Goal: Task Accomplishment & Management: Manage account settings

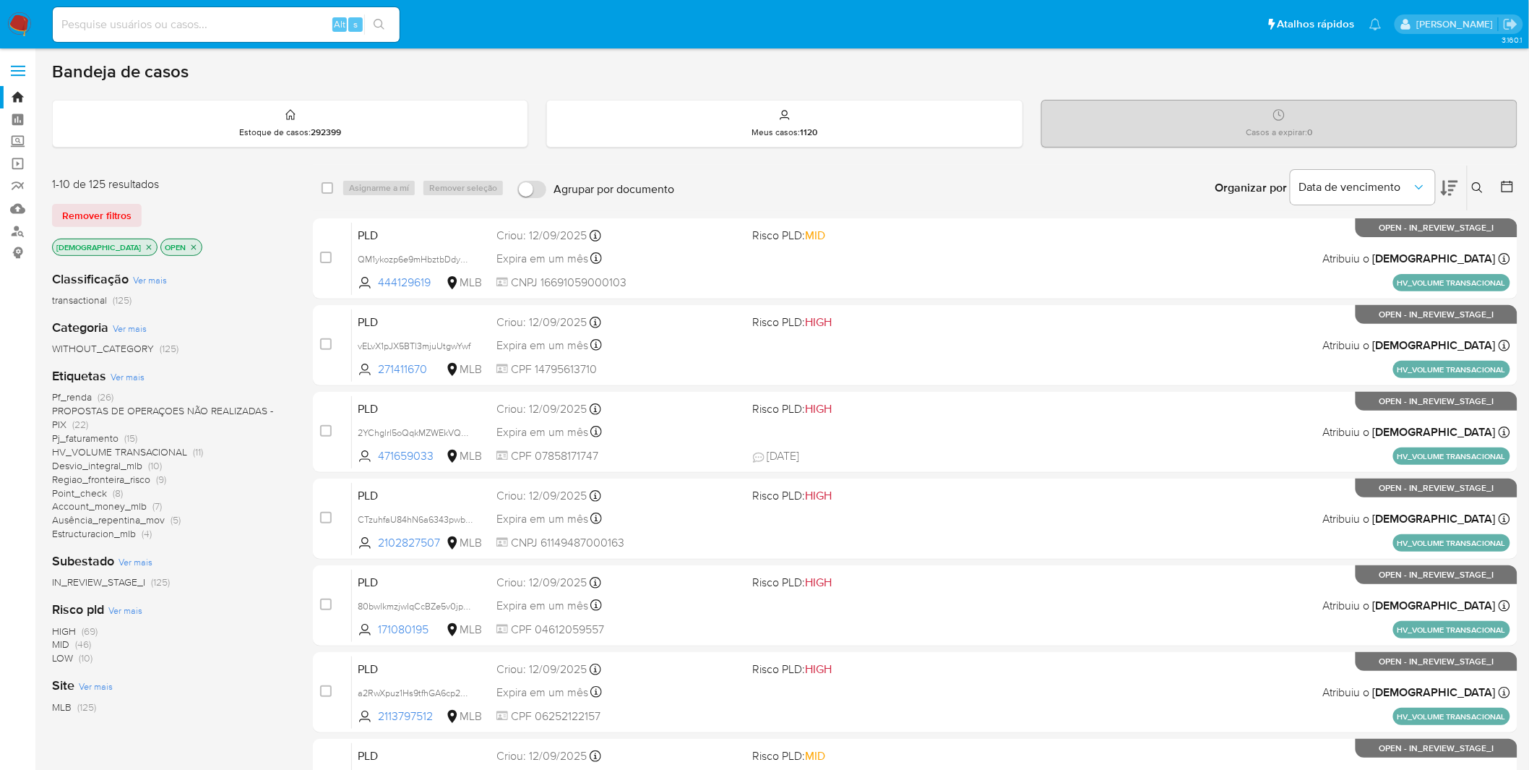
click at [186, 451] on span "HV_VOLUME TRANSACIONAL" at bounding box center [119, 452] width 135 height 14
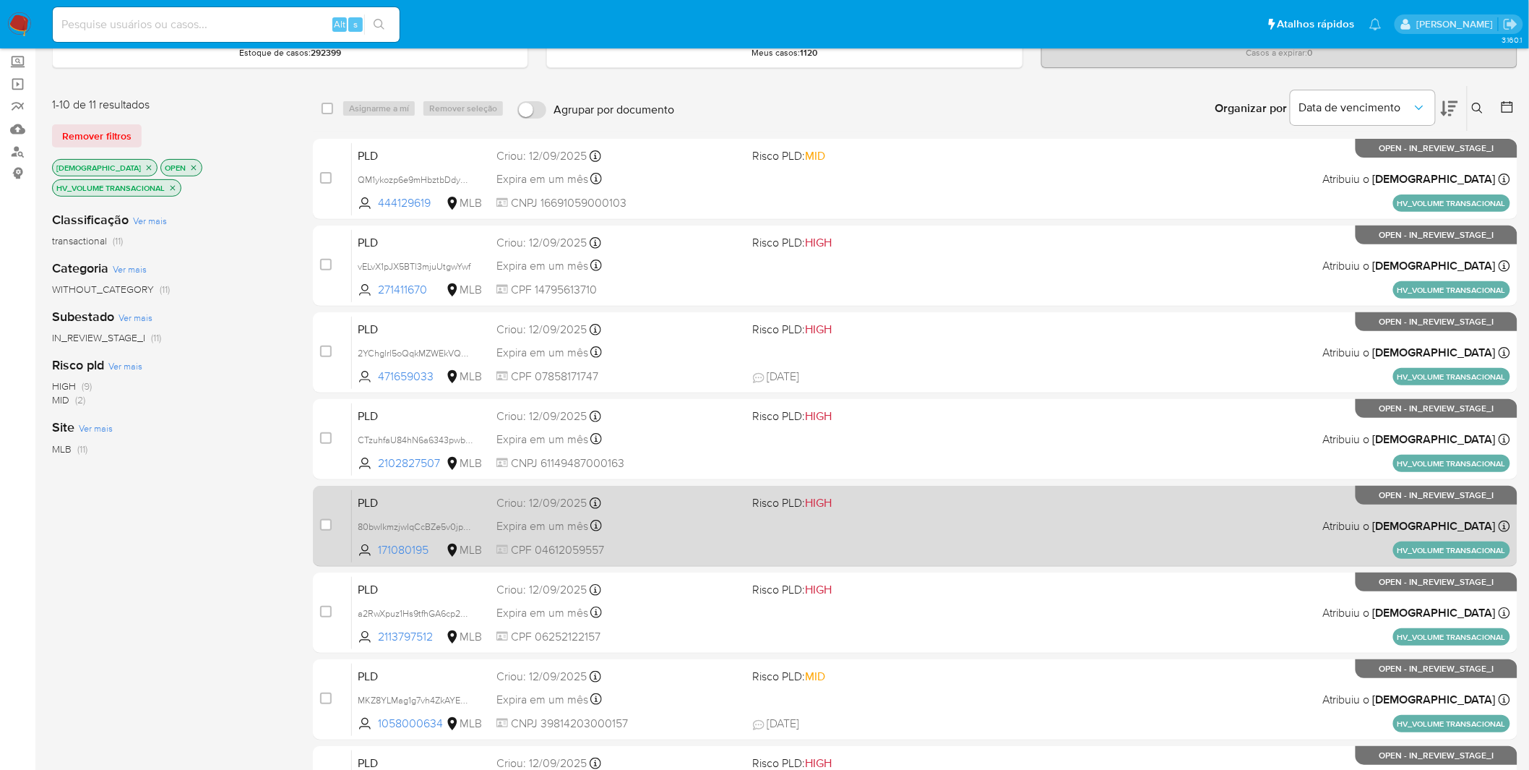
scroll to position [422, 0]
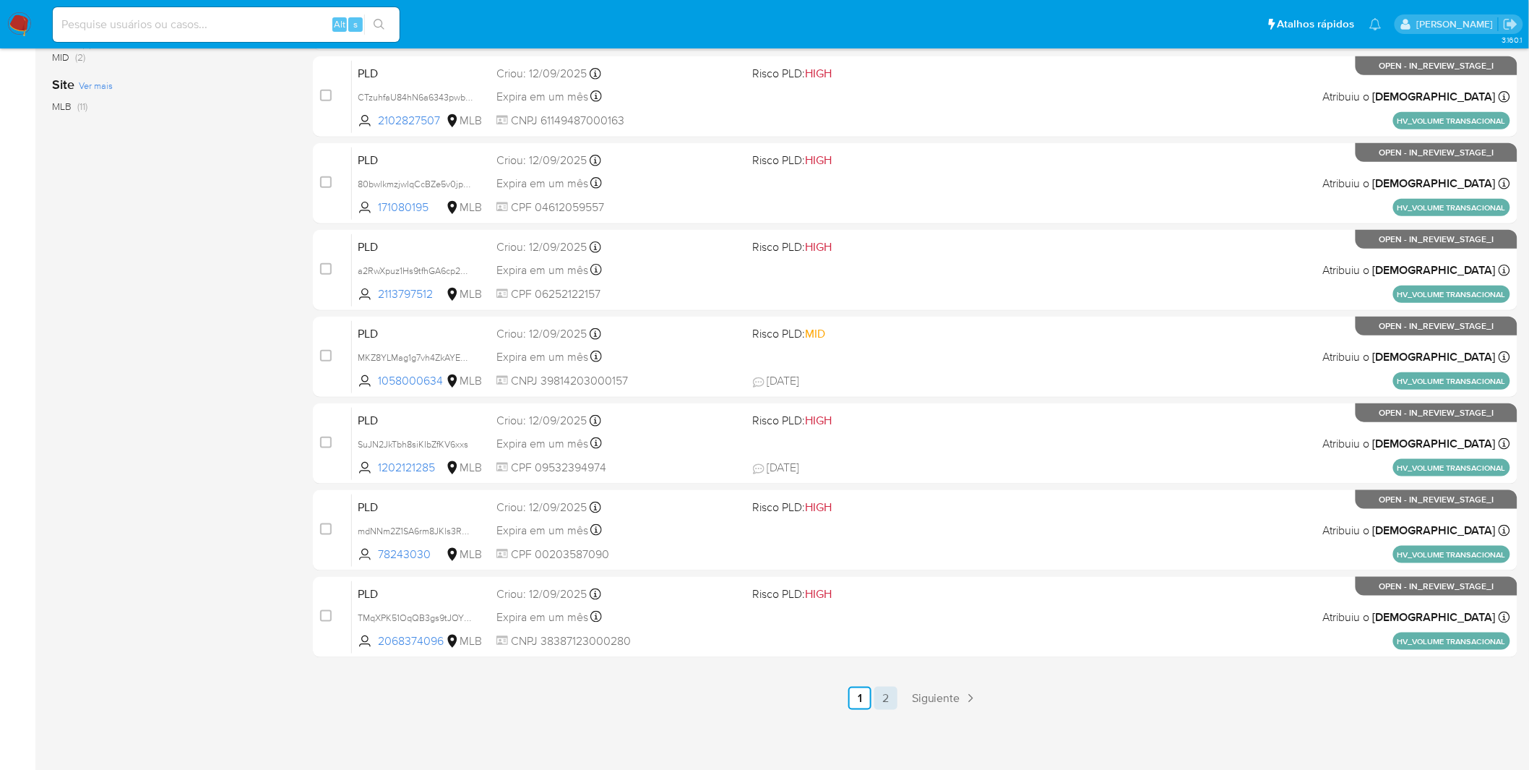
click at [885, 506] on link "2" at bounding box center [886, 698] width 23 height 23
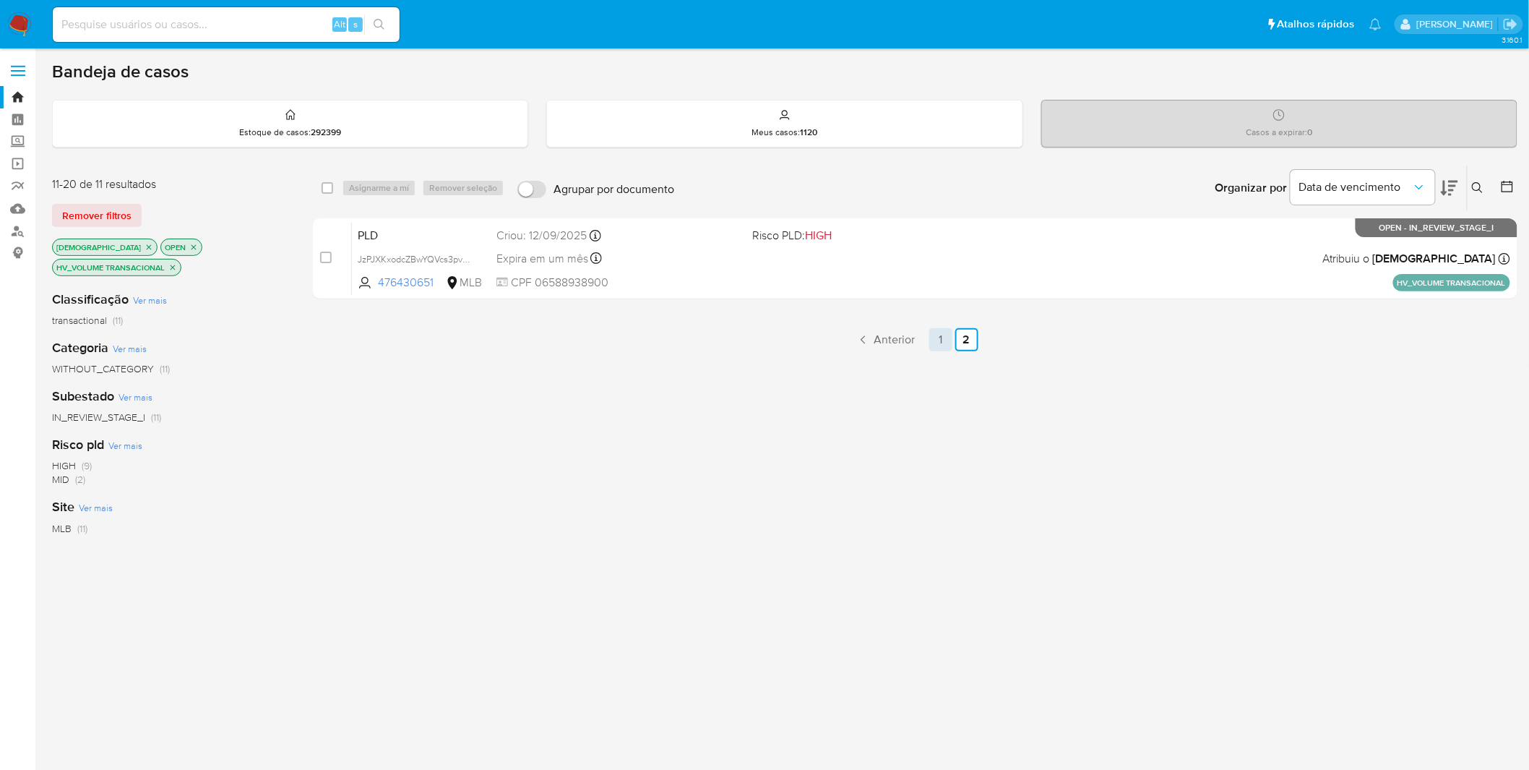
click at [943, 331] on link "1" at bounding box center [941, 339] width 23 height 23
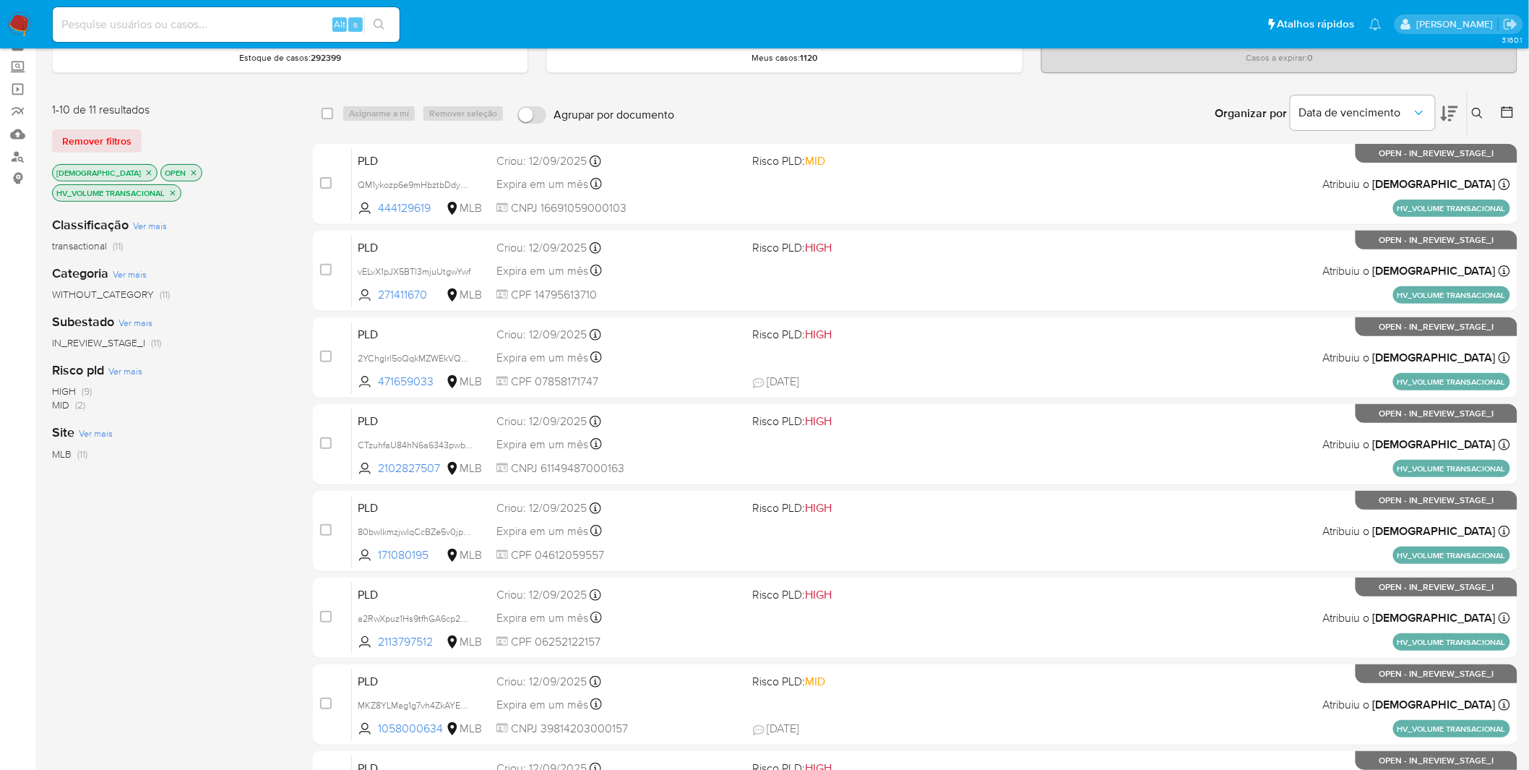
scroll to position [422, 0]
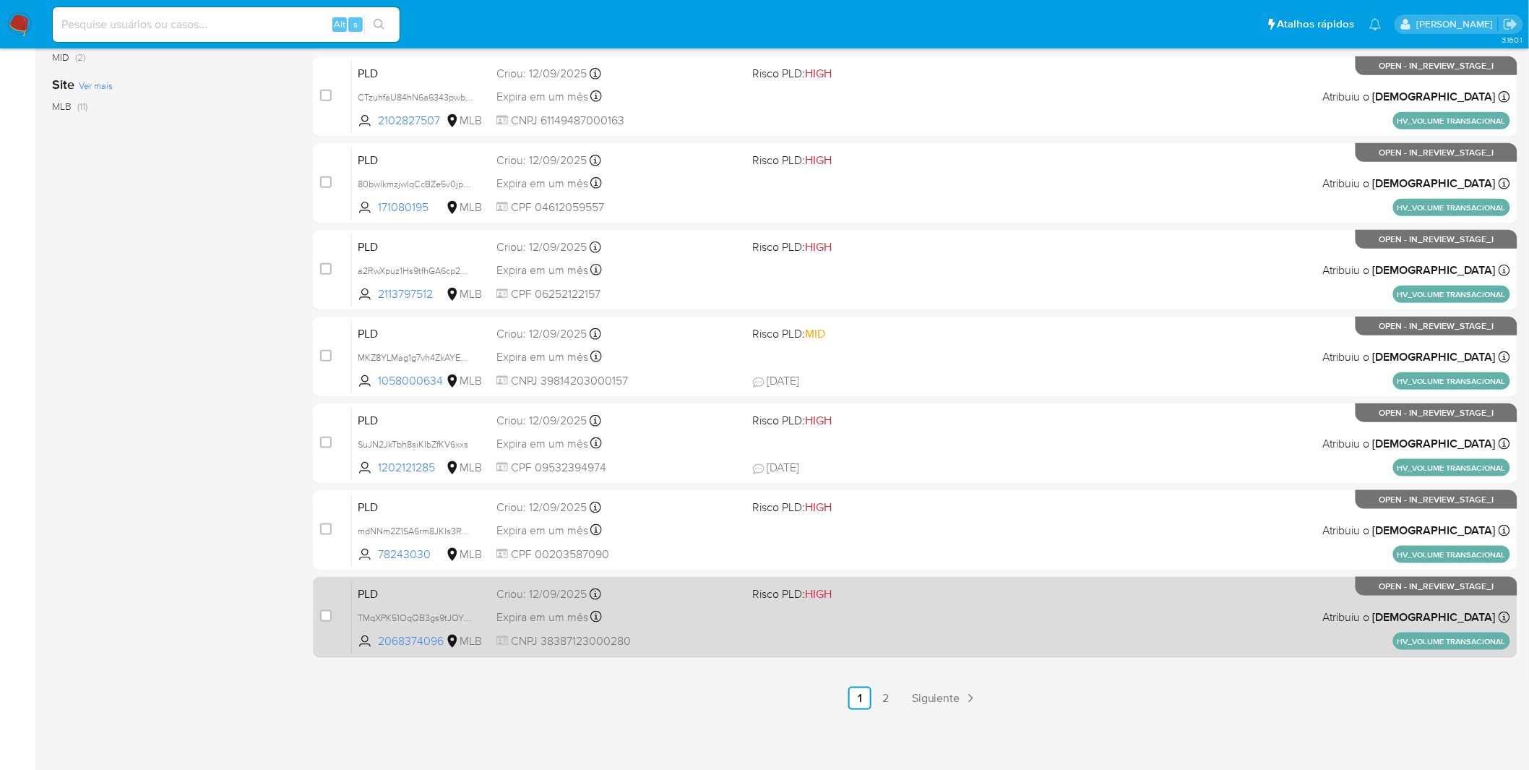
click at [679, 506] on div "Expira em um mês Expira em 27/10/2025 17:20:20" at bounding box center [619, 617] width 245 height 20
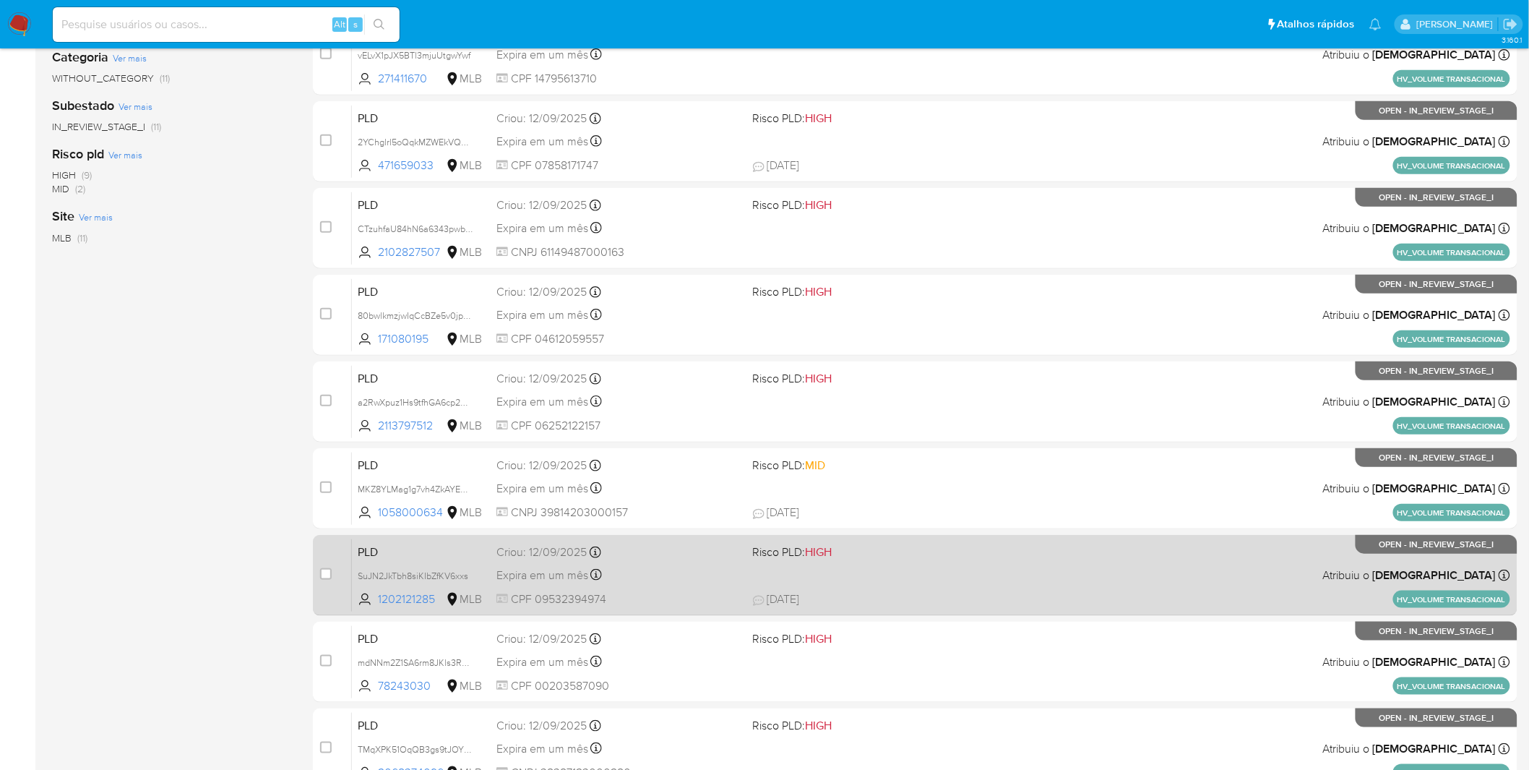
scroll to position [262, 0]
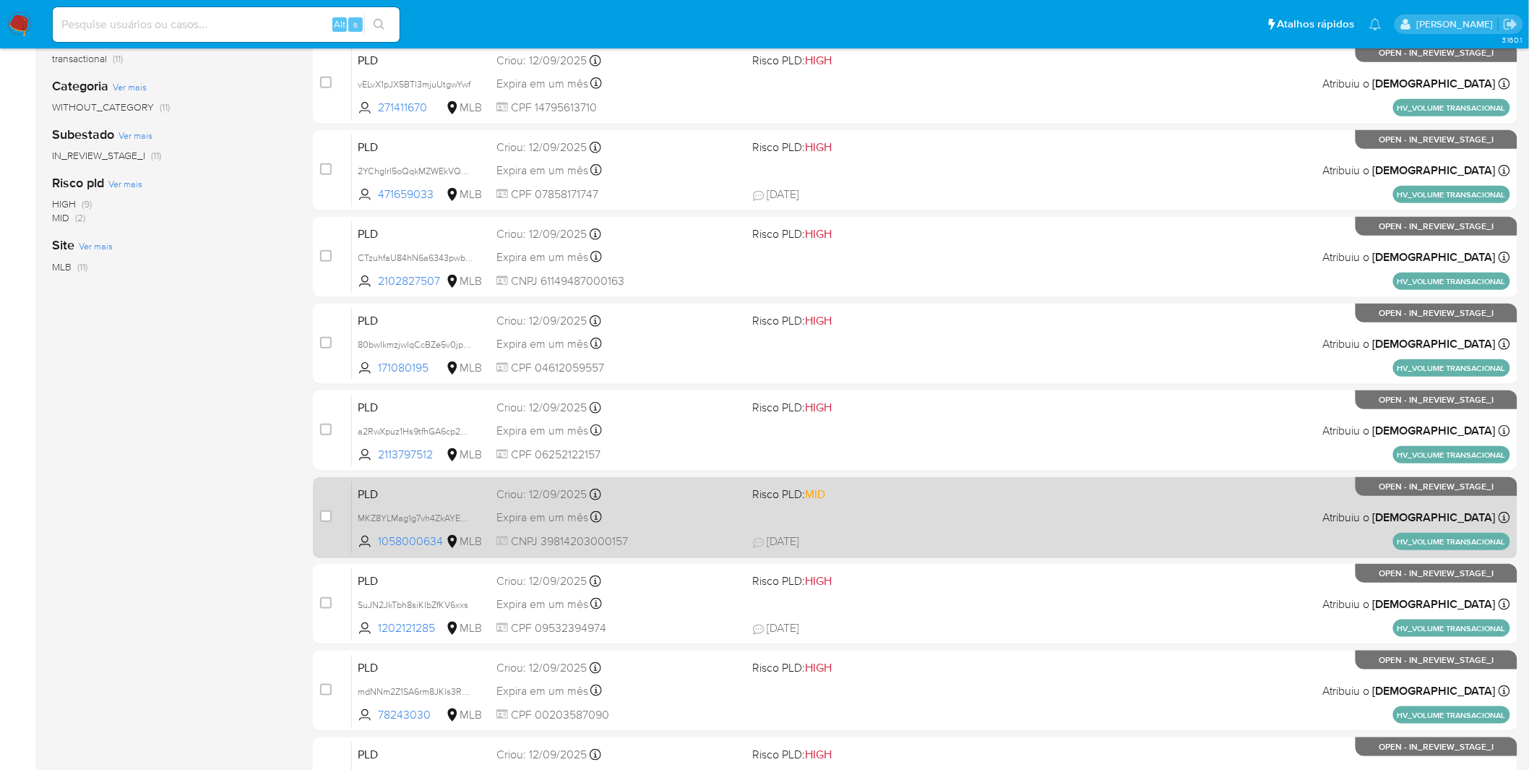
click at [682, 506] on div "PLD MKZ8YLMag1g7vh4ZkAYEHL4H 1058000634 MLB Risco PLD: MID Criou: 12/09/2025 Cr…" at bounding box center [931, 517] width 1159 height 73
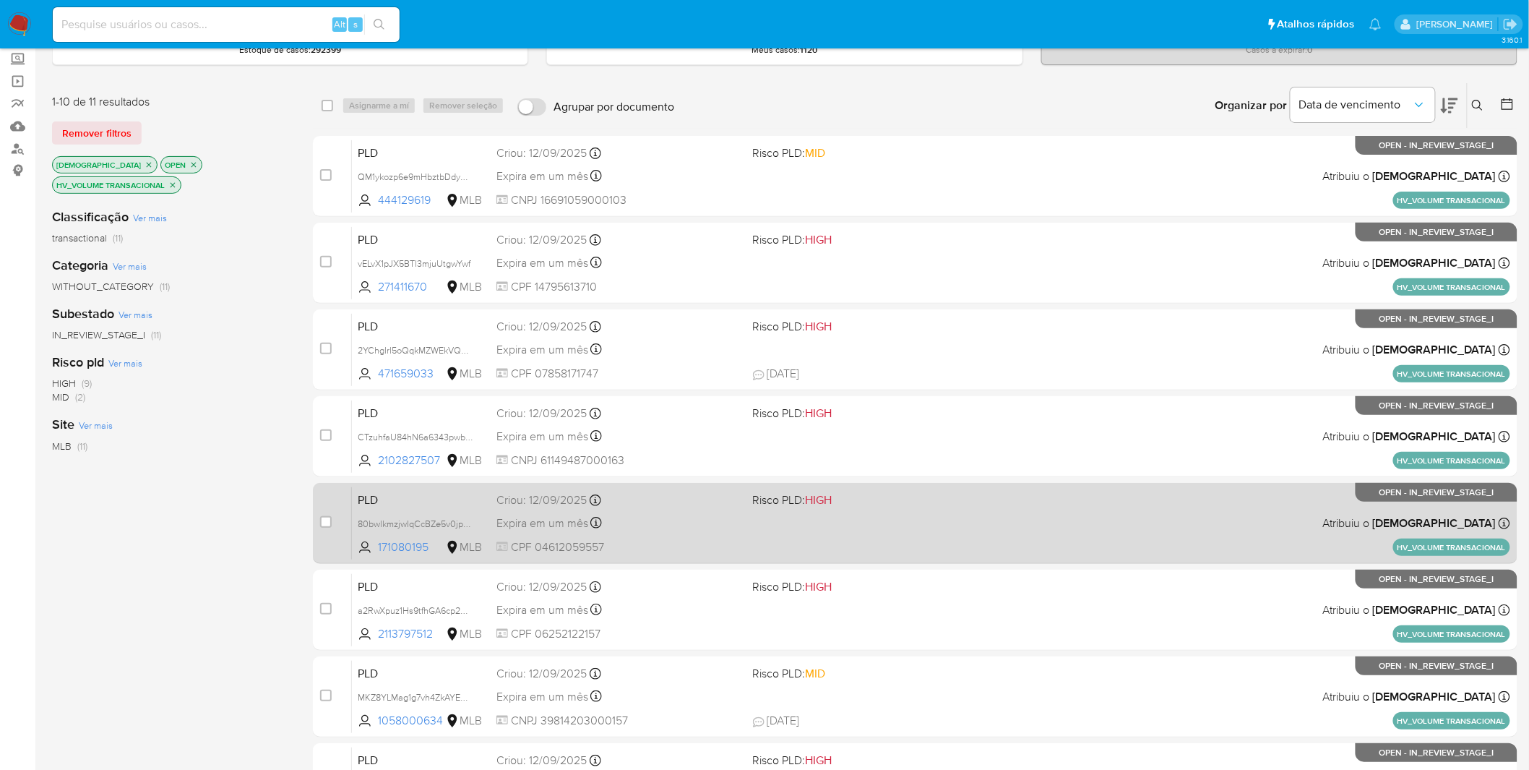
scroll to position [20, 0]
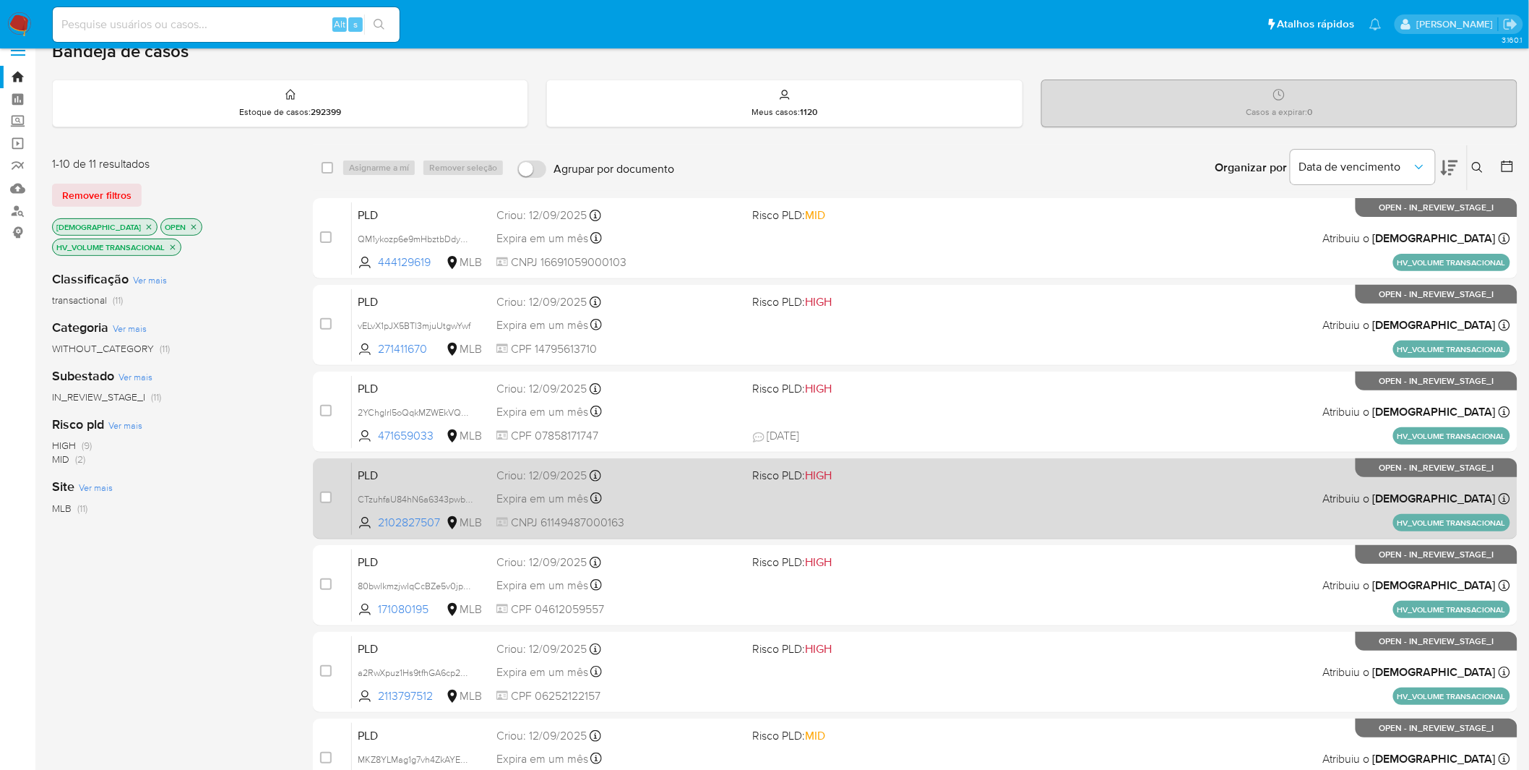
click at [725, 489] on div "Expira em um mês Expira em 27/10/2025 17:21:33" at bounding box center [619, 499] width 245 height 20
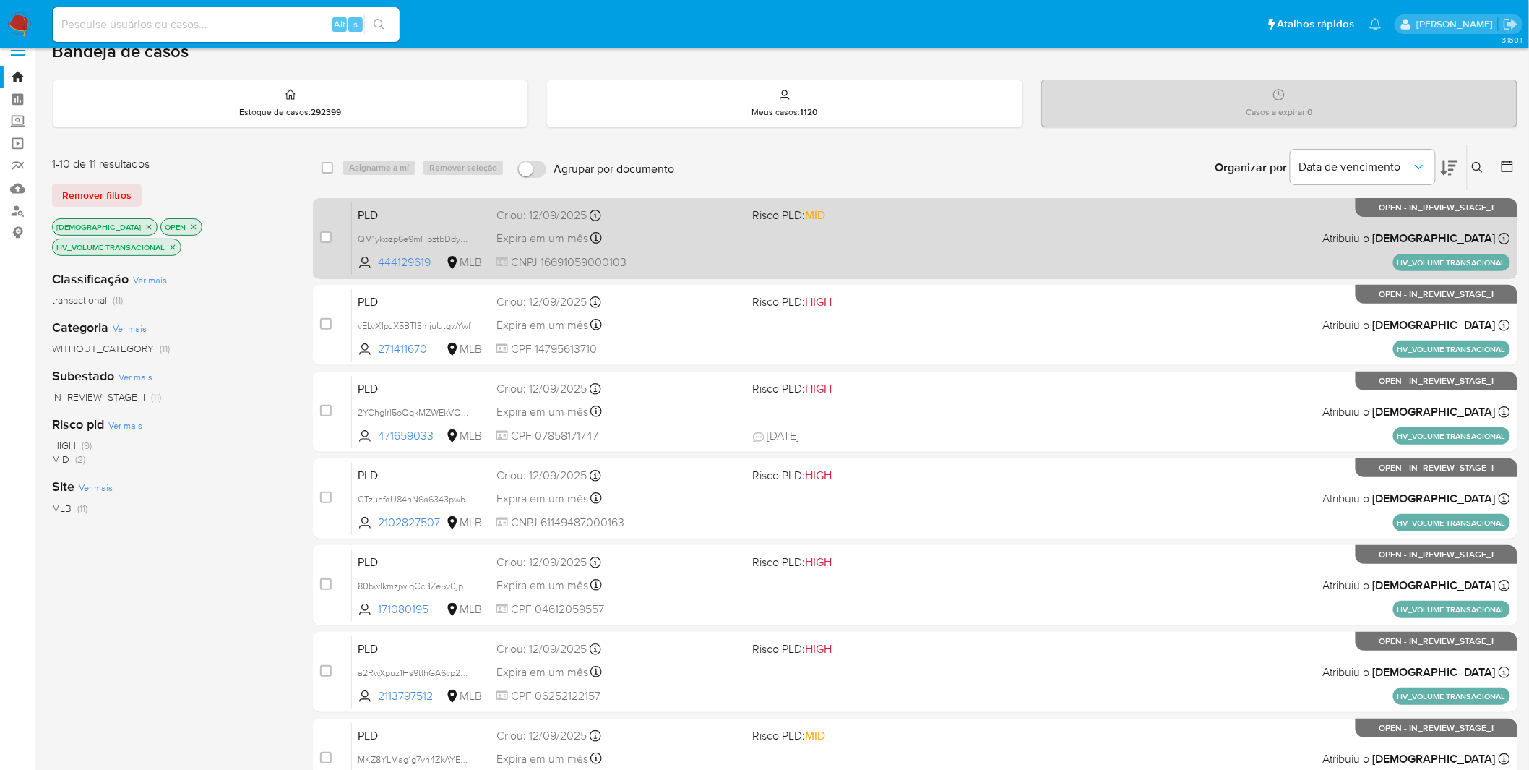
click at [707, 250] on div "PLD QM1ykozp6e9mHbztbDdyCPAj 444129619 MLB Risco PLD: MID Criou: 12/09/2025 Cri…" at bounding box center [931, 238] width 1159 height 73
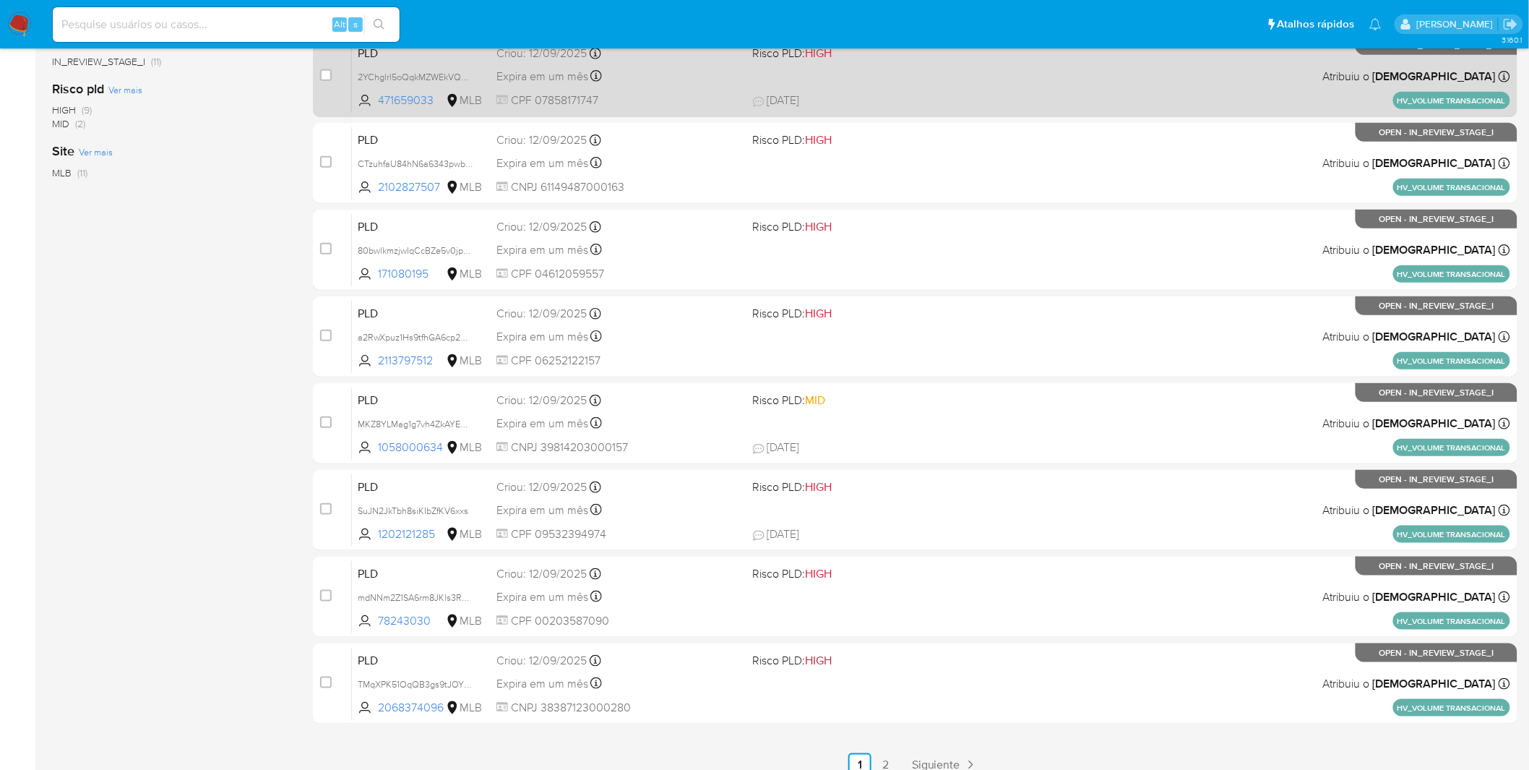
scroll to position [422, 0]
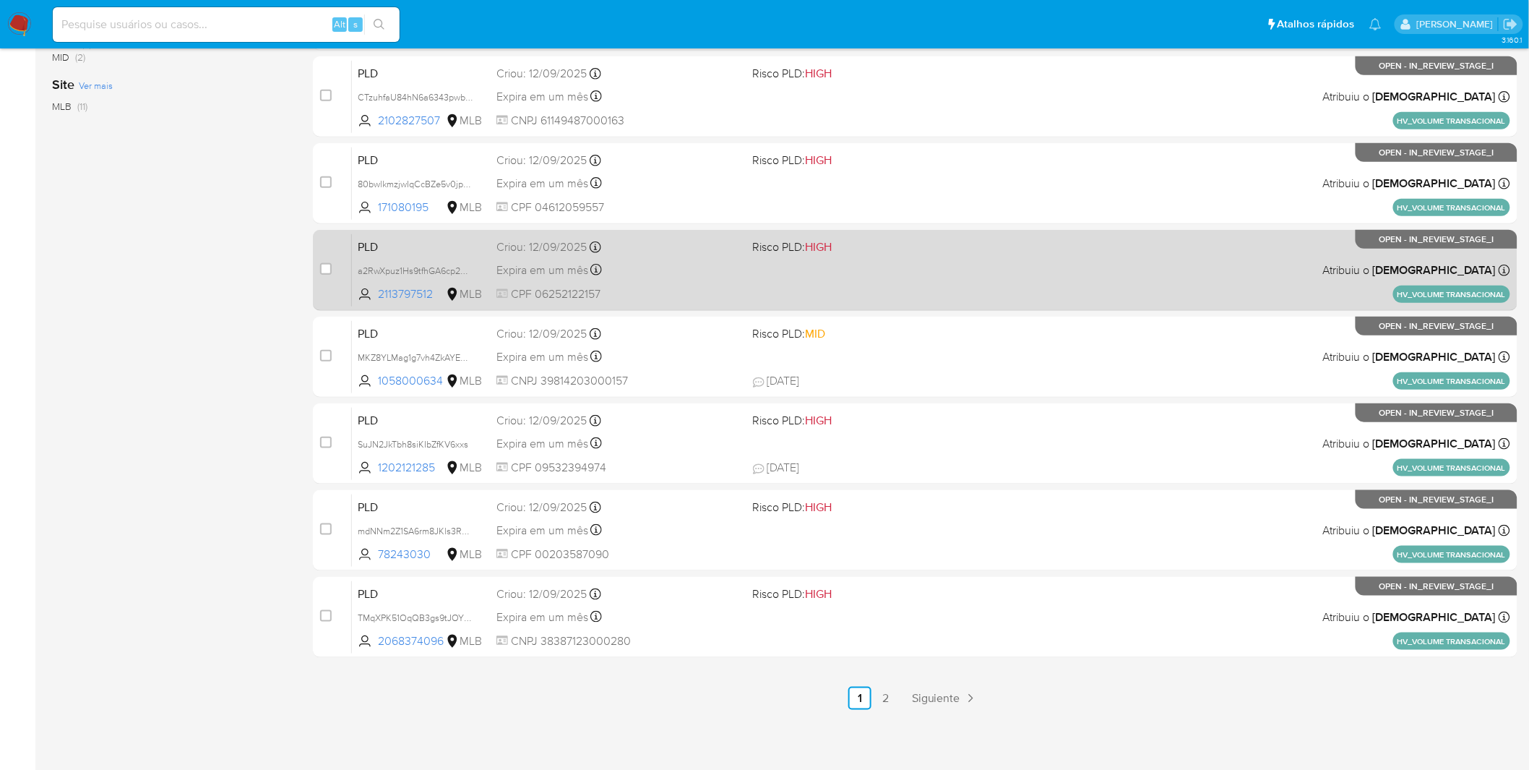
click at [883, 506] on link "2" at bounding box center [886, 698] width 23 height 23
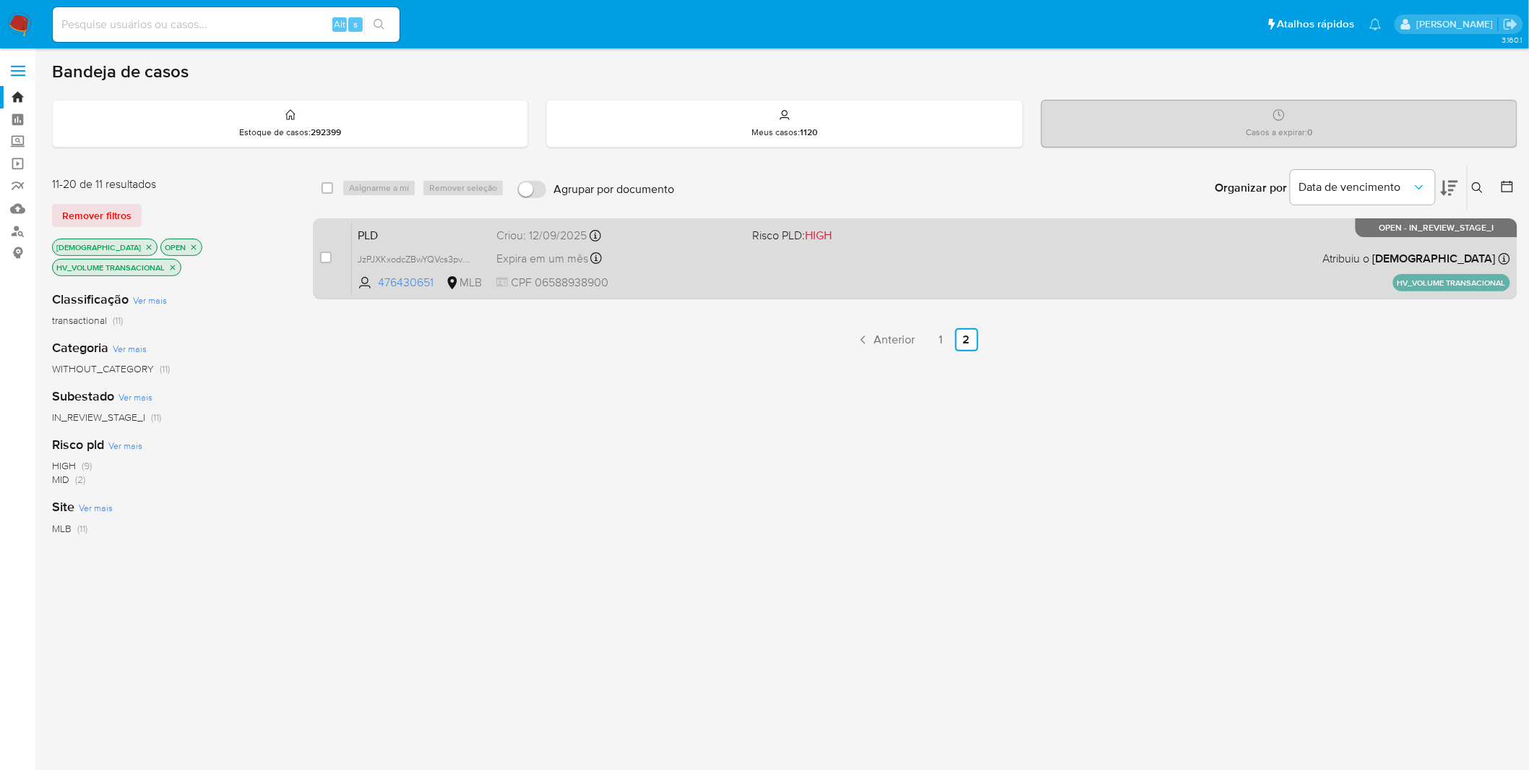
click at [692, 277] on span "CPF 06588938900" at bounding box center [619, 283] width 245 height 16
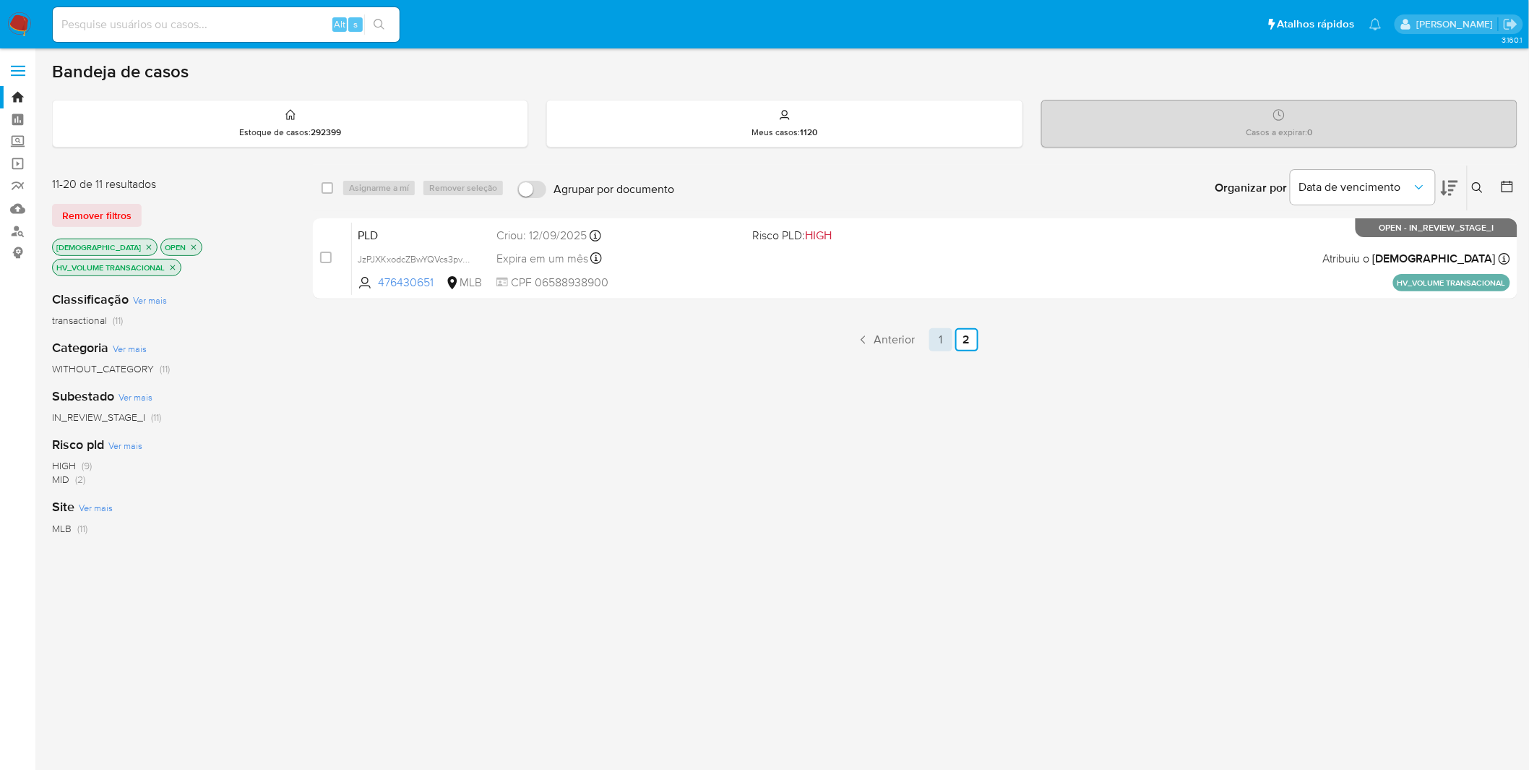
click at [937, 336] on link "1" at bounding box center [941, 339] width 23 height 23
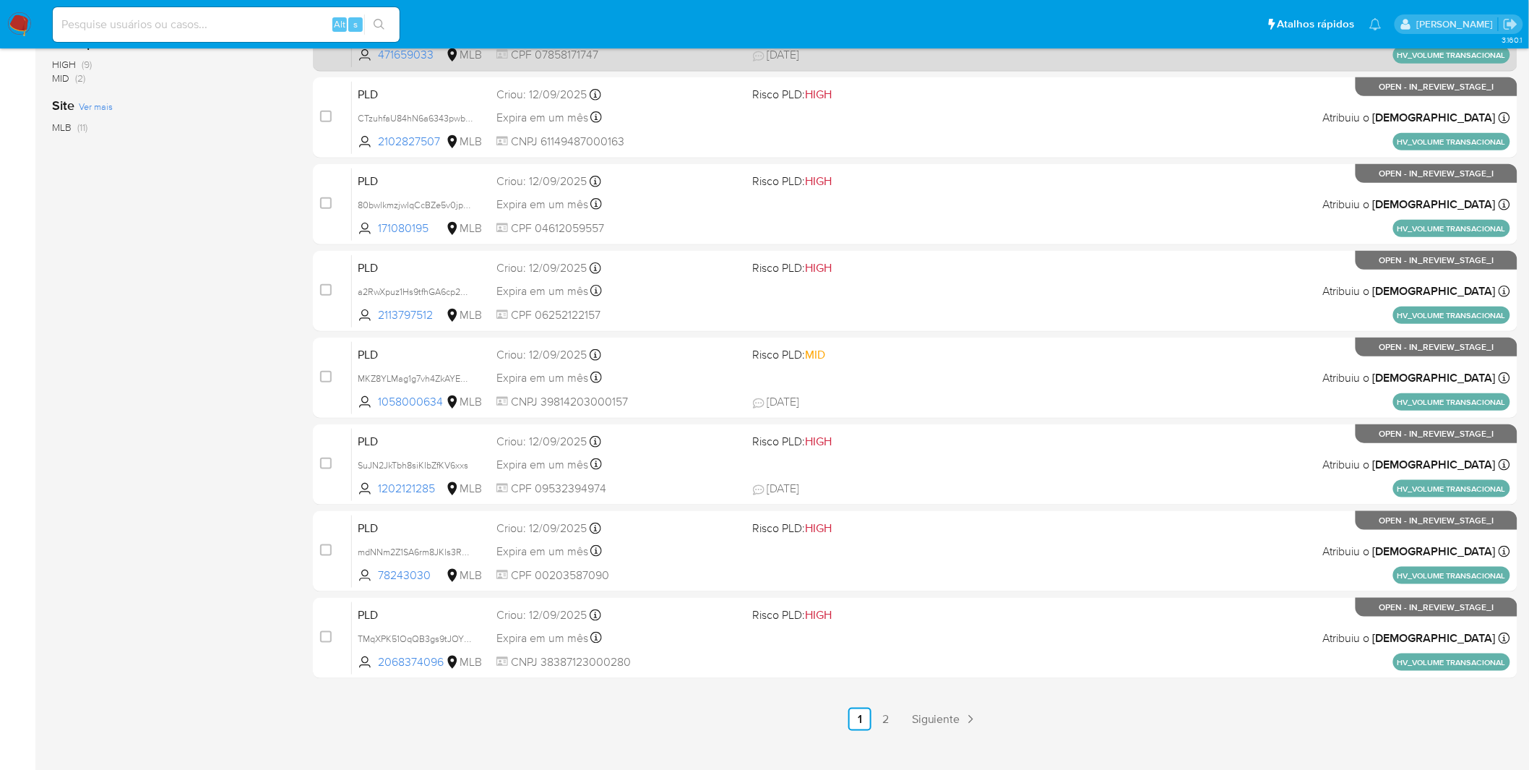
scroll to position [422, 0]
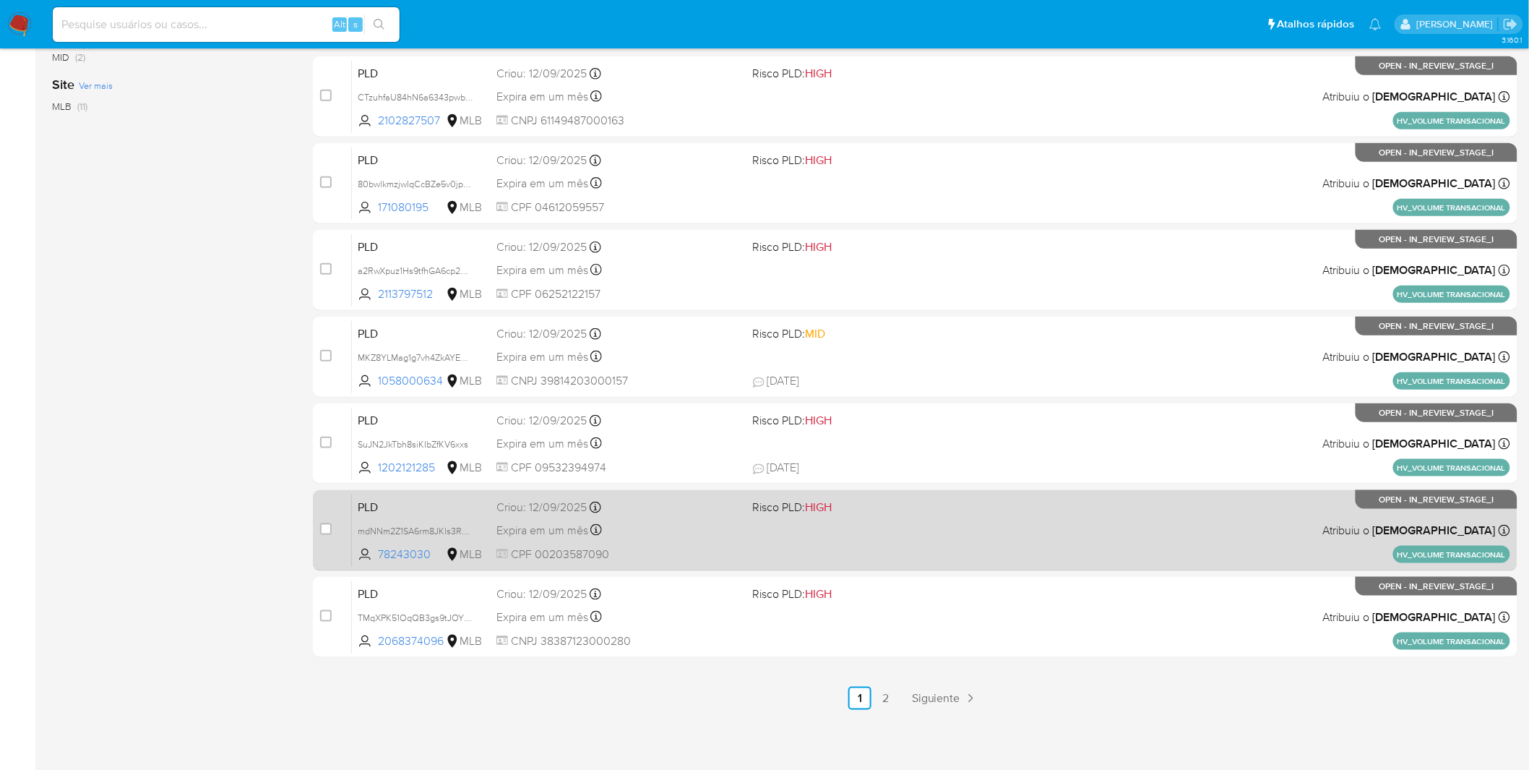
click at [710, 506] on span "CPF 00203587090" at bounding box center [619, 554] width 245 height 16
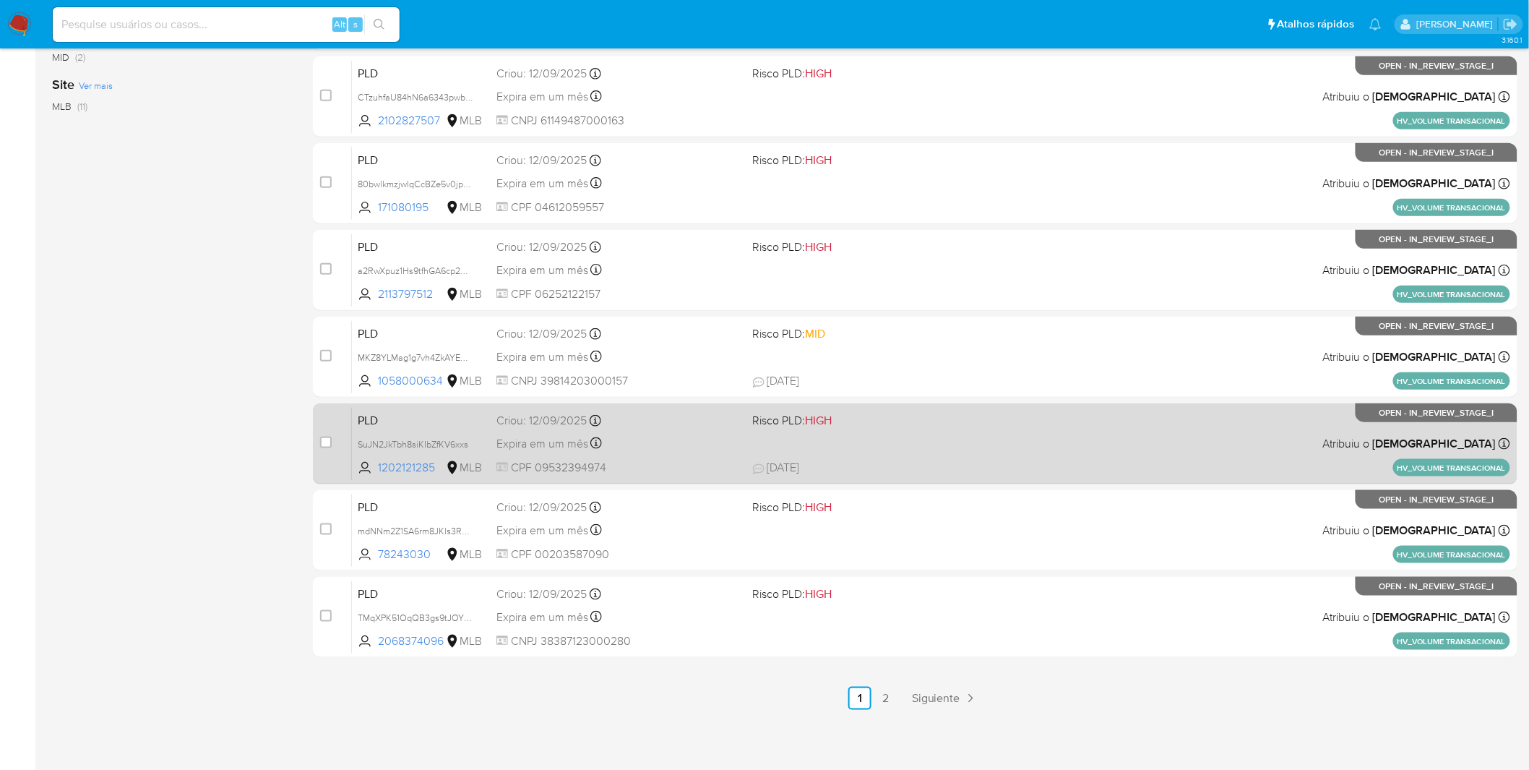
click at [698, 464] on span "CPF 09532394974" at bounding box center [619, 468] width 245 height 16
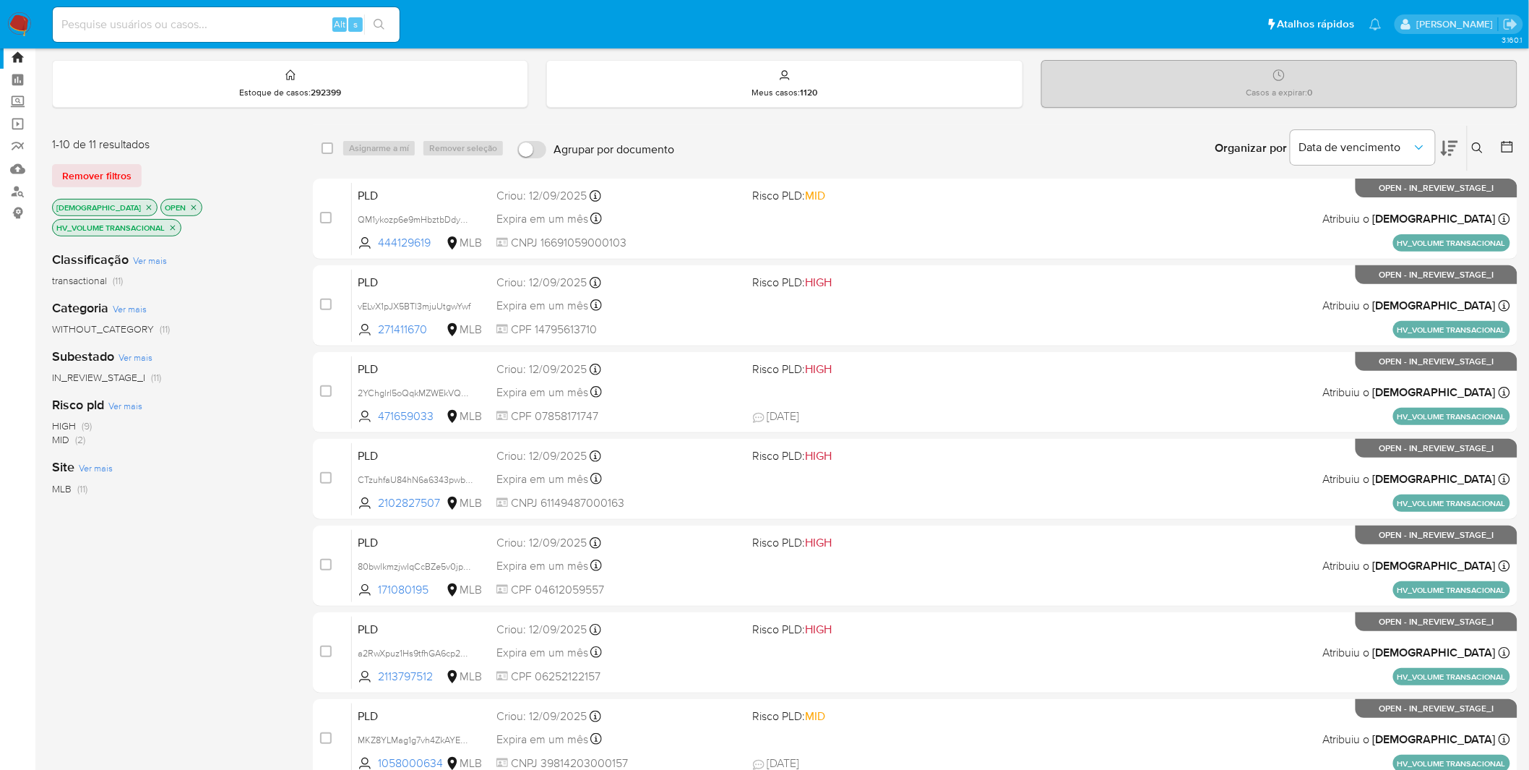
scroll to position [20, 0]
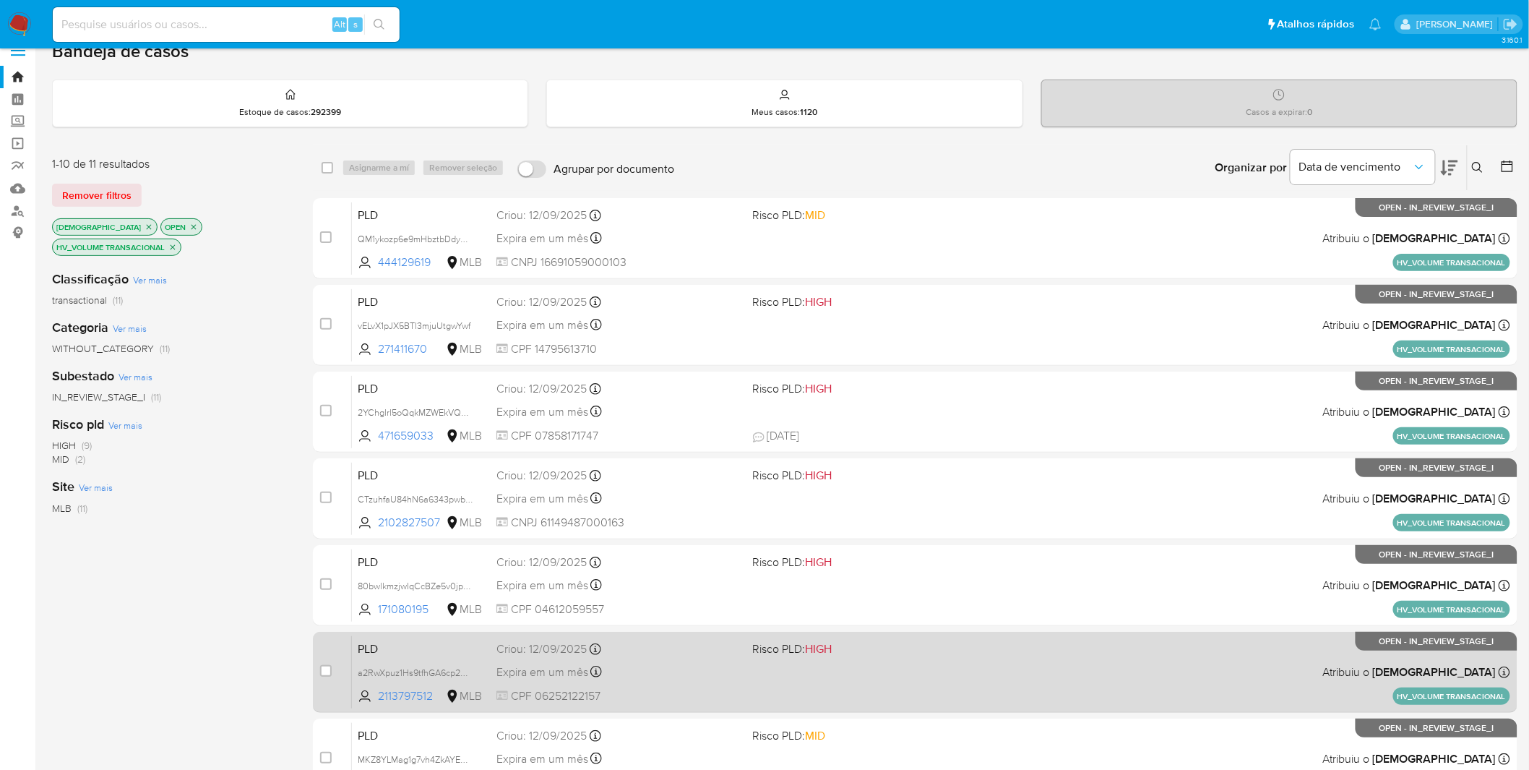
click at [649, 506] on div "Expira em um mês Expira em 27/10/2025 17:21:05" at bounding box center [619, 672] width 245 height 20
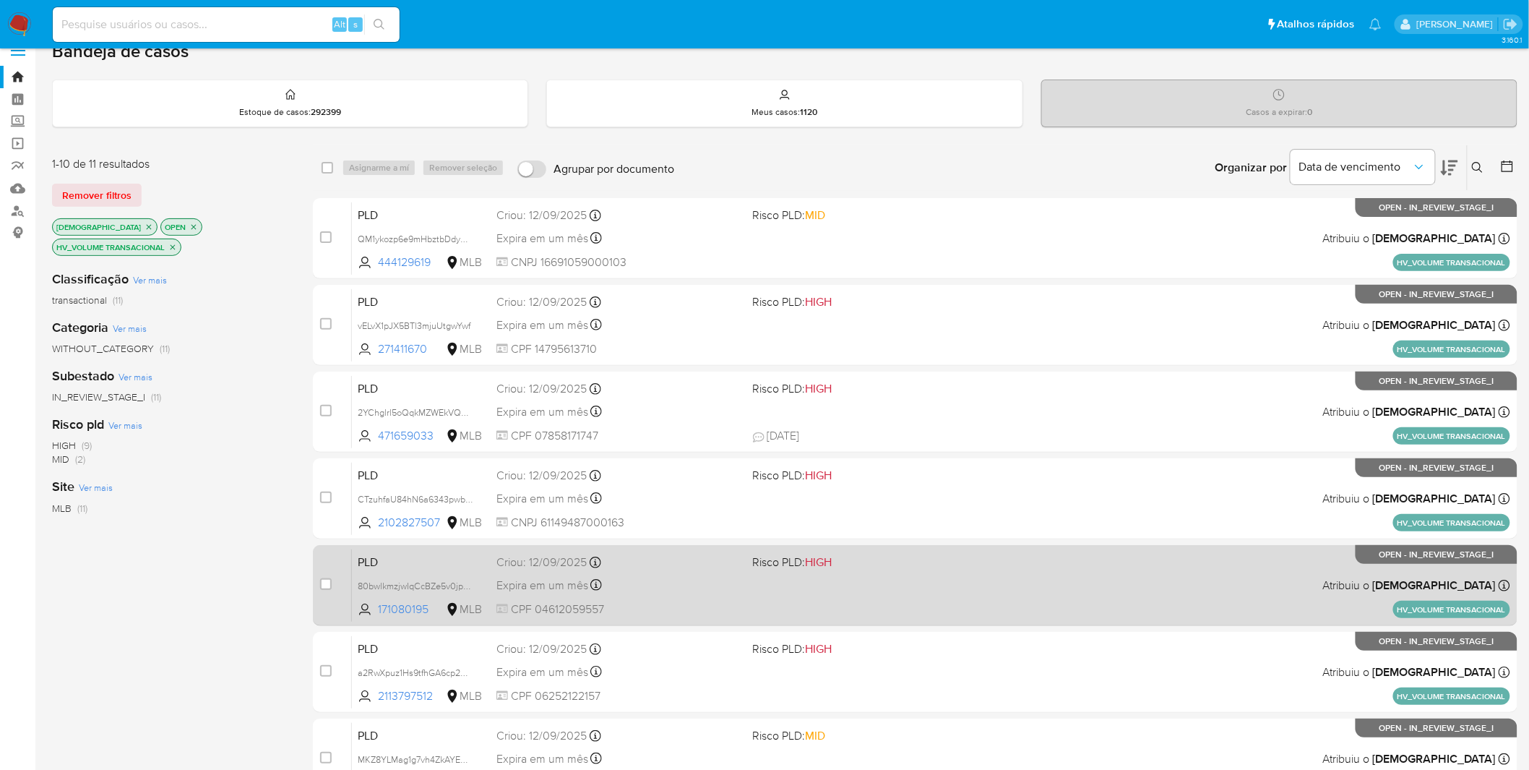
click at [682, 506] on span "CPF 04612059557" at bounding box center [619, 609] width 245 height 16
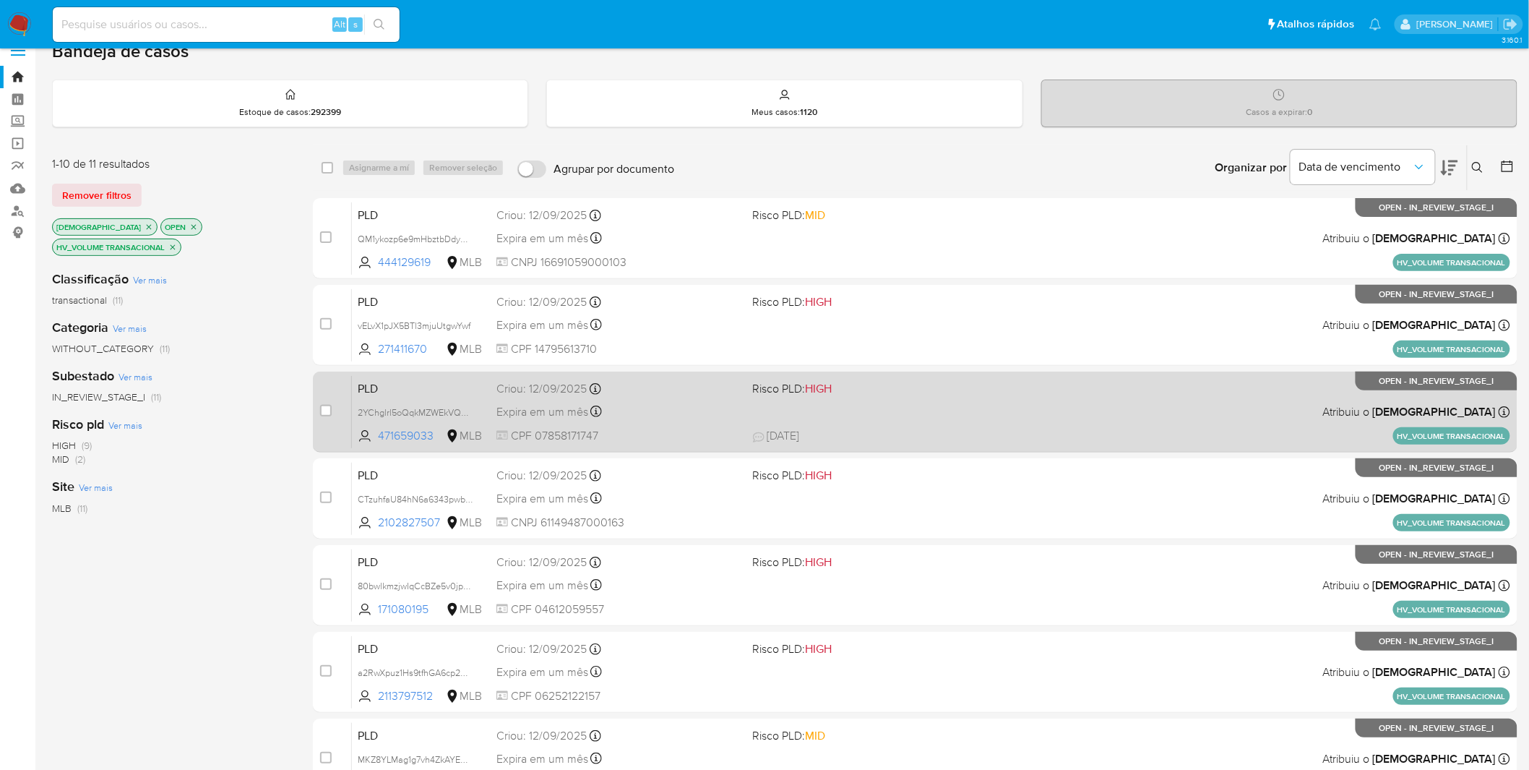
click at [690, 424] on div "PLD 2YChglrl5oQqkMZWEkVQwT2R 471659033 MLB Risco PLD: HIGH Criou: 12/09/2025 Cr…" at bounding box center [931, 411] width 1159 height 73
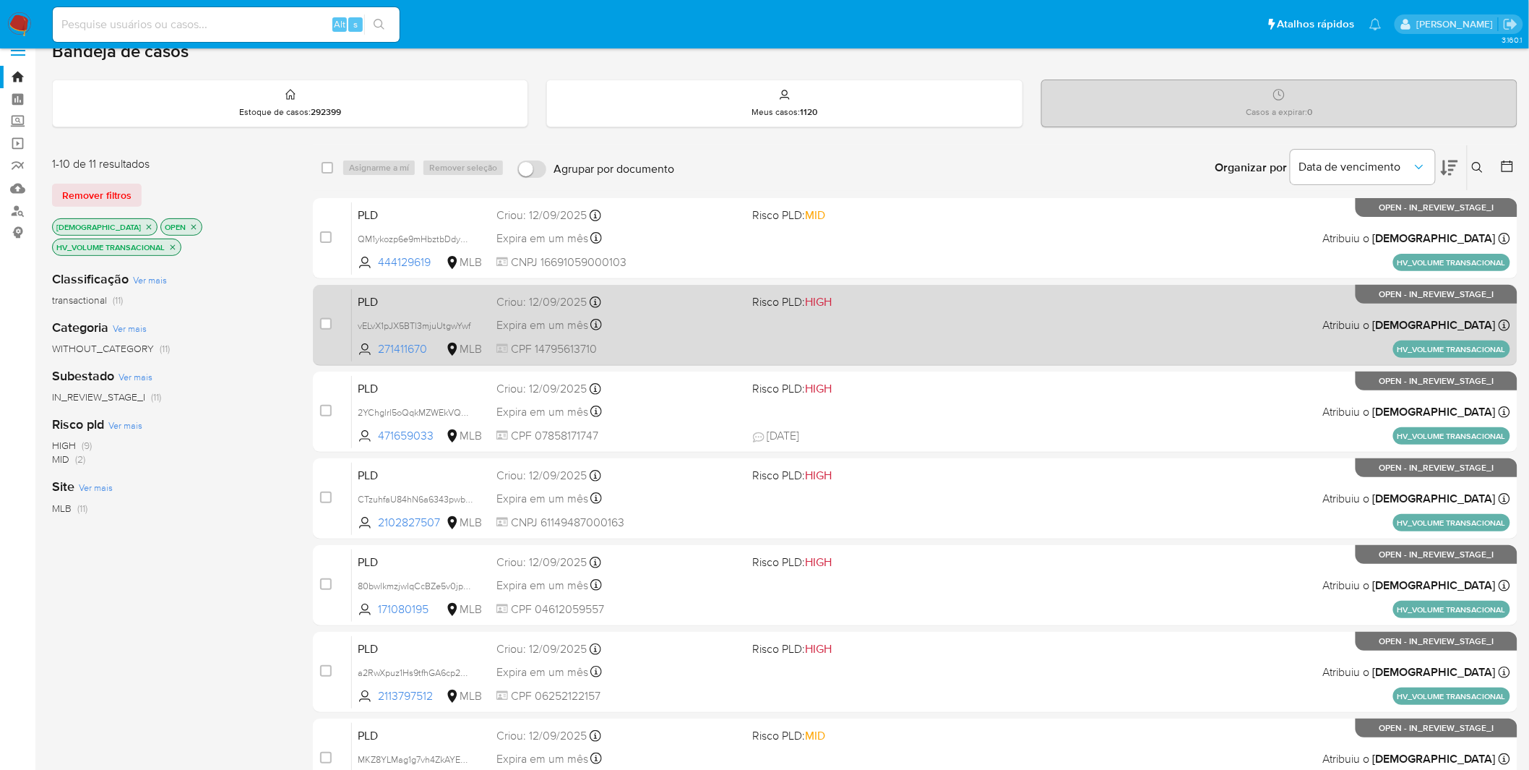
click at [655, 335] on div "PLD vELvX1pJX5BTl3mjuUtgwYwf 271411670 MLB Risco PLD: HIGH Criou: 12/09/2025 Cr…" at bounding box center [931, 324] width 1159 height 73
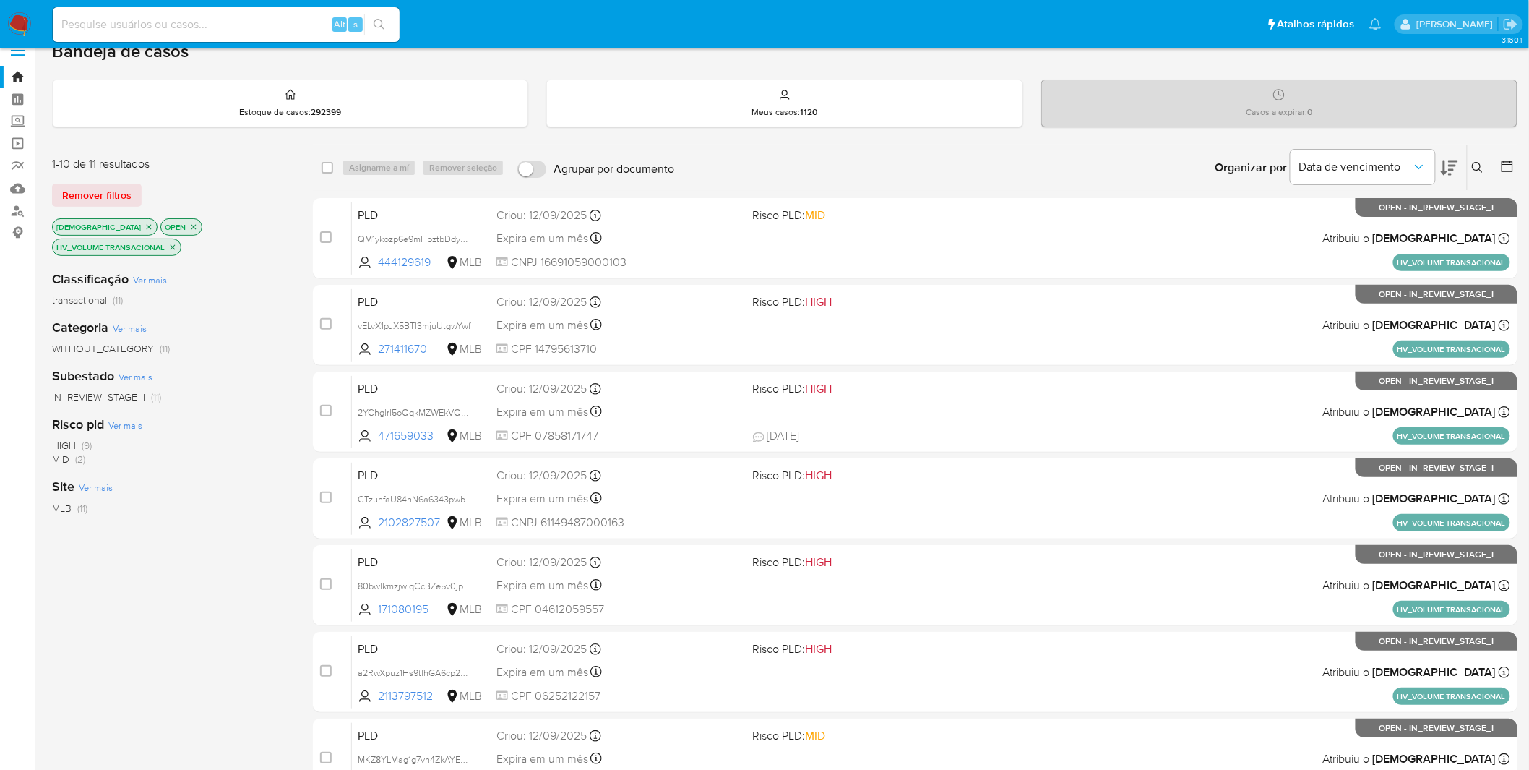
click at [171, 243] on icon "close-filter" at bounding box center [172, 247] width 9 height 9
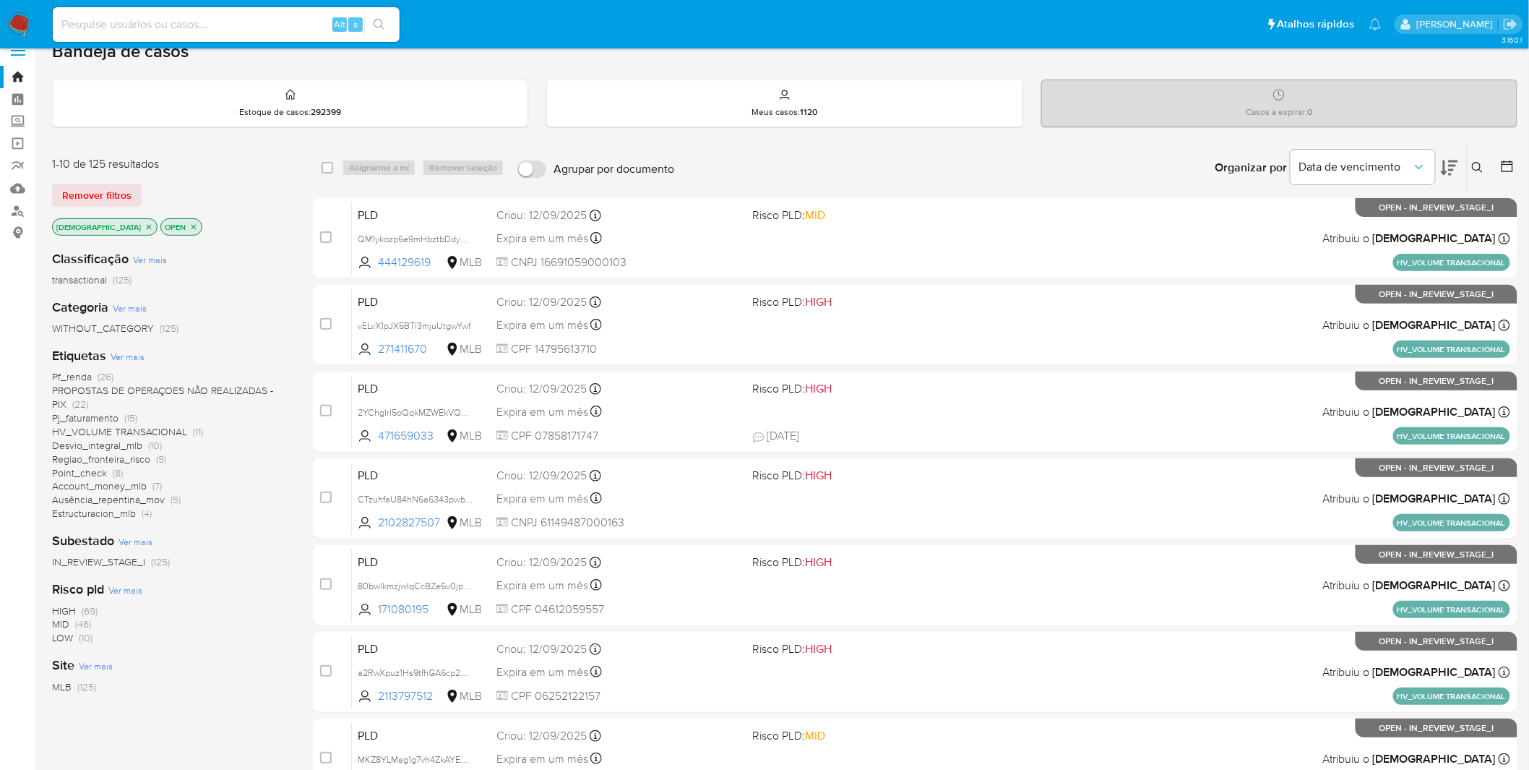
click at [17, 25] on img at bounding box center [19, 24] width 25 height 25
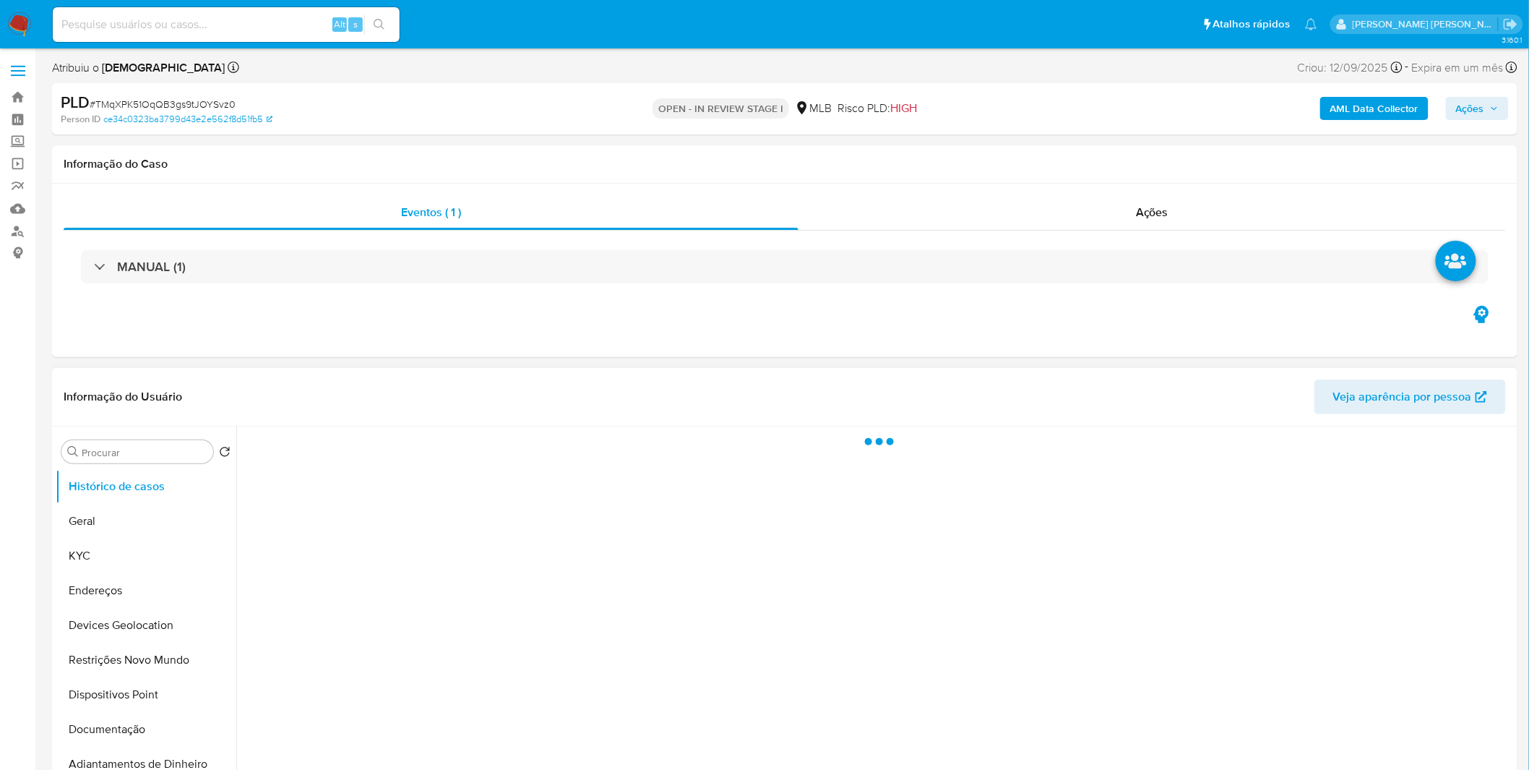
select select "10"
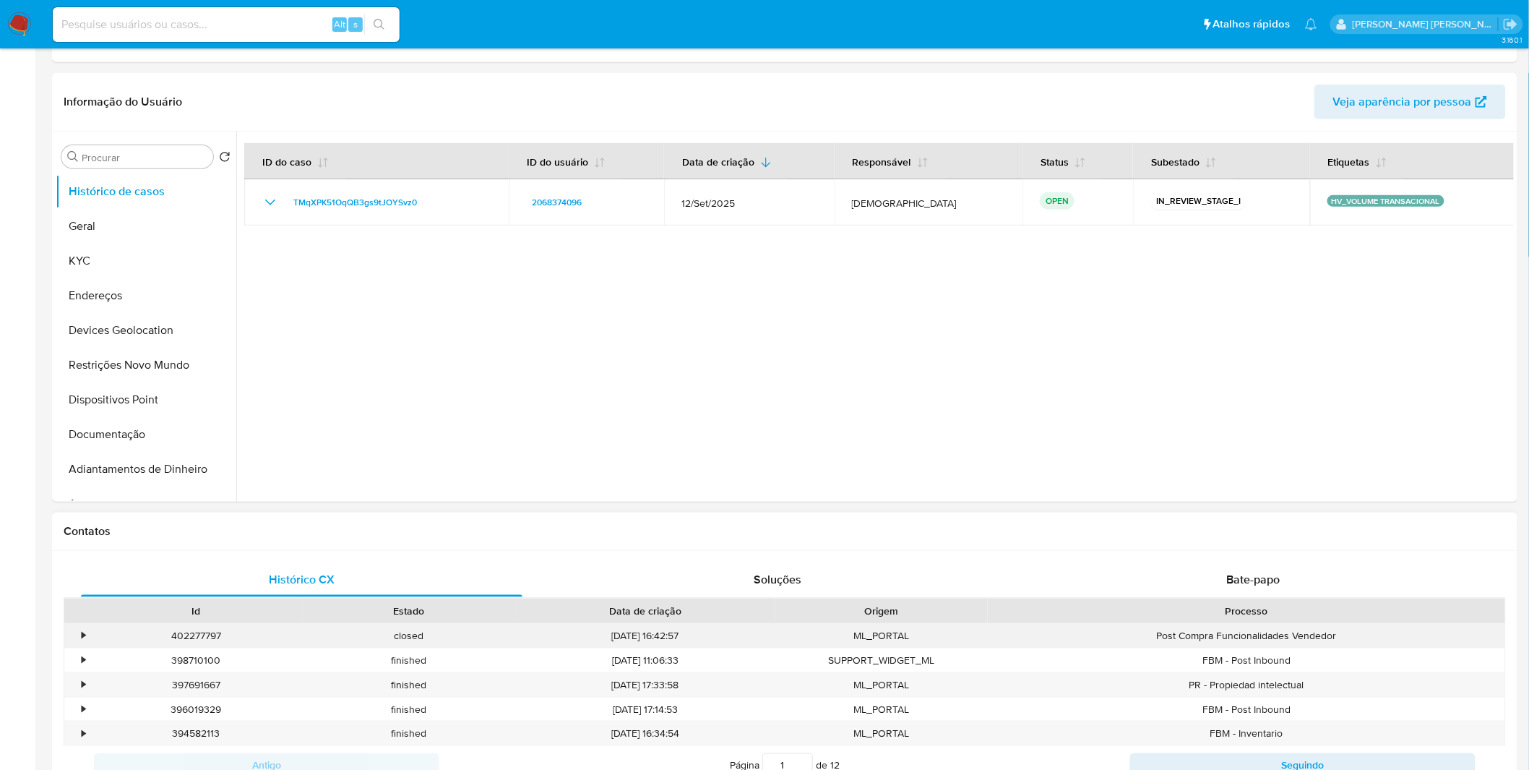
scroll to position [481, 0]
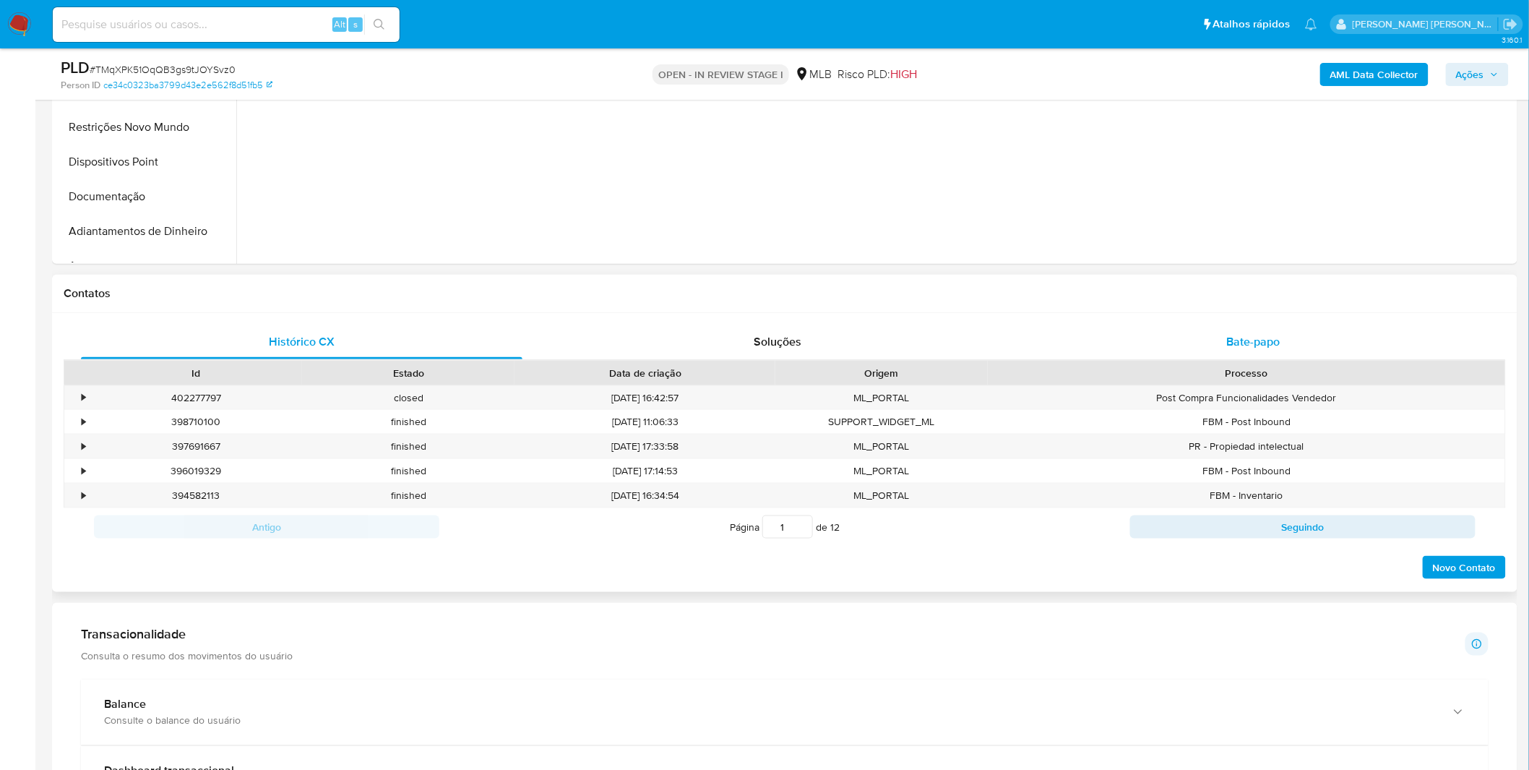
click at [1064, 340] on div "Bate-papo" at bounding box center [1254, 342] width 442 height 35
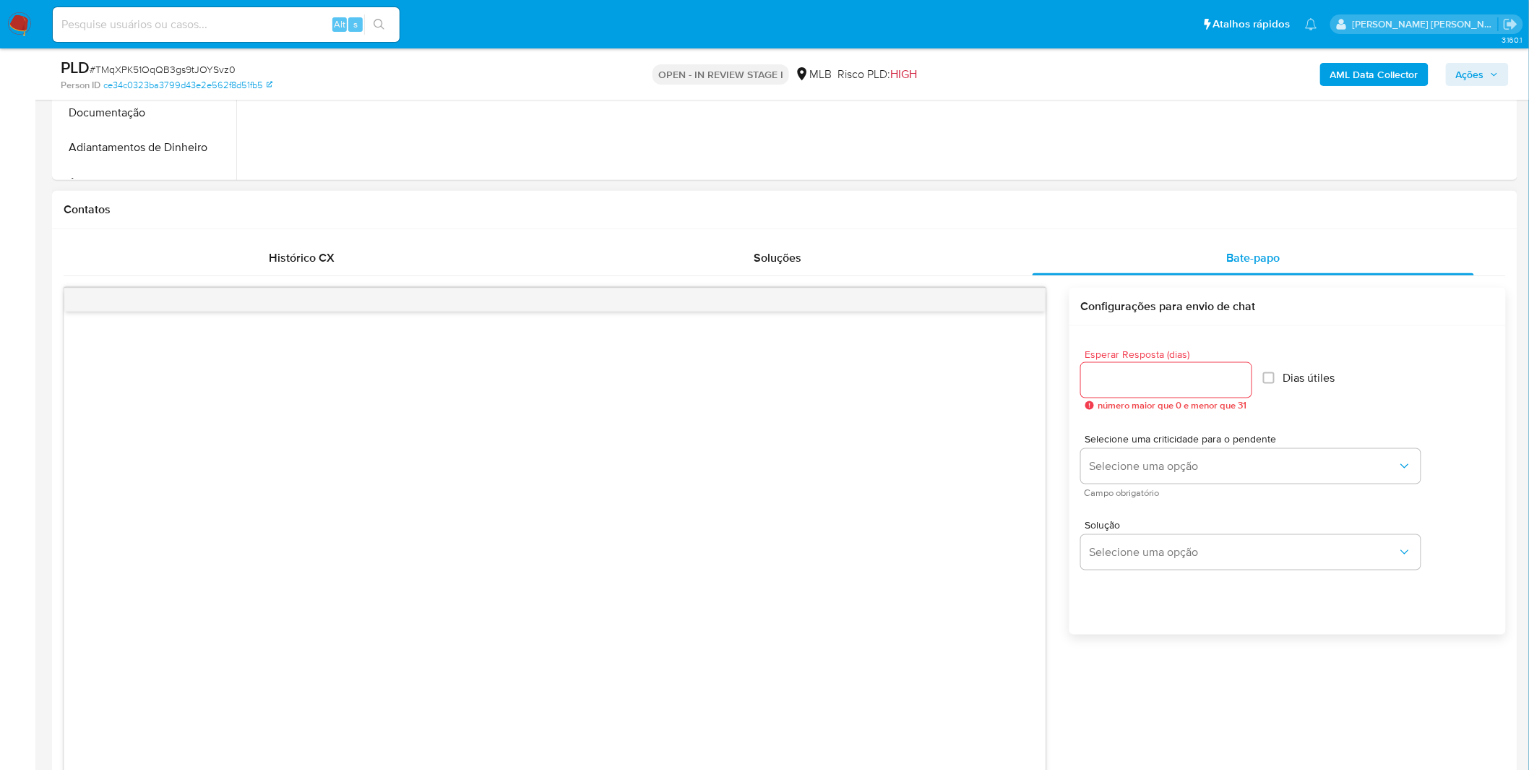
scroll to position [562, 0]
click at [282, 235] on div "Histórico CX Soluções Bate-papo Id Estado Data de criação Origem Processo • 402…" at bounding box center [785, 592] width 1466 height 718
click at [280, 257] on span "Histórico CX" at bounding box center [302, 261] width 66 height 17
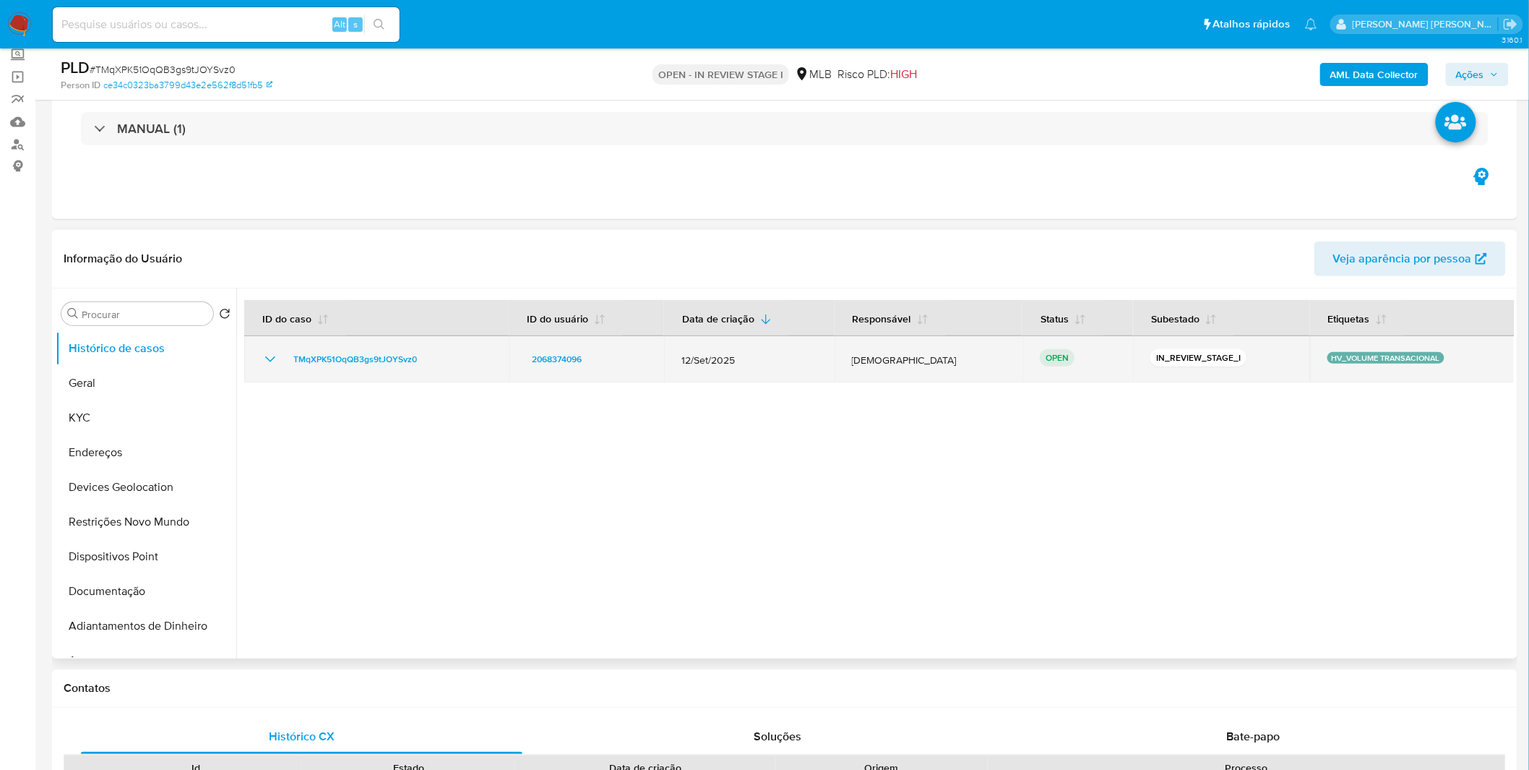
scroll to position [80, 0]
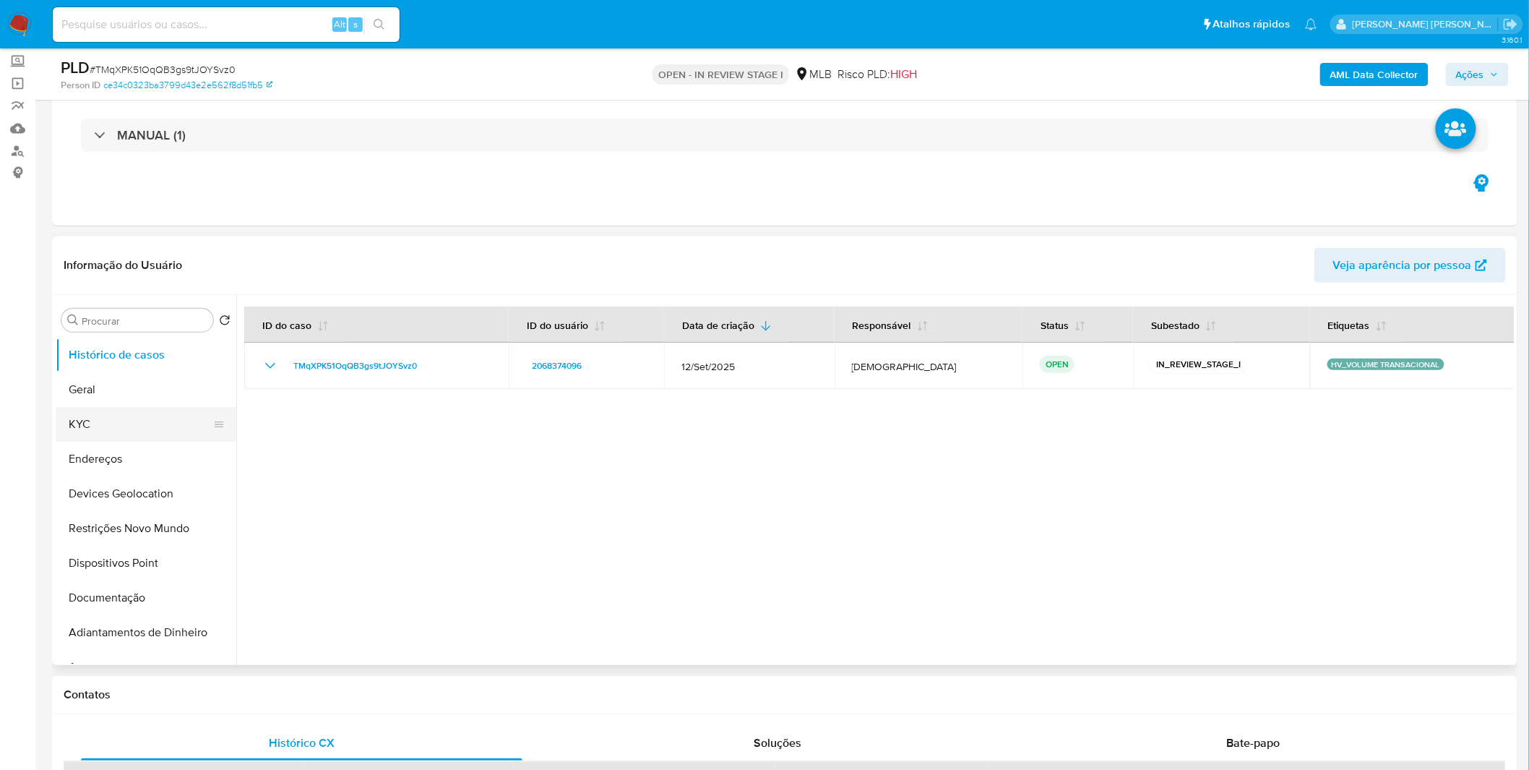
click at [181, 437] on button "KYC" at bounding box center [140, 424] width 169 height 35
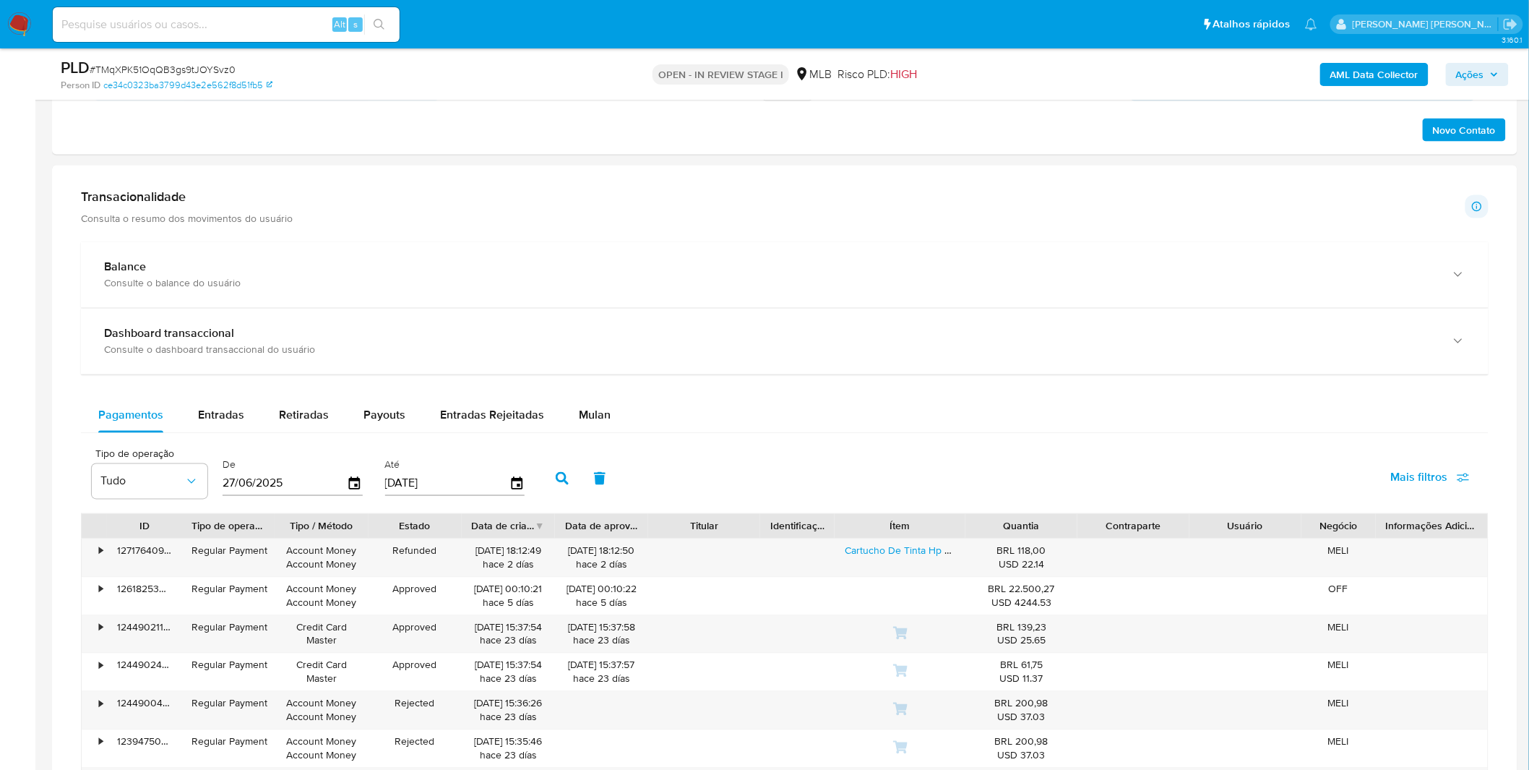
scroll to position [883, 0]
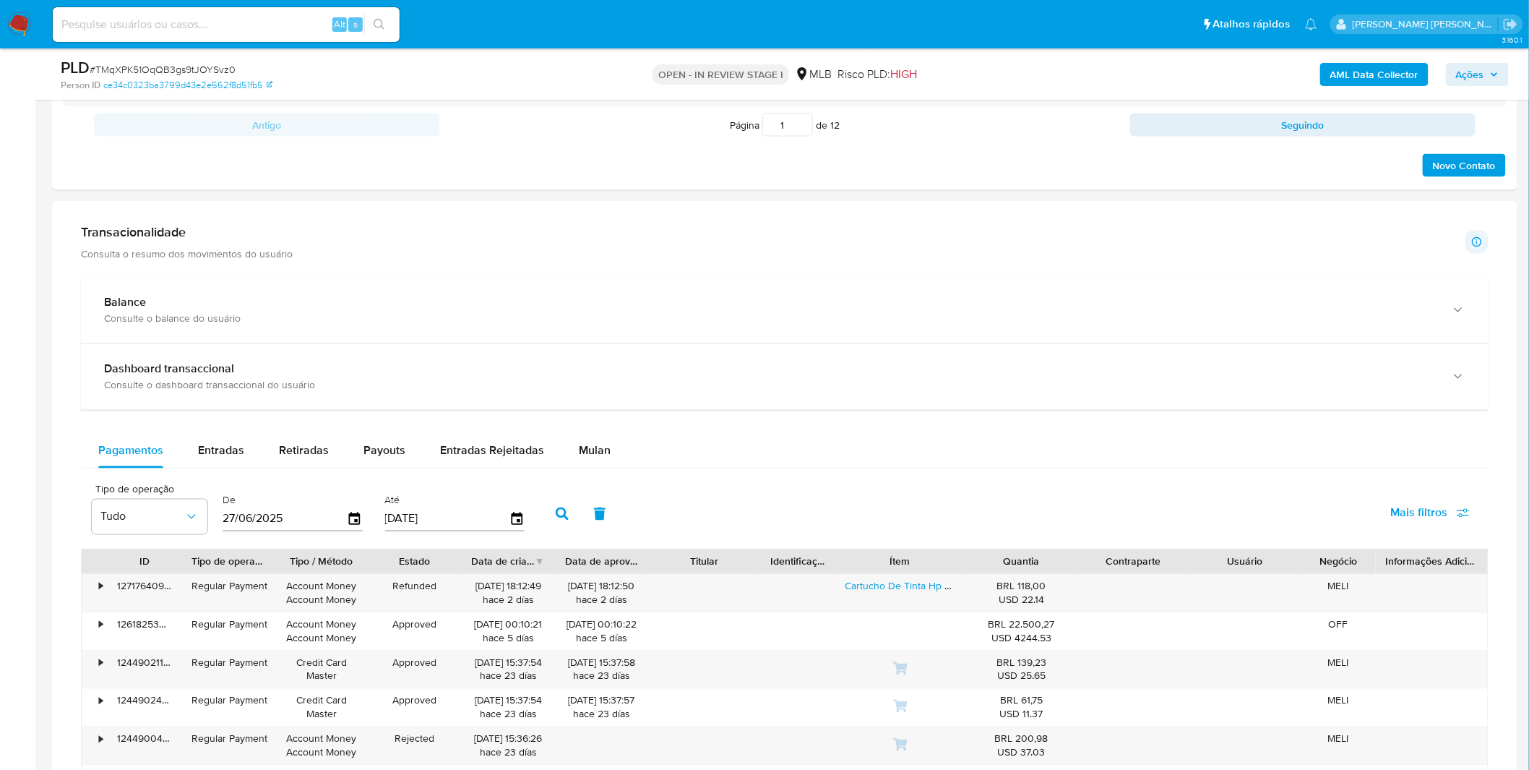
click at [272, 411] on div "Dashboard transaccional Consulte o dashboard transaccional do usuário" at bounding box center [785, 377] width 1408 height 66
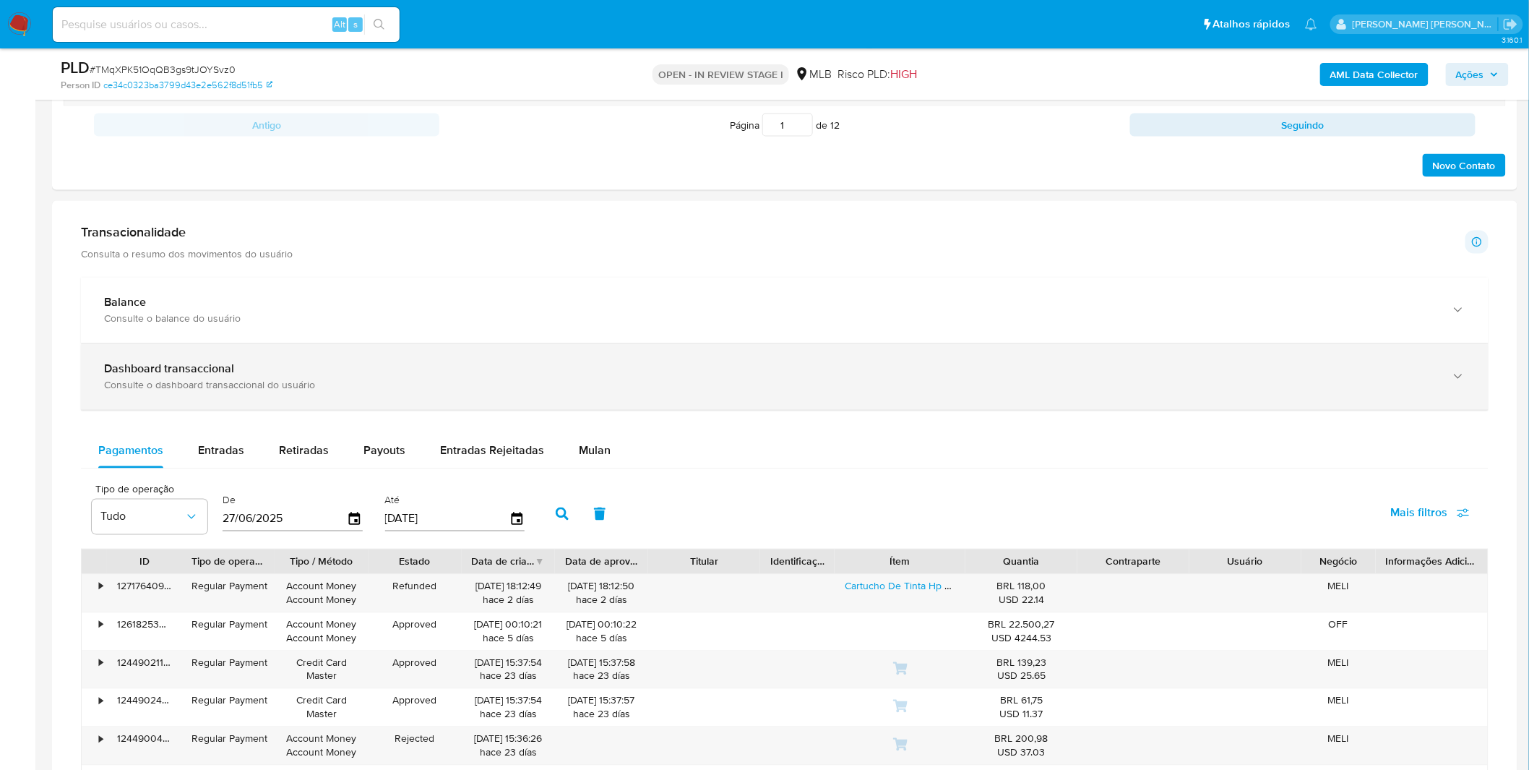
click at [276, 395] on div "Dashboard transaccional Consulte o dashboard transaccional do usuário" at bounding box center [785, 377] width 1408 height 66
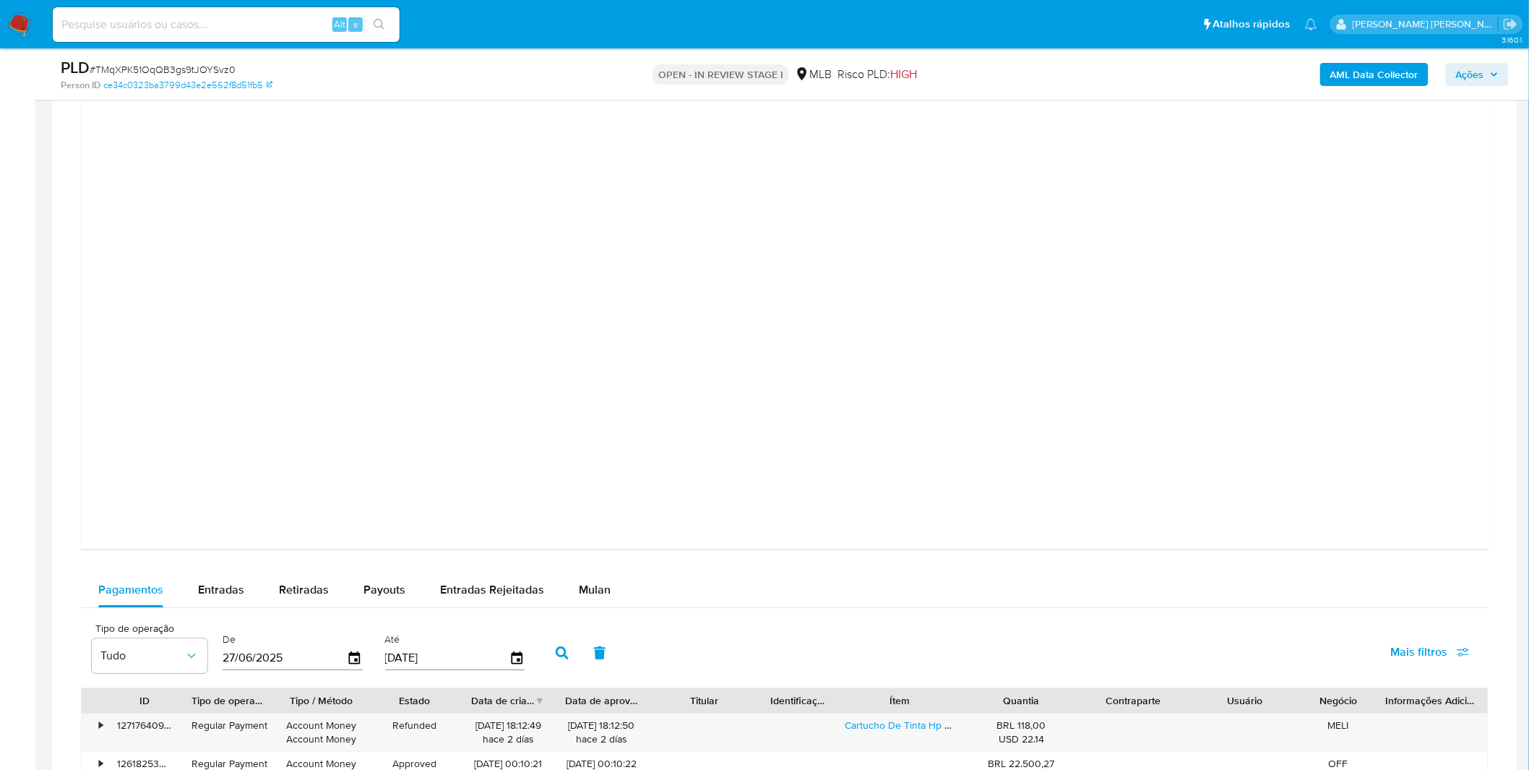
scroll to position [1526, 0]
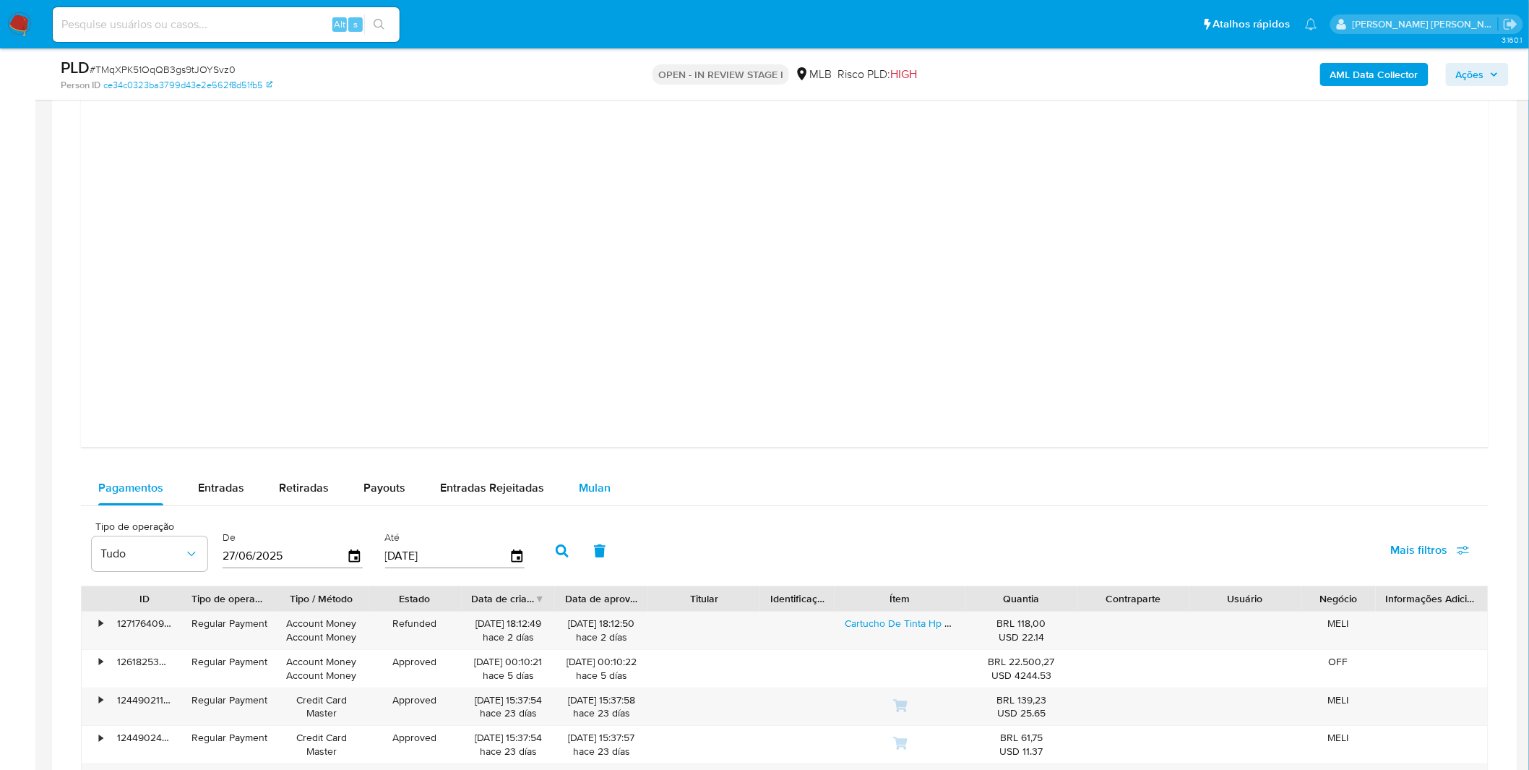
click at [583, 496] on span "Mulan" at bounding box center [595, 487] width 32 height 17
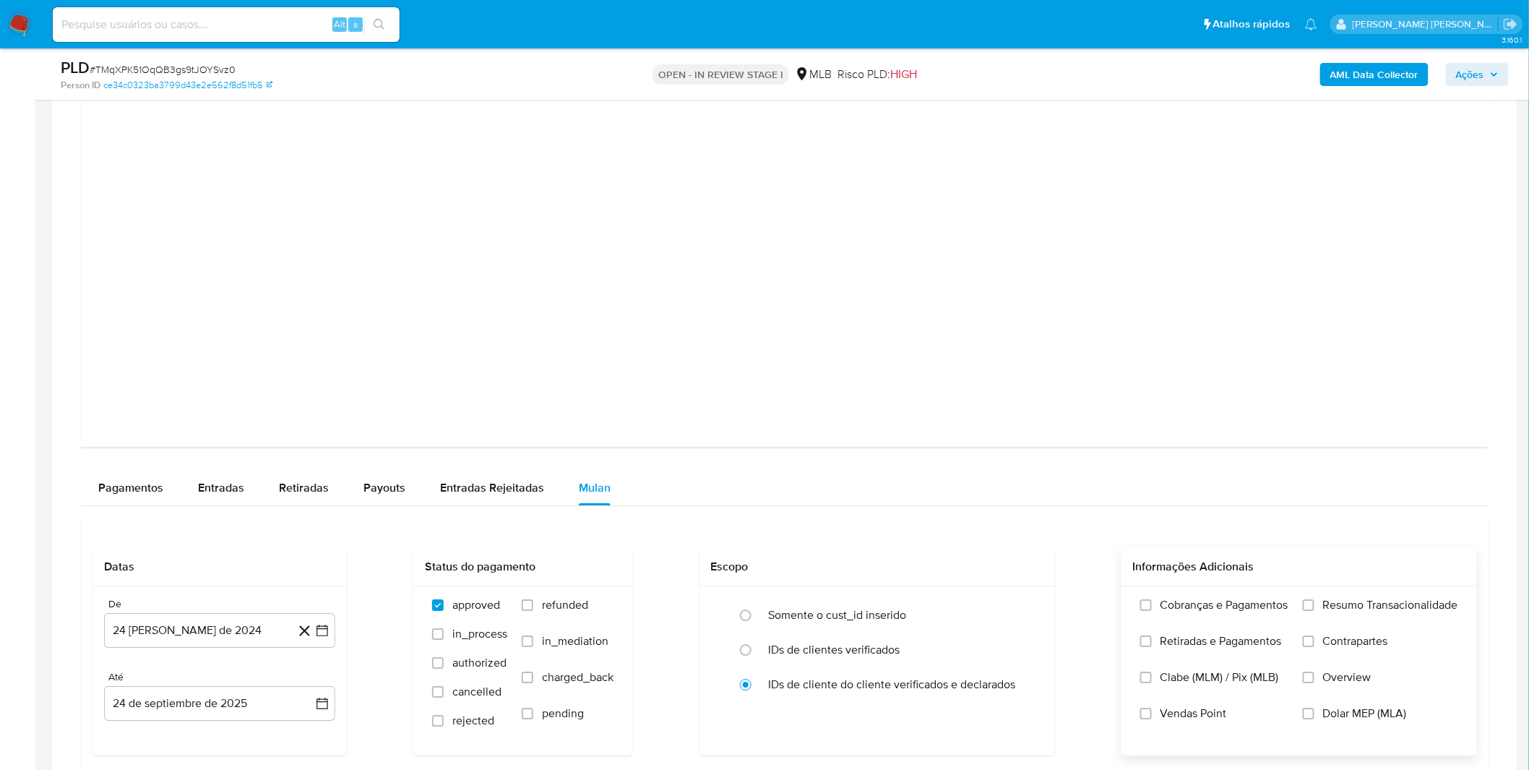
click at [1174, 601] on span "Cobranças e Pagamentos" at bounding box center [1225, 605] width 128 height 14
click at [1152, 601] on input "Cobranças e Pagamentos" at bounding box center [1147, 605] width 12 height 12
click at [1173, 635] on span "Retiradas e Pagamentos" at bounding box center [1221, 641] width 121 height 14
click at [1152, 635] on input "Retiradas e Pagamentos" at bounding box center [1147, 641] width 12 height 12
click at [1193, 617] on label "Cobranças e Pagamentos" at bounding box center [1215, 616] width 148 height 36
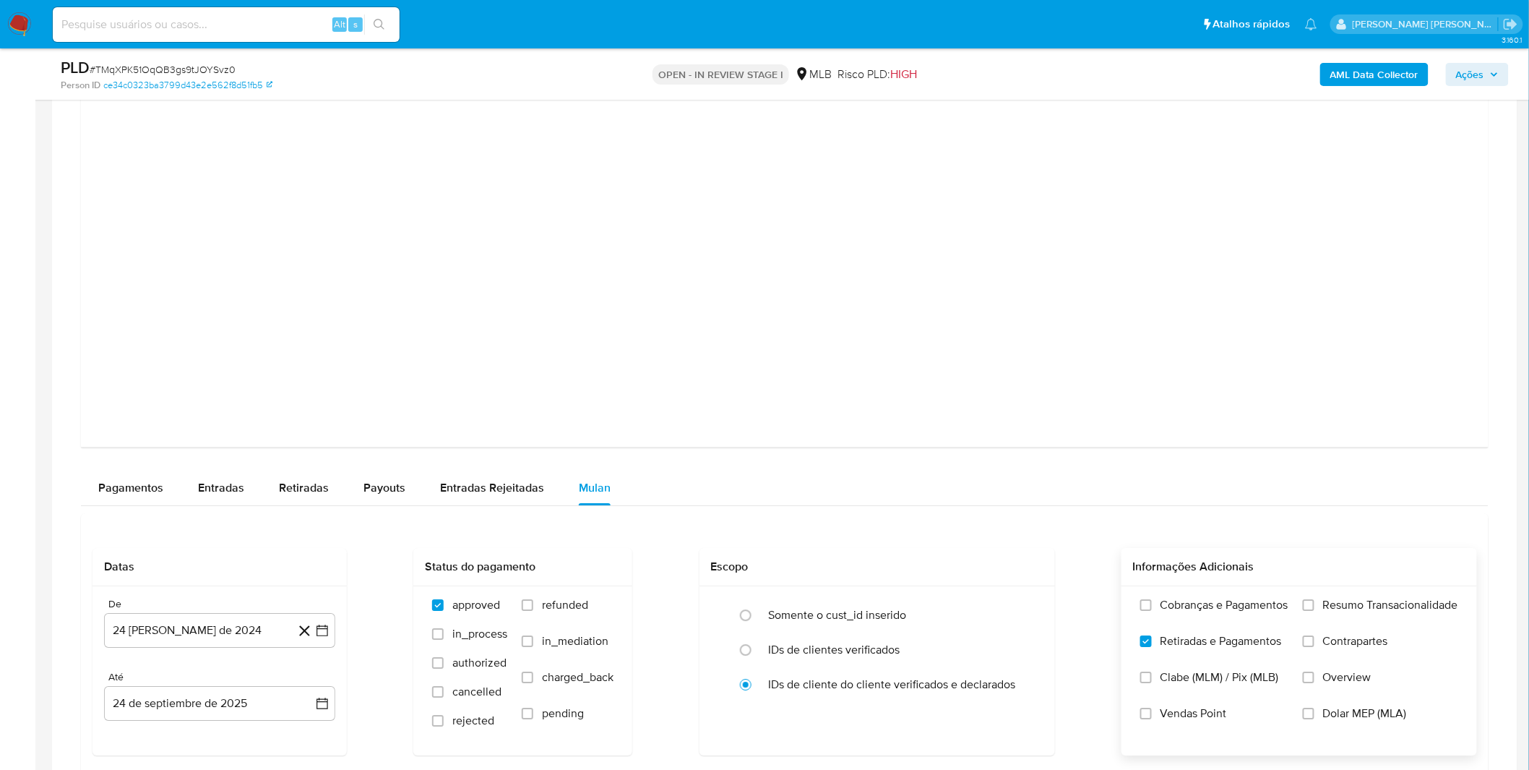
click at [1152, 611] on input "Cobranças e Pagamentos" at bounding box center [1147, 605] width 12 height 12
click at [1308, 612] on label "Resumo Transacionalidade" at bounding box center [1380, 616] width 155 height 36
click input "Resumo Transacionalidade"
click input "Contrapartes"
click button "24 de agosto de 2024"
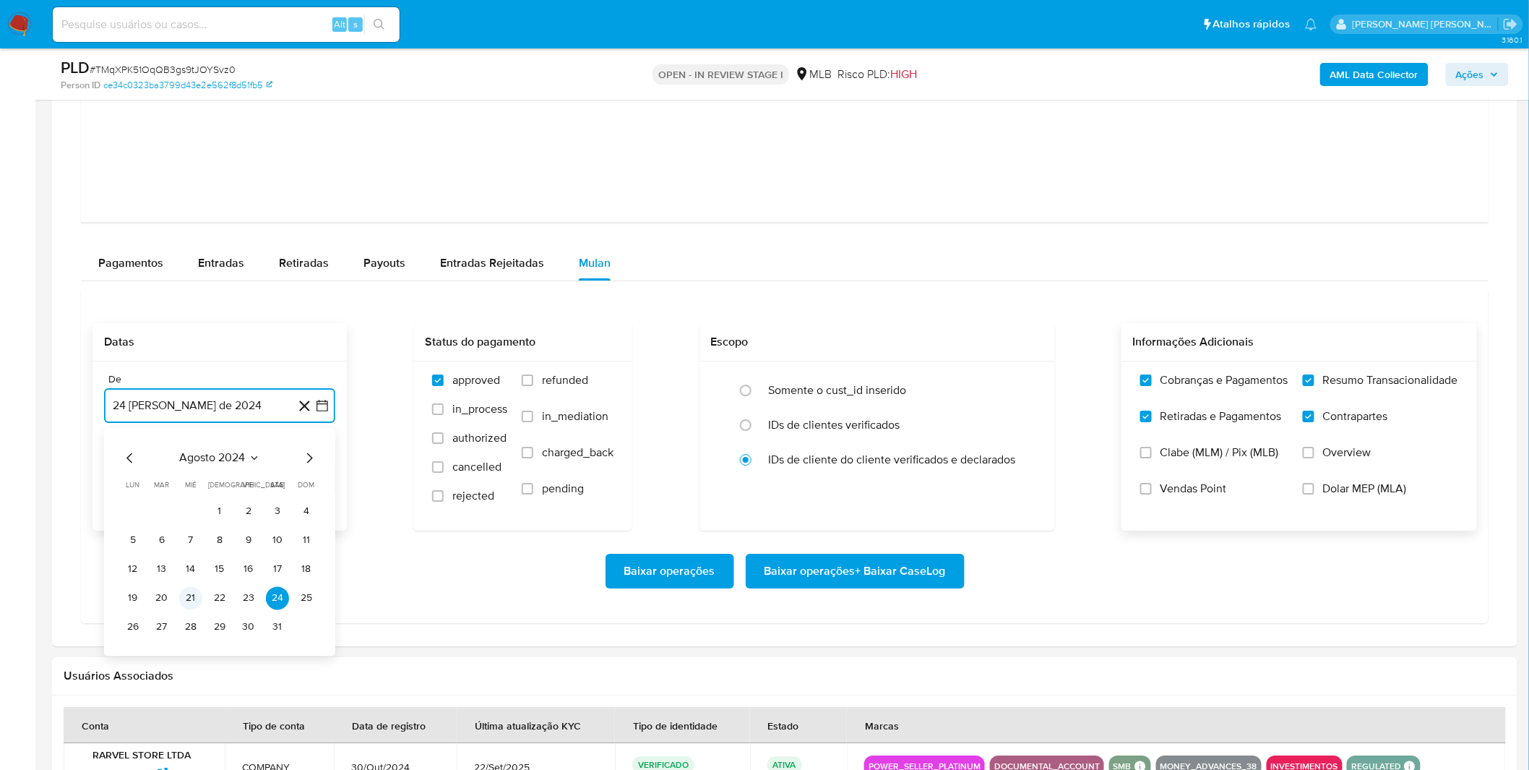
scroll to position [1767, 0]
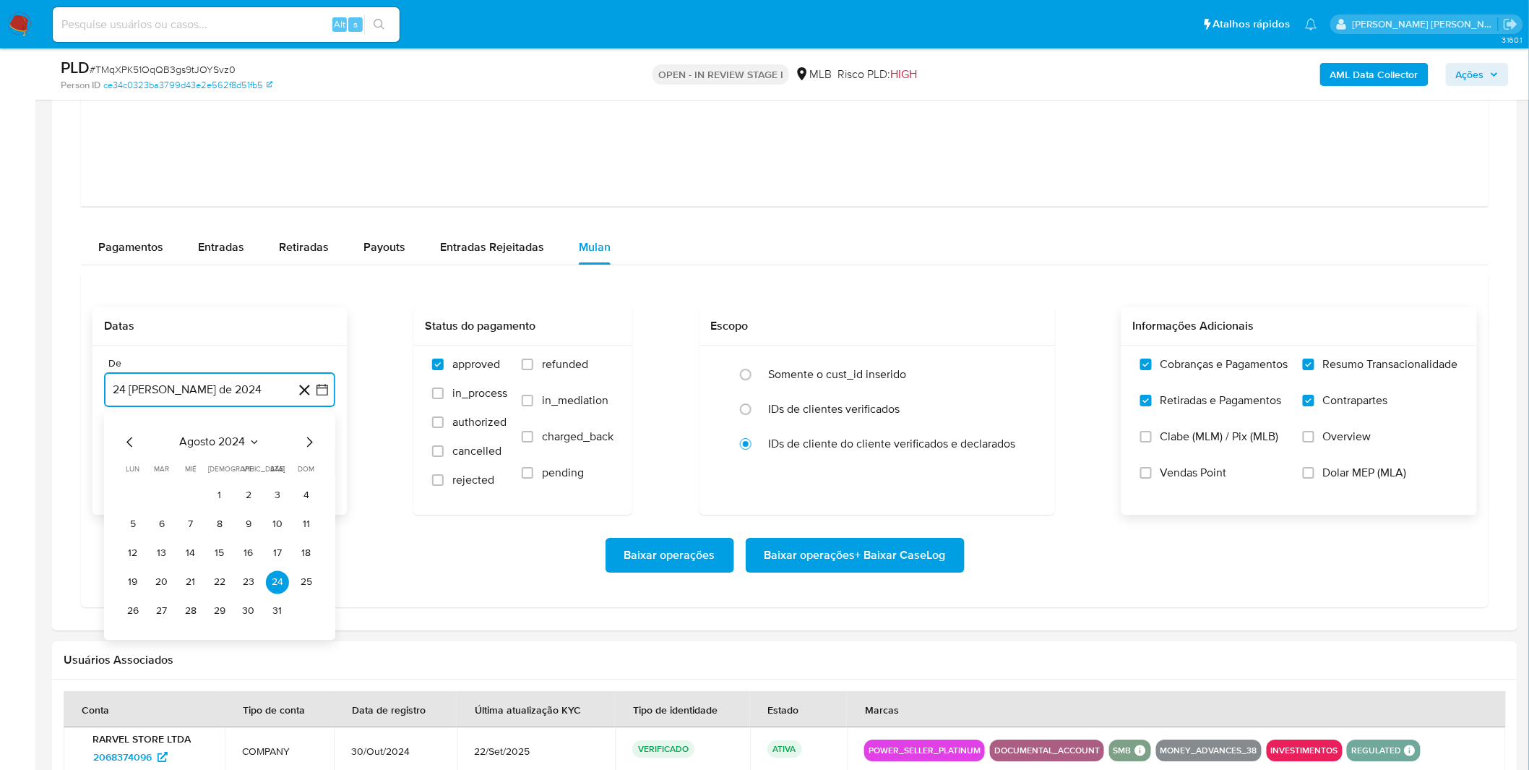
click span "agosto 2024"
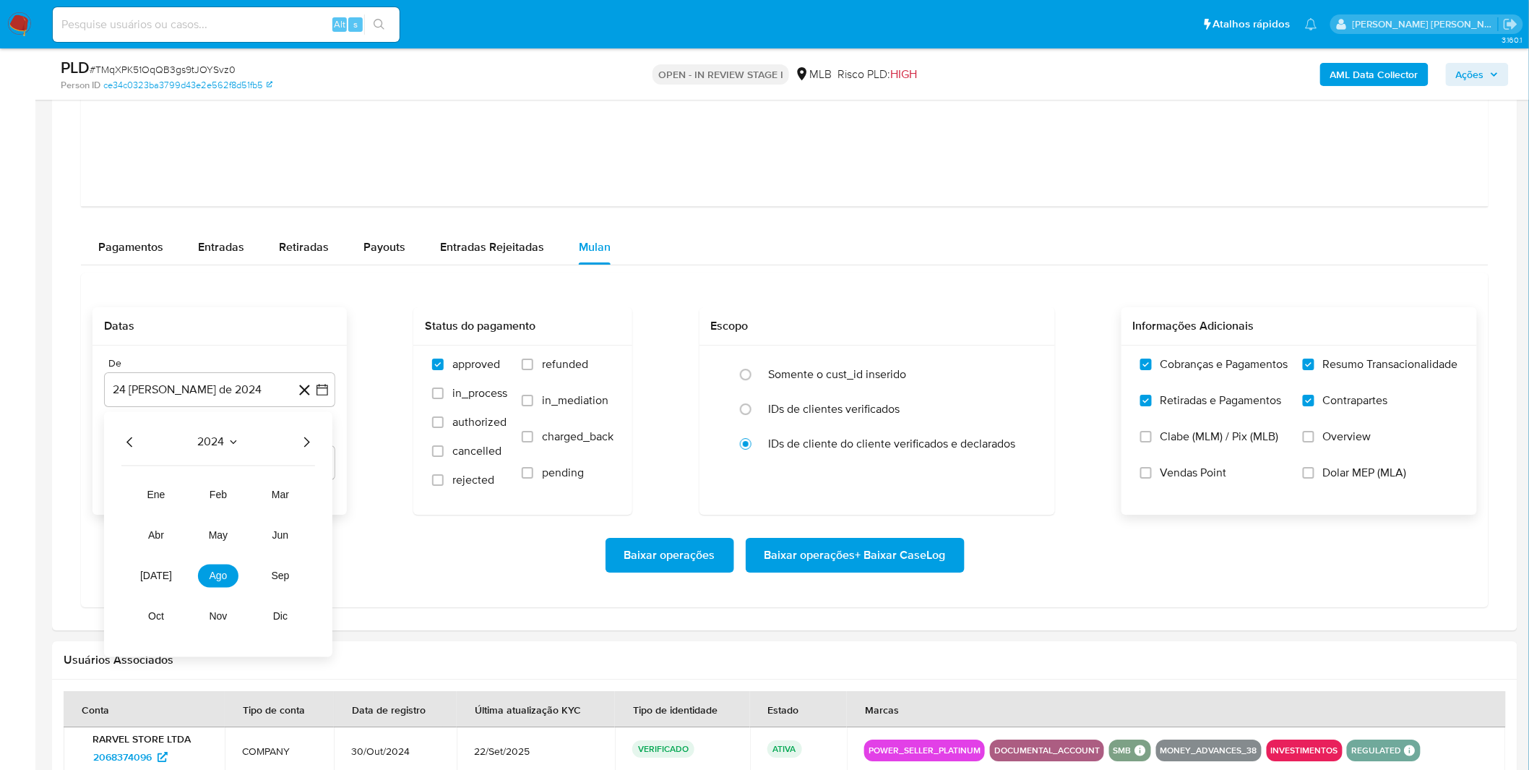
click icon "Año siguiente"
click button "ago"
drag, startPoint x: 243, startPoint y: 497, endPoint x: 205, endPoint y: 536, distance: 53.7
click button "1"
click div "Baixar operações Baixar operações + Baixar CaseLog"
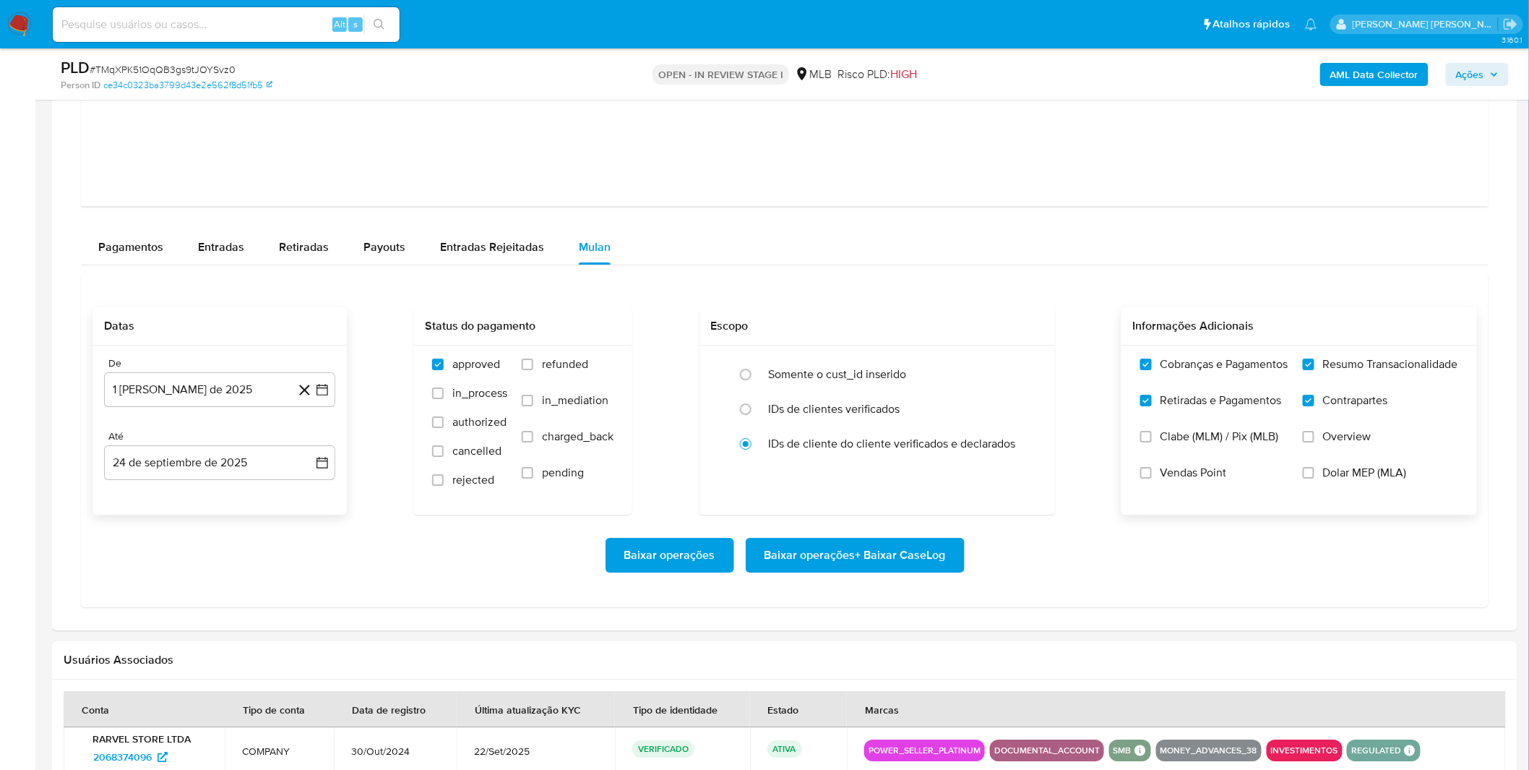
click span "Baixar operações + Baixar CaseLog"
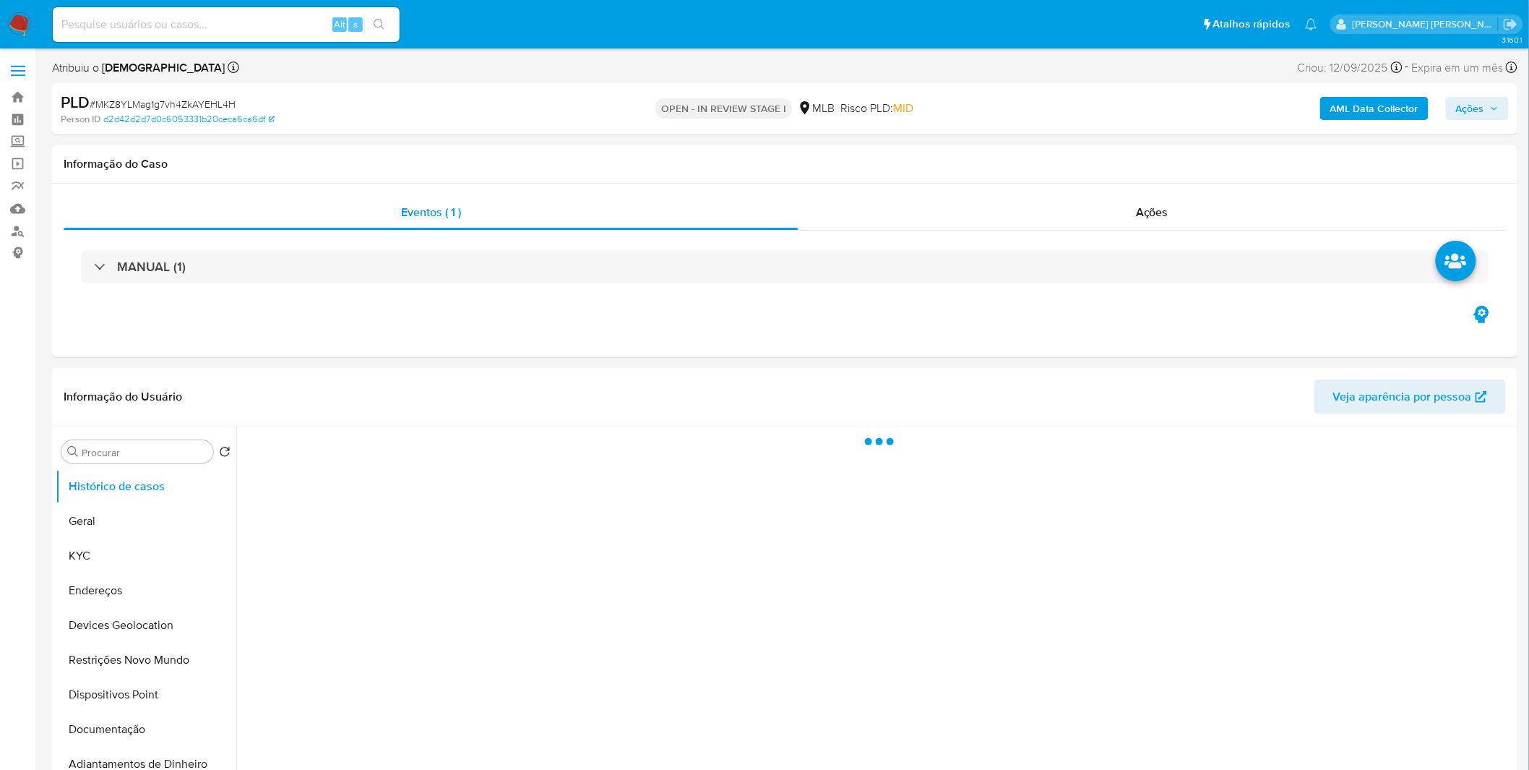
select select "10"
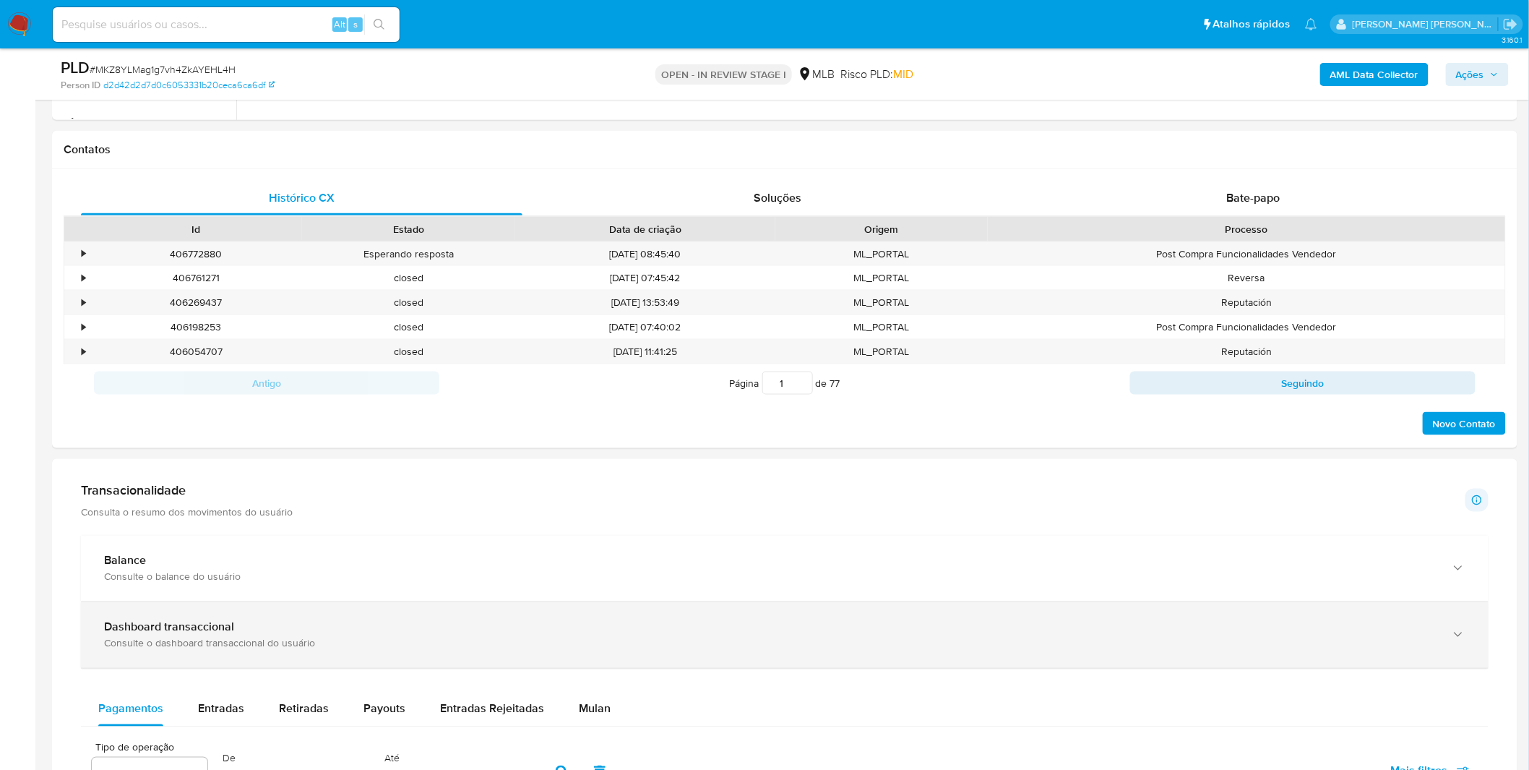
scroll to position [723, 0]
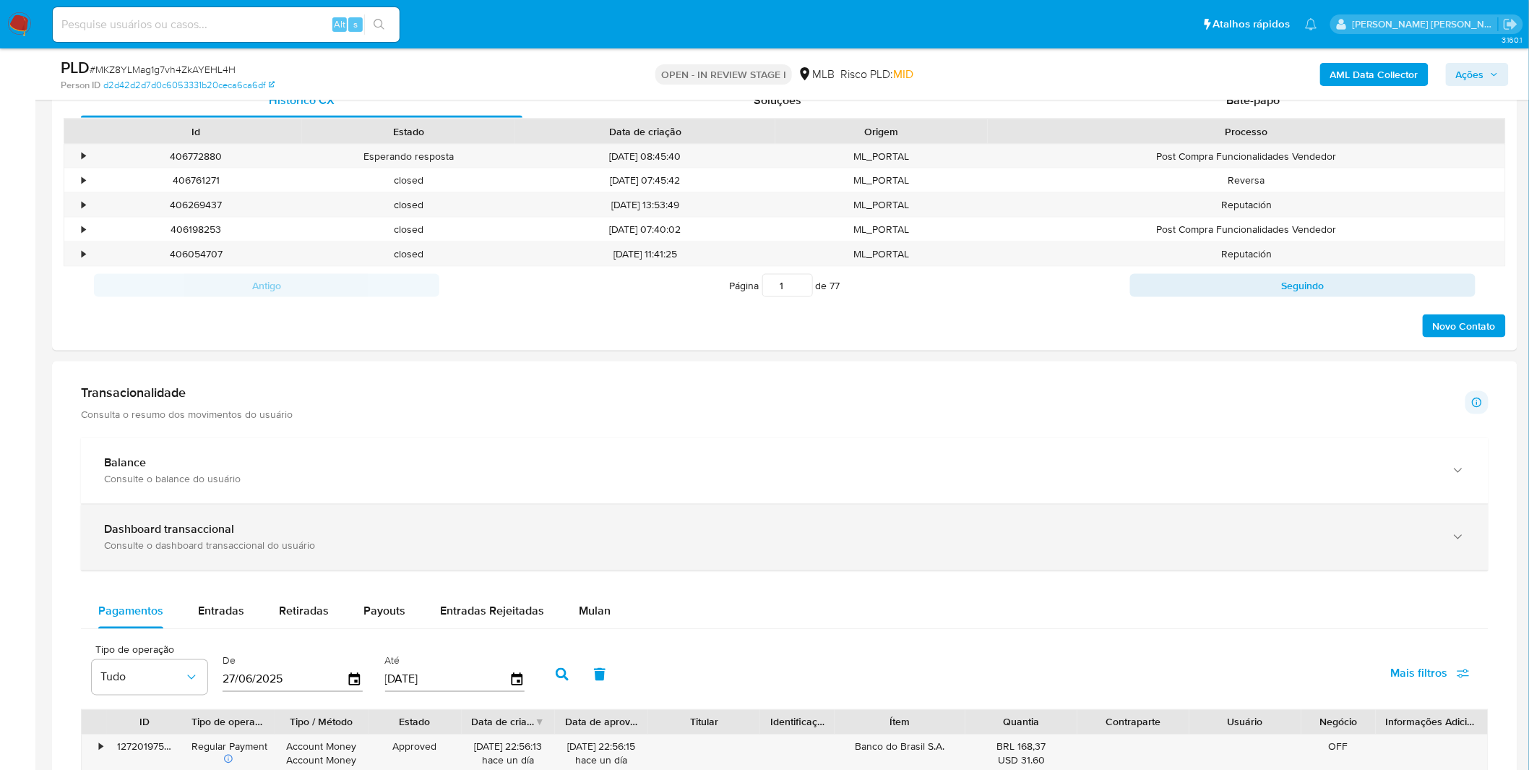
click at [458, 539] on div "Dashboard transaccional Consulte o dashboard transaccional do usuário" at bounding box center [770, 538] width 1333 height 30
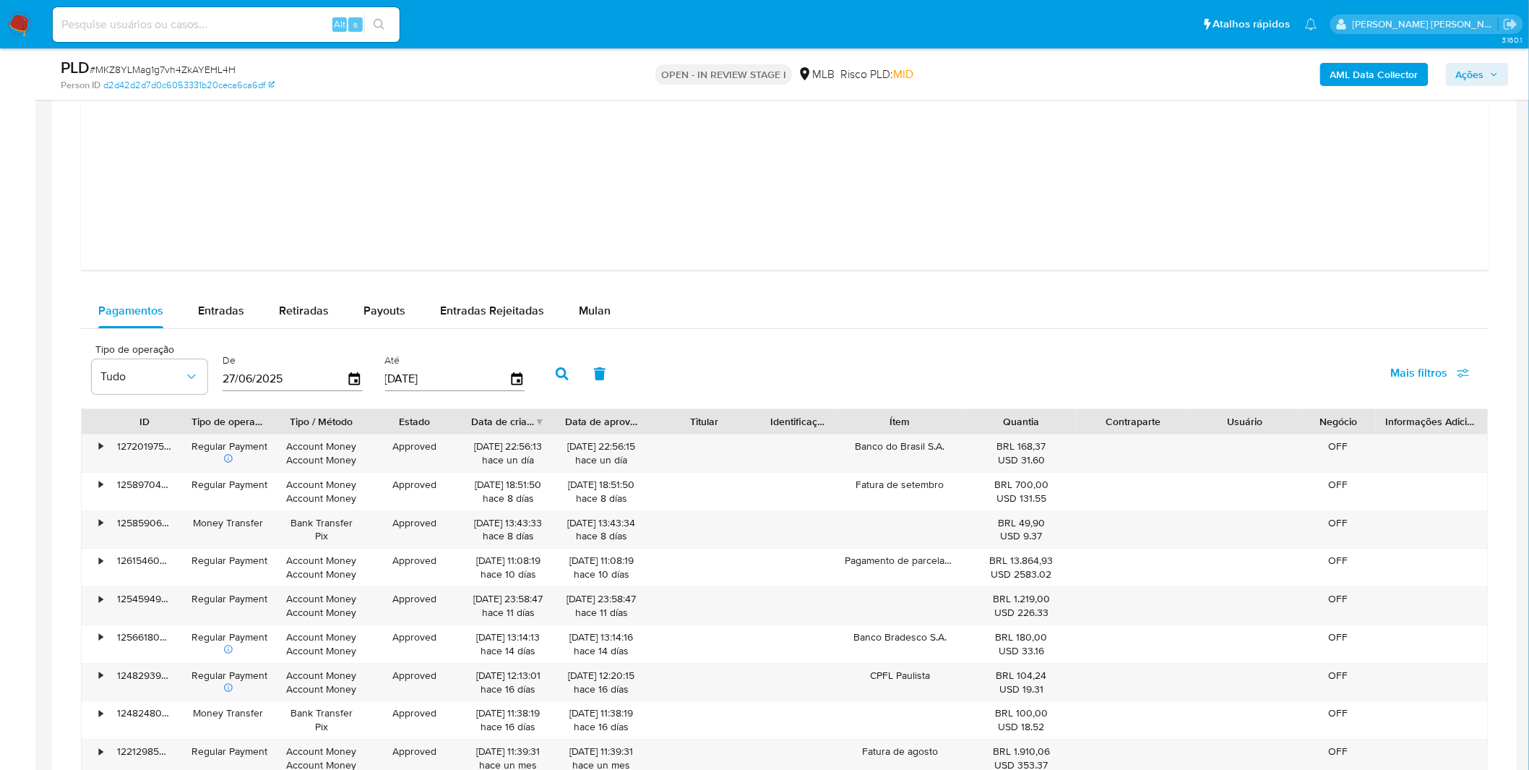
scroll to position [1686, 0]
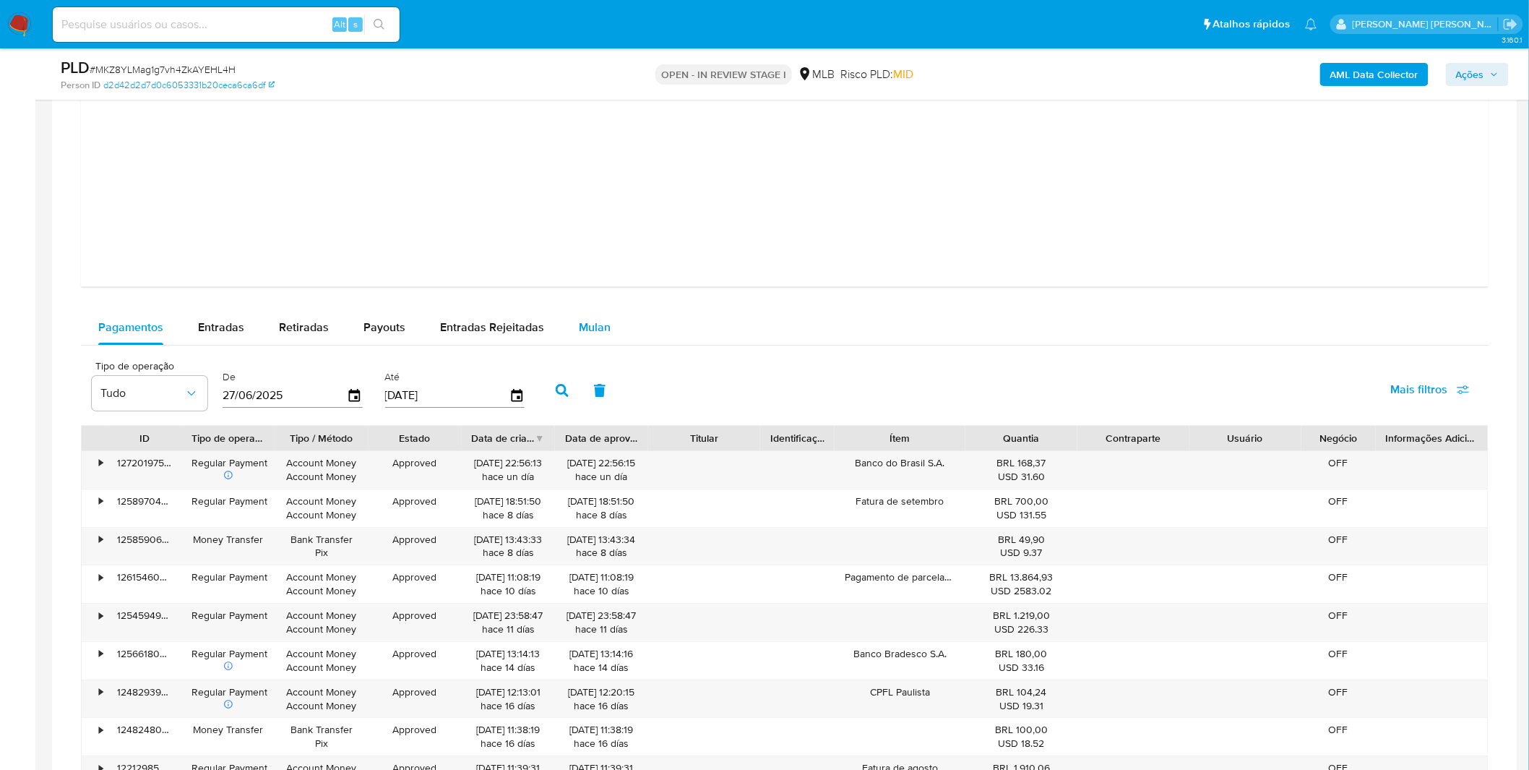
click at [597, 343] on div "Mulan" at bounding box center [595, 327] width 32 height 35
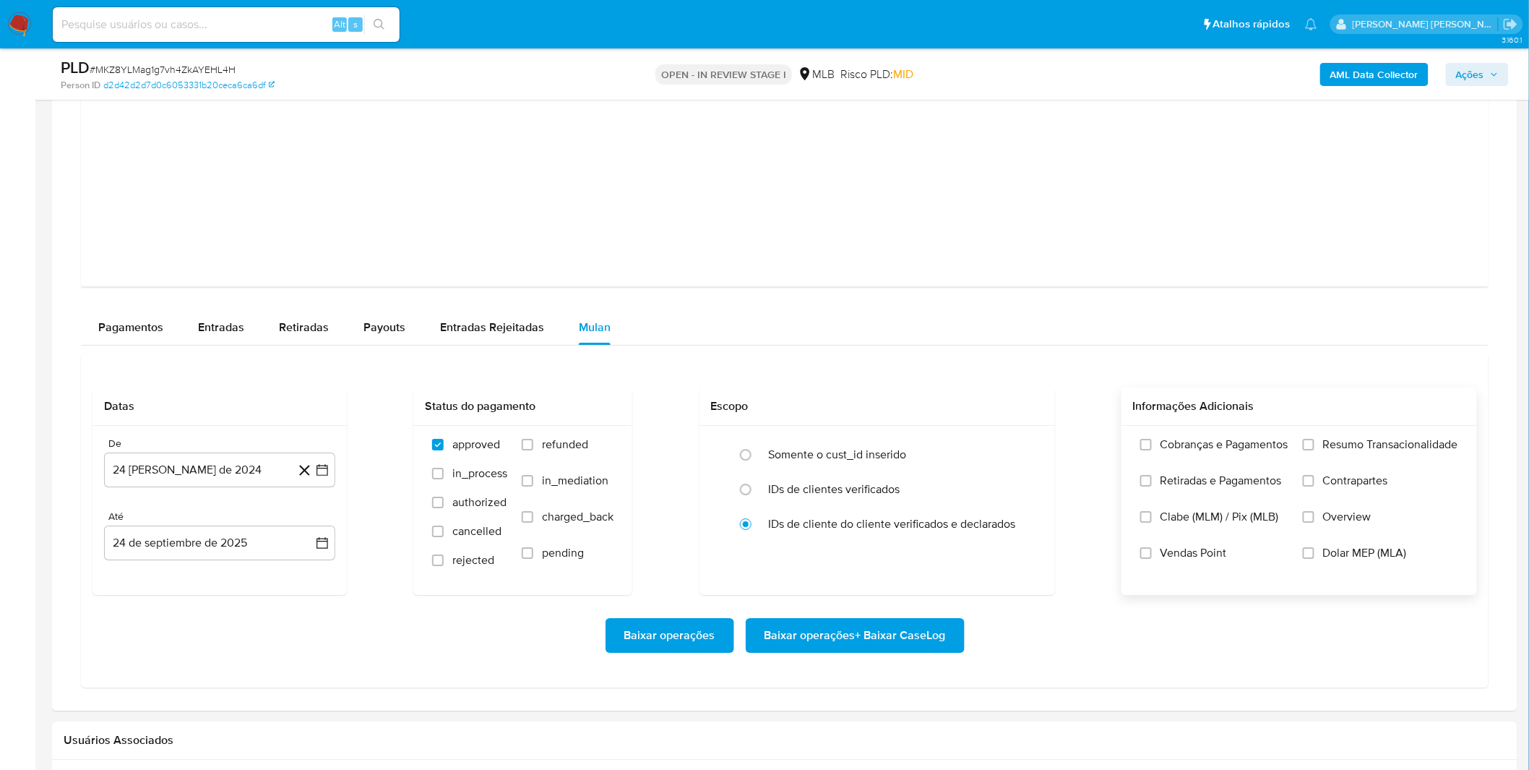
click at [1155, 461] on label "Cobranças e Pagamentos" at bounding box center [1215, 455] width 148 height 36
click at [1152, 450] on input "Cobranças e Pagamentos" at bounding box center [1147, 445] width 12 height 12
click at [1144, 482] on input "Retiradas e Pagamentos" at bounding box center [1147, 481] width 12 height 12
click at [1318, 467] on label "Resumo Transacionalidade" at bounding box center [1380, 455] width 155 height 36
click at [1315, 450] on input "Resumo Transacionalidade" at bounding box center [1309, 445] width 12 height 12
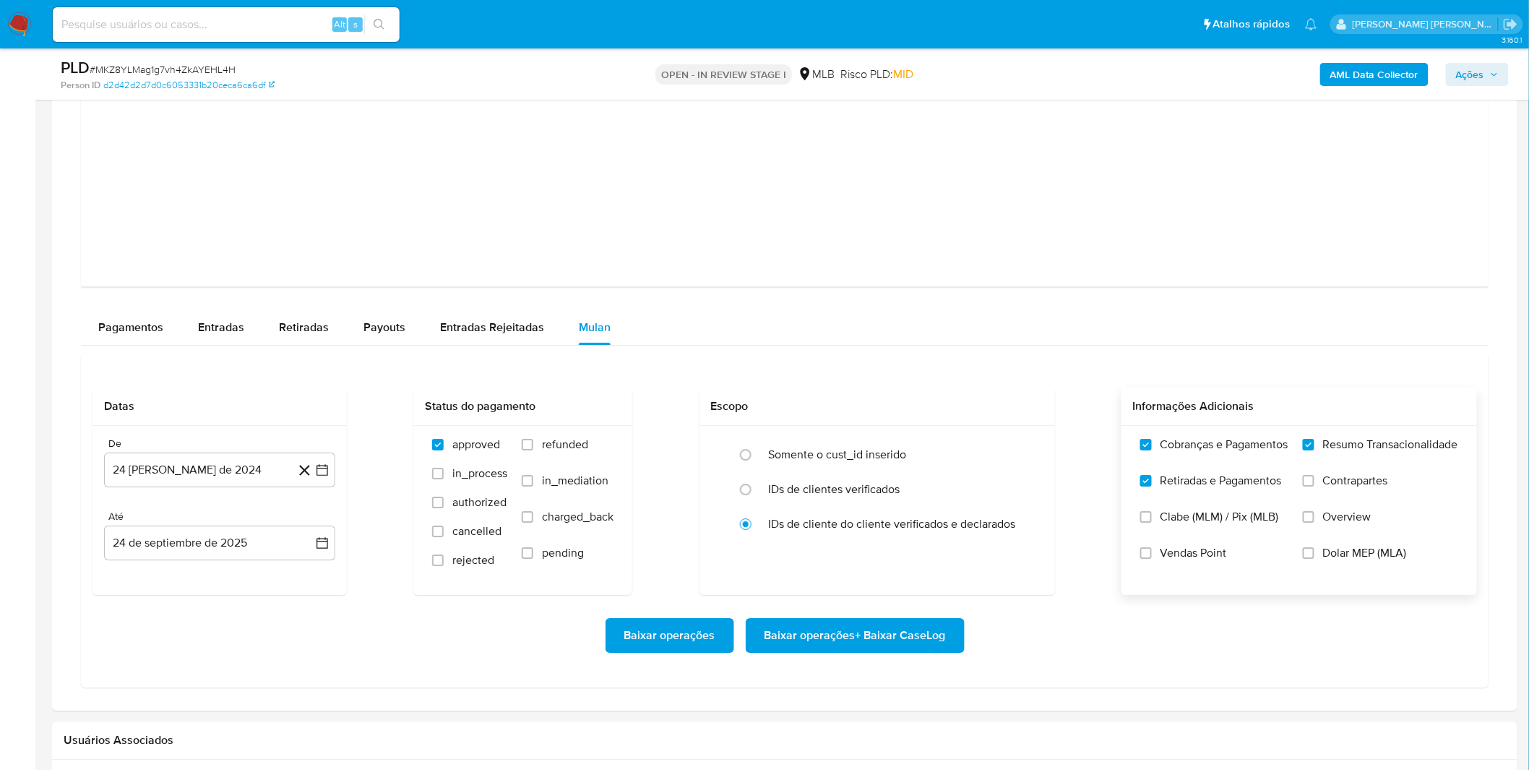
click at [1318, 486] on label "Contrapartes" at bounding box center [1380, 491] width 155 height 36
click at [1315, 486] on input "Contrapartes" at bounding box center [1309, 481] width 12 height 12
click at [227, 492] on div "De 24 de agosto de 2024 24-08-2024 Até 24 de septiembre de 2025 24-09-2025" at bounding box center [220, 510] width 254 height 169
click at [227, 489] on div "De 24 de agosto de 2024 24-08-2024 Até 24 de septiembre de 2025 24-09-2025" at bounding box center [220, 510] width 254 height 169
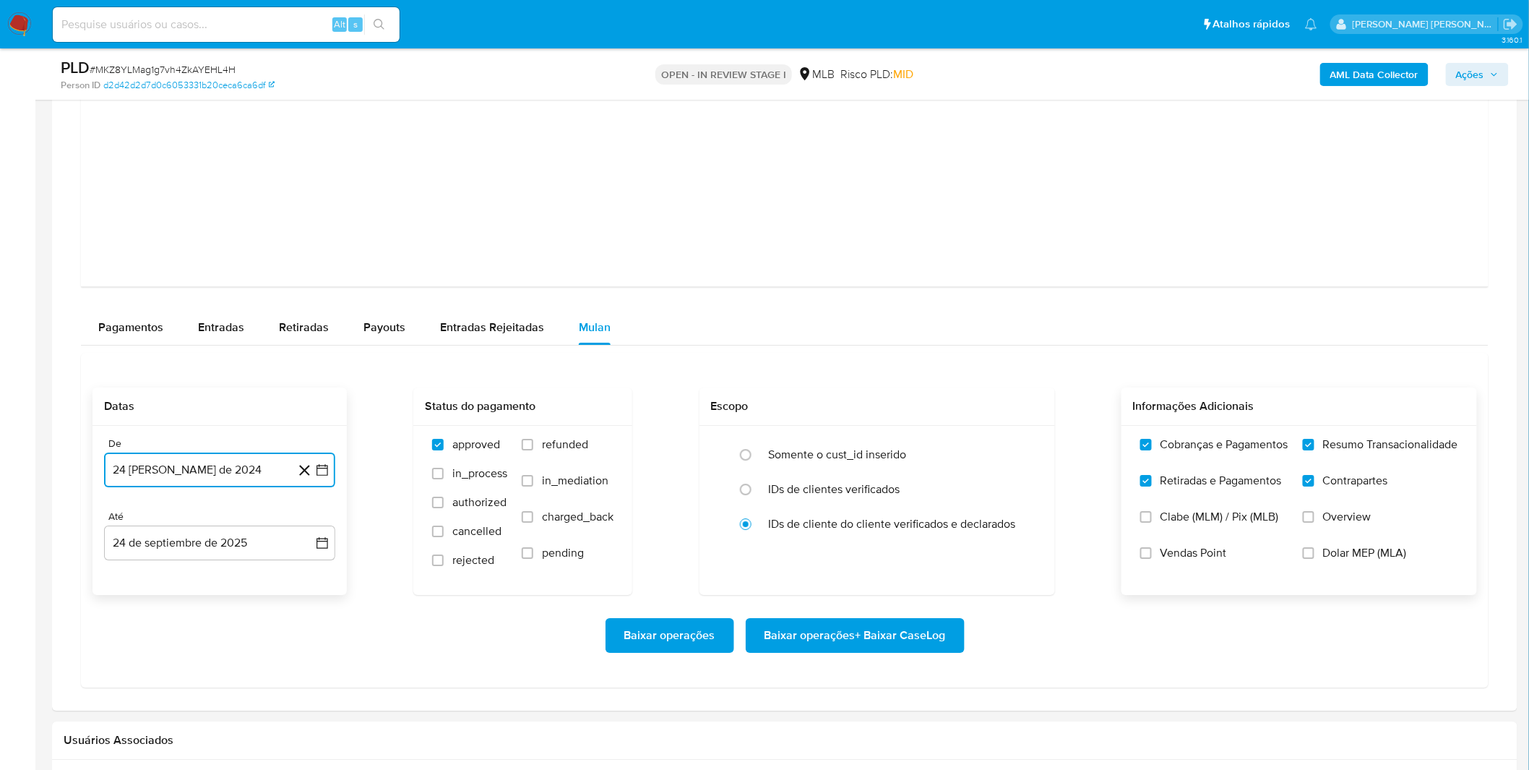
click at [230, 473] on button "24 [PERSON_NAME] de 2024" at bounding box center [219, 469] width 231 height 35
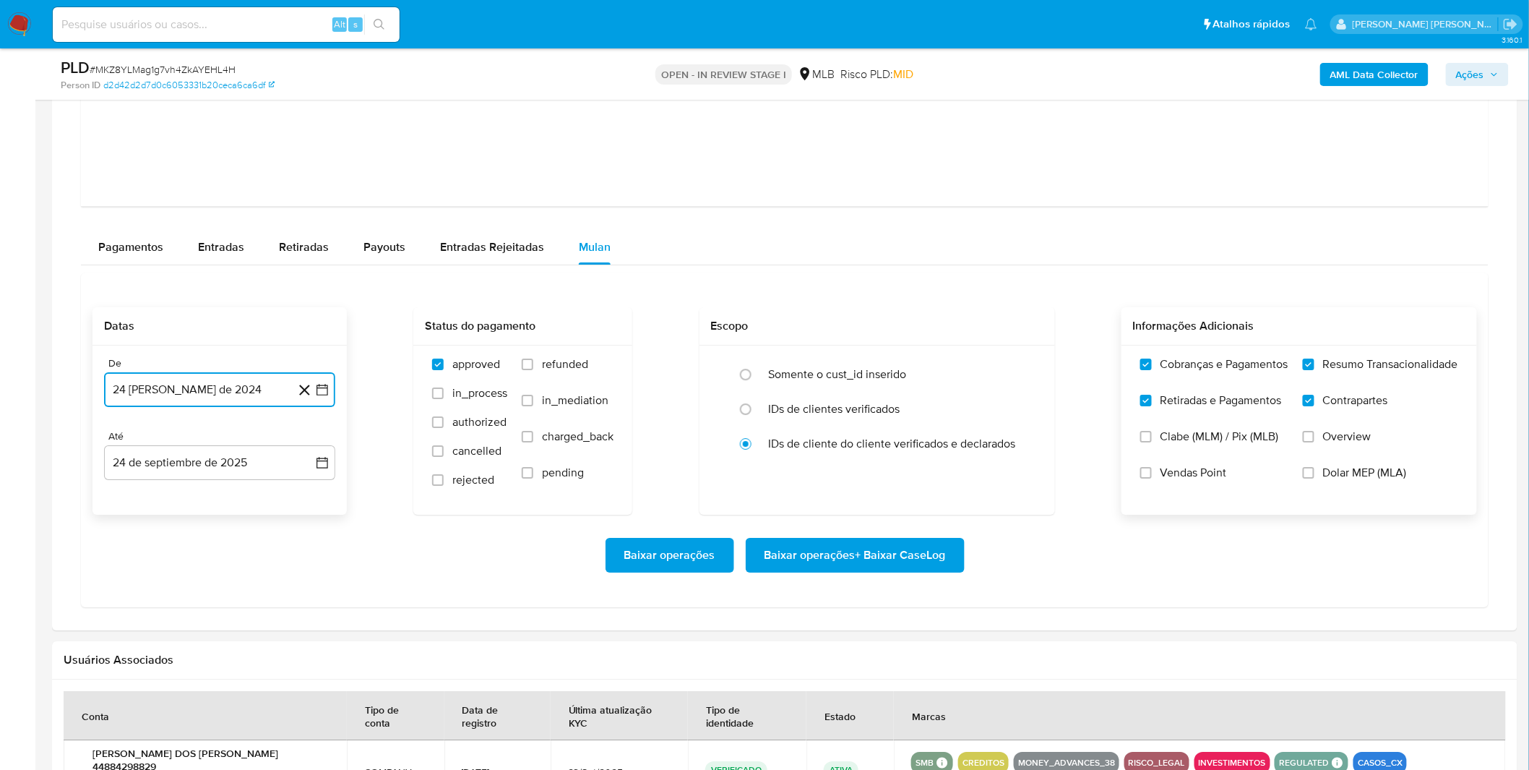
click at [207, 400] on button "24 [PERSON_NAME] de 2024" at bounding box center [219, 389] width 231 height 35
click at [207, 444] on span "agosto 2024" at bounding box center [213, 441] width 66 height 14
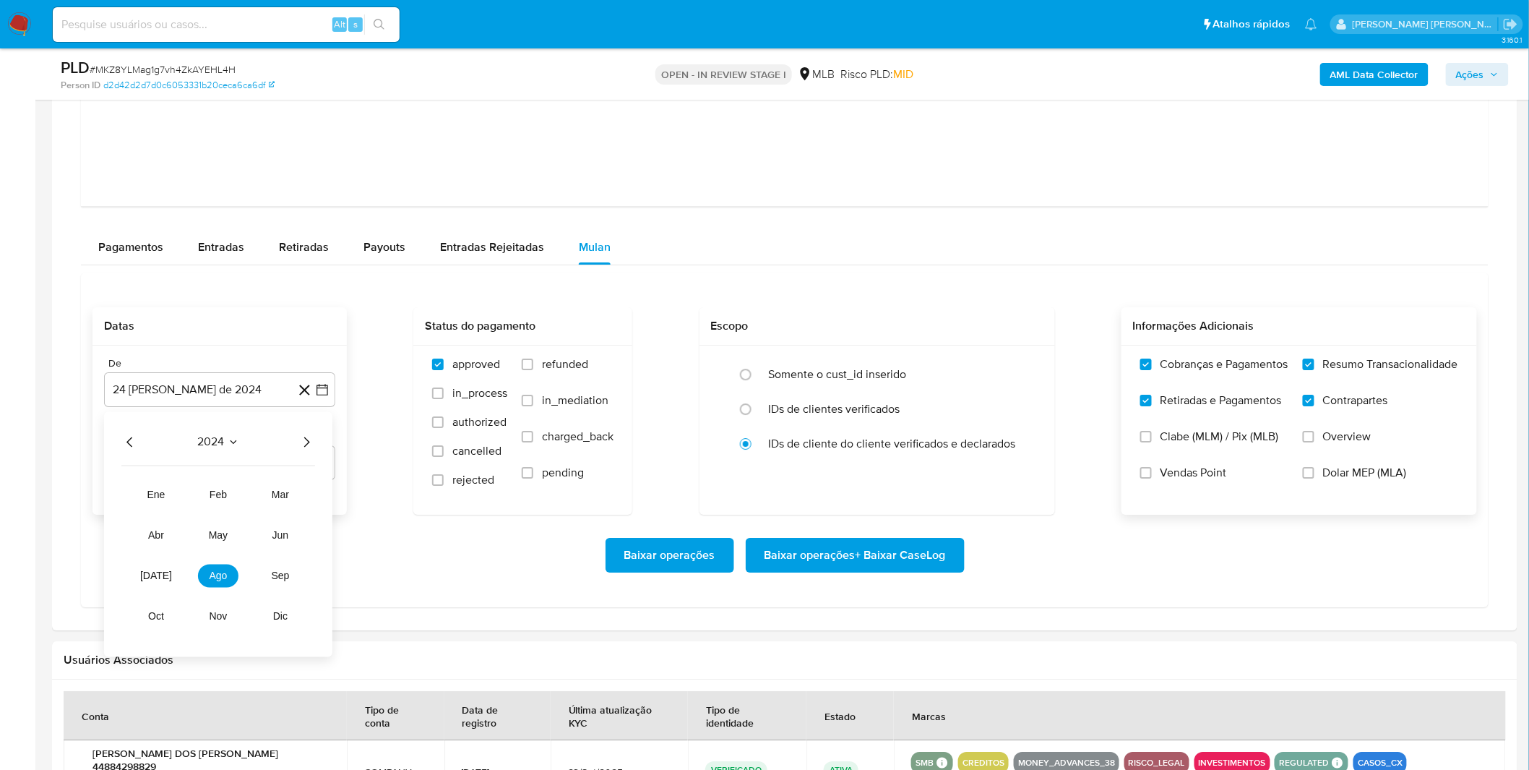
click at [309, 437] on icon "Año siguiente" at bounding box center [306, 441] width 17 height 17
click at [227, 584] on button "ago" at bounding box center [218, 575] width 40 height 23
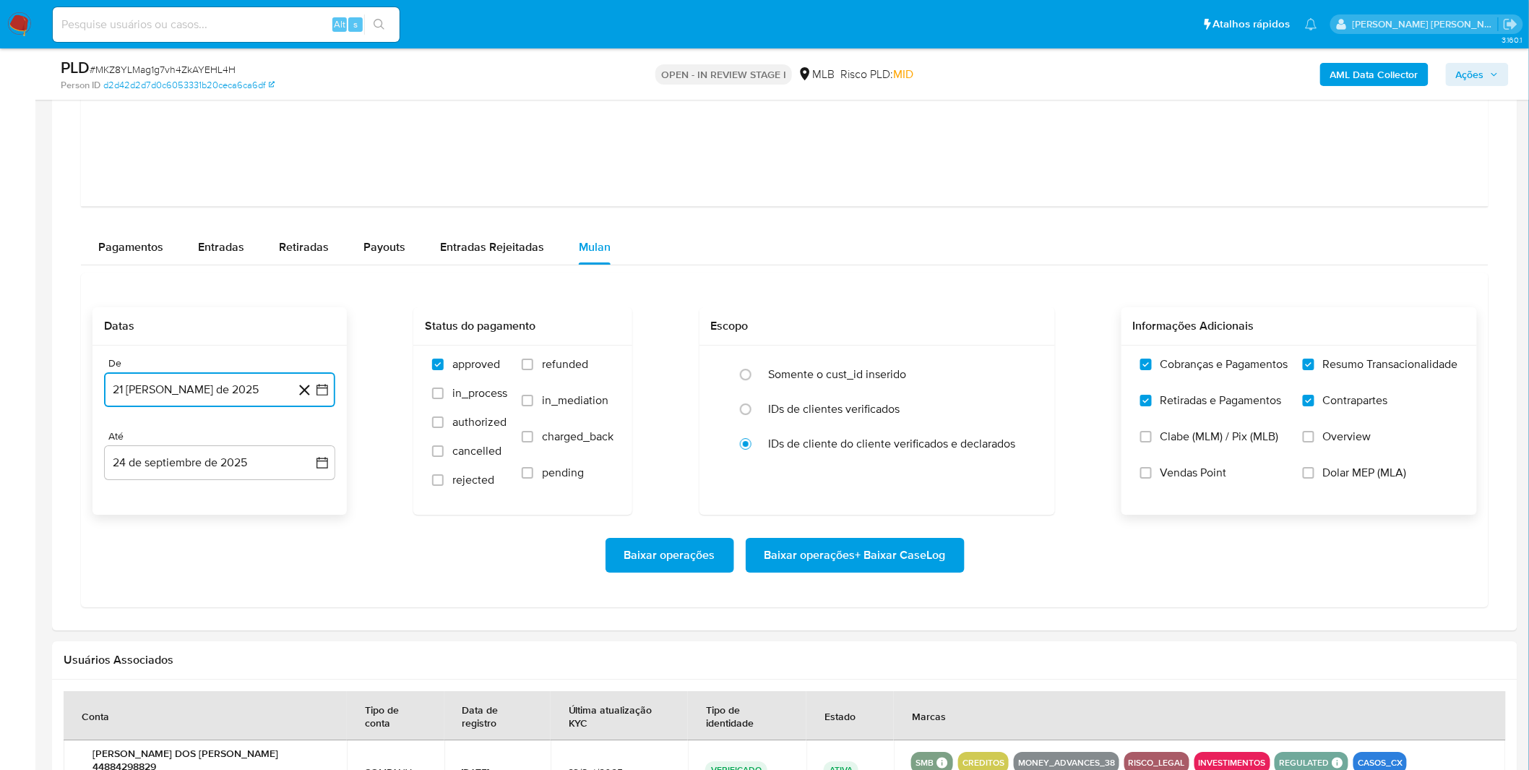
click at [232, 400] on button "21 de agosto de 2025" at bounding box center [219, 389] width 231 height 35
click at [246, 499] on button "1" at bounding box center [248, 495] width 23 height 23
click at [189, 568] on div "Baixar operações Baixar operações + Baixar CaseLog" at bounding box center [785, 555] width 1385 height 35
click at [190, 568] on div "Baixar operações Baixar operações + Baixar CaseLog" at bounding box center [785, 555] width 1385 height 35
click at [465, 572] on div "Baixar operações Baixar operações + Baixar CaseLog" at bounding box center [785, 555] width 1385 height 35
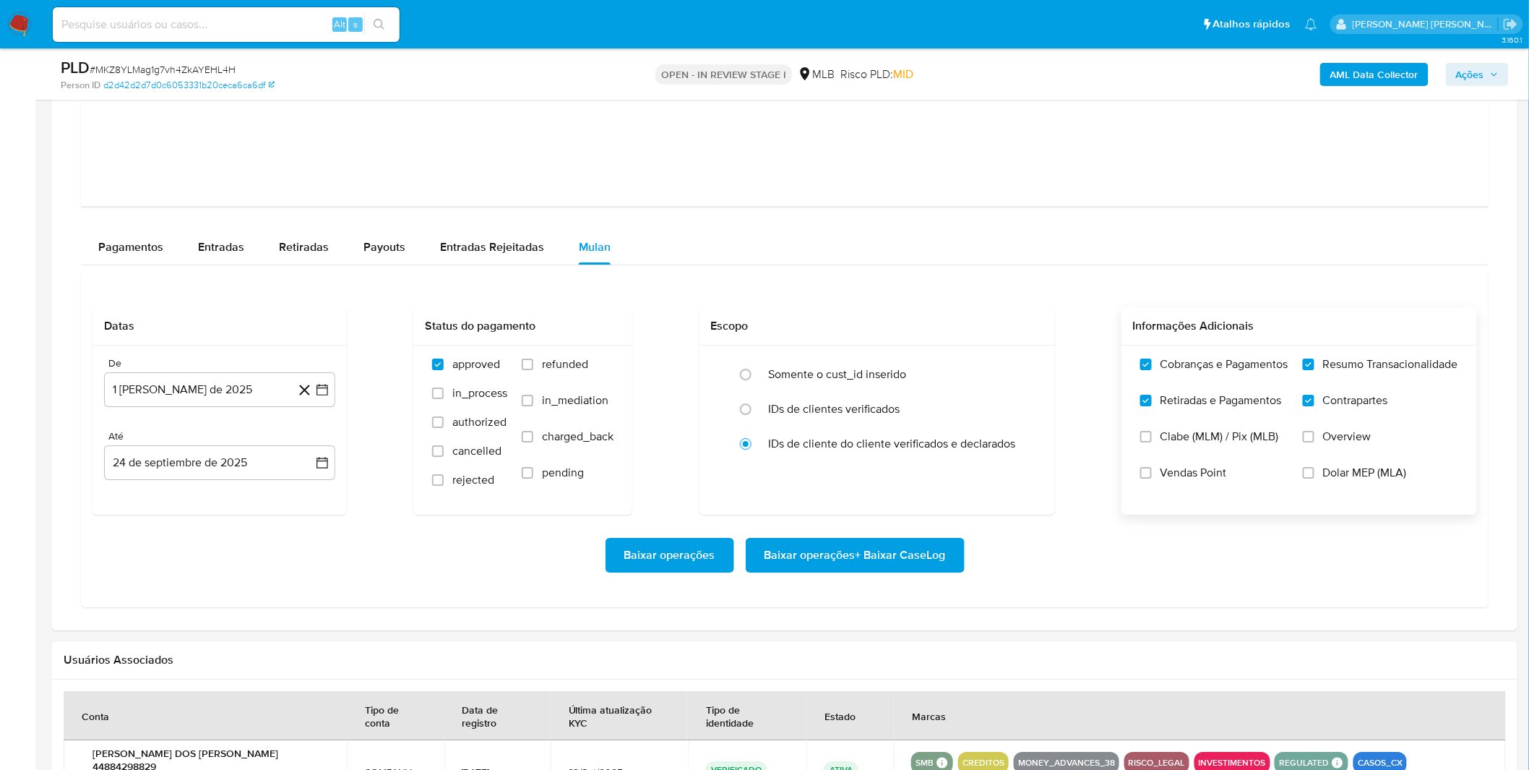
click at [530, 546] on div "Baixar operações Baixar operações + Baixar CaseLog" at bounding box center [785, 555] width 1385 height 35
click at [825, 553] on span "Baixar operações + Baixar CaseLog" at bounding box center [855, 555] width 181 height 32
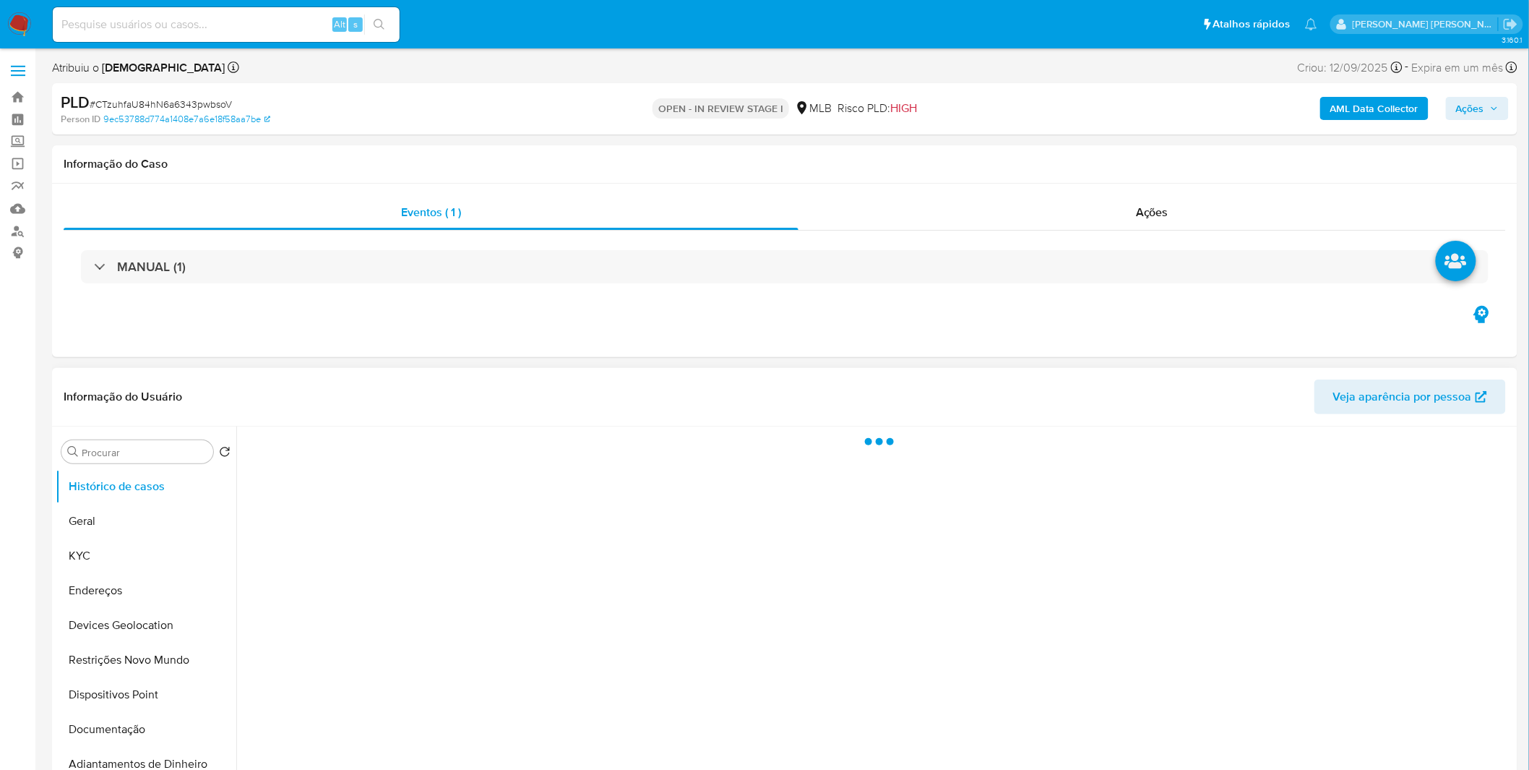
select select "10"
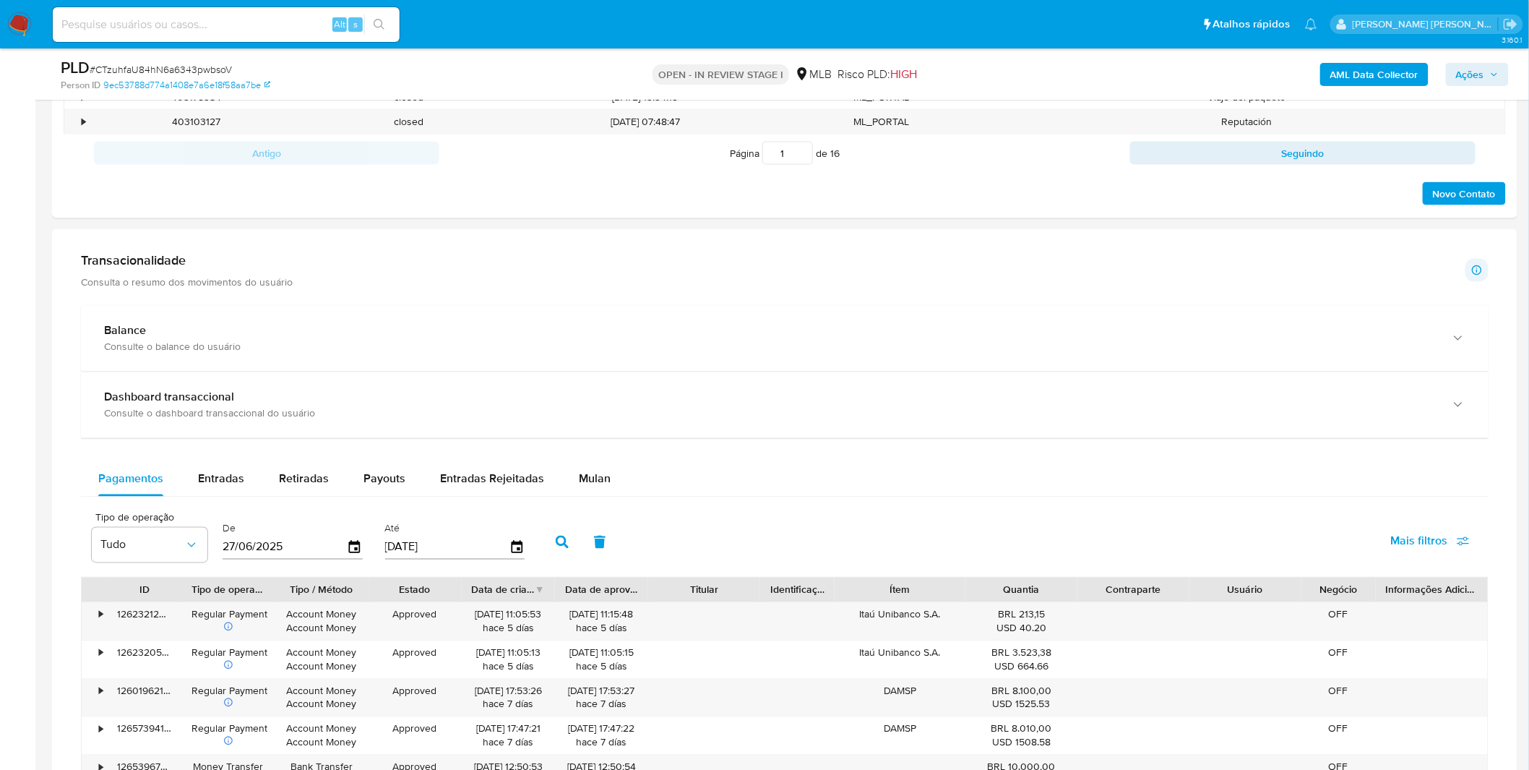
scroll to position [883, 0]
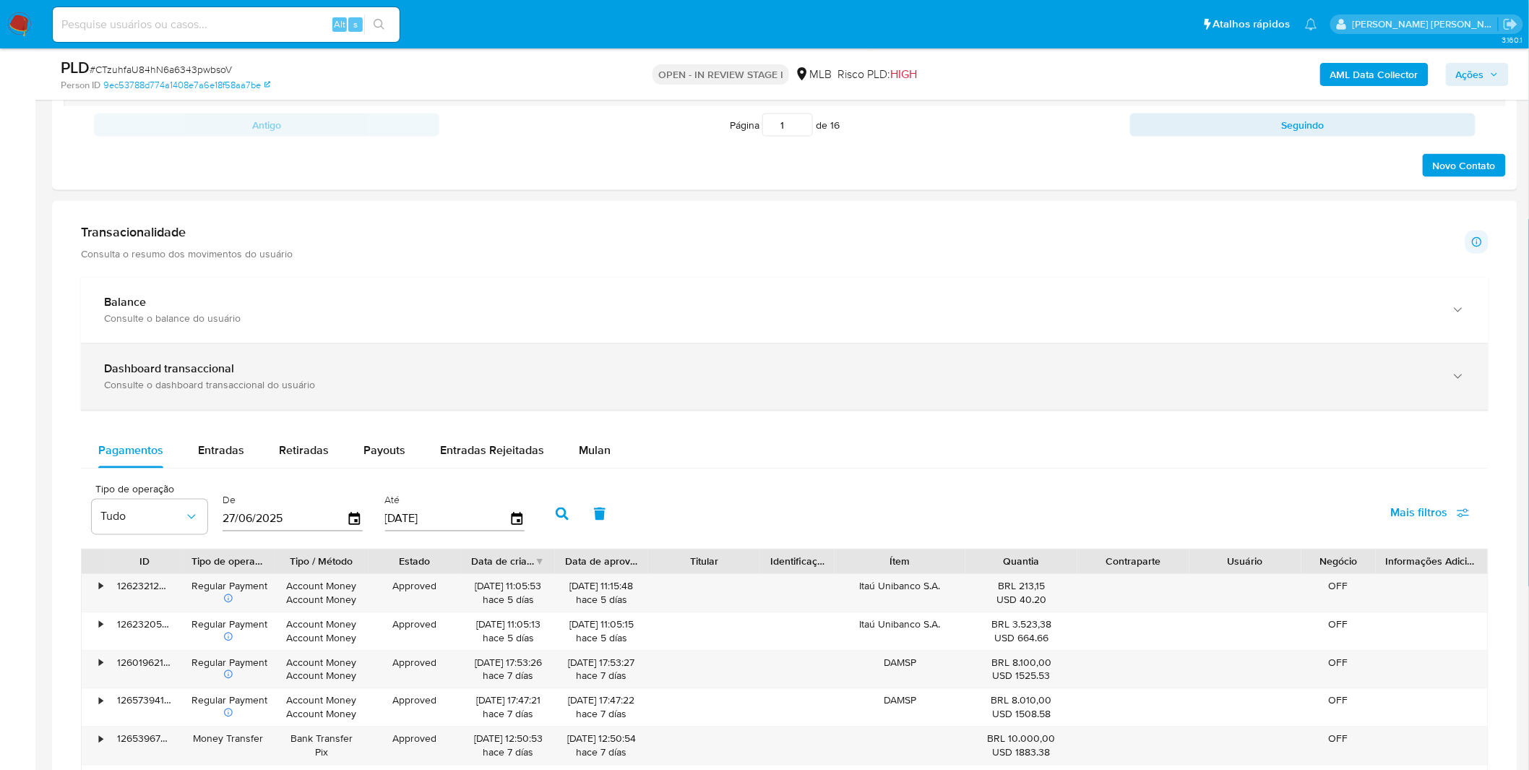
click at [446, 400] on div "Dashboard transaccional Consulte o dashboard transaccional do usuário" at bounding box center [785, 377] width 1408 height 66
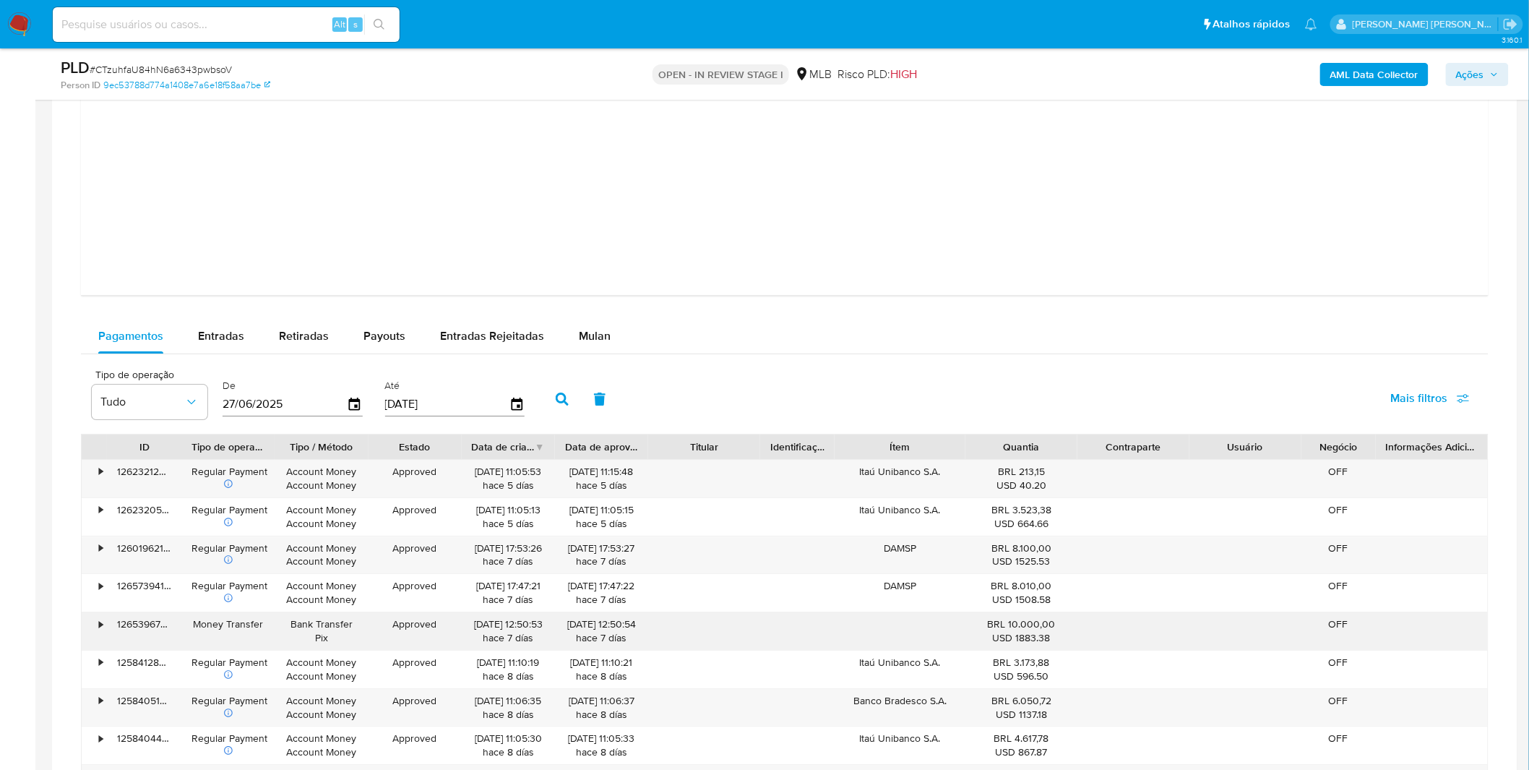
scroll to position [1847, 0]
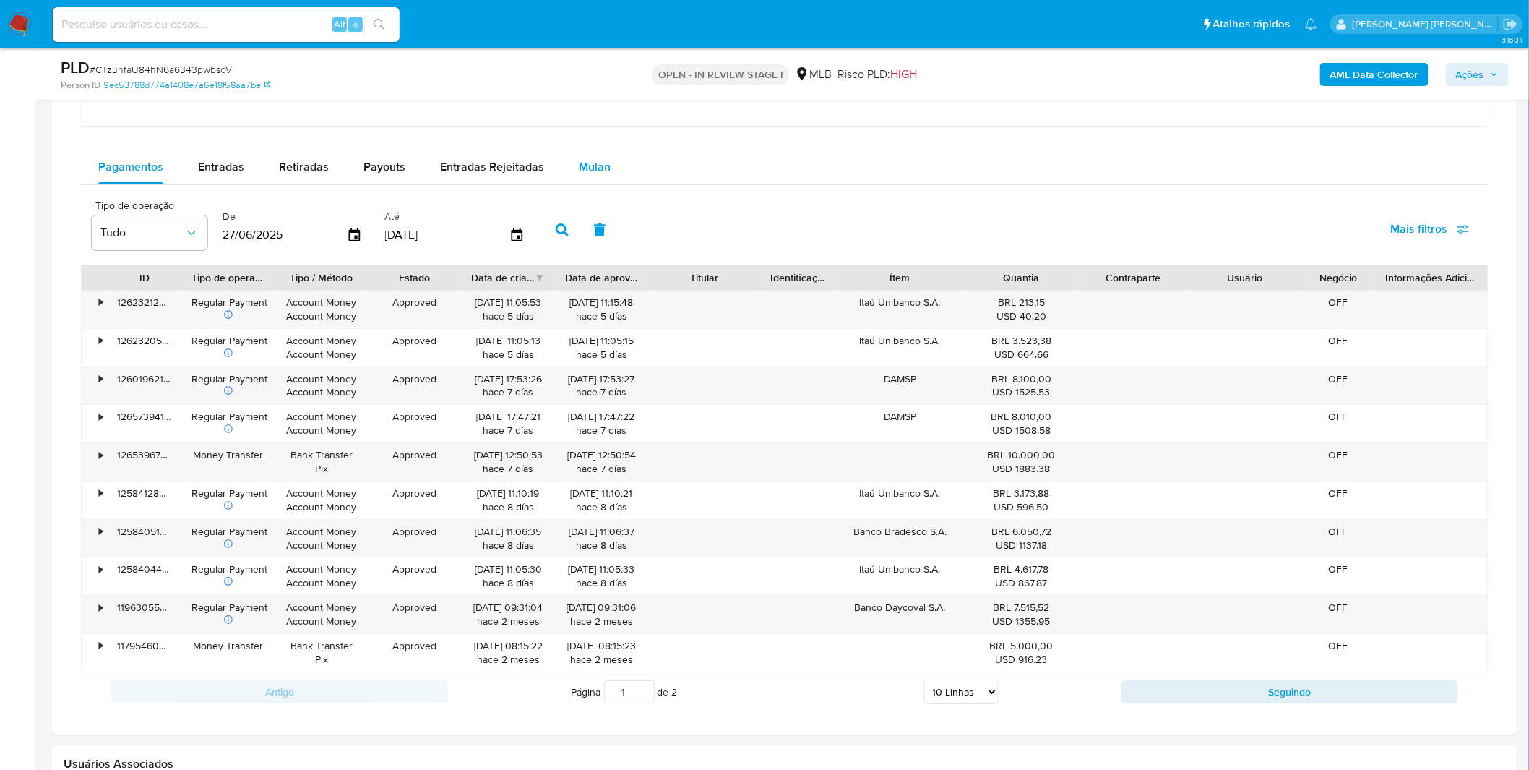
click at [598, 166] on span "Mulan" at bounding box center [595, 166] width 32 height 17
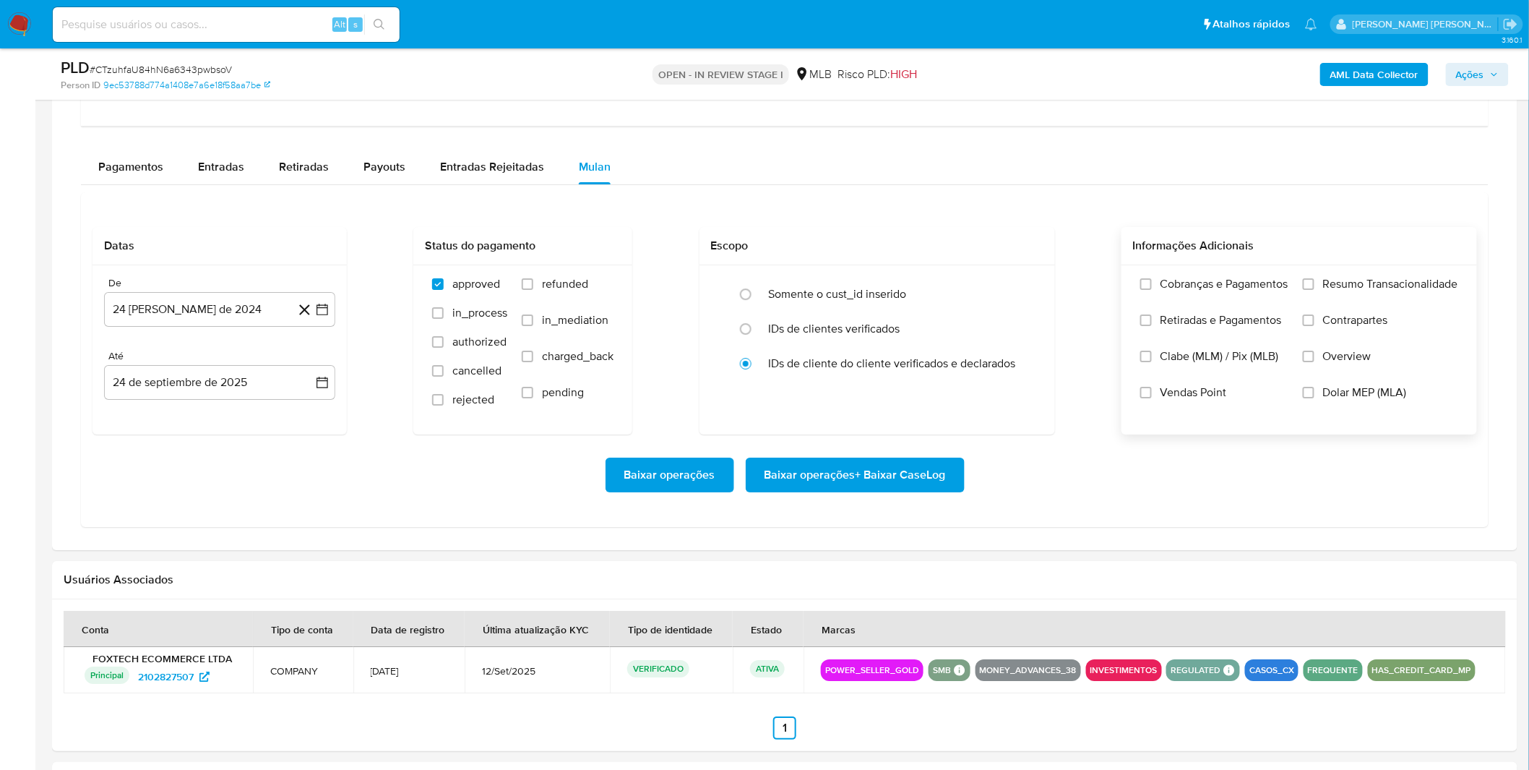
click at [1172, 294] on label "Cobranças e Pagamentos" at bounding box center [1215, 295] width 148 height 36
click at [1152, 290] on input "Cobranças e Pagamentos" at bounding box center [1147, 284] width 12 height 12
drag, startPoint x: 1172, startPoint y: 294, endPoint x: 1171, endPoint y: 314, distance: 19.6
click at [1171, 314] on span "Retiradas e Pagamentos" at bounding box center [1221, 320] width 121 height 14
click at [1152, 314] on input "Retiradas e Pagamentos" at bounding box center [1147, 320] width 12 height 12
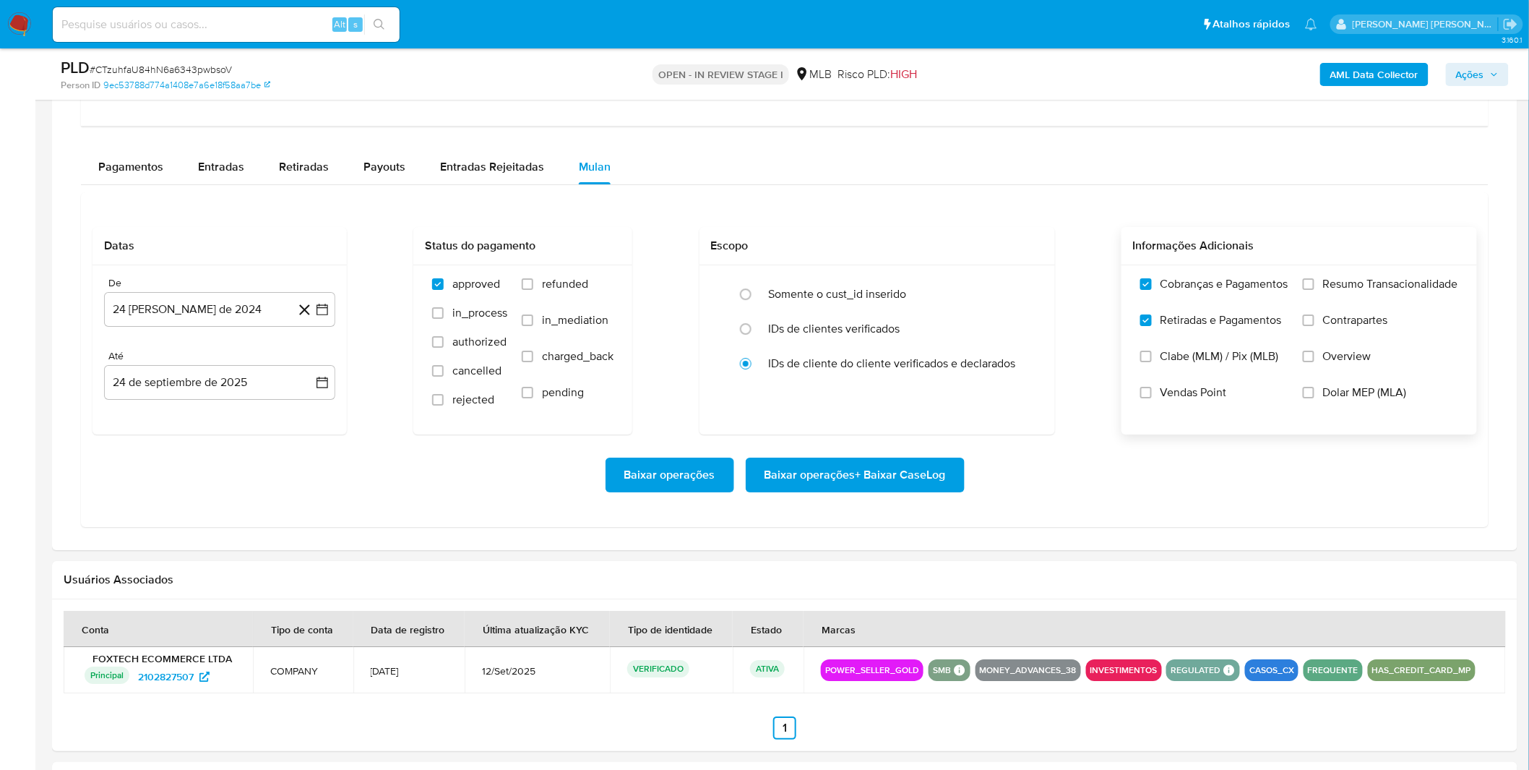
click at [1341, 305] on label "Resumo Transacionalidade" at bounding box center [1380, 295] width 155 height 36
click at [1315, 290] on input "Resumo Transacionalidade" at bounding box center [1309, 284] width 12 height 12
click at [1333, 317] on span "Contrapartes" at bounding box center [1355, 320] width 65 height 14
click at [1315, 317] on input "Contrapartes" at bounding box center [1309, 320] width 12 height 12
click at [225, 329] on div "De 24 de agosto de 2024 24-08-2024 Até 24 de septiembre de 2025 24-09-2025" at bounding box center [220, 349] width 254 height 169
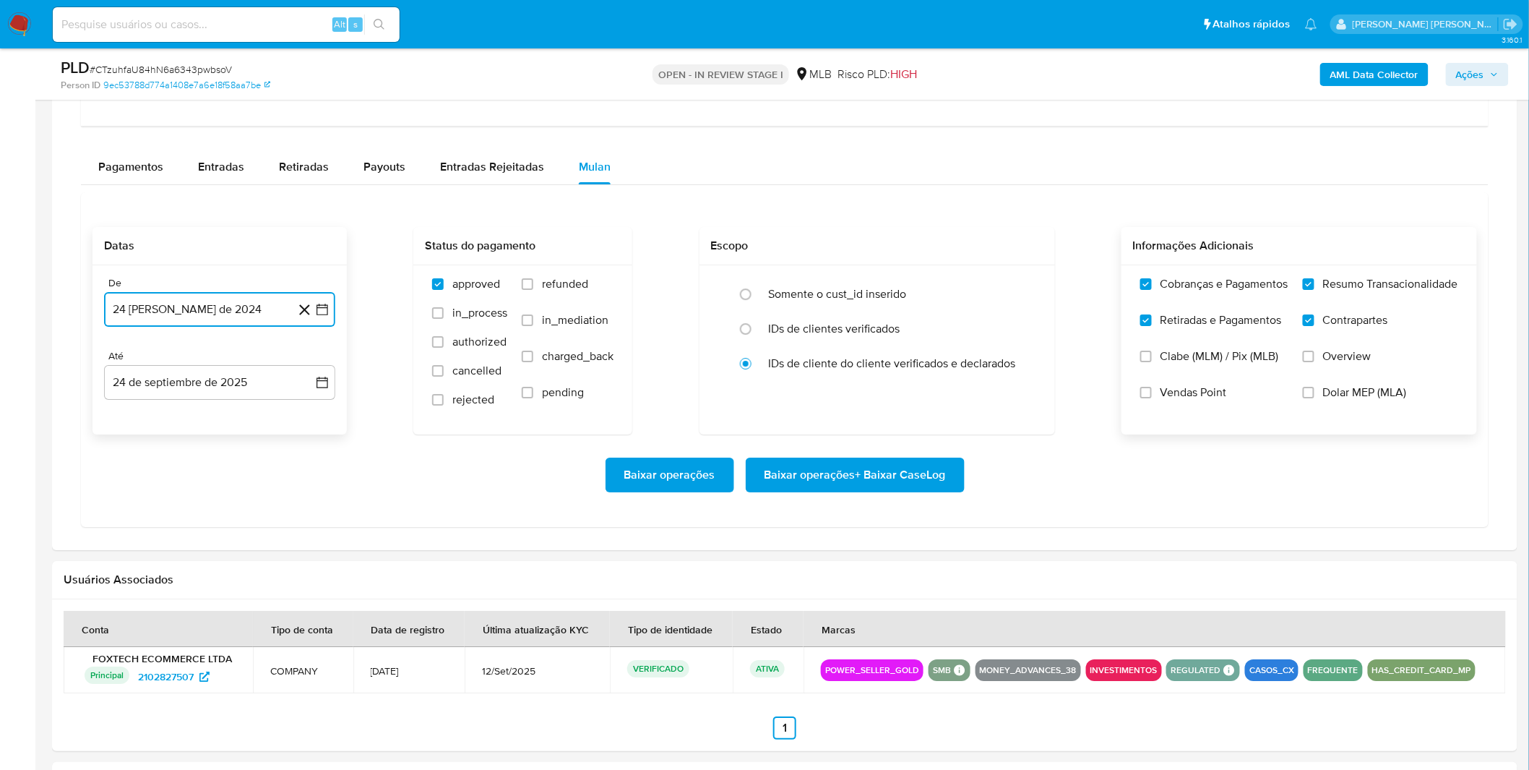
click at [231, 313] on button "24 de agosto de 2024" at bounding box center [219, 309] width 231 height 35
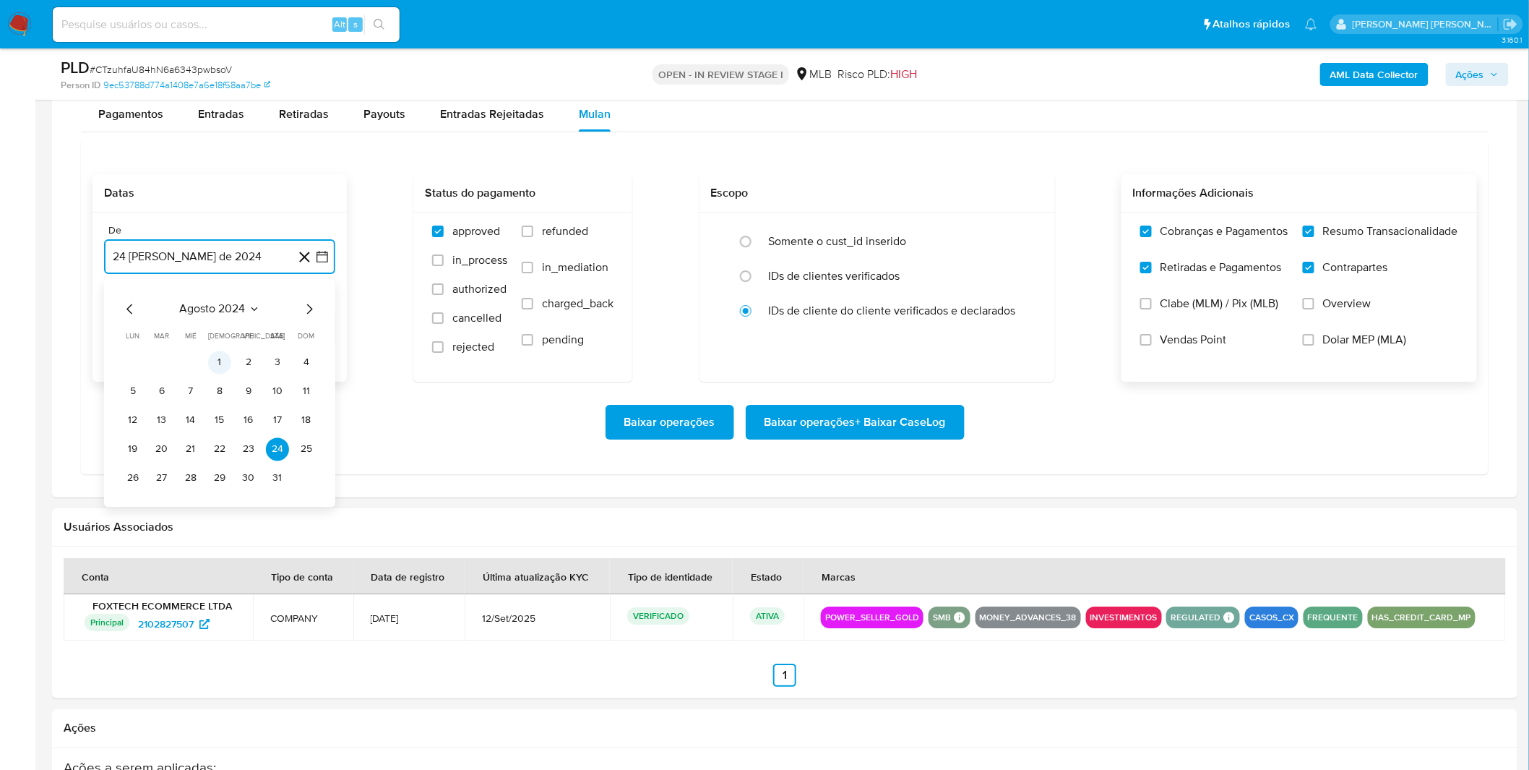
scroll to position [1927, 0]
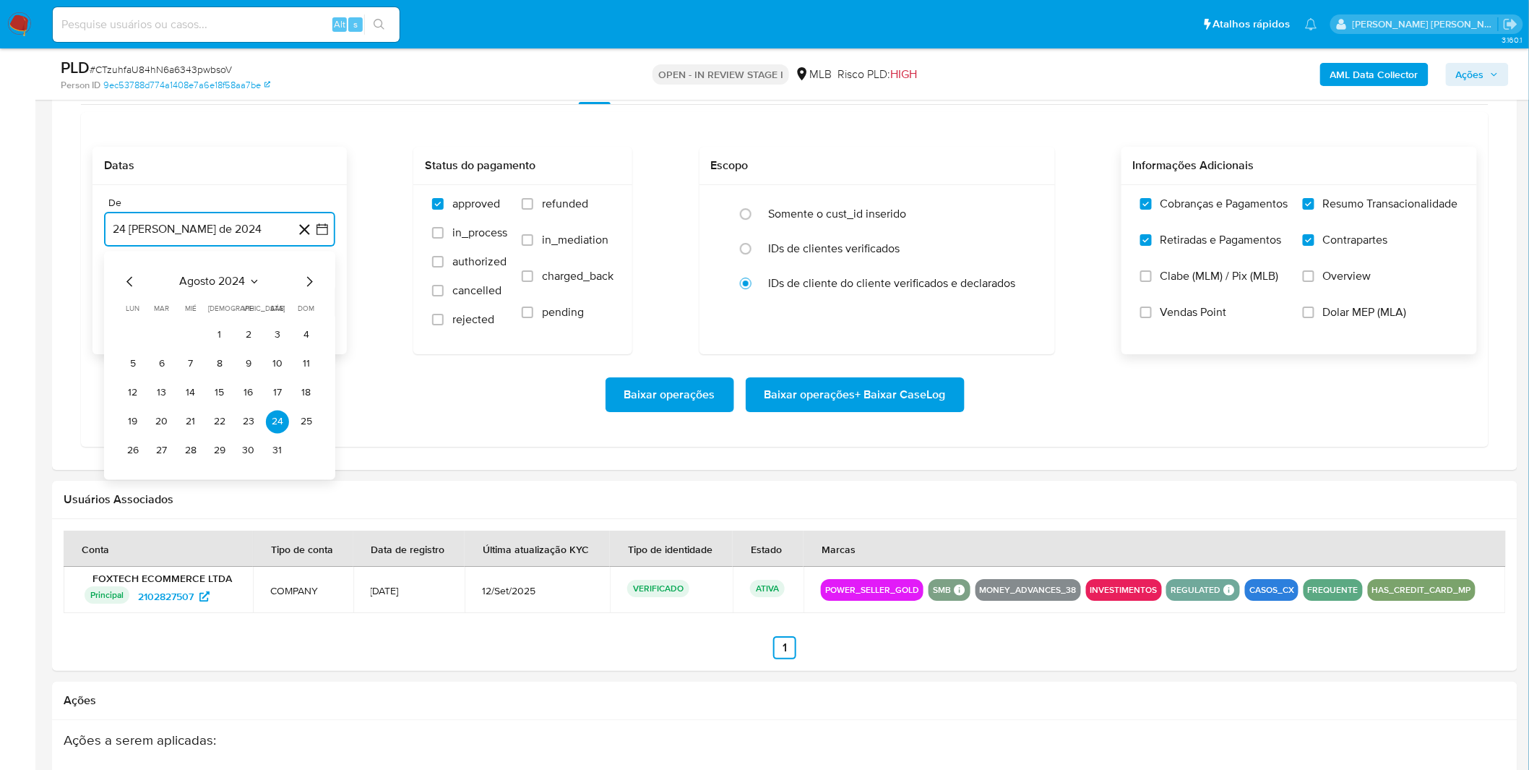
click at [234, 286] on span "agosto 2024" at bounding box center [213, 281] width 66 height 14
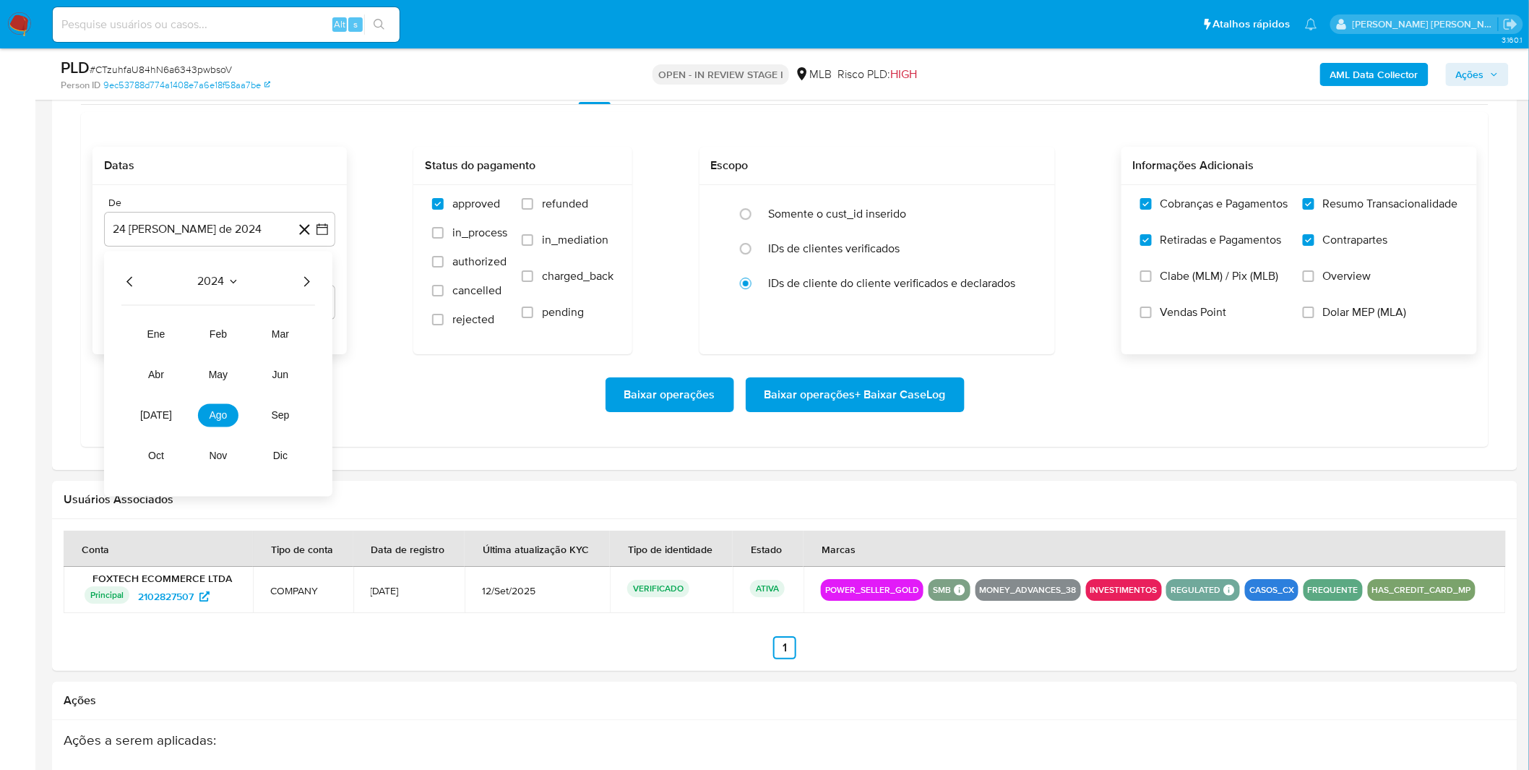
click at [319, 282] on div "2024 2024 ene feb mar abr may jun jul ago sep oct nov dic" at bounding box center [218, 373] width 228 height 245
click at [306, 283] on icon "Año siguiente" at bounding box center [306, 280] width 17 height 17
click at [226, 416] on span "ago" at bounding box center [219, 415] width 18 height 12
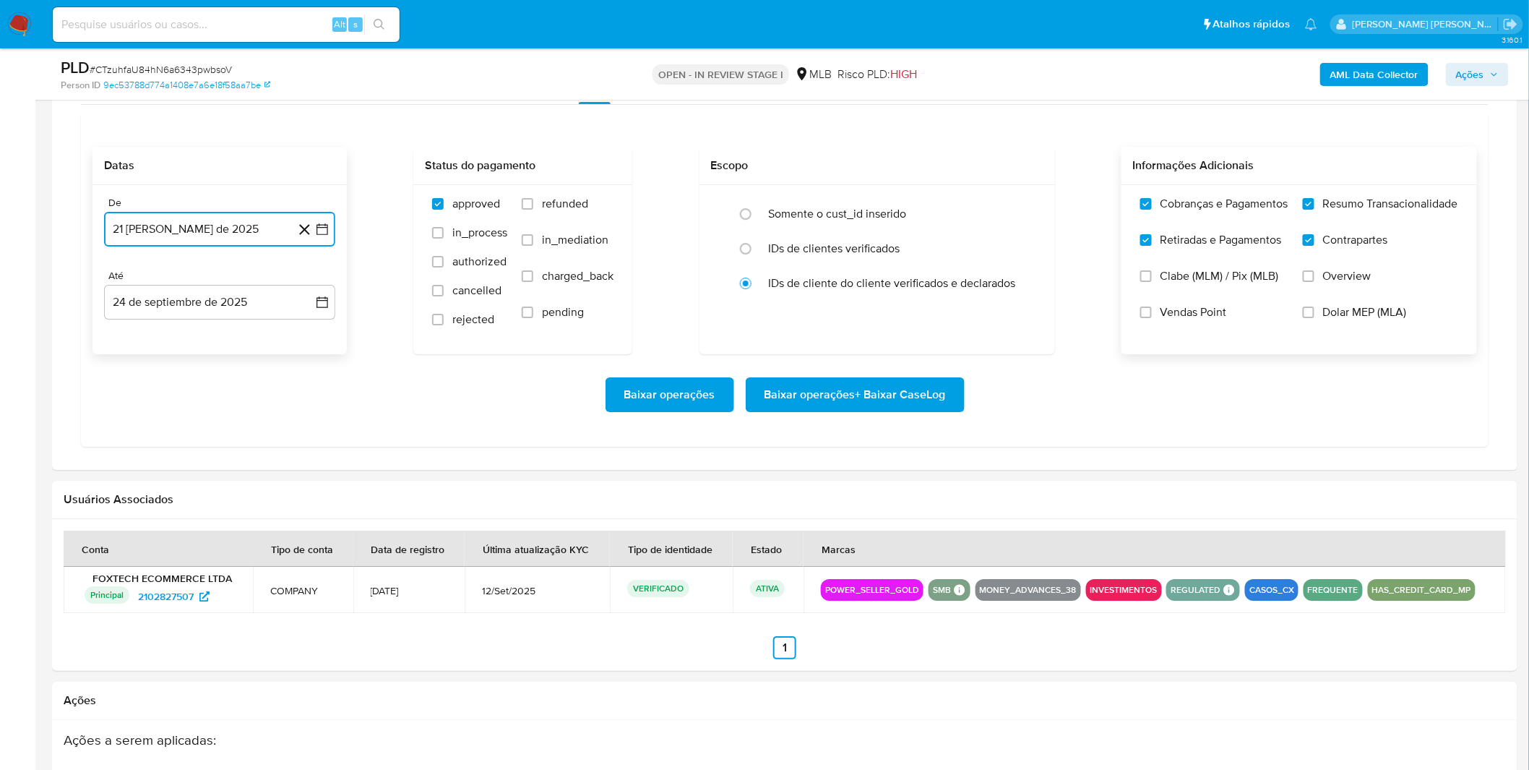
click at [219, 241] on button "21 de agosto de 2025" at bounding box center [219, 229] width 231 height 35
click at [252, 330] on button "1" at bounding box center [248, 334] width 23 height 23
click at [229, 367] on div "Baixar operações Baixar operações + Baixar CaseLog" at bounding box center [785, 394] width 1385 height 81
click at [802, 405] on span "Baixar operações + Baixar CaseLog" at bounding box center [855, 395] width 181 height 32
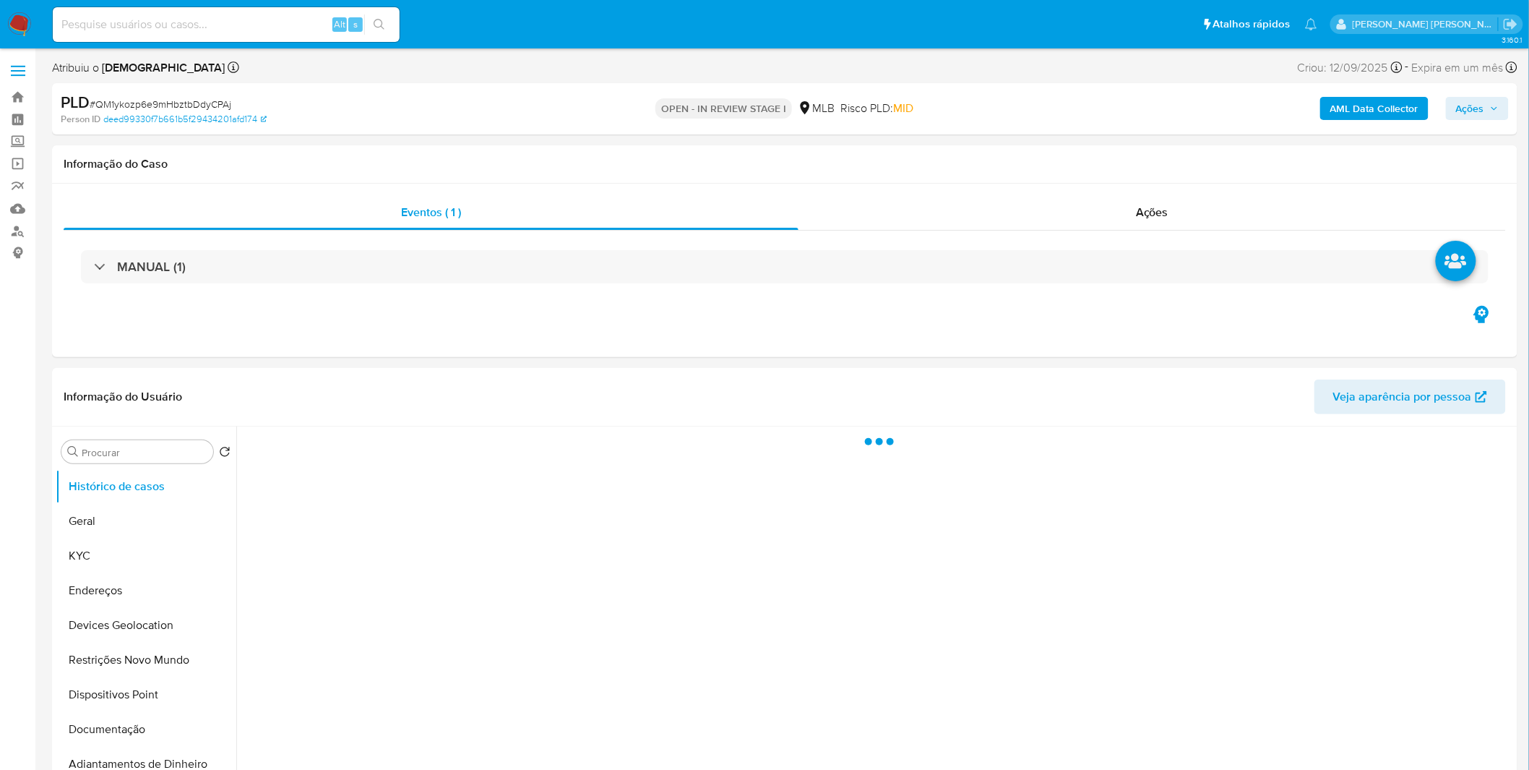
select select "10"
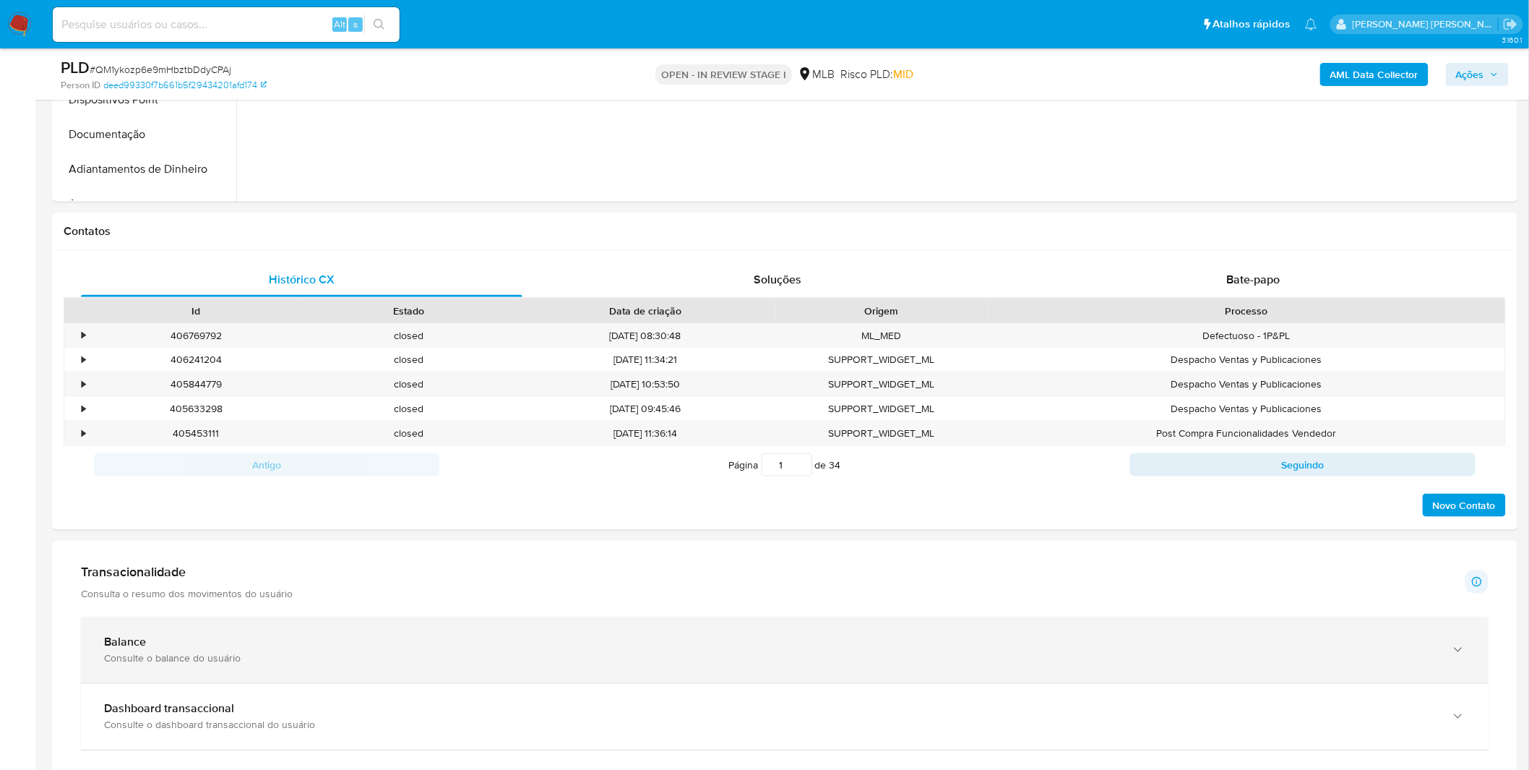
scroll to position [562, 0]
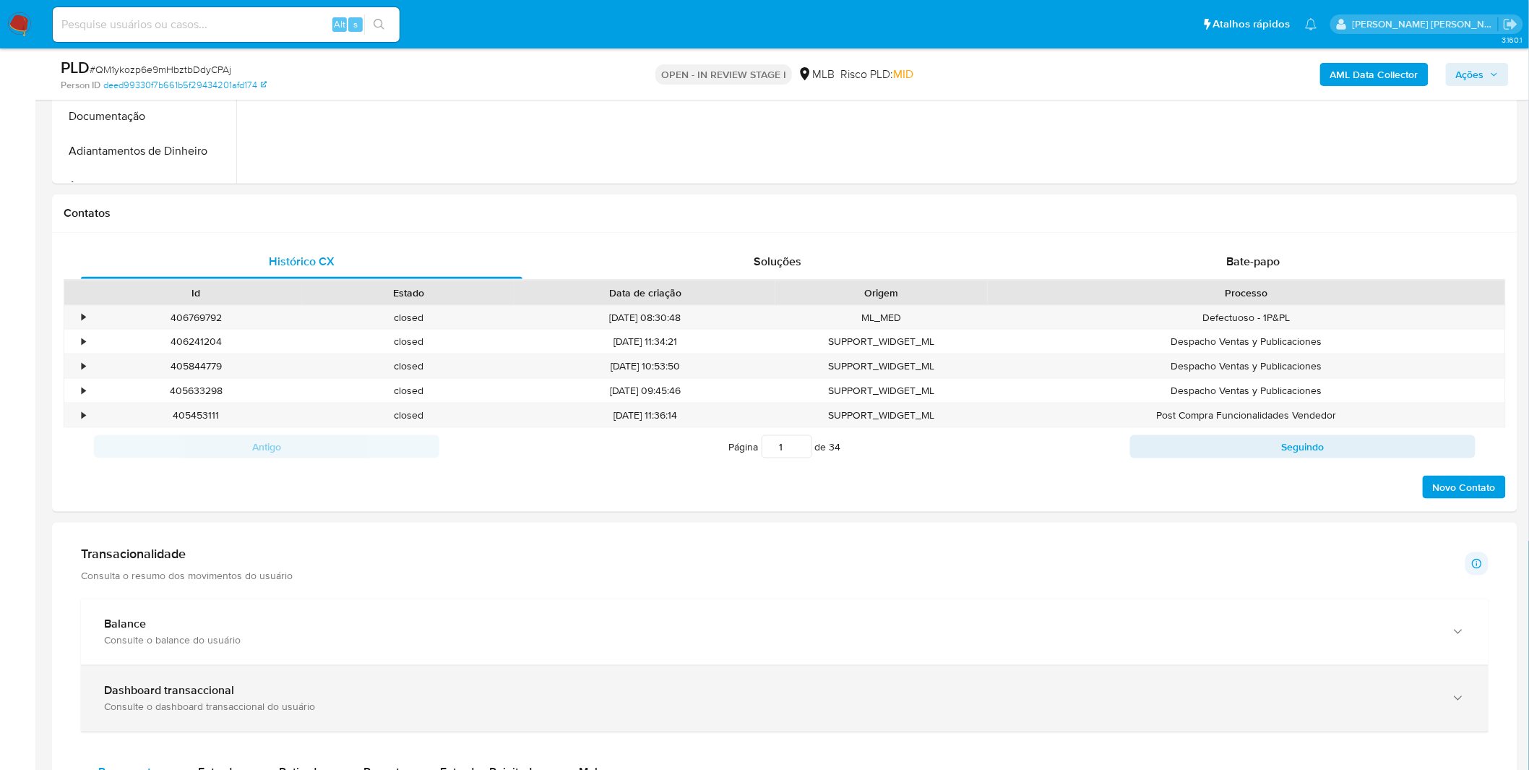
click at [203, 670] on div "Dashboard transaccional Consulte o dashboard transaccional do usuário" at bounding box center [785, 699] width 1408 height 66
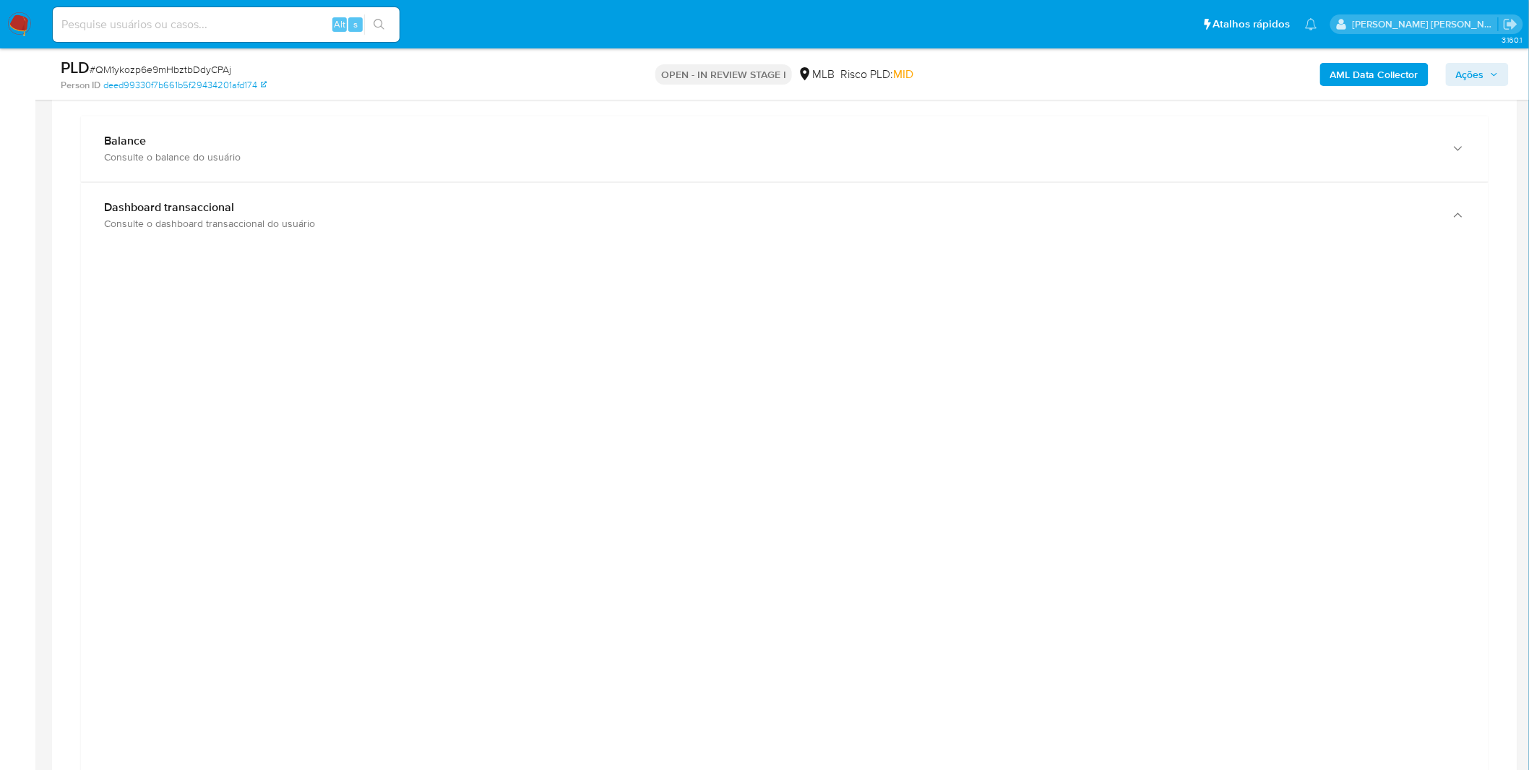
scroll to position [1526, 0]
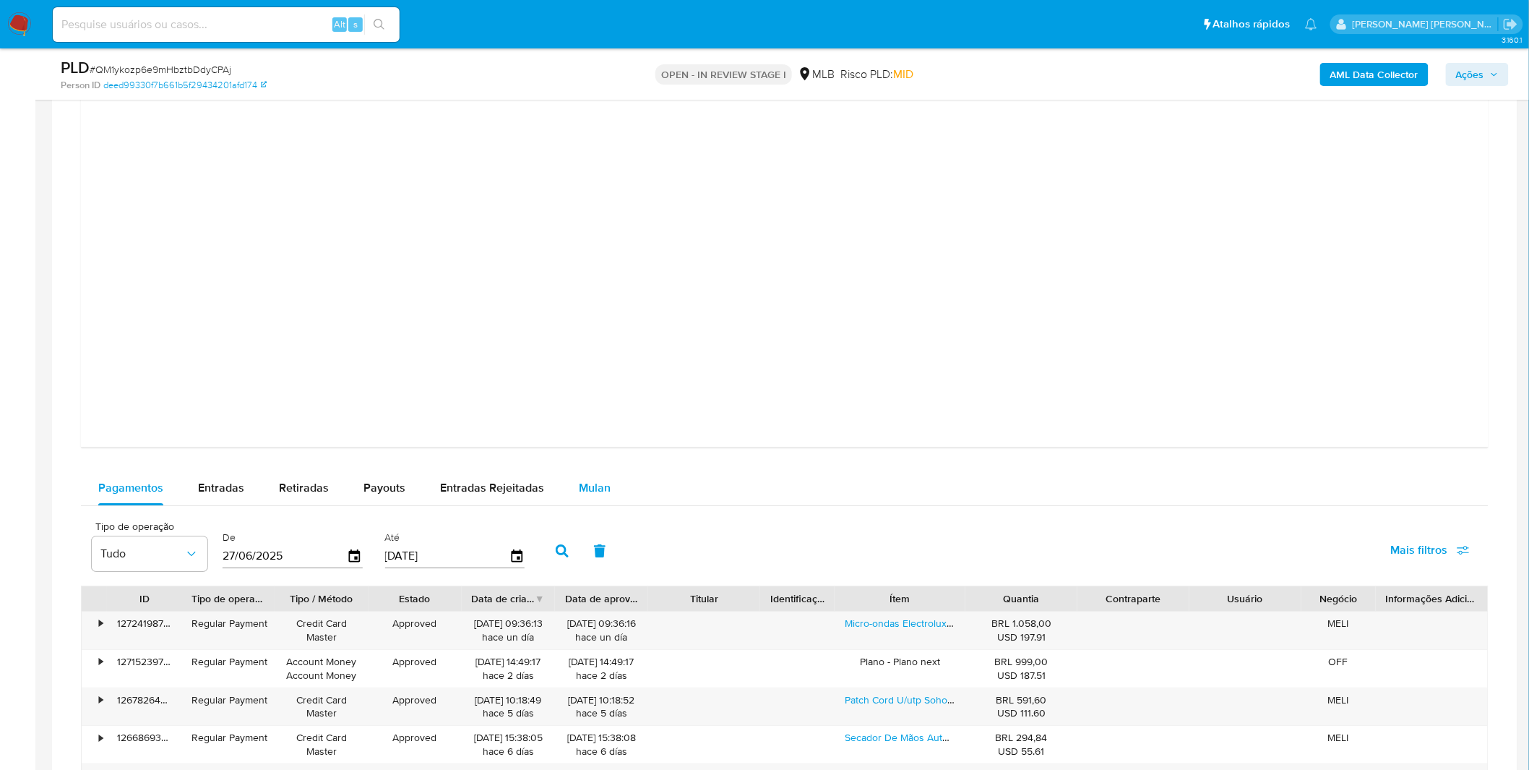
click at [591, 497] on div "Mulan" at bounding box center [595, 488] width 32 height 35
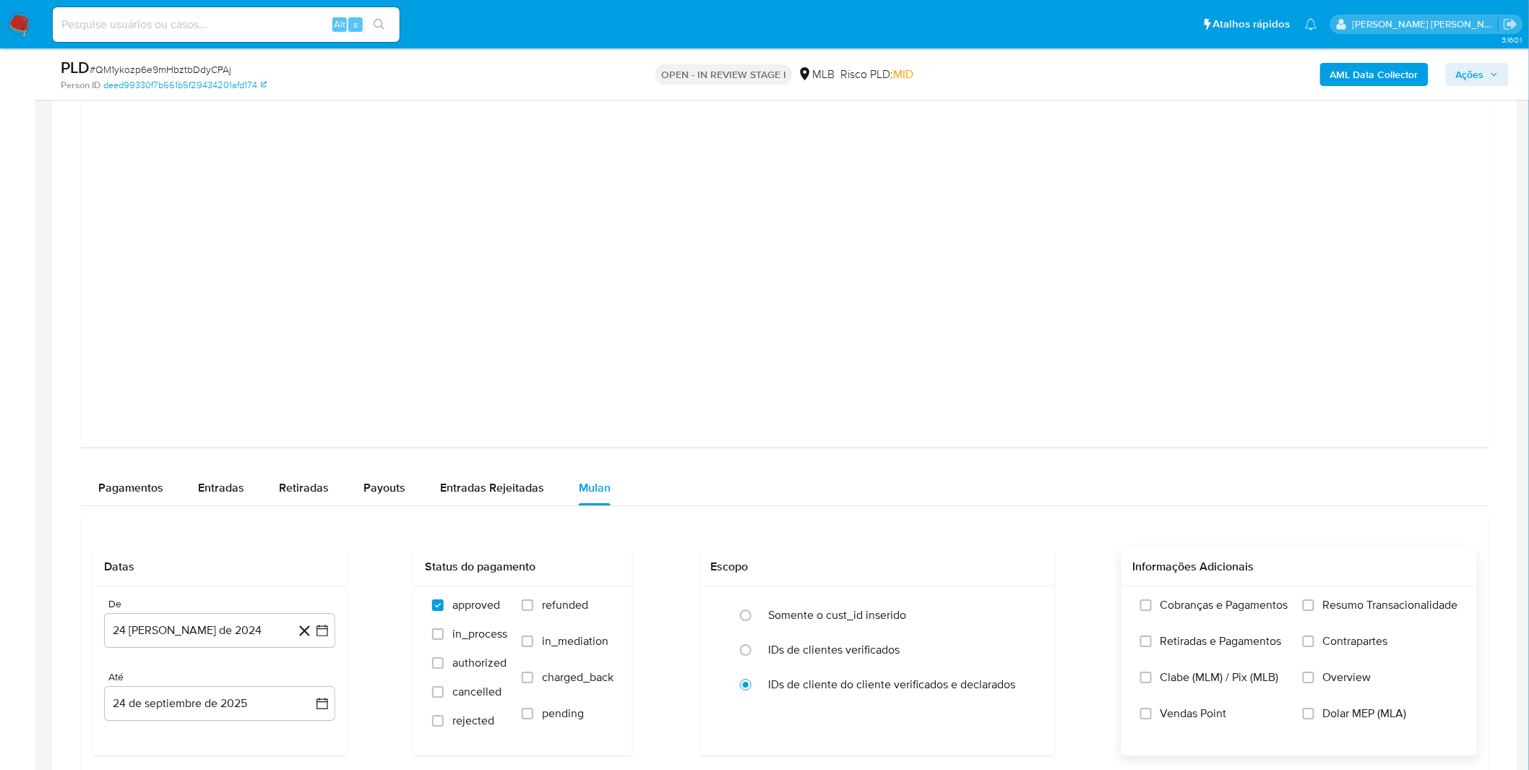
click at [1154, 602] on label "Cobranças e Pagamentos" at bounding box center [1215, 616] width 148 height 36
click at [1161, 616] on label "Cobranças e Pagamentos" at bounding box center [1215, 616] width 148 height 36
click at [1152, 611] on input "Cobranças e Pagamentos" at bounding box center [1147, 605] width 12 height 12
click at [1169, 643] on span "Retiradas e Pagamentos" at bounding box center [1221, 641] width 121 height 14
click at [1268, 652] on label "Retiradas e Pagamentos" at bounding box center [1215, 652] width 148 height 36
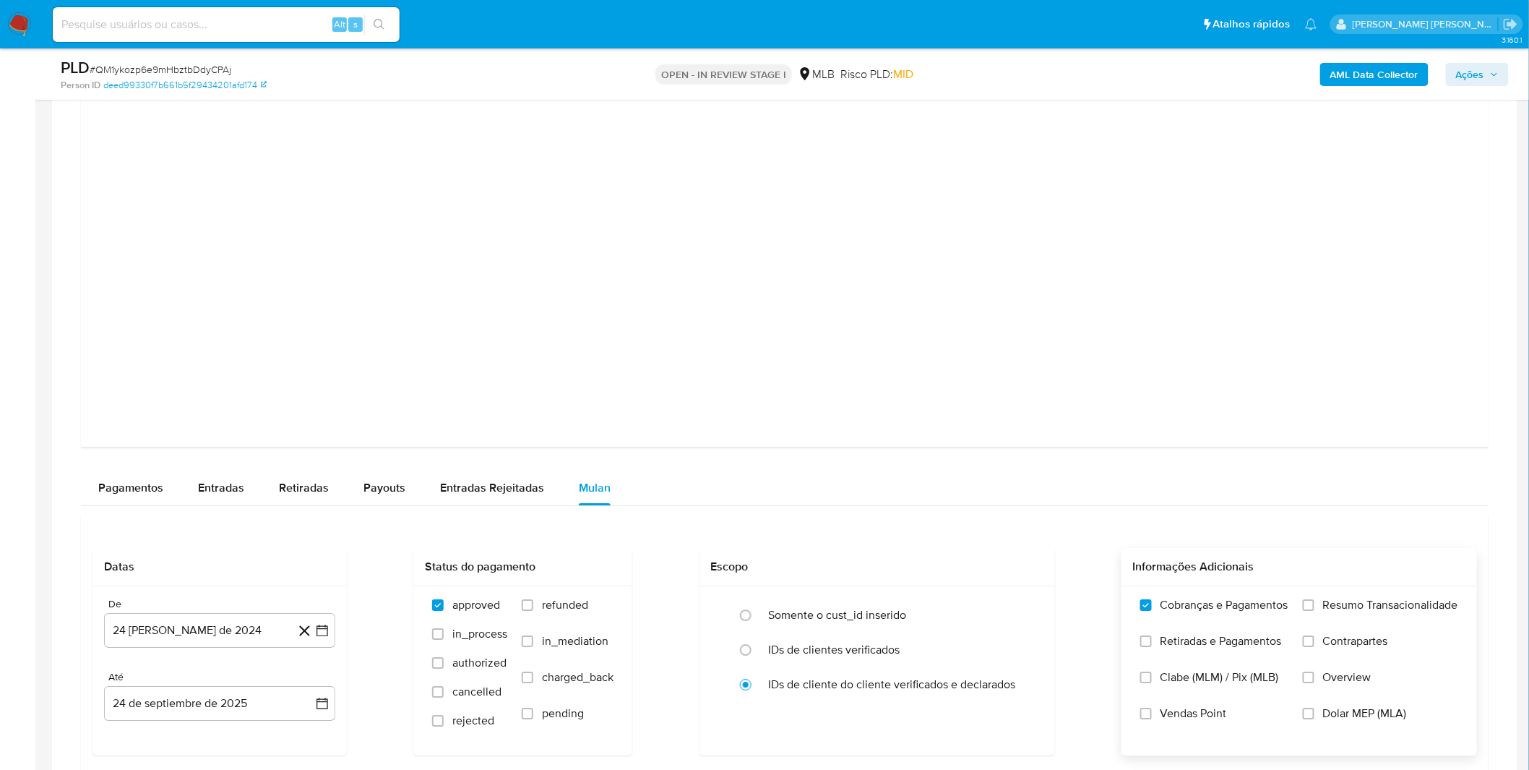
click at [1152, 647] on input "Retiradas e Pagamentos" at bounding box center [1147, 641] width 12 height 12
click at [1339, 616] on label "Resumo Transacionalidade" at bounding box center [1380, 616] width 155 height 36
click at [1336, 651] on label "Contrapartes" at bounding box center [1380, 652] width 155 height 36
click at [1315, 647] on input "Contrapartes" at bounding box center [1309, 641] width 12 height 12
click at [1331, 612] on span "Resumo Transacionalidade" at bounding box center [1390, 605] width 135 height 14
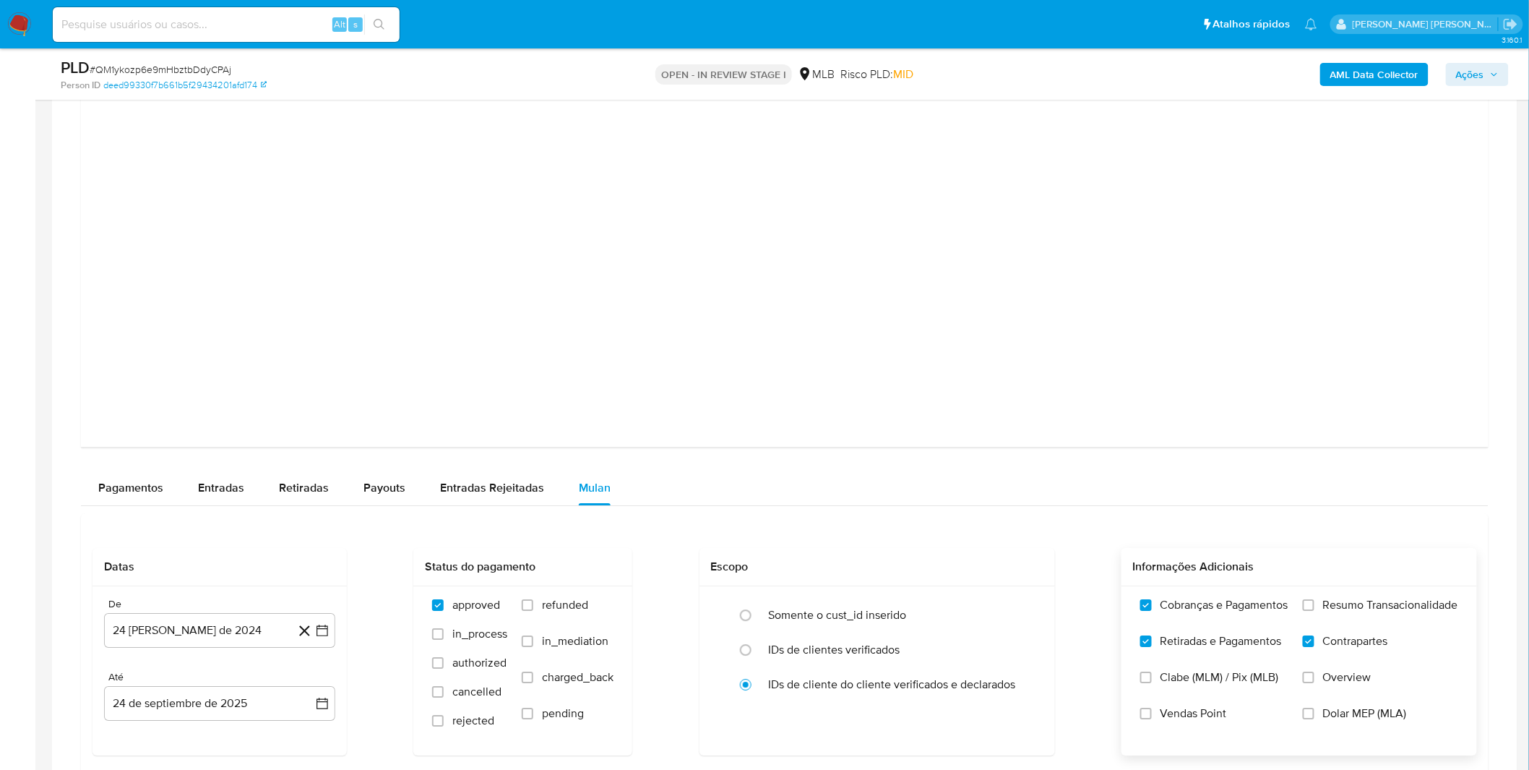
click at [1315, 611] on input "Resumo Transacionalidade" at bounding box center [1309, 605] width 12 height 12
click at [284, 653] on div "De 24 de agosto de 2024 24-08-2024 Até 24 de septiembre de 2025 24-09-2025" at bounding box center [220, 670] width 254 height 169
click at [265, 639] on button "24 de agosto de 2024" at bounding box center [219, 630] width 231 height 35
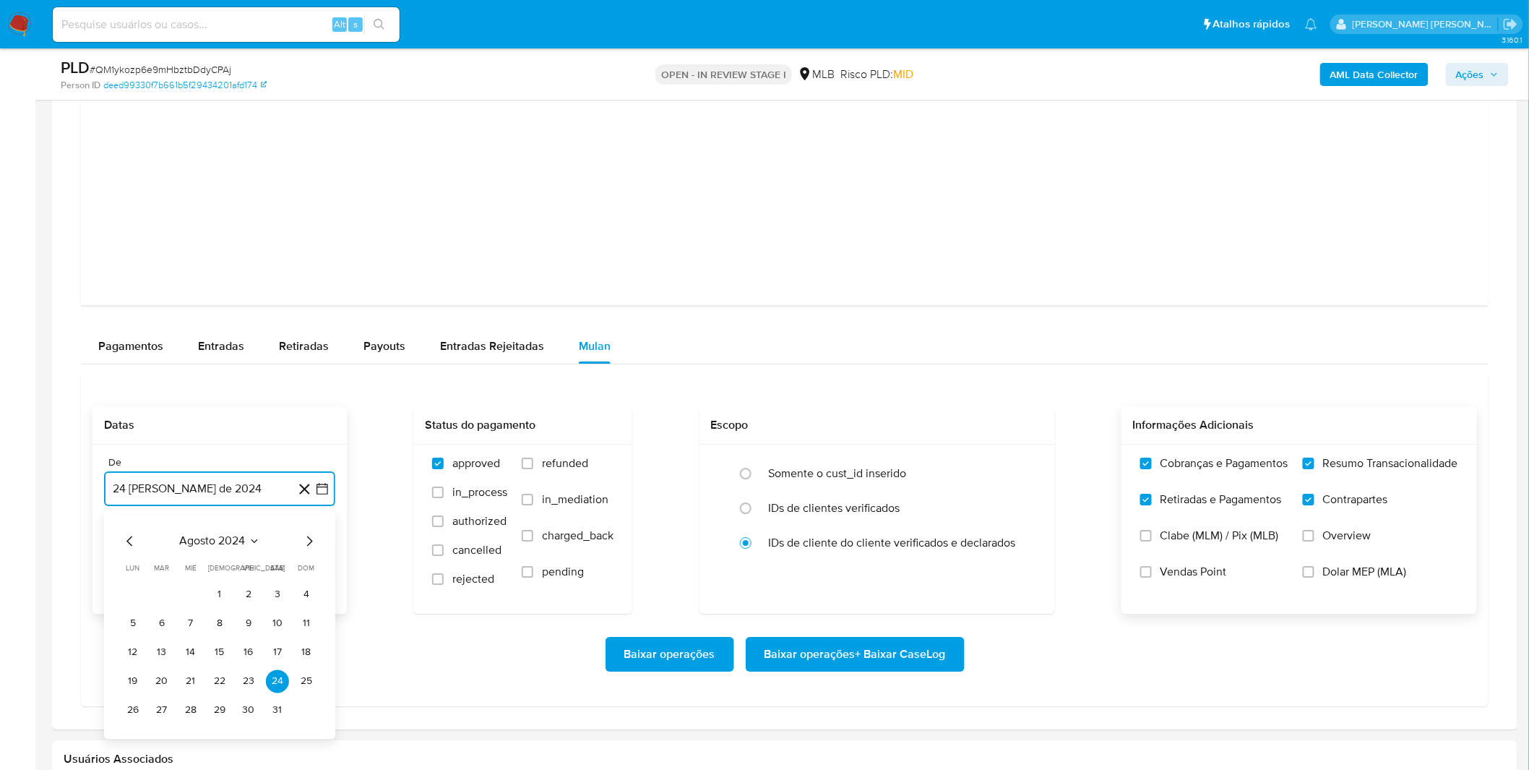
scroll to position [1686, 0]
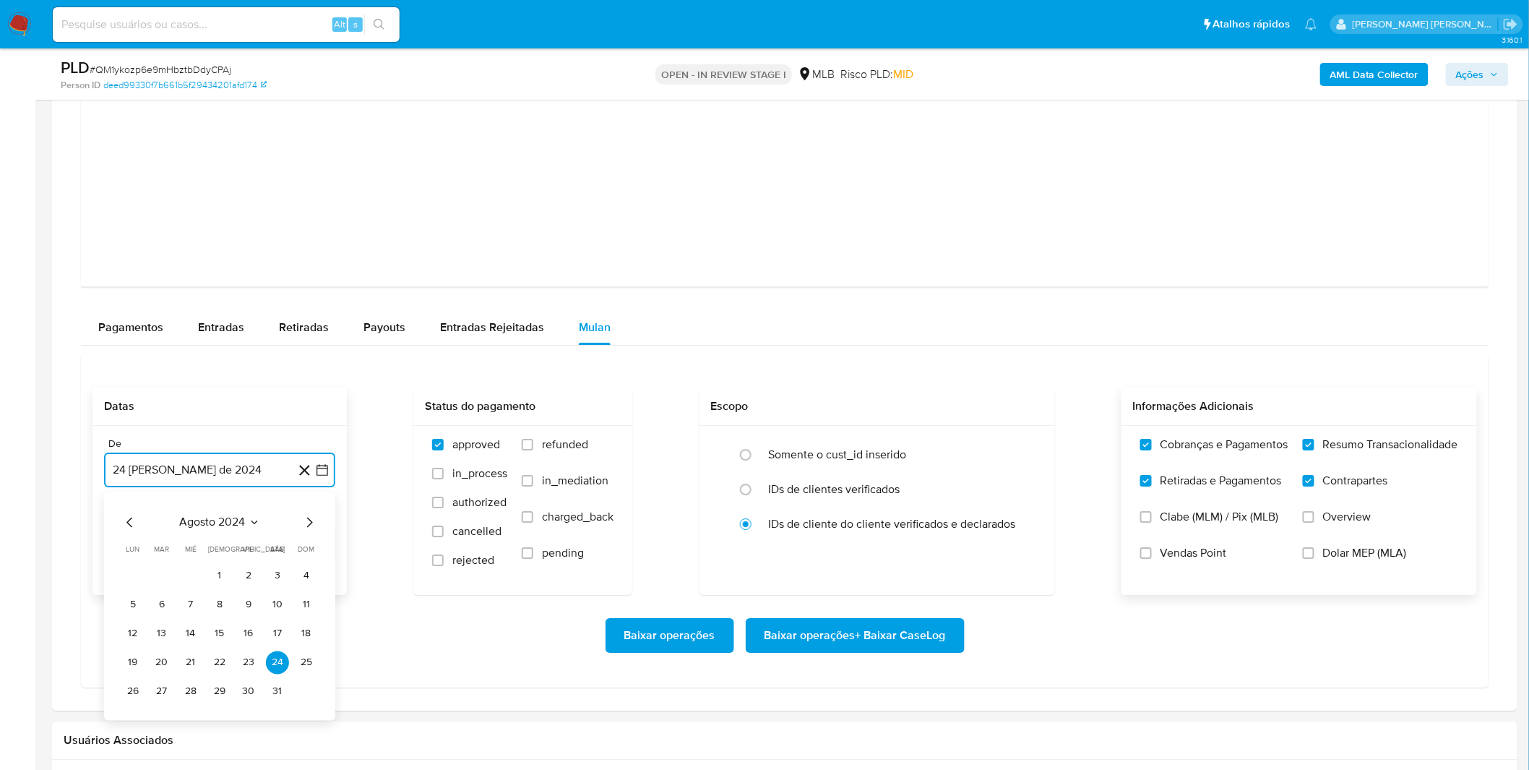
click at [218, 516] on span "agosto 2024" at bounding box center [213, 522] width 66 height 14
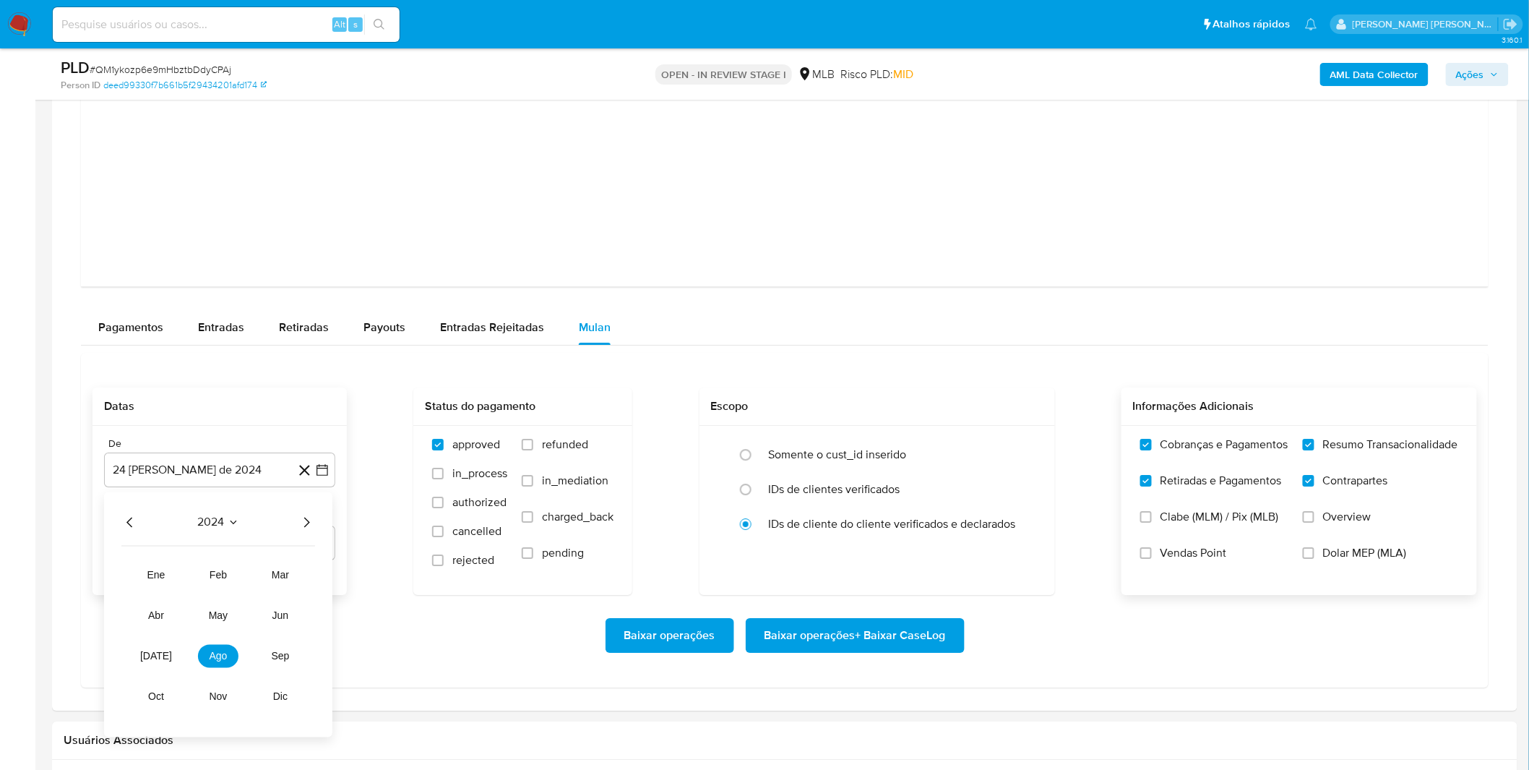
click at [312, 528] on icon "Año siguiente" at bounding box center [306, 521] width 17 height 17
click at [226, 652] on span "ago" at bounding box center [219, 656] width 18 height 12
click at [248, 580] on button "1" at bounding box center [248, 575] width 23 height 23
drag, startPoint x: 233, startPoint y: 622, endPoint x: 249, endPoint y: 627, distance: 16.2
click at [233, 622] on div "Baixar operações Baixar operações + Baixar CaseLog" at bounding box center [785, 635] width 1385 height 35
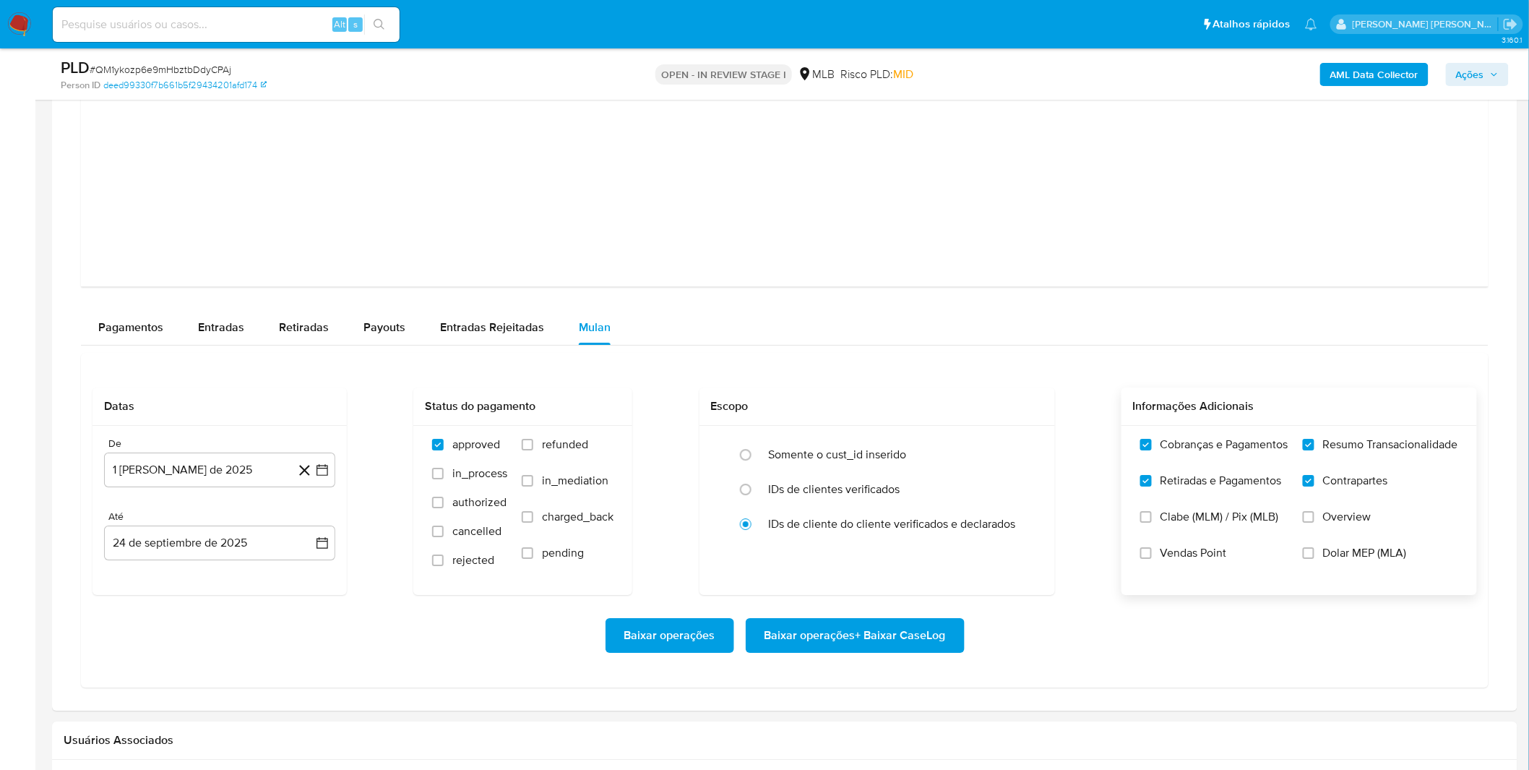
click at [800, 637] on span "Baixar operações + Baixar CaseLog" at bounding box center [855, 635] width 181 height 32
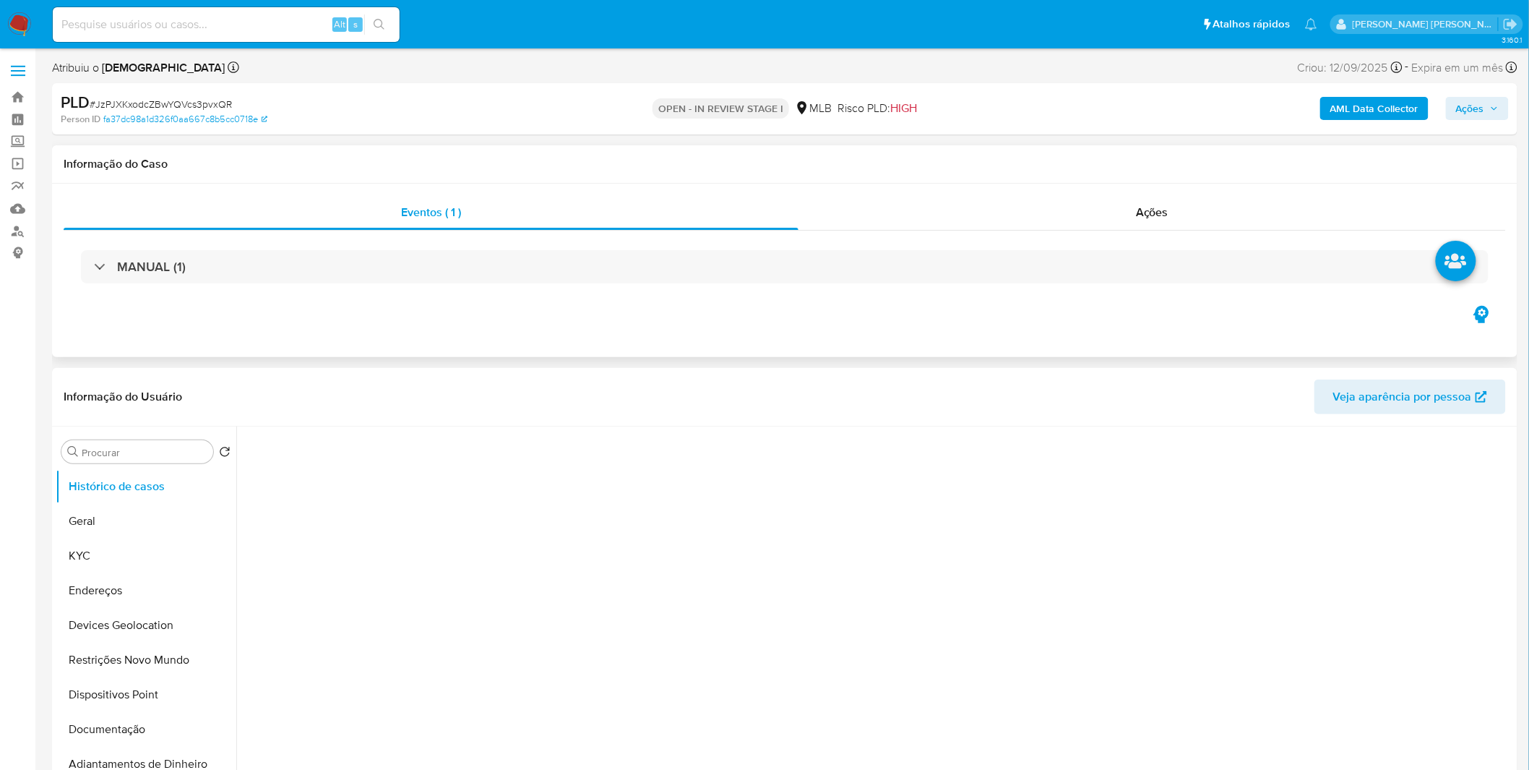
select select "10"
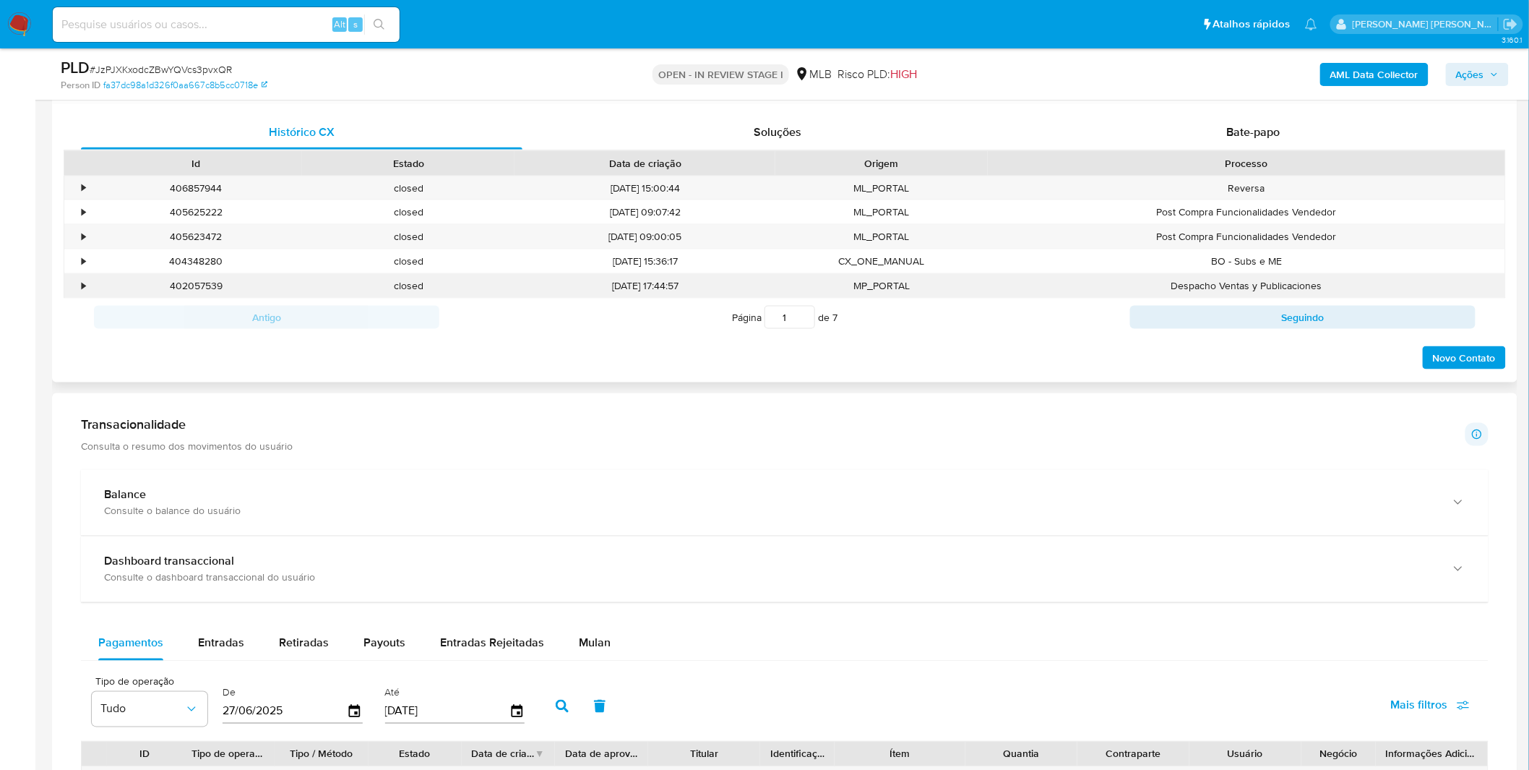
scroll to position [963, 0]
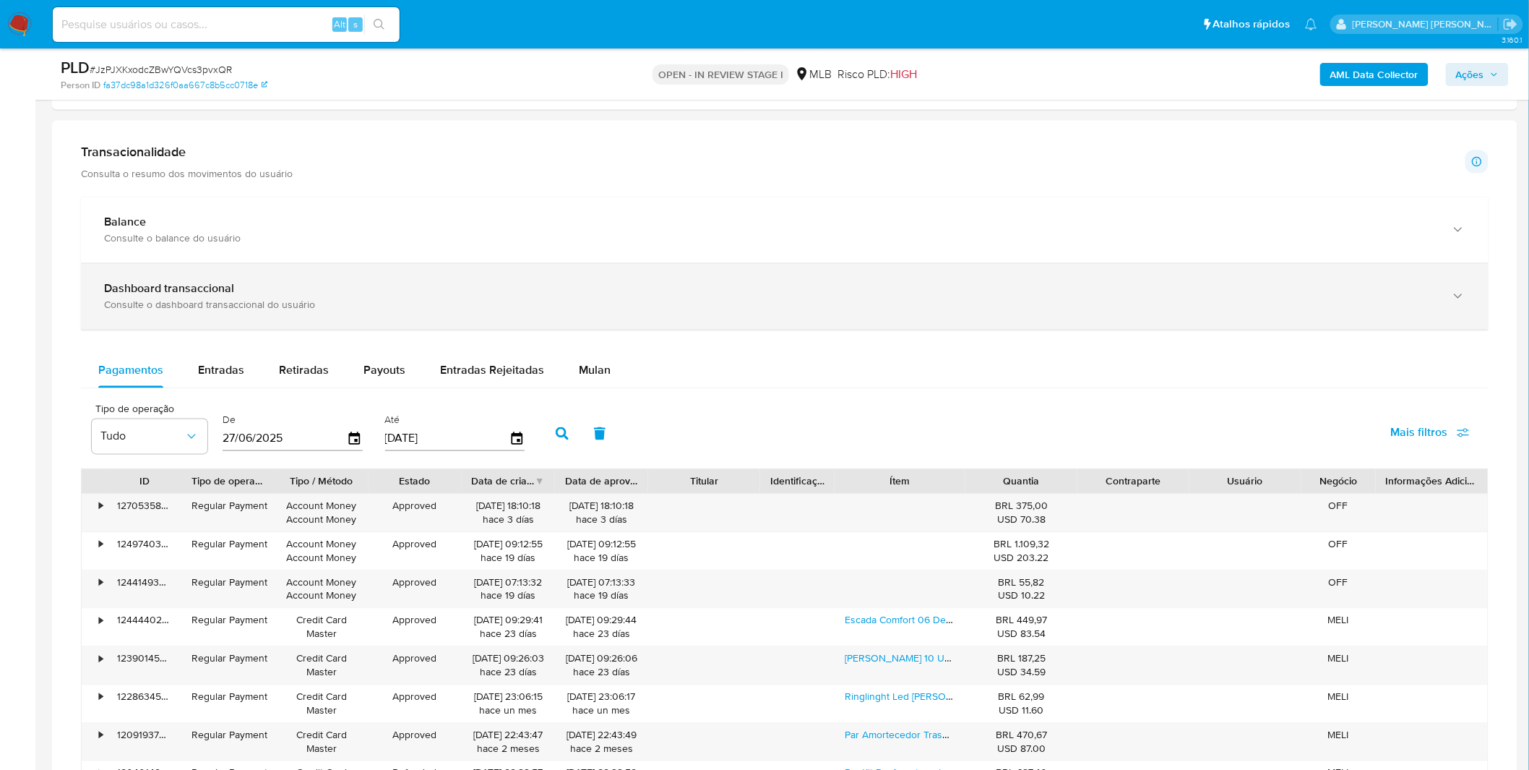
click at [421, 306] on div "Consulte o dashboard transaccional do usuário" at bounding box center [770, 305] width 1333 height 13
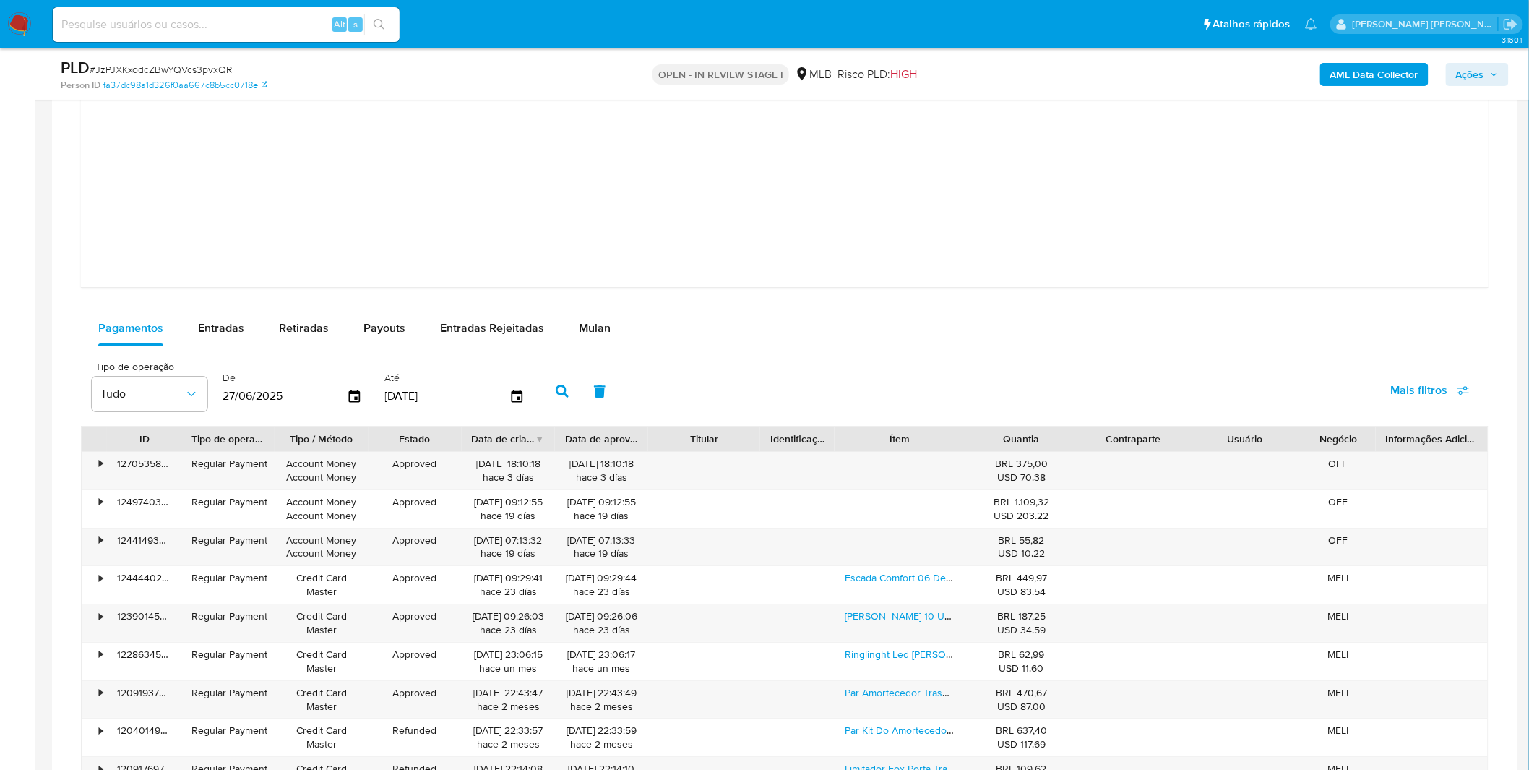
scroll to position [1686, 0]
click at [588, 338] on div "Mulan" at bounding box center [595, 327] width 32 height 35
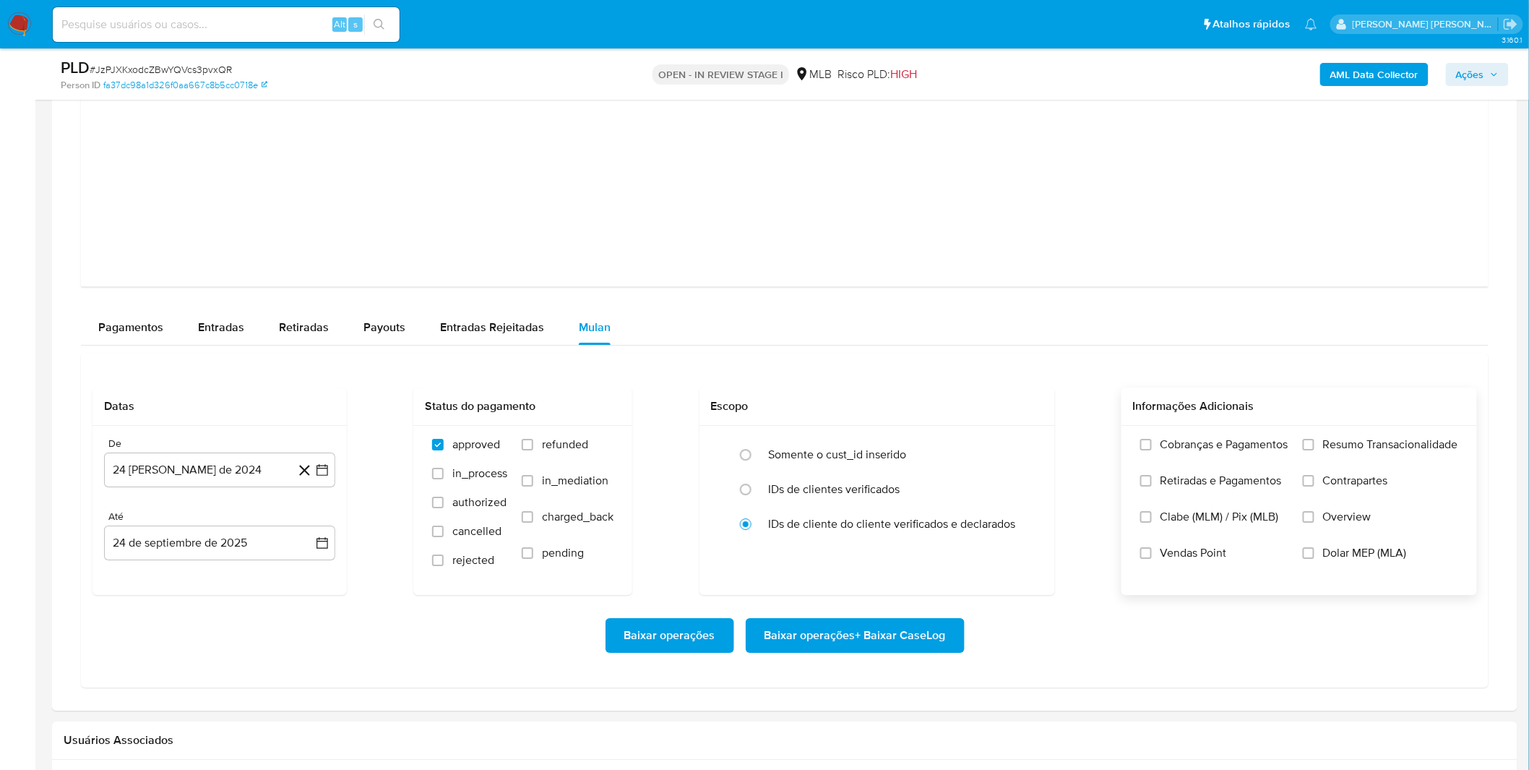
click at [1188, 452] on span "Cobranças e Pagamentos" at bounding box center [1225, 444] width 128 height 14
click at [1152, 450] on input "Cobranças e Pagamentos" at bounding box center [1147, 445] width 12 height 12
click at [1181, 479] on span "Retiradas e Pagamentos" at bounding box center [1221, 480] width 121 height 14
click at [1152, 479] on input "Retiradas e Pagamentos" at bounding box center [1147, 481] width 12 height 12
click at [1347, 471] on label "Resumo Transacionalidade" at bounding box center [1380, 455] width 155 height 36
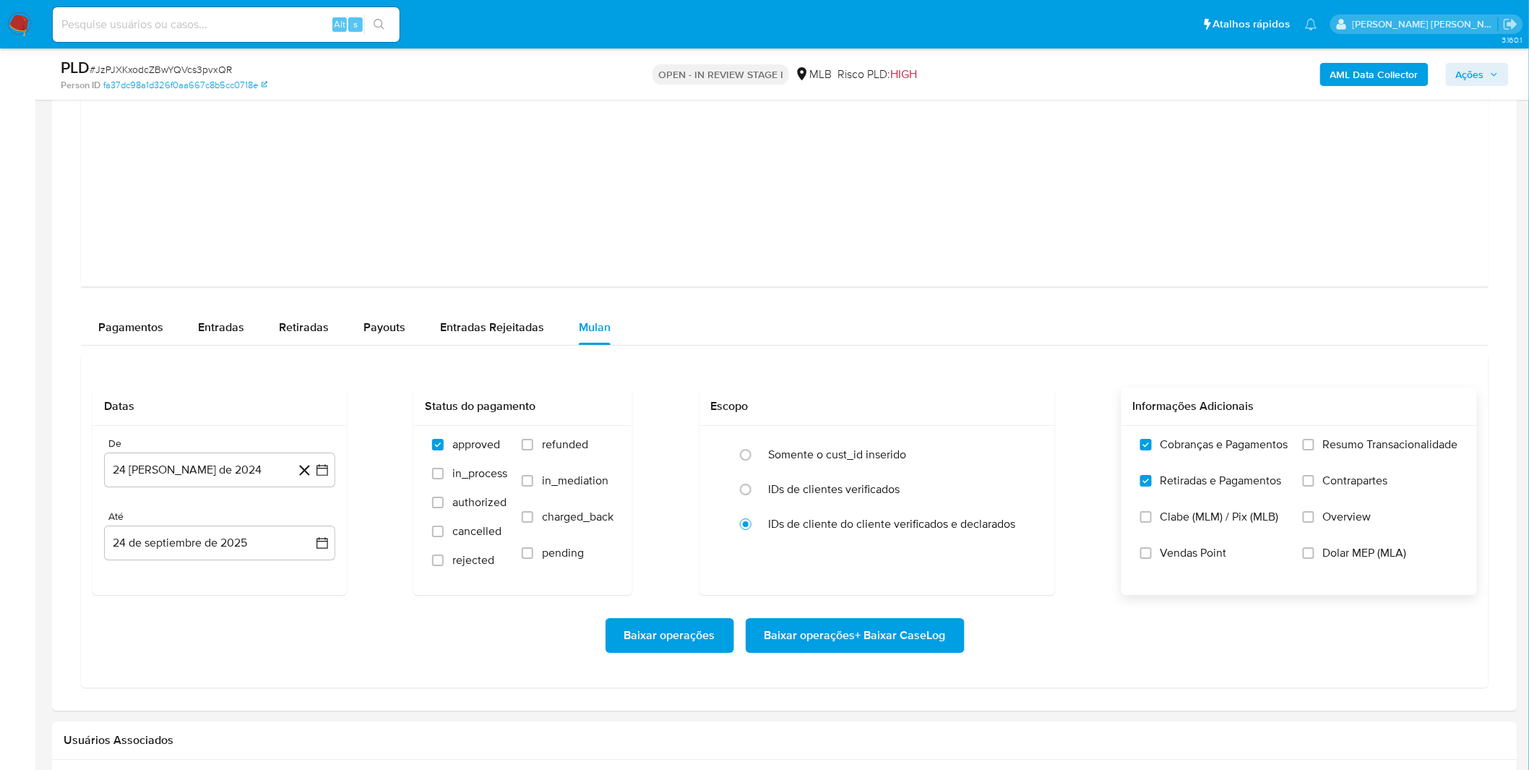
click at [1315, 450] on input "Resumo Transacionalidade" at bounding box center [1309, 445] width 12 height 12
click at [1345, 494] on label "Contrapartes" at bounding box center [1380, 491] width 155 height 36
click at [1315, 486] on input "Contrapartes" at bounding box center [1309, 481] width 12 height 12
click at [191, 459] on button "24 [PERSON_NAME] de 2024" at bounding box center [219, 469] width 231 height 35
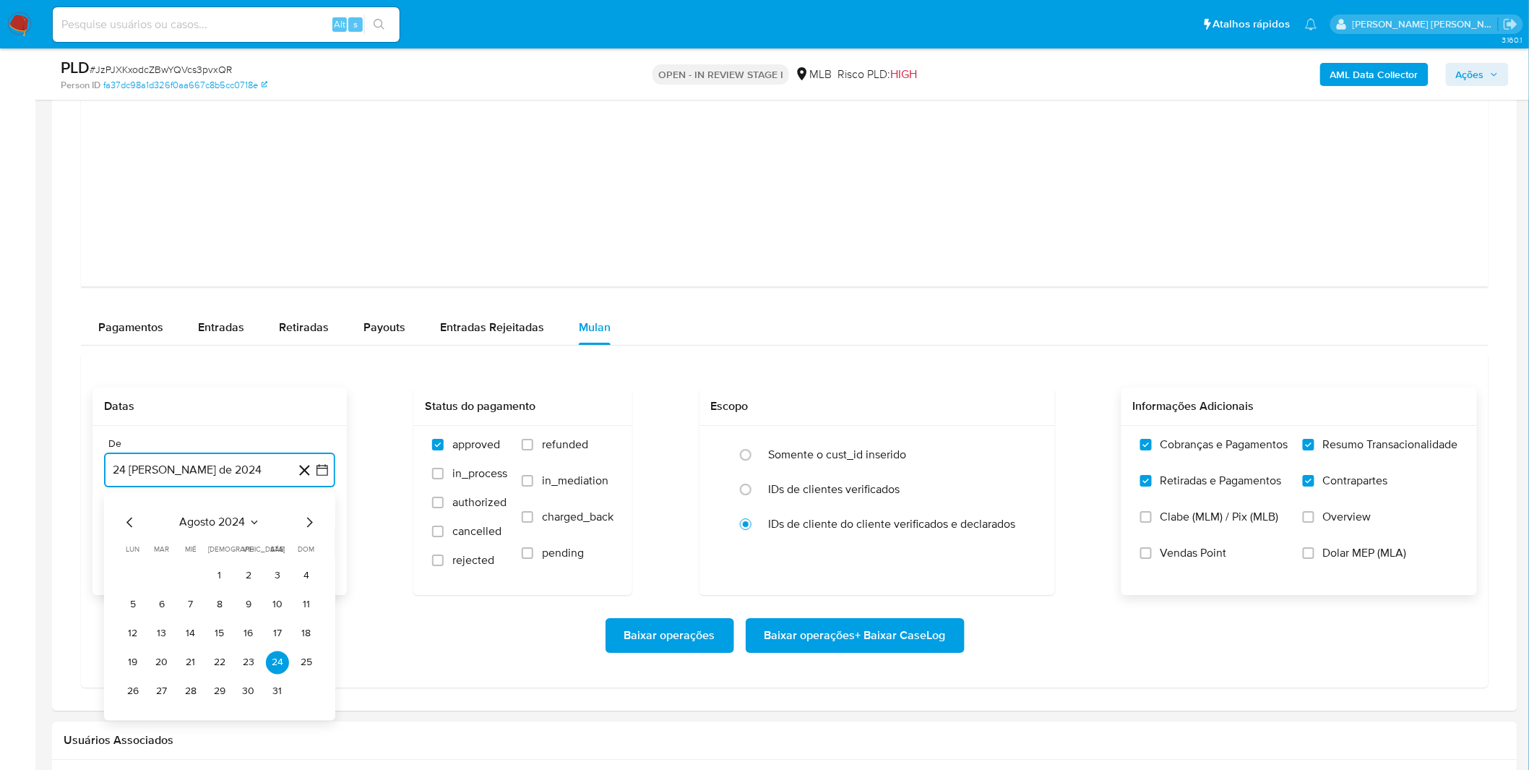
scroll to position [1767, 0]
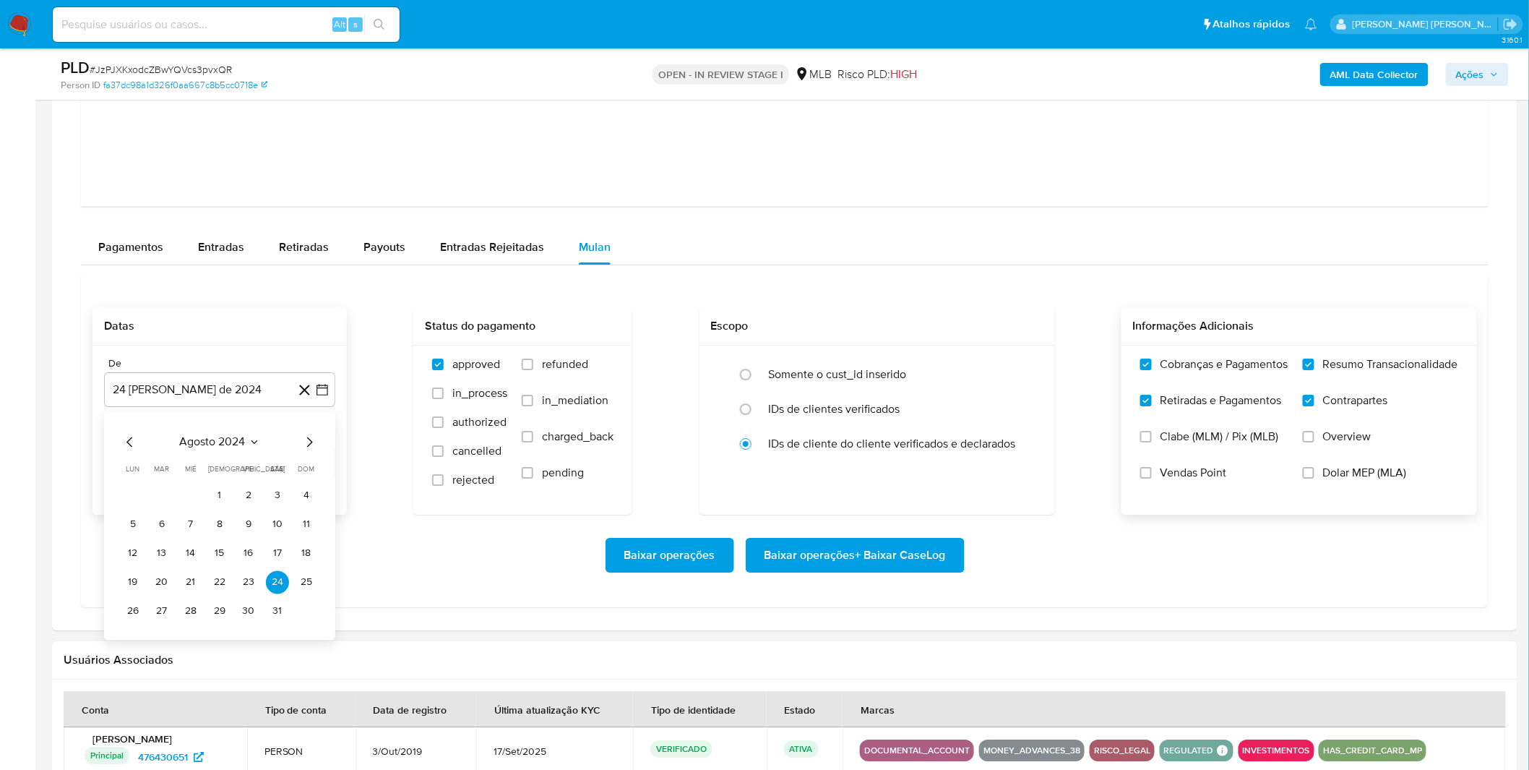
click at [189, 453] on div "agosto 2024 agosto 2024 lun lunes mar martes mié miércoles jue jueves vie viern…" at bounding box center [219, 527] width 197 height 189
click at [205, 446] on span "agosto 2024" at bounding box center [213, 441] width 66 height 14
click at [299, 442] on icon "Año siguiente" at bounding box center [306, 441] width 17 height 17
click at [215, 594] on tr "ene feb mar abr may jun jul ago sep oct nov dic" at bounding box center [218, 555] width 165 height 145
click at [215, 588] on tr "ene feb mar abr may jun jul ago sep oct nov dic" at bounding box center [218, 555] width 165 height 145
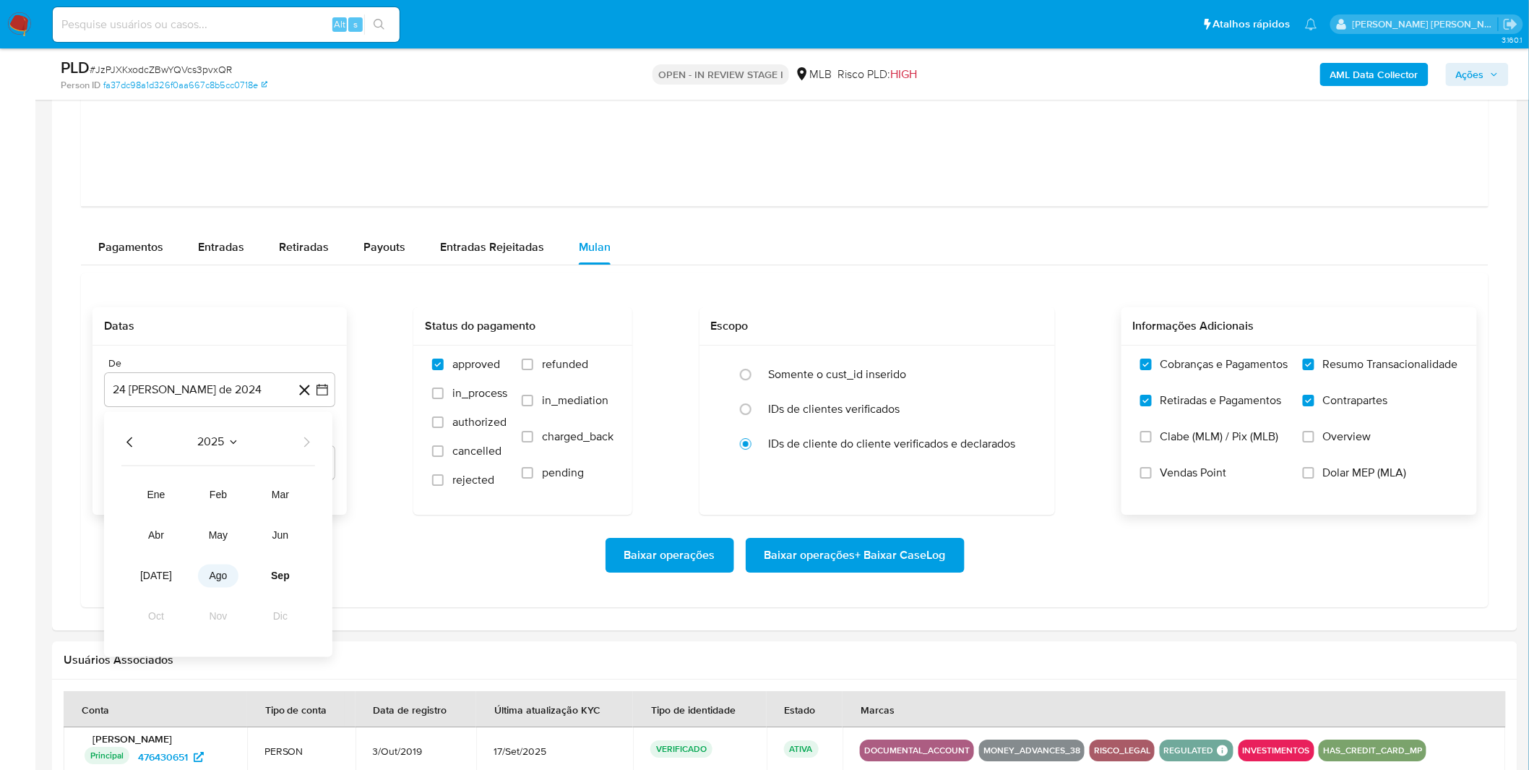
click at [219, 584] on button "ago" at bounding box center [218, 575] width 40 height 23
click at [239, 501] on button "1" at bounding box center [248, 495] width 23 height 23
click at [226, 544] on div "Baixar operações Baixar operações + Baixar CaseLog" at bounding box center [785, 555] width 1385 height 35
click at [831, 562] on span "Baixar operações + Baixar CaseLog" at bounding box center [855, 555] width 181 height 32
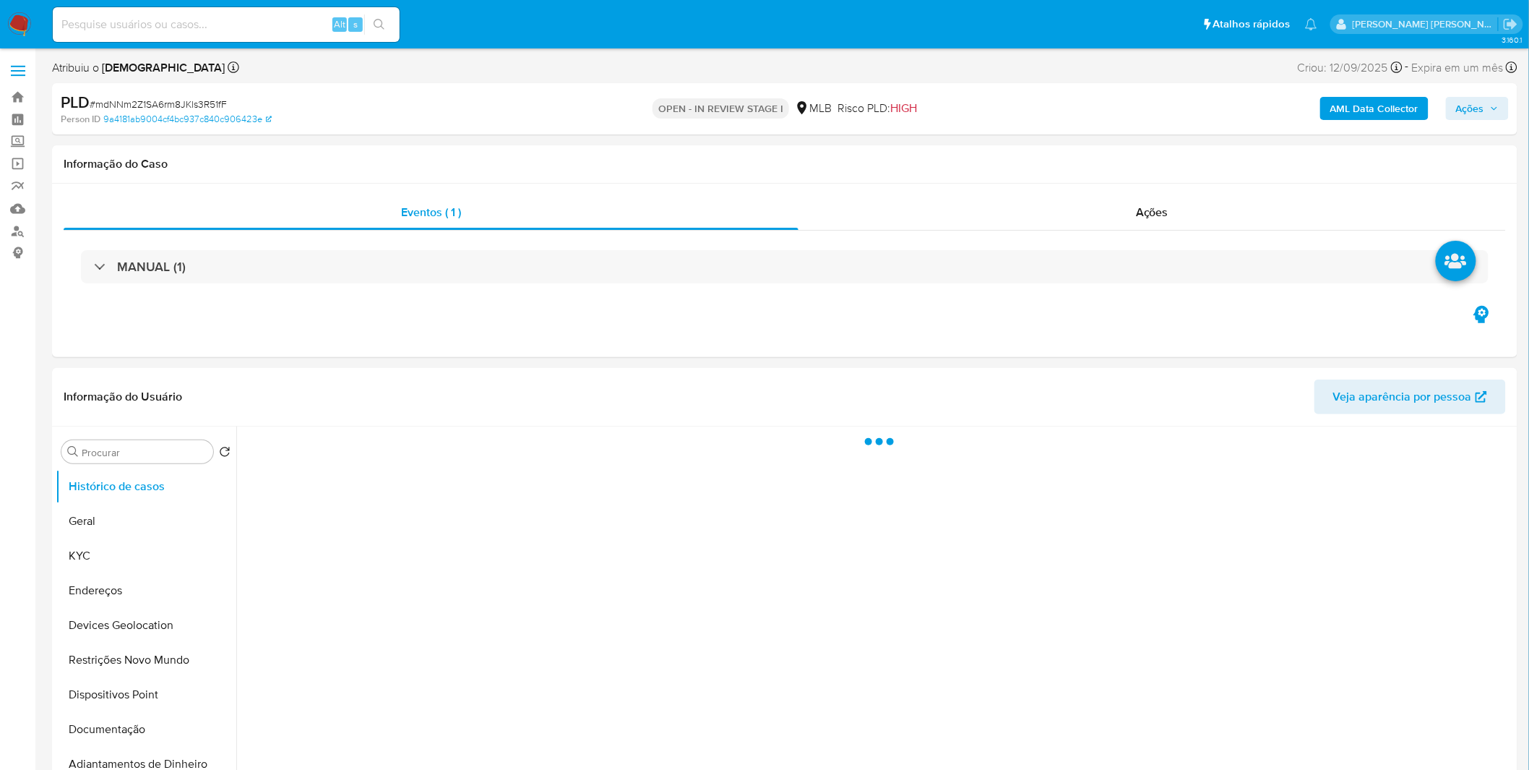
select select "10"
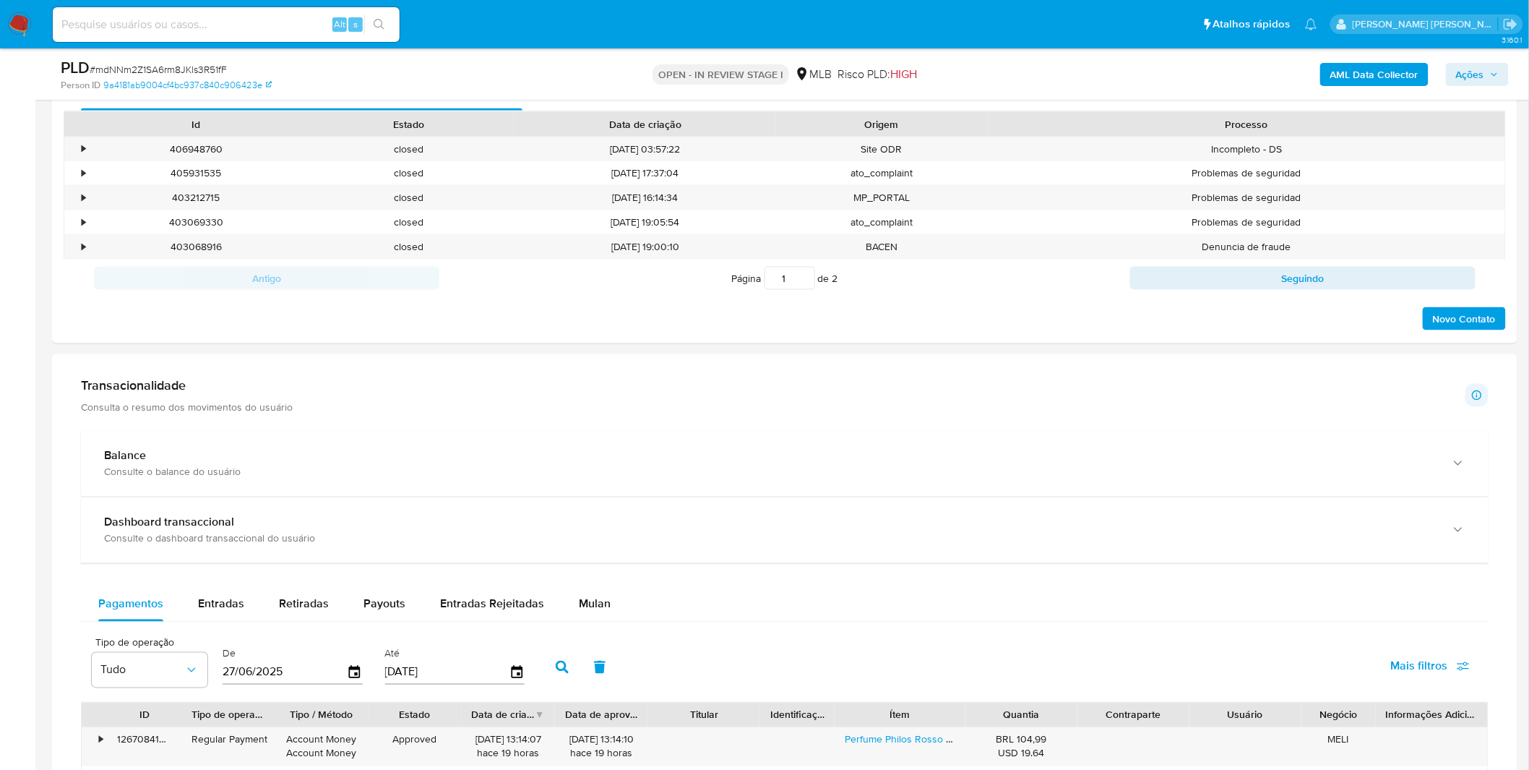
scroll to position [963, 0]
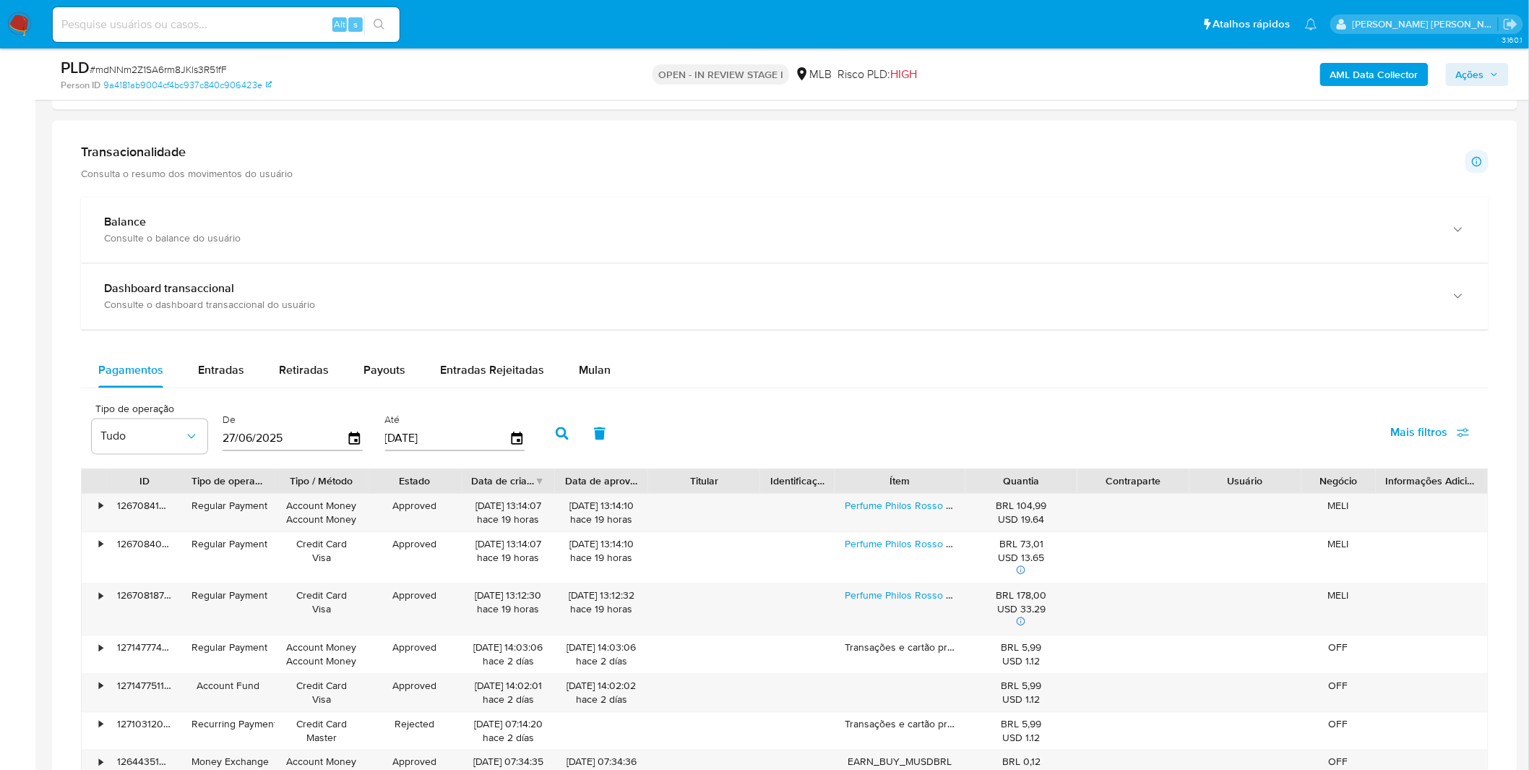
click at [372, 334] on div "Balance Consulte o balance do usuário Dashboard transaccional Consulte o dashbo…" at bounding box center [785, 569] width 1408 height 745
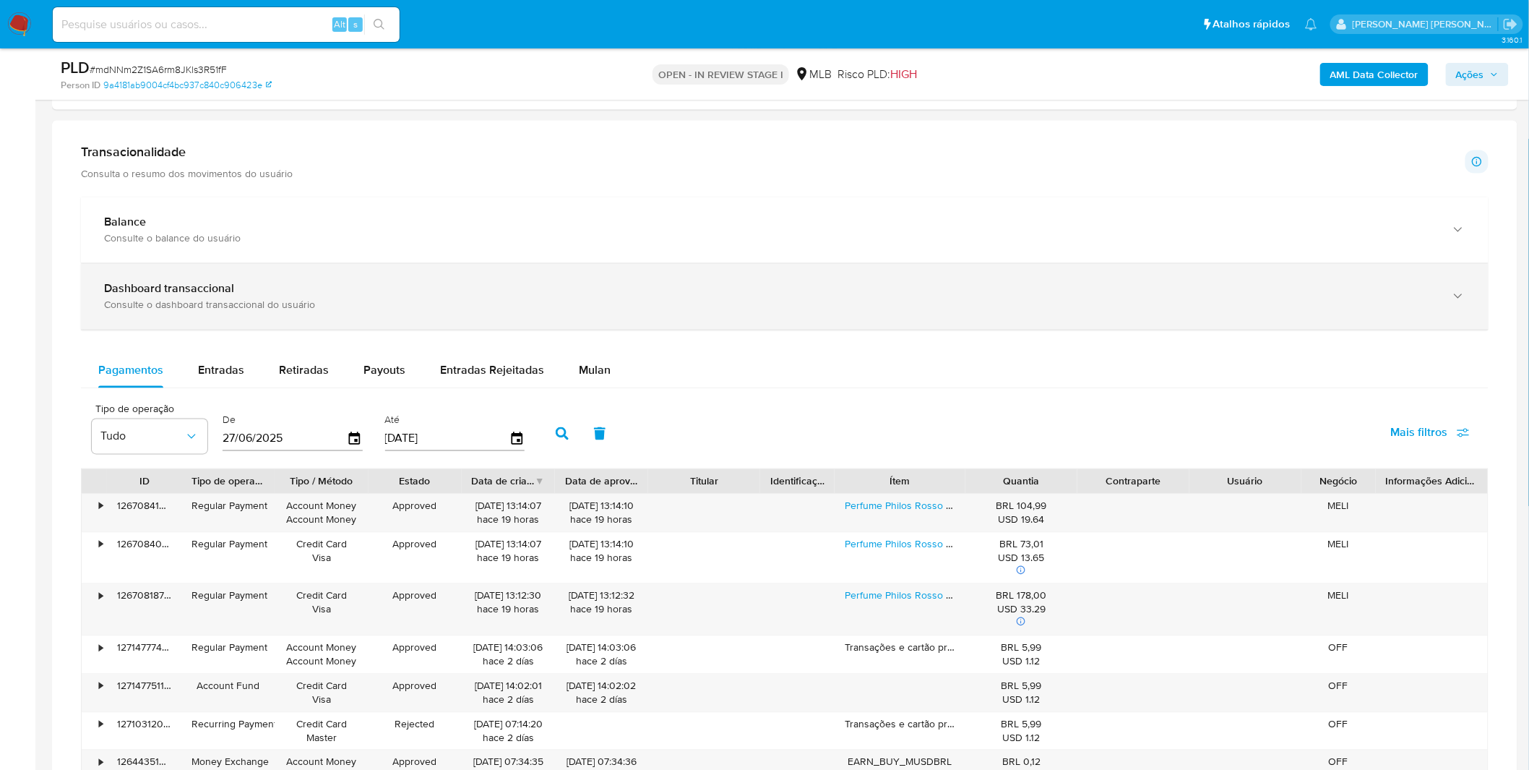
click at [377, 323] on div "Dashboard transaccional Consulte o dashboard transaccional do usuário" at bounding box center [785, 297] width 1408 height 66
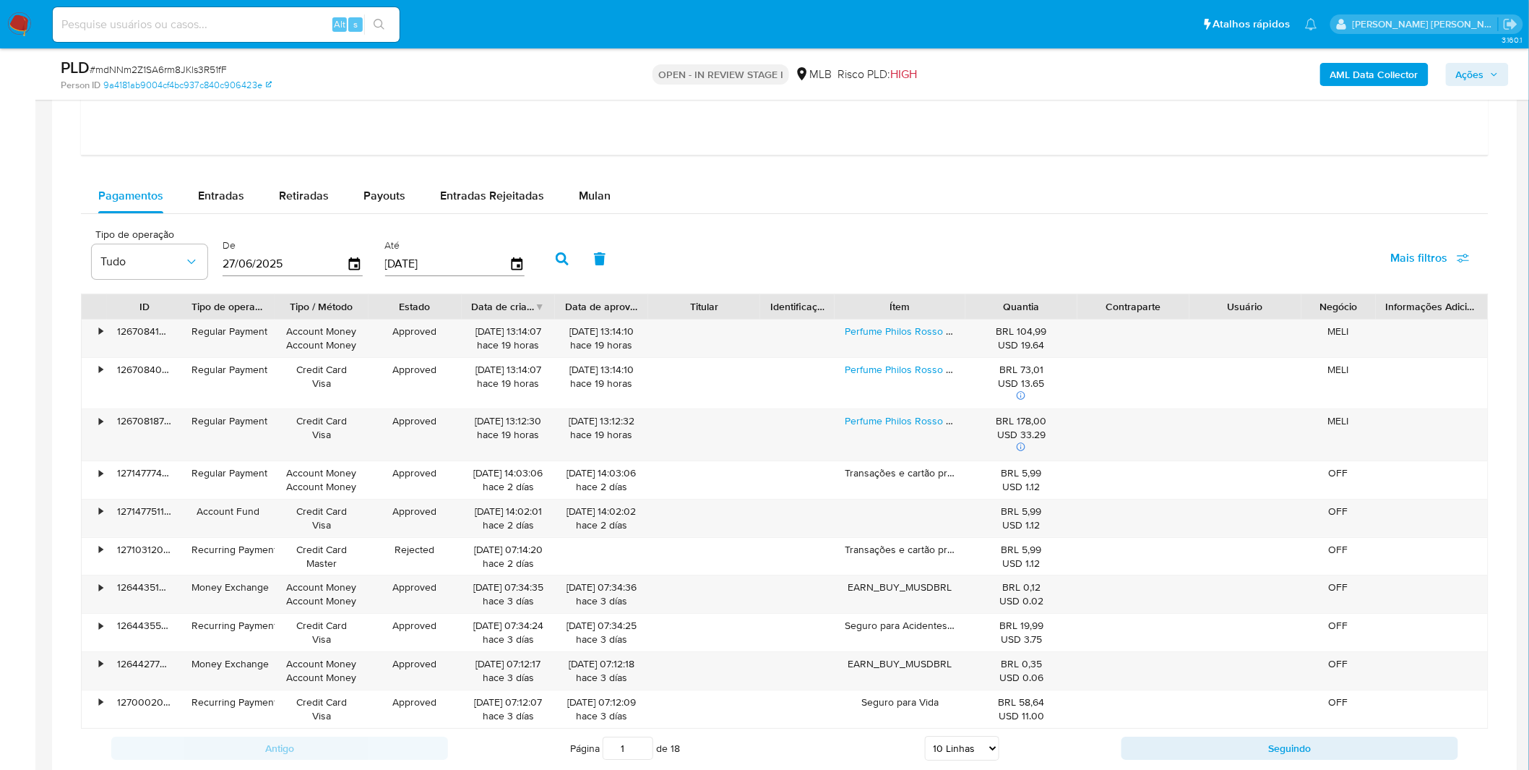
scroll to position [1847, 0]
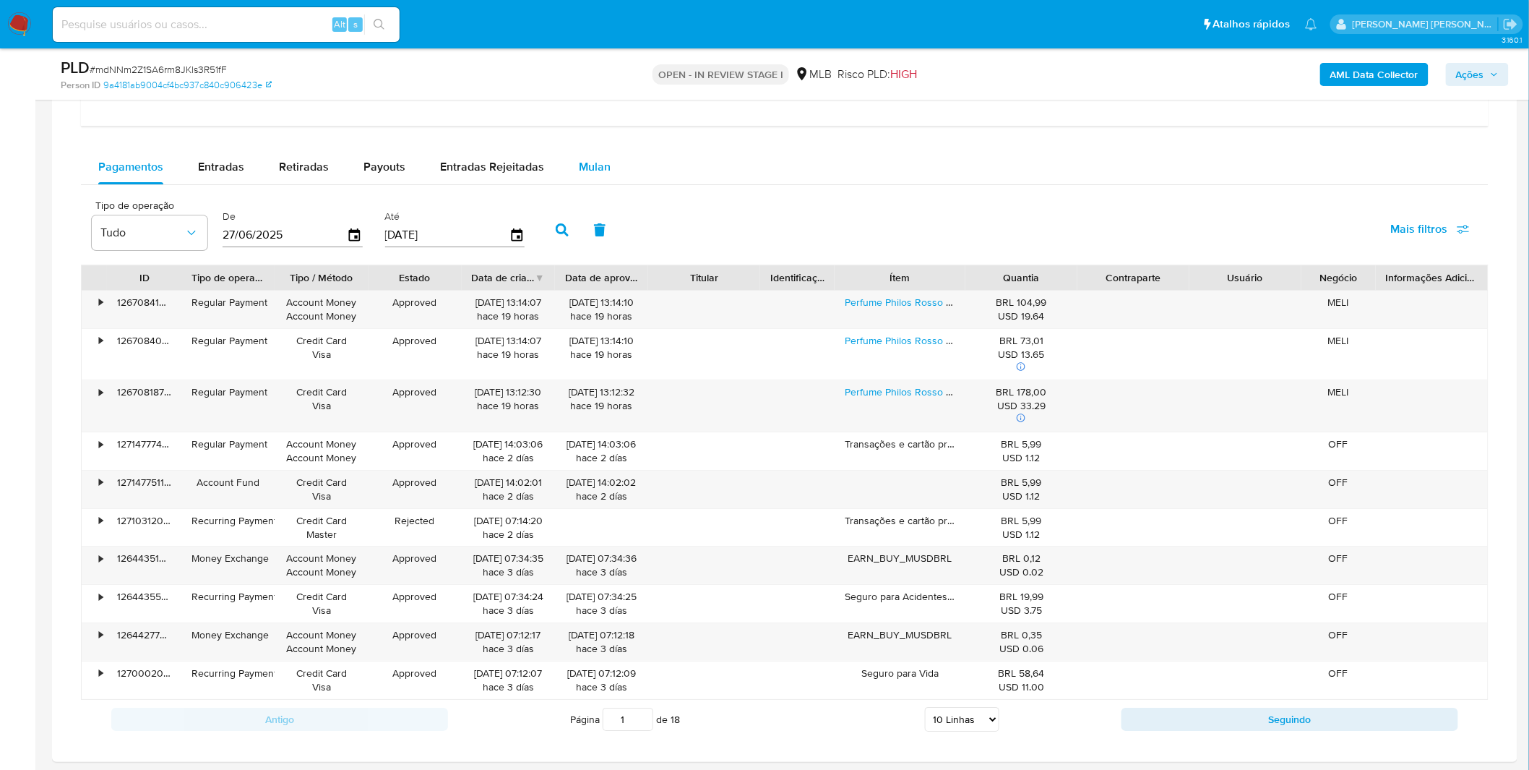
click at [594, 181] on div "Mulan" at bounding box center [595, 167] width 32 height 35
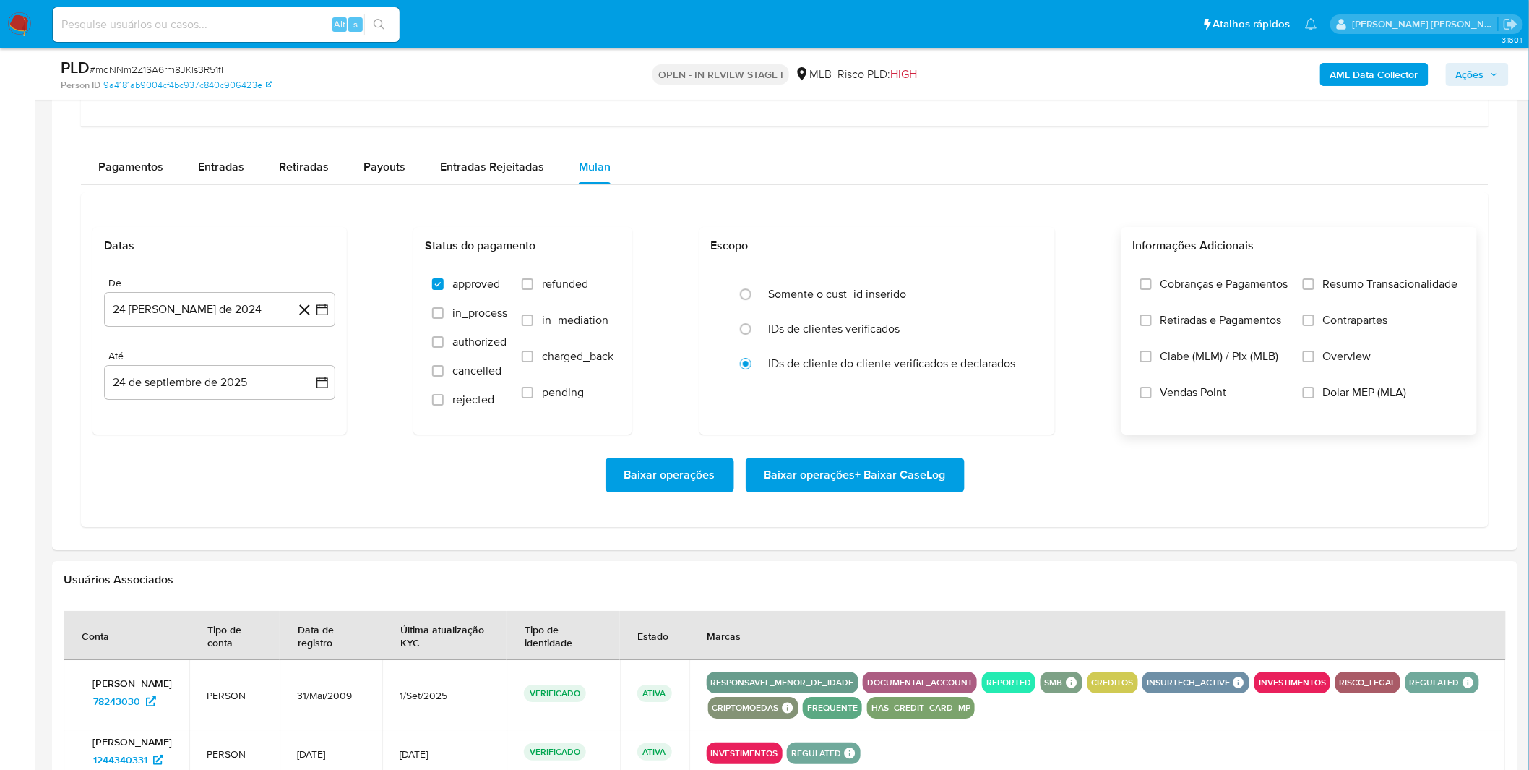
click at [1243, 307] on label "Cobranças e Pagamentos" at bounding box center [1215, 295] width 148 height 36
click at [1152, 290] on input "Cobranças e Pagamentos" at bounding box center [1147, 284] width 12 height 12
click at [1239, 324] on span "Retiradas e Pagamentos" at bounding box center [1221, 320] width 121 height 14
click at [1152, 324] on input "Retiradas e Pagamentos" at bounding box center [1147, 320] width 12 height 12
click at [1346, 293] on label "Resumo Transacionalidade" at bounding box center [1380, 295] width 155 height 36
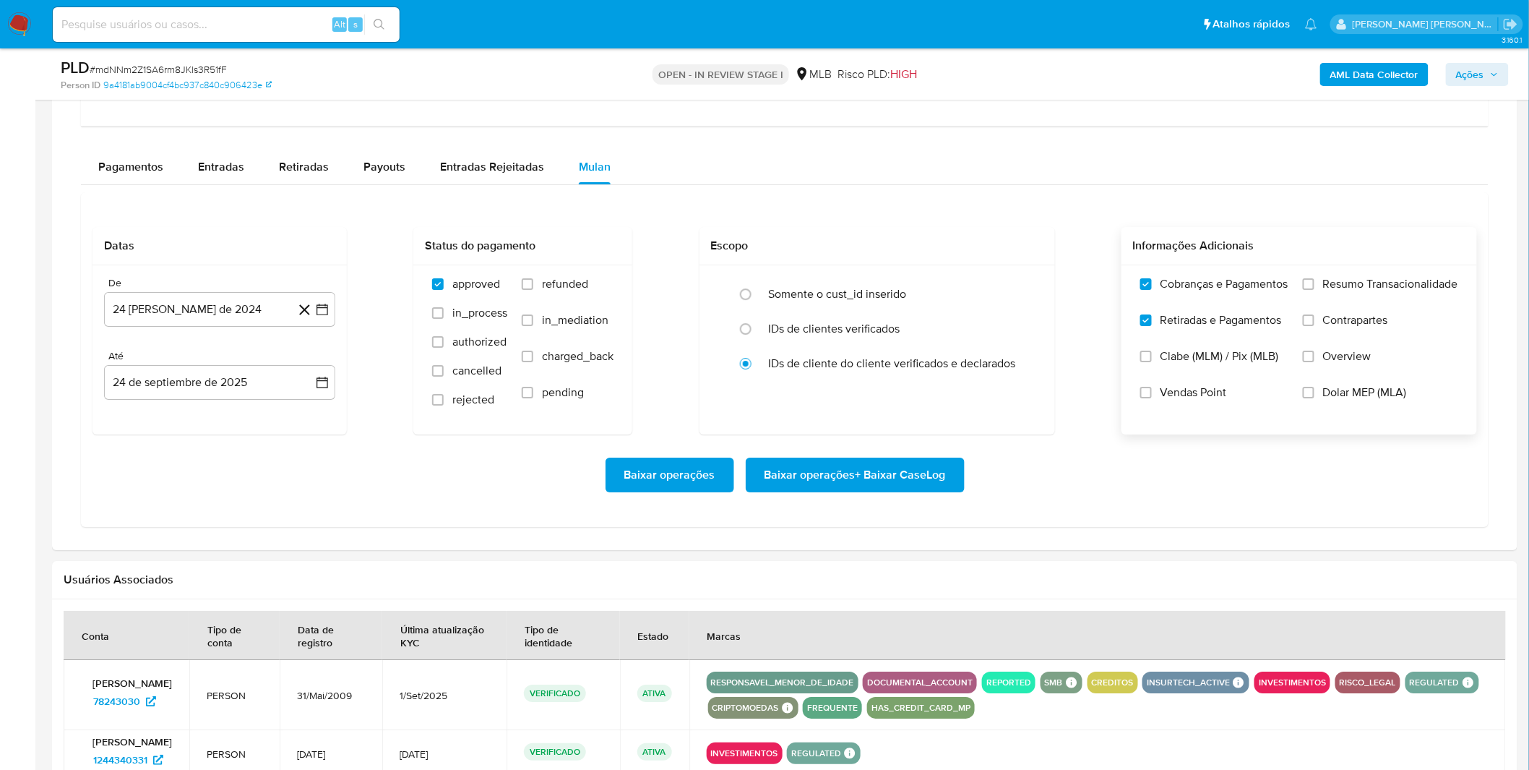
click at [1315, 290] on input "Resumo Transacionalidade" at bounding box center [1309, 284] width 12 height 12
click at [1352, 330] on label "Contrapartes" at bounding box center [1380, 331] width 155 height 36
click at [1315, 326] on input "Contrapartes" at bounding box center [1309, 320] width 12 height 12
click at [177, 312] on button "24 [PERSON_NAME] de 2024" at bounding box center [219, 309] width 231 height 35
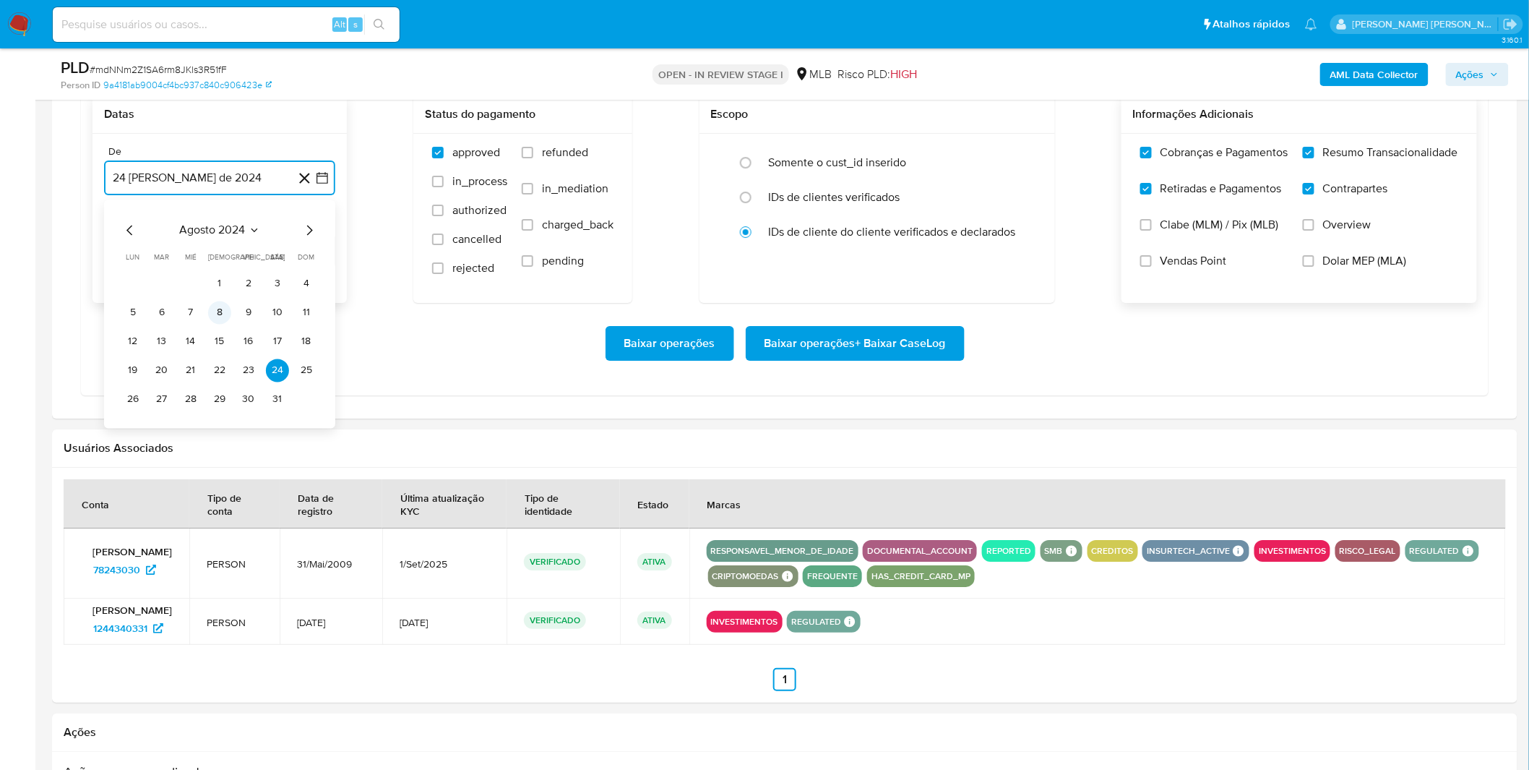
scroll to position [2007, 0]
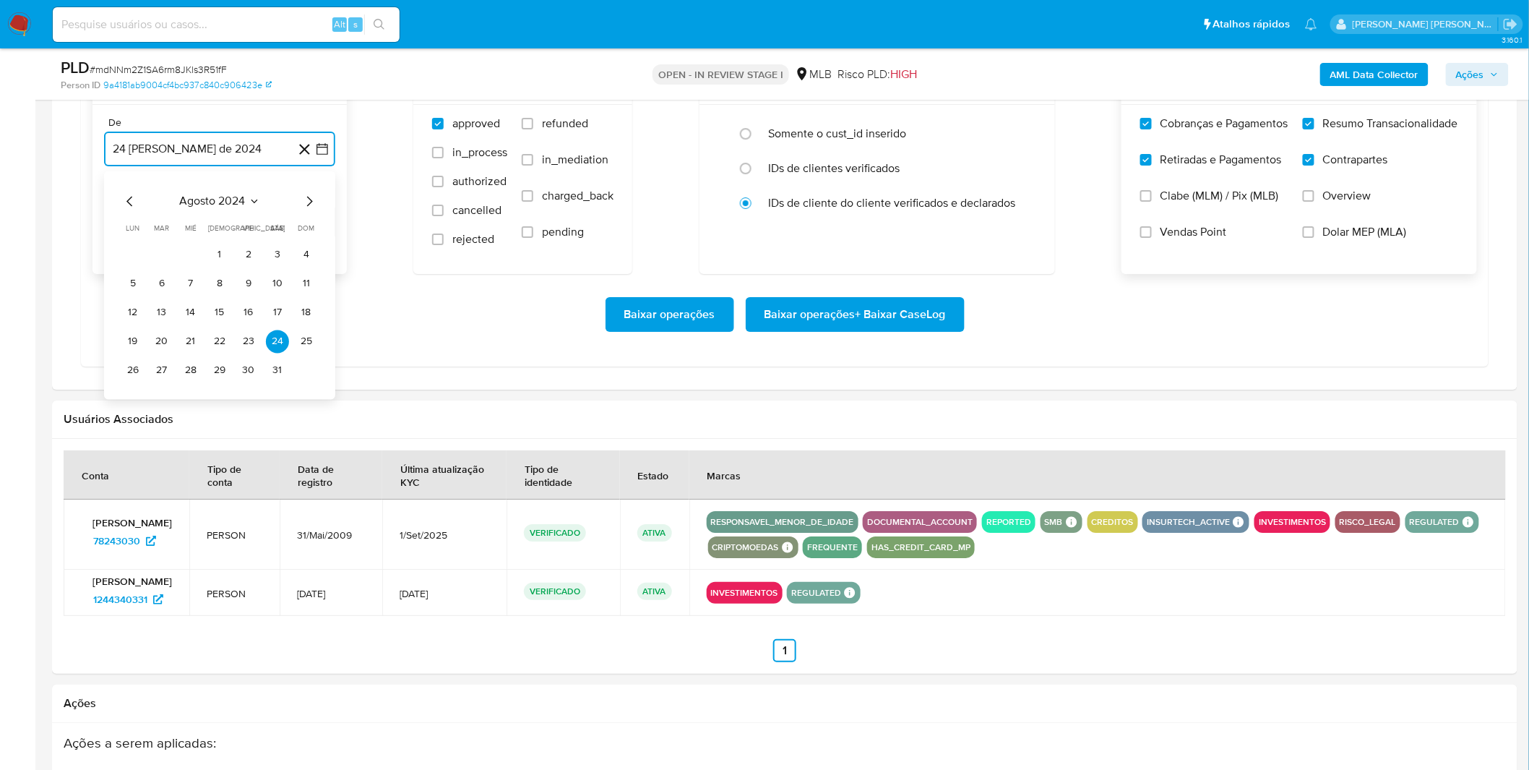
click at [235, 203] on span "agosto 2024" at bounding box center [213, 201] width 66 height 14
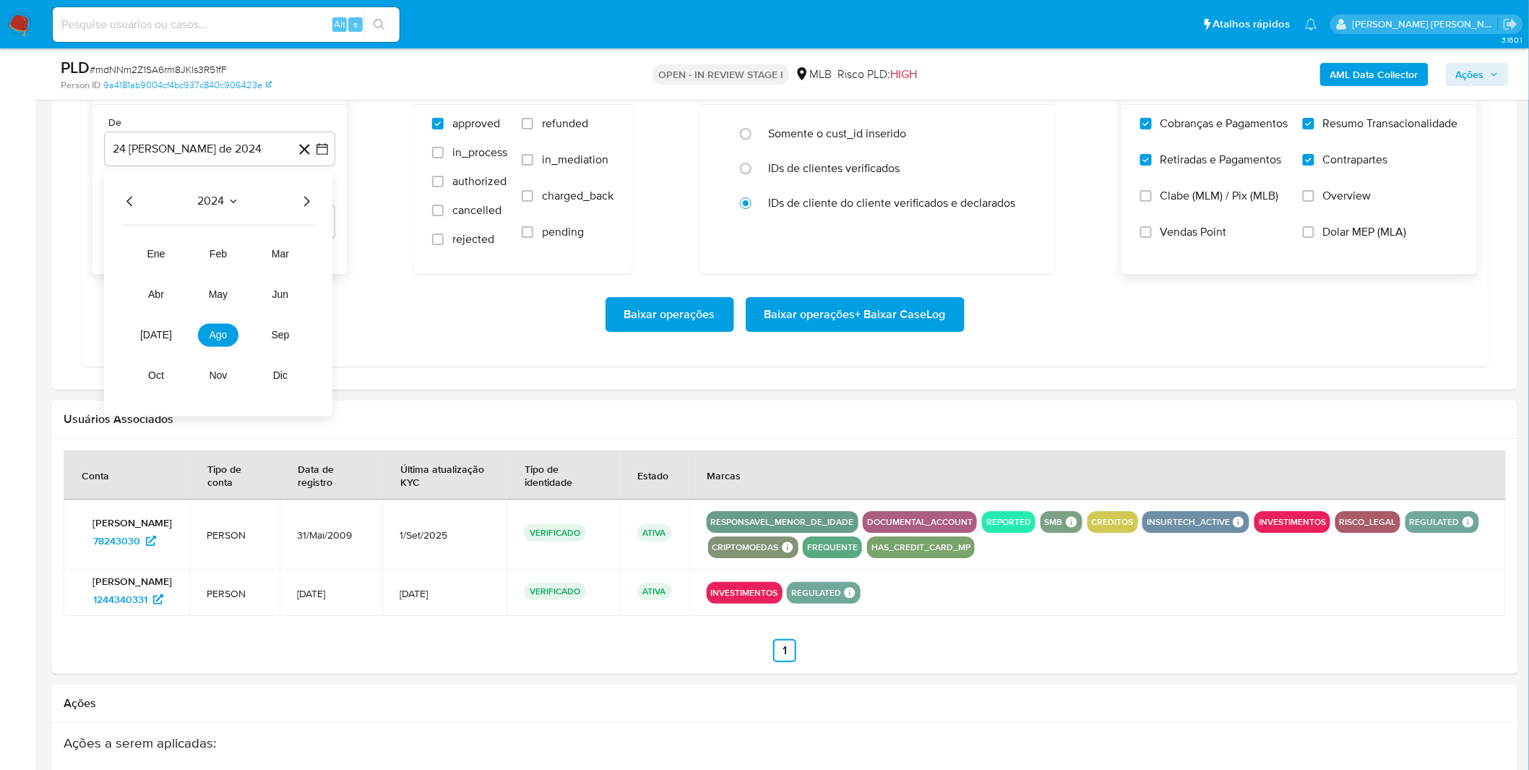
click at [296, 199] on div "2024" at bounding box center [218, 200] width 194 height 17
click at [304, 199] on icon "Año siguiente" at bounding box center [306, 200] width 17 height 17
click at [228, 333] on button "ago" at bounding box center [218, 334] width 40 height 23
click at [241, 262] on button "1" at bounding box center [248, 254] width 23 height 23
click at [206, 319] on div "Baixar operações Baixar operações + Baixar CaseLog" at bounding box center [785, 314] width 1385 height 35
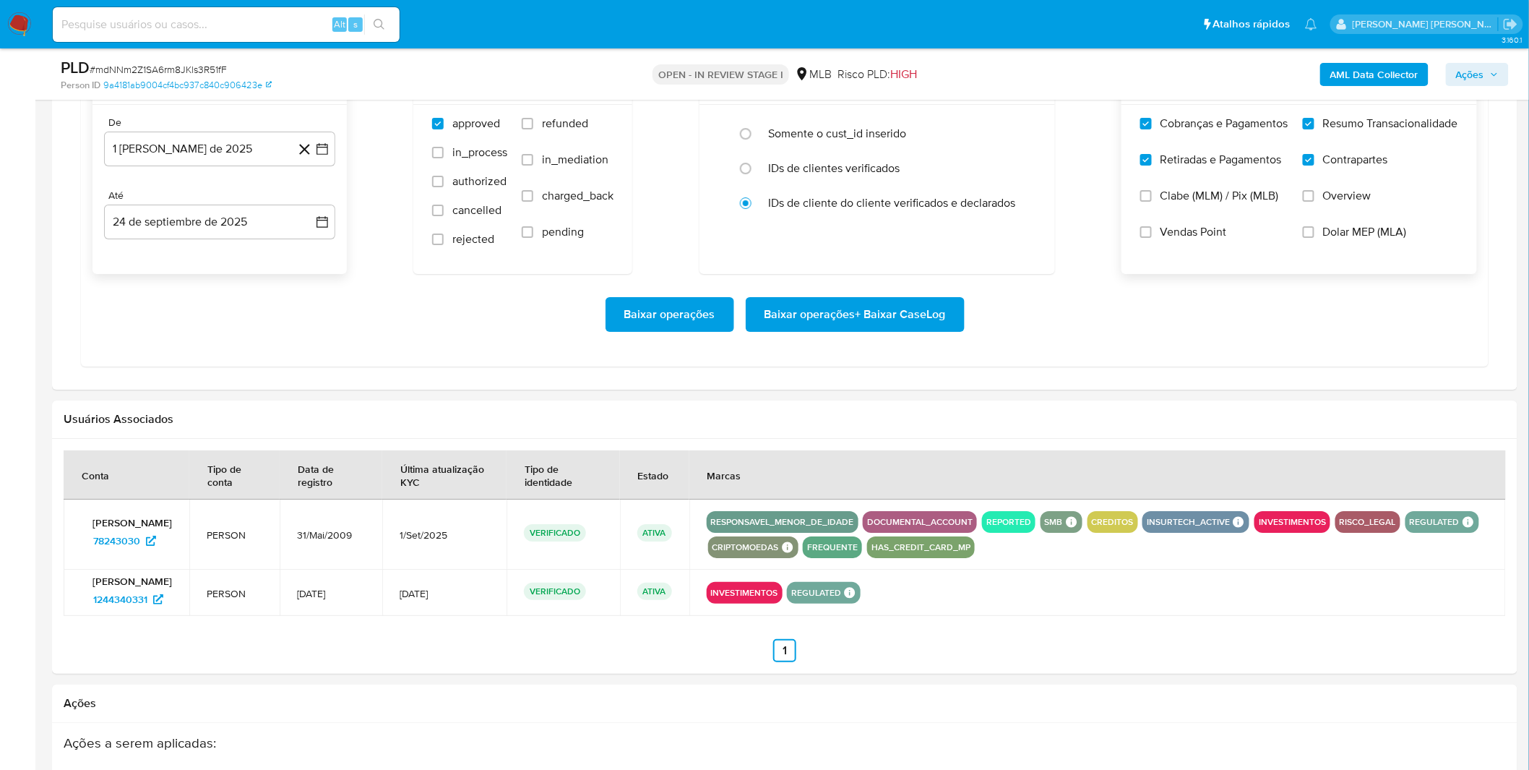
click at [856, 326] on span "Baixar operações + Baixar CaseLog" at bounding box center [855, 315] width 181 height 32
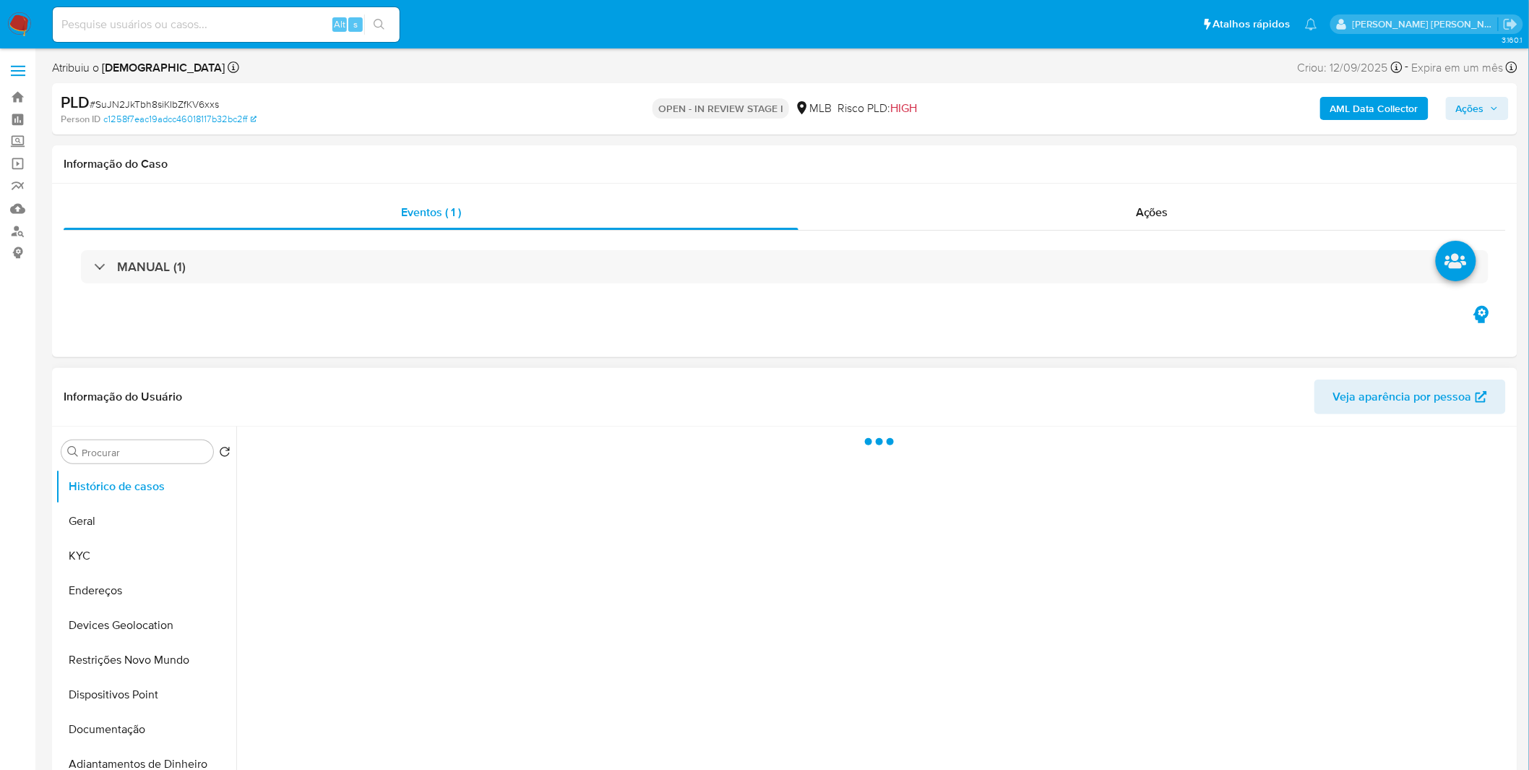
select select "10"
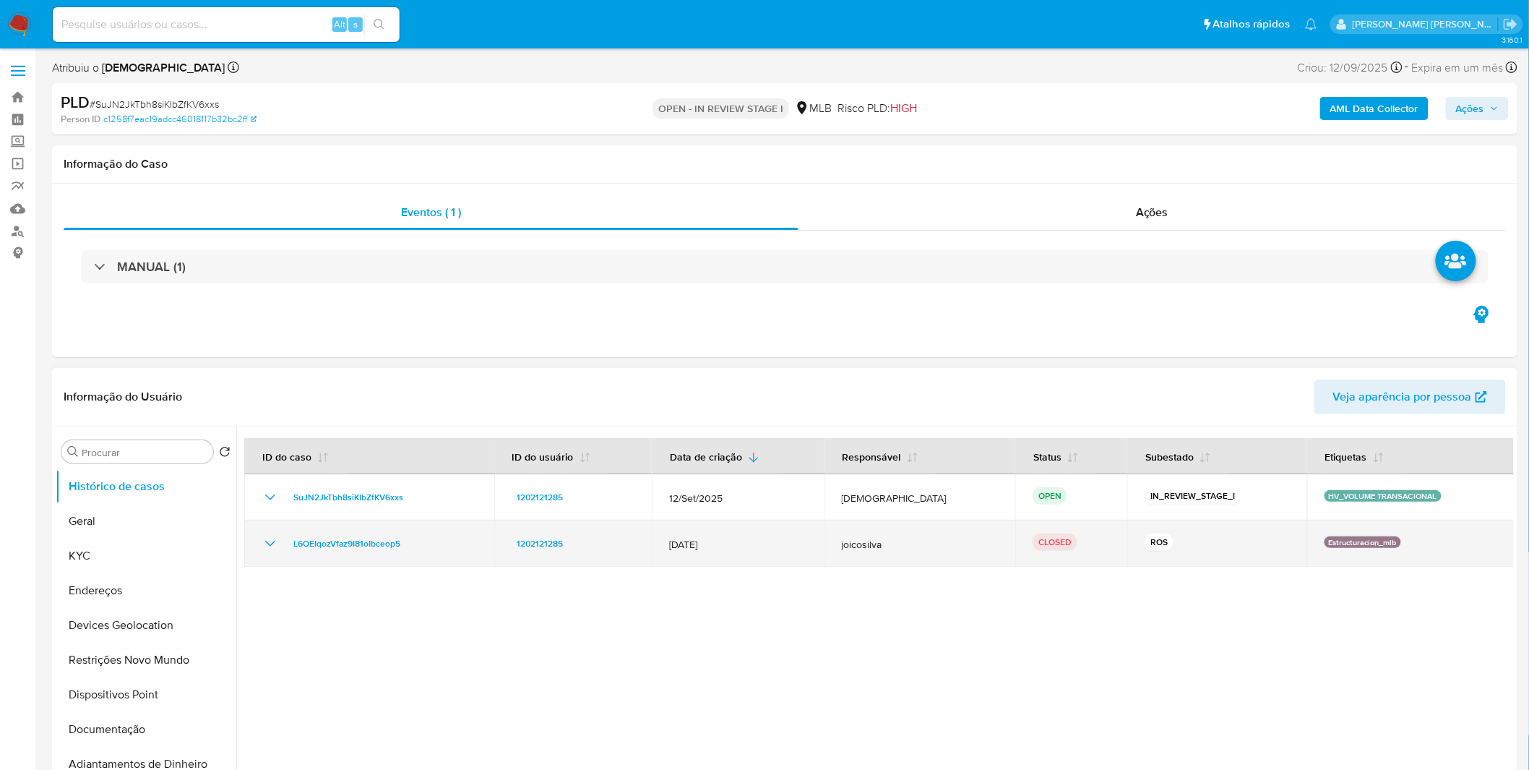
click at [262, 548] on icon "Mostrar/Ocultar" at bounding box center [270, 543] width 17 height 17
click at [262, 548] on div "L6OEIqozVfaz9I81oIbceop5" at bounding box center [369, 543] width 215 height 17
click at [283, 537] on div "L6OEIqozVfaz9I81oIbceop5" at bounding box center [369, 543] width 215 height 17
click at [276, 544] on icon "Mostrar/Ocultar" at bounding box center [270, 543] width 17 height 17
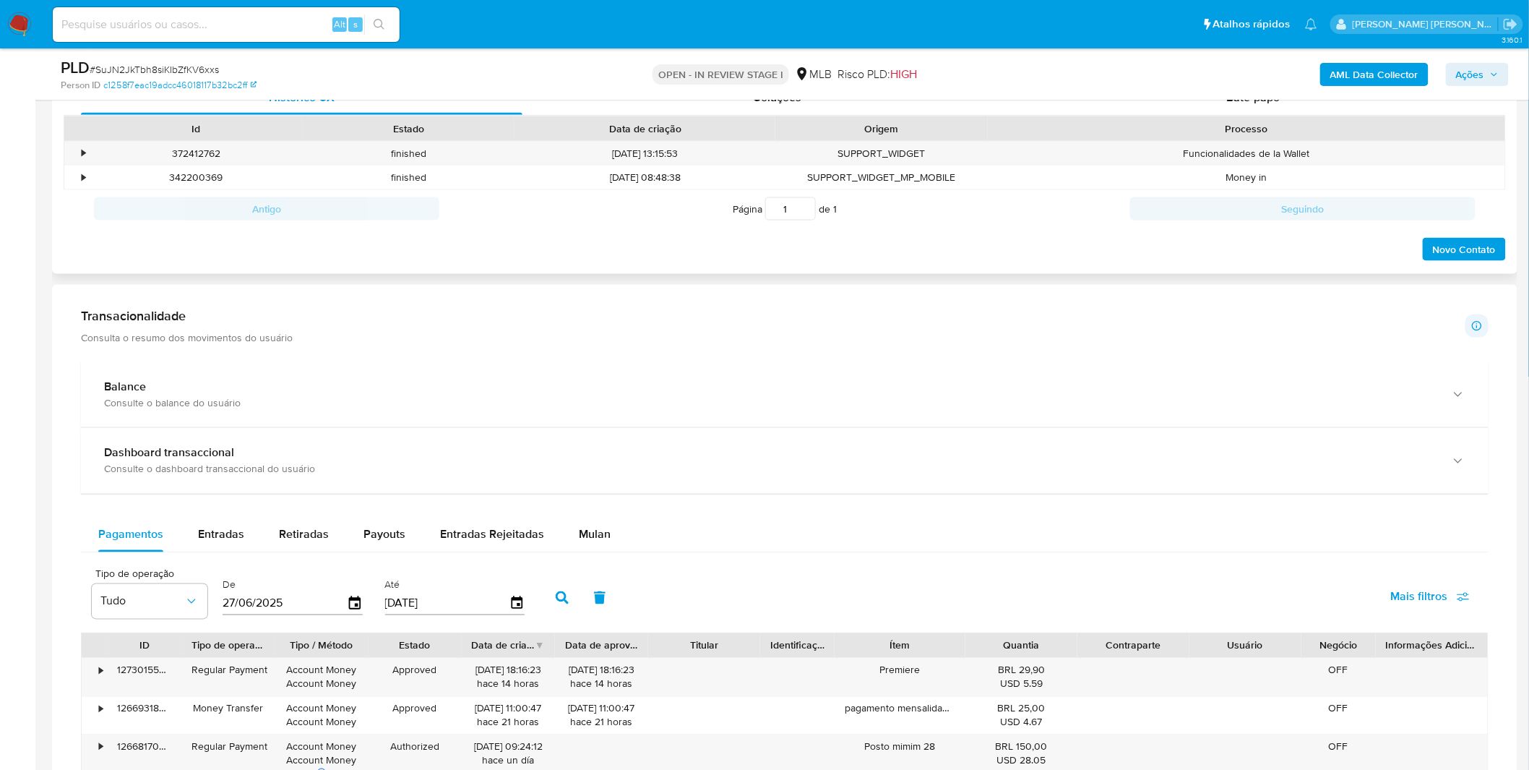
scroll to position [883, 0]
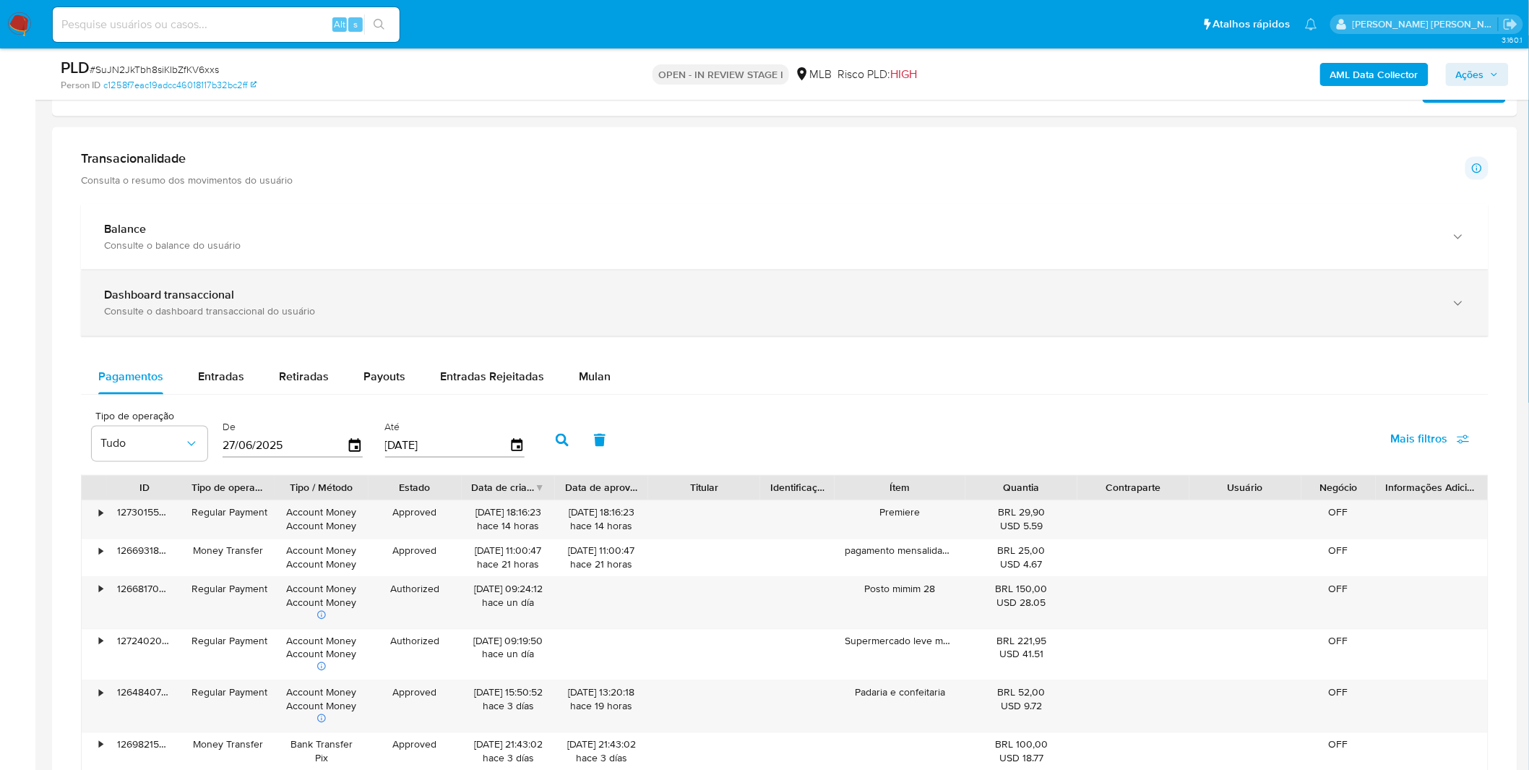
click at [329, 291] on div "Dashboard transaccional" at bounding box center [770, 295] width 1333 height 14
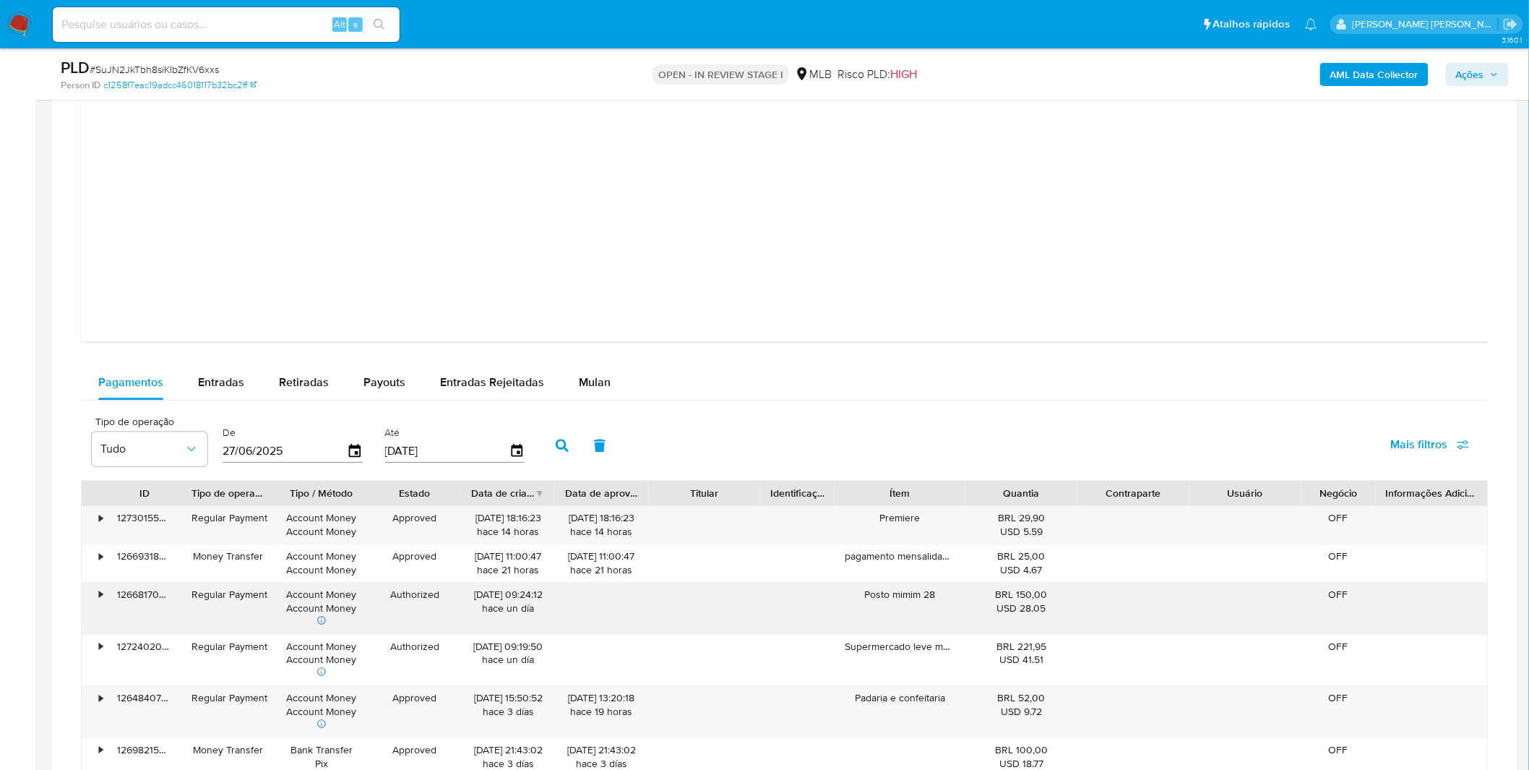
scroll to position [1686, 0]
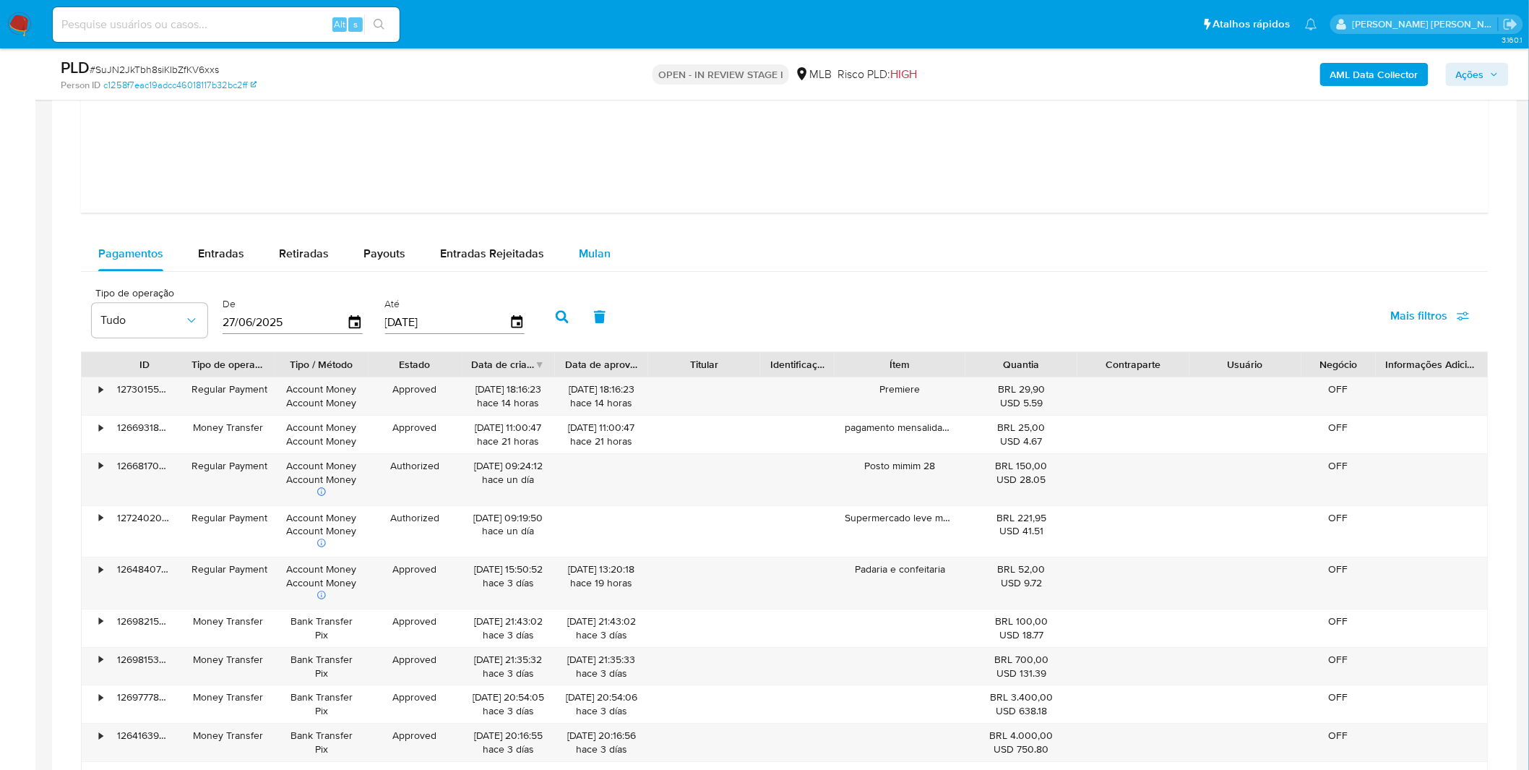
click at [579, 260] on span "Mulan" at bounding box center [595, 253] width 32 height 17
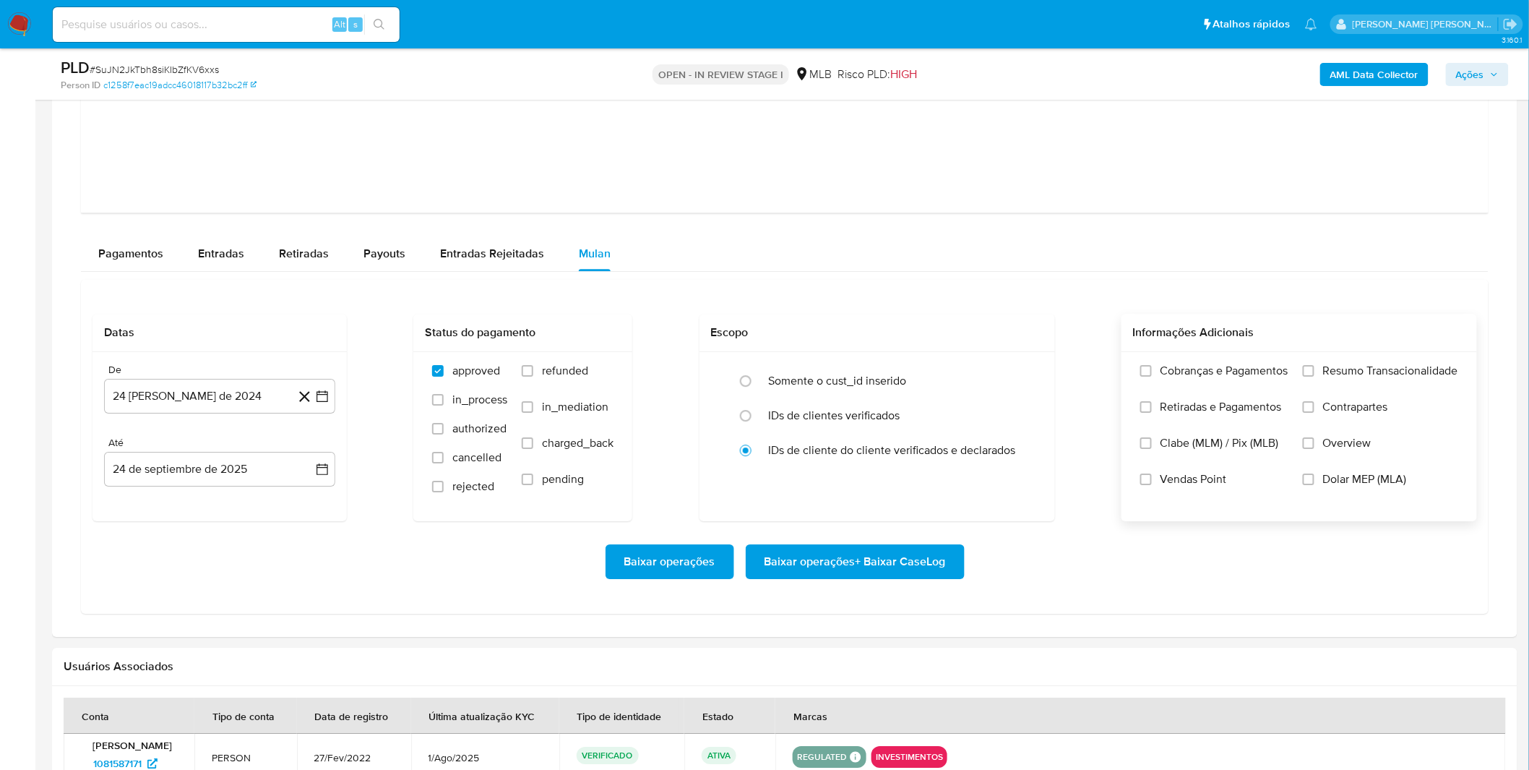
click at [1179, 385] on label "Cobranças e Pagamentos" at bounding box center [1215, 382] width 148 height 36
click at [1152, 377] on input "Cobranças e Pagamentos" at bounding box center [1147, 371] width 12 height 12
click at [1179, 403] on span "Retiradas e Pagamentos" at bounding box center [1221, 407] width 121 height 14
click at [1152, 403] on input "Retiradas e Pagamentos" at bounding box center [1147, 407] width 12 height 12
click at [1332, 396] on label "Resumo Transacionalidade" at bounding box center [1380, 382] width 155 height 36
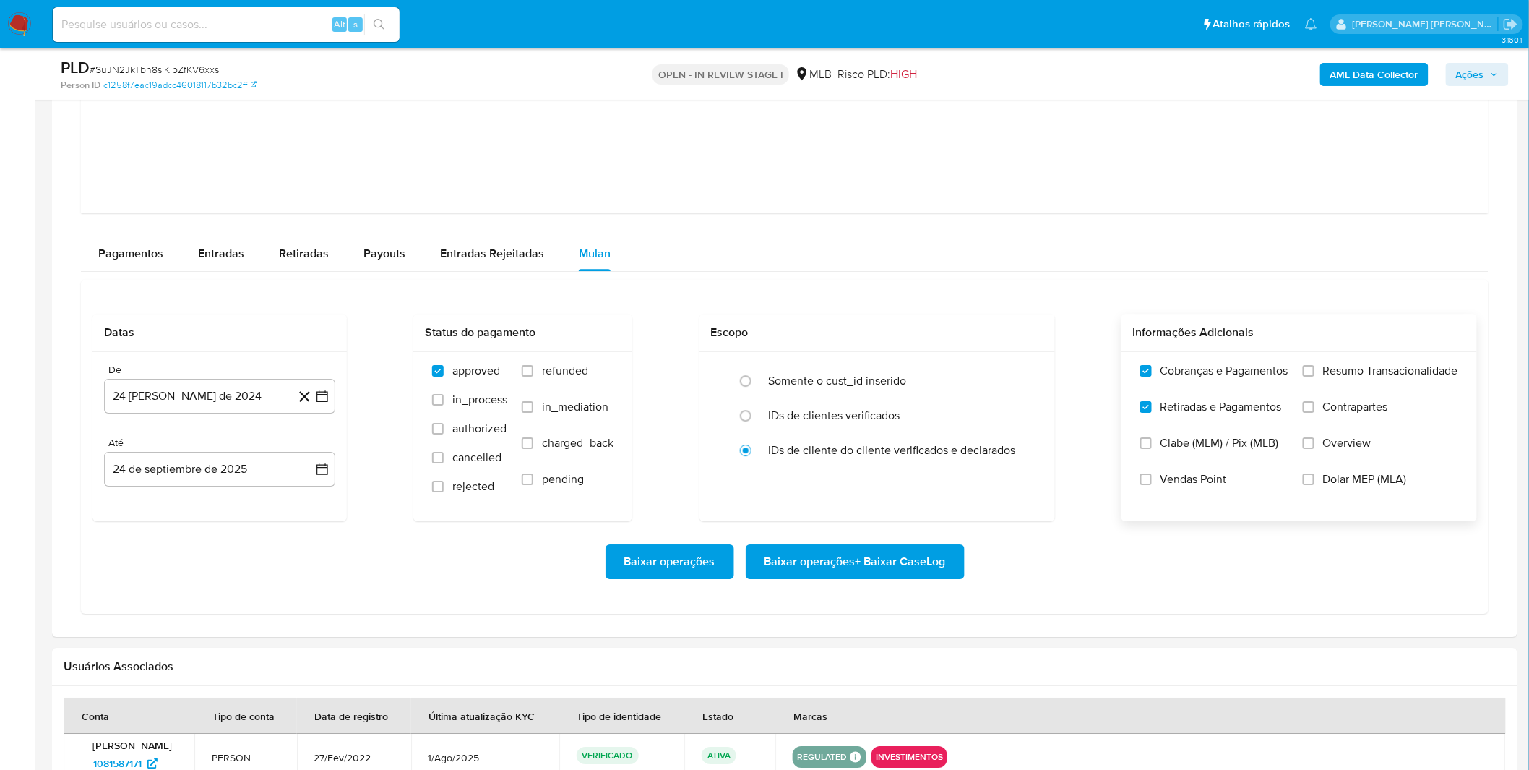
click at [1315, 377] on input "Resumo Transacionalidade" at bounding box center [1309, 371] width 12 height 12
click at [1330, 402] on span "Contrapartes" at bounding box center [1355, 407] width 65 height 14
click at [1315, 402] on input "Contrapartes" at bounding box center [1309, 407] width 12 height 12
click at [236, 399] on button "24 [PERSON_NAME] de 2024" at bounding box center [219, 396] width 231 height 35
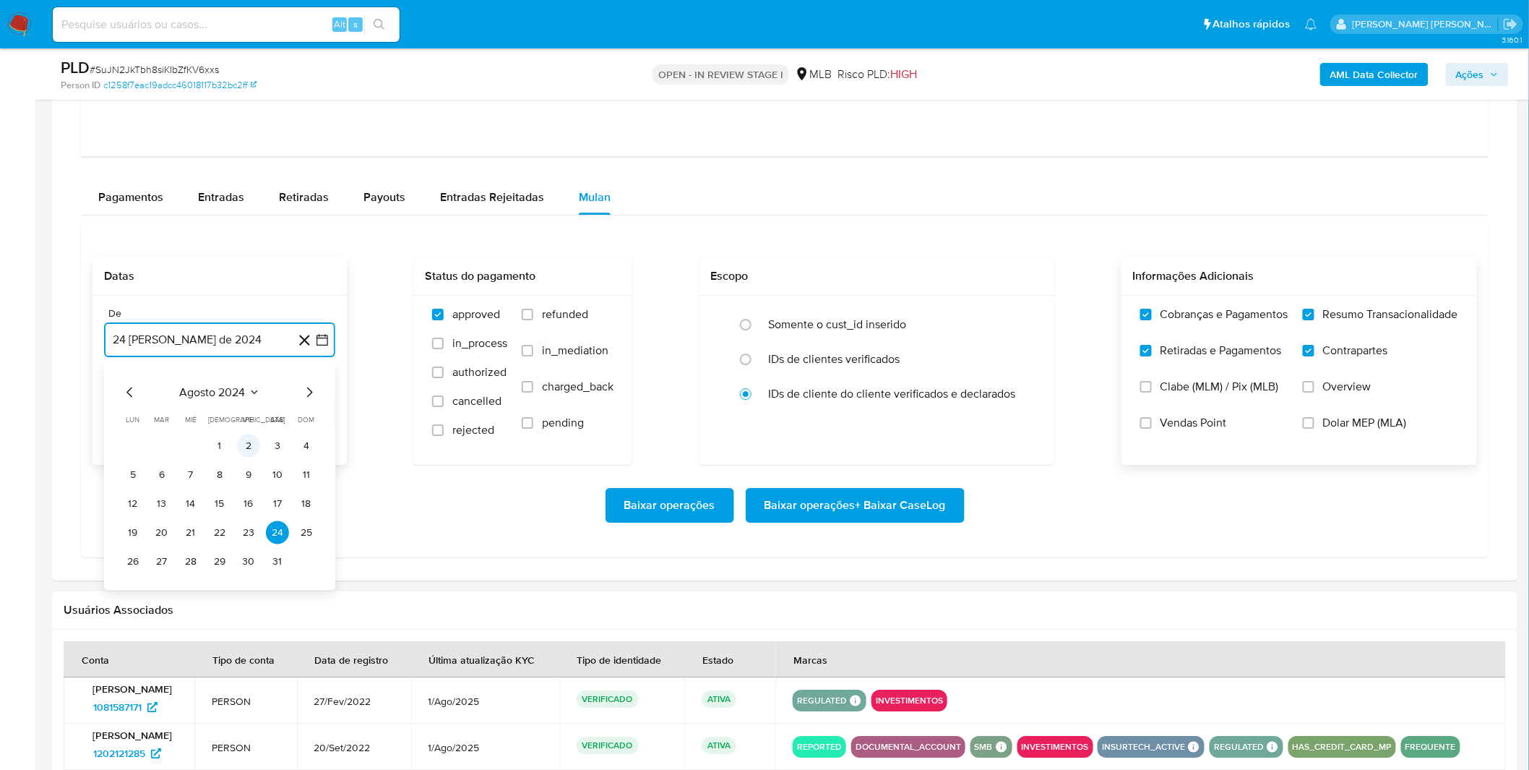
scroll to position [1767, 0]
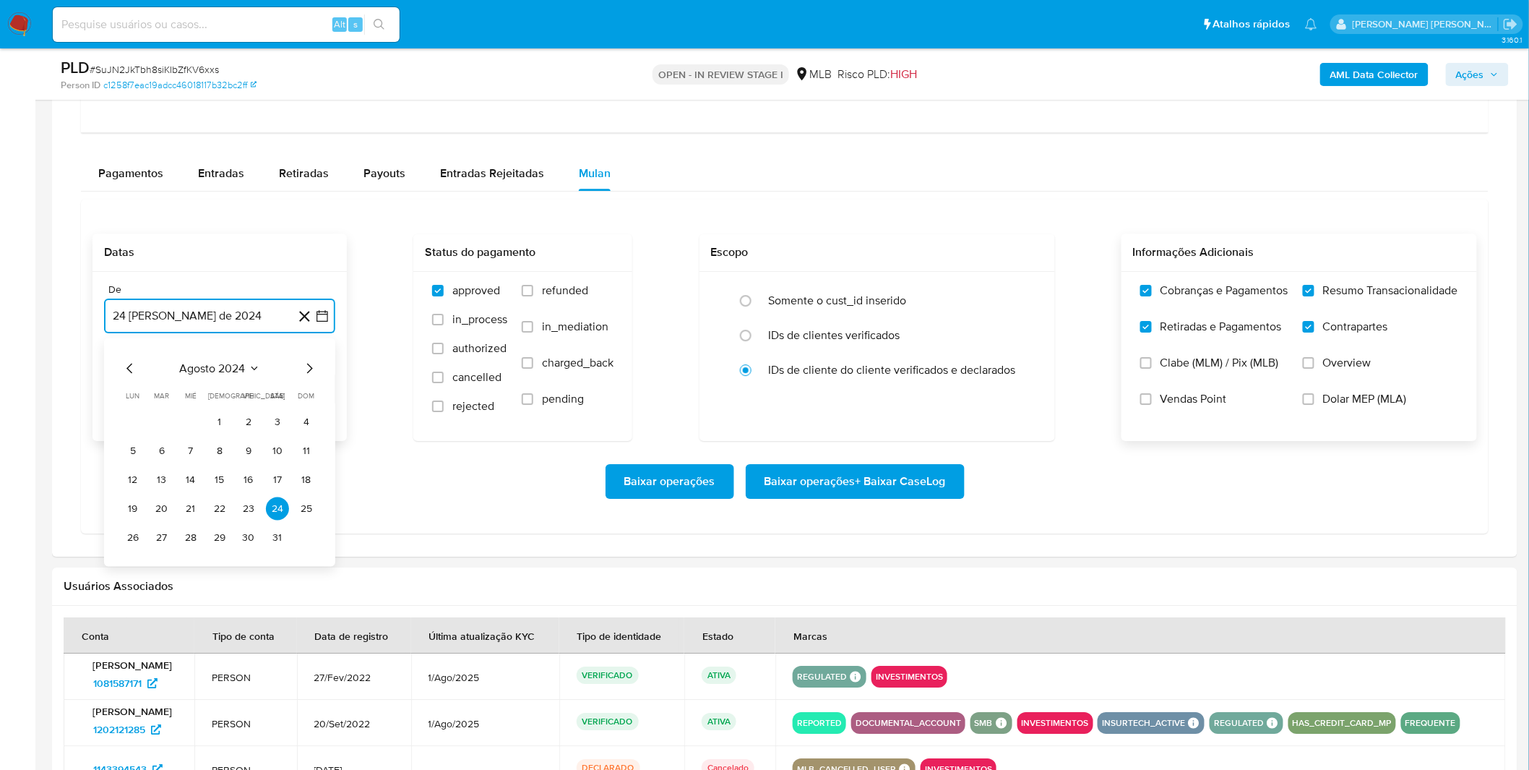
click at [237, 373] on span "agosto 2024" at bounding box center [213, 368] width 66 height 14
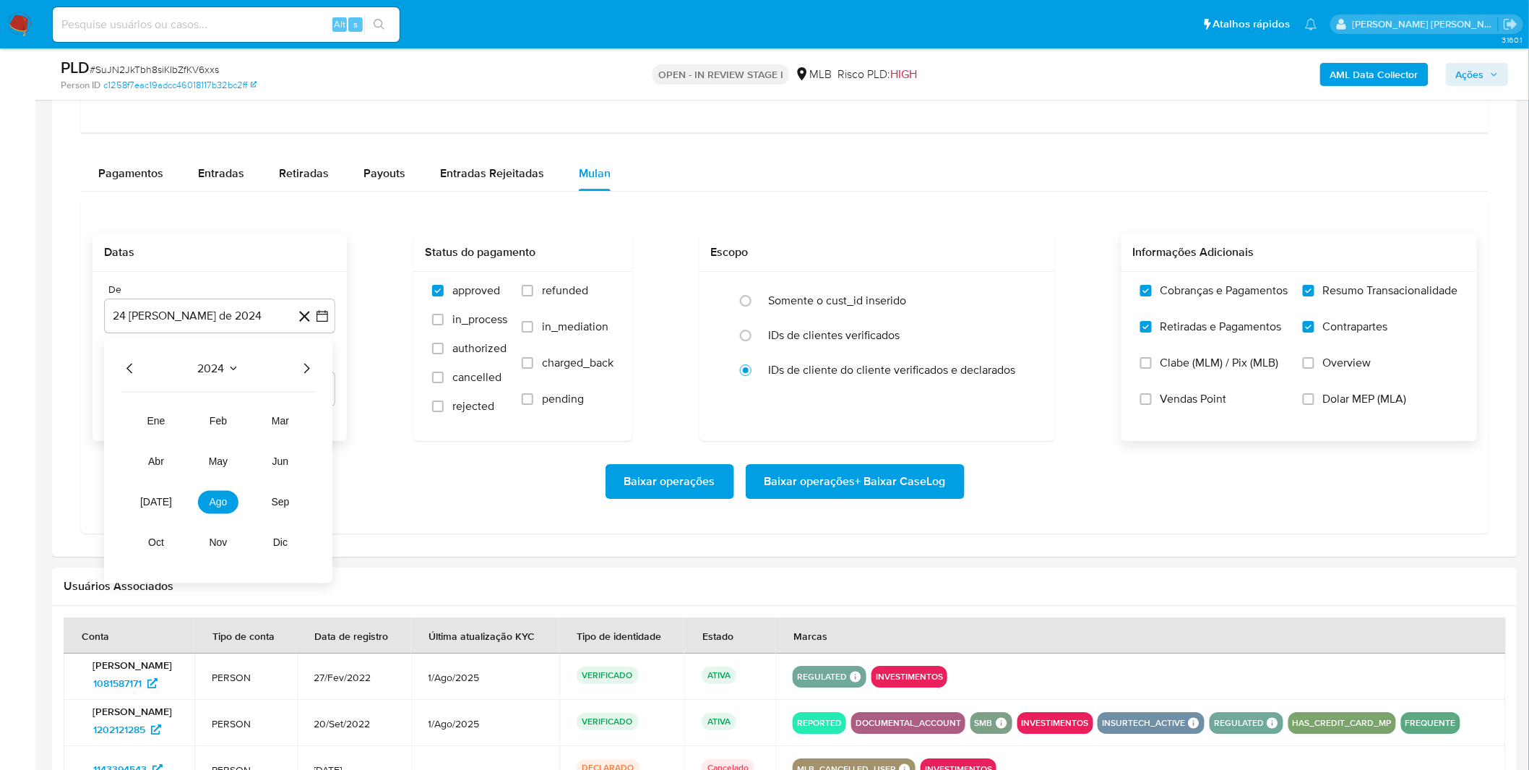
click at [296, 366] on div "2024" at bounding box center [218, 368] width 194 height 17
click at [300, 370] on icon "Año siguiente" at bounding box center [306, 368] width 17 height 17
click at [220, 497] on button "ago" at bounding box center [218, 502] width 40 height 23
click at [246, 435] on tbody "1 2 3 4 5 6 7 8 9 10 11 12 13 14 15 16 17 18 19 20 21 22 23 24 25 26 27 28 29 3…" at bounding box center [219, 480] width 197 height 139
click at [253, 428] on button "1" at bounding box center [248, 422] width 23 height 23
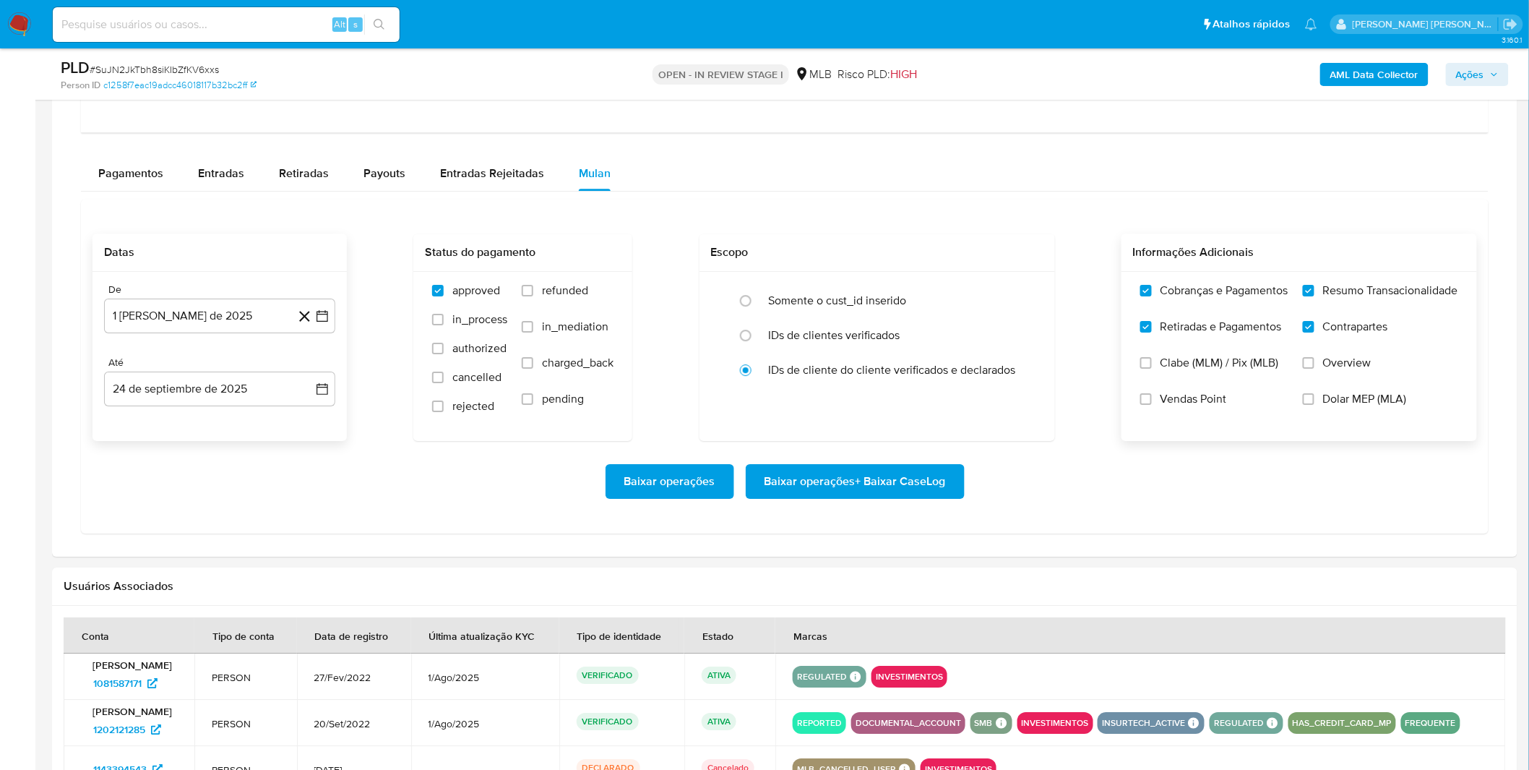
click at [206, 481] on div "Baixar operações Baixar operações + Baixar CaseLog" at bounding box center [785, 481] width 1385 height 35
click at [785, 489] on span "Baixar operações + Baixar CaseLog" at bounding box center [855, 481] width 181 height 32
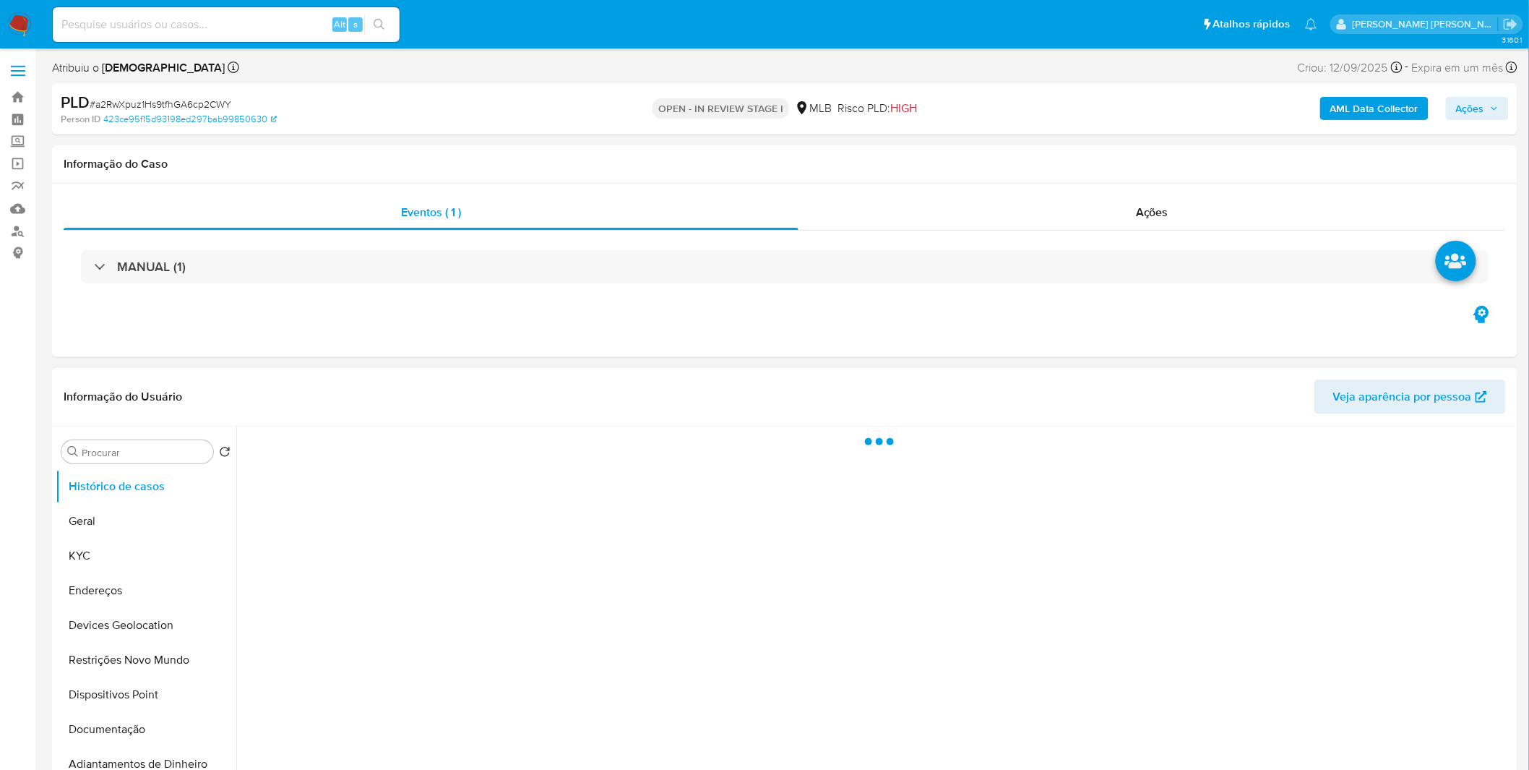
select select "10"
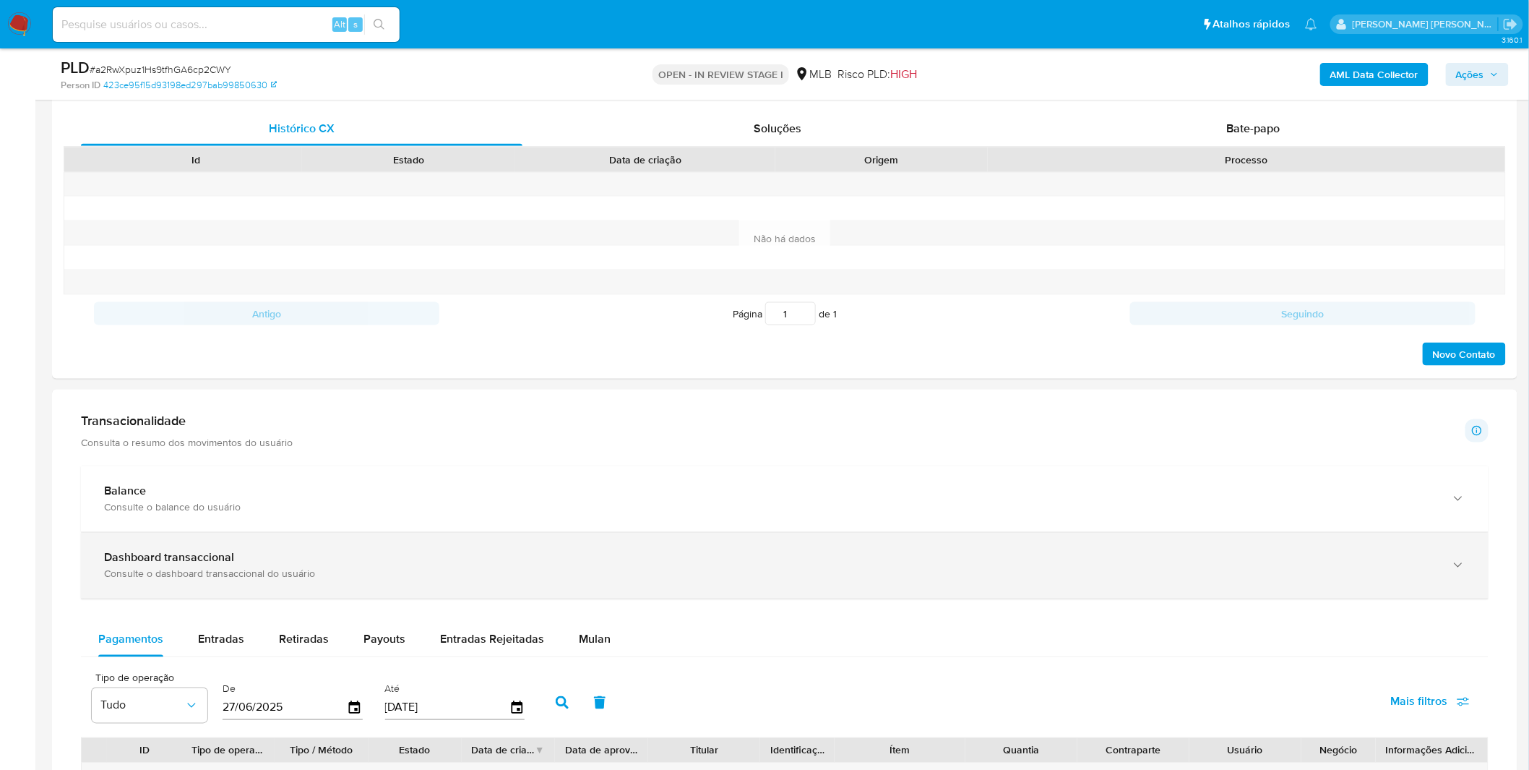
scroll to position [723, 0]
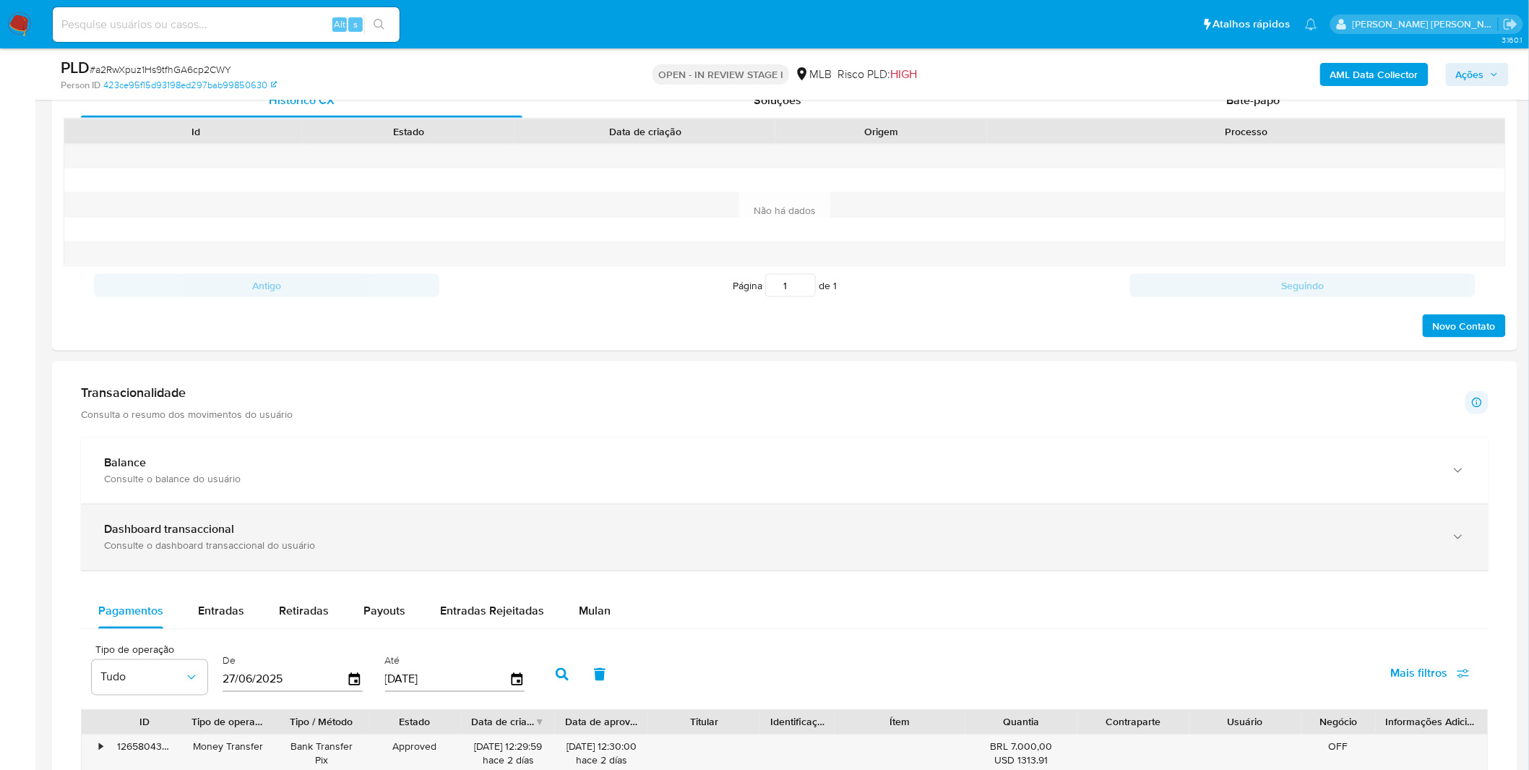
click at [461, 554] on div "Dashboard transaccional Consulte o dashboard transaccional do usuário" at bounding box center [785, 538] width 1408 height 66
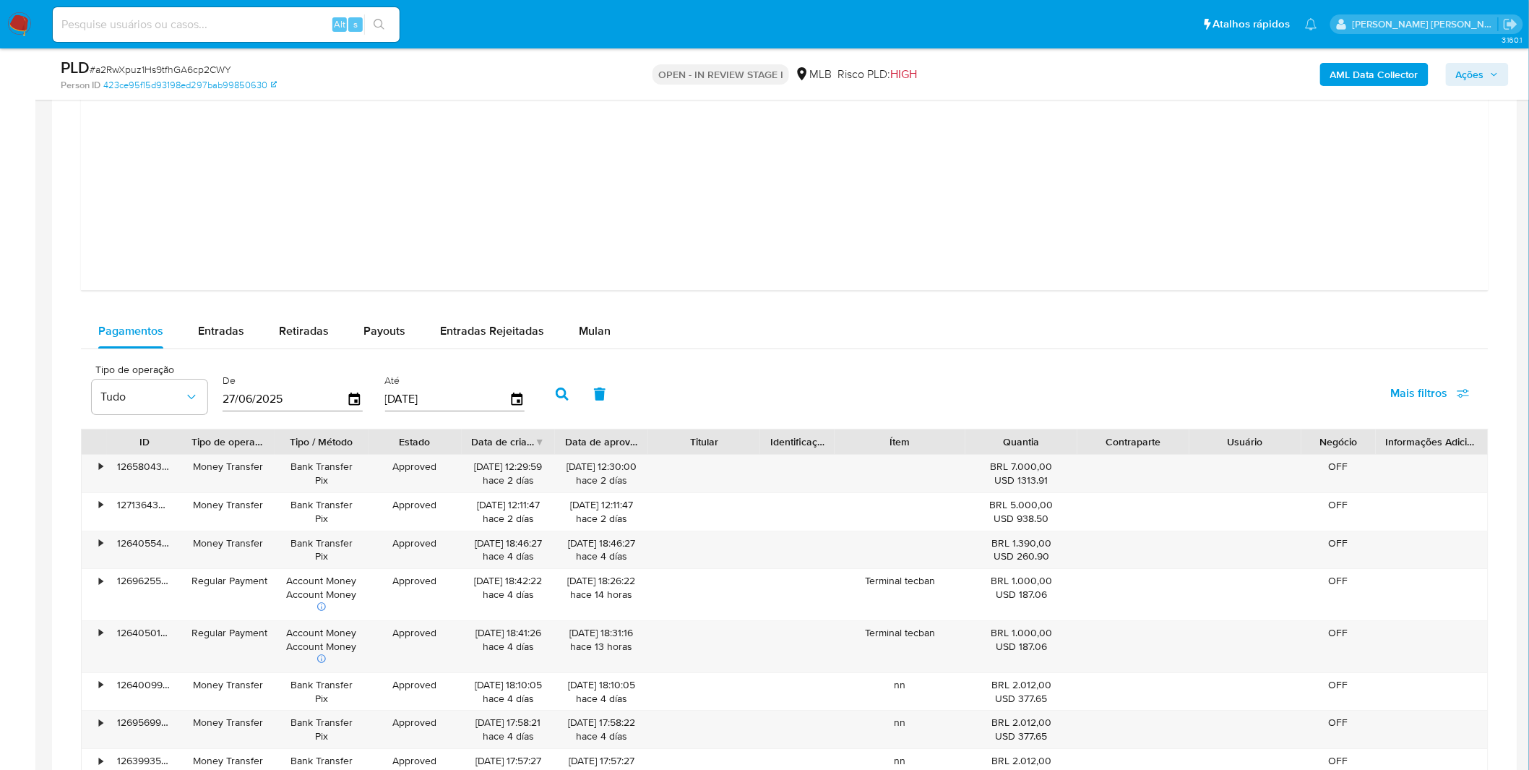
scroll to position [1686, 0]
click at [585, 334] on span "Mulan" at bounding box center [595, 327] width 32 height 17
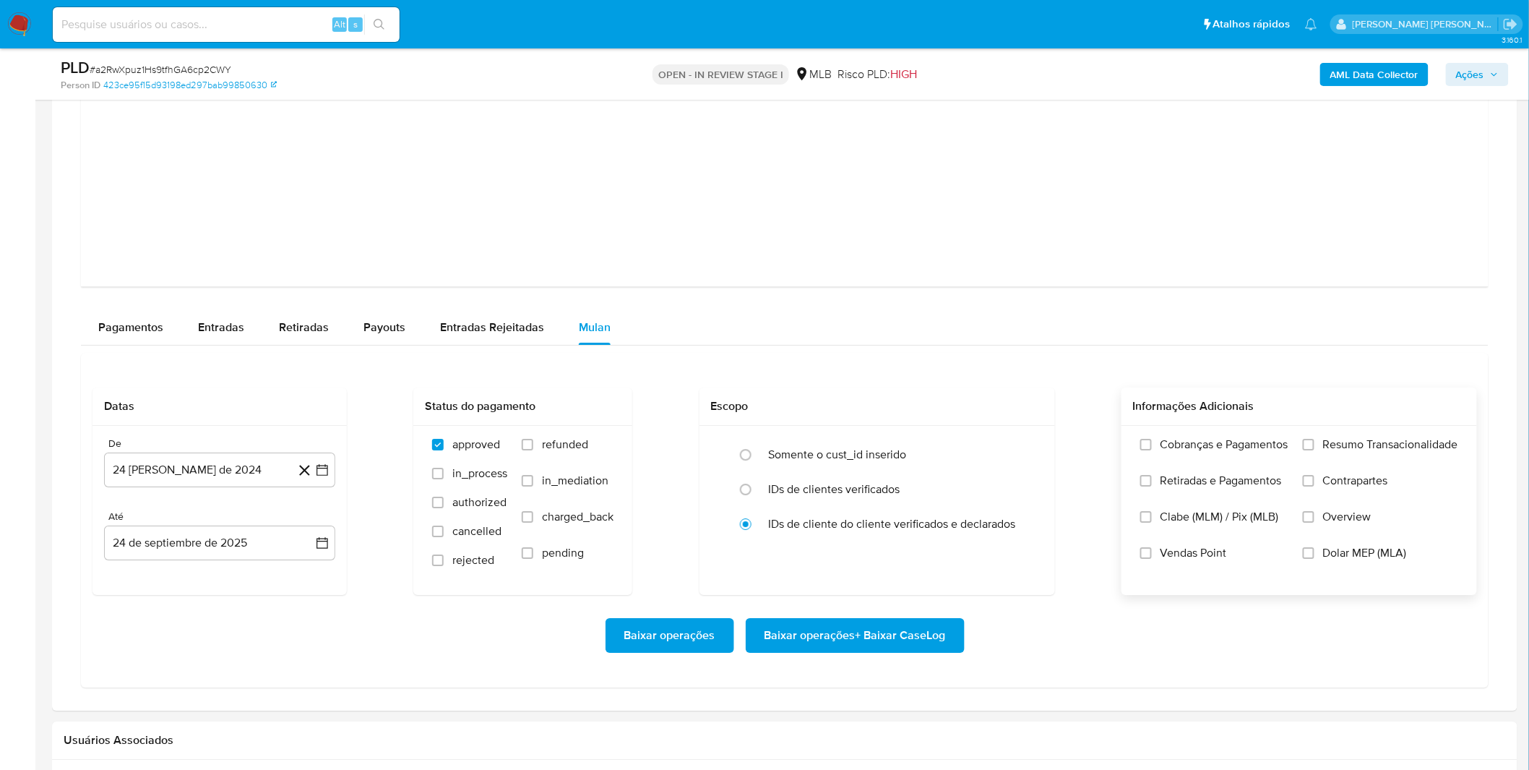
click at [1232, 465] on label "Cobranças e Pagamentos" at bounding box center [1215, 455] width 148 height 36
click at [1152, 450] on input "Cobranças e Pagamentos" at bounding box center [1147, 445] width 12 height 12
click at [1229, 477] on span "Retiradas e Pagamentos" at bounding box center [1221, 480] width 121 height 14
click at [1152, 477] on input "Retiradas e Pagamentos" at bounding box center [1147, 481] width 12 height 12
click at [1278, 482] on span "Retiradas e Pagamentos" at bounding box center [1221, 480] width 121 height 14
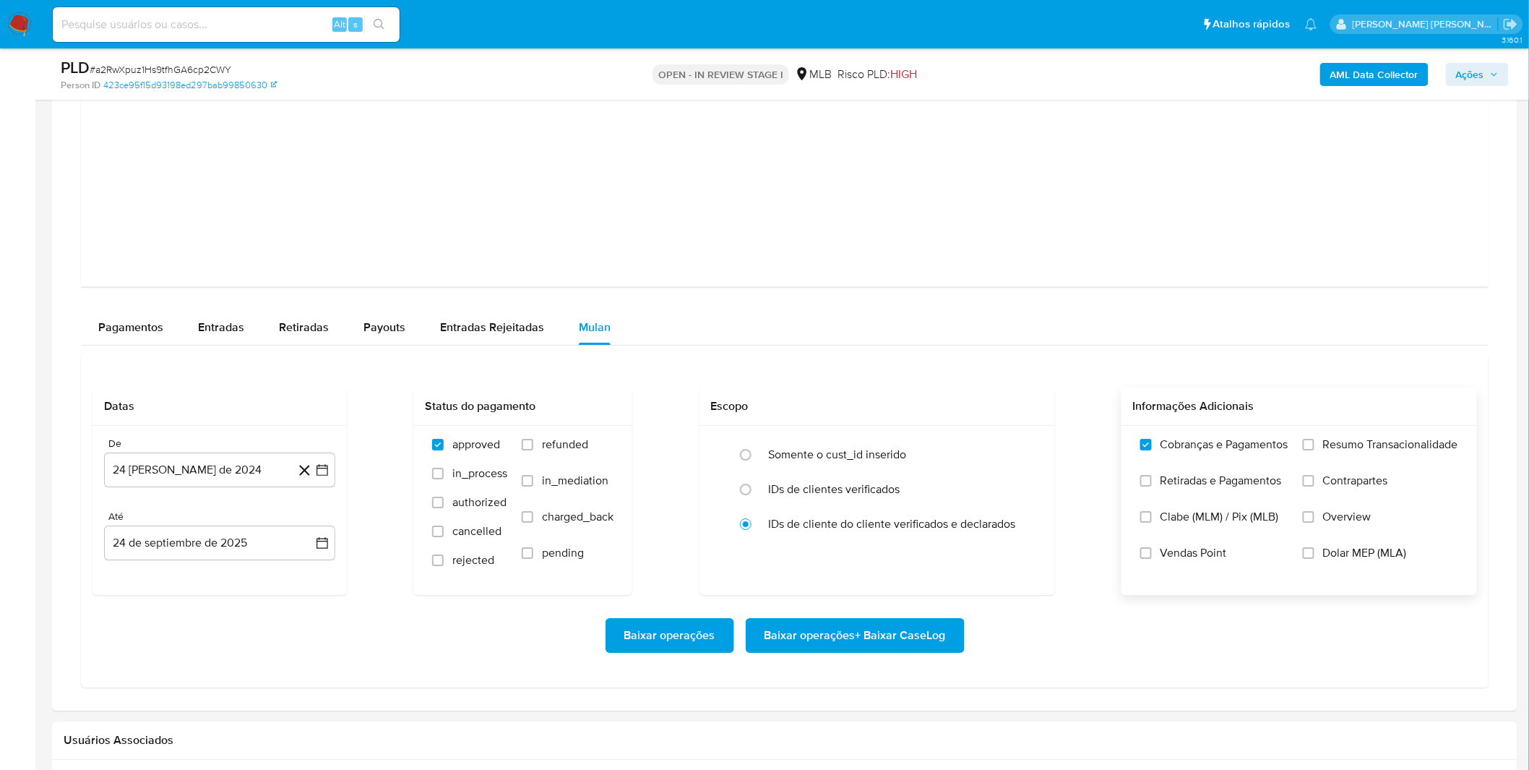
click at [1152, 482] on input "Retiradas e Pagamentos" at bounding box center [1147, 481] width 12 height 12
click at [1338, 460] on label "Resumo Transacionalidade" at bounding box center [1380, 455] width 155 height 36
click at [1315, 450] on input "Resumo Transacionalidade" at bounding box center [1309, 445] width 12 height 12
click at [1328, 486] on span "Contrapartes" at bounding box center [1355, 480] width 65 height 14
click at [1315, 486] on input "Contrapartes" at bounding box center [1309, 481] width 12 height 12
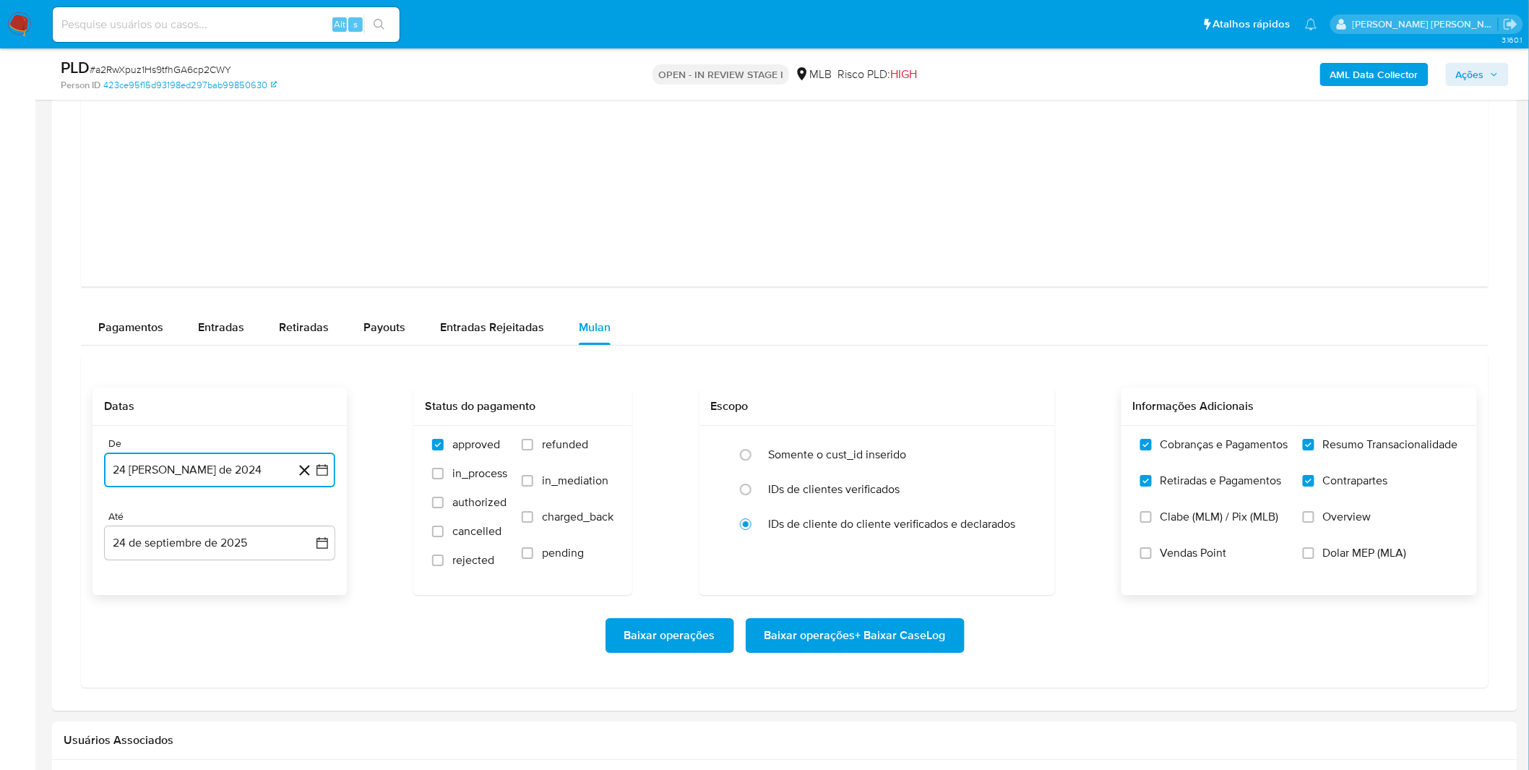
click at [221, 464] on button "24 [PERSON_NAME] de 2024" at bounding box center [219, 469] width 231 height 35
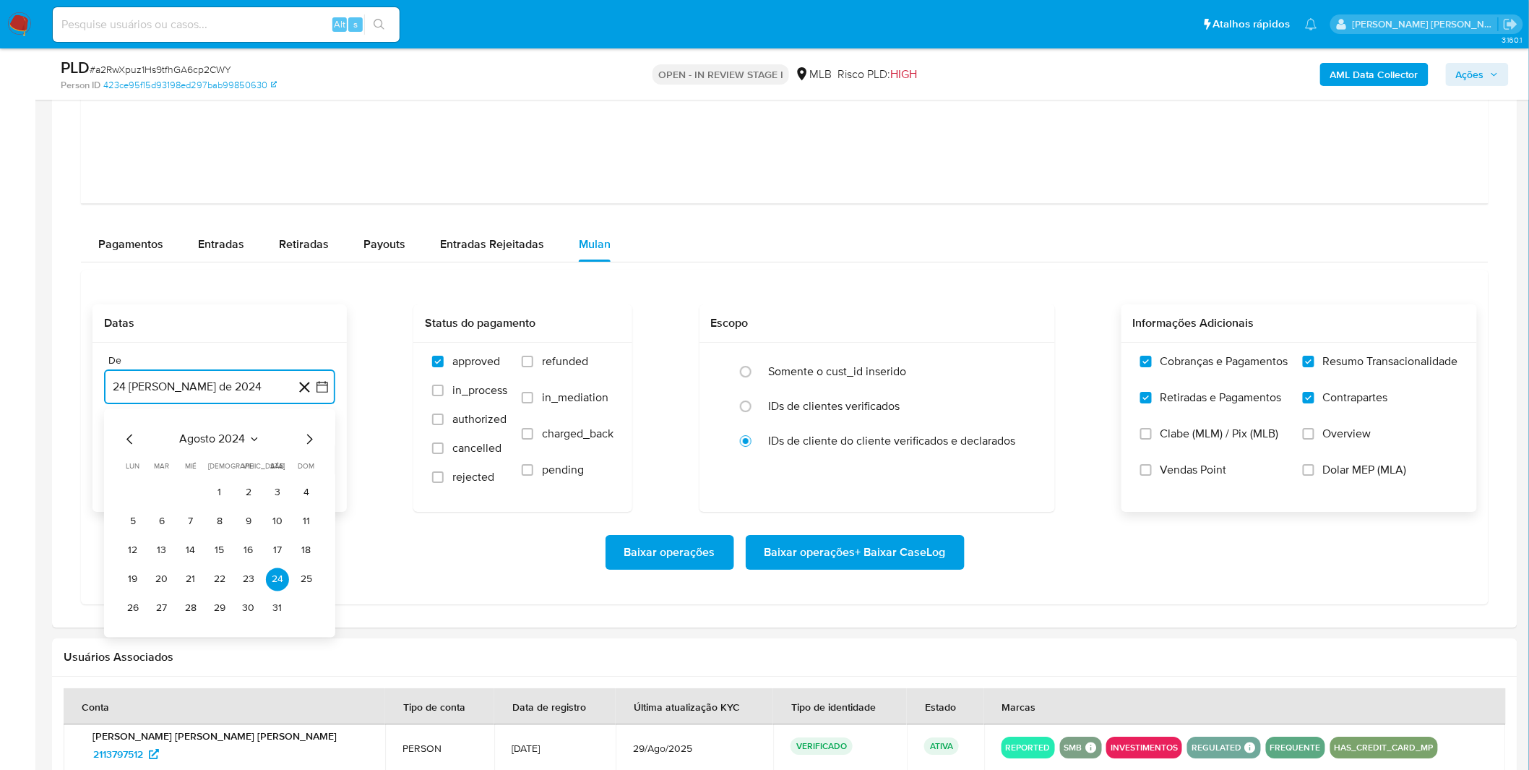
scroll to position [1847, 0]
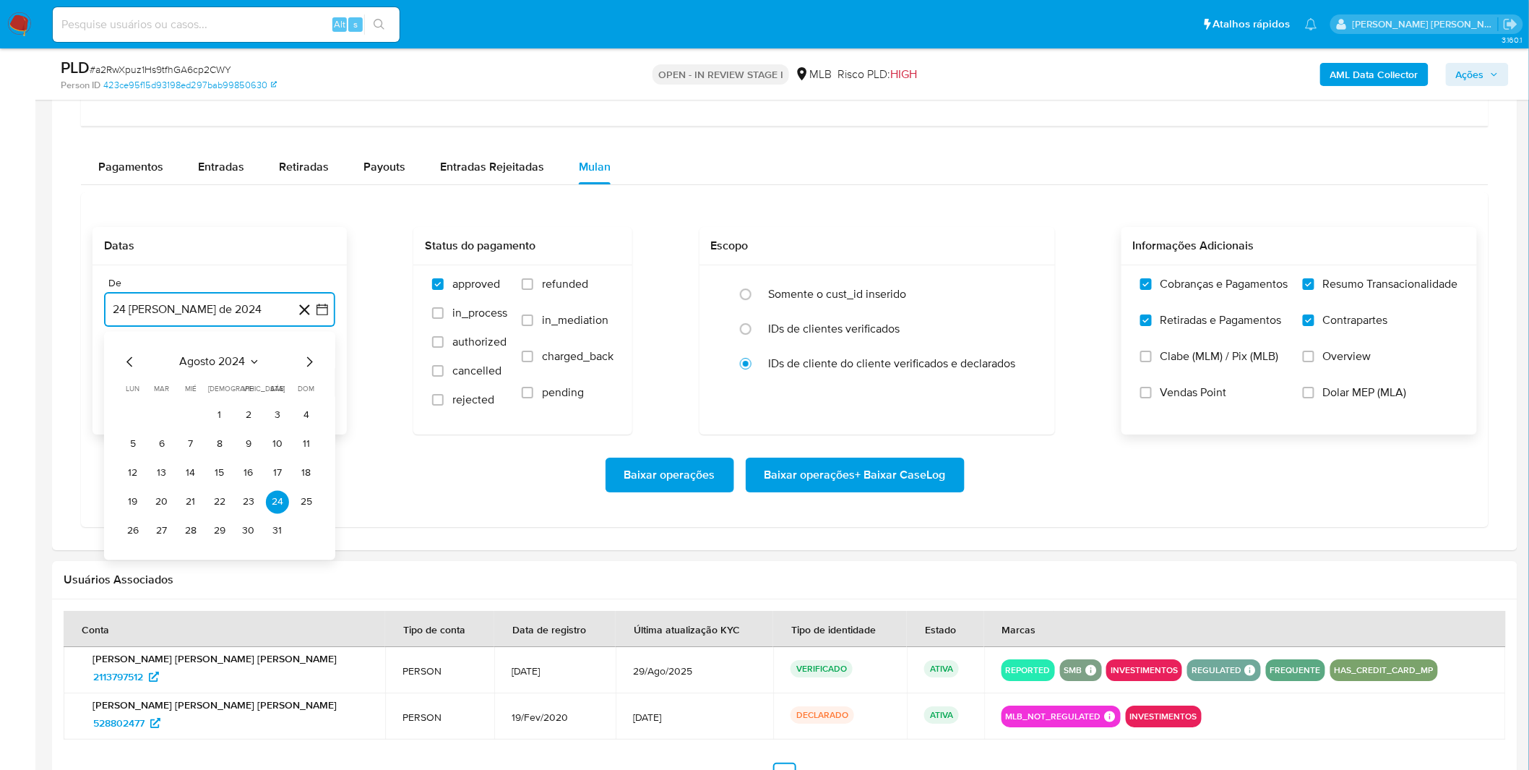
click at [200, 363] on span "agosto 2024" at bounding box center [213, 361] width 66 height 14
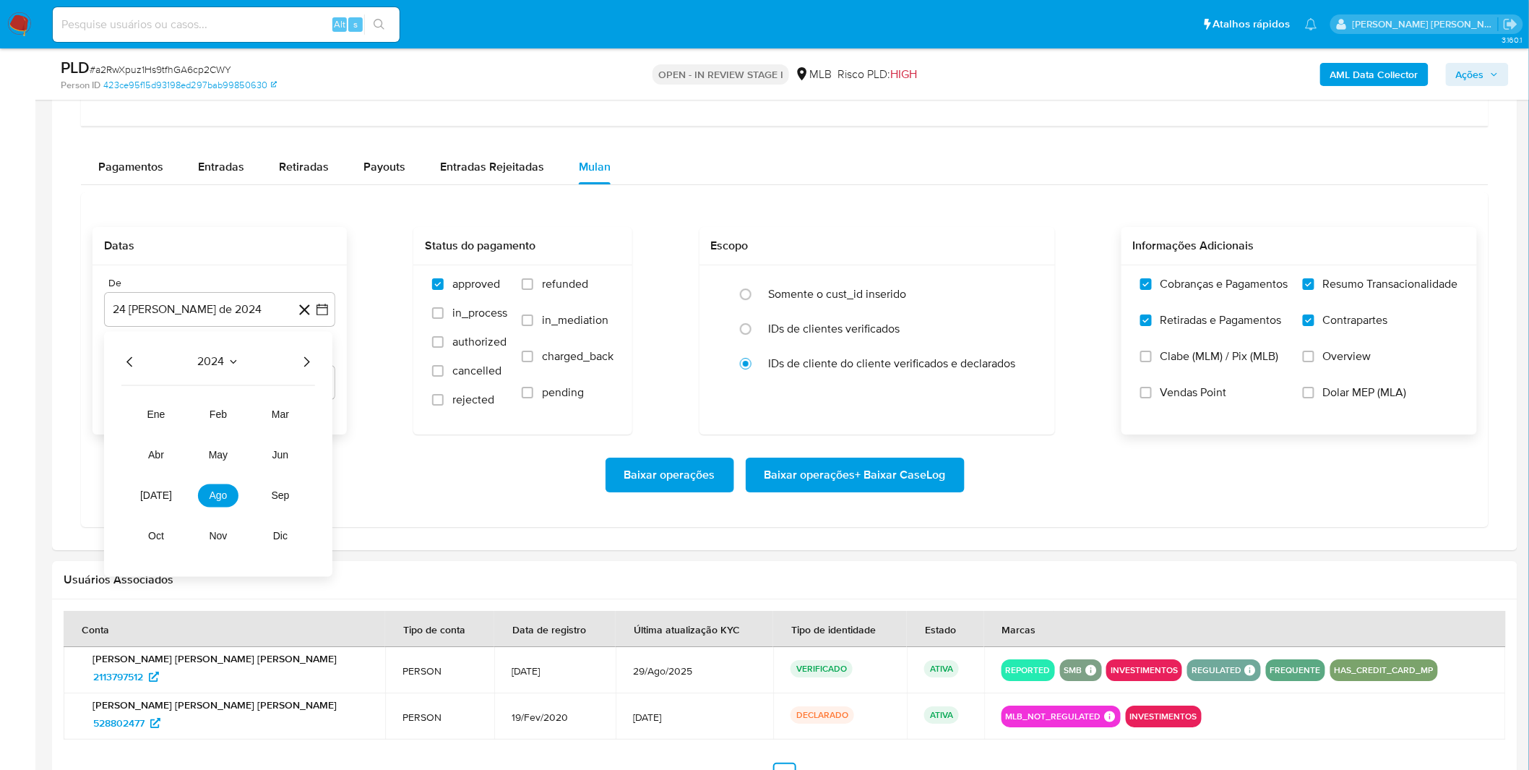
click at [297, 364] on div "2024" at bounding box center [218, 361] width 194 height 17
click at [301, 366] on icon "Año siguiente" at bounding box center [306, 361] width 17 height 17
click at [212, 502] on button "ago" at bounding box center [218, 495] width 40 height 23
click at [213, 502] on button "21" at bounding box center [219, 501] width 23 height 23
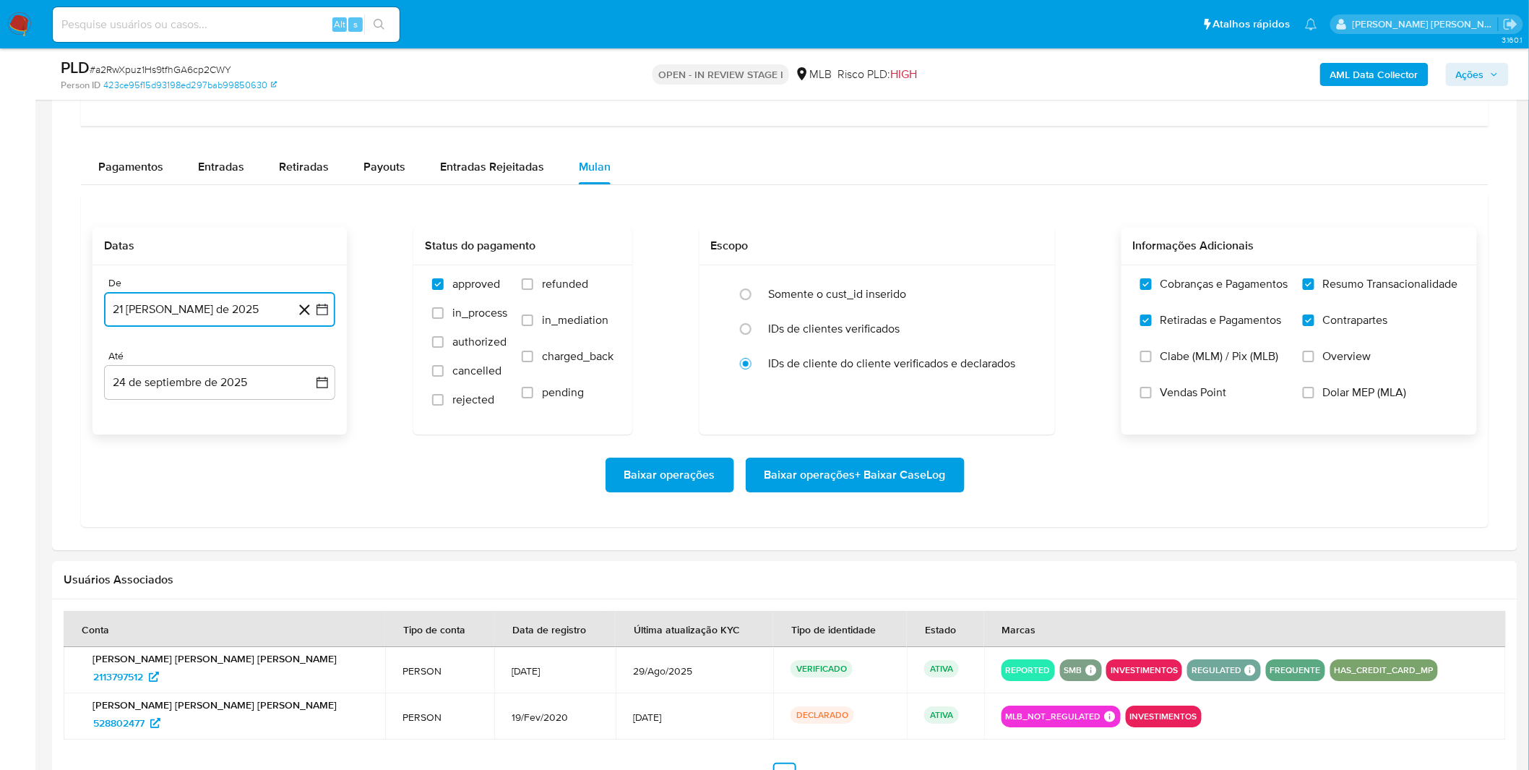
click at [234, 316] on button "21 de agosto de 2025" at bounding box center [219, 309] width 231 height 35
click at [242, 412] on button "1" at bounding box center [248, 414] width 23 height 23
click at [243, 412] on div "De 1 de agosto de 2025 1-08-2025 Até 24 de septiembre de 2025 24-09-2025" at bounding box center [220, 349] width 254 height 169
click at [215, 442] on div "Baixar operações Baixar operações + Baixar CaseLog" at bounding box center [785, 474] width 1385 height 81
click at [904, 501] on div "Baixar operações Baixar operações + Baixar CaseLog" at bounding box center [785, 474] width 1385 height 81
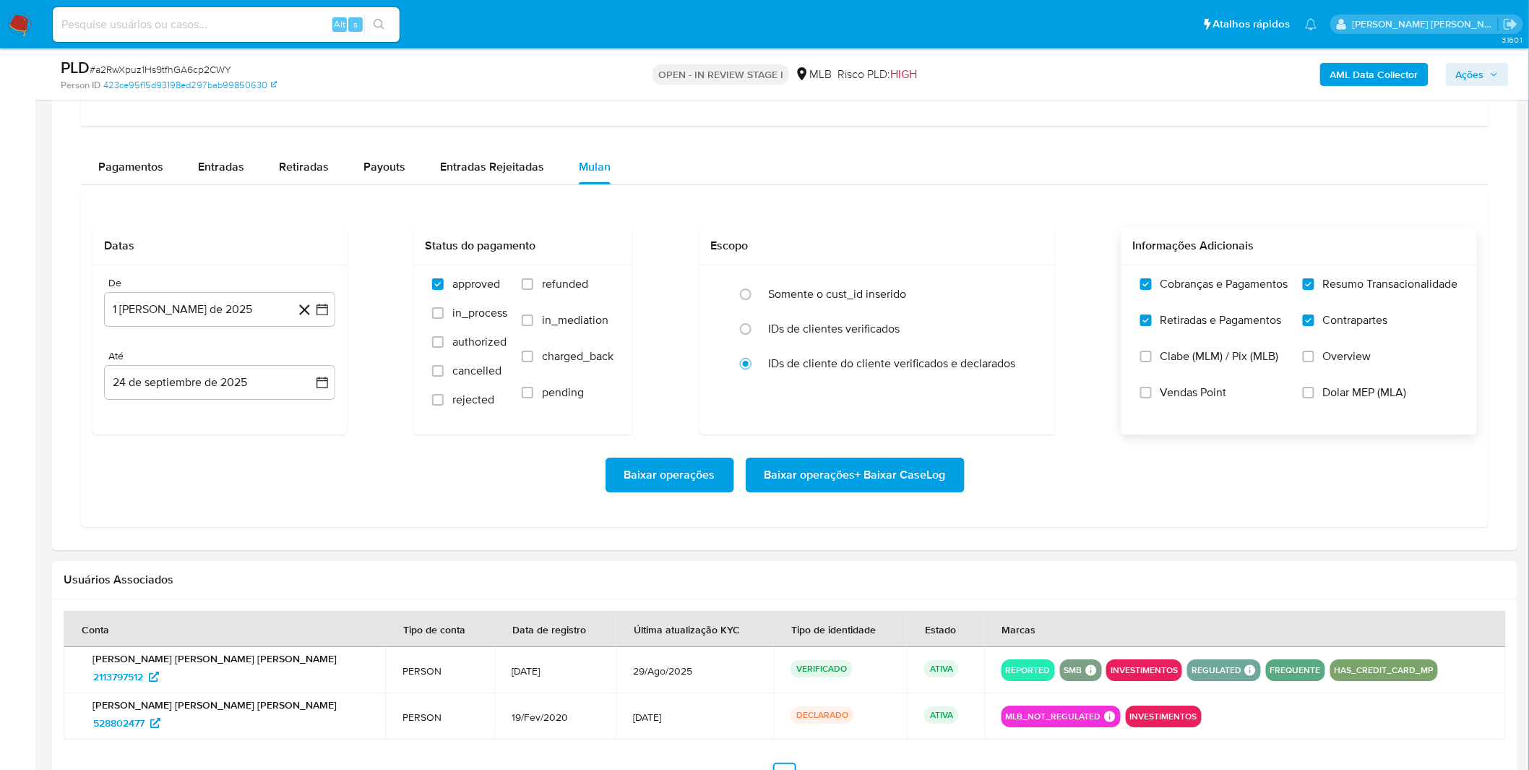
click at [907, 489] on span "Baixar operações + Baixar CaseLog" at bounding box center [855, 475] width 181 height 32
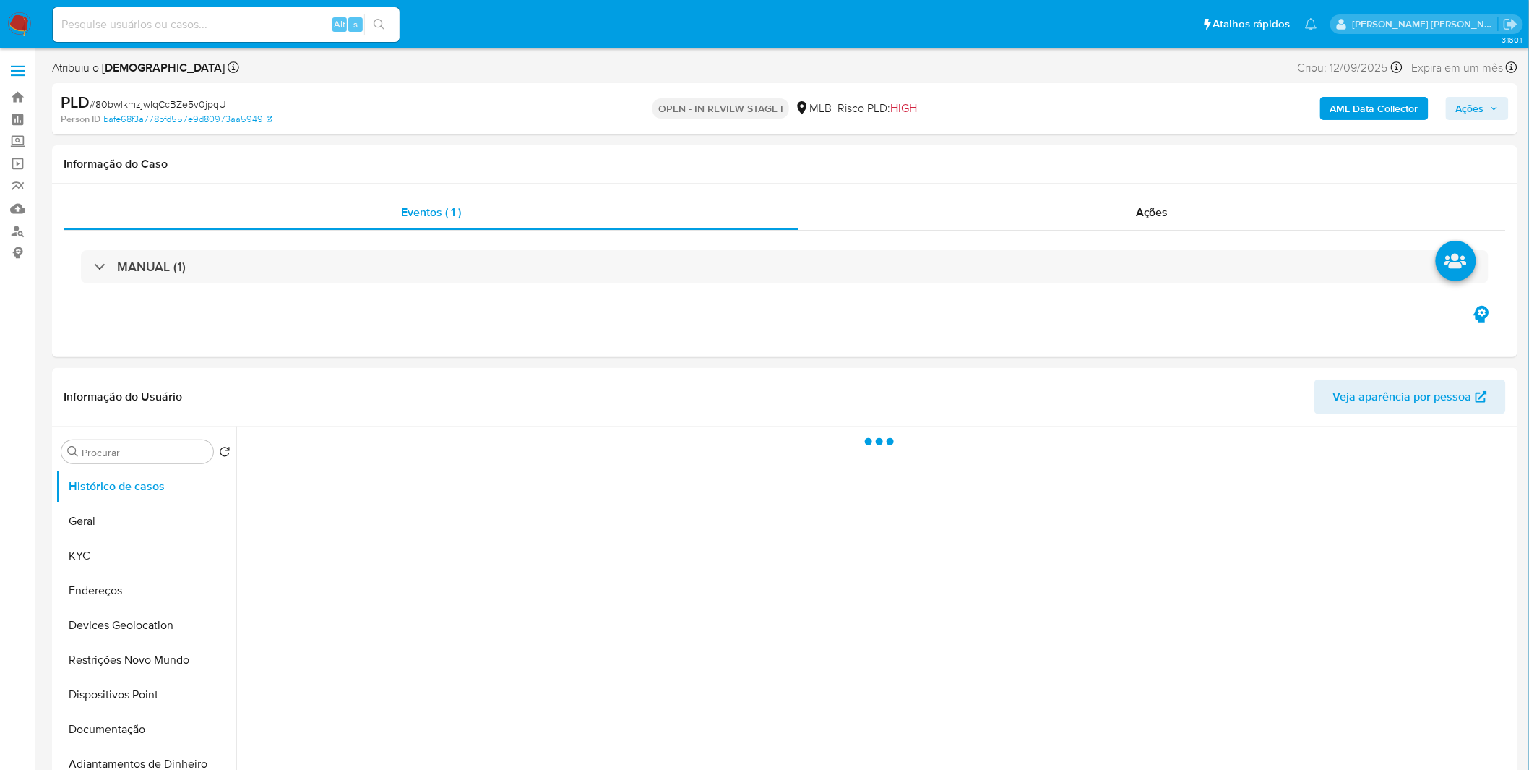
select select "10"
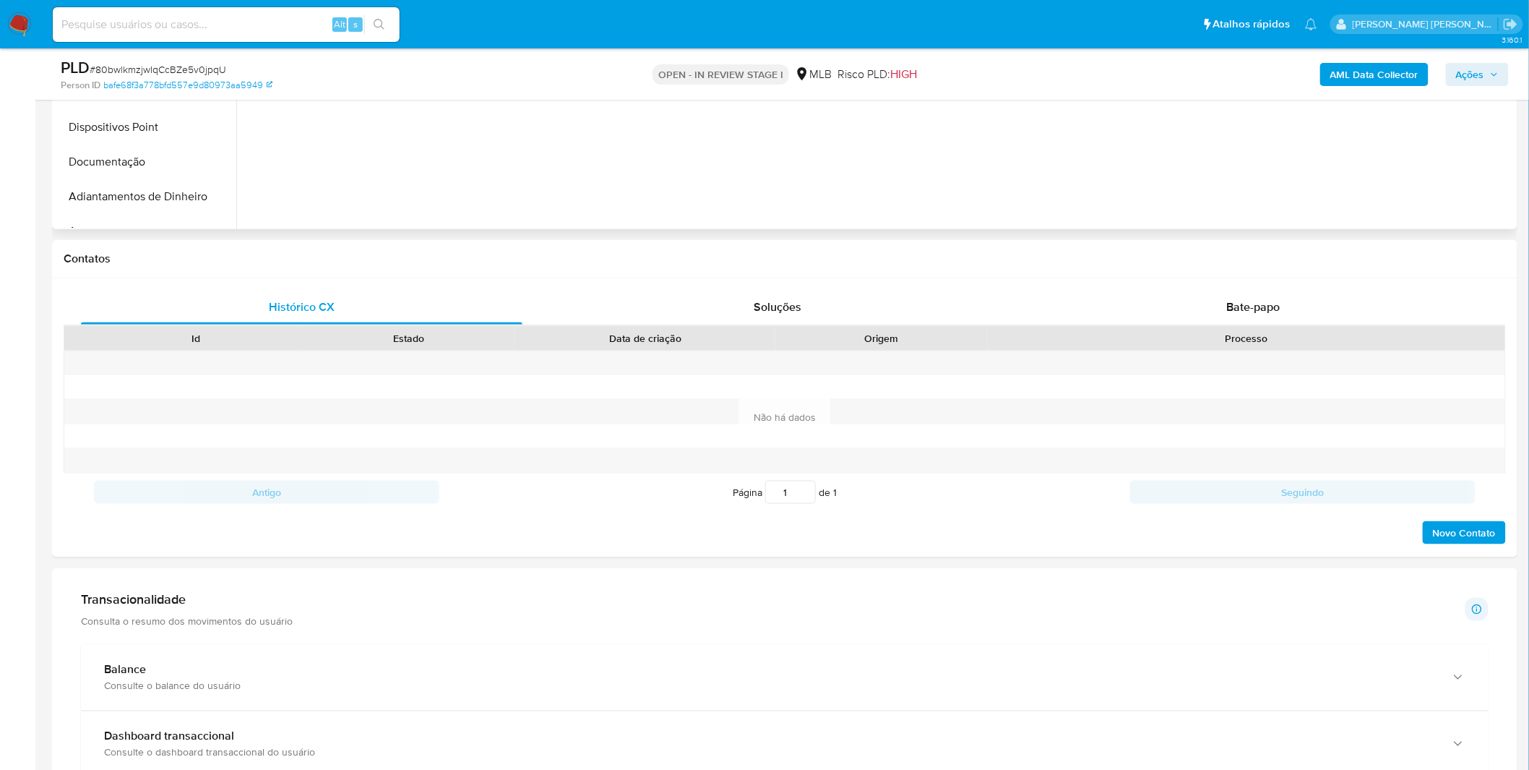
scroll to position [562, 0]
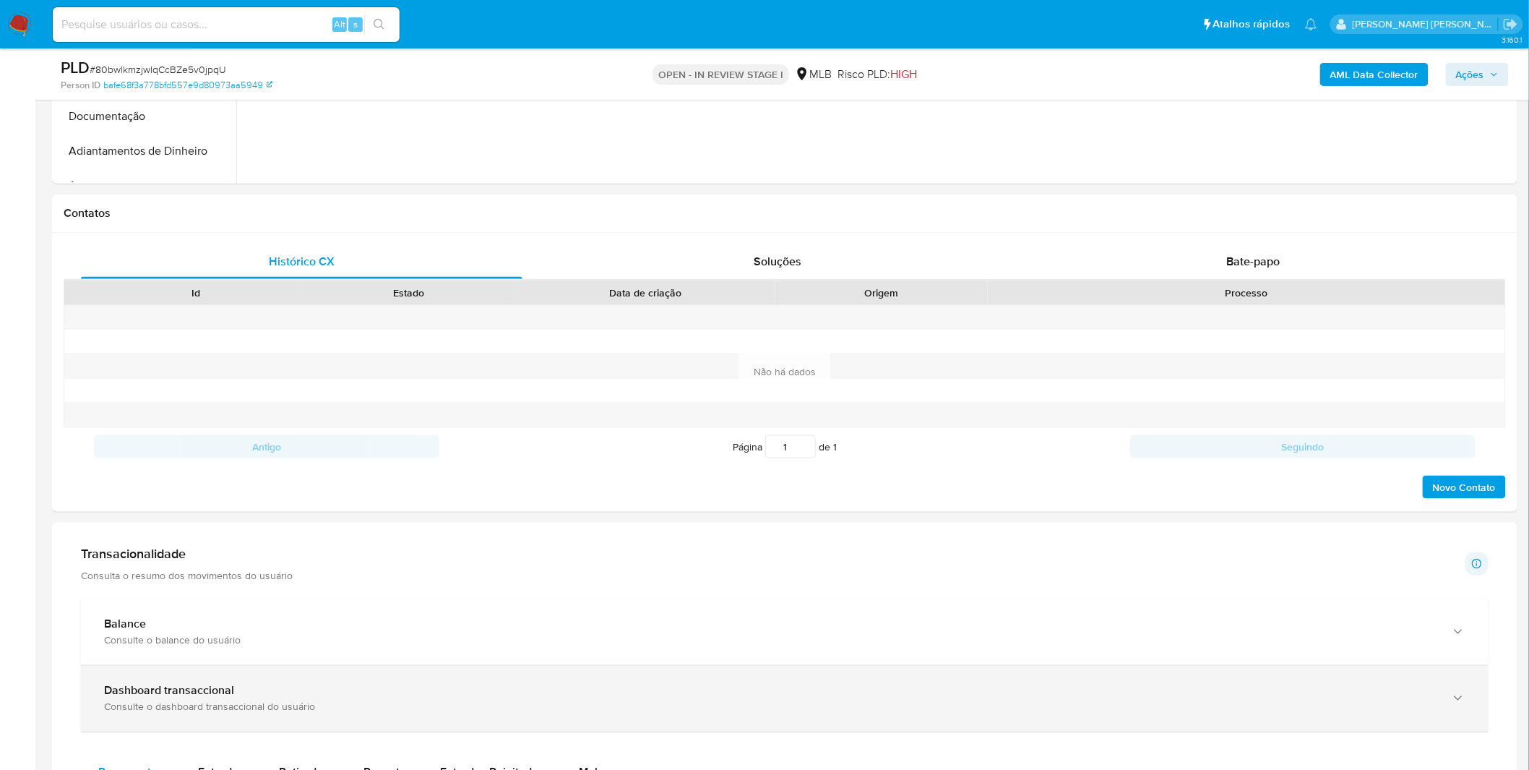
click at [648, 696] on div "Dashboard transaccional" at bounding box center [770, 691] width 1333 height 14
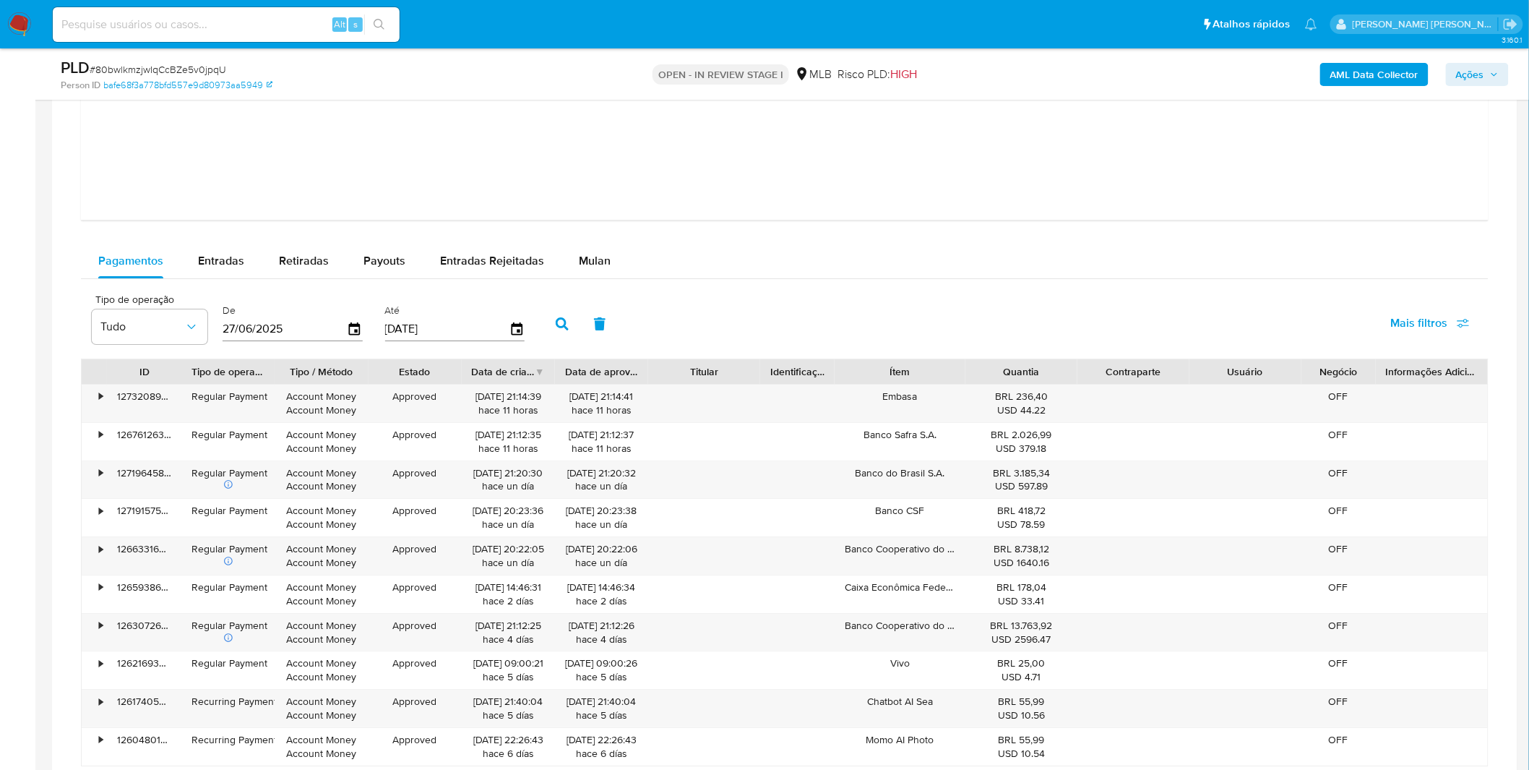
scroll to position [1767, 0]
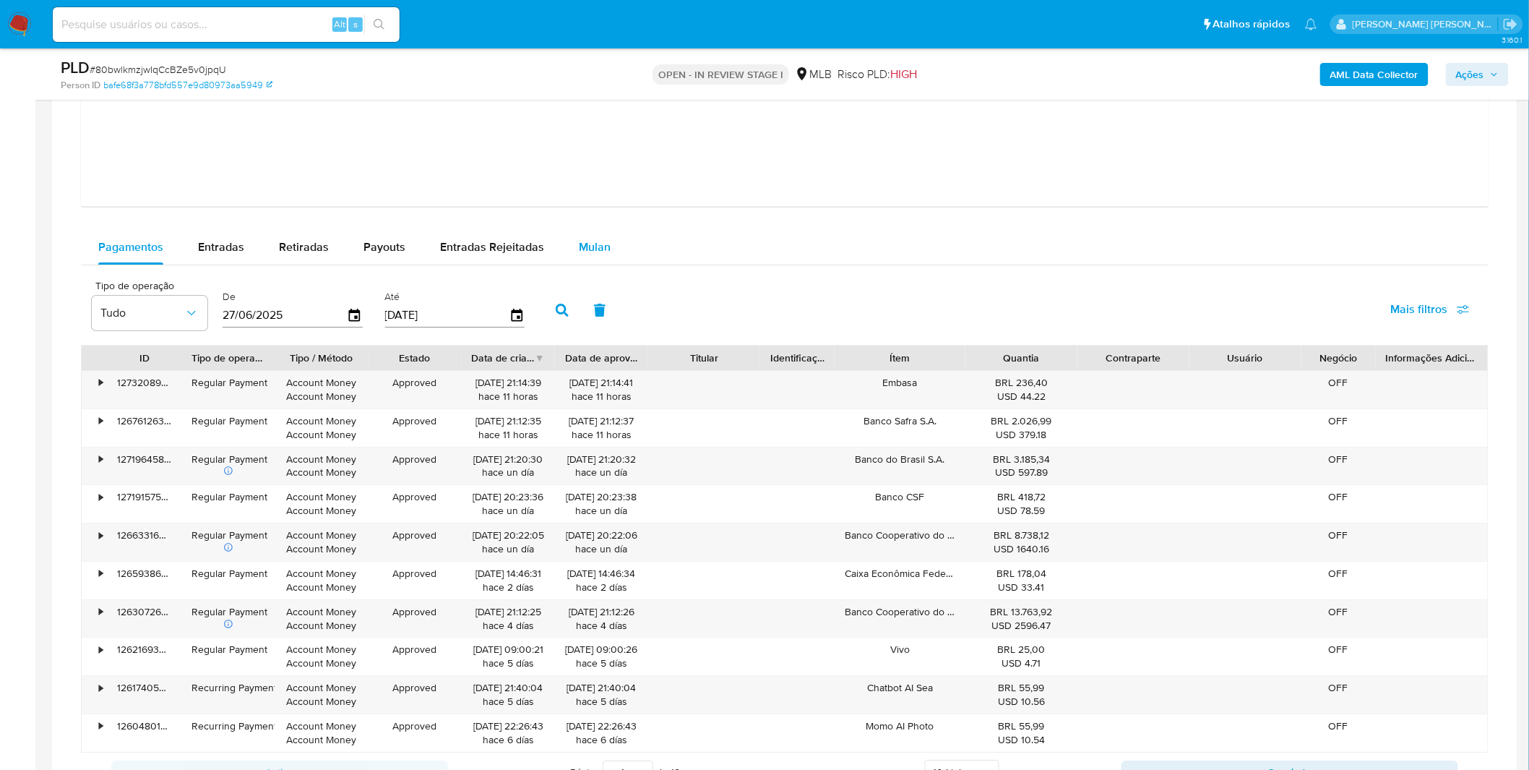
click at [603, 255] on span "Mulan" at bounding box center [595, 247] width 32 height 17
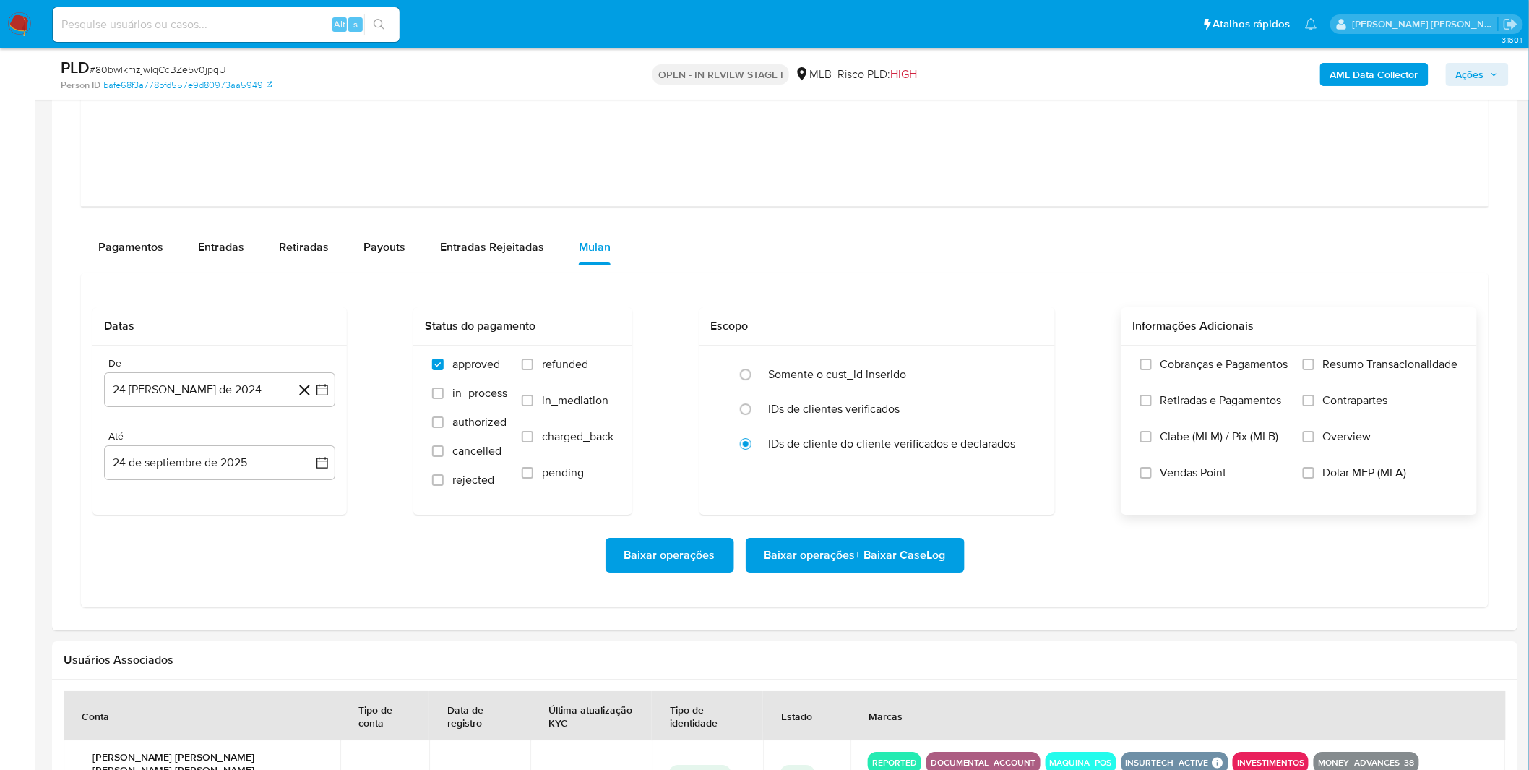
click at [1164, 374] on label "Cobranças e Pagamentos" at bounding box center [1215, 375] width 148 height 36
click at [1152, 370] on input "Cobranças e Pagamentos" at bounding box center [1147, 365] width 12 height 12
click at [1165, 392] on label "Cobranças e Pagamentos" at bounding box center [1215, 375] width 148 height 36
click at [1152, 370] on input "Cobranças e Pagamentos" at bounding box center [1147, 365] width 12 height 12
click at [1164, 401] on span "Retiradas e Pagamentos" at bounding box center [1221, 400] width 121 height 14
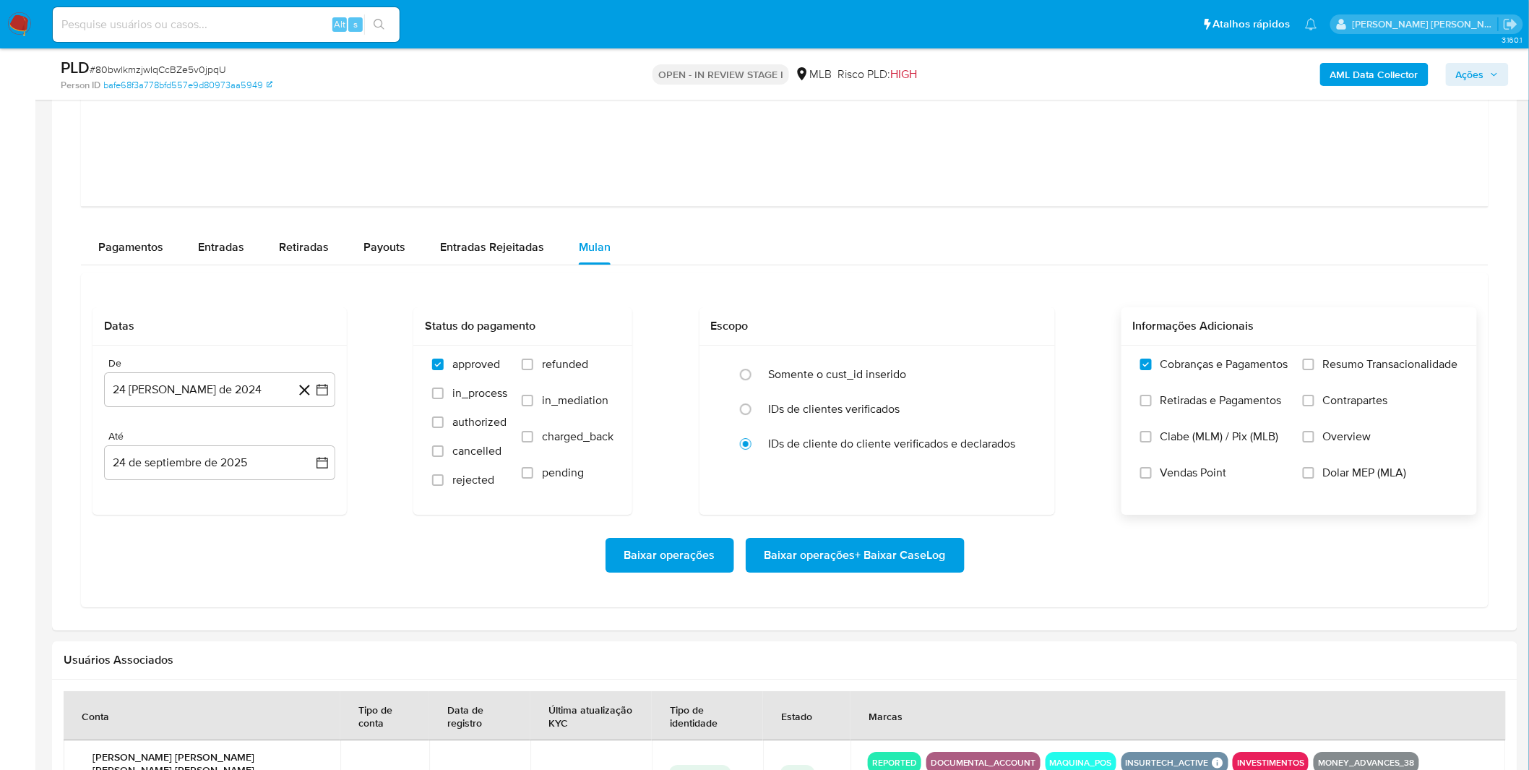
click at [1152, 401] on input "Retiradas e Pagamentos" at bounding box center [1147, 401] width 12 height 12
click at [1312, 384] on label "Resumo Transacionalidade" at bounding box center [1380, 375] width 155 height 36
click at [1312, 370] on input "Resumo Transacionalidade" at bounding box center [1309, 365] width 12 height 12
click at [1310, 406] on input "Contrapartes" at bounding box center [1309, 401] width 12 height 12
click at [1315, 379] on label "Resumo Transacionalidade" at bounding box center [1380, 375] width 155 height 36
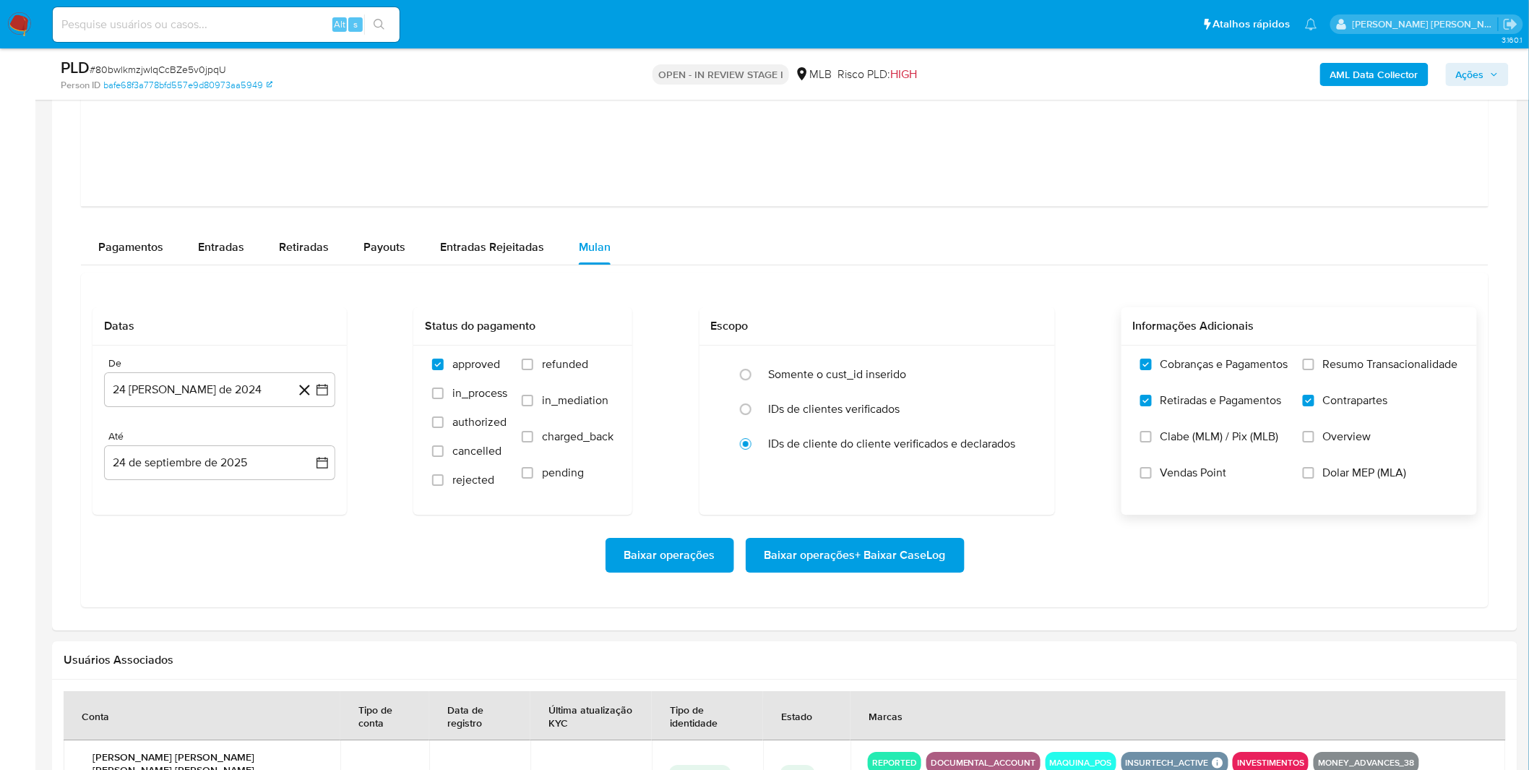
click at [1315, 370] on input "Resumo Transacionalidade" at bounding box center [1309, 365] width 12 height 12
click at [1229, 471] on label "Vendas Point" at bounding box center [1215, 483] width 148 height 36
click at [1152, 471] on input "Vendas Point" at bounding box center [1147, 473] width 12 height 12
click at [257, 407] on button "24 [PERSON_NAME] de 2024" at bounding box center [219, 389] width 231 height 35
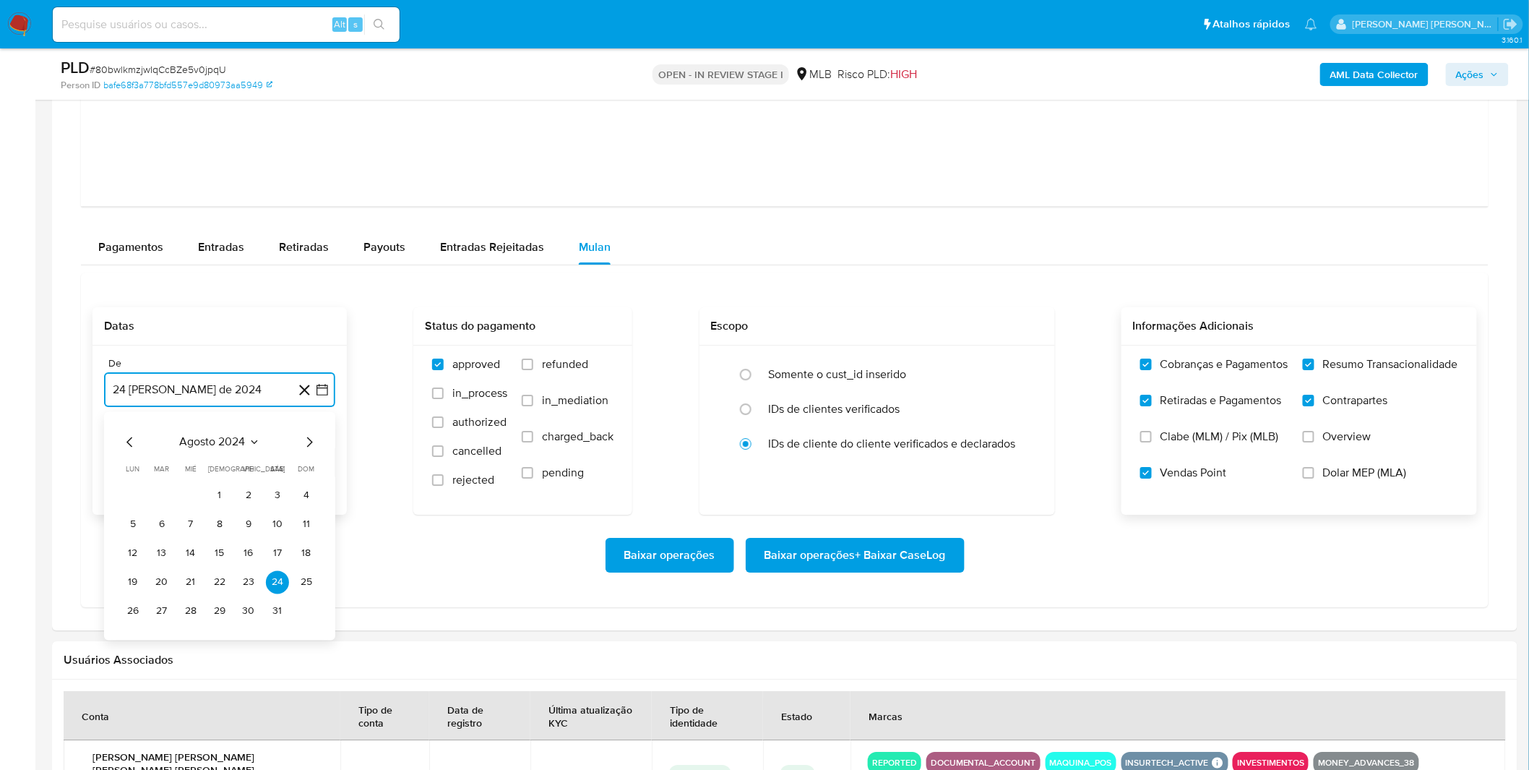
click at [224, 445] on span "agosto 2024" at bounding box center [213, 441] width 66 height 14
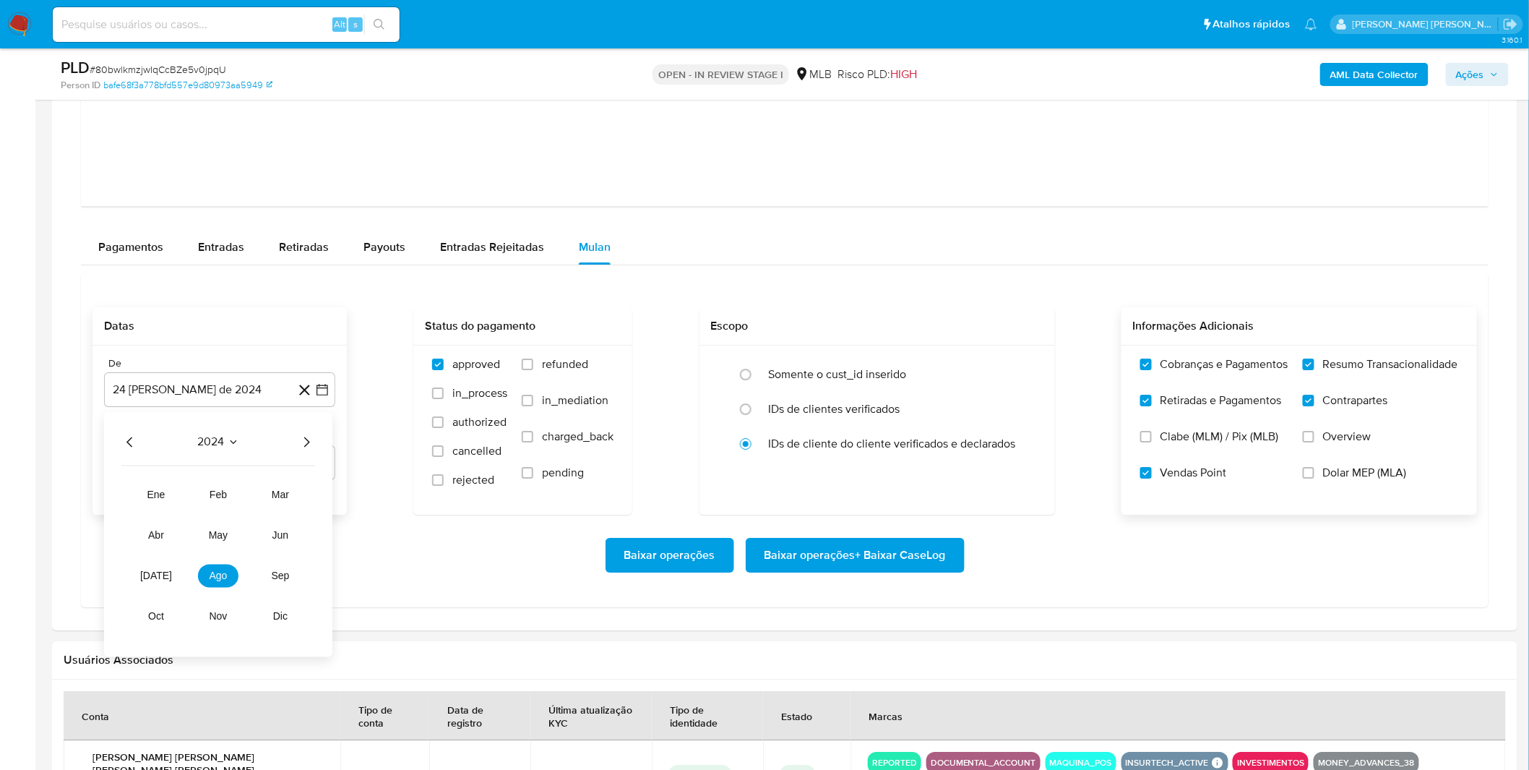
click at [298, 439] on icon "Año siguiente" at bounding box center [306, 441] width 17 height 17
click at [229, 584] on button "ago" at bounding box center [218, 575] width 40 height 23
click at [251, 503] on button "1" at bounding box center [248, 495] width 23 height 23
click at [207, 557] on div "Baixar operações Baixar operações + Baixar CaseLog" at bounding box center [785, 555] width 1385 height 35
click at [870, 559] on span "Baixar operações + Baixar CaseLog" at bounding box center [855, 555] width 181 height 32
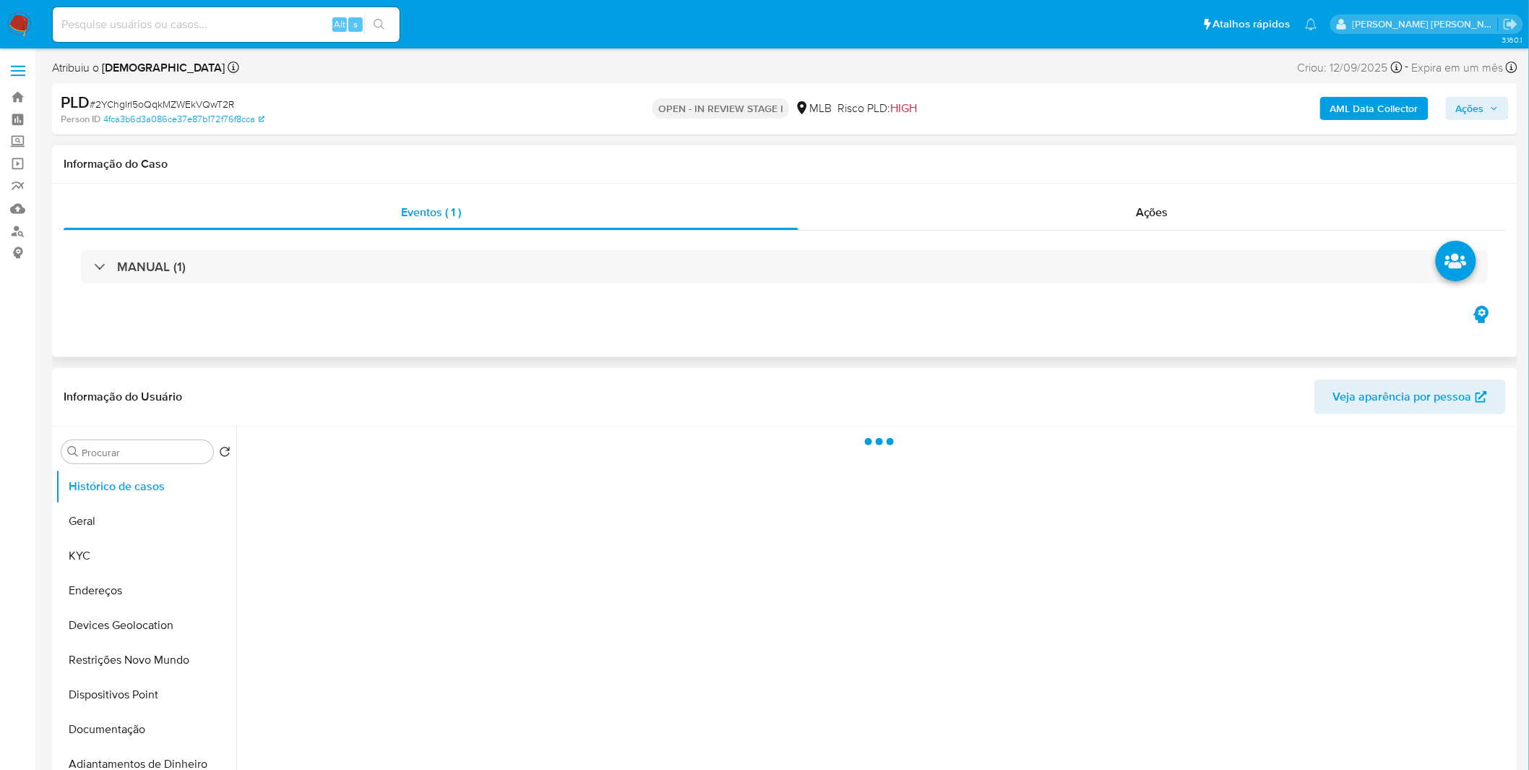
select select "10"
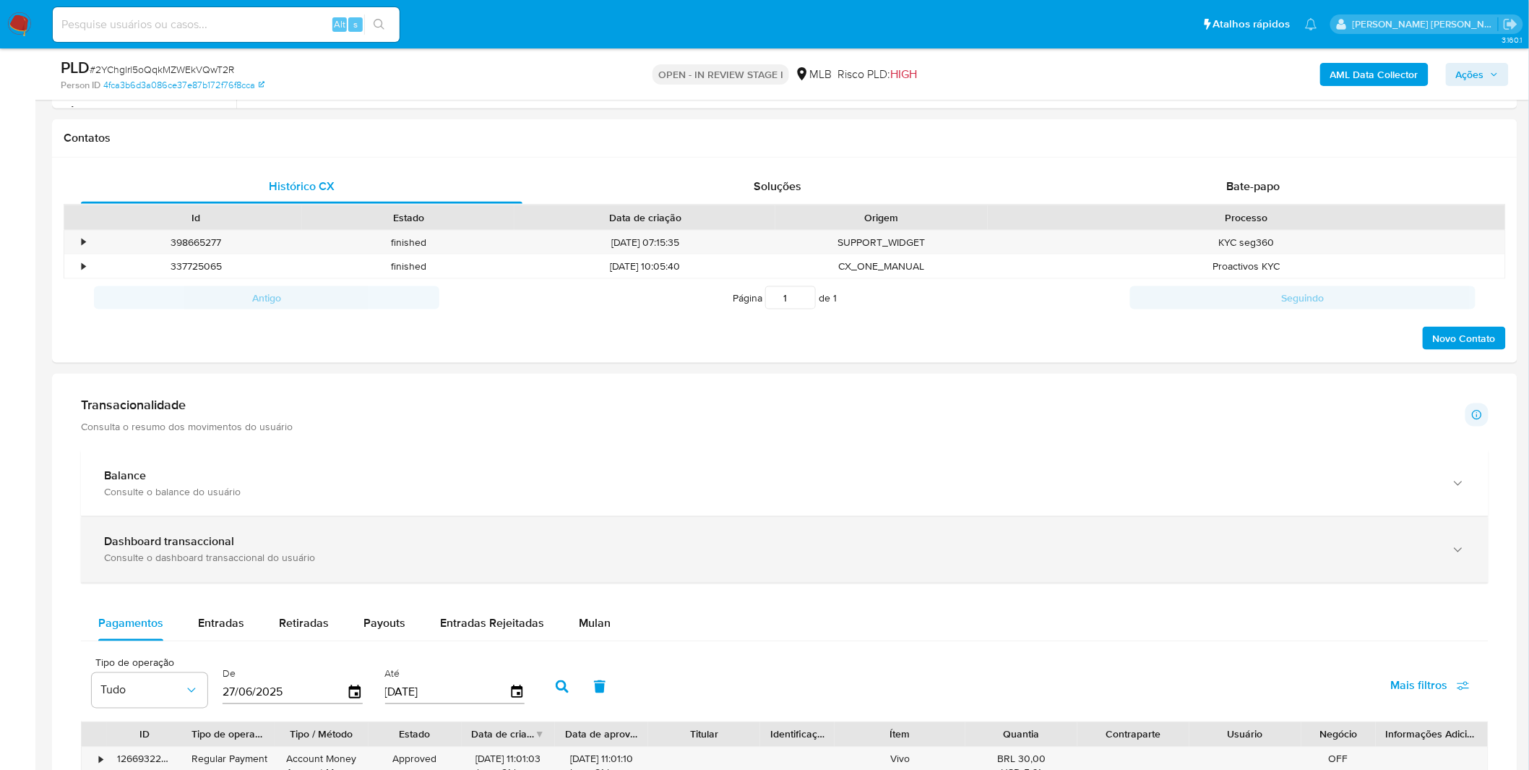
scroll to position [642, 0]
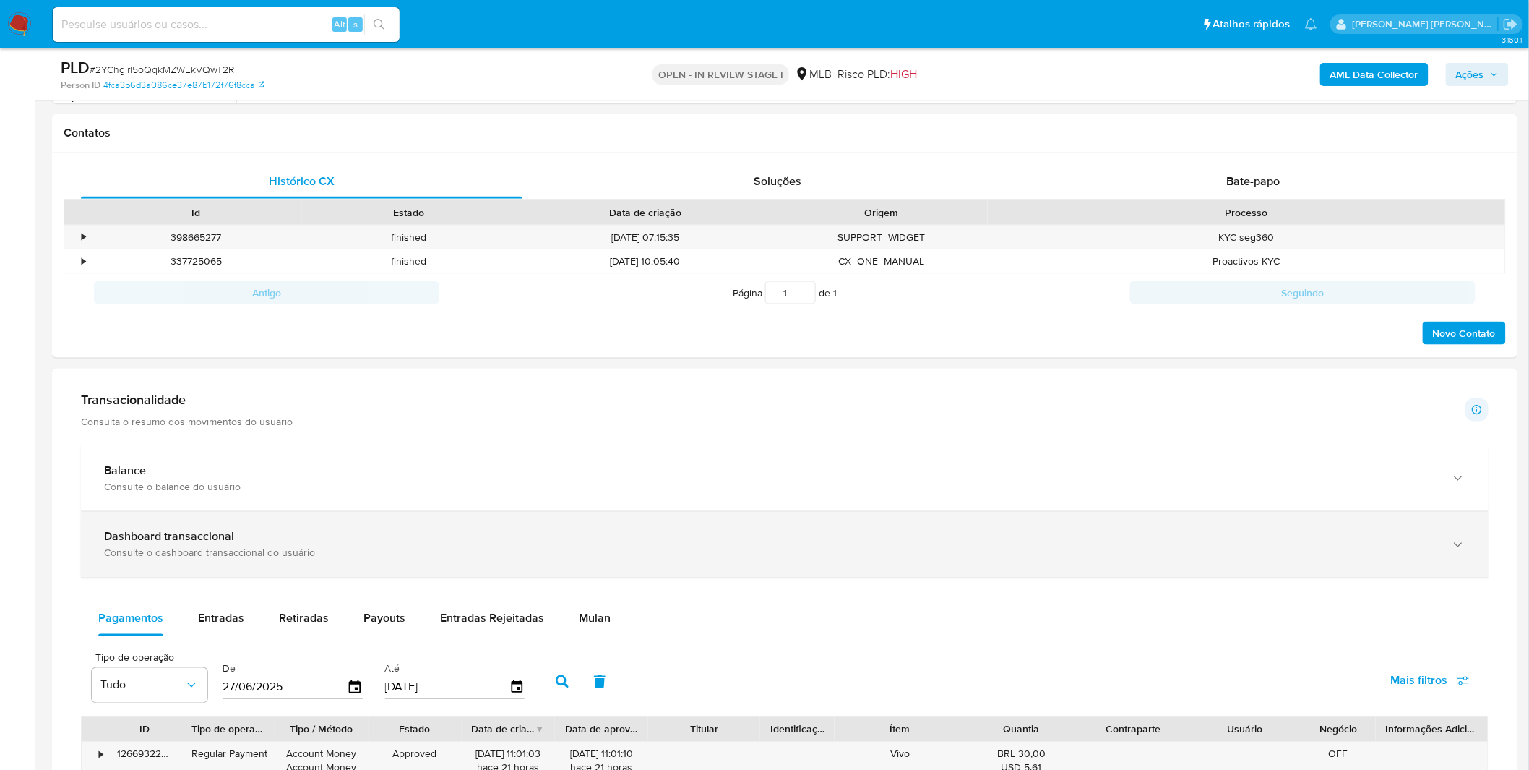
click at [568, 524] on div "Dashboard transaccional Consulte o dashboard transaccional do usuário" at bounding box center [785, 545] width 1408 height 66
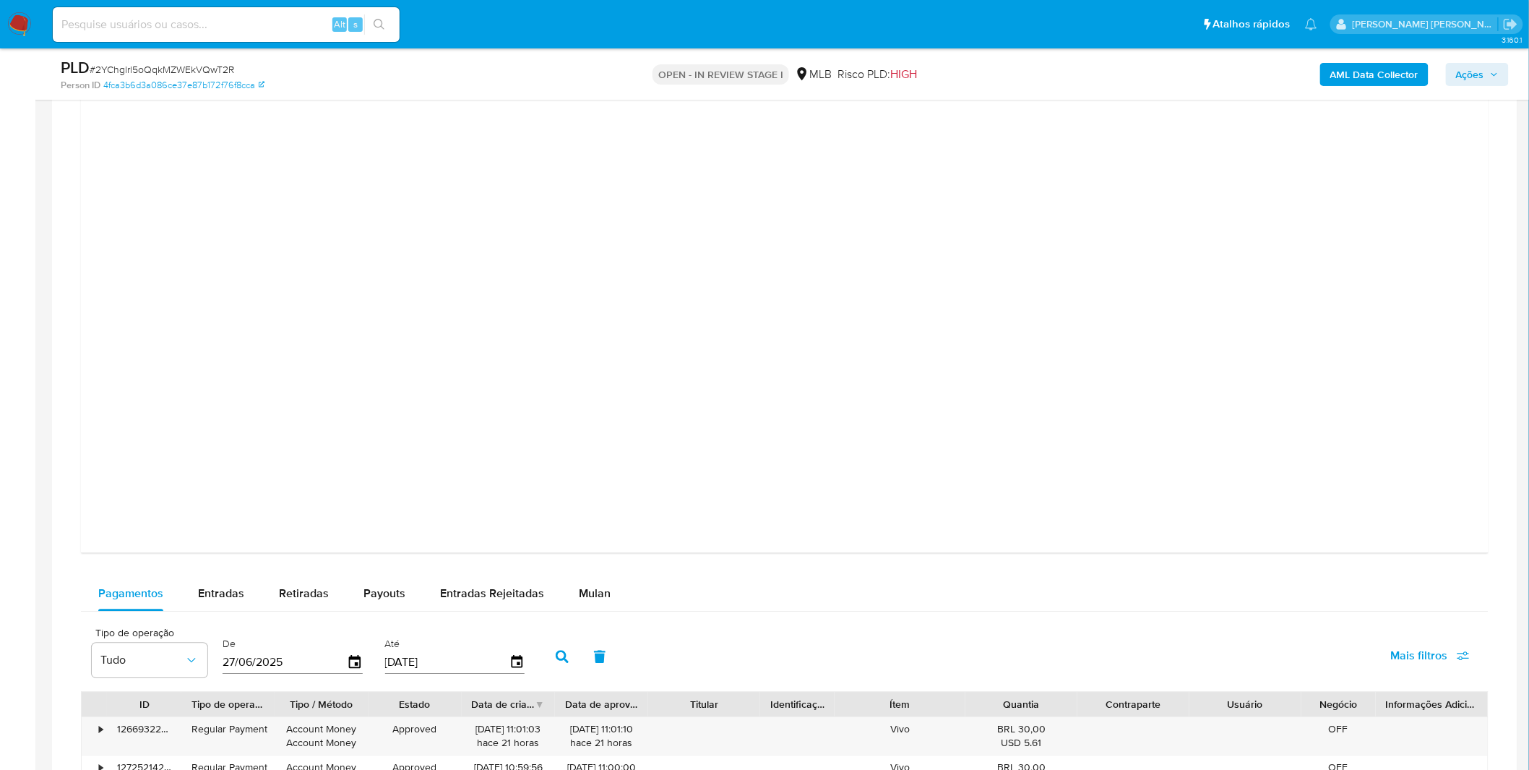
scroll to position [1526, 0]
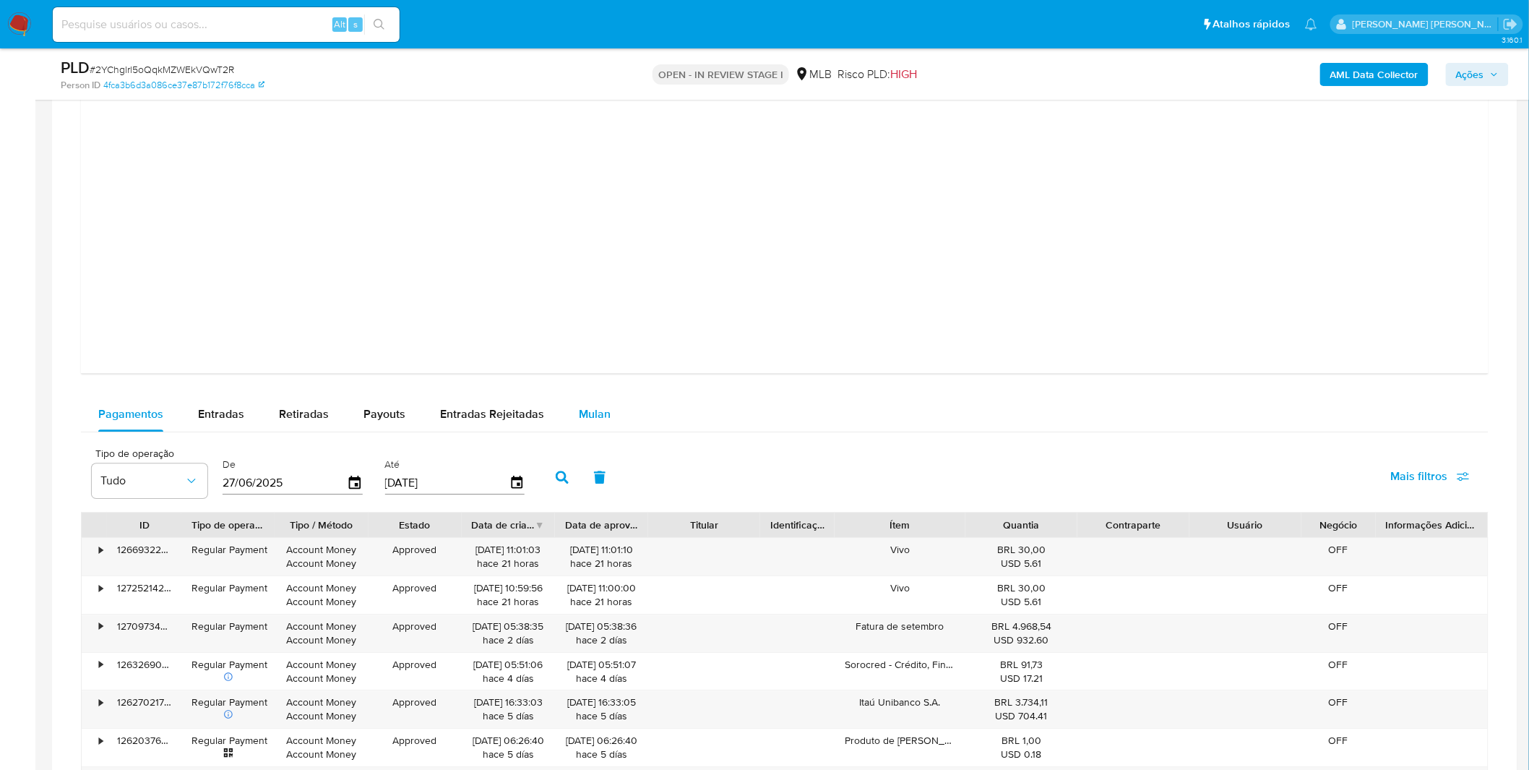
click at [606, 421] on button "Mulan" at bounding box center [595, 414] width 66 height 35
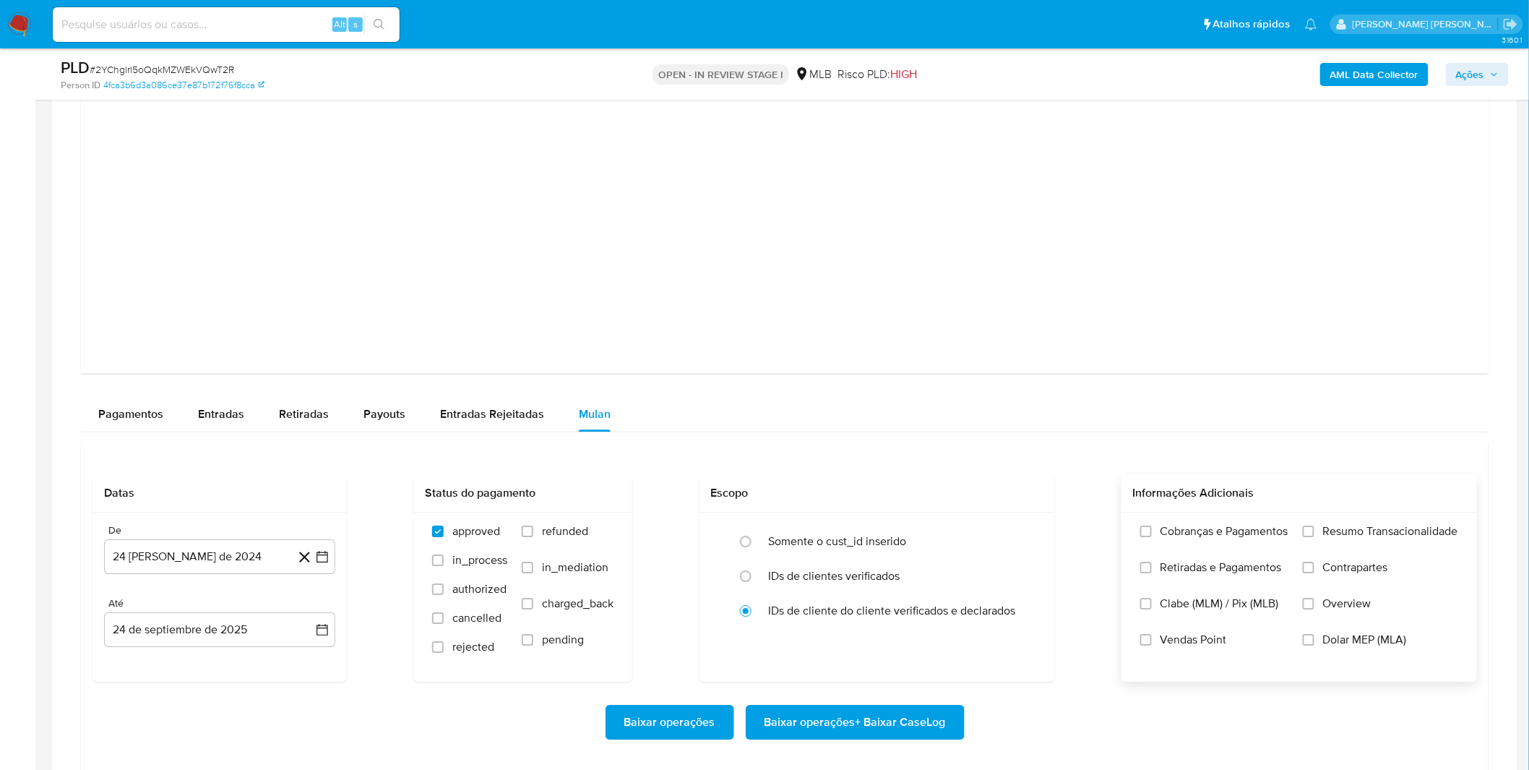
click at [1224, 554] on label "Cobranças e Pagamentos" at bounding box center [1215, 542] width 148 height 36
click at [1152, 537] on input "Cobranças e Pagamentos" at bounding box center [1147, 531] width 12 height 12
click at [1217, 569] on span "Retiradas e Pagamentos" at bounding box center [1221, 567] width 121 height 14
click at [1152, 569] on input "Retiradas e Pagamentos" at bounding box center [1147, 568] width 12 height 12
click at [1354, 550] on label "Resumo Transacionalidade" at bounding box center [1380, 542] width 155 height 36
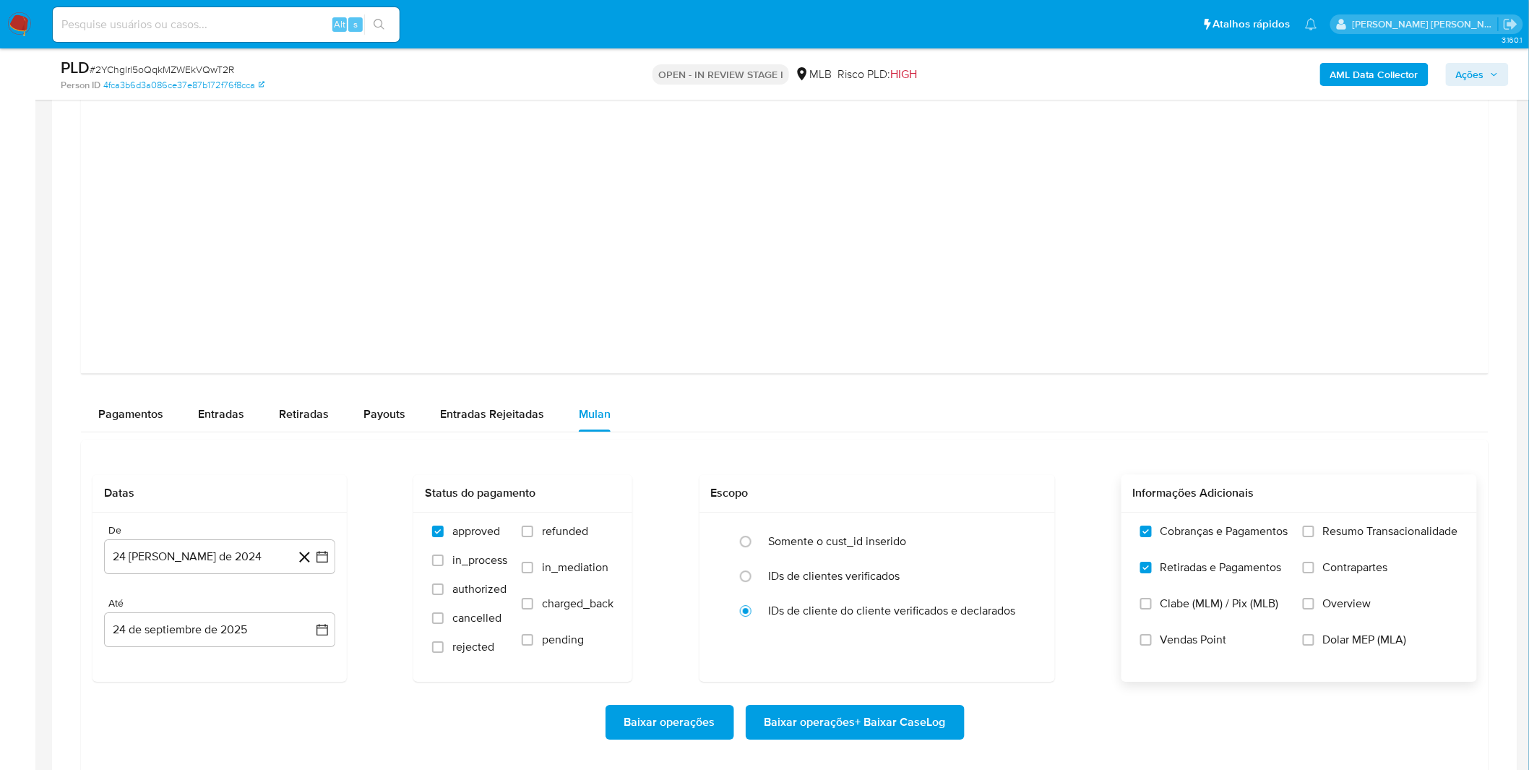
click at [1315, 537] on input "Resumo Transacionalidade" at bounding box center [1309, 531] width 12 height 12
click at [1349, 565] on span "Contrapartes" at bounding box center [1355, 567] width 65 height 14
click at [1315, 565] on input "Contrapartes" at bounding box center [1309, 568] width 12 height 12
click at [1207, 631] on label "Clabe (MLM) / Pix (MLB)" at bounding box center [1215, 614] width 148 height 36
click at [1152, 609] on input "Clabe (MLM) / Pix (MLB)" at bounding box center [1147, 604] width 12 height 12
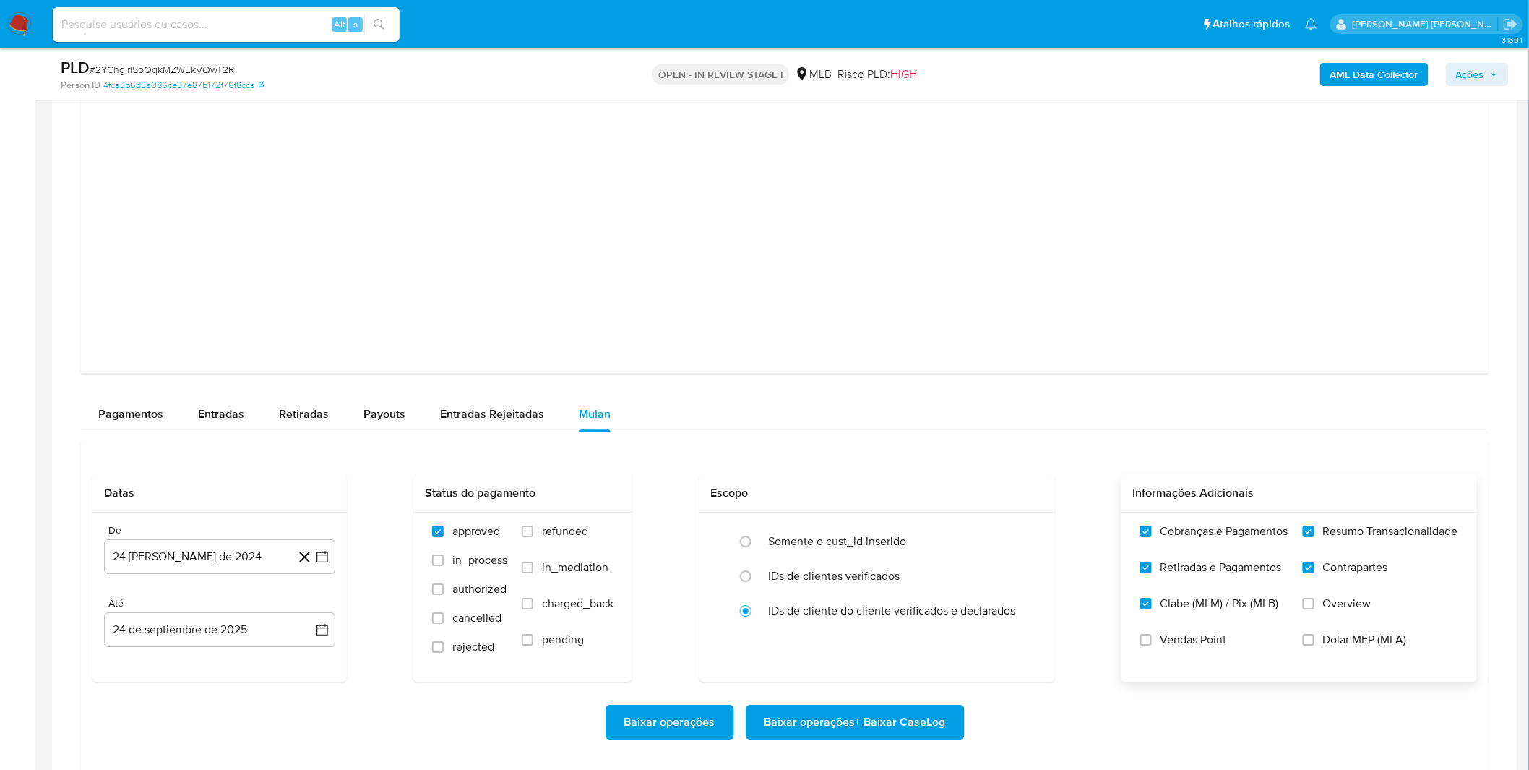
click at [1166, 636] on span "Vendas Point" at bounding box center [1194, 639] width 66 height 14
click at [1152, 636] on input "Vendas Point" at bounding box center [1147, 640] width 12 height 12
click at [1172, 619] on label "Clabe (MLM) / Pix (MLB)" at bounding box center [1215, 614] width 148 height 36
click at [1152, 609] on input "Clabe (MLM) / Pix (MLB)" at bounding box center [1147, 604] width 12 height 12
click at [244, 576] on div "De 24 de agosto de 2024 24-08-2024 Até 24 de septiembre de 2025 24-09-2025" at bounding box center [220, 596] width 254 height 169
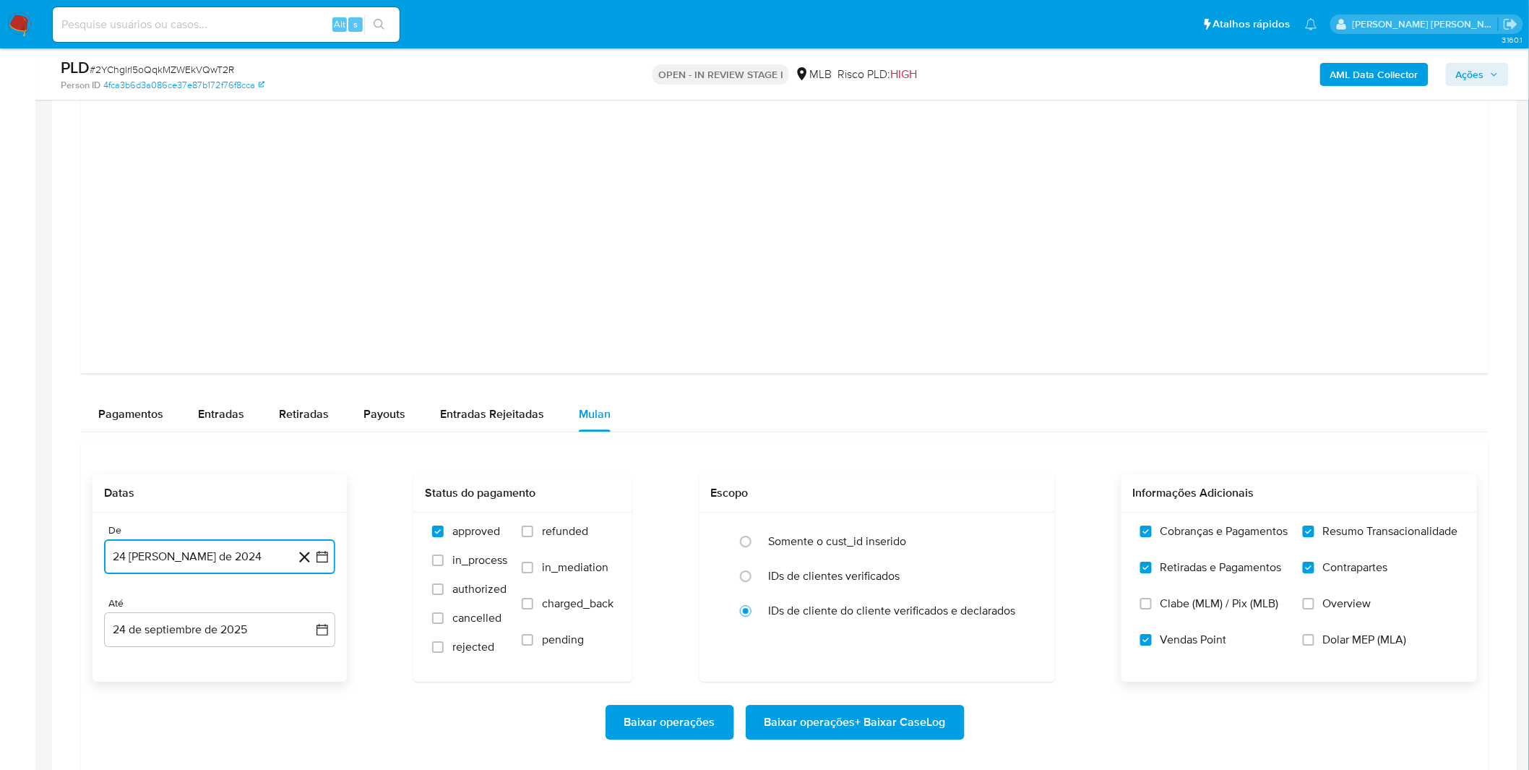
click at [243, 574] on button "24 de agosto de 2024" at bounding box center [219, 556] width 231 height 35
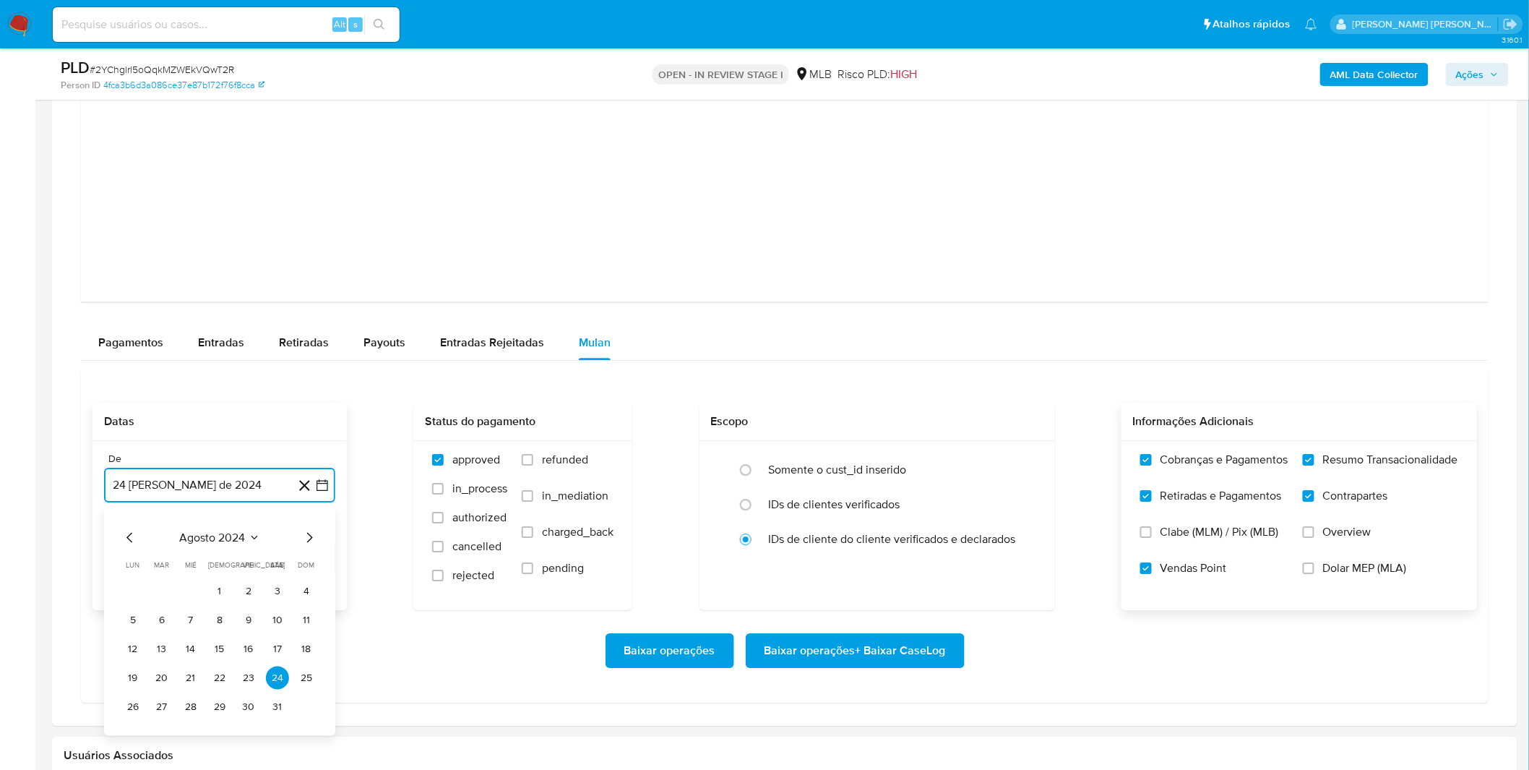
scroll to position [1686, 0]
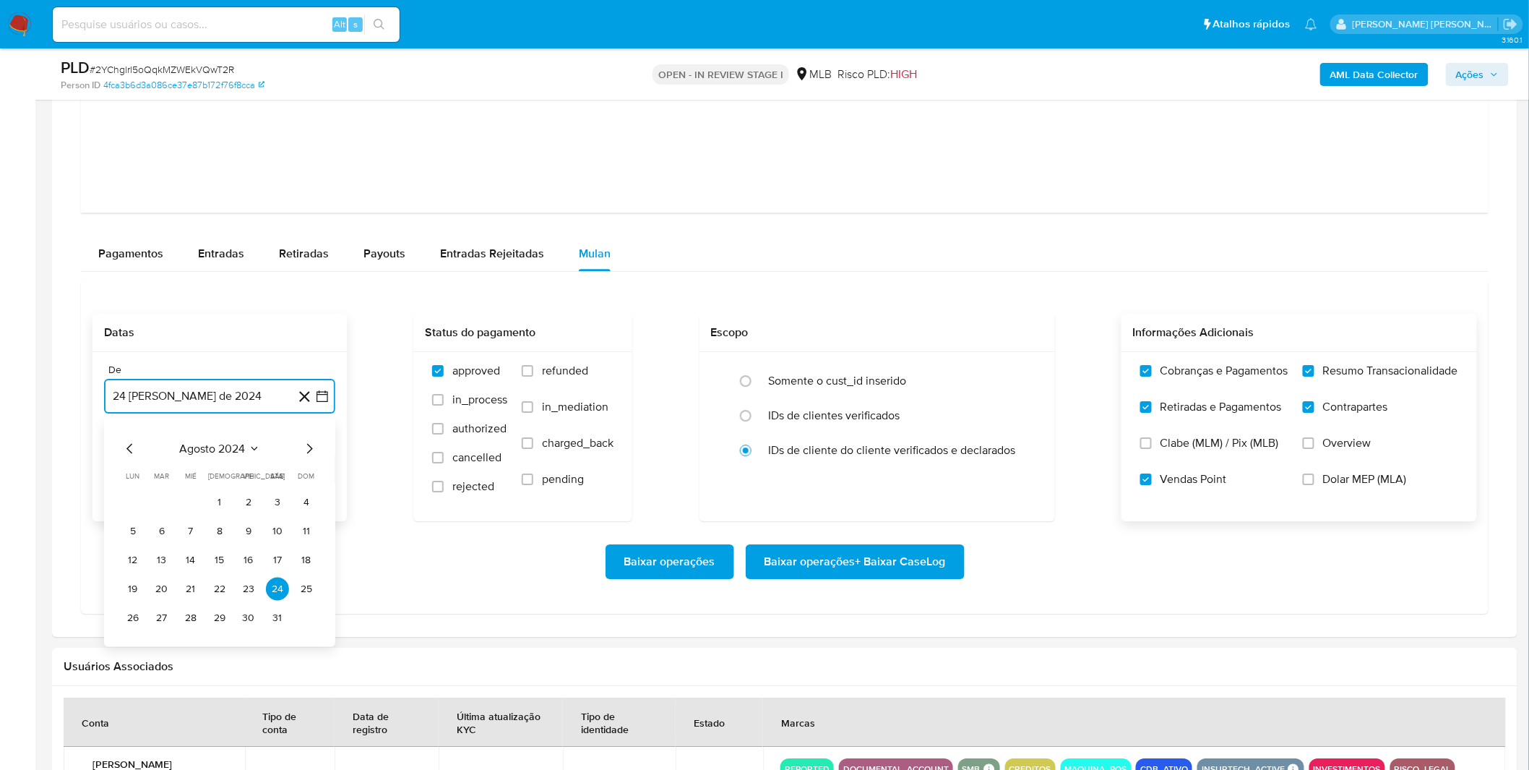
click at [236, 450] on span "agosto 2024" at bounding box center [213, 449] width 66 height 14
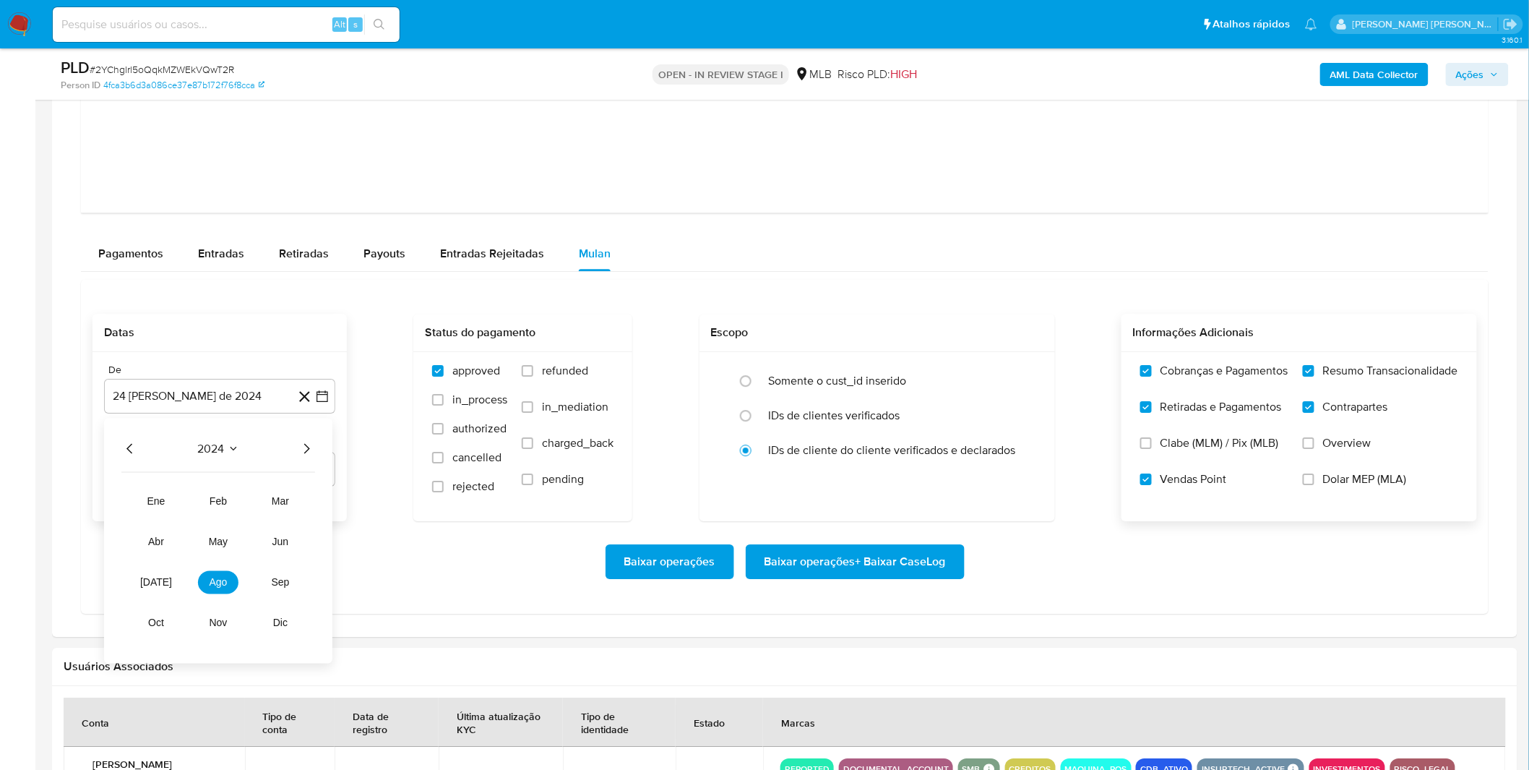
click at [305, 448] on icon "Año siguiente" at bounding box center [306, 448] width 17 height 17
click at [218, 586] on span "ago" at bounding box center [219, 583] width 18 height 12
click at [246, 497] on button "1" at bounding box center [248, 502] width 23 height 23
click at [219, 557] on div "Baixar operações Baixar operações + Baixar CaseLog" at bounding box center [785, 561] width 1385 height 35
click at [851, 561] on span "Baixar operações + Baixar CaseLog" at bounding box center [855, 562] width 181 height 32
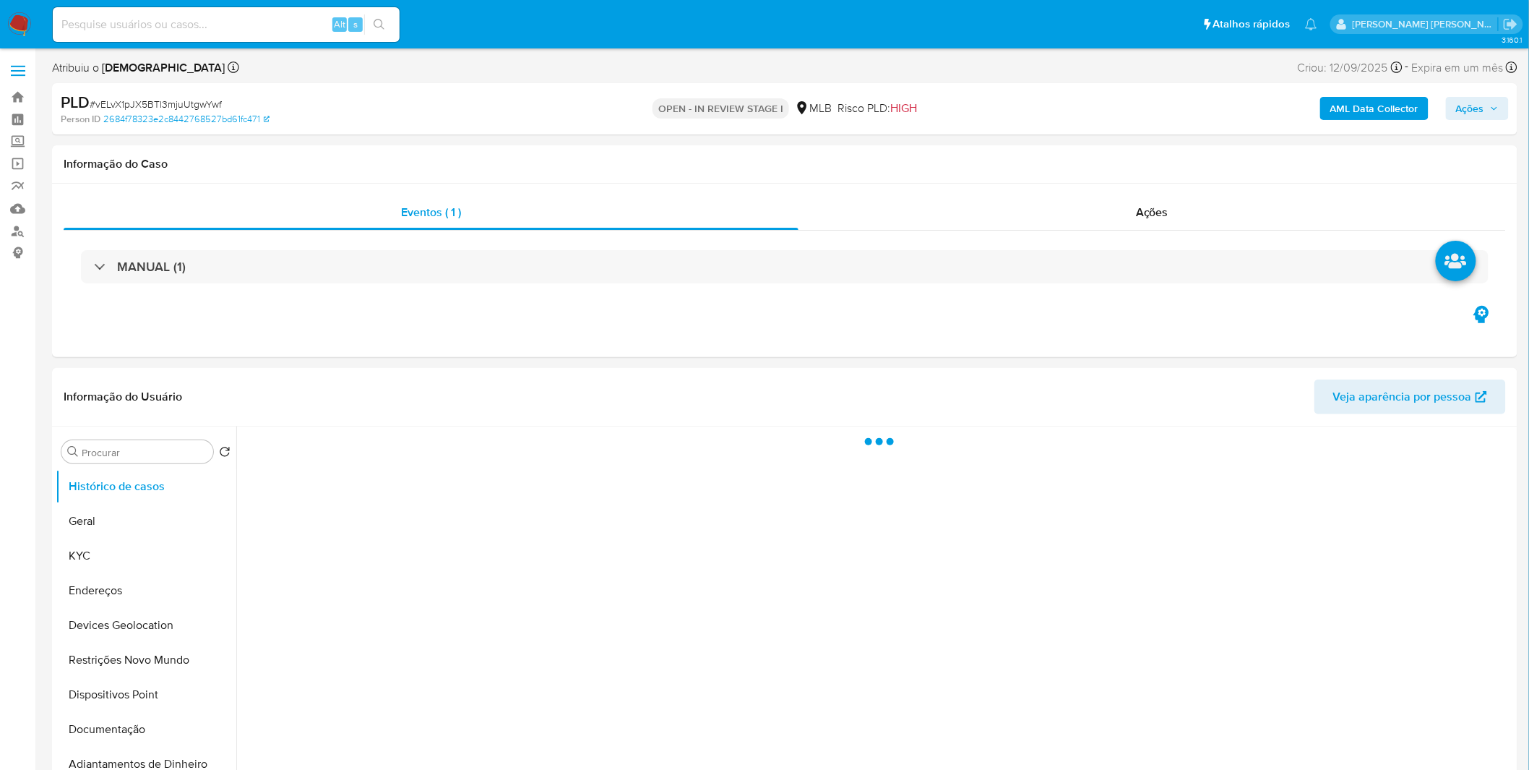
select select "10"
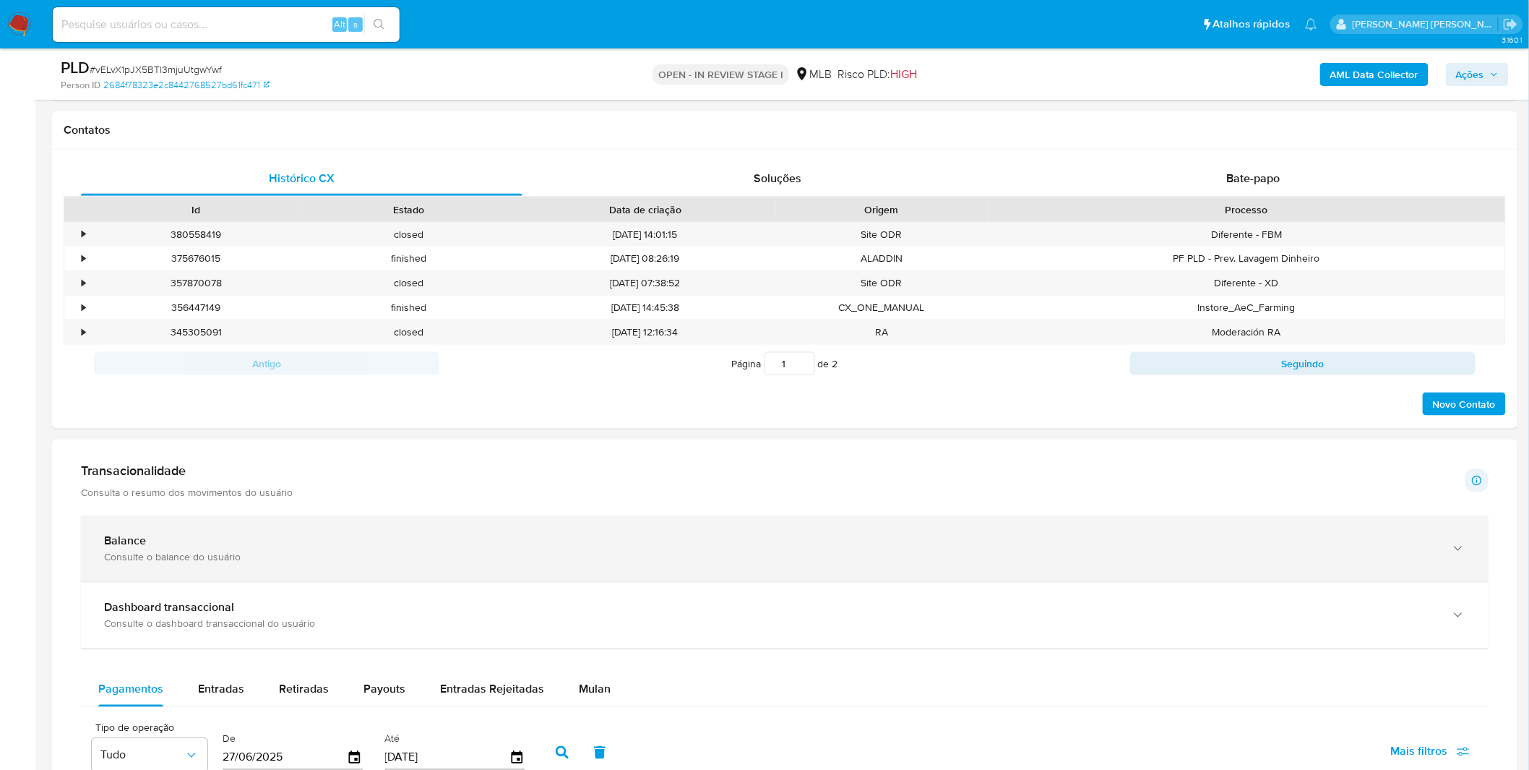
scroll to position [723, 0]
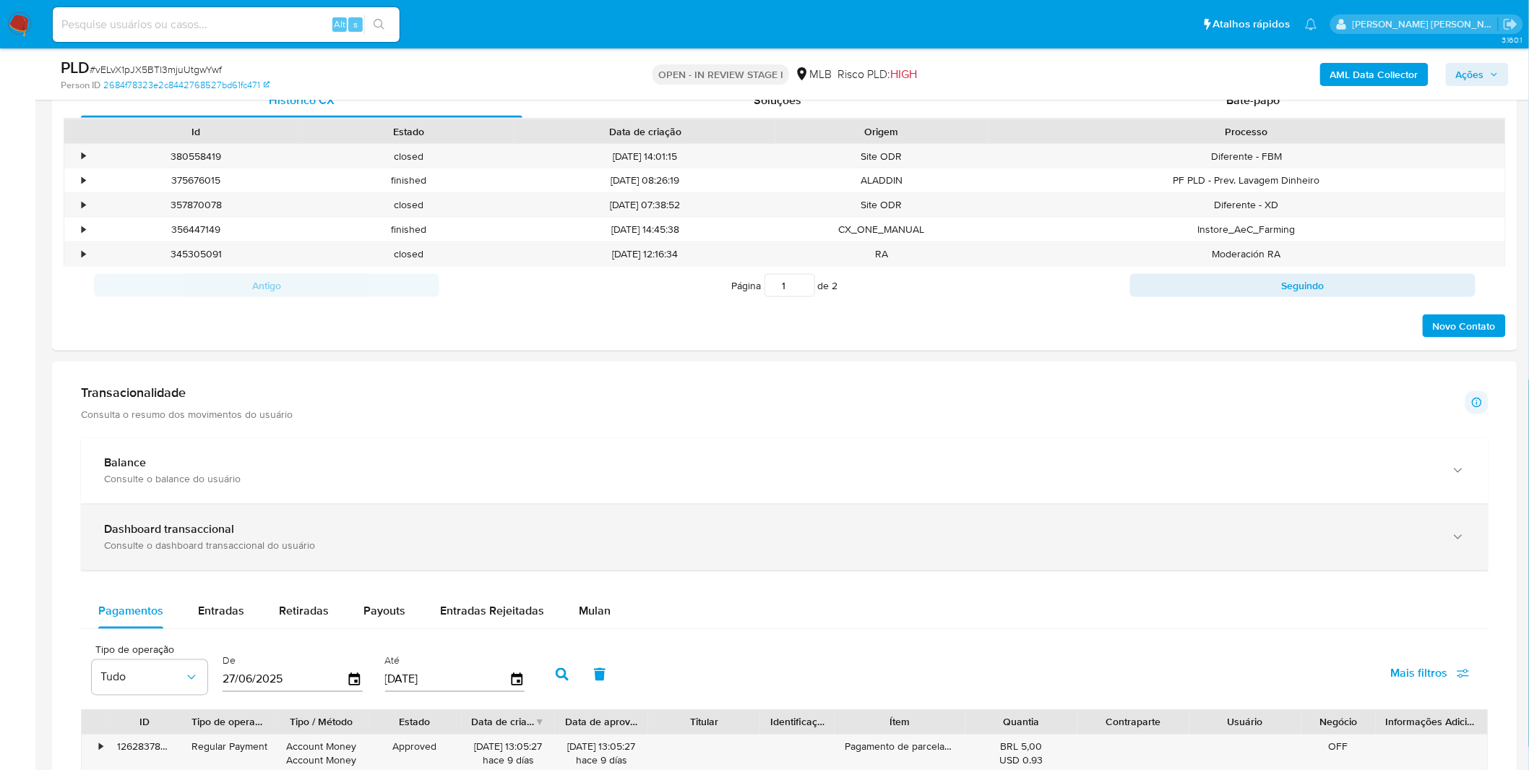
click at [489, 552] on div "Consulte o dashboard transaccional do usuário" at bounding box center [770, 545] width 1333 height 13
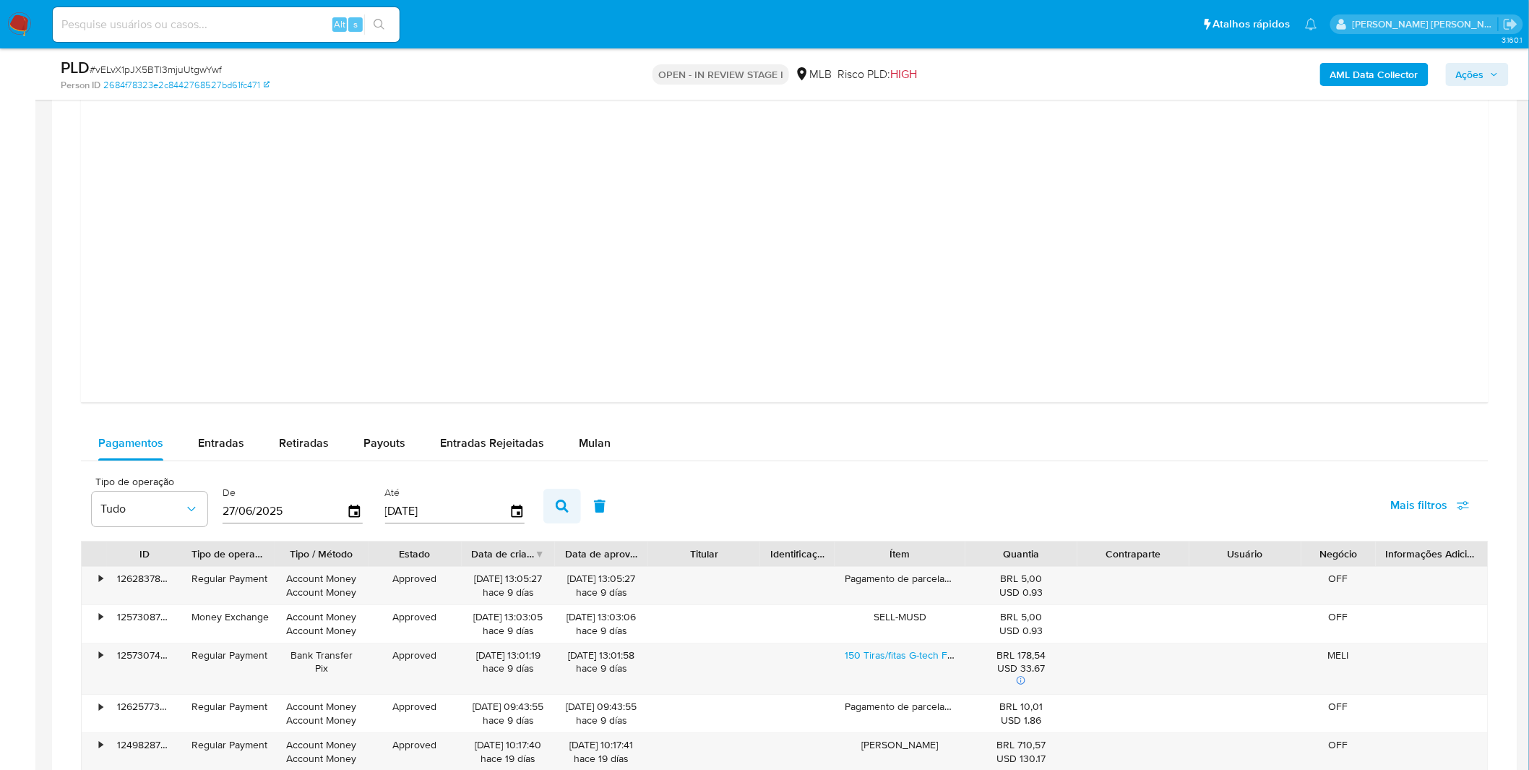
scroll to position [1606, 0]
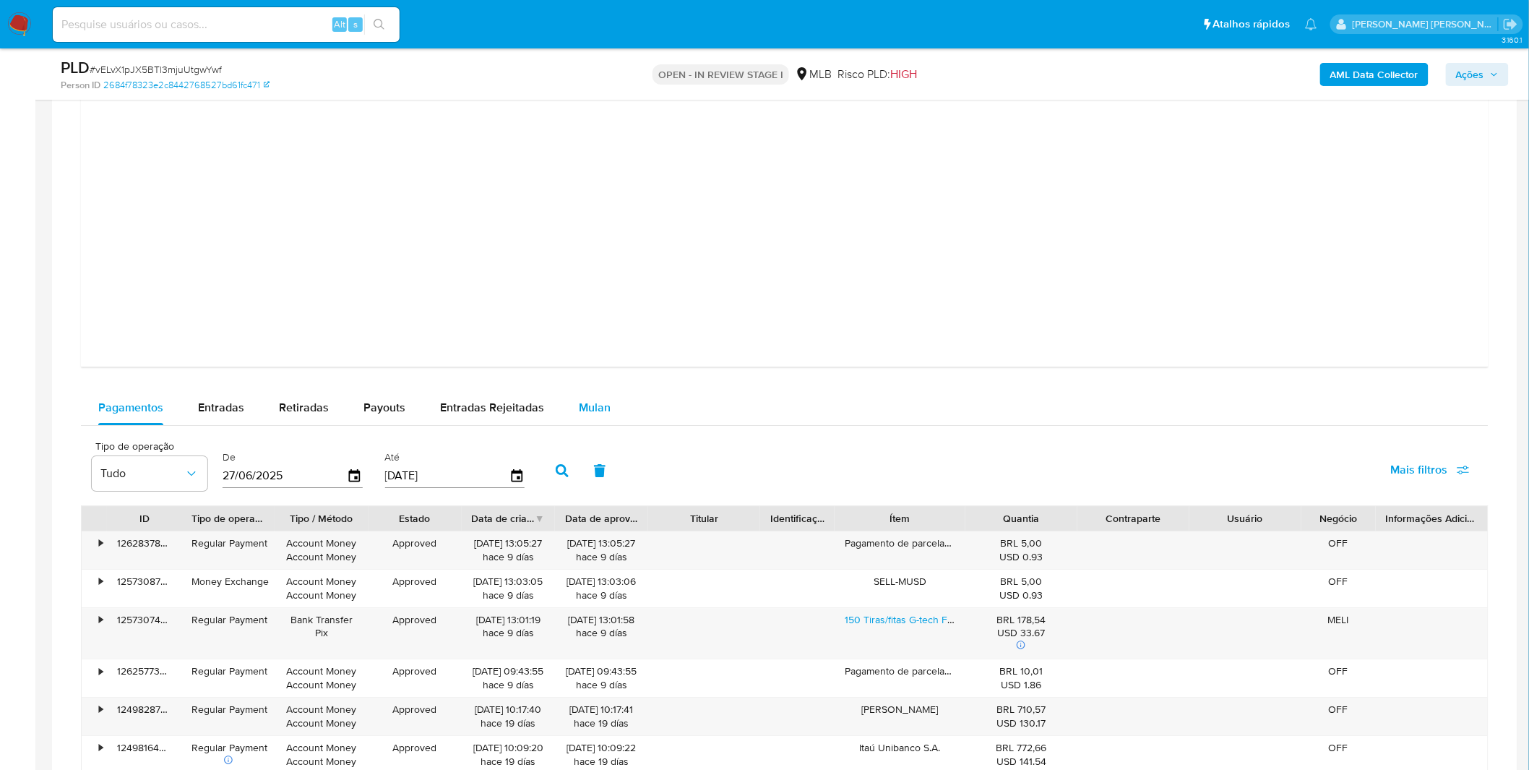
click at [590, 425] on div "Mulan" at bounding box center [595, 407] width 32 height 35
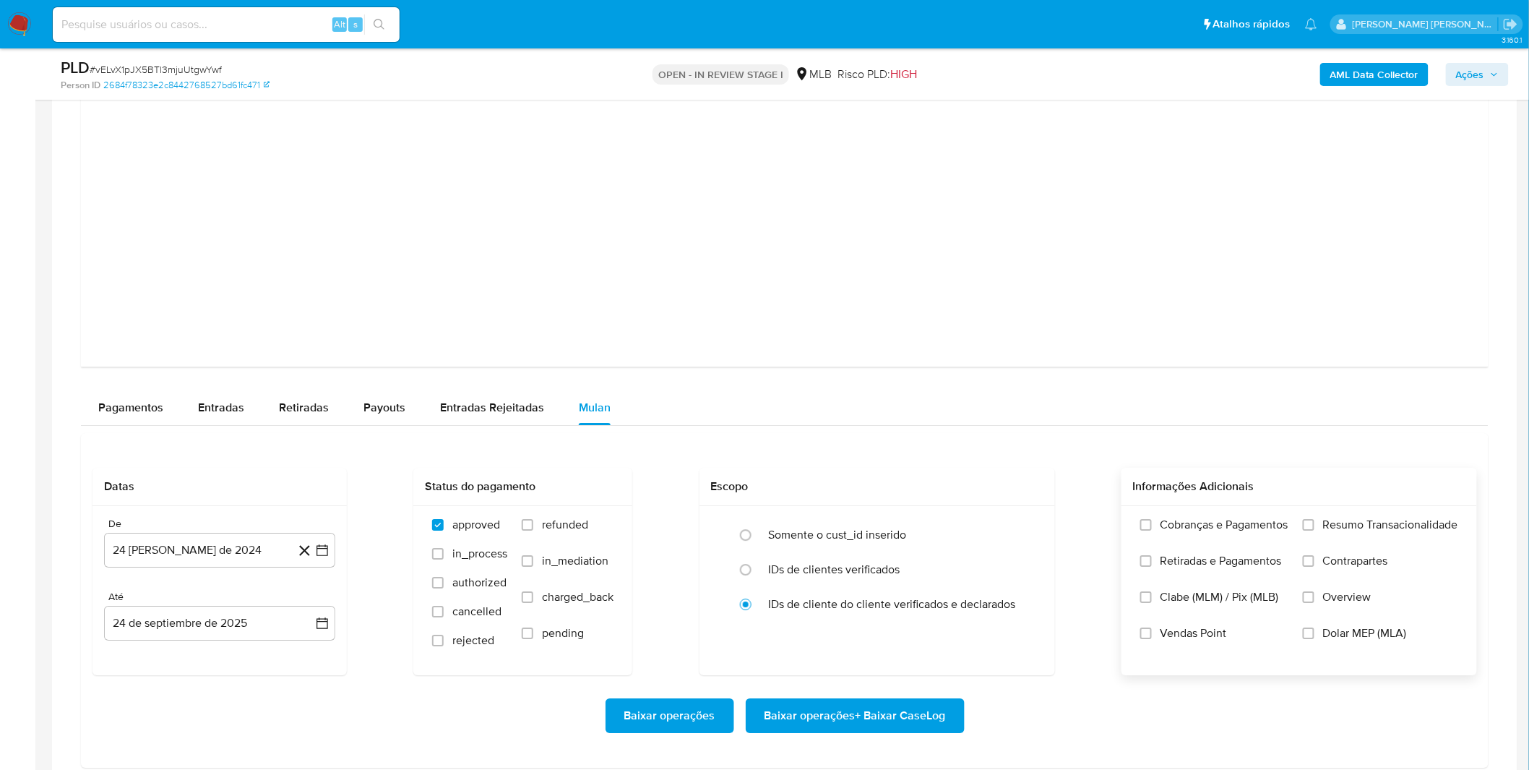
click at [1190, 539] on label "Cobranças e Pagamentos" at bounding box center [1215, 536] width 148 height 36
click at [1152, 531] on input "Cobranças e Pagamentos" at bounding box center [1147, 525] width 12 height 12
click at [1183, 544] on label "Cobranças e Pagamentos" at bounding box center [1215, 536] width 148 height 36
click at [1152, 531] on input "Cobranças e Pagamentos" at bounding box center [1147, 525] width 12 height 12
click at [1190, 562] on span "Retiradas e Pagamentos" at bounding box center [1221, 561] width 121 height 14
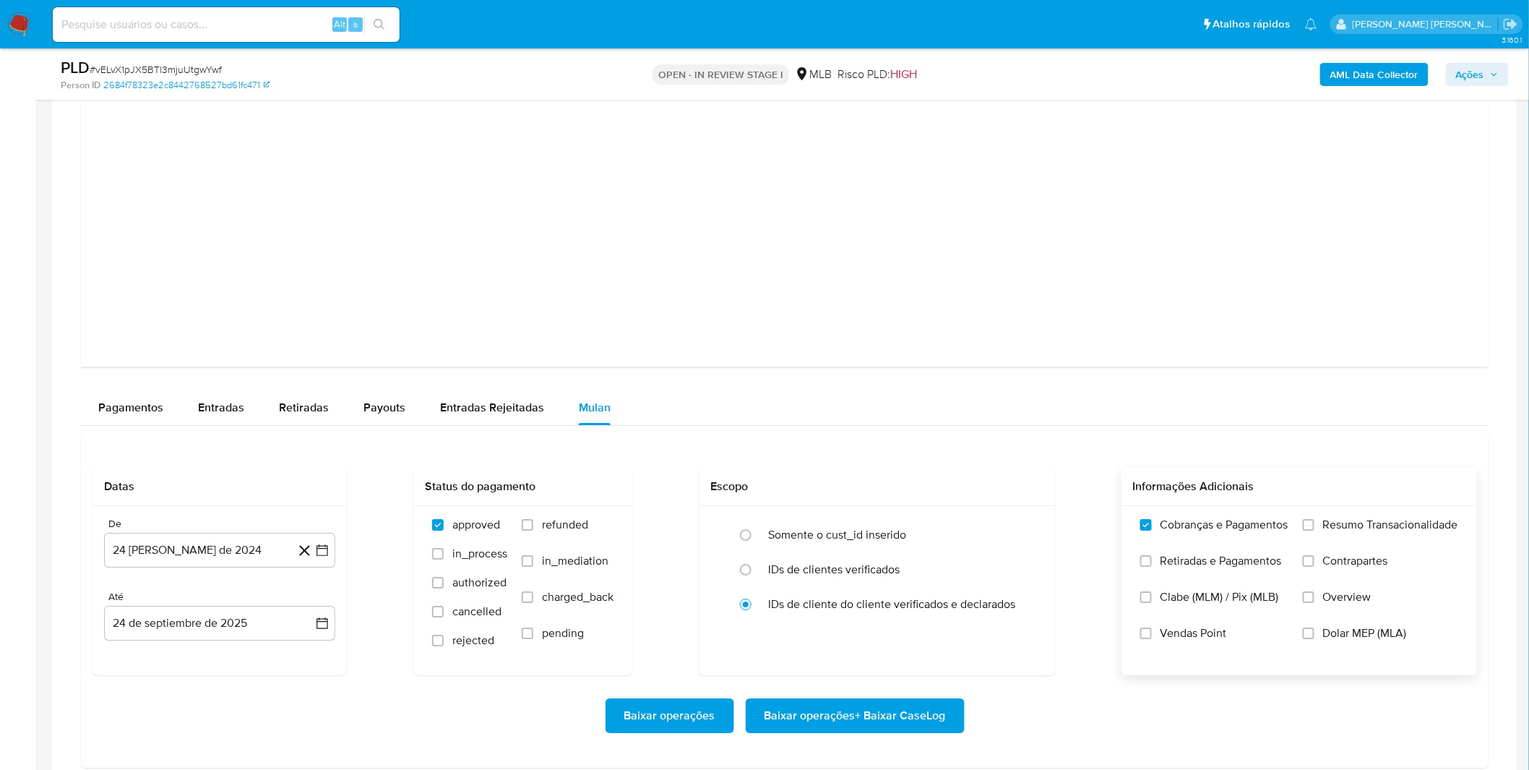
click at [1152, 562] on input "Retiradas e Pagamentos" at bounding box center [1147, 561] width 12 height 12
click at [1332, 539] on label "Resumo Transacionalidade" at bounding box center [1380, 536] width 155 height 36
click at [1315, 531] on input "Resumo Transacionalidade" at bounding box center [1309, 525] width 12 height 12
click at [1333, 568] on span "Contrapartes" at bounding box center [1355, 561] width 65 height 14
click at [1315, 567] on input "Contrapartes" at bounding box center [1309, 561] width 12 height 12
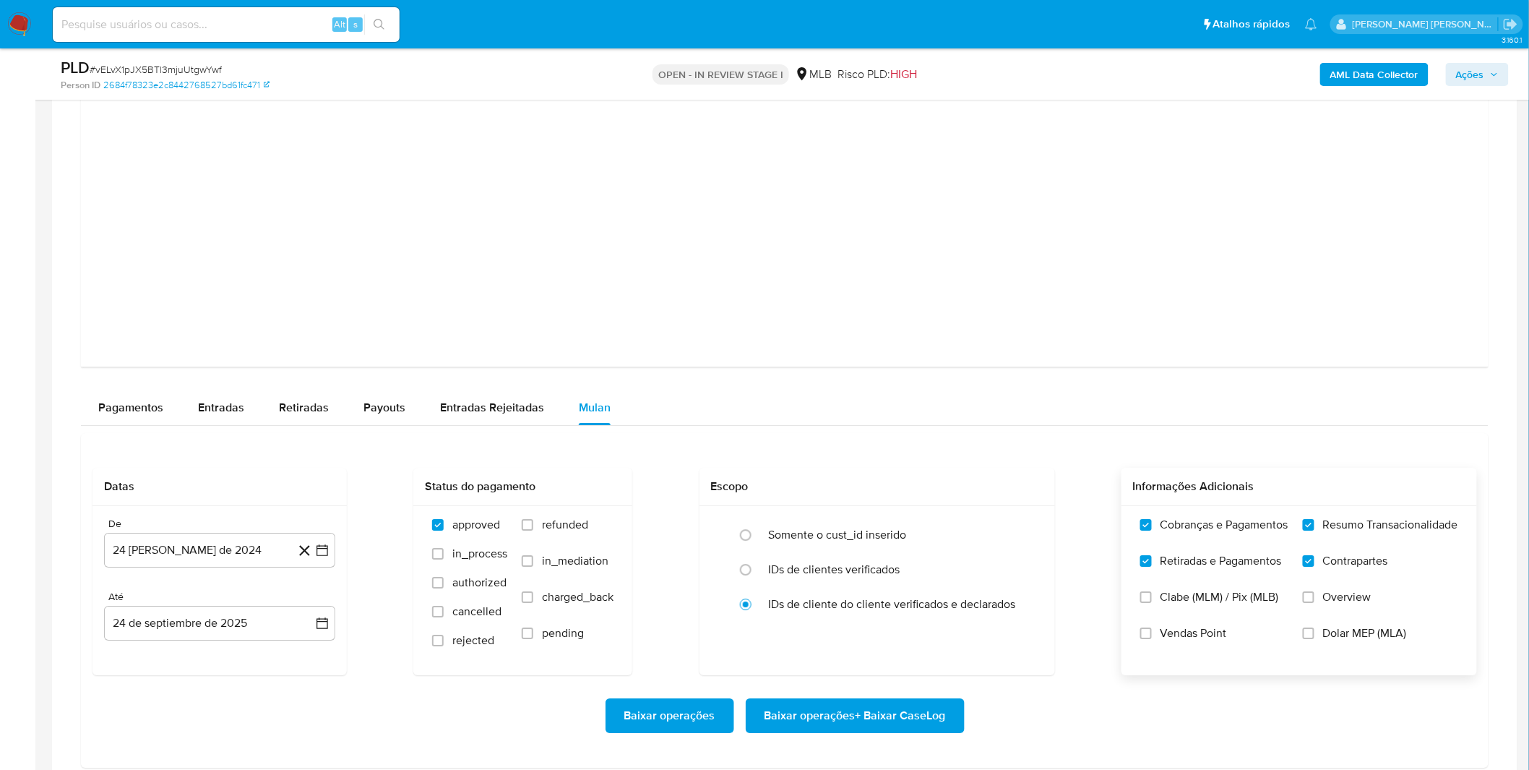
click at [1184, 630] on span "Vendas Point" at bounding box center [1194, 633] width 66 height 14
click at [1152, 630] on input "Vendas Point" at bounding box center [1147, 633] width 12 height 12
click at [255, 565] on button "24 [PERSON_NAME] de 2024" at bounding box center [219, 550] width 231 height 35
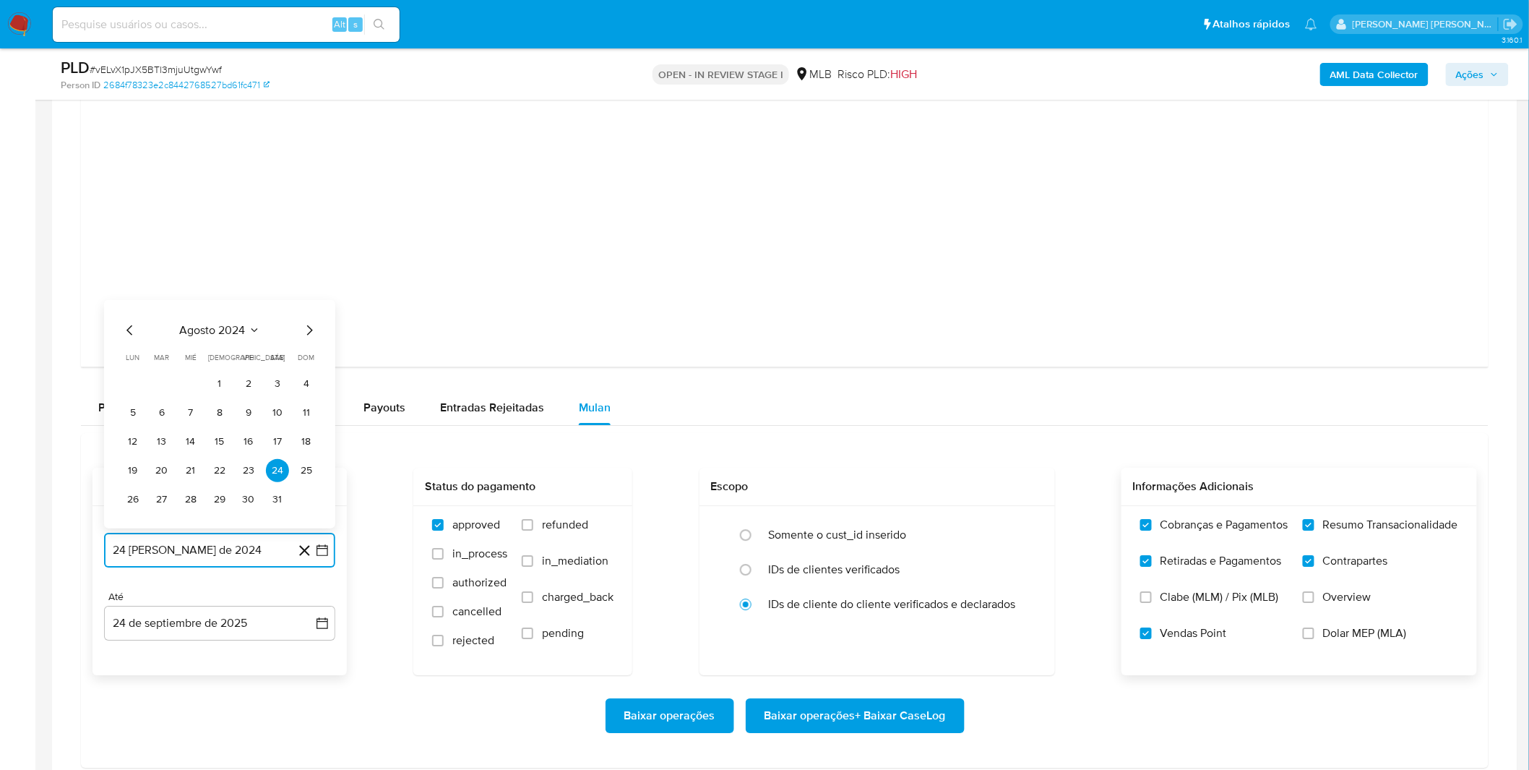
scroll to position [1686, 0]
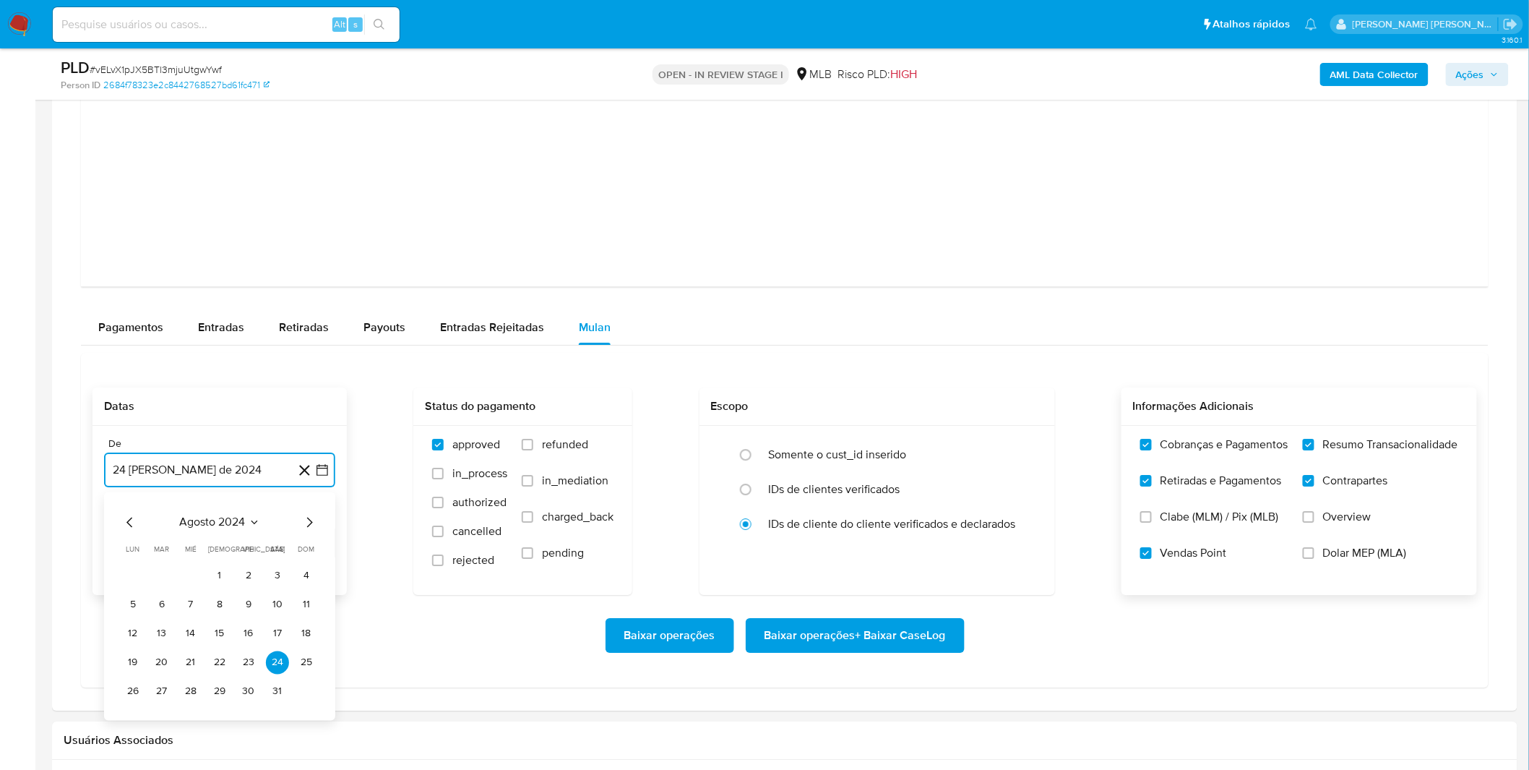
click at [223, 521] on span "agosto 2024" at bounding box center [213, 522] width 66 height 14
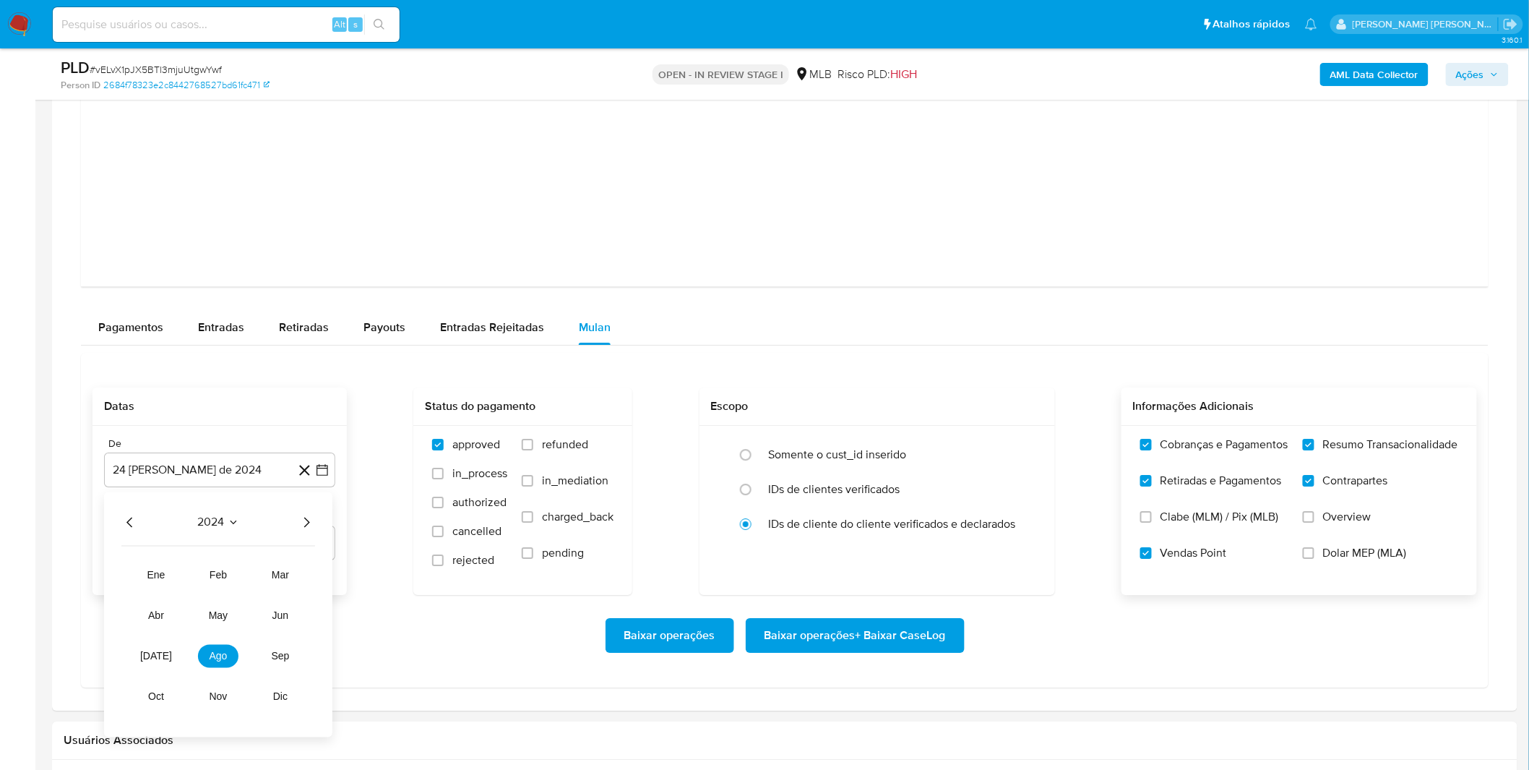
click at [315, 516] on div "2024 2024 ene feb mar abr may jun [DATE] ago sep oct nov dic" at bounding box center [218, 614] width 228 height 245
click at [312, 516] on icon "Año siguiente" at bounding box center [306, 521] width 17 height 17
click at [231, 648] on button "ago" at bounding box center [218, 655] width 40 height 23
click at [246, 585] on button "1" at bounding box center [248, 575] width 23 height 23
click at [275, 635] on div "Baixar operações Baixar operações + Baixar CaseLog" at bounding box center [785, 635] width 1385 height 35
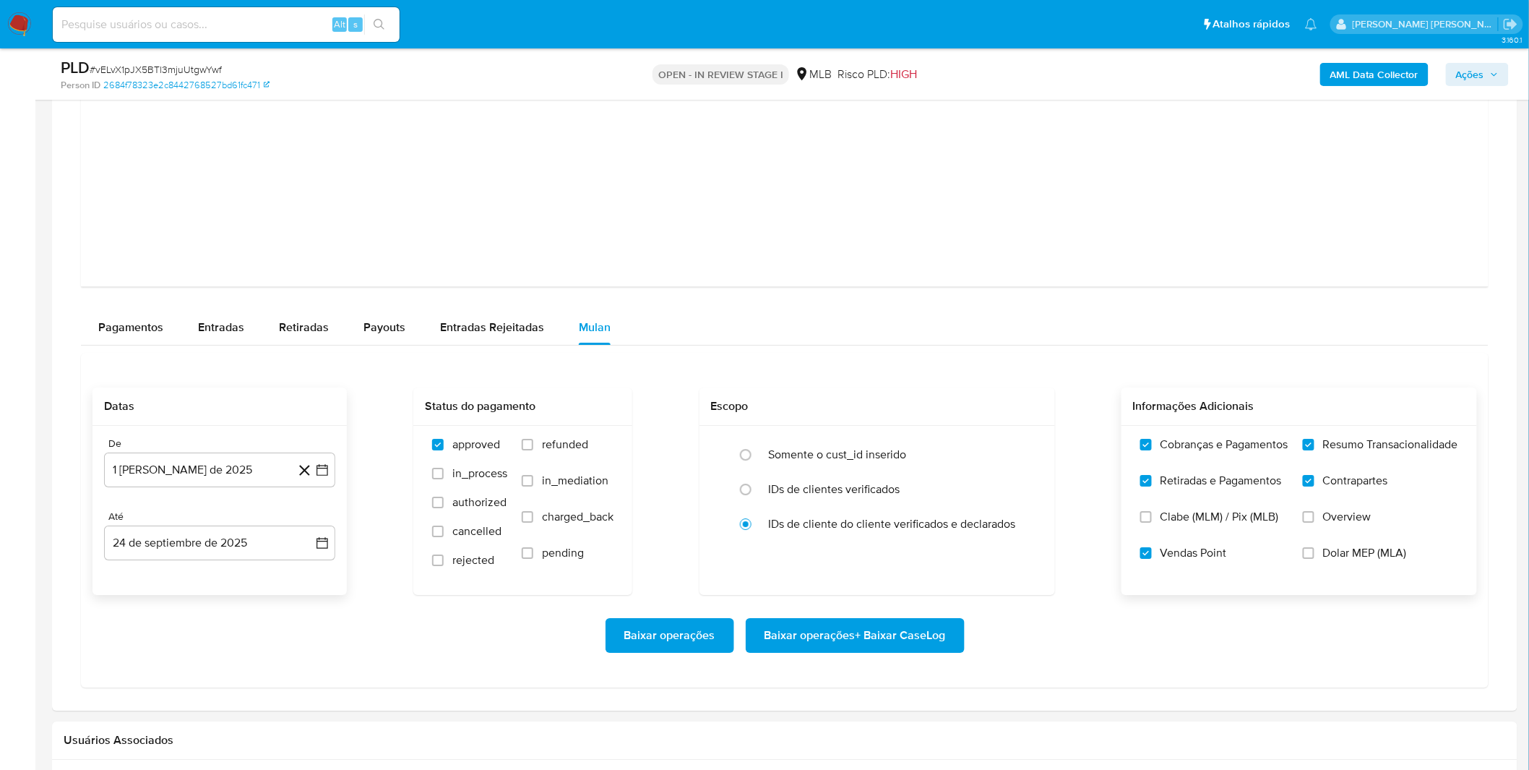
click at [899, 625] on span "Baixar operações + Baixar CaseLog" at bounding box center [855, 635] width 181 height 32
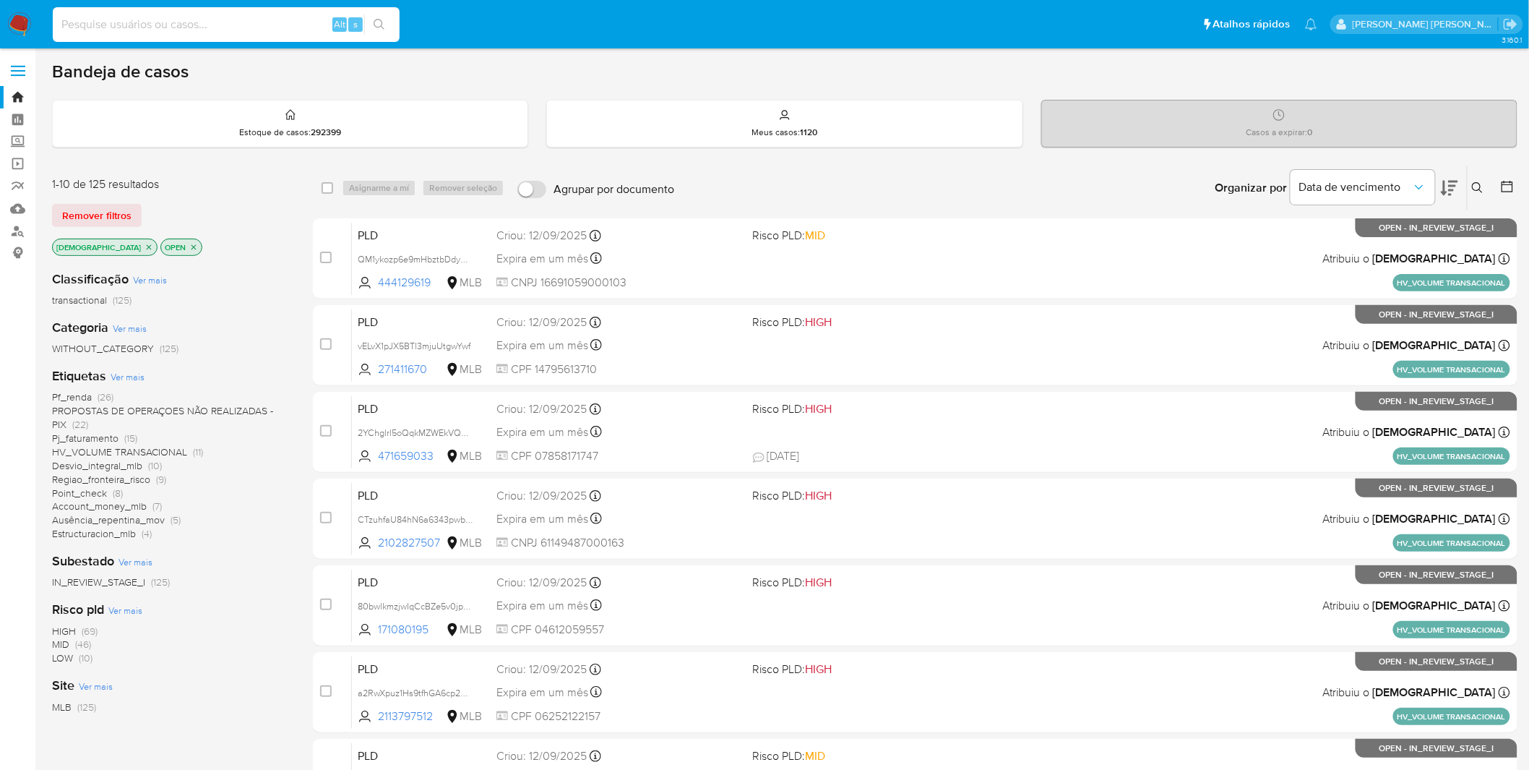
click at [231, 32] on input at bounding box center [226, 24] width 347 height 19
paste input "lTdbpHgNkvv4i8bCjlYBhlpN"
type input "lTdbpHgNkvv4i8bCjlYBhlpN"
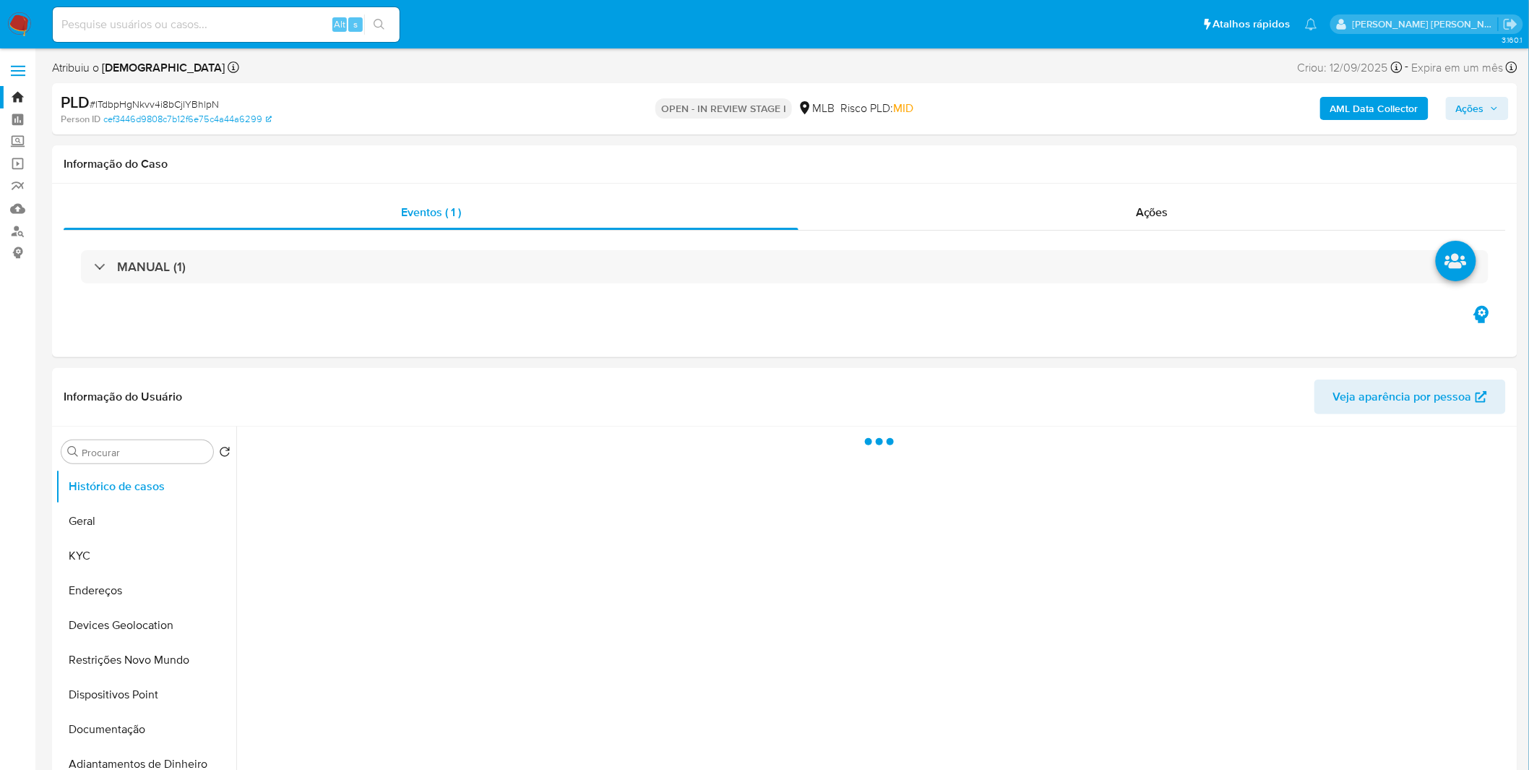
select select "10"
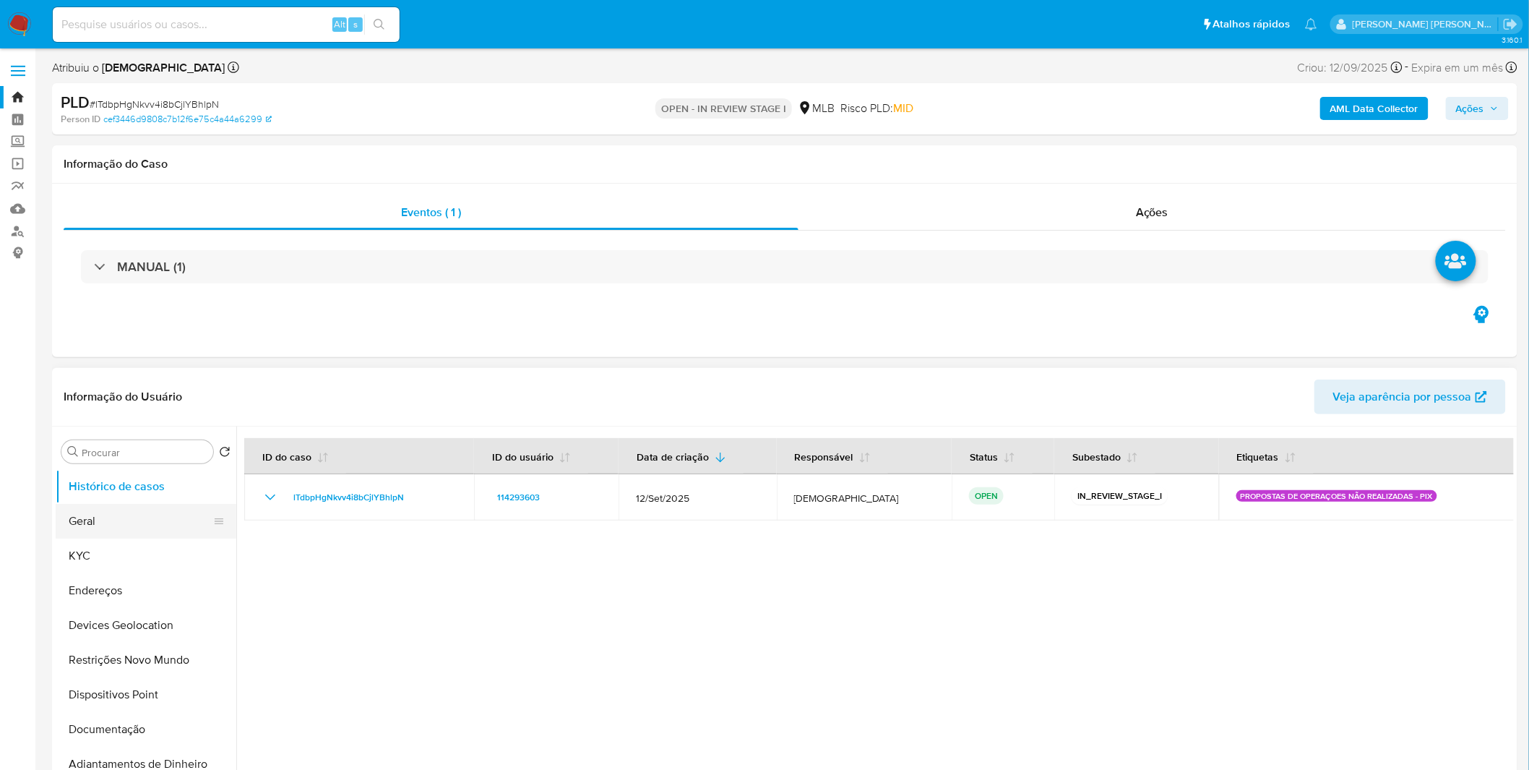
click at [142, 514] on button "Geral" at bounding box center [140, 521] width 169 height 35
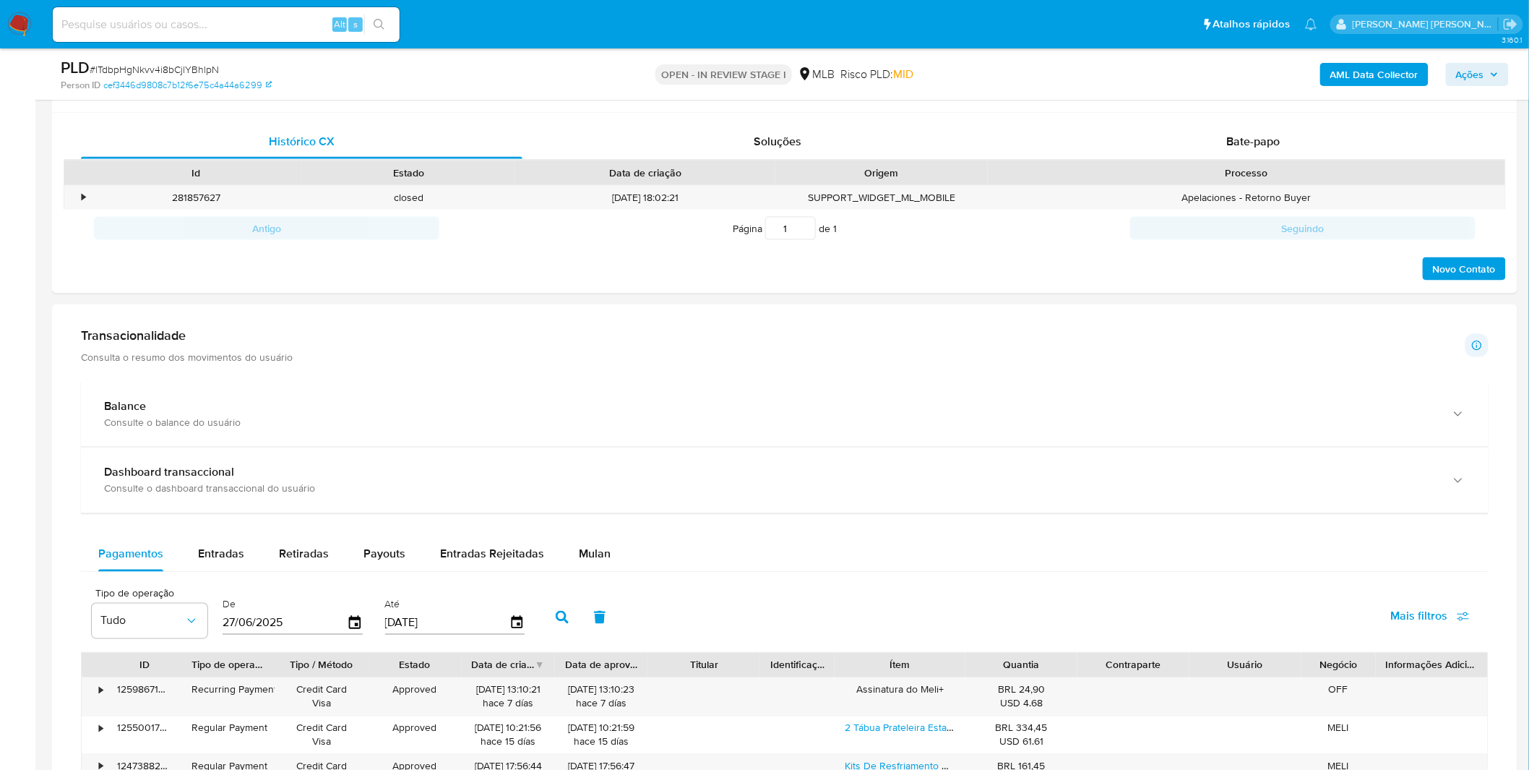
scroll to position [723, 0]
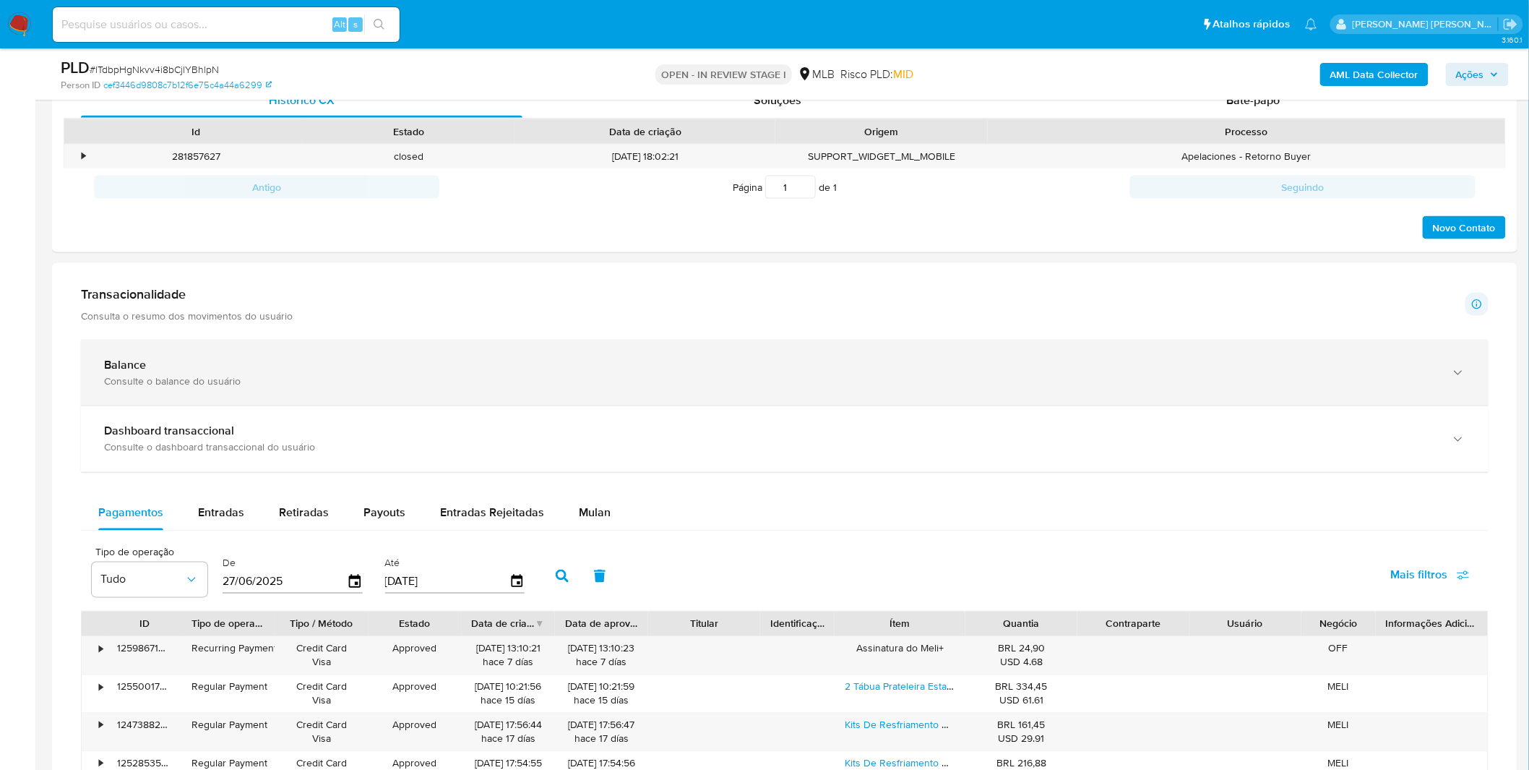
click at [538, 345] on div "Balance Consulte o balance do usuário" at bounding box center [785, 373] width 1408 height 66
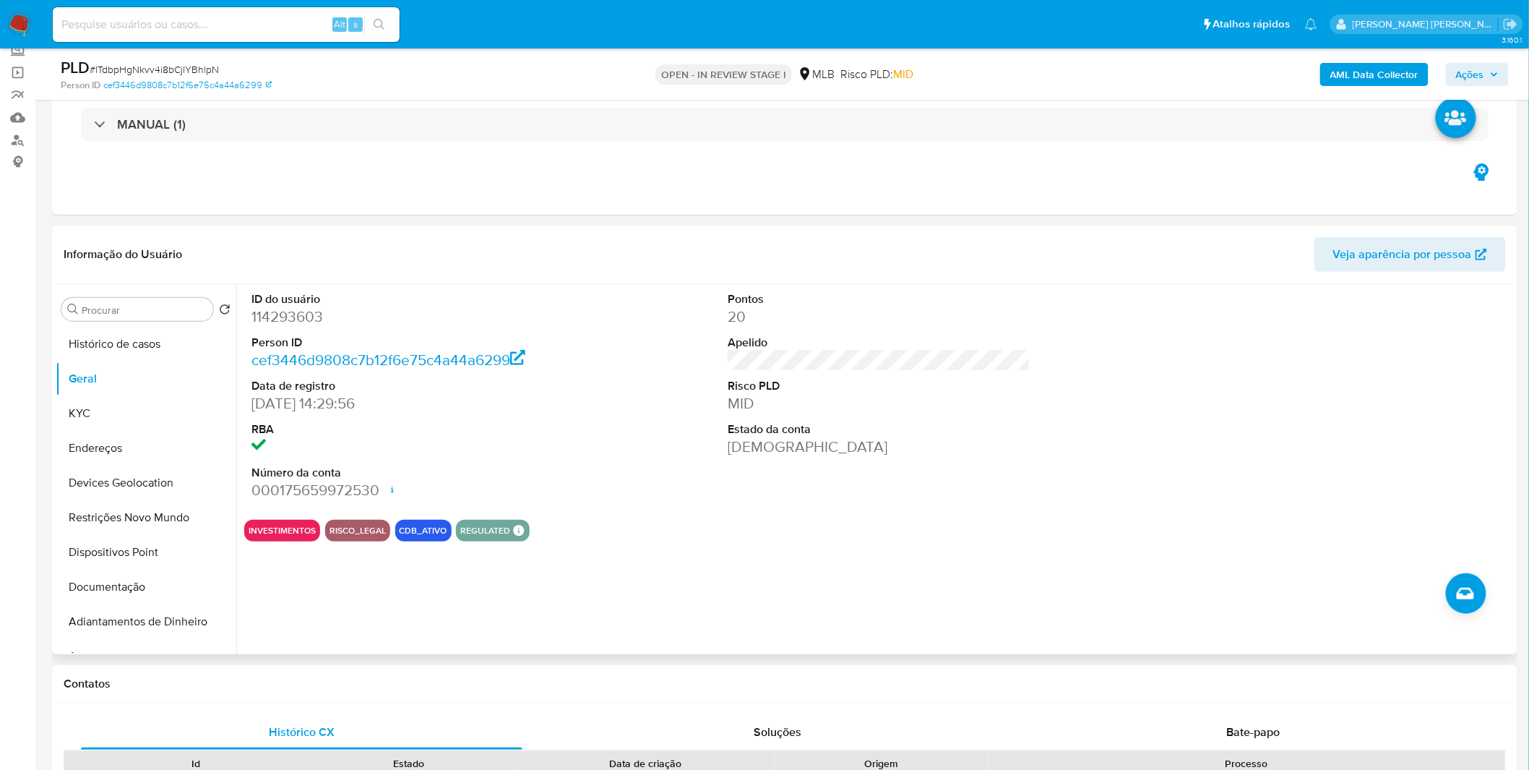
scroll to position [0, 0]
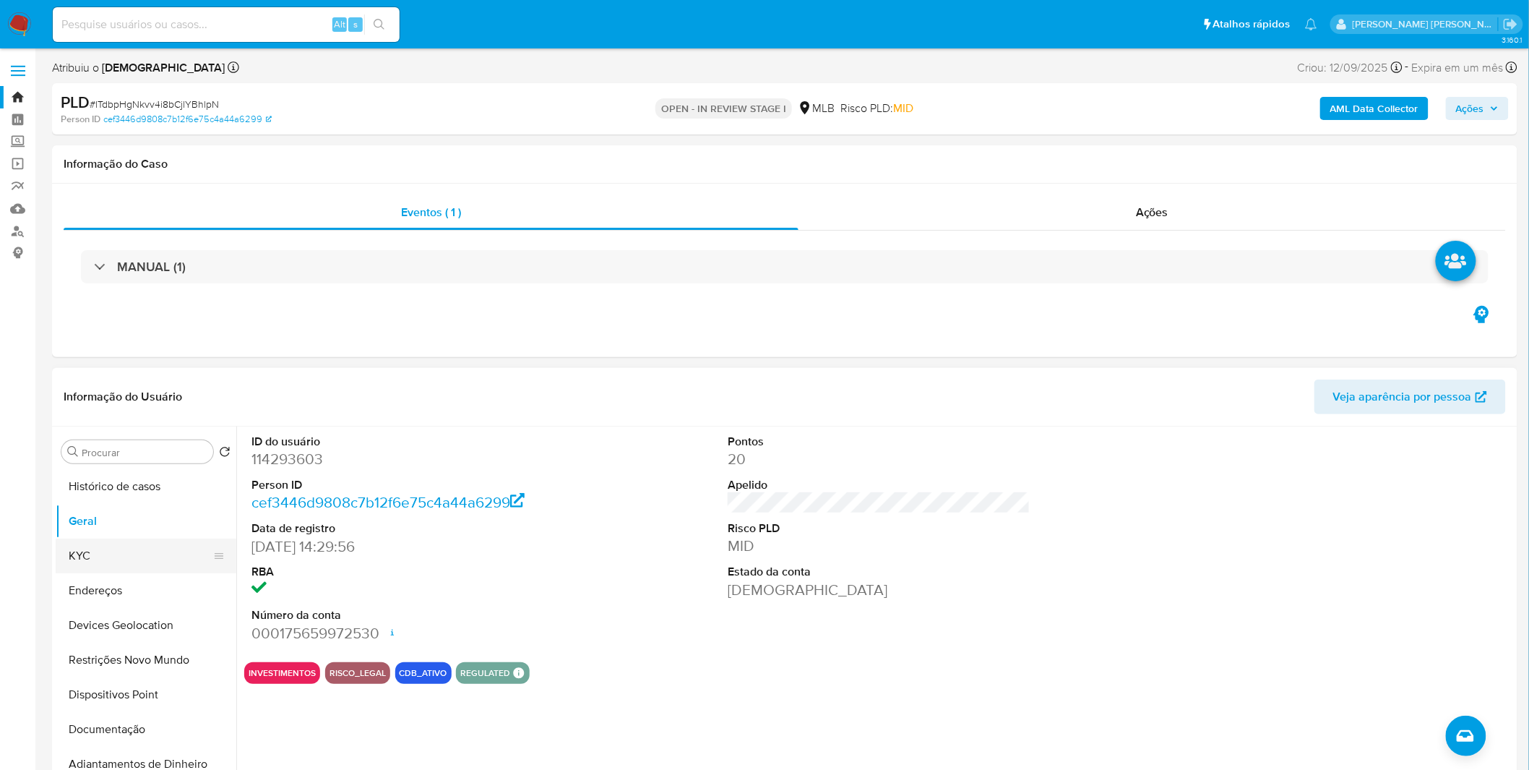
click at [111, 559] on button "KYC" at bounding box center [140, 555] width 169 height 35
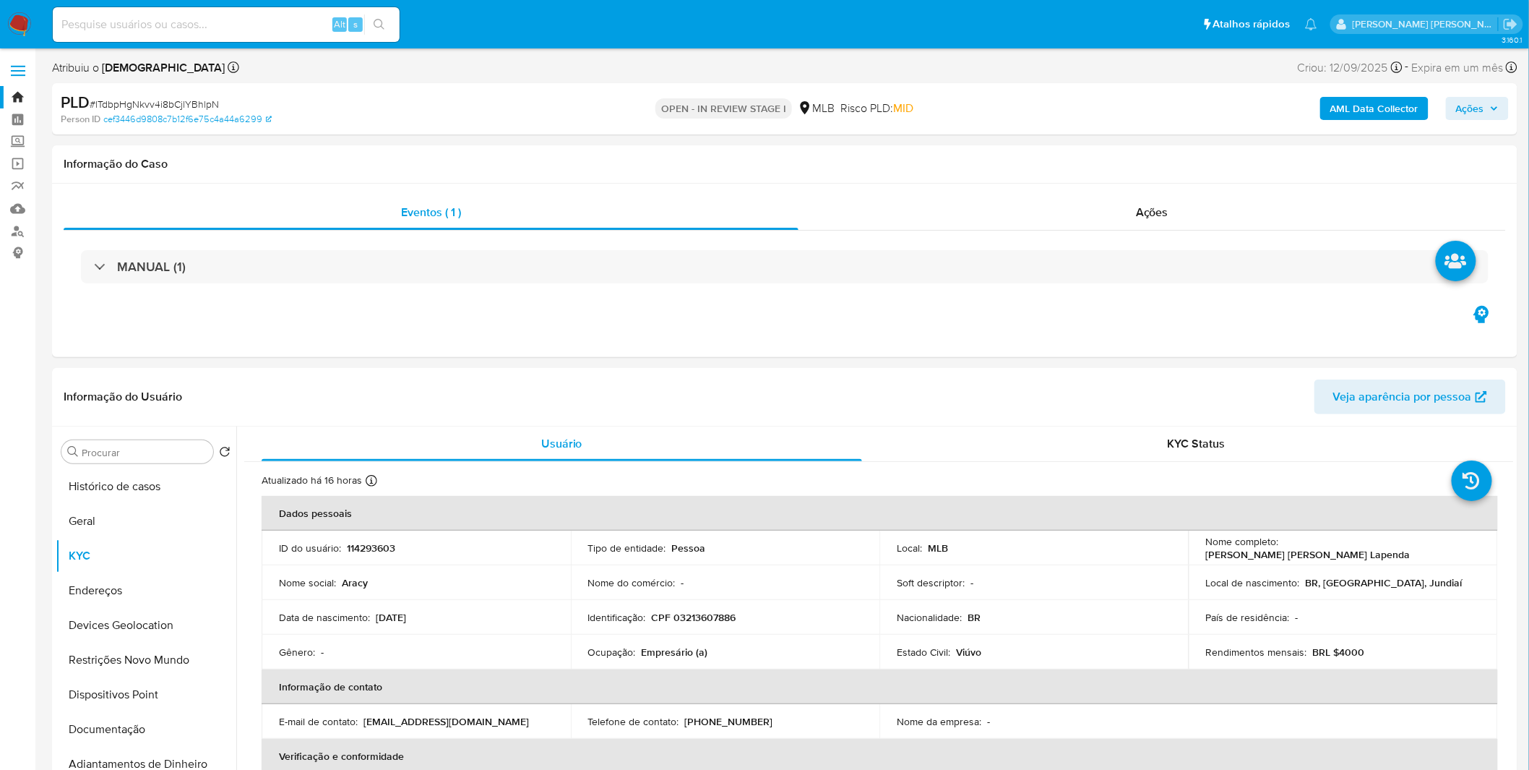
click at [159, 20] on input at bounding box center [226, 24] width 347 height 19
paste input "XSGNd2ul70pEMexKpiRmx2M8"
type input "XSGNd2ul70pEMexKpiRmx2M8"
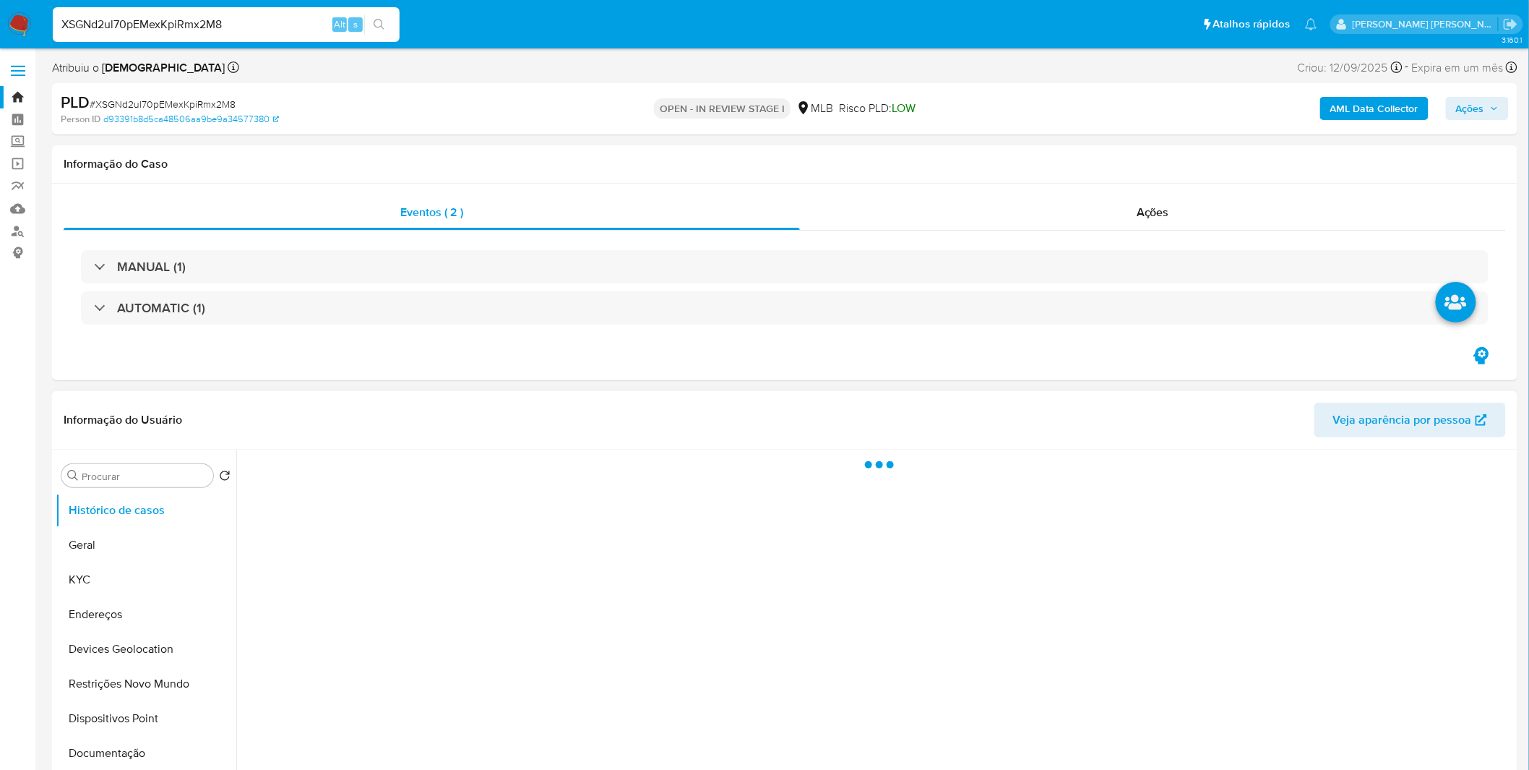
select select "10"
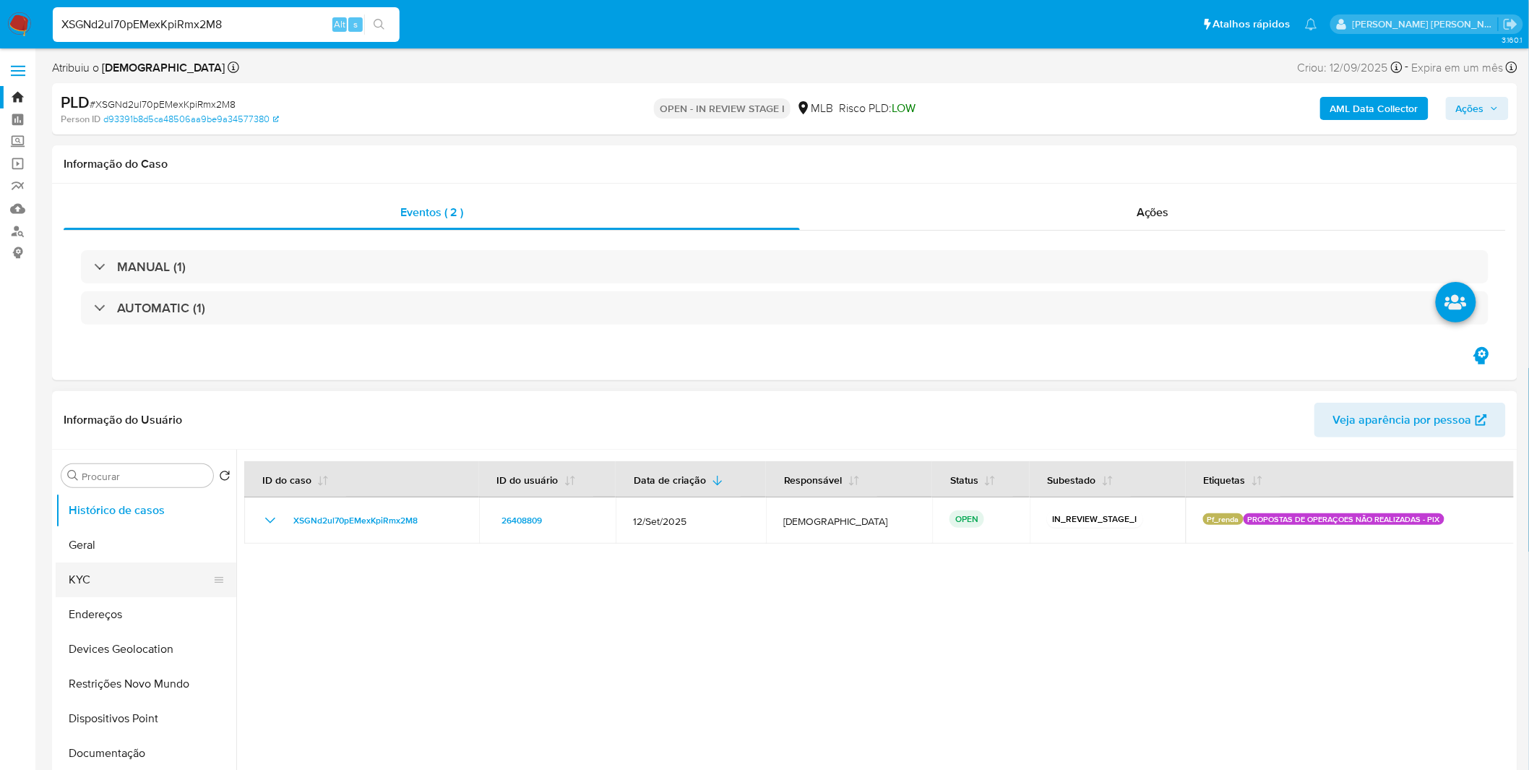
click at [145, 582] on button "KYC" at bounding box center [140, 579] width 169 height 35
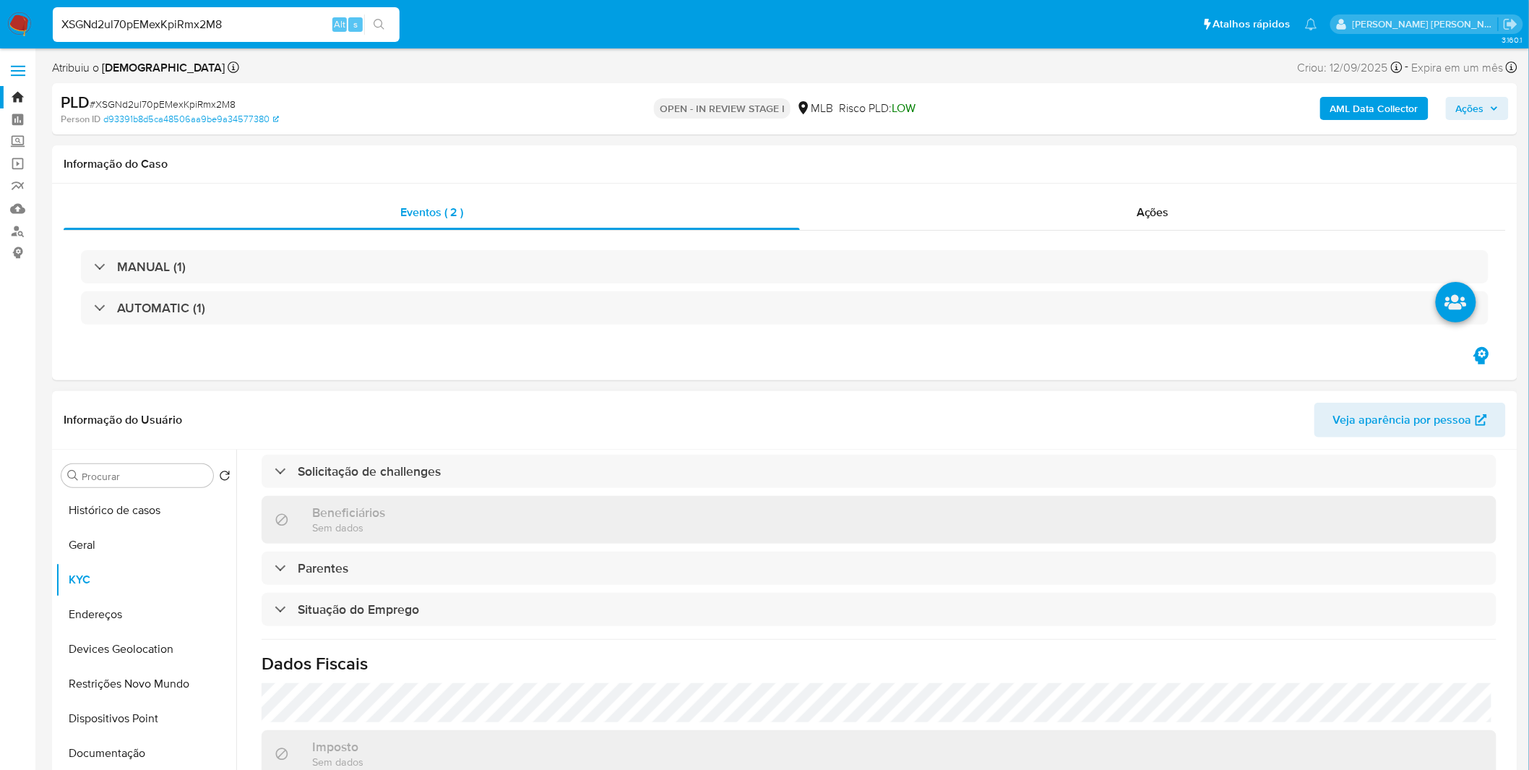
scroll to position [601, 0]
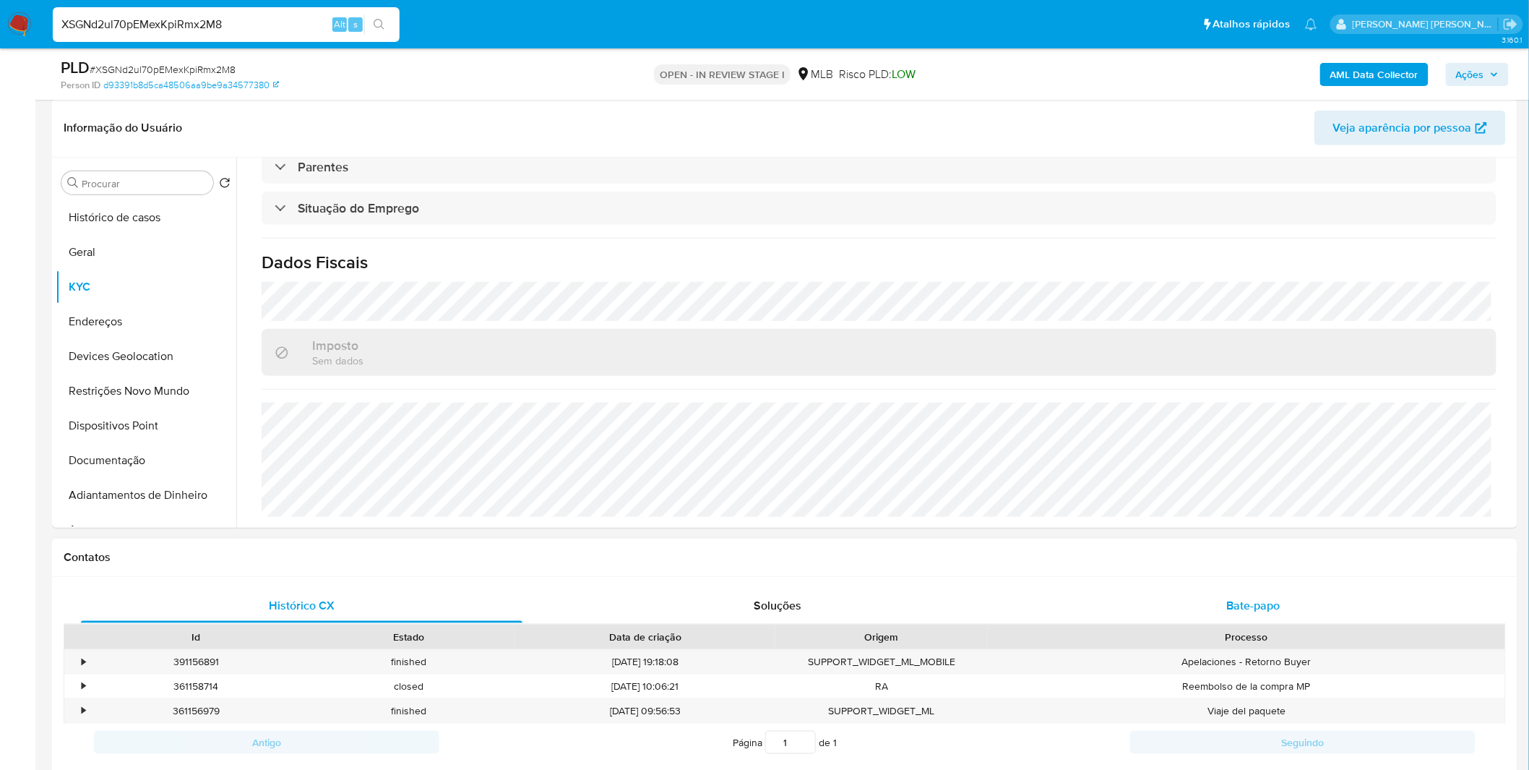
click at [1118, 600] on div "Bate-papo" at bounding box center [1254, 605] width 442 height 35
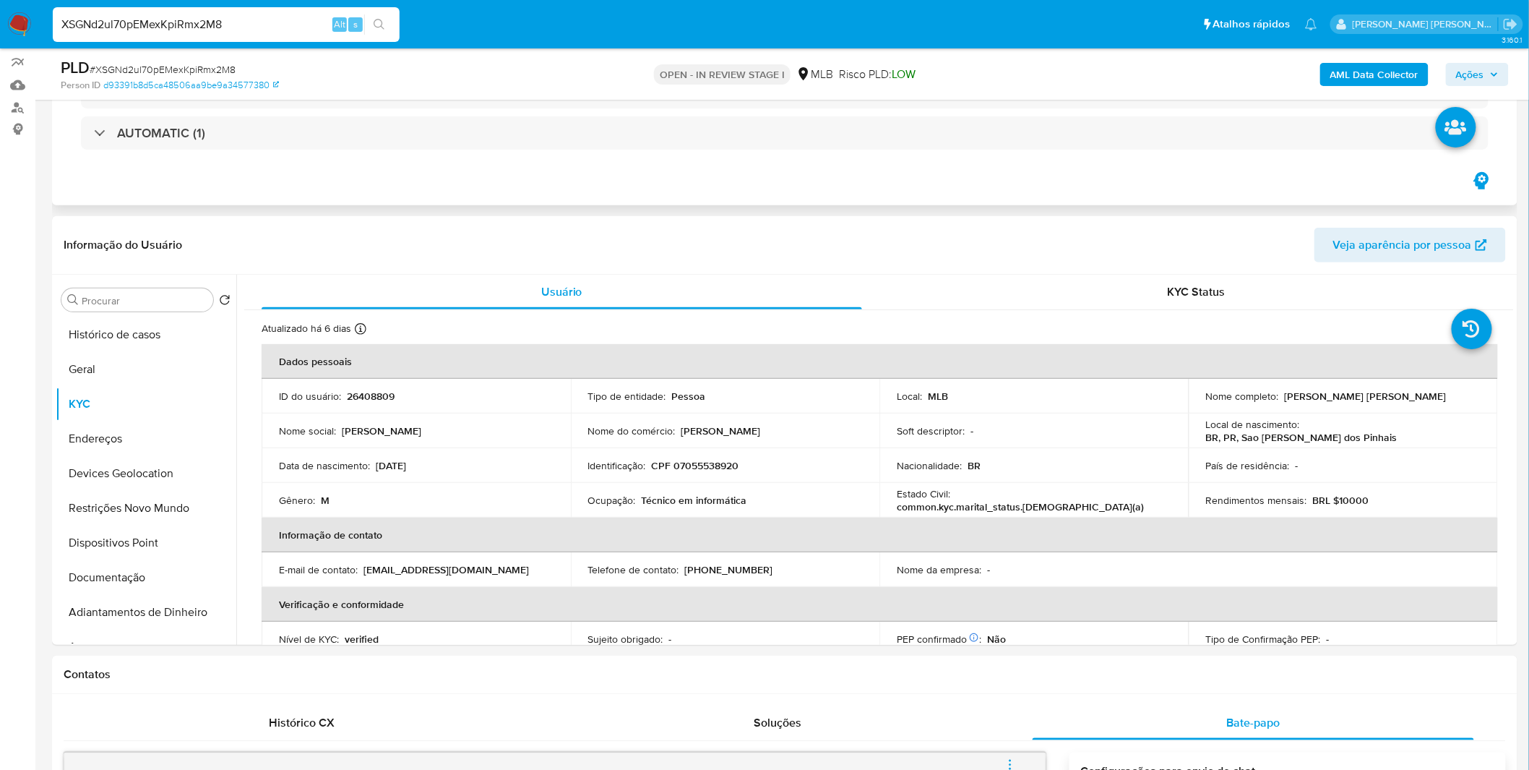
scroll to position [0, 0]
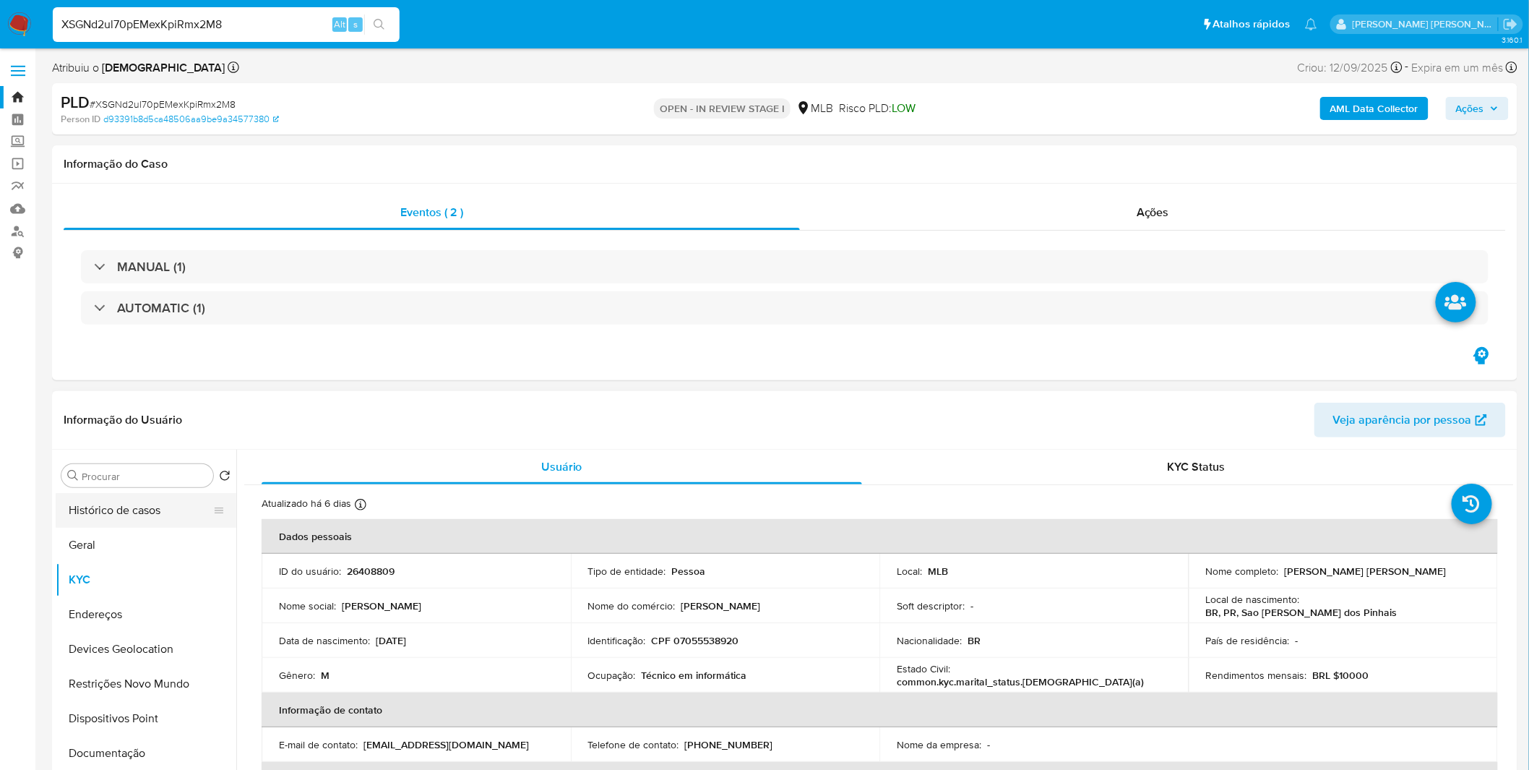
click at [171, 508] on button "Histórico de casos" at bounding box center [140, 510] width 169 height 35
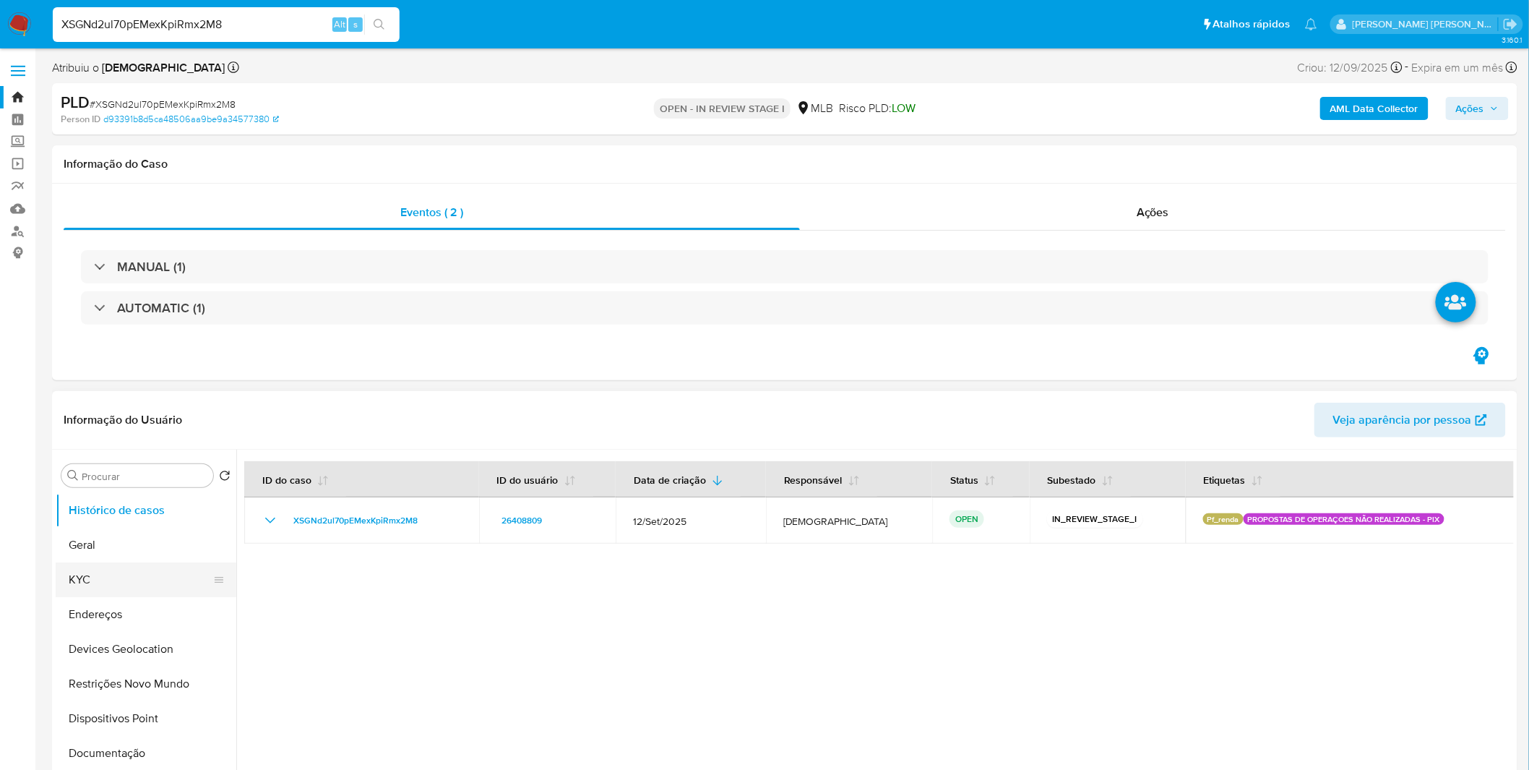
click at [137, 580] on button "KYC" at bounding box center [140, 579] width 169 height 35
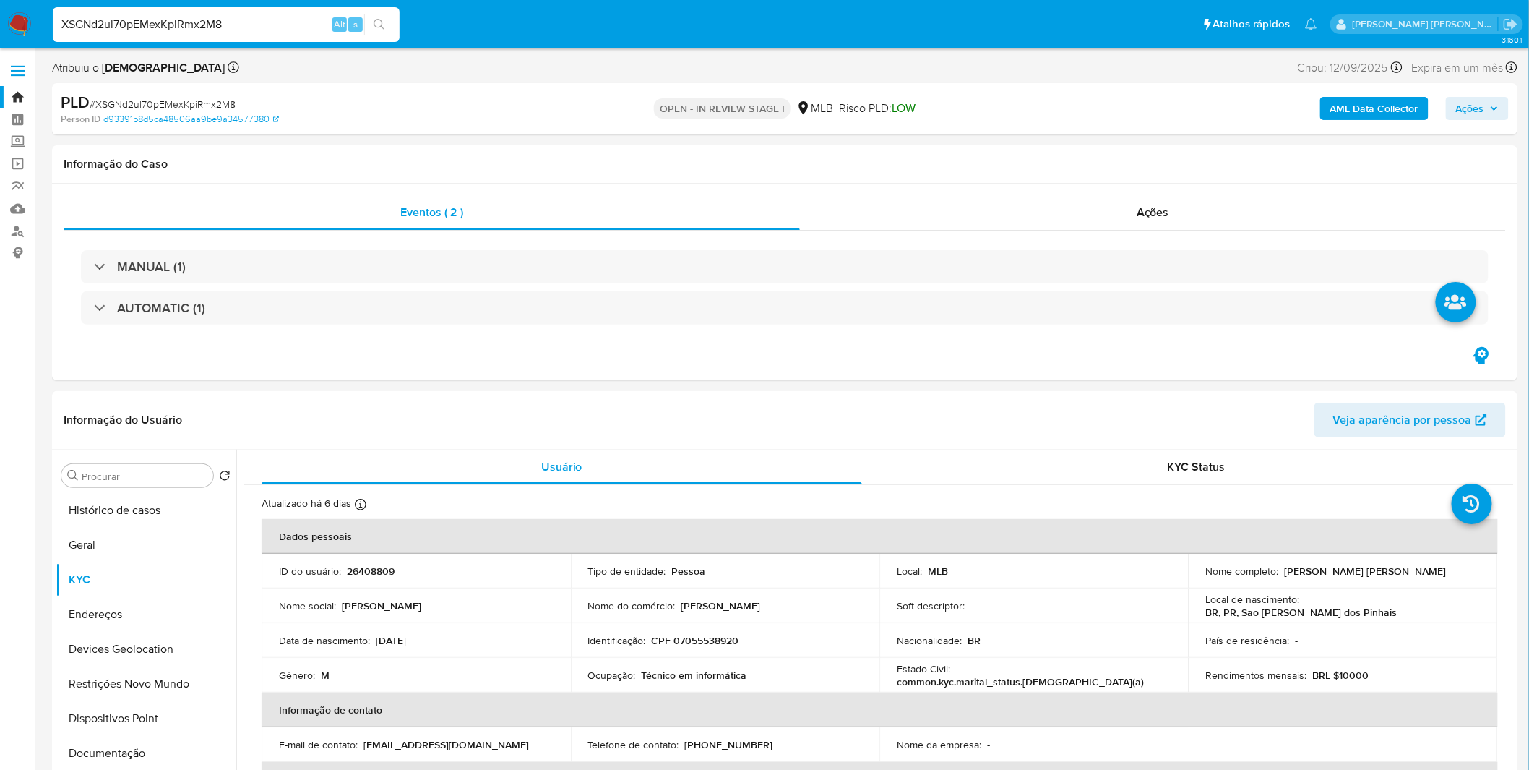
click at [137, 20] on input "XSGNd2ul70pEMexKpiRmx2M8" at bounding box center [226, 24] width 347 height 19
paste input "ypFdqHRPXUnoAt7hvWnv13YK"
type input "ypFdqHRPXUnoAt7hvWnv13YK"
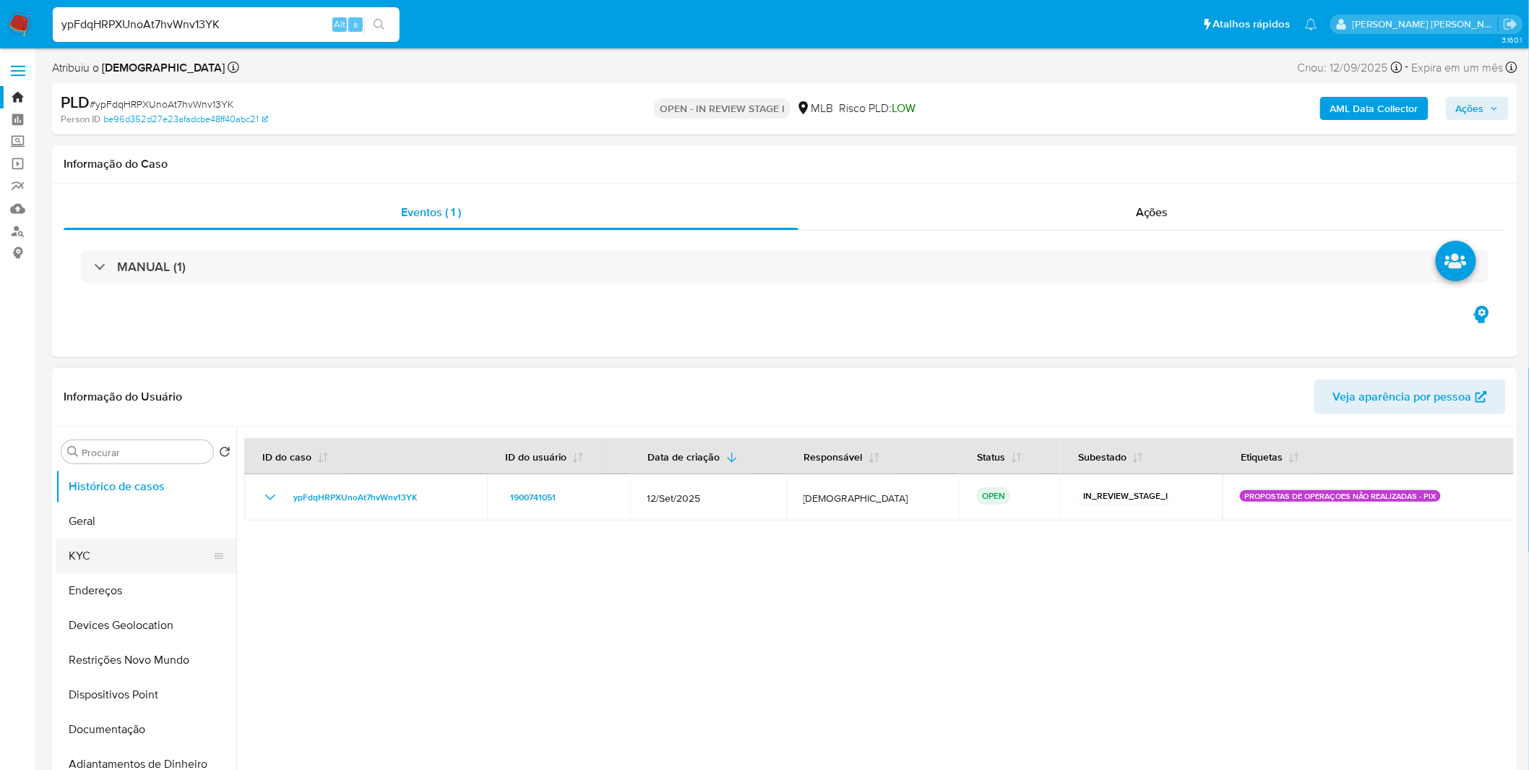
click at [80, 562] on button "KYC" at bounding box center [140, 555] width 169 height 35
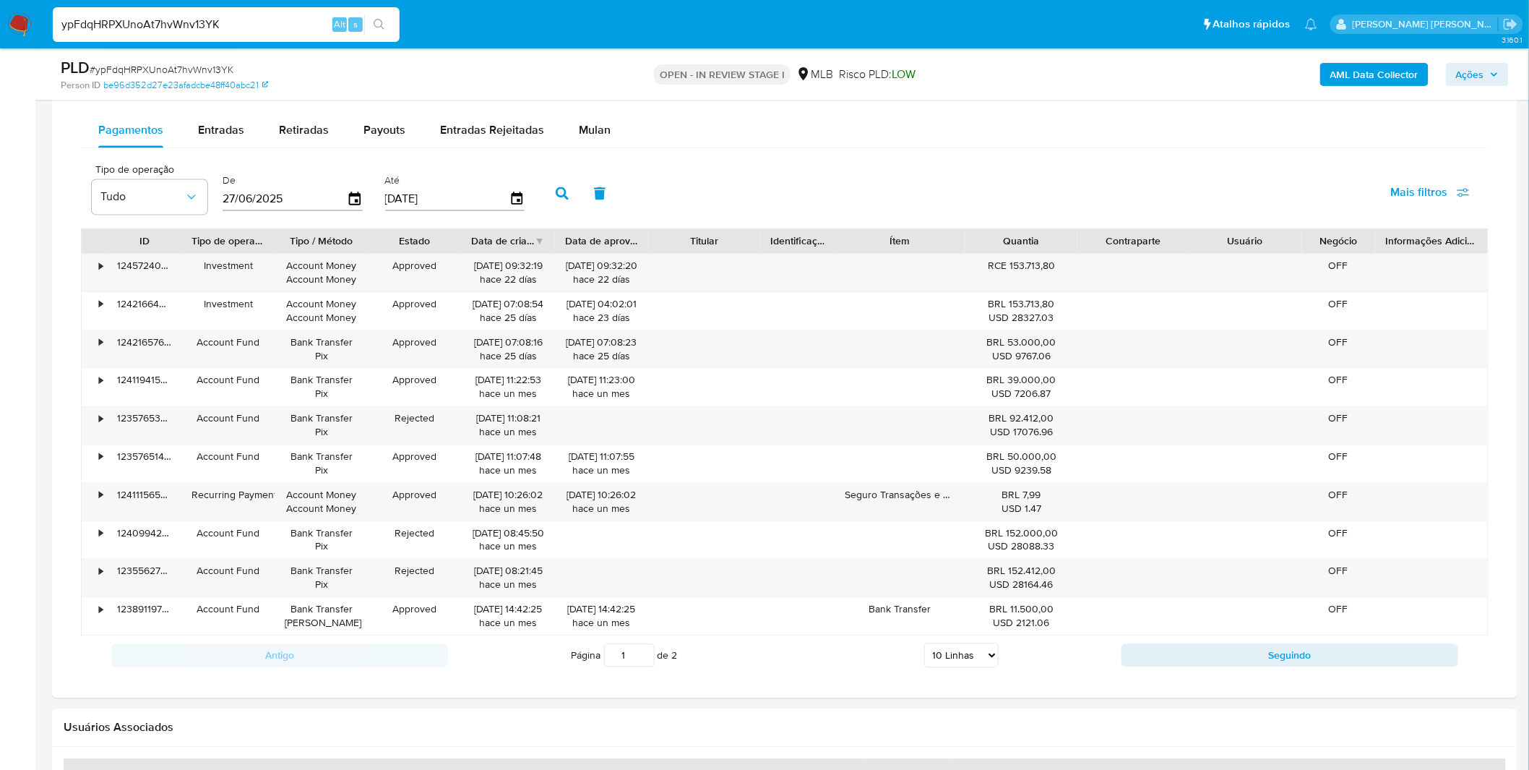
scroll to position [1204, 0]
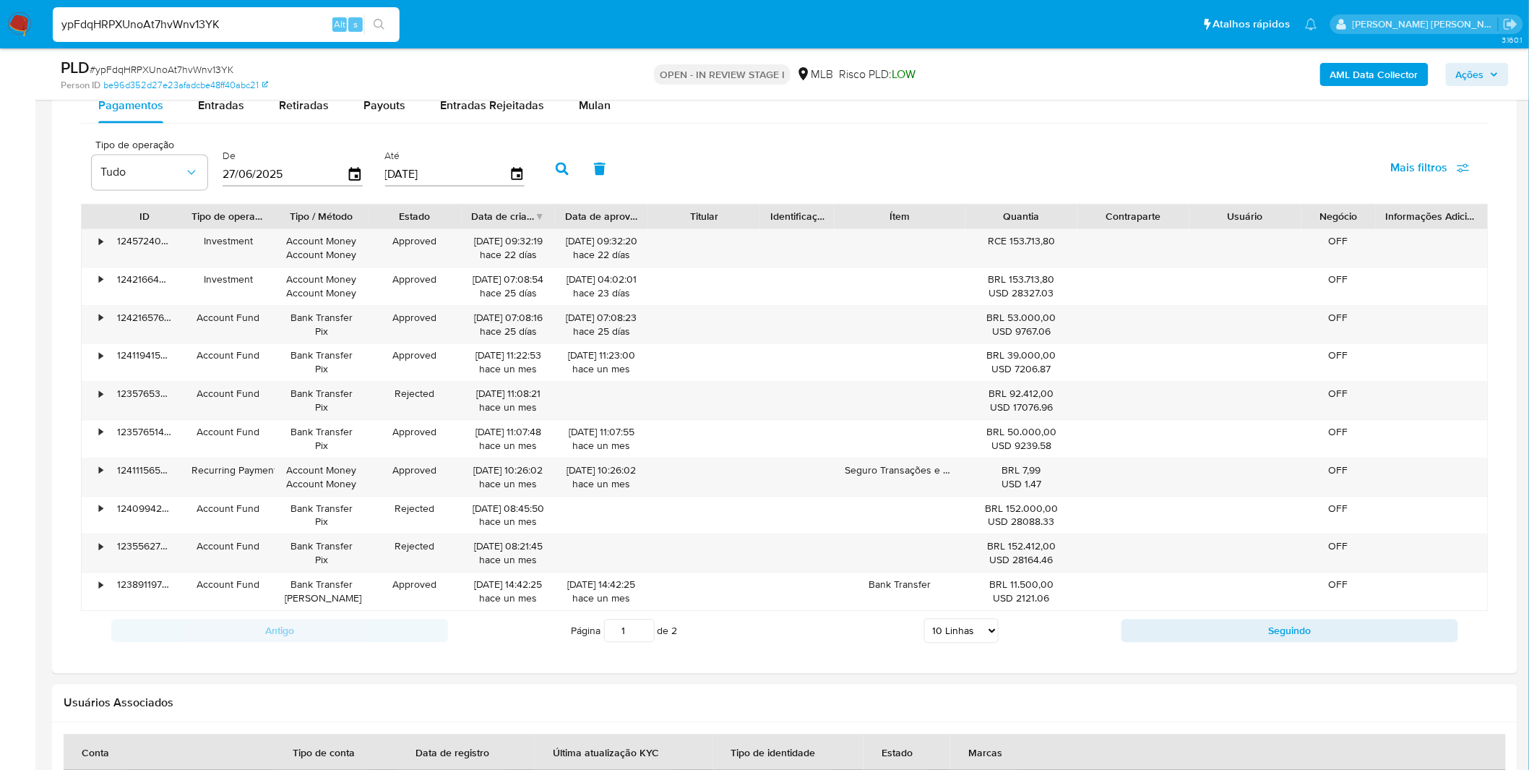
click at [989, 625] on select "5 Linhas 10 Linhas 20 Linhas 25 Linhas 50 Linhas 100 Linhas" at bounding box center [961, 630] width 74 height 25
select select "25"
click at [924, 620] on select "5 Linhas 10 Linhas 20 Linhas 25 Linhas 50 Linhas 100 Linhas" at bounding box center [961, 630] width 74 height 25
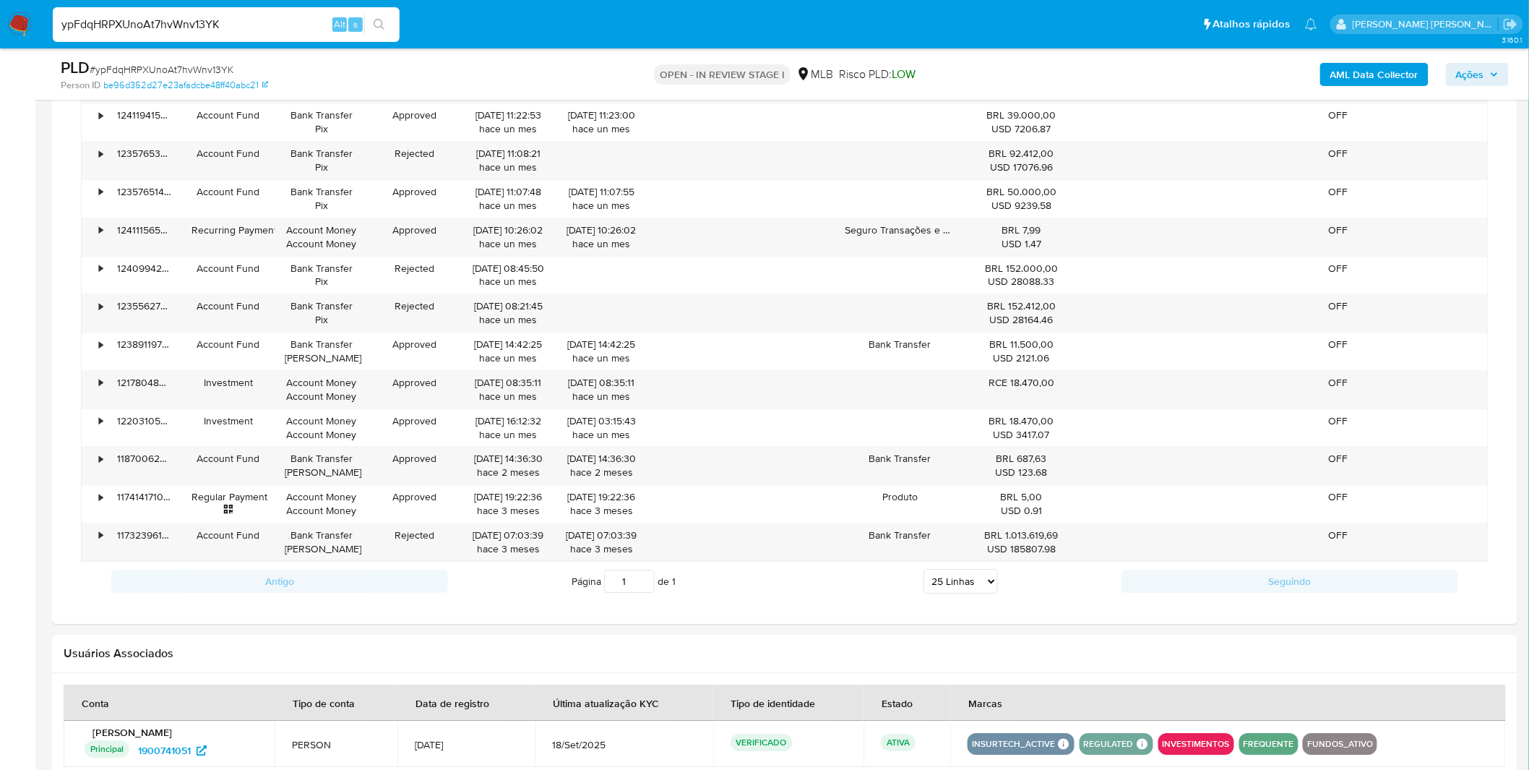
scroll to position [1446, 0]
drag, startPoint x: 1048, startPoint y: 551, endPoint x: 1008, endPoint y: 536, distance: 43.0
click at [1008, 536] on div "BRL 1.013.619,69 USD 185807.98" at bounding box center [1022, 540] width 92 height 27
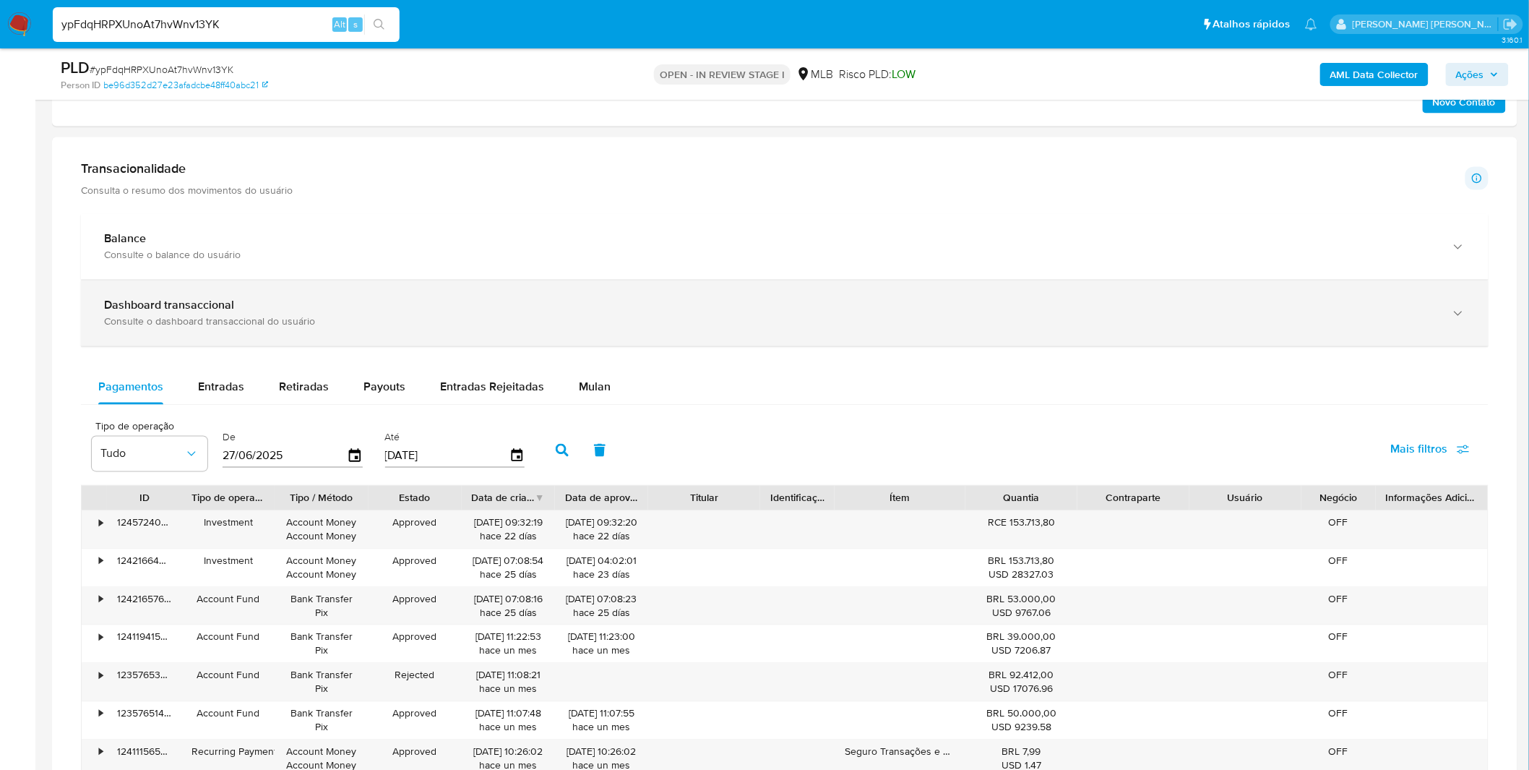
scroll to position [723, 0]
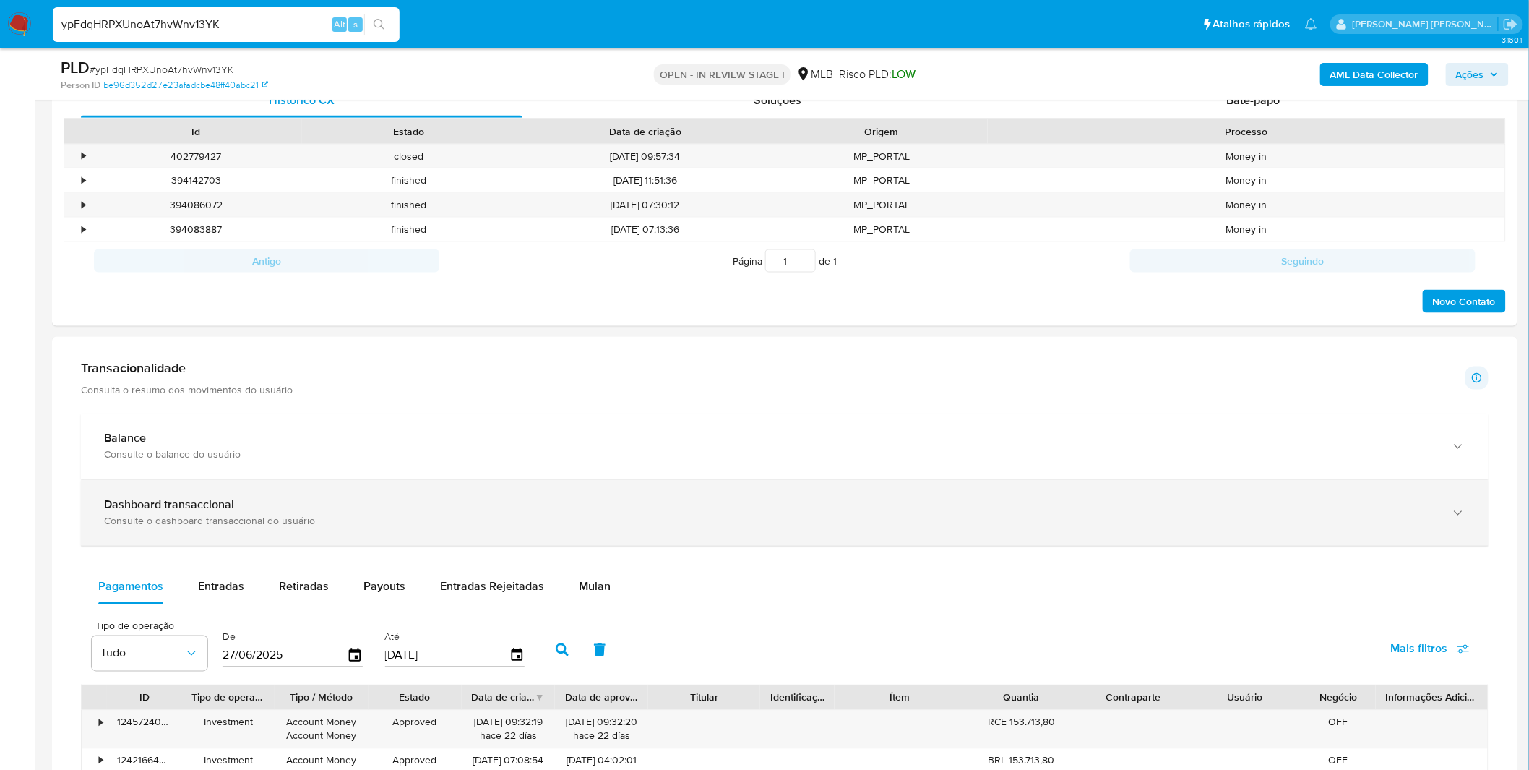
click at [798, 489] on div "Dashboard transaccional Consulte o dashboard transaccional do usuário" at bounding box center [785, 513] width 1408 height 66
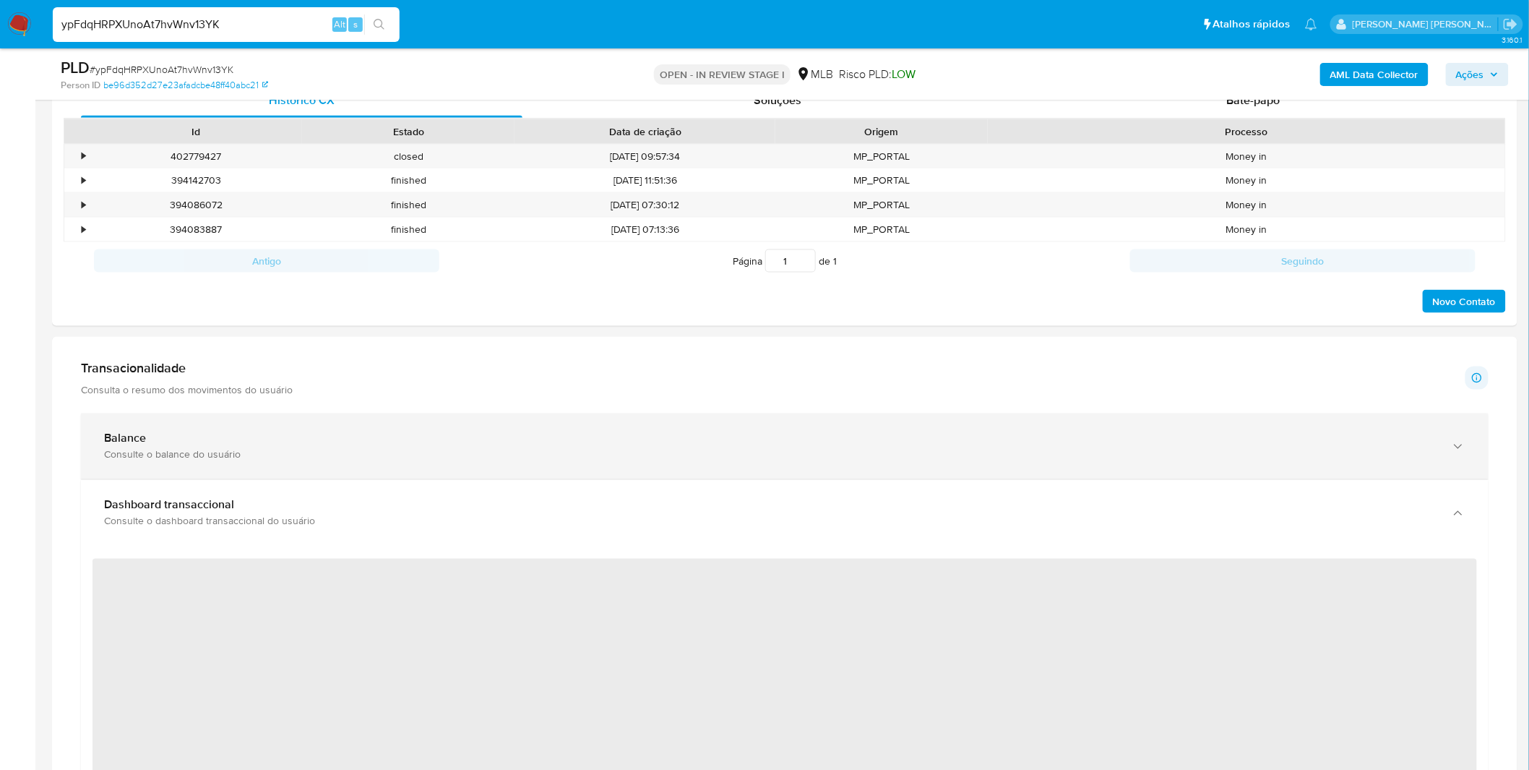
click at [796, 465] on div "Balance Consulte o balance do usuário" at bounding box center [785, 446] width 1408 height 66
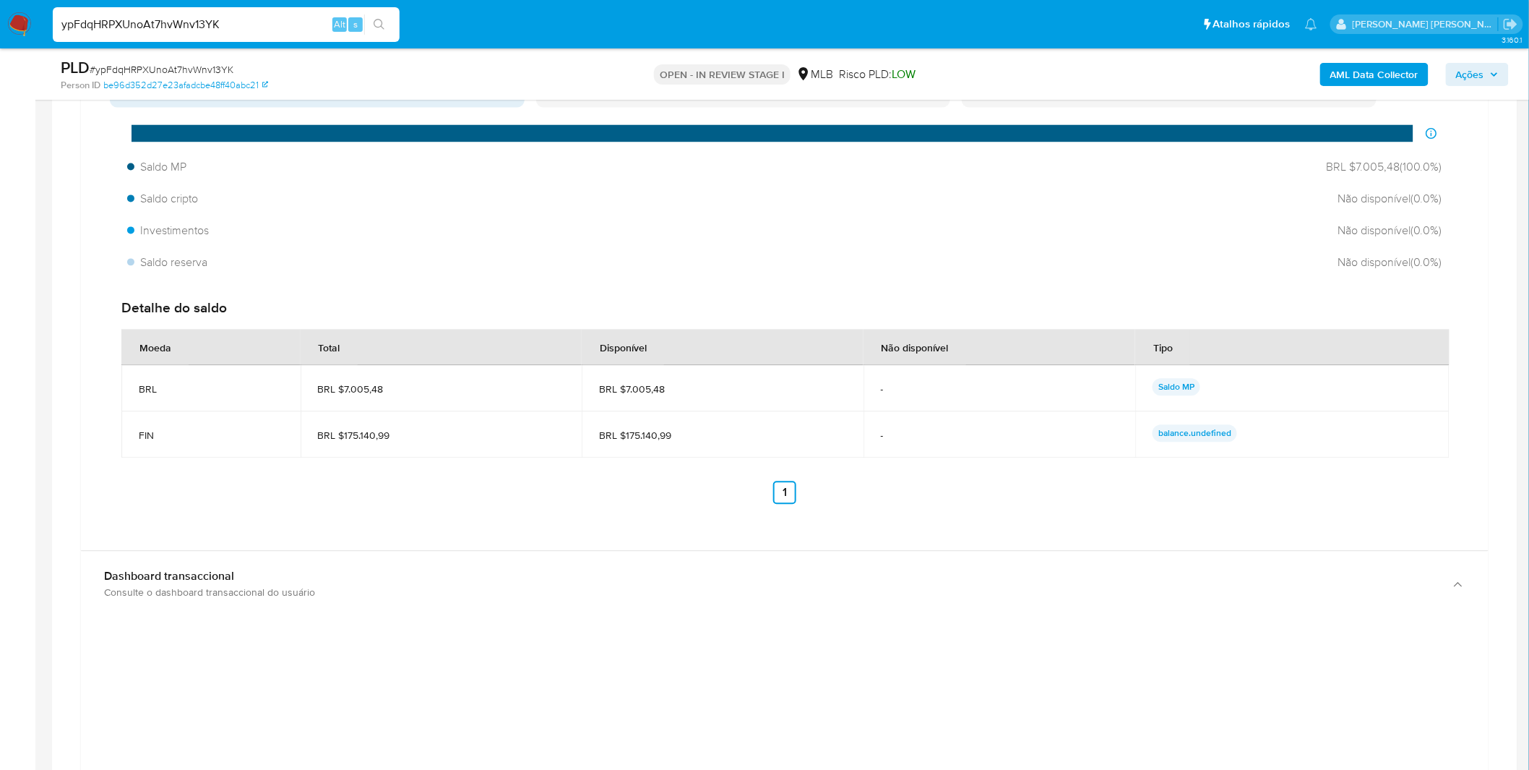
scroll to position [1204, 0]
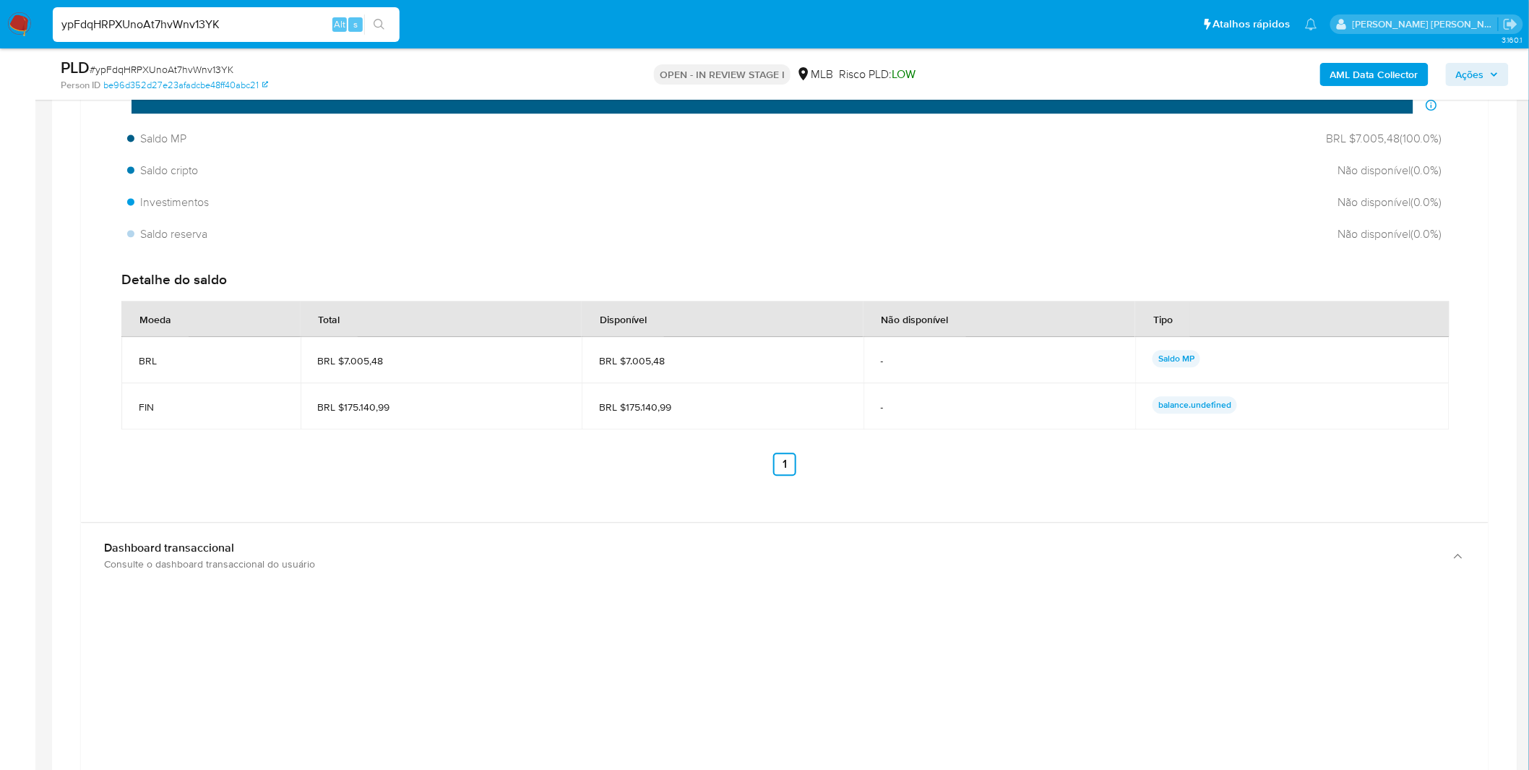
drag, startPoint x: 197, startPoint y: 413, endPoint x: 136, endPoint y: 410, distance: 61.5
click at [136, 410] on td "FIN" at bounding box center [210, 406] width 179 height 46
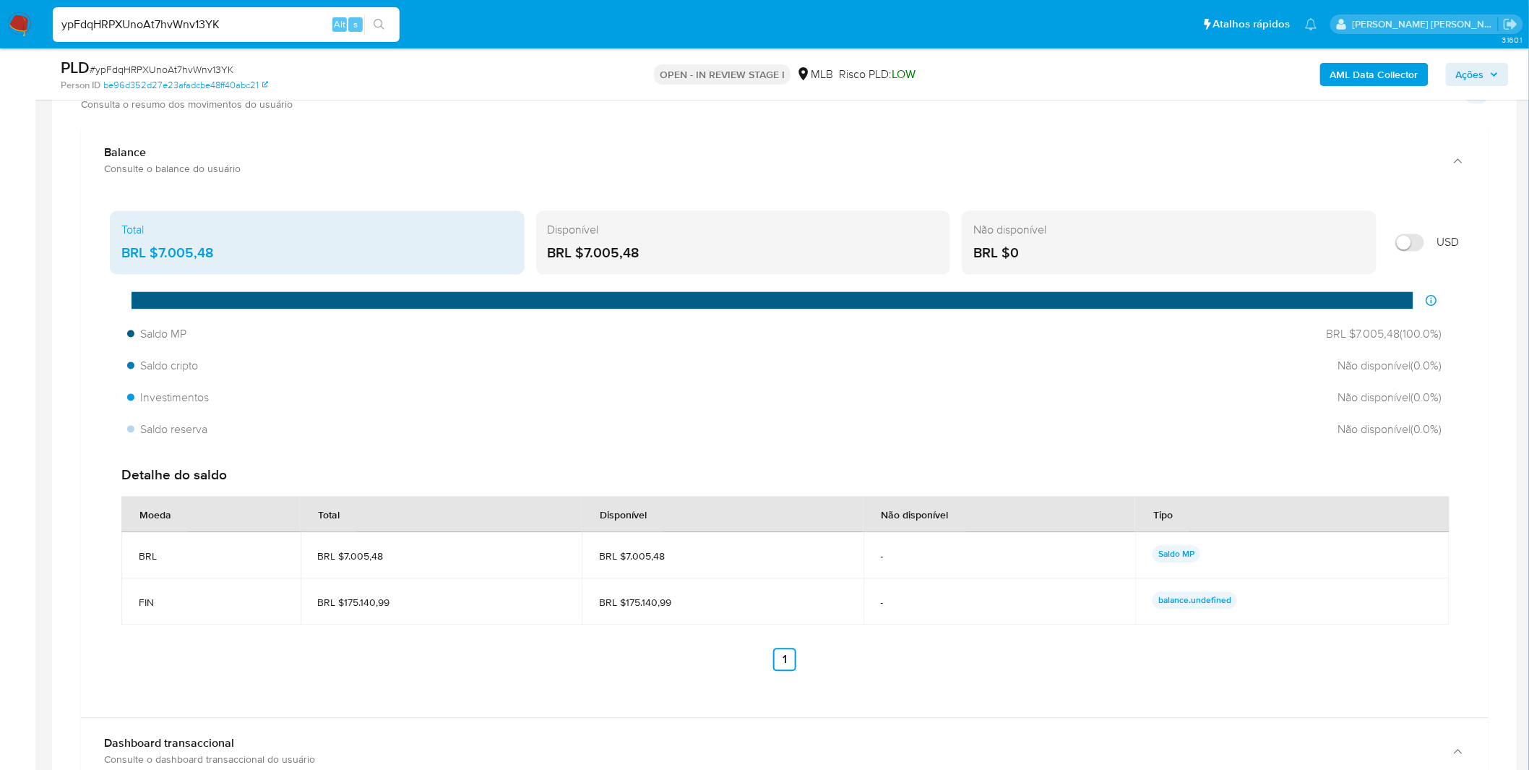
scroll to position [963, 0]
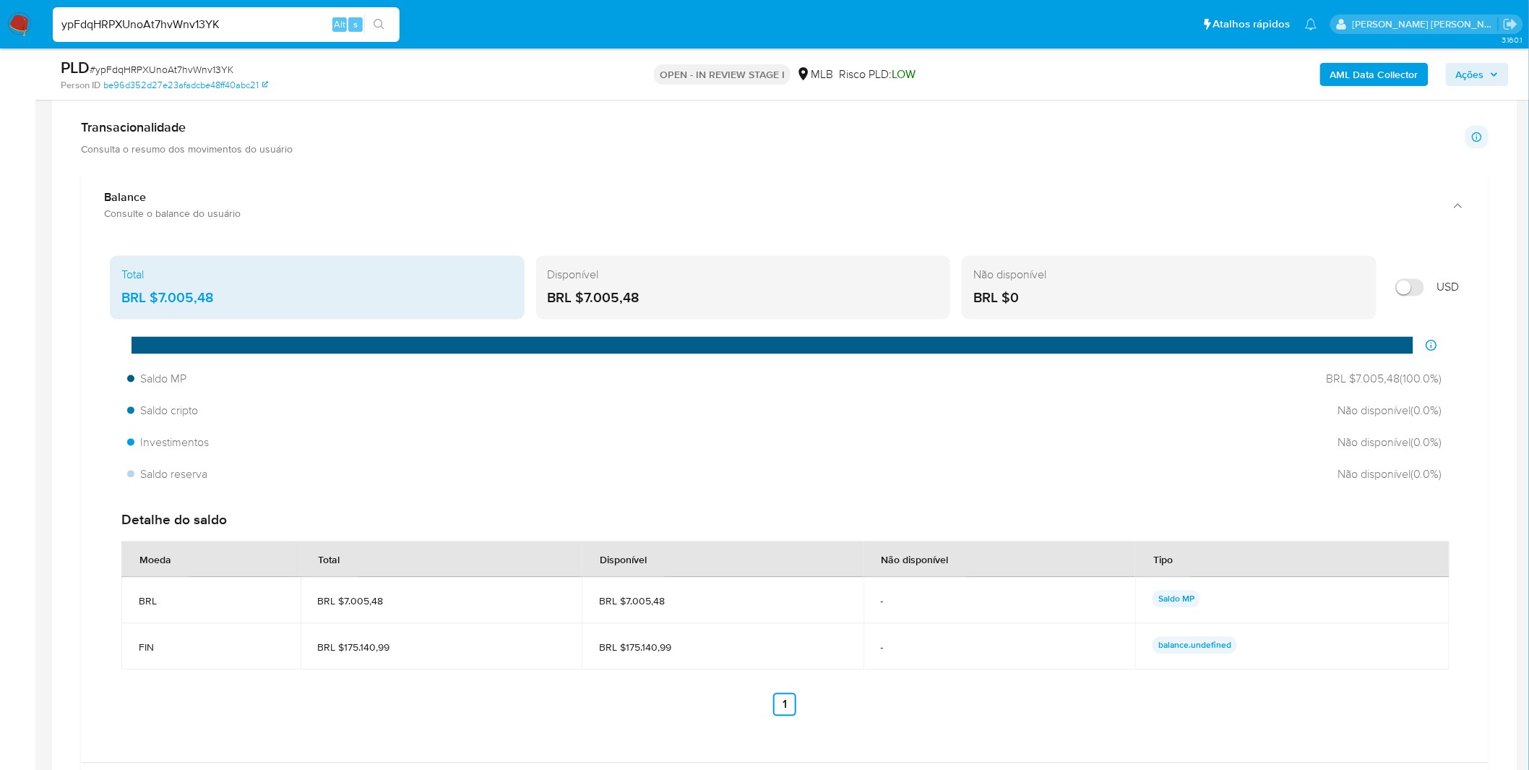
click at [1222, 647] on p "balance.undefined" at bounding box center [1195, 645] width 85 height 17
drag, startPoint x: 1222, startPoint y: 647, endPoint x: 1188, endPoint y: 658, distance: 35.9
click at [1223, 649] on p "balance.undefined" at bounding box center [1195, 645] width 85 height 17
click at [150, 626] on td "FIN" at bounding box center [210, 647] width 179 height 46
drag, startPoint x: 166, startPoint y: 651, endPoint x: 136, endPoint y: 655, distance: 30.7
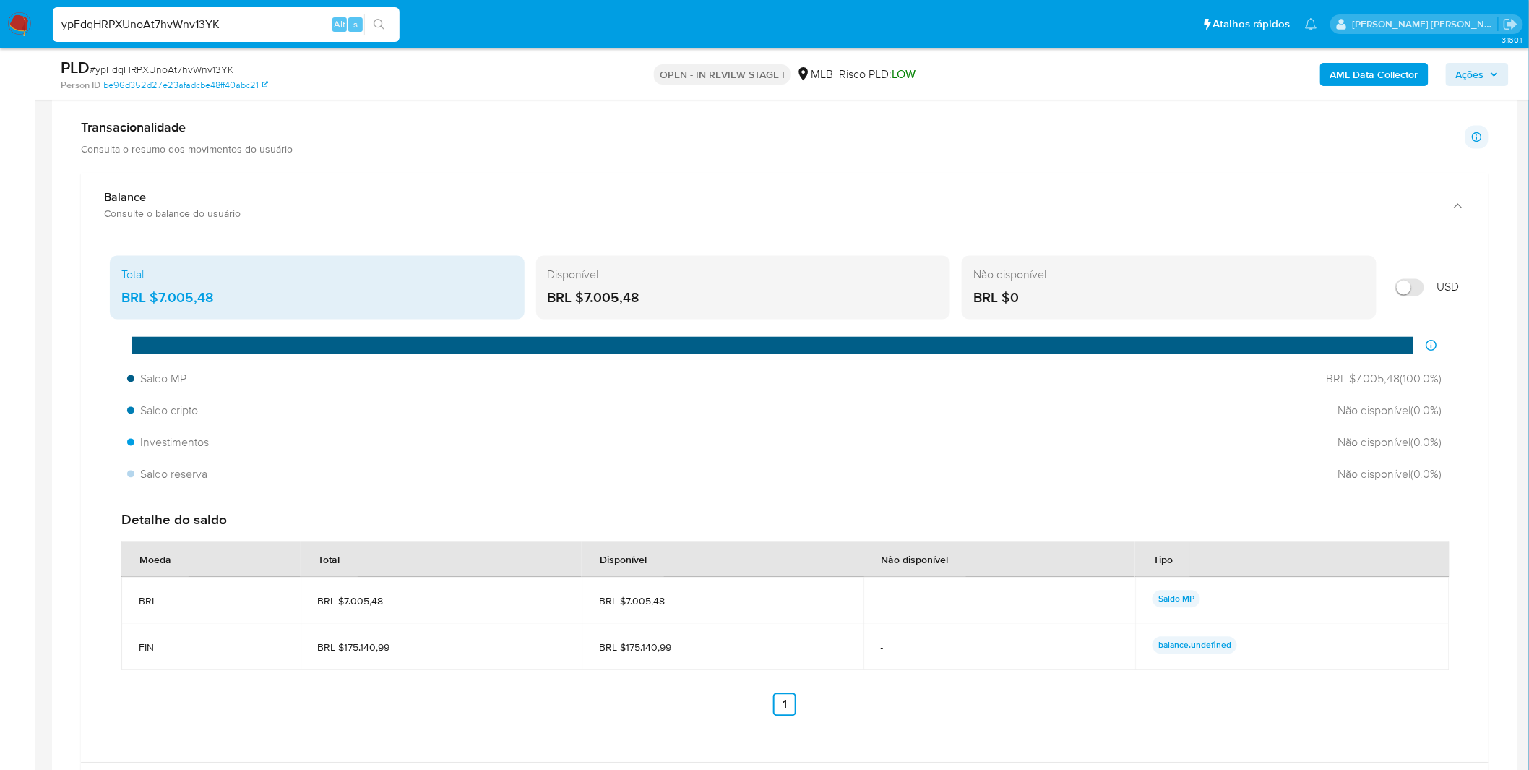
click at [136, 655] on td "FIN" at bounding box center [210, 647] width 179 height 46
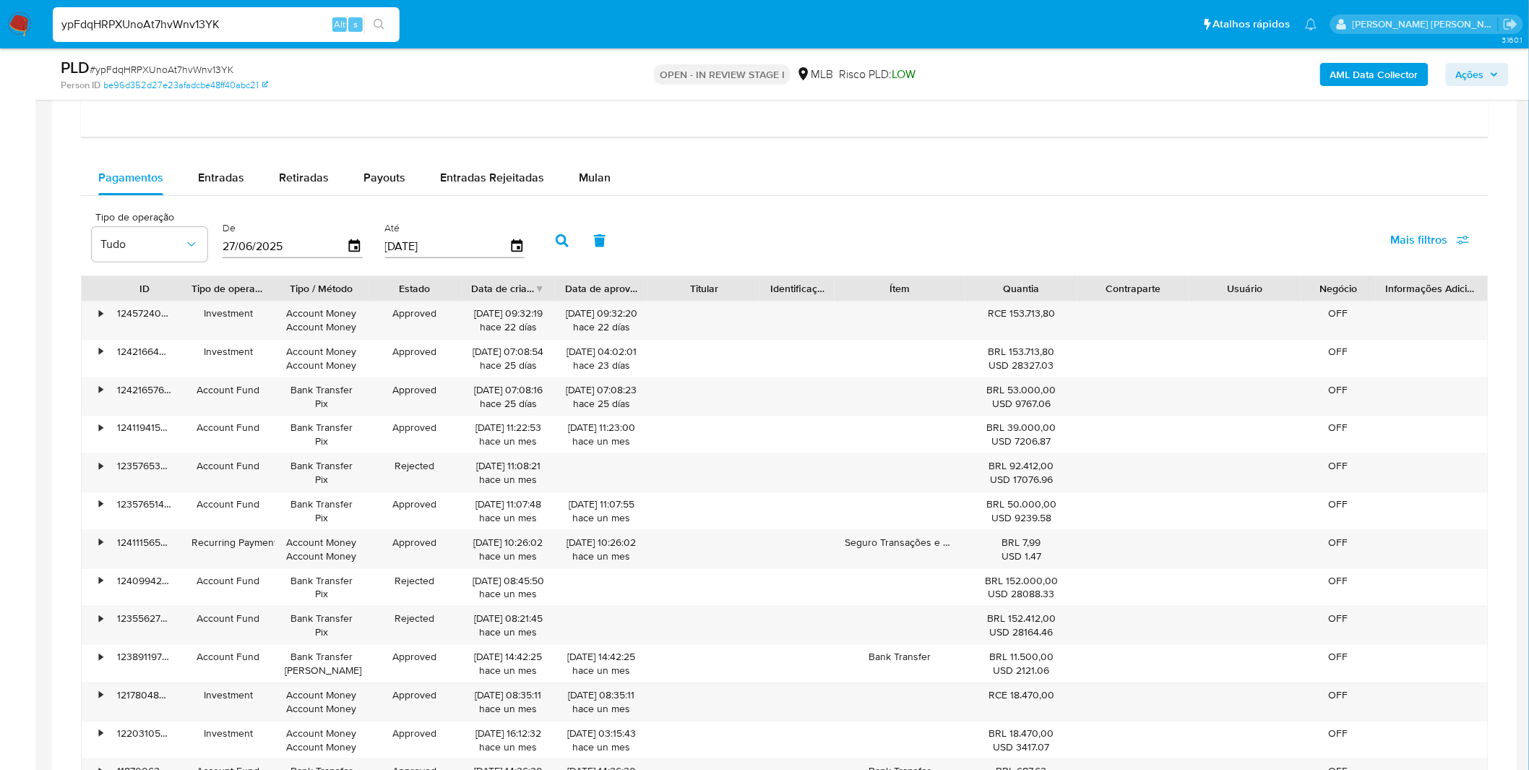
scroll to position [2329, 0]
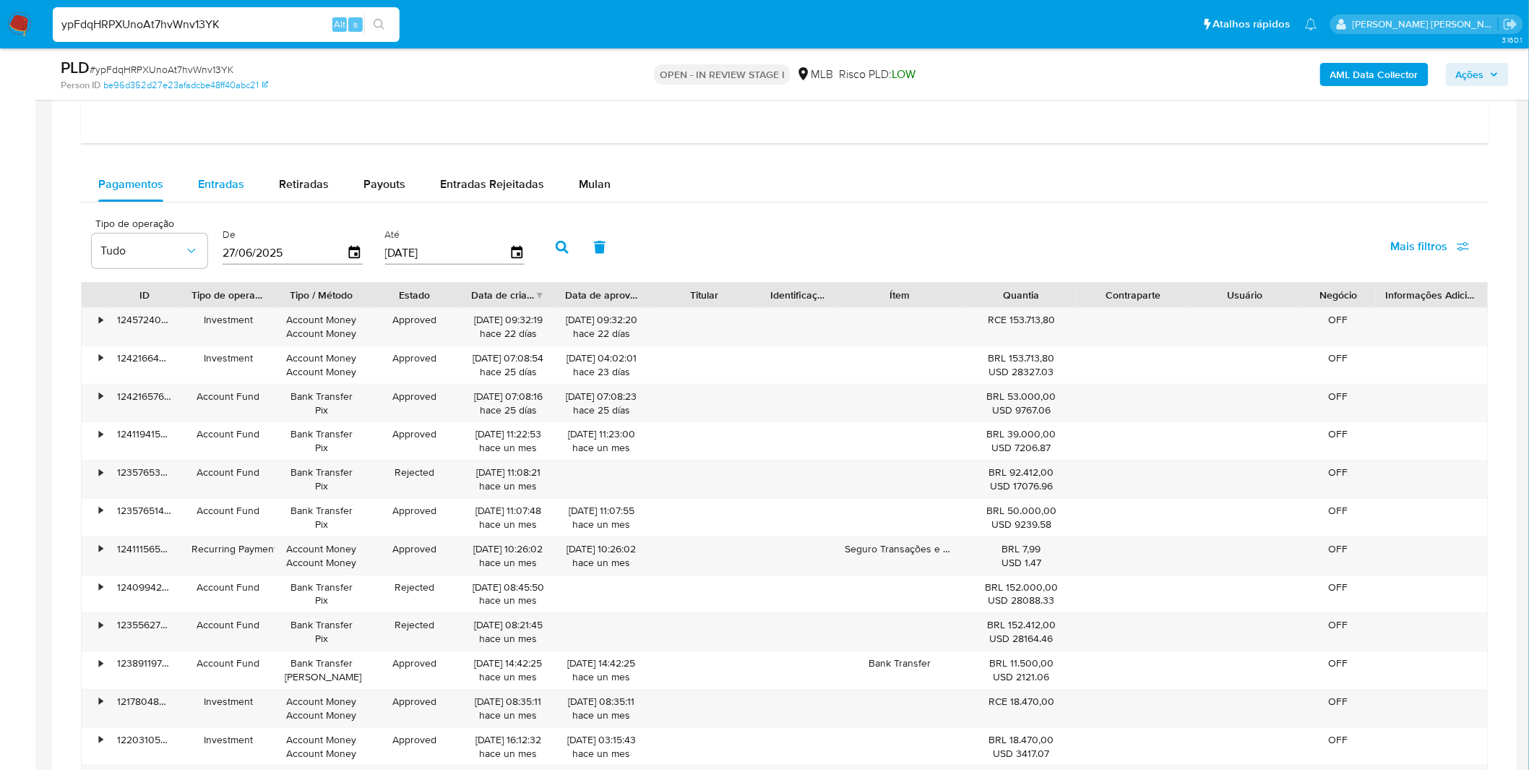
click at [210, 168] on div "Entradas" at bounding box center [221, 184] width 46 height 35
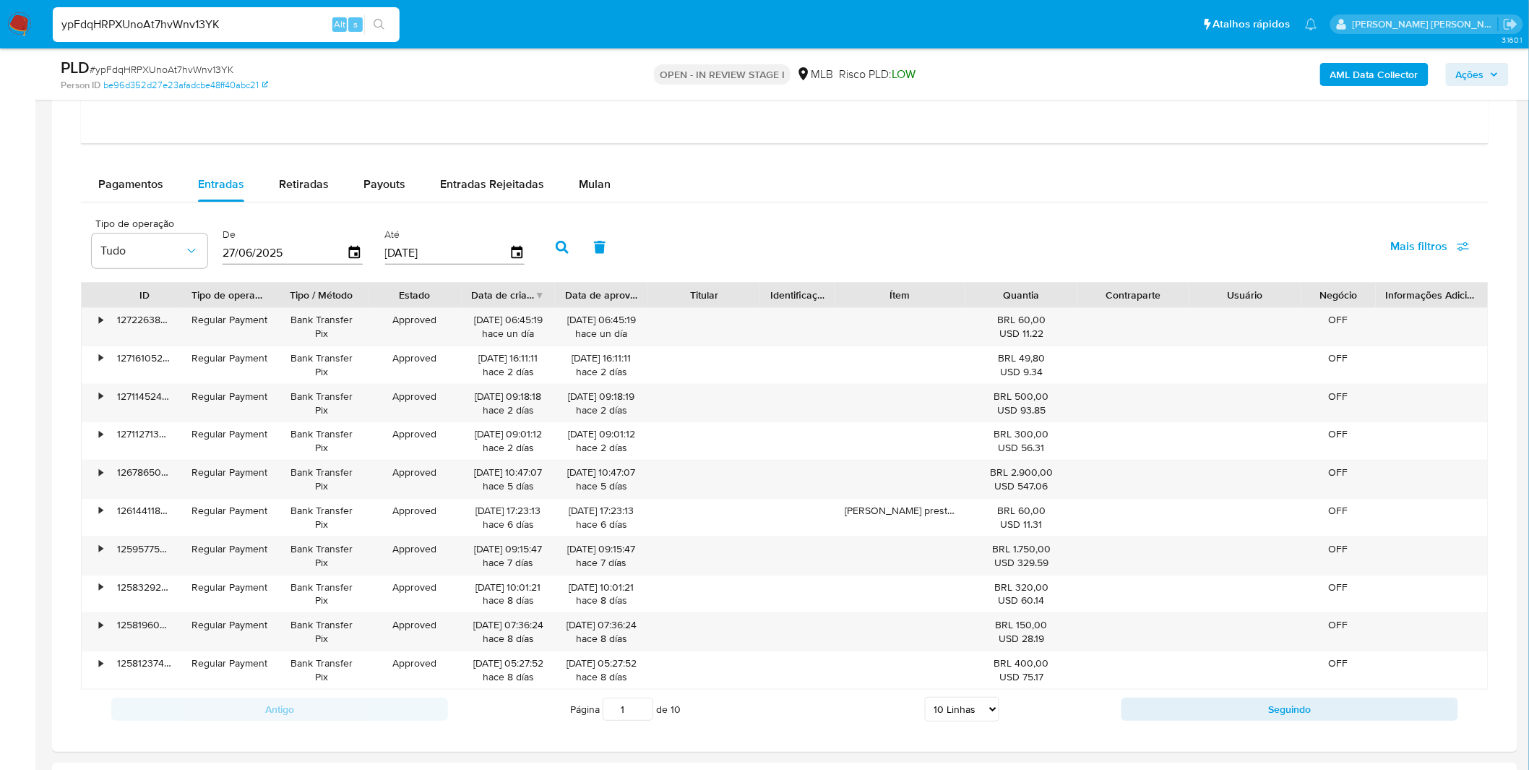
click at [954, 707] on select "5 Linhas 10 Linhas 20 Linhas 25 Linhas 50 Linhas 100 Linhas" at bounding box center [962, 709] width 74 height 25
select select "100"
click at [926, 699] on select "5 Linhas 10 Linhas 20 Linhas 25 Linhas 50 Linhas 100 Linhas" at bounding box center [962, 709] width 74 height 25
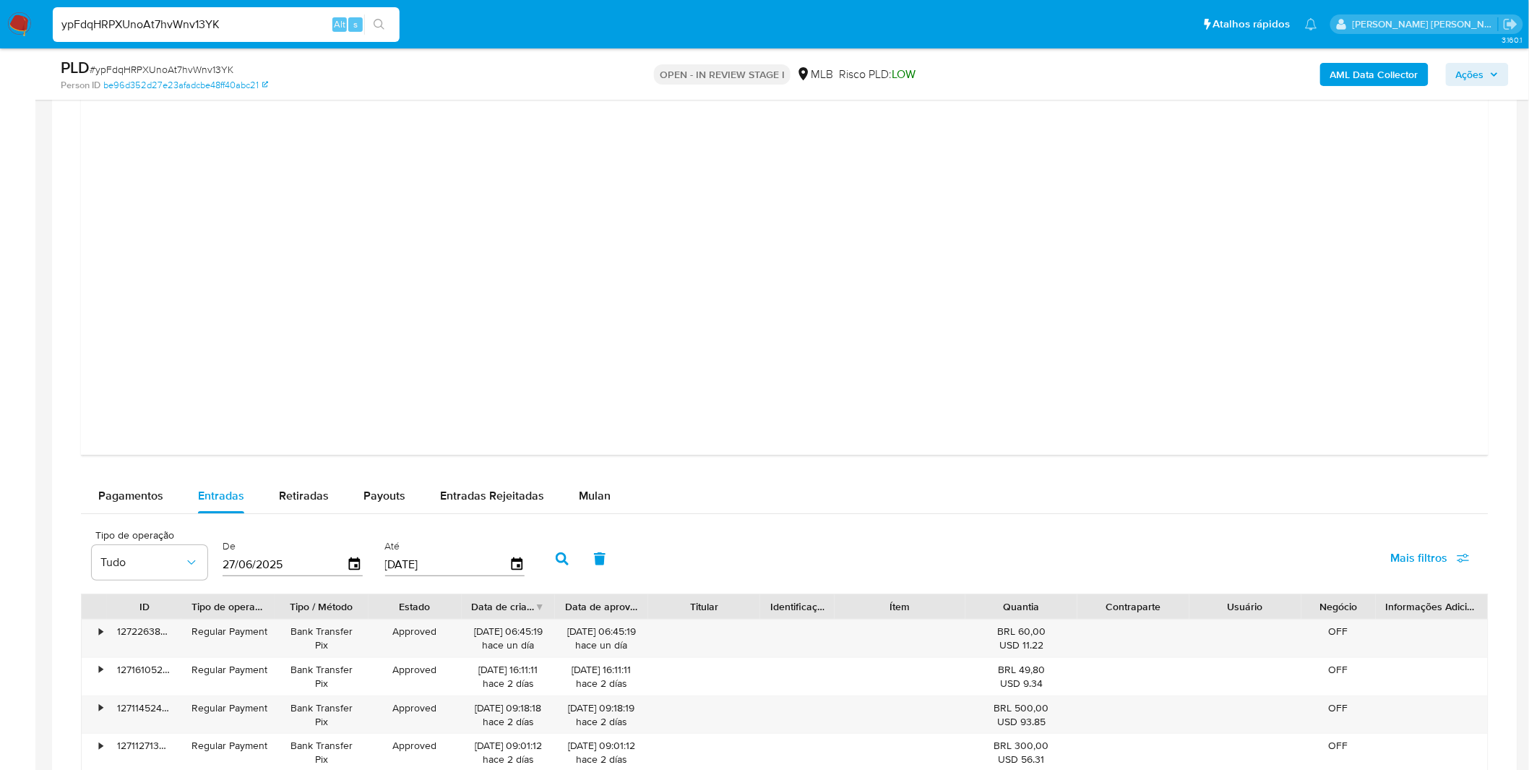
scroll to position [2087, 0]
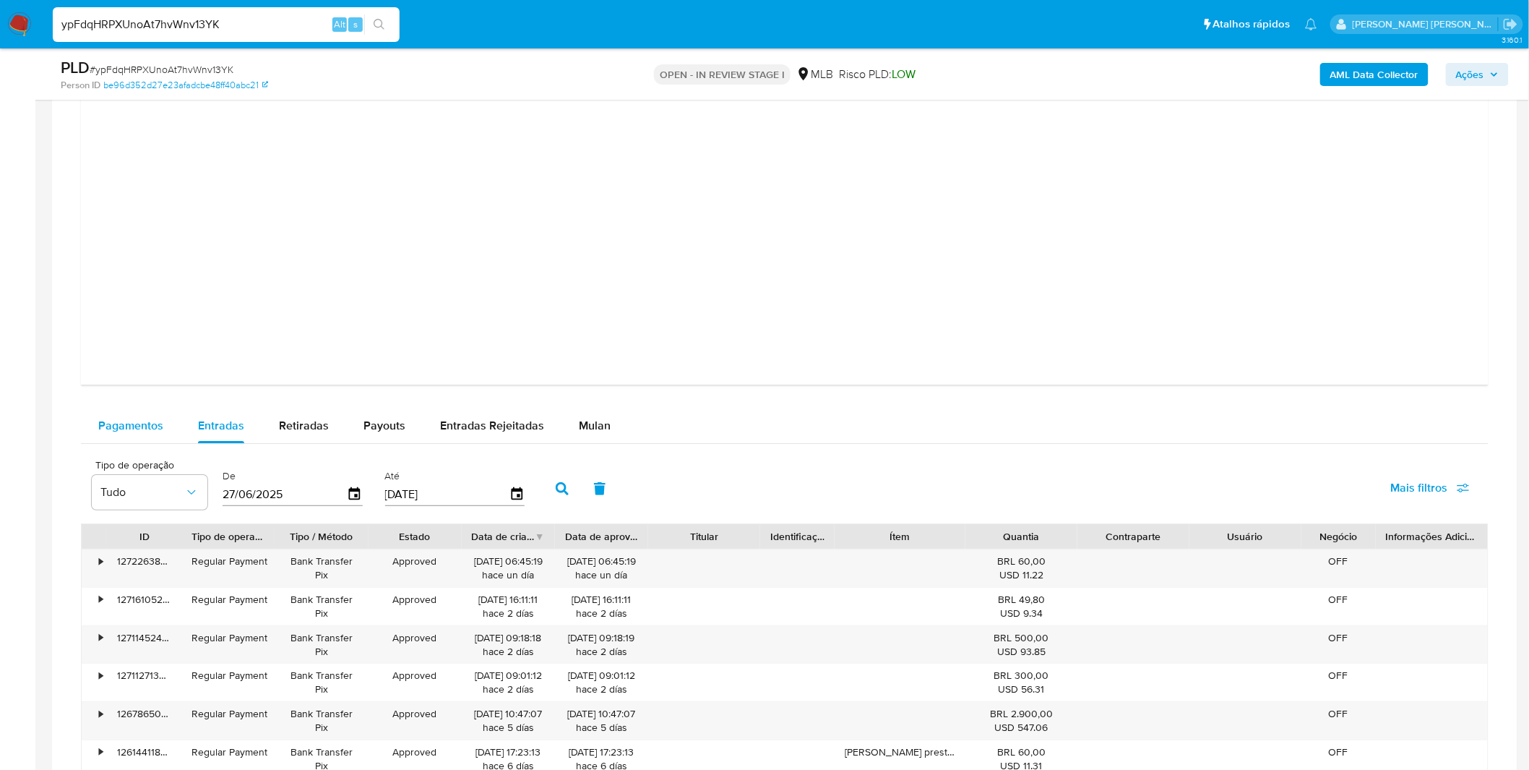
click at [148, 429] on span "Pagamentos" at bounding box center [130, 425] width 65 height 17
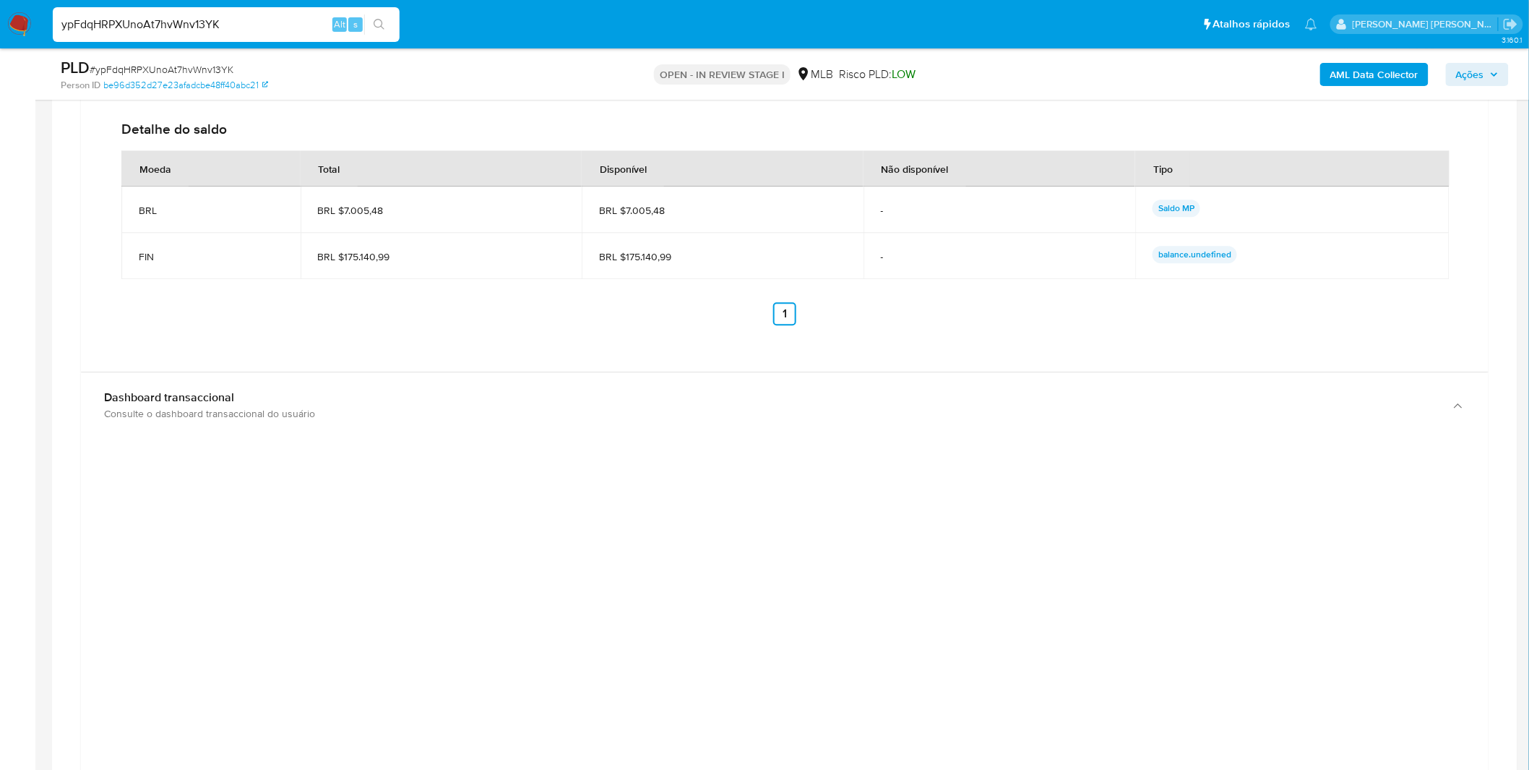
scroll to position [1284, 0]
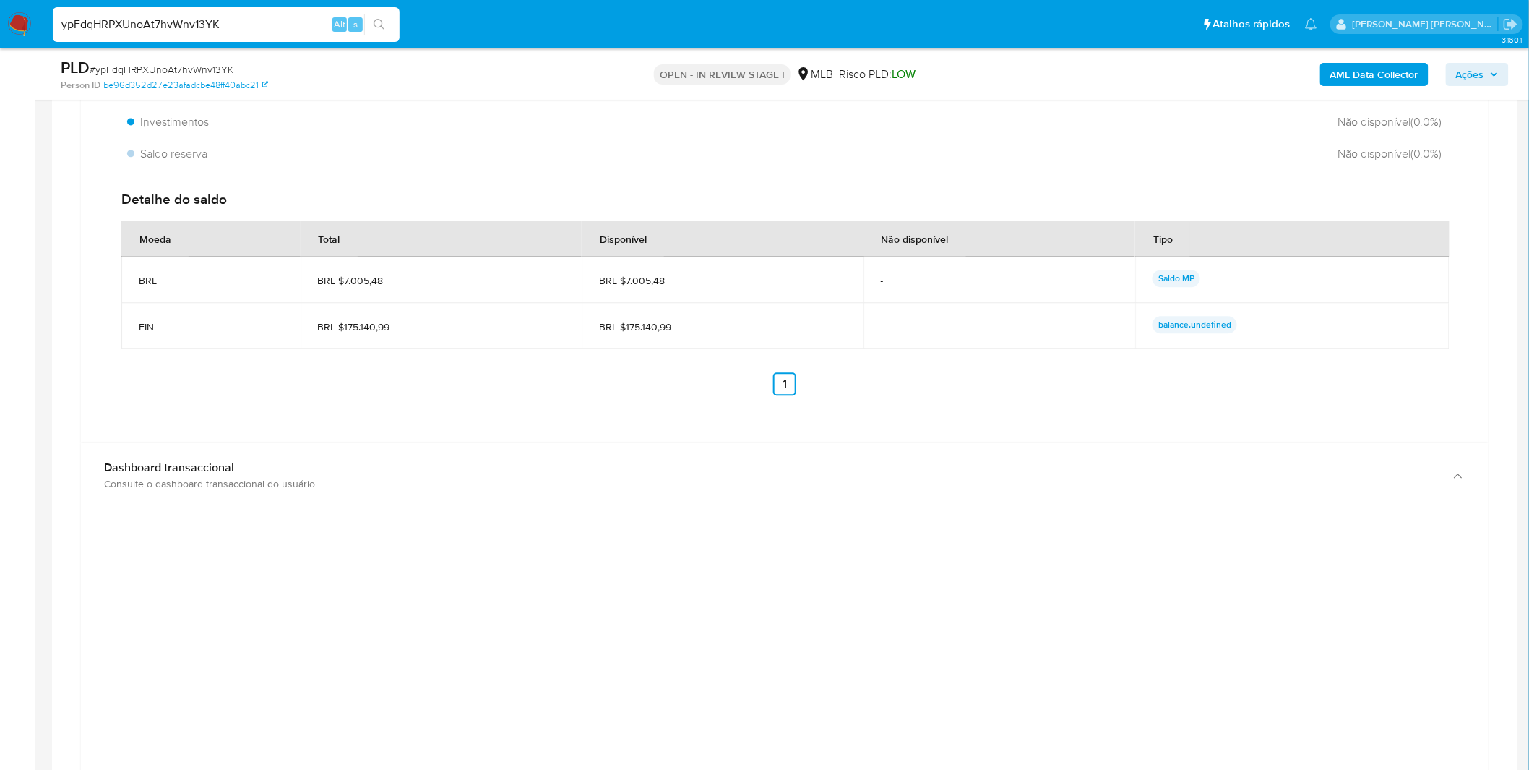
click at [257, 413] on div "Total BRL $7.005,48 Disponível BRL $7.005,48 Não disponível BRL $0 USD Distribu…" at bounding box center [785, 176] width 1385 height 495
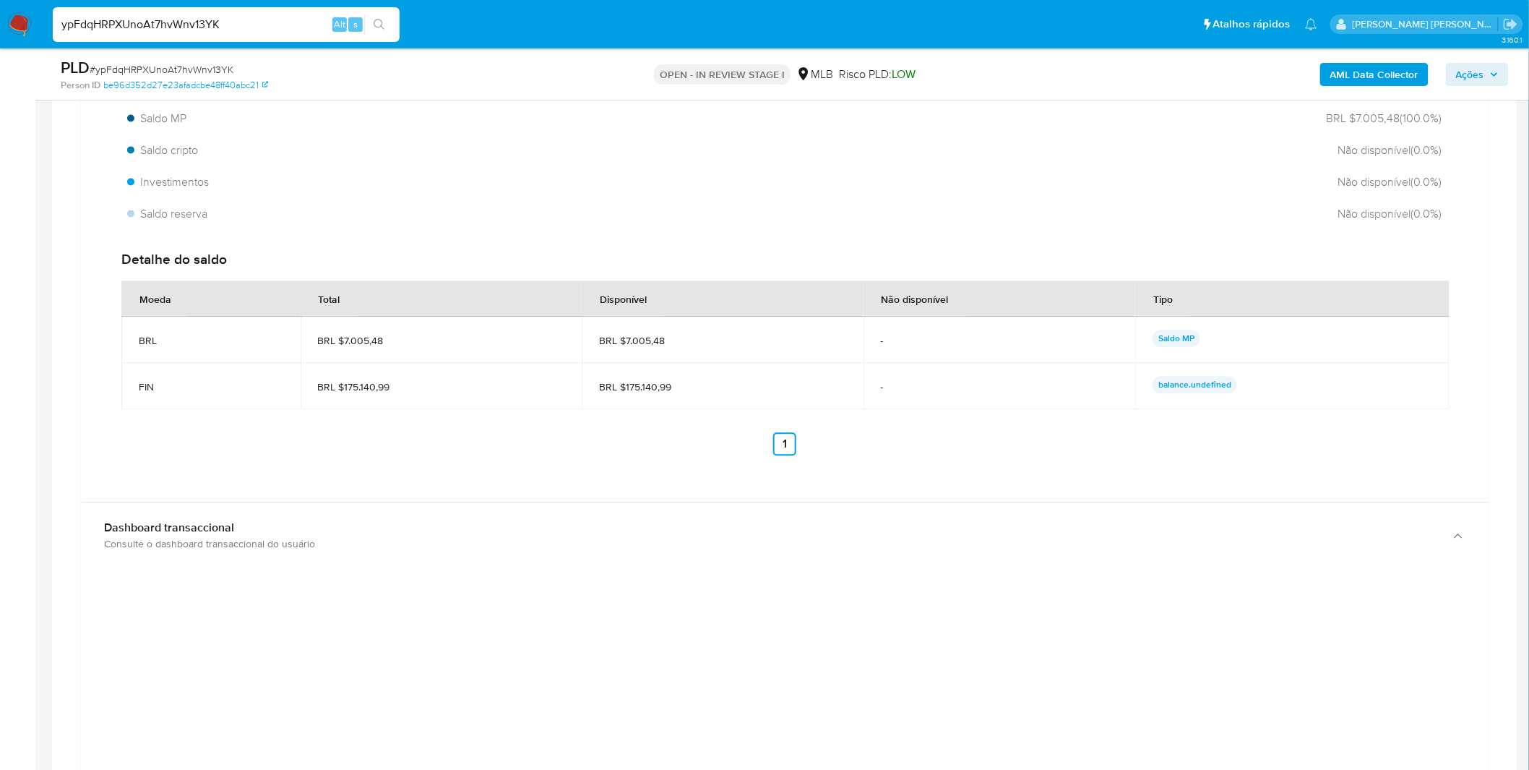
scroll to position [1124, 0]
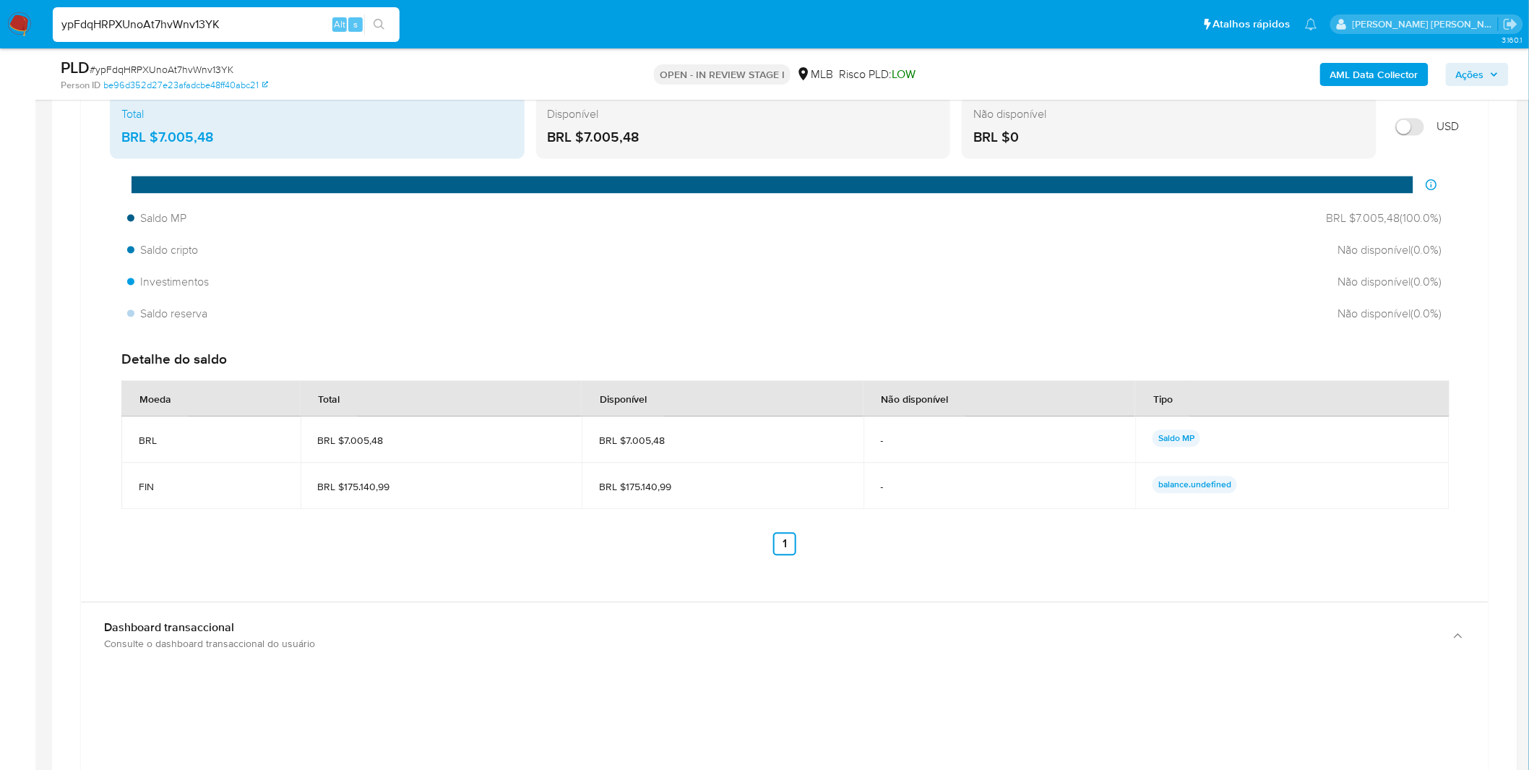
click at [1226, 492] on p "balance.undefined" at bounding box center [1195, 484] width 85 height 17
click at [568, 494] on td "BRL $175.140,99" at bounding box center [442, 486] width 282 height 46
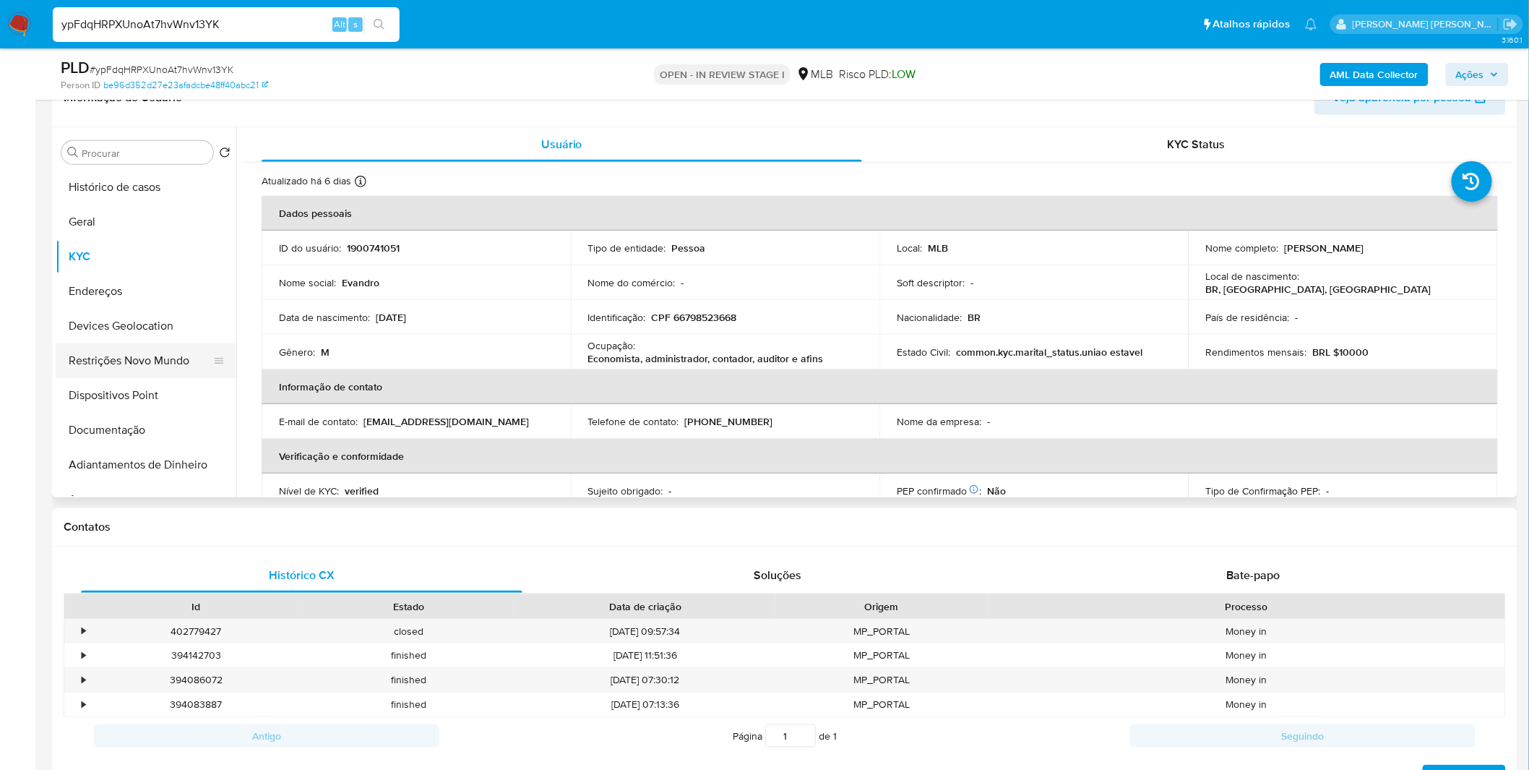
scroll to position [160, 0]
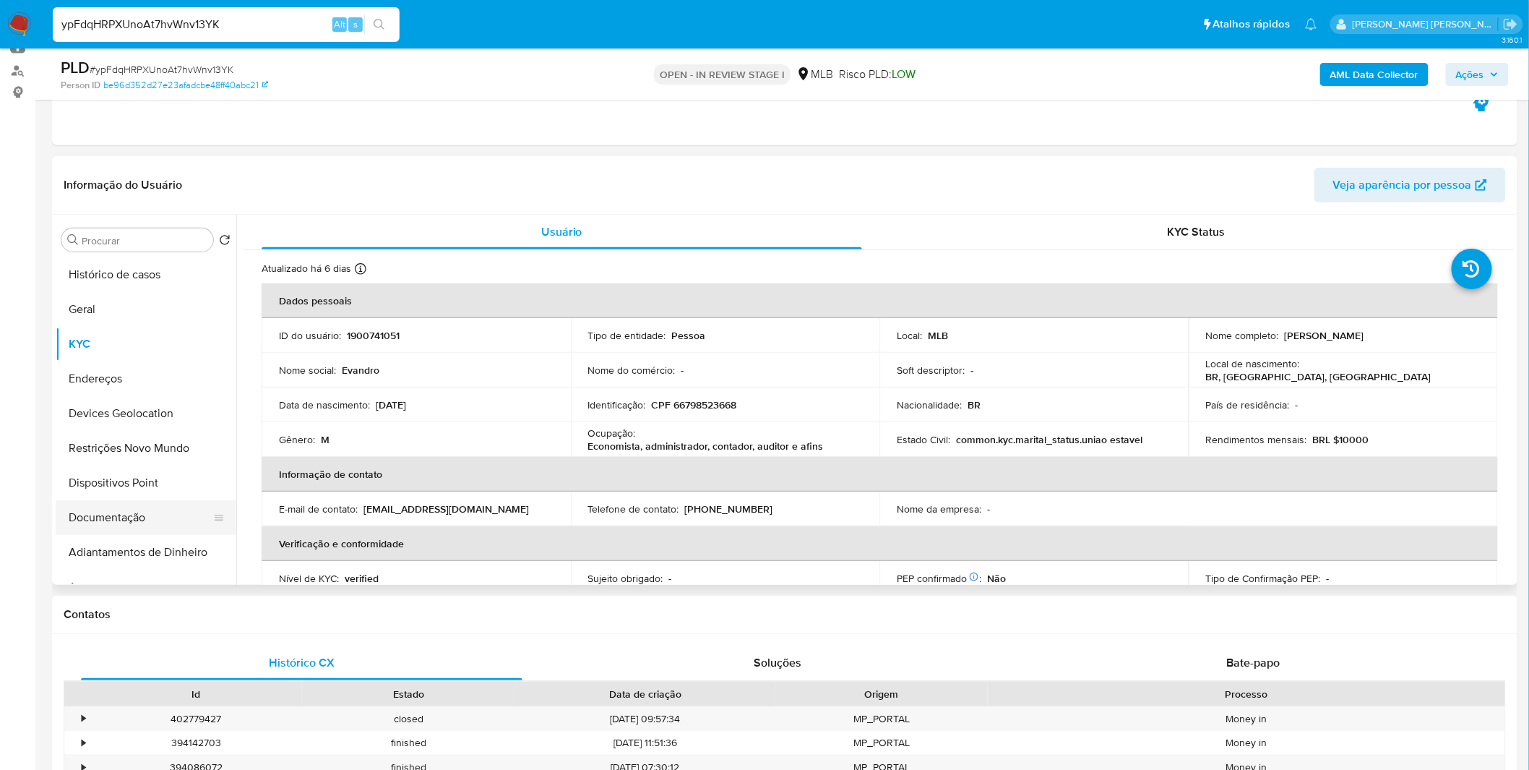
click at [113, 520] on button "Documentação" at bounding box center [140, 517] width 169 height 35
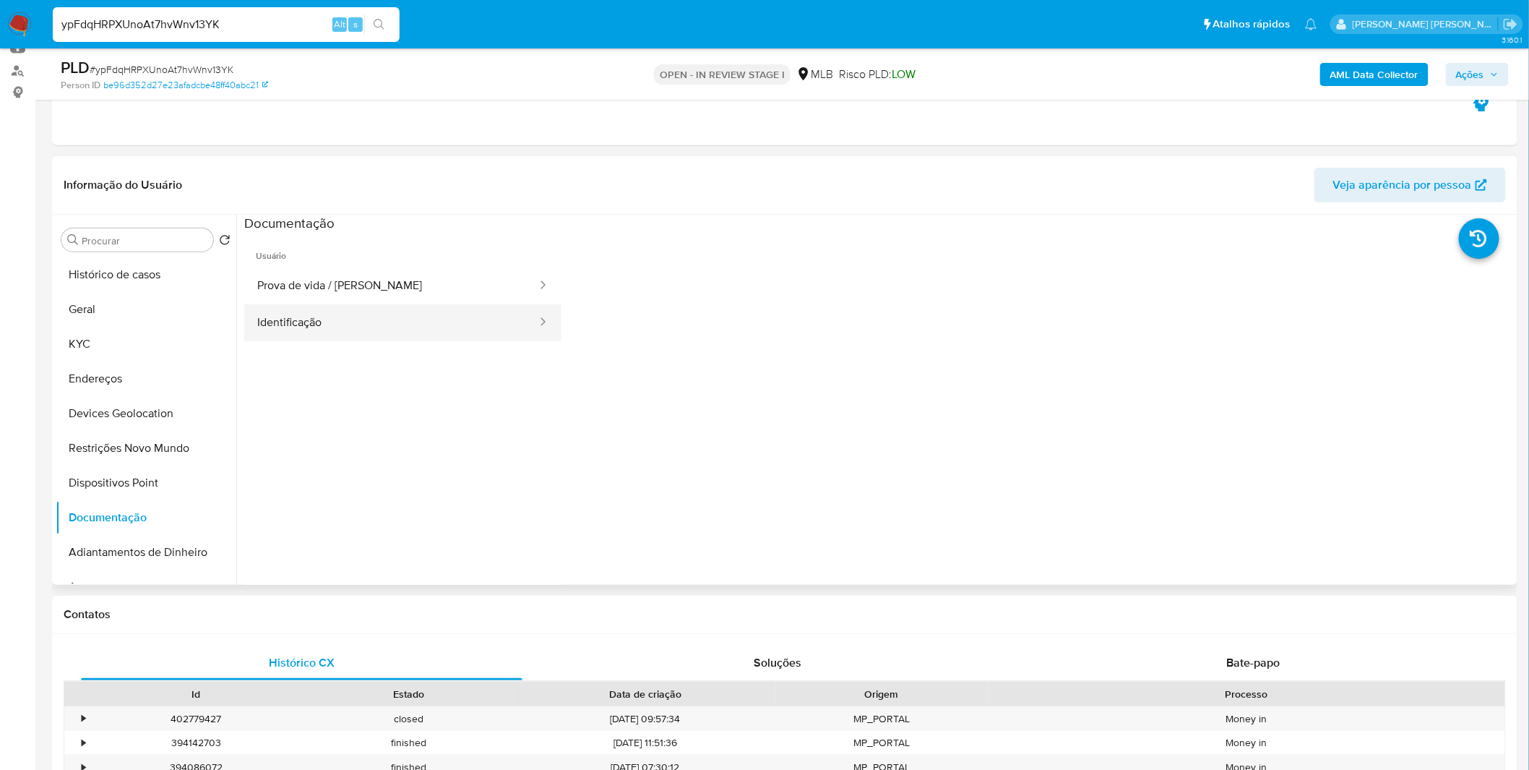
click at [374, 327] on button "Identificação" at bounding box center [391, 322] width 294 height 37
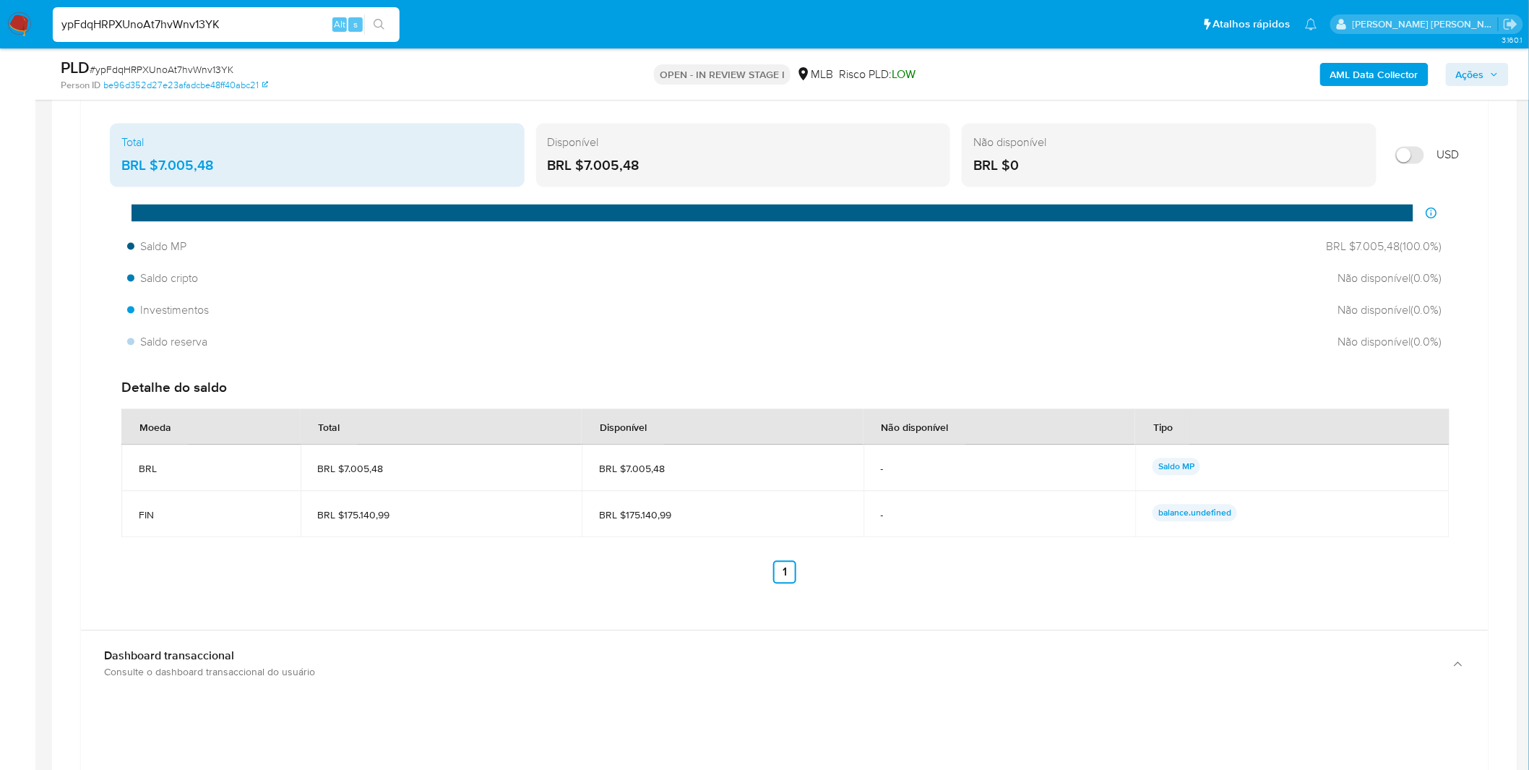
scroll to position [1124, 0]
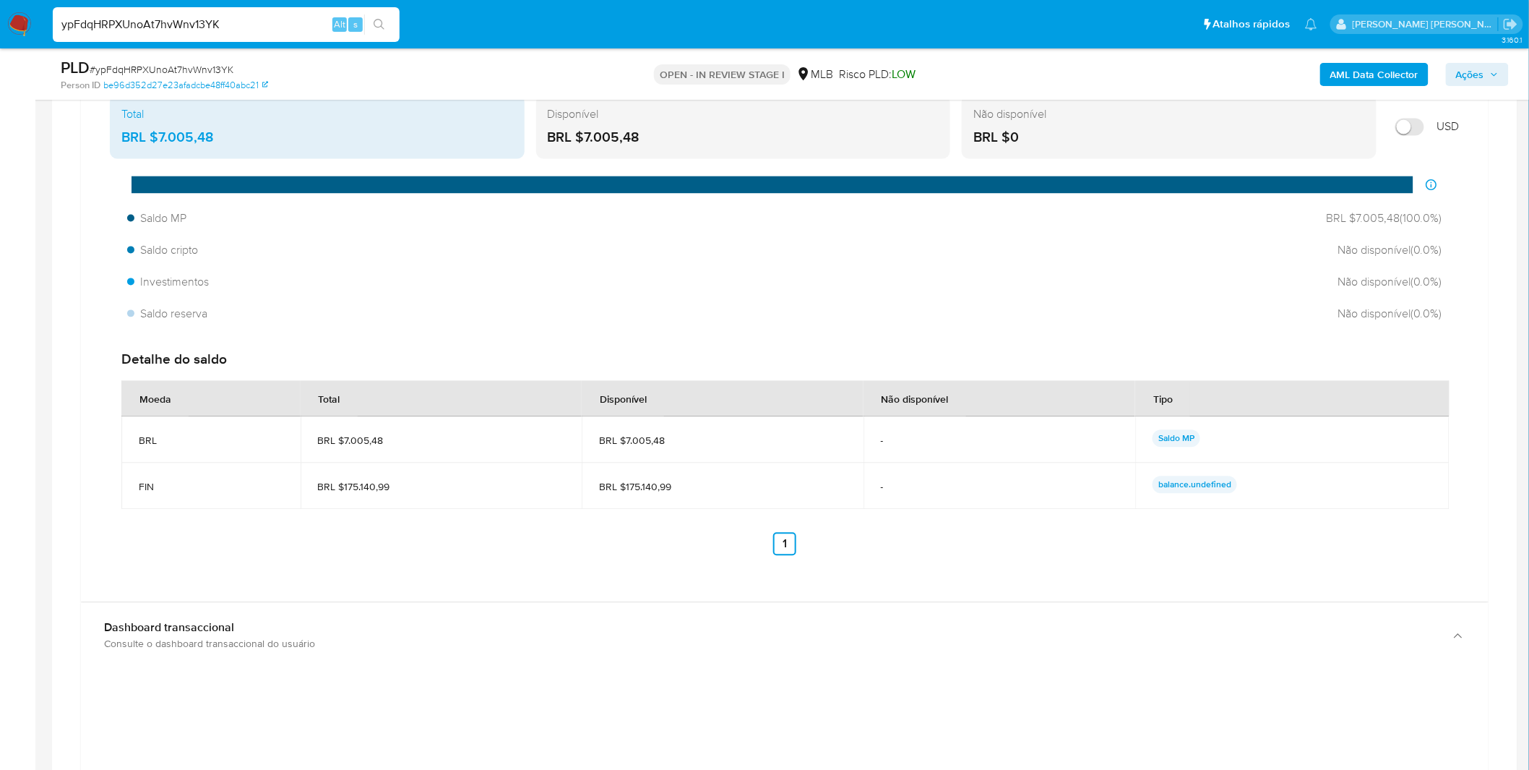
click at [262, 30] on input "ypFdqHRPXUnoAt7hvWnv13YK" at bounding box center [226, 24] width 347 height 19
paste input "r1RXazlRpwRrYEZhzqkpZ3ti"
type input "r1RXazlRpwRrYEZhzqkpZ3ti"
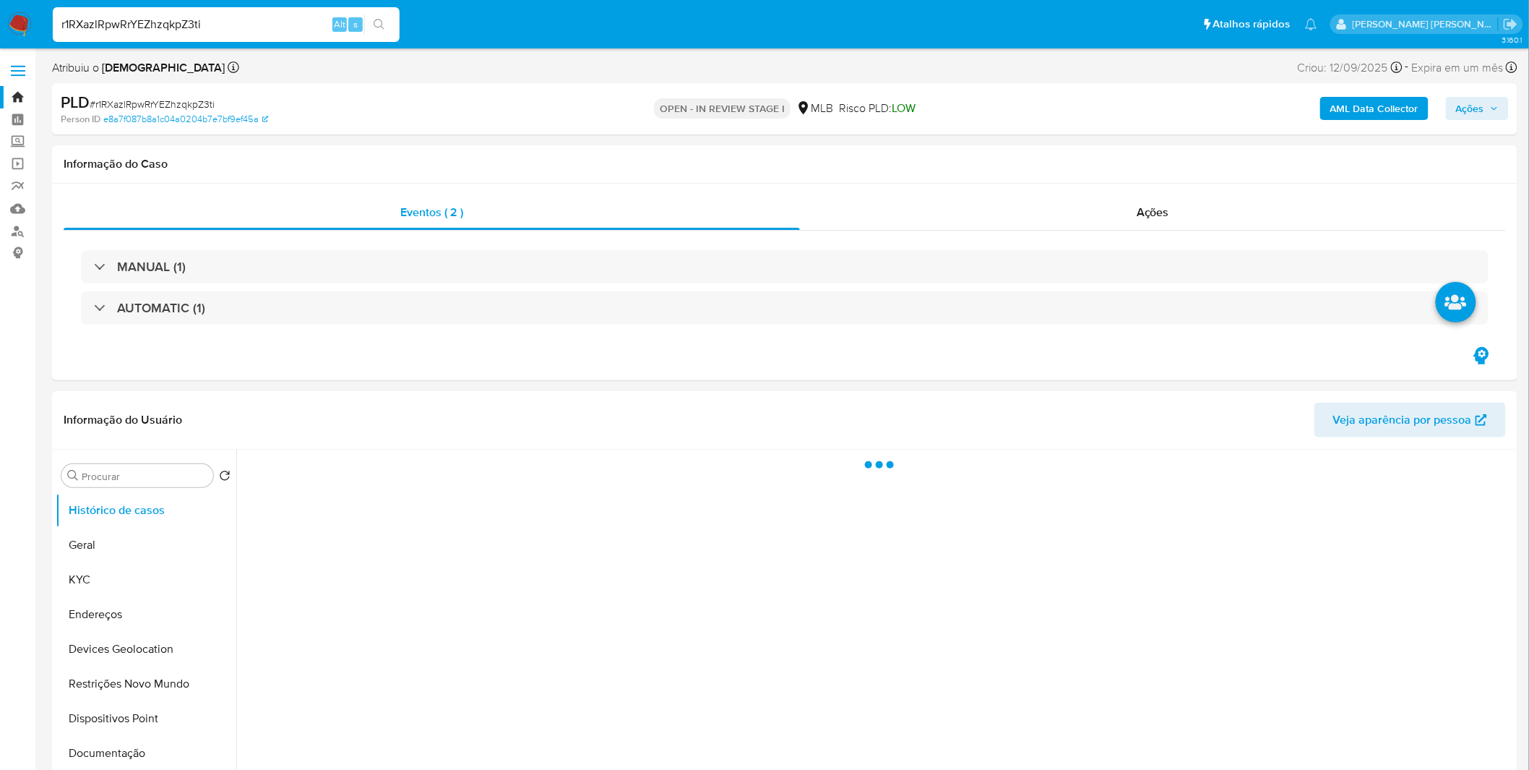
select select "10"
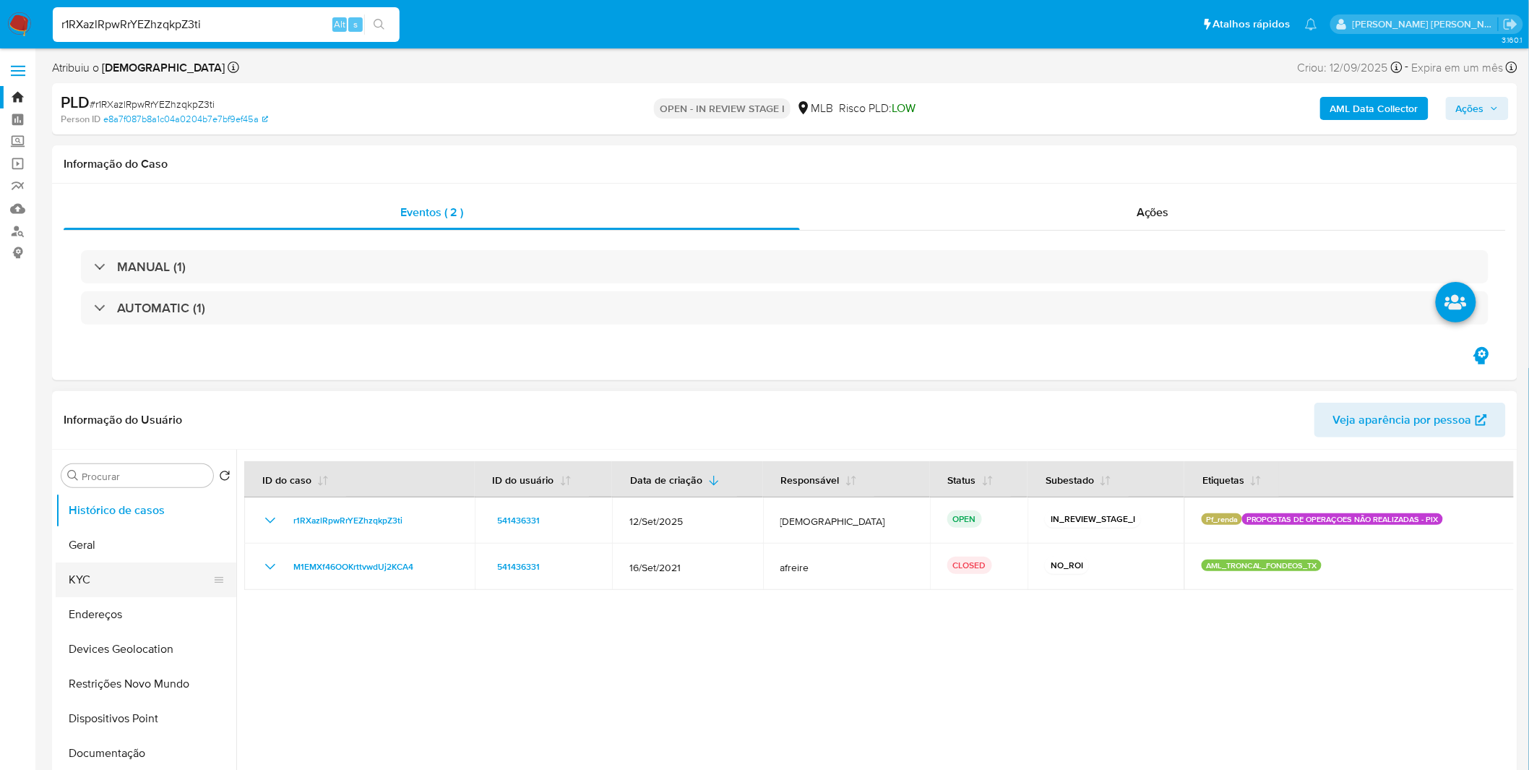
click at [155, 579] on button "KYC" at bounding box center [140, 579] width 169 height 35
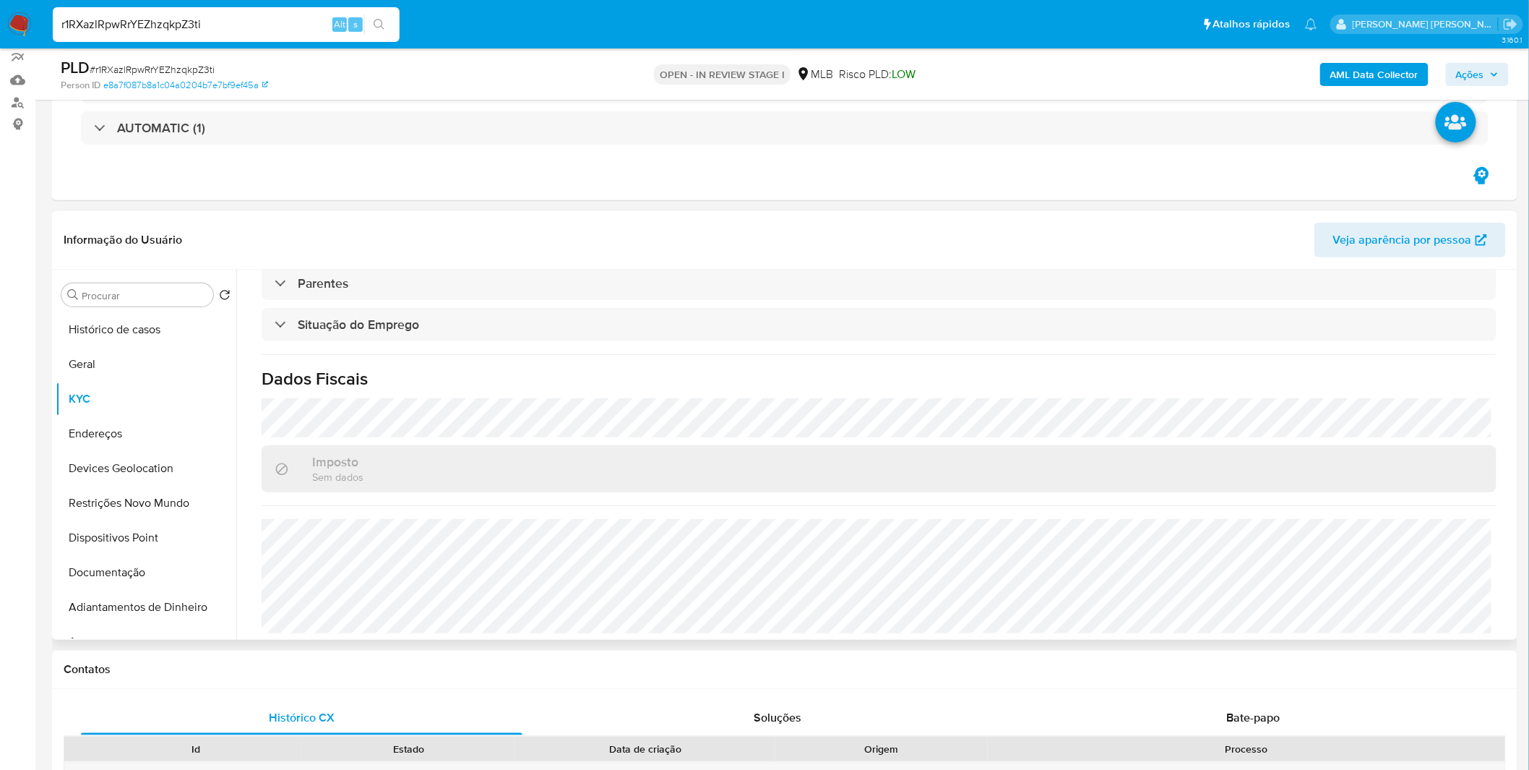
scroll to position [241, 0]
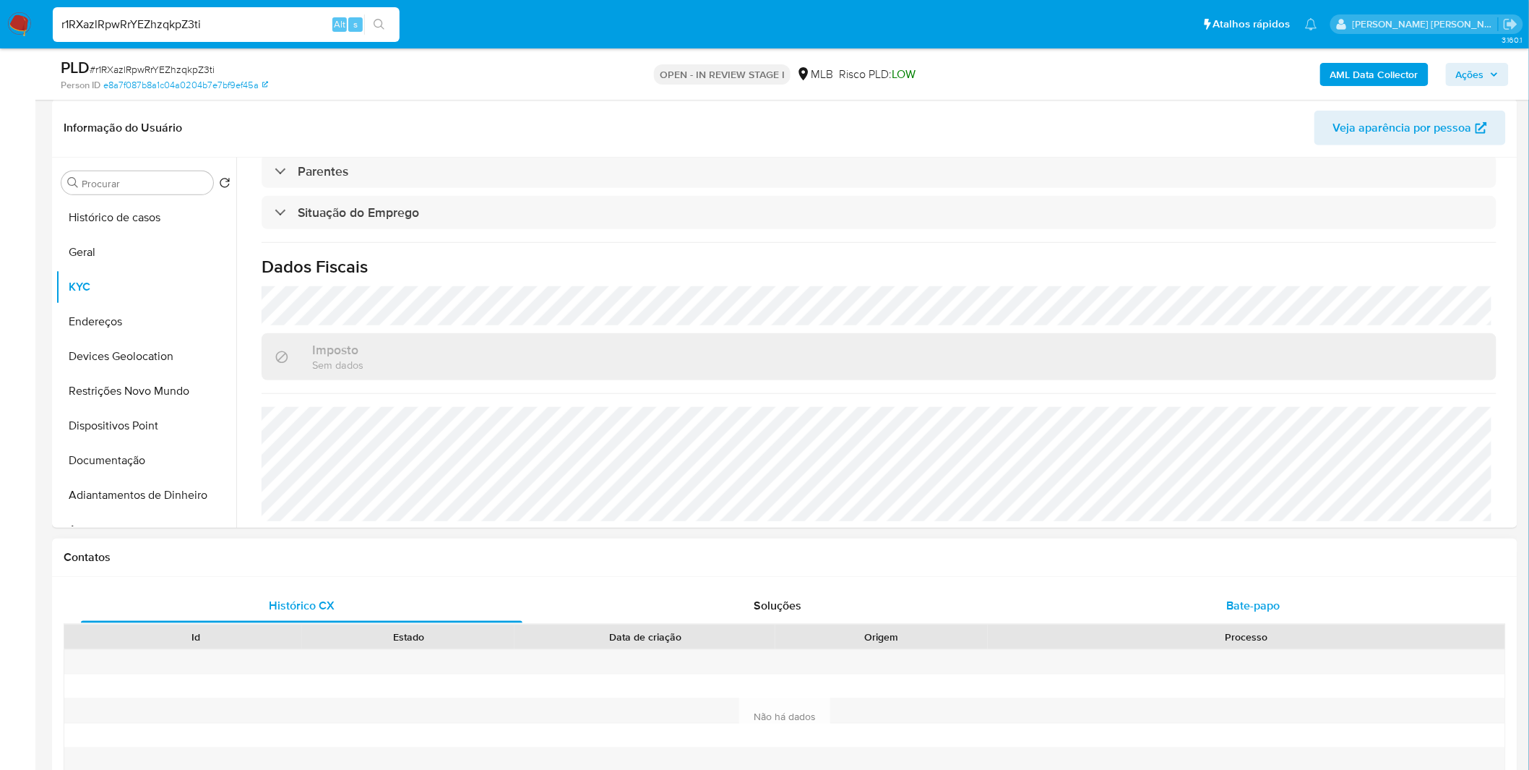
click at [1113, 602] on div "Bate-papo" at bounding box center [1254, 605] width 442 height 35
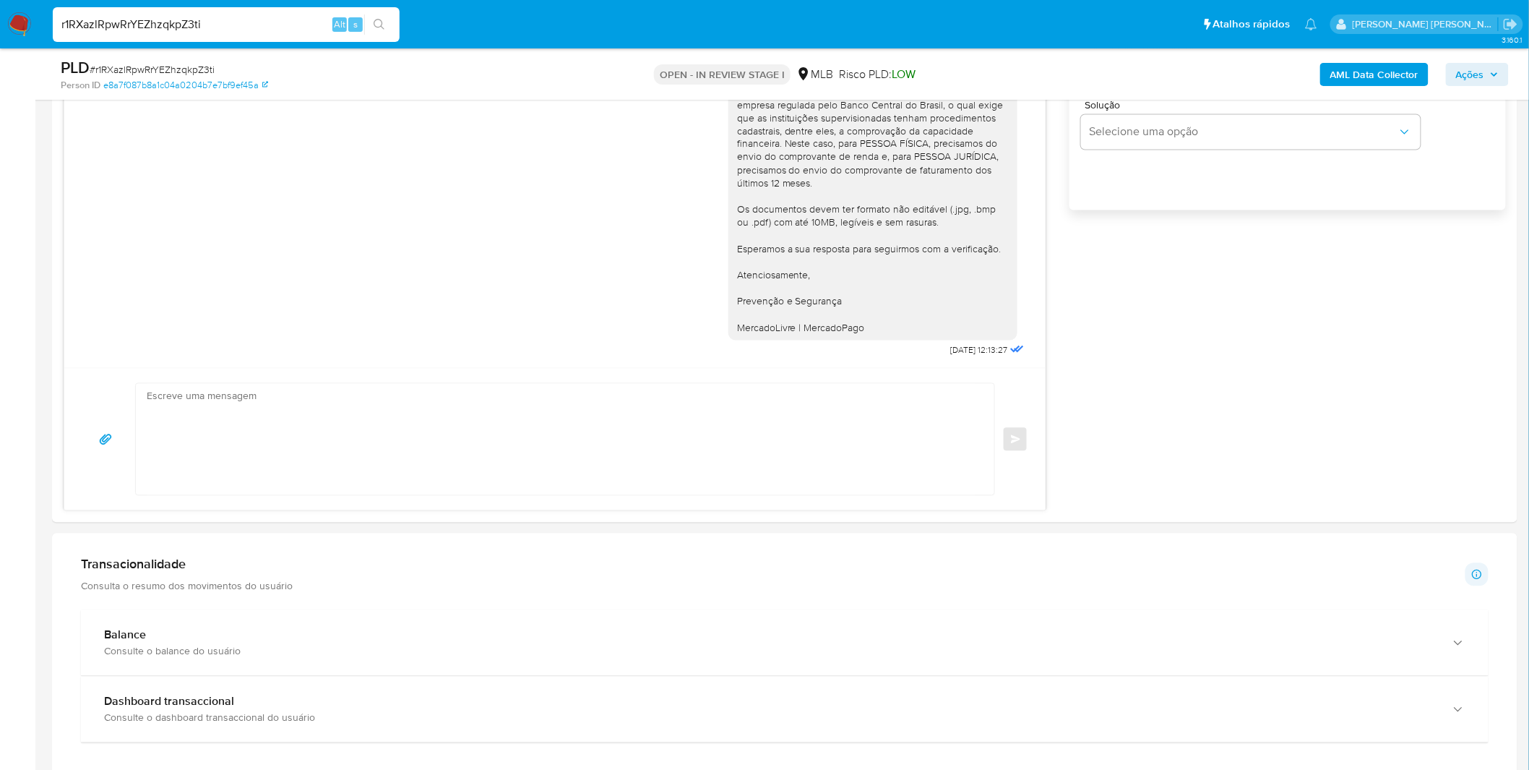
scroll to position [1356, 0]
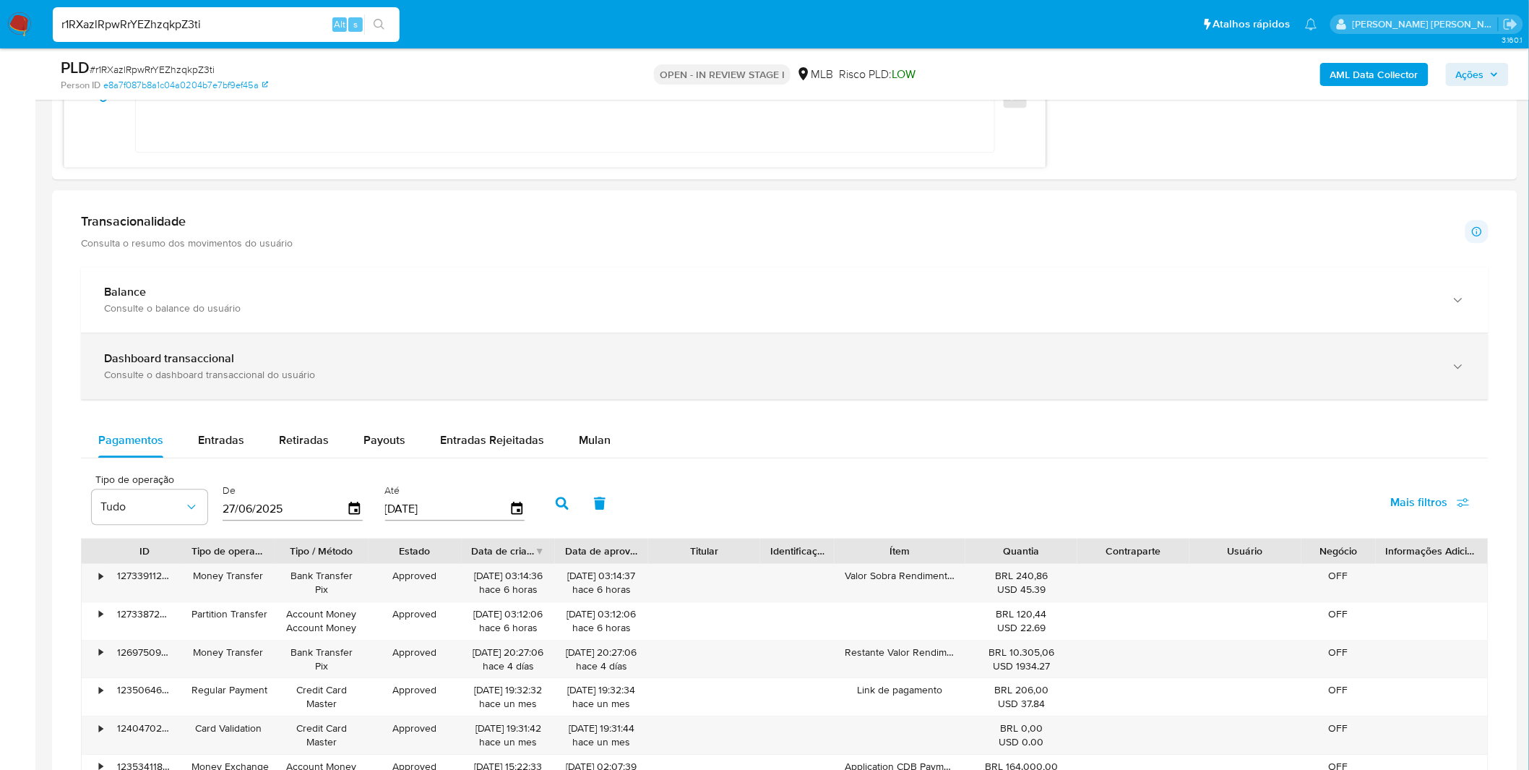
click at [378, 392] on div "Dashboard transaccional Consulte o dashboard transaccional do usuário" at bounding box center [785, 366] width 1408 height 66
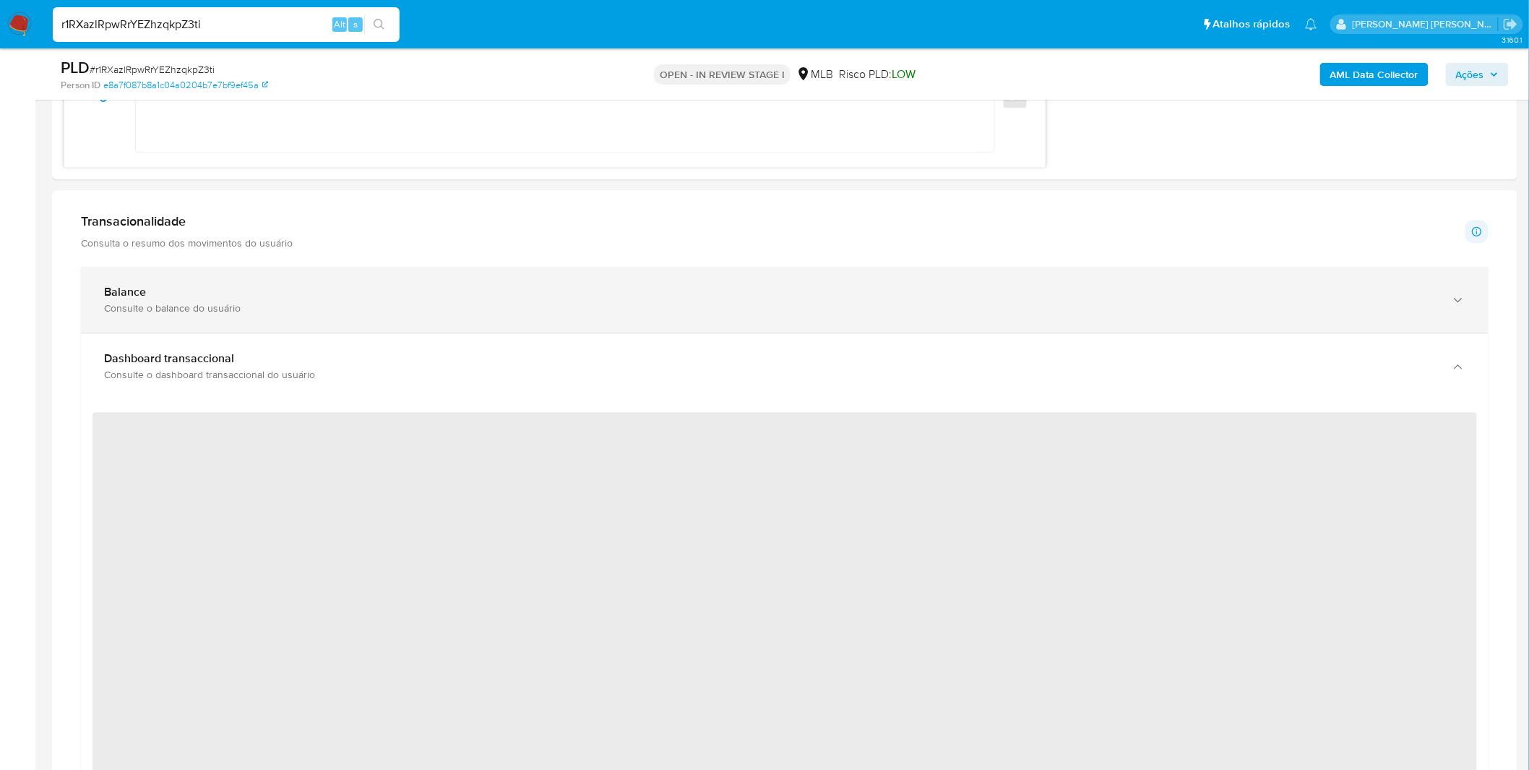
click at [342, 322] on div "Balance Consulte o balance do usuário" at bounding box center [785, 300] width 1408 height 66
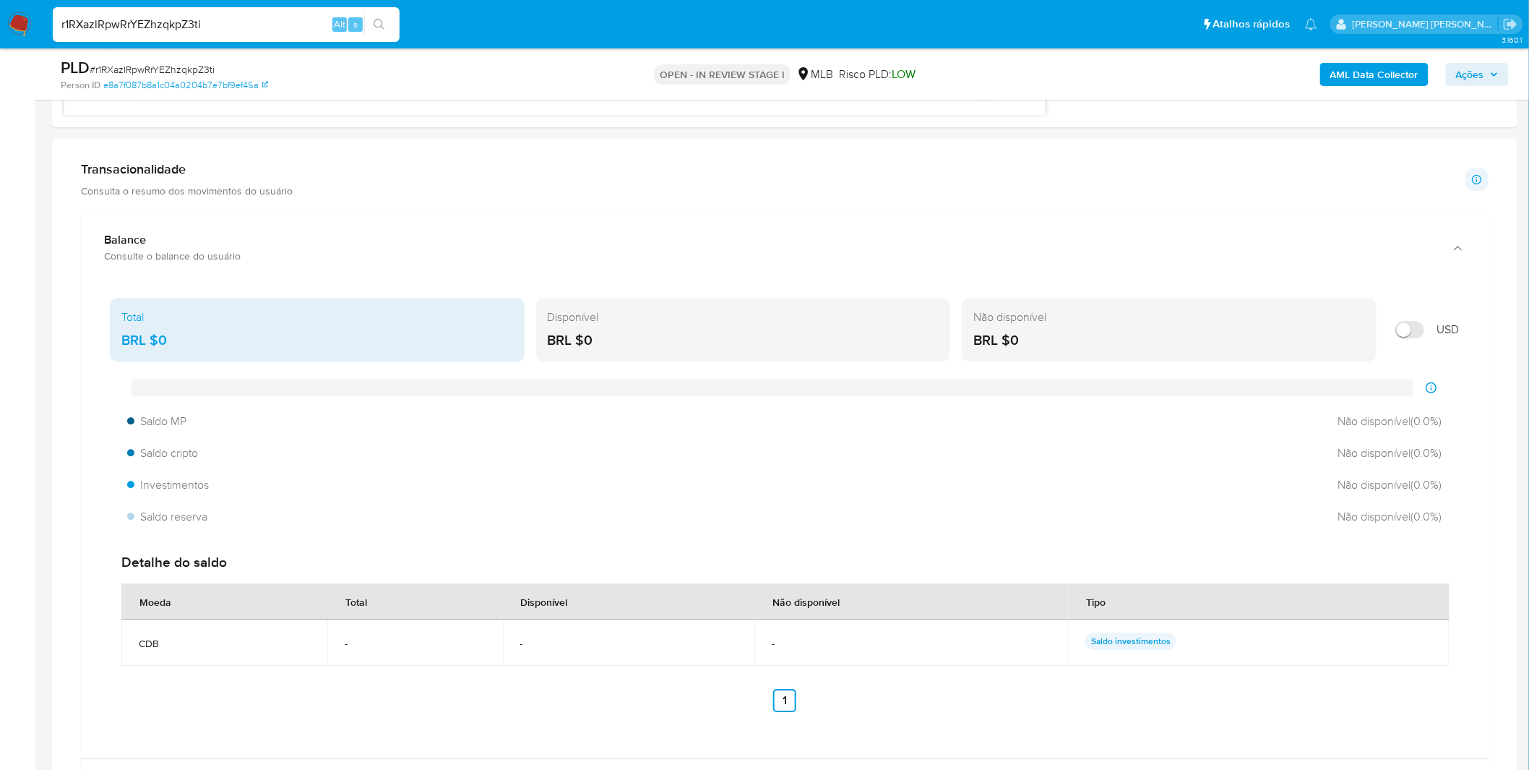
scroll to position [1436, 0]
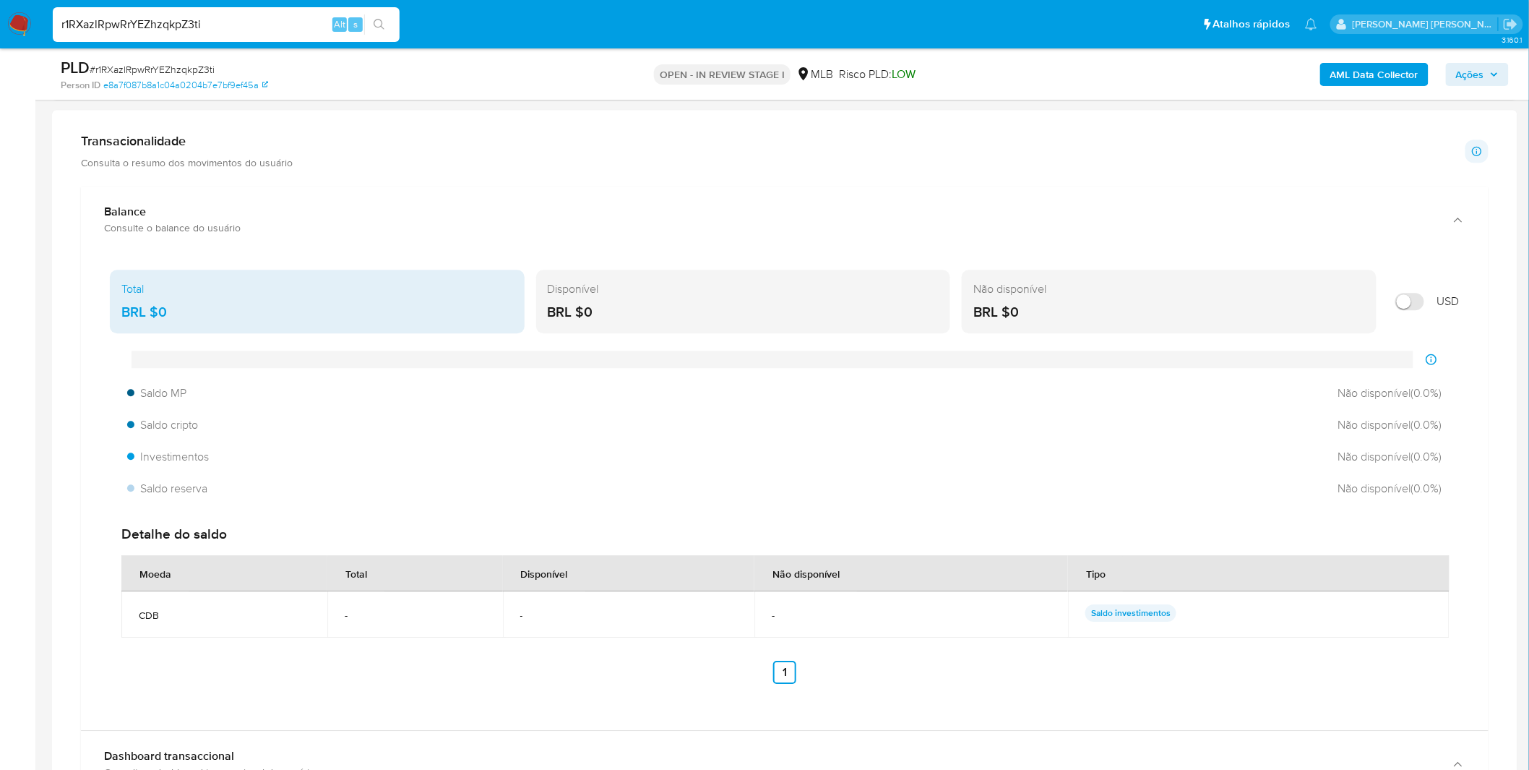
click at [1133, 619] on p "Saldo investimentos" at bounding box center [1131, 612] width 91 height 17
click at [1132, 619] on p "Saldo investimentos" at bounding box center [1131, 612] width 91 height 17
click at [1130, 619] on p "Saldo investimentos" at bounding box center [1131, 612] width 91 height 17
click at [585, 611] on span "-" at bounding box center [629, 615] width 218 height 13
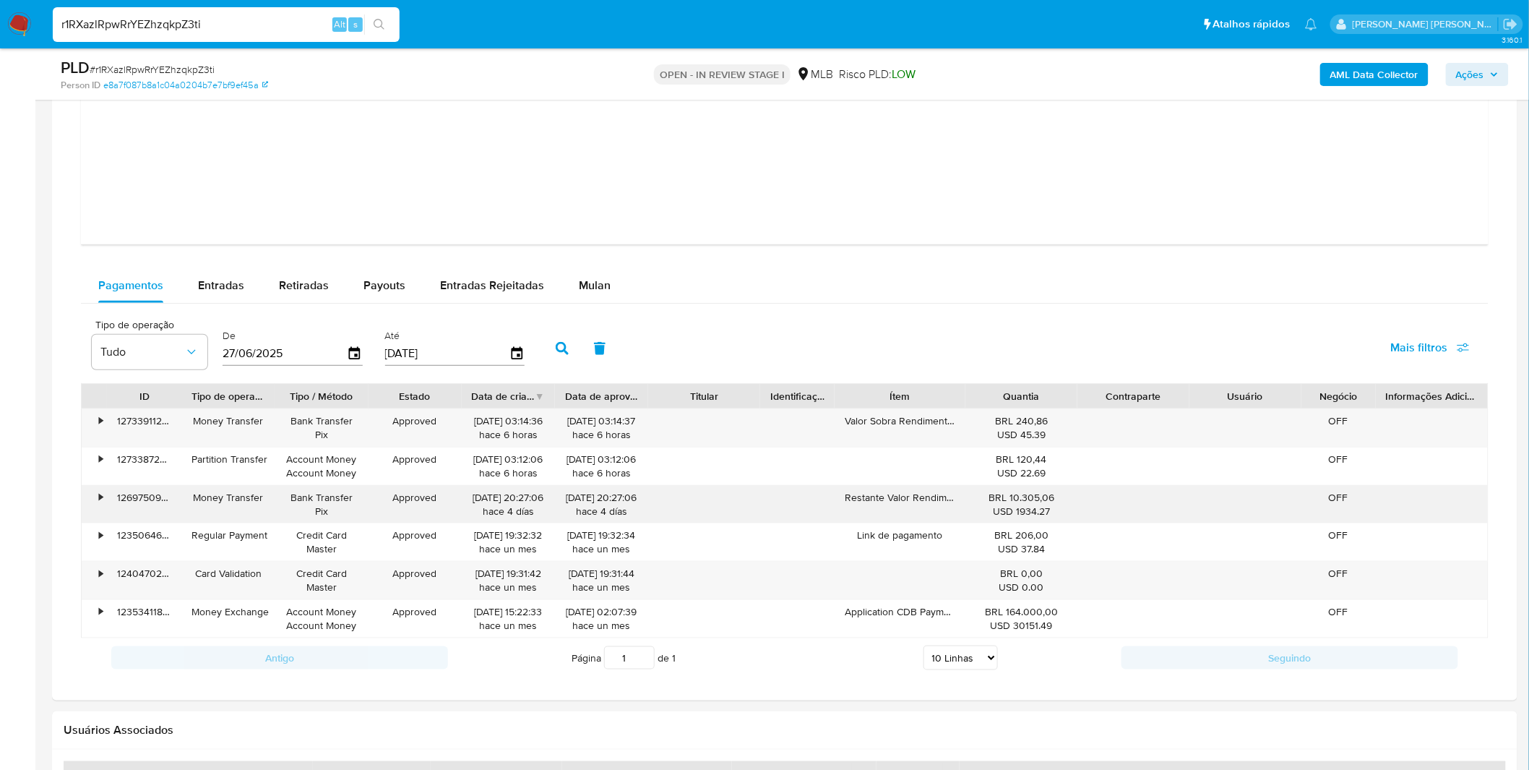
scroll to position [2721, 0]
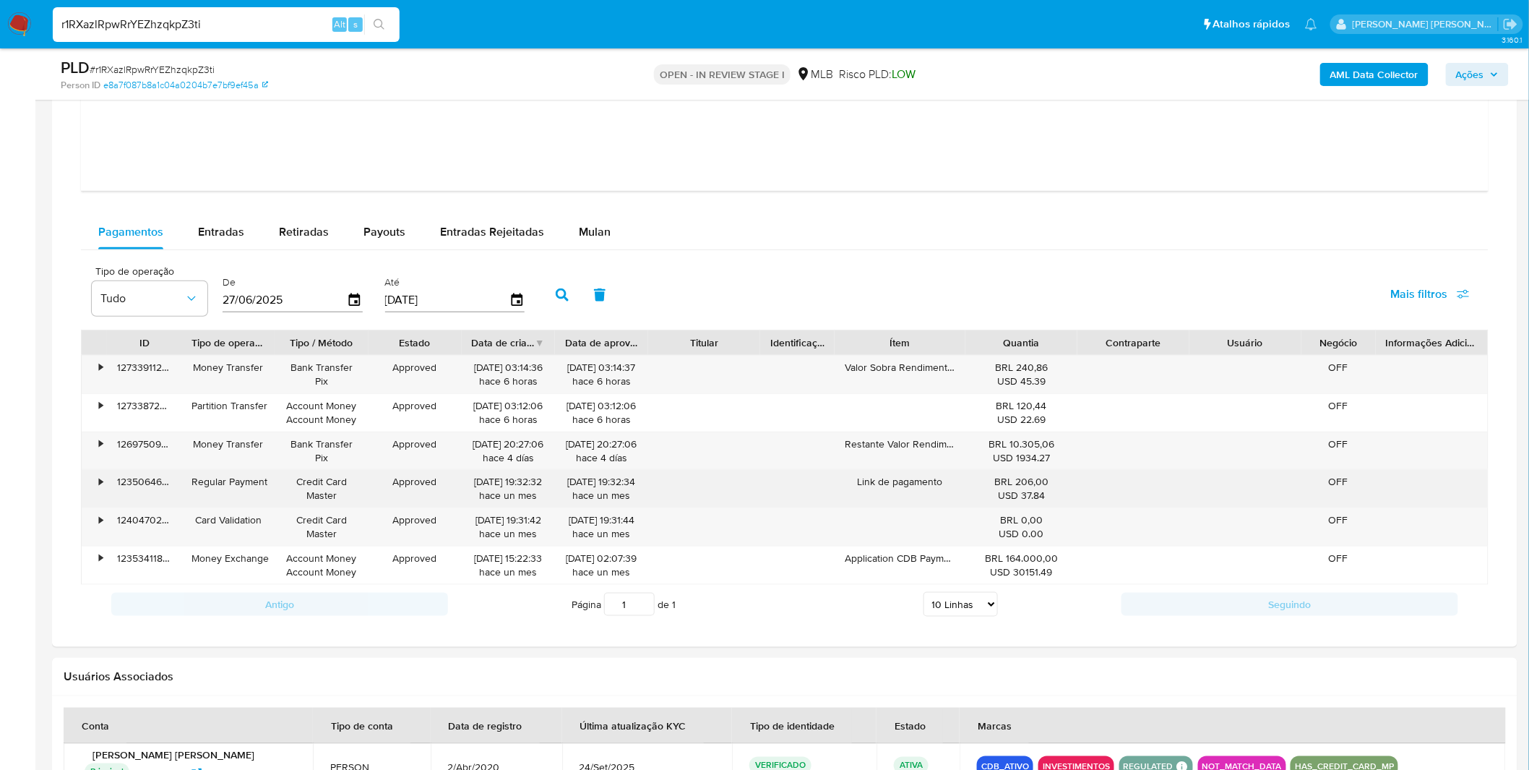
drag, startPoint x: 995, startPoint y: 450, endPoint x: 1020, endPoint y: 472, distance: 33.3
click at [1020, 472] on div "• 127339112110 Money Transfer Bank Transfer Pix Approved [DATE] 03:14:36 hace 6…" at bounding box center [785, 470] width 1408 height 230
click at [1020, 472] on div "BRL 206,00 USD 37.84" at bounding box center [1022, 489] width 112 height 38
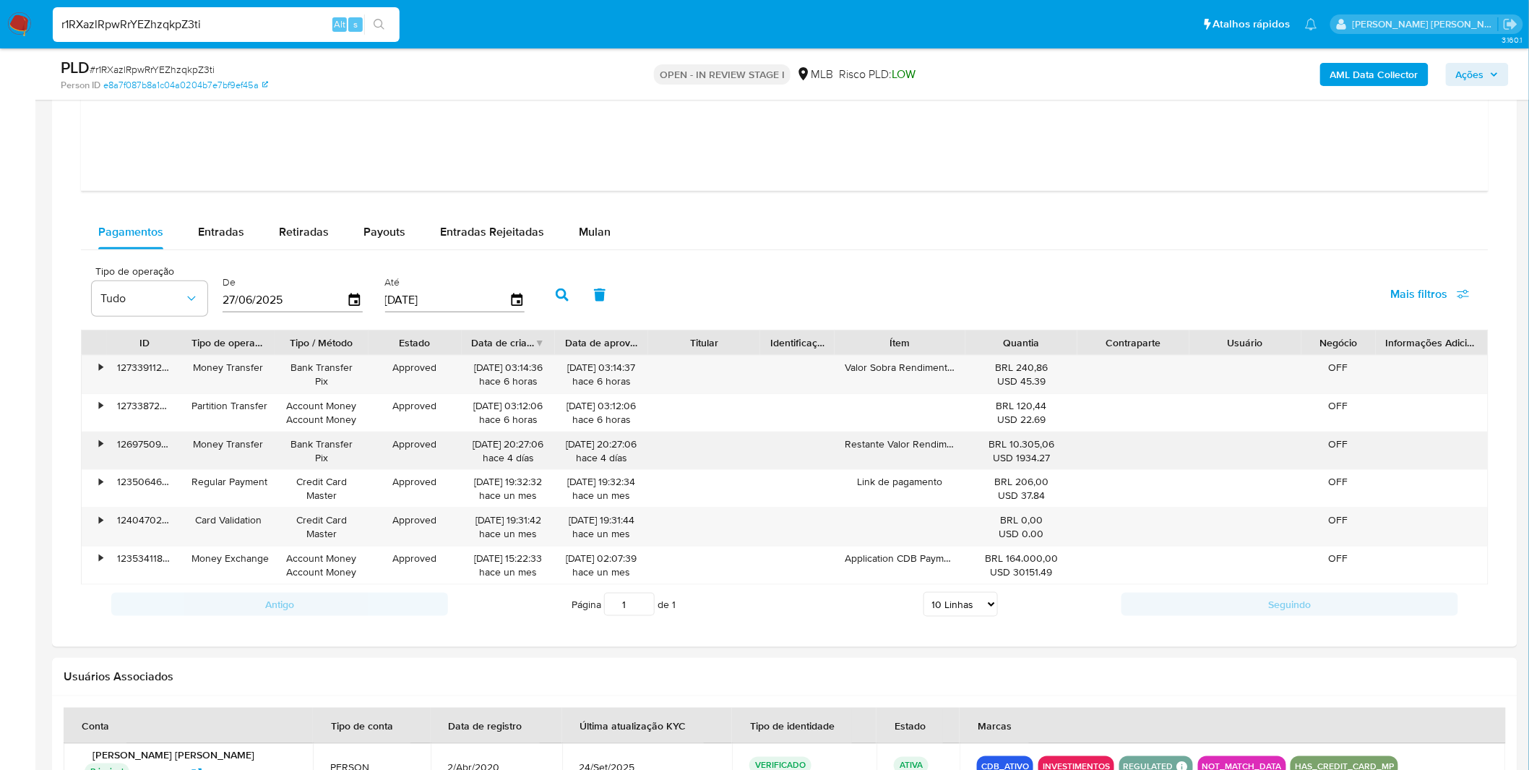
click at [100, 451] on div "•" at bounding box center [101, 444] width 4 height 14
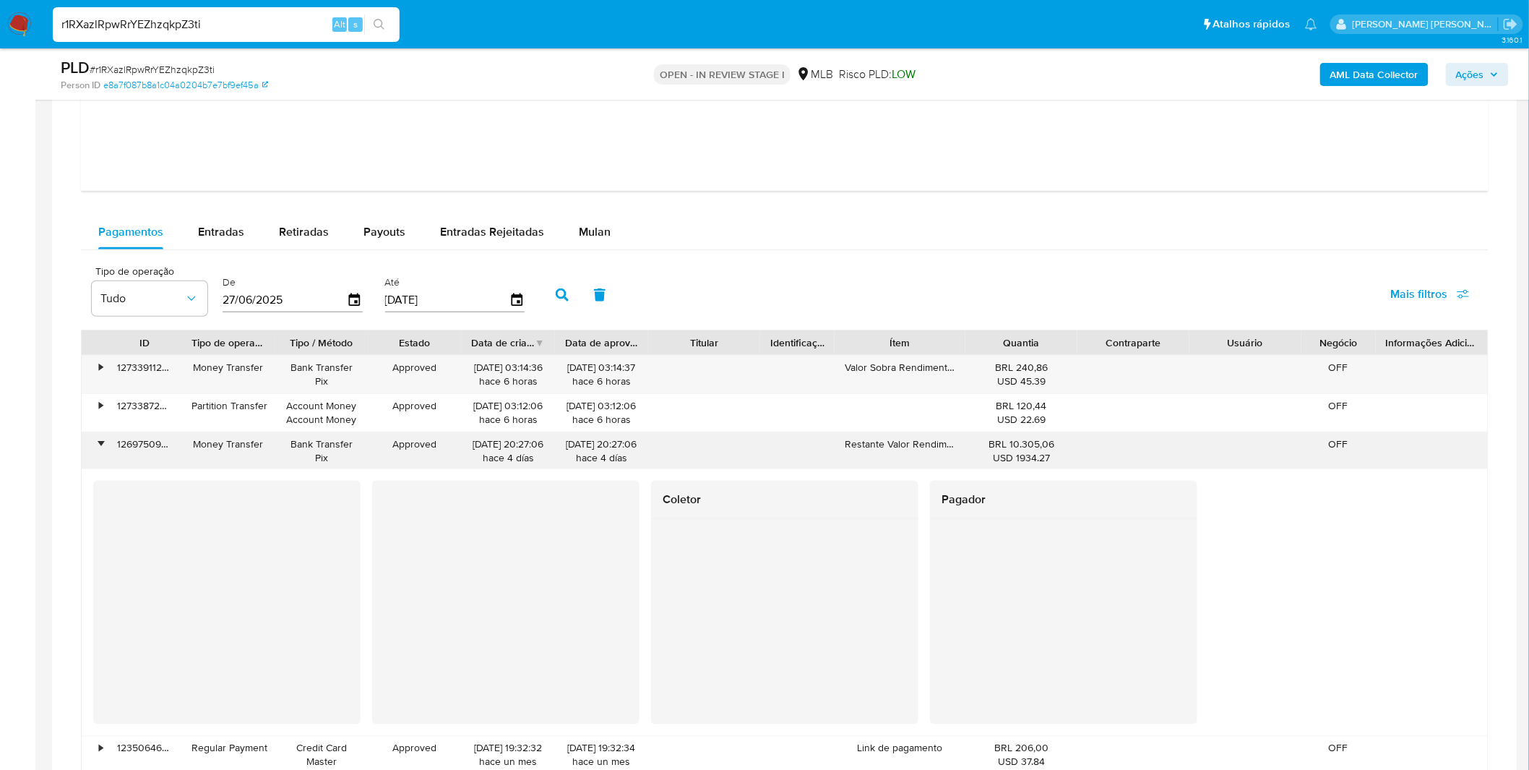
click at [105, 450] on div "•" at bounding box center [94, 451] width 25 height 38
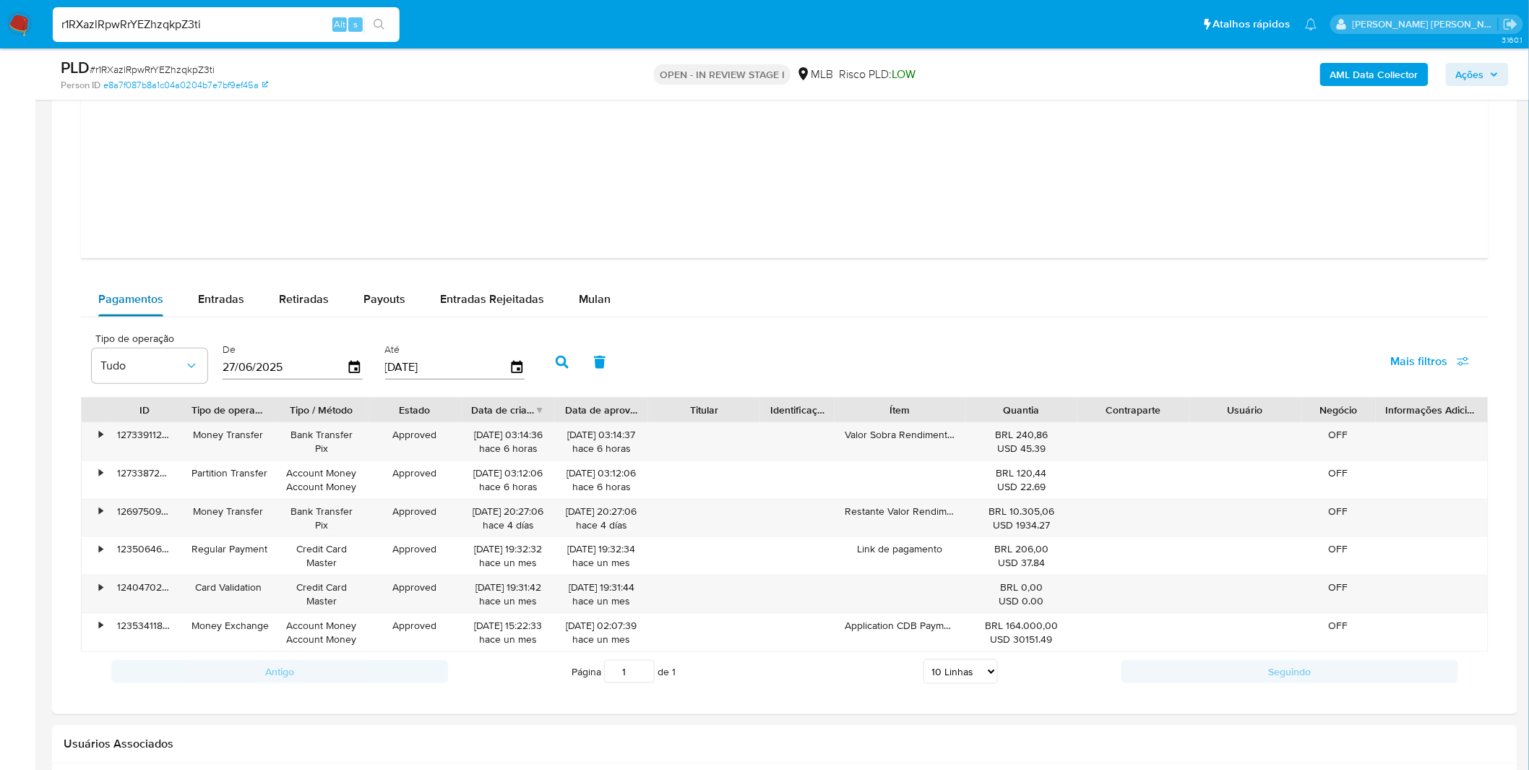
scroll to position [2641, 0]
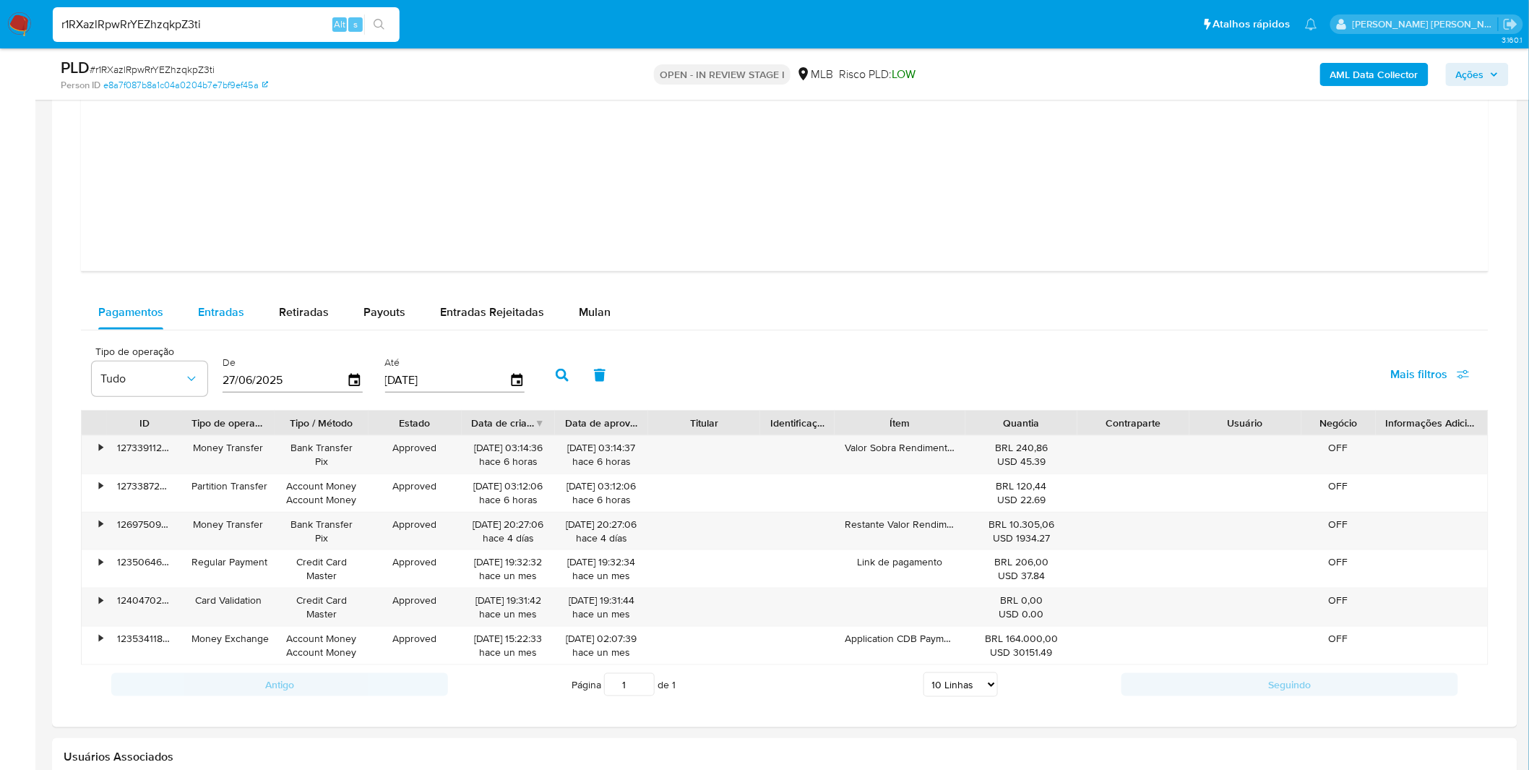
drag, startPoint x: 204, startPoint y: 306, endPoint x: 226, endPoint y: 308, distance: 22.5
click at [205, 306] on span "Entradas" at bounding box center [221, 312] width 46 height 17
select select "10"
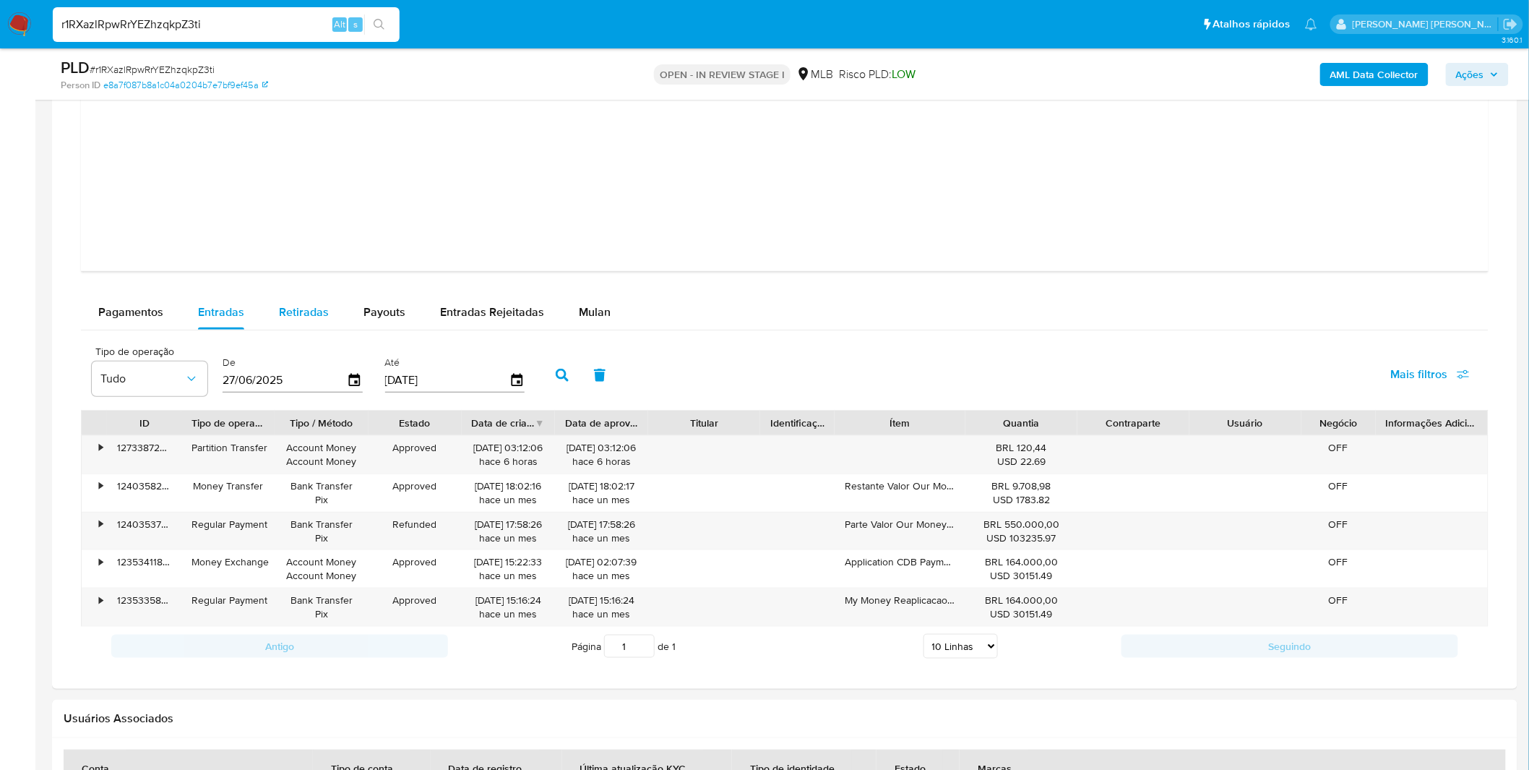
click at [301, 312] on span "Retiradas" at bounding box center [304, 312] width 50 height 17
select select "10"
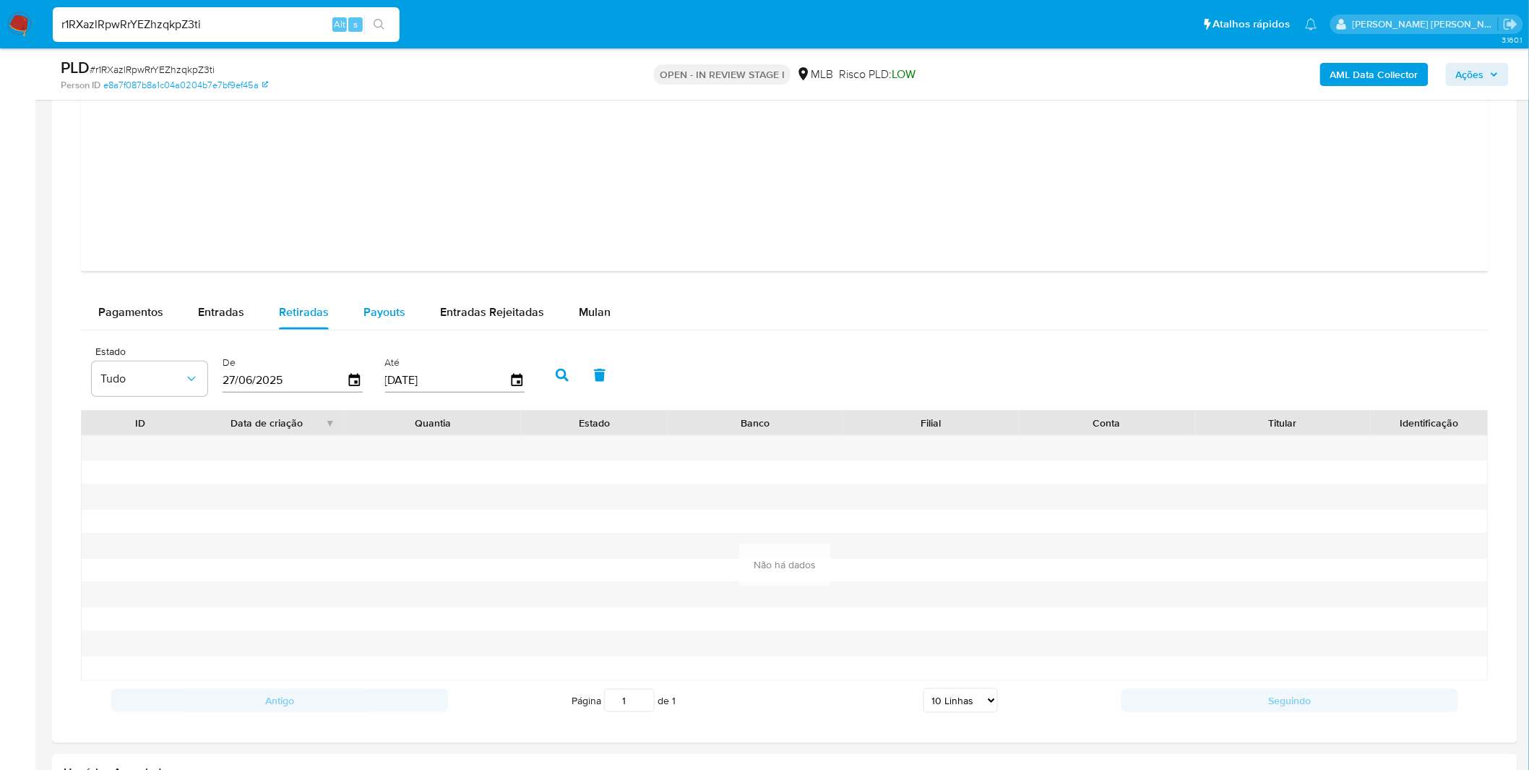
click at [416, 319] on button "Payouts" at bounding box center [384, 312] width 77 height 35
select select "10"
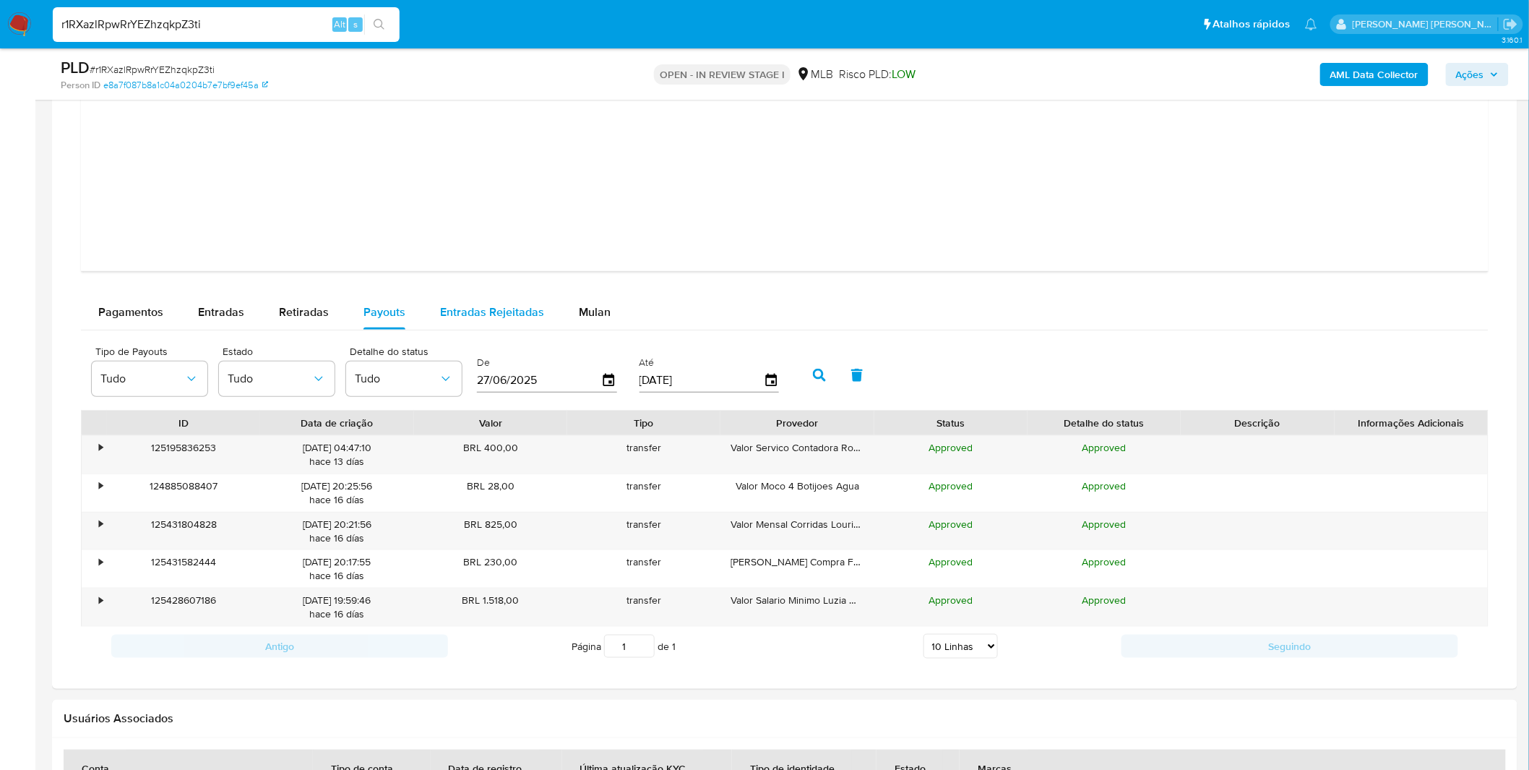
click at [455, 295] on div "Entradas Rejeitadas" at bounding box center [492, 312] width 104 height 35
select select "10"
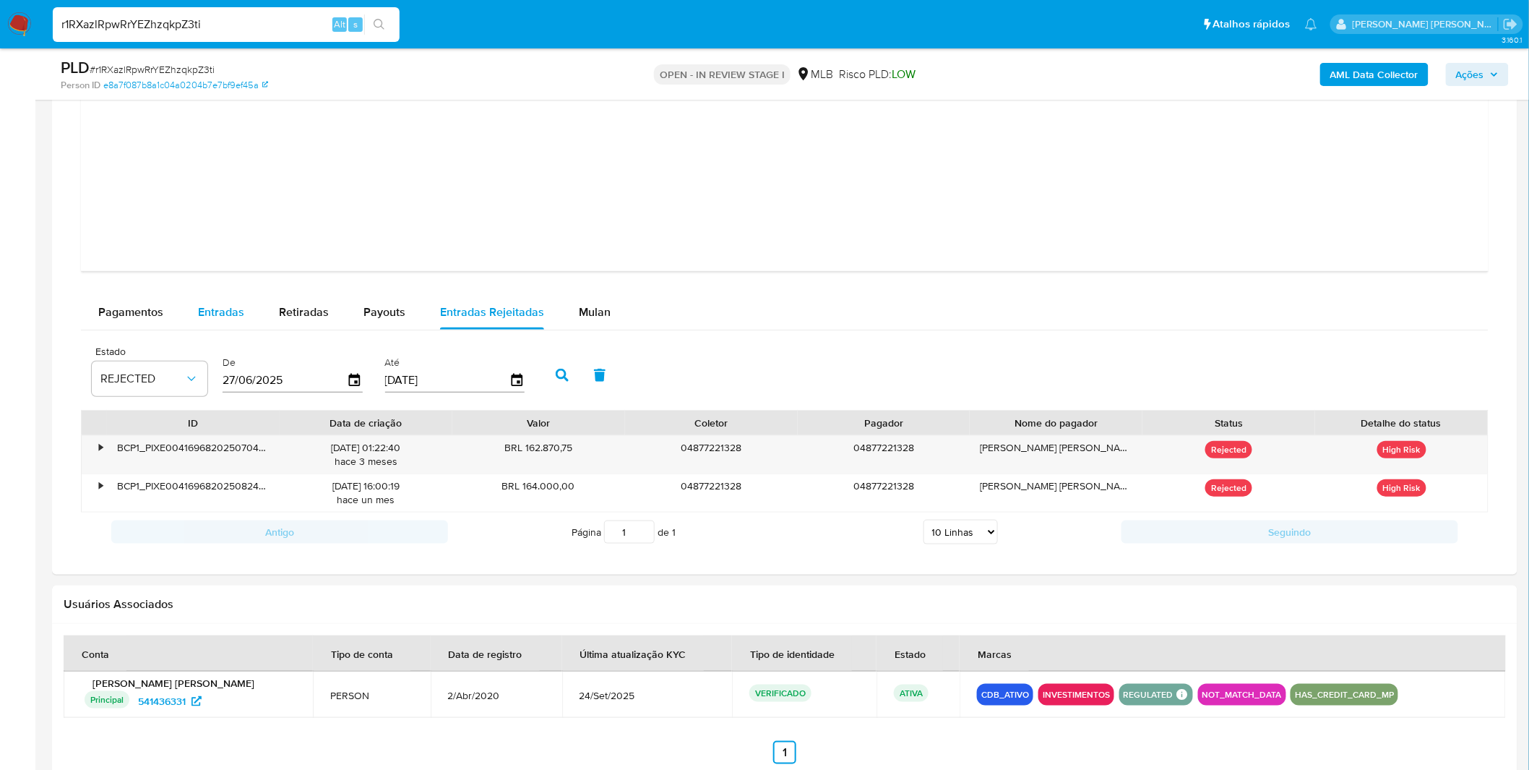
click at [236, 320] on span "Entradas" at bounding box center [221, 312] width 46 height 17
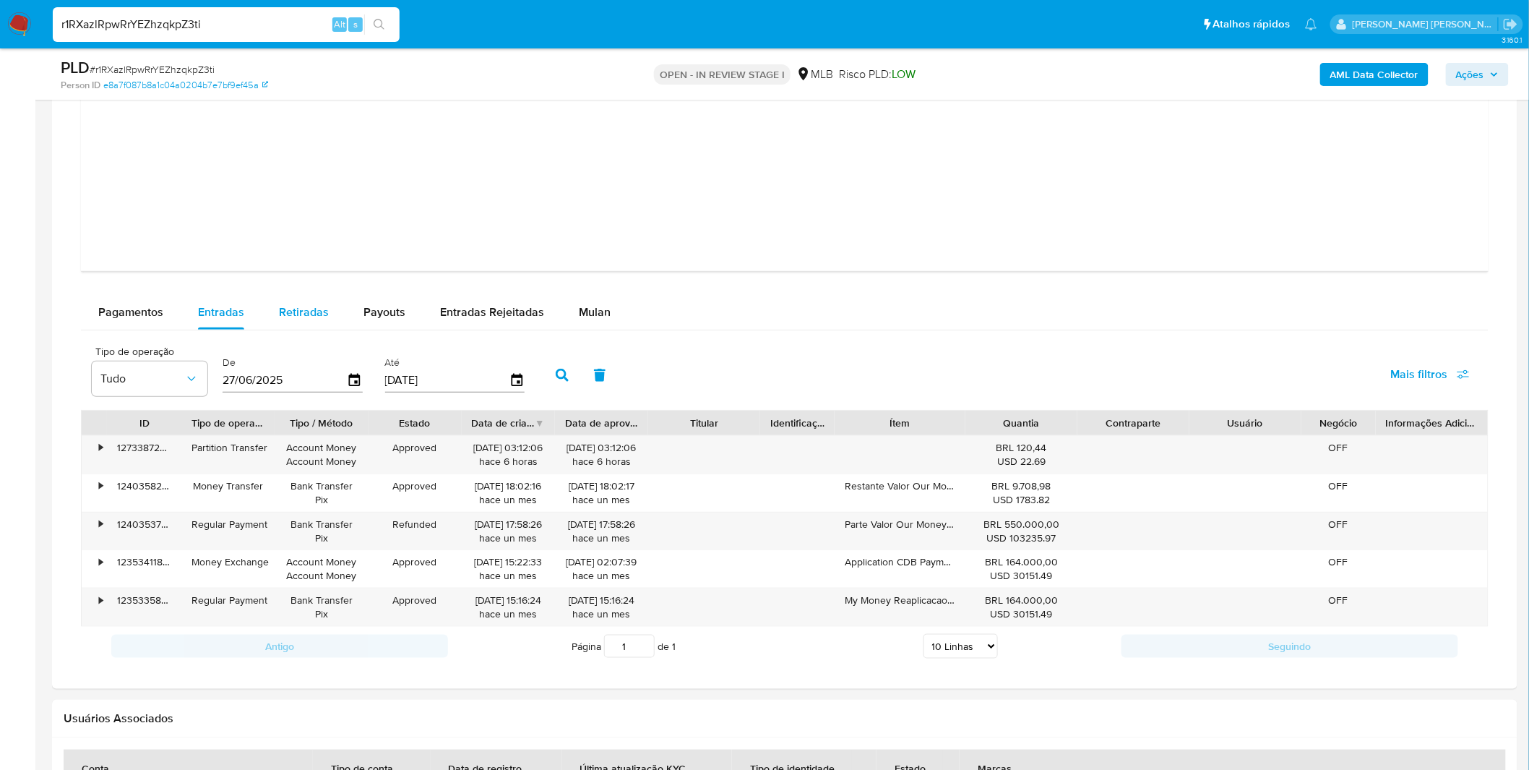
click at [280, 319] on span "Retiradas" at bounding box center [304, 312] width 50 height 17
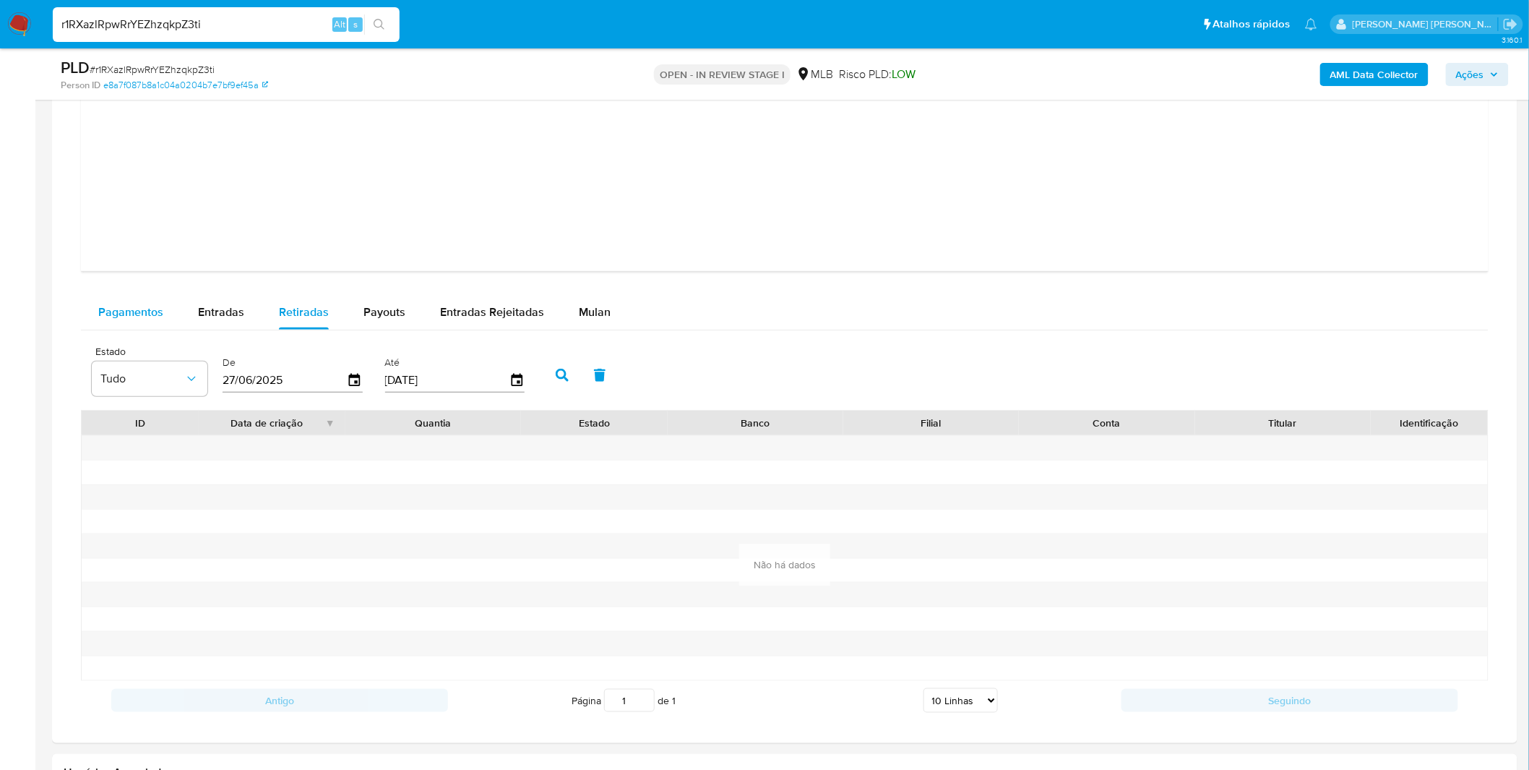
click at [164, 318] on button "Pagamentos" at bounding box center [131, 312] width 100 height 35
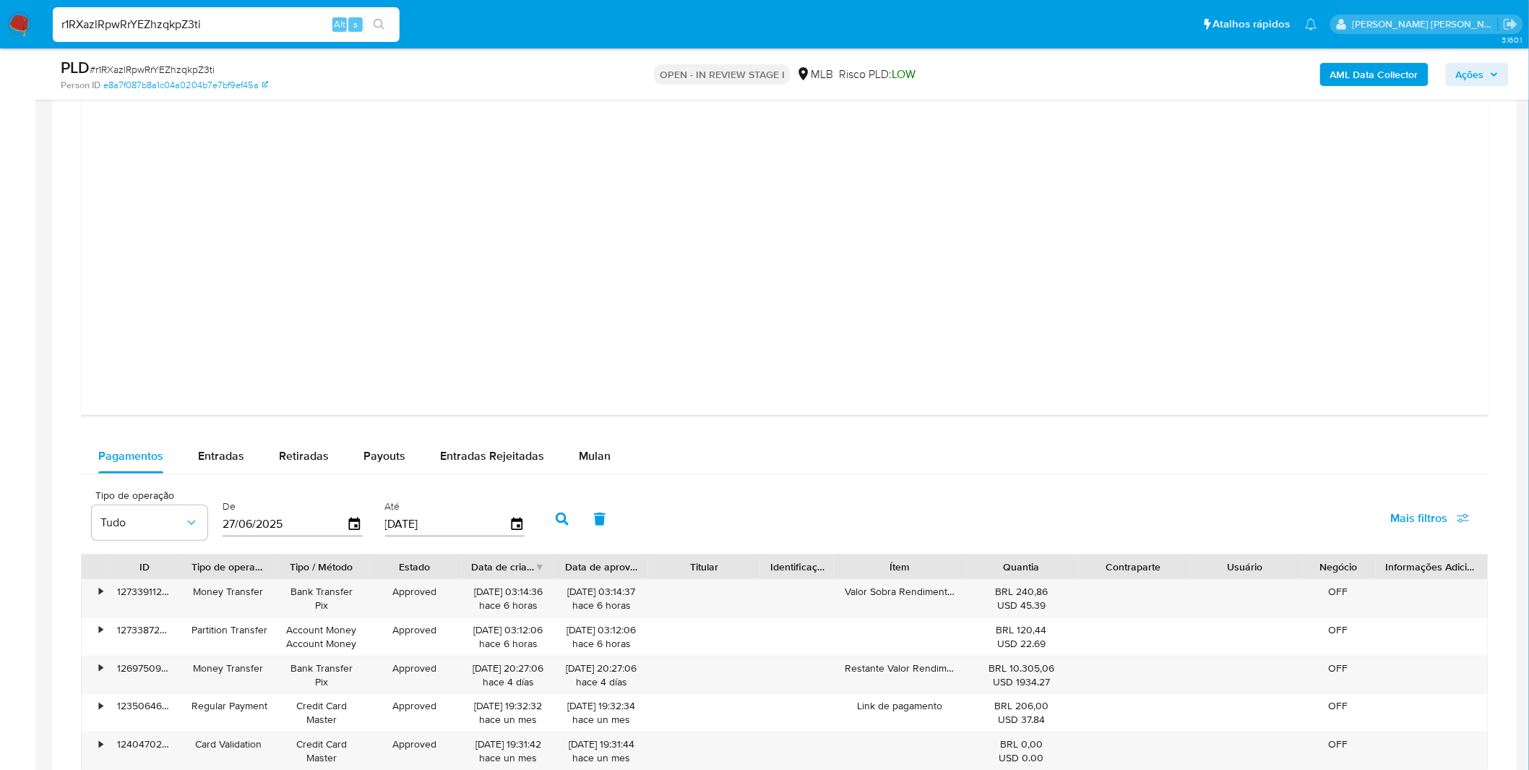
scroll to position [2481, 0]
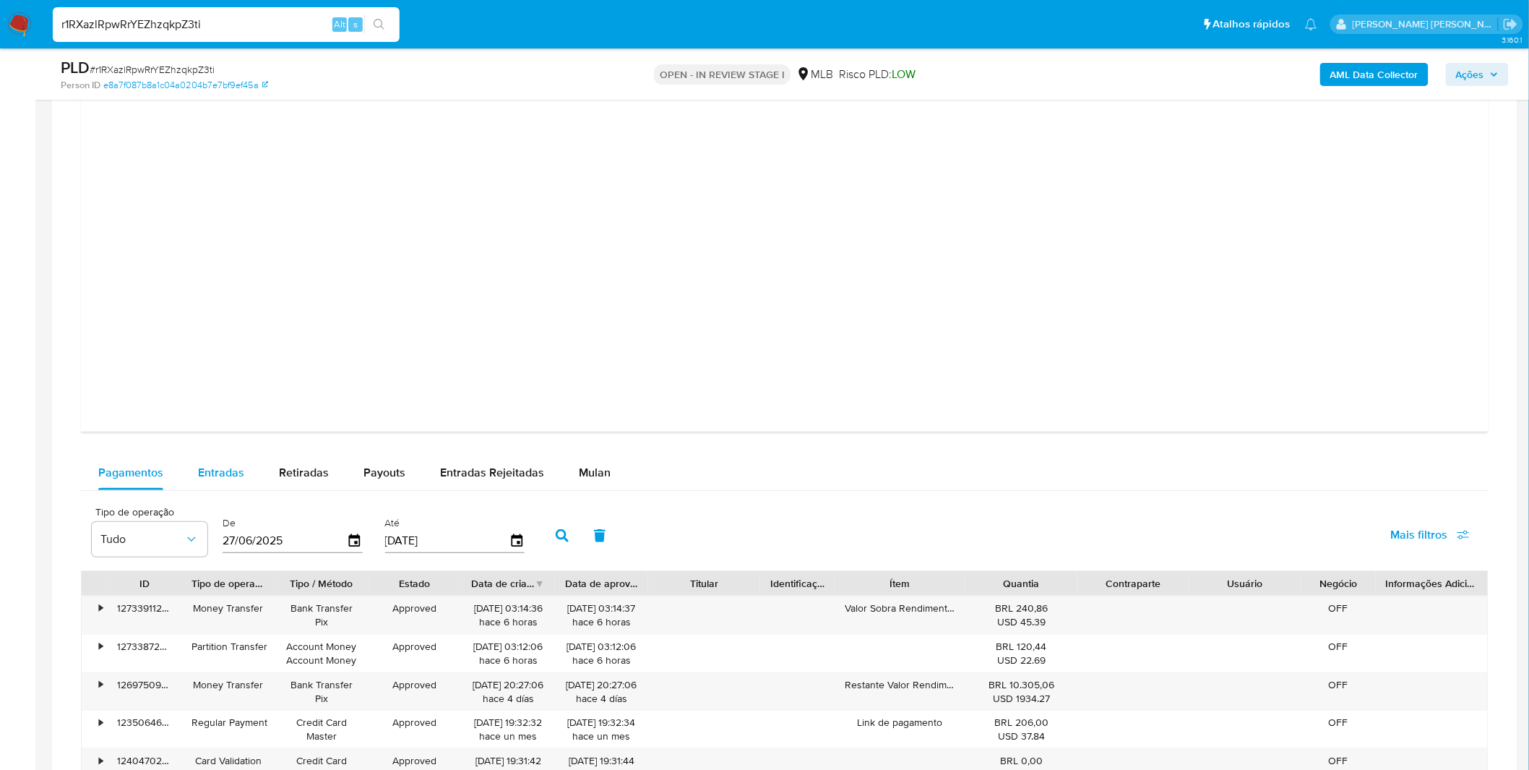
click at [199, 482] on div "Entradas" at bounding box center [221, 472] width 46 height 35
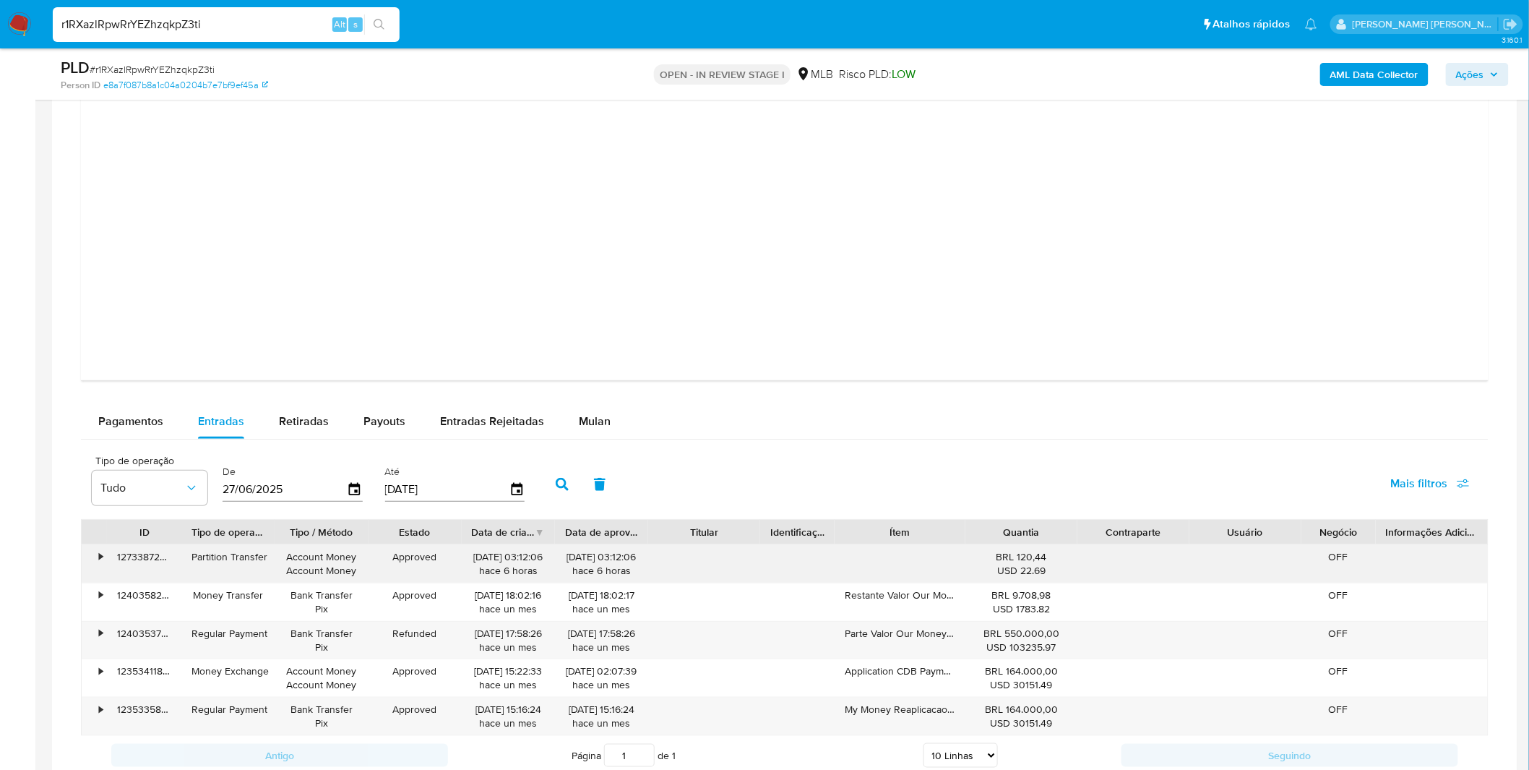
scroll to position [2561, 0]
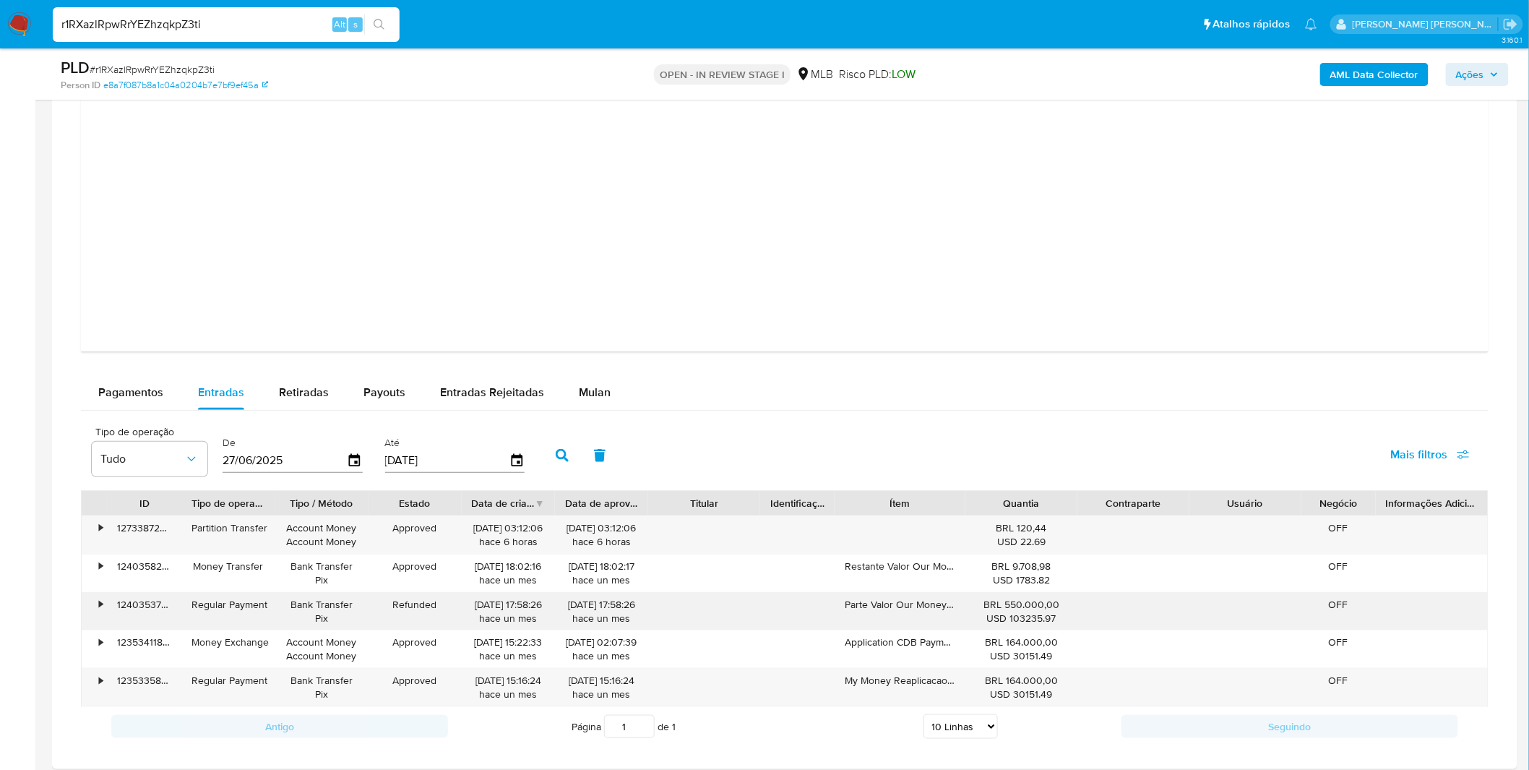
click at [103, 609] on div "•" at bounding box center [101, 605] width 4 height 14
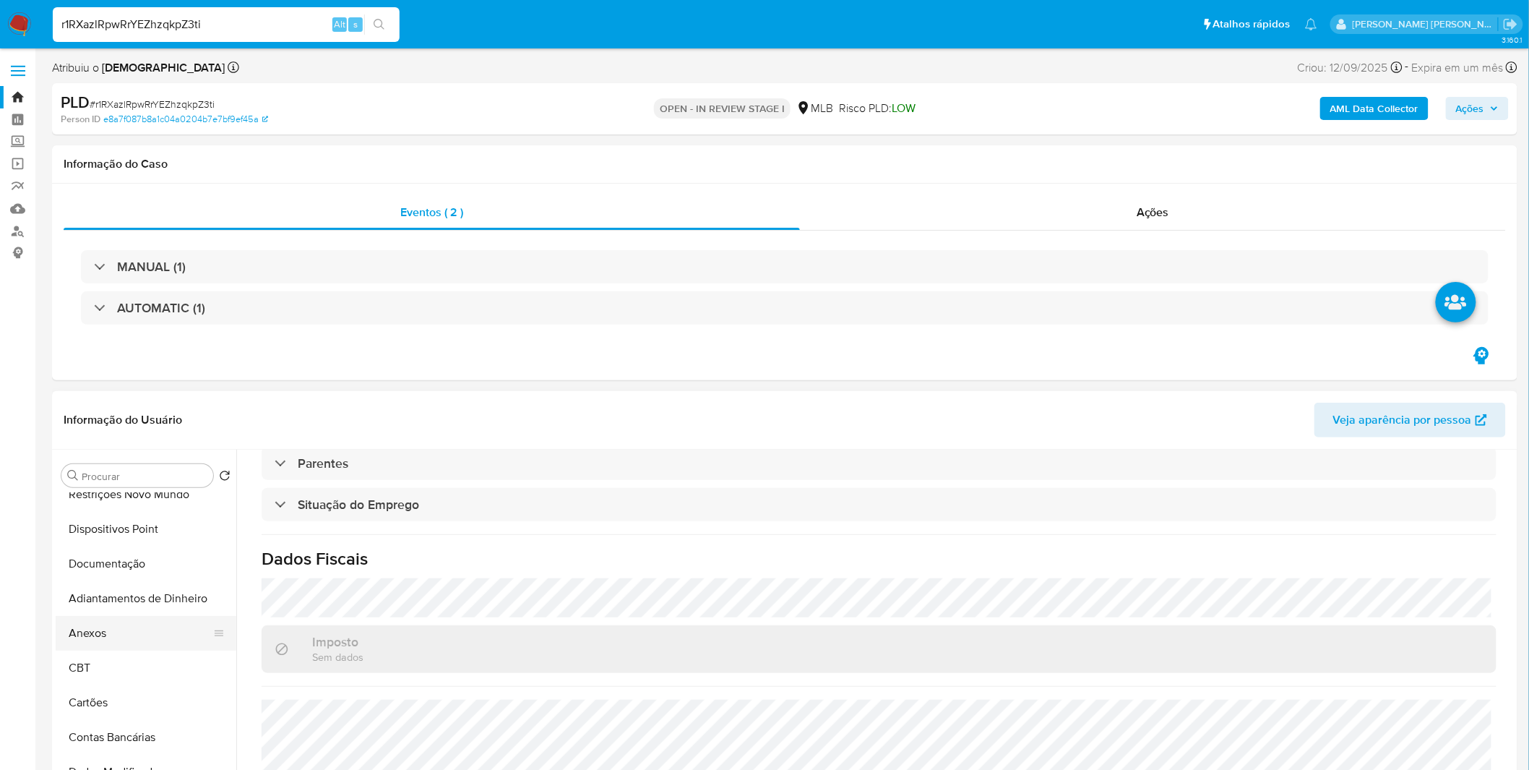
scroll to position [160, 0]
click at [129, 575] on button "Documentação" at bounding box center [140, 592] width 169 height 35
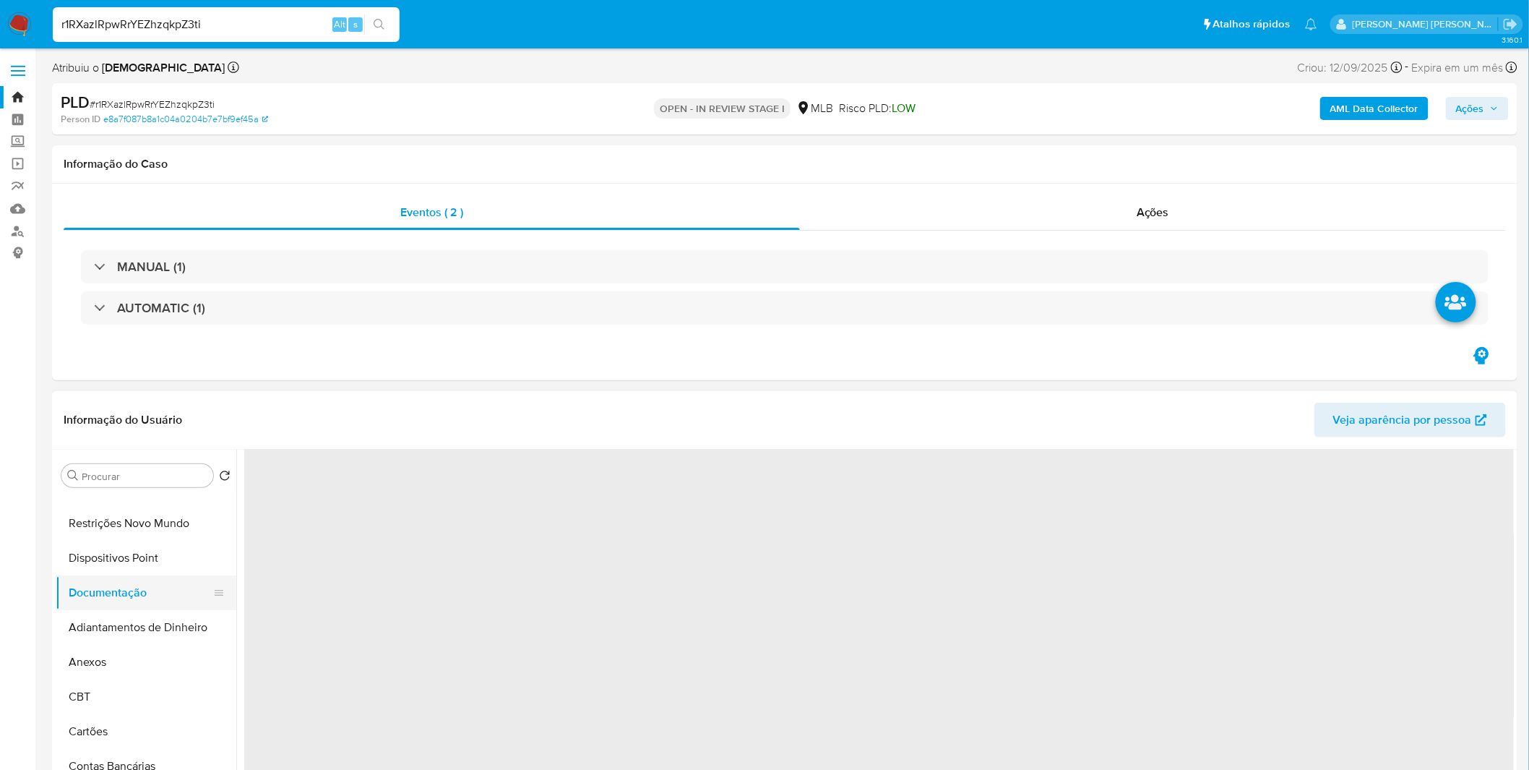
scroll to position [0, 0]
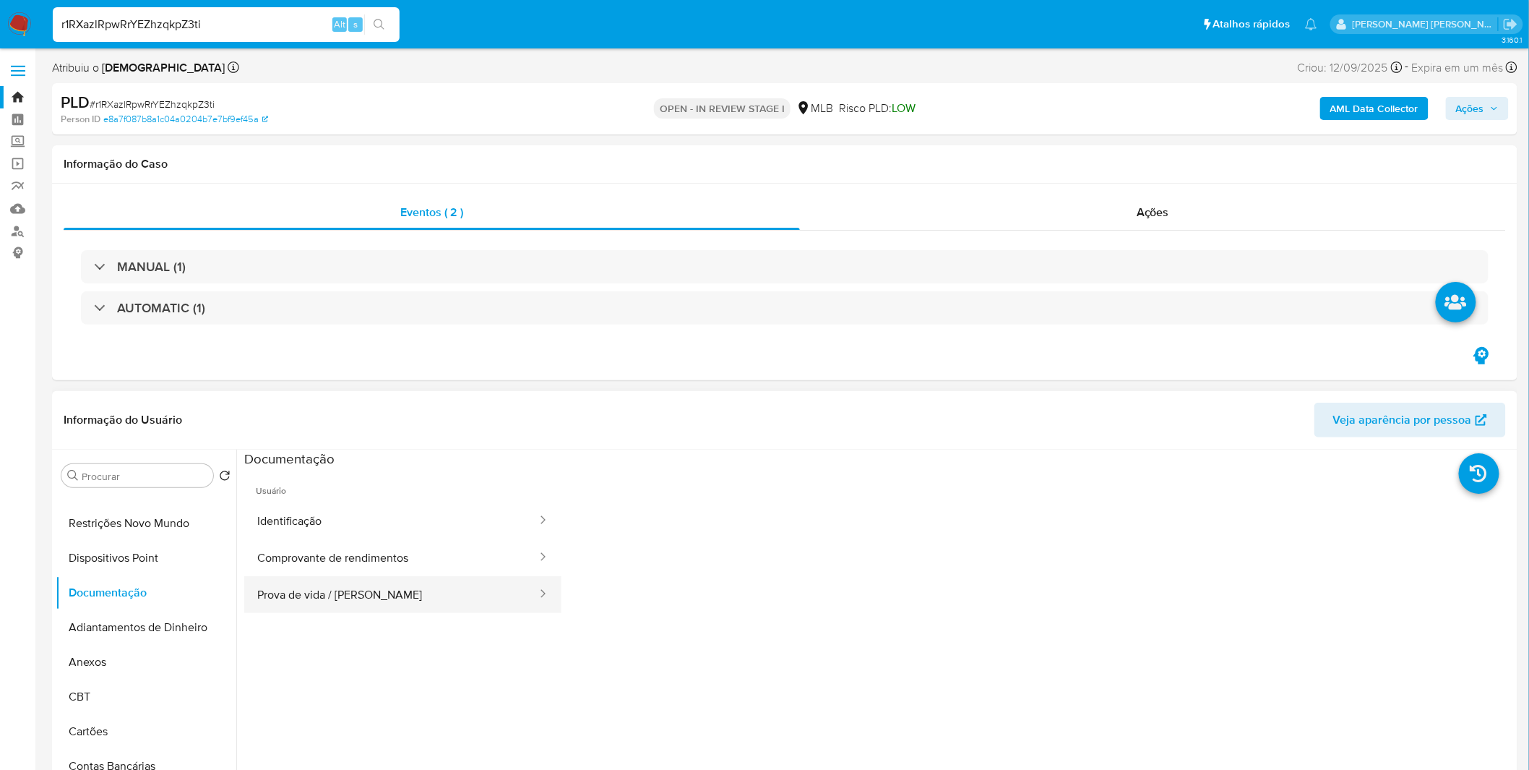
click at [410, 598] on button "Prova de vida / Selfie" at bounding box center [391, 594] width 294 height 37
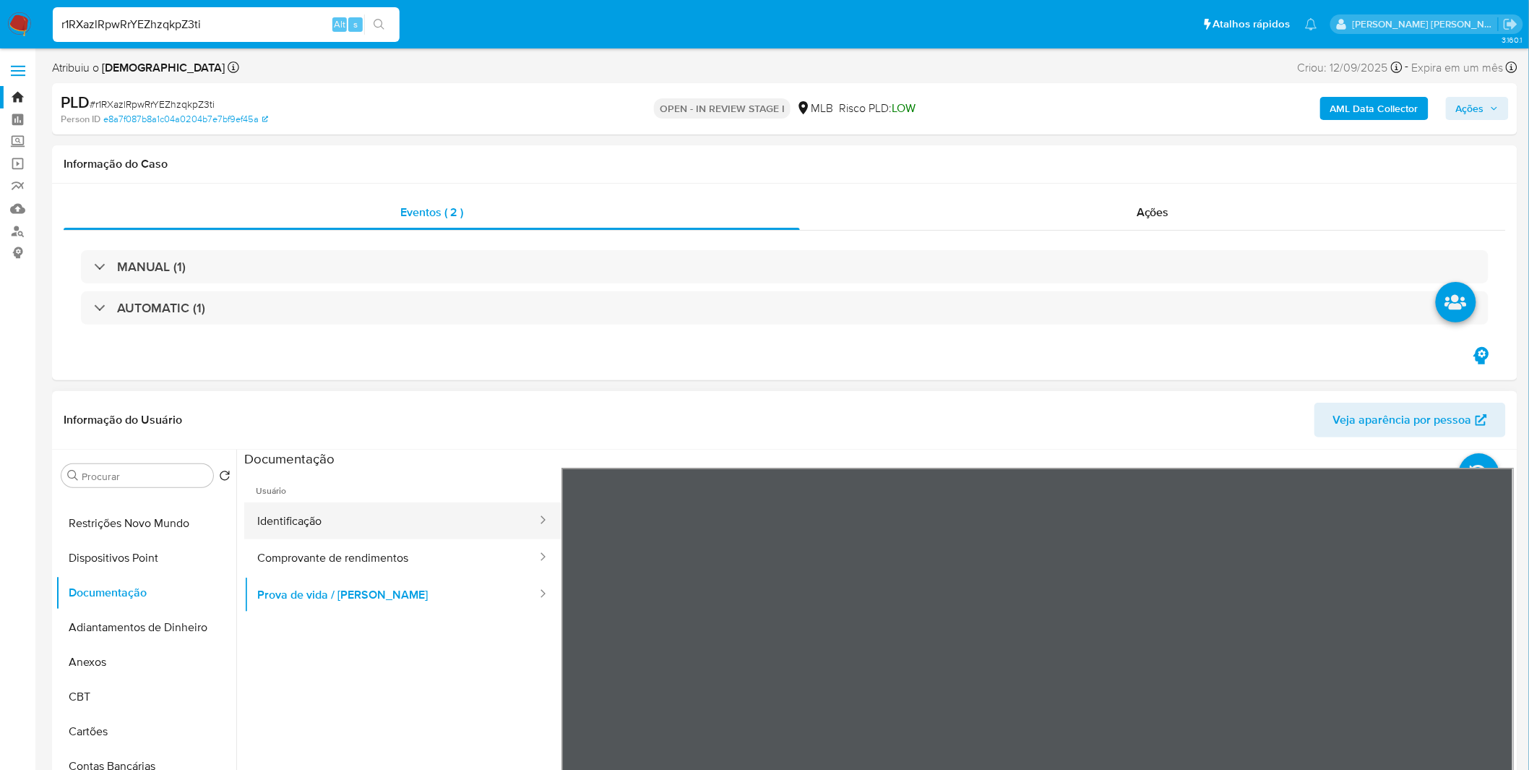
click at [431, 516] on button "Identificação" at bounding box center [391, 520] width 294 height 37
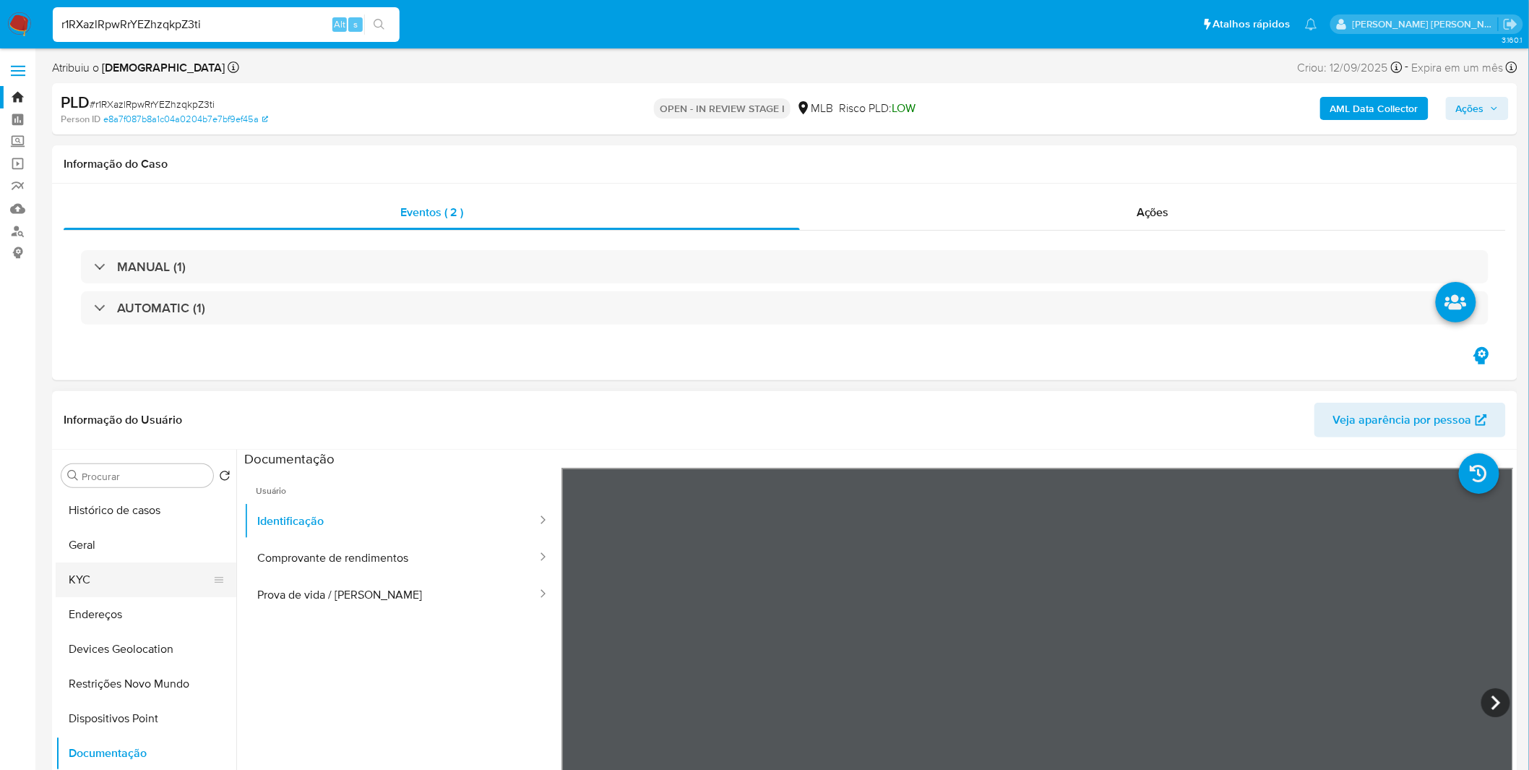
click at [132, 572] on button "KYC" at bounding box center [140, 579] width 169 height 35
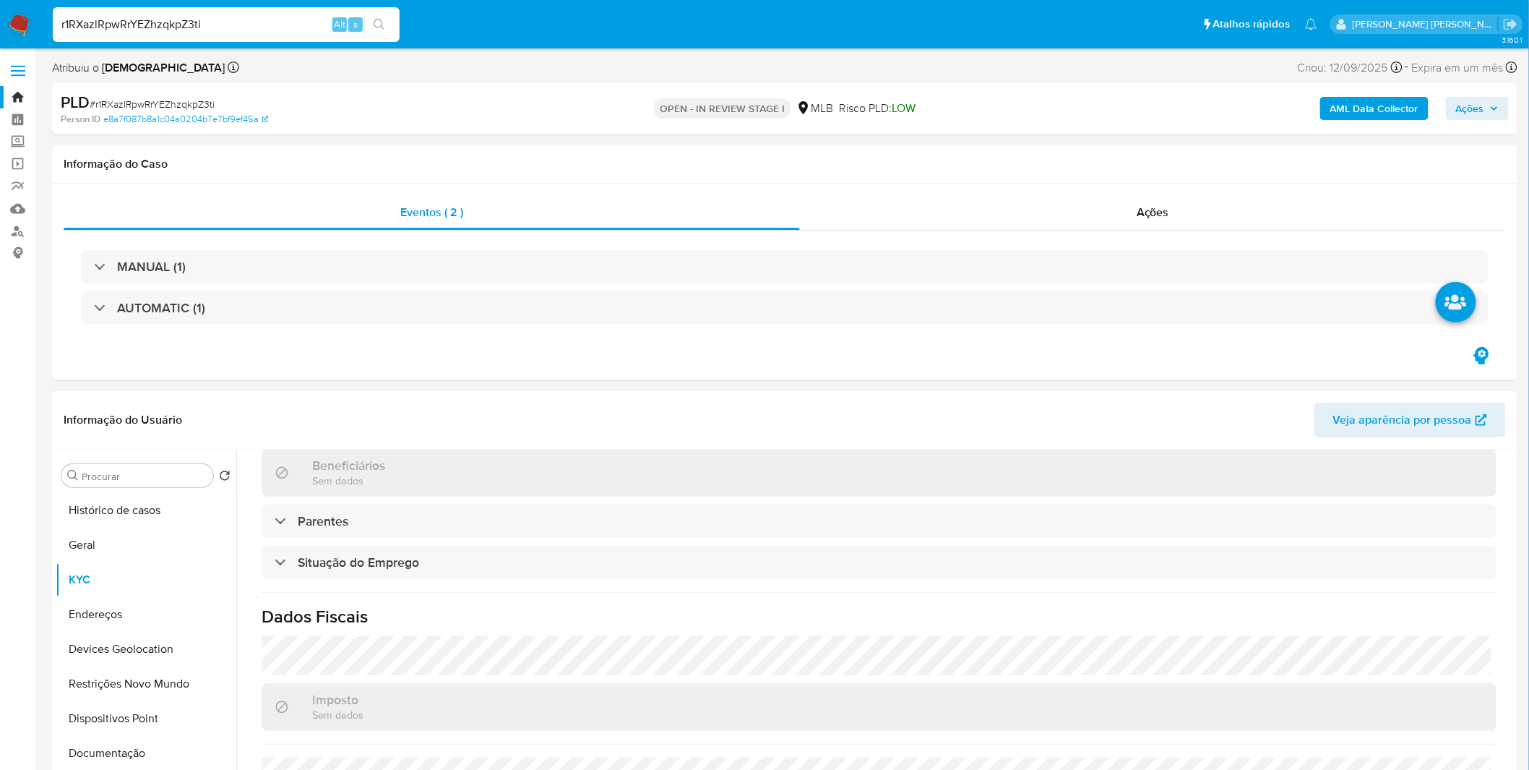
scroll to position [601, 0]
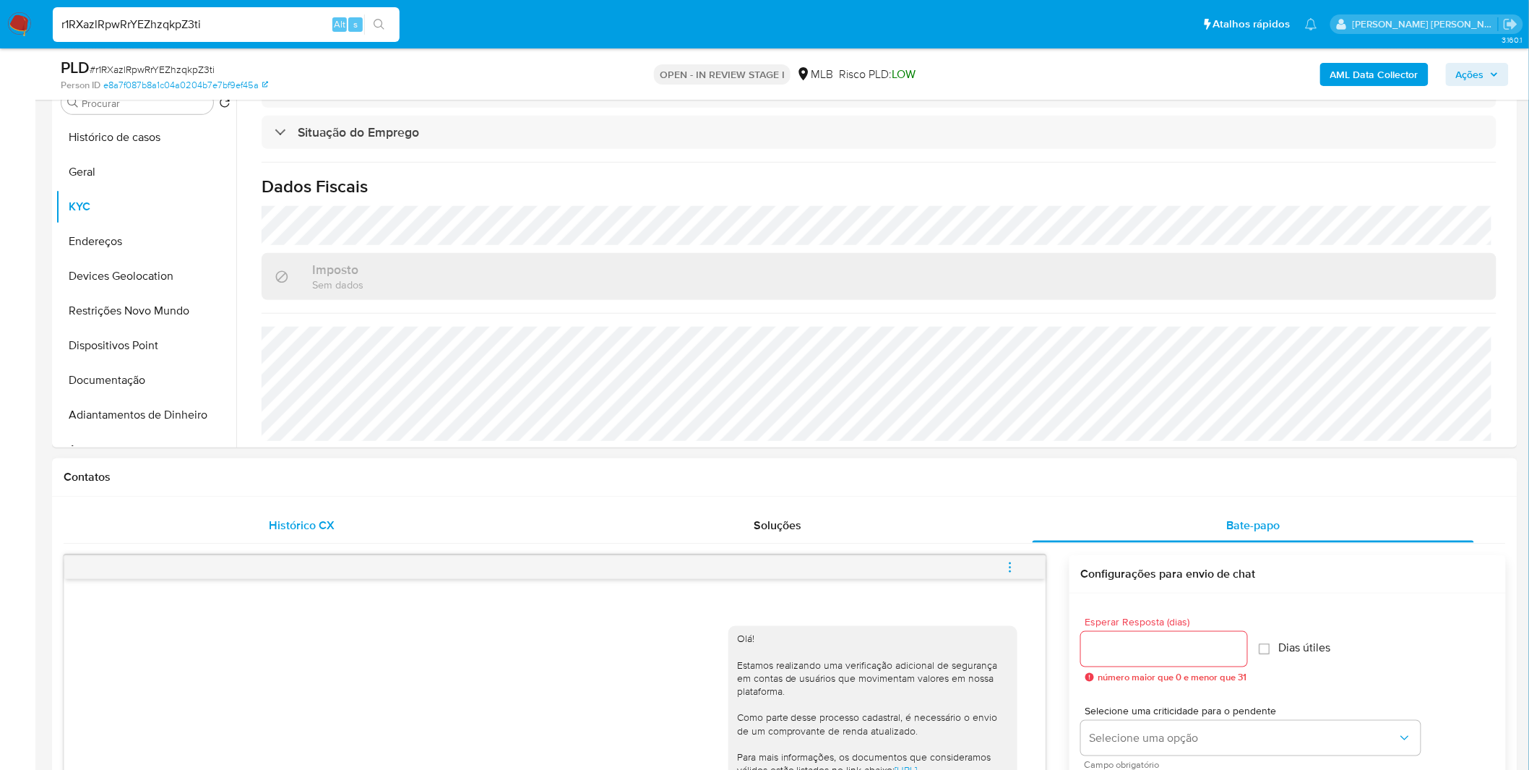
click at [365, 537] on div "Histórico CX" at bounding box center [302, 525] width 442 height 35
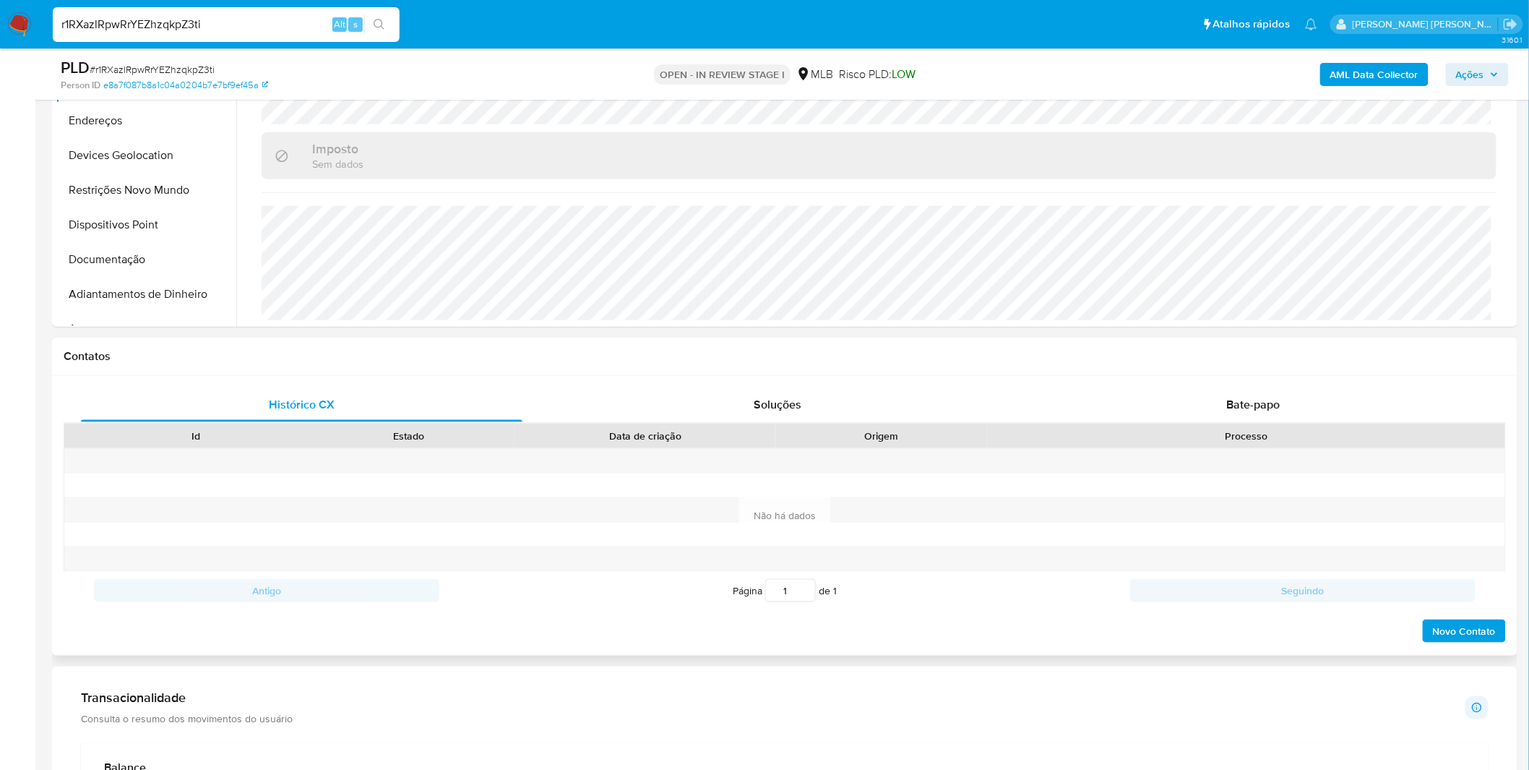
scroll to position [562, 0]
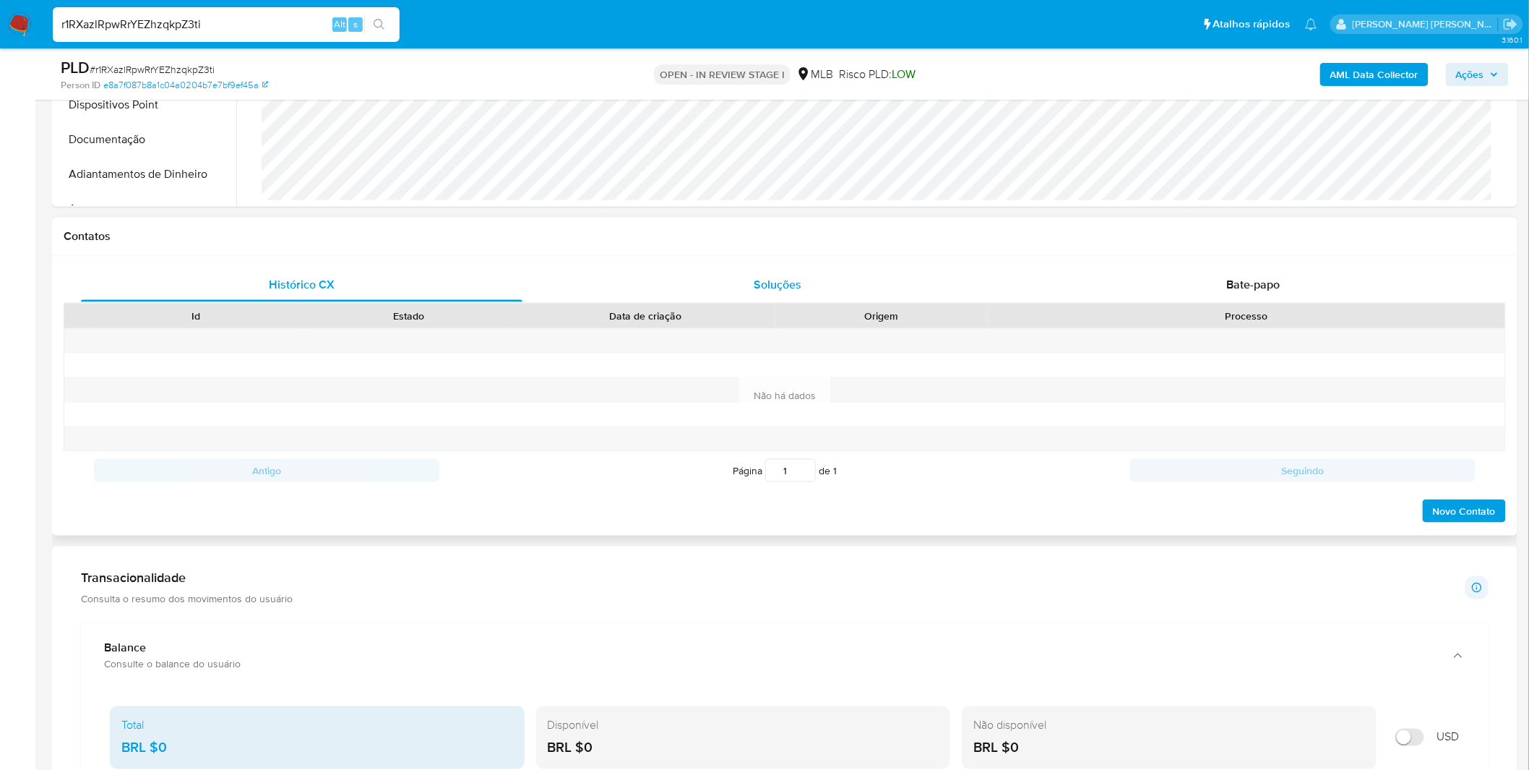
click at [666, 300] on div "Histórico CX Soluções Bate-papo Id Estado Data de criação Origem Processo Antig…" at bounding box center [785, 395] width 1443 height 256
click at [671, 295] on div "Soluções" at bounding box center [778, 284] width 442 height 35
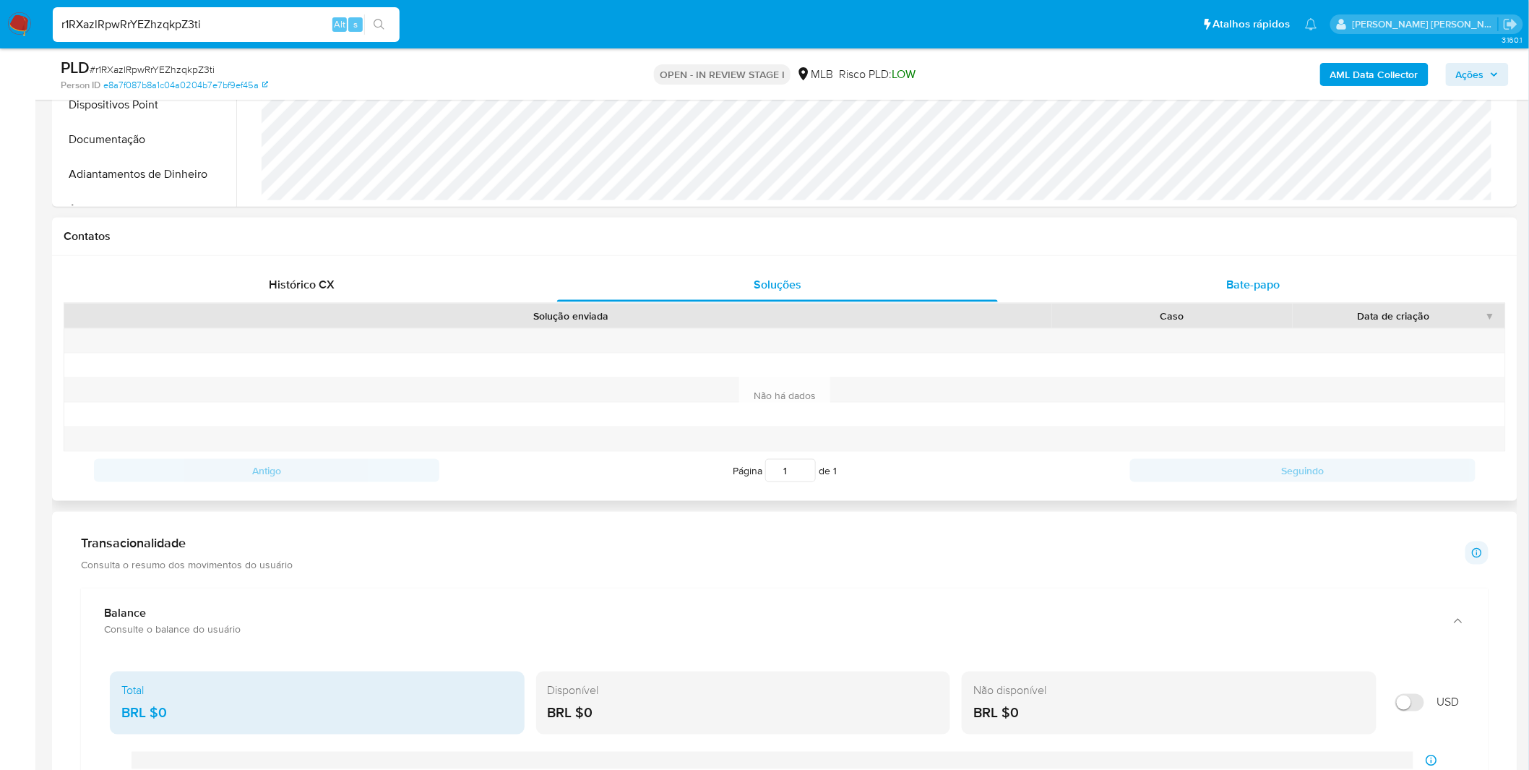
click at [1272, 283] on span "Bate-papo" at bounding box center [1253, 284] width 53 height 17
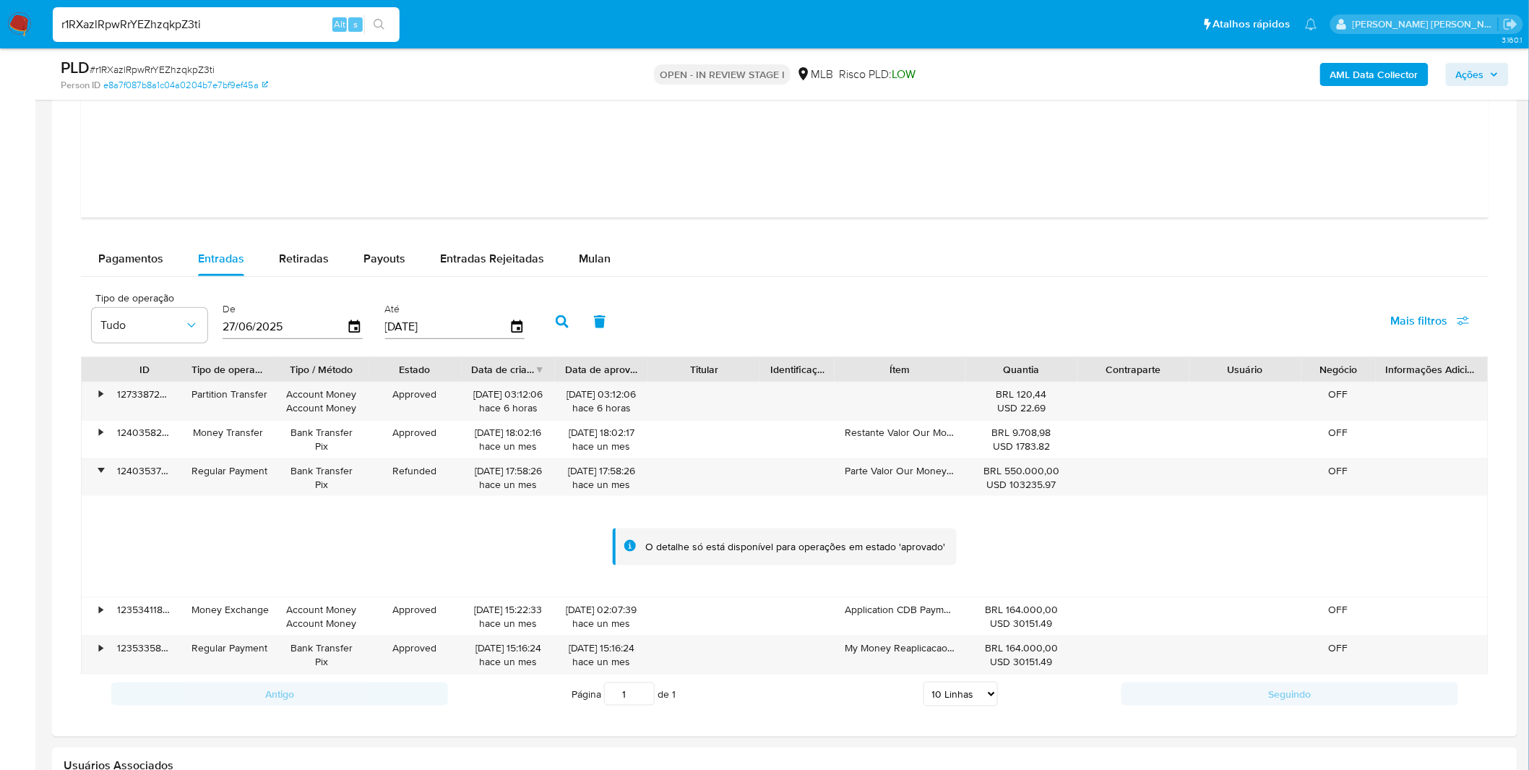
scroll to position [2810, 0]
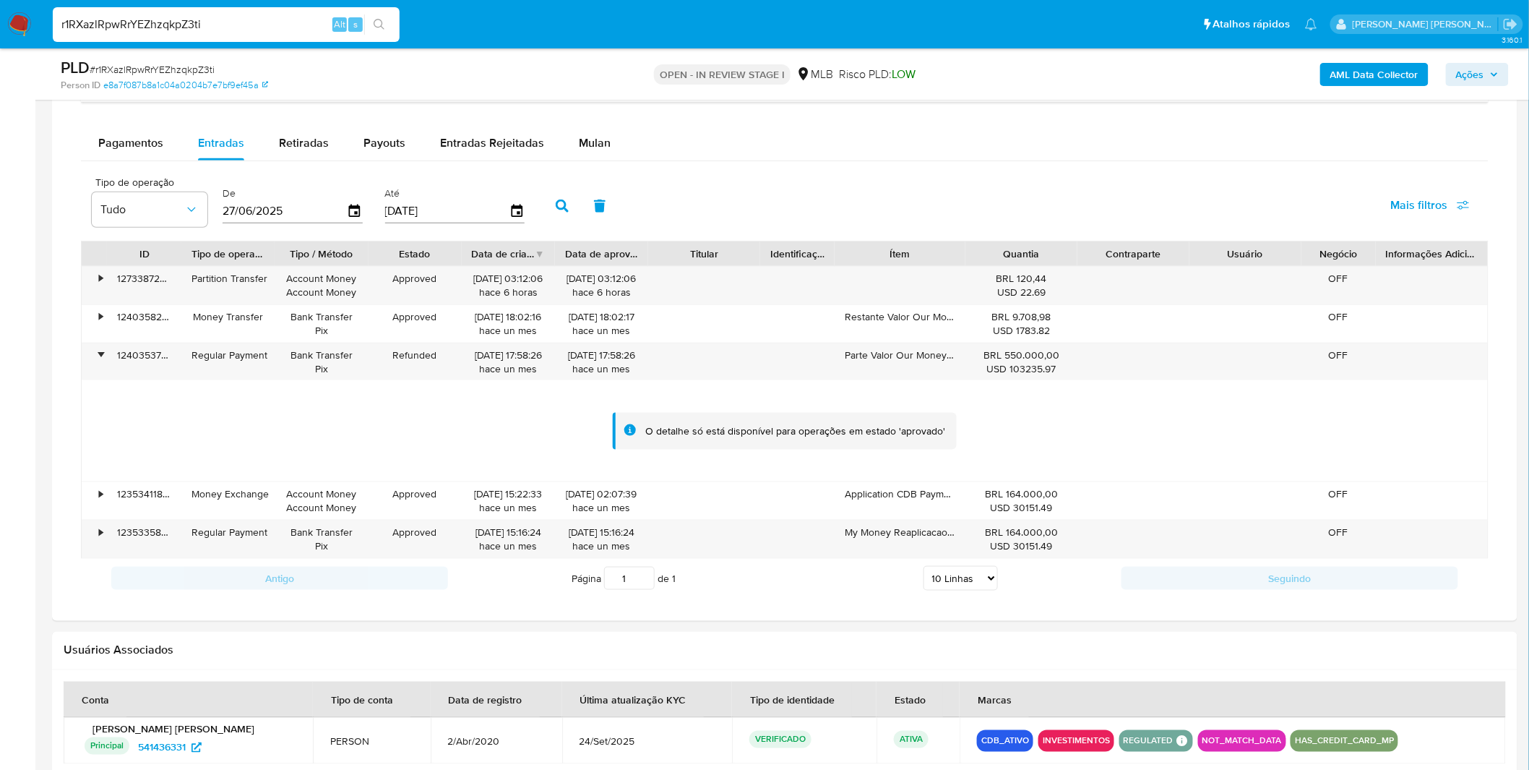
click at [233, 184] on div "De 27/06/2025" at bounding box center [293, 205] width 140 height 58
click at [993, 645] on h2 "Usuários Associados" at bounding box center [785, 650] width 1443 height 14
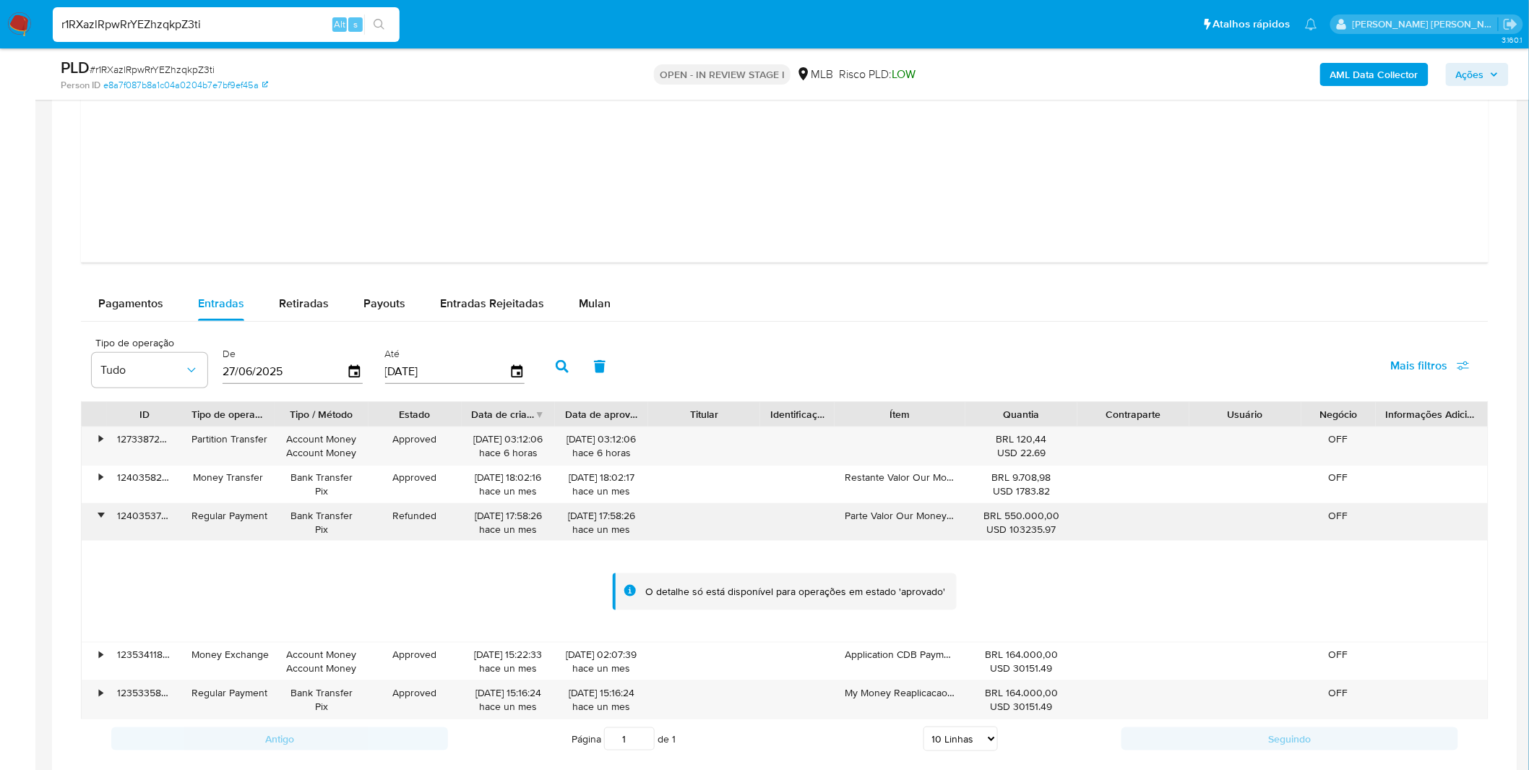
scroll to position [2730, 0]
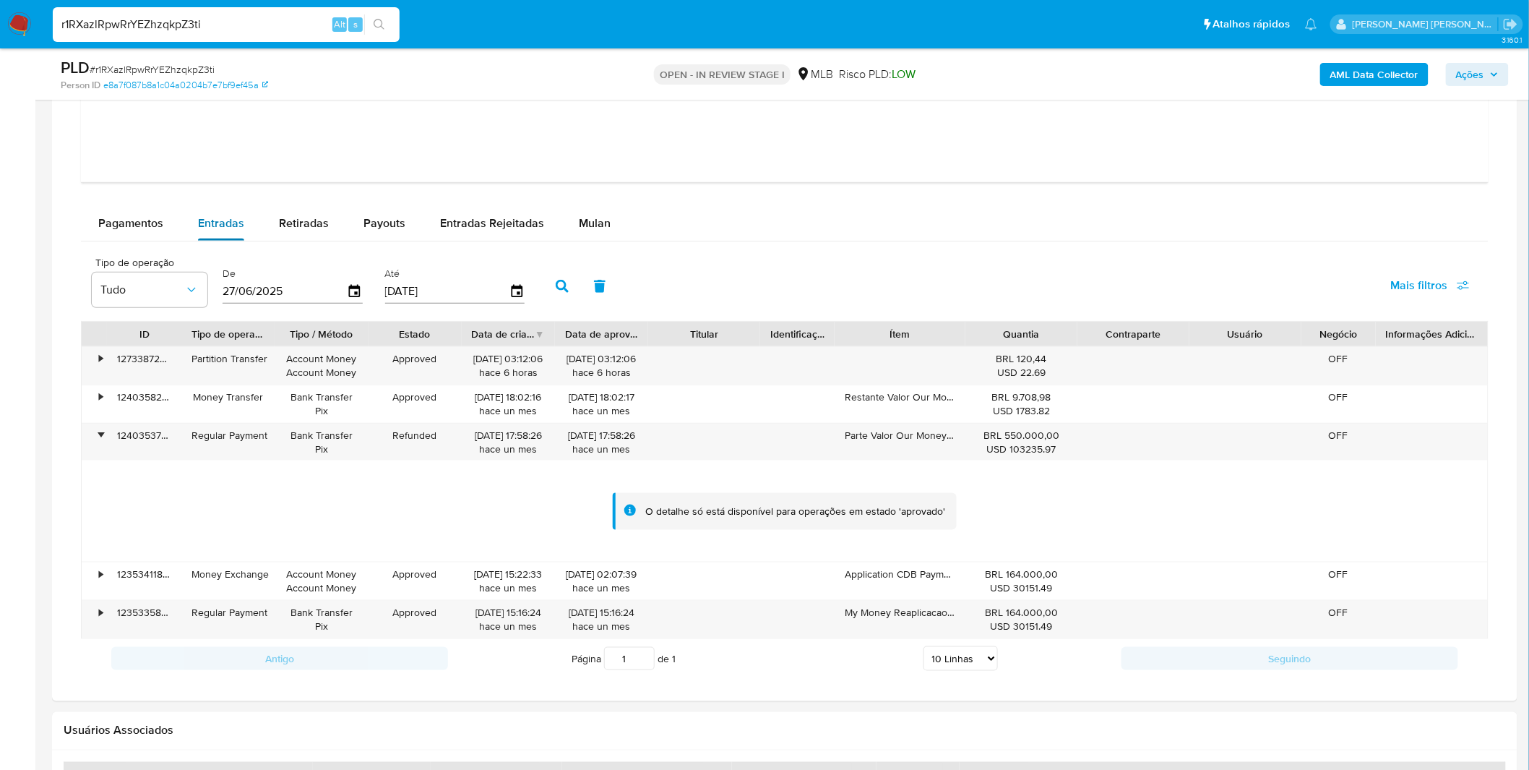
click at [225, 228] on span "Entradas" at bounding box center [221, 223] width 46 height 17
click at [343, 286] on input "27/06/2025" at bounding box center [285, 291] width 124 height 23
click at [350, 292] on icon "button" at bounding box center [355, 291] width 25 height 25
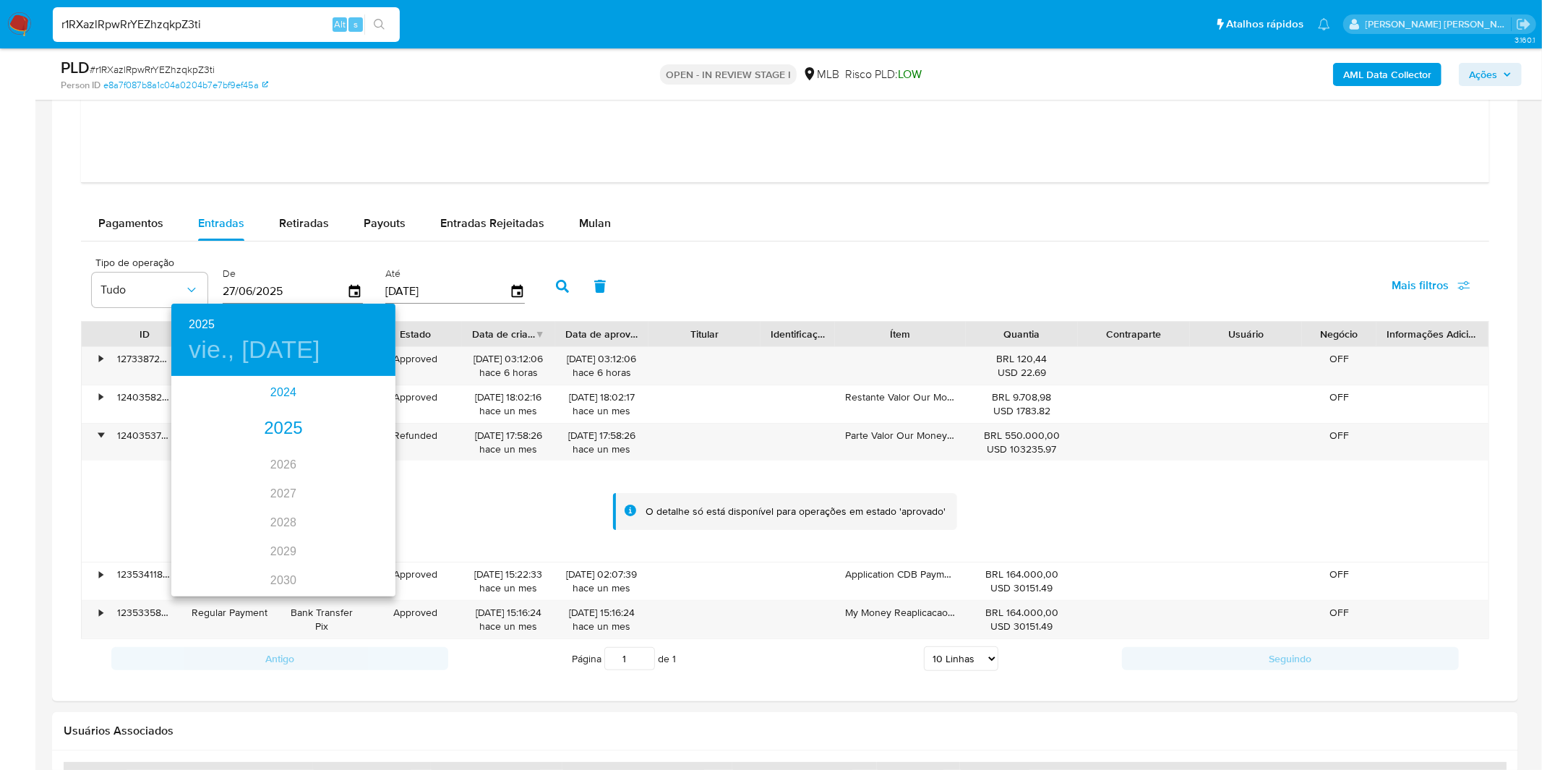
click at [275, 398] on div "2024" at bounding box center [283, 392] width 224 height 29
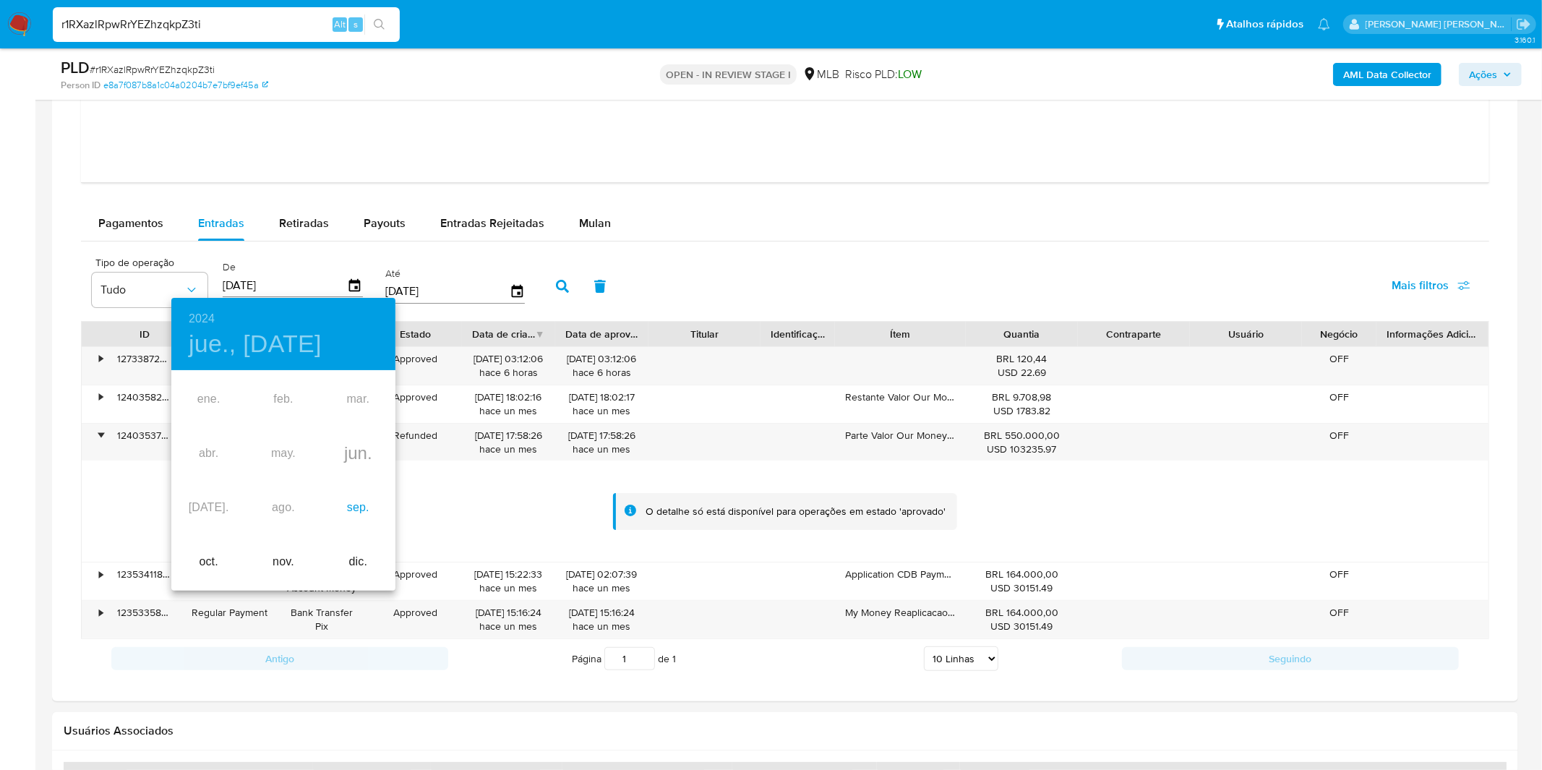
click at [356, 504] on div "sep." at bounding box center [358, 508] width 74 height 54
type input "[DATE]"
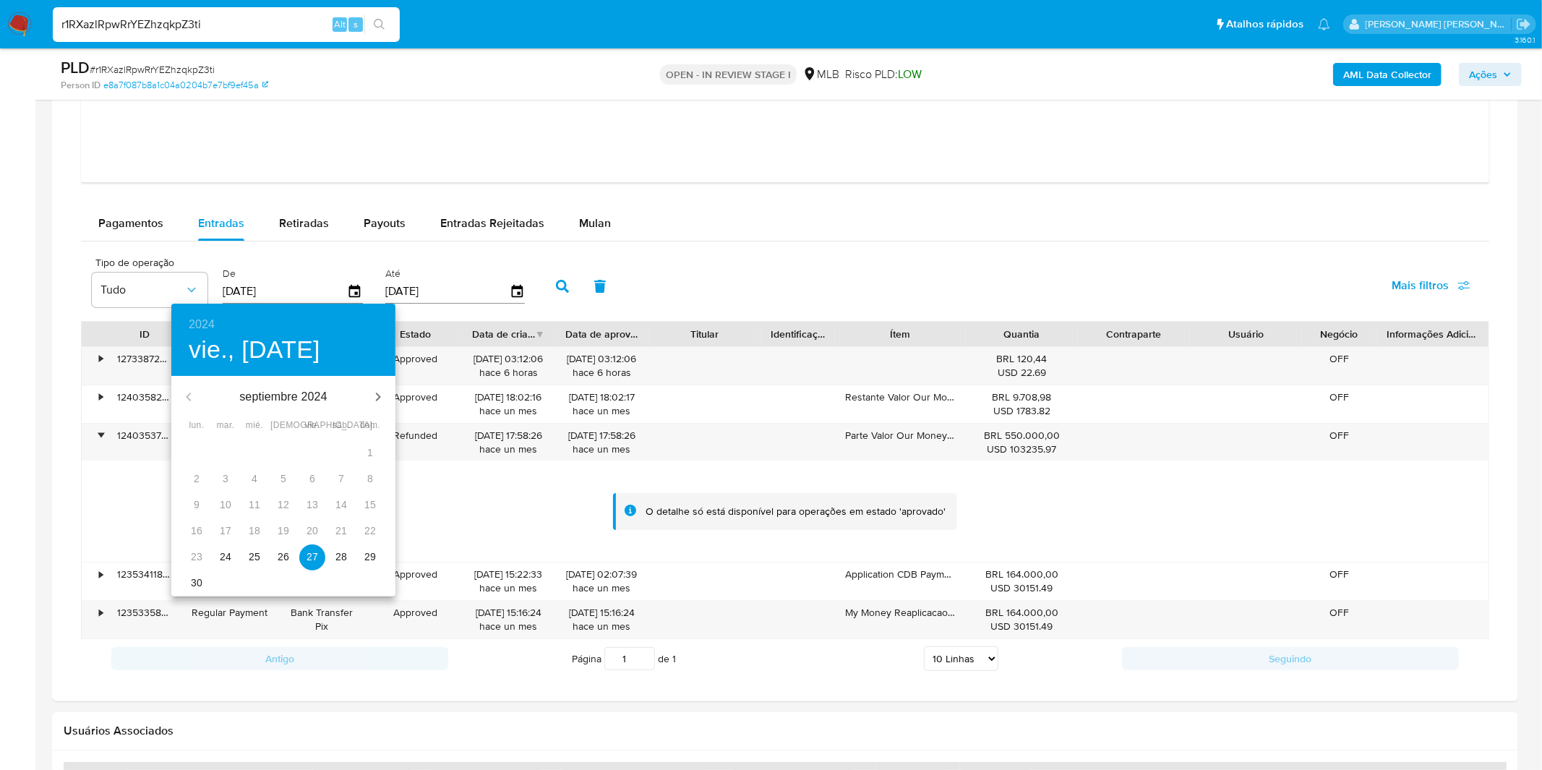
click at [312, 553] on p "27" at bounding box center [312, 556] width 12 height 14
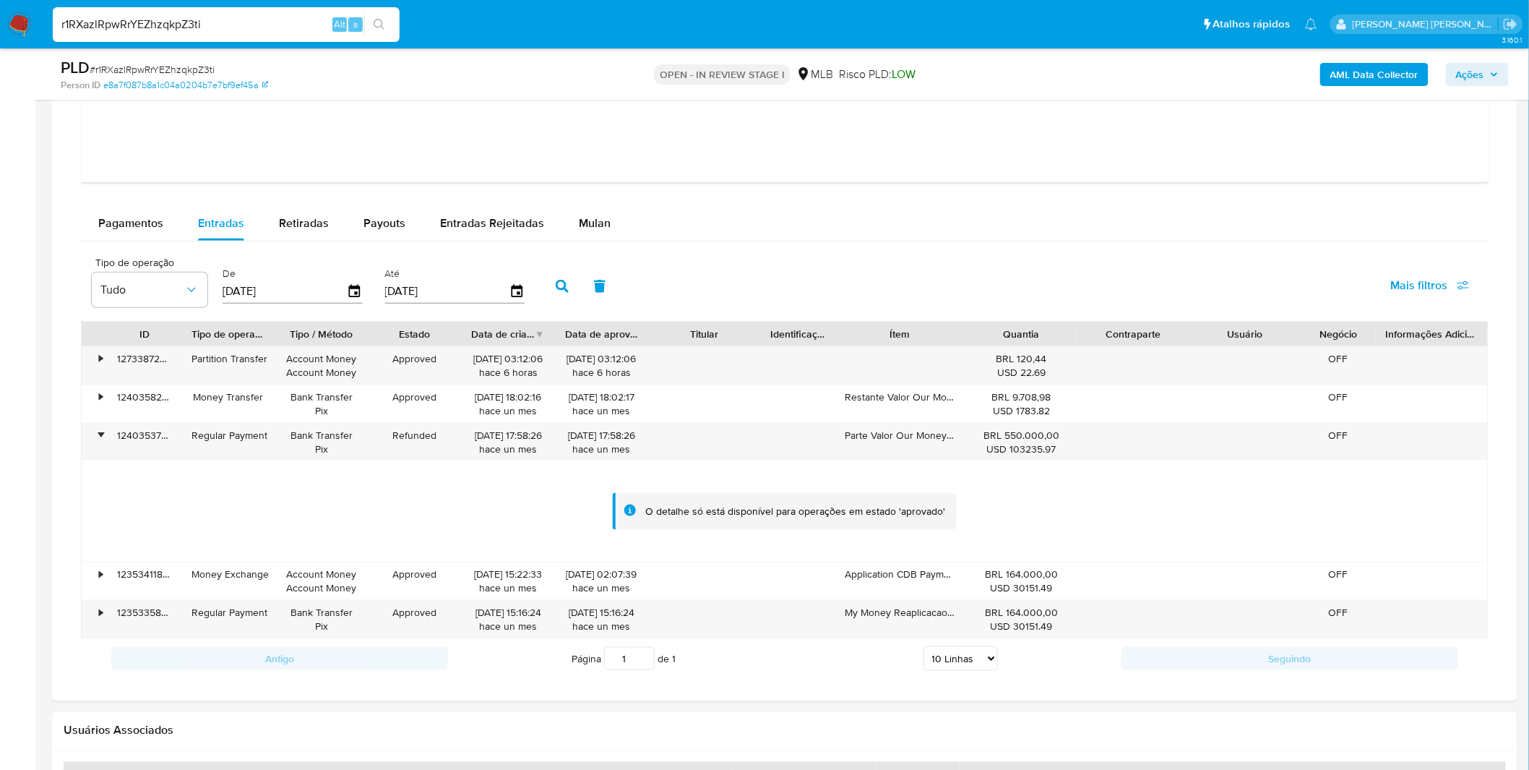
click at [556, 283] on icon "button" at bounding box center [562, 286] width 13 height 13
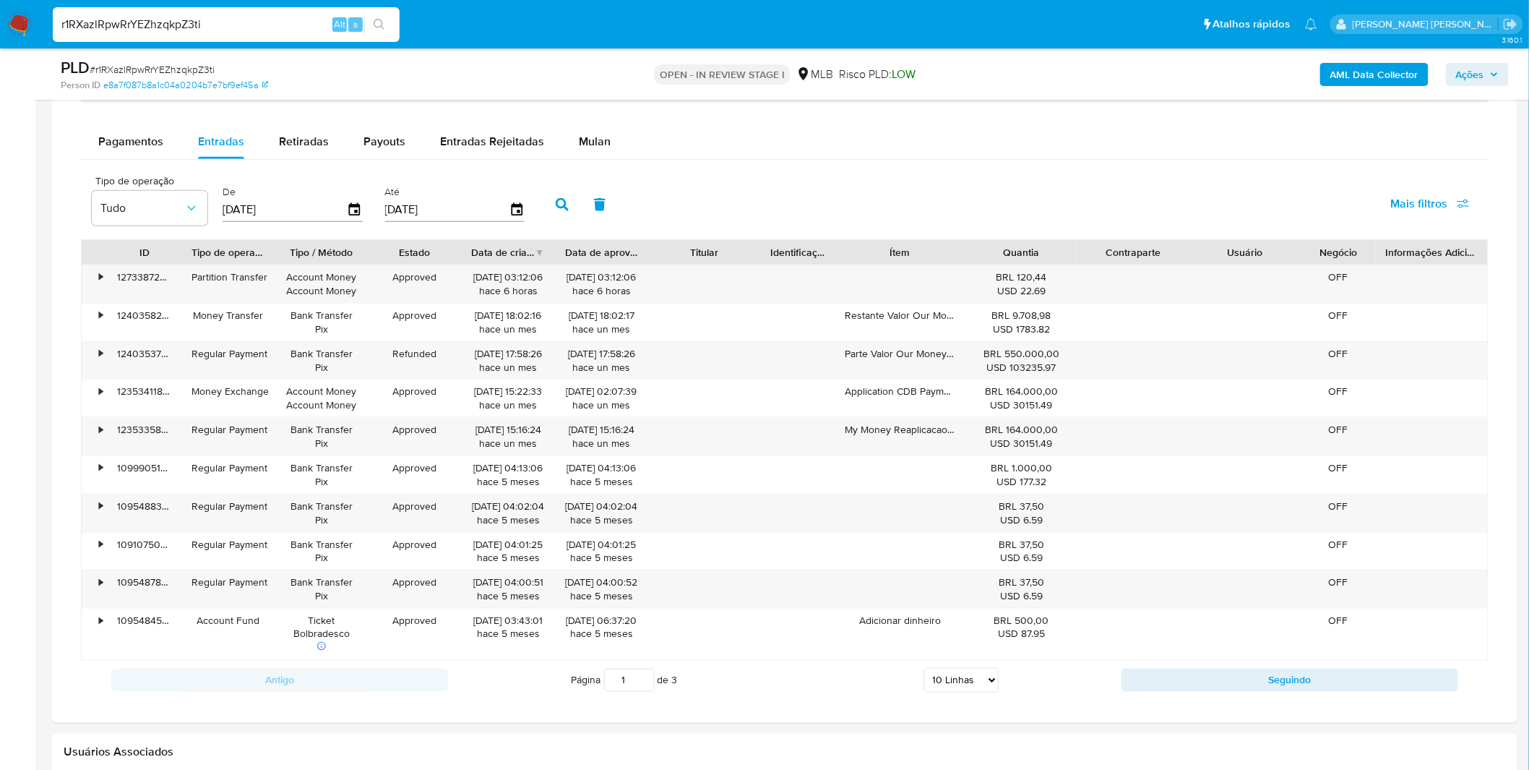
scroll to position [2971, 0]
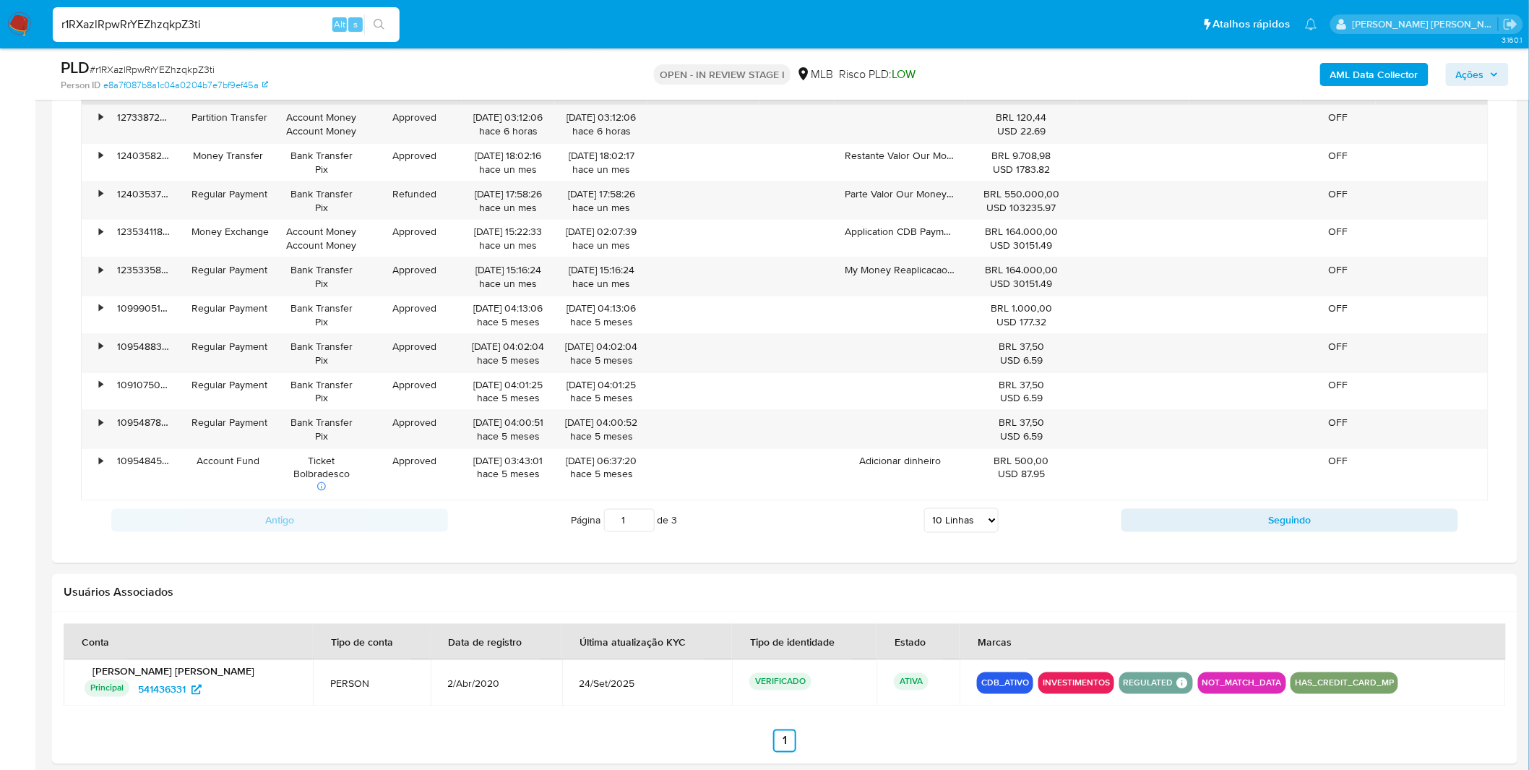
click at [974, 531] on select "5 Linhas 10 Linhas 20 Linhas 25 Linhas 50 Linhas 100 Linhas" at bounding box center [961, 520] width 74 height 25
select select "100"
click at [924, 510] on select "5 Linhas 10 Linhas 20 Linhas 25 Linhas 50 Linhas 100 Linhas" at bounding box center [961, 520] width 74 height 25
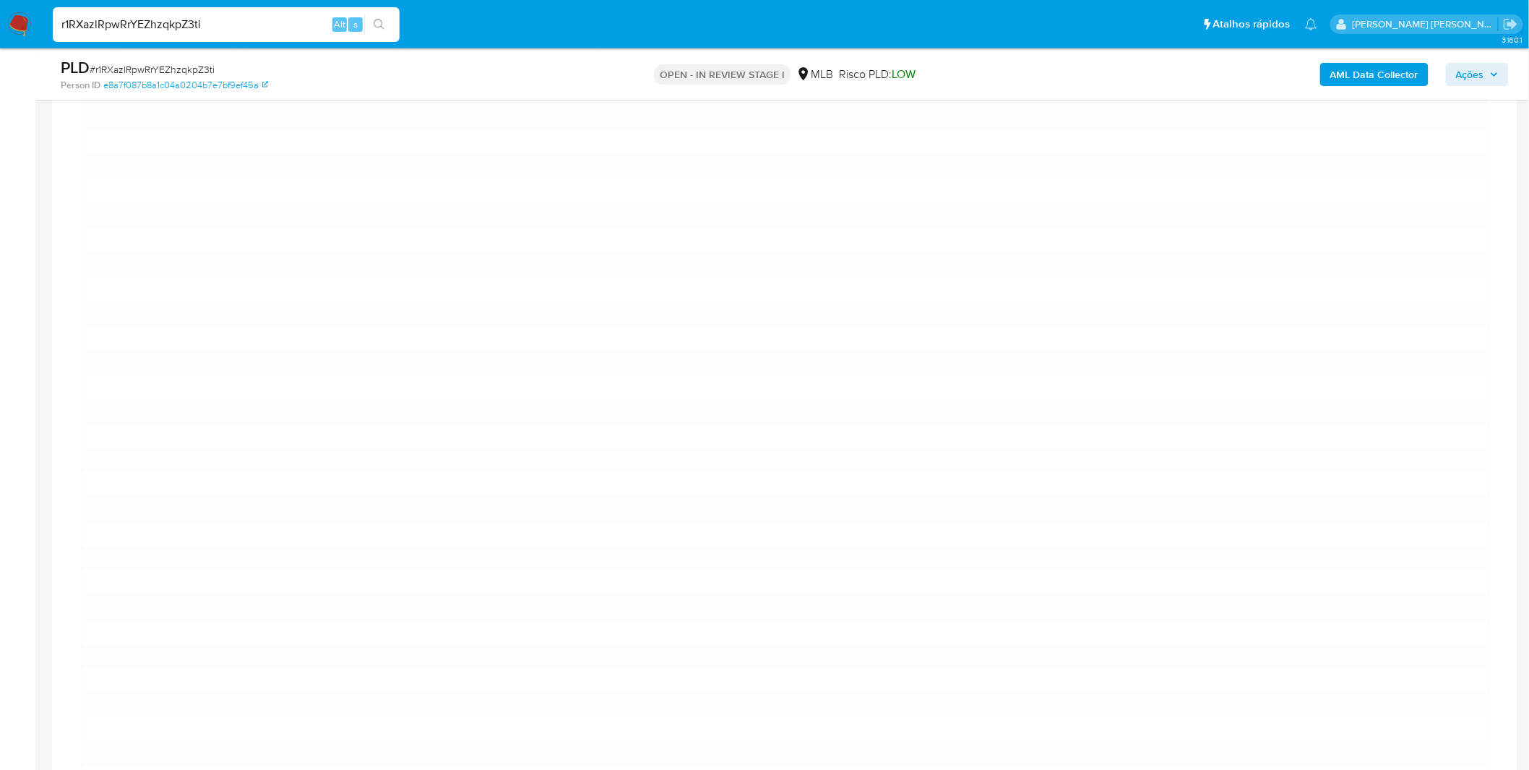
click at [978, 648] on div "Informação do Usuário Veja aparência por pessoa Procurar Retornar ao pedido pad…" at bounding box center [785, 277] width 1466 height 5819
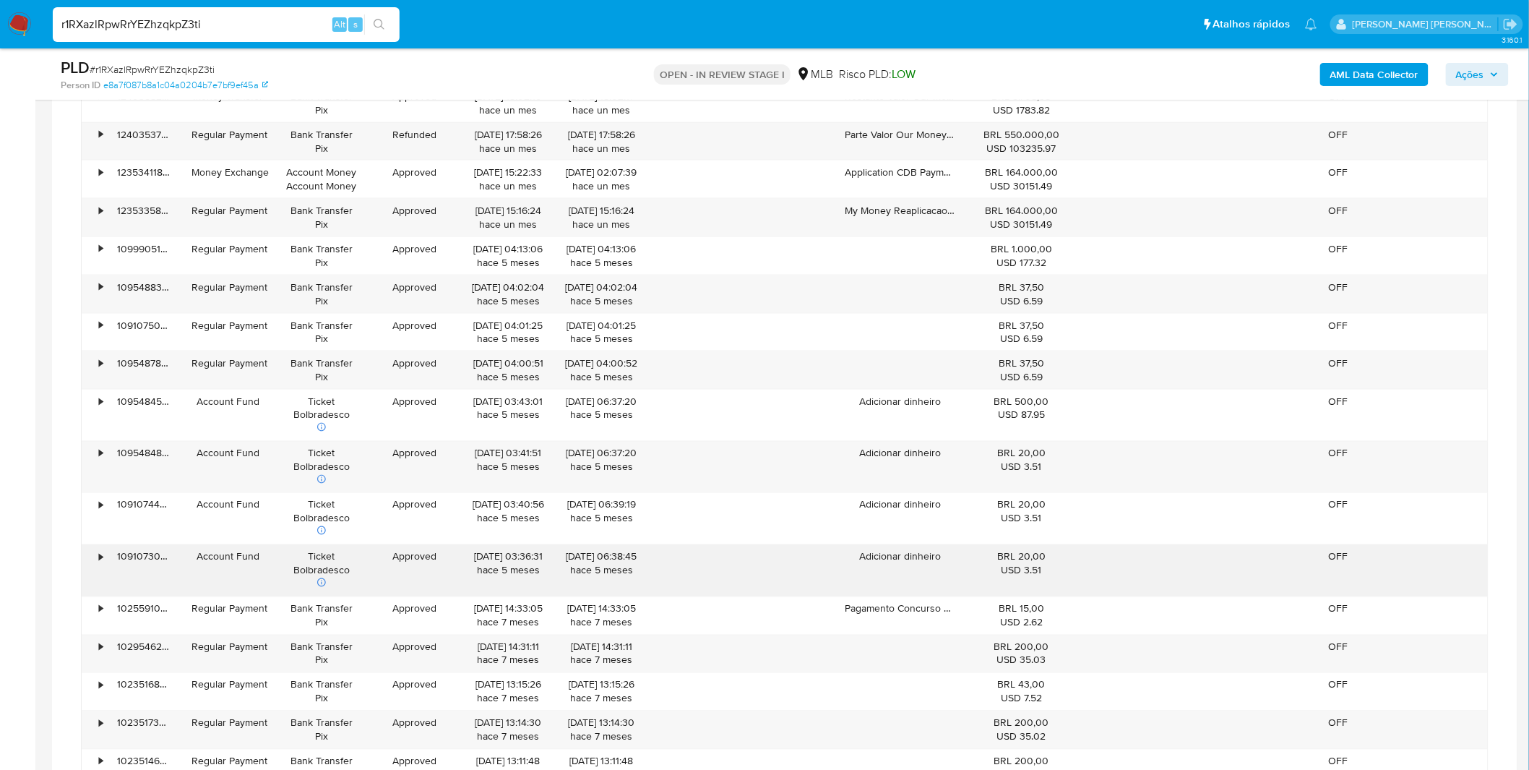
scroll to position [3132, 0]
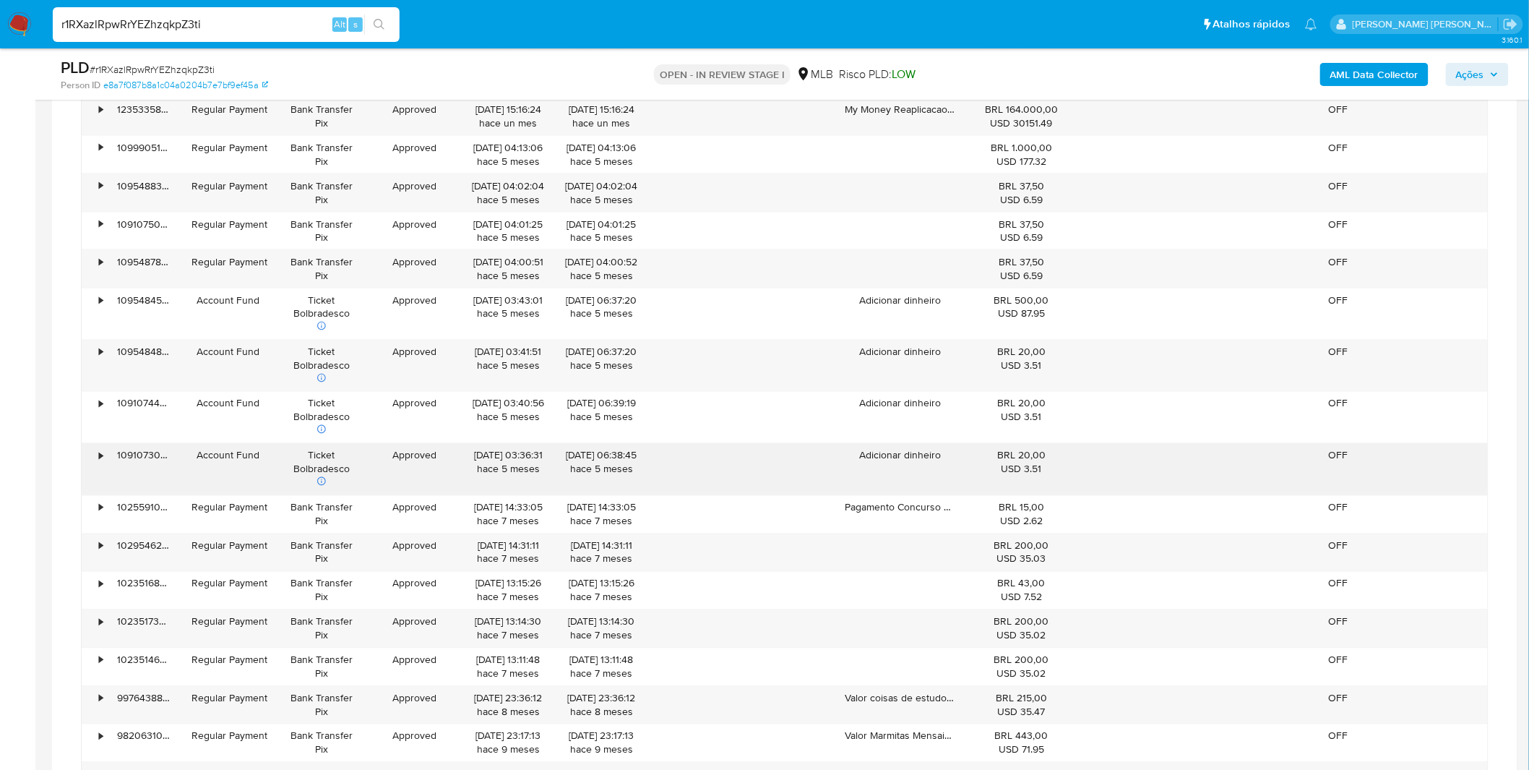
click at [972, 494] on div "BRL 20,00 USD 3.51" at bounding box center [1022, 469] width 112 height 51
click at [1002, 465] on div "USD 3.51" at bounding box center [1022, 470] width 92 height 14
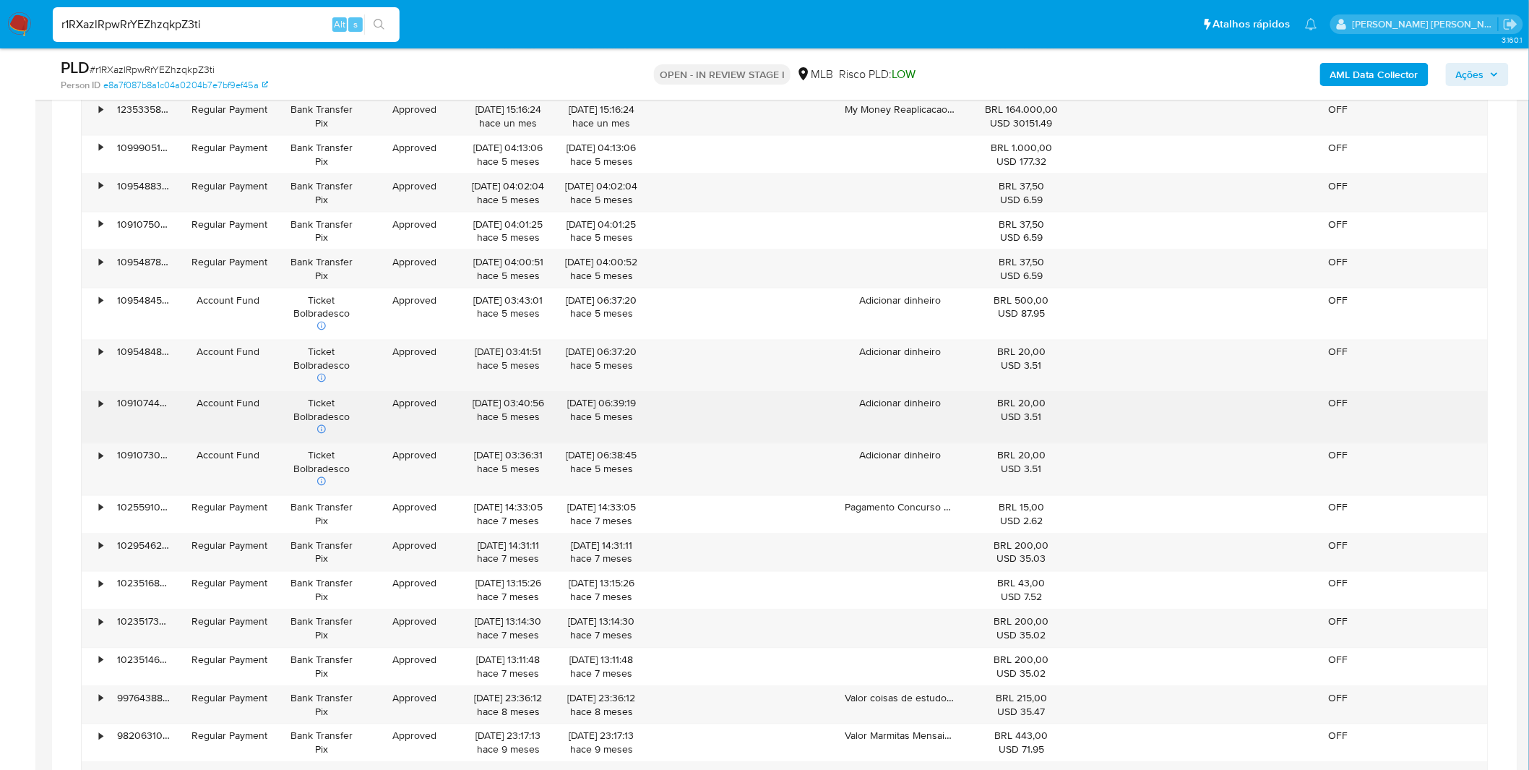
click at [962, 434] on div "Adicionar dinheiro" at bounding box center [900, 417] width 131 height 51
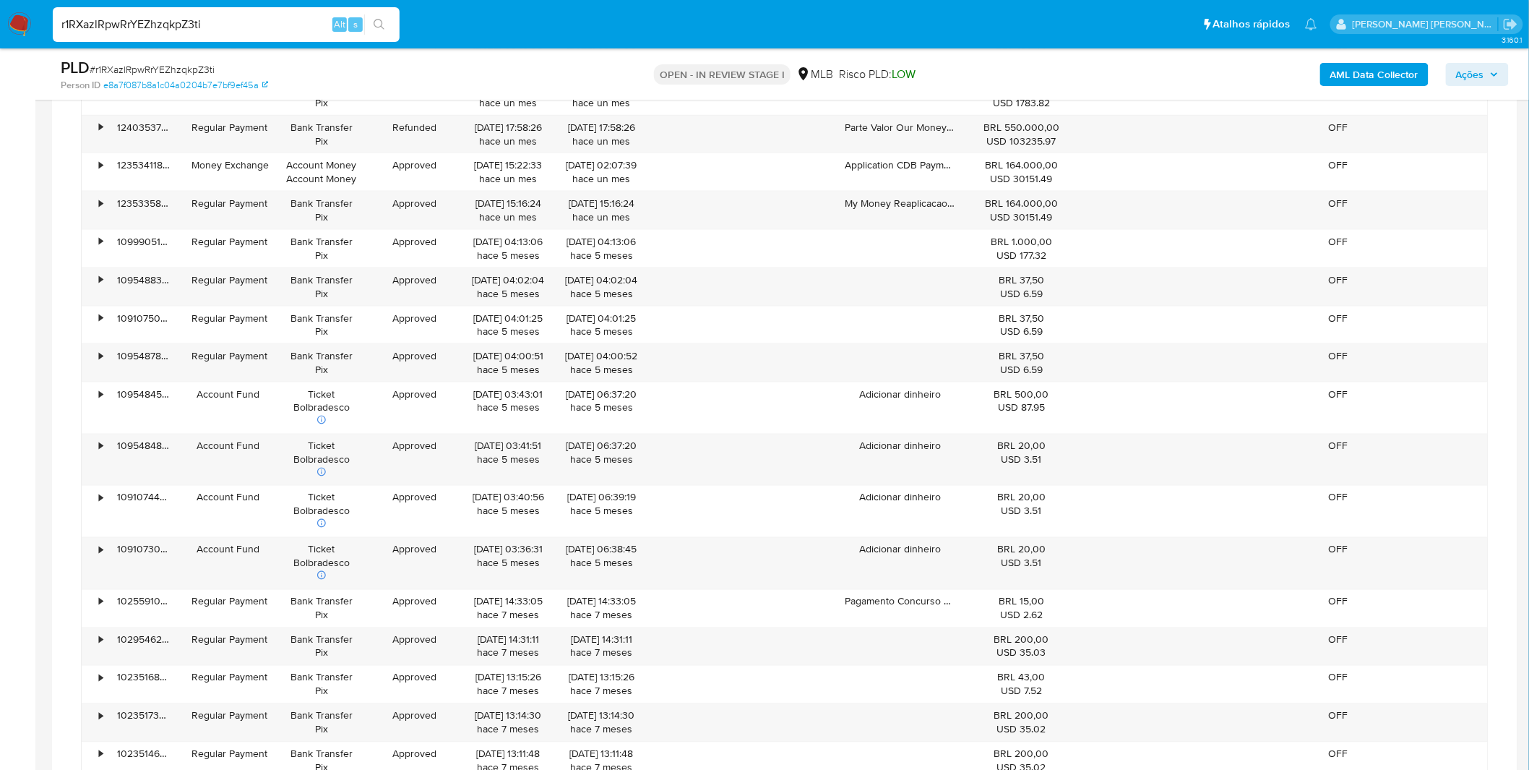
scroll to position [2891, 0]
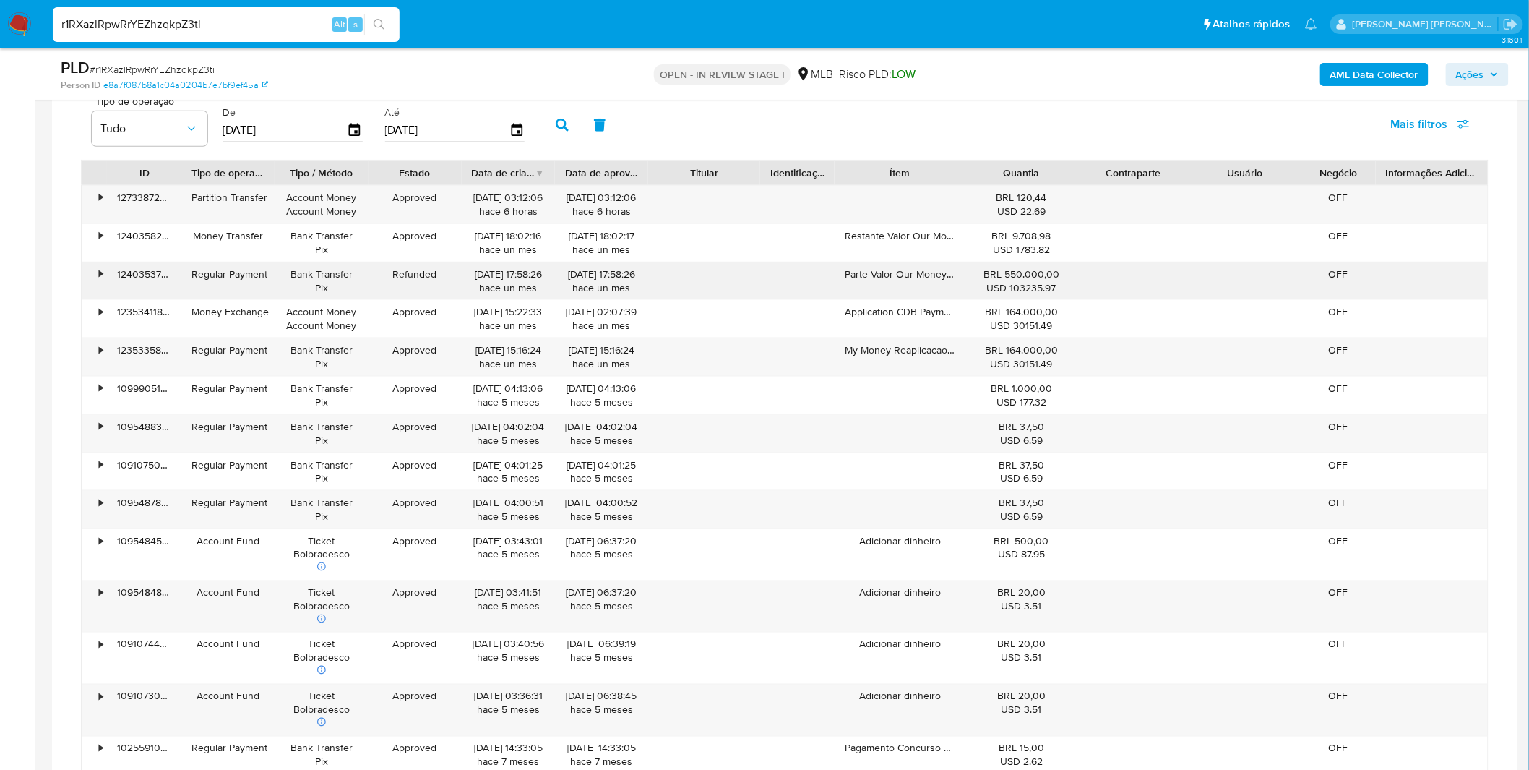
drag, startPoint x: 929, startPoint y: 293, endPoint x: 880, endPoint y: 284, distance: 50.0
click at [880, 284] on div "Parte Valor Our Money Reaplicacao Saldo 105 Mercado Pago L" at bounding box center [900, 281] width 131 height 38
drag, startPoint x: 1045, startPoint y: 366, endPoint x: 1019, endPoint y: 356, distance: 28.2
click at [1019, 356] on div "BRL 164.000,00 USD 30151.49" at bounding box center [1022, 356] width 92 height 27
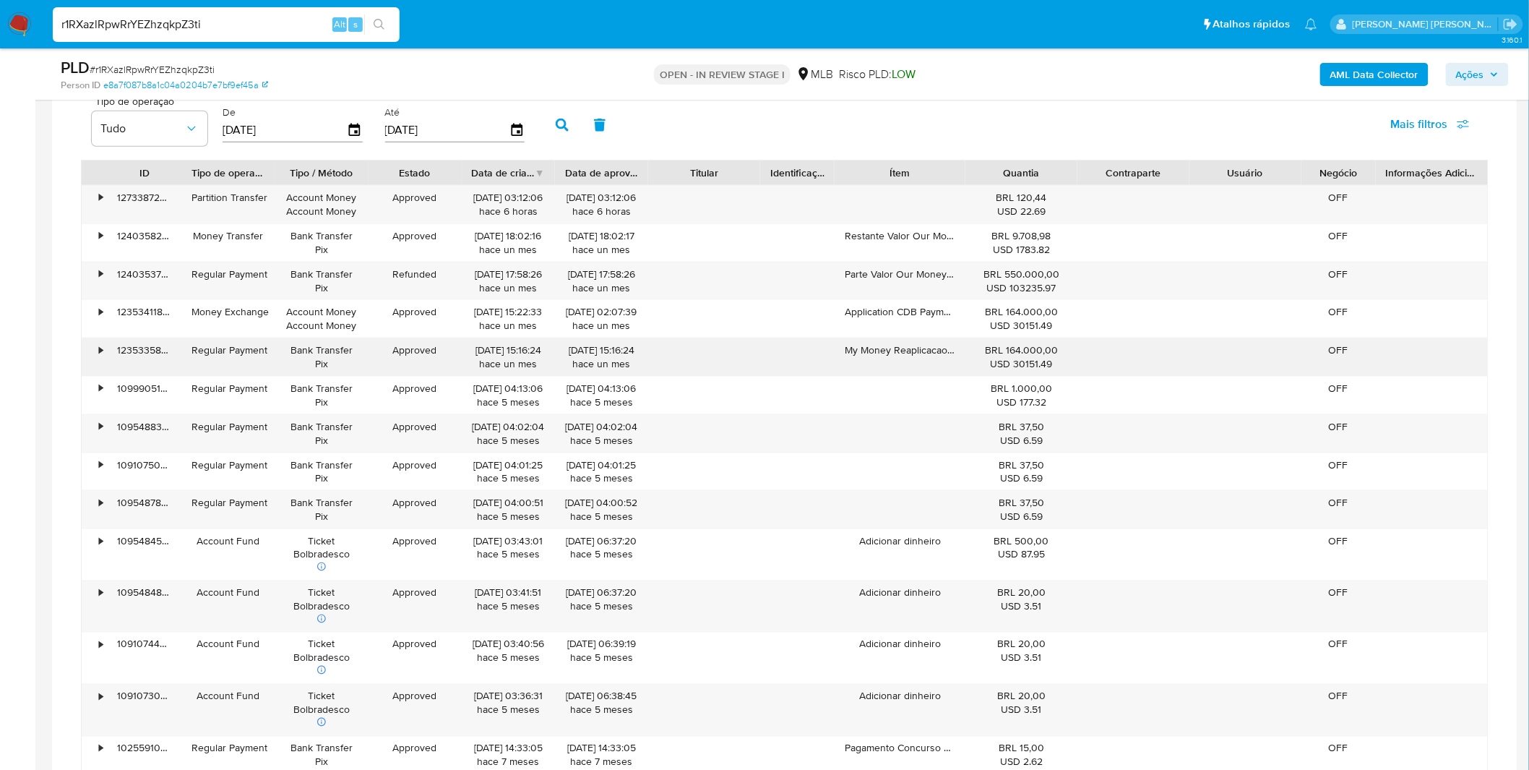
click at [1019, 356] on div "BRL 164.000,00 USD 30151.49" at bounding box center [1022, 356] width 92 height 27
click at [1019, 355] on div "BRL 164.000,00 USD 30151.49" at bounding box center [1022, 356] width 92 height 27
click at [1006, 298] on div "BRL 550.000,00 USD 103235.97" at bounding box center [1022, 281] width 112 height 38
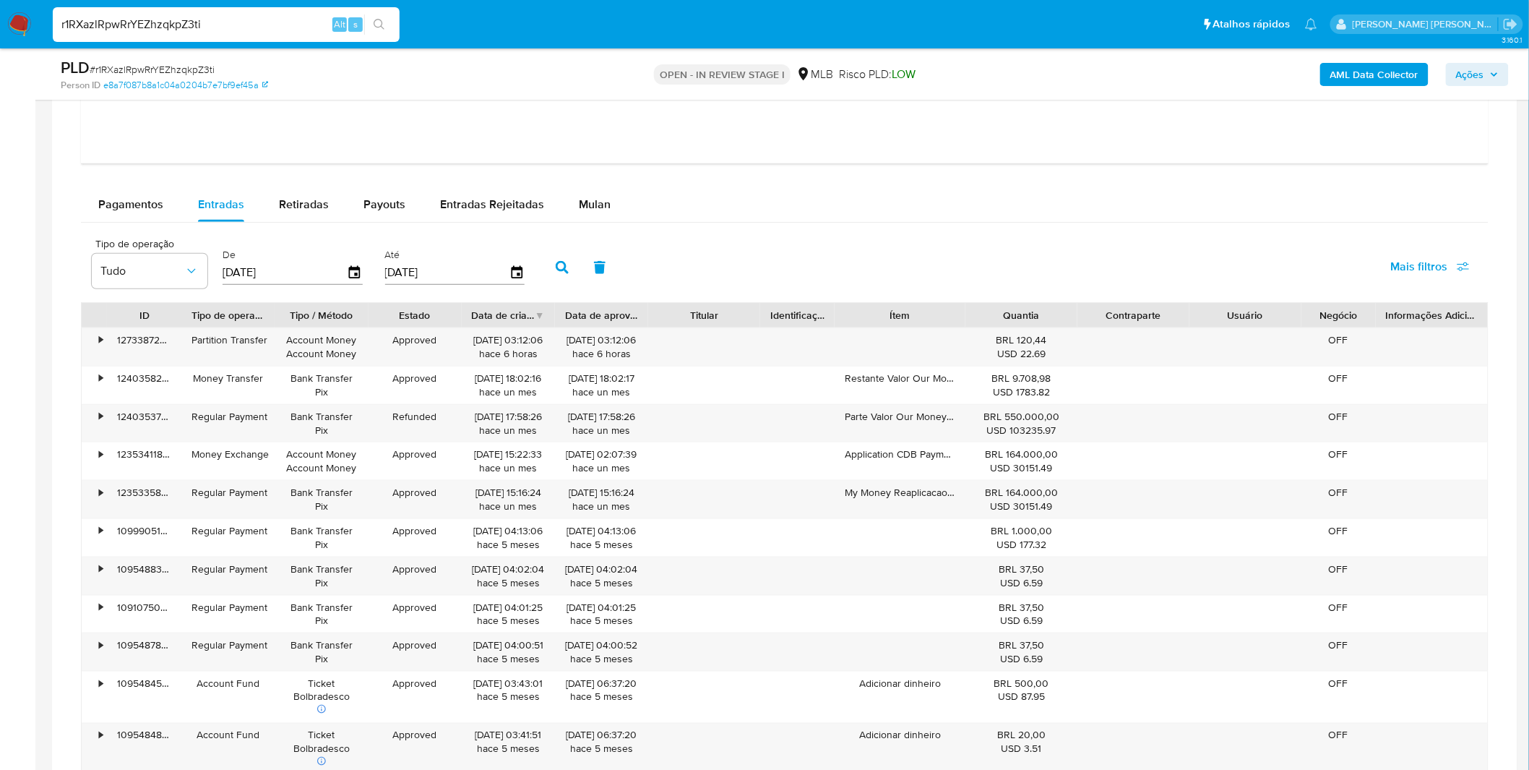
scroll to position [2730, 0]
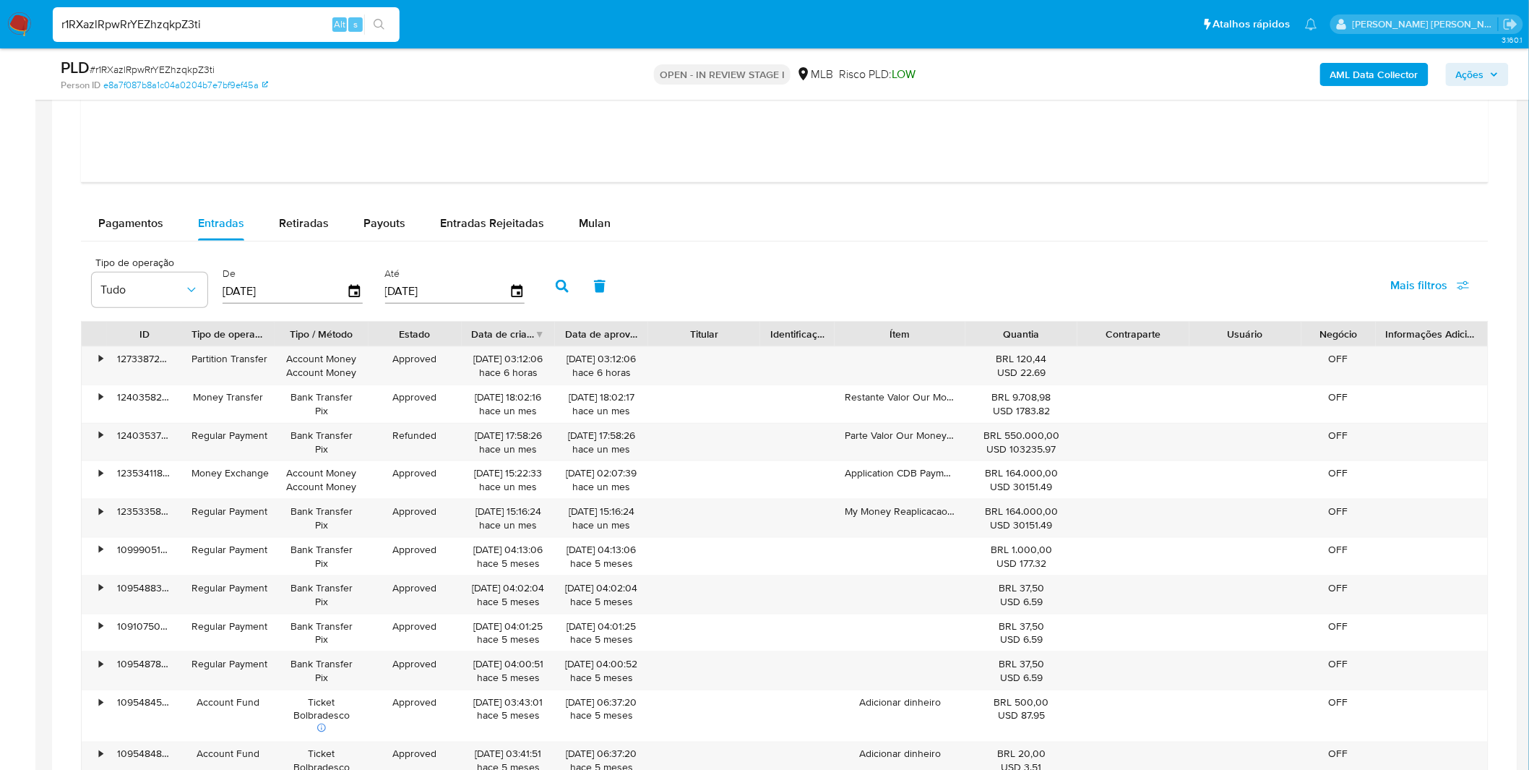
click at [26, 20] on img at bounding box center [19, 24] width 25 height 25
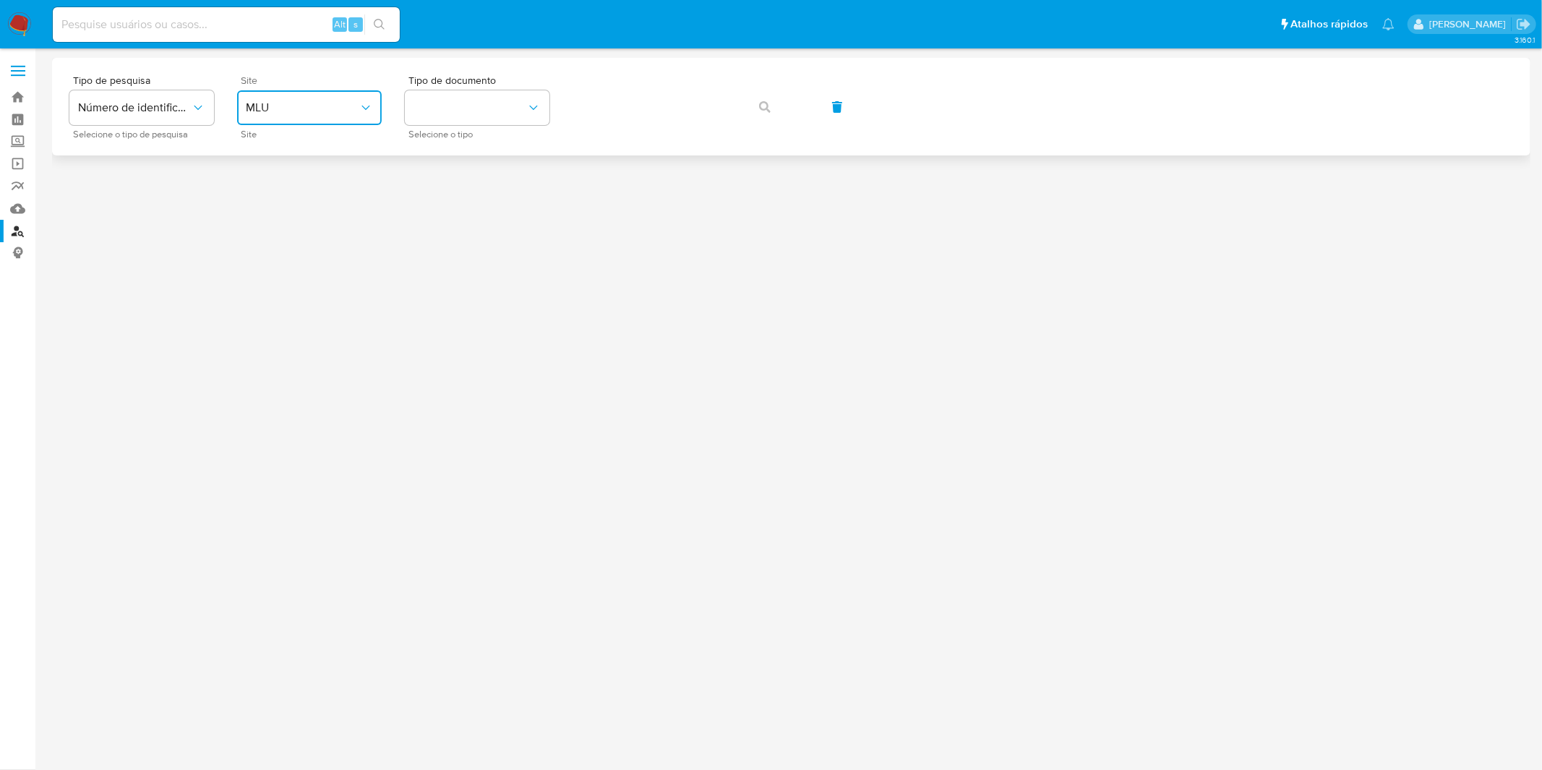
click at [272, 93] on button "MLU" at bounding box center [309, 107] width 145 height 35
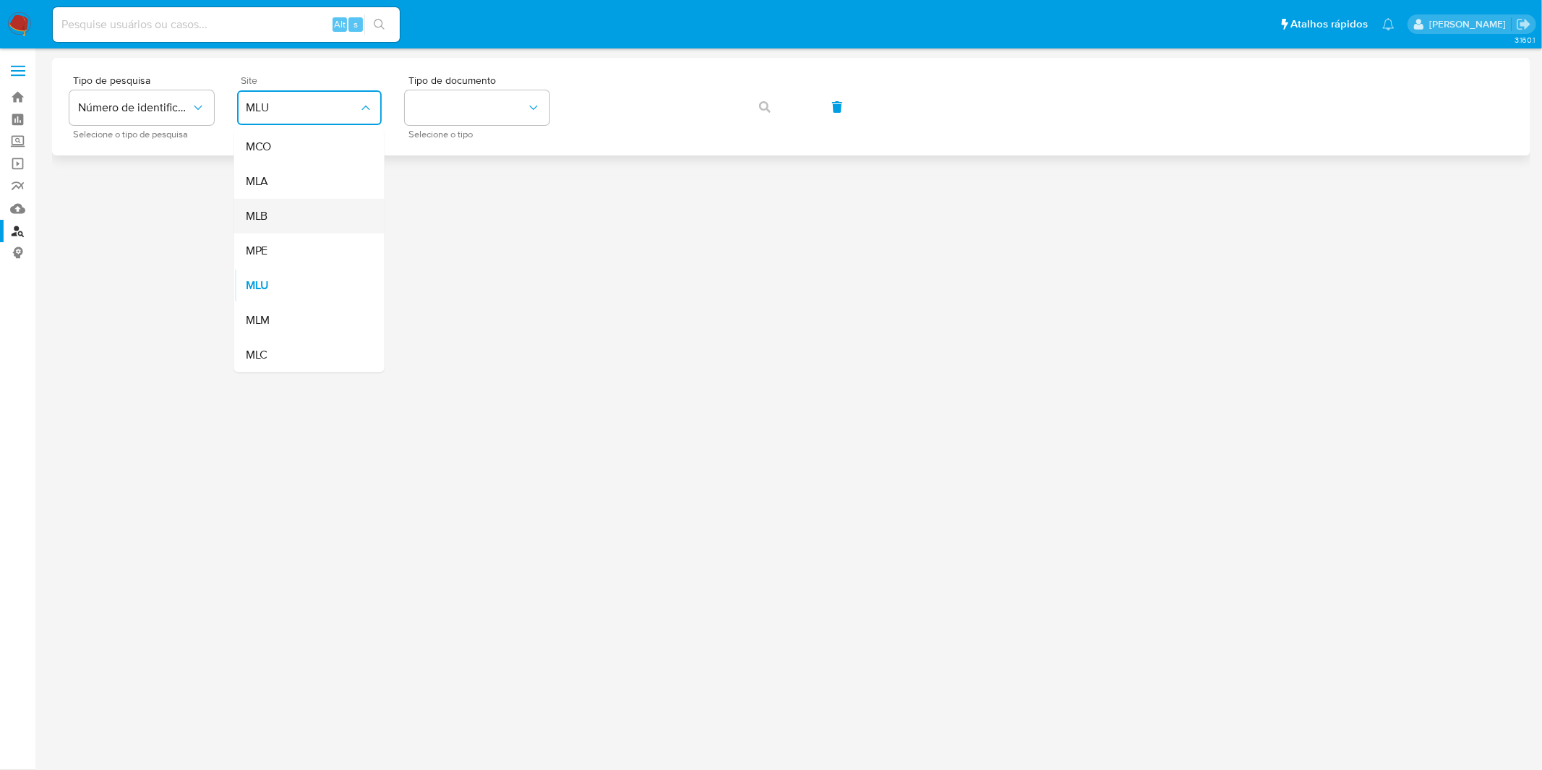
click at [299, 220] on div "MLB" at bounding box center [305, 216] width 119 height 35
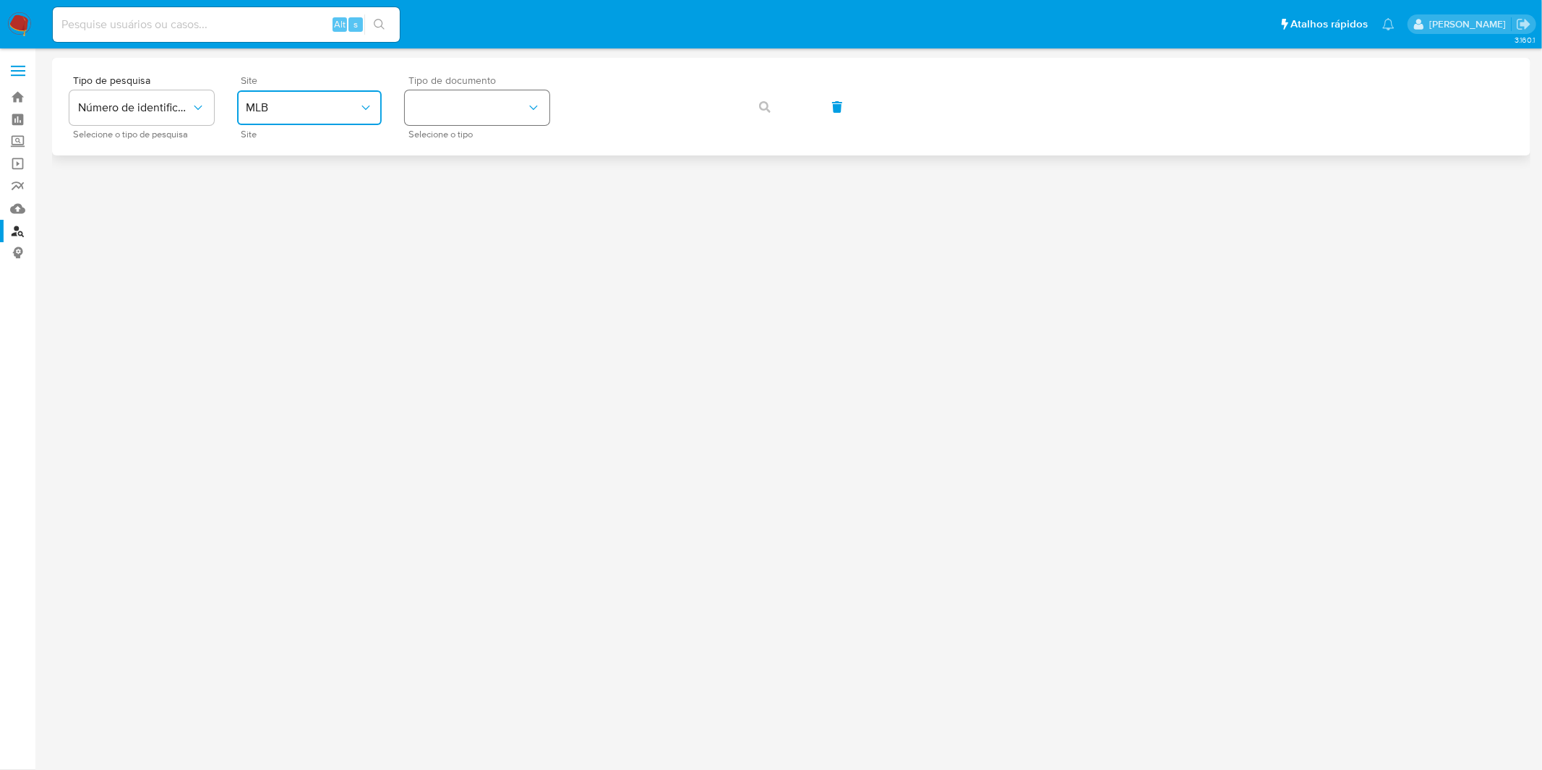
click at [451, 121] on button "identificationType" at bounding box center [477, 107] width 145 height 35
click at [457, 193] on div "CPF CPF" at bounding box center [472, 203] width 119 height 49
click at [757, 103] on button "button" at bounding box center [764, 107] width 49 height 35
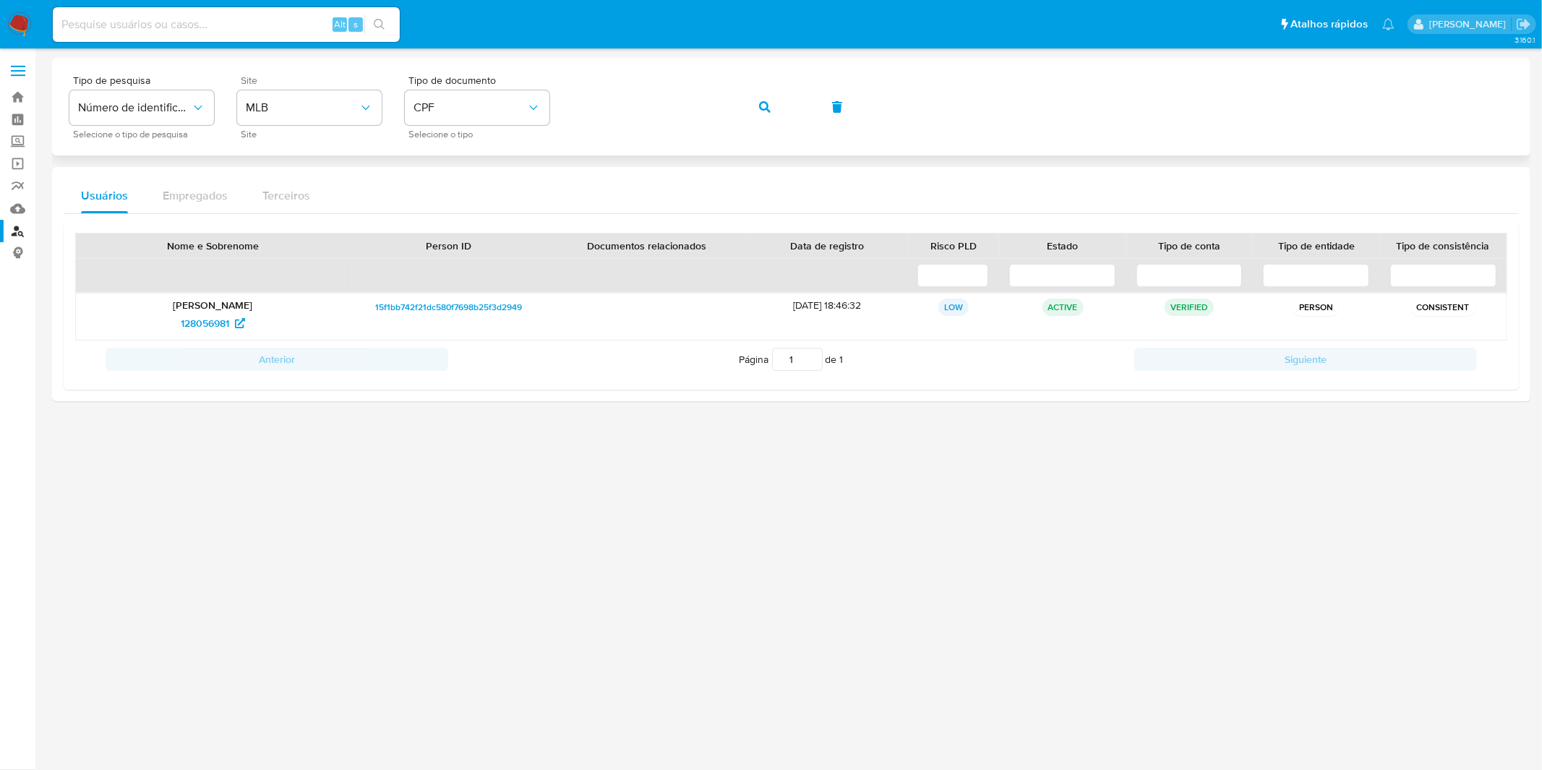
click at [768, 107] on icon "button" at bounding box center [765, 107] width 12 height 12
click at [768, 111] on icon "button" at bounding box center [765, 107] width 12 height 12
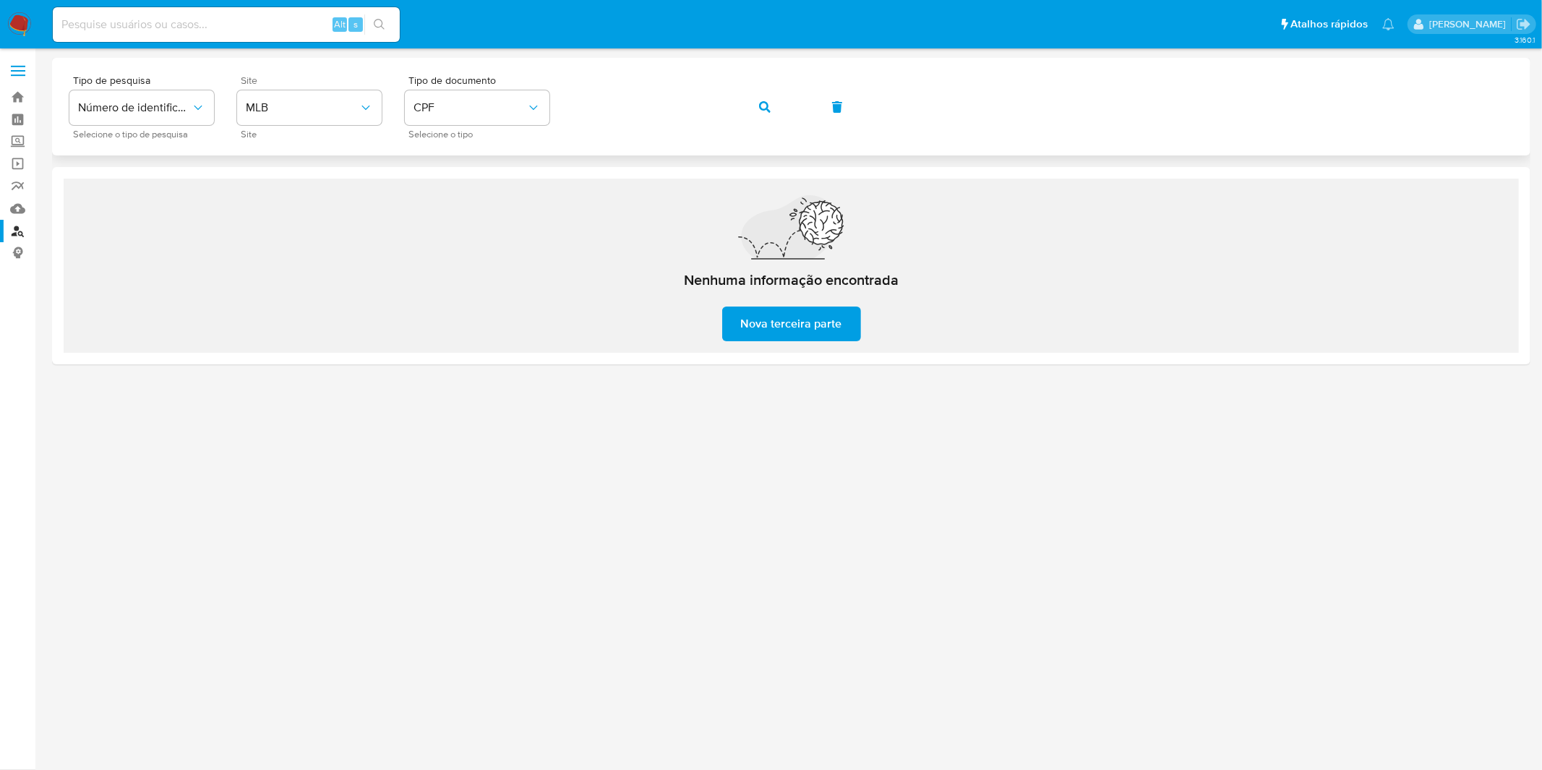
click at [761, 113] on span "button" at bounding box center [765, 107] width 12 height 32
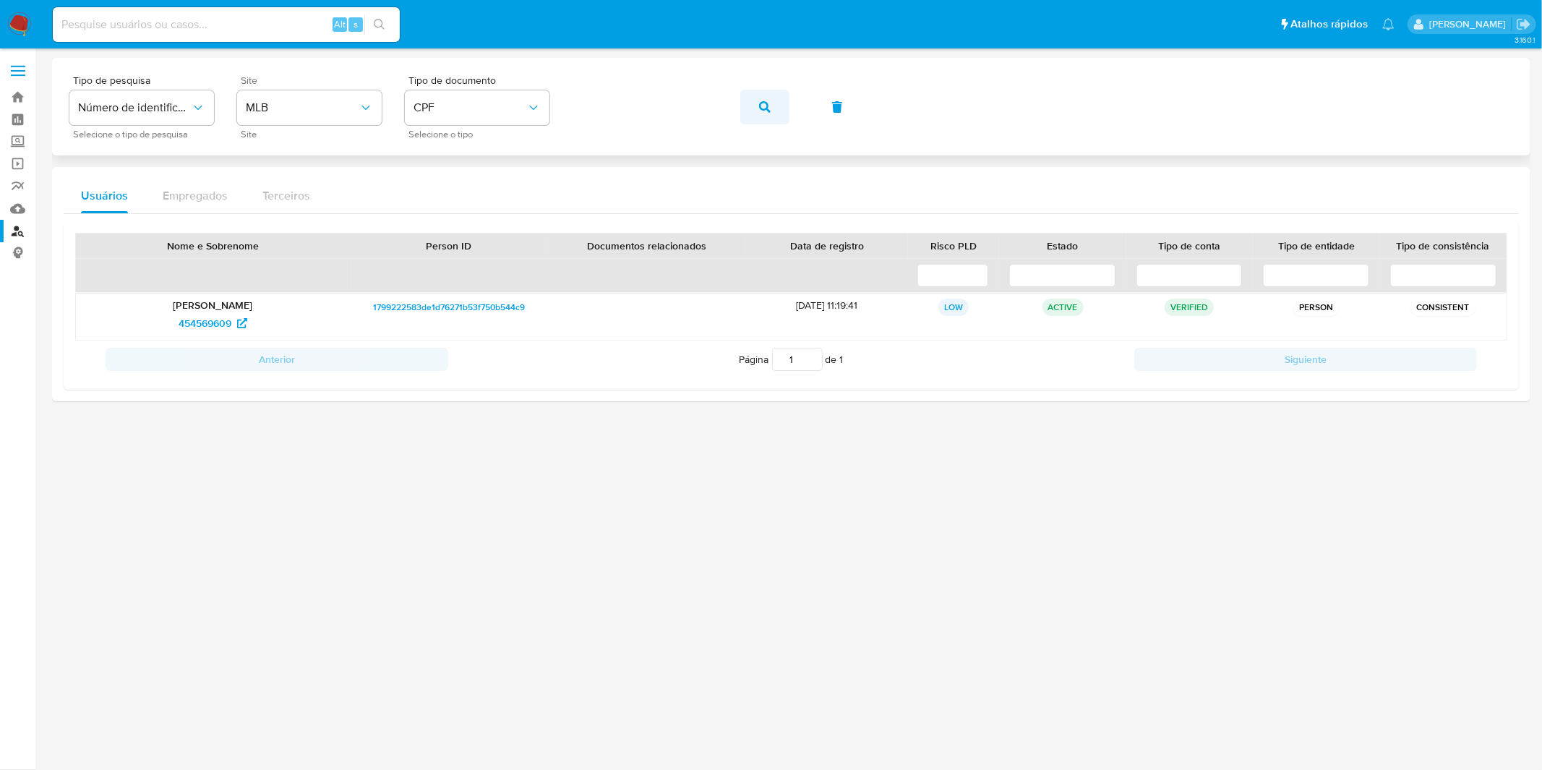
click at [767, 109] on icon "button" at bounding box center [765, 107] width 12 height 12
click at [762, 114] on button "button" at bounding box center [764, 107] width 49 height 35
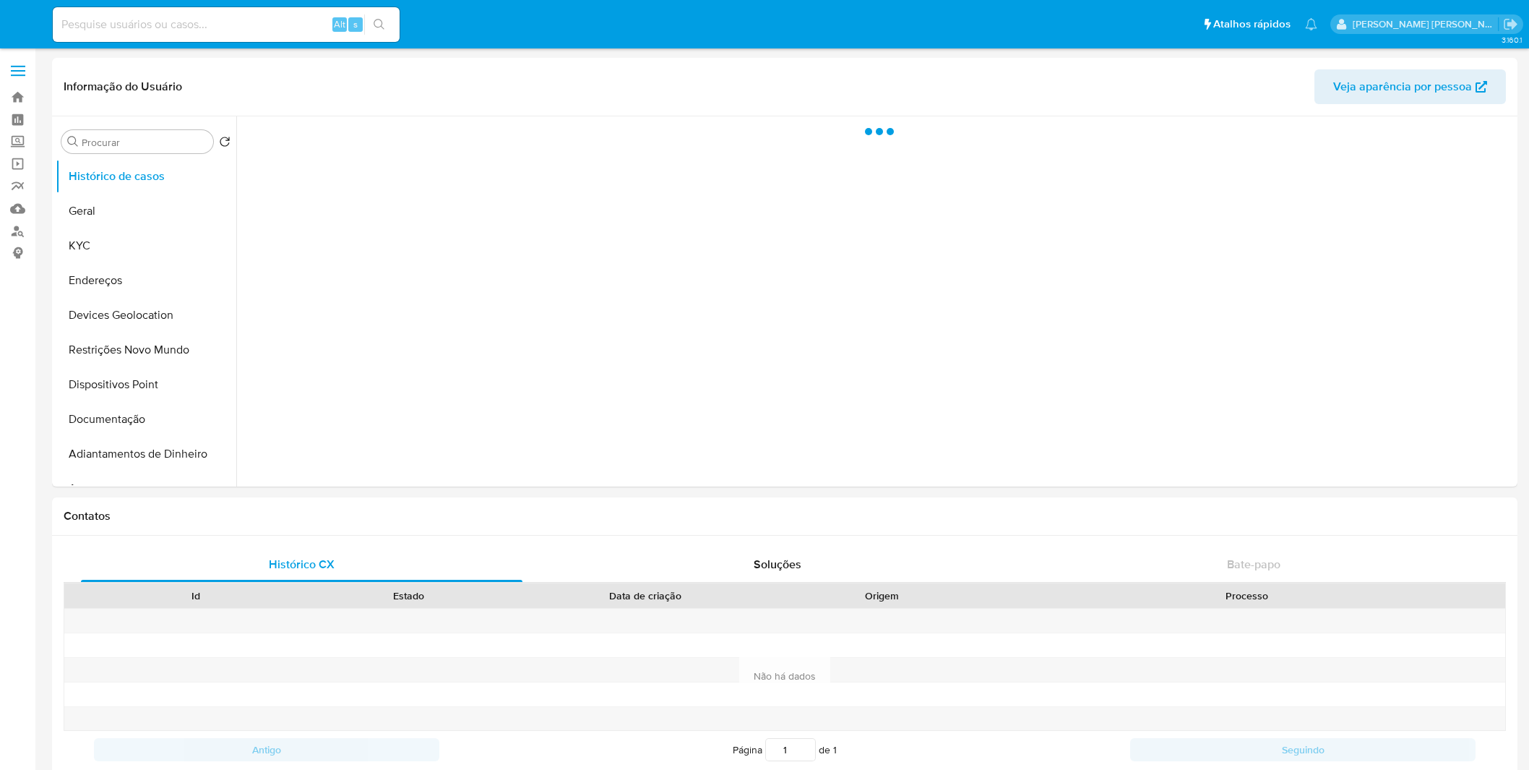
select select "10"
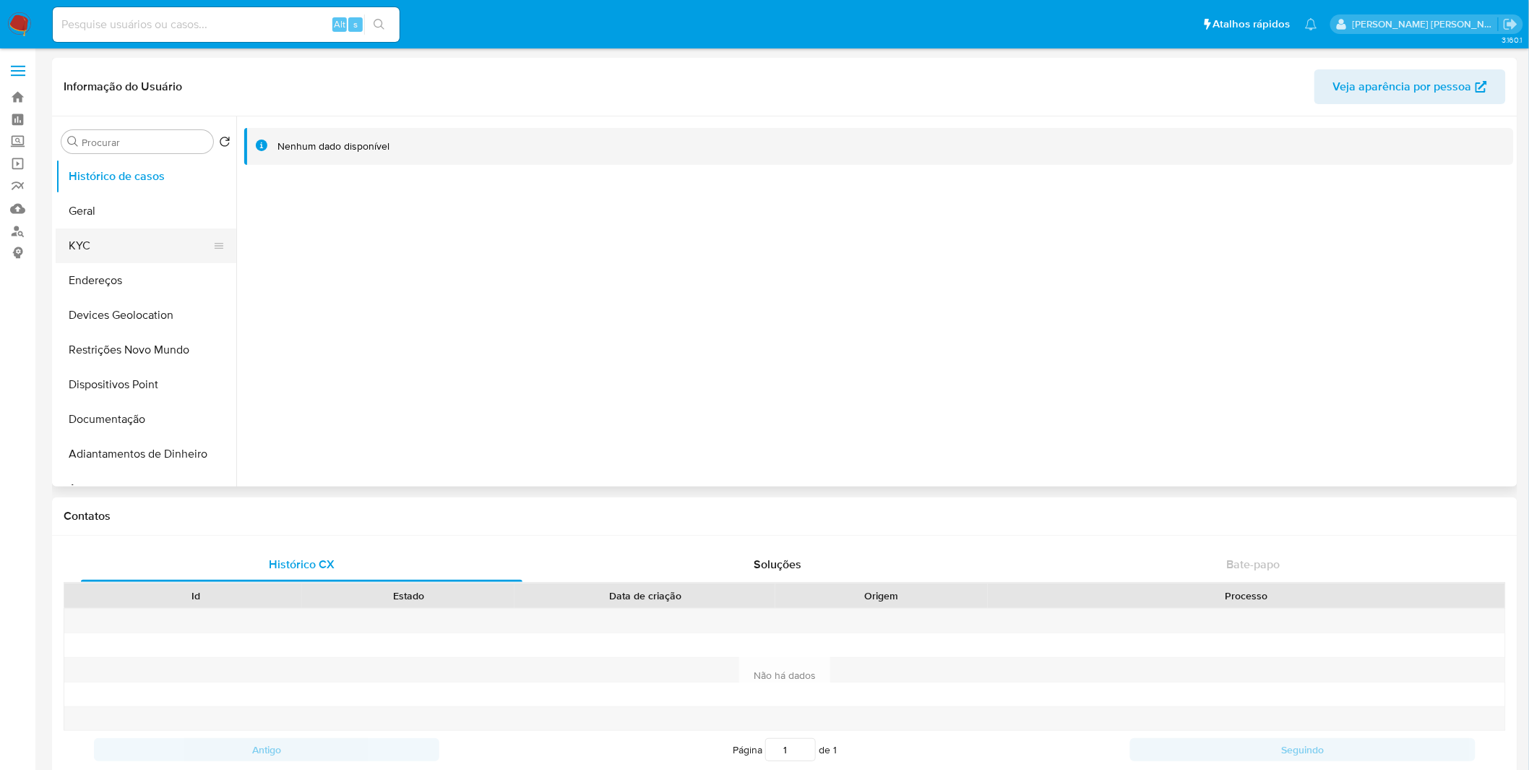
click at [161, 257] on button "KYC" at bounding box center [140, 245] width 169 height 35
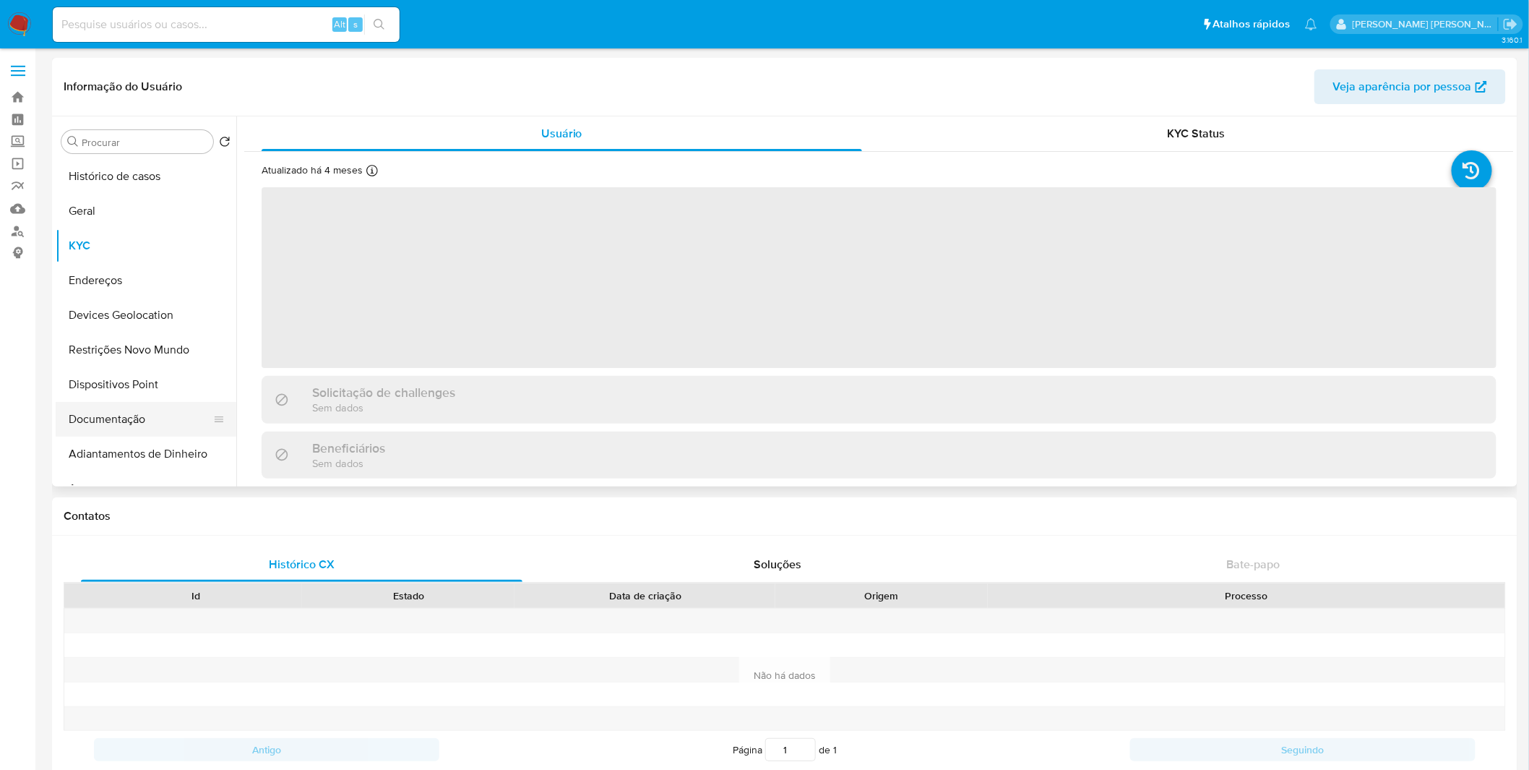
click at [140, 420] on button "Documentação" at bounding box center [140, 419] width 169 height 35
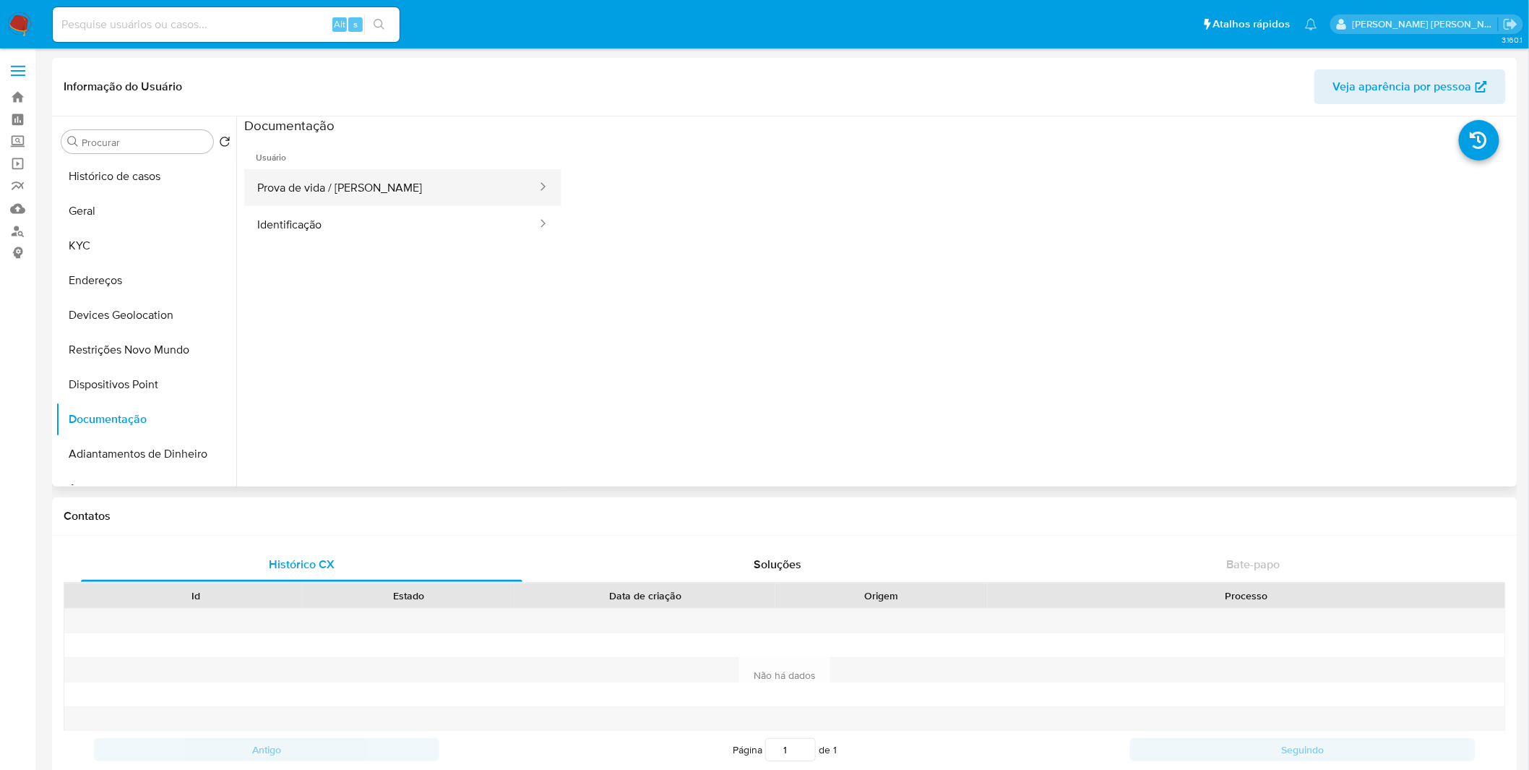
click at [356, 199] on button "Prova de vida / [PERSON_NAME]" at bounding box center [391, 187] width 294 height 37
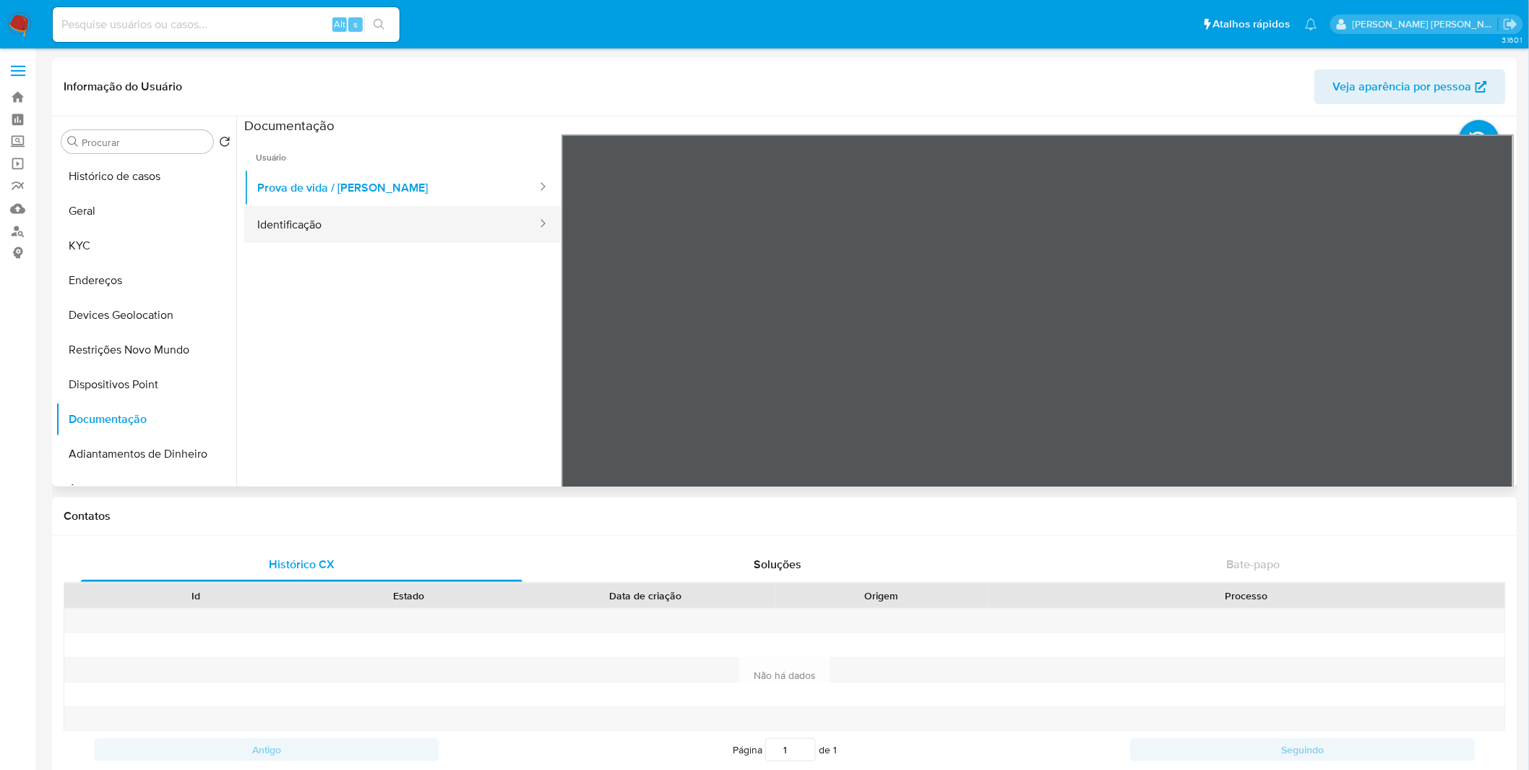
click at [340, 223] on button "Identificação" at bounding box center [391, 224] width 294 height 37
click at [1495, 359] on icon at bounding box center [1496, 369] width 29 height 29
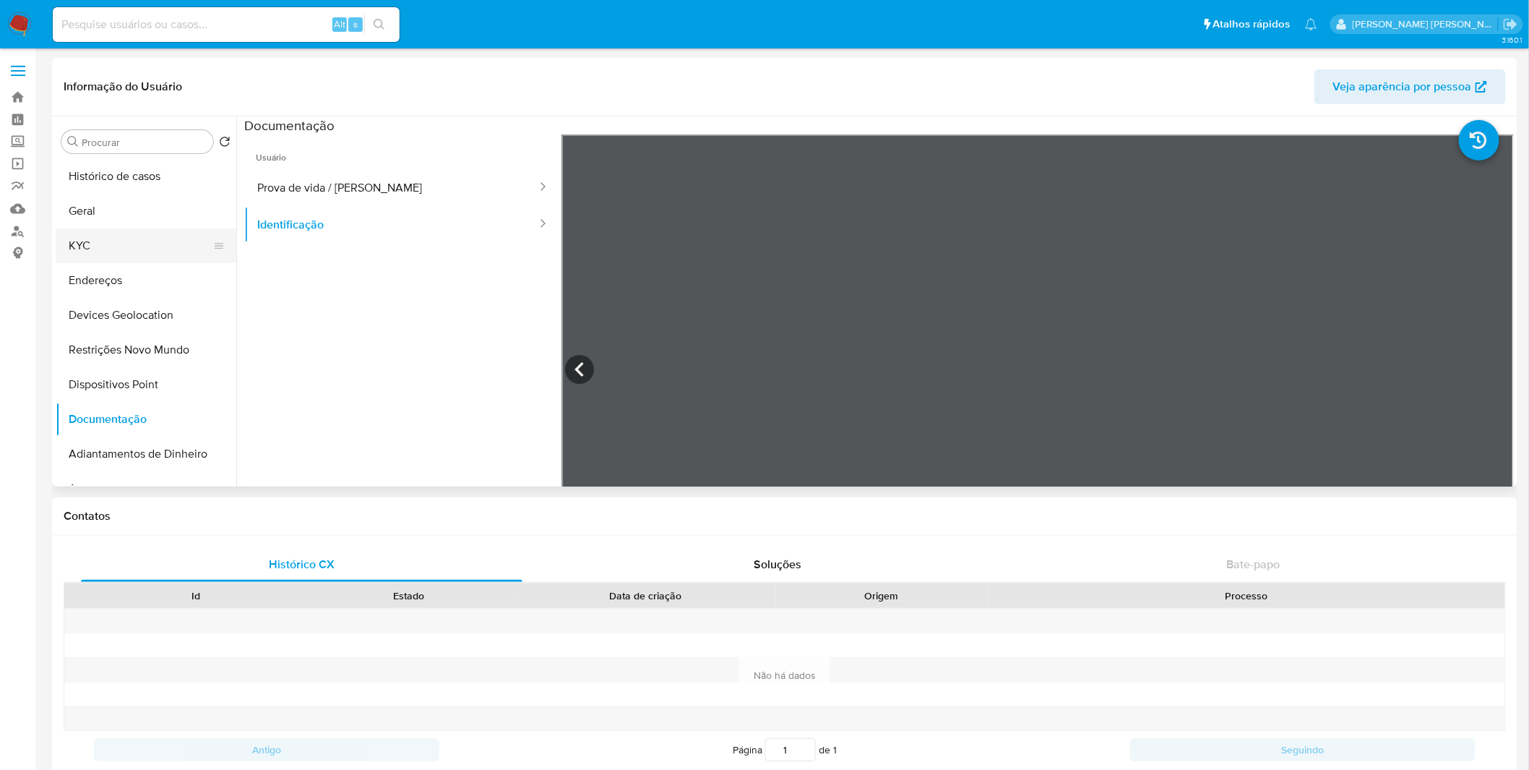
click at [145, 243] on button "KYC" at bounding box center [140, 245] width 169 height 35
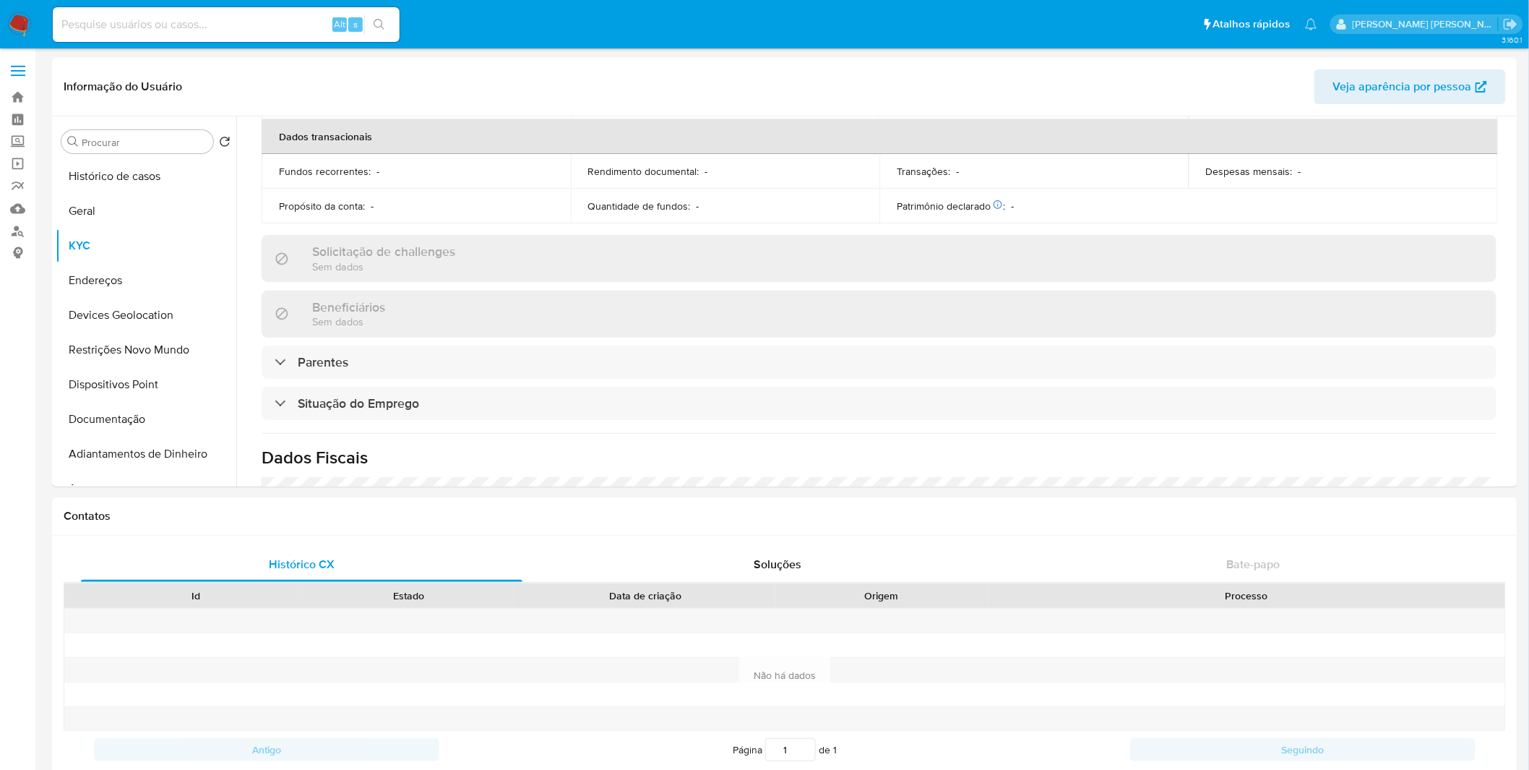
scroll to position [616, 0]
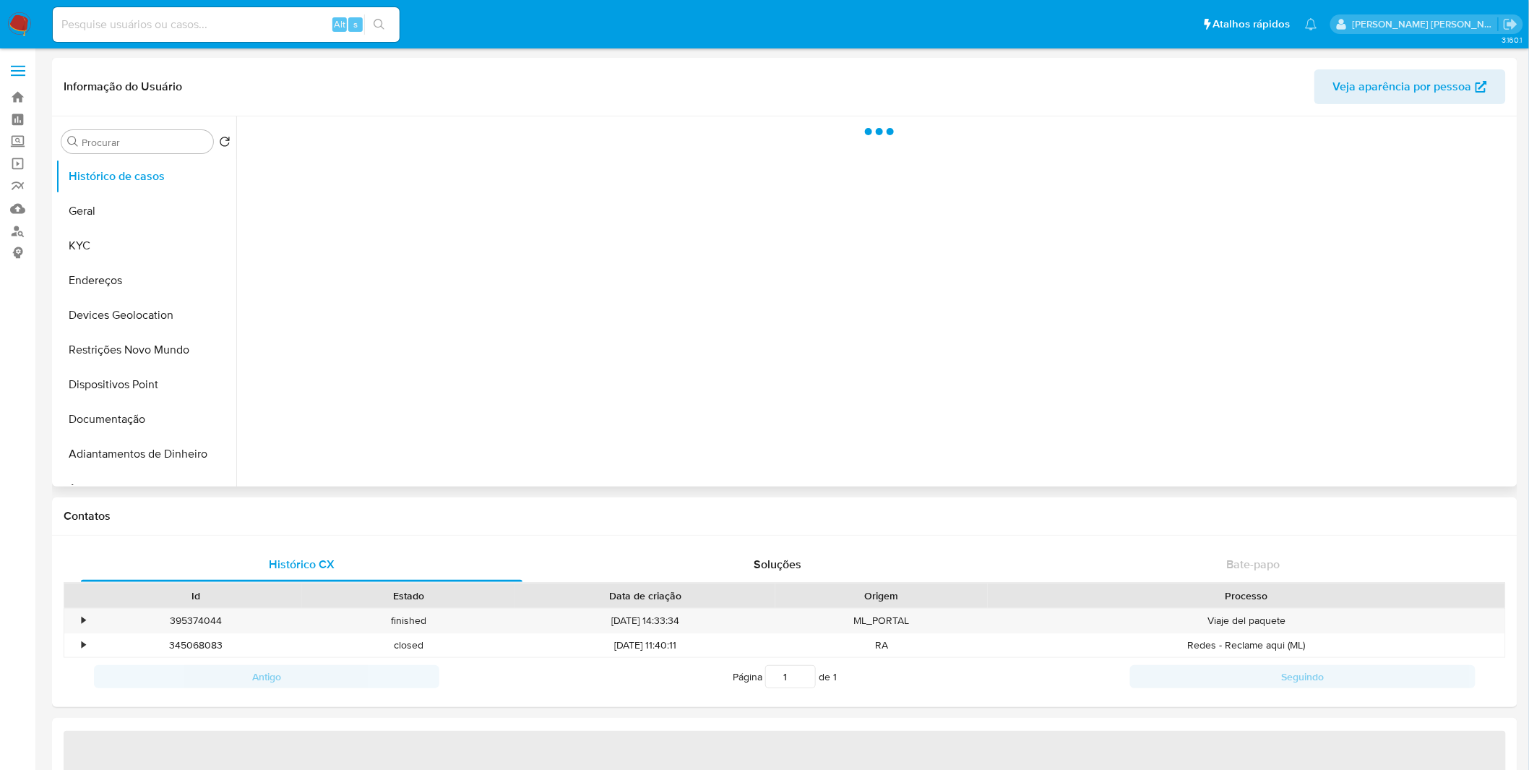
select select "10"
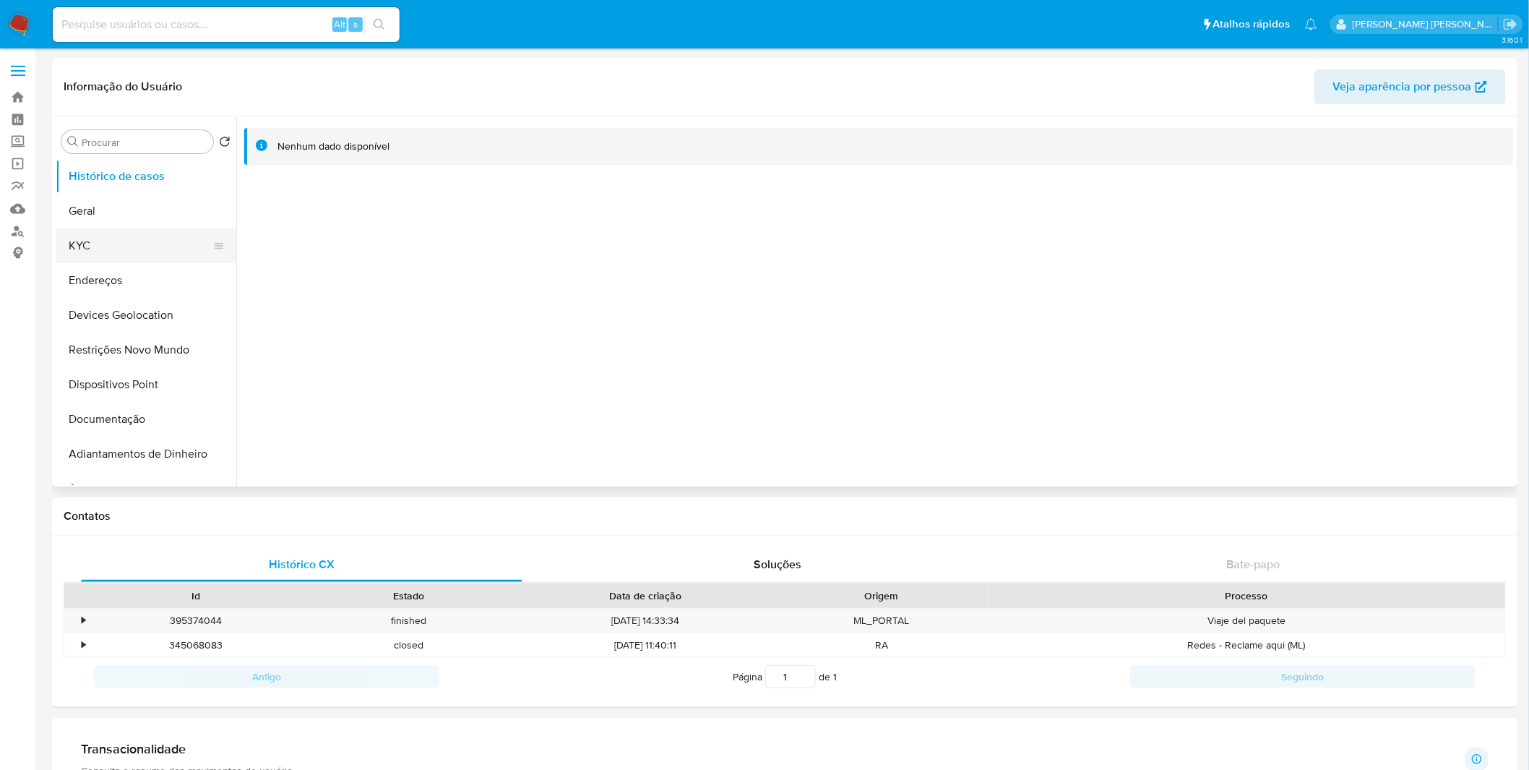
click at [171, 244] on button "KYC" at bounding box center [140, 245] width 169 height 35
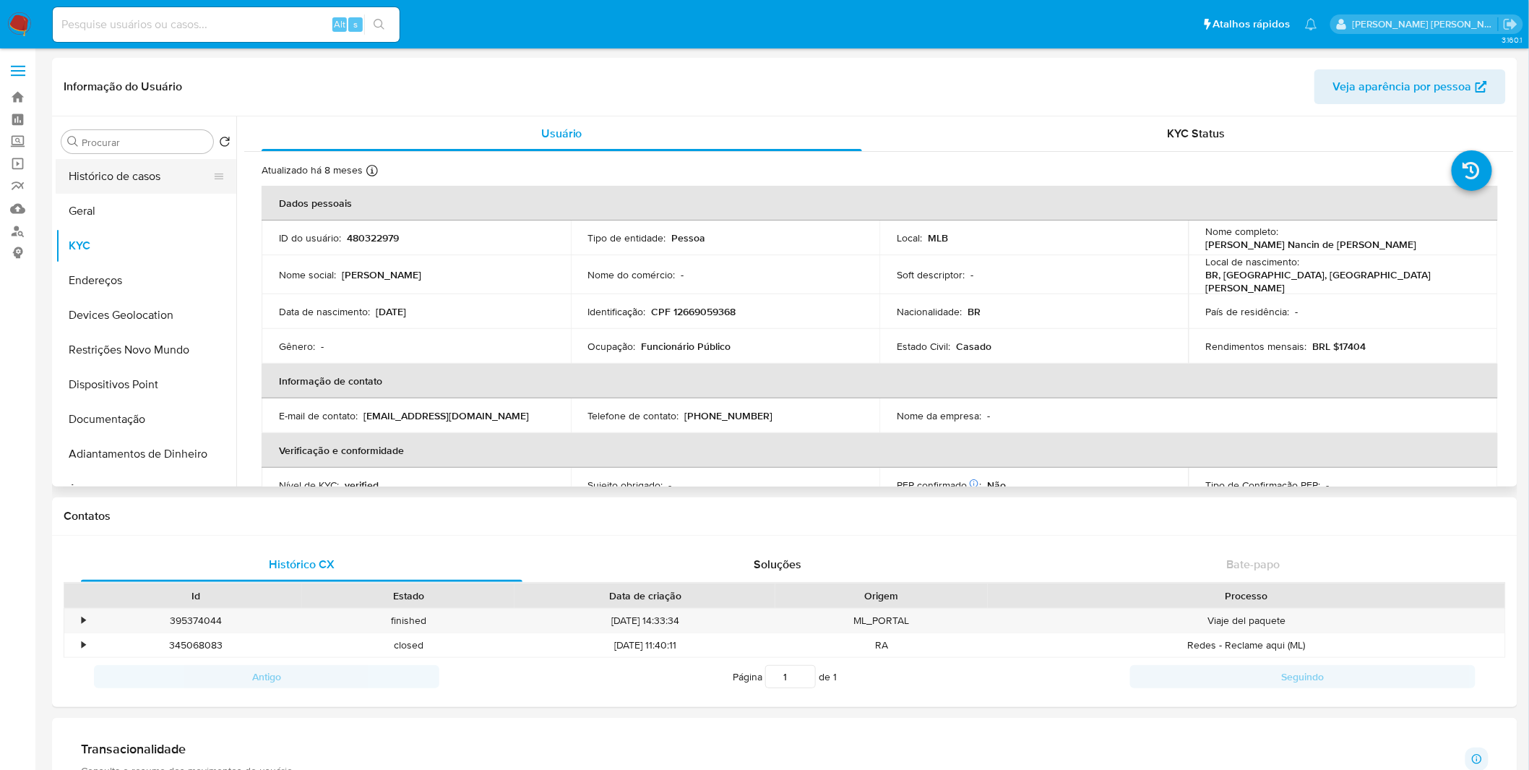
click at [162, 189] on button "Histórico de casos" at bounding box center [140, 176] width 169 height 35
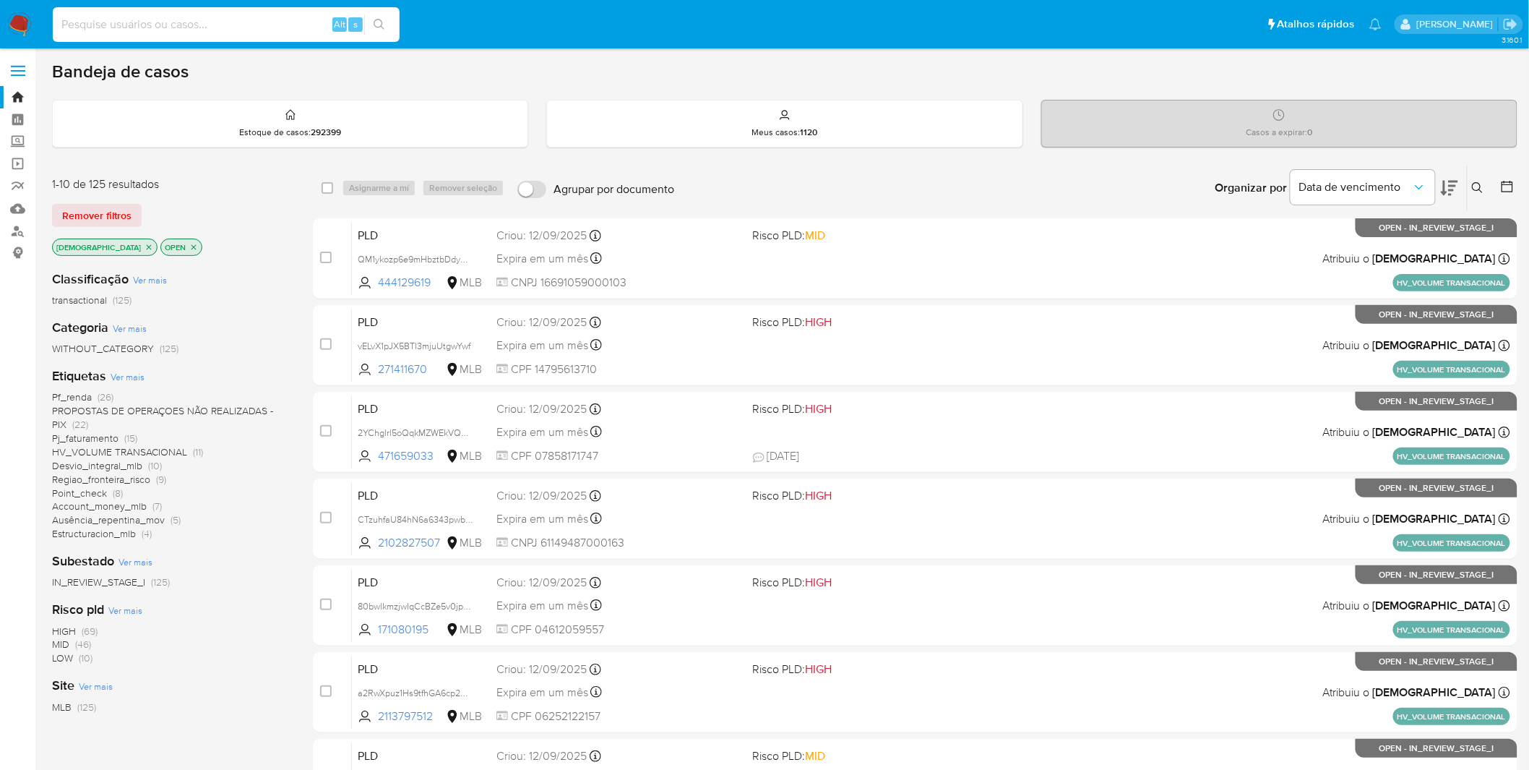
click at [143, 23] on input at bounding box center [226, 24] width 347 height 19
paste input "kuIp1voGAoxLAsk0bFVVqXlf"
type input "kuIp1voGAoxLAsk0bFVVqXlf"
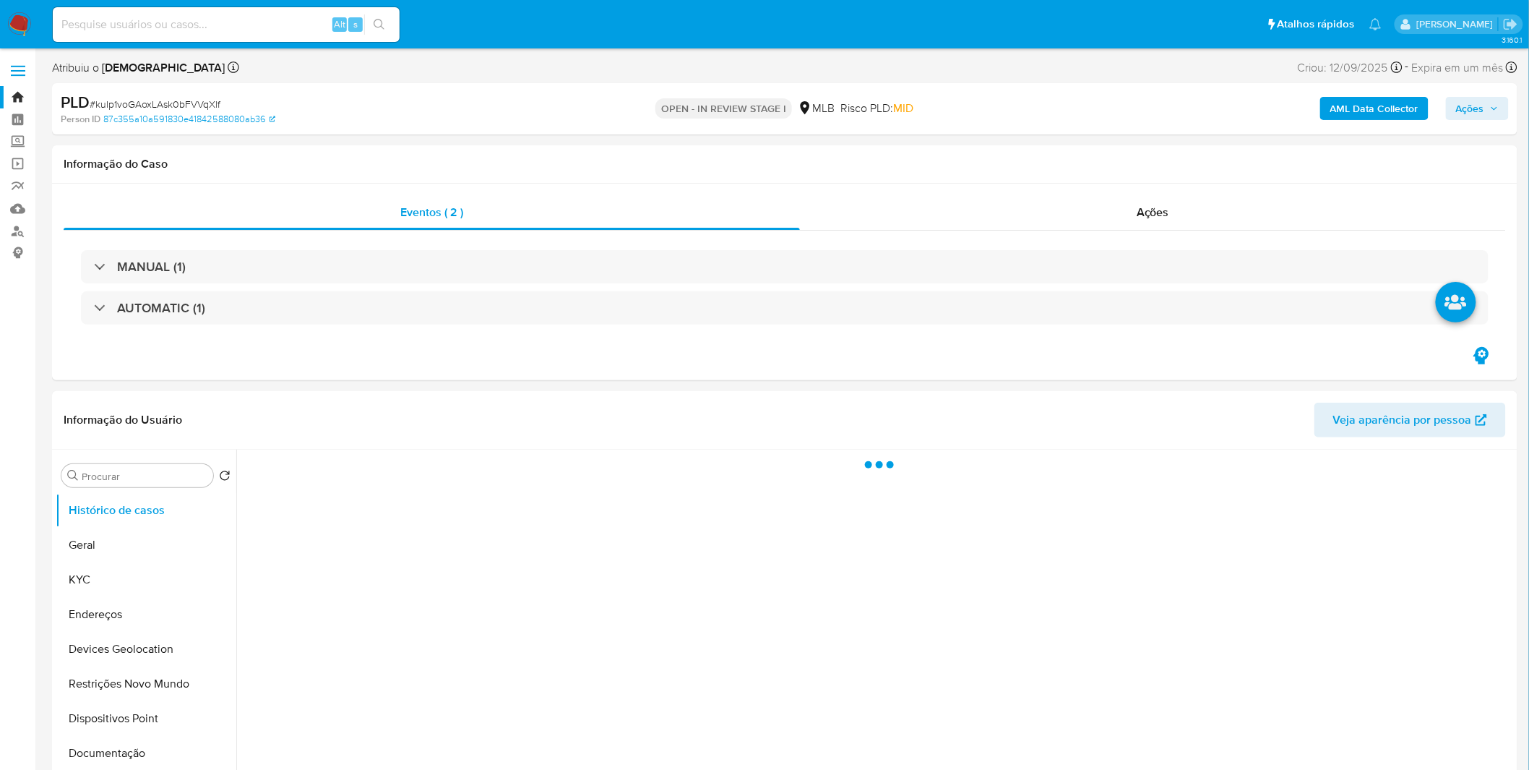
select select "10"
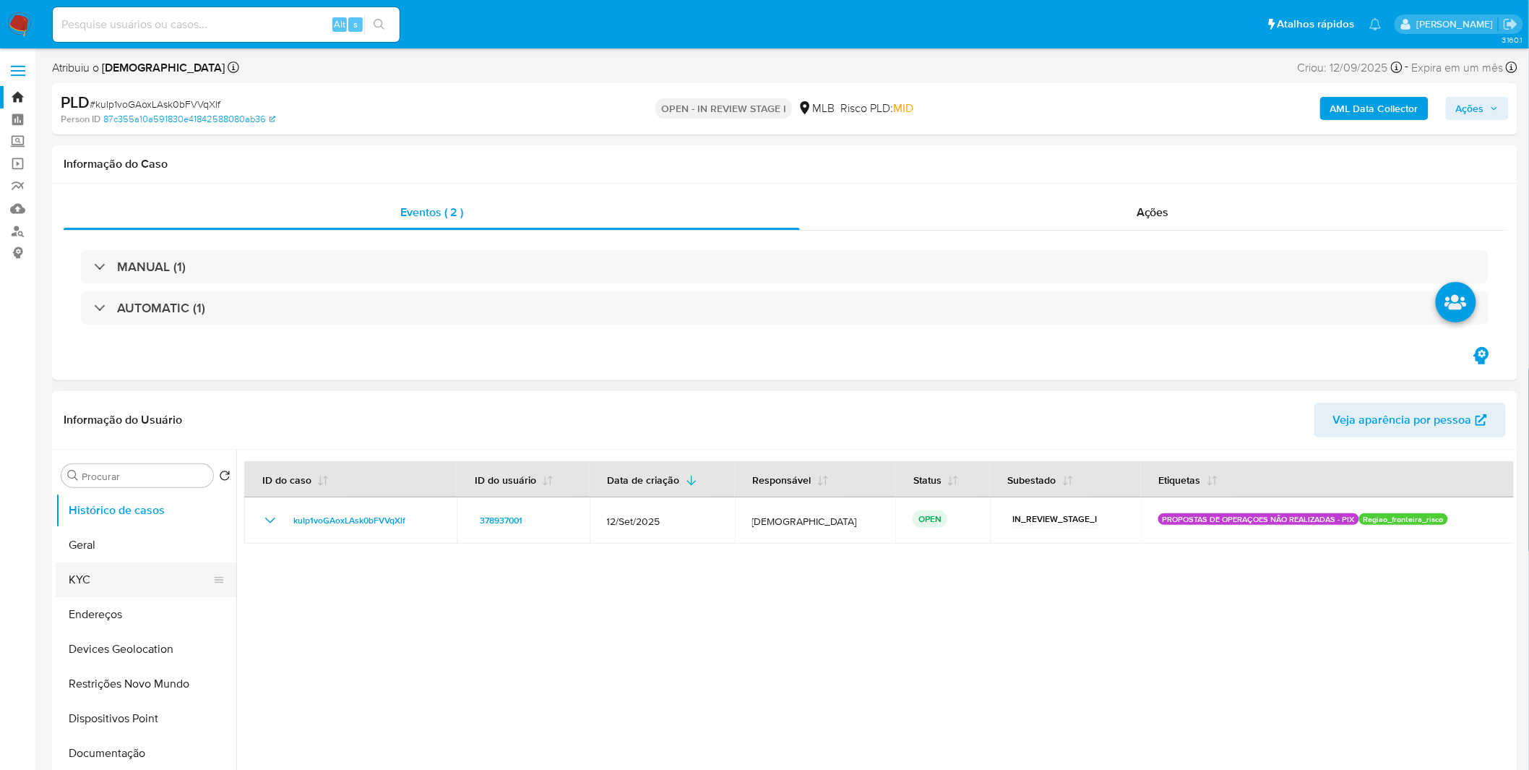
drag, startPoint x: 156, startPoint y: 562, endPoint x: 156, endPoint y: 580, distance: 18.8
click at [156, 580] on button "KYC" at bounding box center [140, 579] width 169 height 35
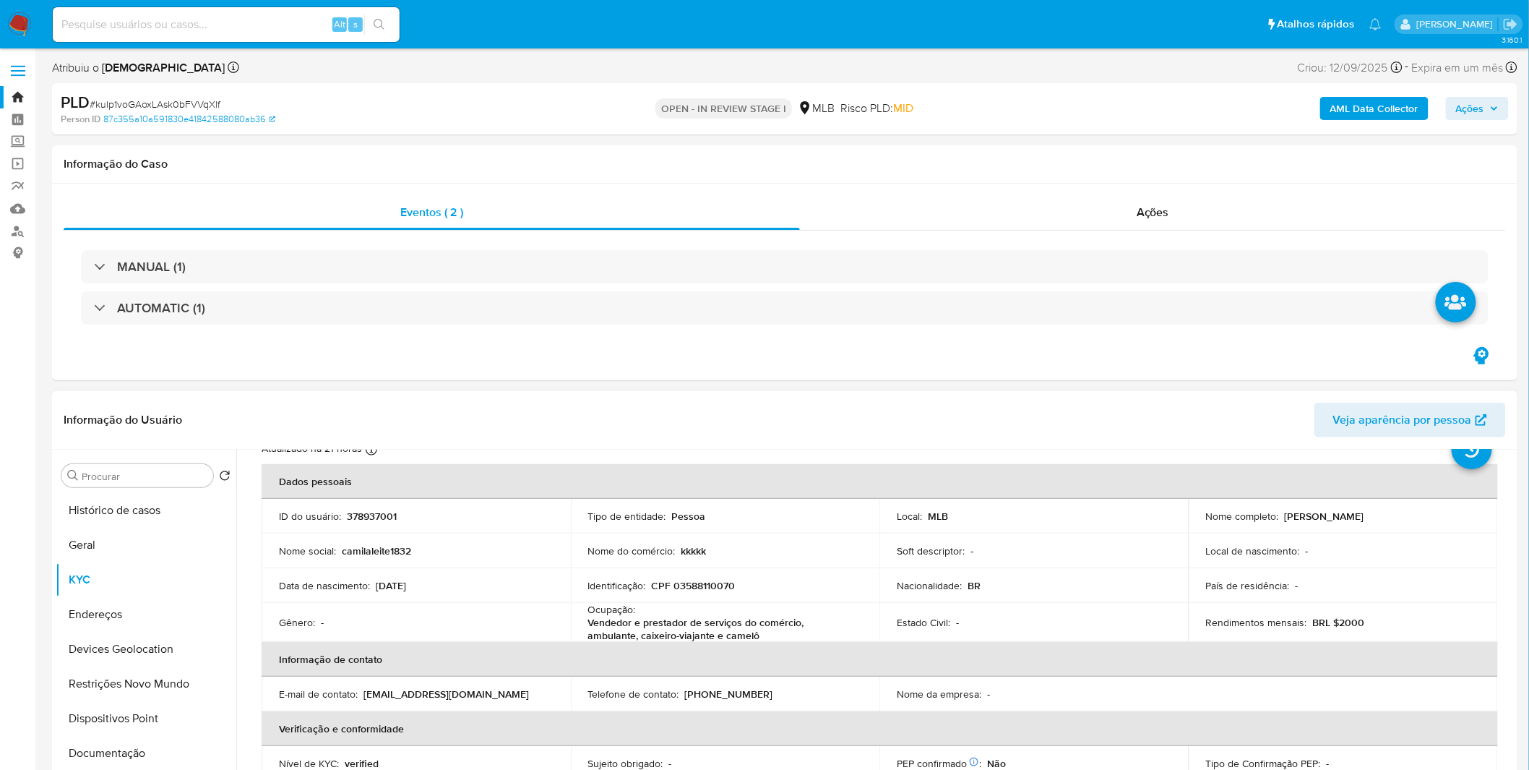
scroll to position [80, 0]
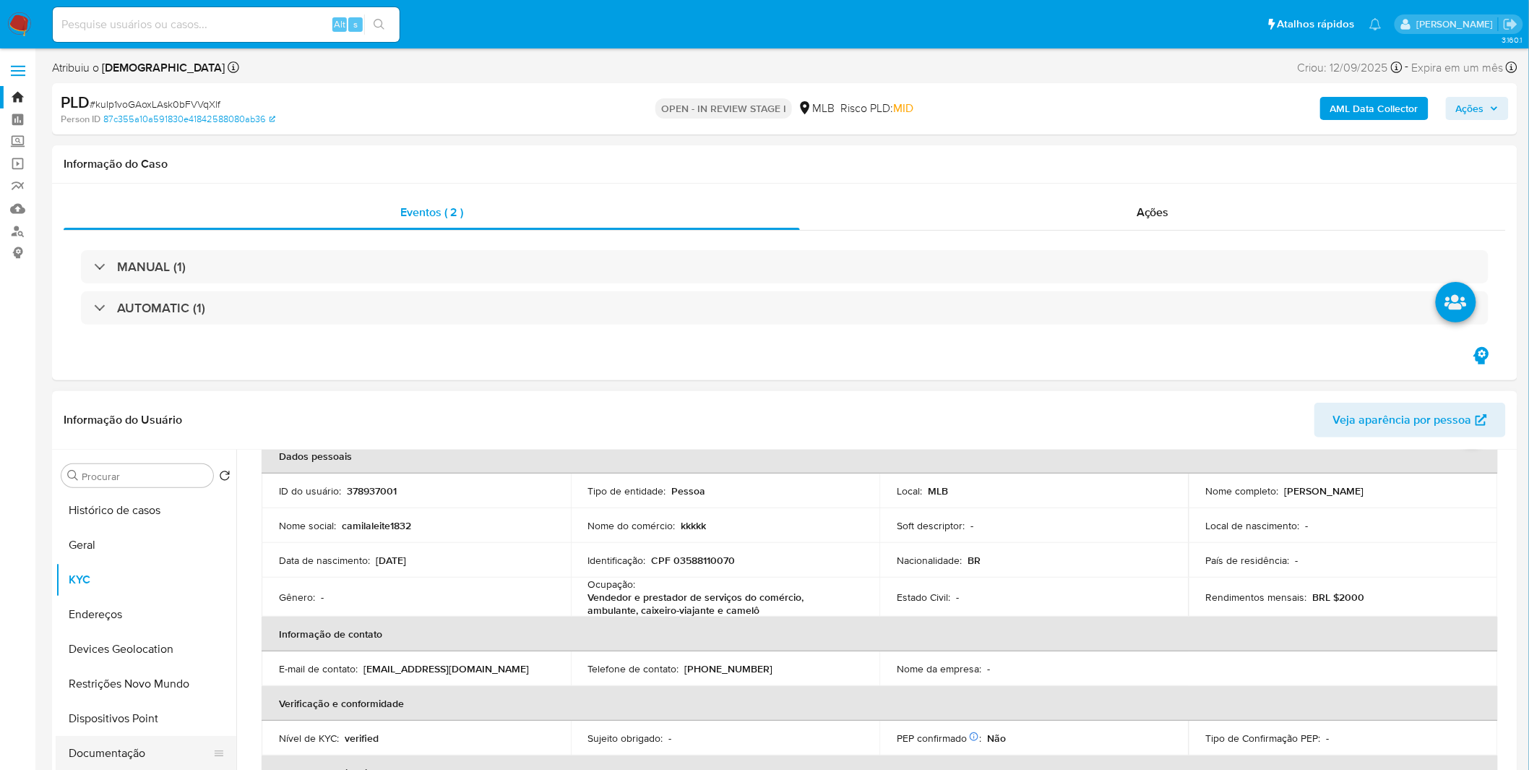
click at [147, 742] on button "Documentação" at bounding box center [140, 753] width 169 height 35
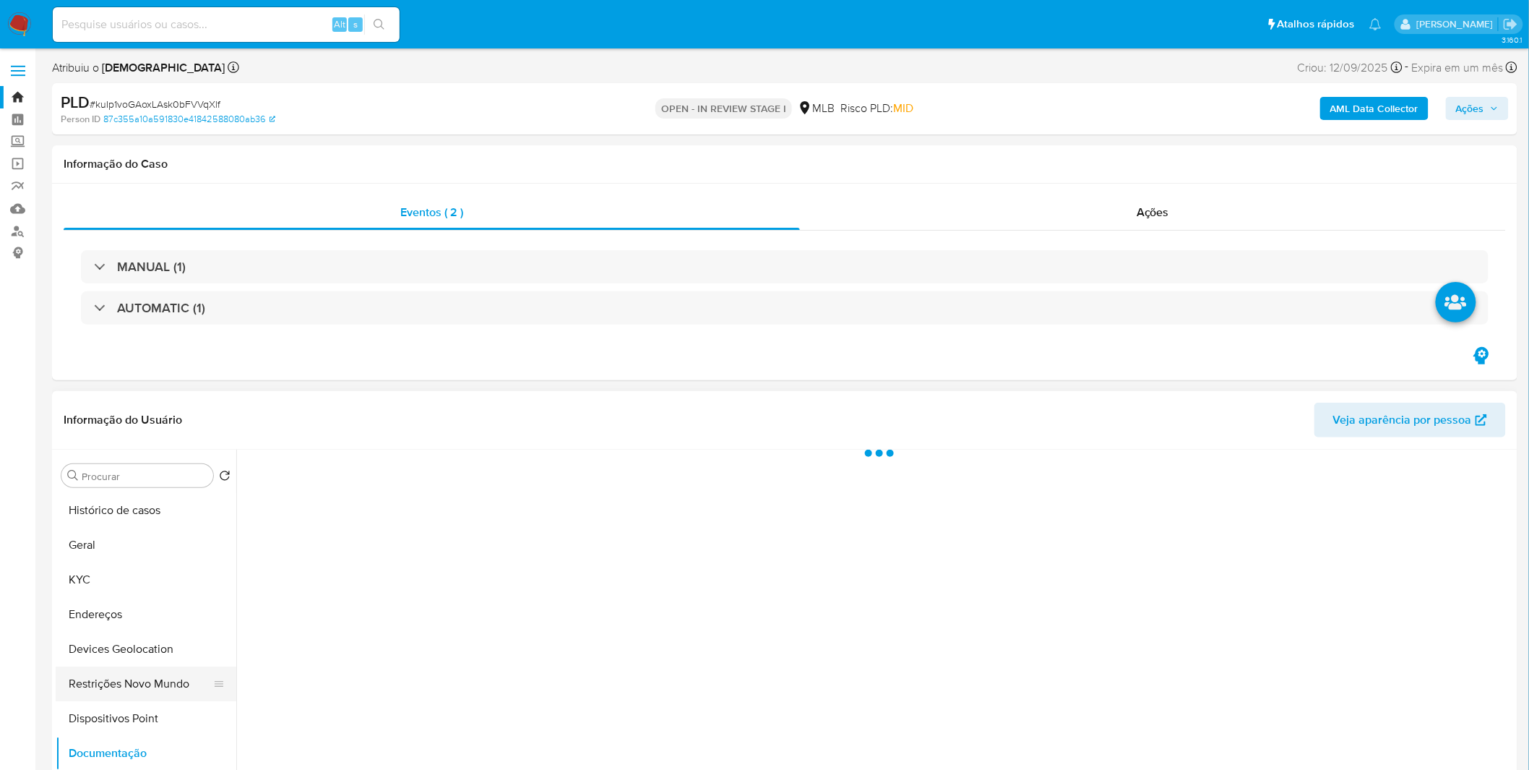
scroll to position [0, 0]
click at [157, 677] on button "Restrições Novo Mundo" at bounding box center [140, 683] width 169 height 35
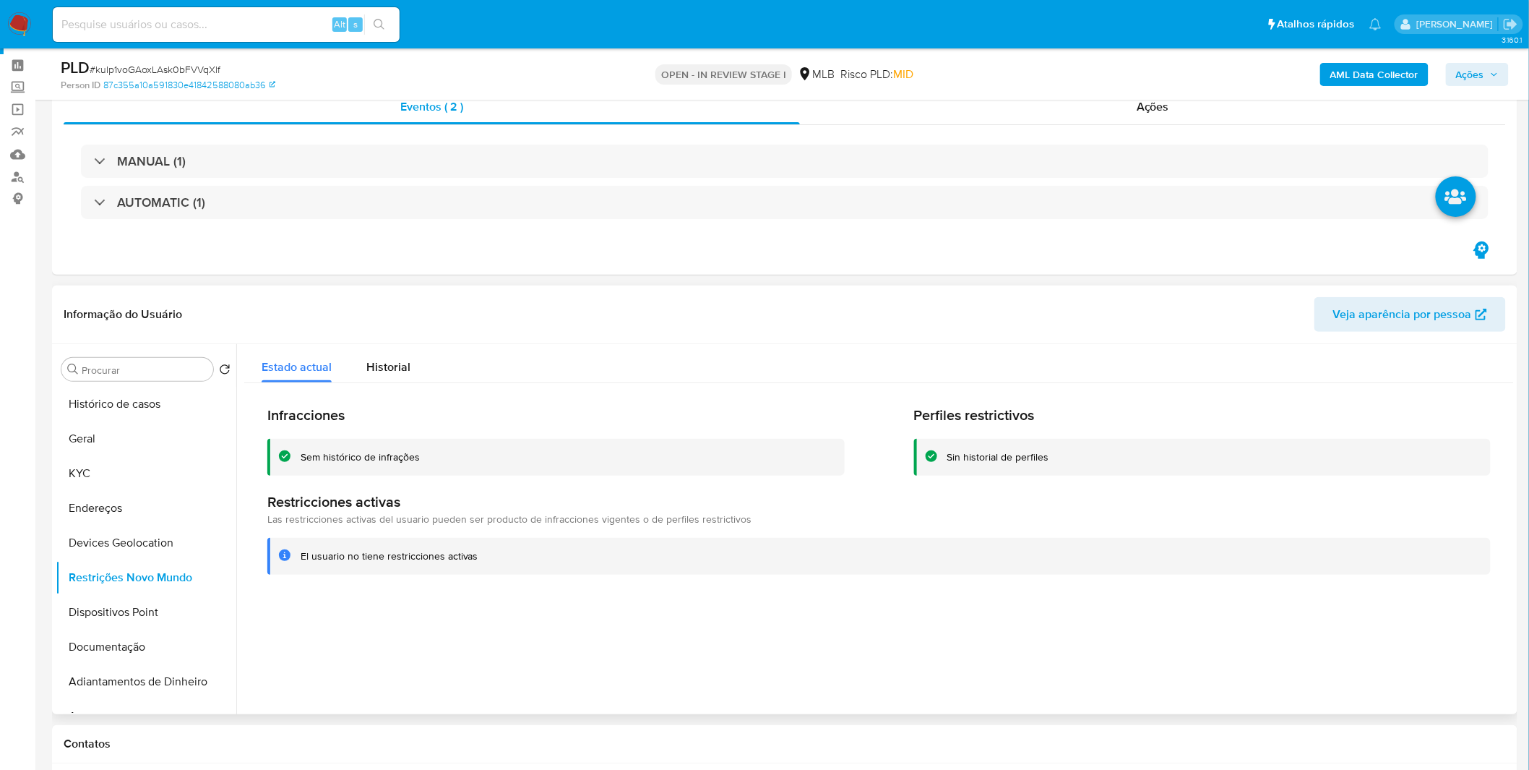
scroll to position [80, 0]
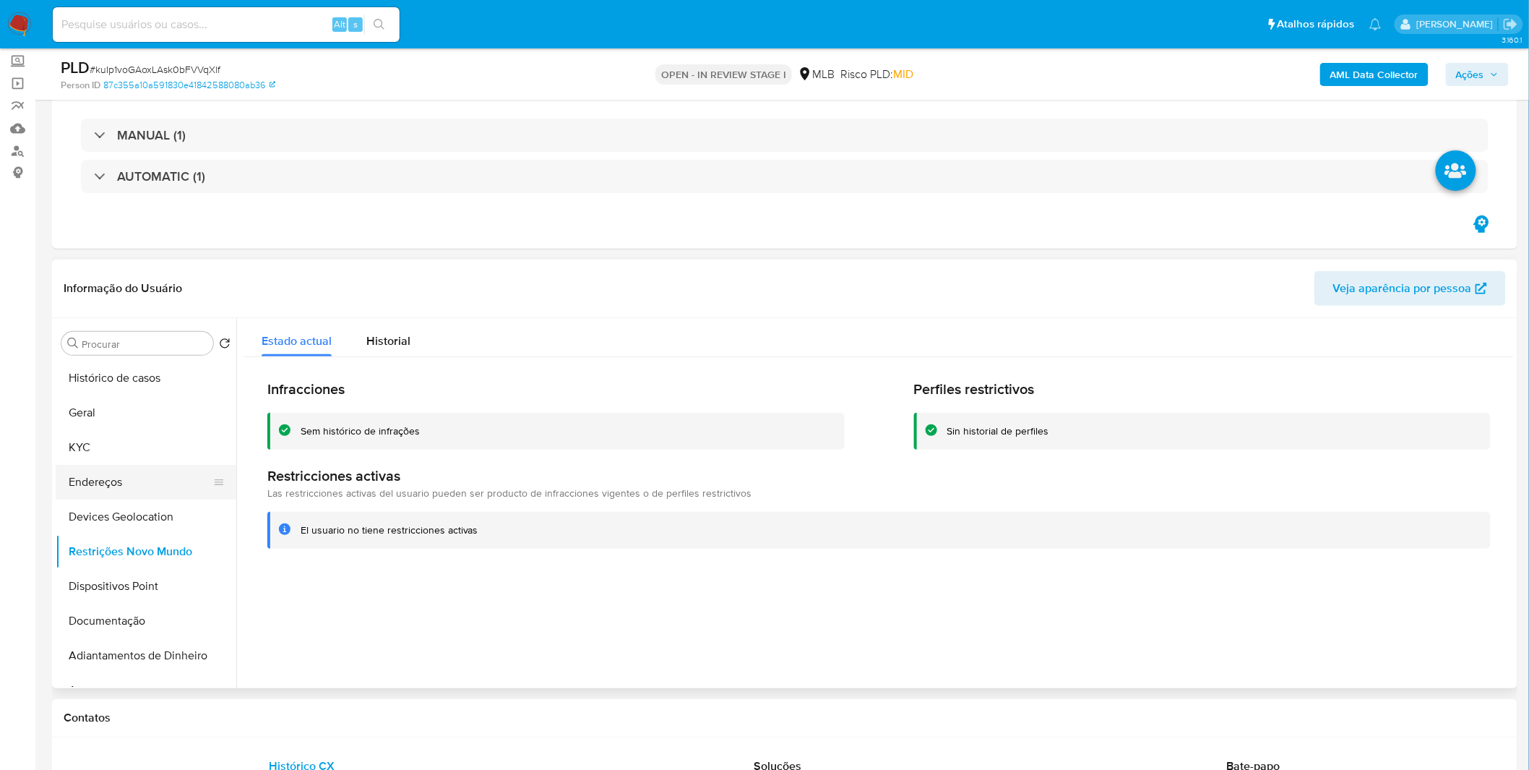
click at [147, 467] on button "Endereços" at bounding box center [140, 482] width 169 height 35
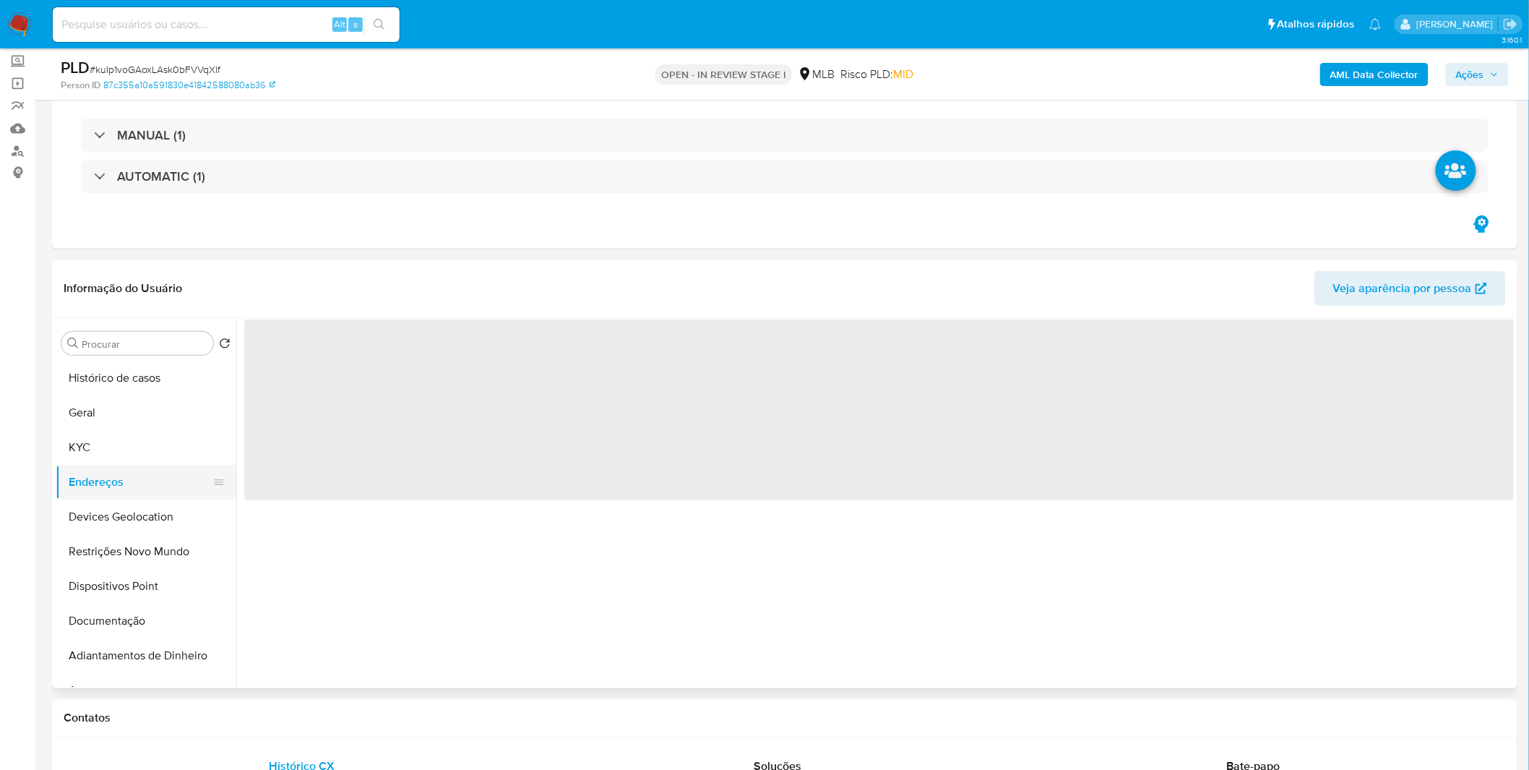
click at [145, 465] on button "Endereços" at bounding box center [140, 482] width 169 height 35
click at [145, 463] on button "KYC" at bounding box center [140, 447] width 169 height 35
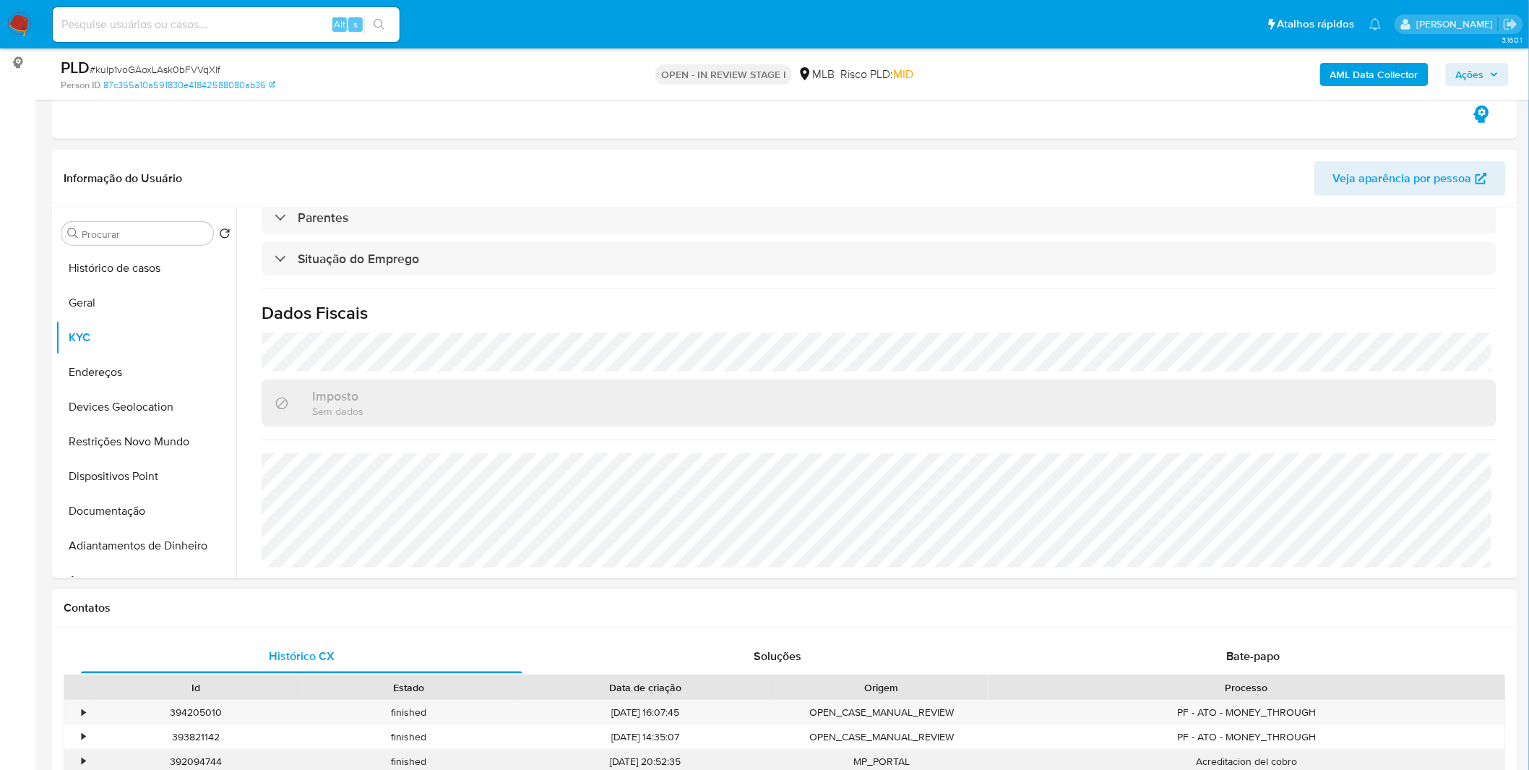
scroll to position [401, 0]
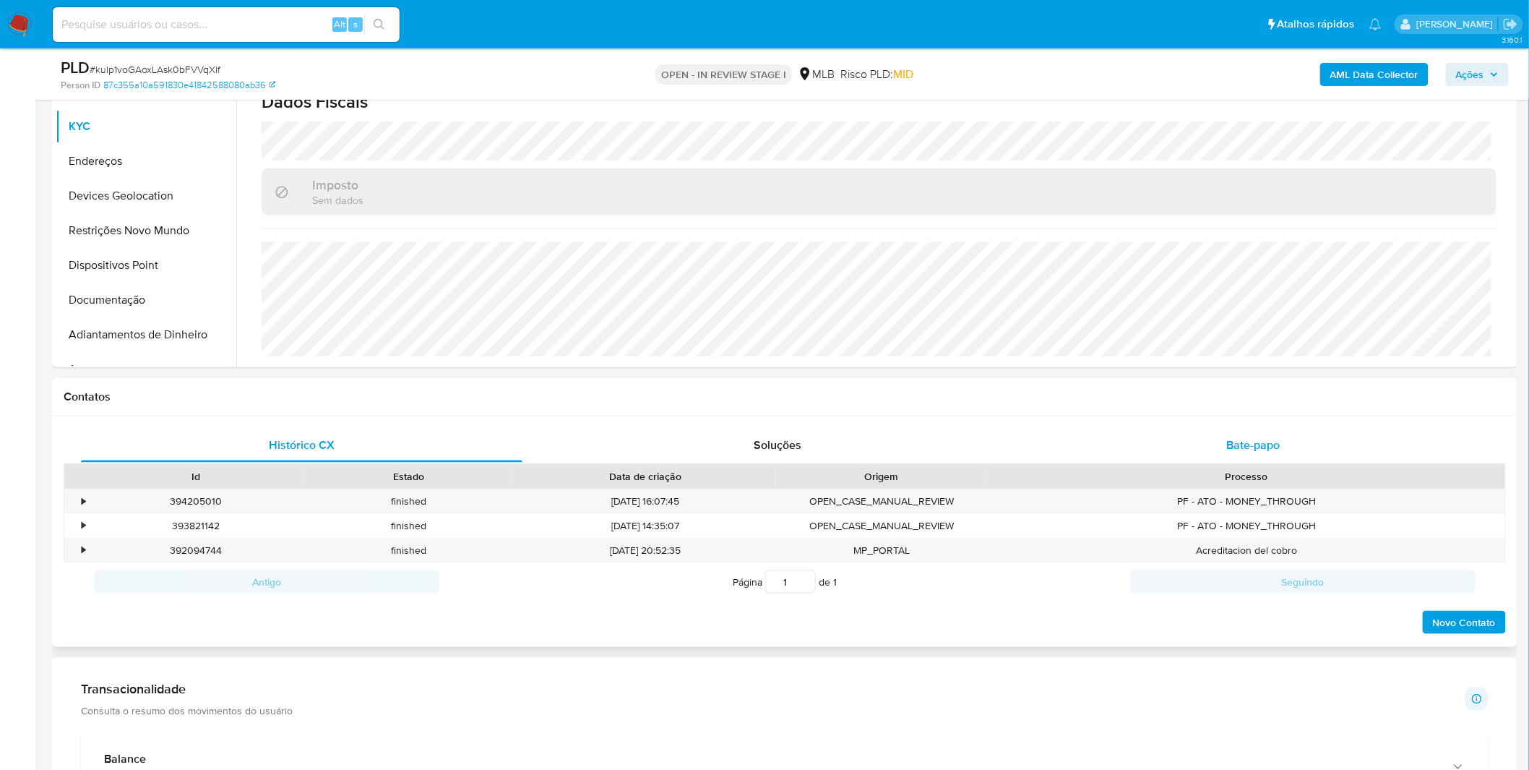
click at [1071, 435] on div "Bate-papo" at bounding box center [1254, 445] width 442 height 35
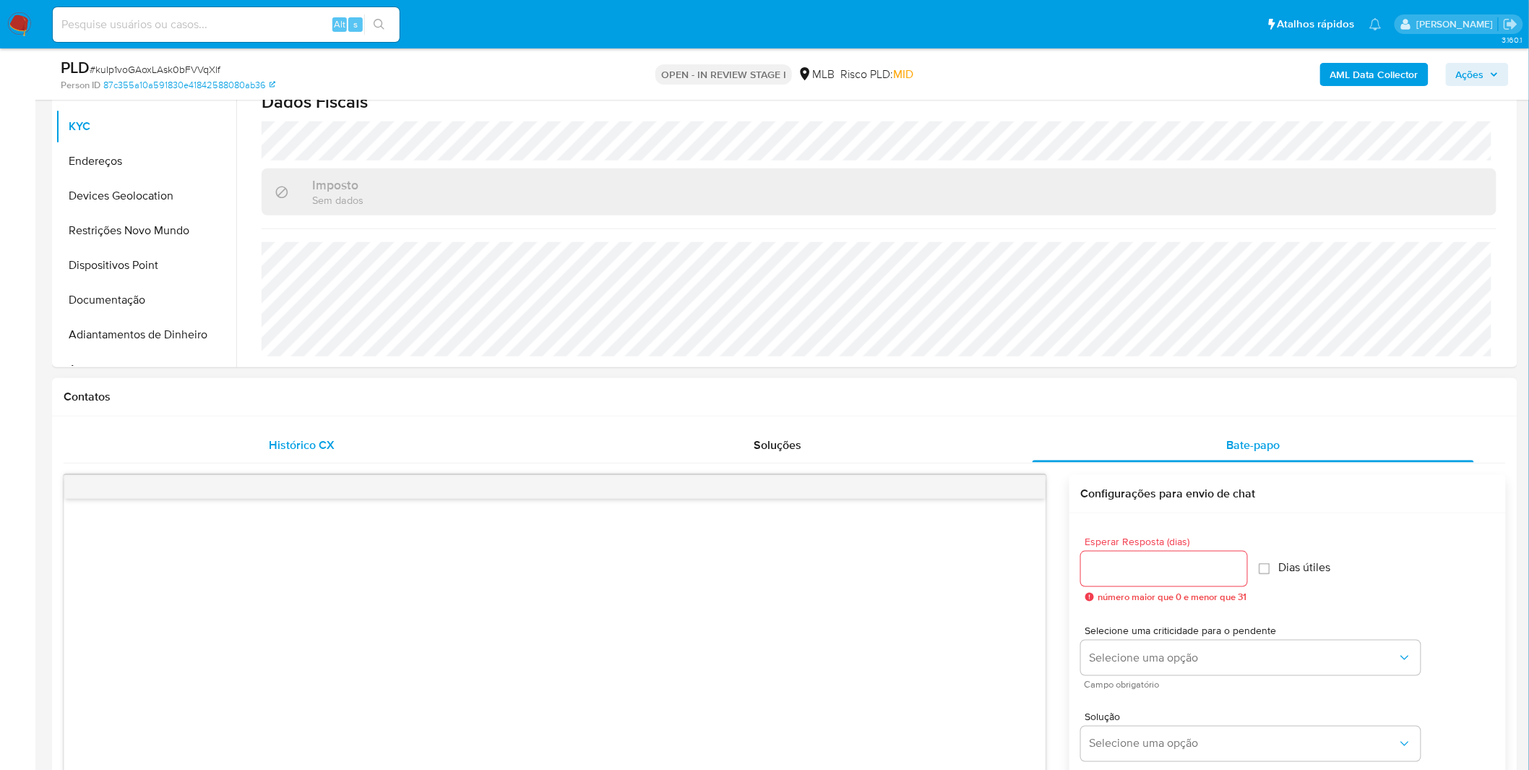
click at [389, 442] on div "Histórico CX" at bounding box center [302, 445] width 442 height 35
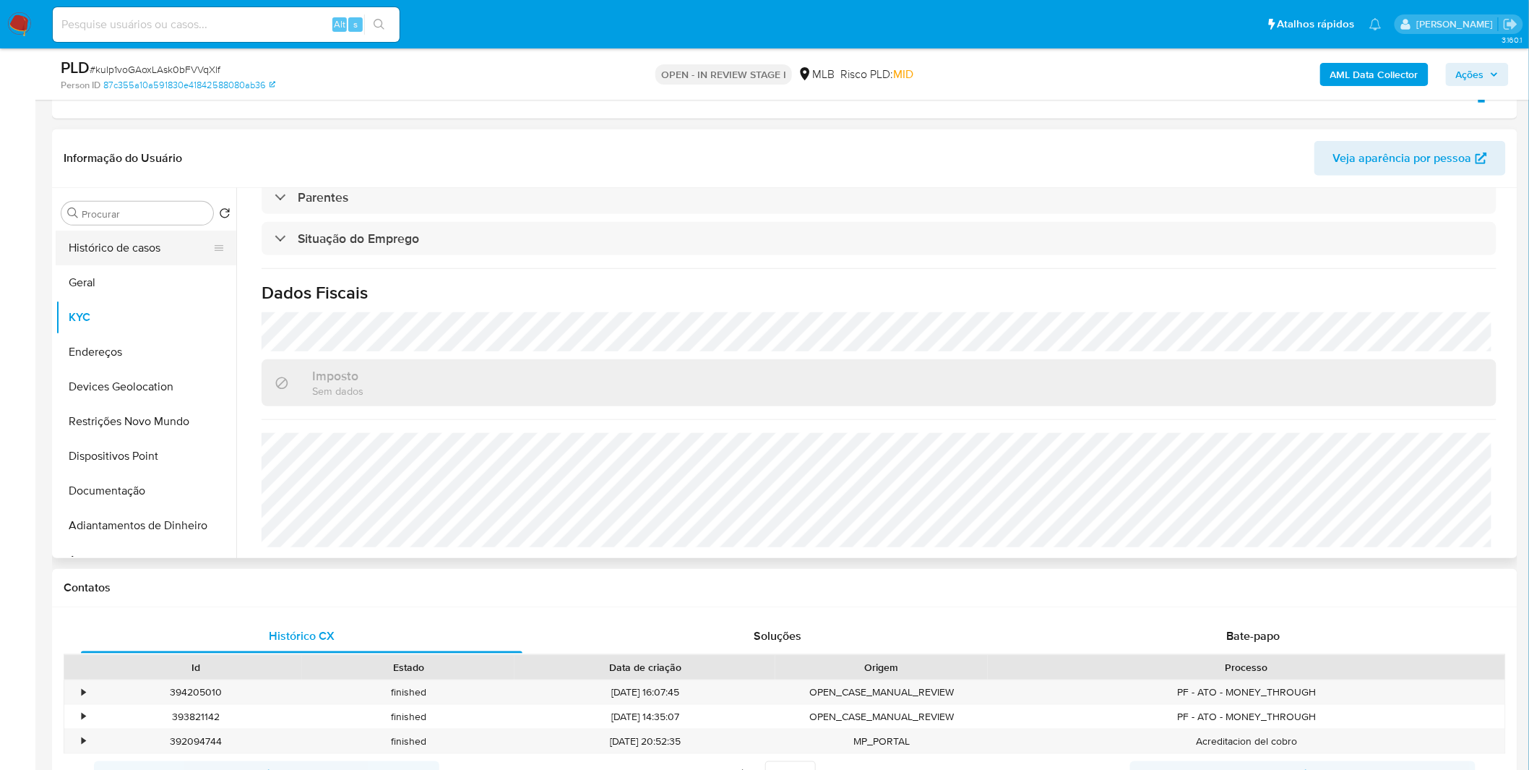
scroll to position [160, 0]
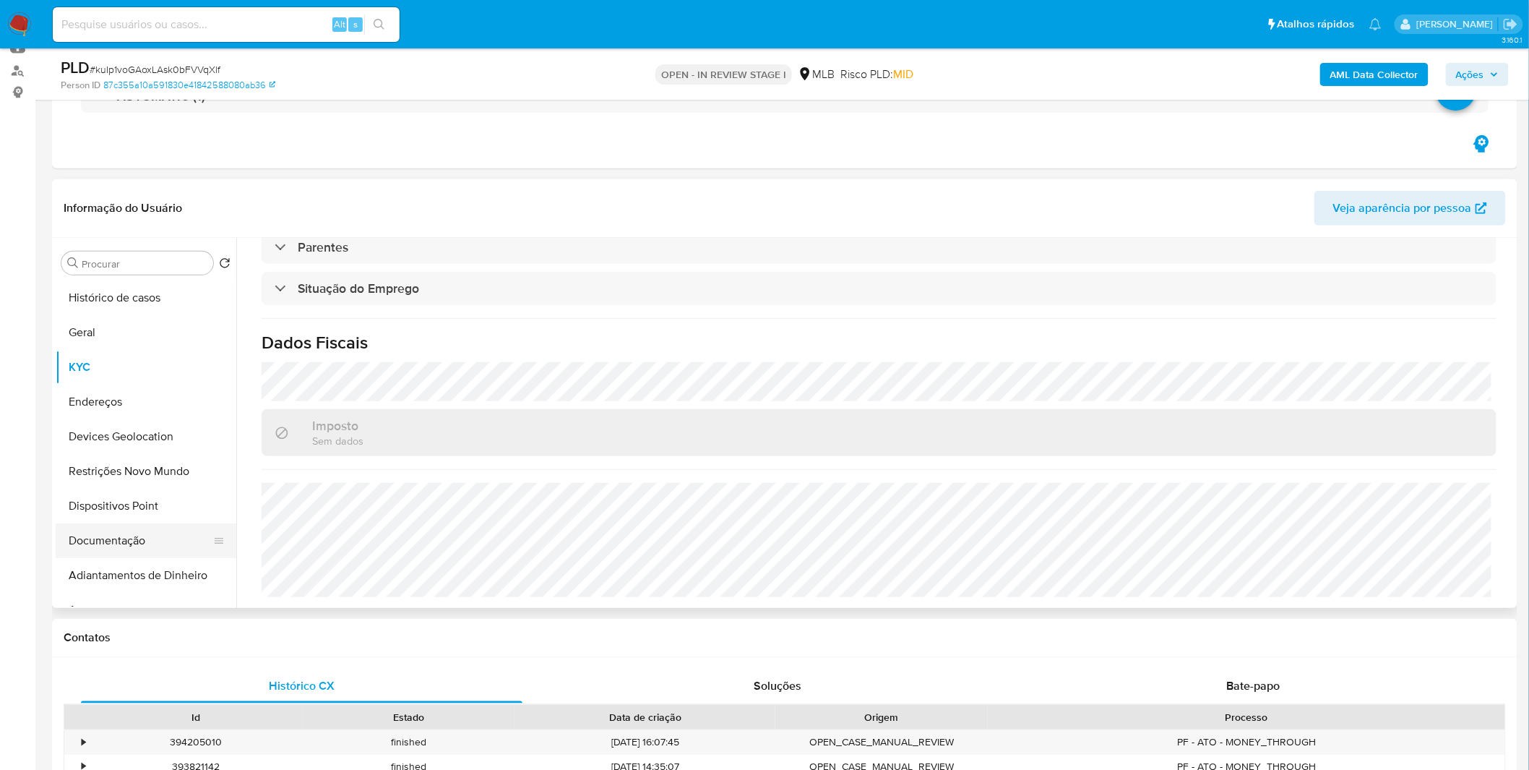
click at [134, 549] on button "Documentação" at bounding box center [140, 540] width 169 height 35
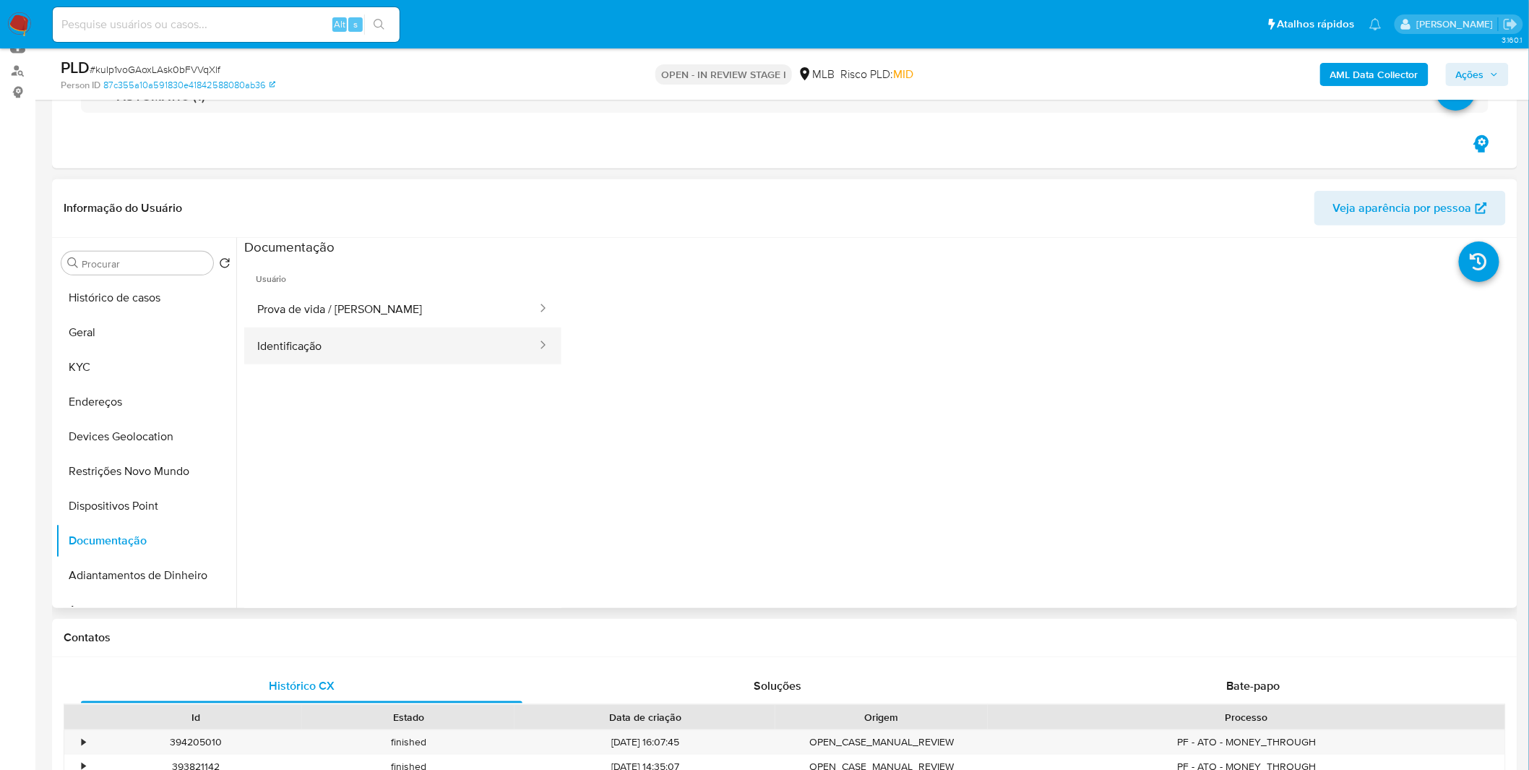
click at [361, 357] on button "Identificação" at bounding box center [391, 345] width 294 height 37
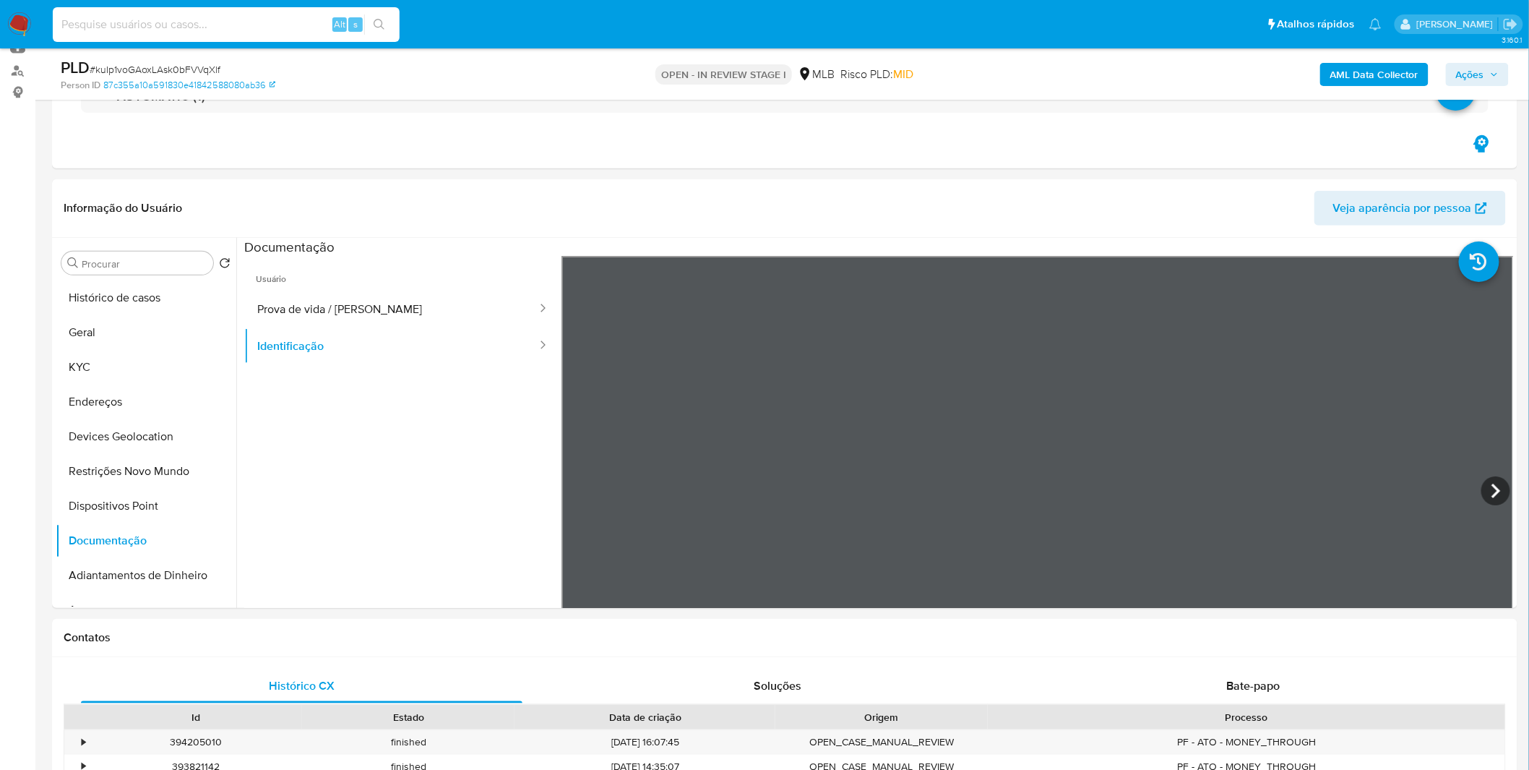
click at [256, 25] on input at bounding box center [226, 24] width 347 height 19
paste input "kuIp1voGAoxLAsk0bFVVqXlf"
click at [163, 376] on button "KYC" at bounding box center [140, 367] width 169 height 35
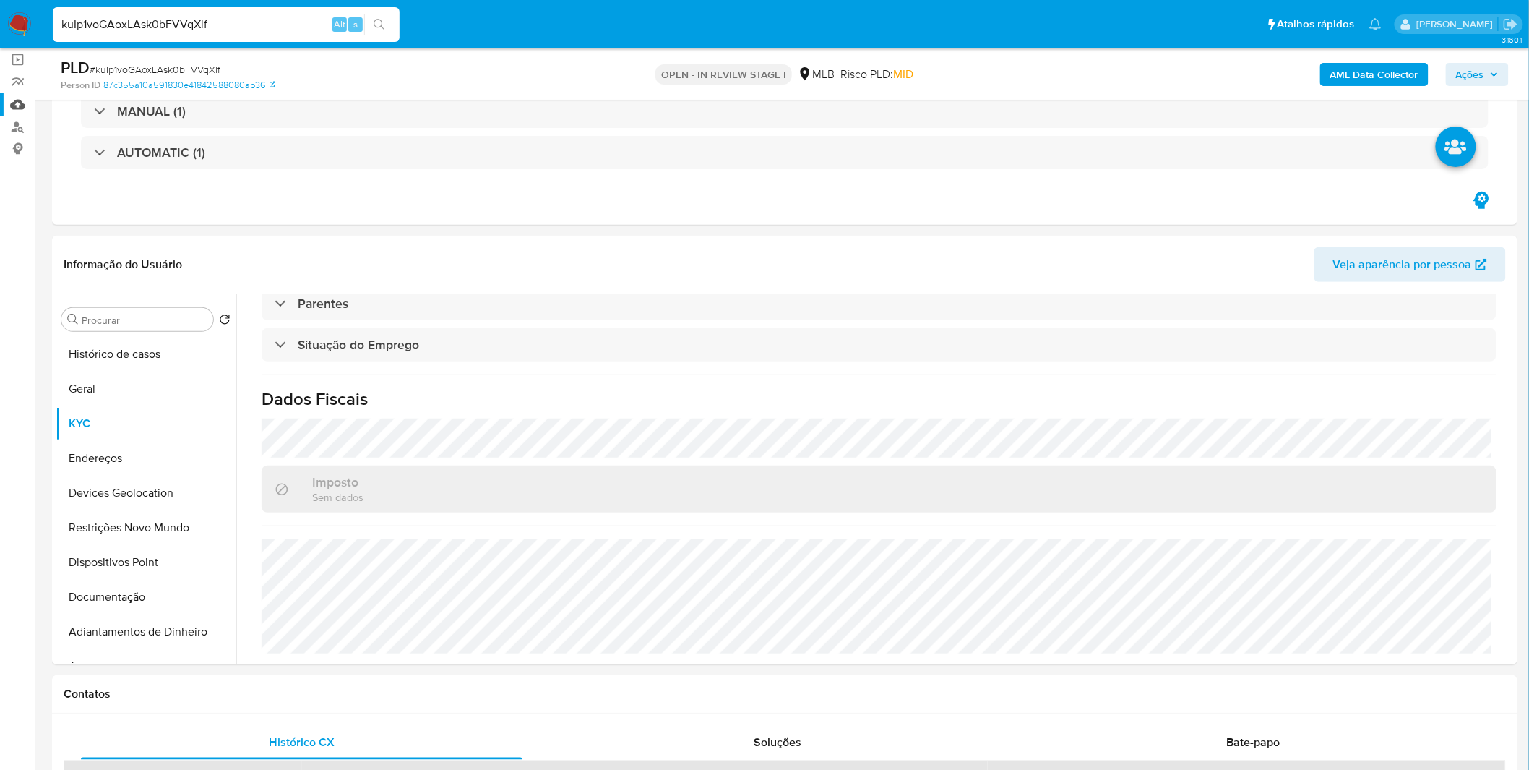
scroll to position [80, 0]
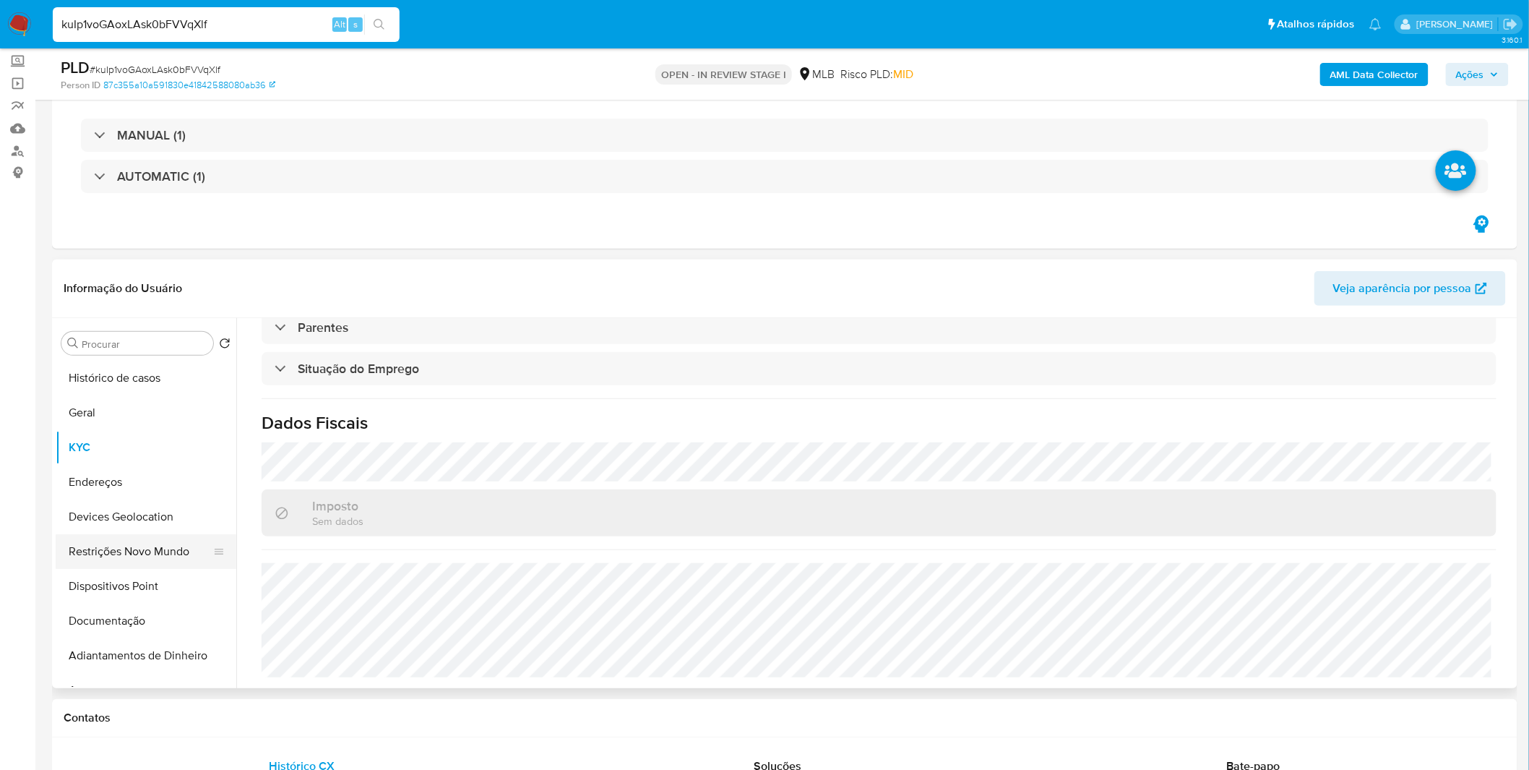
click at [179, 545] on button "Restrições Novo Mundo" at bounding box center [140, 551] width 169 height 35
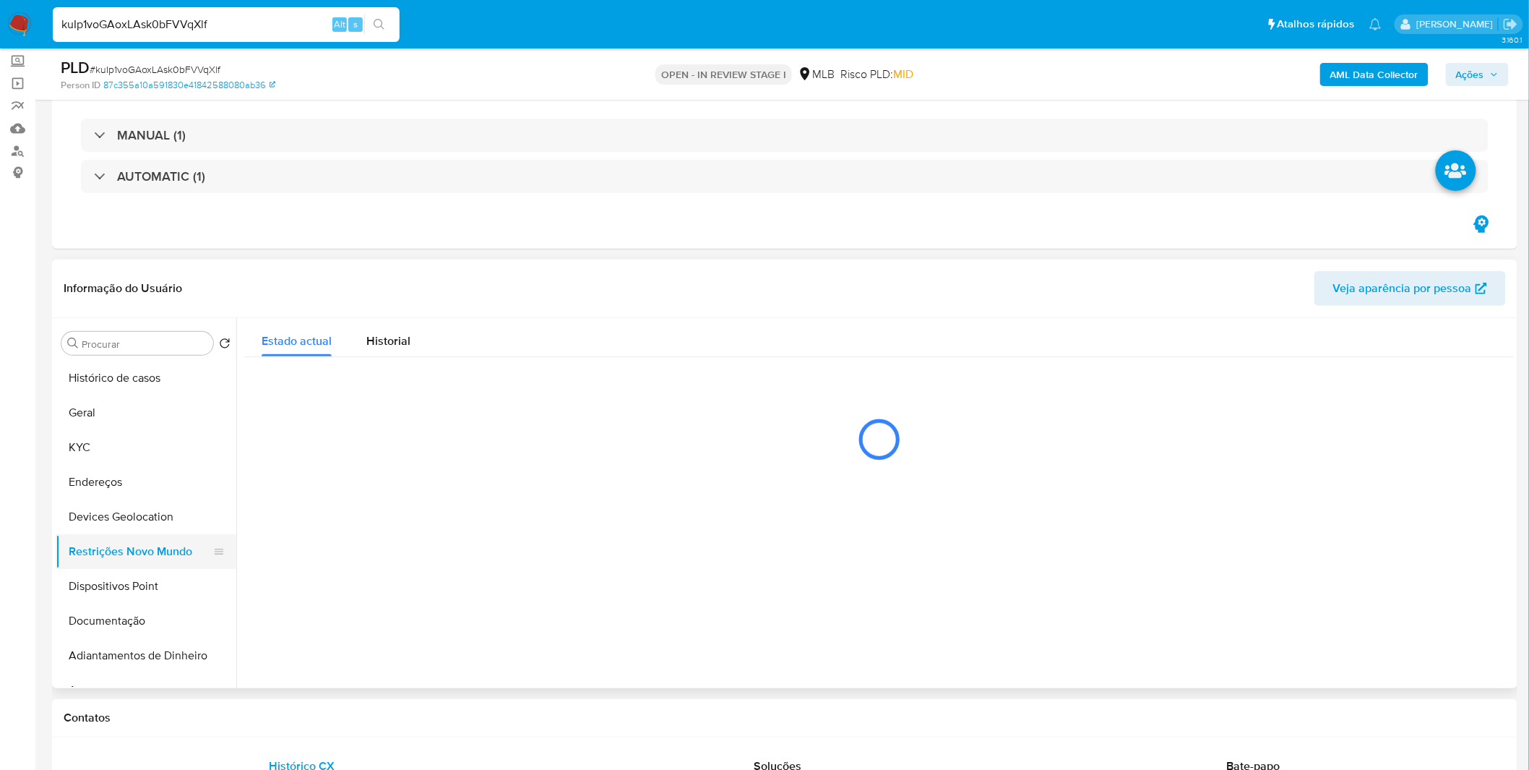
scroll to position [0, 0]
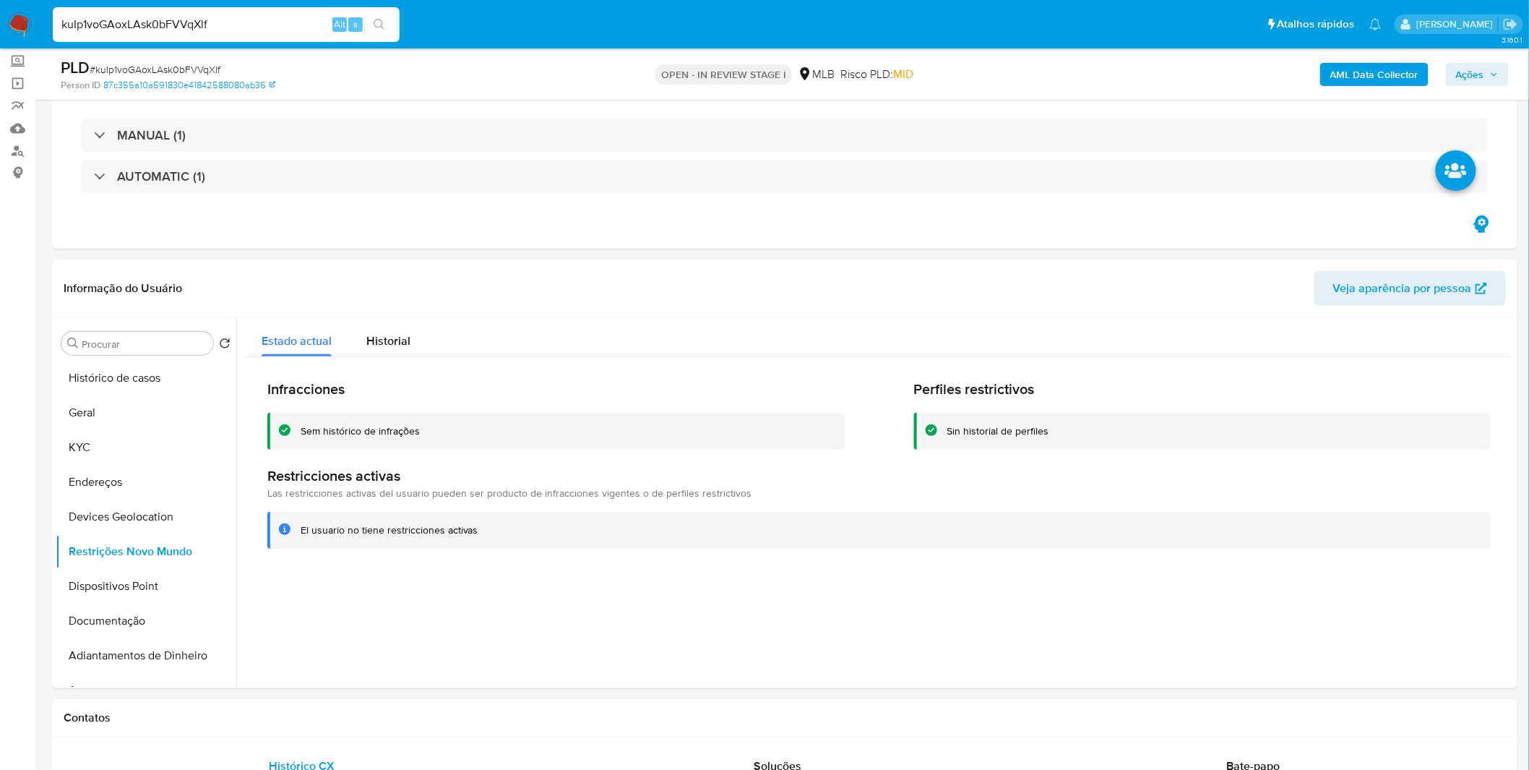
click at [111, 20] on input "kuIp1voGAoxLAsk0bFVVqXlf" at bounding box center [226, 24] width 347 height 19
paste input "3LlpmhmYFHSosScOdbXEONYo"
type input "3LlpmhmYFHSosScOdbXEONYo"
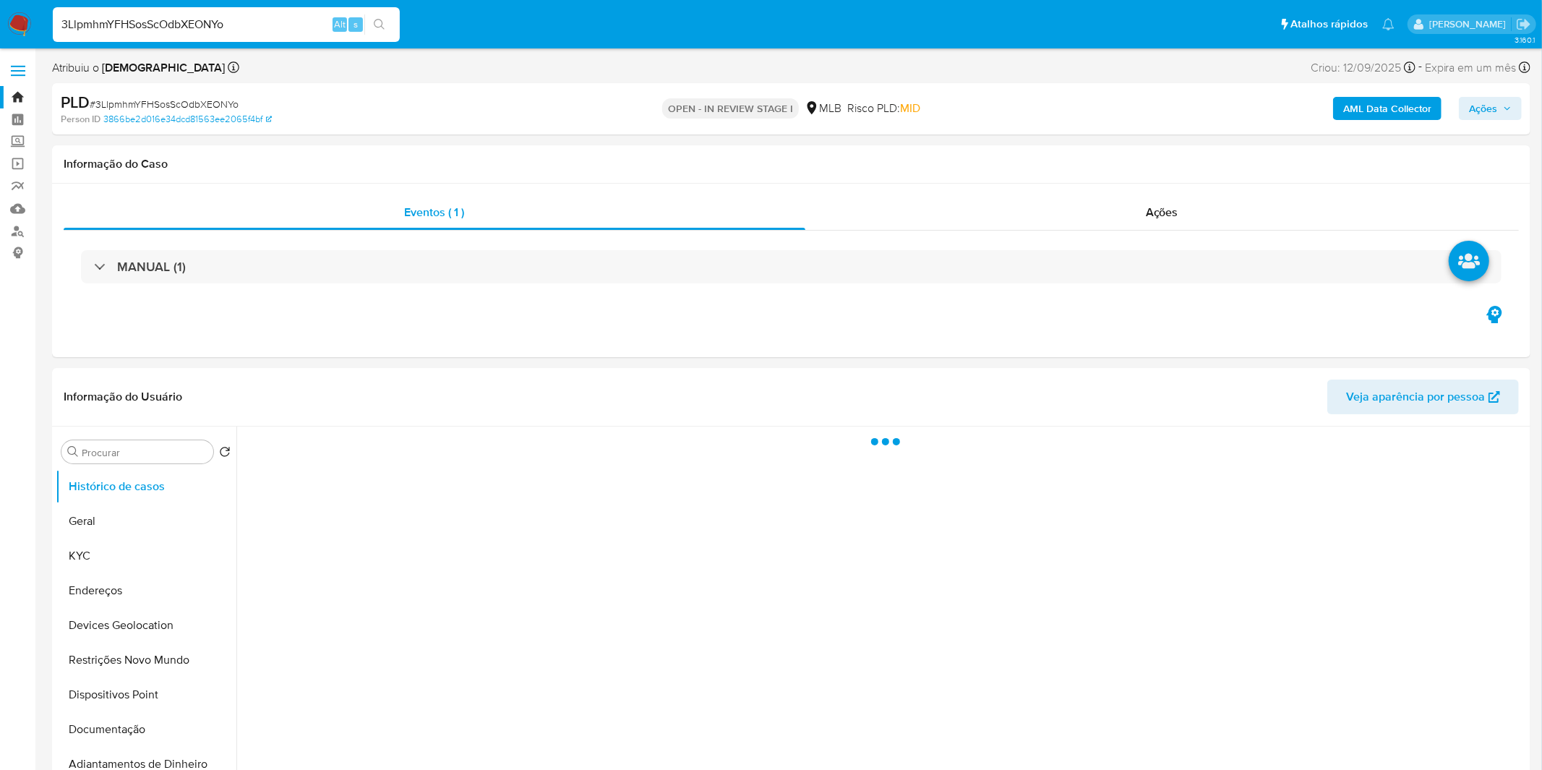
select select "10"
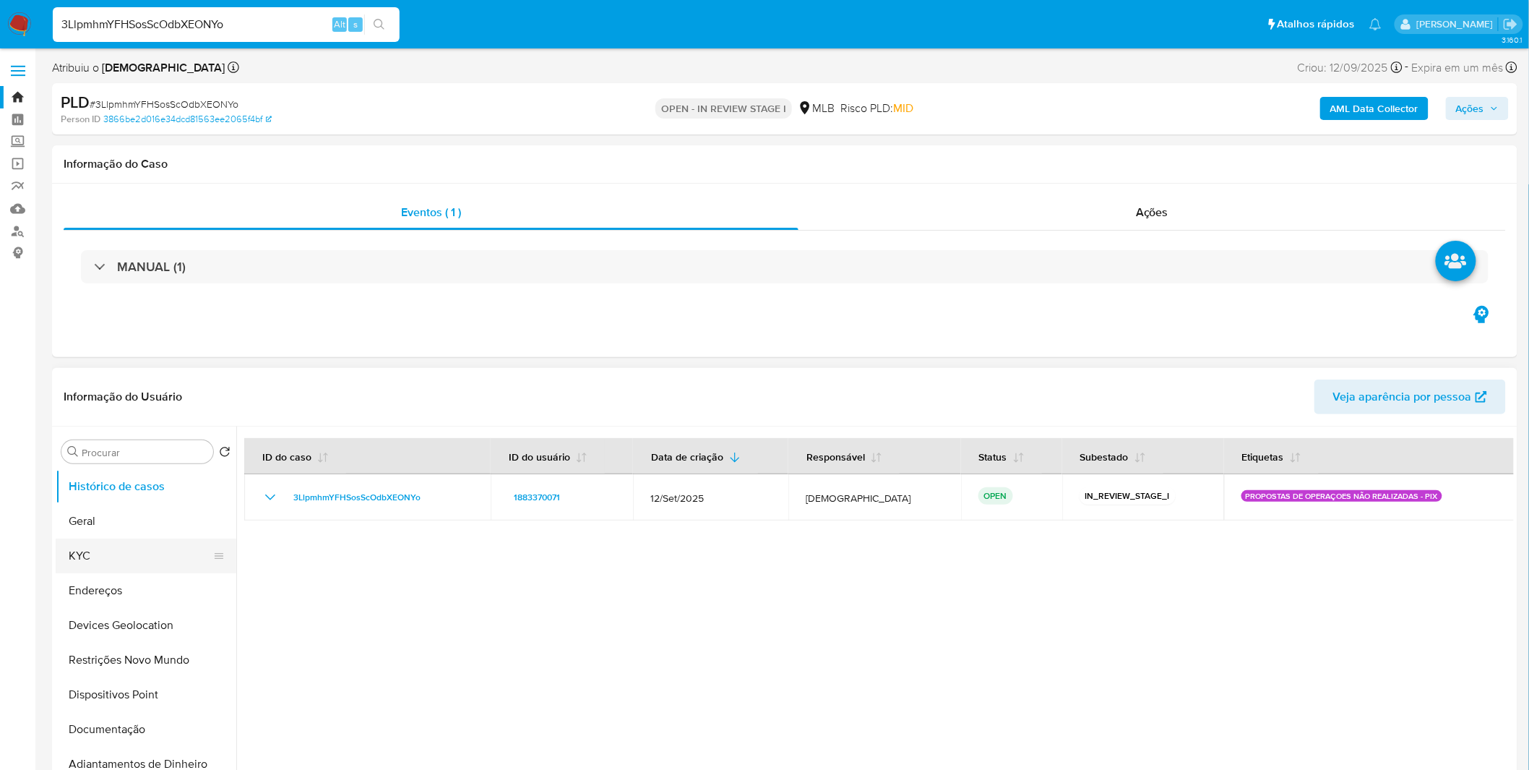
click at [119, 554] on button "KYC" at bounding box center [140, 555] width 169 height 35
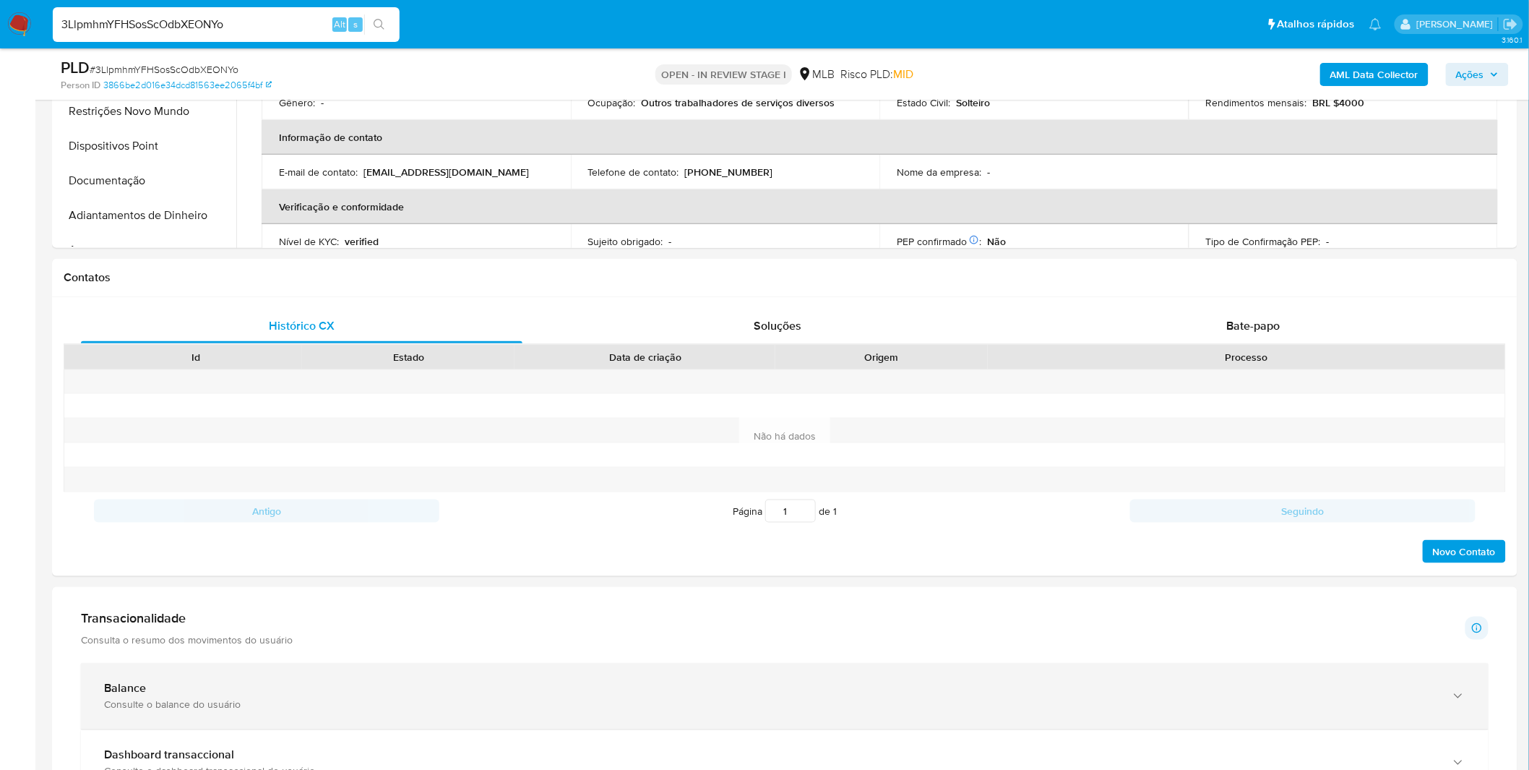
scroll to position [642, 0]
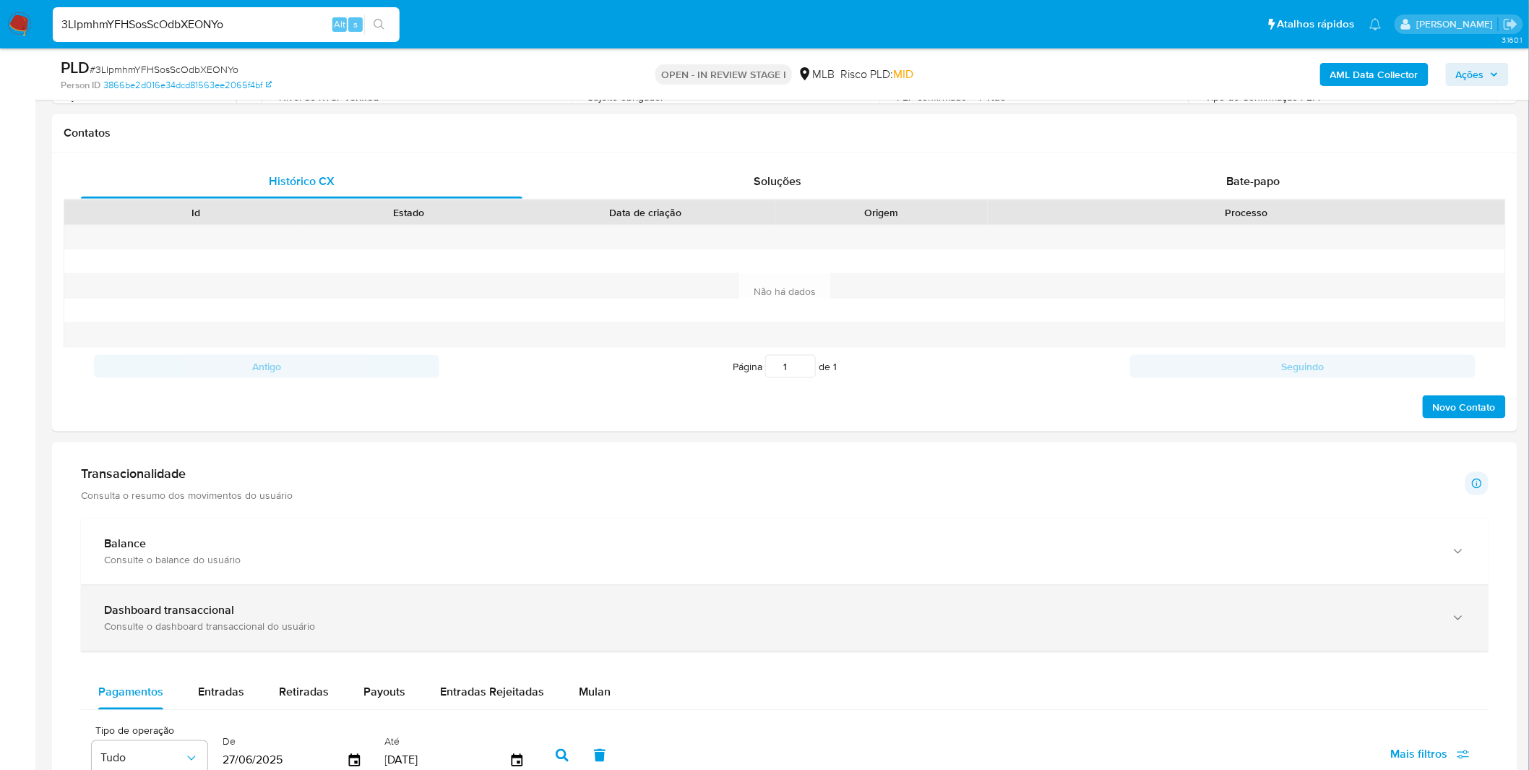
click at [591, 588] on div "Dashboard transaccional Consulte o dashboard transaccional do usuário" at bounding box center [785, 618] width 1408 height 66
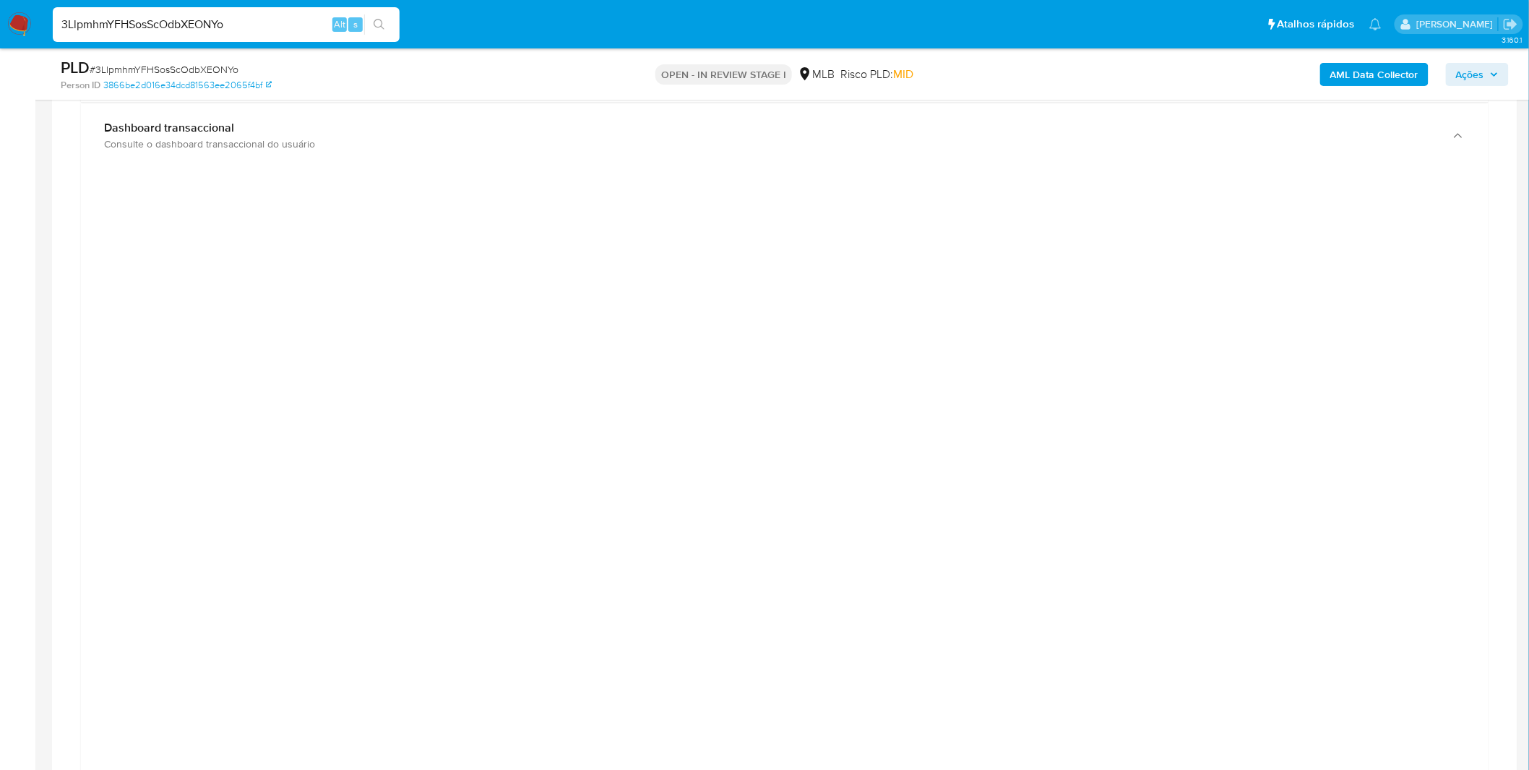
scroll to position [883, 0]
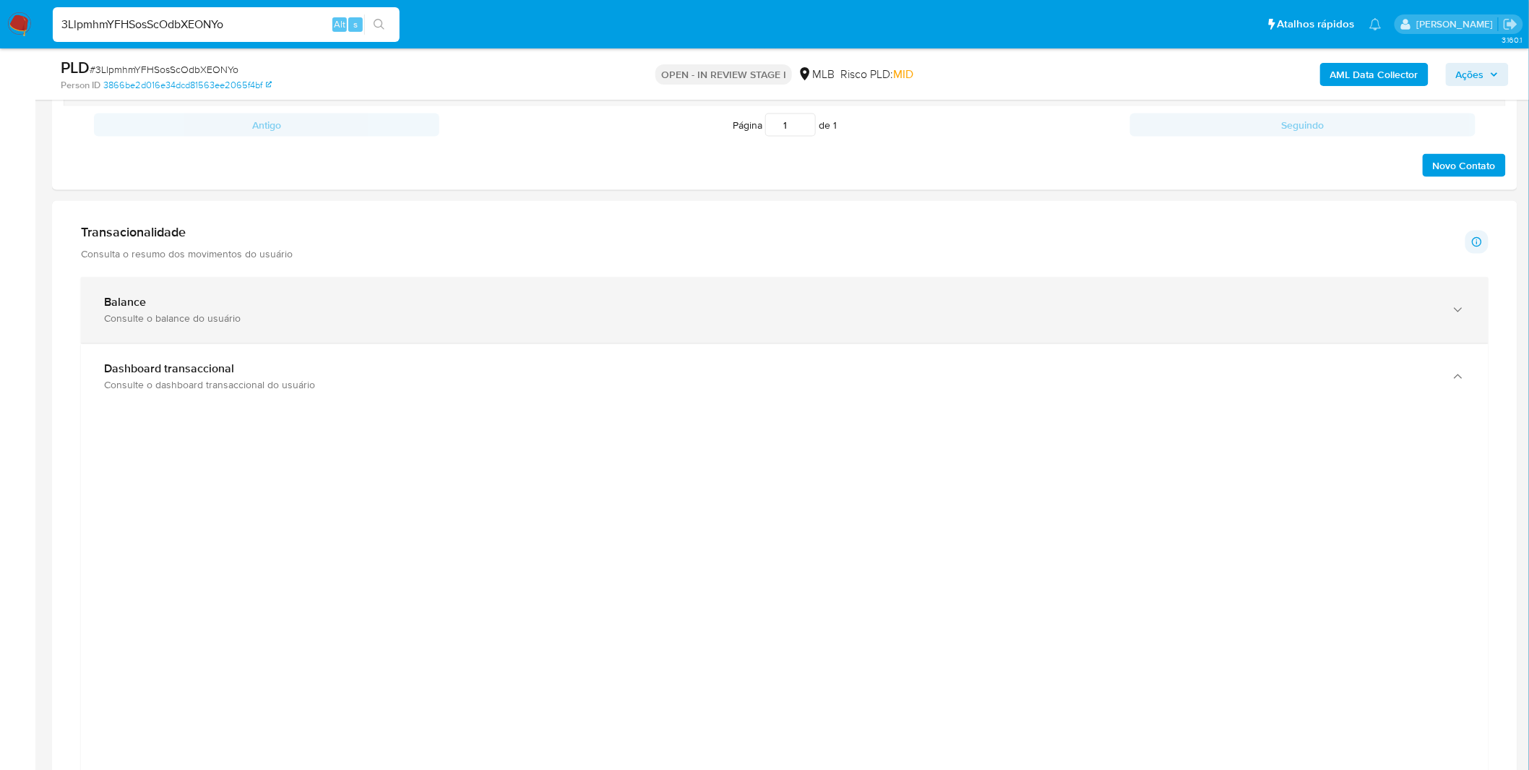
click at [460, 299] on div "Balance" at bounding box center [770, 303] width 1333 height 14
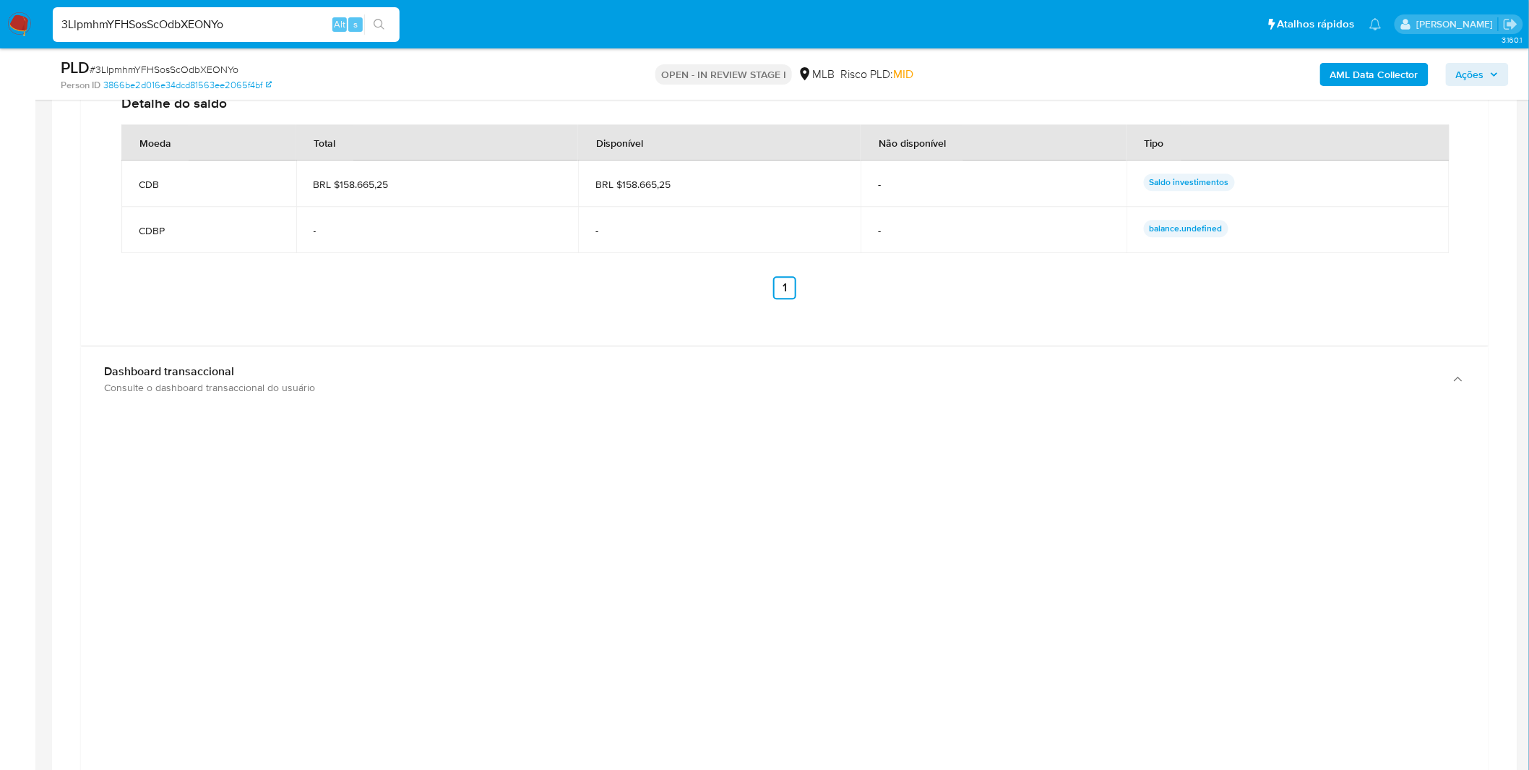
scroll to position [1847, 0]
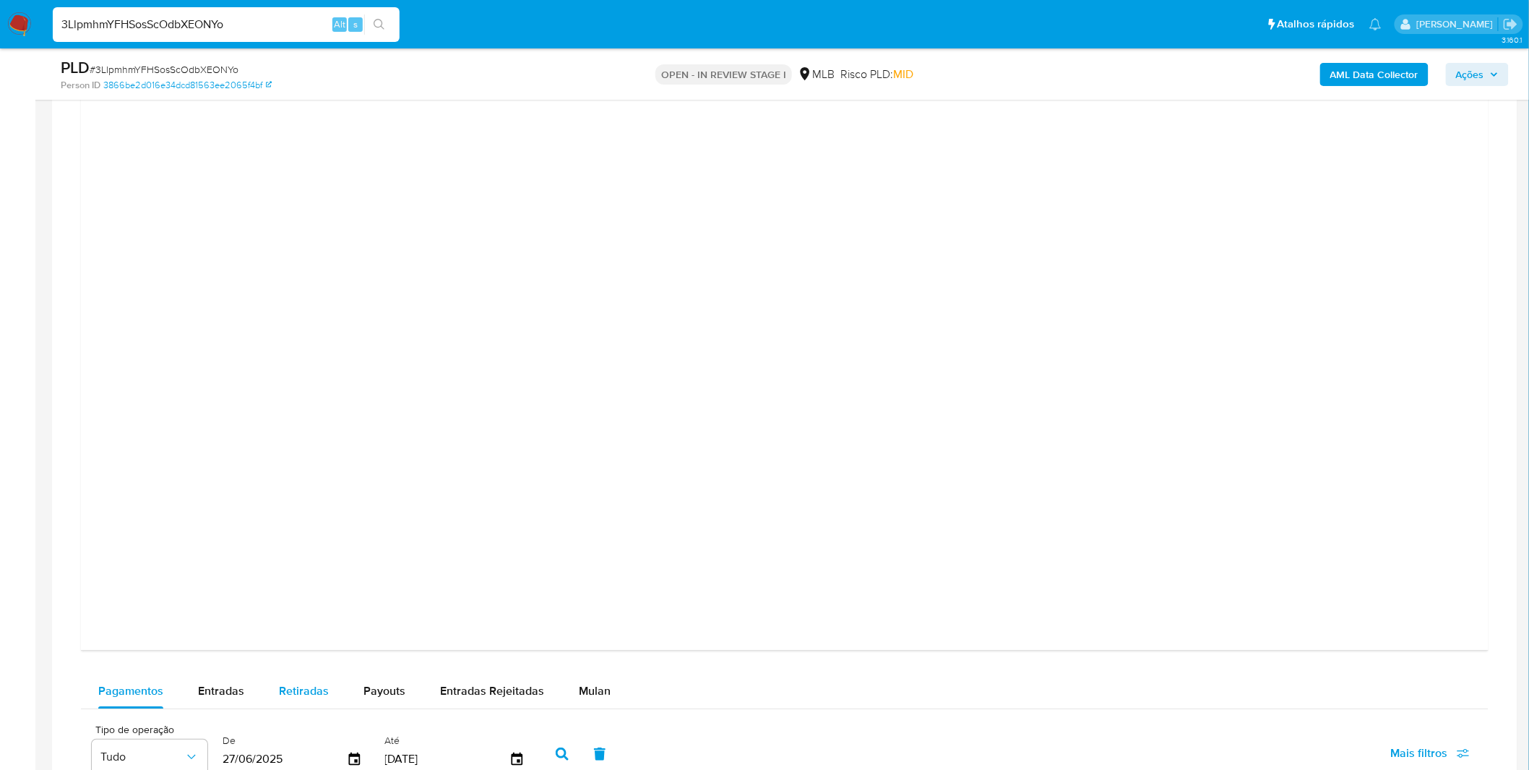
click at [306, 695] on span "Retiradas" at bounding box center [304, 690] width 50 height 17
select select "10"
click at [364, 682] on span "Payouts" at bounding box center [385, 690] width 42 height 17
select select "10"
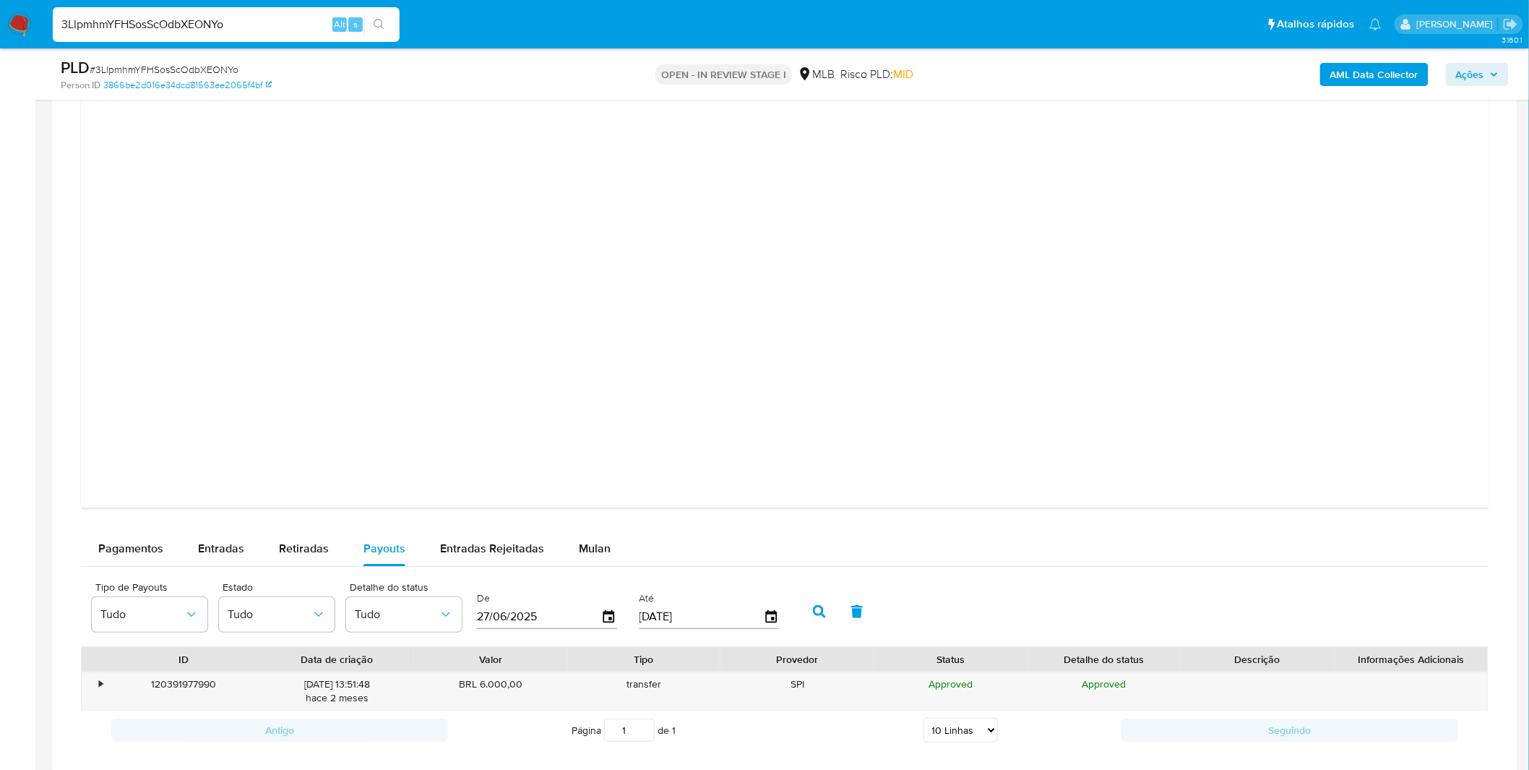
scroll to position [2249, 0]
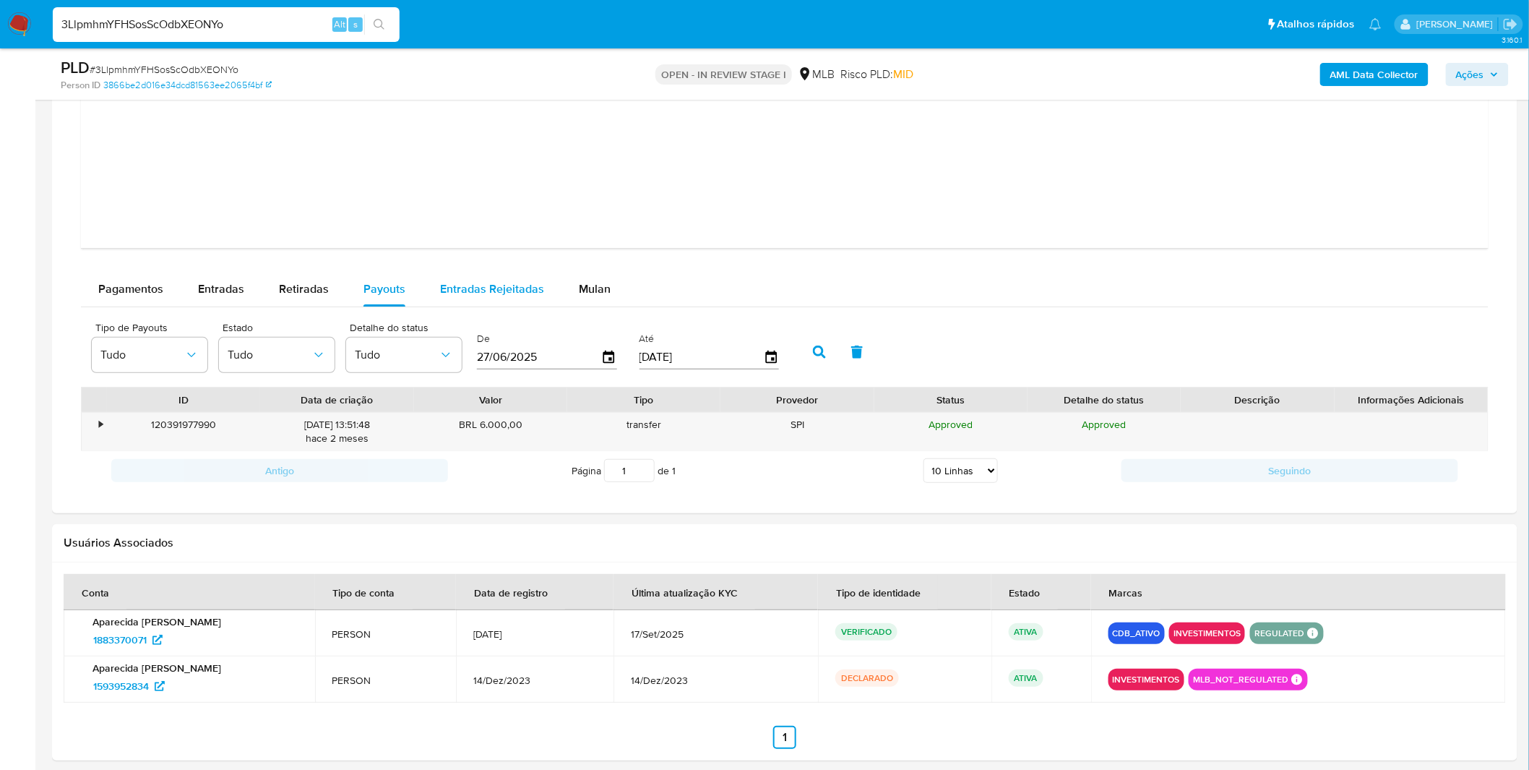
click at [443, 288] on span "Entradas Rejeitadas" at bounding box center [492, 288] width 104 height 17
select select "10"
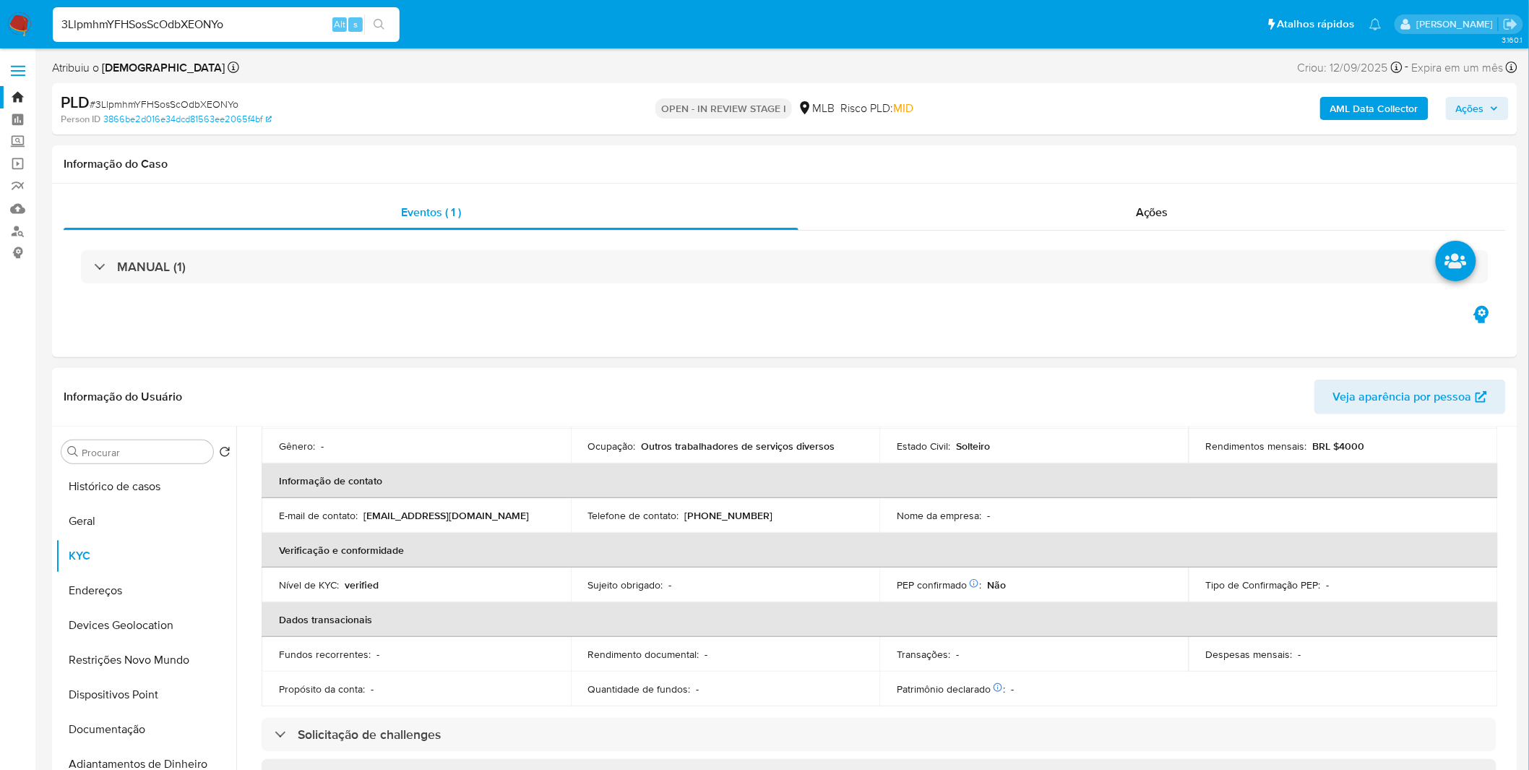
scroll to position [0, 0]
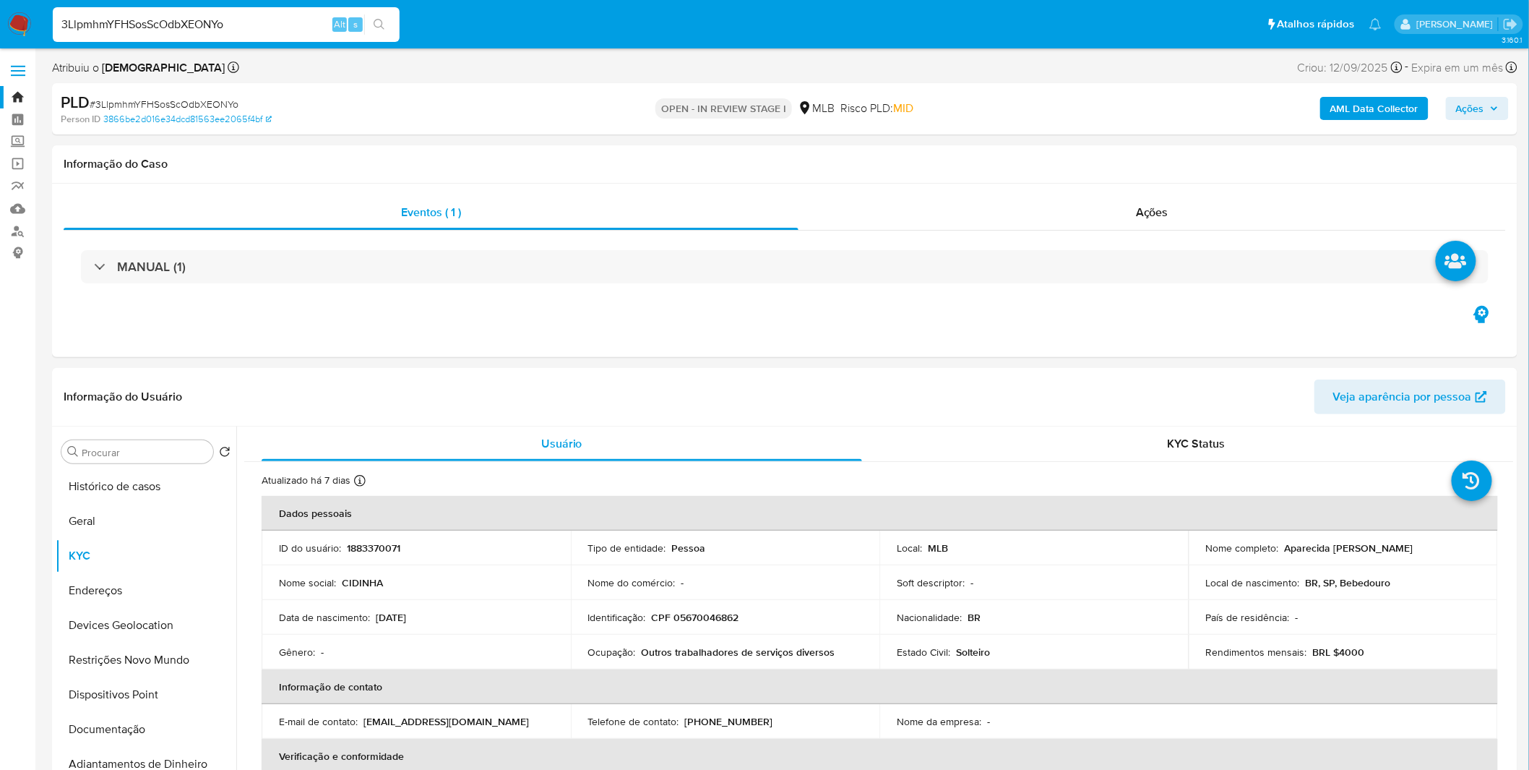
click at [147, 20] on input "3LlpmhmYFHSosScOdbXEONYo" at bounding box center [226, 24] width 347 height 19
paste input "F8phjWwK7Hq5qpJiyUg6qMmp"
type input "F8phjWwK7Hq5qpJiyUg6qMmp"
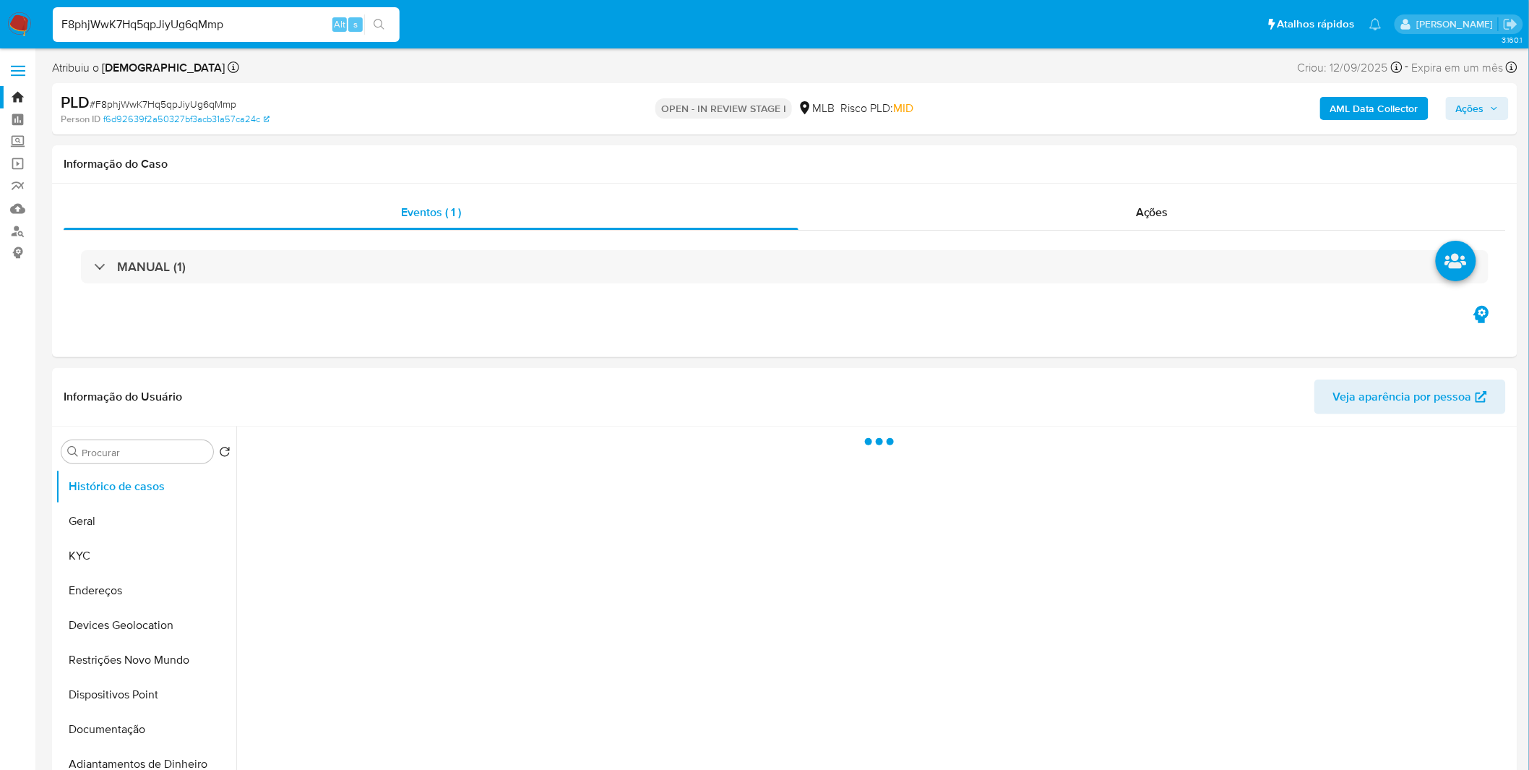
select select "10"
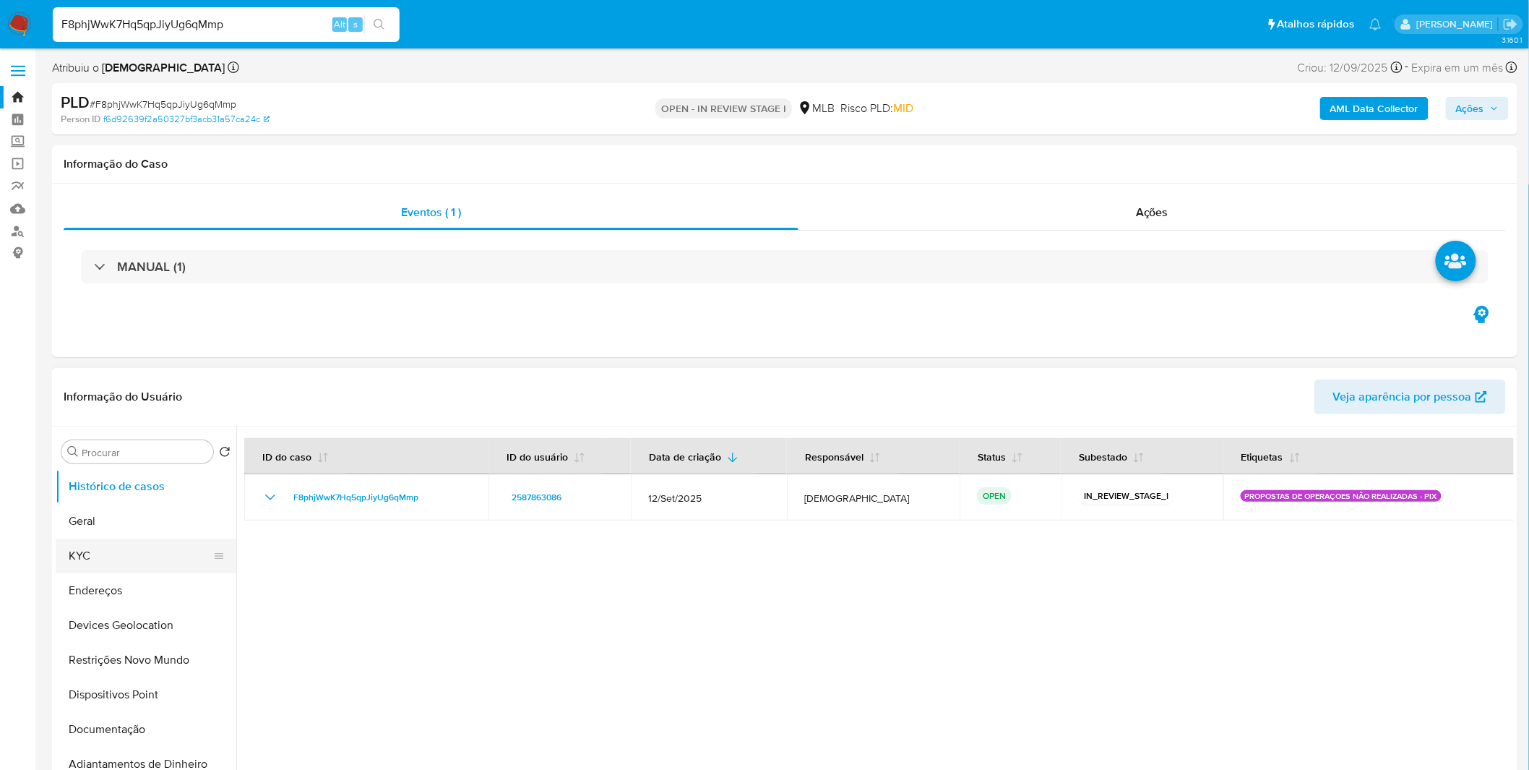
click at [124, 559] on button "KYC" at bounding box center [140, 555] width 169 height 35
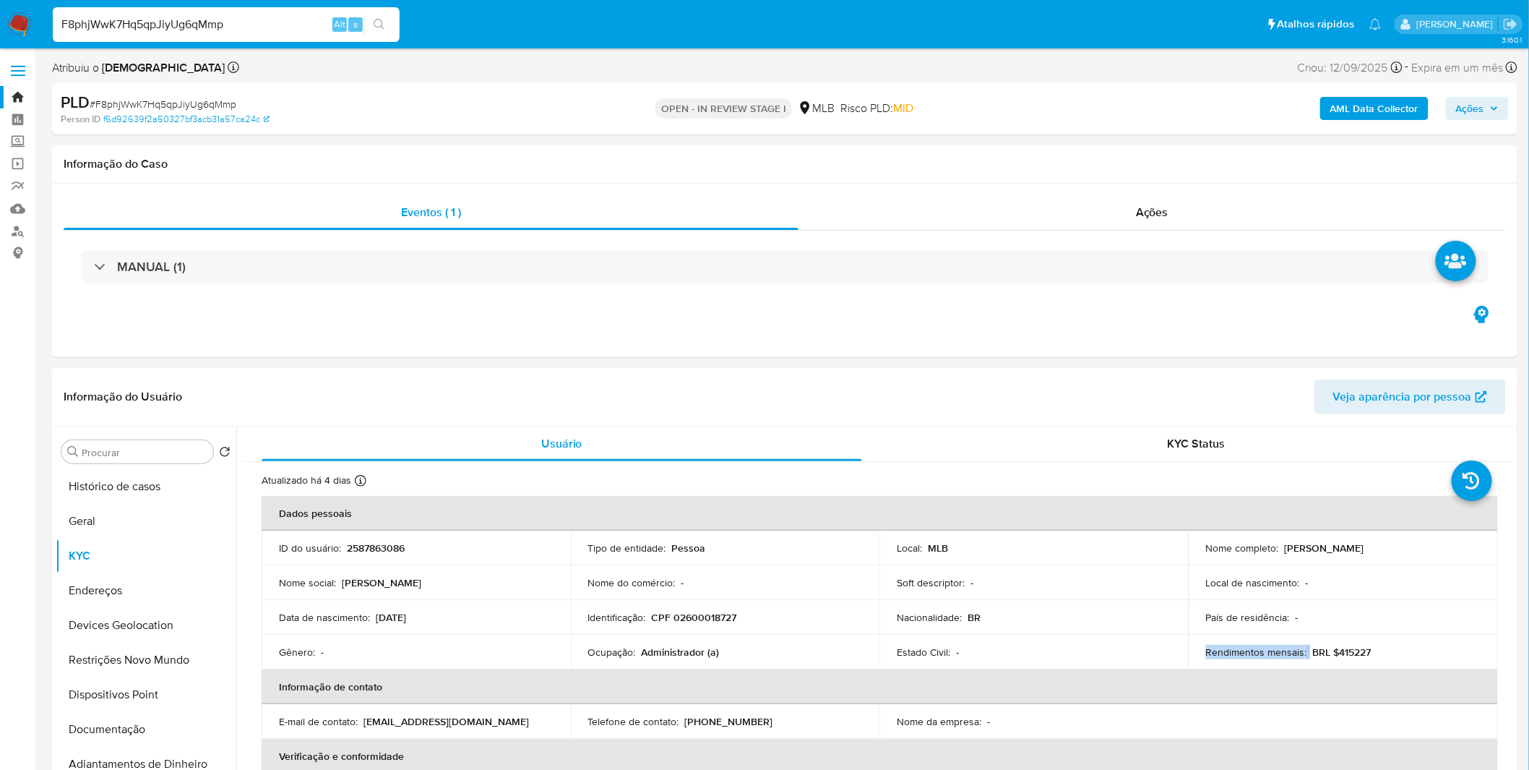
copy div "Rendimentos mensais :"
drag, startPoint x: 1304, startPoint y: 653, endPoint x: 1115, endPoint y: 666, distance: 189.8
click at [1206, 652] on div "Rendimentos mensais : BRL $415227" at bounding box center [1343, 651] width 275 height 13
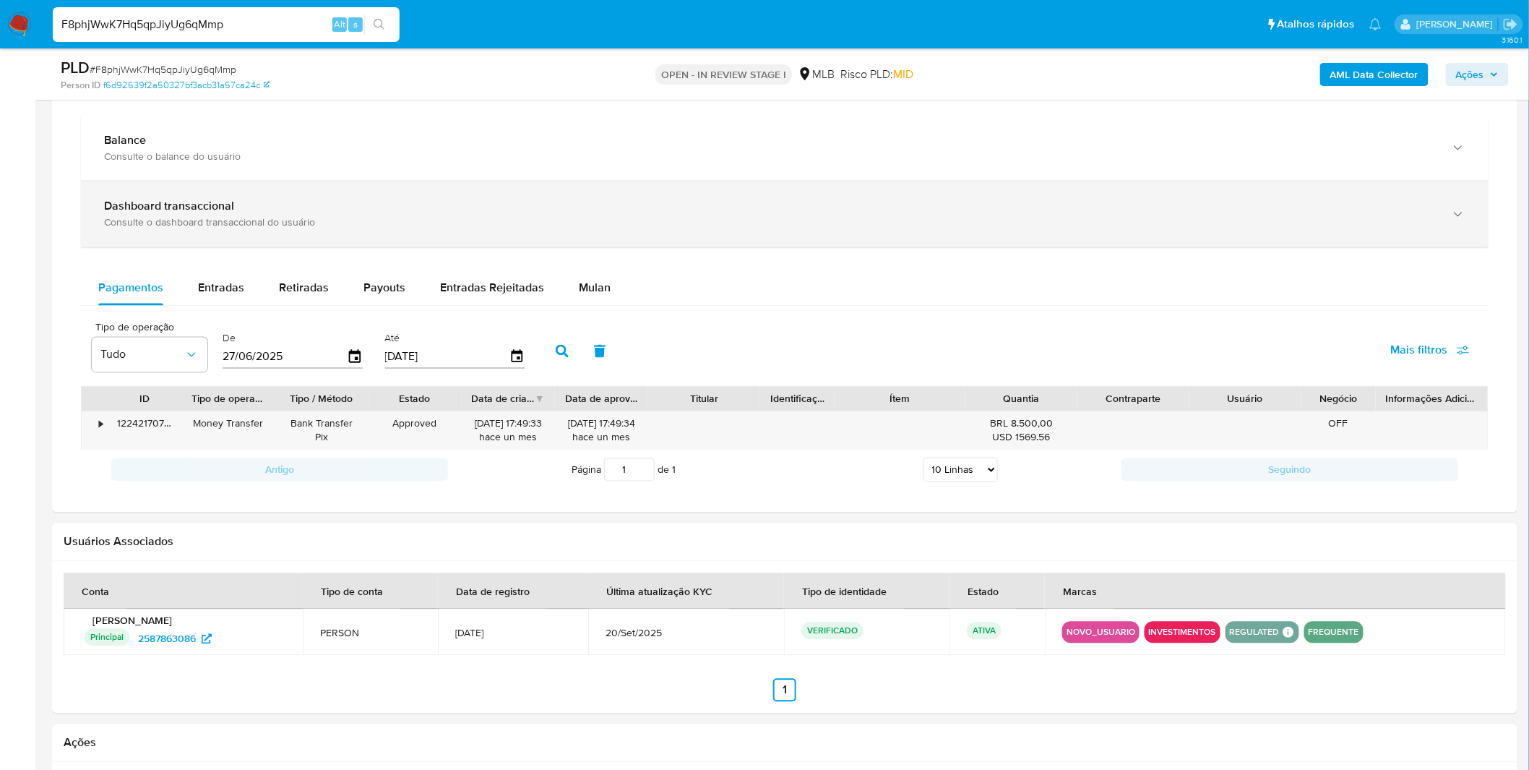
scroll to position [803, 0]
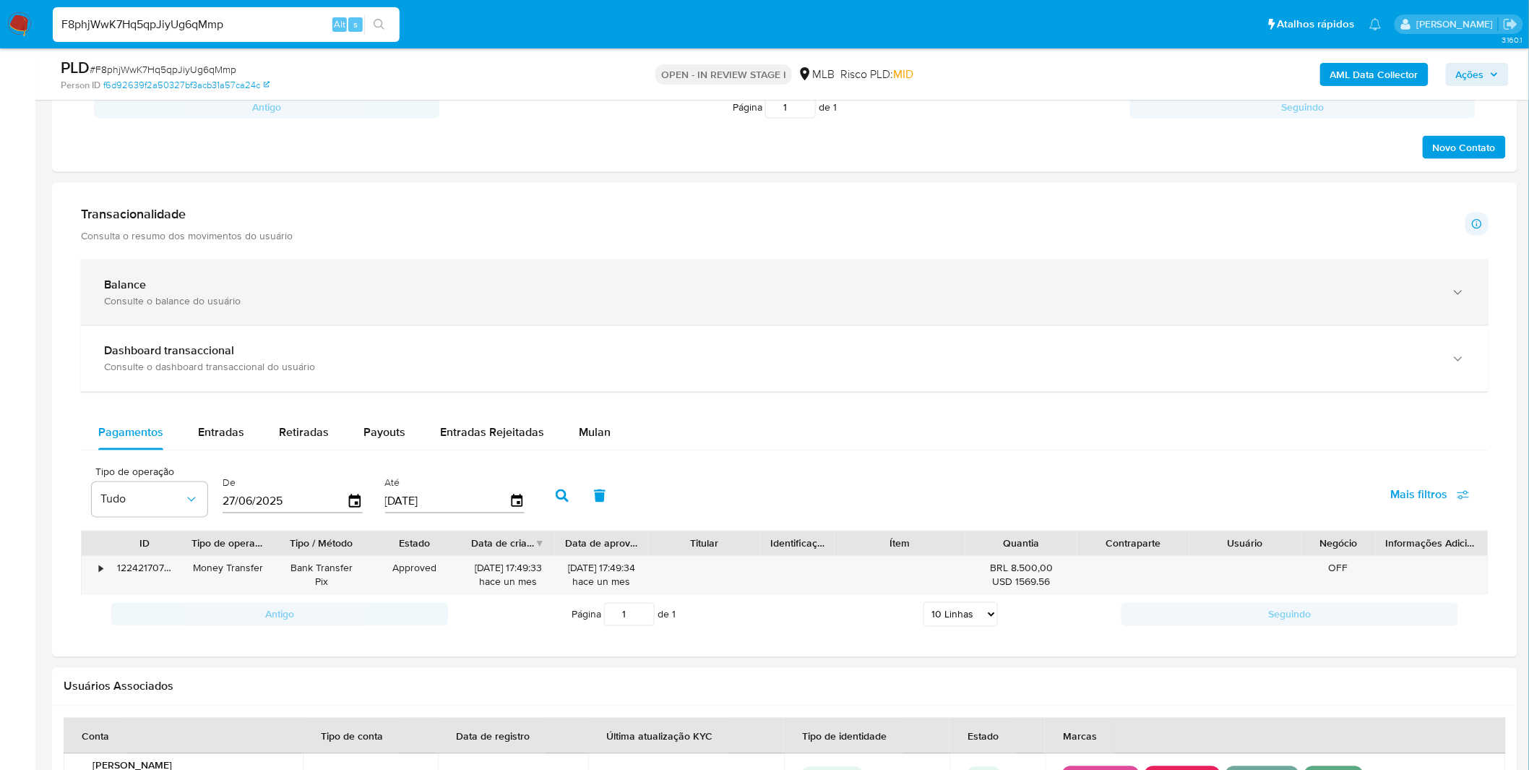
click at [409, 275] on div "Balance Consulte o balance do usuário" at bounding box center [785, 292] width 1408 height 66
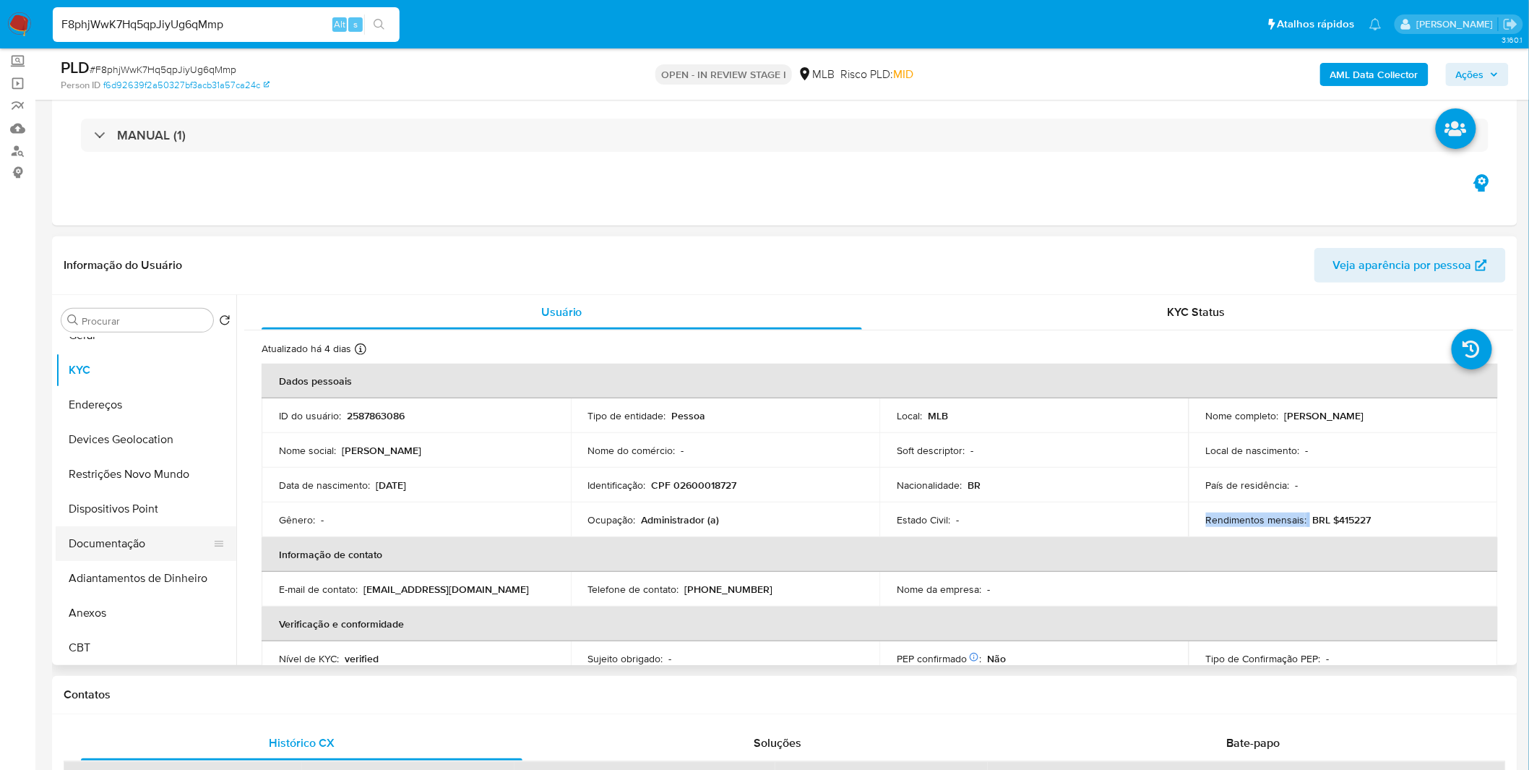
scroll to position [80, 0]
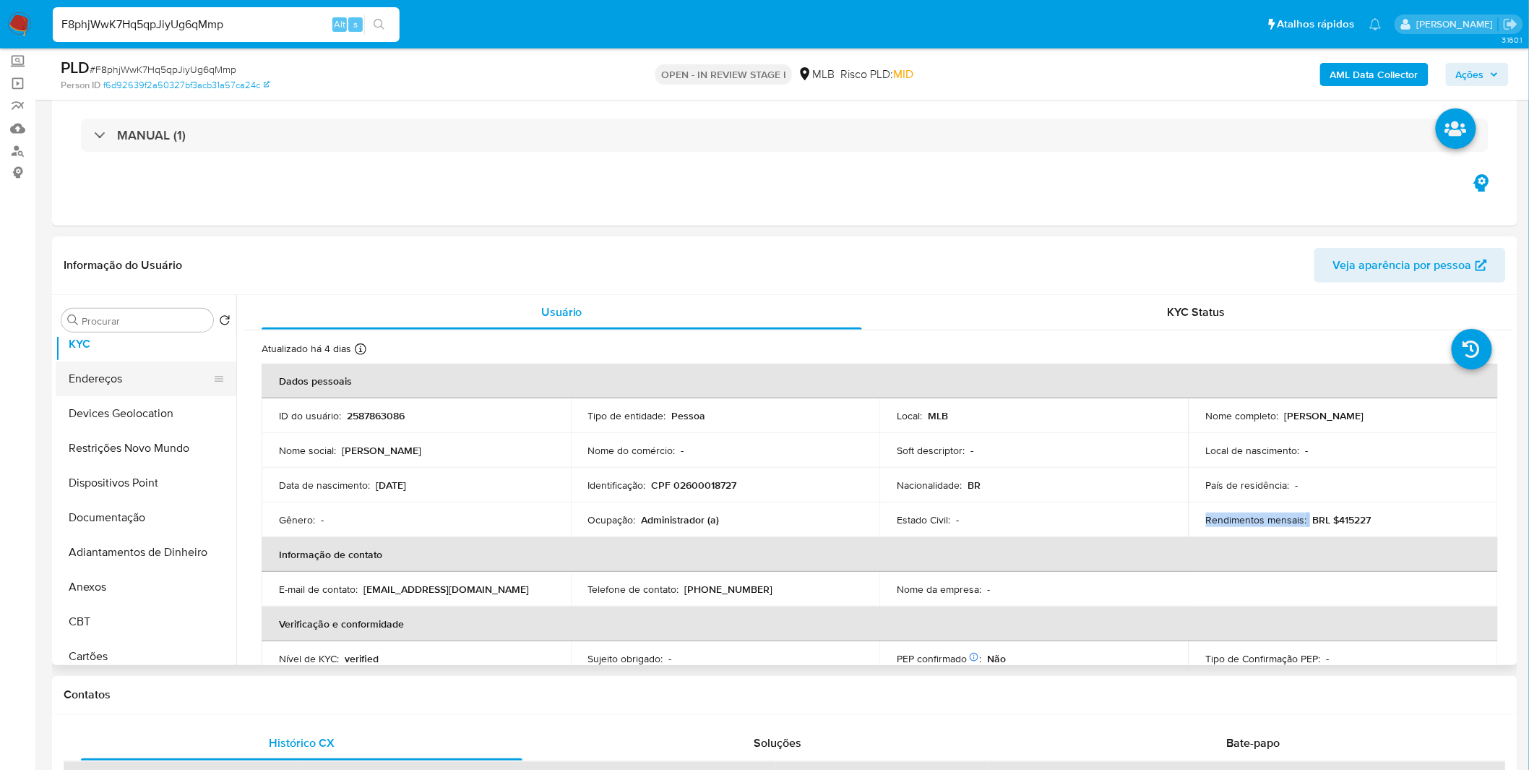
click at [163, 373] on button "Endereços" at bounding box center [140, 378] width 169 height 35
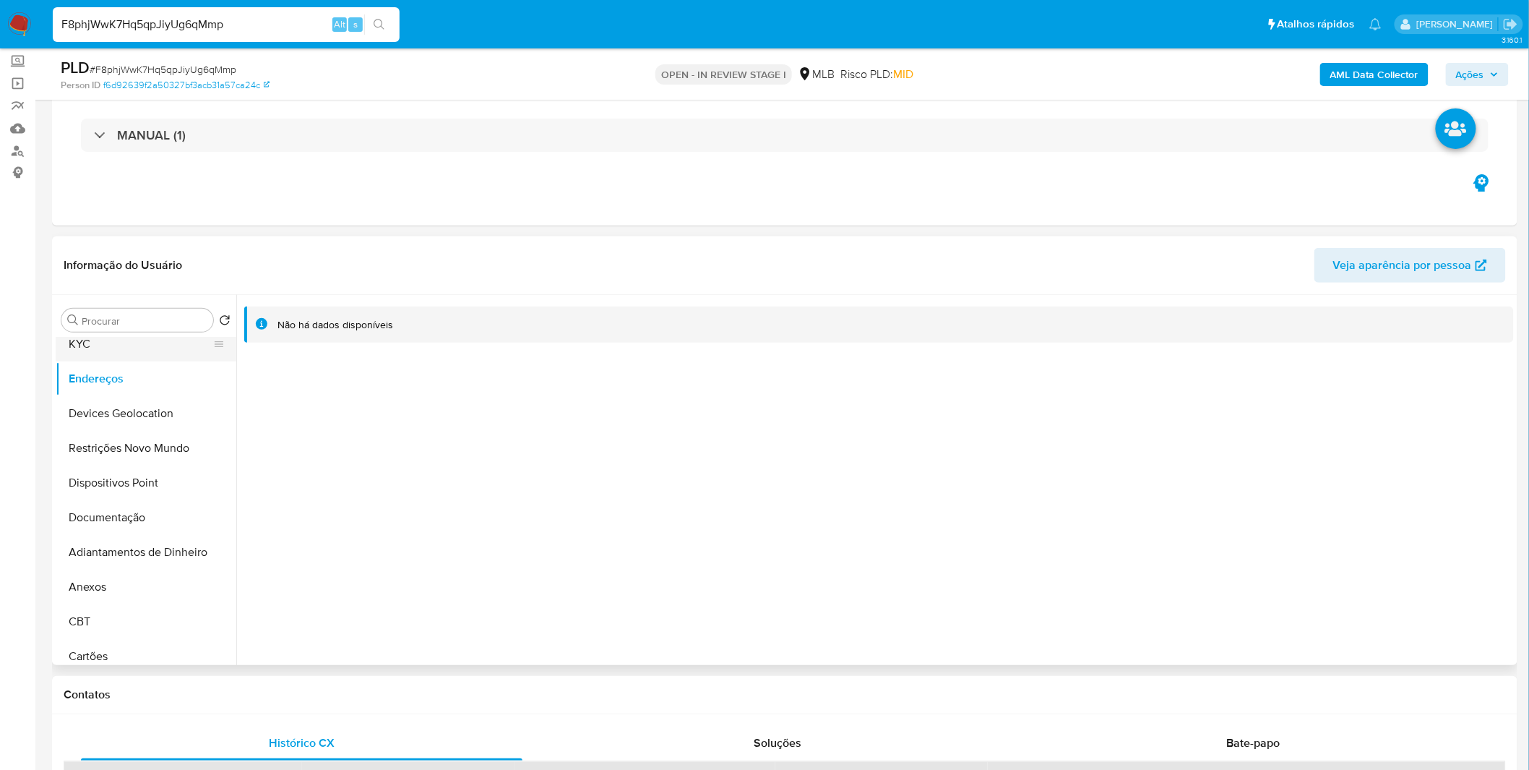
click at [103, 340] on button "KYC" at bounding box center [140, 344] width 169 height 35
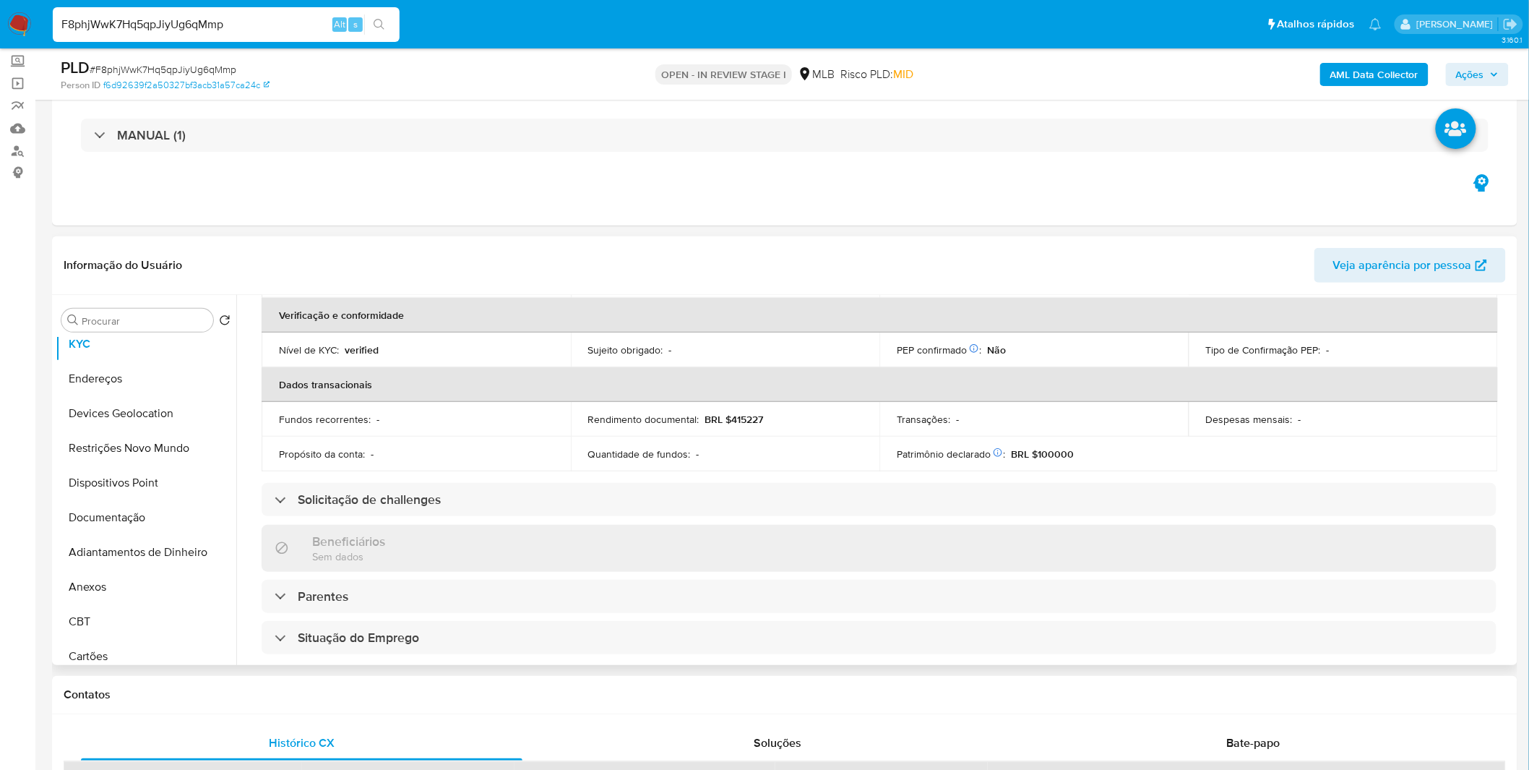
scroll to position [321, 0]
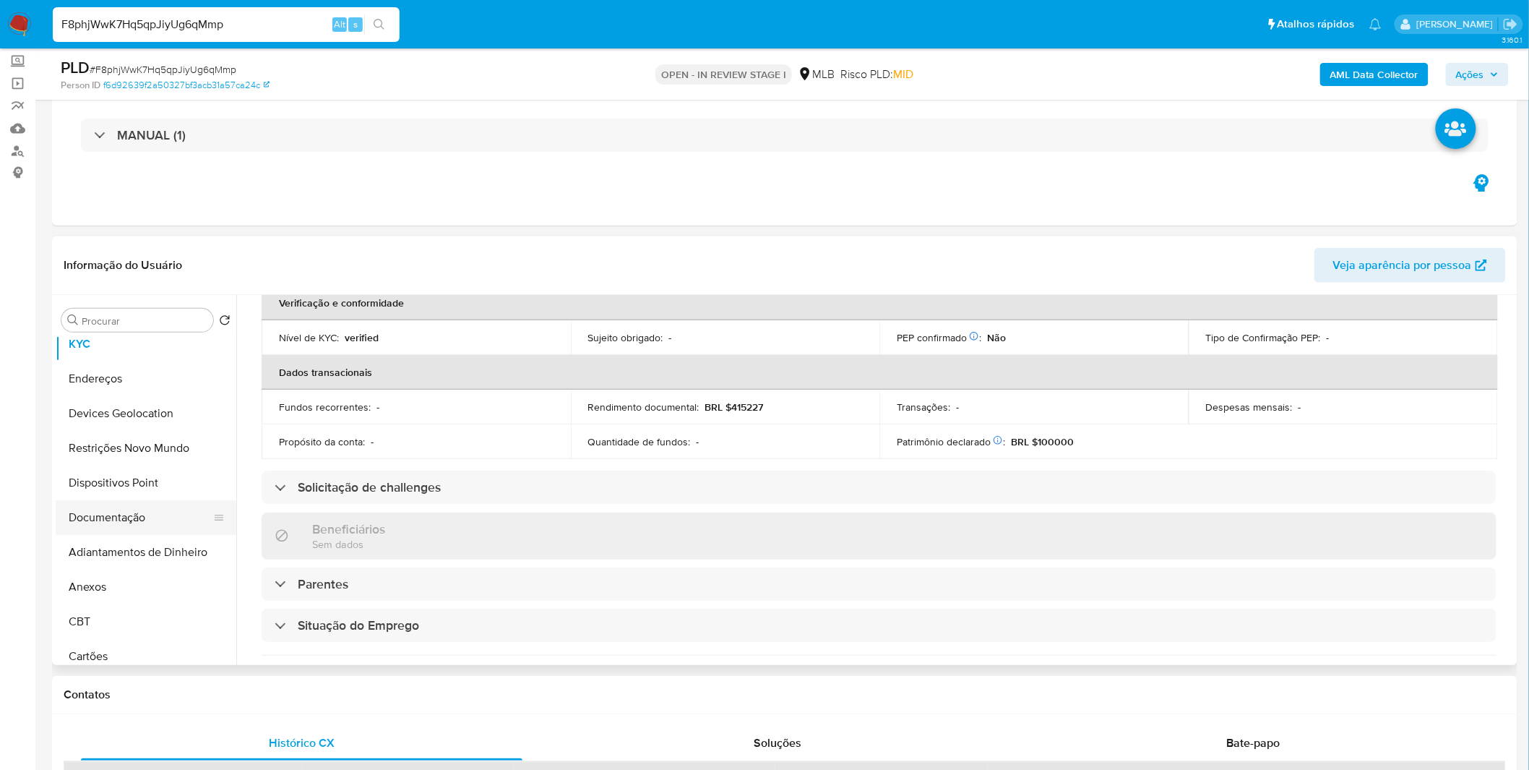
click at [145, 525] on button "Documentação" at bounding box center [140, 517] width 169 height 35
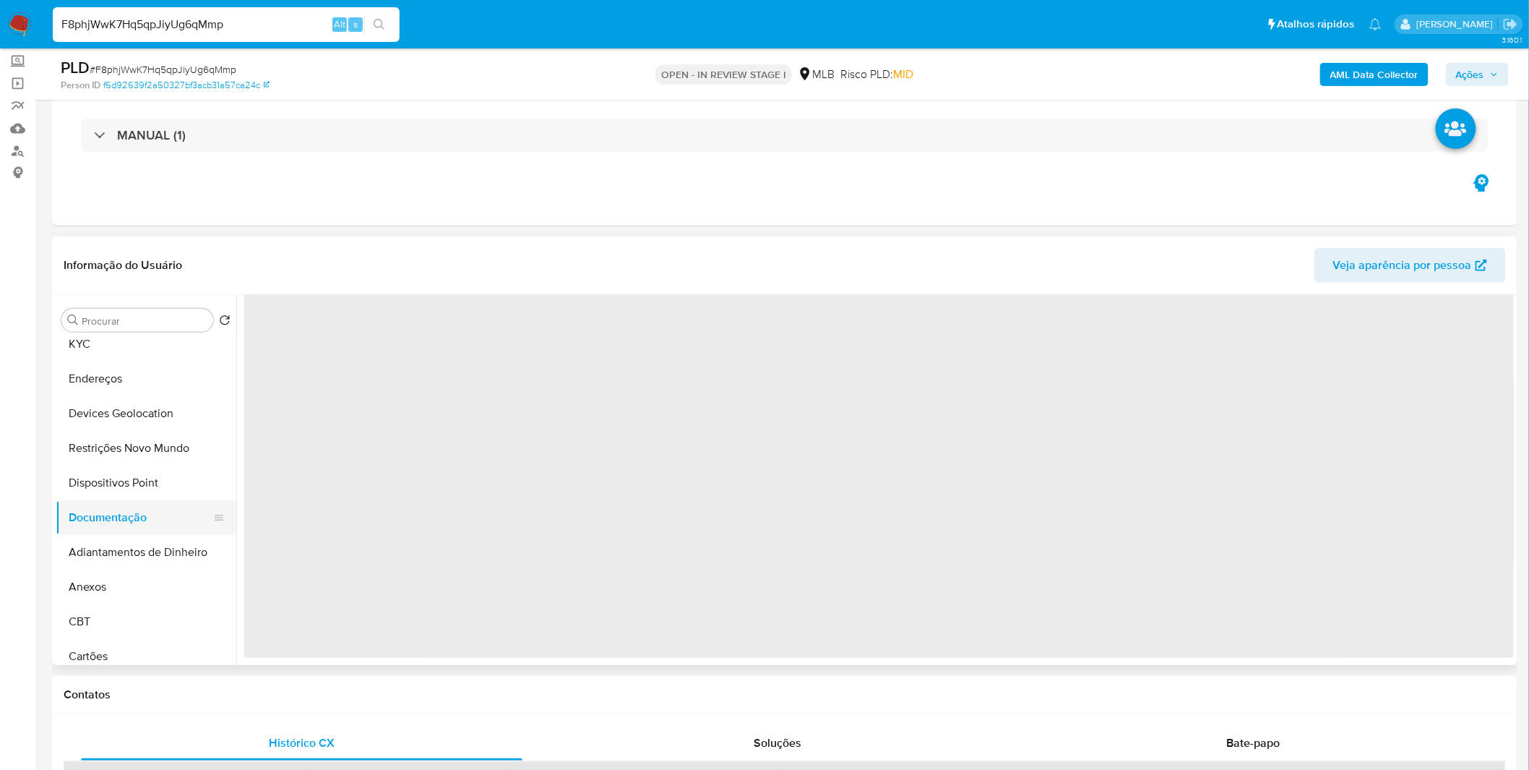
scroll to position [0, 0]
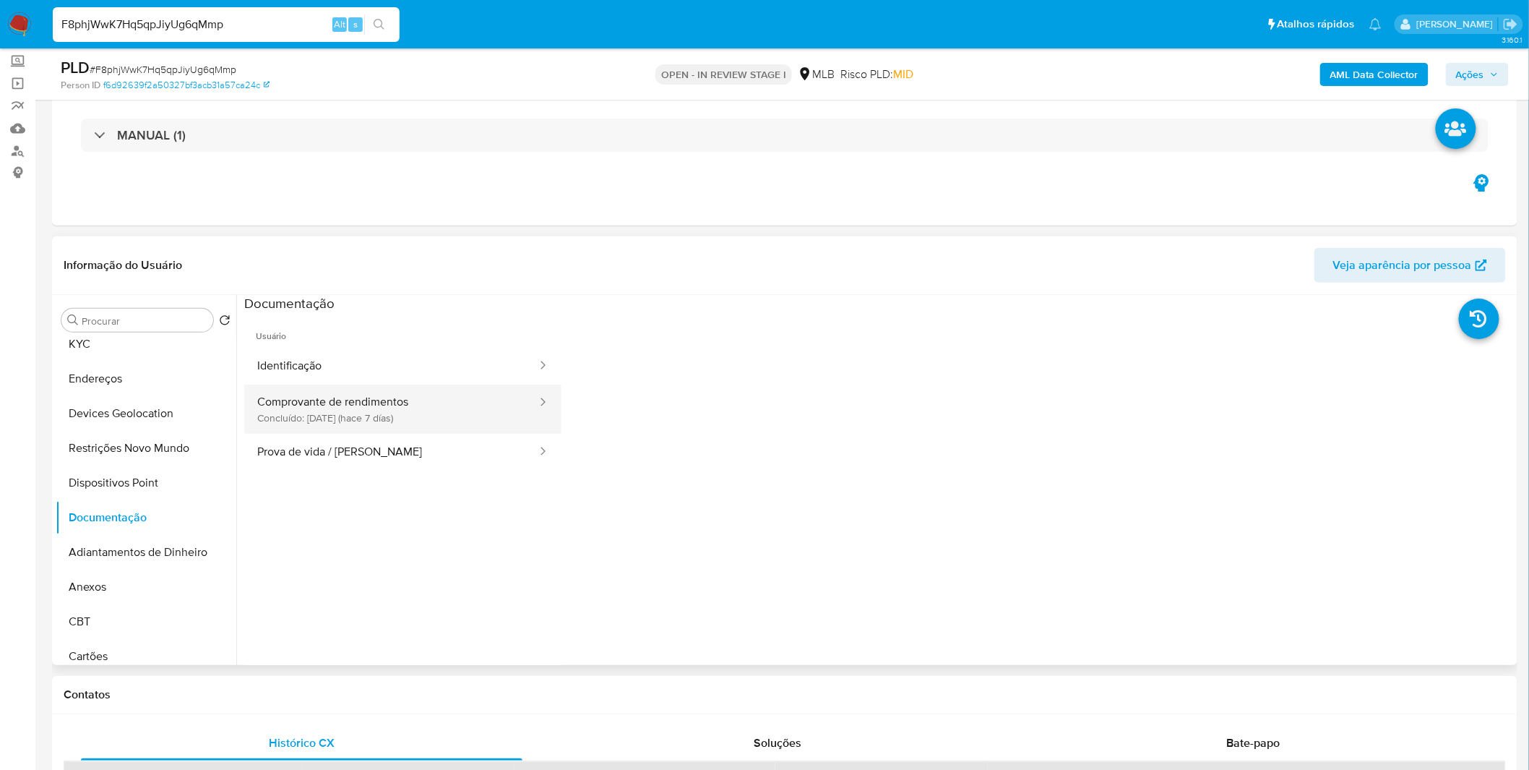
click at [388, 408] on button "Comprovante de rendimentos Concluído: 17/09/2025 (hace 7 días)" at bounding box center [391, 409] width 294 height 49
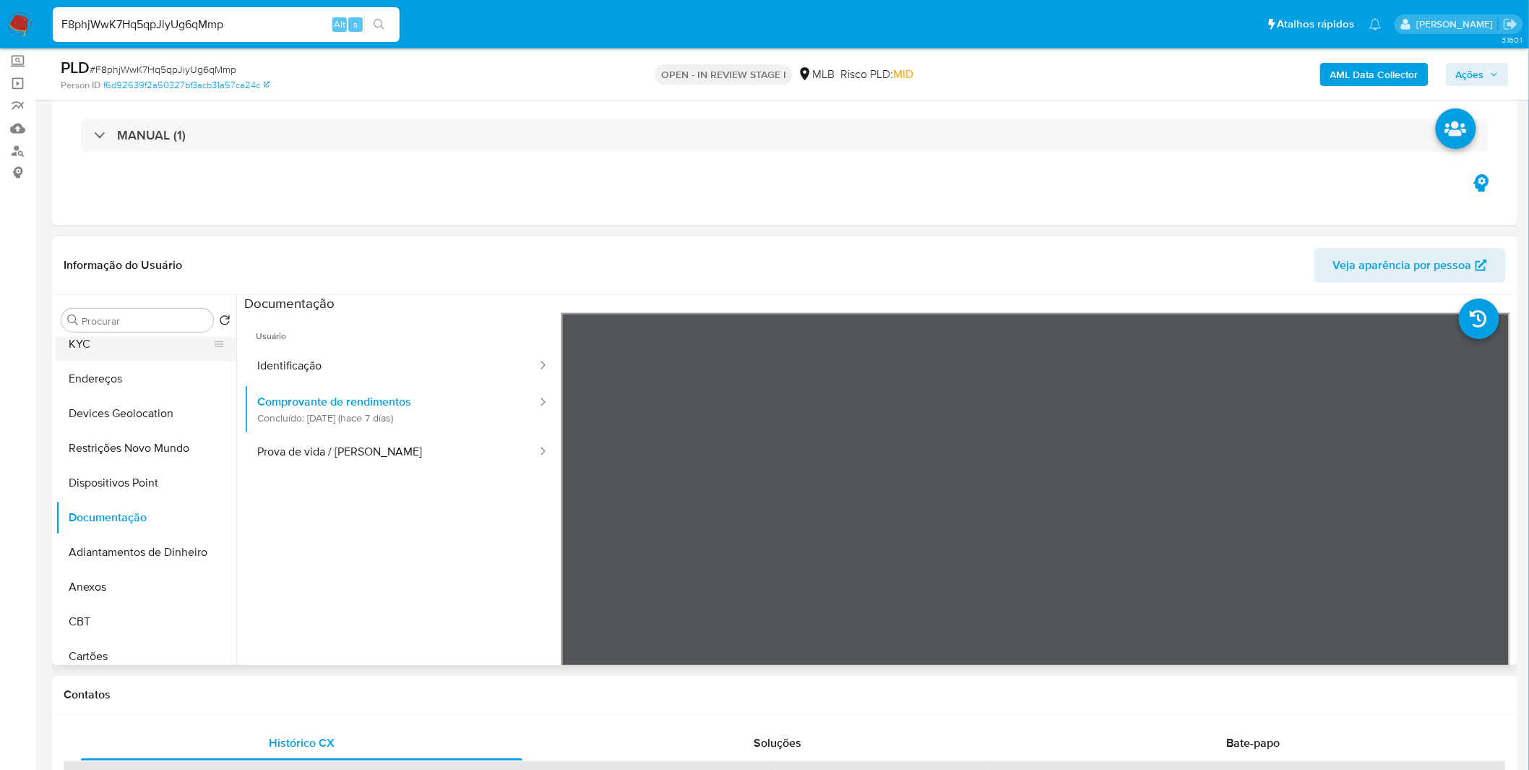
click at [124, 348] on button "KYC" at bounding box center [140, 344] width 169 height 35
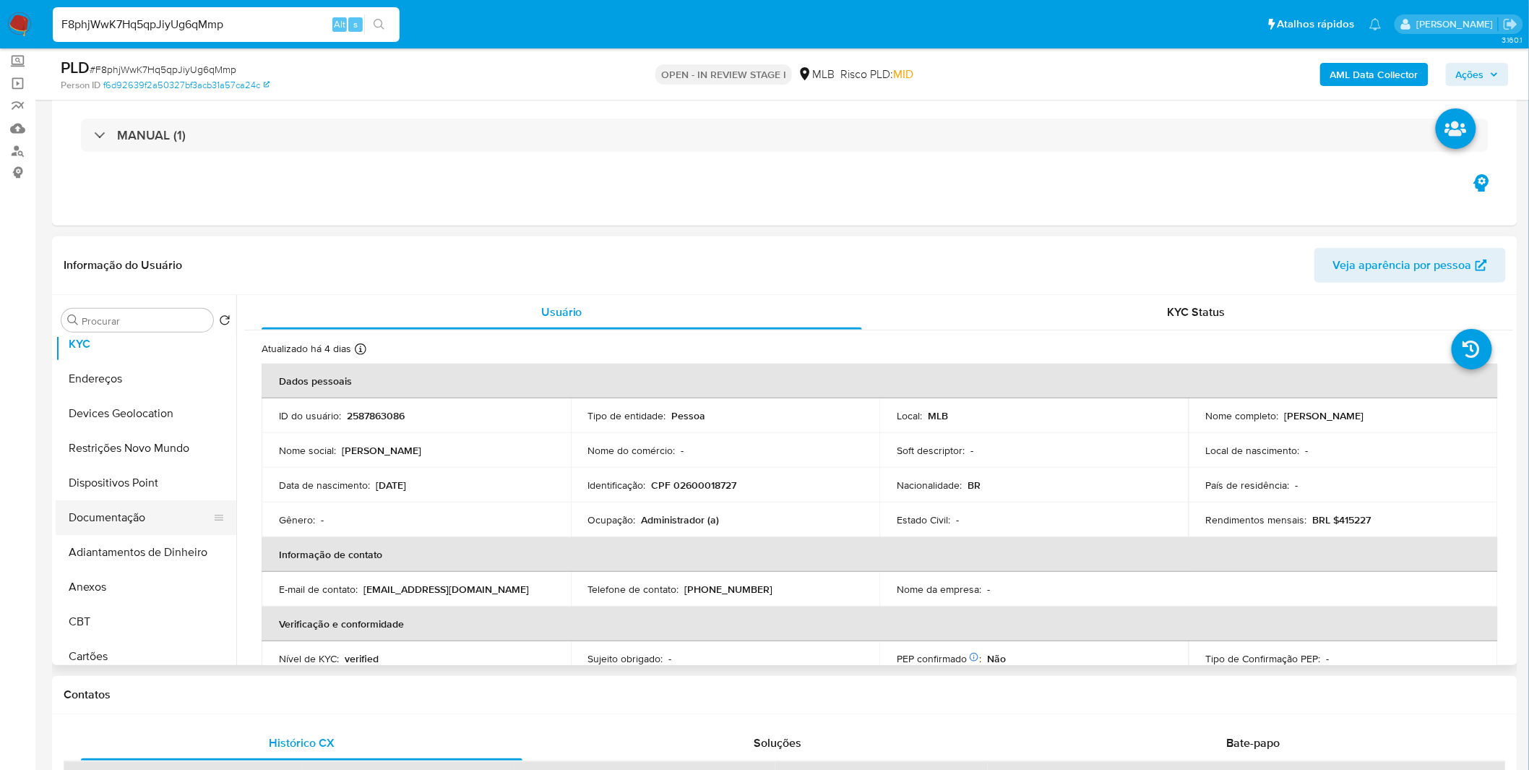
click at [159, 533] on button "Documentação" at bounding box center [140, 517] width 169 height 35
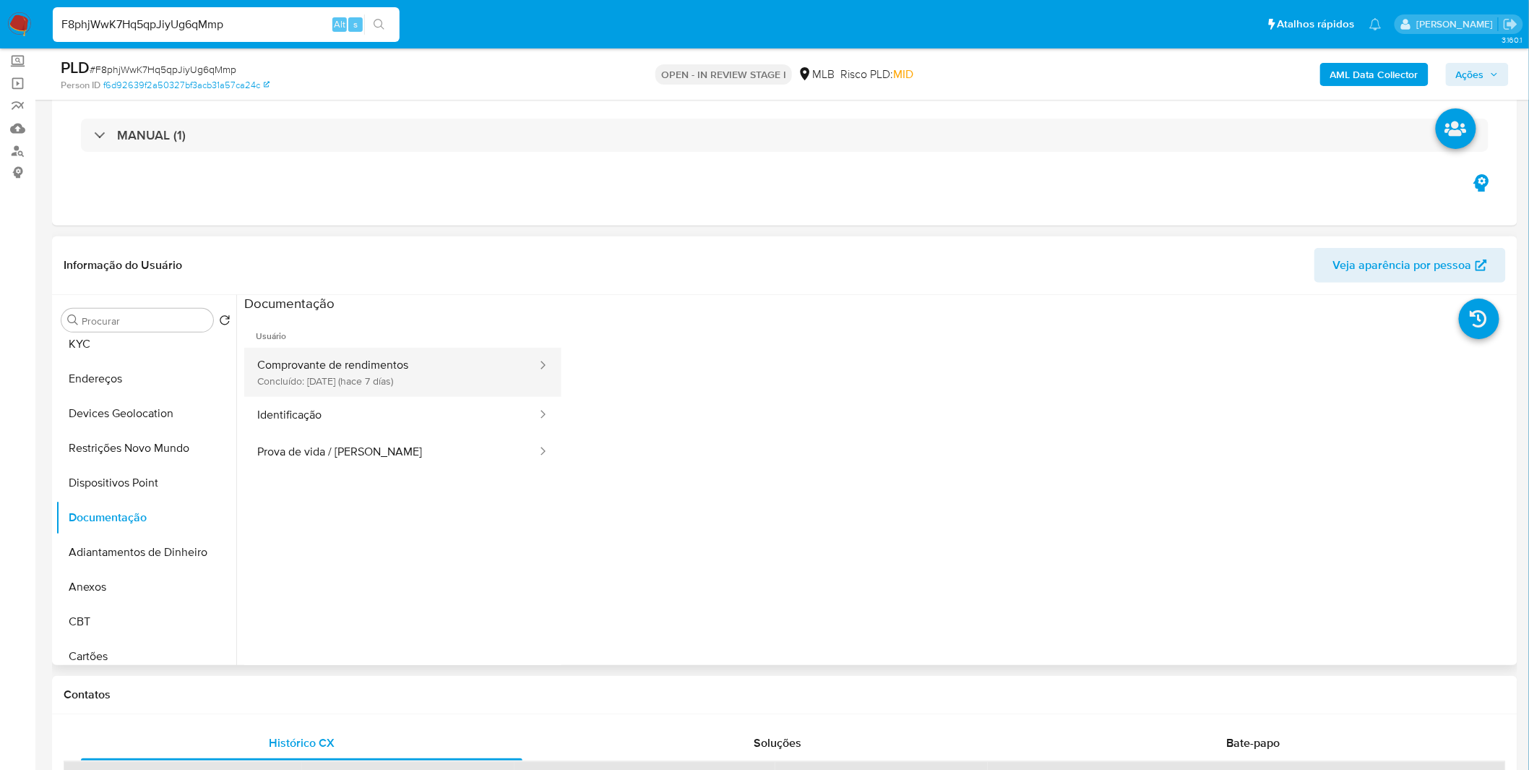
click at [398, 370] on button "Comprovante de rendimentos Concluído: 17/09/2025 (hace 7 días)" at bounding box center [391, 372] width 294 height 49
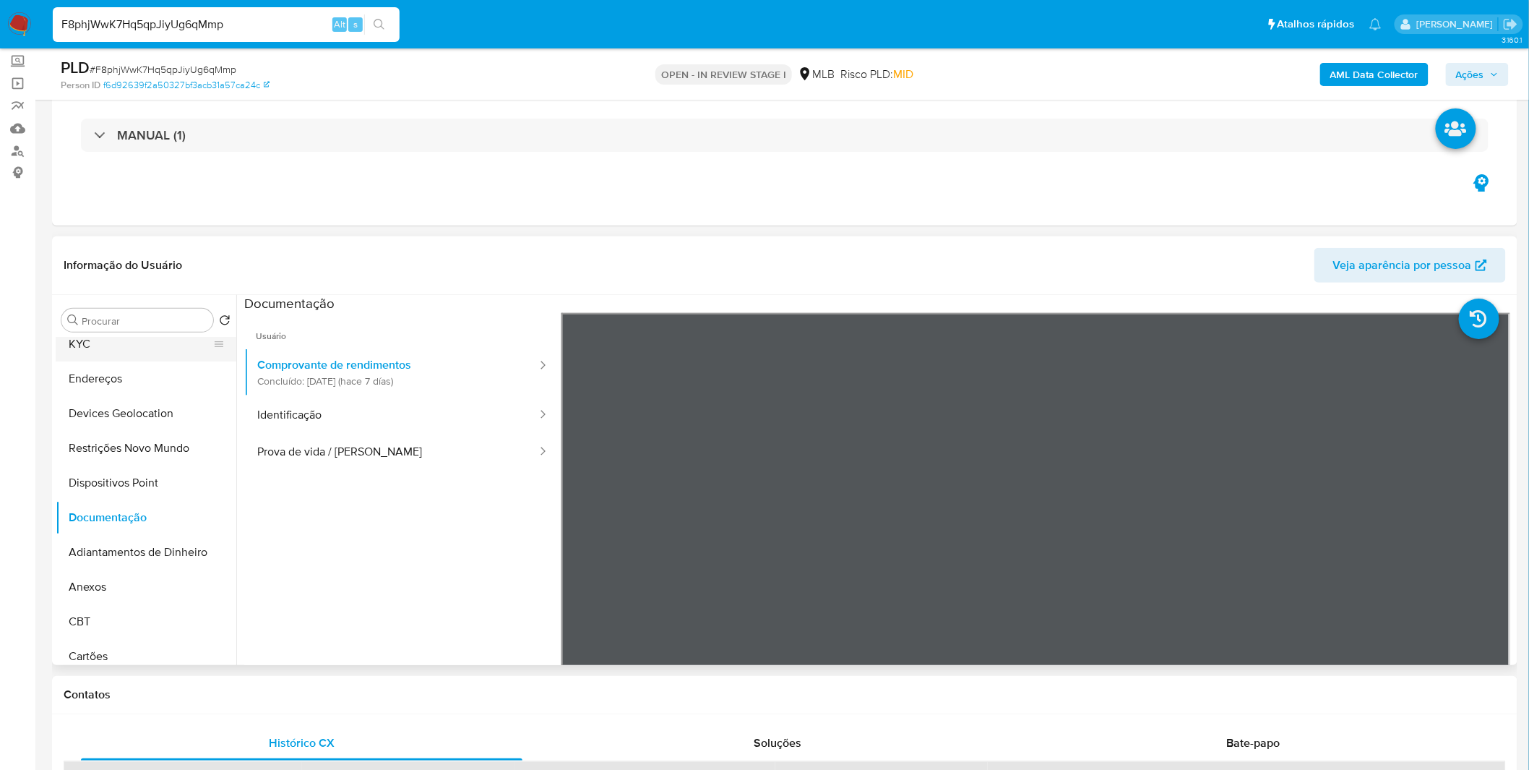
click at [167, 355] on button "KYC" at bounding box center [140, 344] width 169 height 35
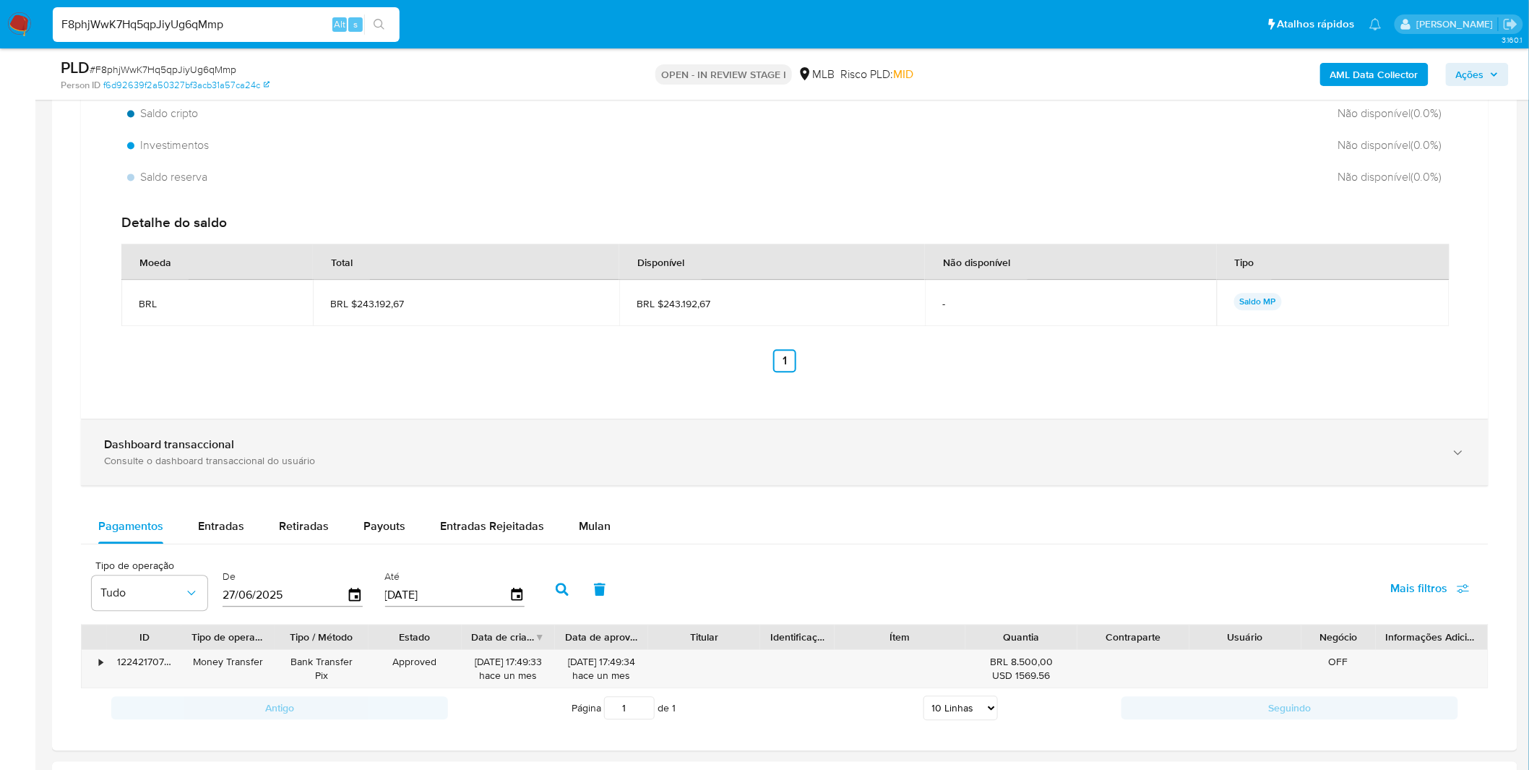
scroll to position [1284, 0]
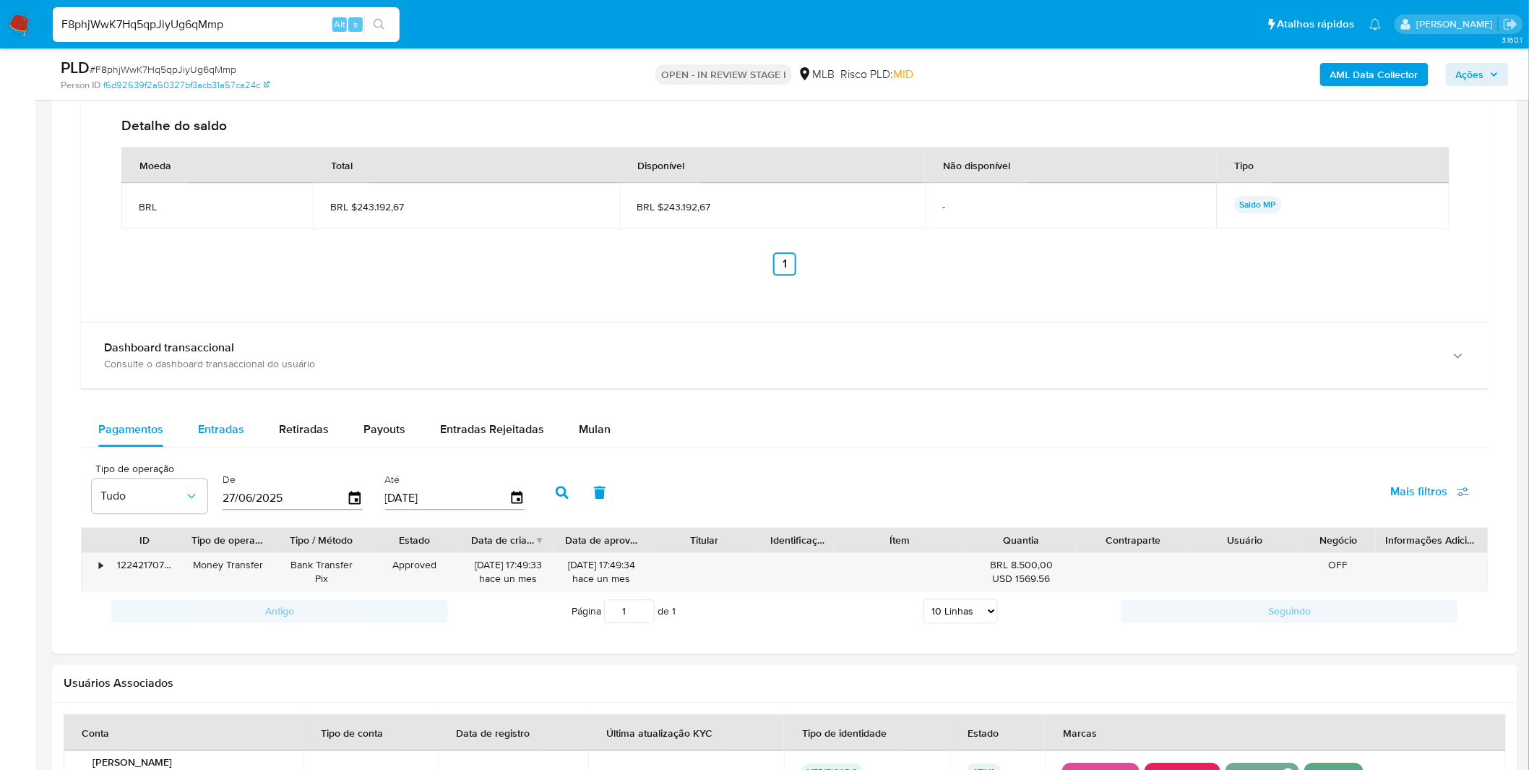
click at [229, 427] on span "Entradas" at bounding box center [221, 429] width 46 height 17
select select "10"
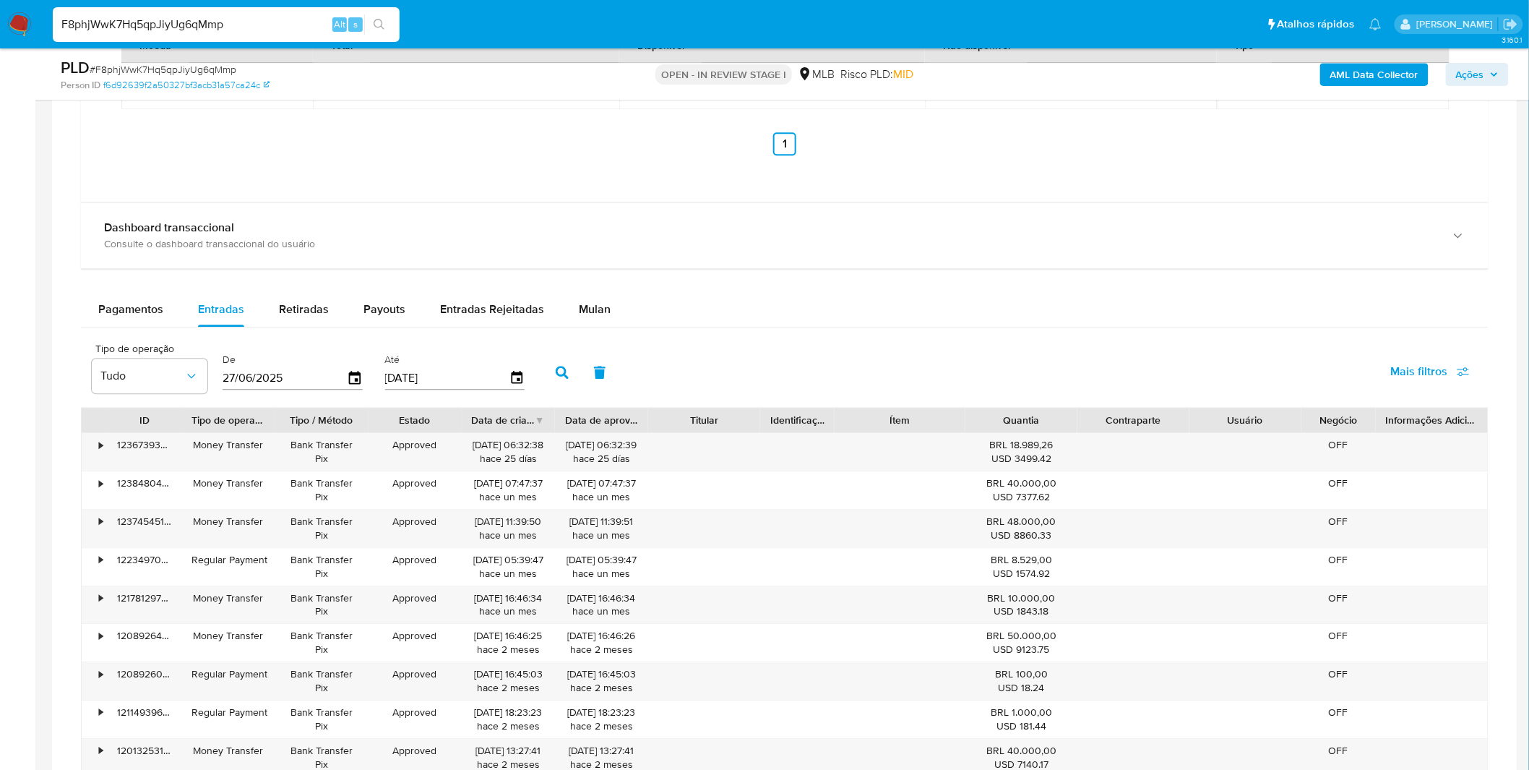
scroll to position [1606, 0]
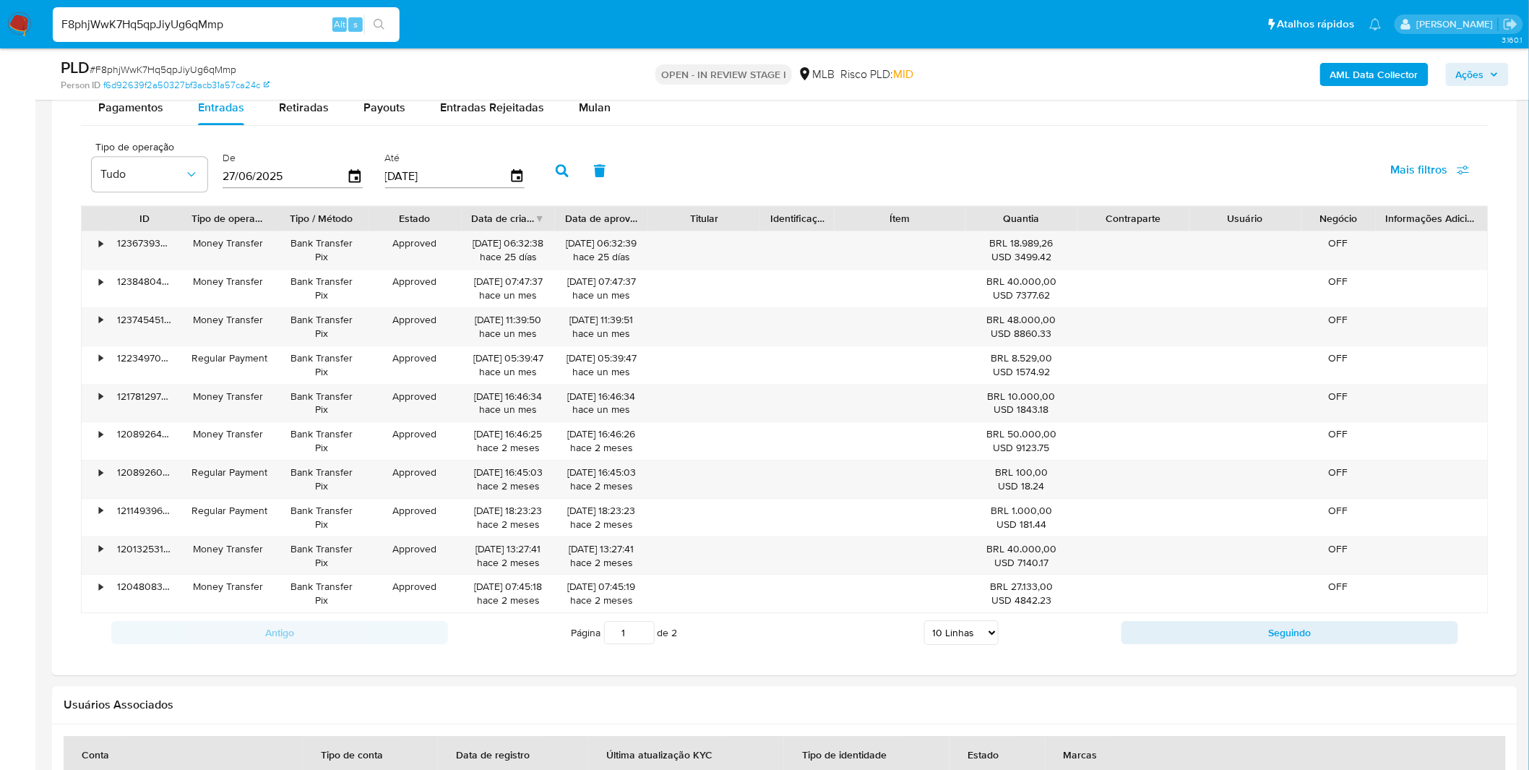
click at [938, 636] on select "5 Linhas 10 Linhas 20 Linhas 25 Linhas 50 Linhas 100 Linhas" at bounding box center [961, 632] width 74 height 25
click at [938, 635] on select "5 Linhas 10 Linhas 20 Linhas 25 Linhas 50 Linhas 100 Linhas" at bounding box center [961, 632] width 74 height 25
click at [945, 634] on select "5 Linhas 10 Linhas 20 Linhas 25 Linhas 50 Linhas 100 Linhas" at bounding box center [961, 632] width 74 height 25
click at [301, 159] on label "De" at bounding box center [293, 158] width 140 height 14
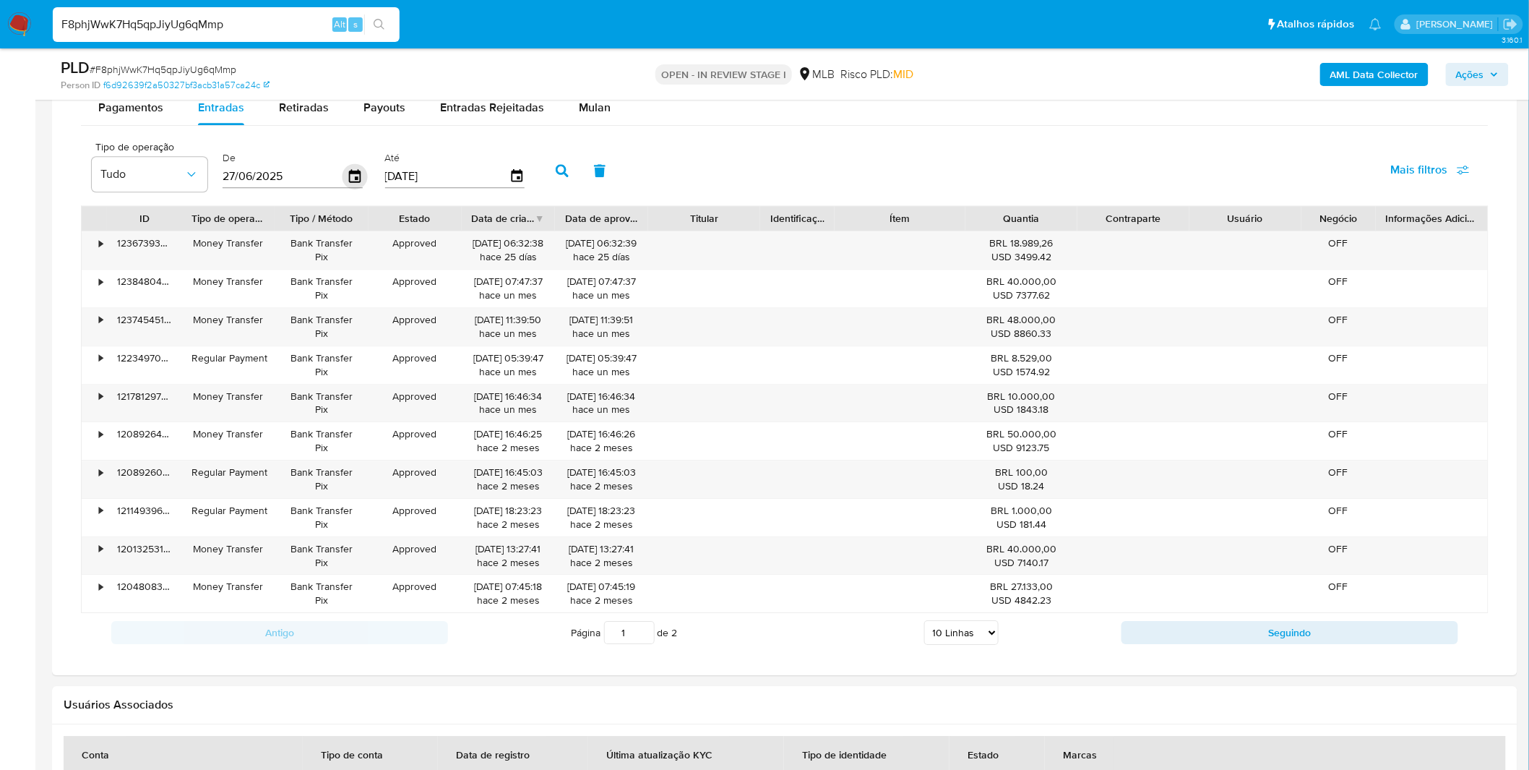
click at [348, 181] on icon "button" at bounding box center [355, 176] width 25 height 25
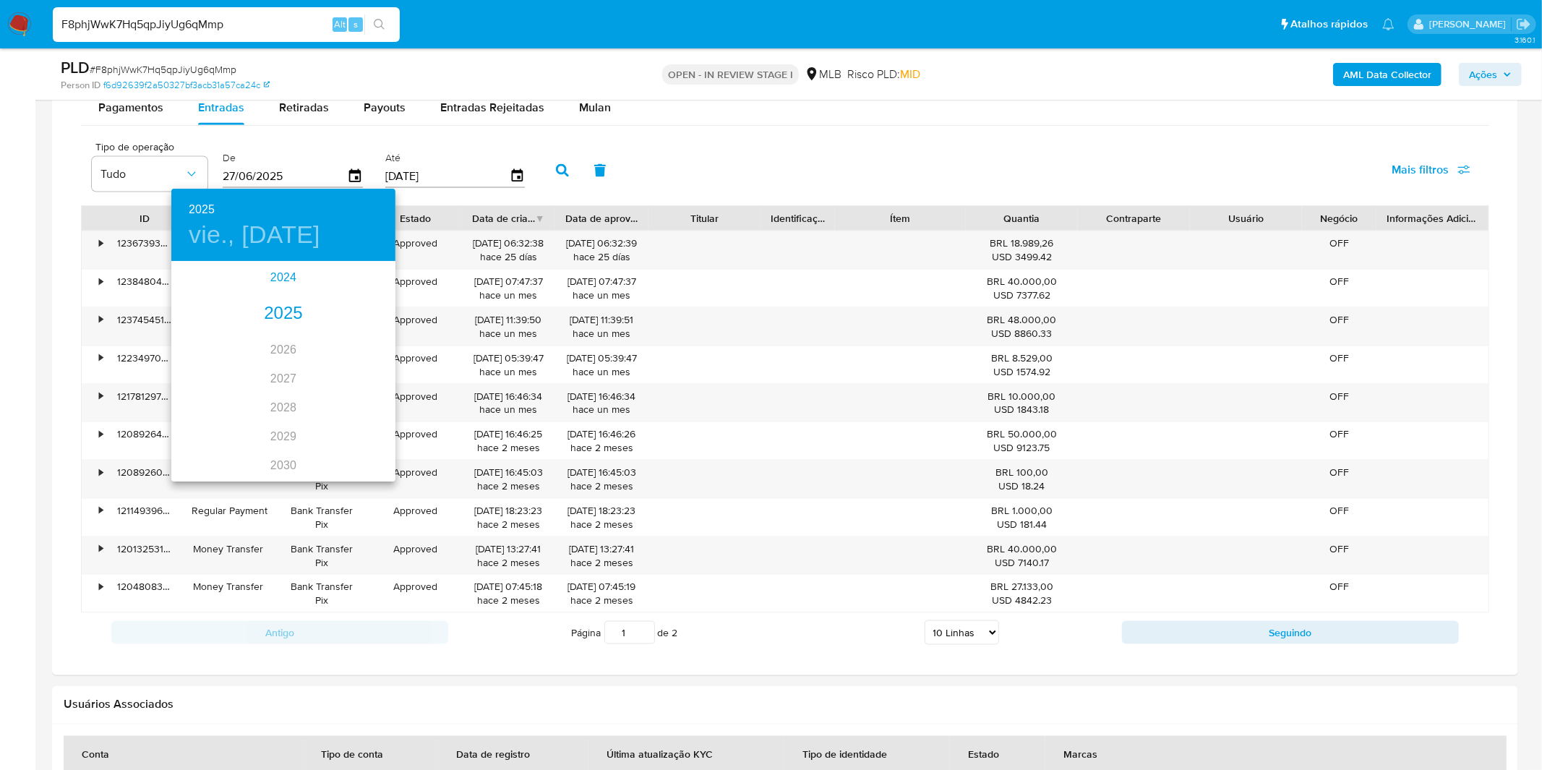
click at [287, 272] on div "2024" at bounding box center [283, 277] width 224 height 29
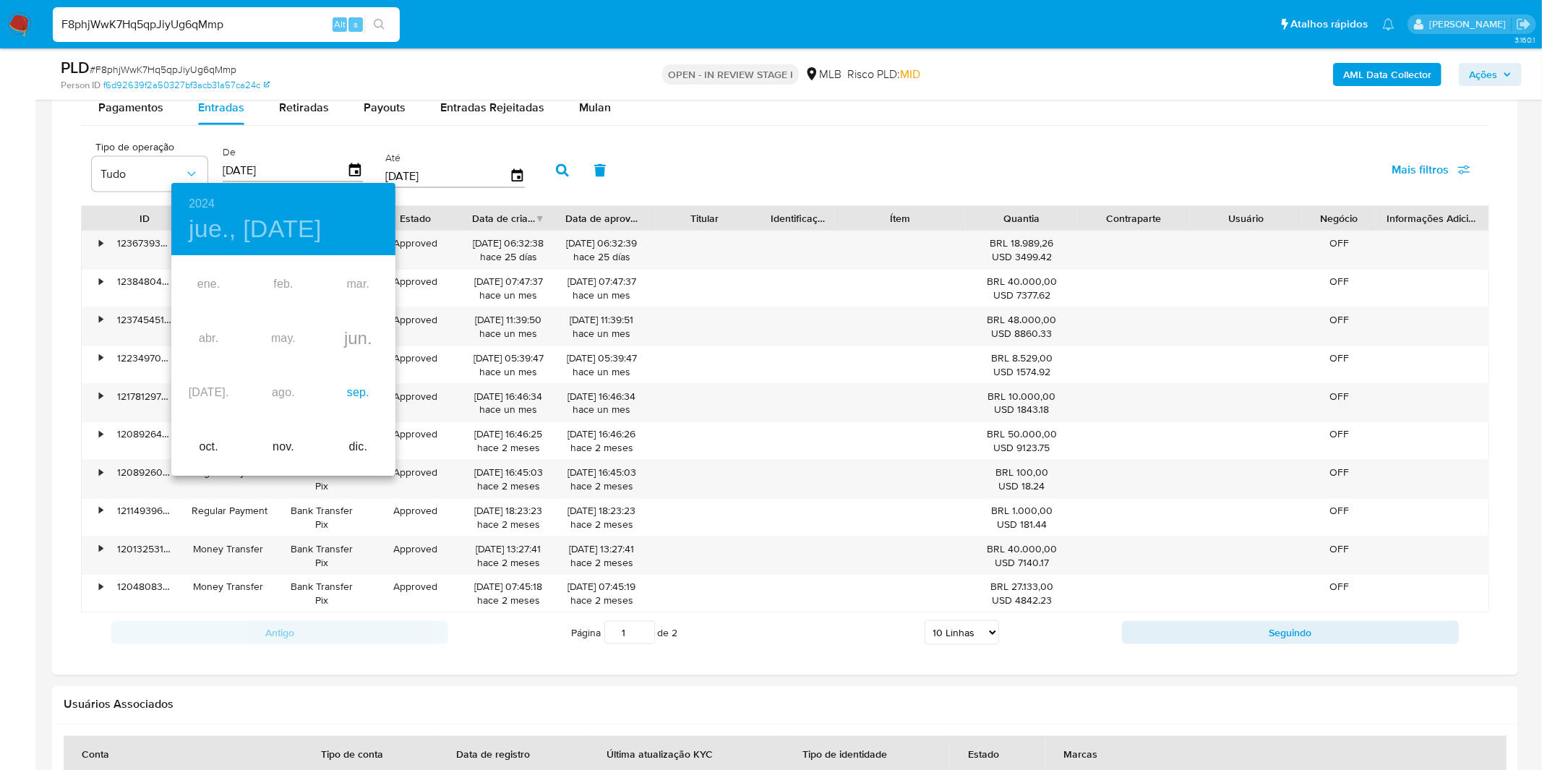
click at [360, 388] on div "sep." at bounding box center [358, 393] width 74 height 54
type input "27/09/2024"
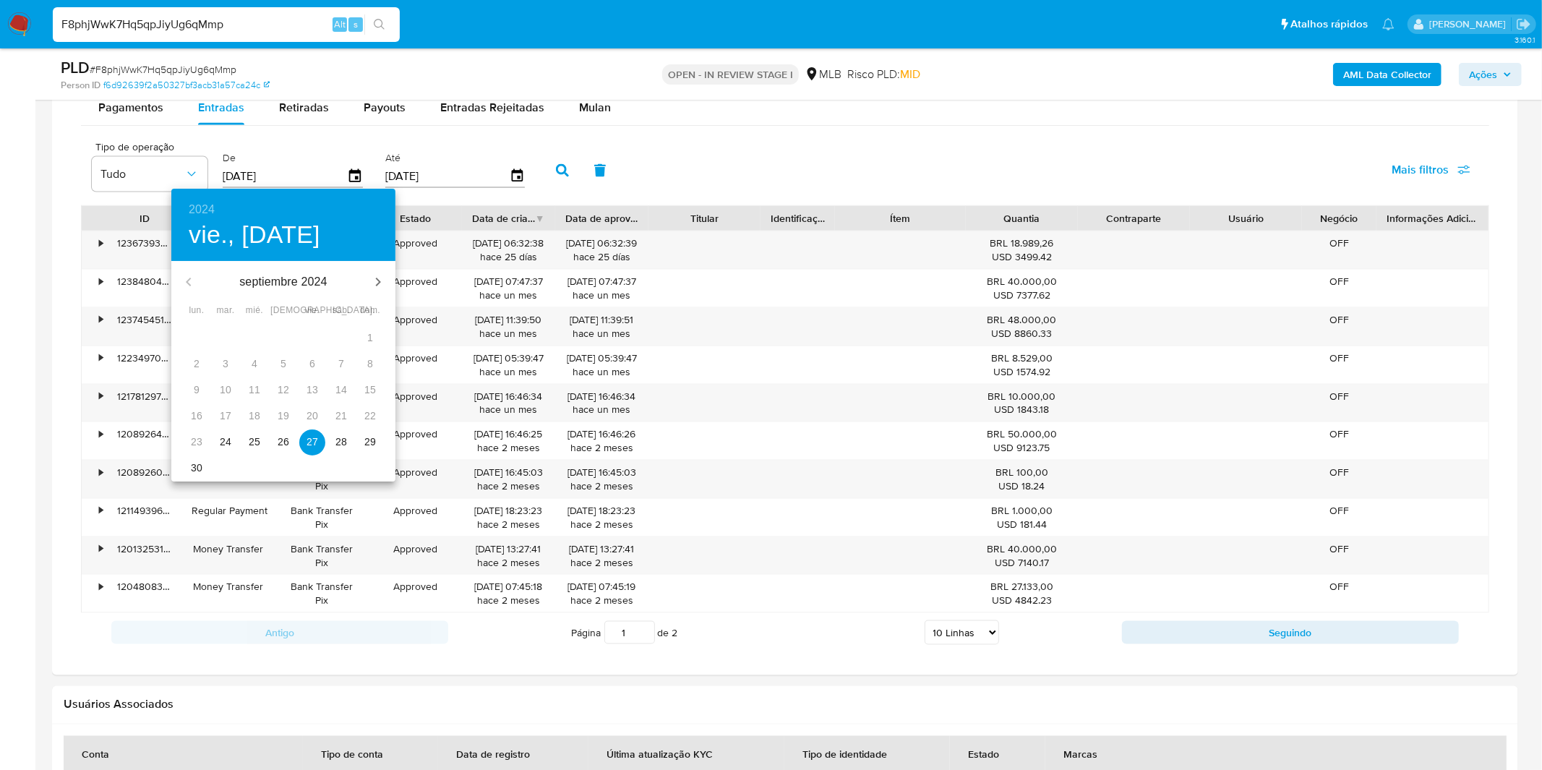
click at [305, 445] on span "27" at bounding box center [312, 441] width 26 height 14
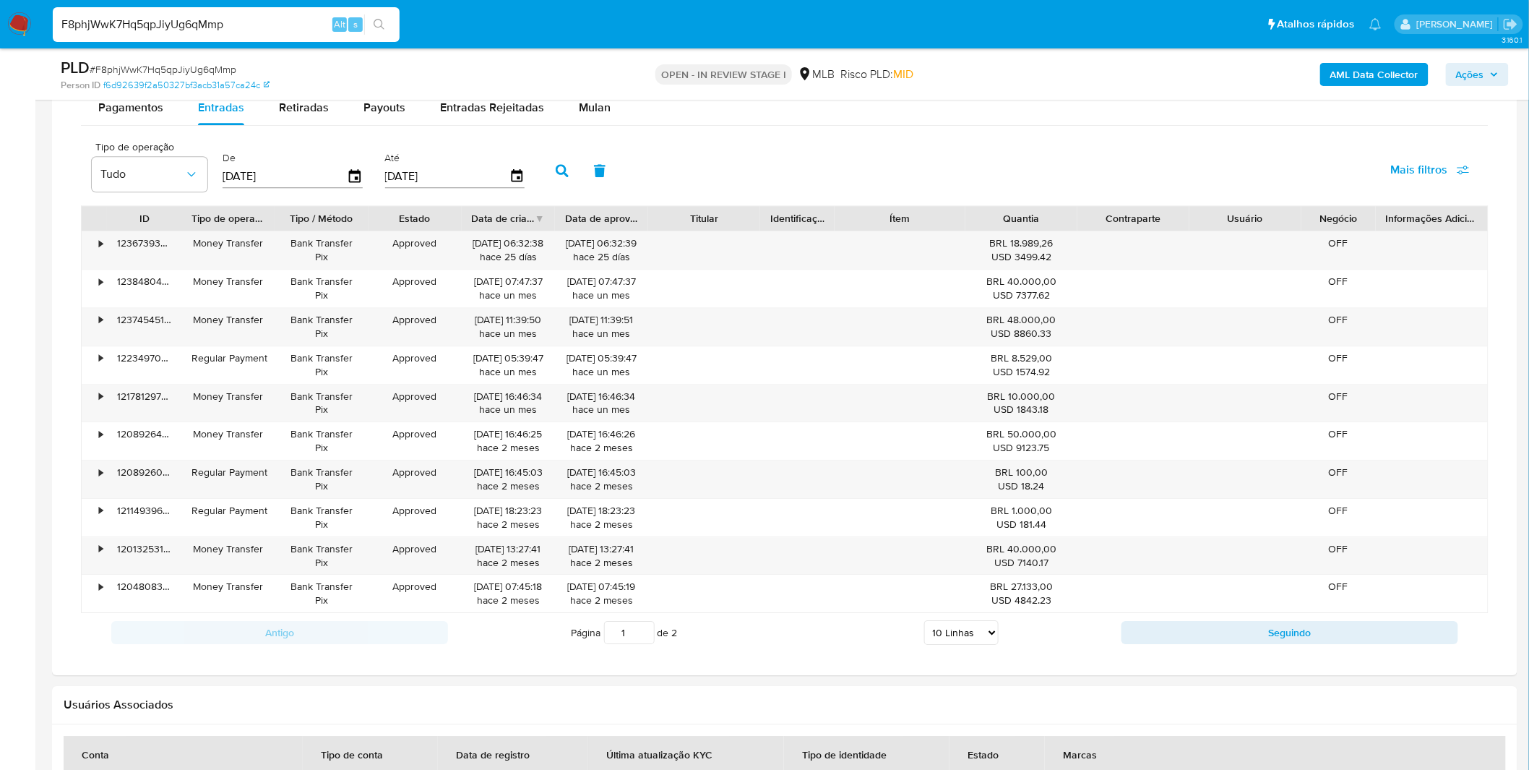
click at [562, 181] on button "button" at bounding box center [563, 170] width 38 height 35
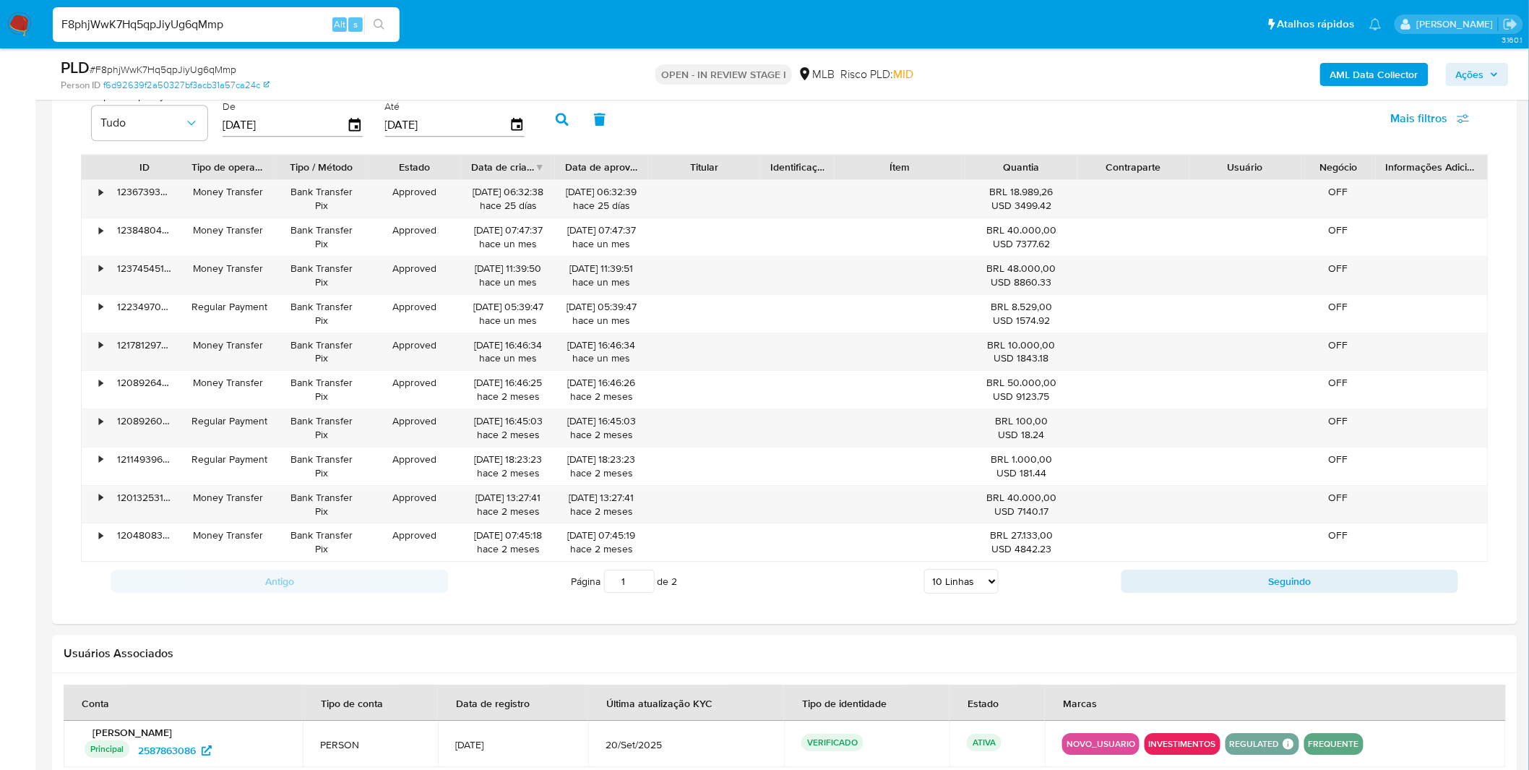
scroll to position [1686, 0]
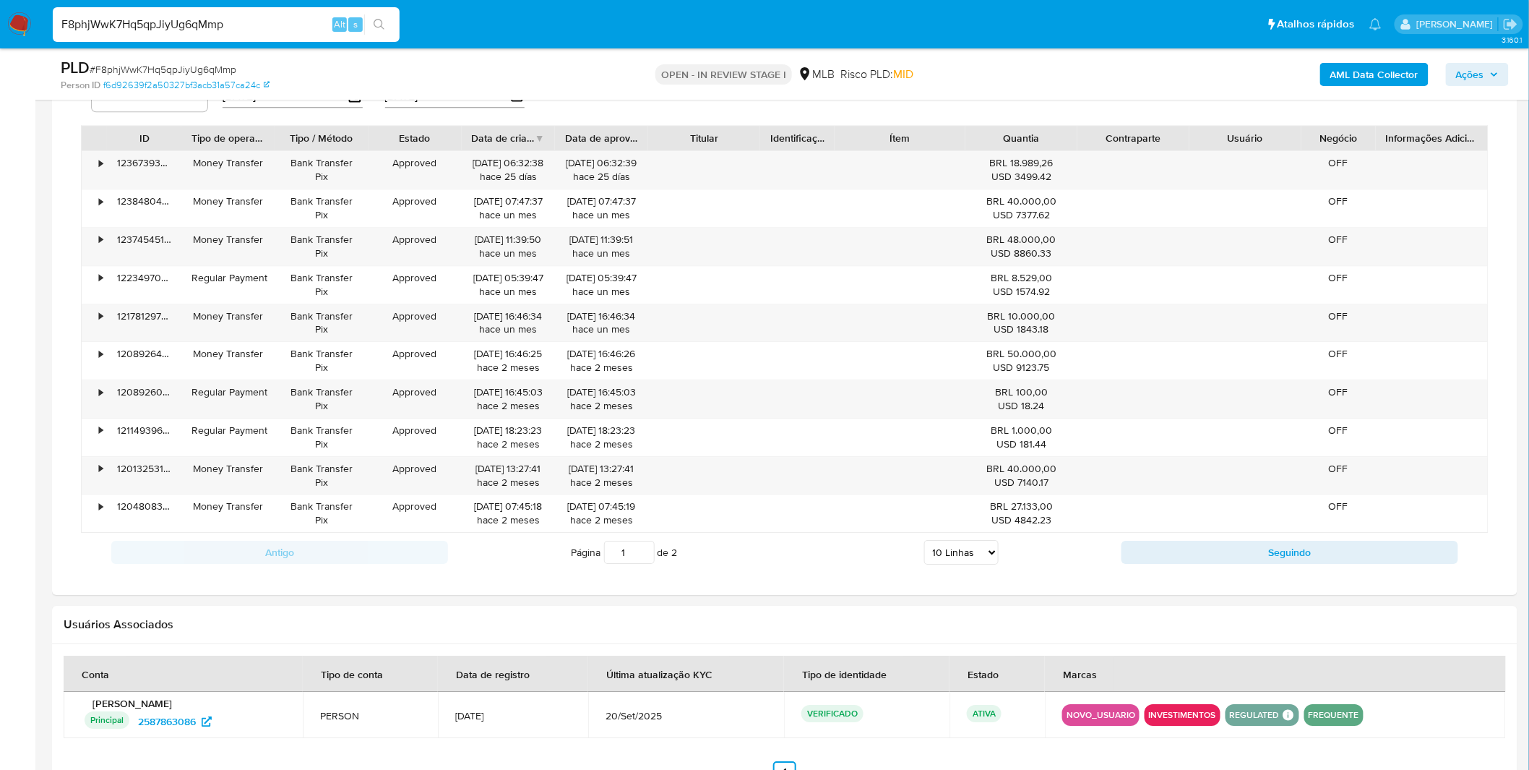
click at [944, 558] on select "5 Linhas 10 Linhas 20 Linhas 25 Linhas 50 Linhas 100 Linhas" at bounding box center [961, 552] width 74 height 25
select select "50"
click at [924, 542] on select "5 Linhas 10 Linhas 20 Linhas 25 Linhas 50 Linhas 100 Linhas" at bounding box center [961, 552] width 74 height 25
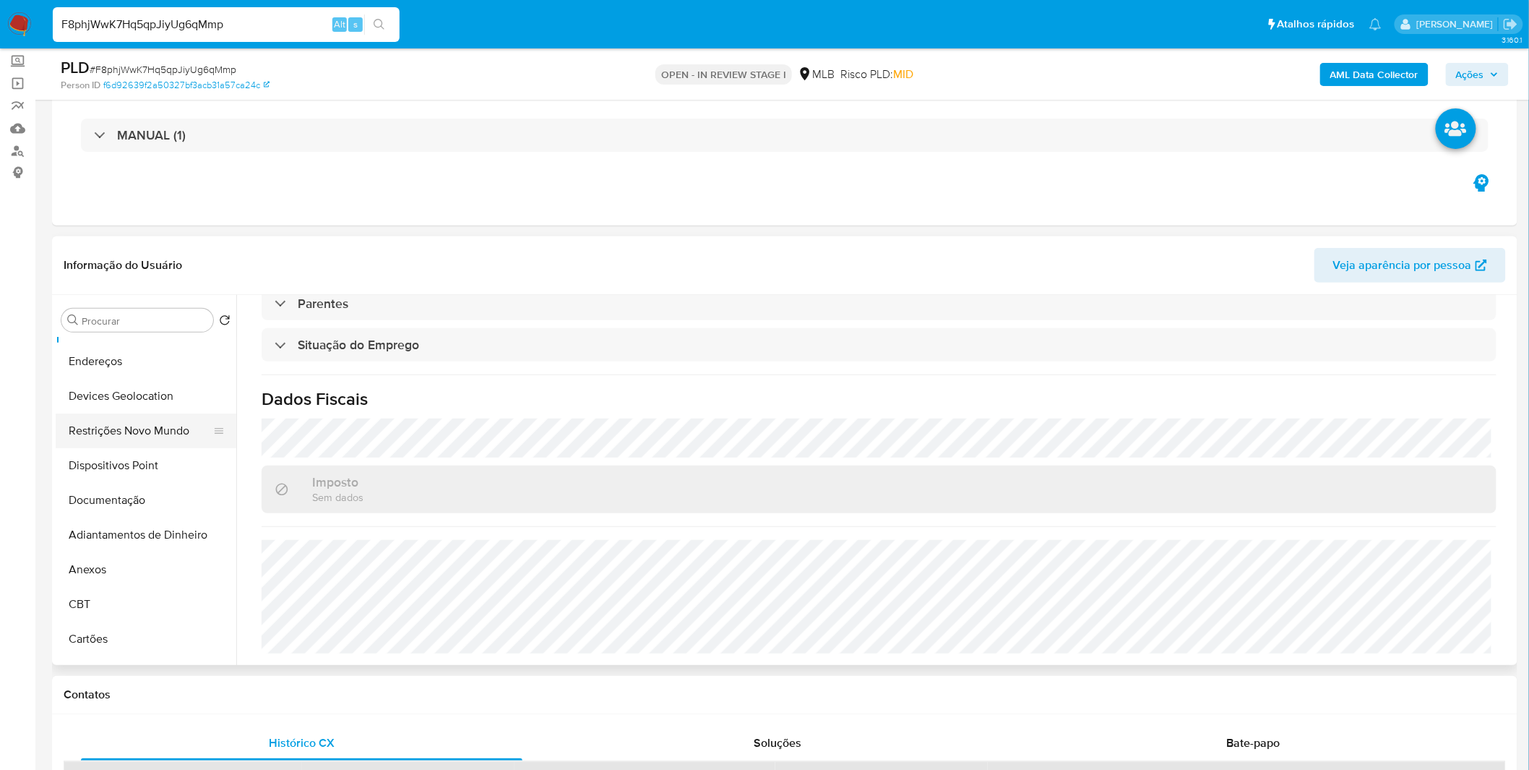
scroll to position [80, 0]
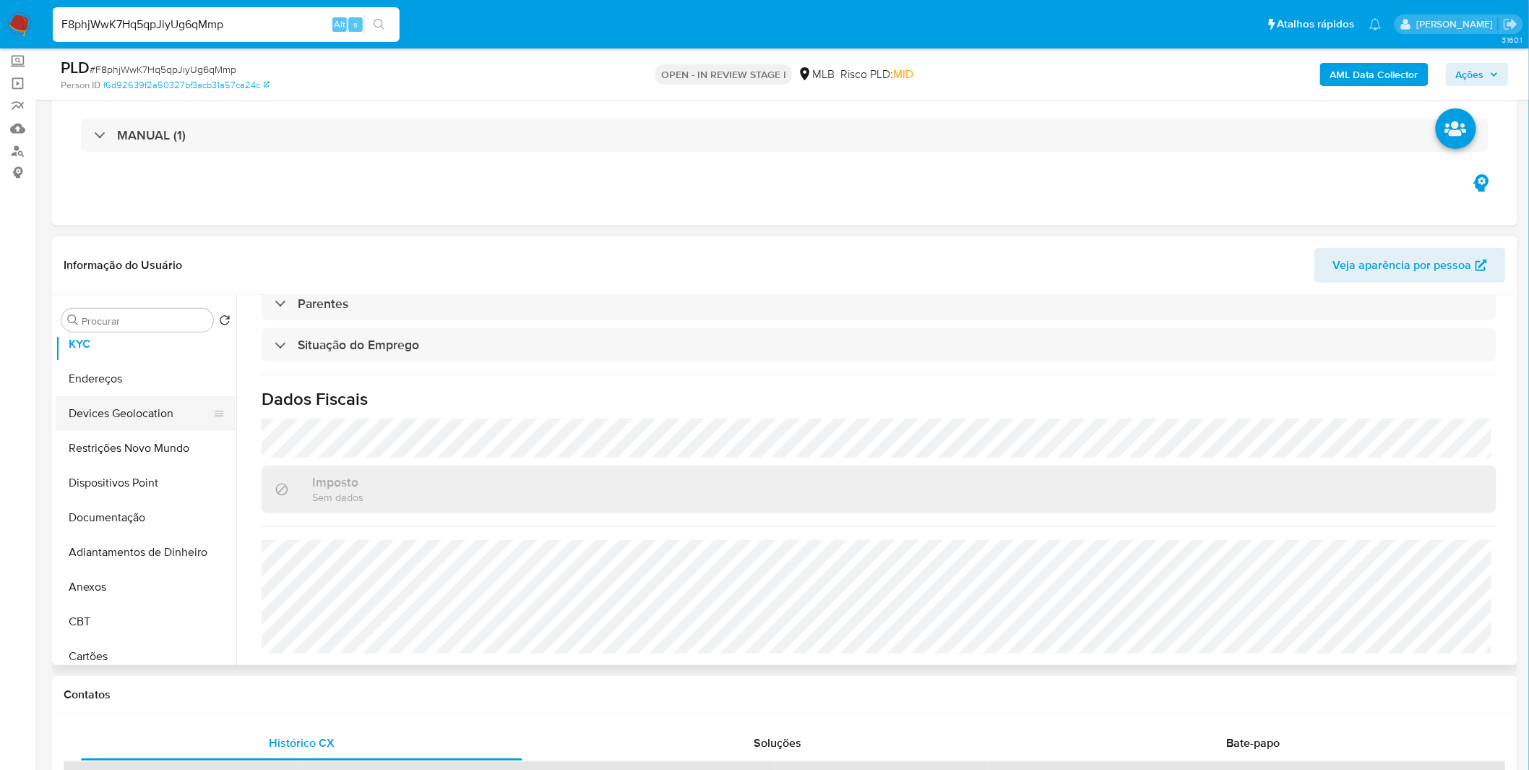
click at [164, 406] on button "Devices Geolocation" at bounding box center [140, 413] width 169 height 35
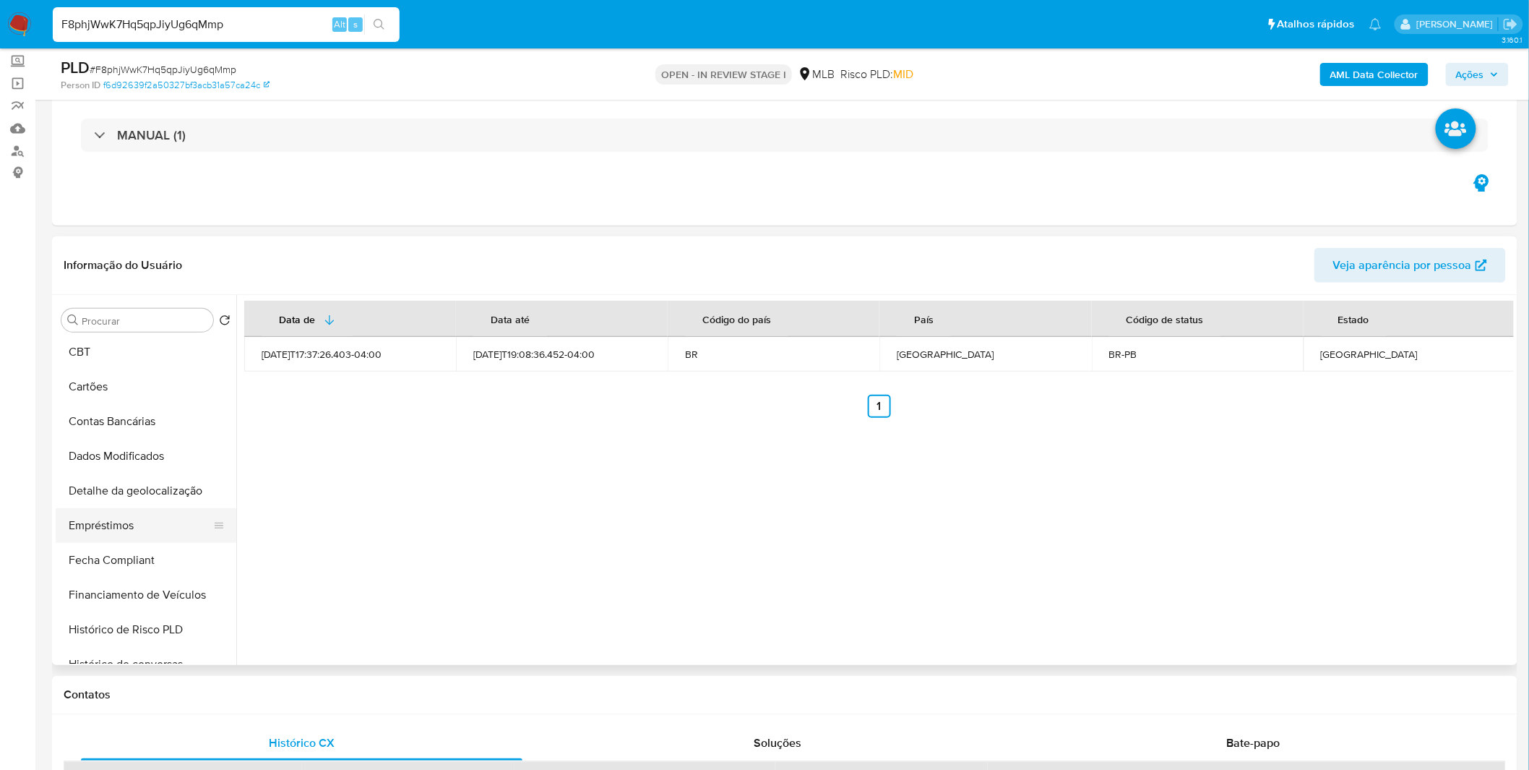
scroll to position [321, 0]
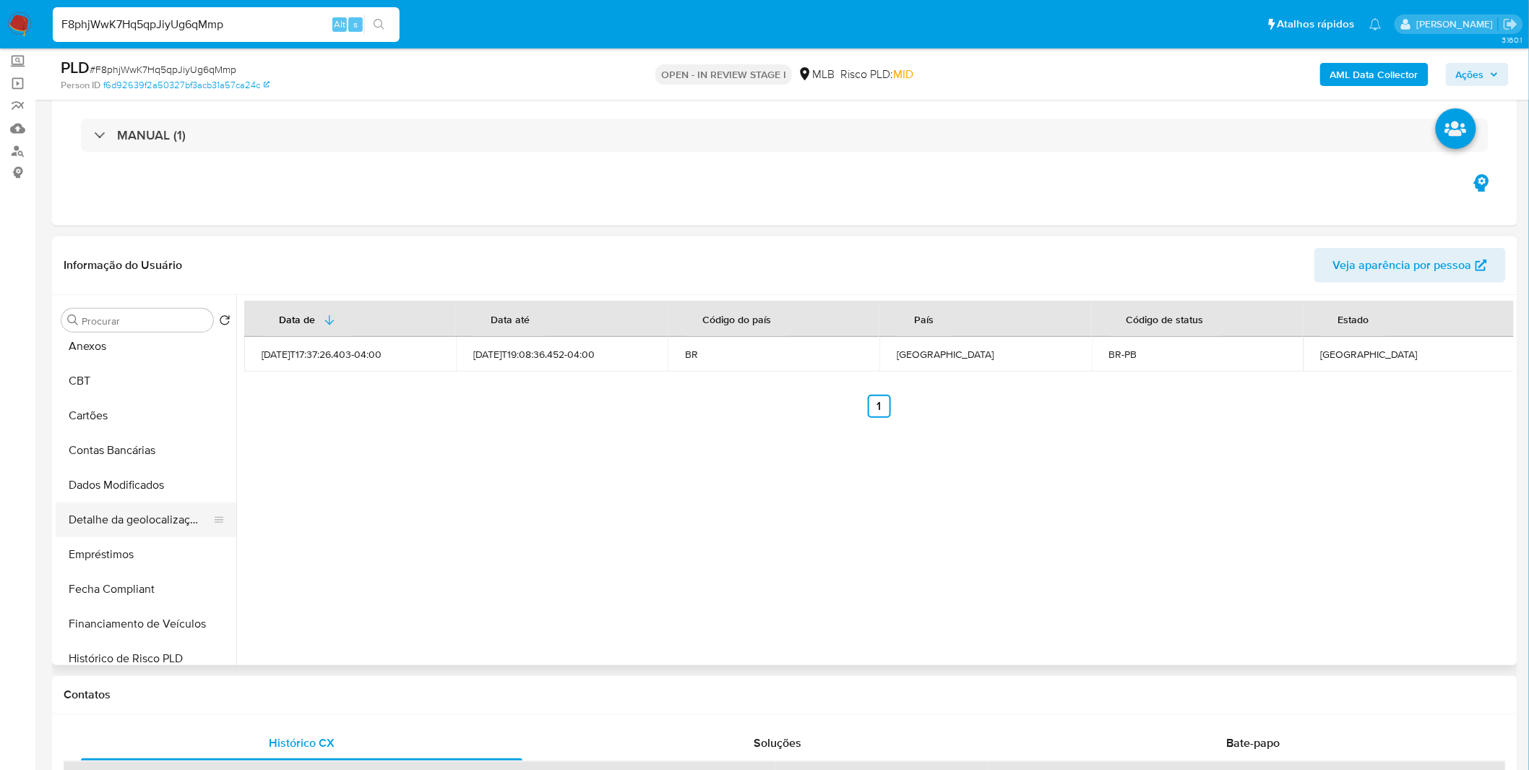
click at [135, 514] on button "Detalhe da geolocalização" at bounding box center [140, 519] width 169 height 35
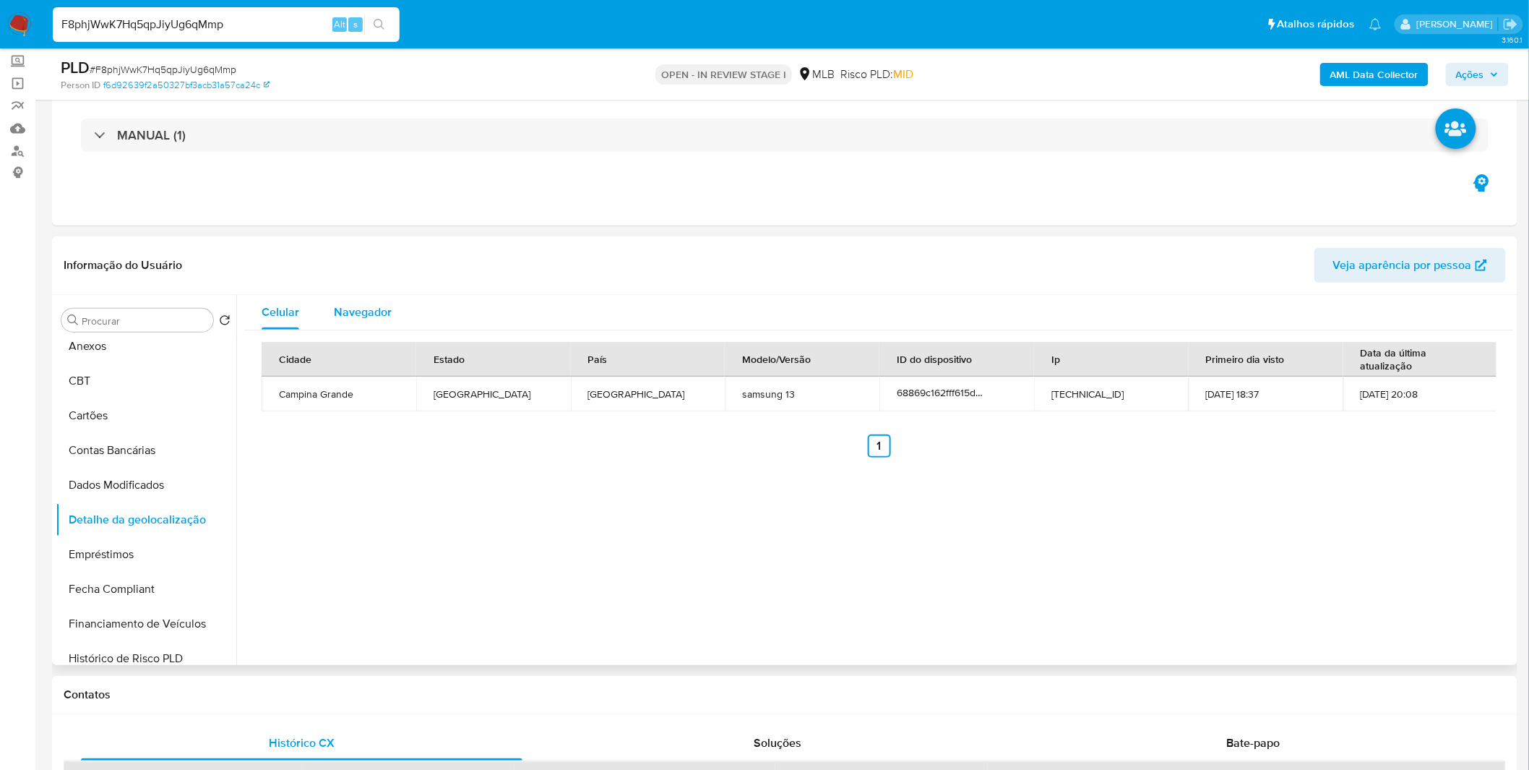
click at [365, 305] on span "Navegador" at bounding box center [363, 312] width 58 height 17
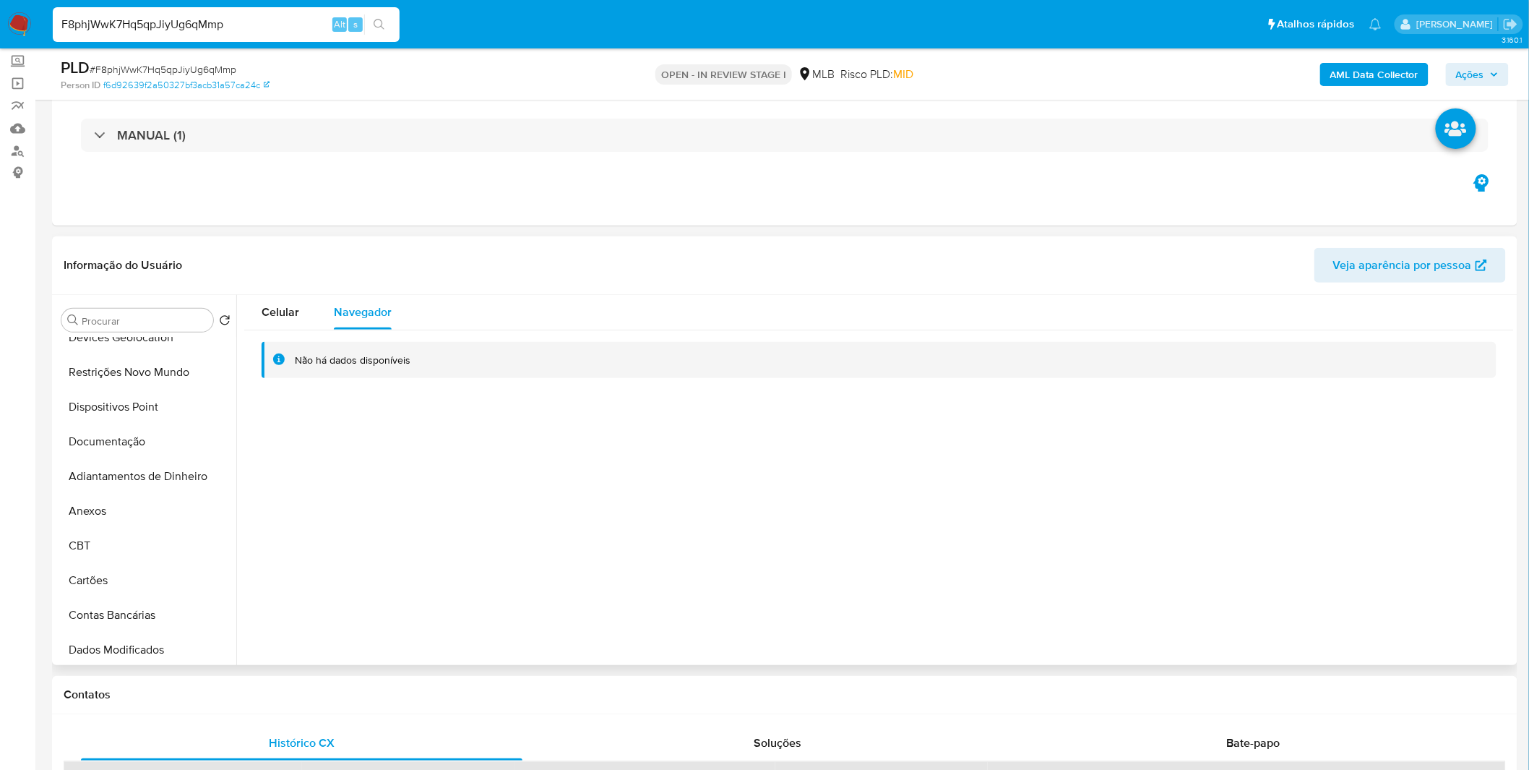
scroll to position [0, 0]
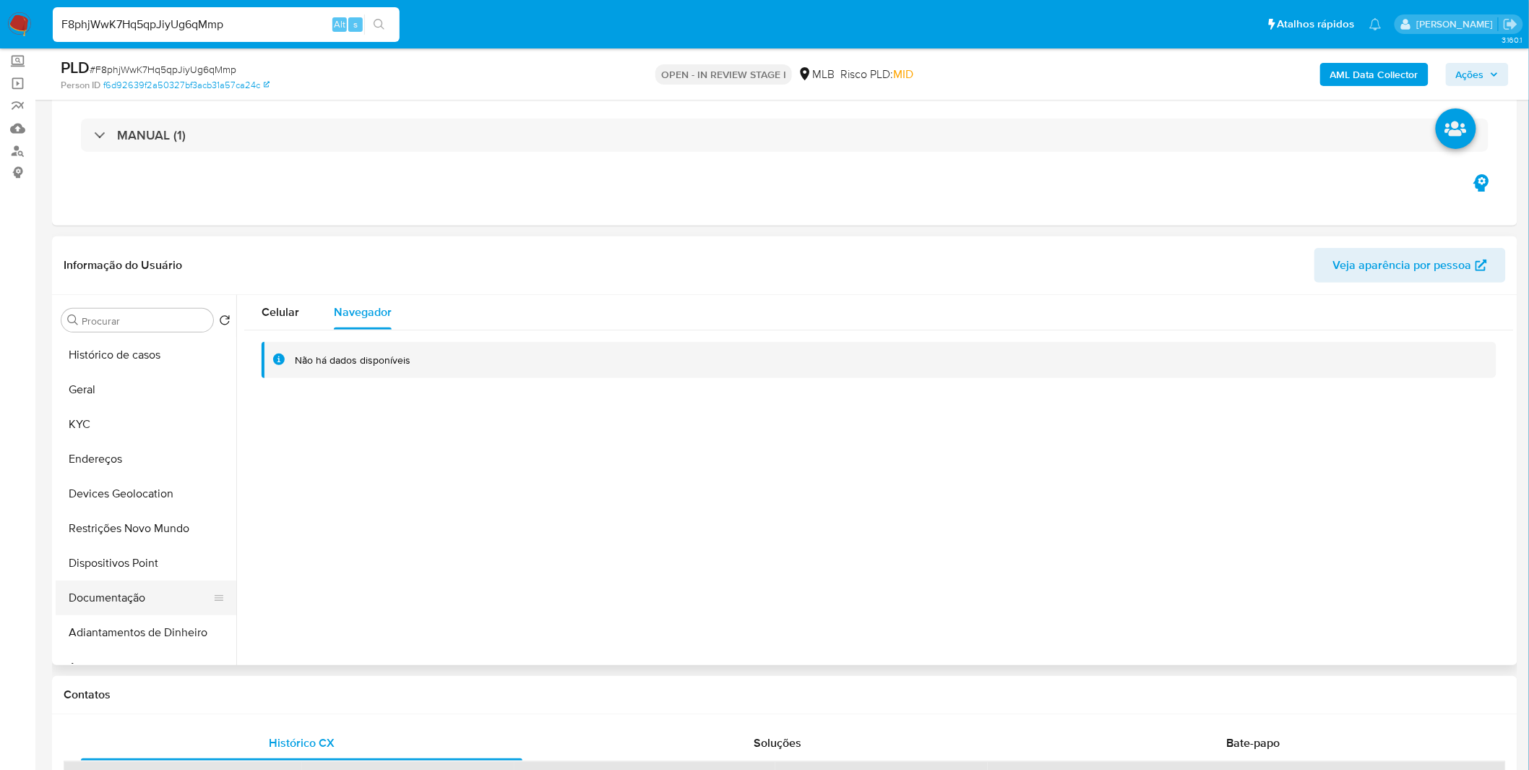
click at [124, 591] on button "Documentação" at bounding box center [140, 597] width 169 height 35
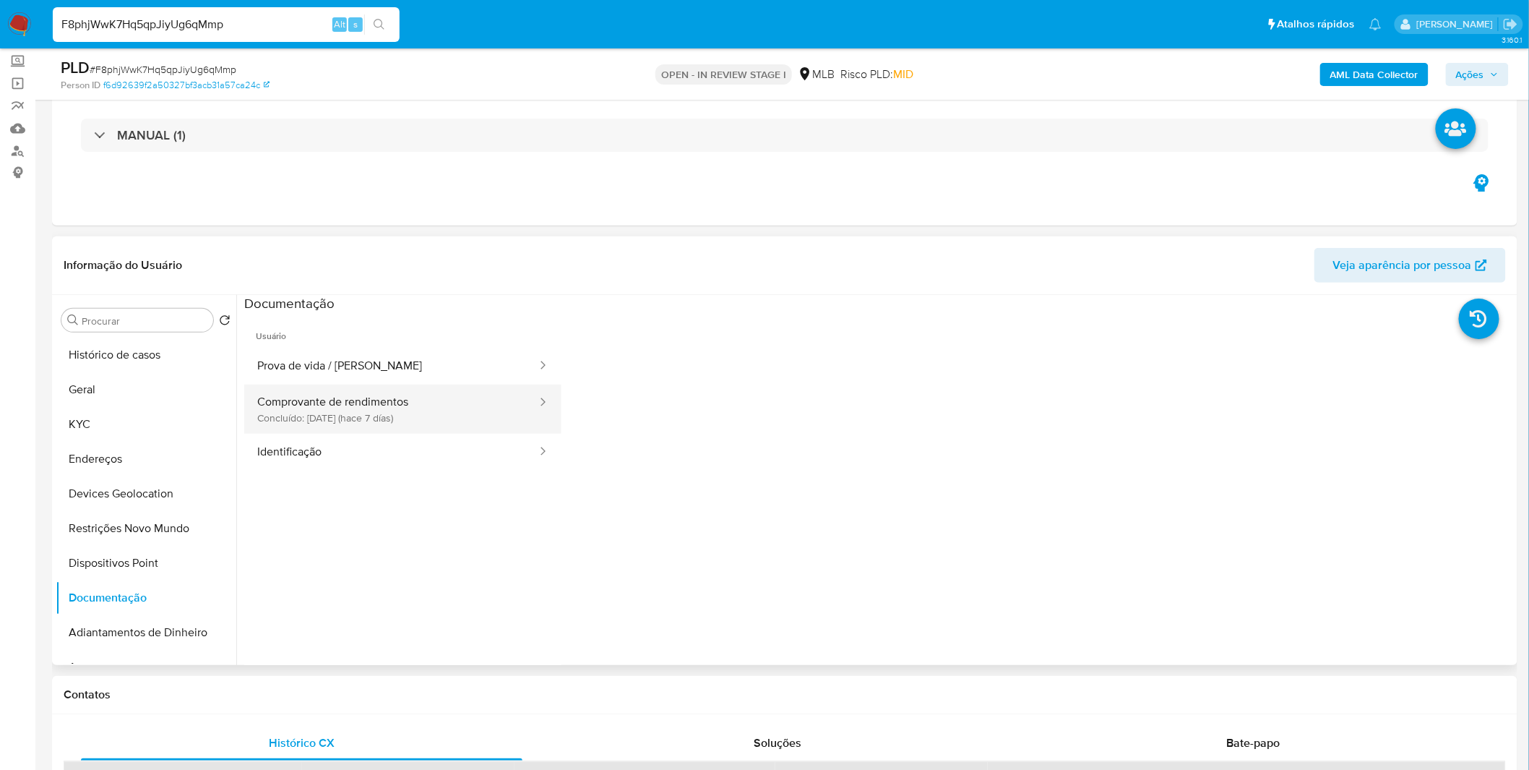
click at [379, 408] on button "Comprovante de rendimentos Concluído: 17/09/2025 (hace 7 días)" at bounding box center [391, 409] width 294 height 49
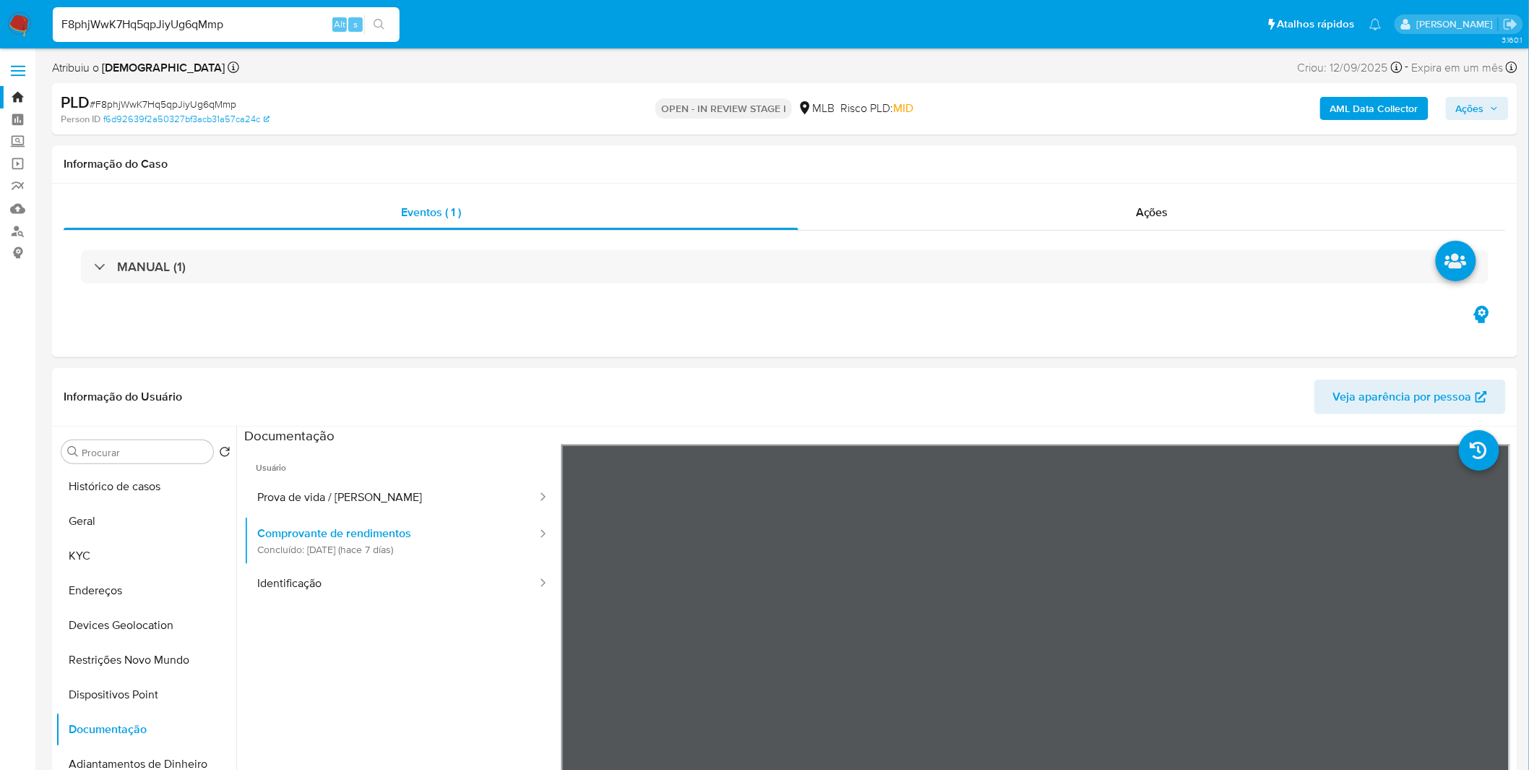
click at [197, 20] on input "F8phjWwK7Hq5qpJiyUg6qMmp" at bounding box center [226, 24] width 347 height 19
paste input "zSfQpTdVupHrYPmtSKNSXNzj"
type input "zSfQpTdVupHrYPmtSKNSXNzj"
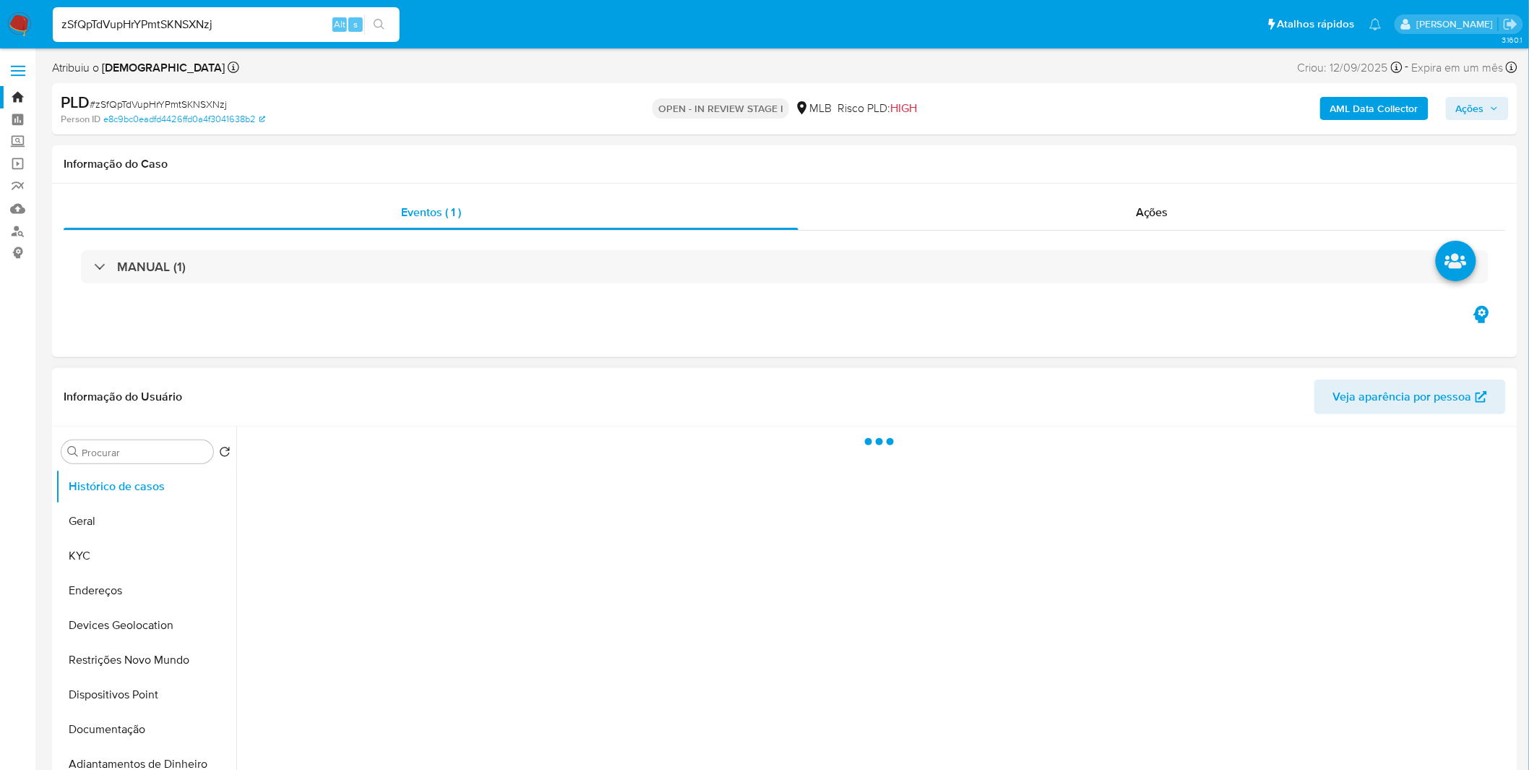
select select "10"
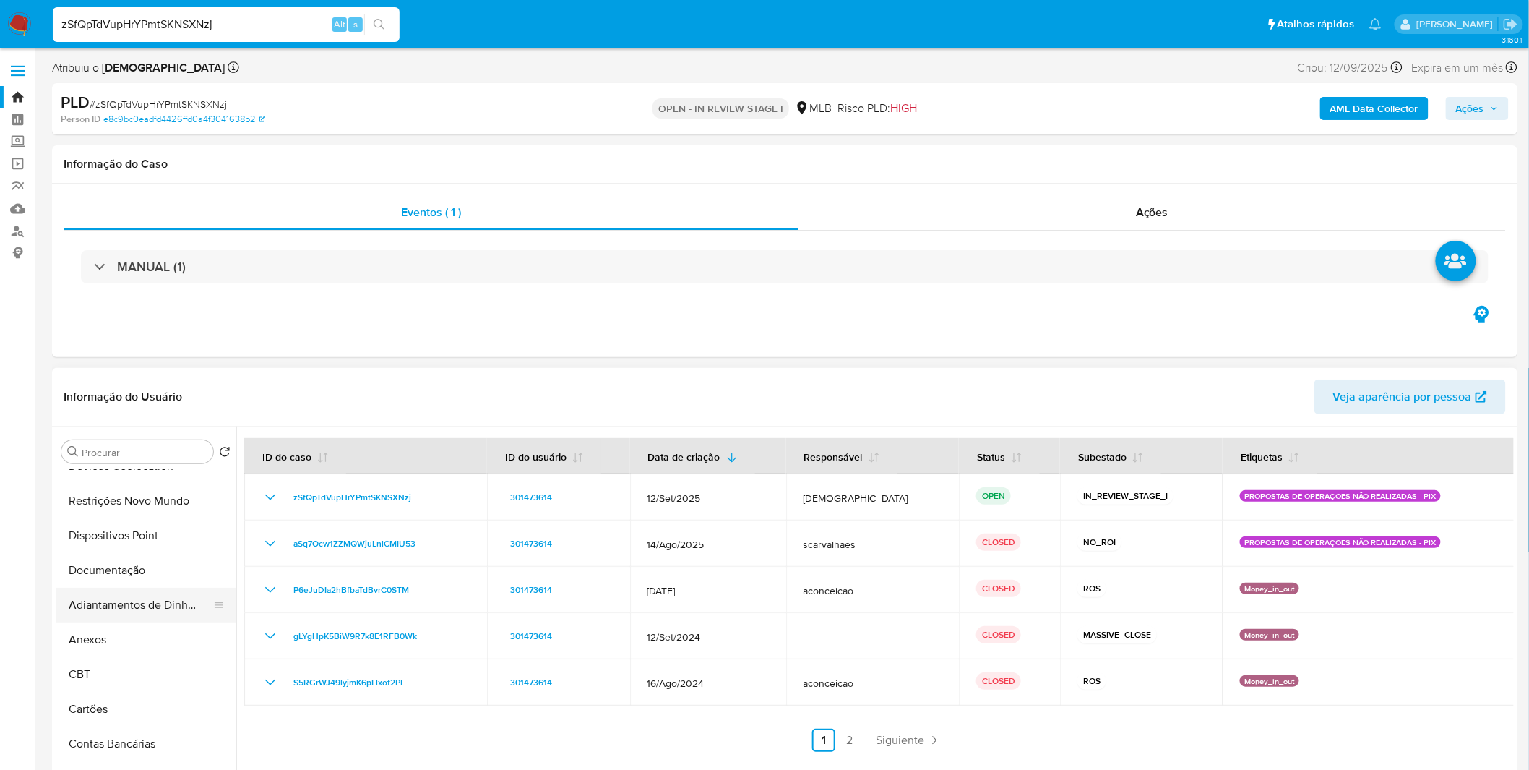
scroll to position [160, 0]
click at [126, 633] on button "Anexos" at bounding box center [140, 638] width 169 height 35
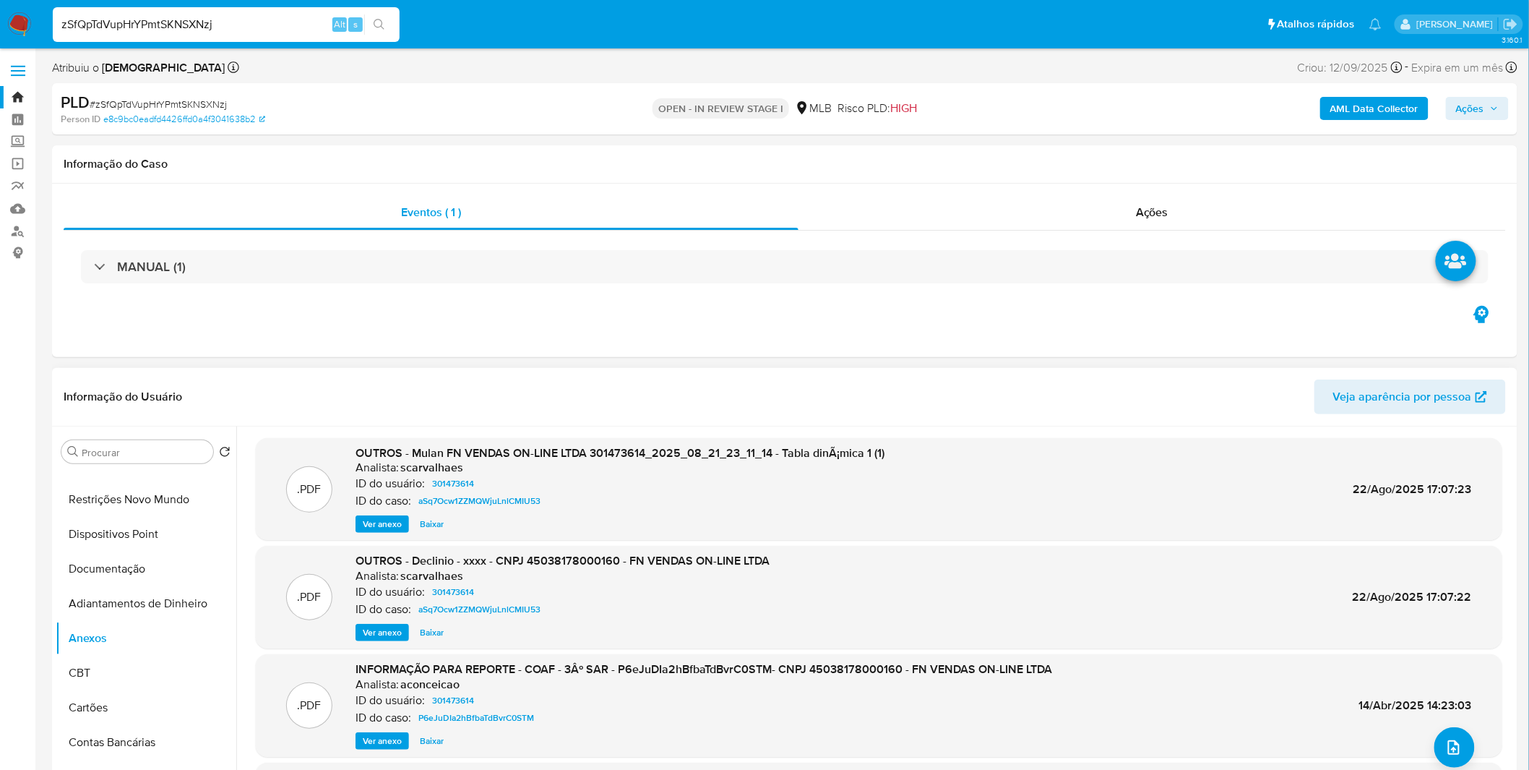
click at [363, 524] on span "Ver anexo" at bounding box center [382, 524] width 39 height 14
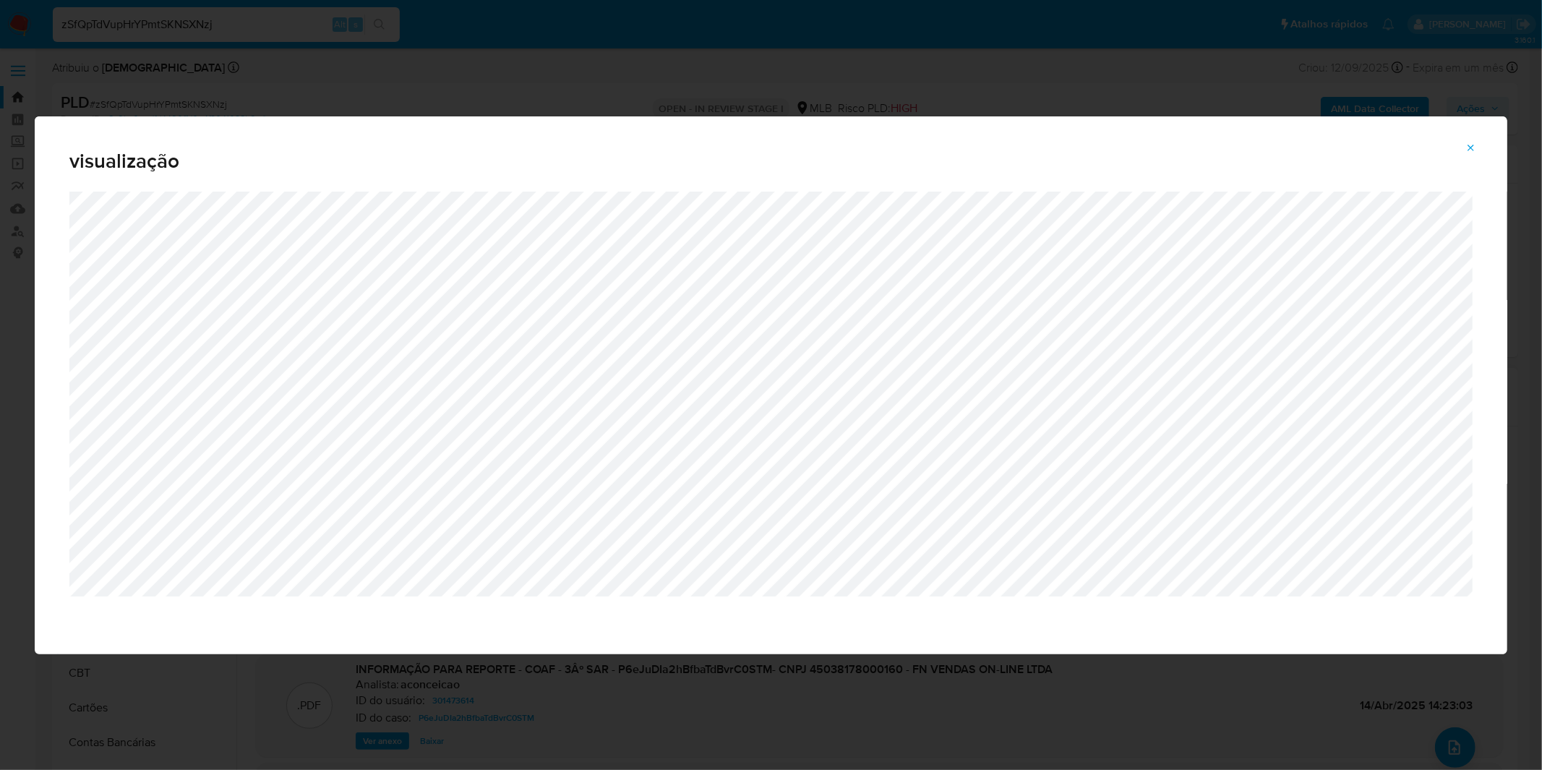
click at [1477, 145] on icon "Attachment preview" at bounding box center [1471, 148] width 12 height 12
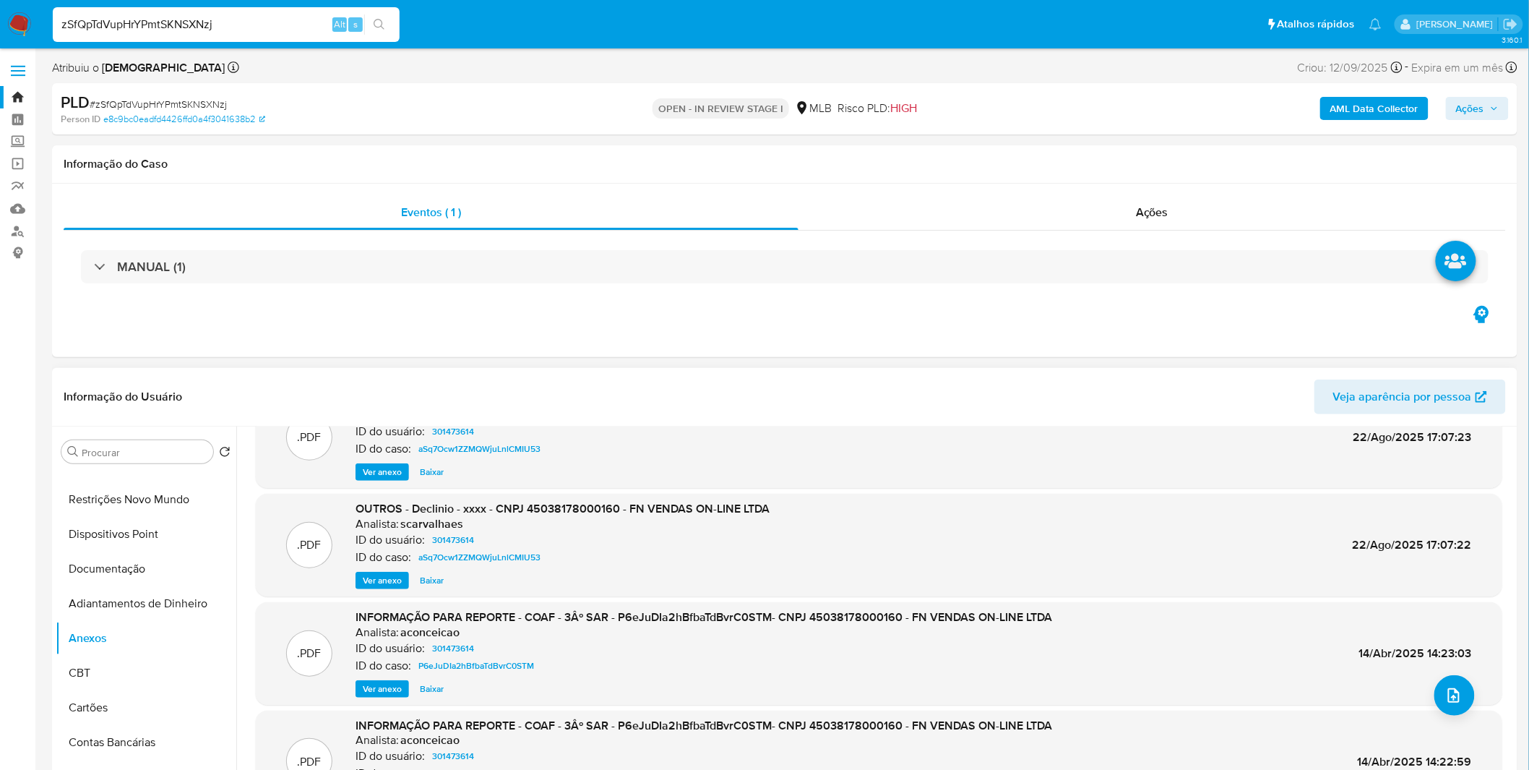
scroll to position [80, 0]
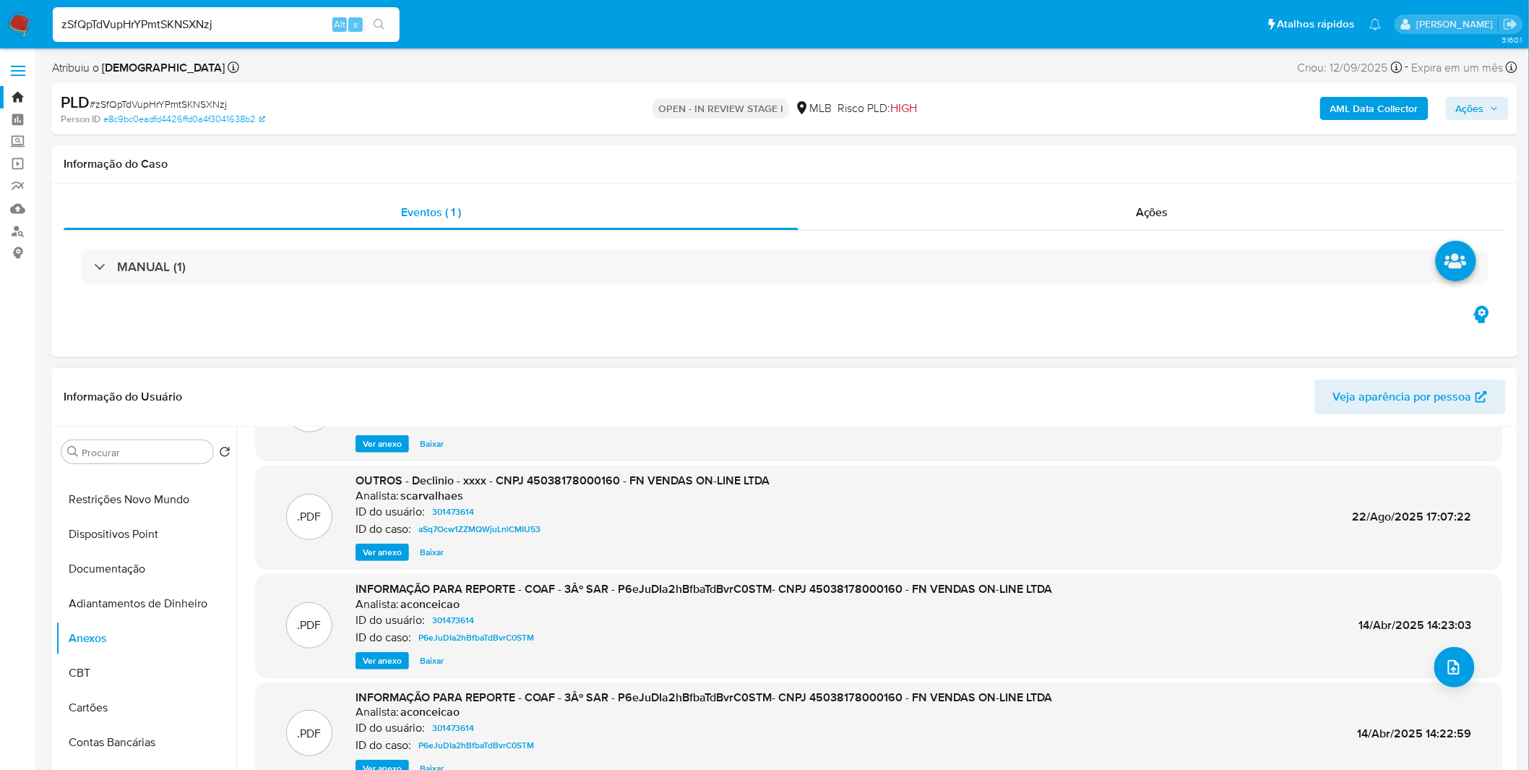
click at [393, 554] on span "Ver anexo" at bounding box center [382, 552] width 39 height 14
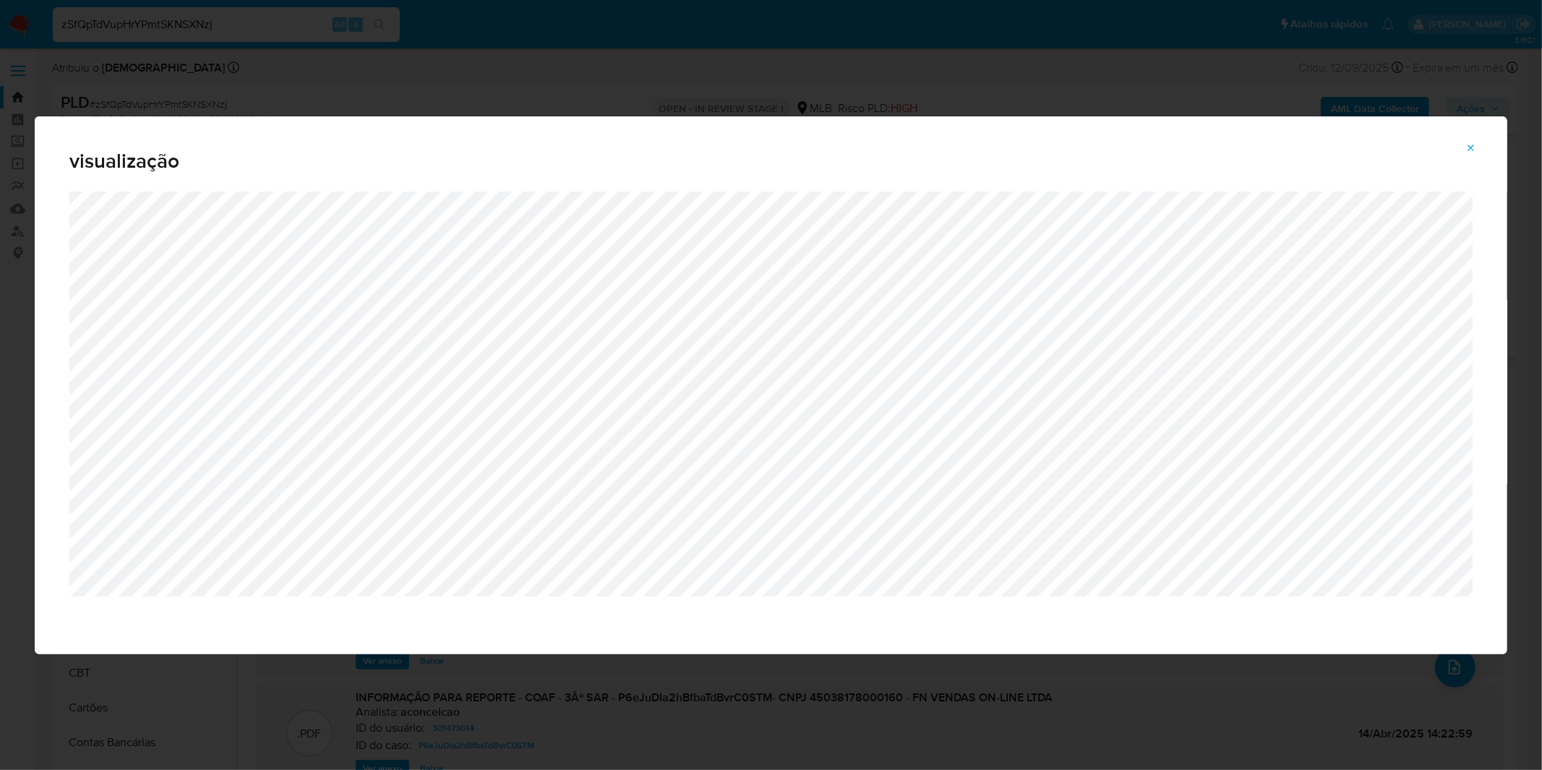
click at [1466, 148] on icon "Attachment preview" at bounding box center [1471, 148] width 12 height 12
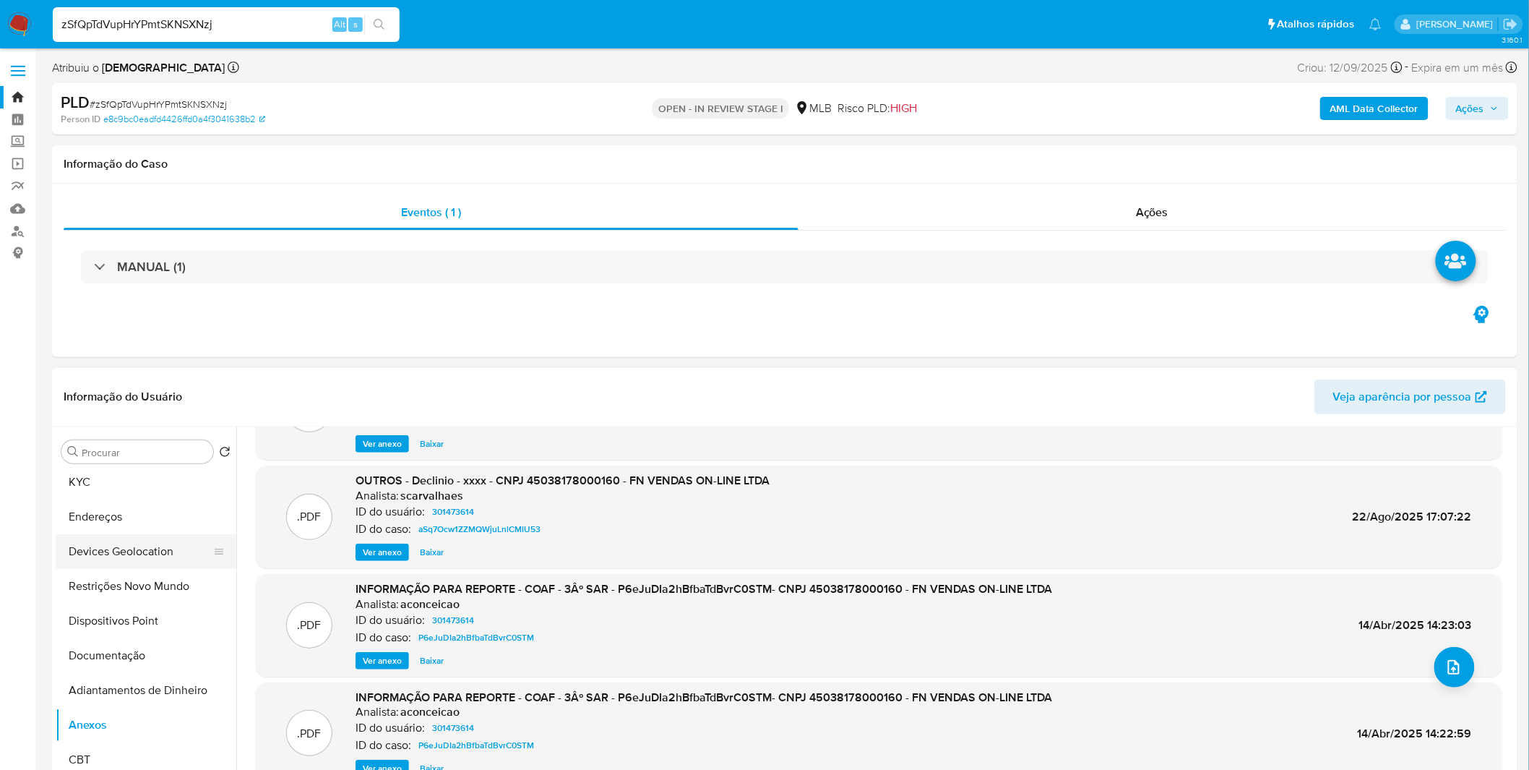
scroll to position [0, 0]
click at [126, 549] on button "KYC" at bounding box center [140, 555] width 169 height 35
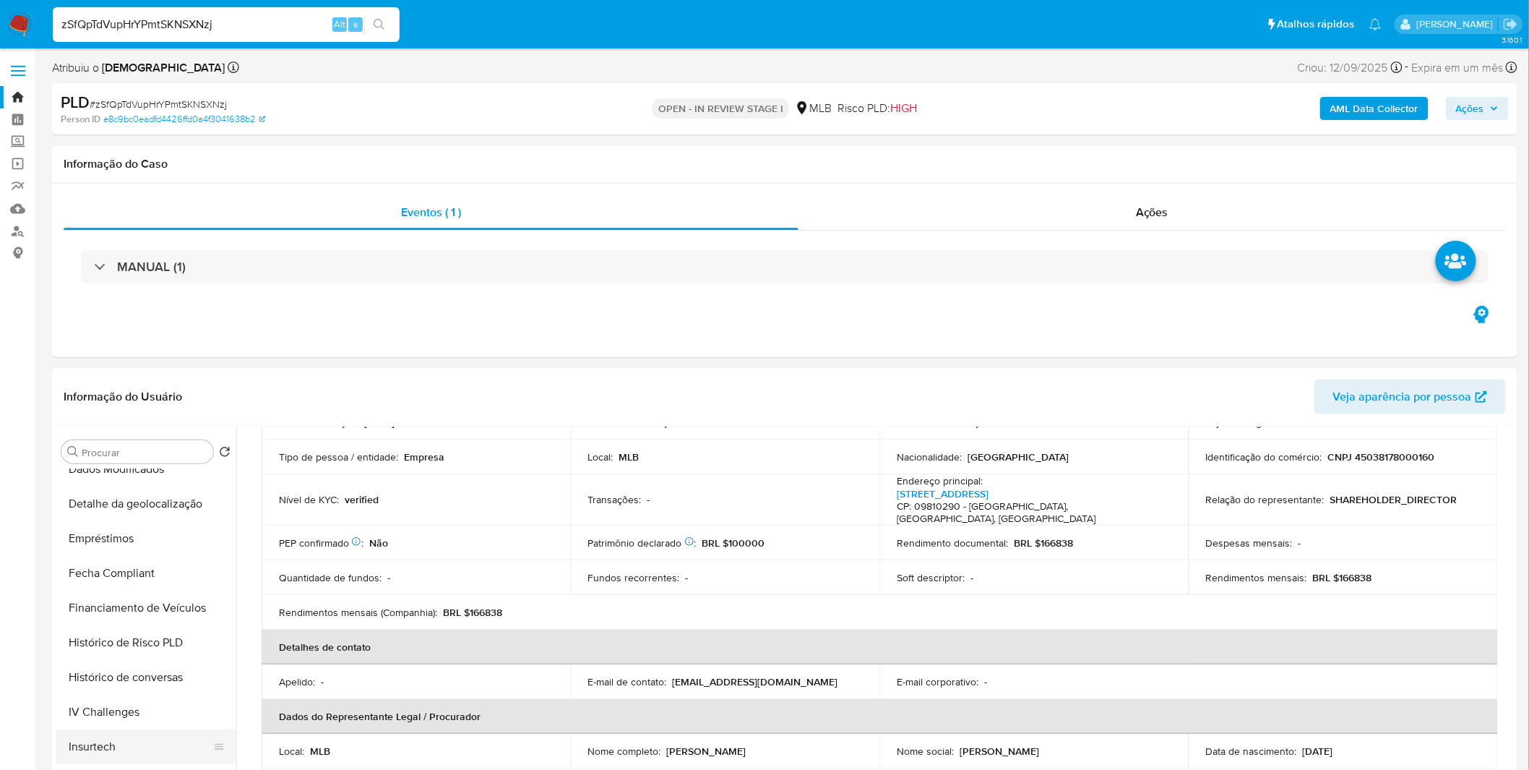
scroll to position [562, 0]
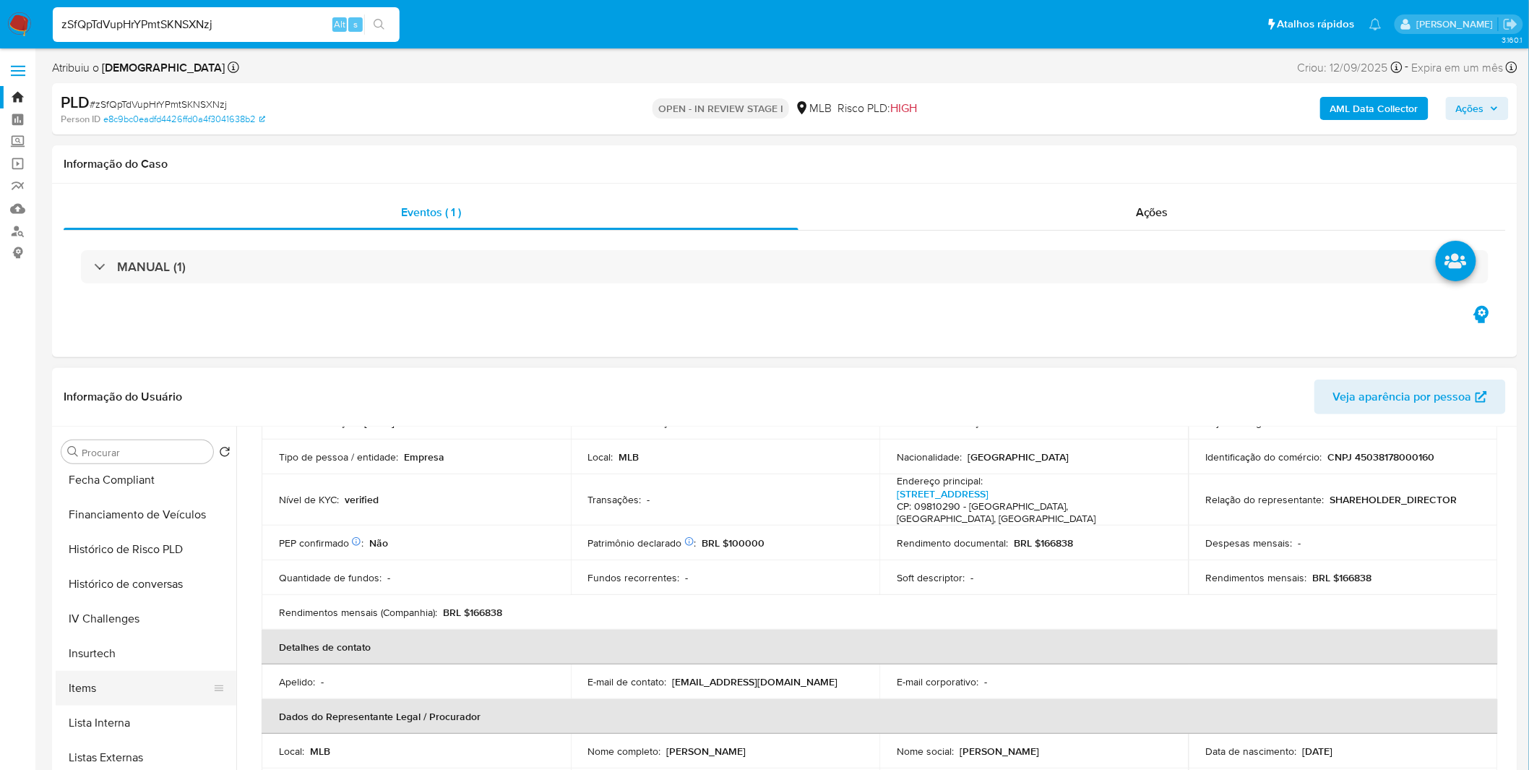
click at [128, 678] on button "Items" at bounding box center [140, 688] width 169 height 35
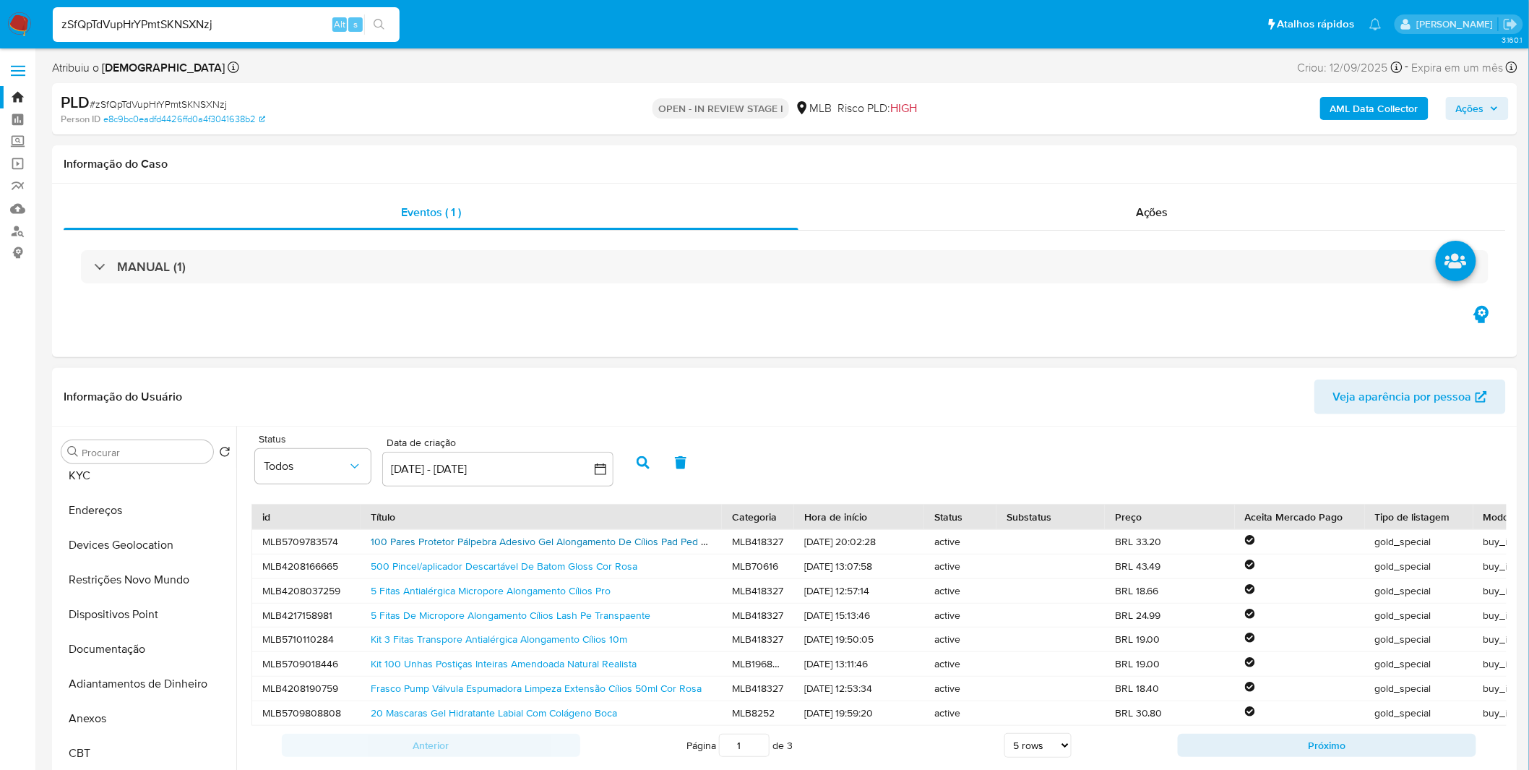
scroll to position [0, 0]
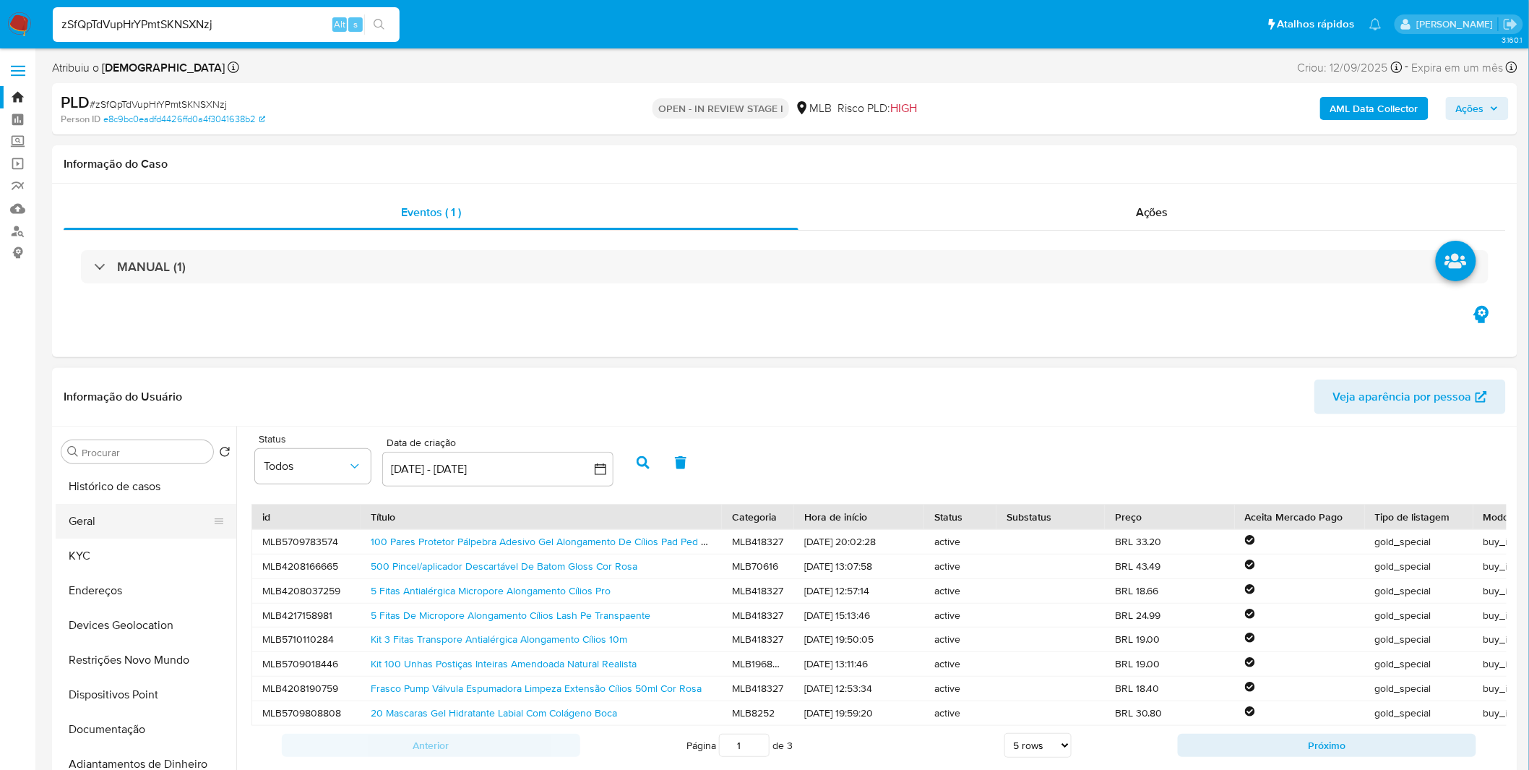
click at [135, 521] on button "Geral" at bounding box center [140, 521] width 169 height 35
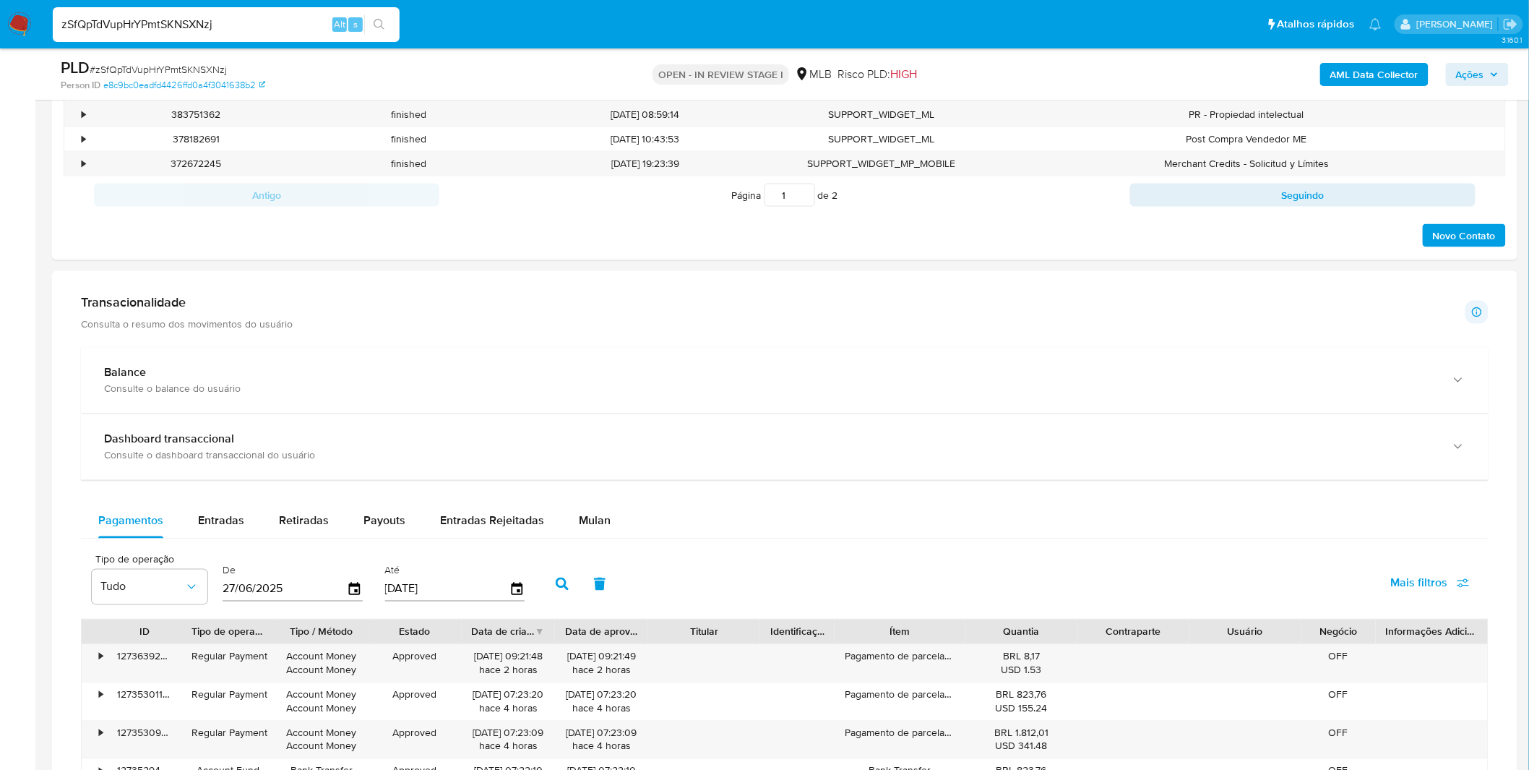
scroll to position [963, 0]
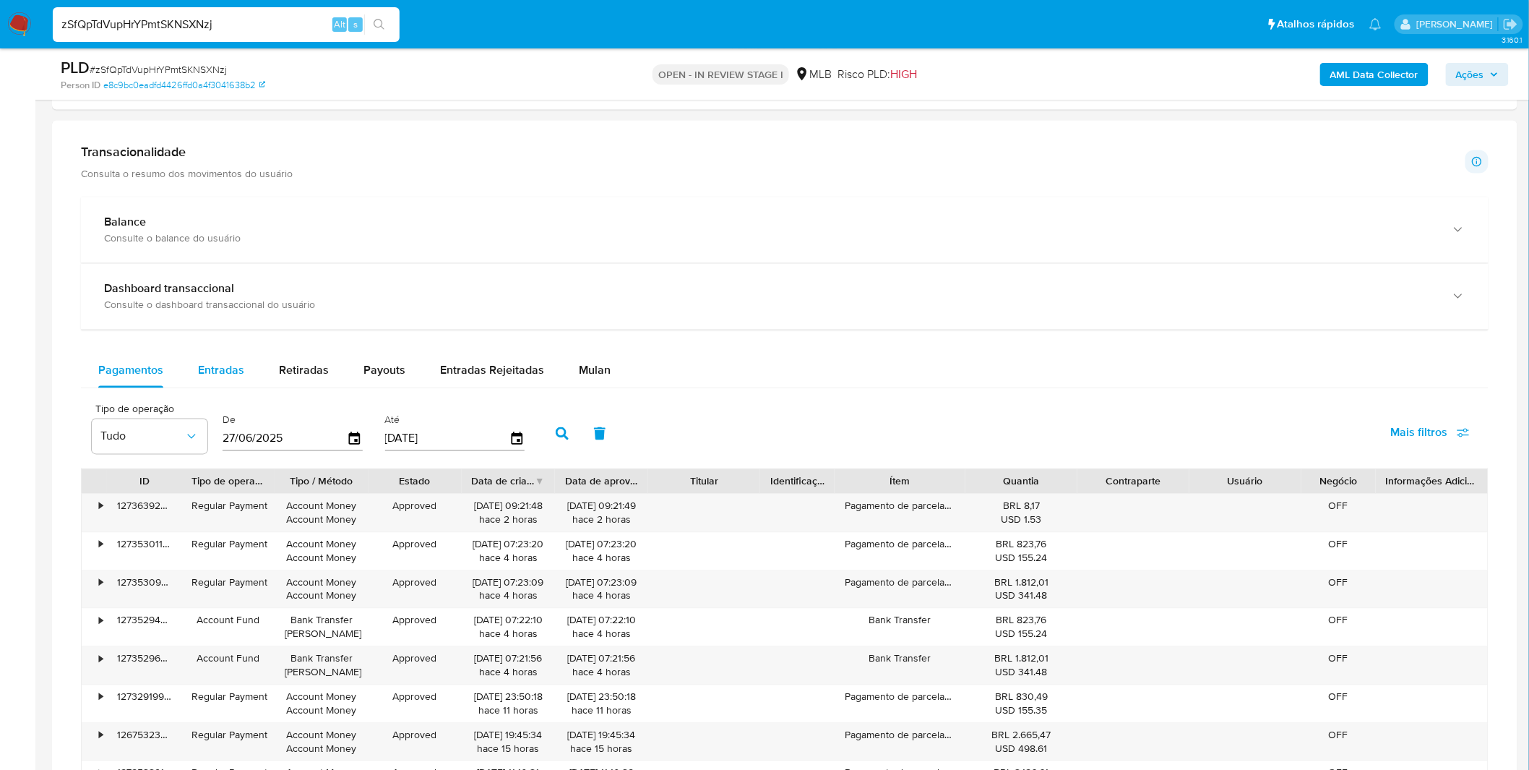
click at [224, 376] on span "Entradas" at bounding box center [221, 370] width 46 height 17
select select "10"
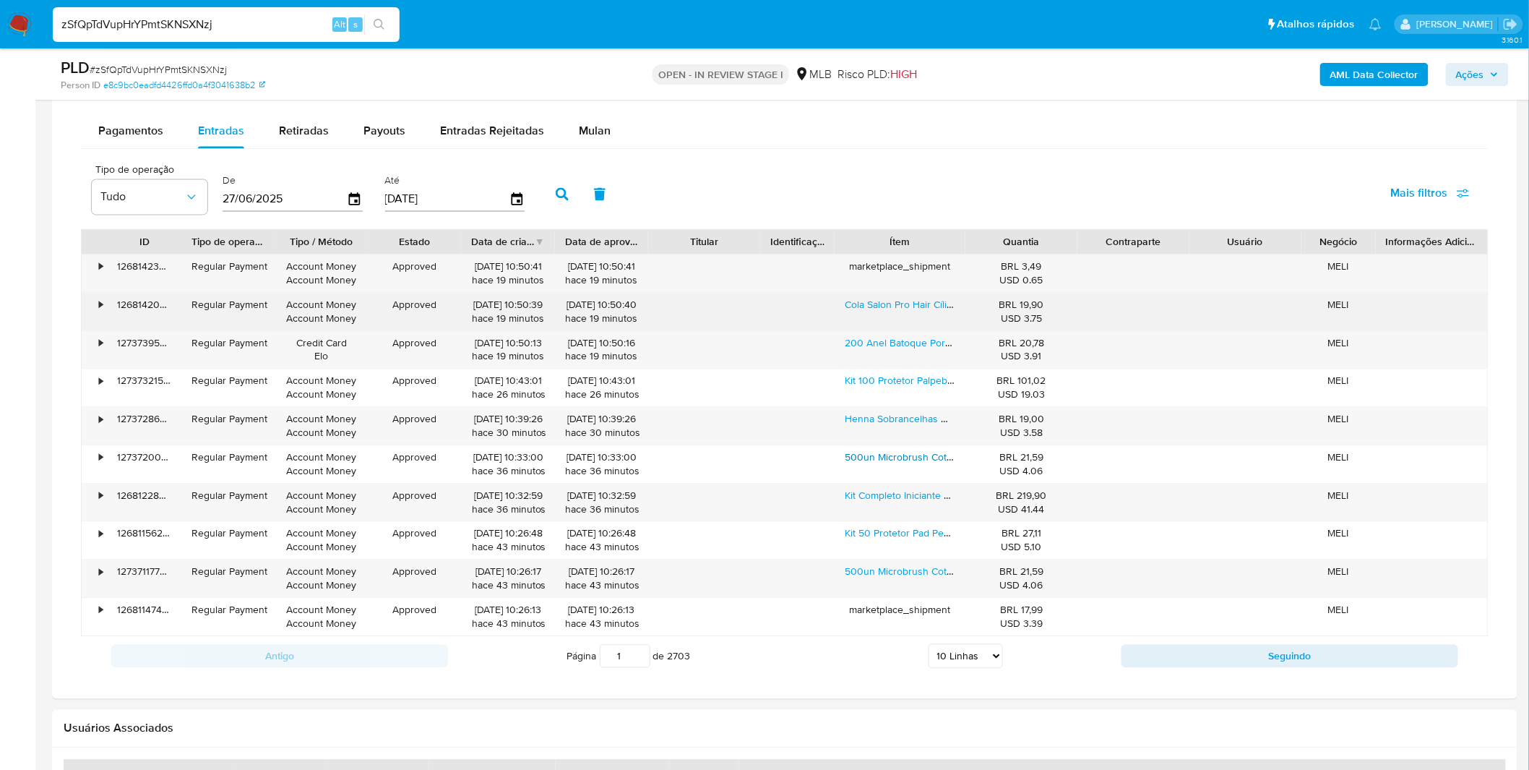
scroll to position [1204, 0]
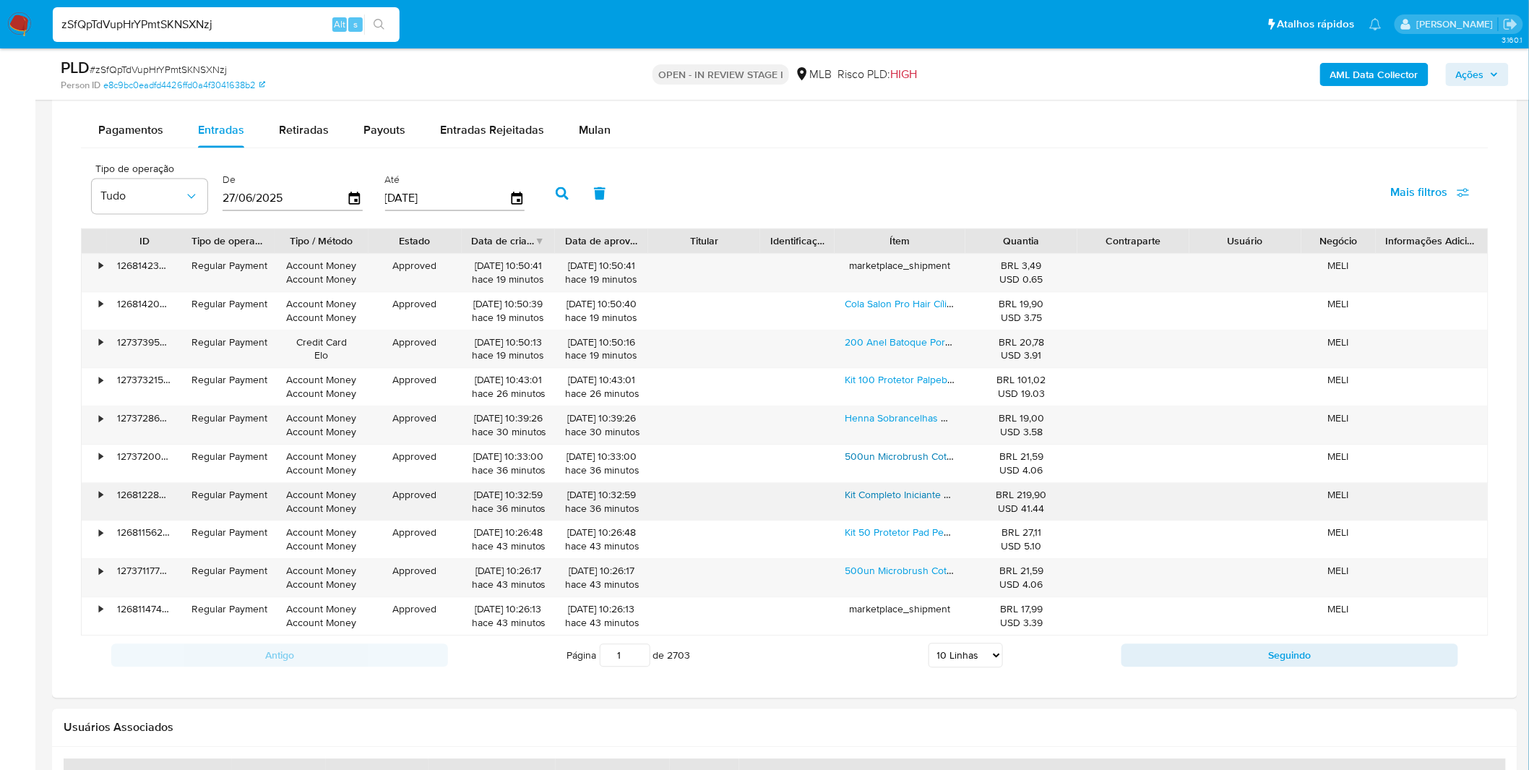
click at [914, 496] on link "Kit Completo Iniciante Para Extensão De Cílios Fio A Fio Volume Profissional" at bounding box center [1014, 494] width 338 height 14
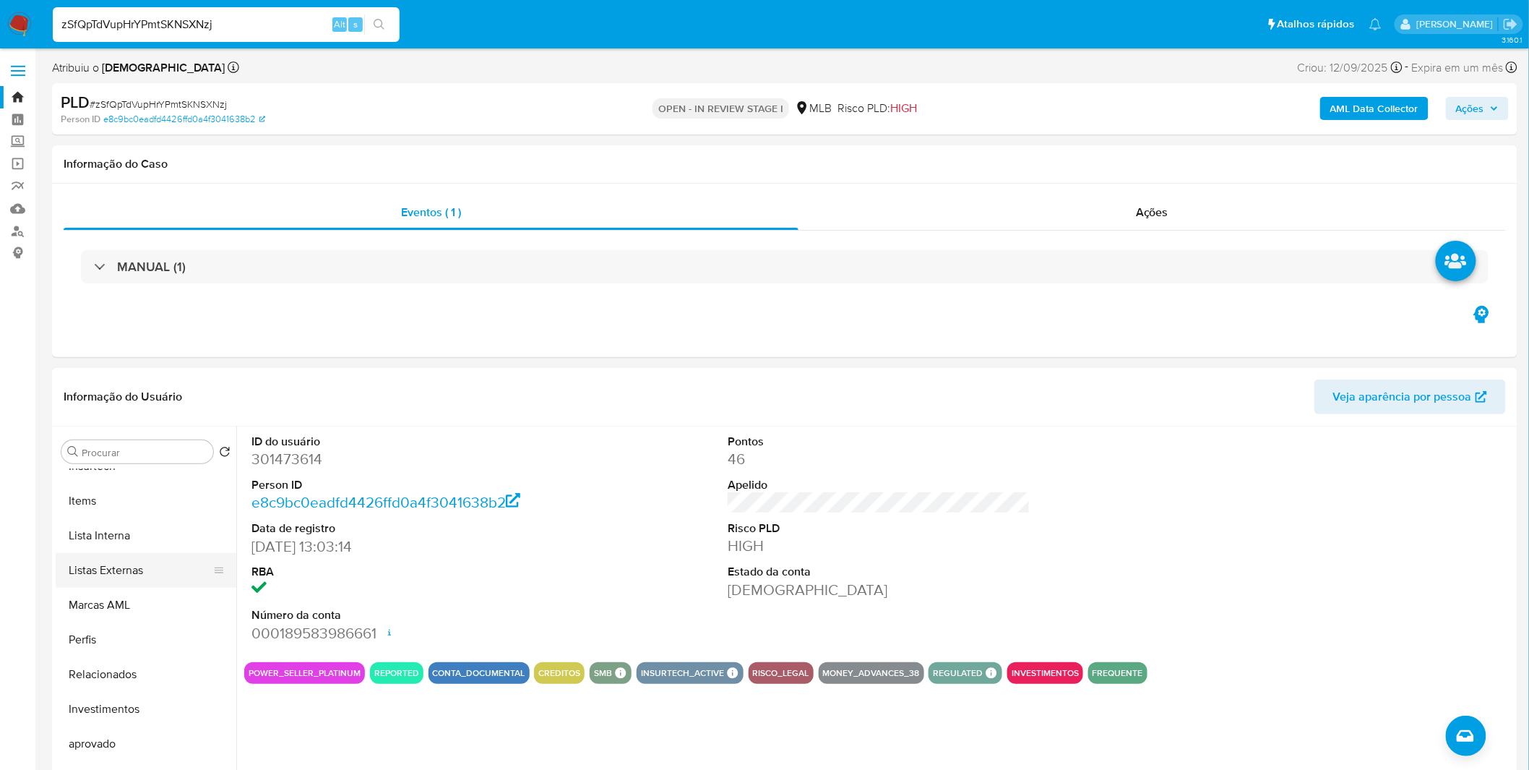
scroll to position [750, 0]
click at [126, 637] on button "Perfis" at bounding box center [140, 639] width 169 height 35
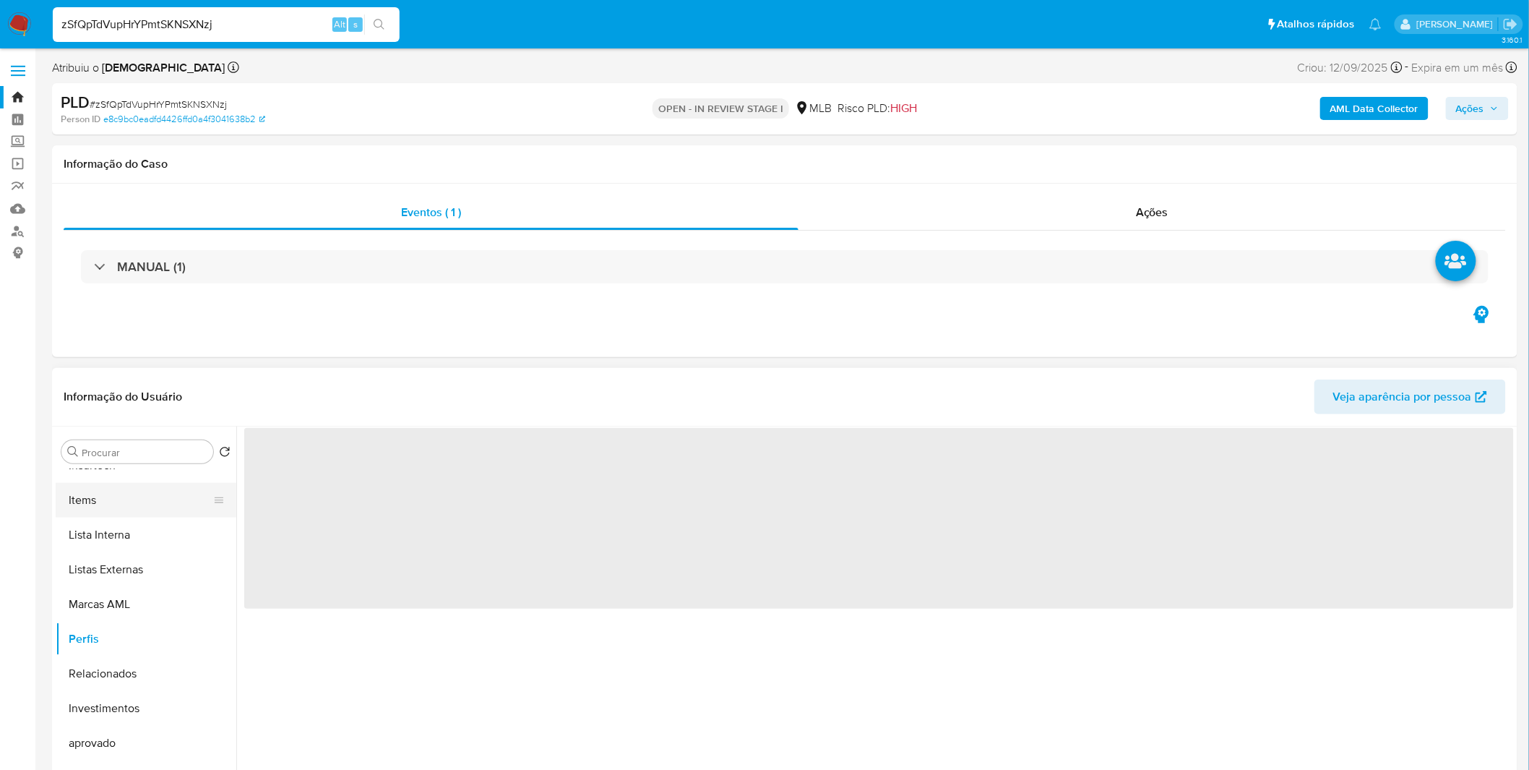
click at [116, 504] on button "Items" at bounding box center [140, 500] width 169 height 35
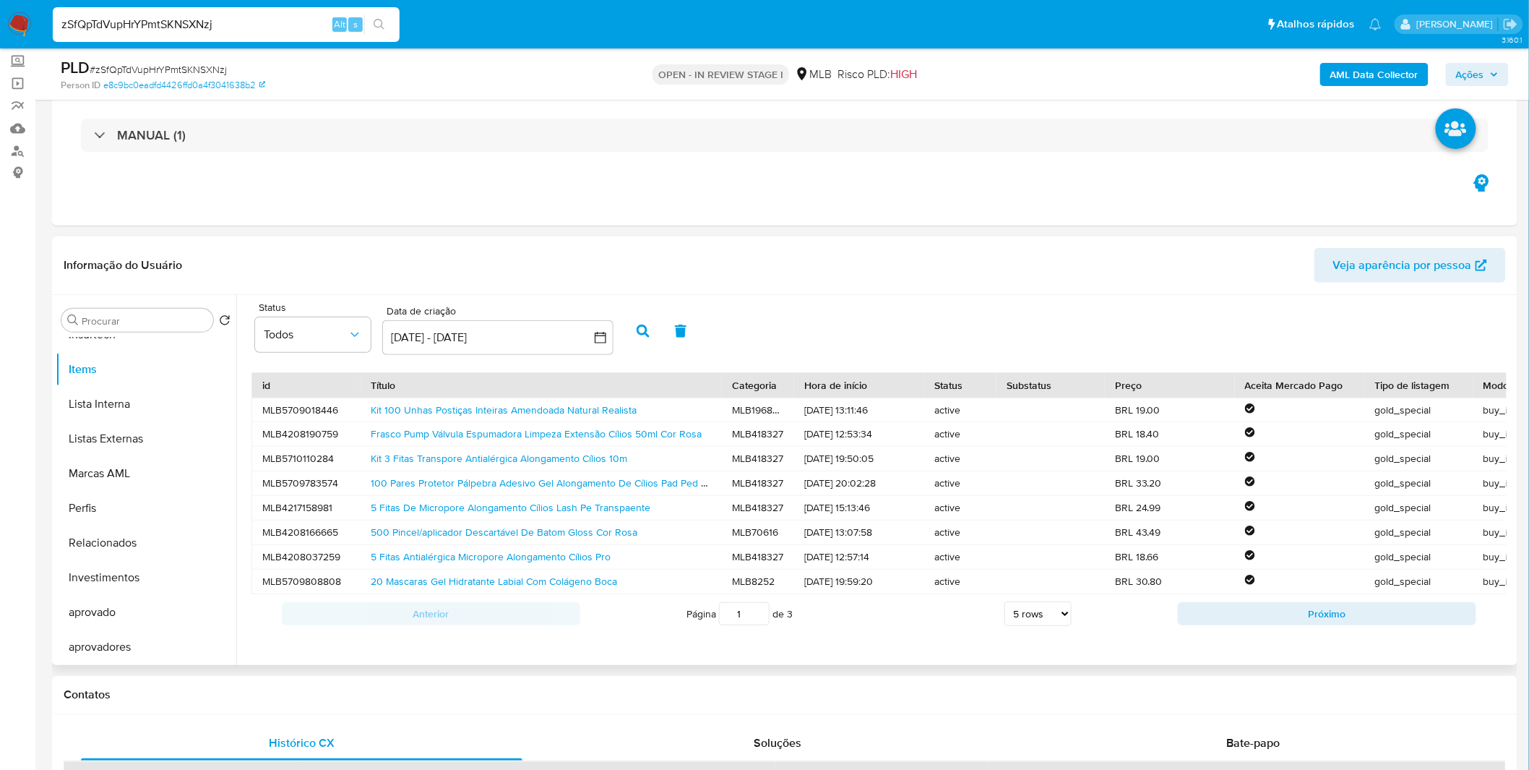
scroll to position [1, 0]
click at [1254, 625] on button "Próximo" at bounding box center [1327, 613] width 299 height 23
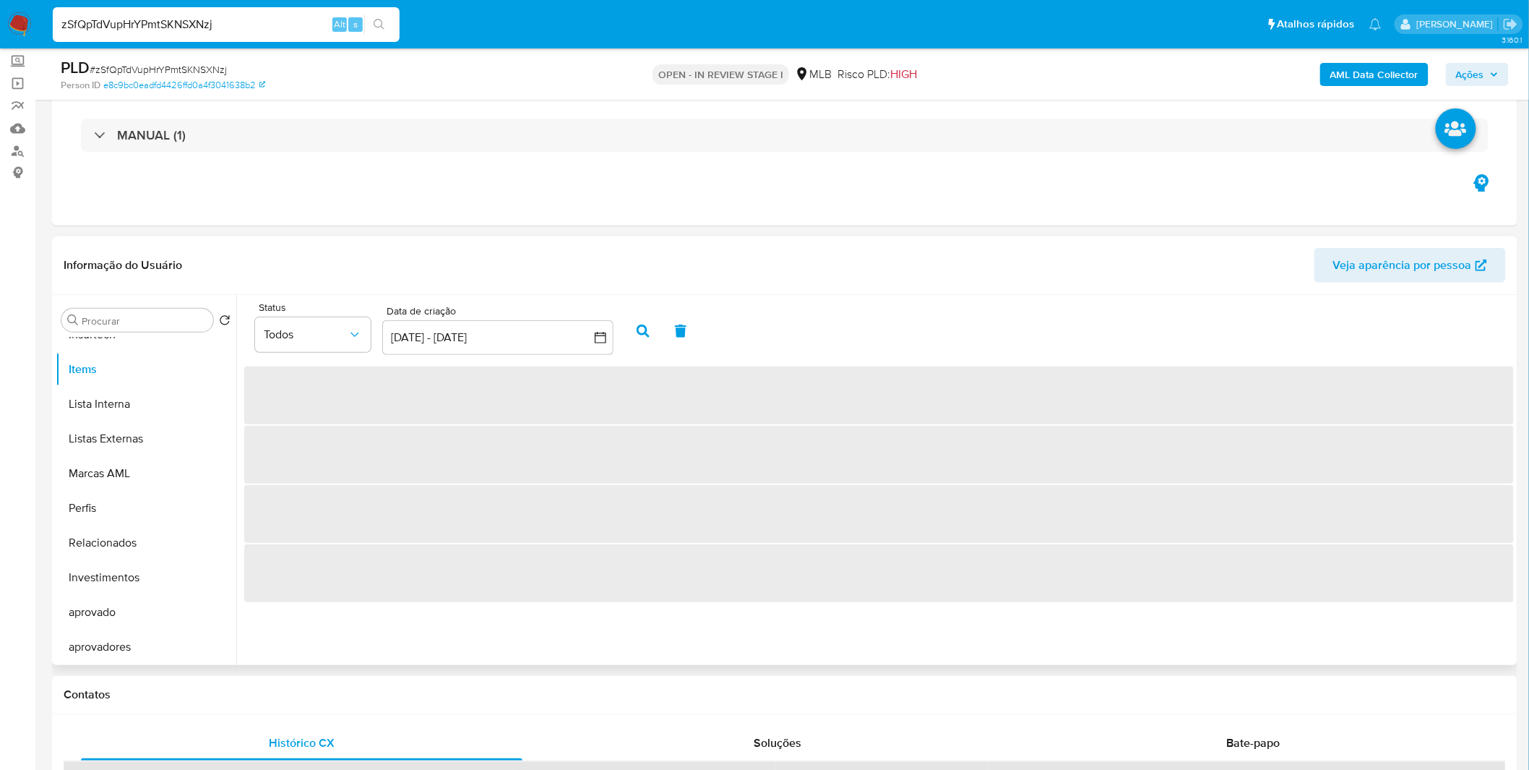
scroll to position [0, 0]
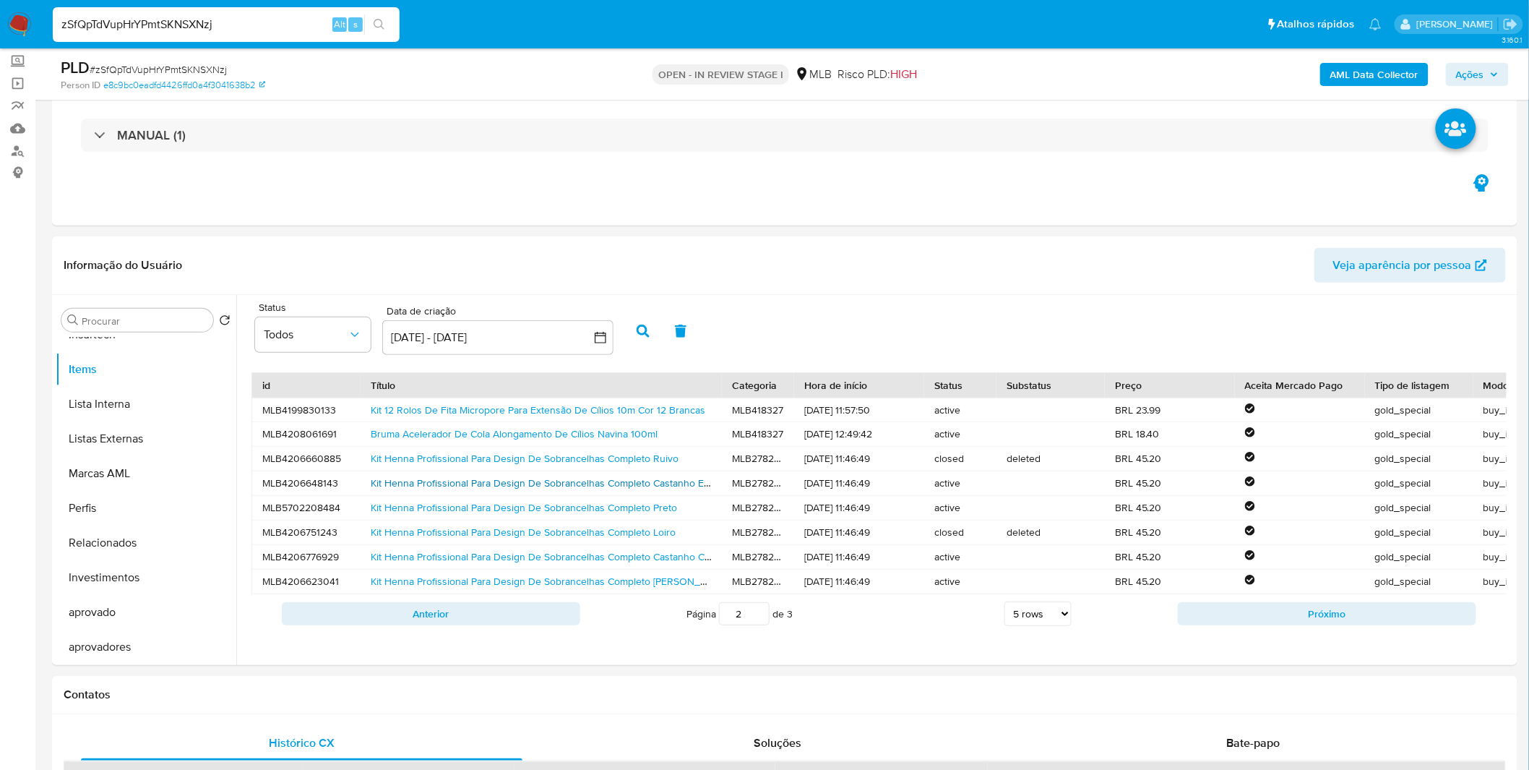
drag, startPoint x: 648, startPoint y: 483, endPoint x: 597, endPoint y: 387, distance: 108.6
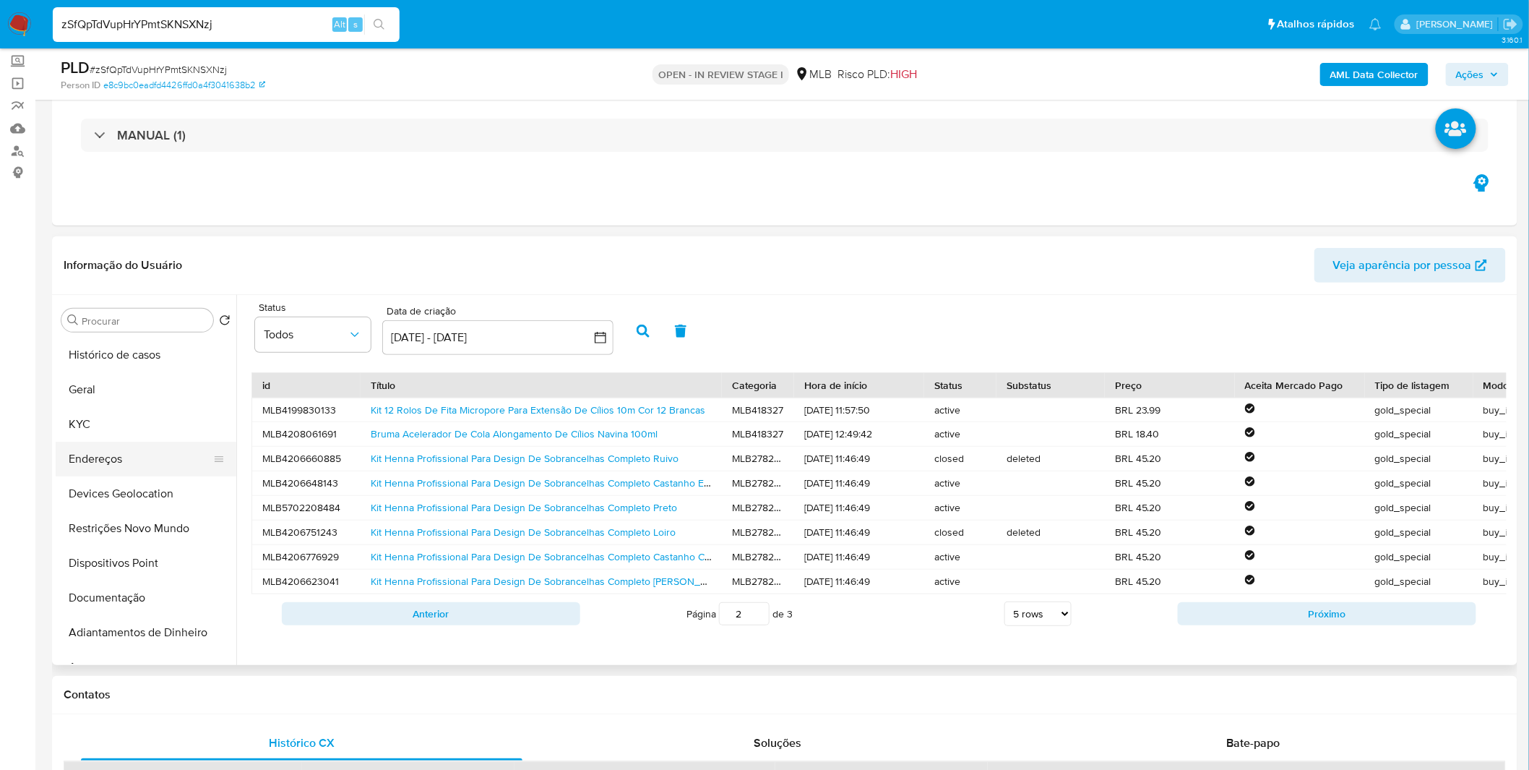
drag, startPoint x: 120, startPoint y: 460, endPoint x: 119, endPoint y: 444, distance: 16.0
click at [120, 460] on button "Endereços" at bounding box center [140, 459] width 169 height 35
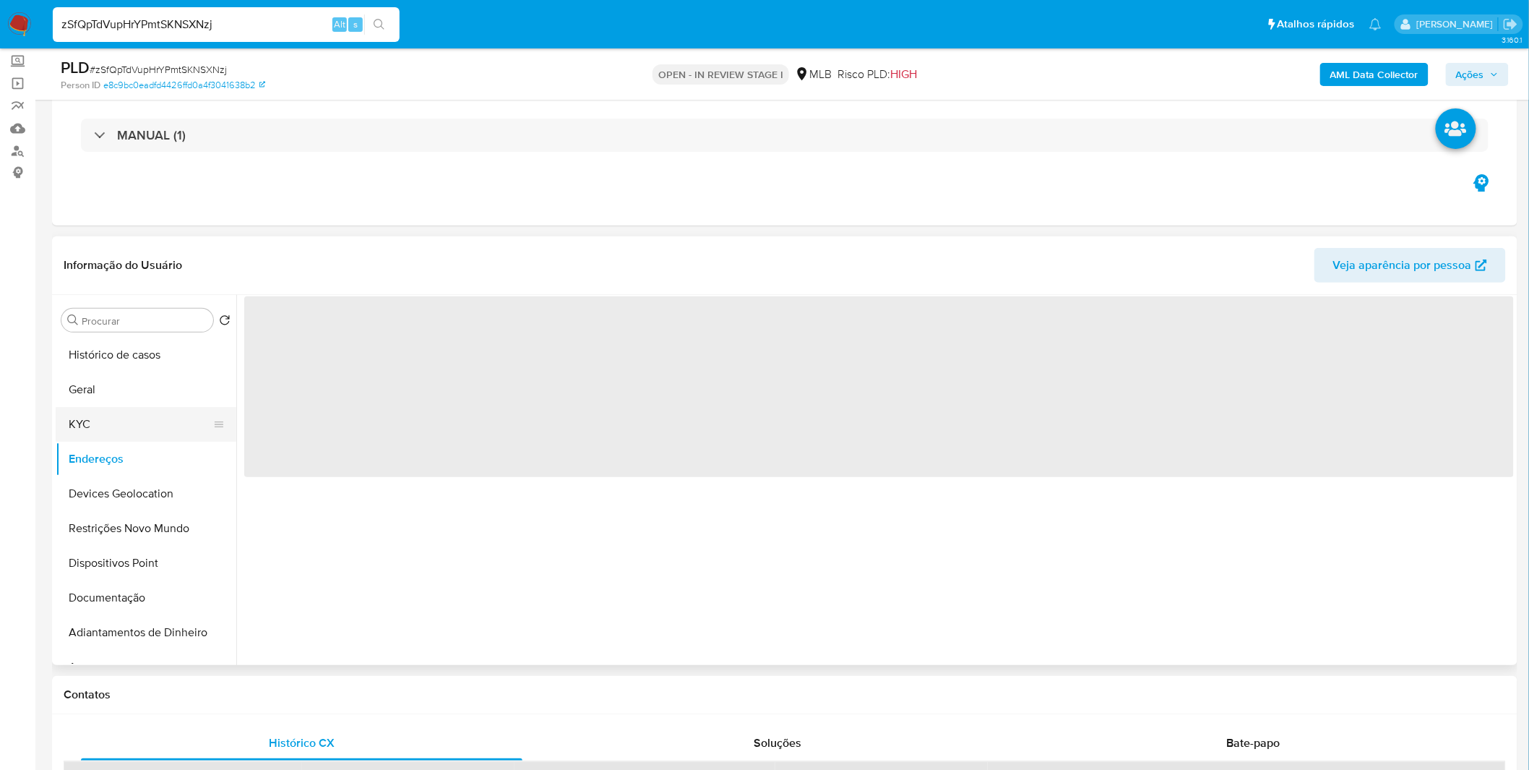
click at [119, 437] on button "KYC" at bounding box center [140, 424] width 169 height 35
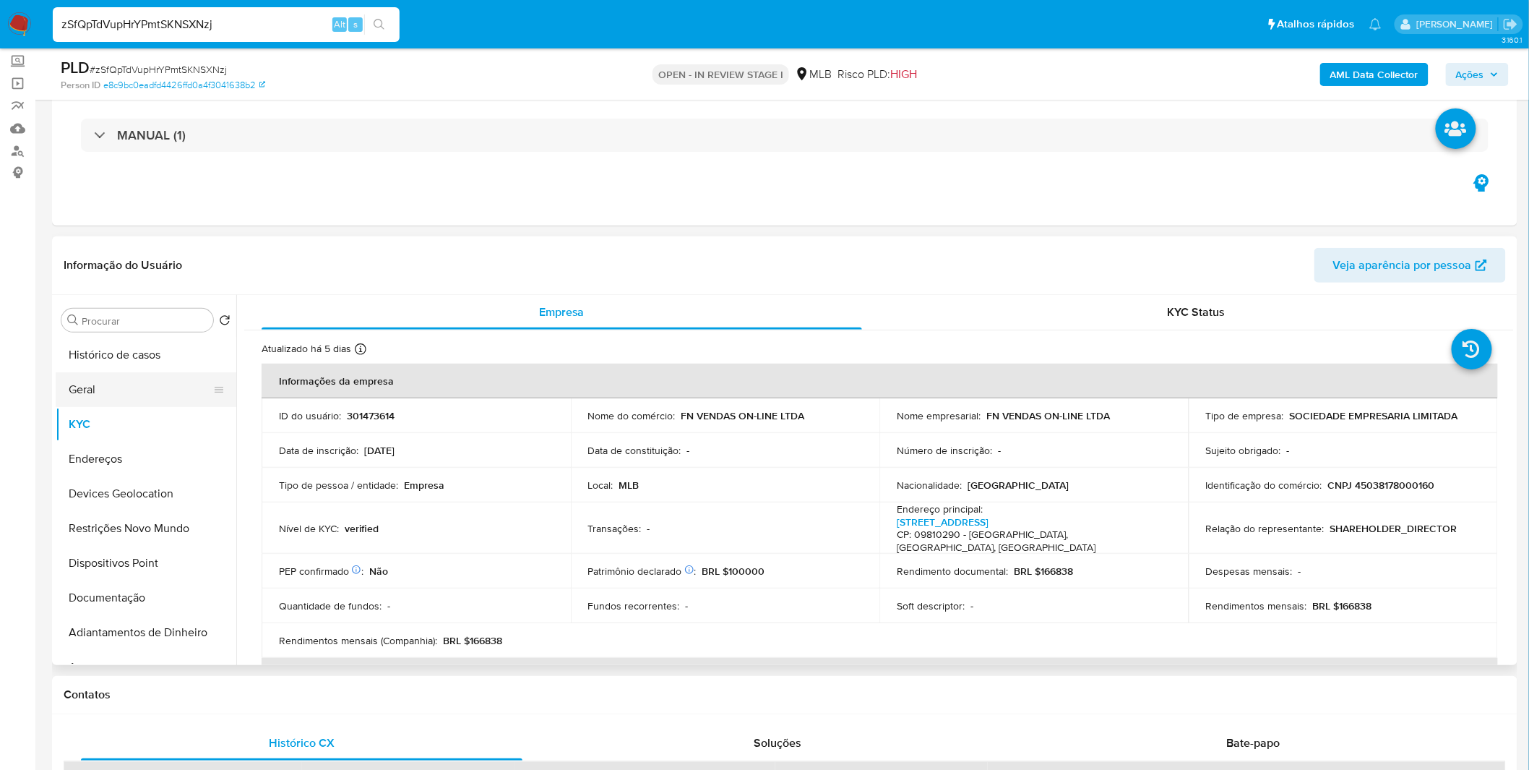
click at [138, 372] on button "Geral" at bounding box center [140, 389] width 169 height 35
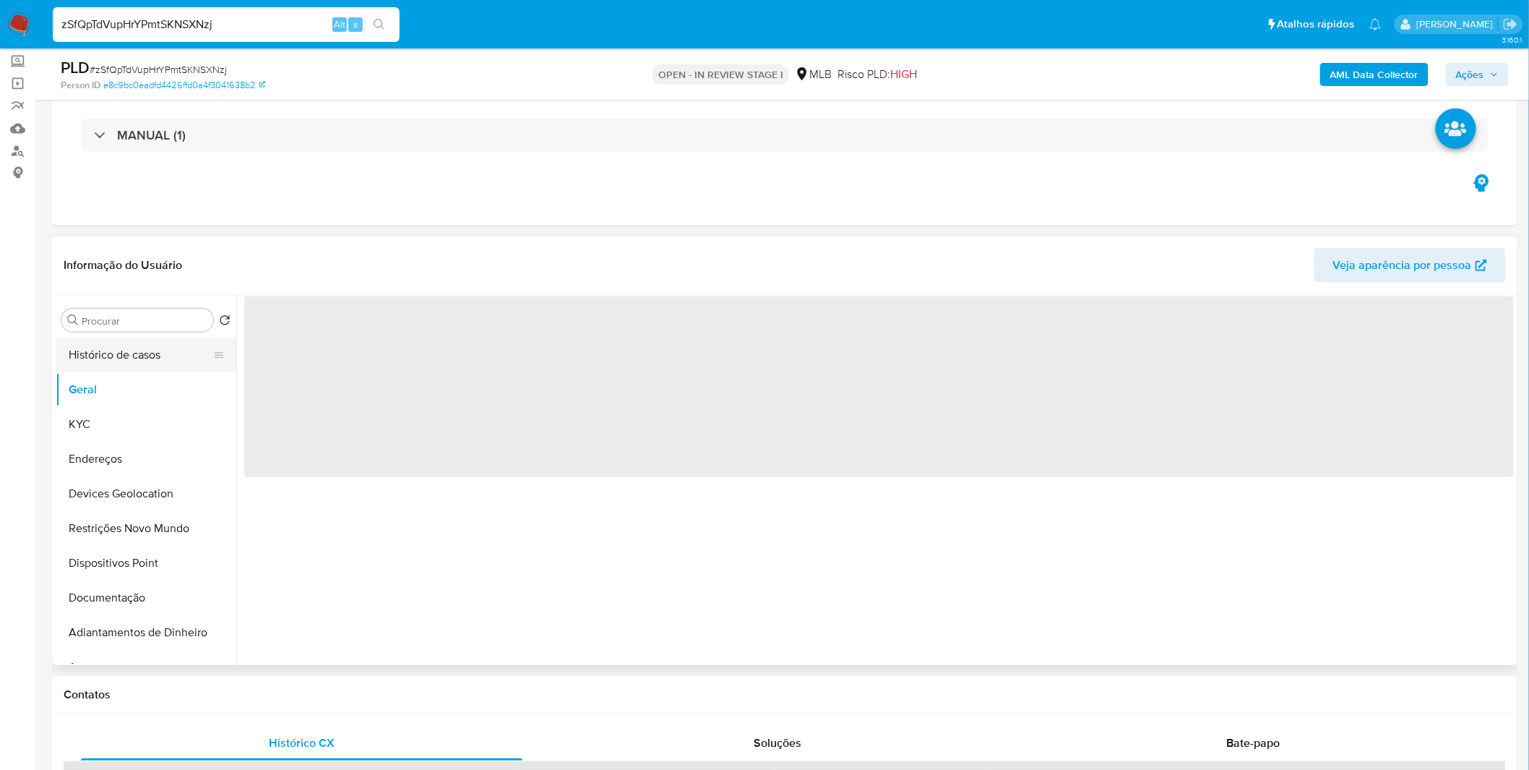
click at [145, 359] on button "Histórico de casos" at bounding box center [140, 355] width 169 height 35
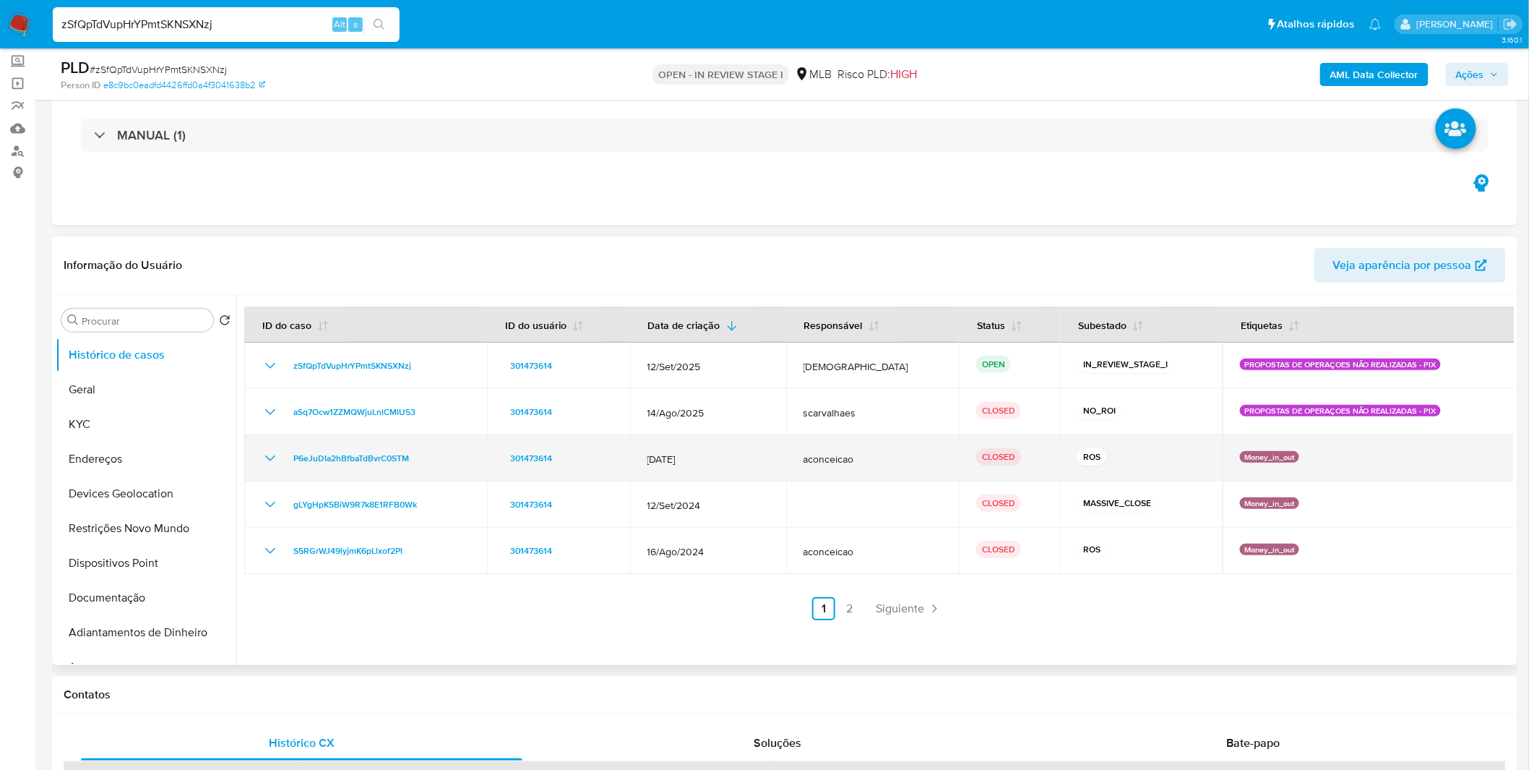
click at [267, 463] on icon "Mostrar/Ocultar" at bounding box center [270, 458] width 17 height 17
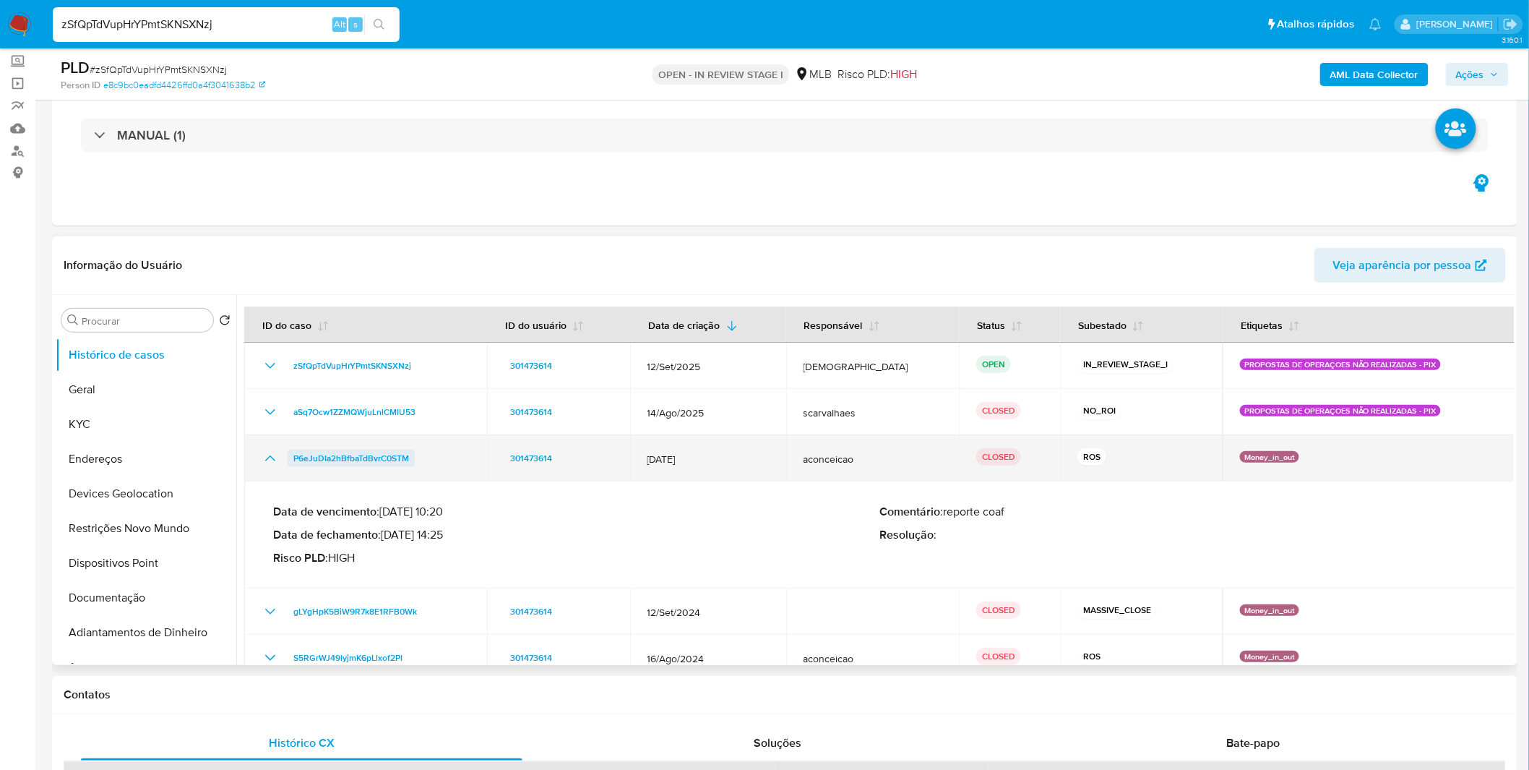
drag, startPoint x: 389, startPoint y: 465, endPoint x: 287, endPoint y: 463, distance: 101.9
click at [287, 463] on div "P6eJuDIa2hBfbaTdBvrC0STM" at bounding box center [366, 458] width 208 height 17
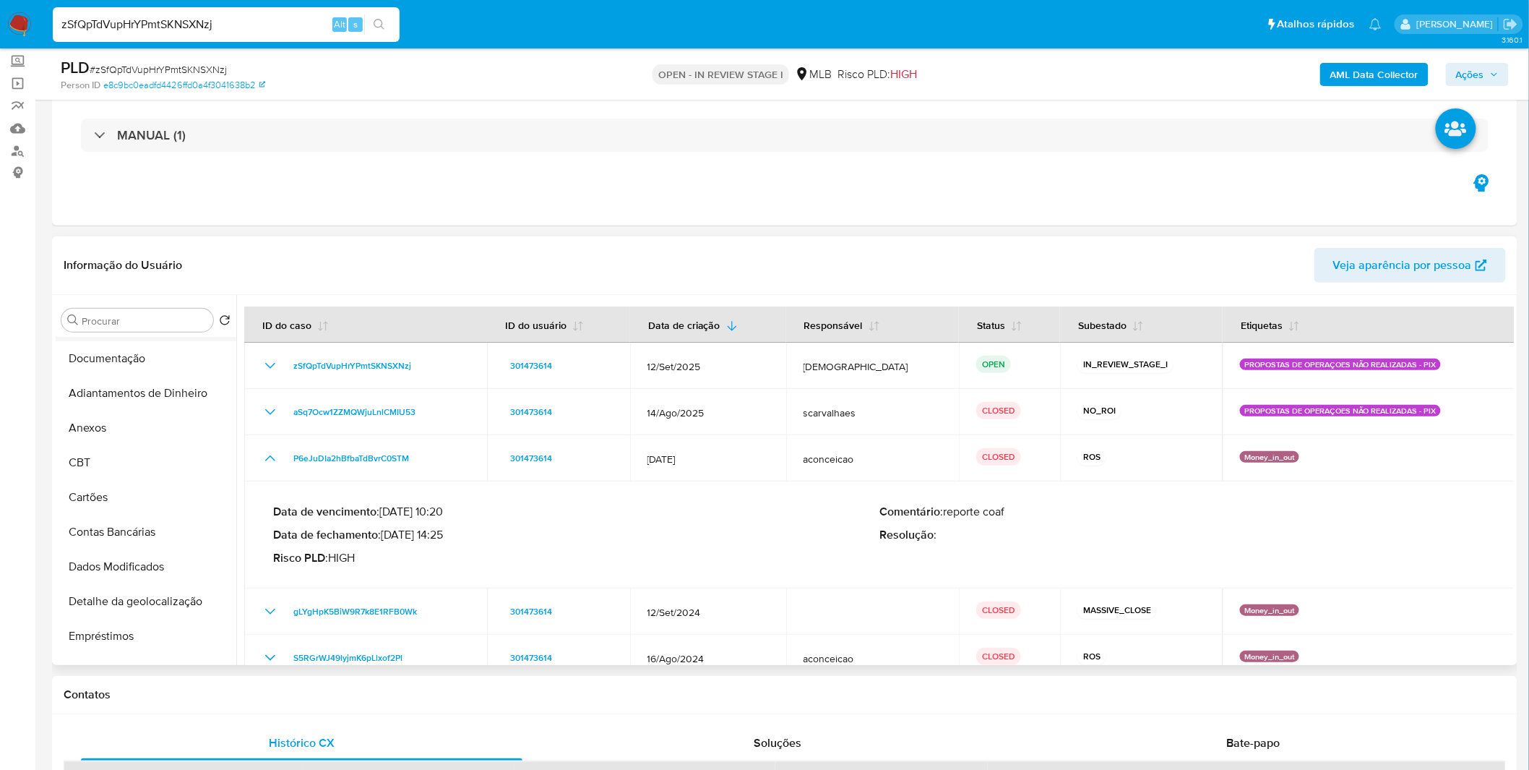
scroll to position [241, 0]
click at [121, 429] on button "Anexos" at bounding box center [140, 426] width 169 height 35
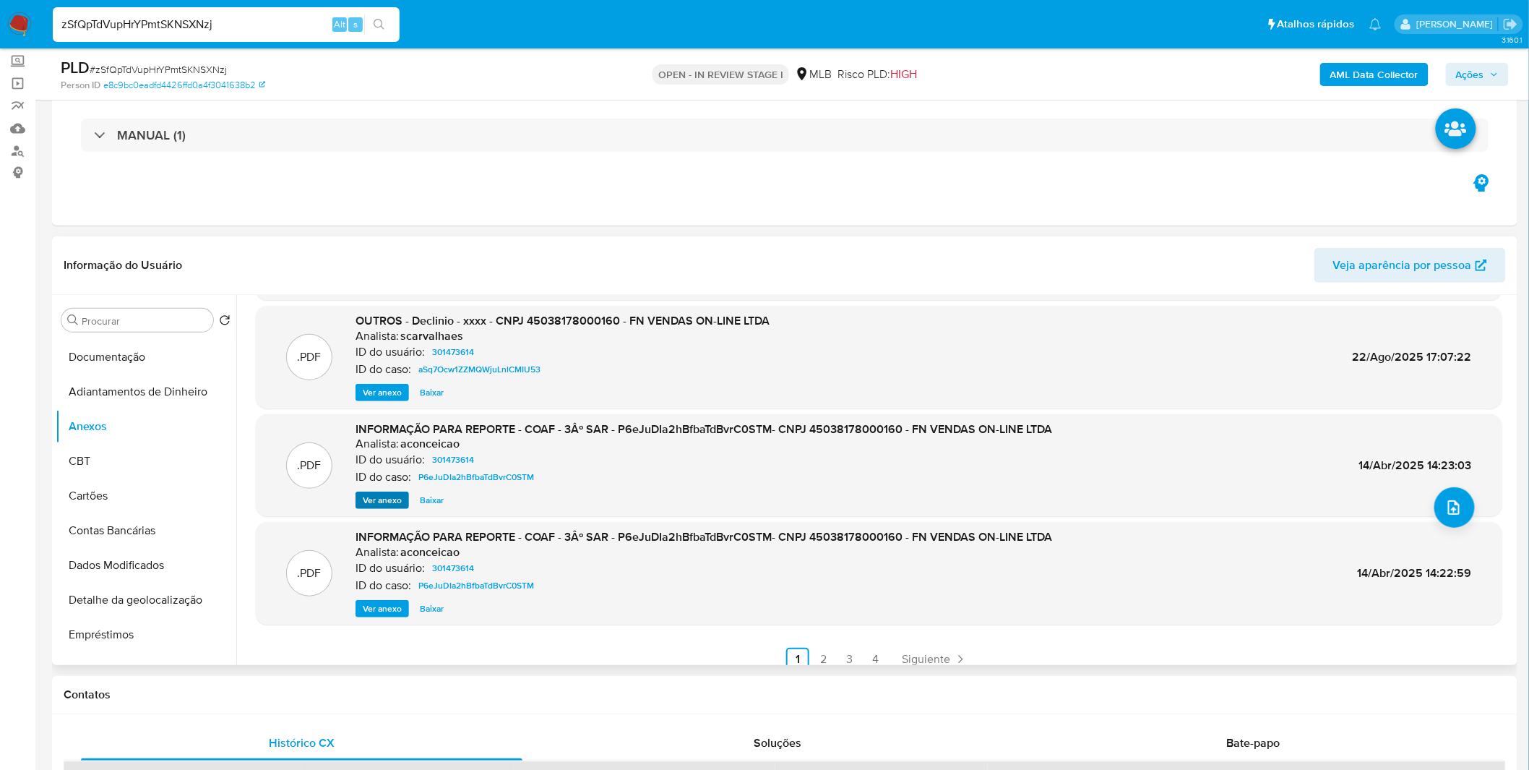
scroll to position [121, 0]
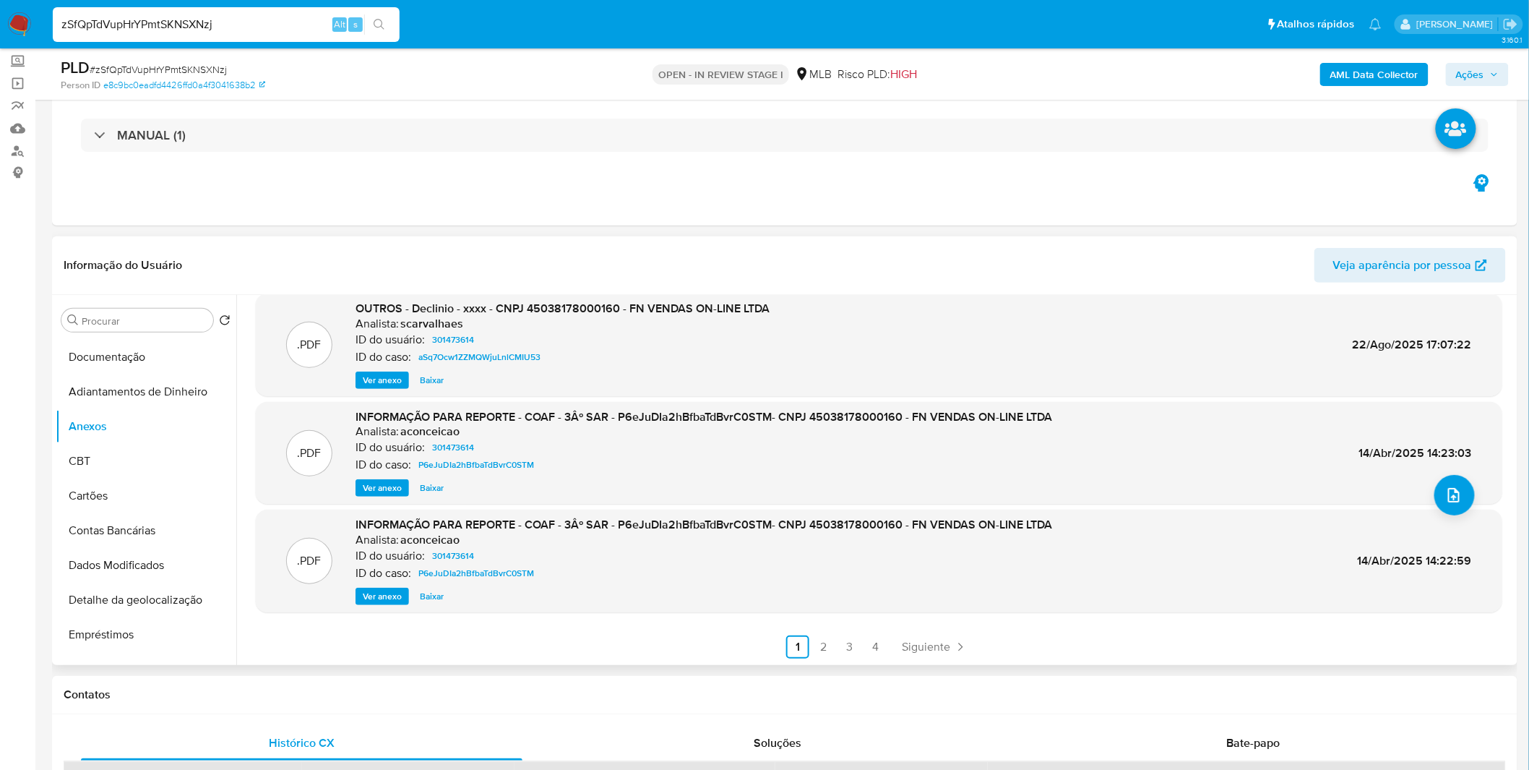
click at [373, 493] on span "Ver anexo" at bounding box center [382, 488] width 39 height 14
click at [373, 493] on div "Ver anexo Baixar" at bounding box center [704, 487] width 697 height 17
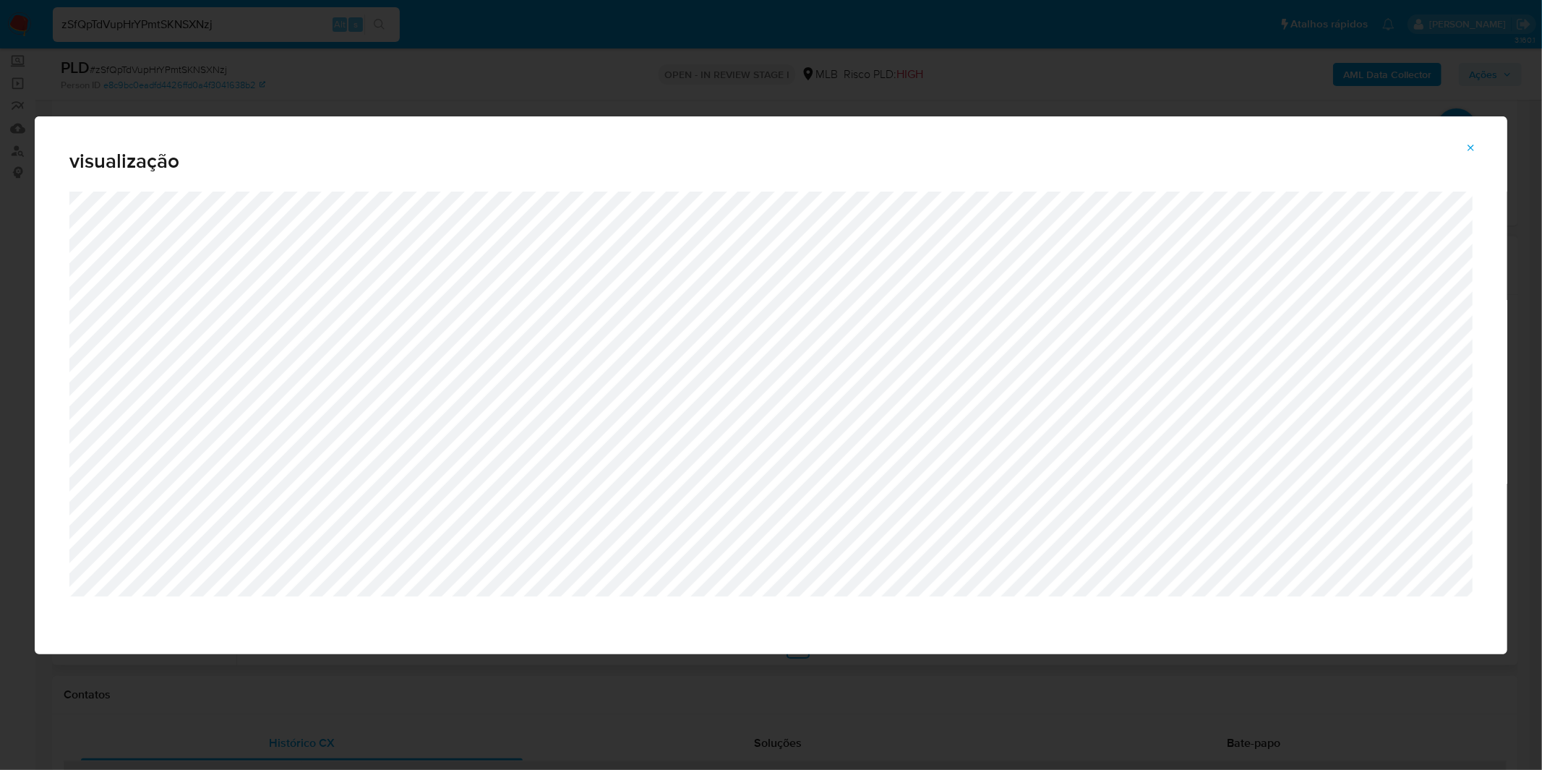
click at [134, 61] on div "visualização" at bounding box center [771, 385] width 1542 height 770
click at [1466, 162] on span "visualização" at bounding box center [770, 161] width 1403 height 20
click at [1477, 153] on icon "Attachment preview" at bounding box center [1471, 148] width 12 height 12
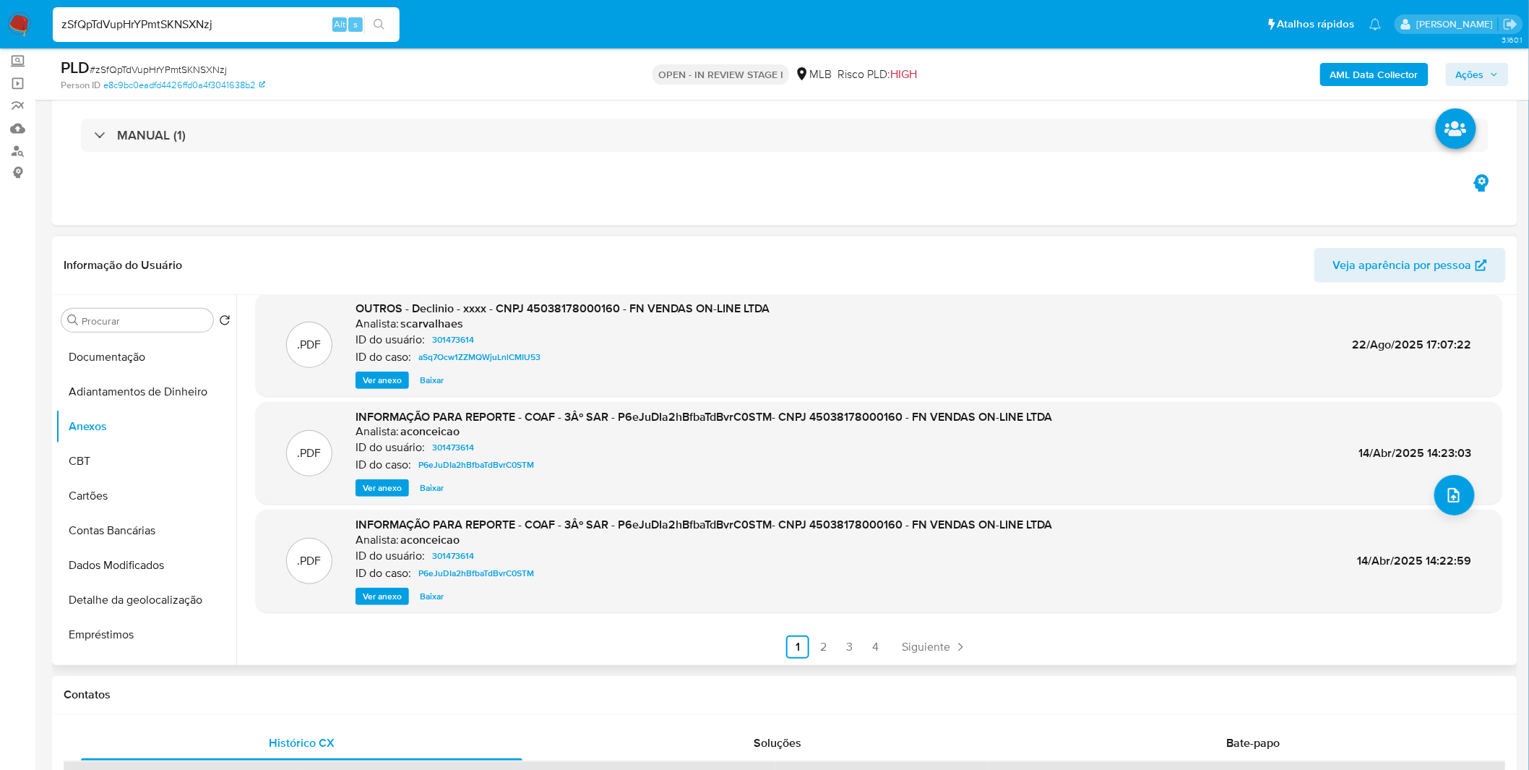
click at [262, 15] on input "zSfQpTdVupHrYPmtSKNSXNzj" at bounding box center [226, 24] width 347 height 19
paste input "H54gE9pTsjk9F5E4E5FQLo0v"
type input "H54gE9pTsjk9F5E4E5FQLo0v"
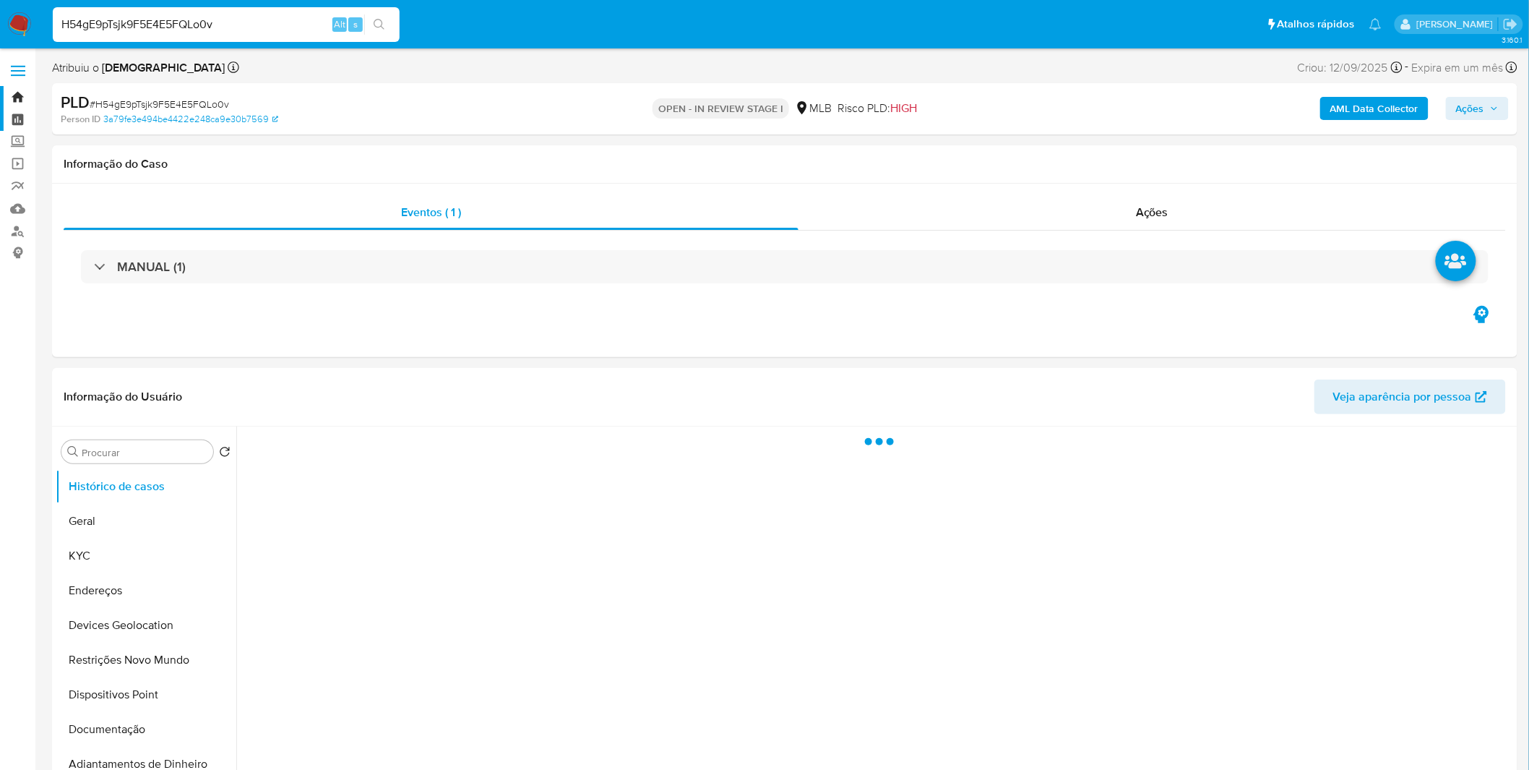
select select "10"
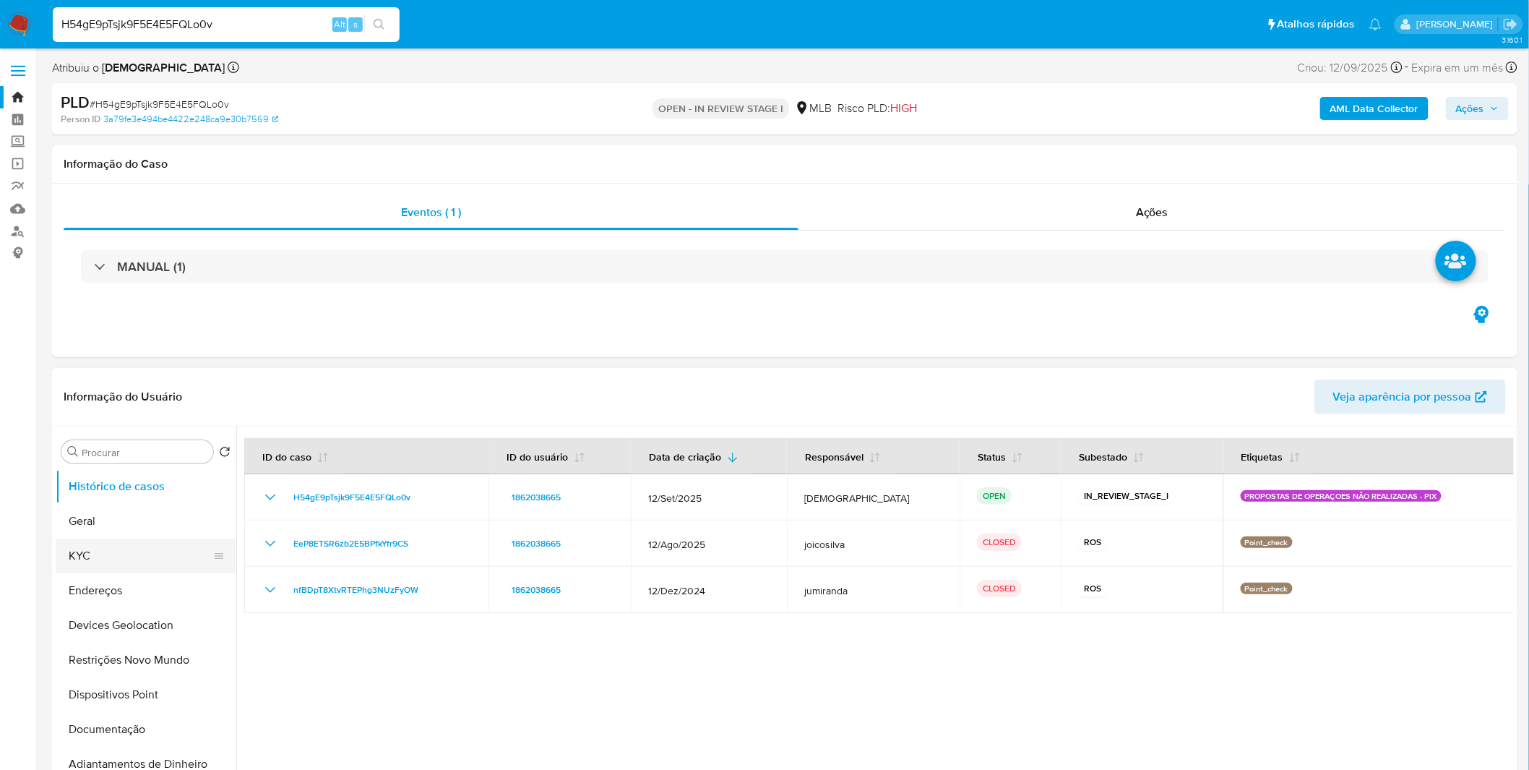
click at [153, 546] on button "KYC" at bounding box center [140, 555] width 169 height 35
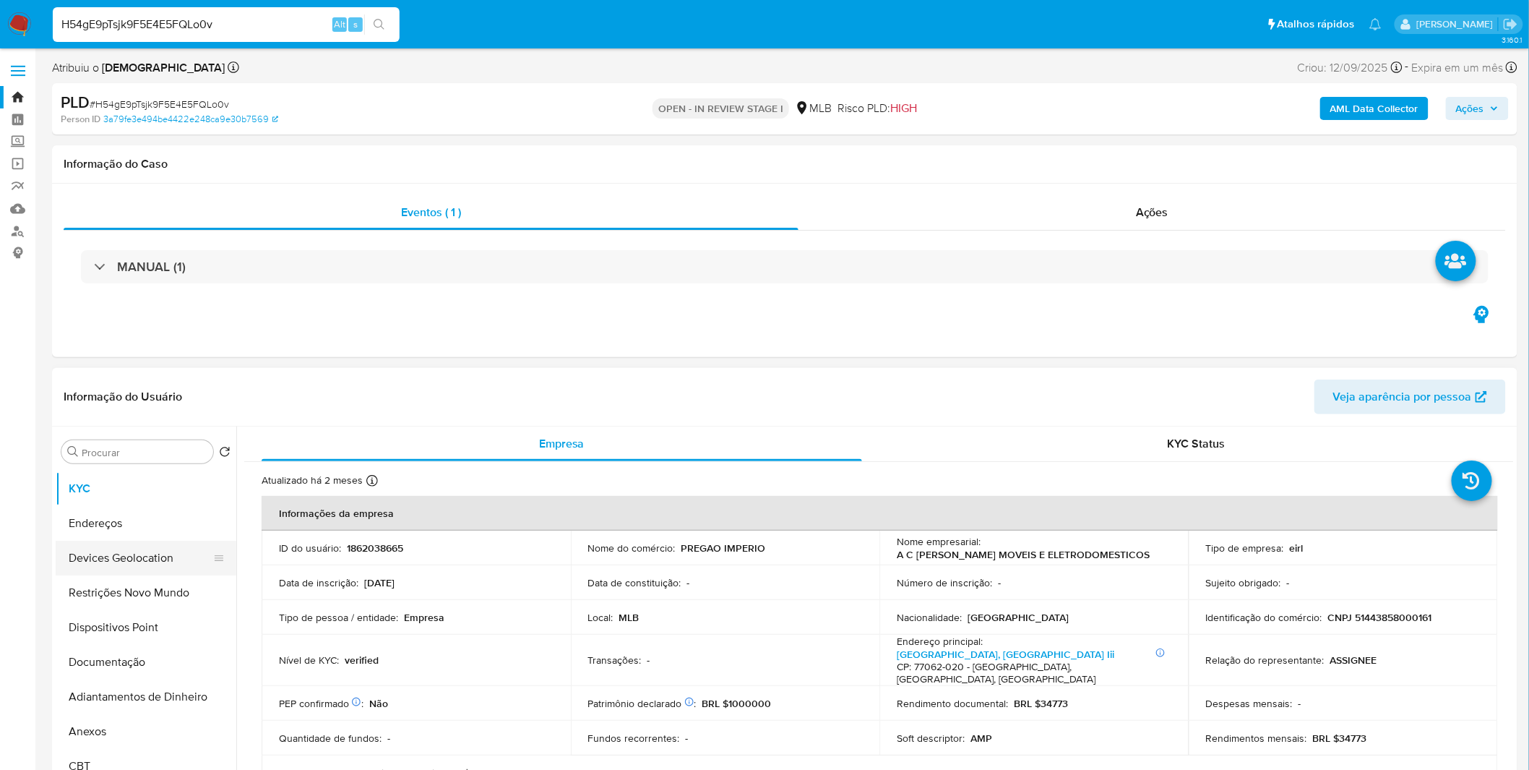
scroll to position [160, 0]
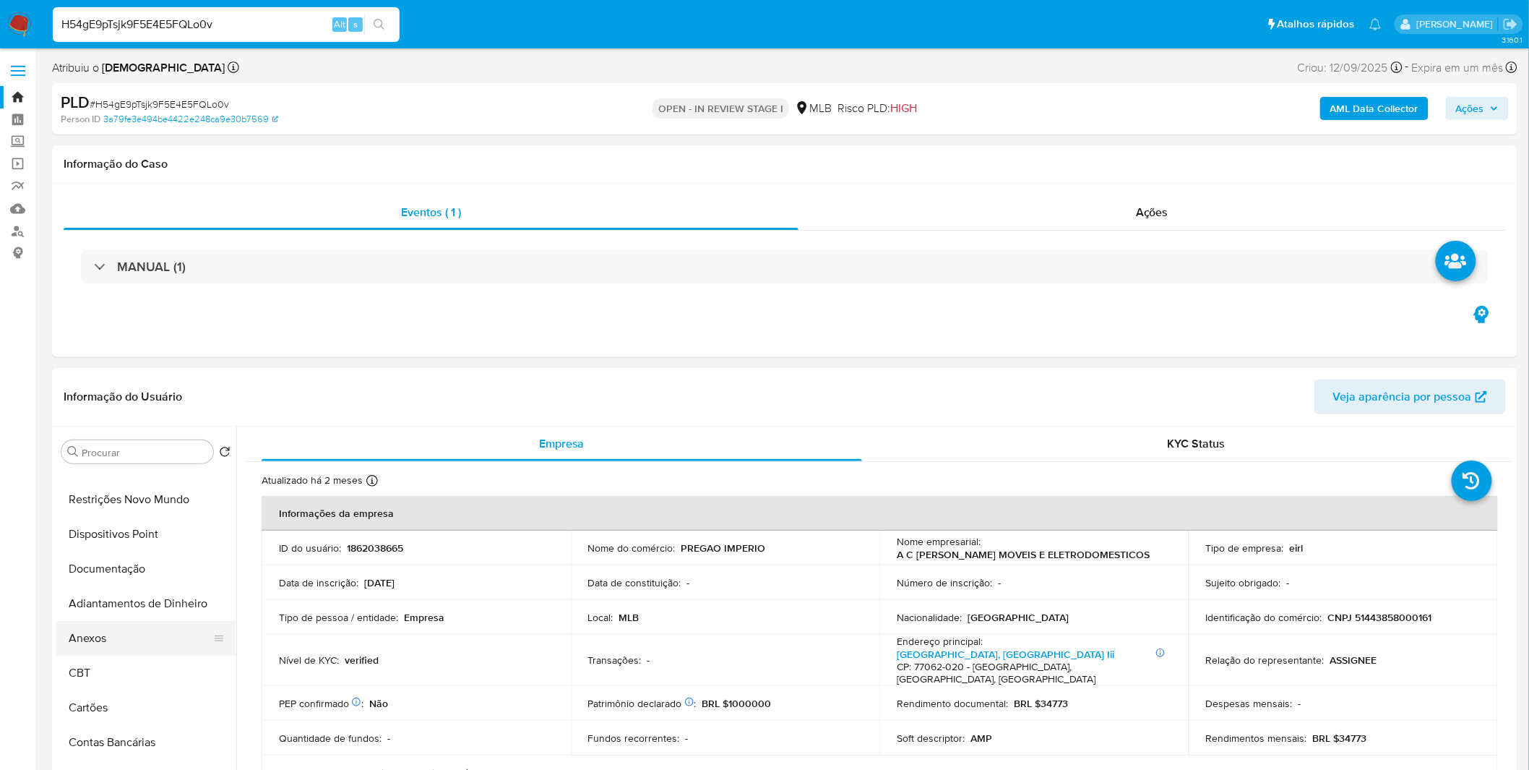
click at [139, 631] on button "Anexos" at bounding box center [140, 638] width 169 height 35
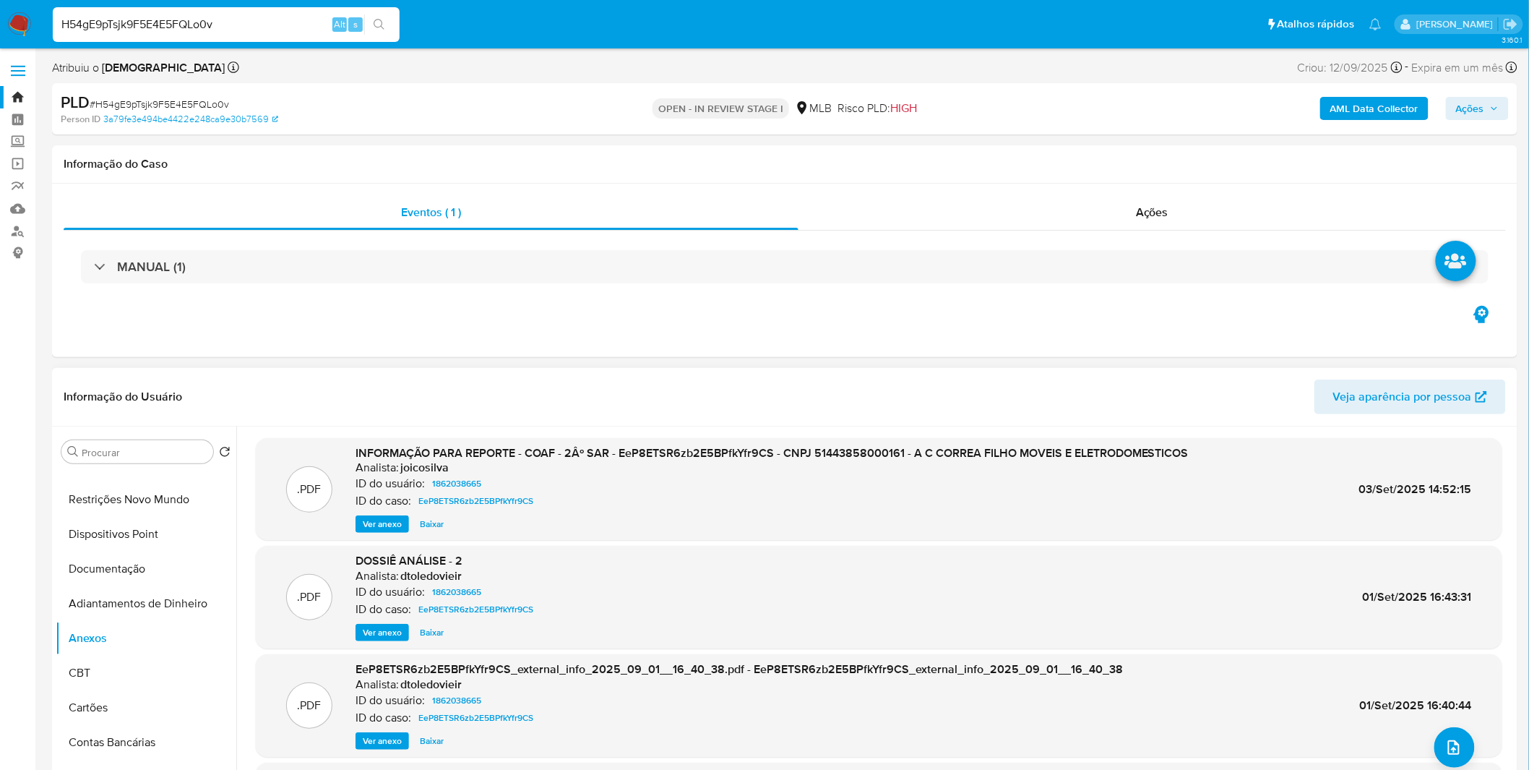
click at [380, 528] on span "Ver anexo" at bounding box center [382, 524] width 39 height 14
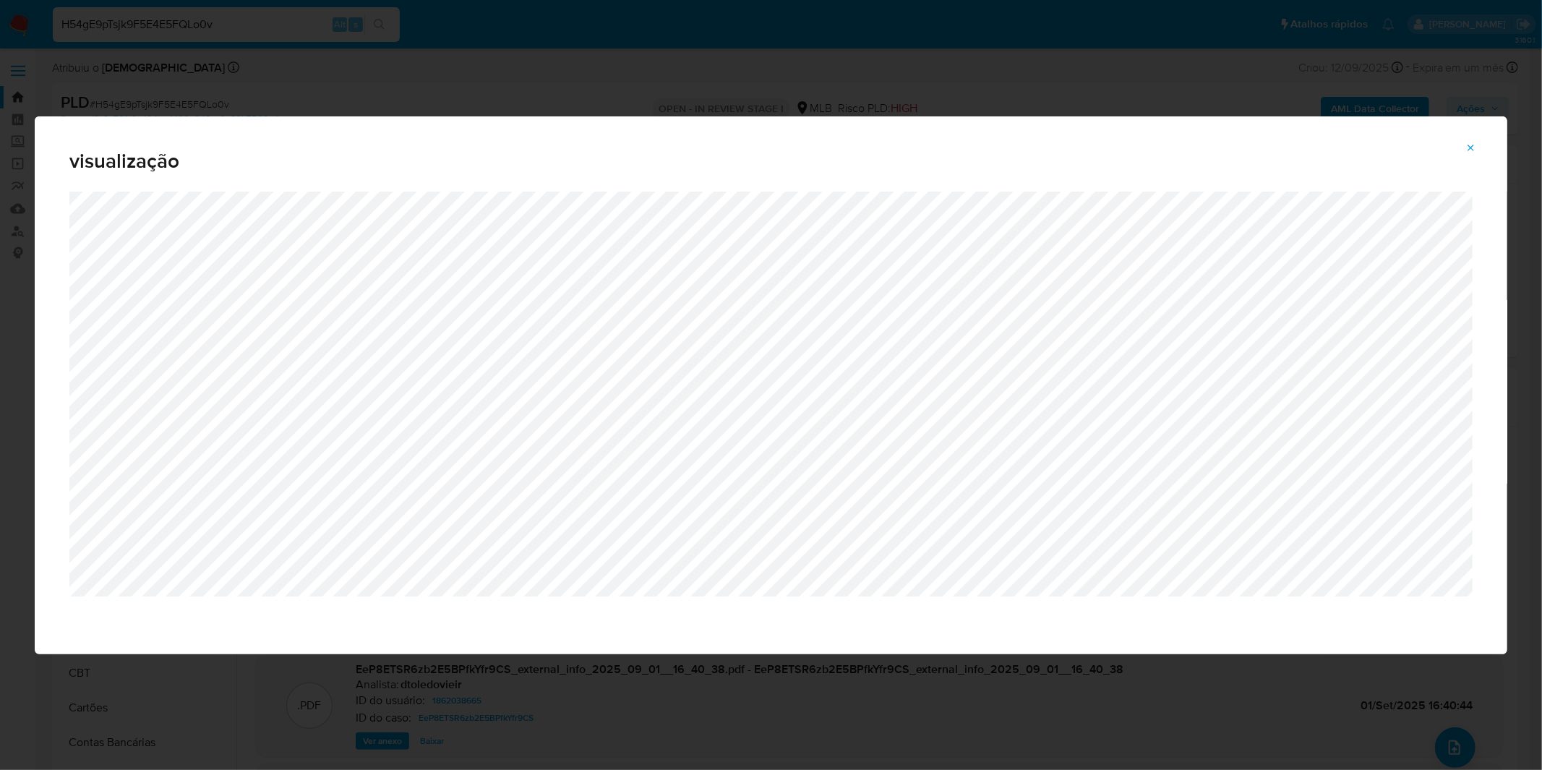
click at [1464, 145] on button "Attachment preview" at bounding box center [1471, 148] width 32 height 23
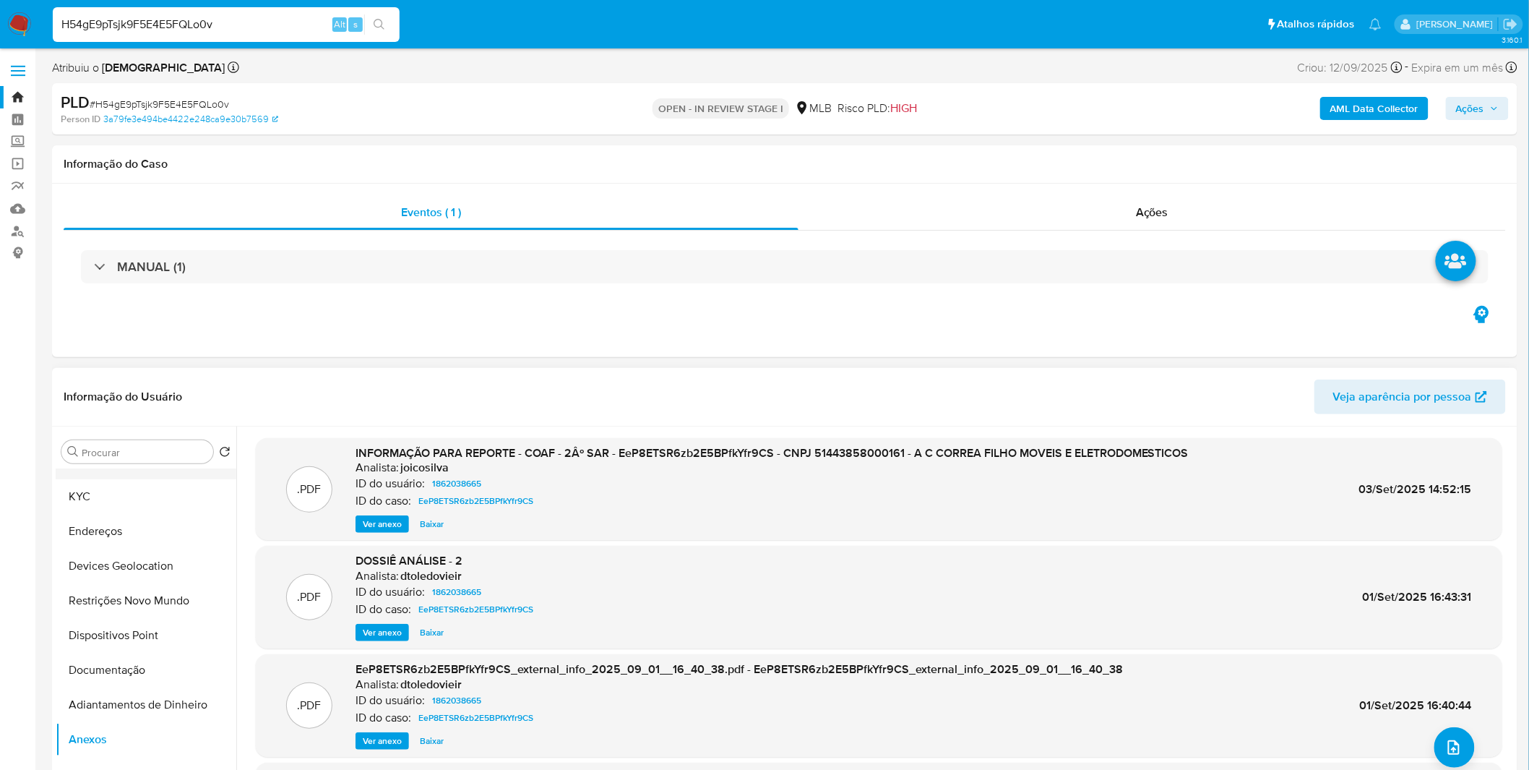
scroll to position [0, 0]
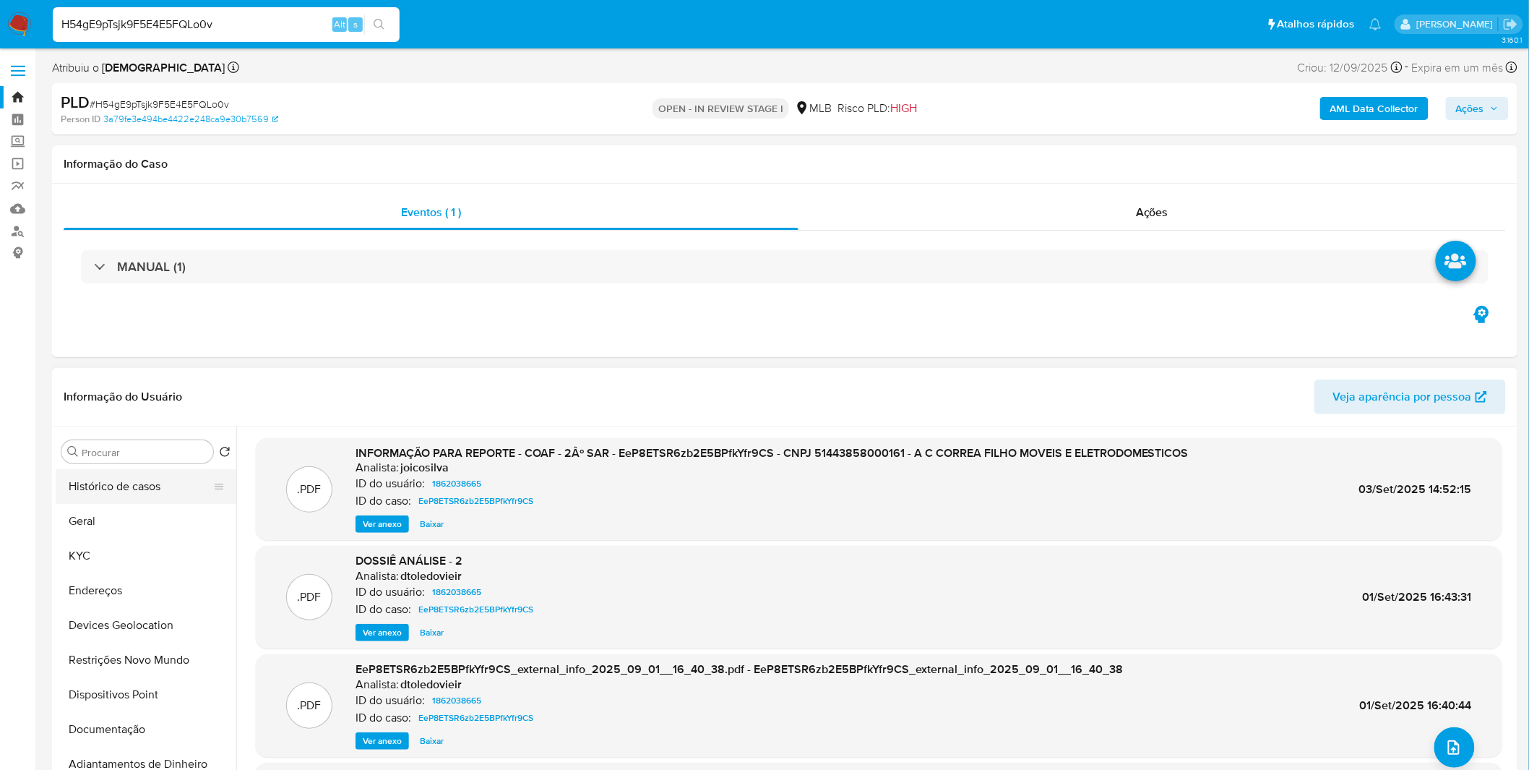
click at [147, 490] on button "Histórico de casos" at bounding box center [140, 486] width 169 height 35
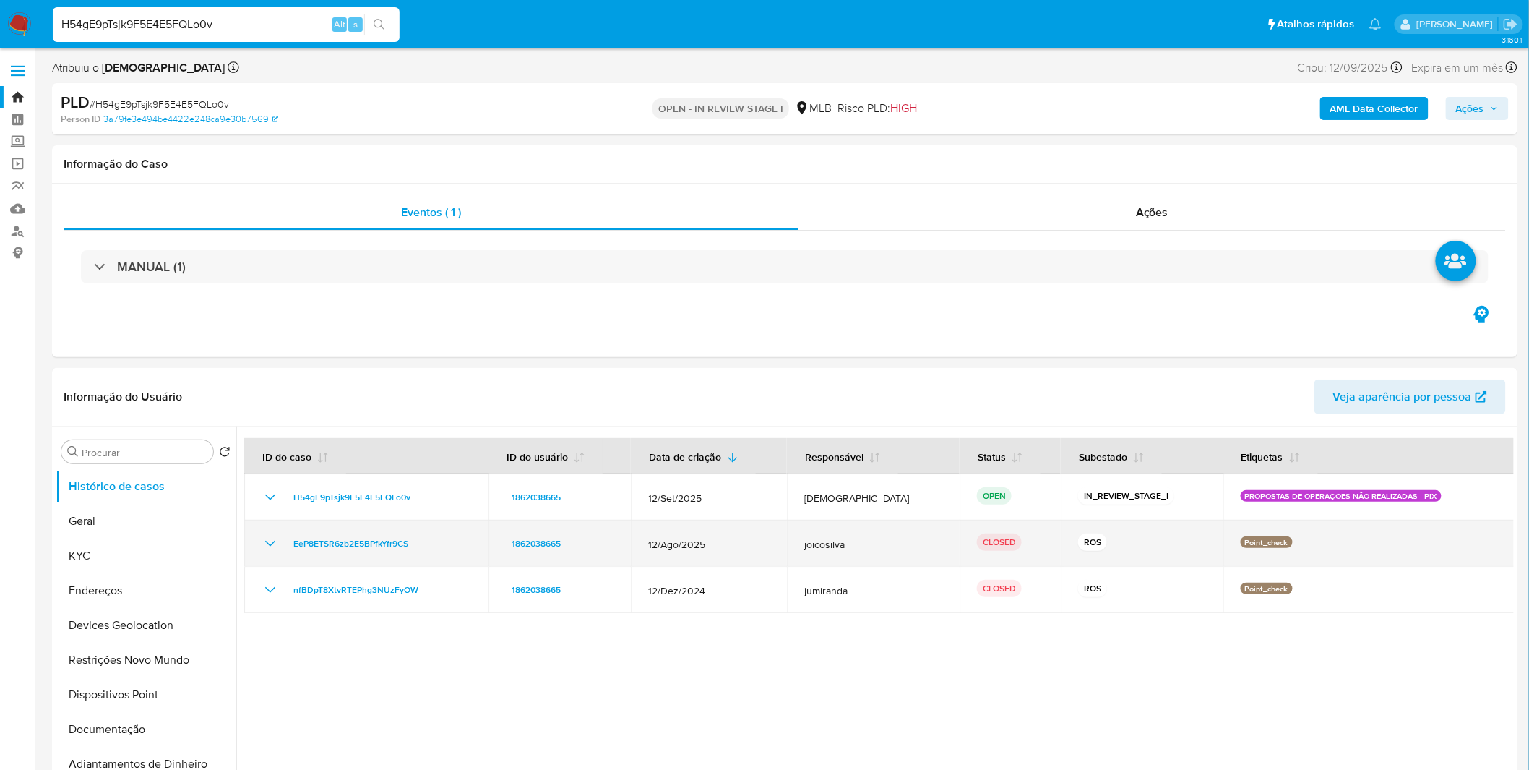
click at [265, 548] on icon "Mostrar/Ocultar" at bounding box center [270, 543] width 17 height 17
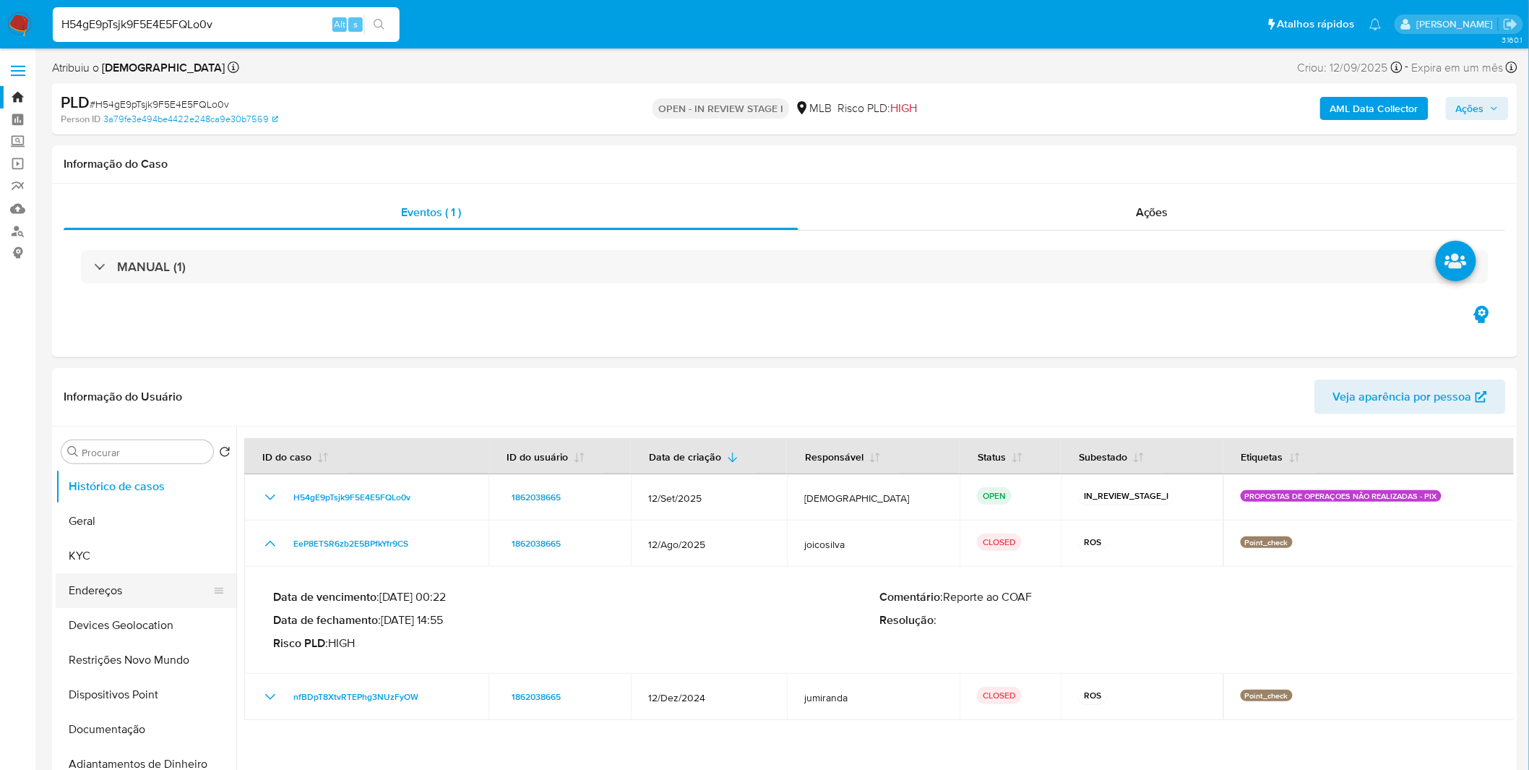
drag, startPoint x: 420, startPoint y: 541, endPoint x: 133, endPoint y: 575, distance: 289.0
click at [293, 547] on div "EeP8ETSR6zb2E5BPfkYfr9CS" at bounding box center [367, 543] width 210 height 17
drag, startPoint x: 155, startPoint y: 554, endPoint x: 163, endPoint y: 552, distance: 7.4
click at [153, 555] on button "KYC" at bounding box center [140, 555] width 169 height 35
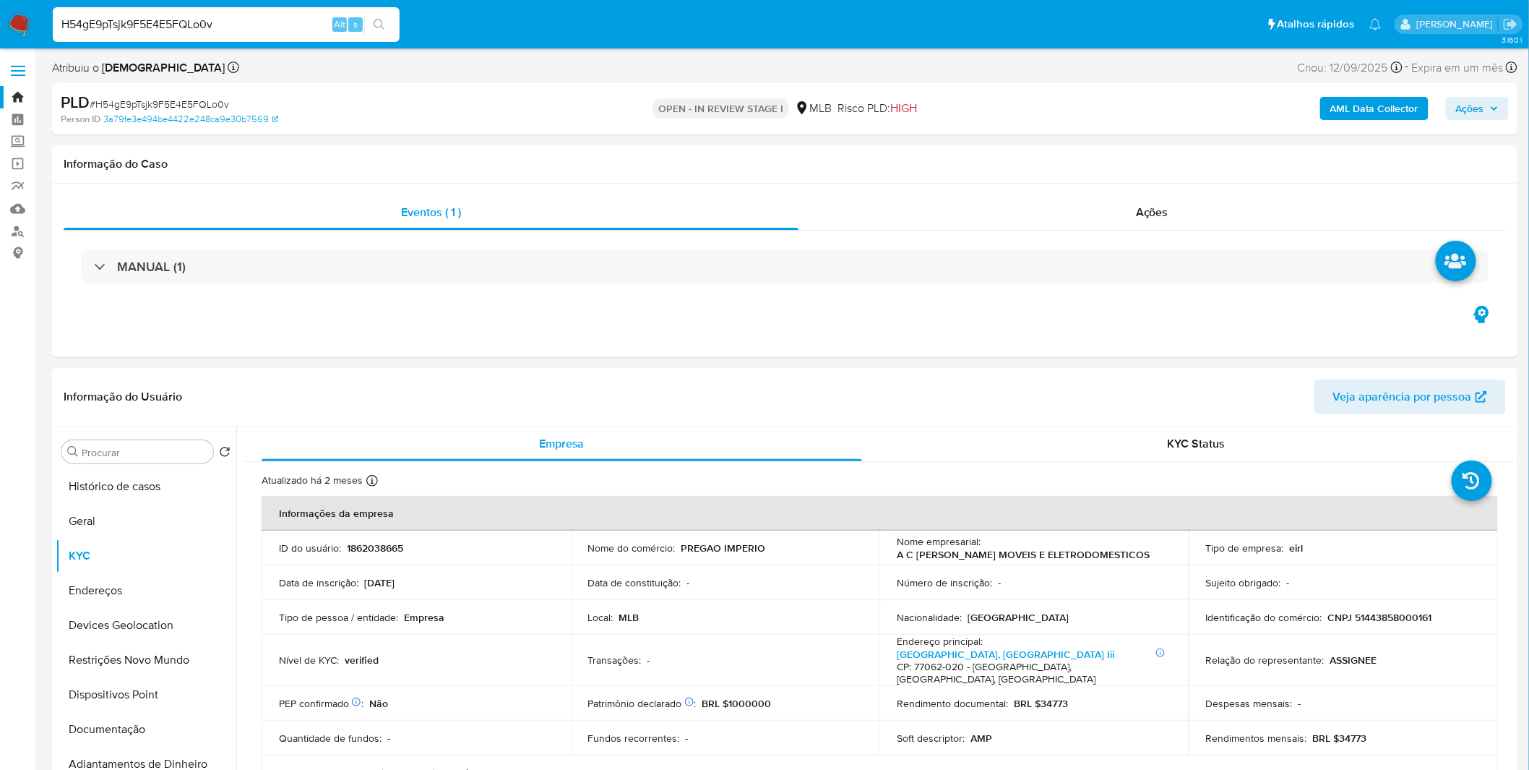
click at [90, 20] on input "H54gE9pTsjk9F5E4E5FQLo0v" at bounding box center [226, 24] width 347 height 19
paste input "YfsXTnC4gUrAmO9626UAgfQo"
type input "YfsXTnC4gUrAmO9626UAgfQo"
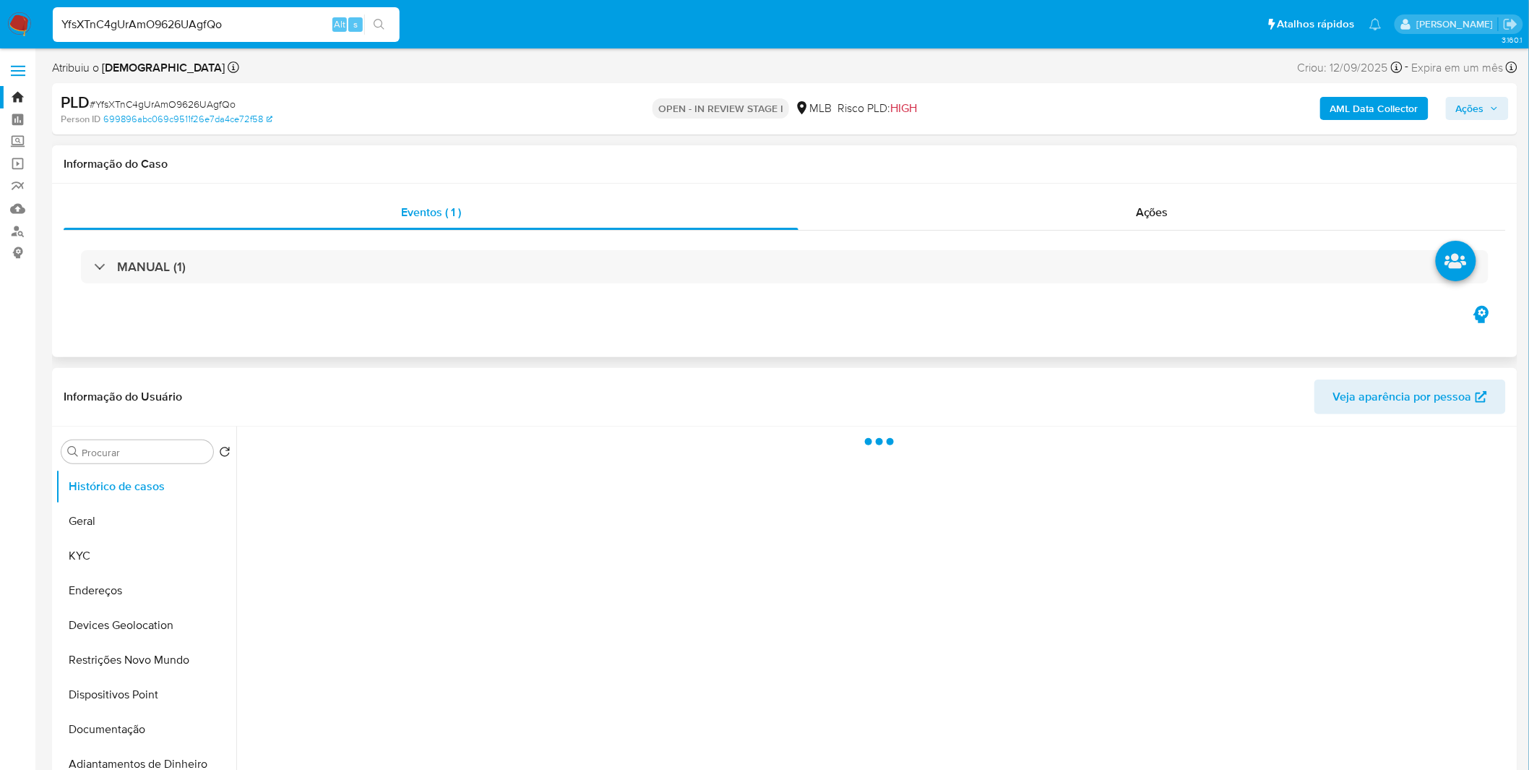
select select "10"
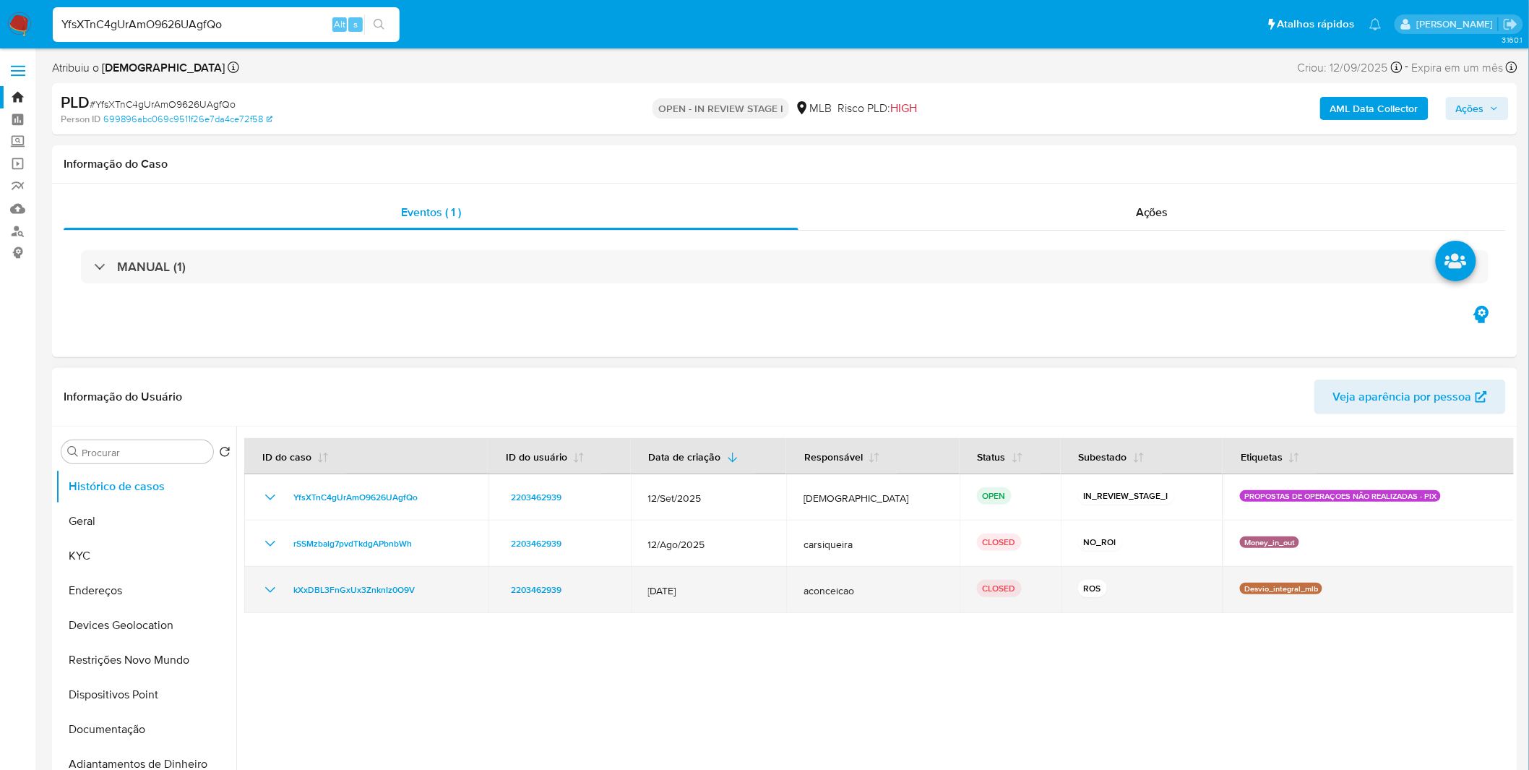
click at [270, 593] on icon "Mostrar/Ocultar" at bounding box center [270, 589] width 17 height 17
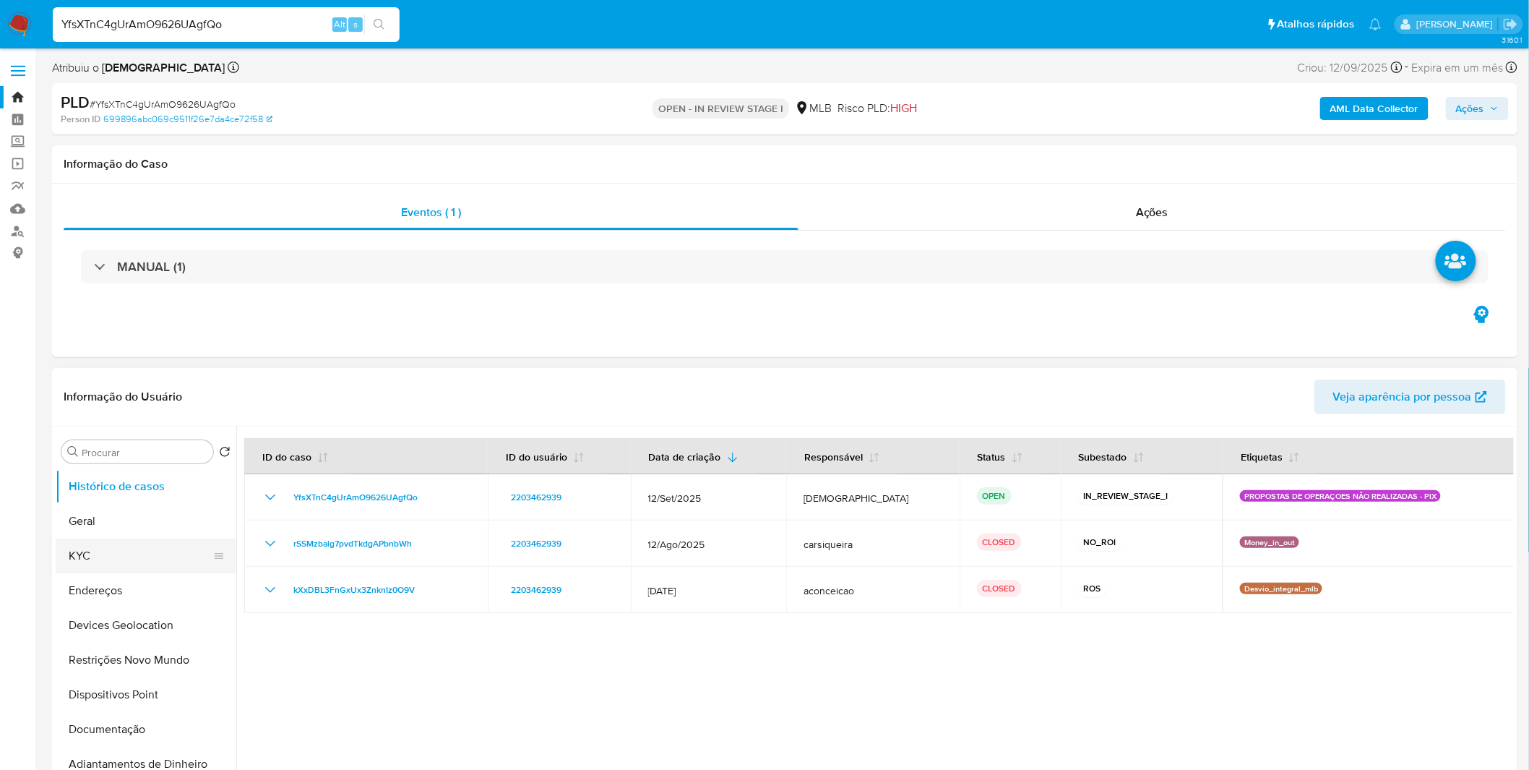
click at [178, 554] on button "KYC" at bounding box center [140, 555] width 169 height 35
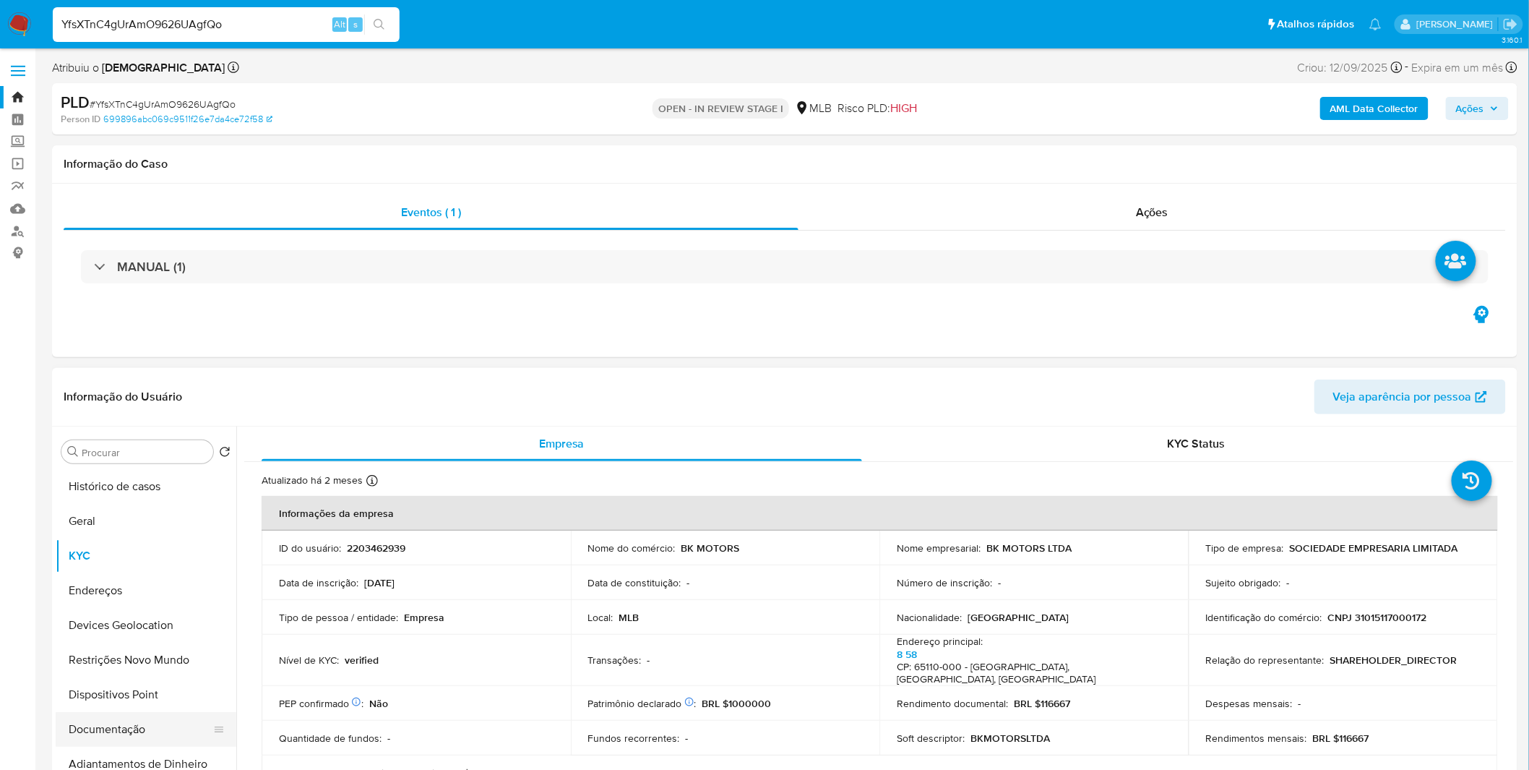
click at [140, 718] on button "Documentação" at bounding box center [140, 729] width 169 height 35
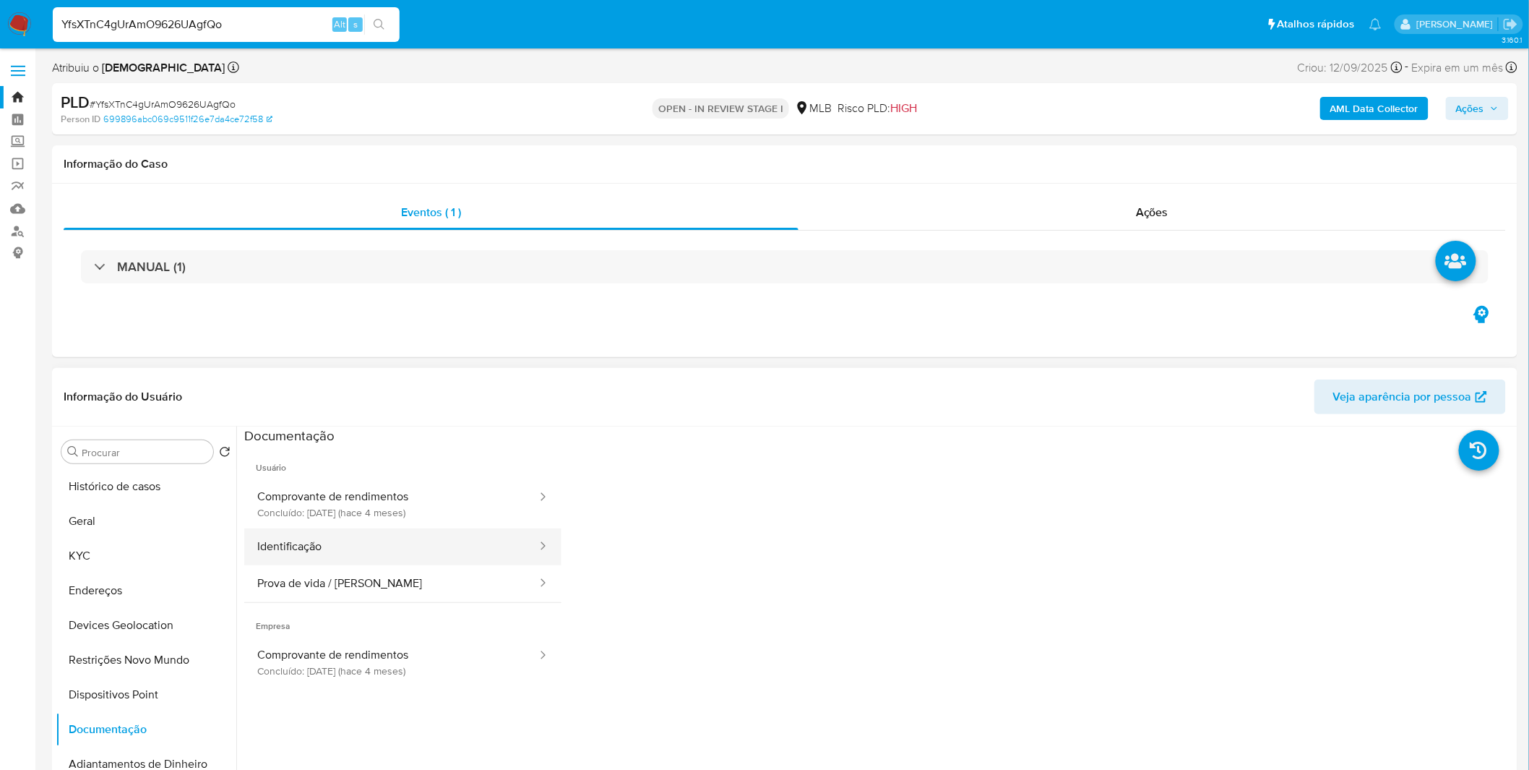
click at [384, 529] on button "Identificação" at bounding box center [391, 546] width 294 height 37
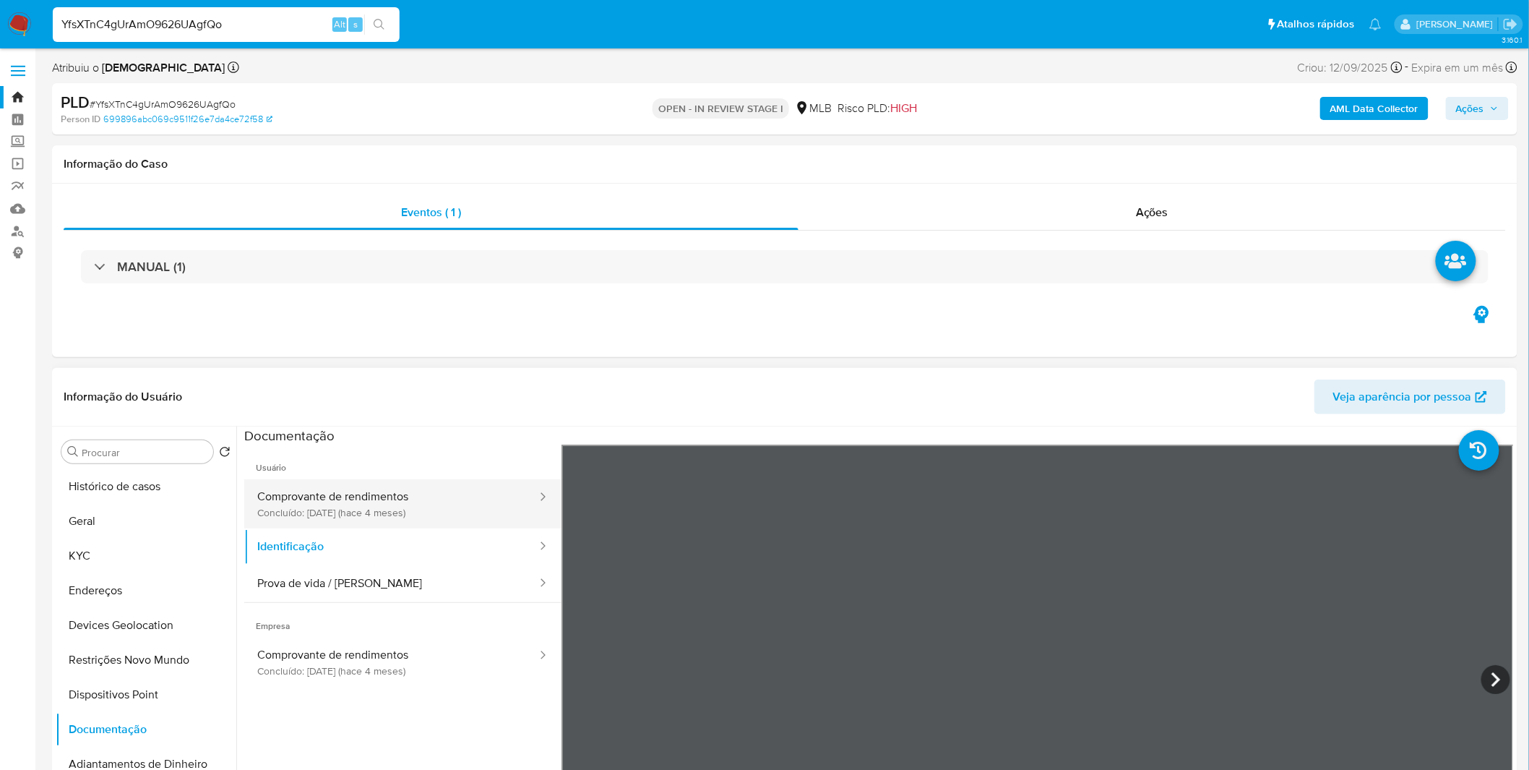
click at [390, 508] on button "Comprovante de rendimentos Concluído: 30/05/2025 (hace 4 meses)" at bounding box center [391, 503] width 294 height 49
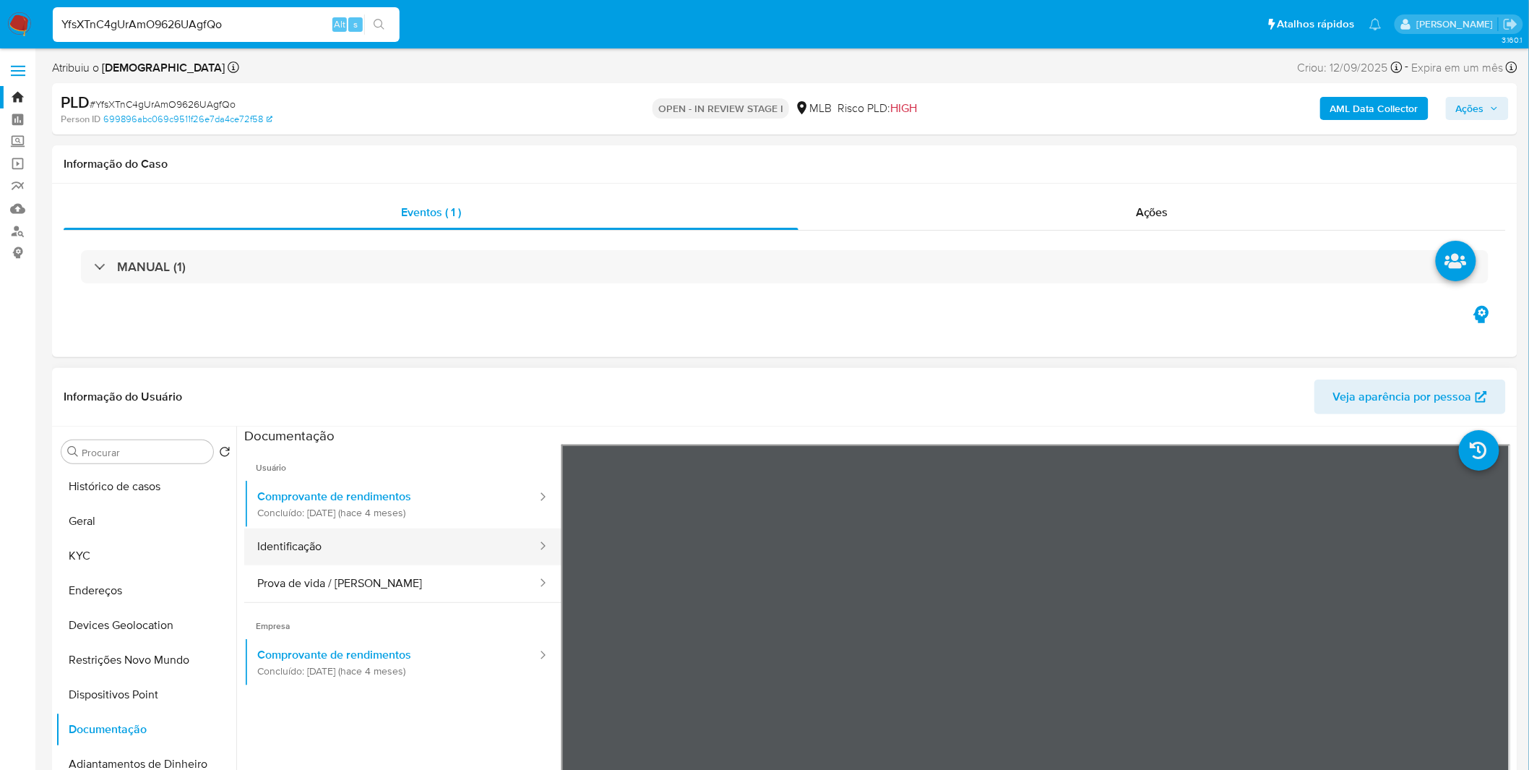
click at [447, 555] on button "Identificação" at bounding box center [391, 546] width 294 height 37
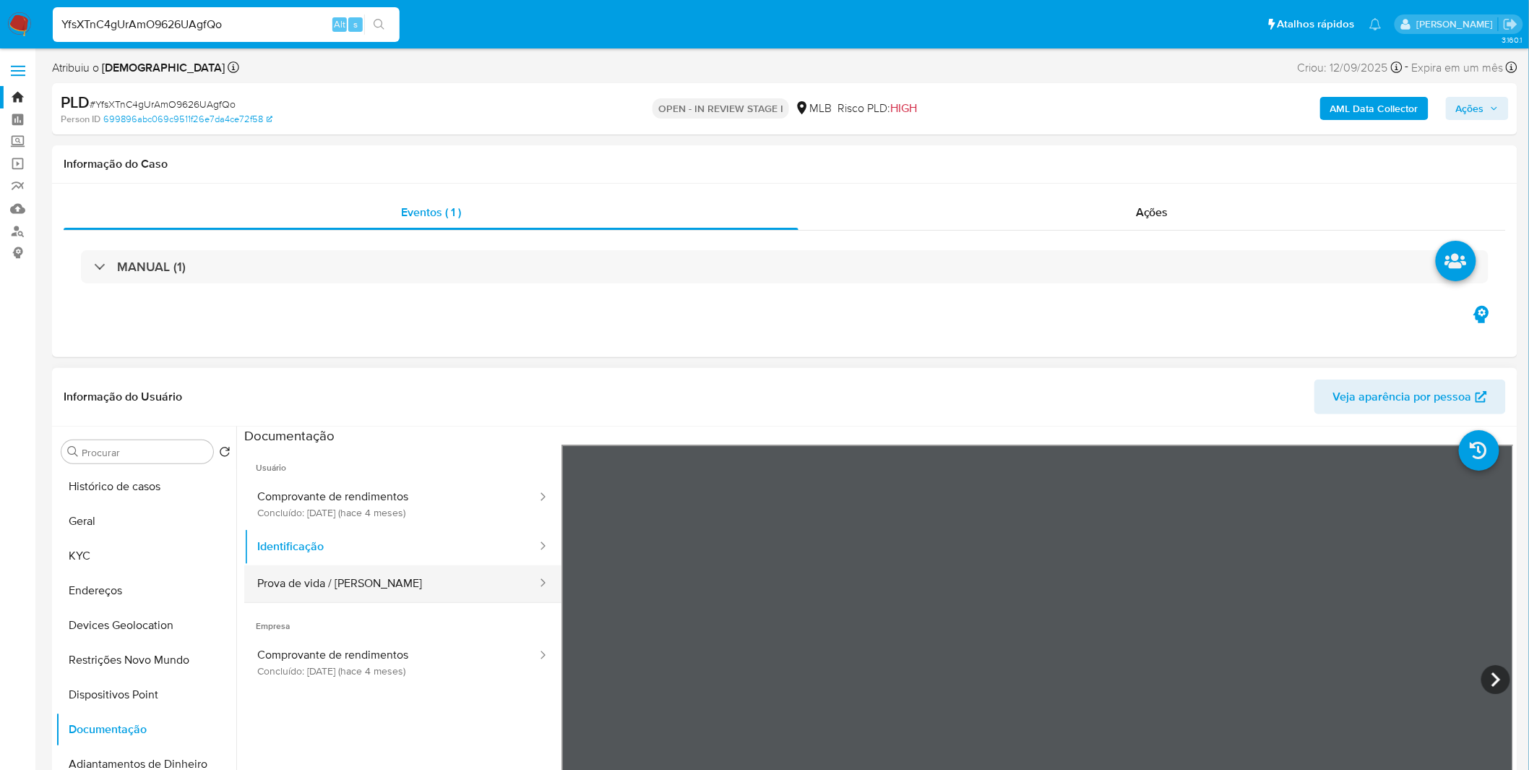
click at [447, 577] on button "Prova de vida / Selfie" at bounding box center [391, 583] width 294 height 37
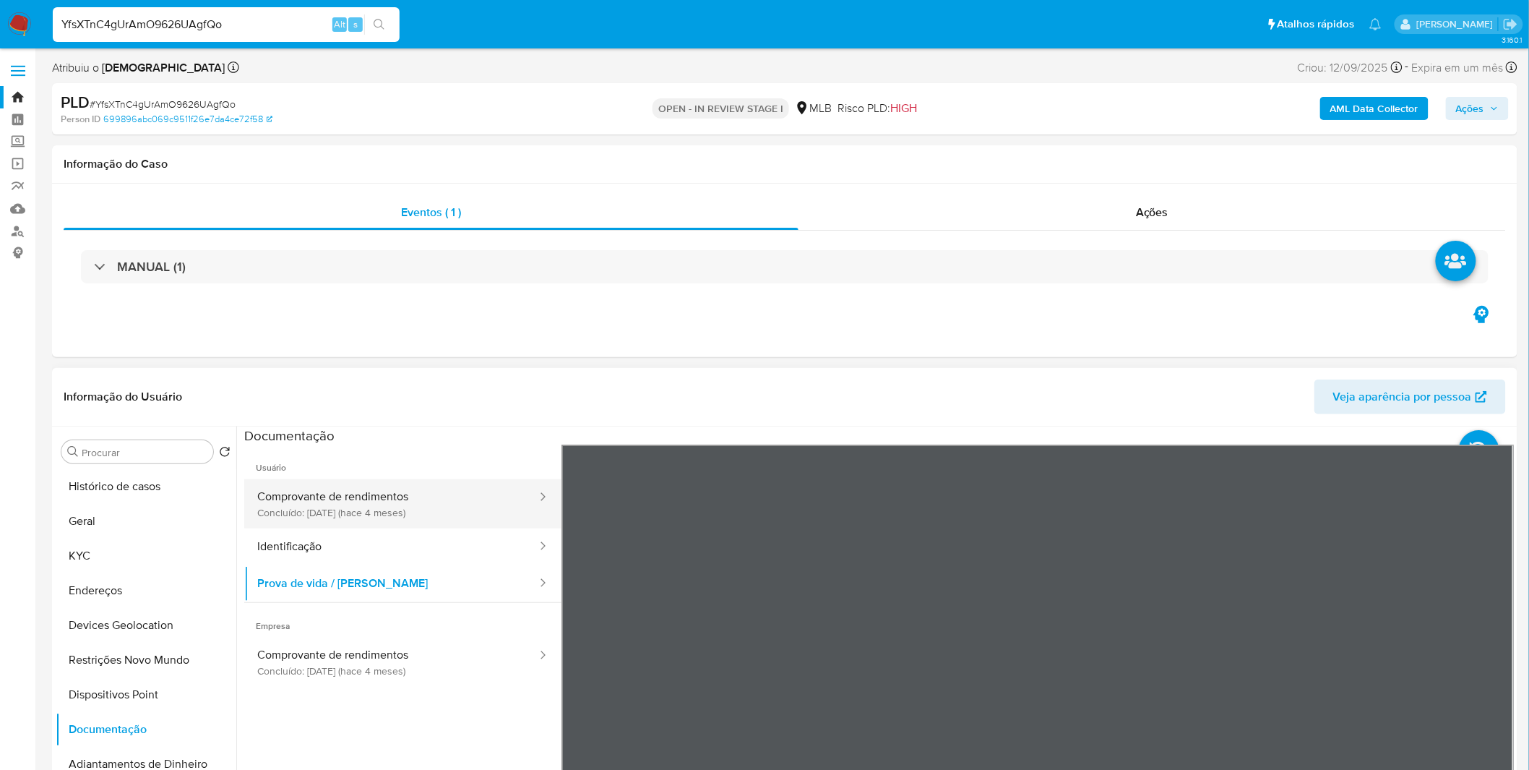
click at [439, 526] on button "Comprovante de rendimentos Concluído: 30/05/2025 (hace 4 meses)" at bounding box center [391, 503] width 294 height 49
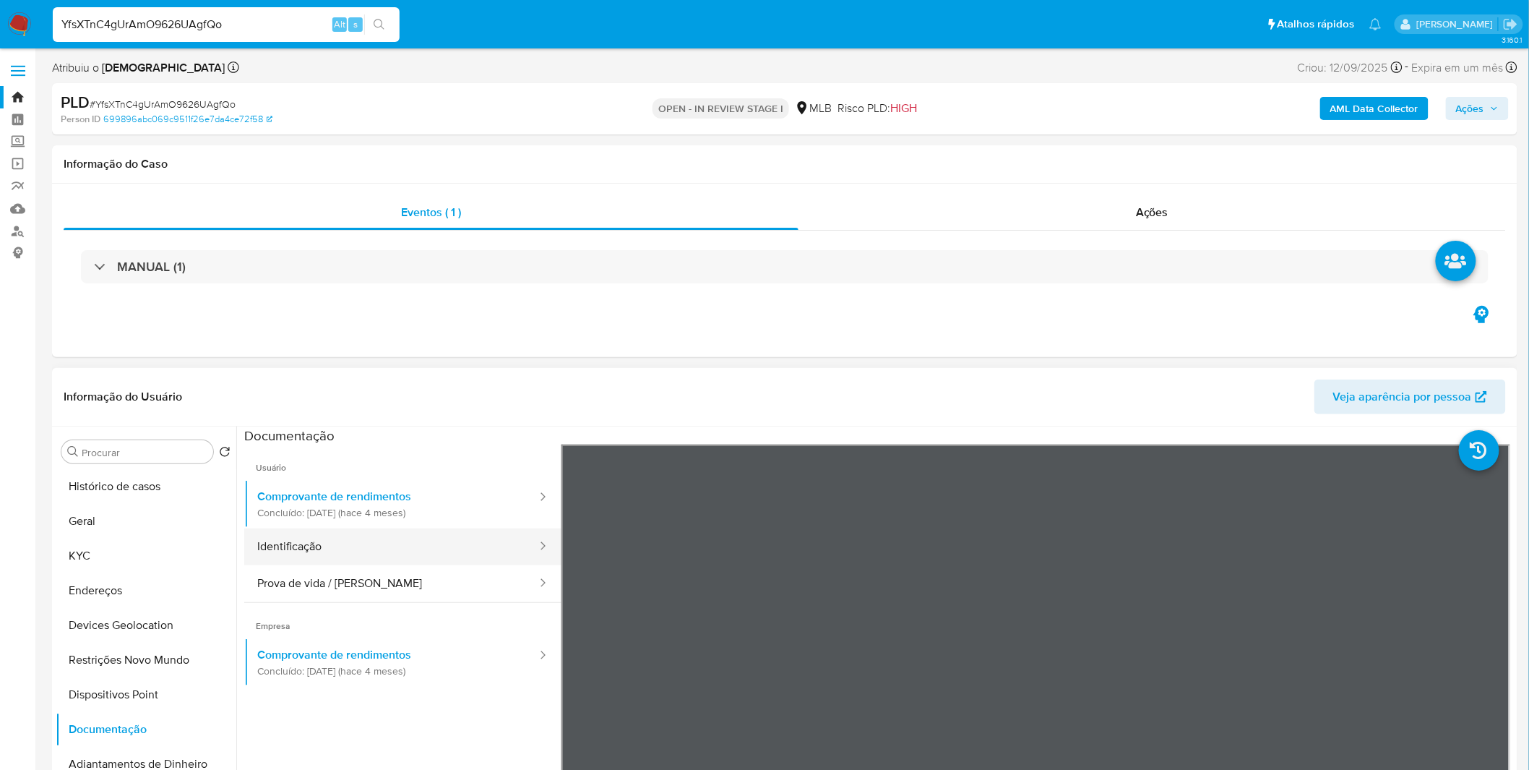
click at [422, 554] on button "Identificação" at bounding box center [391, 546] width 294 height 37
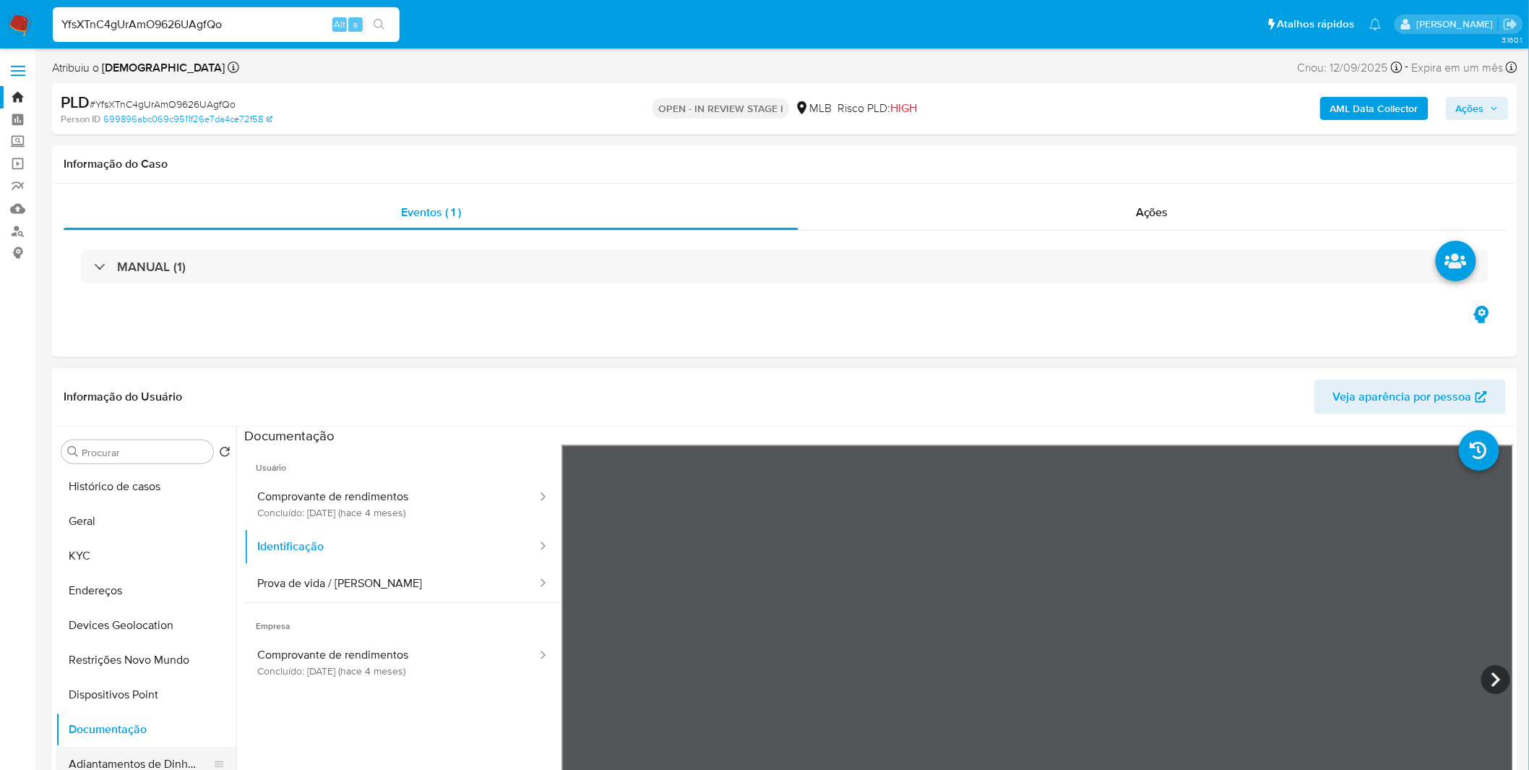
scroll to position [160, 0]
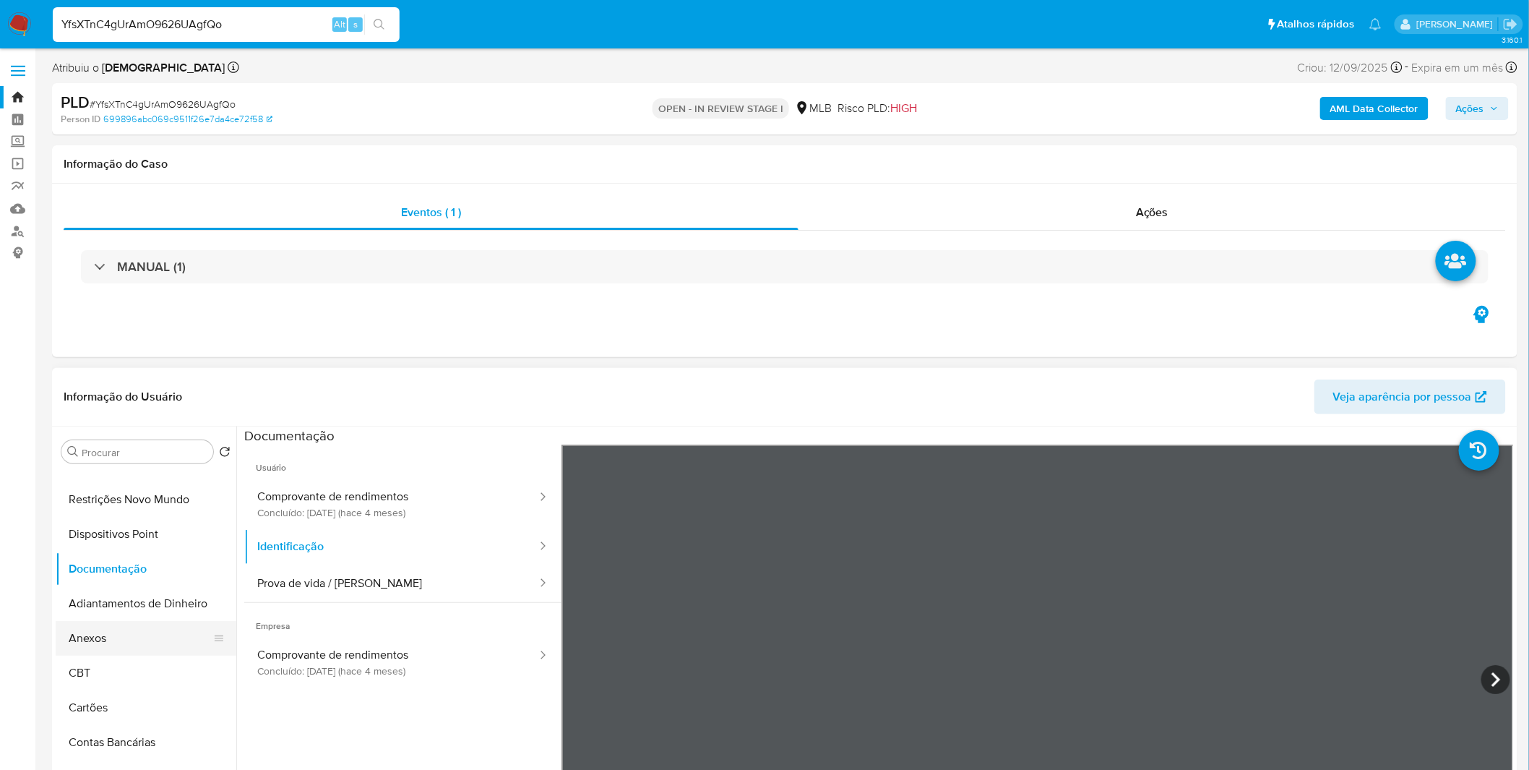
click at [119, 635] on button "Anexos" at bounding box center [140, 638] width 169 height 35
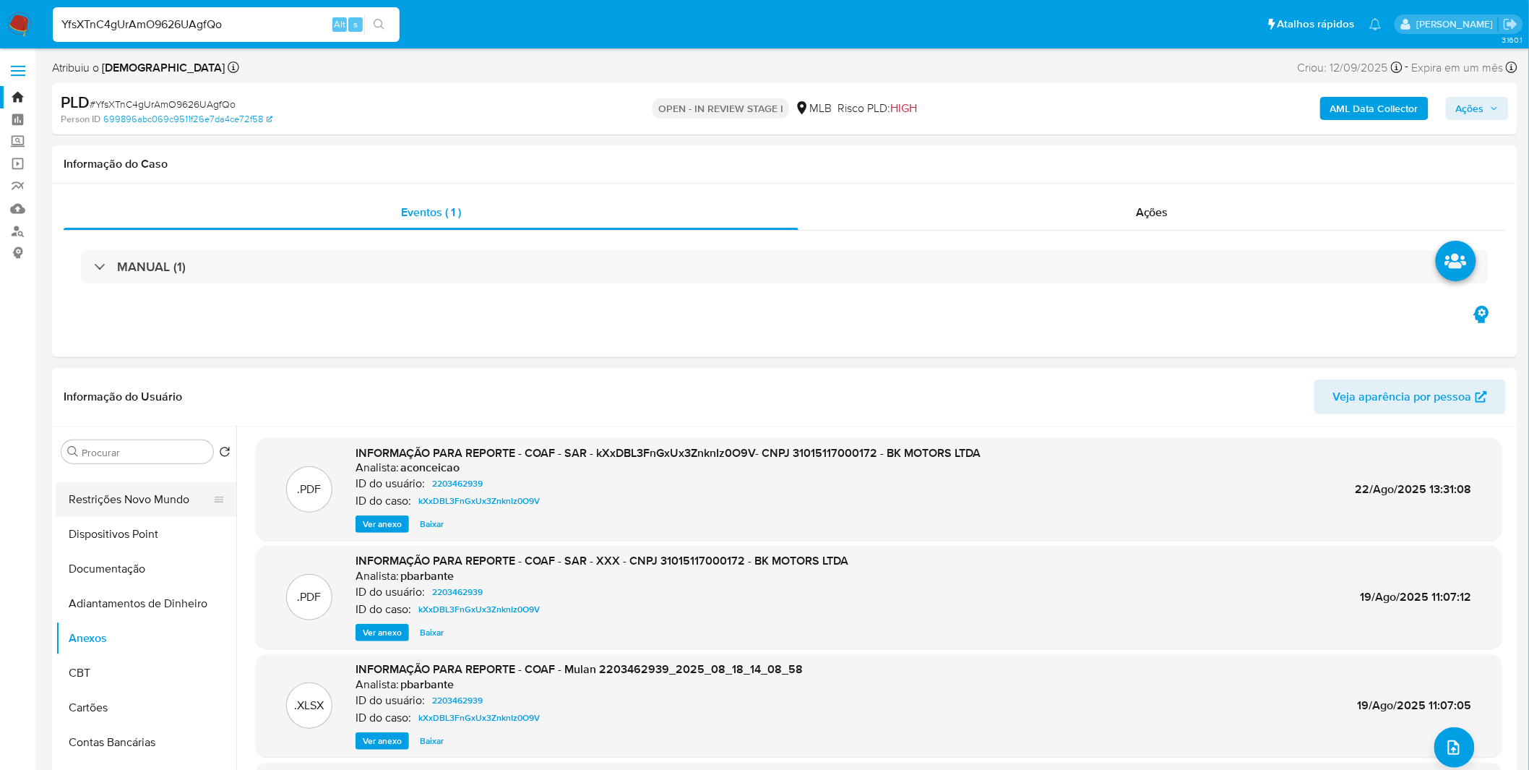
click at [153, 508] on button "Restrições Novo Mundo" at bounding box center [140, 499] width 169 height 35
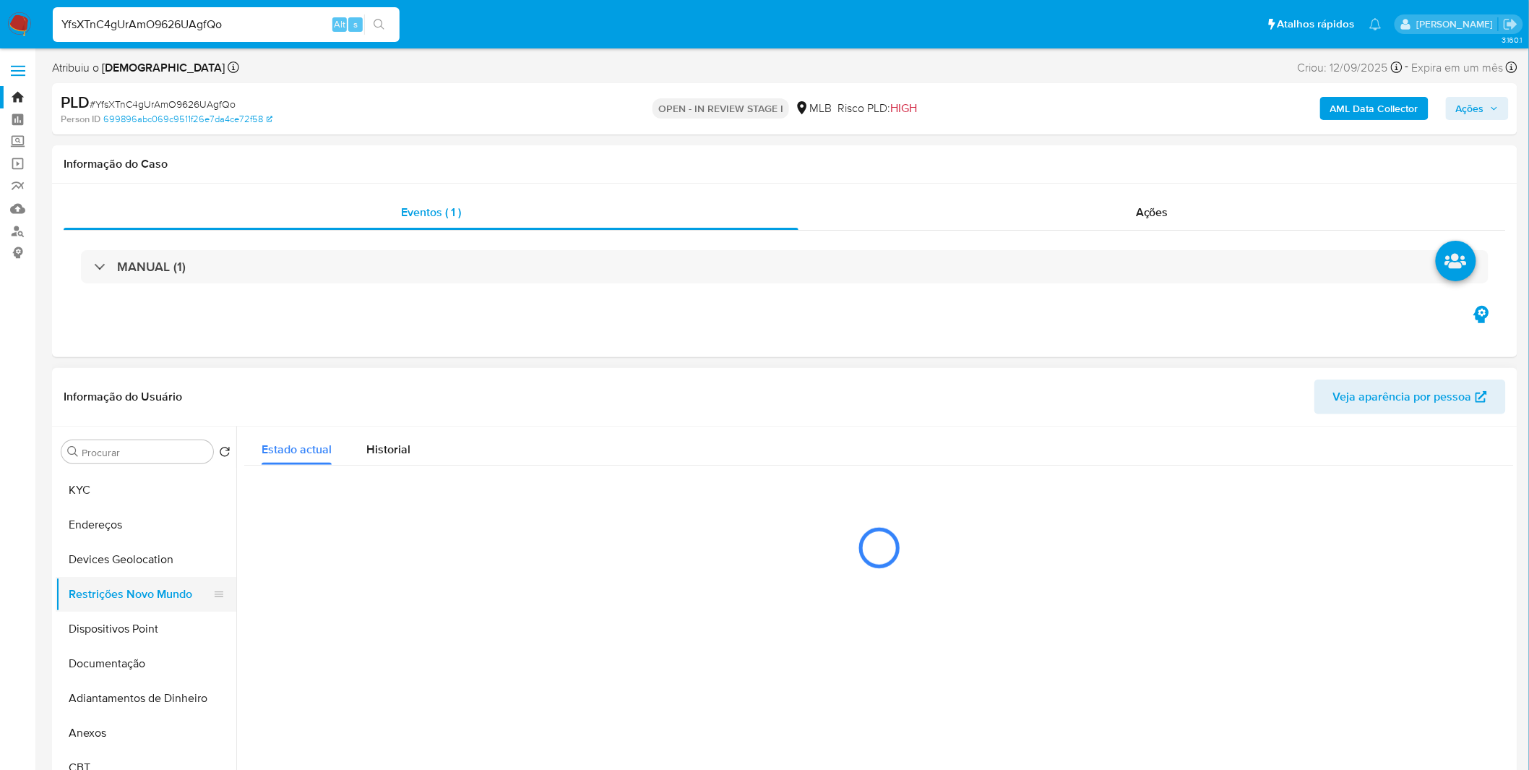
scroll to position [0, 0]
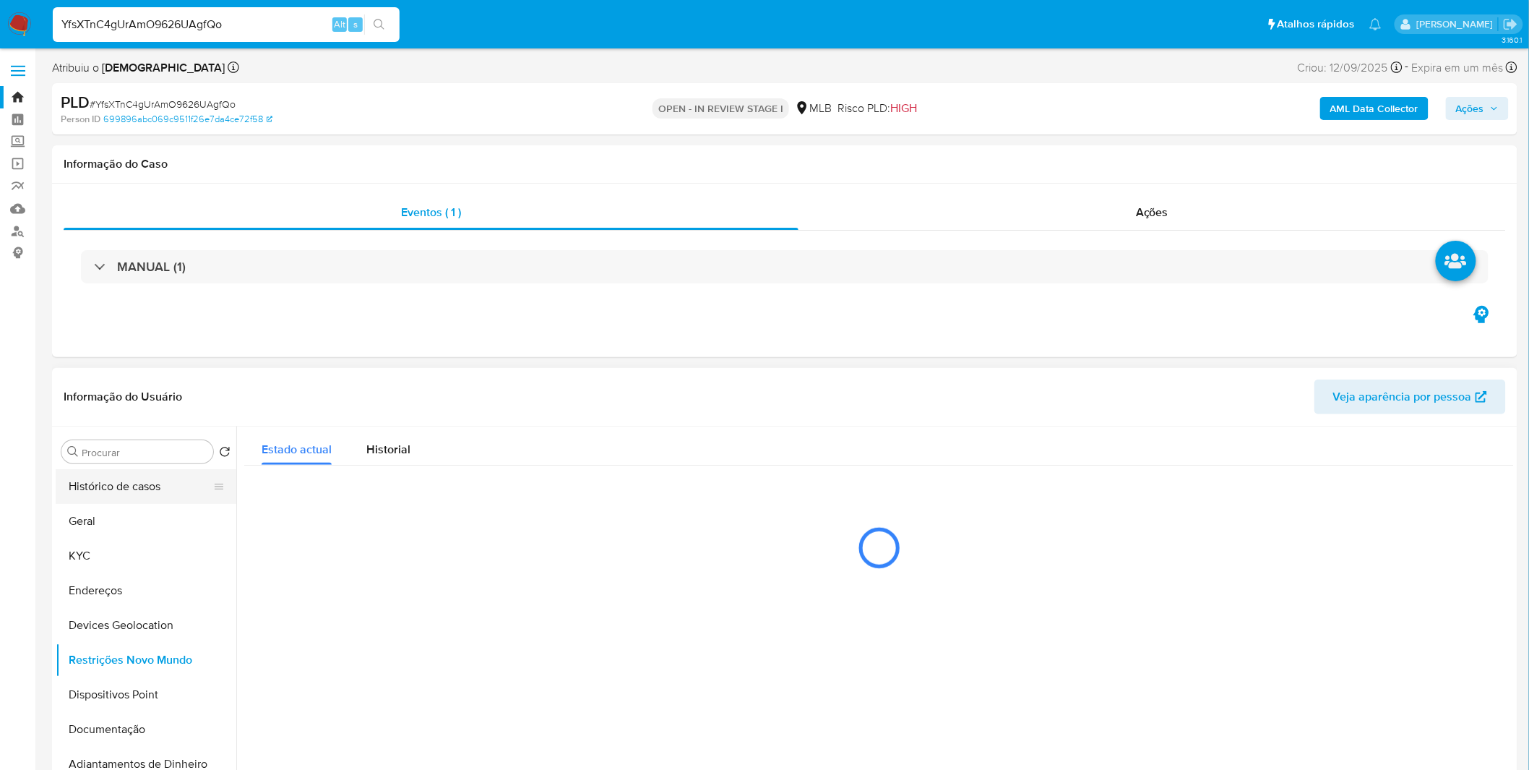
click at [126, 481] on button "Histórico de casos" at bounding box center [140, 486] width 169 height 35
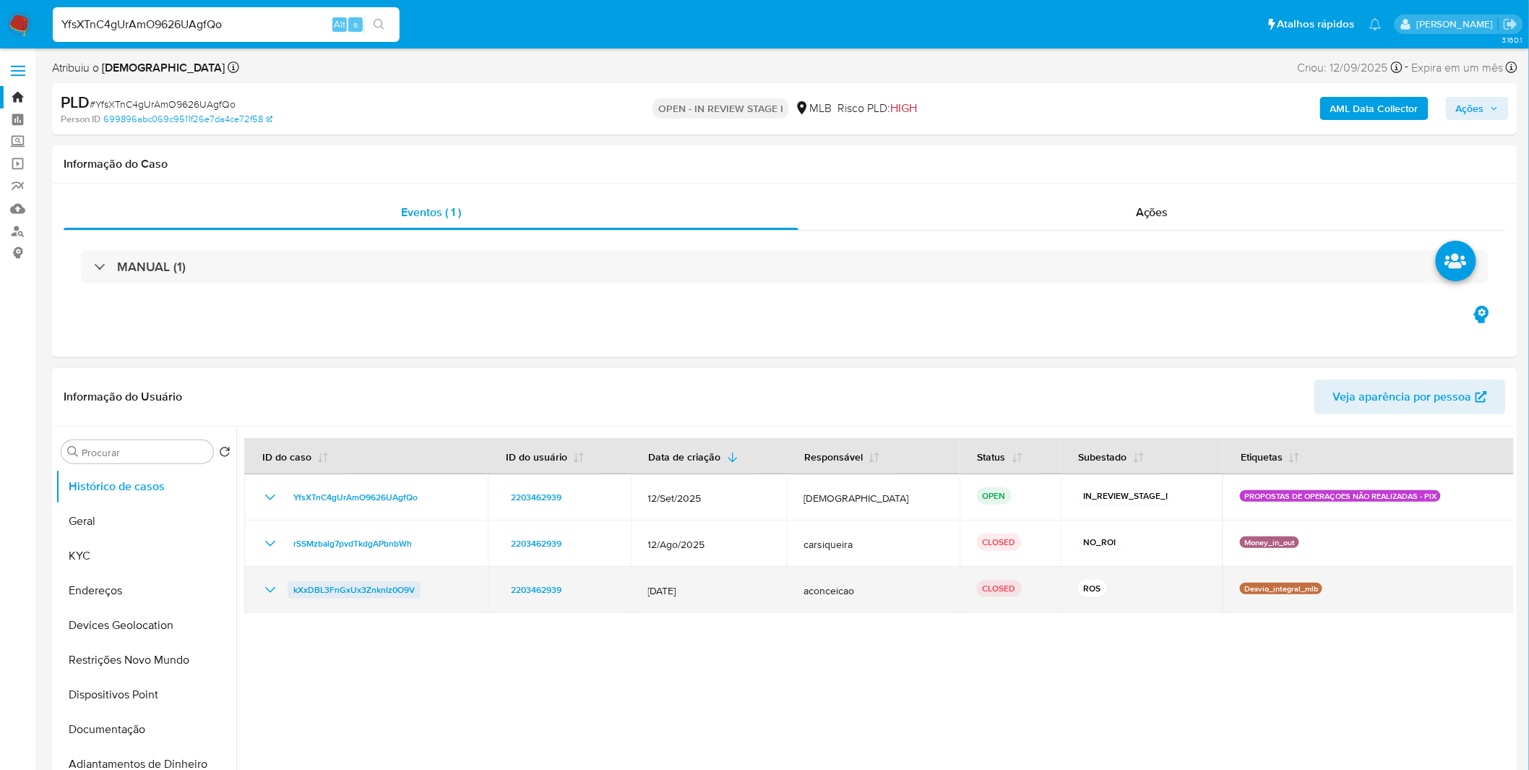
drag, startPoint x: 430, startPoint y: 595, endPoint x: 292, endPoint y: 588, distance: 138.2
click at [292, 588] on div "kXxDBL3FnGxUx3ZnknIz0O9V" at bounding box center [366, 589] width 209 height 17
click at [278, 595] on icon "Mostrar/Ocultar" at bounding box center [270, 589] width 17 height 17
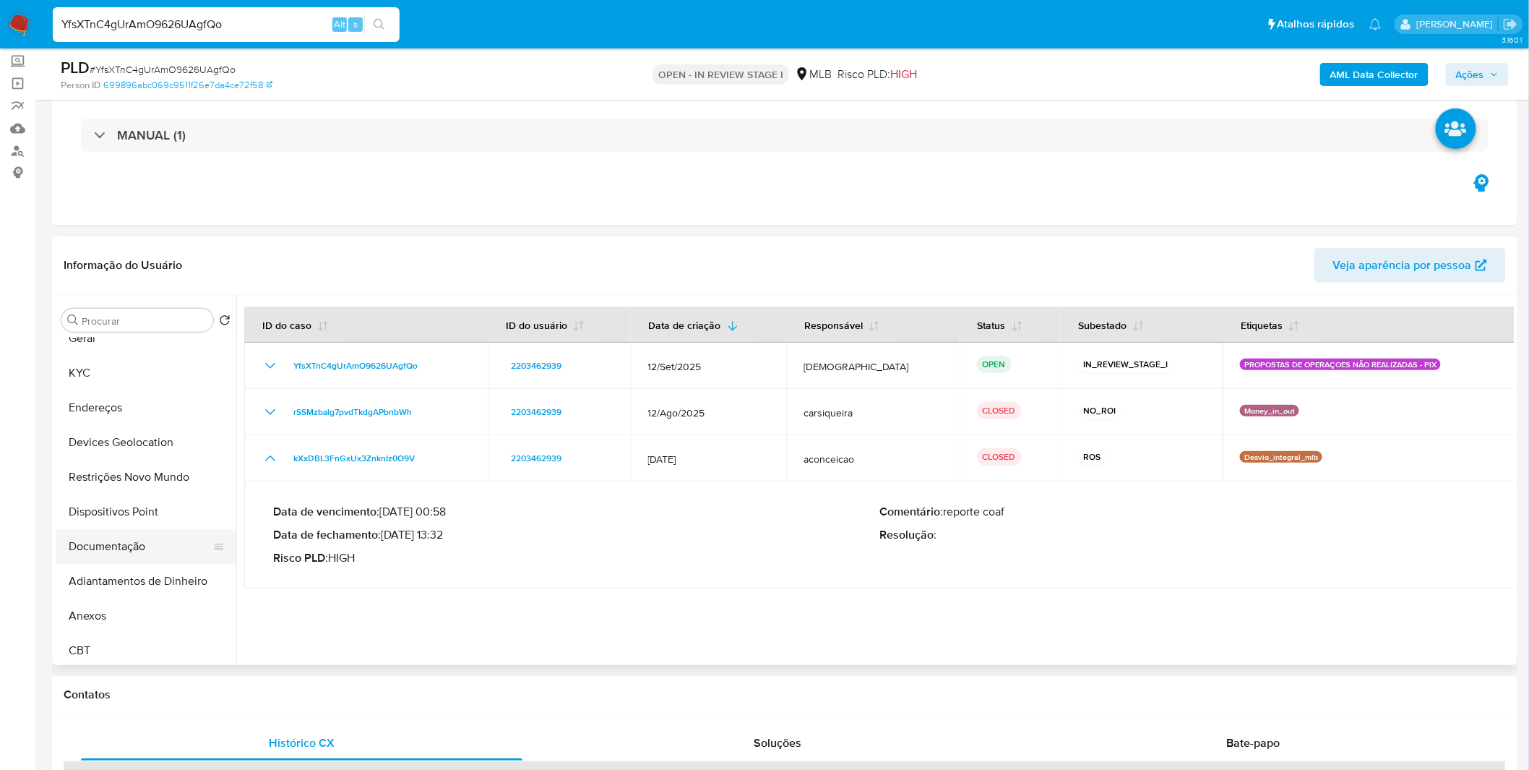
scroll to position [80, 0]
click at [143, 580] on button "Anexos" at bounding box center [140, 587] width 169 height 35
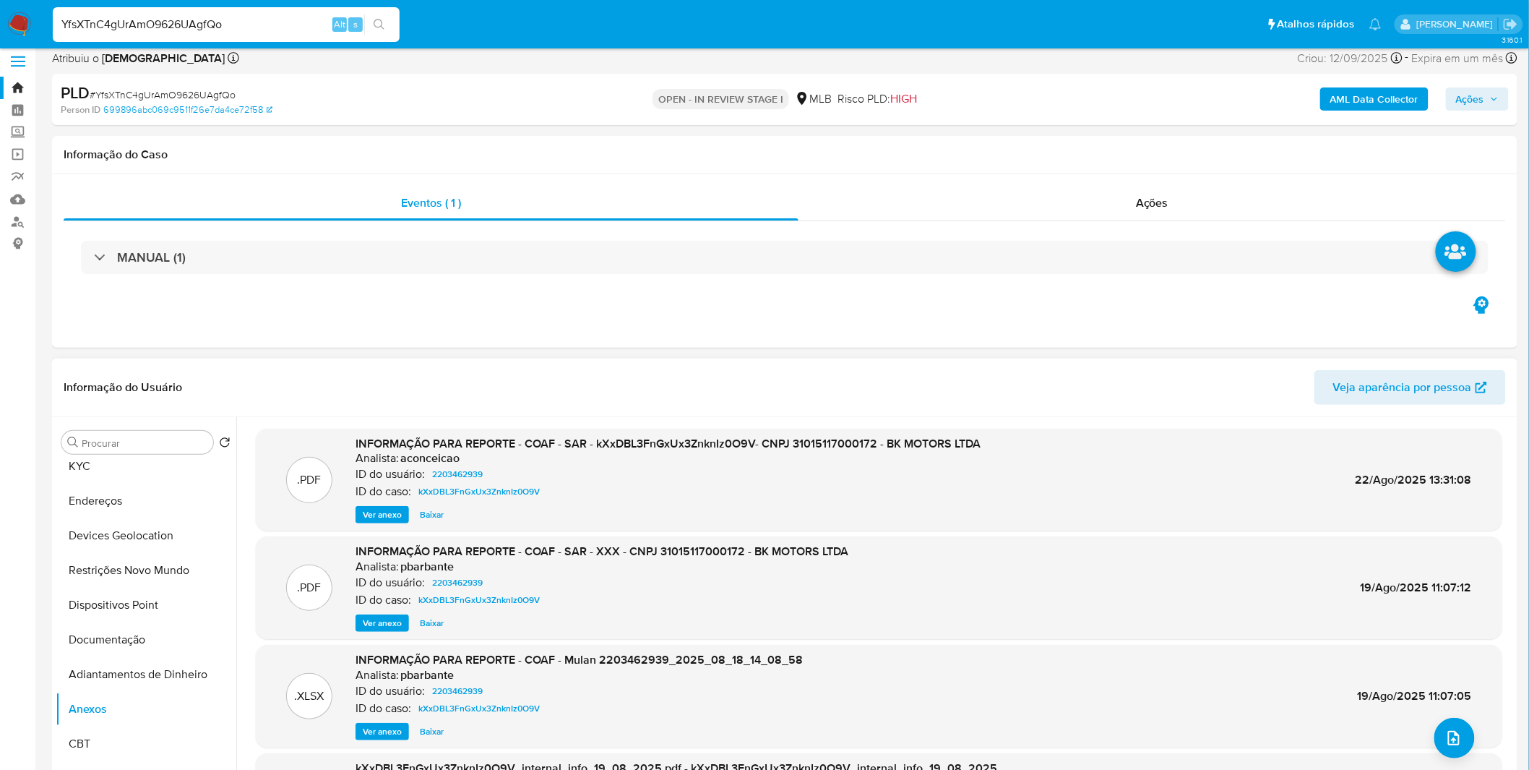
scroll to position [0, 0]
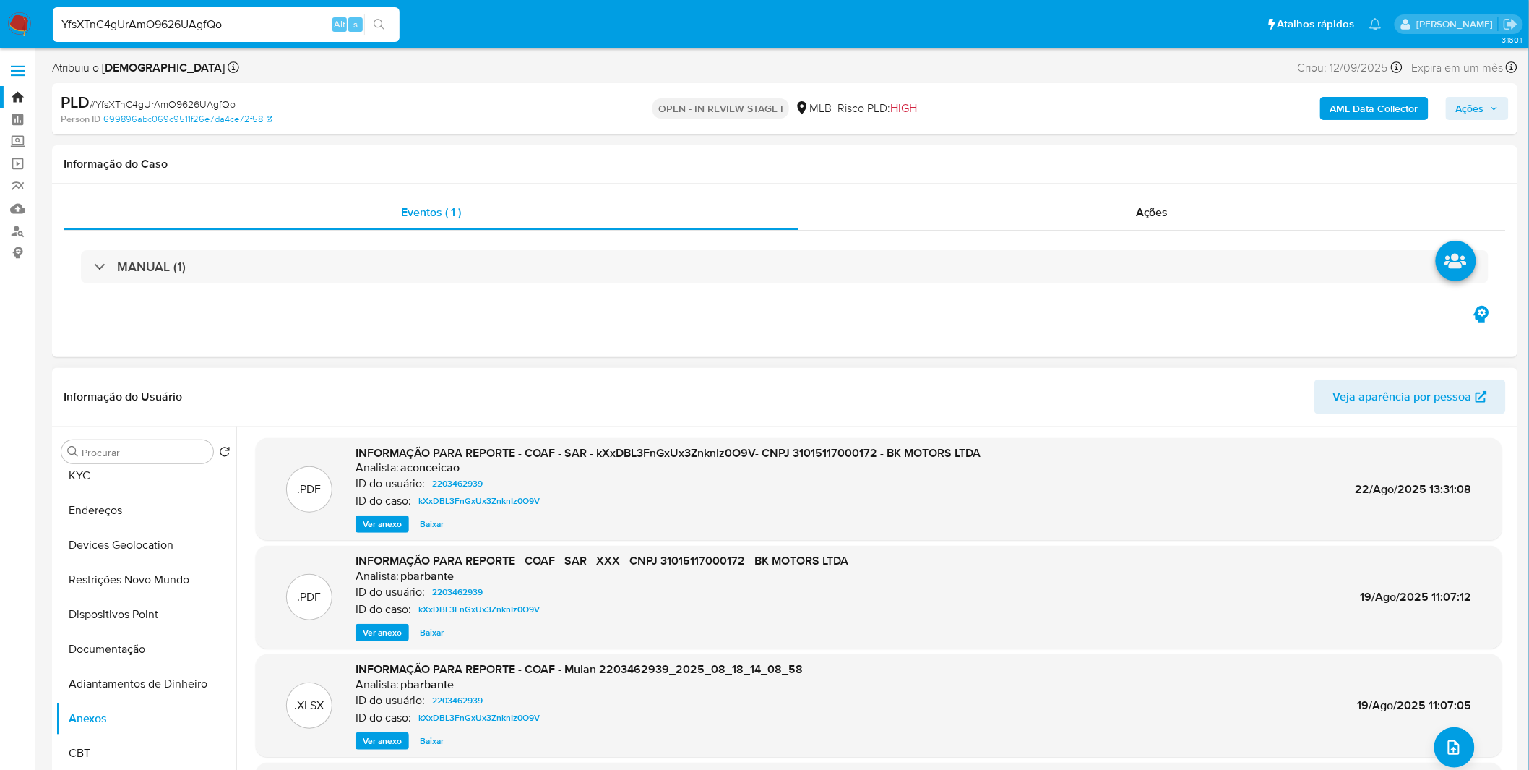
click at [387, 519] on span "Ver anexo" at bounding box center [382, 524] width 39 height 14
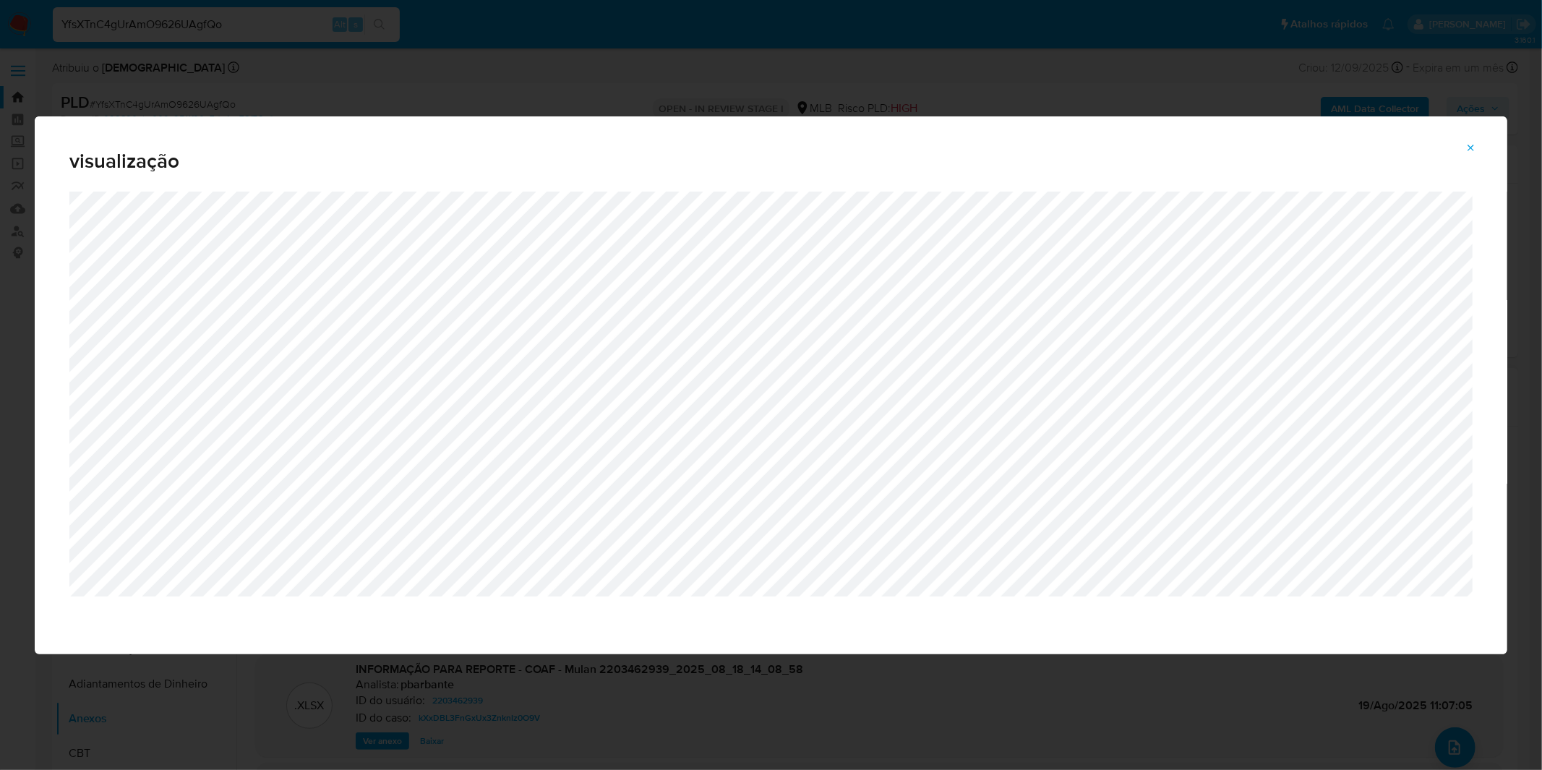
click at [1469, 155] on span "Attachment preview" at bounding box center [1471, 148] width 12 height 20
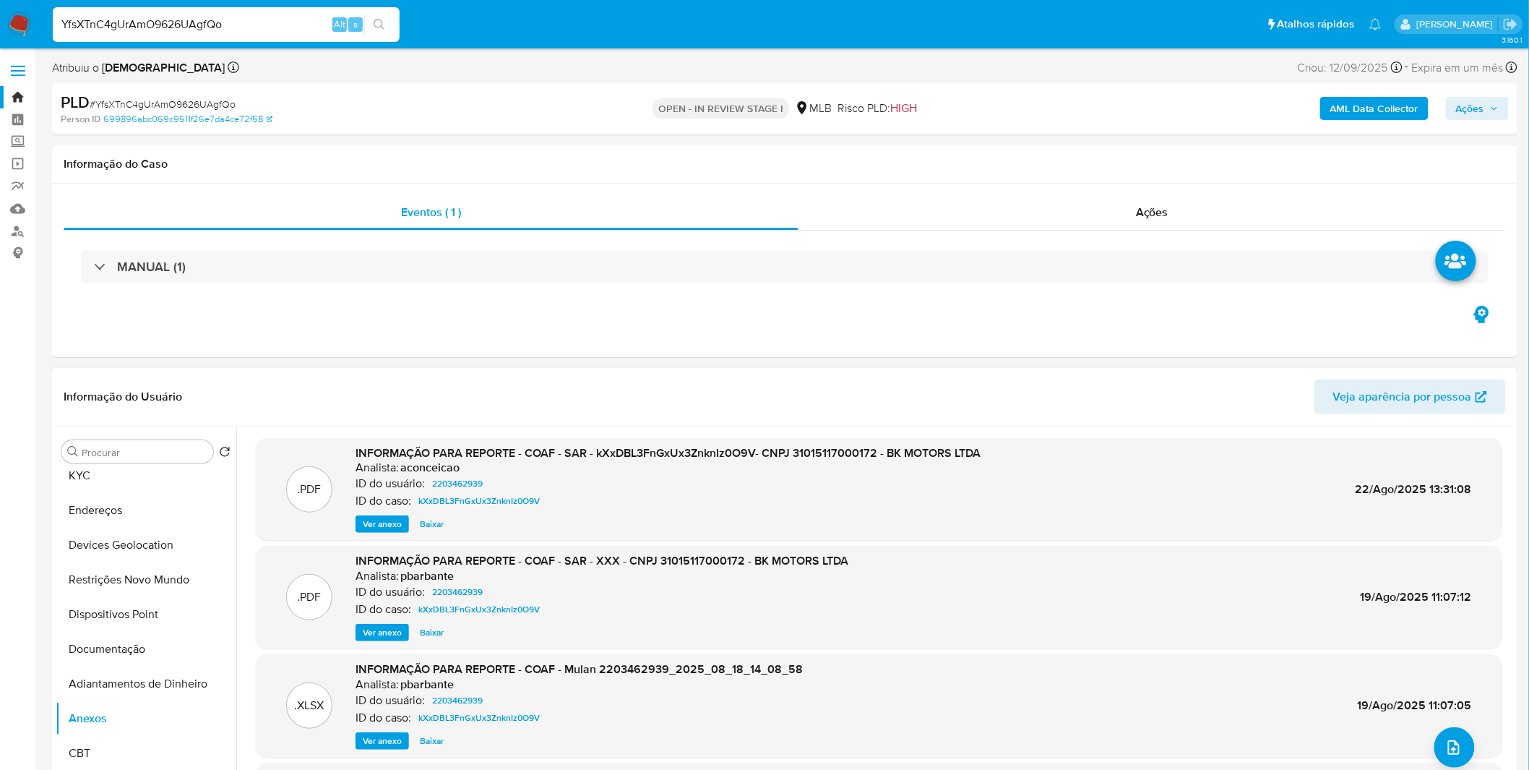
click at [205, 20] on input "YfsXTnC4gUrAmO9626UAgfQo" at bounding box center [226, 24] width 347 height 19
paste input "7GTaChgUn7wHh2dyPSIsdLCu"
type input "7GTaChgUn7wHh2dyPSIsdLCu"
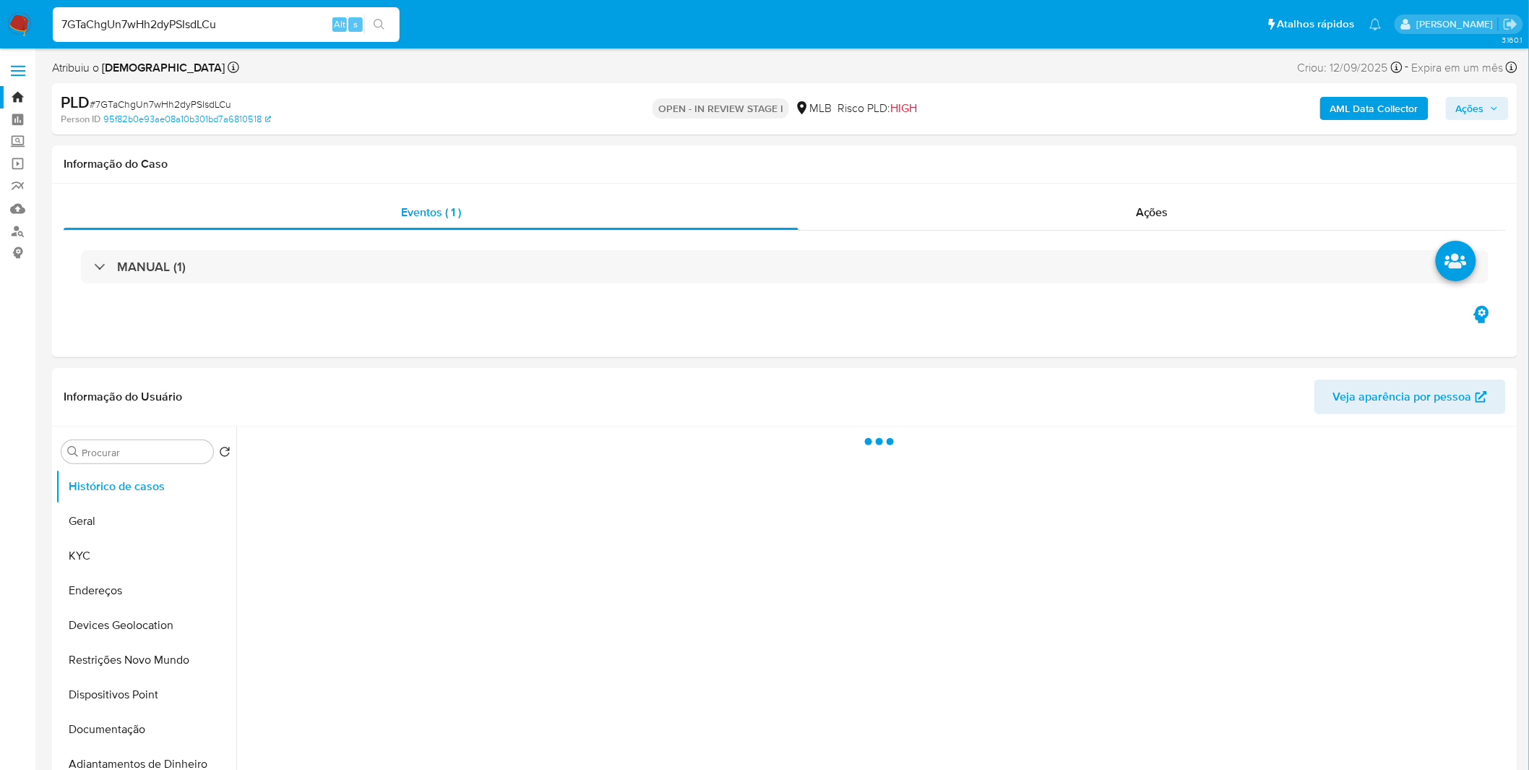
select select "10"
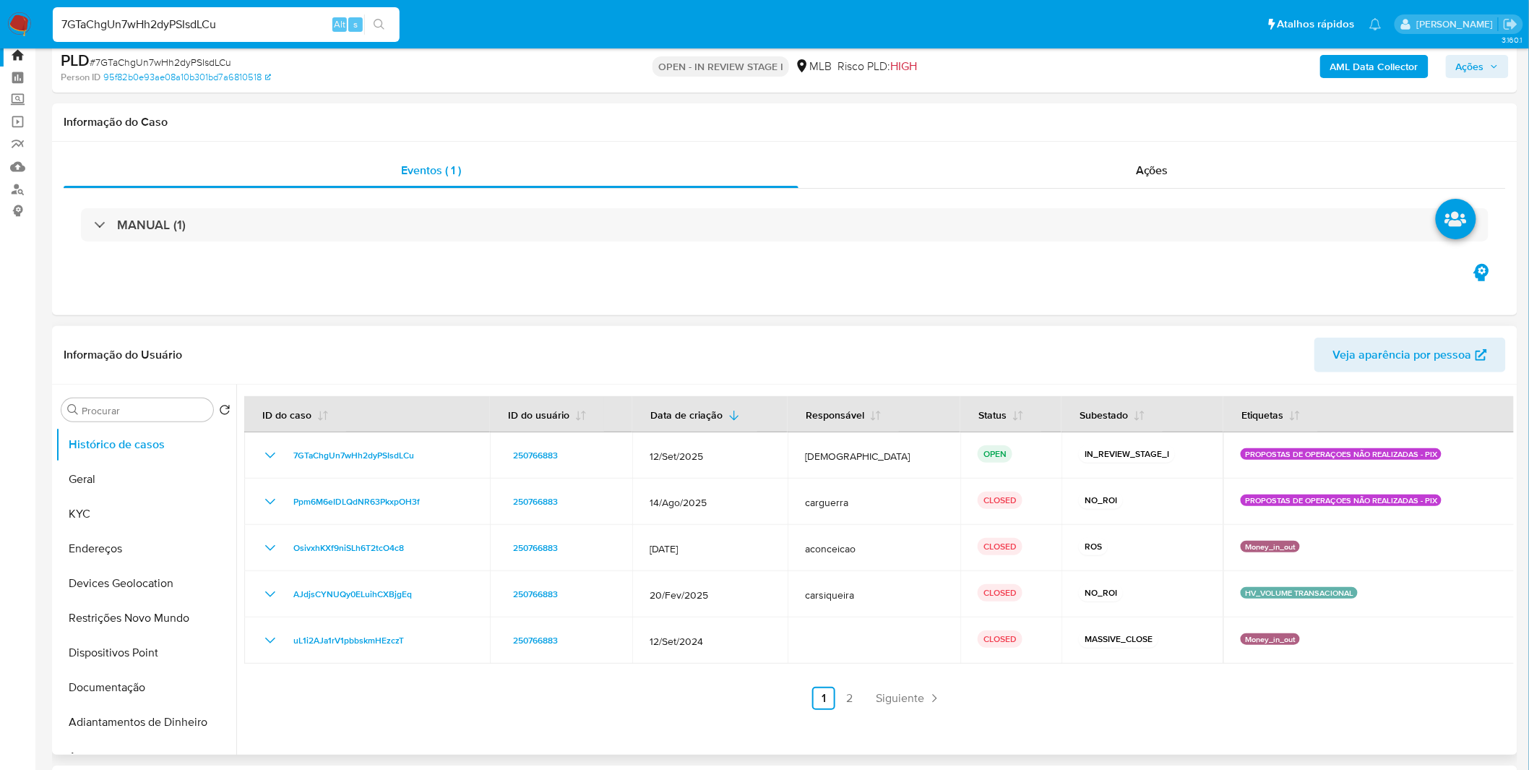
scroll to position [80, 0]
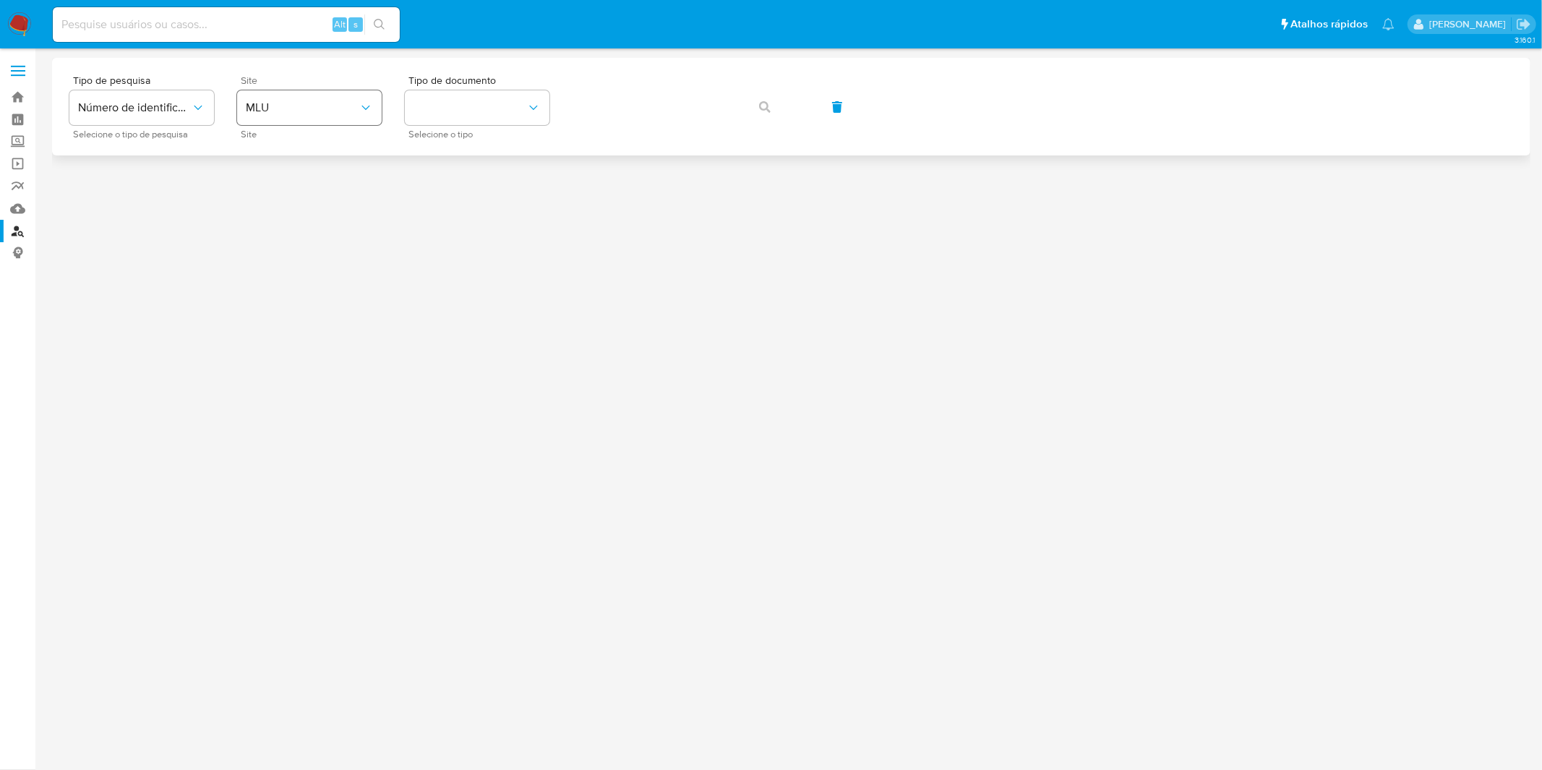
drag, startPoint x: 391, startPoint y: 84, endPoint x: 313, endPoint y: 91, distance: 78.4
click at [390, 84] on div "Tipo de pesquisa Número de identificação Selecione o tipo de pesquisa Site MLU …" at bounding box center [790, 106] width 1443 height 63
click at [313, 91] on button "MLU" at bounding box center [309, 107] width 145 height 35
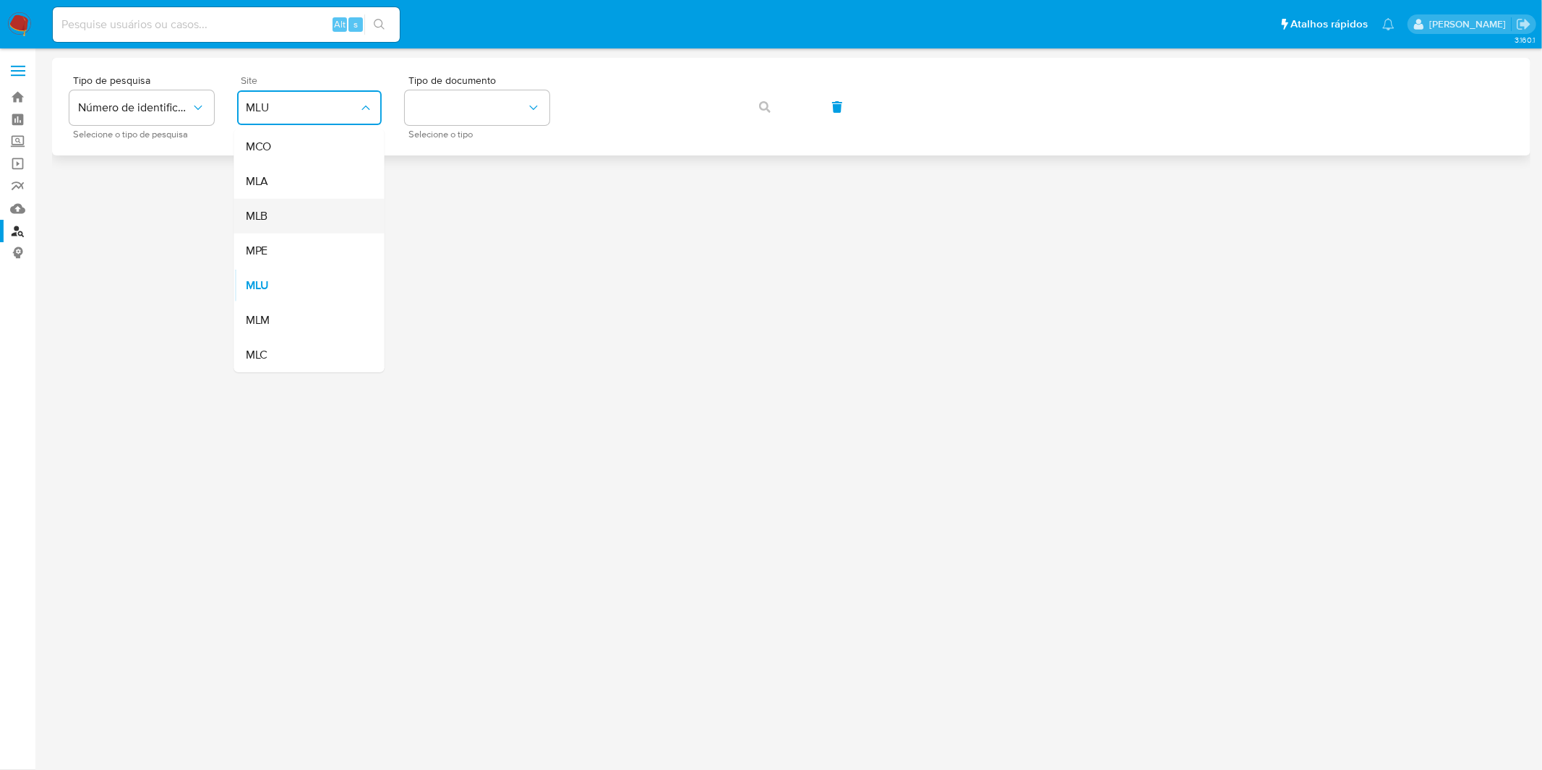
click at [302, 206] on div "MLB" at bounding box center [305, 216] width 119 height 35
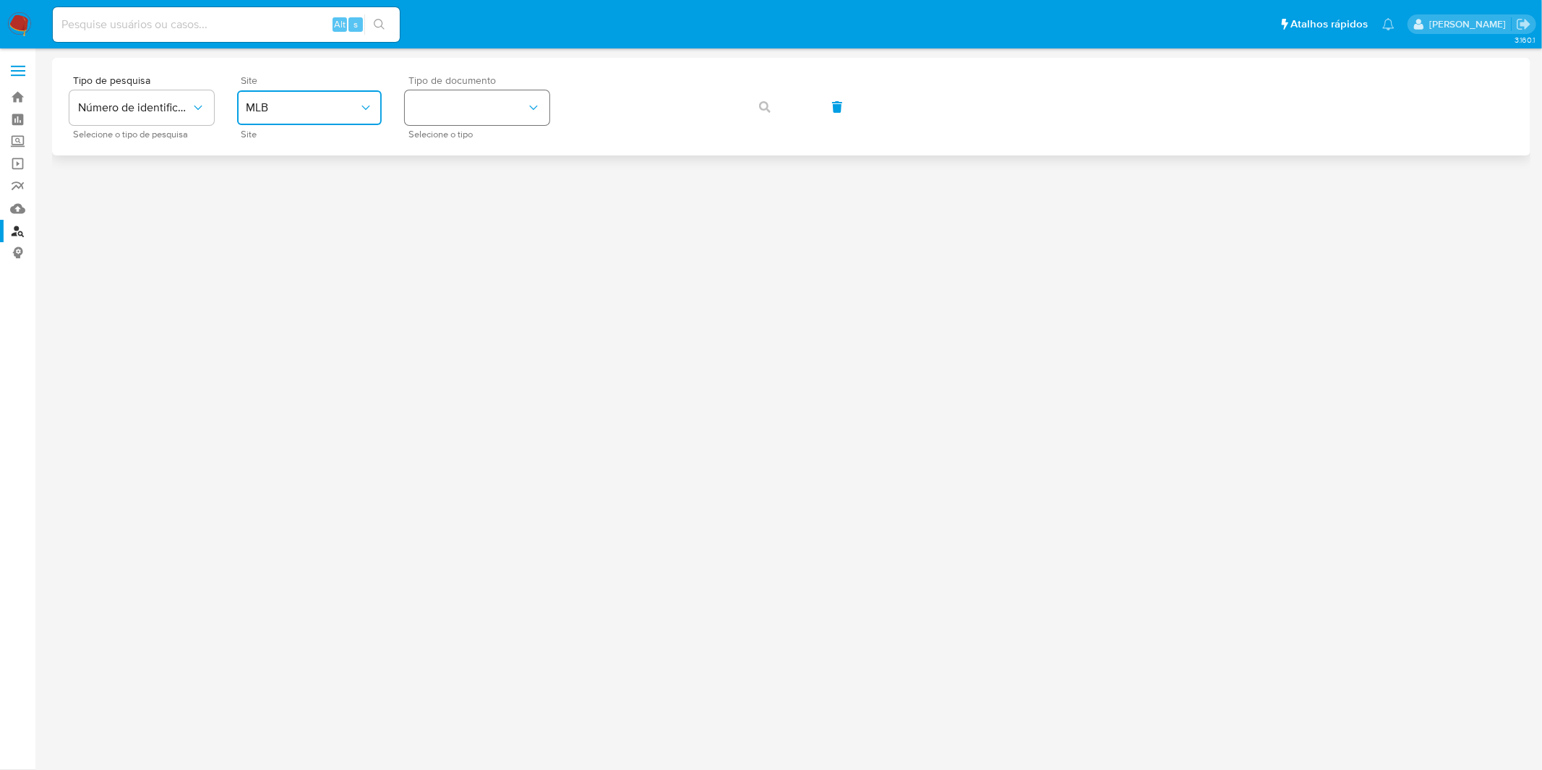
click at [450, 123] on button "identificationType" at bounding box center [477, 107] width 145 height 35
click at [471, 205] on div "CPF CPF" at bounding box center [472, 203] width 119 height 49
click at [748, 110] on button "button" at bounding box center [764, 107] width 49 height 35
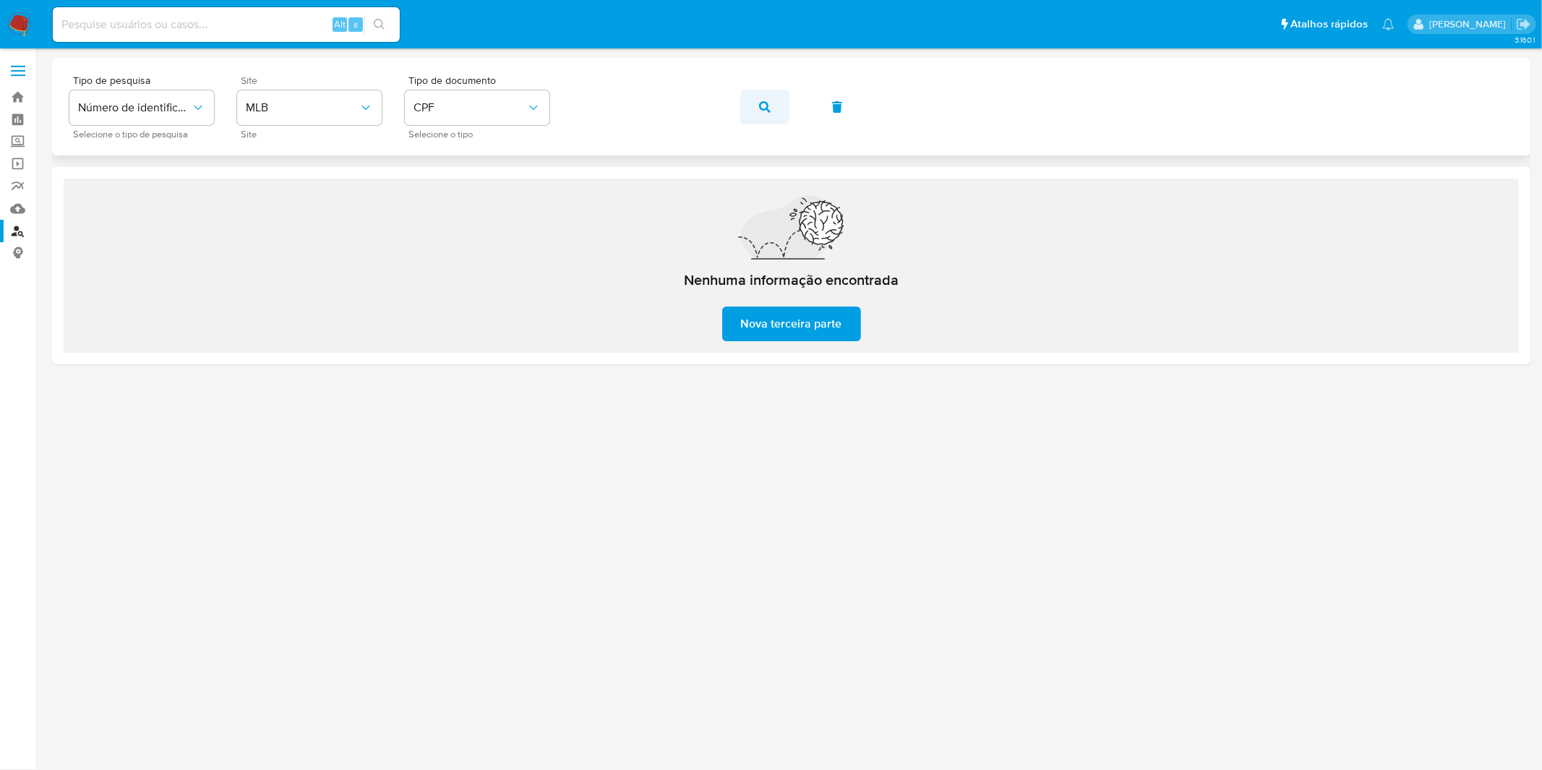
click at [765, 112] on span "button" at bounding box center [765, 107] width 12 height 32
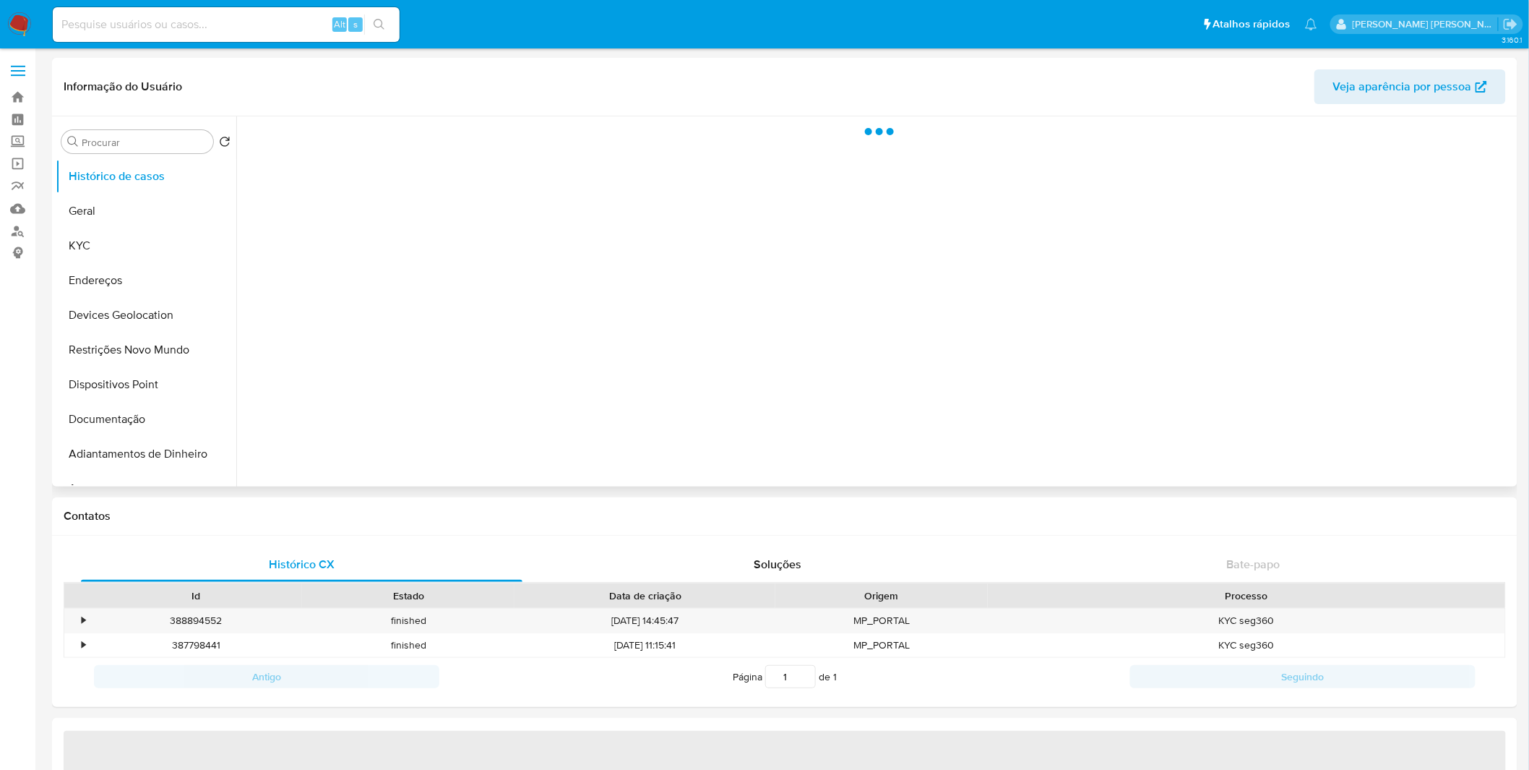
select select "10"
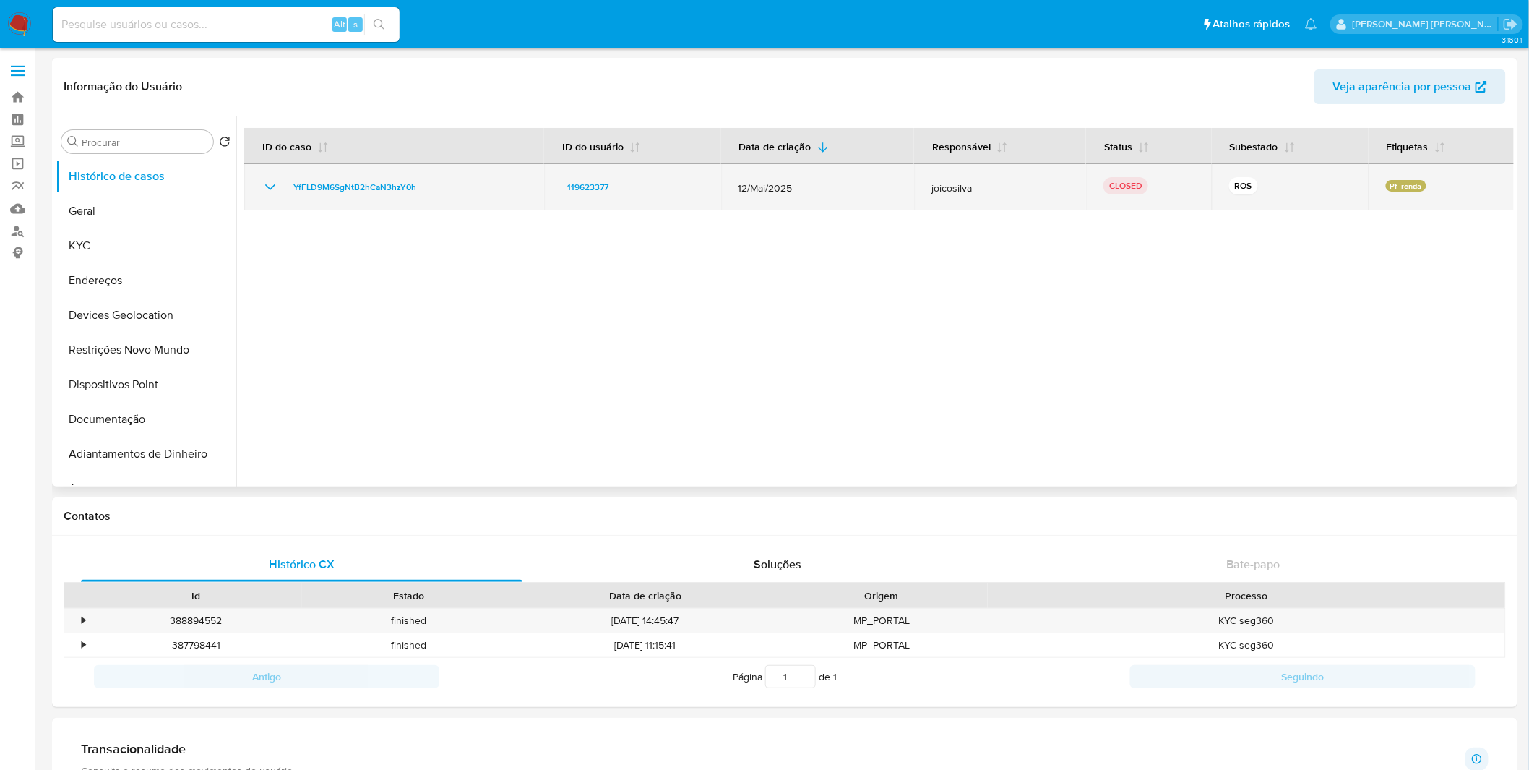
click at [269, 189] on icon "Mostrar/Ocultar" at bounding box center [270, 187] width 10 height 6
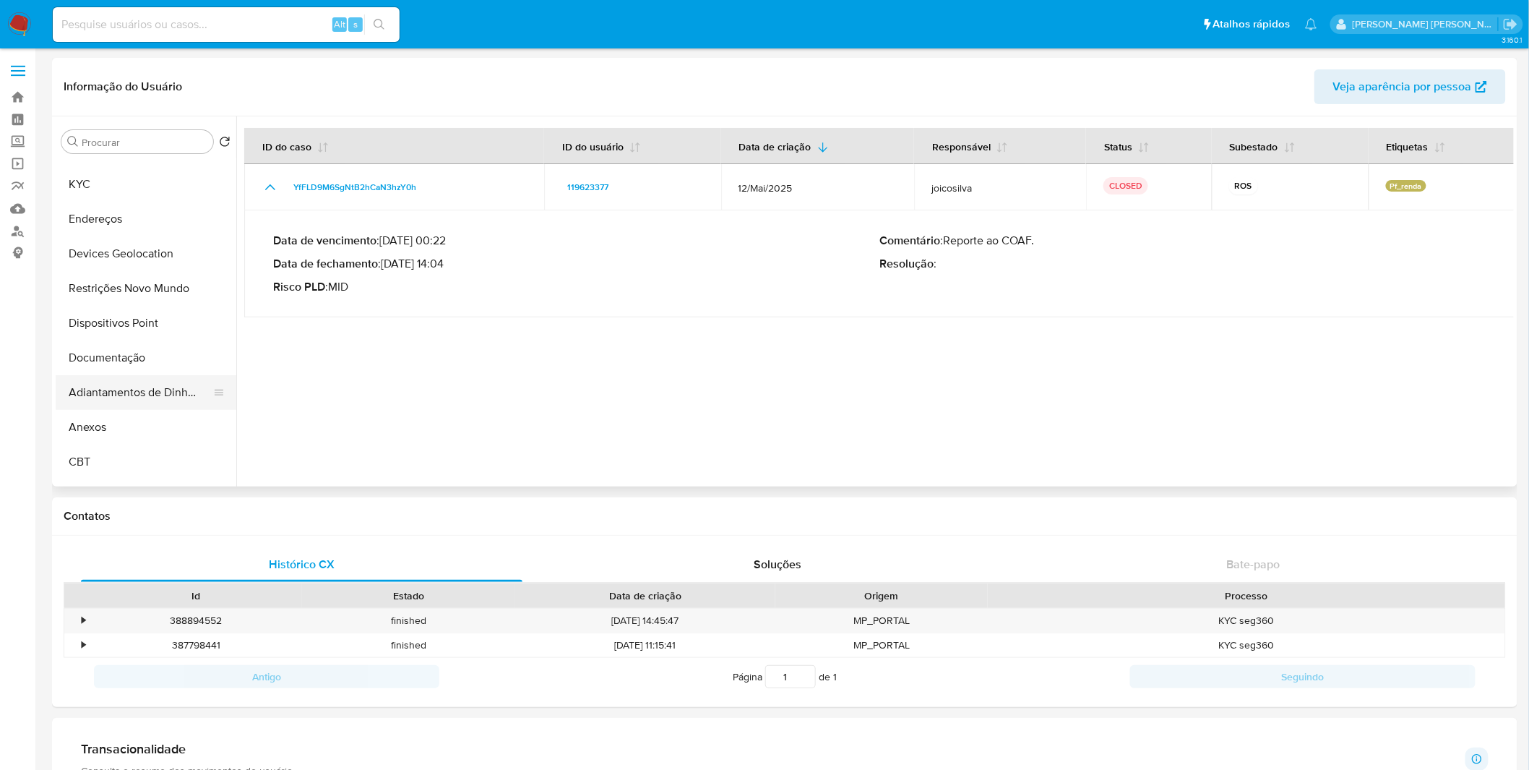
scroll to position [80, 0]
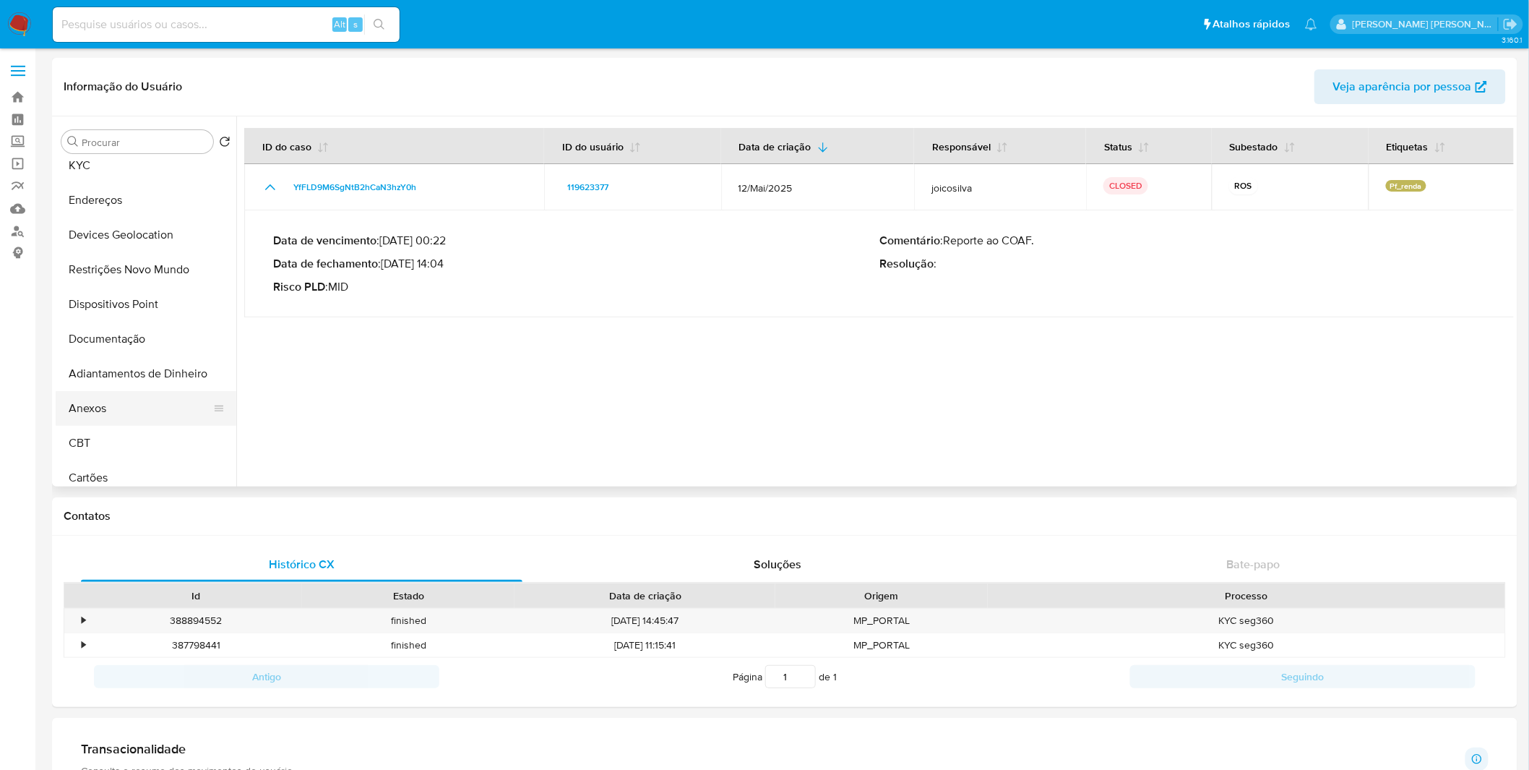
click at [134, 395] on button "Anexos" at bounding box center [140, 408] width 169 height 35
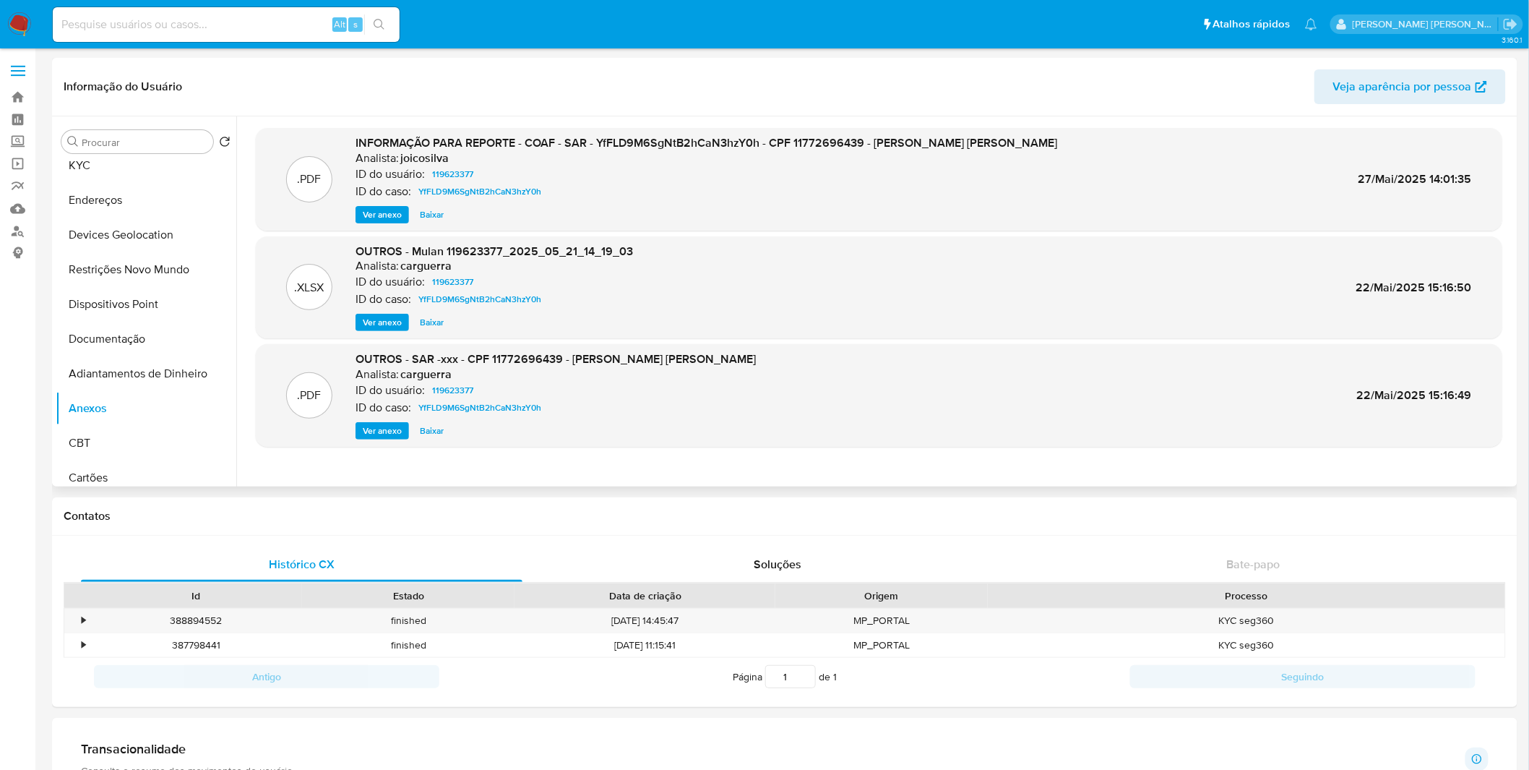
click at [370, 214] on span "Ver anexo" at bounding box center [382, 214] width 39 height 14
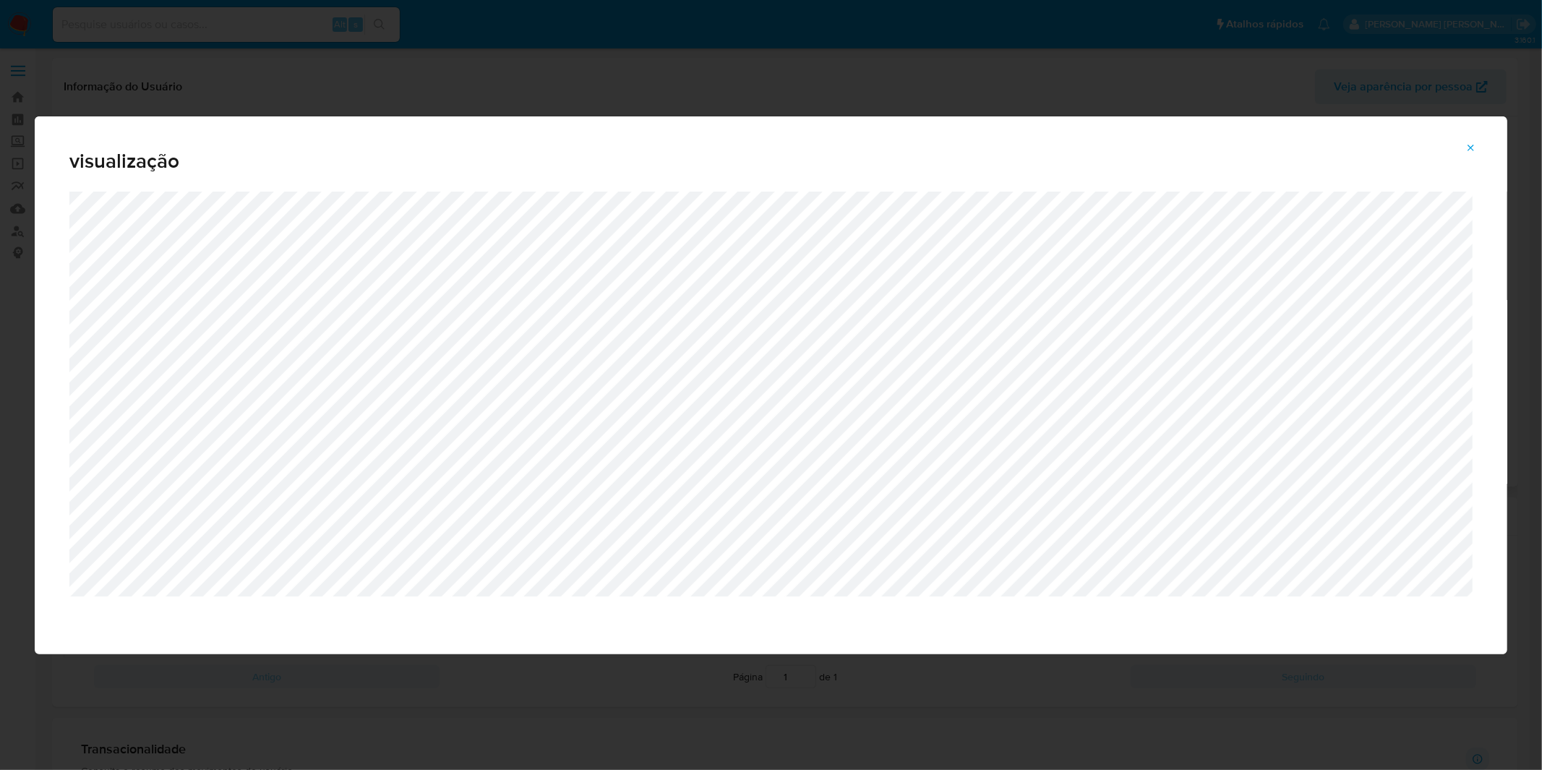
click at [437, 59] on div "visualização" at bounding box center [771, 385] width 1542 height 770
click at [1470, 147] on icon "Attachment preview" at bounding box center [1471, 148] width 12 height 12
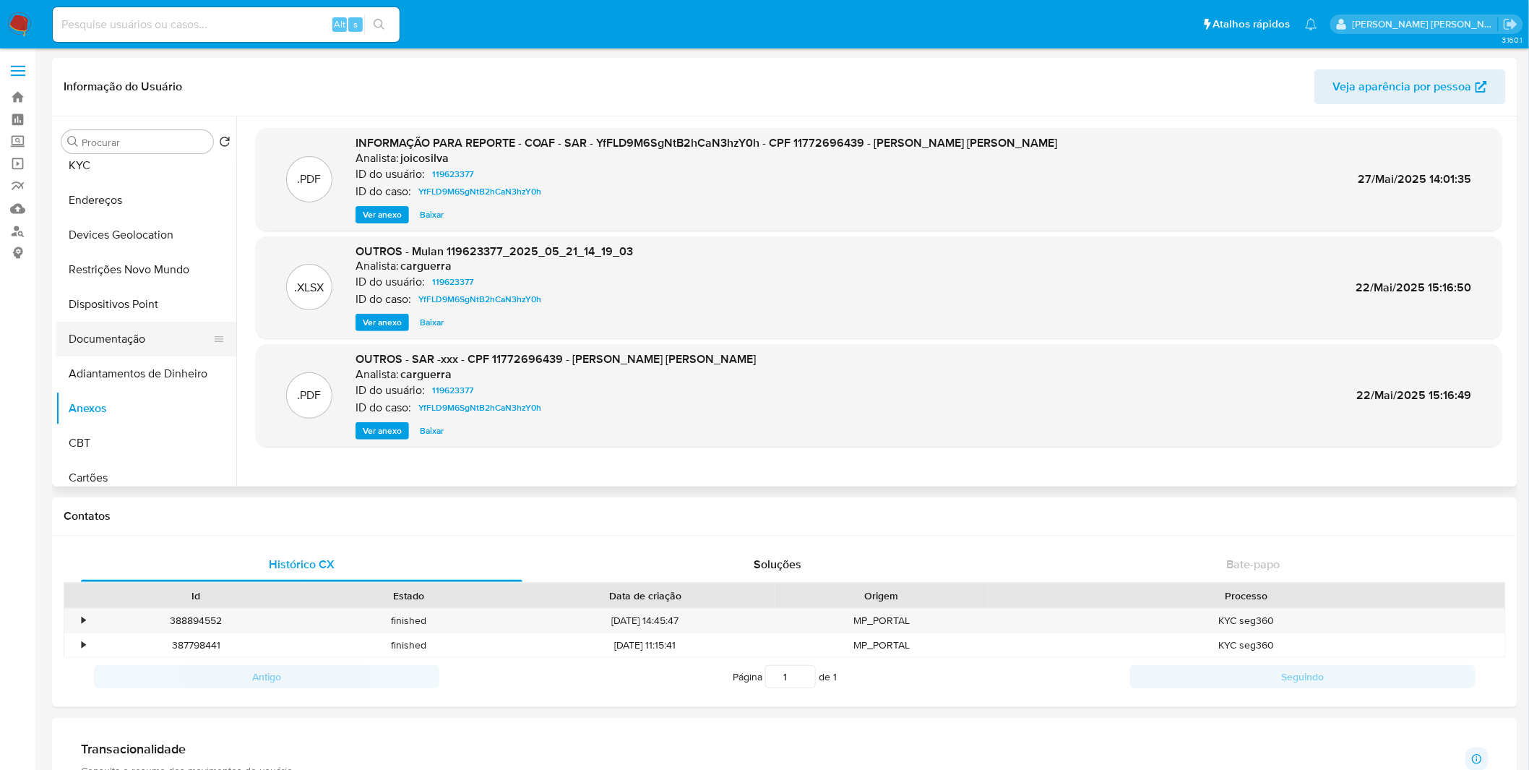
scroll to position [0, 0]
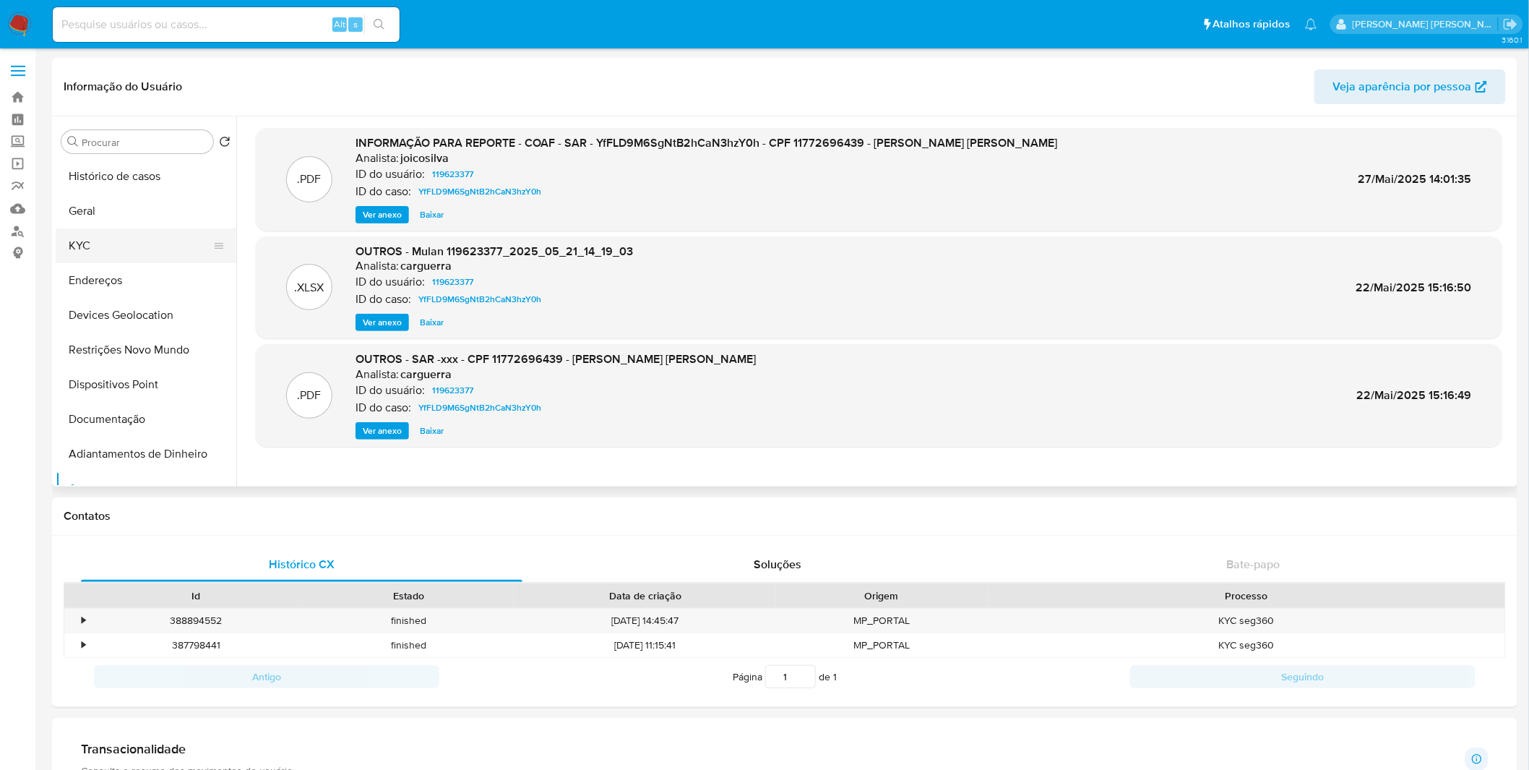
click at [126, 236] on button "KYC" at bounding box center [140, 245] width 169 height 35
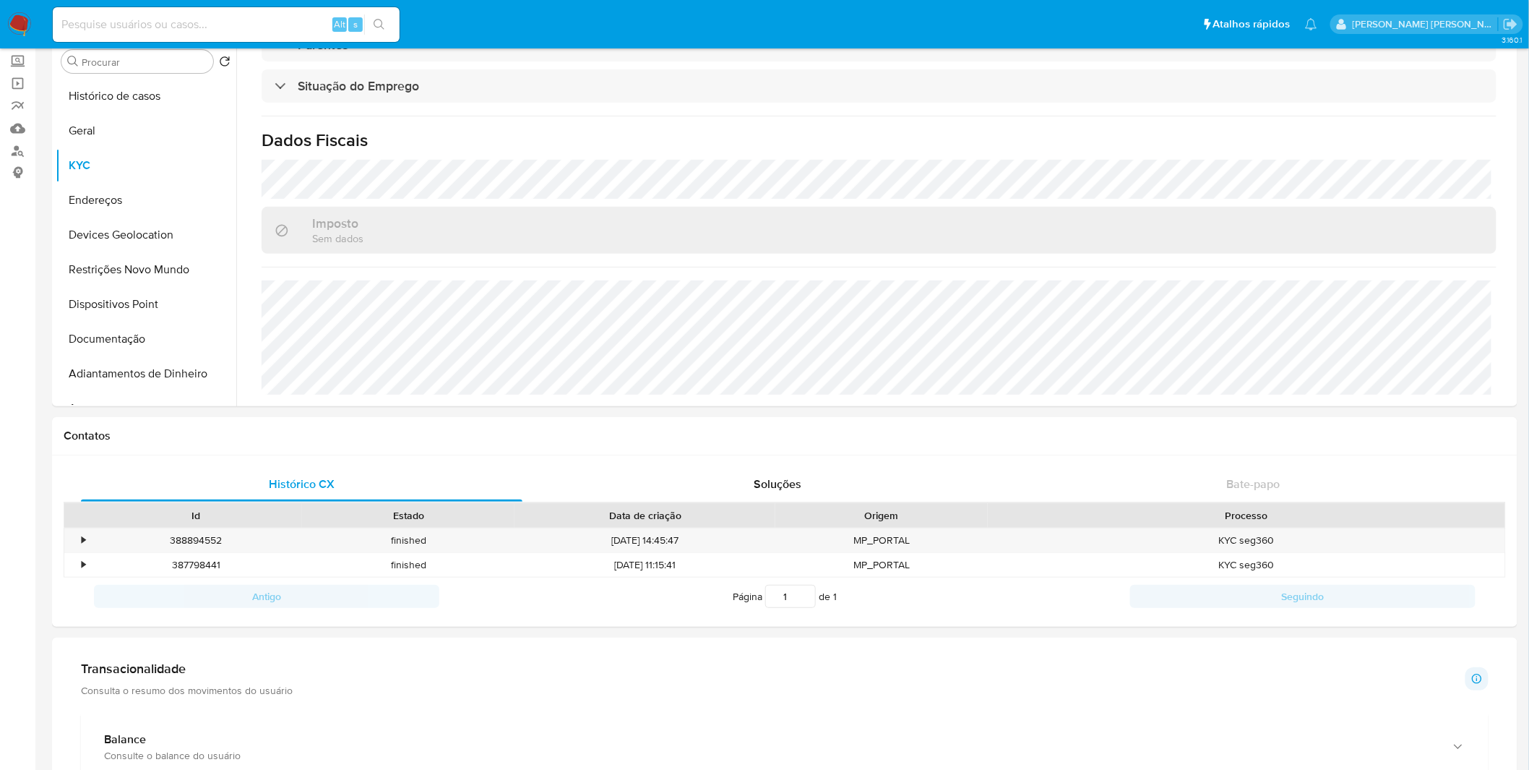
scroll to position [606, 0]
click at [159, 208] on button "Endereços" at bounding box center [140, 200] width 169 height 35
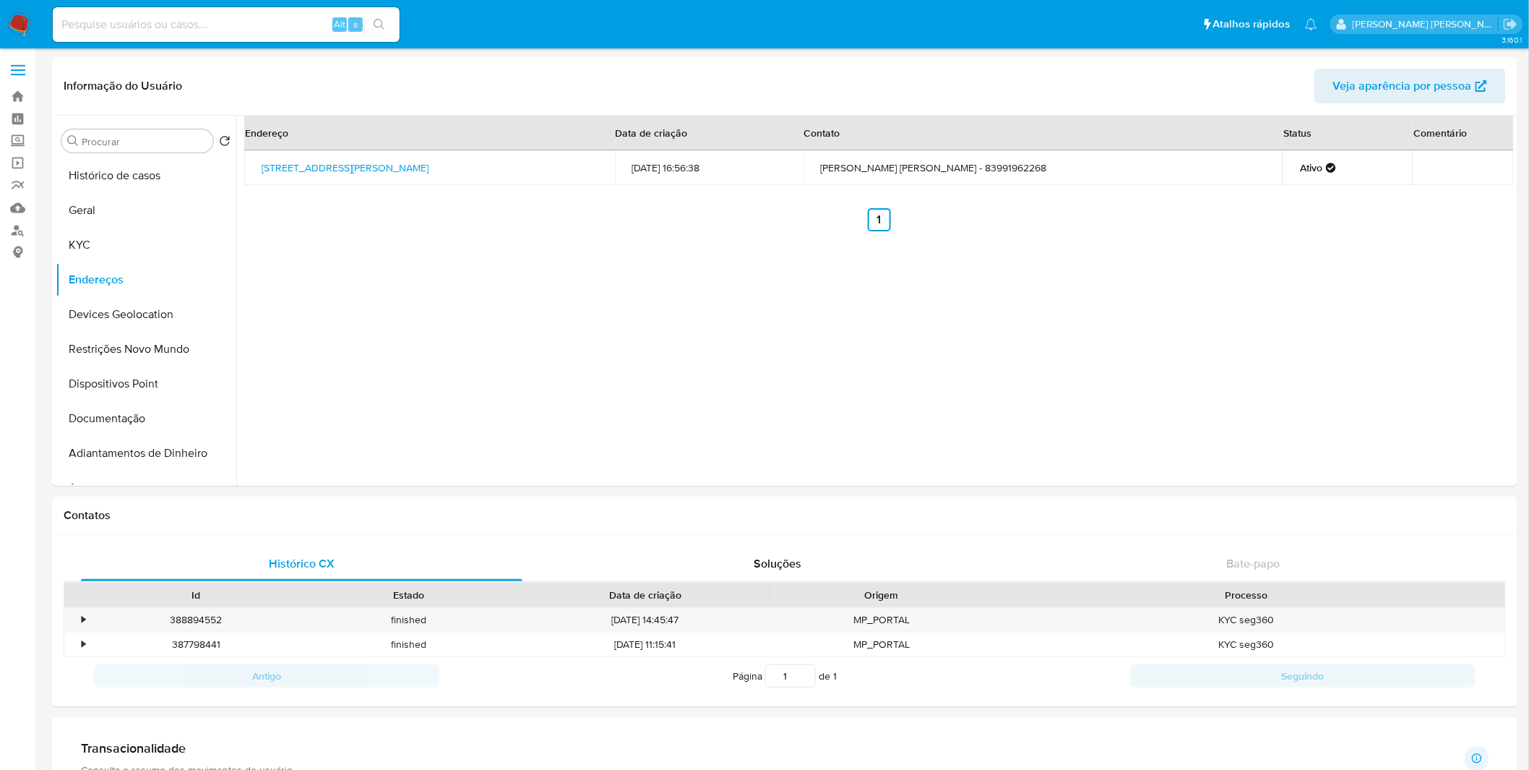
scroll to position [0, 0]
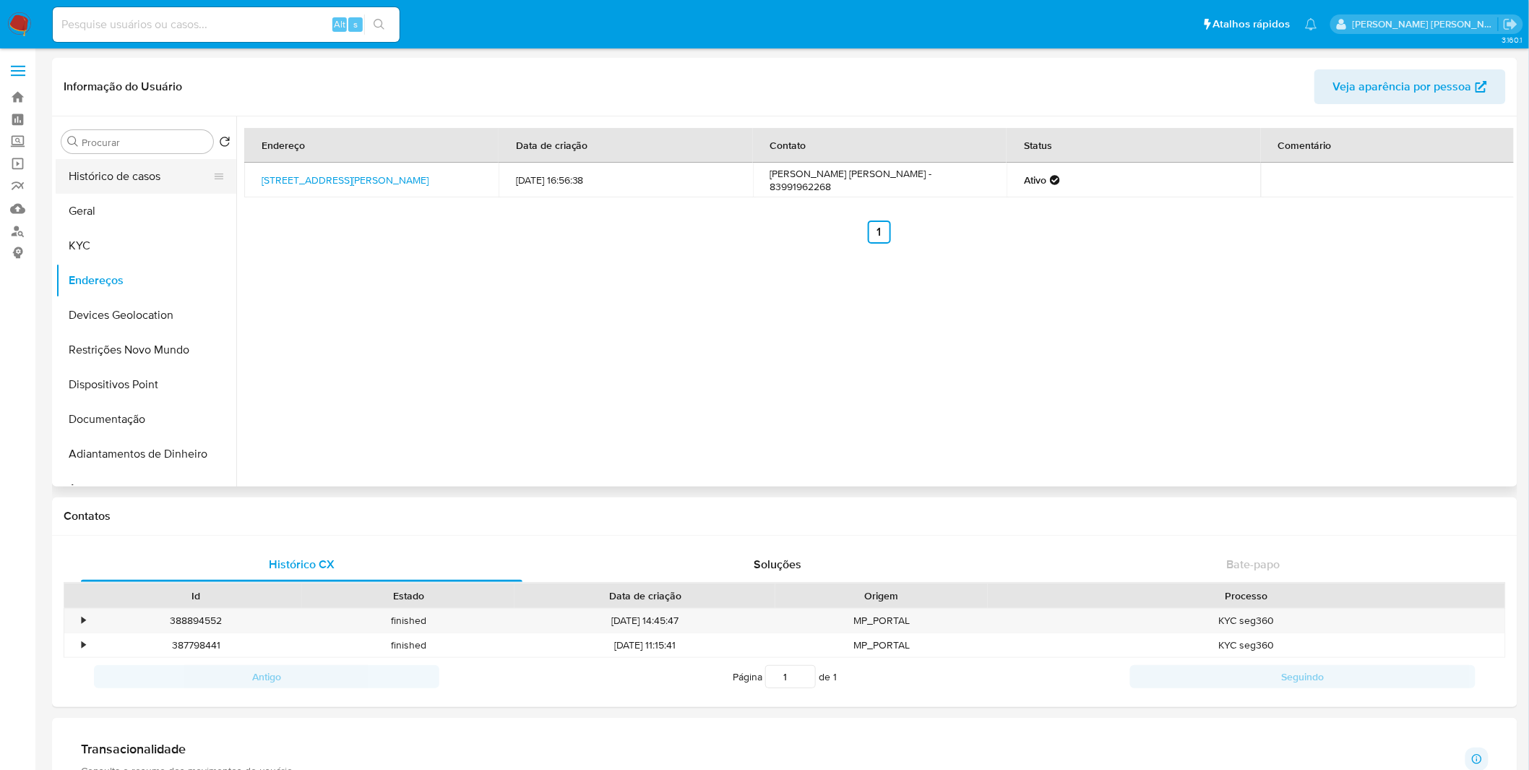
click at [158, 183] on button "Histórico de casos" at bounding box center [140, 176] width 169 height 35
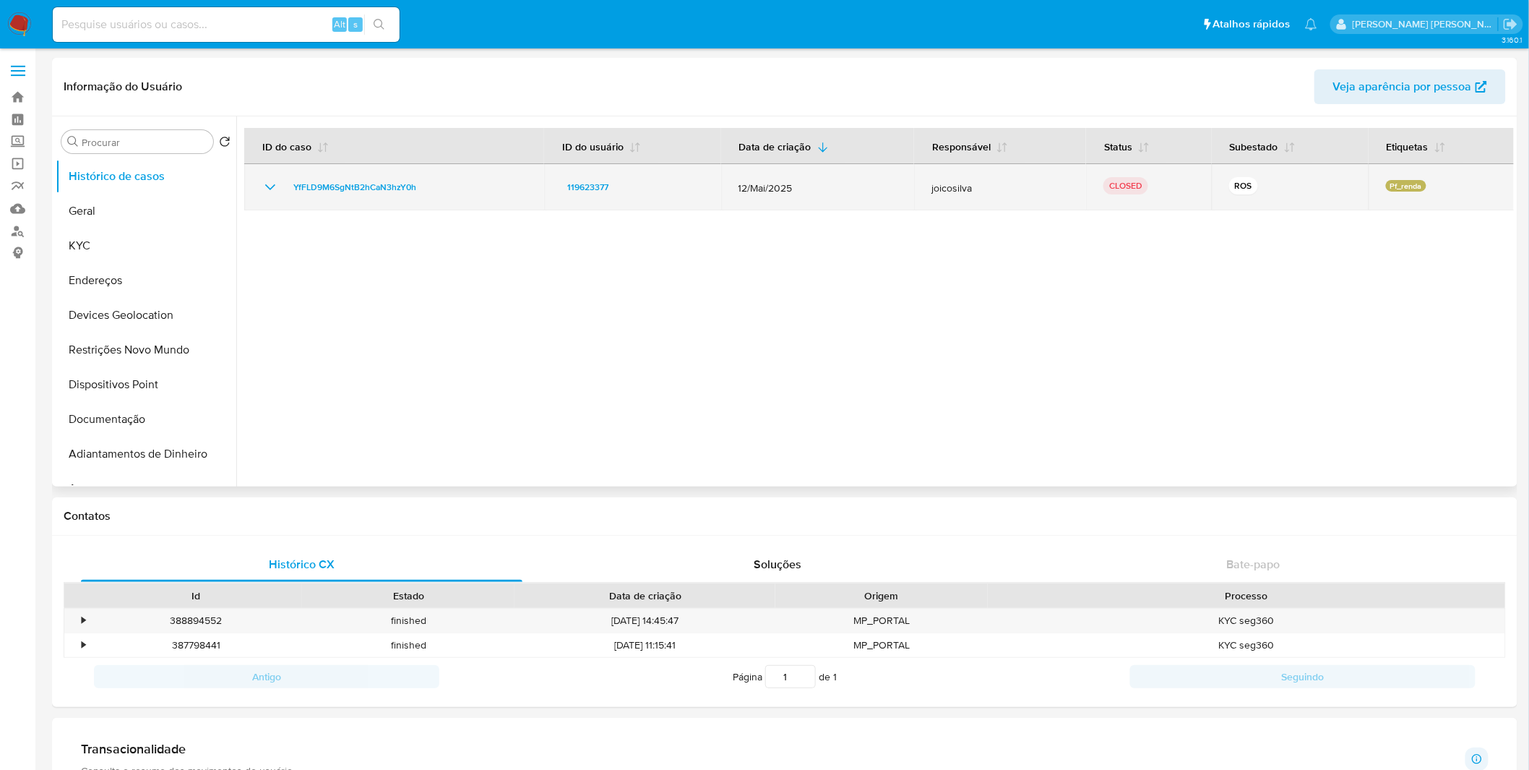
click at [258, 186] on td "YfFLD9M6SgNtB2hCaN3hzY0h" at bounding box center [394, 187] width 300 height 46
click at [268, 186] on icon "Mostrar/Ocultar" at bounding box center [270, 187] width 17 height 17
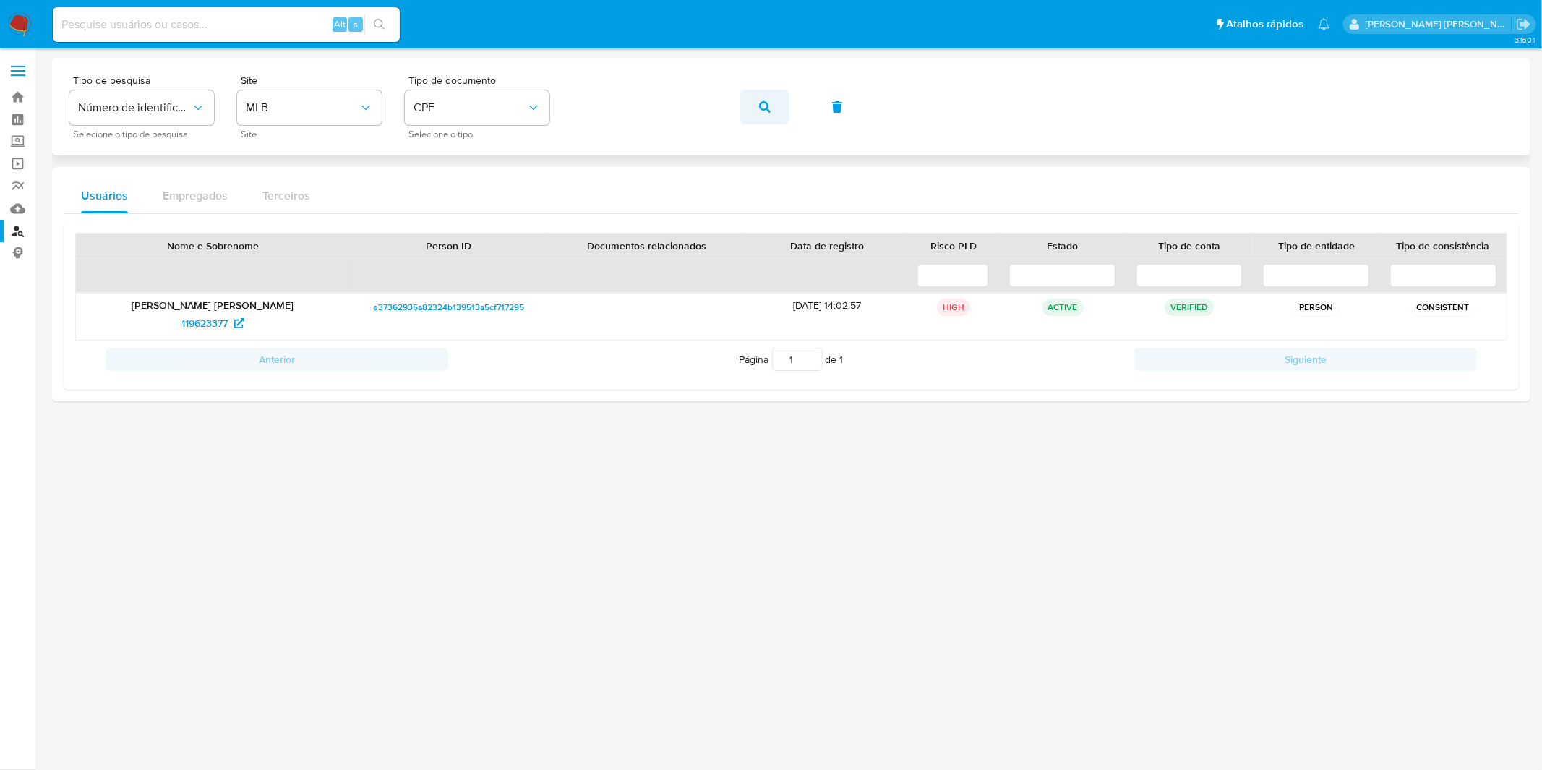
click at [765, 106] on icon "button" at bounding box center [765, 107] width 12 height 12
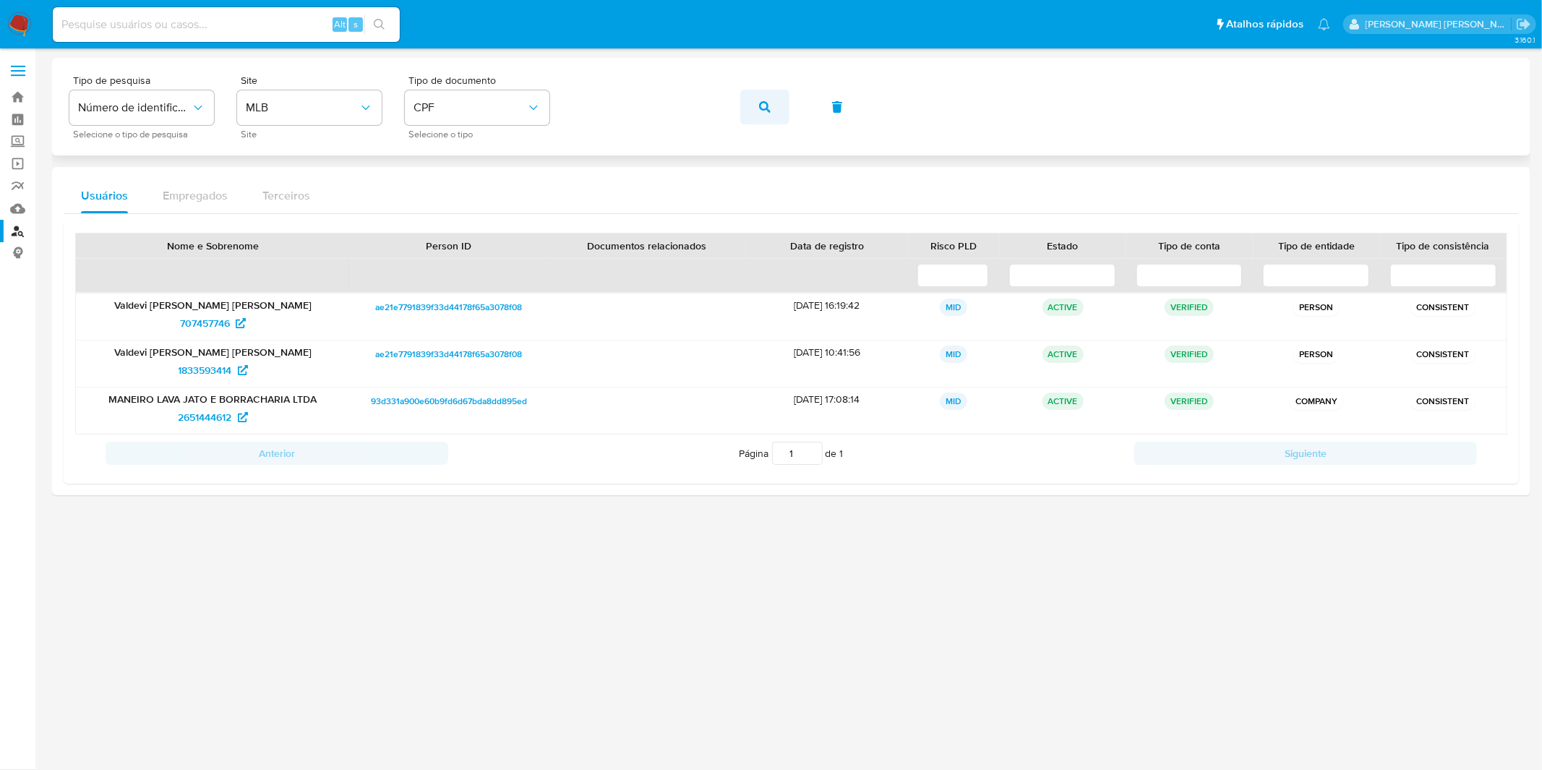
click at [768, 107] on icon "button" at bounding box center [765, 107] width 12 height 12
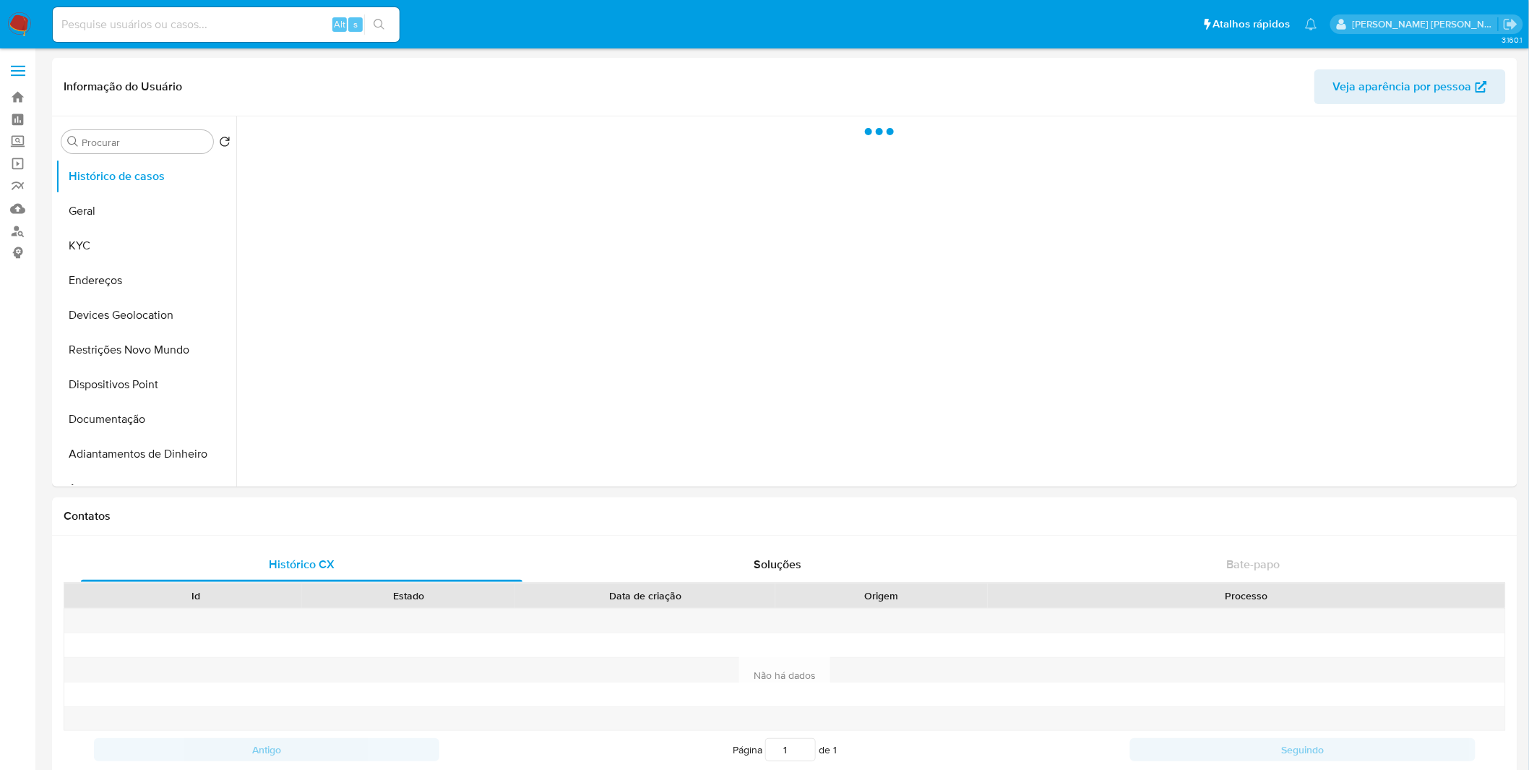
select select "10"
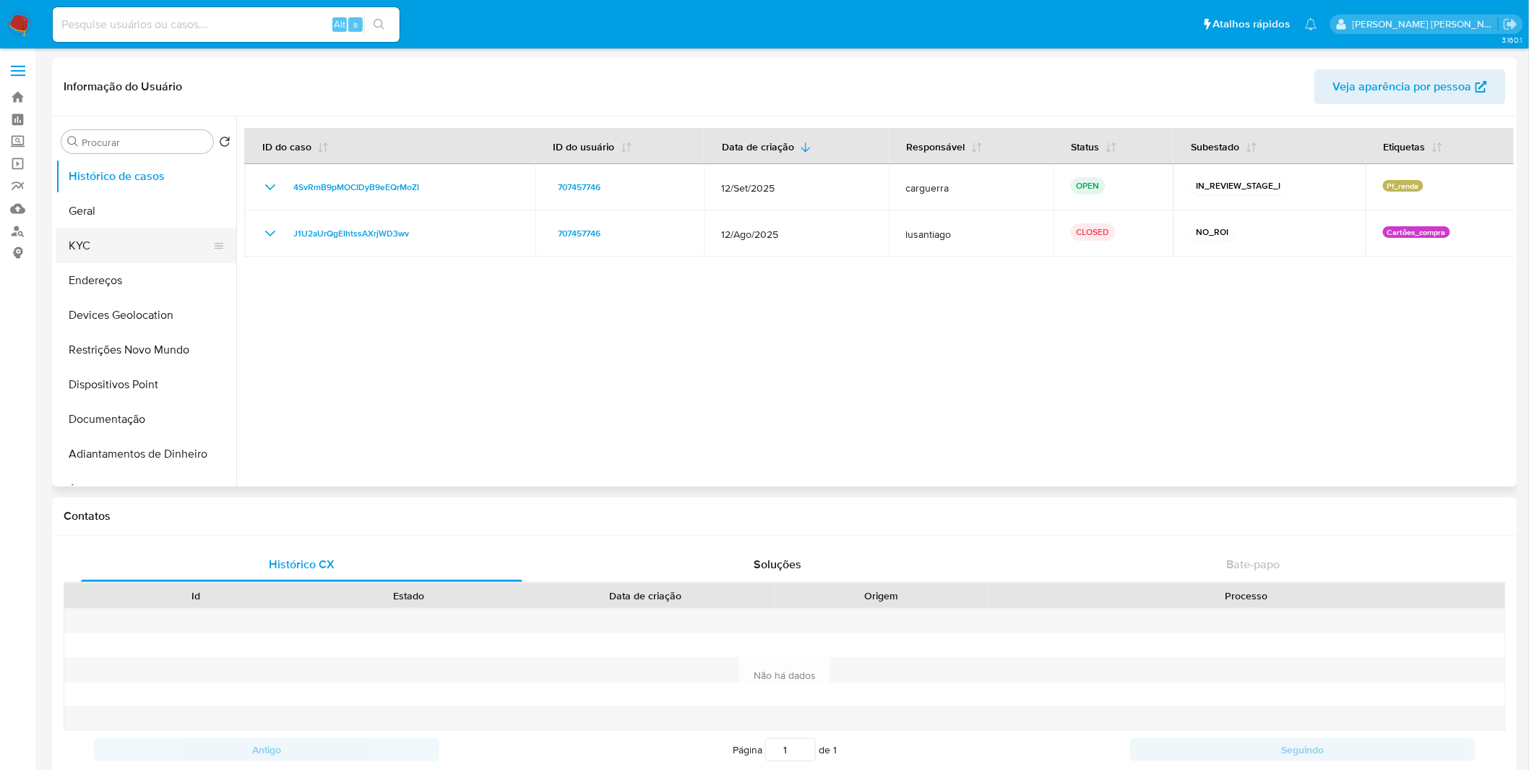
click at [111, 252] on button "KYC" at bounding box center [140, 245] width 169 height 35
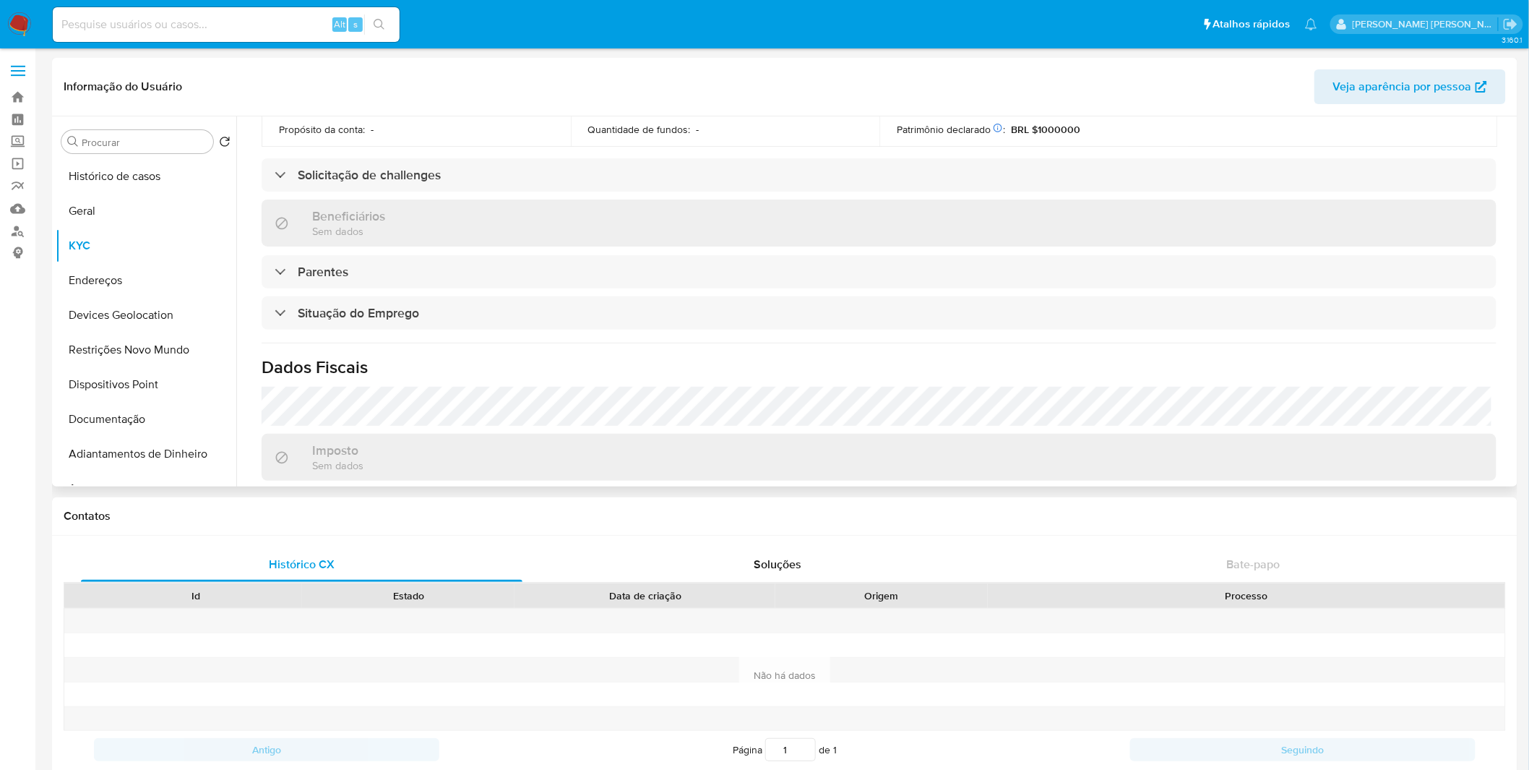
scroll to position [601, 0]
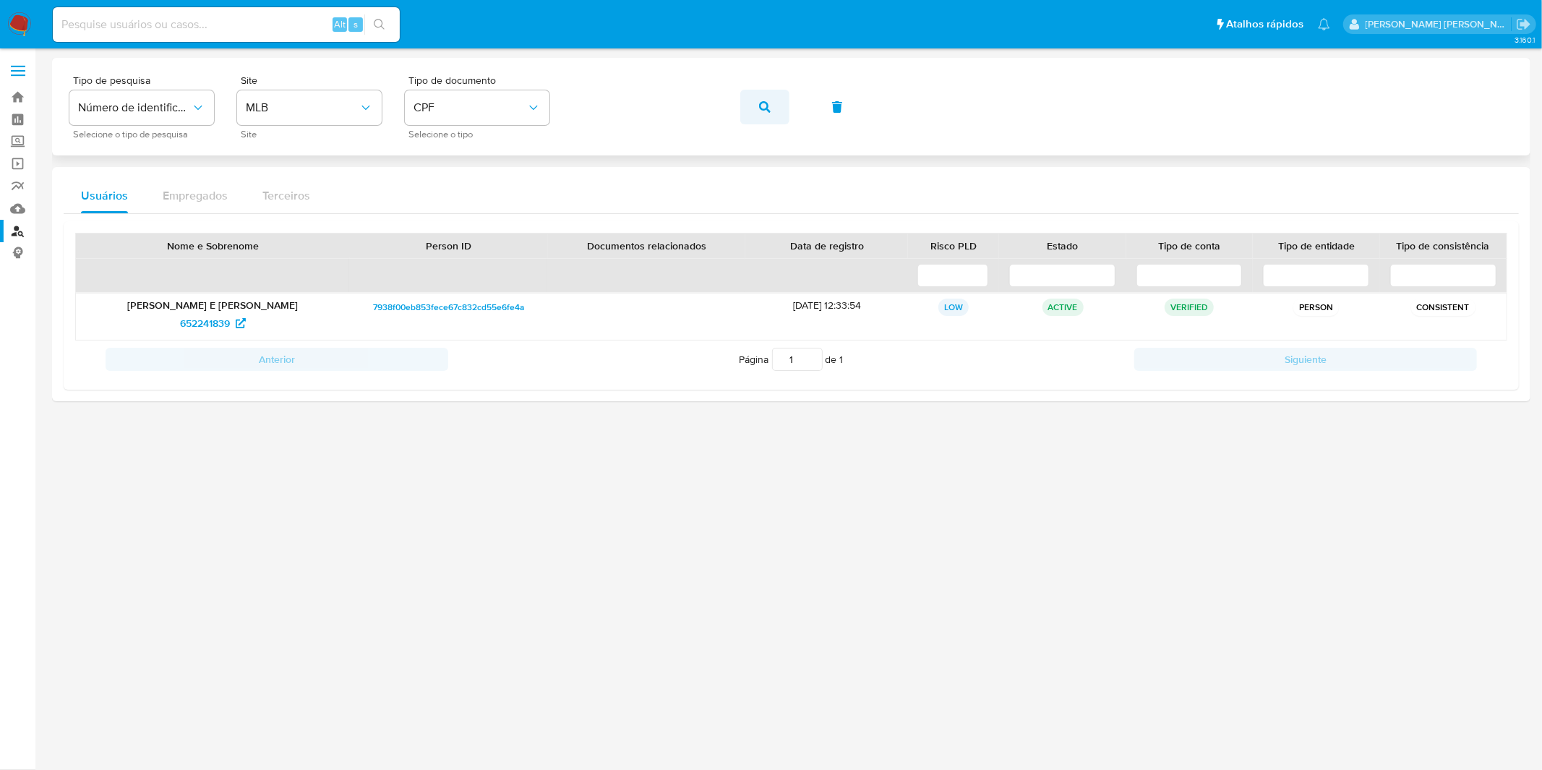
click at [768, 113] on span "button" at bounding box center [765, 107] width 12 height 32
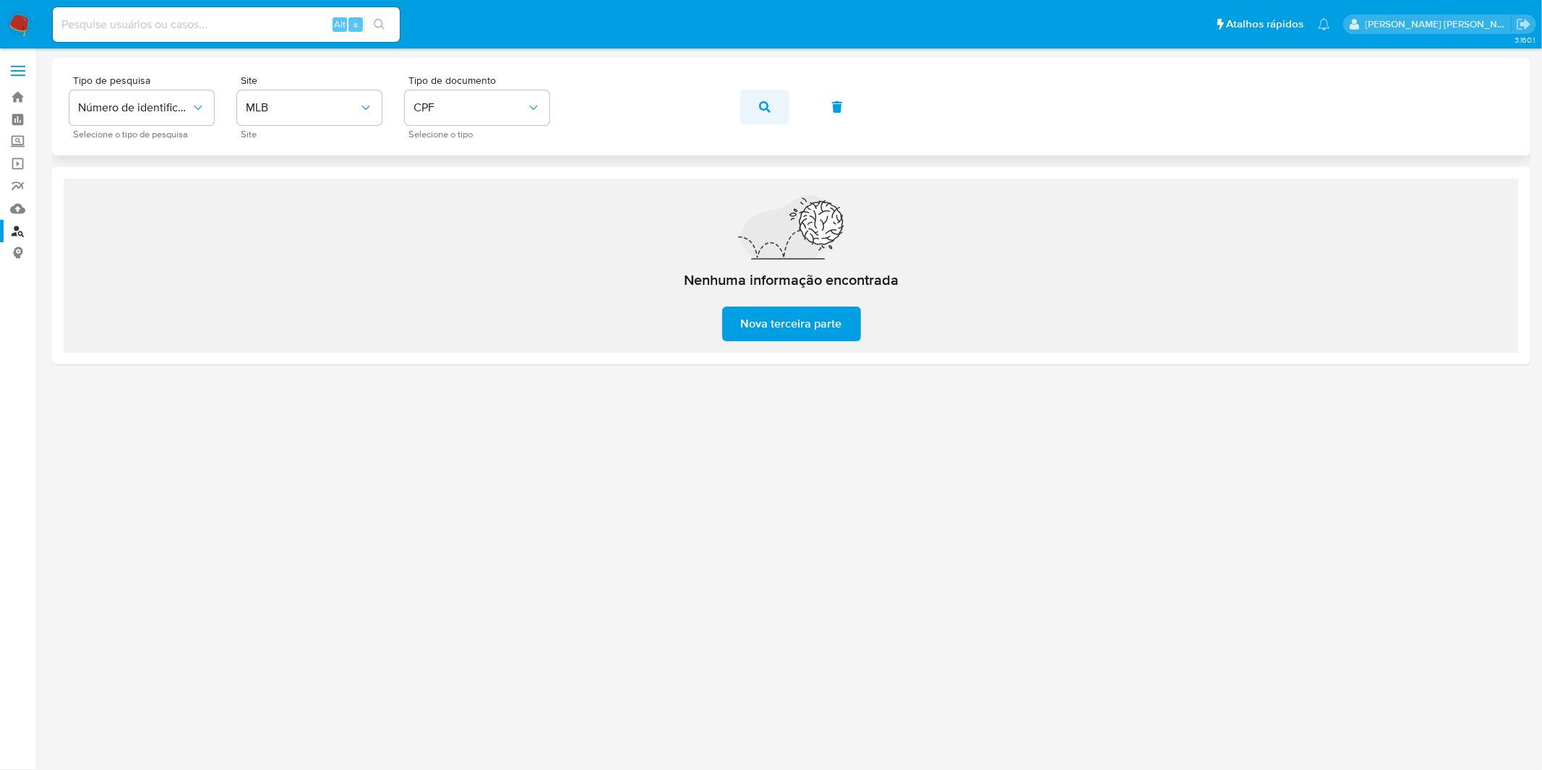
click at [774, 107] on button "button" at bounding box center [764, 107] width 49 height 35
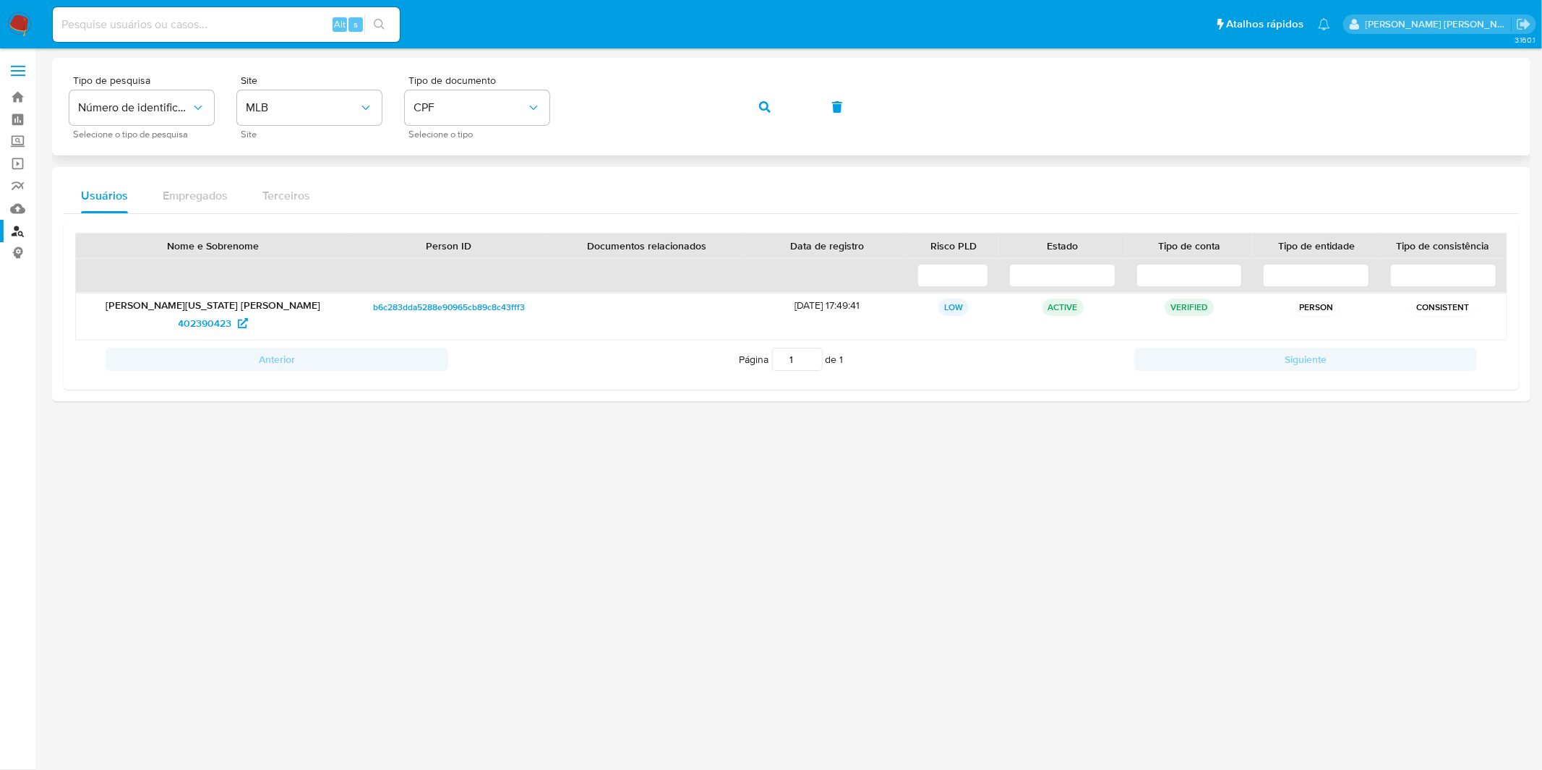
click at [760, 106] on icon "button" at bounding box center [765, 107] width 12 height 12
click at [782, 110] on button "button" at bounding box center [764, 107] width 49 height 35
click at [218, 327] on span "791013291" at bounding box center [205, 323] width 46 height 23
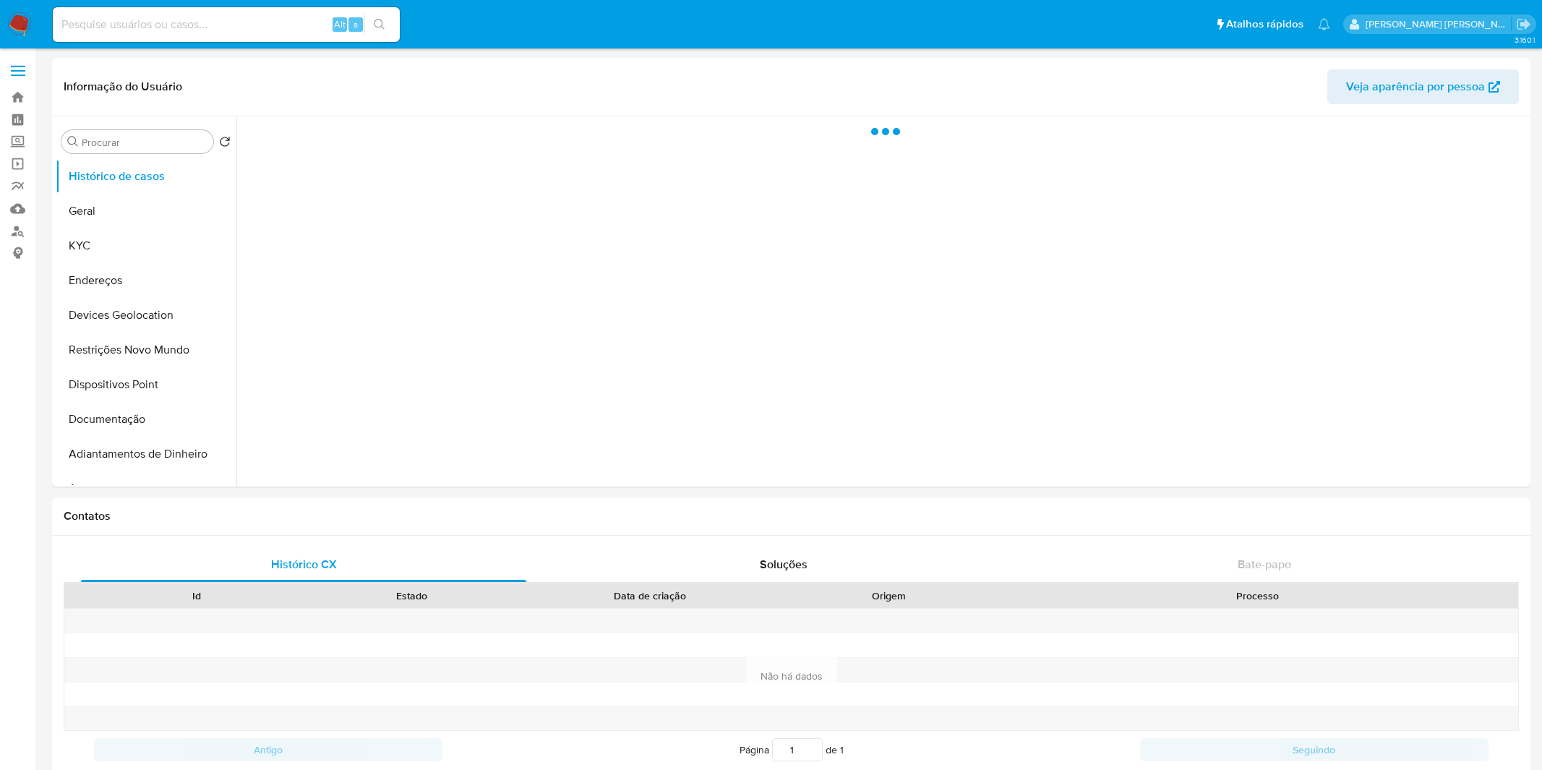
select select "10"
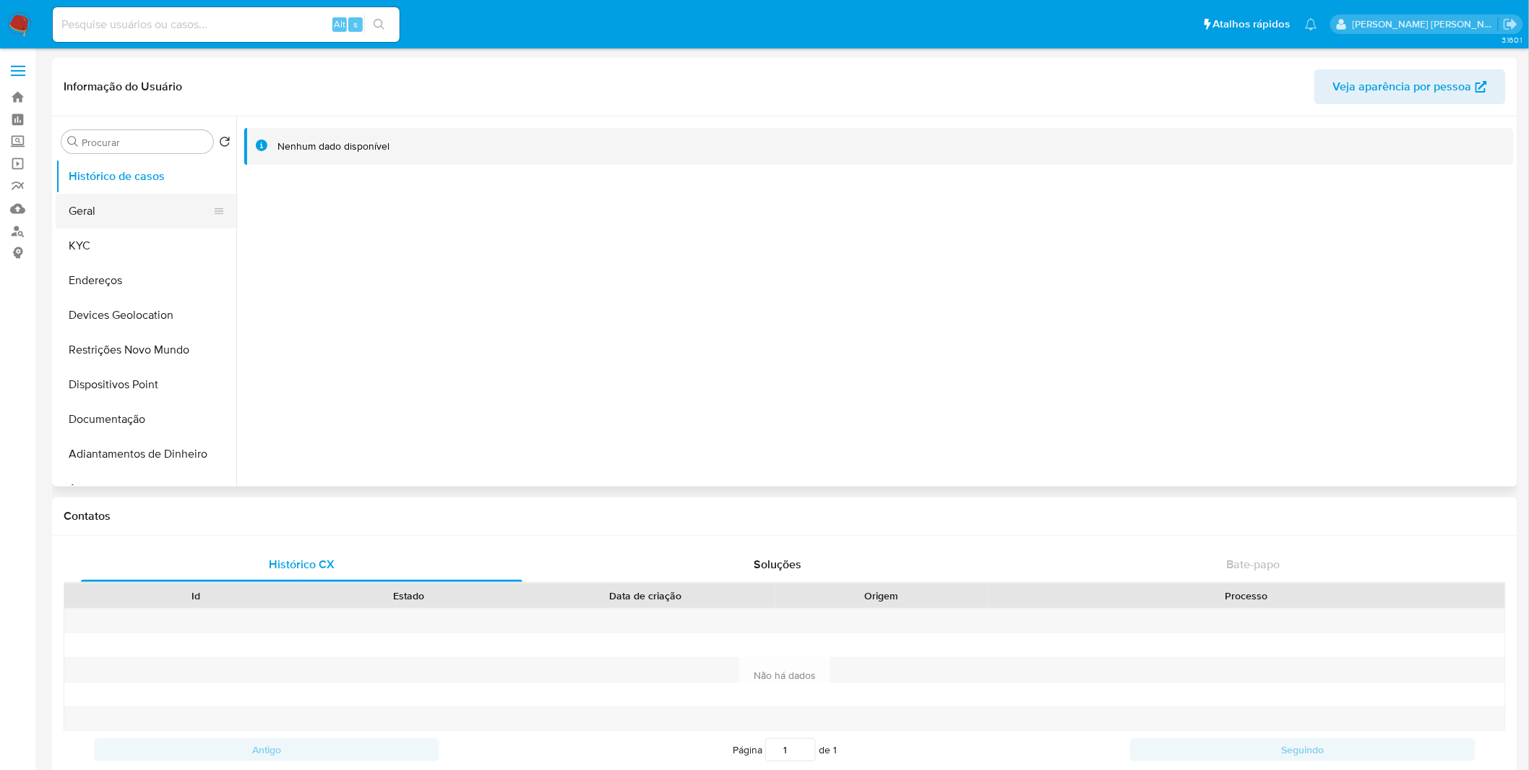
click at [153, 221] on button "Geral" at bounding box center [140, 211] width 169 height 35
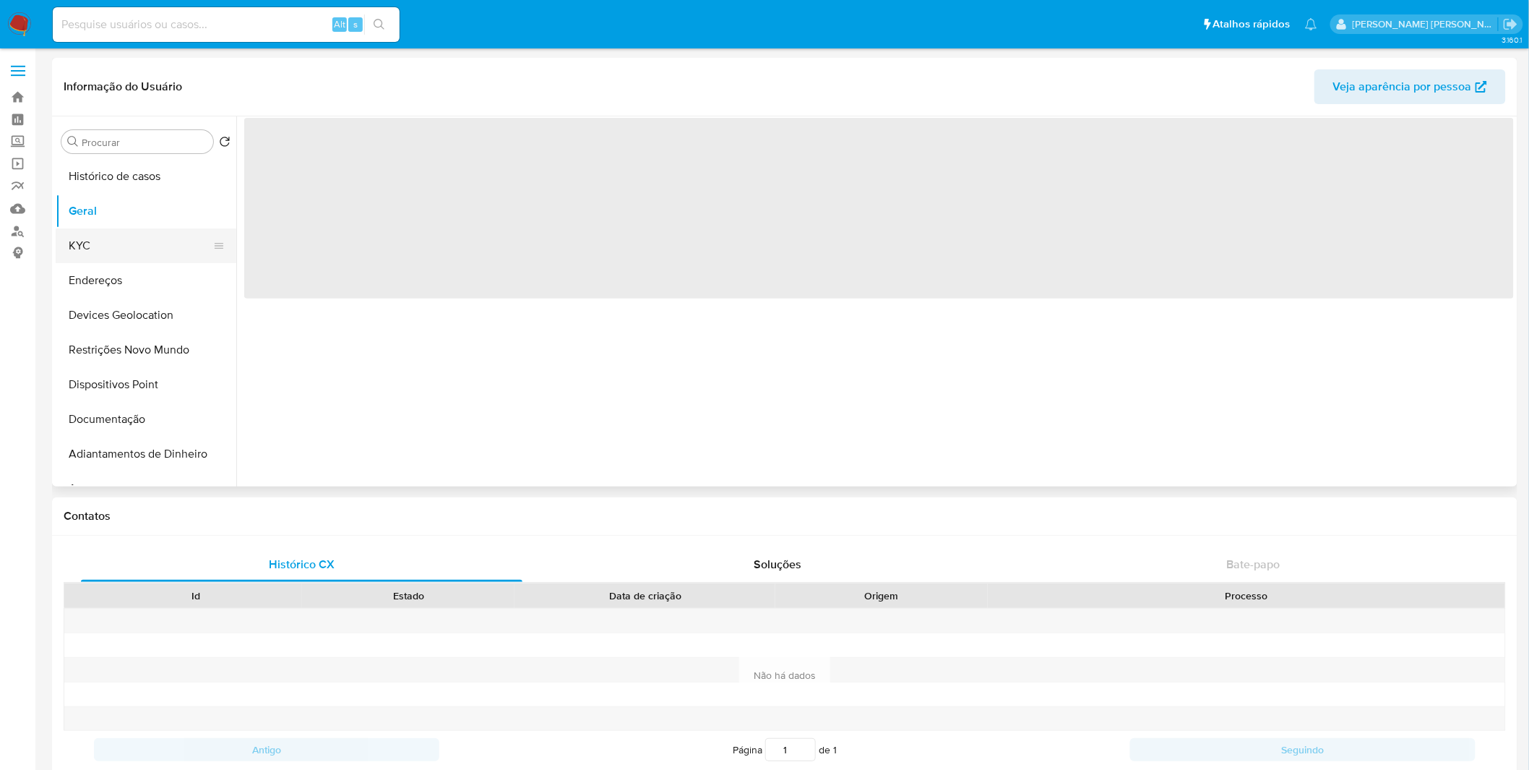
click at [155, 246] on button "KYC" at bounding box center [140, 245] width 169 height 35
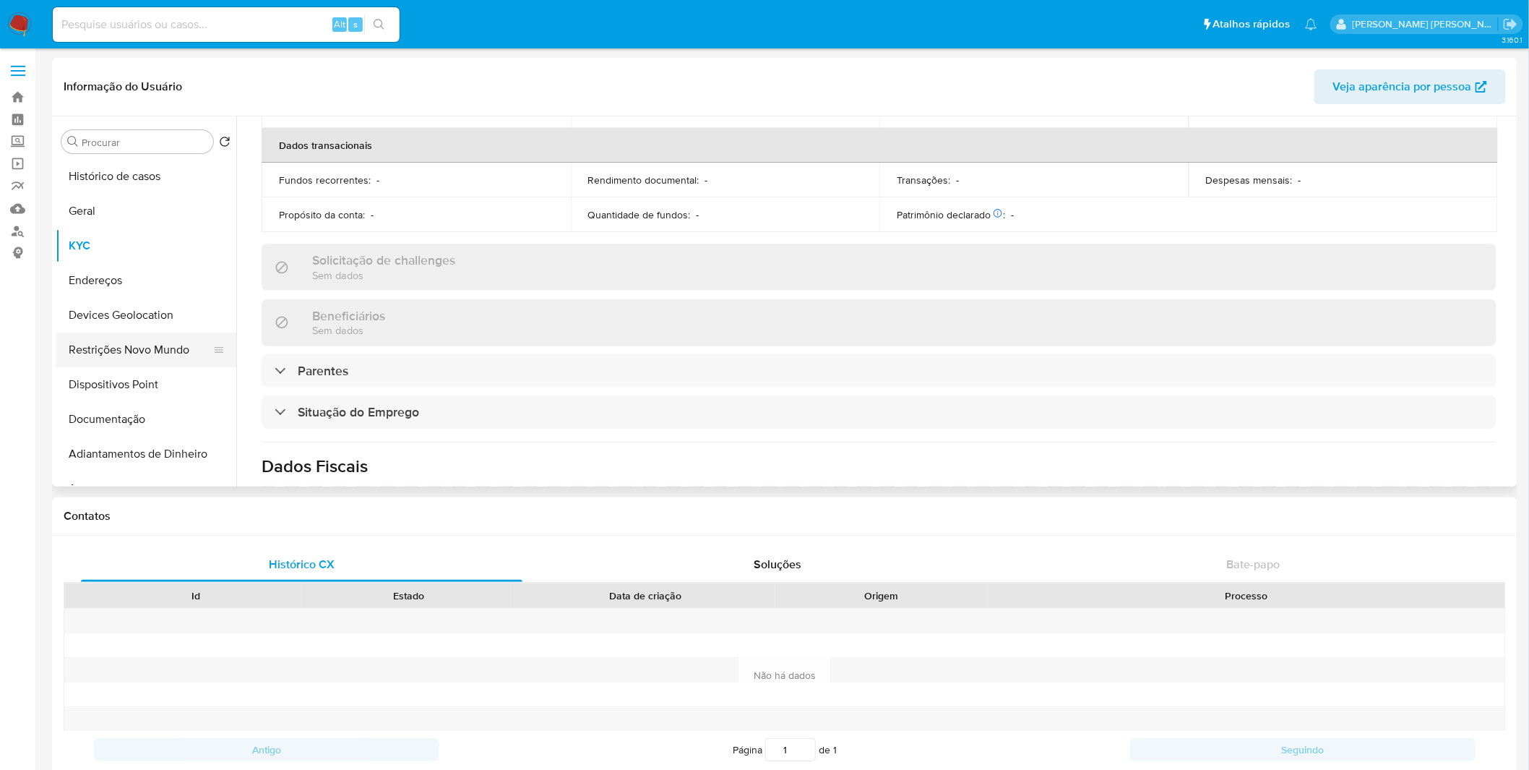
scroll to position [619, 0]
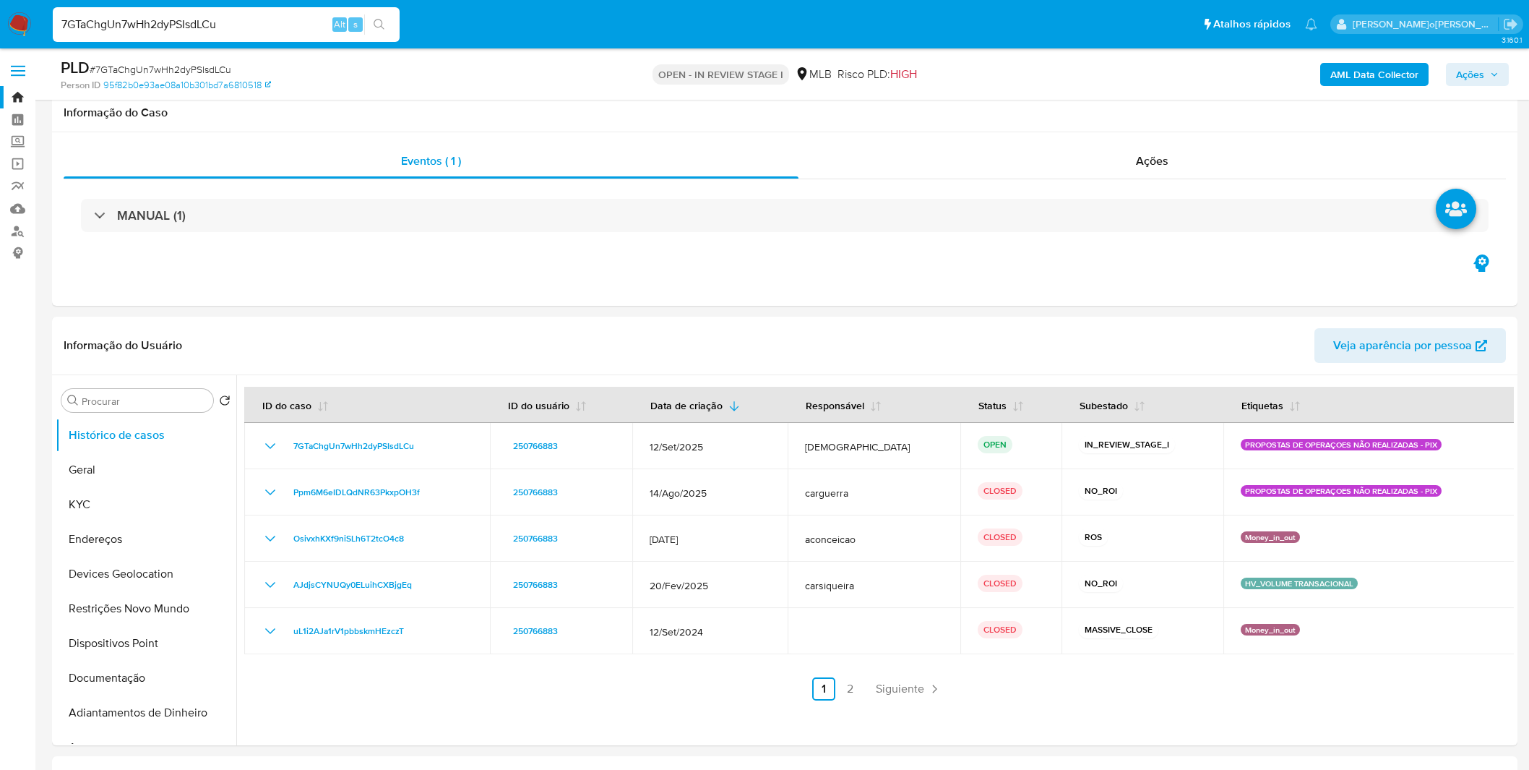
select select "10"
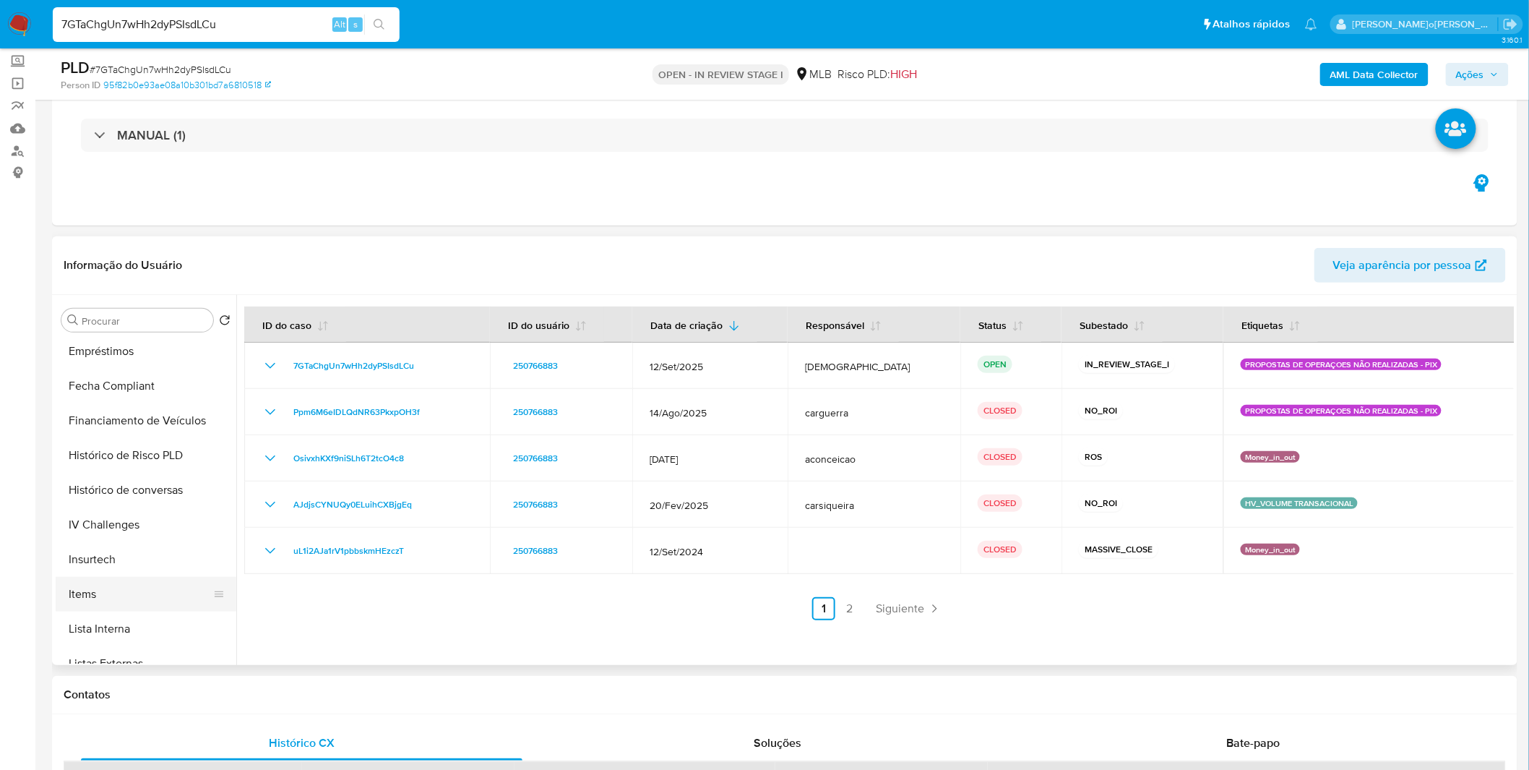
scroll to position [562, 0]
click at [130, 546] on button "Items" at bounding box center [140, 556] width 169 height 35
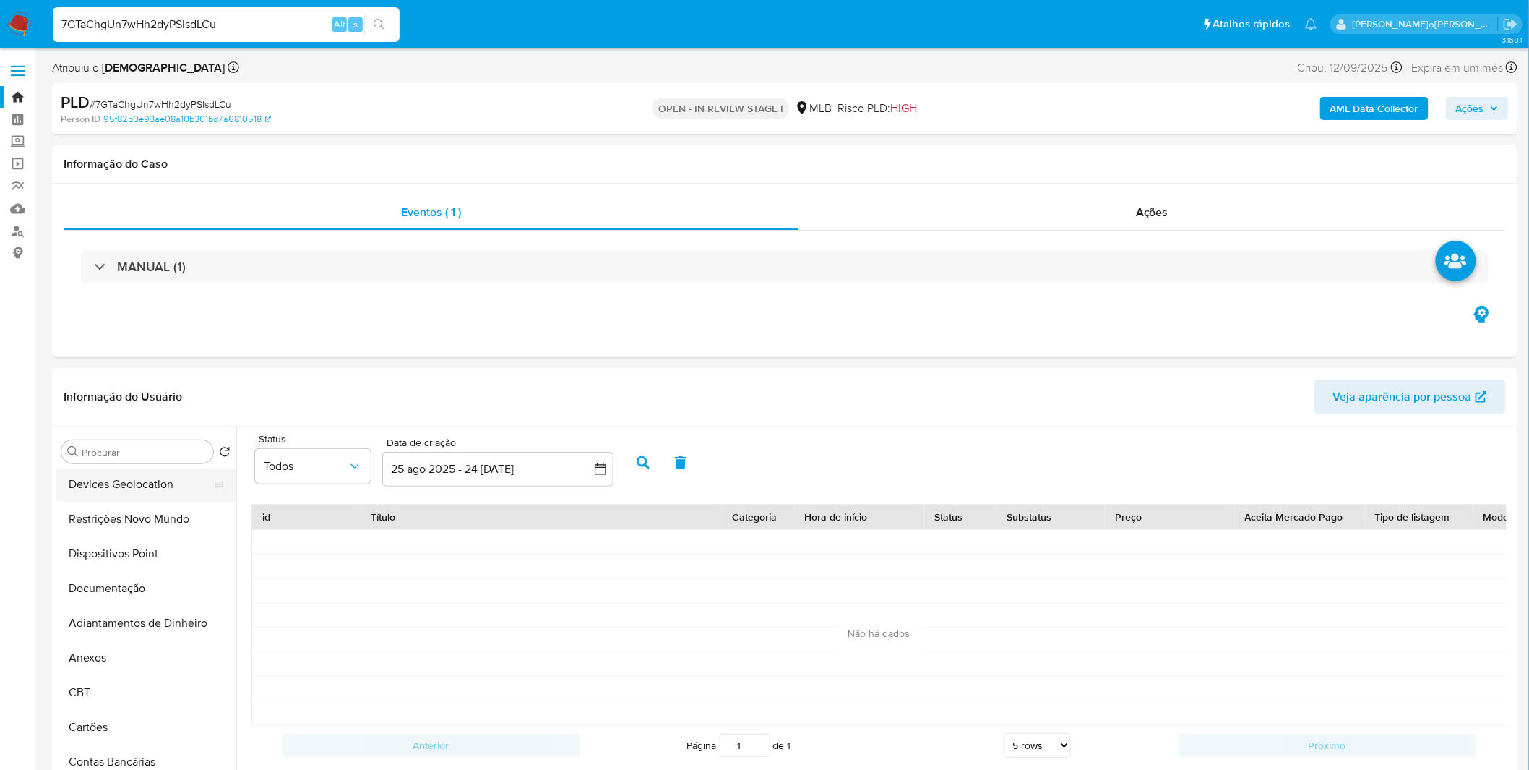
scroll to position [0, 0]
click at [123, 530] on button "Geral" at bounding box center [140, 521] width 169 height 35
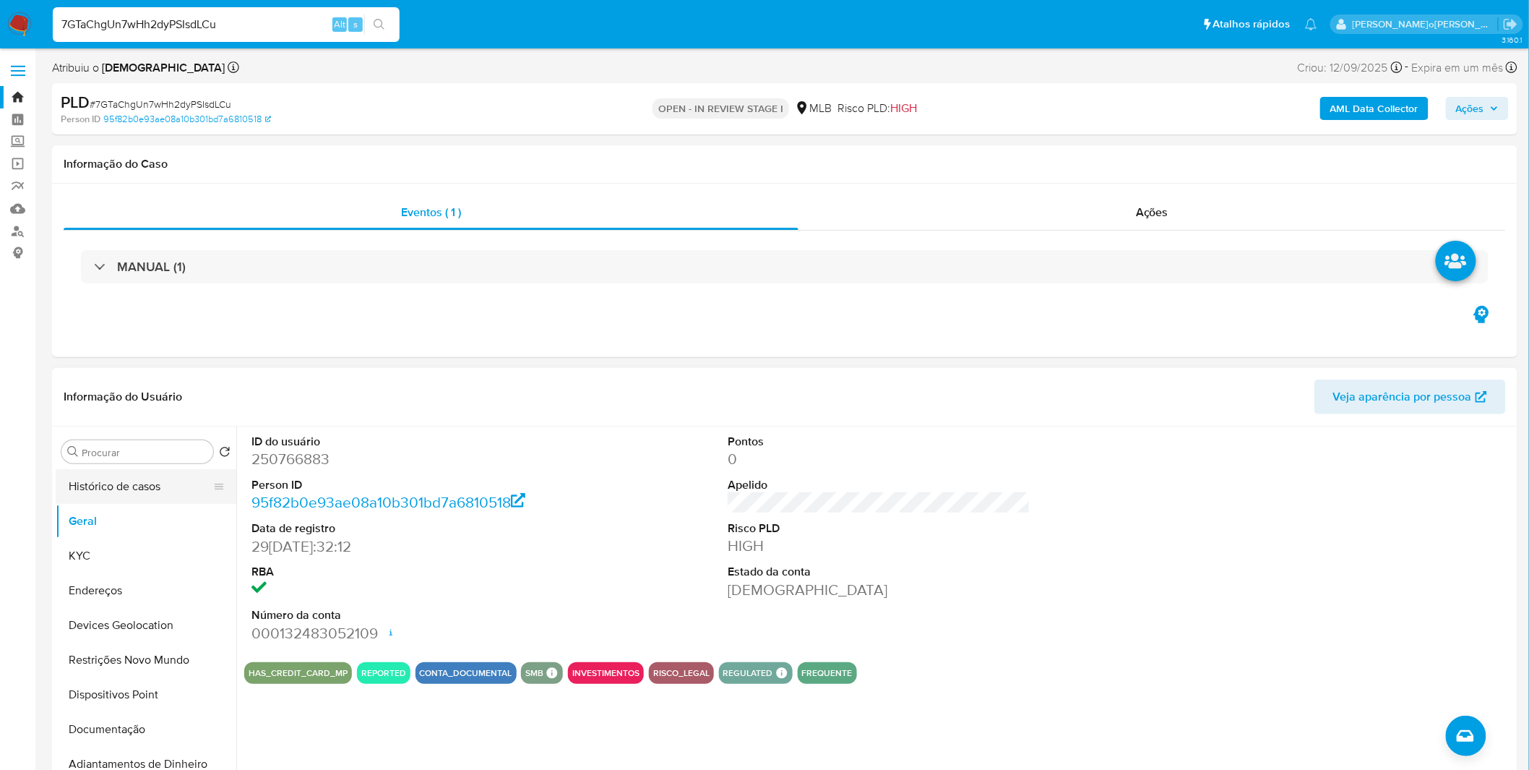
click at [154, 496] on button "Histórico de casos" at bounding box center [140, 486] width 169 height 35
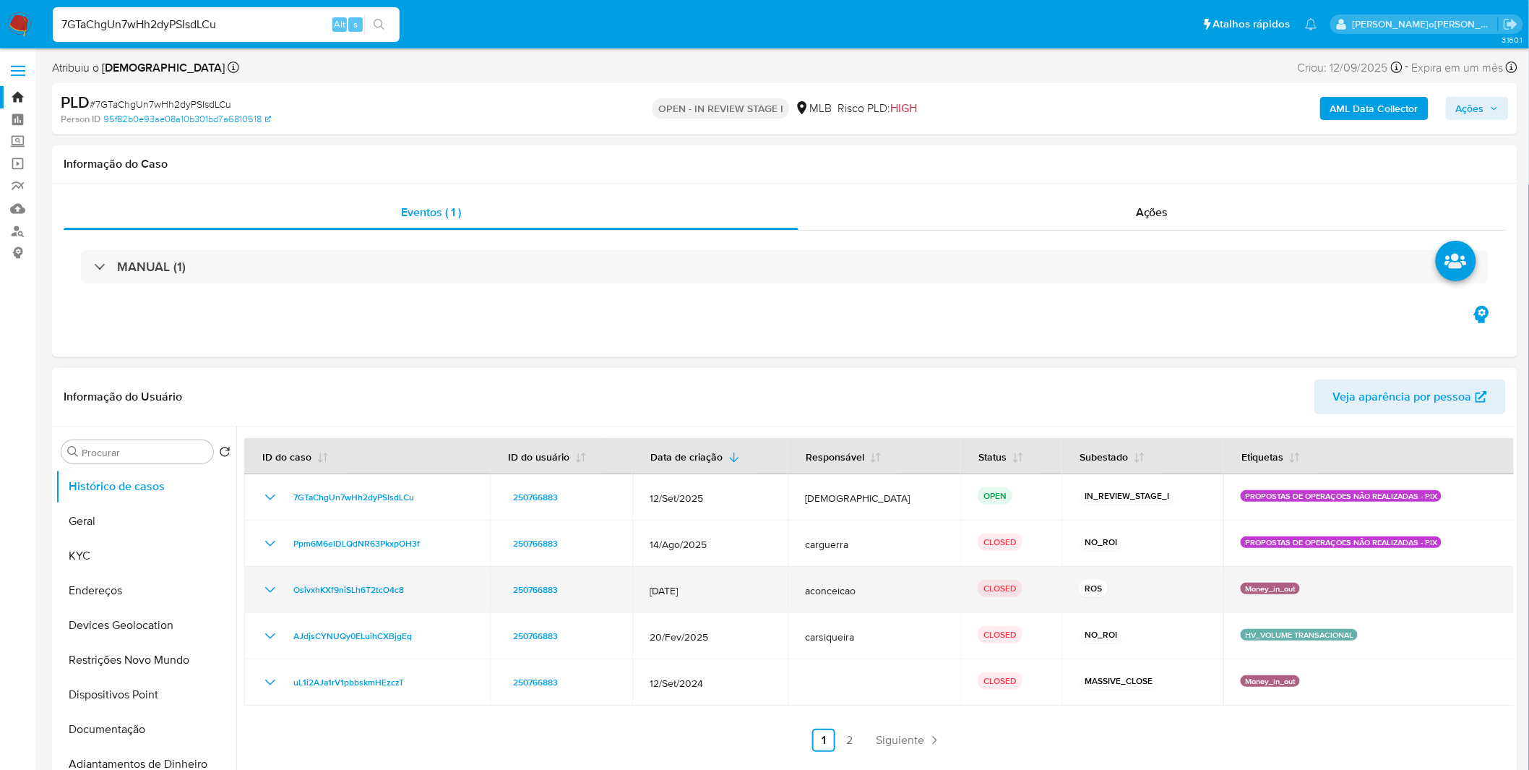
click at [265, 593] on icon "Mostrar/Ocultar" at bounding box center [270, 589] width 17 height 17
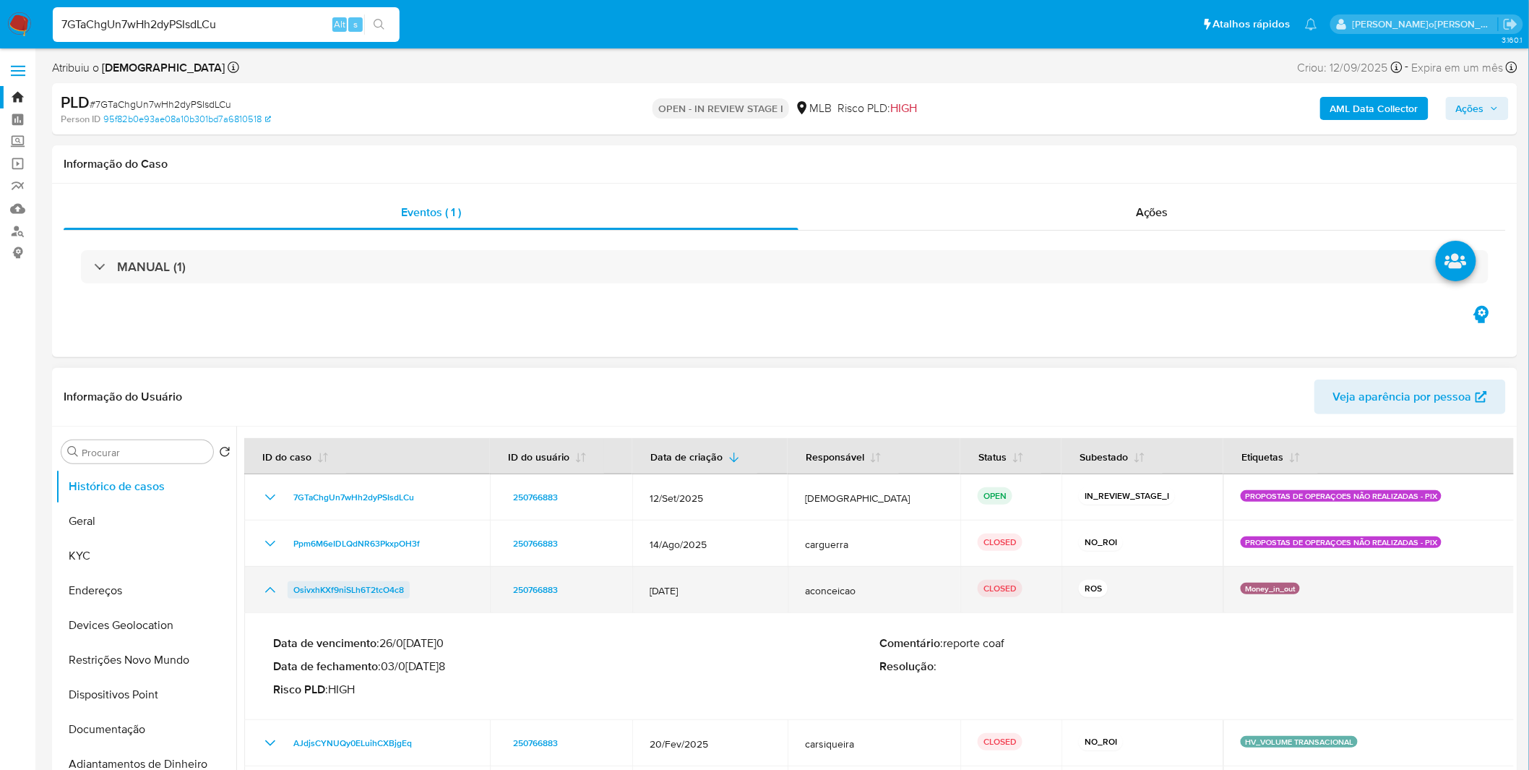
drag, startPoint x: 413, startPoint y: 585, endPoint x: 293, endPoint y: 593, distance: 121.0
click at [293, 593] on div "OsivxhKXf9niSLh6T2tcO4c8" at bounding box center [367, 589] width 211 height 17
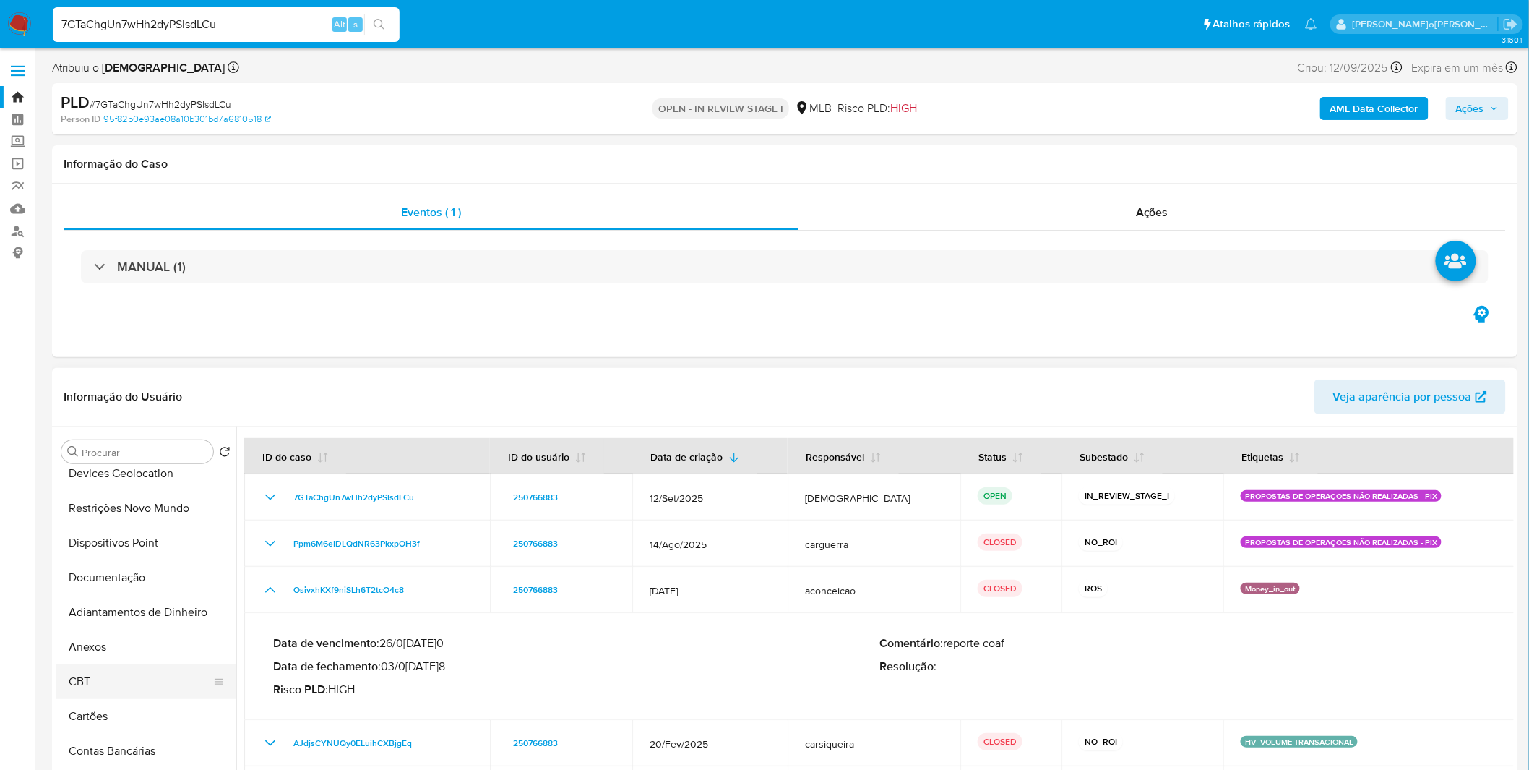
scroll to position [160, 0]
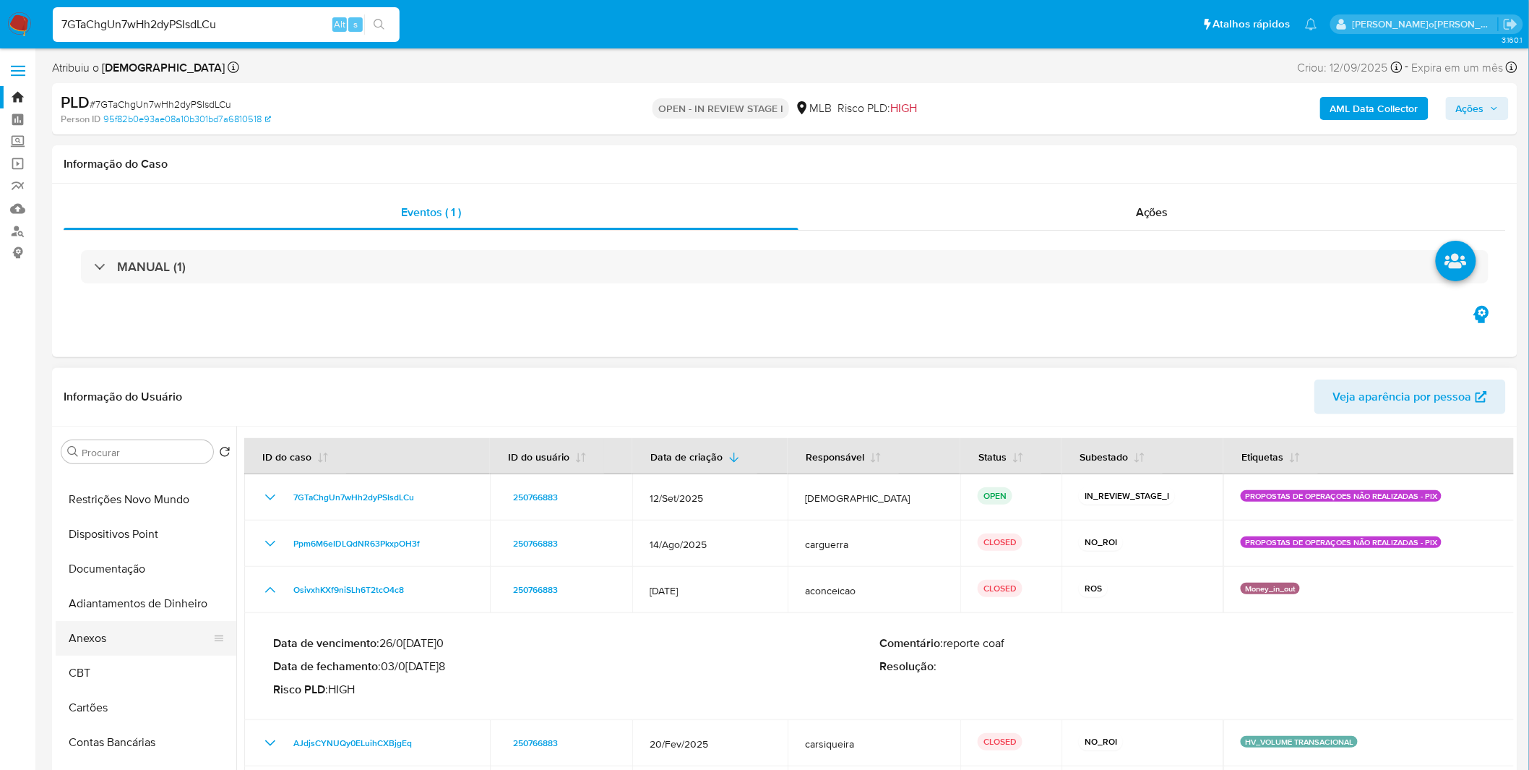
click at [119, 630] on button "Anexos" at bounding box center [140, 638] width 169 height 35
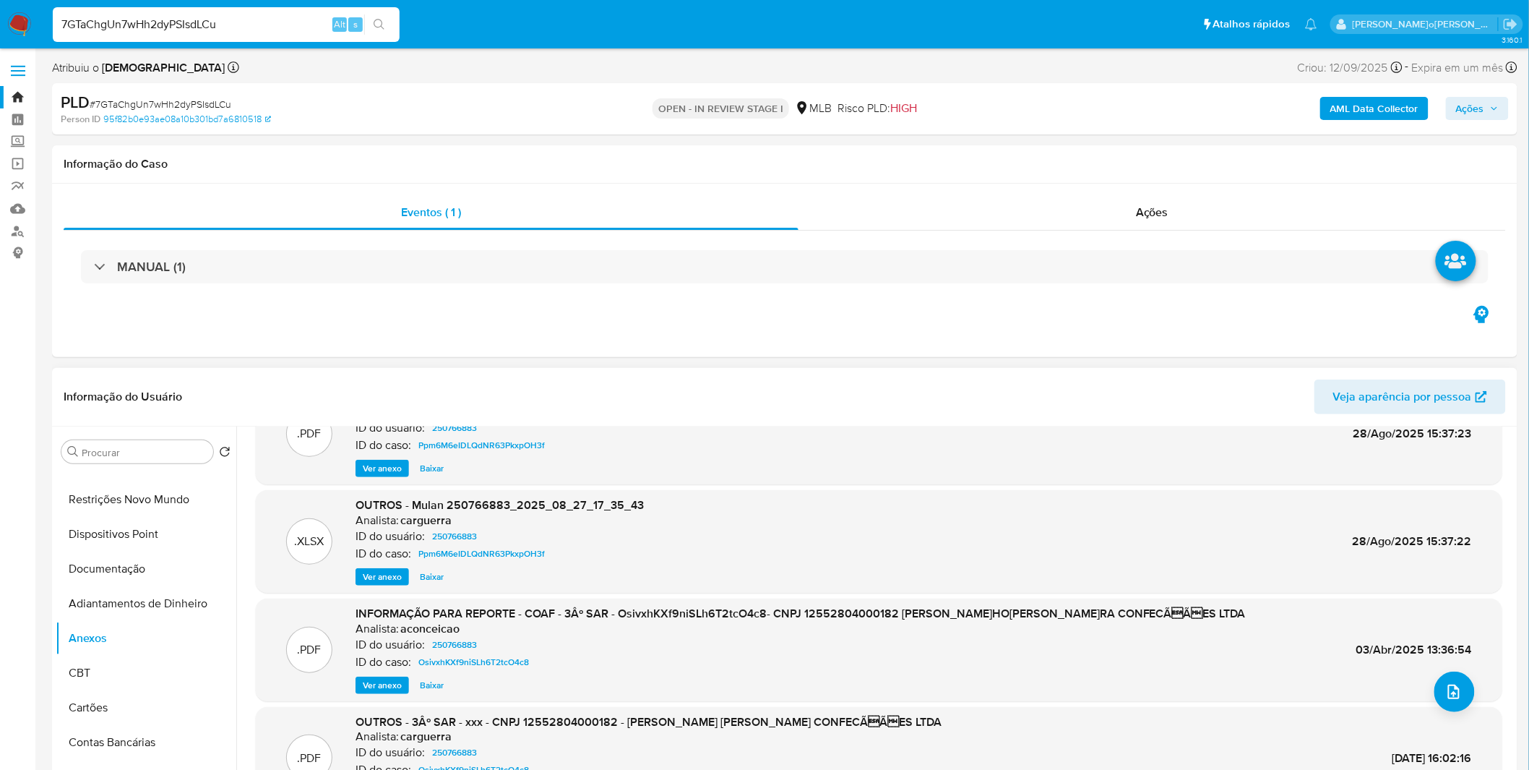
scroll to position [80, 0]
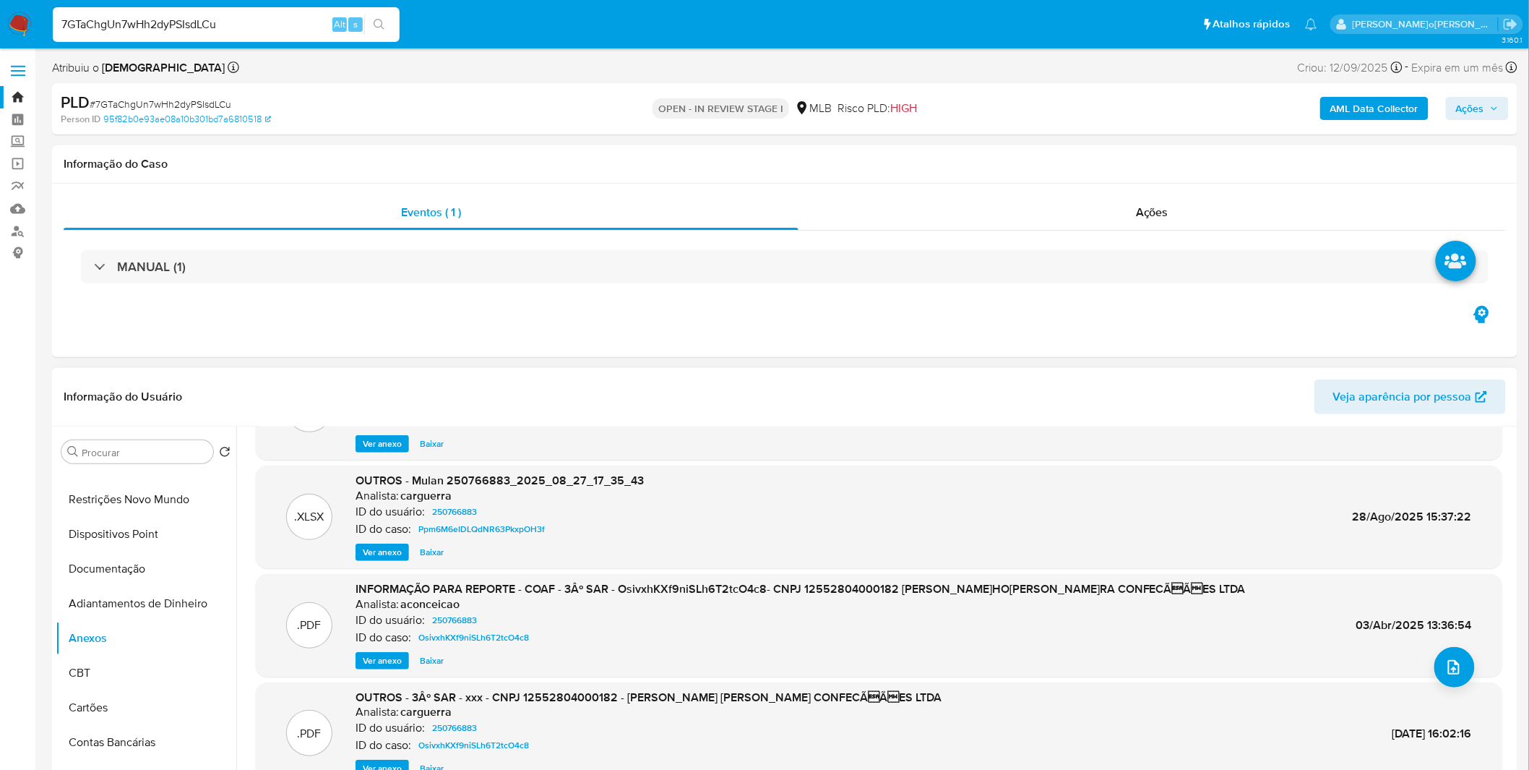
click at [370, 664] on span "Ver anexo" at bounding box center [382, 660] width 39 height 14
click at [370, 664] on div "Ver anexo Baixar" at bounding box center [801, 660] width 890 height 17
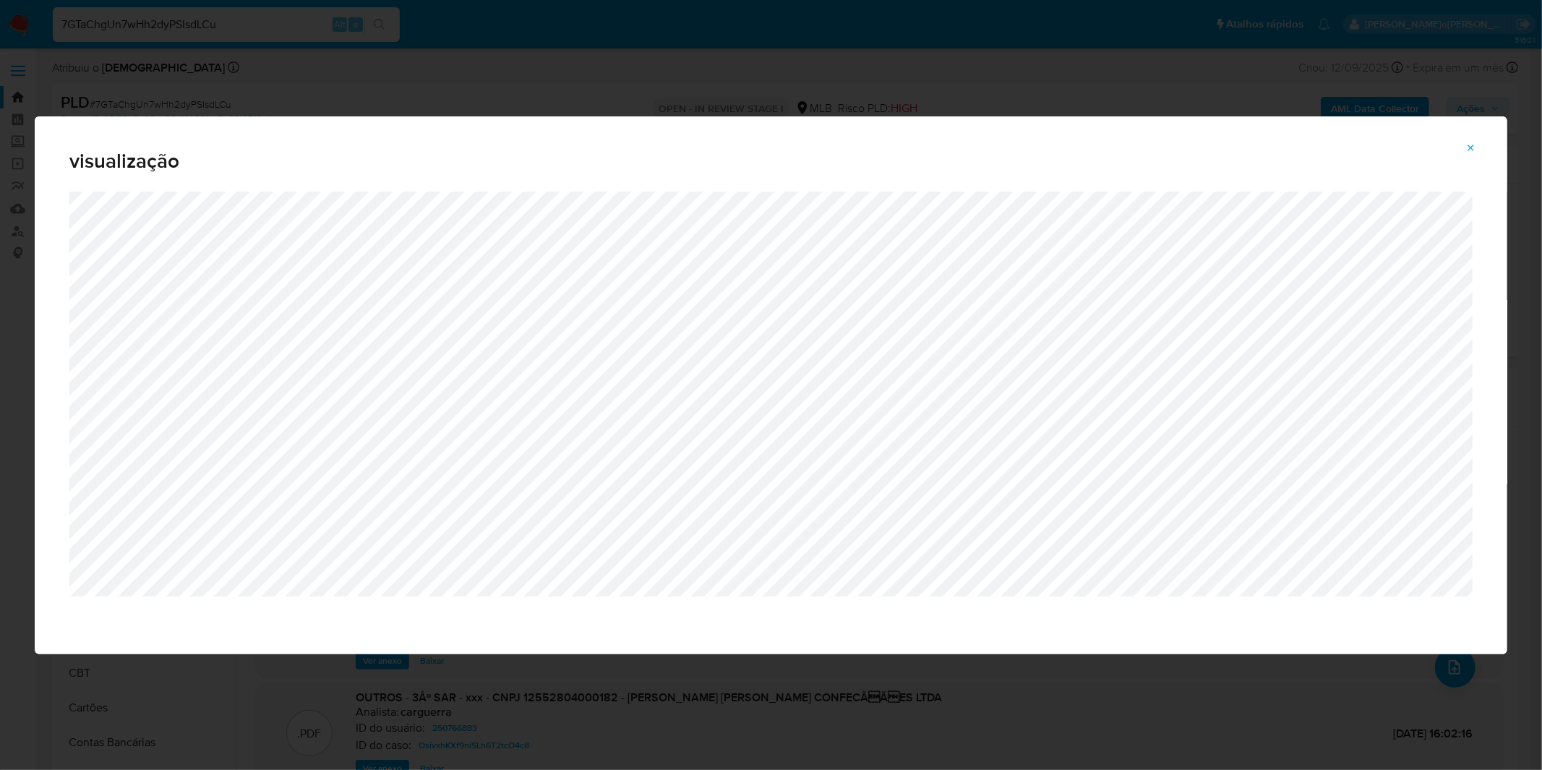
click at [820, 33] on div "visualização" at bounding box center [771, 385] width 1542 height 770
click at [1468, 149] on button "Attachment preview" at bounding box center [1471, 148] width 32 height 23
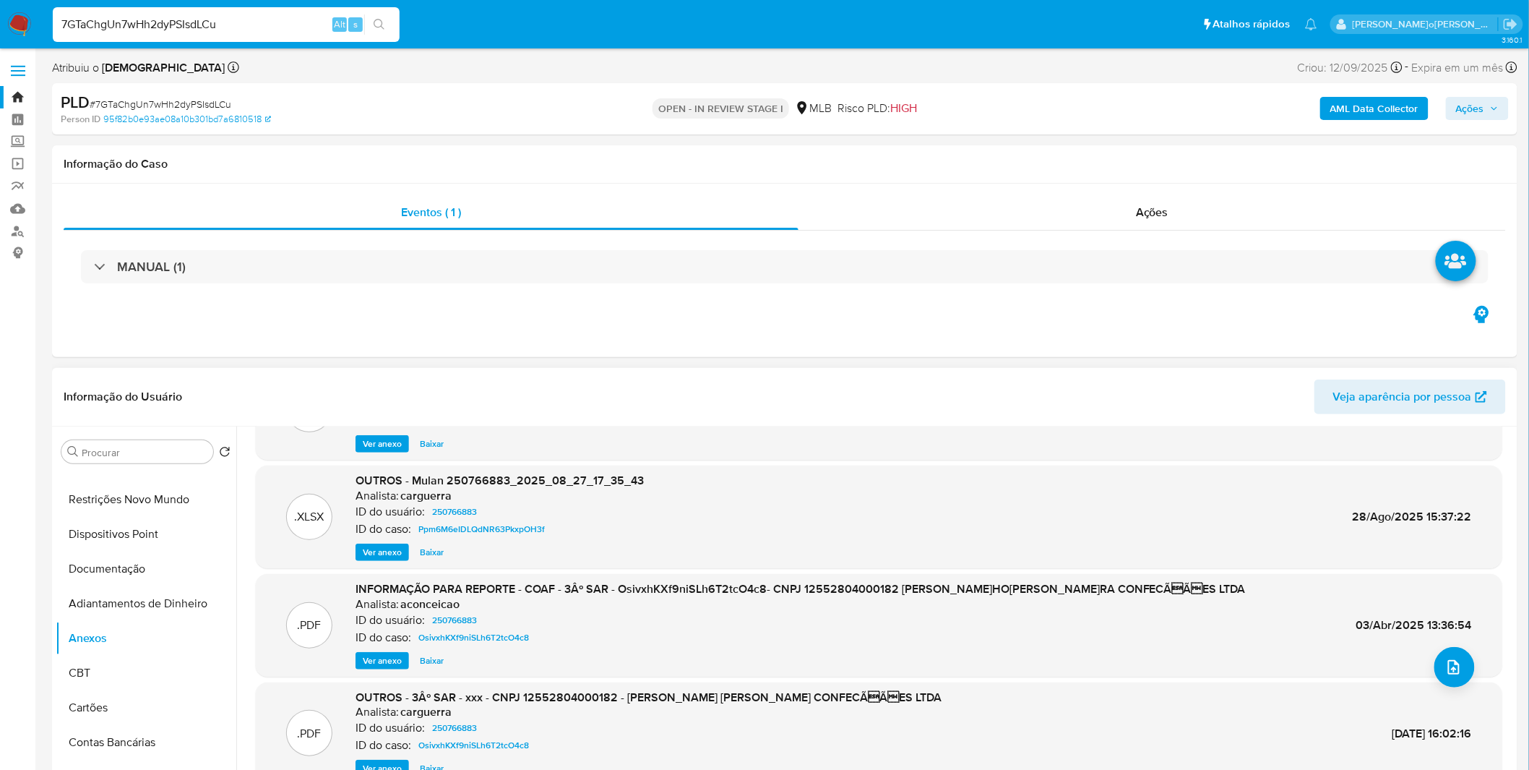
click at [140, 25] on input "7GTaChgUn7wHh2dyPSIsdLCu" at bounding box center [226, 24] width 347 height 19
paste input "GI6dpIG9K0SDpDzUJtRoMeTP"
type input "GI6dpIG9K0SDpDzUJtRoMeTP"
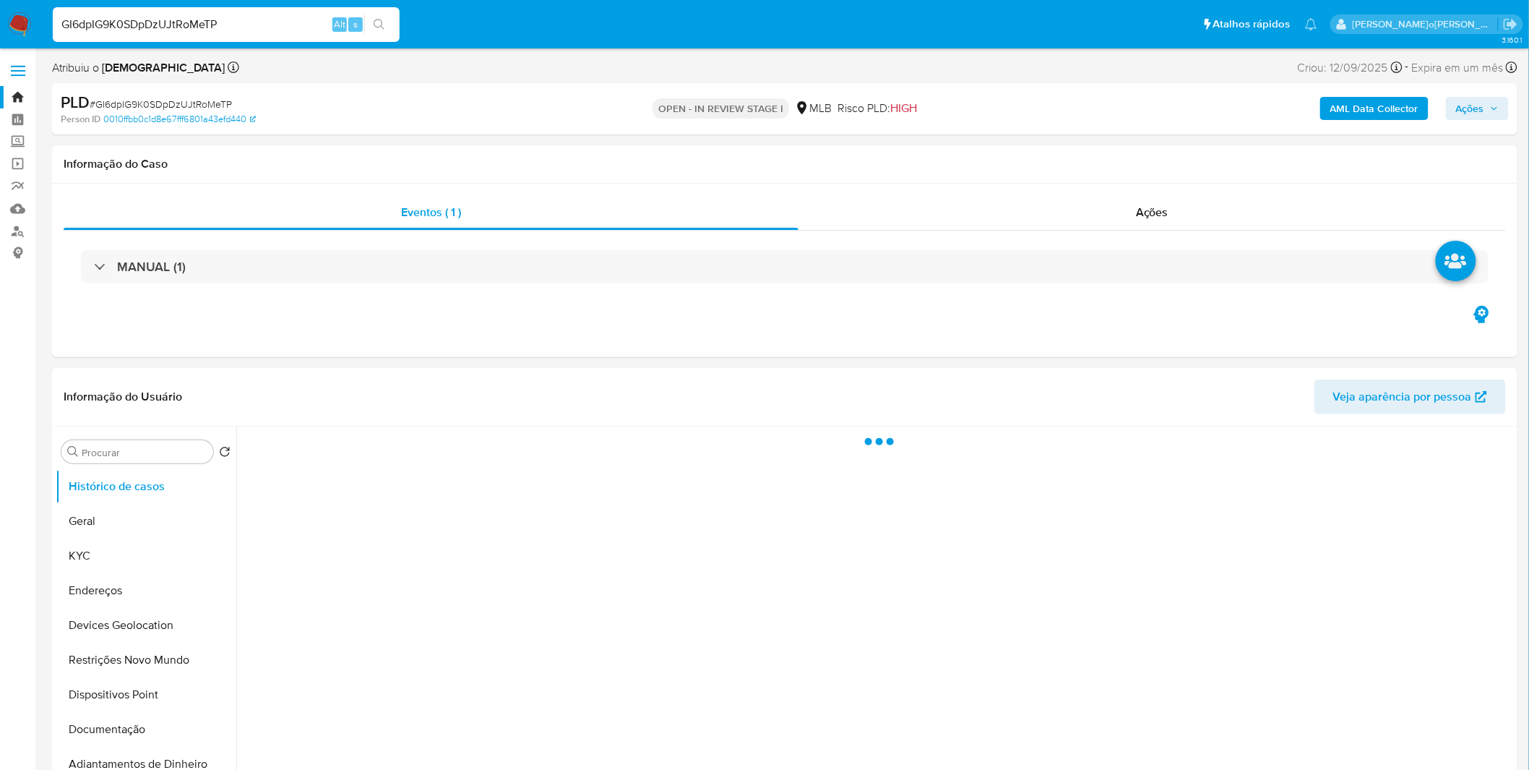
select select "10"
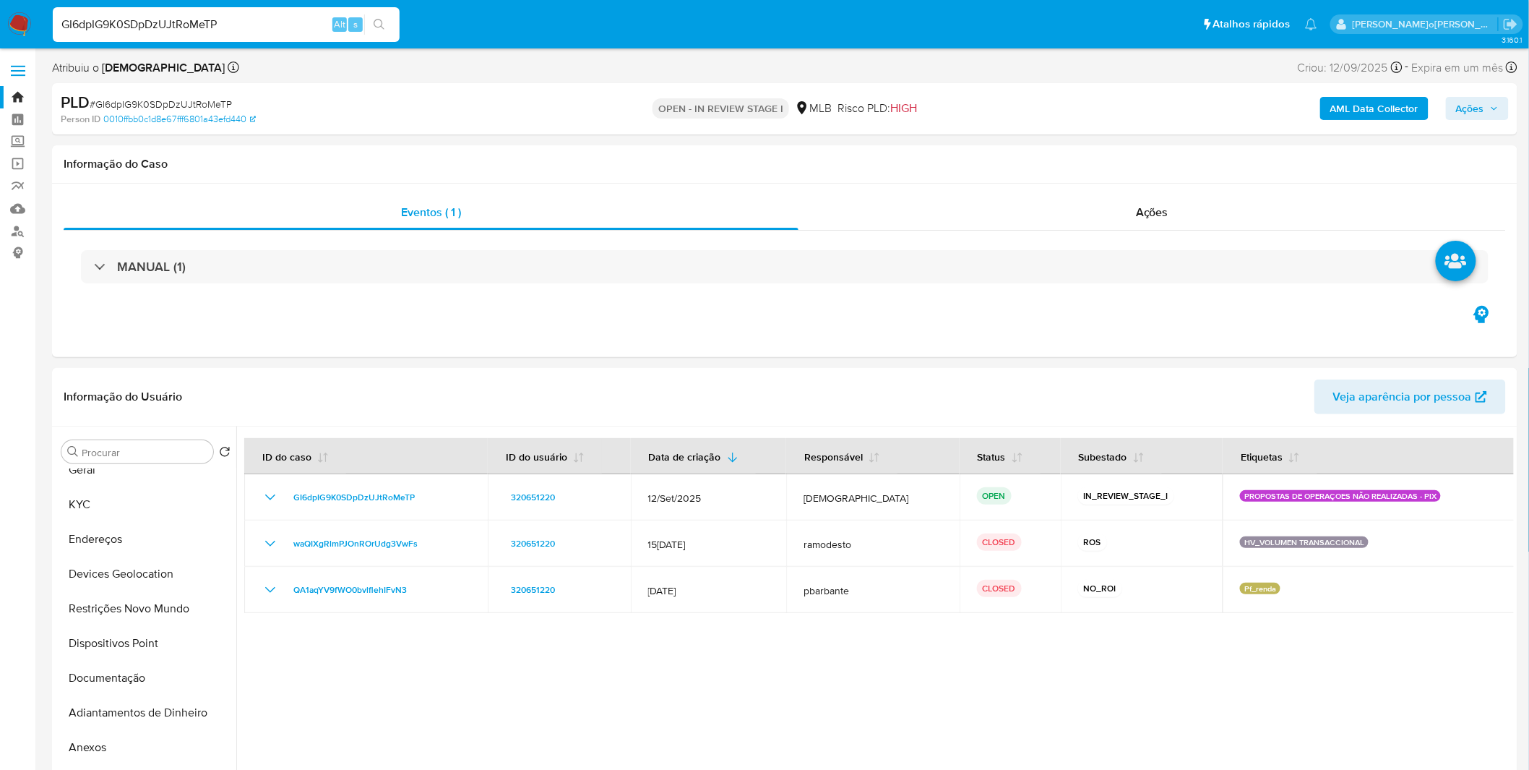
scroll to position [80, 0]
click at [104, 486] on button "KYC" at bounding box center [140, 475] width 169 height 35
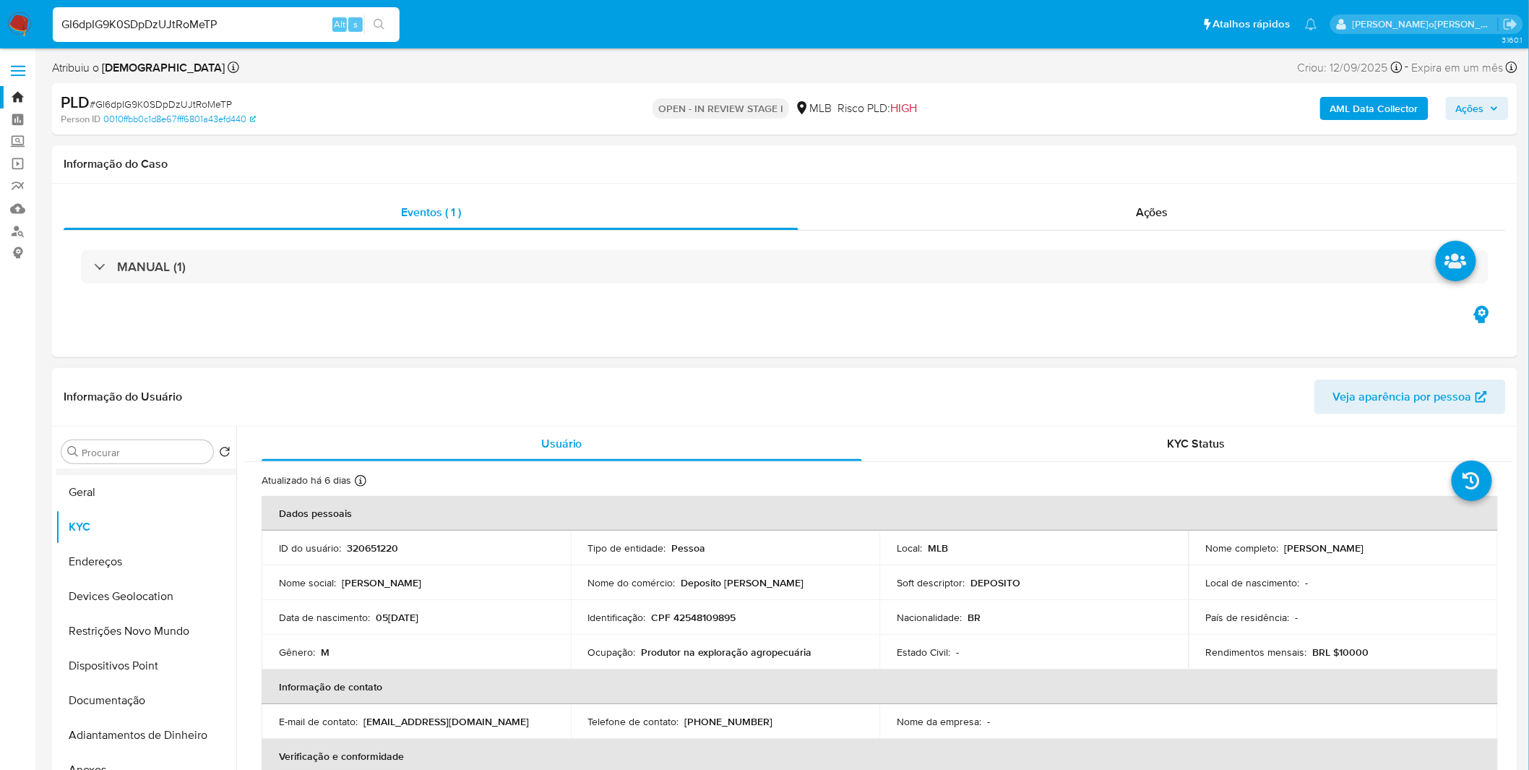
scroll to position [0, 0]
click at [138, 492] on button "Histórico de casos" at bounding box center [140, 486] width 169 height 35
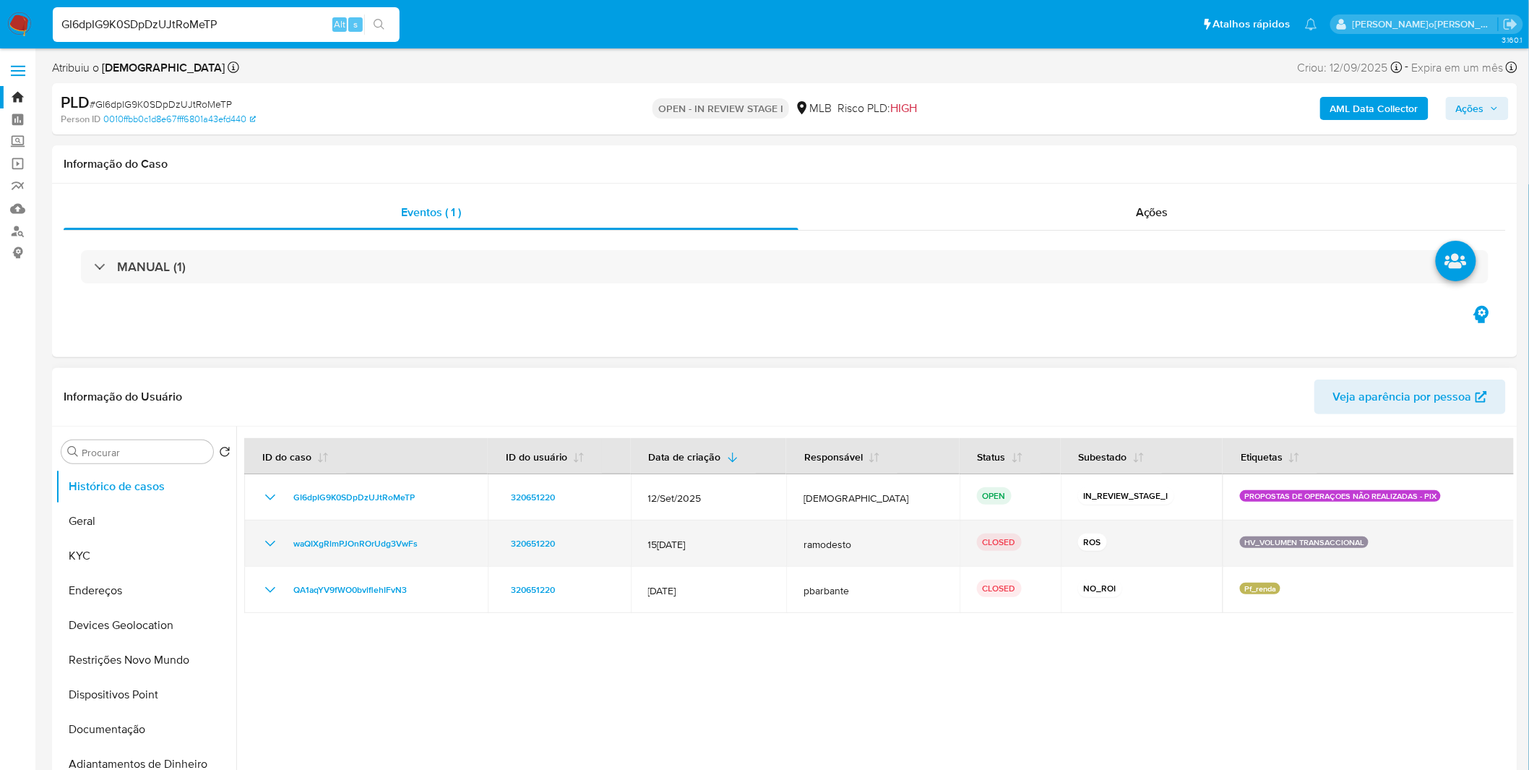
click at [271, 533] on td "waQIXgRlmPJOnROrUdg3VwFs" at bounding box center [366, 543] width 244 height 46
click at [270, 538] on icon "Mostrar/Ocultar" at bounding box center [270, 543] width 17 height 17
click at [269, 541] on icon "Mostrar/Ocultar" at bounding box center [270, 543] width 17 height 17
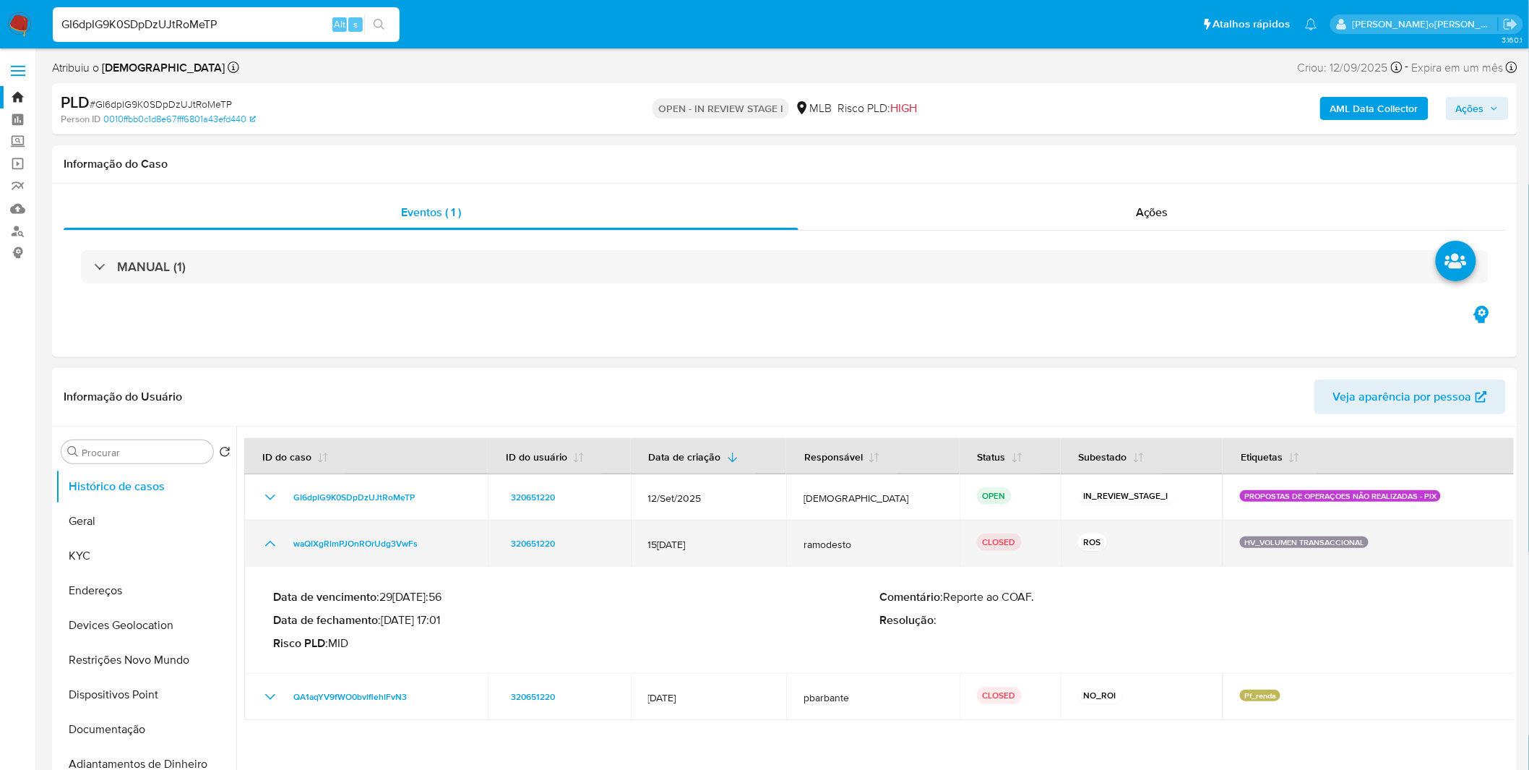
drag, startPoint x: 435, startPoint y: 546, endPoint x: 286, endPoint y: 546, distance: 148.9
click at [286, 546] on div "waQIXgRlmPJOnROrUdg3VwFs" at bounding box center [366, 543] width 209 height 17
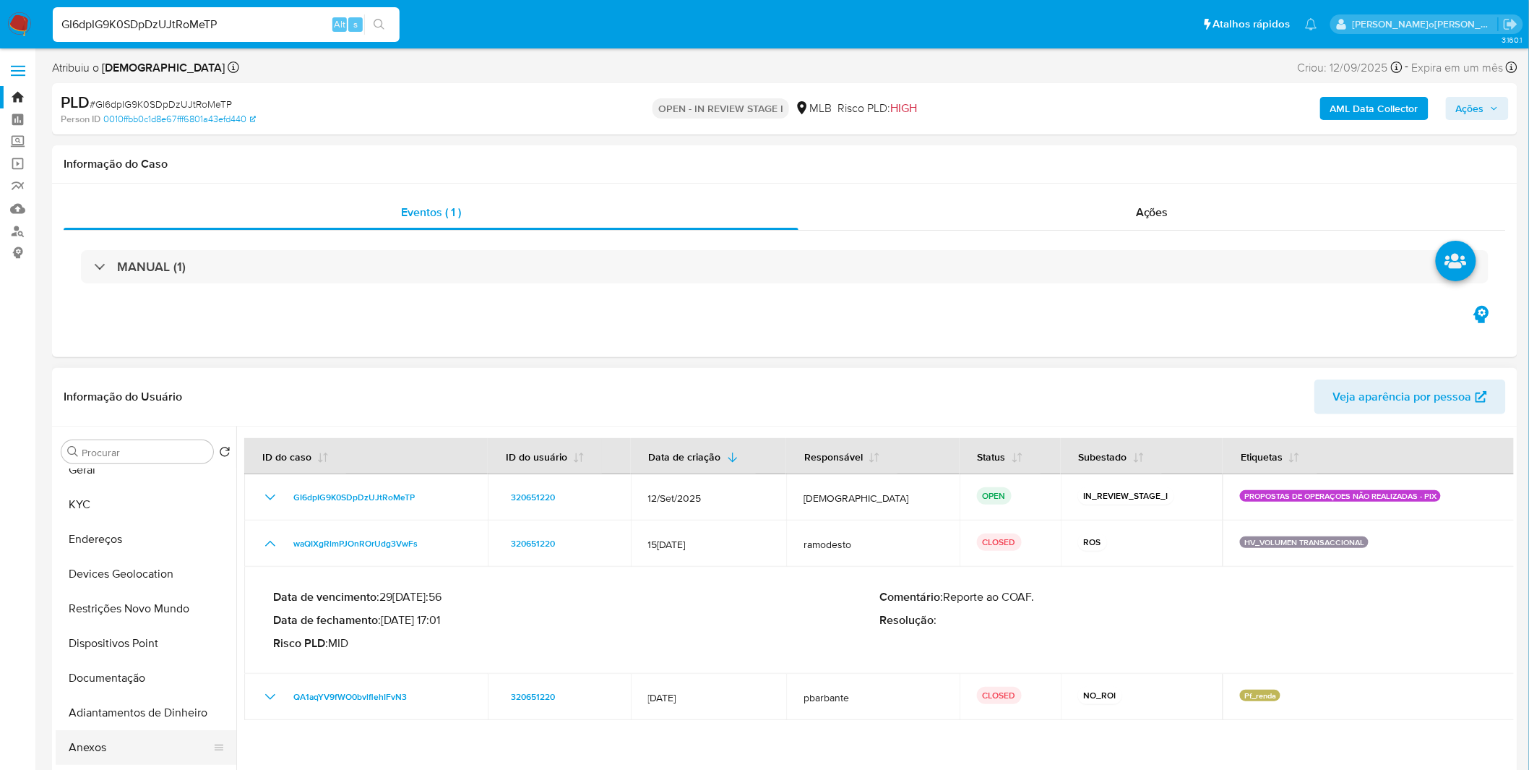
scroll to position [80, 0]
click at [113, 724] on button "Anexos" at bounding box center [140, 718] width 169 height 35
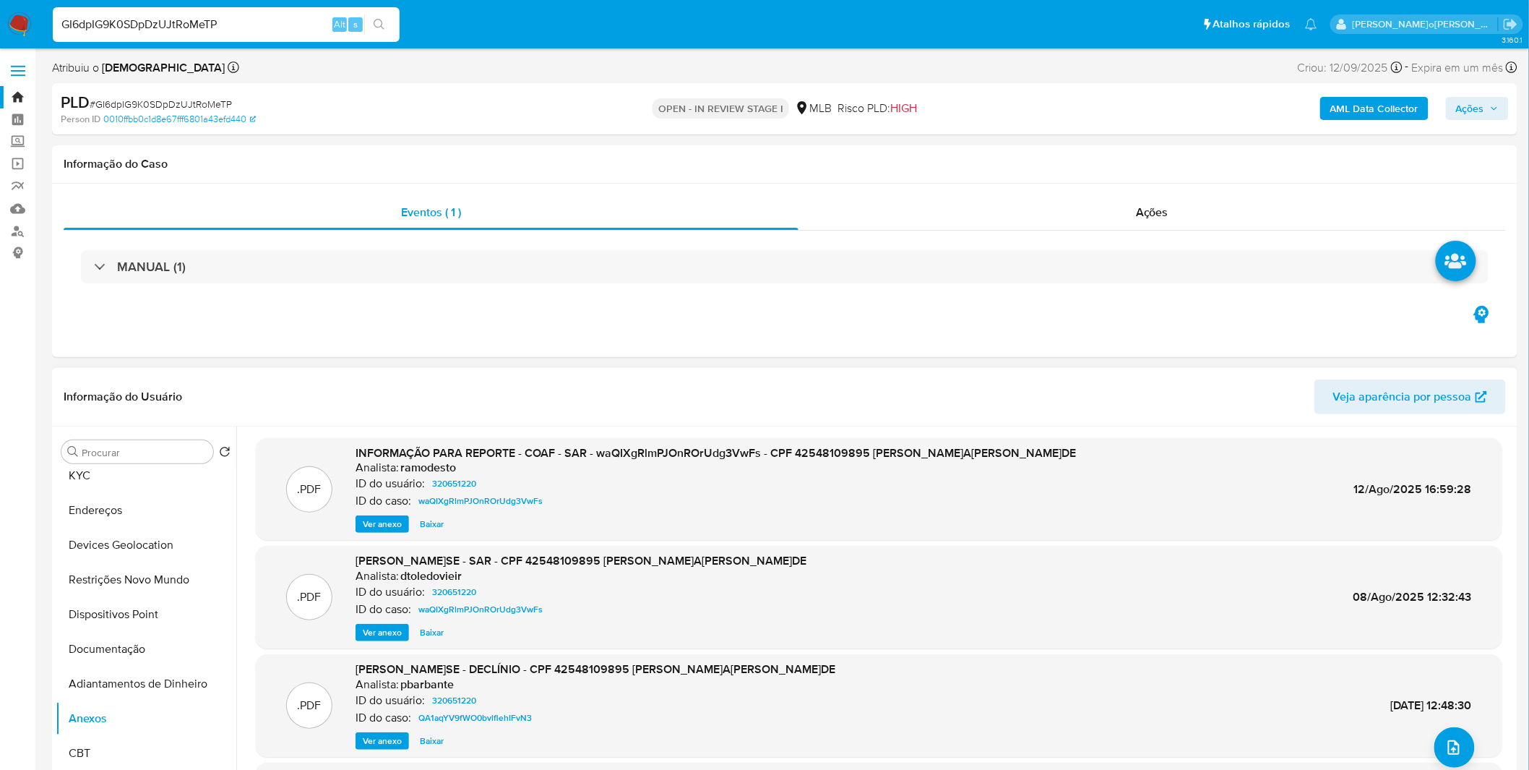
click at [364, 523] on span "Ver anexo" at bounding box center [382, 524] width 39 height 14
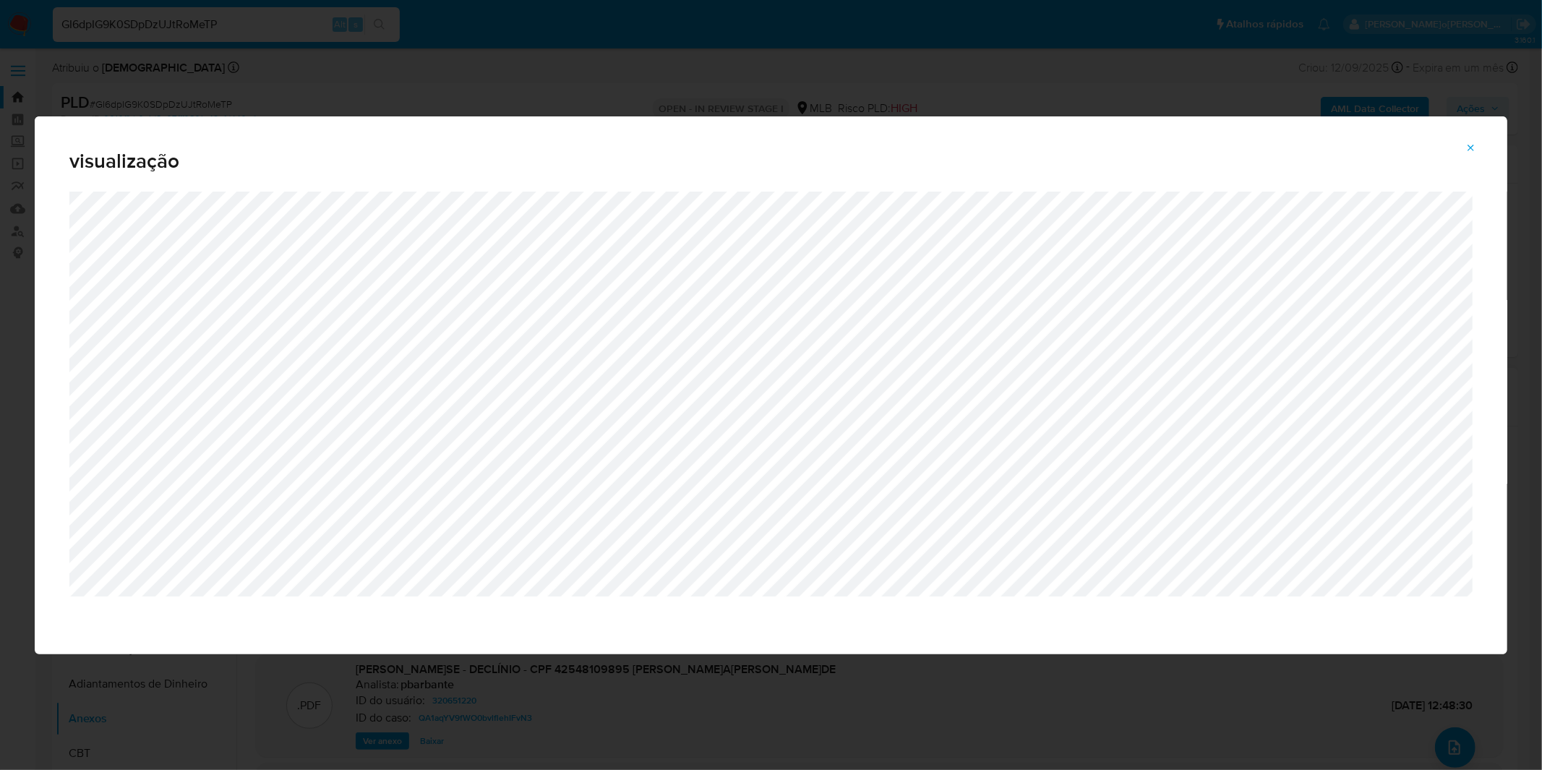
click at [1480, 145] on button "Attachment preview" at bounding box center [1471, 148] width 32 height 23
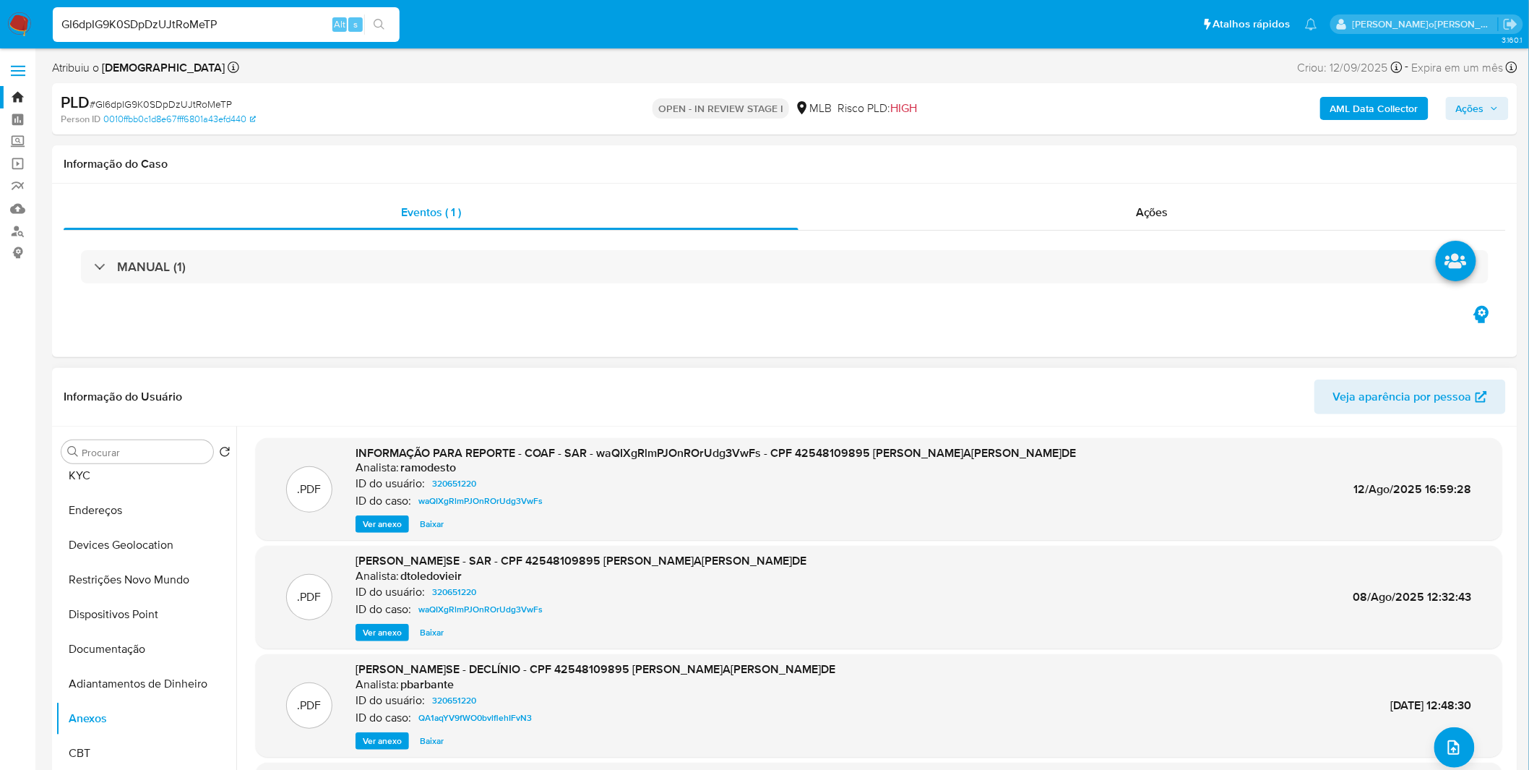
click at [279, 30] on input "GI6dpIG9K0SDpDzUJtRoMeTP" at bounding box center [226, 24] width 347 height 19
paste input "dhY9Ahz8kyiI2BCPhJiJfrOb"
type input "dhY9Ahz8kyiI2BCPhJiJfrOb"
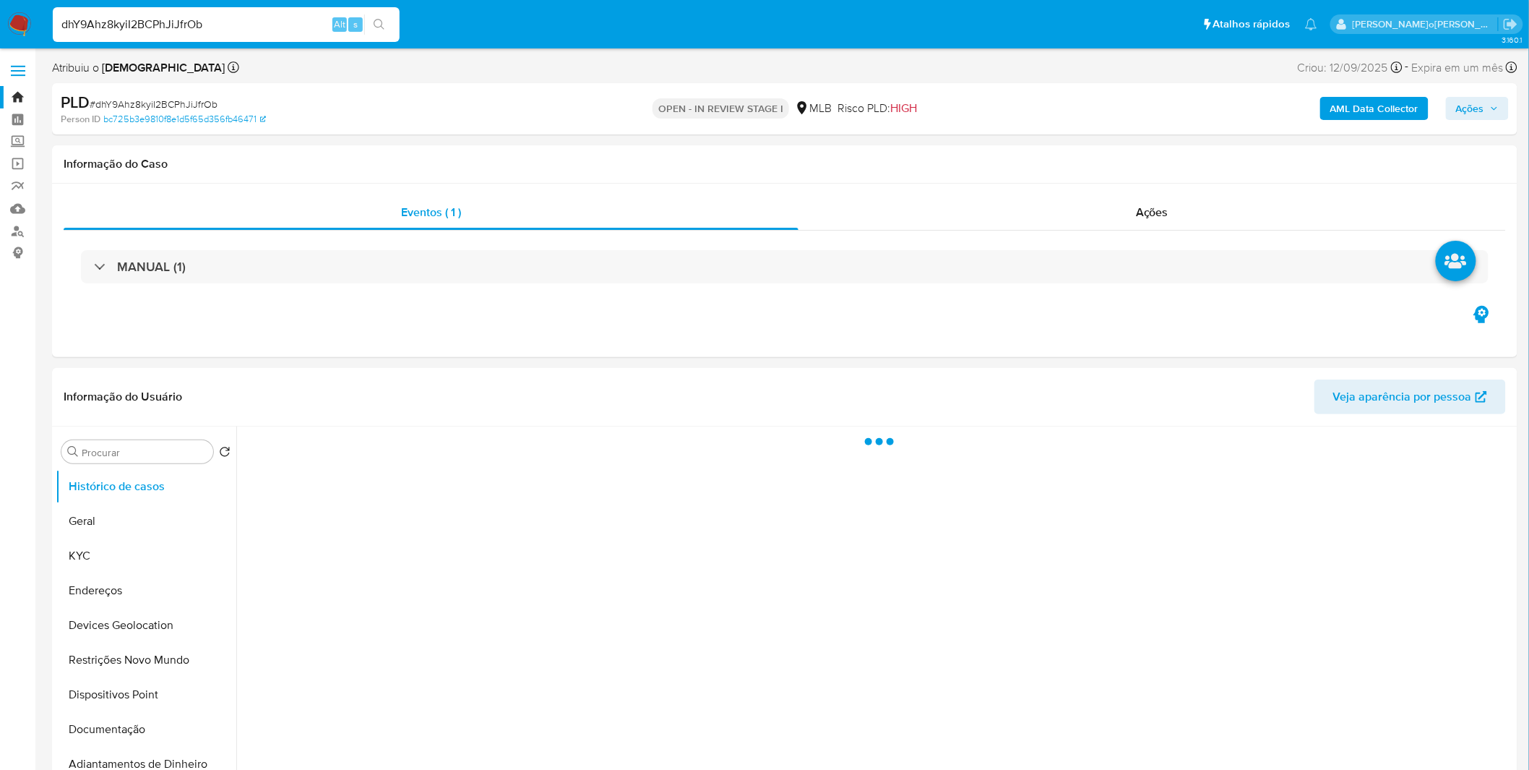
select select "10"
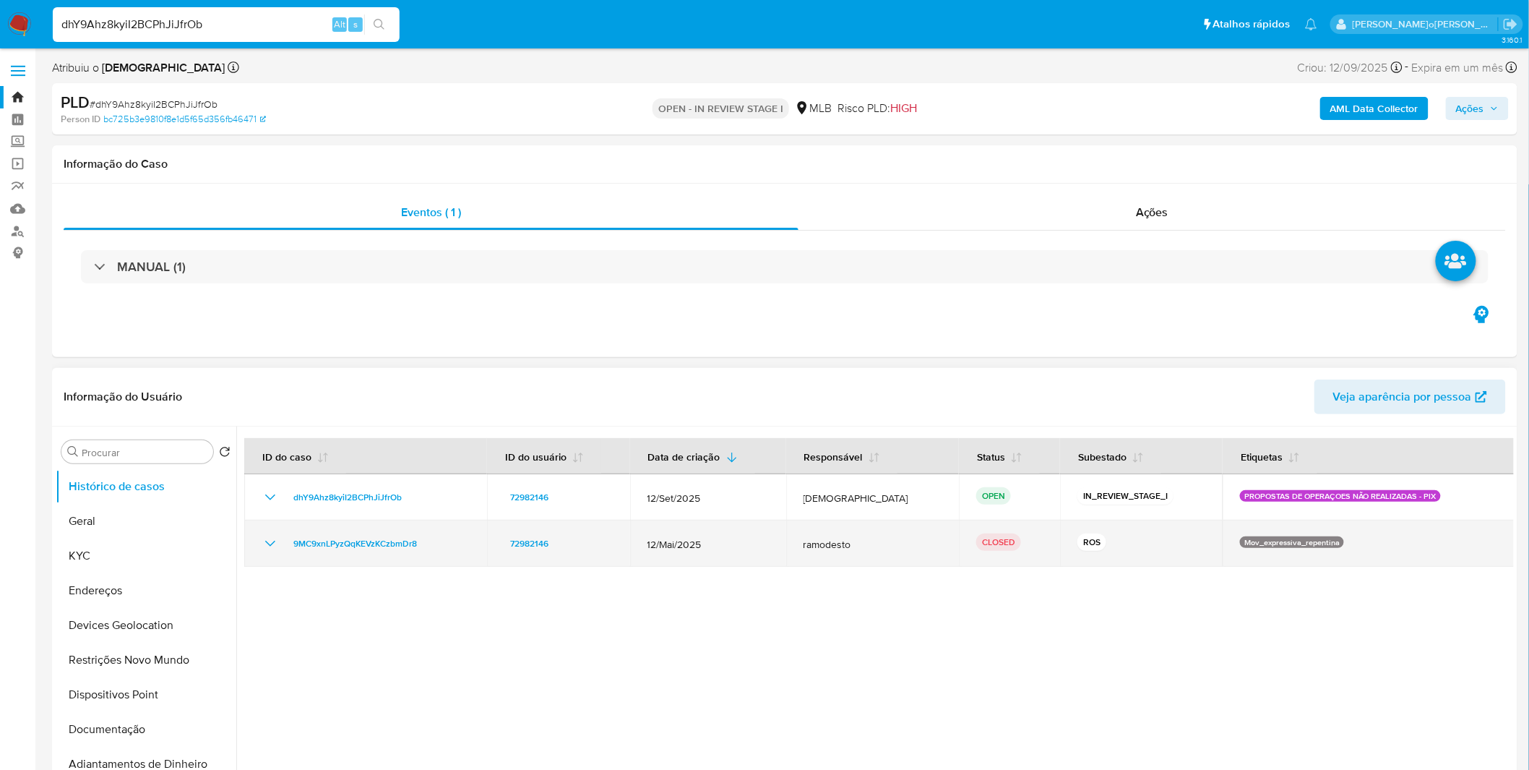
click at [272, 542] on icon "Mostrar/Ocultar" at bounding box center [270, 543] width 17 height 17
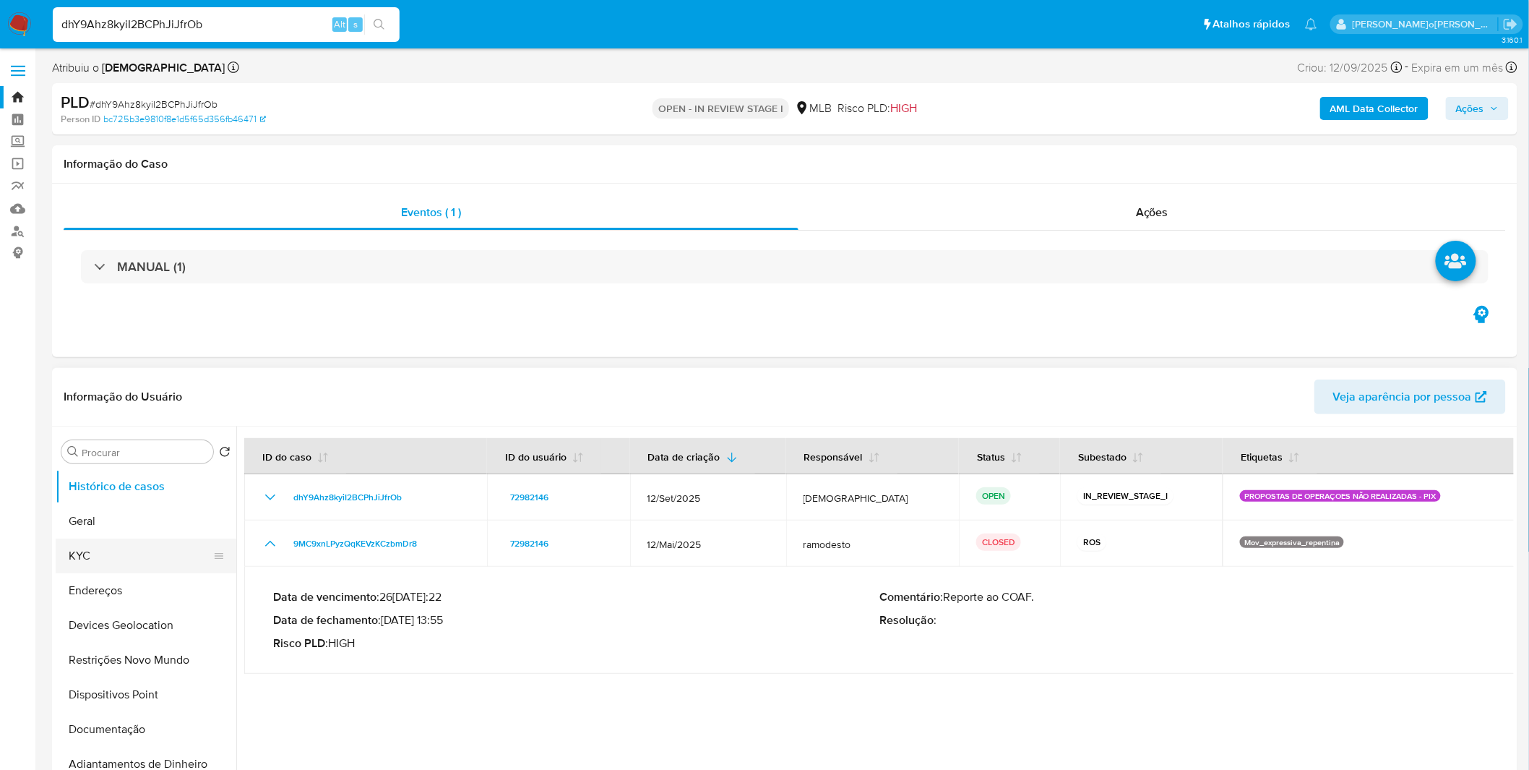
click at [118, 561] on button "KYC" at bounding box center [140, 555] width 169 height 35
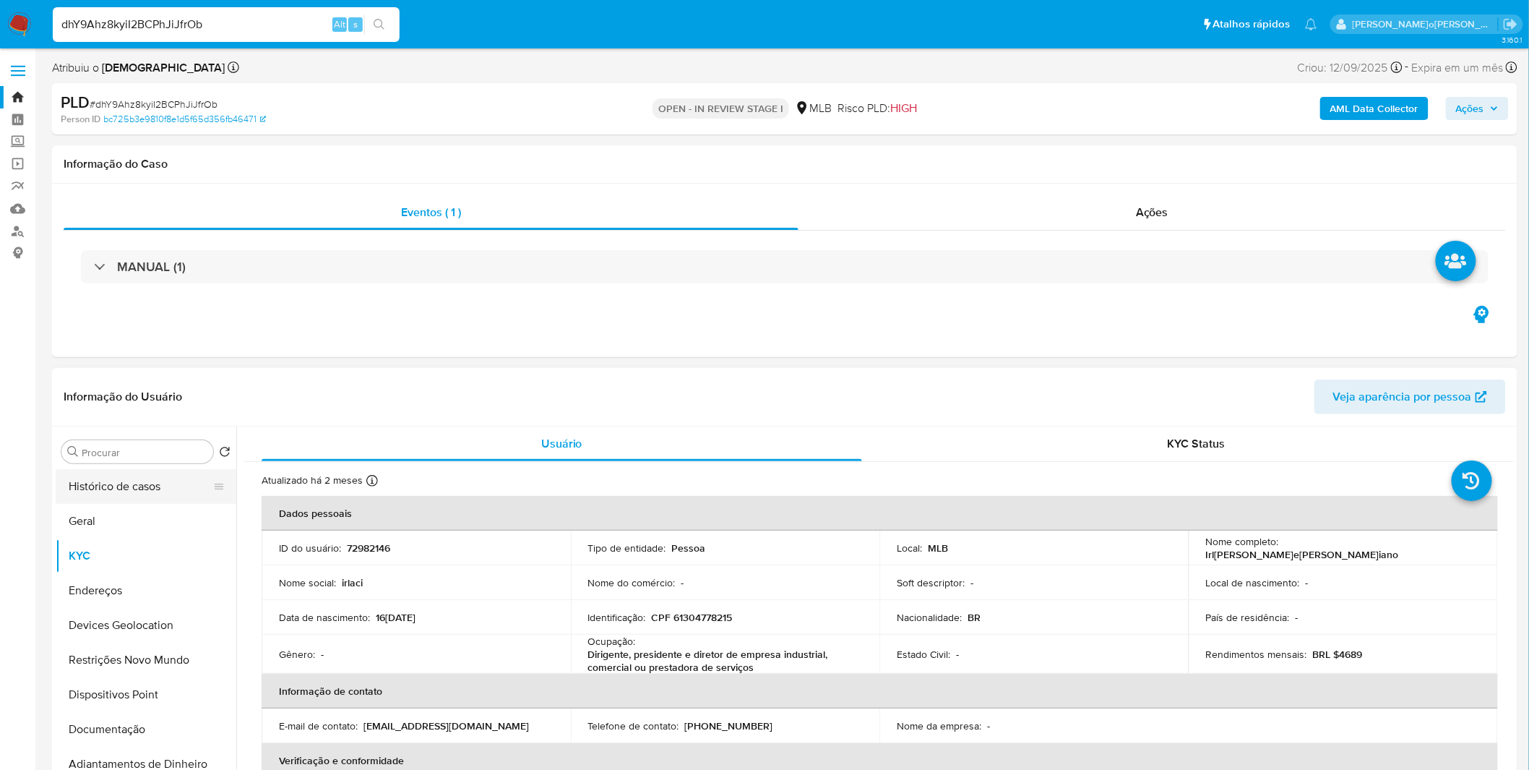
click at [109, 487] on button "Histórico de casos" at bounding box center [140, 486] width 169 height 35
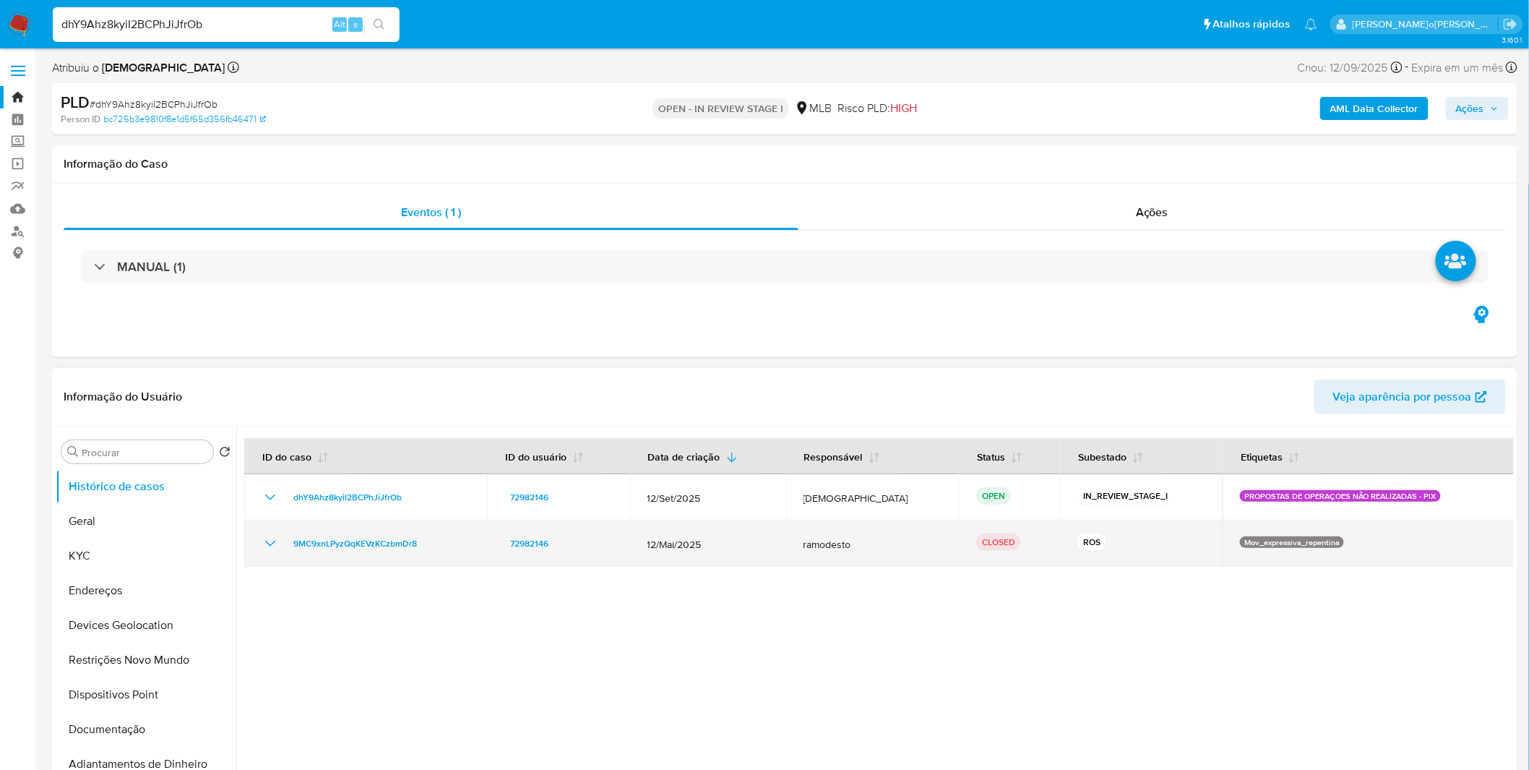
drag, startPoint x: 432, startPoint y: 551, endPoint x: 283, endPoint y: 539, distance: 148.7
click at [283, 539] on div "9MC9xnLPyzQqKEVzKCzbmDr8" at bounding box center [366, 543] width 208 height 17
click at [269, 550] on icon "Mostrar/Ocultar" at bounding box center [270, 543] width 17 height 17
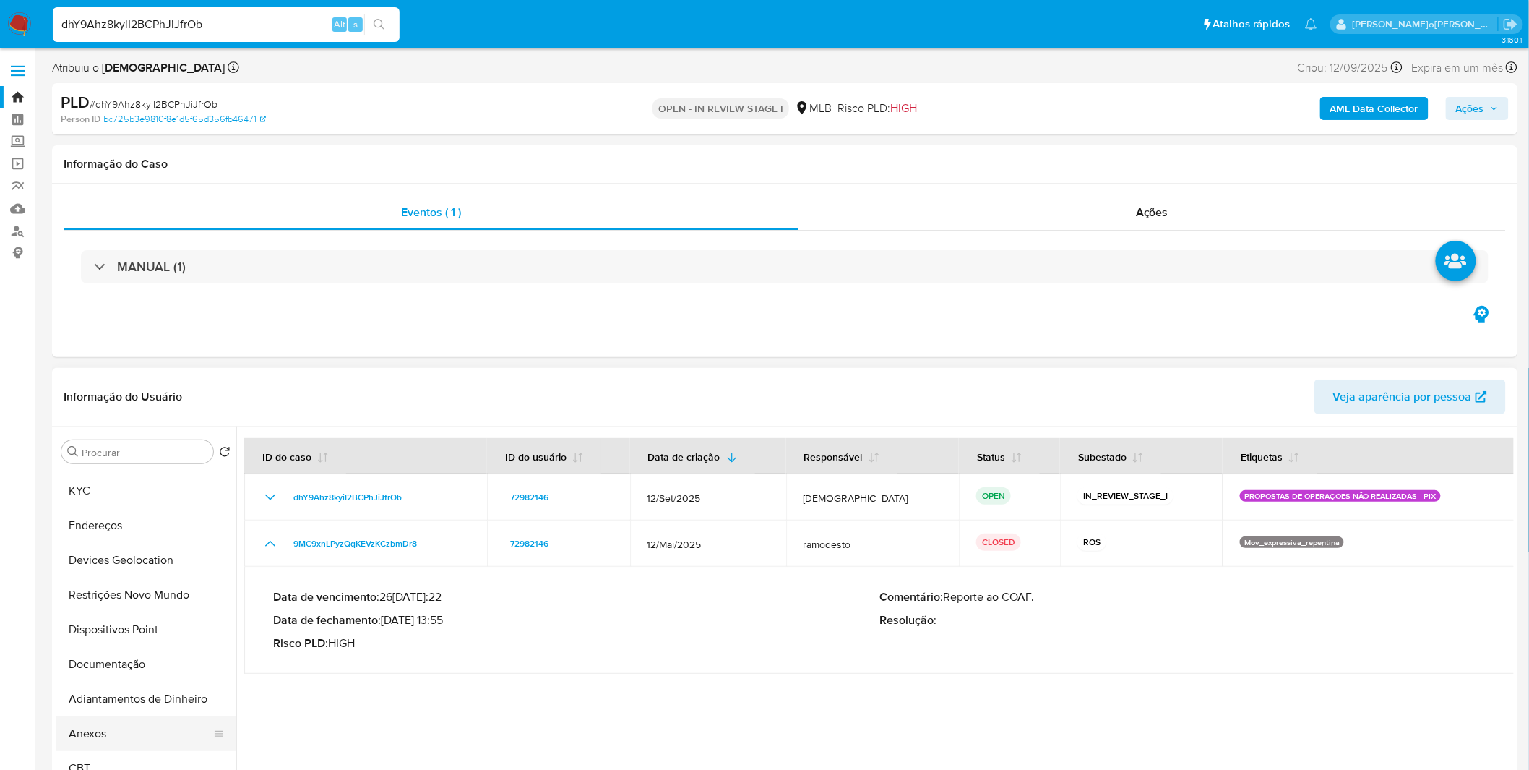
scroll to position [160, 0]
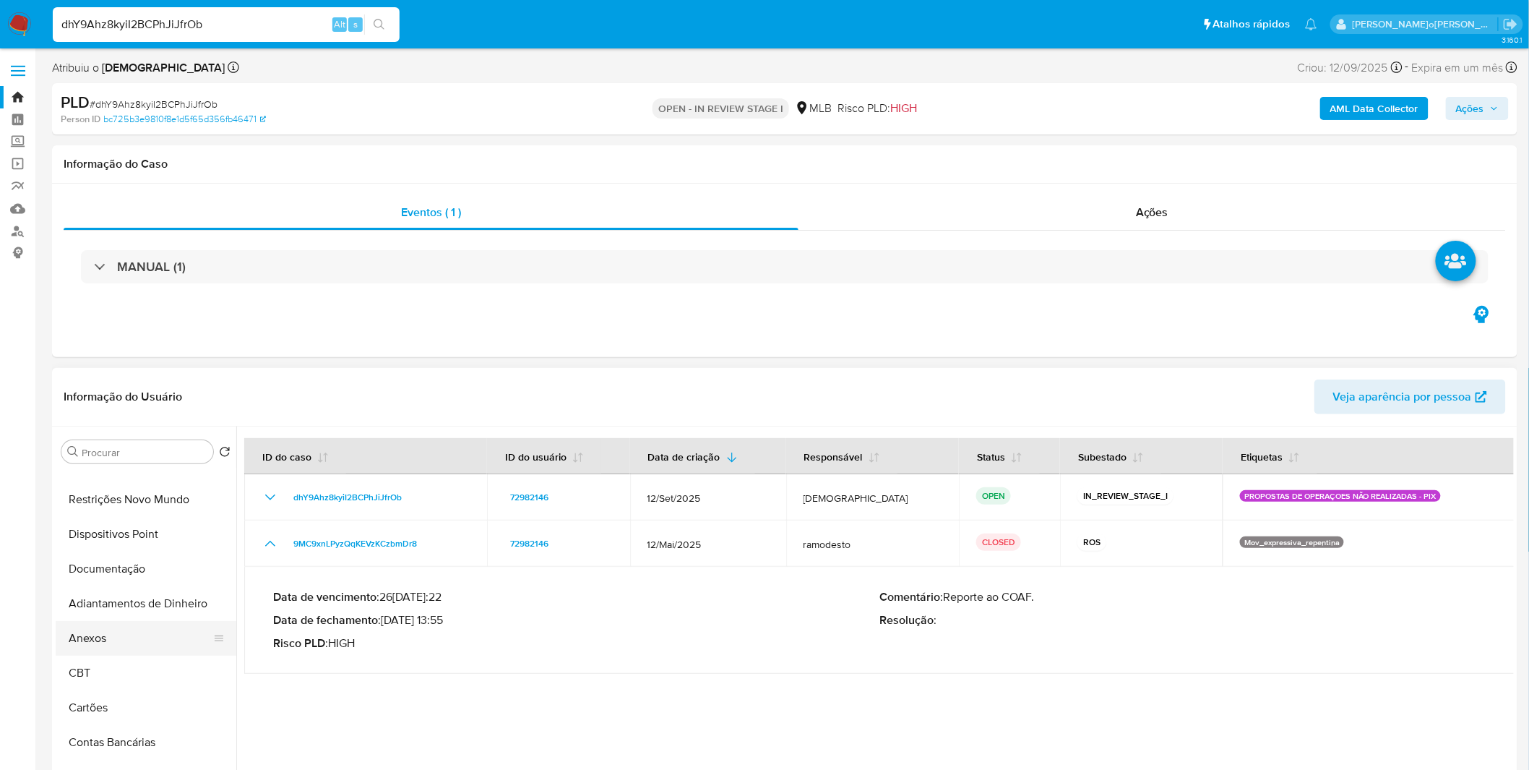
click at [167, 638] on button "Anexos" at bounding box center [140, 638] width 169 height 35
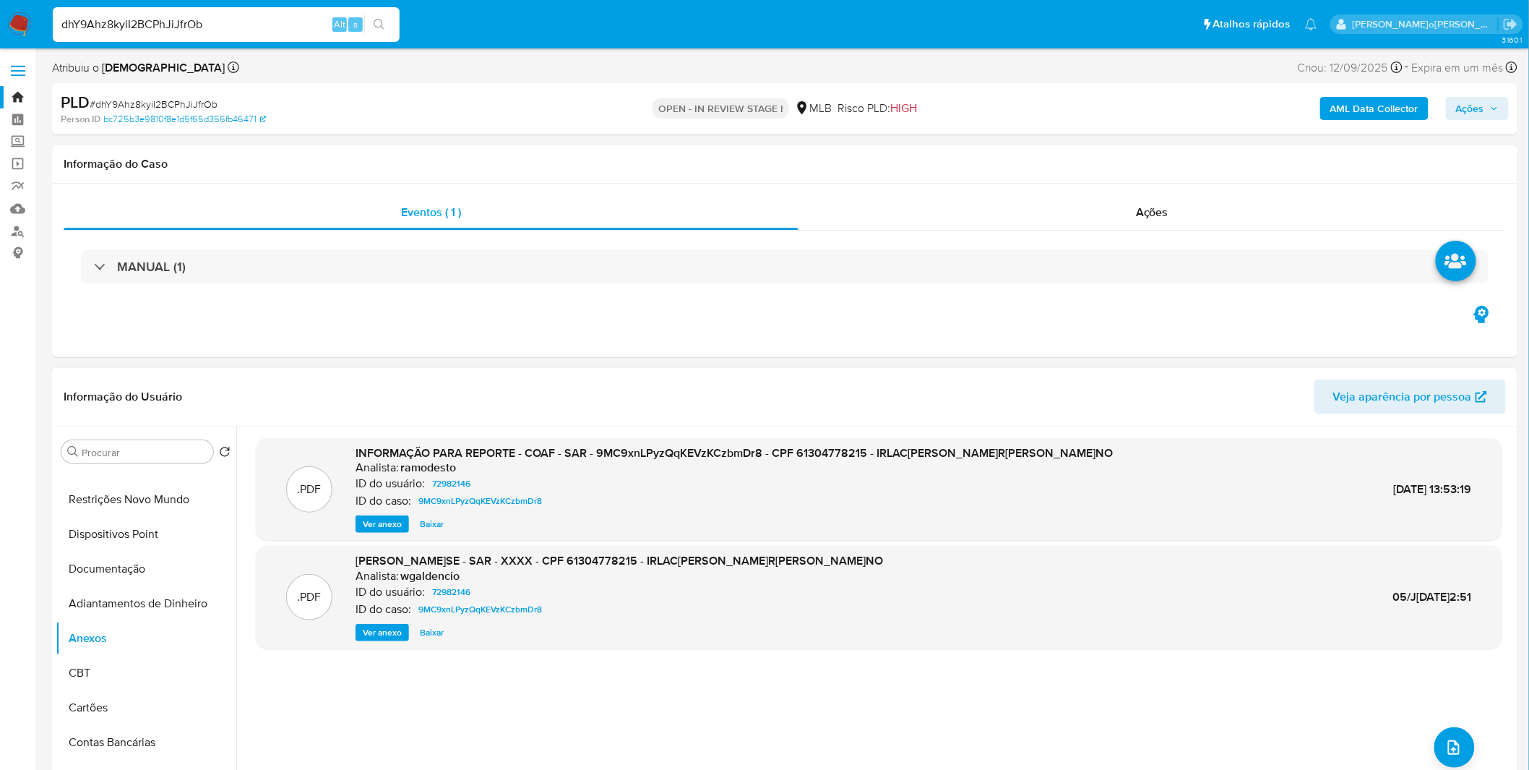
click at [372, 518] on span "Ver anexo" at bounding box center [382, 524] width 39 height 14
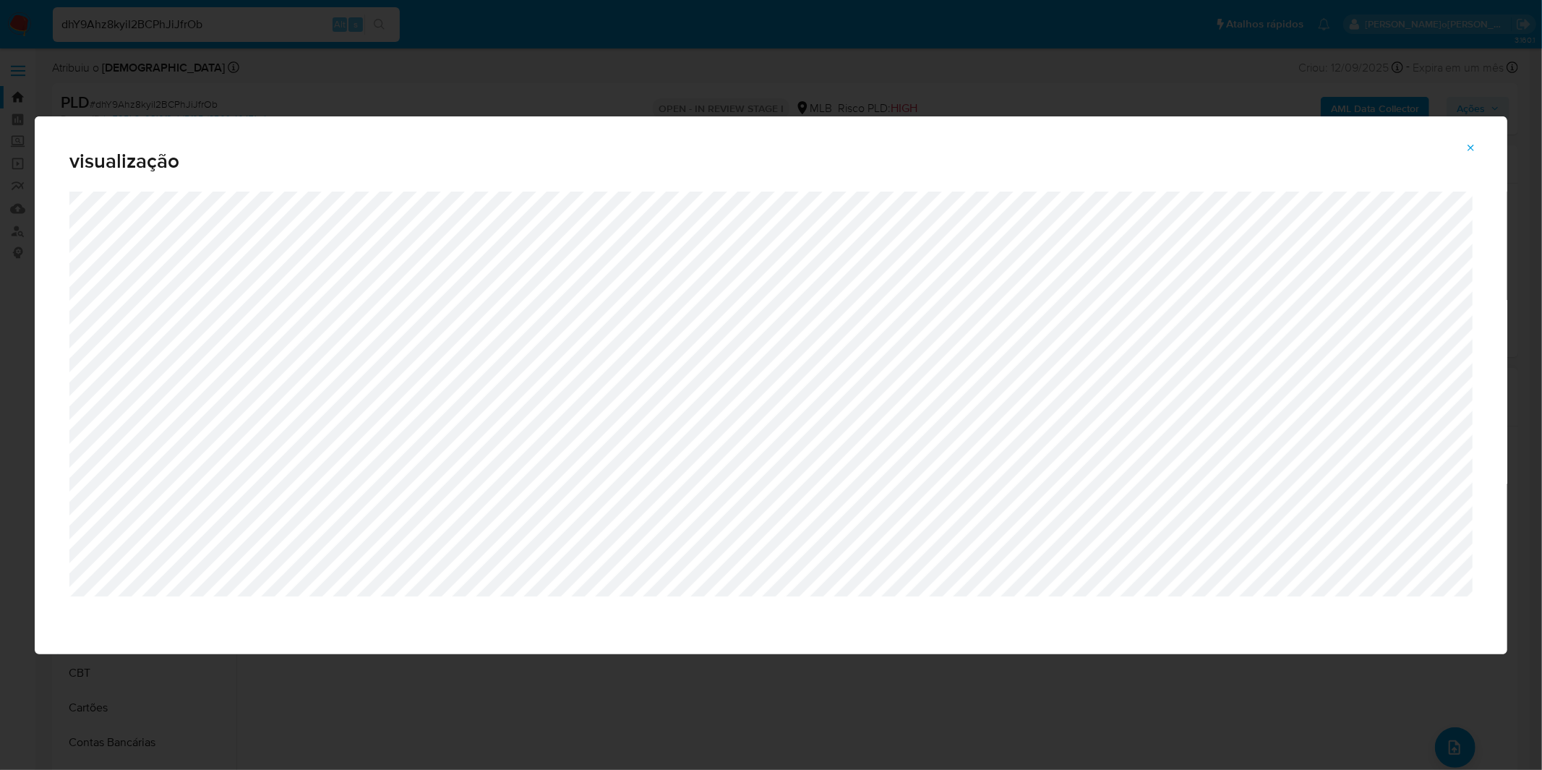
click at [1479, 145] on button "Attachment preview" at bounding box center [1471, 148] width 32 height 23
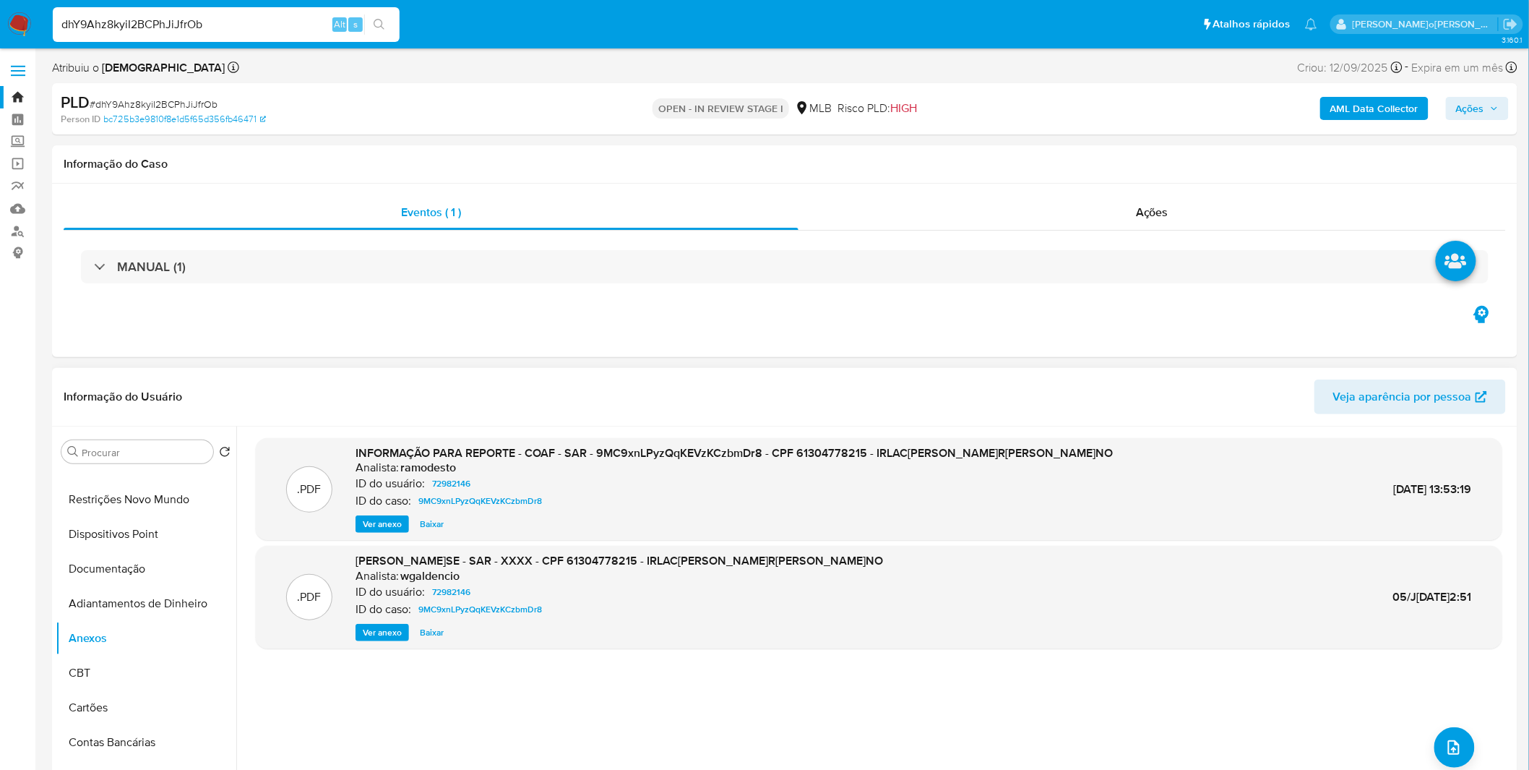
click at [142, 27] on input "dhY9Ahz8kyiI2BCPhJiJfrOb" at bounding box center [226, 24] width 347 height 19
paste input "ScDH5COdhKxG5451cJPS1Vwl"
type input "ScDH5COdhKxG5451cJPS1Vwl"
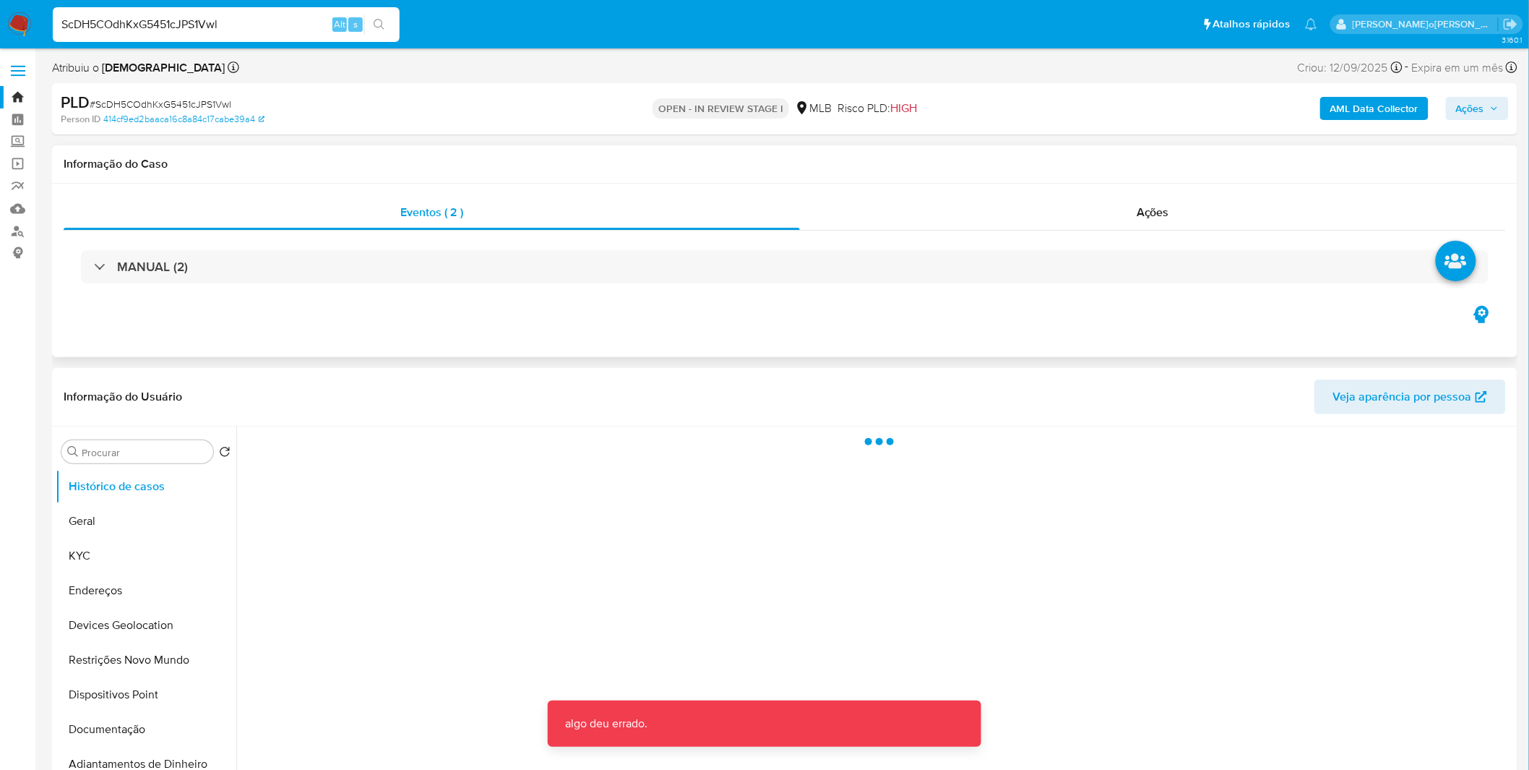
select select "10"
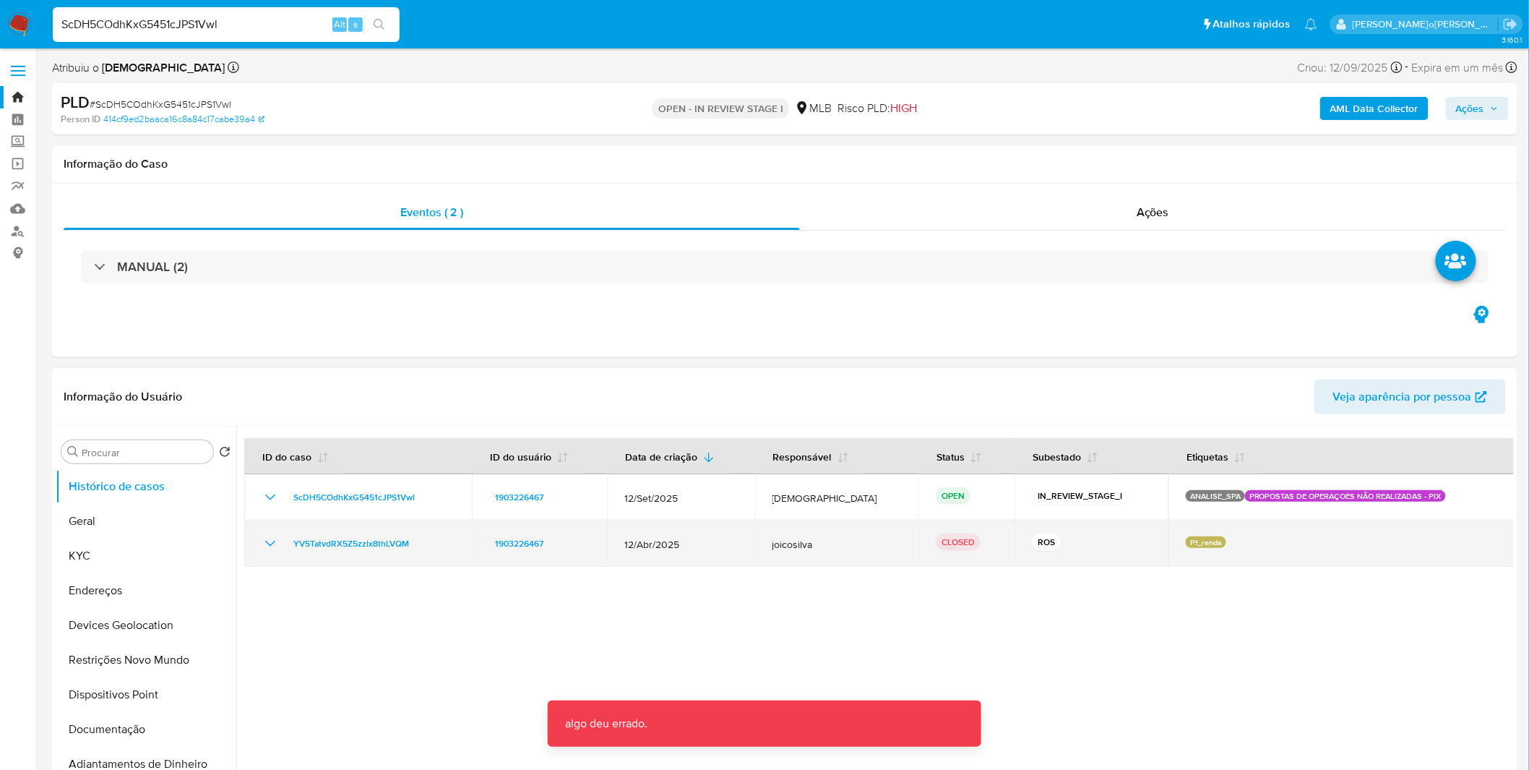
click at [276, 546] on icon "Mostrar/Ocultar" at bounding box center [270, 543] width 17 height 17
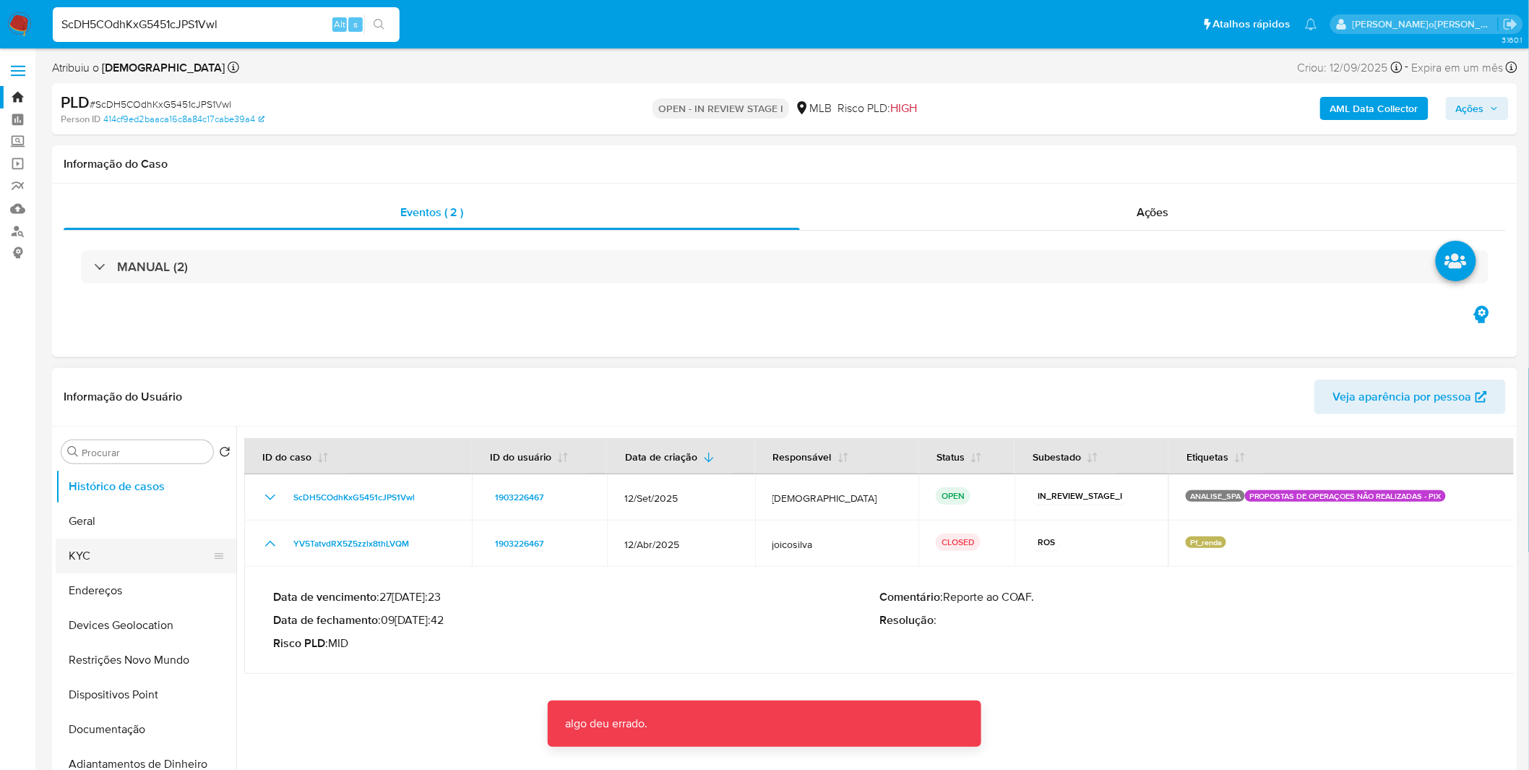
click at [98, 544] on button "KYC" at bounding box center [140, 555] width 169 height 35
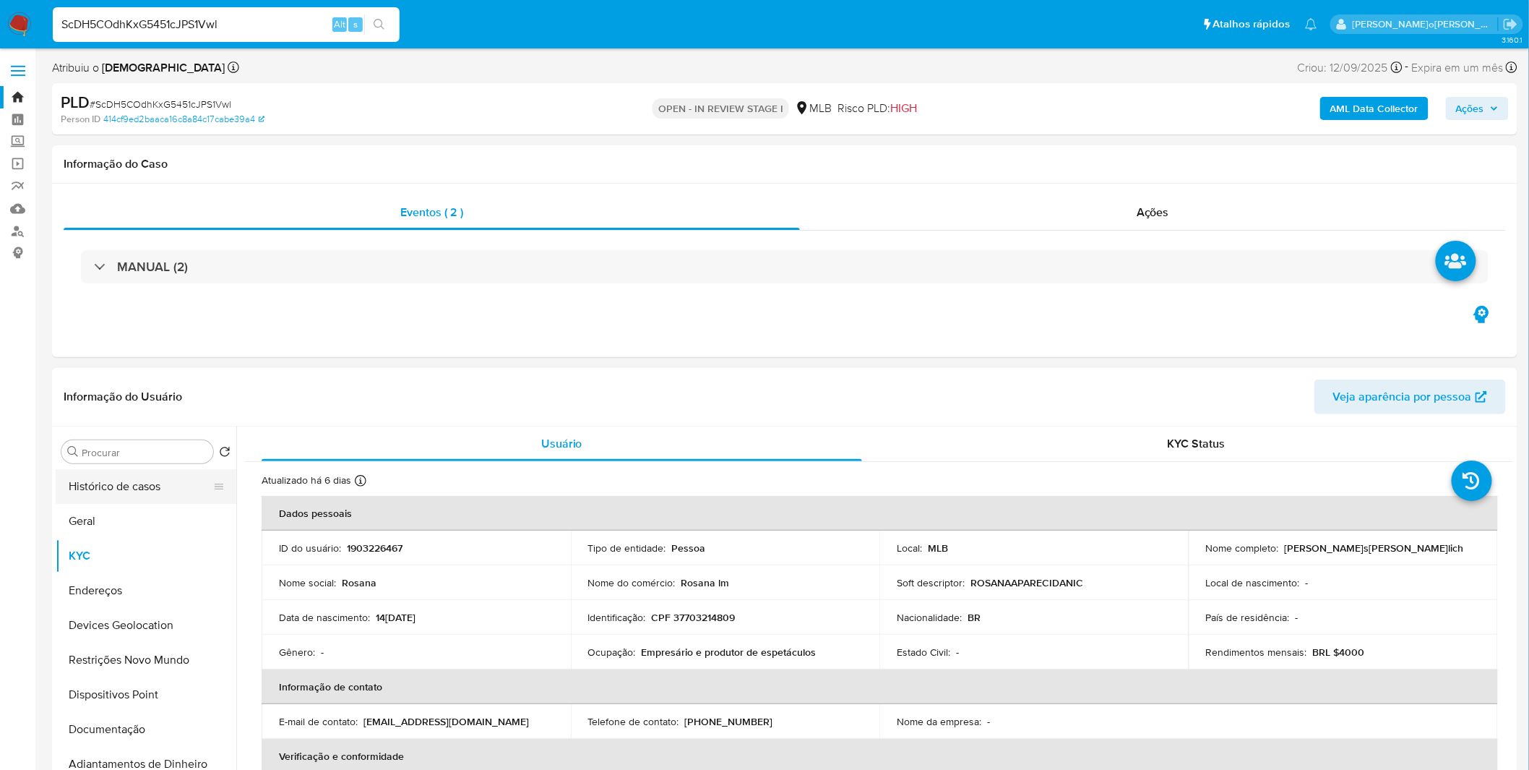
click at [117, 487] on button "Histórico de casos" at bounding box center [140, 486] width 169 height 35
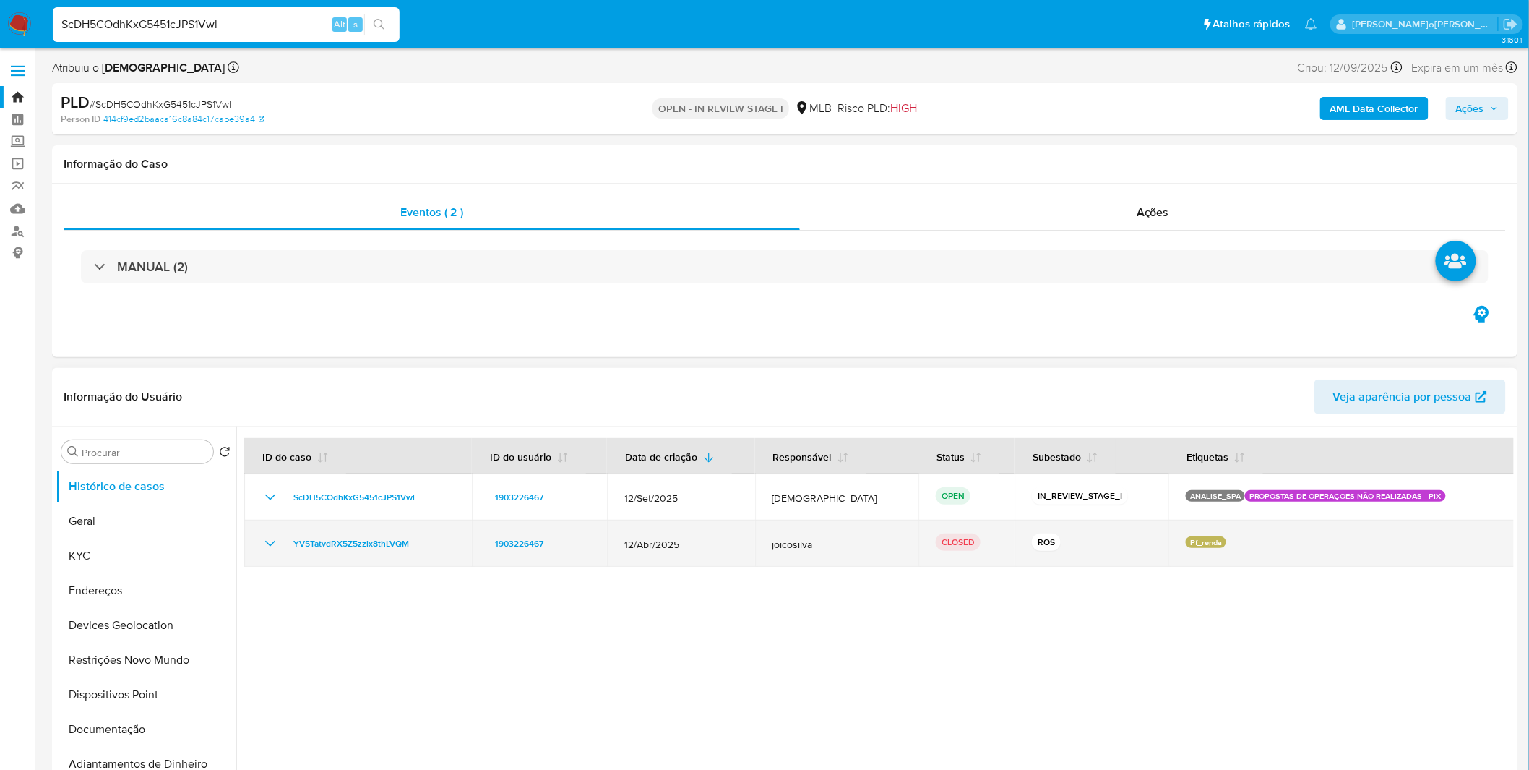
drag, startPoint x: 426, startPoint y: 548, endPoint x: 283, endPoint y: 550, distance: 143.1
click at [283, 550] on div "YV5TatvdRX5Z5zzlx8thLVQM" at bounding box center [358, 543] width 193 height 17
click at [275, 536] on icon "Mostrar/Ocultar" at bounding box center [270, 543] width 17 height 17
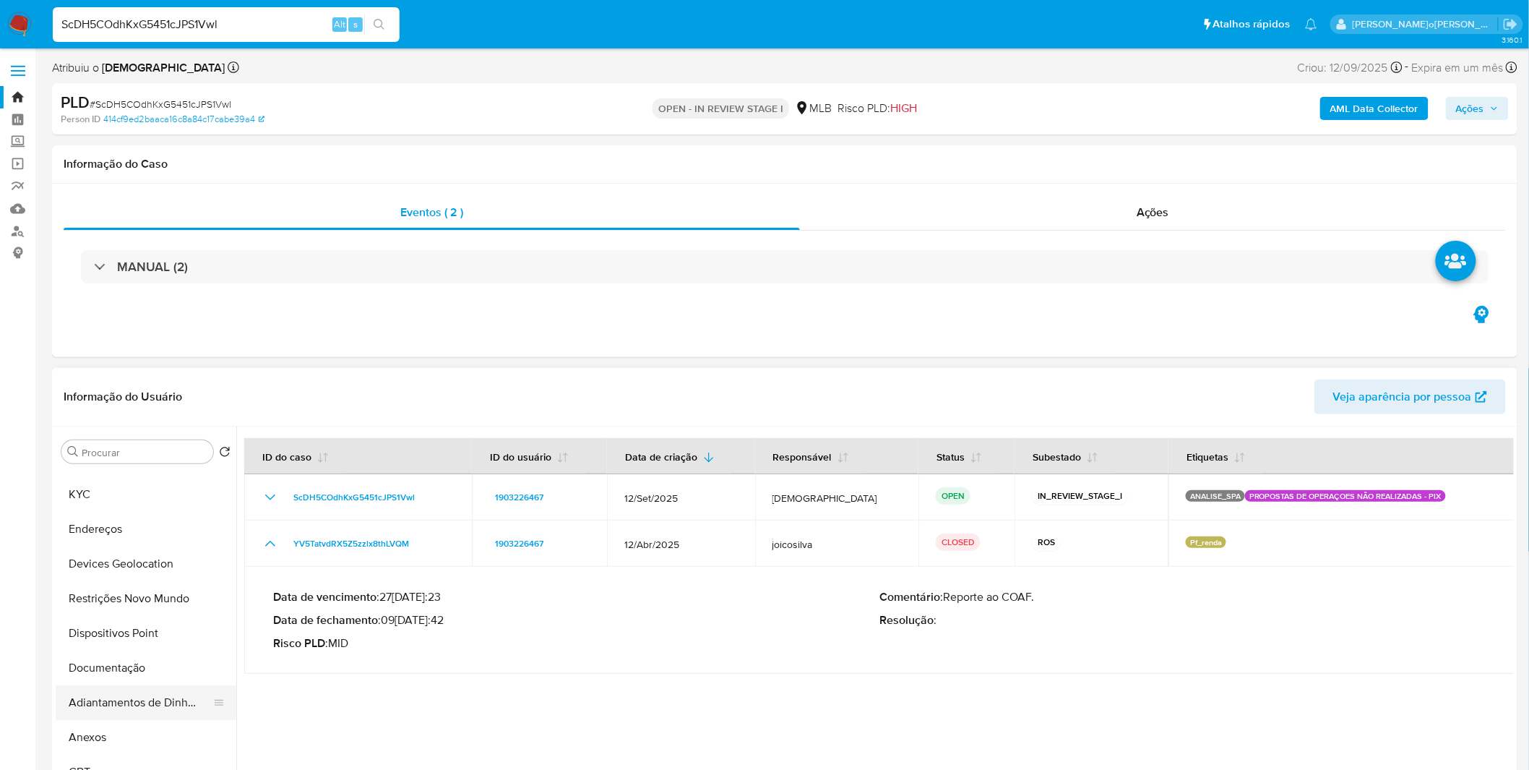
scroll to position [80, 0]
click at [110, 709] on button "Anexos" at bounding box center [140, 718] width 169 height 35
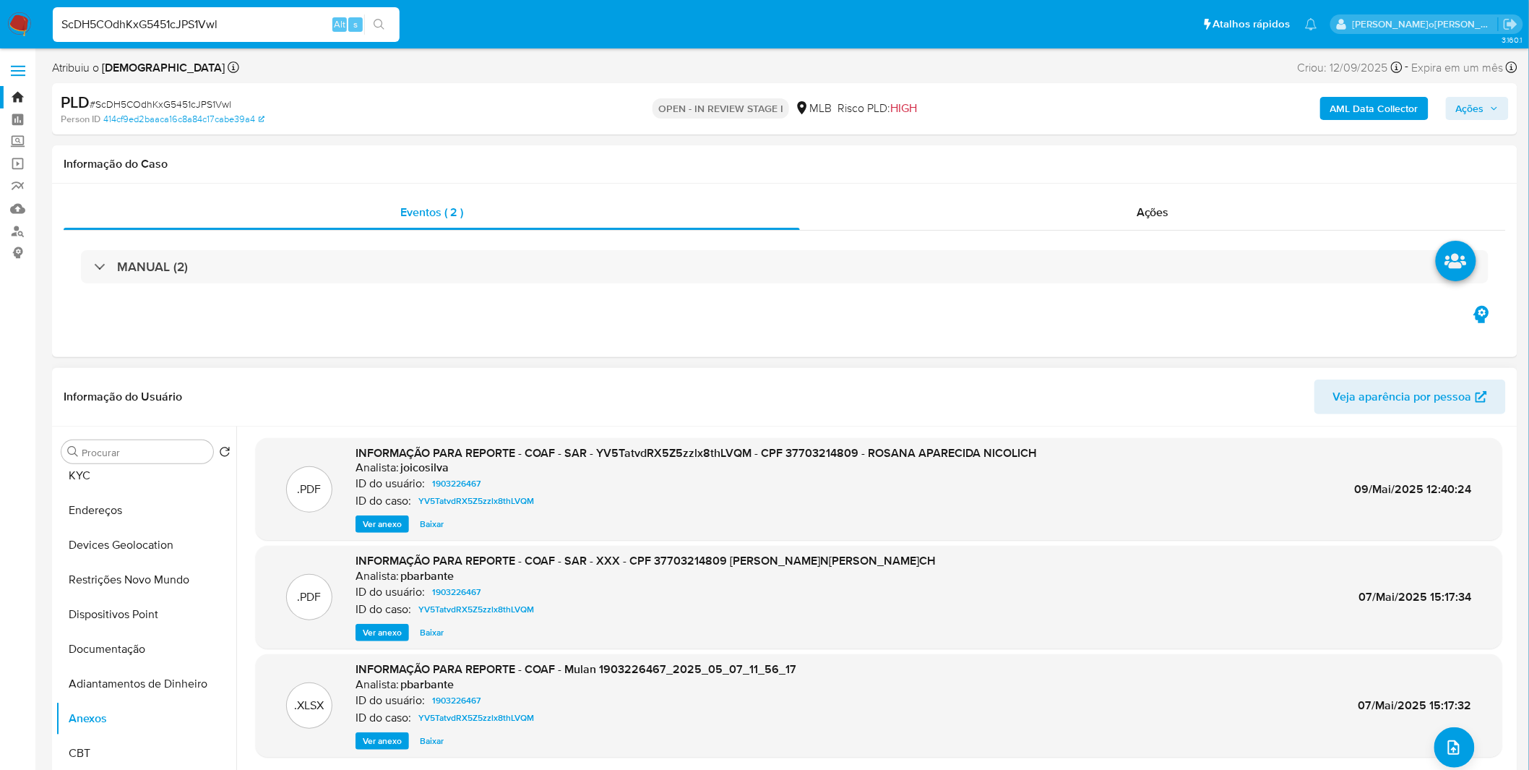
click at [378, 525] on span "Ver anexo" at bounding box center [382, 524] width 39 height 14
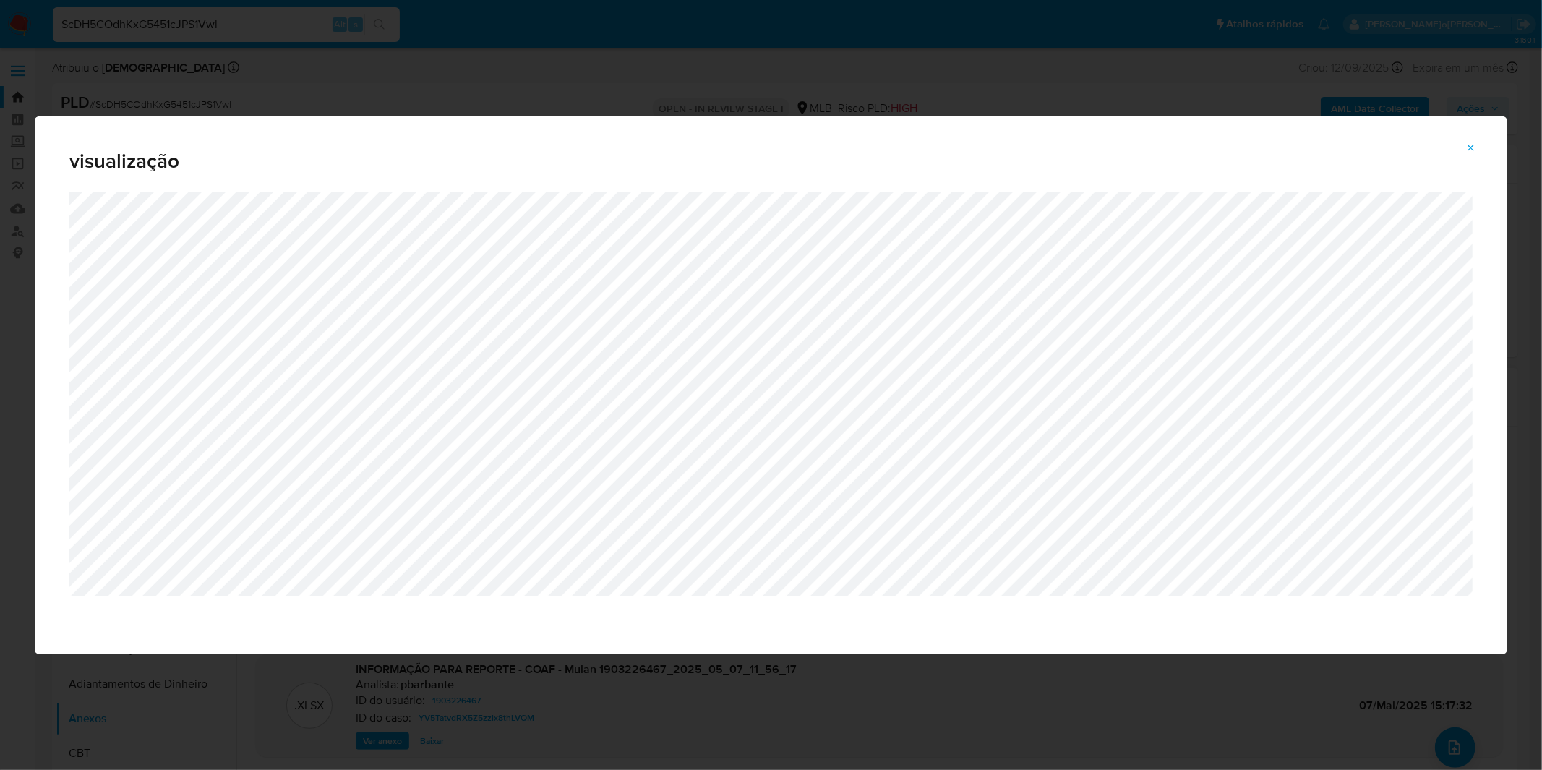
click at [1482, 147] on button "Attachment preview" at bounding box center [1471, 148] width 32 height 23
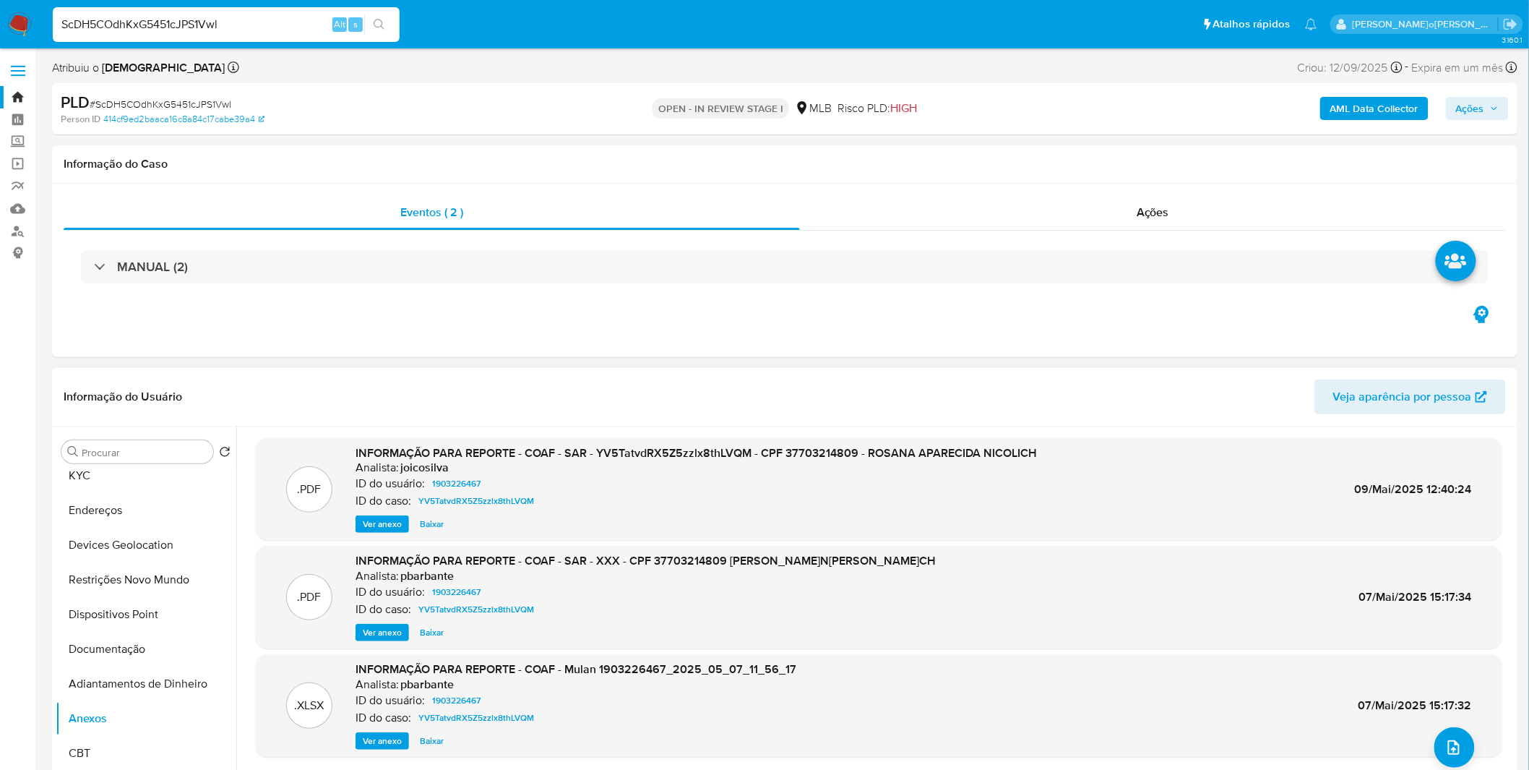
click at [12, 40] on nav "Pausado Ver notificaciones ScDH5COdhKxG5451cJPS1Vwl Alt s Atalhos rápidos Presi…" at bounding box center [764, 24] width 1529 height 48
click at [20, 26] on img at bounding box center [19, 24] width 25 height 25
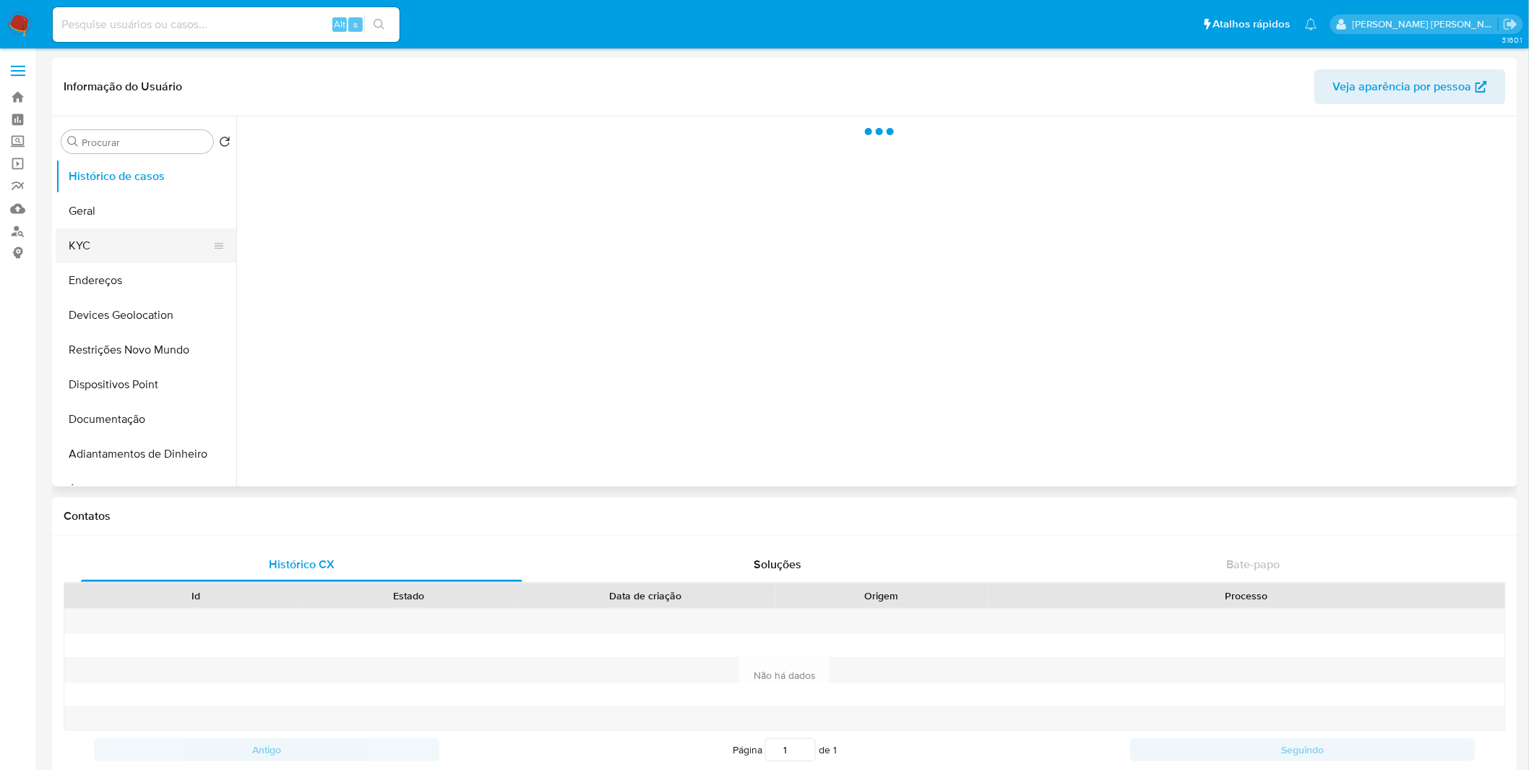
click at [191, 256] on button "KYC" at bounding box center [140, 245] width 169 height 35
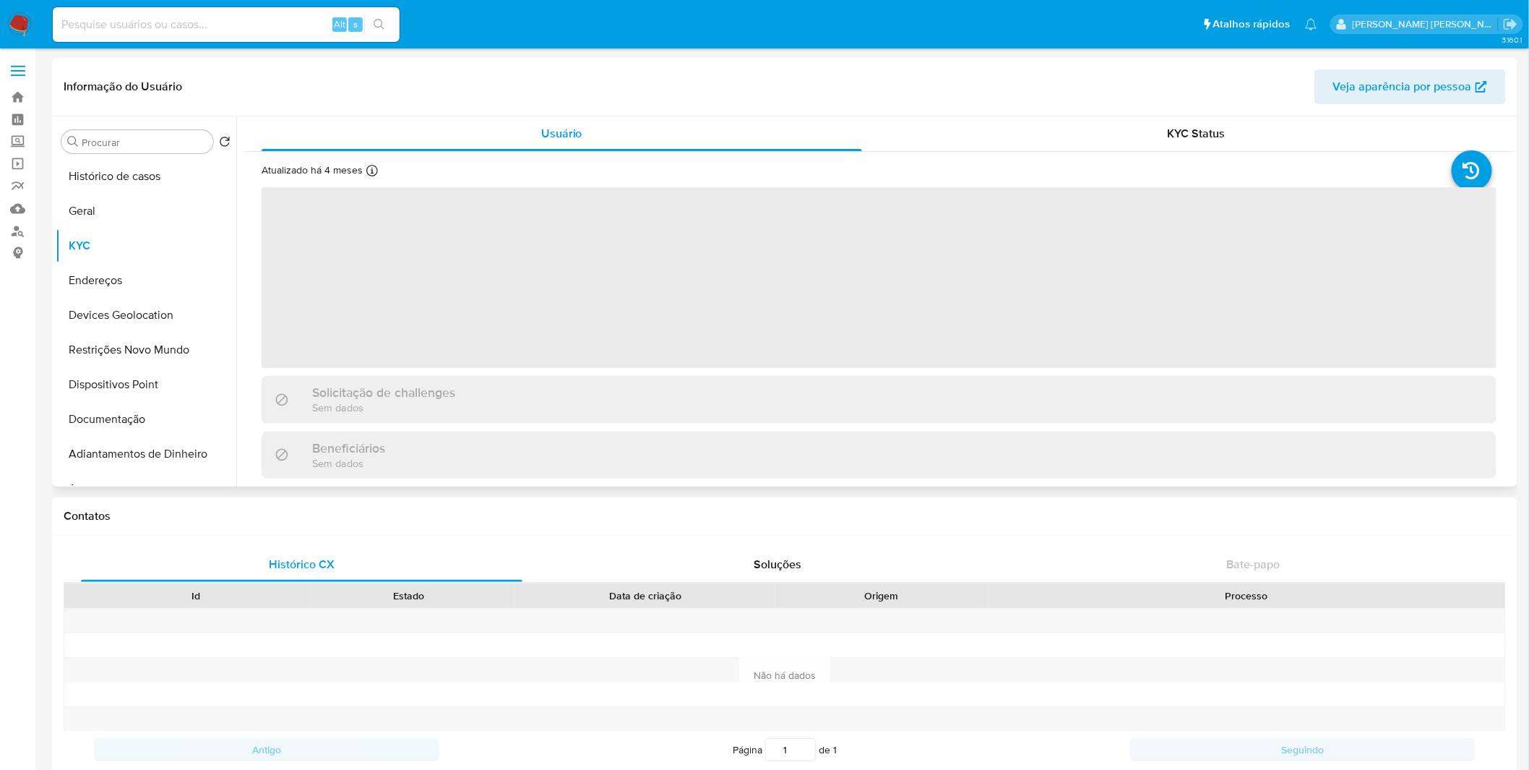
select select "10"
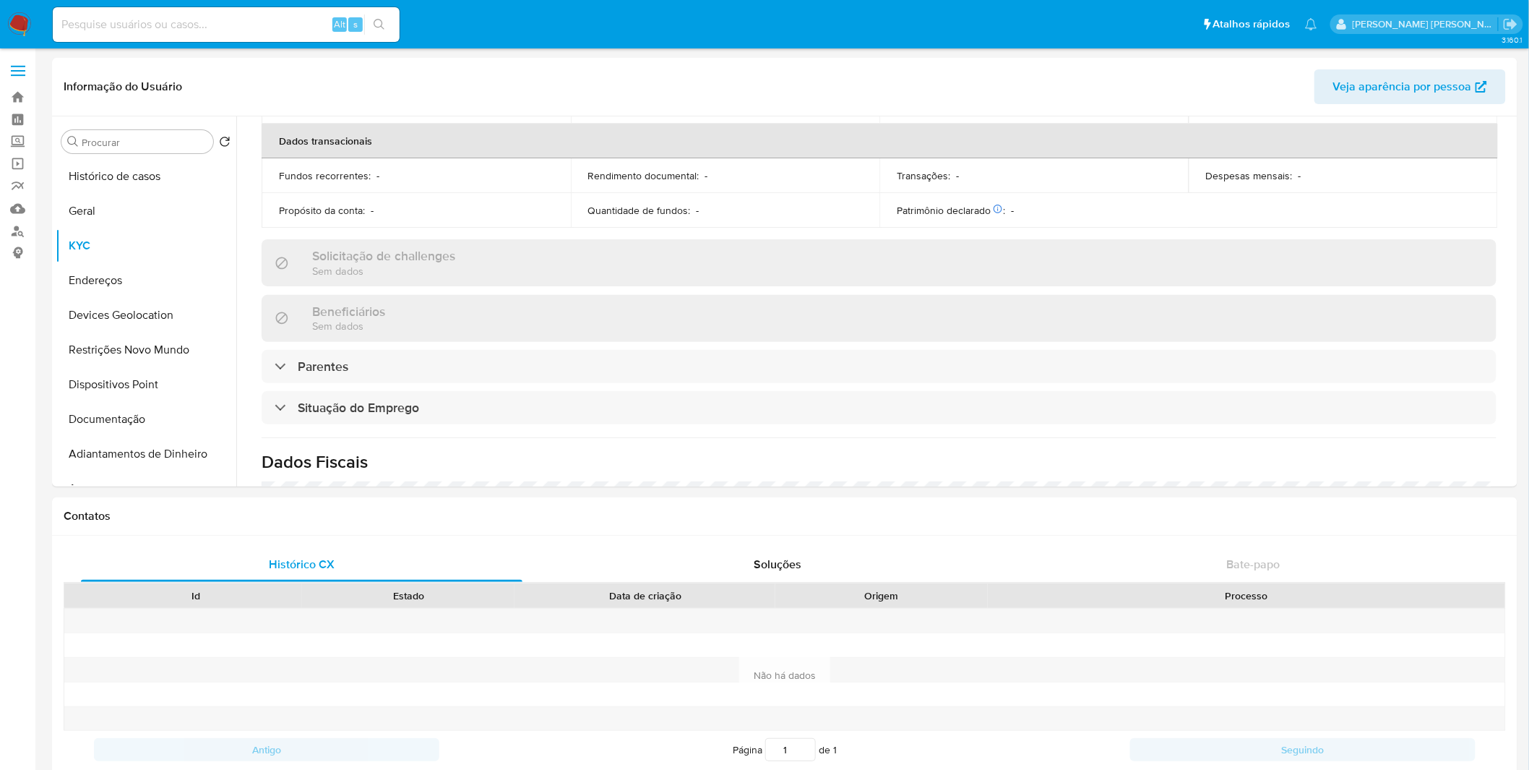
scroll to position [616, 0]
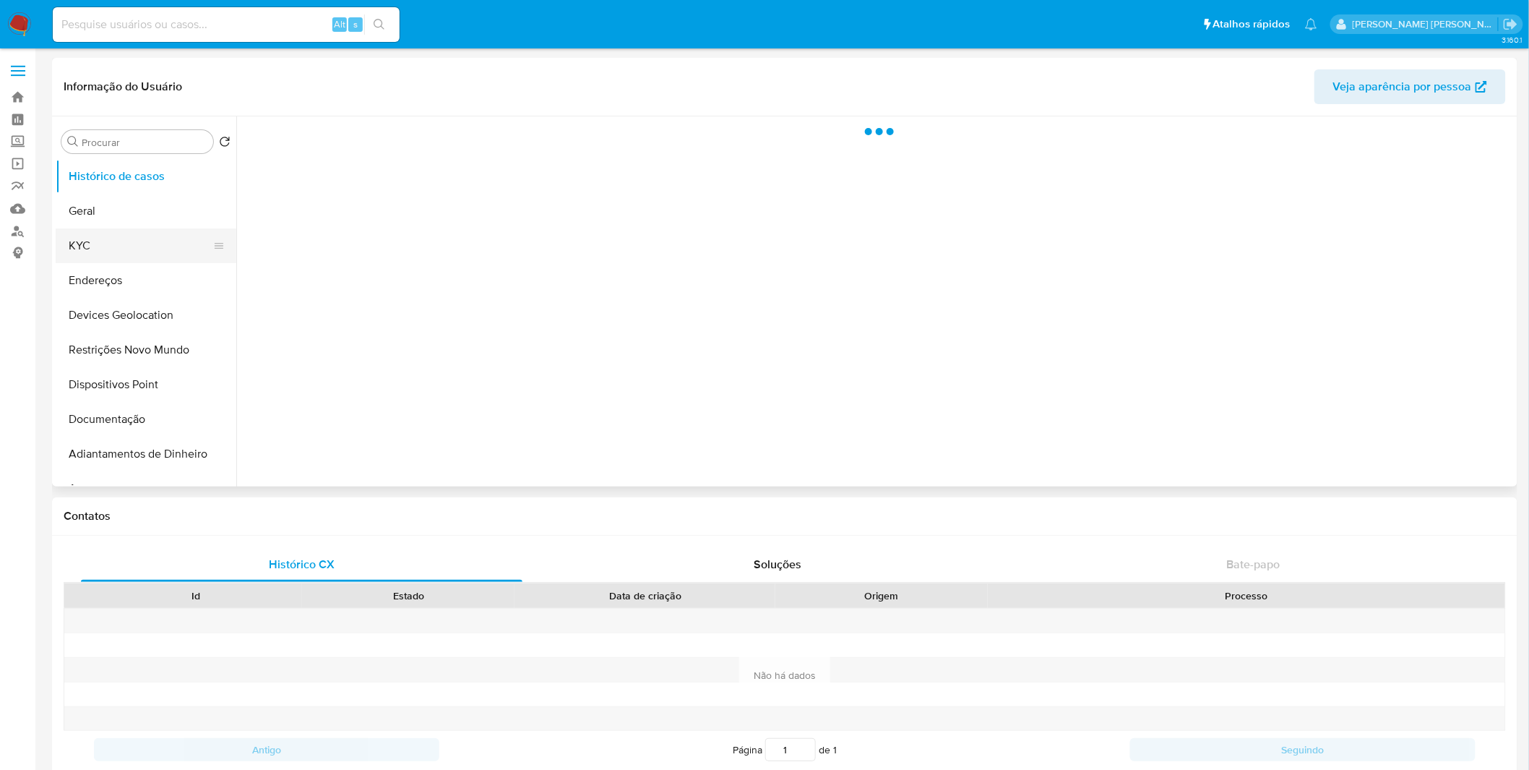
click at [117, 249] on button "KYC" at bounding box center [140, 245] width 169 height 35
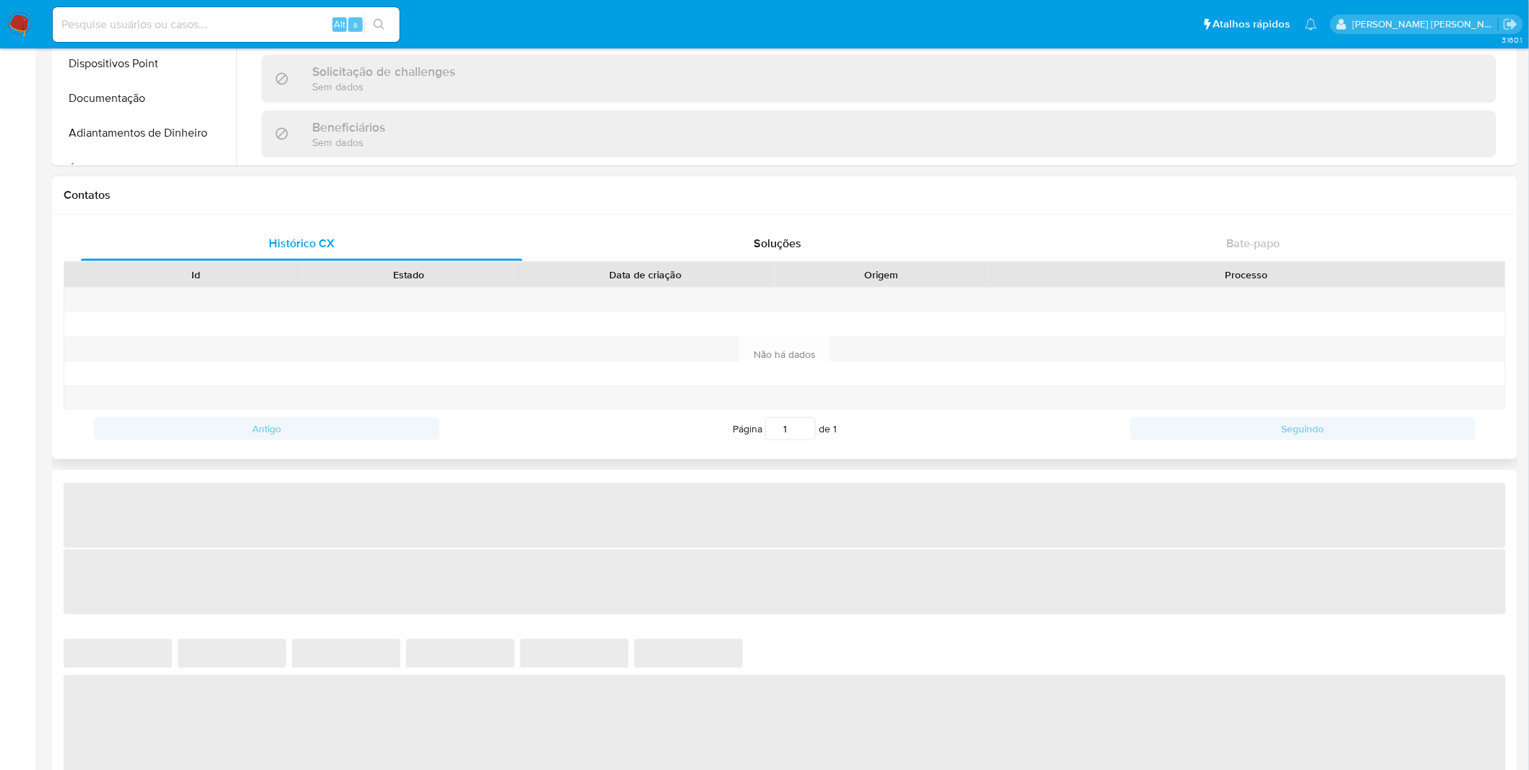
select select "10"
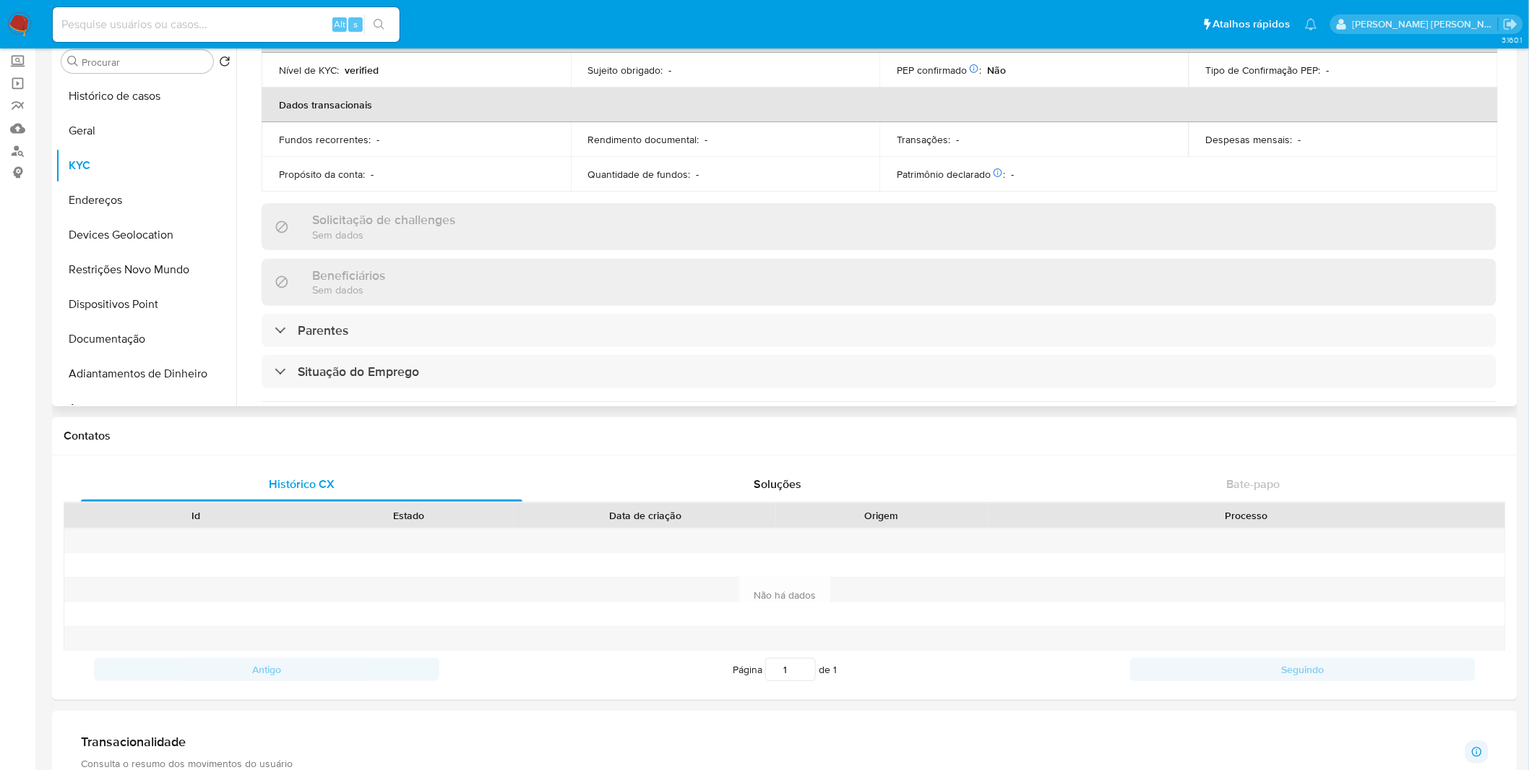
scroll to position [616, 0]
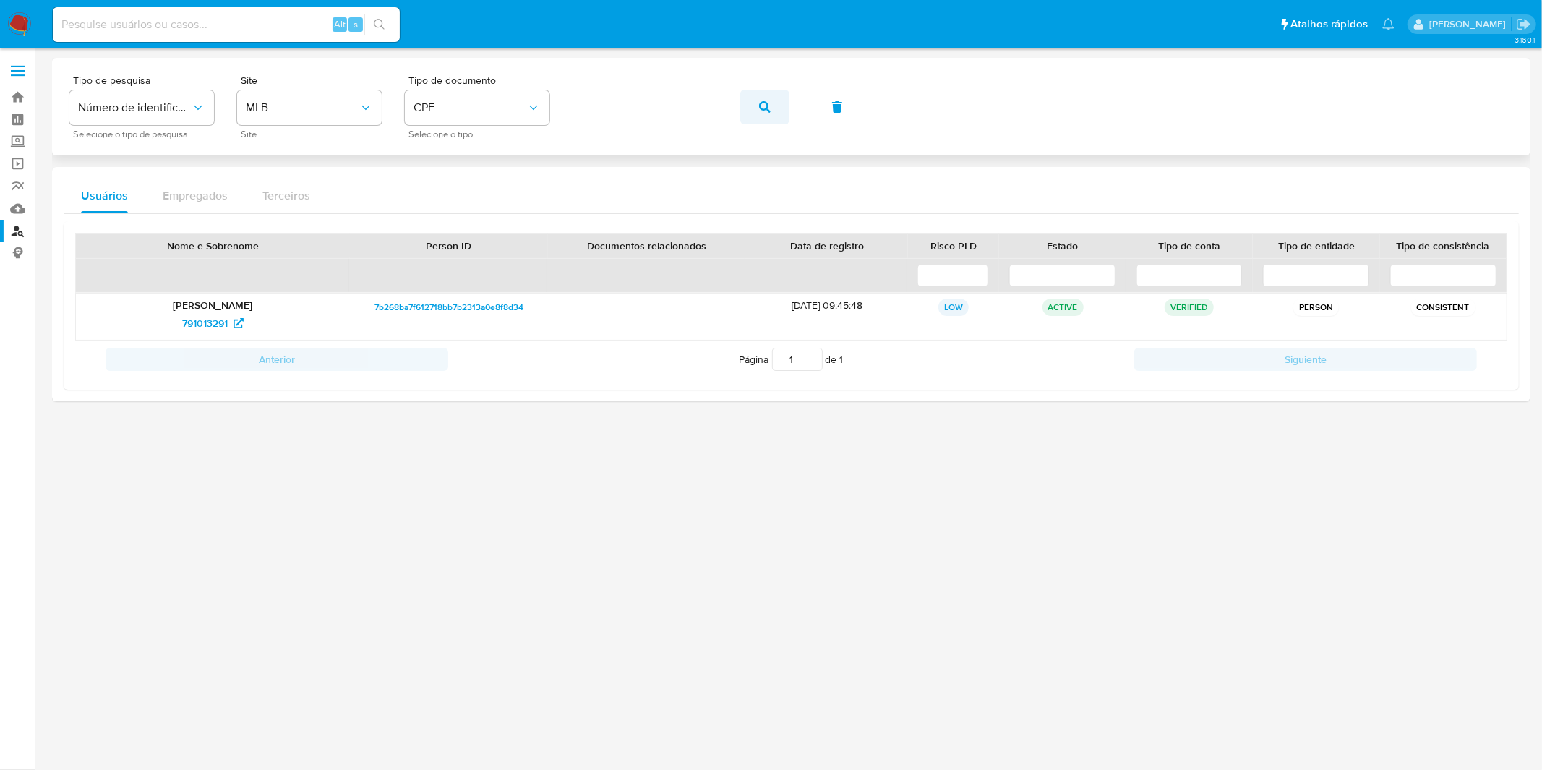
click at [749, 110] on button "button" at bounding box center [764, 107] width 49 height 35
click at [759, 103] on button "button" at bounding box center [764, 107] width 49 height 35
click at [645, 134] on div "Tipo de pesquisa Número de identificação Selecione o tipo de pesquisa Site MLB …" at bounding box center [790, 106] width 1443 height 63
click at [771, 107] on button "button" at bounding box center [764, 107] width 49 height 35
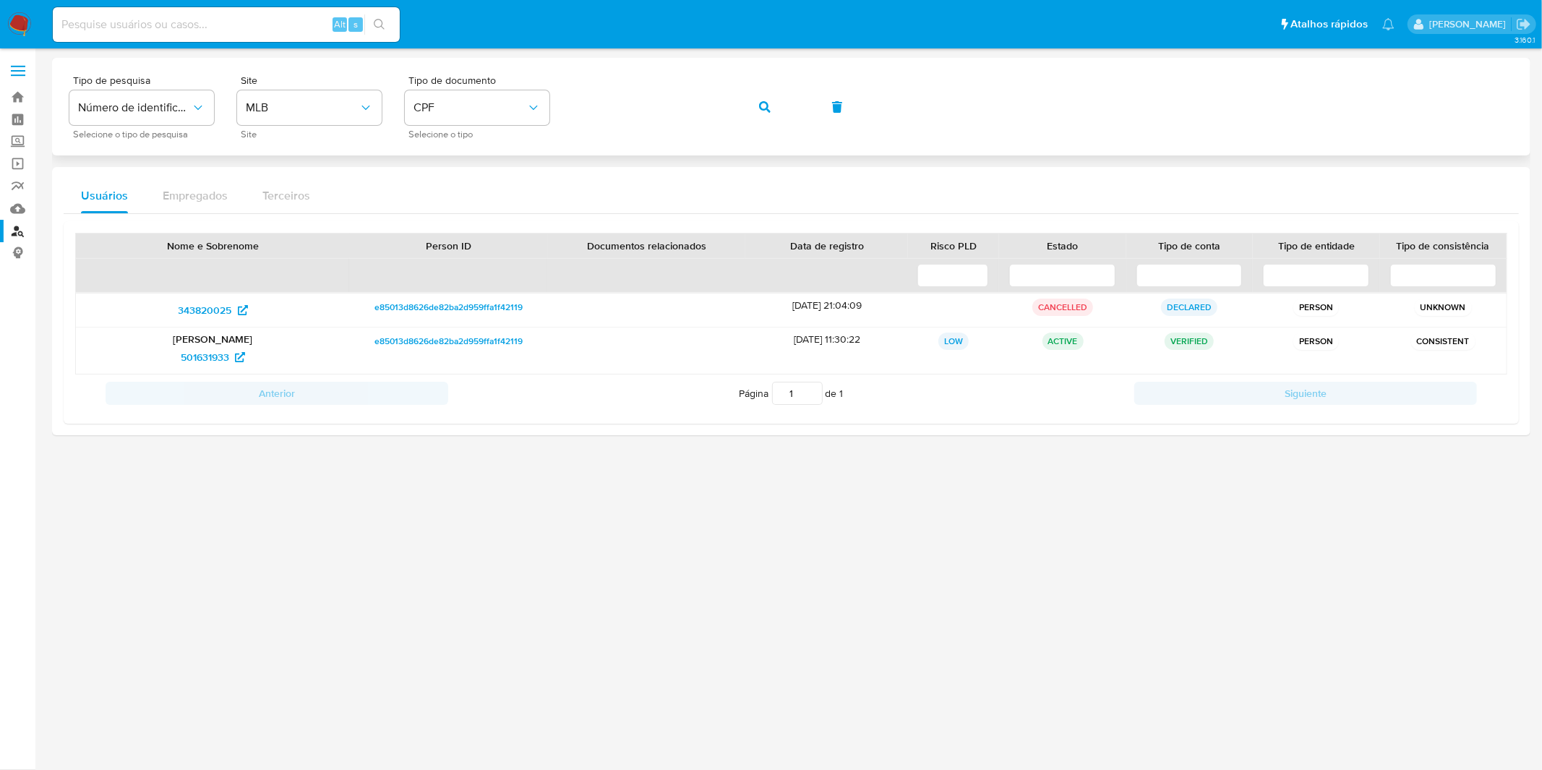
click at [765, 114] on span "button" at bounding box center [765, 107] width 12 height 32
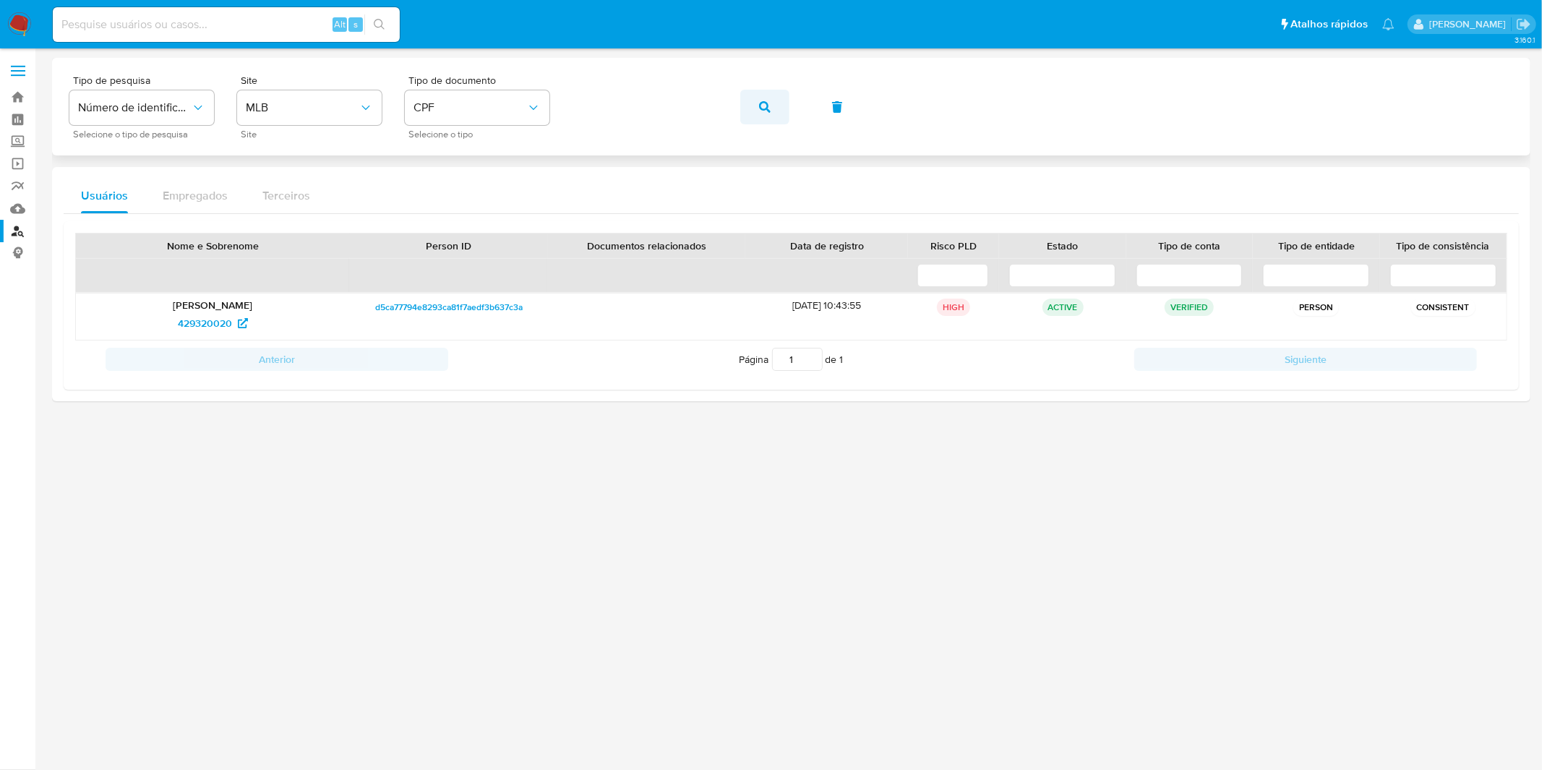
click at [782, 116] on button "button" at bounding box center [764, 107] width 49 height 35
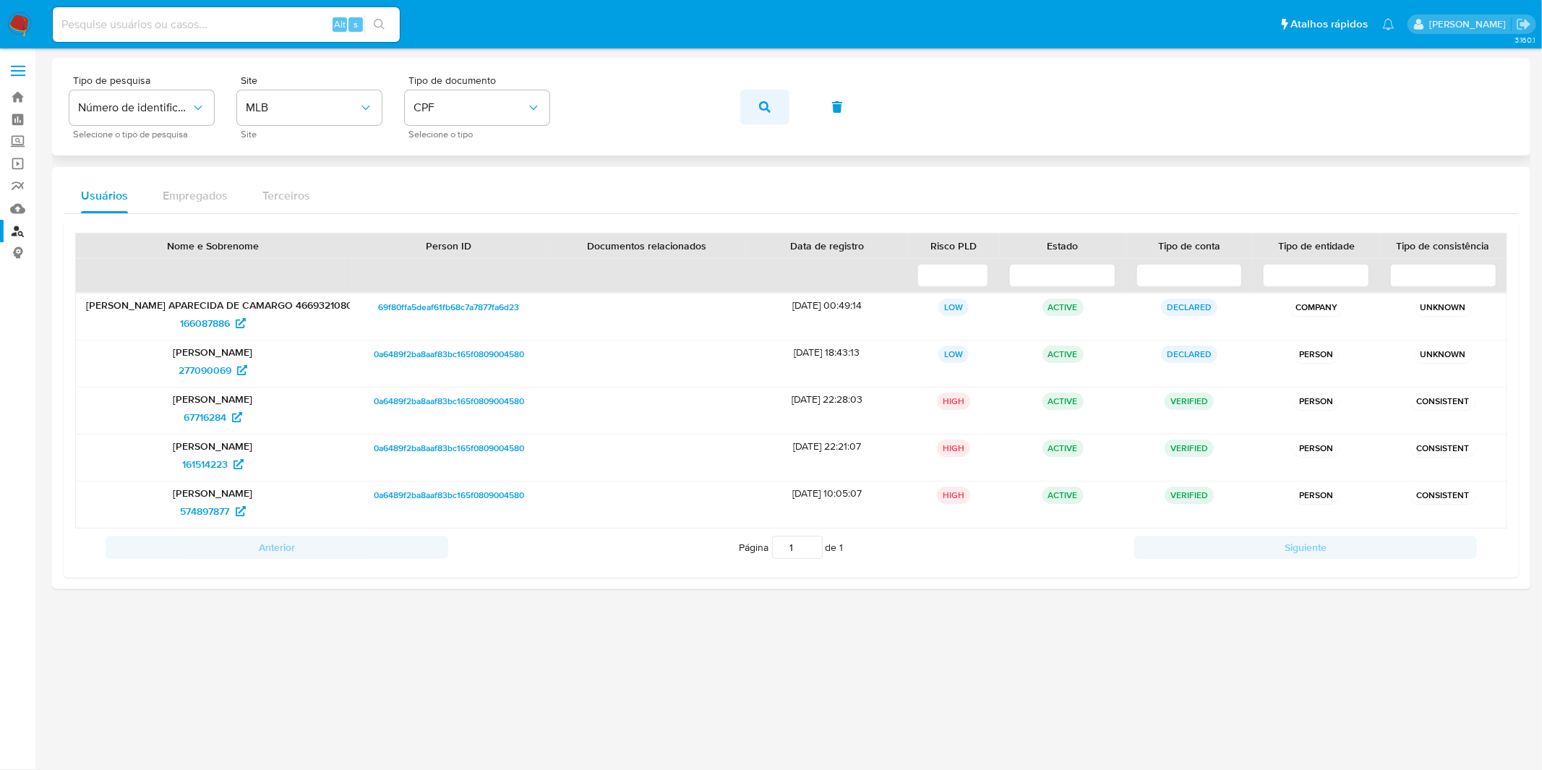
click at [766, 101] on icon "button" at bounding box center [765, 107] width 12 height 12
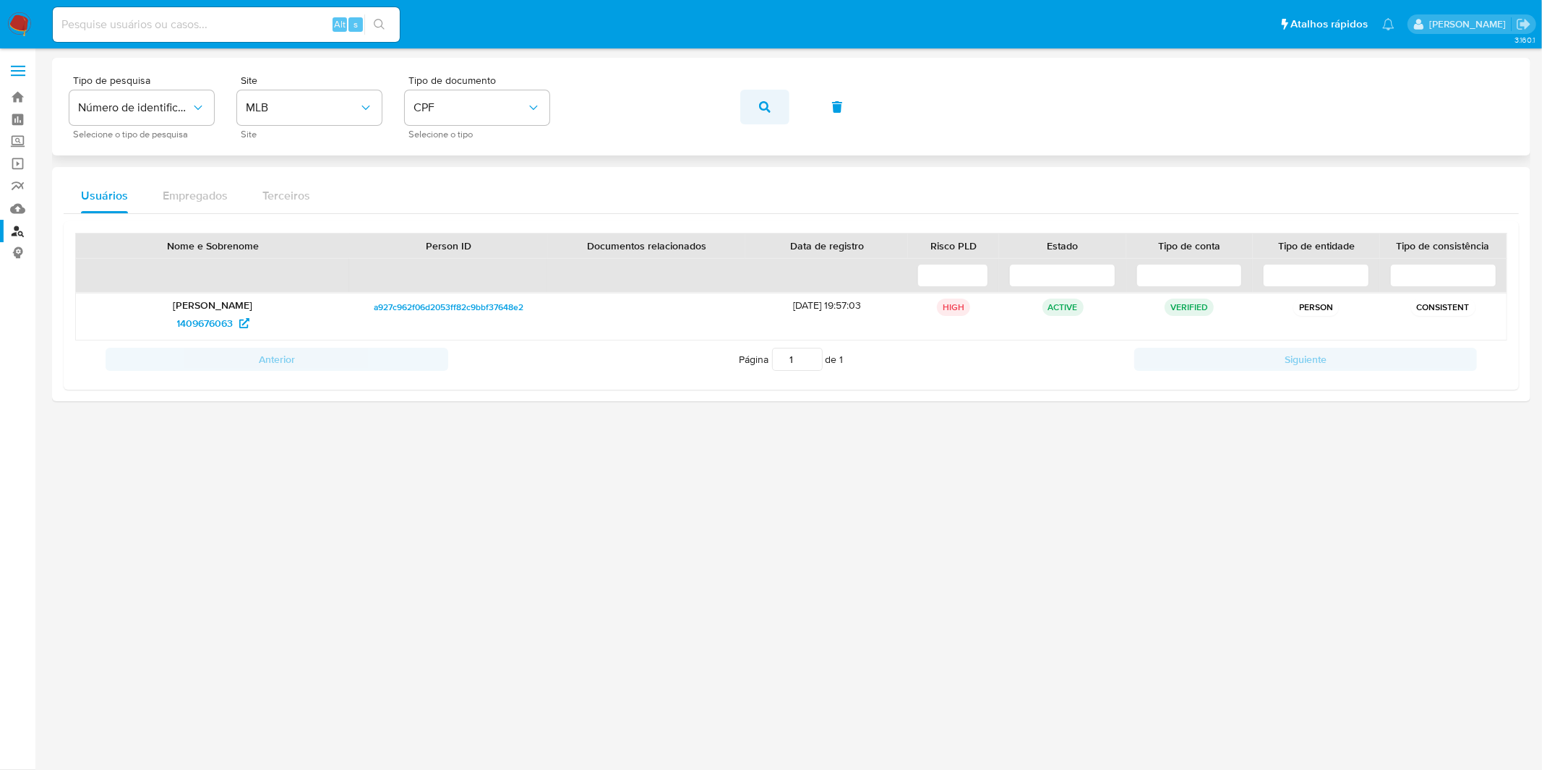
click at [788, 111] on button "button" at bounding box center [764, 107] width 49 height 35
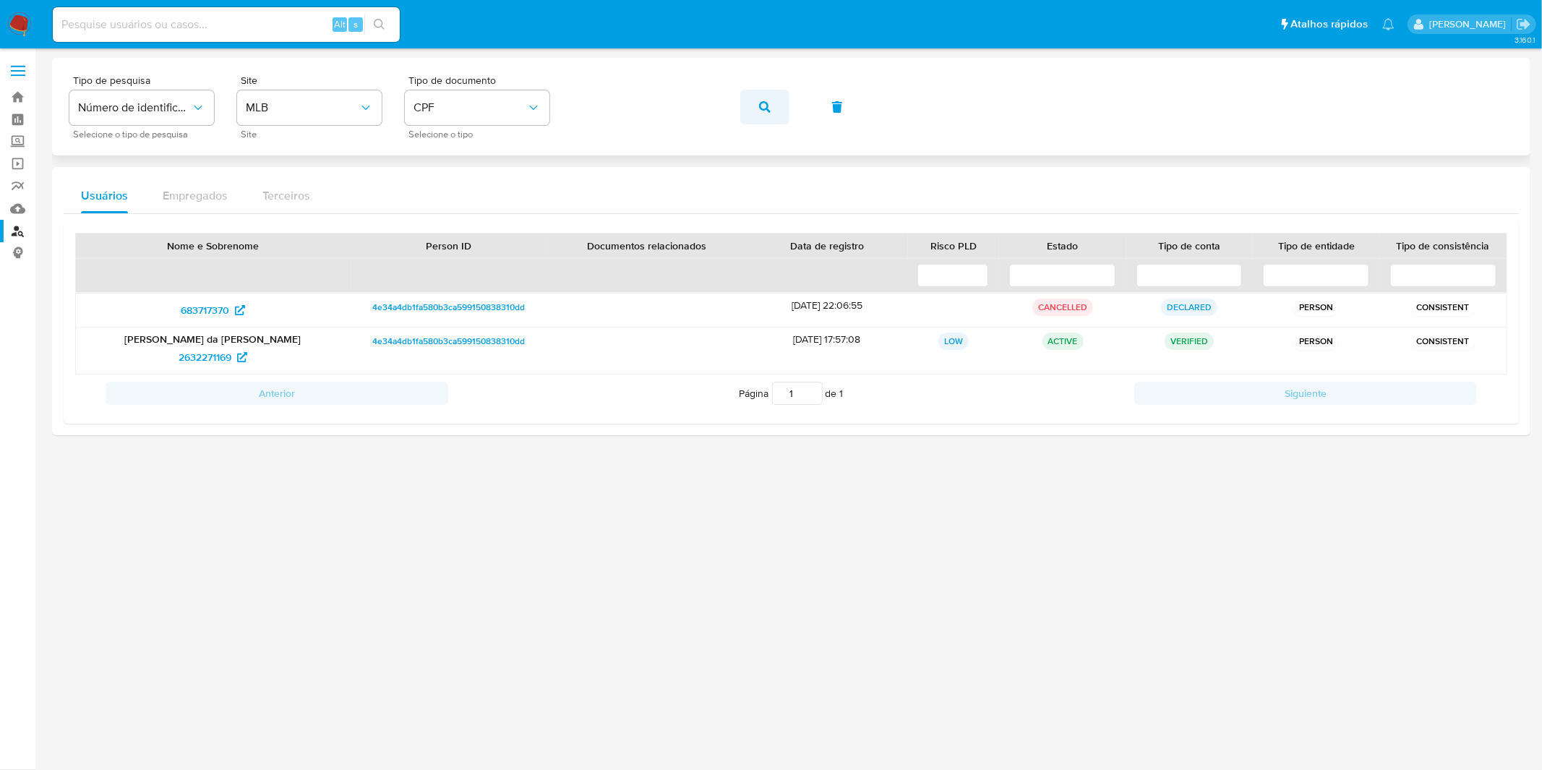
click at [755, 120] on button "button" at bounding box center [764, 107] width 49 height 35
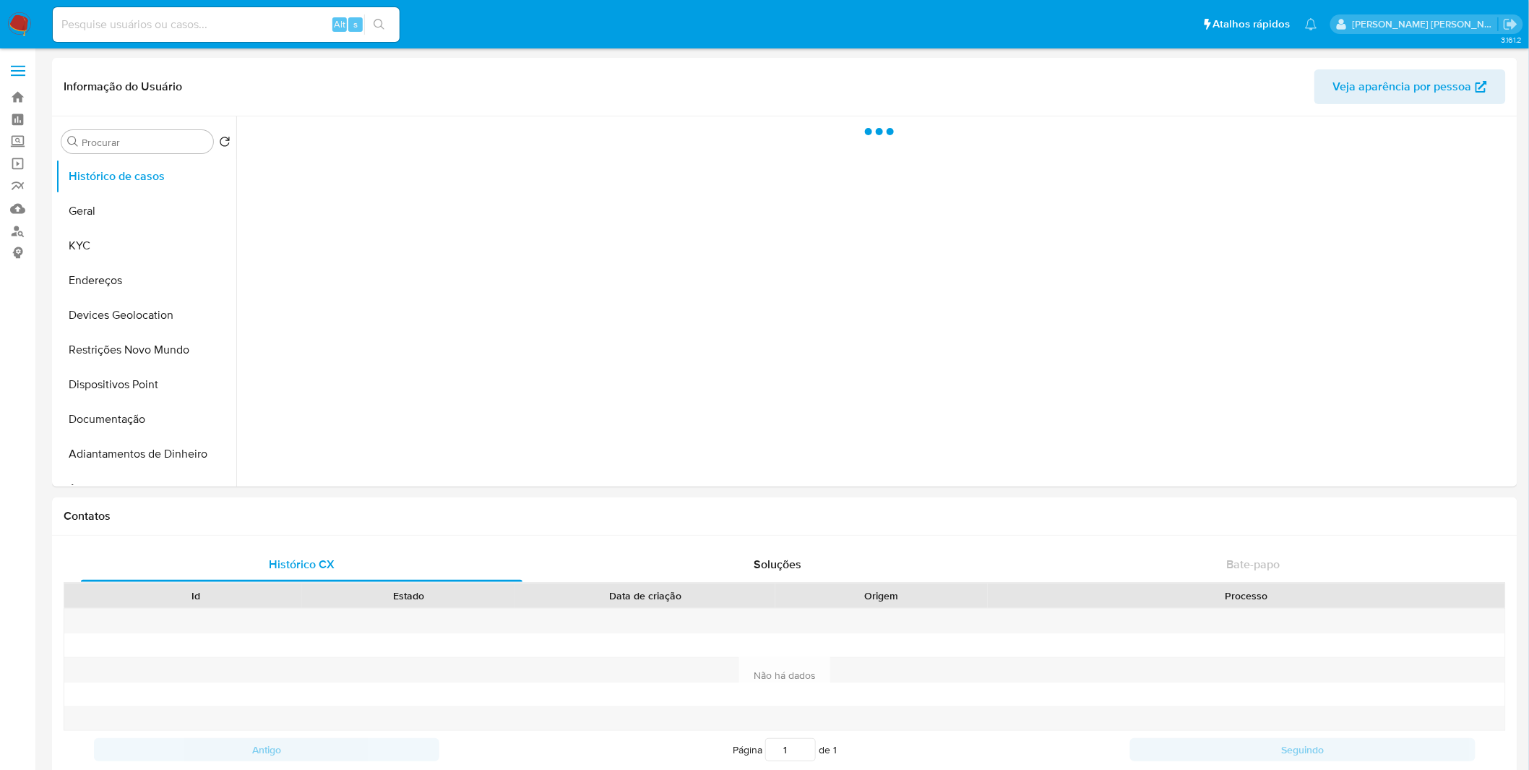
select select "10"
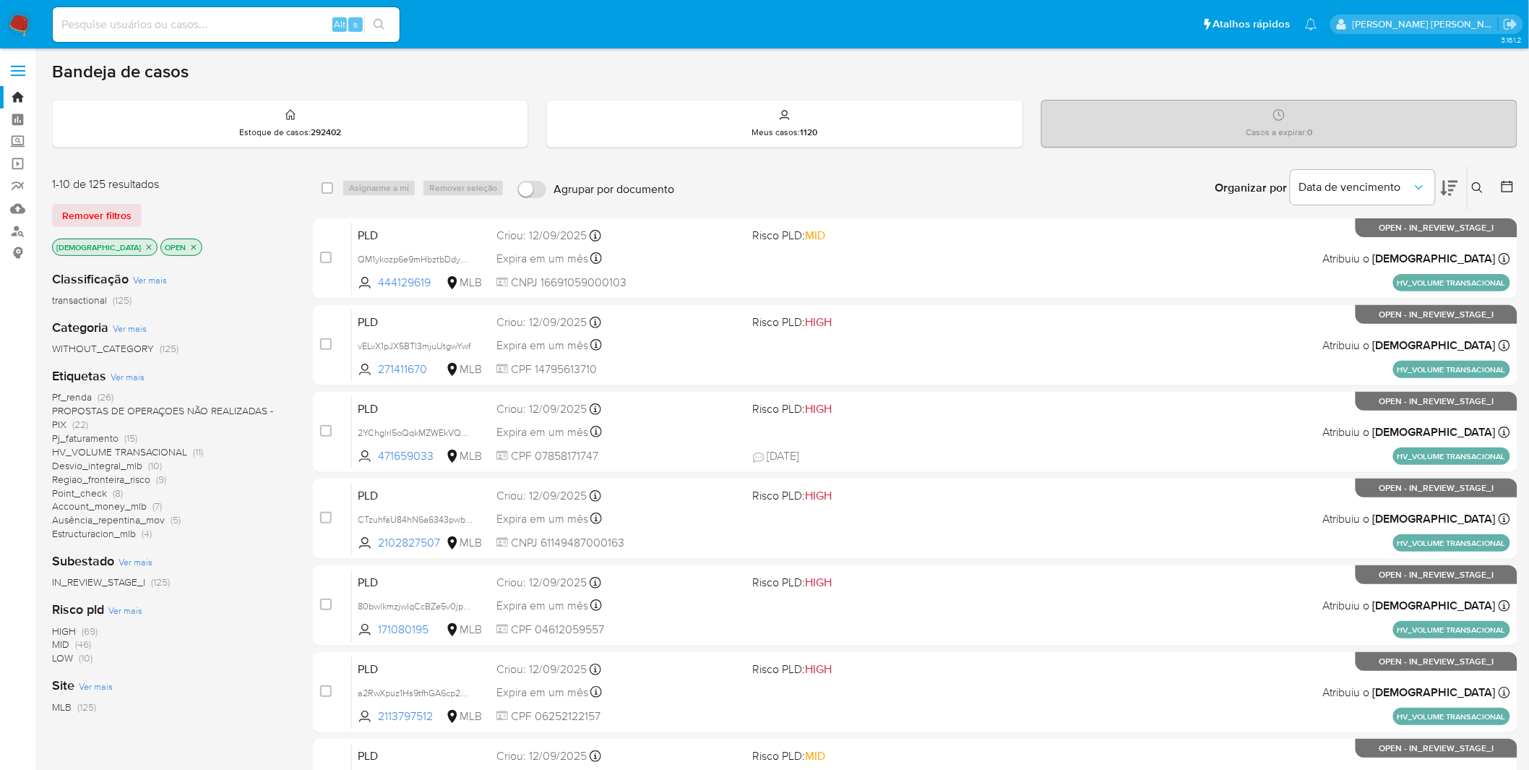
click at [239, 30] on input at bounding box center [226, 24] width 347 height 19
paste input "cD6snUWRhbBxZqwQTpfaRGOE"
type input "cD6snUWRhbBxZqwQTpfaRGOE"
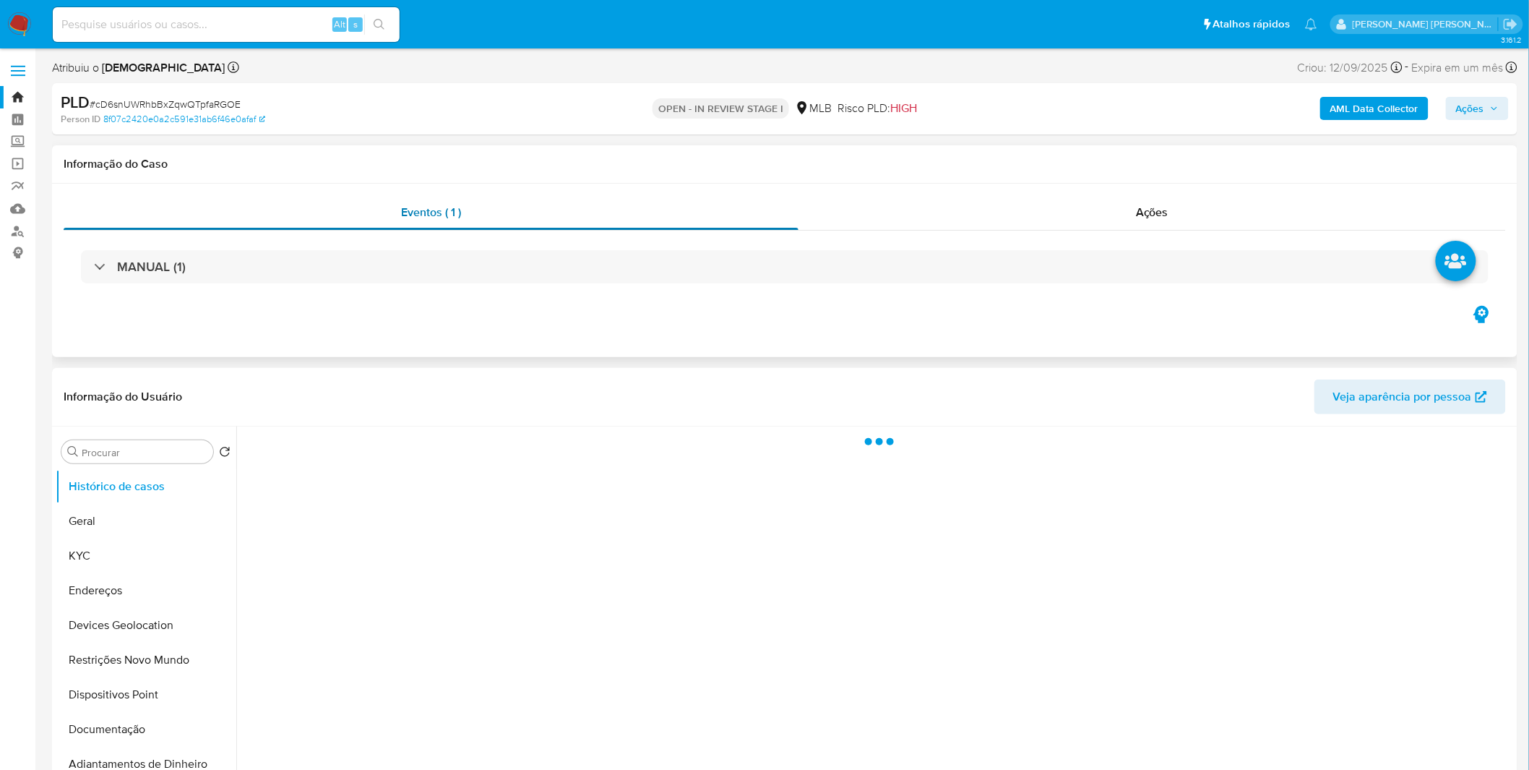
select select "10"
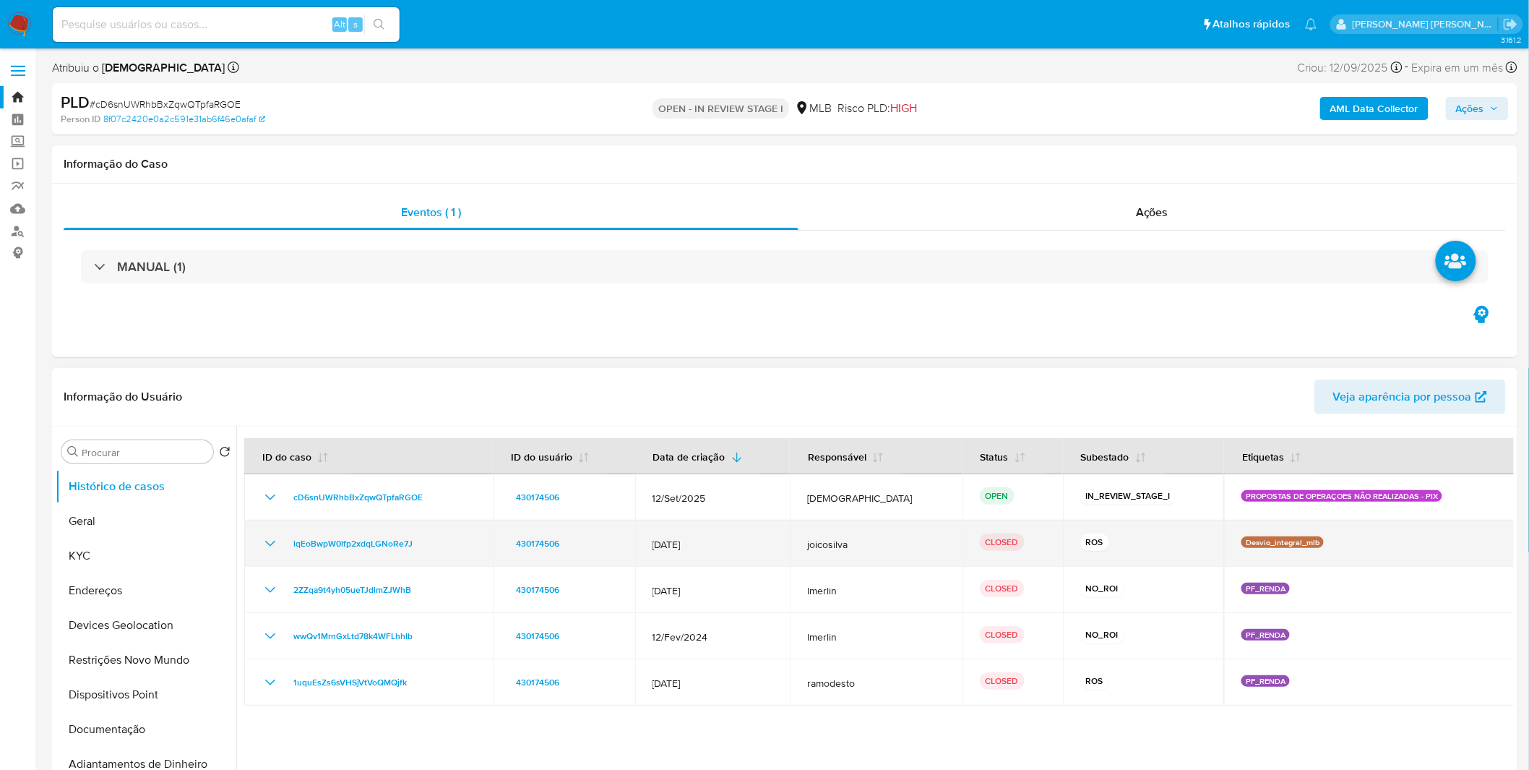
click at [267, 538] on icon "Mostrar/Ocultar" at bounding box center [270, 543] width 17 height 17
click at [276, 535] on icon "Mostrar/Ocultar" at bounding box center [270, 543] width 17 height 17
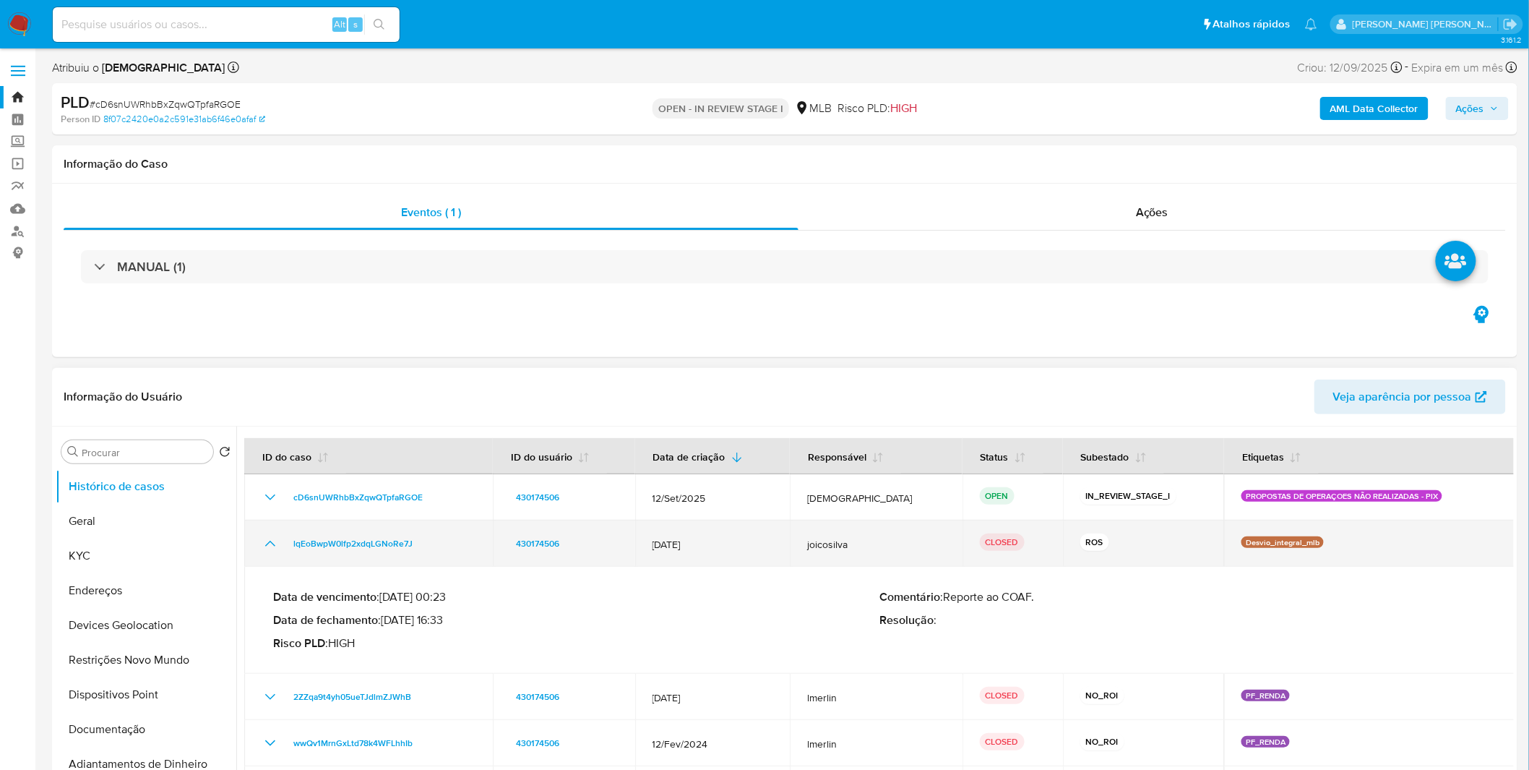
click at [432, 540] on div "lqEoBwpW0lfp2xdqLGNoRe7J" at bounding box center [369, 543] width 214 height 17
drag, startPoint x: 432, startPoint y: 540, endPoint x: 293, endPoint y: 546, distance: 139.7
click at [293, 546] on div "lqEoBwpW0lfp2xdqLGNoRe7J" at bounding box center [369, 543] width 214 height 17
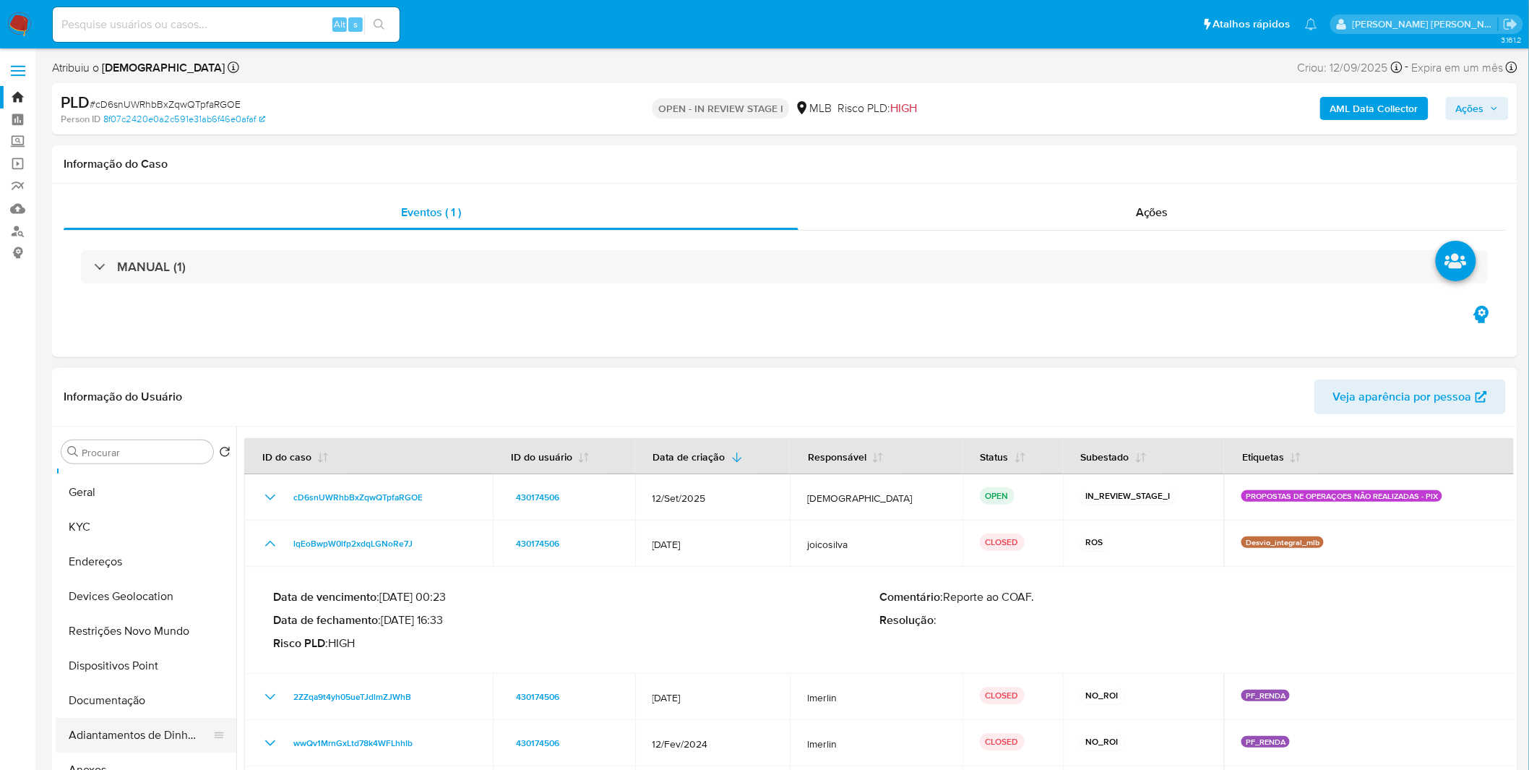
scroll to position [80, 0]
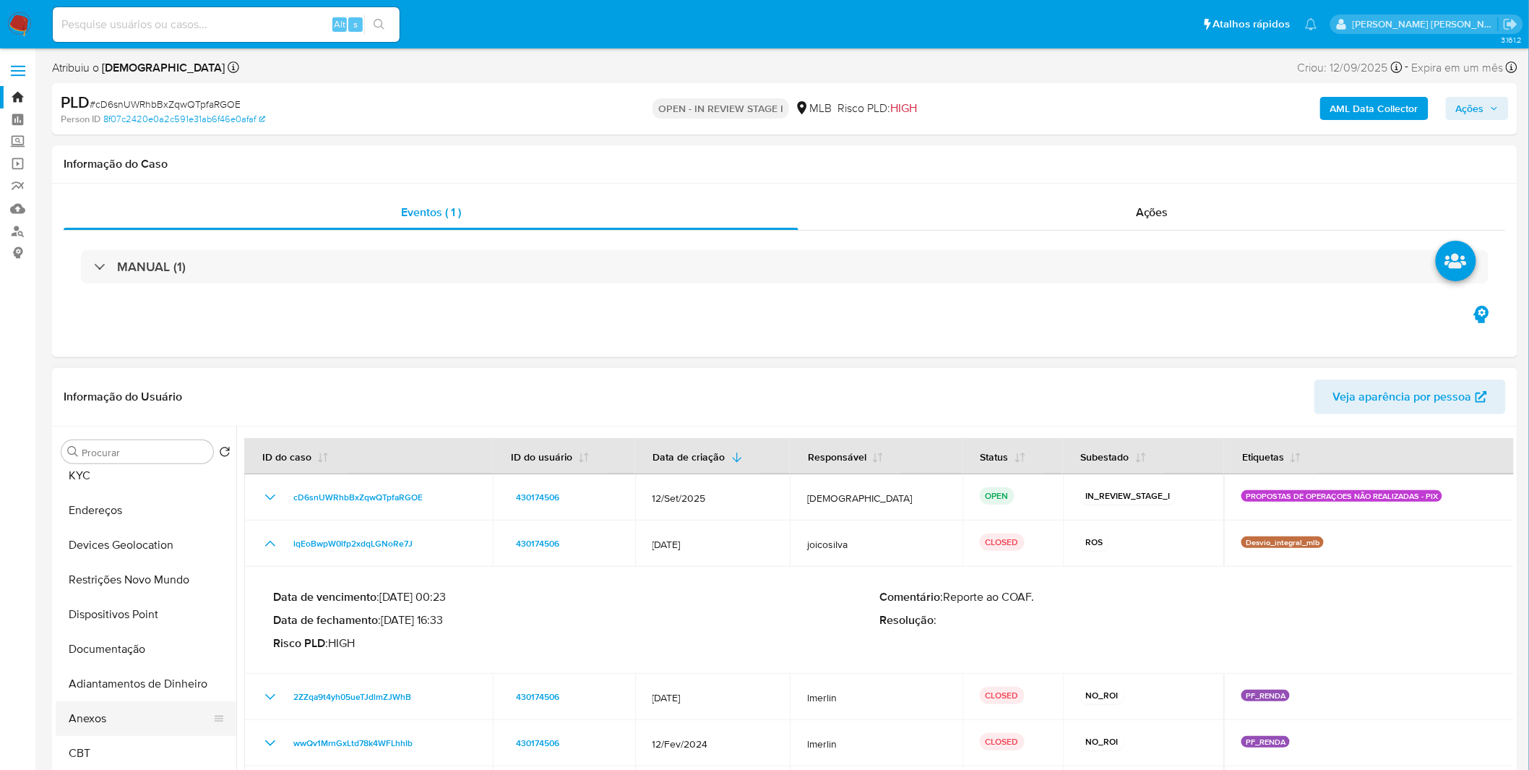
click at [119, 711] on button "Anexos" at bounding box center [140, 718] width 169 height 35
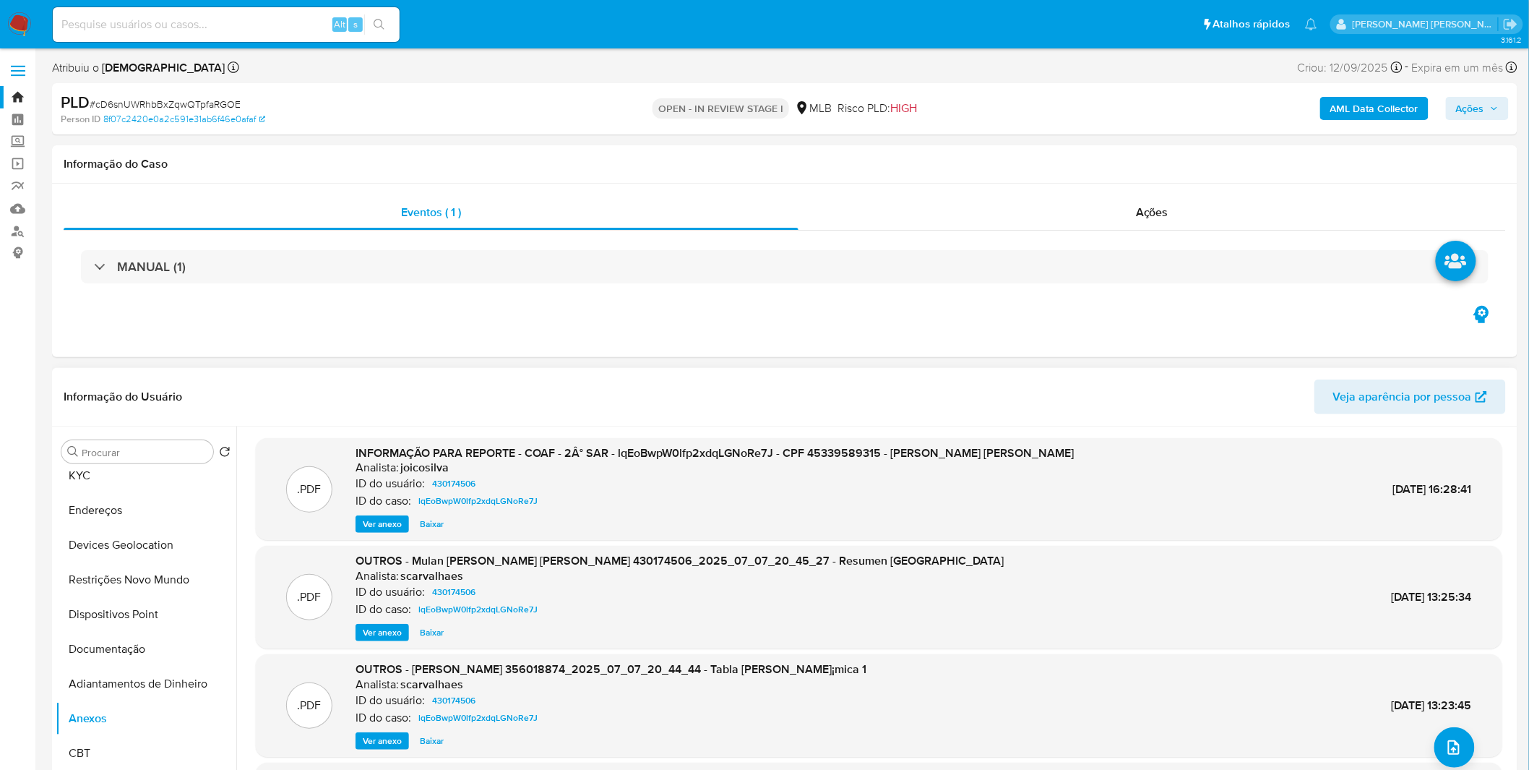
click at [393, 519] on span "Ver anexo" at bounding box center [382, 524] width 39 height 14
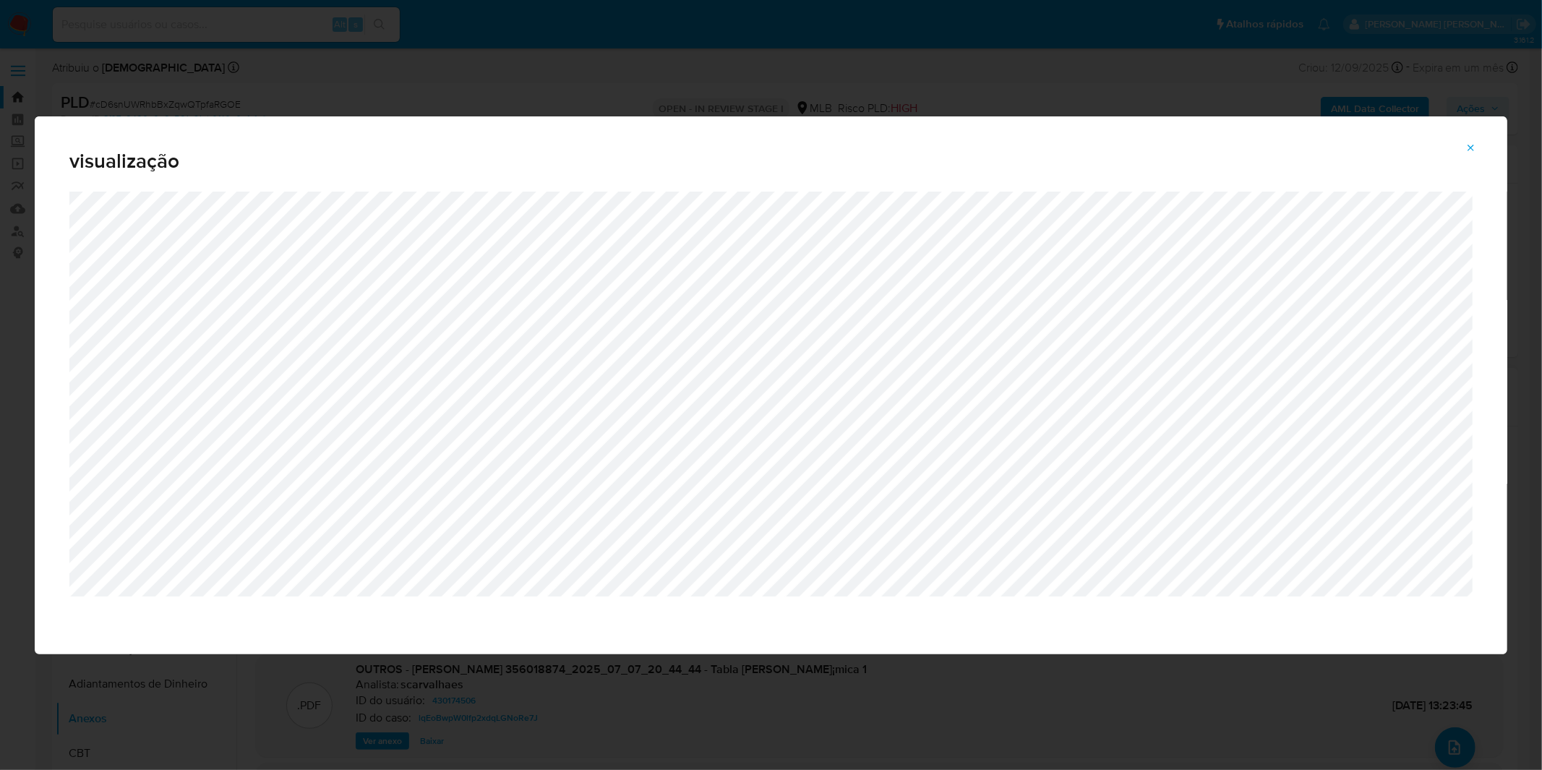
click at [1477, 153] on icon "Attachment preview" at bounding box center [1471, 148] width 12 height 12
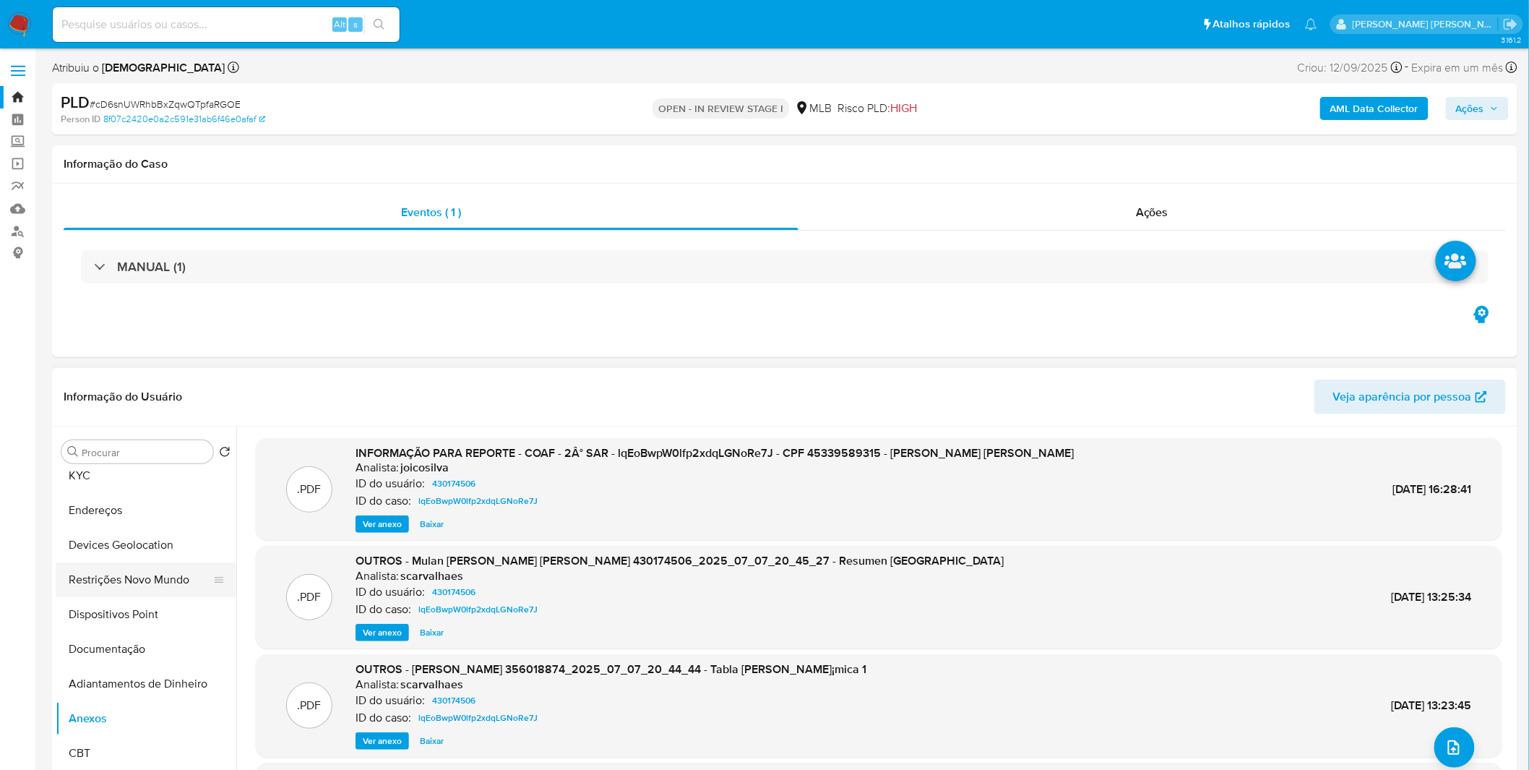
scroll to position [0, 0]
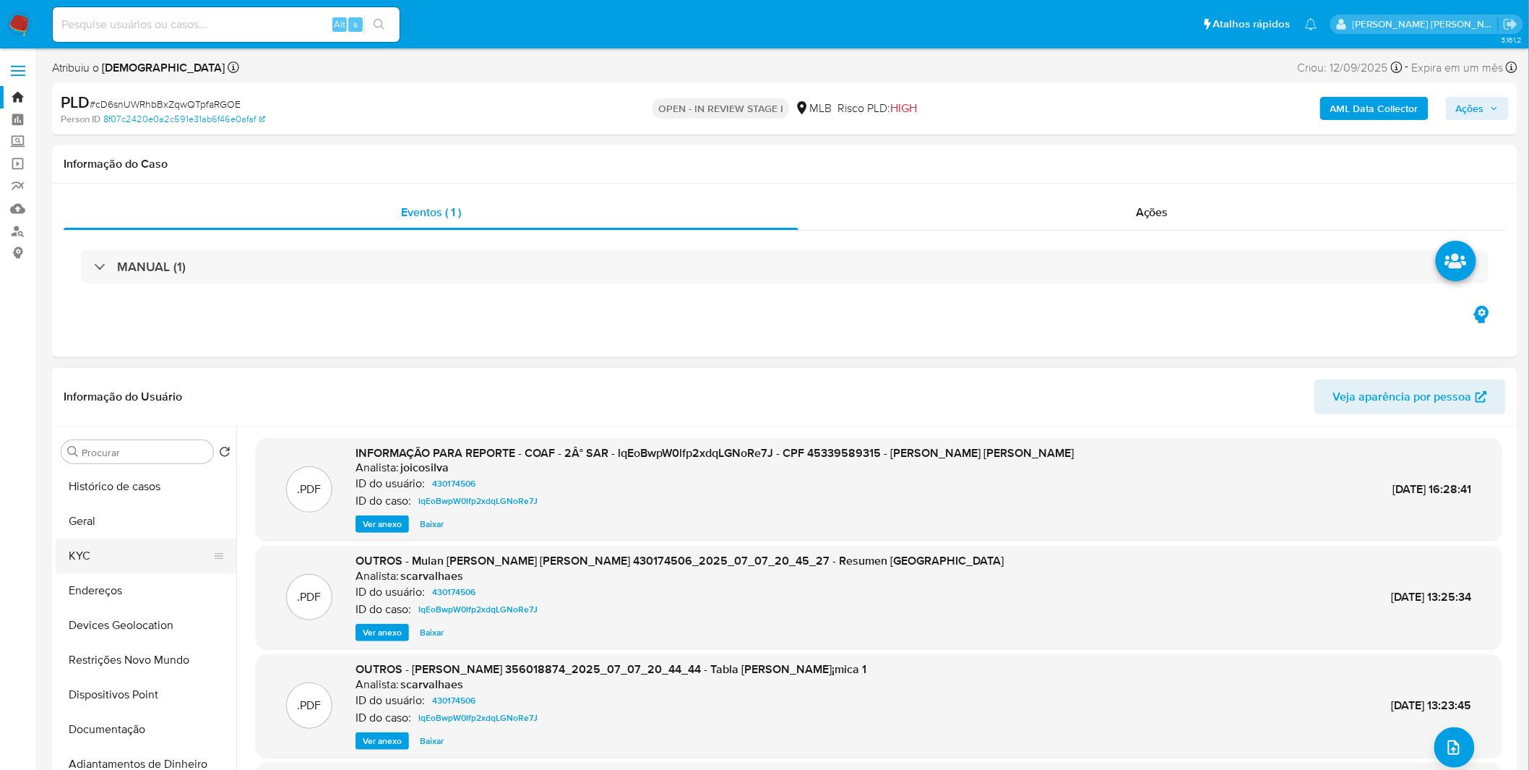
click at [136, 567] on button "KYC" at bounding box center [140, 555] width 169 height 35
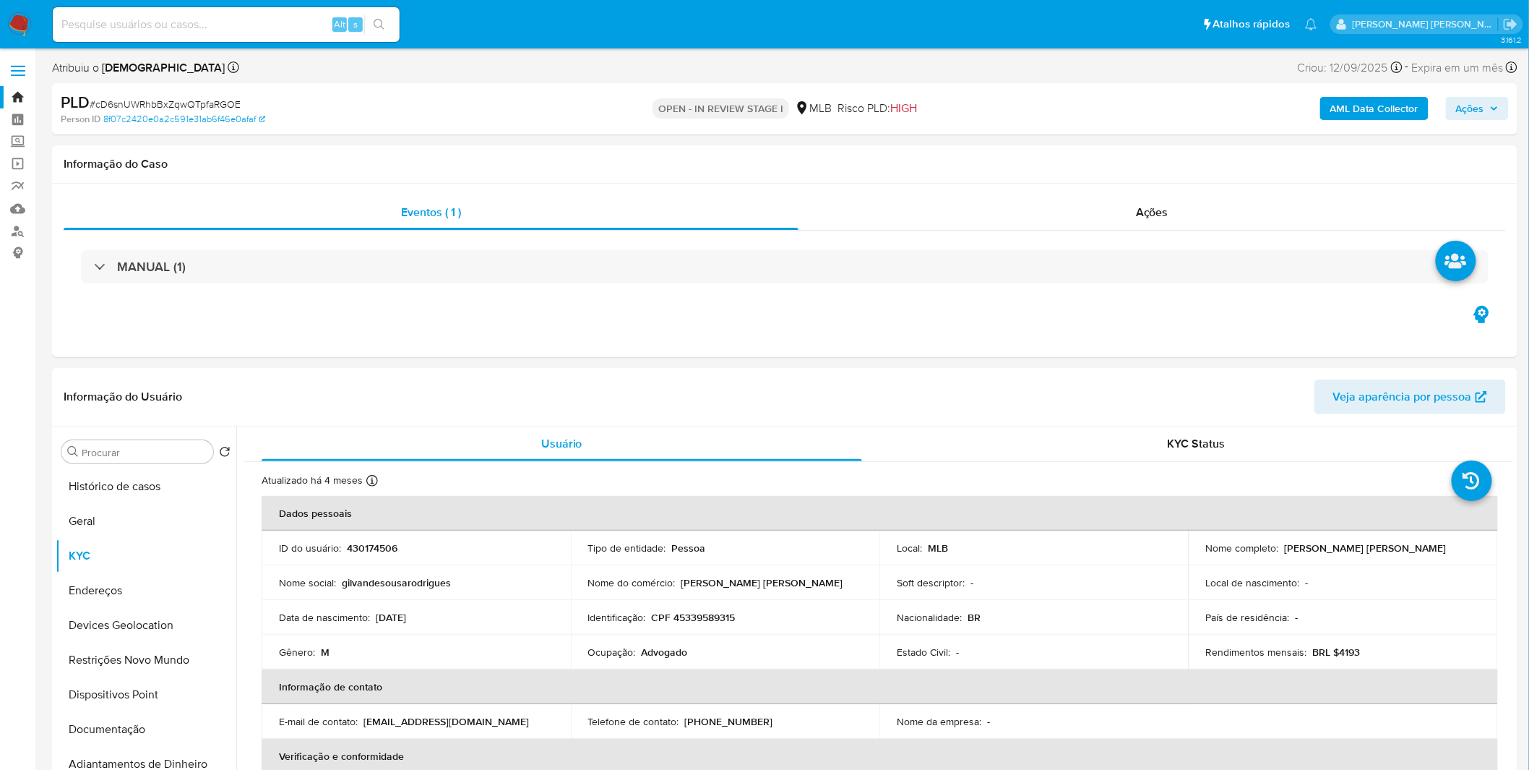
click at [236, 35] on div "Alt s" at bounding box center [226, 24] width 347 height 35
paste input "smbR3dzMCFZTYTqtITCSoic1"
click at [239, 30] on input at bounding box center [226, 24] width 347 height 19
type input "smbR3dzMCFZTYTqtITCSoic1"
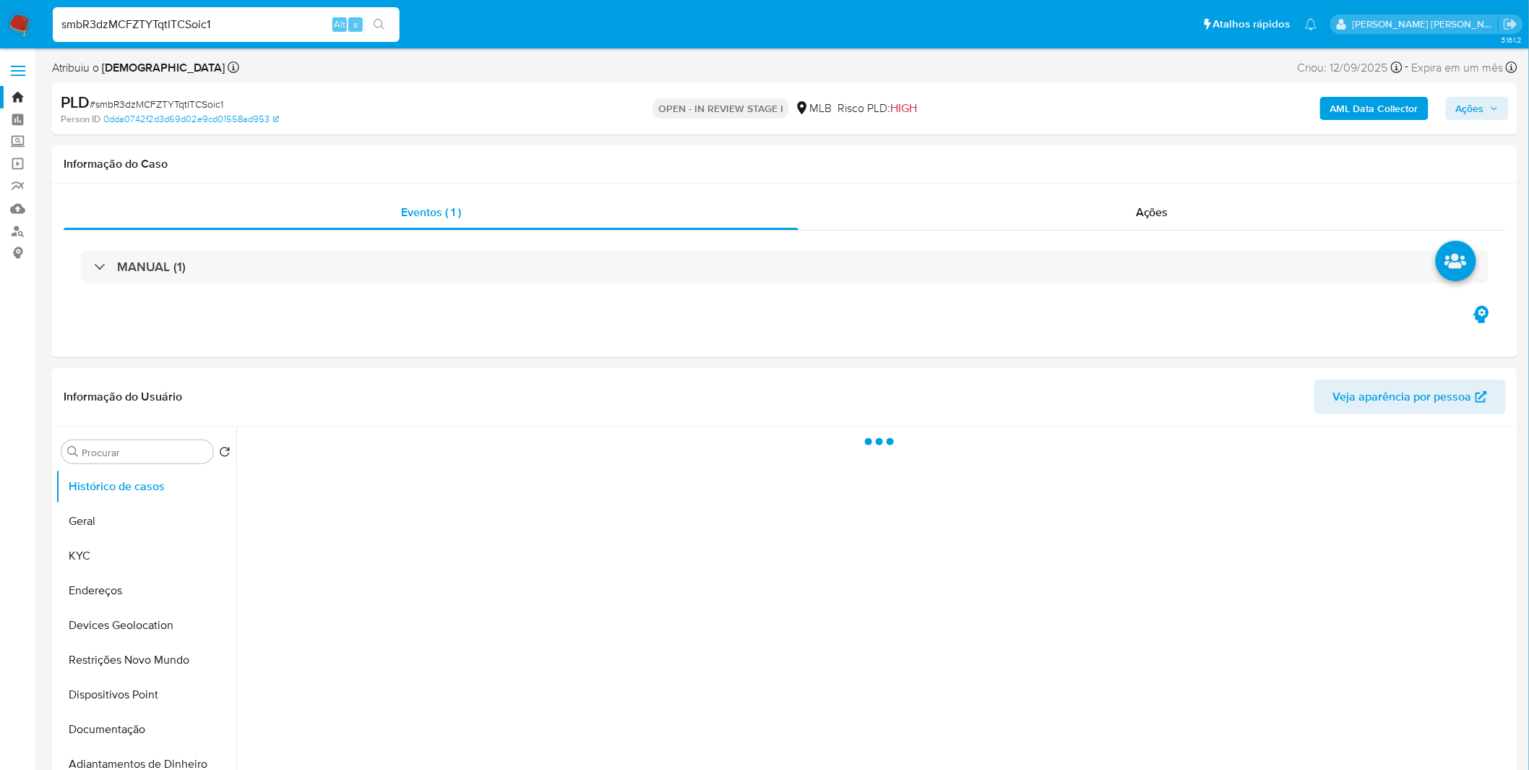
select select "10"
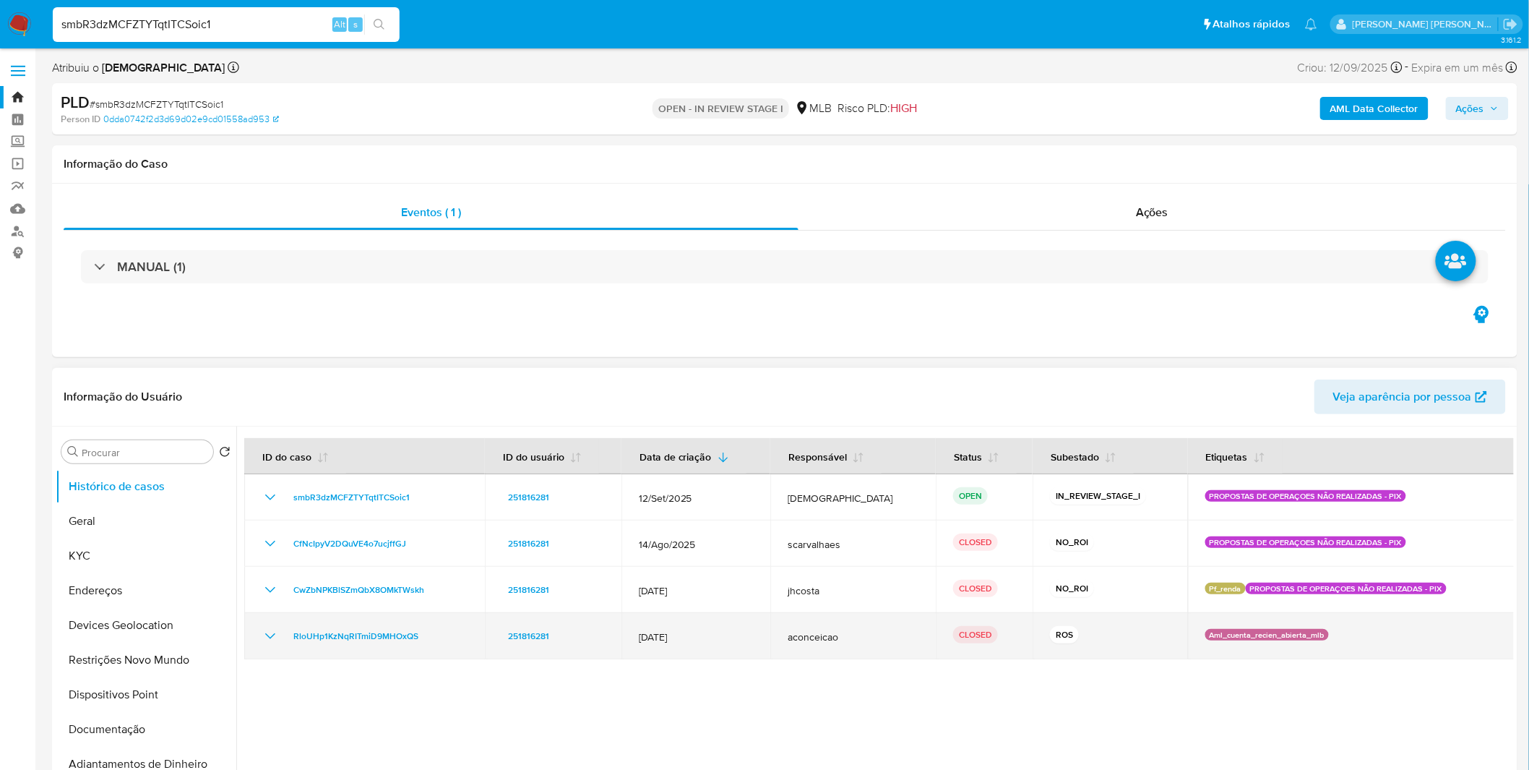
click at [266, 630] on icon "Mostrar/Ocultar" at bounding box center [270, 635] width 17 height 17
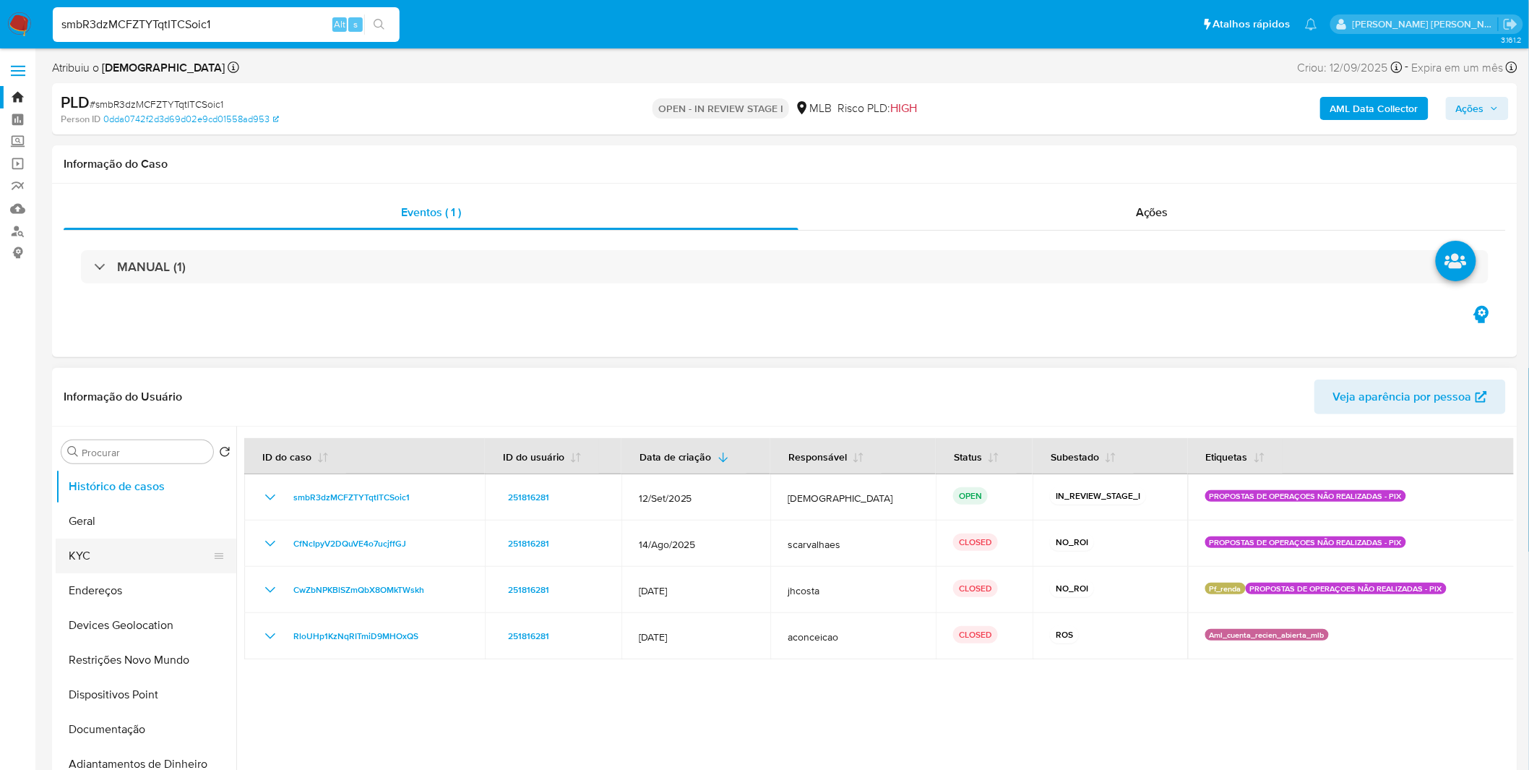
click at [159, 550] on button "KYC" at bounding box center [140, 555] width 169 height 35
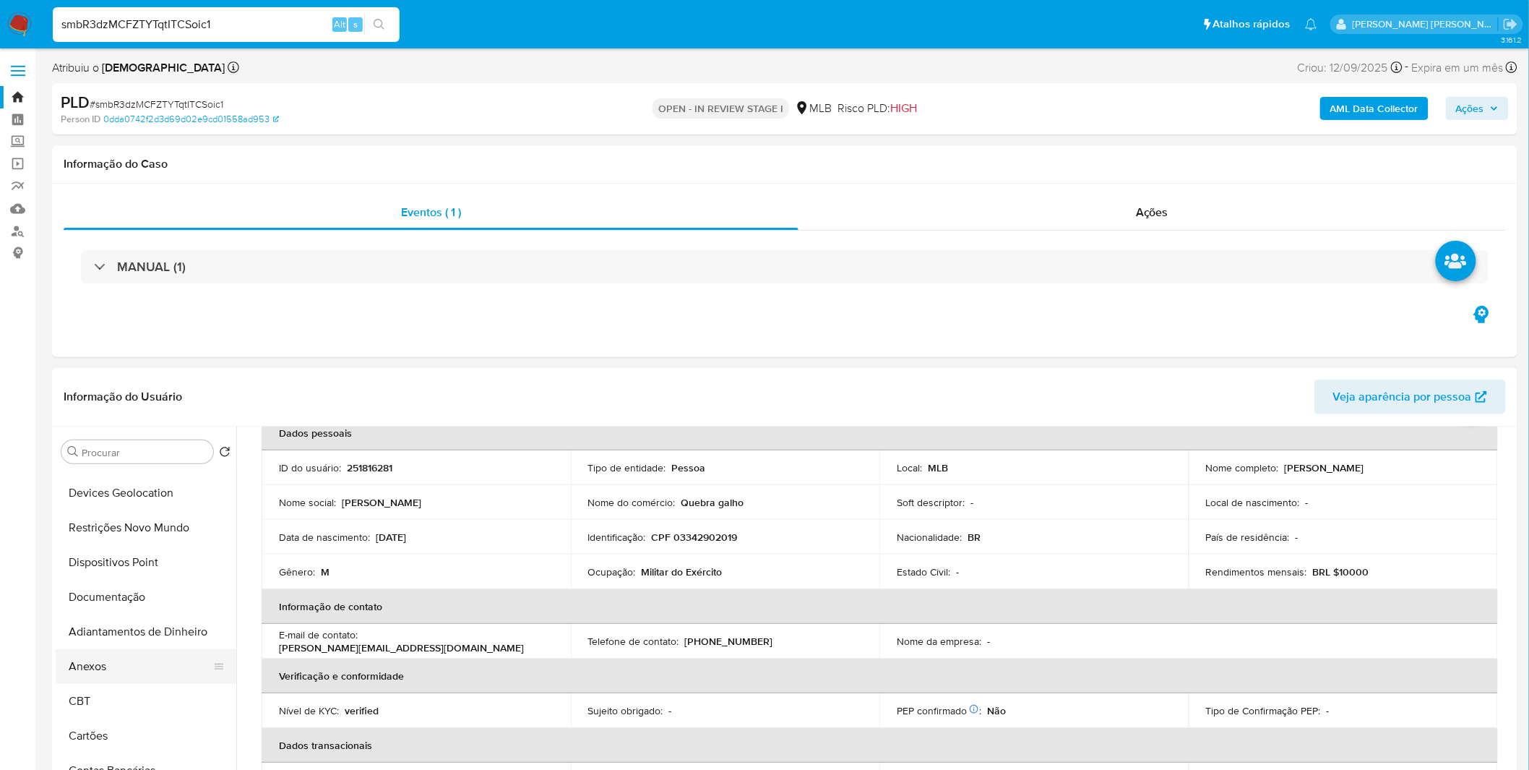
scroll to position [160, 0]
click at [111, 647] on button "Anexos" at bounding box center [140, 638] width 169 height 35
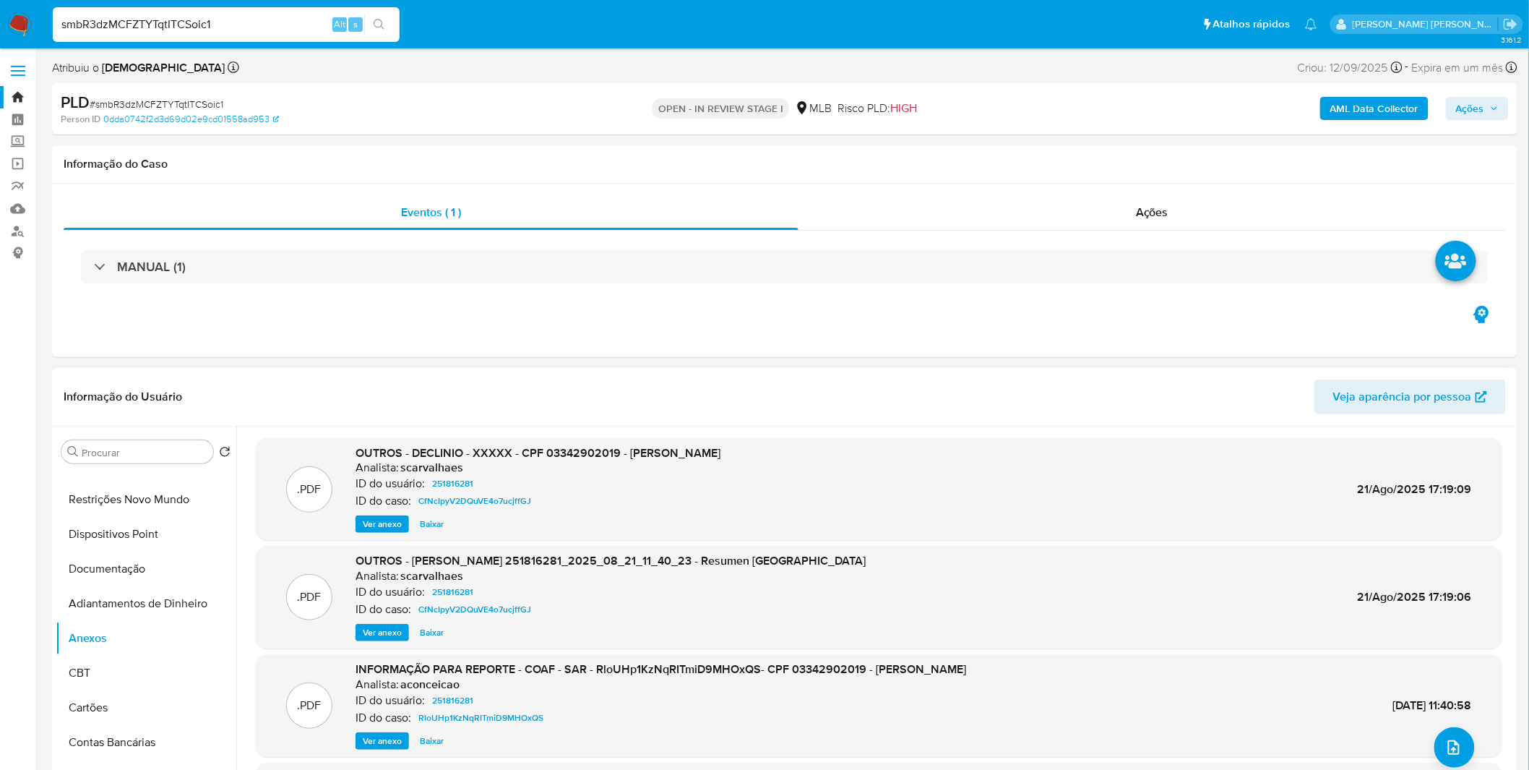
scroll to position [0, 0]
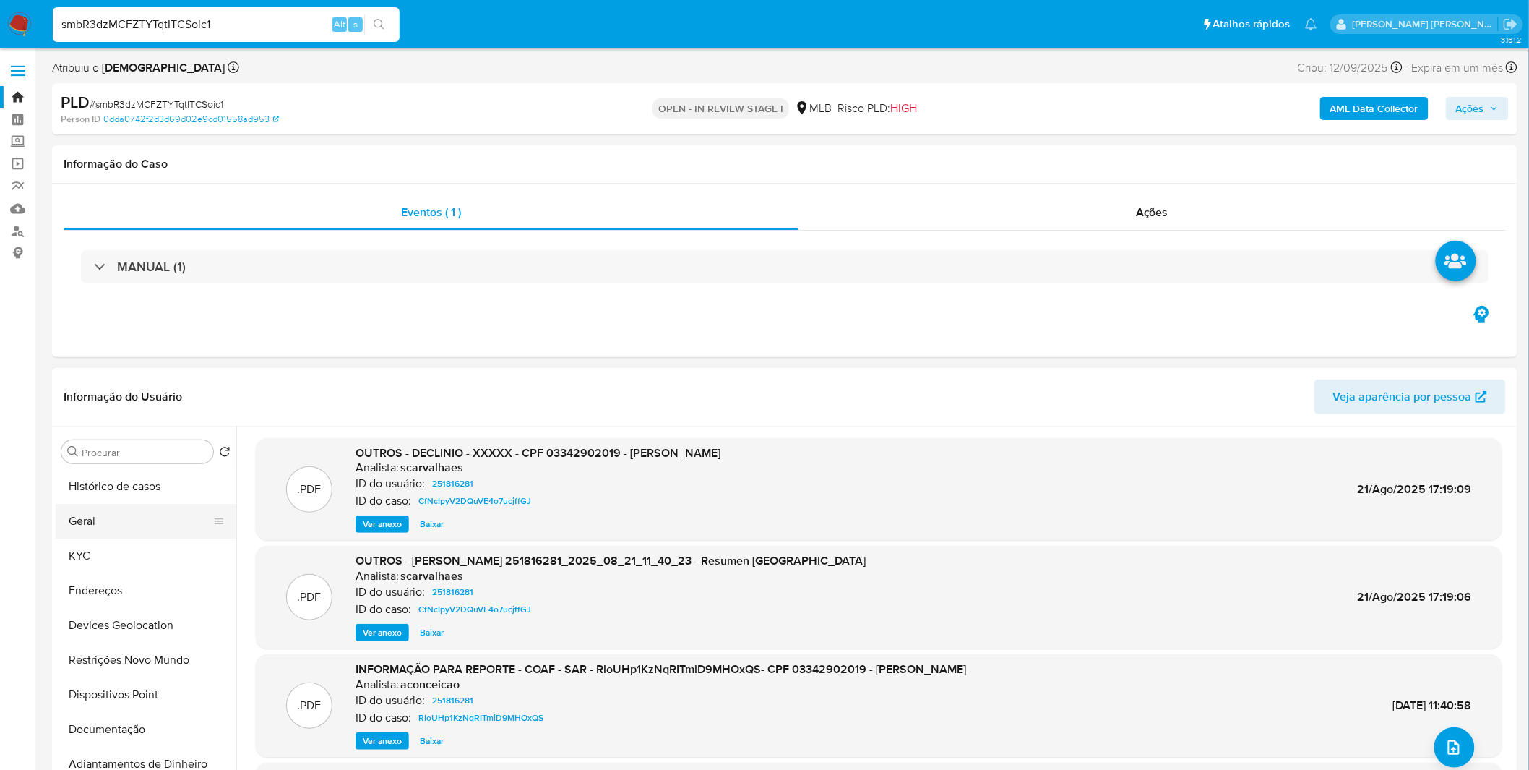
click at [147, 484] on button "Histórico de casos" at bounding box center [146, 486] width 181 height 35
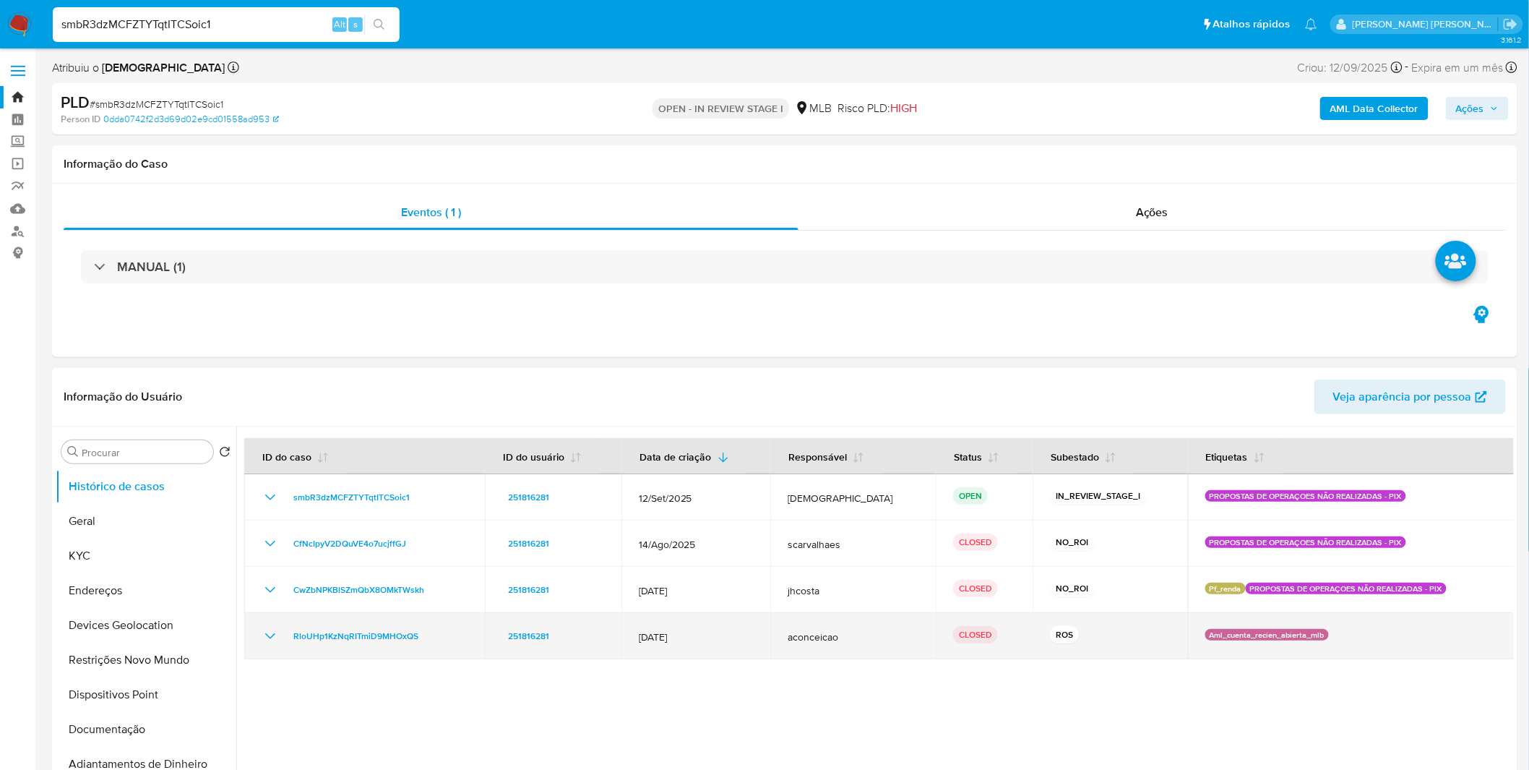
click at [259, 645] on td "RloUHp1KzNqRITmiD9MHOxQS" at bounding box center [364, 636] width 241 height 46
click at [265, 638] on icon "Mostrar/Ocultar" at bounding box center [270, 635] width 17 height 17
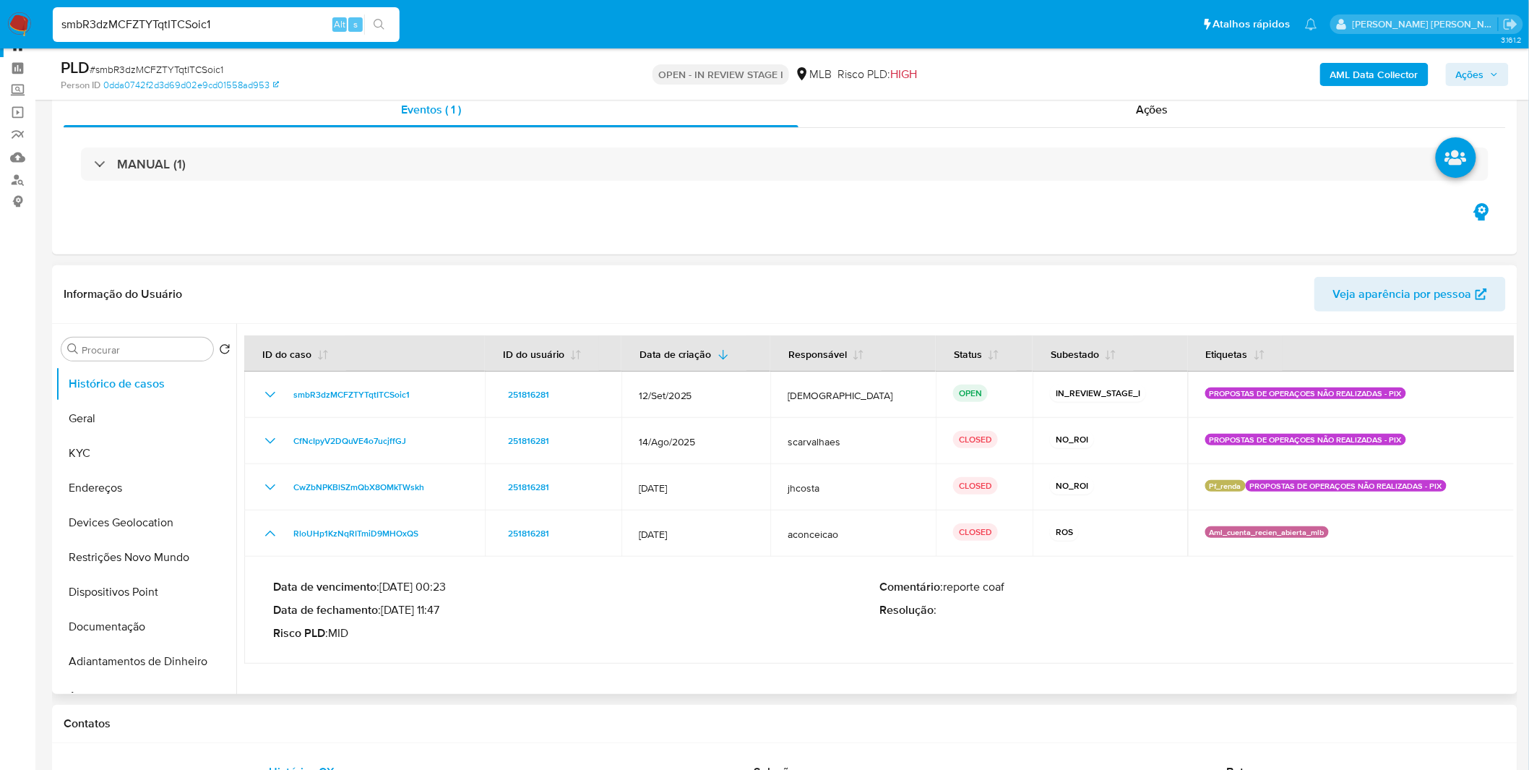
scroll to position [80, 0]
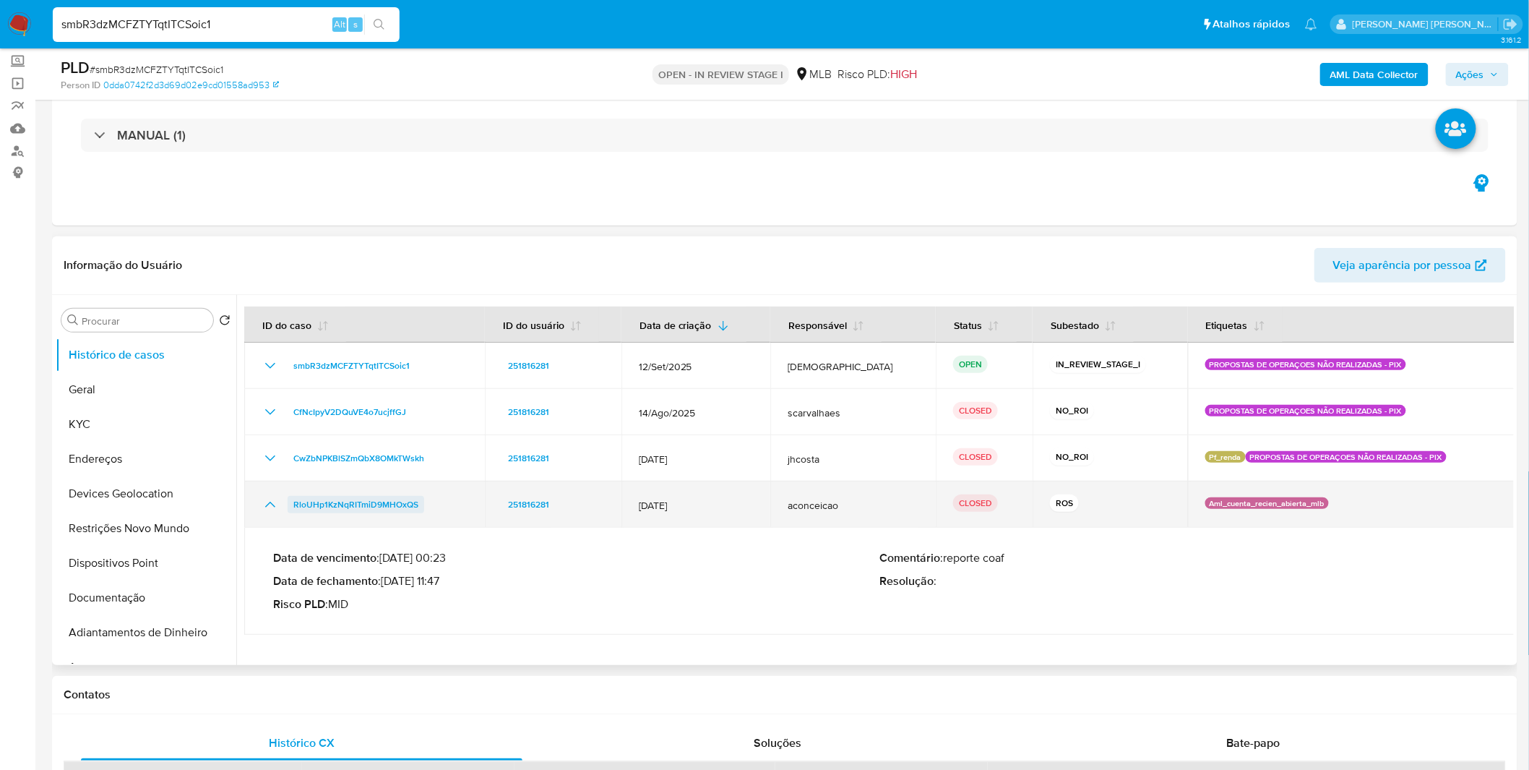
drag, startPoint x: 437, startPoint y: 499, endPoint x: 293, endPoint y: 510, distance: 143.5
click at [293, 510] on div "RloUHp1KzNqRITmiD9MHOxQS" at bounding box center [365, 504] width 206 height 17
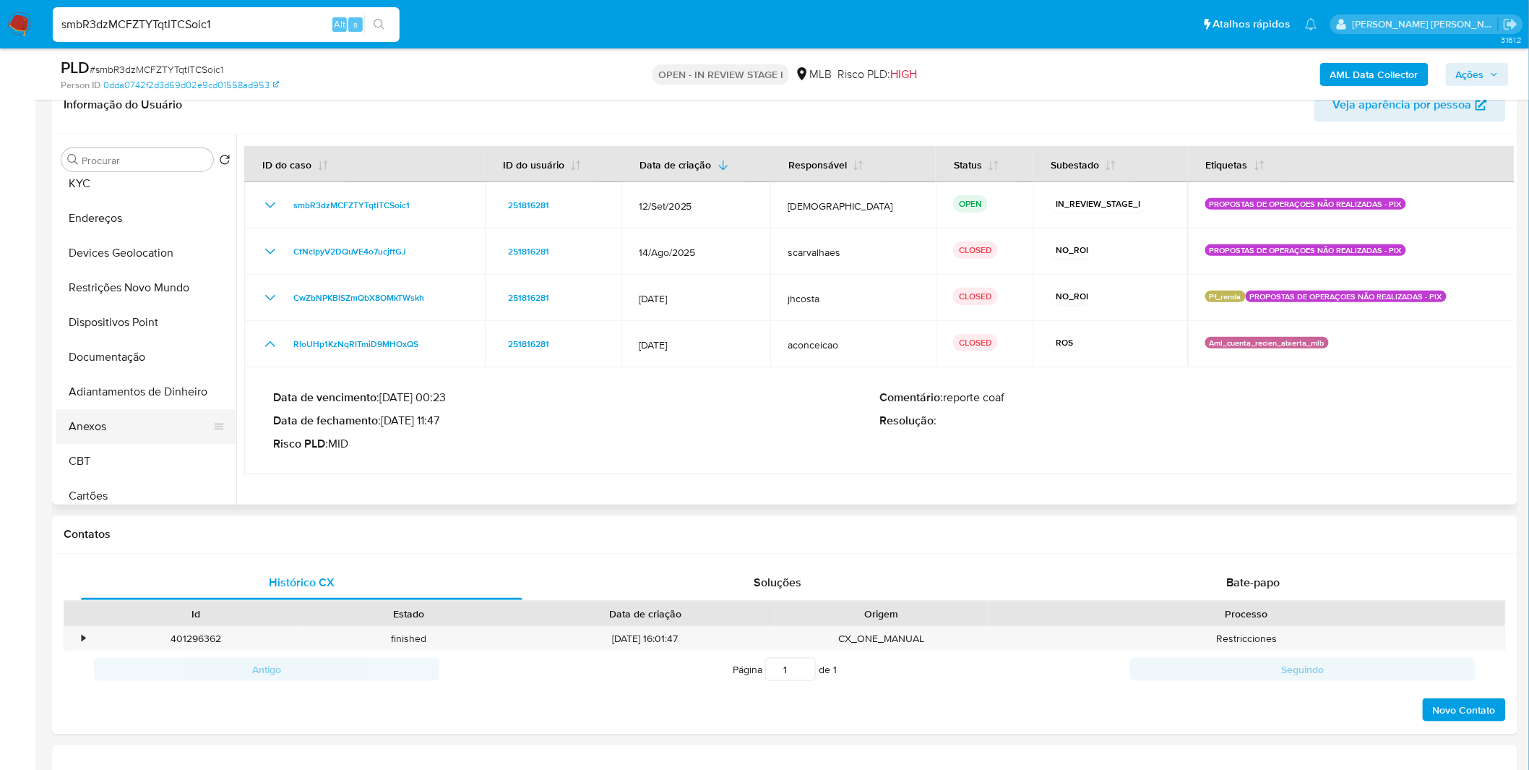
click at [145, 435] on button "Anexos" at bounding box center [140, 426] width 169 height 35
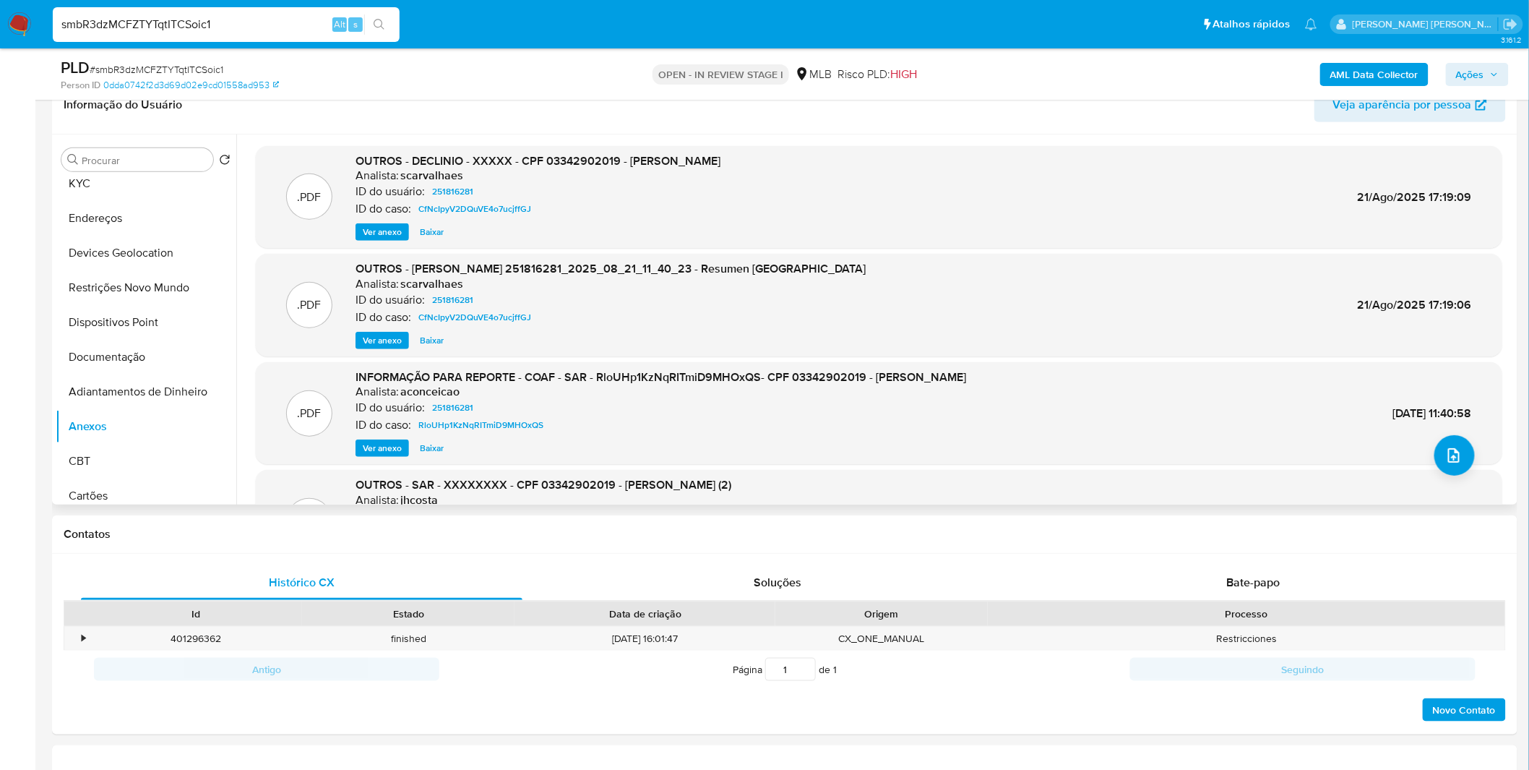
click at [381, 233] on span "Ver anexo" at bounding box center [382, 232] width 39 height 14
click at [381, 233] on div "Ver anexo Ver anexo Baixar" at bounding box center [538, 231] width 365 height 17
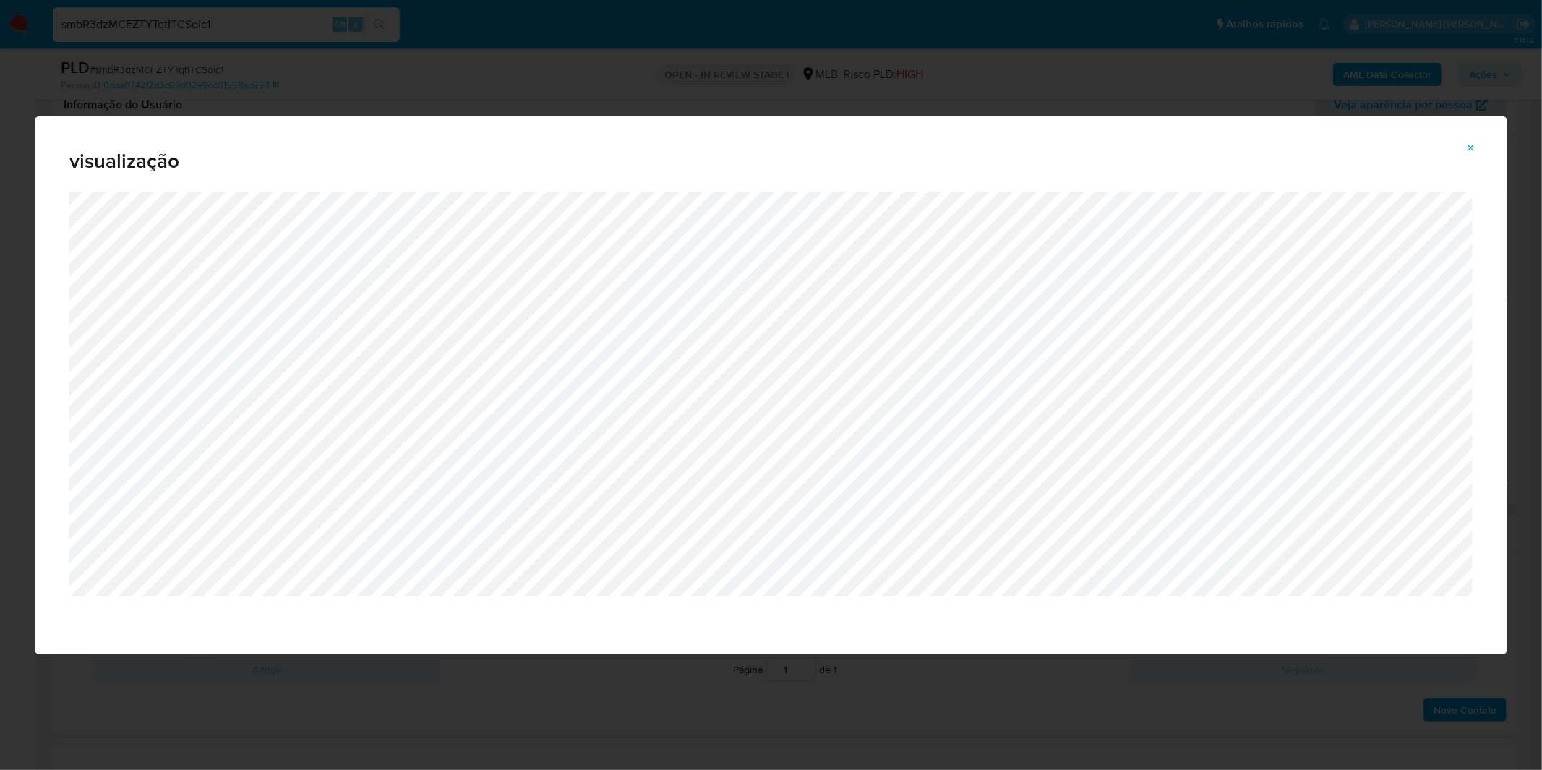
click at [1464, 145] on button "Attachment preview" at bounding box center [1471, 148] width 32 height 23
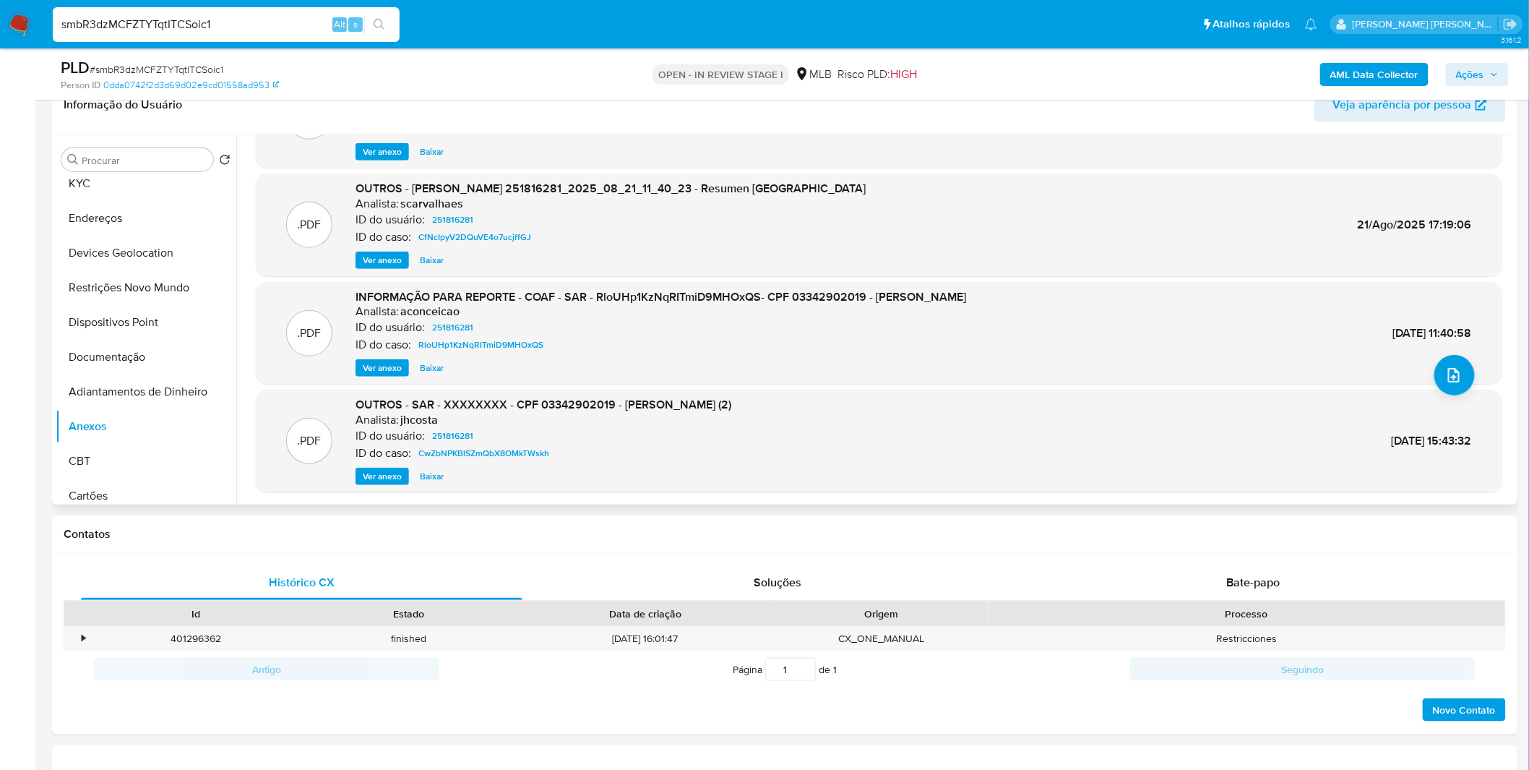
scroll to position [121, 0]
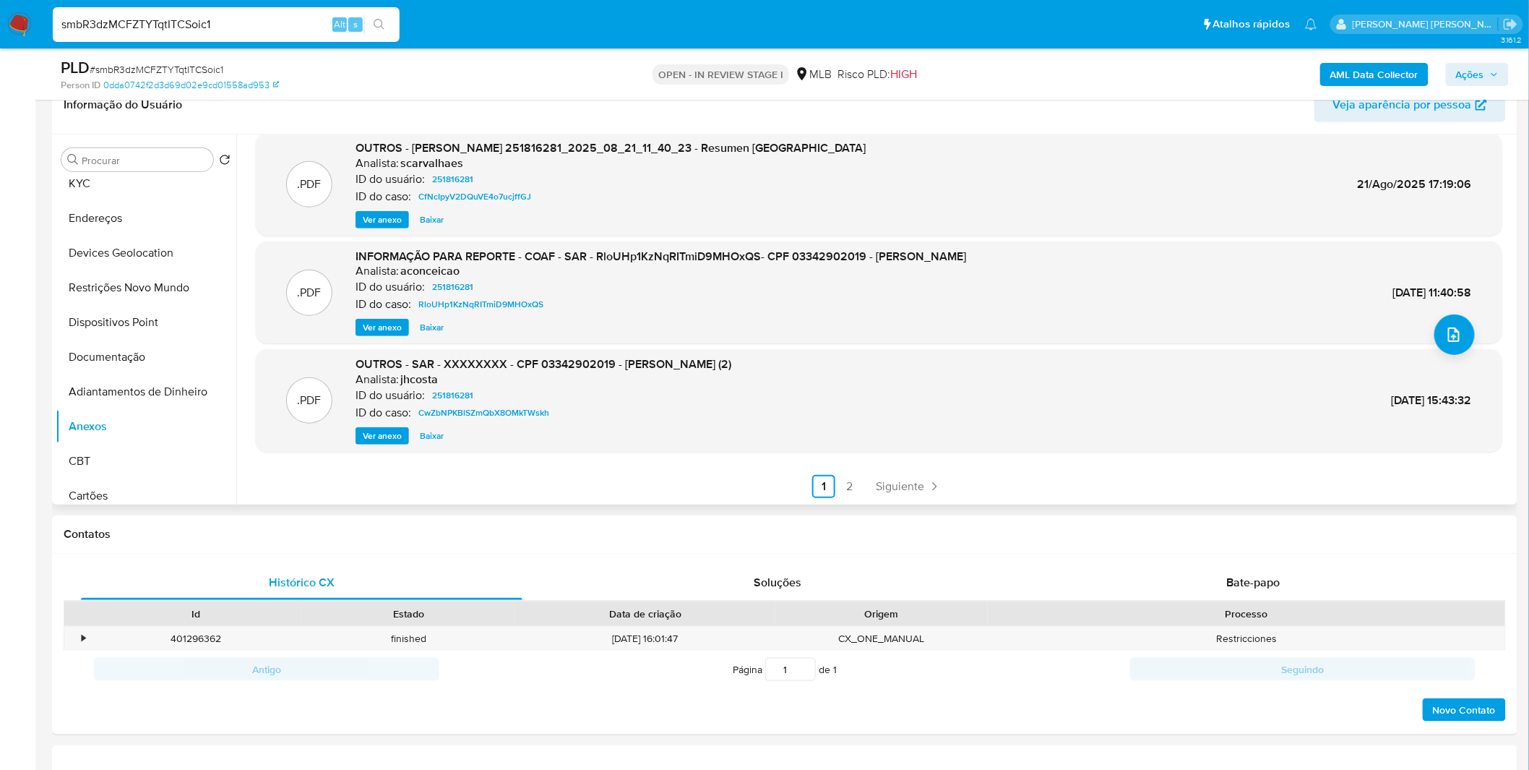
click at [386, 435] on span "Ver anexo" at bounding box center [382, 436] width 39 height 14
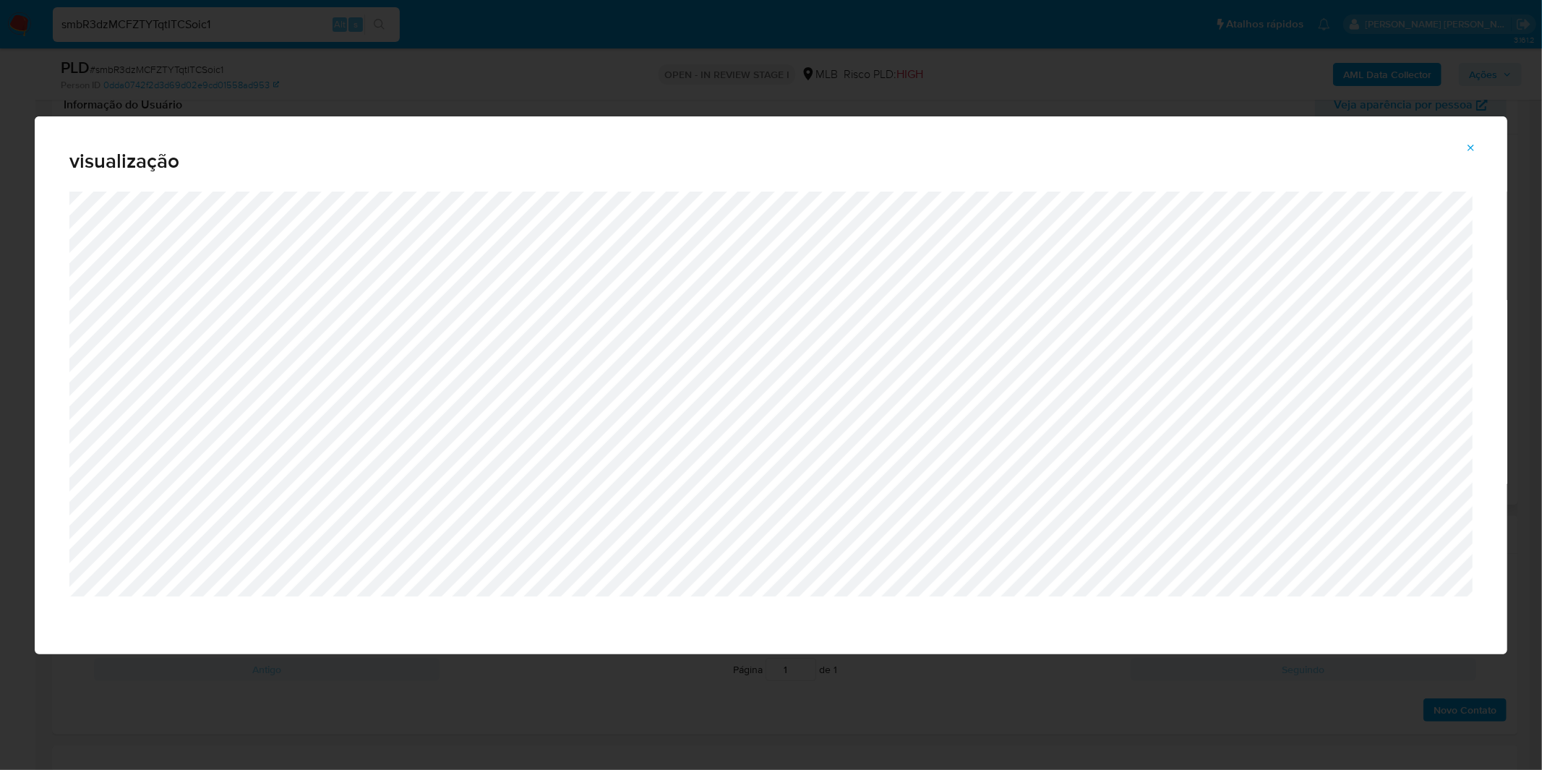
click at [1472, 145] on icon "Attachment preview" at bounding box center [1471, 148] width 12 height 12
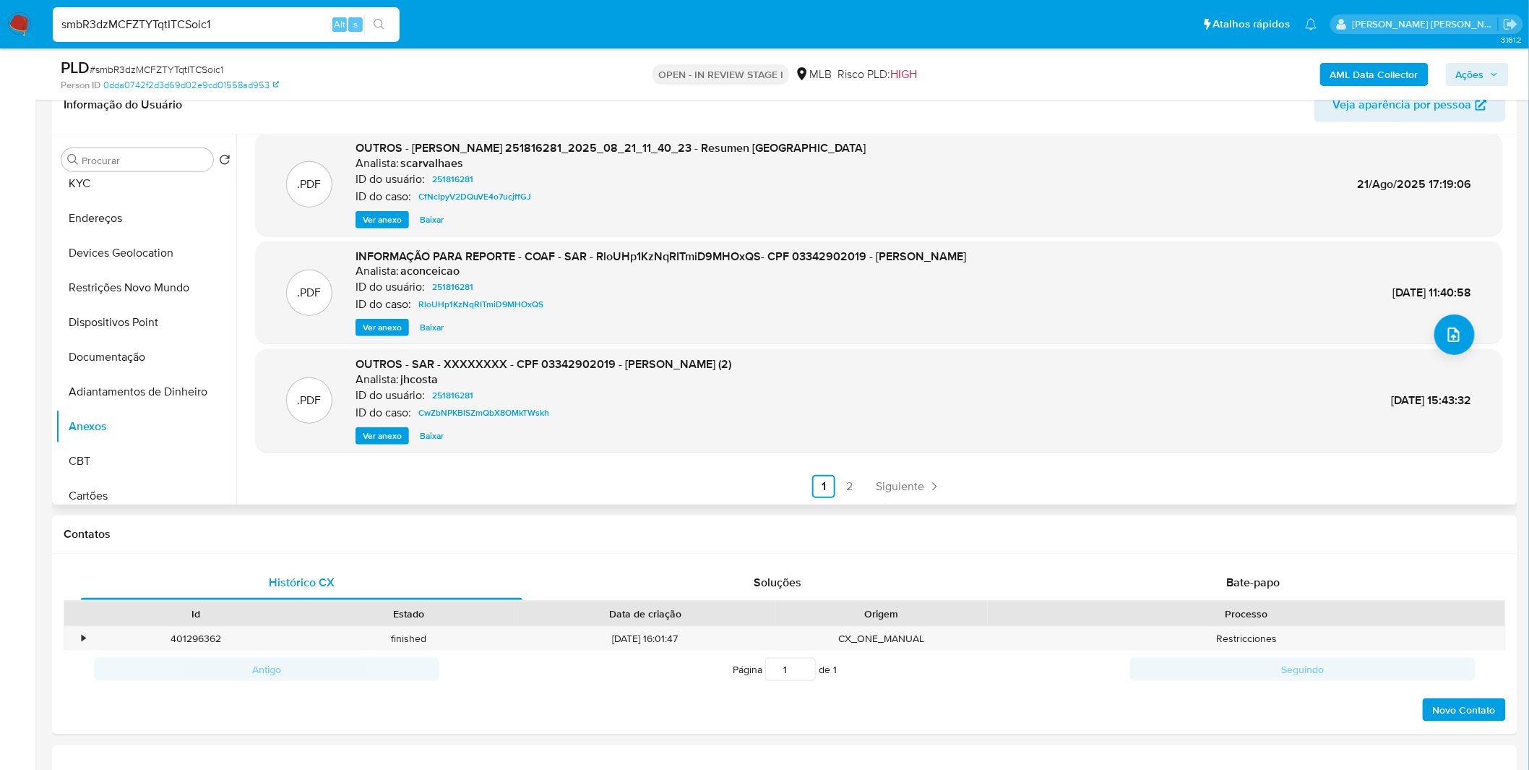
click at [864, 483] on ul "Anterior 1 2 Siguiente" at bounding box center [879, 486] width 1247 height 23
click at [857, 486] on link "2" at bounding box center [849, 486] width 23 height 23
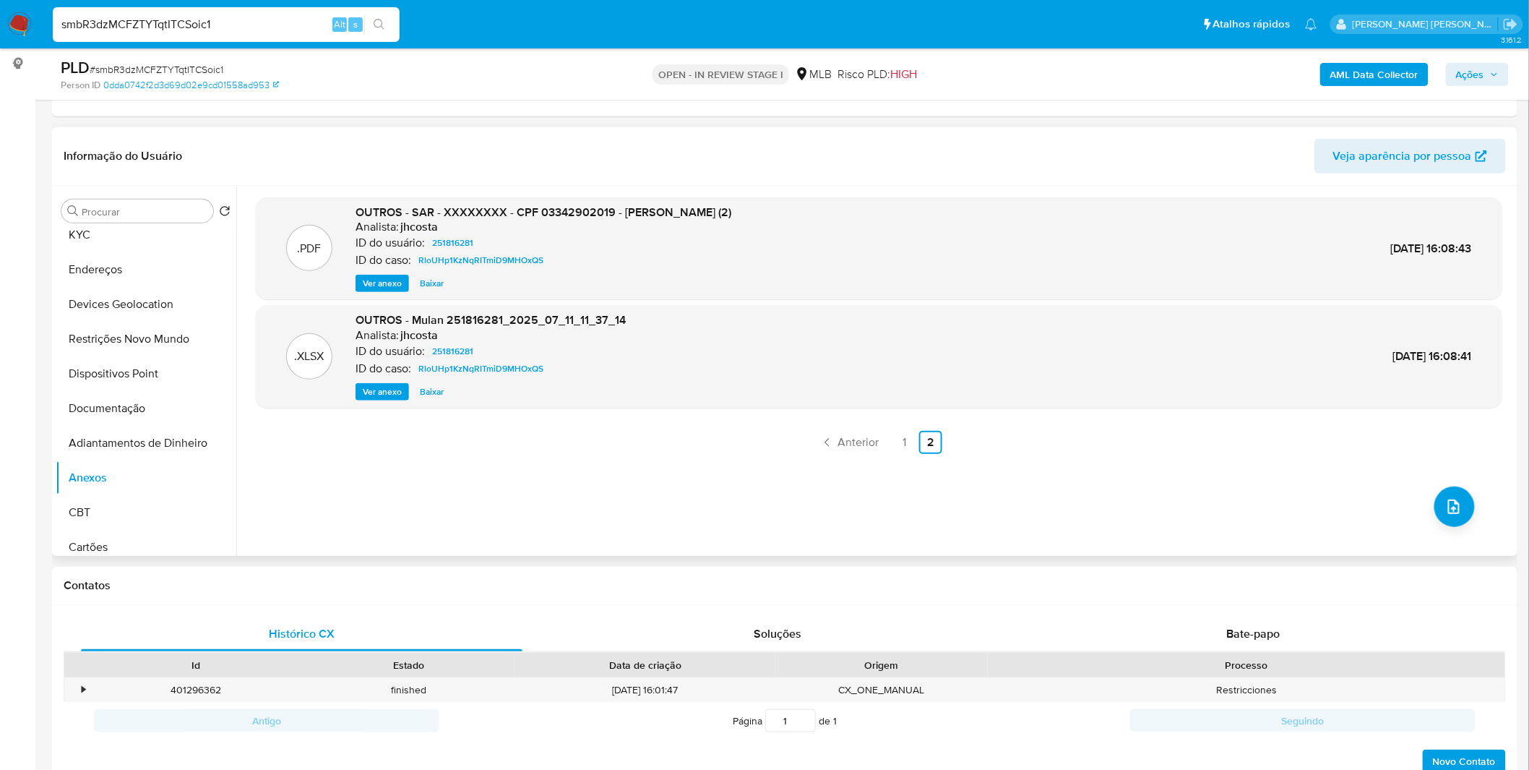
scroll to position [160, 0]
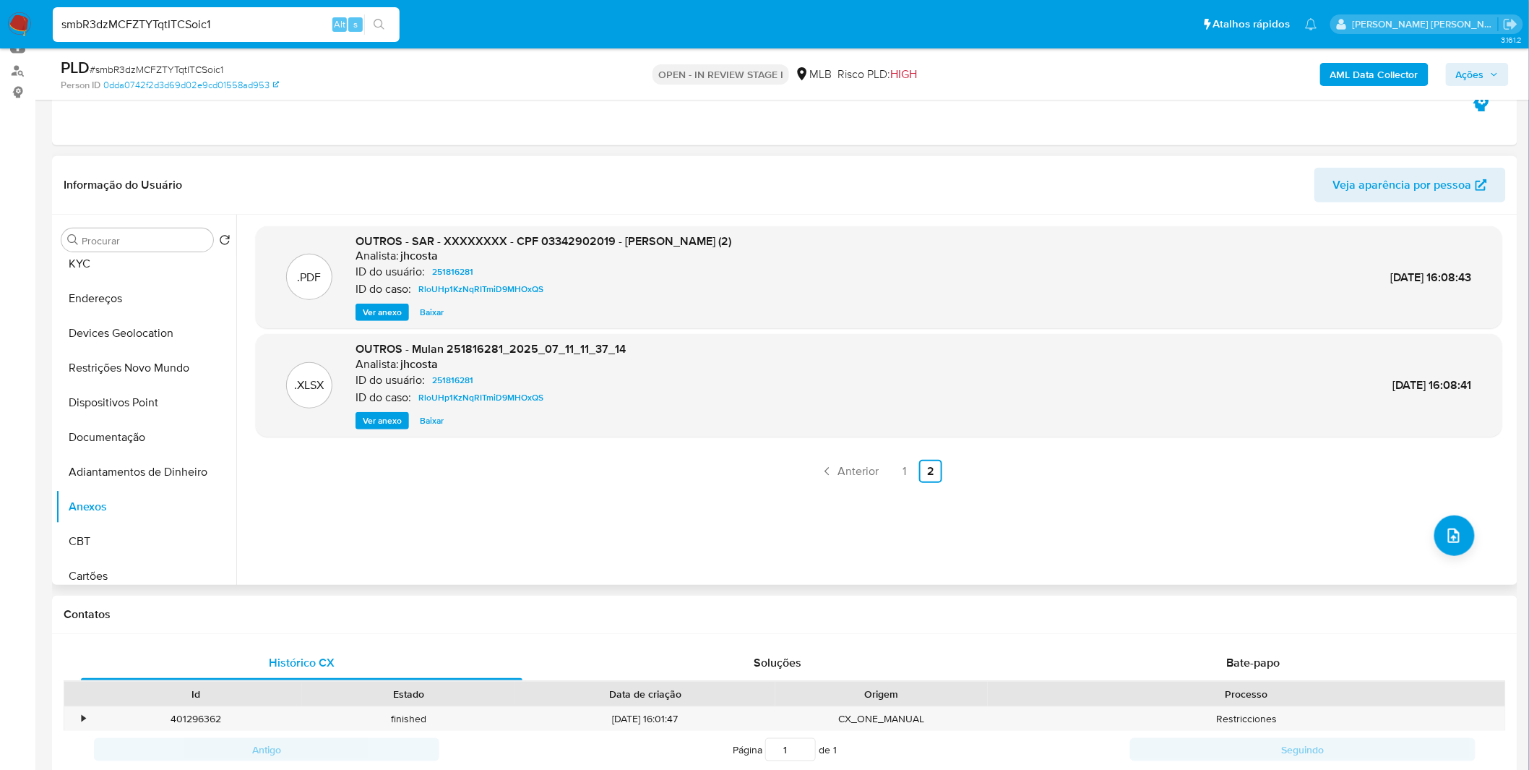
click at [392, 305] on span "Ver anexo" at bounding box center [382, 312] width 39 height 14
click at [392, 304] on div "Ver anexo Ver anexo Baixar" at bounding box center [544, 312] width 376 height 17
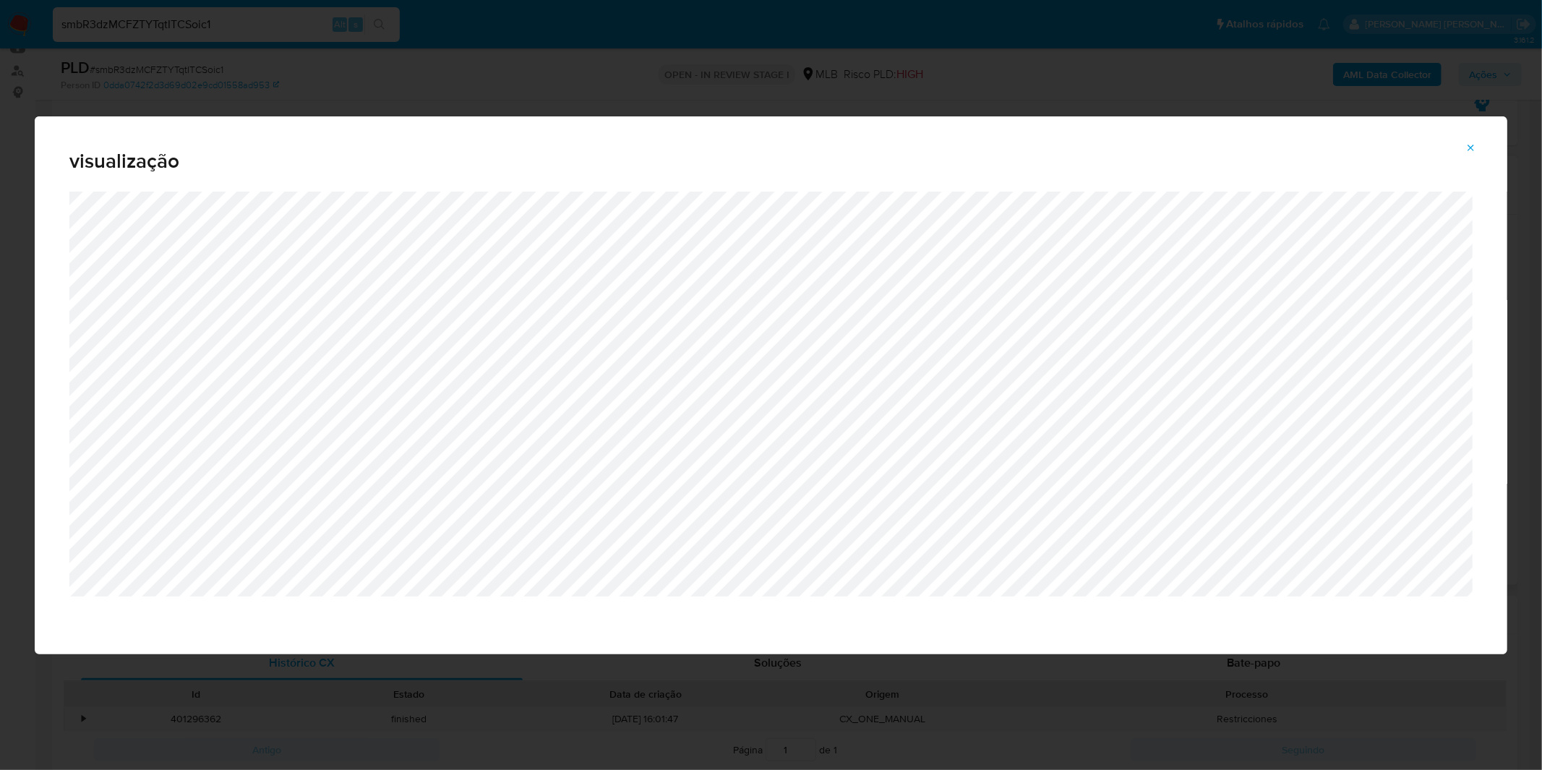
click at [1477, 142] on icon "Attachment preview" at bounding box center [1471, 148] width 12 height 12
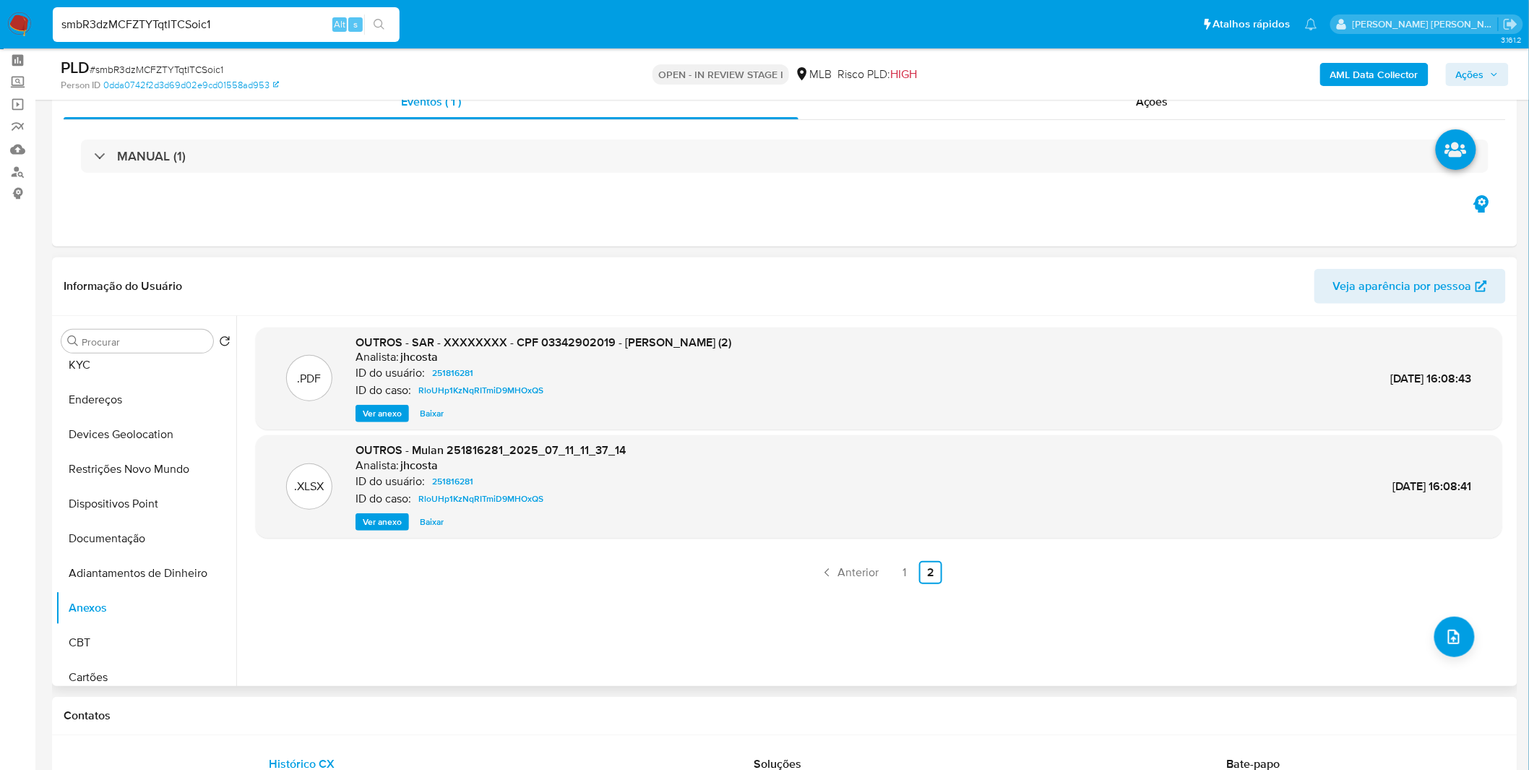
scroll to position [0, 0]
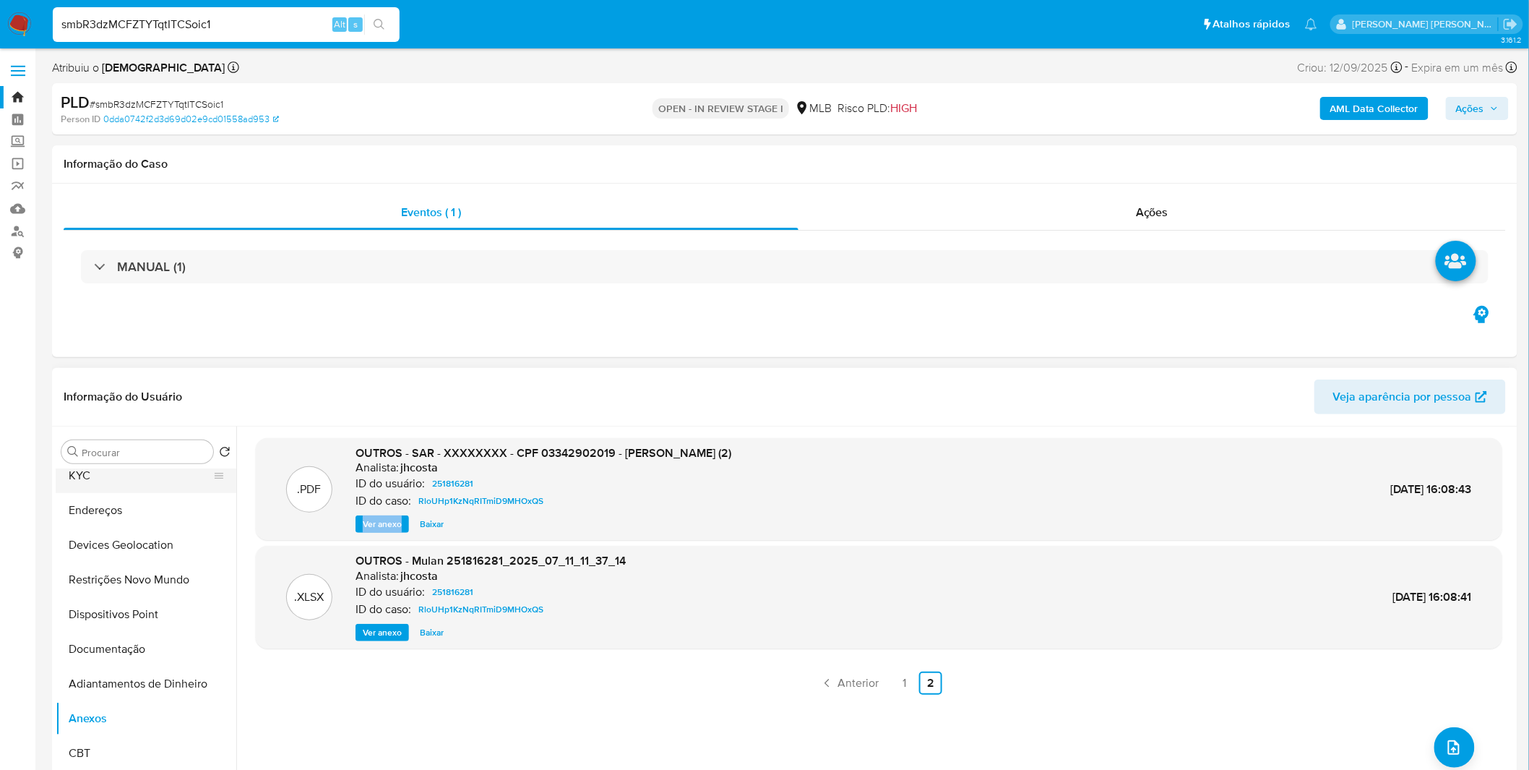
click at [134, 490] on button "KYC" at bounding box center [140, 475] width 169 height 35
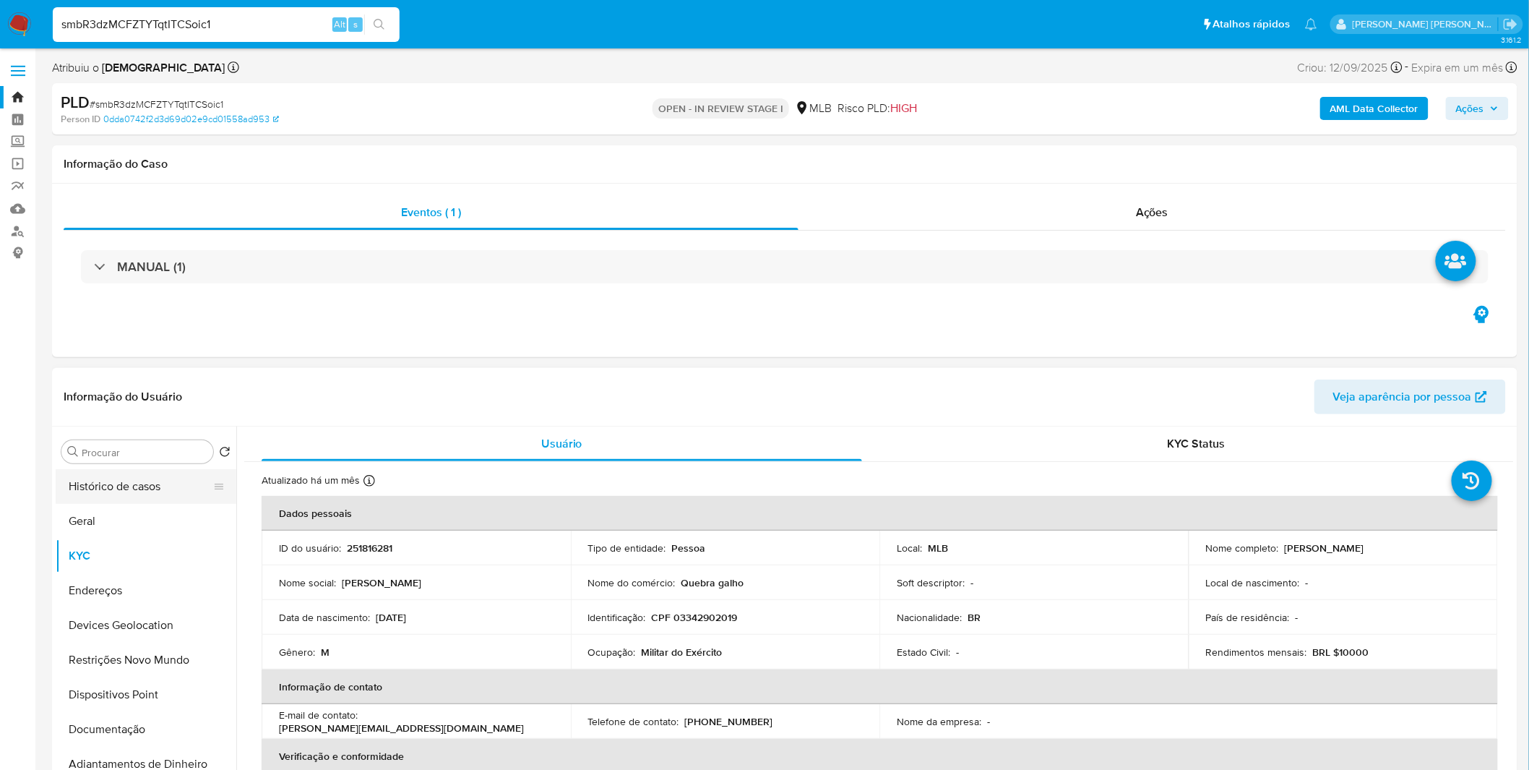
click at [127, 488] on button "Histórico de casos" at bounding box center [140, 486] width 169 height 35
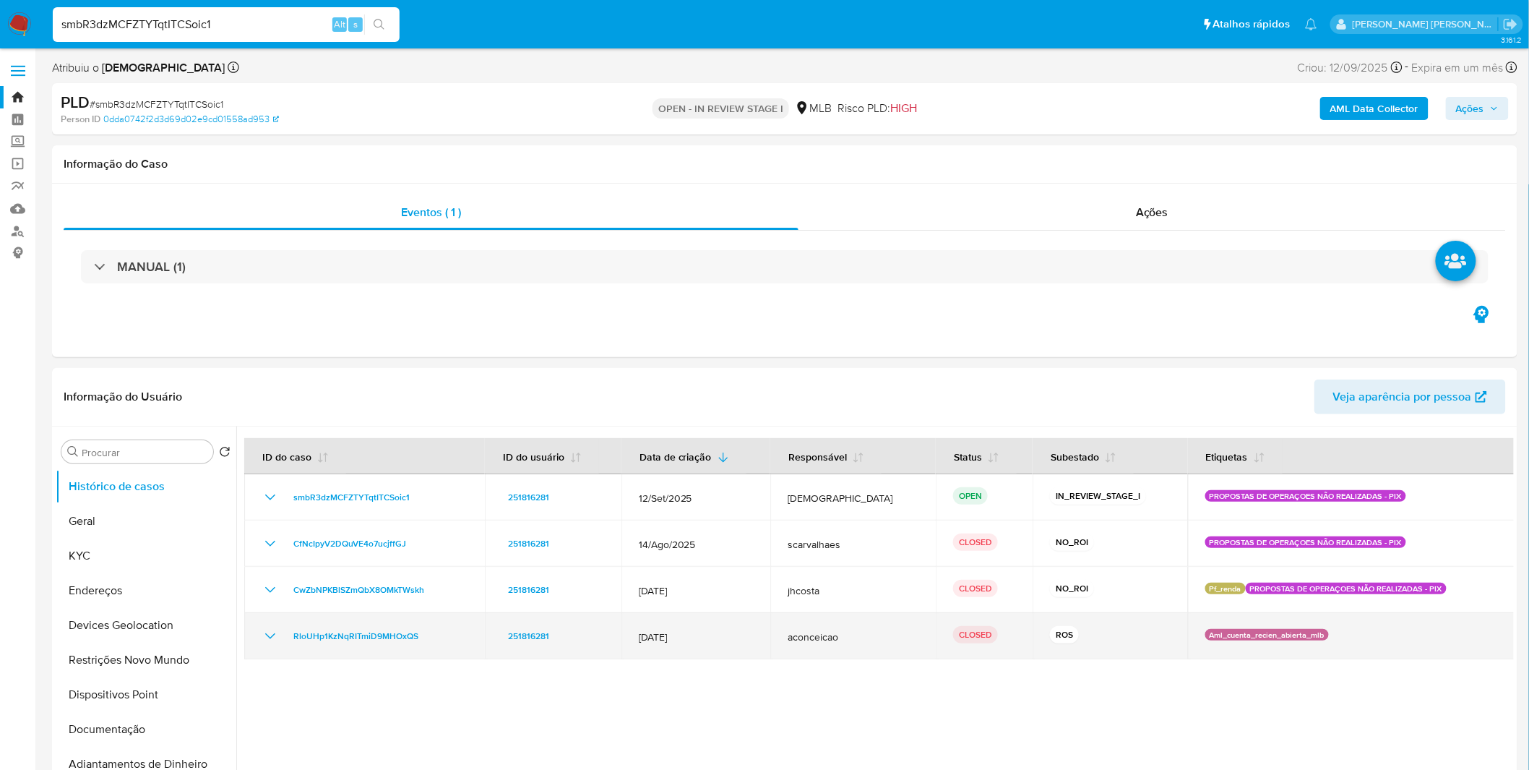
click at [275, 637] on icon "Mostrar/Ocultar" at bounding box center [270, 635] width 17 height 17
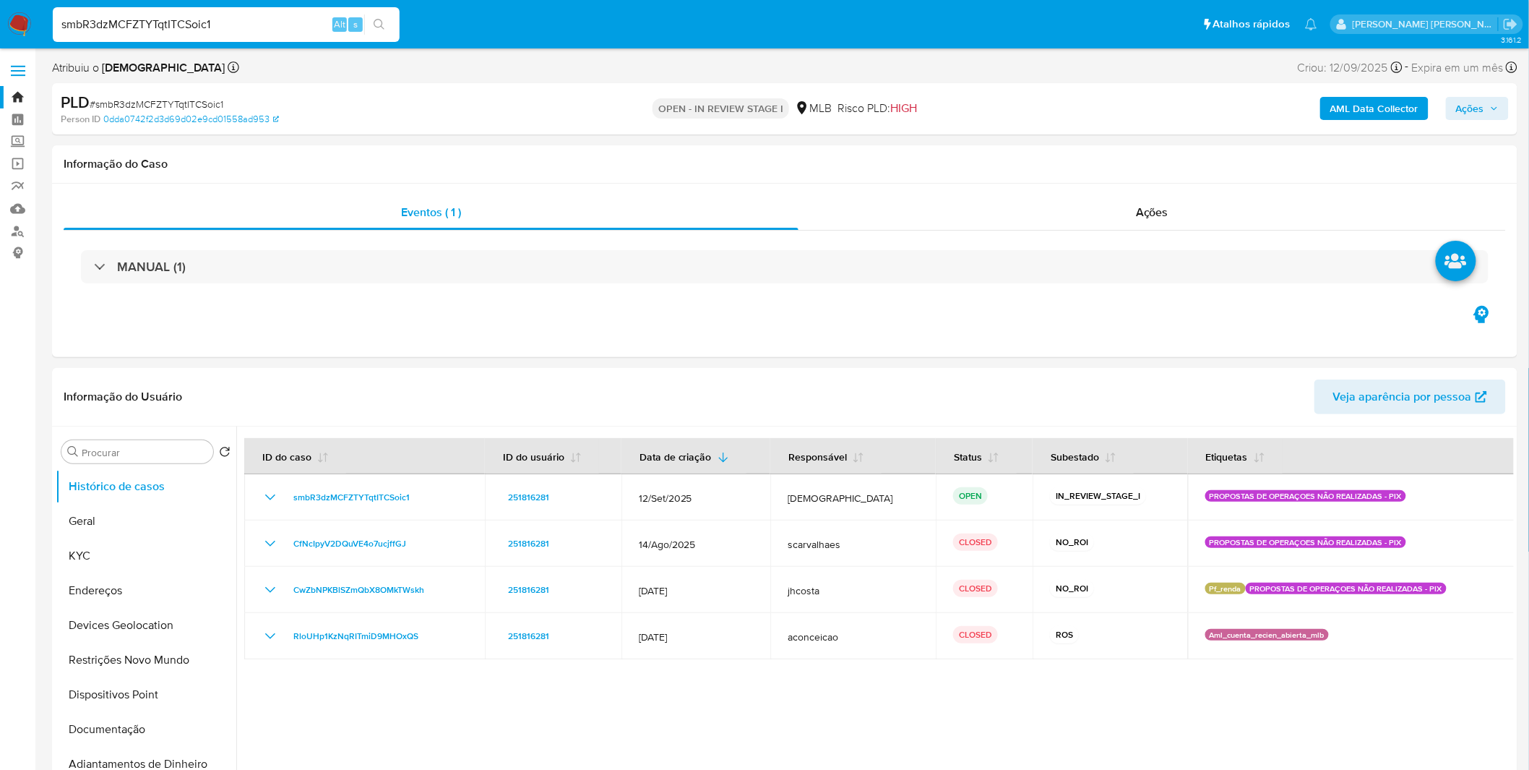
click at [286, 29] on input "smbR3dzMCFZTYTqtITCSoic1" at bounding box center [226, 24] width 347 height 19
paste input "Tm4bWzzqH54I9djKJuQ0MULY"
type input "Tm4bWzzqH54I9djKJuQ0MULY"
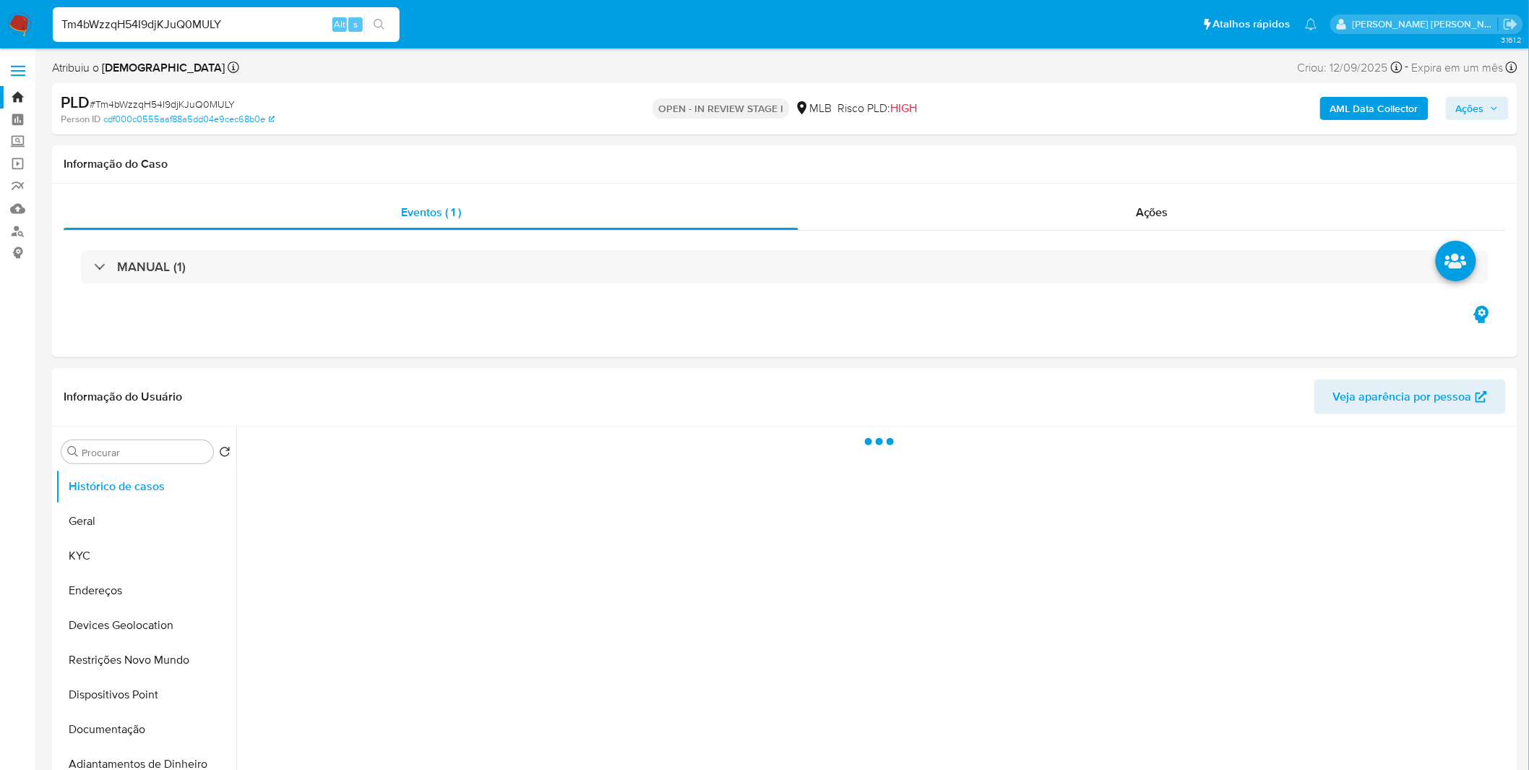
select select "10"
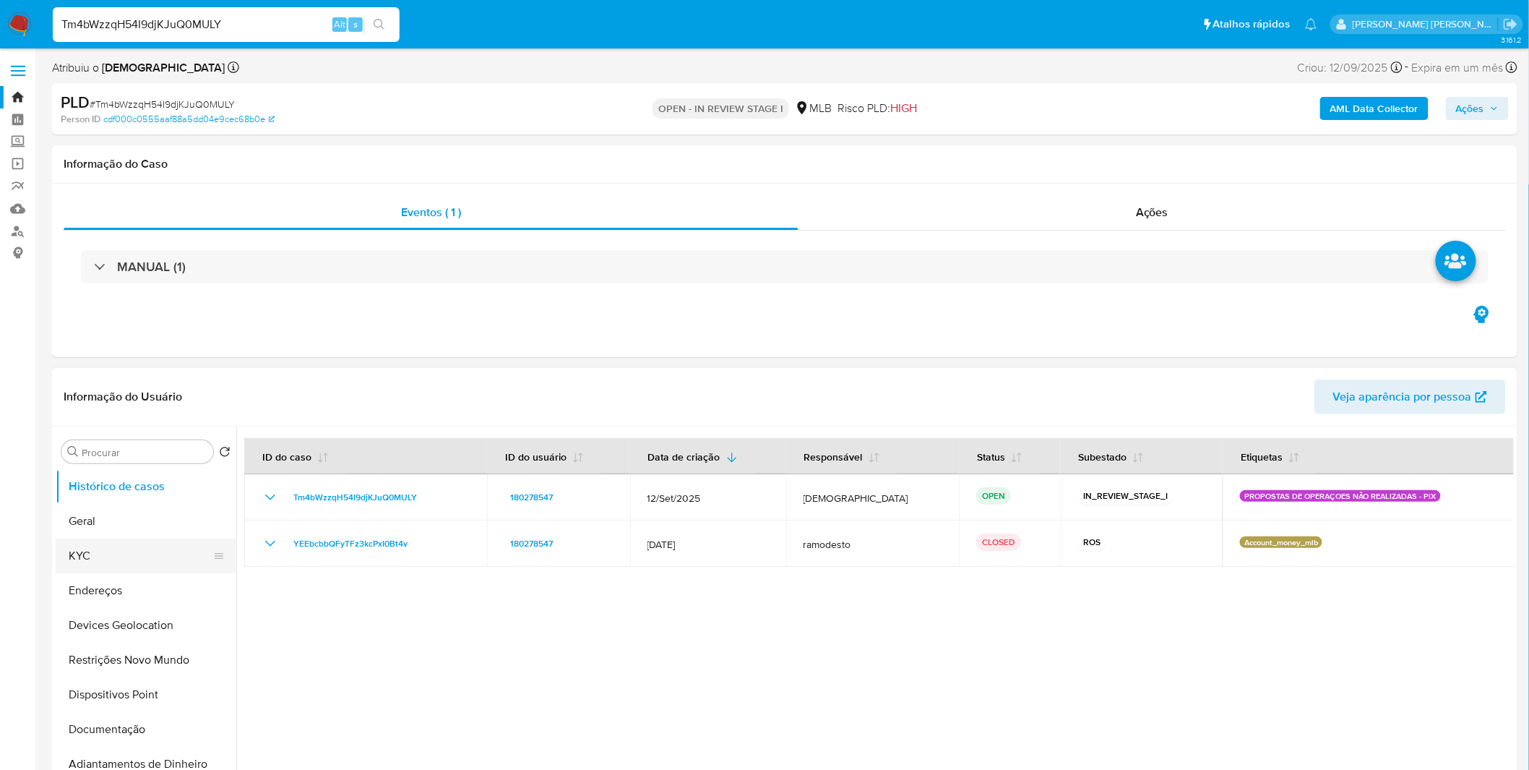
click at [168, 554] on button "KYC" at bounding box center [140, 555] width 169 height 35
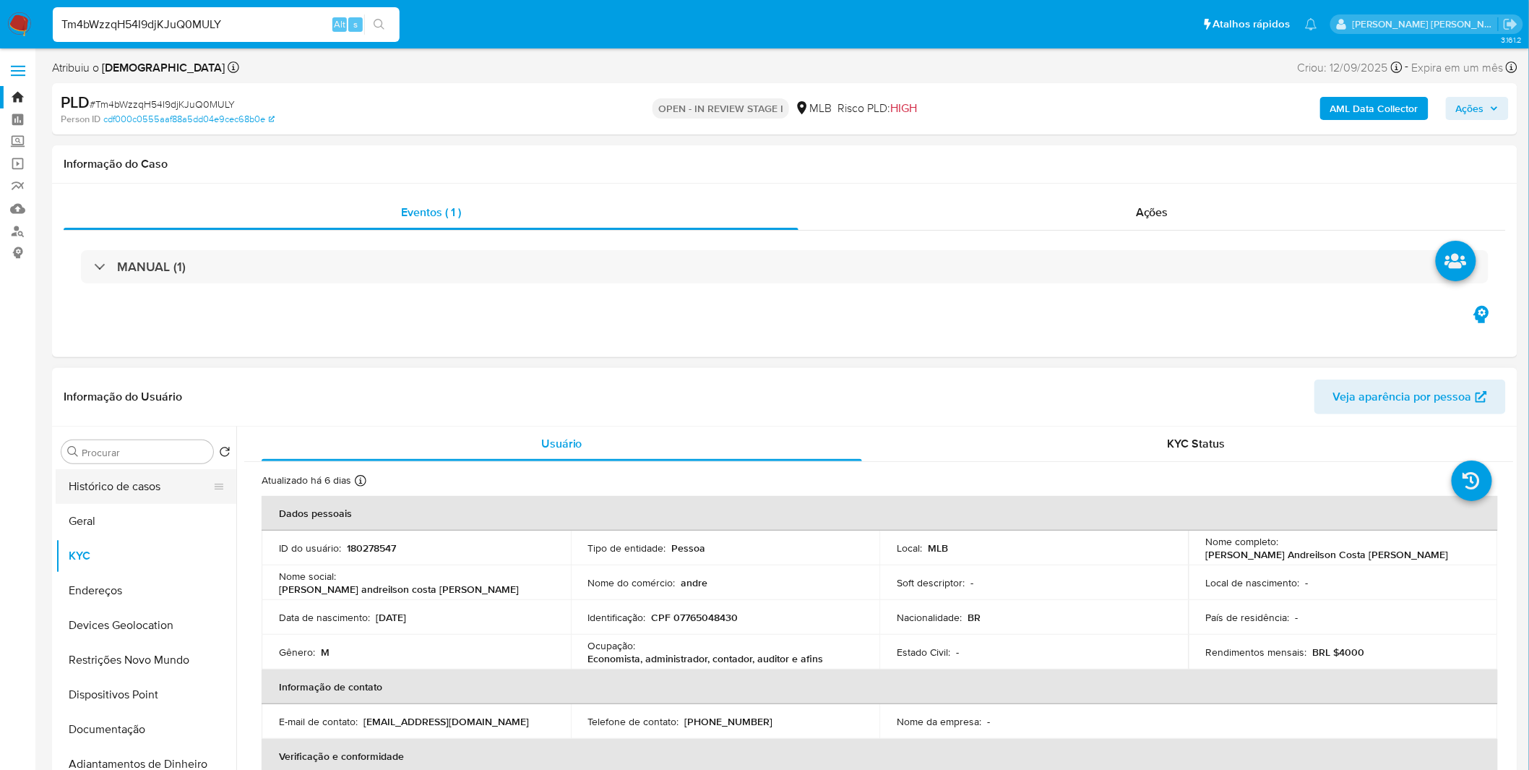
click at [145, 497] on button "Histórico de casos" at bounding box center [140, 486] width 169 height 35
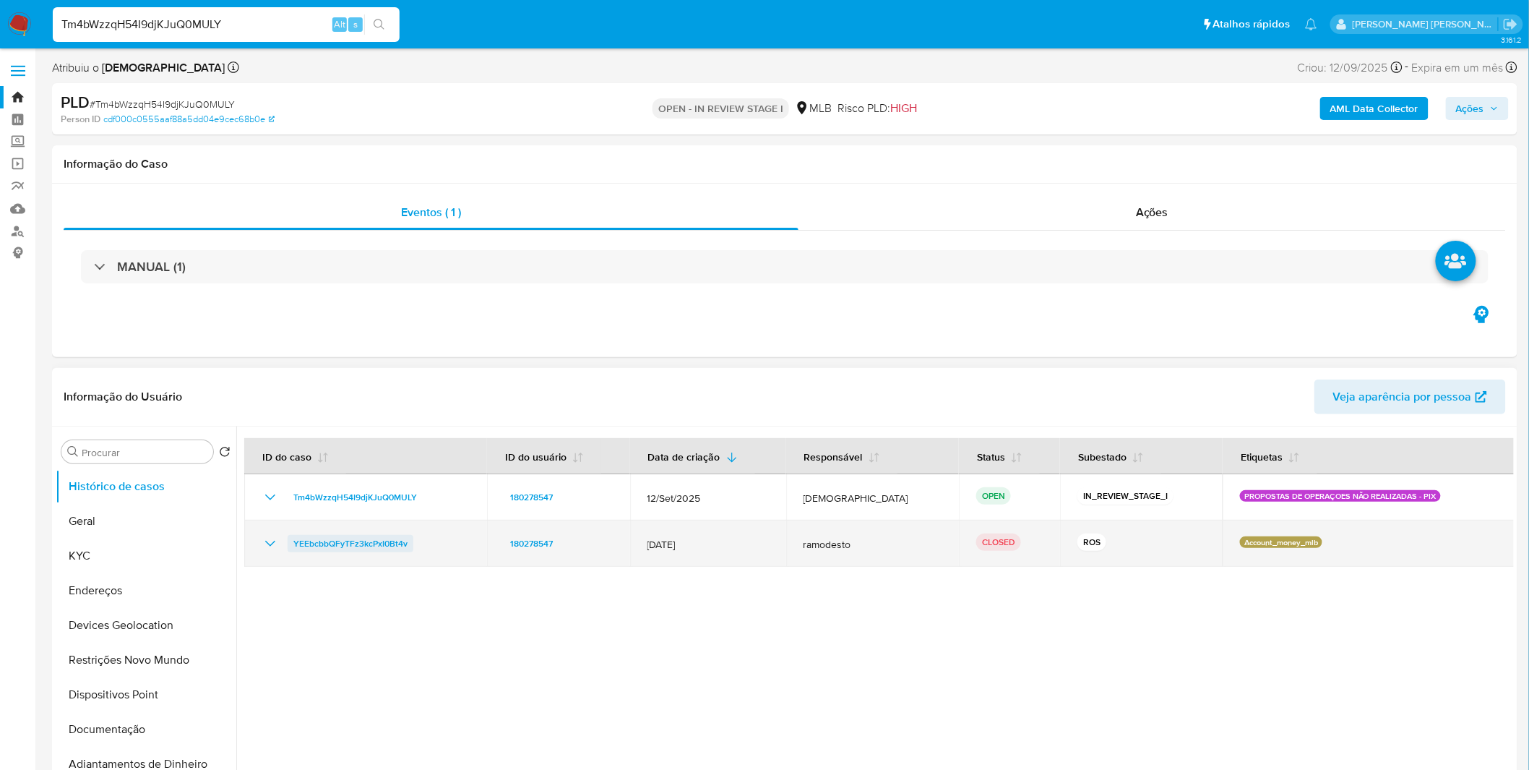
drag, startPoint x: 417, startPoint y: 541, endPoint x: 294, endPoint y: 546, distance: 123.0
click at [294, 546] on div "YEEbcbbQFyTFz3kcPxI0Bt4v" at bounding box center [366, 543] width 208 height 17
click at [269, 547] on icon "Mostrar/Ocultar" at bounding box center [270, 543] width 17 height 17
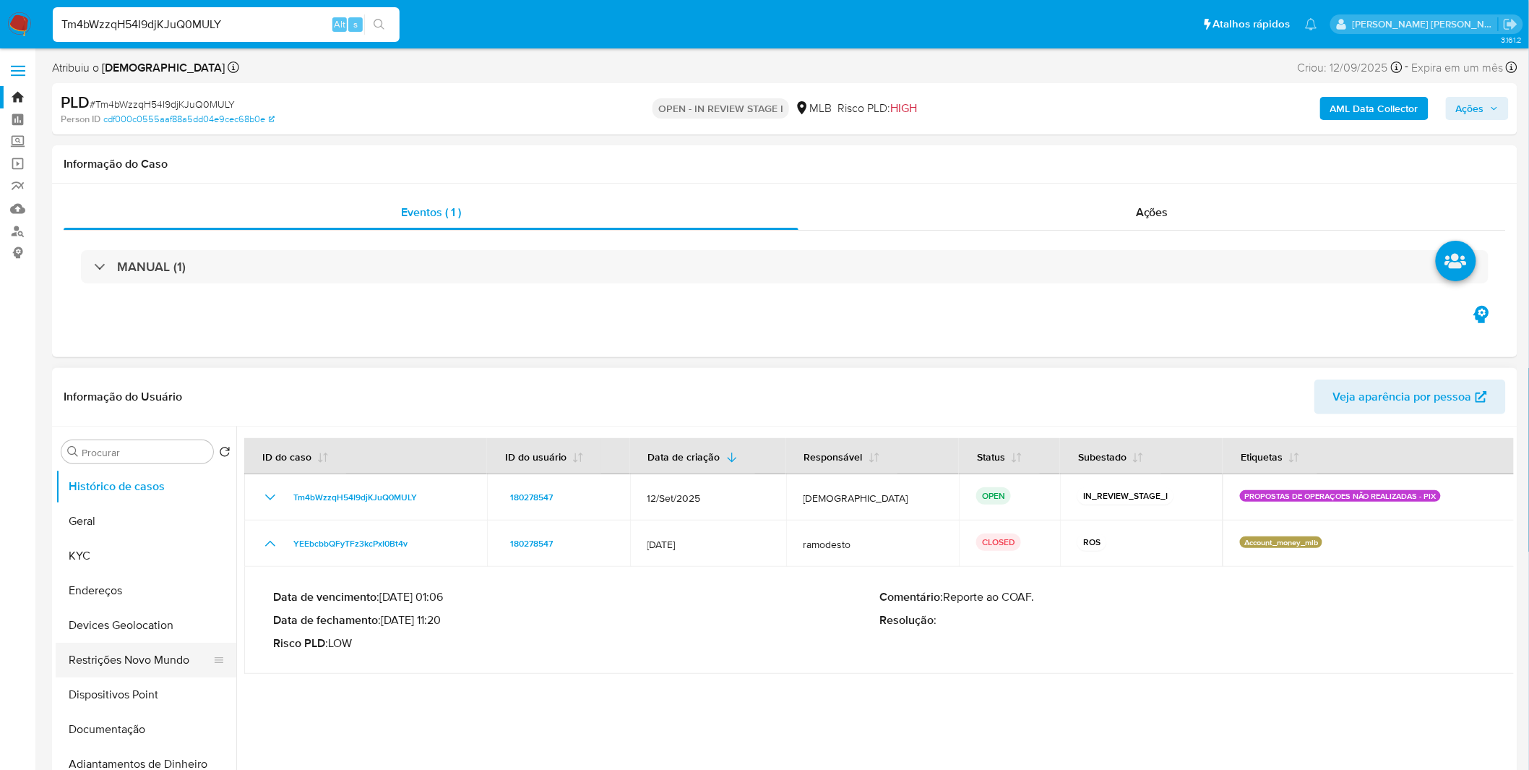
scroll to position [160, 0]
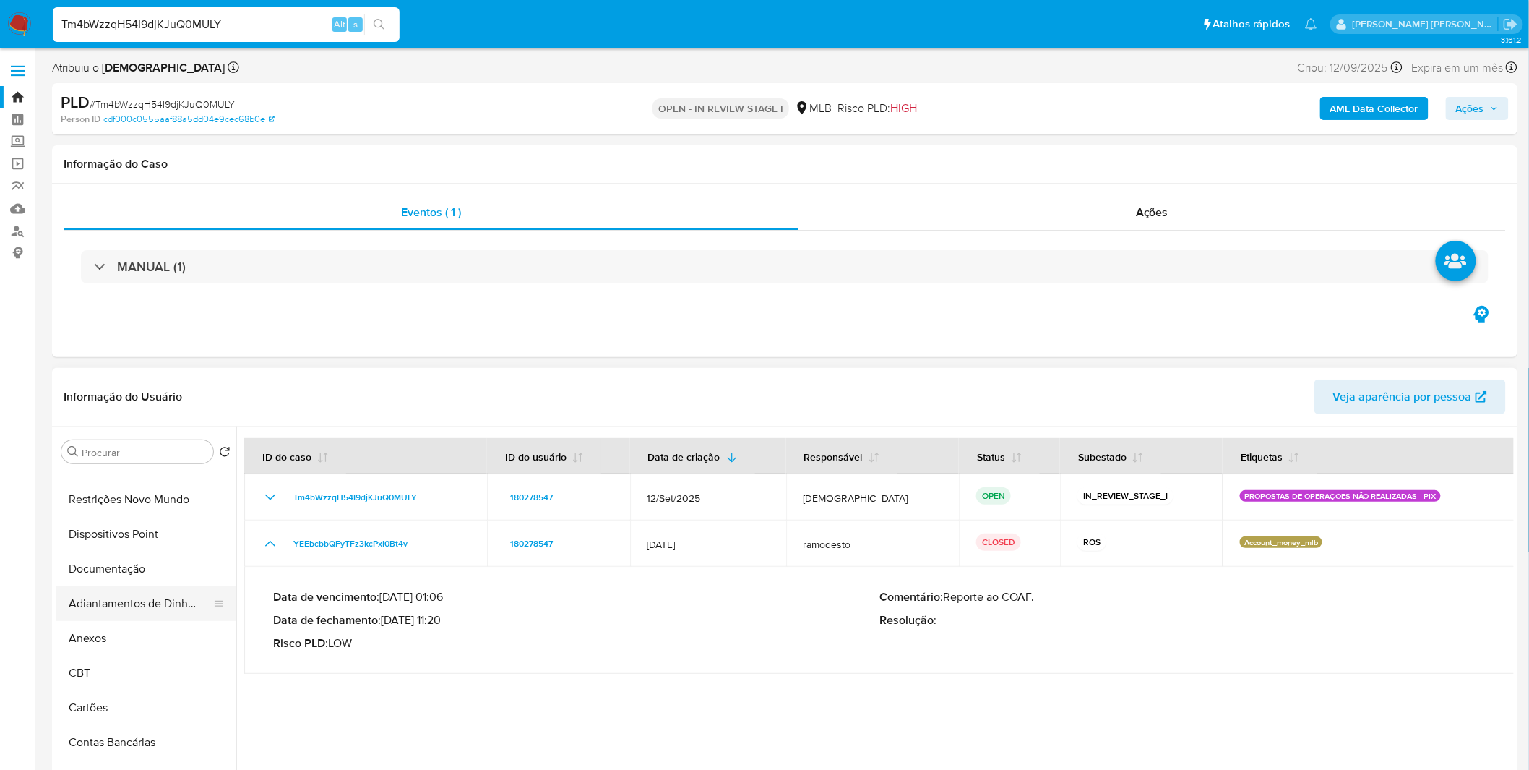
click at [126, 614] on button "Adiantamentos de Dinheiro" at bounding box center [140, 603] width 169 height 35
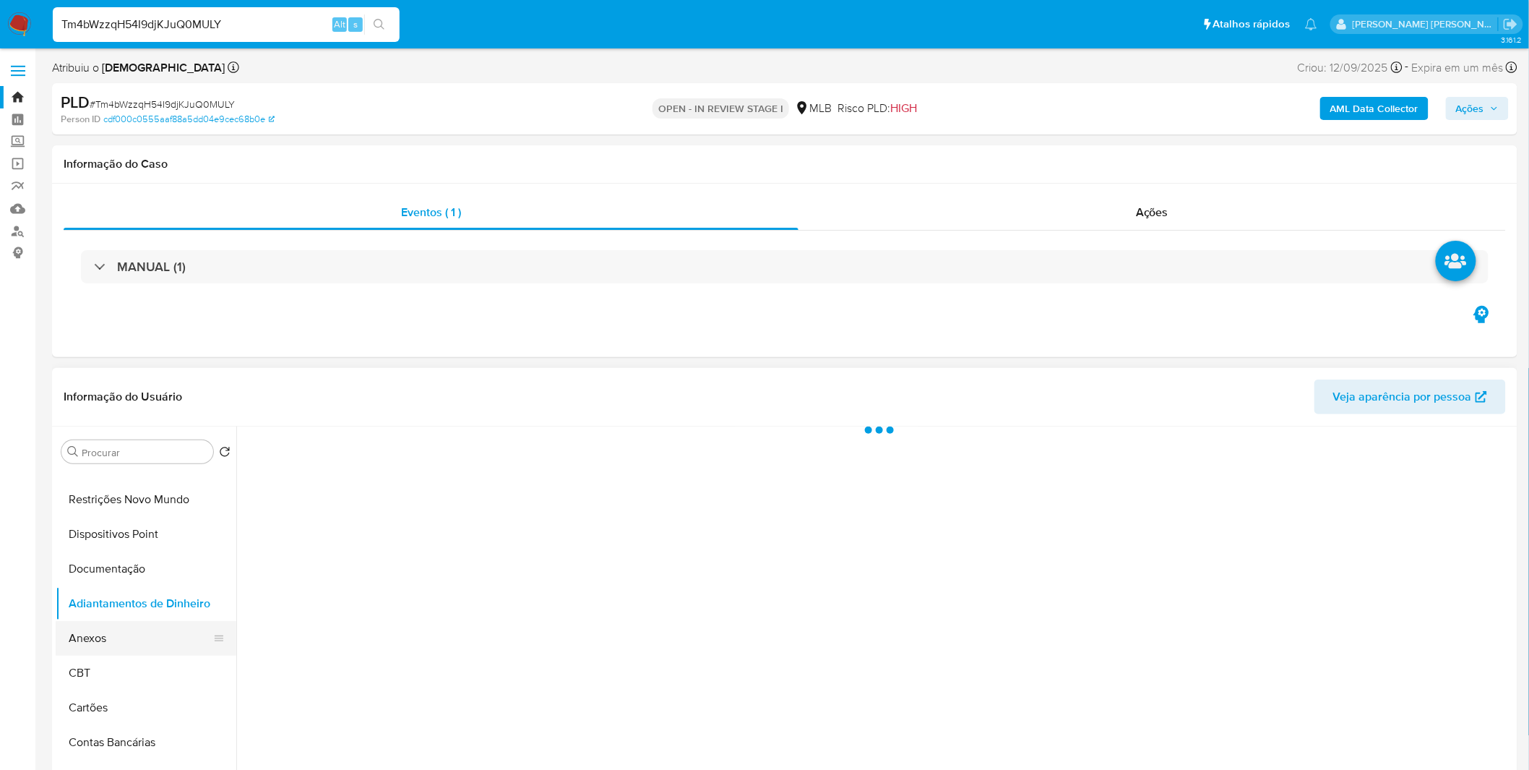
click at [125, 623] on button "Anexos" at bounding box center [140, 638] width 169 height 35
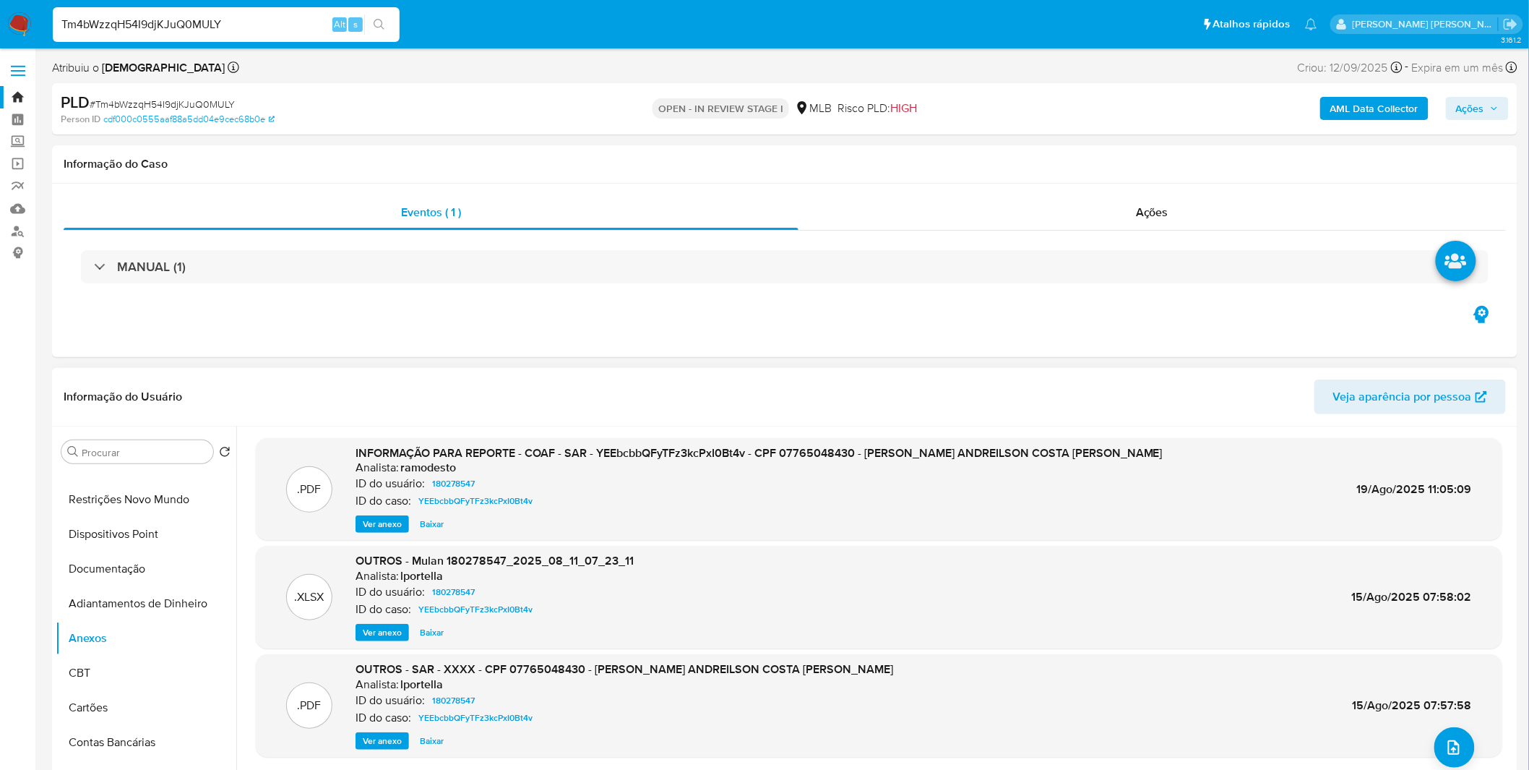
click at [373, 521] on span "Ver anexo" at bounding box center [382, 524] width 39 height 14
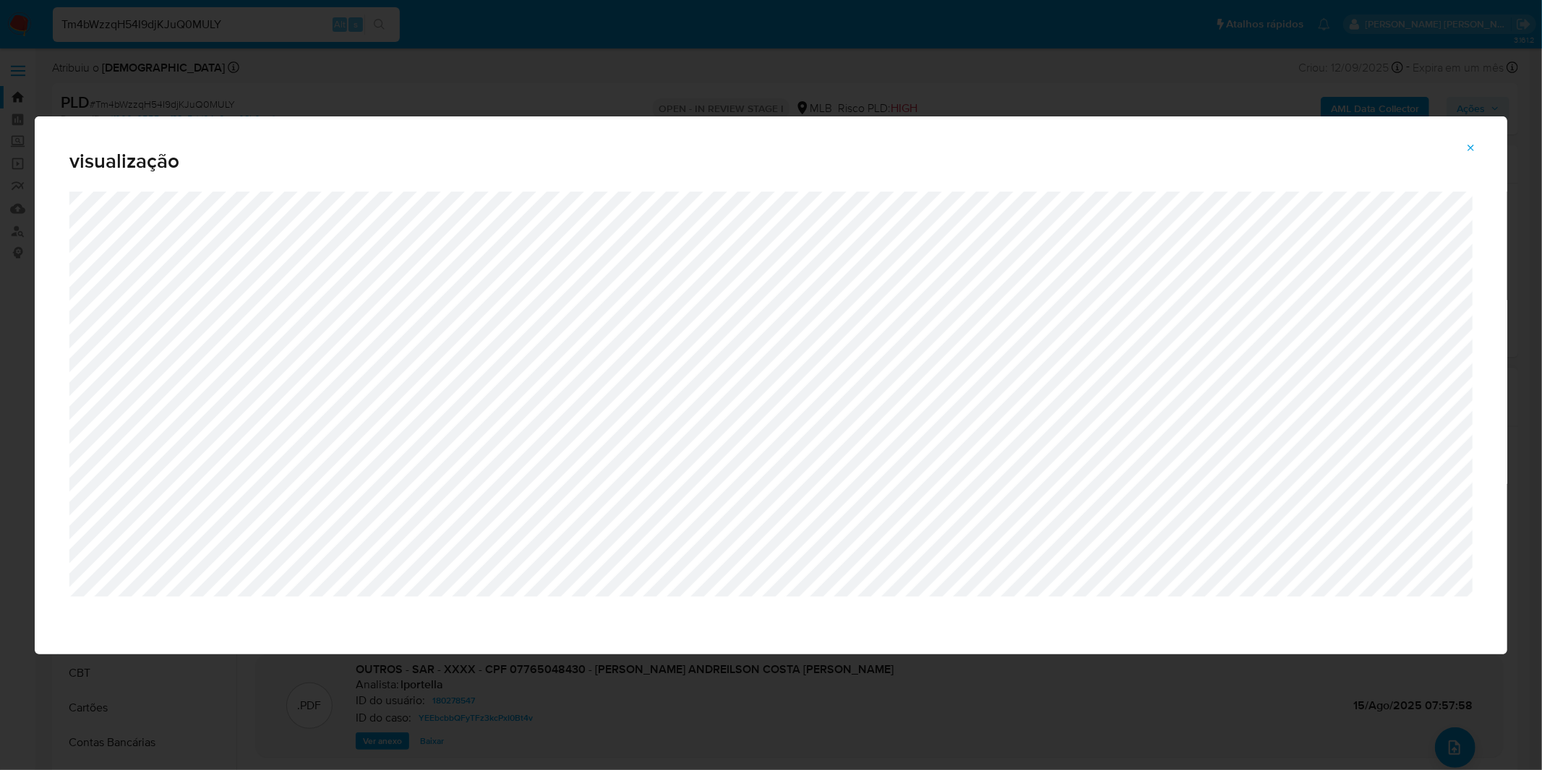
click at [1477, 152] on icon "Attachment preview" at bounding box center [1471, 148] width 12 height 12
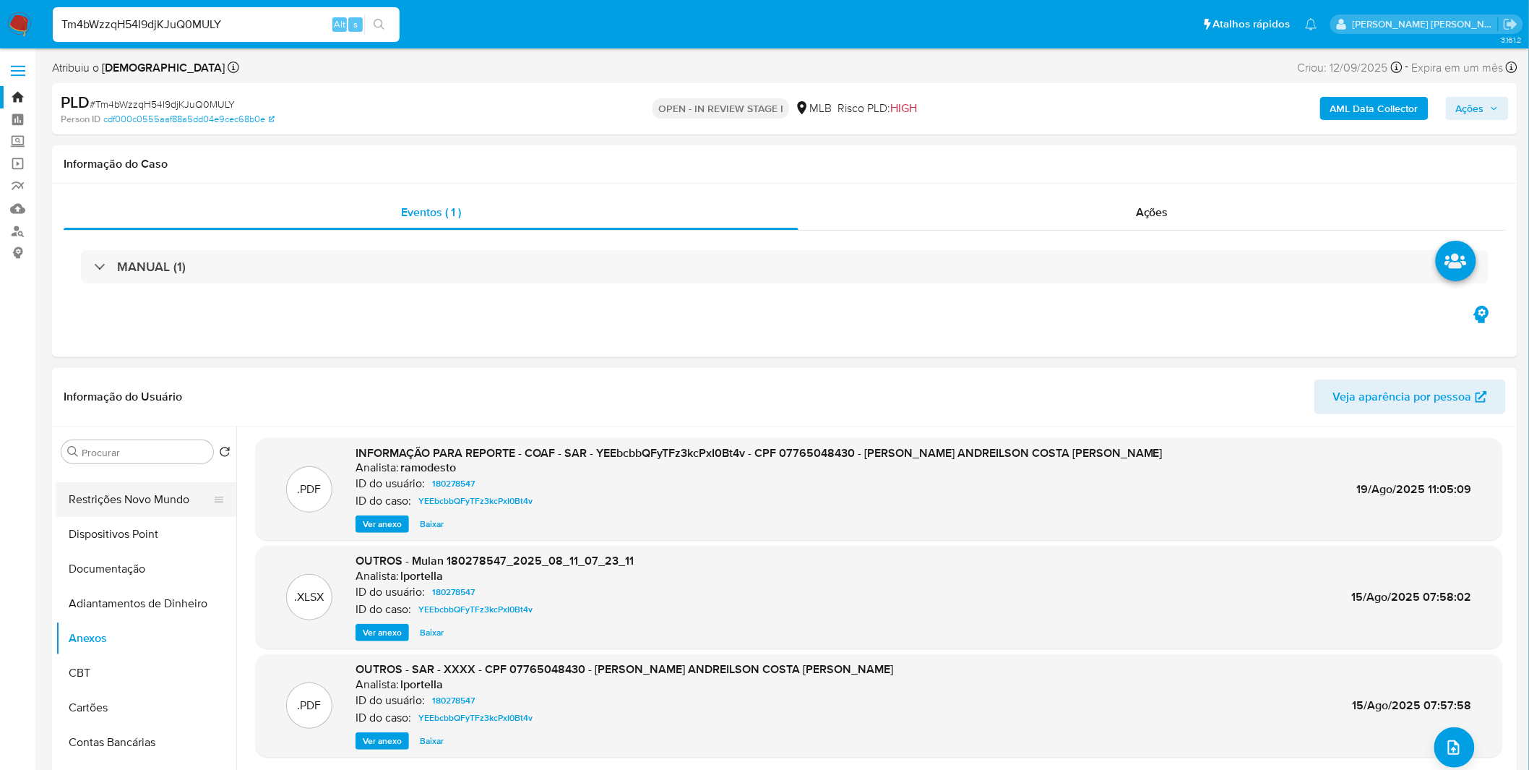
scroll to position [0, 0]
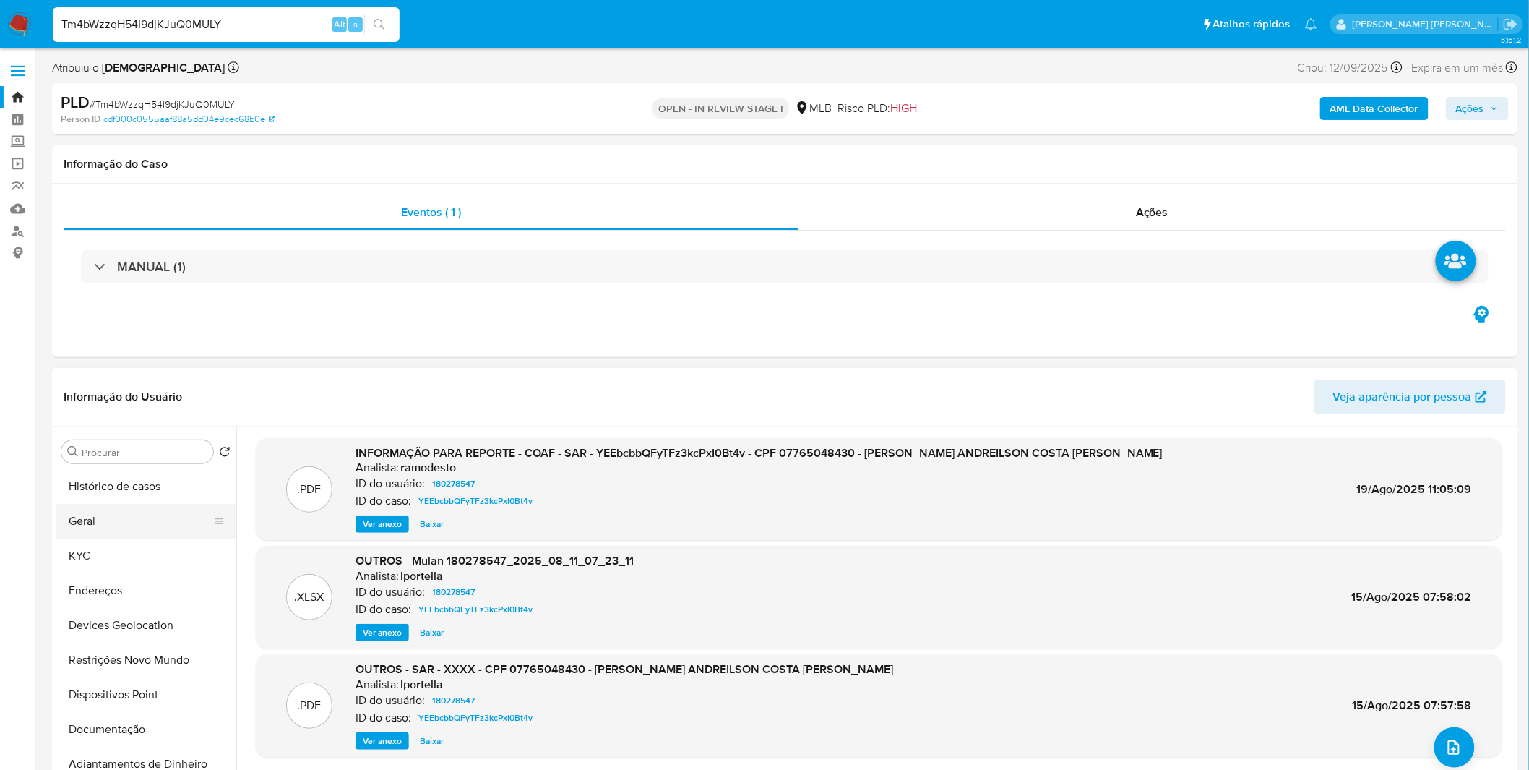
click at [103, 531] on button "Geral" at bounding box center [140, 521] width 169 height 35
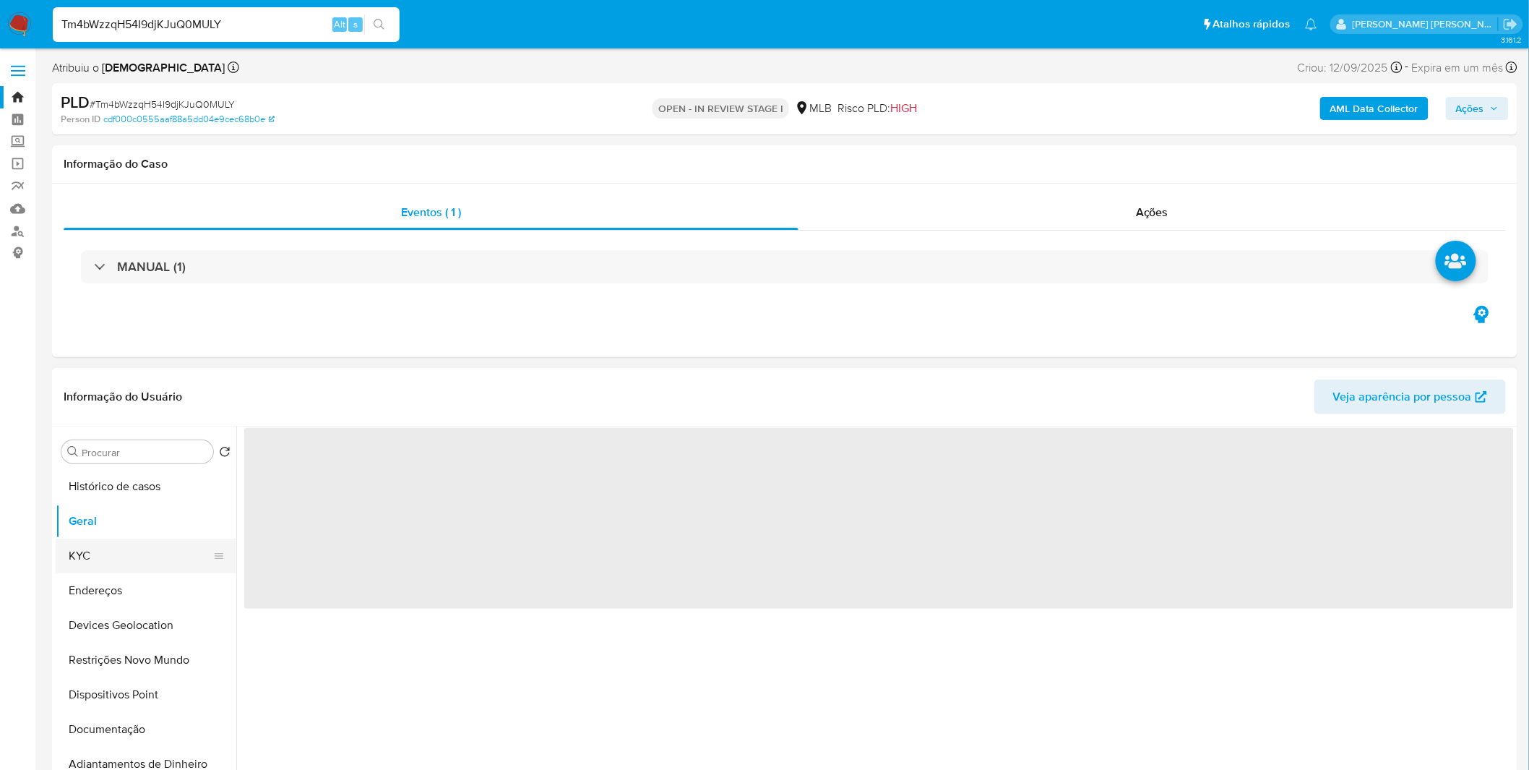
drag, startPoint x: 103, startPoint y: 549, endPoint x: 121, endPoint y: 547, distance: 17.5
click at [103, 550] on button "KYC" at bounding box center [140, 555] width 169 height 35
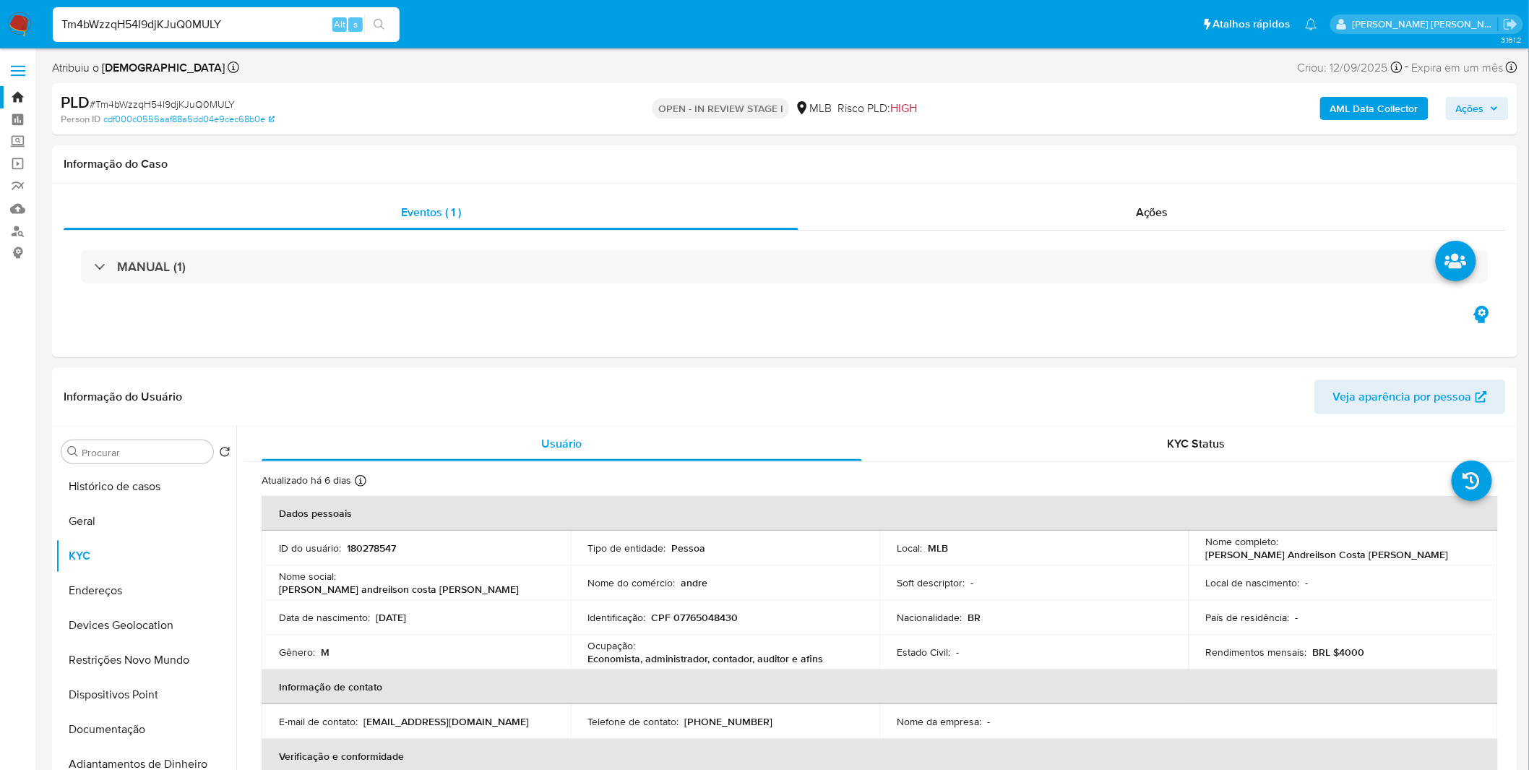
click at [30, 25] on img at bounding box center [19, 24] width 25 height 25
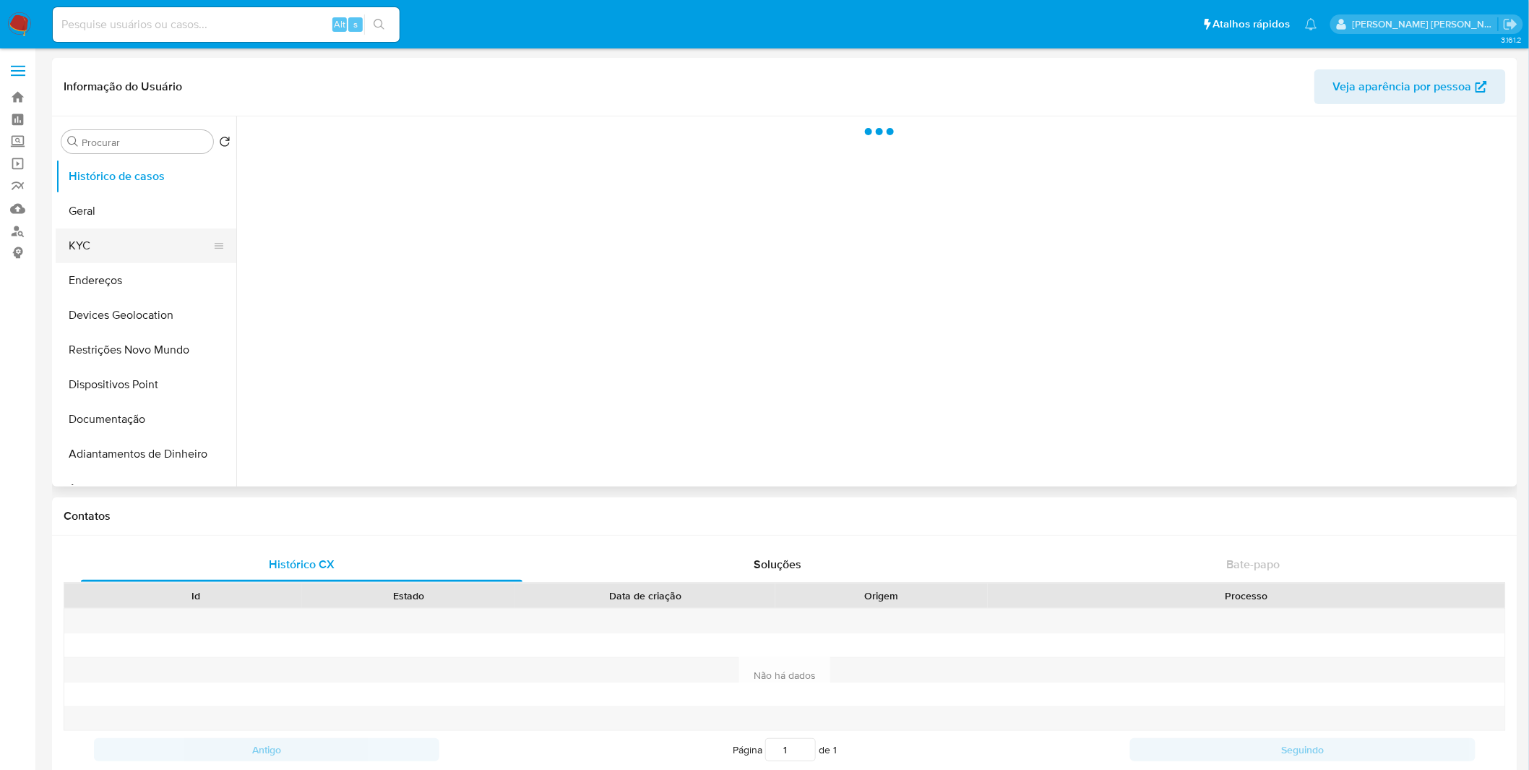
click at [179, 244] on button "KYC" at bounding box center [140, 245] width 169 height 35
select select "10"
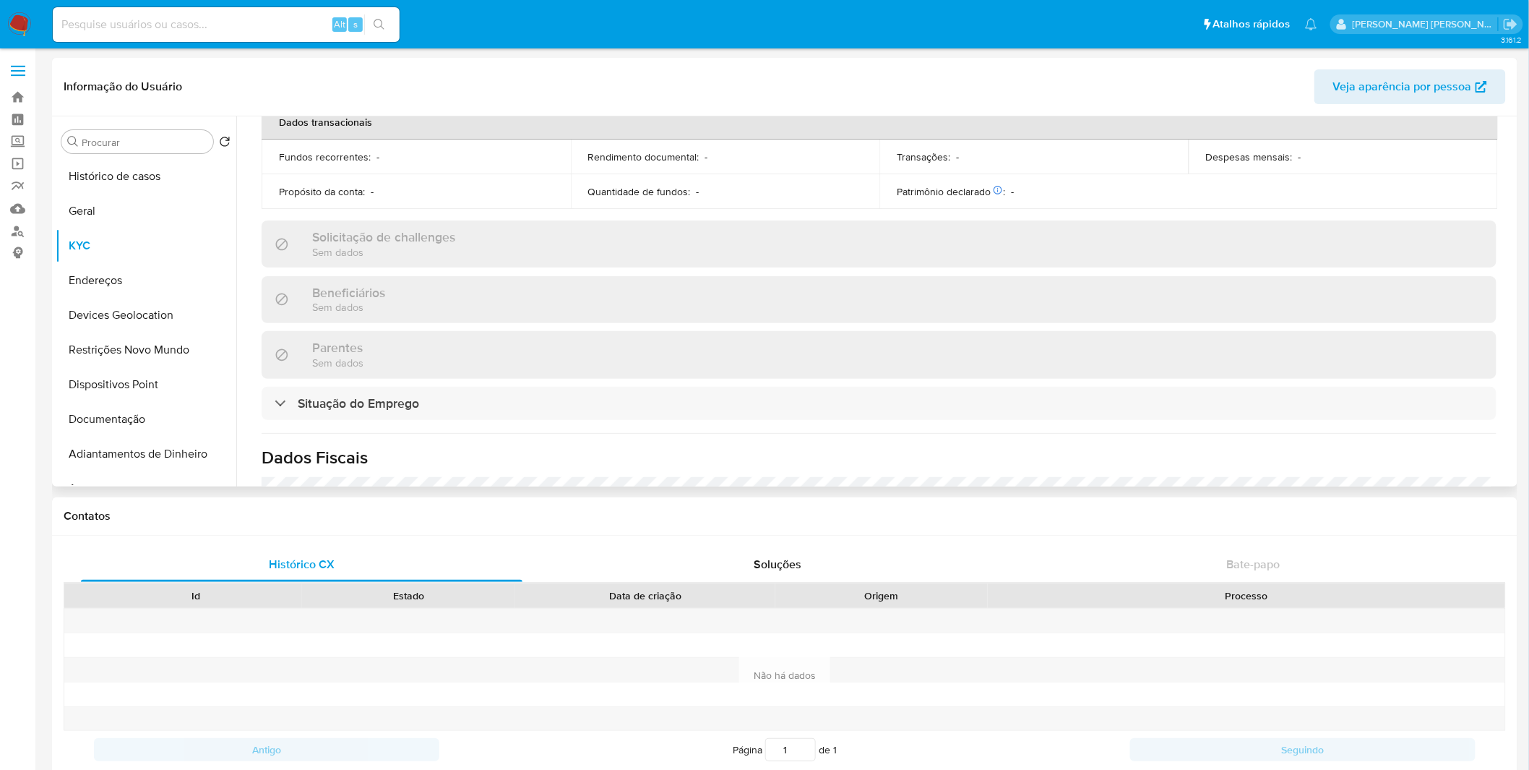
scroll to position [630, 0]
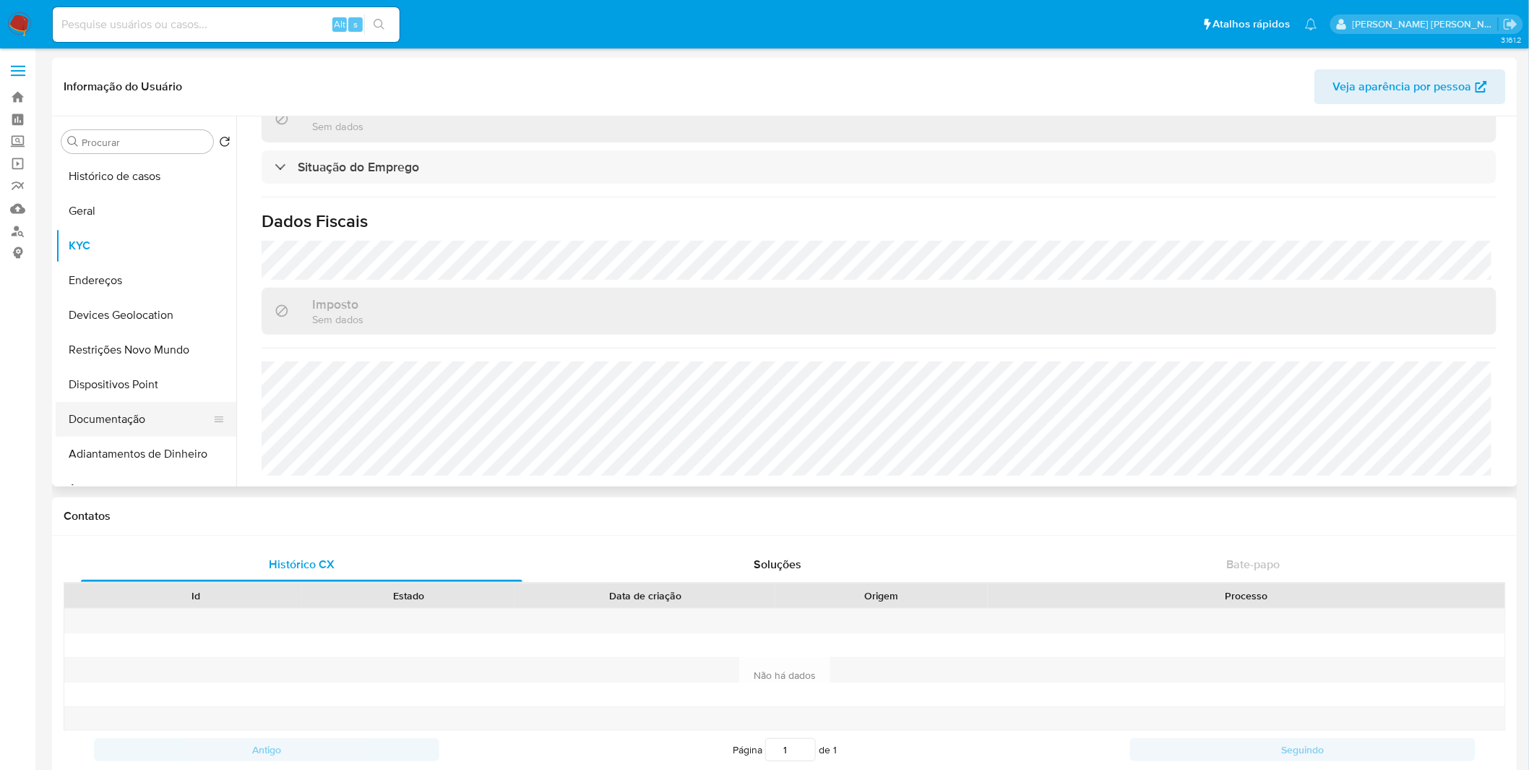
click at [114, 399] on button "Dispositivos Point" at bounding box center [146, 384] width 181 height 35
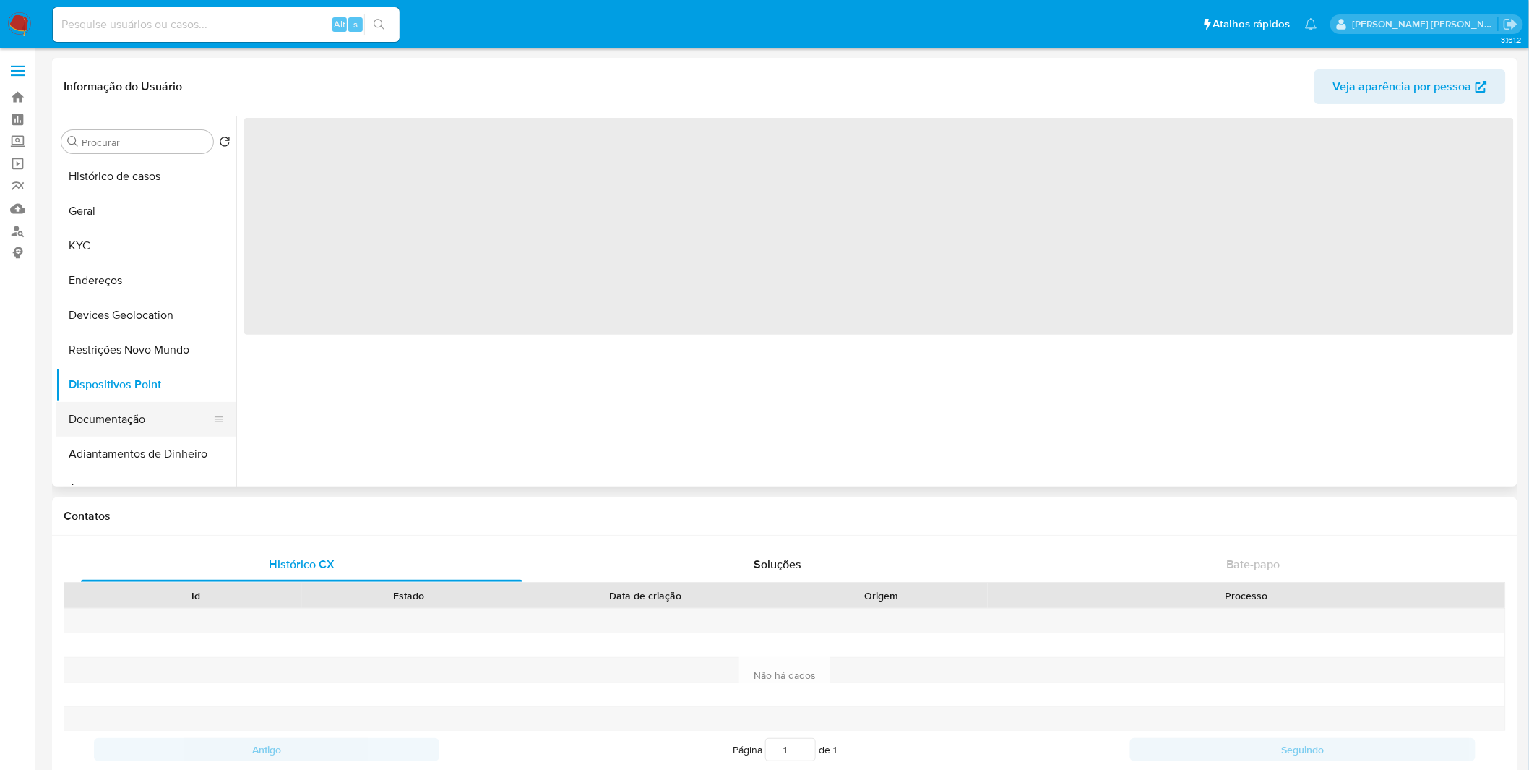
scroll to position [0, 0]
click at [126, 409] on button "Documentação" at bounding box center [140, 419] width 169 height 35
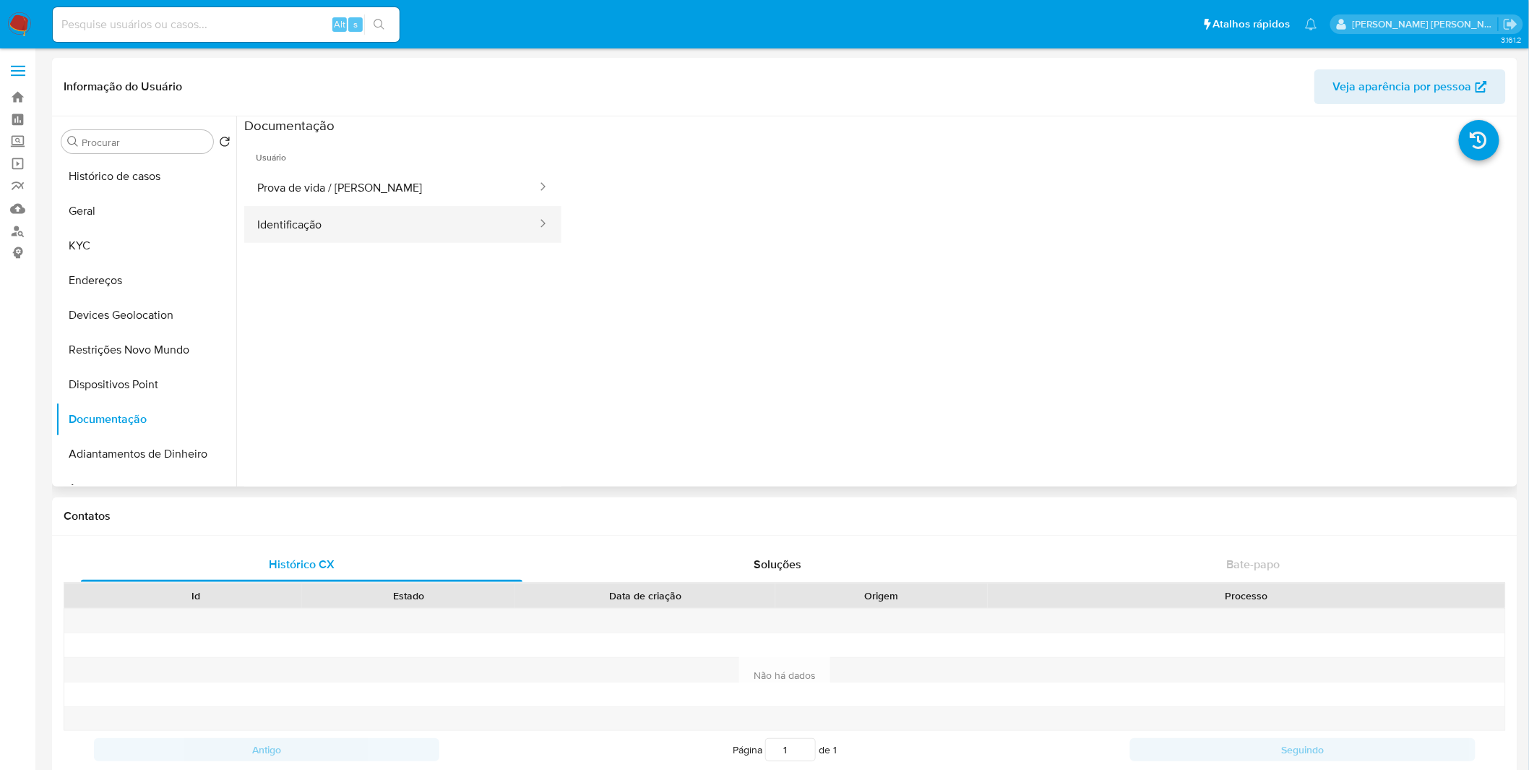
click at [437, 240] on button "Identificação" at bounding box center [391, 224] width 294 height 37
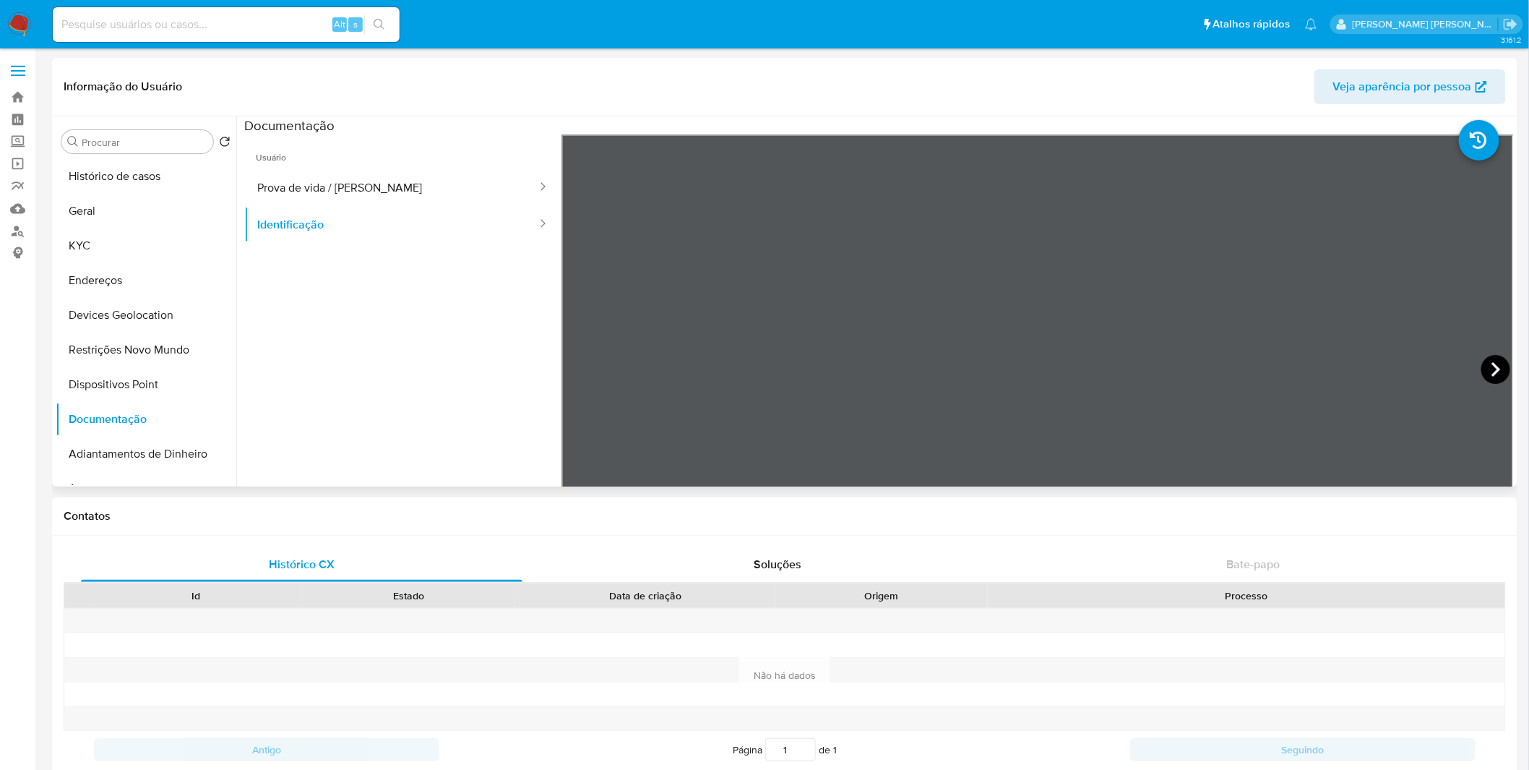
click at [1490, 369] on icon at bounding box center [1496, 369] width 29 height 29
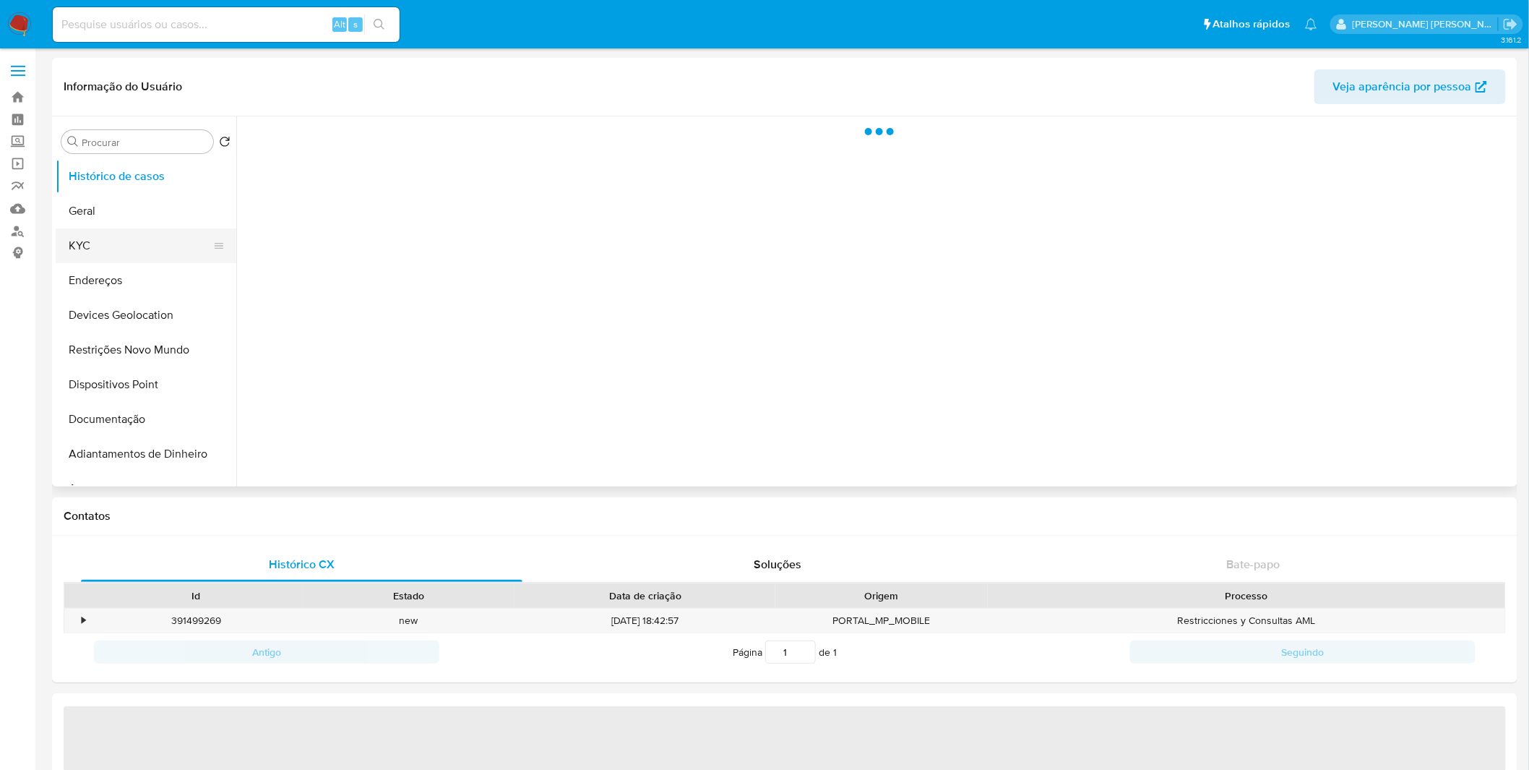
select select "10"
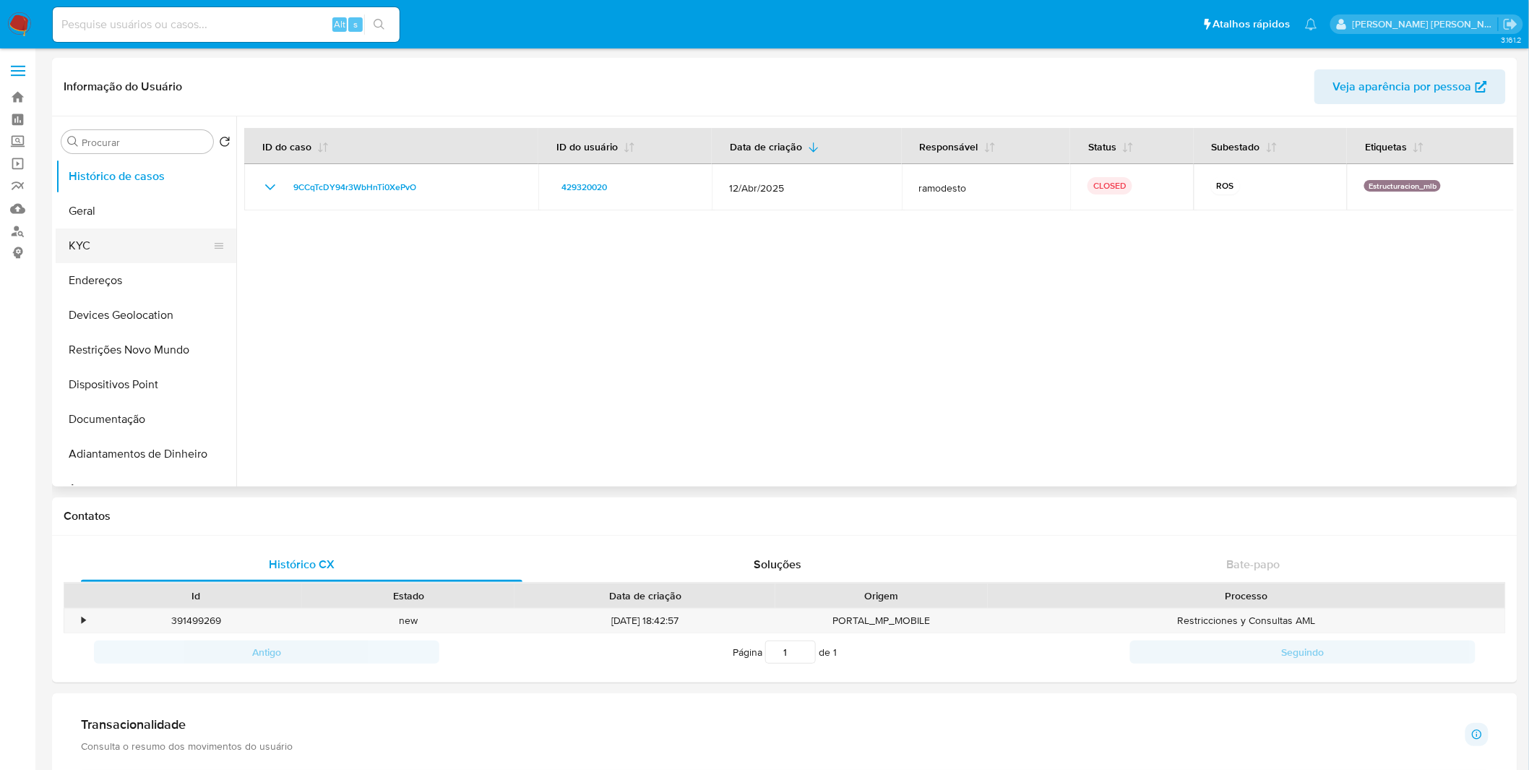
click at [110, 246] on button "KYC" at bounding box center [140, 245] width 169 height 35
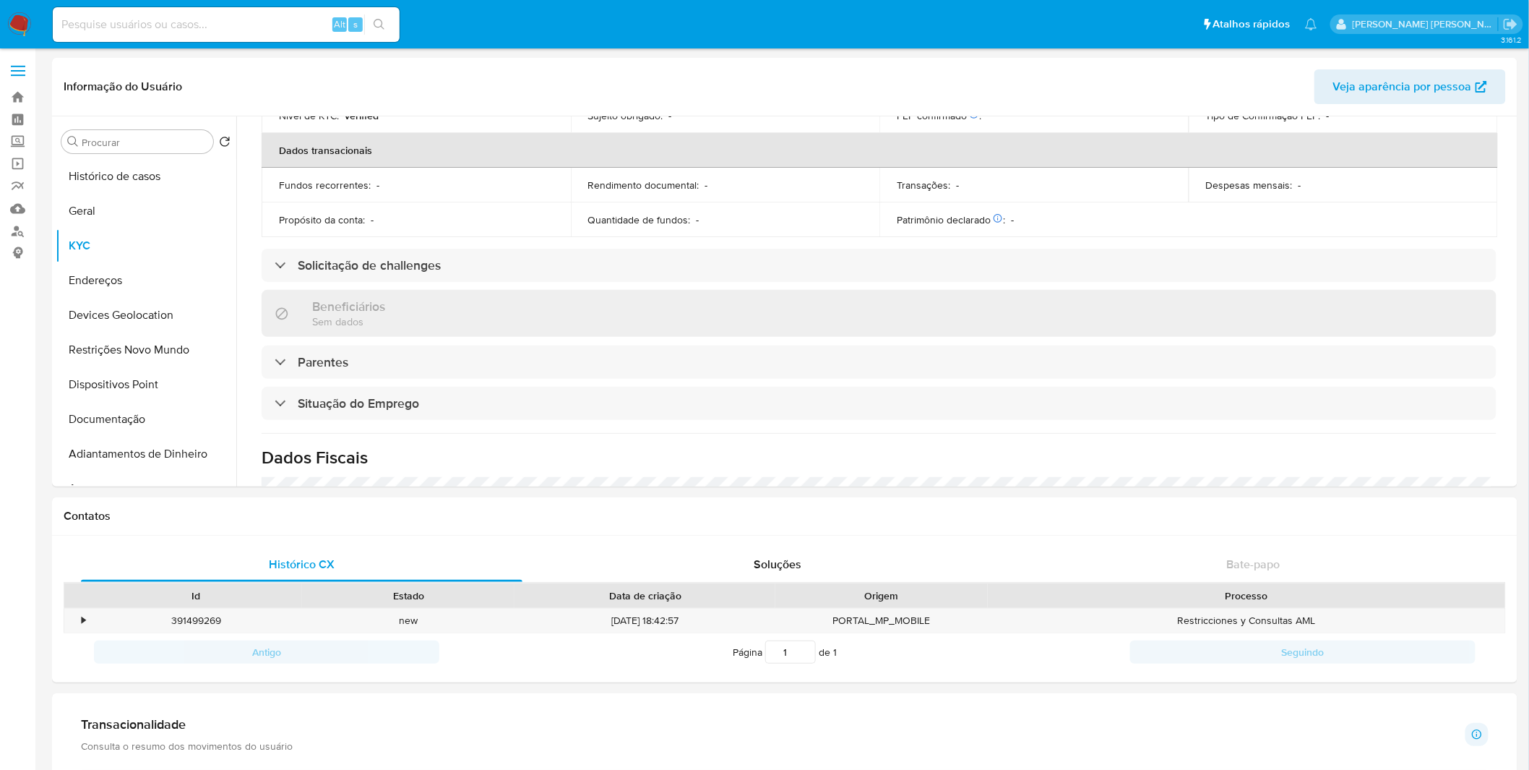
scroll to position [601, 0]
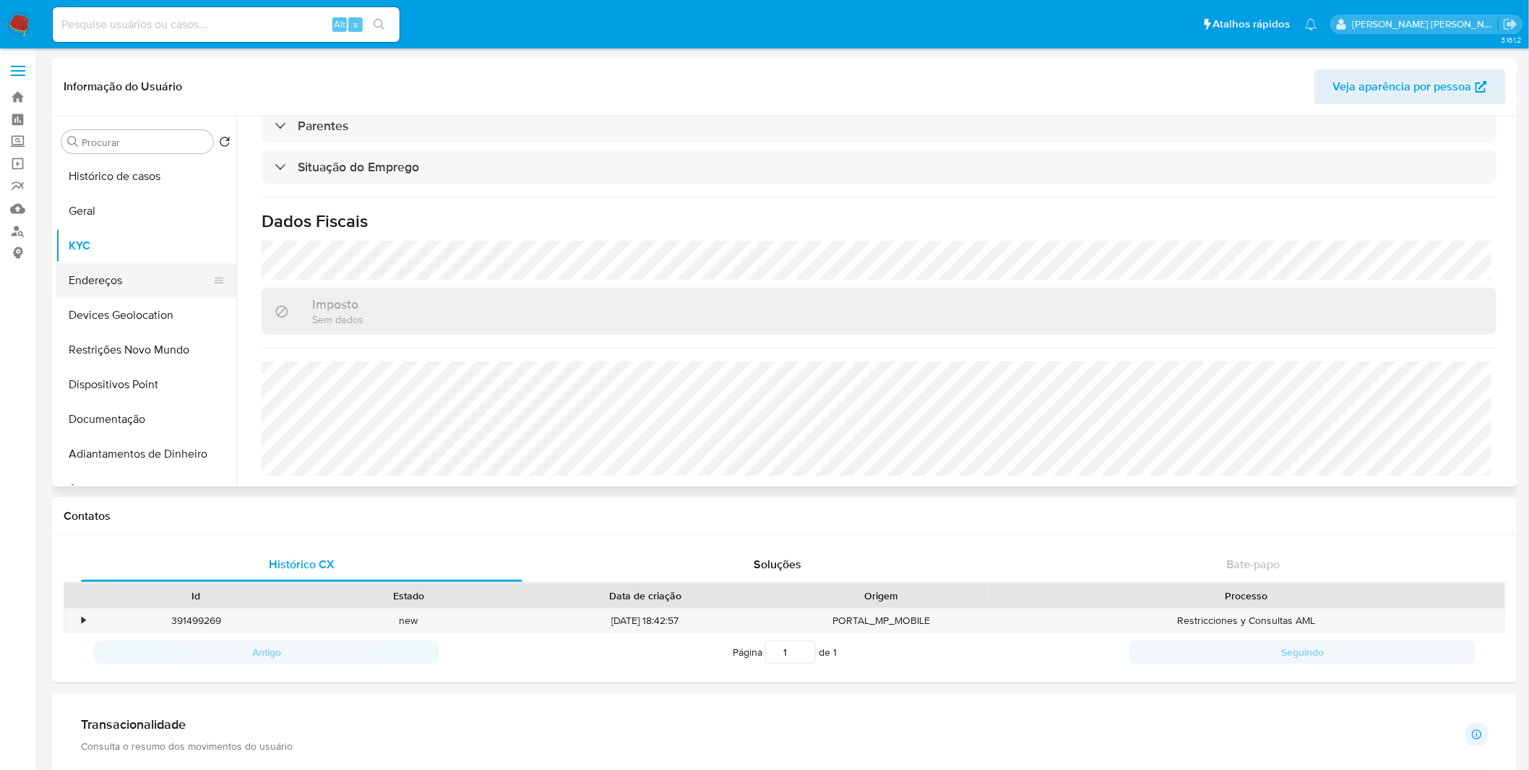
click at [173, 270] on button "Endereços" at bounding box center [140, 280] width 169 height 35
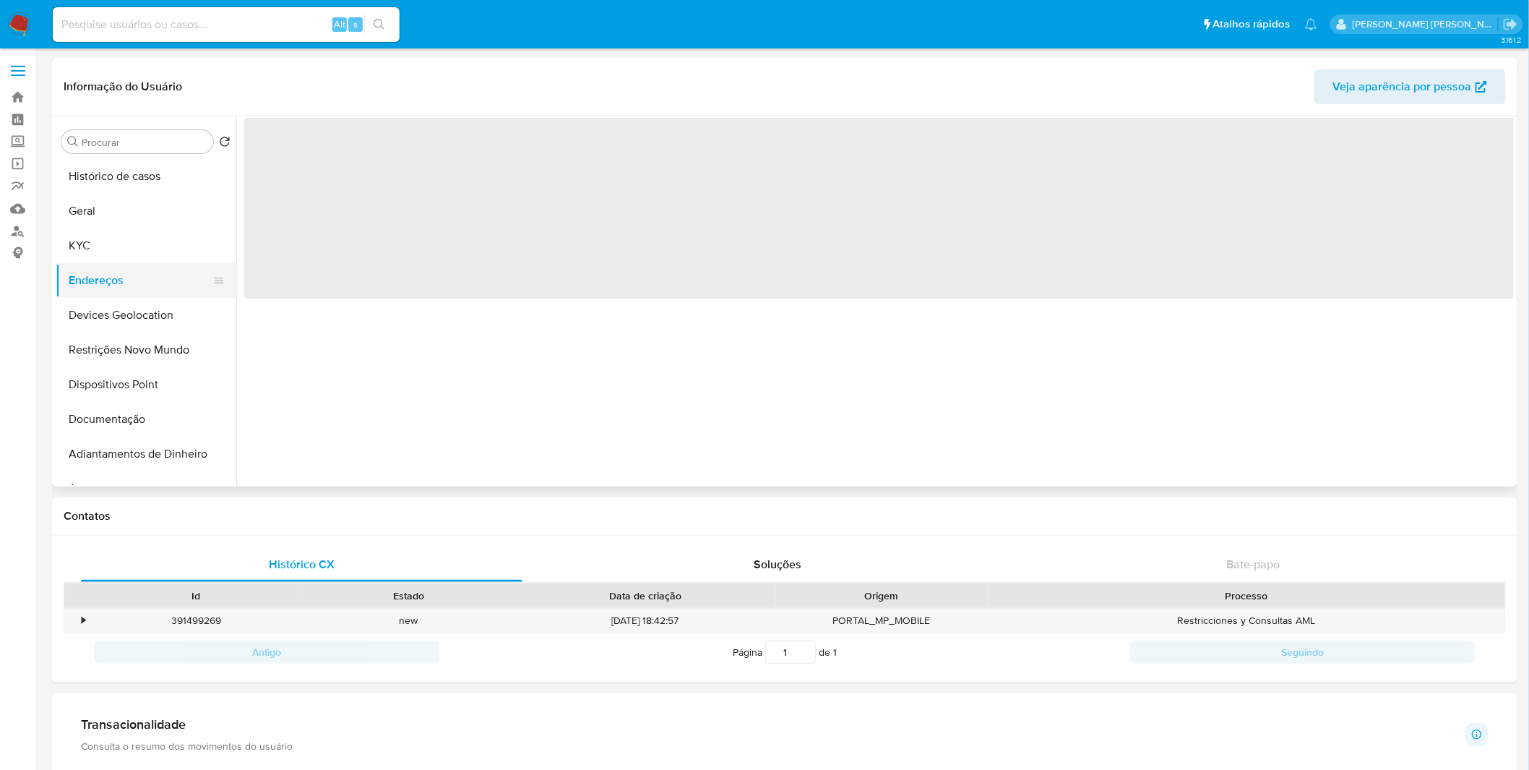
scroll to position [0, 0]
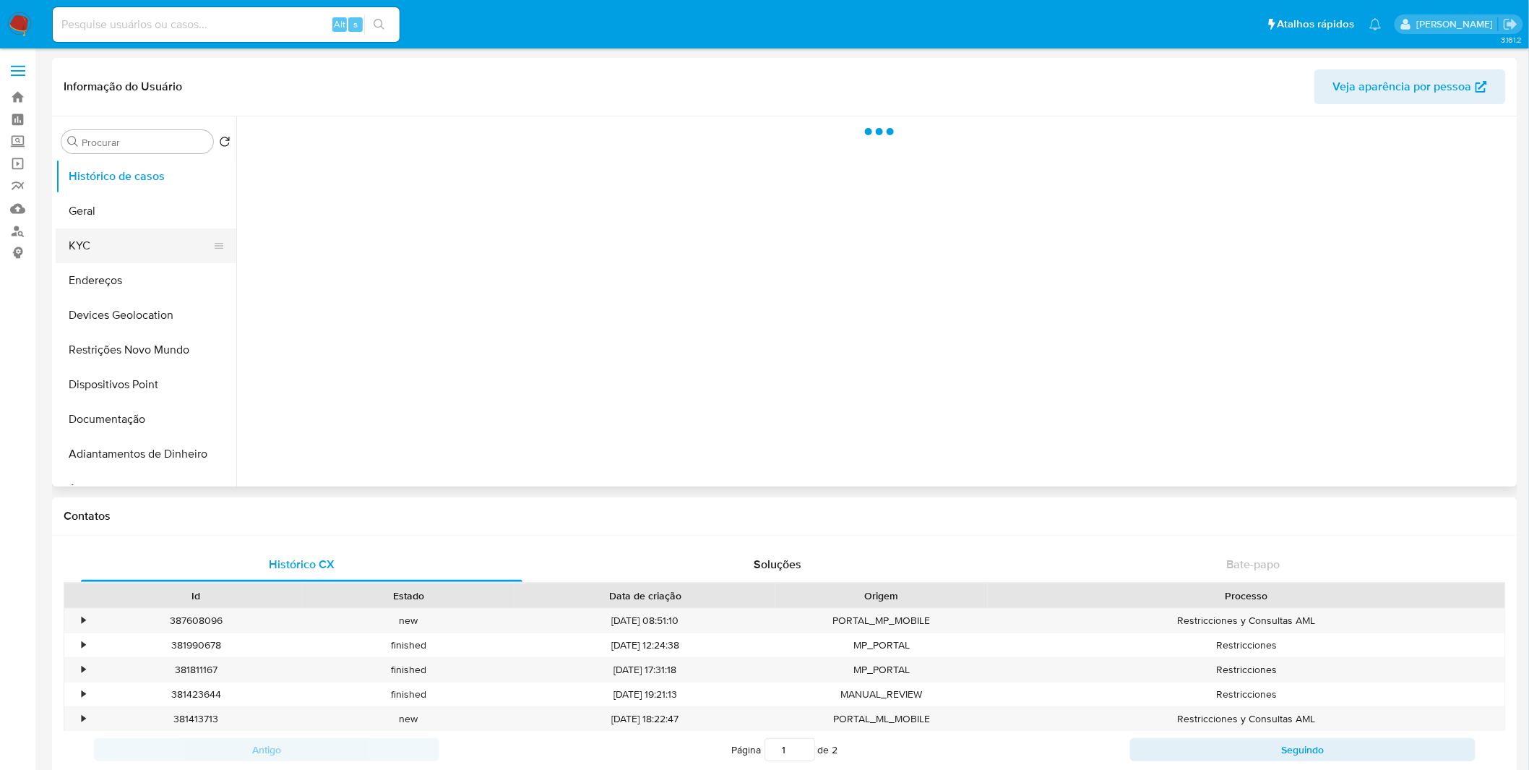
select select "10"
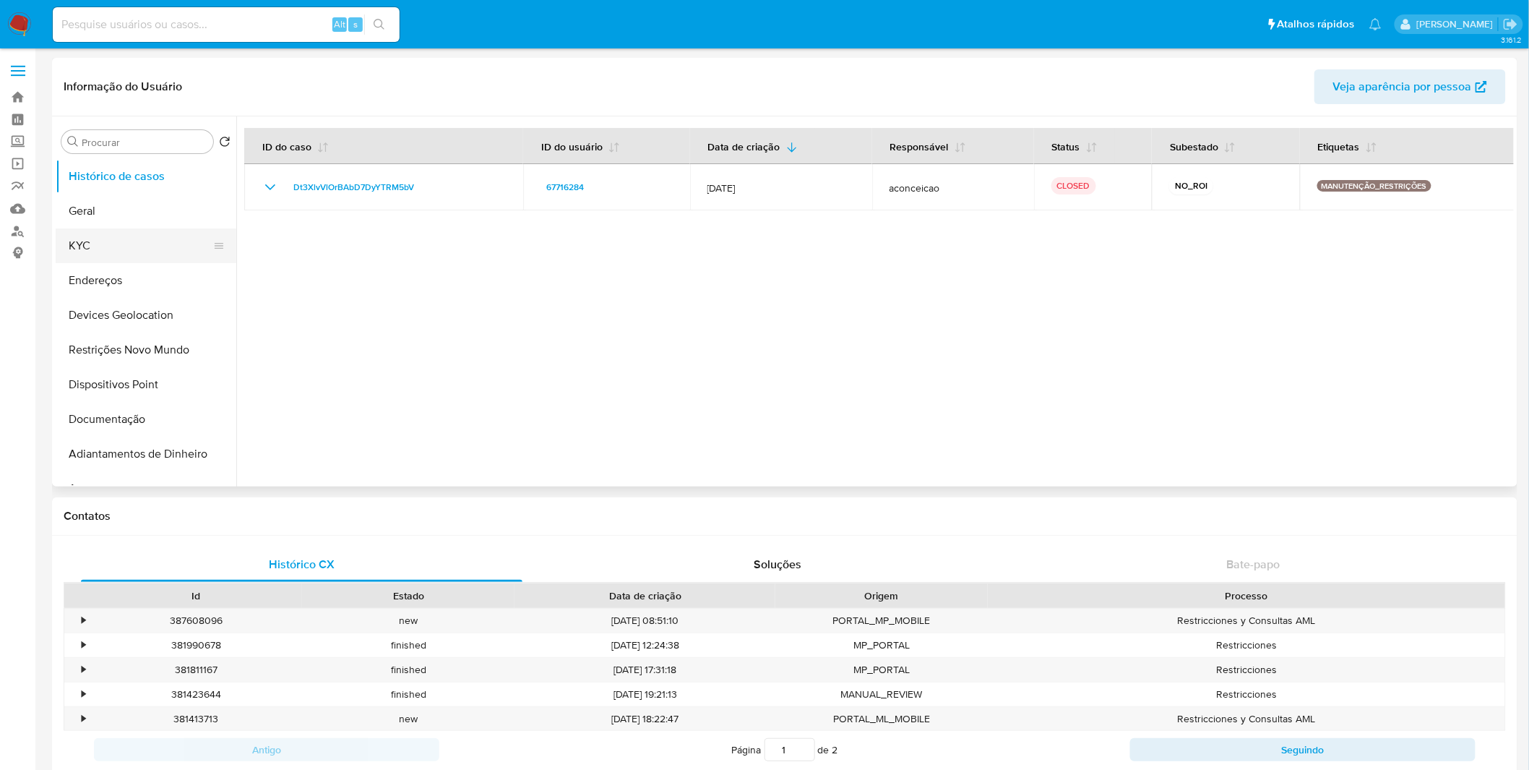
click at [116, 255] on button "KYC" at bounding box center [140, 245] width 169 height 35
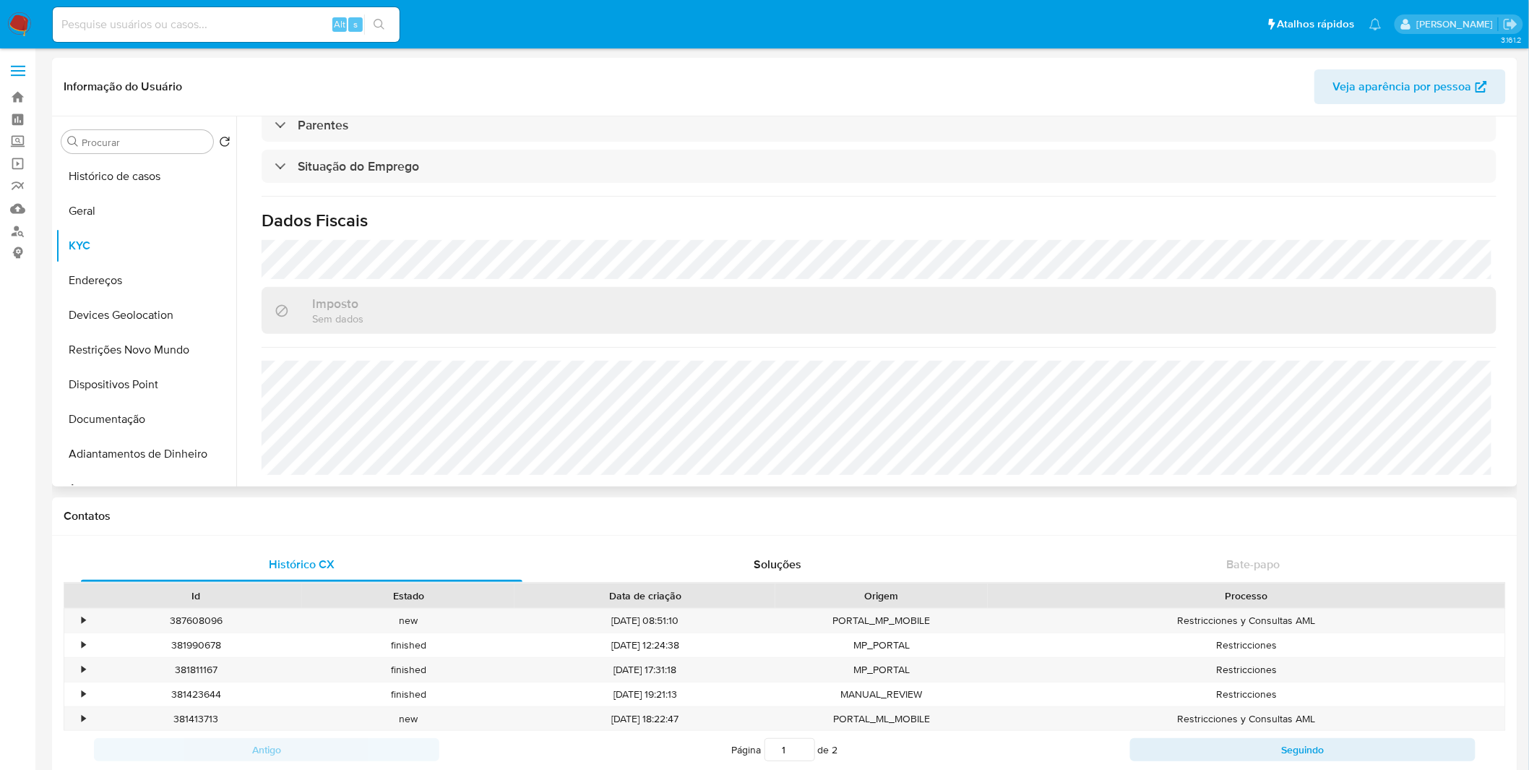
scroll to position [601, 0]
click at [158, 279] on button "Endereços" at bounding box center [140, 280] width 169 height 35
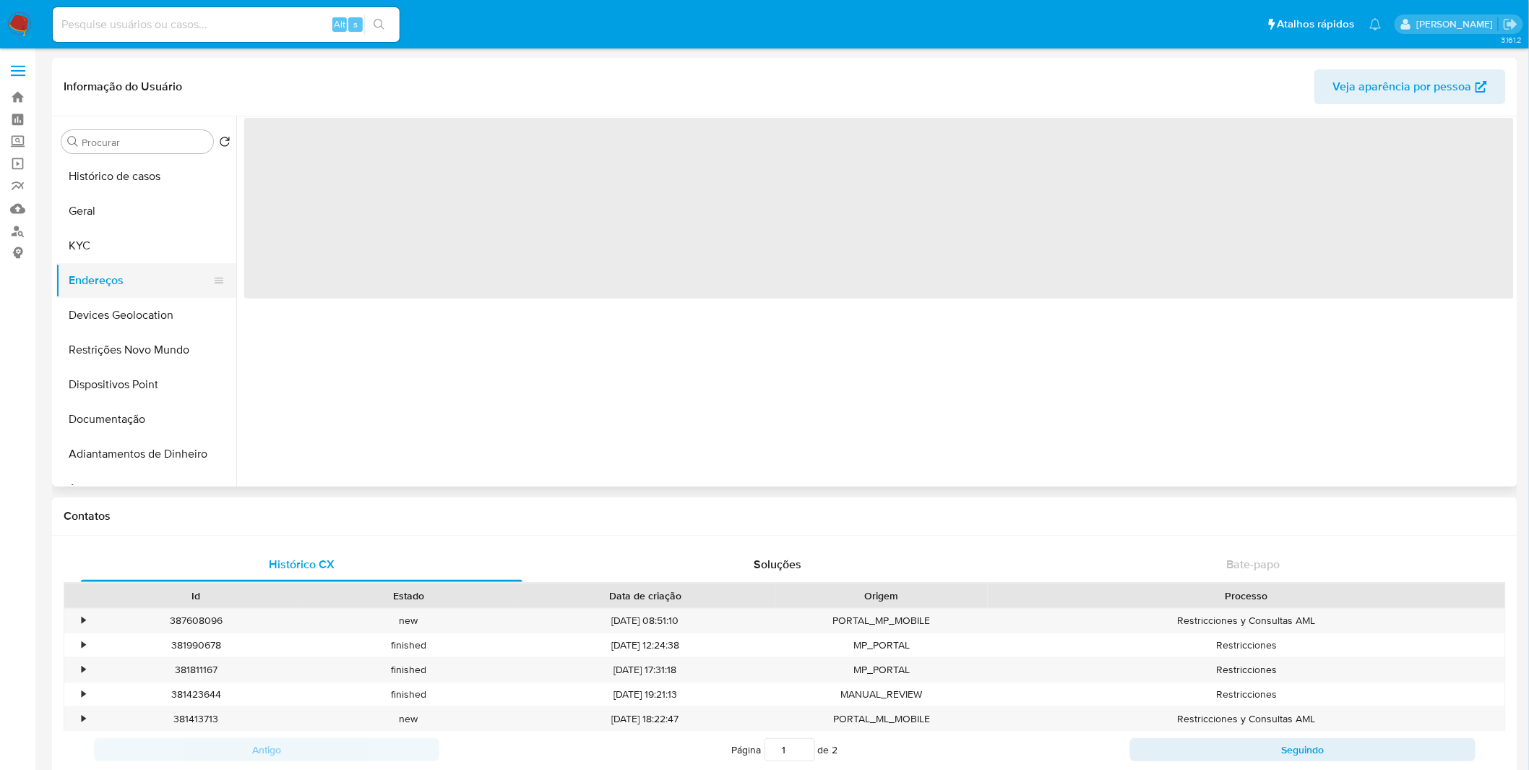
scroll to position [0, 0]
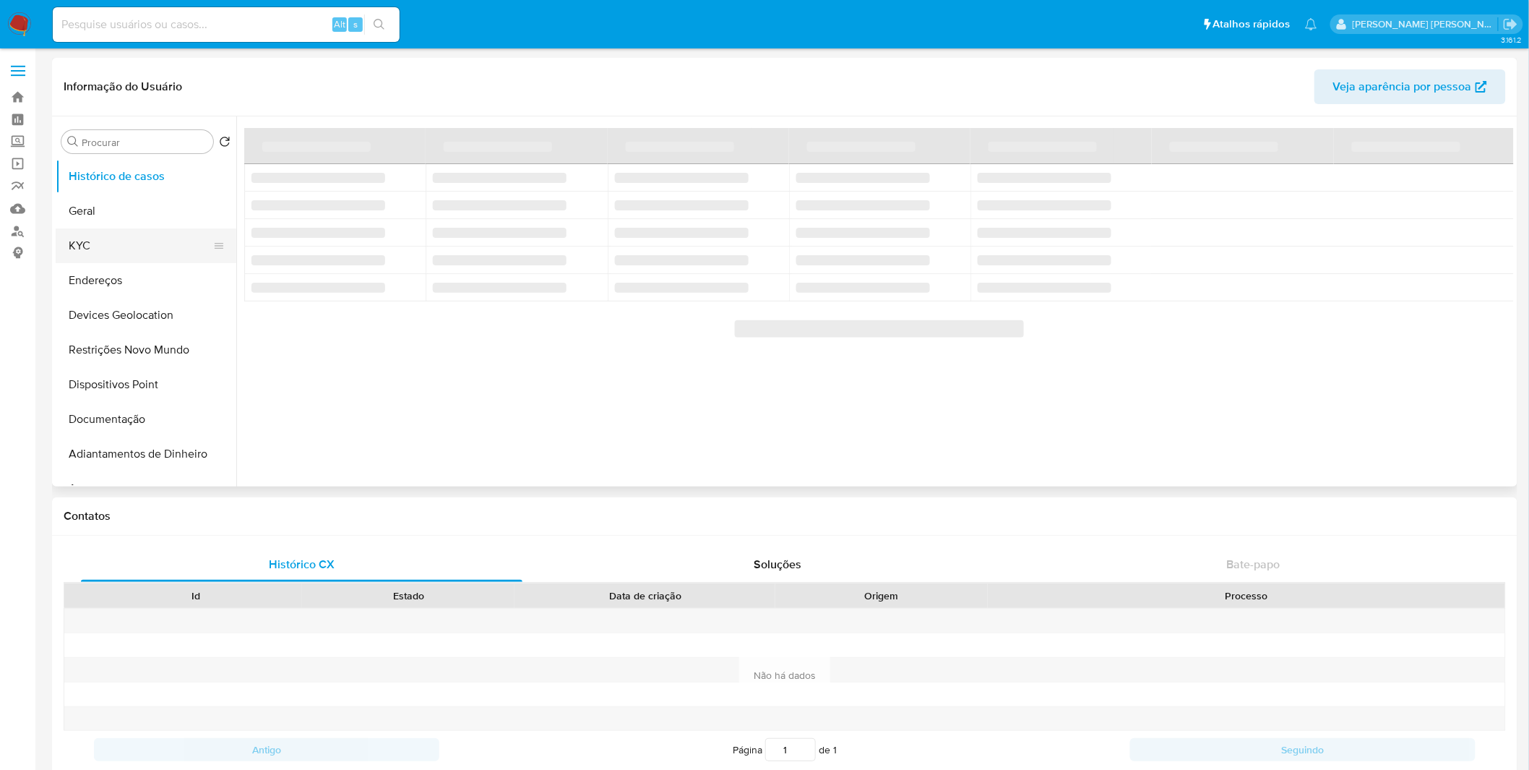
select select "10"
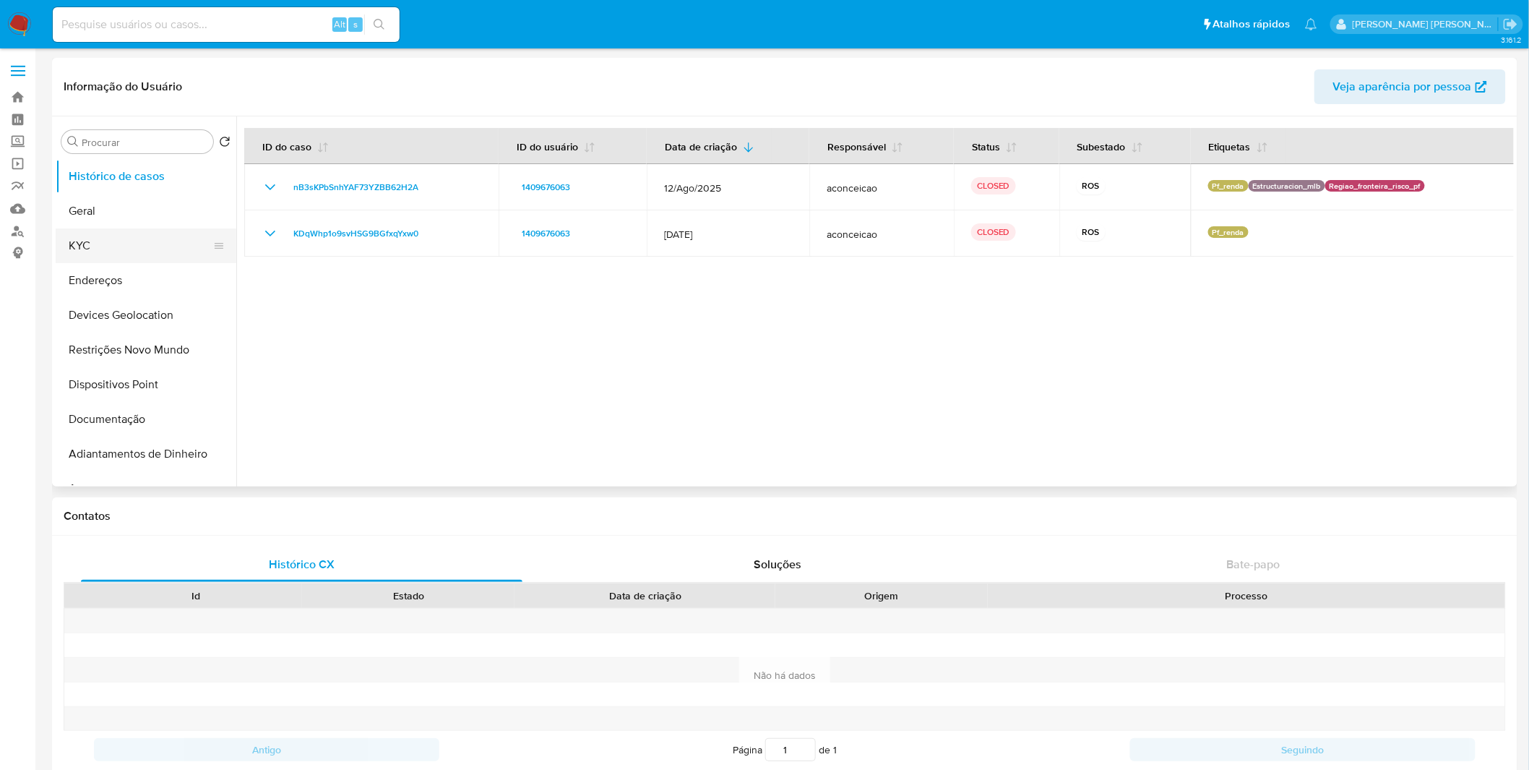
click at [139, 247] on button "KYC" at bounding box center [140, 245] width 169 height 35
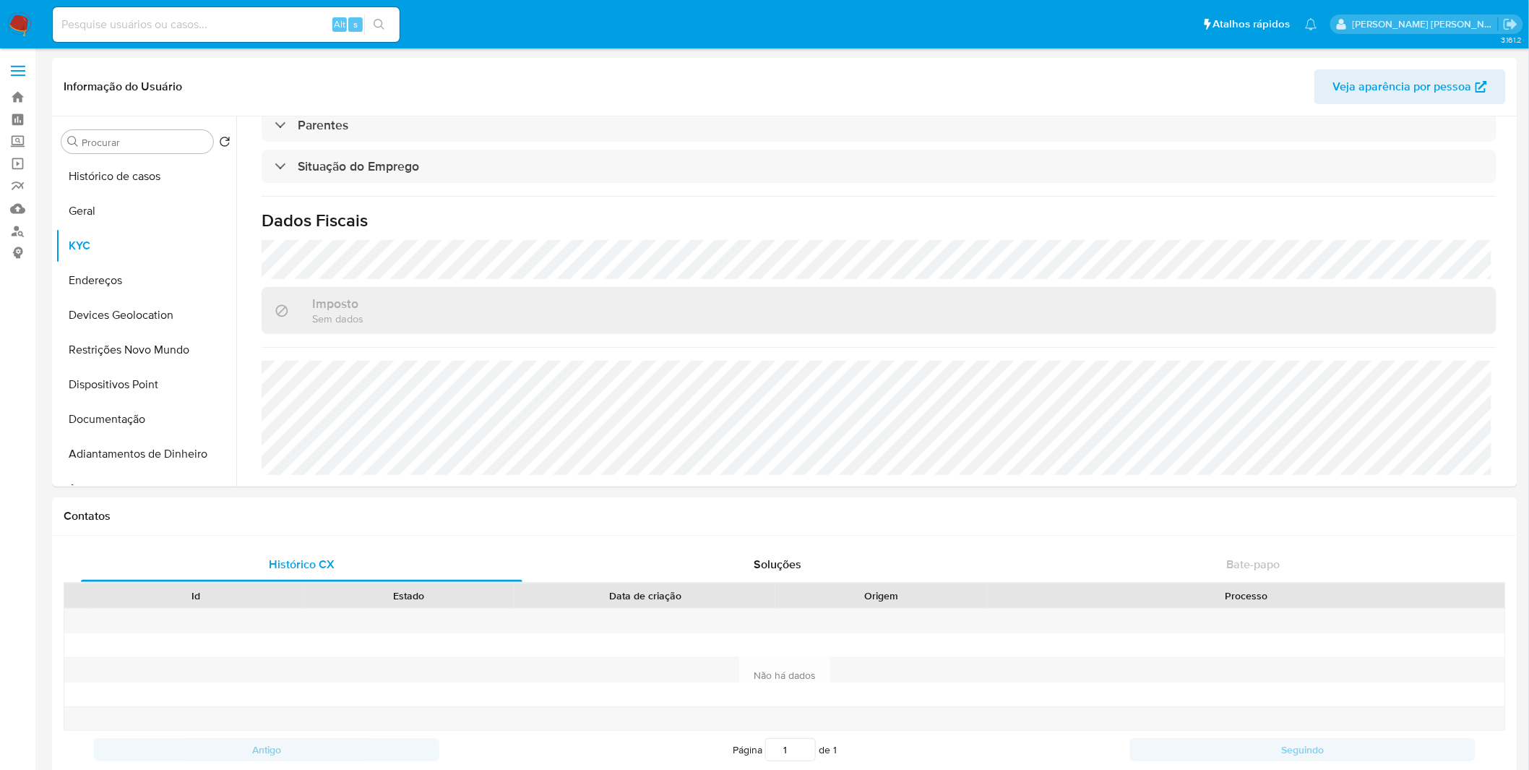
scroll to position [601, 0]
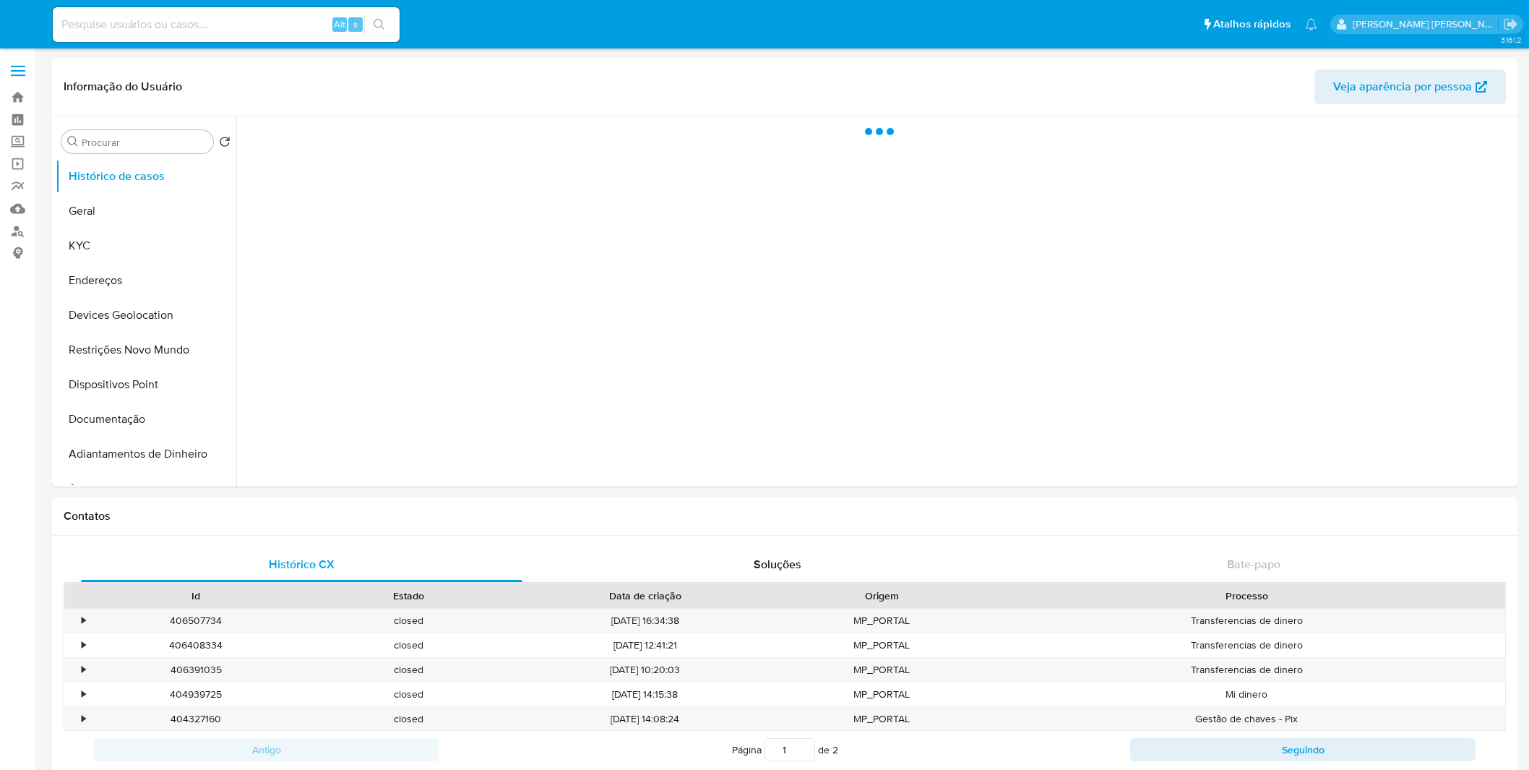
select select "10"
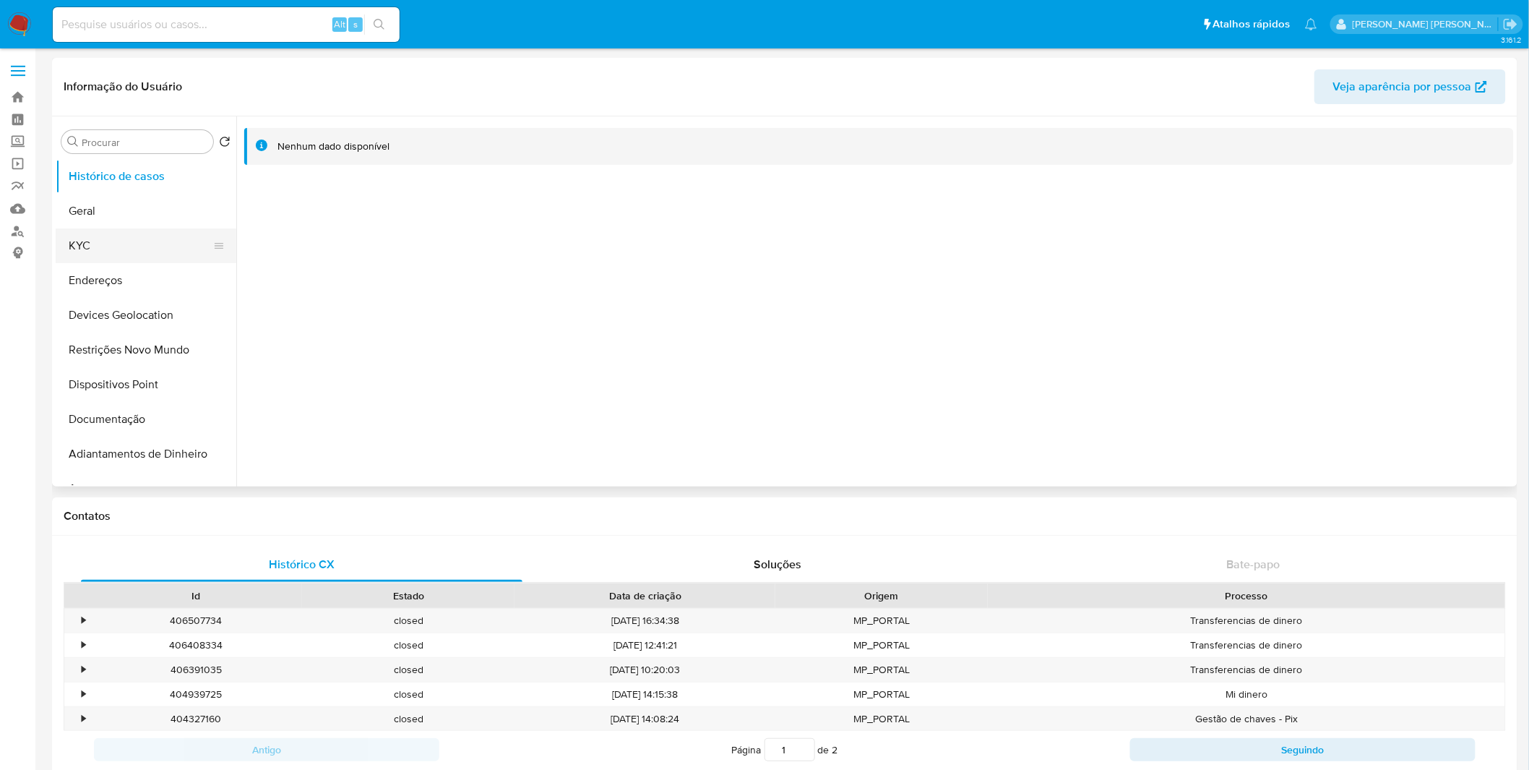
click at [185, 227] on button "Geral" at bounding box center [146, 211] width 181 height 35
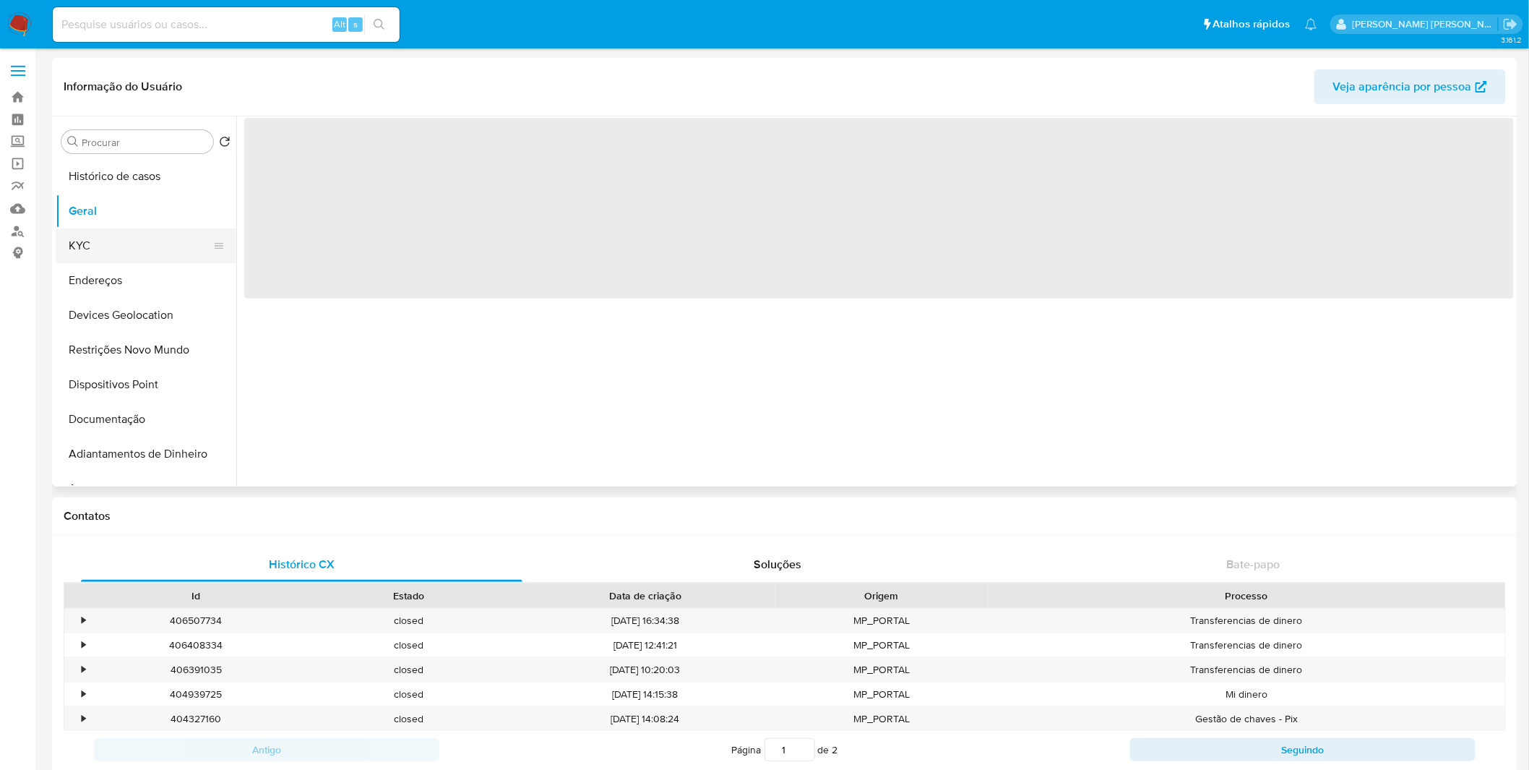
click at [193, 235] on button "KYC" at bounding box center [140, 245] width 169 height 35
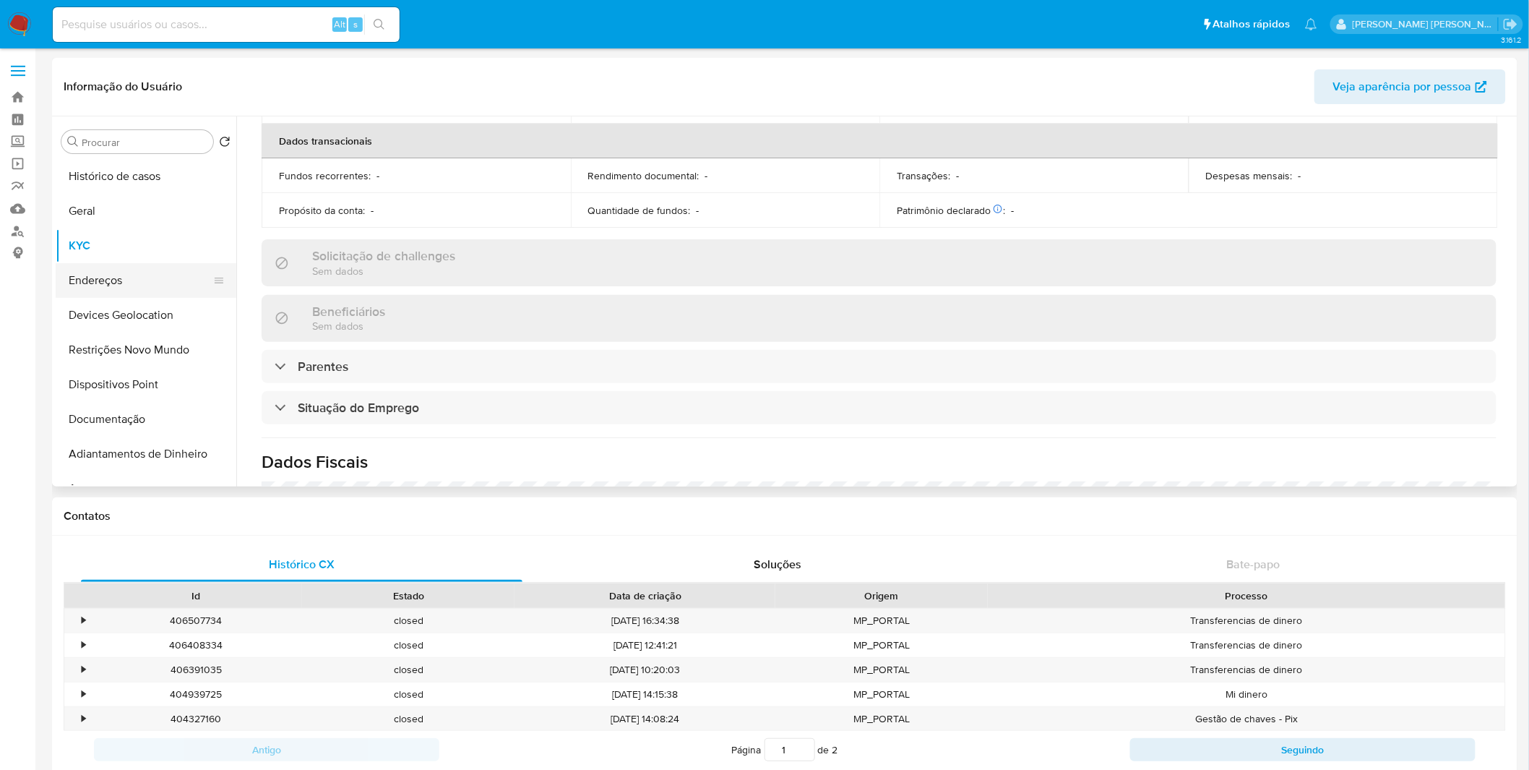
scroll to position [619, 0]
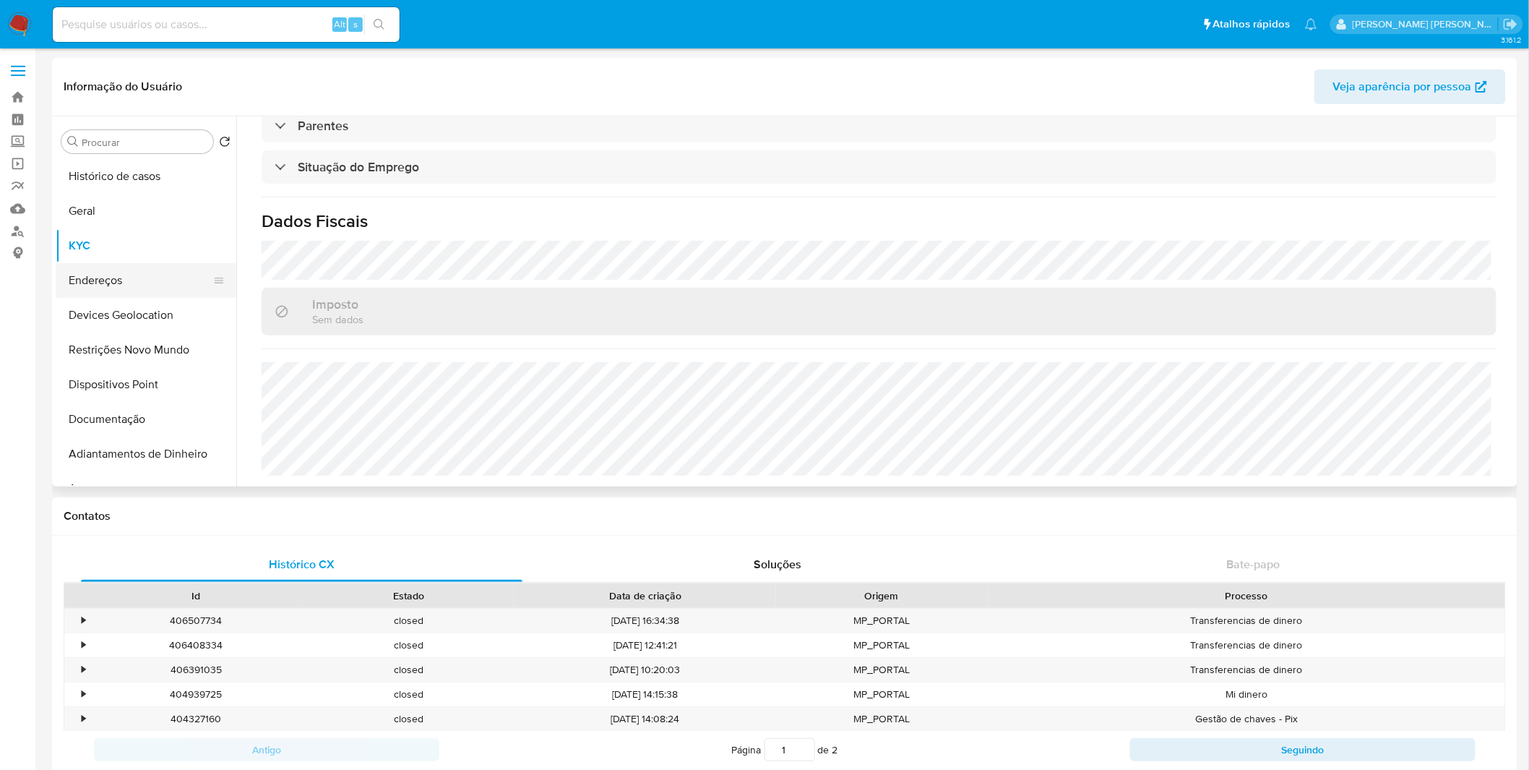
click at [126, 273] on button "Endereços" at bounding box center [140, 280] width 169 height 35
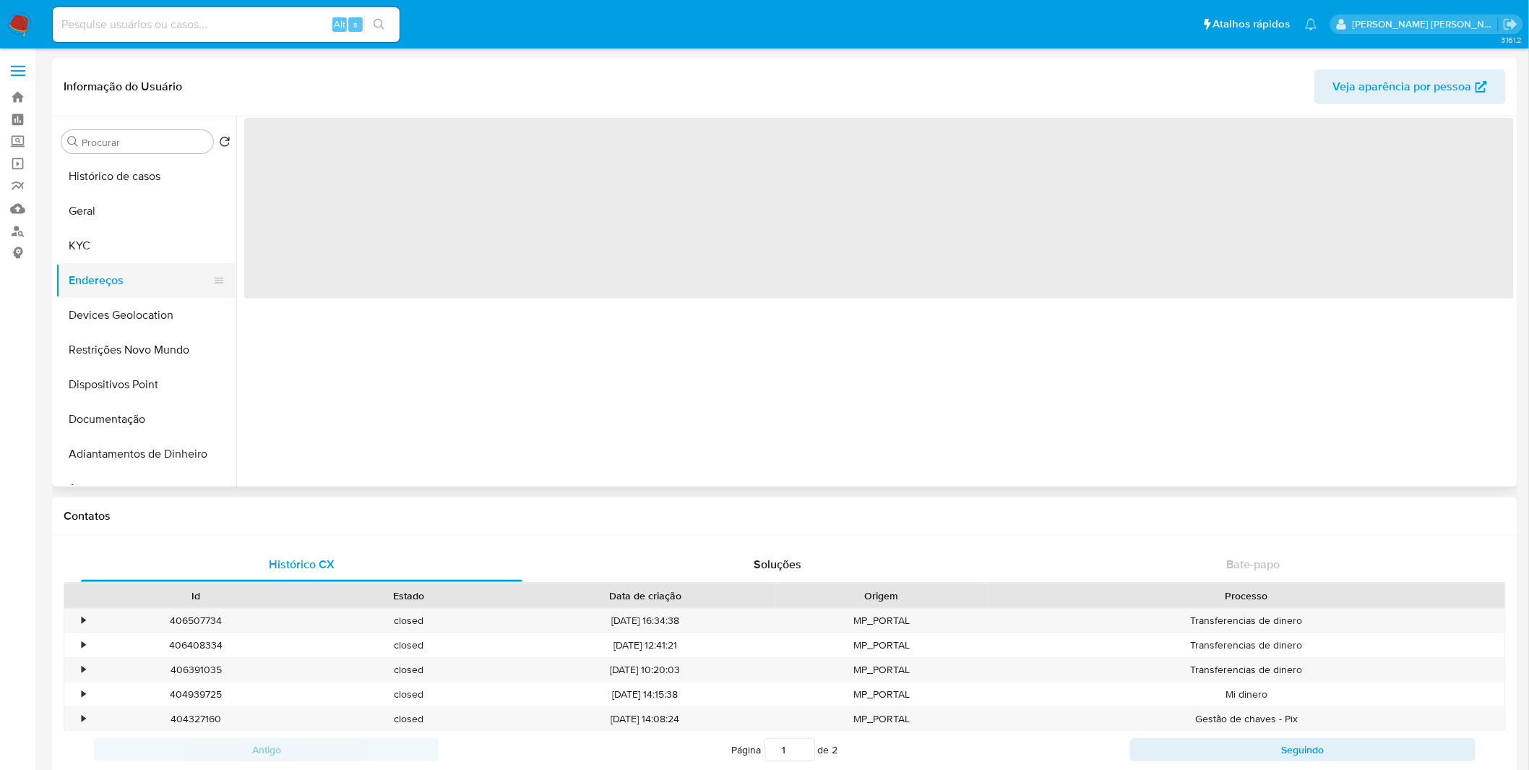
scroll to position [0, 0]
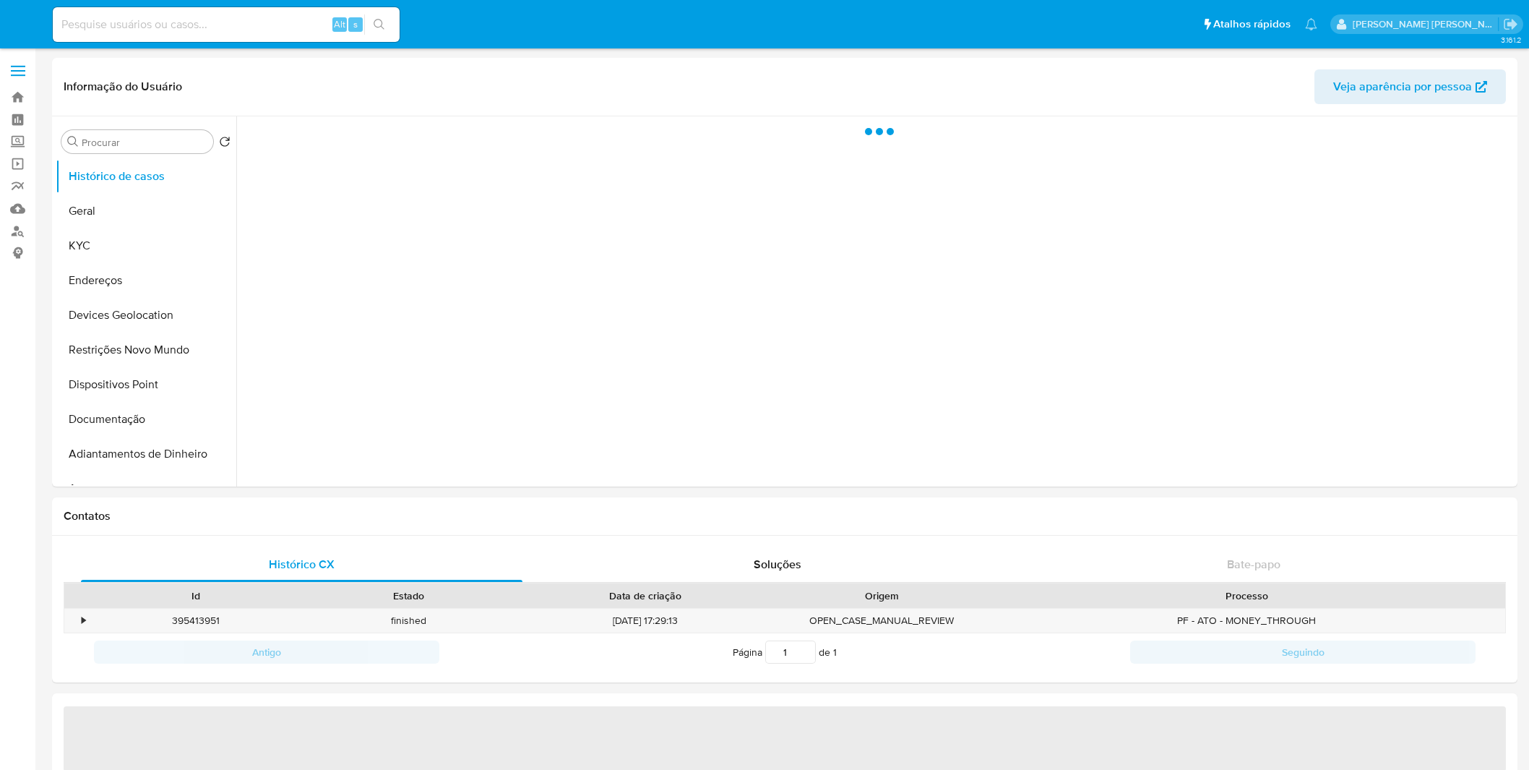
select select "10"
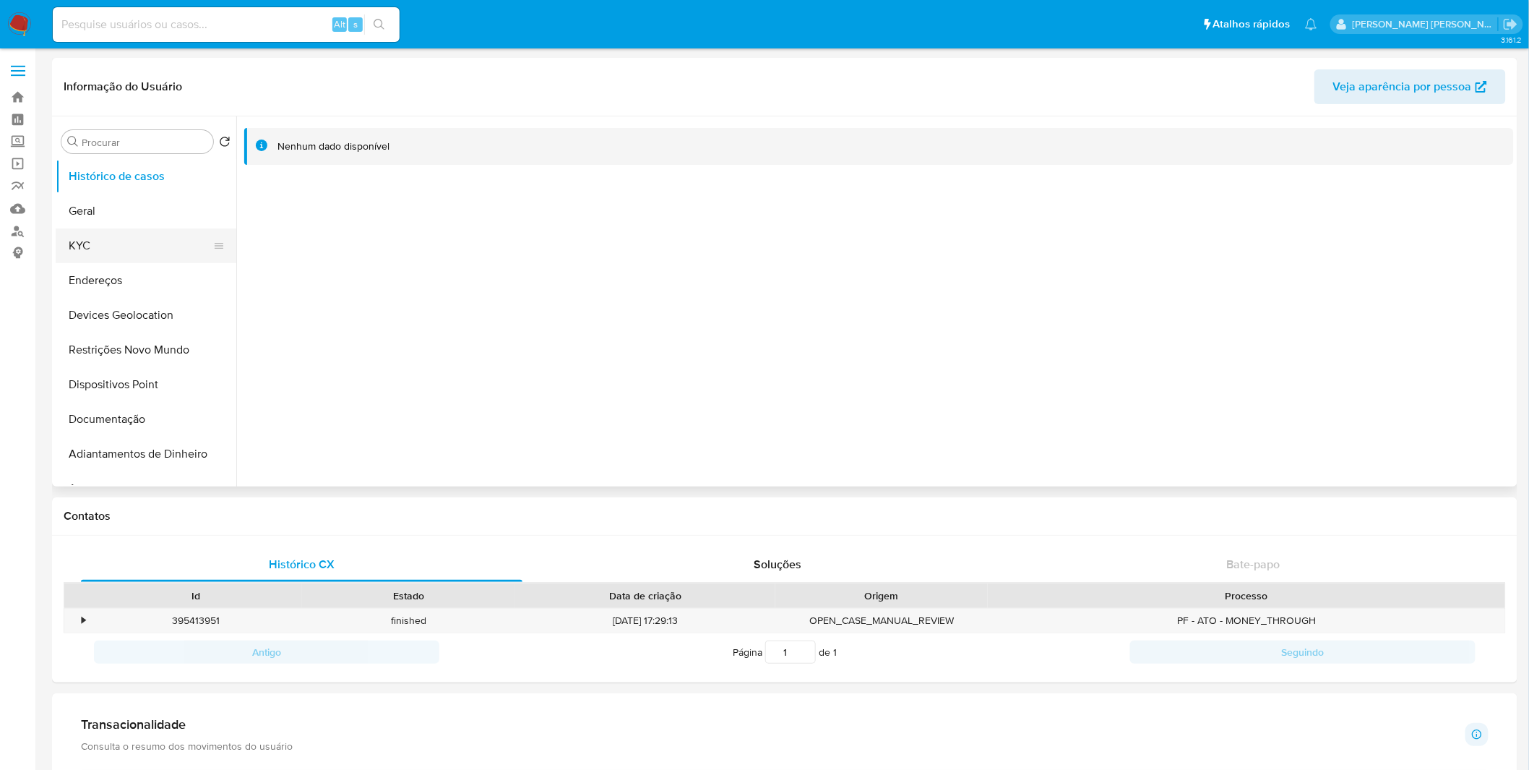
click at [120, 242] on button "KYC" at bounding box center [140, 245] width 169 height 35
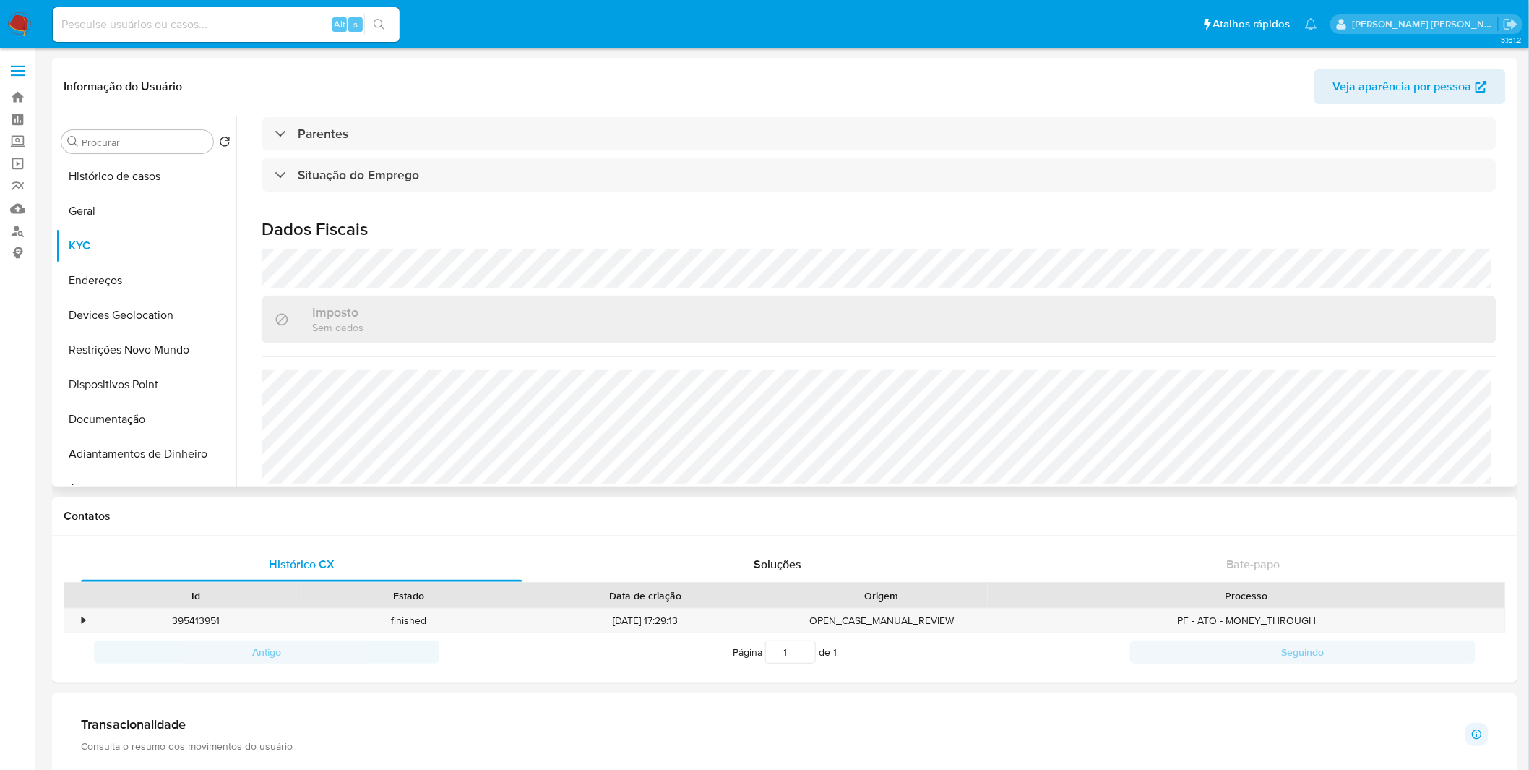
scroll to position [619, 0]
click at [126, 283] on button "Endereços" at bounding box center [140, 280] width 169 height 35
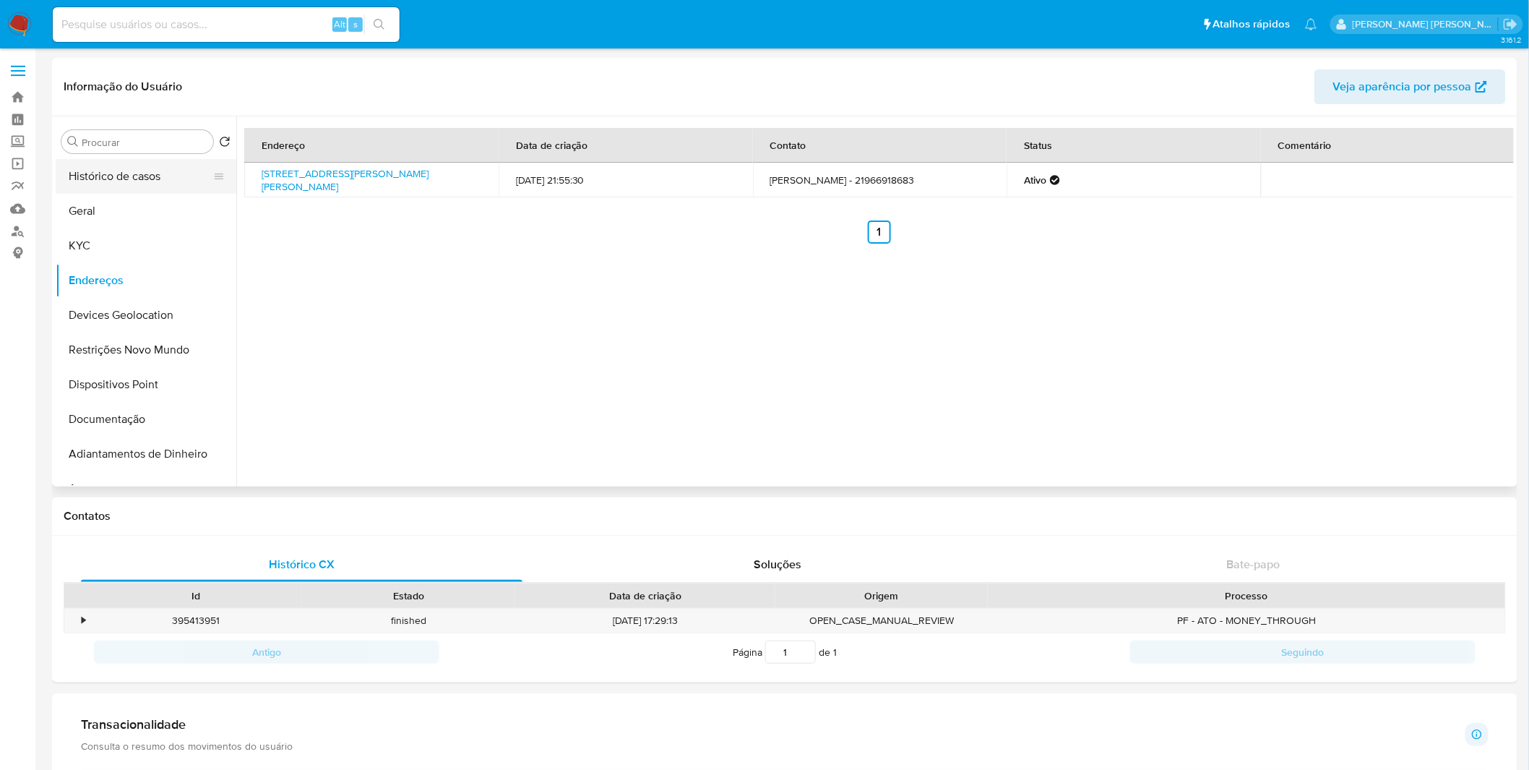
click at [160, 178] on button "Histórico de casos" at bounding box center [140, 176] width 169 height 35
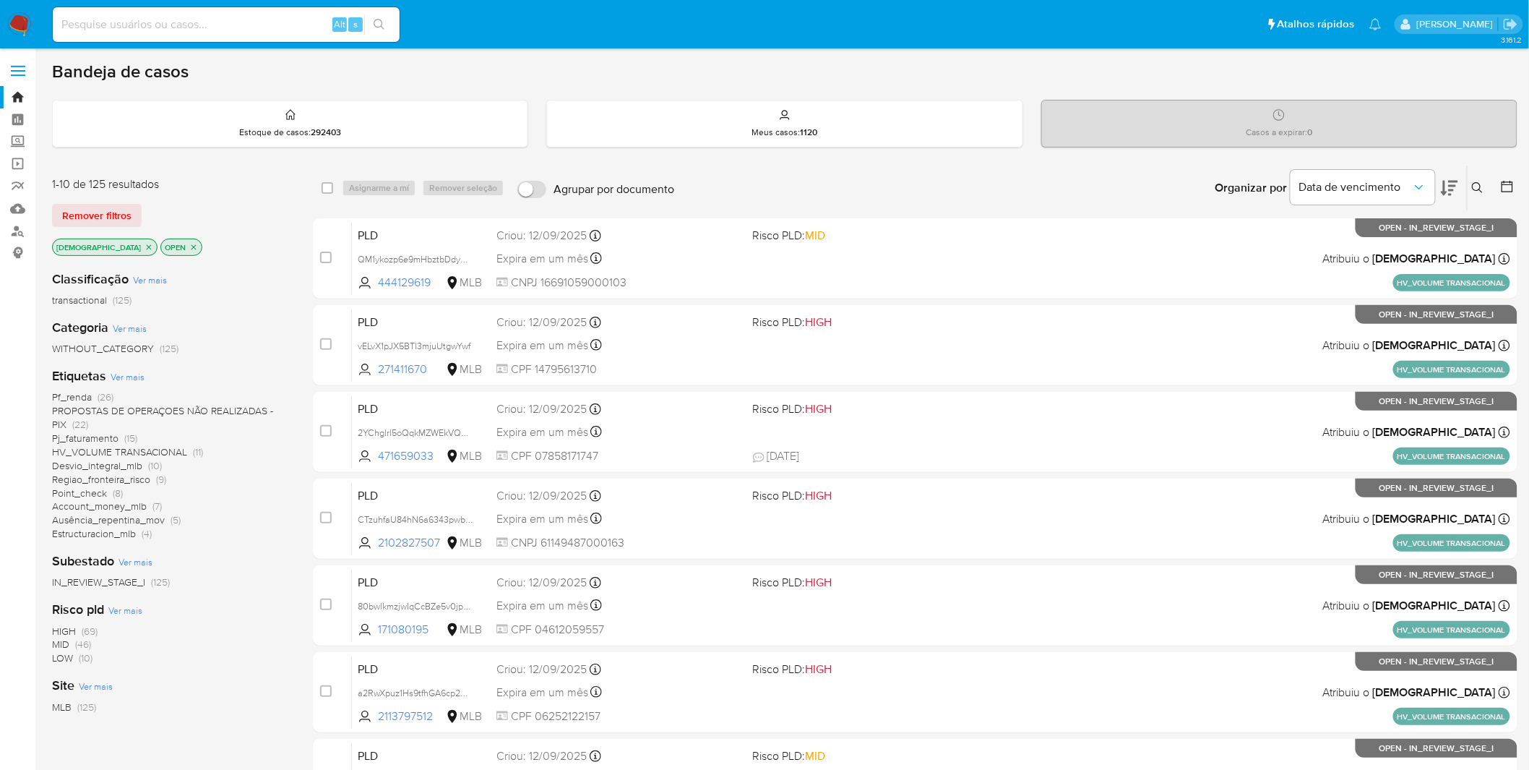
click at [32, 20] on nav "Pausado Ver notificaciones Alt s Atalhos rápidos Presiona las siguientes teclas…" at bounding box center [764, 24] width 1529 height 48
click at [25, 22] on img at bounding box center [19, 24] width 25 height 25
click at [123, 22] on input at bounding box center [226, 24] width 347 height 19
paste input "SixA5cFXRJx6QkXsZMb2WBnY"
type input "SixA5cFXRJx6QkXsZMb2WBnY"
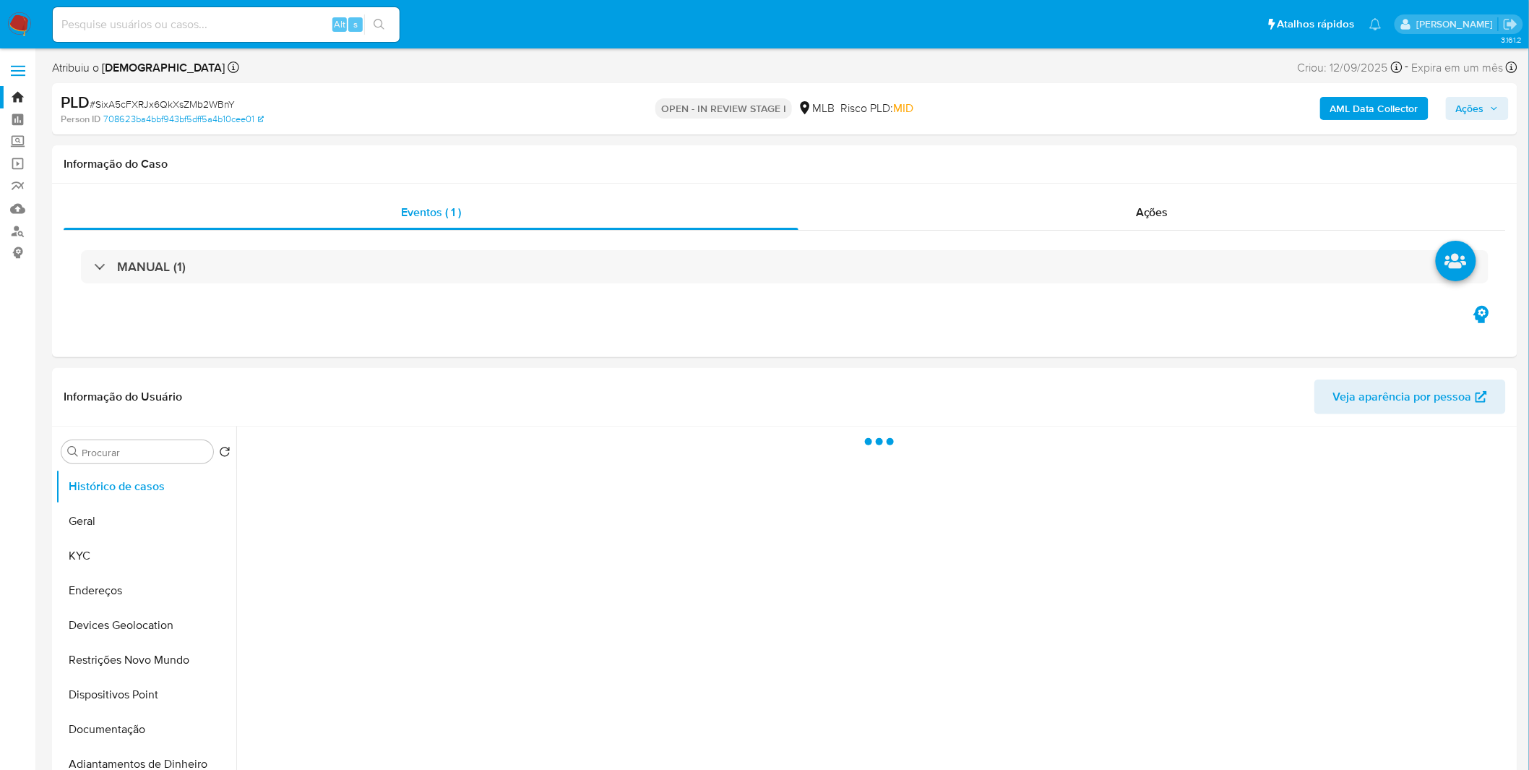
select select "10"
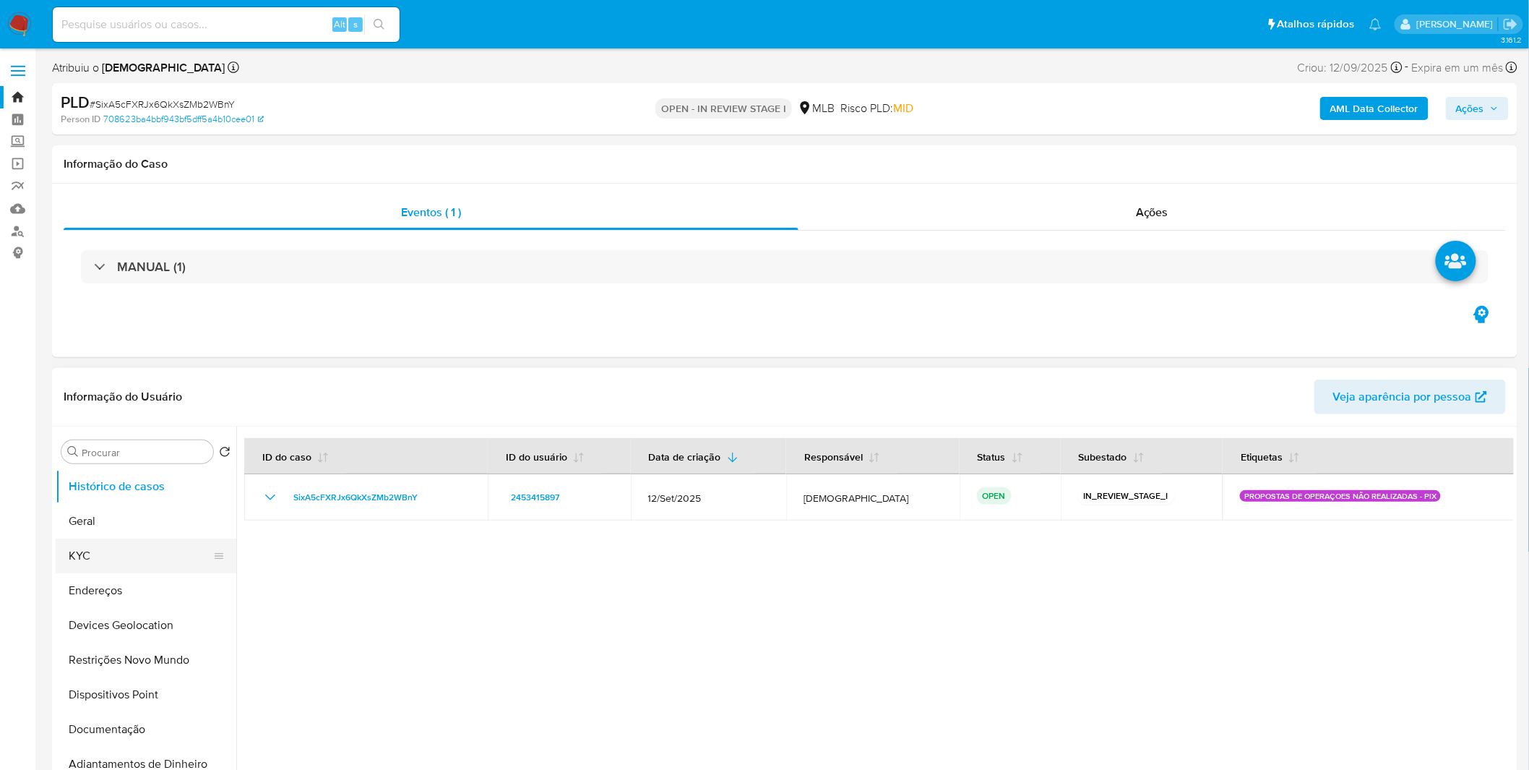
drag, startPoint x: 95, startPoint y: 559, endPoint x: 121, endPoint y: 554, distance: 26.5
click at [95, 559] on button "KYC" at bounding box center [140, 555] width 169 height 35
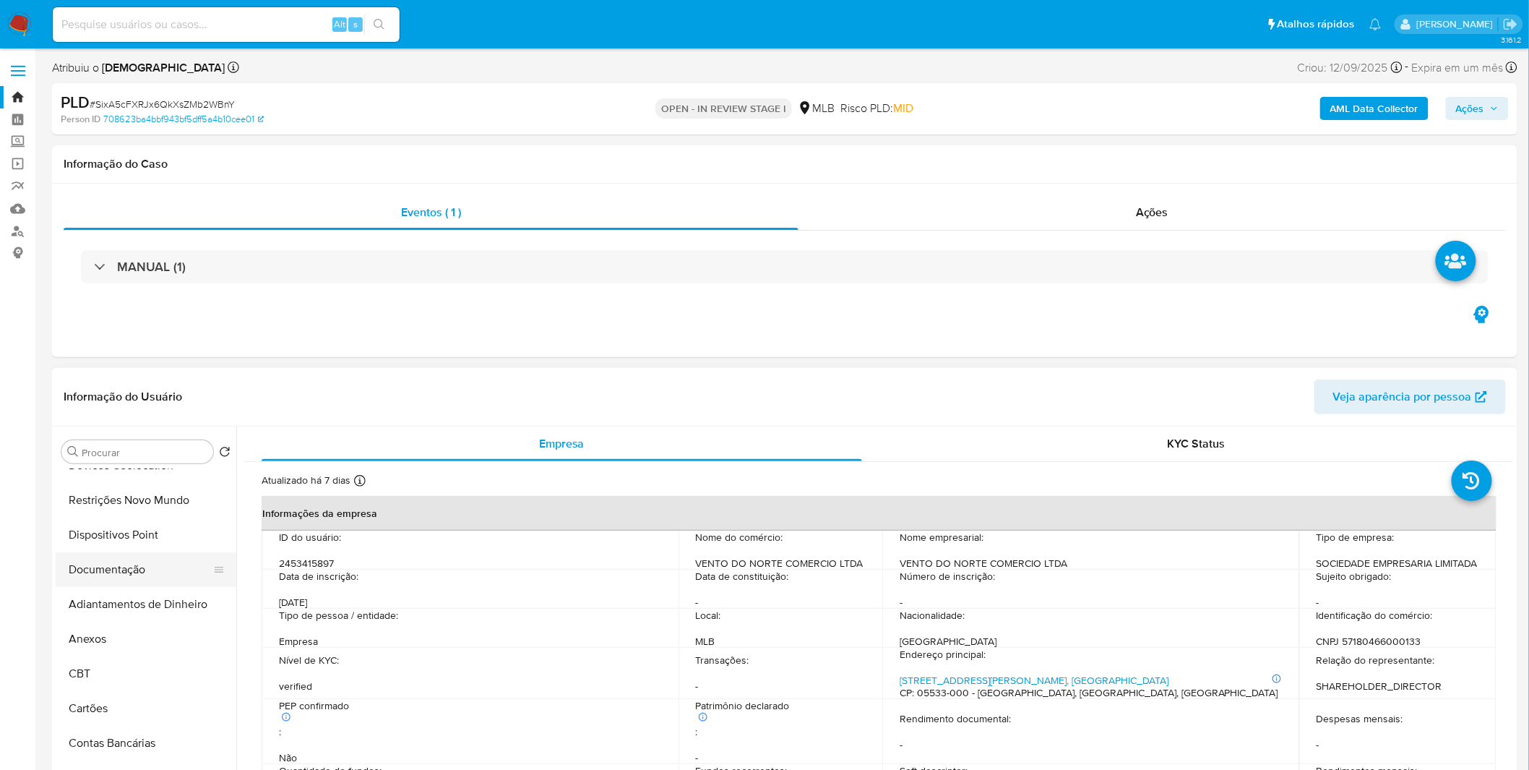
scroll to position [160, 0]
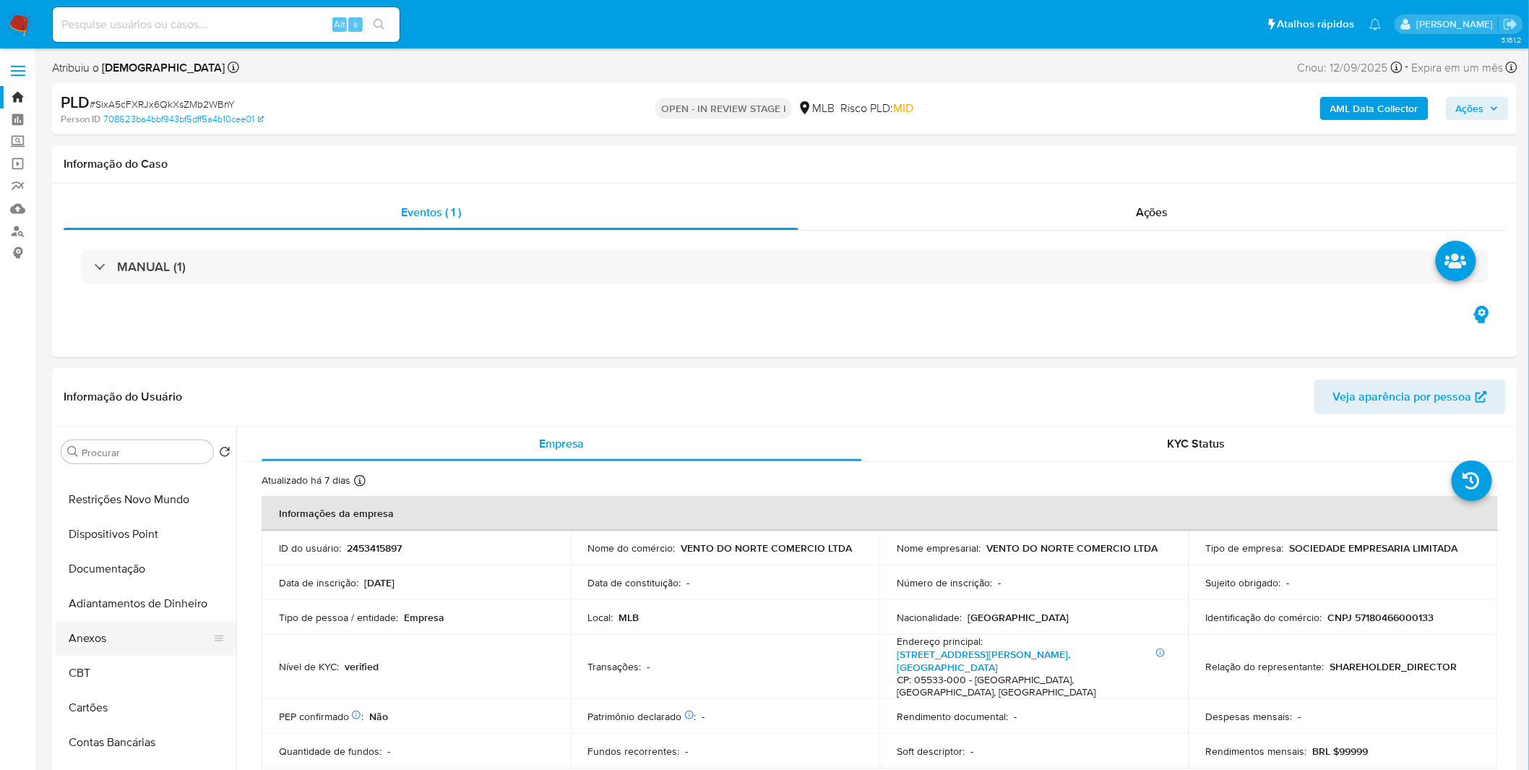
click at [125, 638] on button "Anexos" at bounding box center [140, 638] width 169 height 35
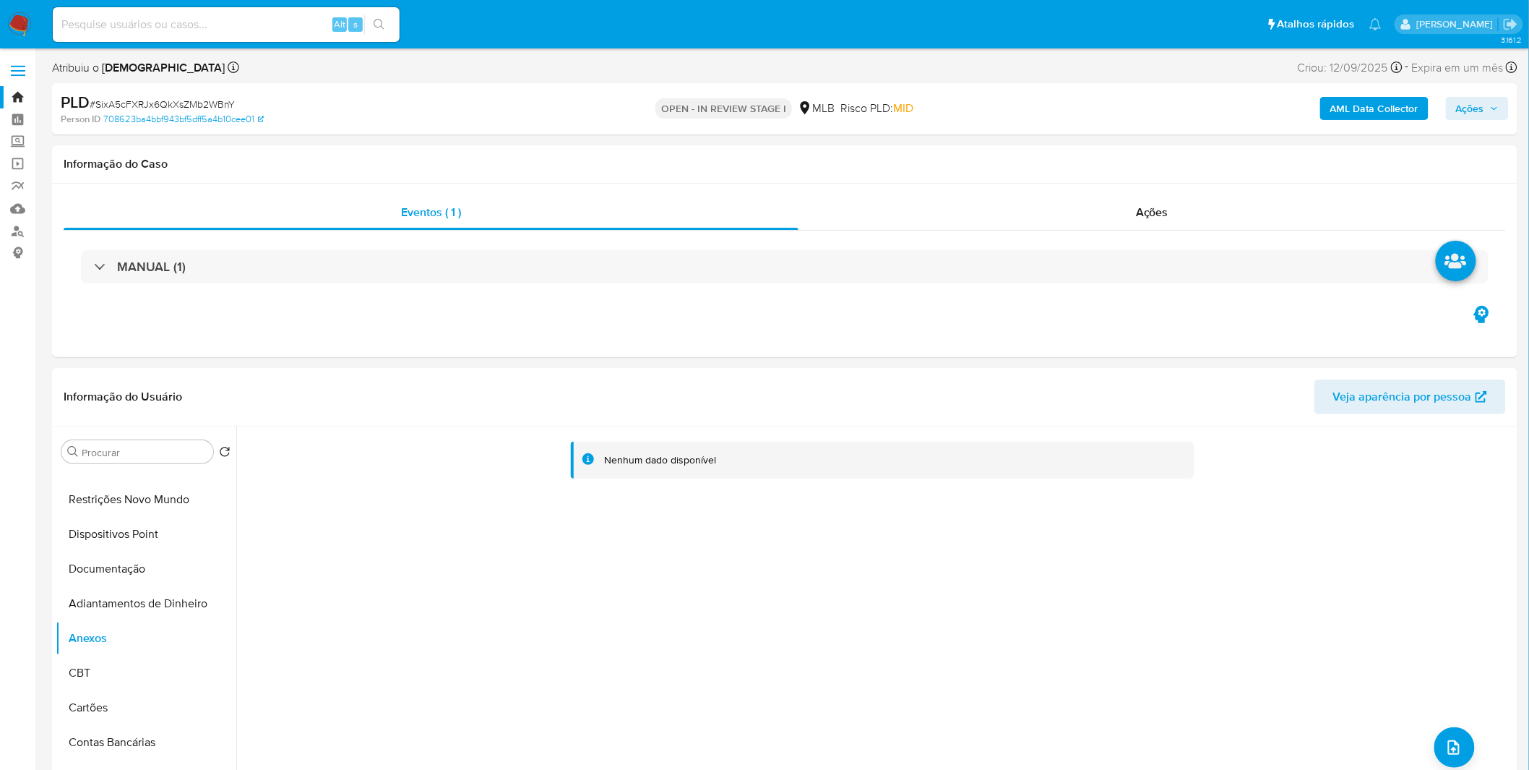
click at [1365, 120] on div "AML Data Collector Ações" at bounding box center [1269, 109] width 479 height 34
click at [1359, 113] on b "AML Data Collector" at bounding box center [1375, 108] width 88 height 23
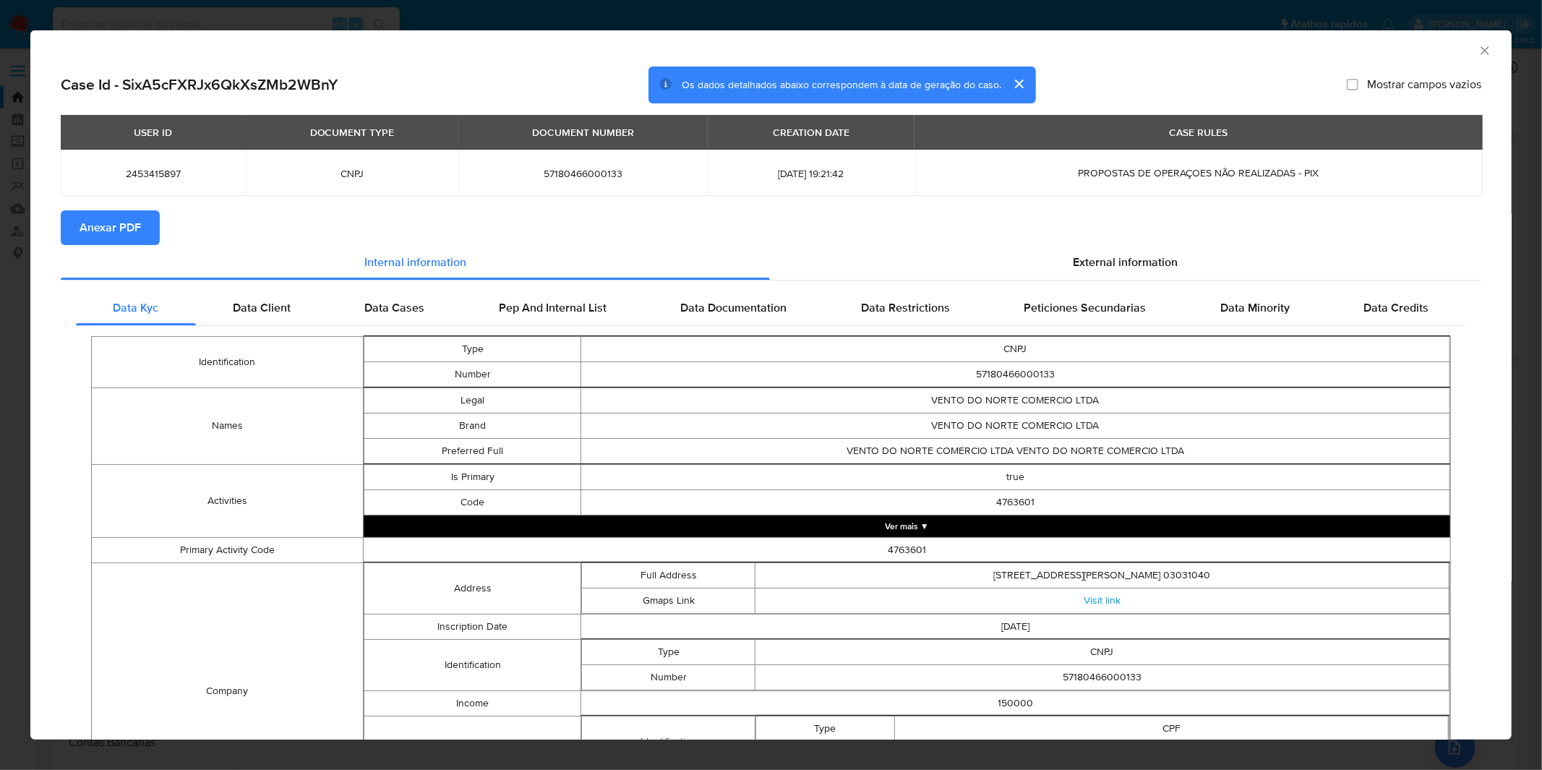
click at [134, 224] on span "Anexar PDF" at bounding box center [110, 228] width 61 height 32
click at [1017, 23] on div "AML Data Collector Case Id - SixA5cFXRJx6QkXsZMb2WBnY Os dados detalhados abaix…" at bounding box center [771, 385] width 1542 height 770
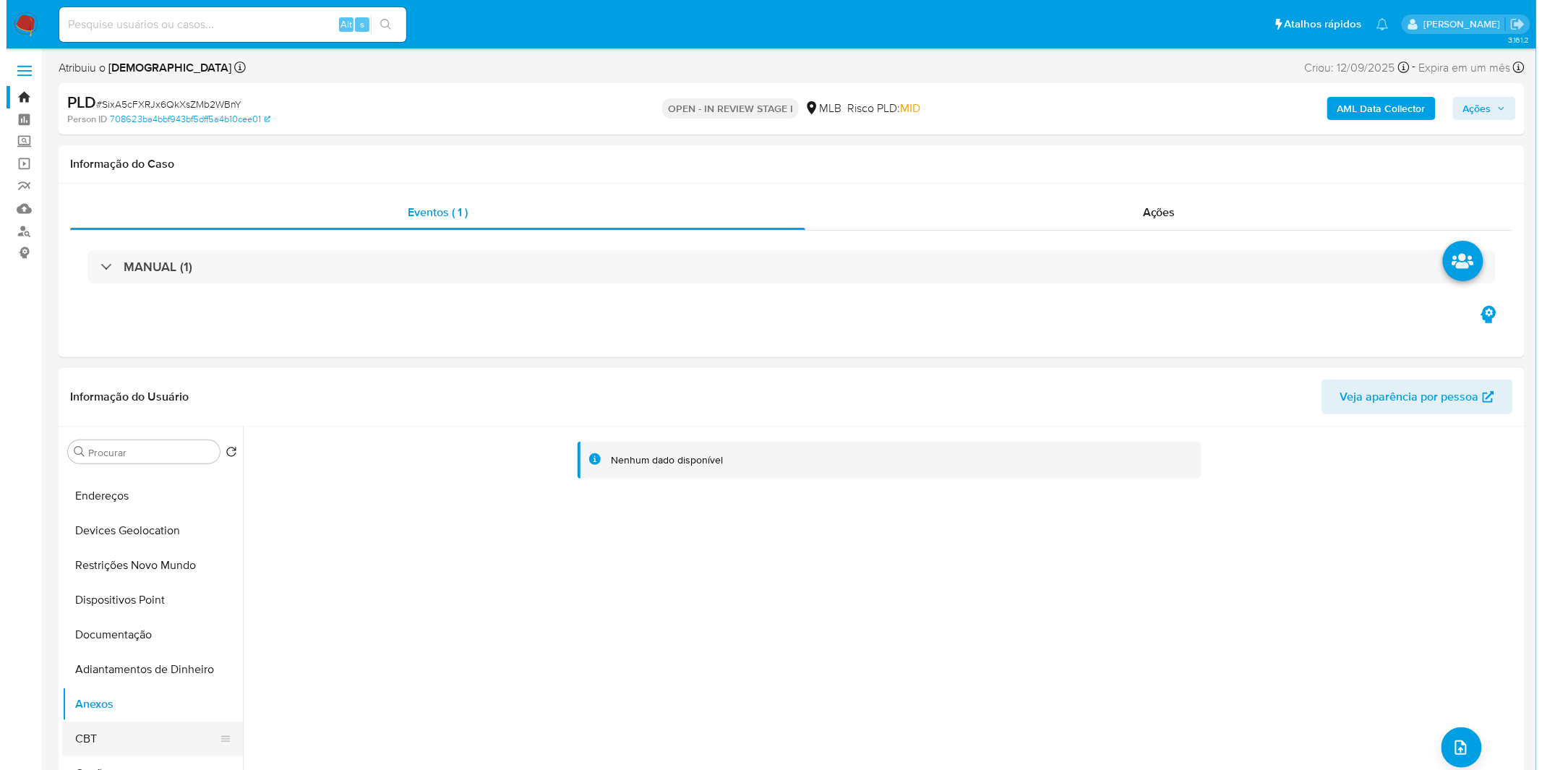
scroll to position [188, 0]
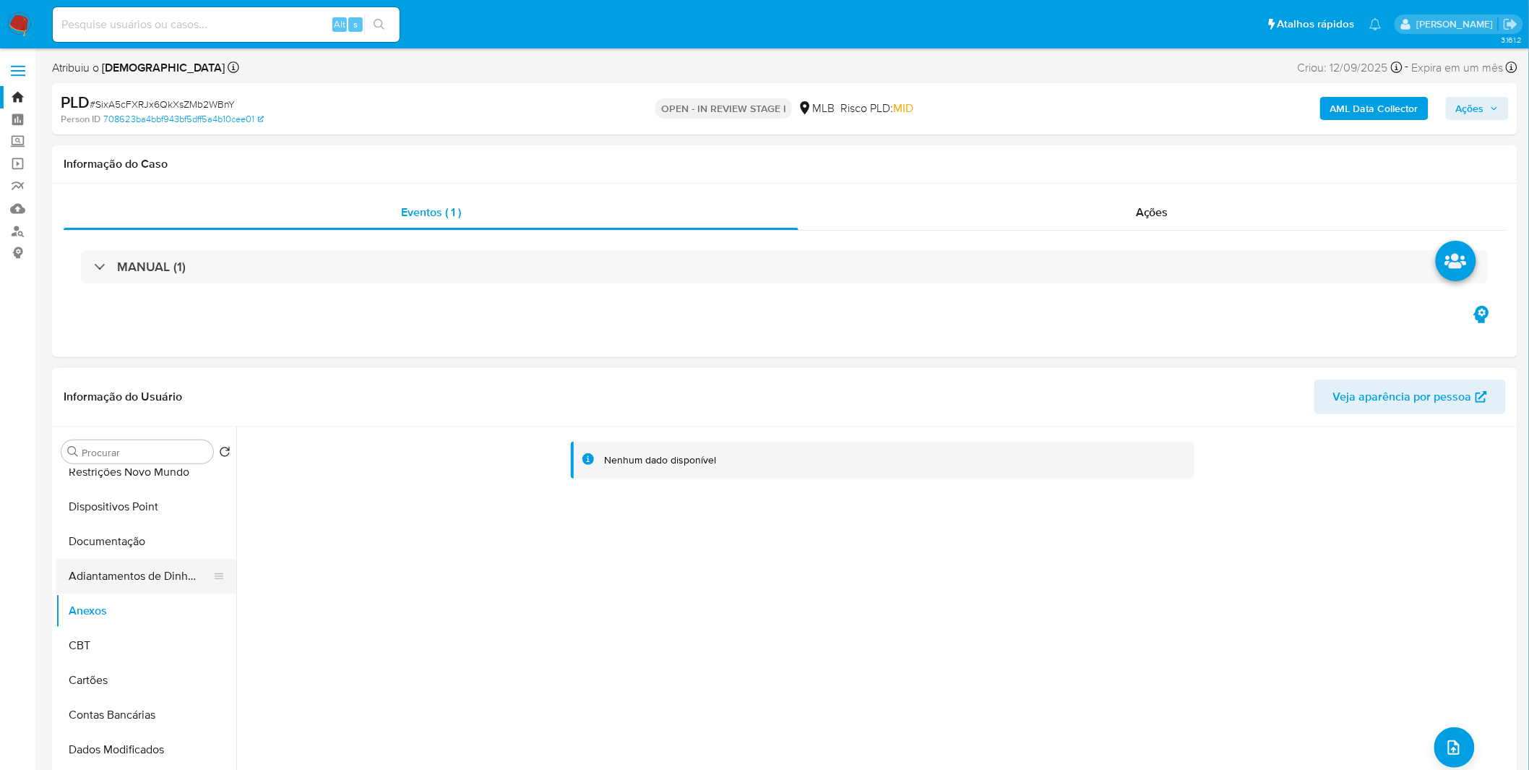
click at [146, 584] on button "Adiantamentos de Dinheiro" at bounding box center [140, 576] width 169 height 35
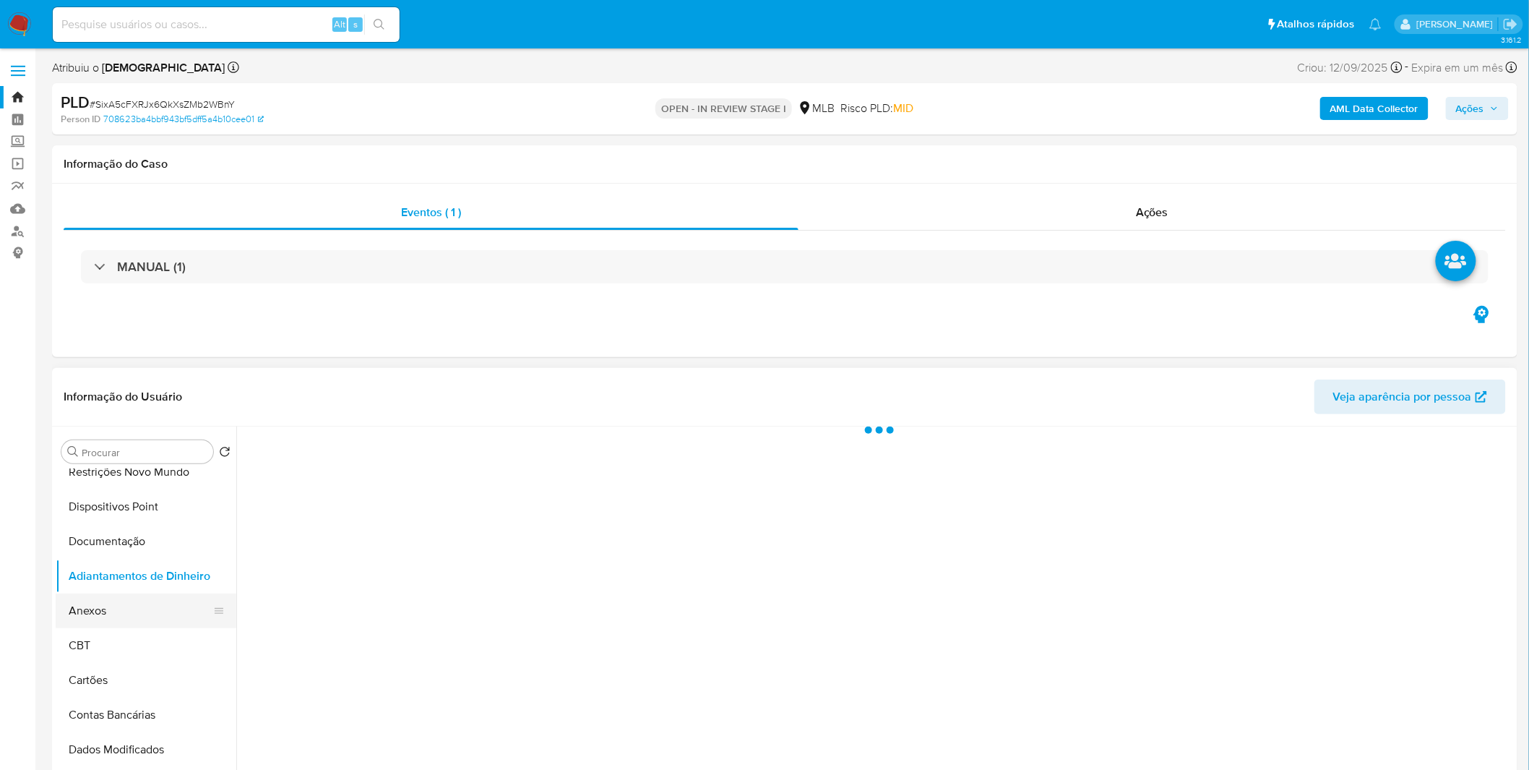
click at [143, 611] on button "Anexos" at bounding box center [140, 610] width 169 height 35
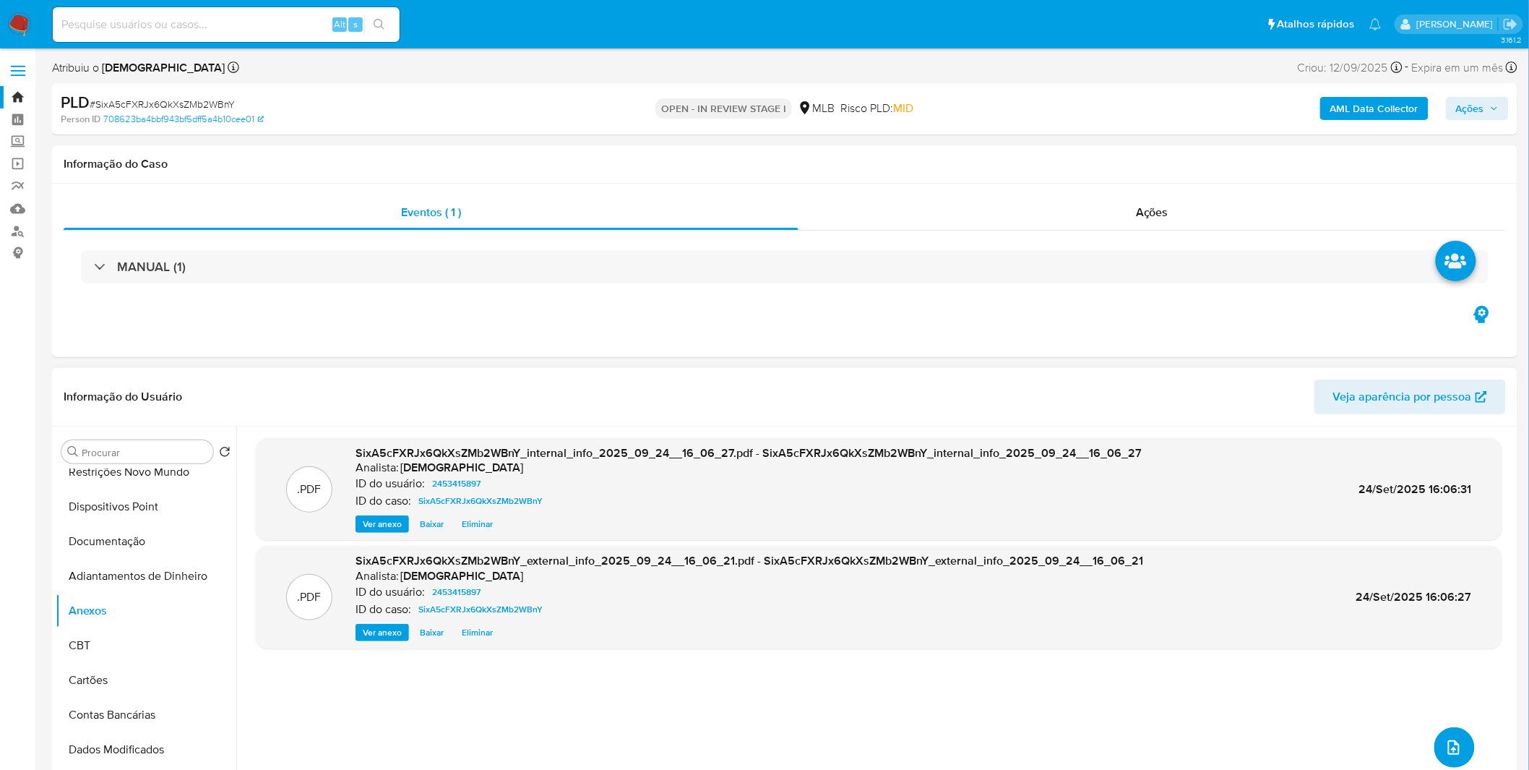
click at [1446, 740] on icon "upload-file" at bounding box center [1454, 747] width 17 height 17
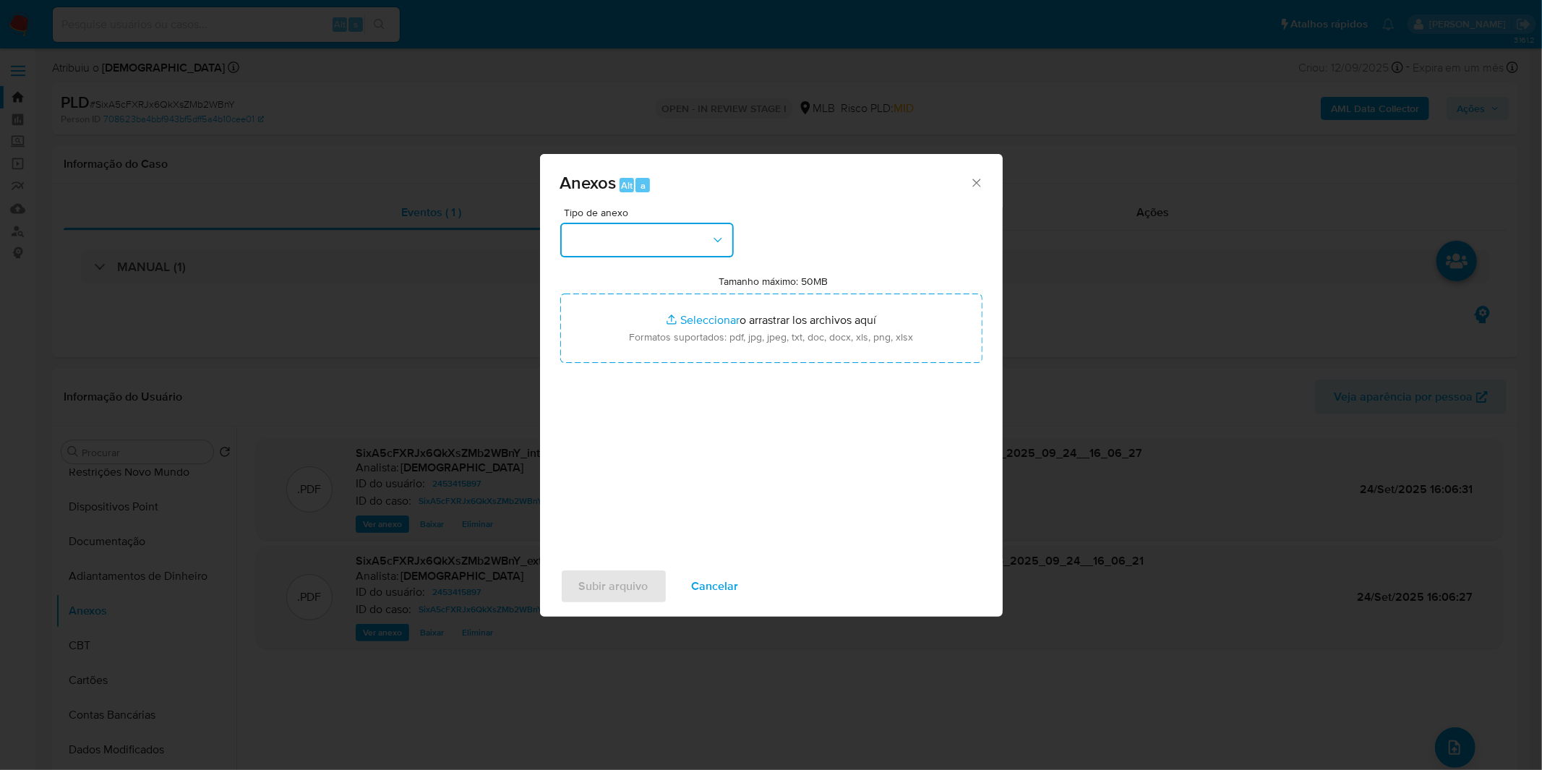
drag, startPoint x: 726, startPoint y: 254, endPoint x: 717, endPoint y: 248, distance: 10.4
click at [724, 253] on button "button" at bounding box center [646, 240] width 173 height 35
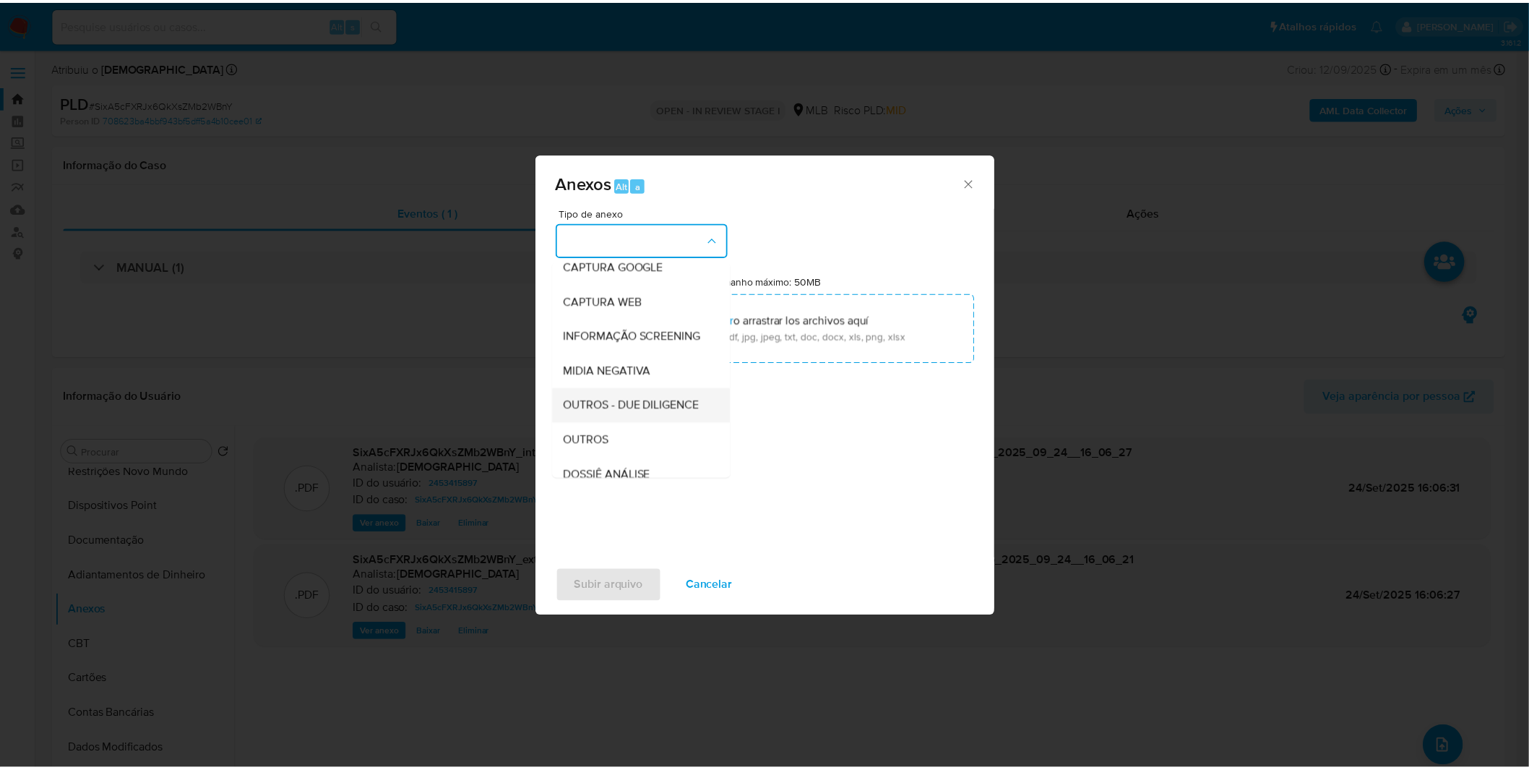
scroll to position [160, 0]
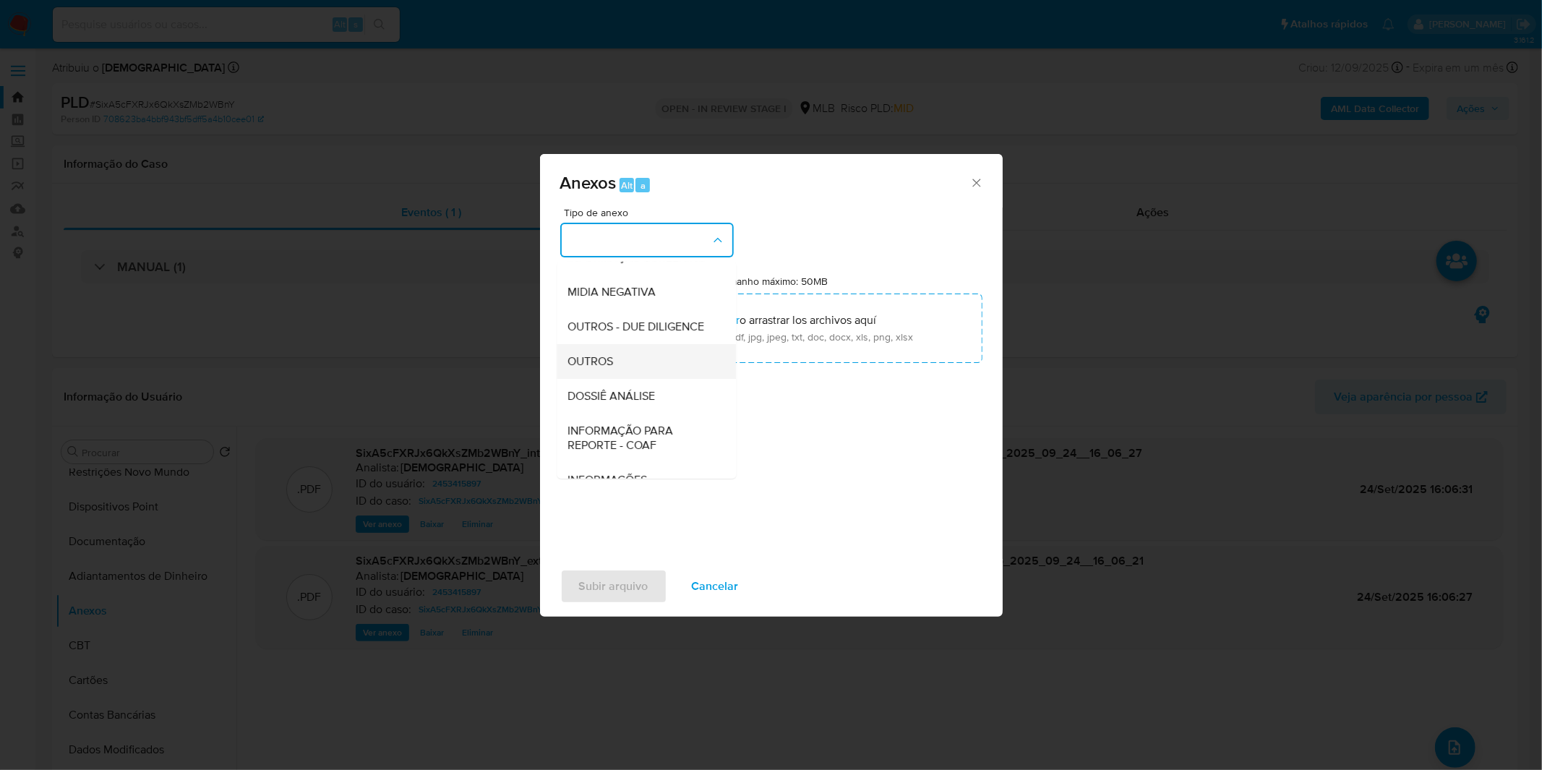
click at [611, 369] on span "OUTROS" at bounding box center [591, 361] width 46 height 14
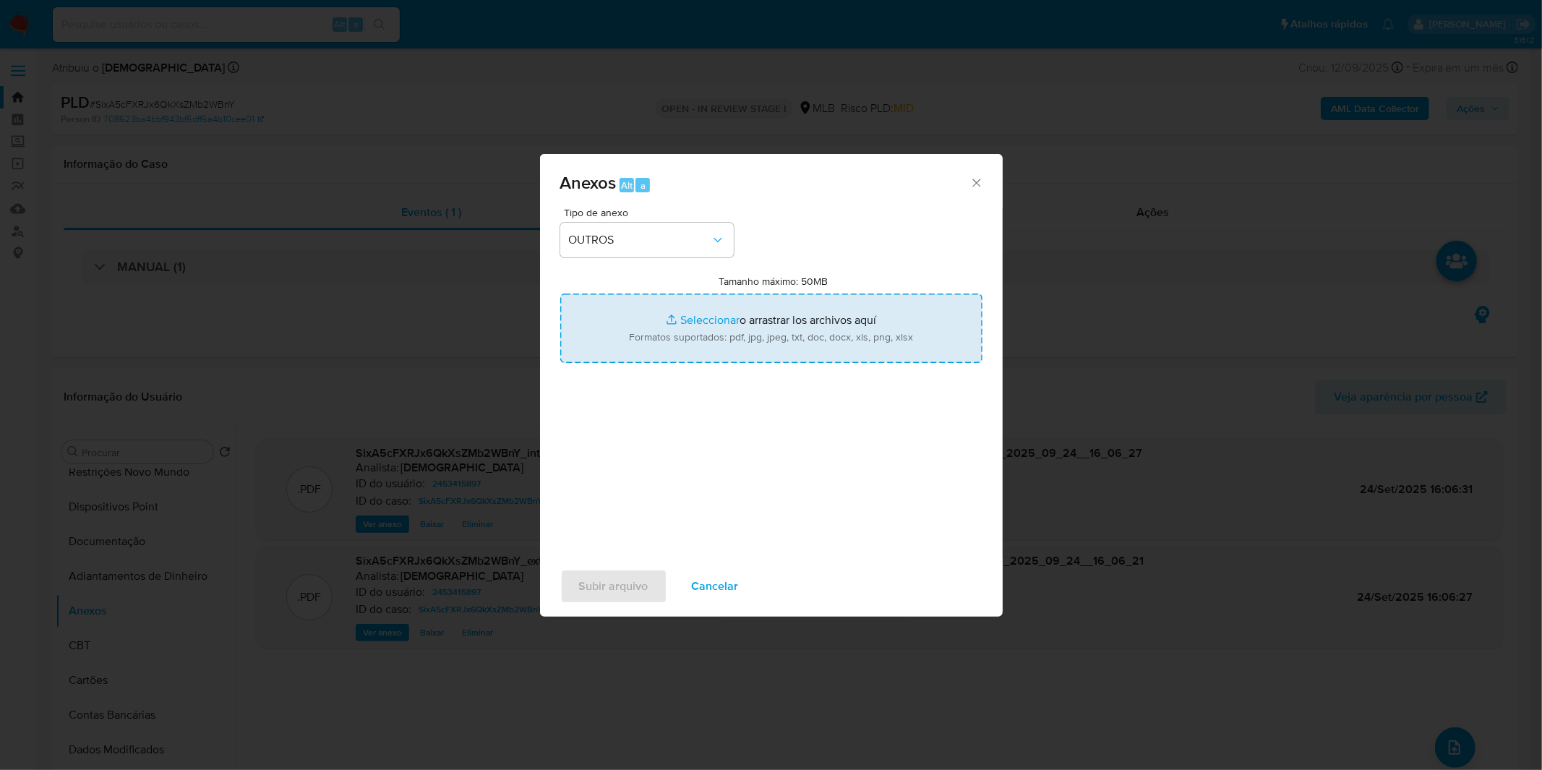
click at [656, 322] on input "Tamanho máximo: 50MB Seleccionar archivos" at bounding box center [771, 327] width 422 height 69
type input "C:\fakepath\Mulan 2453415897_2025_09_17_13_01_04.xlsx"
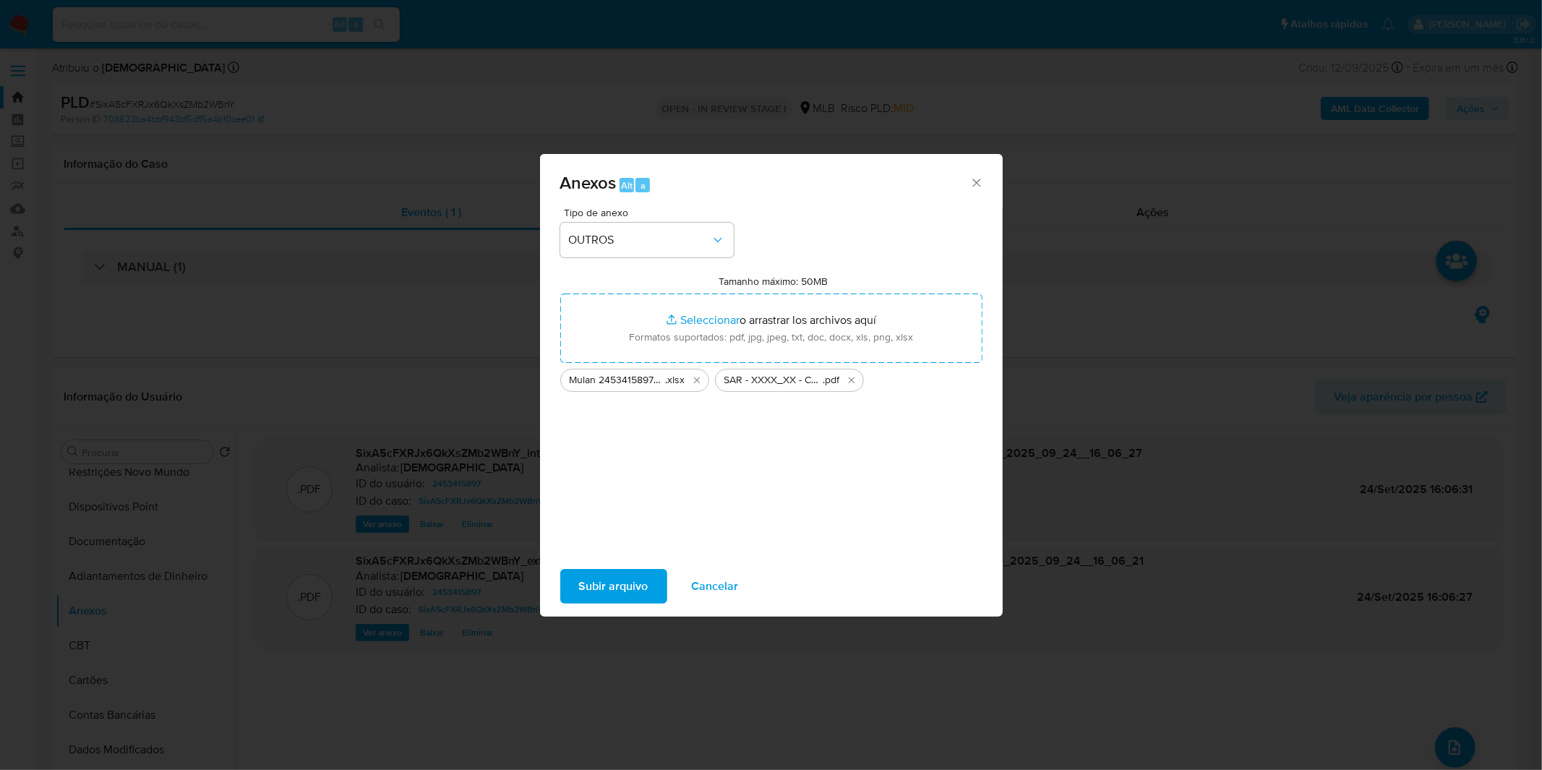
click at [602, 582] on span "Subir arquivo" at bounding box center [613, 586] width 69 height 32
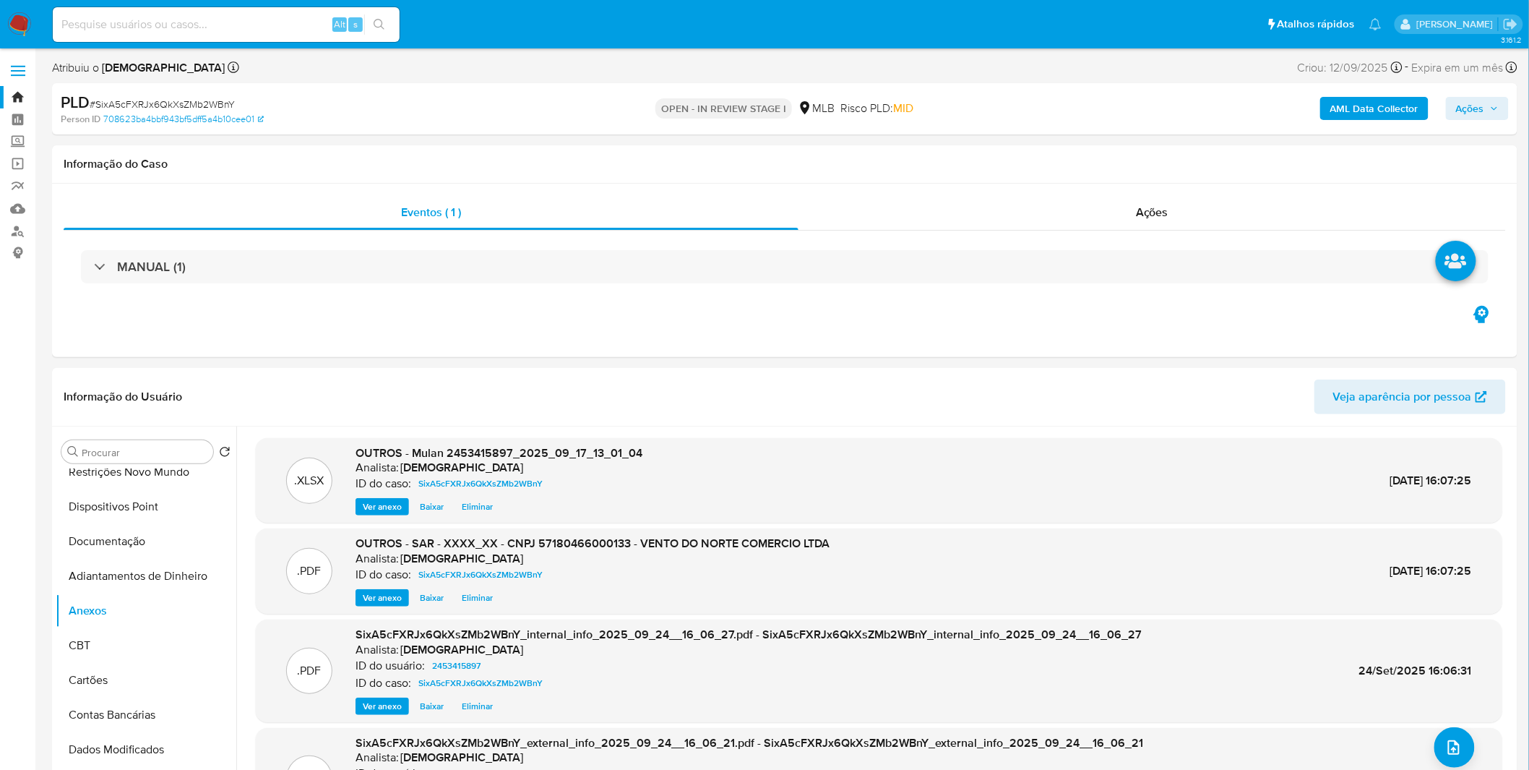
click at [1478, 111] on span "Ações" at bounding box center [1470, 108] width 28 height 23
click at [1059, 160] on span "Resolução do caso" at bounding box center [1058, 154] width 98 height 17
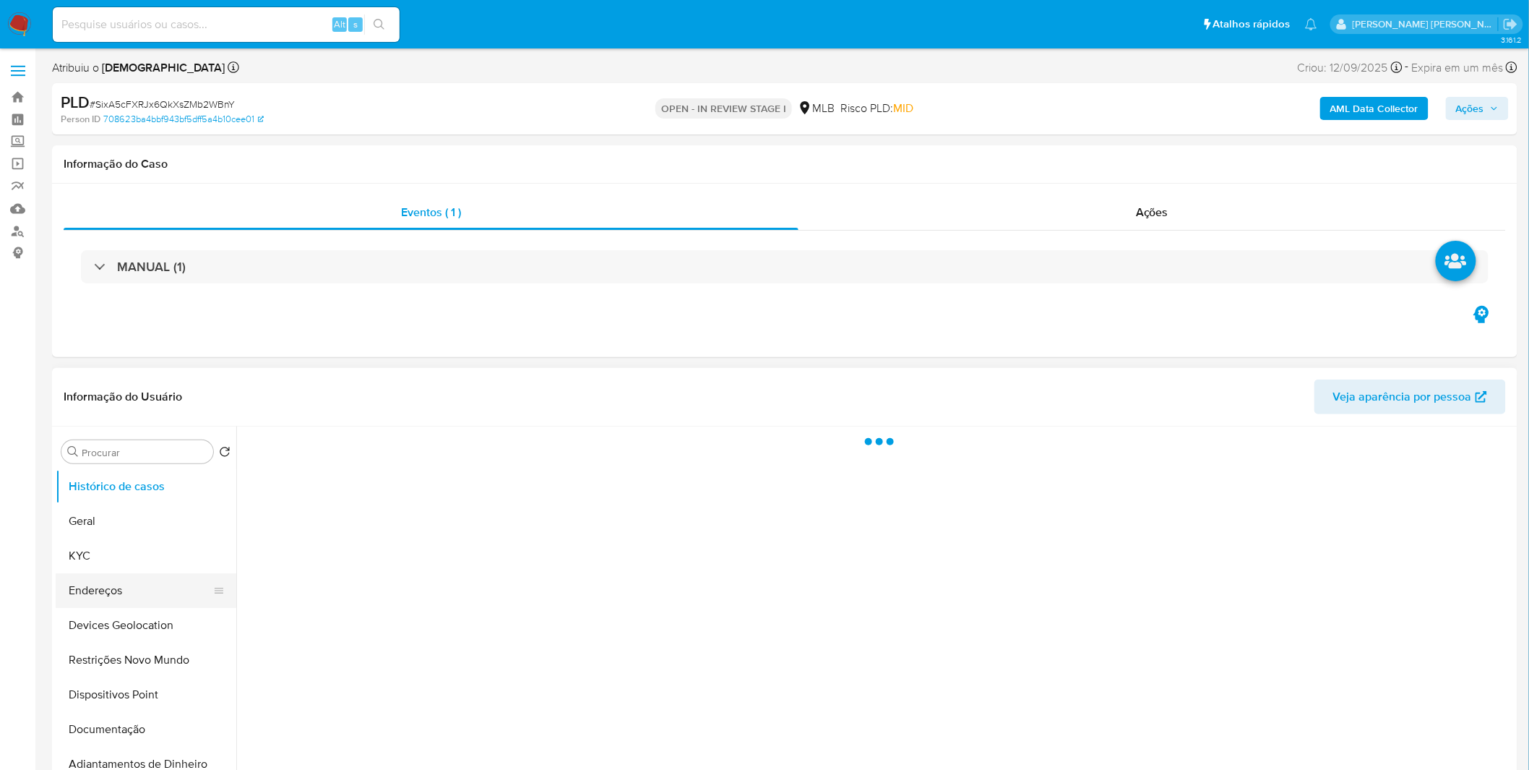
select select "10"
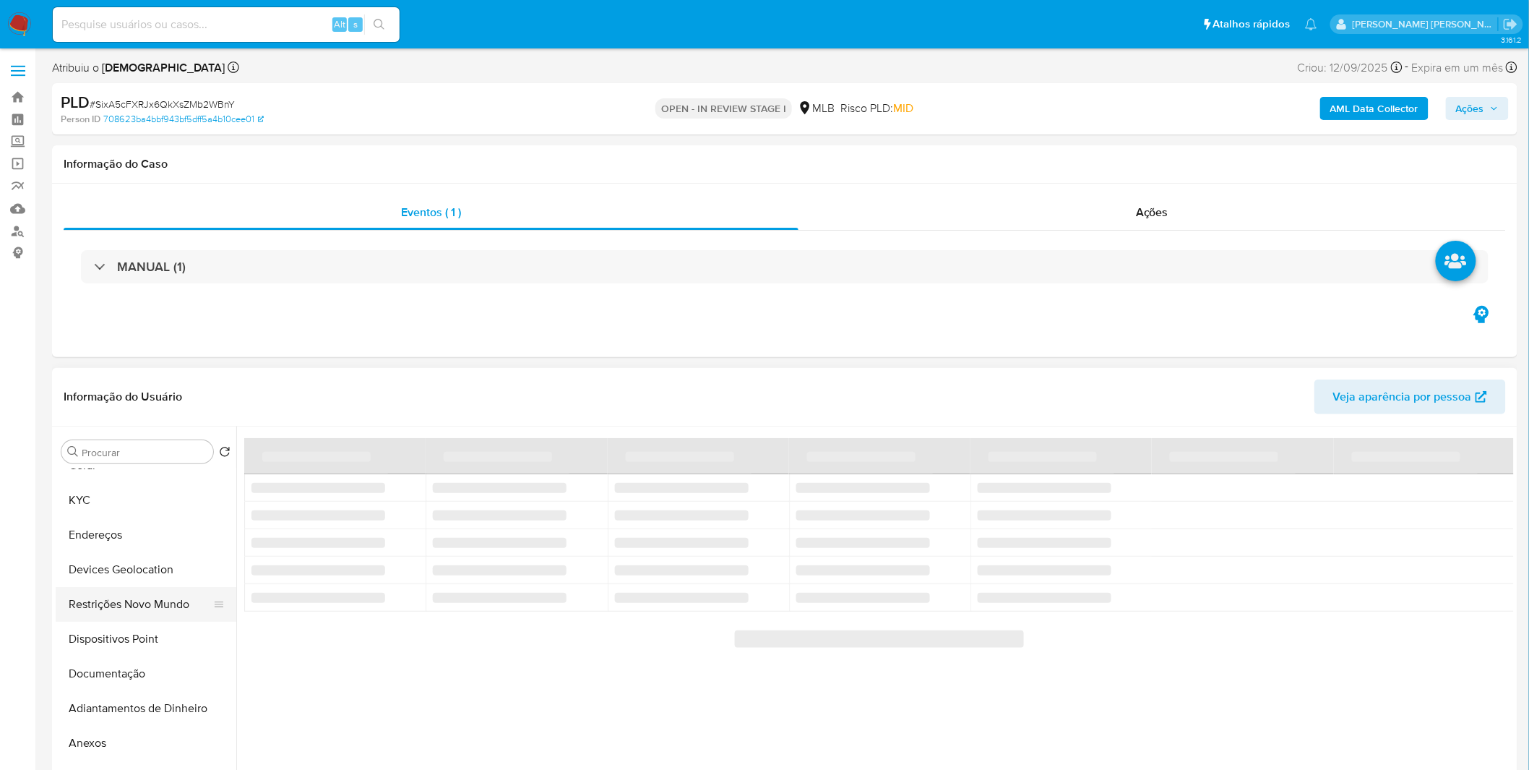
scroll to position [160, 0]
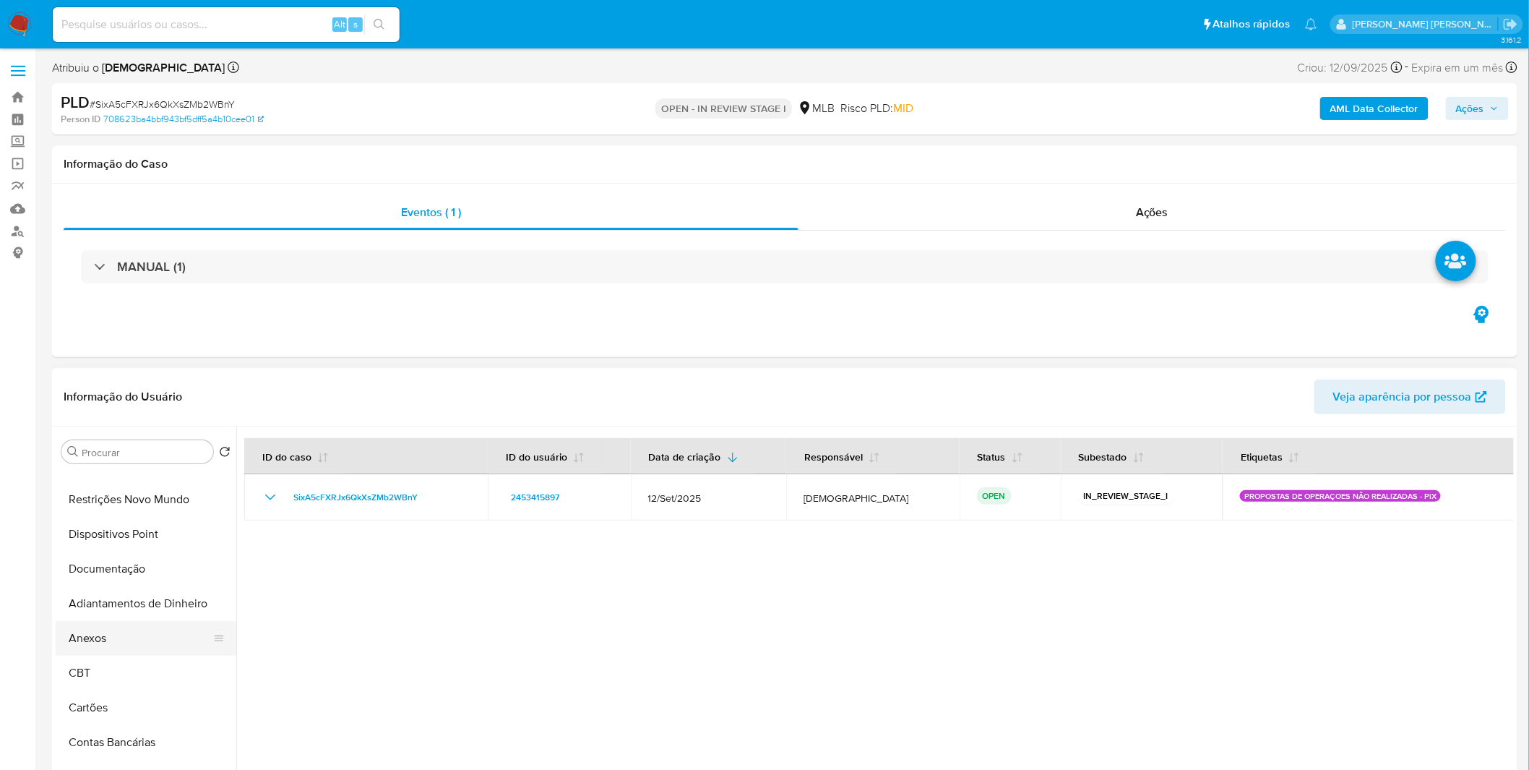
click at [119, 652] on button "Anexos" at bounding box center [140, 638] width 169 height 35
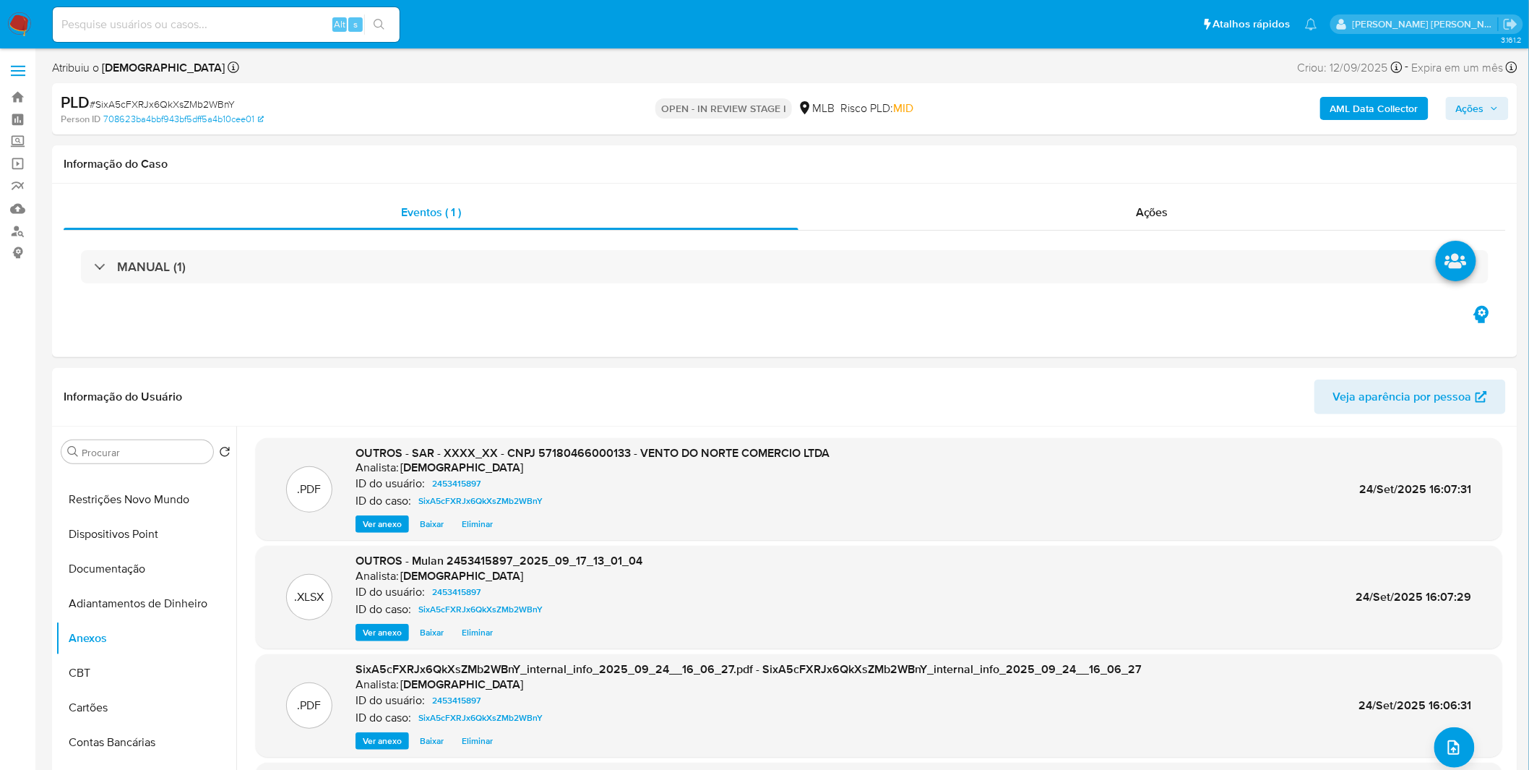
click at [1494, 87] on div "PLD # SixA5cFXRJx6QkXsZMb2WBnY Person ID 708623ba4bbf943bf5dff5a4b10cee01 OPEN …" at bounding box center [785, 108] width 1466 height 51
click at [1486, 102] on span "Ações" at bounding box center [1477, 108] width 43 height 20
click at [1115, 167] on div "Resolução do caso Alt r" at bounding box center [1075, 155] width 132 height 38
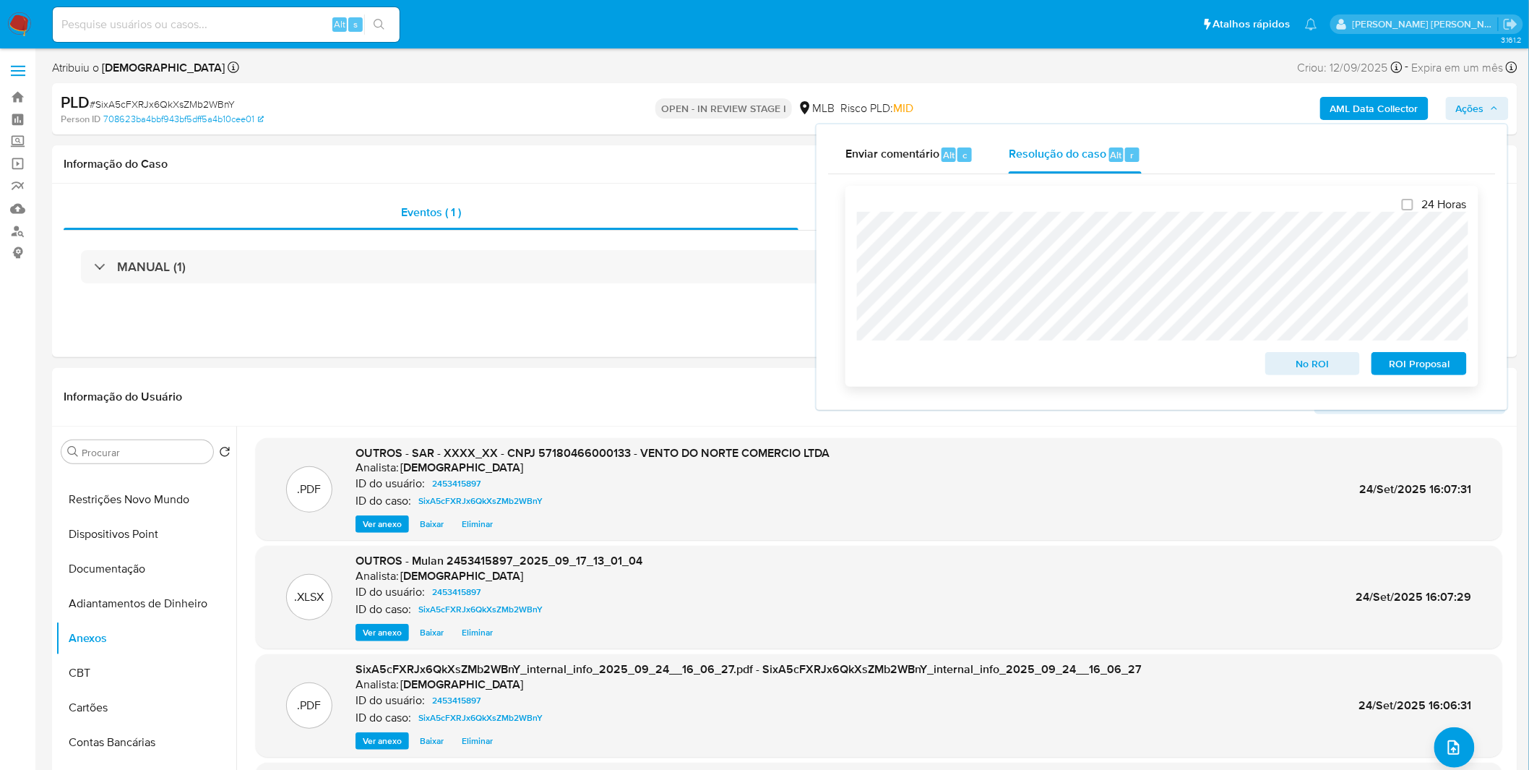
click at [1414, 367] on span "ROI Proposal" at bounding box center [1419, 363] width 75 height 20
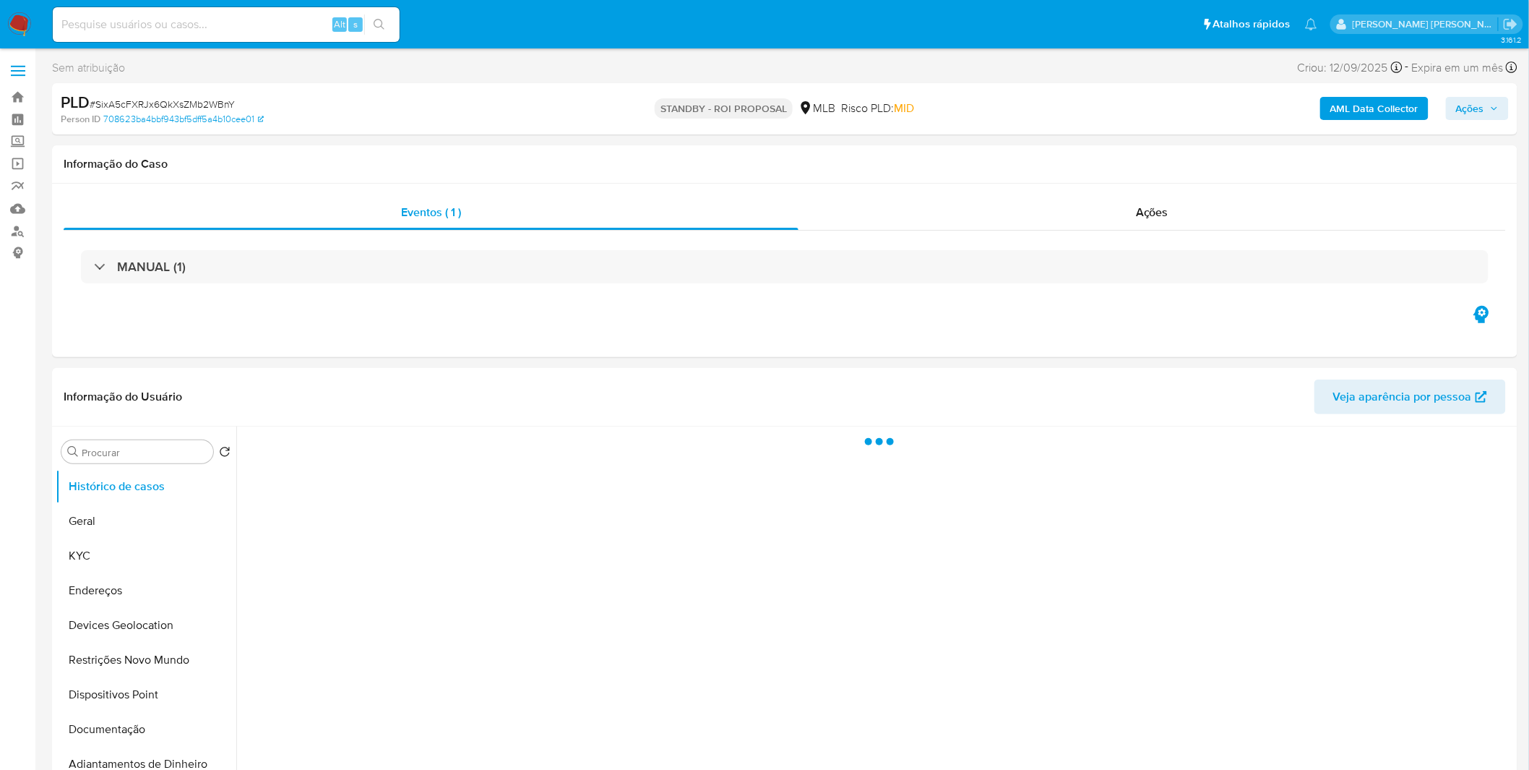
select select "10"
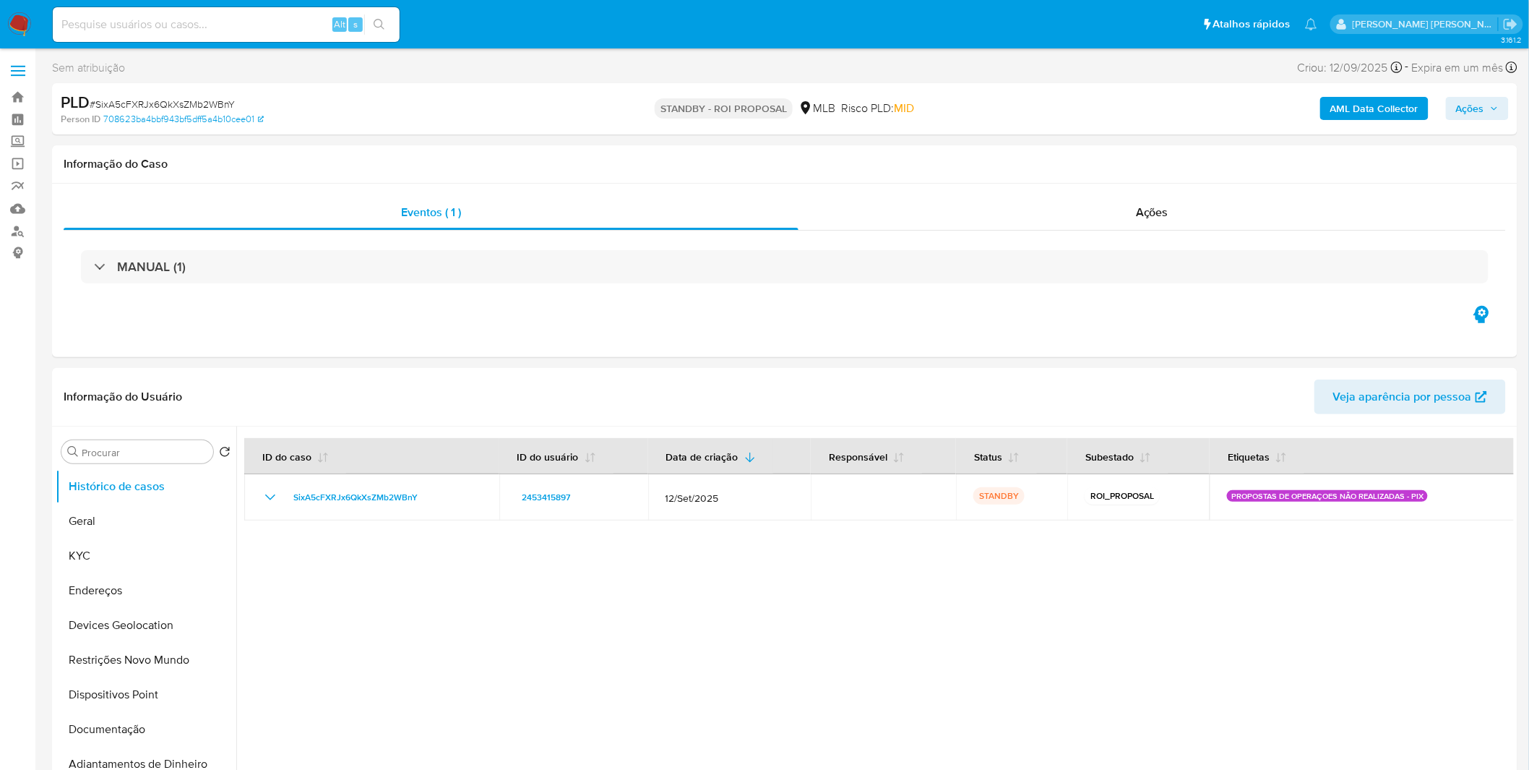
click at [272, 17] on input at bounding box center [226, 24] width 347 height 19
paste input "77Nhy1Iz14s9jjMtpSOuEbz4"
type input "77Nhy1Iz14s9jjMtpSOuEbz4"
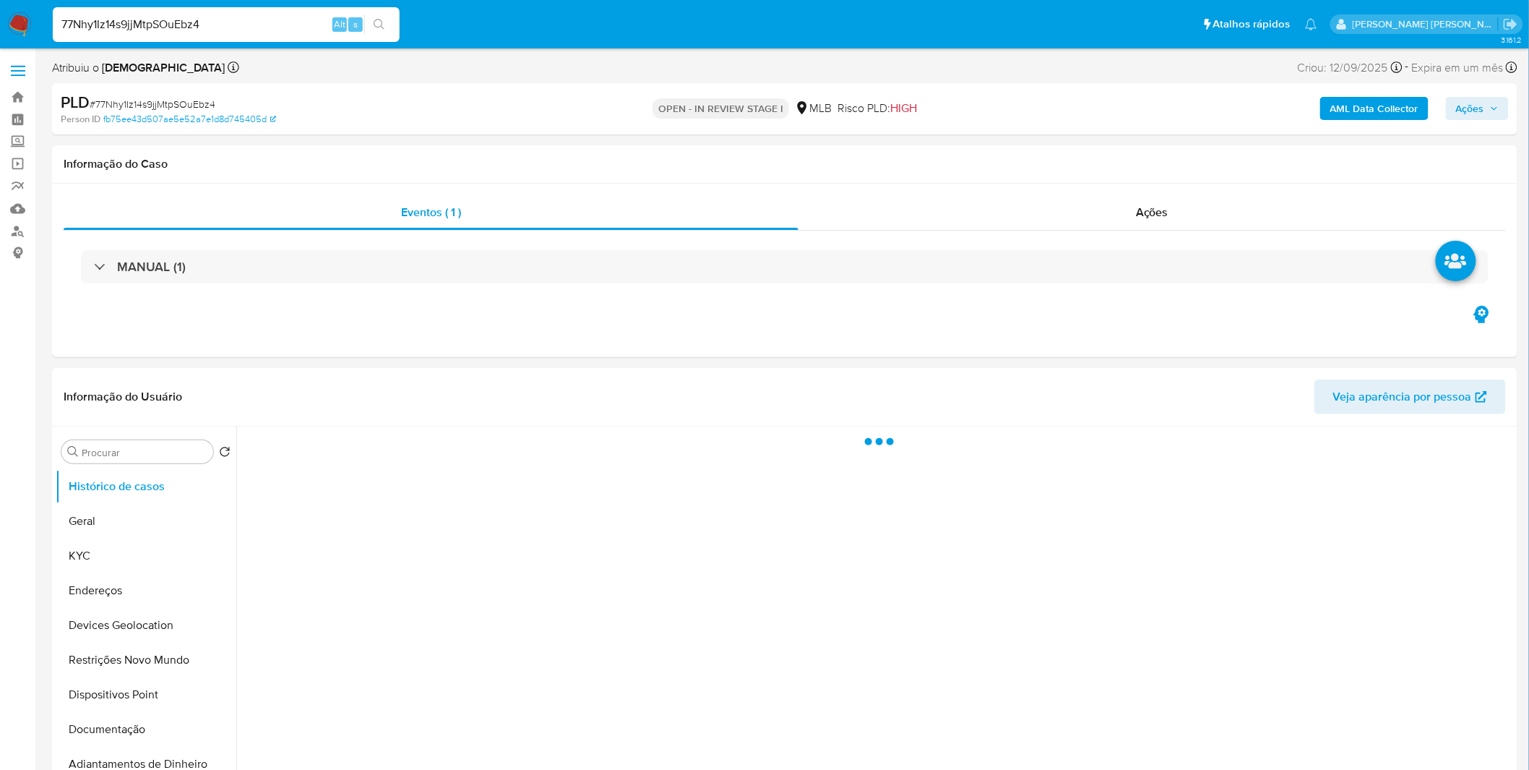
select select "10"
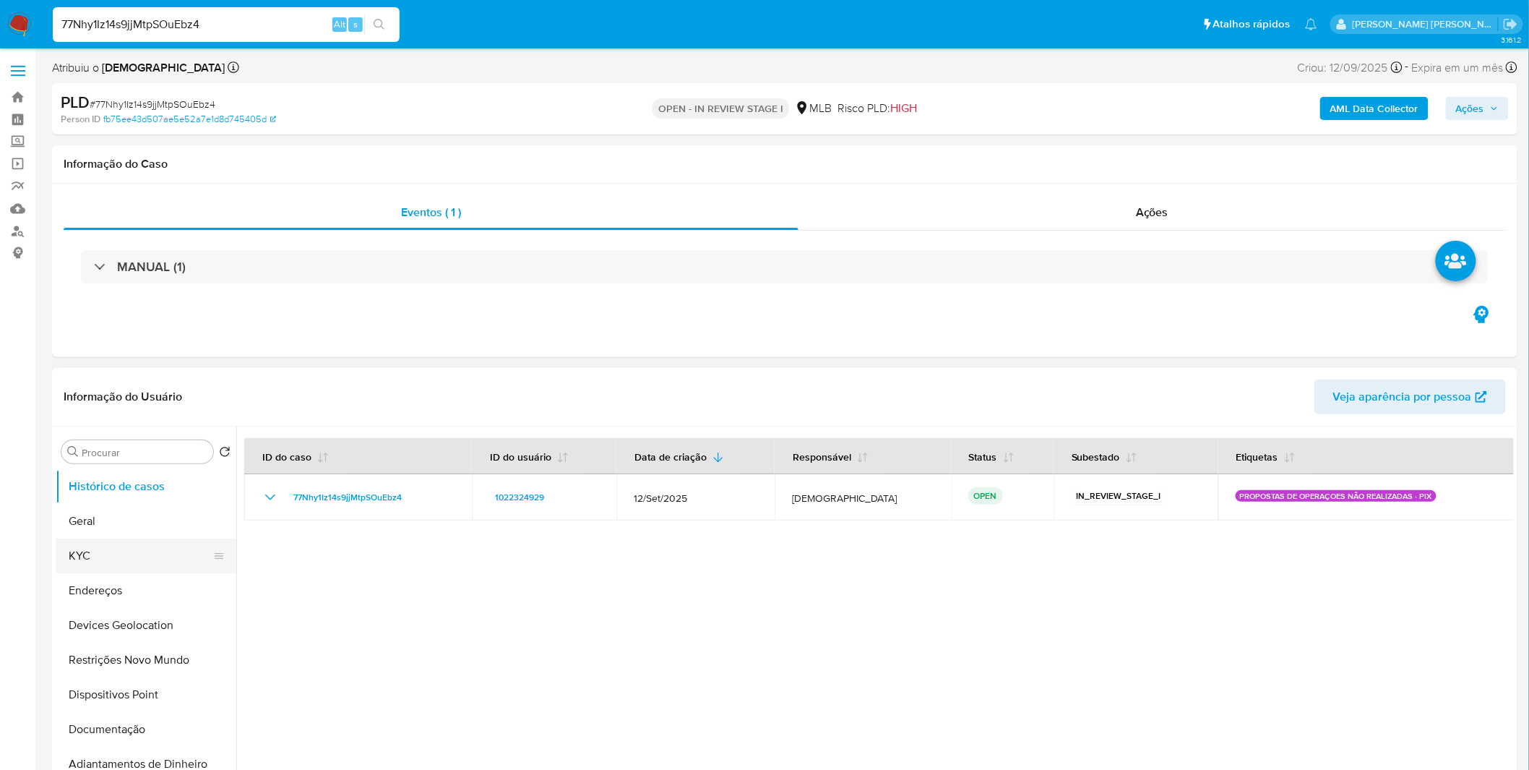
click at [138, 568] on button "KYC" at bounding box center [140, 555] width 169 height 35
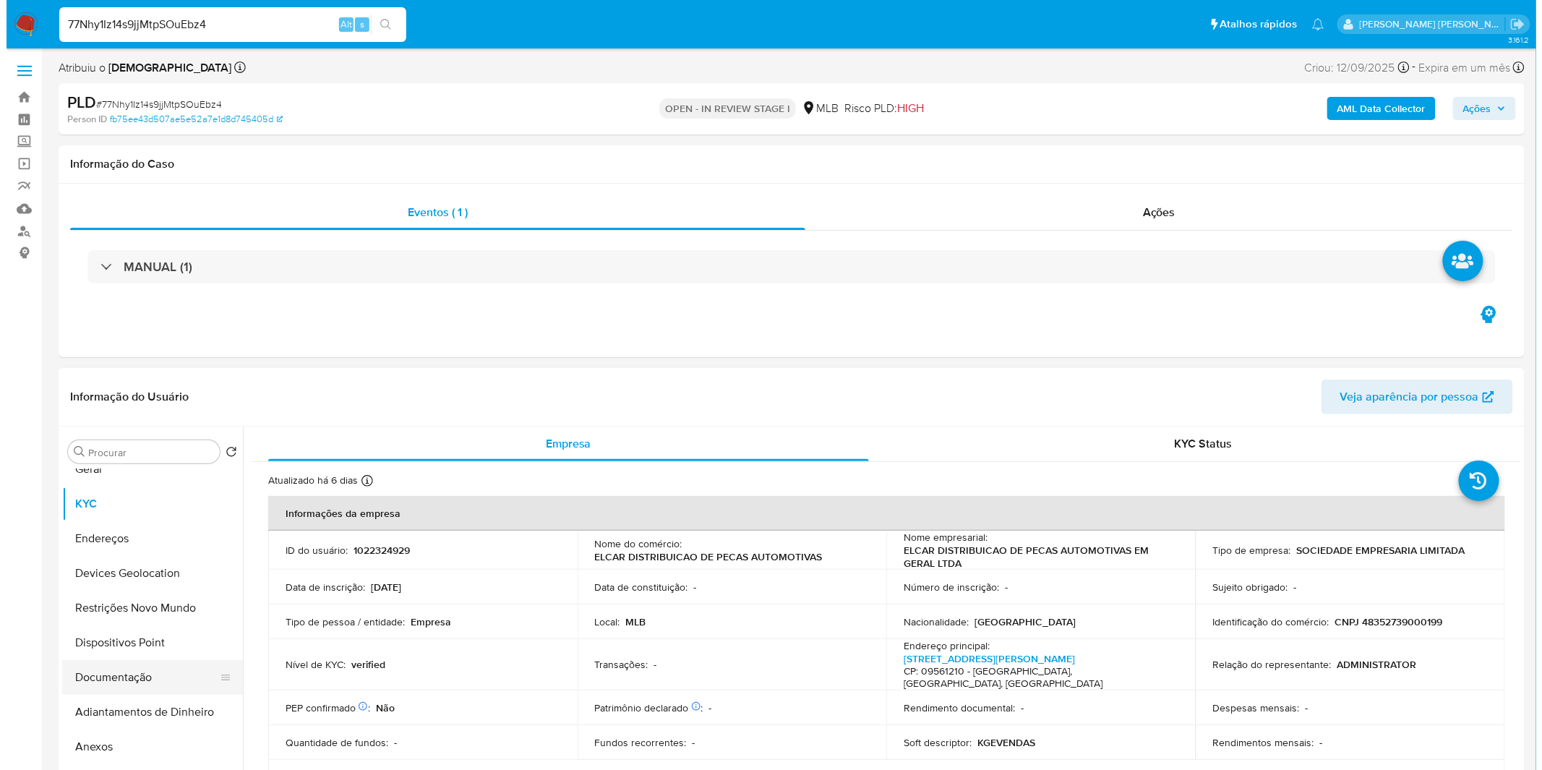
scroll to position [80, 0]
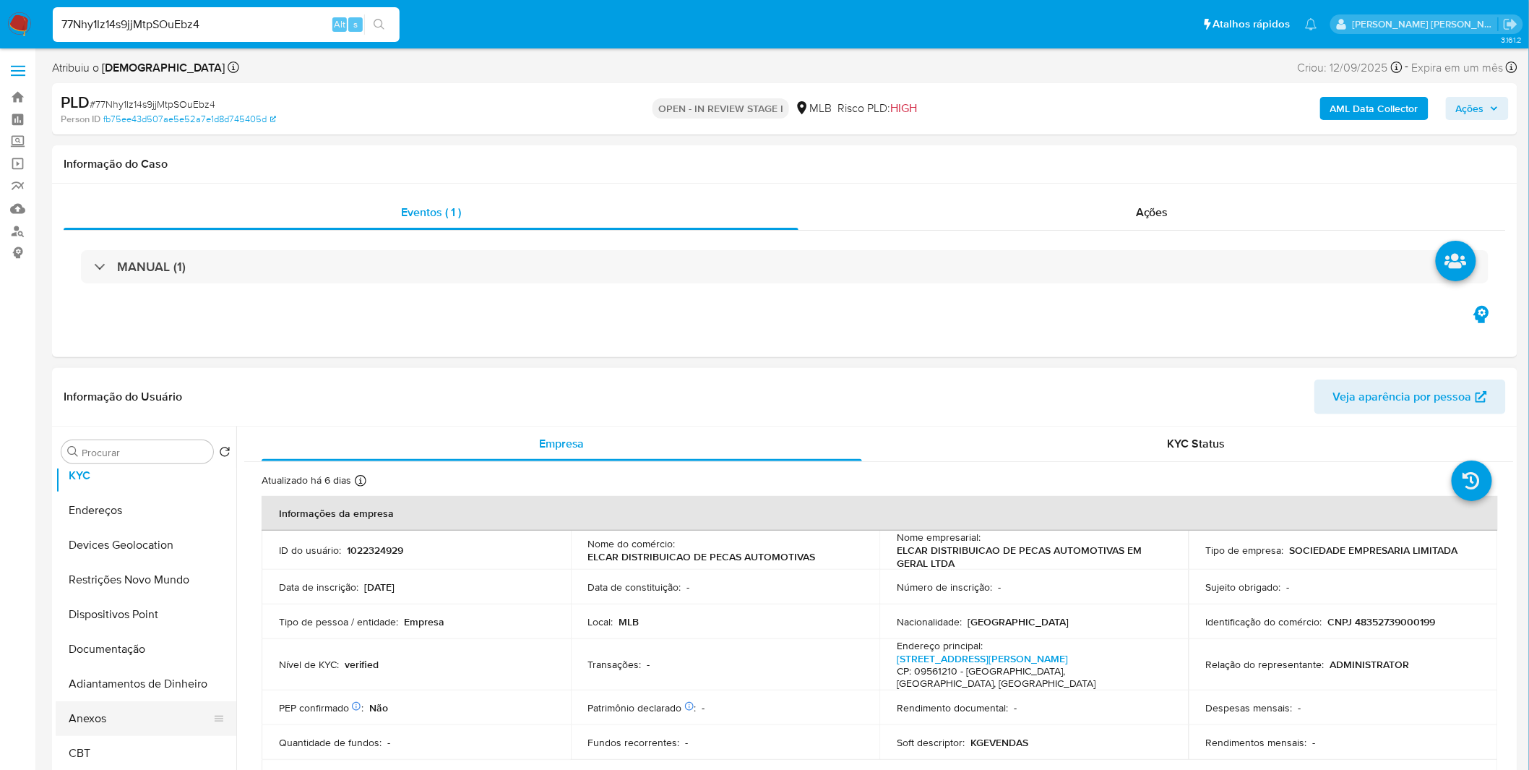
click at [106, 713] on button "Anexos" at bounding box center [140, 718] width 169 height 35
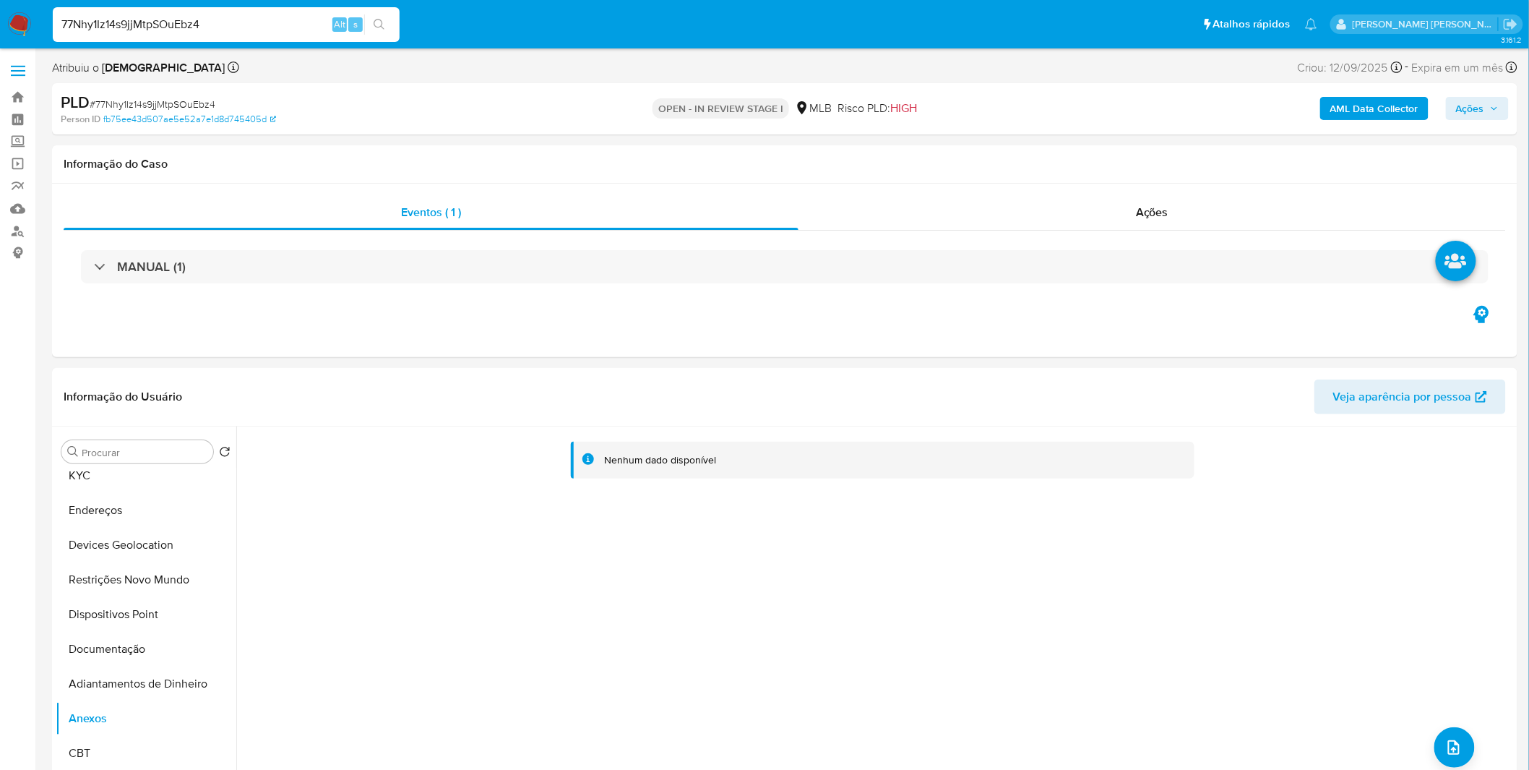
click at [1390, 106] on b "AML Data Collector" at bounding box center [1375, 108] width 88 height 23
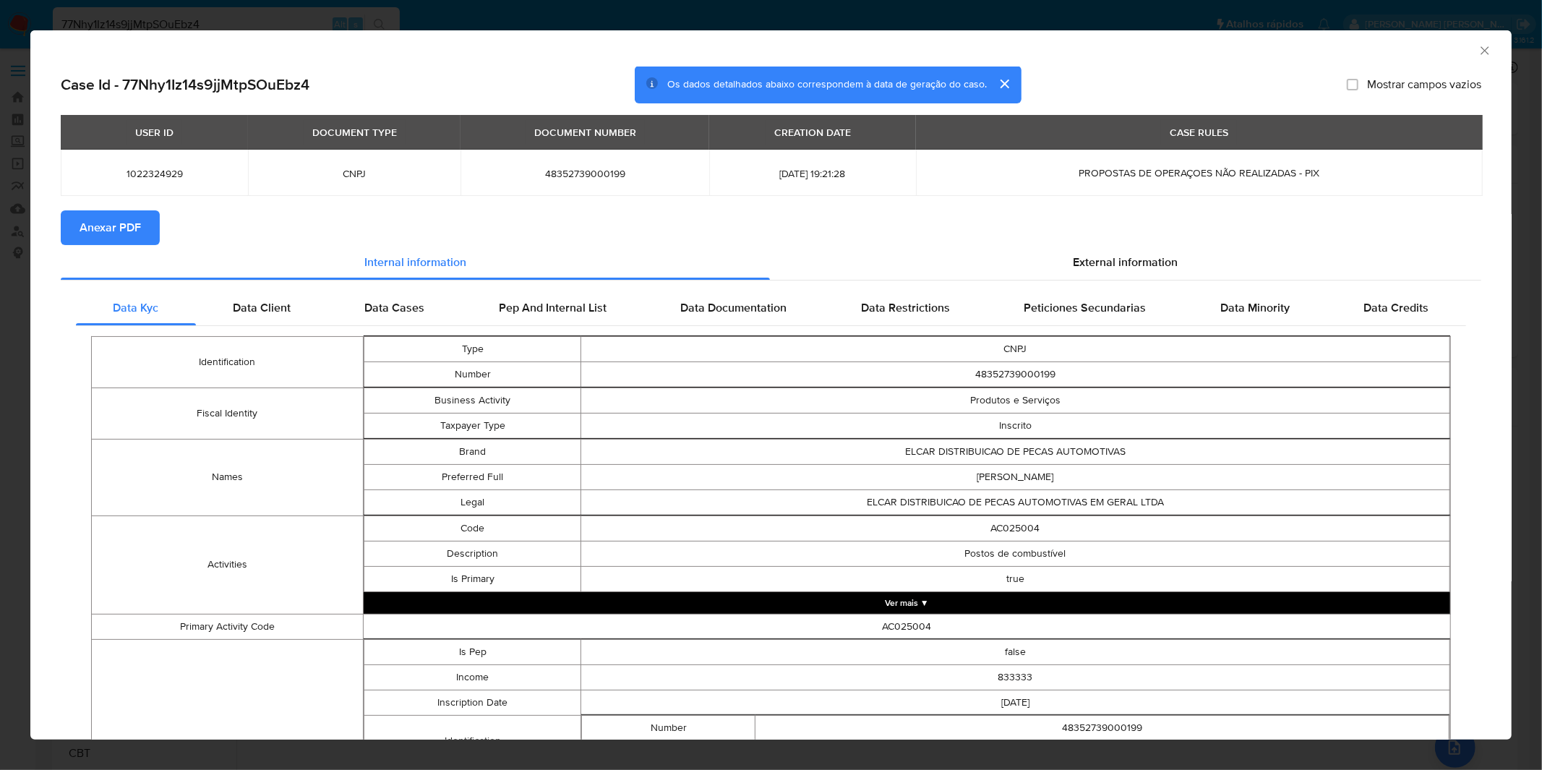
click at [82, 224] on span "Anexar PDF" at bounding box center [110, 228] width 61 height 32
click at [459, 26] on div "AML Data Collector Case Id - 77Nhy1Iz14s9jjMtpSOuEbz4 Os dados detalhados abaix…" at bounding box center [771, 385] width 1542 height 770
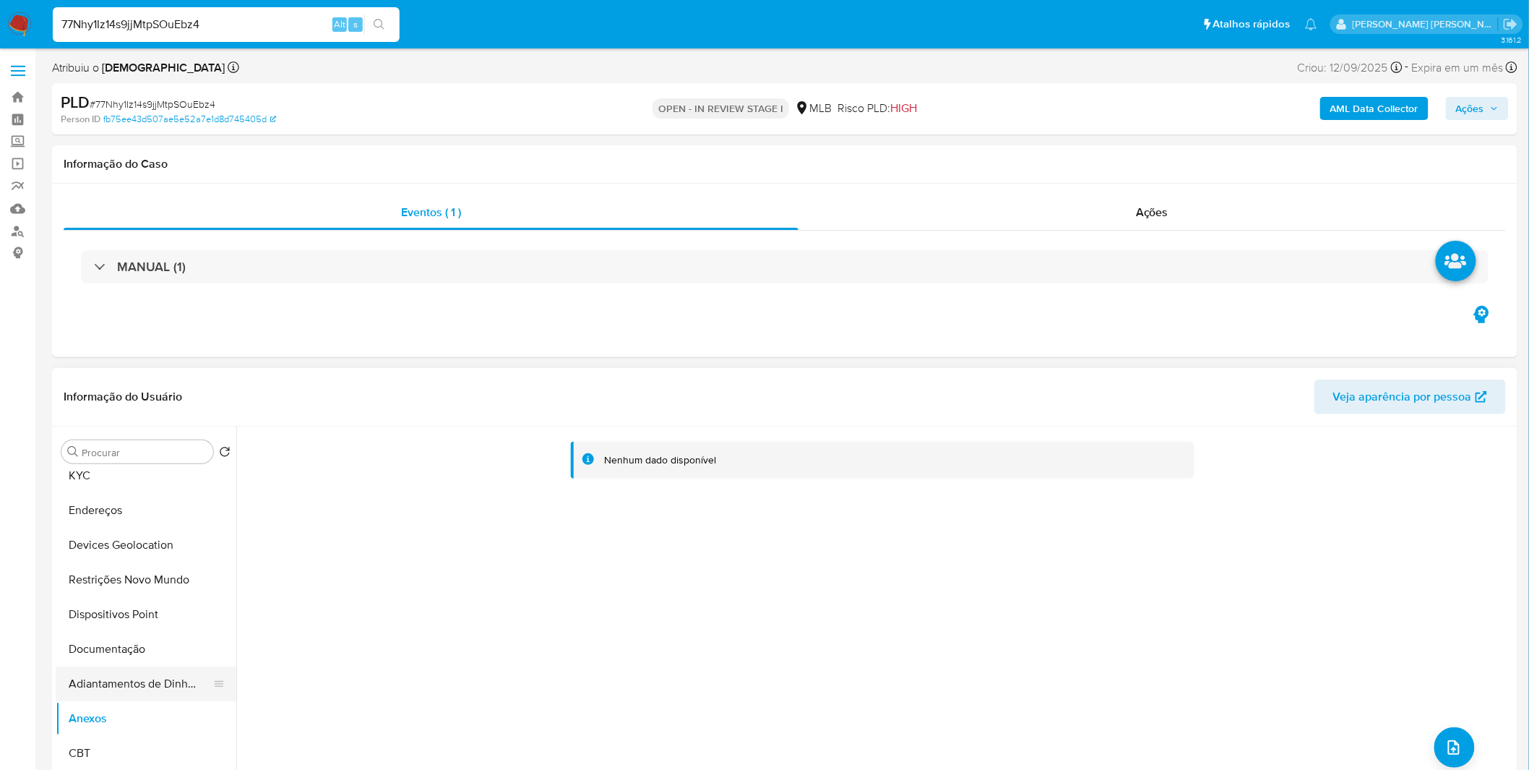
click at [137, 690] on button "Adiantamentos de Dinheiro" at bounding box center [140, 683] width 169 height 35
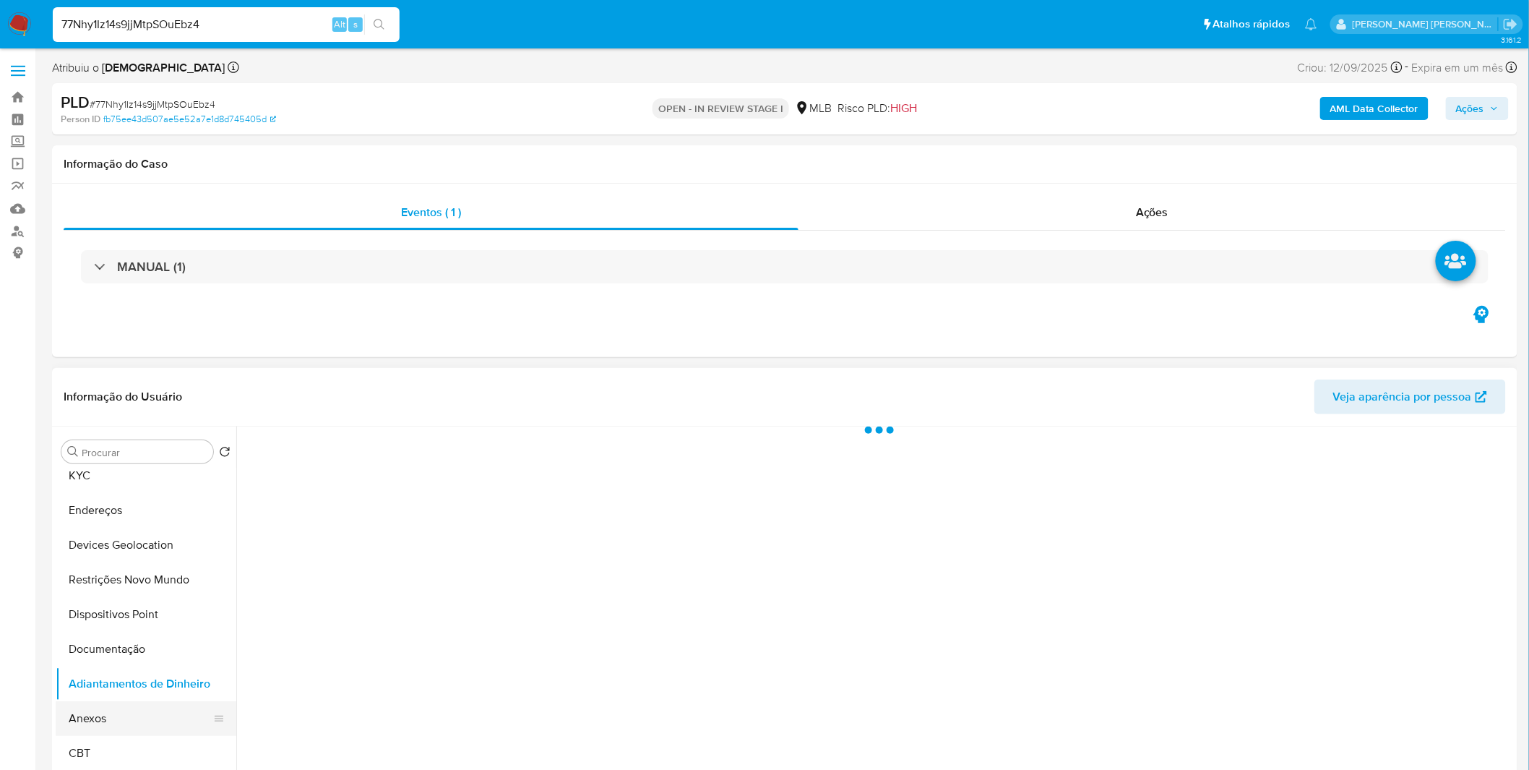
click at [125, 705] on button "Anexos" at bounding box center [140, 718] width 169 height 35
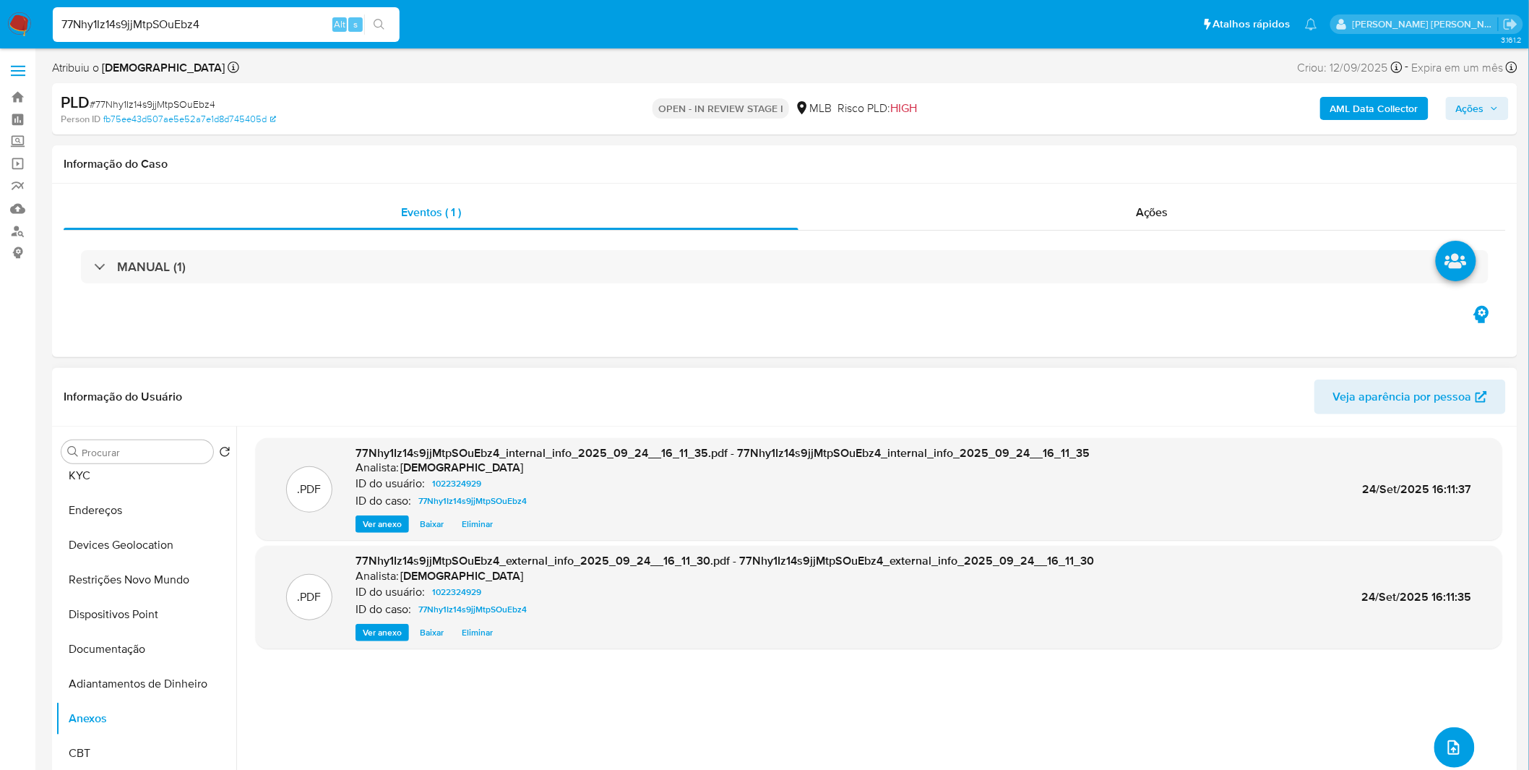
click at [1464, 744] on button "upload-file" at bounding box center [1455, 747] width 40 height 40
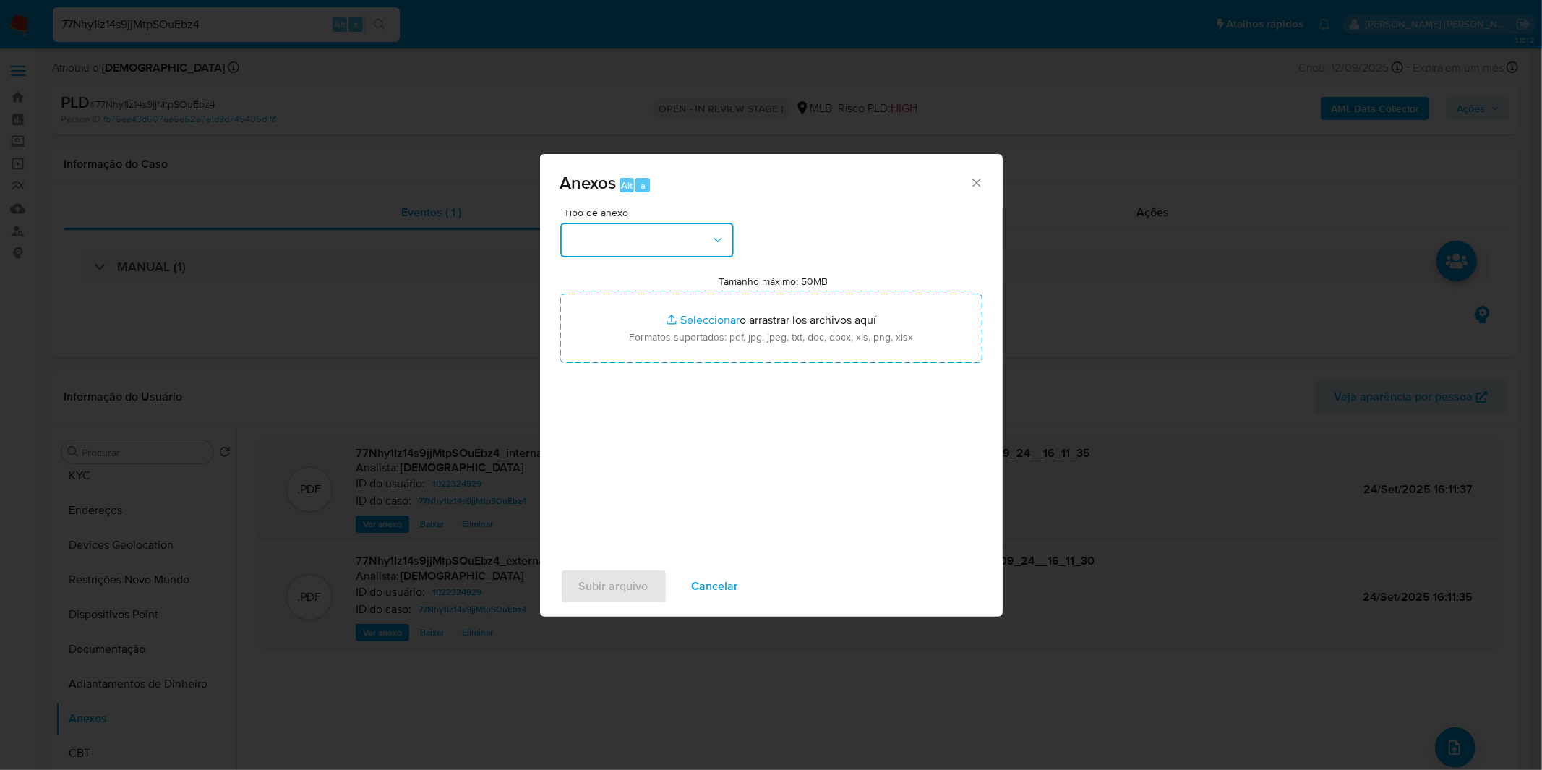
click at [675, 247] on button "button" at bounding box center [646, 240] width 173 height 35
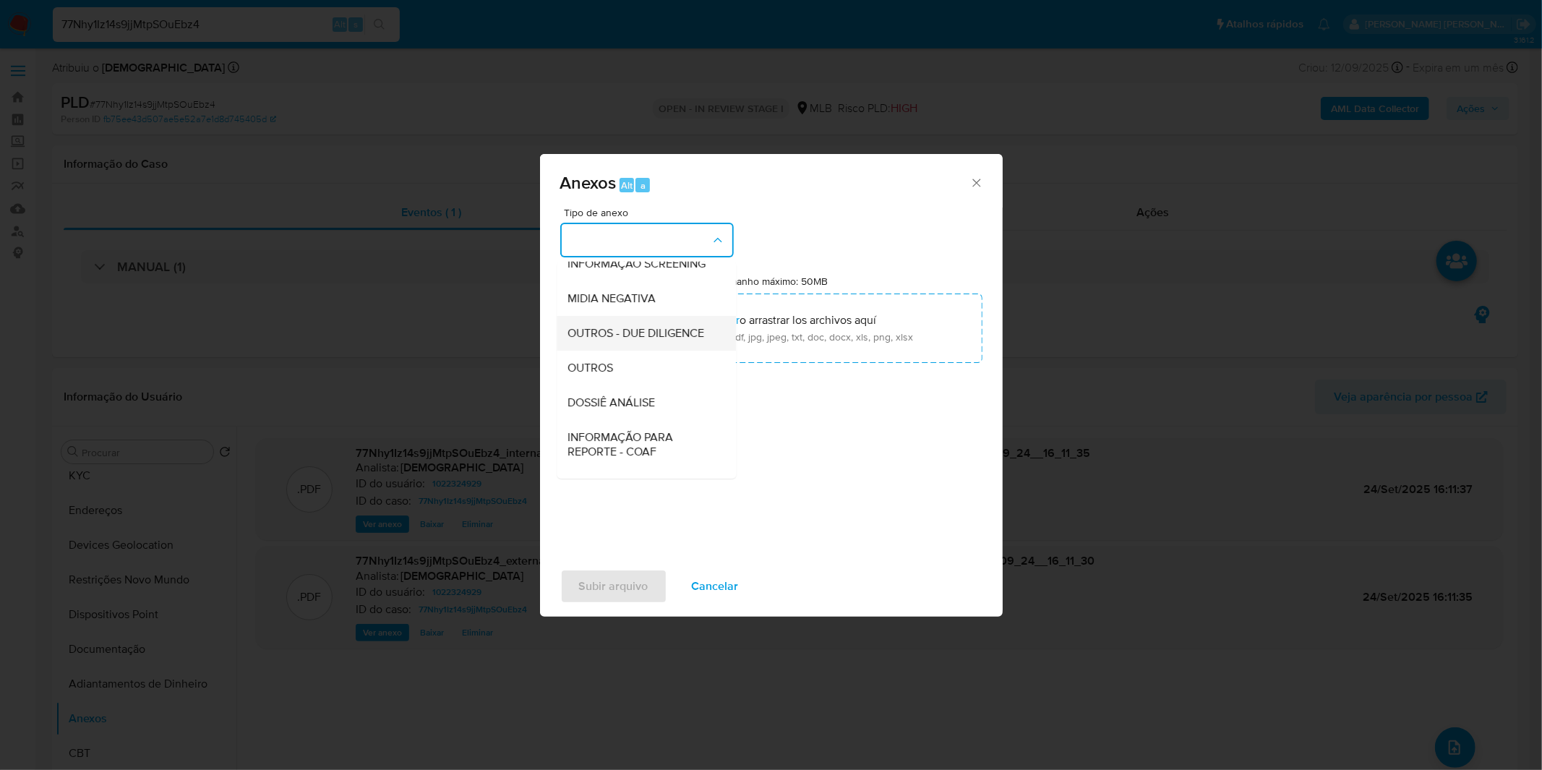
scroll to position [160, 0]
click at [636, 379] on div "OUTROS" at bounding box center [641, 361] width 147 height 35
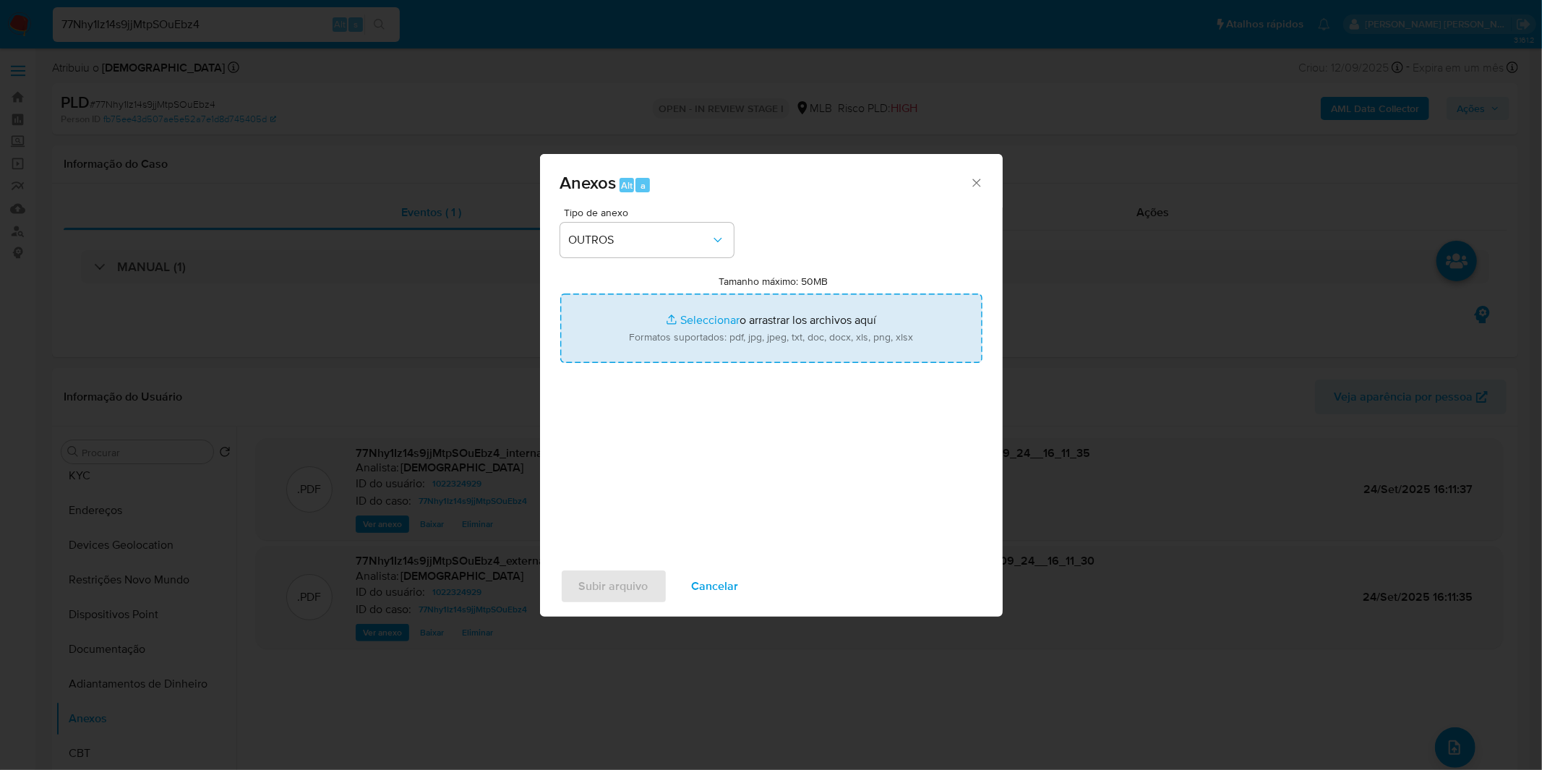
click at [640, 325] on input "Tamanho máximo: 50MB Seleccionar archivos" at bounding box center [771, 327] width 422 height 69
type input "C:\fakepath\Mulan 1022324929_2025_09_17_13_06_18.xlsx"
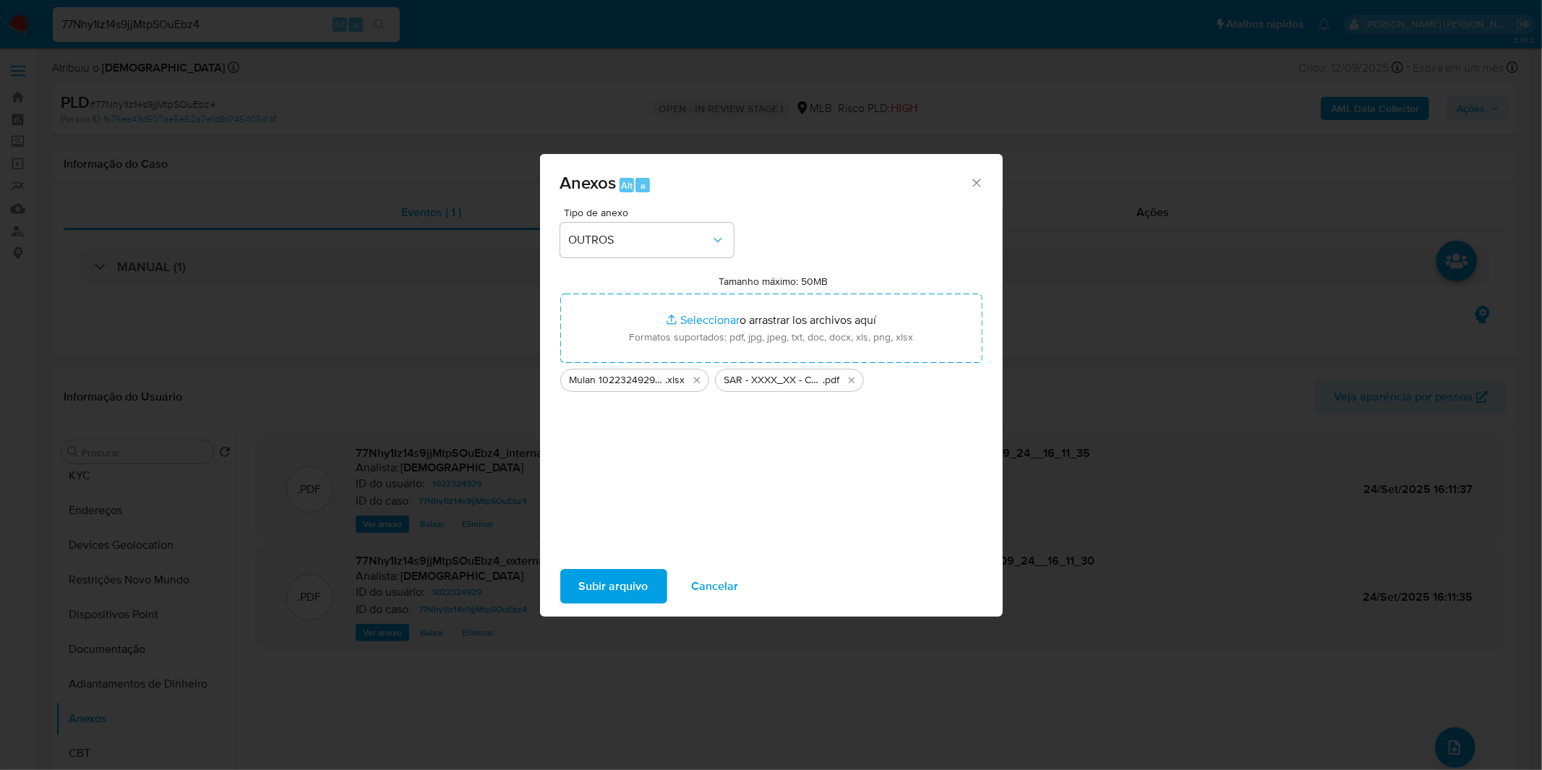
click at [721, 586] on span "Cancelar" at bounding box center [715, 586] width 47 height 32
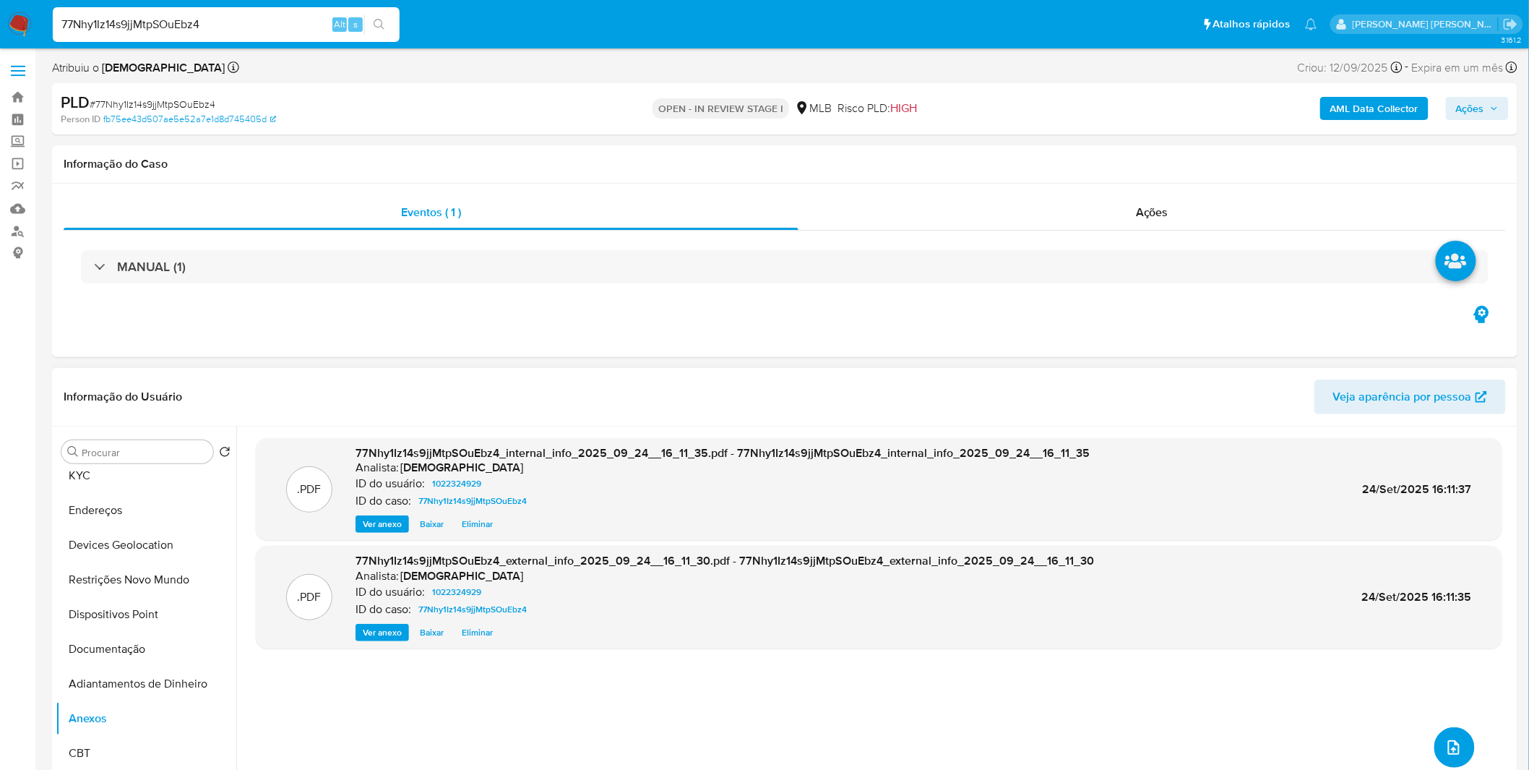
click at [1455, 754] on span "upload-file" at bounding box center [1454, 747] width 17 height 17
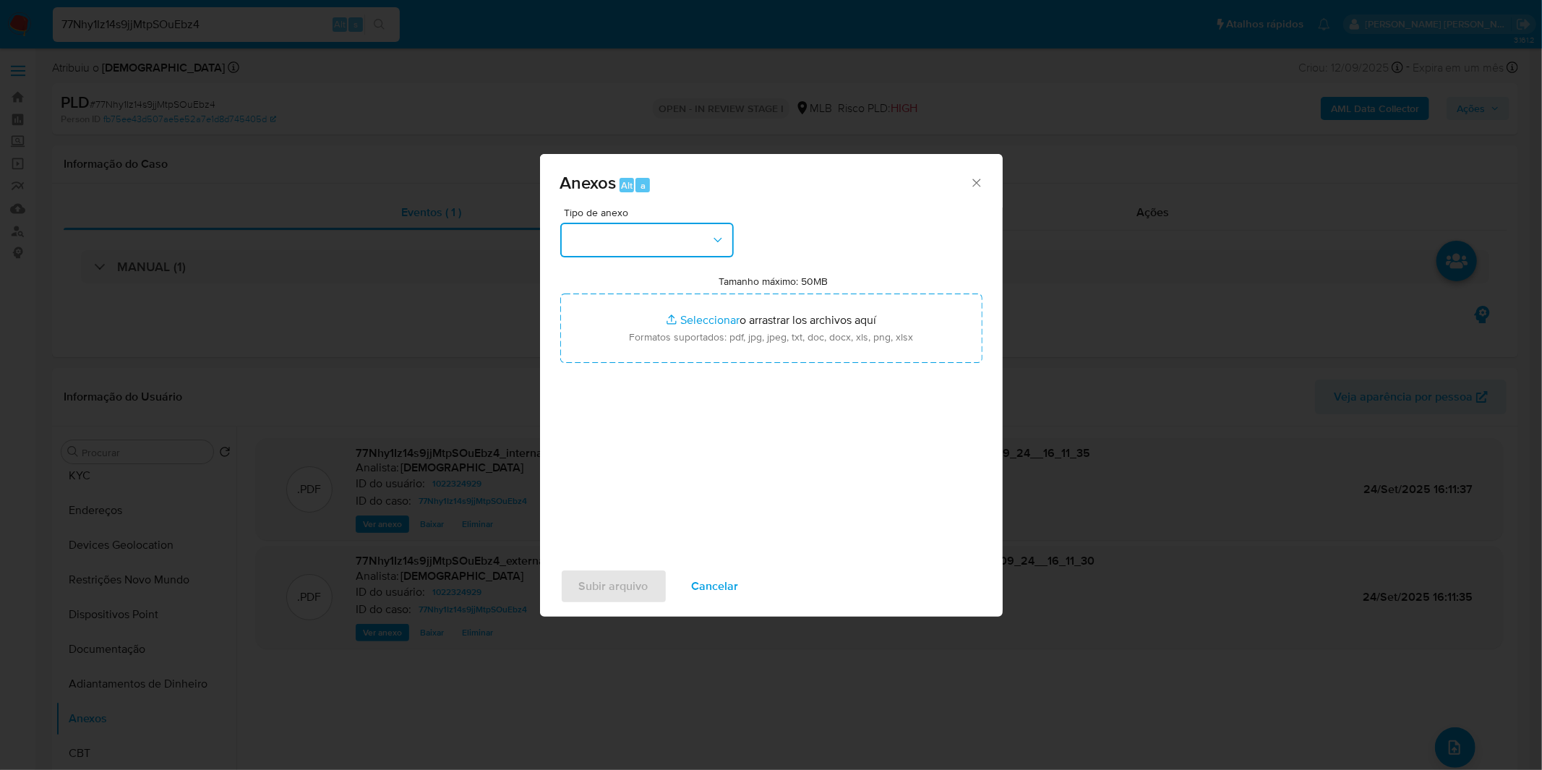
click at [711, 240] on icon "button" at bounding box center [718, 240] width 14 height 14
click at [640, 379] on div "OUTROS" at bounding box center [641, 361] width 147 height 35
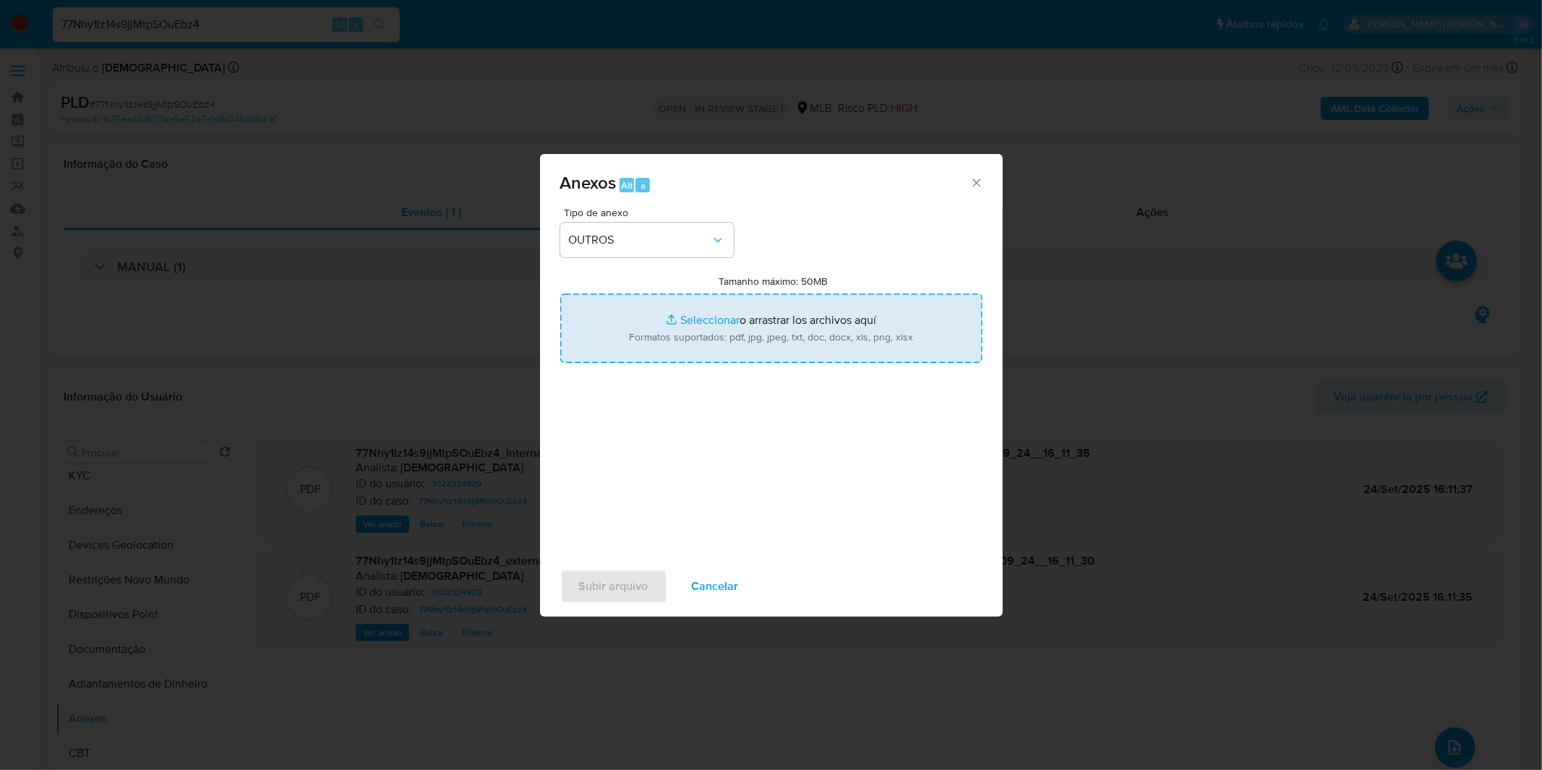
click at [677, 331] on input "Tamanho máximo: 50MB Seleccionar archivos" at bounding box center [771, 327] width 422 height 69
type input "C:\fakepath\DECLINIO - 77Nhy1Iz14s9jjMtpSOuEbz4 - CNPJ 48352739000199 - ELCAR D…"
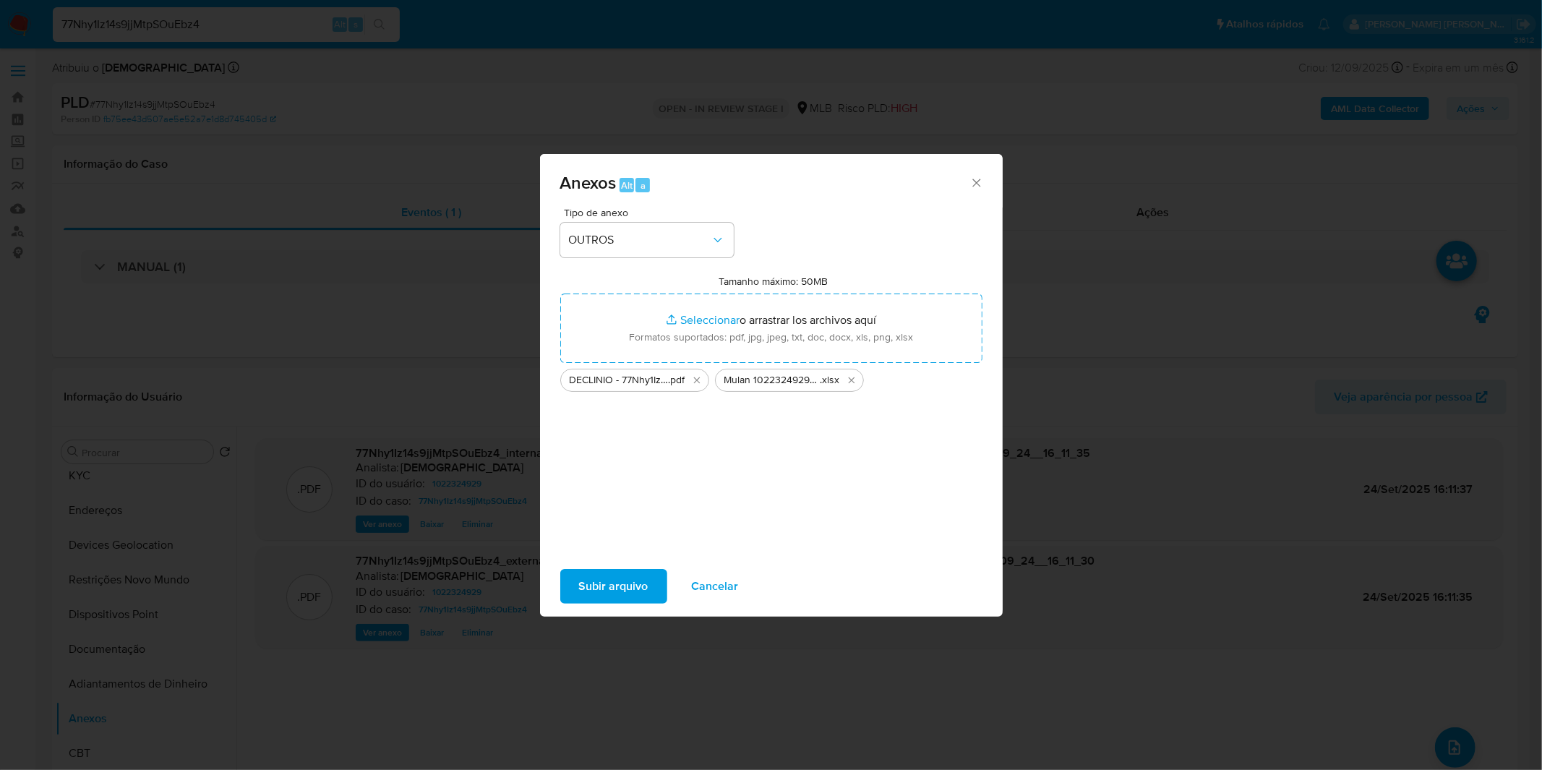
click at [652, 578] on button "Subir arquivo" at bounding box center [613, 586] width 107 height 35
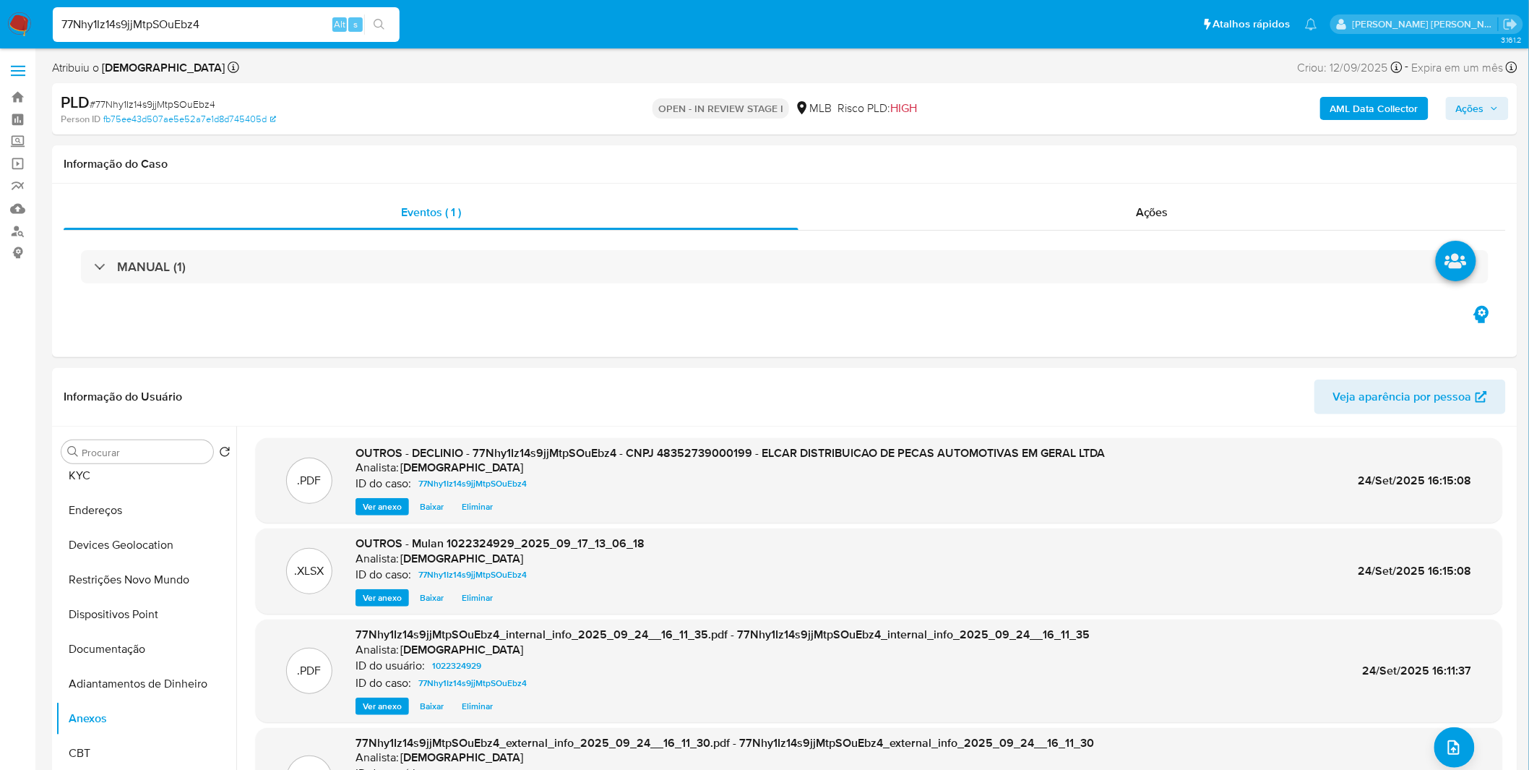
click at [1477, 119] on span "Ações" at bounding box center [1470, 108] width 28 height 23
click at [1016, 149] on span "Resolução do caso" at bounding box center [1058, 154] width 98 height 17
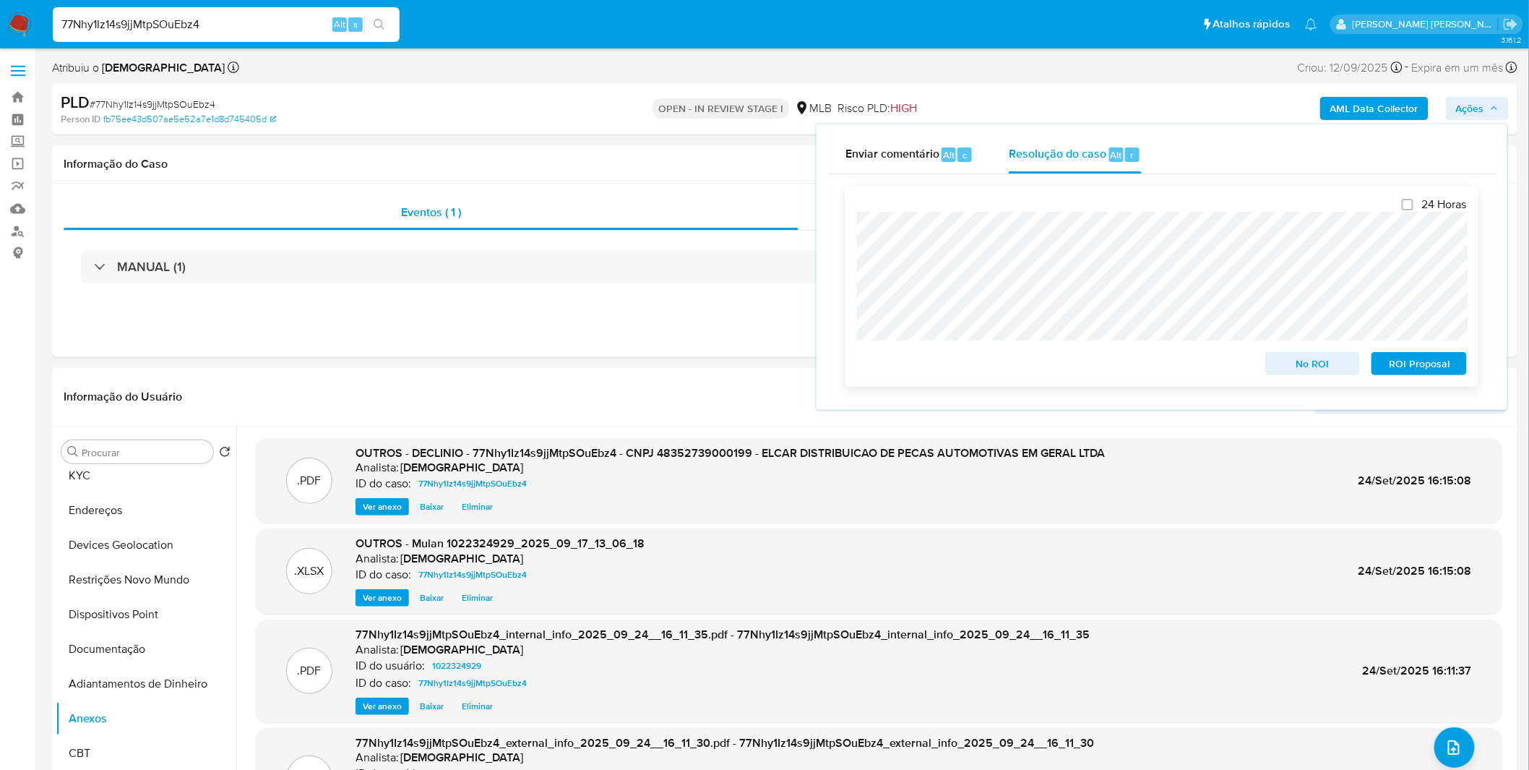
click at [1292, 372] on span "No ROI" at bounding box center [1313, 363] width 75 height 20
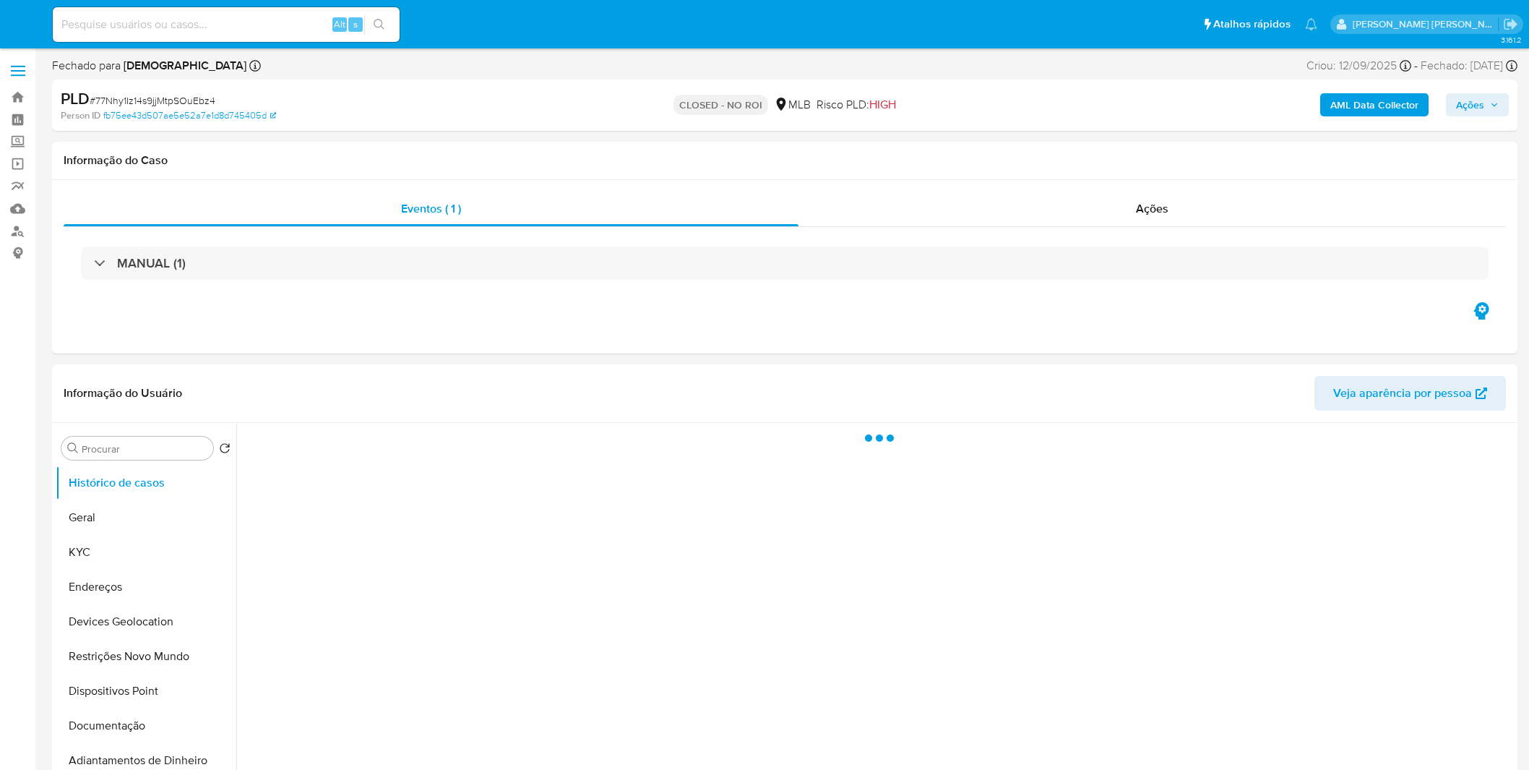
select select "10"
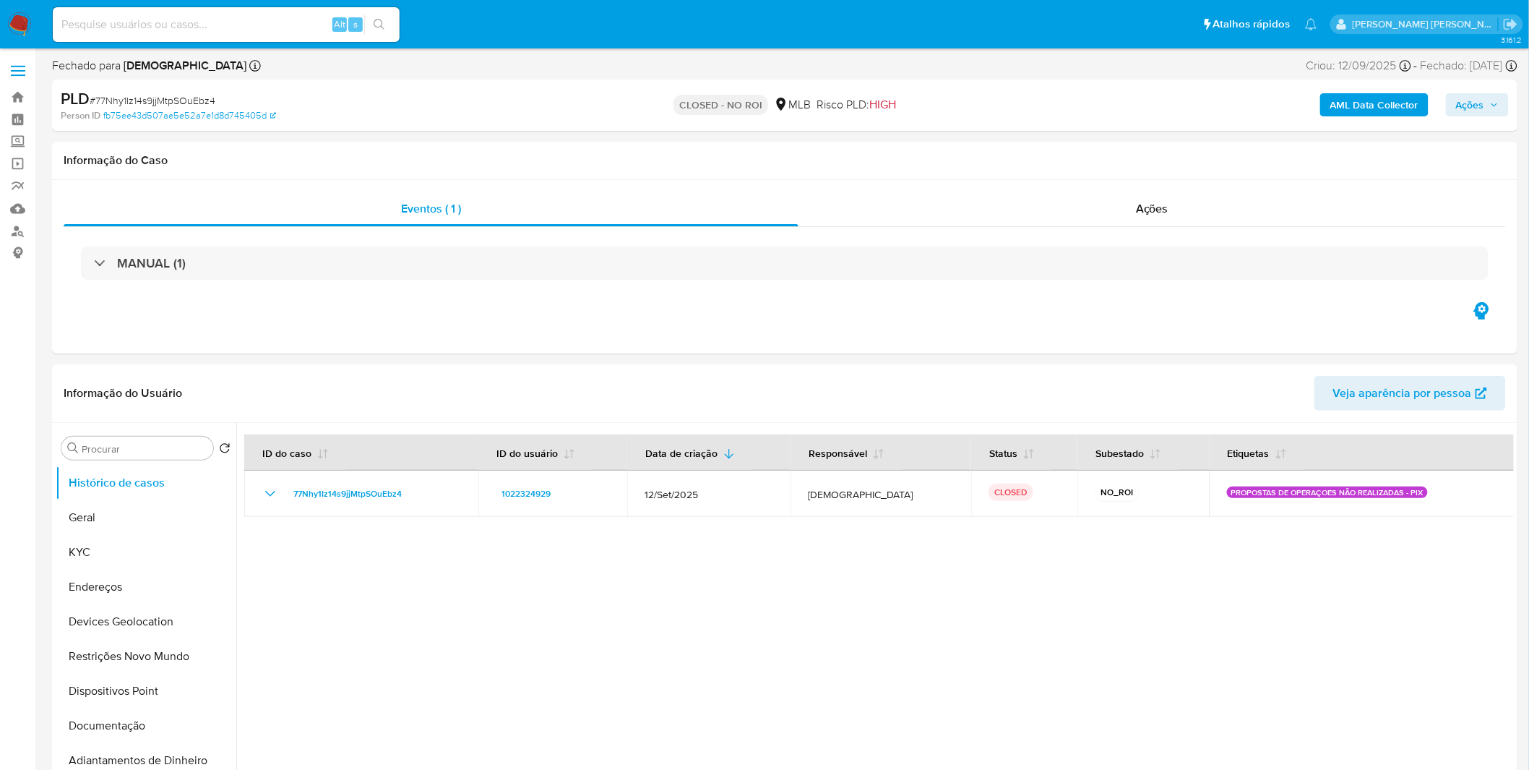
click at [181, 22] on input at bounding box center [226, 24] width 347 height 19
paste input "LPKnDf8L0UCHylcveMpsUiXx"
type input "LPKnDf8L0UCHylcveMpsUiXx"
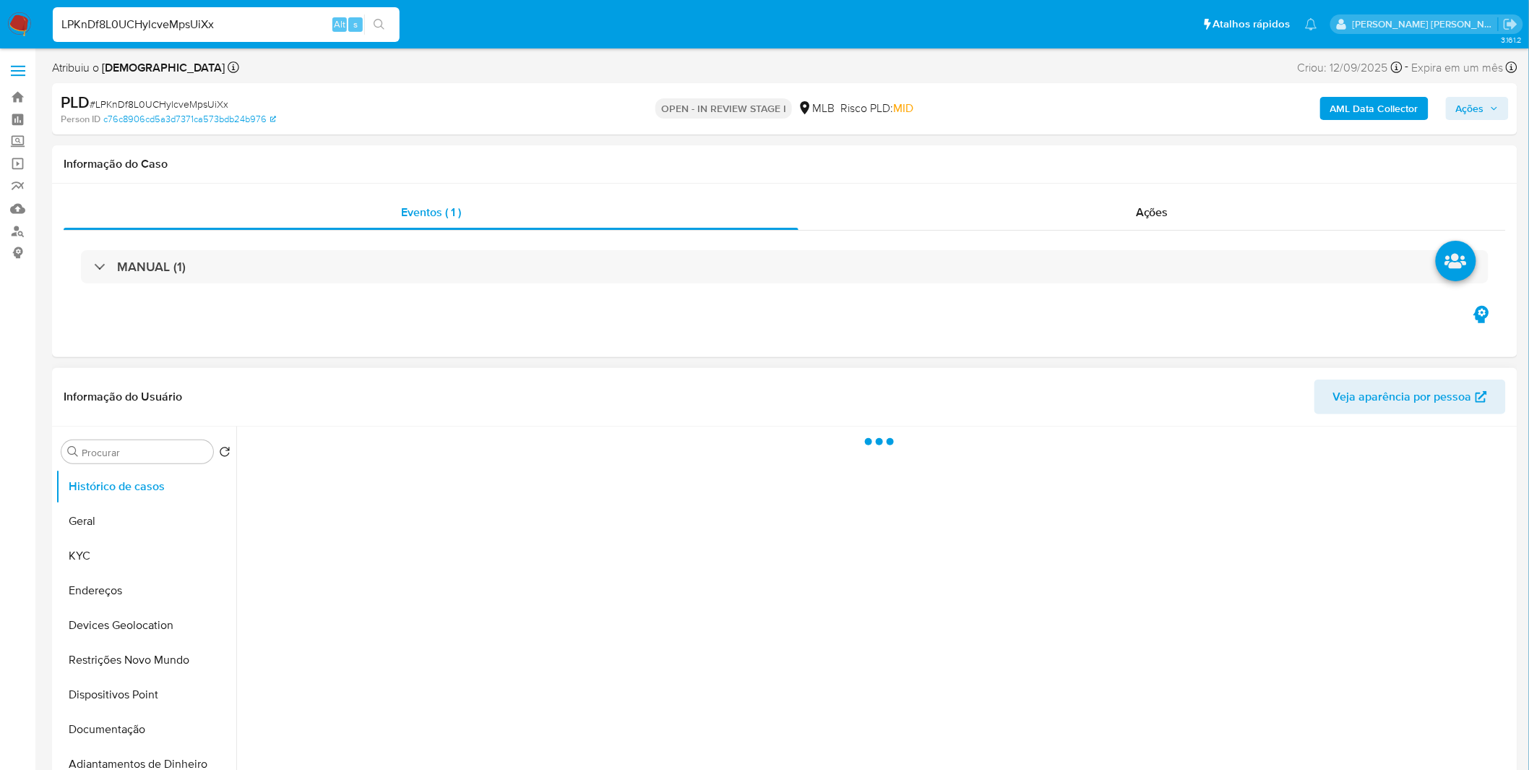
select select "10"
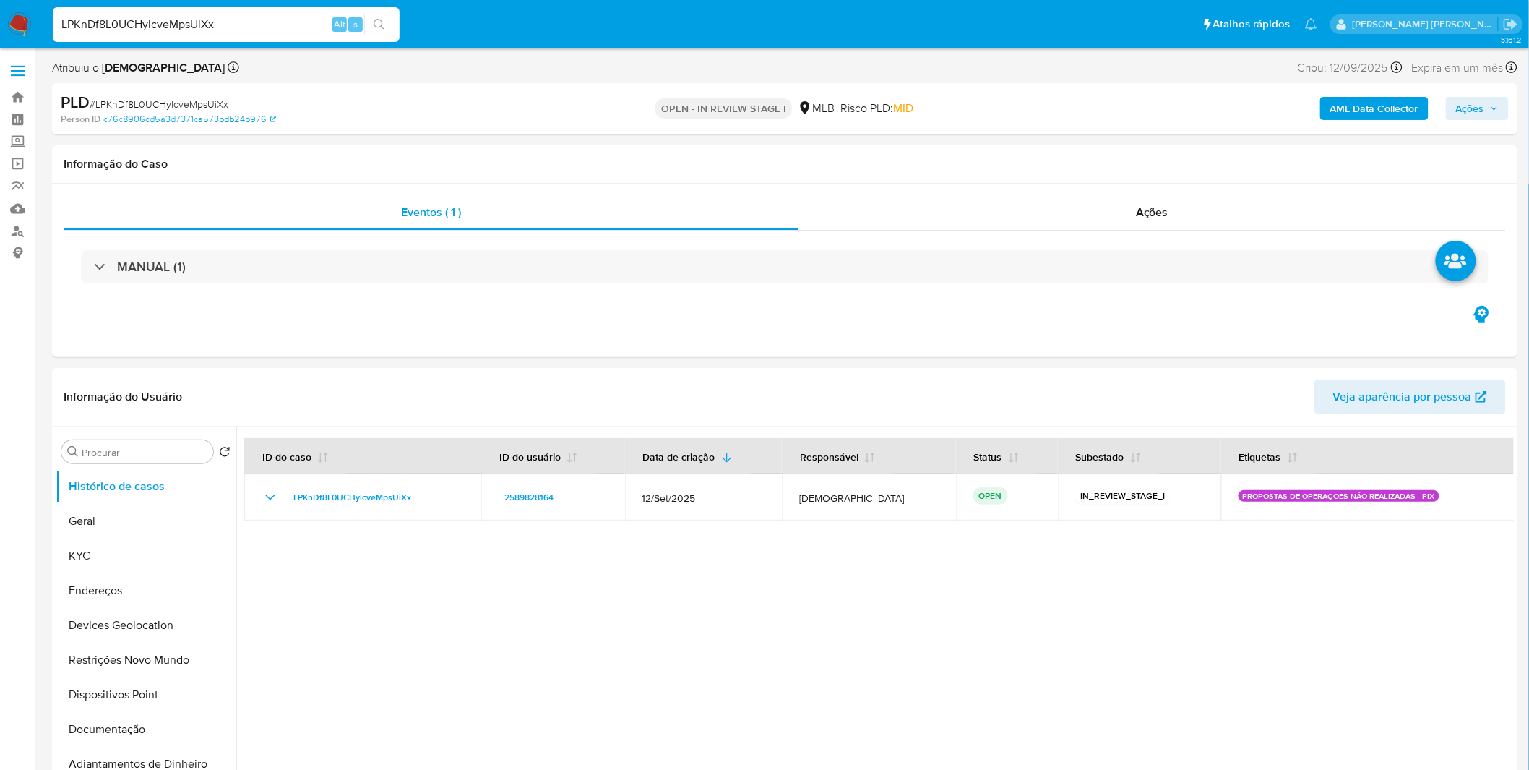
click at [1343, 114] on b "AML Data Collector" at bounding box center [1375, 108] width 88 height 23
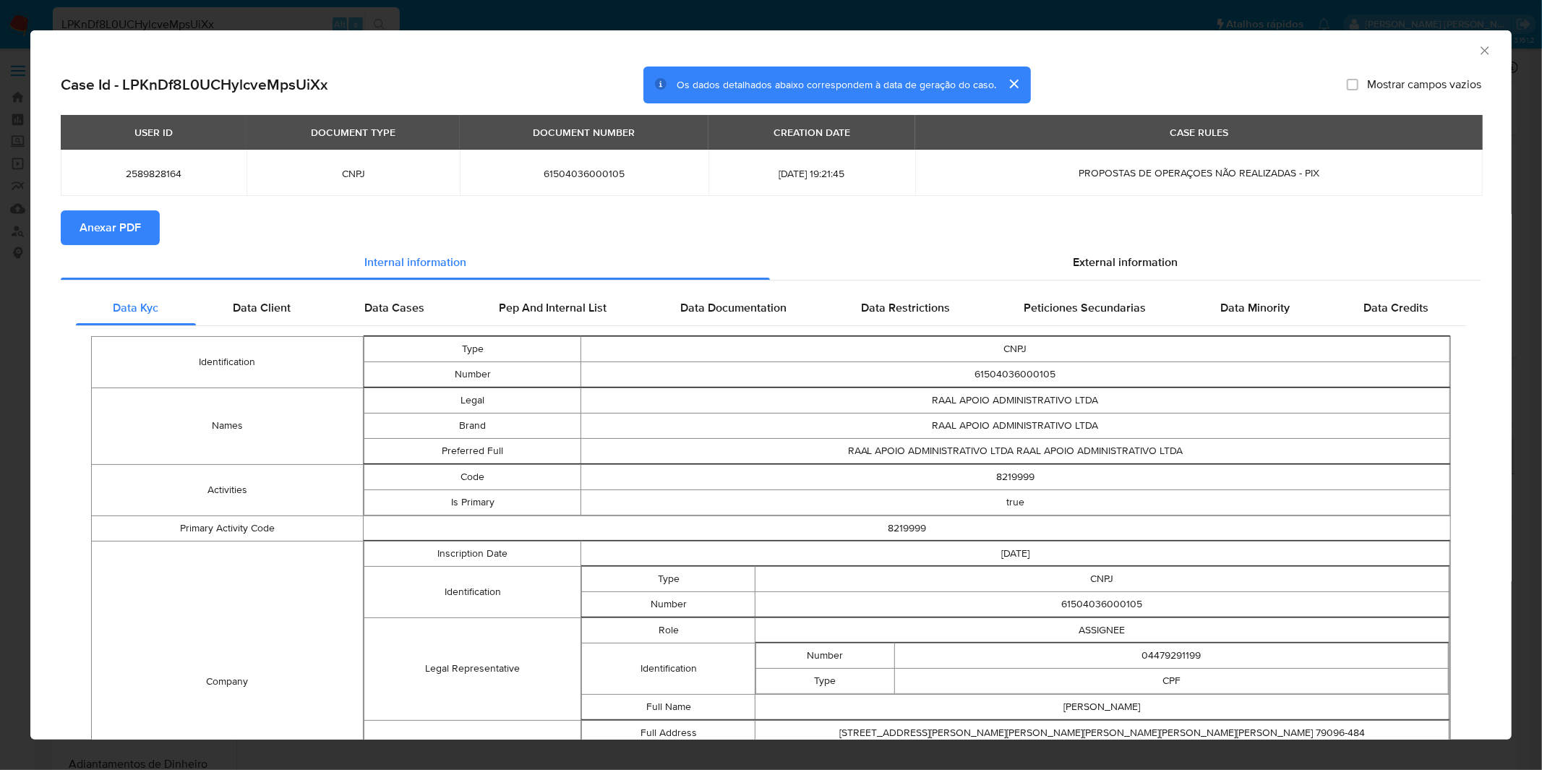
click at [147, 233] on button "Anexar PDF" at bounding box center [110, 227] width 99 height 35
click at [468, 17] on div "AML Data Collector Case Id - LPKnDf8L0UCHylcveMpsUiXx Os dados detalhados abaix…" at bounding box center [771, 385] width 1542 height 770
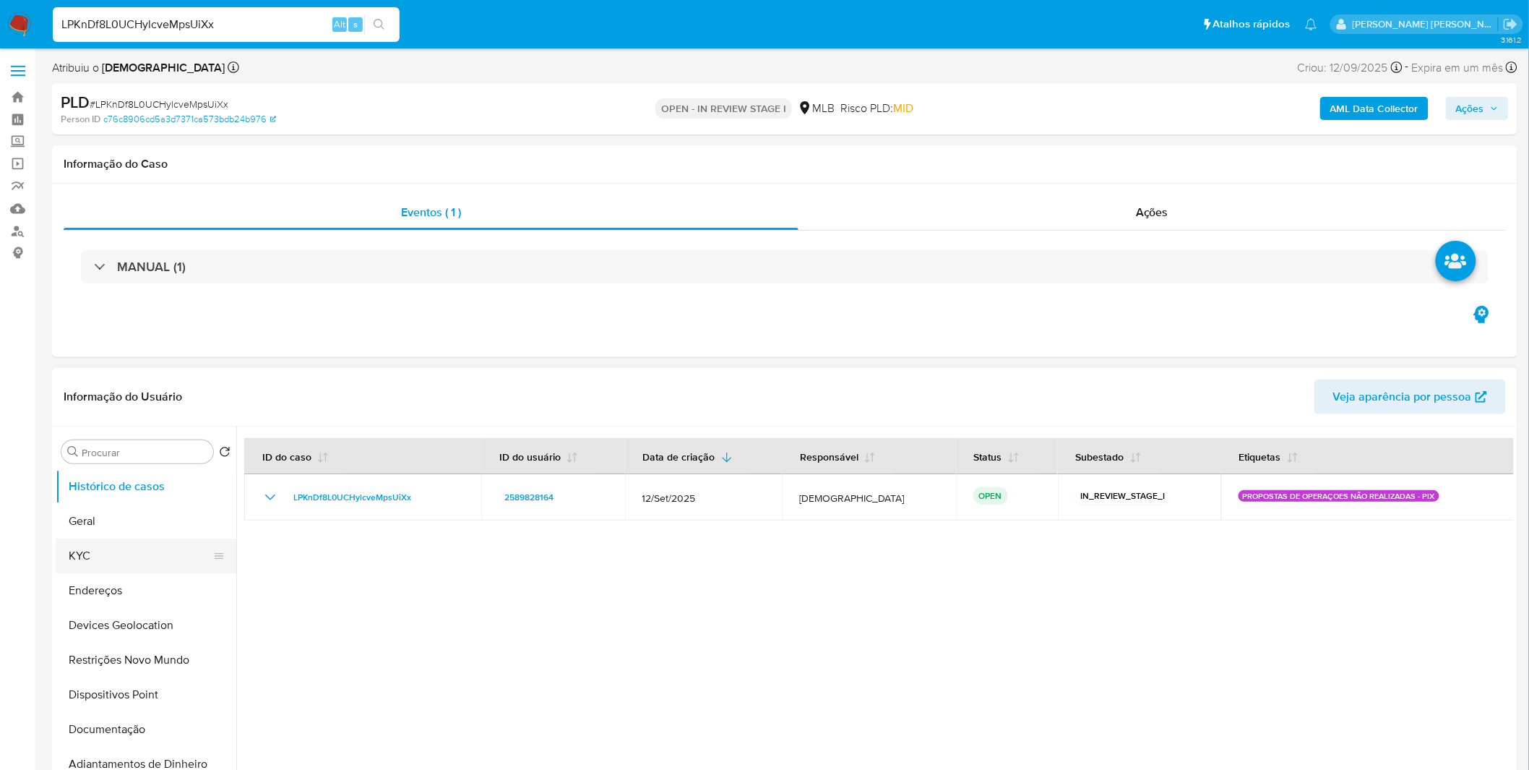
click at [110, 554] on button "KYC" at bounding box center [140, 555] width 169 height 35
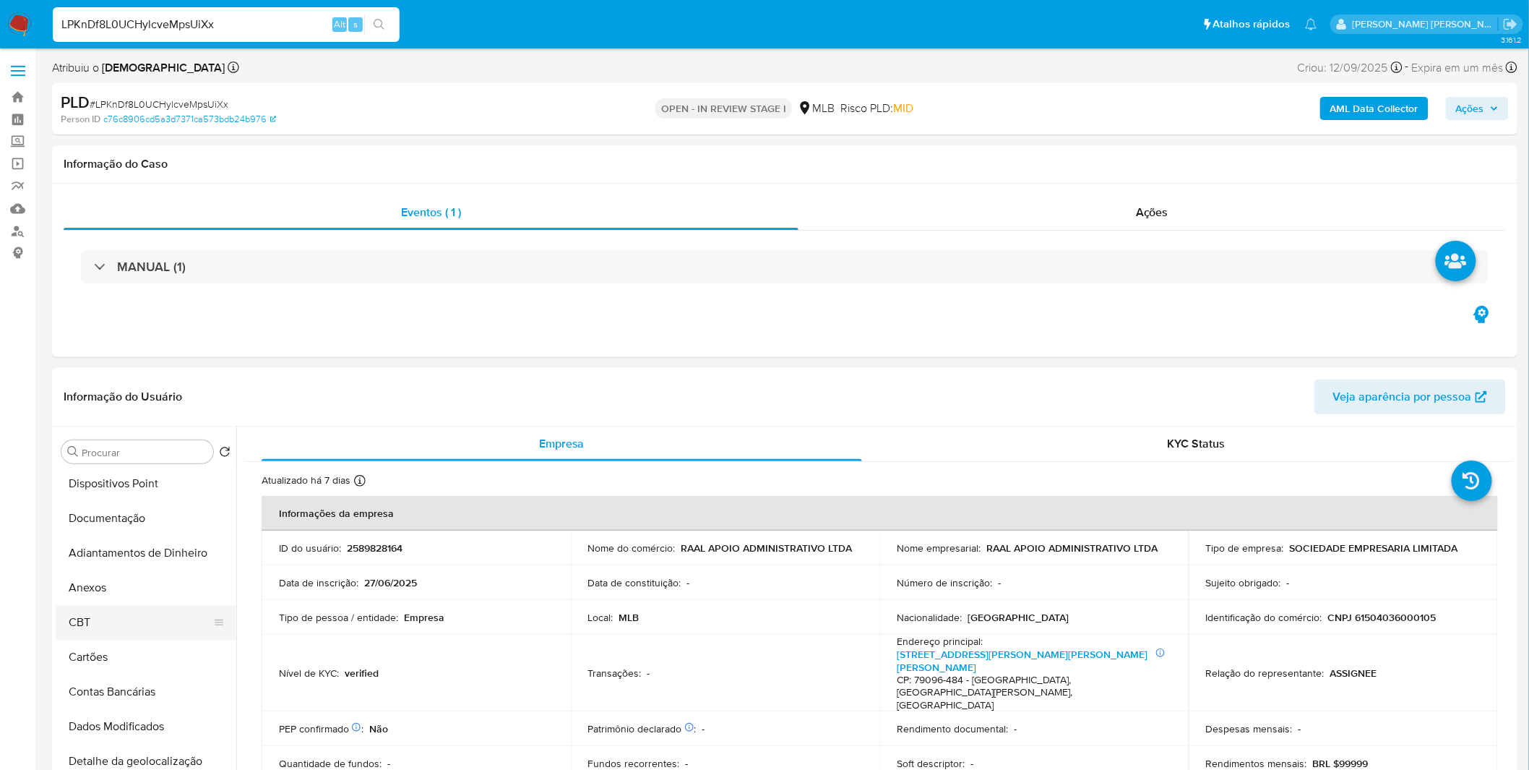
scroll to position [241, 0]
click at [136, 572] on button "Anexos" at bounding box center [140, 558] width 169 height 35
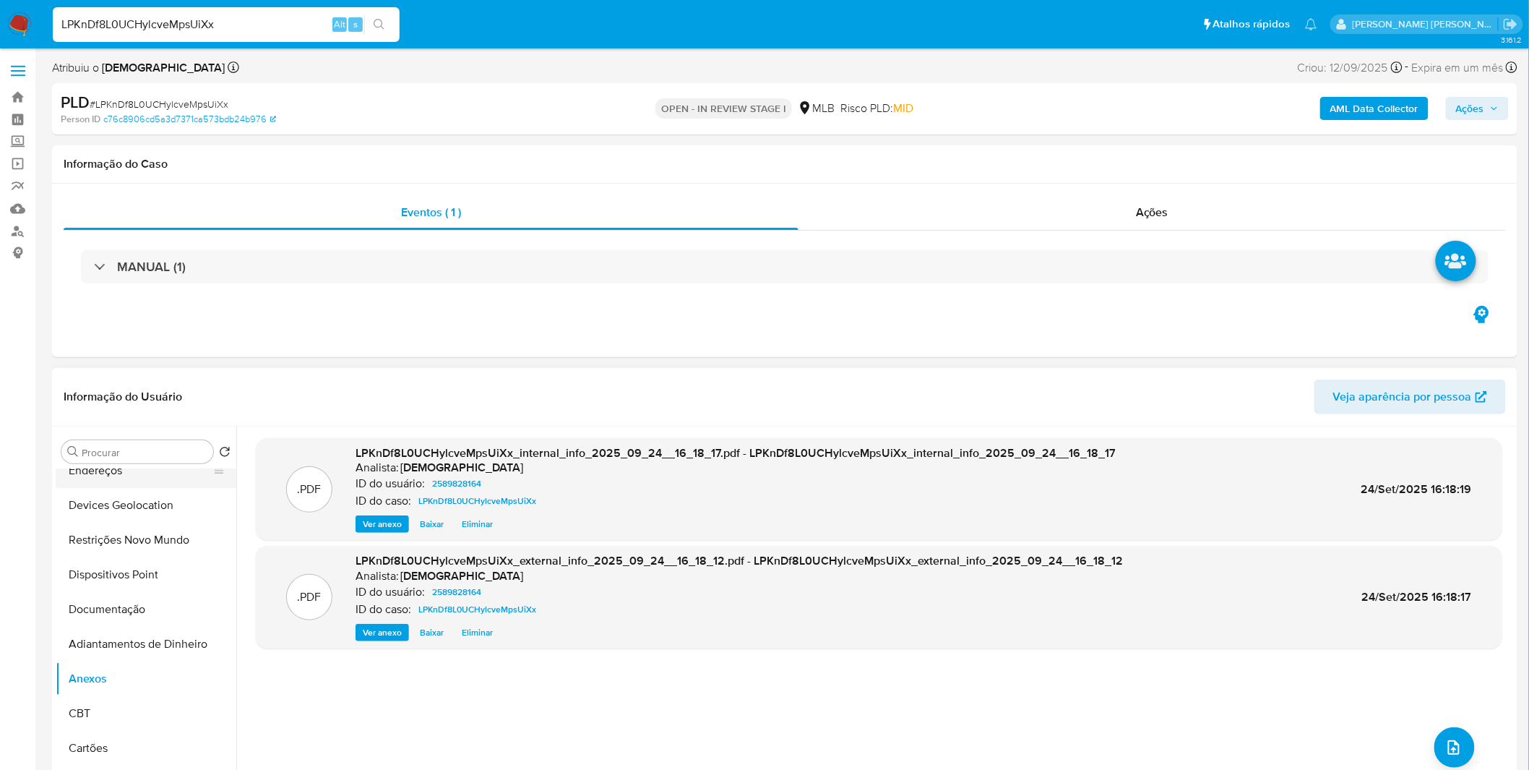
scroll to position [0, 0]
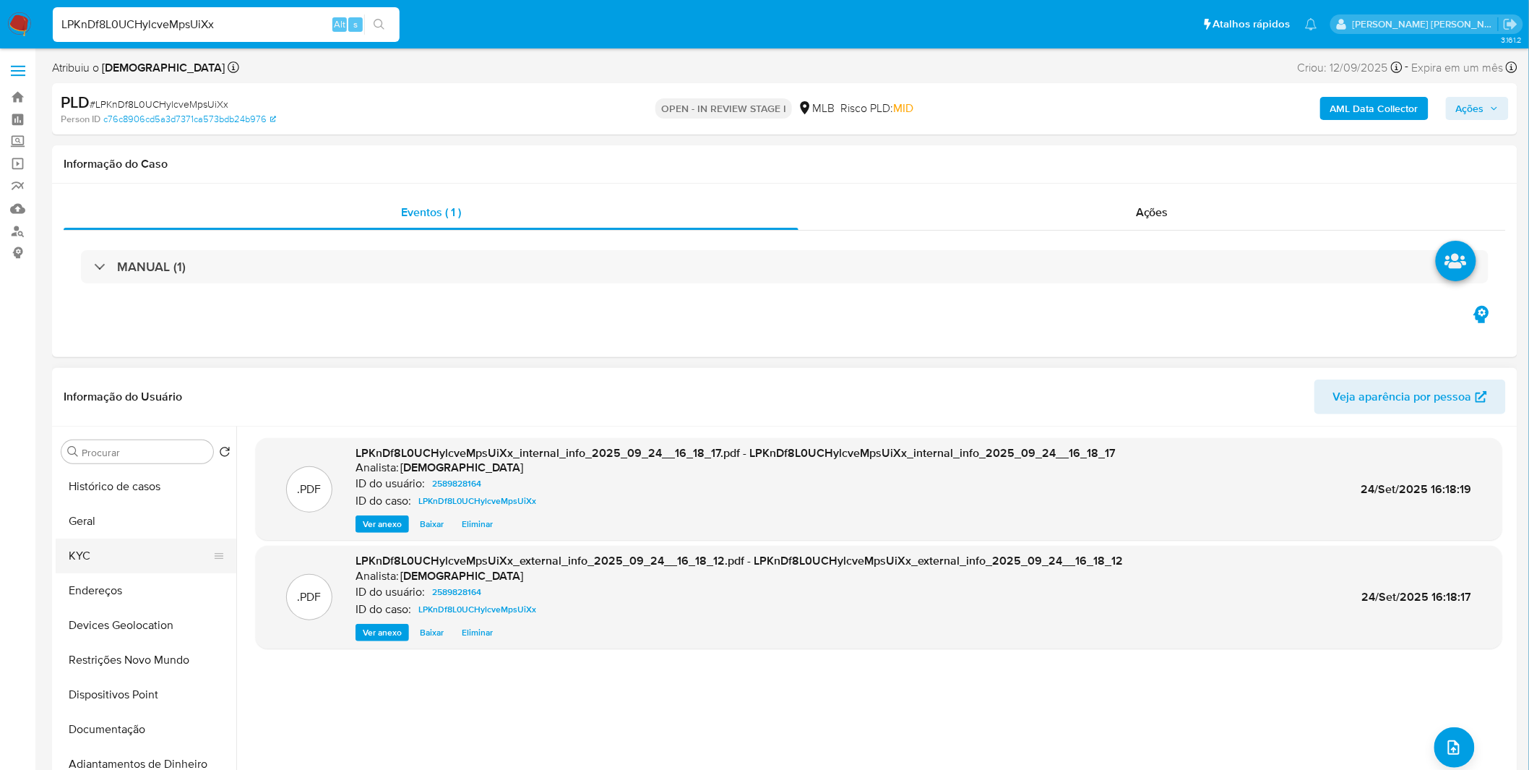
click at [123, 541] on button "KYC" at bounding box center [140, 555] width 169 height 35
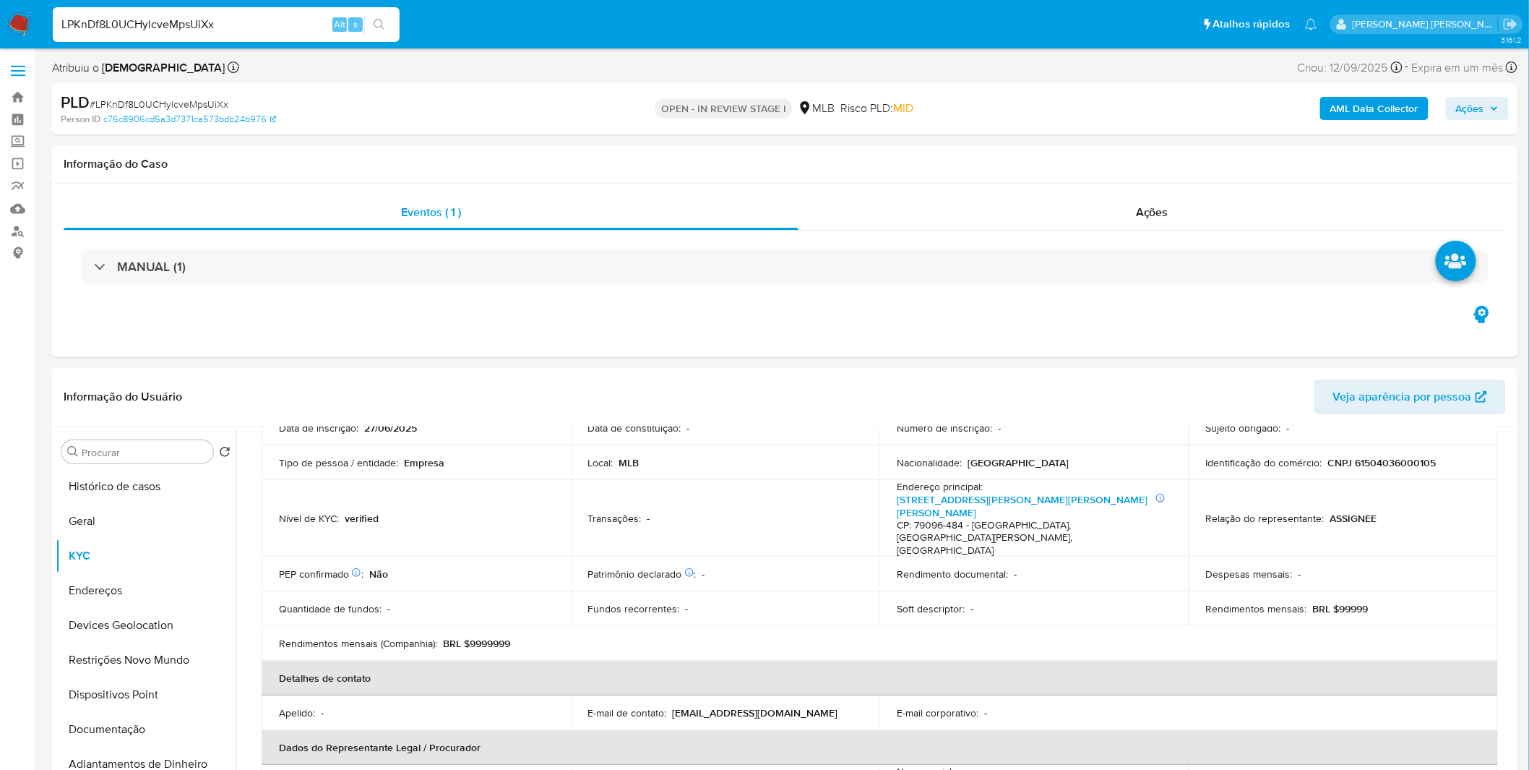
scroll to position [160, 0]
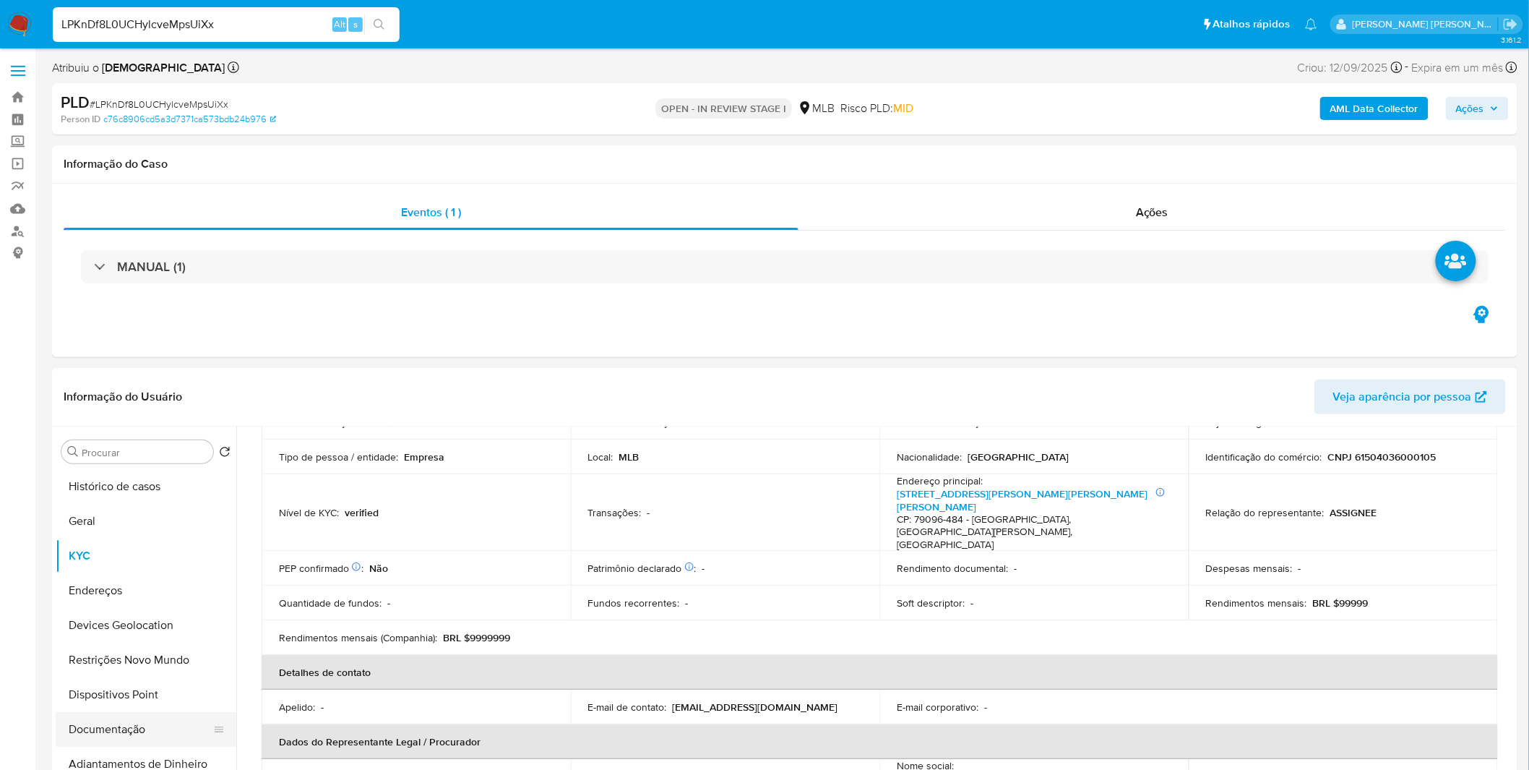
click at [129, 712] on button "Documentação" at bounding box center [140, 729] width 169 height 35
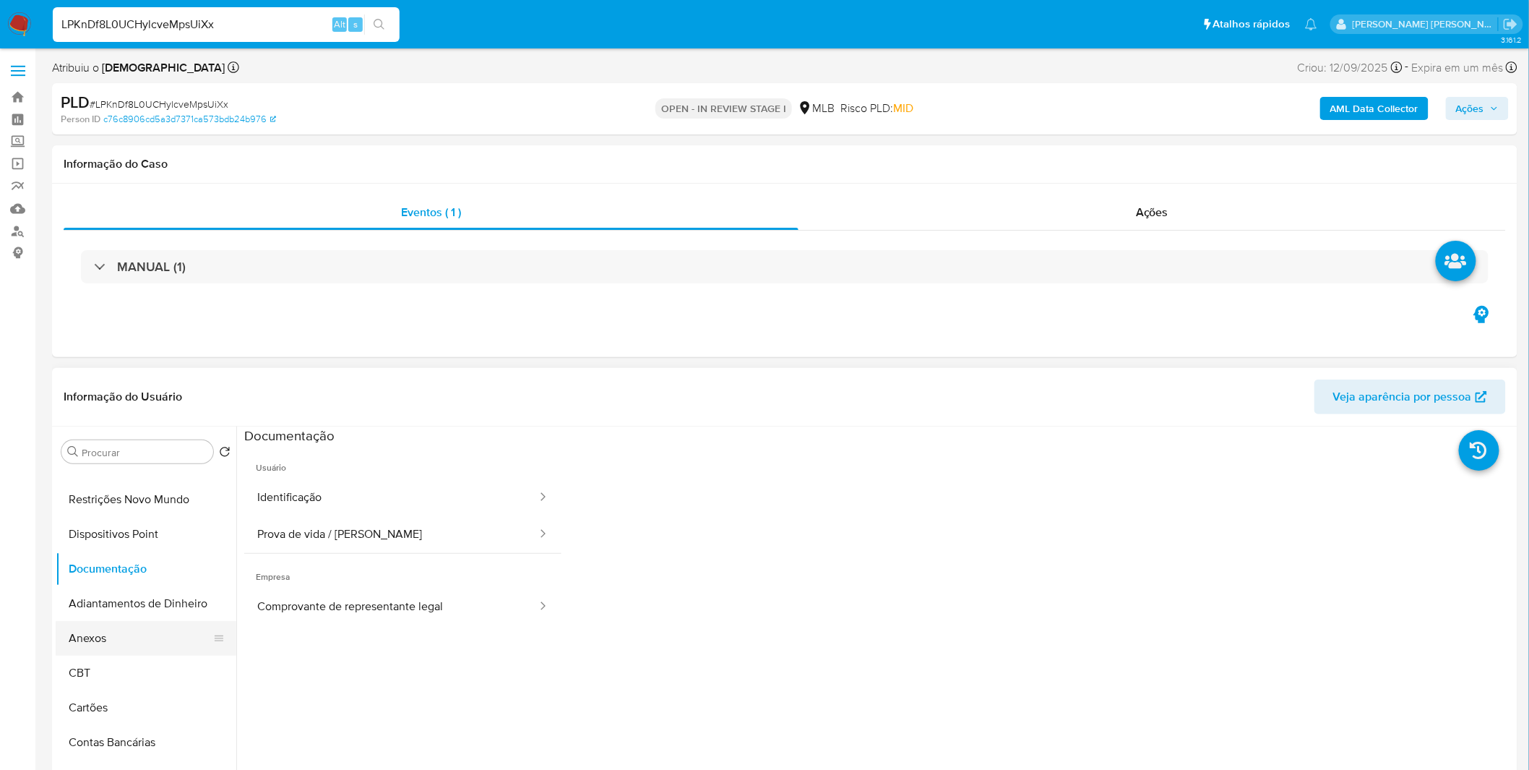
click at [132, 640] on button "Anexos" at bounding box center [140, 638] width 169 height 35
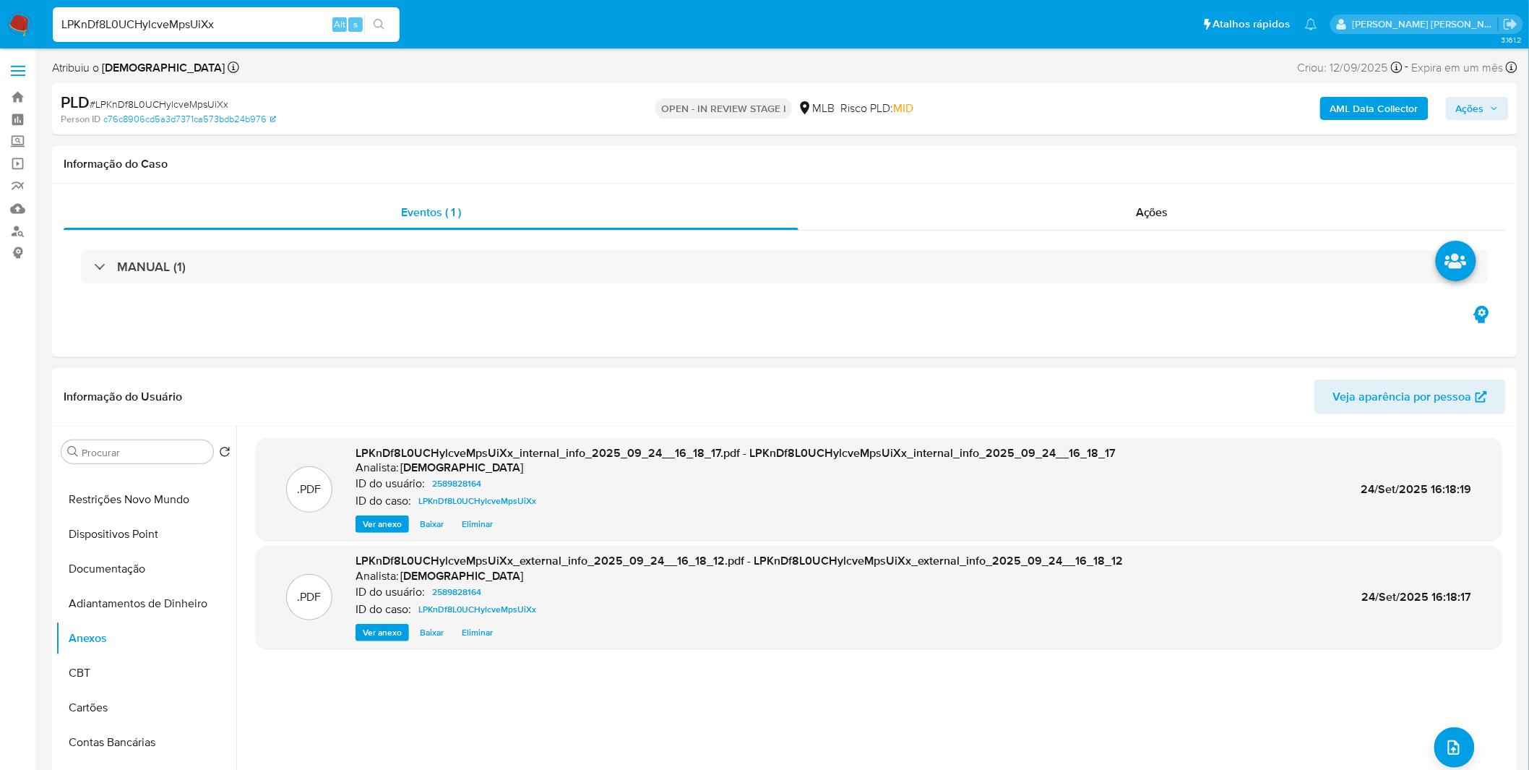
click at [1471, 757] on div ".PDF LPKnDf8L0UCHylcveMpsUiXx_internal_info_2025_09_24__16_18_17.pdf - LPKnDf8L…" at bounding box center [879, 611] width 1247 height 347
click at [1448, 746] on icon "upload-file" at bounding box center [1454, 747] width 12 height 14
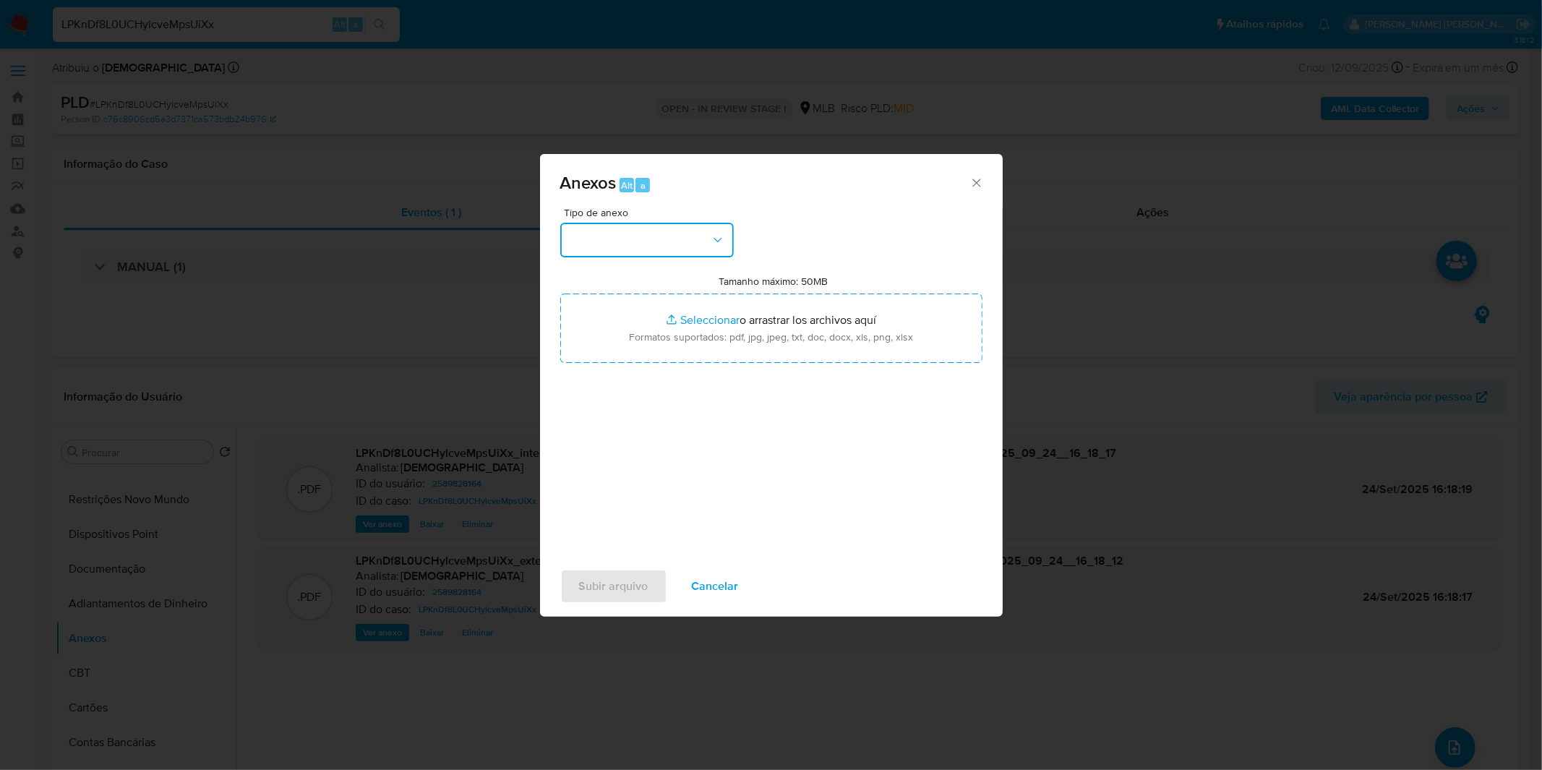
click at [640, 244] on button "button" at bounding box center [646, 240] width 173 height 35
click at [640, 379] on div "OUTROS" at bounding box center [641, 361] width 147 height 35
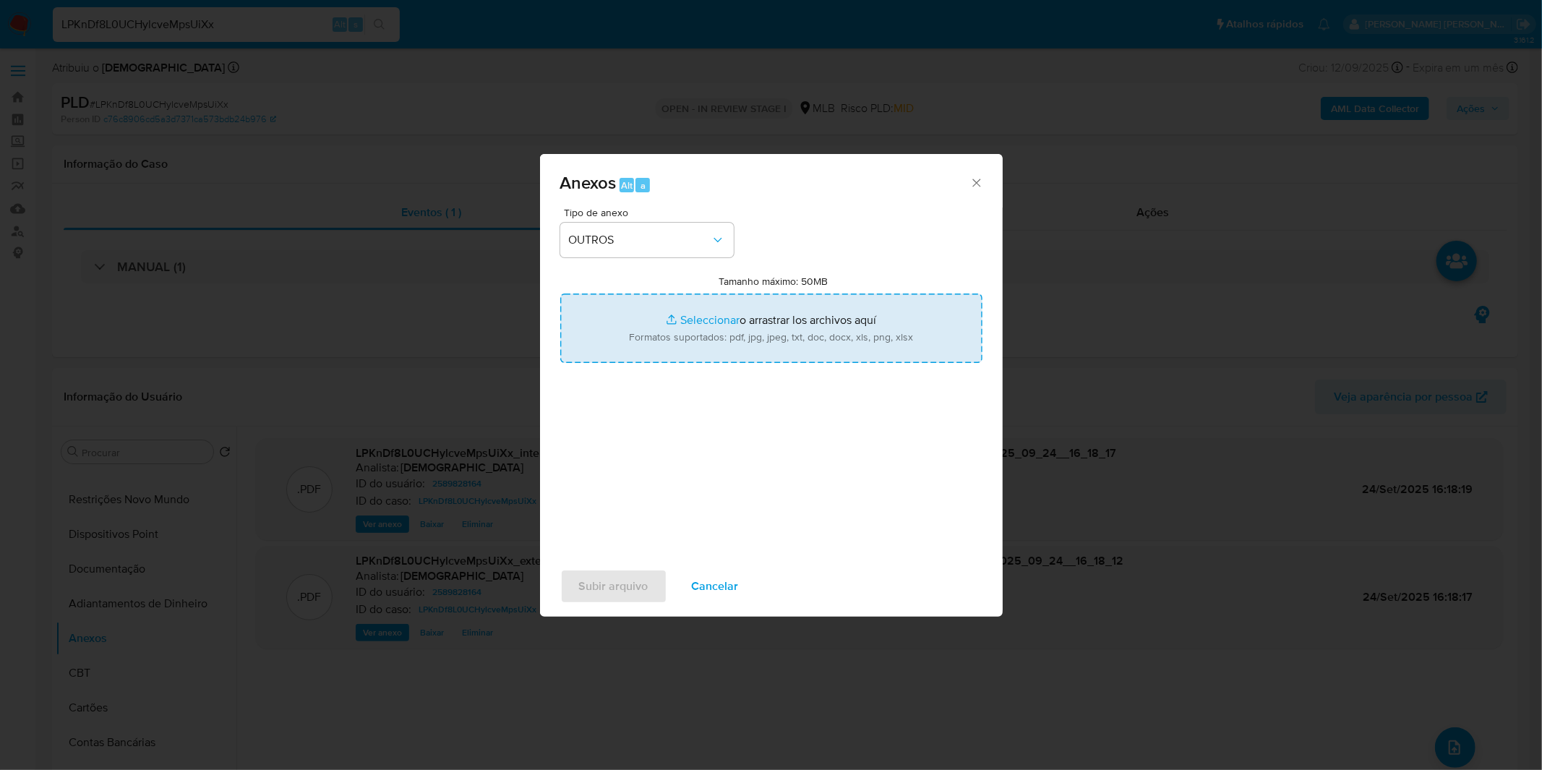
click at [671, 329] on input "Tamanho máximo: 50MB Seleccionar archivos" at bounding box center [771, 327] width 422 height 69
type input "C:\fakepath\Mulan 2589828164_2025_09_17_12_59_52.xlsx"
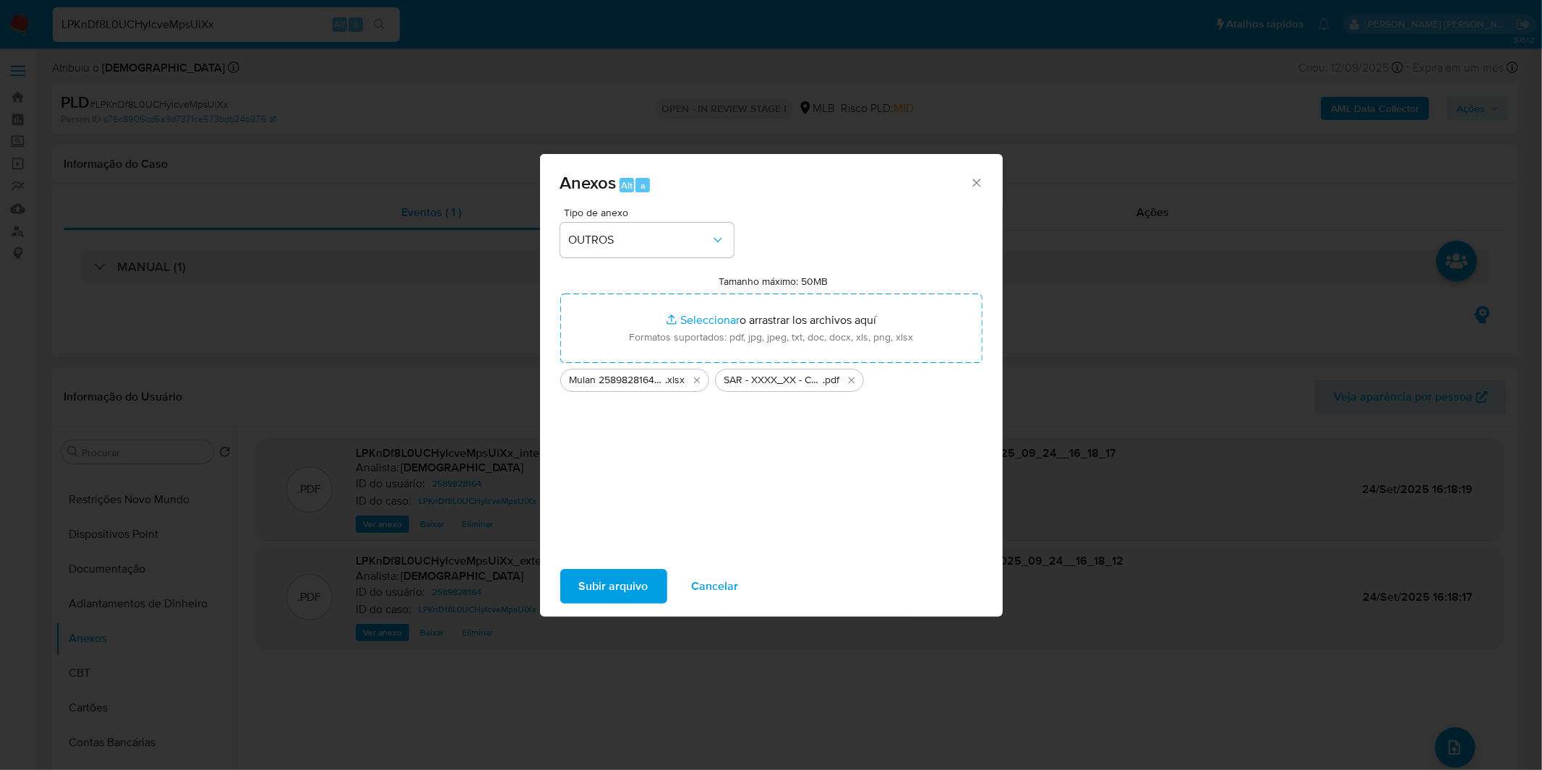
click at [632, 582] on span "Subir arquivo" at bounding box center [613, 586] width 69 height 32
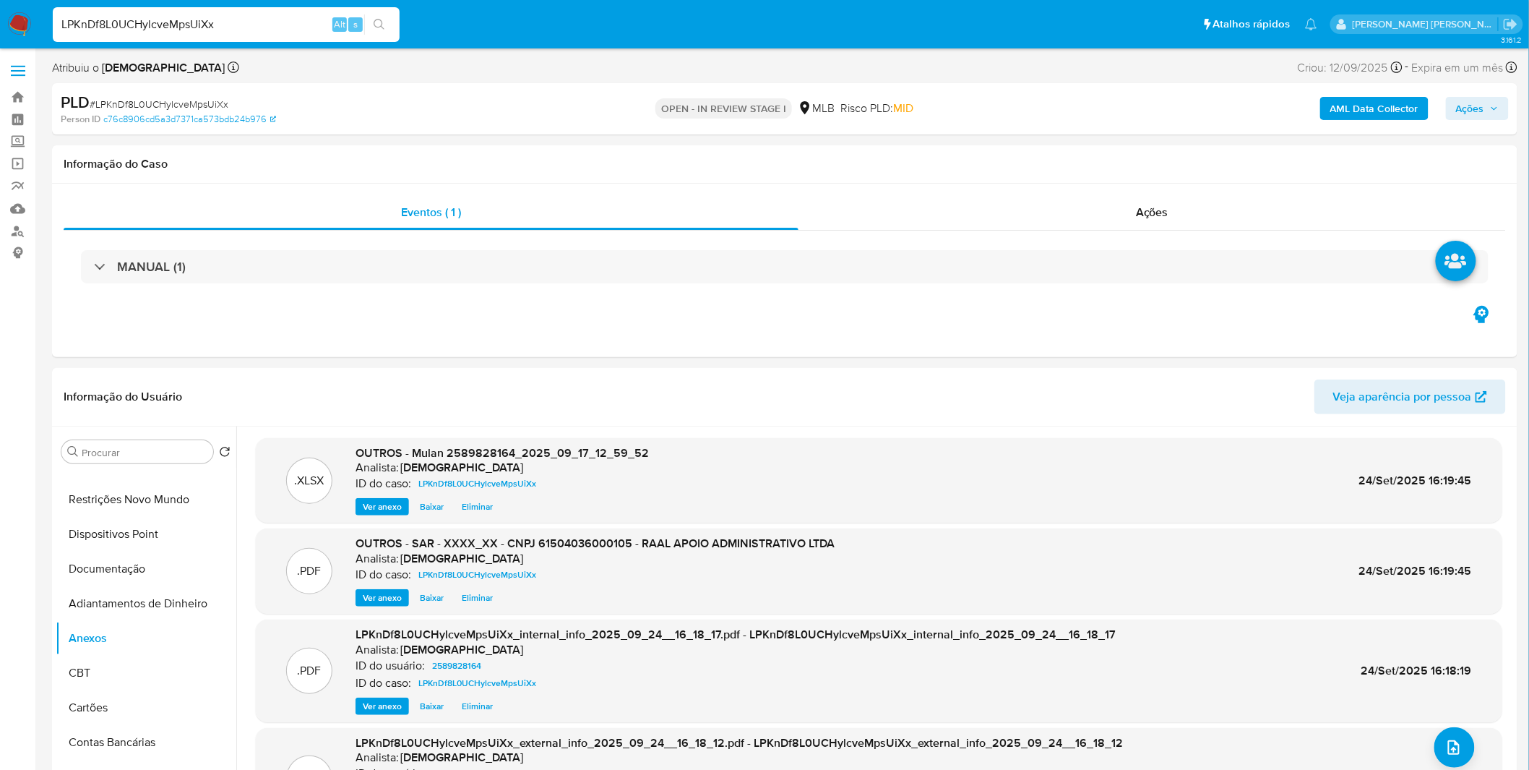
click at [1465, 113] on span "Ações" at bounding box center [1470, 108] width 28 height 23
click at [1111, 152] on span "Alt" at bounding box center [1117, 155] width 12 height 14
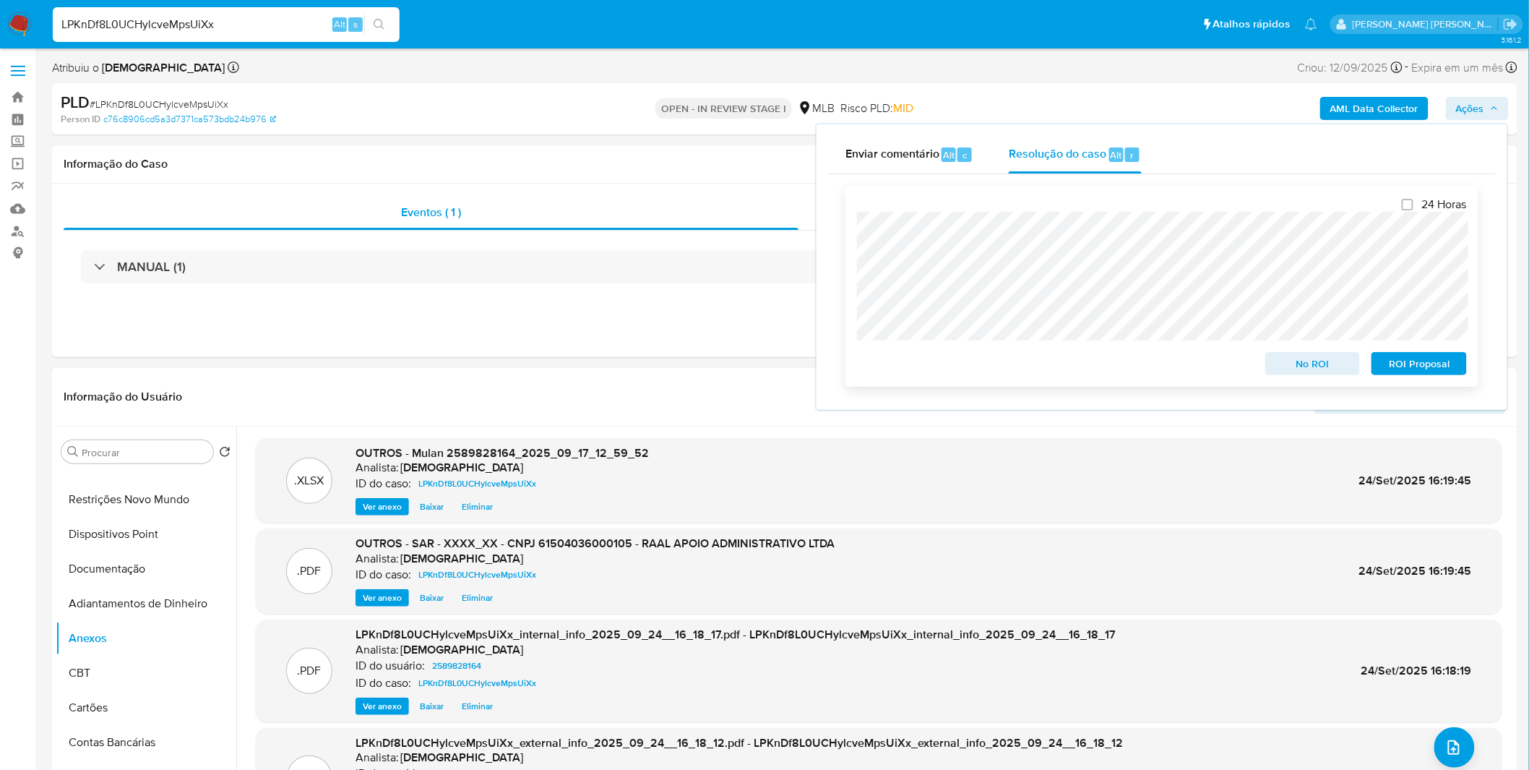
click at [1417, 372] on span "ROI Proposal" at bounding box center [1419, 363] width 75 height 20
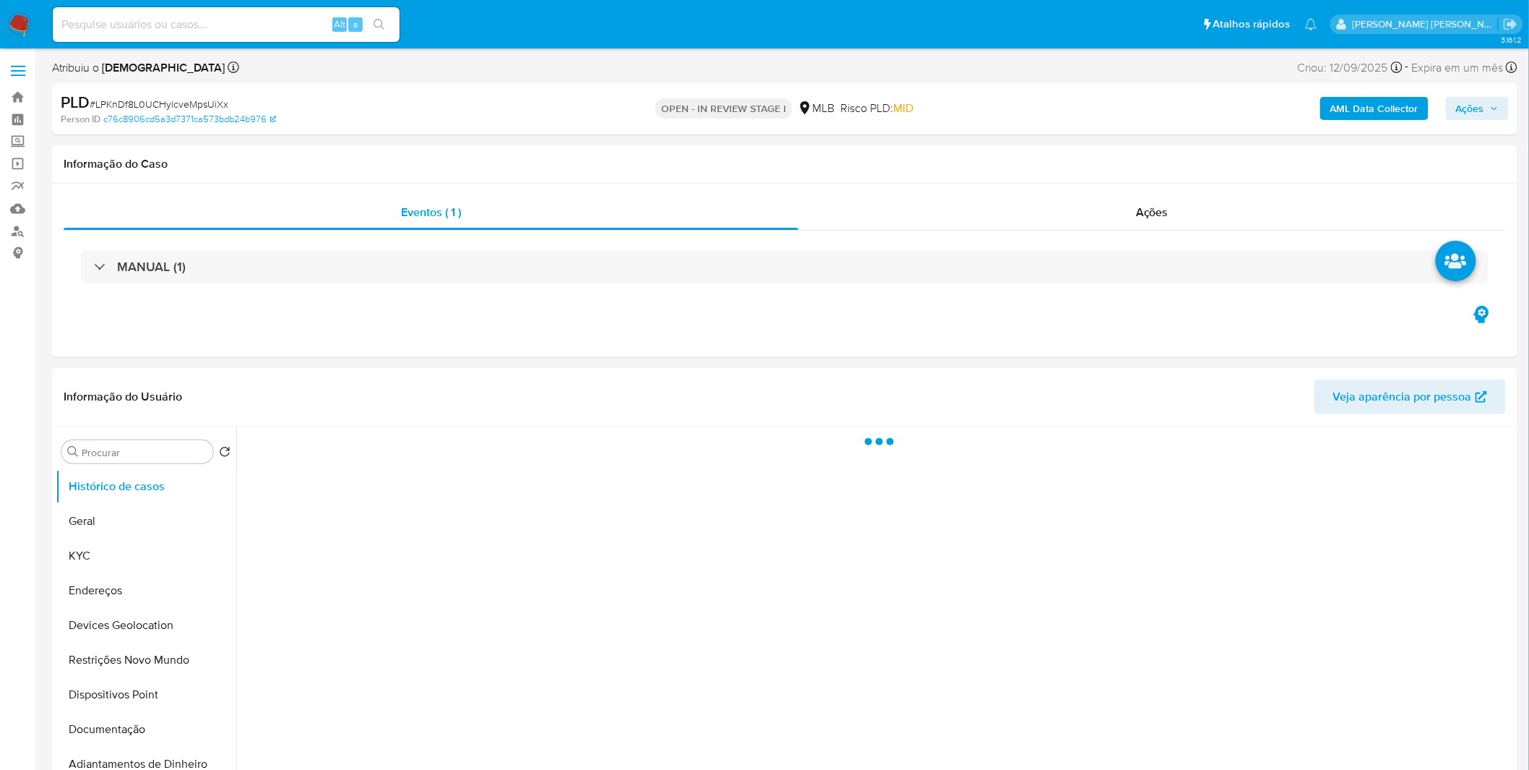
select select "10"
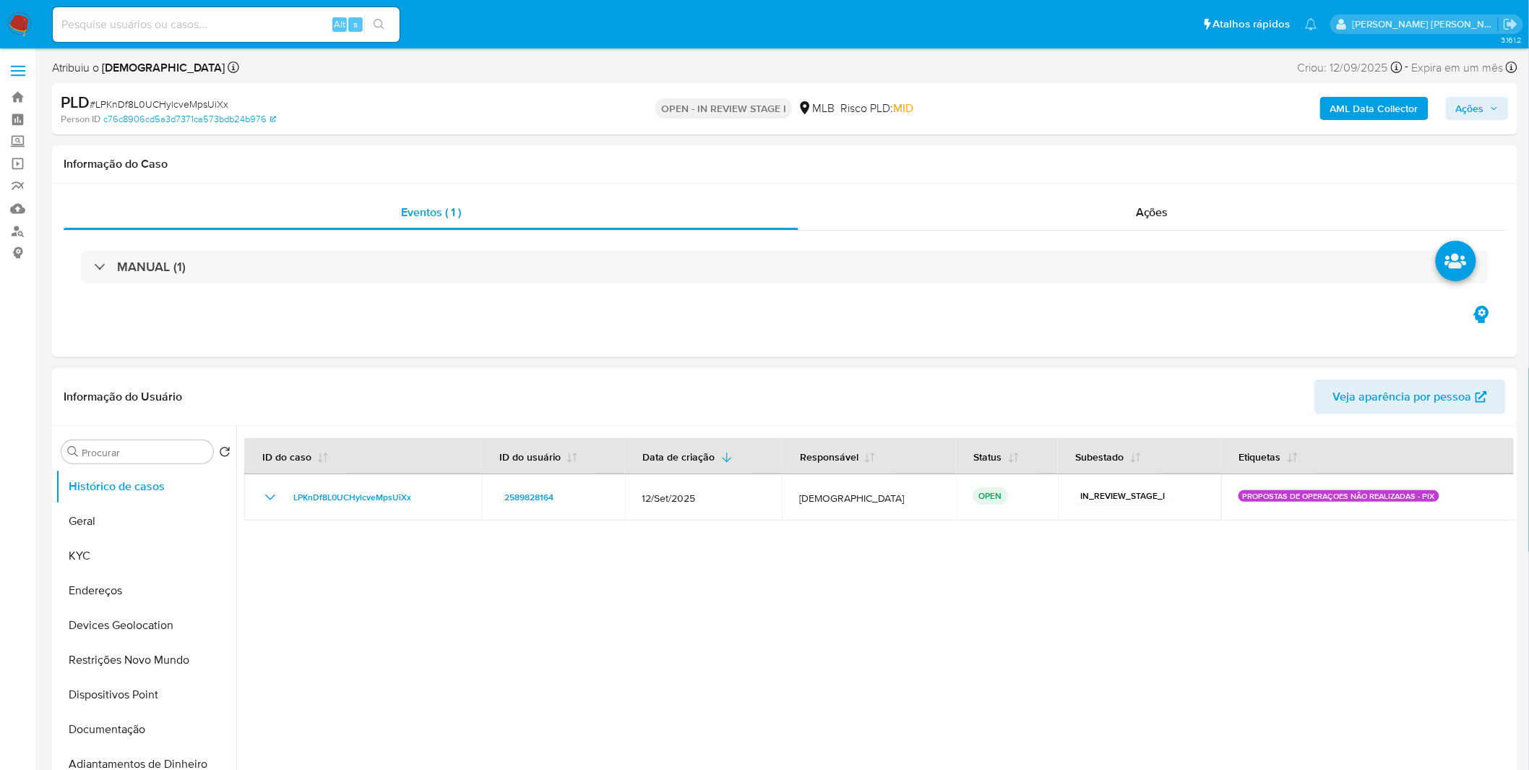
click at [528, 568] on div at bounding box center [875, 611] width 1278 height 370
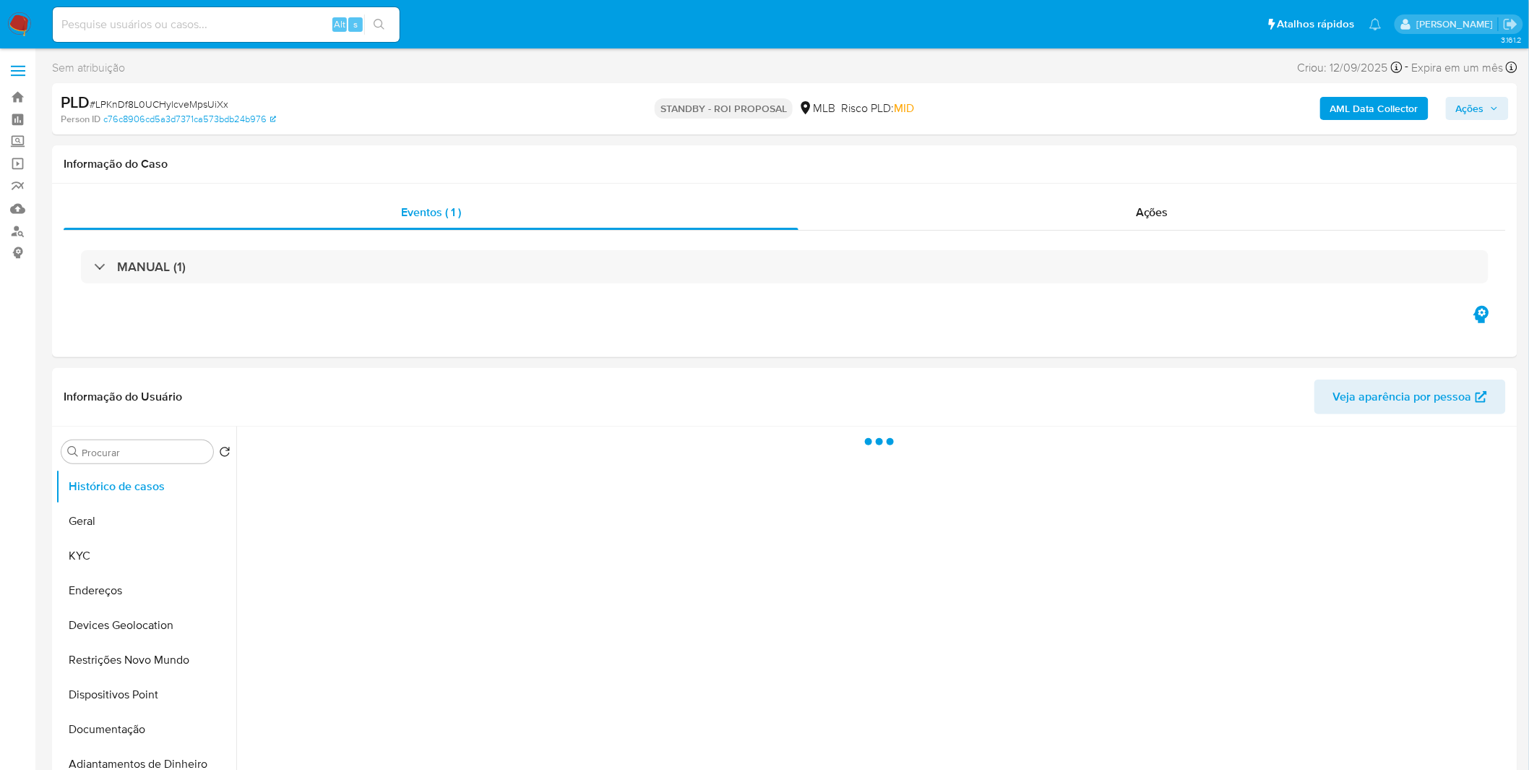
select select "10"
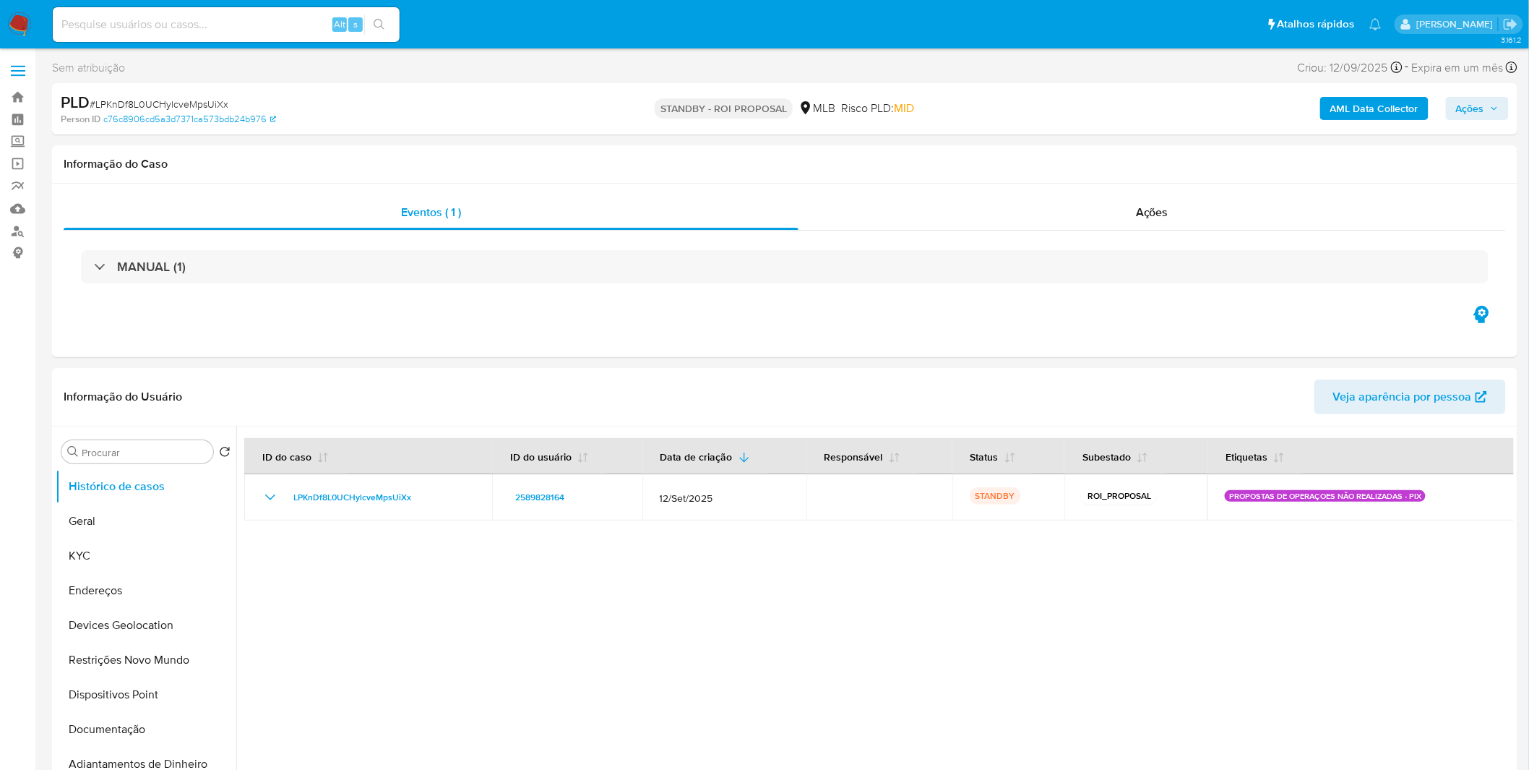
click at [35, 19] on nav "Pausado Ver notificaciones Alt s Atalhos rápidos Presiona las siguientes teclas…" at bounding box center [764, 24] width 1529 height 48
click at [24, 25] on img at bounding box center [19, 24] width 25 height 25
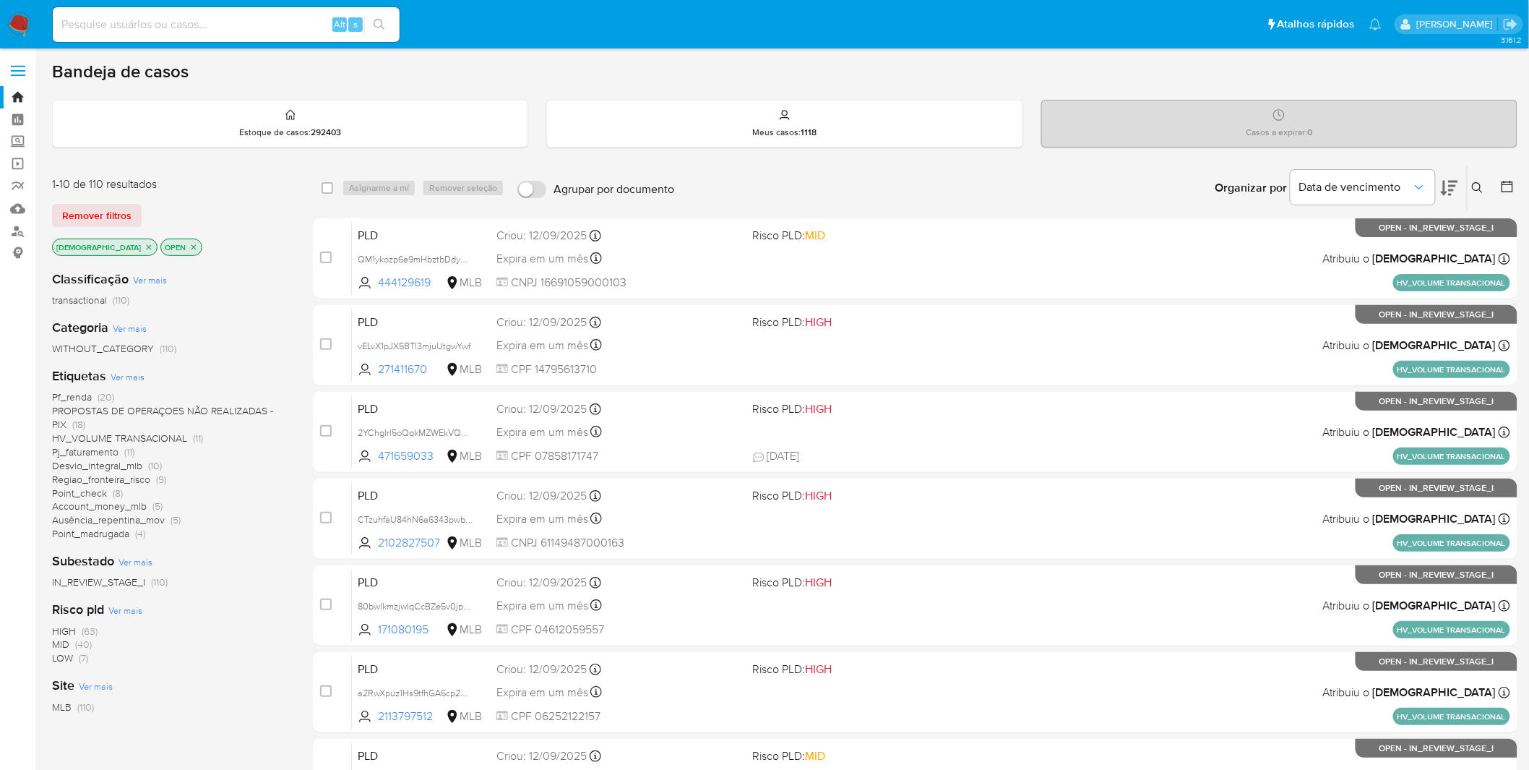
click at [99, 27] on input at bounding box center [226, 24] width 347 height 19
click at [100, 27] on input at bounding box center [226, 24] width 347 height 19
paste input "S94P6ZAc9ZCArKt2PDLmmvLn"
type input "S94P6ZAc9ZCArKt2PDLmmvLn"
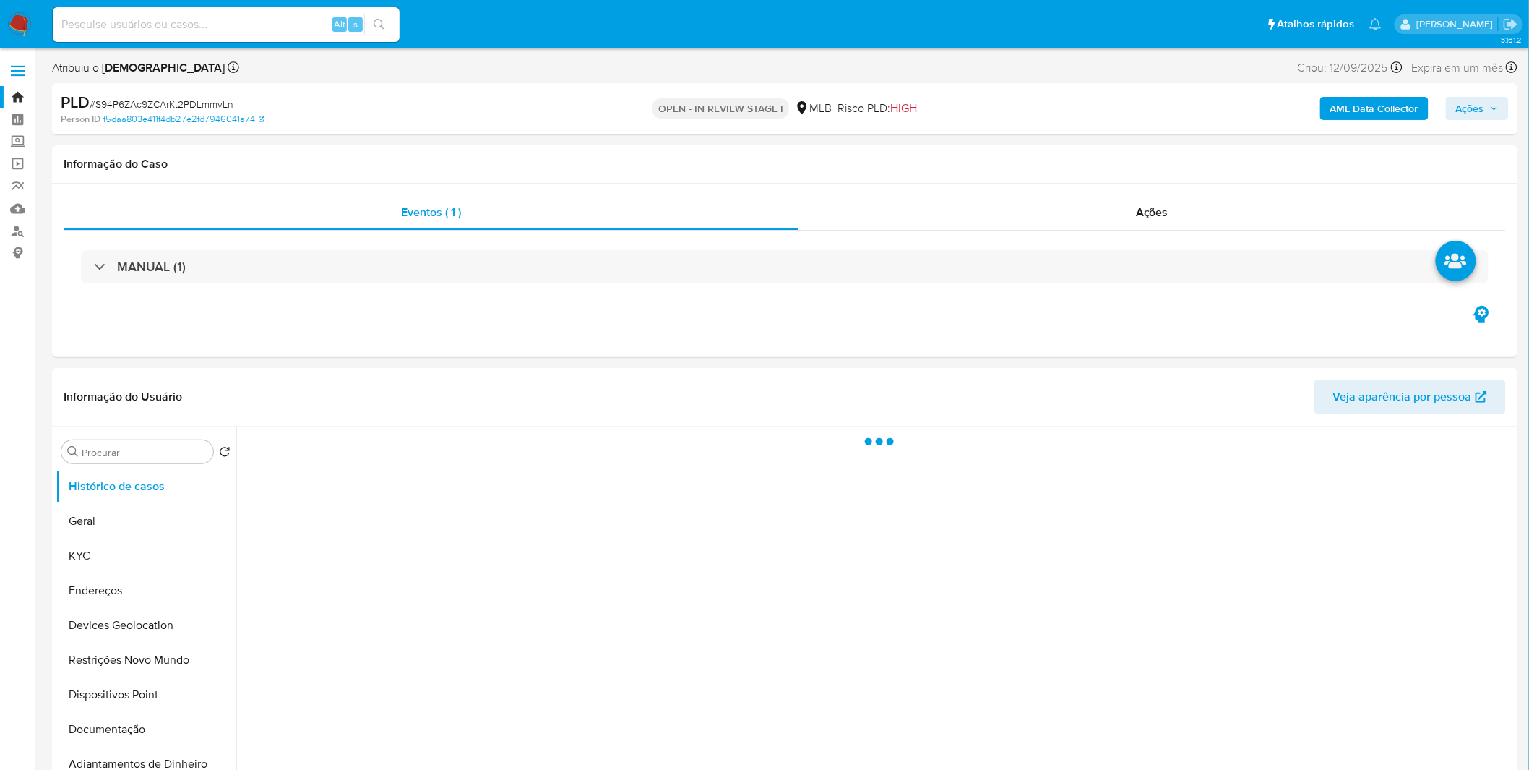
select select "10"
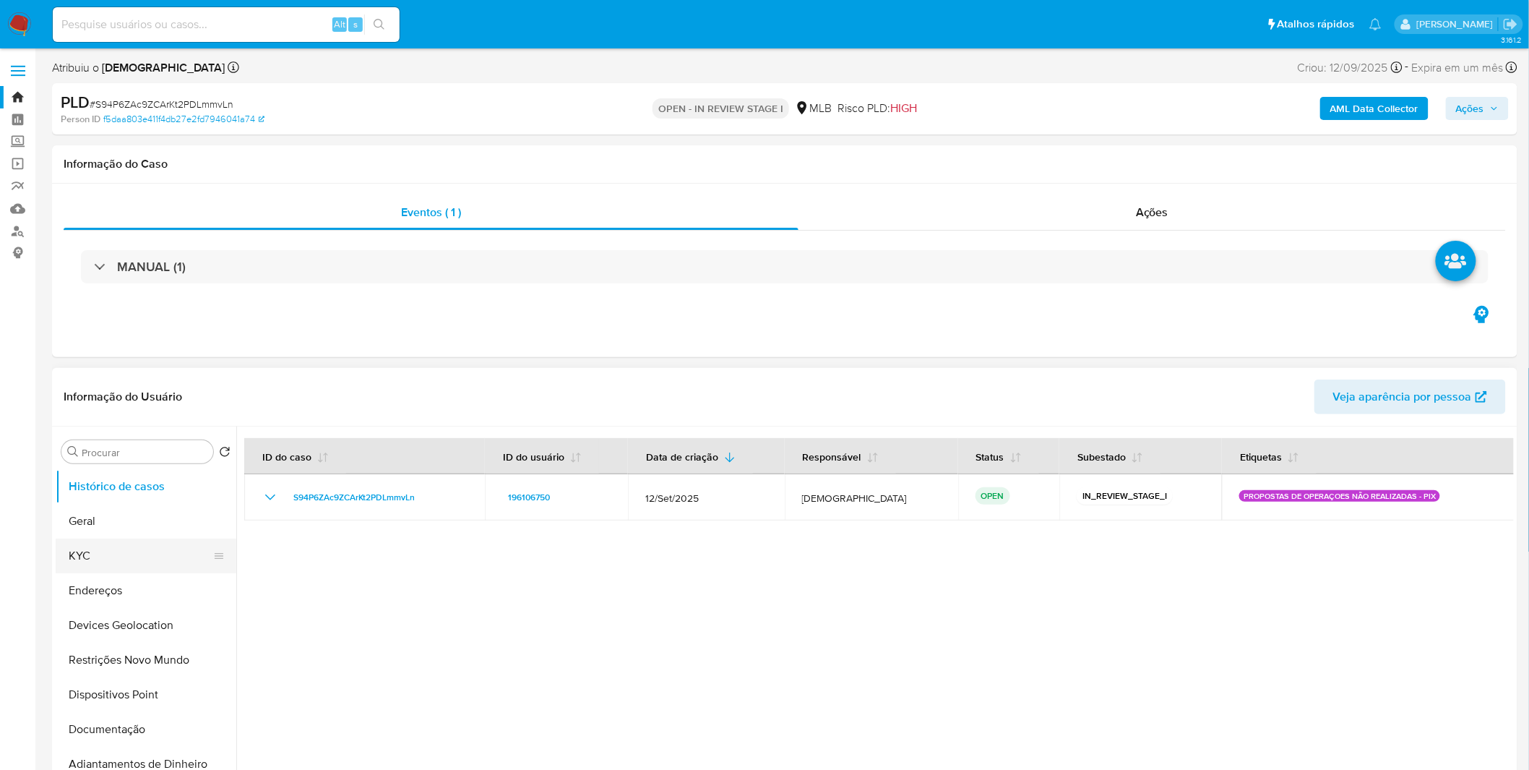
click at [155, 551] on button "KYC" at bounding box center [140, 555] width 169 height 35
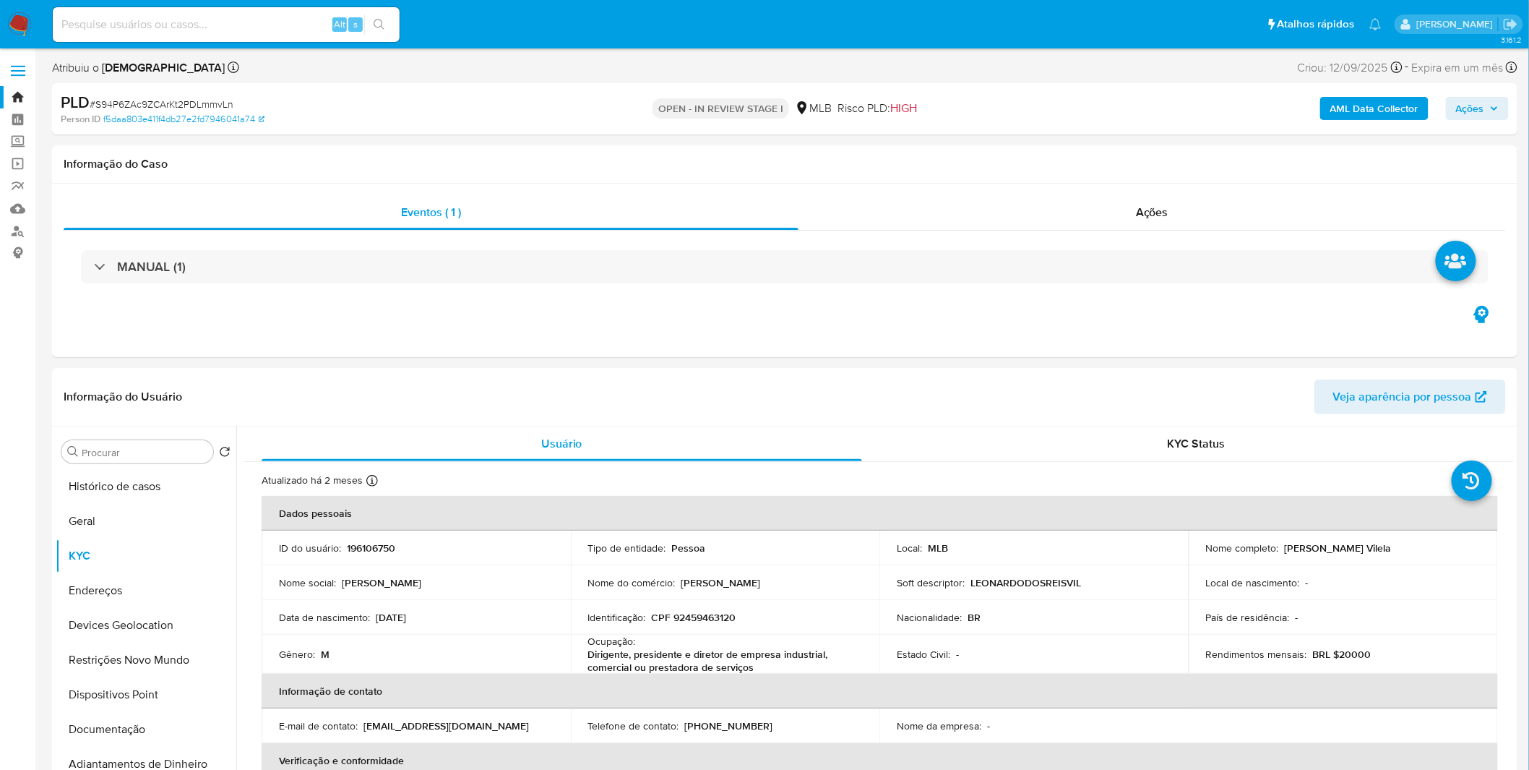
click at [1352, 112] on b "AML Data Collector" at bounding box center [1375, 108] width 88 height 23
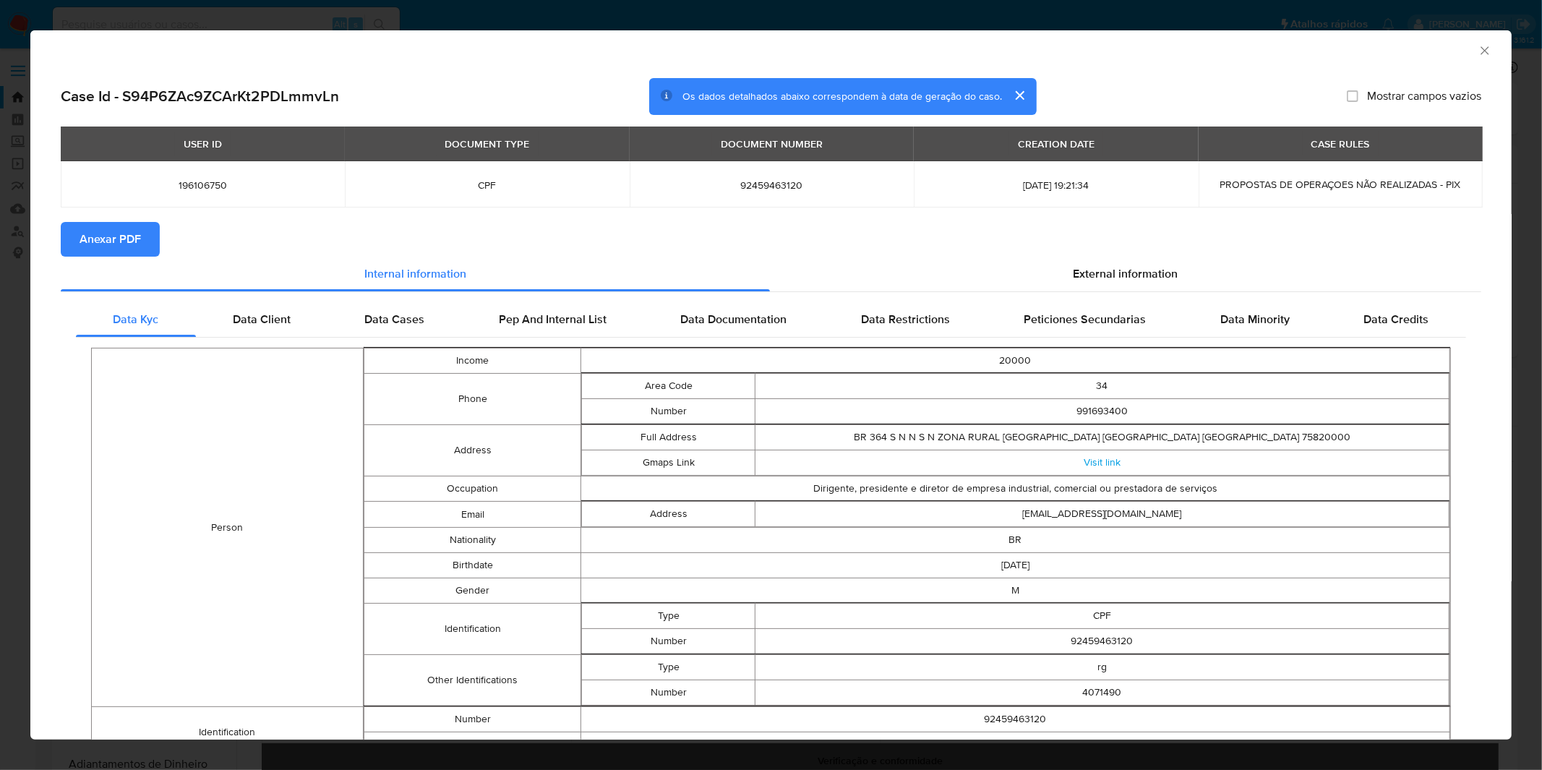
click at [123, 241] on span "Anexar PDF" at bounding box center [110, 239] width 61 height 32
click at [450, 8] on div "AML Data Collector Case Id - S94P6ZAc9ZCArKt2PDLmmvLn Os dados detalhados abaix…" at bounding box center [771, 385] width 1542 height 770
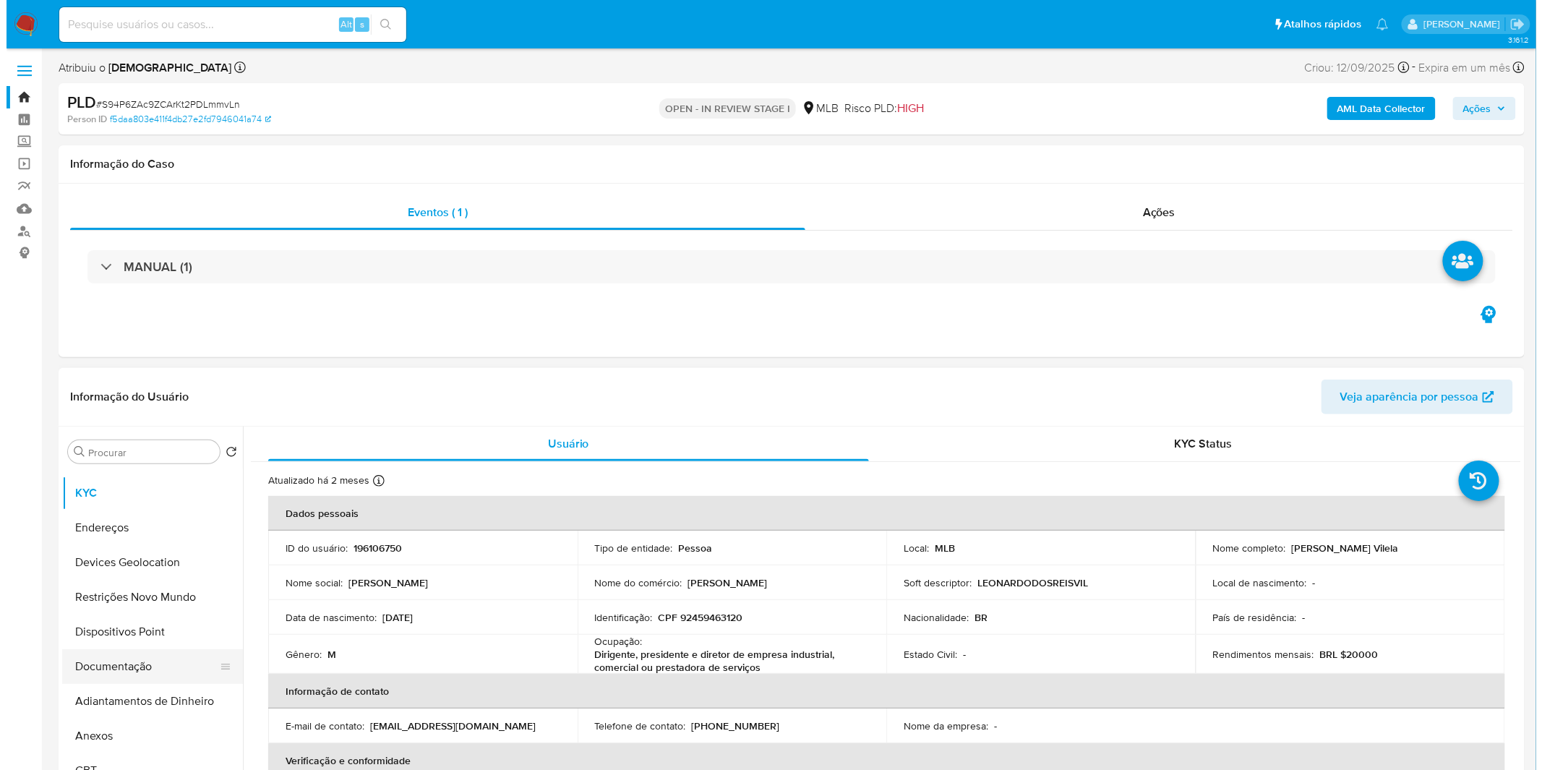
scroll to position [160, 0]
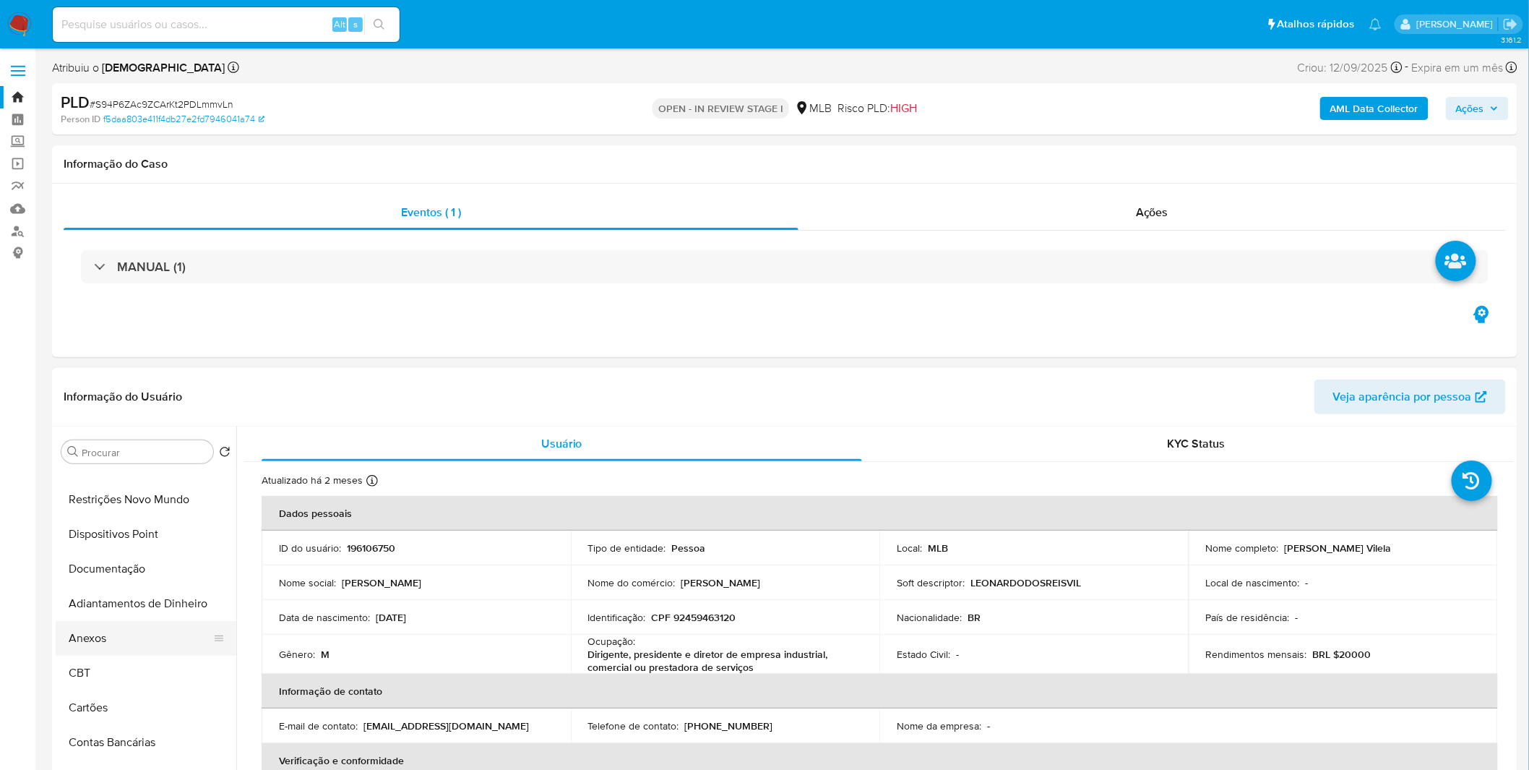
click at [113, 645] on button "Anexos" at bounding box center [140, 638] width 169 height 35
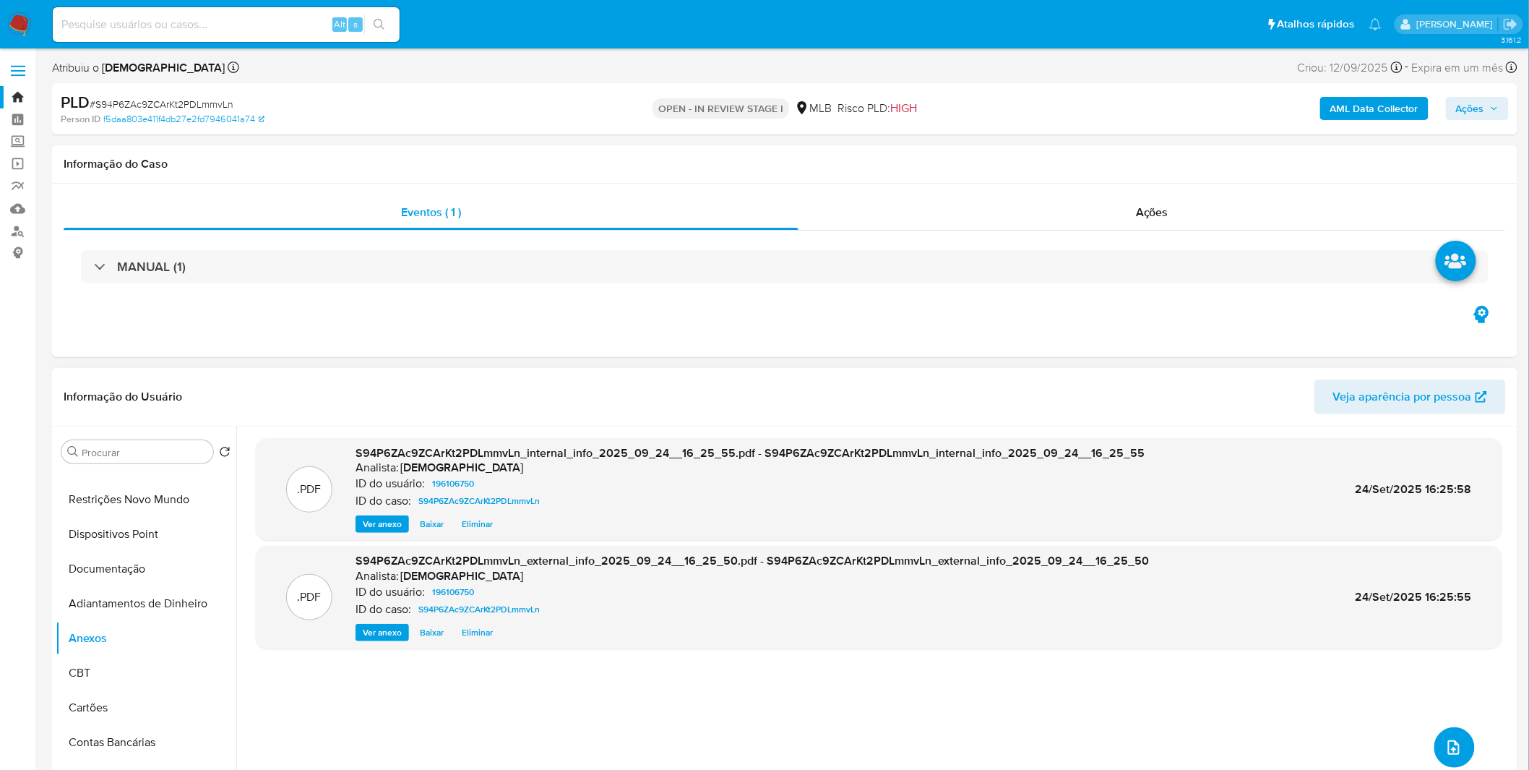
click at [1457, 749] on button "upload-file" at bounding box center [1455, 747] width 40 height 40
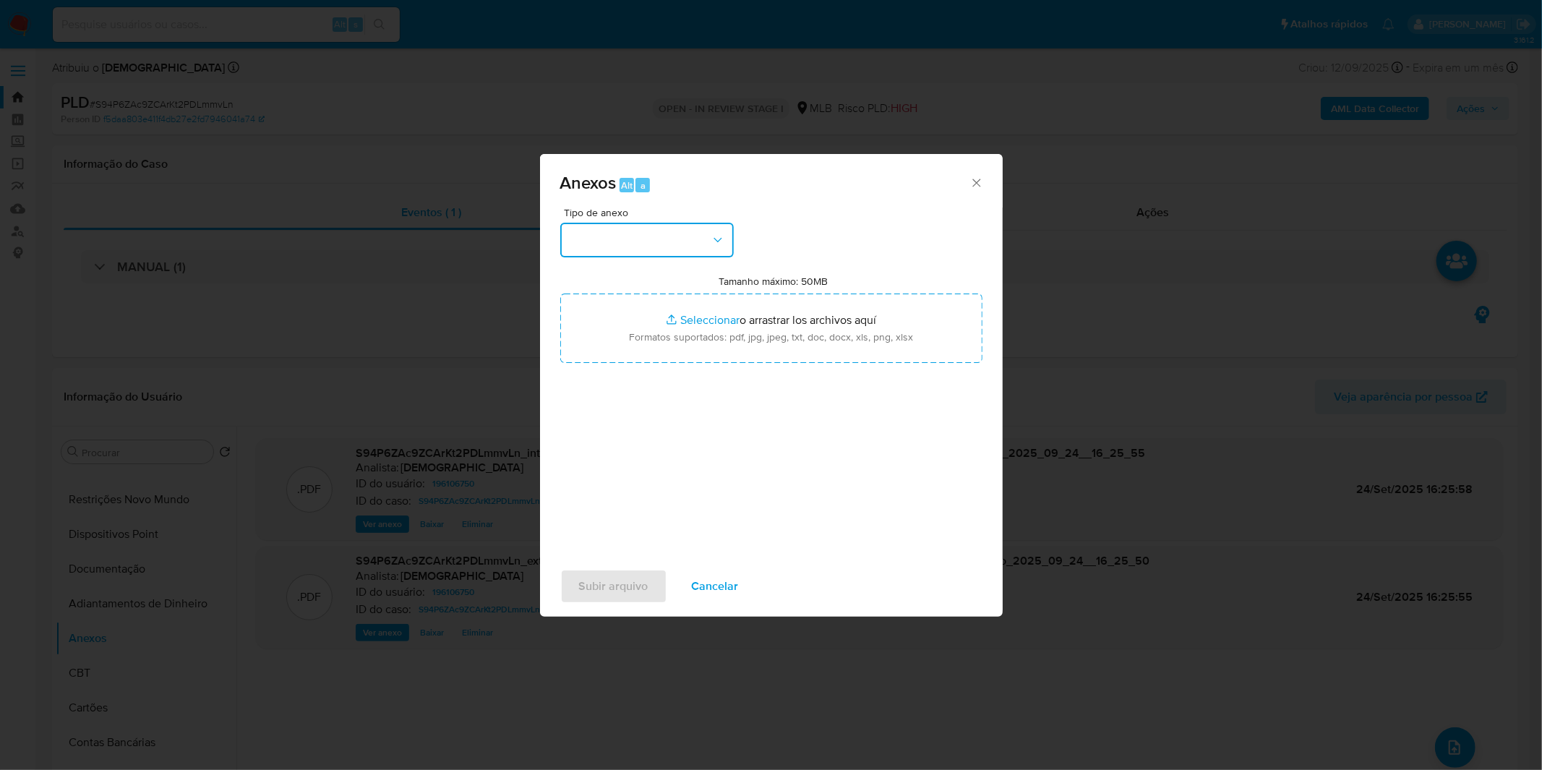
click at [578, 229] on button "button" at bounding box center [646, 240] width 173 height 35
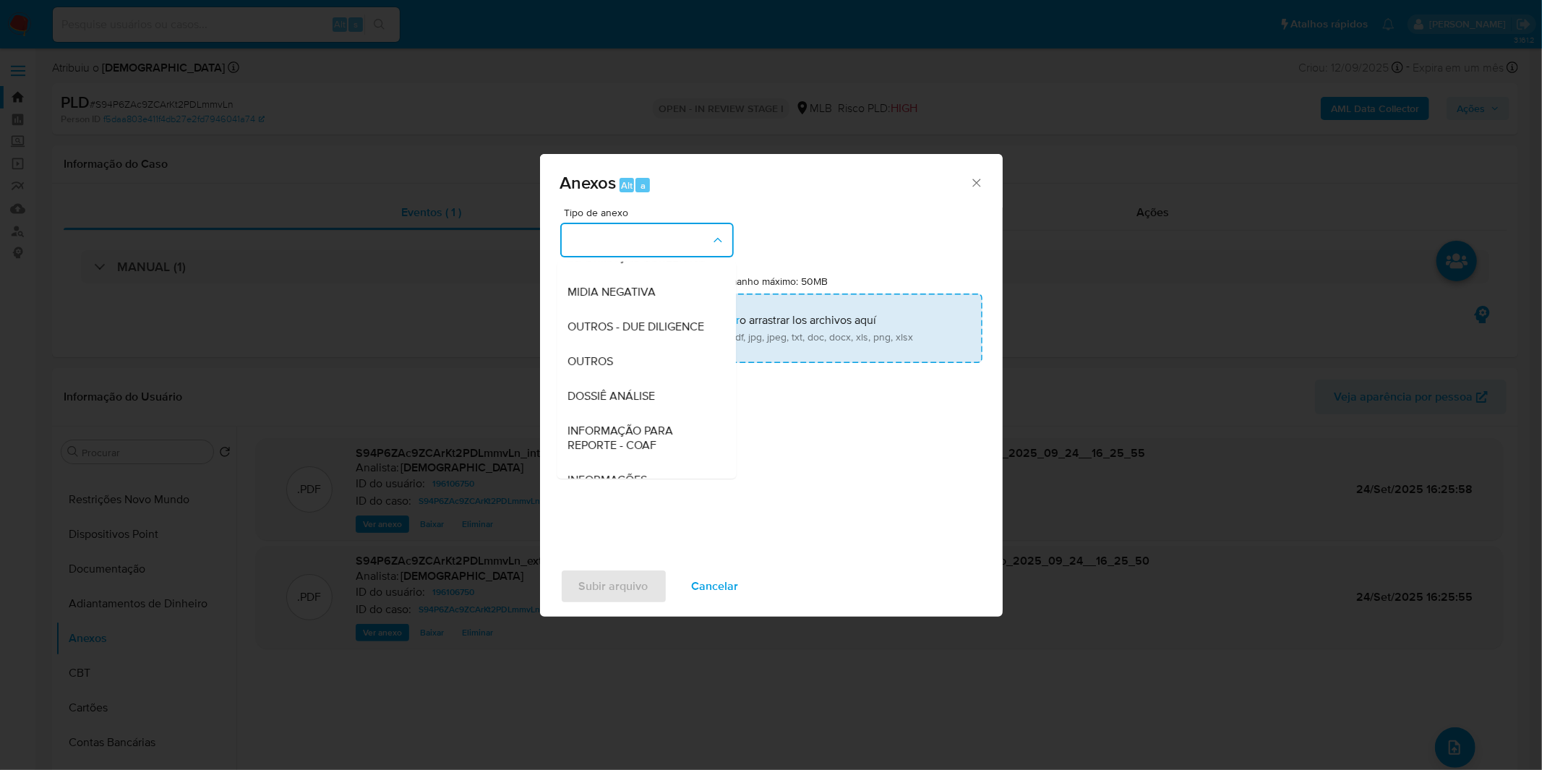
drag, startPoint x: 627, startPoint y: 387, endPoint x: 666, endPoint y: 343, distance: 59.9
click at [627, 379] on div "OUTROS" at bounding box center [641, 361] width 147 height 35
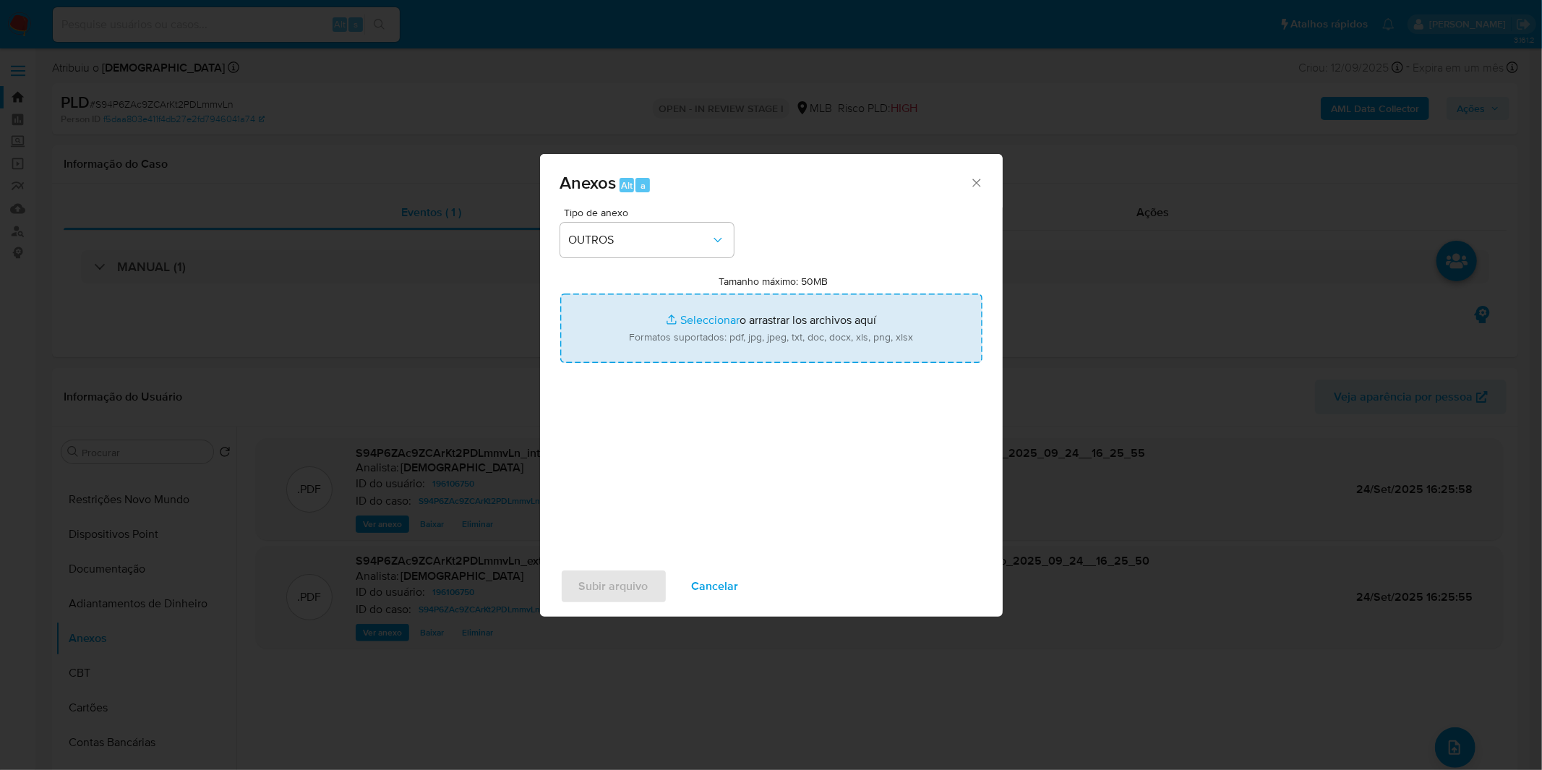
click at [675, 327] on input "Tamanho máximo: 50MB Seleccionar archivos" at bounding box center [771, 327] width 422 height 69
type input "C:\fakepath\Mulan 196106750_2025_09_18_08_18_58.xlsx"
click at [609, 585] on span "Subir arquivo" at bounding box center [613, 586] width 69 height 32
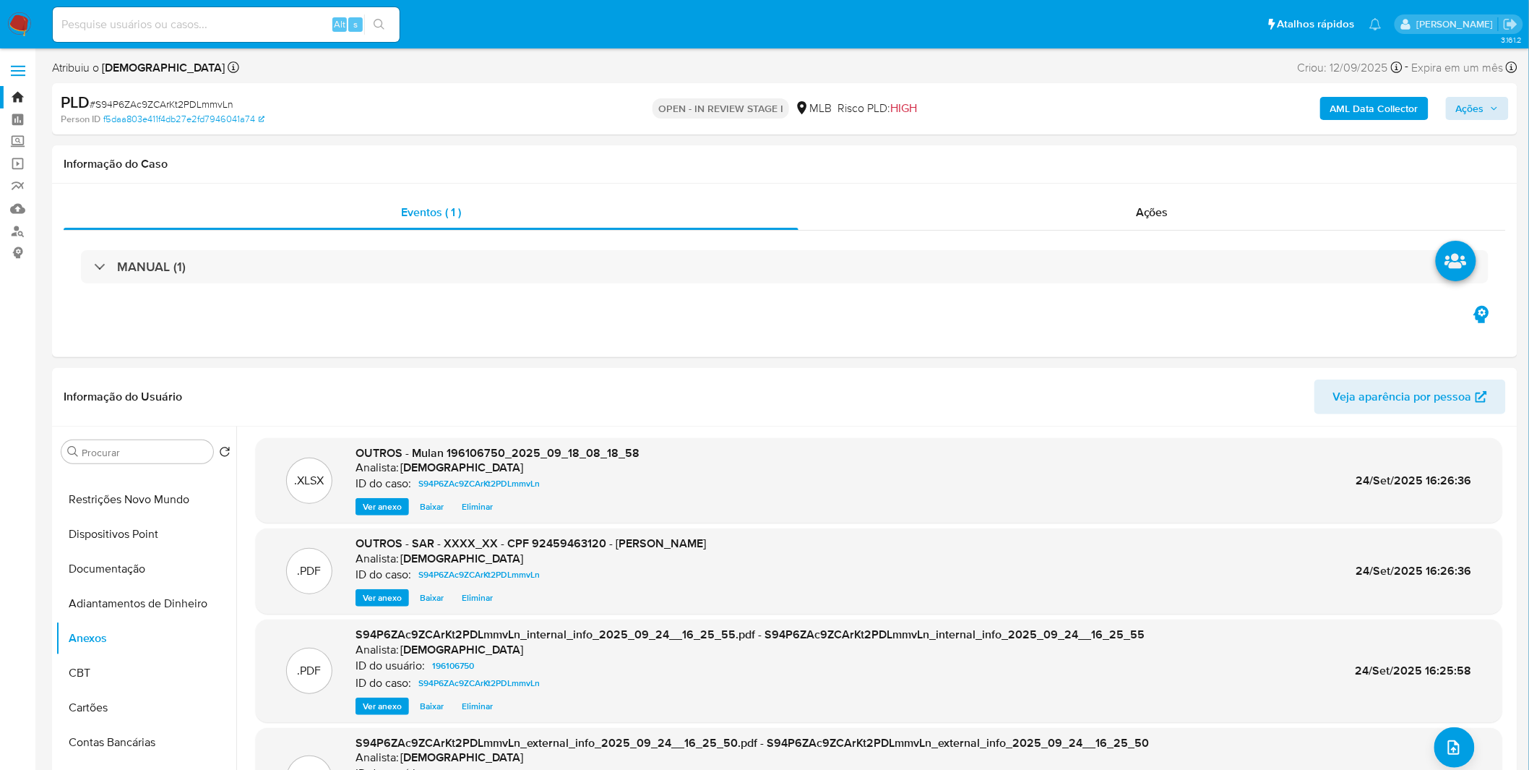
click at [1448, 101] on div "AML Data Collector Ações" at bounding box center [1269, 109] width 479 height 34
click at [1456, 101] on button "Ações" at bounding box center [1477, 108] width 63 height 23
click at [1111, 155] on span "Alt" at bounding box center [1117, 155] width 12 height 14
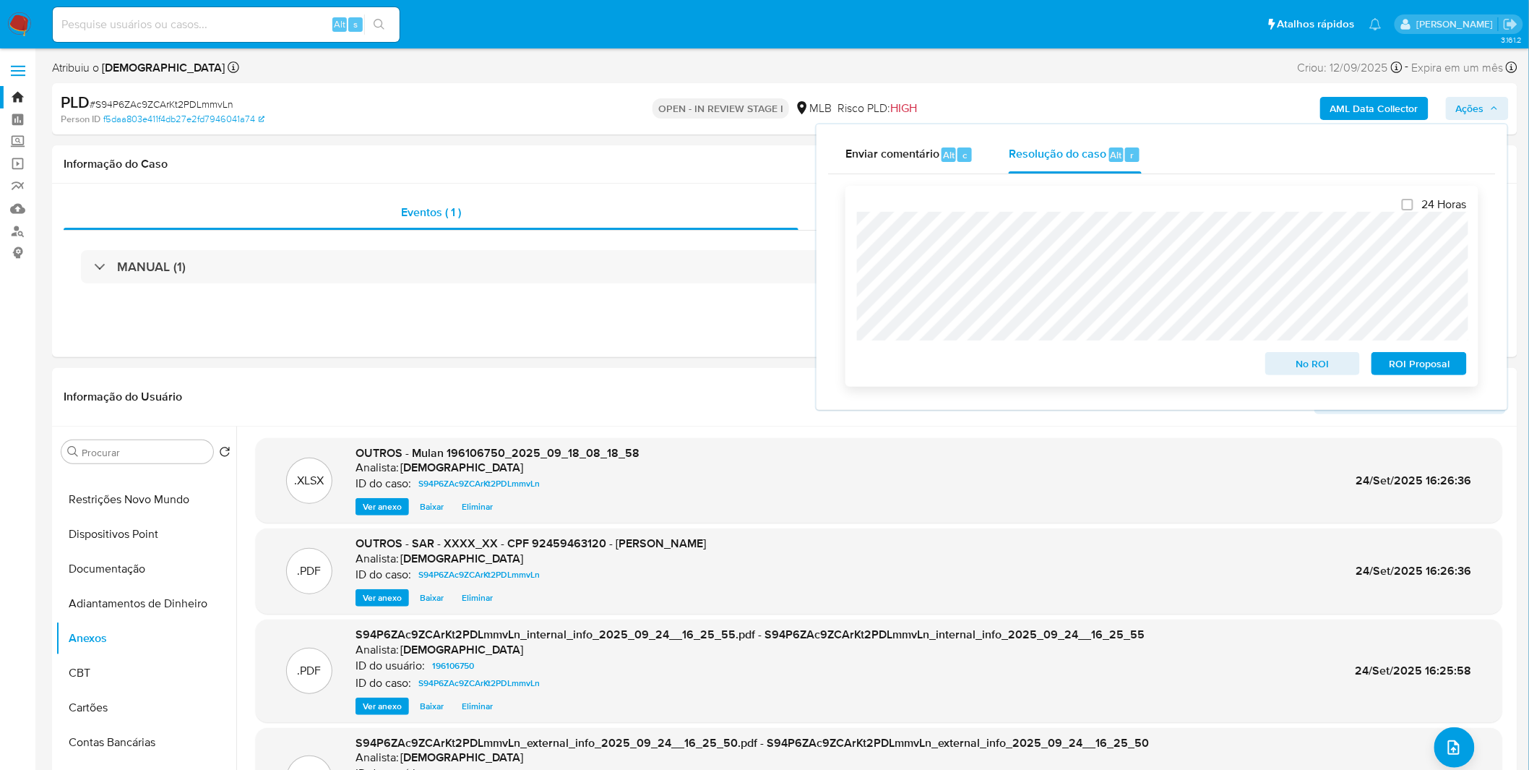
click at [1454, 363] on span "ROI Proposal" at bounding box center [1419, 363] width 75 height 20
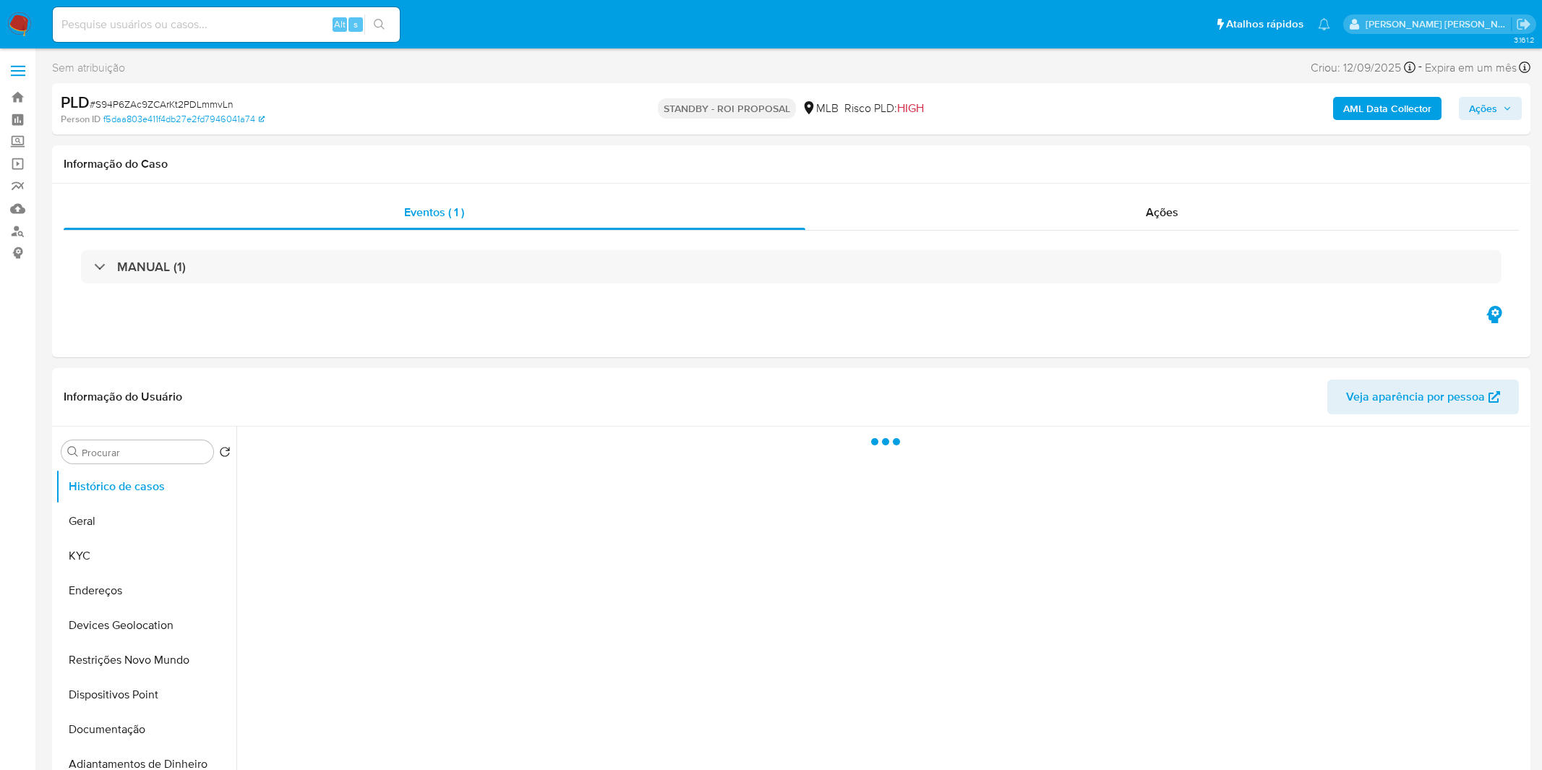
select select "10"
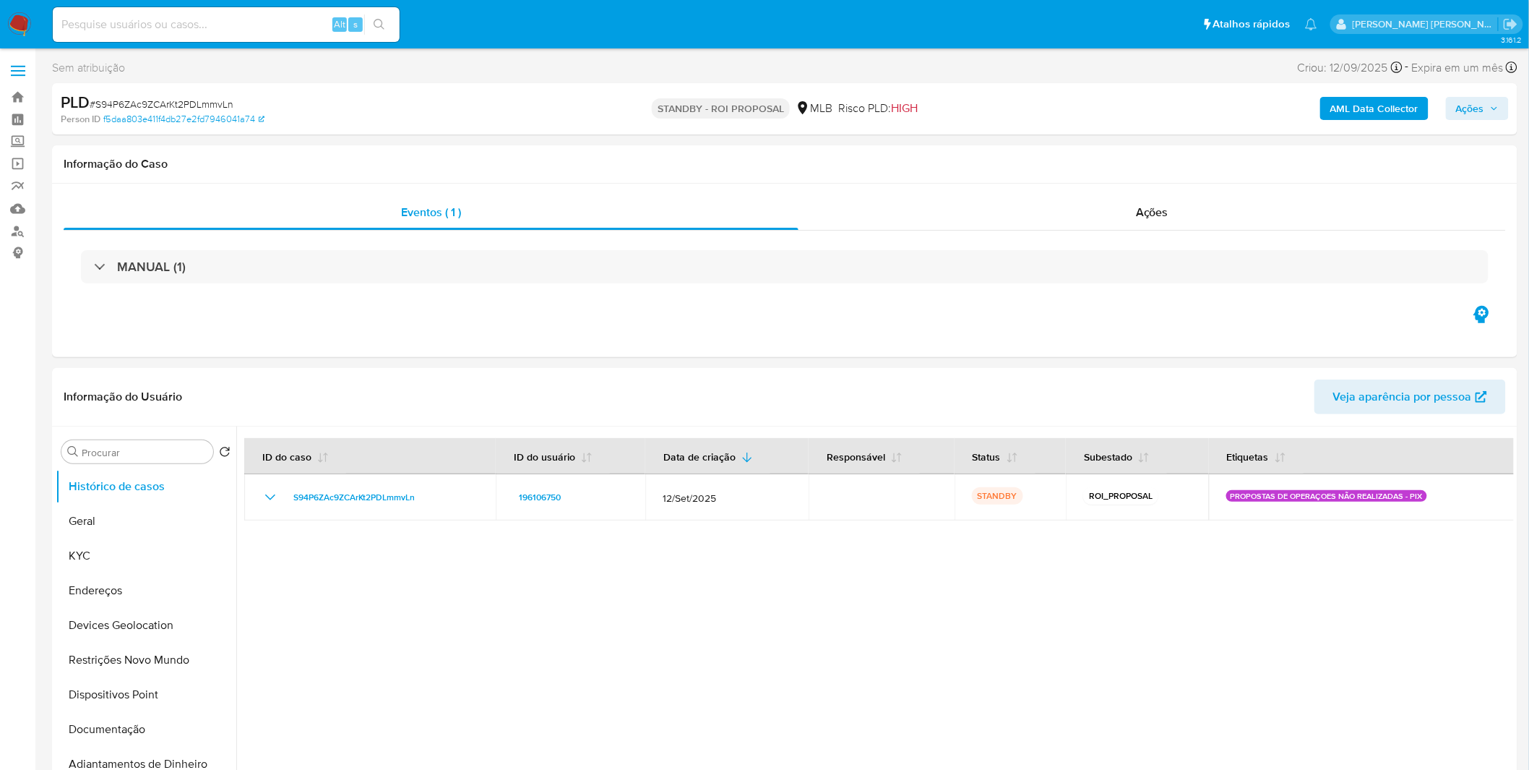
click at [12, 10] on nav "Pausado Ver notificaciones Alt s Atalhos rápidos Presiona las siguientes teclas…" at bounding box center [764, 24] width 1529 height 48
click at [18, 12] on img at bounding box center [19, 24] width 25 height 25
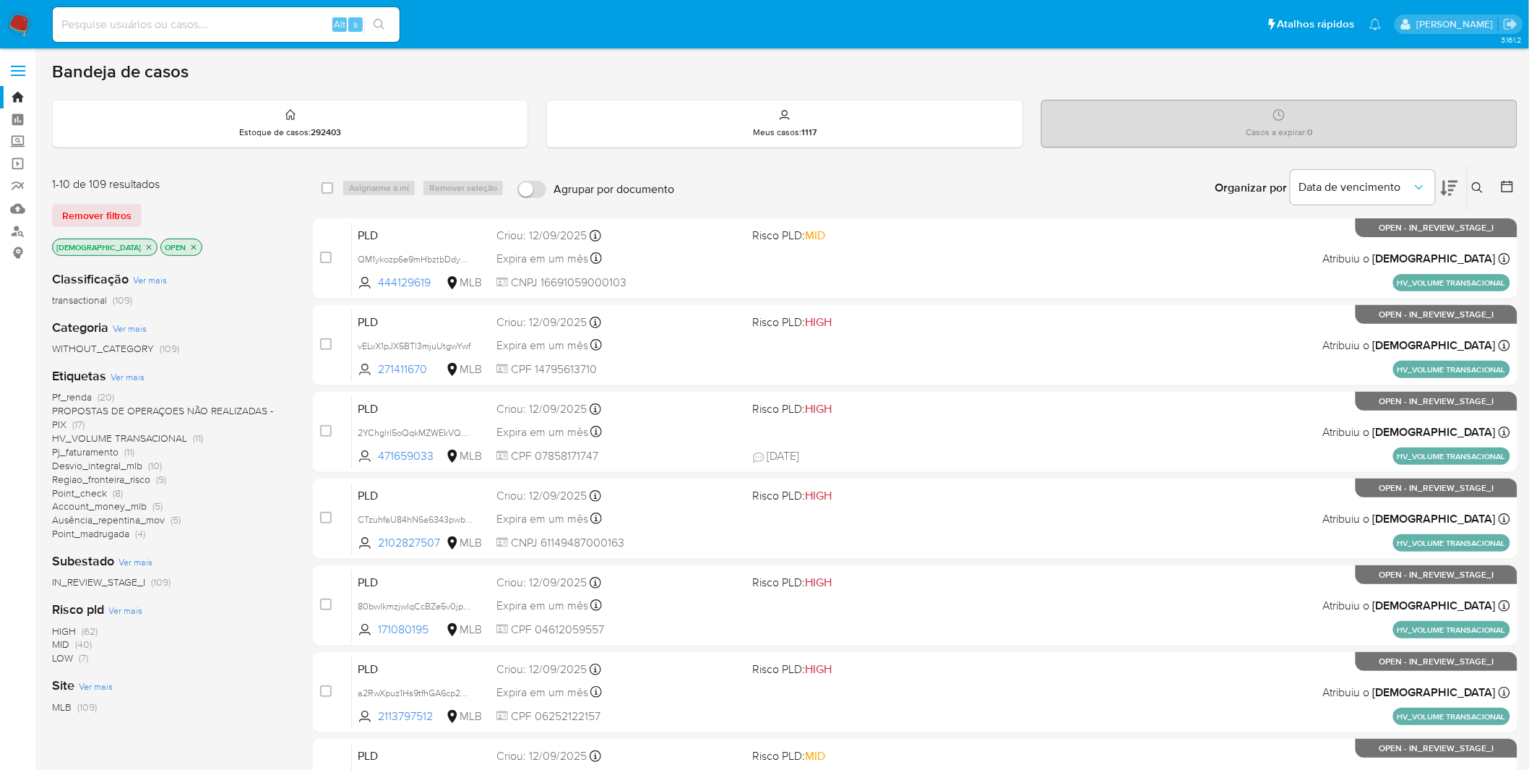
click at [226, 38] on div "Alt s" at bounding box center [226, 24] width 347 height 35
click at [239, 27] on input at bounding box center [226, 24] width 347 height 19
paste input "ahpvXebf98knNLqE7AJkzge1"
type input "ahpvXebf98knNLqE7AJkzge1"
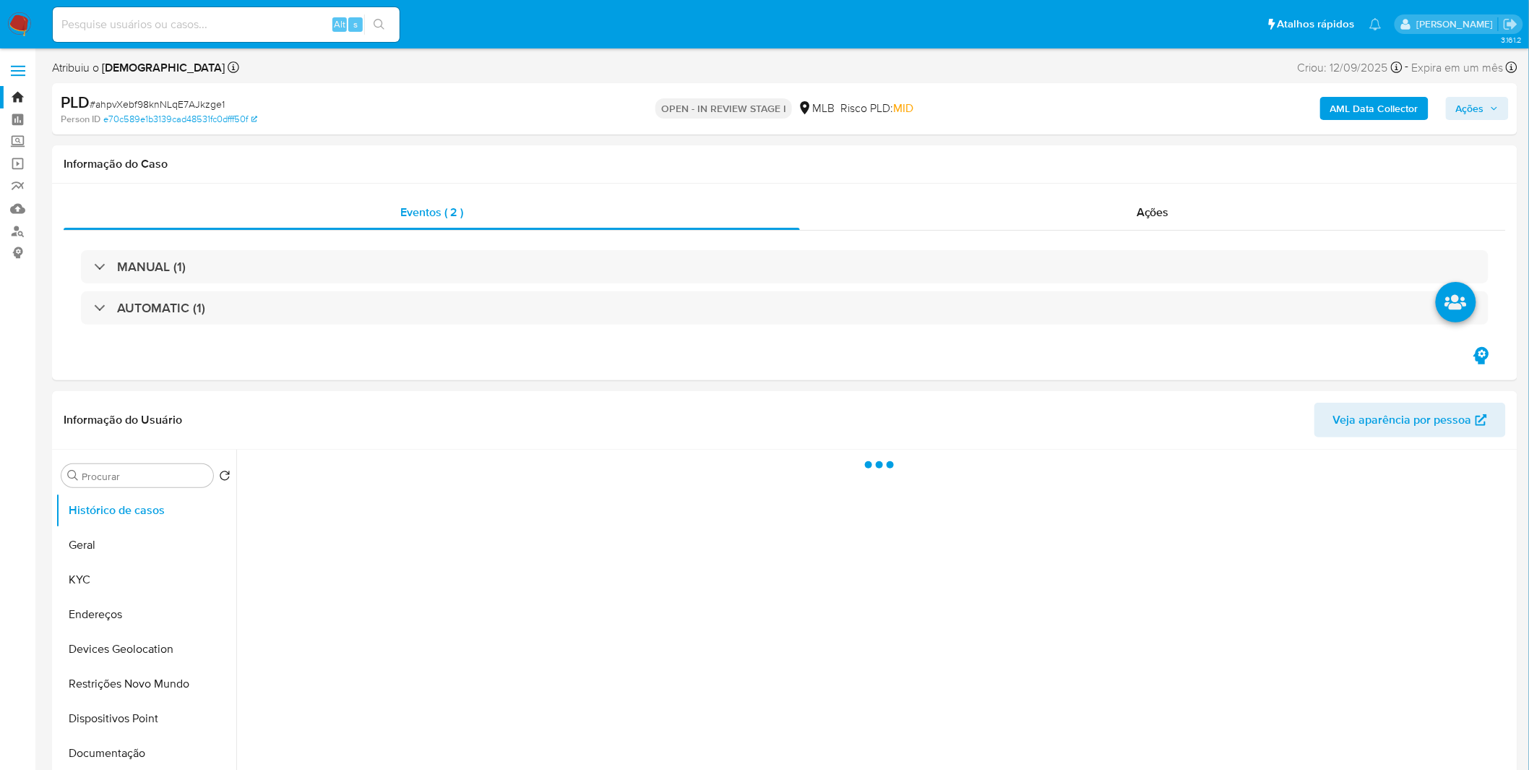
select select "10"
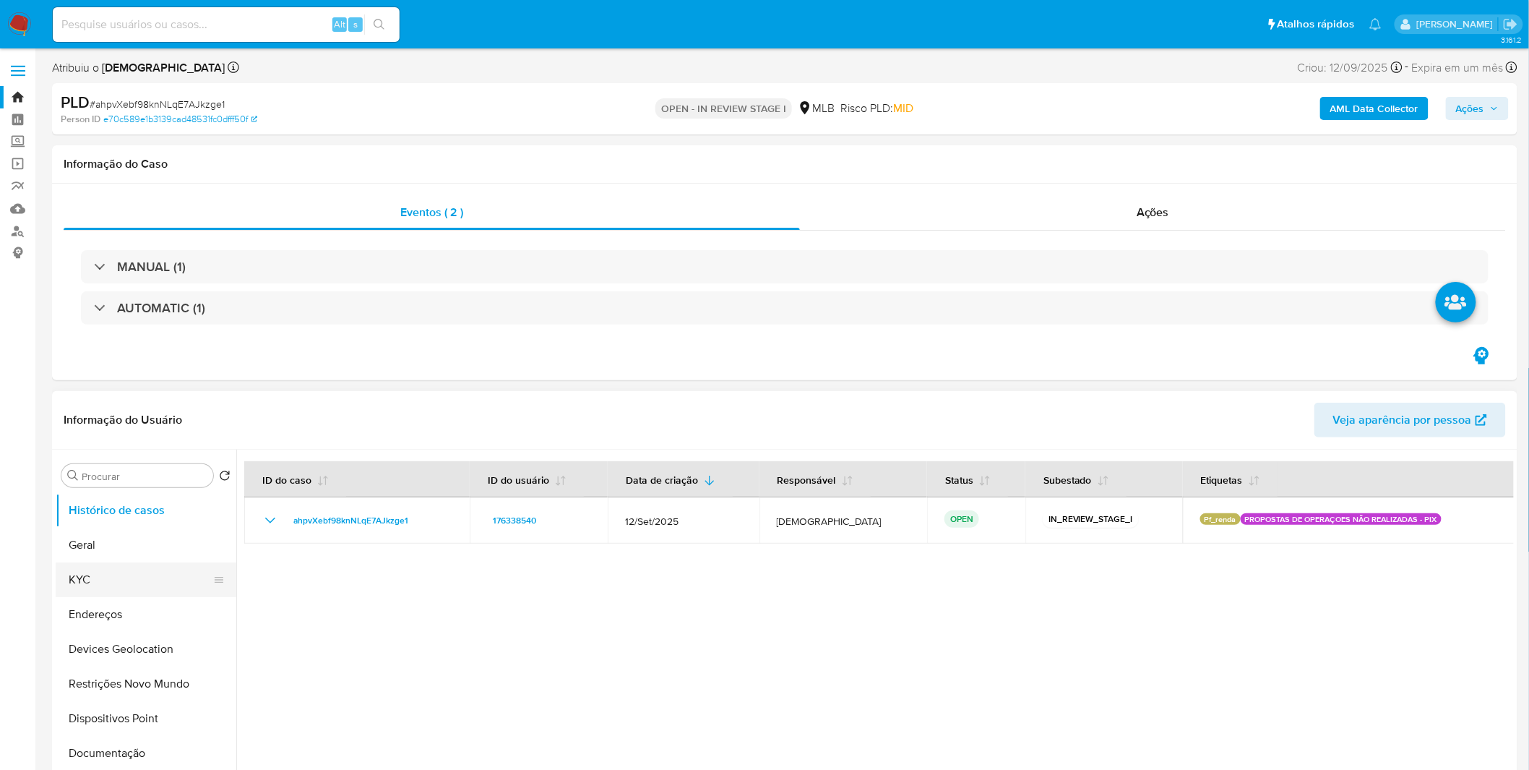
click at [112, 572] on button "KYC" at bounding box center [140, 579] width 169 height 35
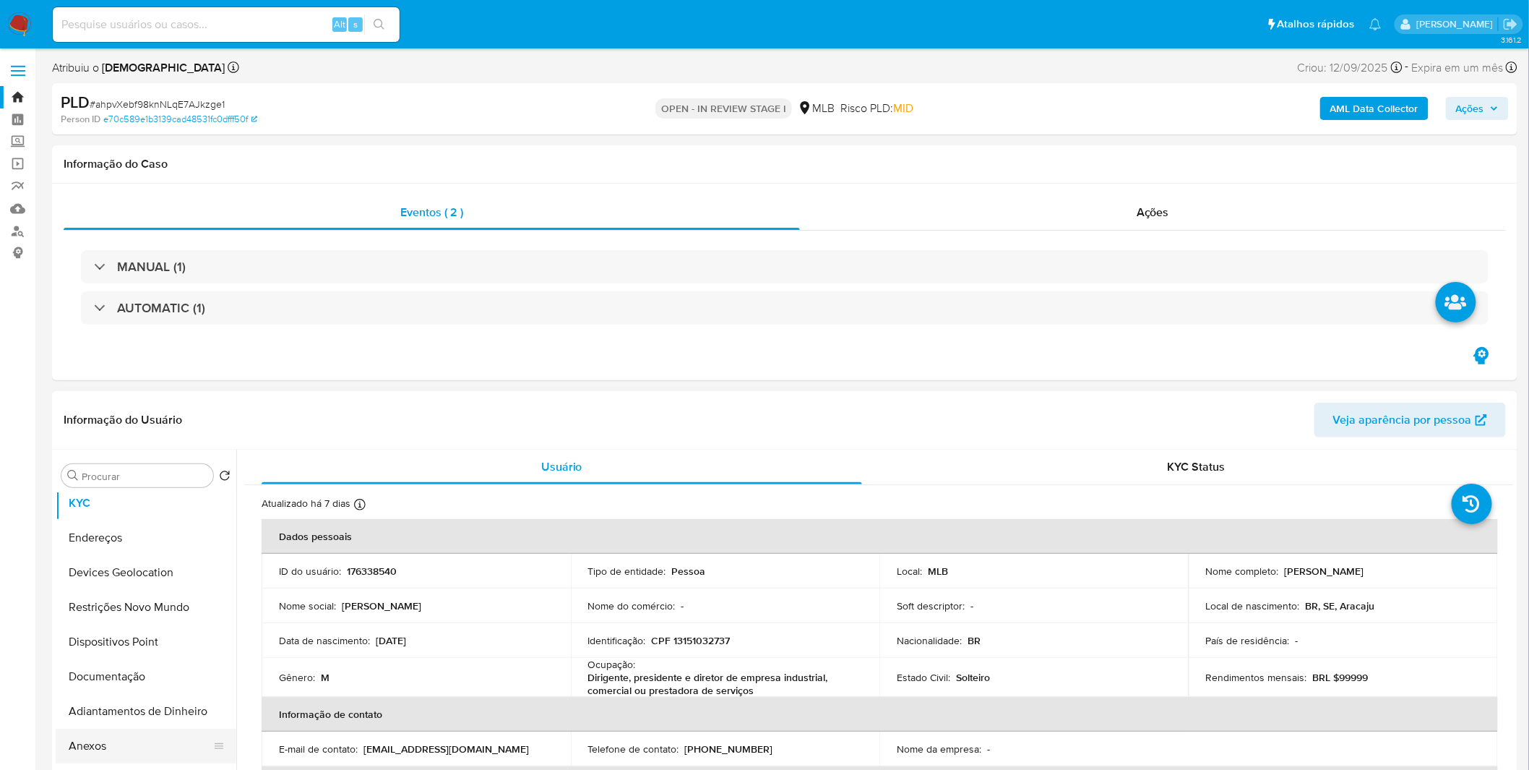
scroll to position [160, 0]
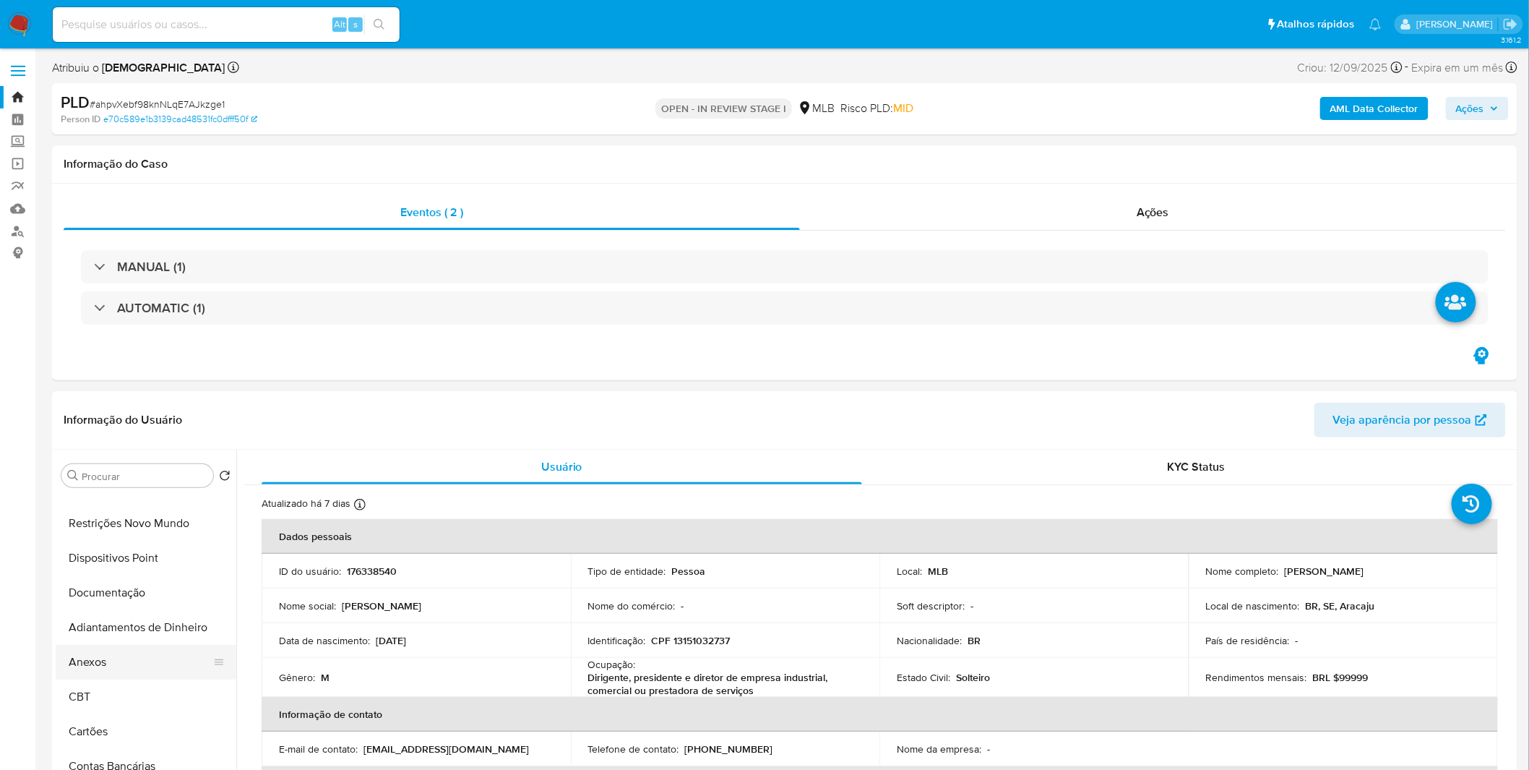
click at [124, 662] on button "Anexos" at bounding box center [140, 662] width 169 height 35
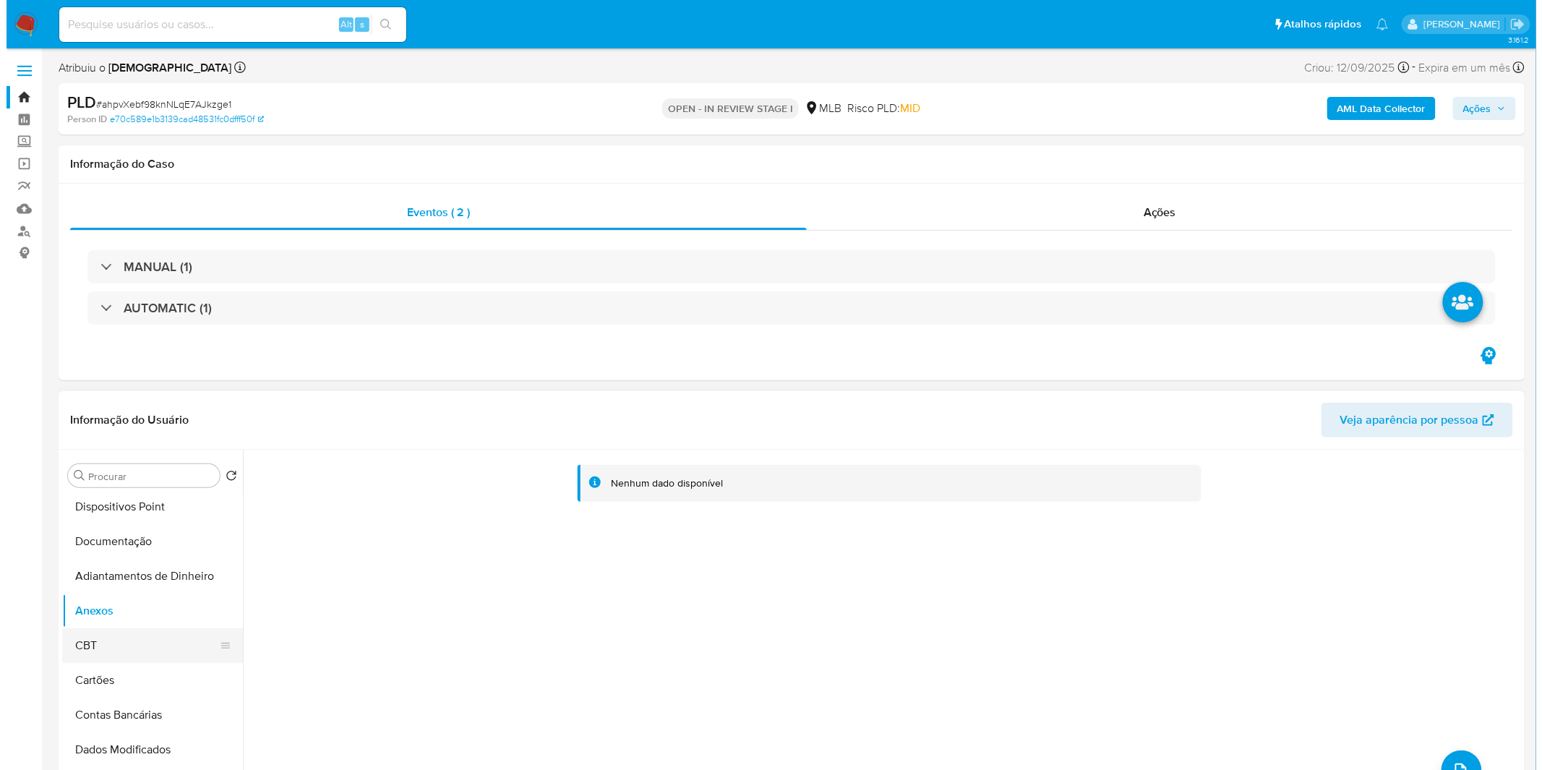
scroll to position [241, 0]
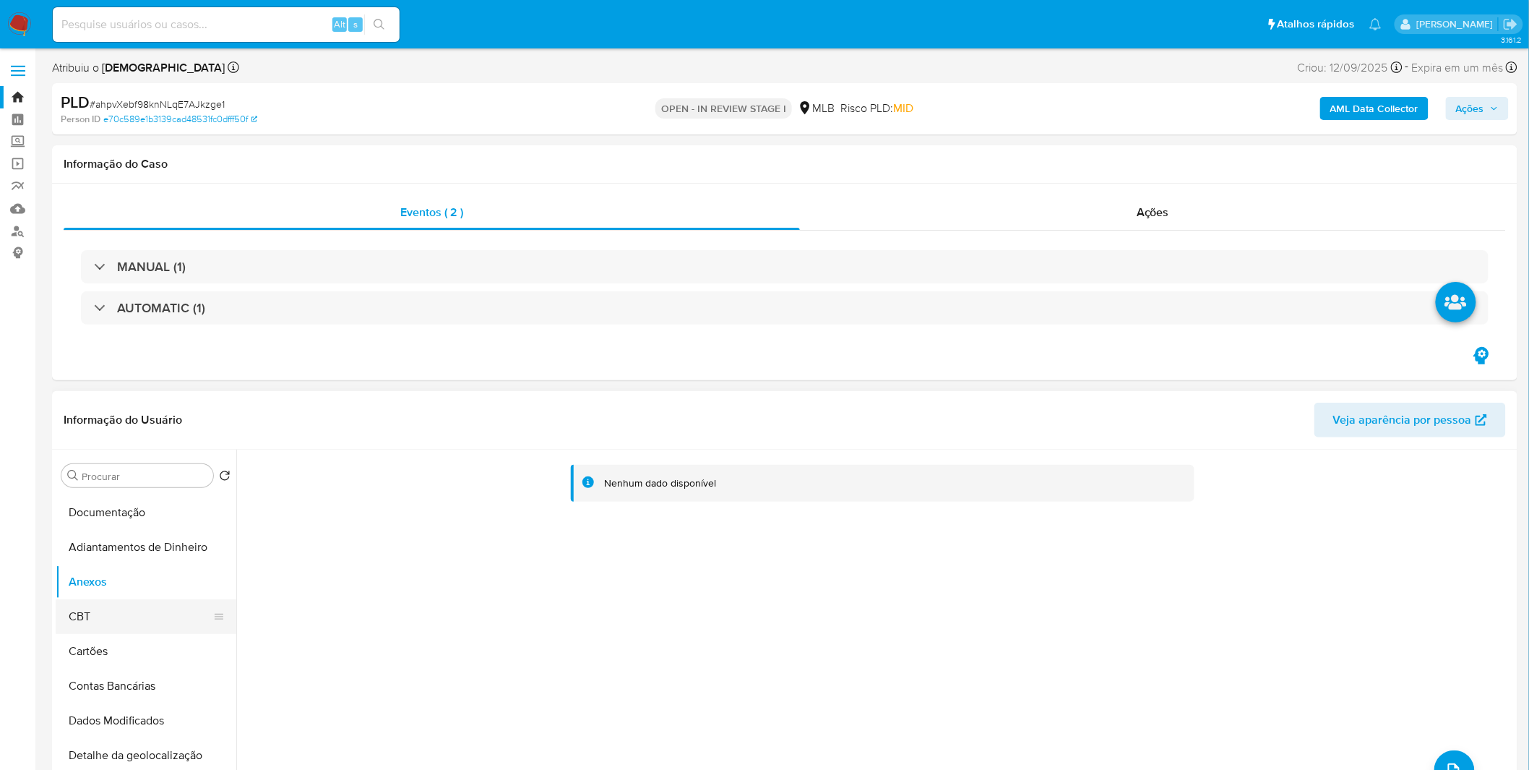
click at [145, 610] on button "CBT" at bounding box center [140, 616] width 169 height 35
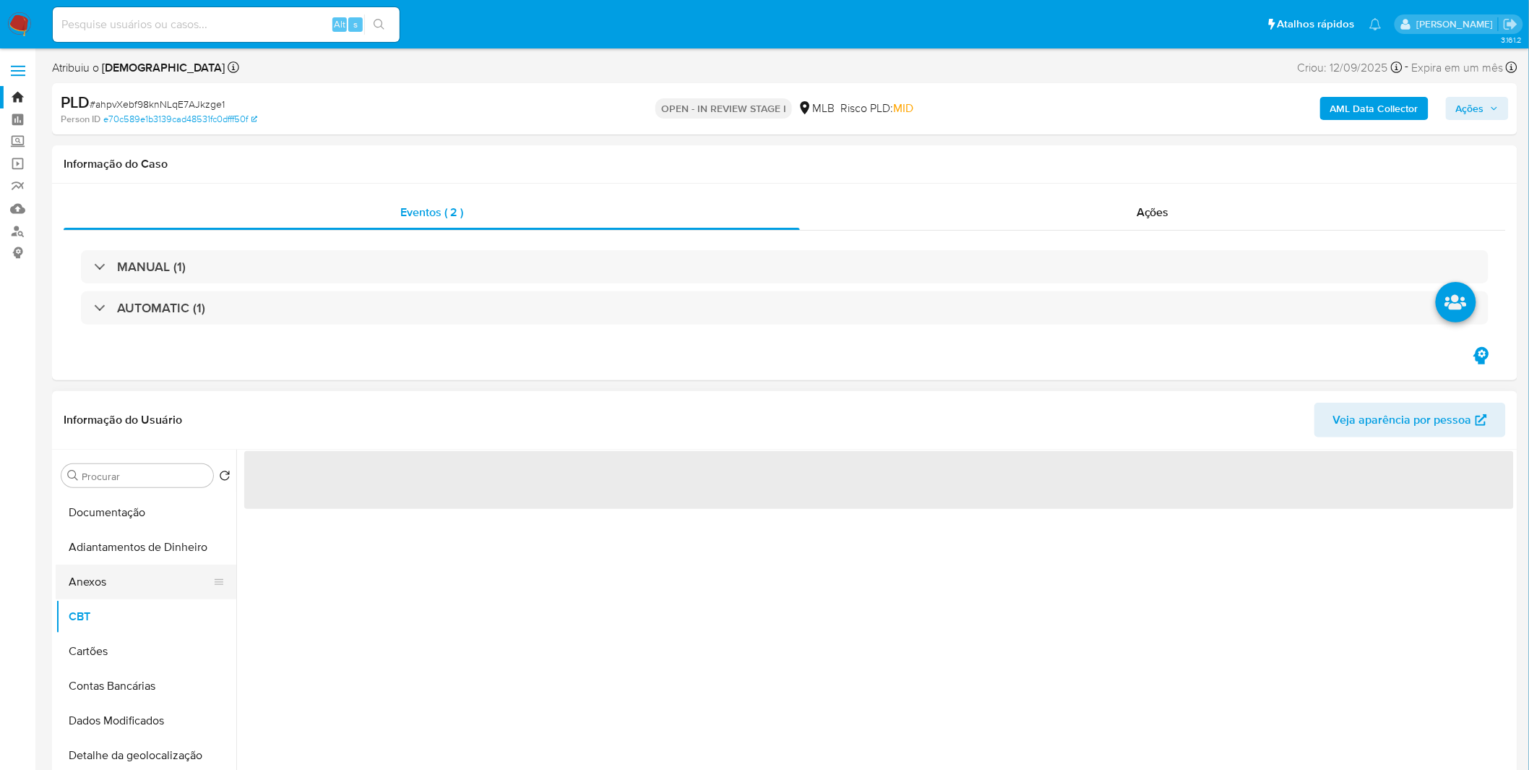
click at [139, 580] on button "Anexos" at bounding box center [140, 582] width 169 height 35
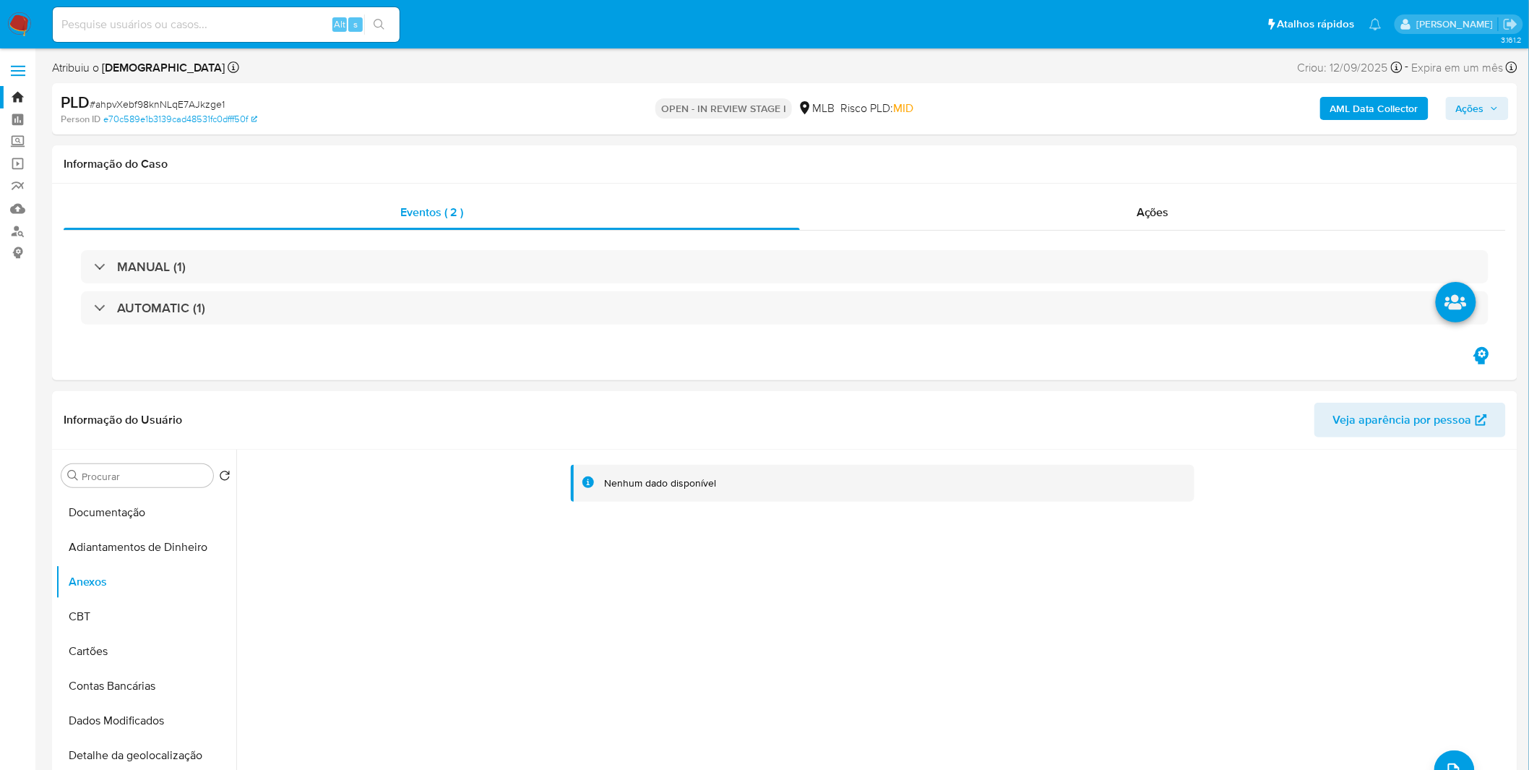
click at [1366, 117] on b "AML Data Collector" at bounding box center [1375, 108] width 88 height 23
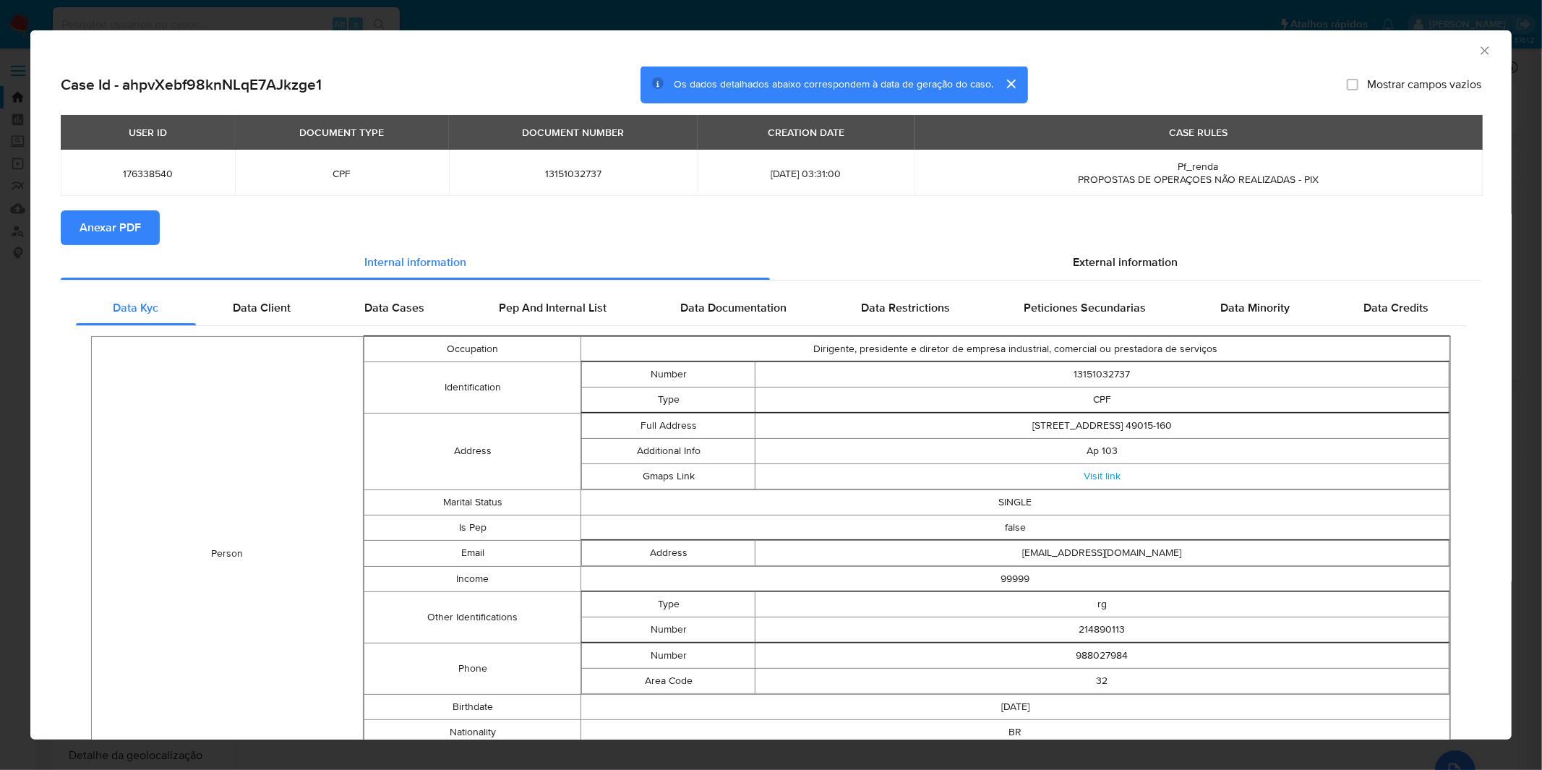
click at [123, 225] on span "Anexar PDF" at bounding box center [110, 228] width 61 height 32
click at [449, 19] on div "AML Data Collector Case Id - ahpvXebf98knNLqE7AJkzge1 Os dados detalhados abaix…" at bounding box center [771, 385] width 1542 height 770
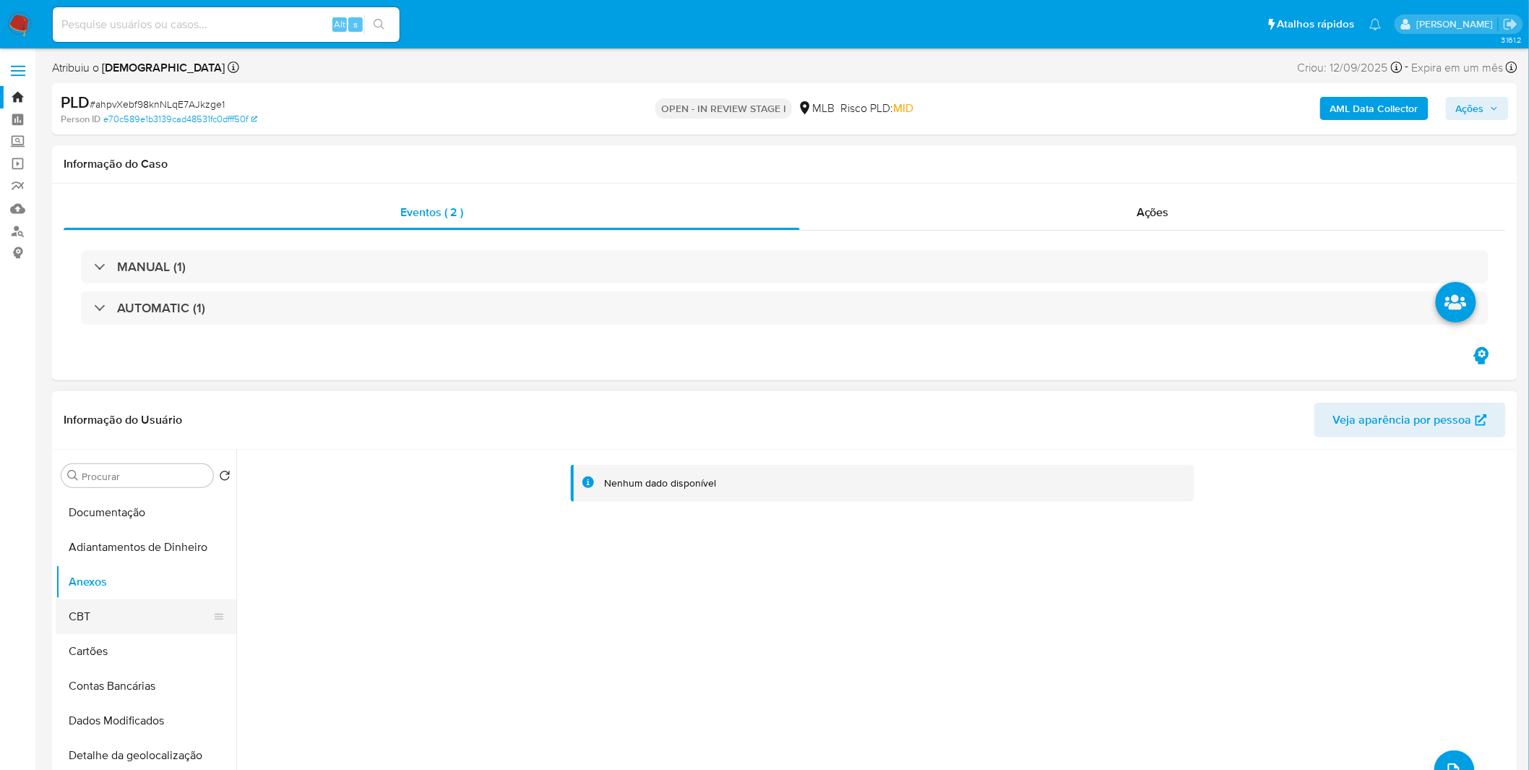
click at [121, 619] on button "CBT" at bounding box center [140, 616] width 169 height 35
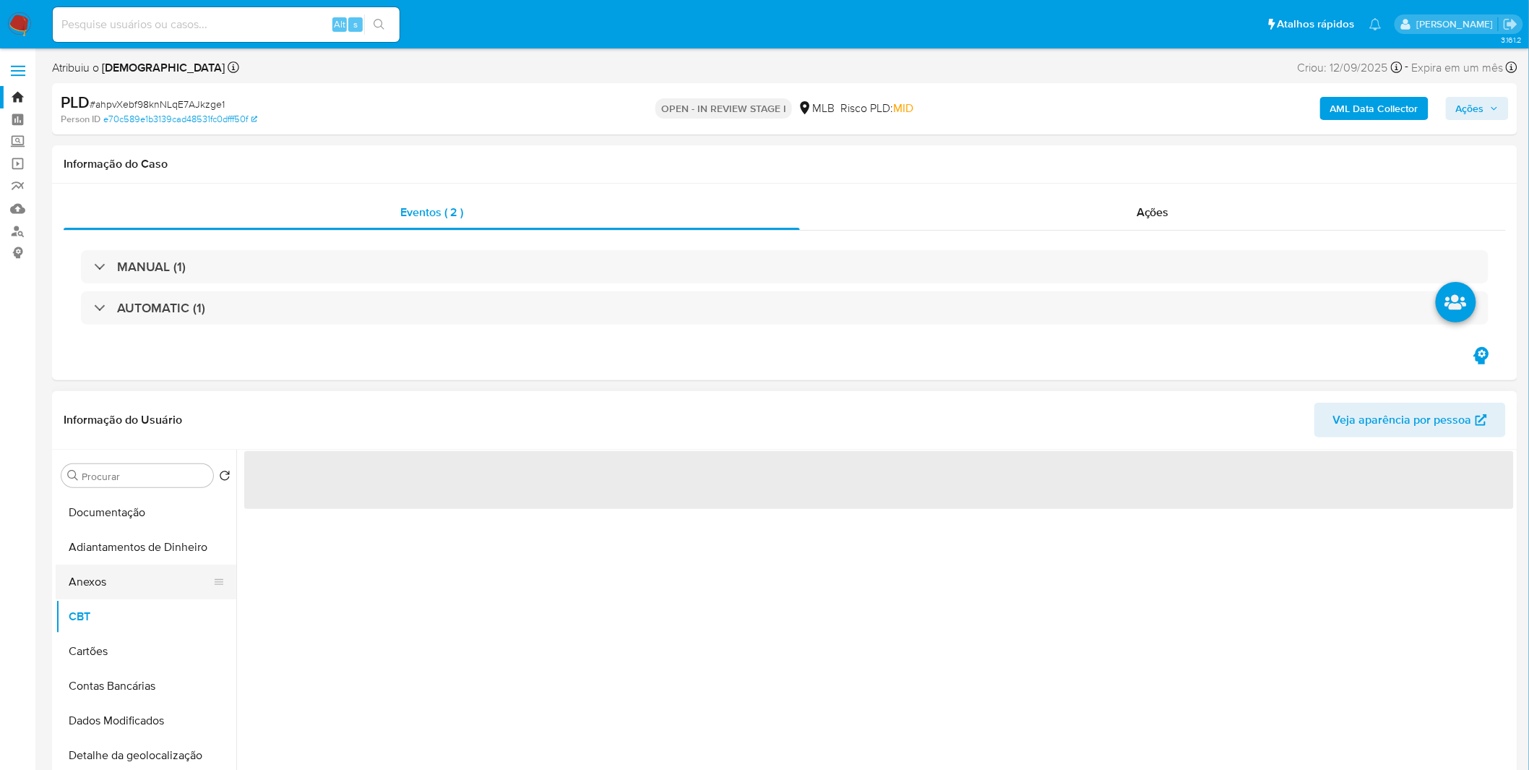
click at [124, 580] on button "Anexos" at bounding box center [140, 582] width 169 height 35
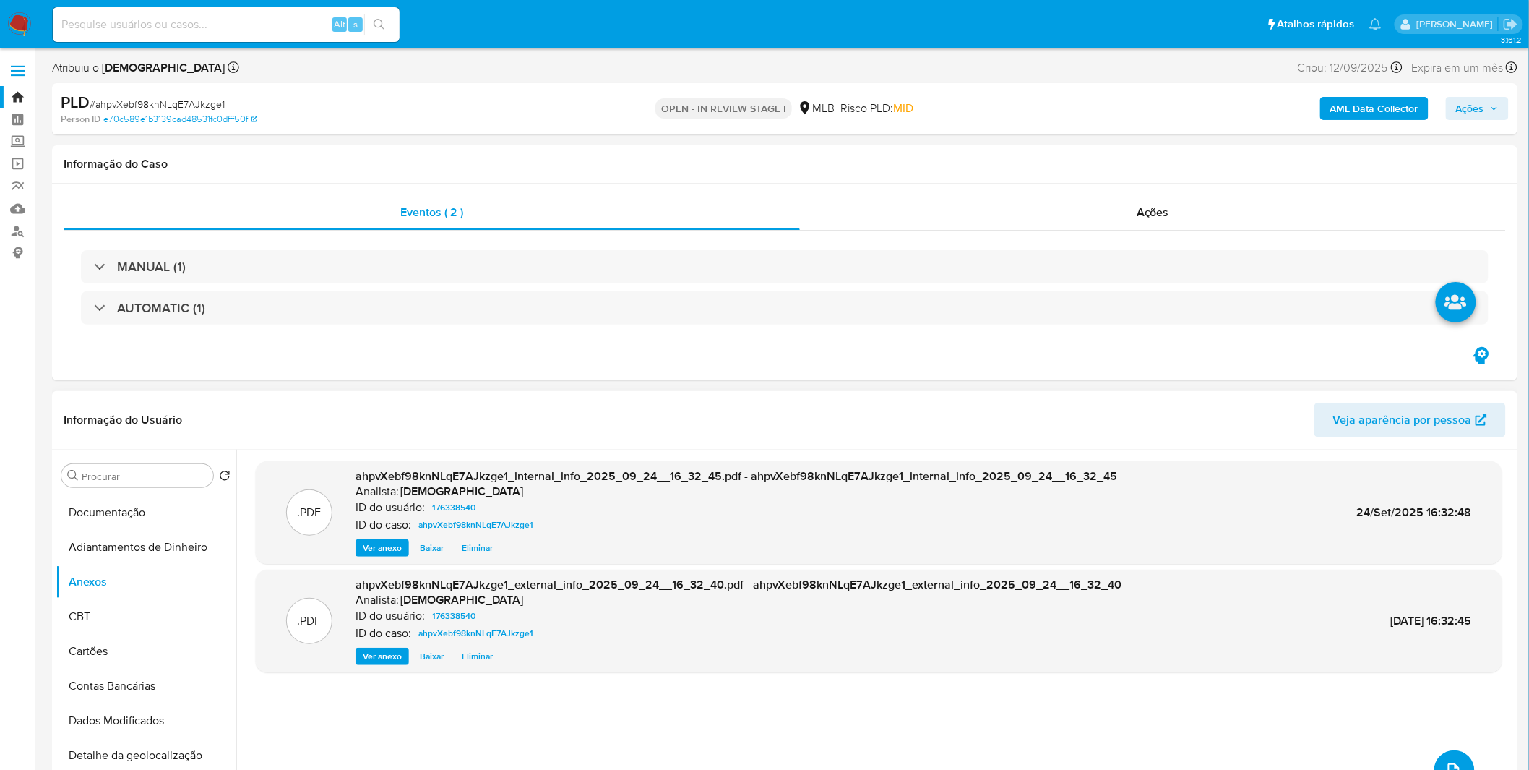
click at [1446, 762] on span "upload-file" at bounding box center [1454, 770] width 16 height 17
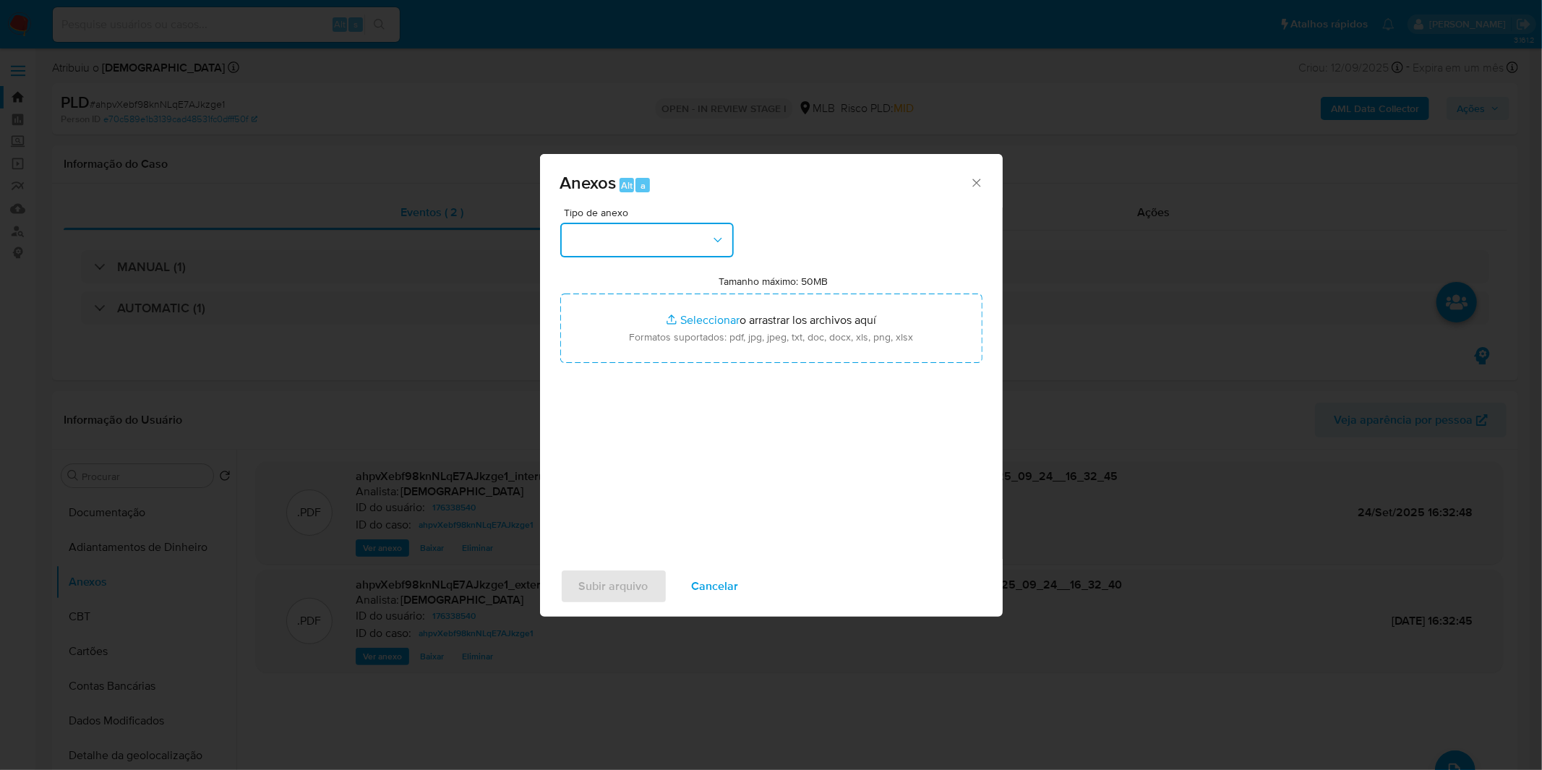
click at [653, 236] on button "button" at bounding box center [646, 240] width 173 height 35
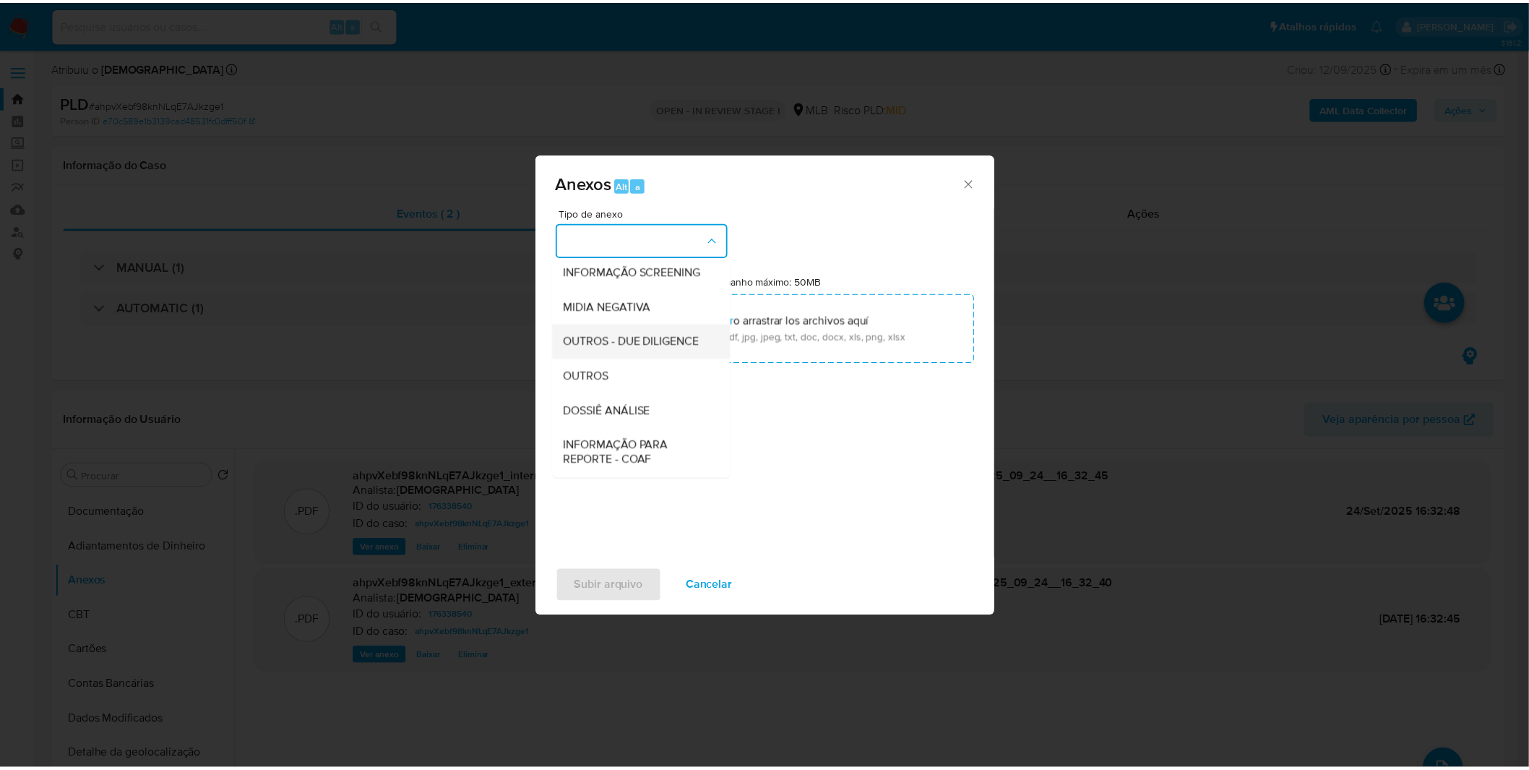
scroll to position [160, 0]
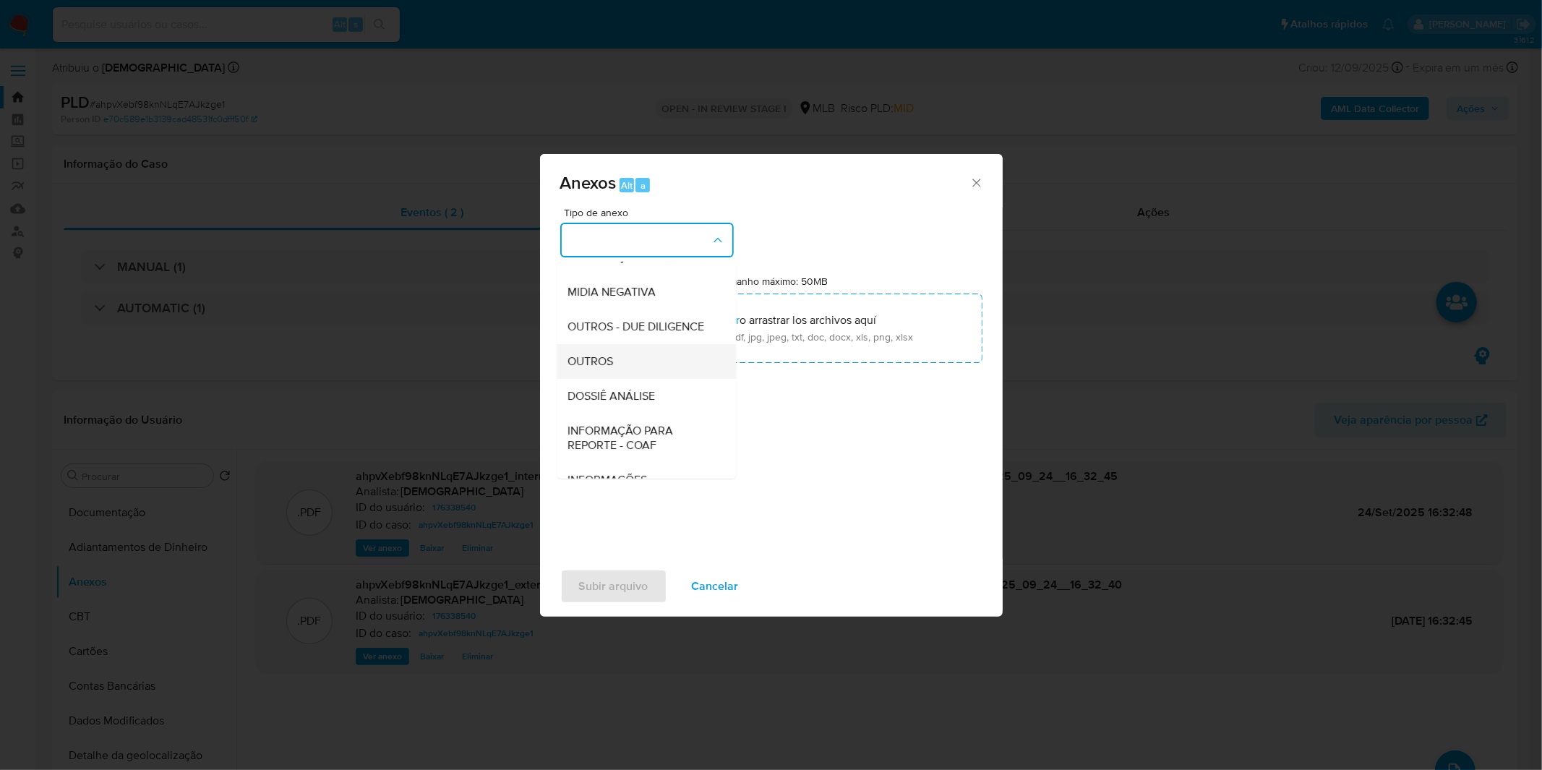
click at [633, 379] on div "OUTROS" at bounding box center [641, 361] width 147 height 35
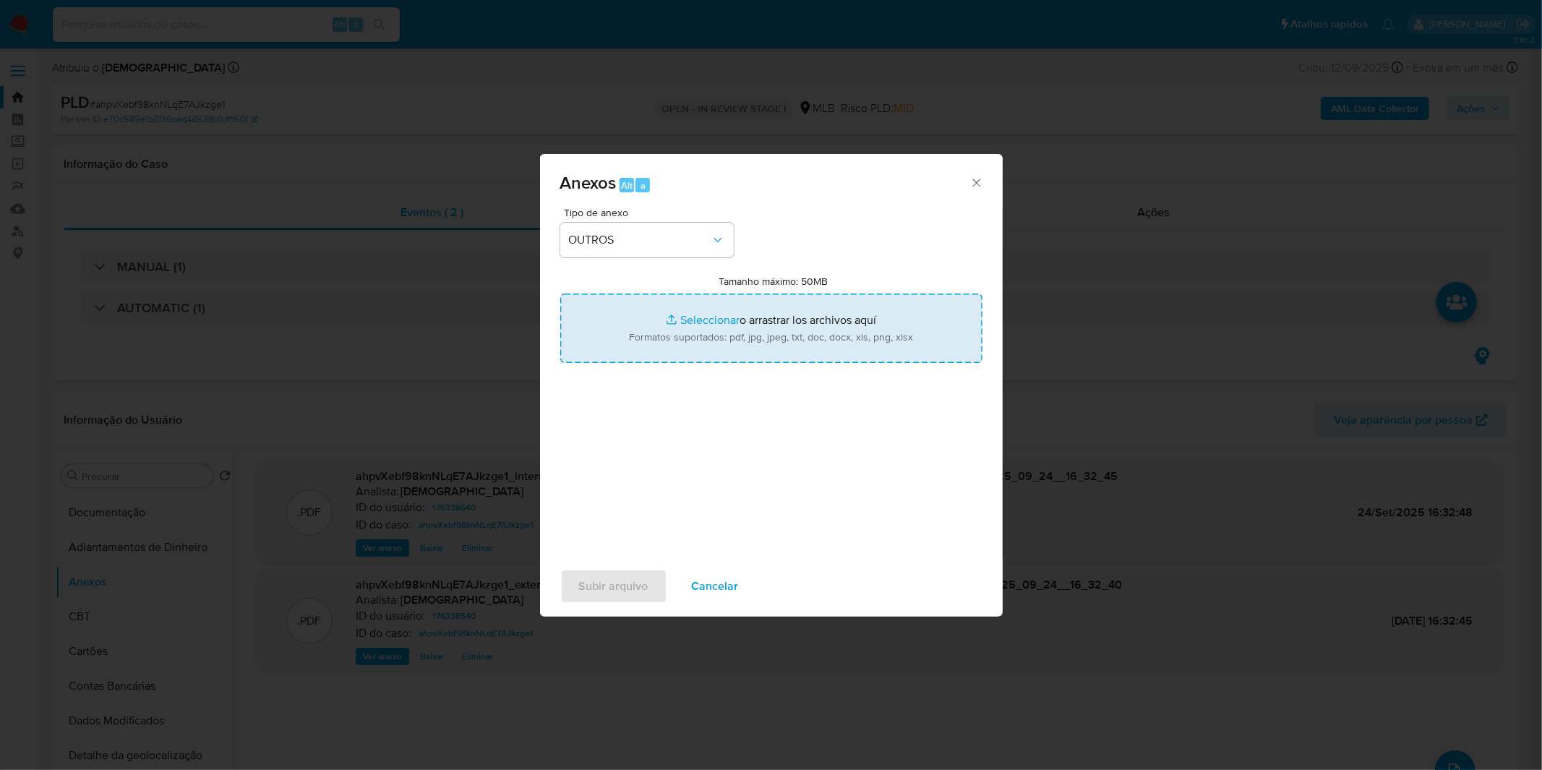
click at [681, 322] on input "Tamanho máximo: 50MB Seleccionar archivos" at bounding box center [771, 327] width 422 height 69
type input "C:\fakepath\Mulan 176338540_2025_09_18_08_18_29.xlsx"
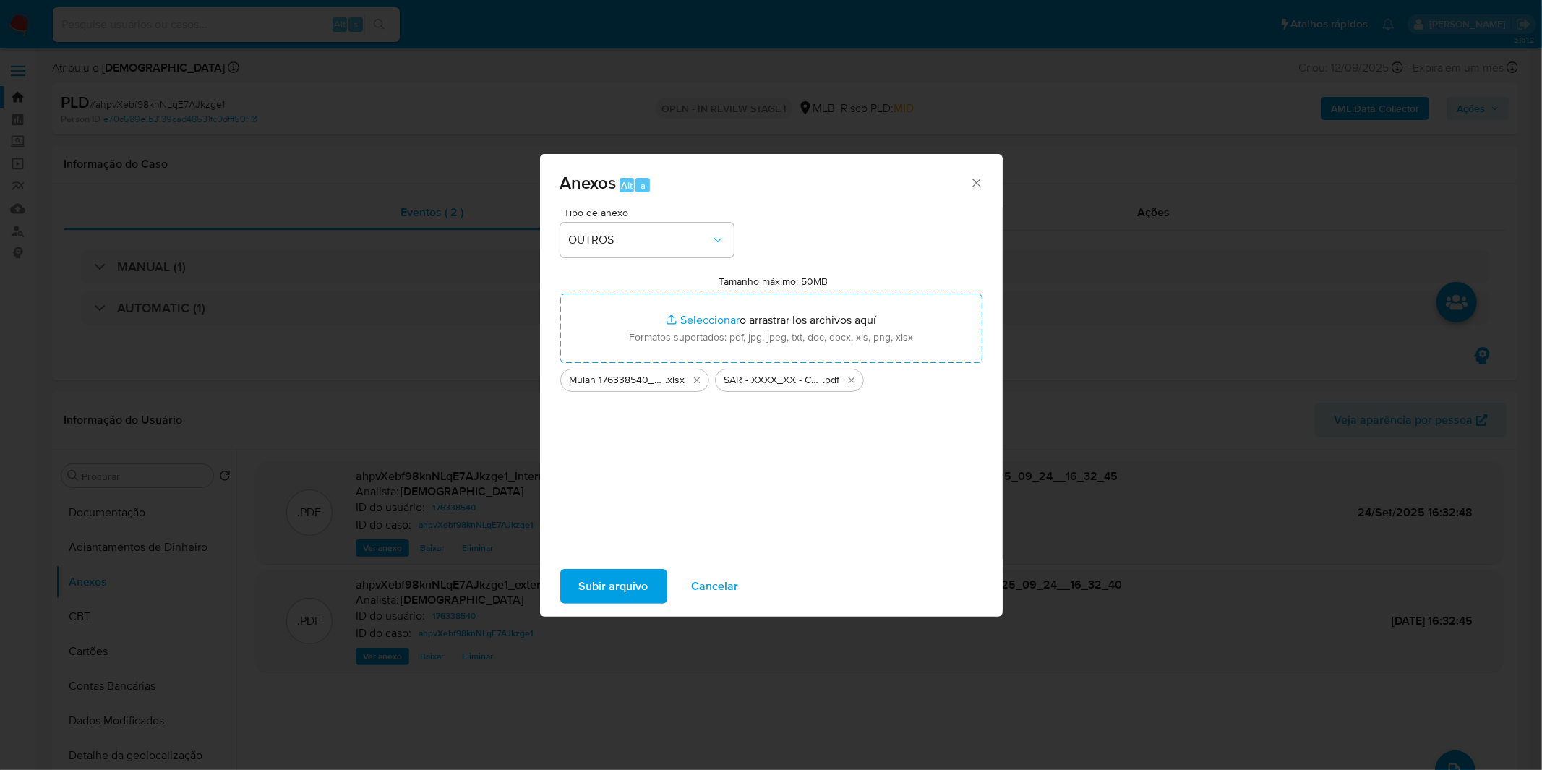
click at [611, 593] on span "Subir arquivo" at bounding box center [613, 586] width 69 height 32
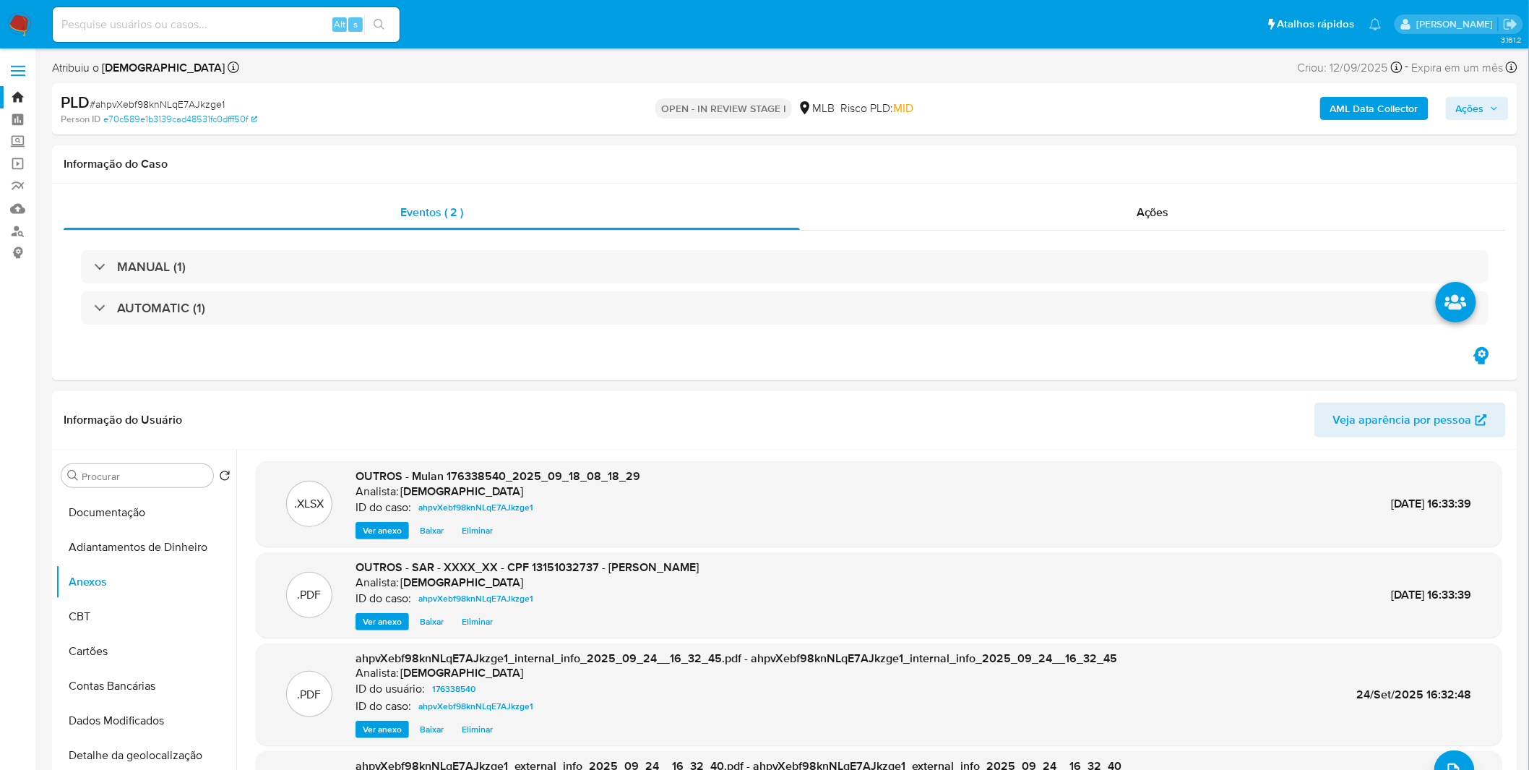
click at [1459, 114] on span "Ações" at bounding box center [1470, 108] width 28 height 23
click at [1052, 150] on span "Resolução do caso" at bounding box center [1058, 154] width 98 height 17
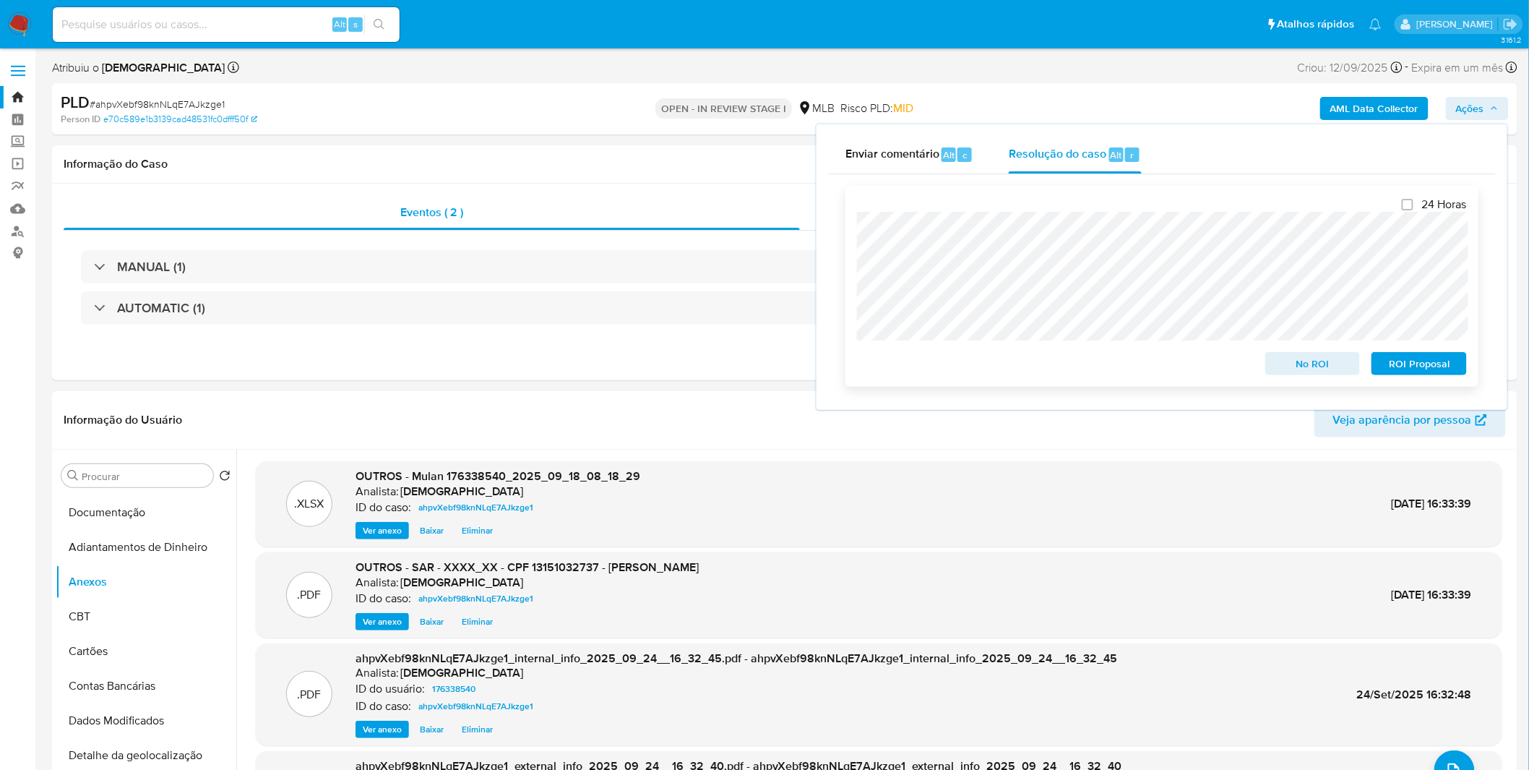
click at [1450, 371] on span "ROI Proposal" at bounding box center [1419, 363] width 75 height 20
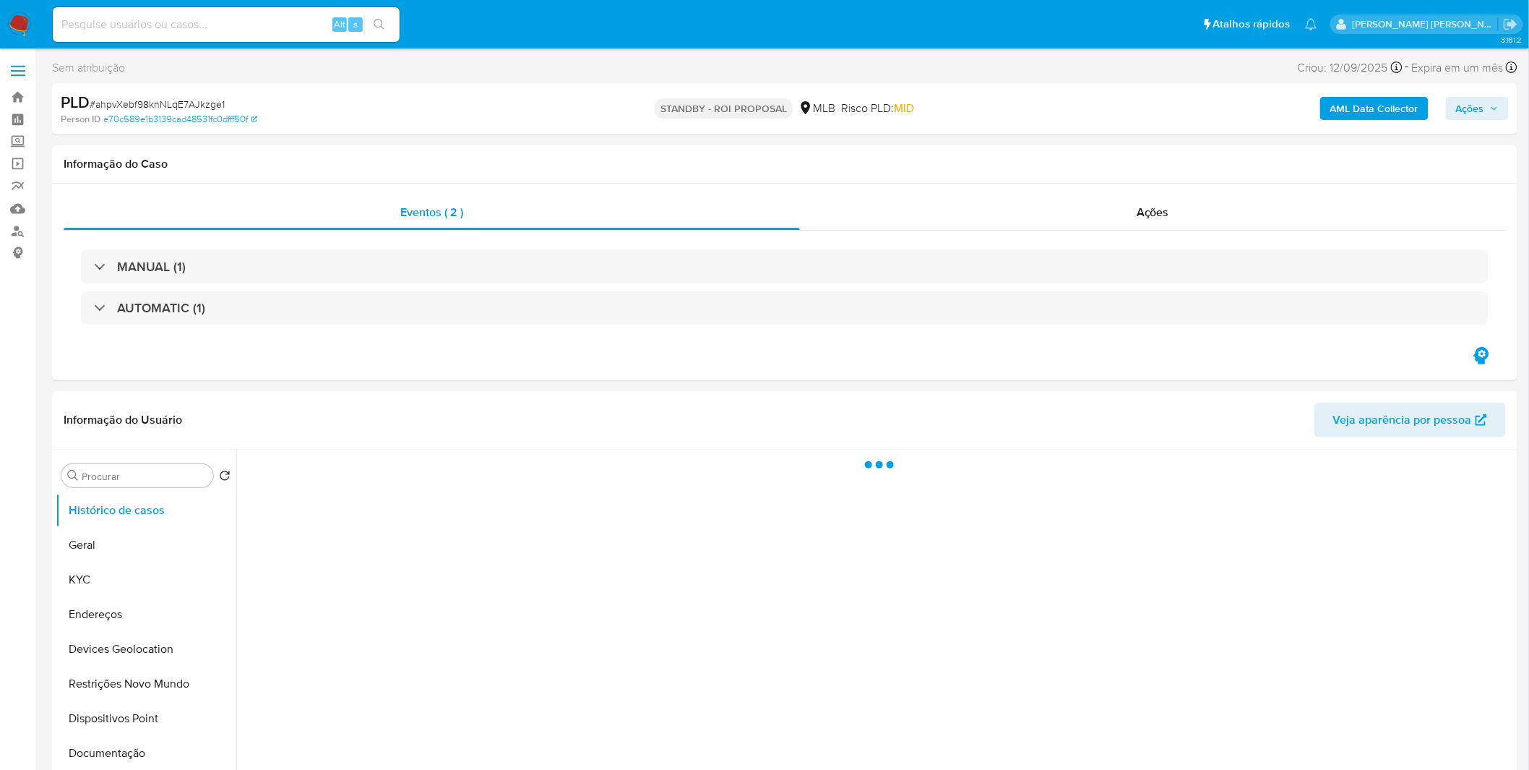
select select "10"
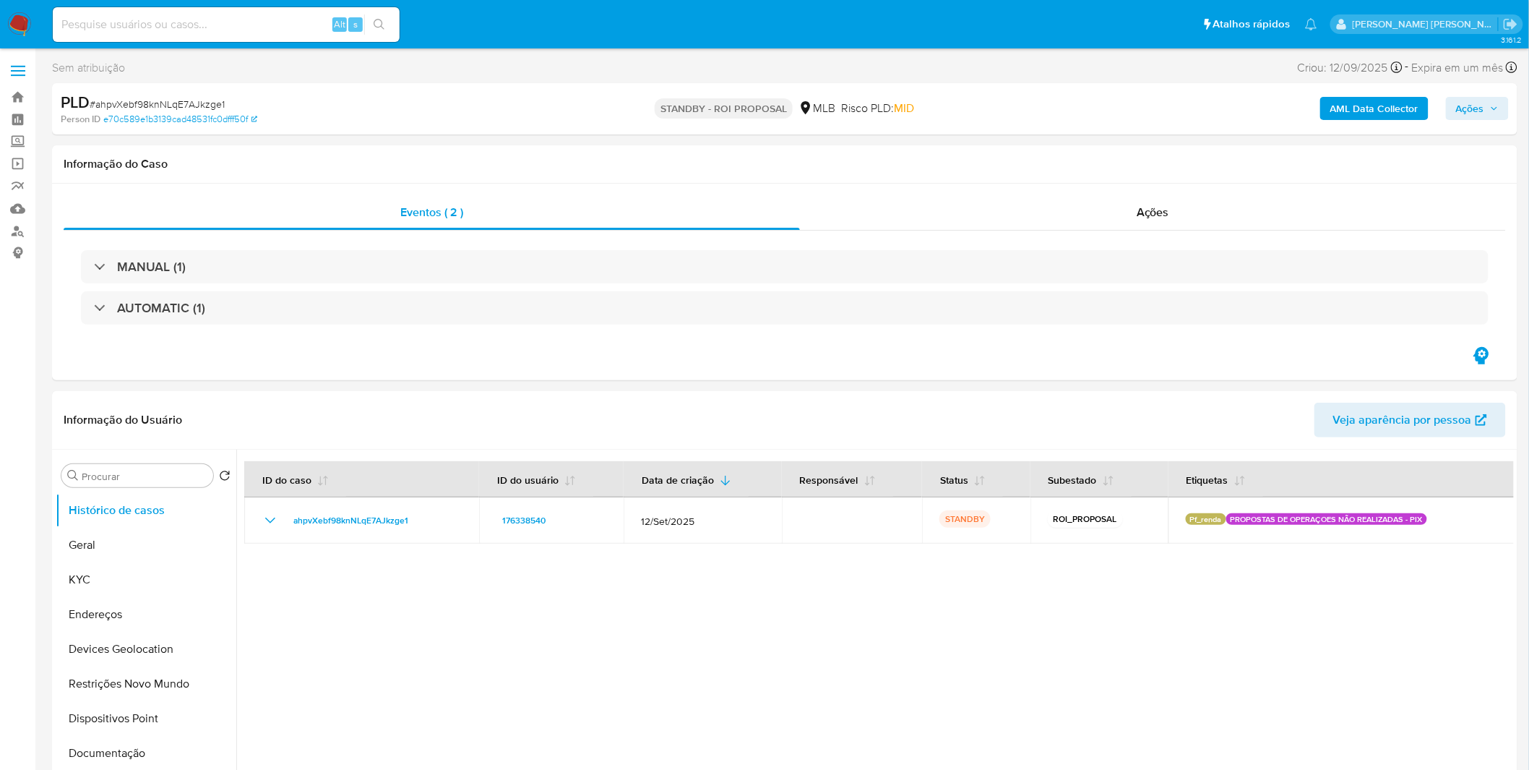
click at [22, 25] on img at bounding box center [19, 24] width 25 height 25
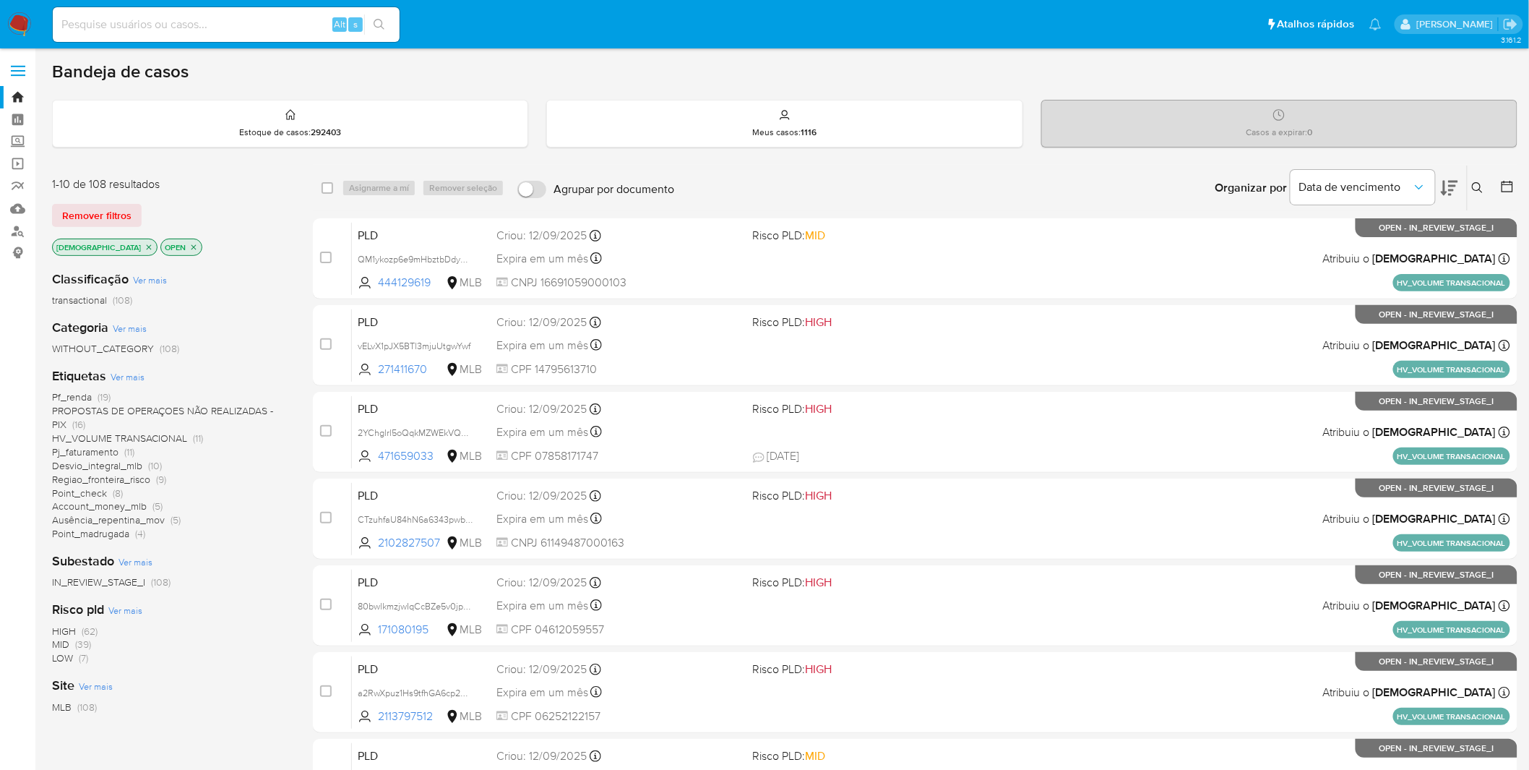
click at [223, 13] on div "Alt s" at bounding box center [226, 24] width 347 height 35
click at [227, 24] on input at bounding box center [226, 24] width 347 height 19
paste input "XSGNd2ul70pEMexKpiRmx2M8"
type input "XSGNd2ul70pEMexKpiRmx2M8"
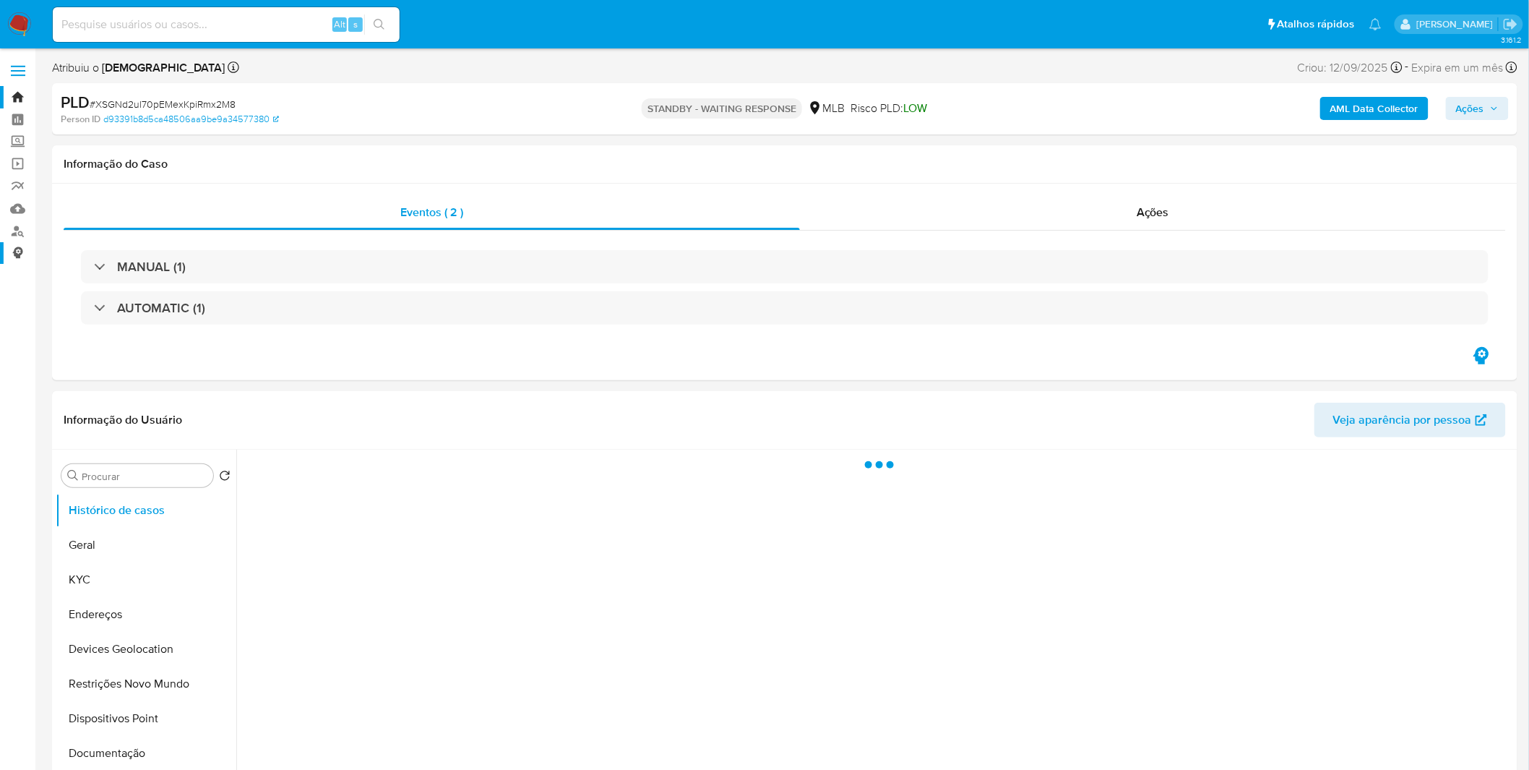
select select "10"
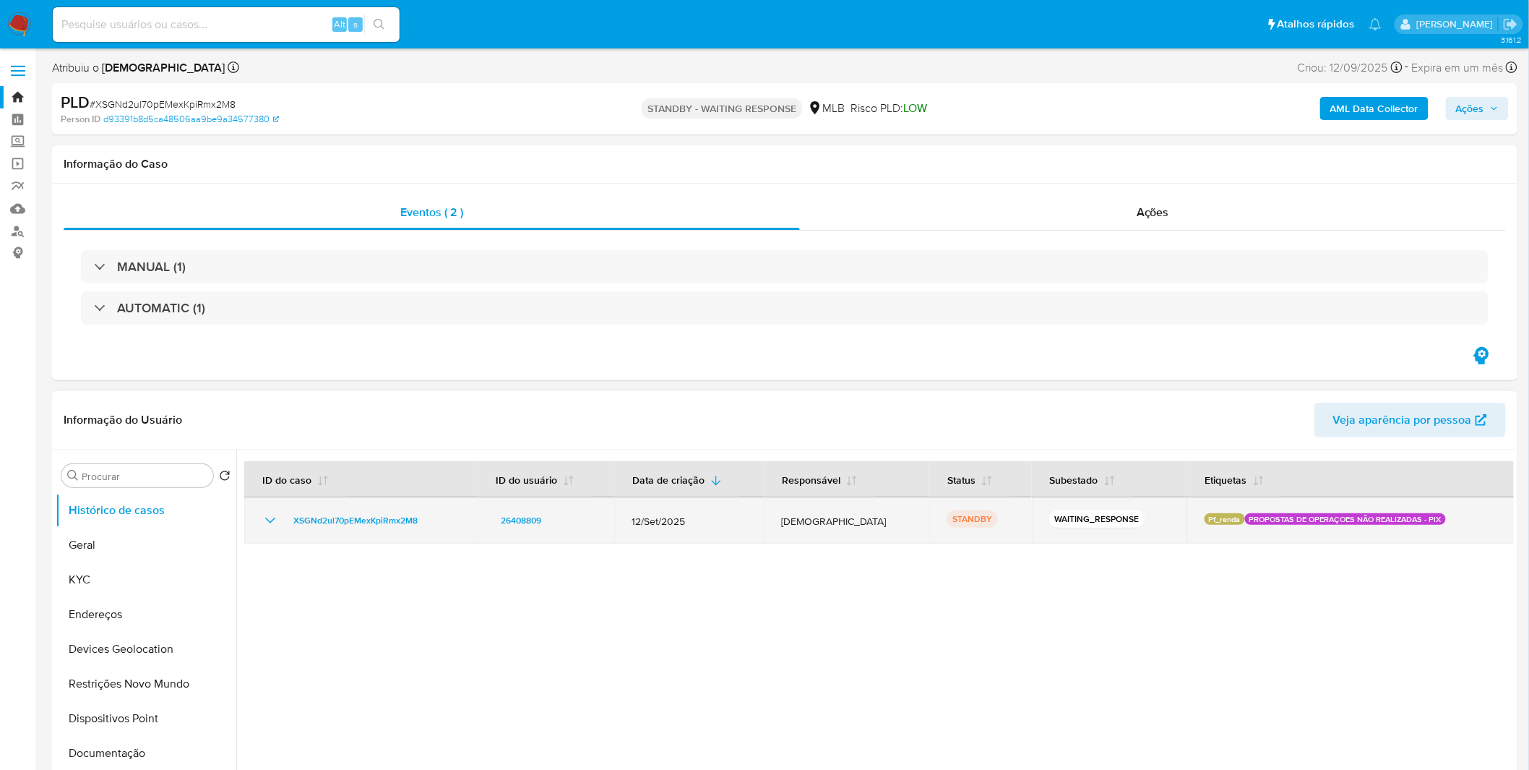
click at [263, 533] on td "XSGNd2ul70pEMexKpiRmx2M8" at bounding box center [360, 520] width 233 height 46
click at [266, 528] on icon "Mostrar/Ocultar" at bounding box center [270, 520] width 17 height 17
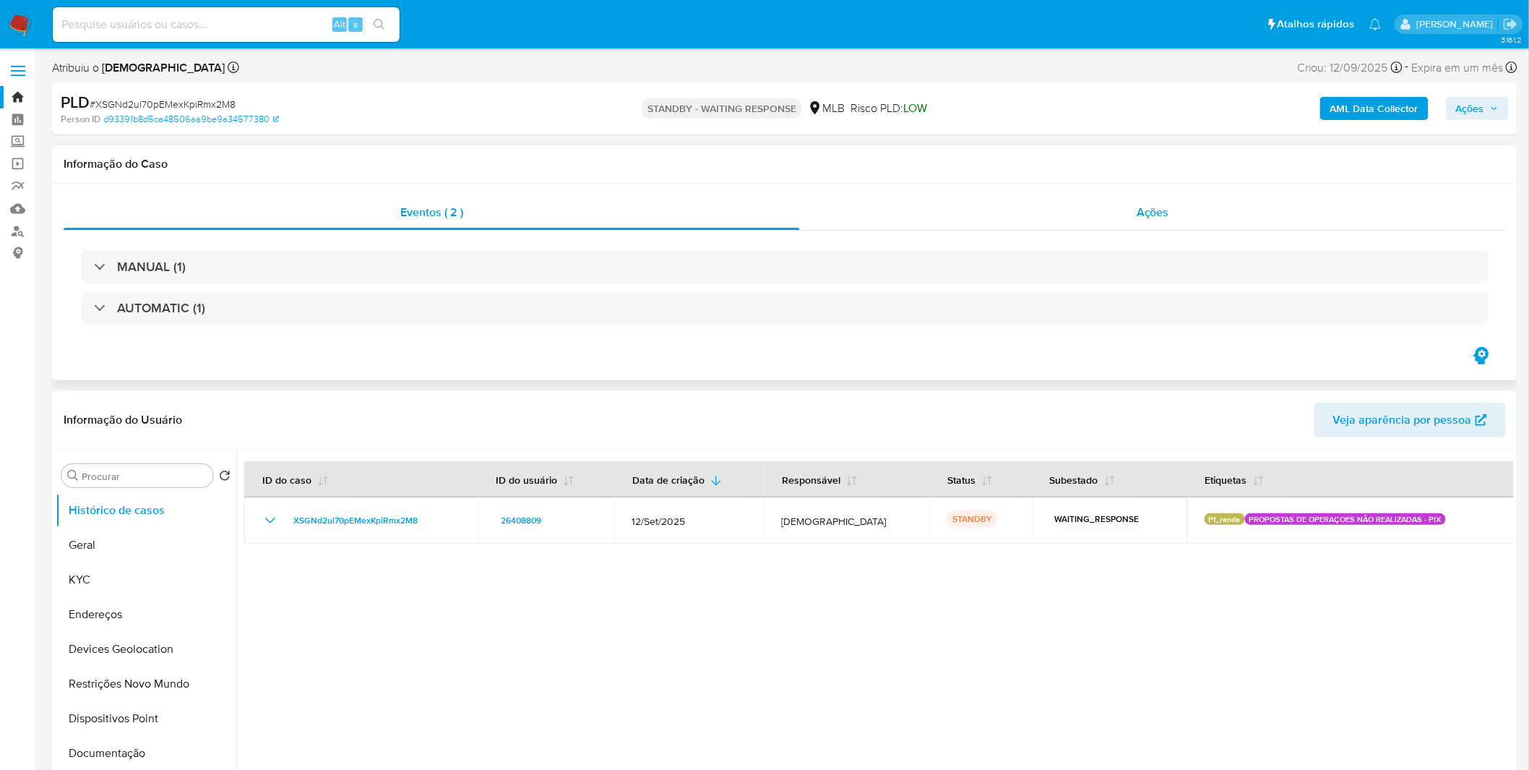
click at [1092, 211] on div "Ações" at bounding box center [1153, 212] width 706 height 35
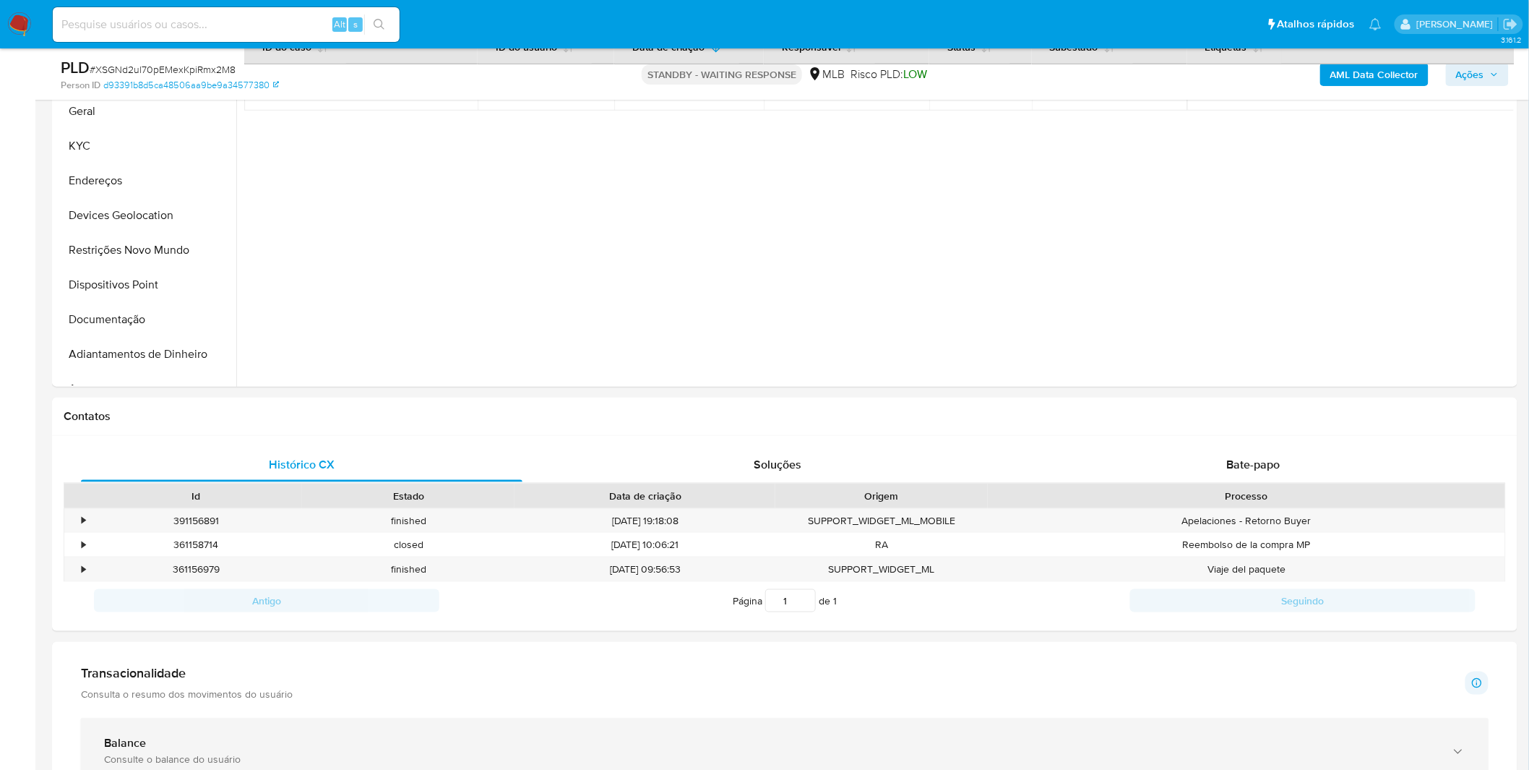
scroll to position [642, 0]
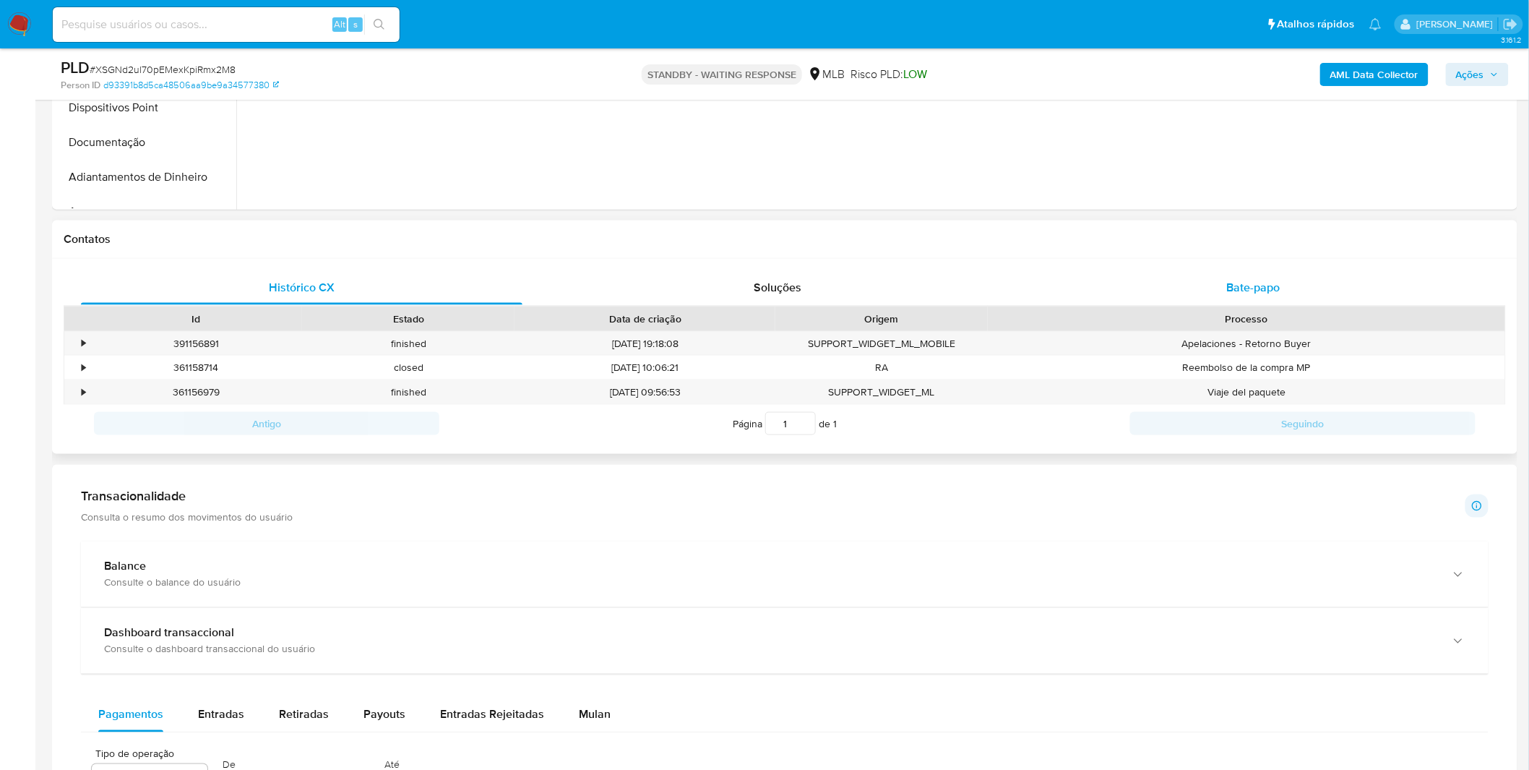
click at [1251, 298] on div "Bate-papo" at bounding box center [1254, 287] width 442 height 35
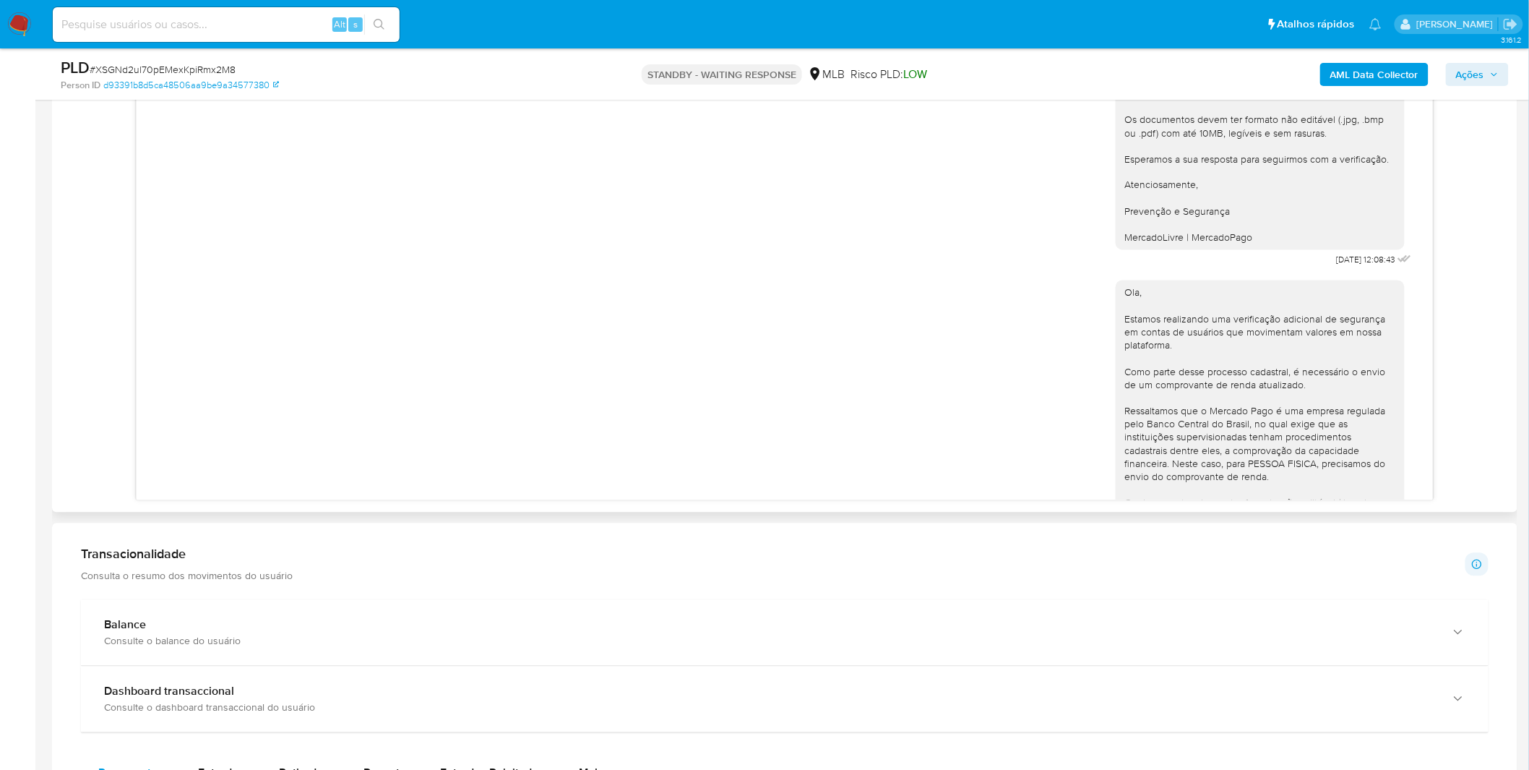
scroll to position [379, 0]
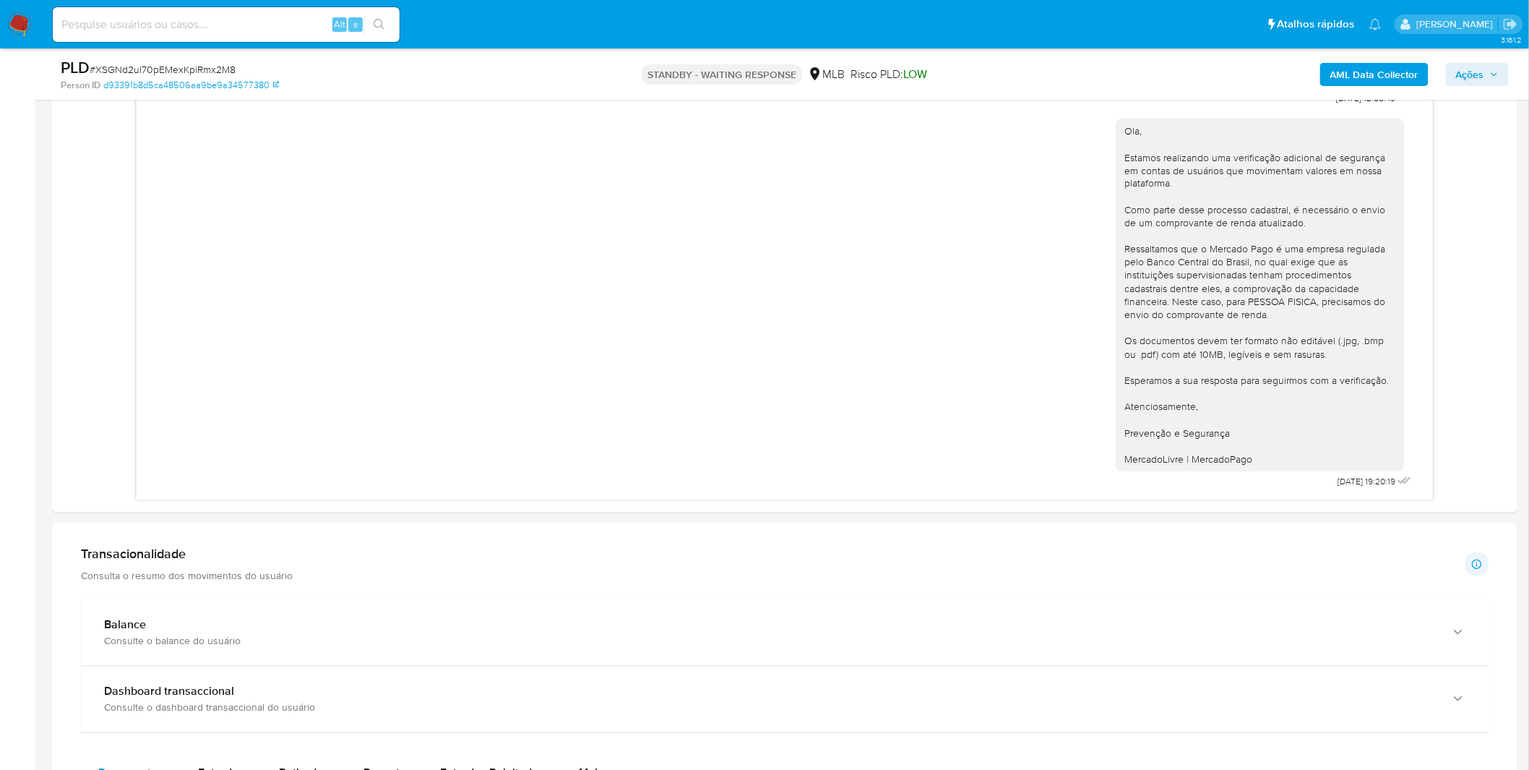
click at [794, 580] on div "Transacionalidade Consulta o resumo dos movimentos do usuário Informações trans…" at bounding box center [785, 564] width 1408 height 36
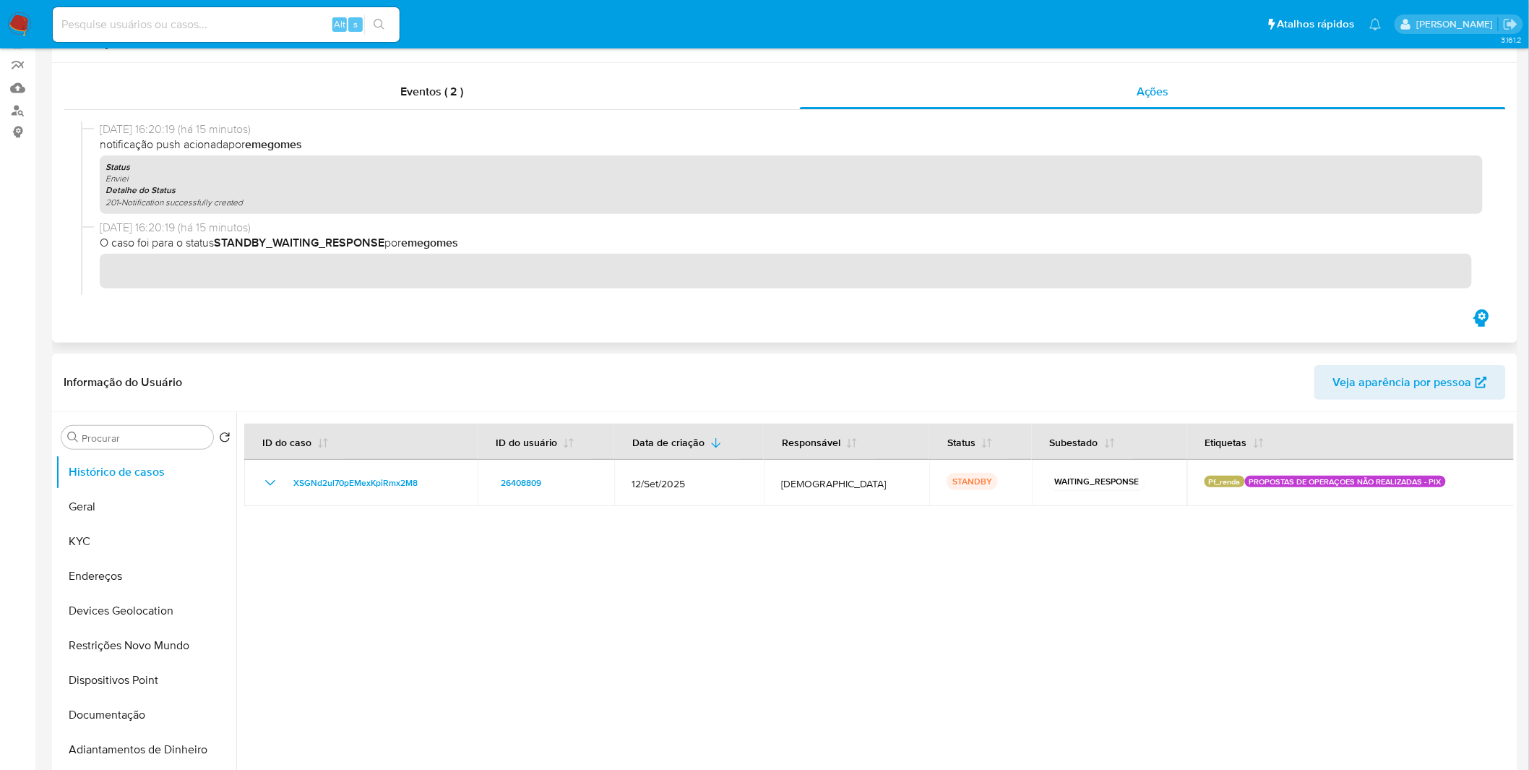
scroll to position [0, 0]
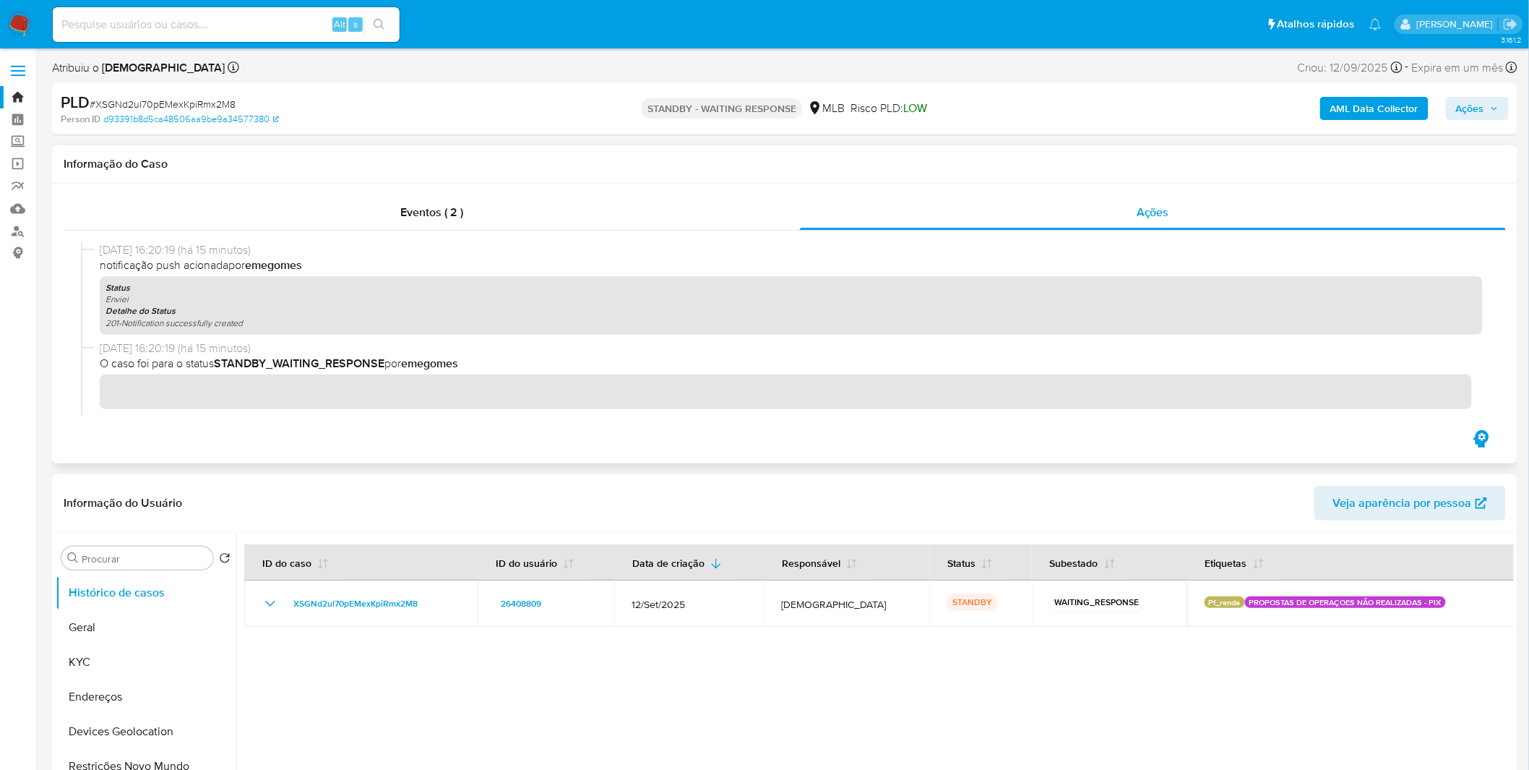
click at [1080, 236] on div at bounding box center [785, 329] width 1443 height 197
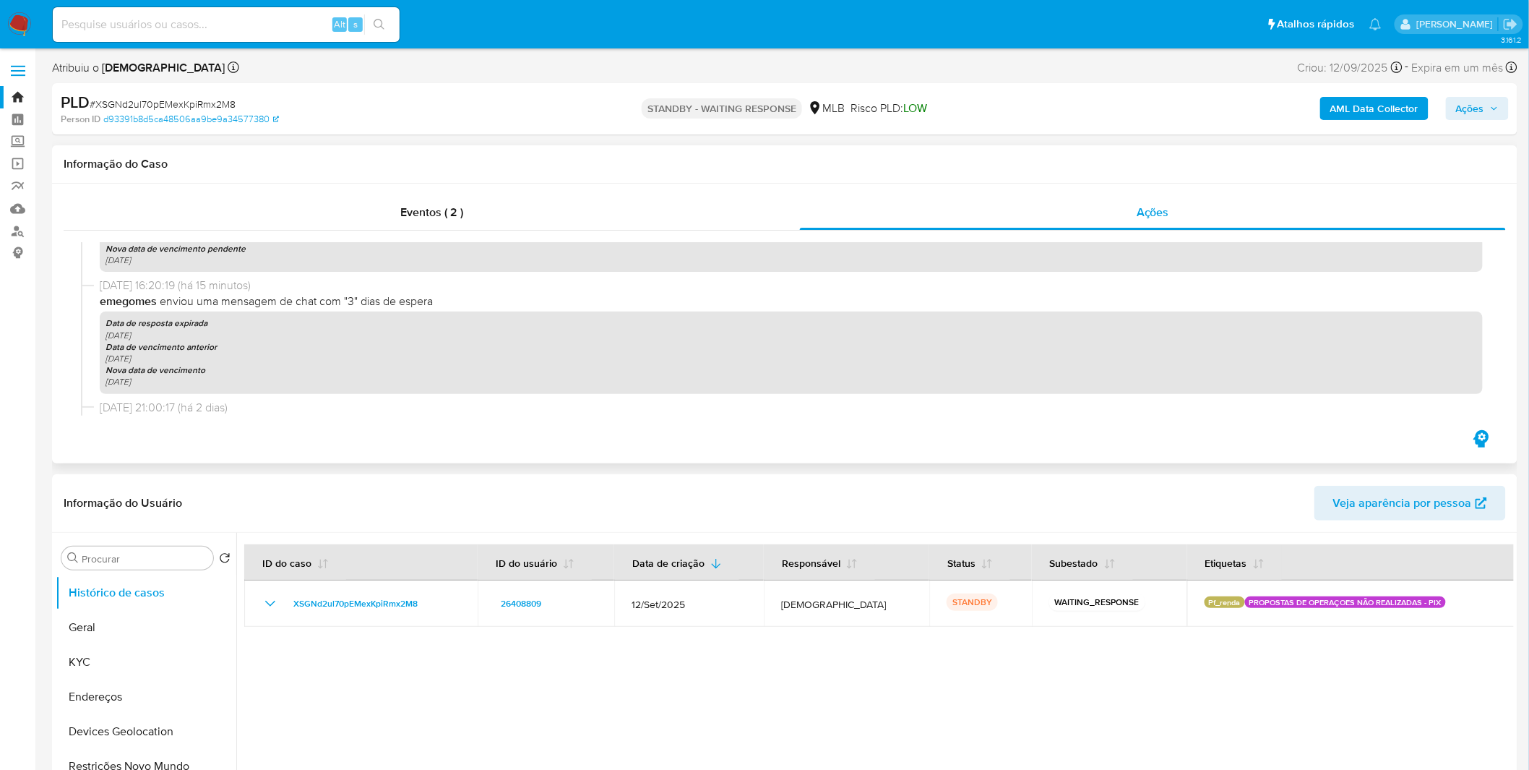
scroll to position [241, 0]
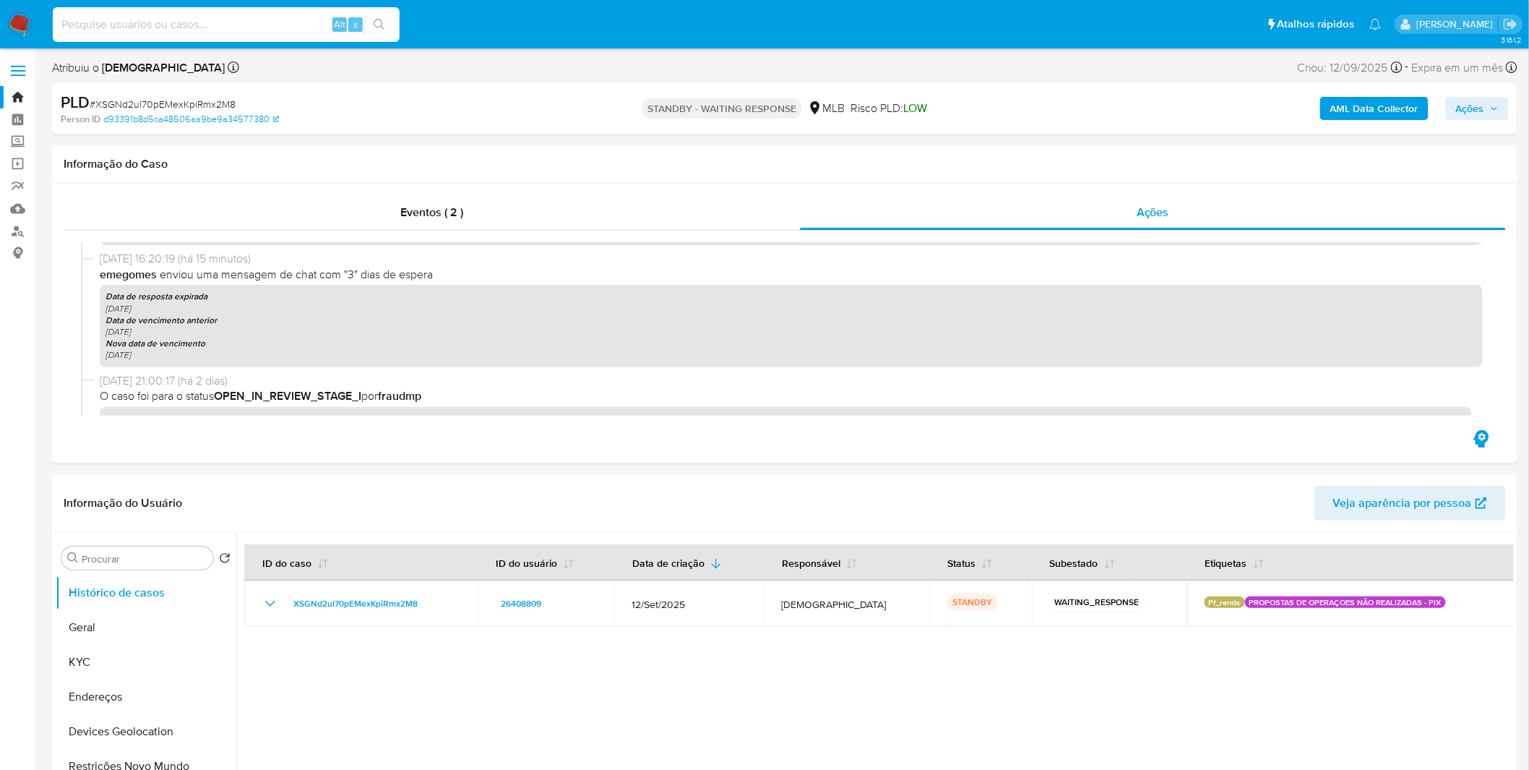
click at [142, 17] on input at bounding box center [226, 24] width 347 height 19
paste input "r1RXazlRpwRrYEZhzqkpZ3ti"
type input "r1RXazlRpwRrYEZhzqkpZ3ti"
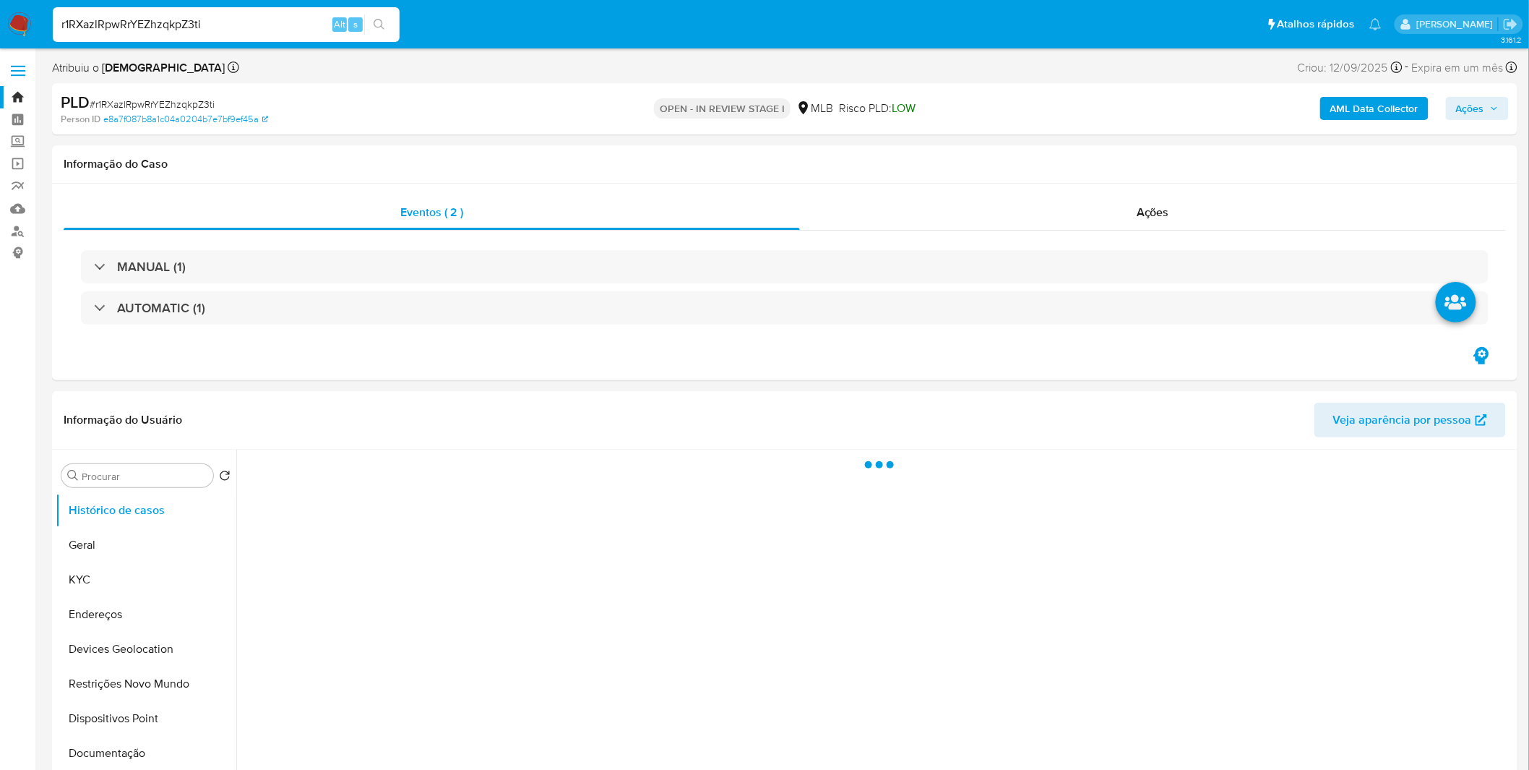
select select "10"
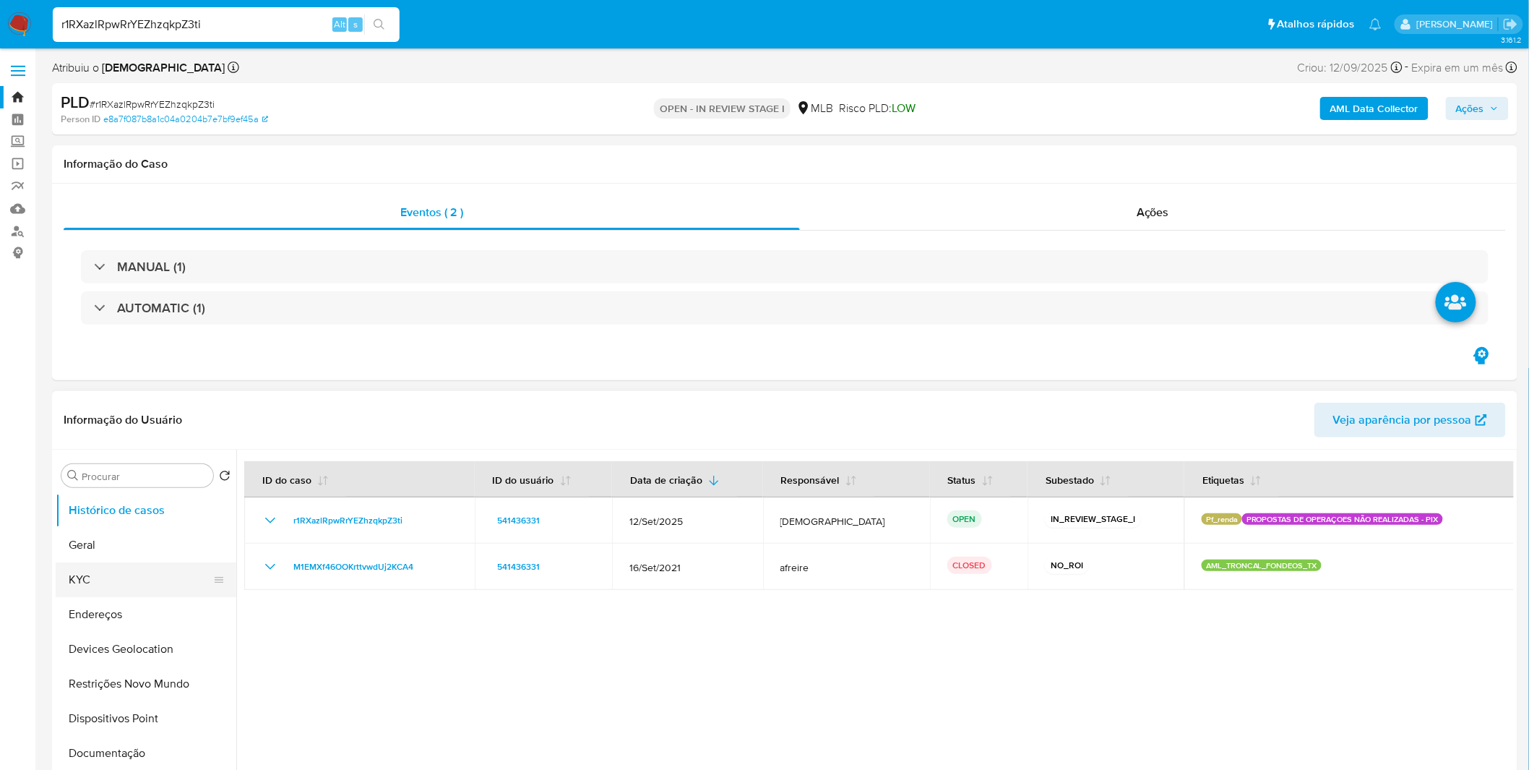
click at [112, 590] on button "KYC" at bounding box center [140, 579] width 169 height 35
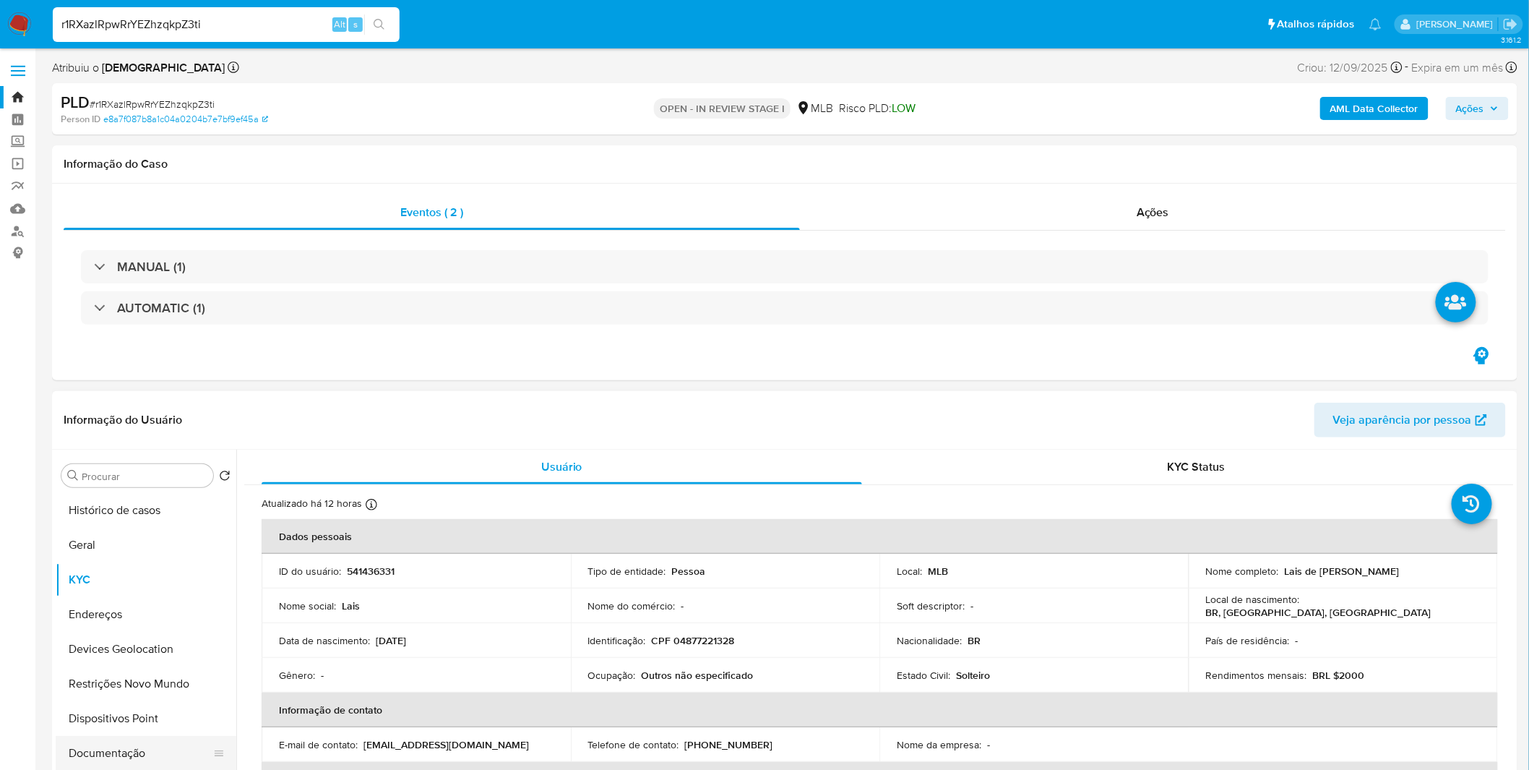
click at [129, 752] on button "Documentação" at bounding box center [140, 753] width 169 height 35
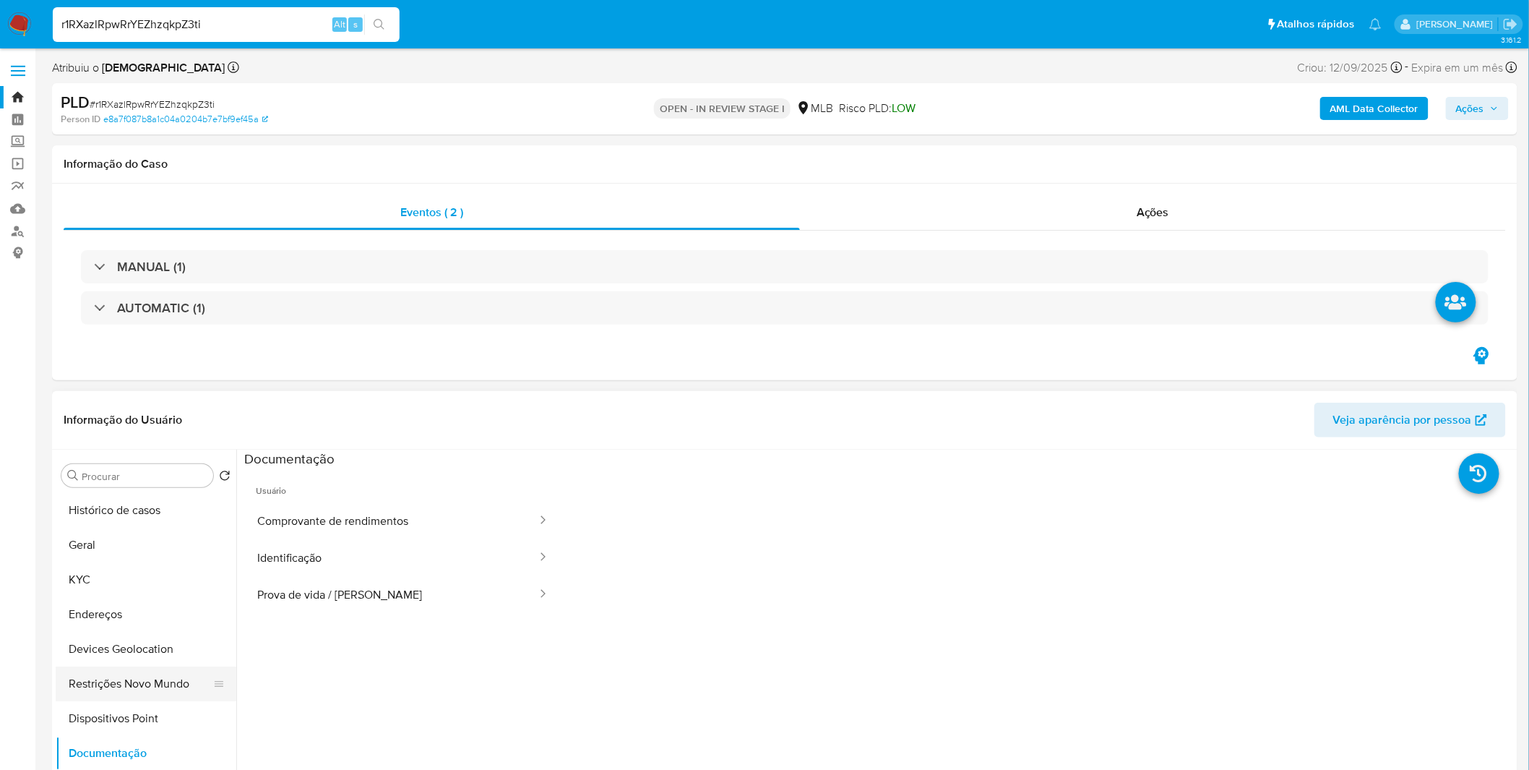
click at [145, 682] on button "Restrições Novo Mundo" at bounding box center [140, 683] width 169 height 35
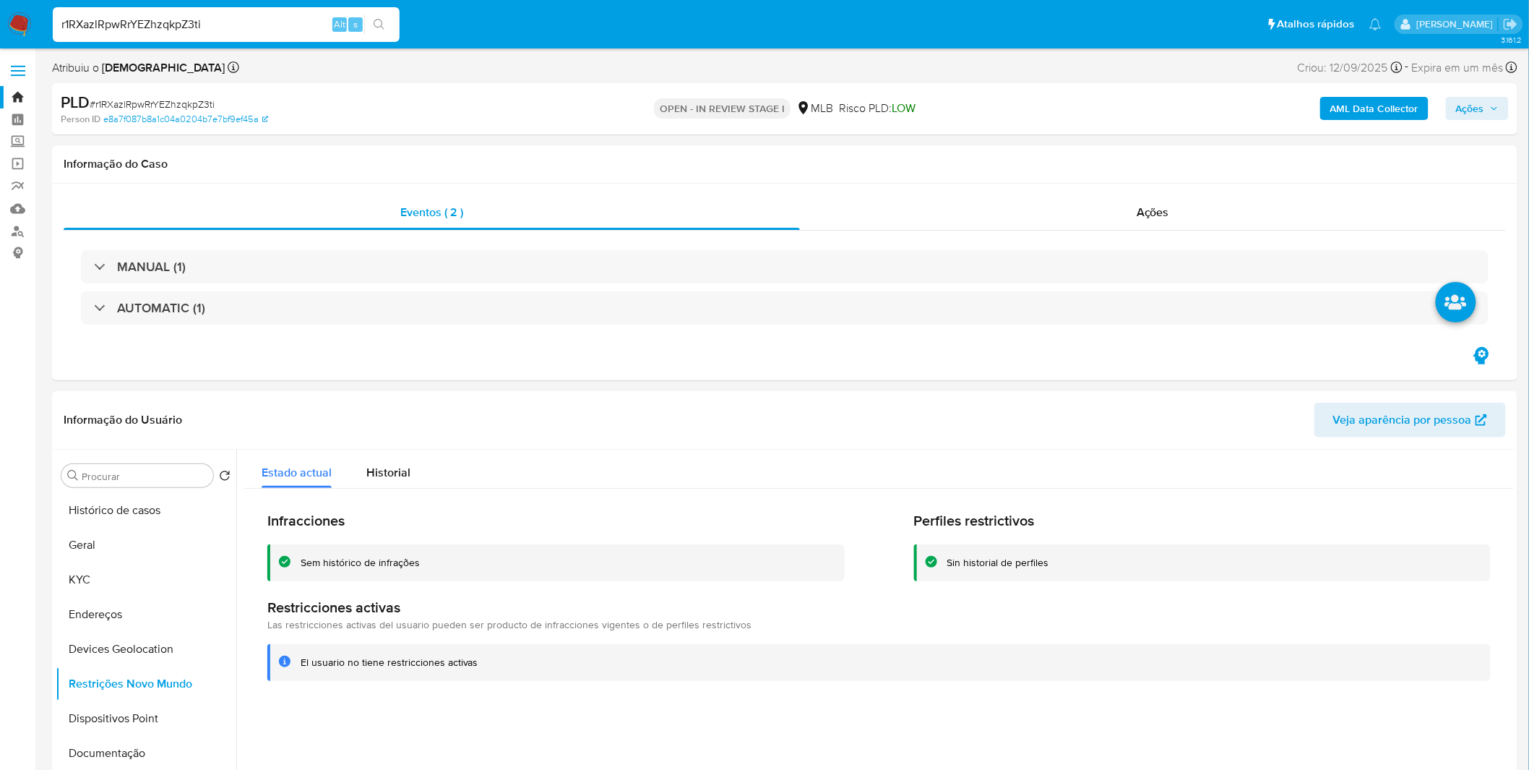
click at [1389, 114] on b "AML Data Collector" at bounding box center [1375, 108] width 88 height 23
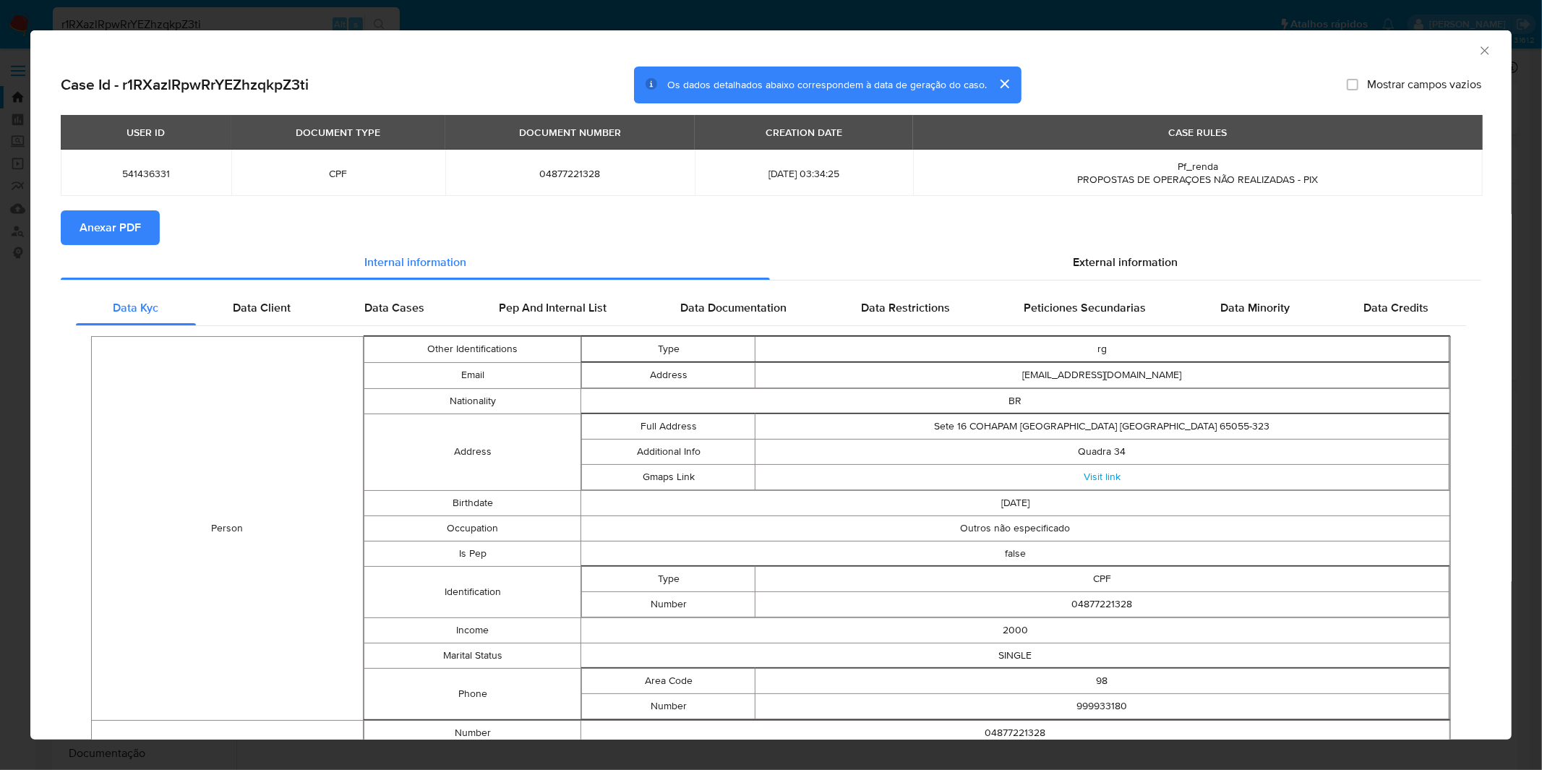
click at [126, 233] on span "Anexar PDF" at bounding box center [110, 228] width 61 height 32
click at [567, 17] on div "AML Data Collector Case Id - r1RXazlRpwRrYEZhzqkpZ3ti Os dados detalhados abaix…" at bounding box center [771, 385] width 1542 height 770
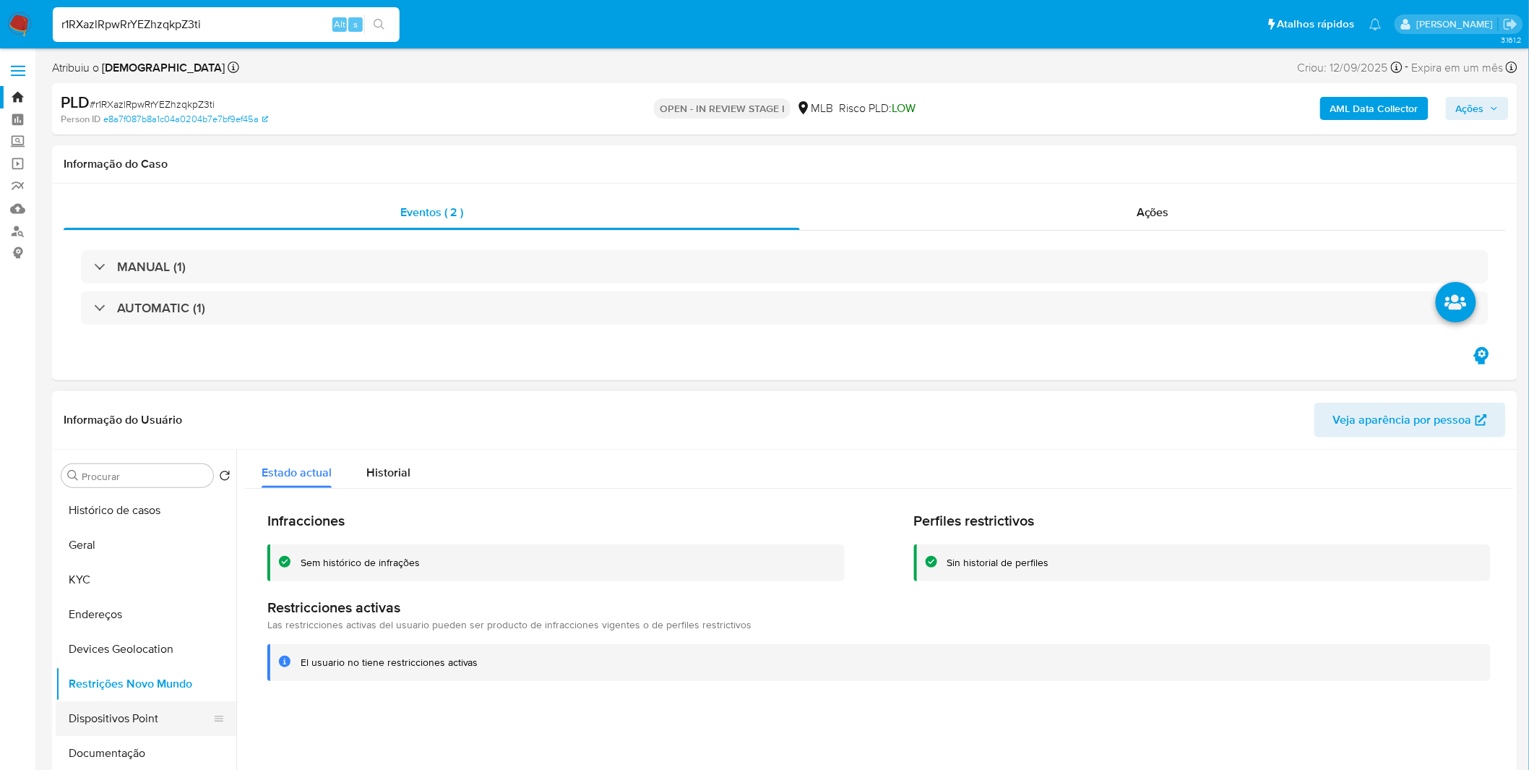
click at [103, 721] on button "Dispositivos Point" at bounding box center [140, 718] width 169 height 35
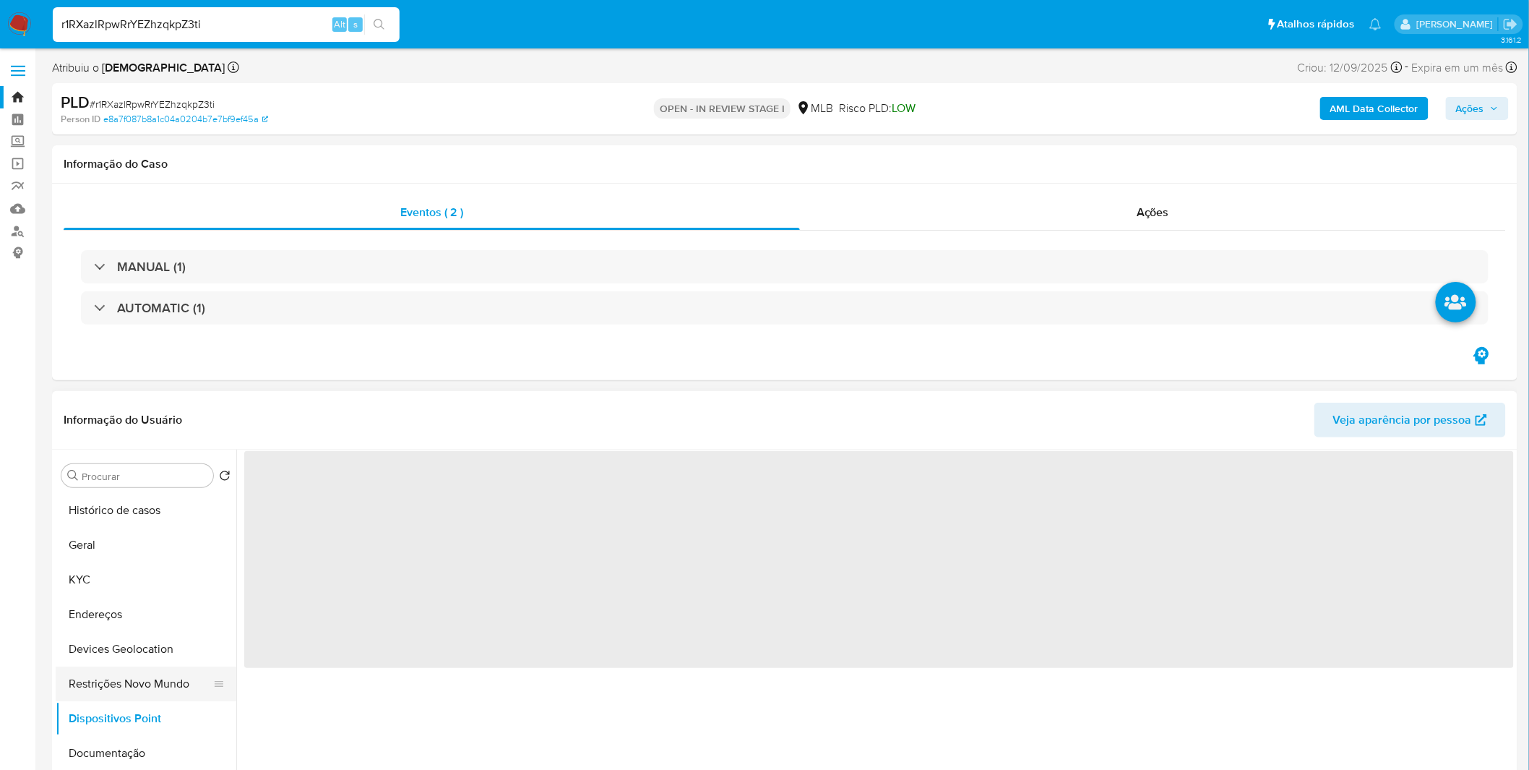
click at [111, 684] on button "Restrições Novo Mundo" at bounding box center [140, 683] width 169 height 35
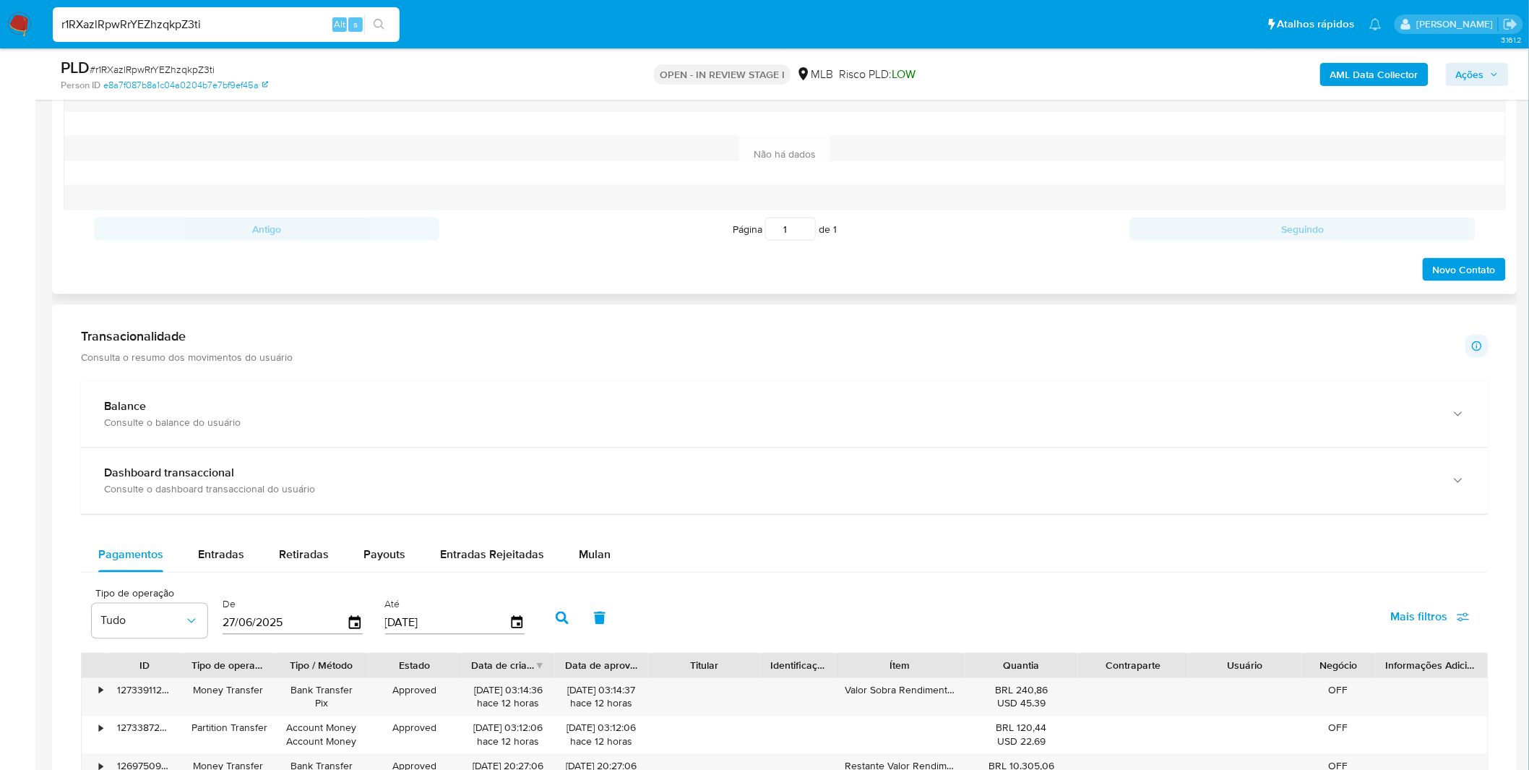
scroll to position [562, 0]
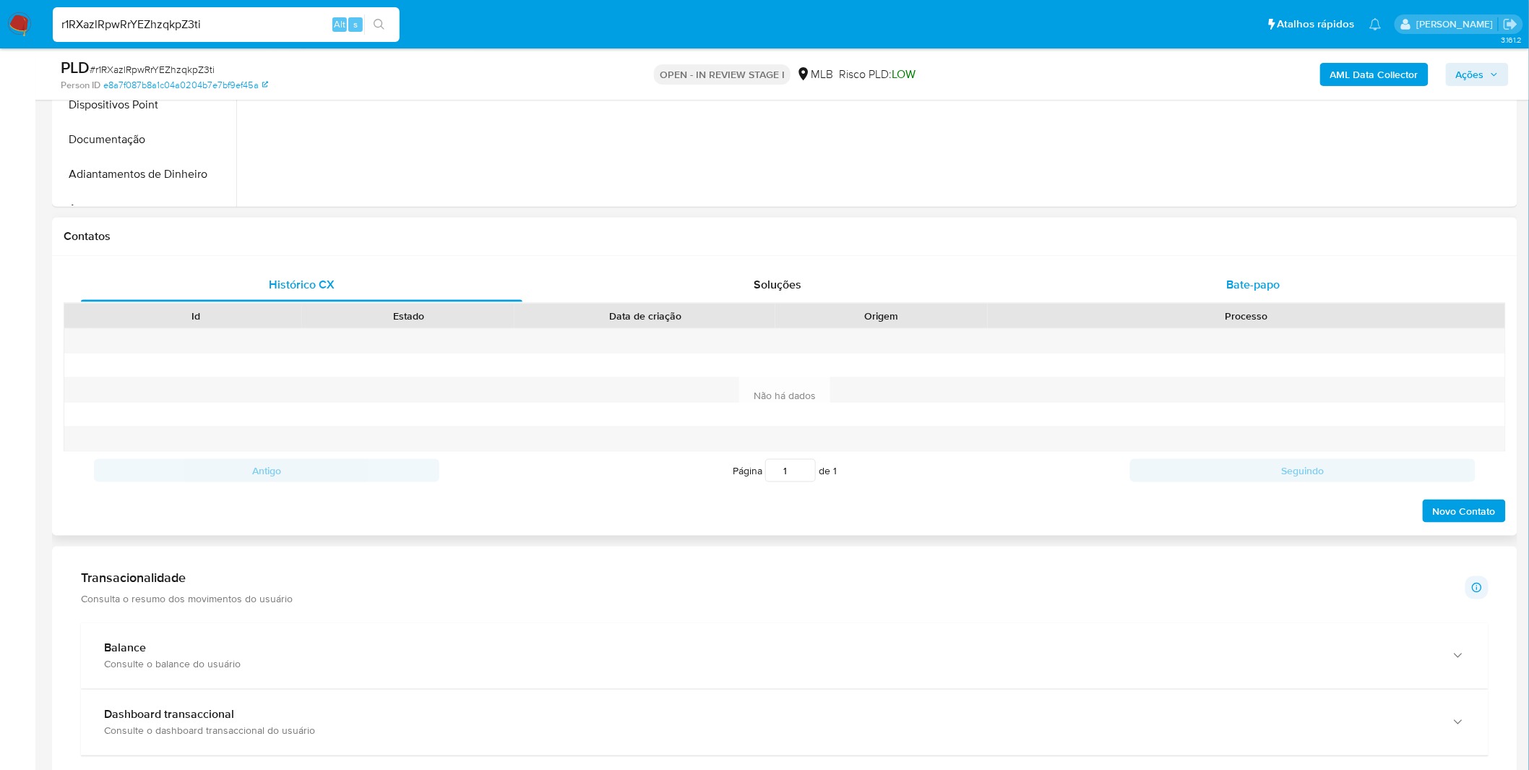
click at [1191, 291] on div "Bate-papo" at bounding box center [1254, 284] width 442 height 35
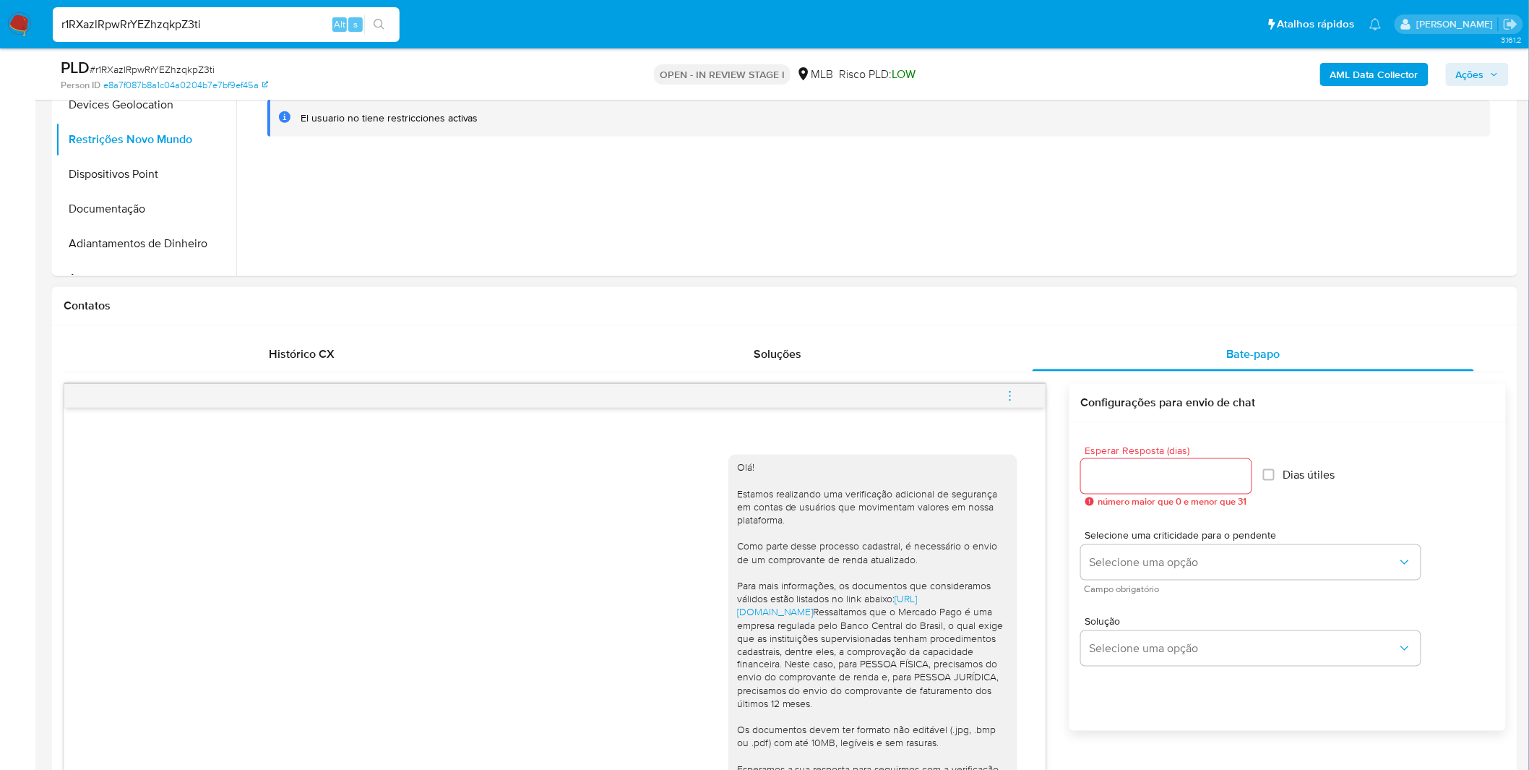
scroll to position [481, 0]
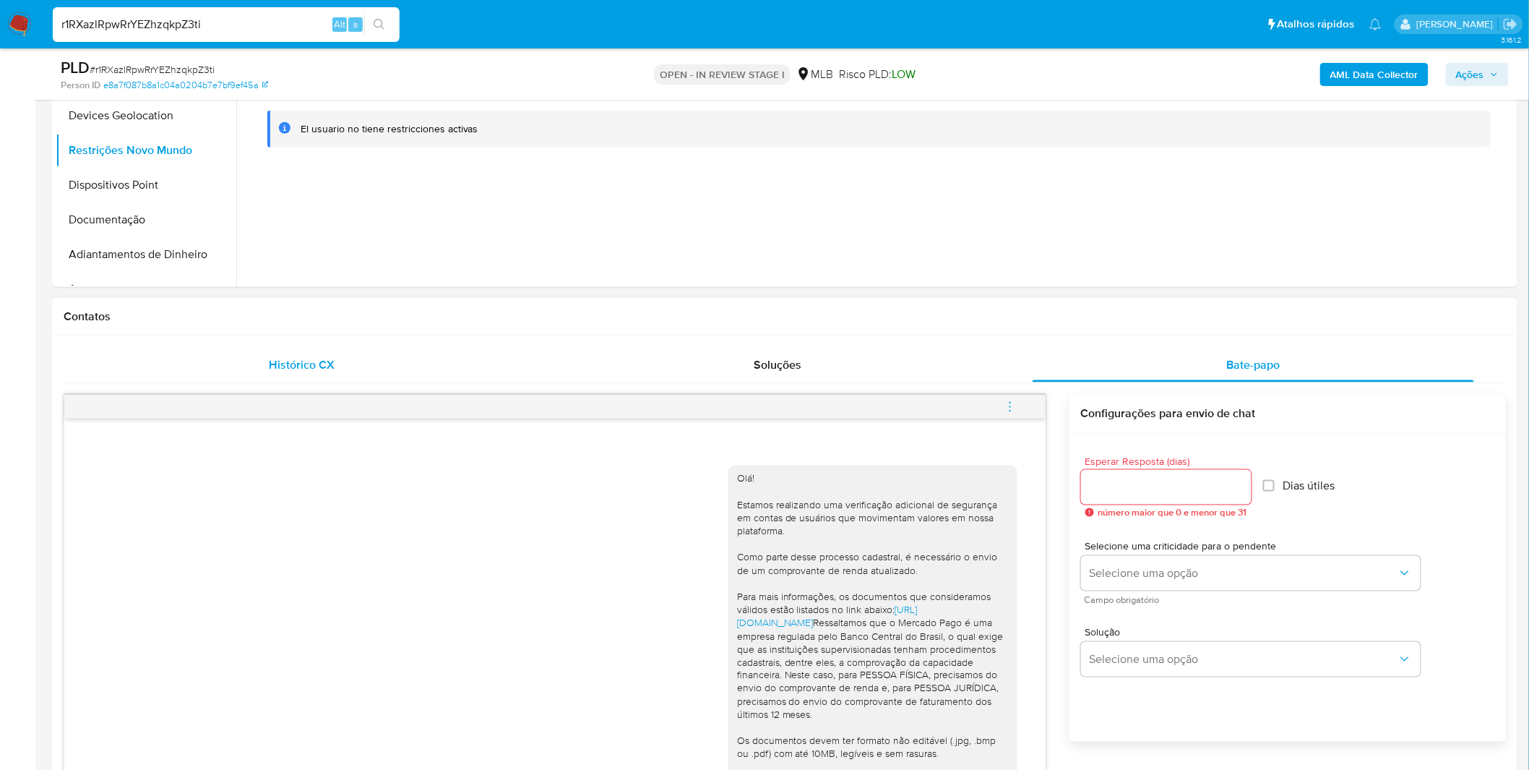
click at [241, 359] on div "Histórico CX" at bounding box center [302, 365] width 442 height 35
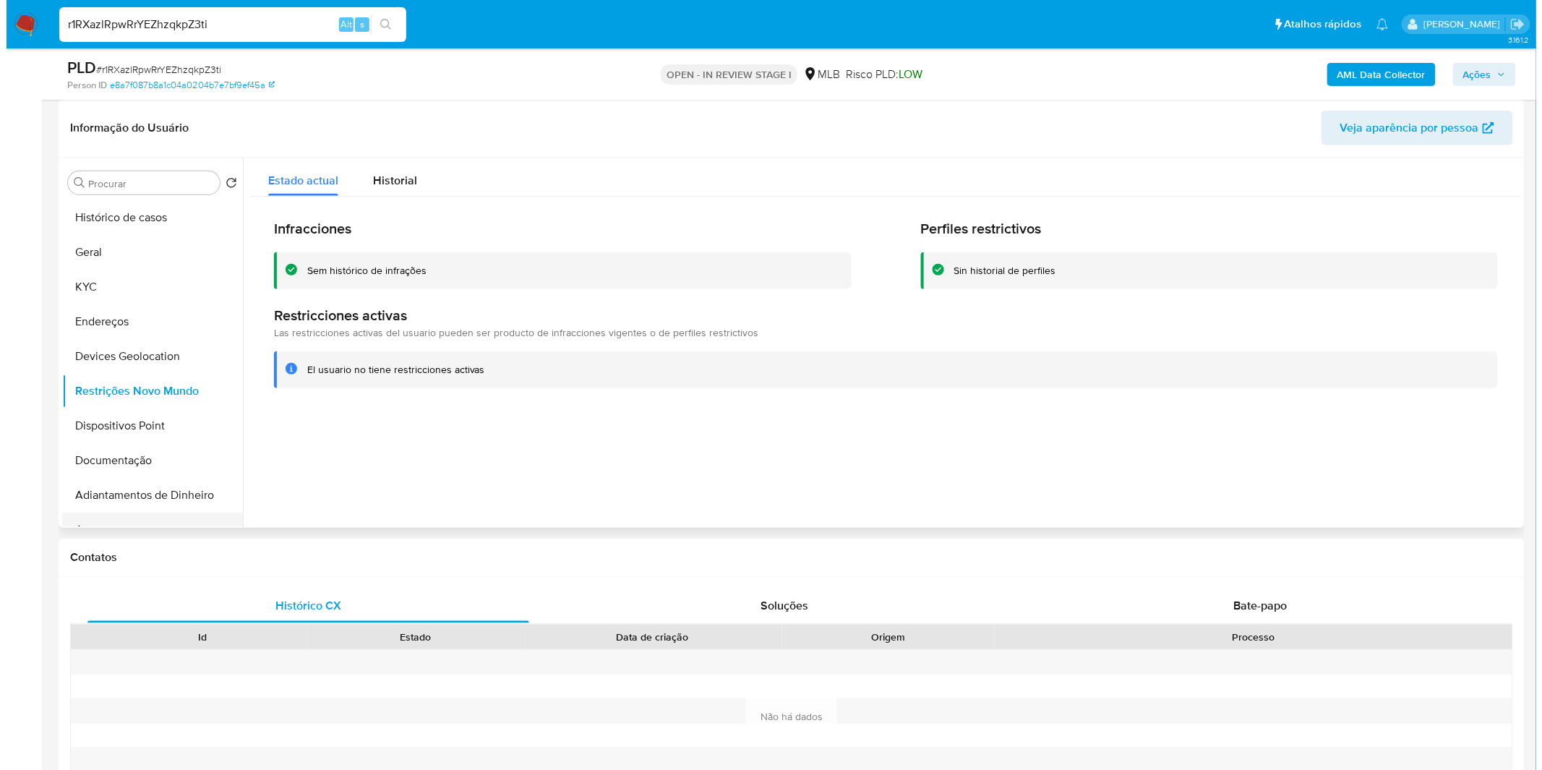
scroll to position [160, 0]
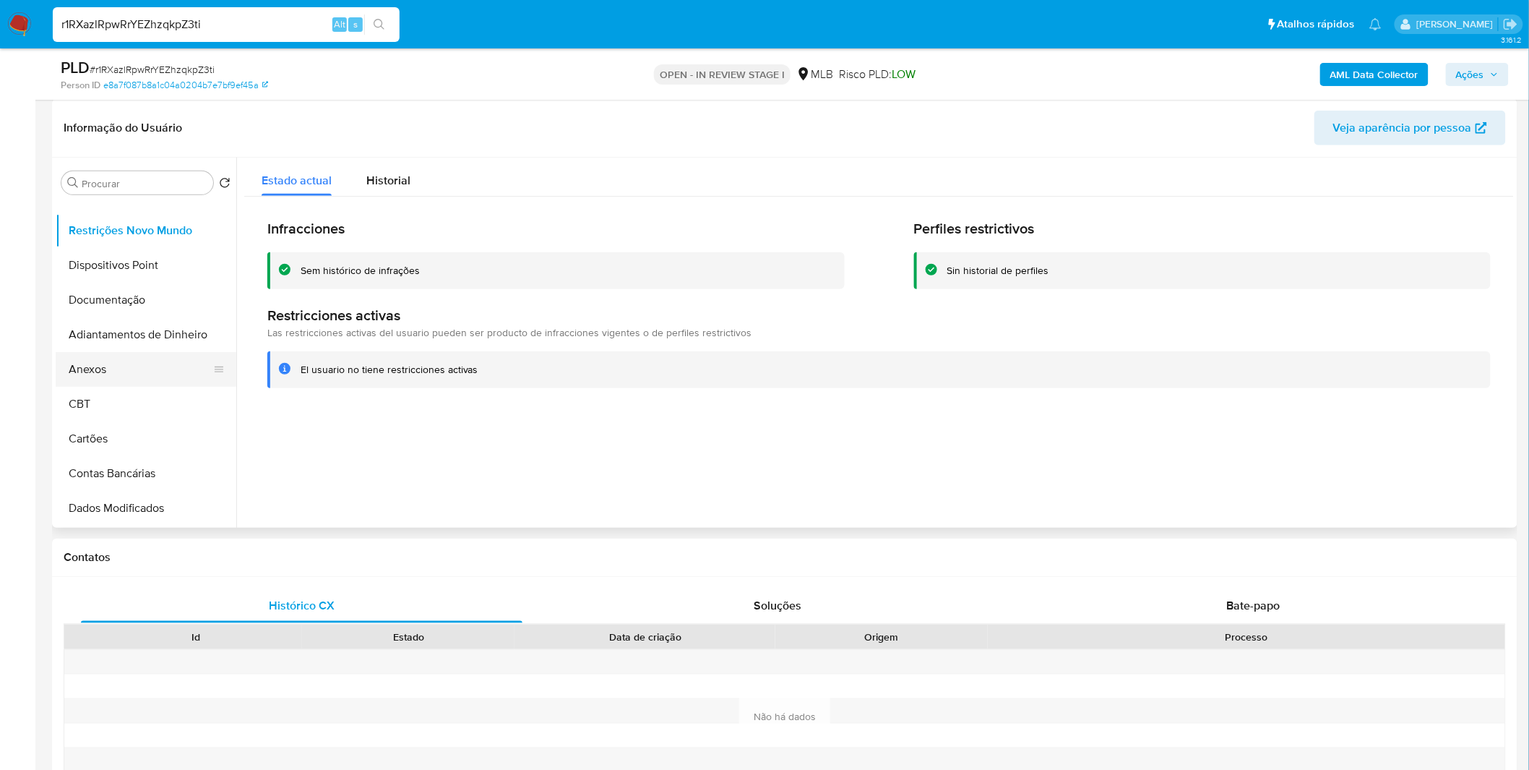
click at [127, 380] on button "Anexos" at bounding box center [140, 369] width 169 height 35
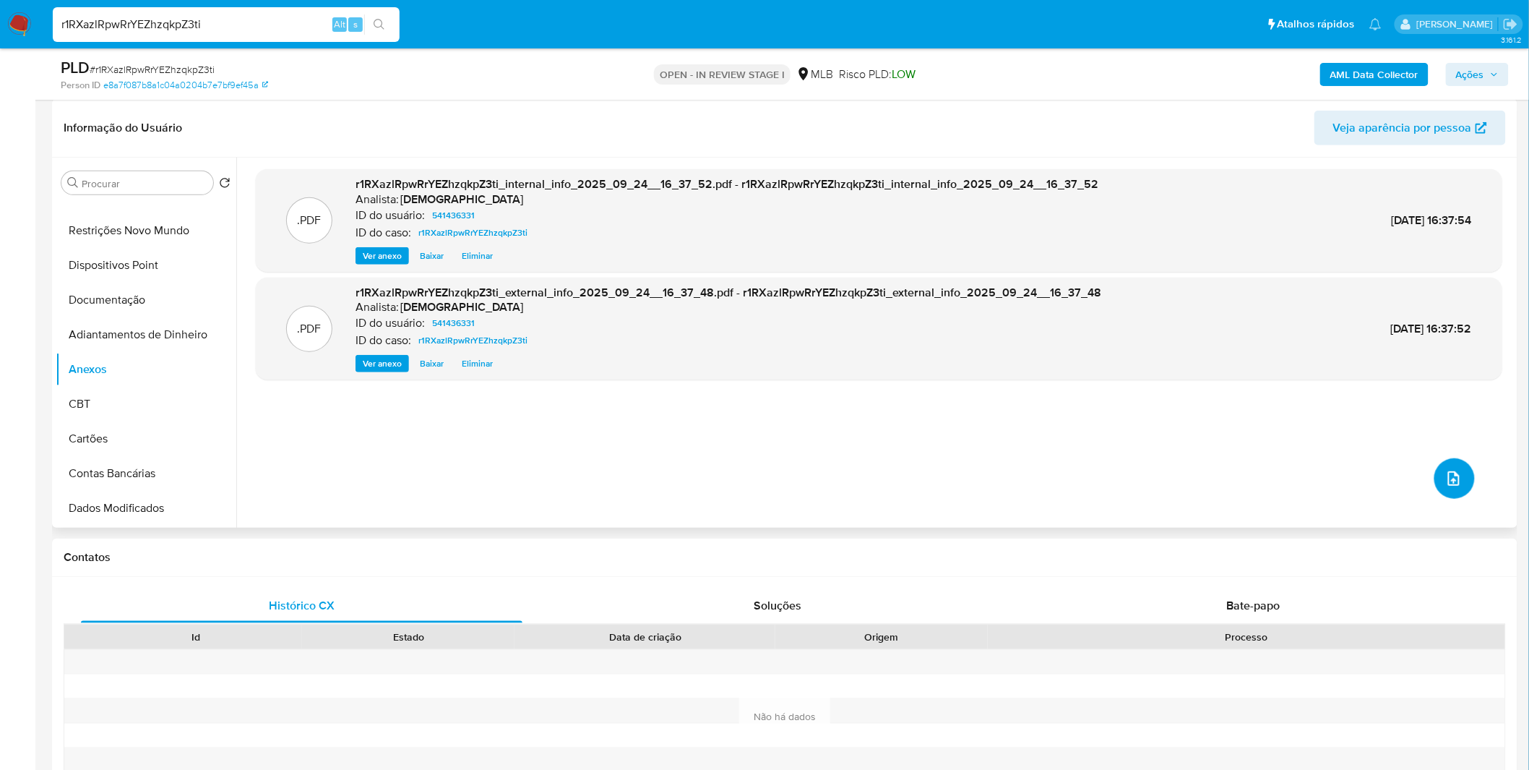
click at [1435, 478] on button "upload-file" at bounding box center [1455, 478] width 40 height 40
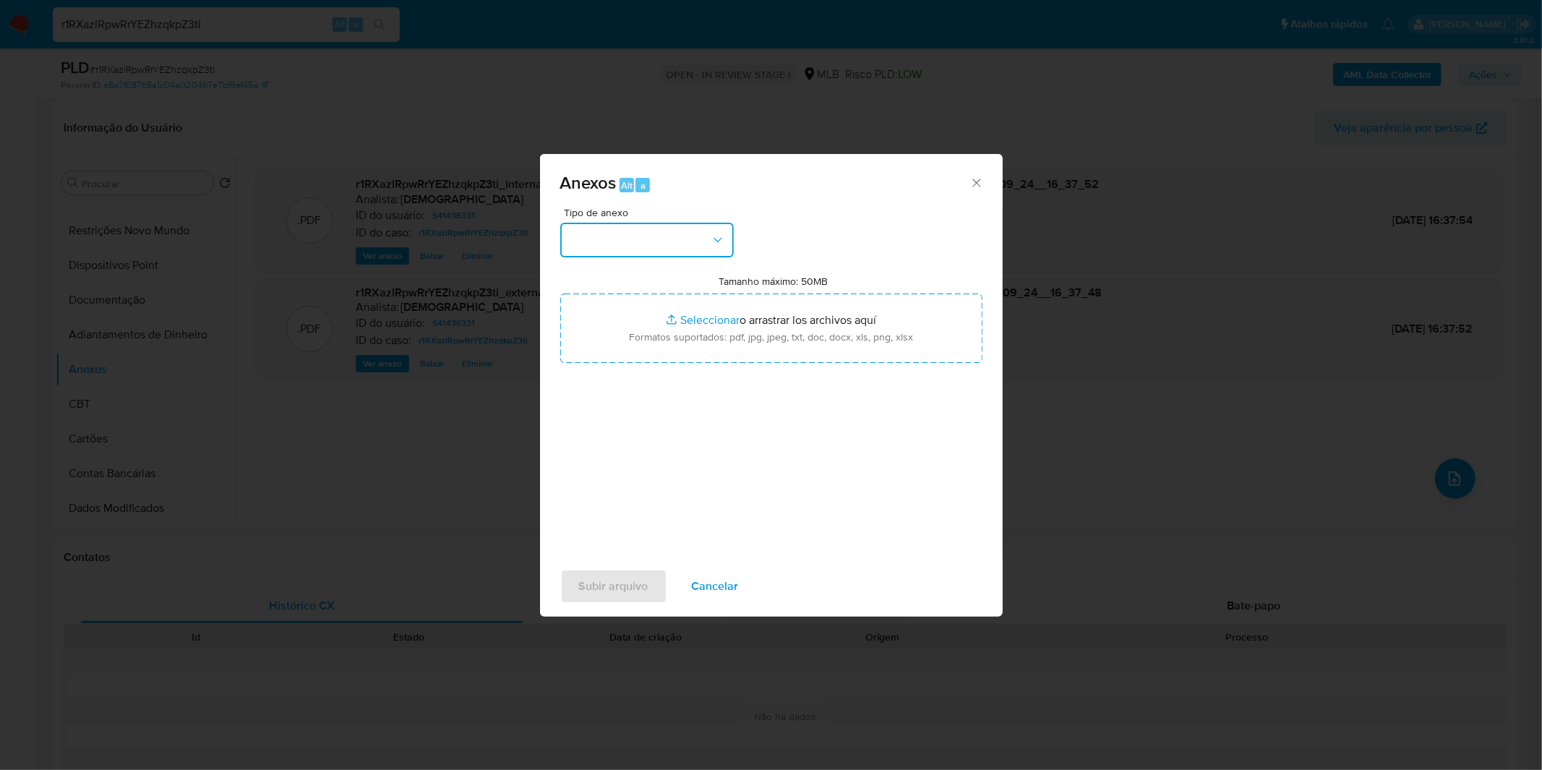
click at [676, 236] on button "button" at bounding box center [646, 240] width 173 height 35
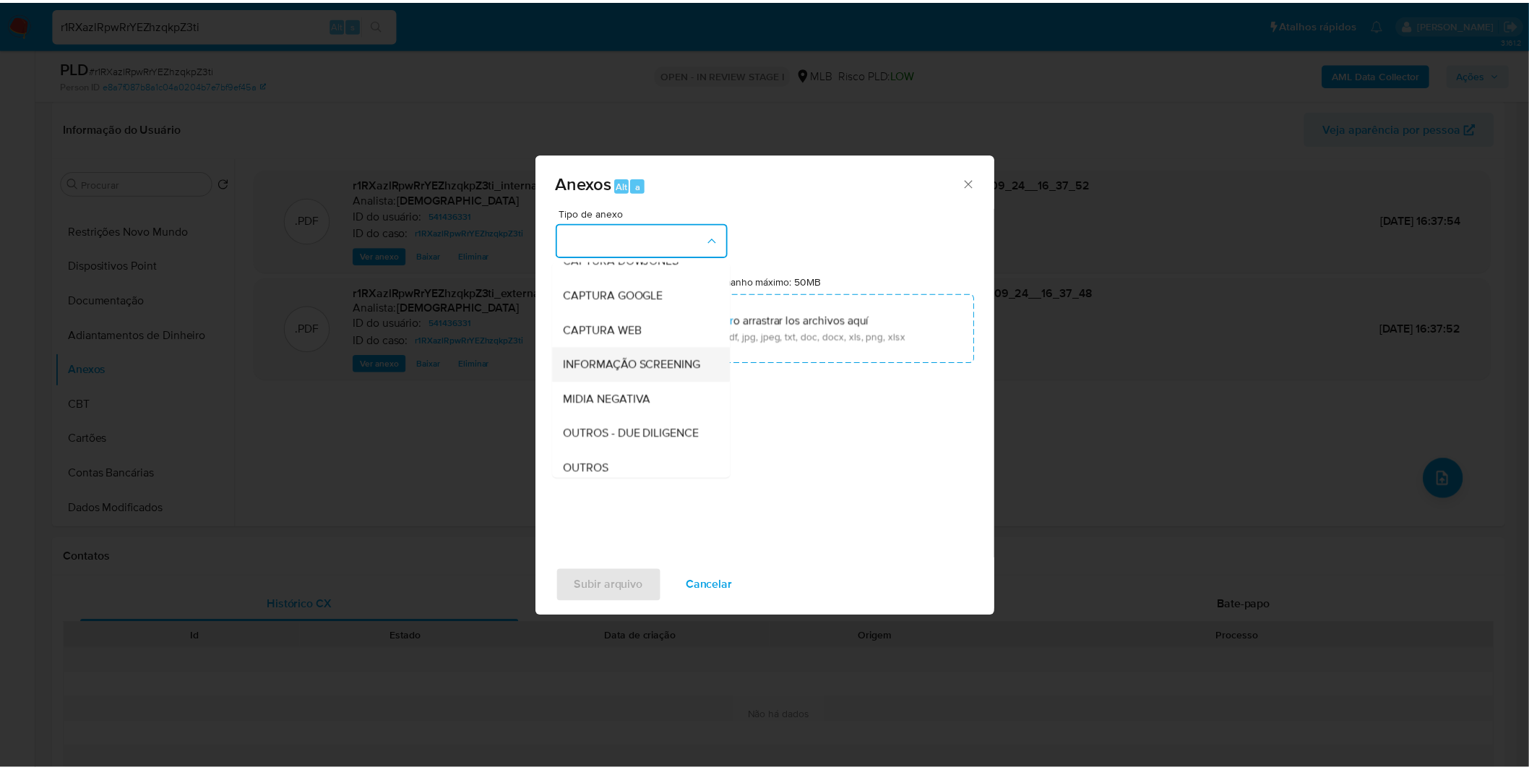
scroll to position [80, 0]
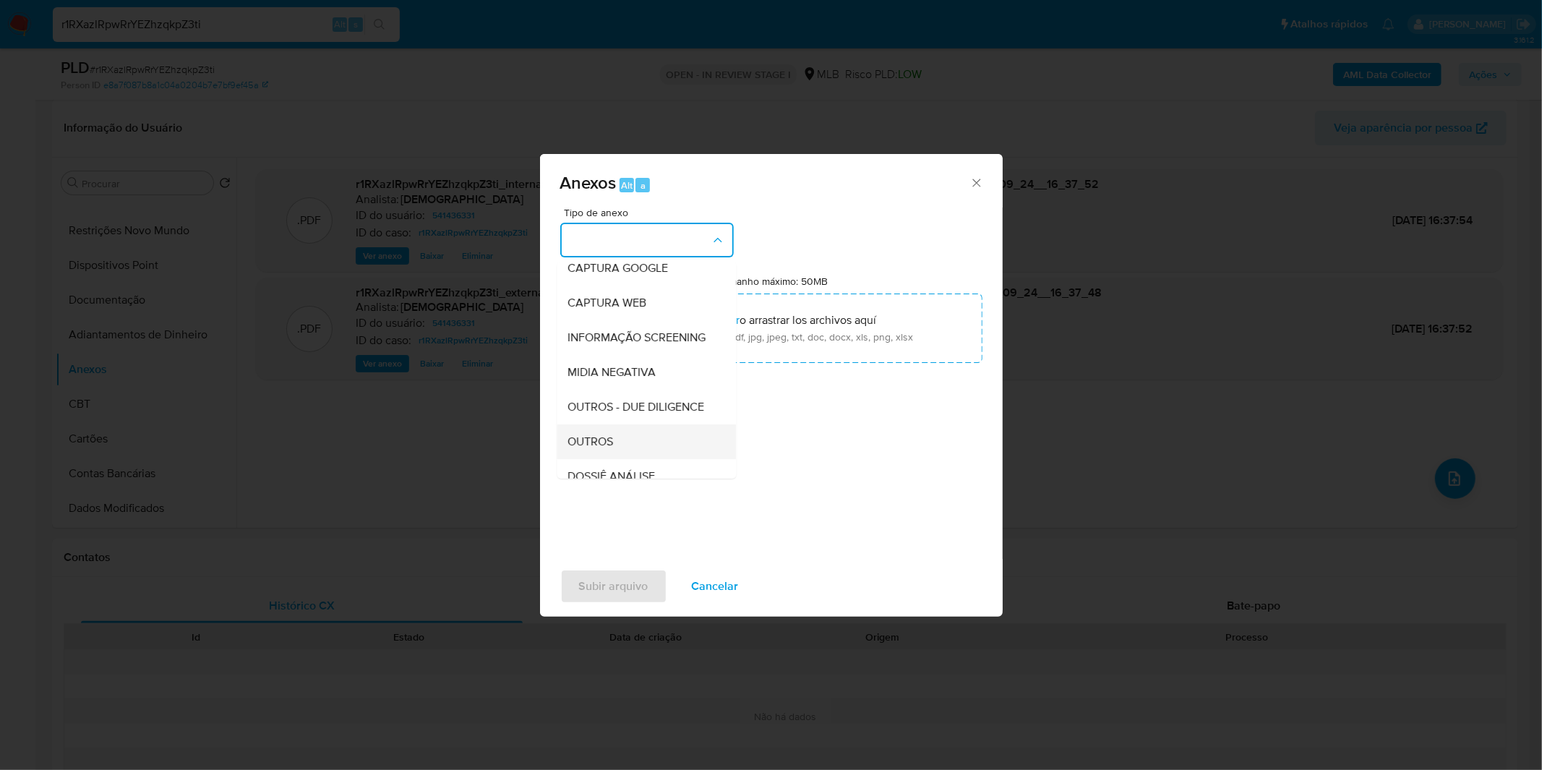
click at [624, 459] on div "OUTROS" at bounding box center [641, 441] width 147 height 35
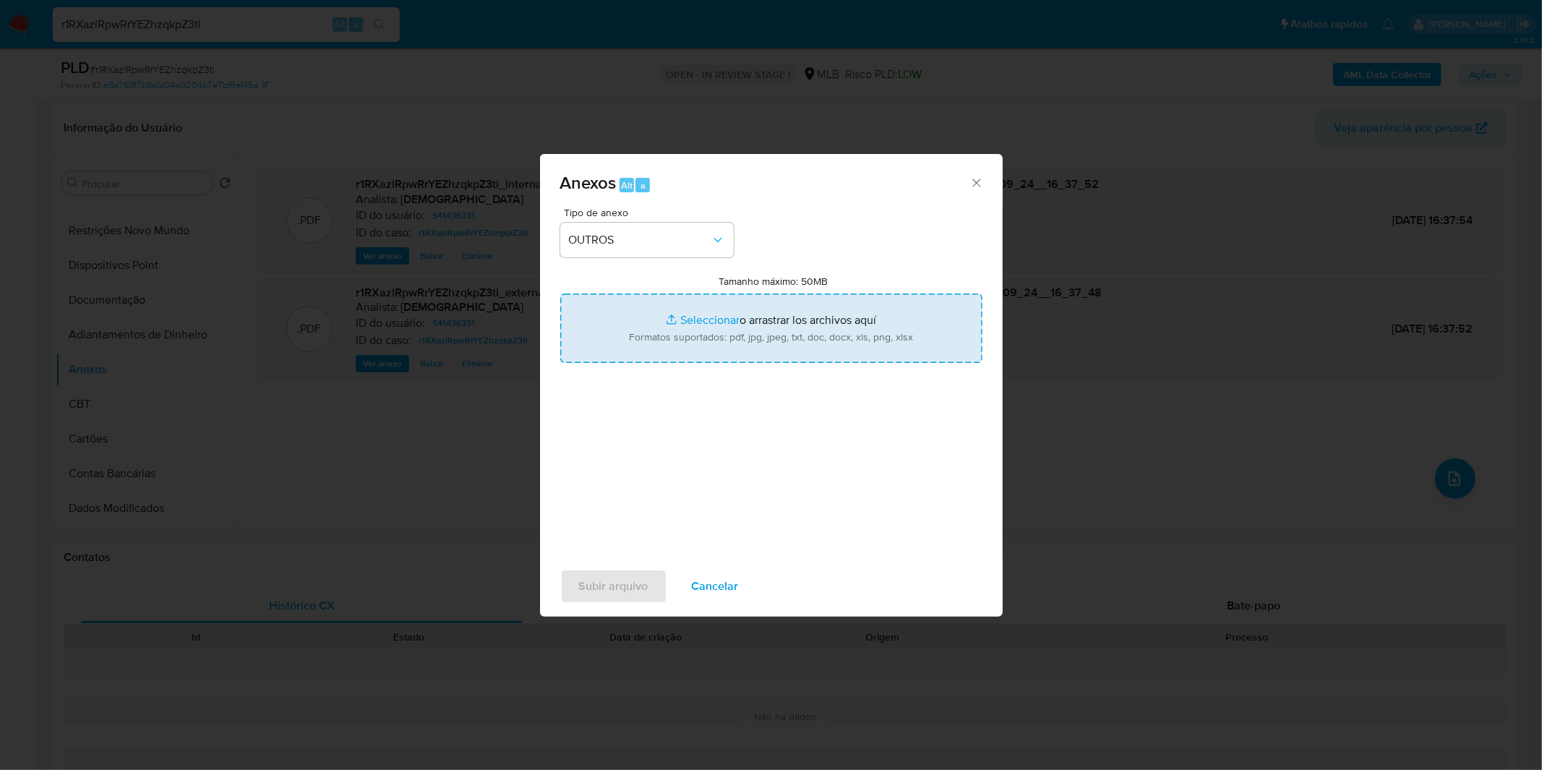
click at [658, 341] on input "Tamanho máximo: 50MB Seleccionar archivos" at bounding box center [771, 327] width 422 height 69
type input "C:\fakepath\Mulan 541436331_2025_09_18_08_18_11.xlsx"
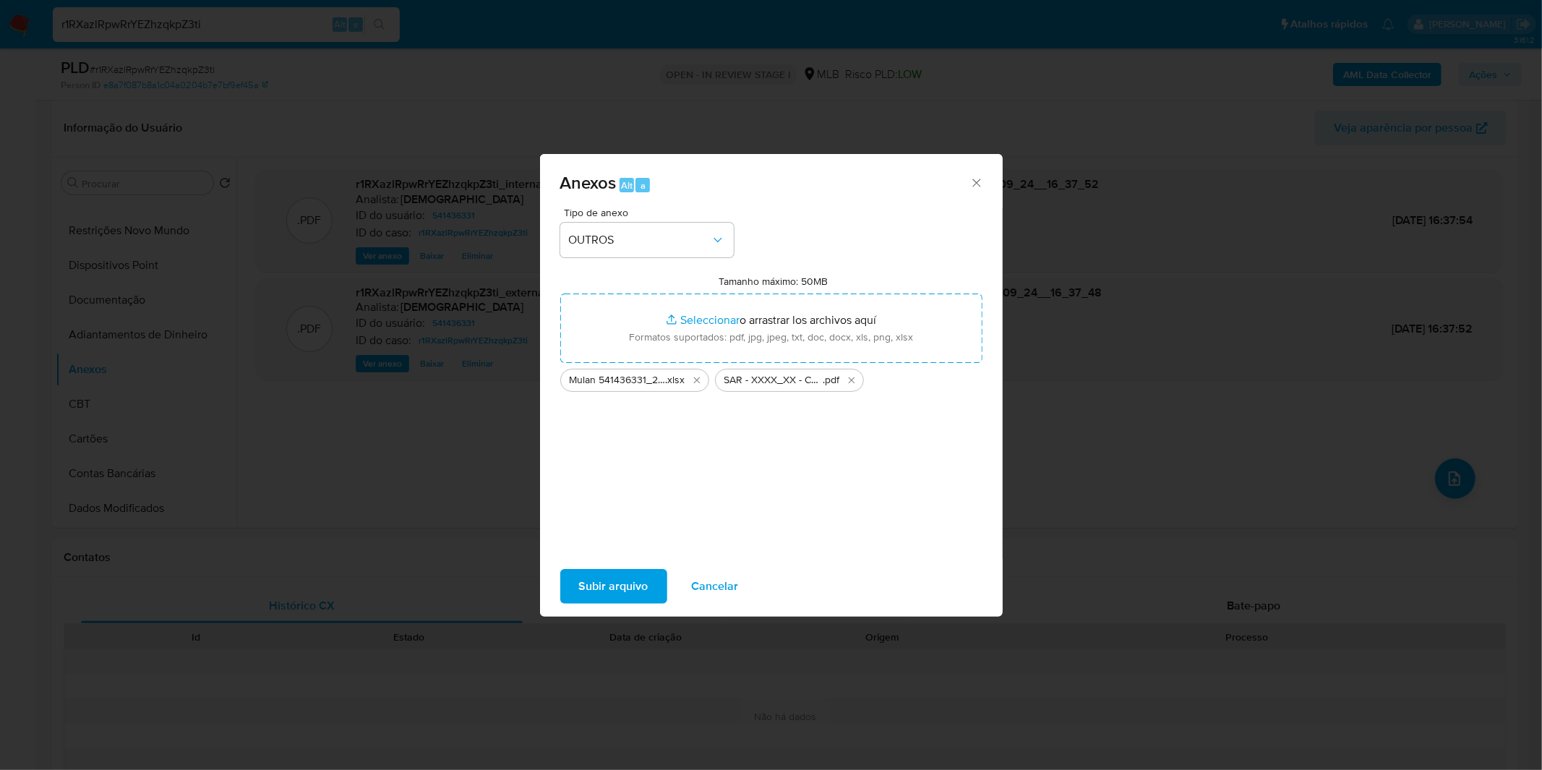
click at [632, 586] on span "Subir arquivo" at bounding box center [613, 586] width 69 height 32
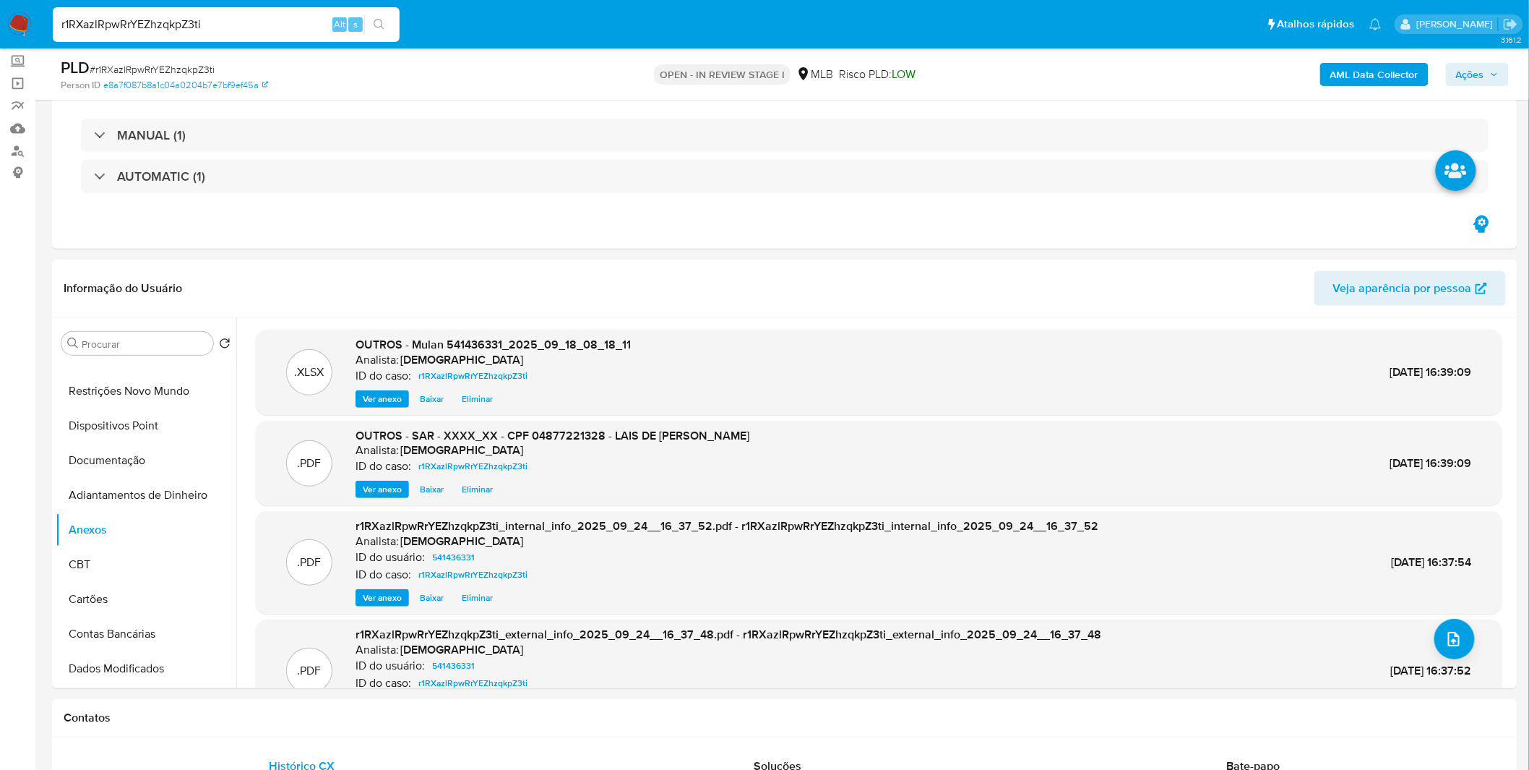
click at [1477, 69] on span "Ações" at bounding box center [1470, 74] width 28 height 23
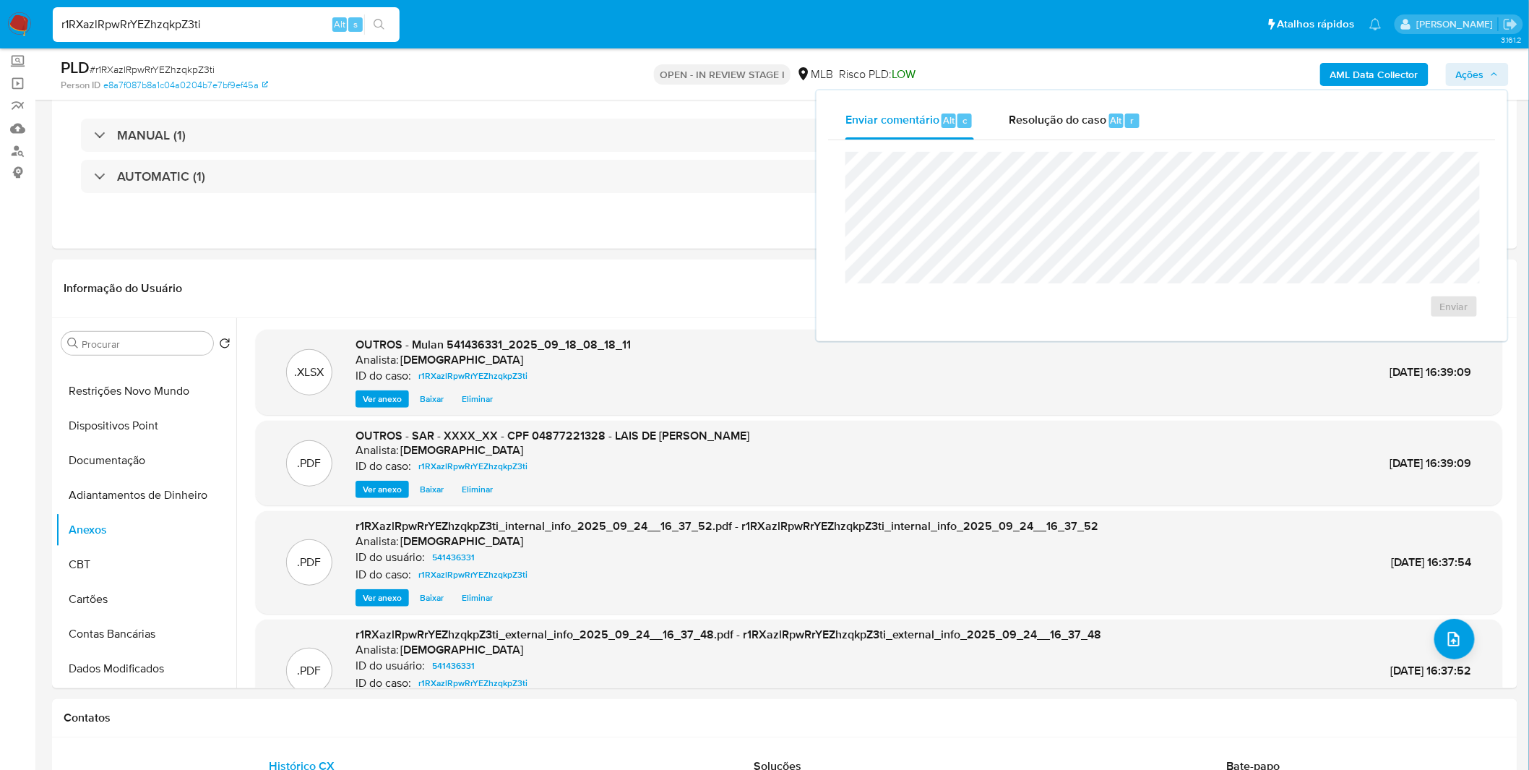
click at [1076, 127] on div "Resolução do caso Alt r" at bounding box center [1075, 121] width 132 height 38
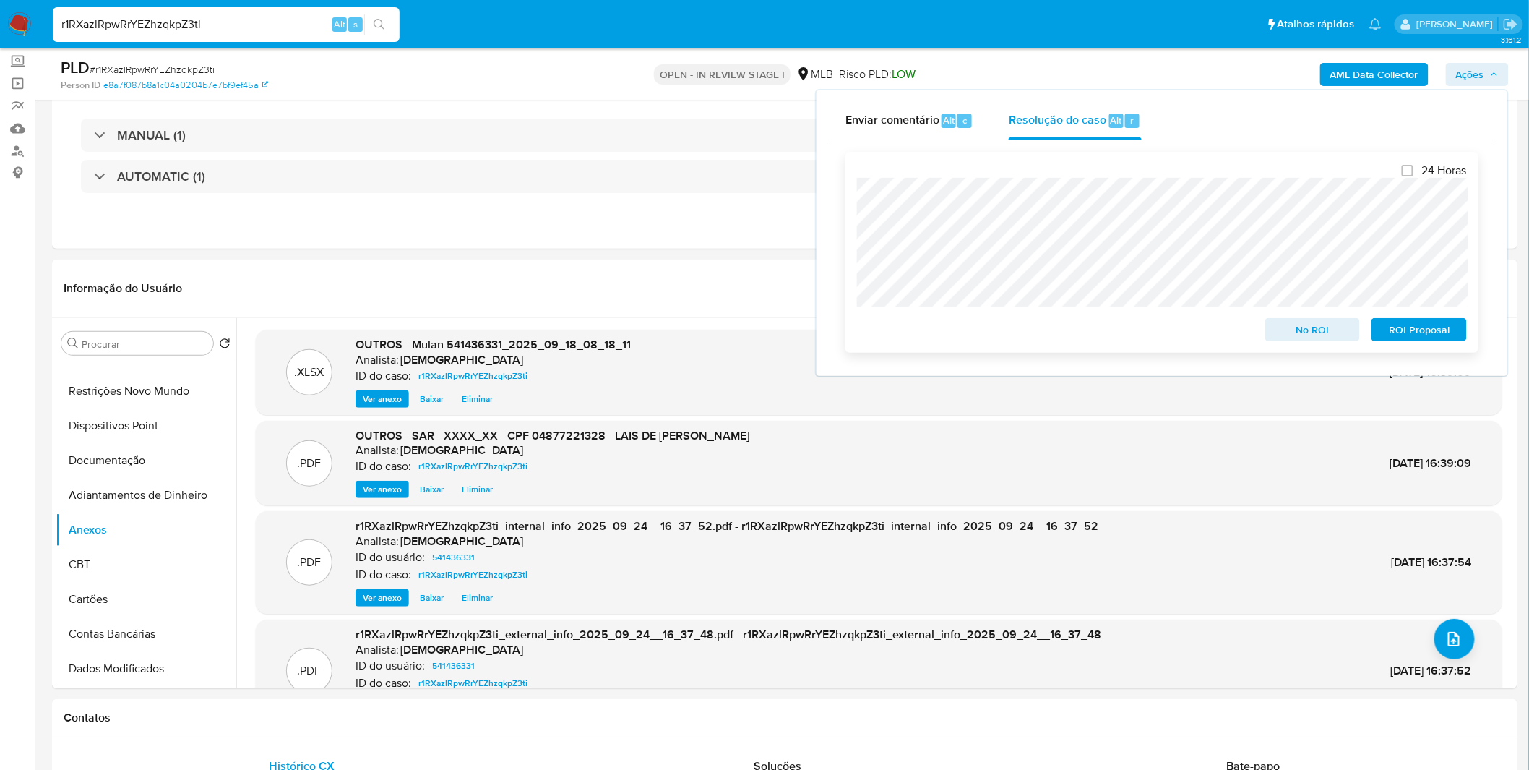
click at [1441, 332] on span "ROI Proposal" at bounding box center [1419, 329] width 75 height 20
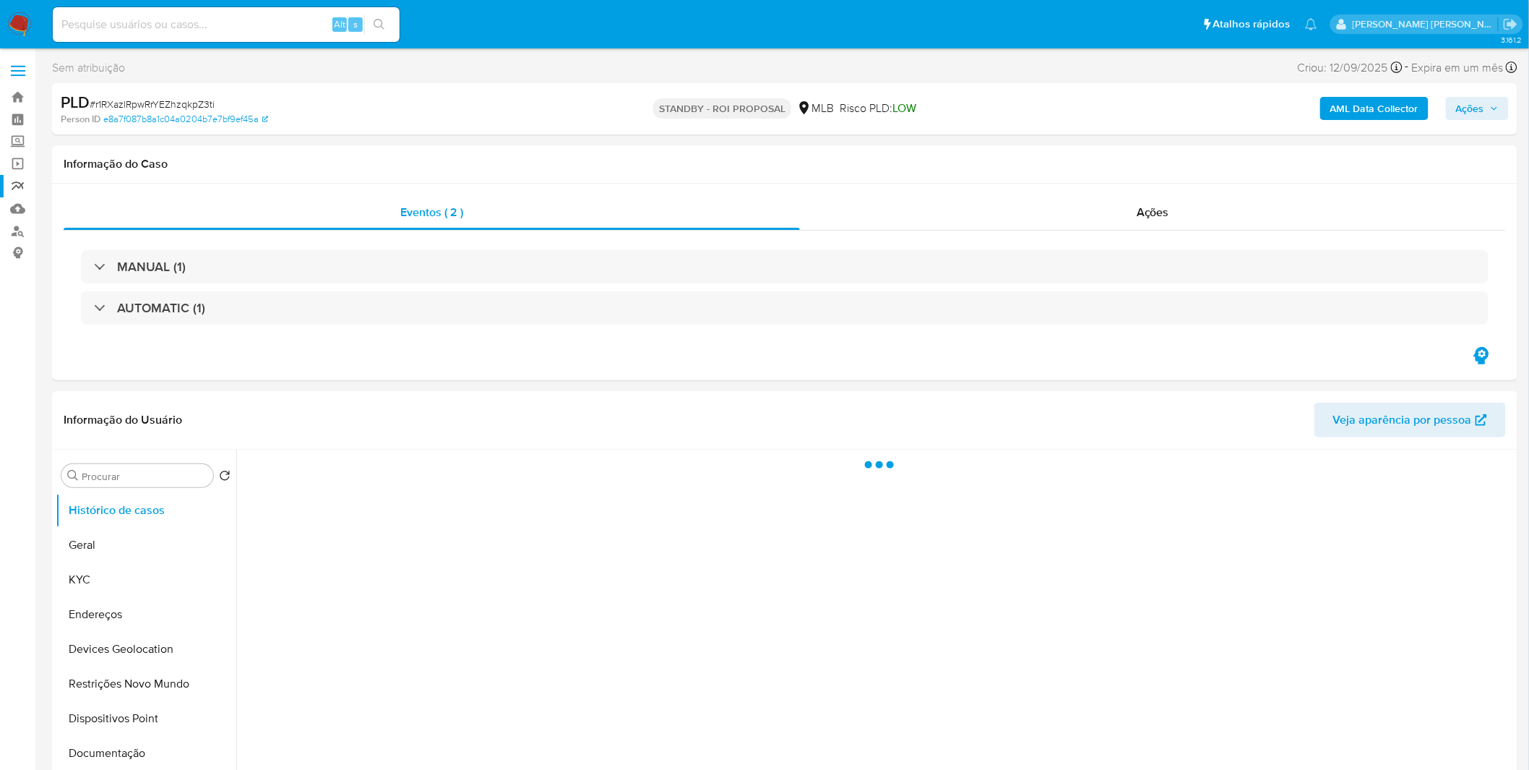
select select "10"
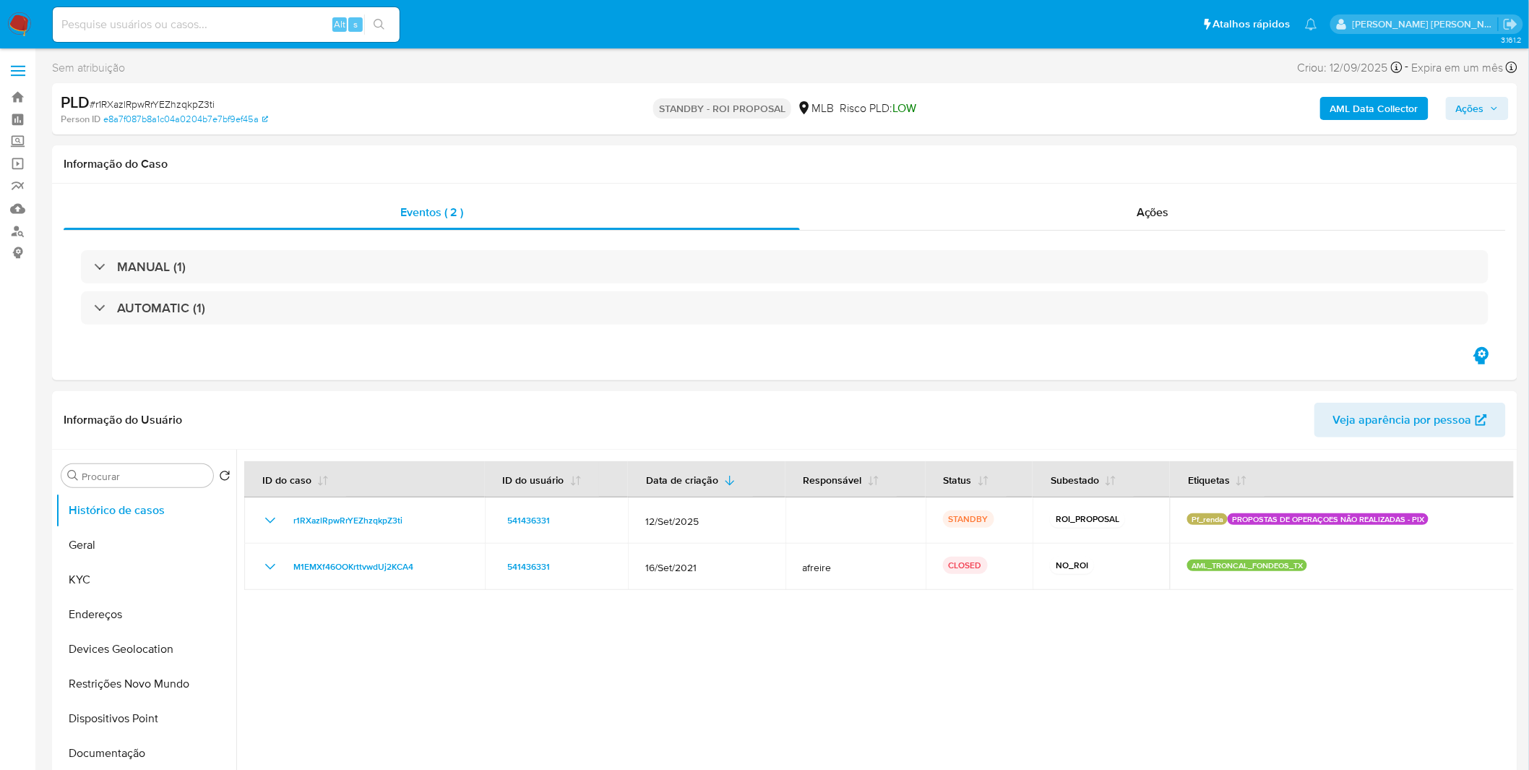
click at [29, 22] on img at bounding box center [19, 24] width 25 height 25
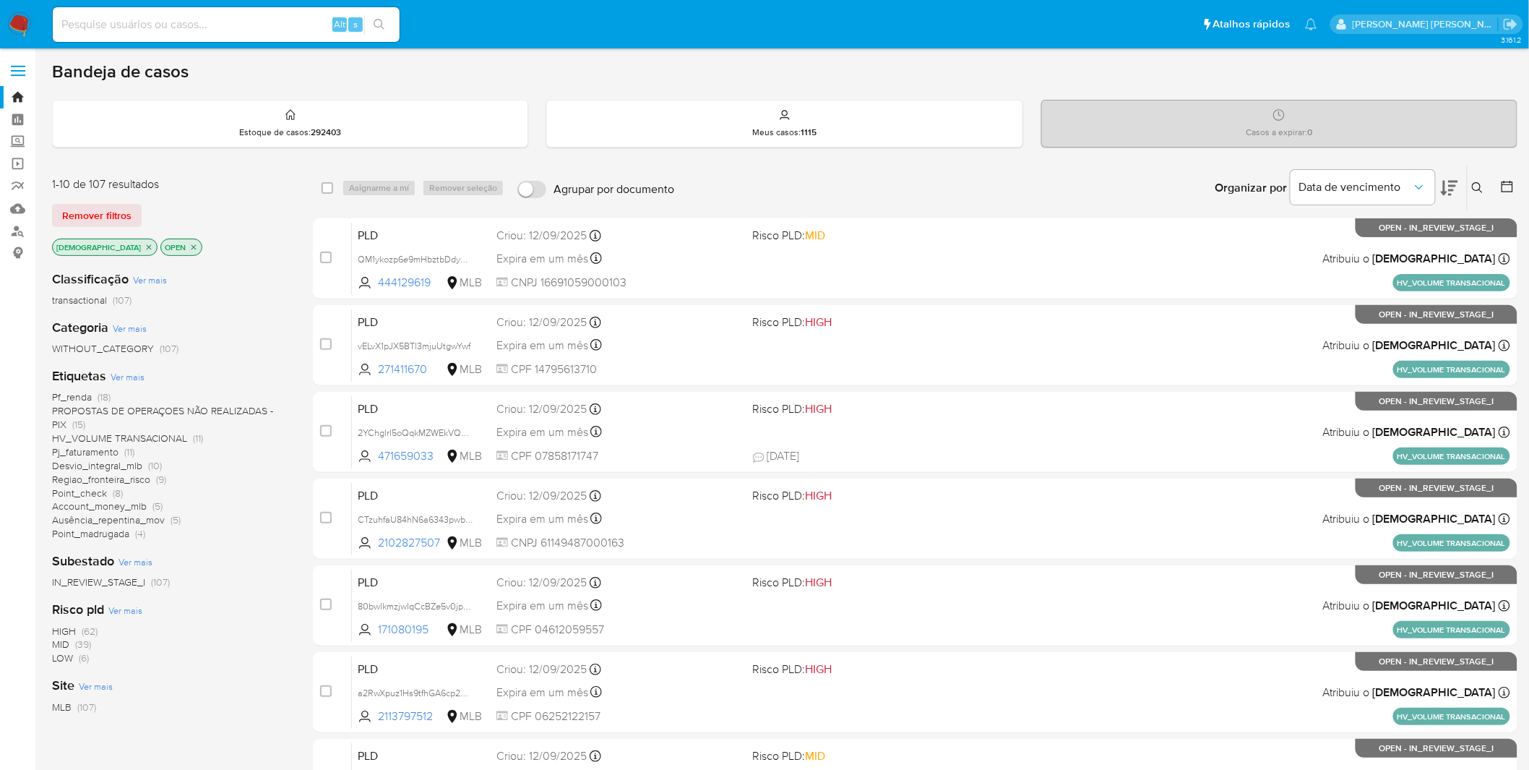
click at [241, 30] on input at bounding box center [226, 24] width 347 height 19
paste input "kuIp1voGAoxLAsk0bFVVqXlf"
type input "kuIp1voGAoxLAsk0bFVVqXlf"
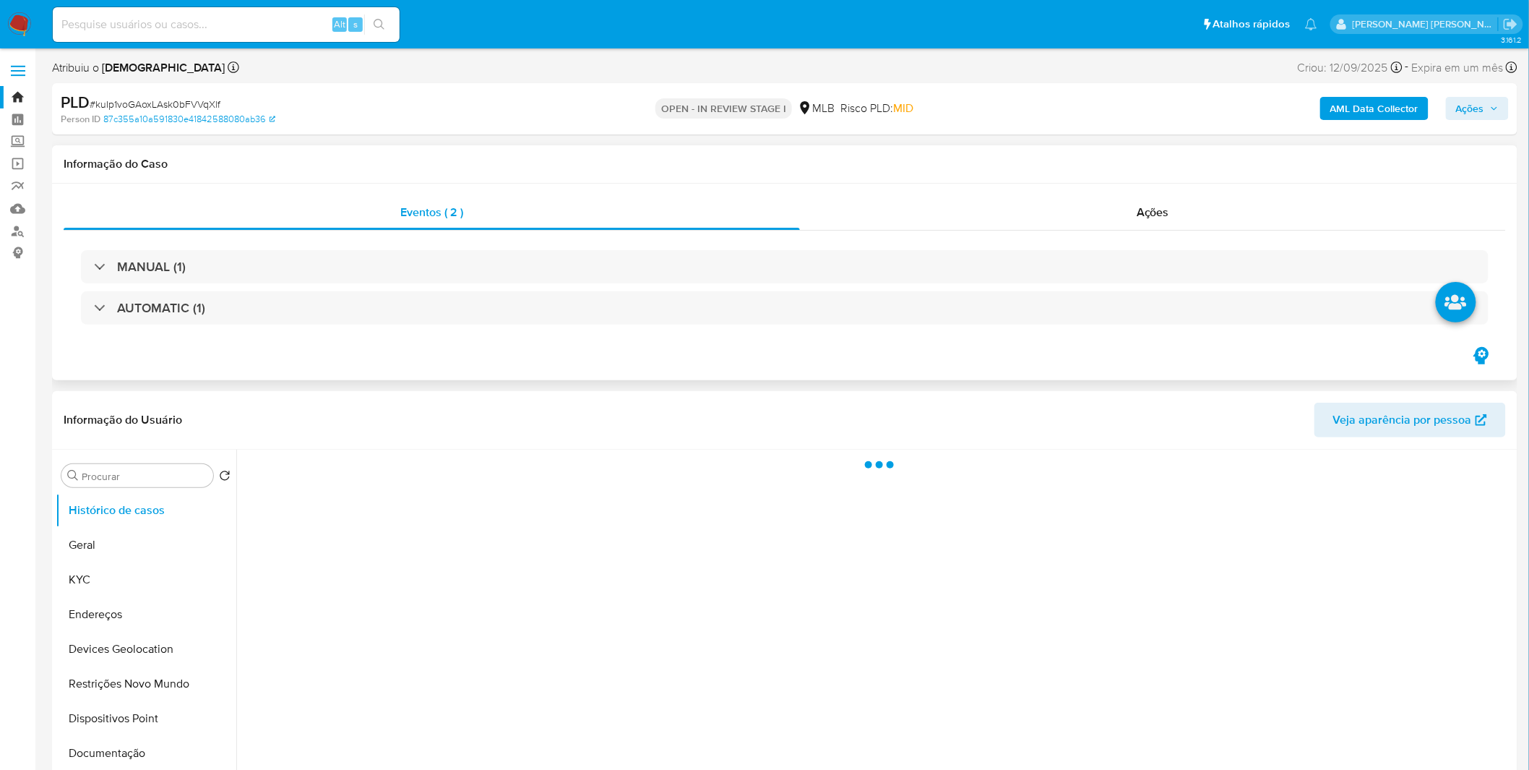
select select "10"
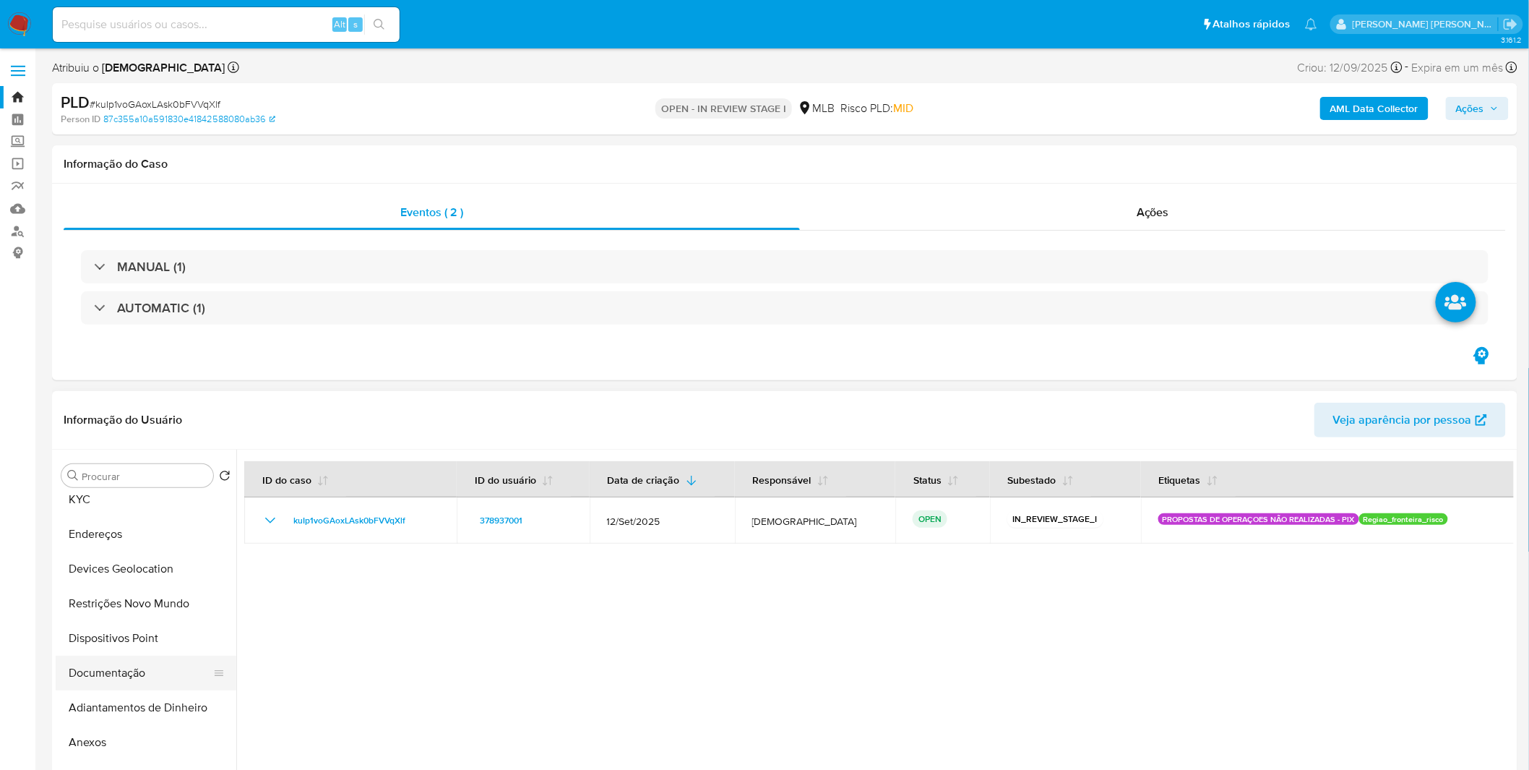
scroll to position [241, 0]
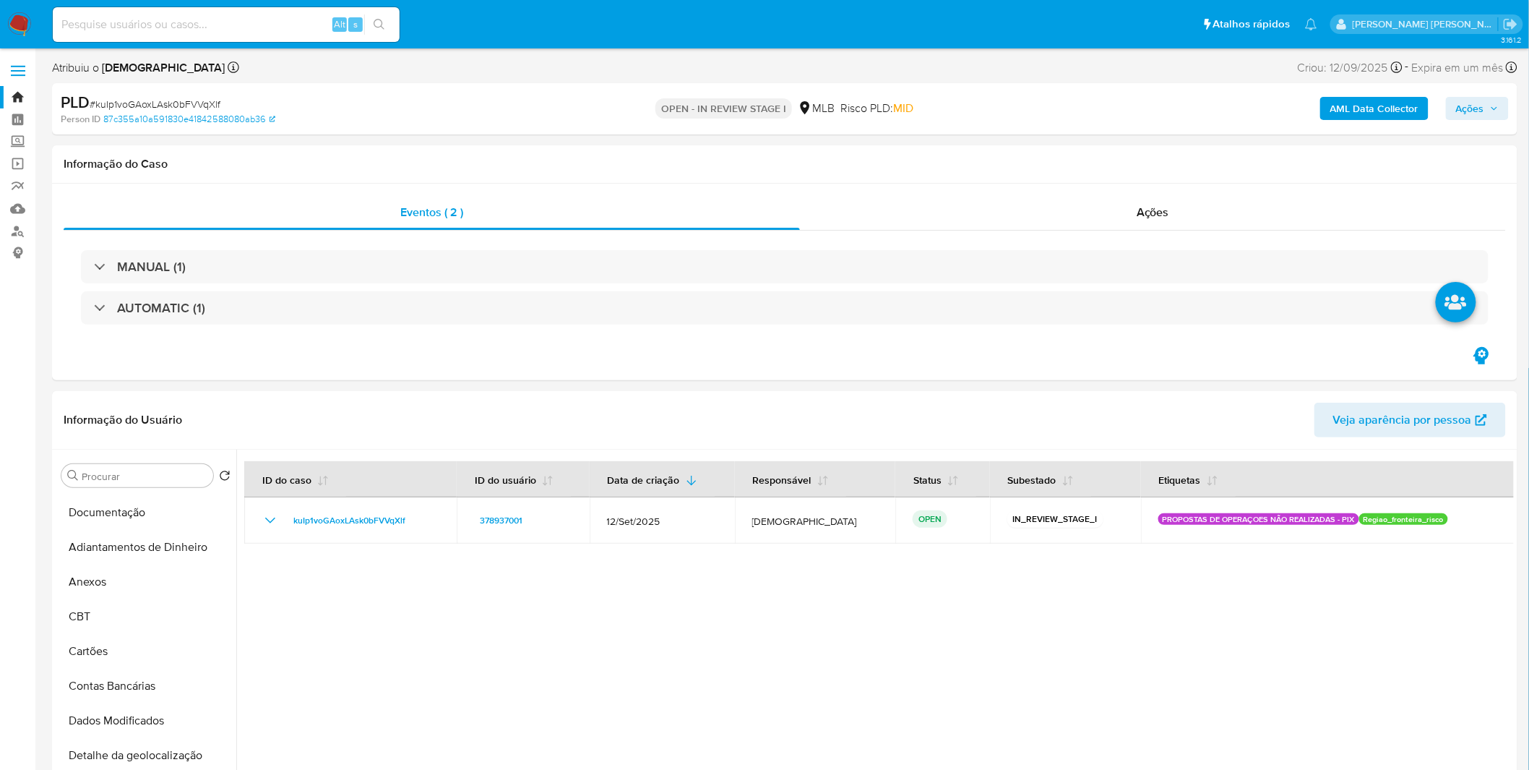
click at [1344, 107] on b "AML Data Collector" at bounding box center [1375, 108] width 88 height 23
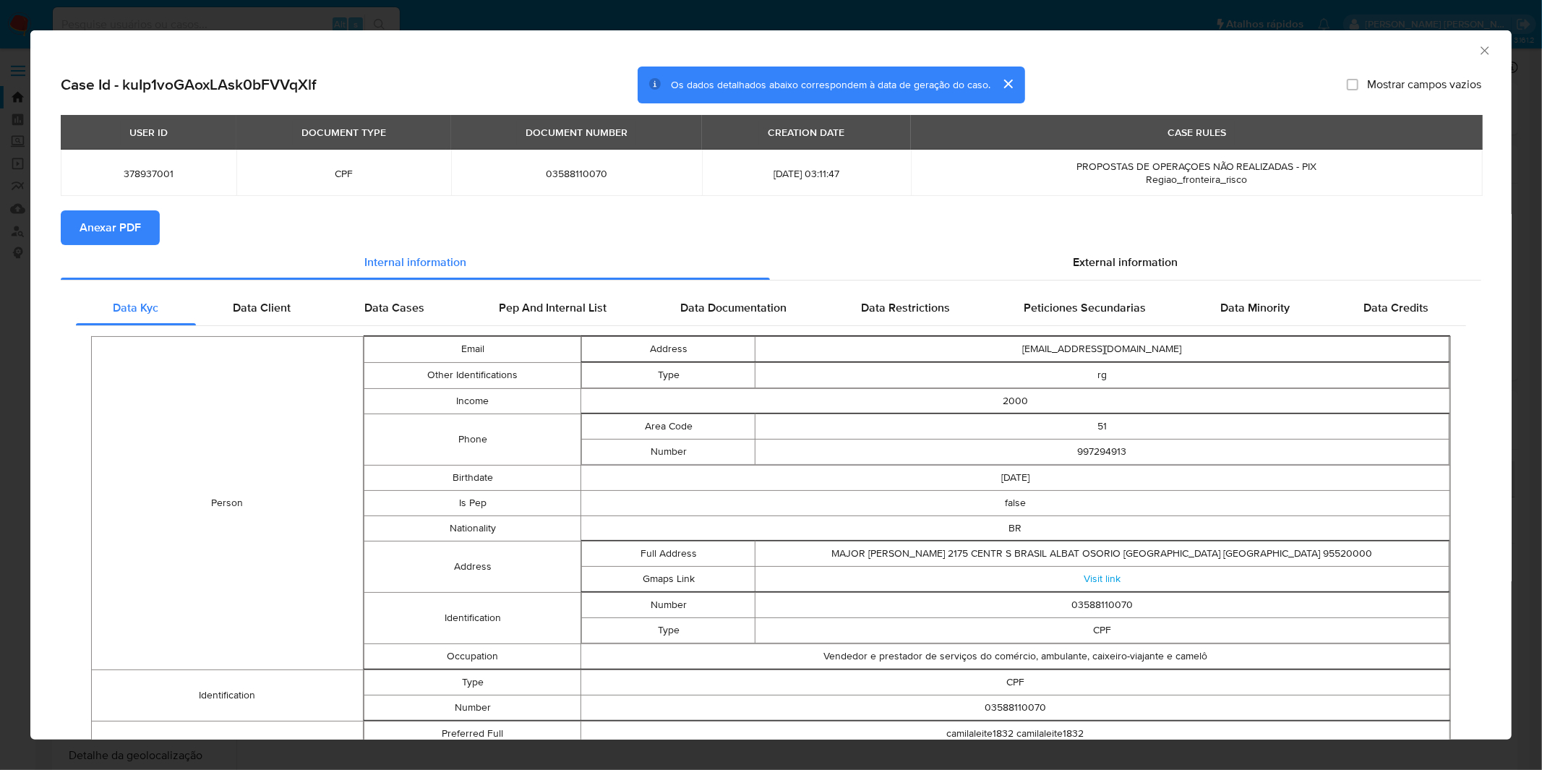
click at [123, 228] on span "Anexar PDF" at bounding box center [110, 228] width 61 height 32
click at [448, 19] on div "AML Data Collector Case Id - kuIp1voGAoxLAsk0bFVVqXlf Os dados detalhados abaix…" at bounding box center [771, 385] width 1542 height 770
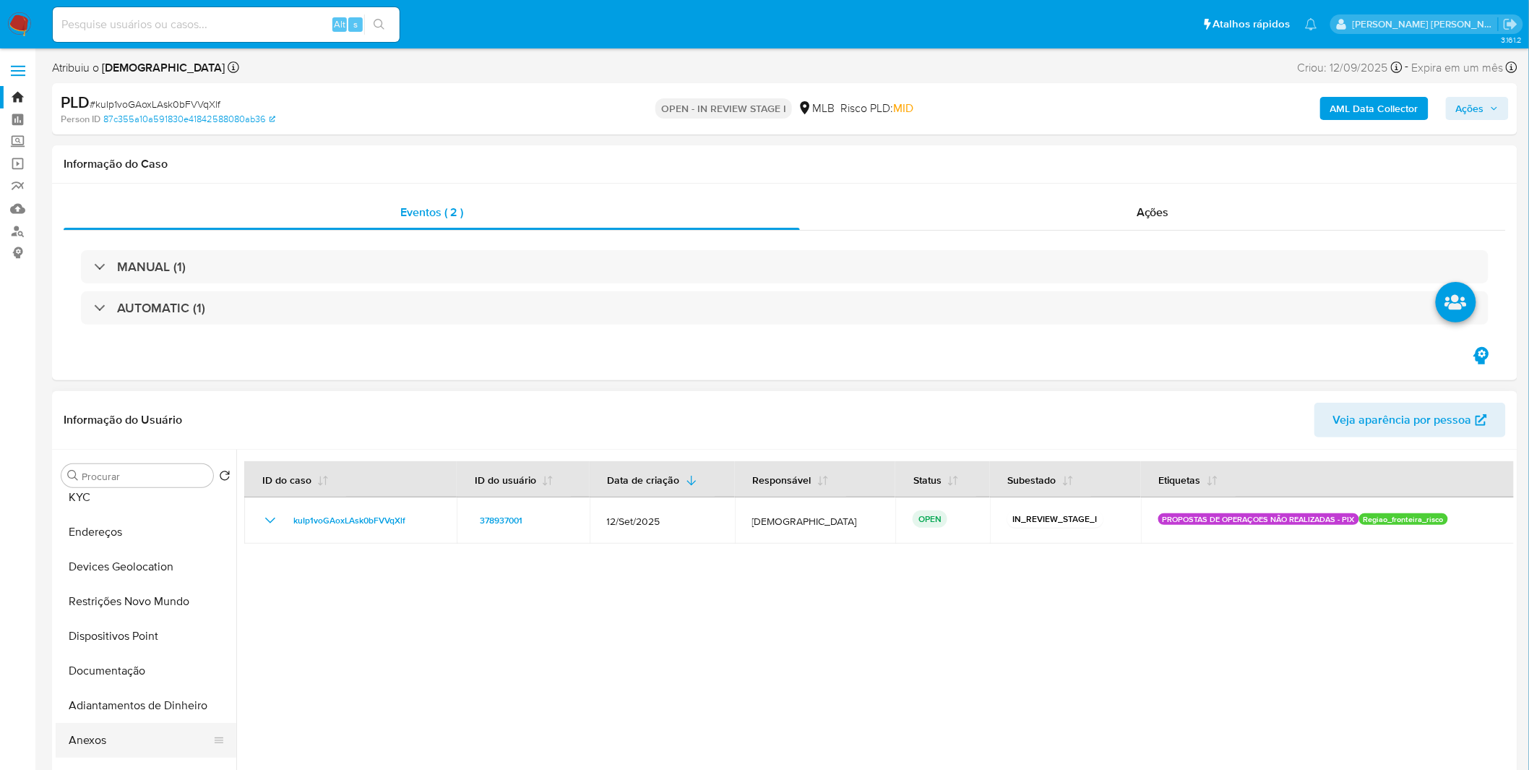
scroll to position [0, 0]
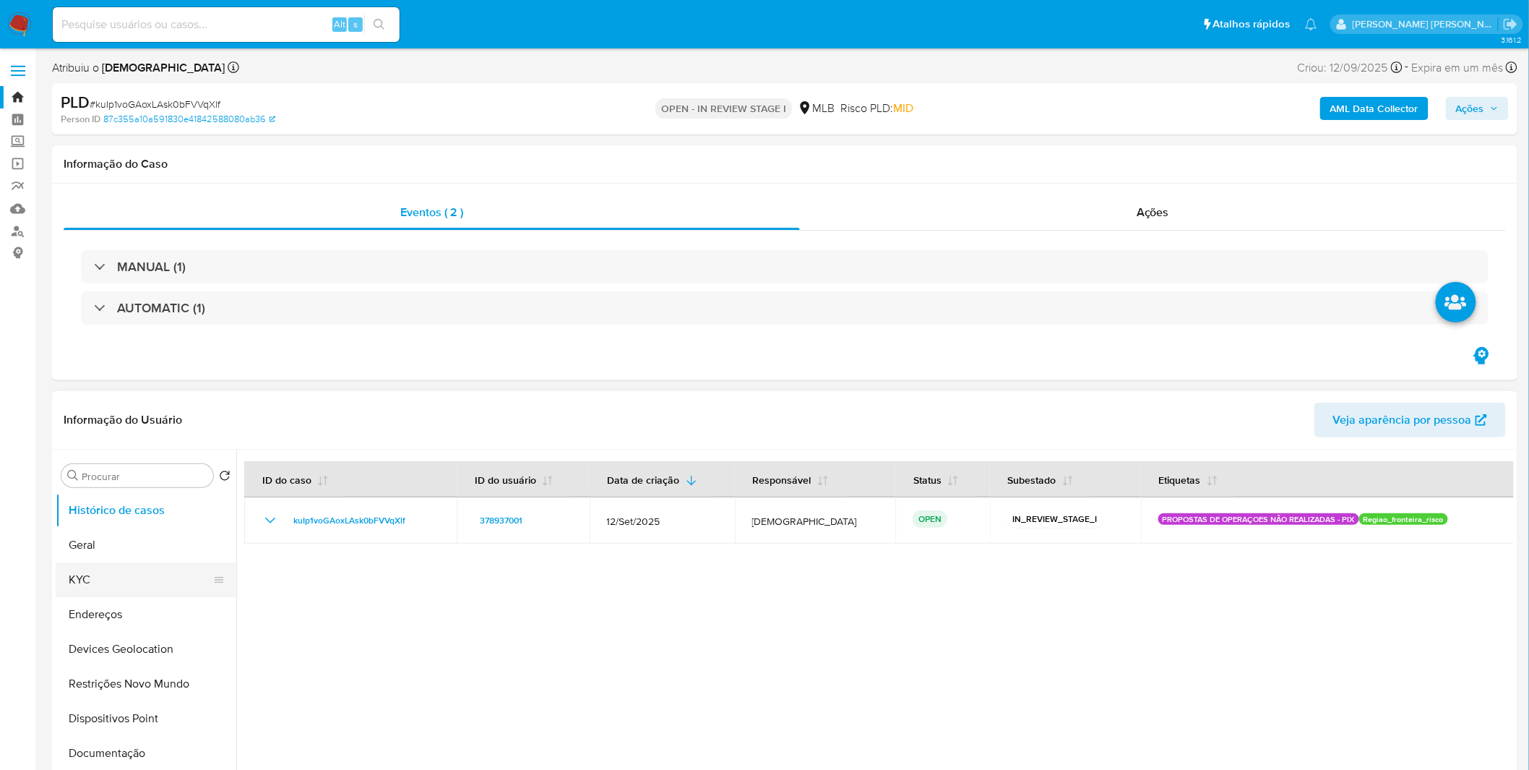
click at [137, 589] on button "KYC" at bounding box center [140, 579] width 169 height 35
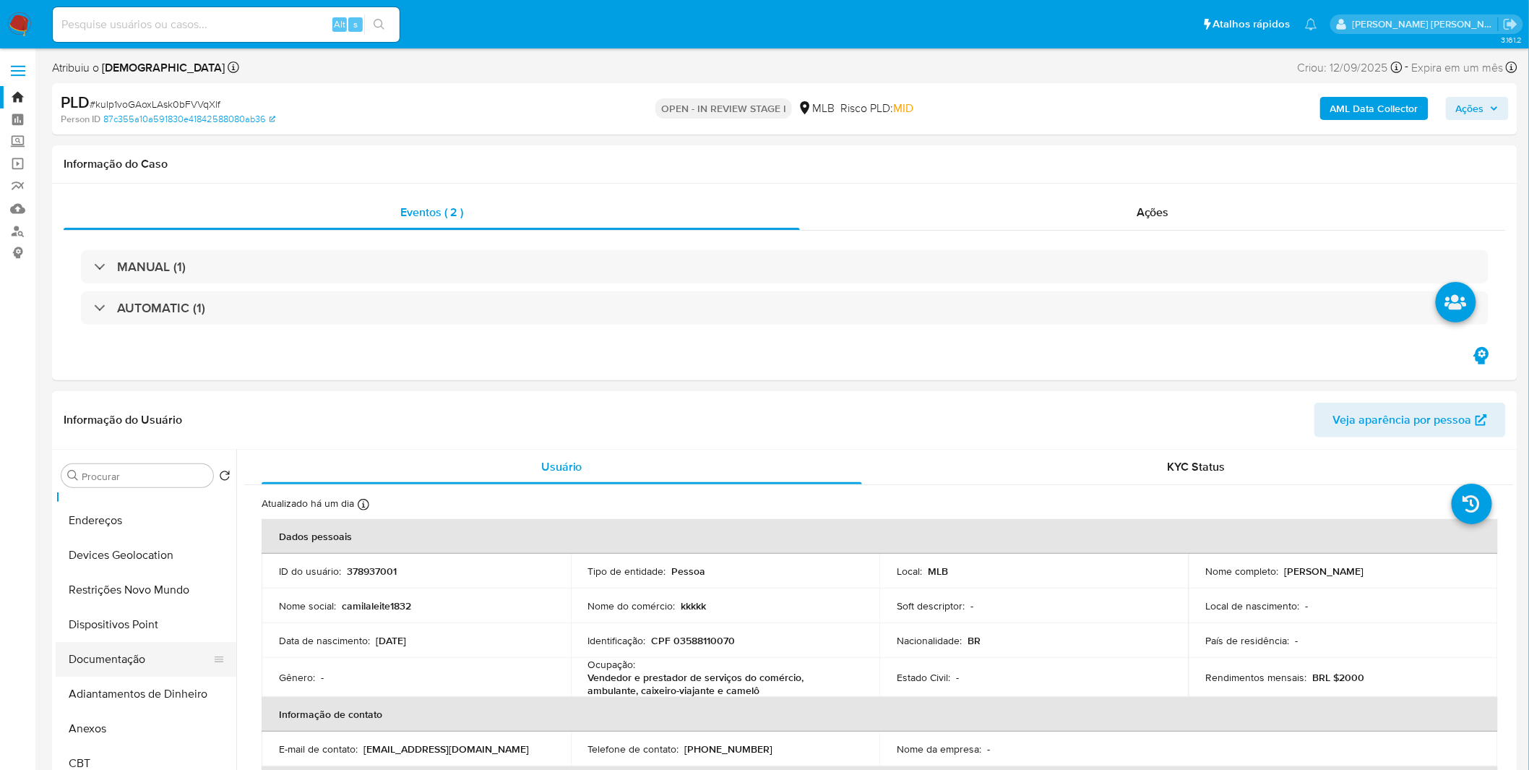
scroll to position [241, 0]
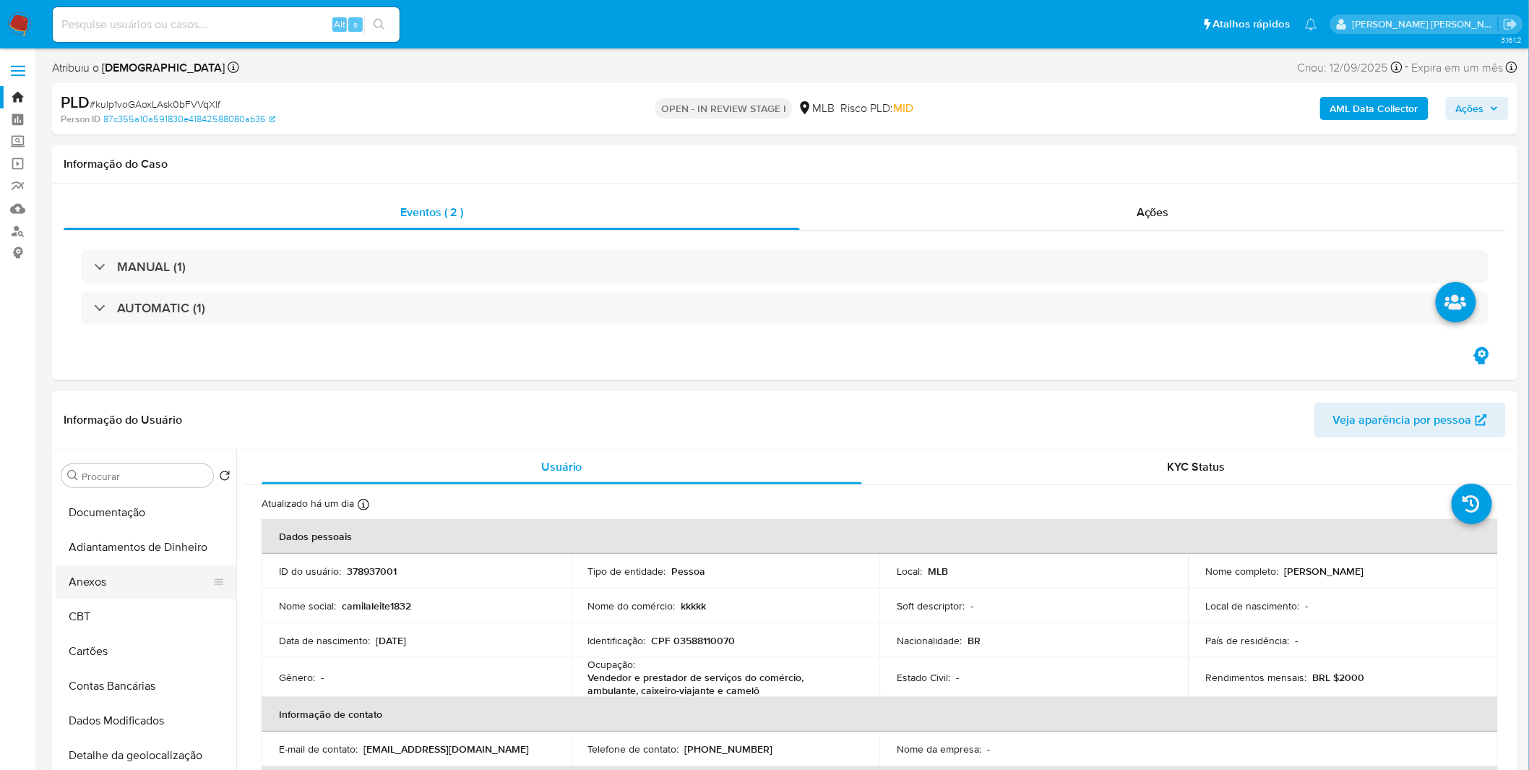
click at [140, 578] on button "Anexos" at bounding box center [140, 582] width 169 height 35
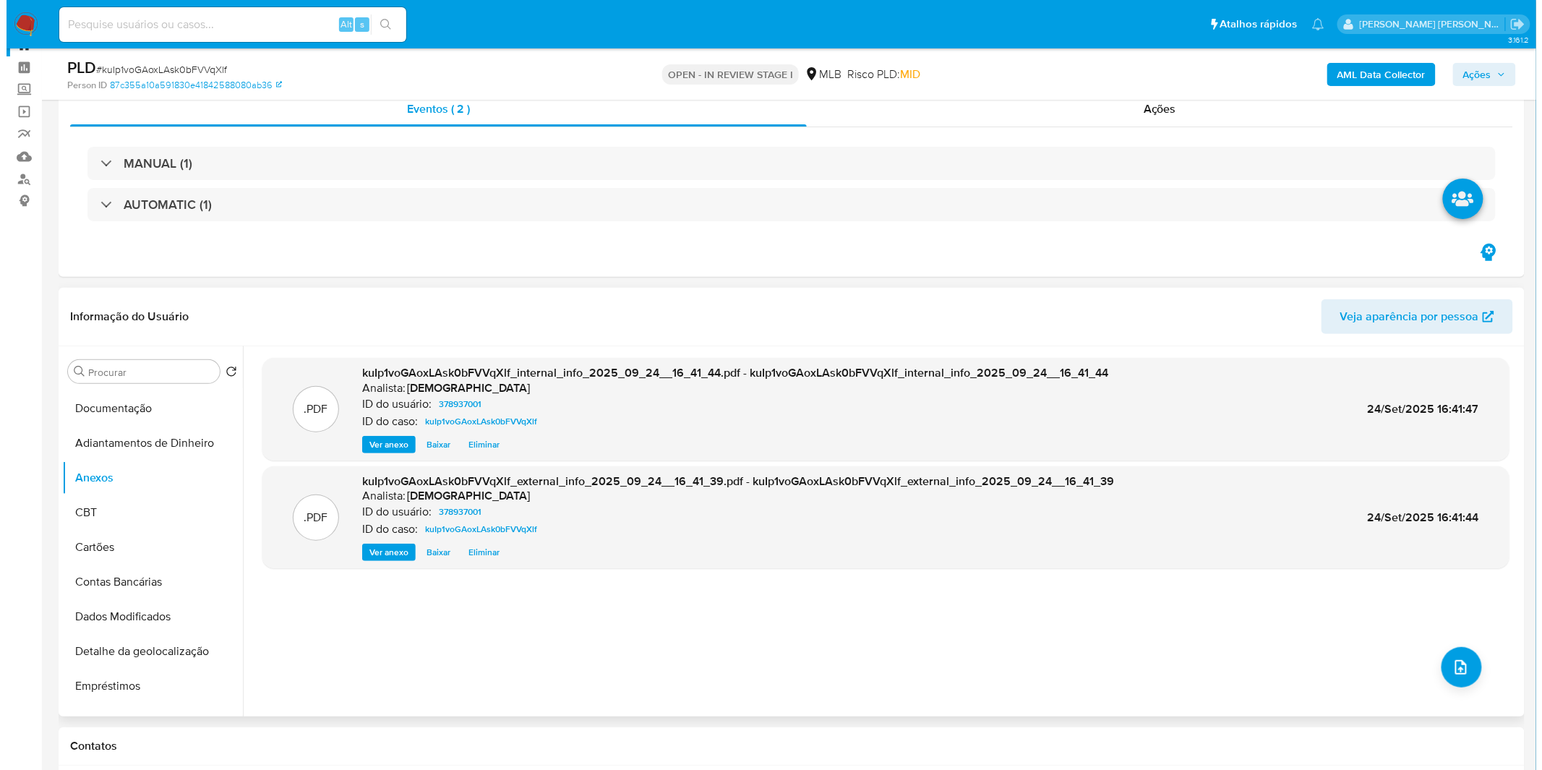
scroll to position [160, 0]
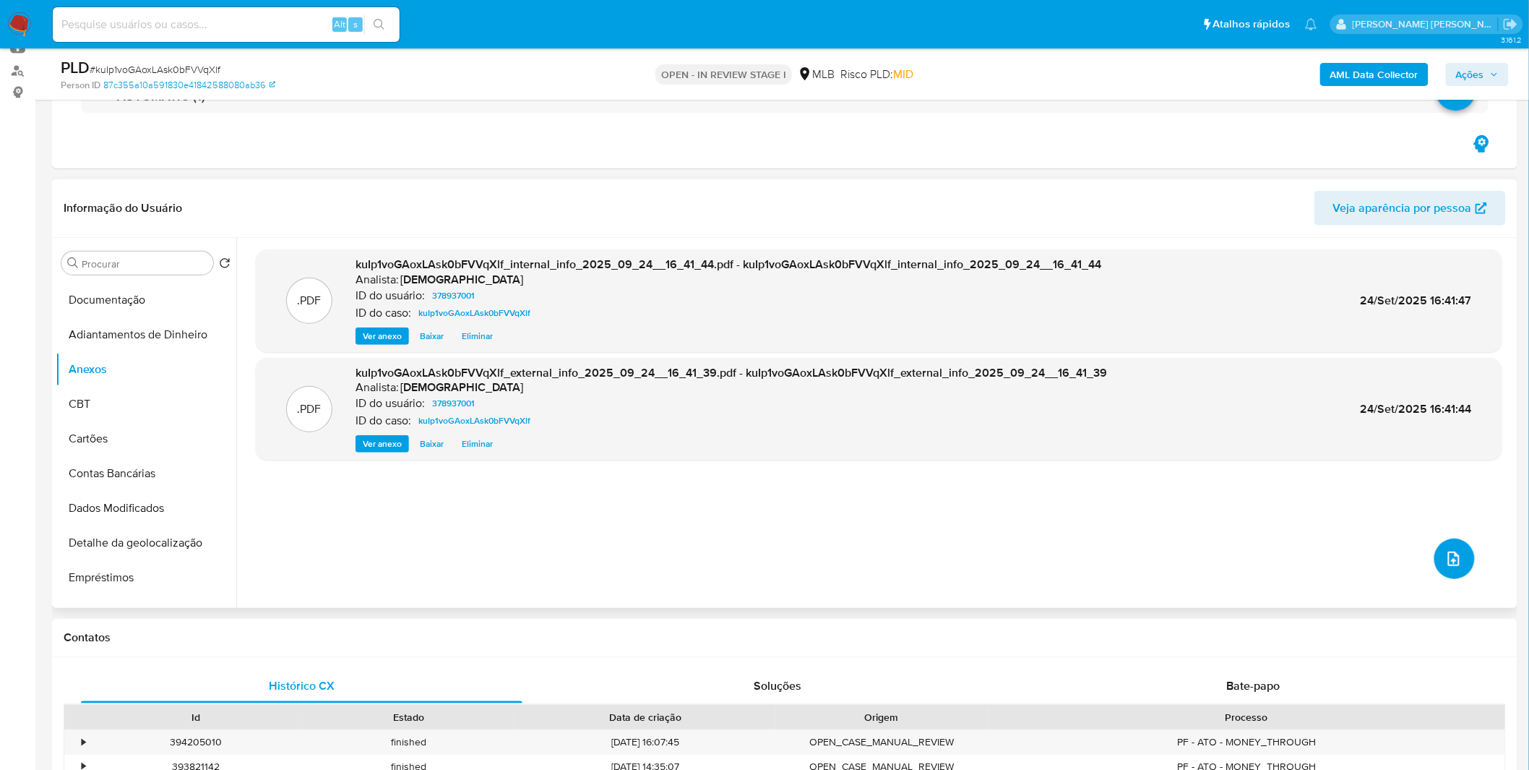
click at [1435, 565] on button "upload-file" at bounding box center [1455, 558] width 40 height 40
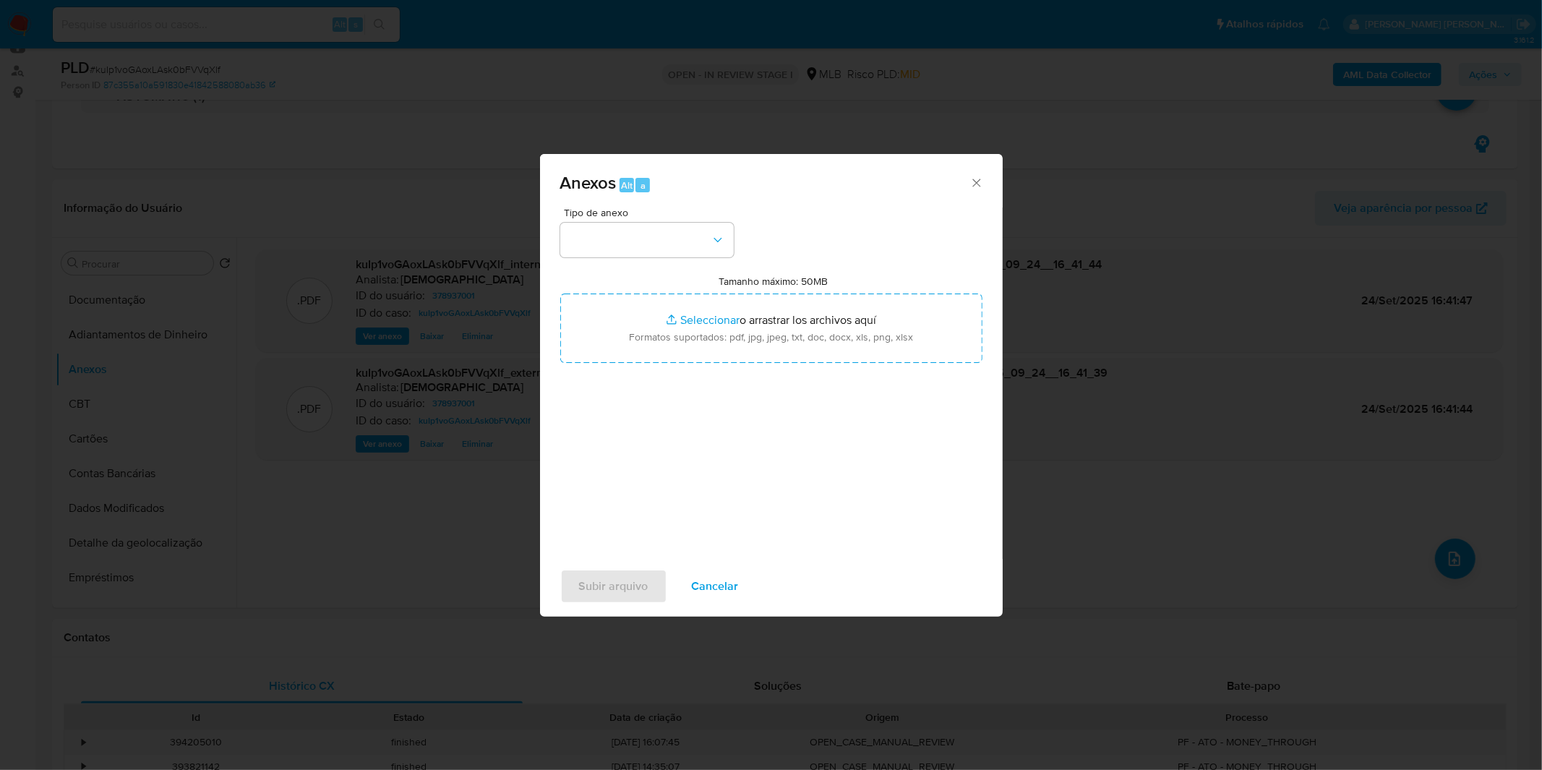
click at [674, 258] on div "Tipo de anexo Tamanho máximo: 50MB Seleccionar archivos Seleccionar o arrastrar…" at bounding box center [771, 377] width 422 height 341
click at [676, 255] on button "button" at bounding box center [646, 240] width 173 height 35
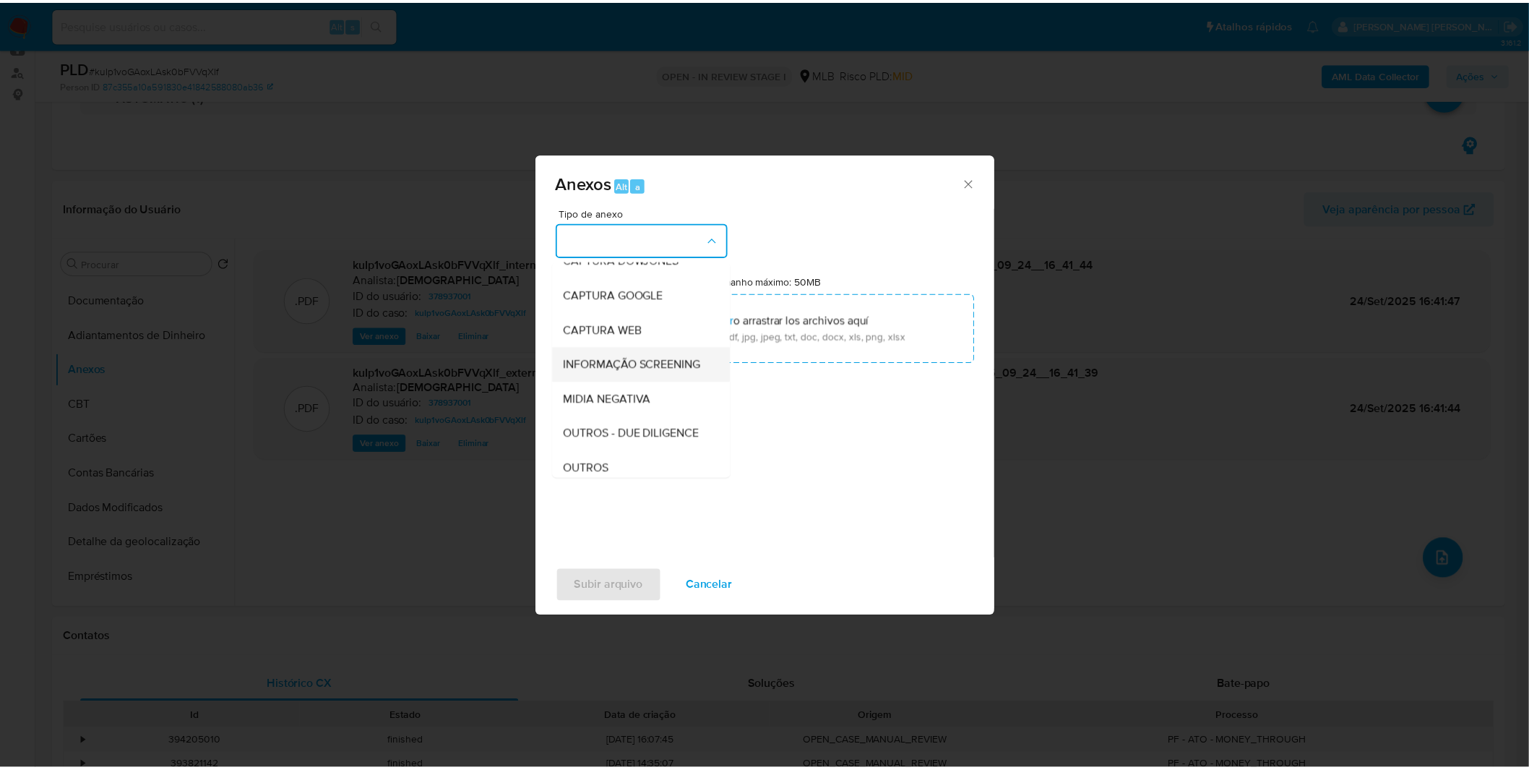
scroll to position [80, 0]
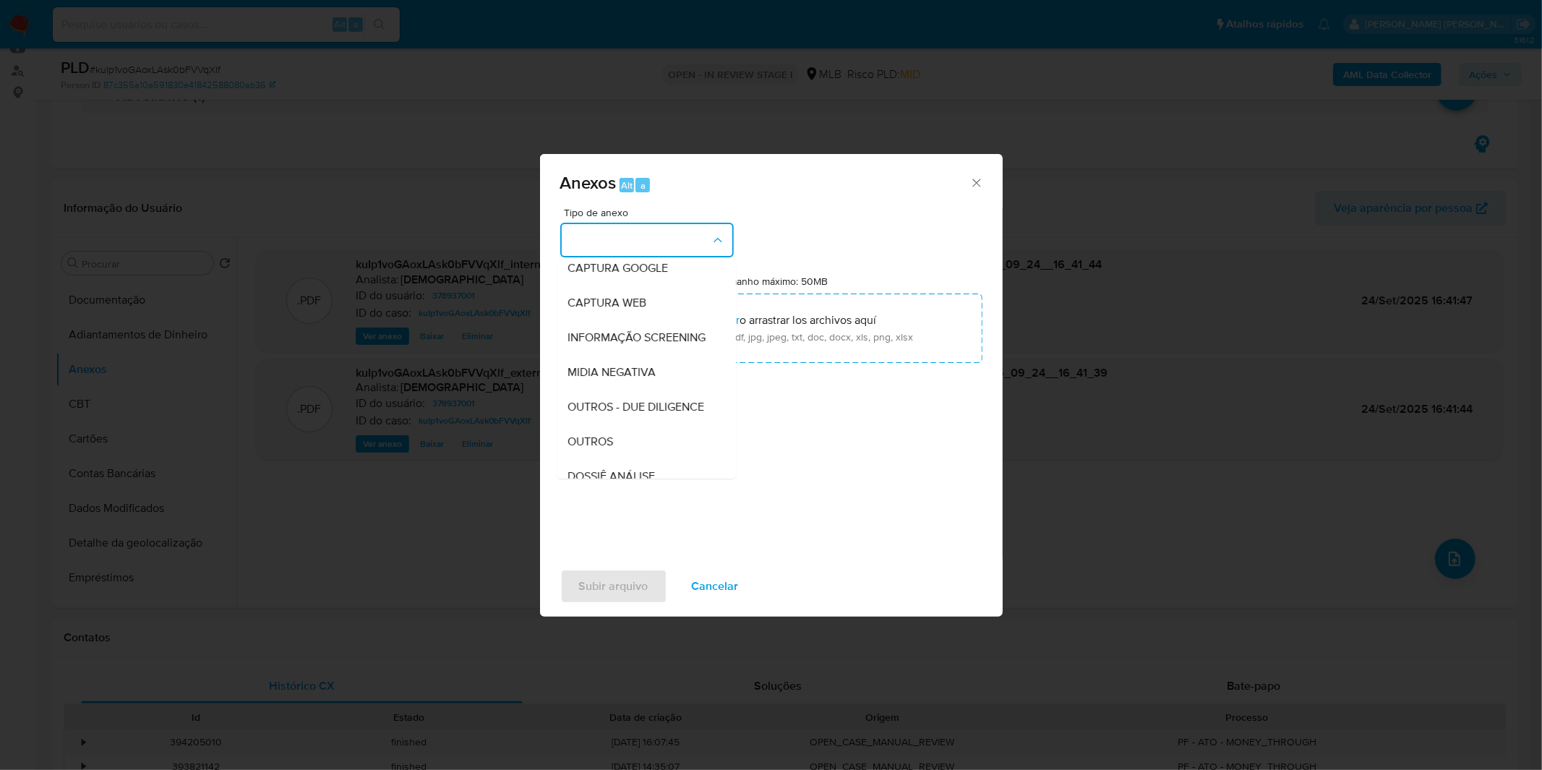
click at [620, 459] on div "OUTROS" at bounding box center [641, 441] width 147 height 35
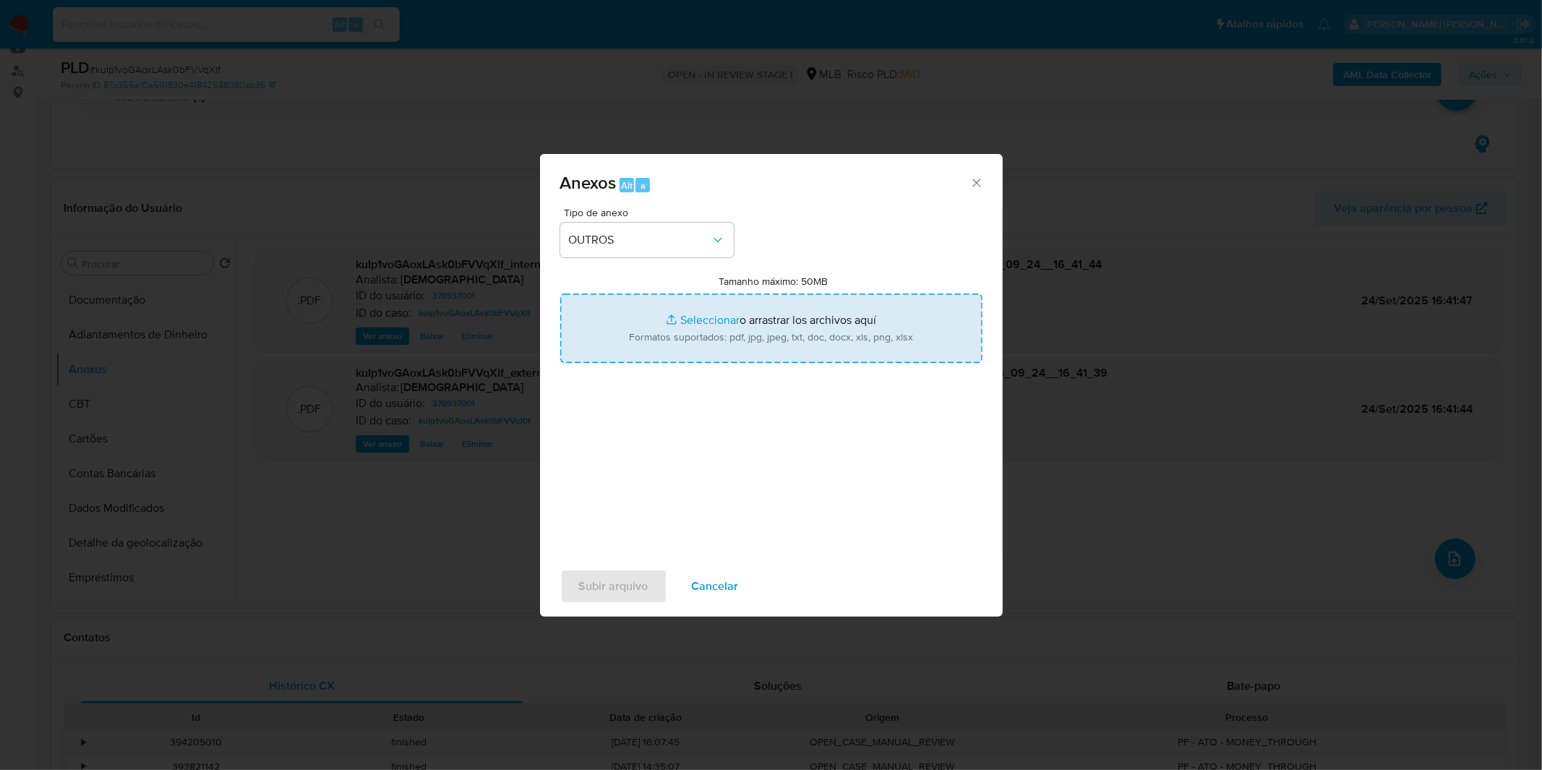
click at [671, 326] on input "Tamanho máximo: 50MB Seleccionar archivos" at bounding box center [771, 327] width 422 height 69
type input "C:\fakepath\Mulan 378937001_2025_09_18_08_20_13.xlsx"
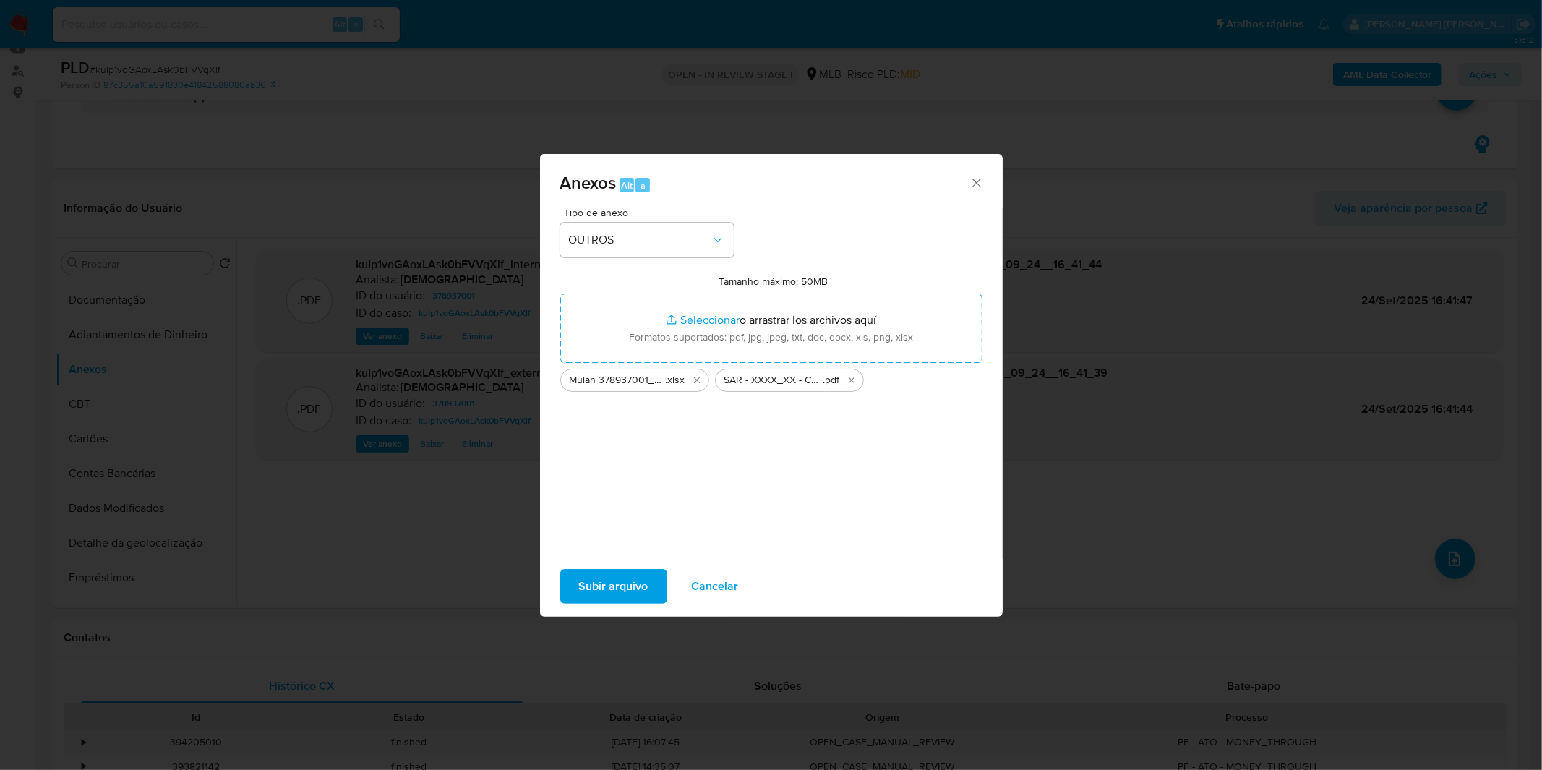
click at [605, 588] on span "Subir arquivo" at bounding box center [613, 586] width 69 height 32
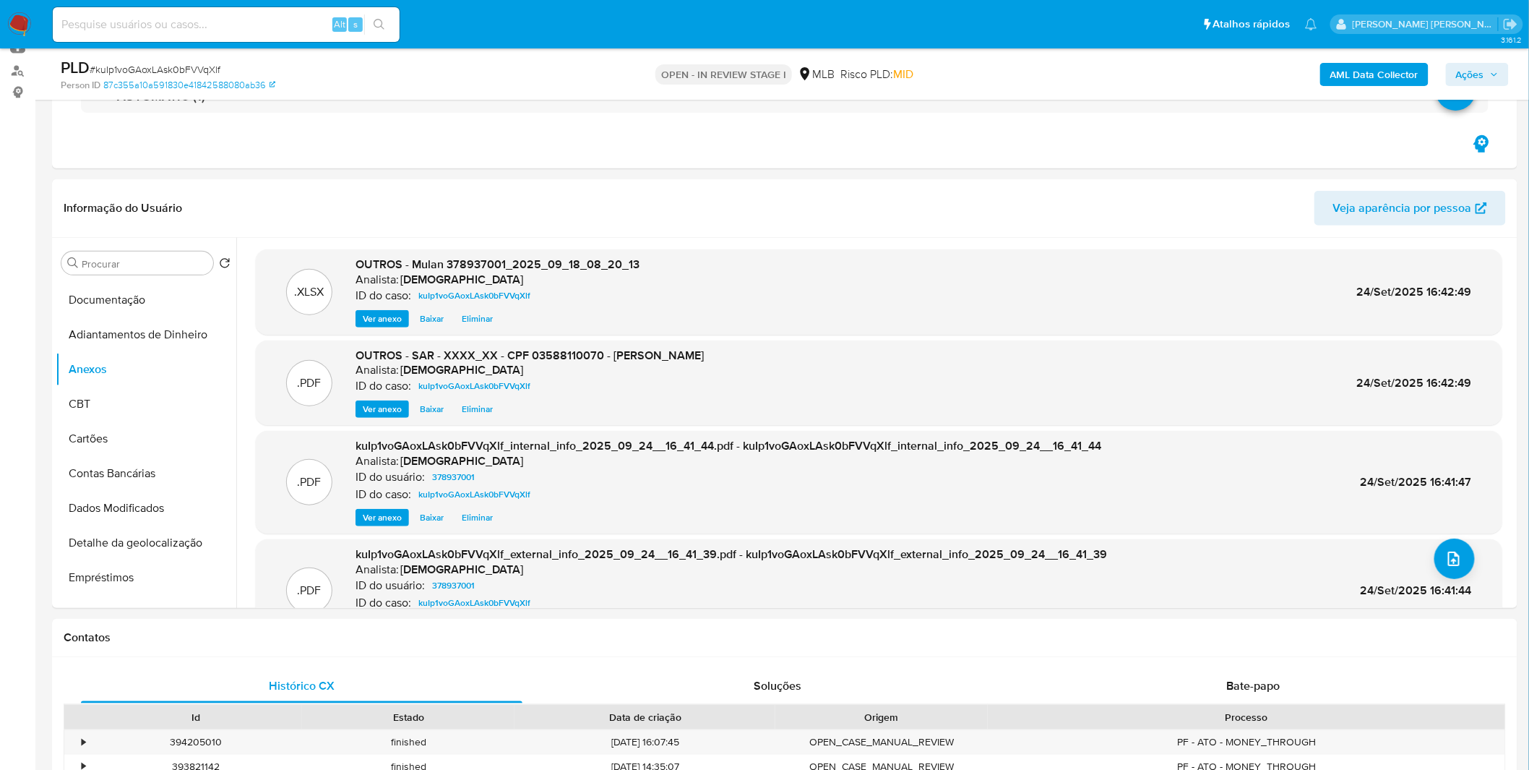
click at [1471, 71] on span "Ações" at bounding box center [1470, 74] width 28 height 23
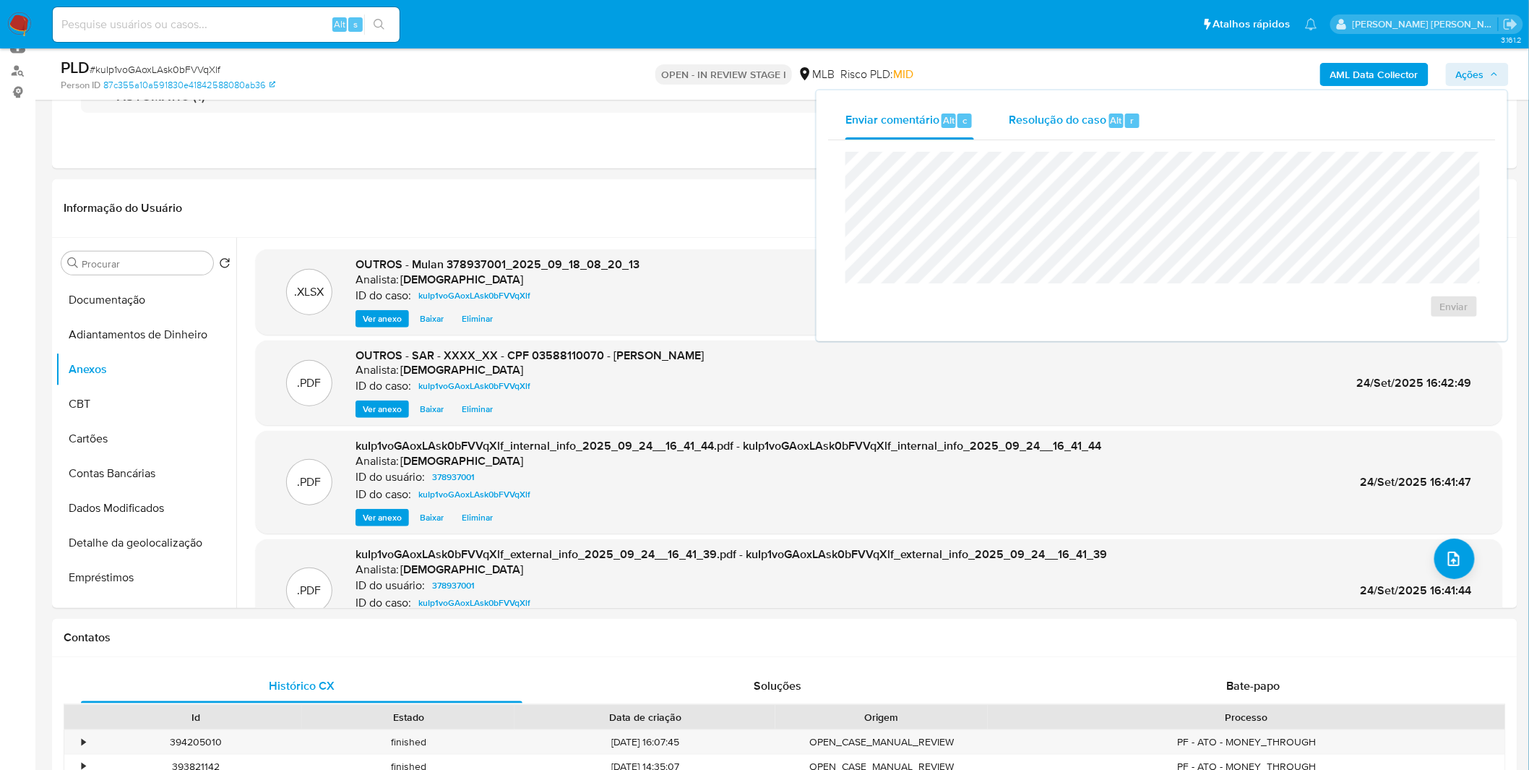
click at [1125, 130] on div "Resolução do caso Alt r" at bounding box center [1075, 121] width 132 height 38
click at [1448, 335] on span "ROI Proposal" at bounding box center [1419, 329] width 75 height 20
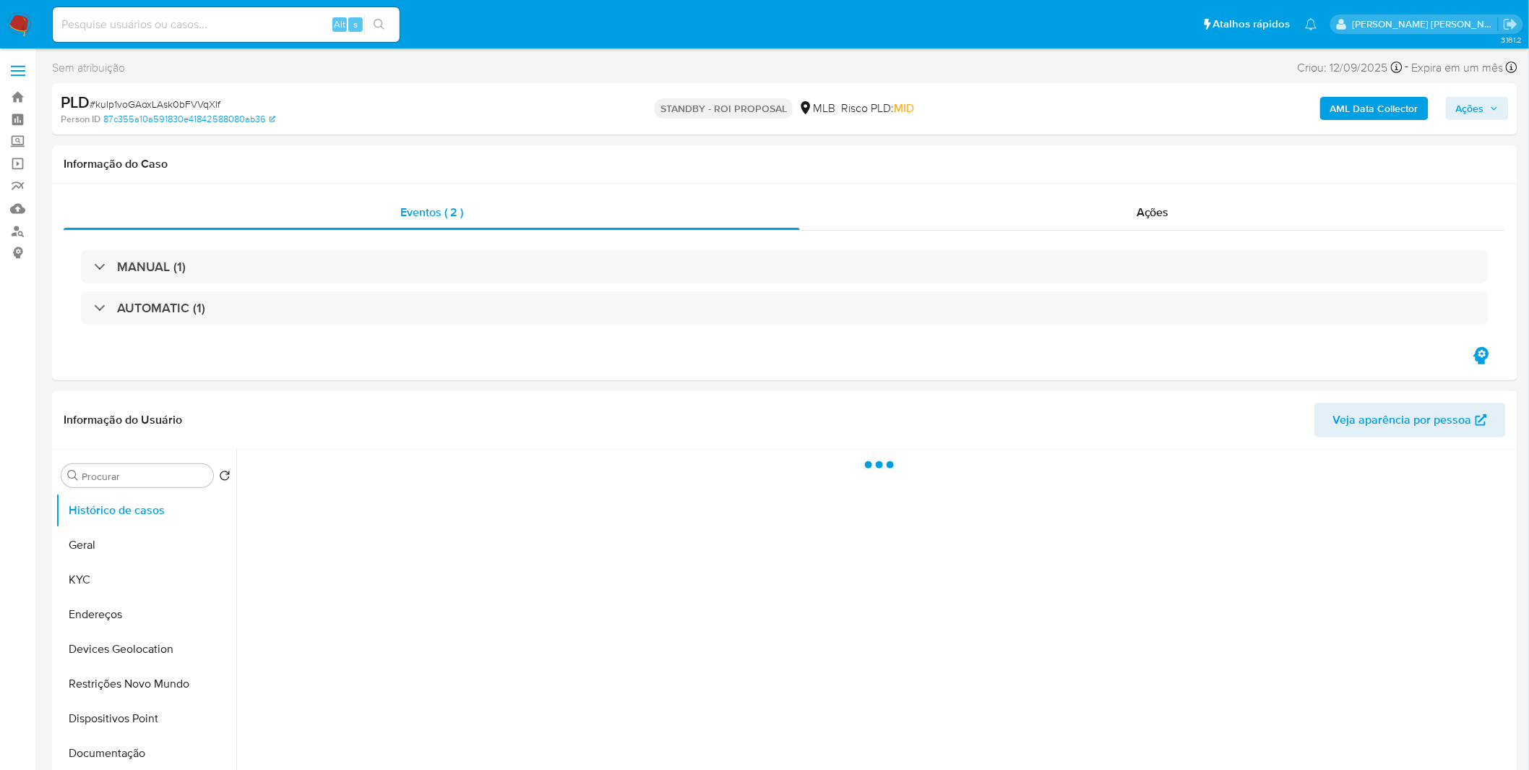
select select "10"
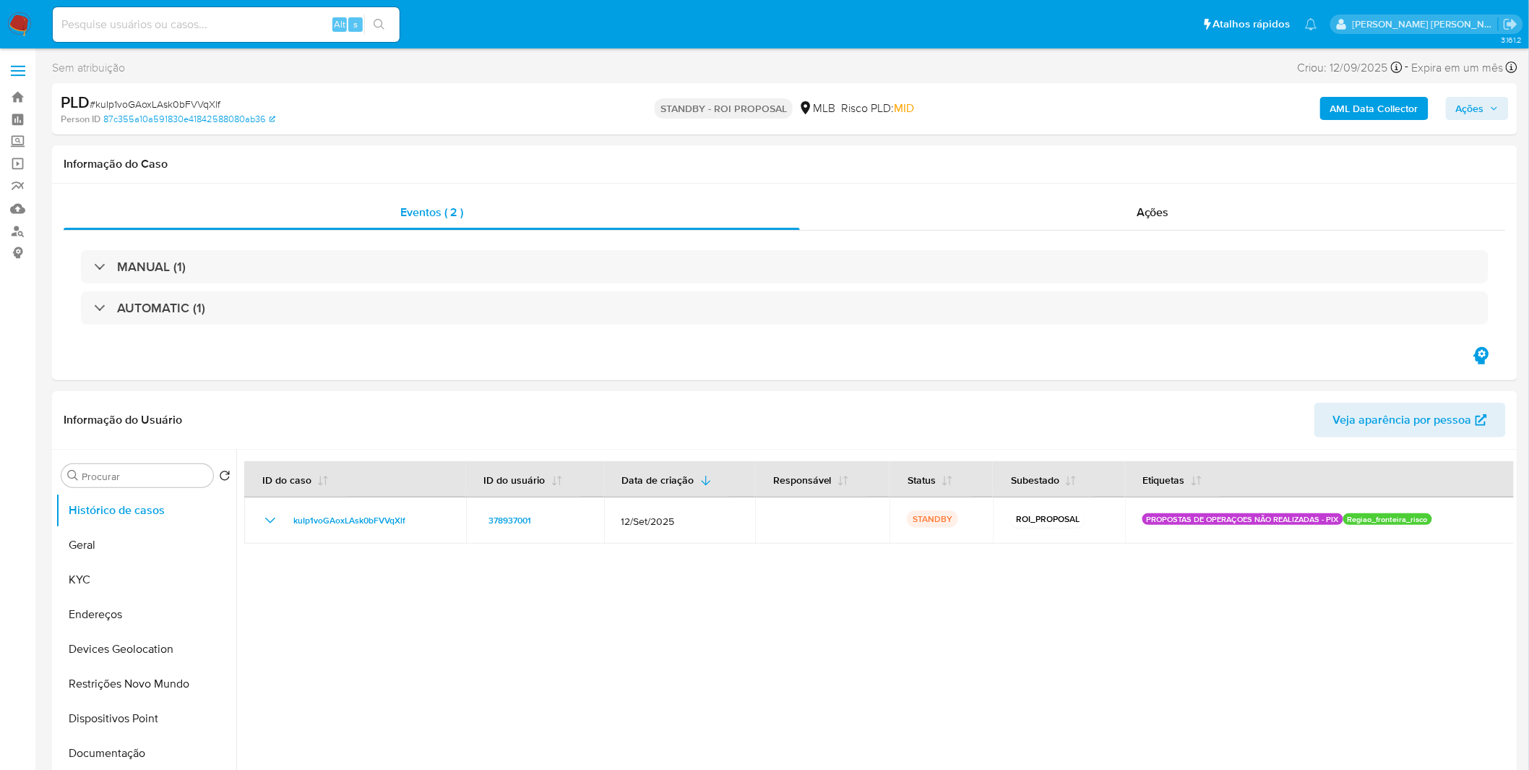
click at [22, 30] on img at bounding box center [19, 24] width 25 height 25
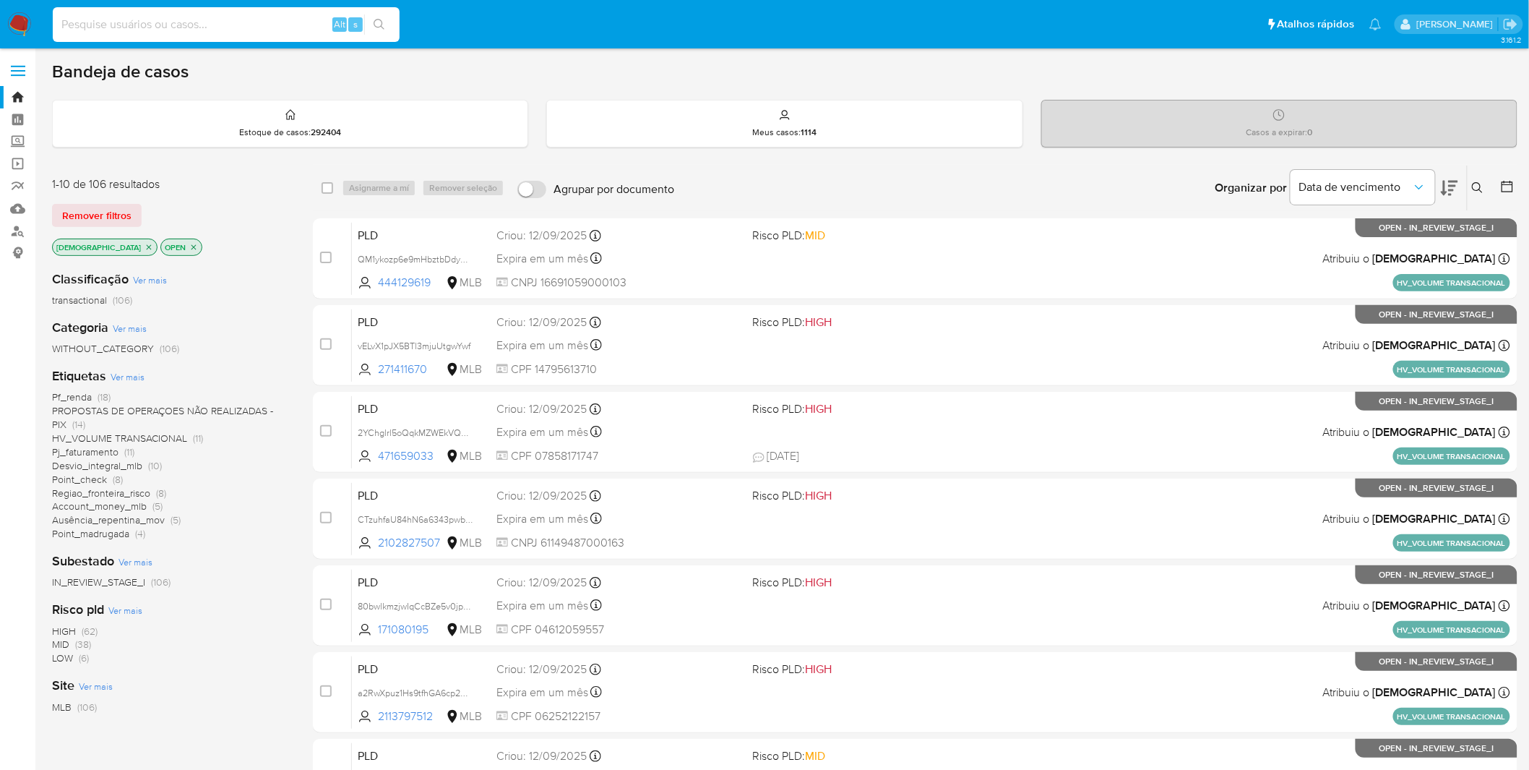
click at [218, 25] on input at bounding box center [226, 24] width 347 height 19
paste input "F8phjWwK7Hq5qpJiyUg6qMmp"
type input "F8phjWwK7Hq5qpJiyUg6qMmp"
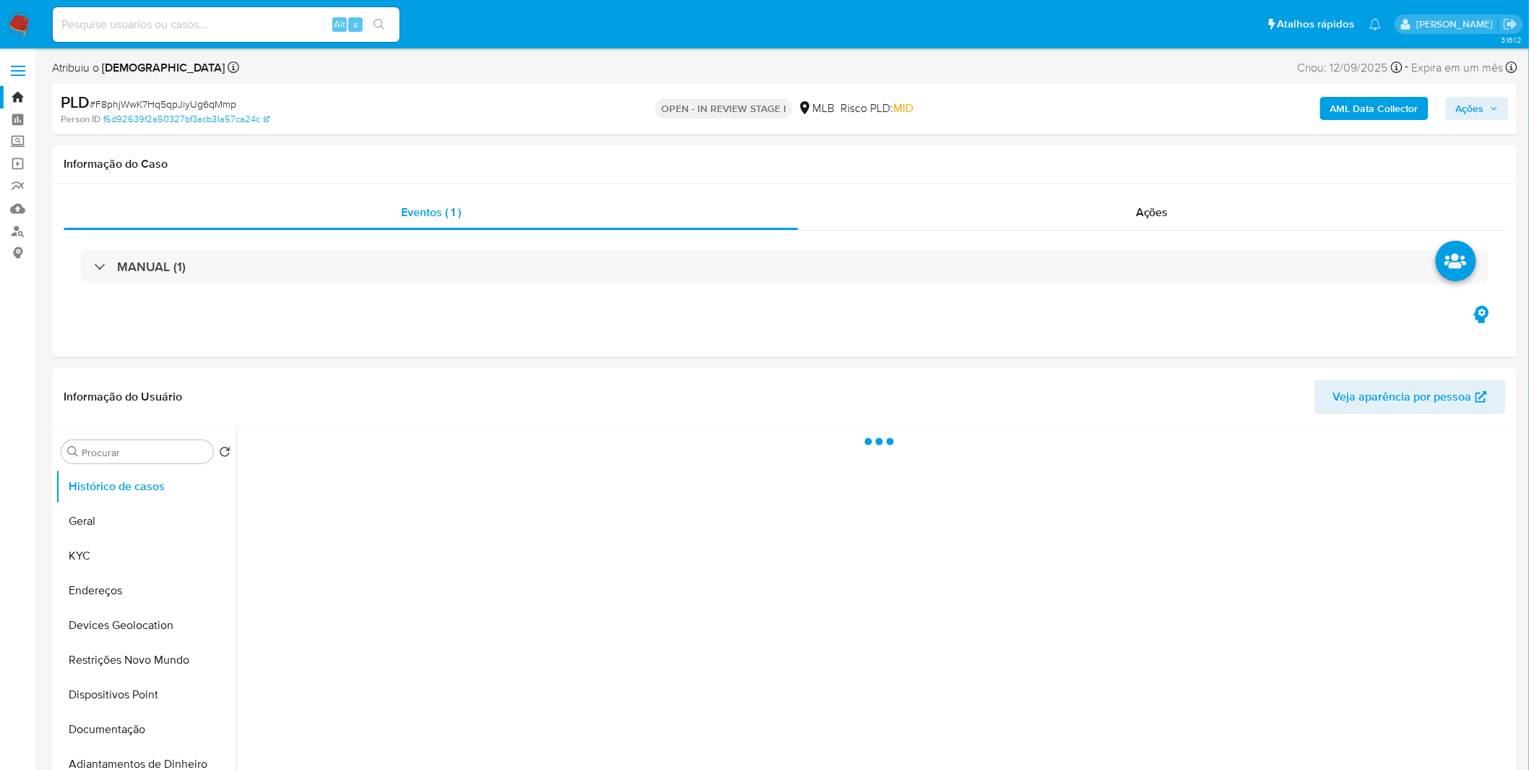
select select "10"
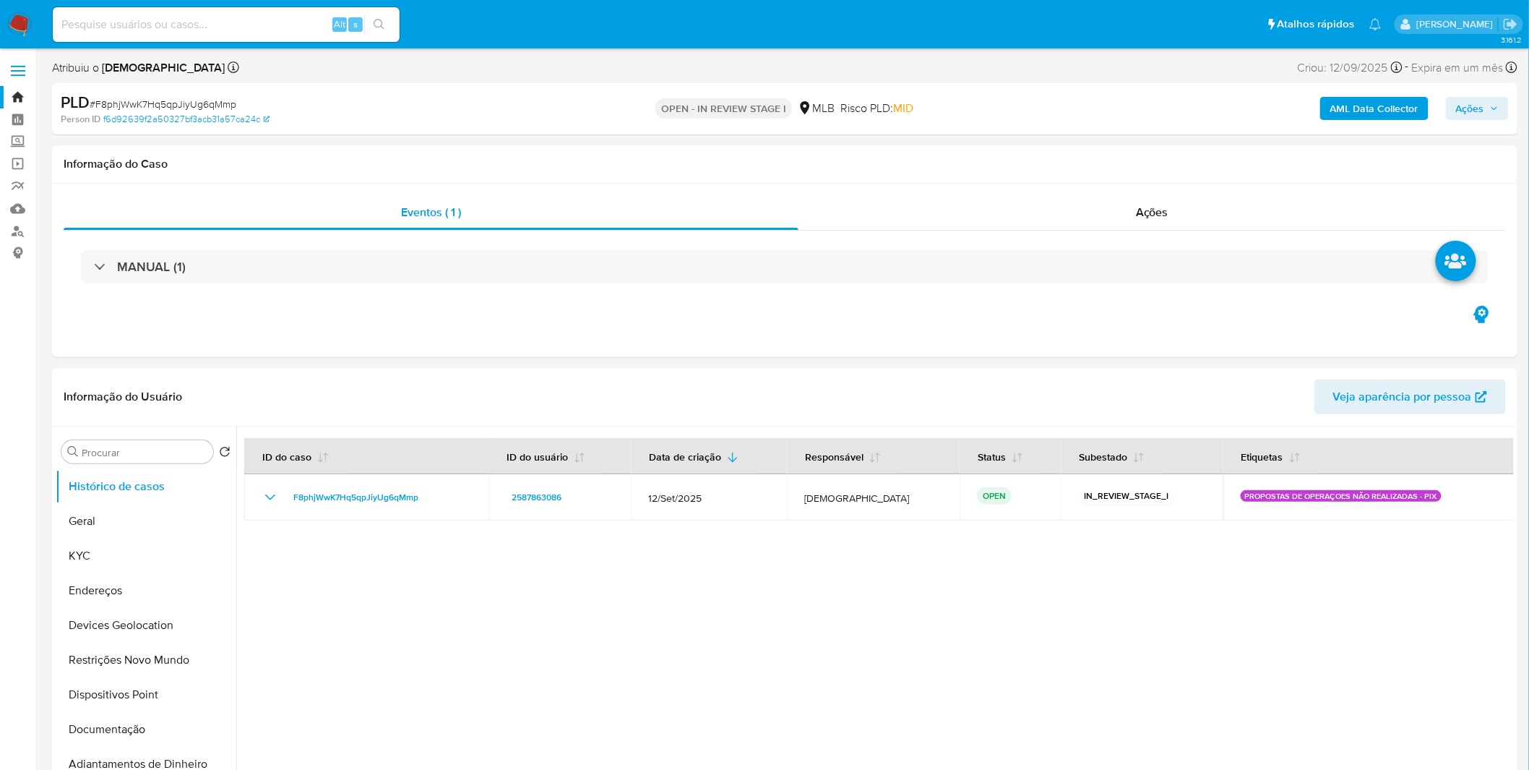
click at [1391, 110] on b "AML Data Collector" at bounding box center [1375, 108] width 88 height 23
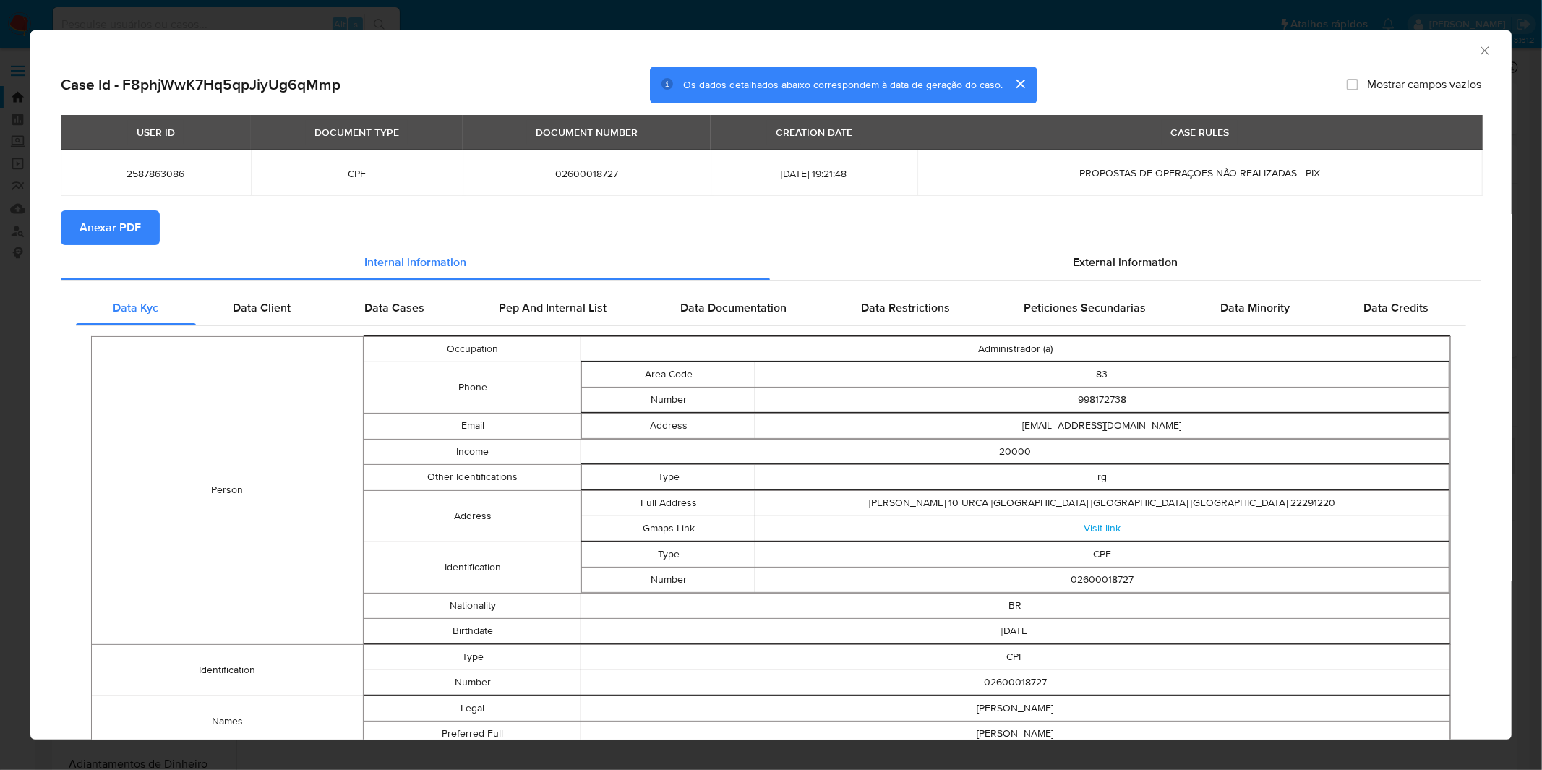
click at [120, 232] on span "Anexar PDF" at bounding box center [110, 228] width 61 height 32
click at [613, 18] on div "AML Data Collector Case Id - F8phjWwK7Hq5qpJiyUg6qMmp Os dados detalhados abaix…" at bounding box center [771, 385] width 1542 height 770
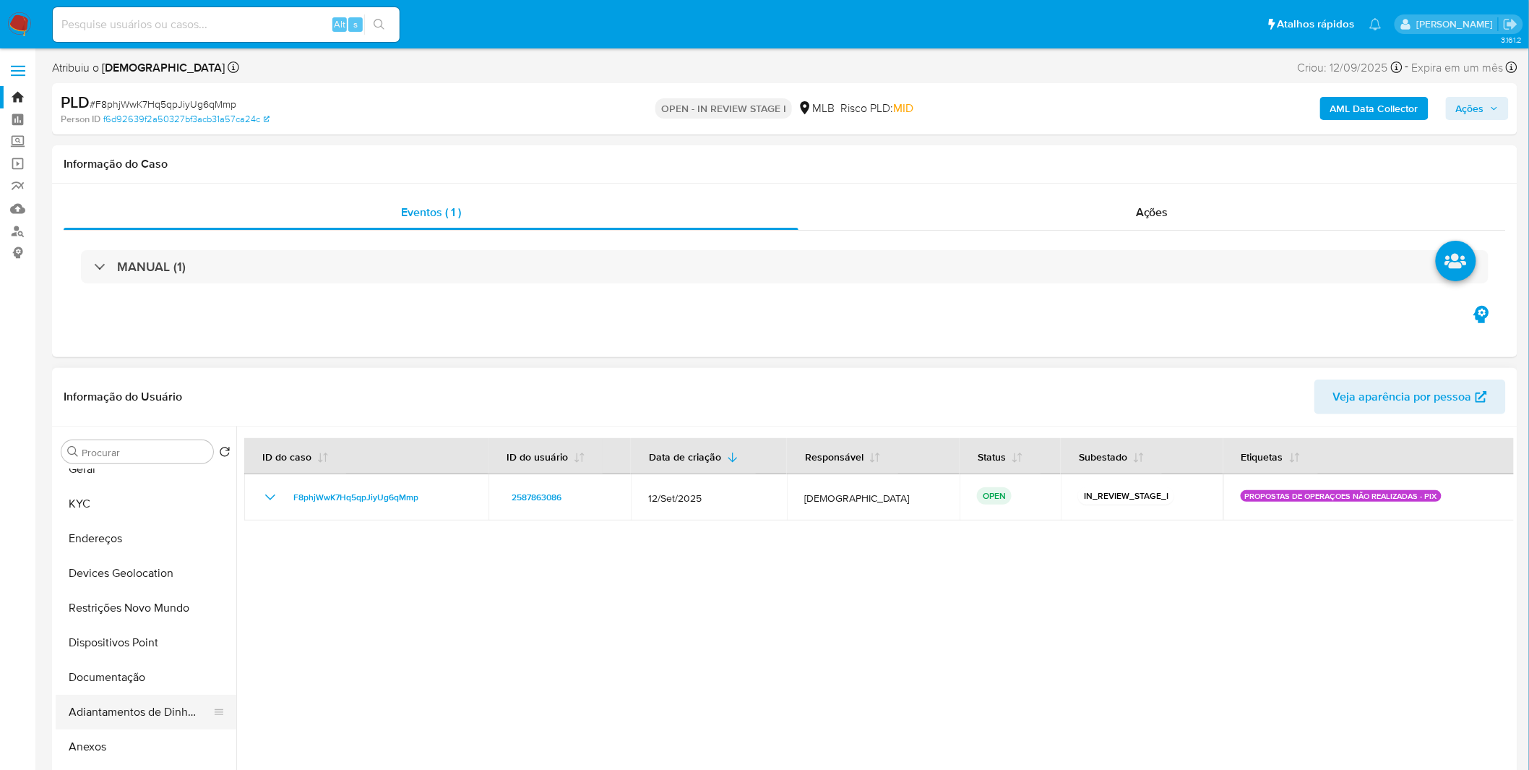
scroll to position [80, 0]
click at [124, 705] on button "Anexos" at bounding box center [140, 718] width 169 height 35
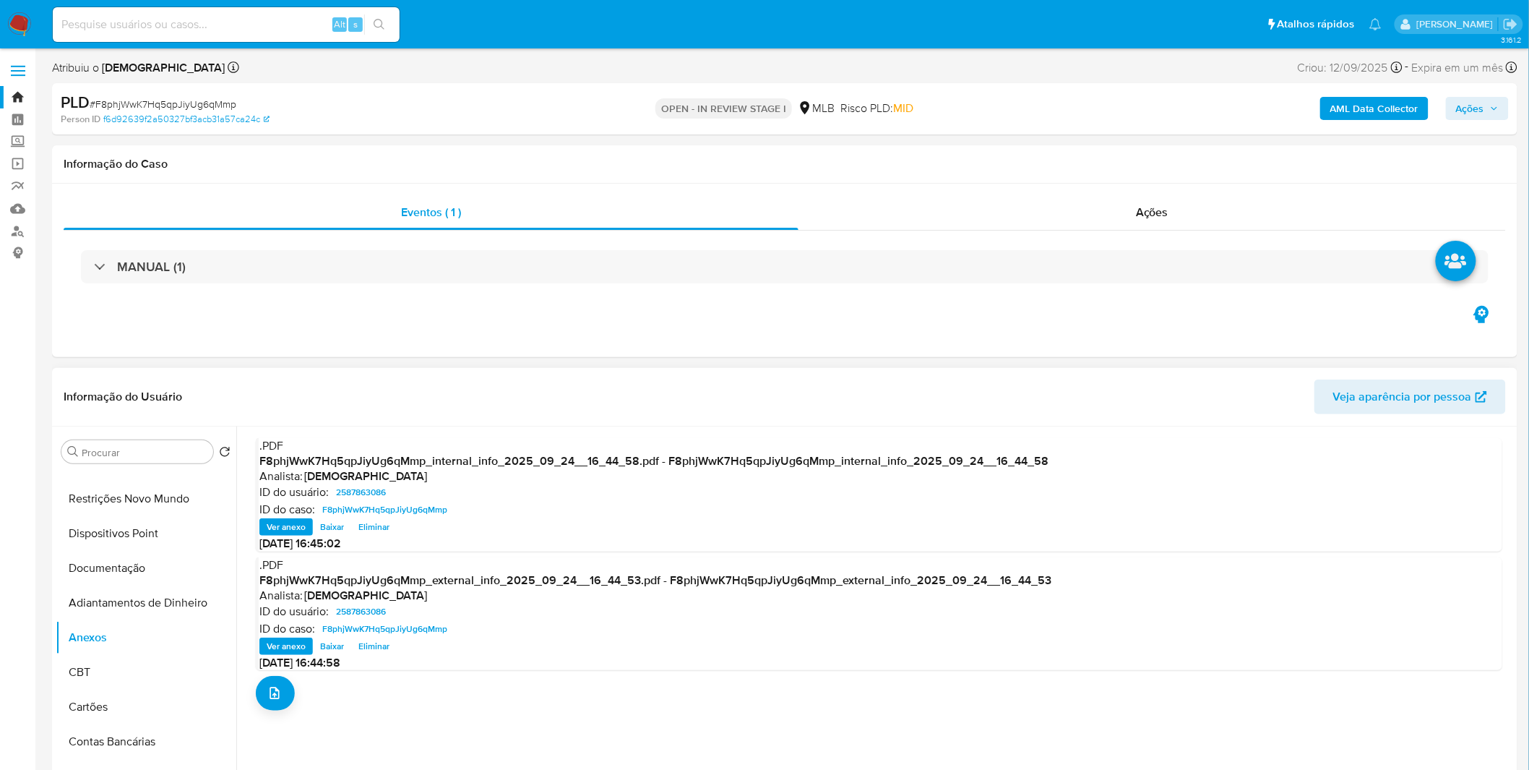
scroll to position [160, 0]
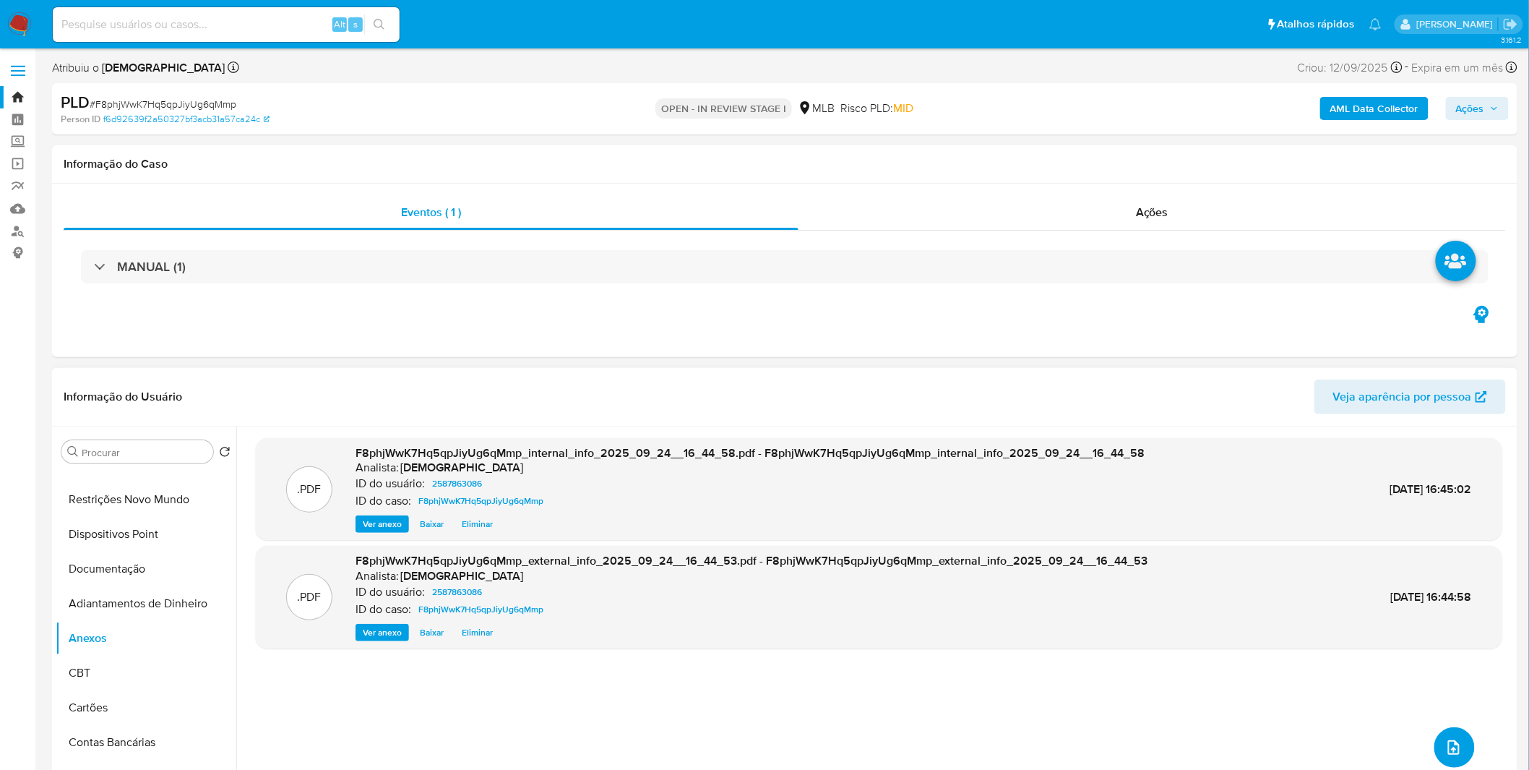
click at [1446, 739] on span "upload-file" at bounding box center [1454, 747] width 17 height 17
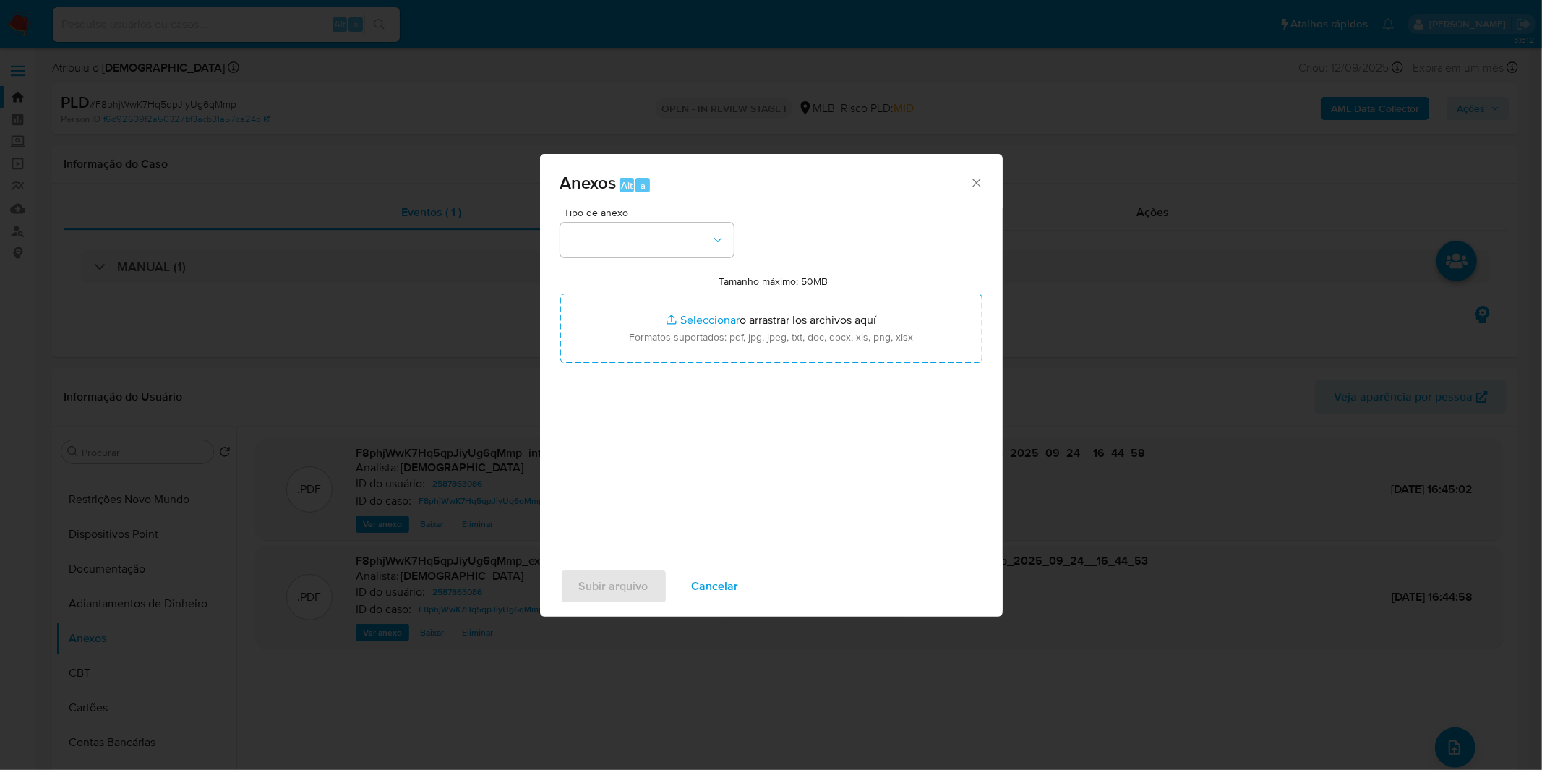
click at [710, 590] on span "Cancelar" at bounding box center [715, 586] width 47 height 32
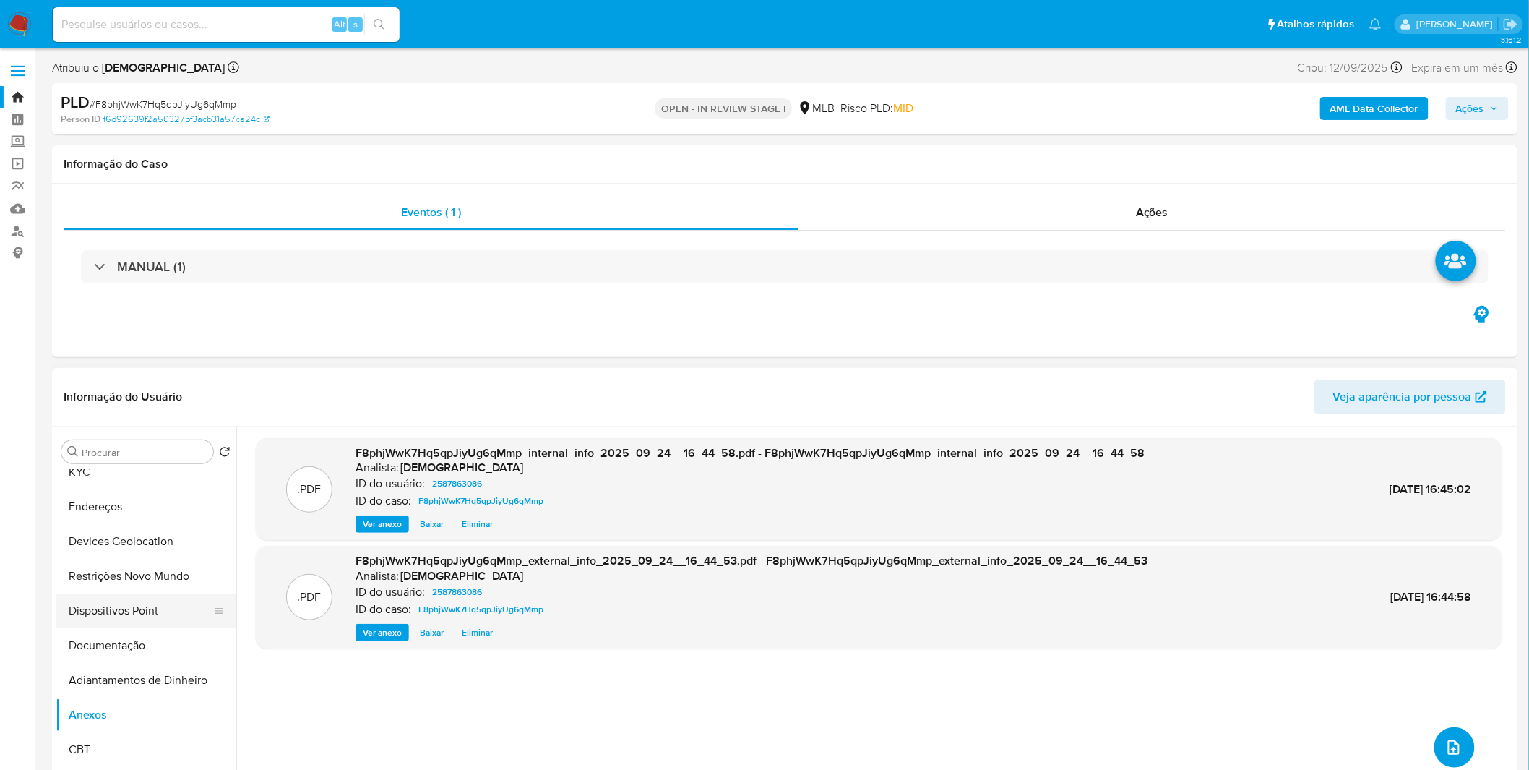
scroll to position [0, 0]
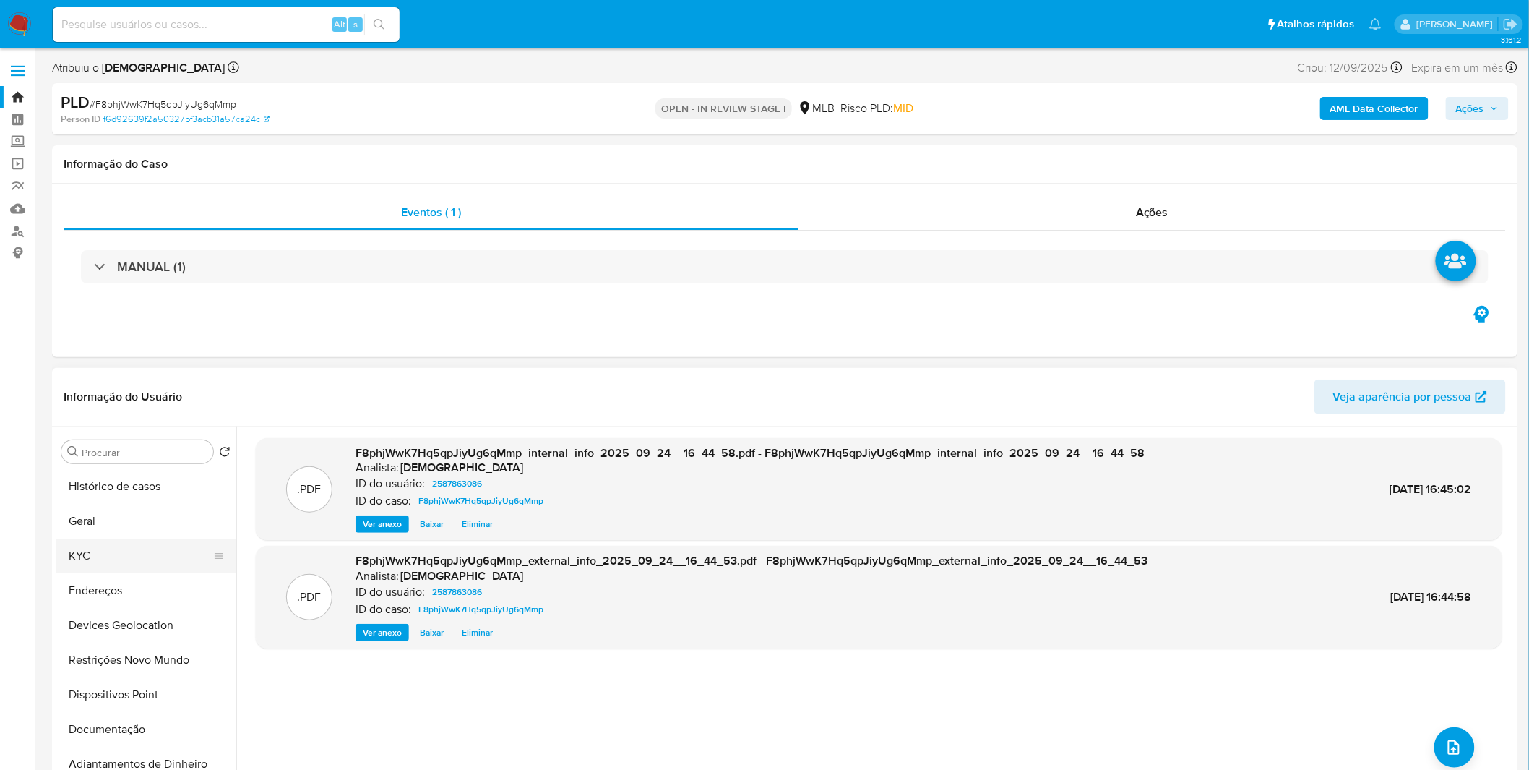
click at [133, 554] on button "KYC" at bounding box center [140, 555] width 169 height 35
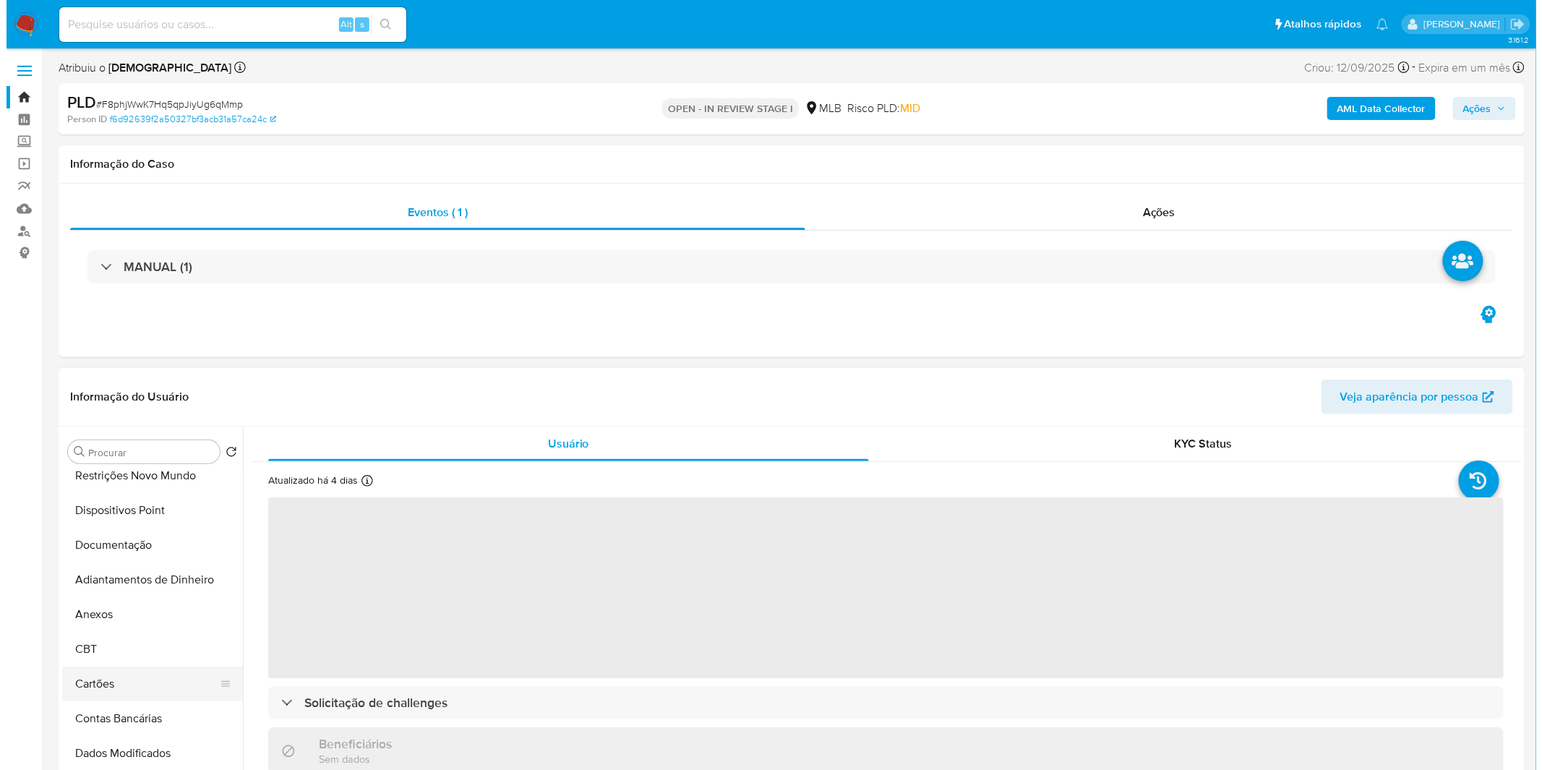
scroll to position [241, 0]
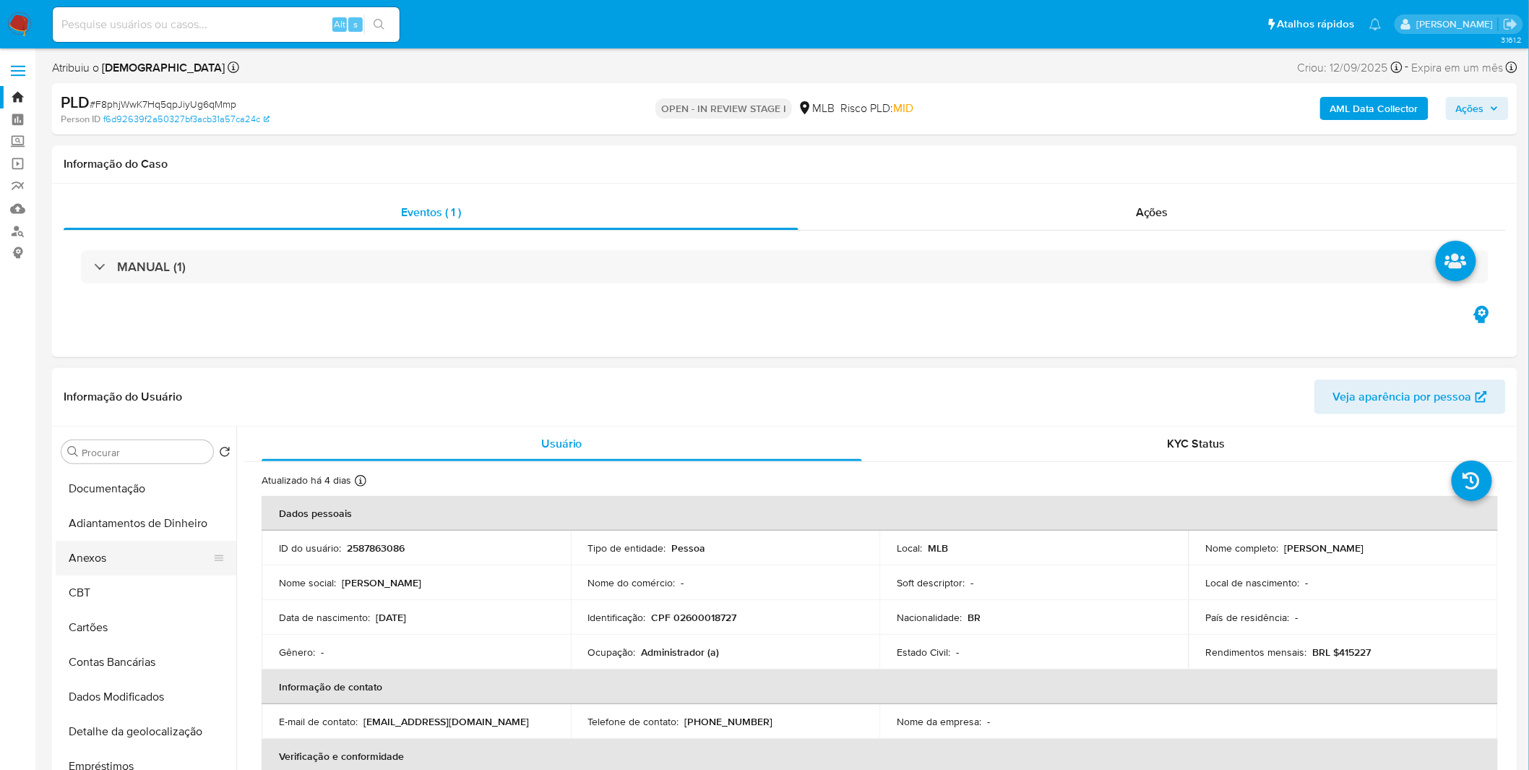
click at [133, 567] on button "Anexos" at bounding box center [140, 558] width 169 height 35
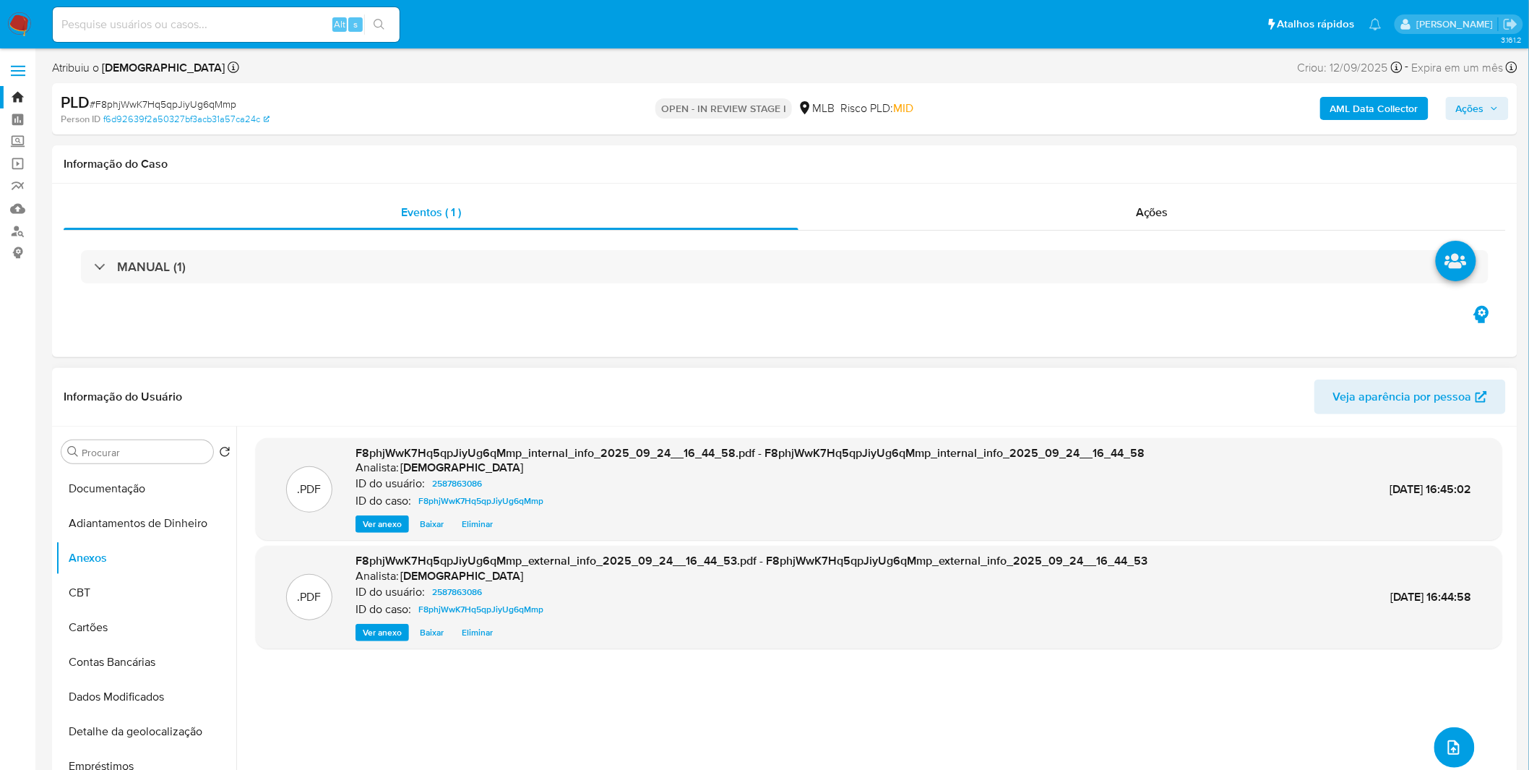
click at [1448, 749] on icon "upload-file" at bounding box center [1454, 747] width 12 height 14
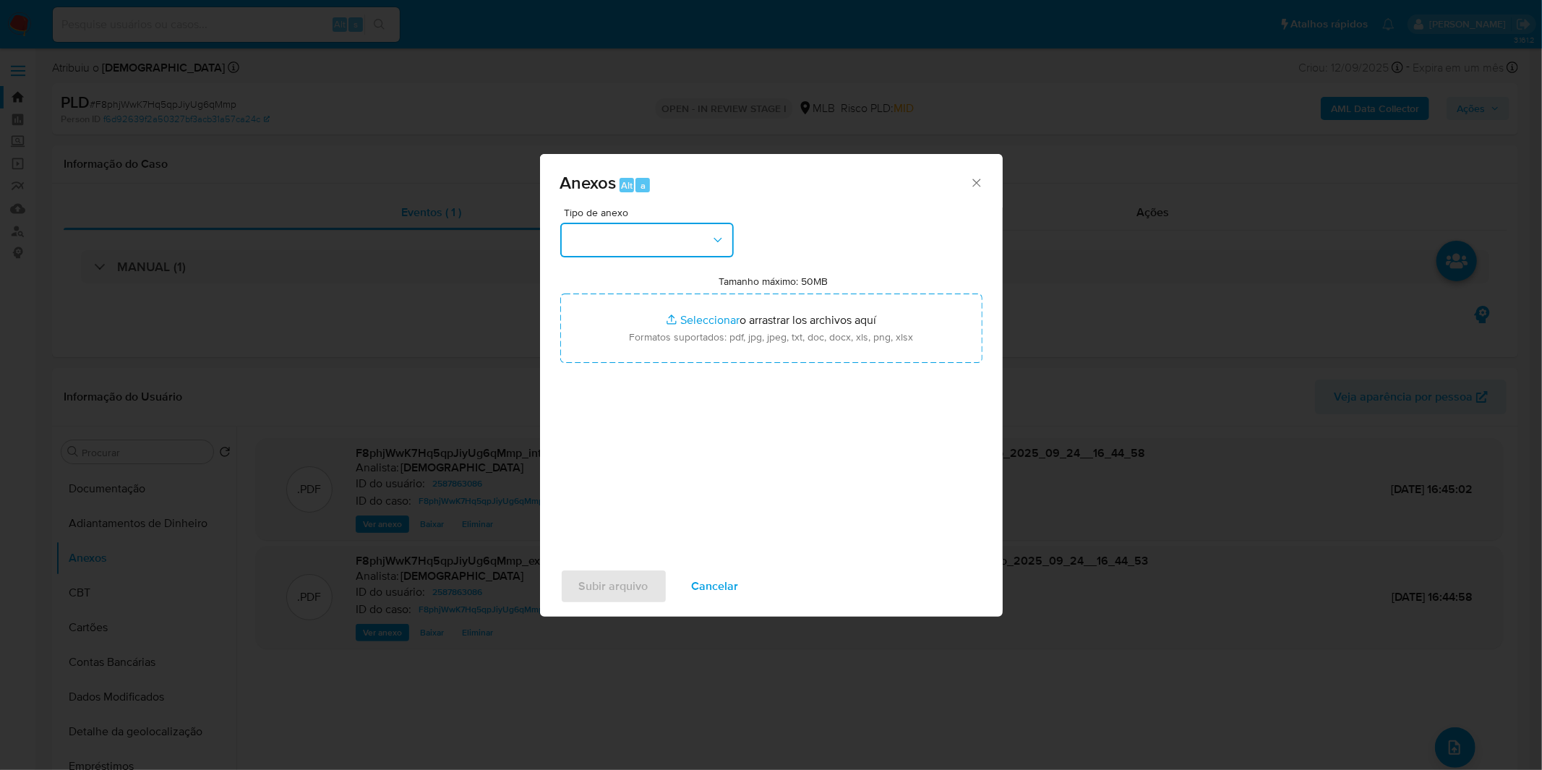
click at [698, 249] on button "button" at bounding box center [646, 240] width 173 height 35
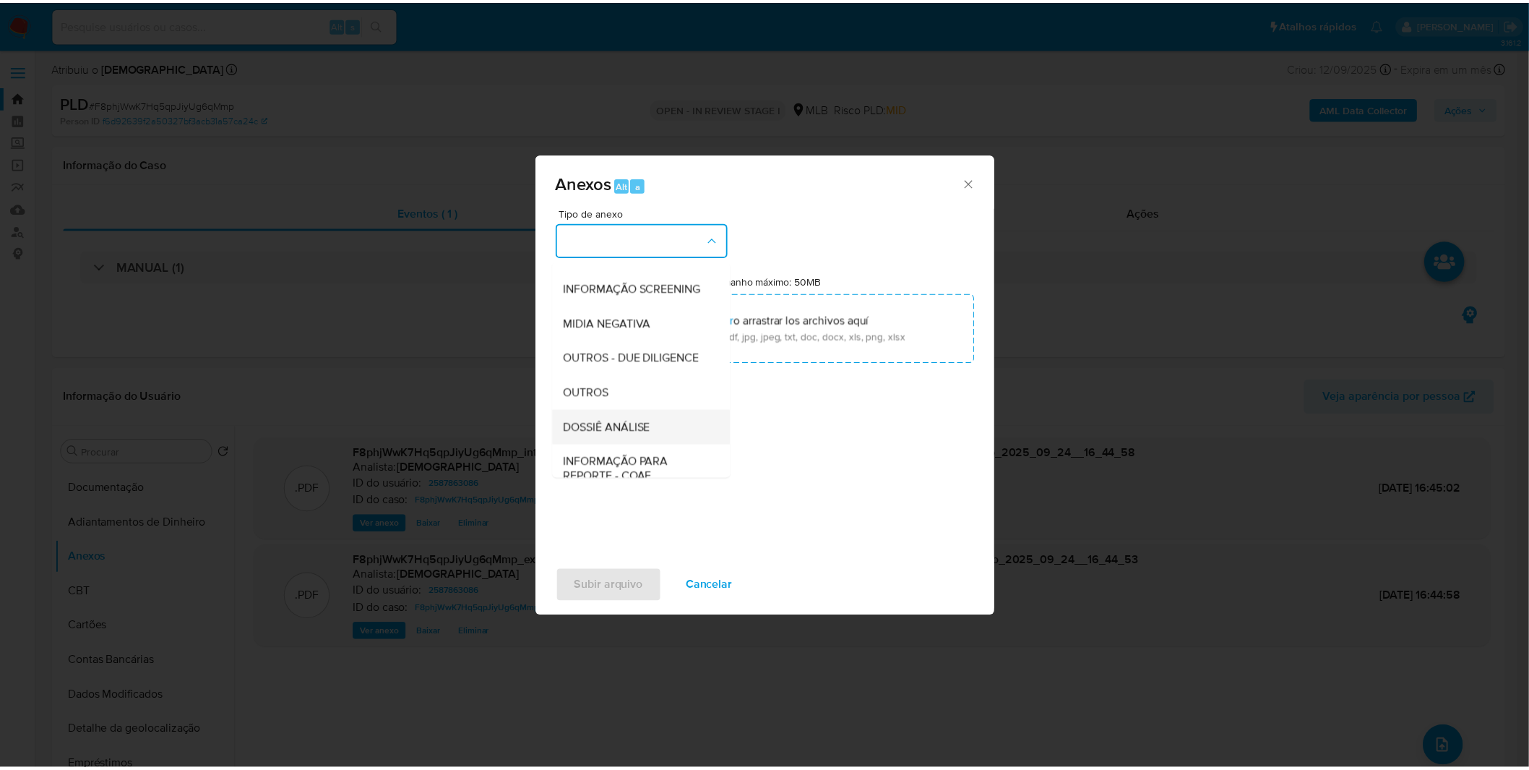
scroll to position [160, 0]
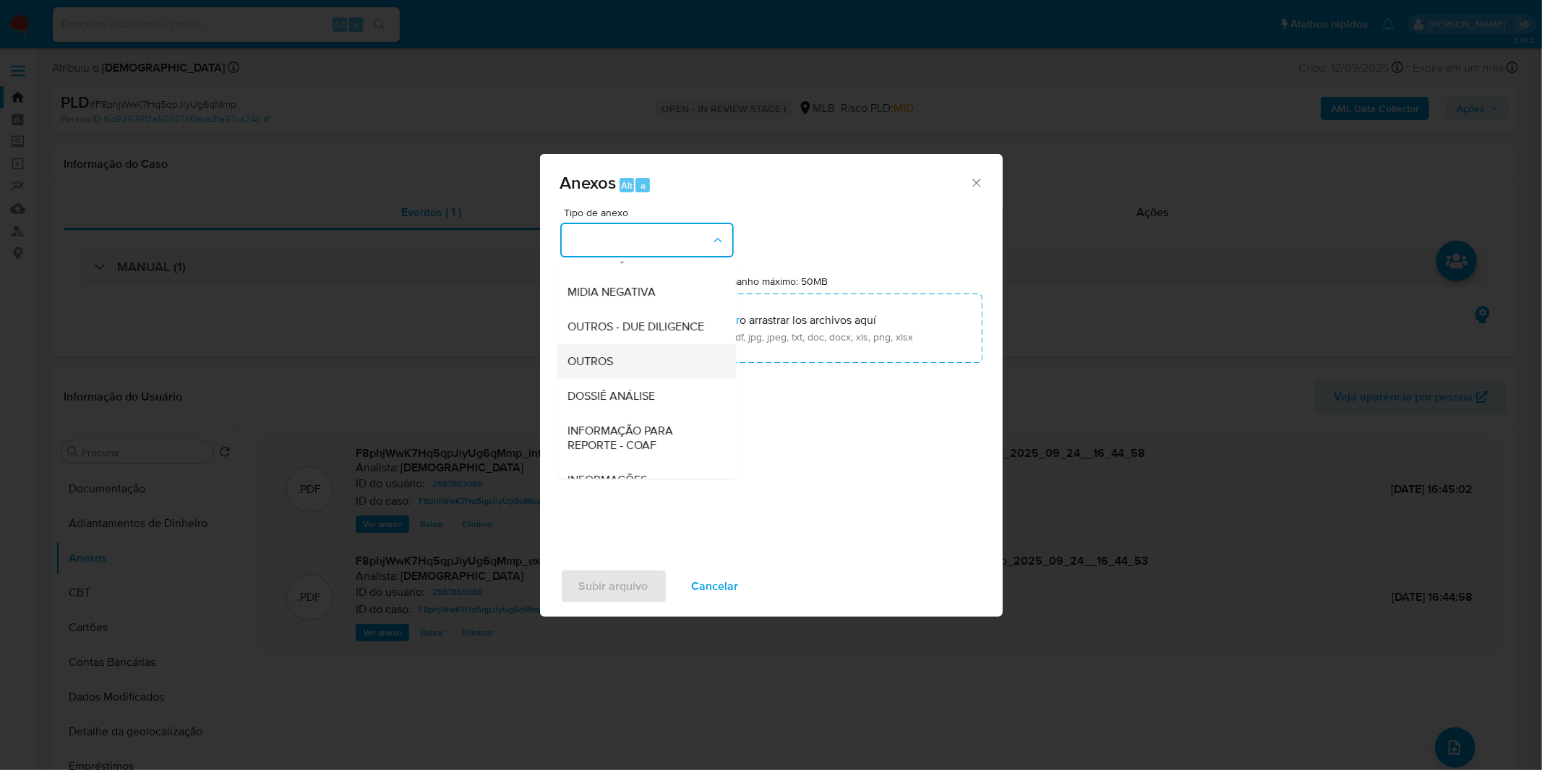
click at [617, 379] on div "OUTROS" at bounding box center [641, 361] width 147 height 35
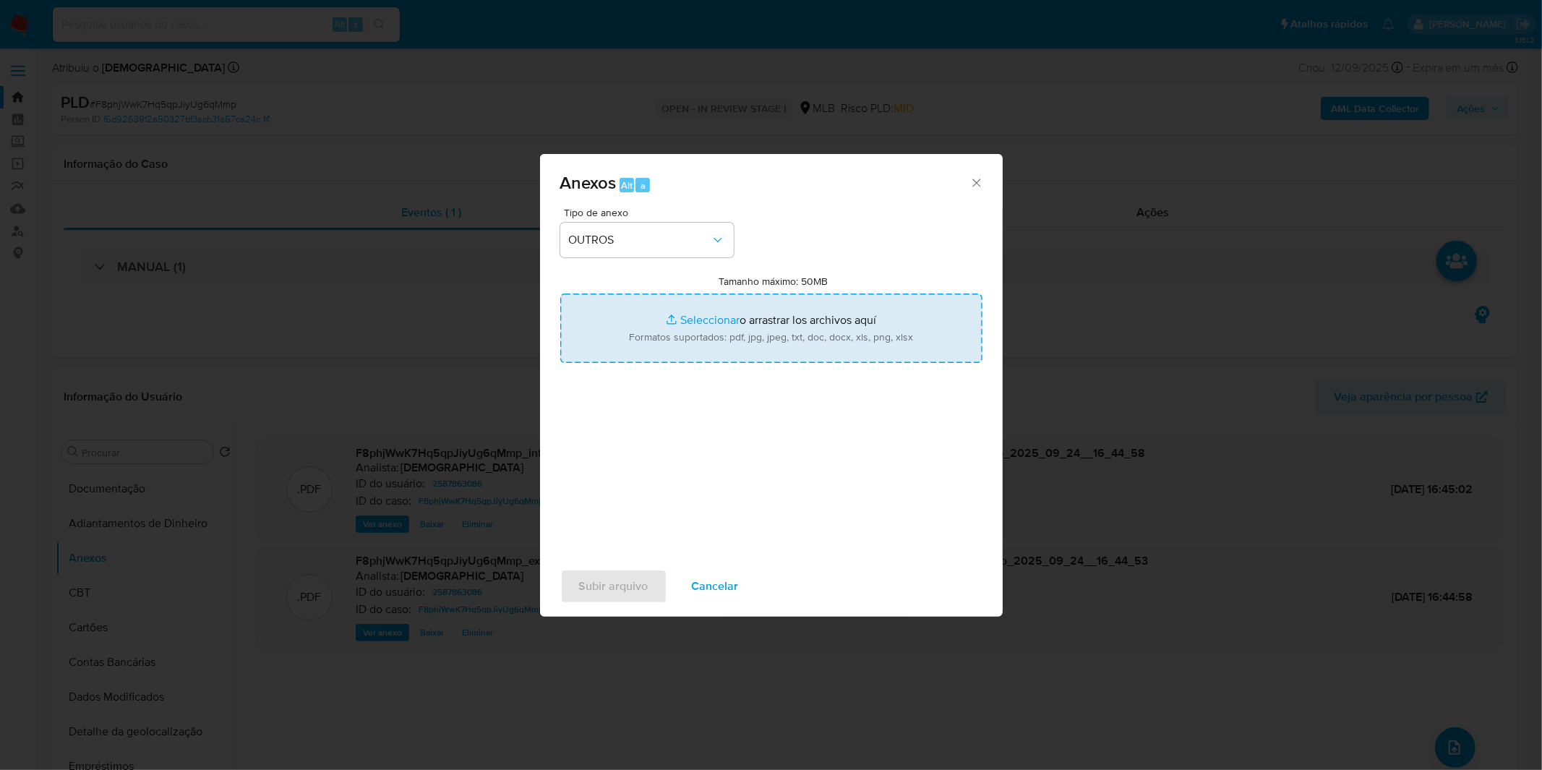
click at [683, 330] on input "Tamanho máximo: 50MB Seleccionar archivos" at bounding box center [771, 327] width 422 height 69
type input "C:\fakepath\Mulan 2587863086_2025_09_18_08_23_46.xlsx"
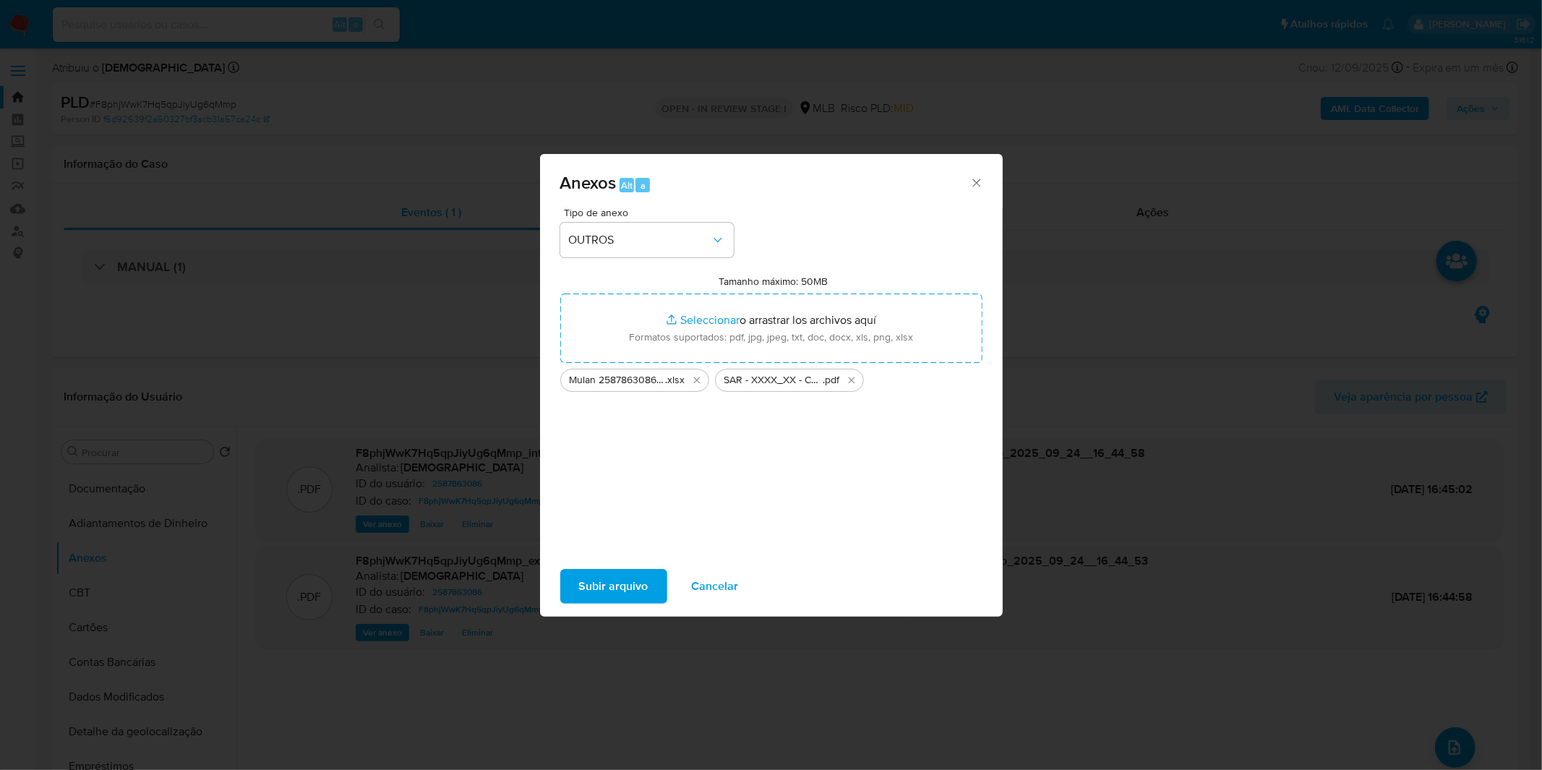
click at [630, 586] on span "Subir arquivo" at bounding box center [613, 586] width 69 height 32
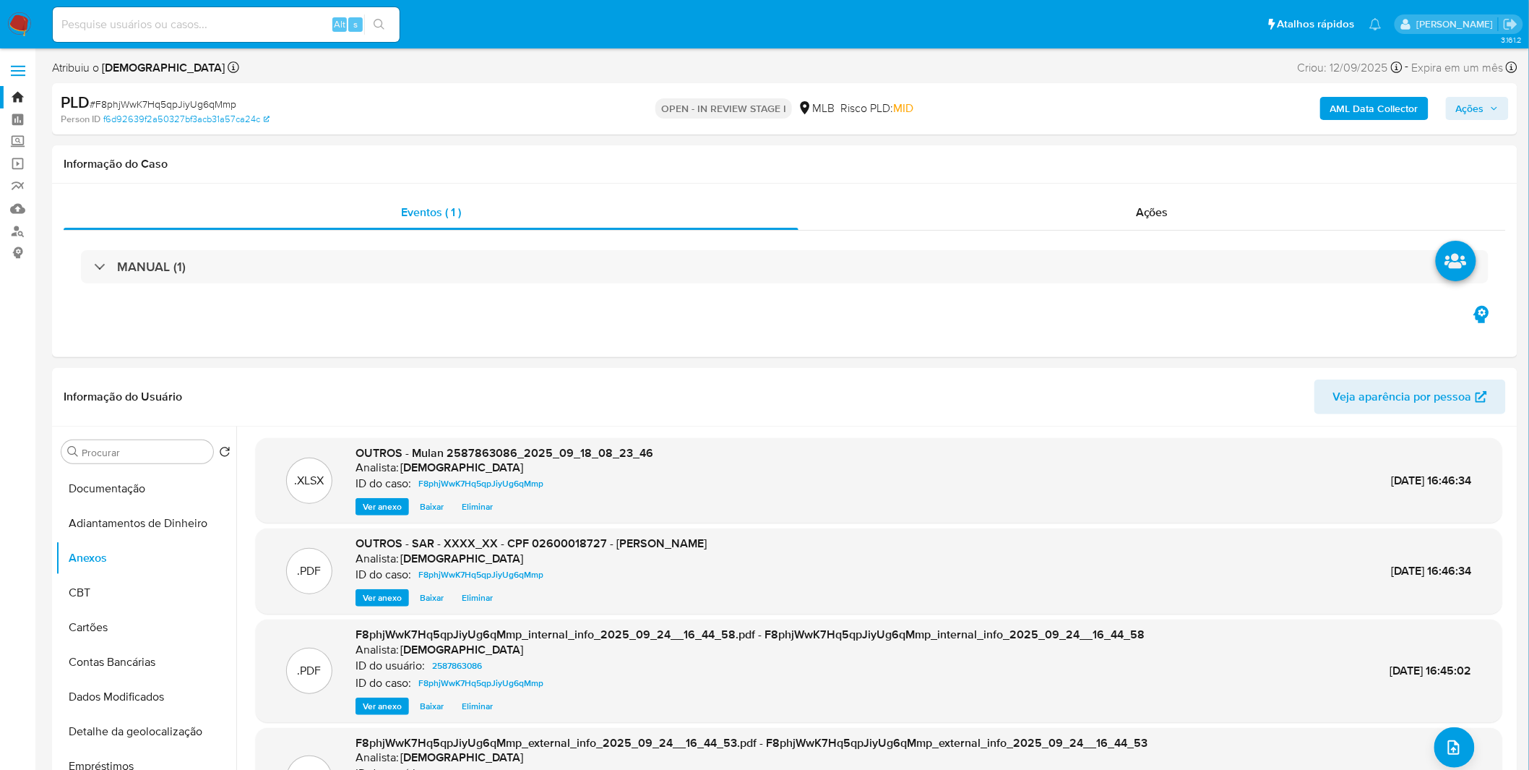
click at [1491, 108] on span "Ações" at bounding box center [1477, 108] width 43 height 20
click at [1122, 156] on div "Alt" at bounding box center [1116, 154] width 14 height 14
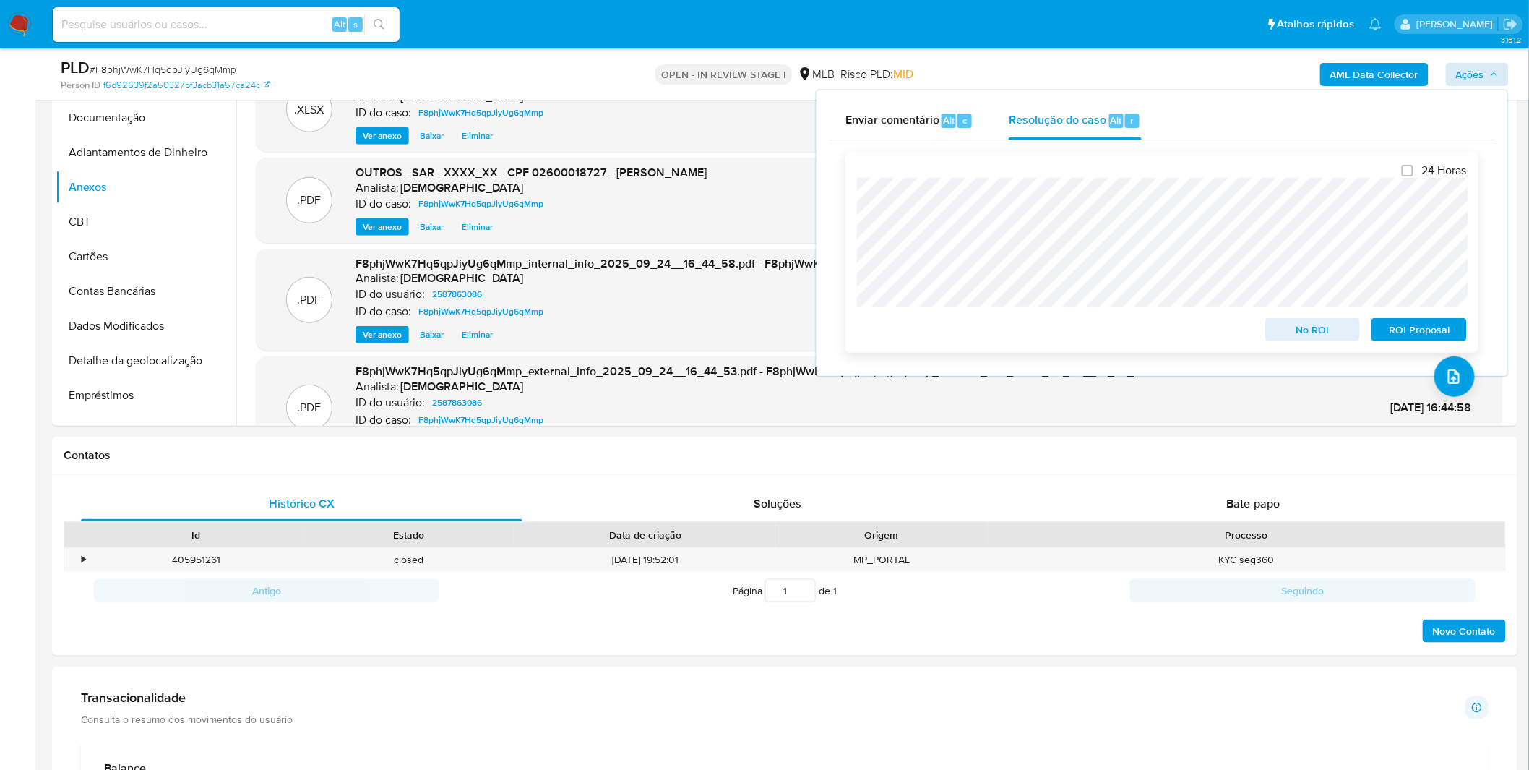
scroll to position [321, 0]
click at [1425, 331] on span "ROI Proposal" at bounding box center [1419, 329] width 75 height 20
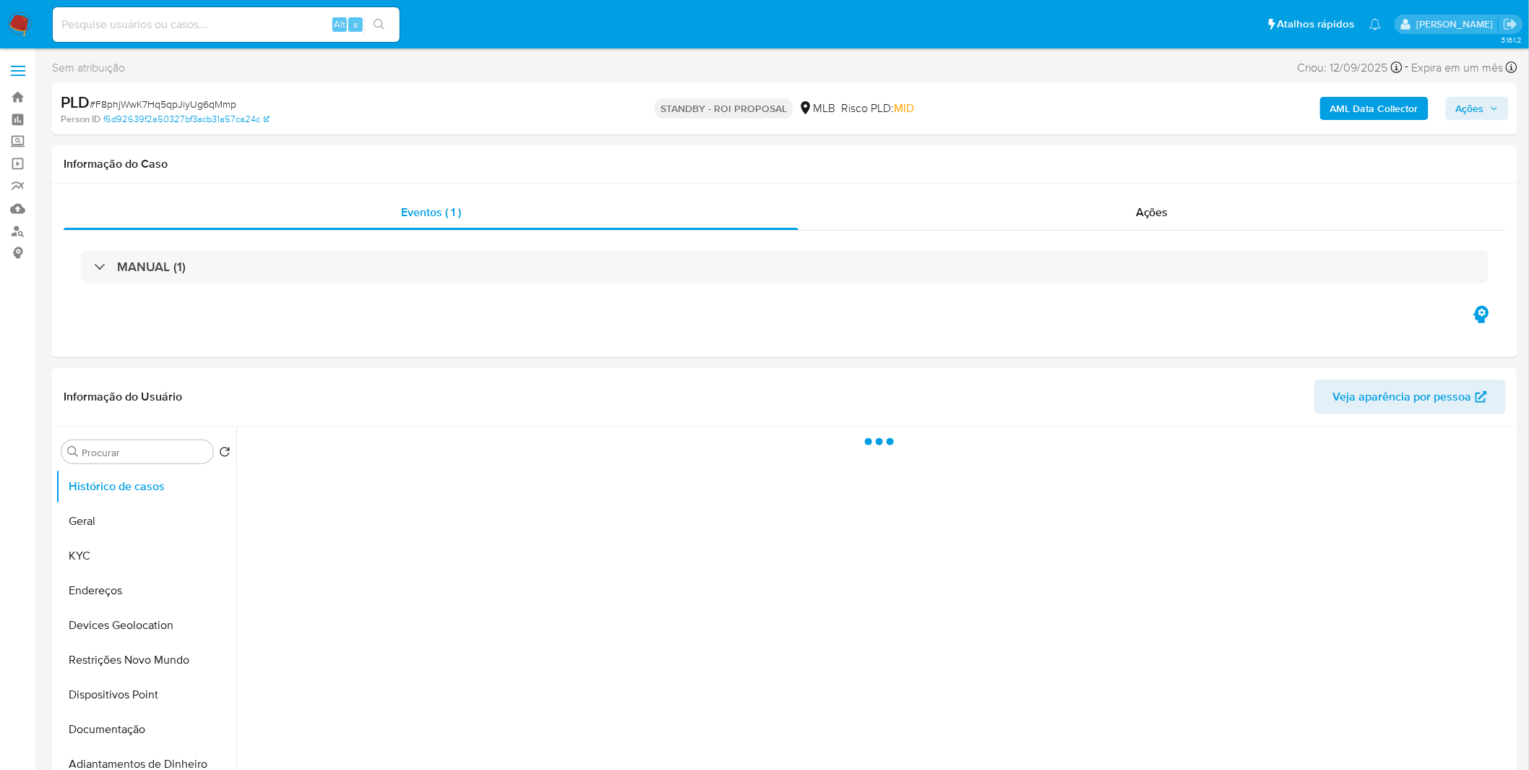
select select "10"
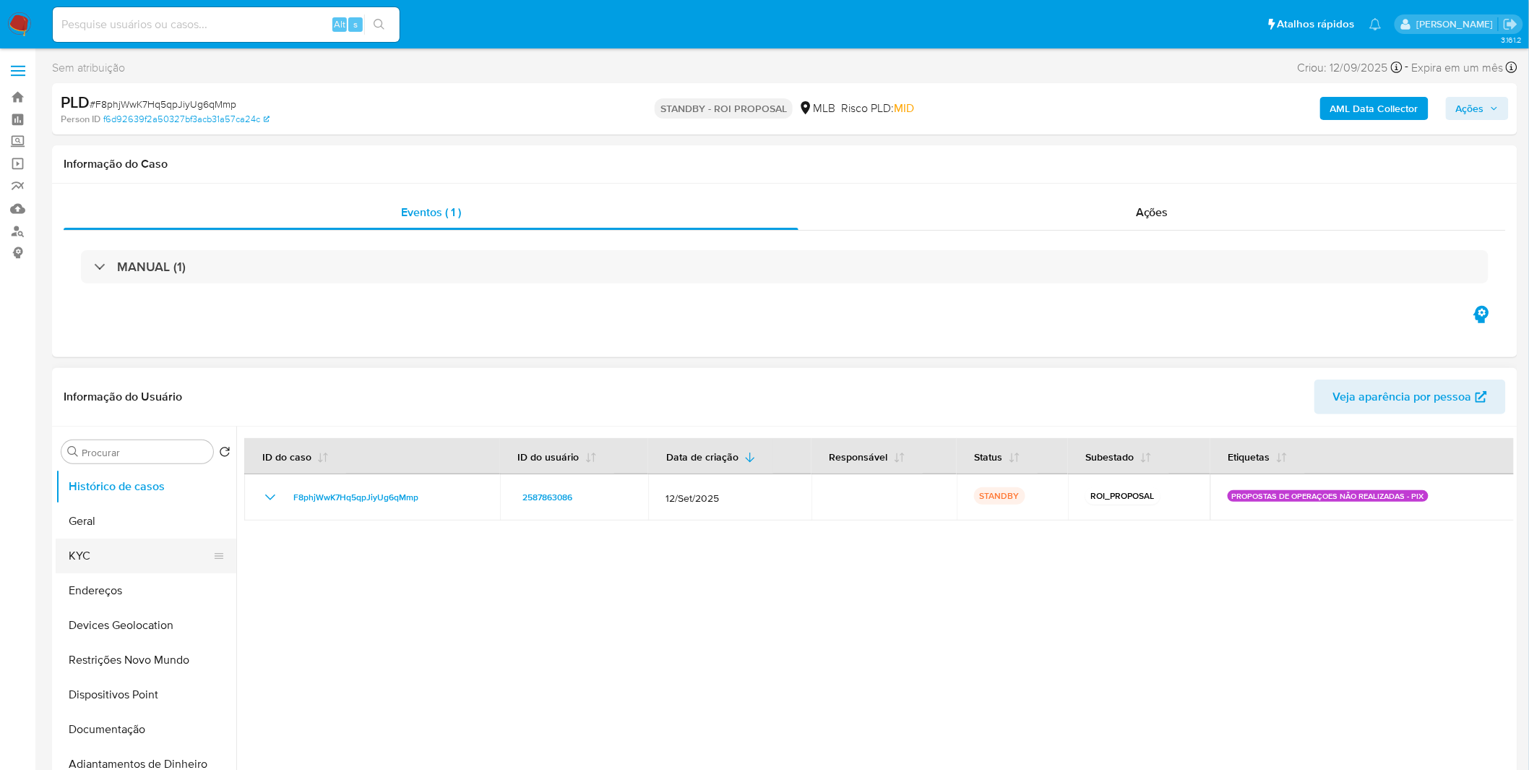
click at [121, 551] on button "KYC" at bounding box center [140, 555] width 169 height 35
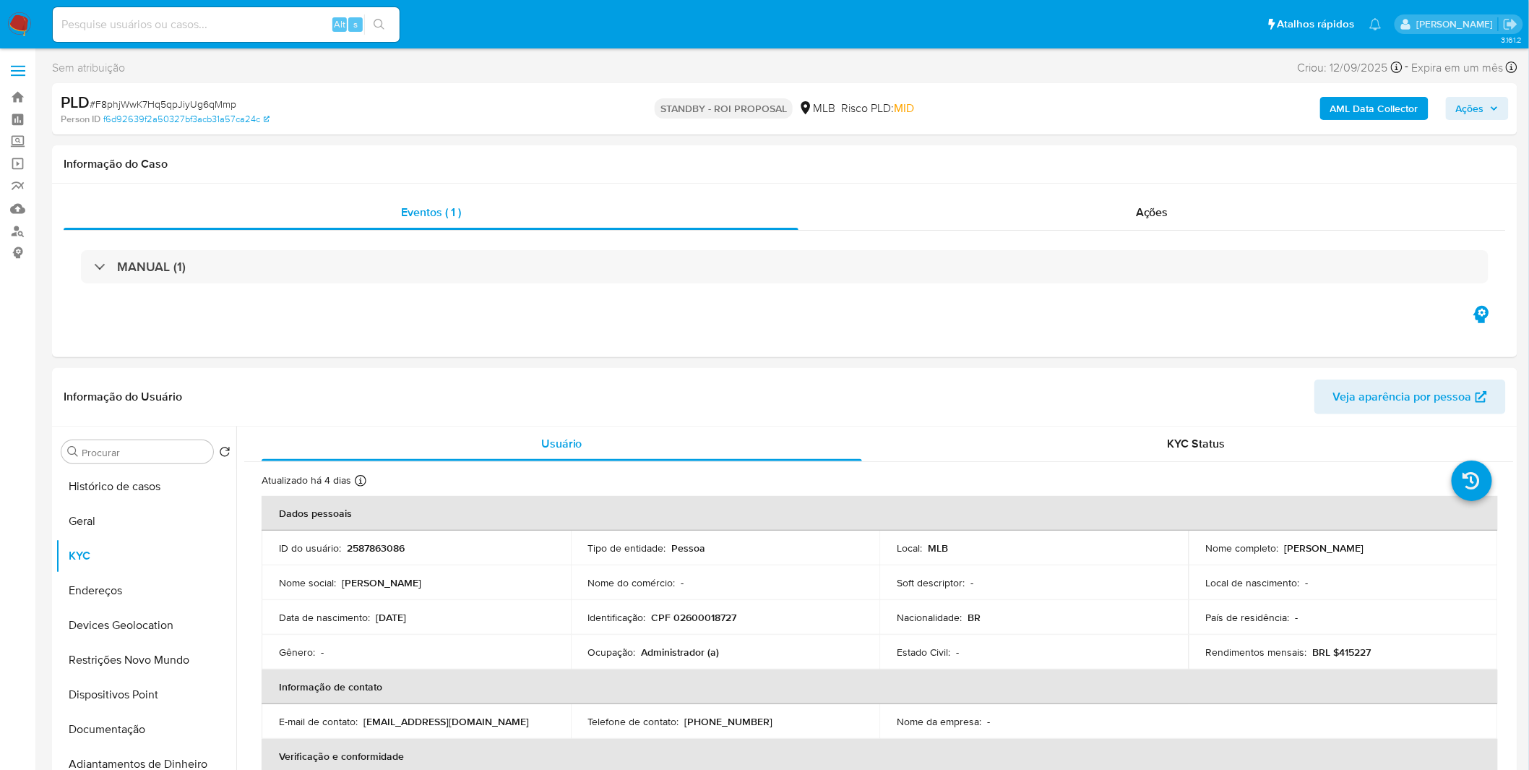
click at [299, 30] on input at bounding box center [226, 24] width 347 height 19
paste input "zSfQpTdVupHrYPmtSKNSXNzj"
type input "zSfQpTdVupHrYPmtSKNSXNzj"
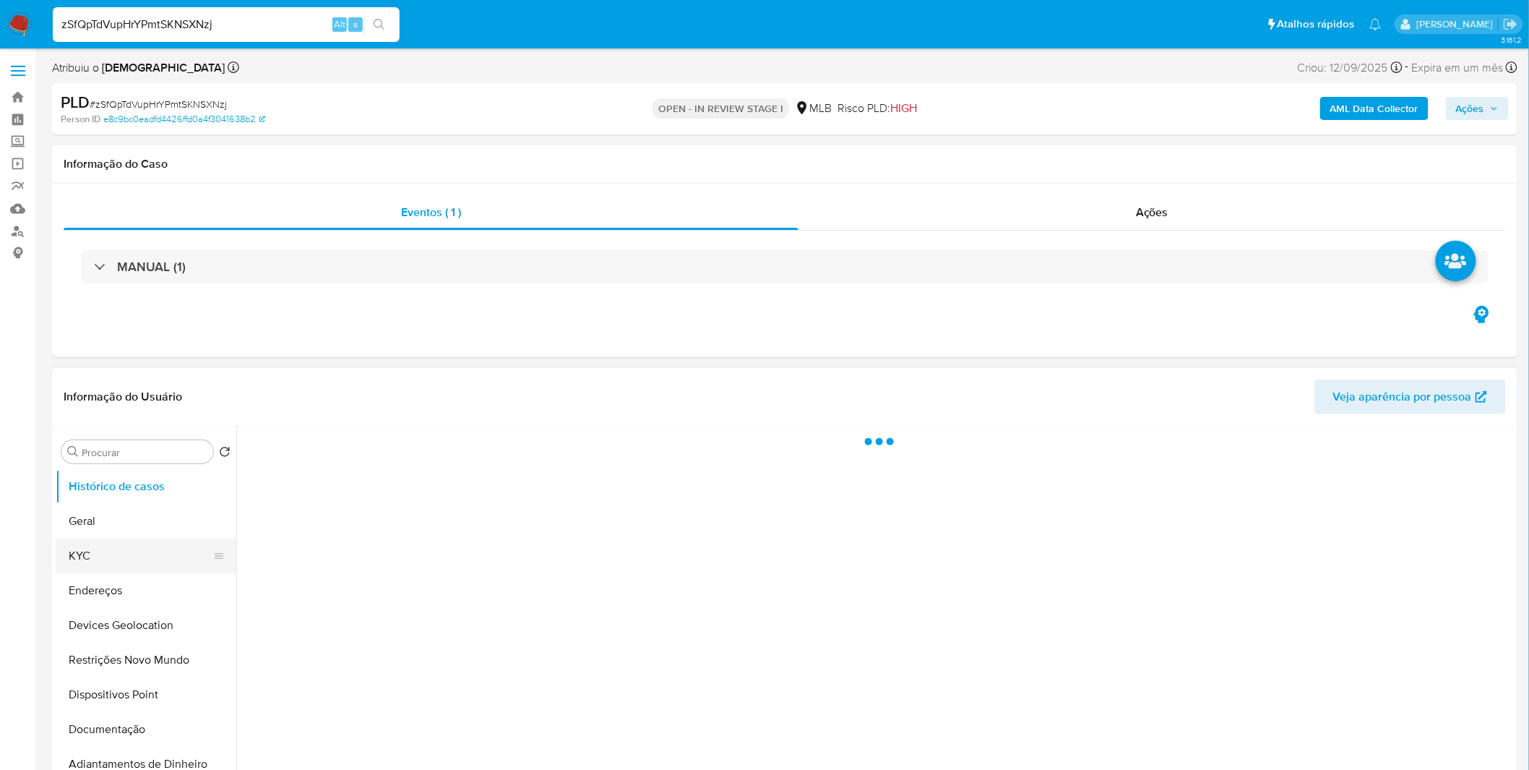
select select "10"
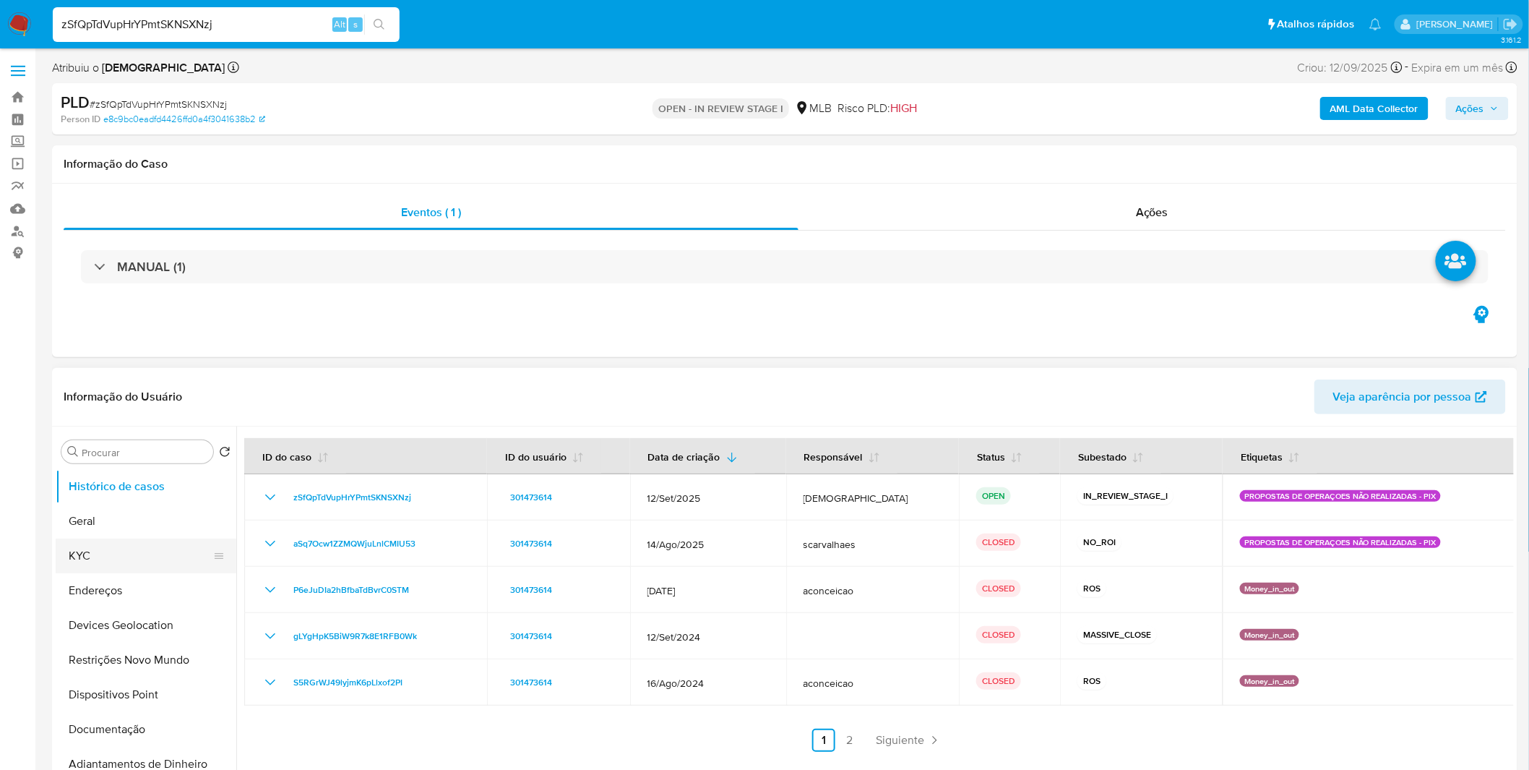
click at [127, 555] on button "KYC" at bounding box center [140, 555] width 169 height 35
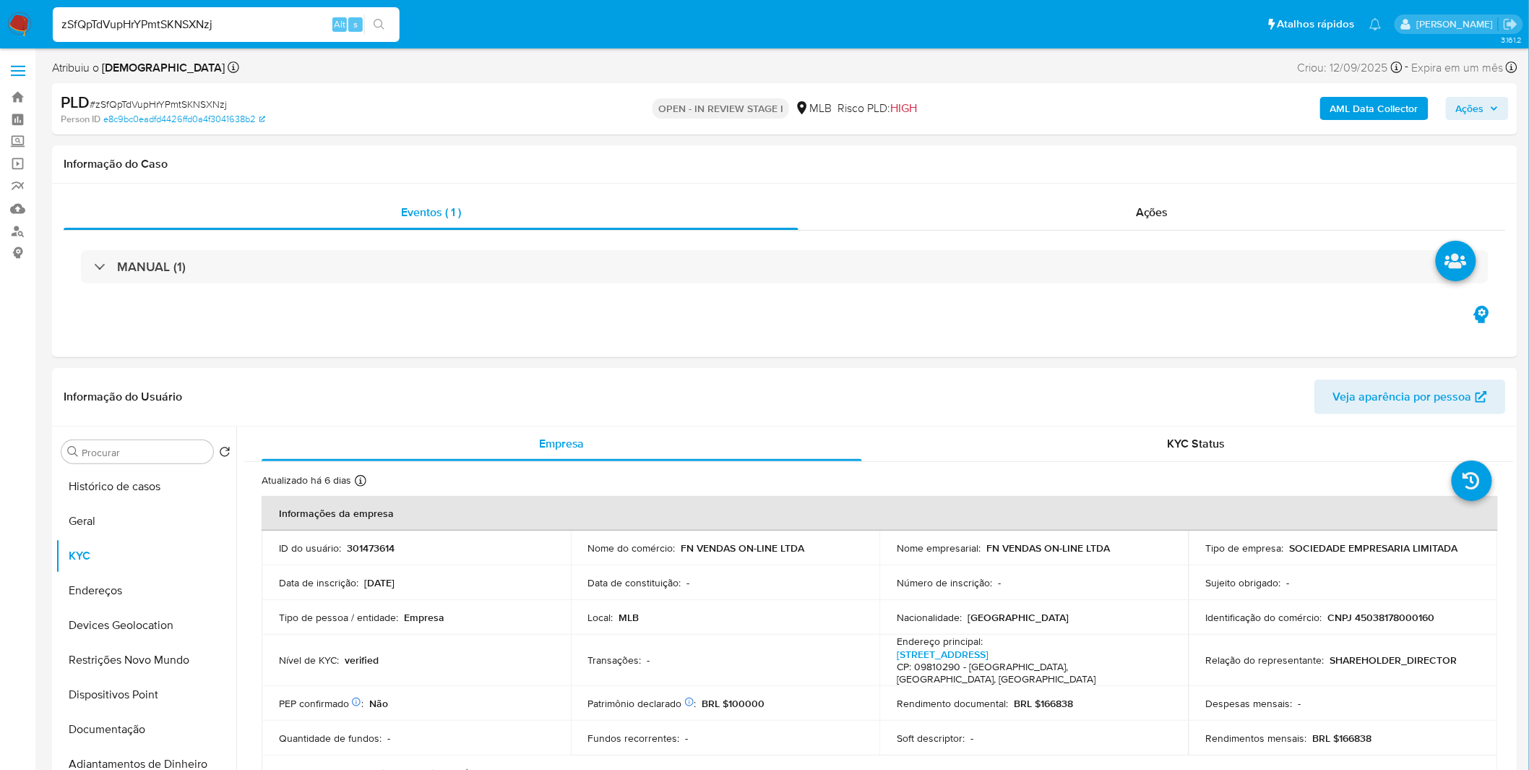
click at [1349, 113] on b "AML Data Collector" at bounding box center [1375, 108] width 88 height 23
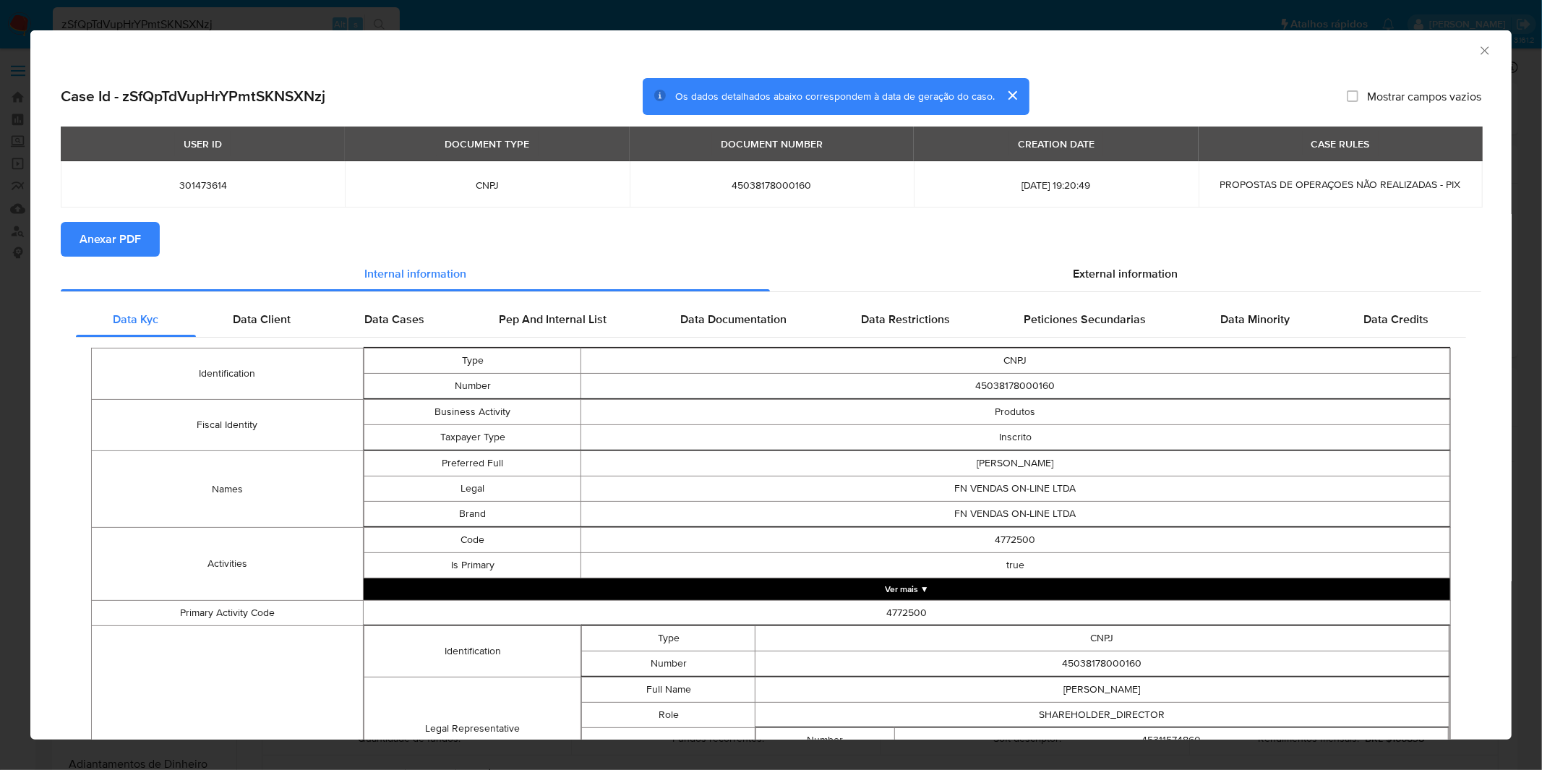
click at [137, 249] on span "Anexar PDF" at bounding box center [110, 239] width 61 height 32
click at [536, 18] on div "AML Data Collector Case Id - zSfQpTdVupHrYPmtSKNSXNzj Os dados detalhados abaix…" at bounding box center [771, 385] width 1542 height 770
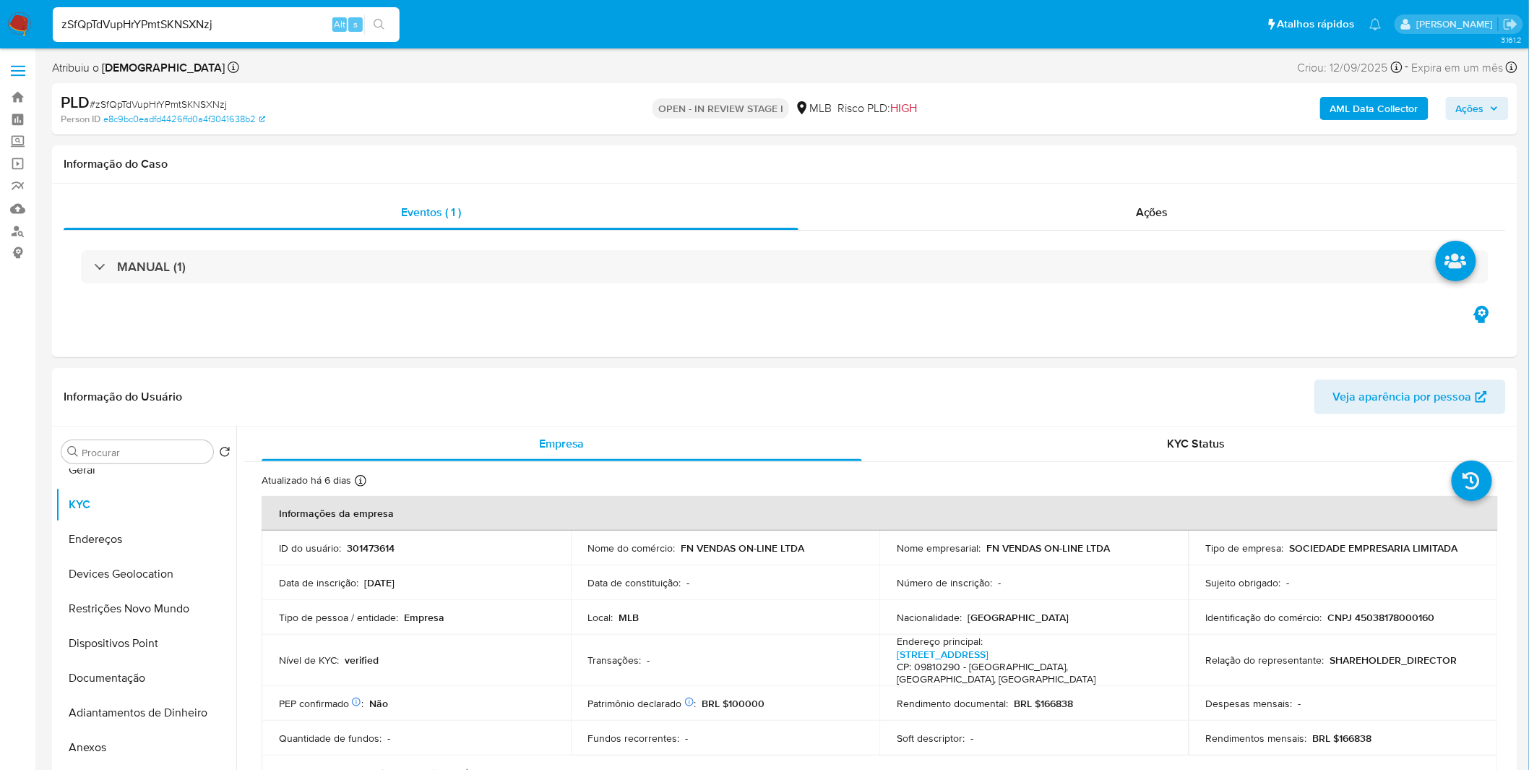
scroll to position [80, 0]
click at [181, 104] on span "# zSfQpTdVupHrYPmtSKNSXNzj" at bounding box center [158, 104] width 137 height 14
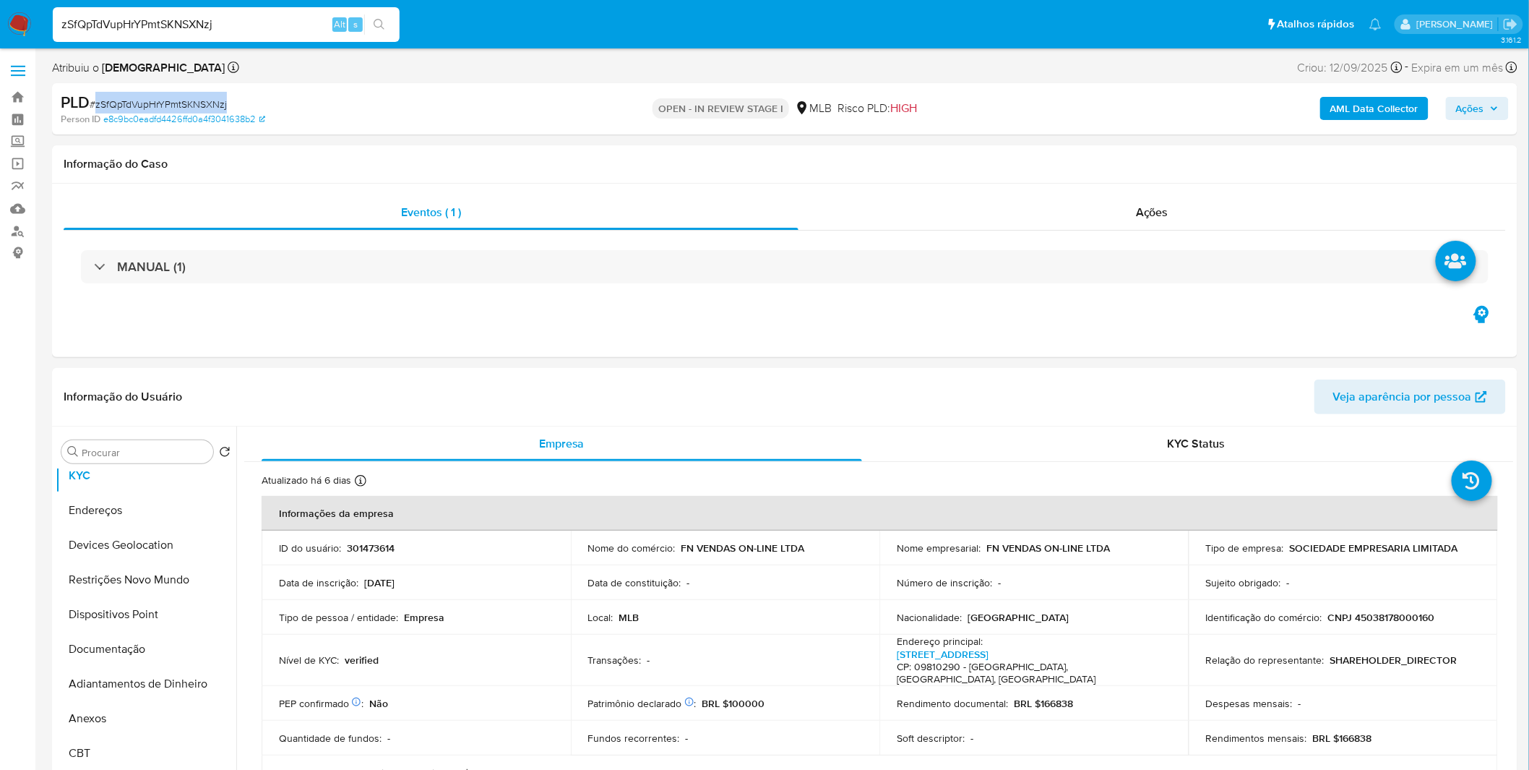
click at [181, 104] on span "# zSfQpTdVupHrYPmtSKNSXNzj" at bounding box center [158, 104] width 137 height 14
copy span "zSfQpTdVupHrYPmtSKNSXNzj"
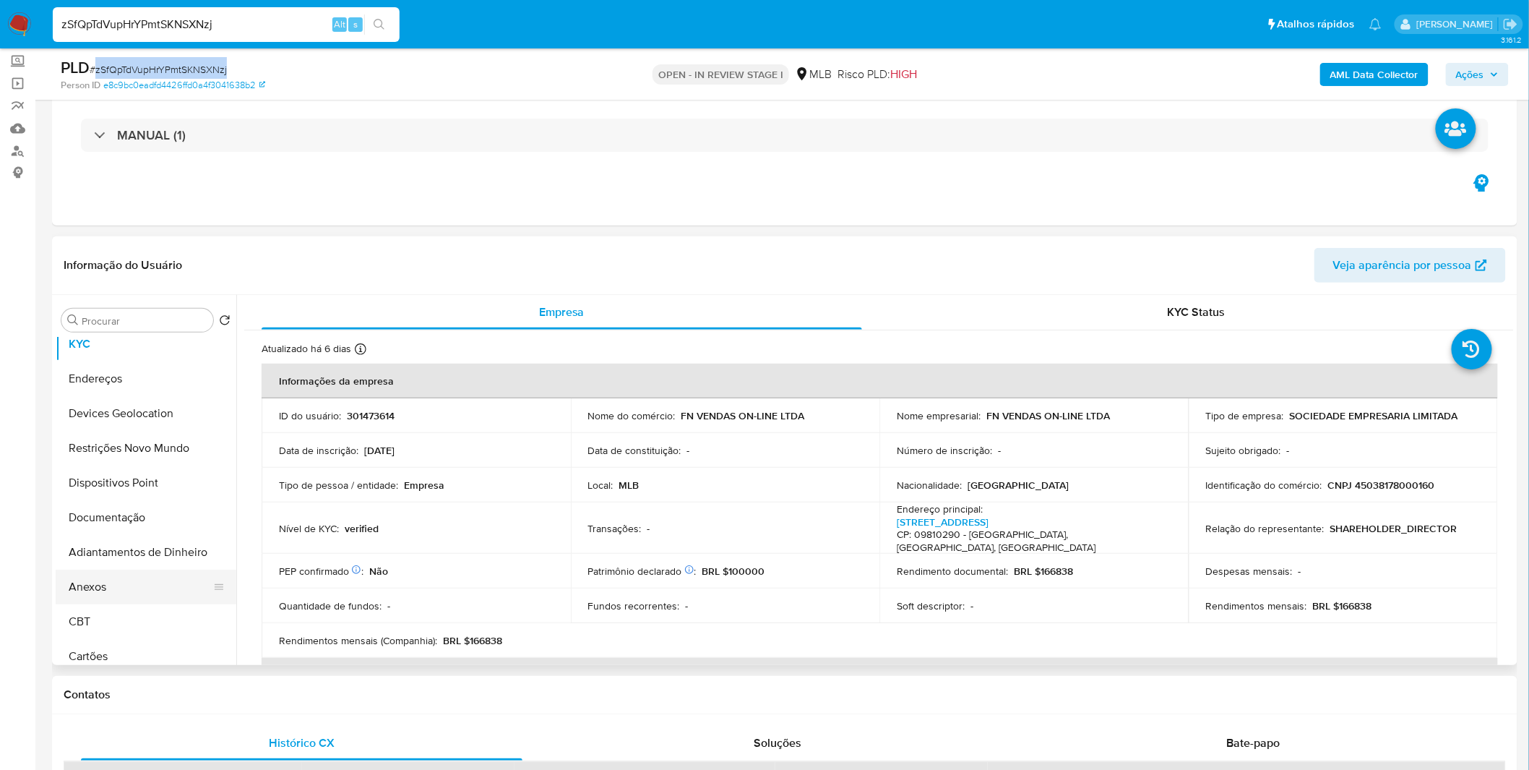
click at [112, 573] on button "Anexos" at bounding box center [140, 587] width 169 height 35
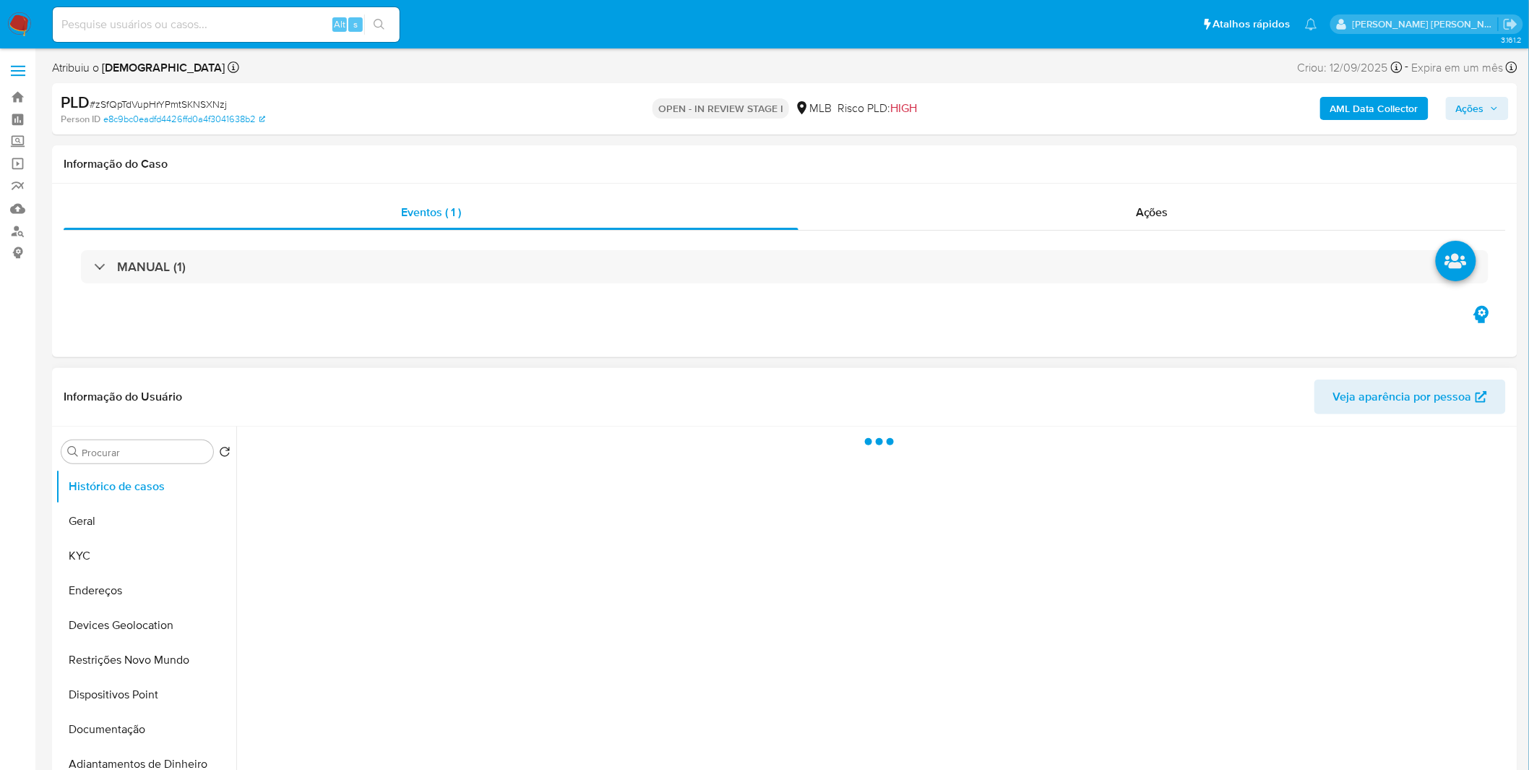
select select "10"
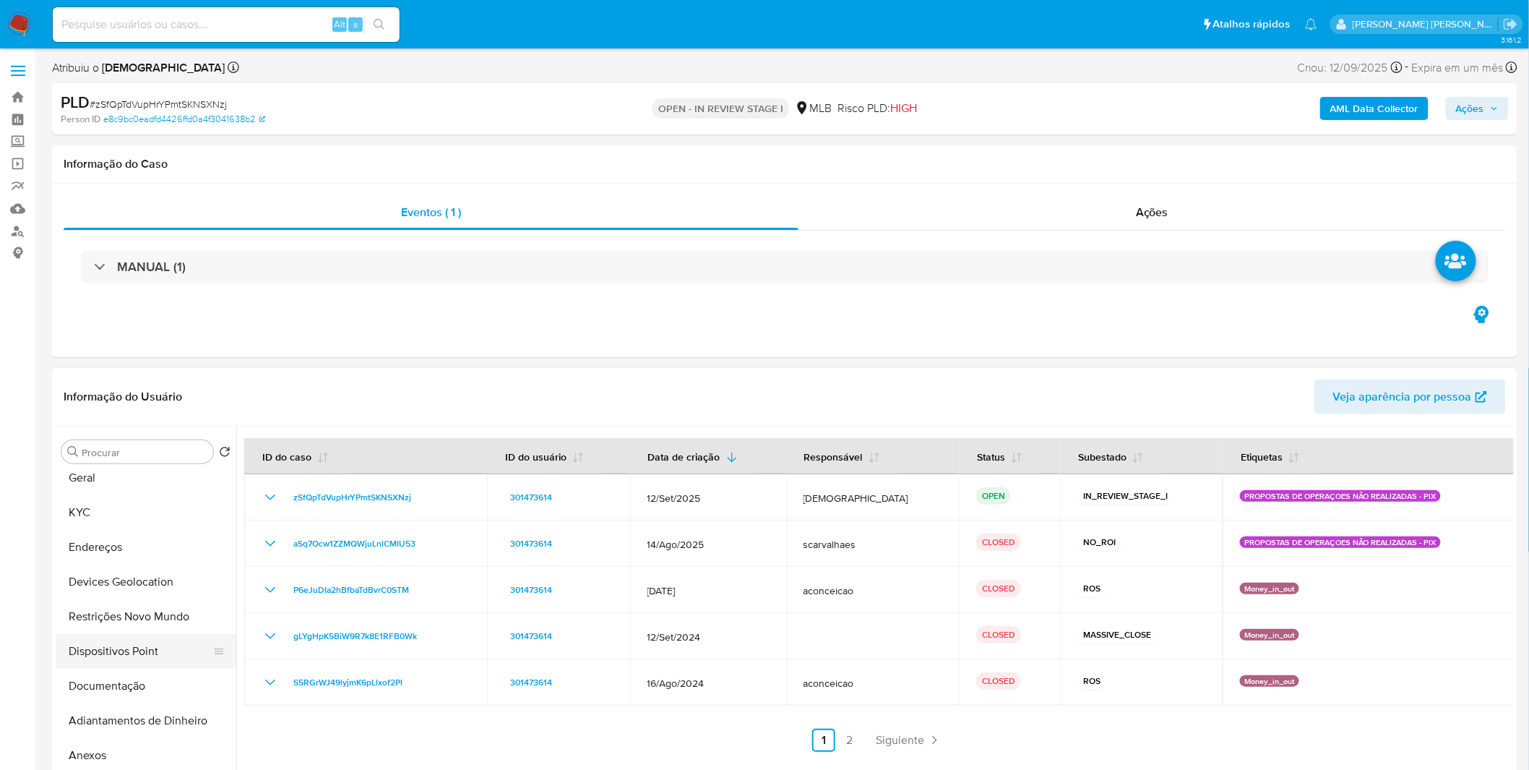
scroll to position [80, 0]
click at [136, 727] on button "Anexos" at bounding box center [140, 718] width 169 height 35
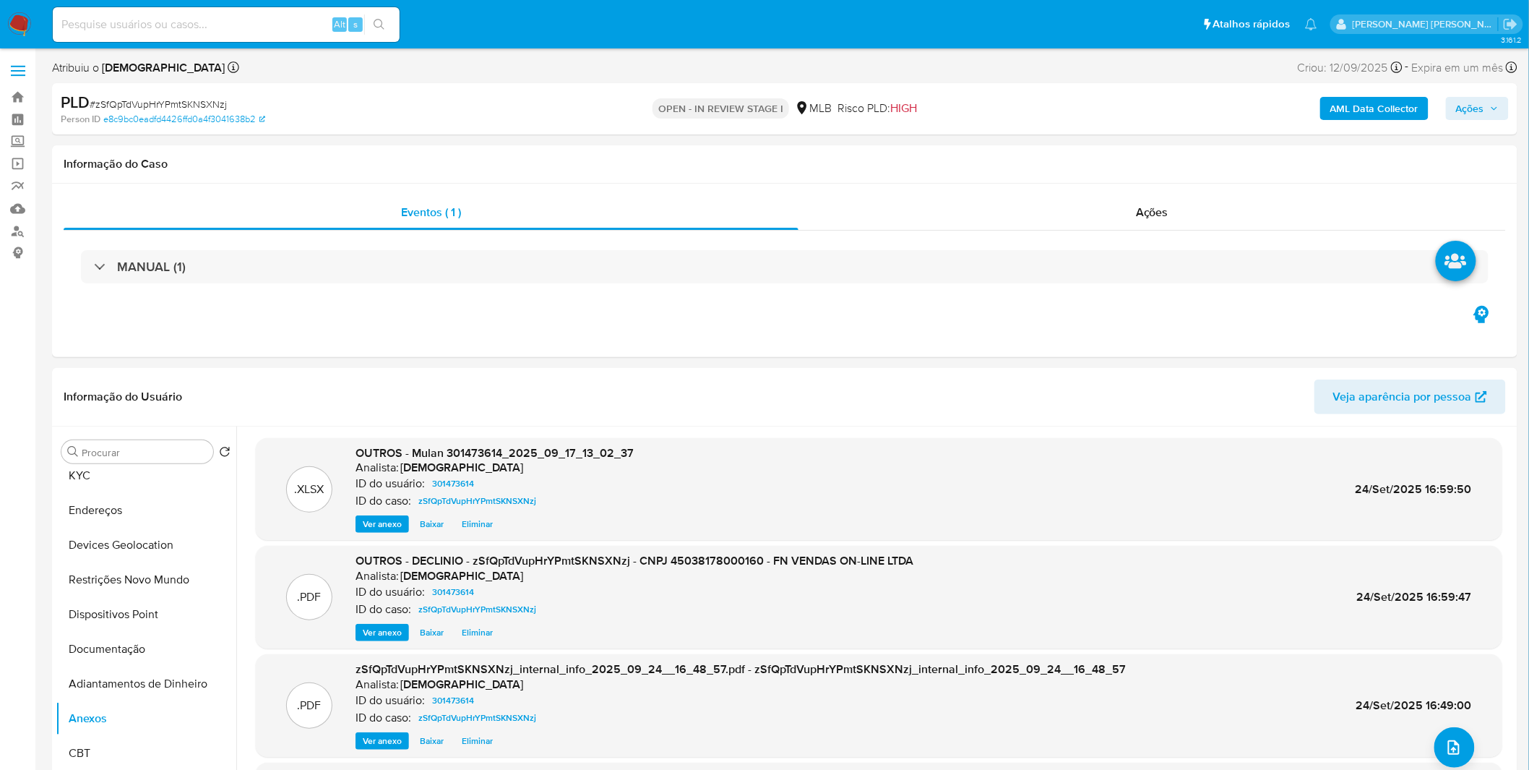
click at [1476, 104] on span "Ações" at bounding box center [1470, 108] width 28 height 23
click at [1119, 157] on span "Alt" at bounding box center [1117, 155] width 12 height 14
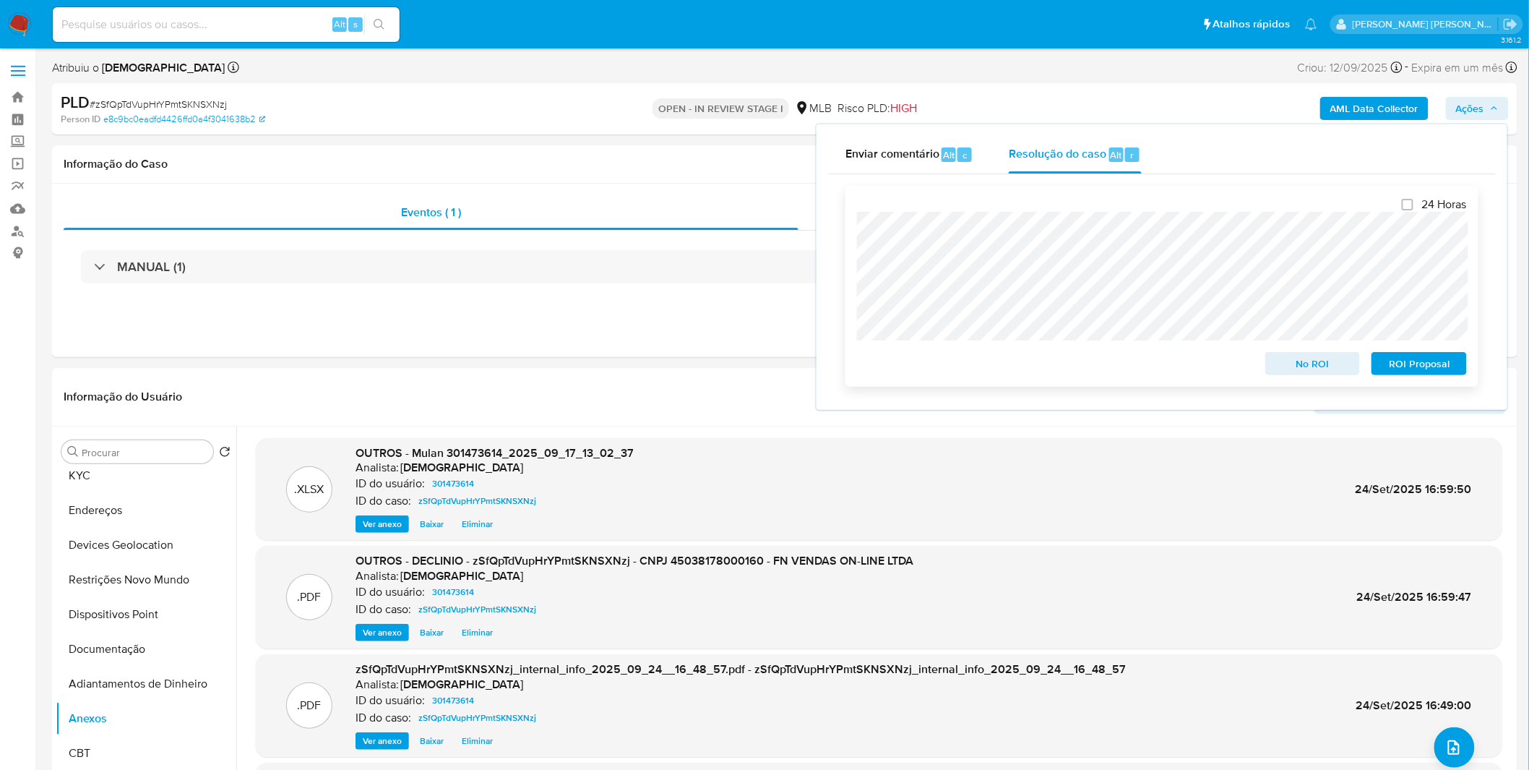
click at [1307, 371] on span "No ROI" at bounding box center [1313, 363] width 75 height 20
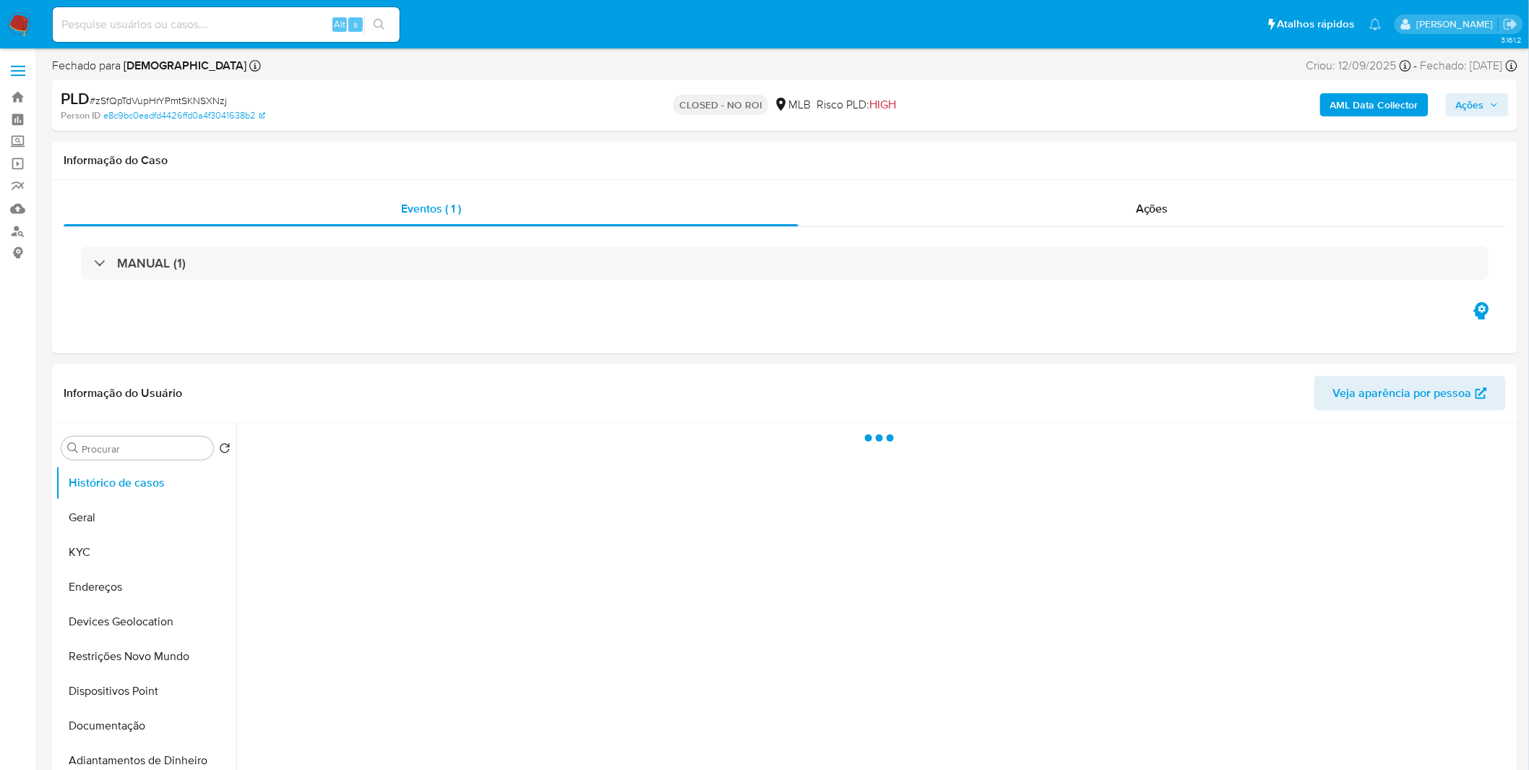
select select "10"
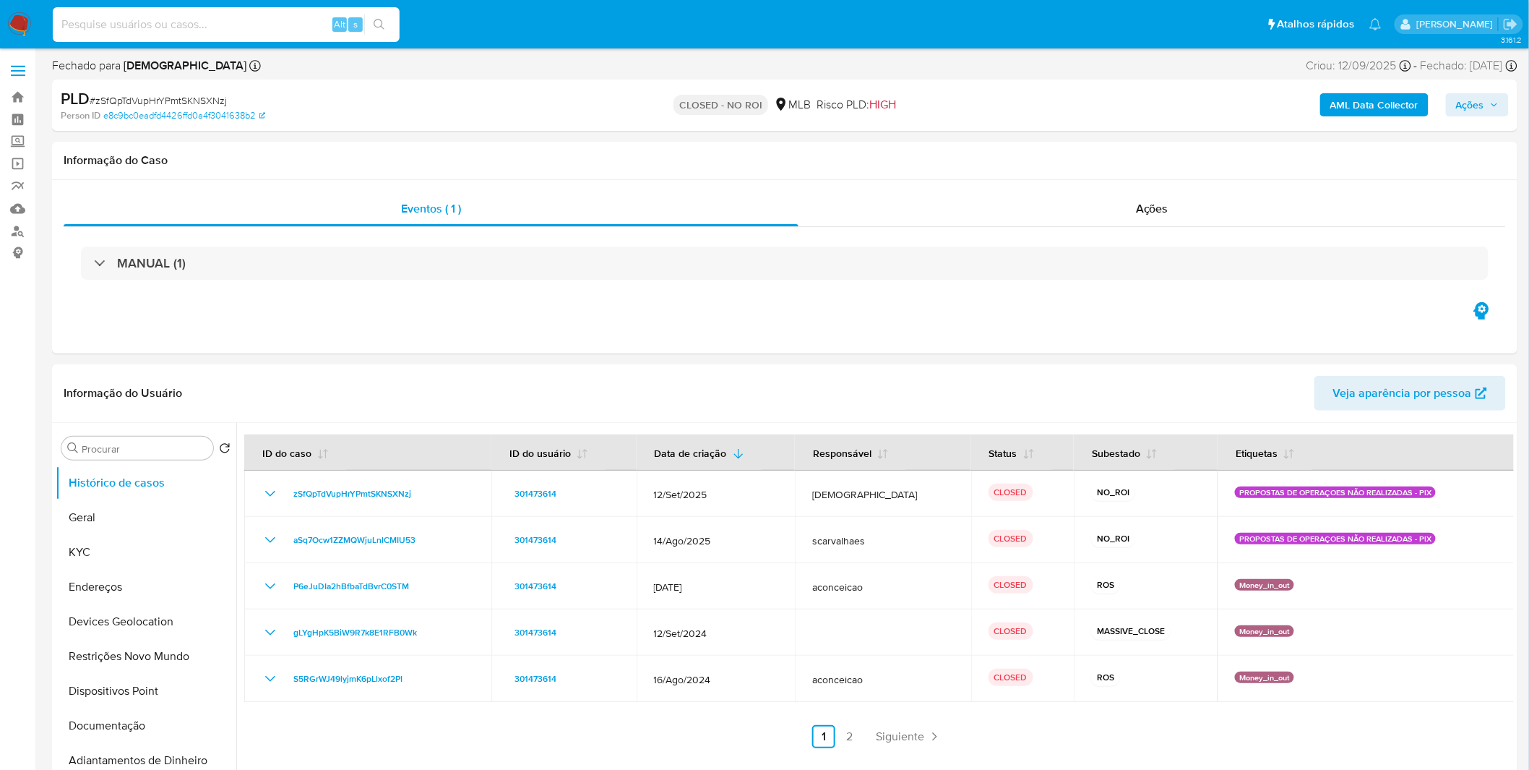
click at [205, 30] on input at bounding box center [226, 24] width 347 height 19
paste input "7GTaChgUn7wHh2dyPSIsdLCu"
type input "7GTaChgUn7wHh2dyPSIsdLCu"
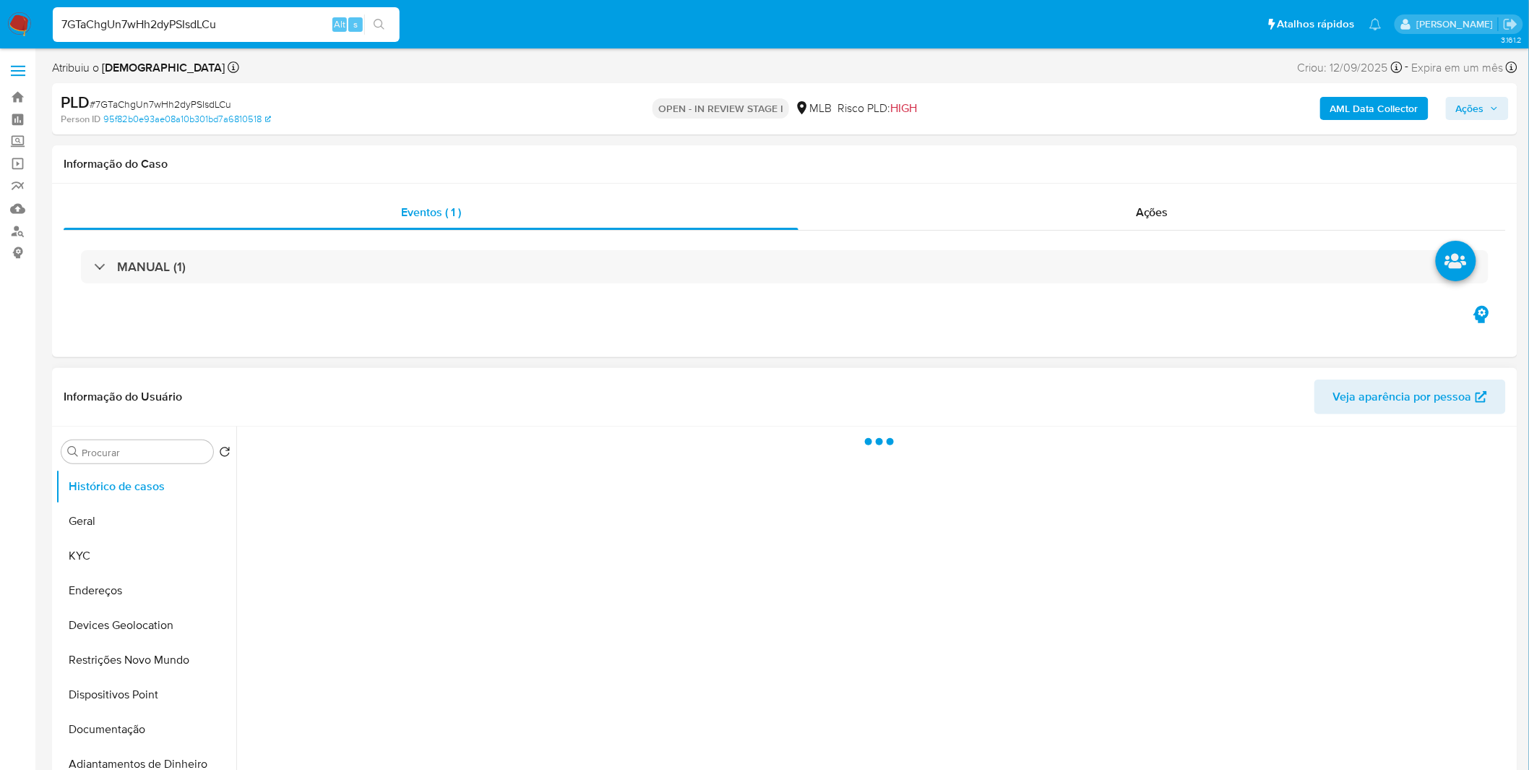
select select "10"
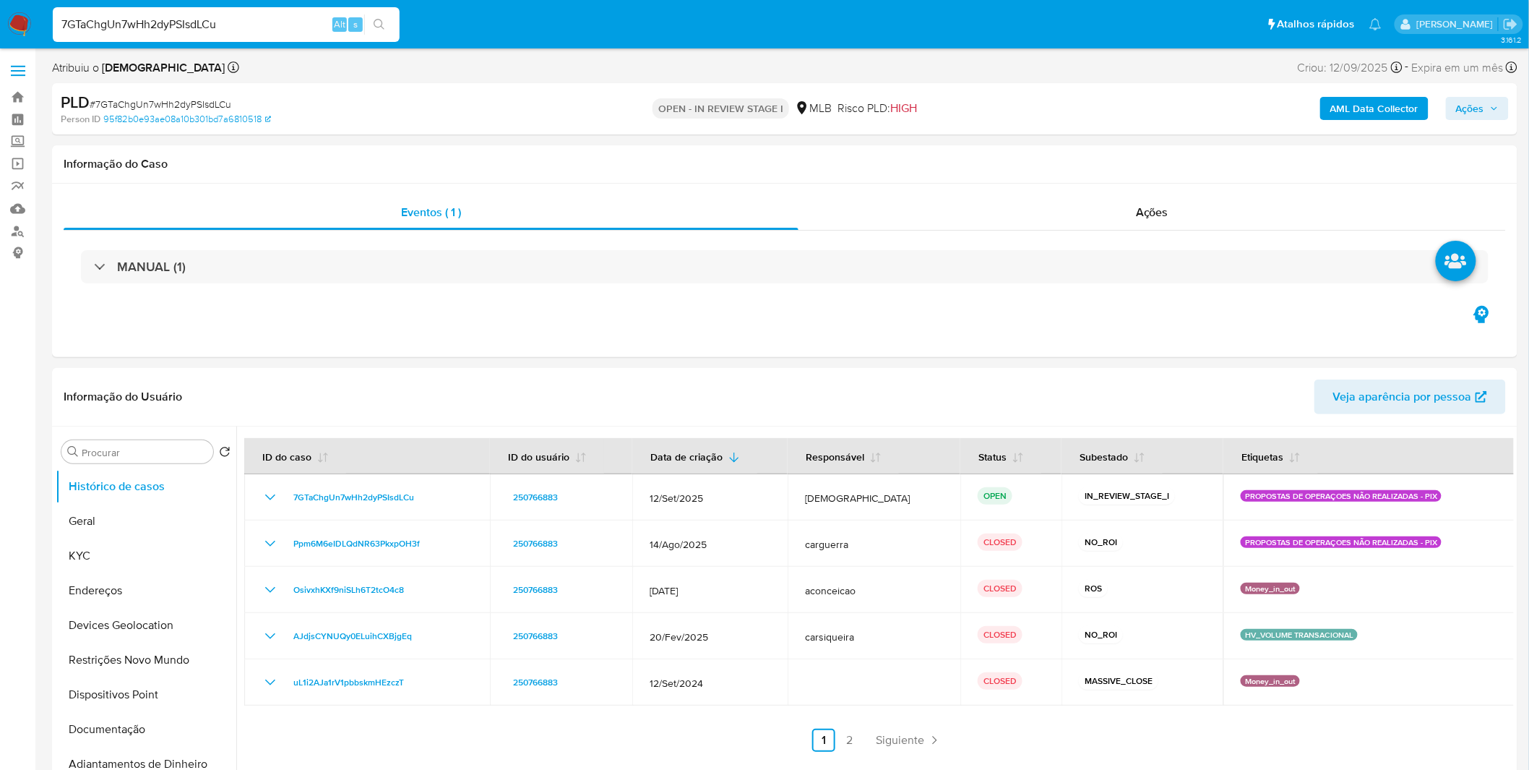
click at [1386, 117] on b "AML Data Collector" at bounding box center [1375, 108] width 88 height 23
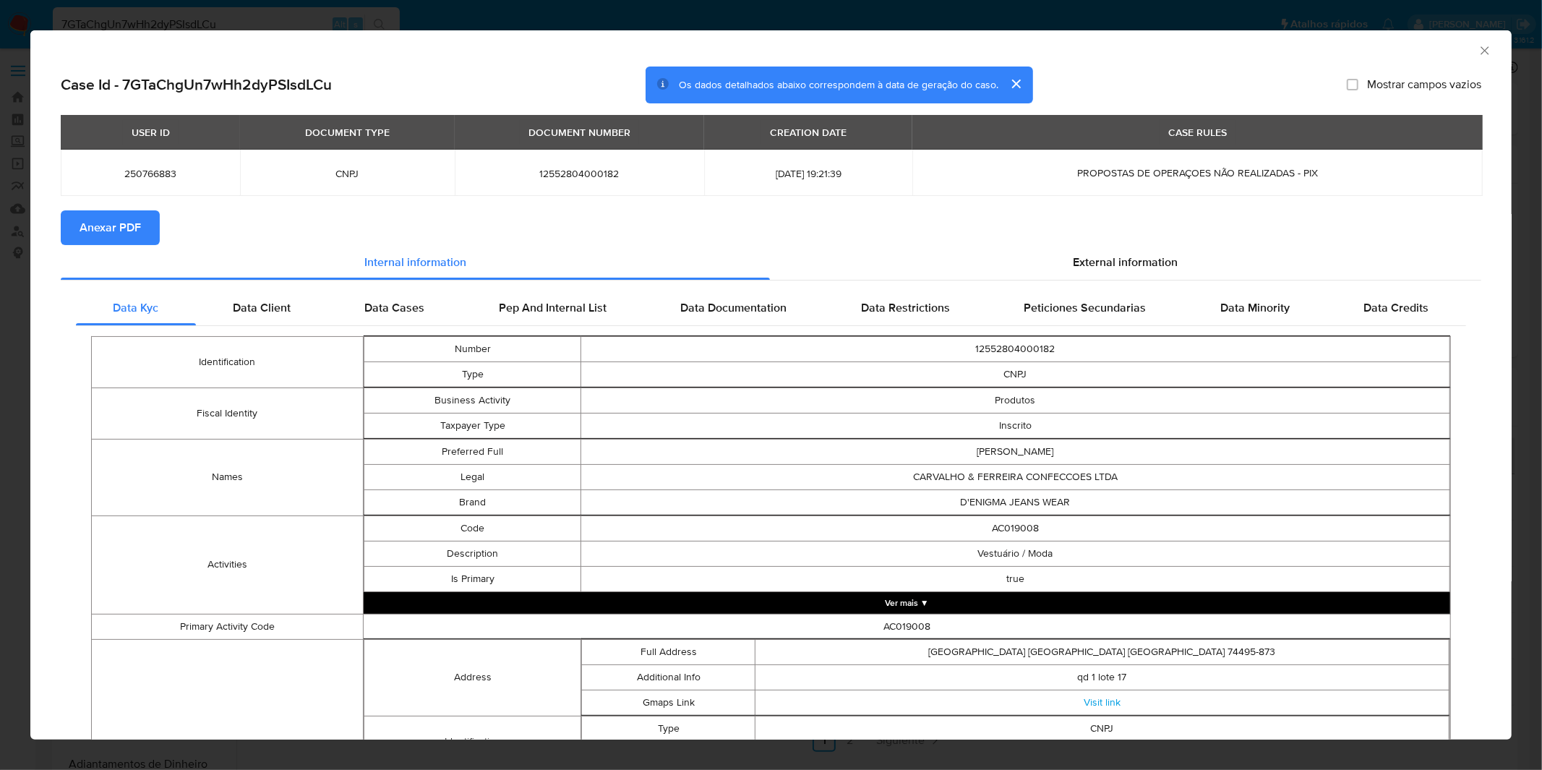
click at [112, 236] on span "Anexar PDF" at bounding box center [110, 228] width 61 height 32
click at [825, 5] on div "AML Data Collector Case Id - 7GTaChgUn7wHh2dyPSIsdLCu Os dados detalhados abaix…" at bounding box center [771, 385] width 1542 height 770
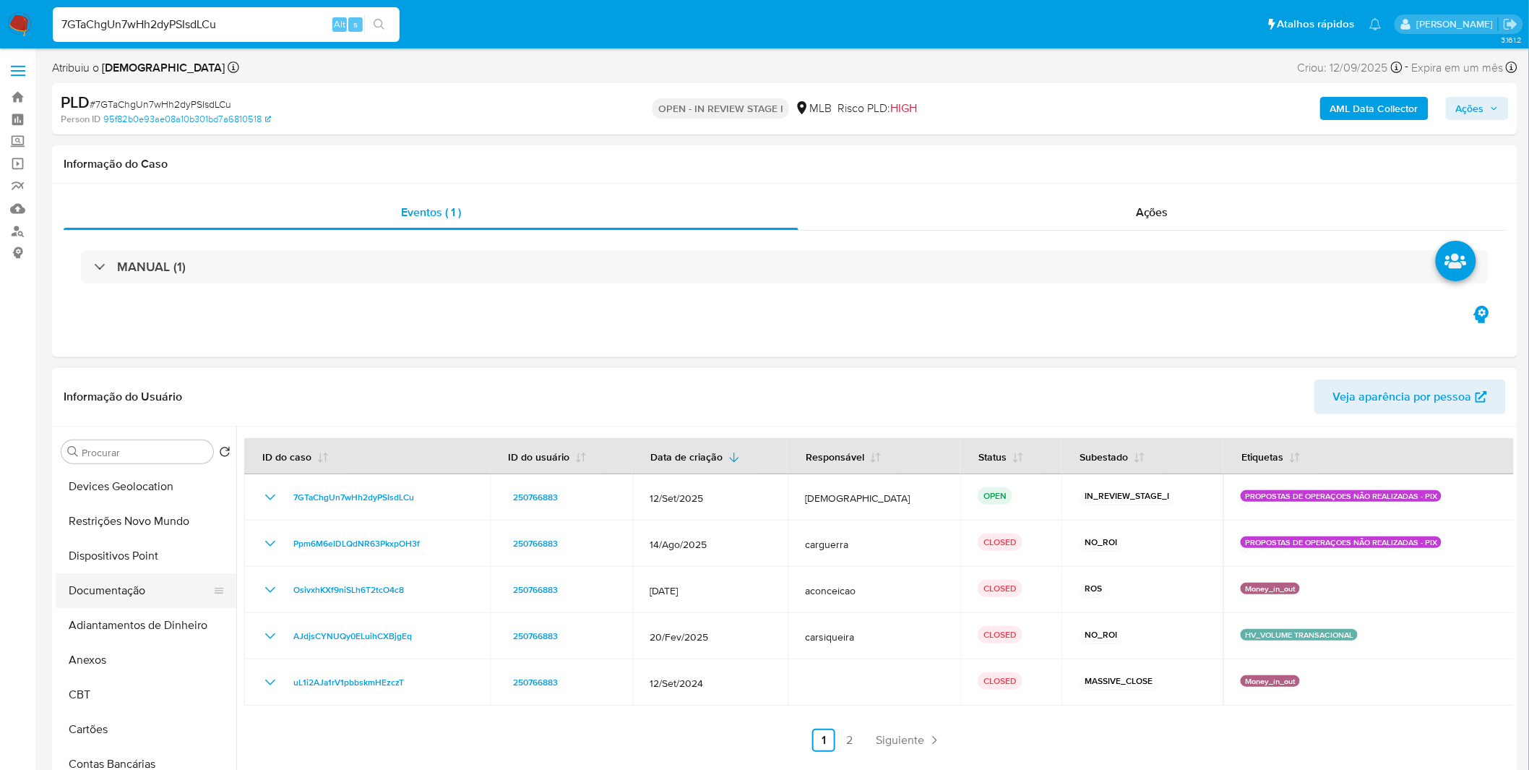
scroll to position [160, 0]
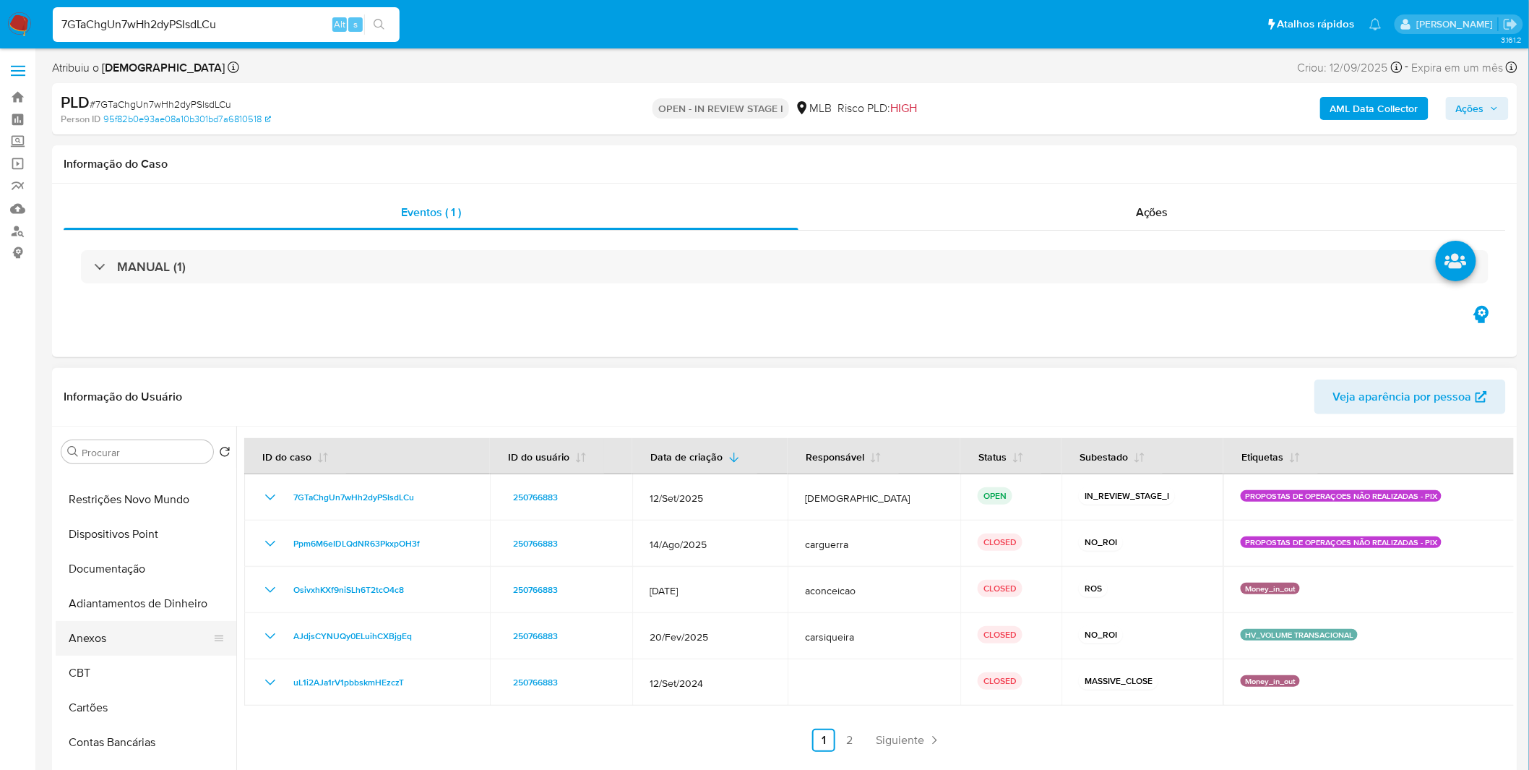
click at [107, 633] on button "Anexos" at bounding box center [140, 638] width 169 height 35
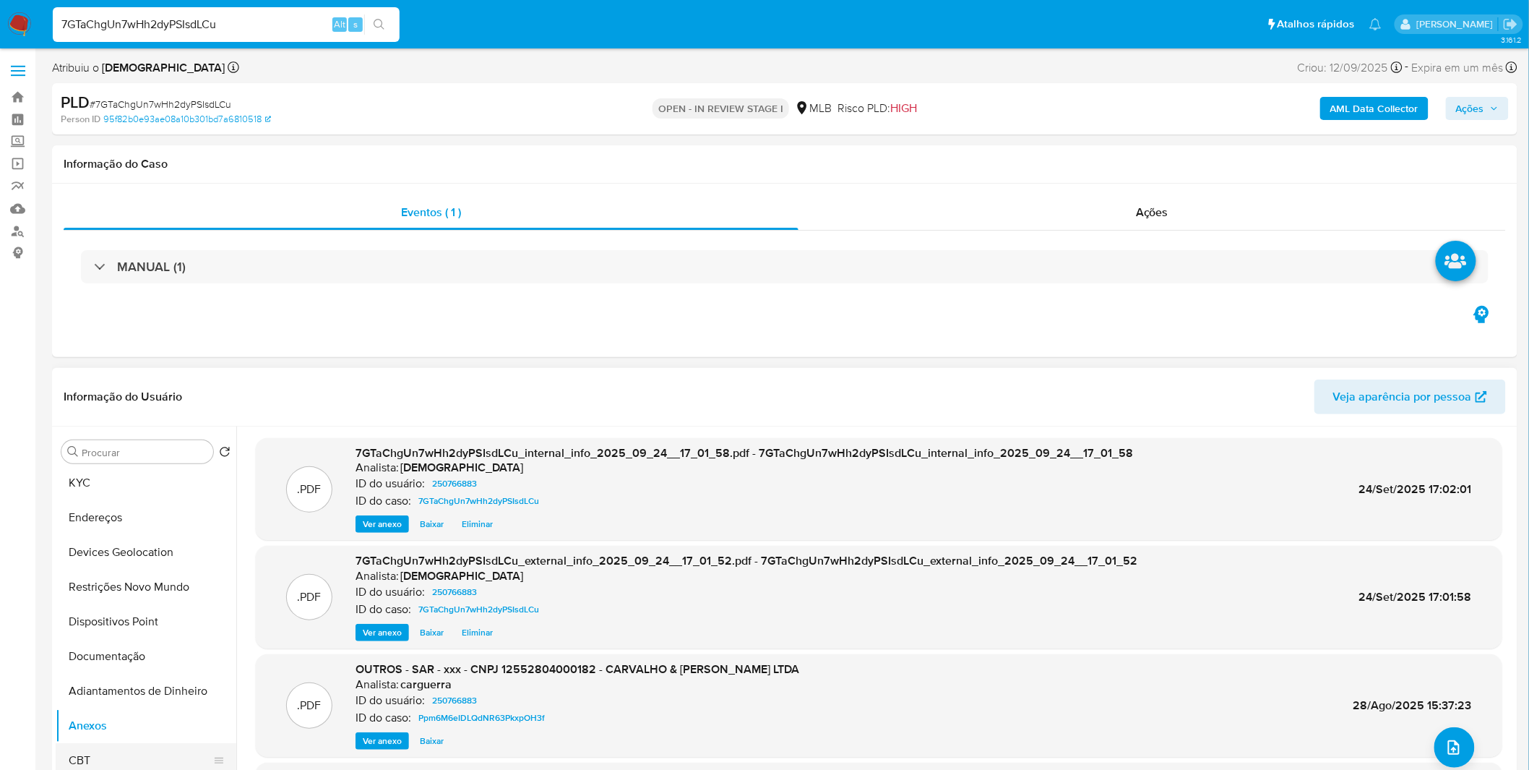
scroll to position [0, 0]
click at [139, 474] on button "Histórico de casos" at bounding box center [140, 486] width 169 height 35
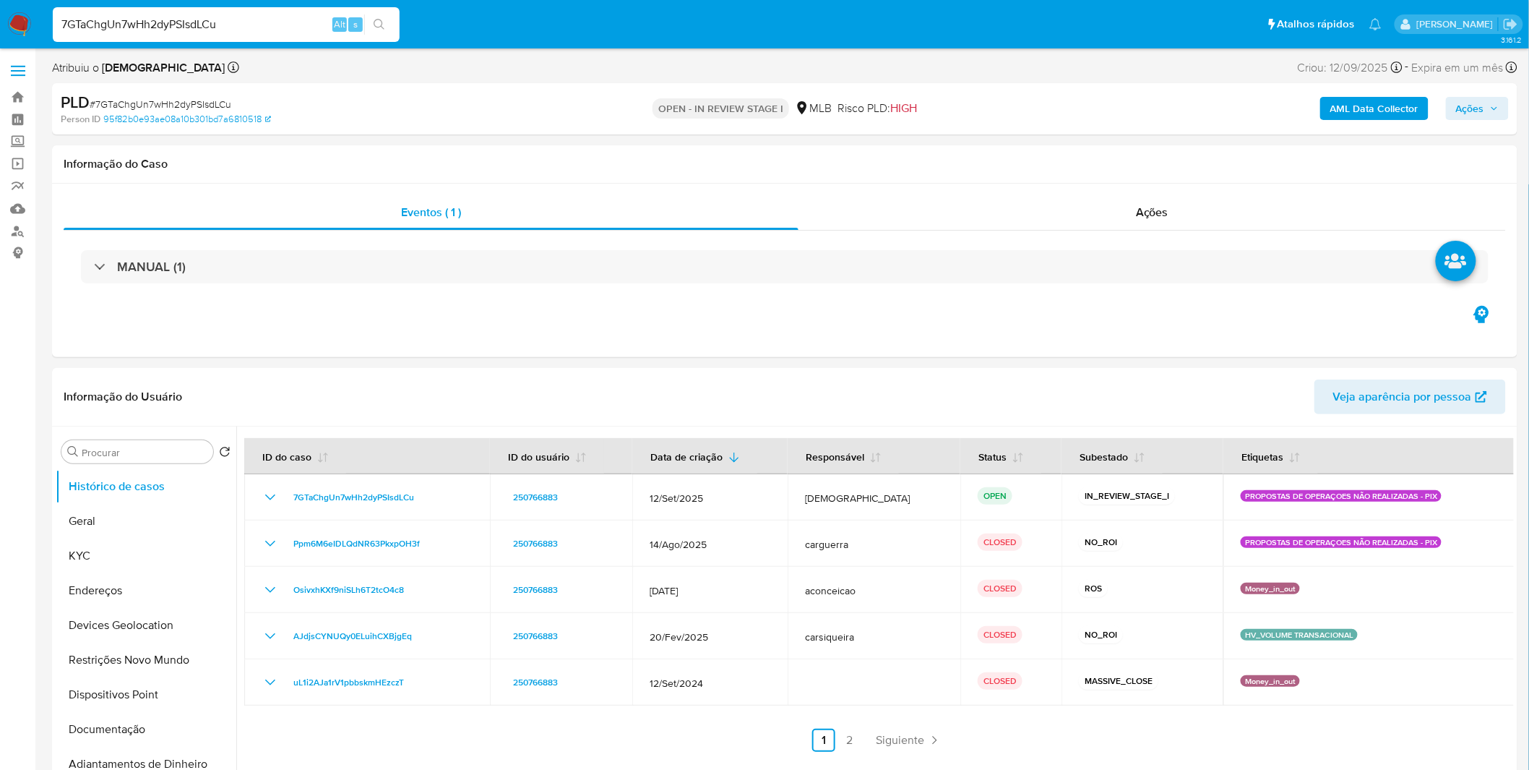
click at [194, 106] on span "# 7GTaChgUn7wHh2dyPSIsdLCu" at bounding box center [161, 104] width 142 height 14
copy span "7GTaChgUn7wHh2dyPSIsdLCu"
click at [104, 518] on button "Geral" at bounding box center [140, 521] width 169 height 35
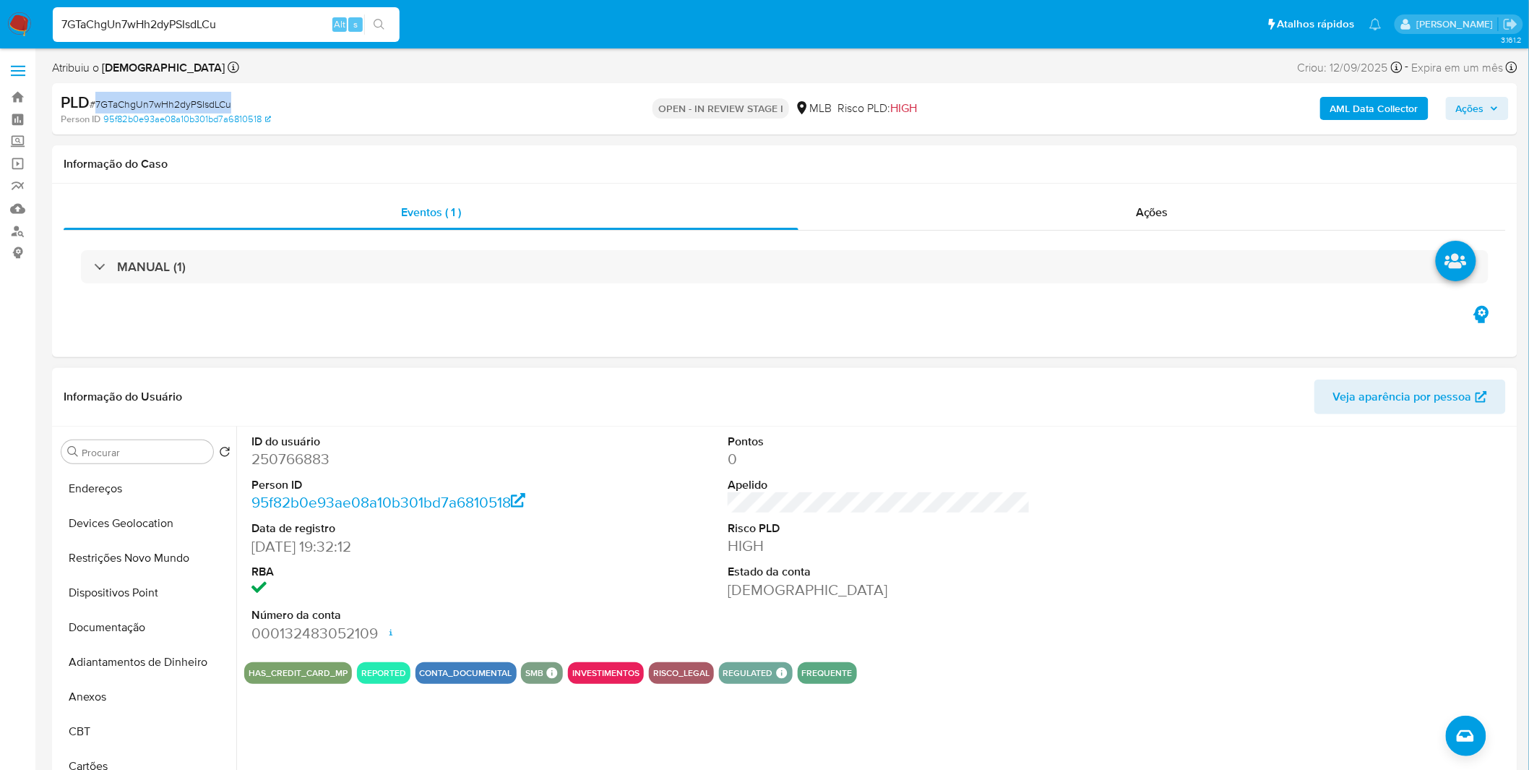
scroll to position [241, 0]
click at [124, 567] on button "Anexos" at bounding box center [140, 558] width 169 height 35
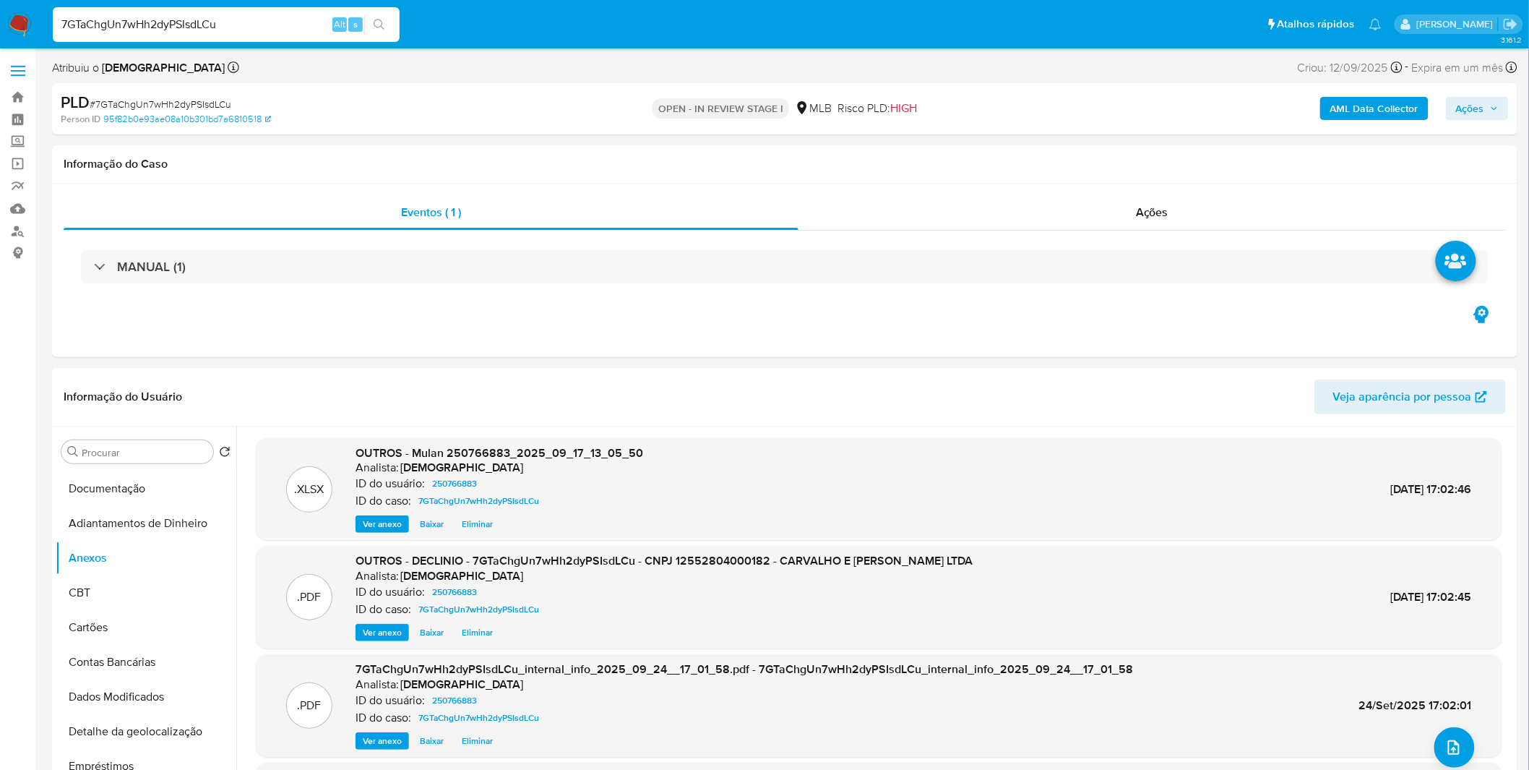
click at [1483, 124] on div "AML Data Collector Ações" at bounding box center [1269, 109] width 479 height 34
click at [1482, 119] on span "Ações" at bounding box center [1470, 108] width 28 height 23
click at [1070, 163] on div "Resolução do caso Alt r" at bounding box center [1075, 155] width 132 height 38
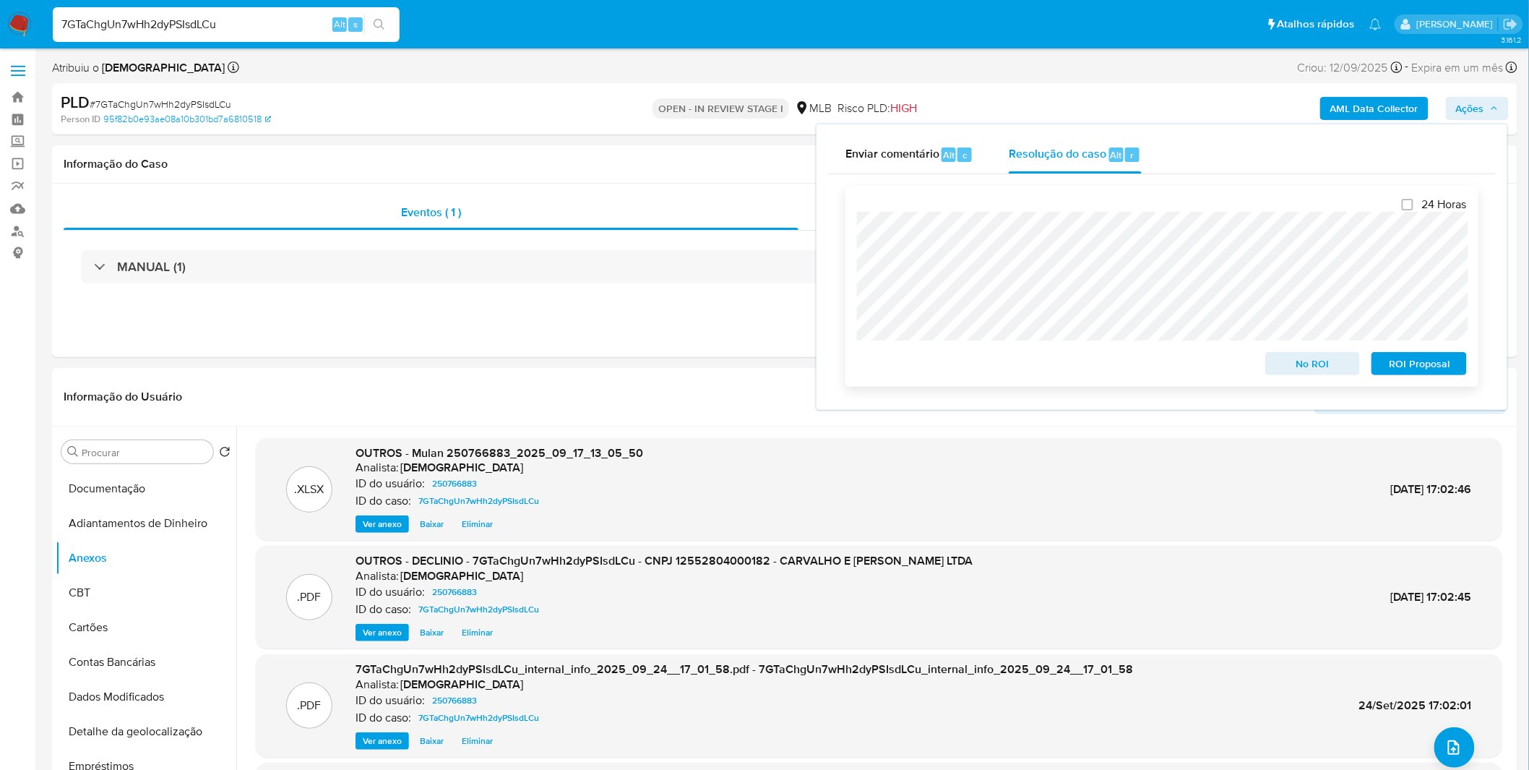
click at [1313, 374] on span "No ROI" at bounding box center [1313, 363] width 75 height 20
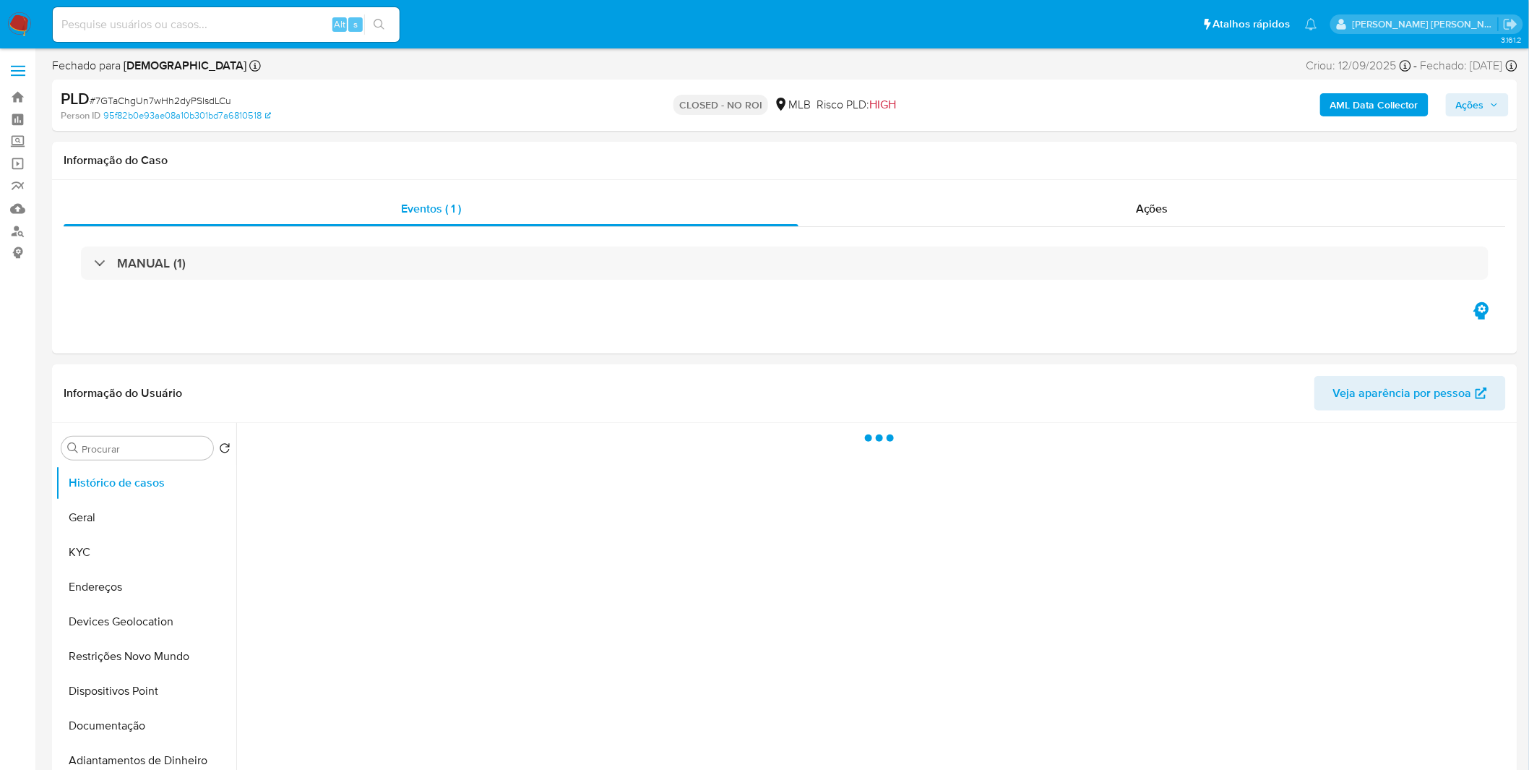
select select "10"
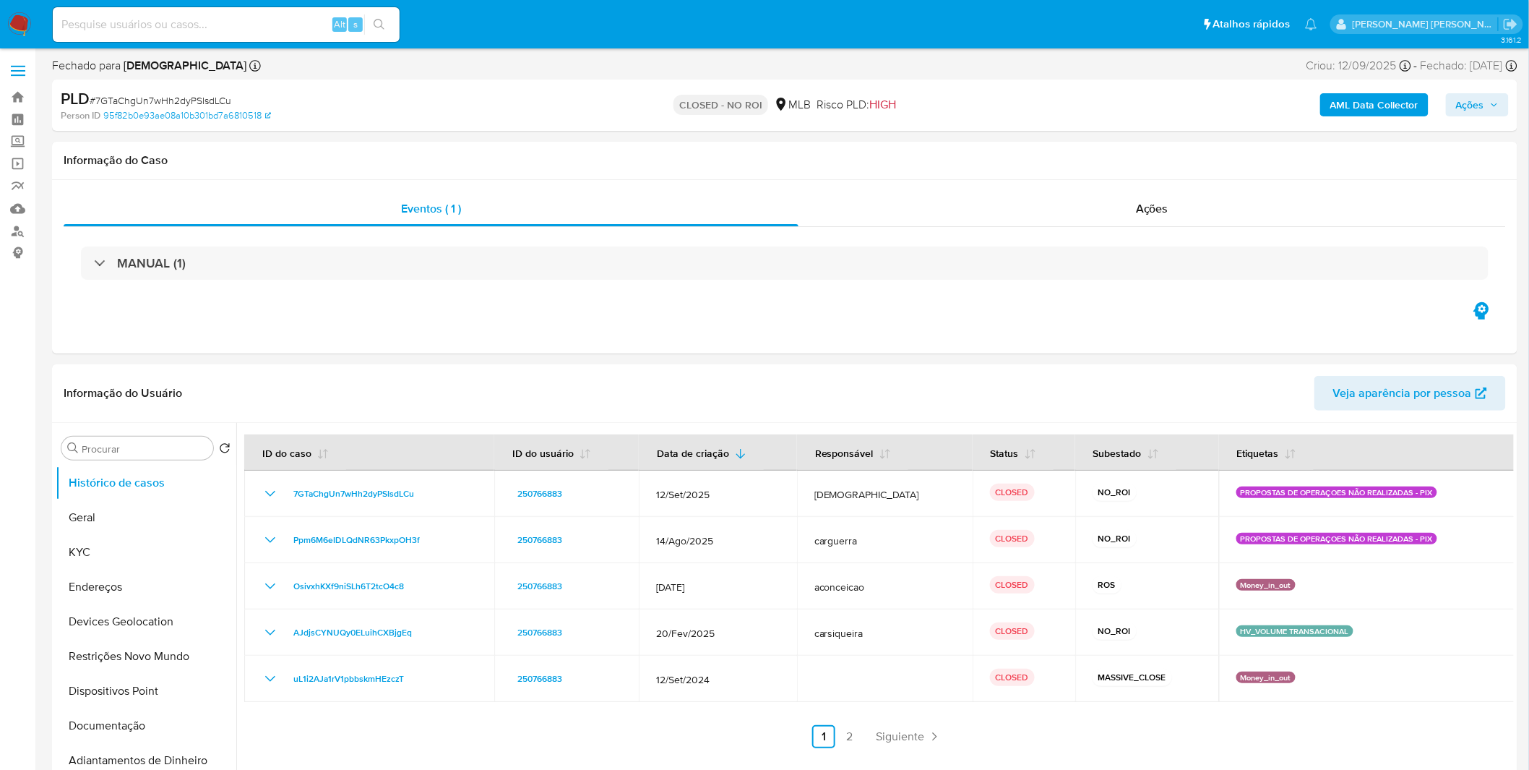
click at [24, 25] on img at bounding box center [19, 24] width 25 height 25
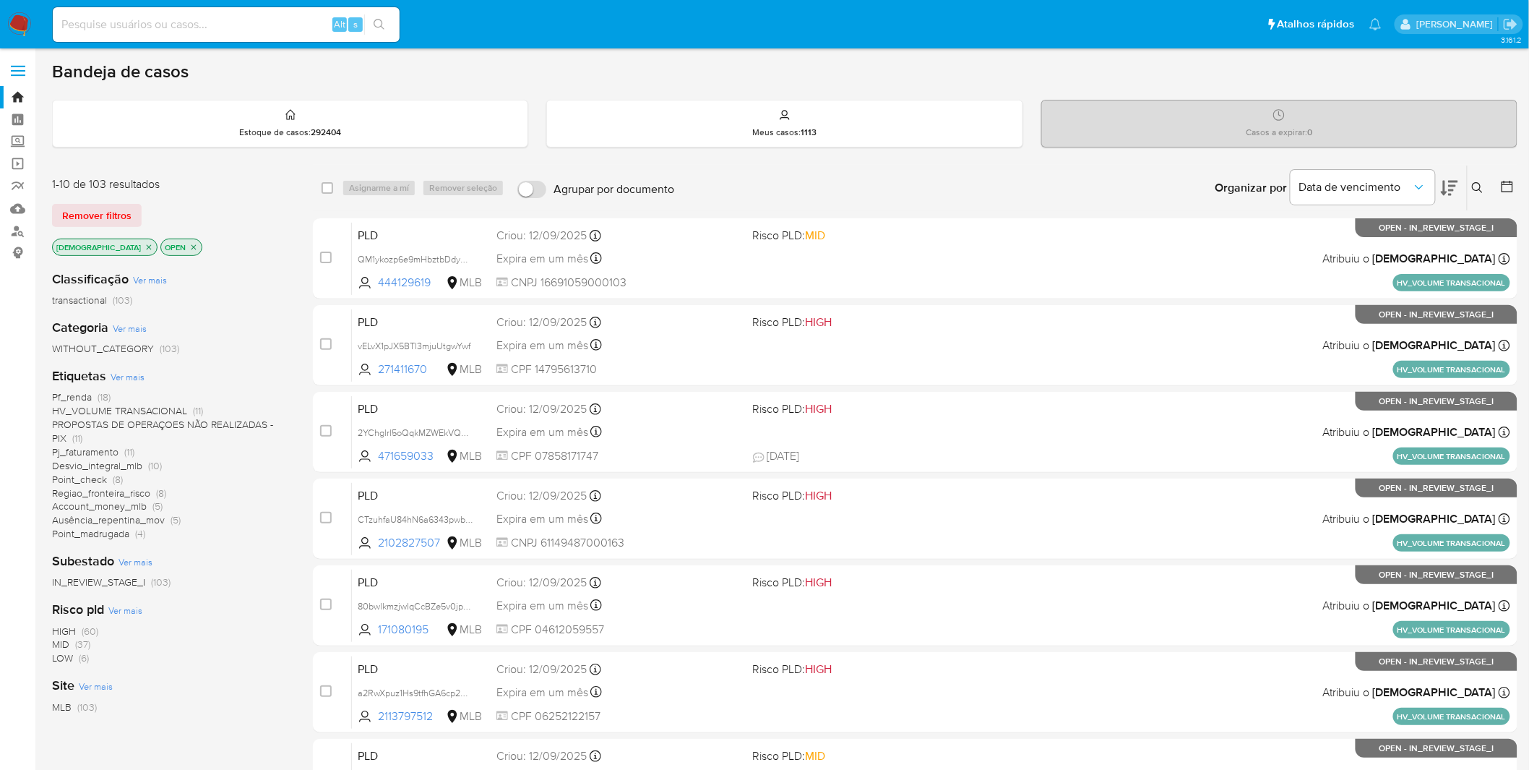
click at [27, 12] on img at bounding box center [19, 24] width 25 height 25
click at [24, 17] on img at bounding box center [19, 24] width 25 height 25
click at [22, 215] on link "Mulan" at bounding box center [86, 208] width 172 height 22
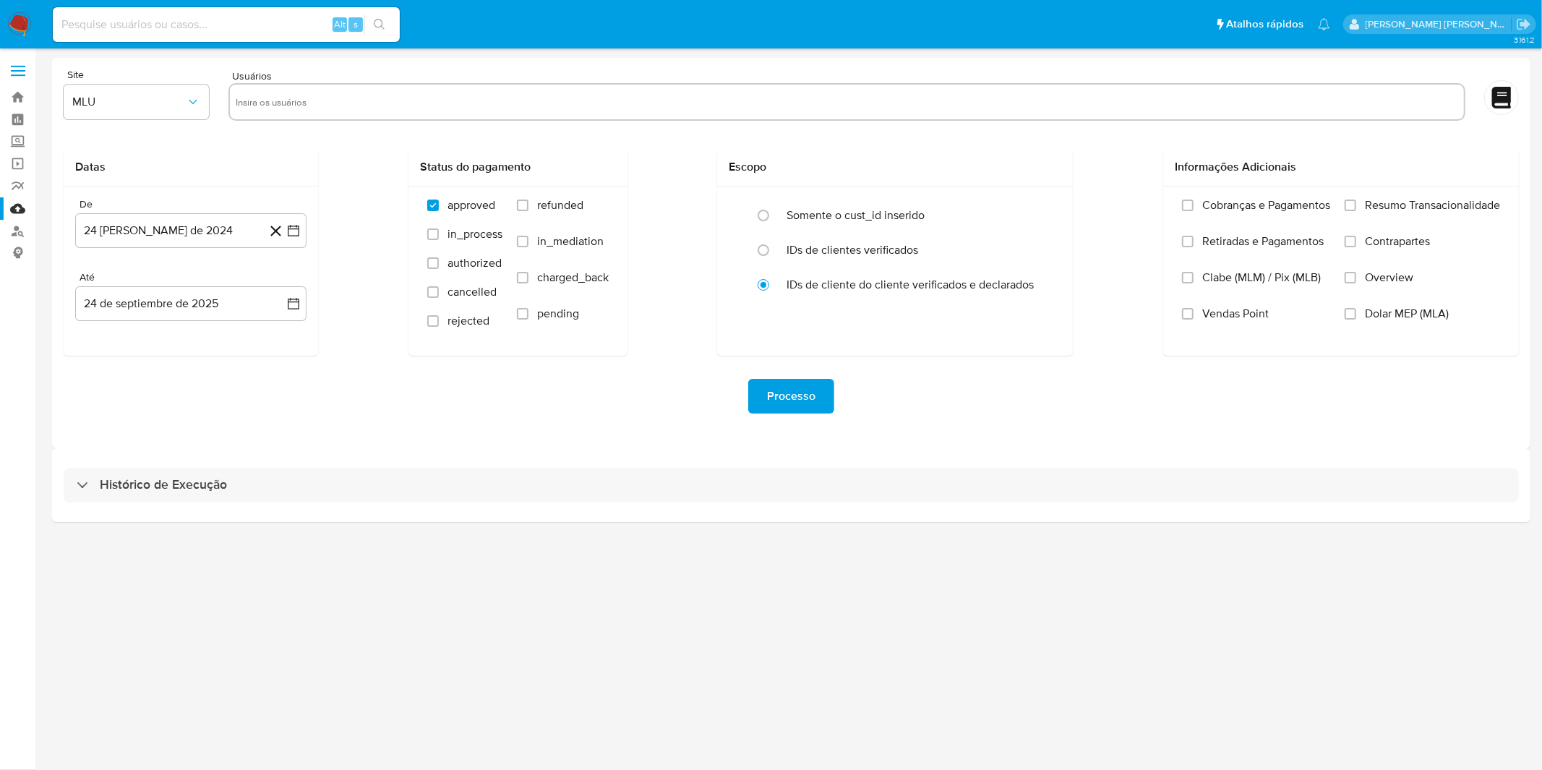
click at [334, 452] on div "Histórico de Execução" at bounding box center [791, 485] width 1478 height 74
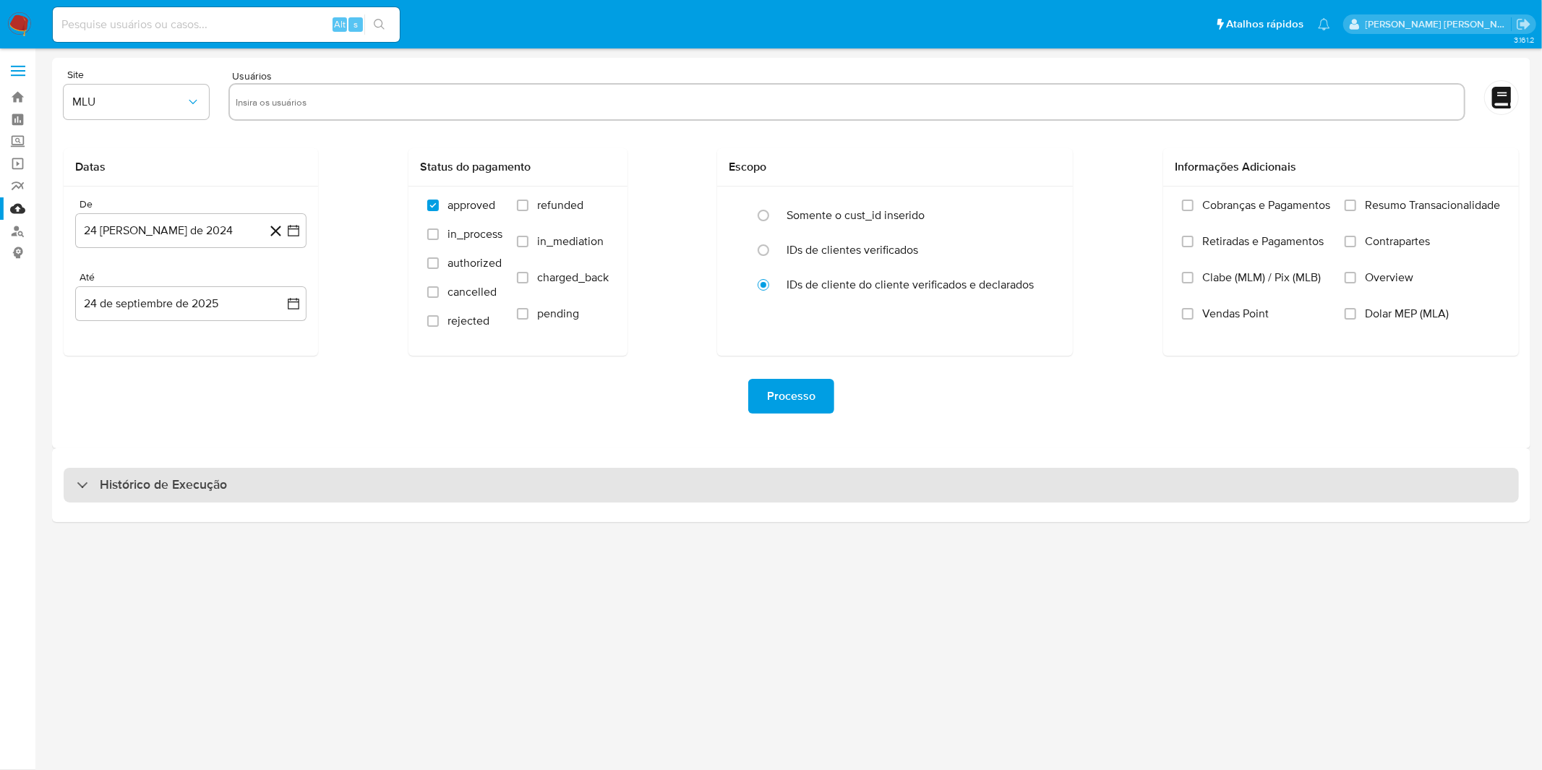
click at [335, 473] on div "Histórico de Execução" at bounding box center [791, 485] width 1455 height 35
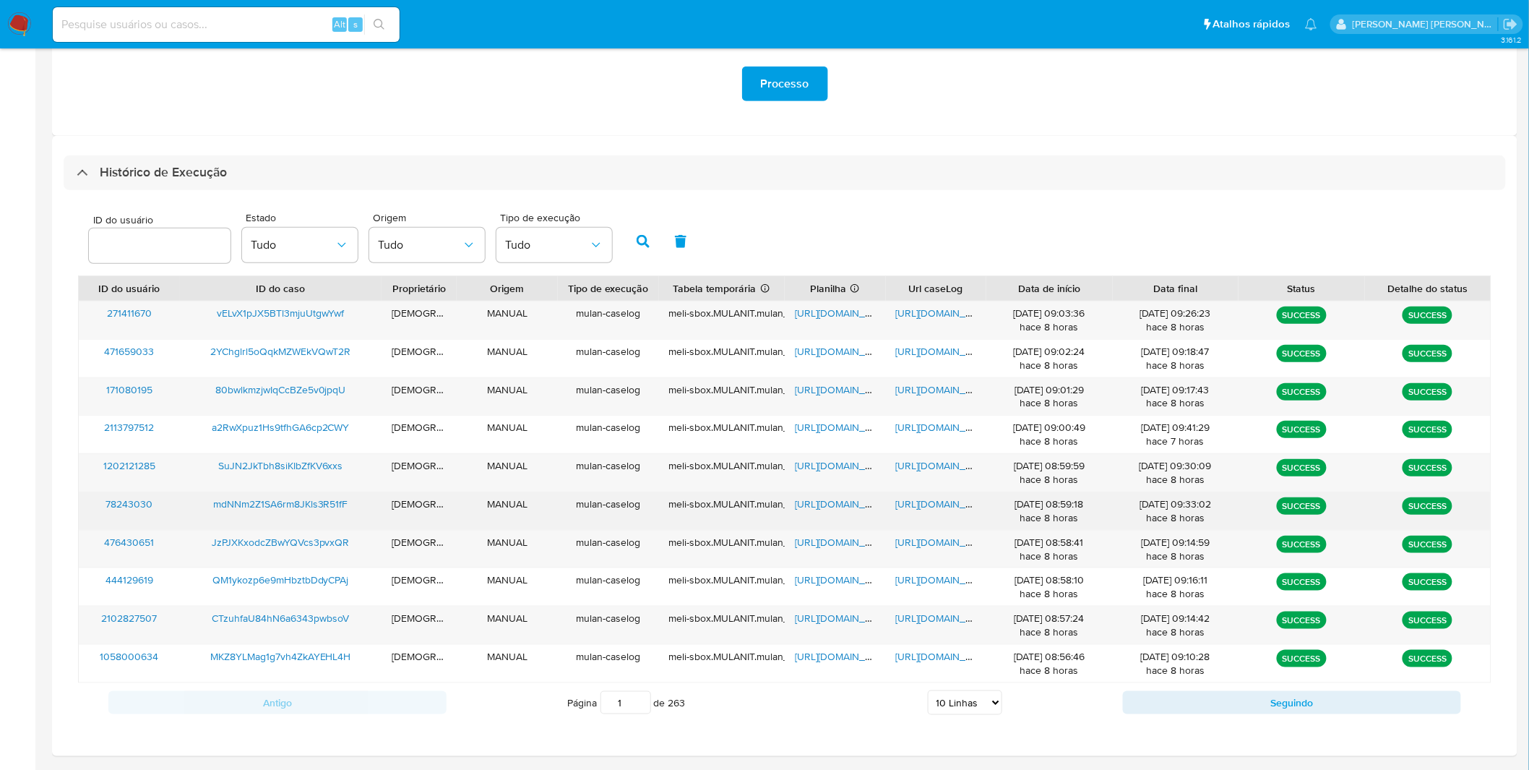
scroll to position [321, 0]
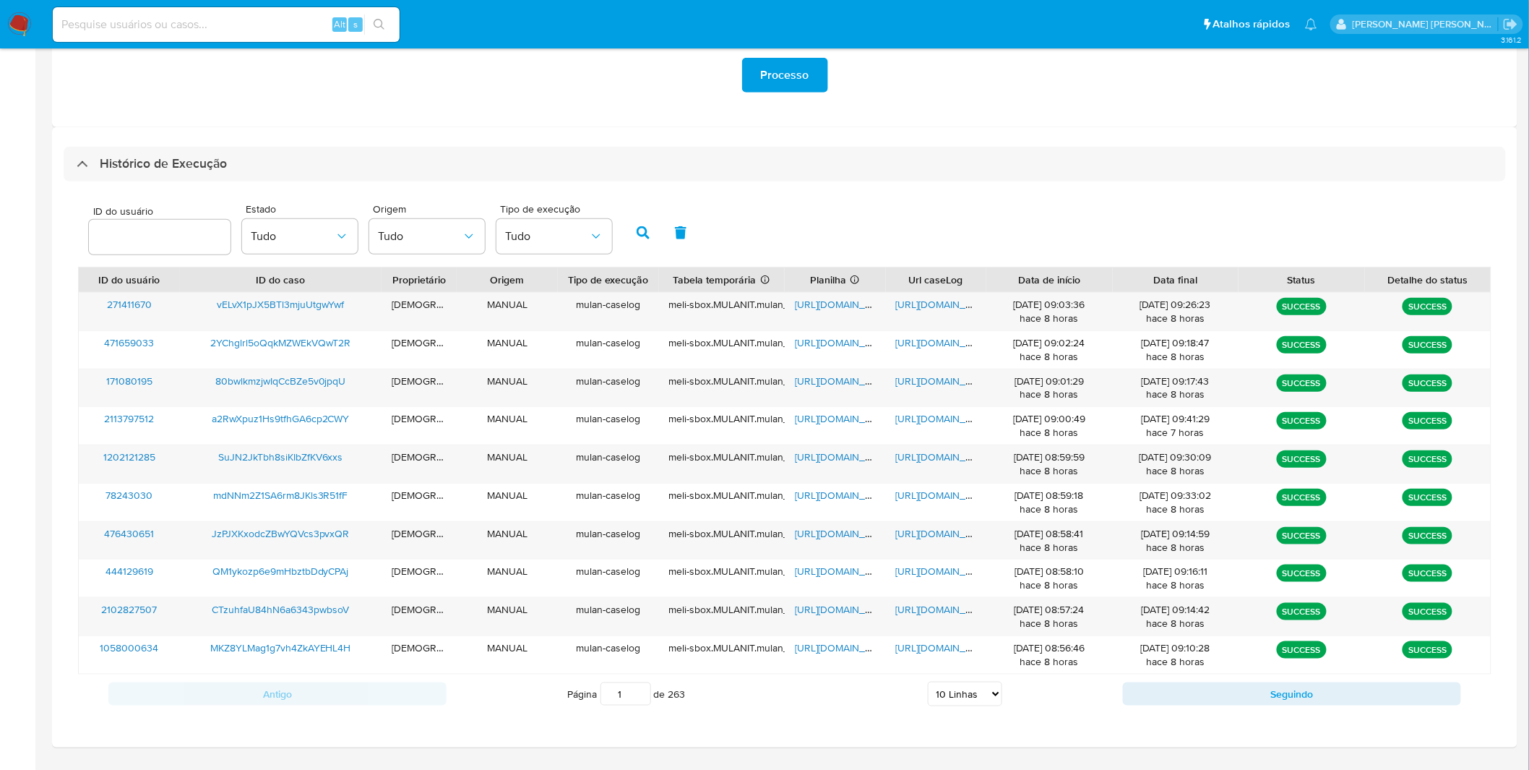
click at [991, 703] on select "5 Linhas 10 Linhas 20 Linhas 25 Linhas 50 Linhas 100 Linhas" at bounding box center [965, 694] width 74 height 25
select select "20"
click at [928, 682] on select "5 Linhas 10 Linhas 20 Linhas 25 Linhas 50 Linhas 100 Linhas" at bounding box center [965, 694] width 74 height 25
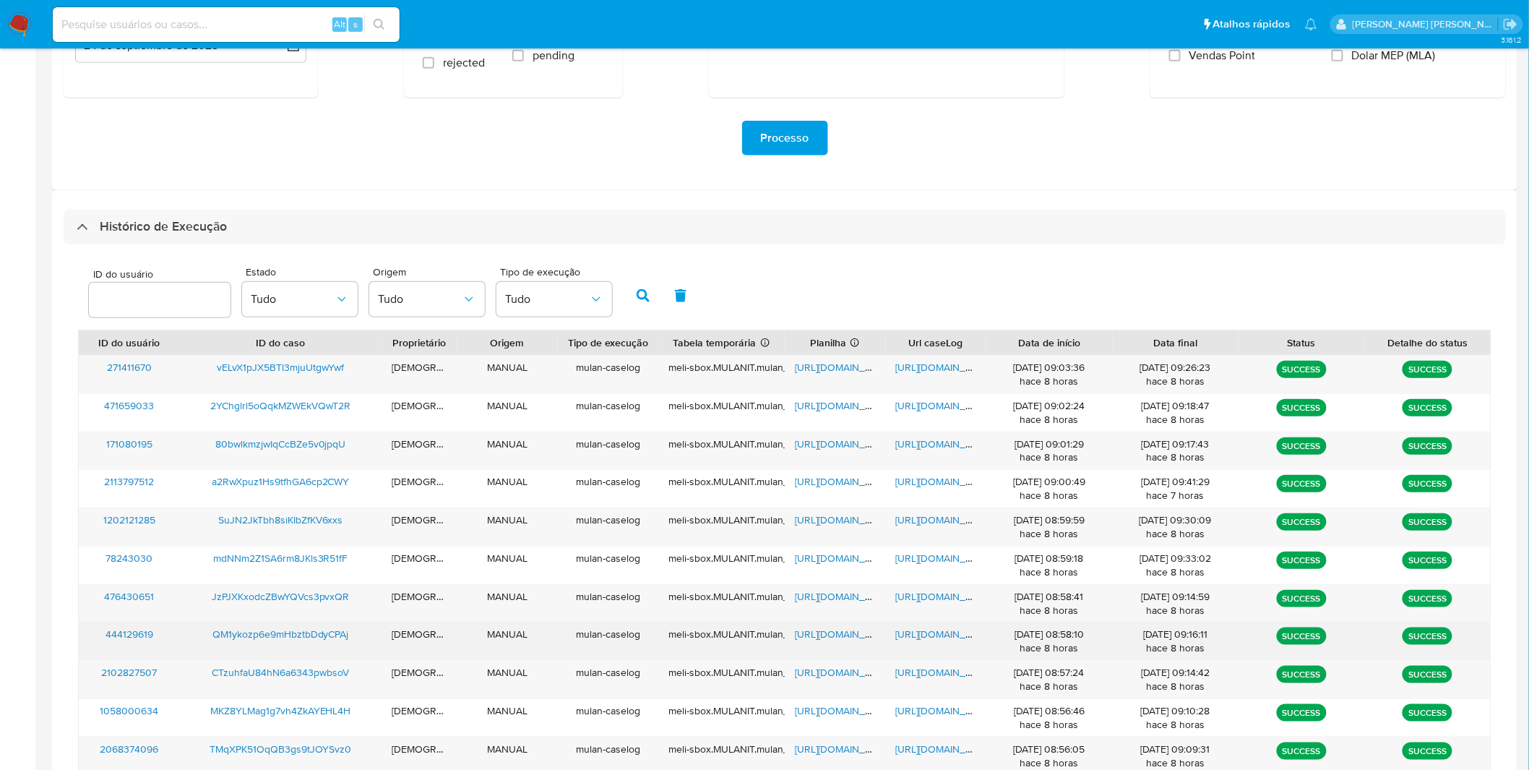
scroll to position [260, 0]
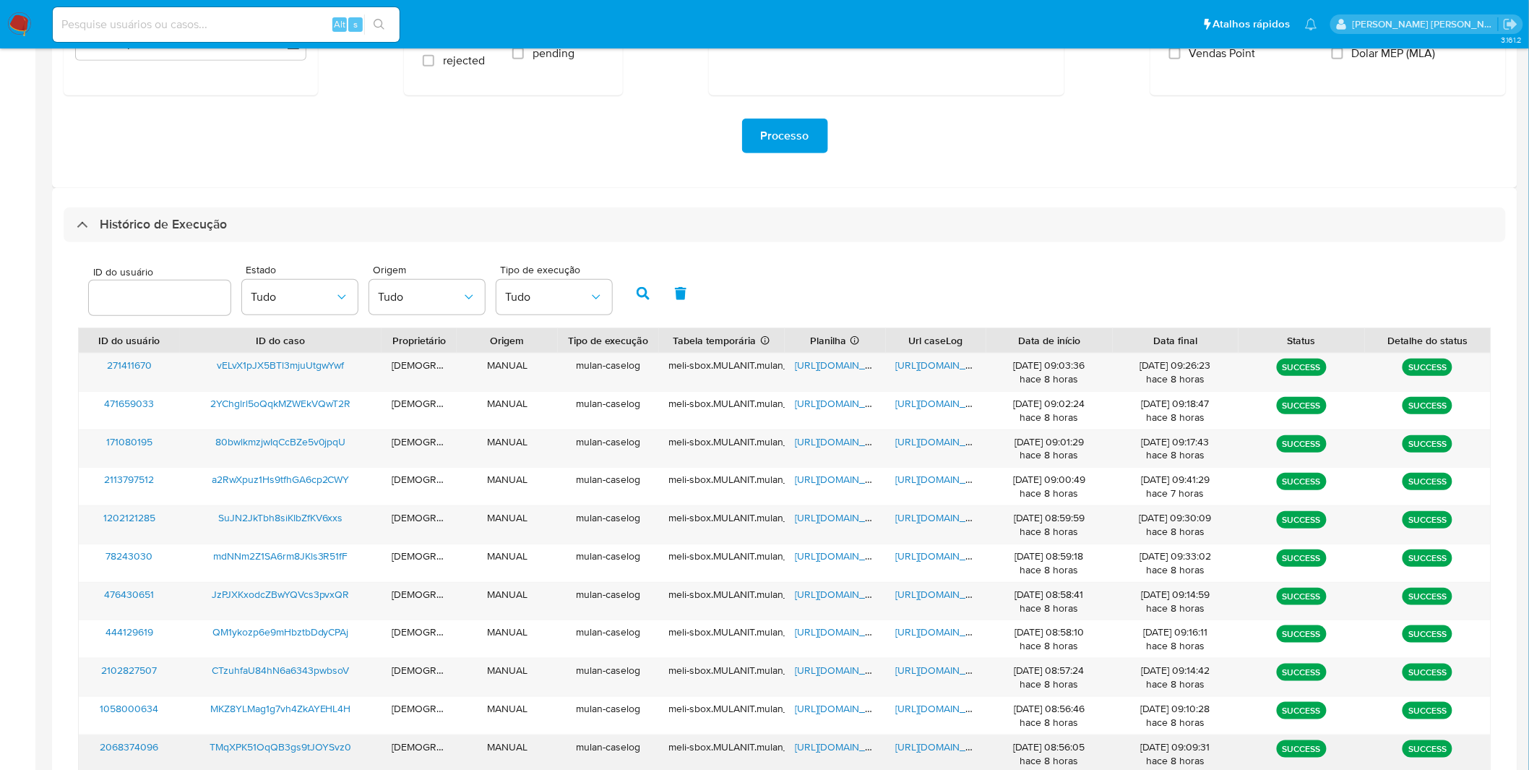
click at [948, 745] on span "https://docs.google.com/document/d/1SCEEVUGC0YY3kE-IUGYKK5qowuAdrBEFYmkKr8LaZlQ…" at bounding box center [946, 746] width 100 height 14
click at [815, 756] on div "https://docs.google.com/spreadsheets/d/12kqo1GmzPgep4sVGN9JuFnHOeIoT1zLUzoOBWuS…" at bounding box center [835, 754] width 101 height 38
click at [819, 754] on span "https://docs.google.com/spreadsheets/d/12kqo1GmzPgep4sVGN9JuFnHOeIoT1zLUzoOBWuS…" at bounding box center [845, 746] width 100 height 14
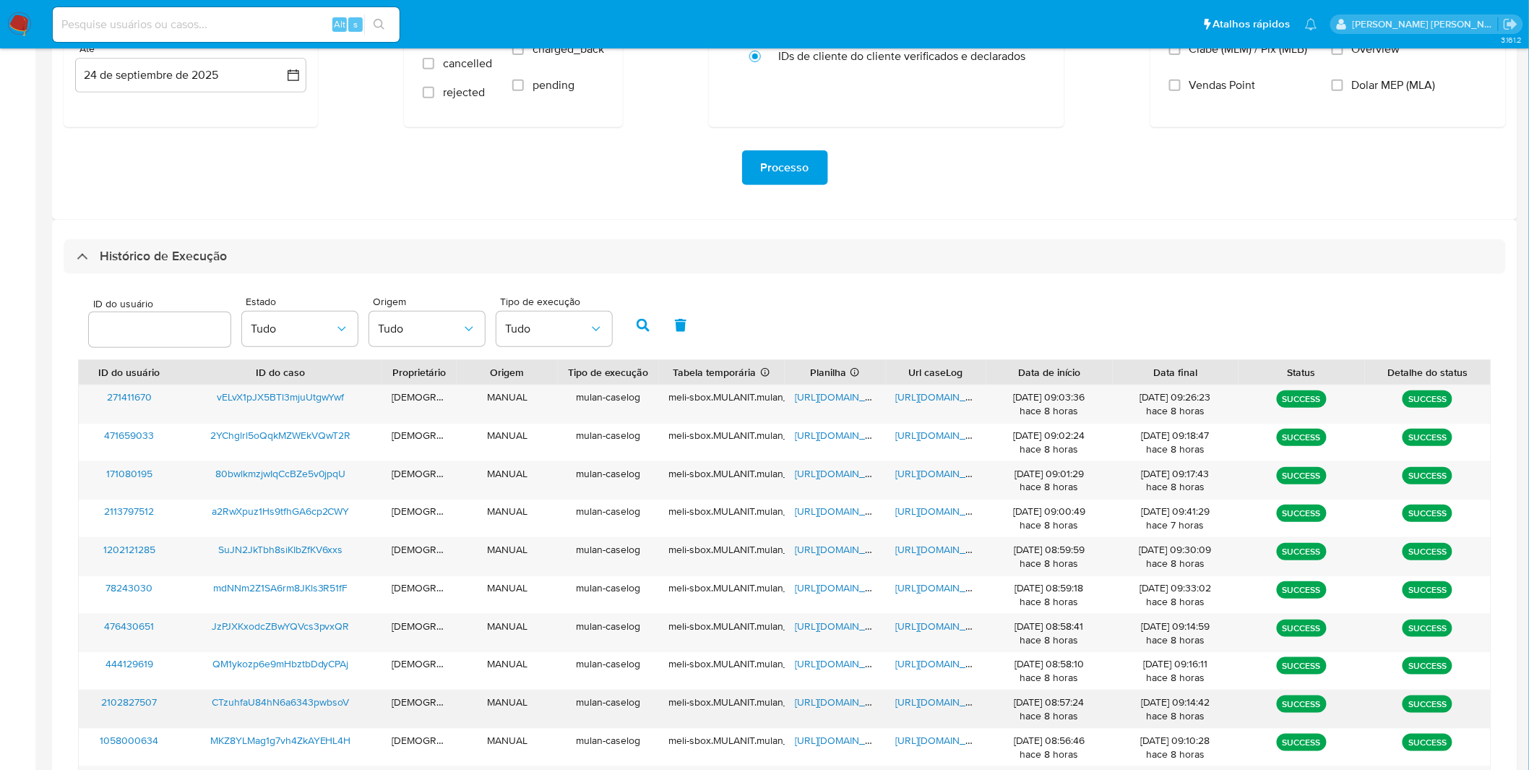
scroll to position [224, 0]
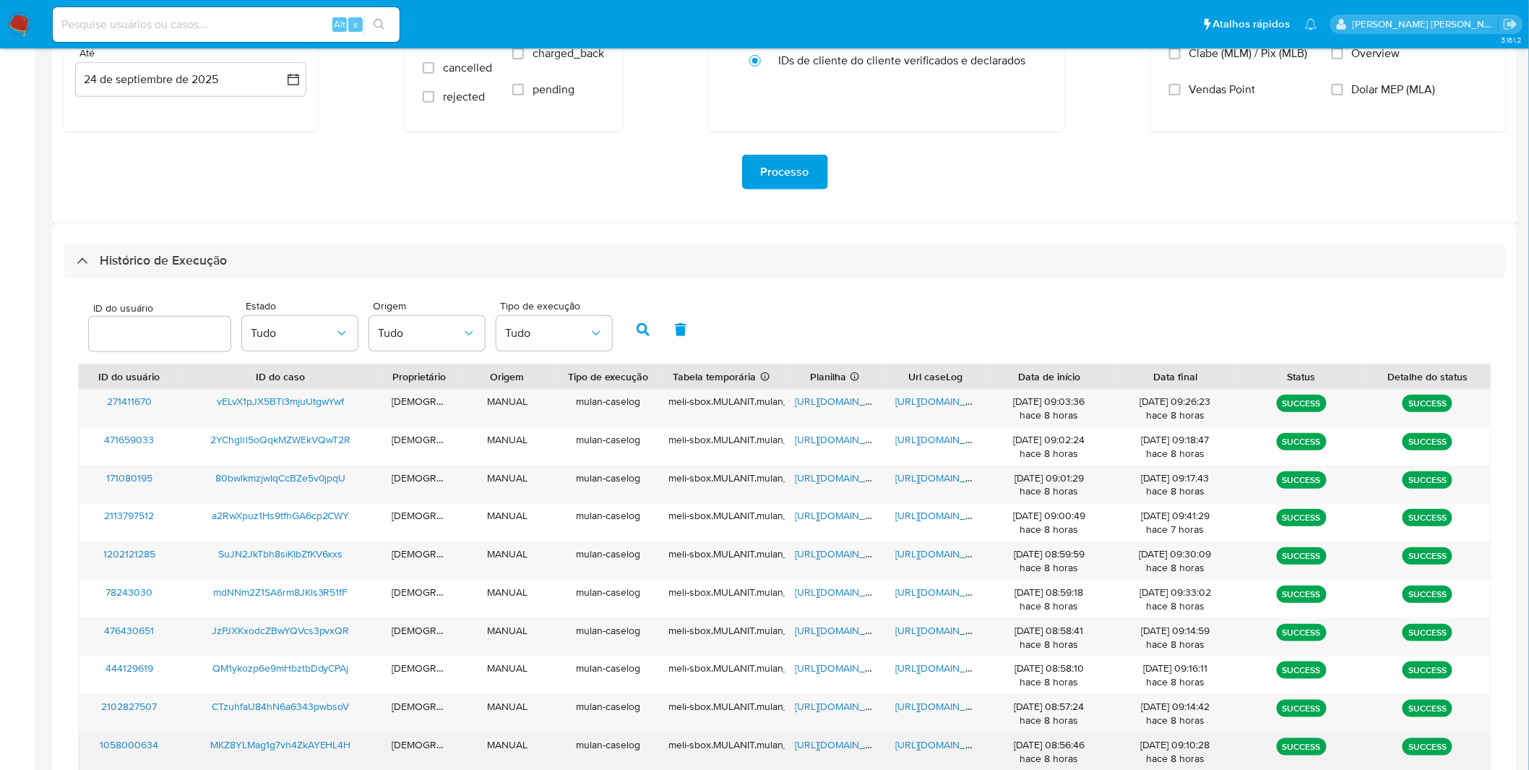
click at [955, 741] on span "https://docs.google.com/document/d/1CEaHz4Q86i6OglXJE3qbzt9lU-hdYgtv5PQ7EAfYmck…" at bounding box center [946, 744] width 100 height 14
click at [835, 742] on span "https://docs.google.com/spreadsheets/d/1Yc53GnGTLHLYQ5dZZeZbhfkQiZP99zvyaqz5ZAR…" at bounding box center [845, 744] width 100 height 14
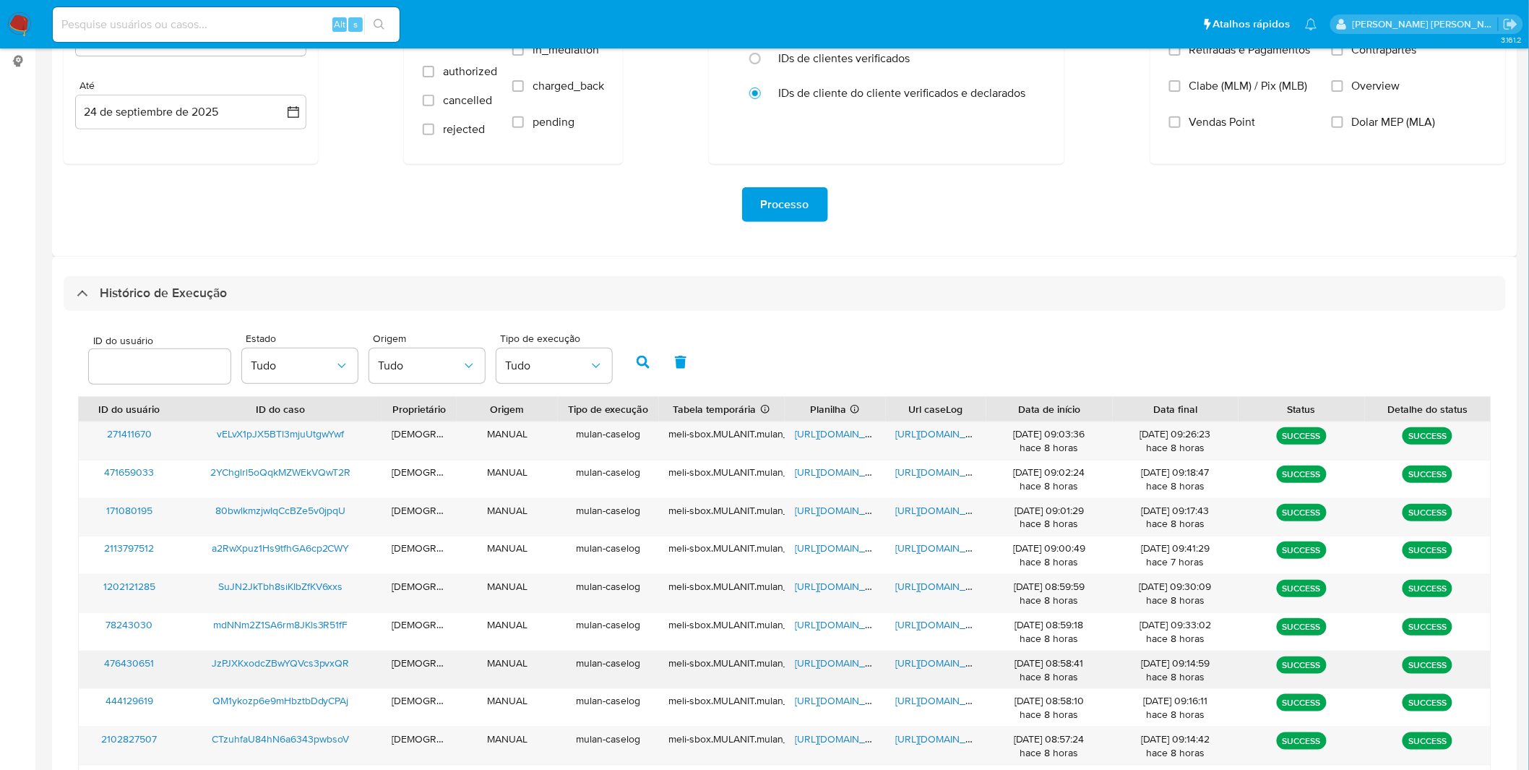
scroll to position [189, 0]
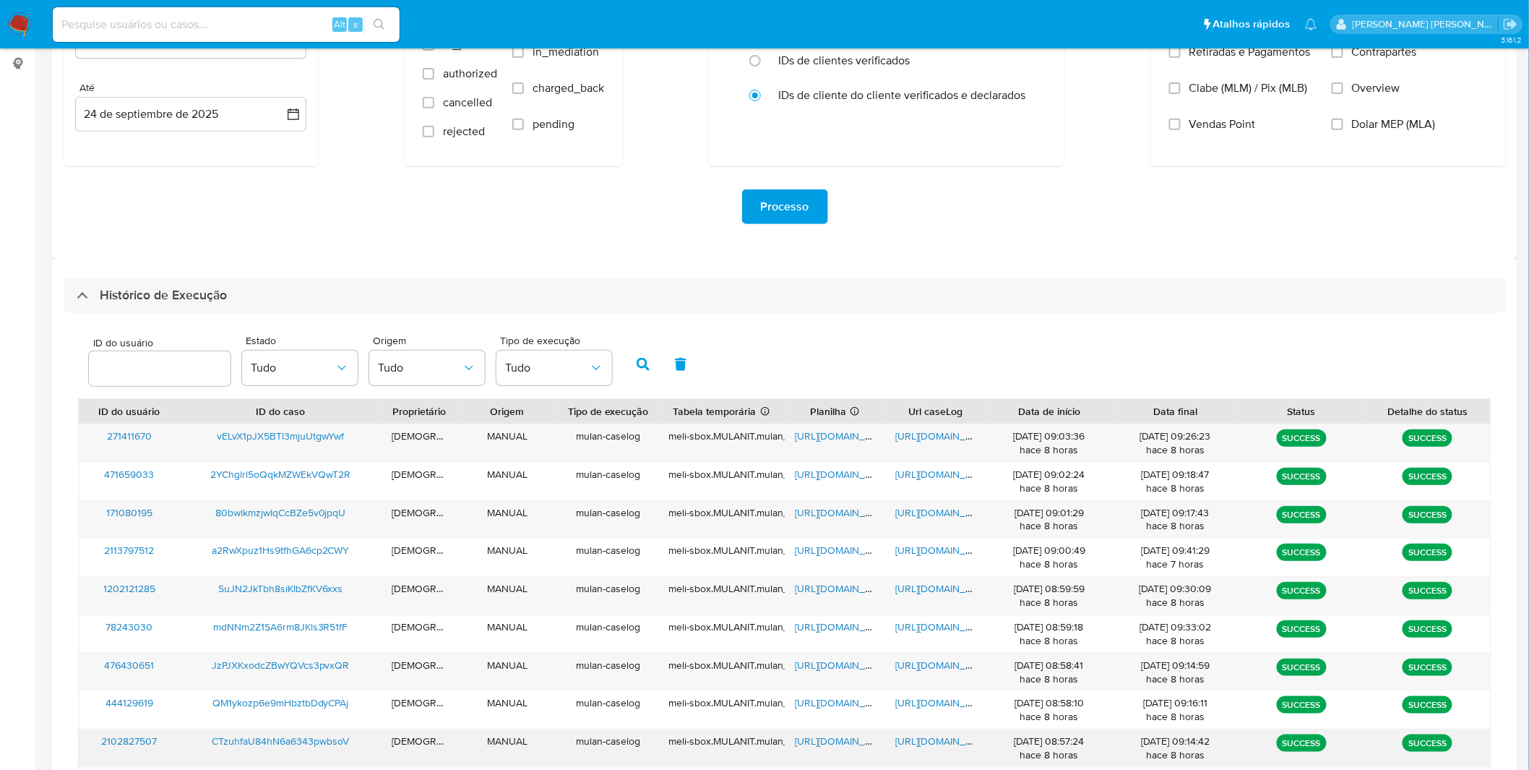
click at [932, 742] on span "https://docs.google.com/document/d/1IfrmxOWqgKOXbCYcryQAFgQSZSmhGhppnS09r-GksdY…" at bounding box center [946, 741] width 100 height 14
click at [841, 747] on span "https://docs.google.com/spreadsheets/d/181WRD3UuXNe88geWncPCfvsRUue6-ltA3BIJiD2…" at bounding box center [845, 741] width 100 height 14
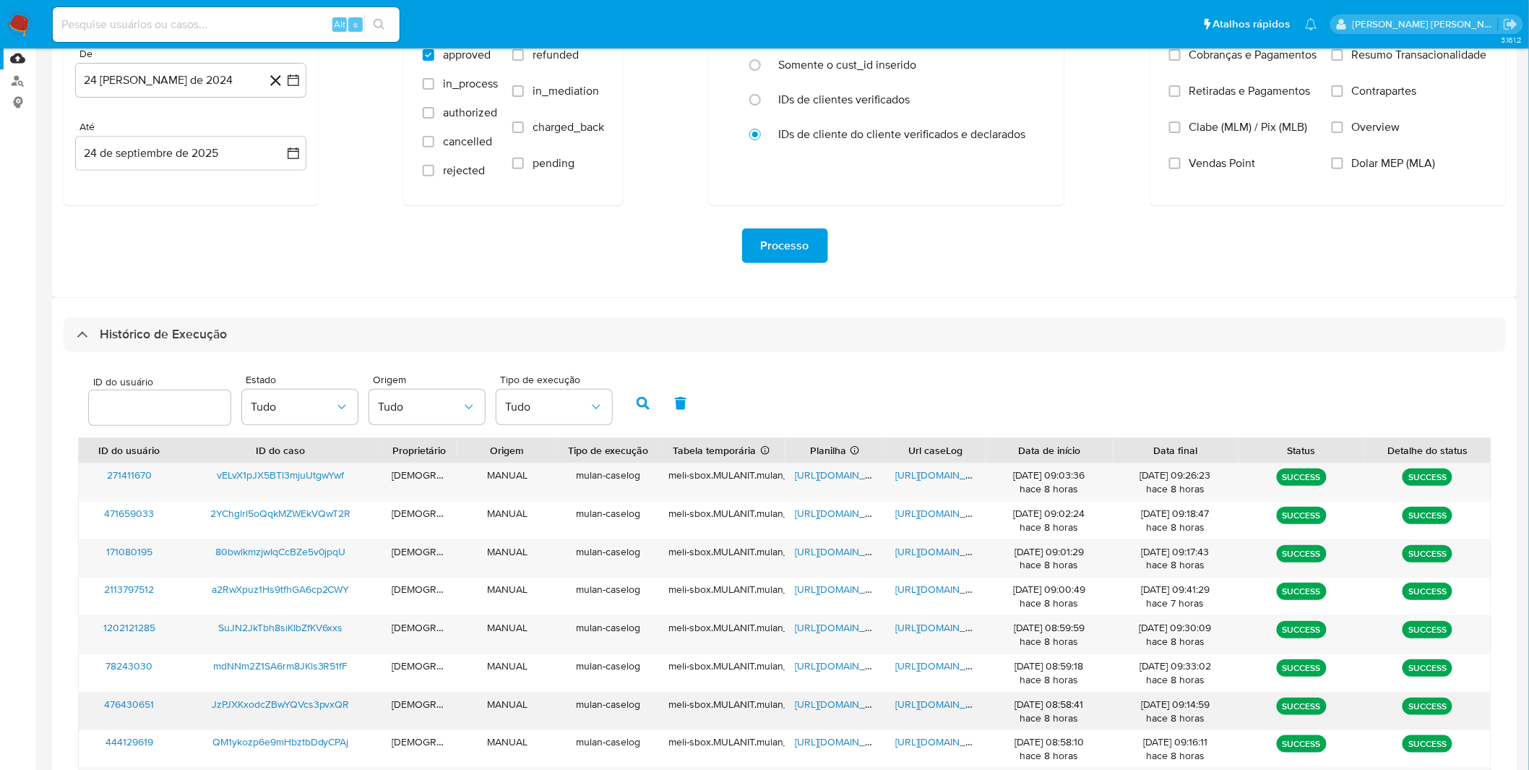
scroll to position [146, 0]
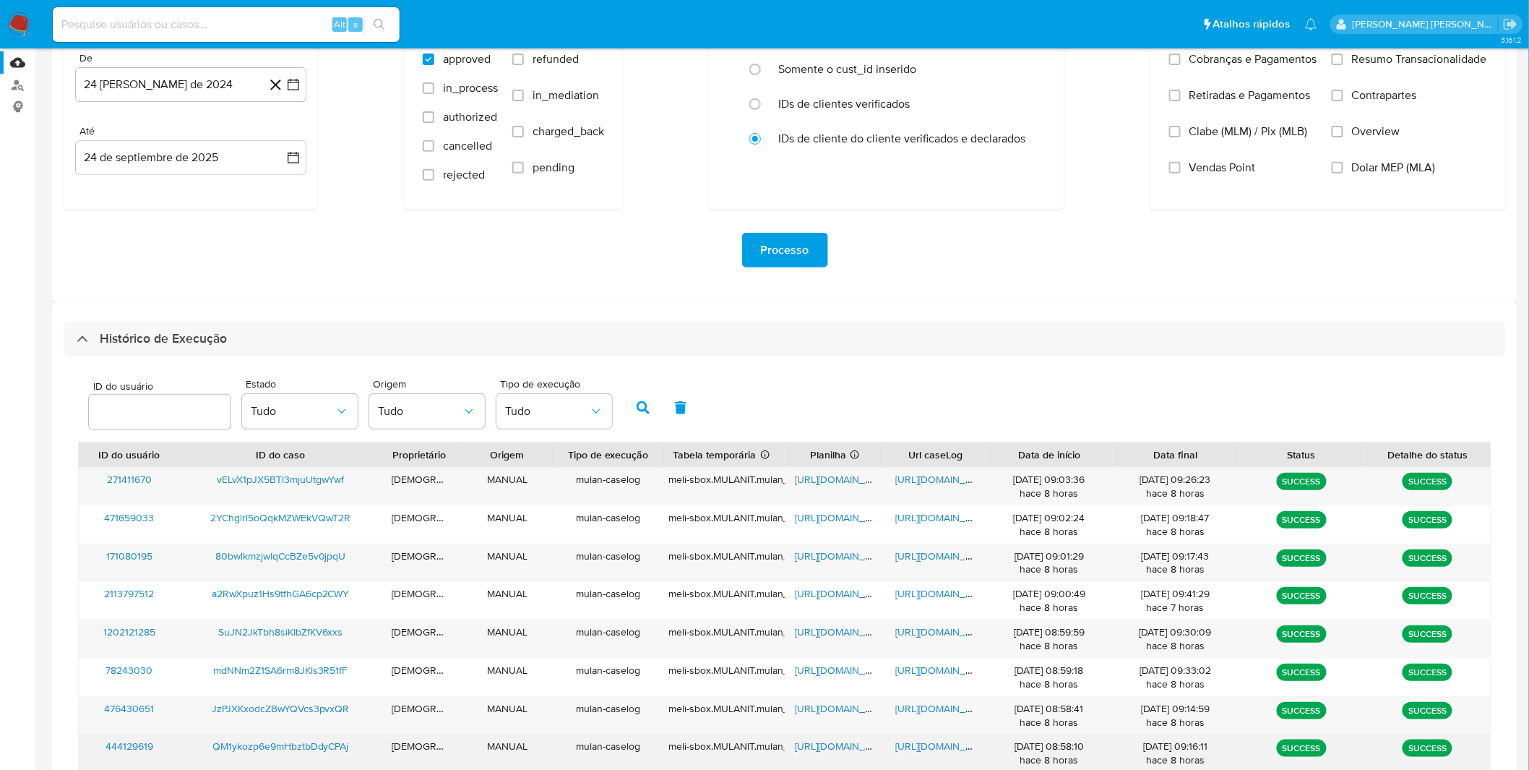
click at [959, 748] on span "https://docs.google.com/document/d/1um0TXVhal9KsXudaDz9E7Fl_OpmZJPPb_M9zjT5EmX4…" at bounding box center [946, 746] width 100 height 14
click at [812, 750] on span "https://docs.google.com/spreadsheets/d/1TDmp9jp5lNeUcCF30H88VsHL3mOUuOaDrNEknUl…" at bounding box center [845, 746] width 100 height 14
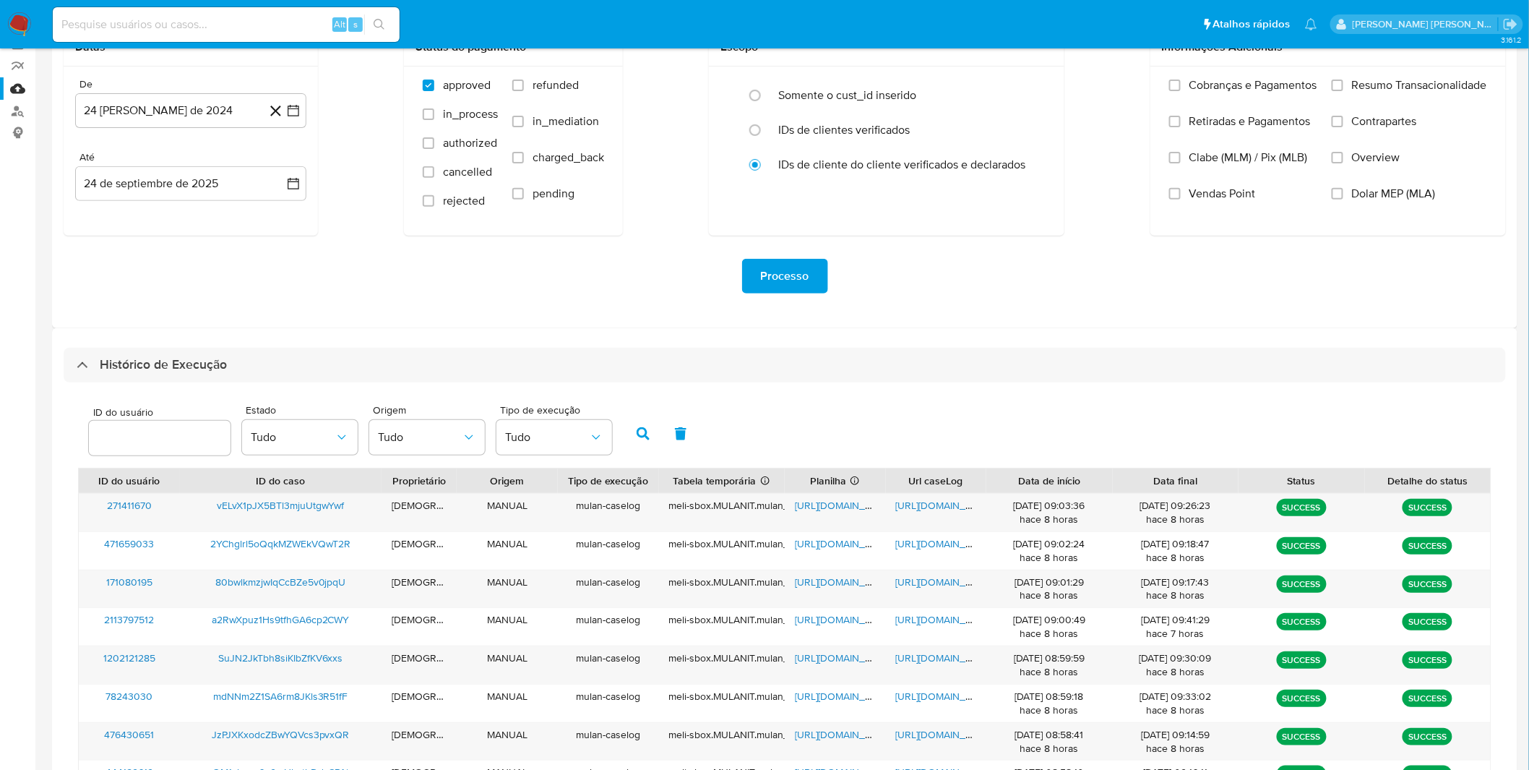
scroll to position [109, 0]
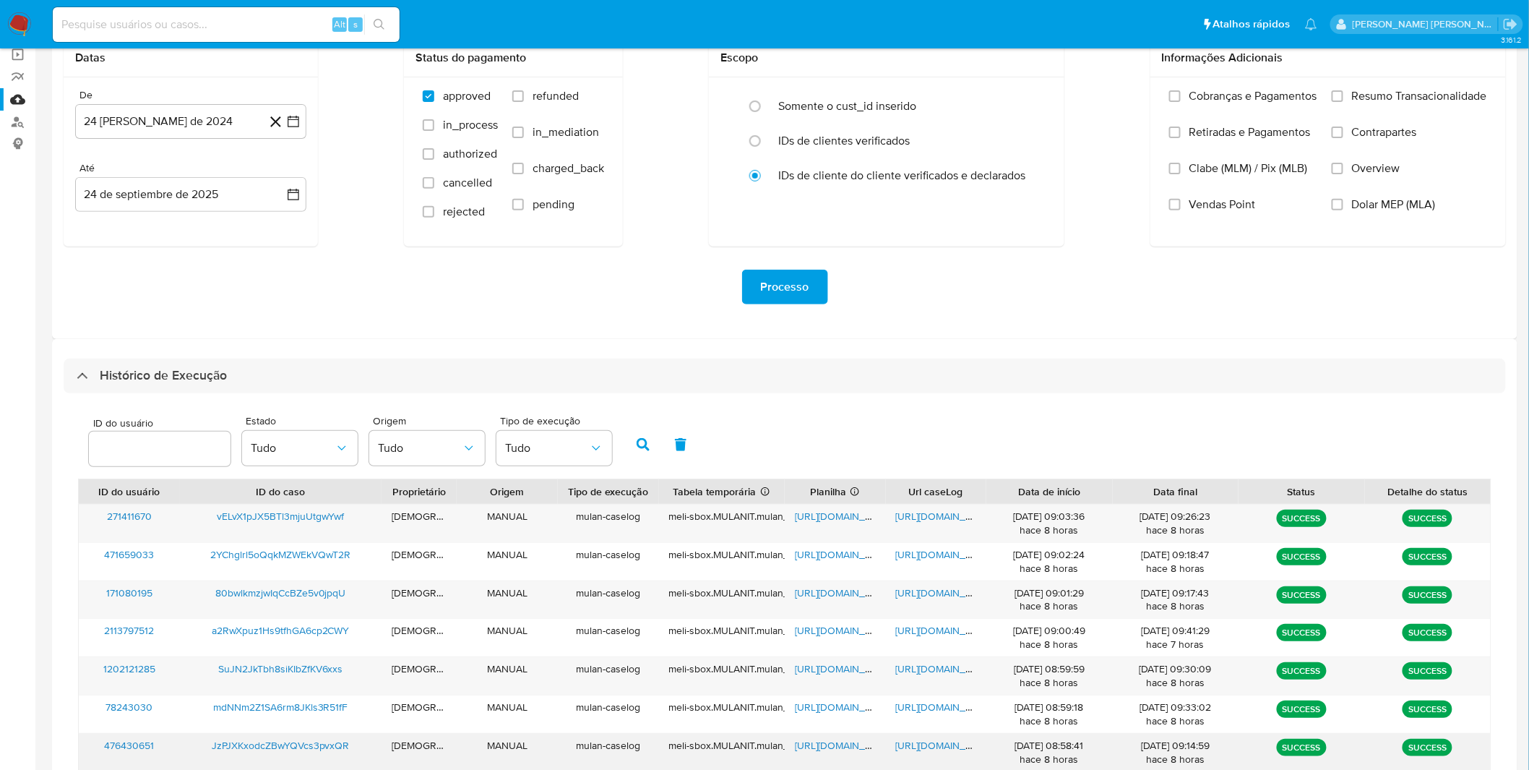
click at [924, 754] on div "https://docs.google.com/document/d/1kkWFe9e5hl023DtO0obKQ8aoeQkeRO9r-KICuKoYVz4…" at bounding box center [936, 753] width 101 height 38
click at [932, 749] on span "https://docs.google.com/document/d/1kkWFe9e5hl023DtO0obKQ8aoeQkeRO9r-KICuKoYVz4…" at bounding box center [946, 745] width 100 height 14
click at [810, 750] on span "https://docs.google.com/spreadsheets/d/1UPqbDY8c01sN4drovYo746T-uj1pflzDgHpYG0A…" at bounding box center [845, 745] width 100 height 14
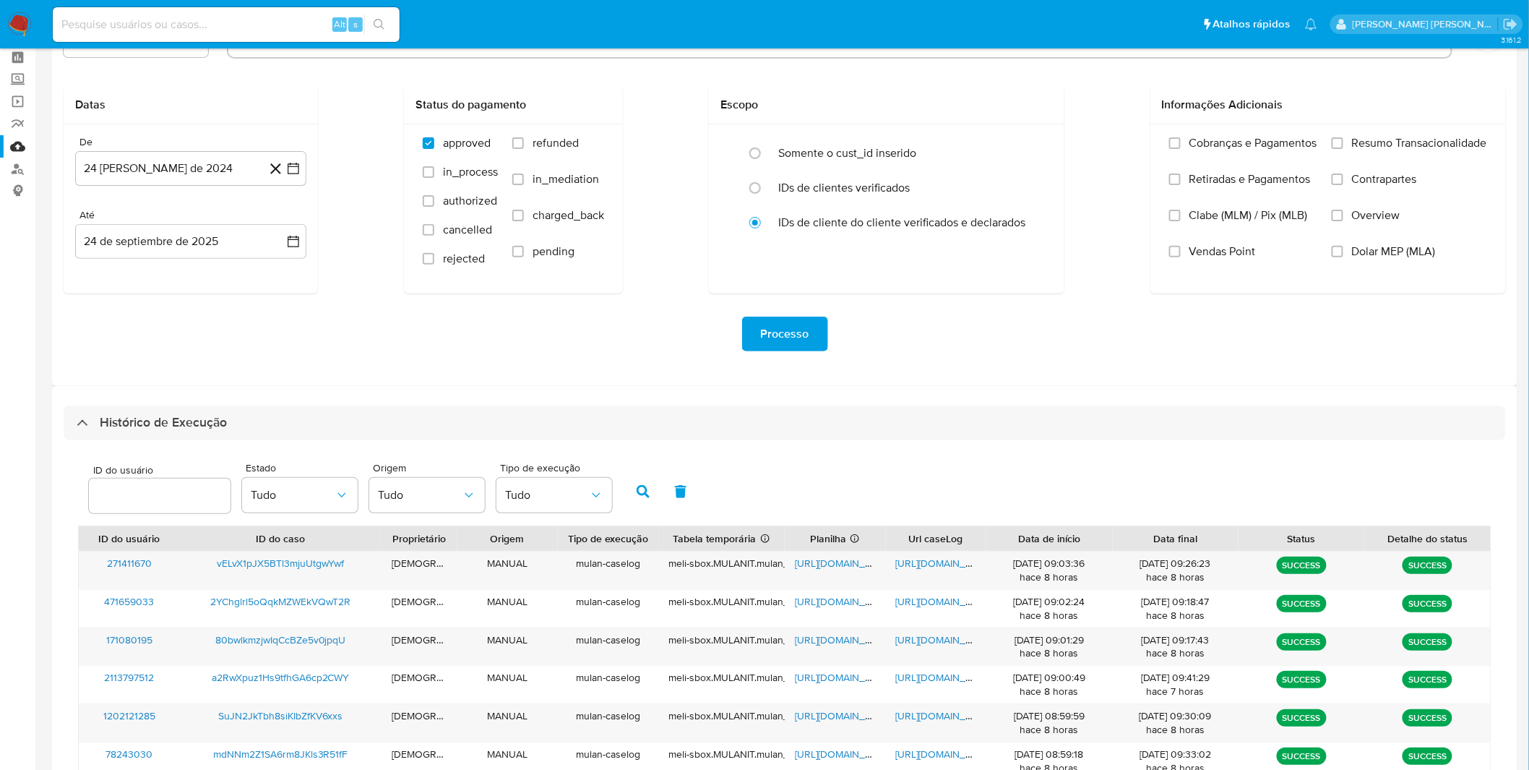
scroll to position [61, 0]
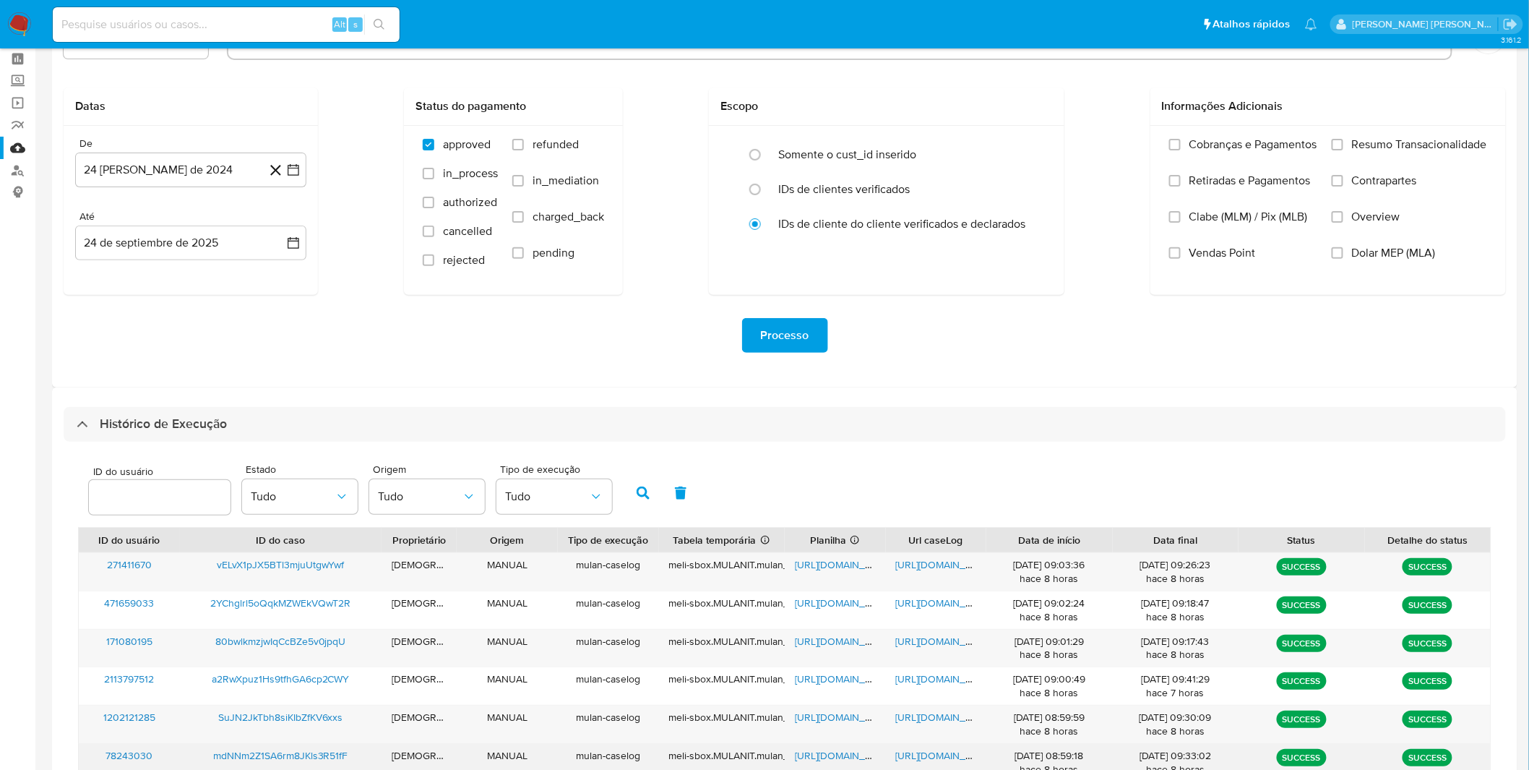
click at [904, 759] on span "https://docs.google.com/document/d/1kTJIfS0PmBMzUttwQerb11XZ_5LYC2KdwE8W2zX6bcg…" at bounding box center [946, 755] width 100 height 14
click at [843, 755] on span "https://docs.google.com/spreadsheets/d/1nMA9-UPJKJYL19Ac-UHV0QgVp70haecbdC0cYY4…" at bounding box center [845, 755] width 100 height 14
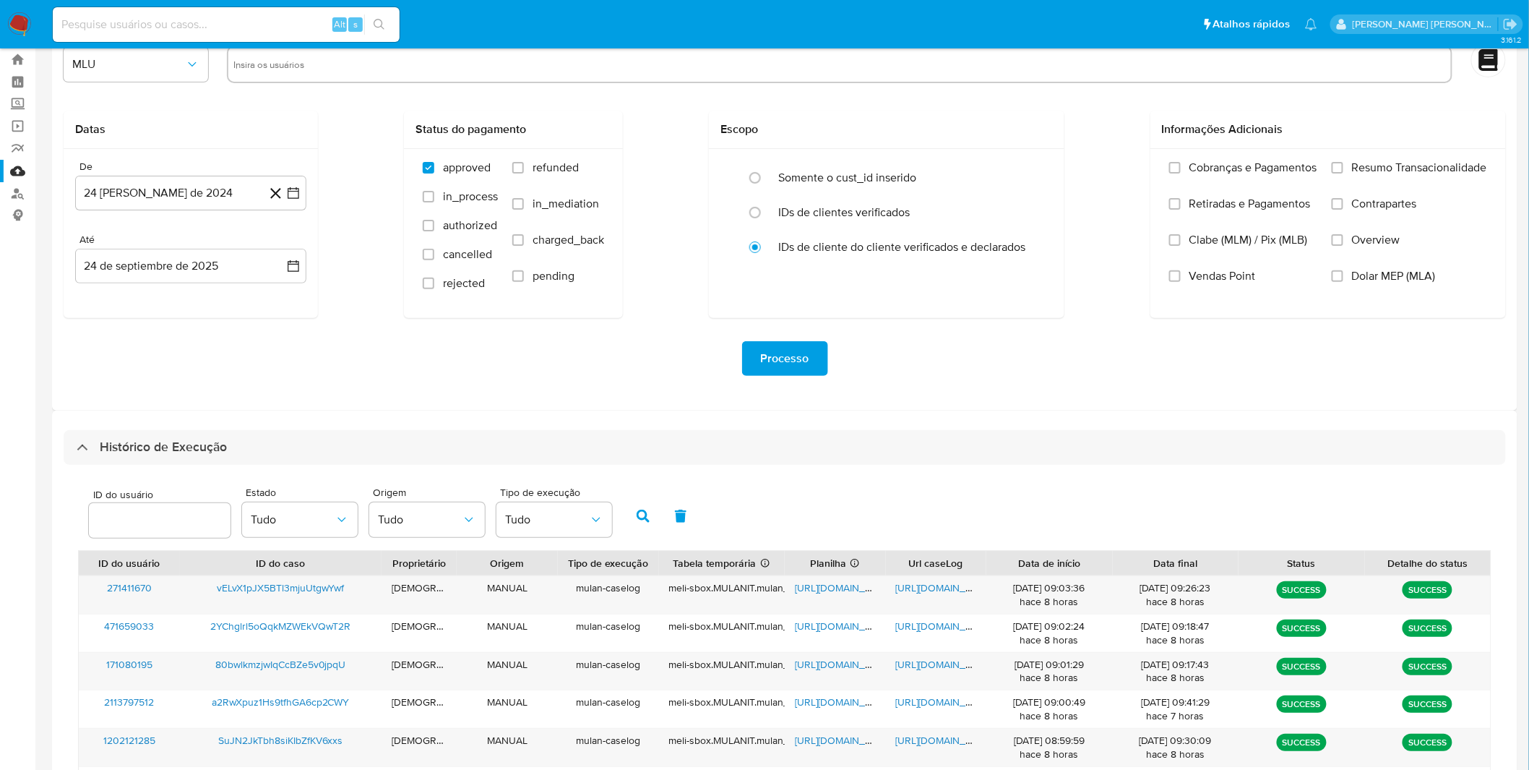
scroll to position [36, 0]
click at [953, 746] on span "https://docs.google.com/document/d/1cG0NihpJhrBwg0Dz-Jd5htAmiPAccEMDJhj68znwTsk…" at bounding box center [946, 741] width 100 height 14
click at [857, 743] on span "https://docs.google.com/spreadsheets/d/1stb_rB6xDgKpHa1h02z45NYtWF_f6gNkzmH51z0…" at bounding box center [845, 741] width 100 height 14
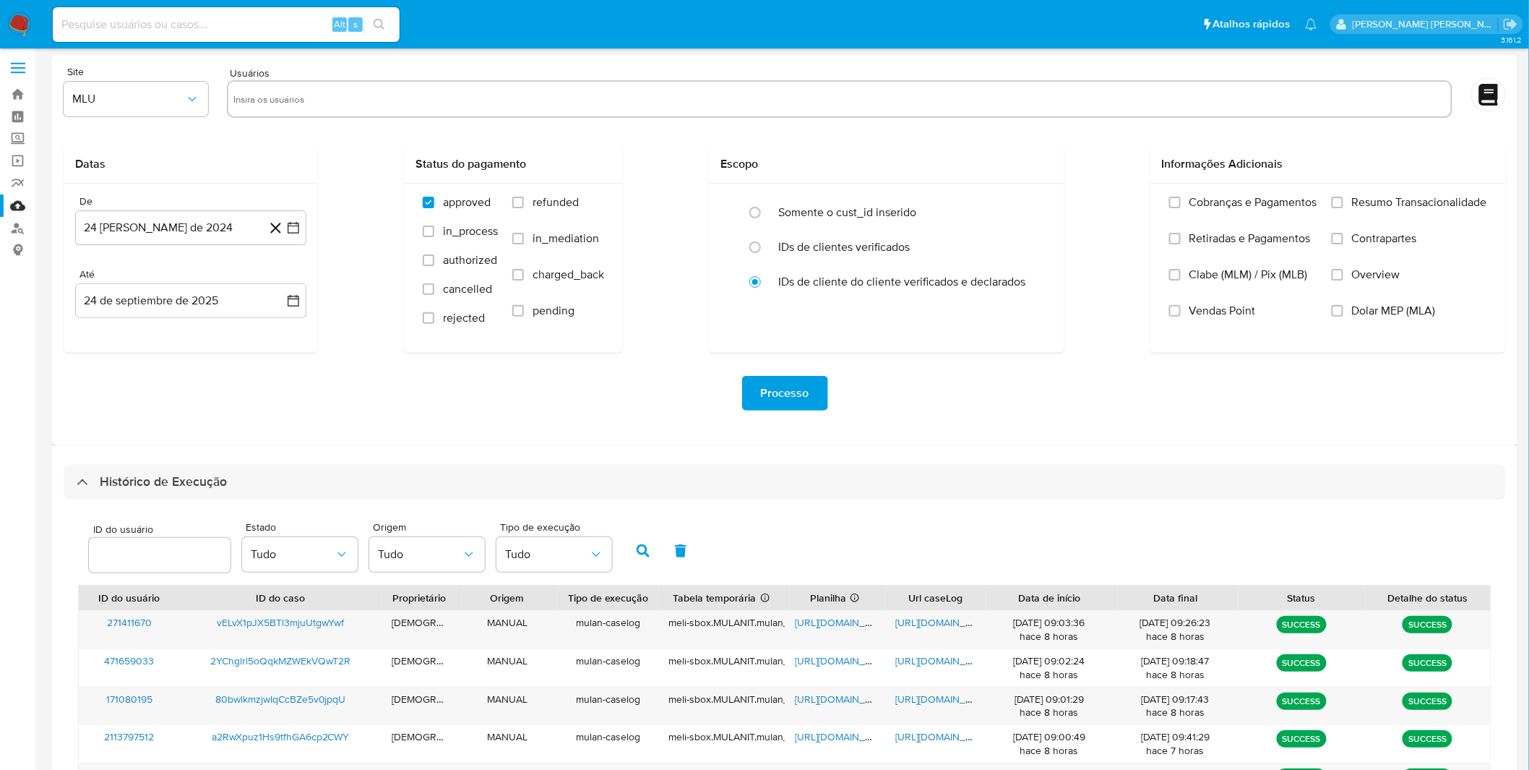
scroll to position [0, 0]
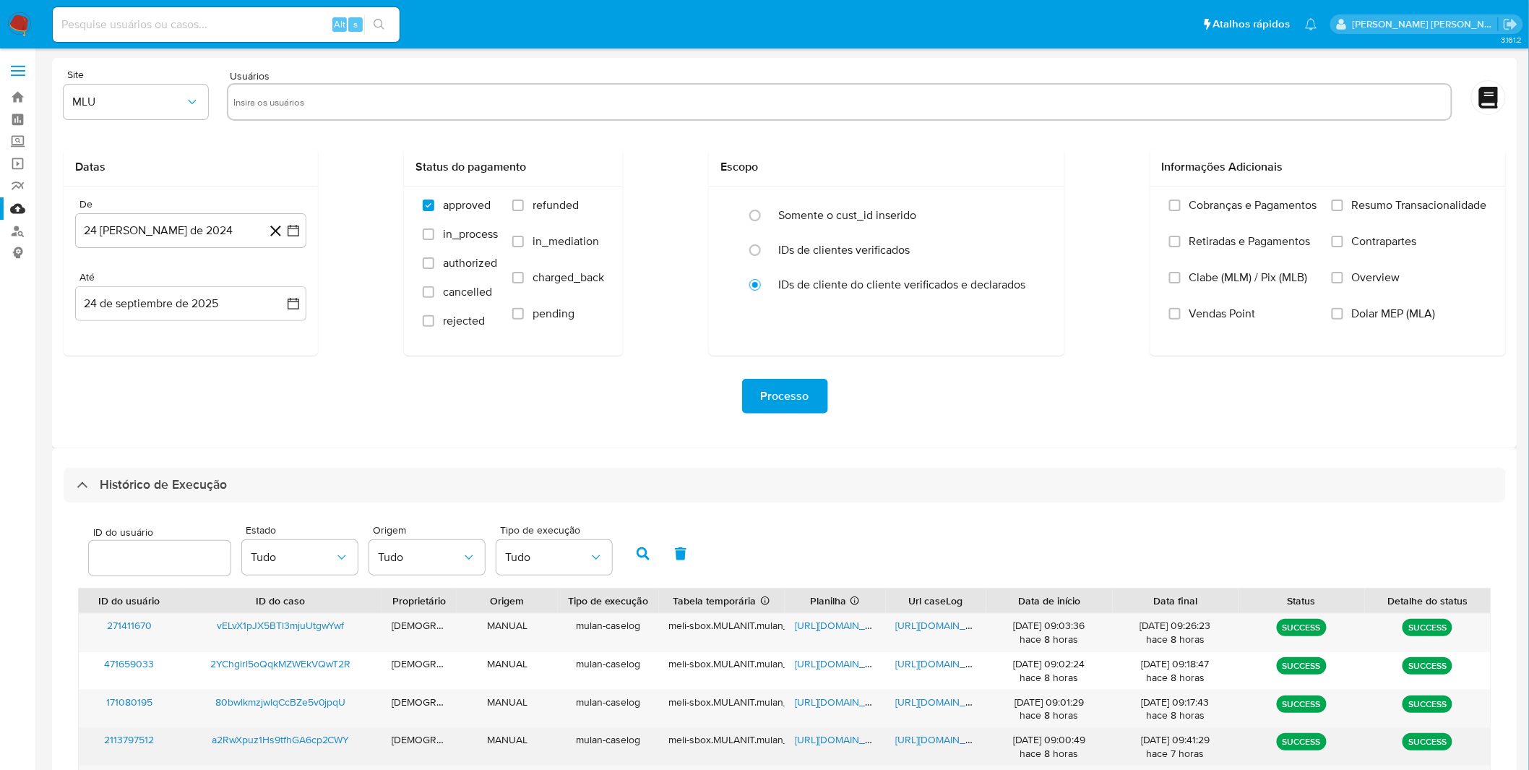
click at [935, 737] on span "https://docs.google.com/document/d/1YfbHXKBldC3oObq8vqvFJqSmvOfSkUzBX-cOqmOZY1g…" at bounding box center [946, 739] width 100 height 14
click at [826, 742] on span "https://docs.google.com/spreadsheets/d/1r2K7ECOCaJQkAqqPGdQikz-Ys5oYMb9_iCnPCF7…" at bounding box center [845, 739] width 100 height 14
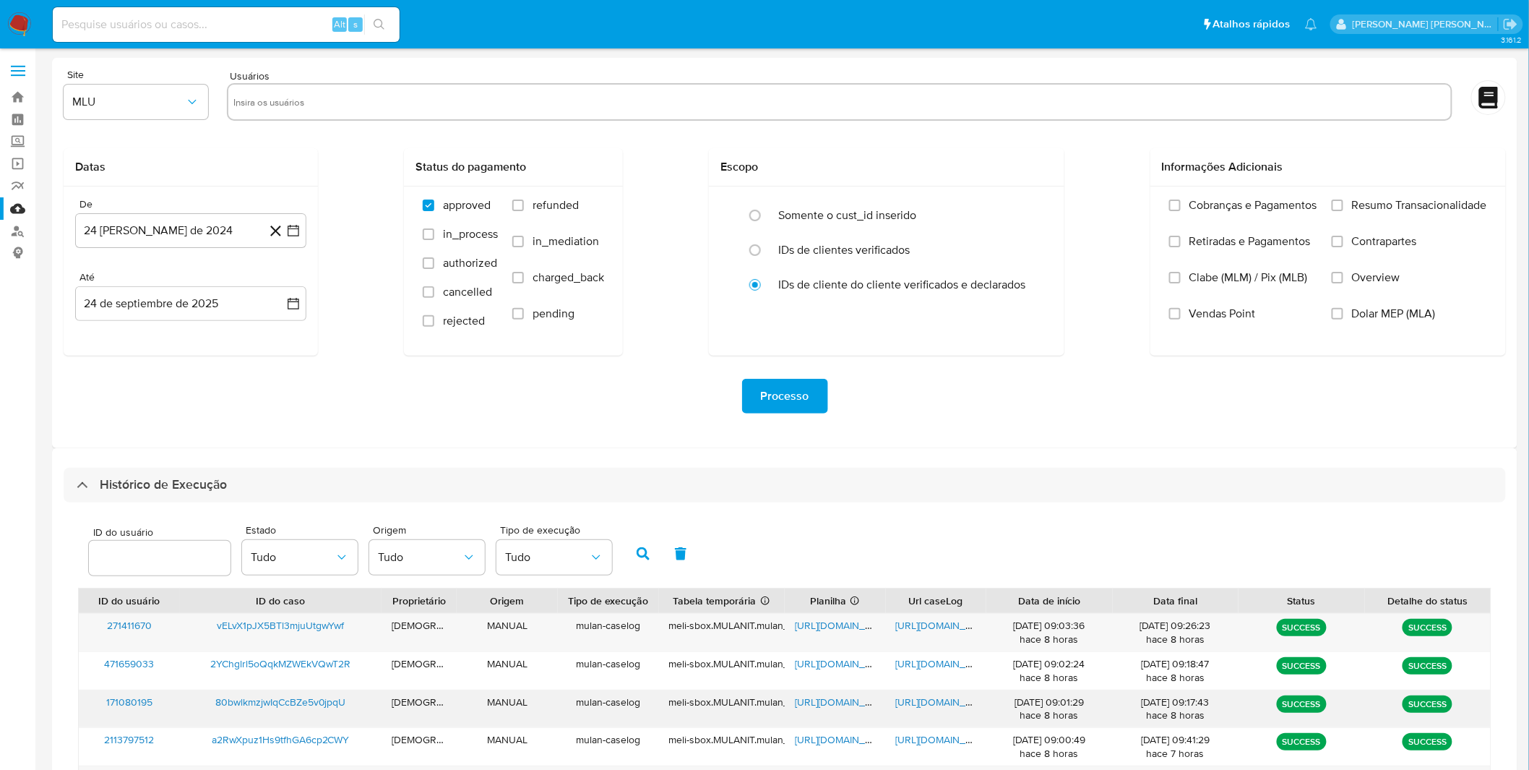
click at [932, 705] on span "https://docs.google.com/document/d/1HGhzEAr4U16-IShImwd1SgpXz7jAud4c0u9UMK1mL0k…" at bounding box center [946, 702] width 100 height 14
click at [810, 703] on span "https://docs.google.com/spreadsheets/d/18bSgNtqjhUypEfsaluDgwoxY8ysSMyGwgX0om7m…" at bounding box center [845, 702] width 100 height 14
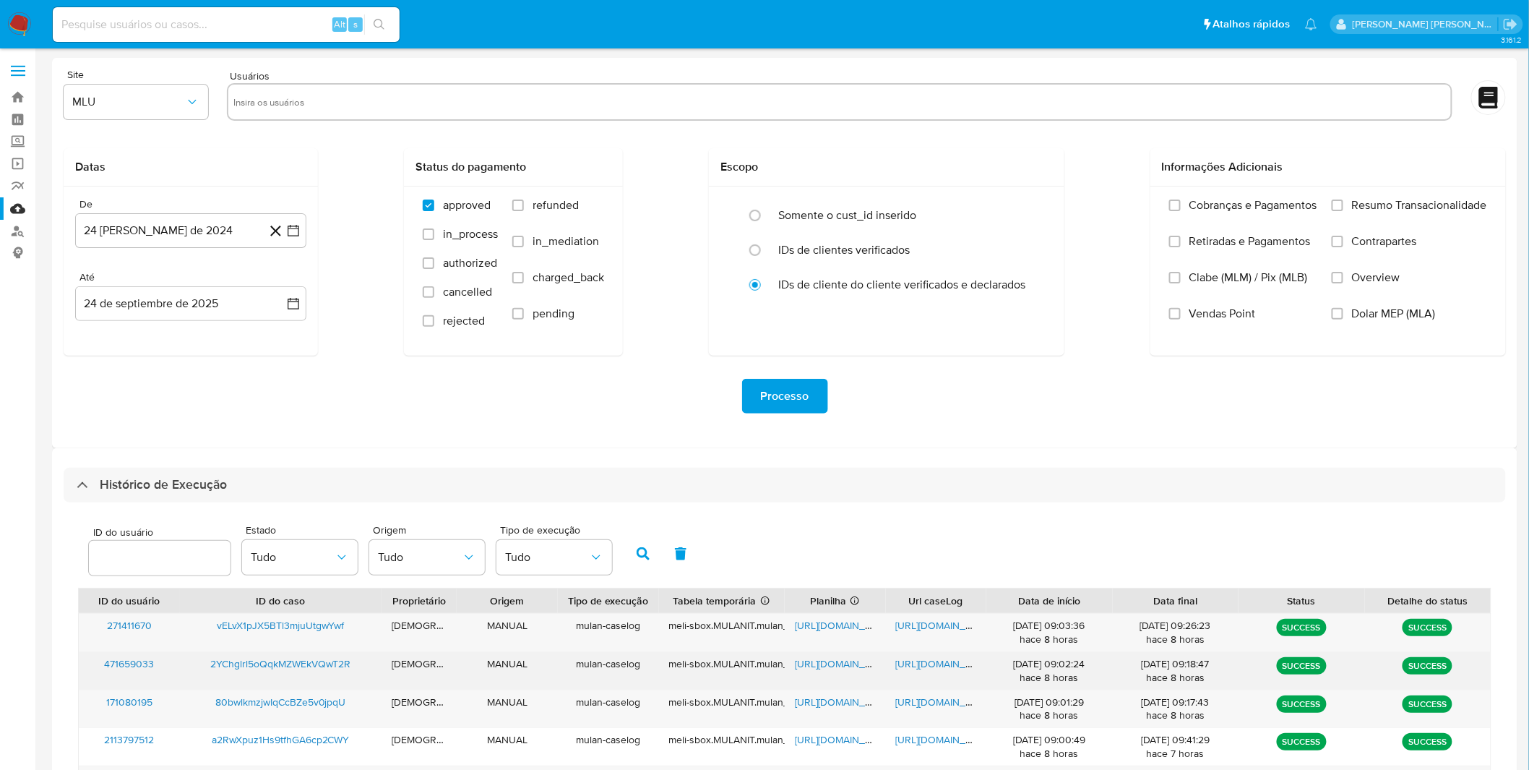
click at [956, 665] on span "https://docs.google.com/document/d/10UkgzpQRlJIC0X36nZbeg6PRzOIopnW0Zg-X2C7-nr8…" at bounding box center [946, 663] width 100 height 14
click at [828, 663] on span "https://docs.google.com/spreadsheets/d/1TrfWvgTZwNH1z5shgQfx0liPRHBmLEXxIj8tCsC…" at bounding box center [845, 663] width 100 height 14
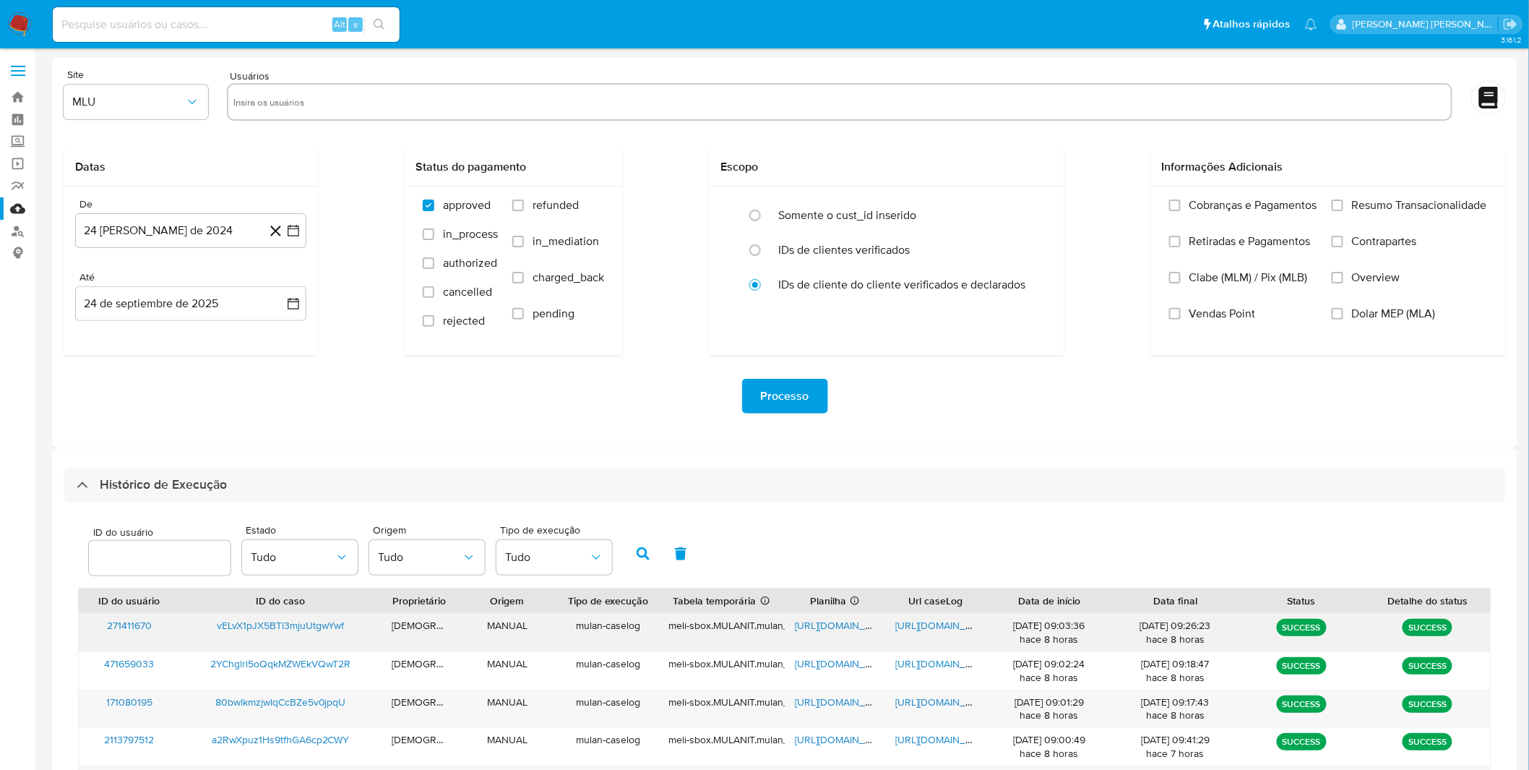
click at [937, 635] on div "https://docs.google.com/document/d/1fKin7axUWSqtLf5Vu5dzsaLmSBx902fKpcou46J56b0…" at bounding box center [936, 633] width 101 height 38
click at [940, 630] on span "https://docs.google.com/document/d/1fKin7axUWSqtLf5Vu5dzsaLmSBx902fKpcou46J56b0…" at bounding box center [946, 625] width 100 height 14
click at [812, 627] on span "https://docs.google.com/spreadsheets/d/1sjYFYkBZu735rB5cMjl1V8DohP10-YvVHQkhM8_…" at bounding box center [845, 625] width 100 height 14
click at [20, 20] on img at bounding box center [19, 24] width 25 height 25
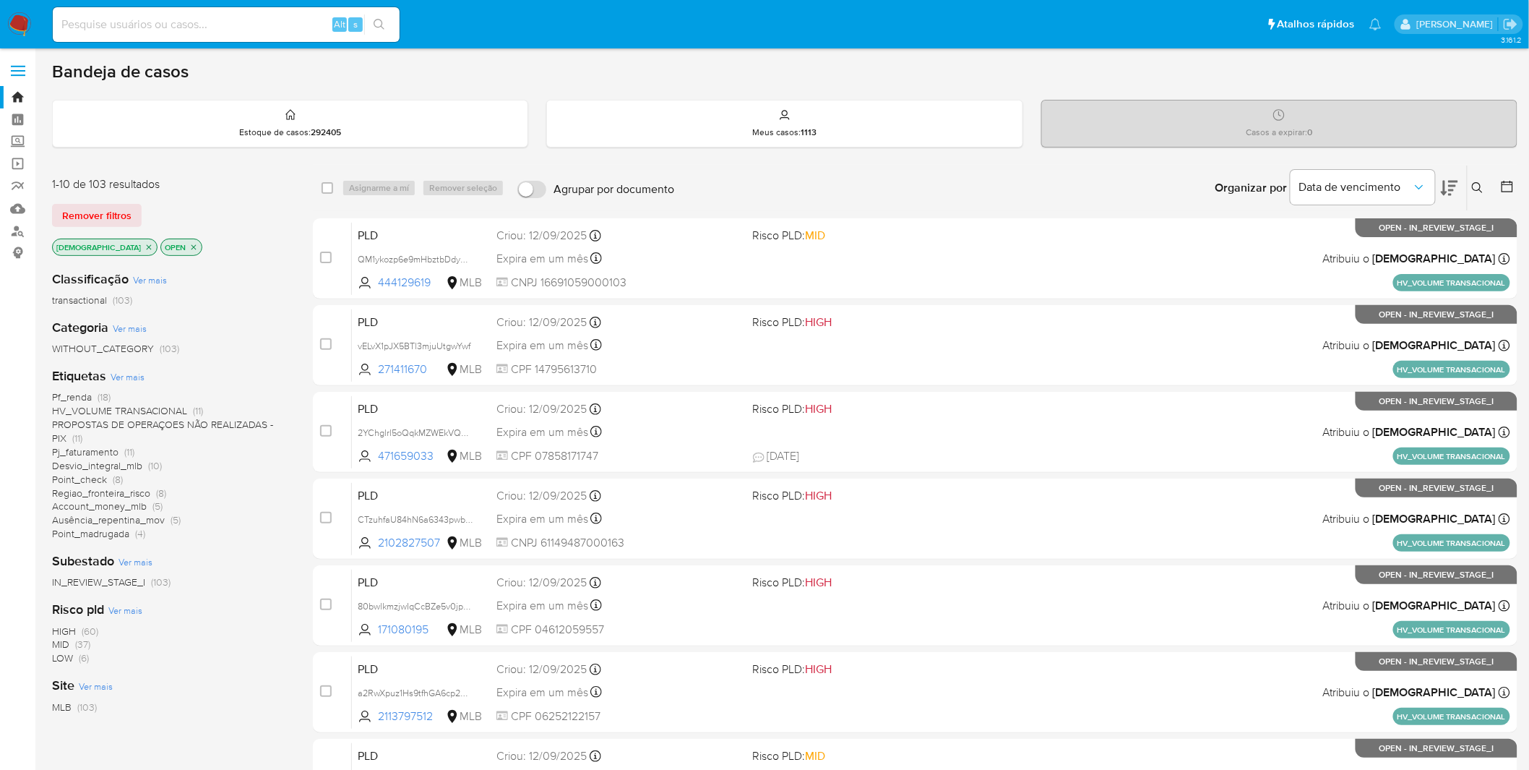
click at [104, 449] on span "Pj_faturamento" at bounding box center [85, 452] width 66 height 14
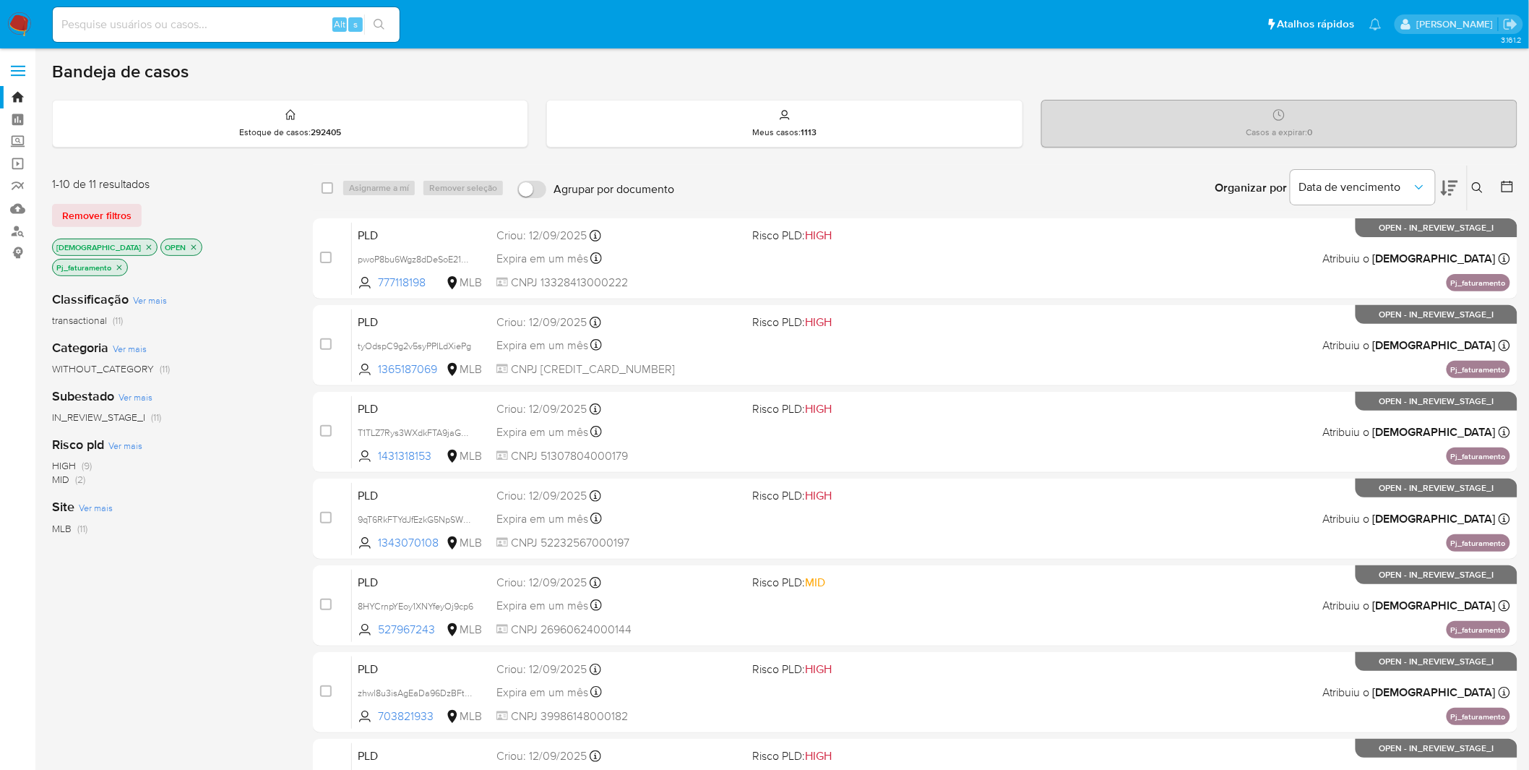
click at [161, 248] on p "OPEN" at bounding box center [181, 247] width 40 height 16
click at [189, 248] on icon "close-filter" at bounding box center [193, 247] width 9 height 9
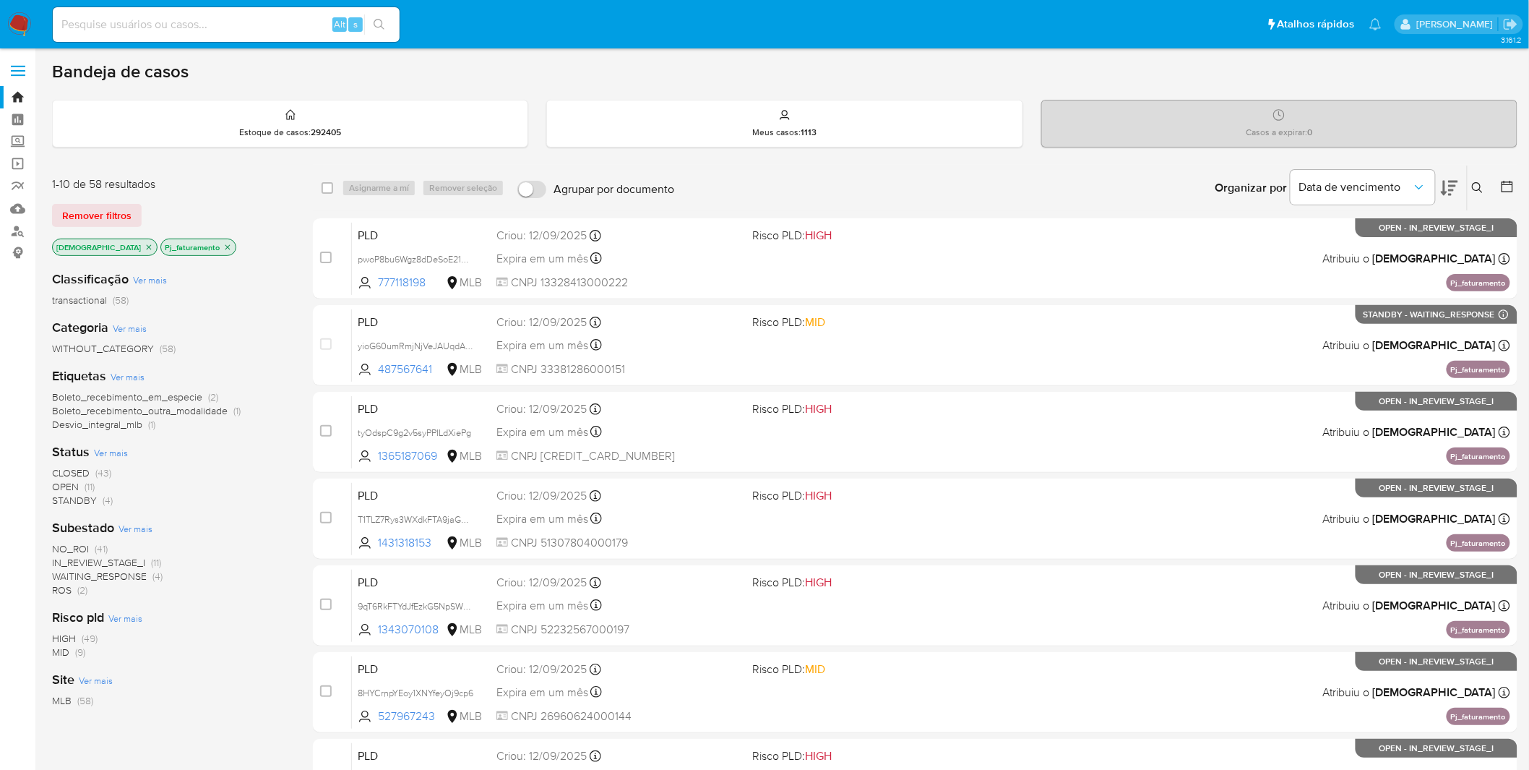
click at [65, 497] on span "STANDBY" at bounding box center [74, 500] width 45 height 14
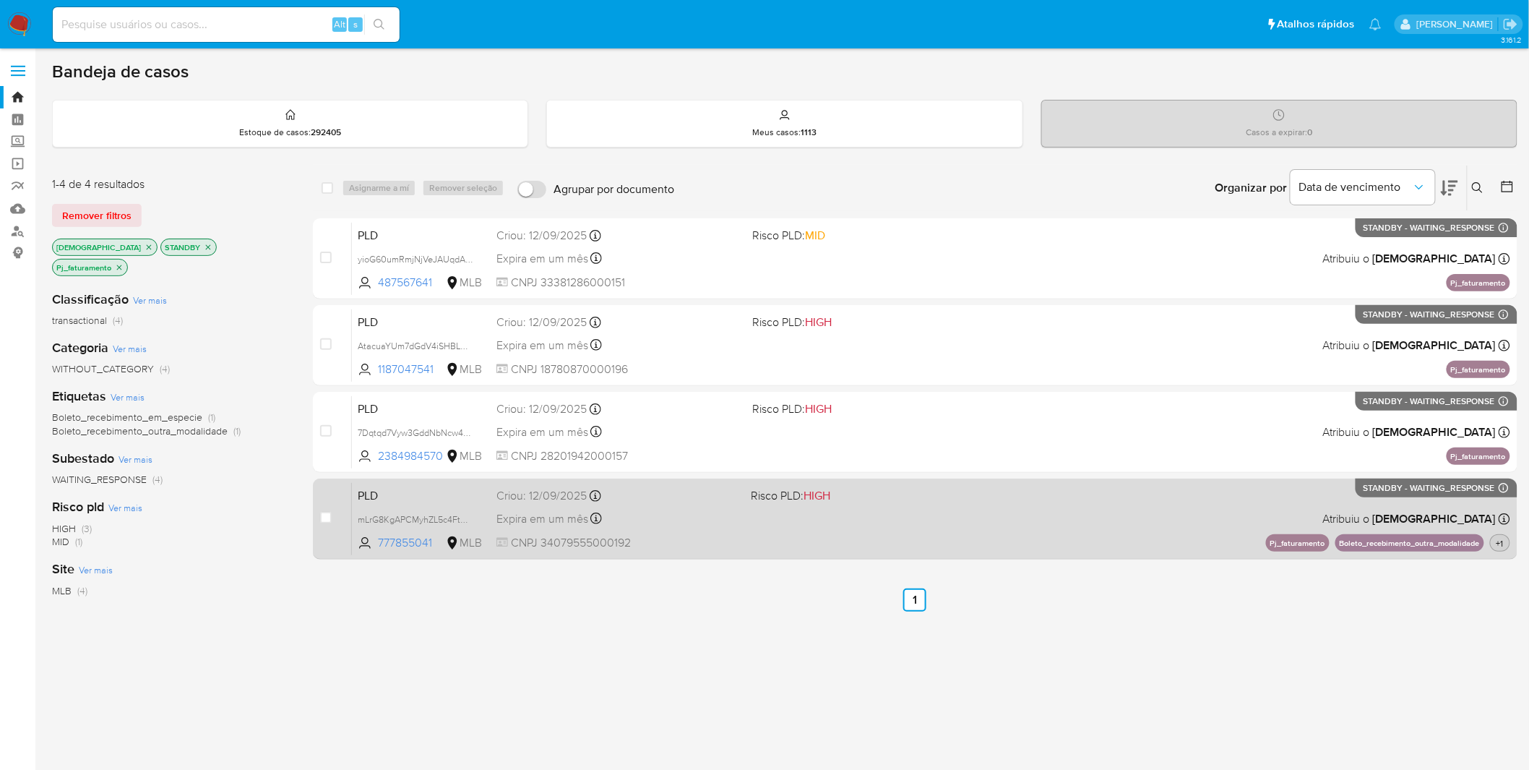
click at [1504, 542] on span "+1" at bounding box center [1500, 543] width 13 height 12
click at [777, 536] on div "PLD mLrG8KgAPCMyhZL5c4FtHixy 777855041 MLB Risco PLD: HIGH Criou: 12/09/2025 Cr…" at bounding box center [931, 518] width 1159 height 73
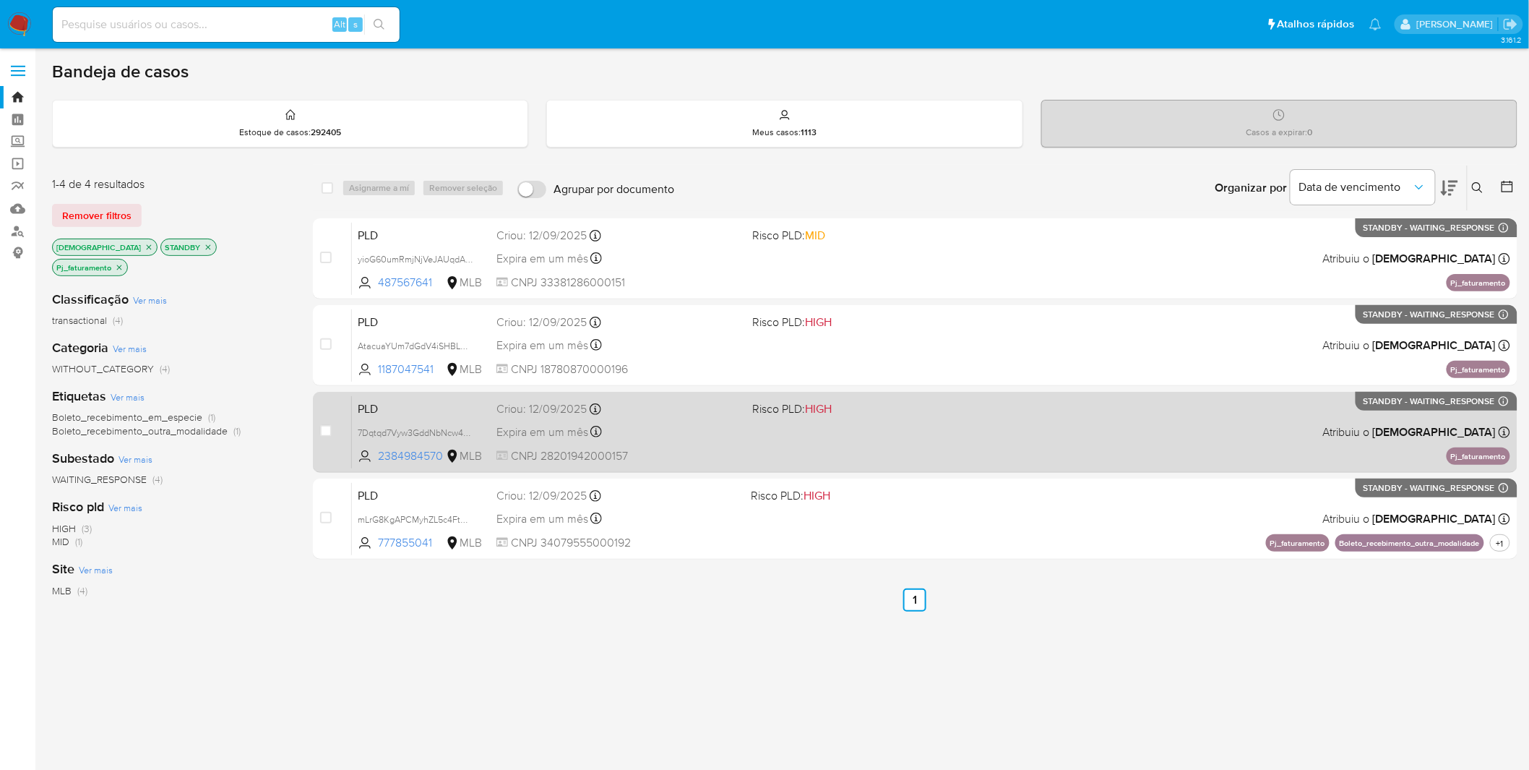
click at [690, 431] on div "Expira em um mês Expira em 27/10/2025 00:14:32" at bounding box center [619, 432] width 245 height 20
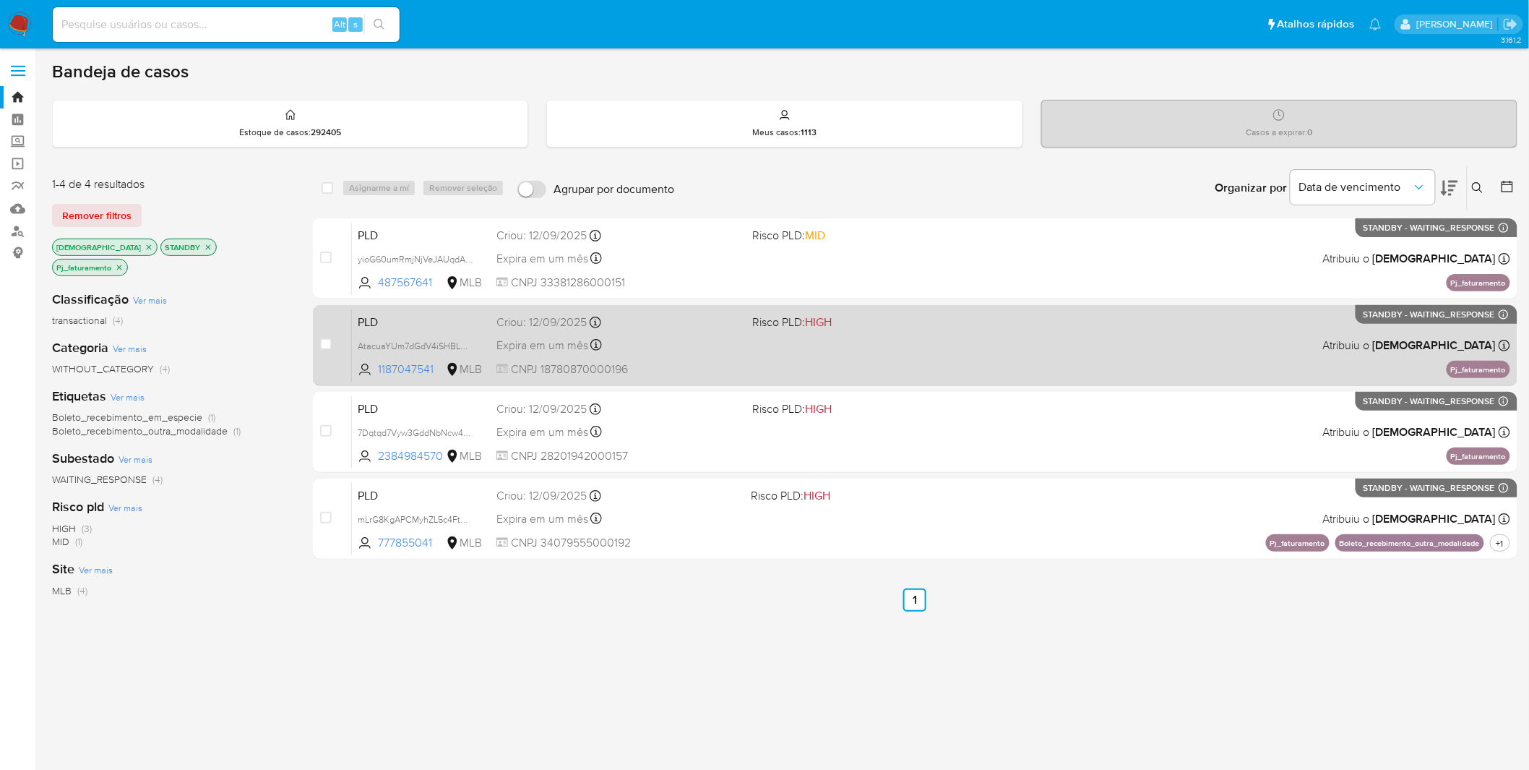
click at [724, 351] on div "Expira em um mês Expira em 27/10/2025 00:15:31" at bounding box center [619, 345] width 245 height 20
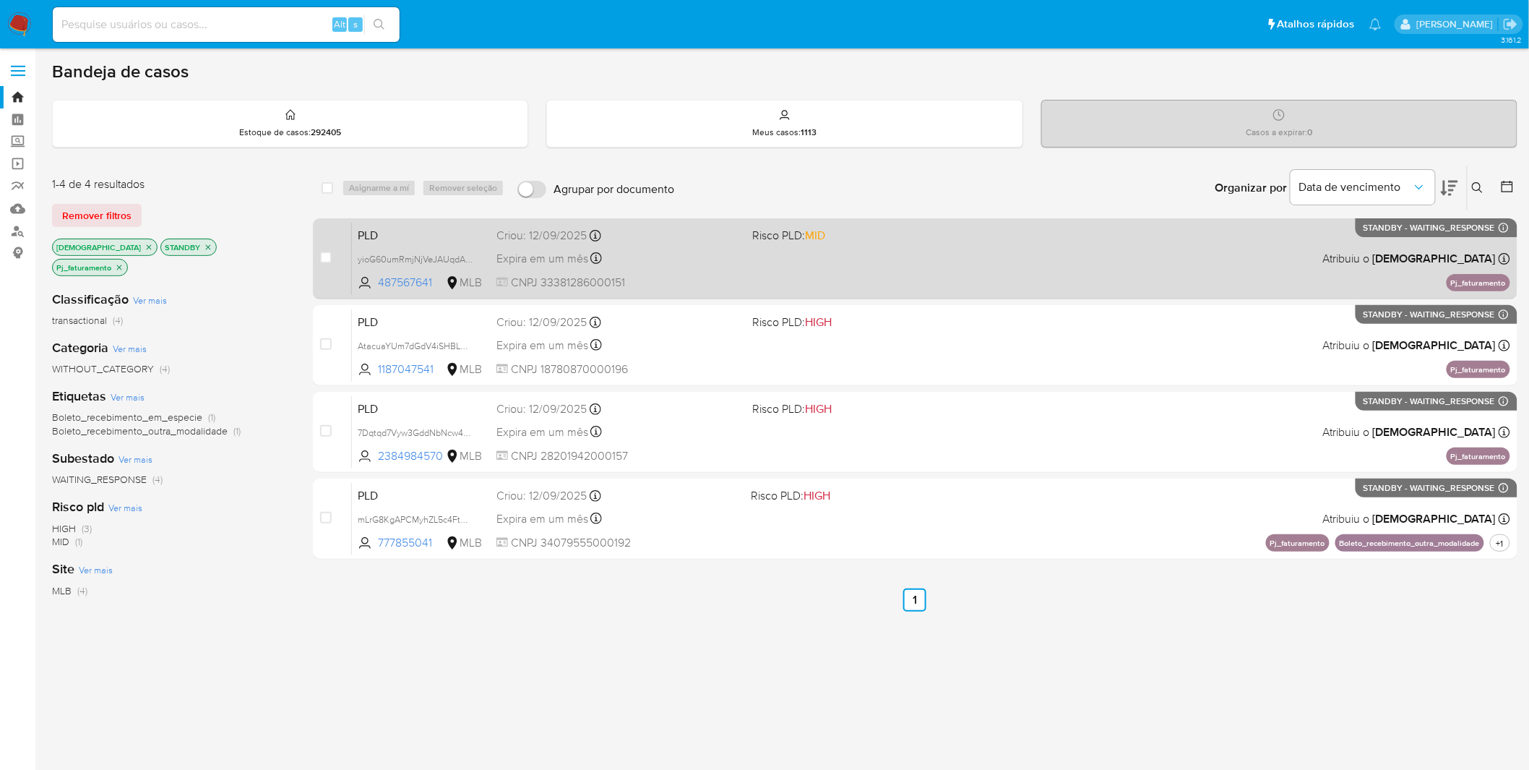
click at [648, 269] on div "PLD yioG60umRmjNjVeJAUqdArqe 487567641 MLB Risco PLD: MID Criou: 12/09/2025 Cri…" at bounding box center [931, 258] width 1159 height 73
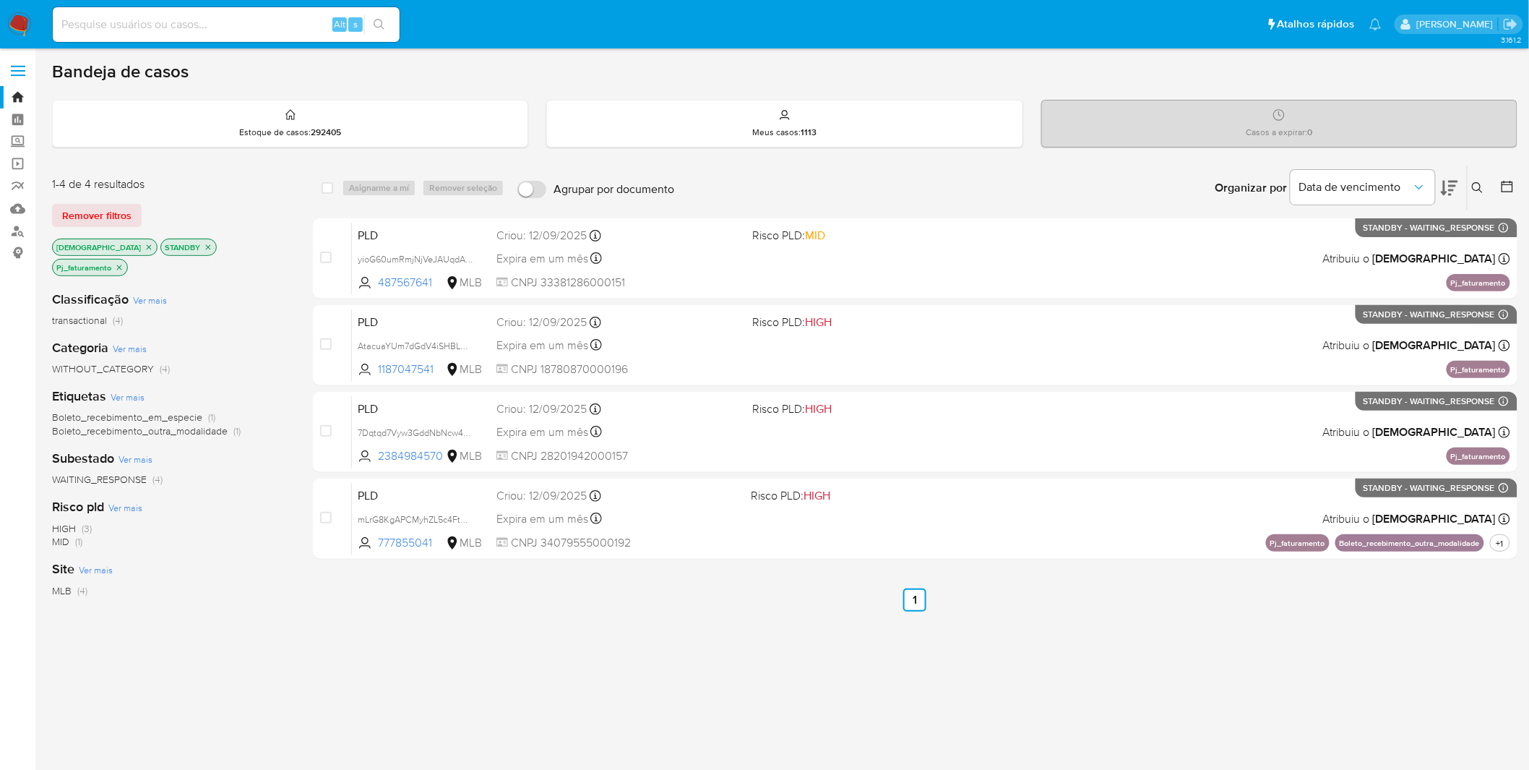
click at [206, 248] on icon "close-filter" at bounding box center [208, 246] width 5 height 5
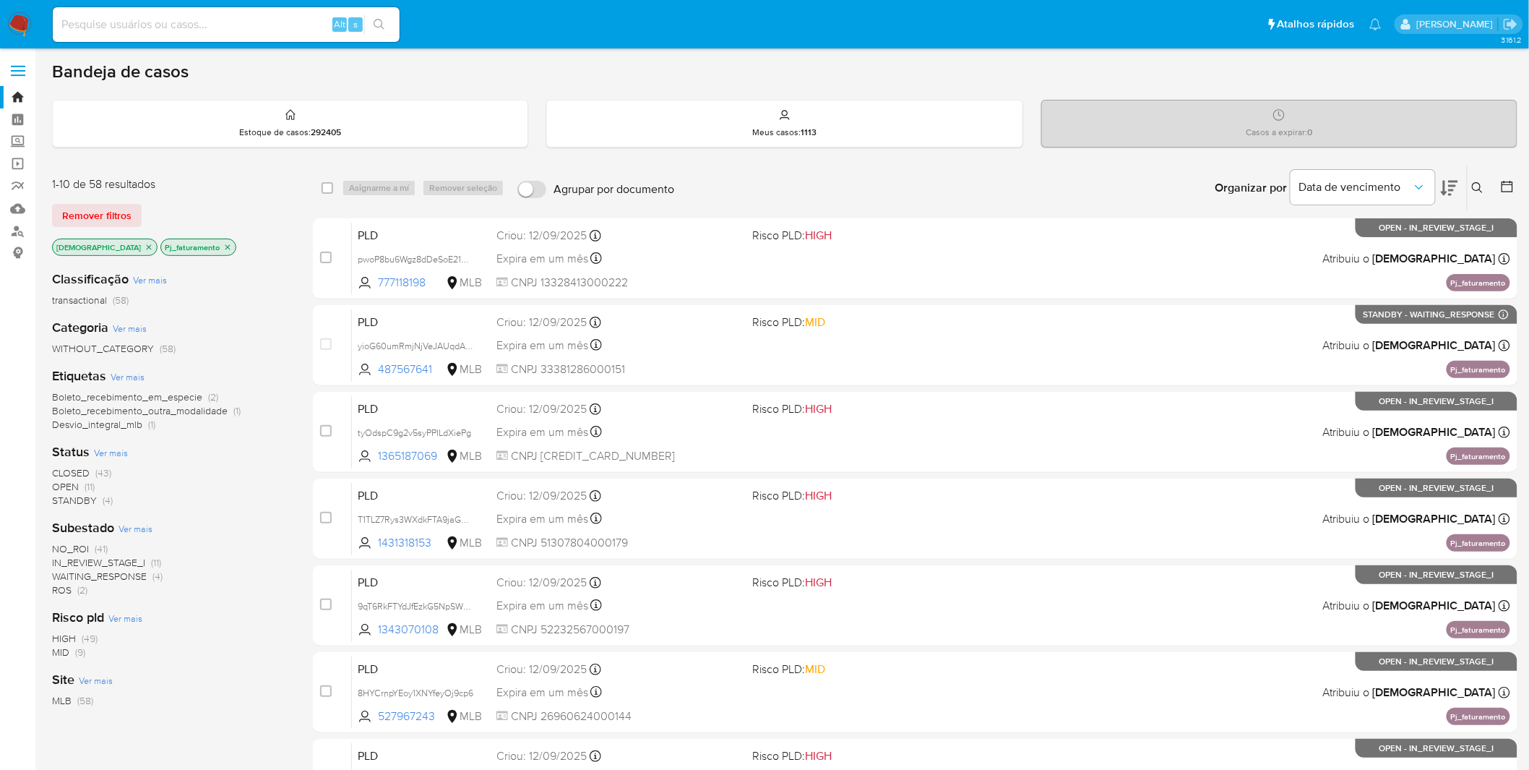
click at [226, 244] on icon "close-filter" at bounding box center [228, 246] width 5 height 5
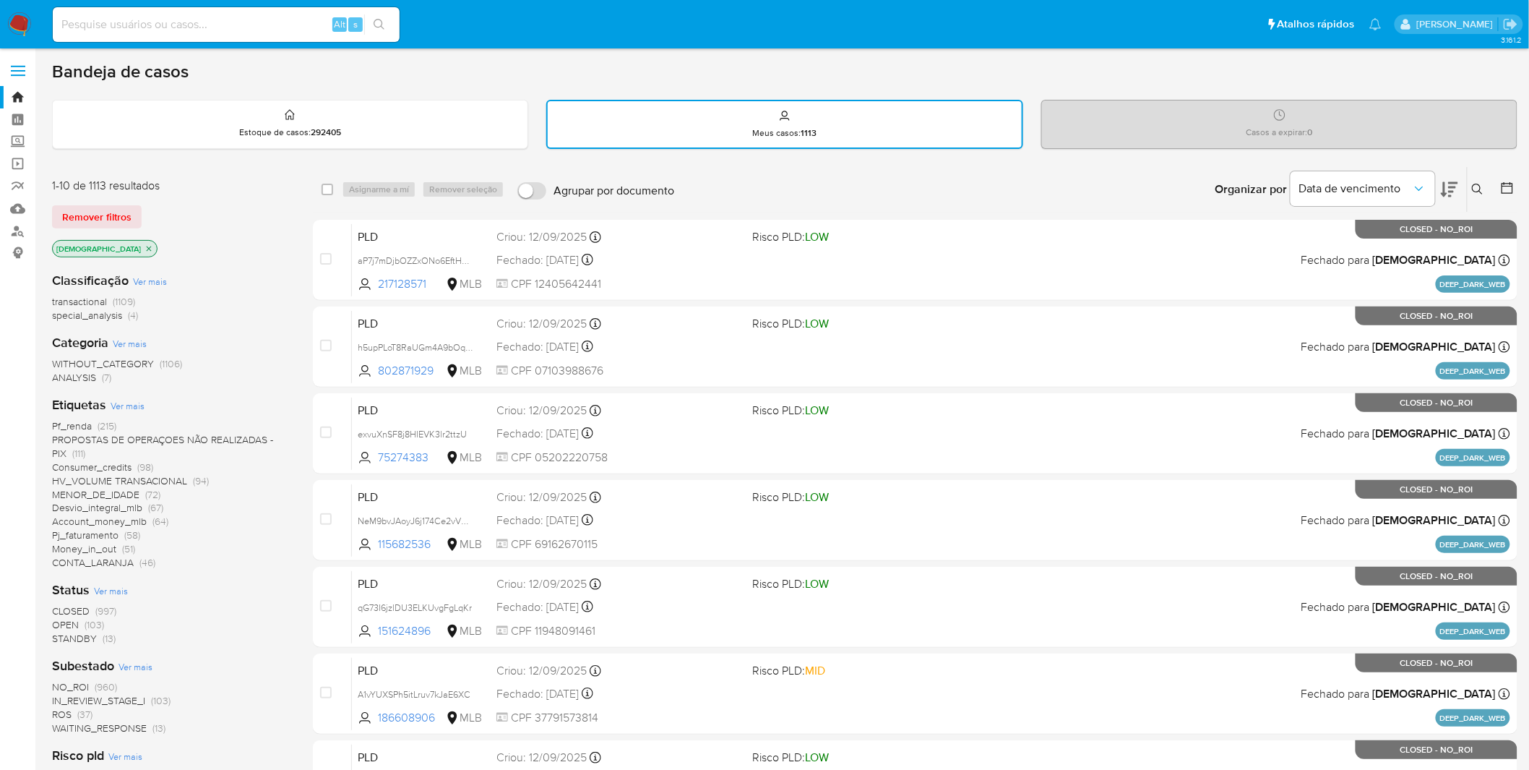
click at [25, 22] on img at bounding box center [19, 24] width 25 height 25
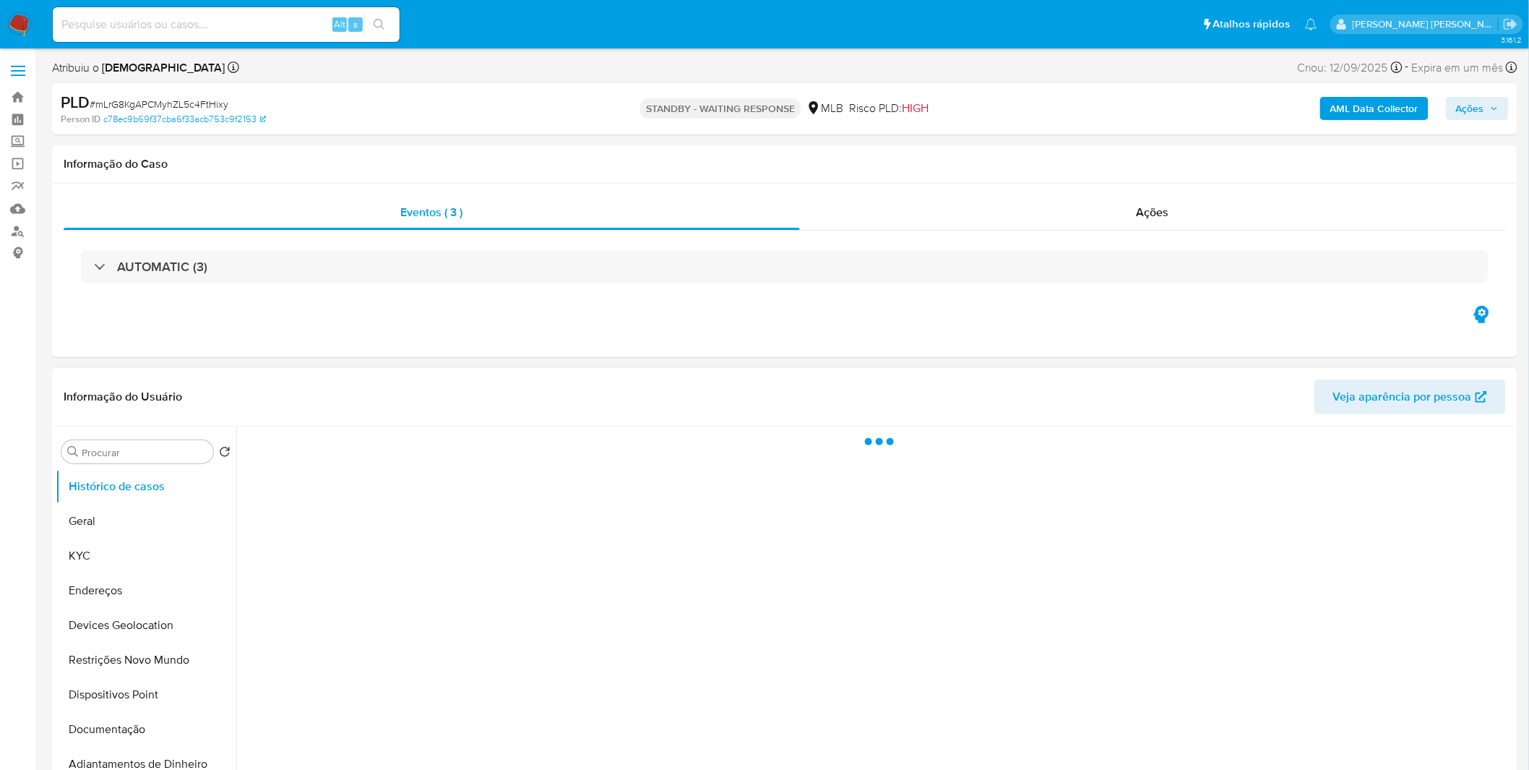
select select "10"
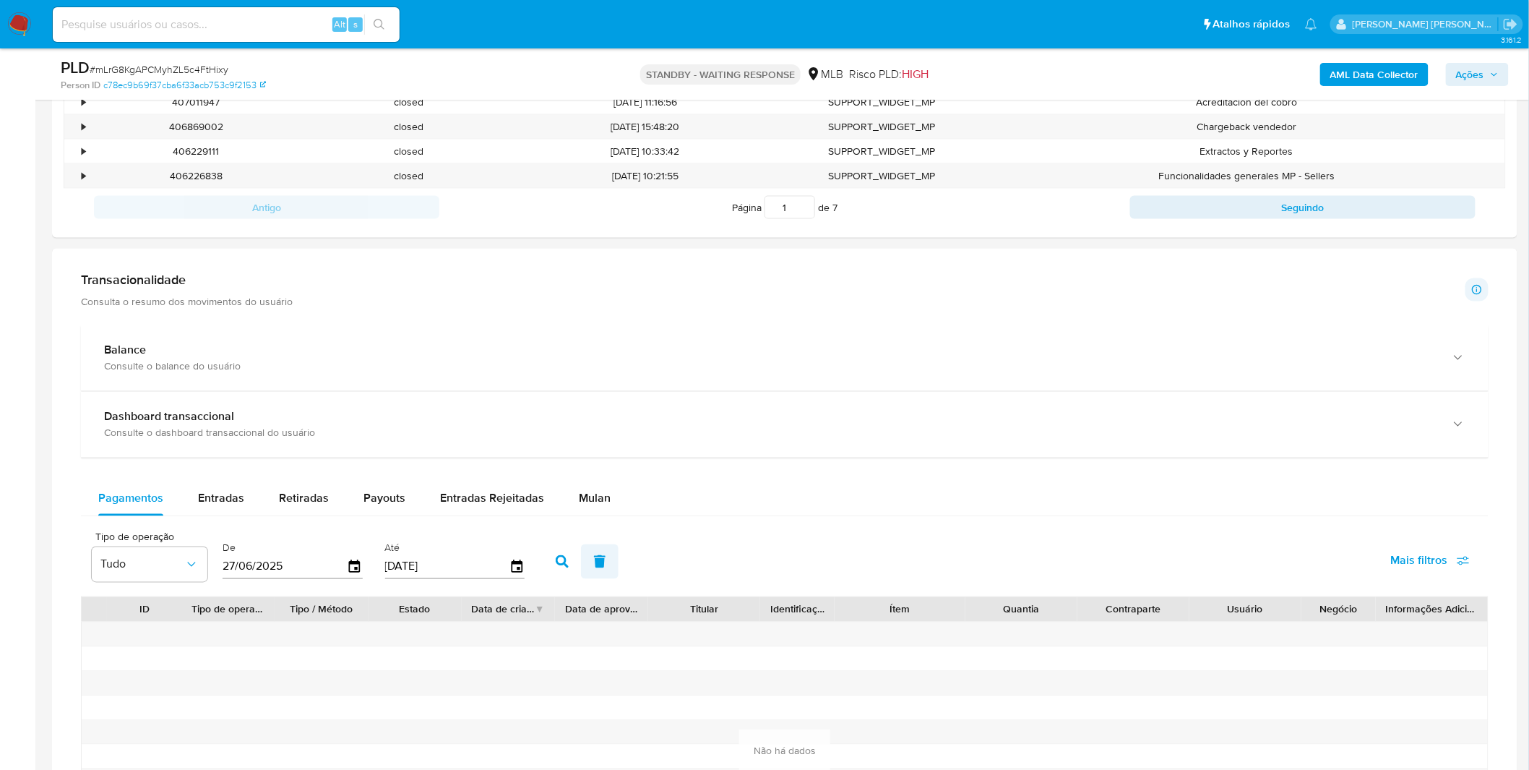
scroll to position [803, 0]
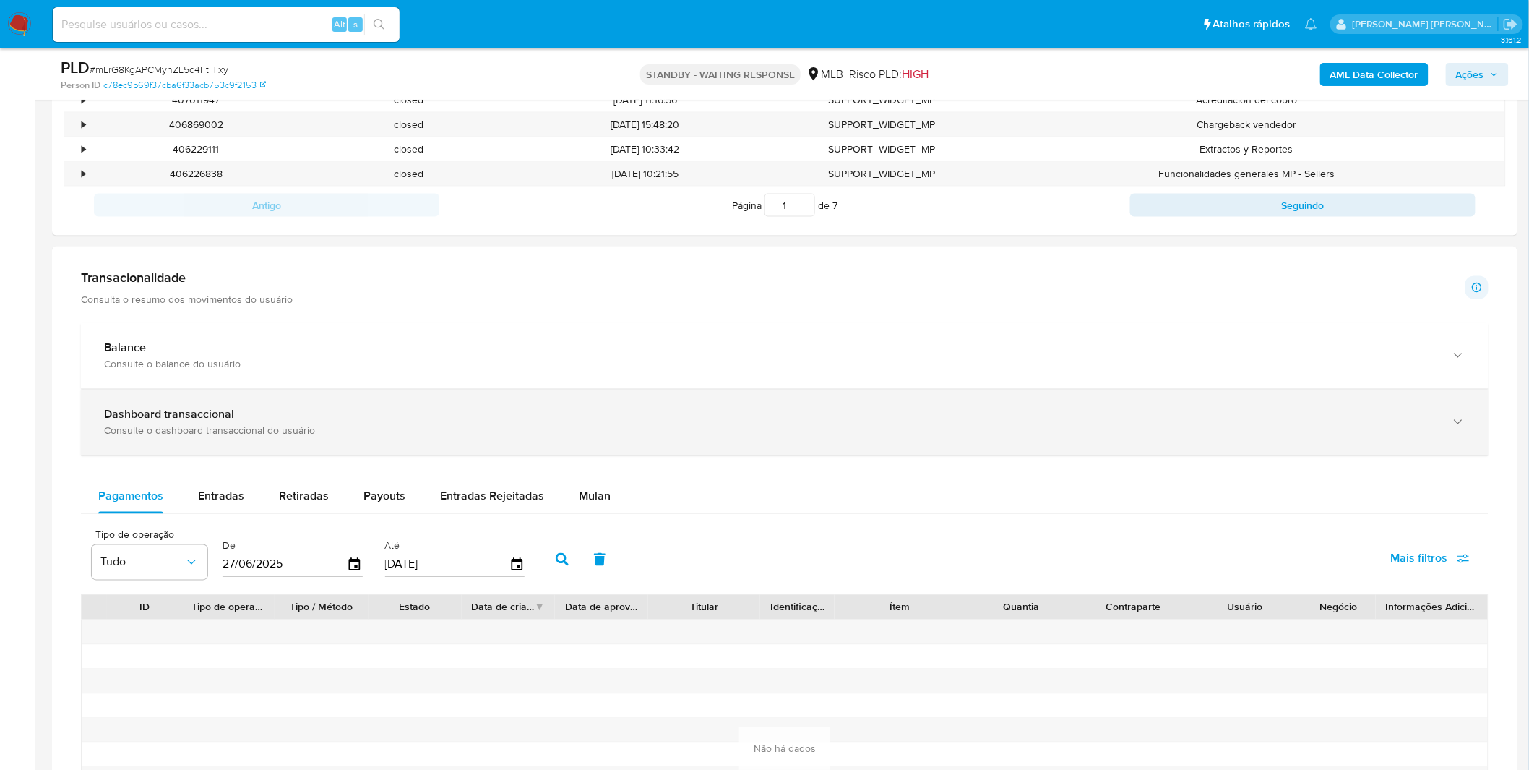
click at [342, 441] on div "Dashboard transaccional Consulte o dashboard transaccional do usuário" at bounding box center [785, 423] width 1408 height 66
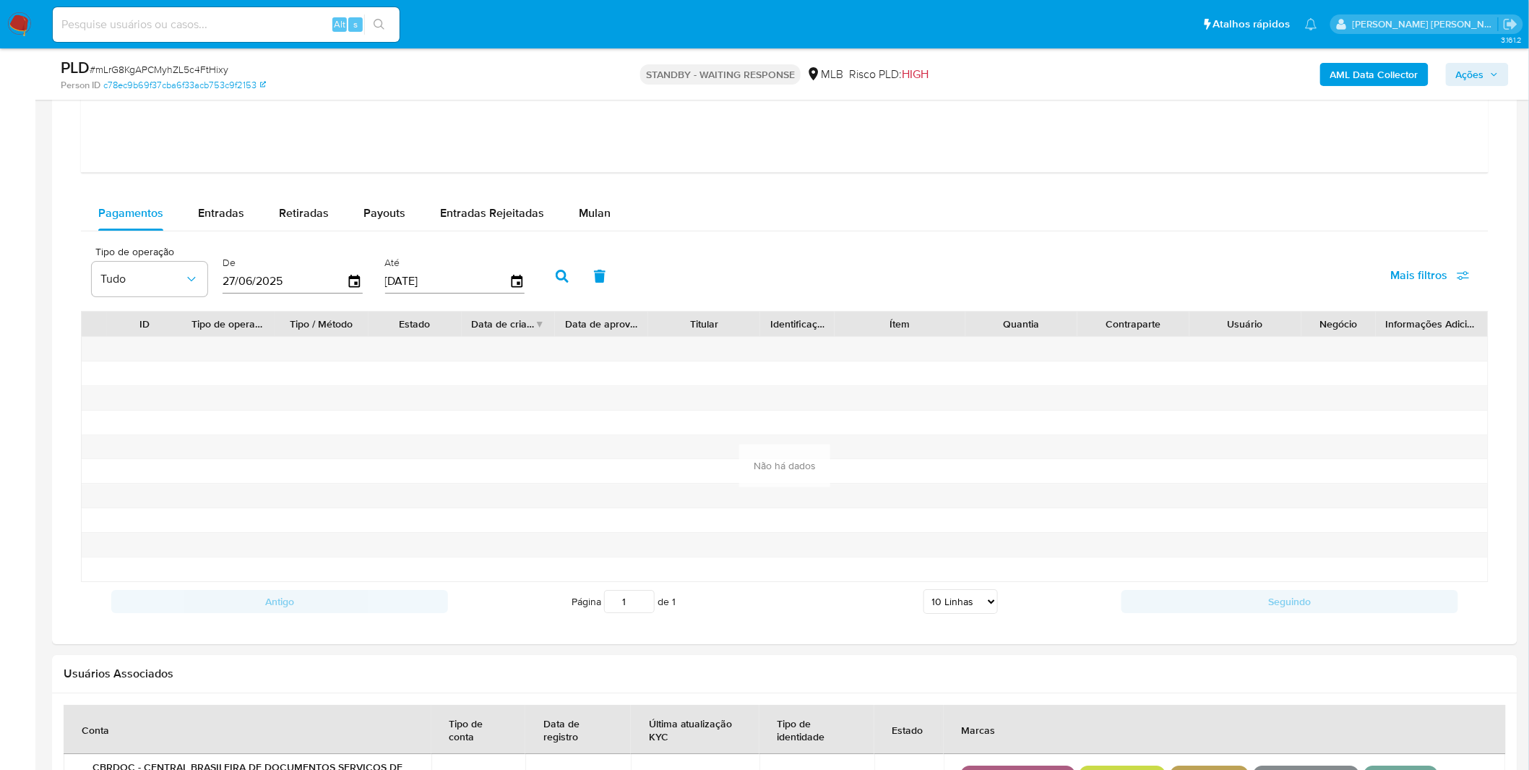
scroll to position [1767, 0]
click at [598, 217] on span "Mulan" at bounding box center [595, 212] width 32 height 17
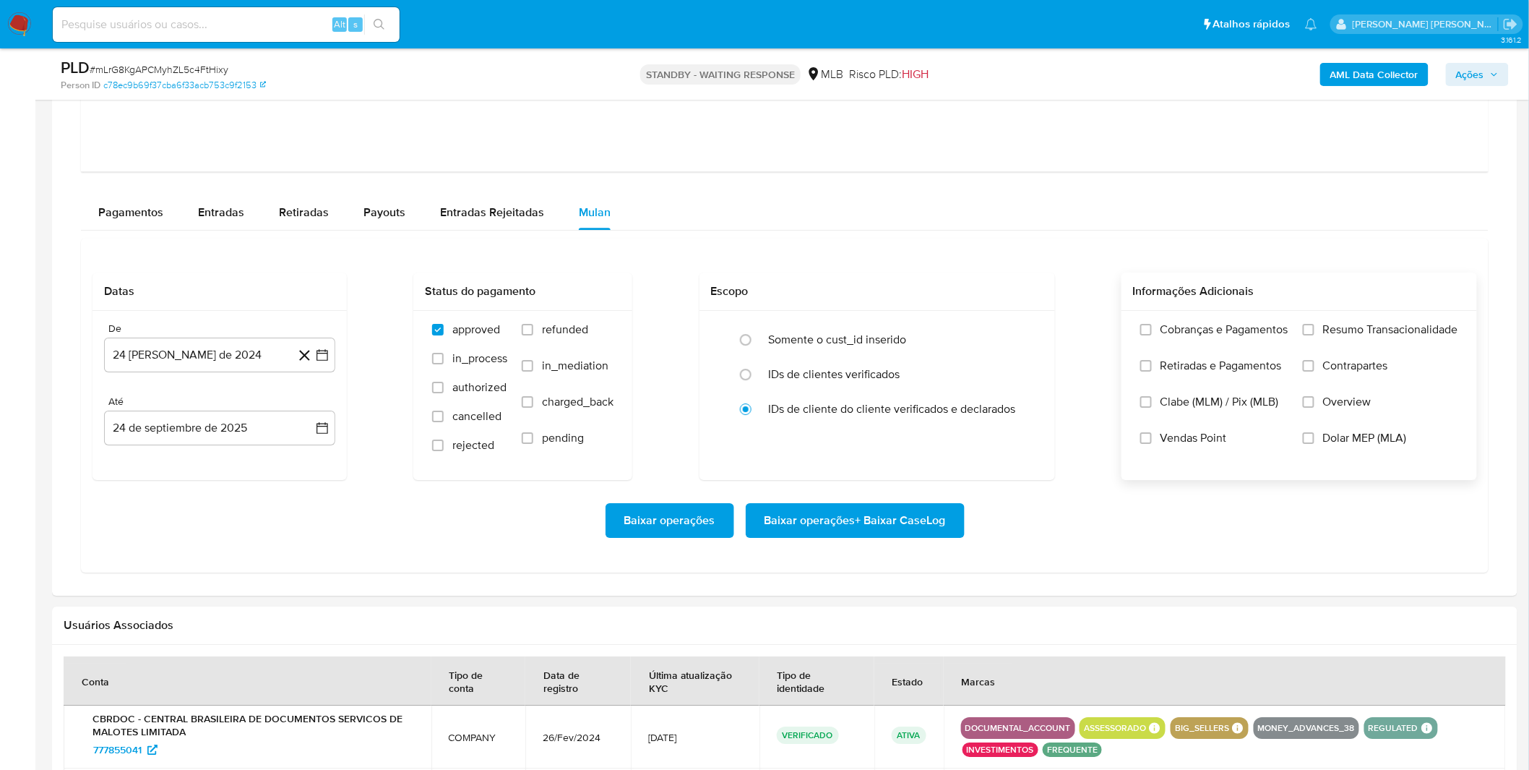
click at [1267, 360] on span "Retiradas e Pagamentos" at bounding box center [1221, 366] width 121 height 14
click at [1152, 360] on input "Retiradas e Pagamentos" at bounding box center [1147, 366] width 12 height 12
click at [1258, 351] on label "Cobranças e Pagamentos" at bounding box center [1215, 340] width 148 height 36
click at [1152, 335] on input "Cobranças e Pagamentos" at bounding box center [1147, 330] width 12 height 12
click at [1361, 345] on label "Resumo Transacionalidade" at bounding box center [1380, 340] width 155 height 36
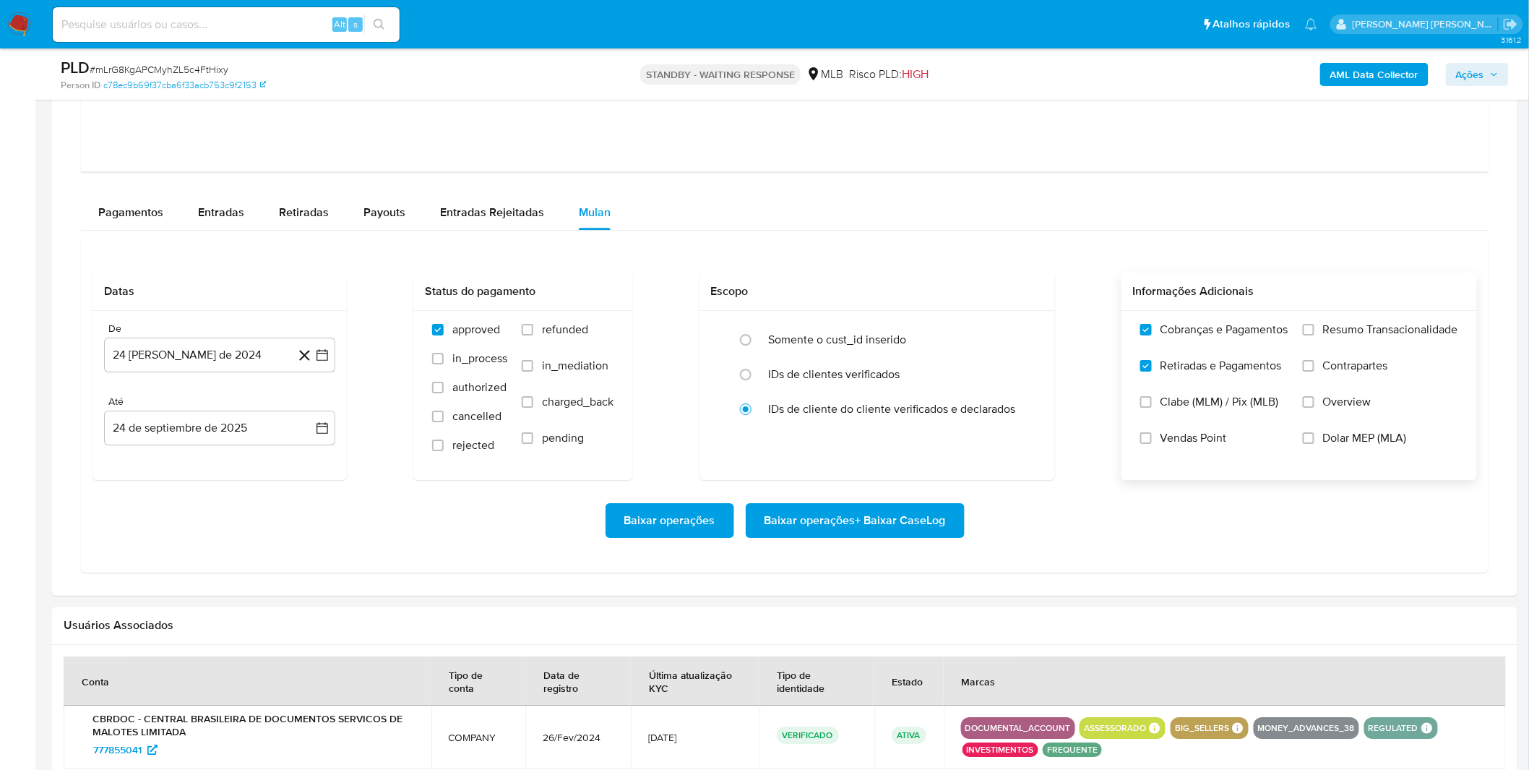
click at [1315, 335] on input "Resumo Transacionalidade" at bounding box center [1309, 330] width 12 height 12
click at [1350, 367] on span "Contrapartes" at bounding box center [1355, 366] width 65 height 14
click at [1315, 367] on input "Contrapartes" at bounding box center [1309, 366] width 12 height 12
click at [177, 345] on button "24 [PERSON_NAME] de 2024" at bounding box center [219, 355] width 231 height 35
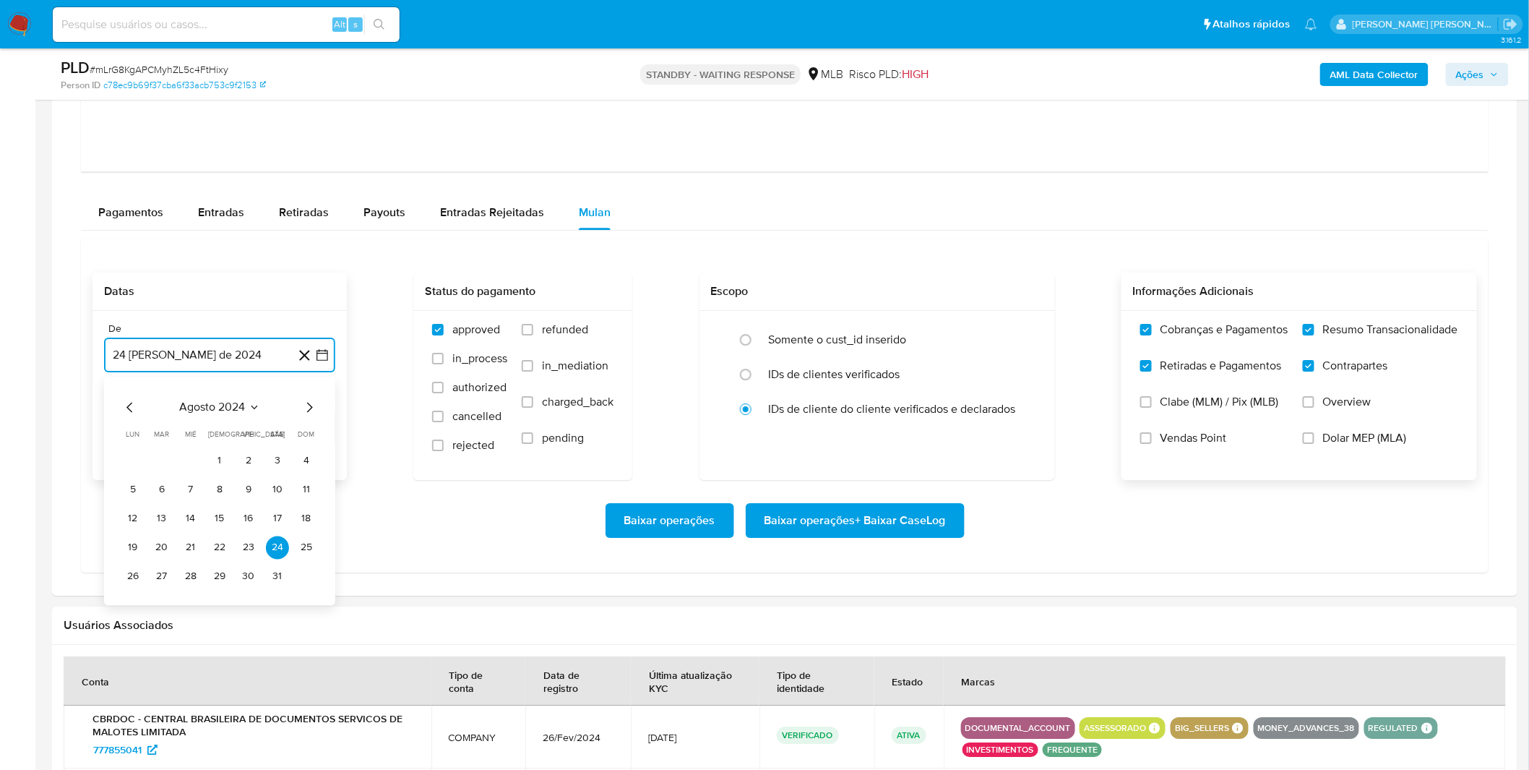
click at [196, 406] on span "agosto 2024" at bounding box center [213, 407] width 66 height 14
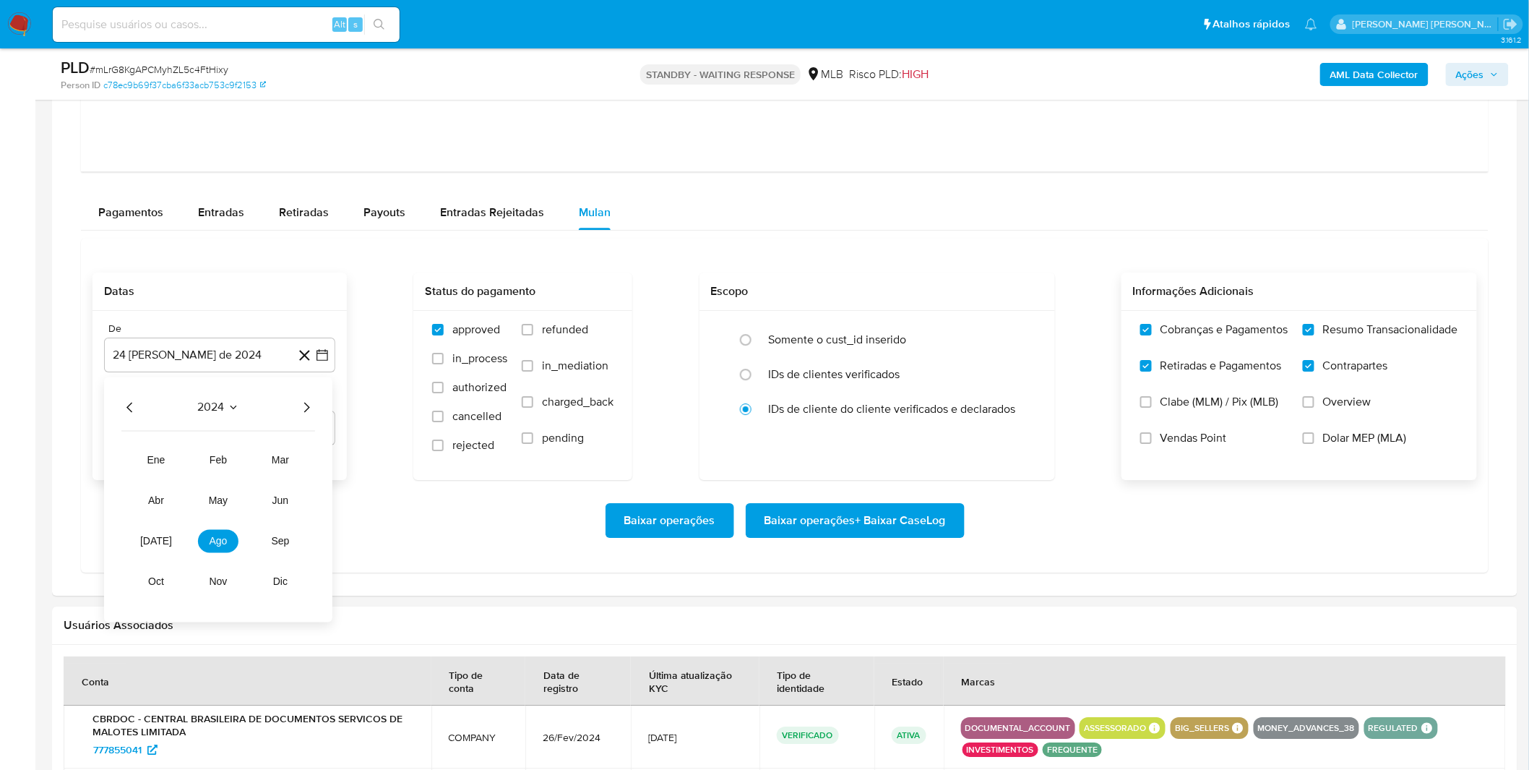
click at [305, 406] on icon "Año siguiente" at bounding box center [306, 406] width 17 height 17
click at [217, 546] on span "ago" at bounding box center [219, 541] width 18 height 12
click at [241, 464] on button "1" at bounding box center [248, 460] width 23 height 23
click at [206, 515] on div "Baixar operações Baixar operações + Baixar CaseLog" at bounding box center [785, 520] width 1385 height 35
click at [856, 529] on span "Baixar operações + Baixar CaseLog" at bounding box center [855, 521] width 181 height 32
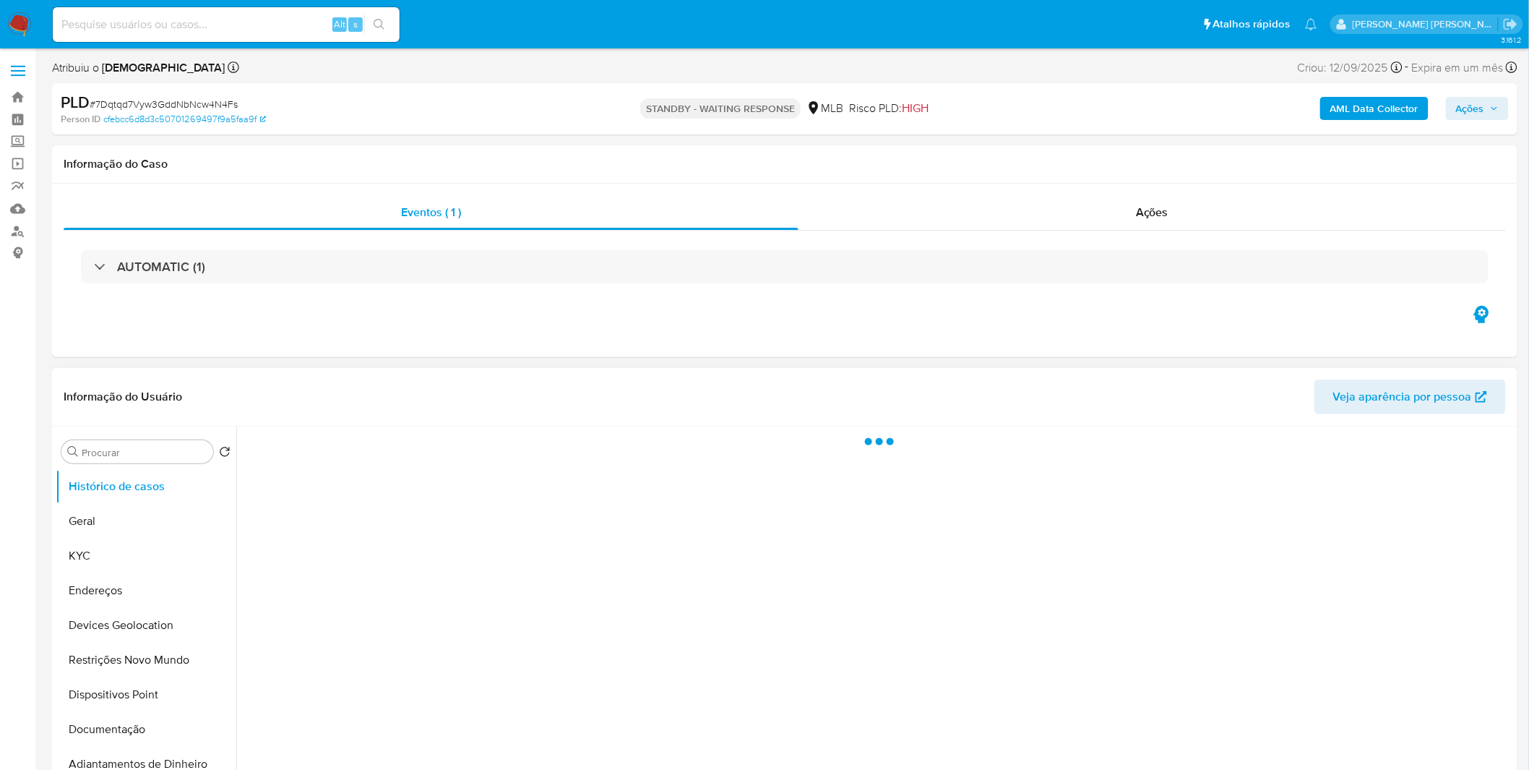
select select "10"
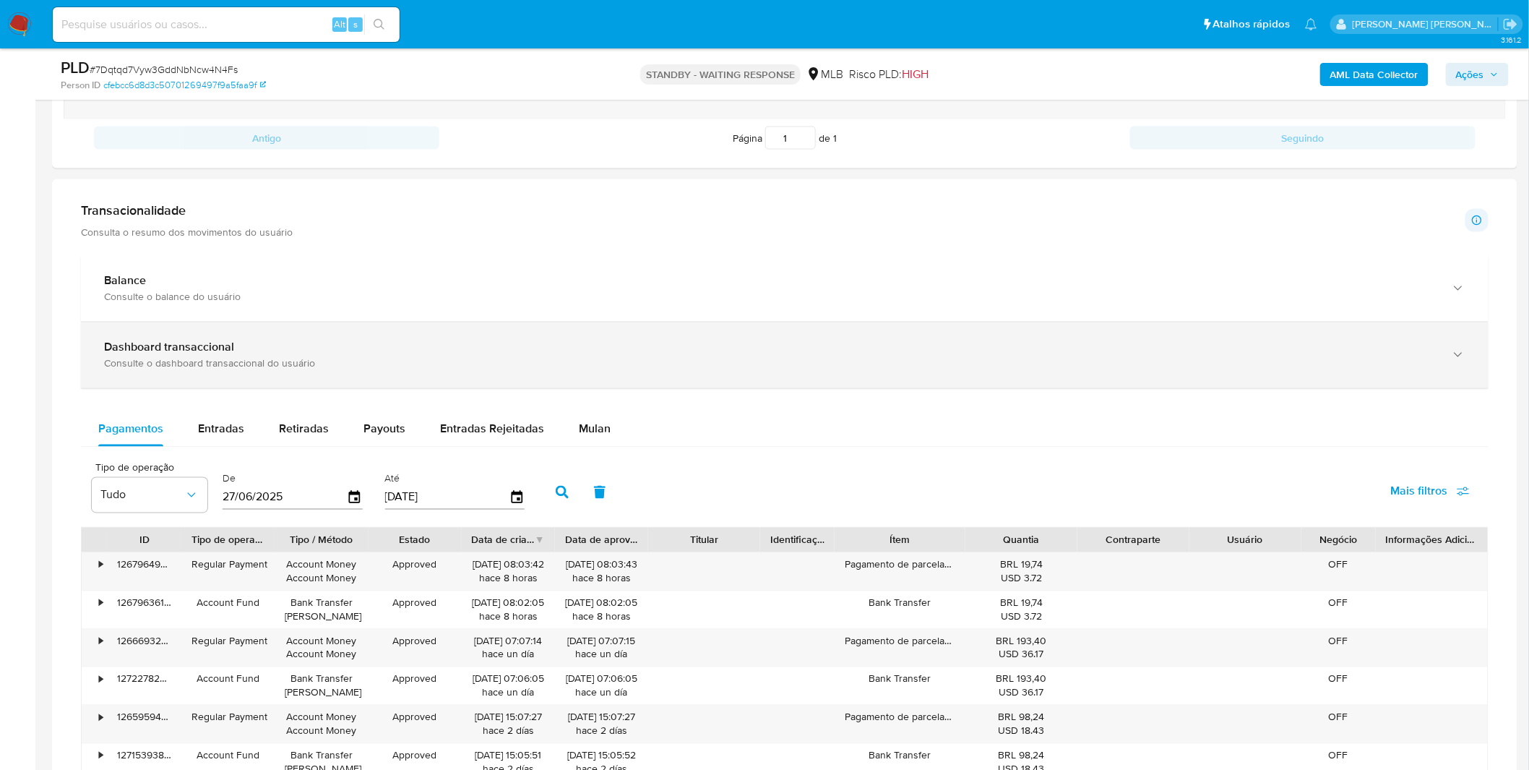
scroll to position [883, 0]
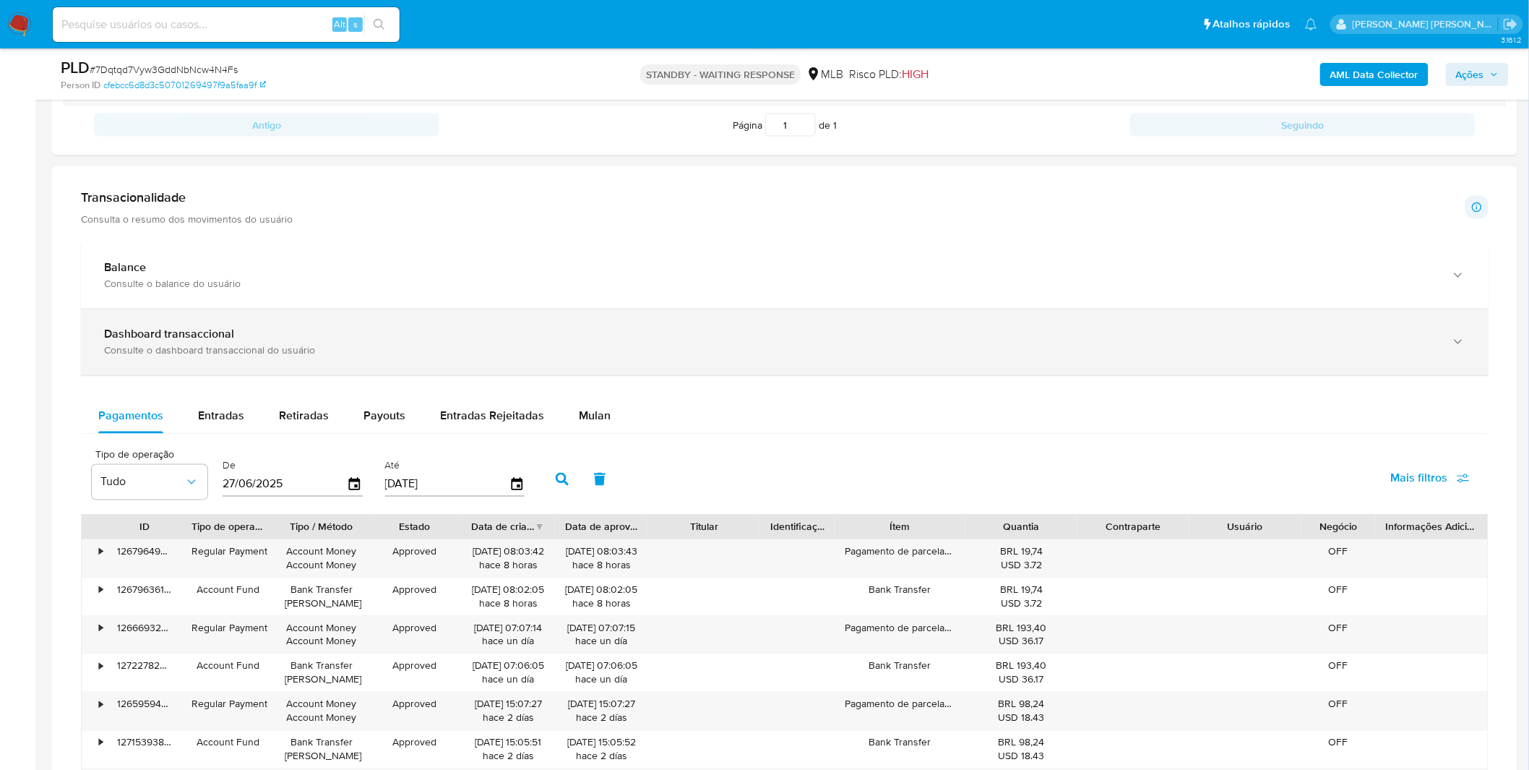
click at [372, 329] on div "Dashboard transaccional" at bounding box center [770, 334] width 1333 height 14
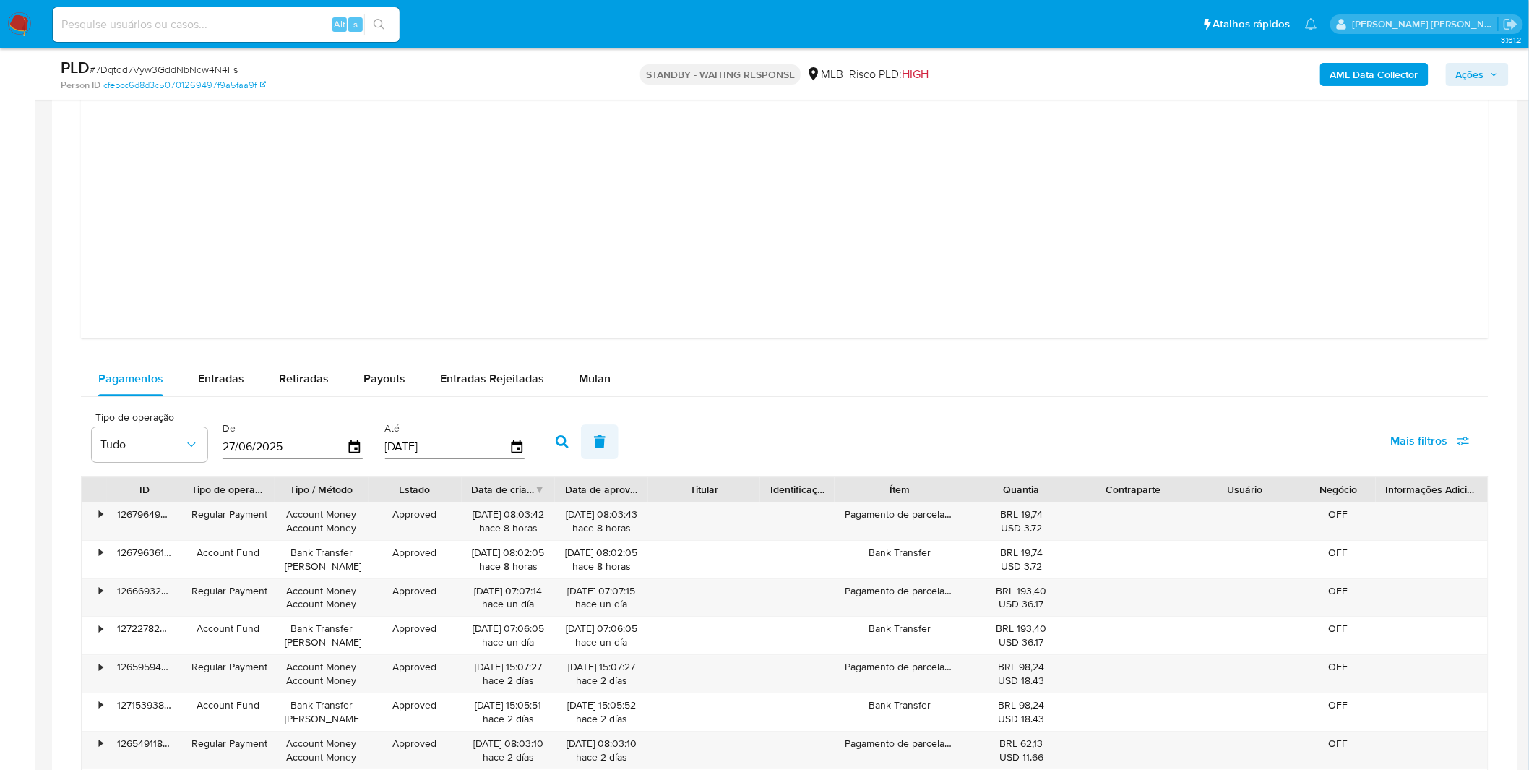
scroll to position [1606, 0]
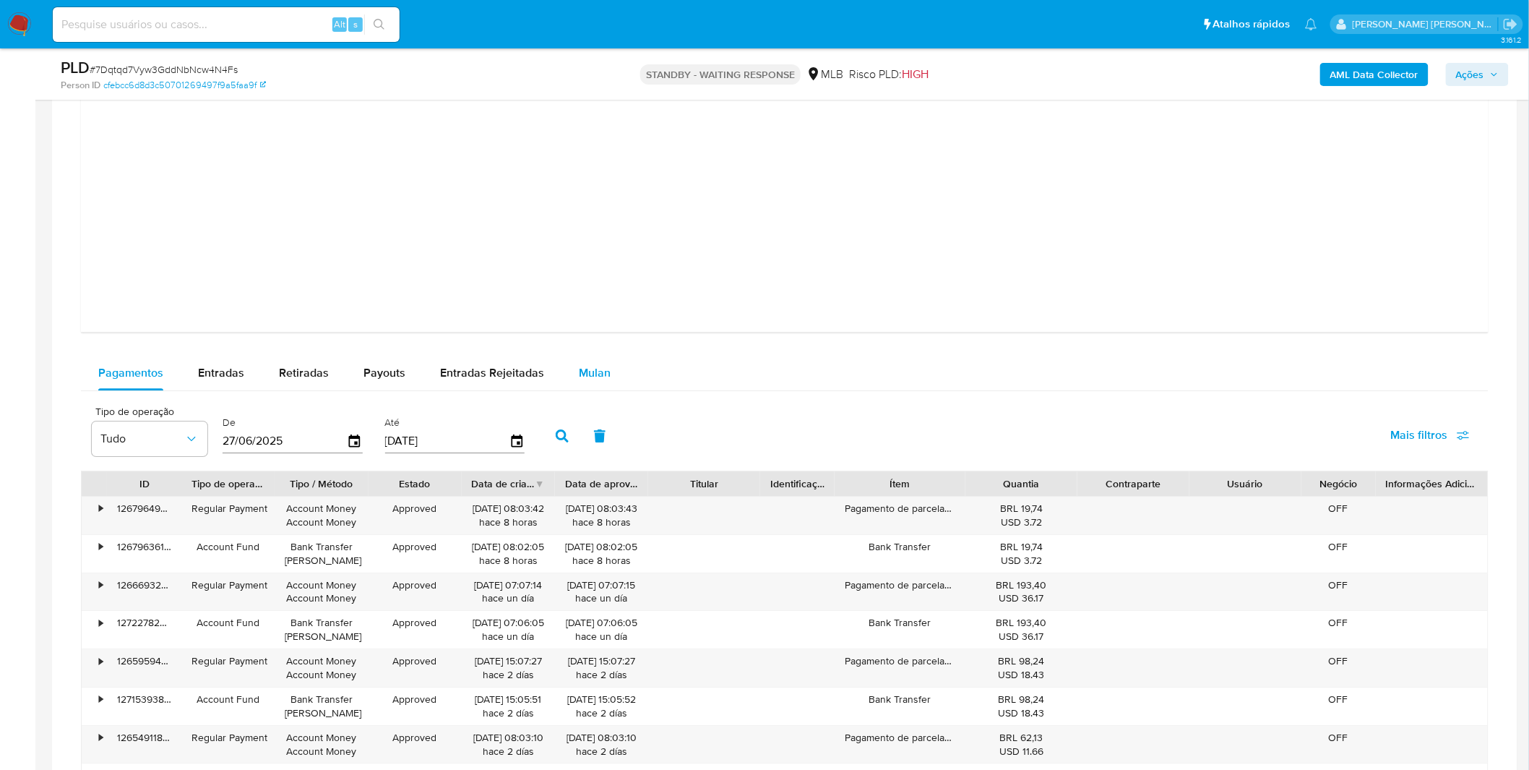
click at [593, 381] on span "Mulan" at bounding box center [595, 372] width 32 height 17
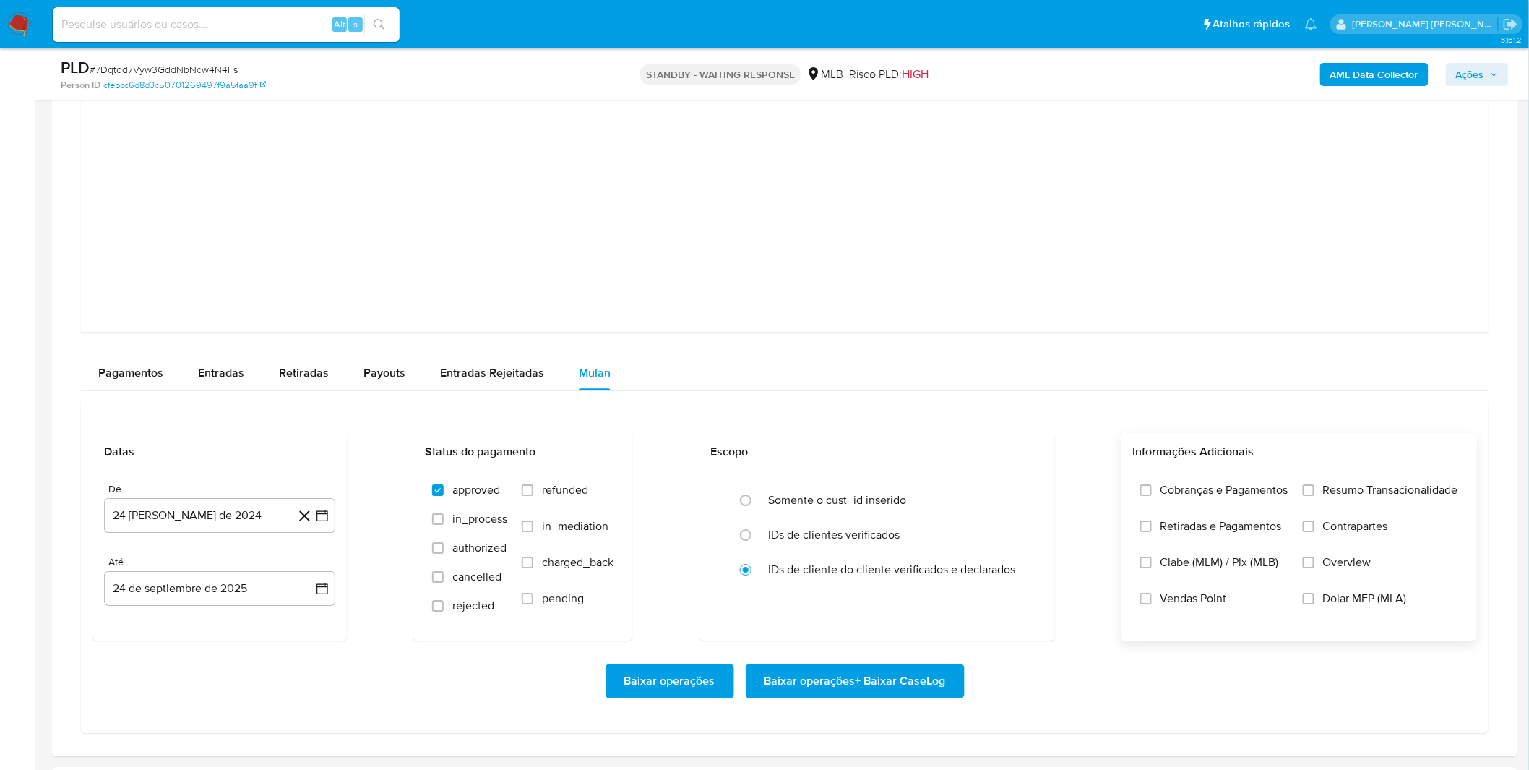
click at [1193, 492] on span "Cobranças e Pagamentos" at bounding box center [1225, 490] width 128 height 14
click at [1152, 492] on input "Cobranças e Pagamentos" at bounding box center [1147, 490] width 12 height 12
click at [1191, 519] on span "Retiradas e Pagamentos" at bounding box center [1221, 526] width 121 height 14
click at [1152, 520] on input "Retiradas e Pagamentos" at bounding box center [1147, 526] width 12 height 12
click at [1313, 506] on label "Resumo Transacionalidade" at bounding box center [1380, 501] width 155 height 36
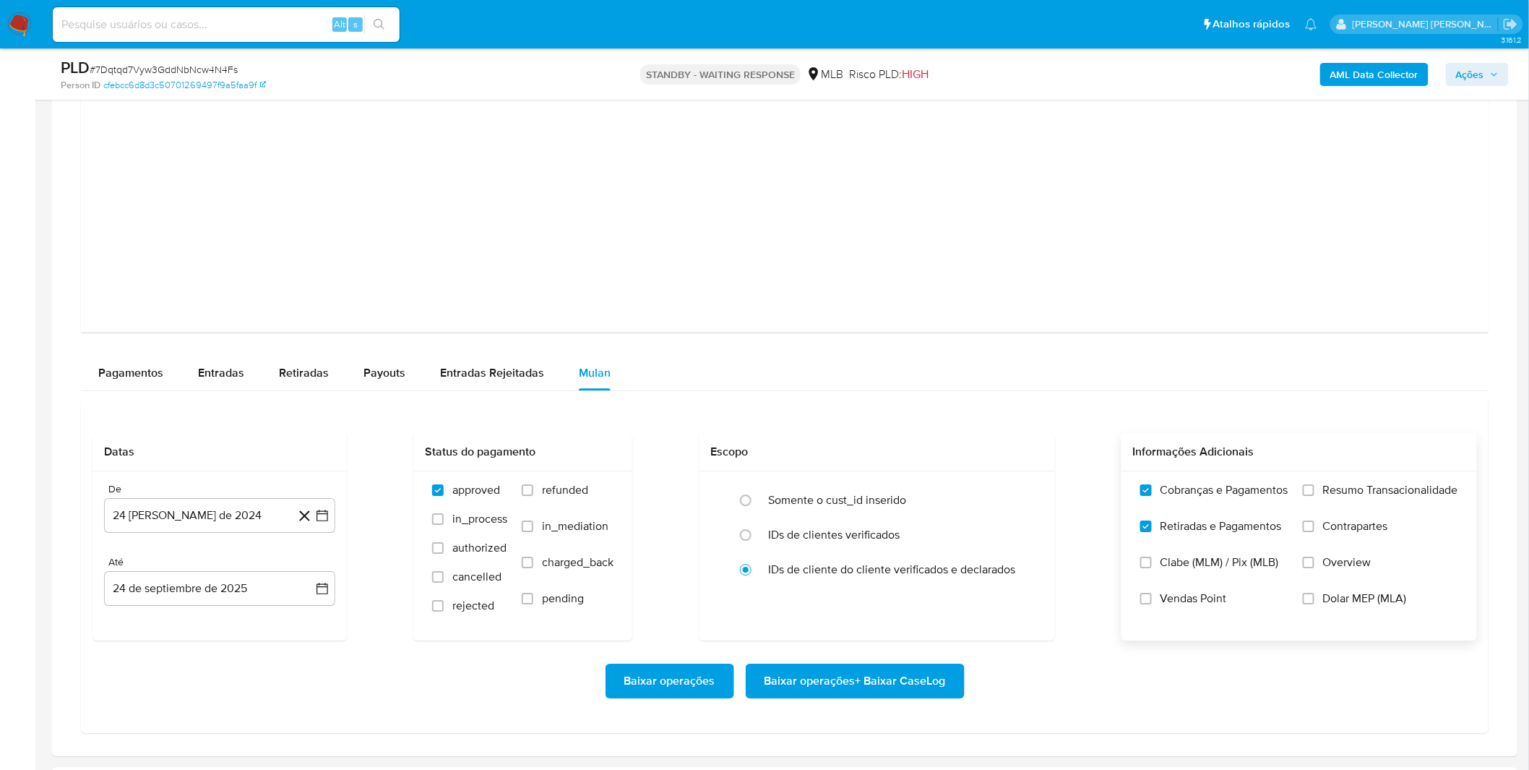
click at [1313, 496] on input "Resumo Transacionalidade" at bounding box center [1309, 490] width 12 height 12
click at [1313, 532] on span at bounding box center [1309, 526] width 12 height 12
click at [1313, 532] on input "Contrapartes" at bounding box center [1309, 526] width 12 height 12
click at [1161, 604] on span "Vendas Point" at bounding box center [1194, 598] width 66 height 14
click at [1152, 604] on input "Vendas Point" at bounding box center [1147, 599] width 12 height 12
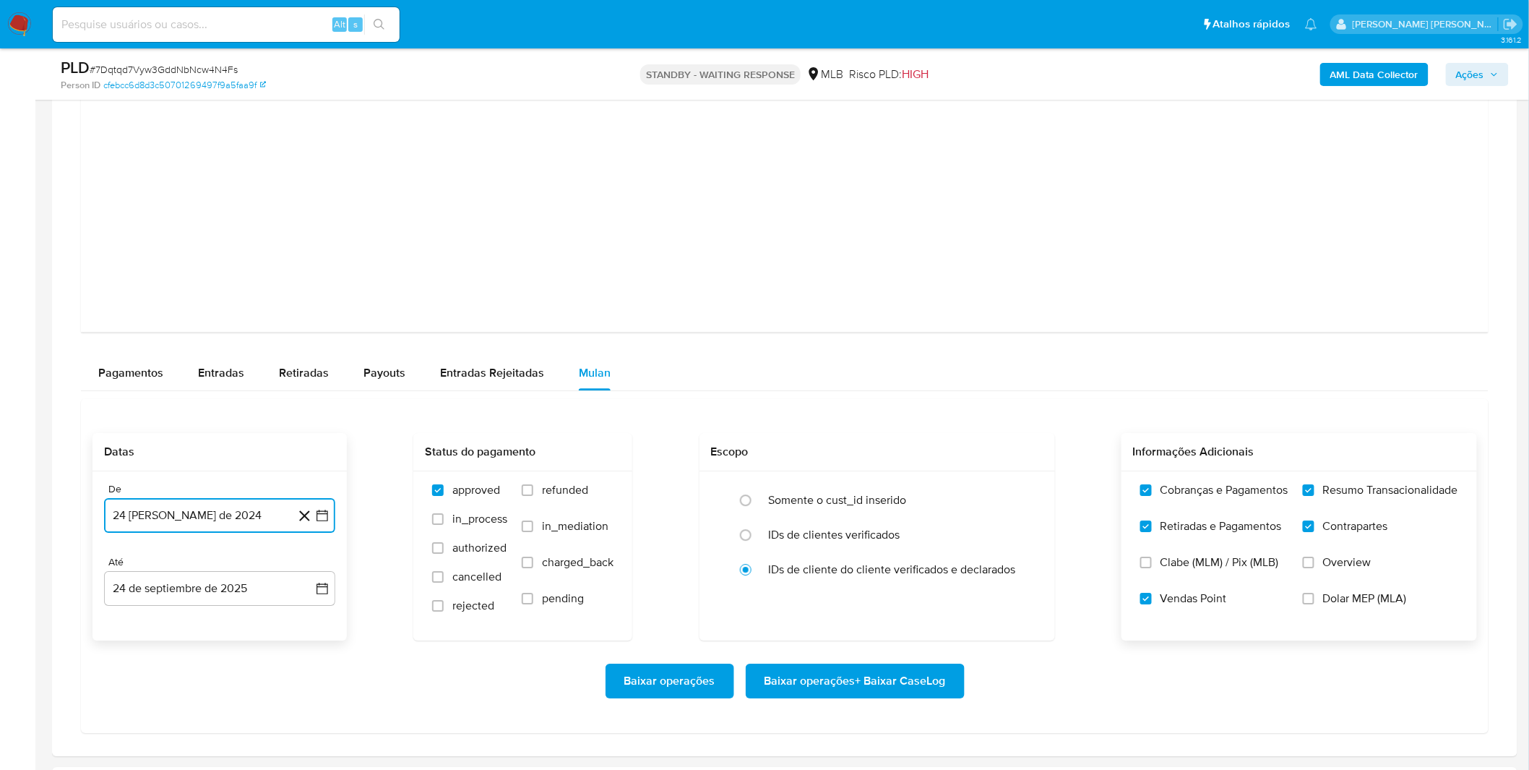
click at [203, 510] on button "24 [PERSON_NAME] de 2024" at bounding box center [219, 515] width 231 height 35
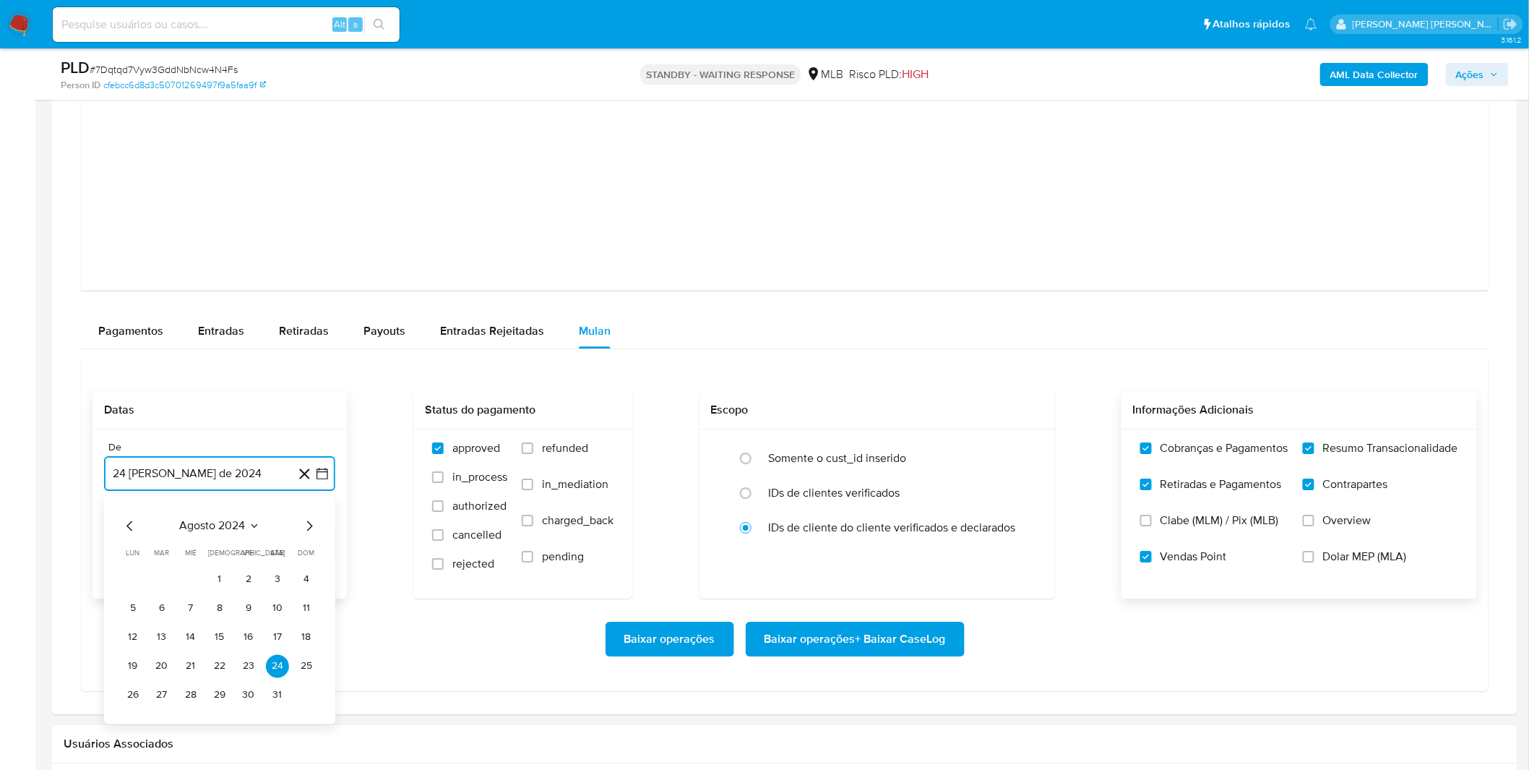
scroll to position [1686, 0]
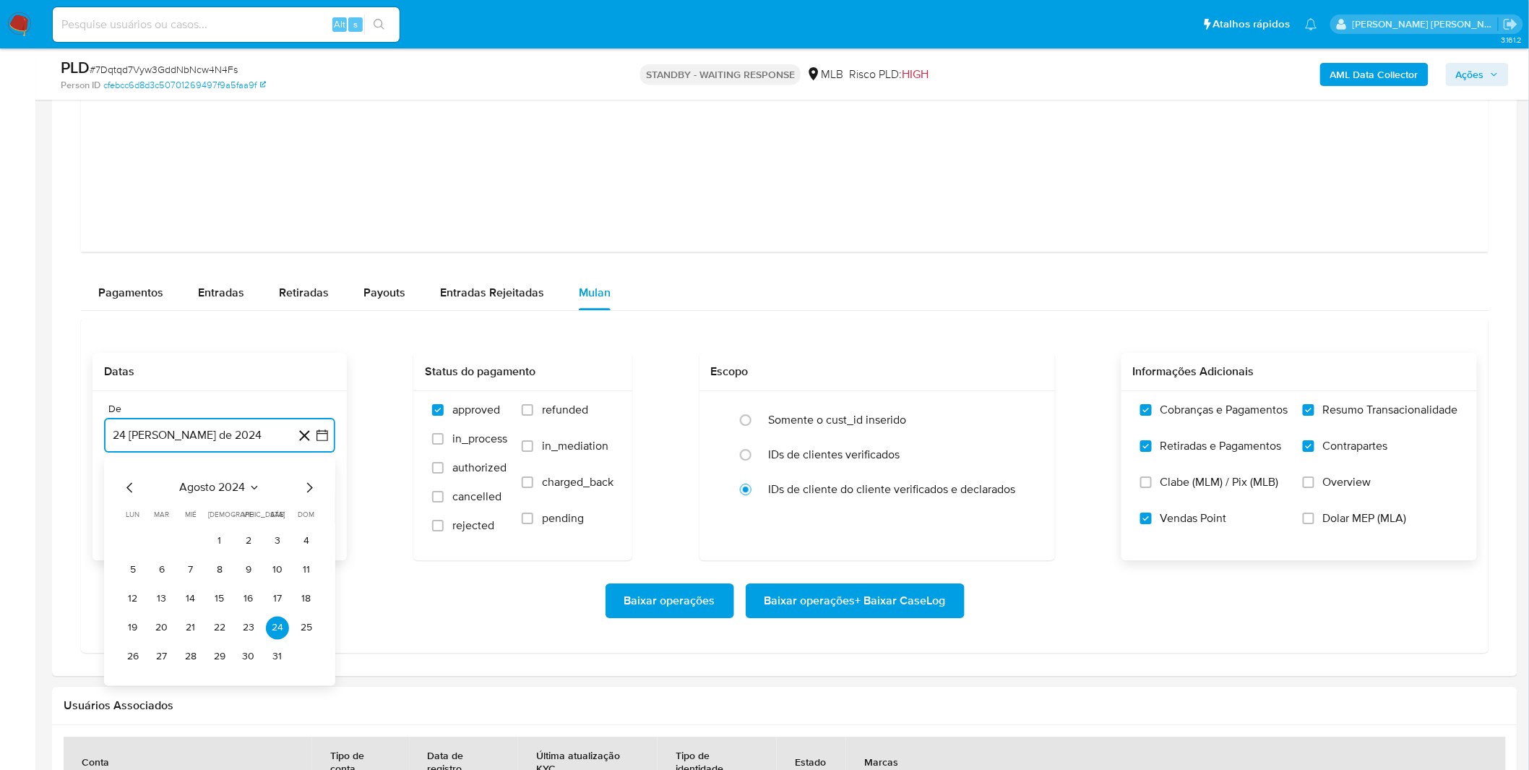
click at [211, 482] on span "agosto 2024" at bounding box center [213, 487] width 66 height 14
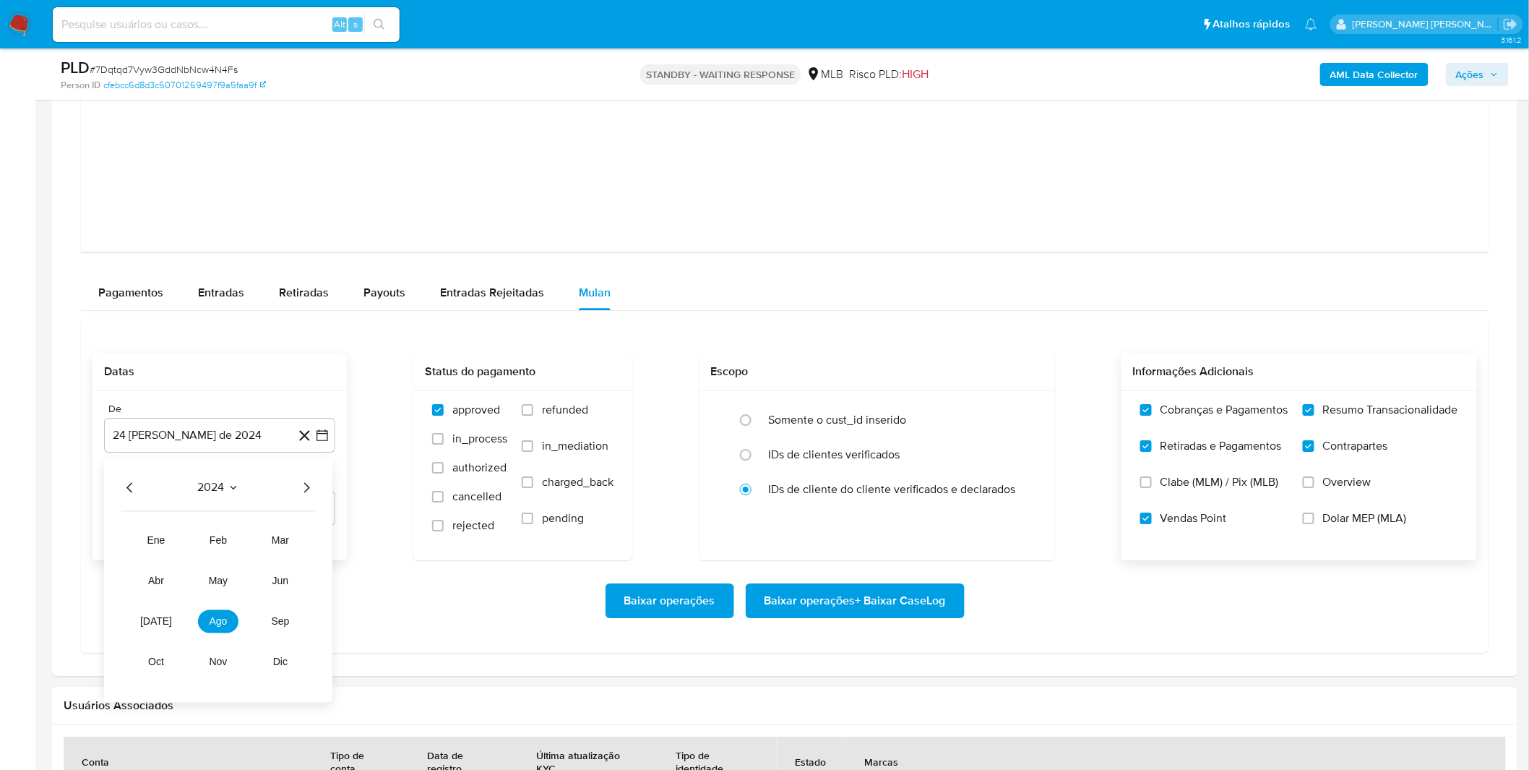
click at [319, 492] on div "2024 2024 ene feb mar abr may jun jul ago sep oct nov dic" at bounding box center [218, 579] width 228 height 245
click at [308, 487] on icon "Año siguiente" at bounding box center [307, 487] width 6 height 10
click at [212, 624] on span "ago" at bounding box center [219, 621] width 18 height 12
click at [242, 543] on button "1" at bounding box center [248, 540] width 23 height 23
drag, startPoint x: 213, startPoint y: 590, endPoint x: 247, endPoint y: 588, distance: 34.0
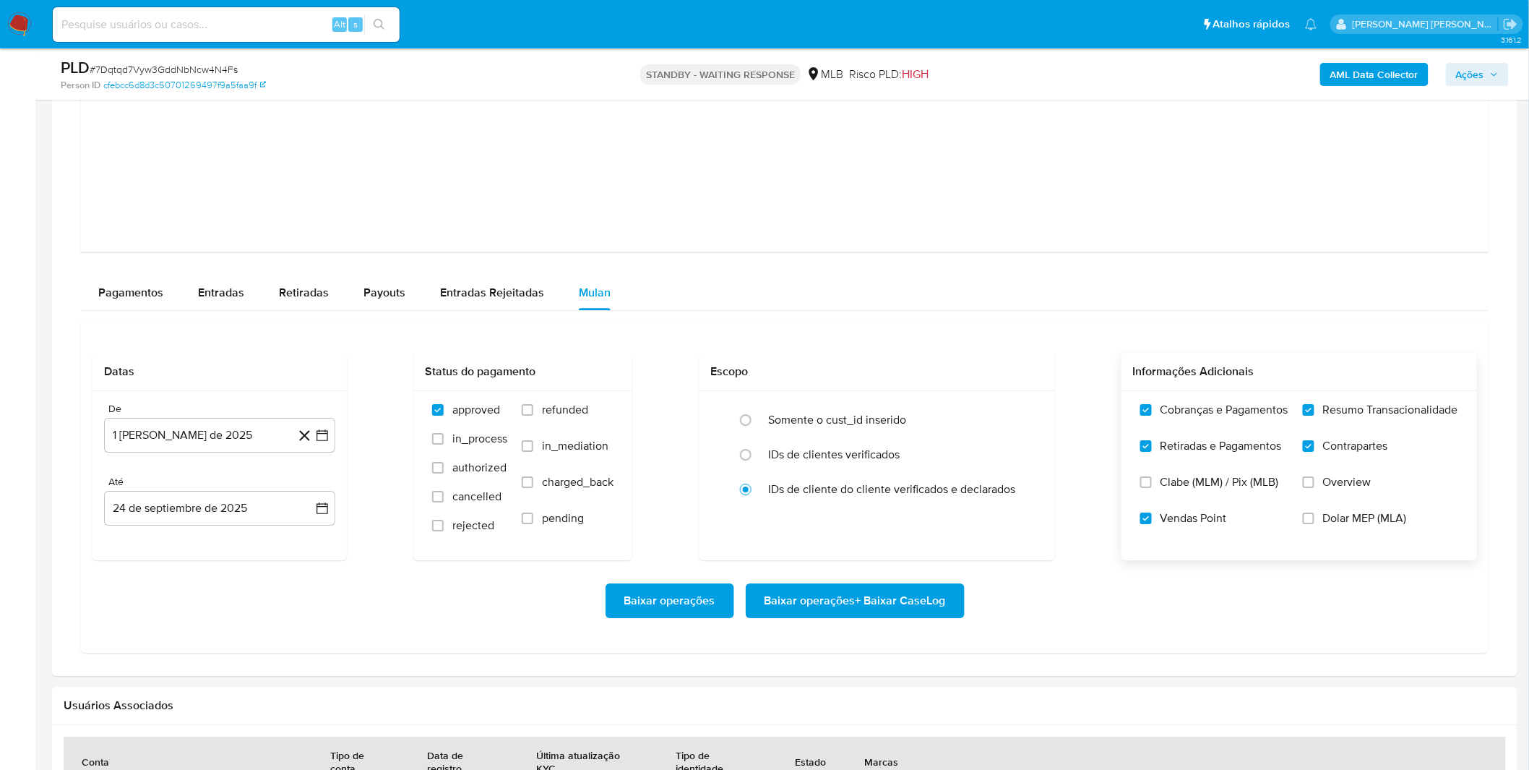
click at [214, 590] on div "Baixar operações Baixar operações + Baixar CaseLog" at bounding box center [785, 600] width 1385 height 35
click at [872, 610] on span "Baixar operações + Baixar CaseLog" at bounding box center [855, 601] width 181 height 32
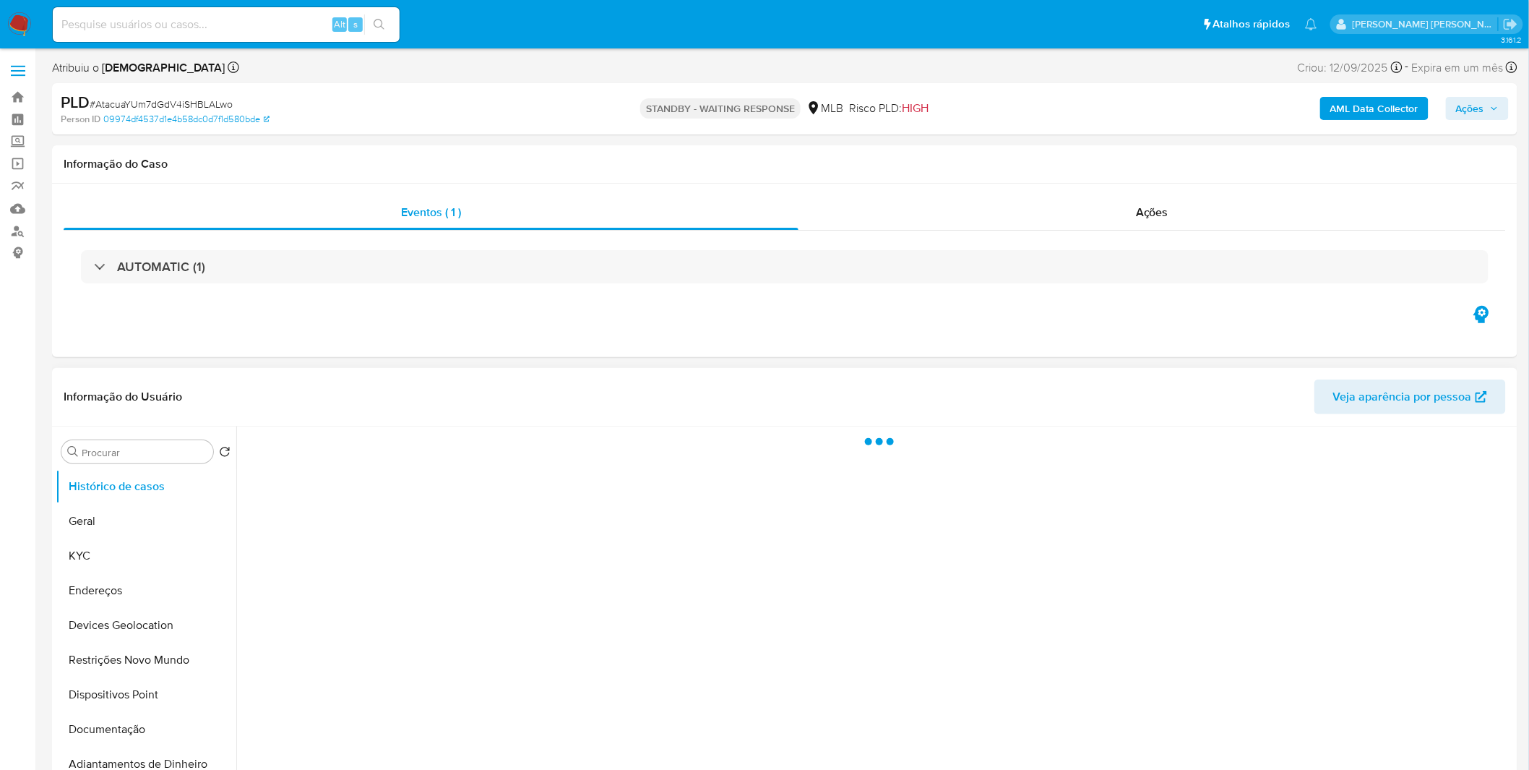
select select "10"
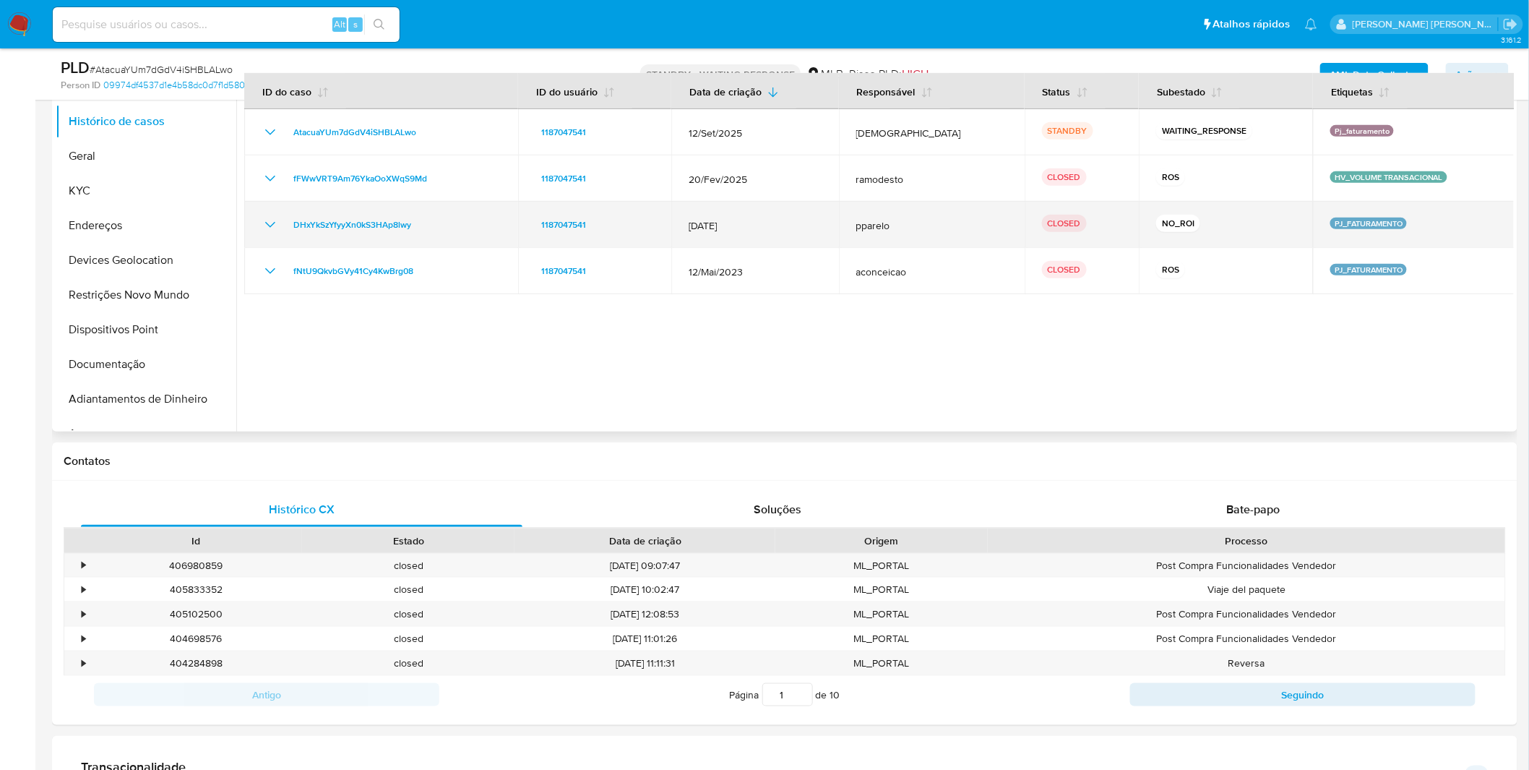
scroll to position [321, 0]
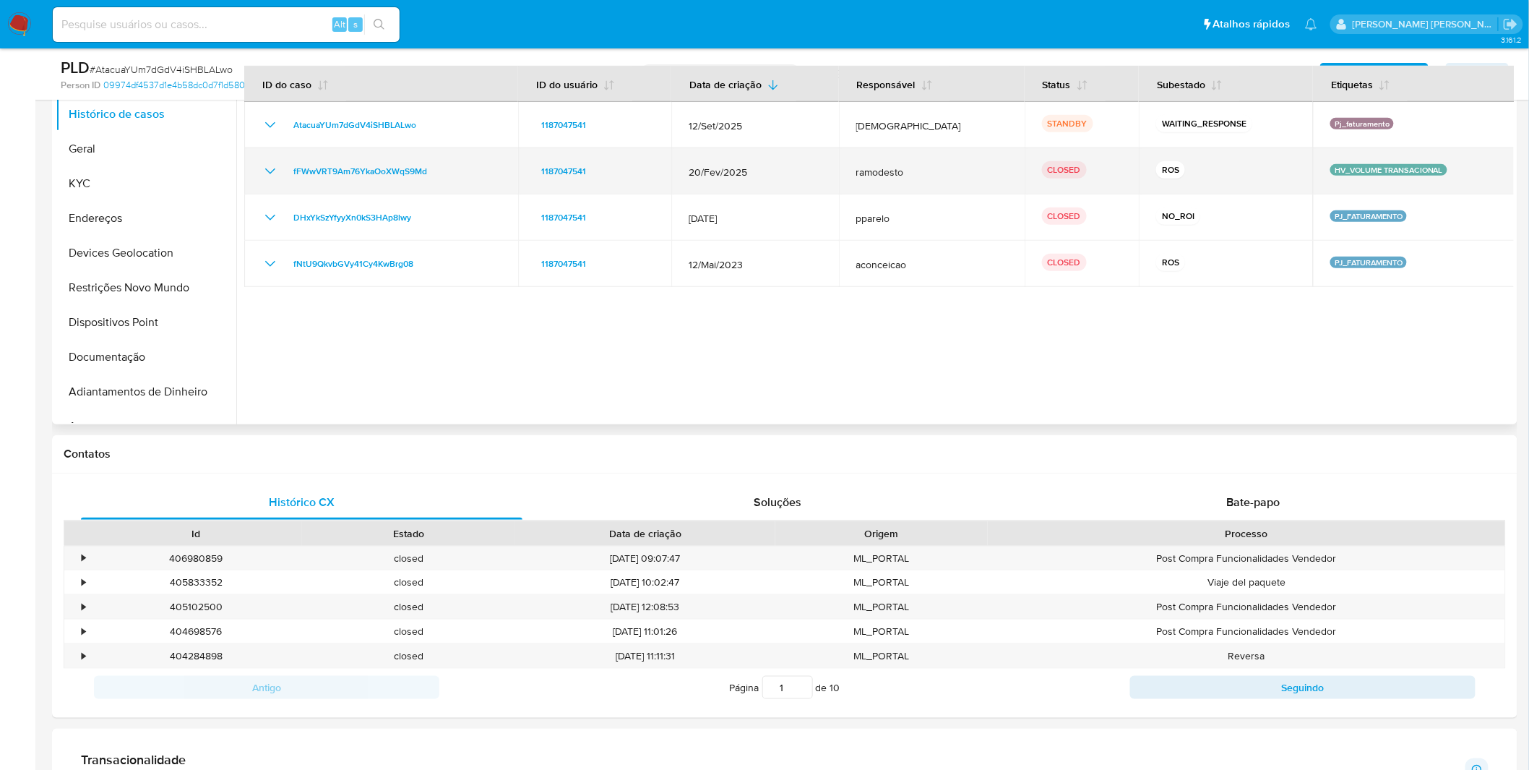
click at [270, 170] on icon "Mostrar/Ocultar" at bounding box center [270, 171] width 17 height 17
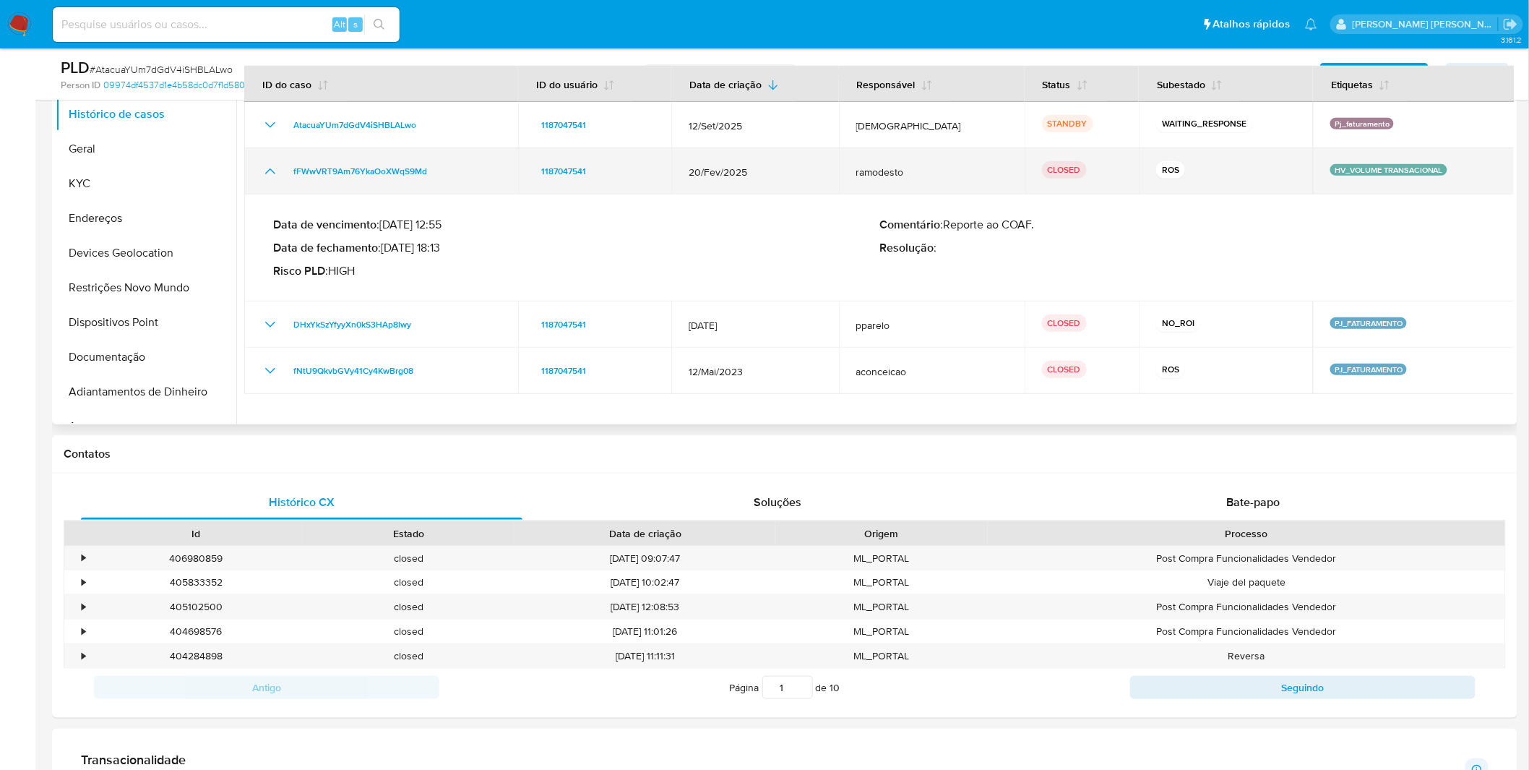
click at [270, 170] on icon "Mostrar/Ocultar" at bounding box center [270, 171] width 17 height 17
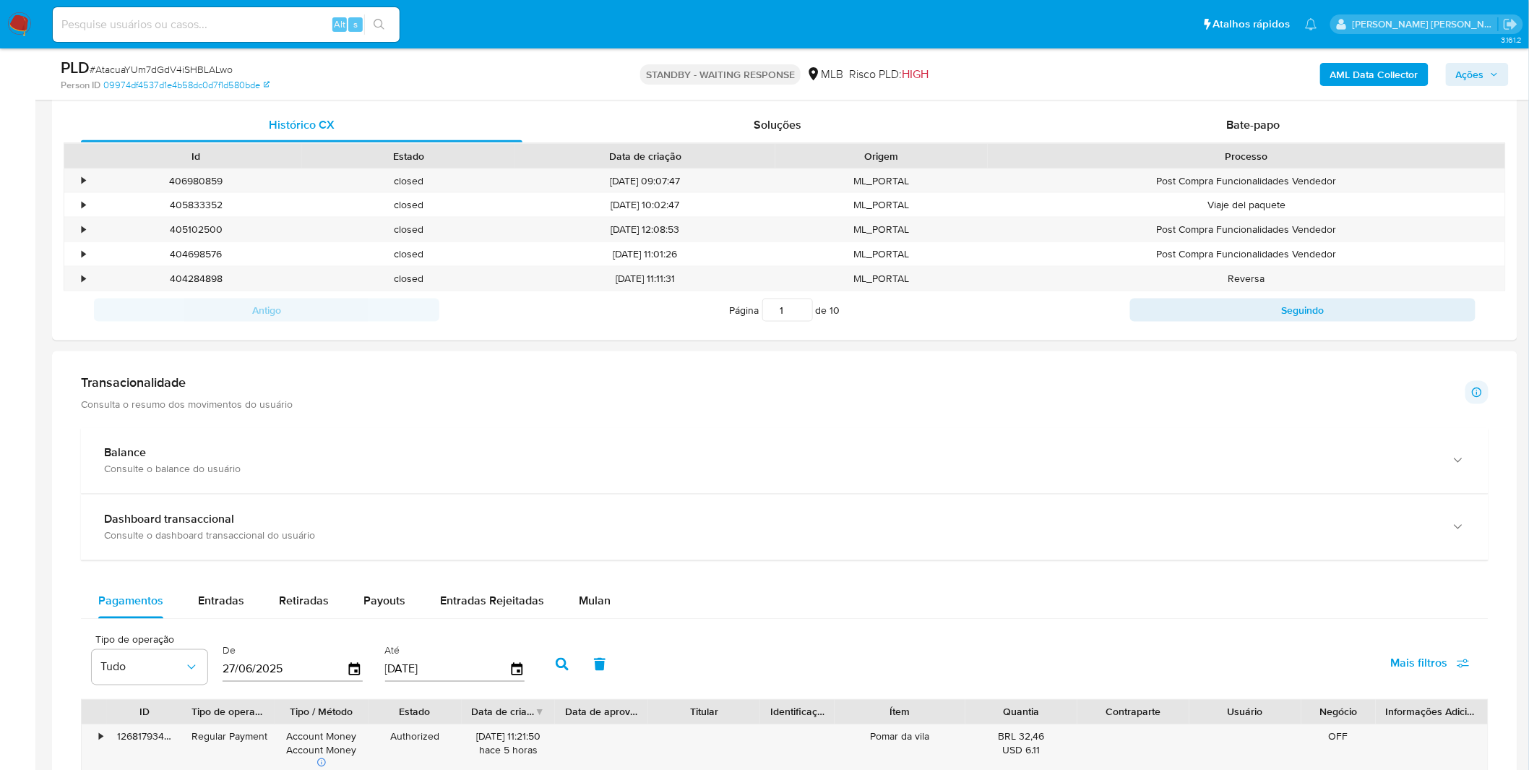
scroll to position [723, 0]
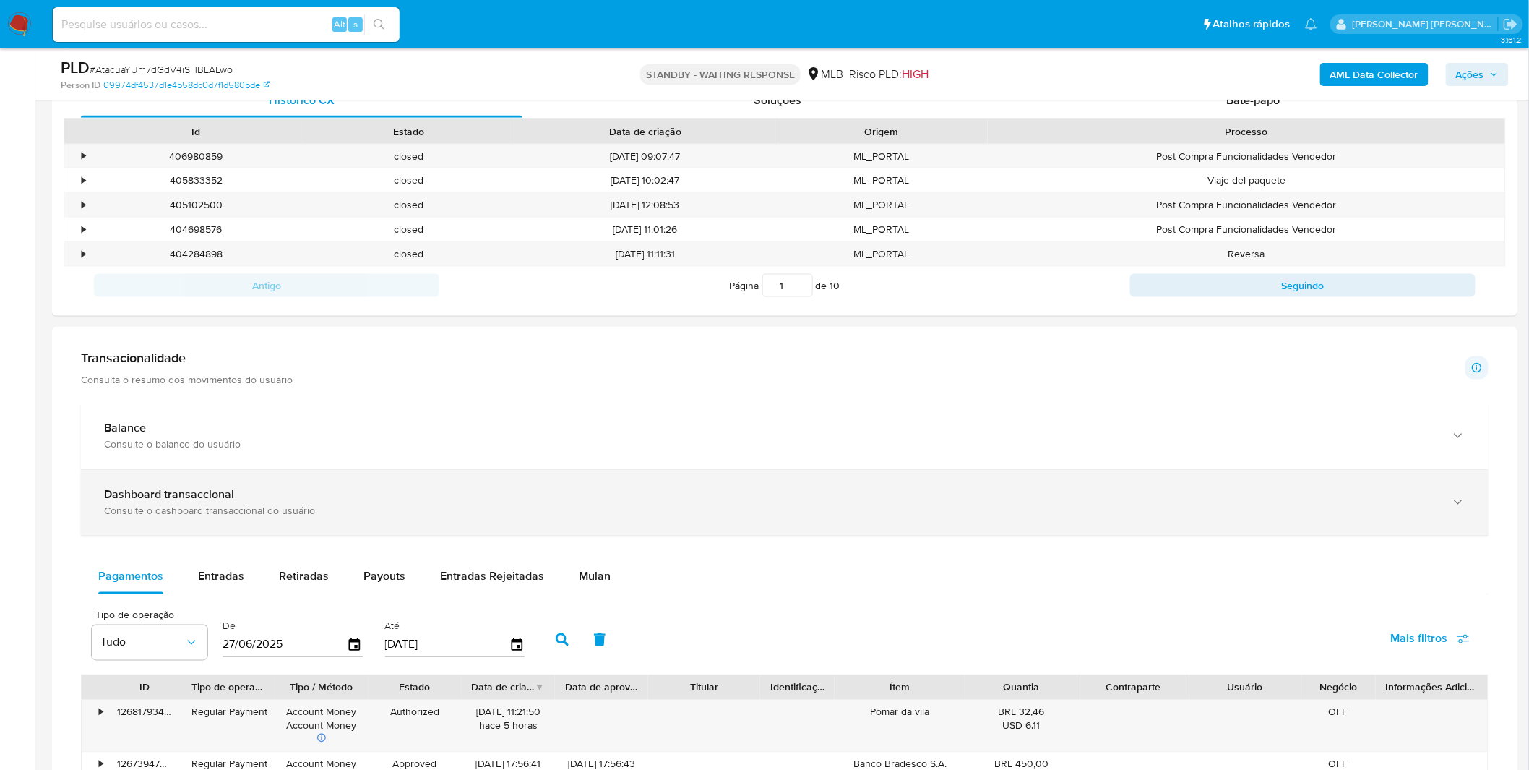
click at [432, 505] on div "Dashboard transaccional Consulte o dashboard transaccional do usuário" at bounding box center [770, 503] width 1333 height 30
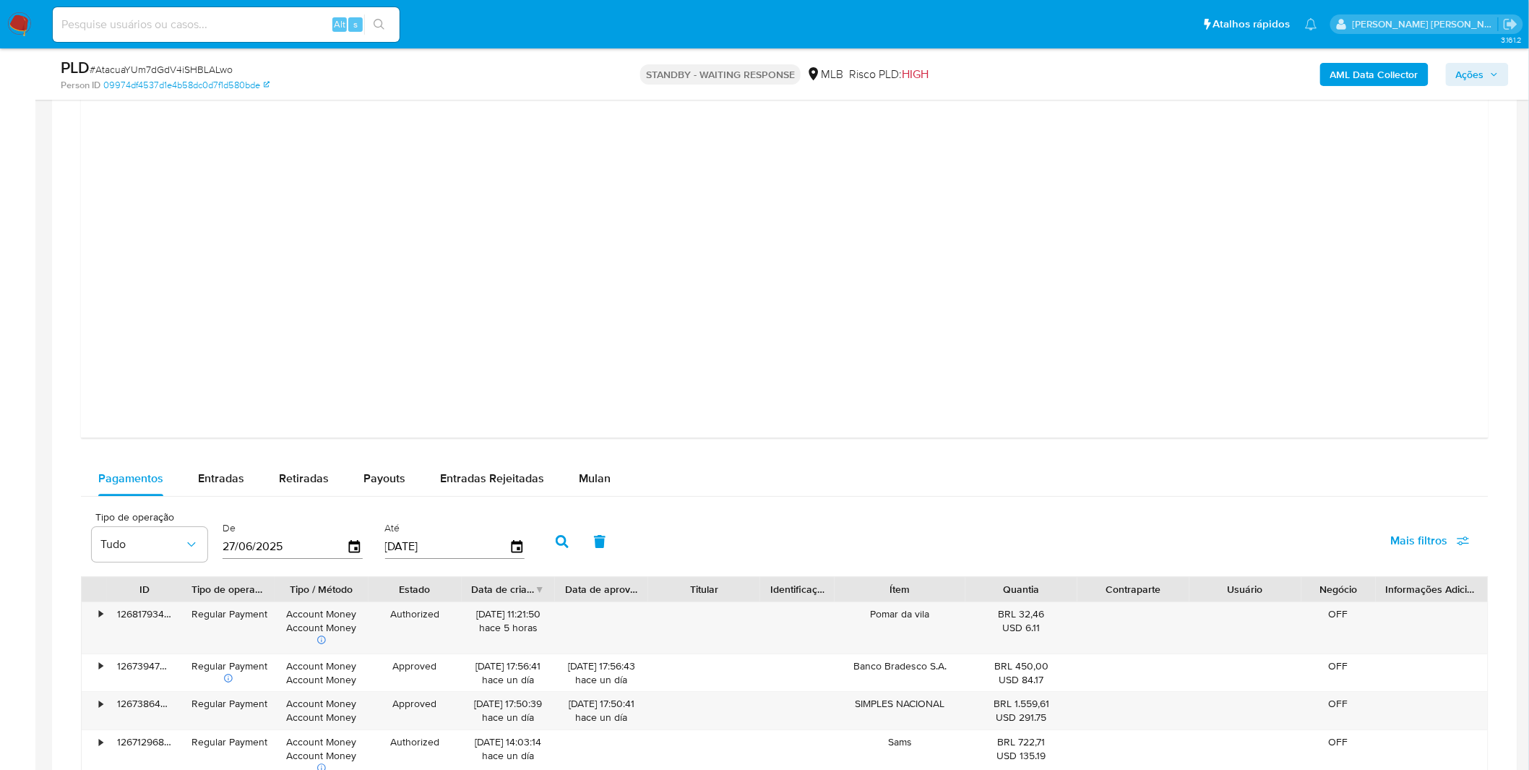
scroll to position [1526, 0]
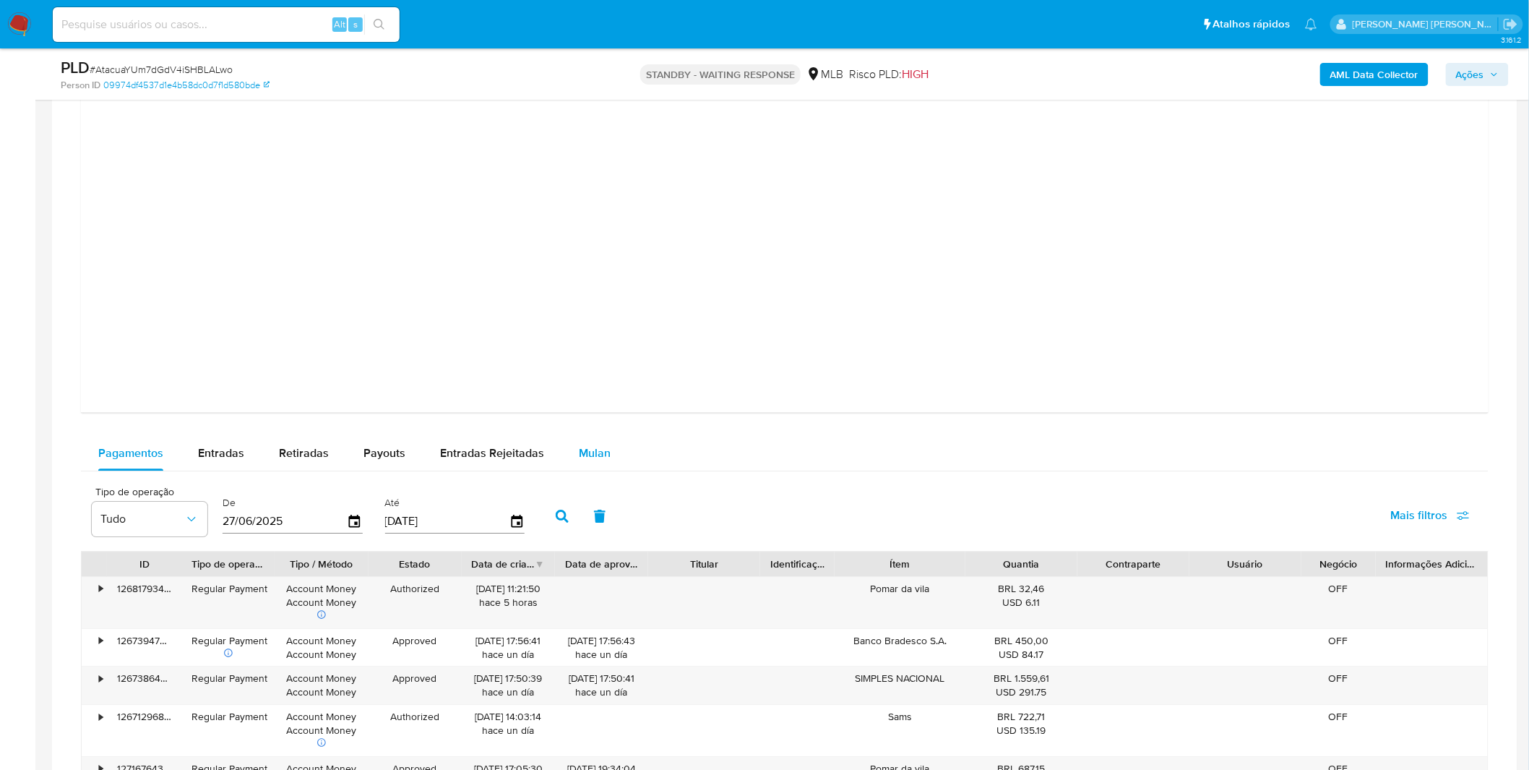
click at [584, 460] on span "Mulan" at bounding box center [595, 453] width 32 height 17
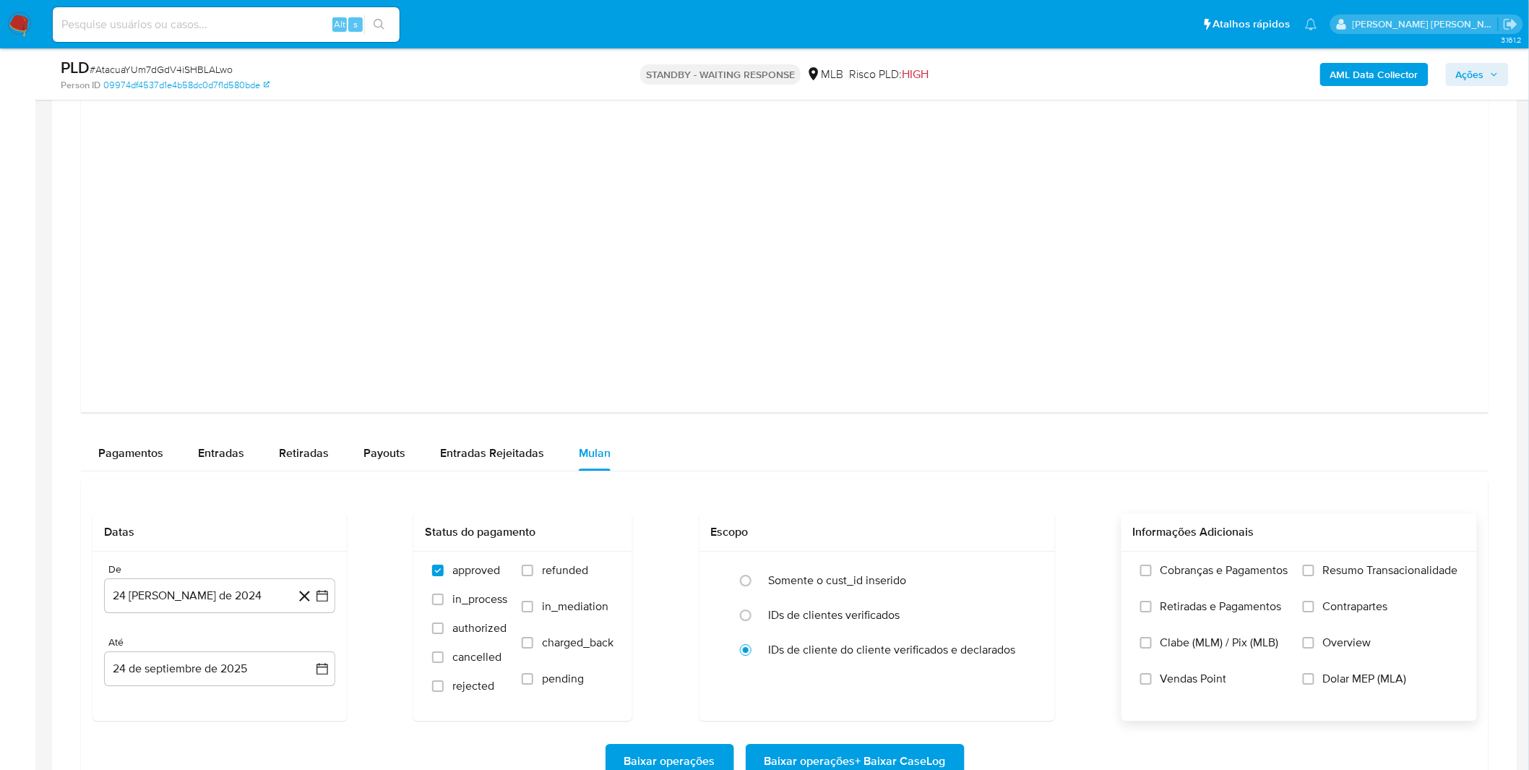
click at [1188, 567] on span "Cobranças e Pagamentos" at bounding box center [1225, 570] width 128 height 14
click at [1152, 567] on input "Cobranças e Pagamentos" at bounding box center [1147, 571] width 12 height 12
click at [1177, 606] on span "Retiradas e Pagamentos" at bounding box center [1221, 606] width 121 height 14
click at [1152, 606] on input "Retiradas e Pagamentos" at bounding box center [1147, 607] width 12 height 12
click at [1347, 565] on span "Resumo Transacionalidade" at bounding box center [1390, 570] width 135 height 14
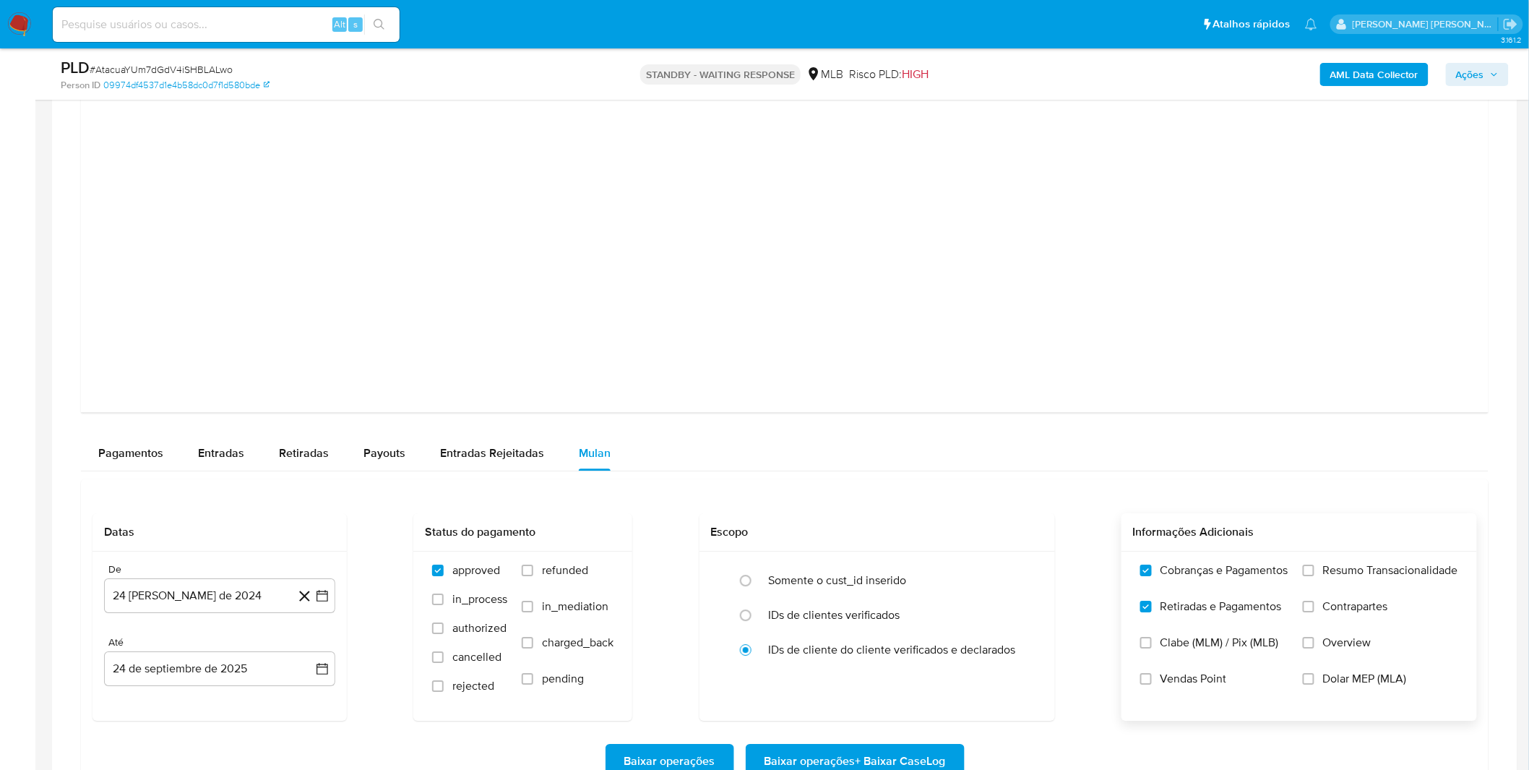
click at [1315, 565] on input "Resumo Transacionalidade" at bounding box center [1309, 571] width 12 height 12
click at [1339, 614] on span "Contrapartes" at bounding box center [1355, 606] width 65 height 14
click at [1315, 612] on input "Contrapartes" at bounding box center [1309, 607] width 12 height 12
click at [1335, 581] on label "Resumo Transacionalidade" at bounding box center [1380, 581] width 155 height 36
click at [1315, 576] on input "Resumo Transacionalidade" at bounding box center [1309, 571] width 12 height 12
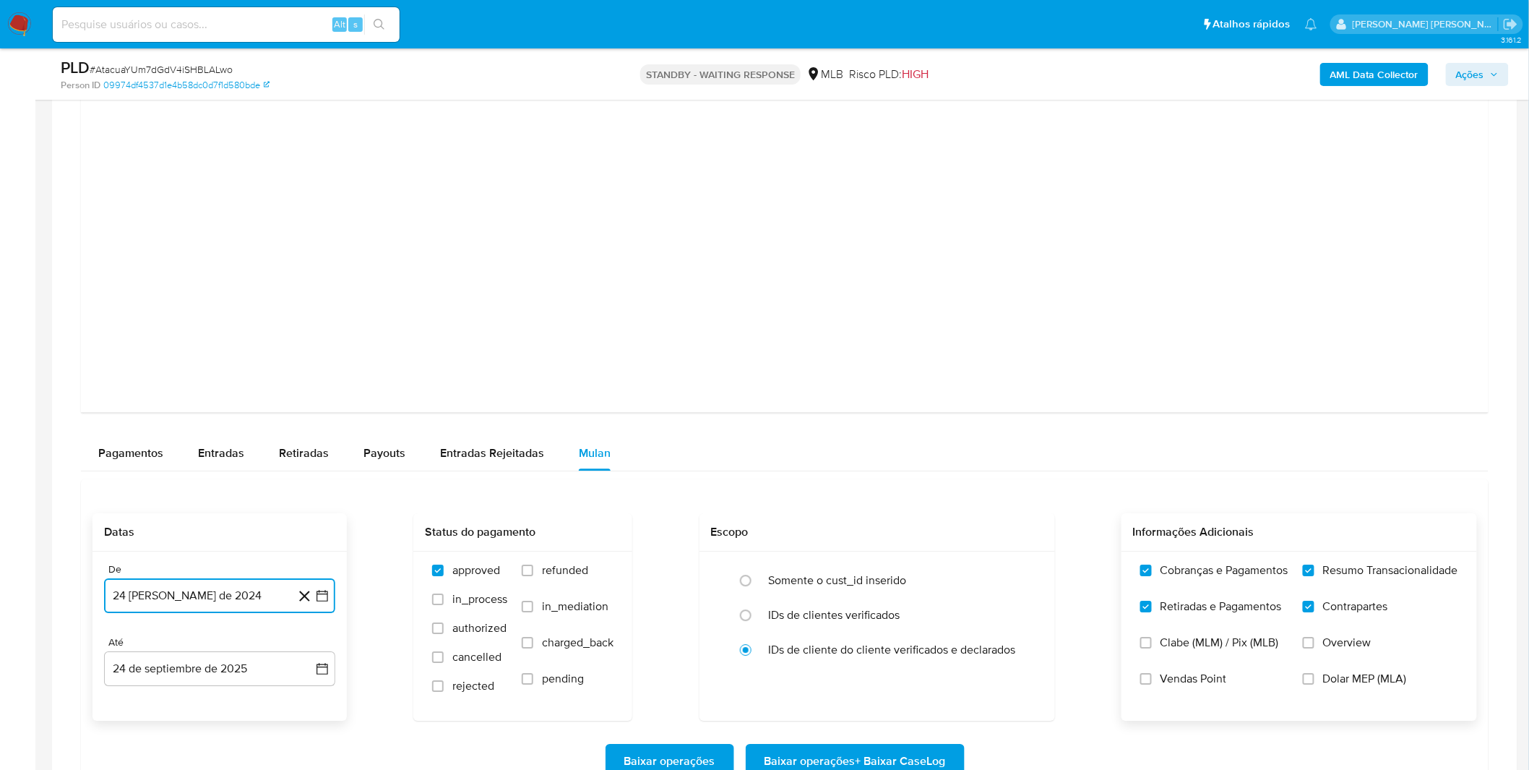
click at [217, 594] on button "24 [PERSON_NAME] de 2024" at bounding box center [219, 595] width 231 height 35
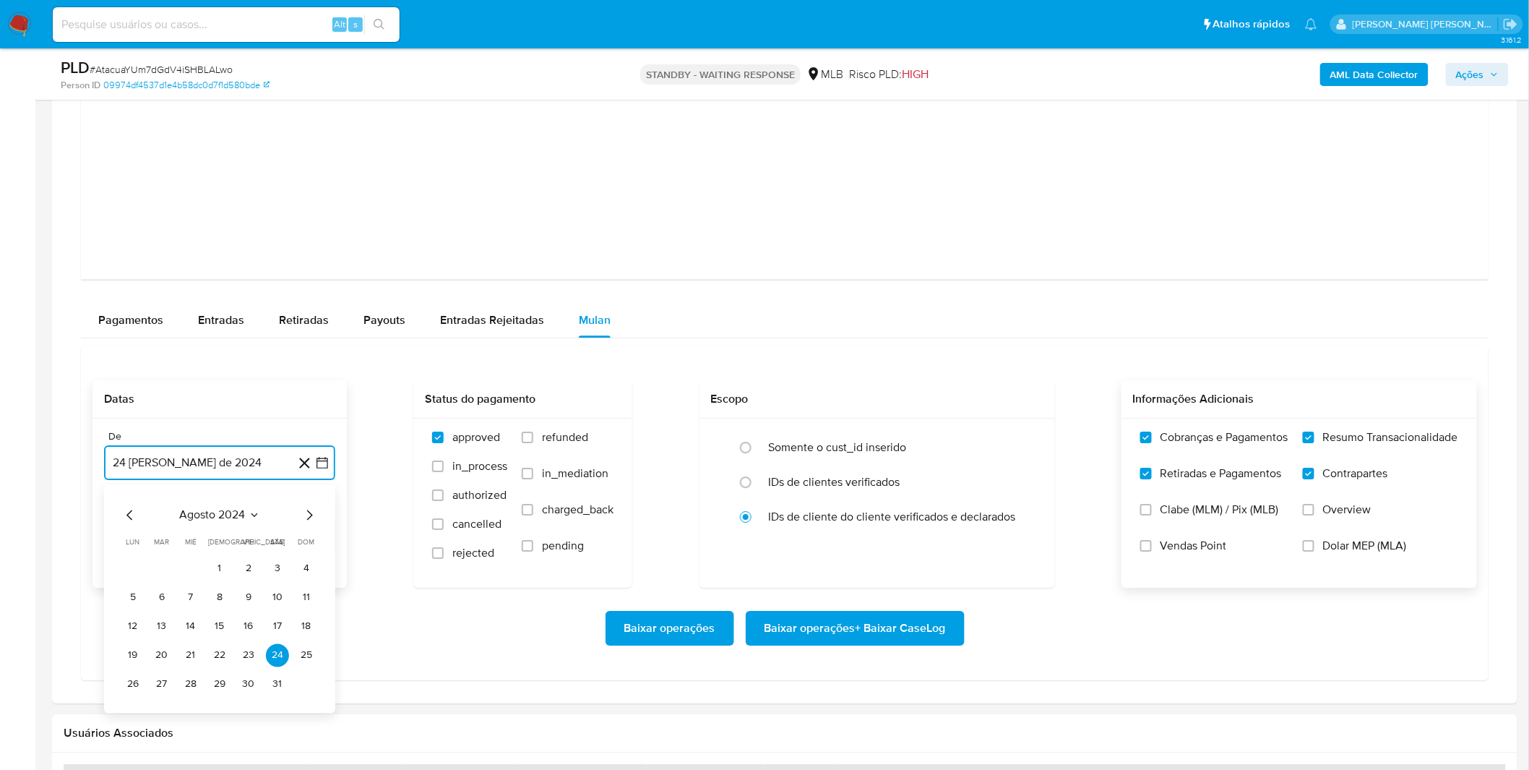
scroll to position [1686, 0]
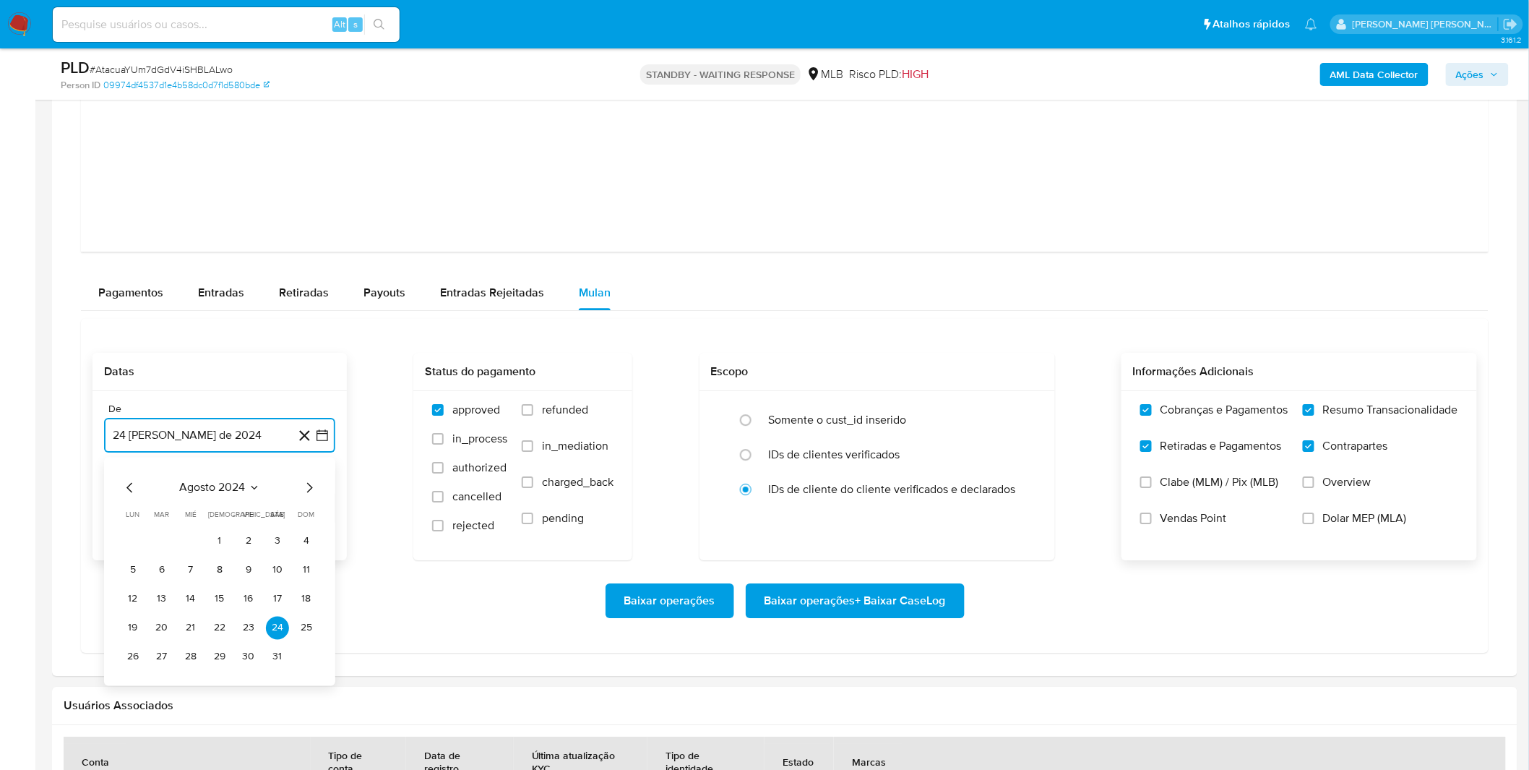
click at [207, 489] on span "agosto 2024" at bounding box center [213, 487] width 66 height 14
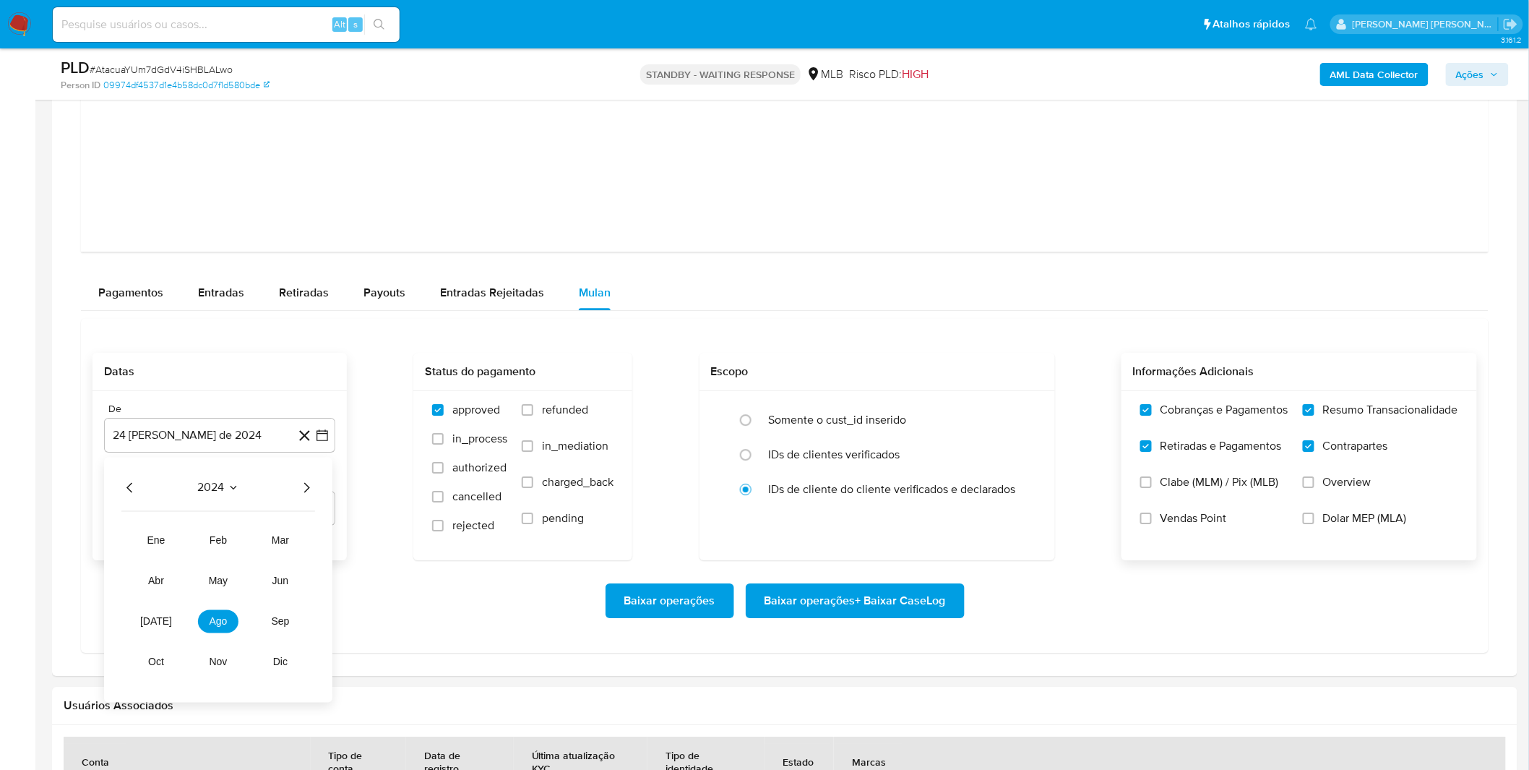
click at [305, 497] on div "2024 2024 ene feb mar abr may jun jul ago sep oct nov dic" at bounding box center [218, 579] width 228 height 245
click at [304, 494] on icon "Año siguiente" at bounding box center [306, 486] width 17 height 17
click at [220, 619] on span "ago" at bounding box center [219, 621] width 18 height 12
click at [248, 547] on button "1" at bounding box center [248, 540] width 23 height 23
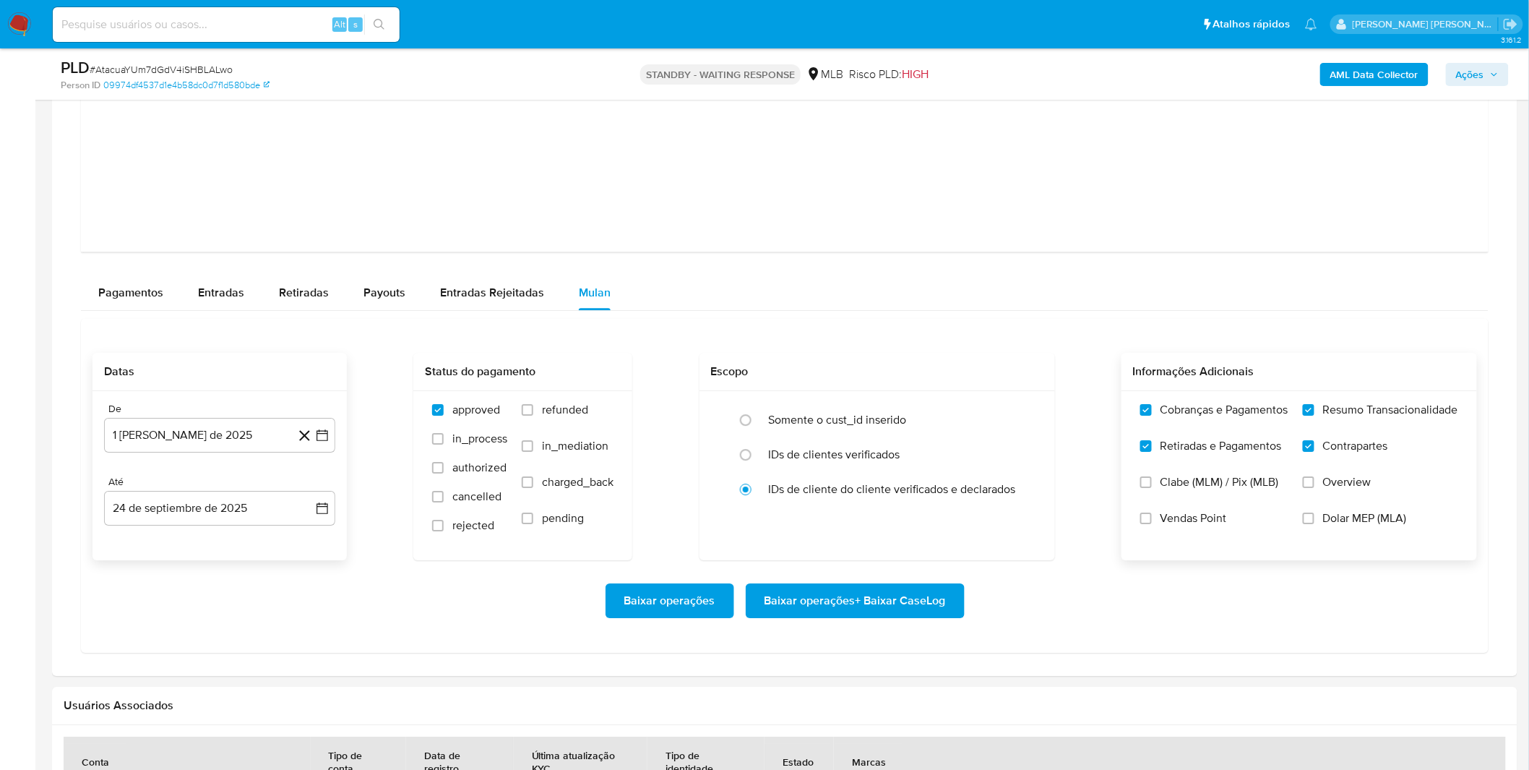
click at [369, 608] on div "Baixar operações Baixar operações + Baixar CaseLog" at bounding box center [785, 600] width 1385 height 35
click at [797, 601] on span "Baixar operações + Baixar CaseLog" at bounding box center [855, 601] width 181 height 32
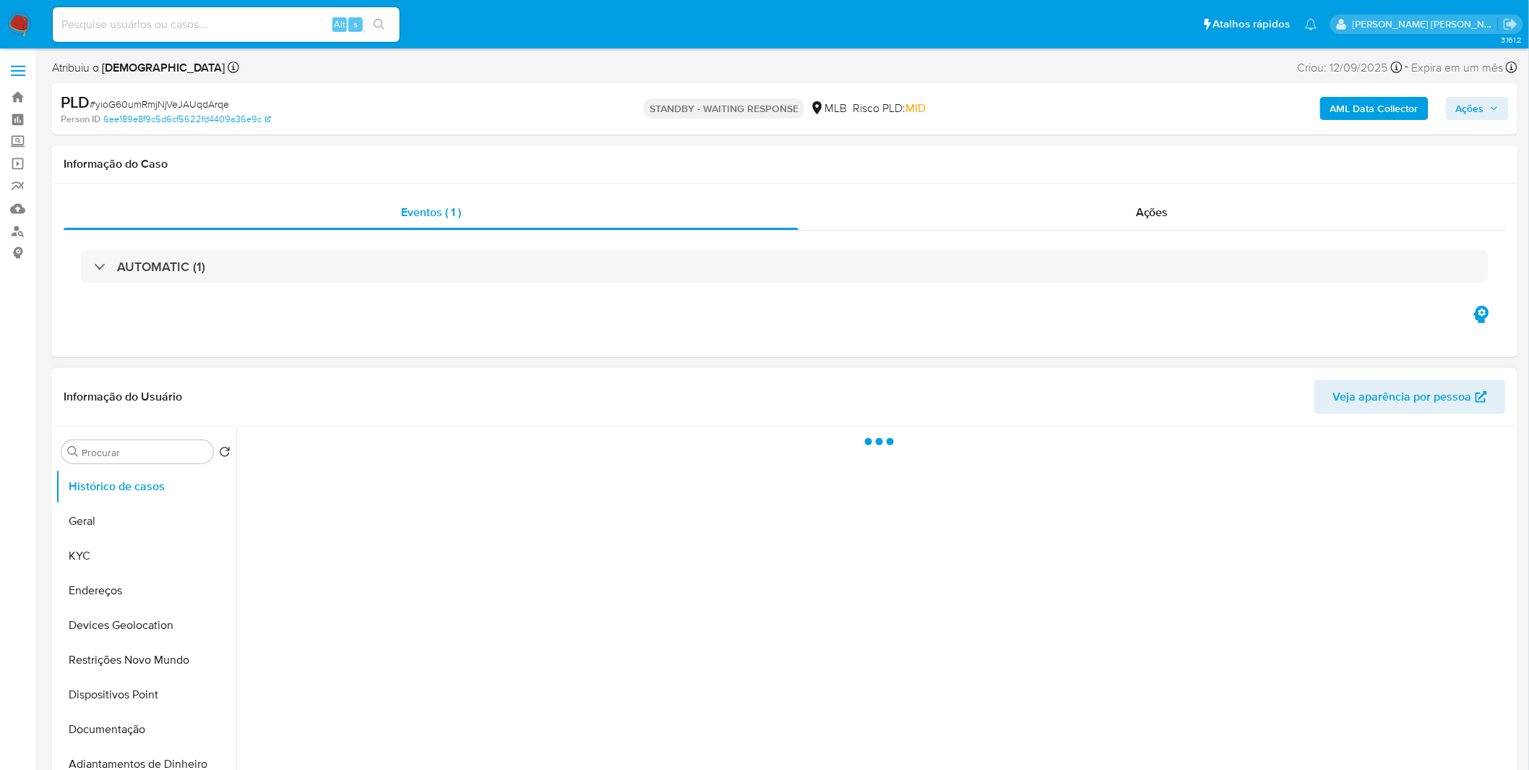
select select "10"
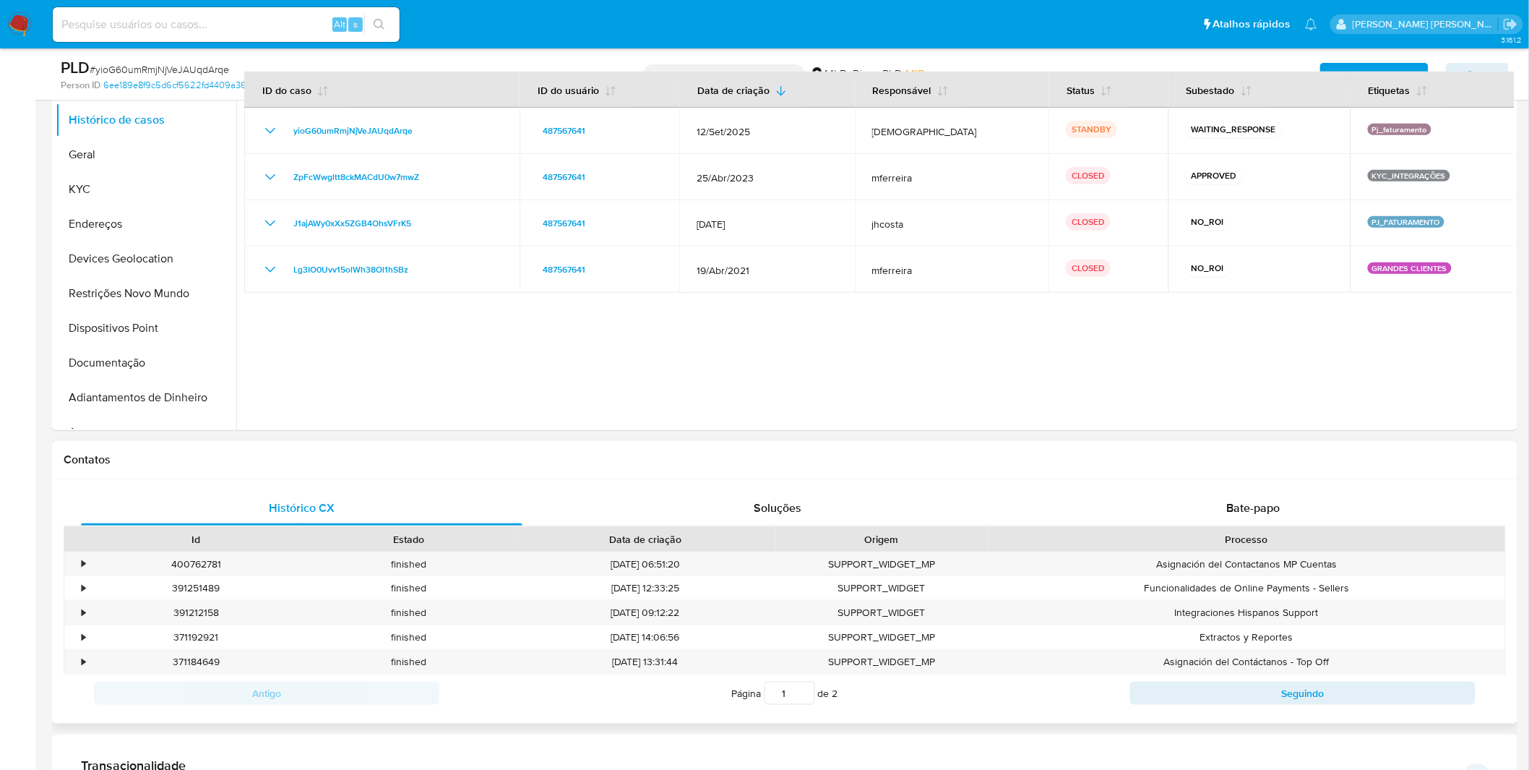
scroll to position [562, 0]
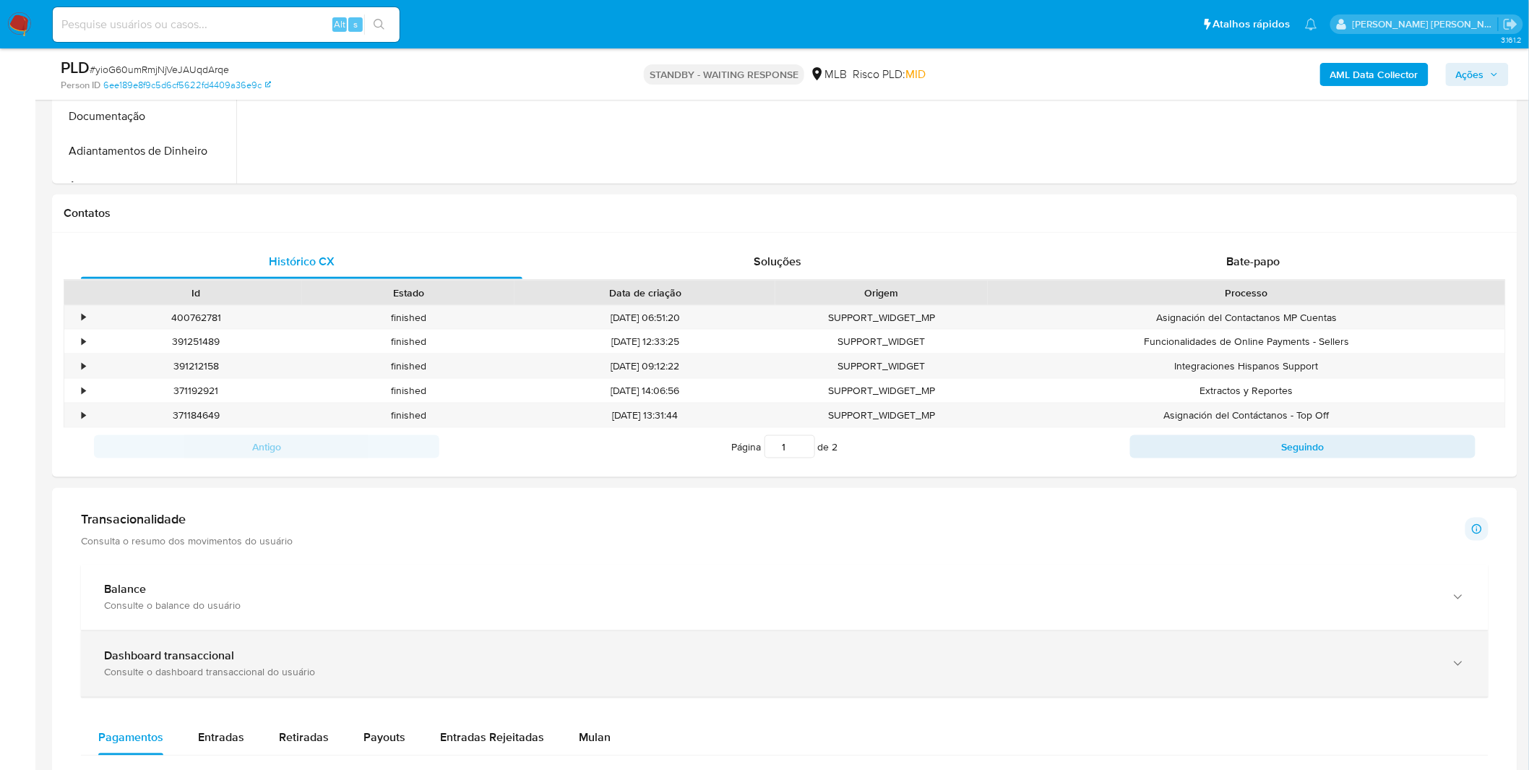
click at [321, 690] on div "Dashboard transaccional Consulte o dashboard transaccional do usuário" at bounding box center [785, 664] width 1408 height 66
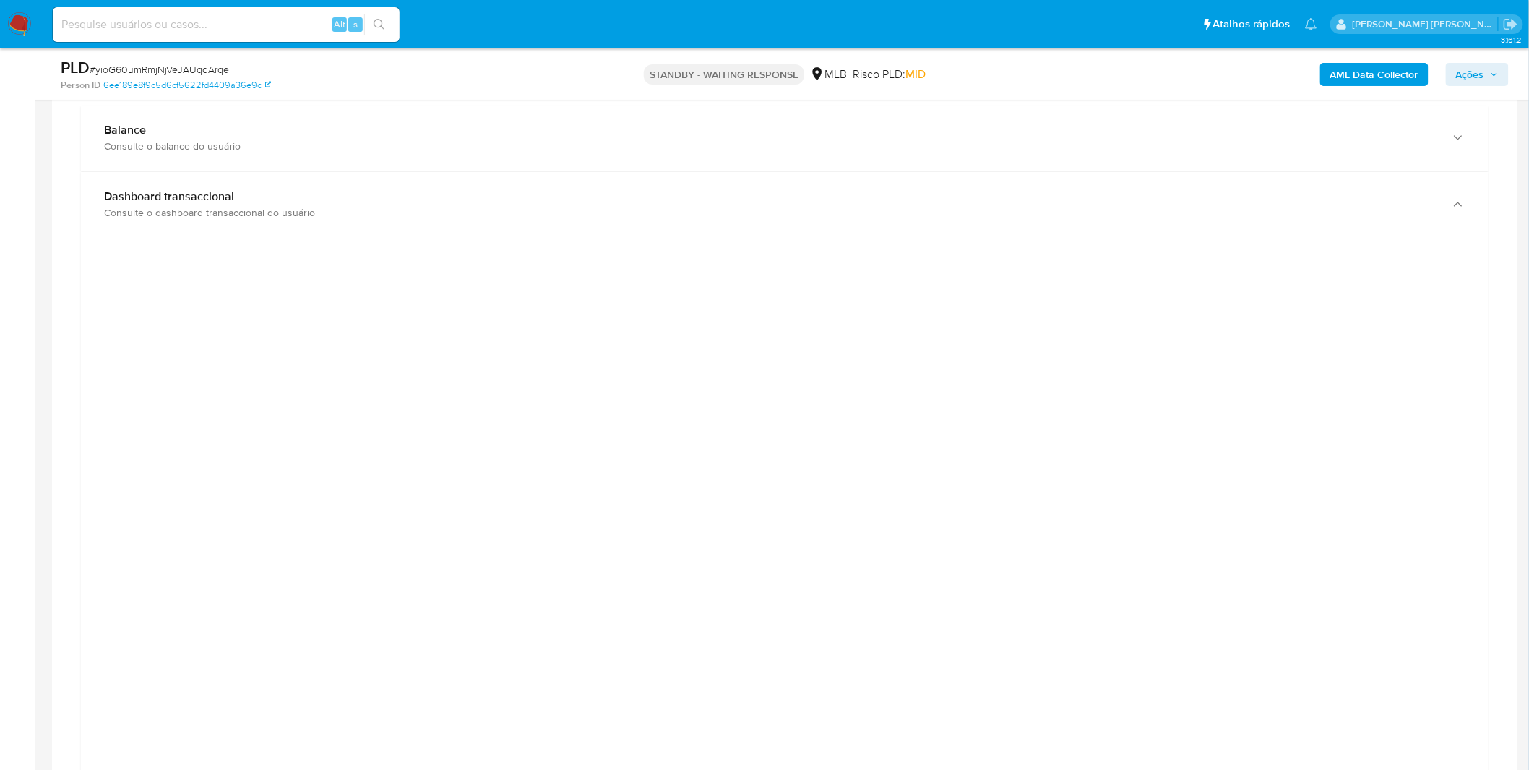
scroll to position [1044, 0]
click at [250, 506] on div at bounding box center [785, 551] width 1385 height 651
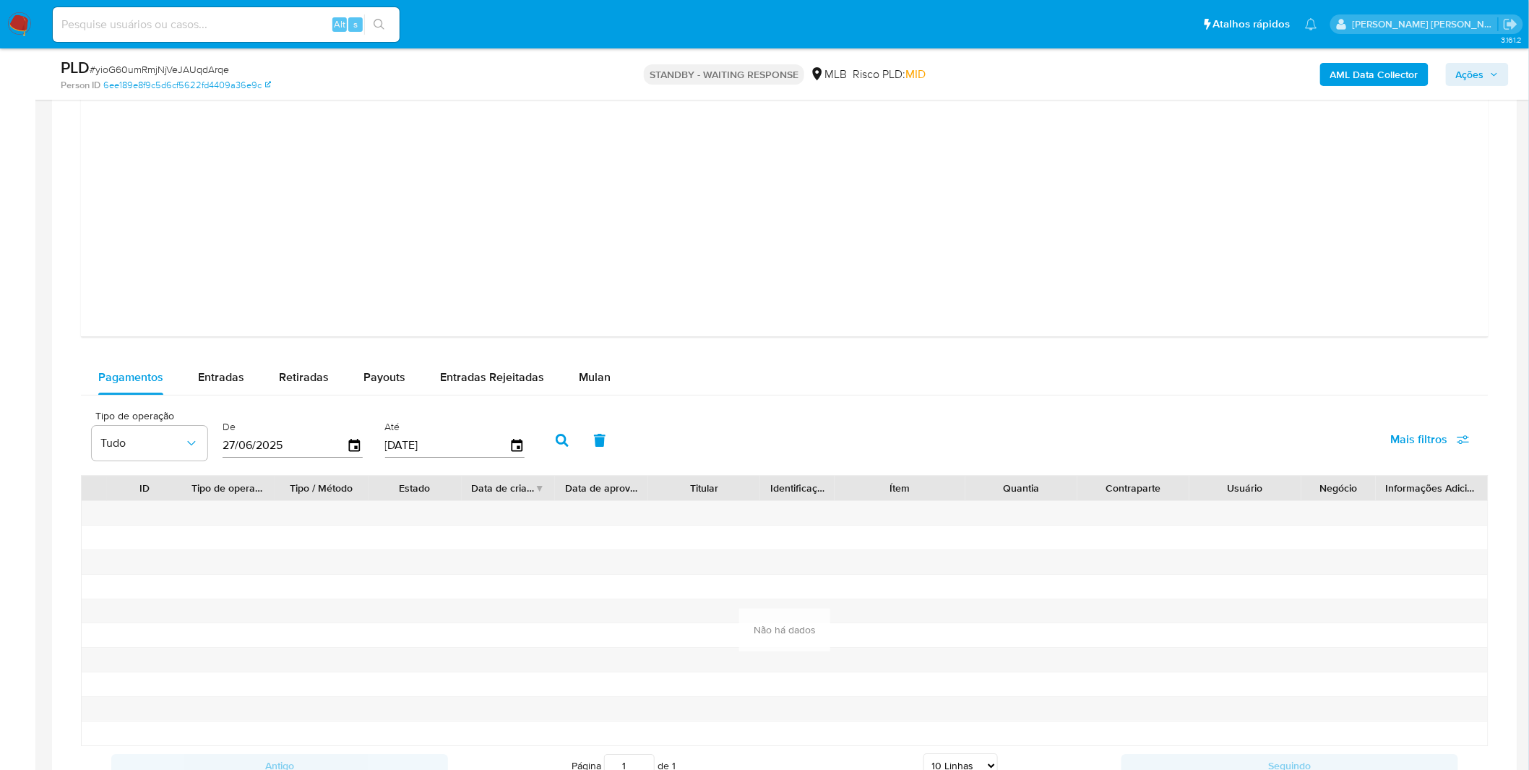
scroll to position [1606, 0]
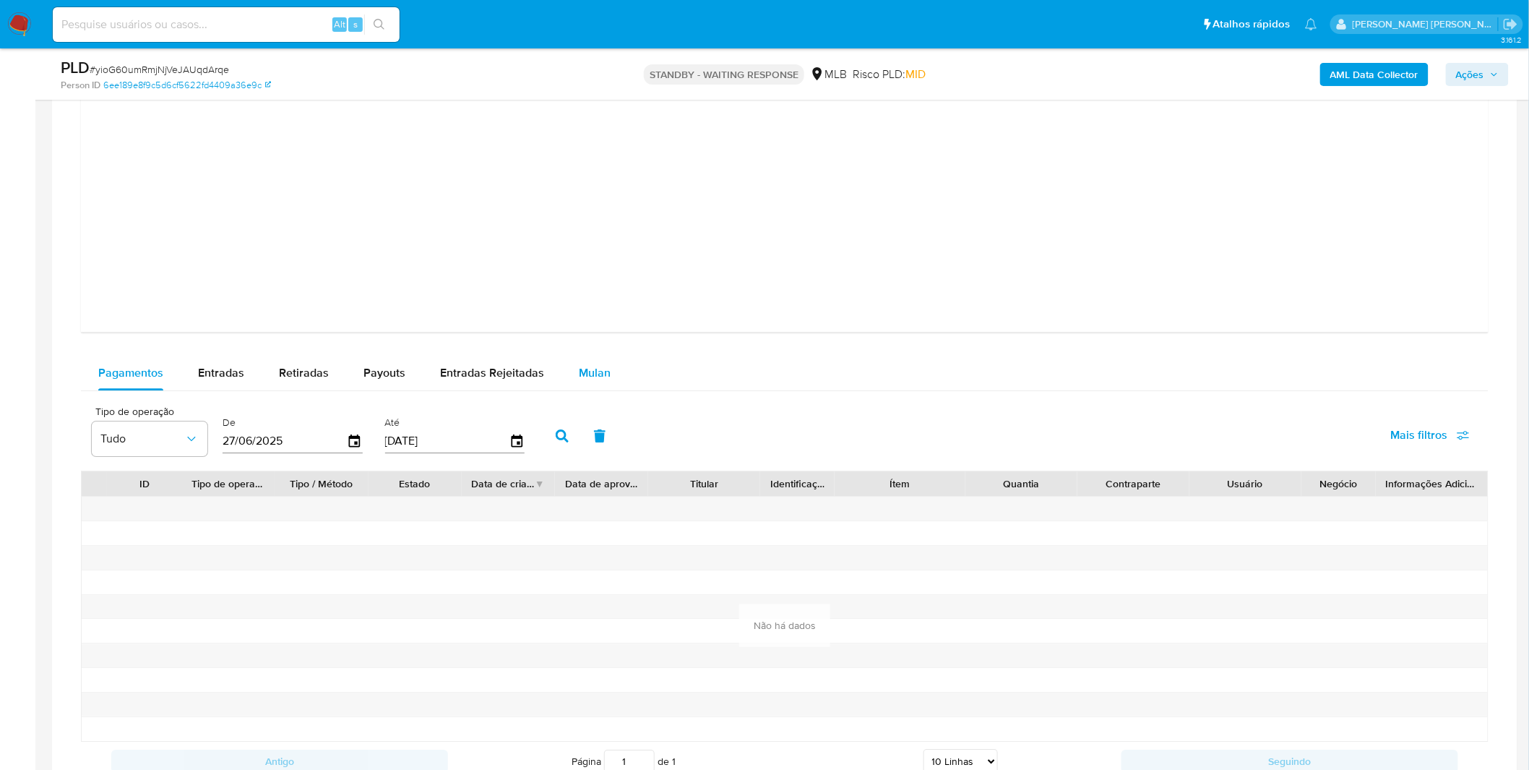
click at [596, 390] on div "Mulan" at bounding box center [595, 373] width 32 height 35
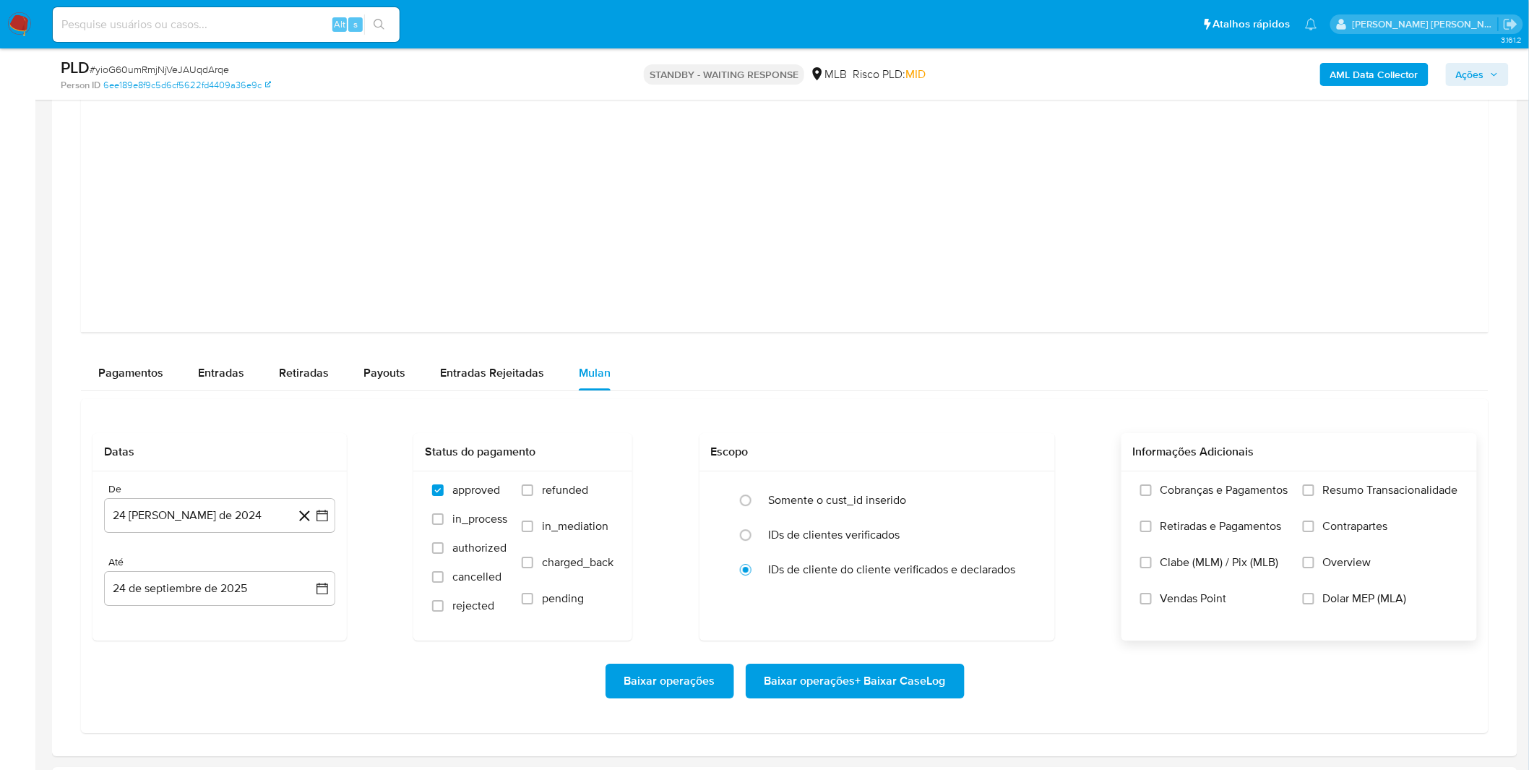
click at [1183, 492] on span "Cobranças e Pagamentos" at bounding box center [1225, 490] width 128 height 14
click at [1152, 492] on input "Cobranças e Pagamentos" at bounding box center [1147, 490] width 12 height 12
click at [1190, 529] on span "Retiradas e Pagamentos" at bounding box center [1221, 526] width 121 height 14
click at [1152, 529] on input "Retiradas e Pagamentos" at bounding box center [1147, 526] width 12 height 12
click at [1190, 529] on span "Retiradas e Pagamentos" at bounding box center [1221, 526] width 121 height 14
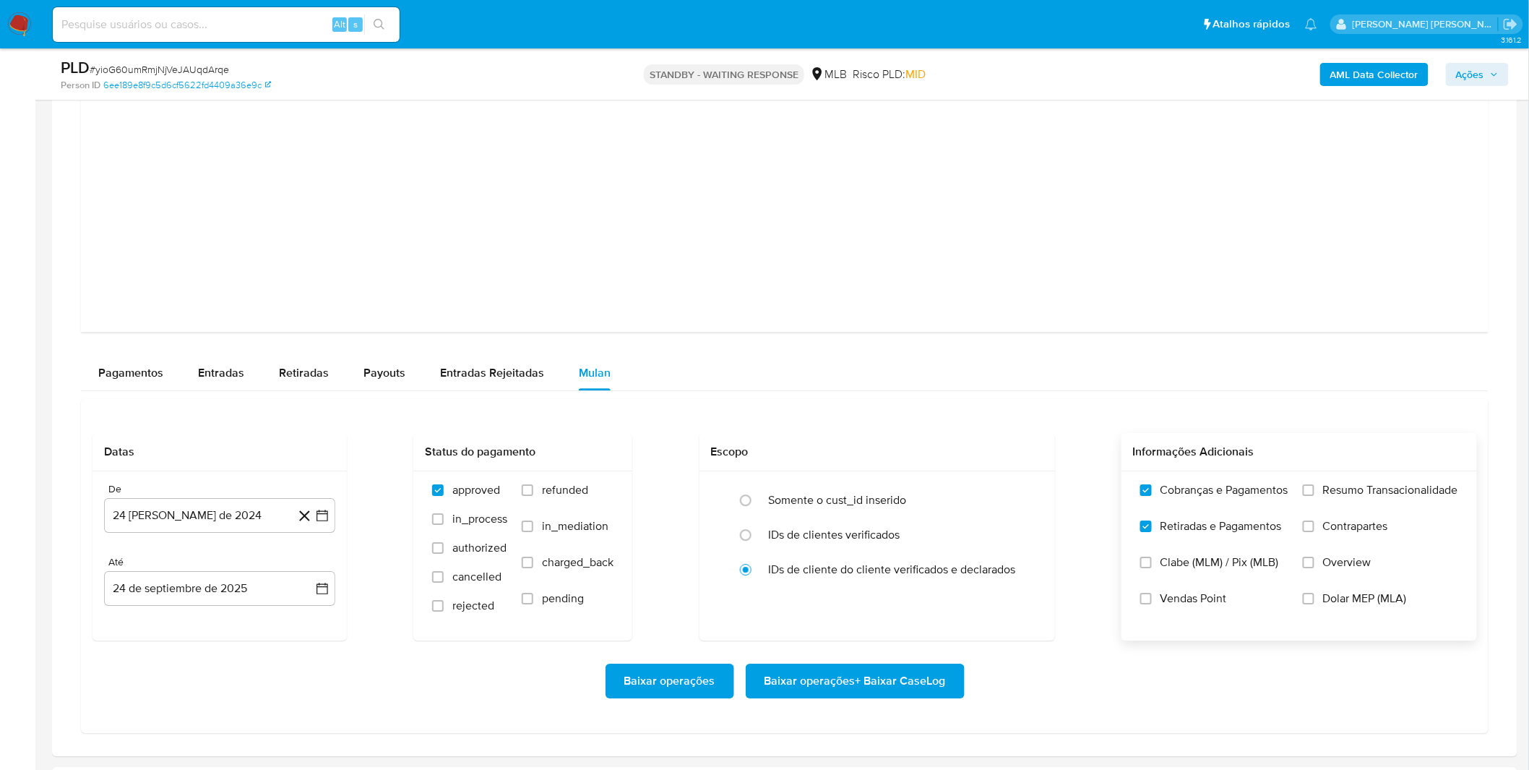
click at [1152, 529] on input "Retiradas e Pagamentos" at bounding box center [1147, 526] width 12 height 12
click at [1323, 505] on label "Resumo Transacionalidade" at bounding box center [1380, 501] width 155 height 36
click at [1315, 496] on input "Resumo Transacionalidade" at bounding box center [1309, 490] width 12 height 12
click at [1241, 528] on span "Retiradas e Pagamentos" at bounding box center [1221, 526] width 121 height 14
click at [1152, 528] on input "Retiradas e Pagamentos" at bounding box center [1147, 526] width 12 height 12
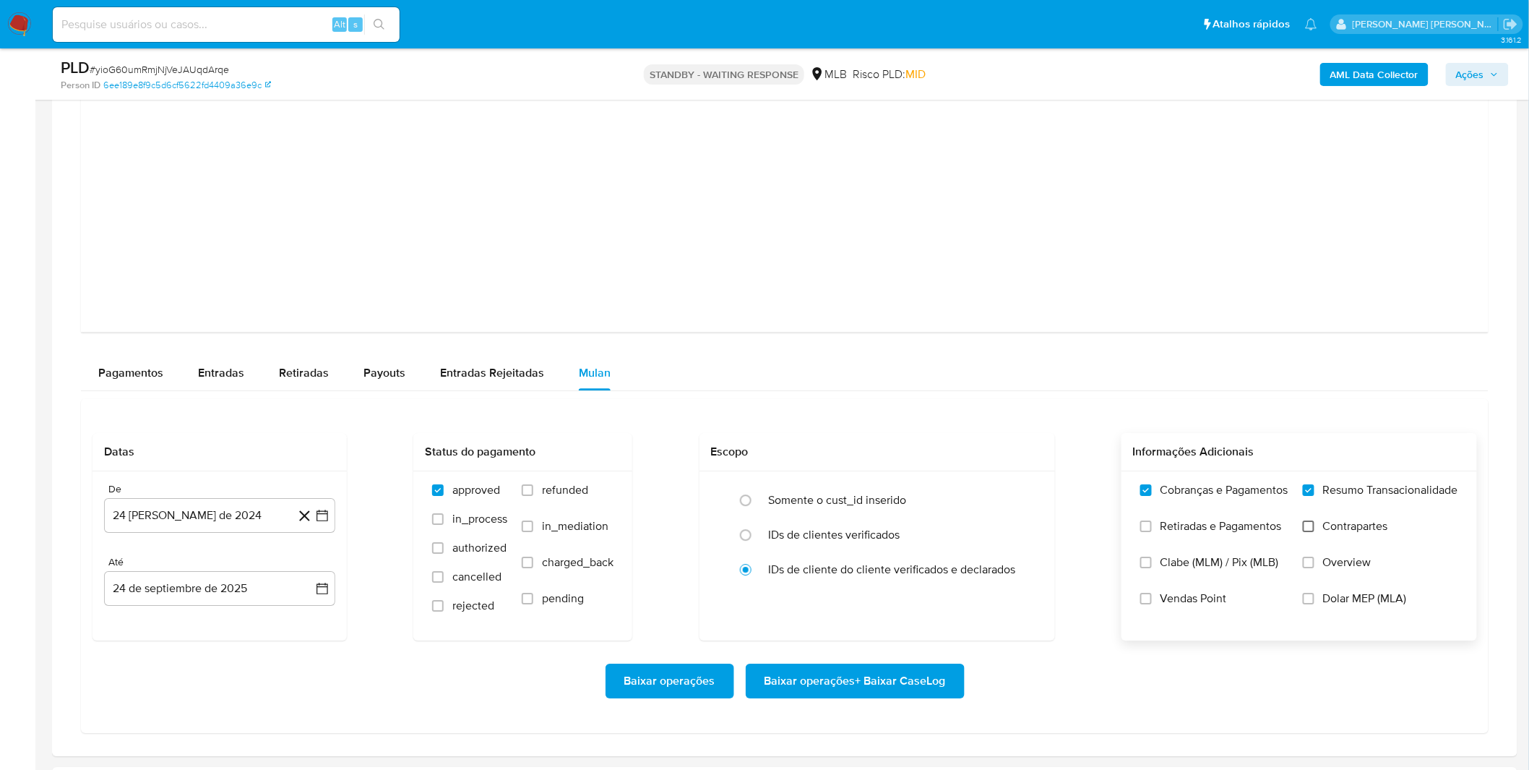
click at [1305, 523] on input "Contrapartes" at bounding box center [1309, 526] width 12 height 12
click at [1219, 525] on span "Retiradas e Pagamentos" at bounding box center [1221, 526] width 121 height 14
click at [1152, 525] on input "Retiradas e Pagamentos" at bounding box center [1147, 526] width 12 height 12
click at [244, 505] on button "24 [PERSON_NAME] de 2024" at bounding box center [219, 515] width 231 height 35
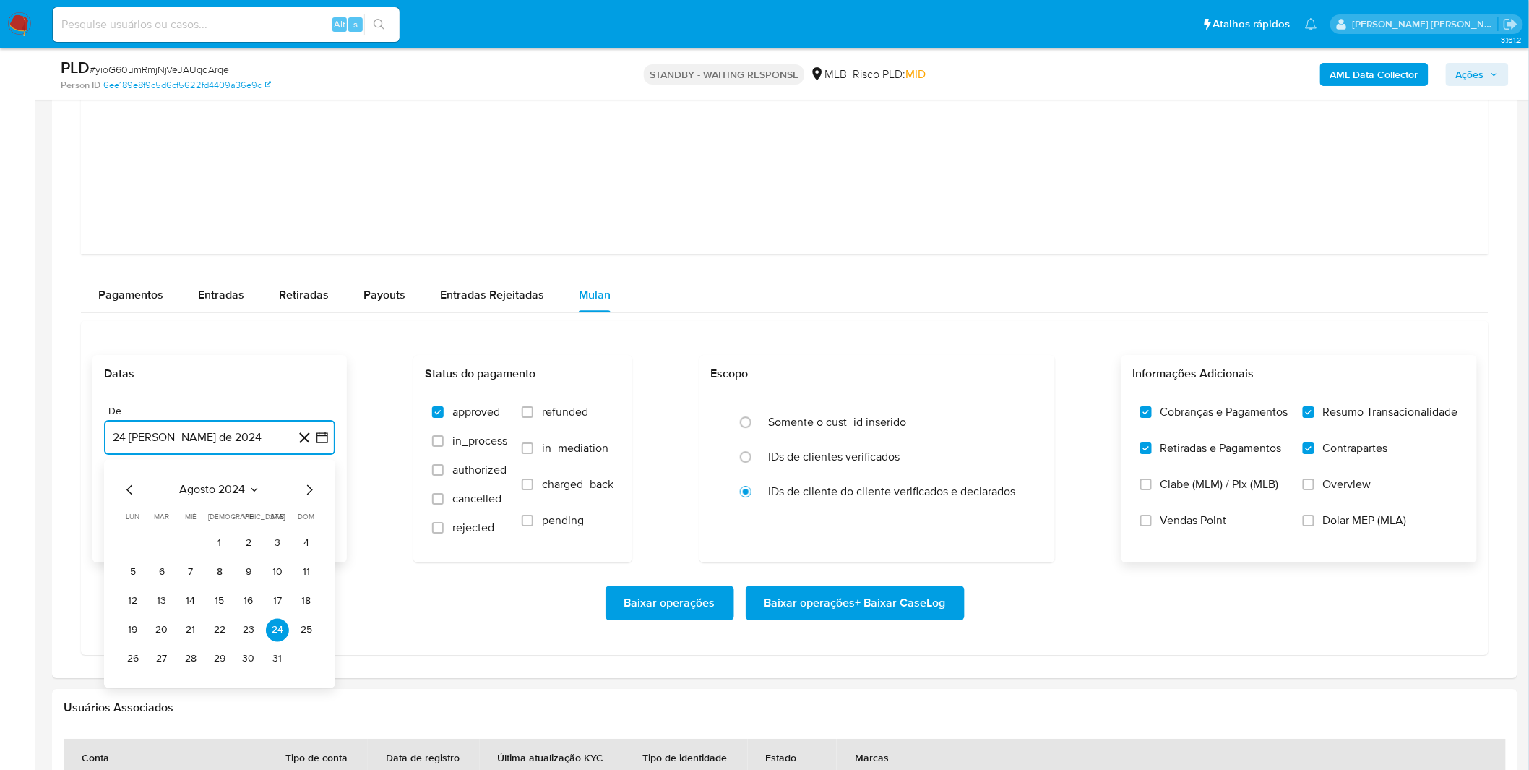
scroll to position [1686, 0]
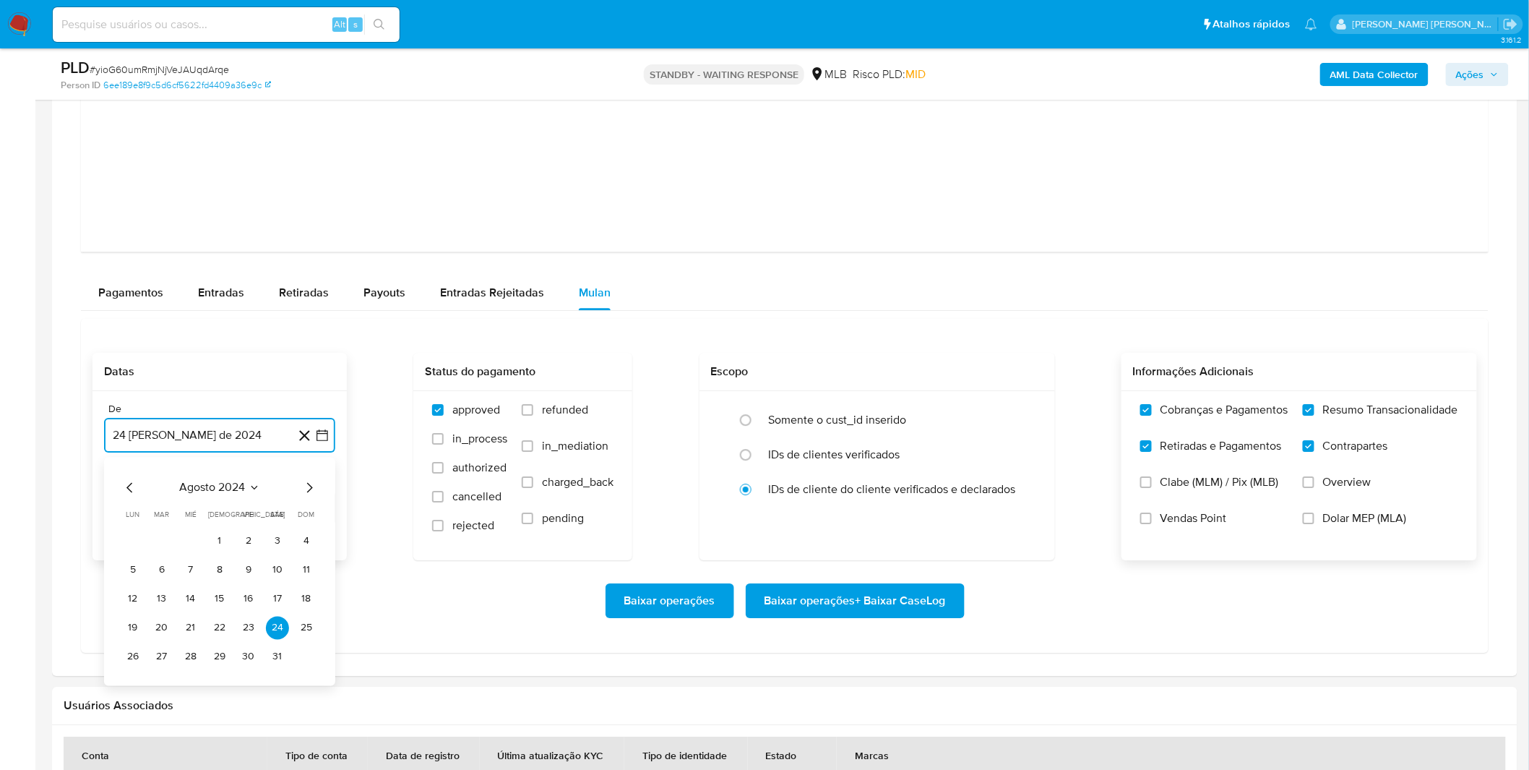
click at [218, 488] on span "agosto 2024" at bounding box center [213, 487] width 66 height 14
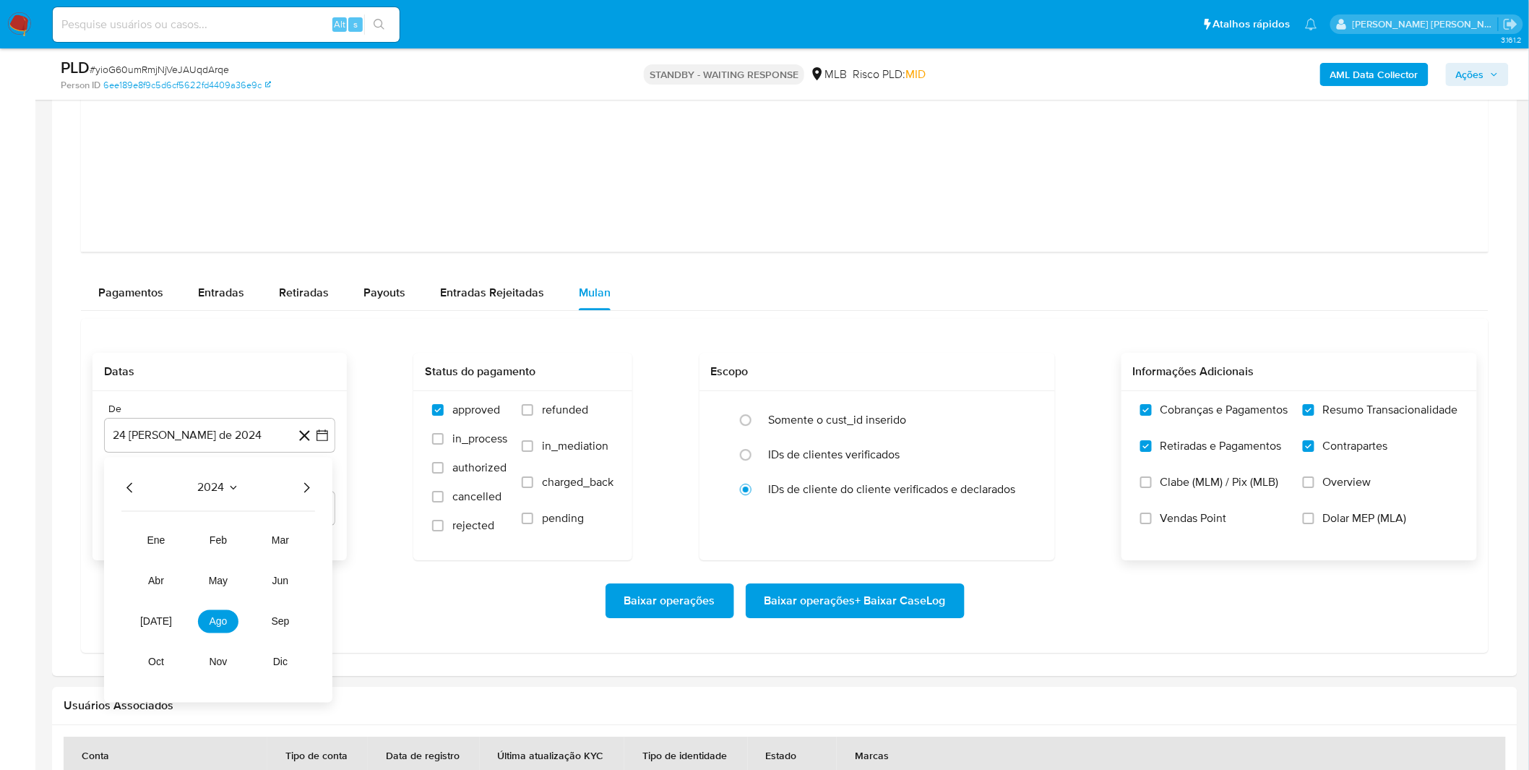
drag, startPoint x: 307, startPoint y: 488, endPoint x: 301, endPoint y: 492, distance: 7.4
click at [307, 489] on icon "Año siguiente" at bounding box center [306, 486] width 17 height 17
click at [226, 624] on span "ago" at bounding box center [219, 621] width 18 height 12
click at [239, 551] on td "1" at bounding box center [248, 540] width 23 height 23
click at [240, 546] on button "1" at bounding box center [248, 540] width 23 height 23
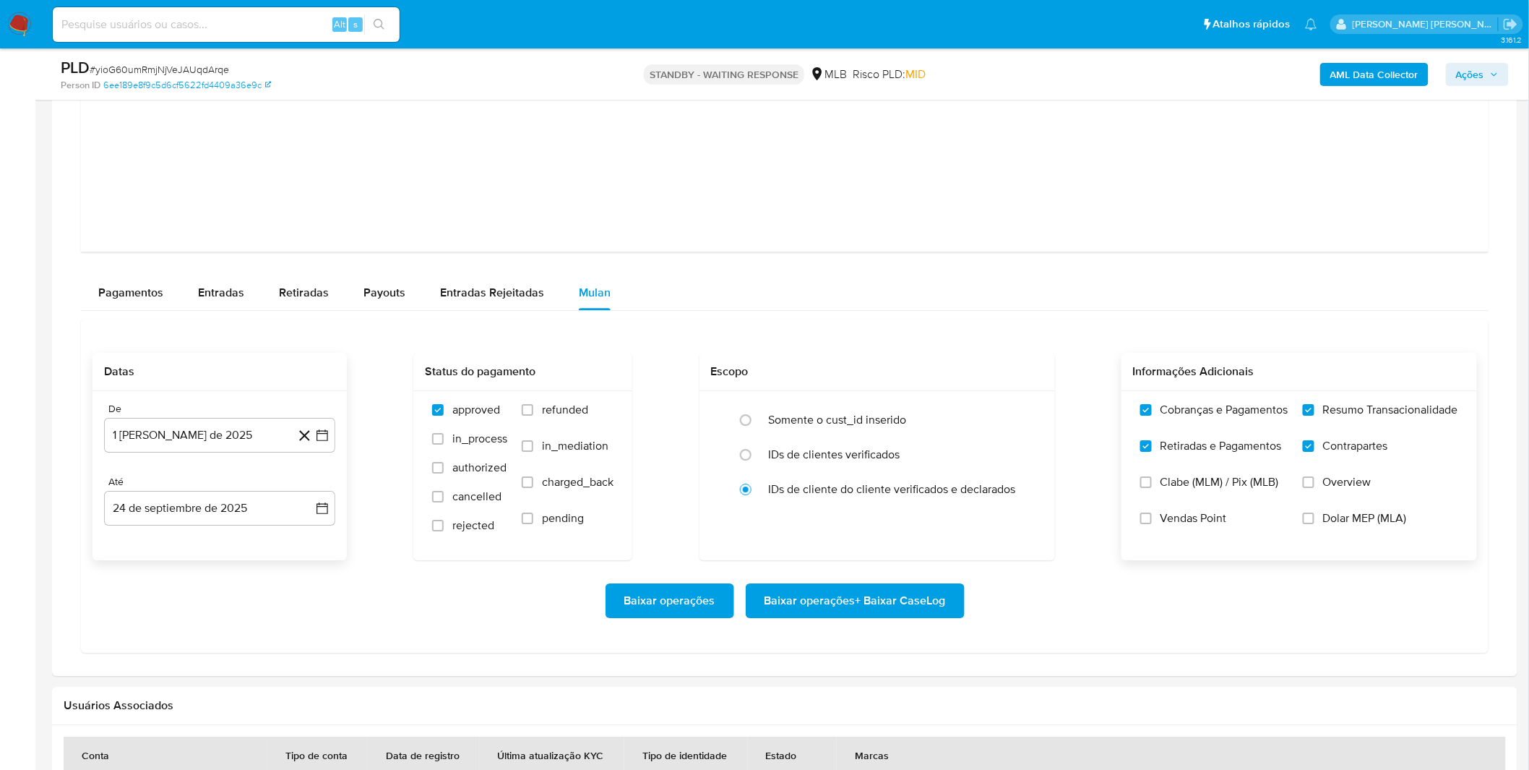
click at [186, 567] on div "Baixar operações Baixar operações + Baixar CaseLog" at bounding box center [785, 600] width 1385 height 81
click at [875, 614] on span "Baixar operações + Baixar CaseLog" at bounding box center [855, 601] width 181 height 32
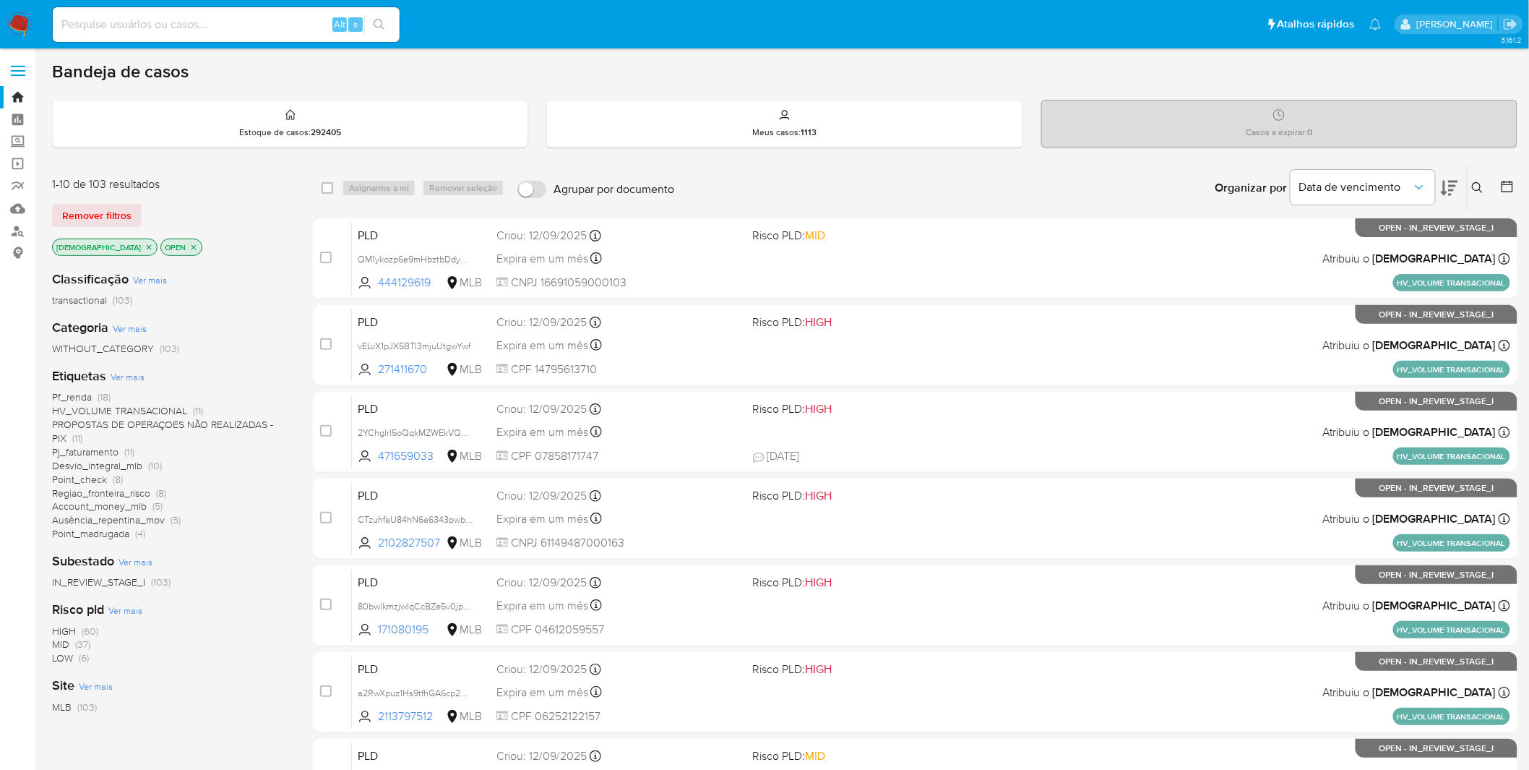
click at [94, 450] on span "Pj_faturamento" at bounding box center [85, 452] width 66 height 14
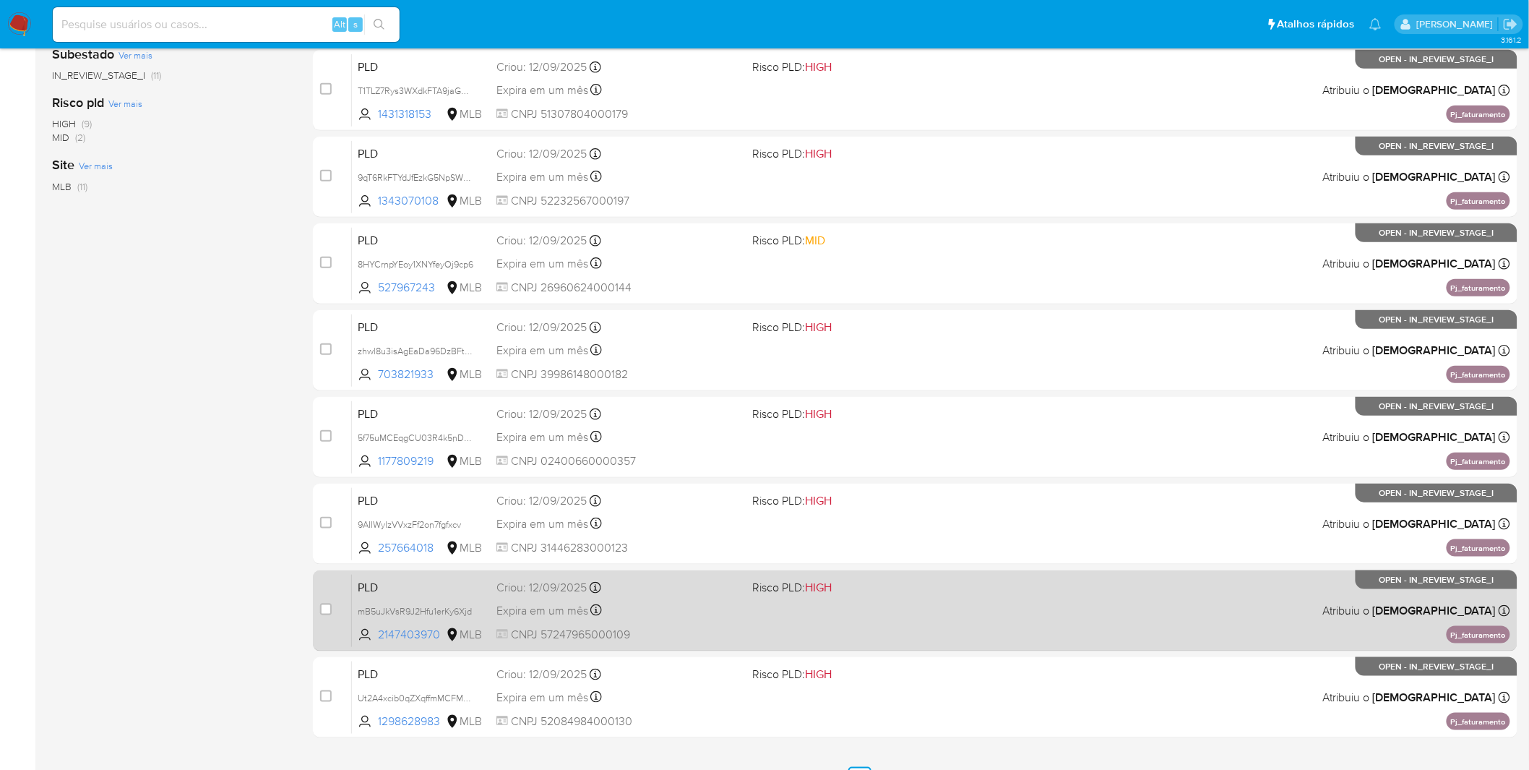
scroll to position [422, 0]
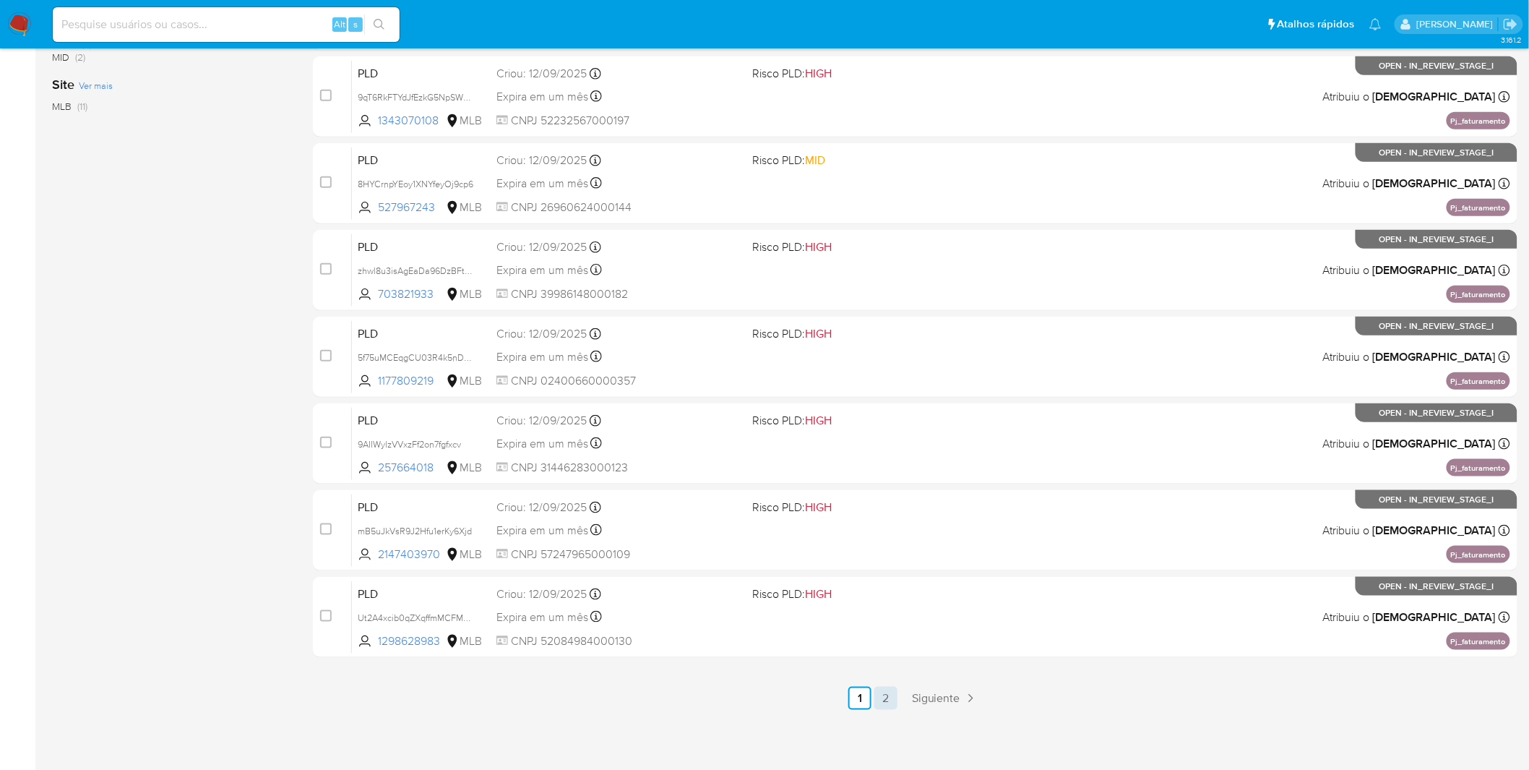
click at [895, 701] on link "2" at bounding box center [886, 698] width 23 height 23
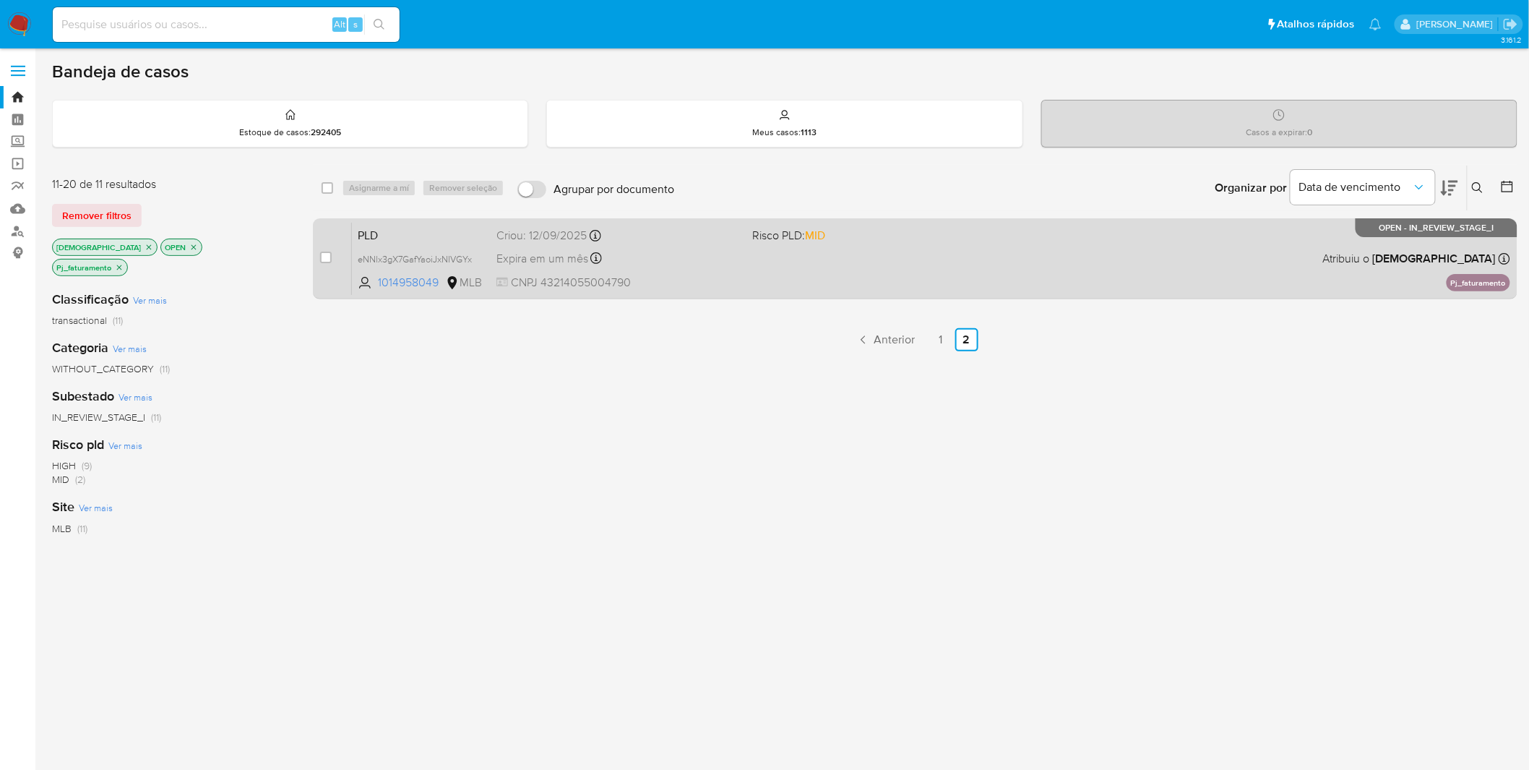
click at [696, 280] on span "CNPJ 43214055004790" at bounding box center [619, 283] width 245 height 16
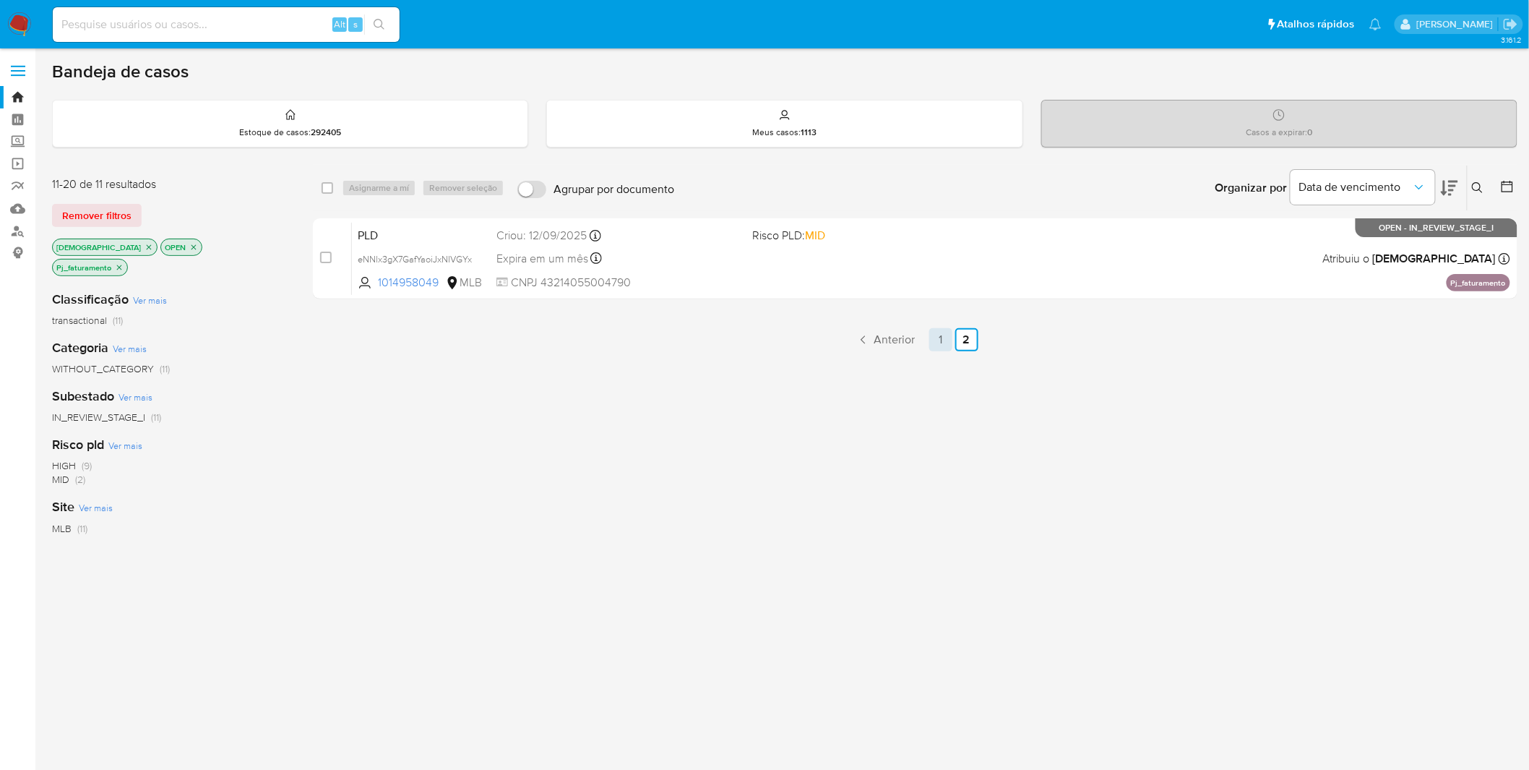
click at [930, 344] on link "1" at bounding box center [941, 339] width 23 height 23
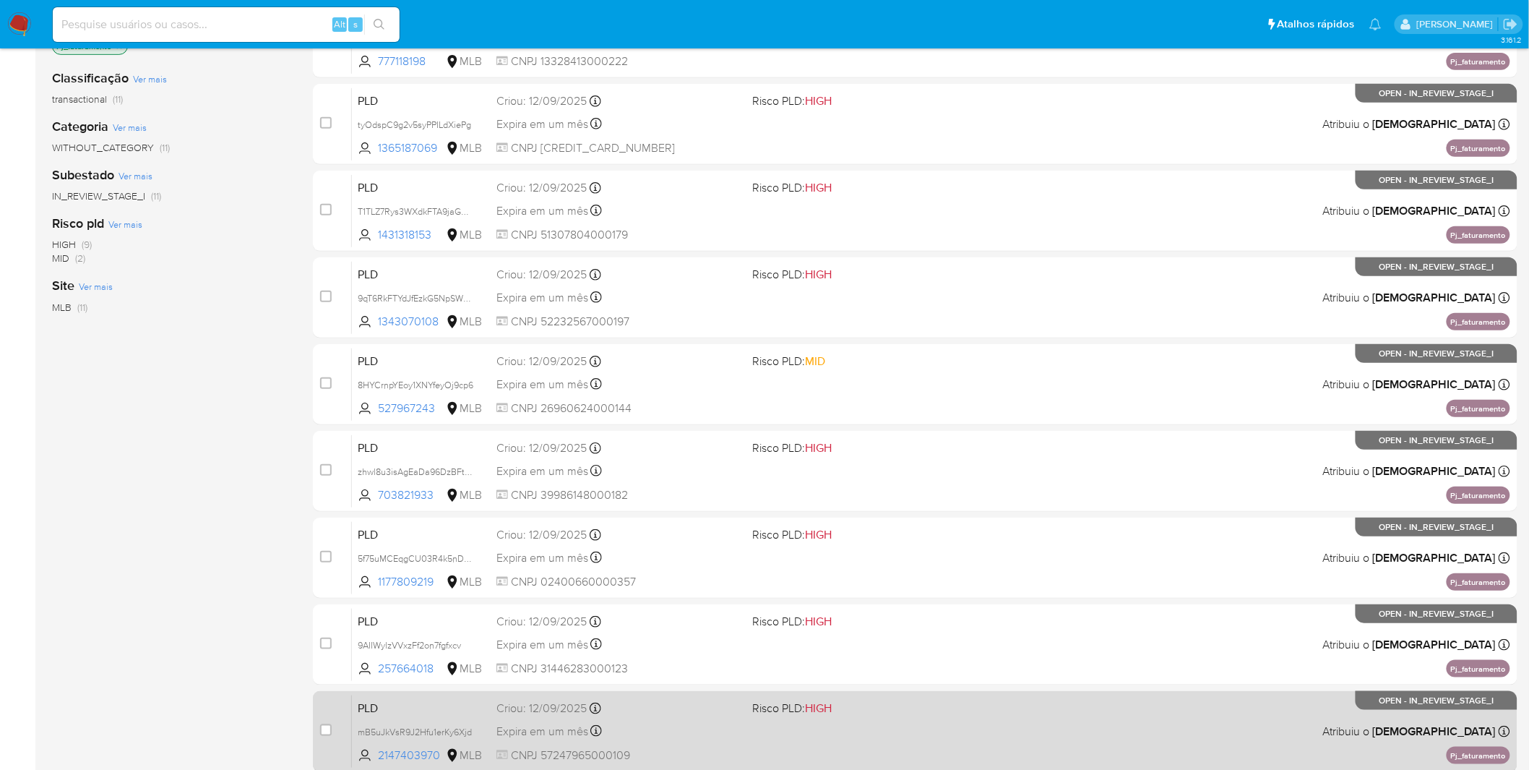
scroll to position [422, 0]
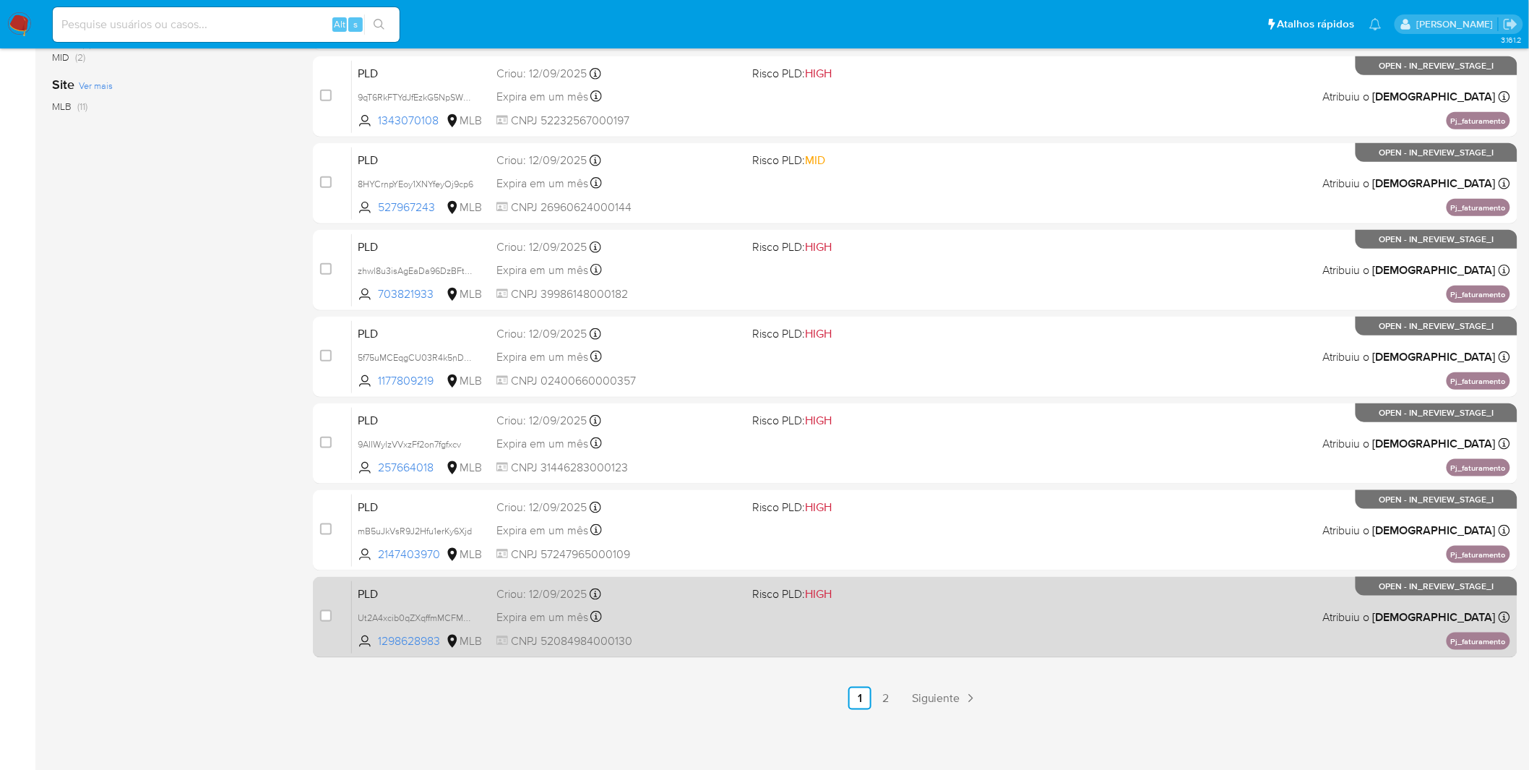
click at [641, 616] on div "Expira em um mês Expira em 27/10/2025 00:16:39" at bounding box center [619, 617] width 245 height 20
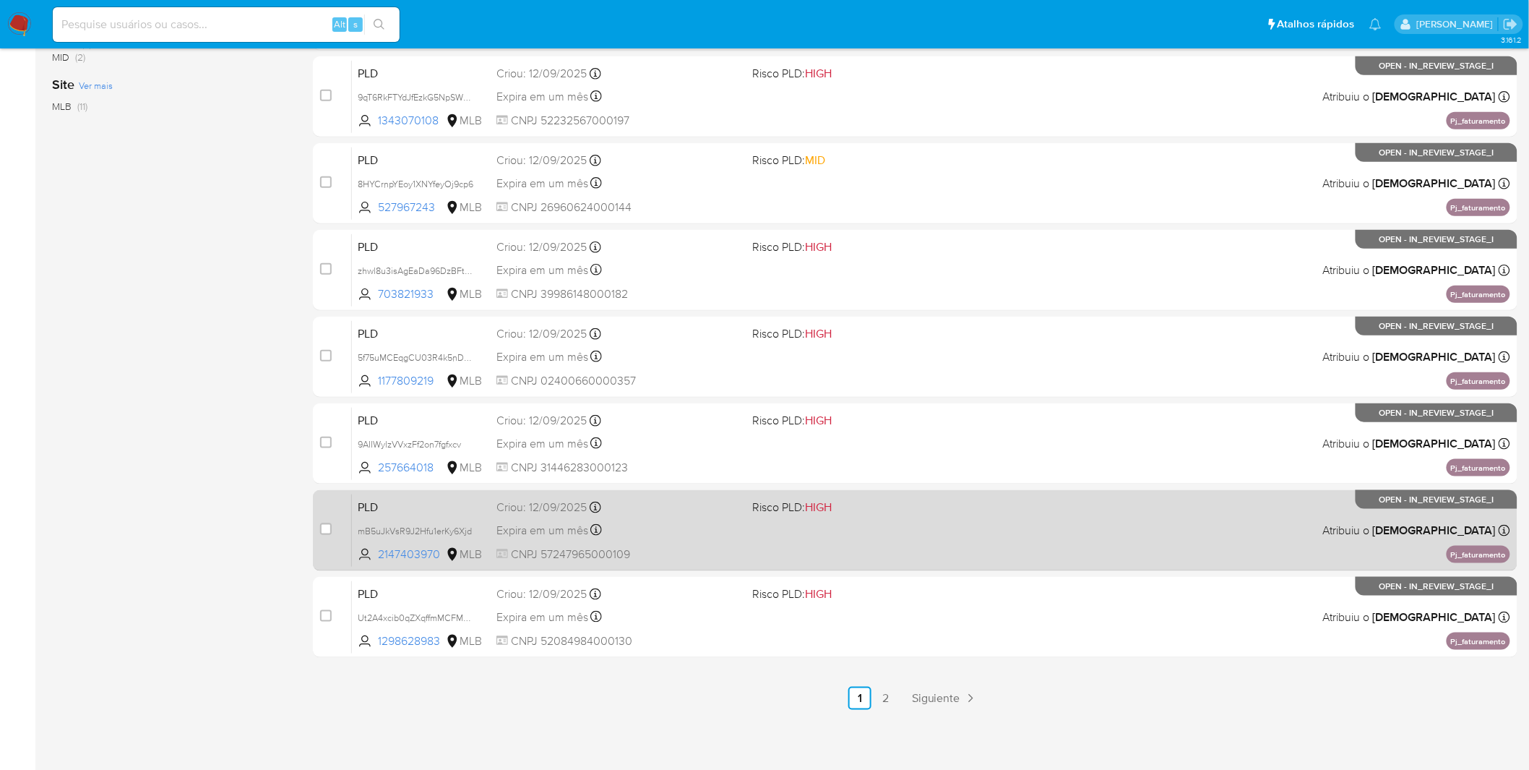
click at [671, 544] on div "PLD mB5uJkVsR9J2Hfu1erKy6Xjd 2147403970 MLB Risco PLD: HIGH Criou: 12/09/2025 C…" at bounding box center [931, 530] width 1159 height 73
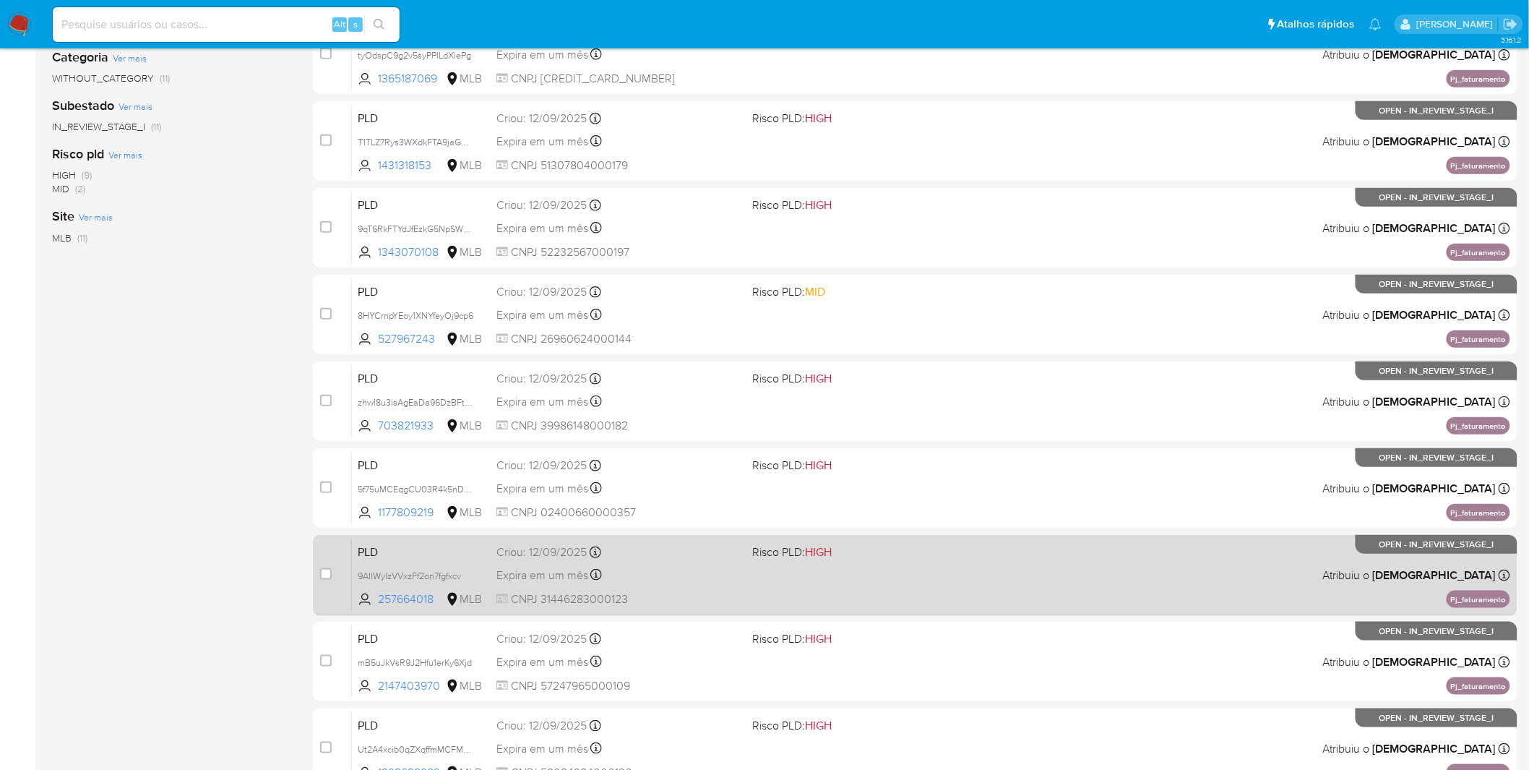
scroll to position [262, 0]
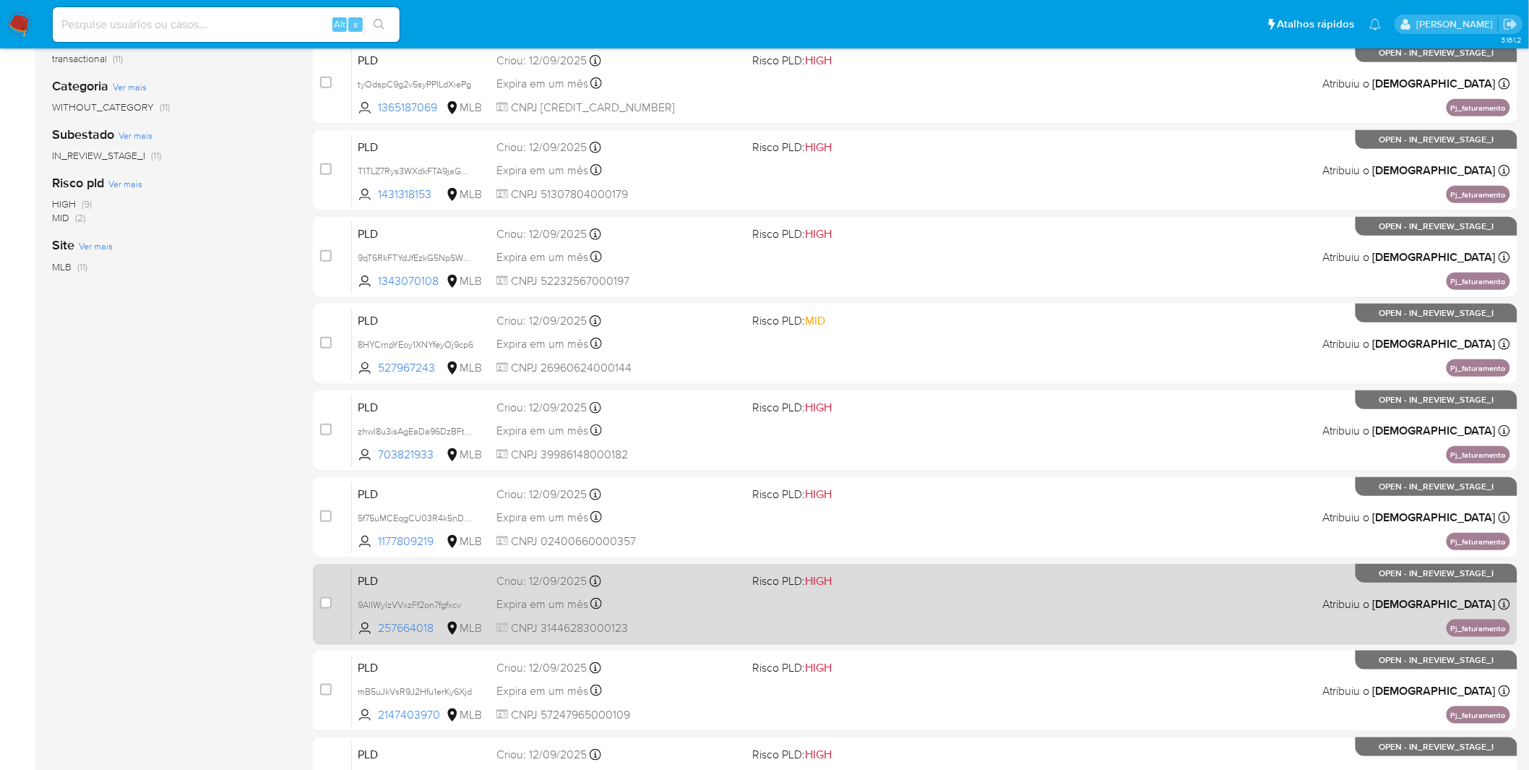
click at [677, 601] on div "Expira em um mês Expira em 27/10/2025 00:25:45" at bounding box center [619, 604] width 245 height 20
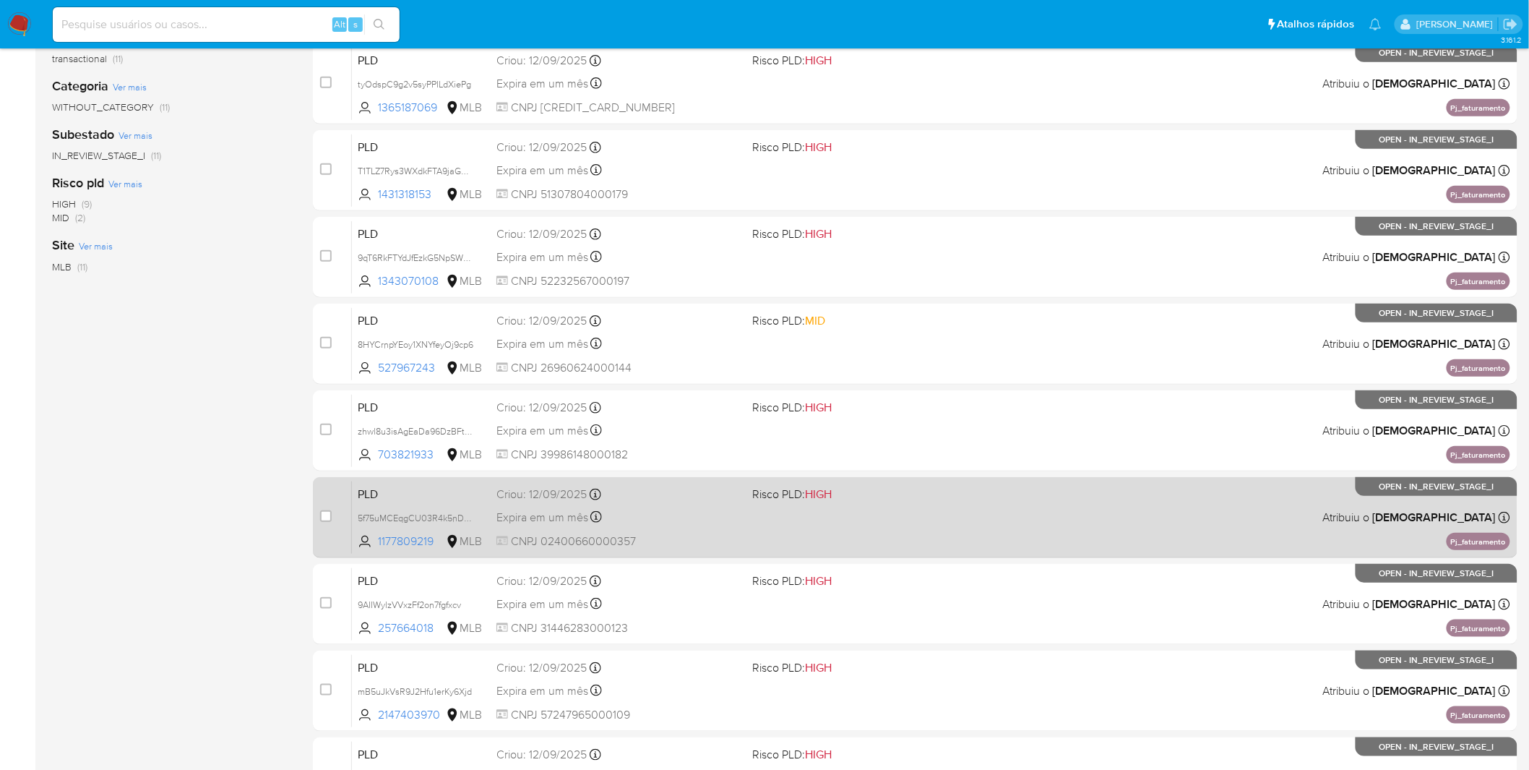
scroll to position [181, 0]
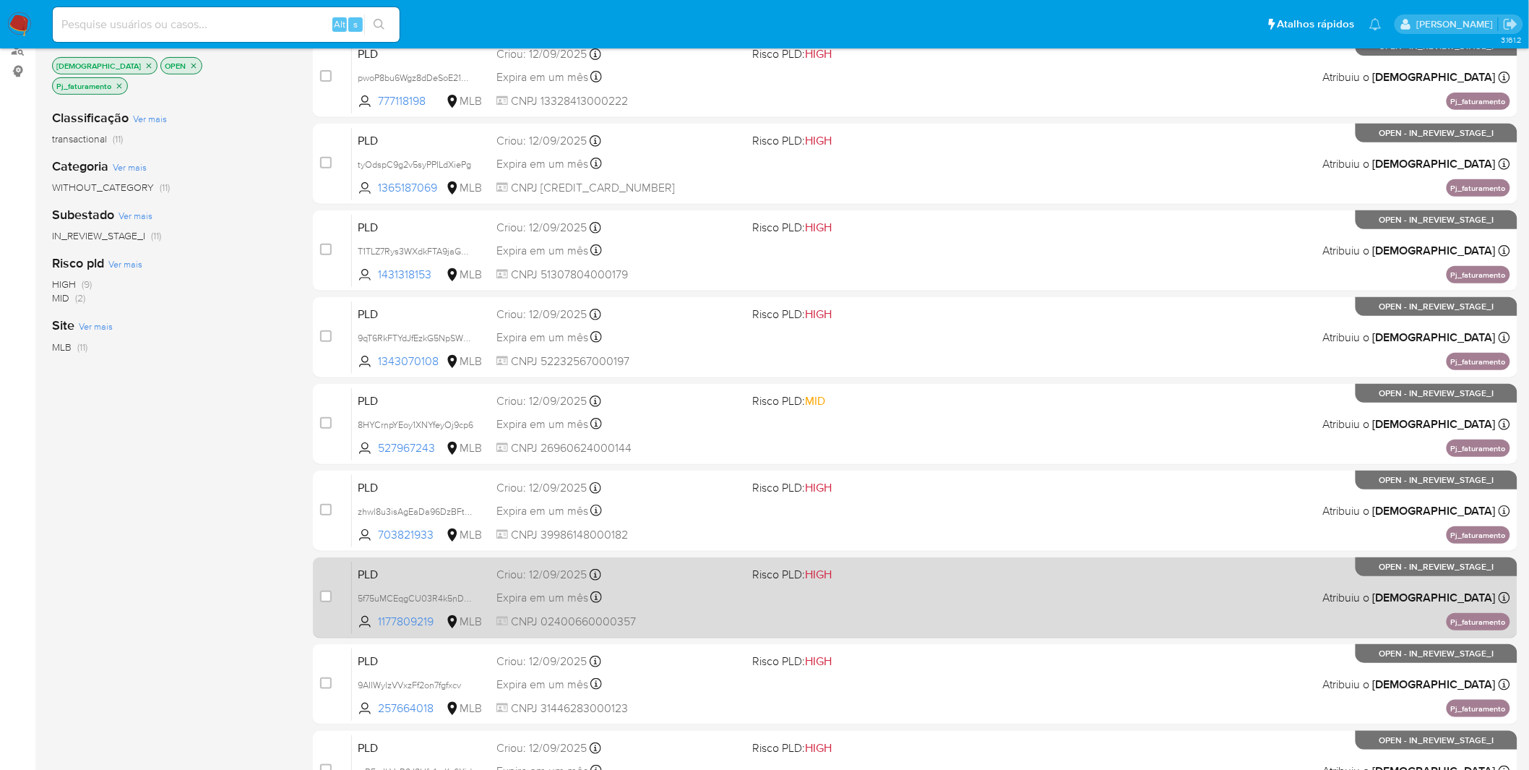
click at [698, 582] on div "PLD 5f75uMCEqgCU03R4k5nDNUWD 1177809219 MLB Risco PLD: HIGH Criou: 12/09/2025 C…" at bounding box center [931, 597] width 1159 height 73
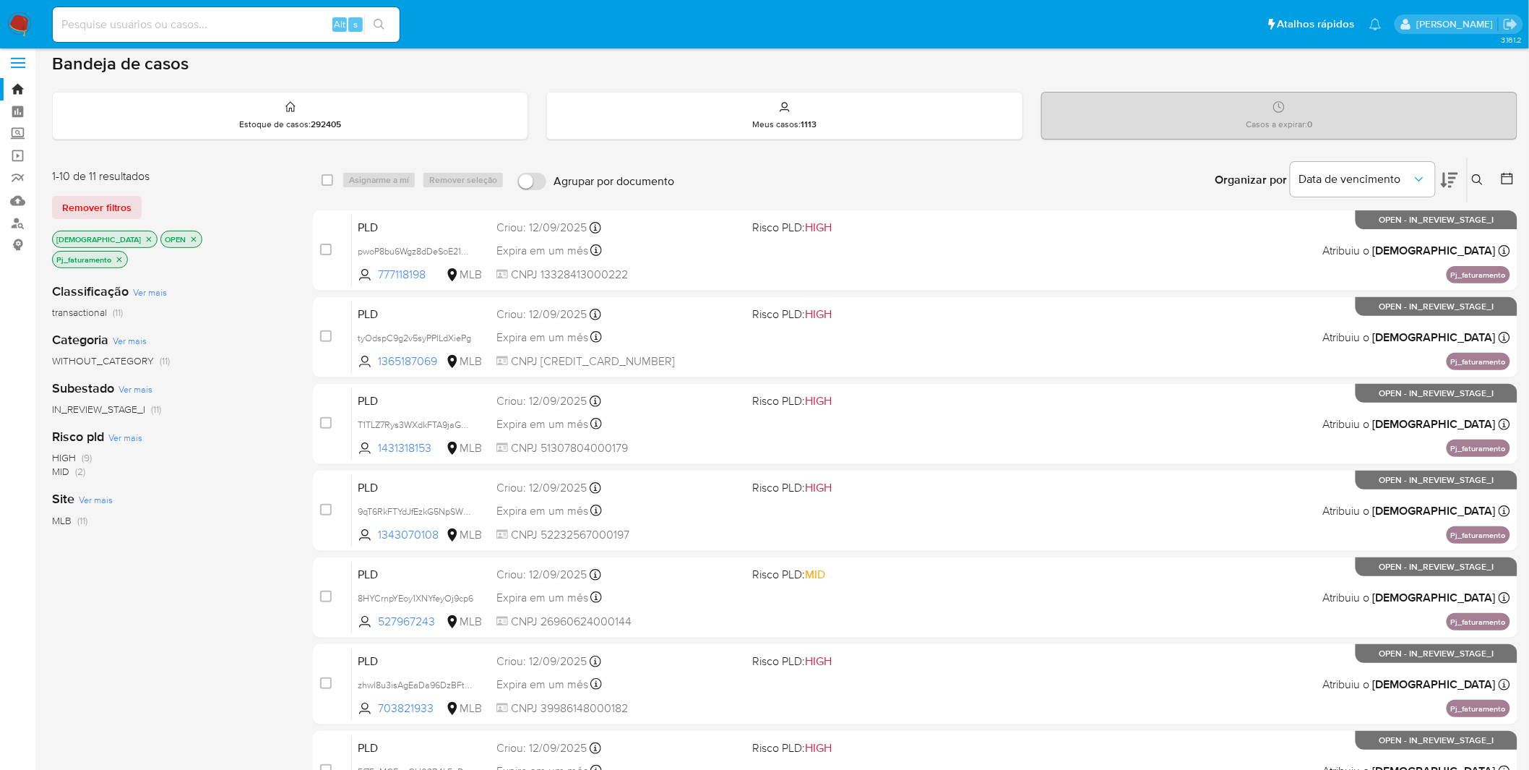
scroll to position [0, 0]
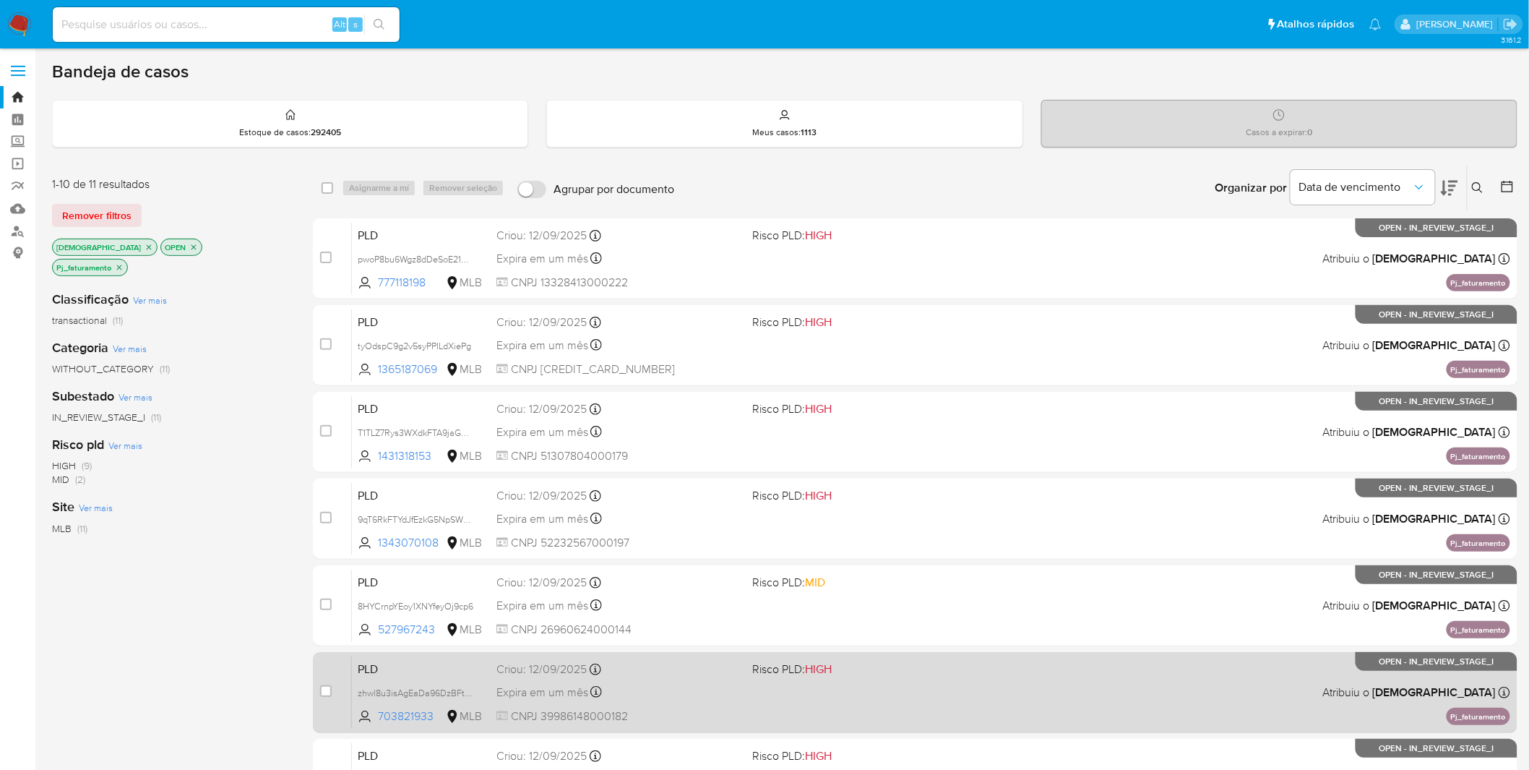
click at [752, 709] on div "PLD zhwl8u3isAgEaDa96DzBFtAM 703821933 MLB Risco PLD: HIGH Criou: 12/09/2025 Cr…" at bounding box center [931, 692] width 1159 height 73
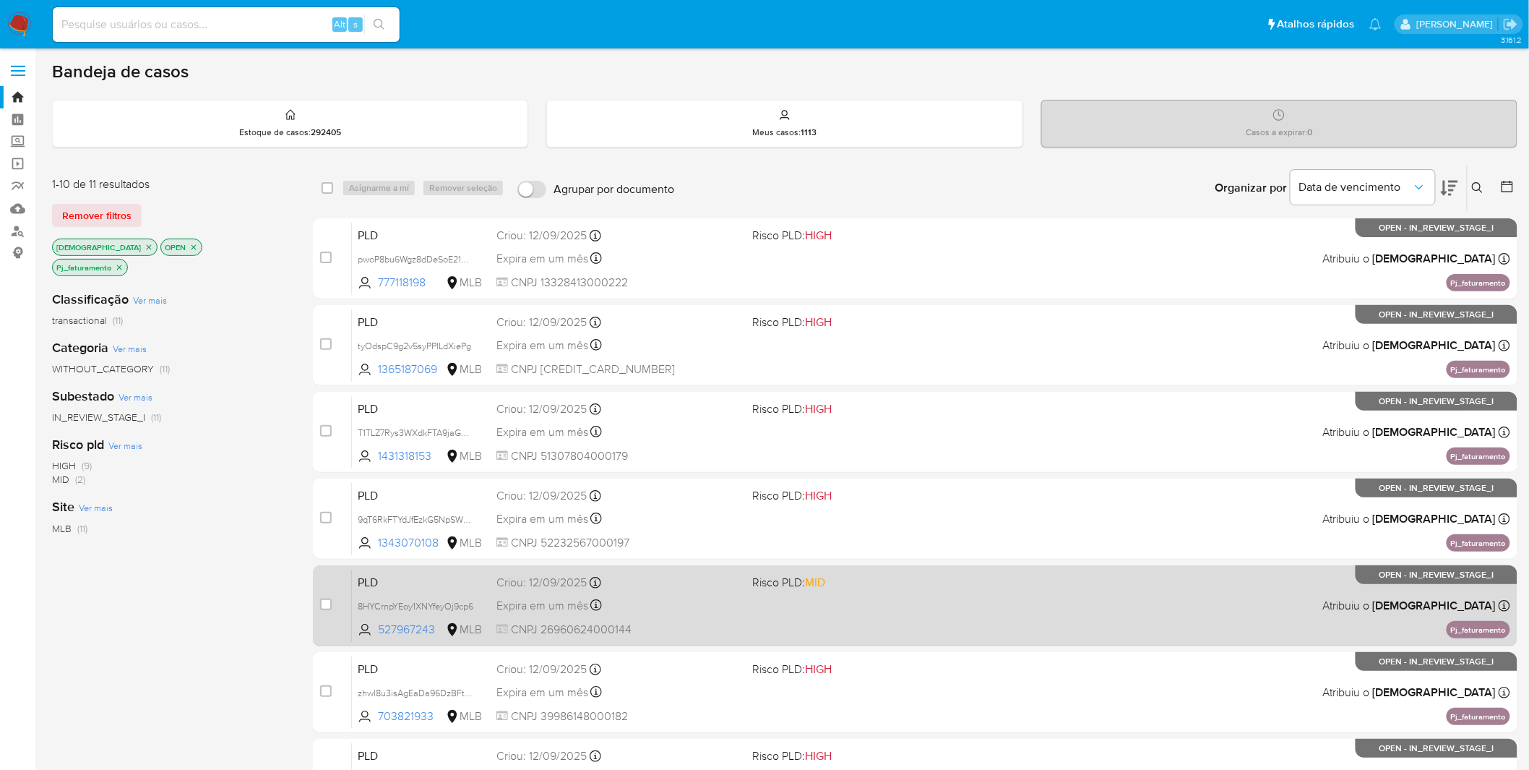
click at [701, 619] on div "PLD 8HYCrnpYEoy1XNYfeyOj9cp6 527967243 MLB Risco PLD: MID Criou: 12/09/2025 Cri…" at bounding box center [931, 605] width 1159 height 73
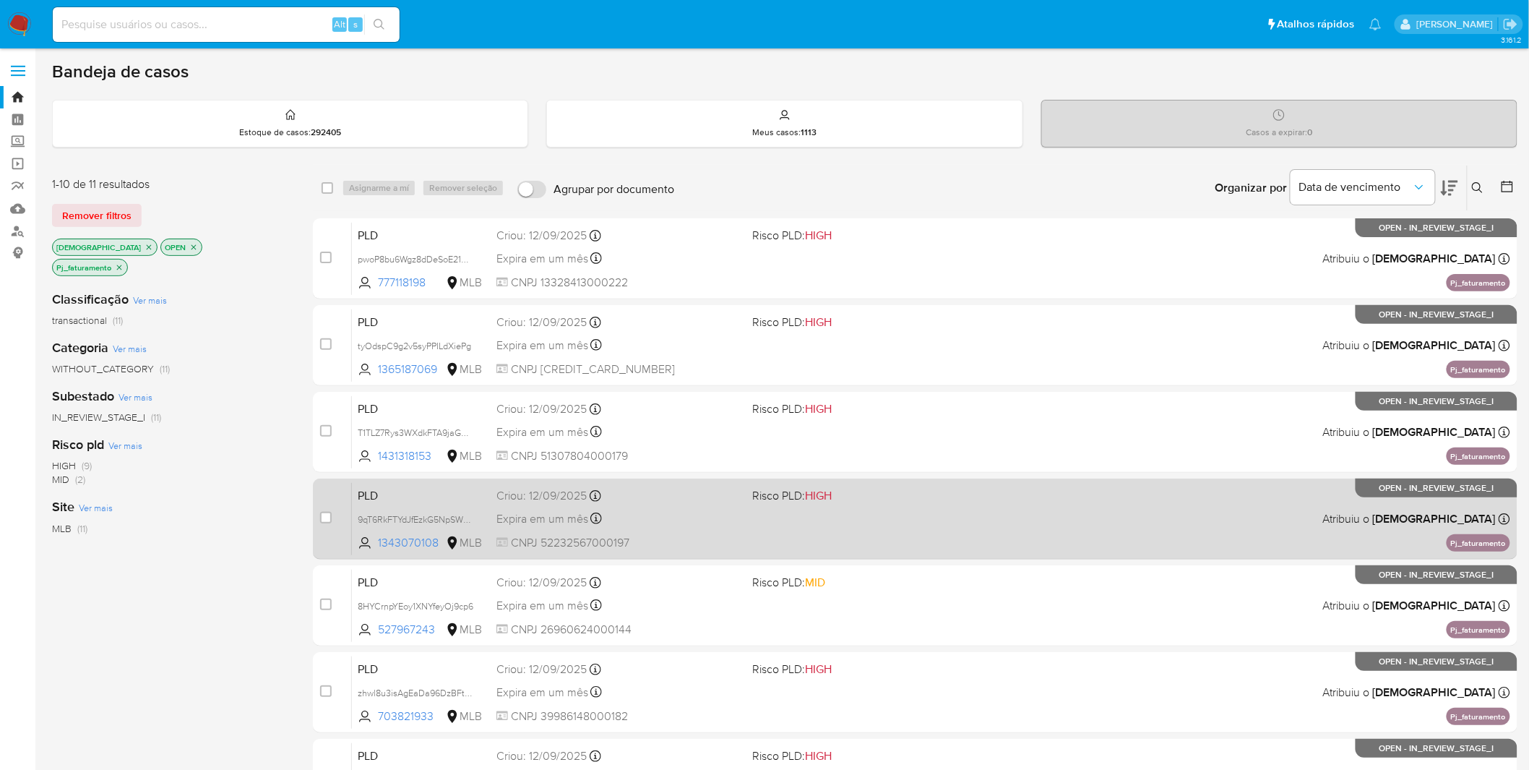
click at [680, 523] on div "Expira em um mês Expira em 27/10/2025 00:27:45" at bounding box center [619, 519] width 245 height 20
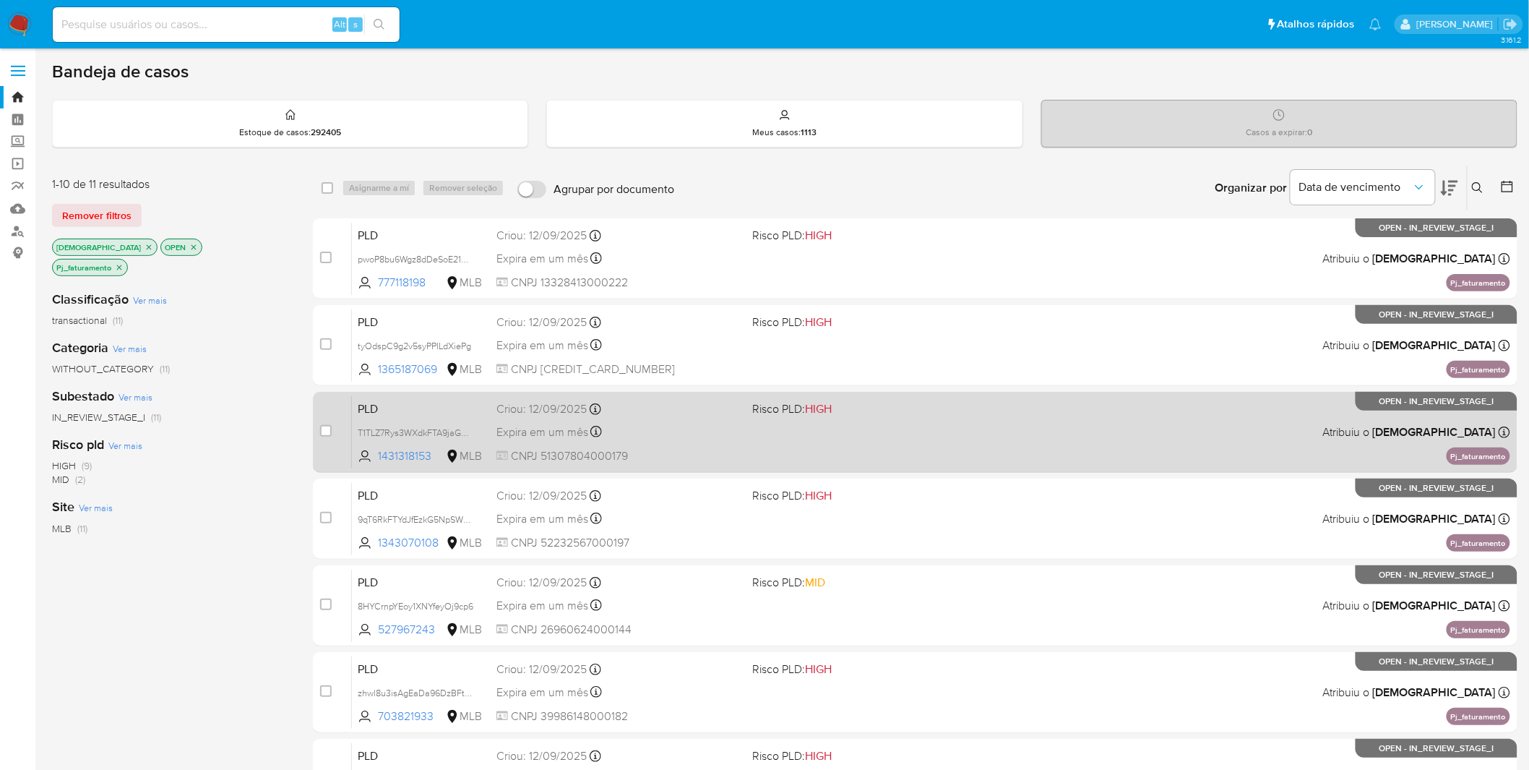
click at [672, 451] on span "CNPJ 51307804000179" at bounding box center [619, 456] width 245 height 16
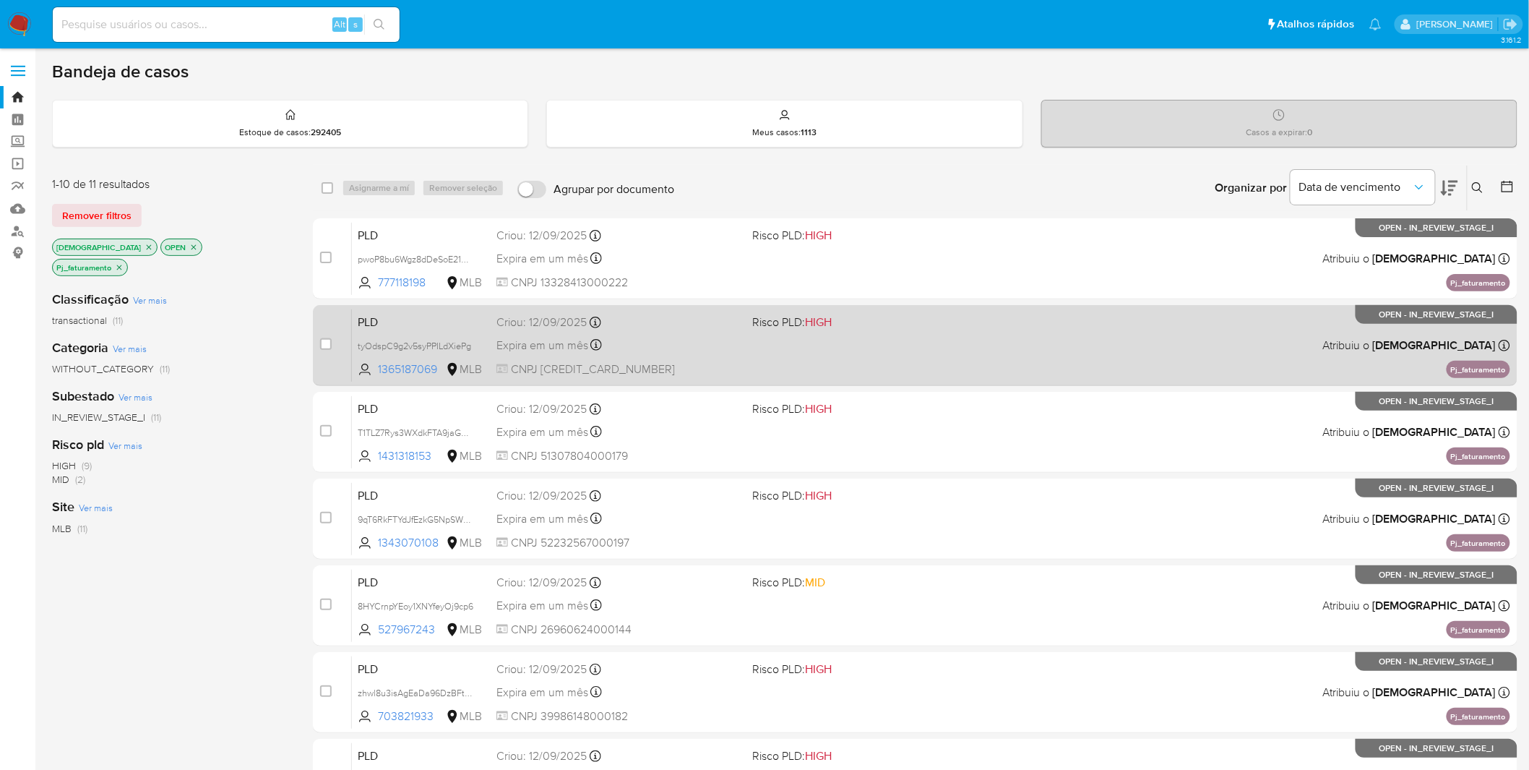
click at [679, 362] on span "CNPJ 50473039000102" at bounding box center [619, 369] width 245 height 16
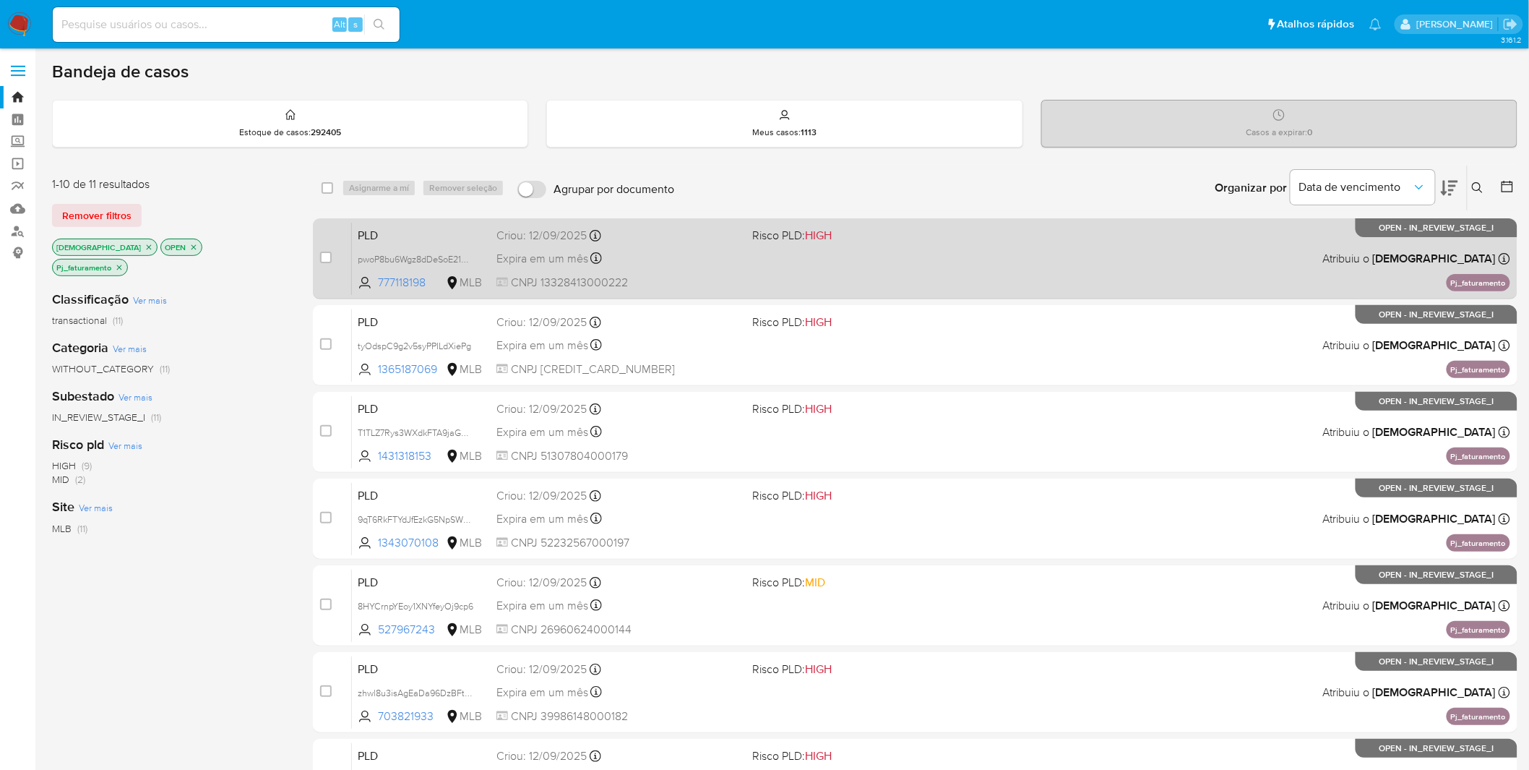
click at [719, 275] on span "CNPJ 13328413000222" at bounding box center [619, 283] width 245 height 16
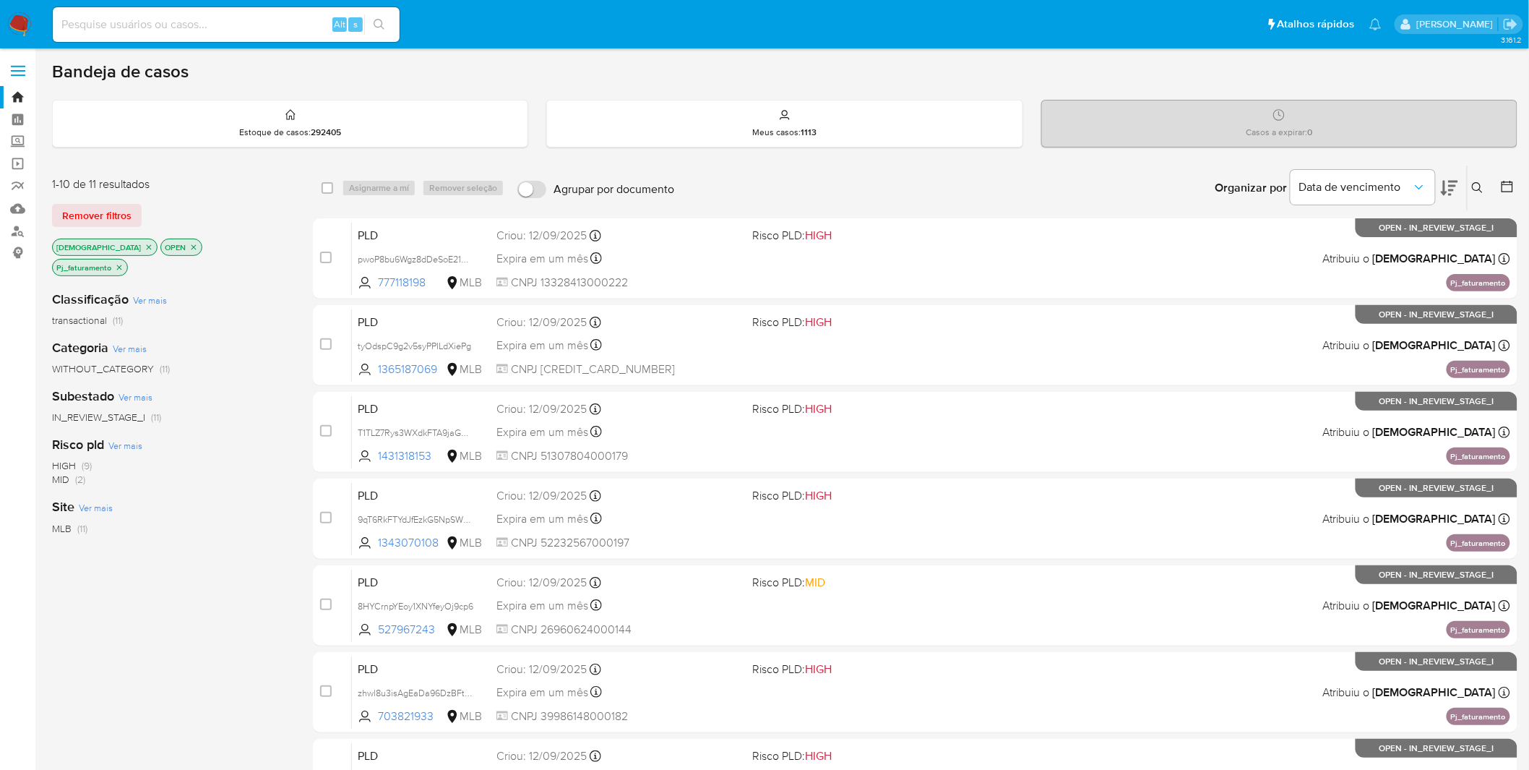
click at [26, 24] on img at bounding box center [19, 24] width 25 height 25
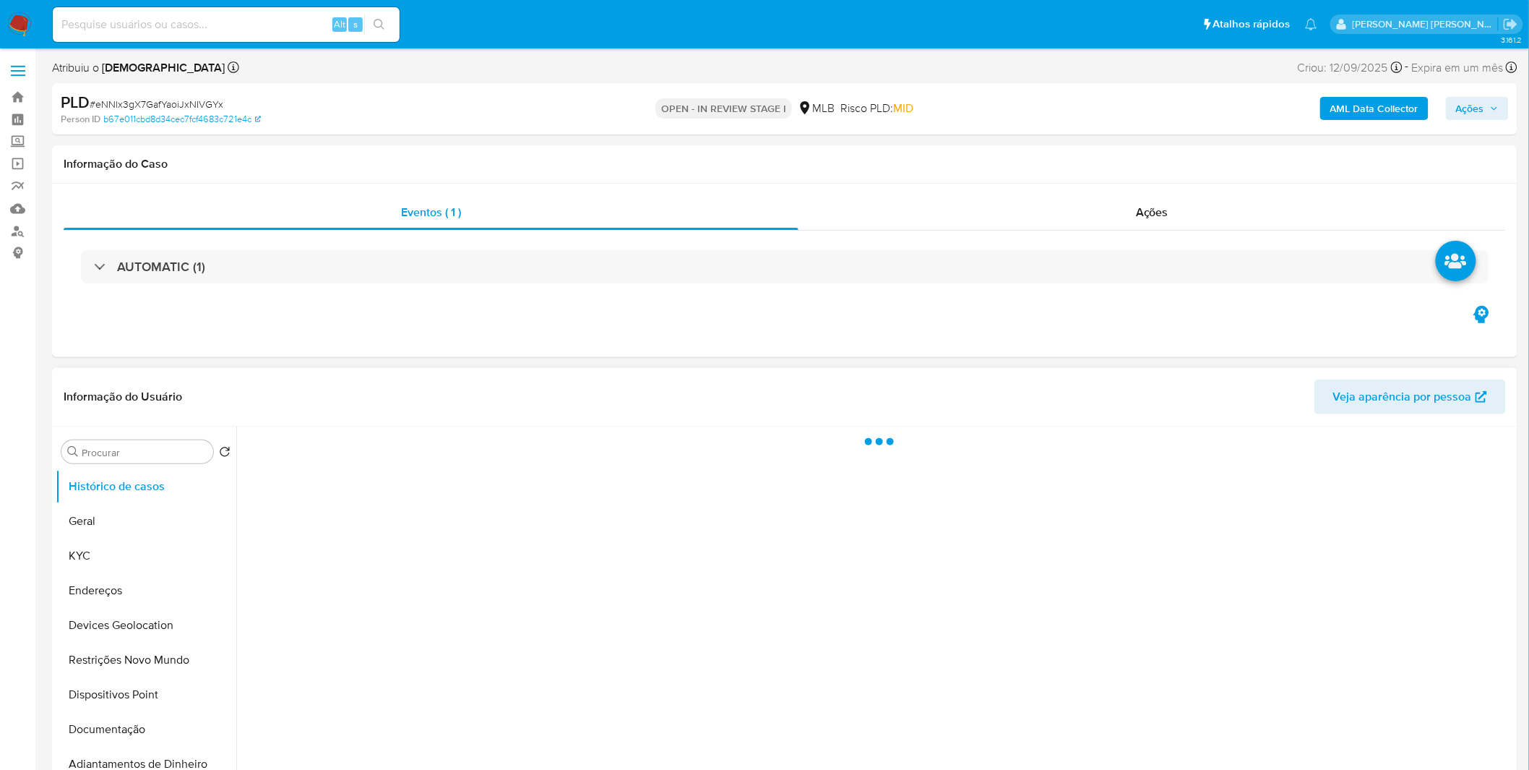
select select "10"
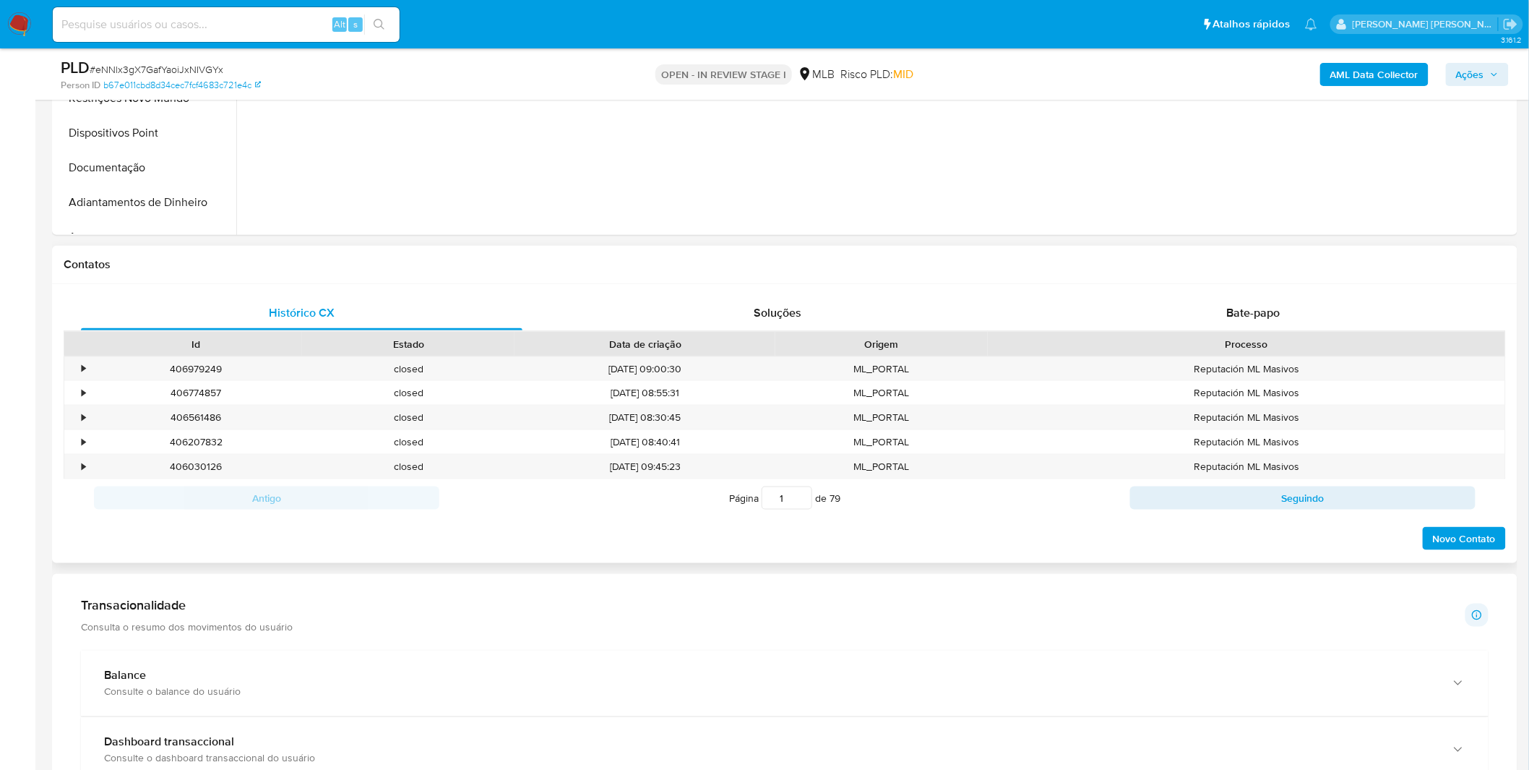
scroll to position [723, 0]
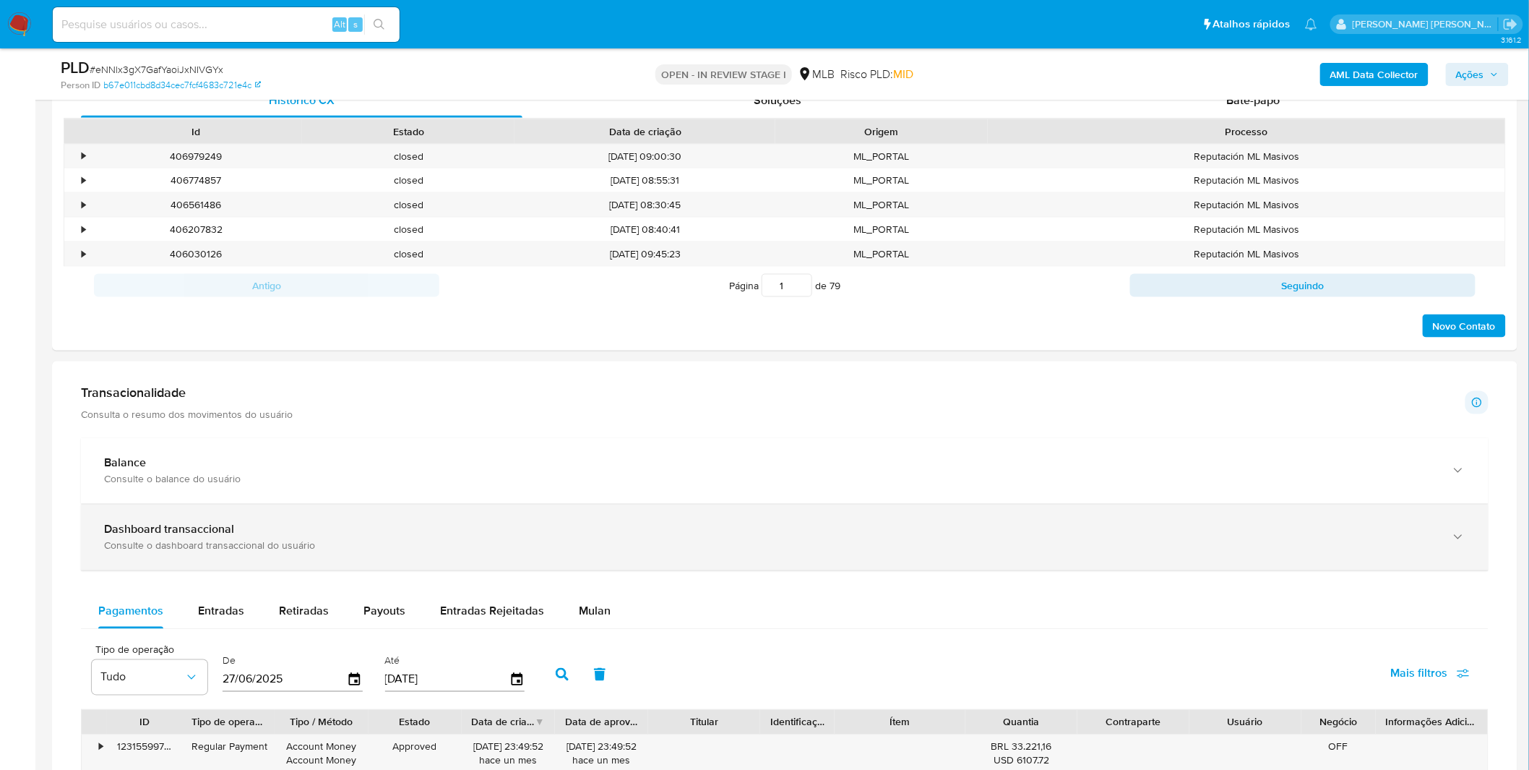
click at [355, 565] on div "Dashboard transaccional Consulte o dashboard transaccional do usuário" at bounding box center [785, 538] width 1408 height 66
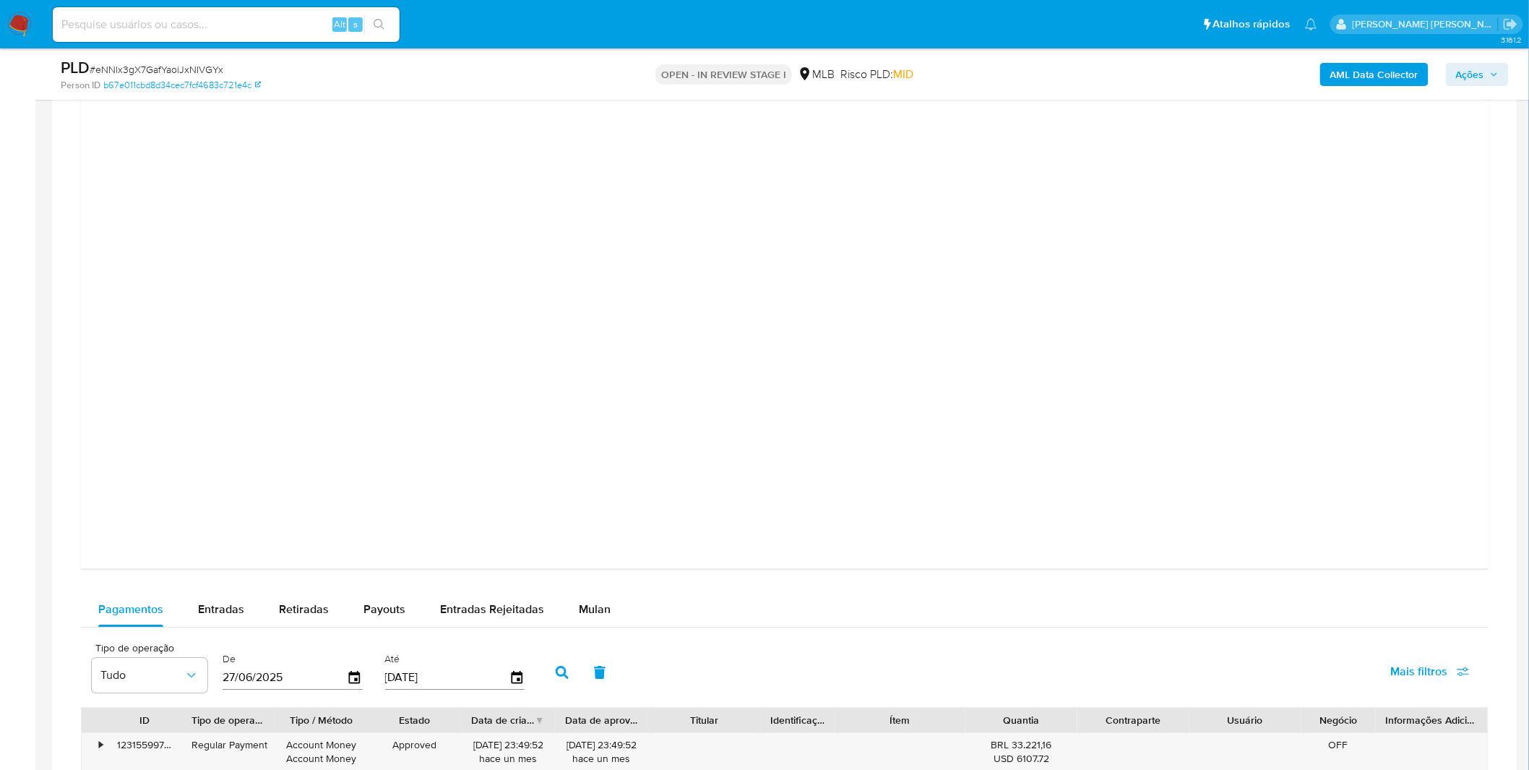
scroll to position [1446, 0]
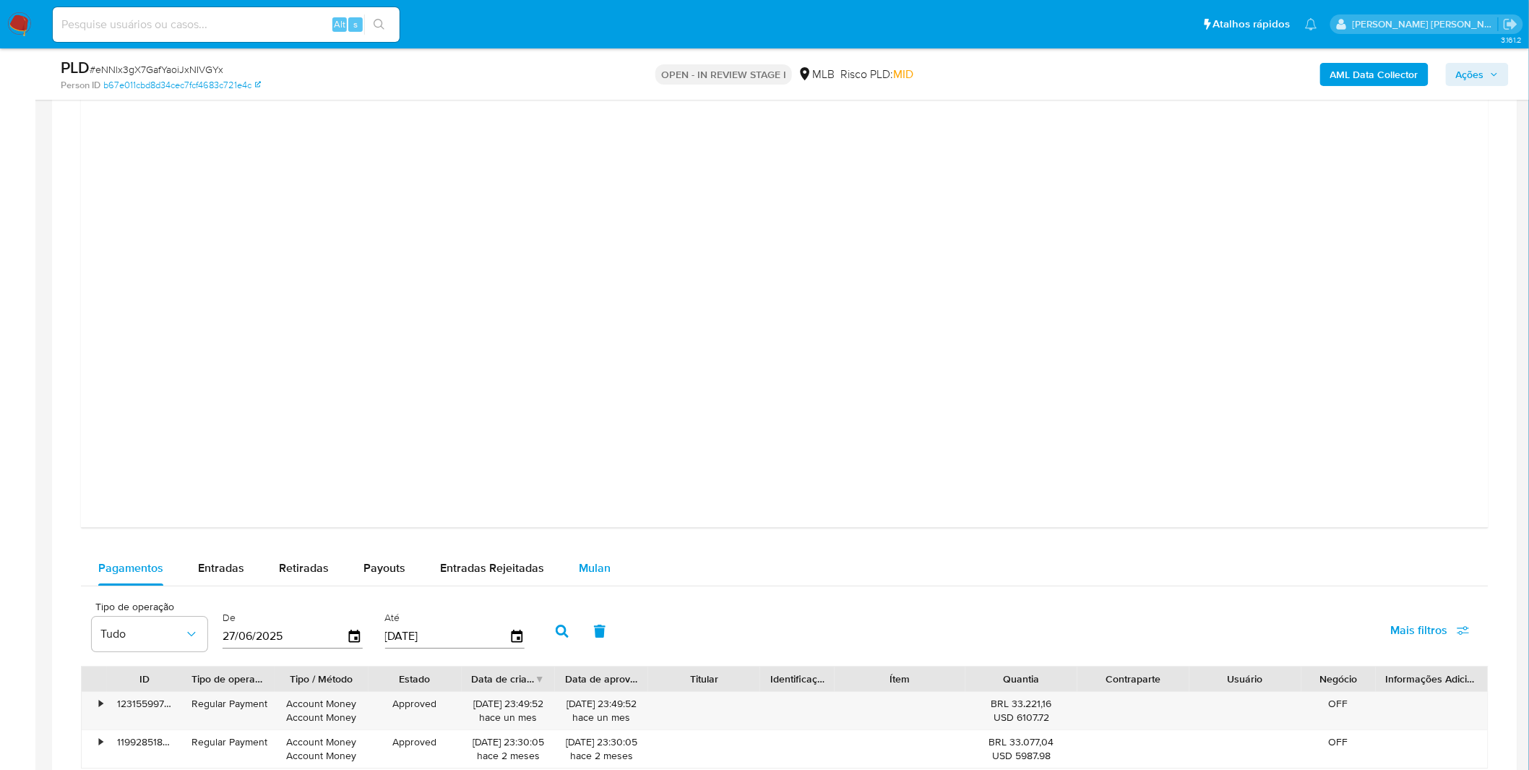
click at [566, 559] on button "Mulan" at bounding box center [595, 568] width 66 height 35
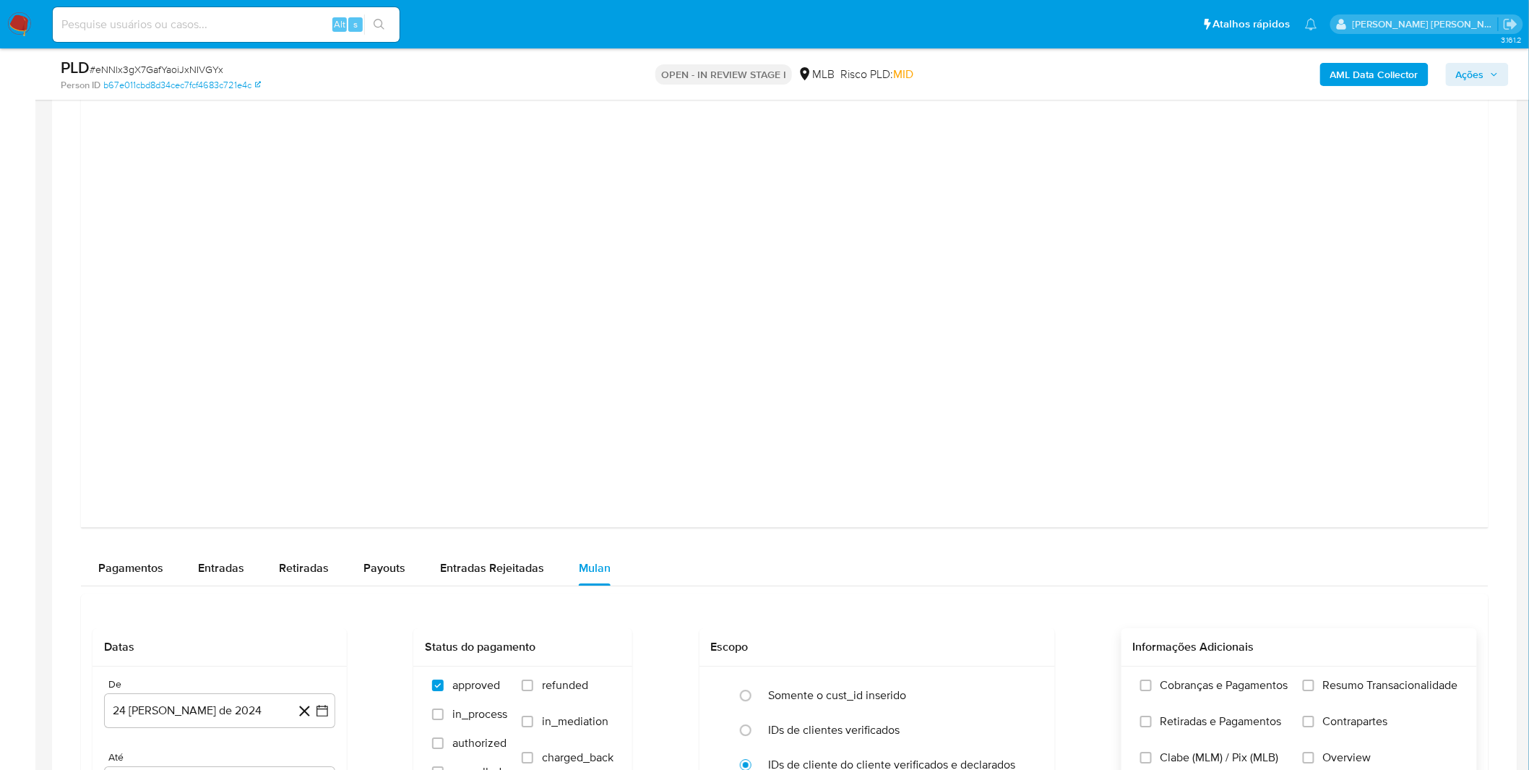
click at [1222, 689] on span "Cobranças e Pagamentos" at bounding box center [1225, 685] width 128 height 14
click at [1152, 689] on input "Cobranças e Pagamentos" at bounding box center [1147, 685] width 12 height 12
click at [1224, 710] on label "Cobranças e Pagamentos" at bounding box center [1215, 696] width 148 height 36
click at [1152, 691] on input "Cobranças e Pagamentos" at bounding box center [1147, 685] width 12 height 12
click at [1227, 721] on span "Retiradas e Pagamentos" at bounding box center [1221, 721] width 121 height 14
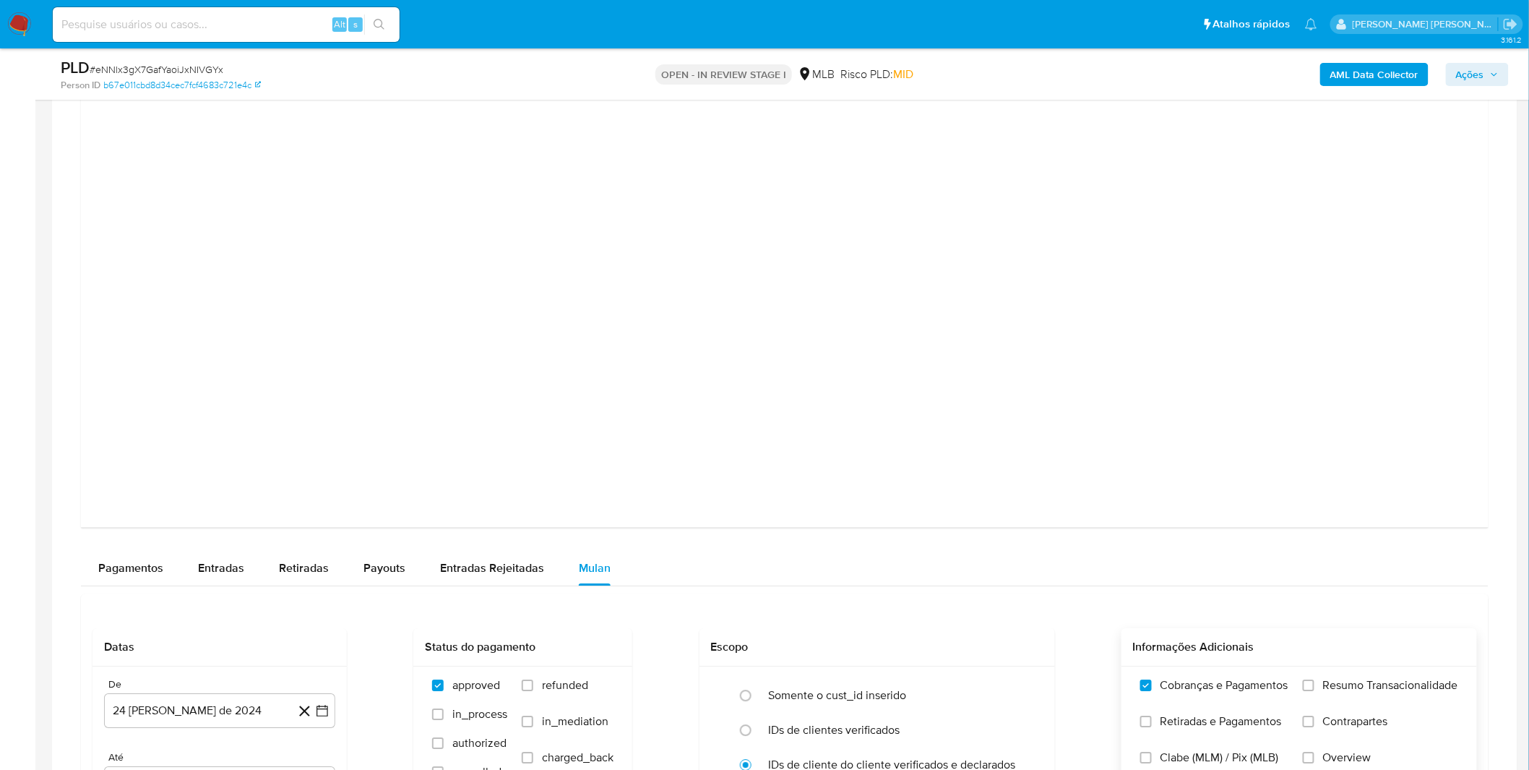
click at [1152, 721] on input "Retiradas e Pagamentos" at bounding box center [1147, 722] width 12 height 12
click at [1347, 698] on label "Resumo Transacionalidade" at bounding box center [1380, 696] width 155 height 36
click at [1315, 691] on input "Resumo Transacionalidade" at bounding box center [1309, 685] width 12 height 12
click at [1337, 728] on span "Contrapartes" at bounding box center [1355, 721] width 65 height 14
click at [1315, 727] on input "Contrapartes" at bounding box center [1309, 722] width 12 height 12
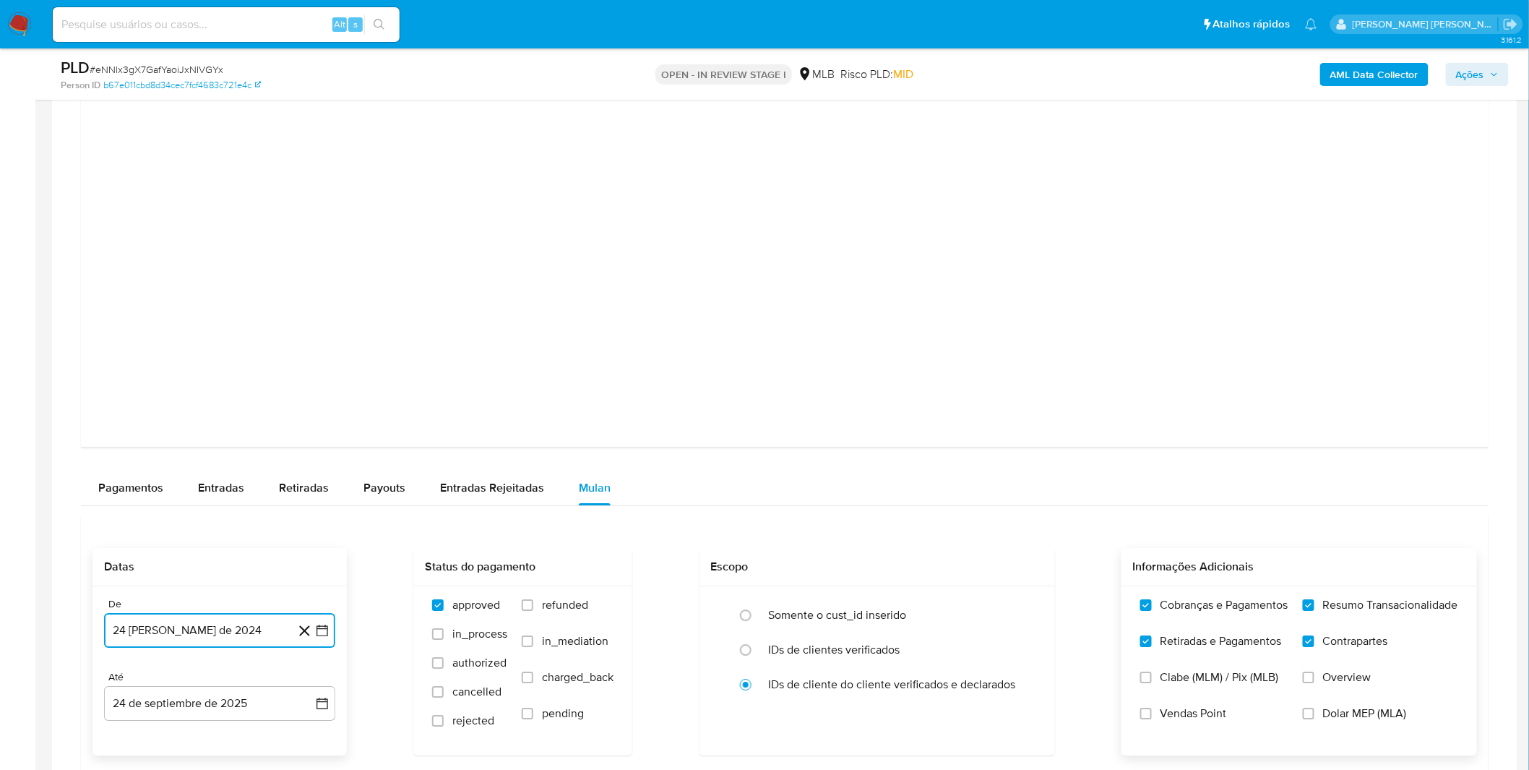
click at [230, 629] on button "24 [PERSON_NAME] de 2024" at bounding box center [219, 630] width 231 height 35
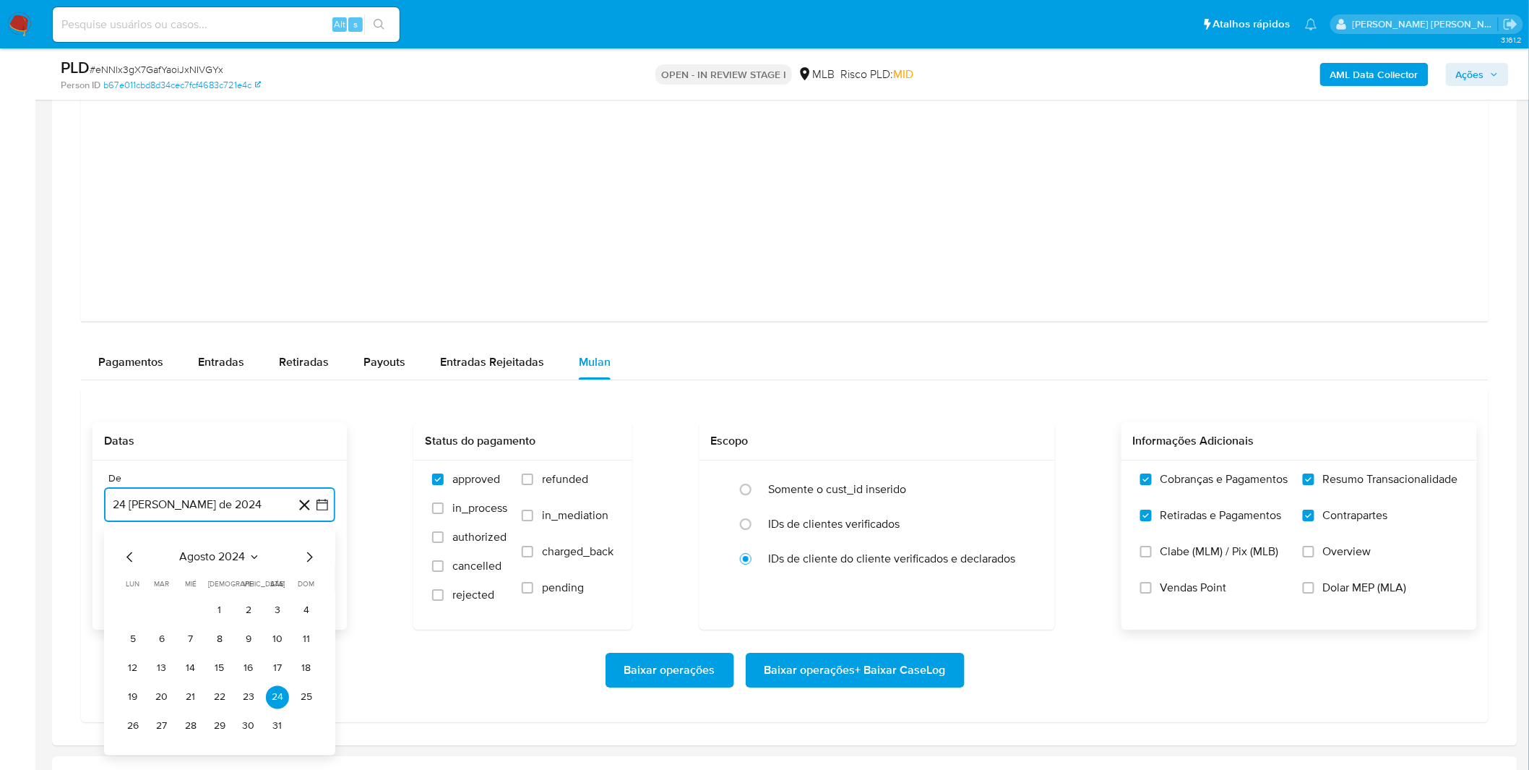
scroll to position [1686, 0]
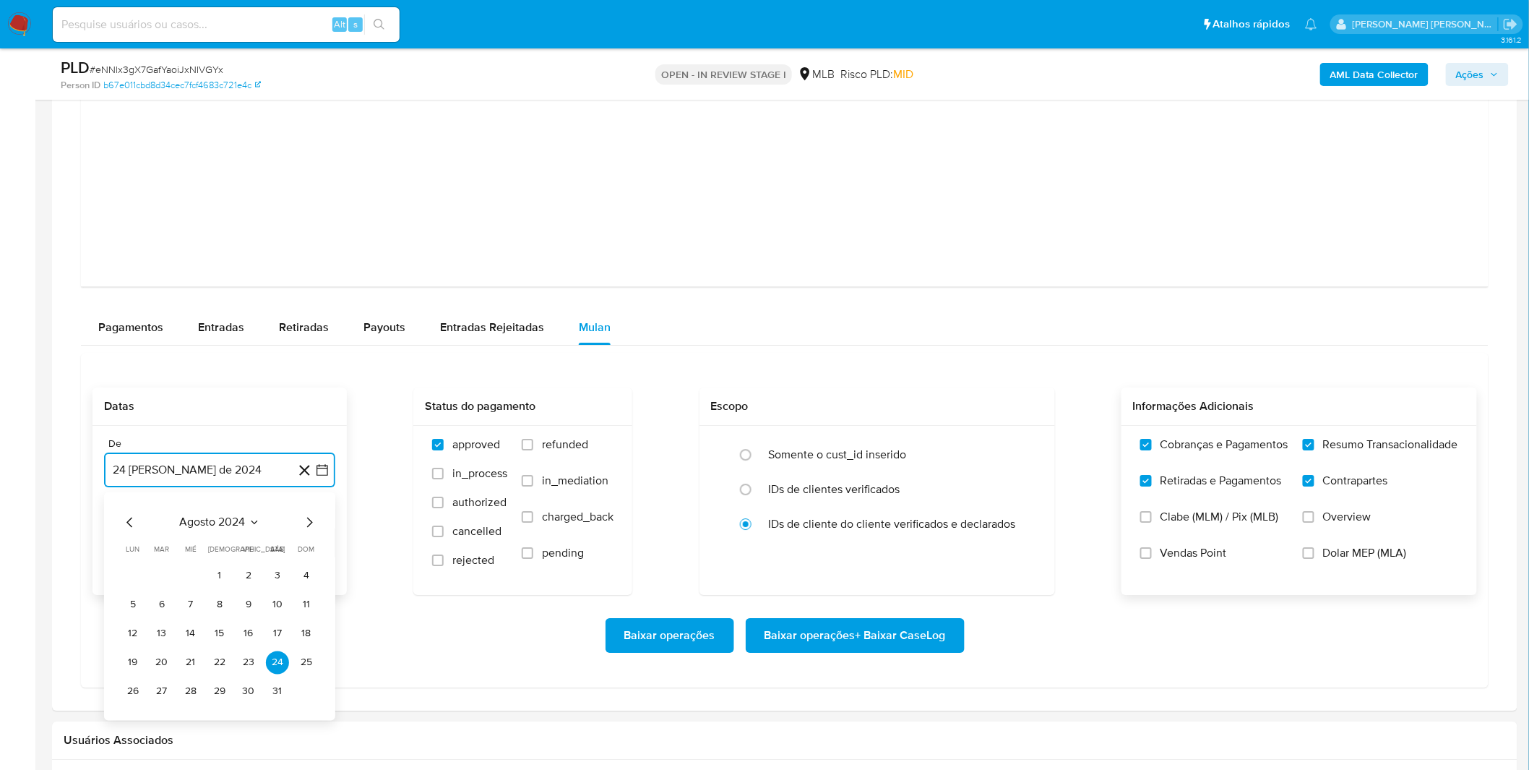
click at [231, 529] on span "agosto 2024" at bounding box center [213, 522] width 66 height 14
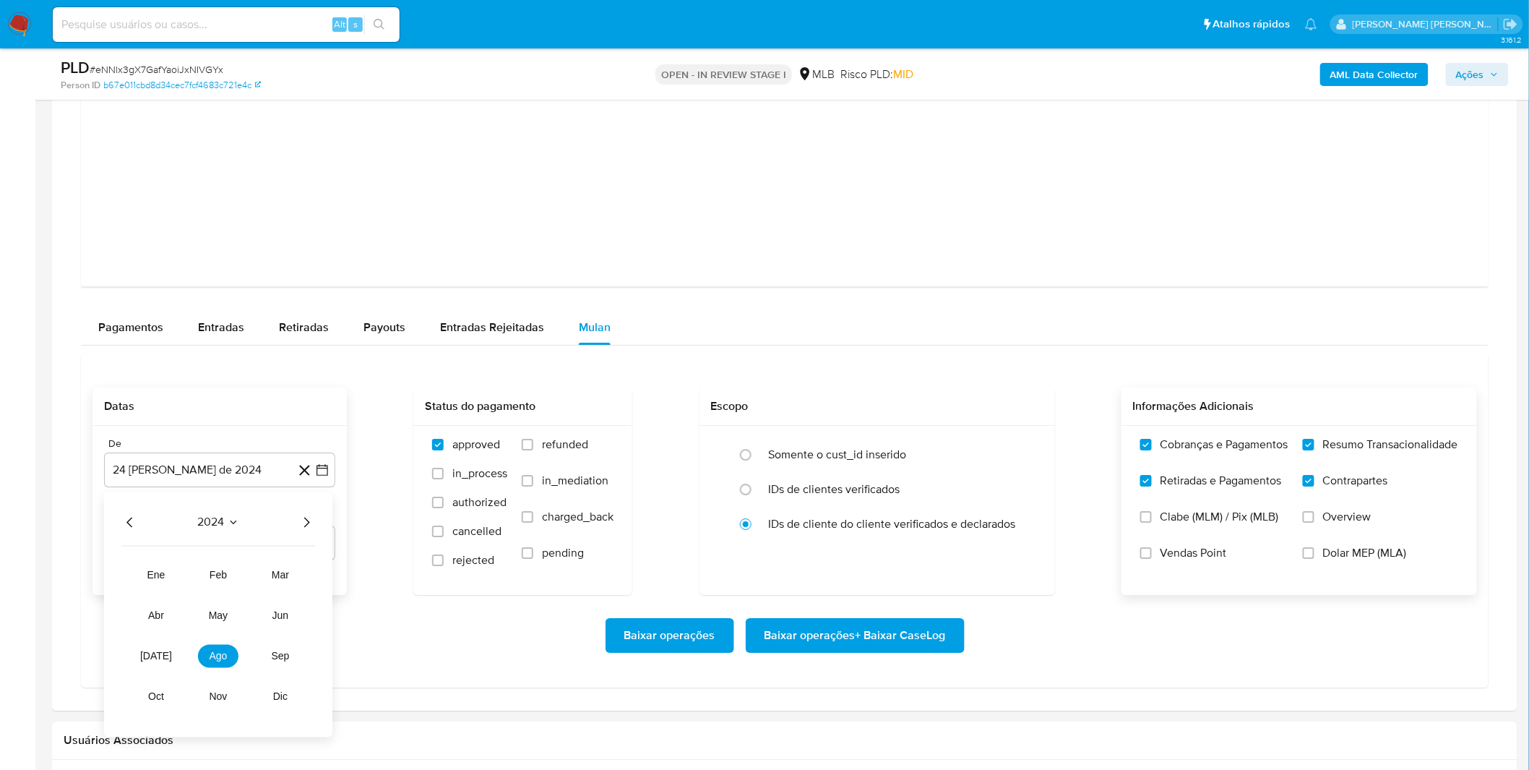
drag, startPoint x: 301, startPoint y: 535, endPoint x: 313, endPoint y: 532, distance: 11.9
click at [304, 533] on div "2024 2024 ene feb mar abr may jun [DATE] ago sep oct nov dic" at bounding box center [218, 614] width 228 height 245
click at [313, 532] on div "2024 2024 ene feb mar abr may jun [DATE] ago sep oct nov dic" at bounding box center [218, 614] width 228 height 245
click at [306, 532] on div "2024 2024 ene feb mar abr may jun [DATE] ago sep oct nov dic" at bounding box center [218, 614] width 228 height 245
click at [301, 516] on icon "Año siguiente" at bounding box center [306, 521] width 17 height 17
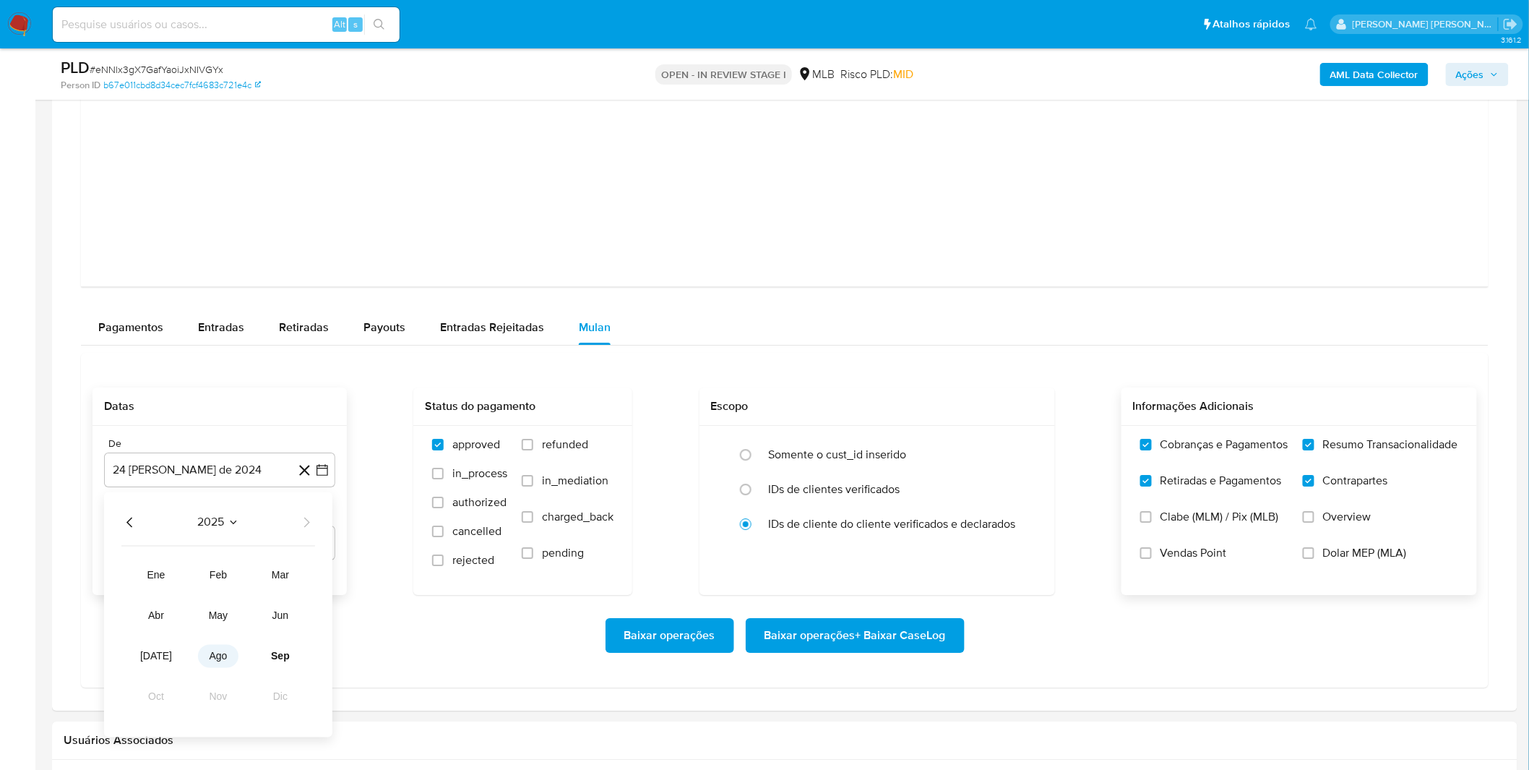
click at [222, 651] on button "ago" at bounding box center [218, 655] width 40 height 23
click at [241, 582] on button "1" at bounding box center [248, 575] width 23 height 23
click at [239, 611] on div "Baixar operações Baixar operações + Baixar CaseLog" at bounding box center [785, 635] width 1385 height 81
click at [825, 630] on span "Baixar operações + Baixar CaseLog" at bounding box center [855, 635] width 181 height 32
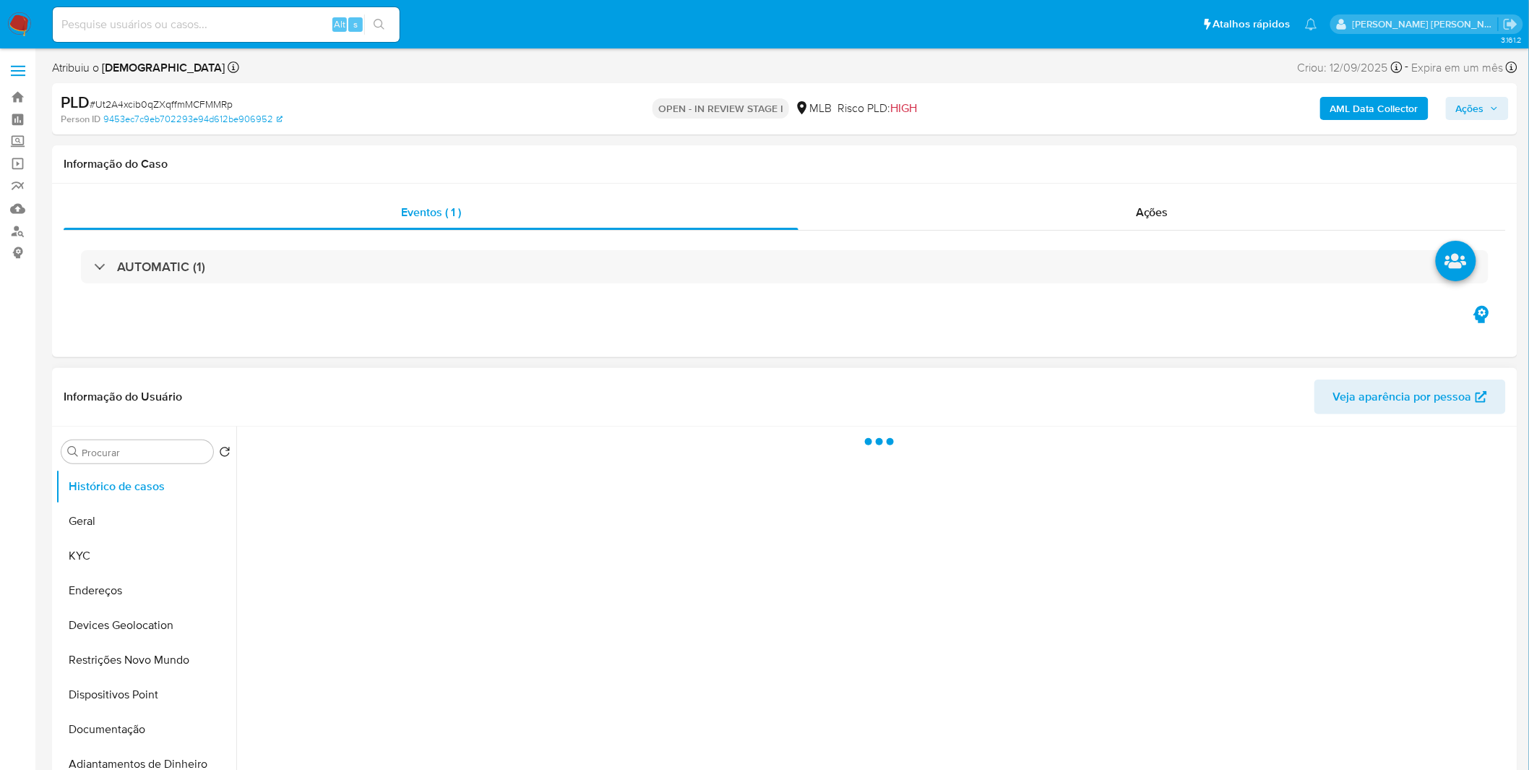
select select "10"
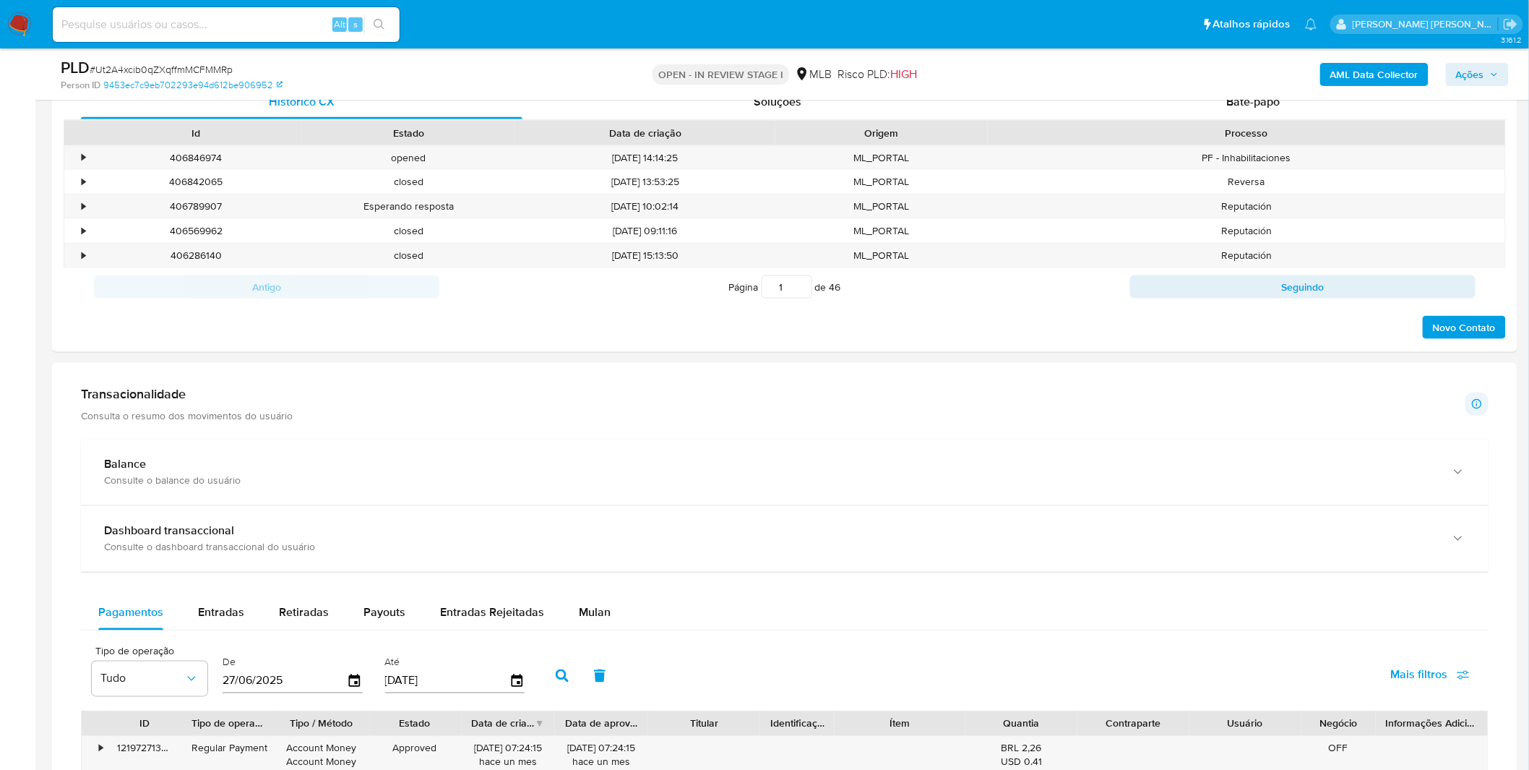
scroll to position [723, 0]
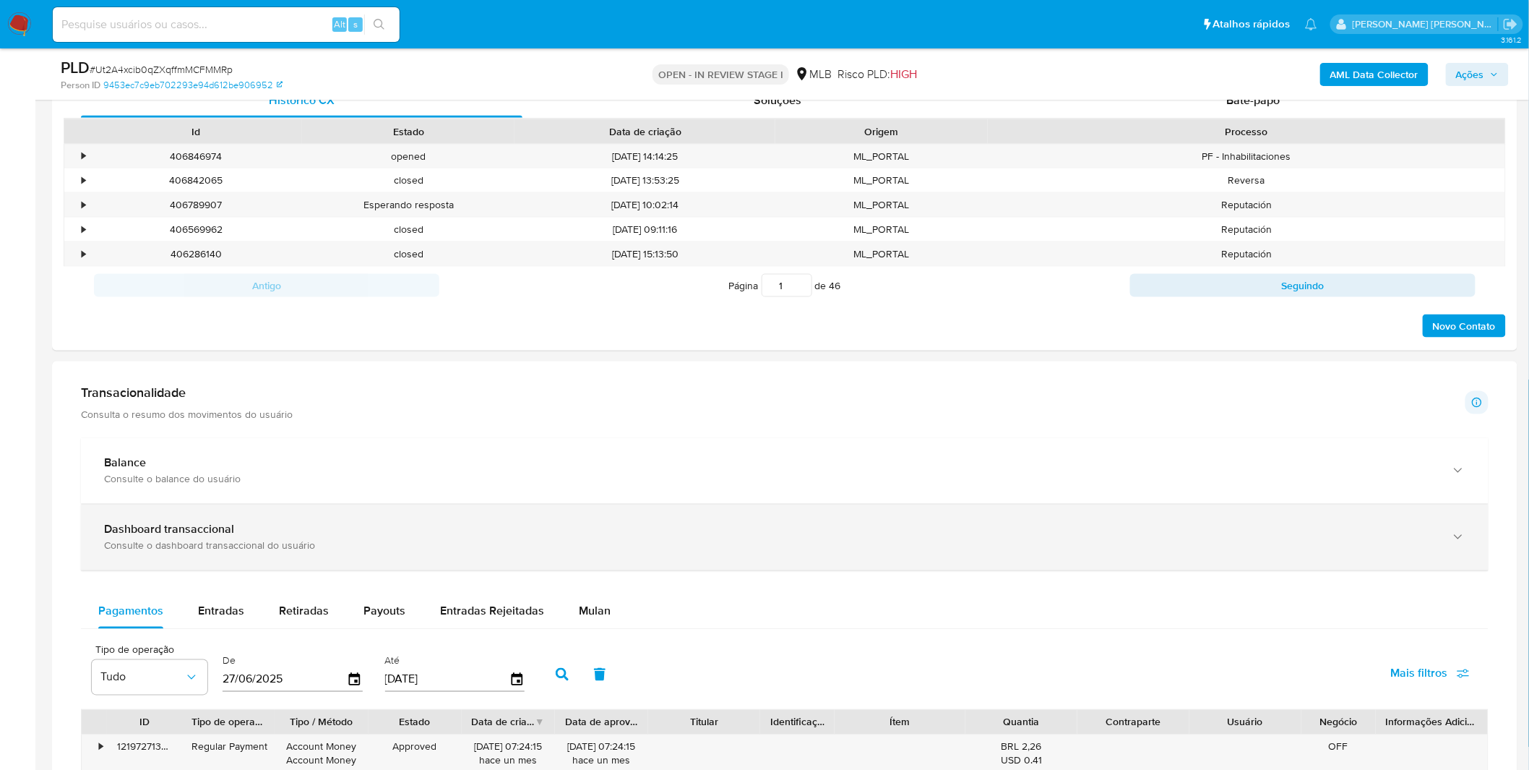
click at [429, 548] on div "Consulte o dashboard transaccional do usuário" at bounding box center [770, 545] width 1333 height 13
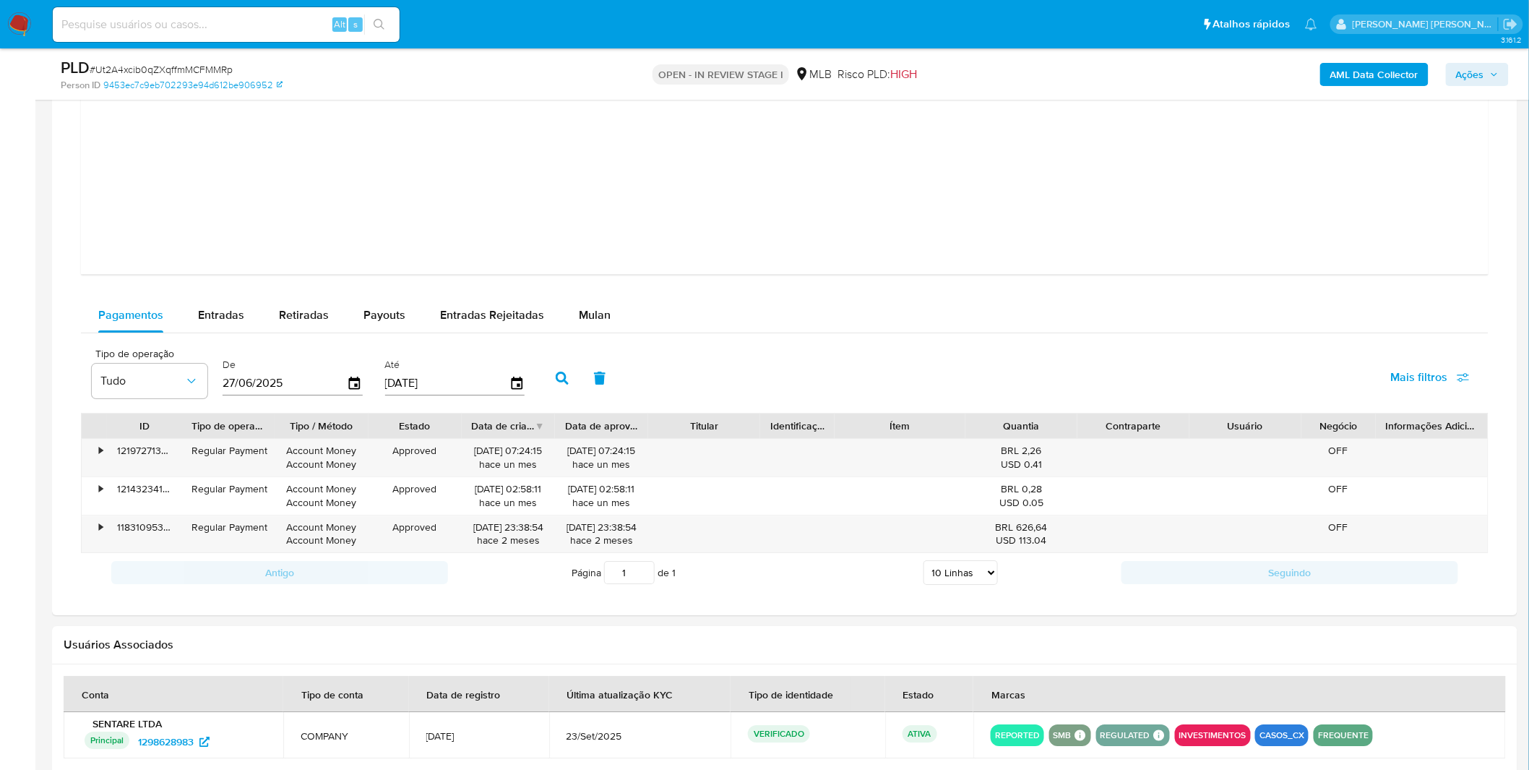
scroll to position [1606, 0]
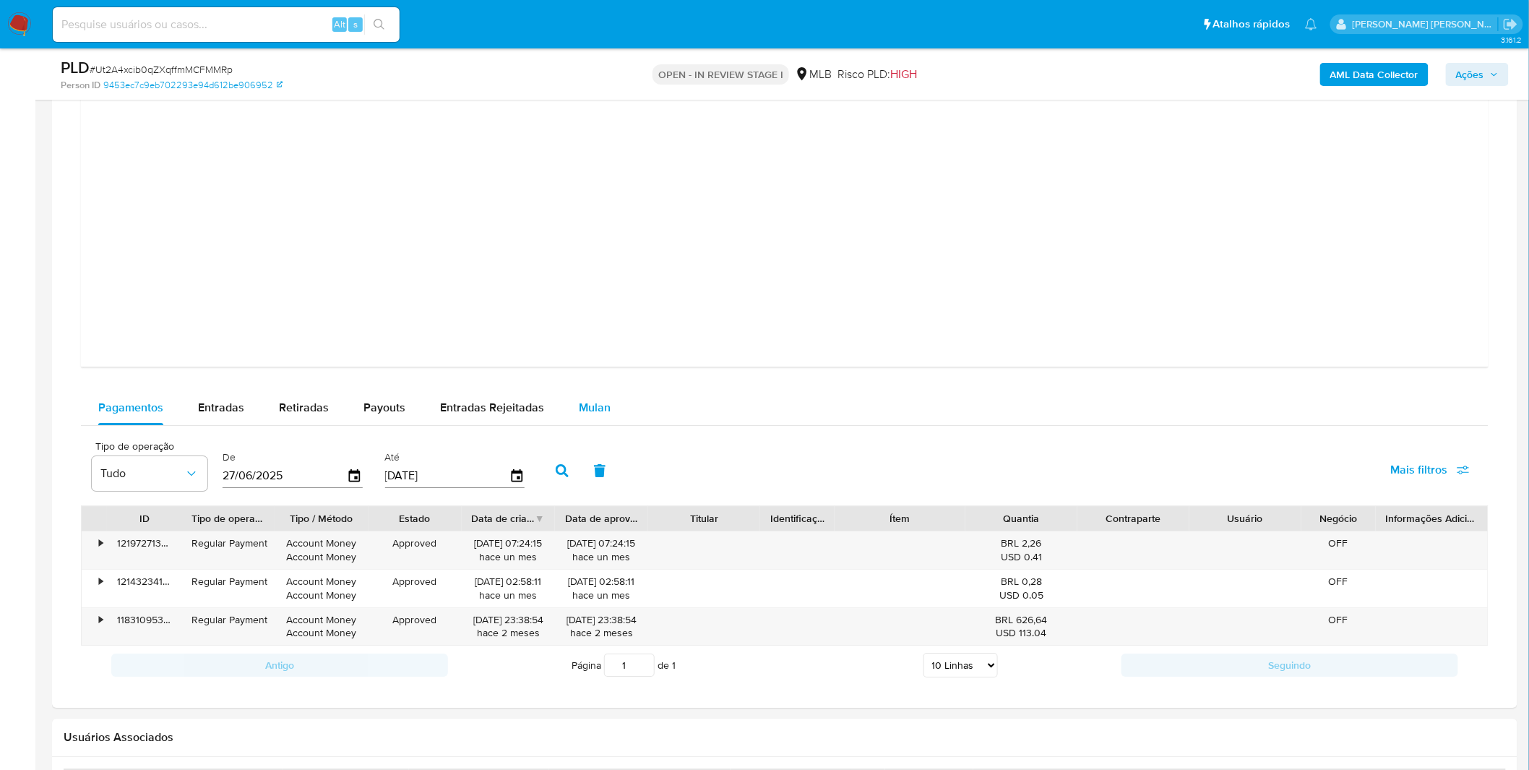
click at [607, 408] on button "Mulan" at bounding box center [595, 407] width 66 height 35
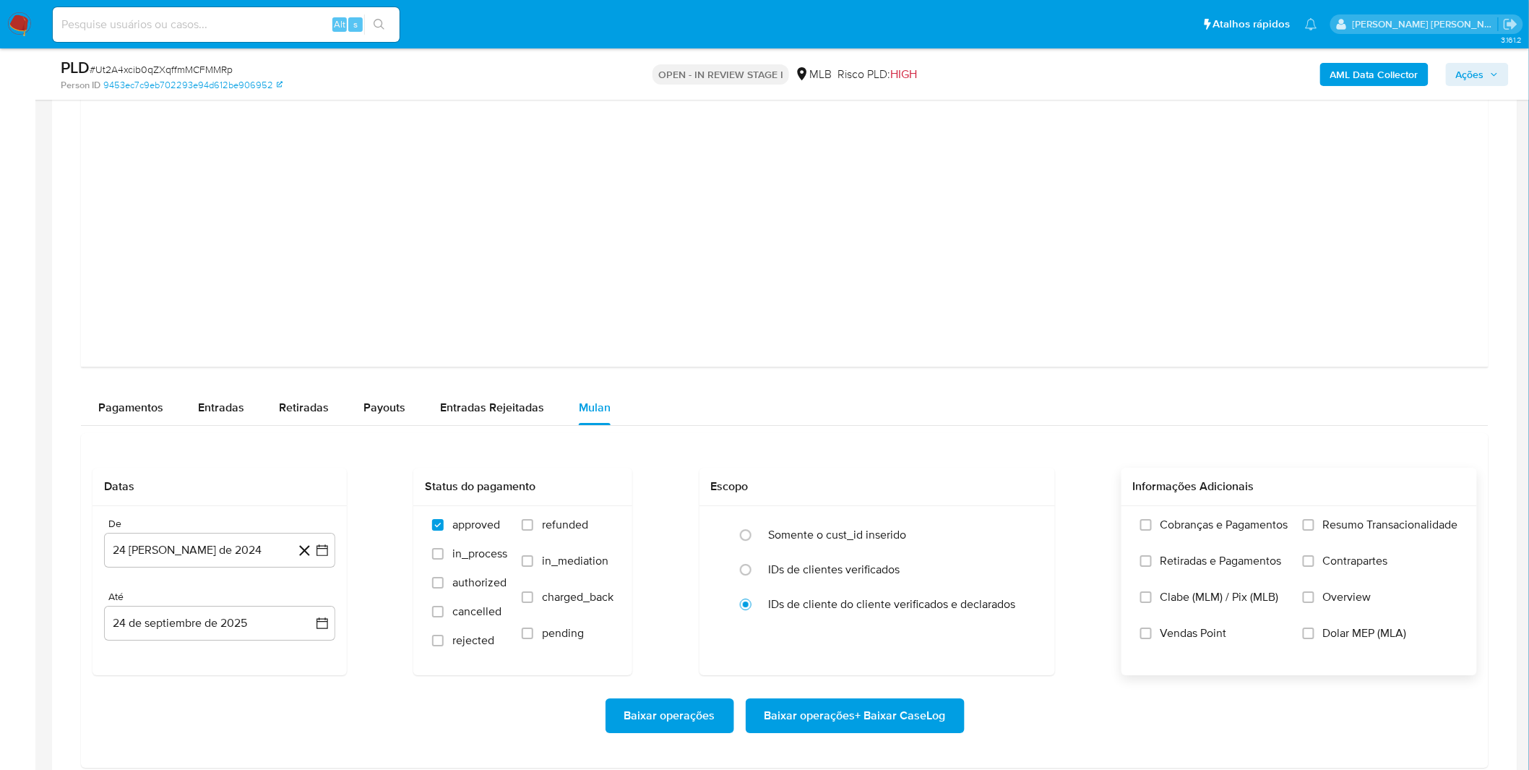
click at [1196, 531] on span "Cobranças e Pagamentos" at bounding box center [1225, 525] width 128 height 14
click at [1152, 531] on input "Cobranças e Pagamentos" at bounding box center [1147, 525] width 12 height 12
click at [1188, 559] on span "Retiradas e Pagamentos" at bounding box center [1221, 561] width 121 height 14
click at [1152, 559] on input "Retiradas e Pagamentos" at bounding box center [1147, 561] width 12 height 12
click at [1371, 543] on label "Resumo Transacionalidade" at bounding box center [1380, 536] width 155 height 36
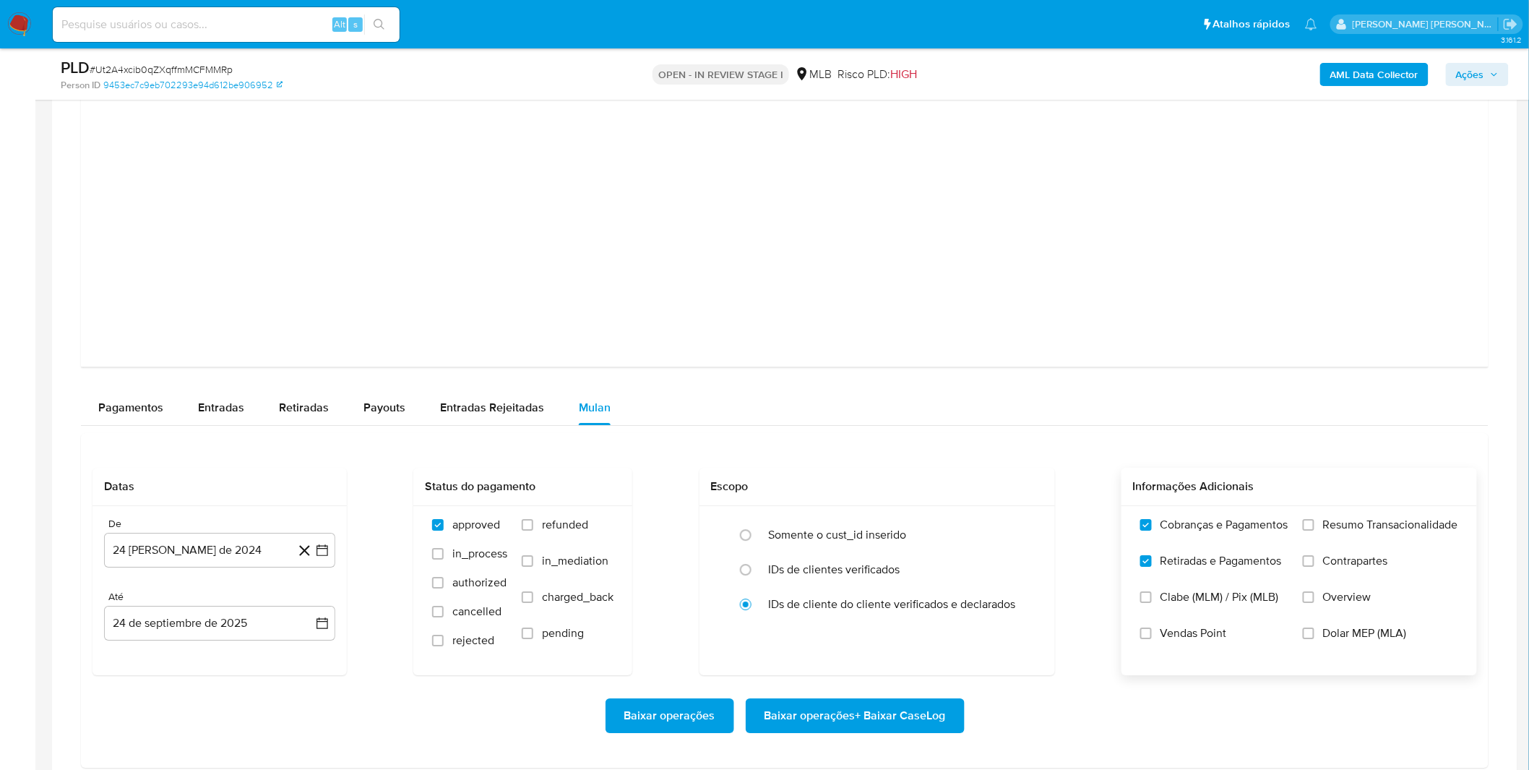
click at [1315, 531] on input "Resumo Transacionalidade" at bounding box center [1309, 525] width 12 height 12
click at [230, 565] on button "24 [PERSON_NAME] de 2024" at bounding box center [219, 550] width 231 height 35
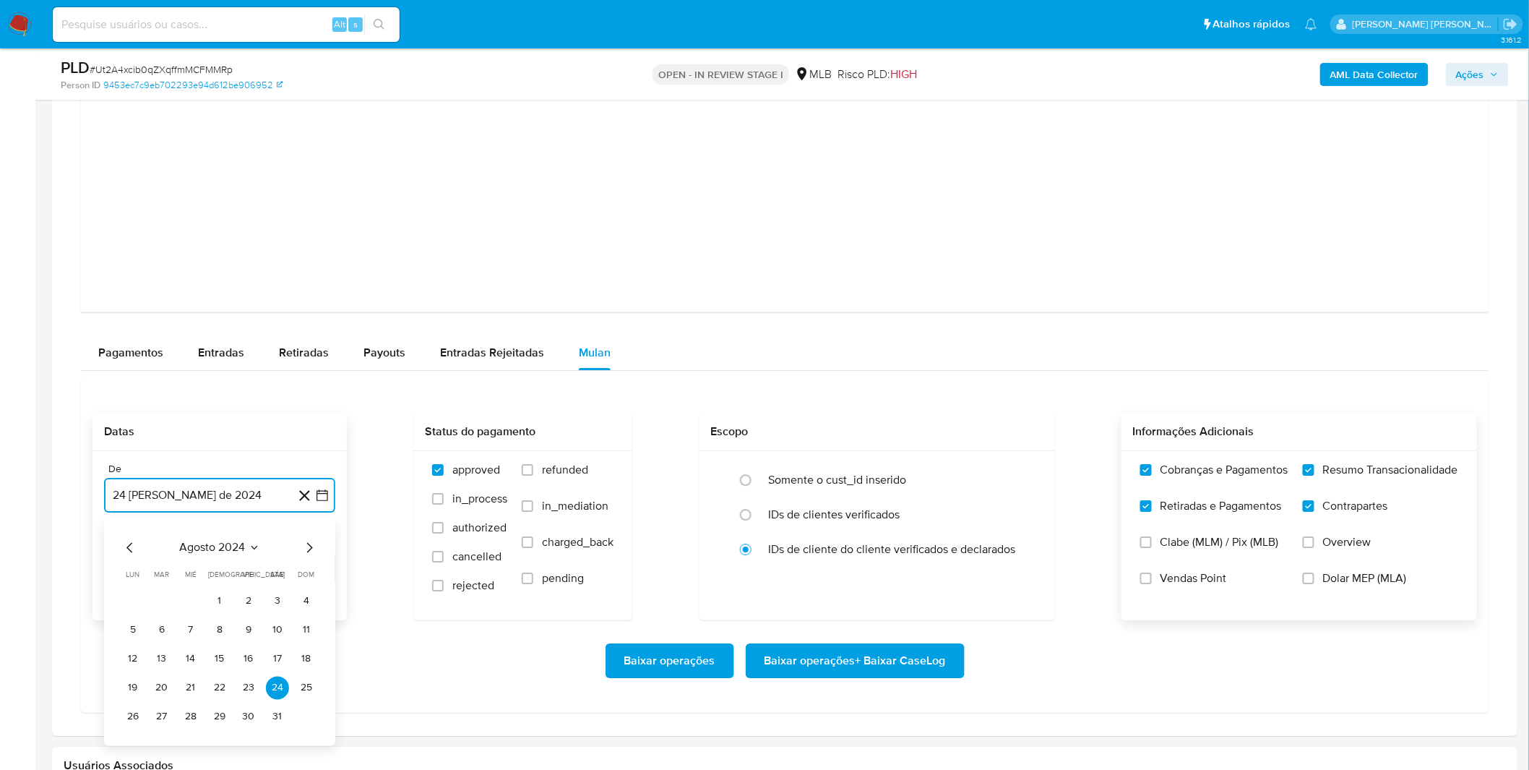
scroll to position [1686, 0]
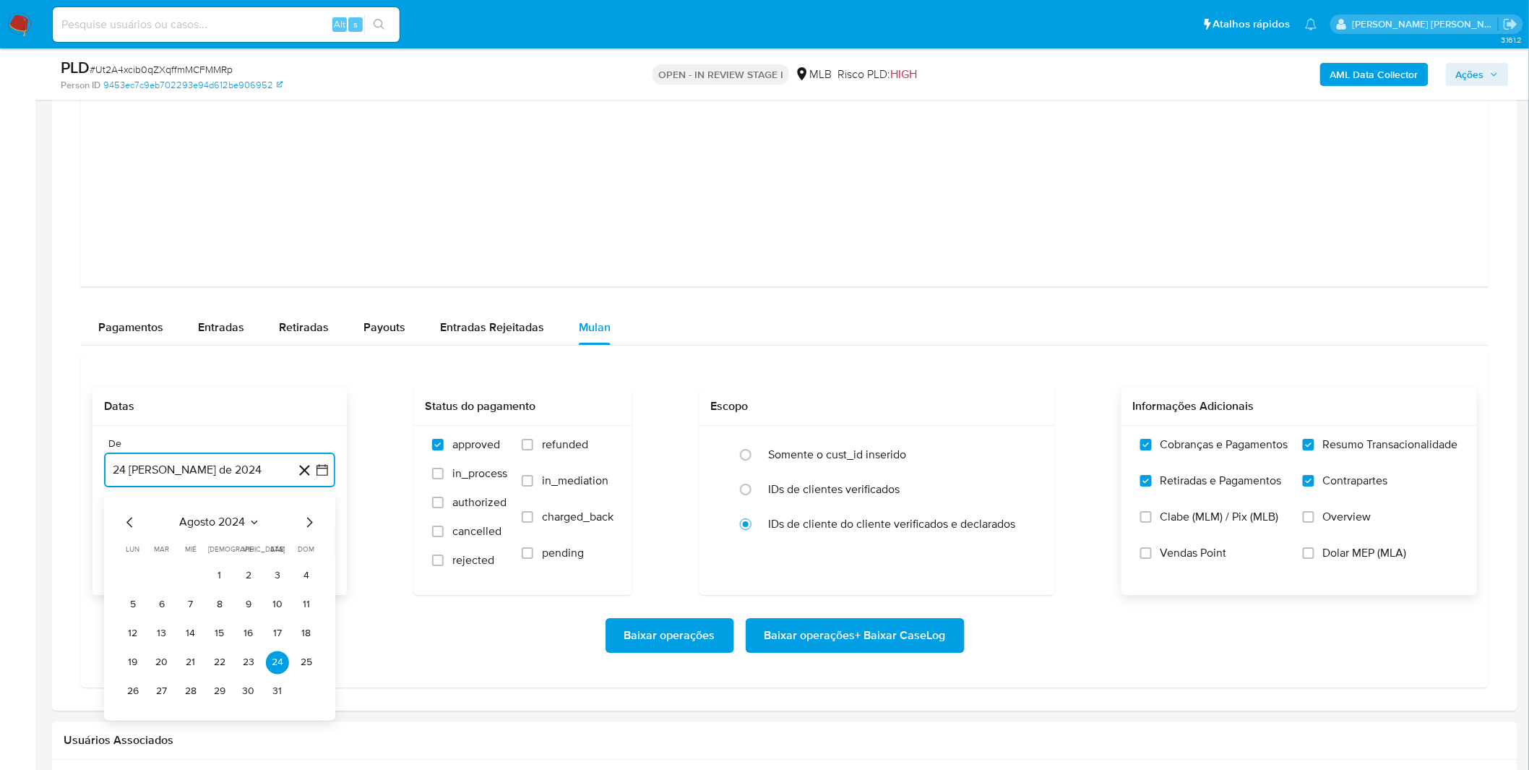
click at [230, 529] on span "agosto 2024" at bounding box center [213, 522] width 66 height 14
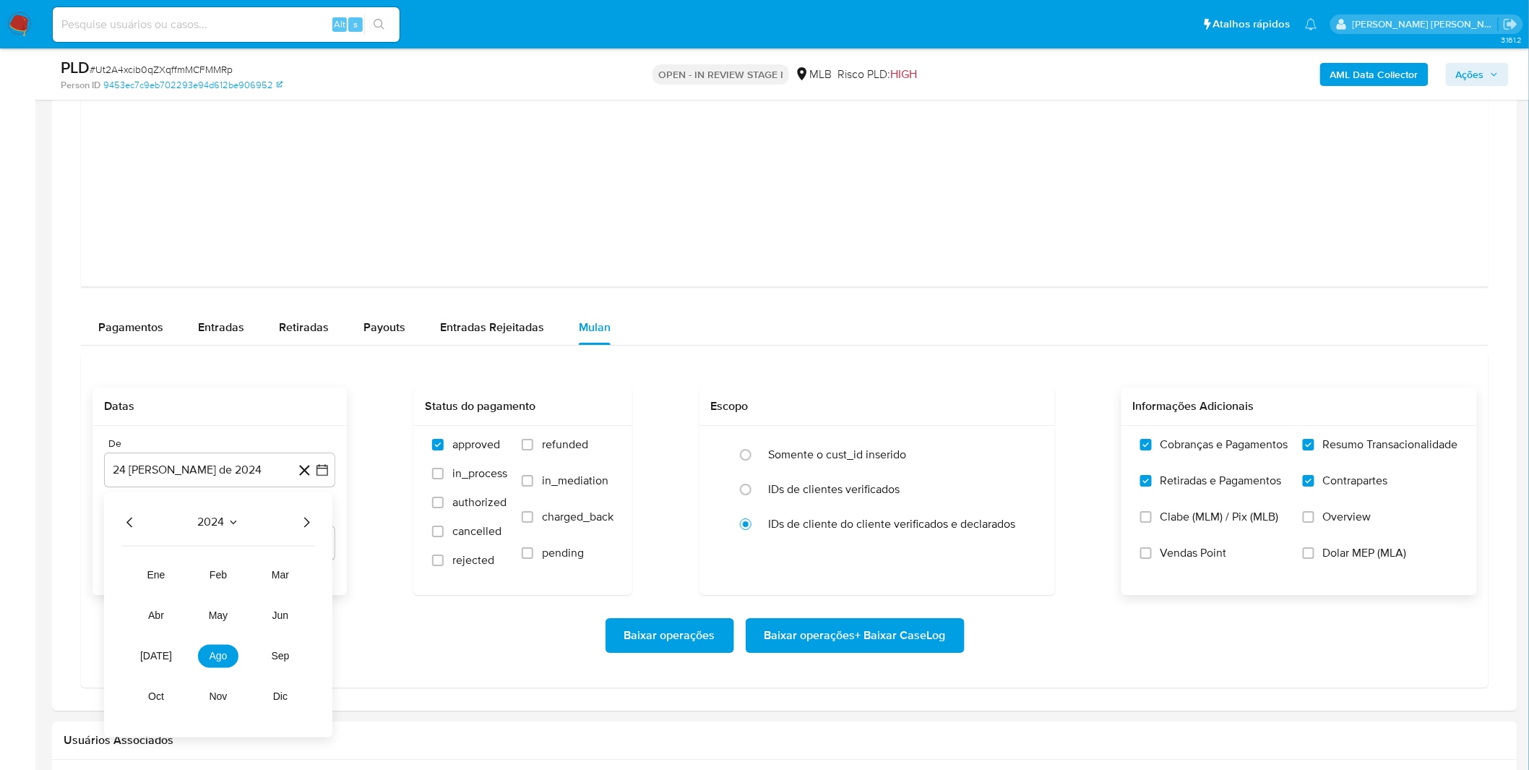
click at [306, 525] on icon "Año siguiente" at bounding box center [306, 521] width 17 height 17
click at [213, 653] on span "ago" at bounding box center [219, 656] width 18 height 12
click at [248, 571] on button "1" at bounding box center [248, 575] width 23 height 23
click at [206, 625] on div "Baixar operações Baixar operações + Baixar CaseLog" at bounding box center [785, 635] width 1385 height 35
click at [831, 640] on span "Baixar operações + Baixar CaseLog" at bounding box center [855, 635] width 181 height 32
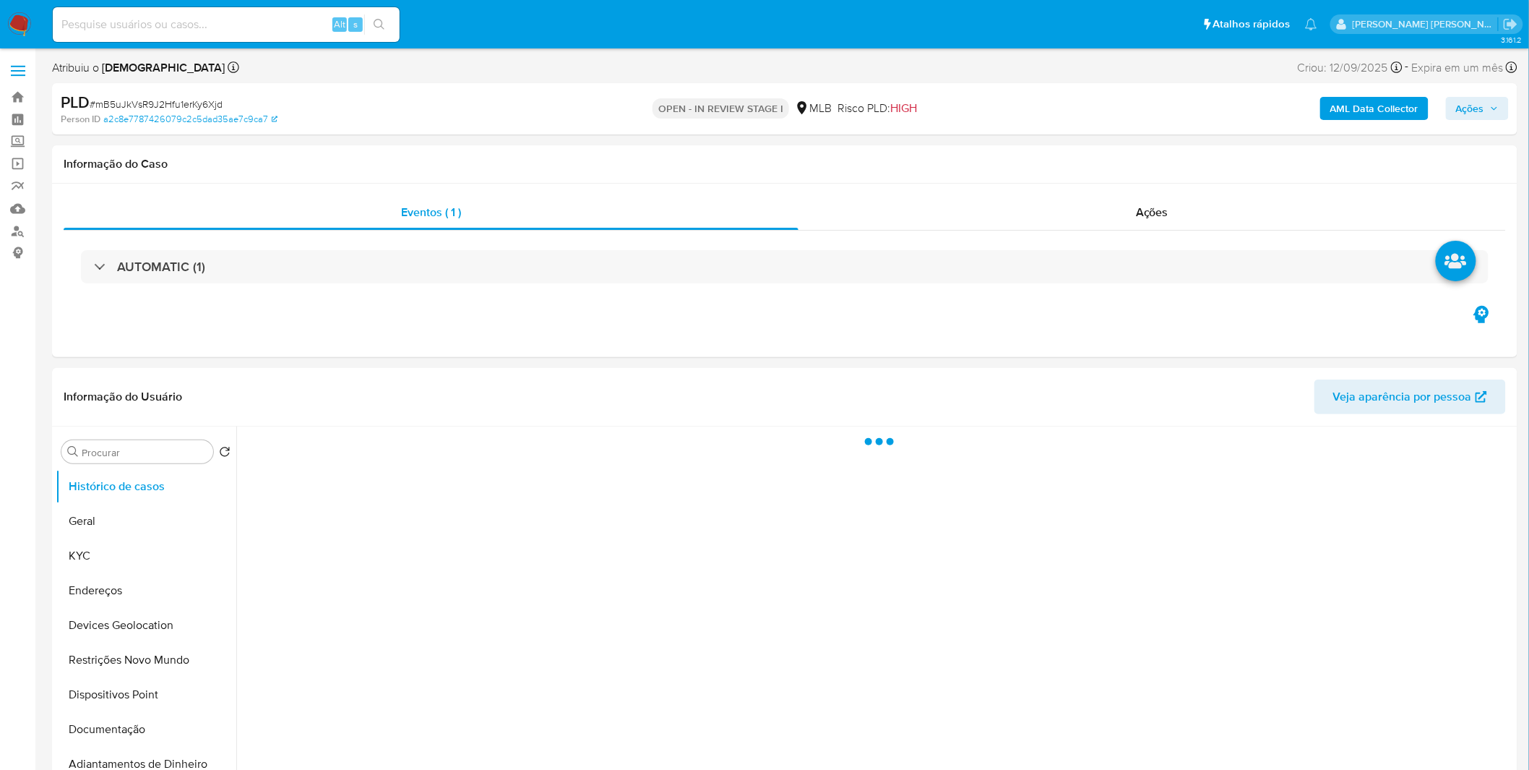
select select "10"
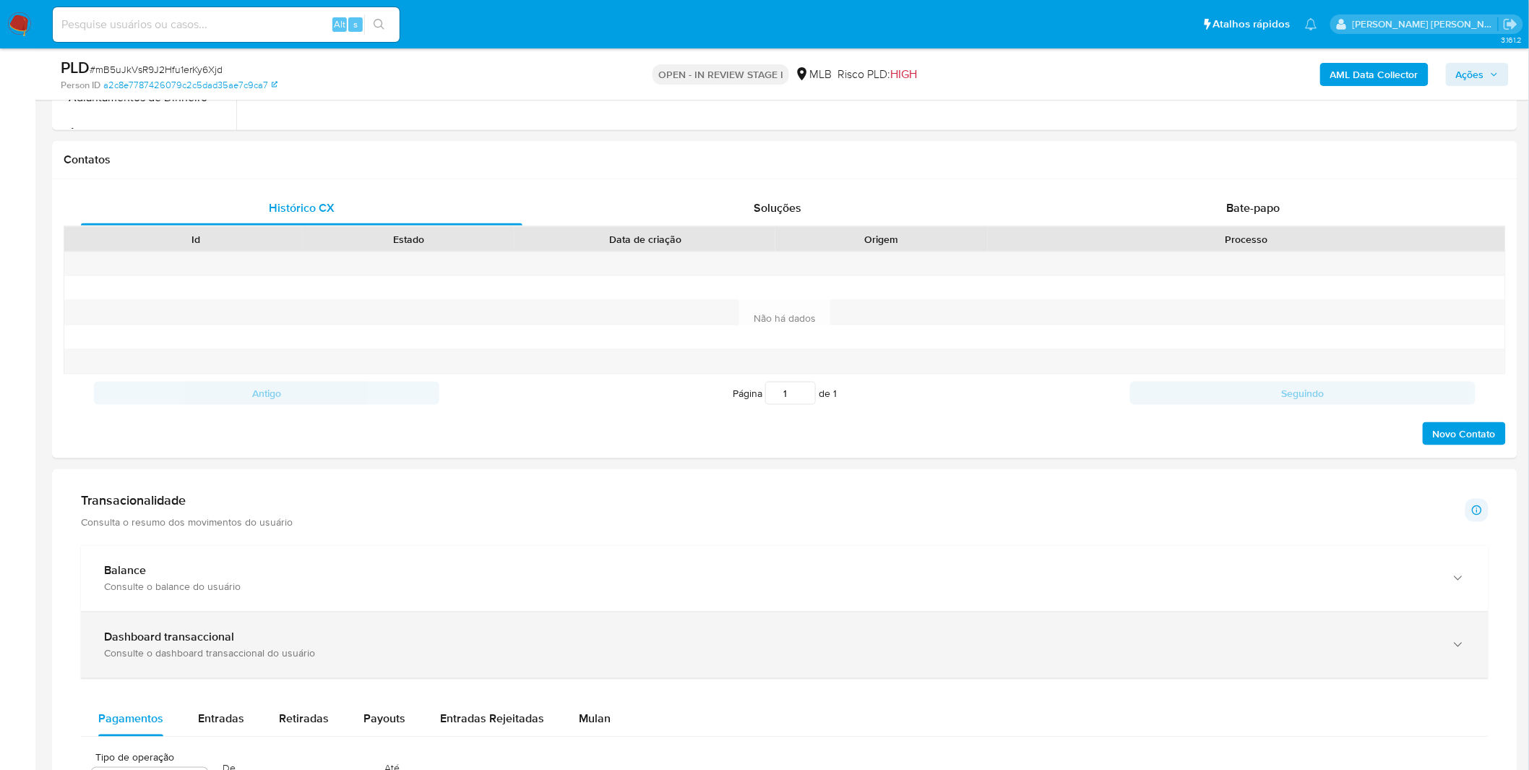
scroll to position [642, 0]
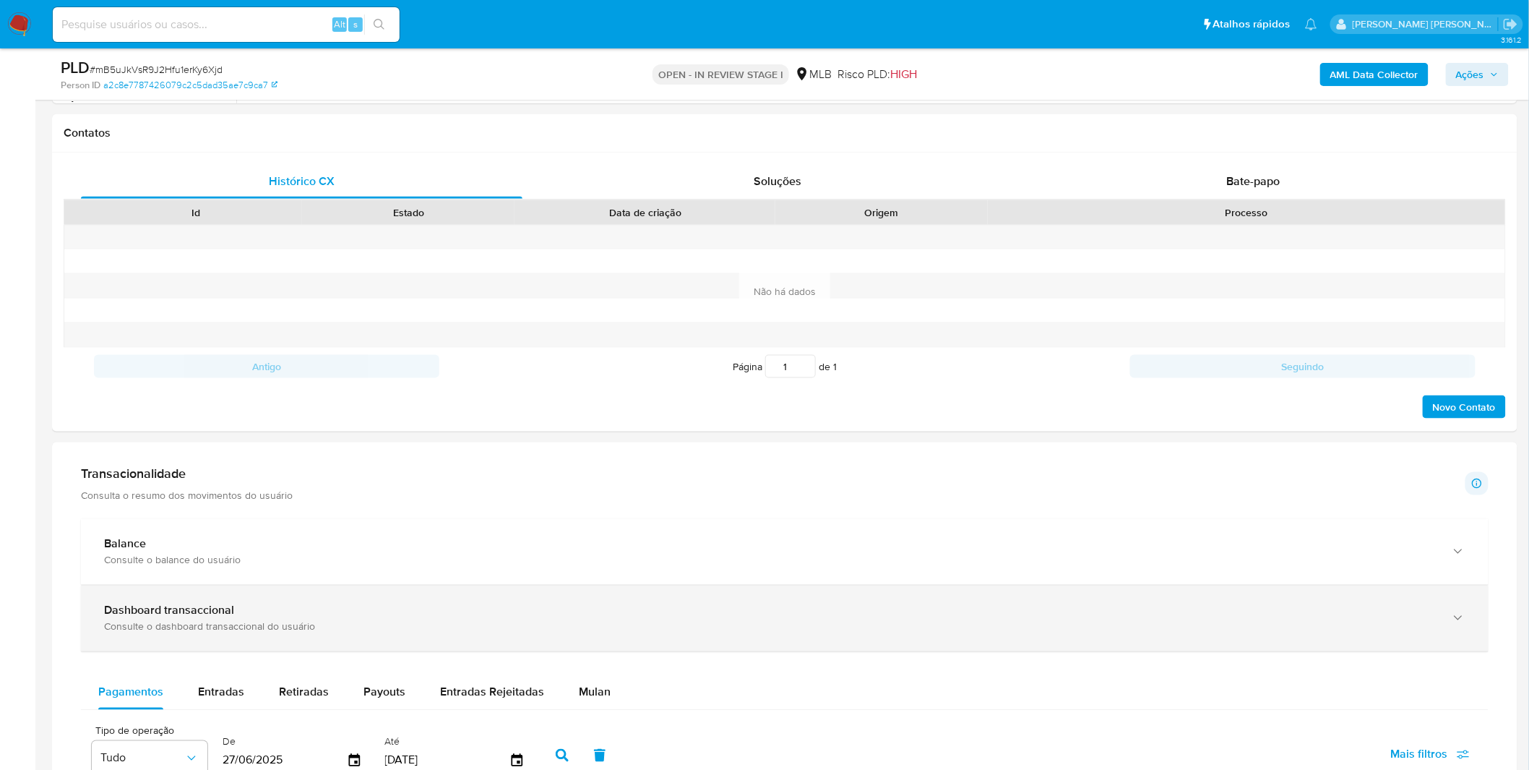
click at [351, 627] on div "Consulte o dashboard transaccional do usuário" at bounding box center [770, 626] width 1333 height 13
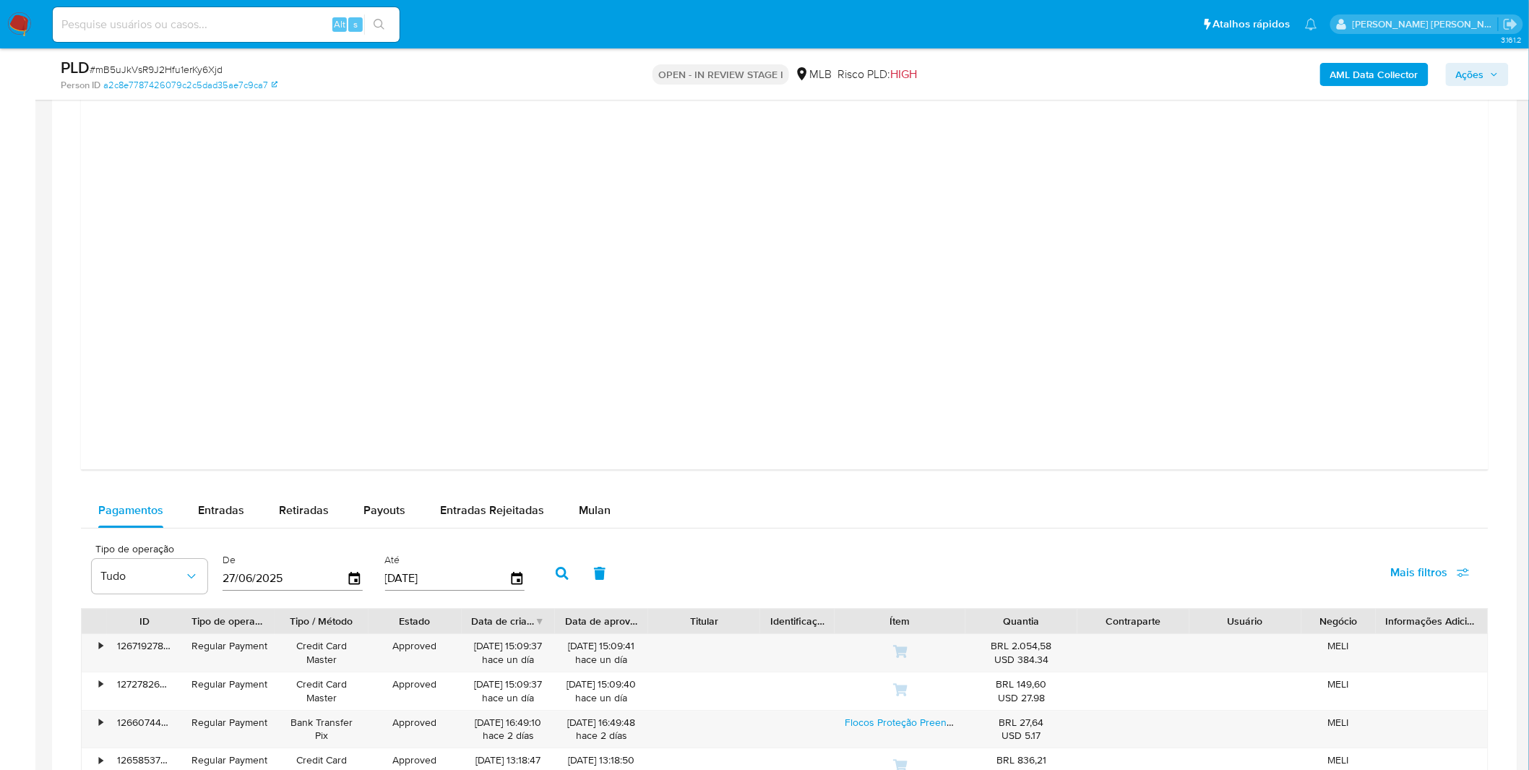
scroll to position [1526, 0]
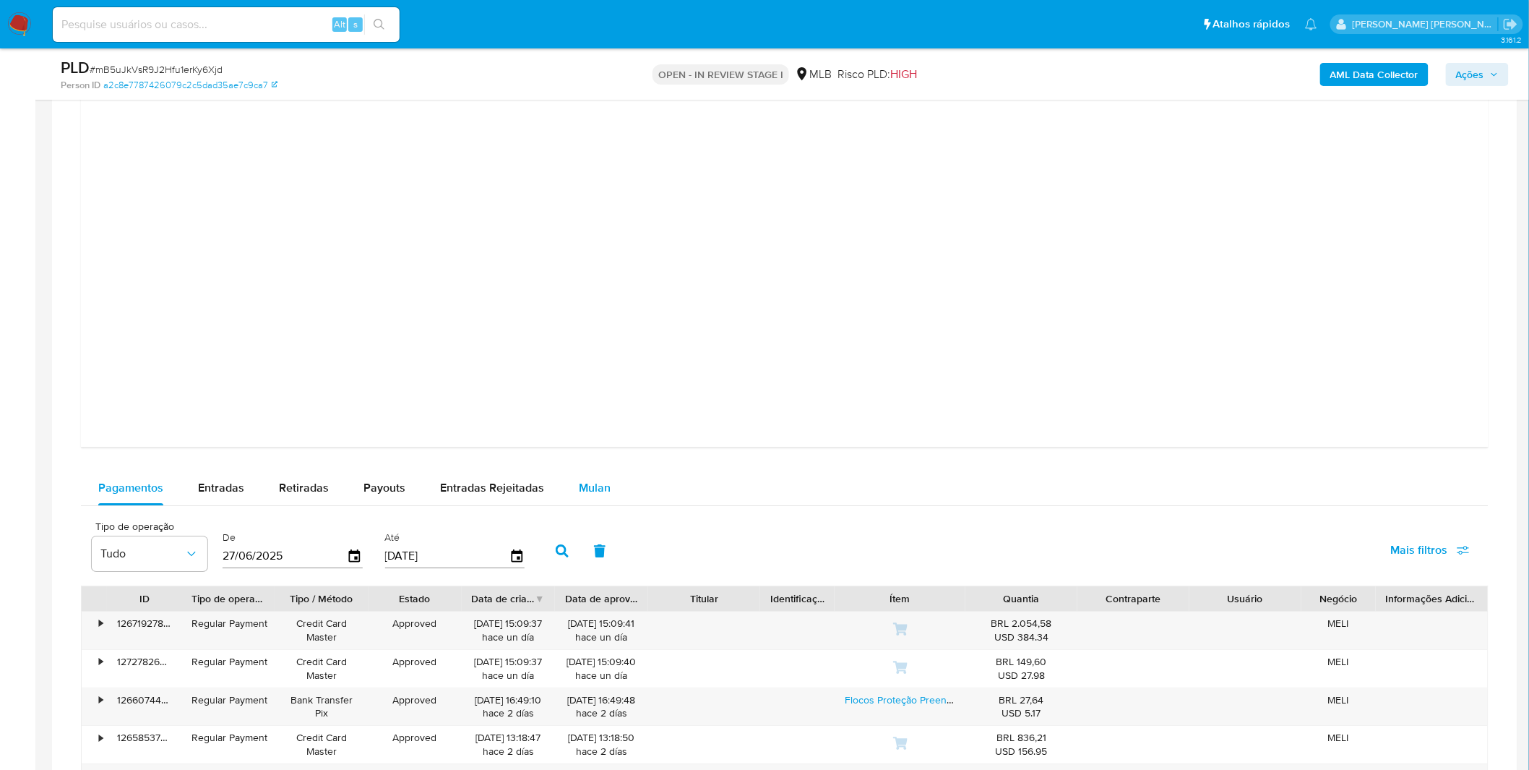
click at [572, 481] on button "Mulan" at bounding box center [595, 488] width 66 height 35
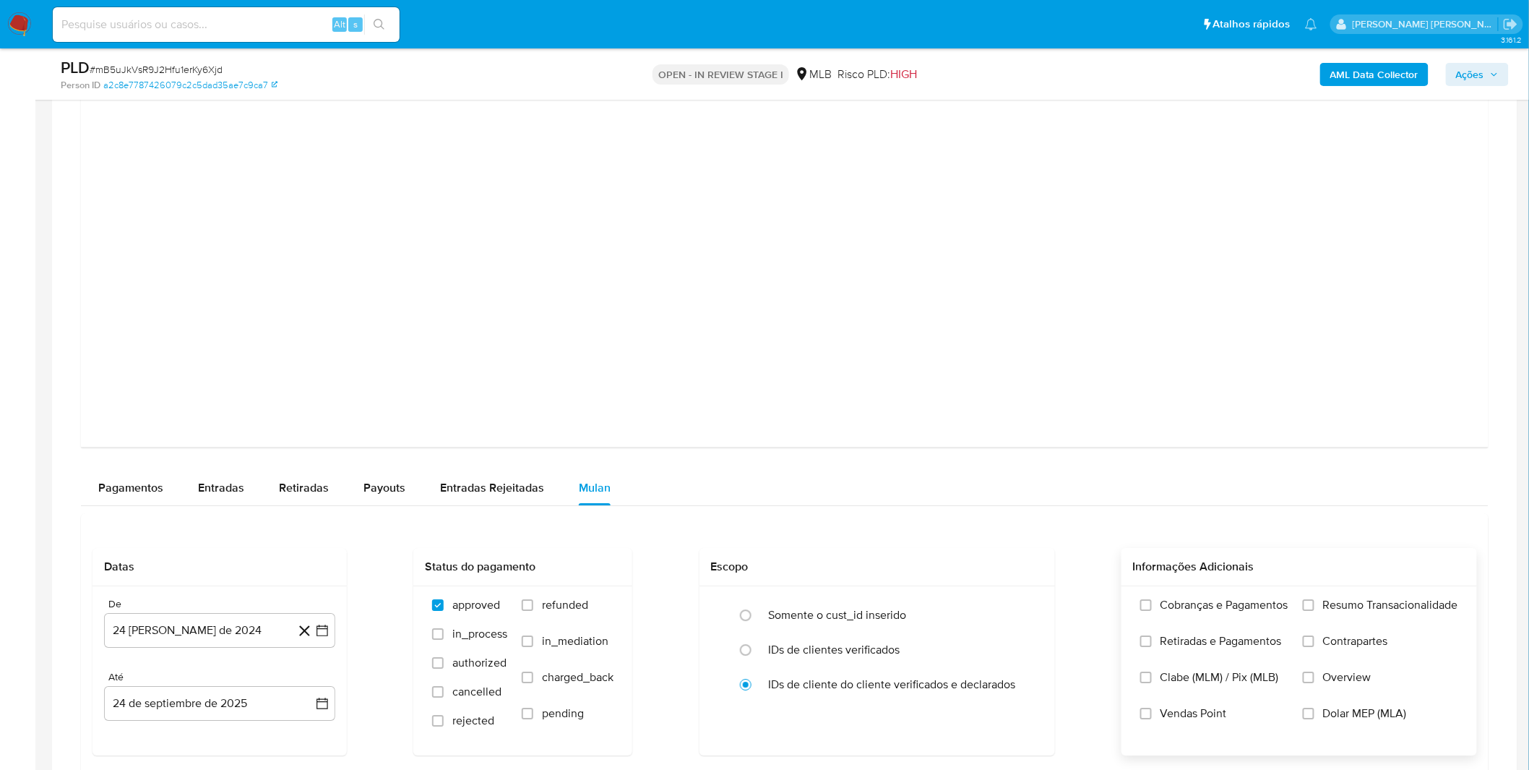
click at [1172, 623] on label "Cobranças e Pagamentos" at bounding box center [1215, 616] width 148 height 36
click at [1152, 611] on input "Cobranças e Pagamentos" at bounding box center [1147, 605] width 12 height 12
drag, startPoint x: 1173, startPoint y: 655, endPoint x: 1198, endPoint y: 649, distance: 26.0
click at [1174, 655] on label "Retiradas e Pagamentos" at bounding box center [1215, 652] width 148 height 36
click at [1256, 640] on span "Retiradas e Pagamentos" at bounding box center [1221, 641] width 121 height 14
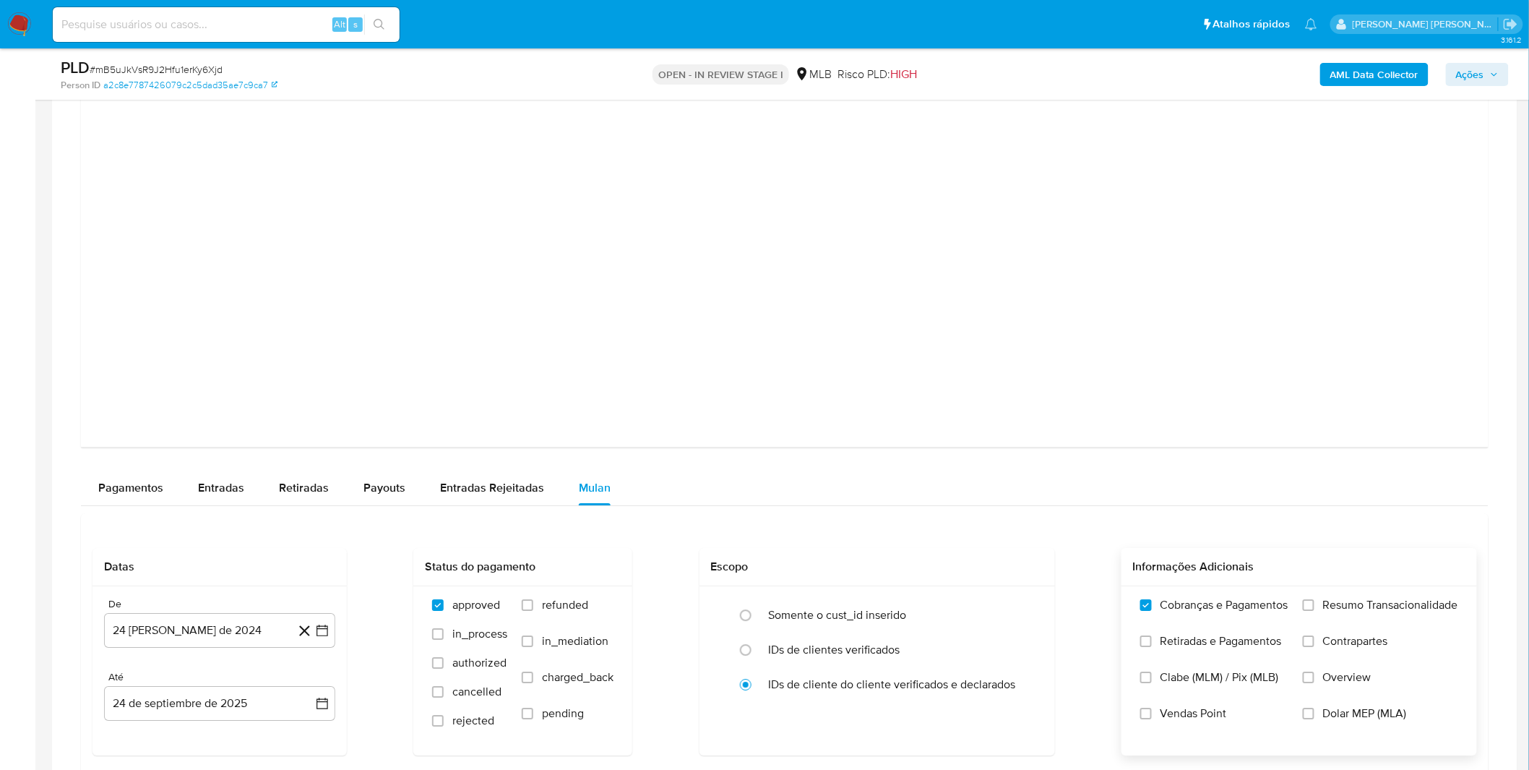
click at [1152, 640] on input "Retiradas e Pagamentos" at bounding box center [1147, 641] width 12 height 12
click at [1355, 622] on label "Resumo Transacionalidade" at bounding box center [1380, 616] width 155 height 36
click at [1315, 611] on input "Resumo Transacionalidade" at bounding box center [1309, 605] width 12 height 12
click at [1349, 641] on span "Contrapartes" at bounding box center [1355, 641] width 65 height 14
click at [1315, 641] on input "Contrapartes" at bounding box center [1309, 641] width 12 height 12
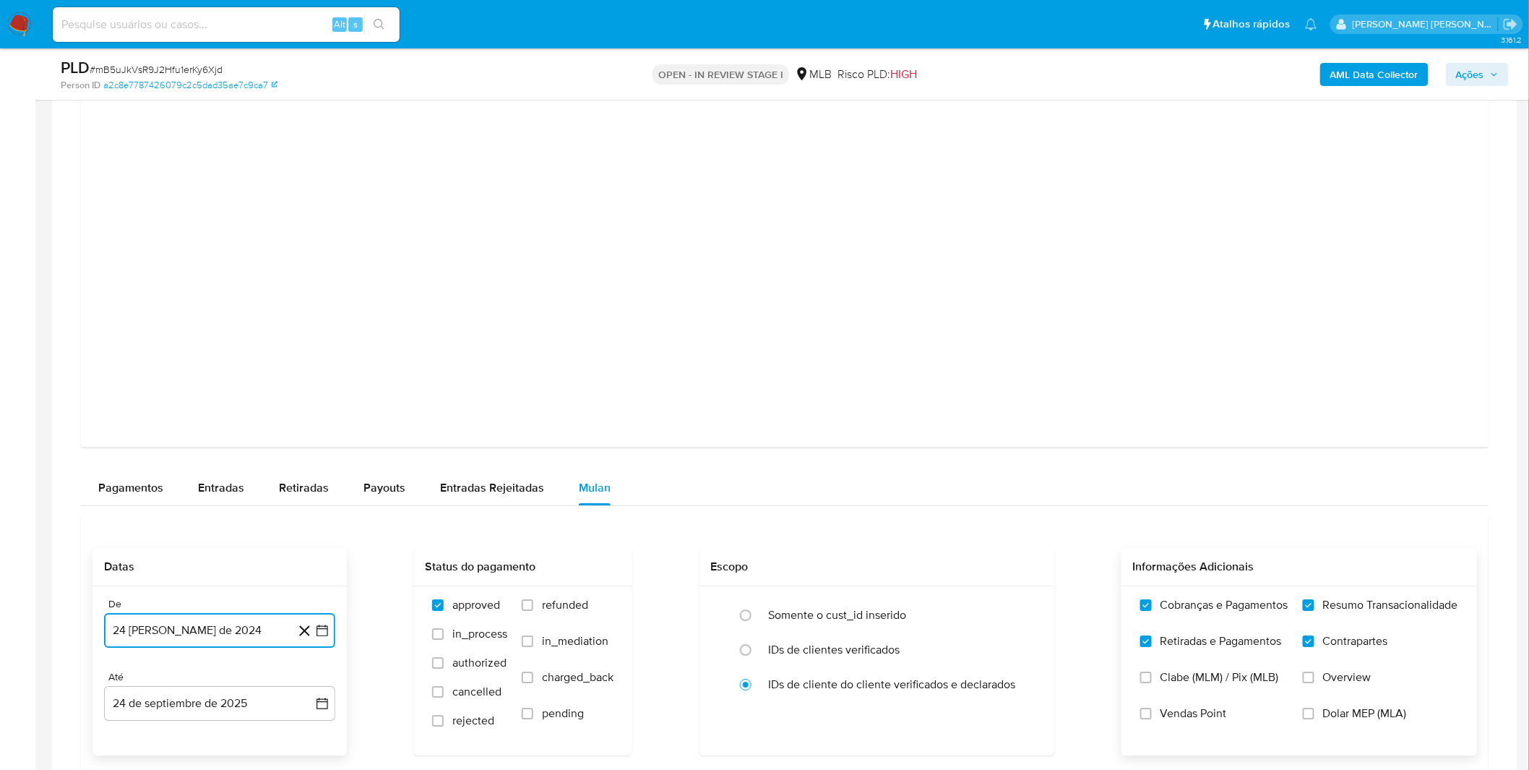
click at [256, 644] on button "24 [PERSON_NAME] de 2024" at bounding box center [219, 630] width 231 height 35
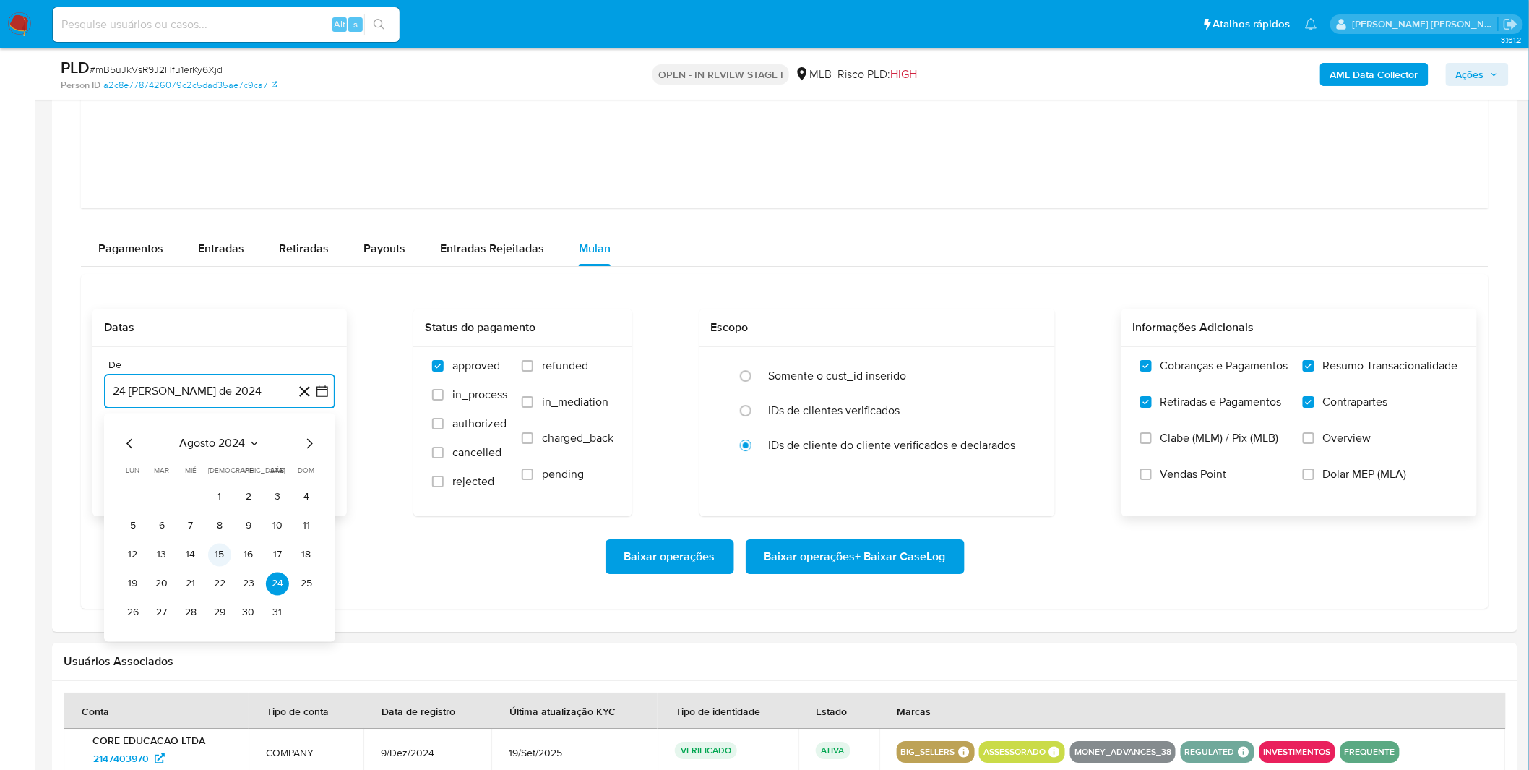
scroll to position [1767, 0]
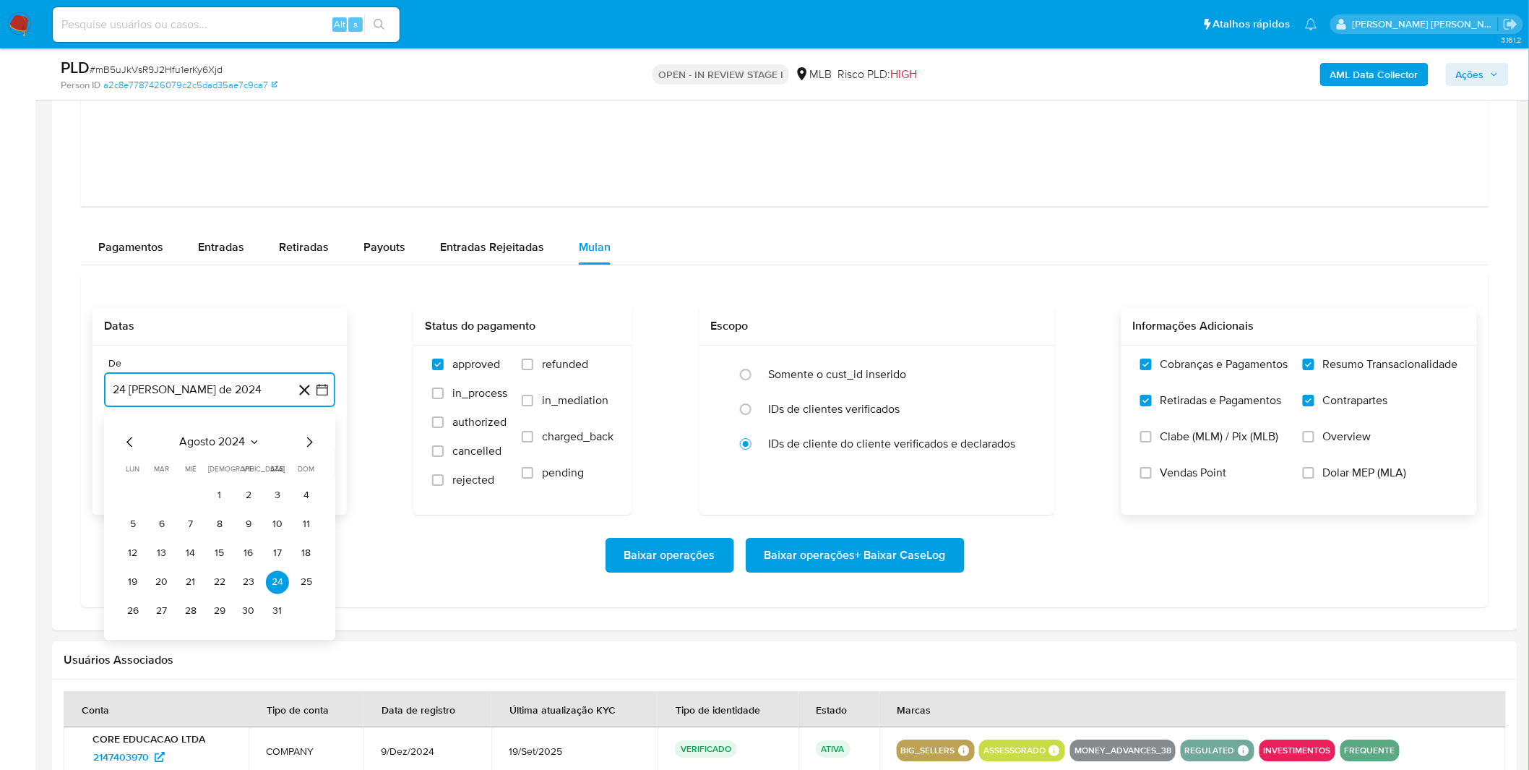
click at [225, 447] on span "agosto 2024" at bounding box center [213, 441] width 66 height 14
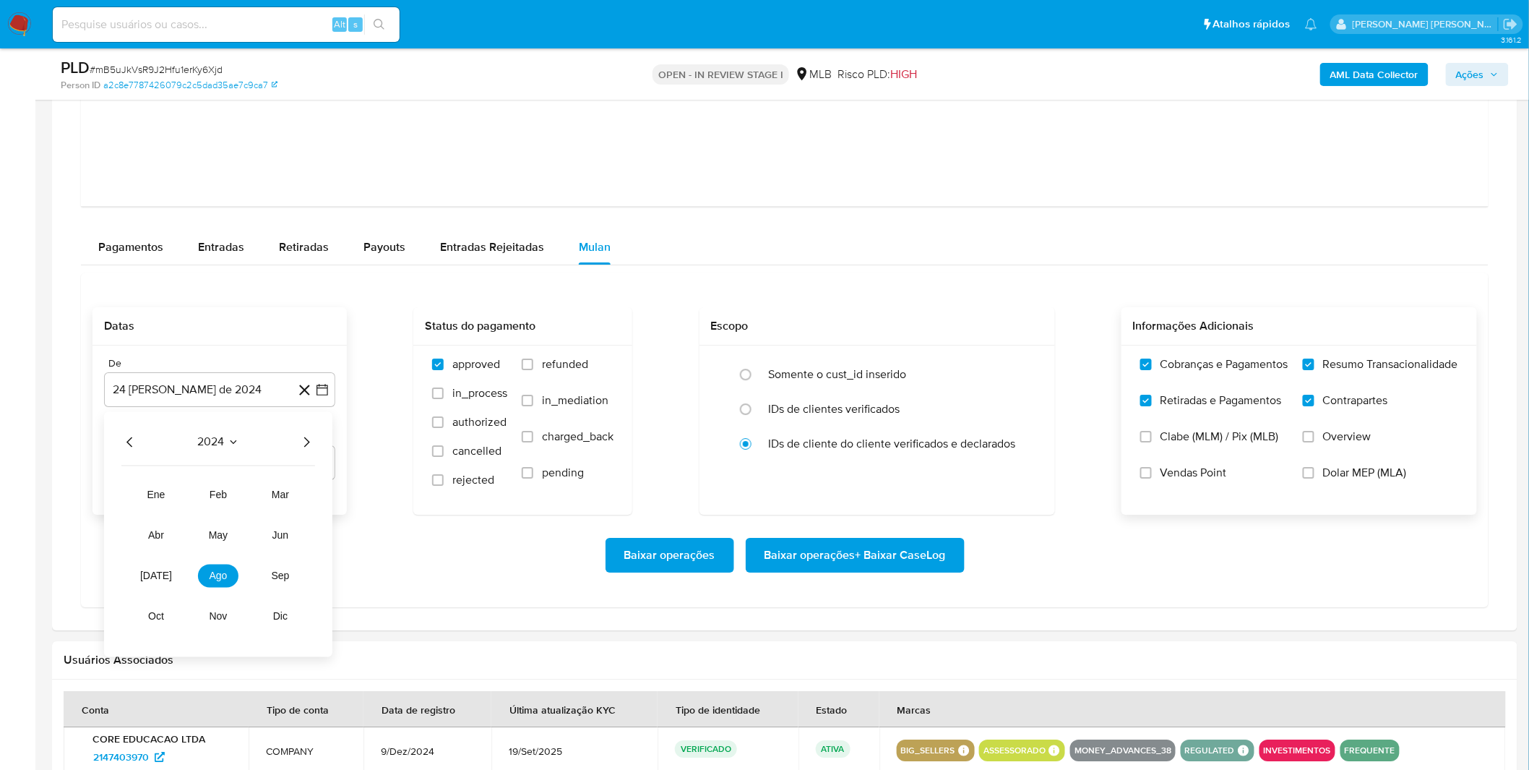
click at [312, 452] on div "2024 2024 ene feb mar abr may jun [DATE] ago sep oct nov dic" at bounding box center [218, 533] width 228 height 245
click at [312, 445] on icon "Año siguiente" at bounding box center [306, 441] width 17 height 17
click at [221, 583] on button "ago" at bounding box center [218, 575] width 40 height 23
click at [244, 504] on button "1" at bounding box center [248, 495] width 23 height 23
click at [197, 544] on div "Baixar operações Baixar operações + Baixar CaseLog" at bounding box center [785, 555] width 1385 height 35
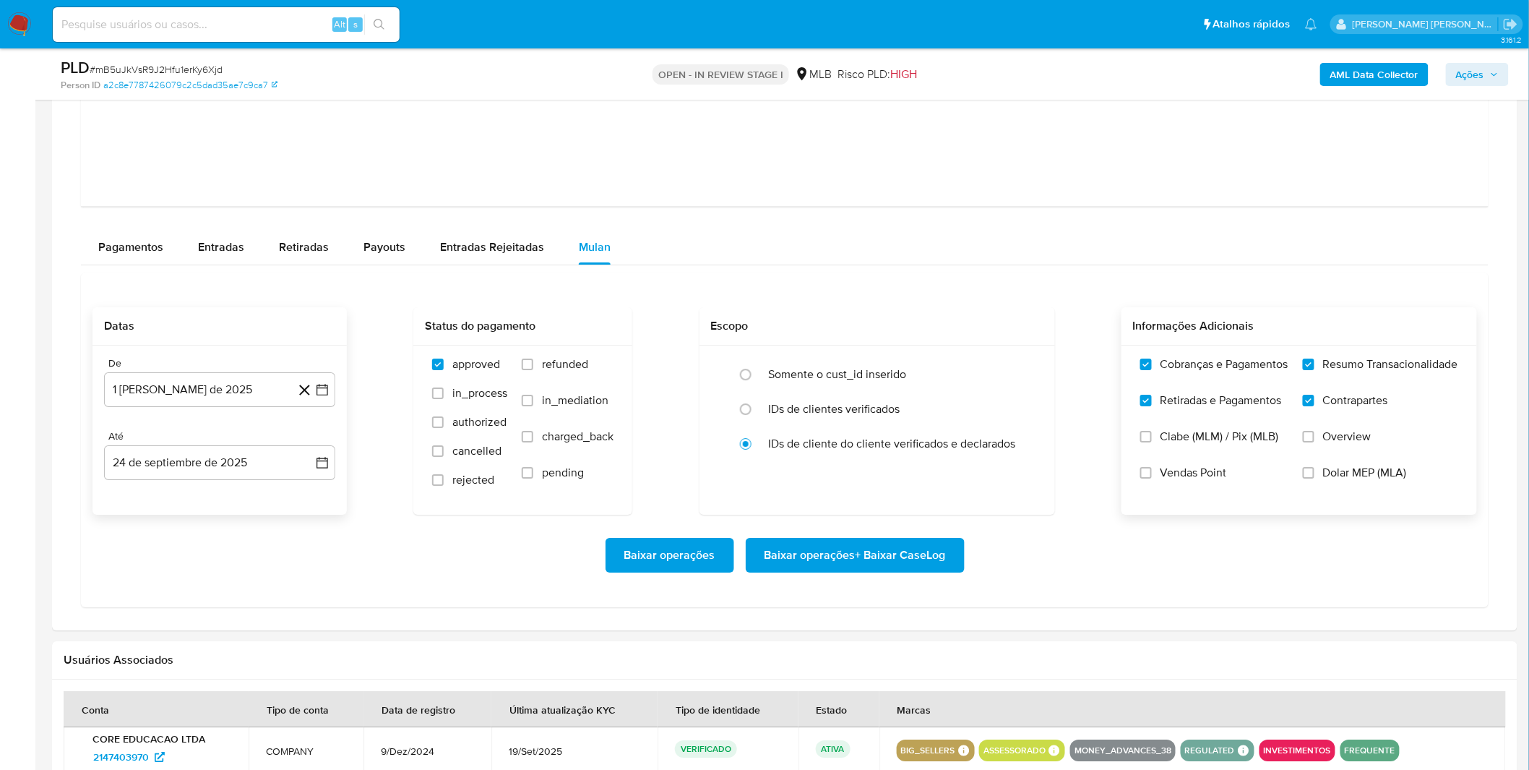
click at [842, 560] on span "Baixar operações + Baixar CaseLog" at bounding box center [855, 555] width 181 height 32
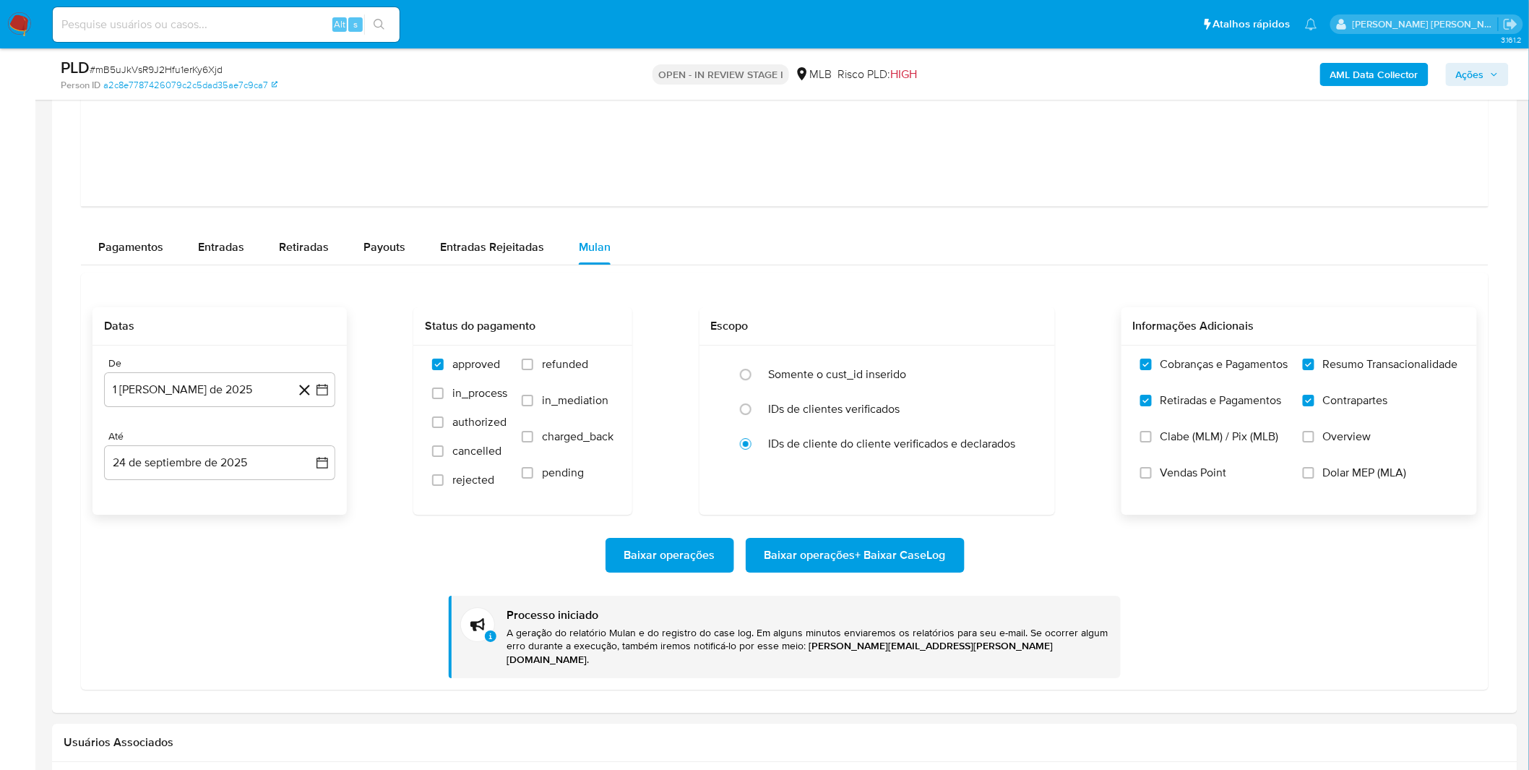
click at [342, 618] on div "Baixar operações Baixar operações + Baixar CaseLog Processo iniciado A geração …" at bounding box center [785, 596] width 1385 height 163
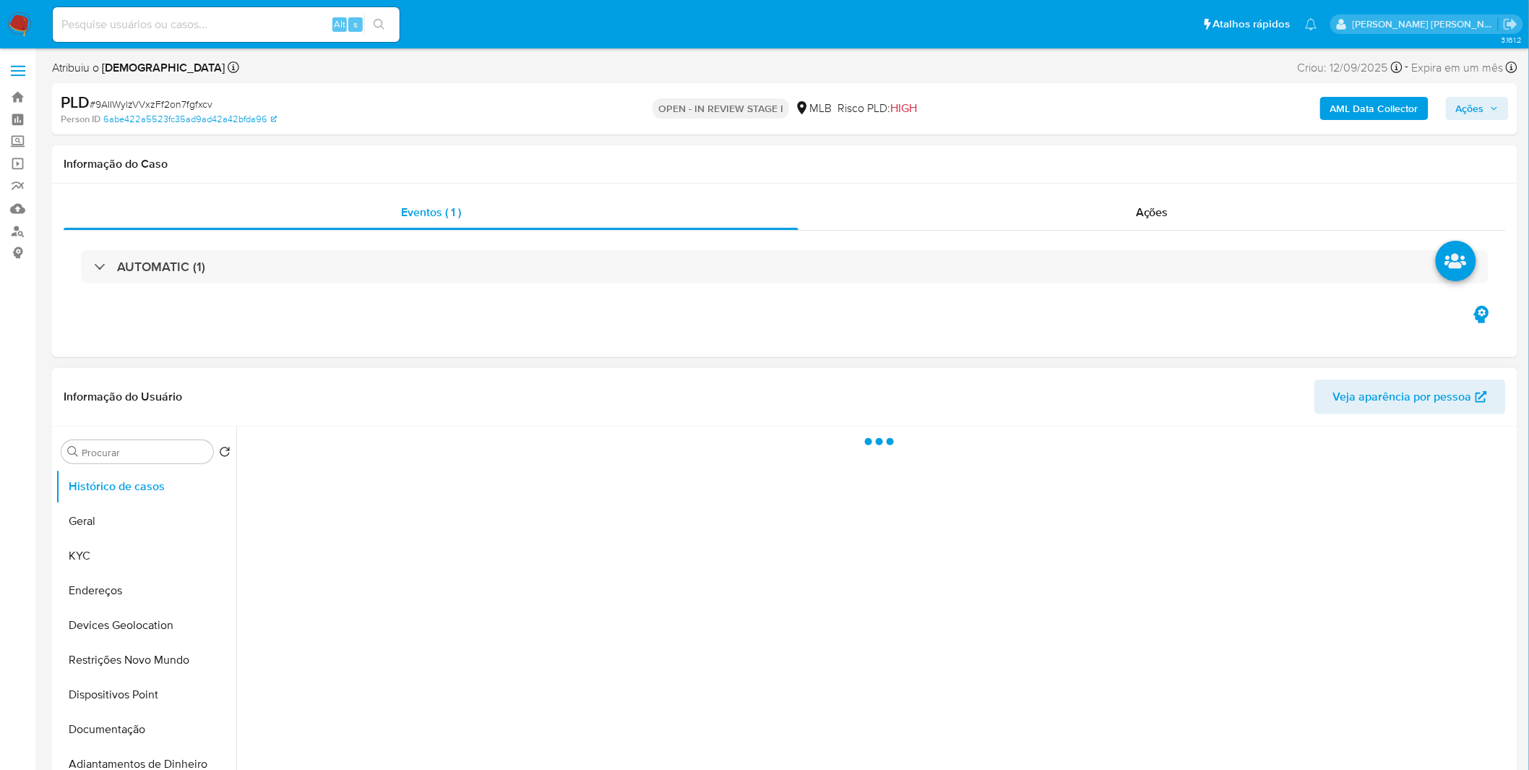
select select "10"
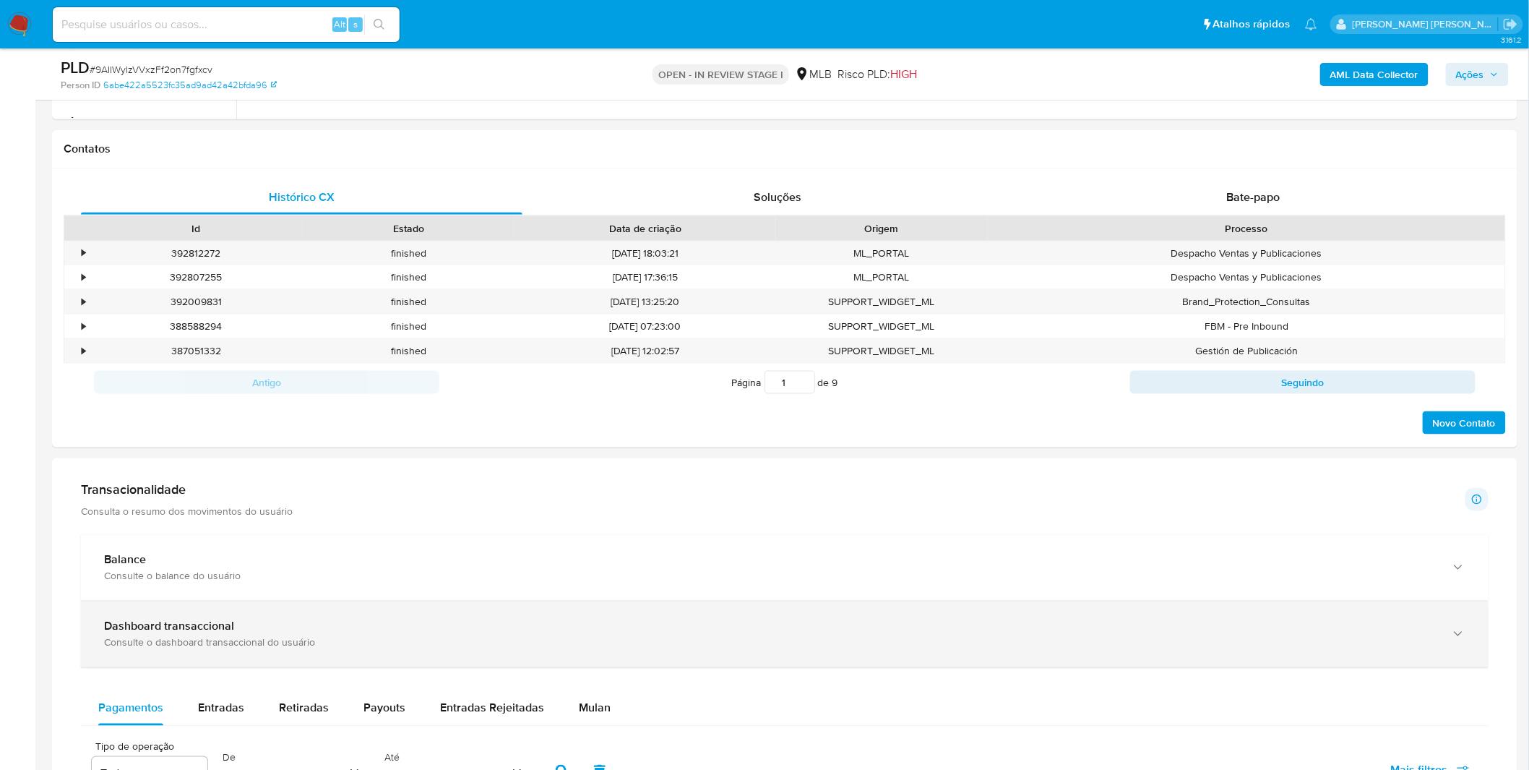
scroll to position [803, 0]
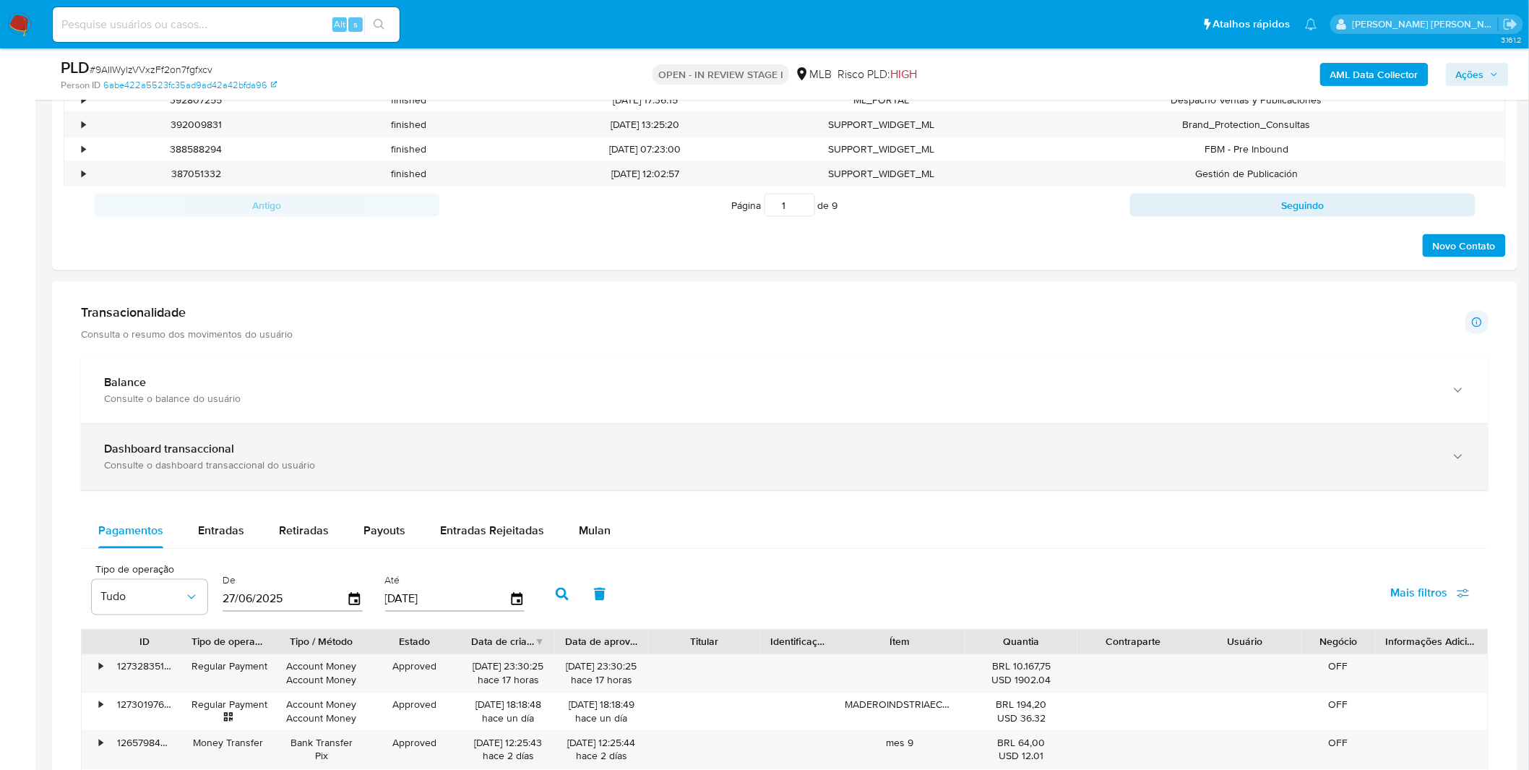
click at [327, 465] on div "Consulte o dashboard transaccional do usuário" at bounding box center [770, 465] width 1333 height 13
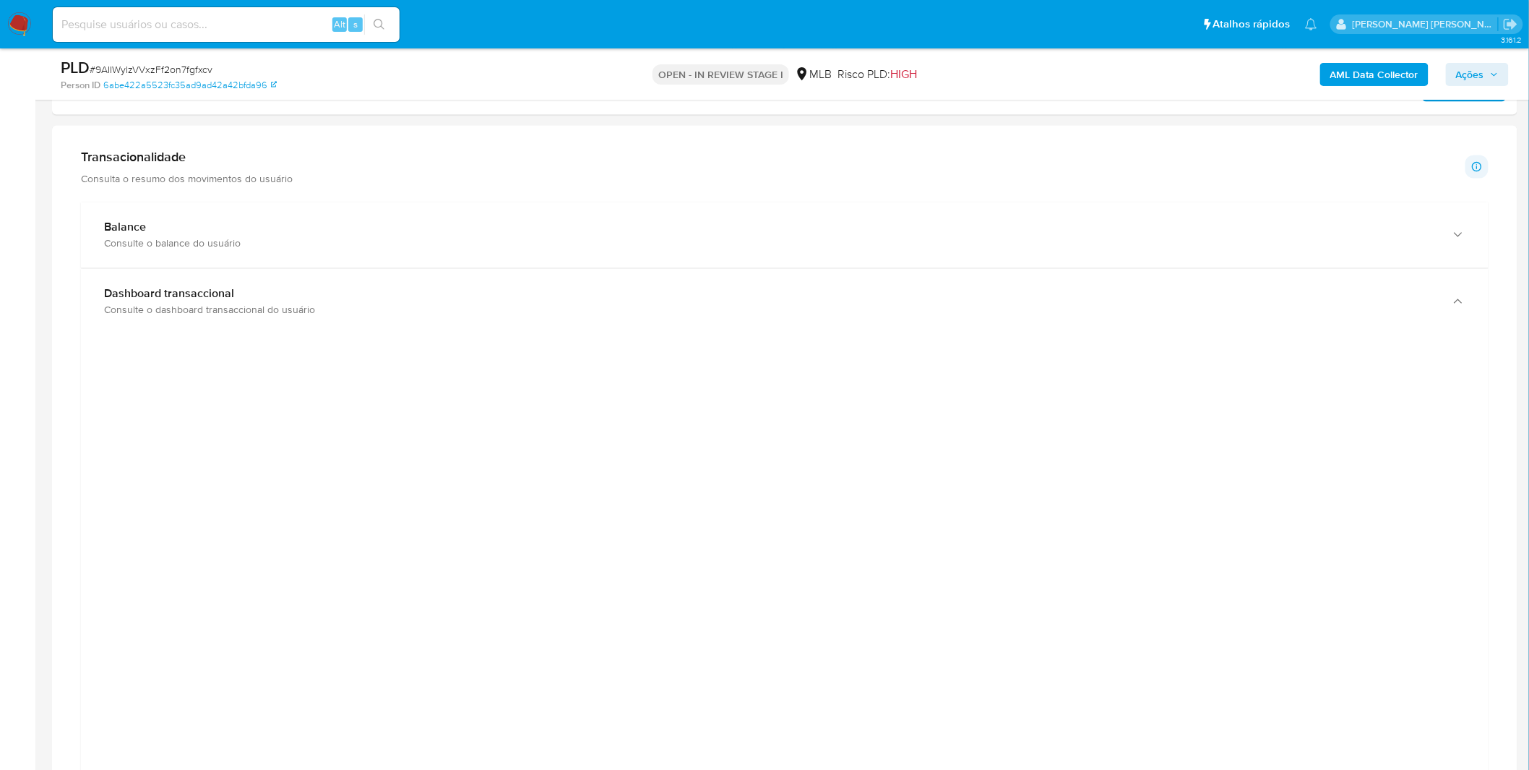
scroll to position [963, 0]
click at [293, 559] on div at bounding box center [785, 666] width 1385 height 651
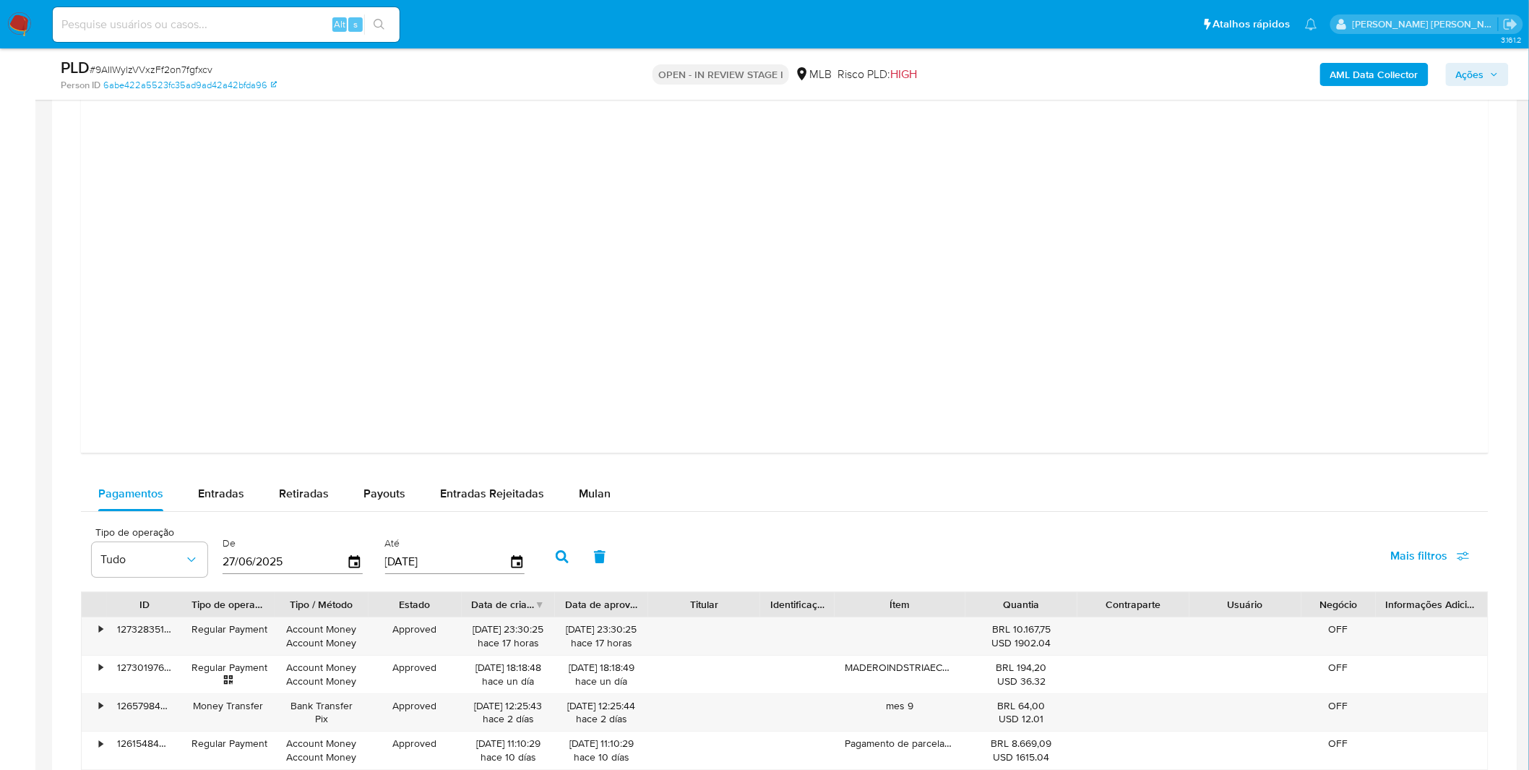
scroll to position [1526, 0]
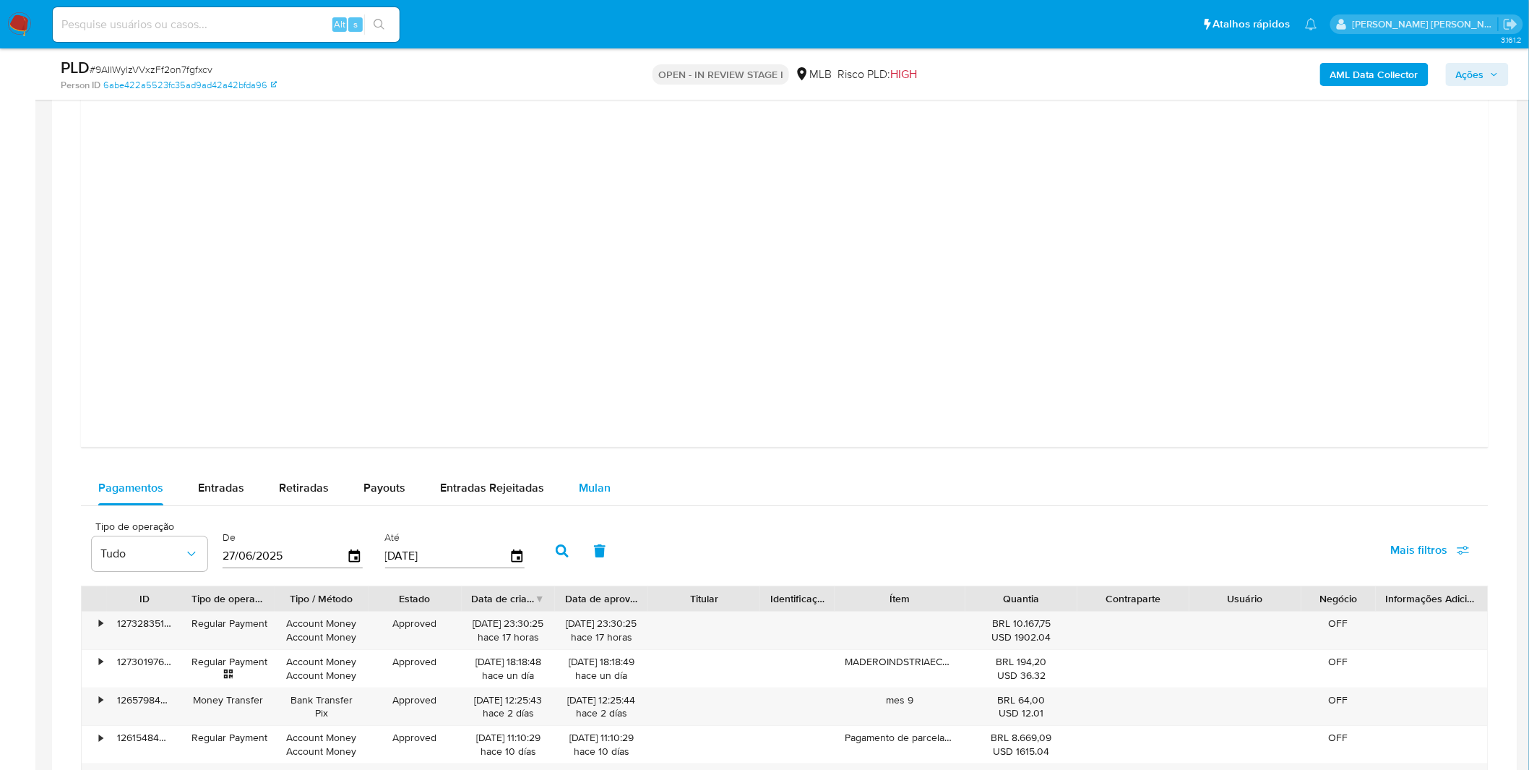
click at [603, 497] on div "Mulan" at bounding box center [595, 488] width 32 height 35
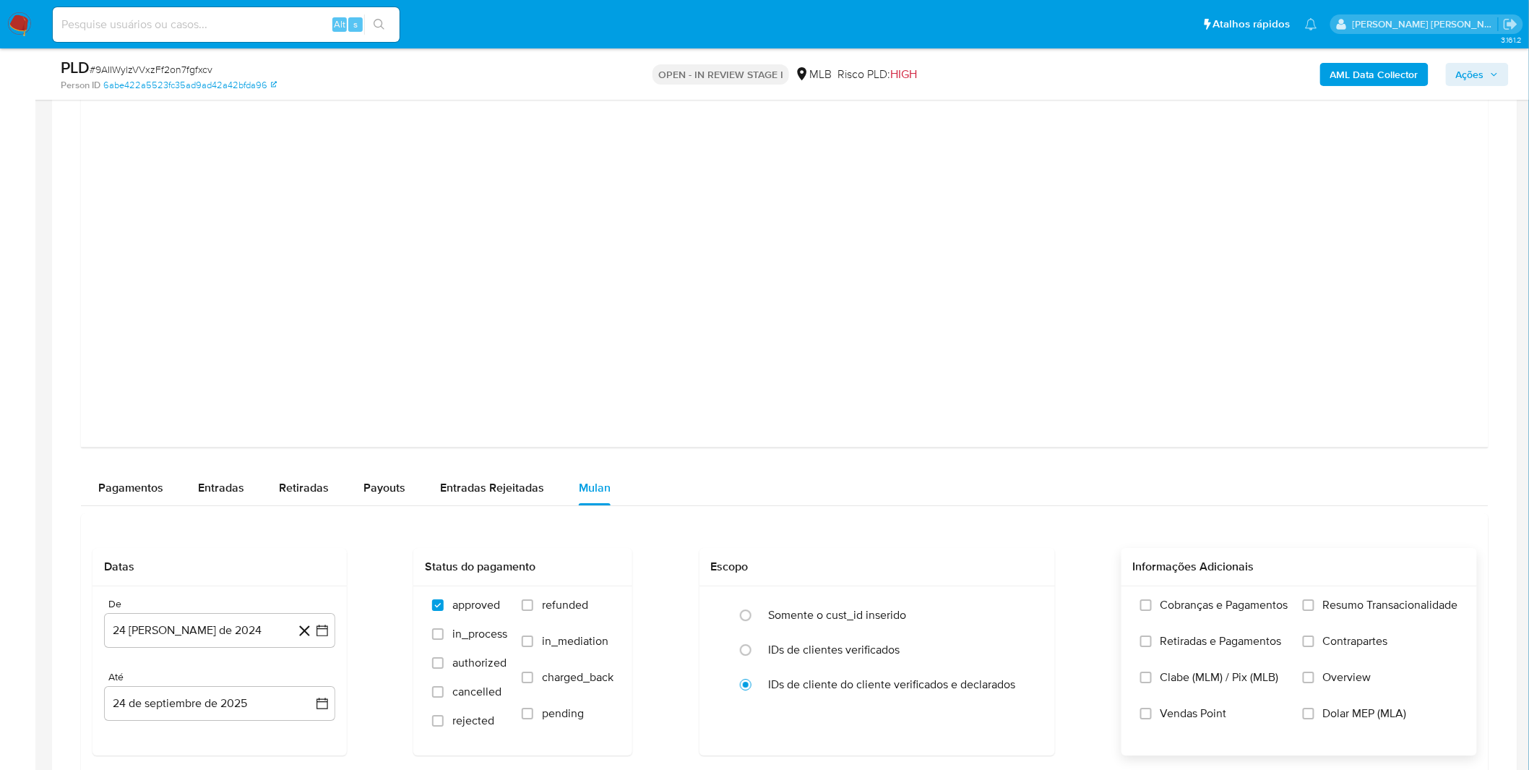
click at [1179, 616] on label "Cobranças e Pagamentos" at bounding box center [1215, 616] width 148 height 36
click at [1152, 611] on input "Cobranças e Pagamentos" at bounding box center [1147, 605] width 12 height 12
click at [1177, 642] on span "Retiradas e Pagamentos" at bounding box center [1221, 641] width 121 height 14
click at [1152, 642] on input "Retiradas e Pagamentos" at bounding box center [1147, 641] width 12 height 12
click at [1190, 608] on span "Cobranças e Pagamentos" at bounding box center [1225, 605] width 128 height 14
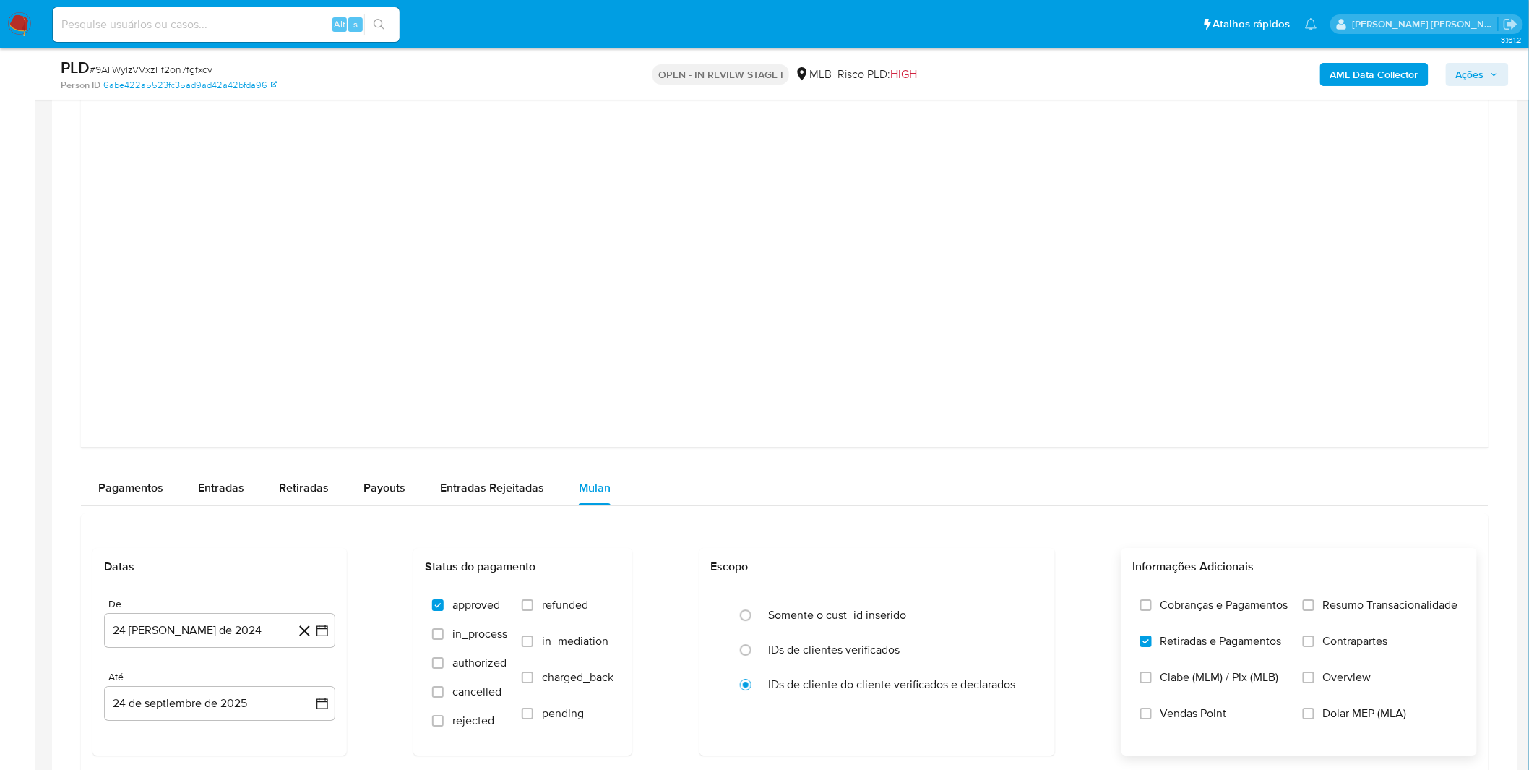
click at [1152, 608] on input "Cobranças e Pagamentos" at bounding box center [1147, 605] width 12 height 12
click at [1331, 617] on label "Resumo Transacionalidade" at bounding box center [1380, 616] width 155 height 36
click at [1315, 611] on input "Resumo Transacionalidade" at bounding box center [1309, 605] width 12 height 12
click at [1329, 644] on span "Contrapartes" at bounding box center [1355, 641] width 65 height 14
click at [1315, 644] on input "Contrapartes" at bounding box center [1309, 641] width 12 height 12
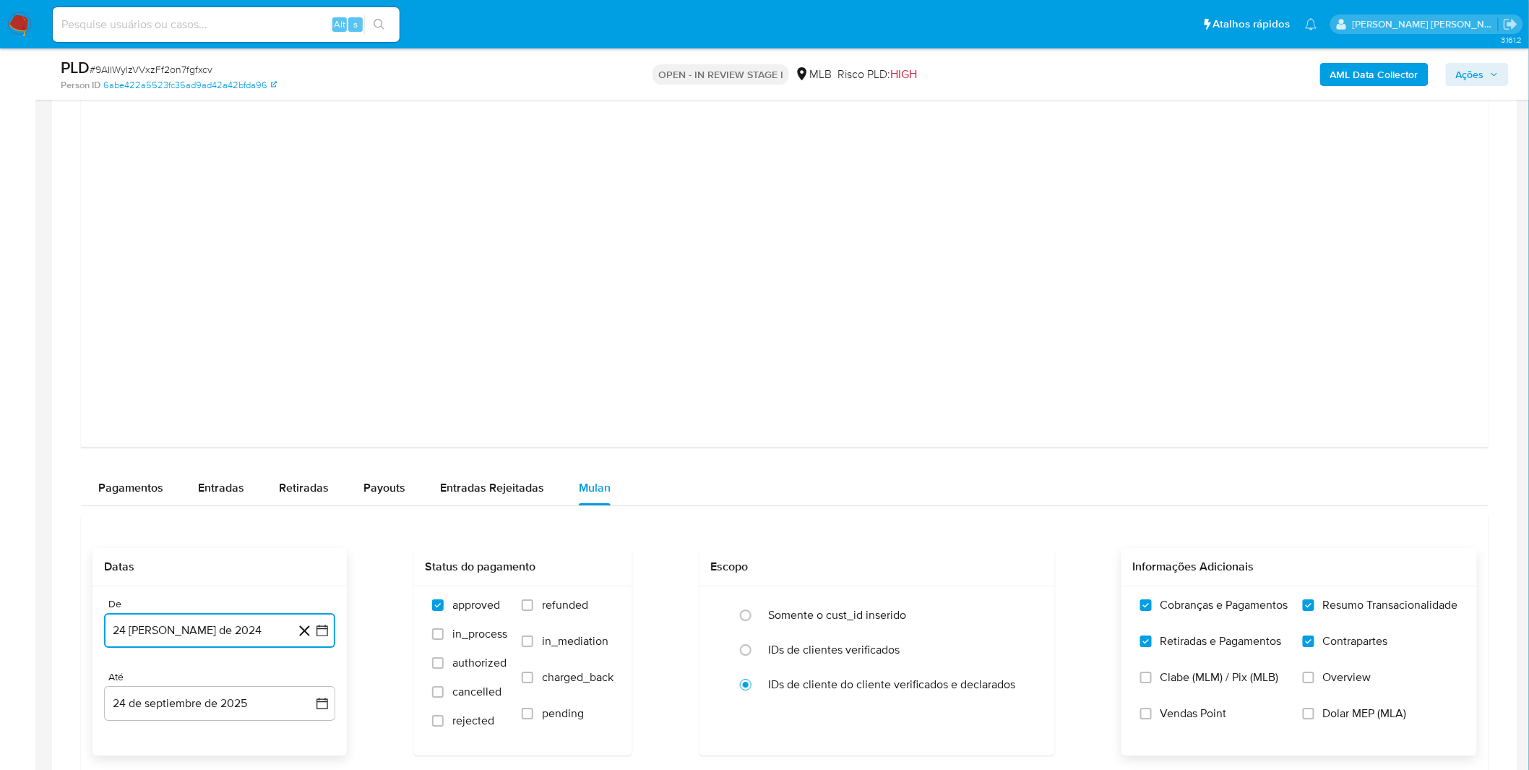
click at [233, 622] on button "24 [PERSON_NAME] de 2024" at bounding box center [219, 630] width 231 height 35
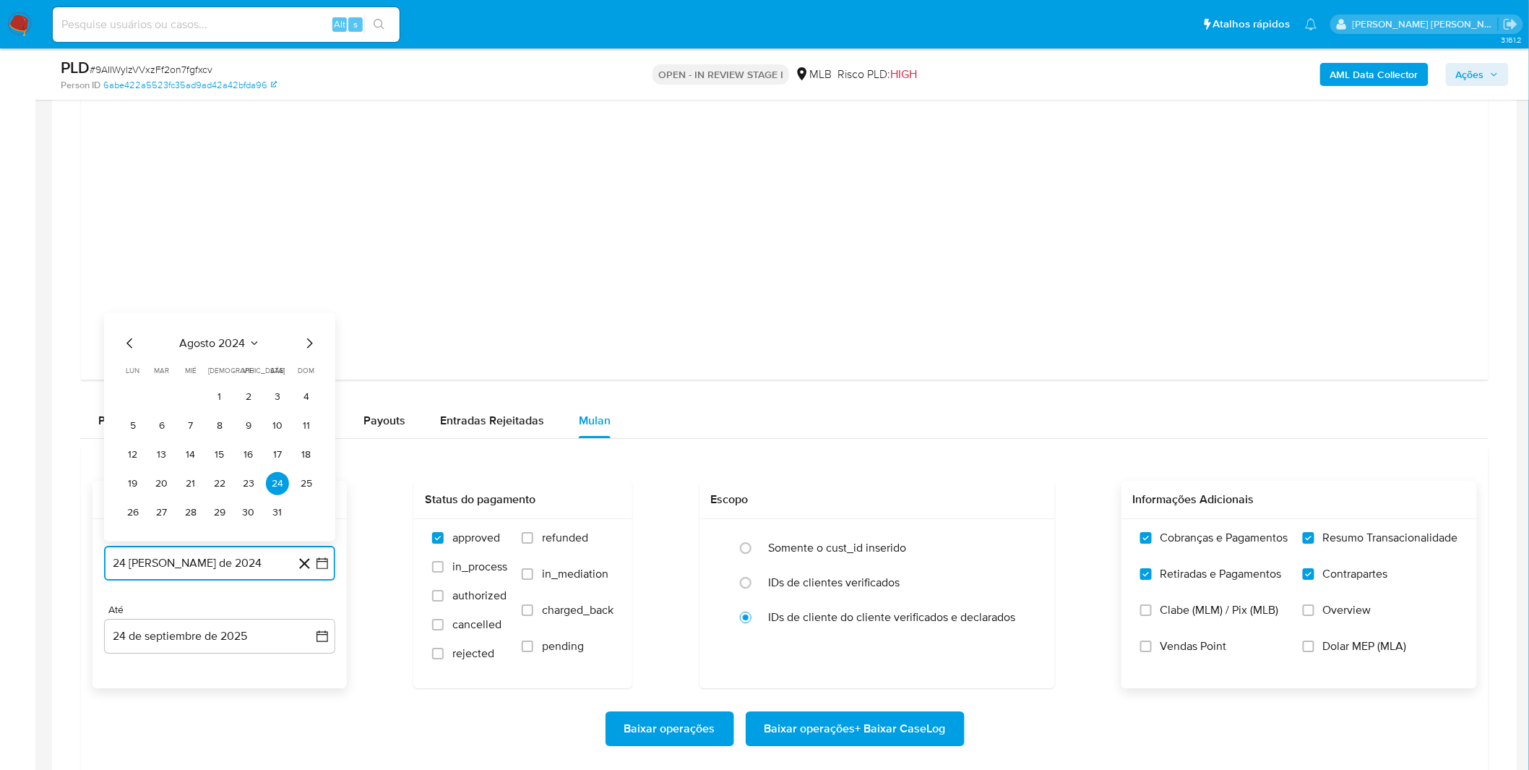
scroll to position [1686, 0]
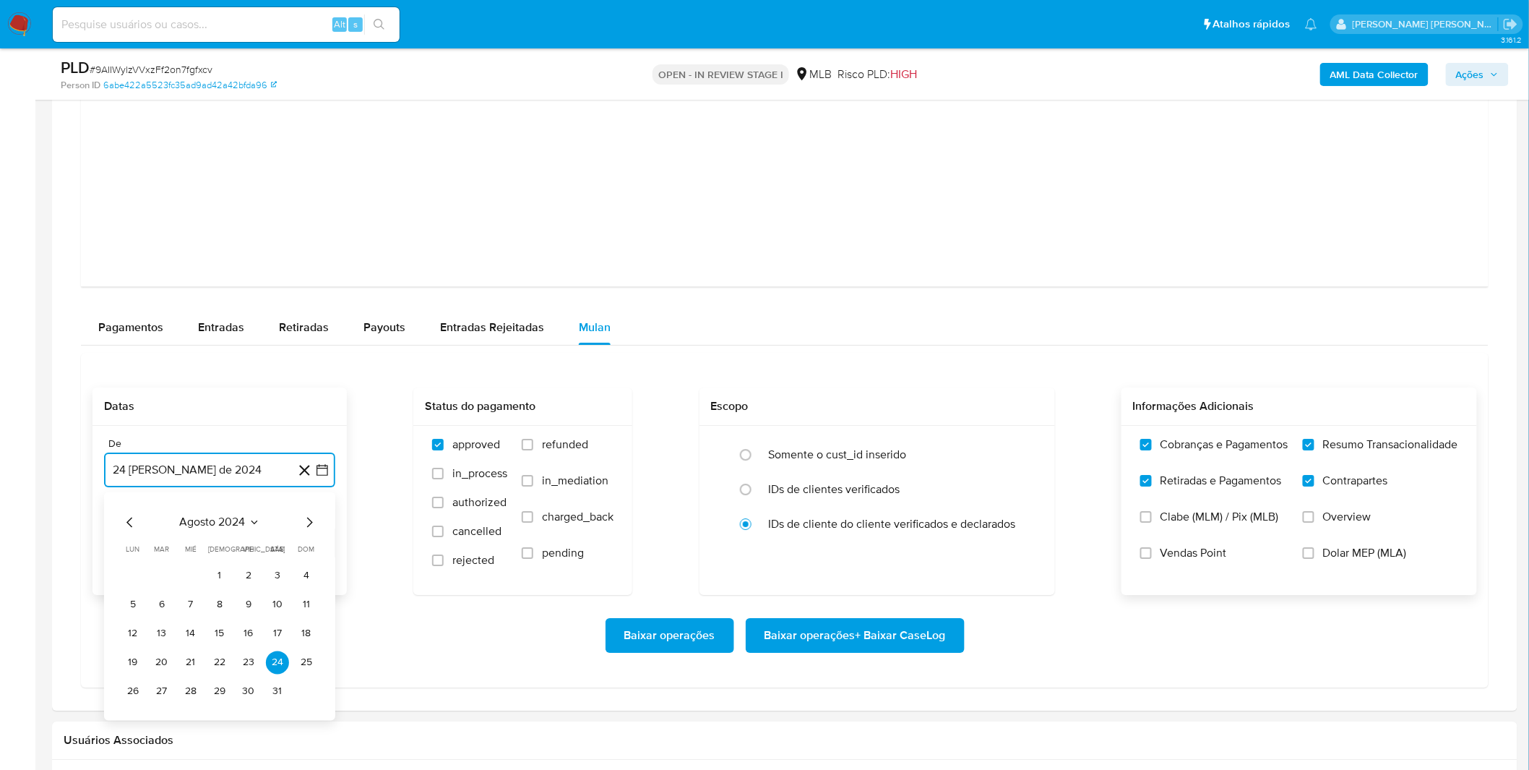
click at [224, 525] on span "agosto 2024" at bounding box center [213, 522] width 66 height 14
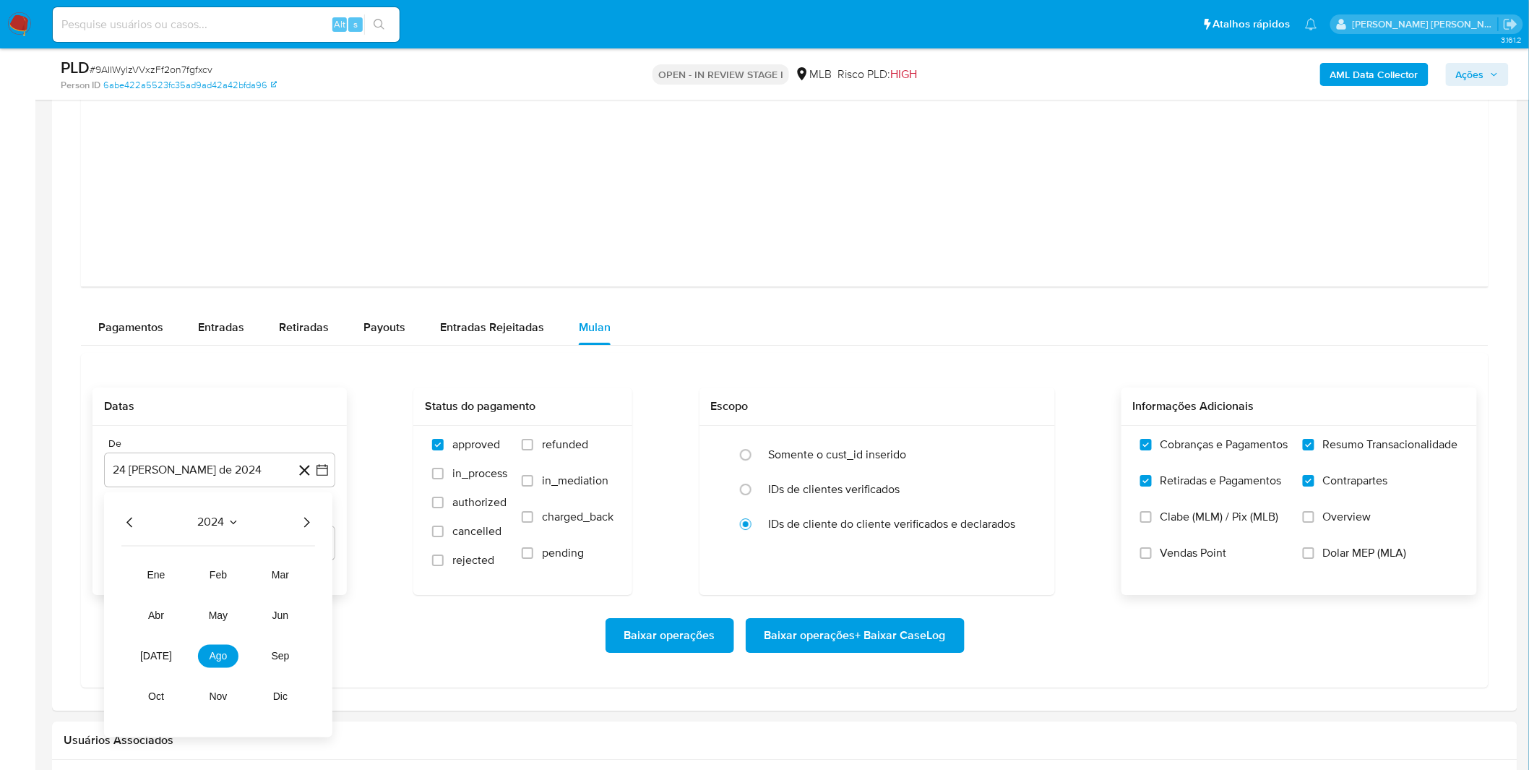
click at [312, 528] on icon "Año siguiente" at bounding box center [306, 521] width 17 height 17
click at [210, 661] on span "ago" at bounding box center [219, 656] width 18 height 12
drag, startPoint x: 232, startPoint y: 583, endPoint x: 244, endPoint y: 582, distance: 11.7
click at [233, 583] on tr "1 2 3" at bounding box center [219, 575] width 197 height 23
click at [246, 581] on button "1" at bounding box center [248, 575] width 23 height 23
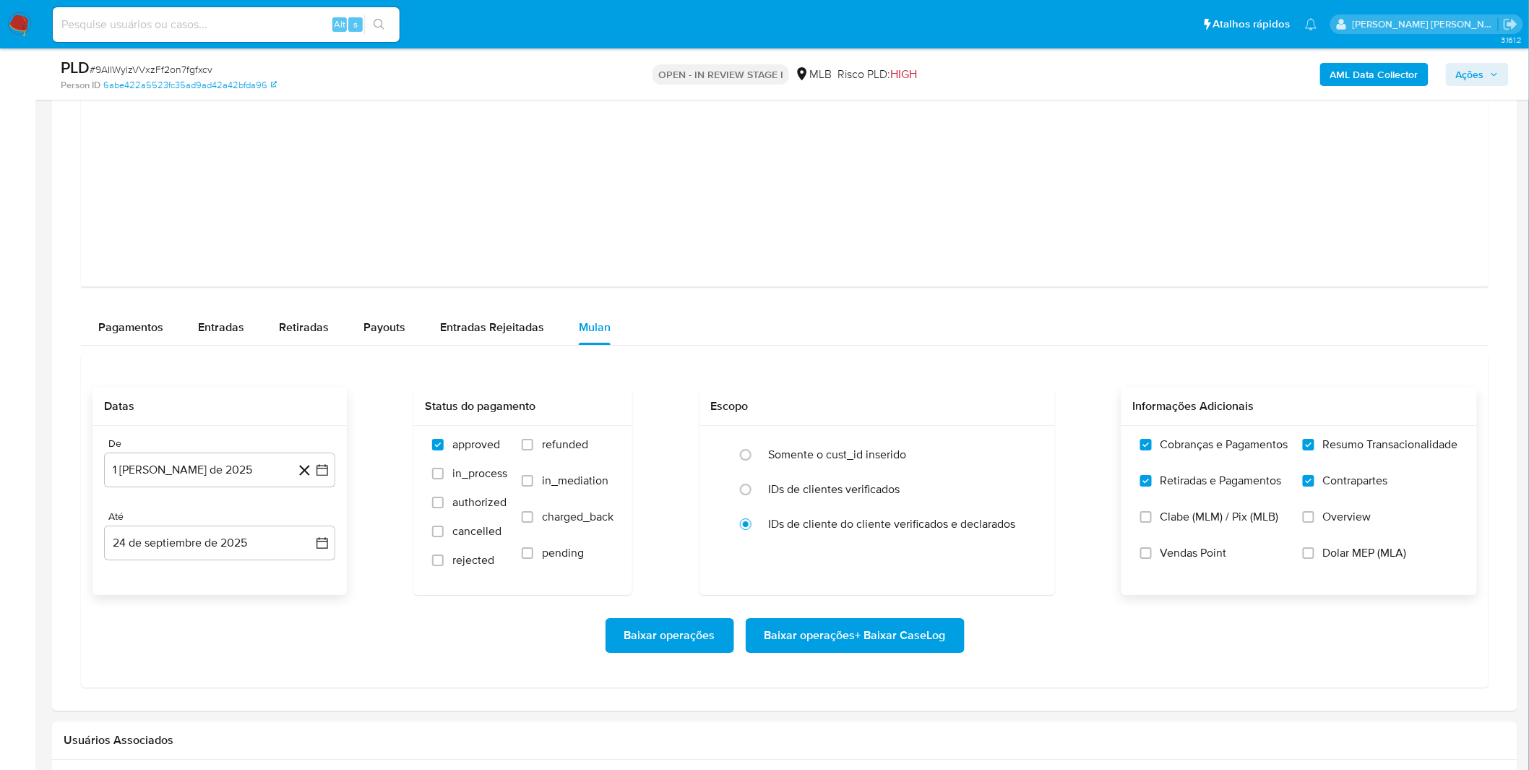
click at [194, 620] on div "Baixar operações Baixar operações + Baixar CaseLog" at bounding box center [785, 635] width 1385 height 35
click at [822, 640] on span "Baixar operações + Baixar CaseLog" at bounding box center [855, 635] width 181 height 32
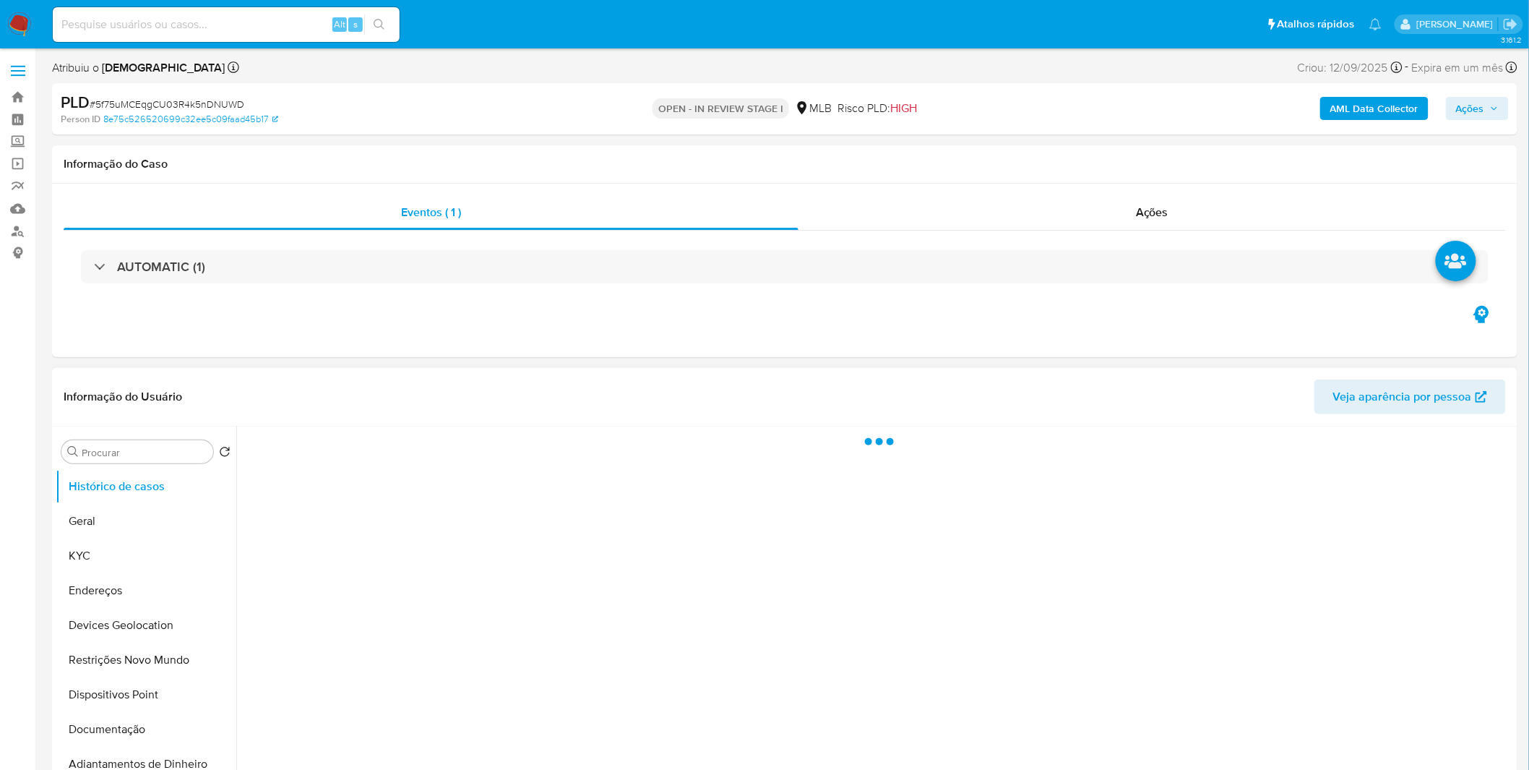
select select "10"
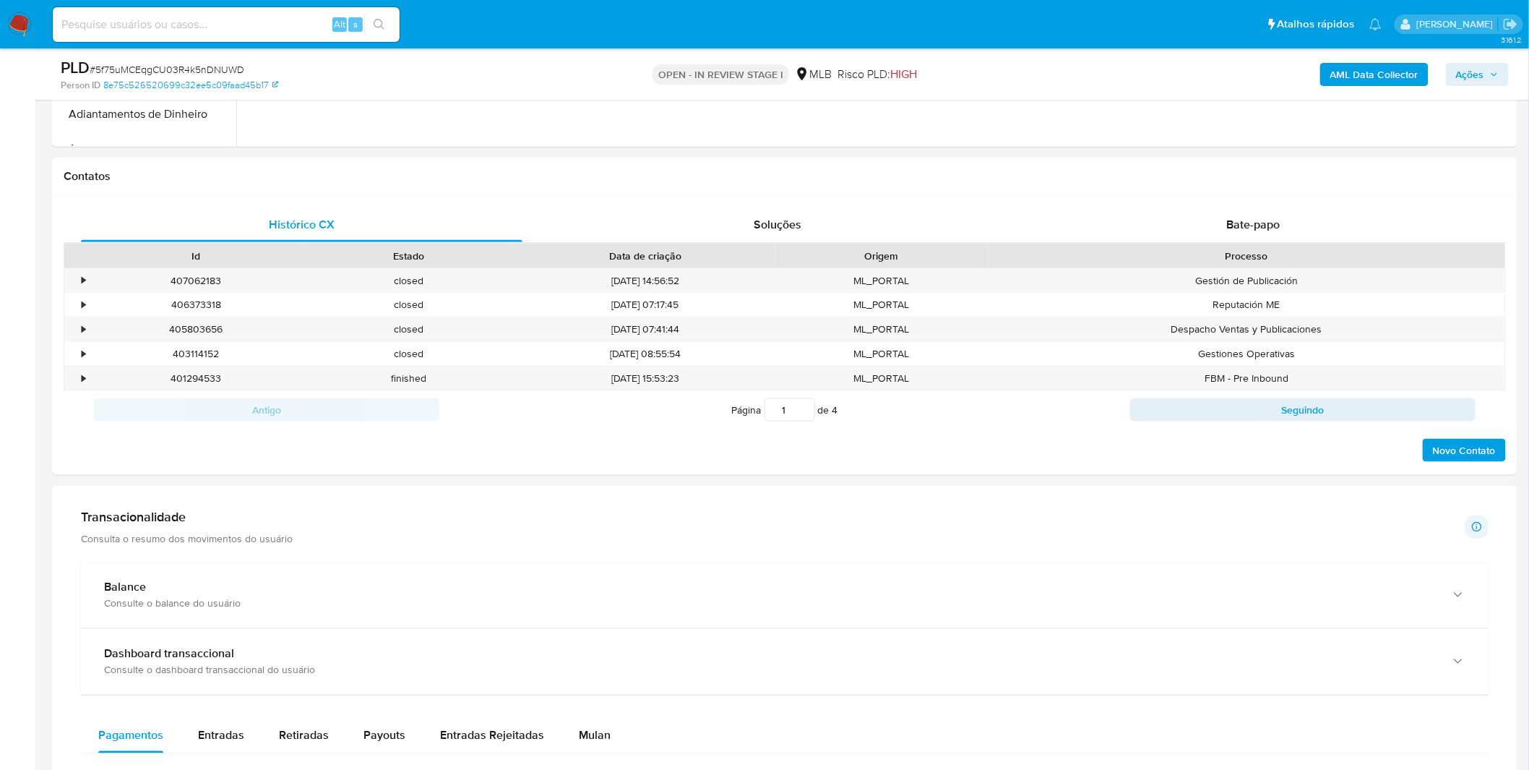
scroll to position [642, 0]
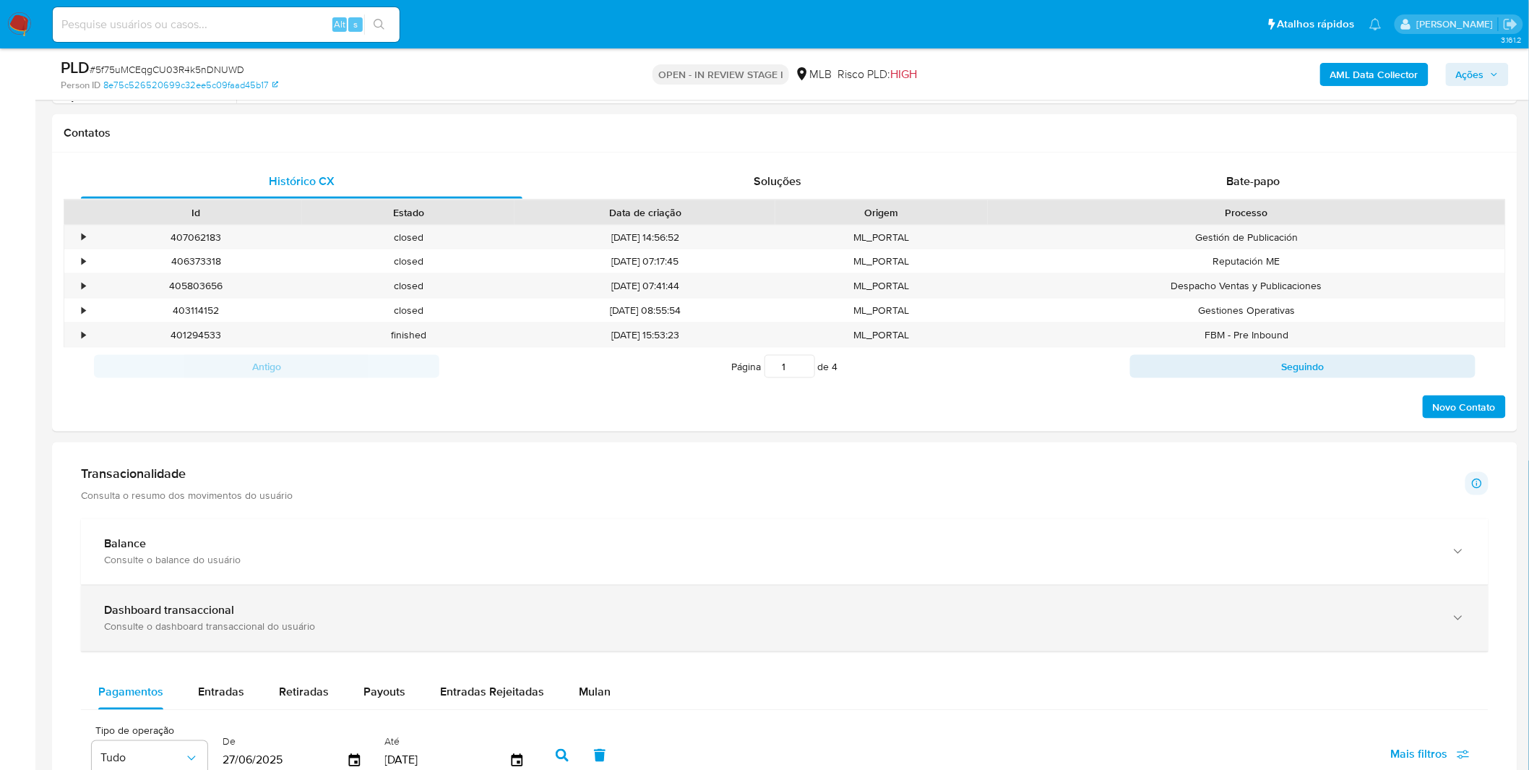
click at [419, 615] on div "Dashboard transaccional" at bounding box center [770, 611] width 1333 height 14
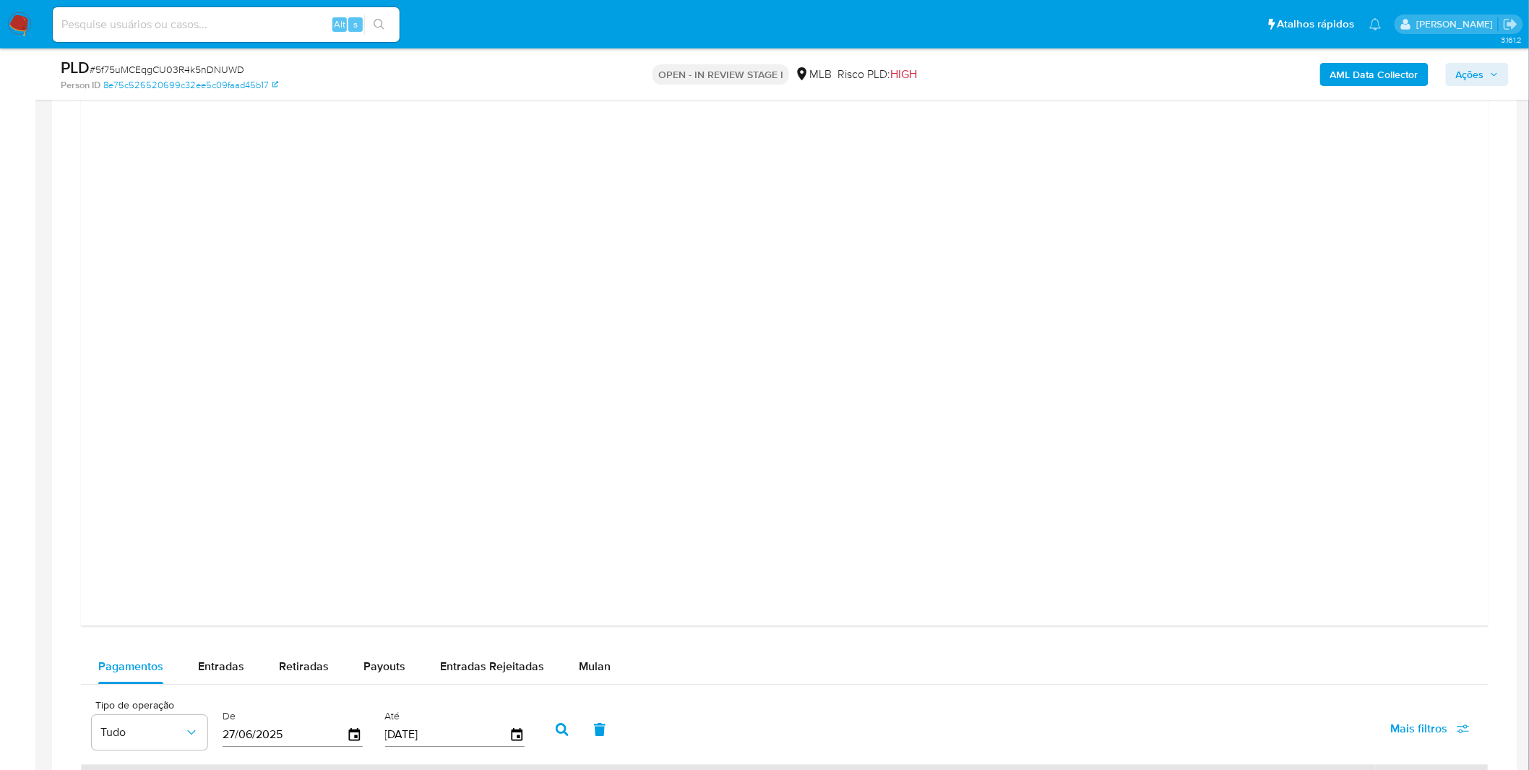
scroll to position [1686, 0]
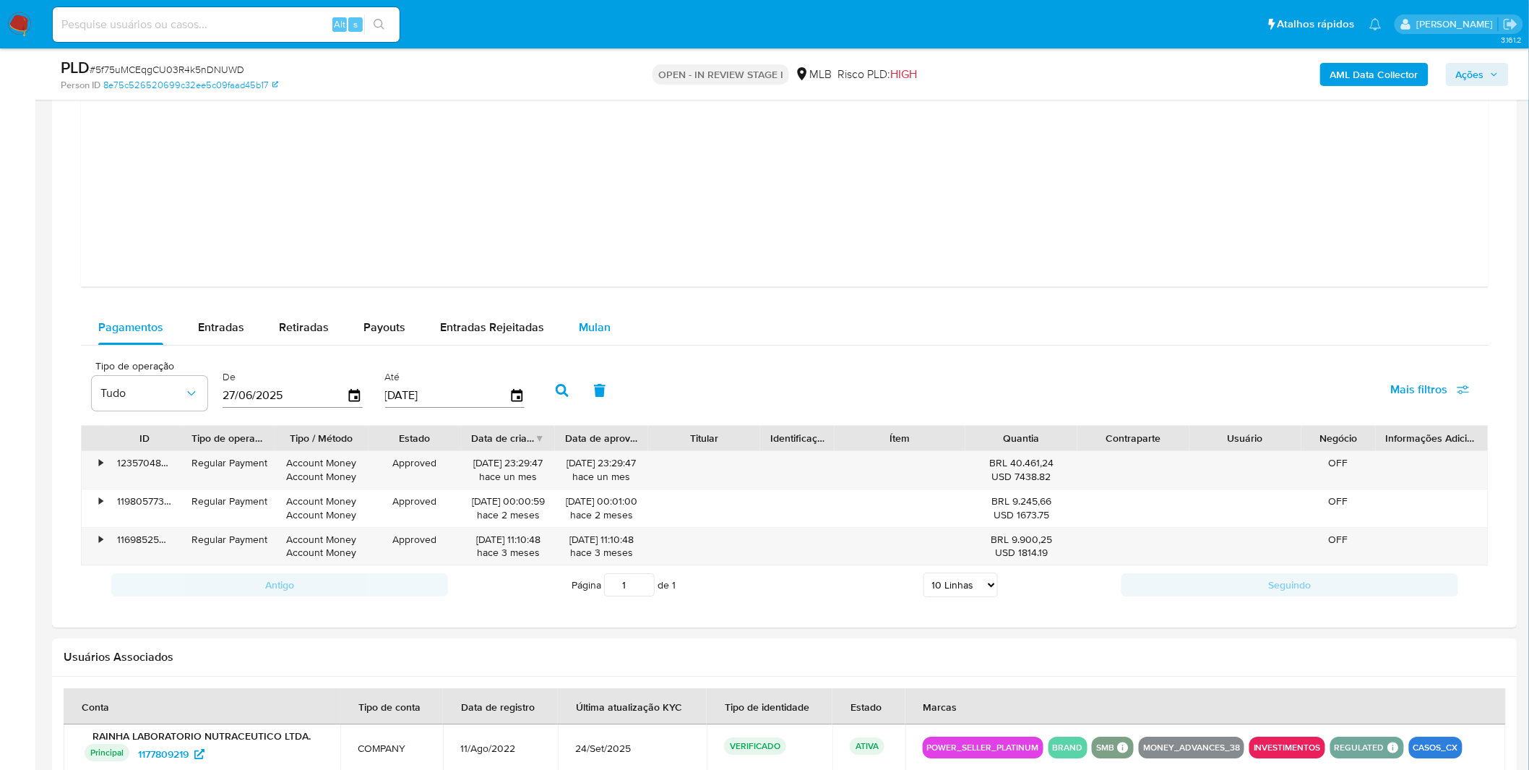
click at [596, 335] on span "Mulan" at bounding box center [595, 327] width 32 height 17
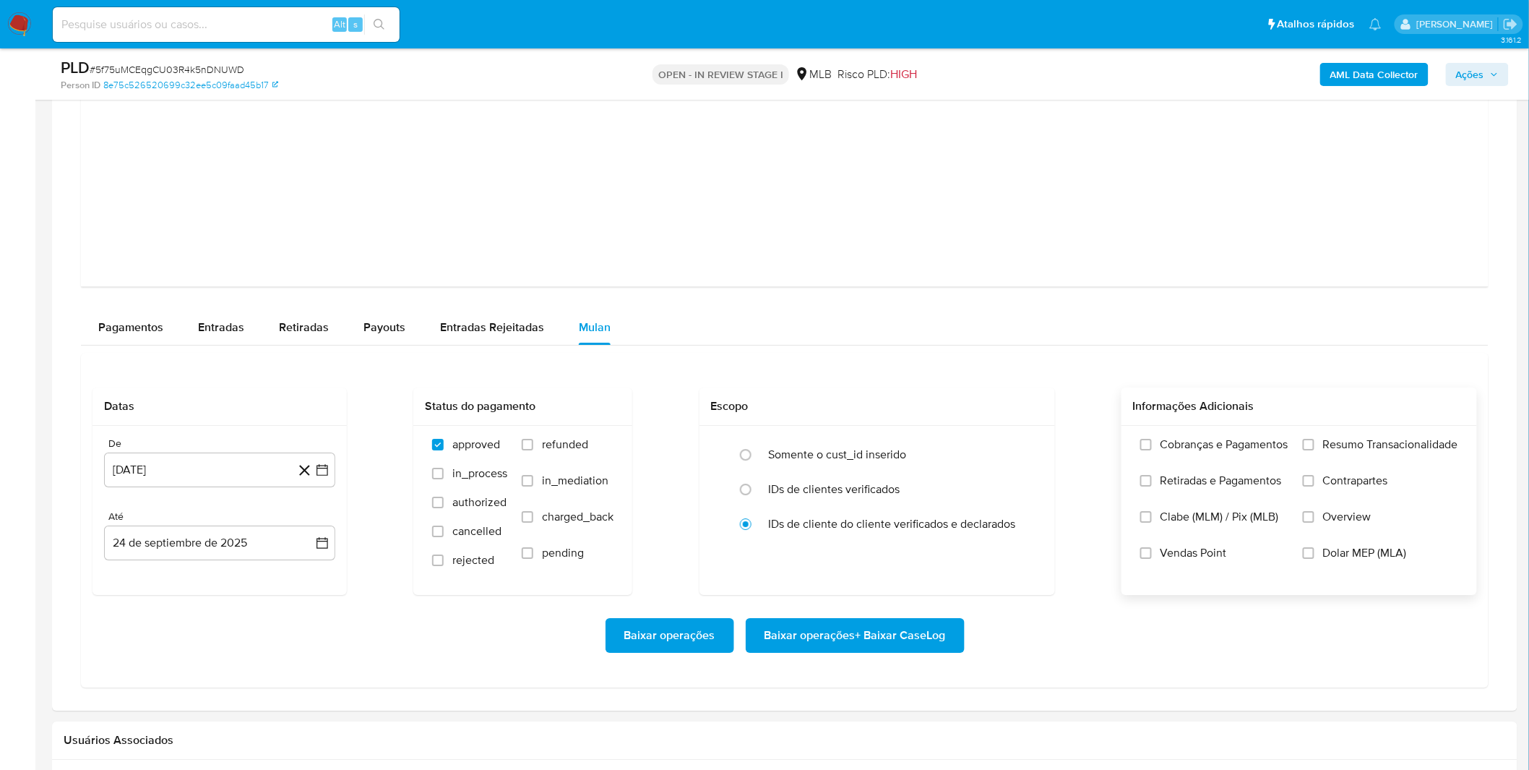
click at [1253, 465] on label "Cobranças e Pagamentos" at bounding box center [1215, 455] width 148 height 36
click at [1152, 450] on input "Cobranças e Pagamentos" at bounding box center [1147, 445] width 12 height 12
click at [1237, 488] on span "Retiradas e Pagamentos" at bounding box center [1221, 480] width 121 height 14
click at [1152, 486] on input "Retiradas e Pagamentos" at bounding box center [1147, 481] width 12 height 12
click at [1333, 463] on label "Resumo Transacionalidade" at bounding box center [1380, 455] width 155 height 36
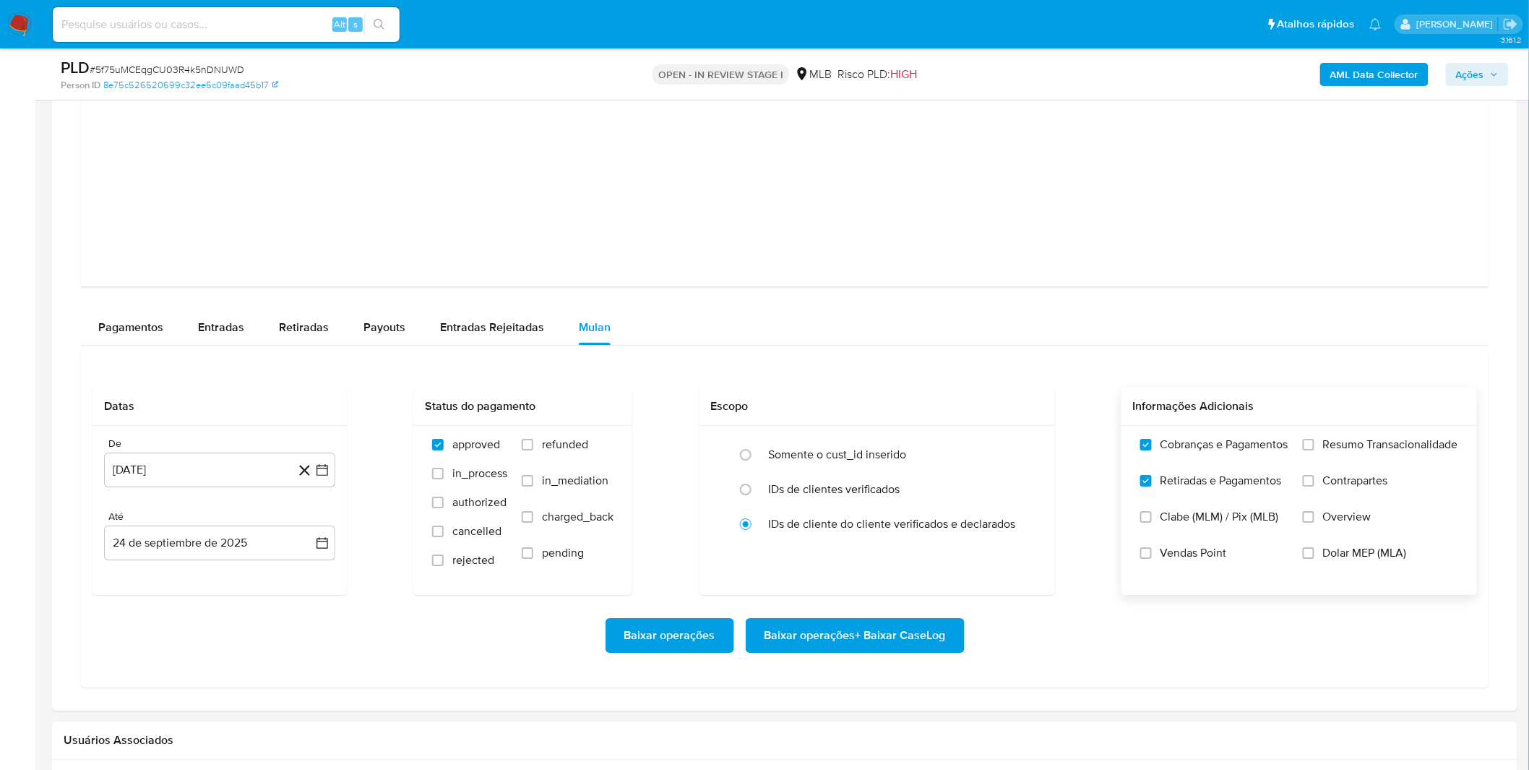
click at [1315, 450] on input "Resumo Transacionalidade" at bounding box center [1309, 445] width 12 height 12
drag, startPoint x: 1333, startPoint y: 463, endPoint x: 1327, endPoint y: 483, distance: 21.0
click at [1327, 483] on span "Contrapartes" at bounding box center [1355, 480] width 65 height 14
click at [1315, 483] on input "Contrapartes" at bounding box center [1309, 481] width 12 height 12
click at [196, 480] on button "[DATE]" at bounding box center [219, 469] width 231 height 35
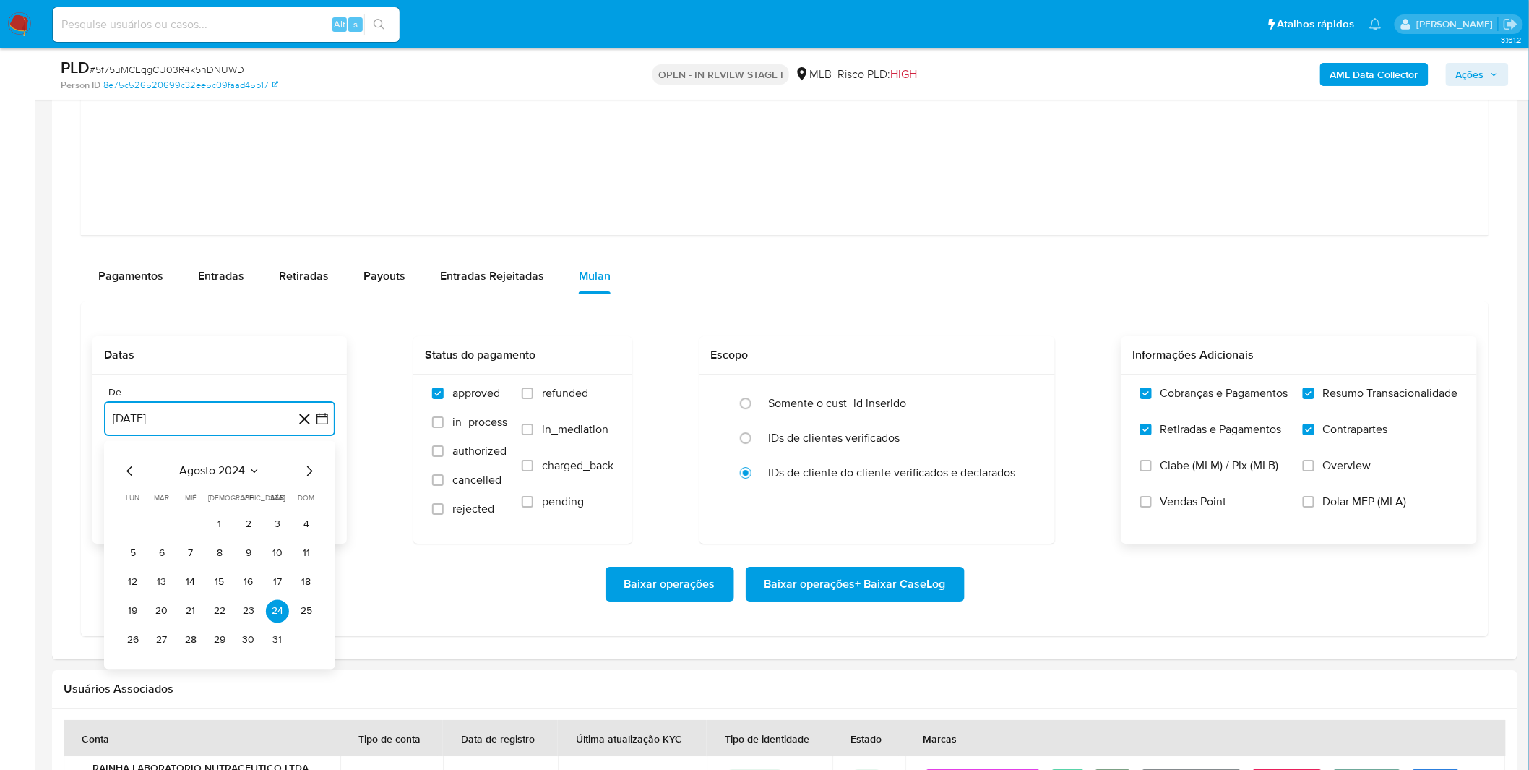
scroll to position [1767, 0]
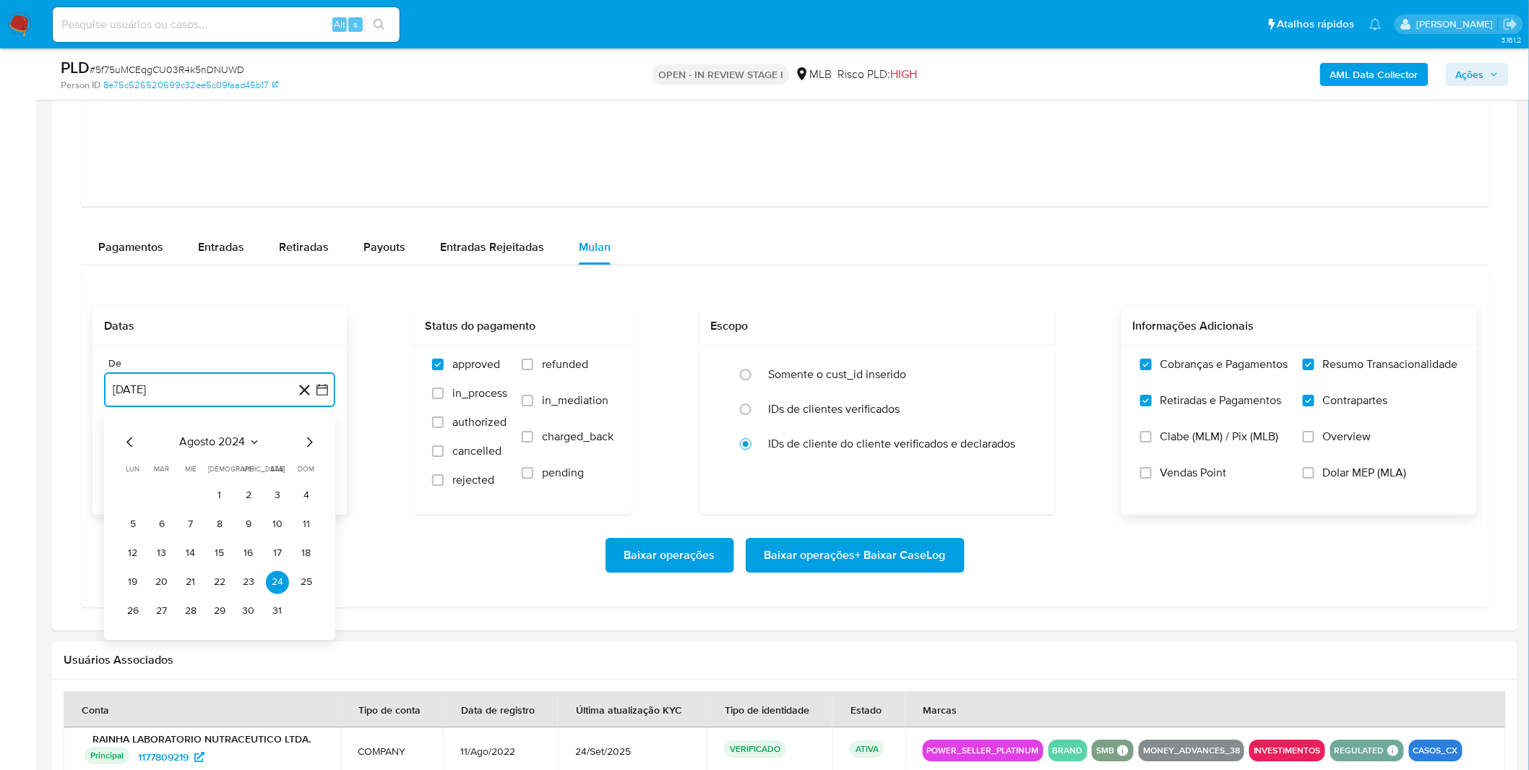
click at [235, 446] on span "agosto 2024" at bounding box center [213, 441] width 66 height 14
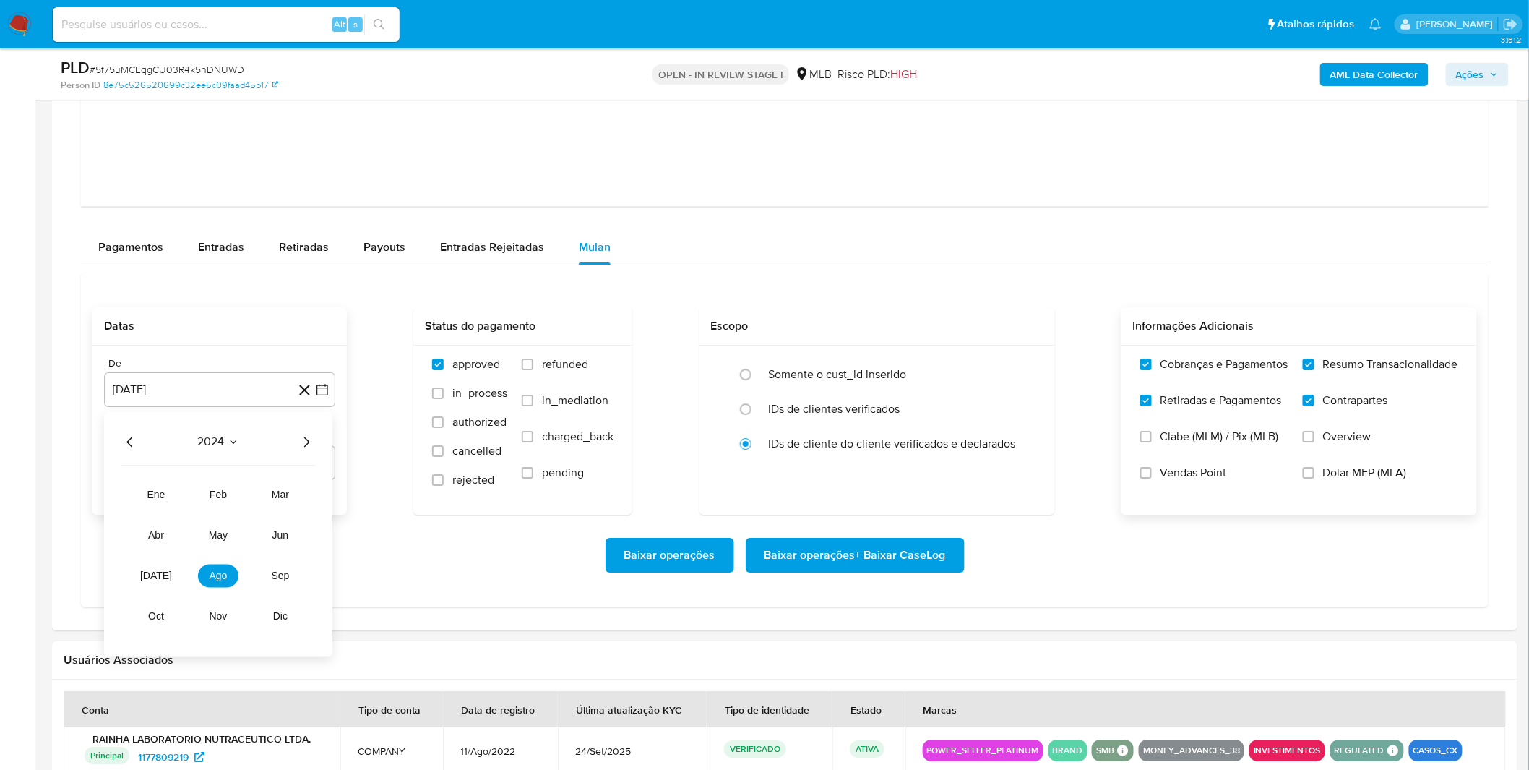
click at [318, 447] on div "2024 2024 ene feb mar abr may jun jul ago sep oct nov dic" at bounding box center [218, 533] width 228 height 245
click at [306, 445] on icon "Año siguiente" at bounding box center [306, 441] width 17 height 17
click at [218, 580] on span "ago" at bounding box center [219, 576] width 18 height 12
click at [242, 489] on button "1" at bounding box center [248, 495] width 23 height 23
click at [205, 535] on div "Baixar operações Baixar operações + Baixar CaseLog" at bounding box center [785, 555] width 1385 height 81
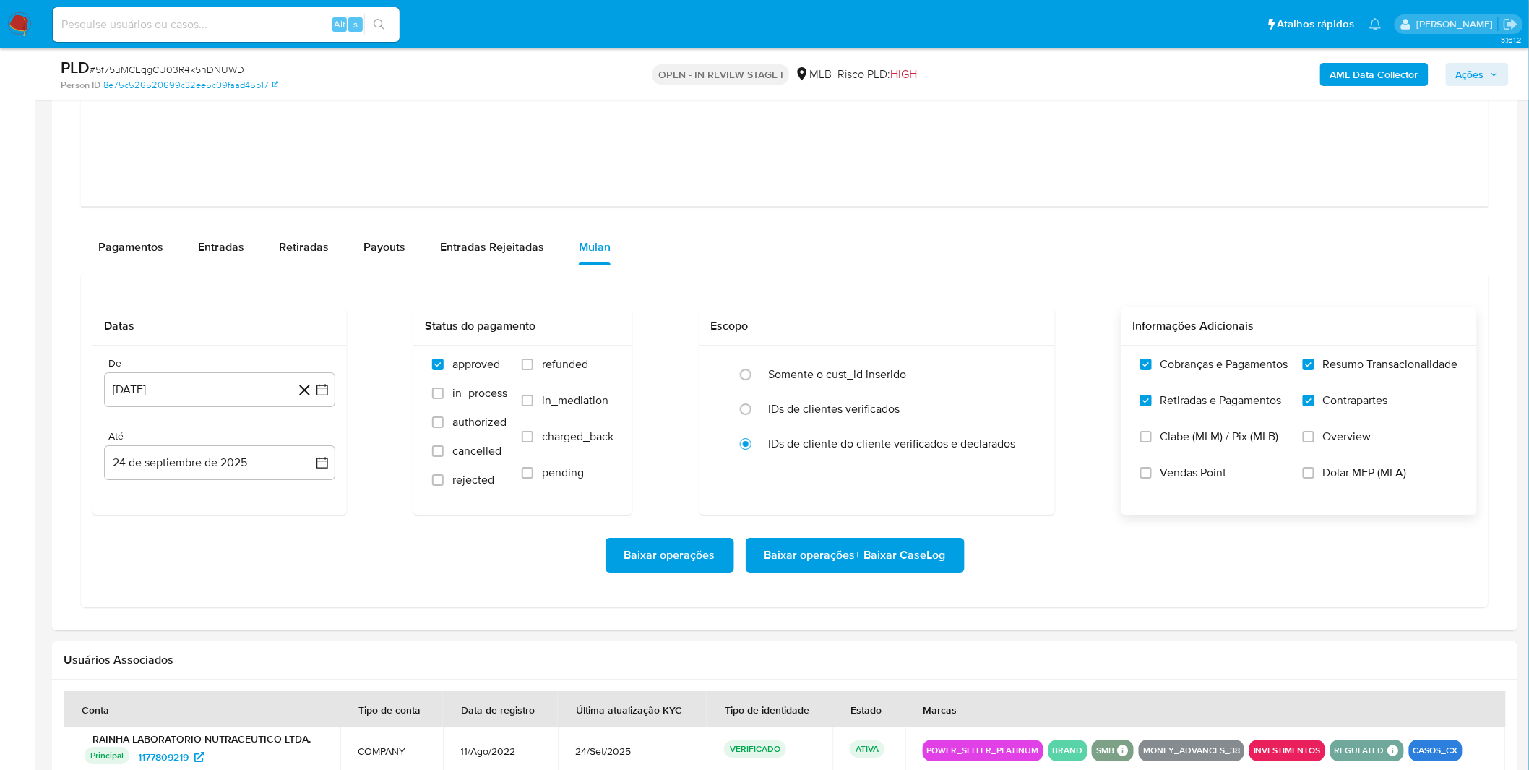
click at [911, 558] on span "Baixar operações + Baixar CaseLog" at bounding box center [855, 555] width 181 height 32
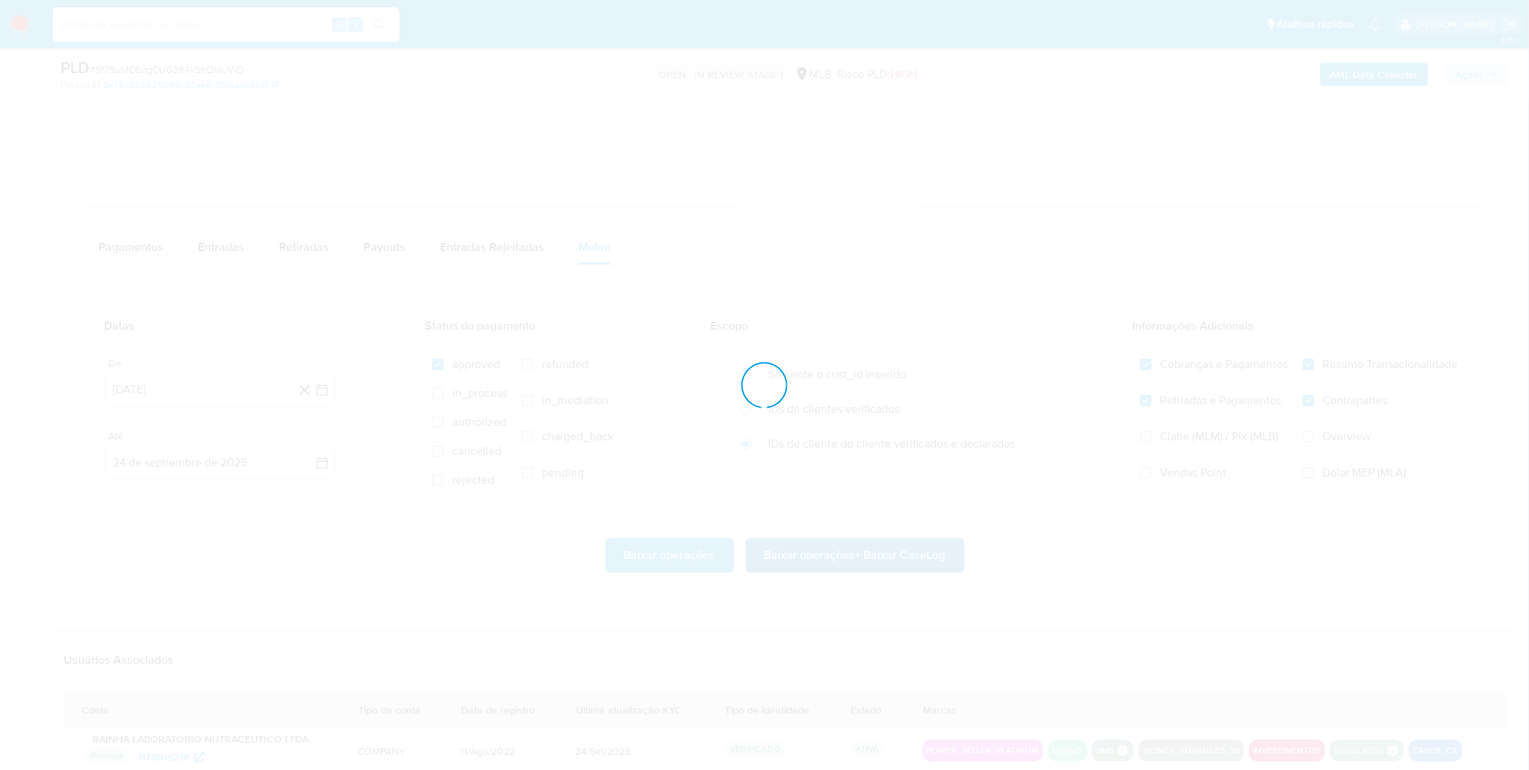
click at [911, 558] on div at bounding box center [764, 385] width 1529 height 770
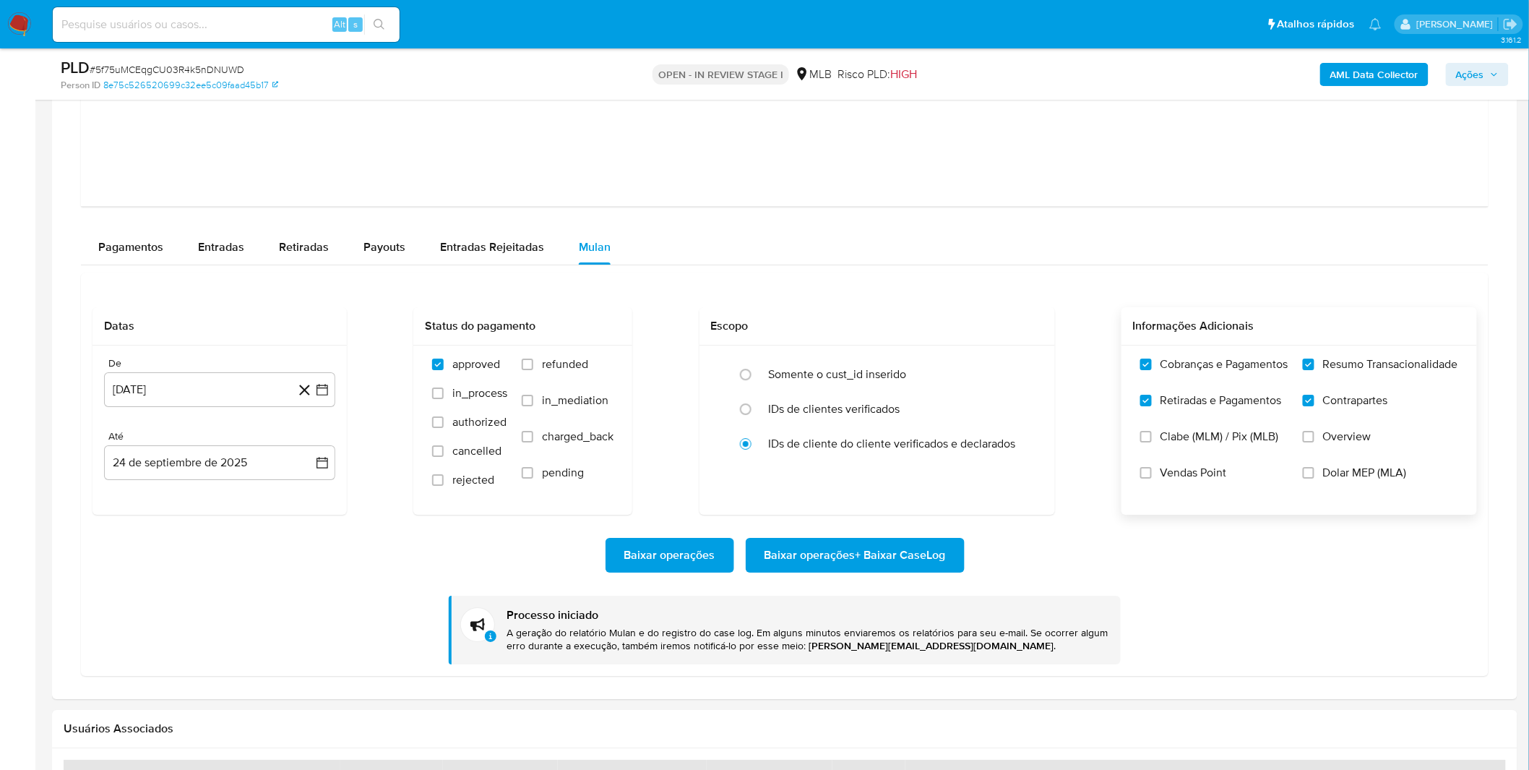
click at [372, 584] on div "Baixar operações Baixar operações + Baixar CaseLog Processo iniciado A geração …" at bounding box center [785, 590] width 1385 height 150
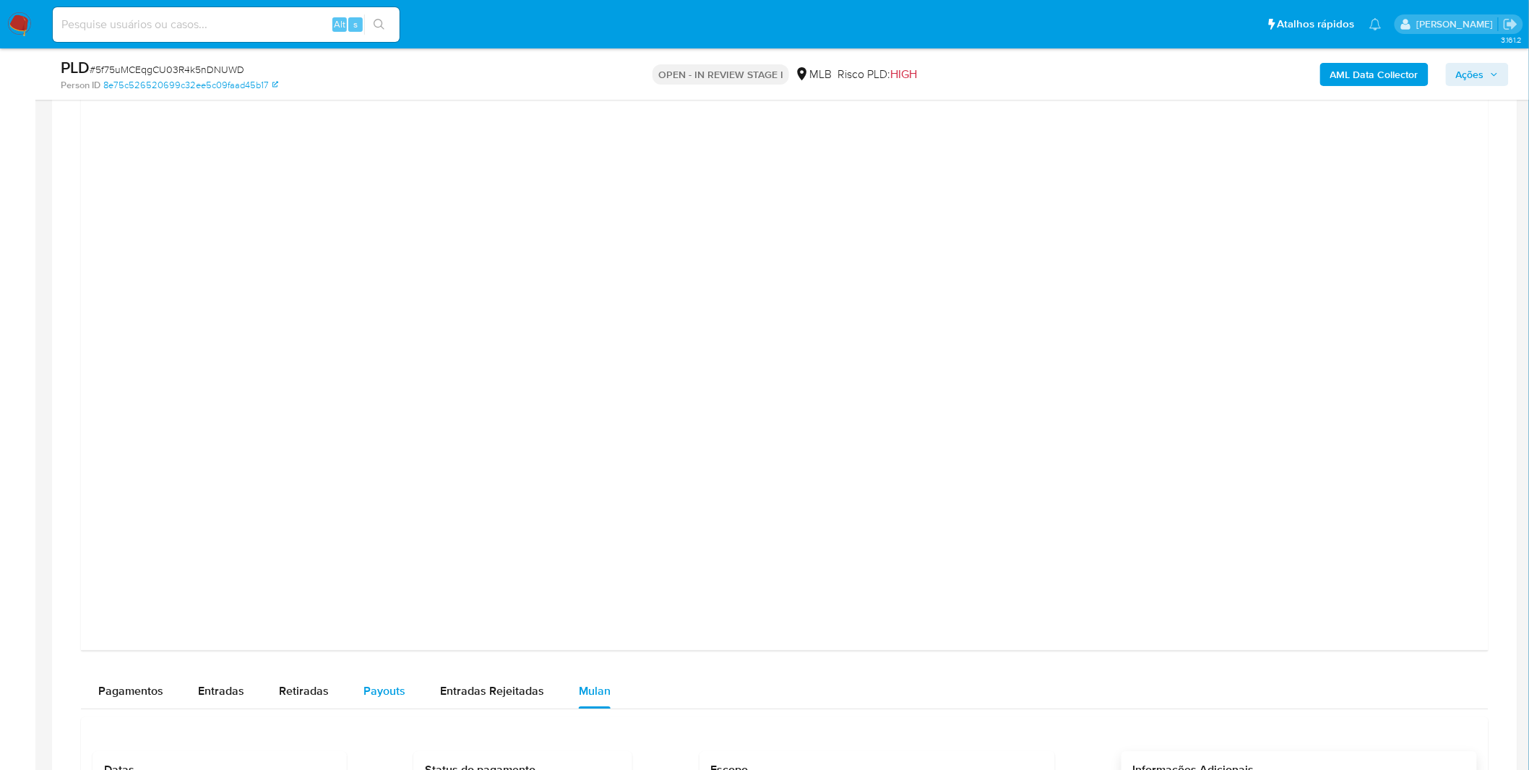
scroll to position [1204, 0]
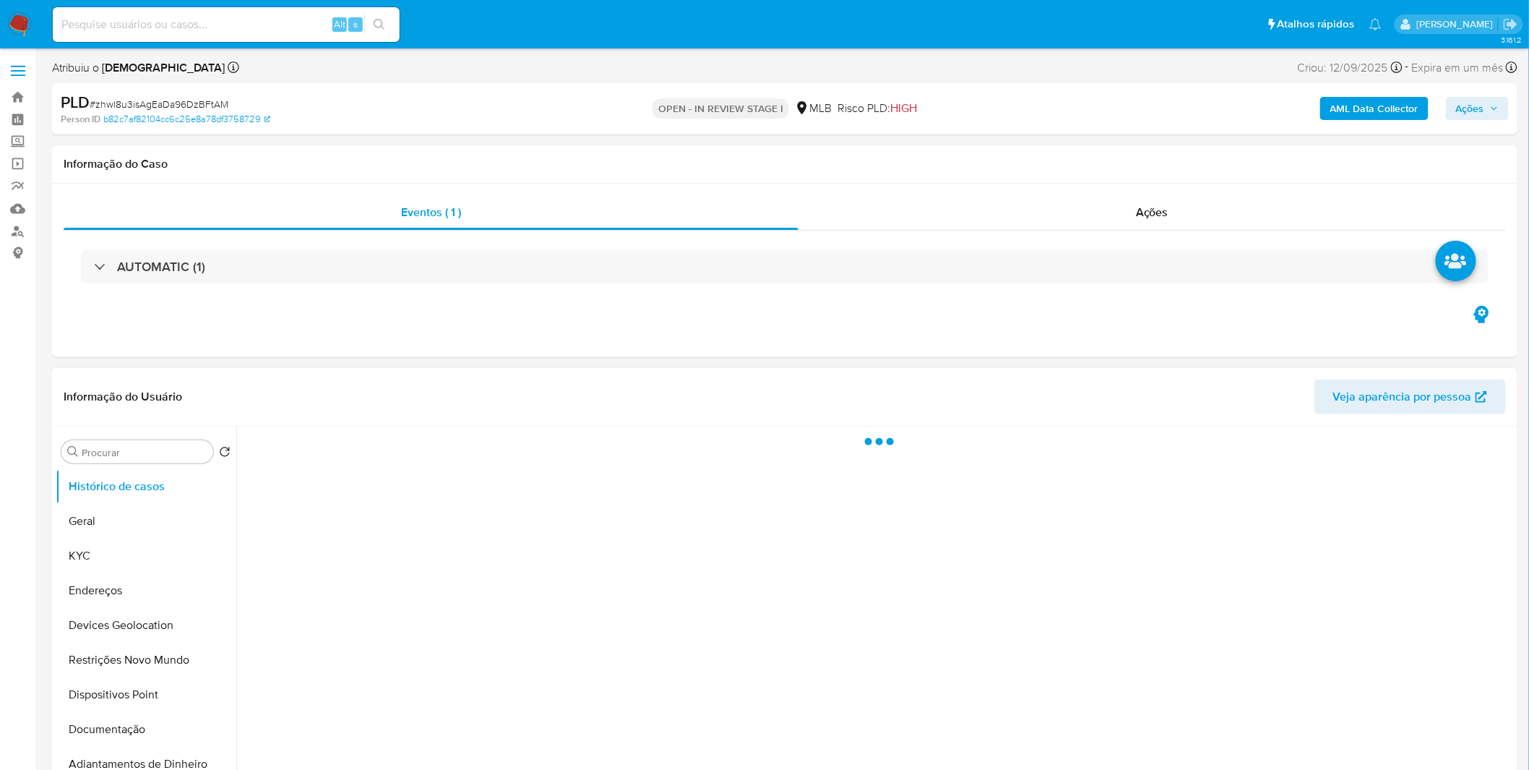
select select "10"
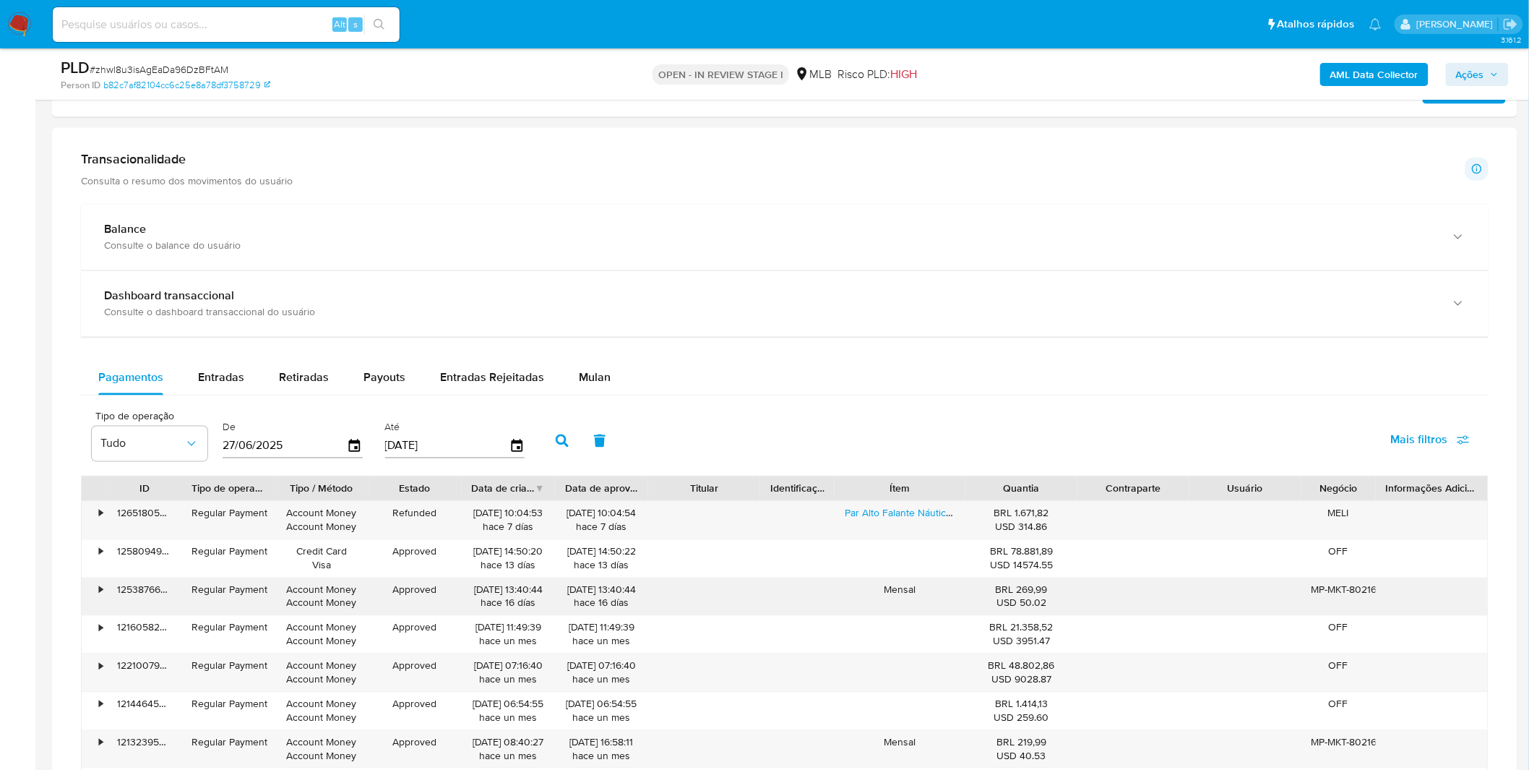
scroll to position [883, 0]
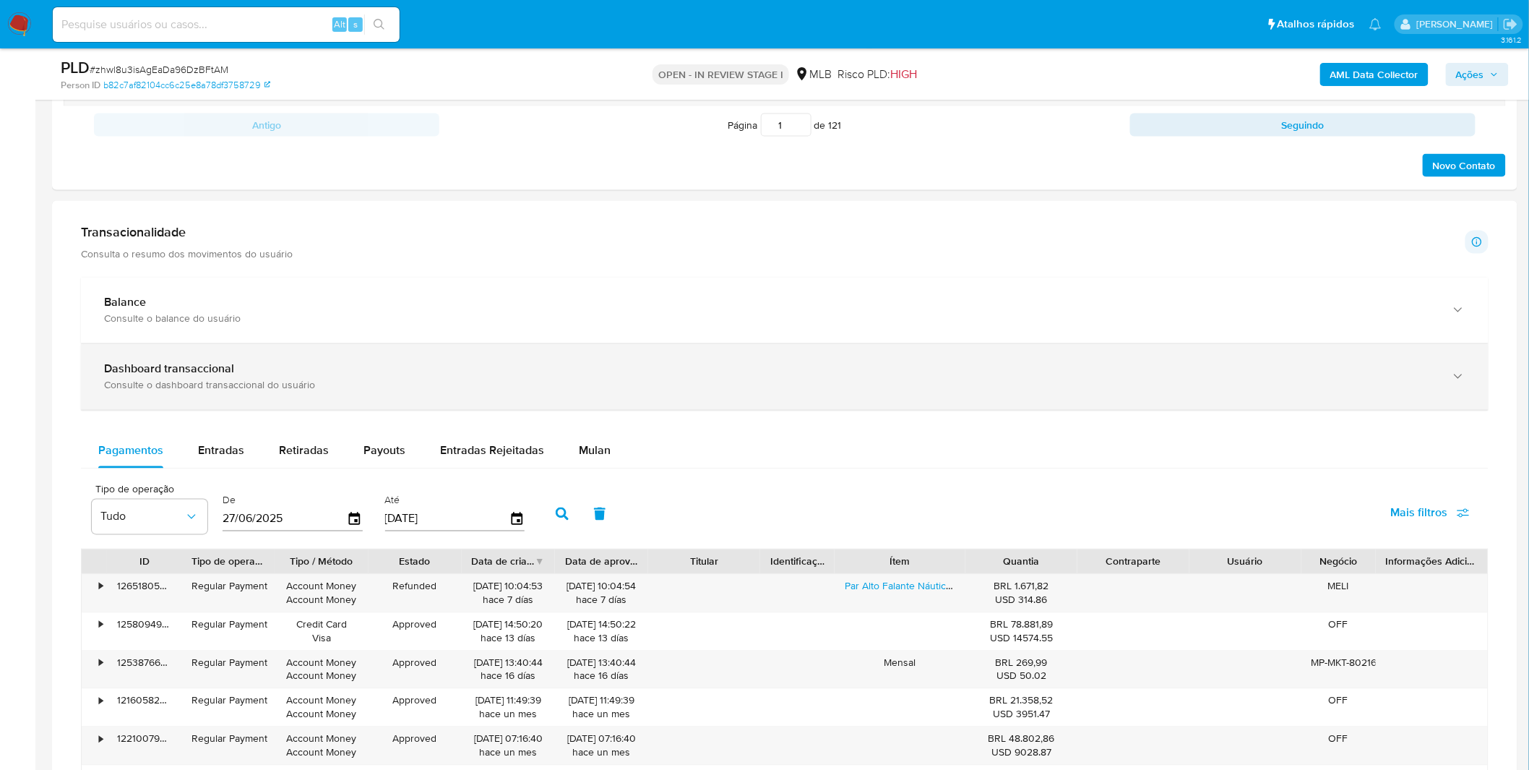
click at [420, 410] on div "Dashboard transaccional Consulte o dashboard transaccional do usuário" at bounding box center [785, 377] width 1408 height 66
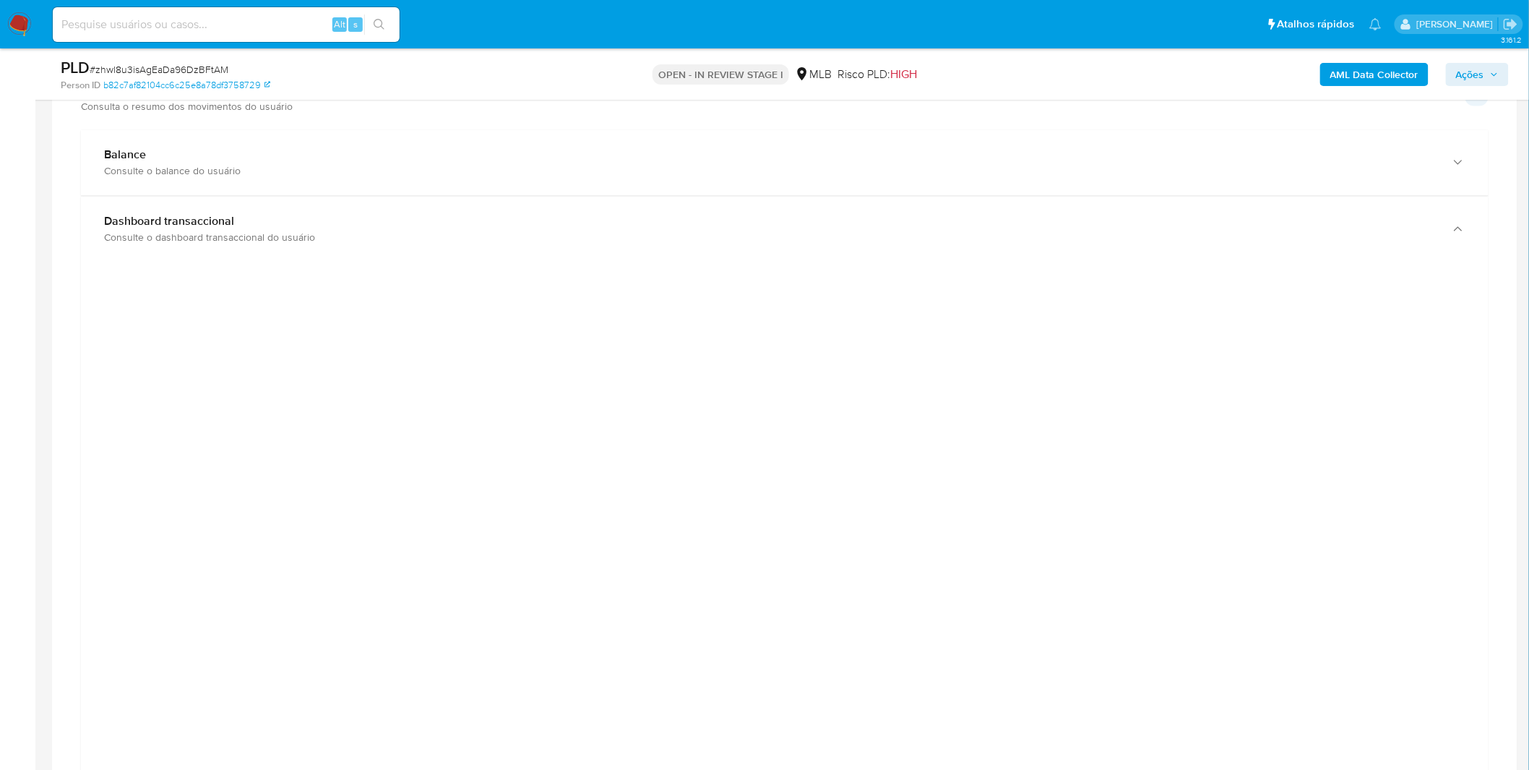
scroll to position [1124, 0]
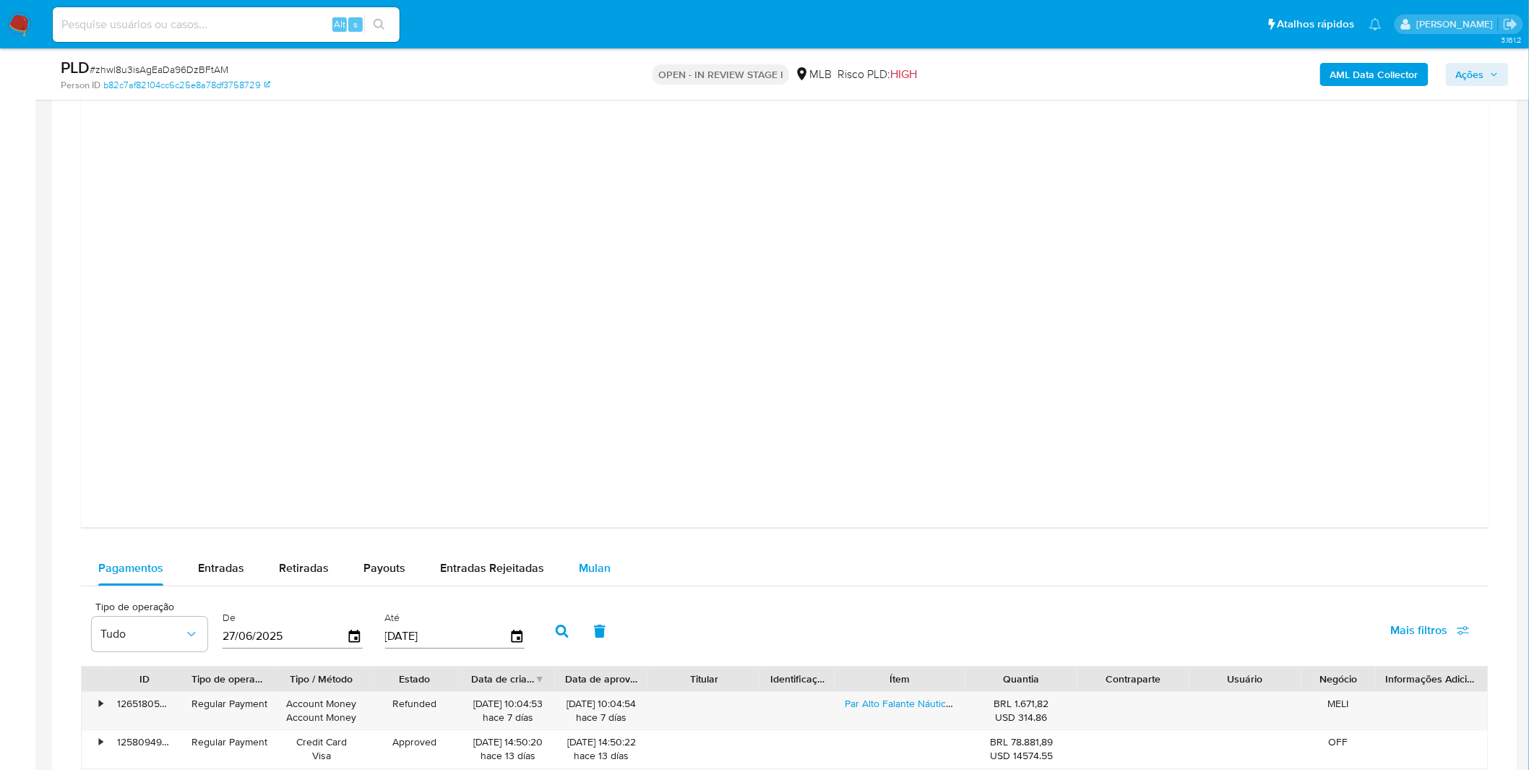
click at [584, 569] on span "Mulan" at bounding box center [595, 567] width 32 height 17
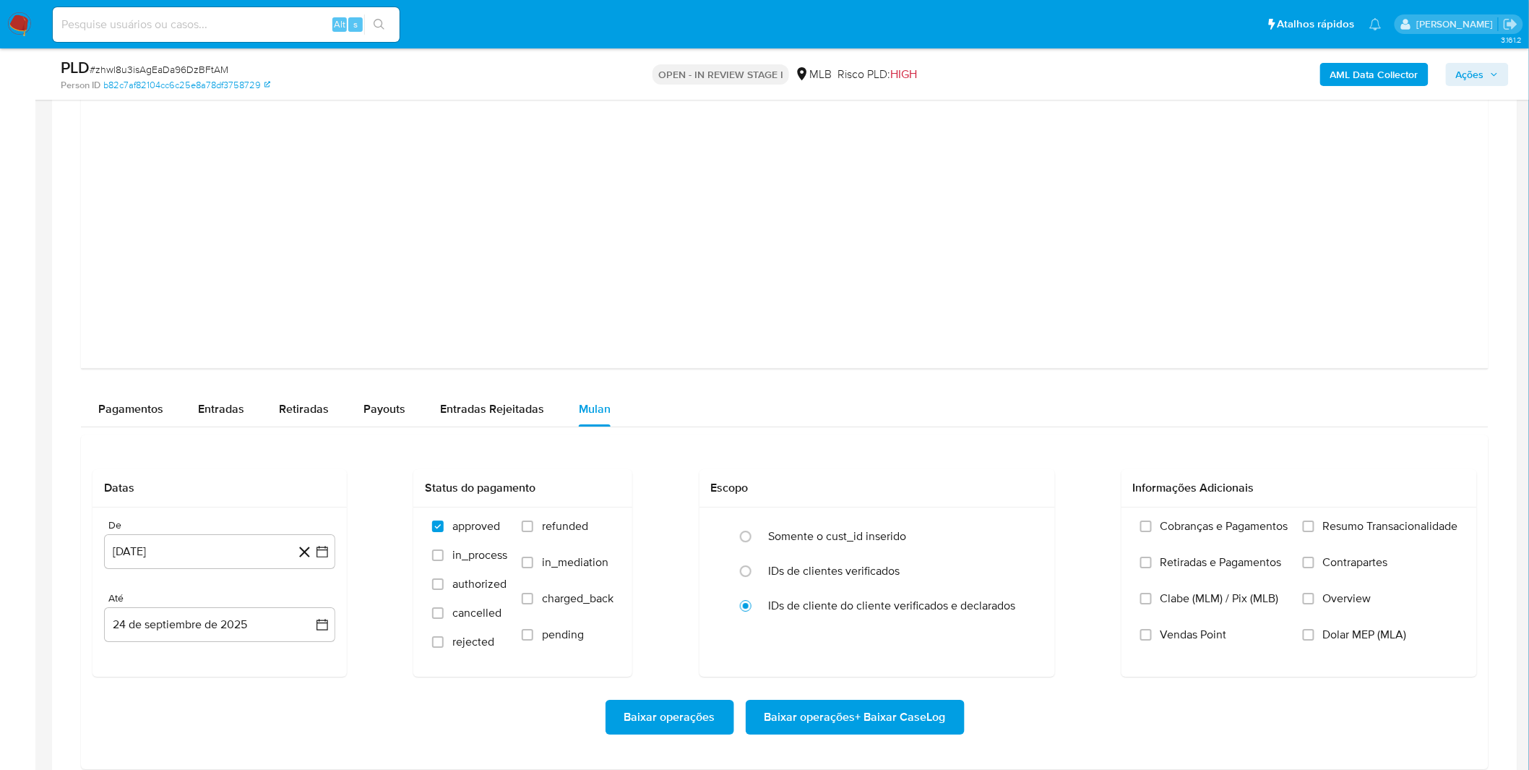
scroll to position [1606, 0]
click at [1169, 543] on label "Cobranças e Pagamentos" at bounding box center [1215, 536] width 148 height 36
click at [1152, 531] on input "Cobranças e Pagamentos" at bounding box center [1147, 525] width 12 height 12
click at [1167, 559] on span "Retiradas e Pagamentos" at bounding box center [1221, 561] width 121 height 14
click at [1152, 559] on input "Retiradas e Pagamentos" at bounding box center [1147, 561] width 12 height 12
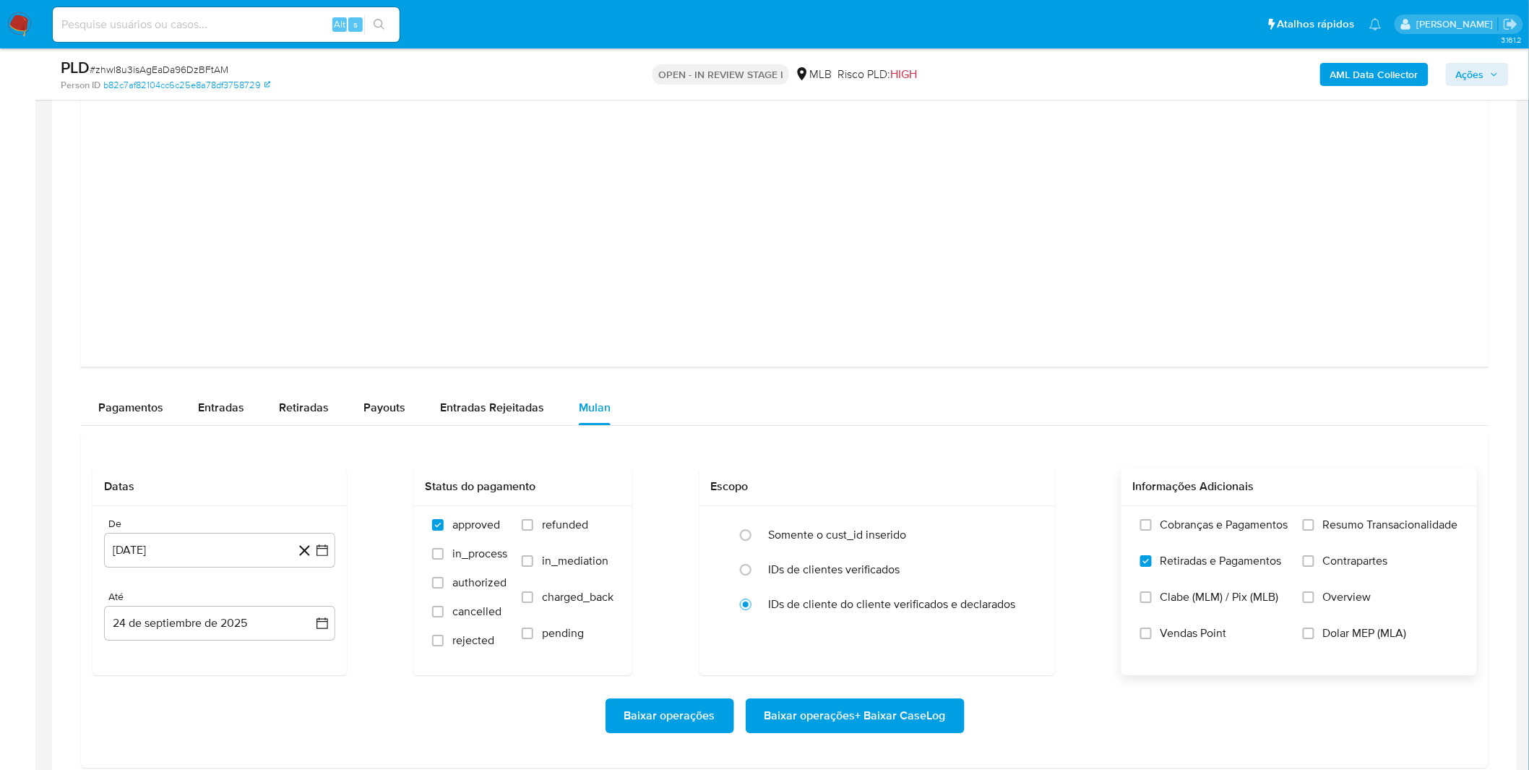
click at [1248, 528] on span "Cobranças e Pagamentos" at bounding box center [1225, 525] width 128 height 14
click at [1152, 528] on input "Cobranças e Pagamentos" at bounding box center [1147, 525] width 12 height 12
drag, startPoint x: 1318, startPoint y: 526, endPoint x: 1319, endPoint y: 536, distance: 10.2
click at [1318, 526] on label "Resumo Transacionalidade" at bounding box center [1380, 536] width 155 height 36
click at [1317, 557] on label "Contrapartes" at bounding box center [1380, 572] width 155 height 36
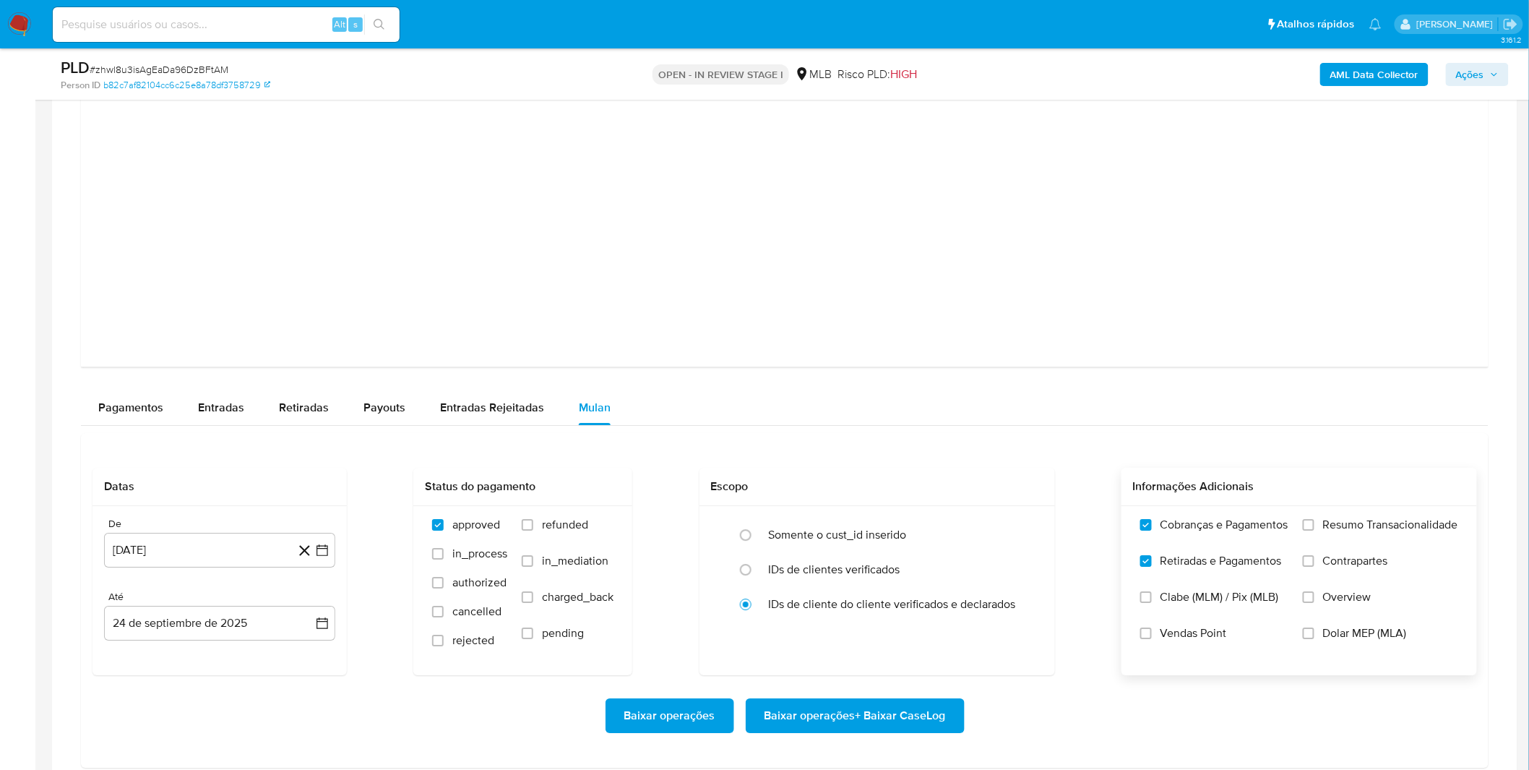
click at [1315, 557] on input "Contrapartes" at bounding box center [1309, 561] width 12 height 12
click at [1313, 531] on input "Resumo Transacionalidade" at bounding box center [1309, 525] width 12 height 12
click at [200, 562] on button "[DATE]" at bounding box center [219, 550] width 231 height 35
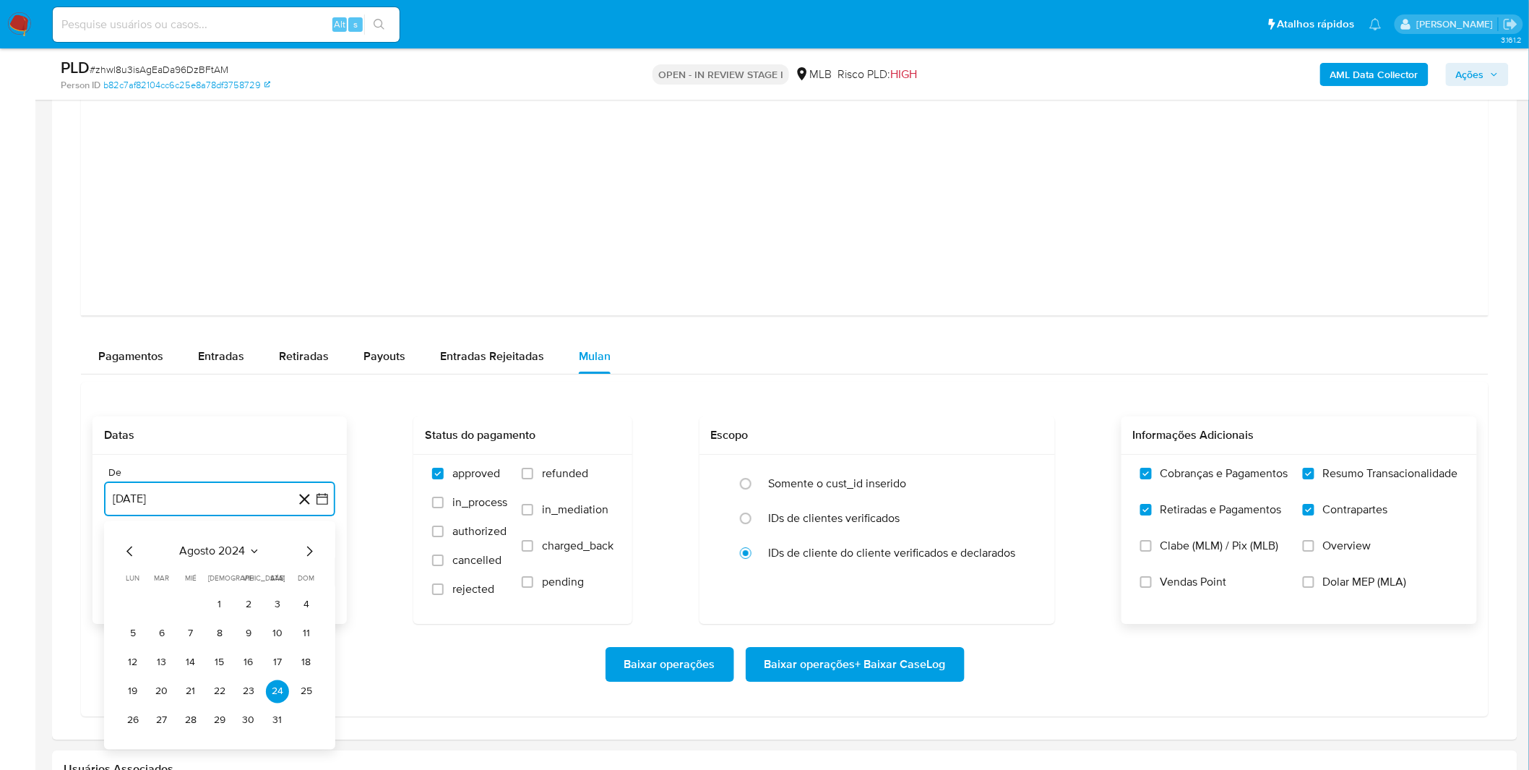
scroll to position [1686, 0]
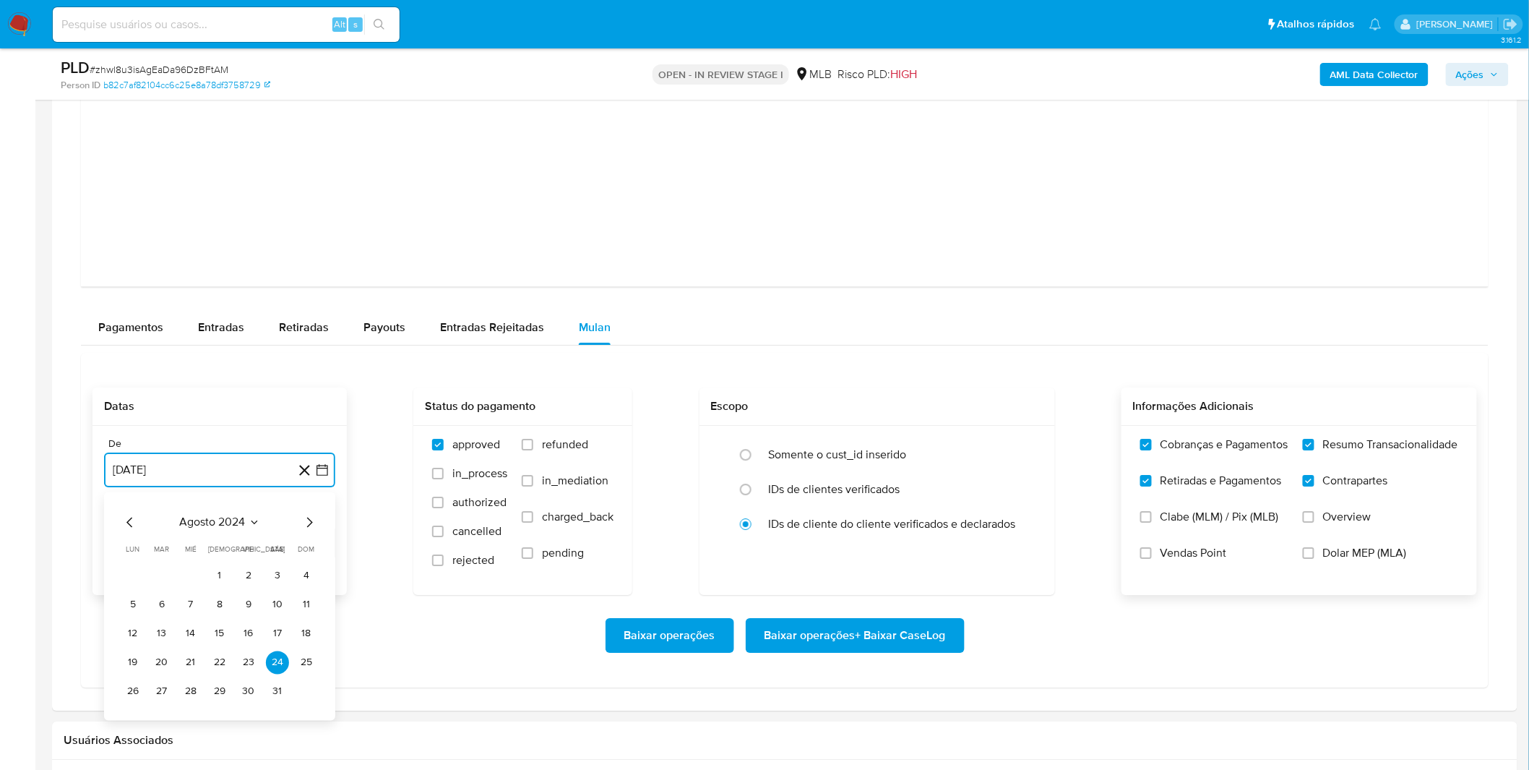
click at [226, 523] on span "agosto 2024" at bounding box center [213, 522] width 66 height 14
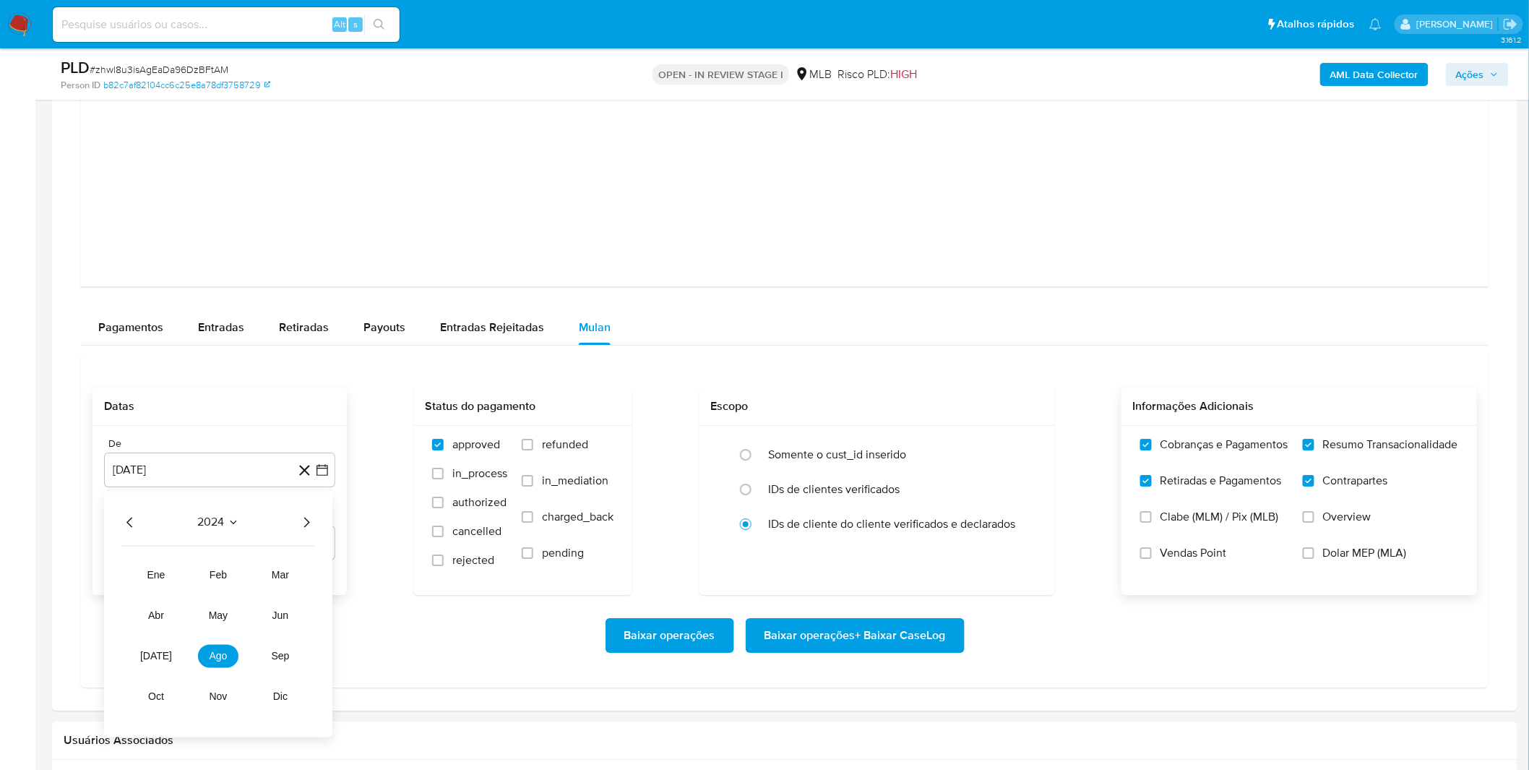
click at [304, 523] on icon "Año siguiente" at bounding box center [306, 521] width 17 height 17
click at [207, 660] on button "ago" at bounding box center [218, 655] width 40 height 23
click at [208, 660] on button "21" at bounding box center [219, 662] width 23 height 23
click at [235, 489] on div "De [DATE] [DATE] Até [DATE] [DATE]" at bounding box center [220, 510] width 254 height 169
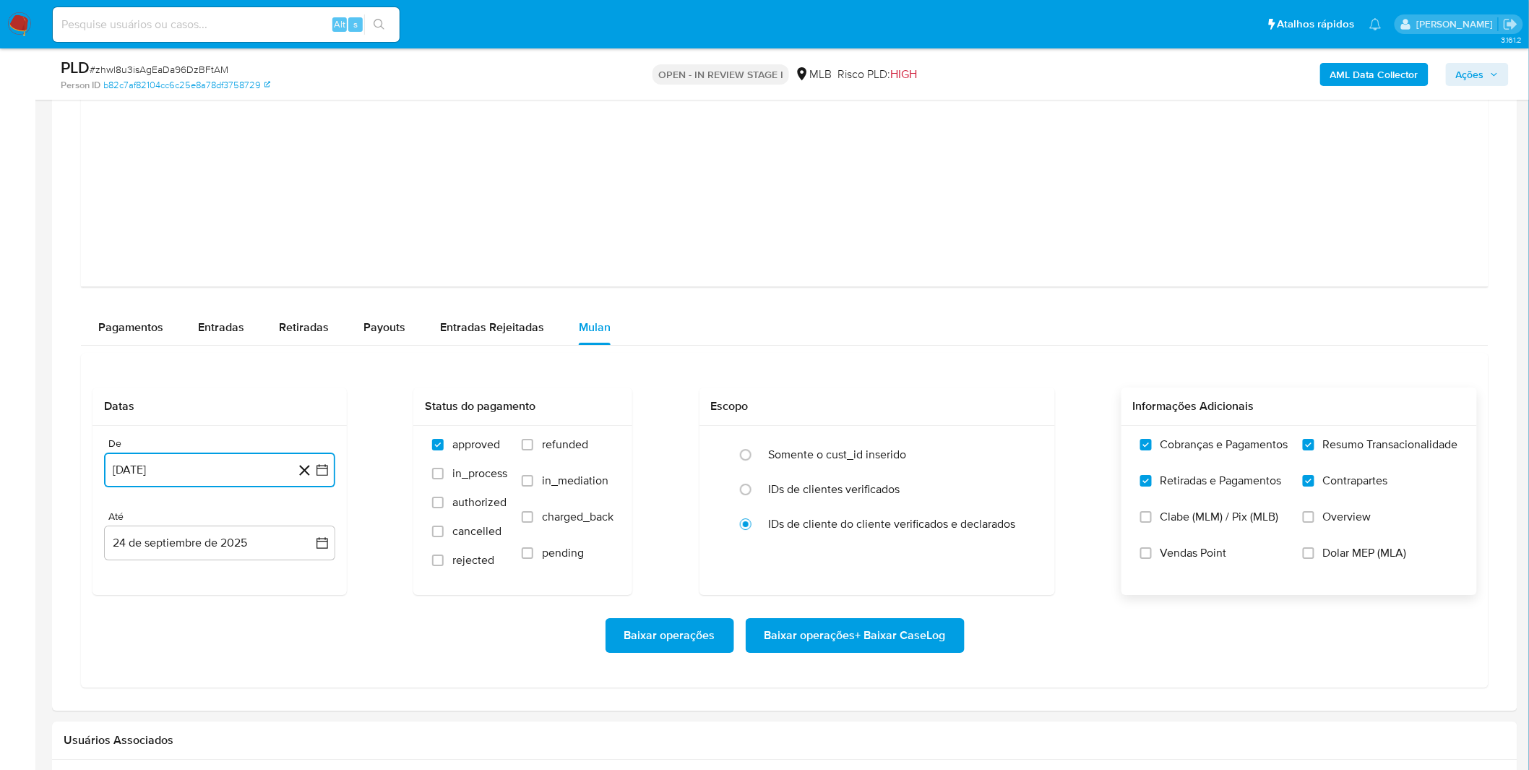
click at [237, 481] on button "21 de agosto de 2025" at bounding box center [219, 469] width 231 height 35
click at [246, 576] on button "1" at bounding box center [248, 575] width 23 height 23
click at [156, 617] on div "Baixar operações Baixar operações + Baixar CaseLog" at bounding box center [785, 635] width 1385 height 81
click at [923, 639] on span "Baixar operações + Baixar CaseLog" at bounding box center [855, 635] width 181 height 32
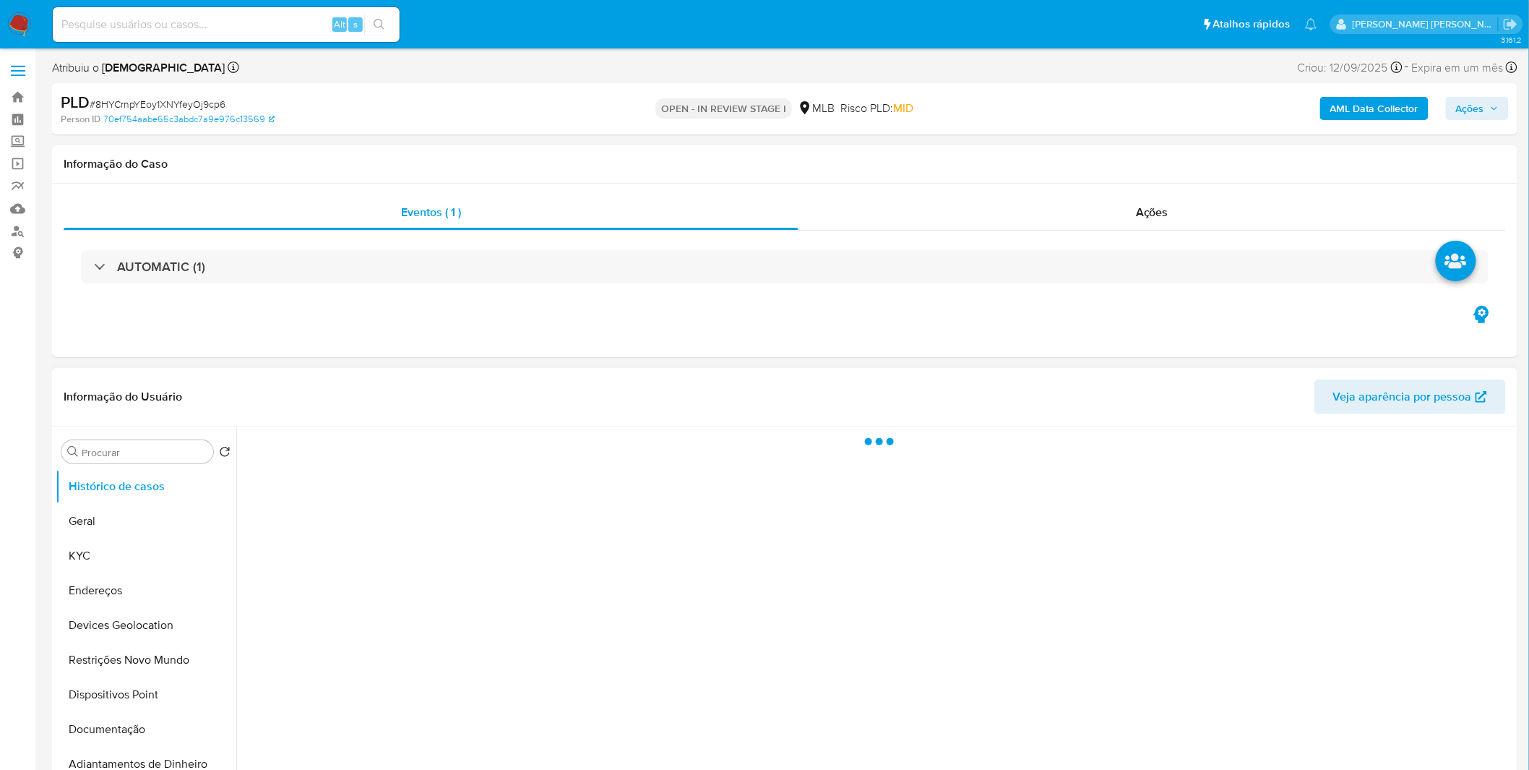
select select "10"
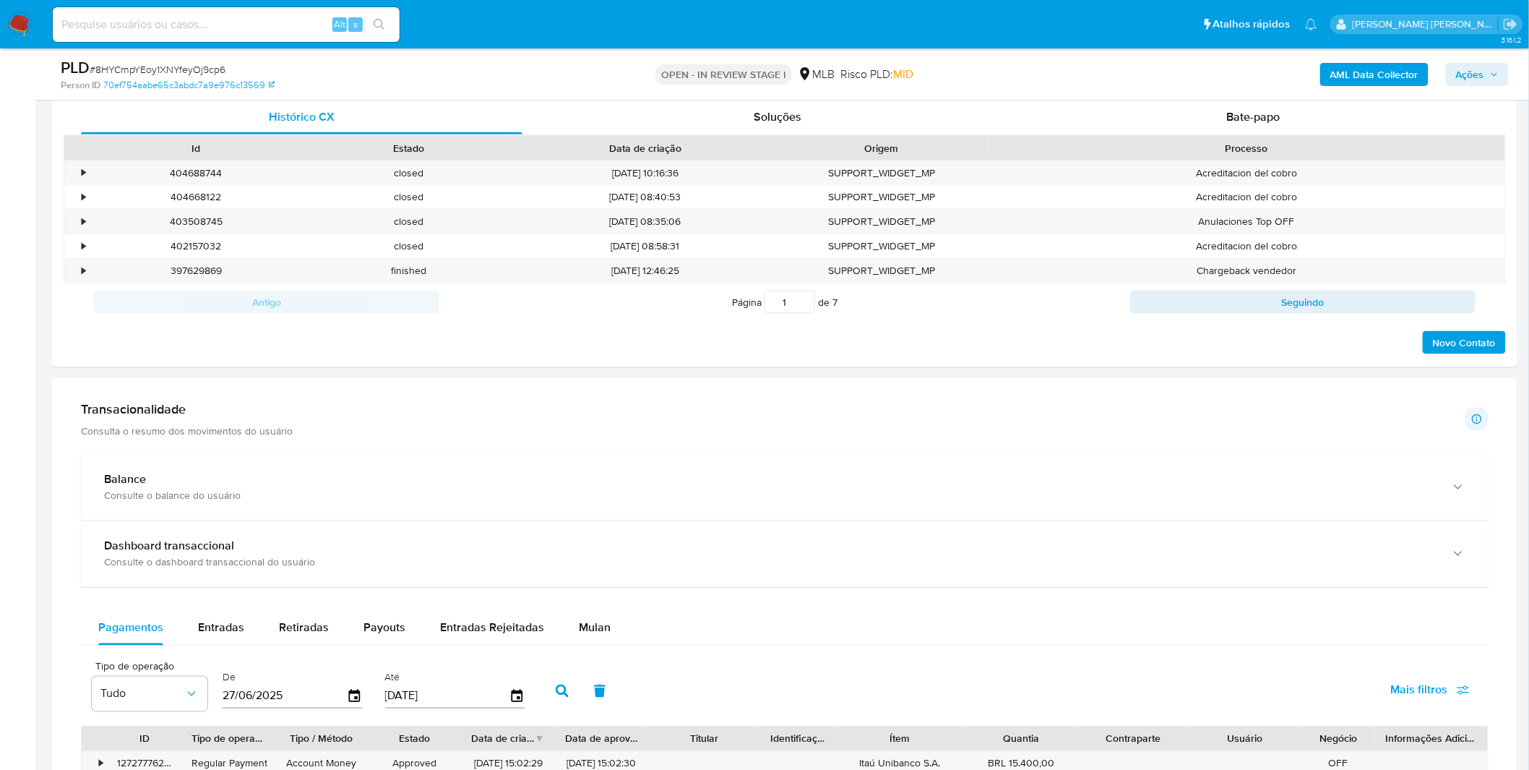
scroll to position [723, 0]
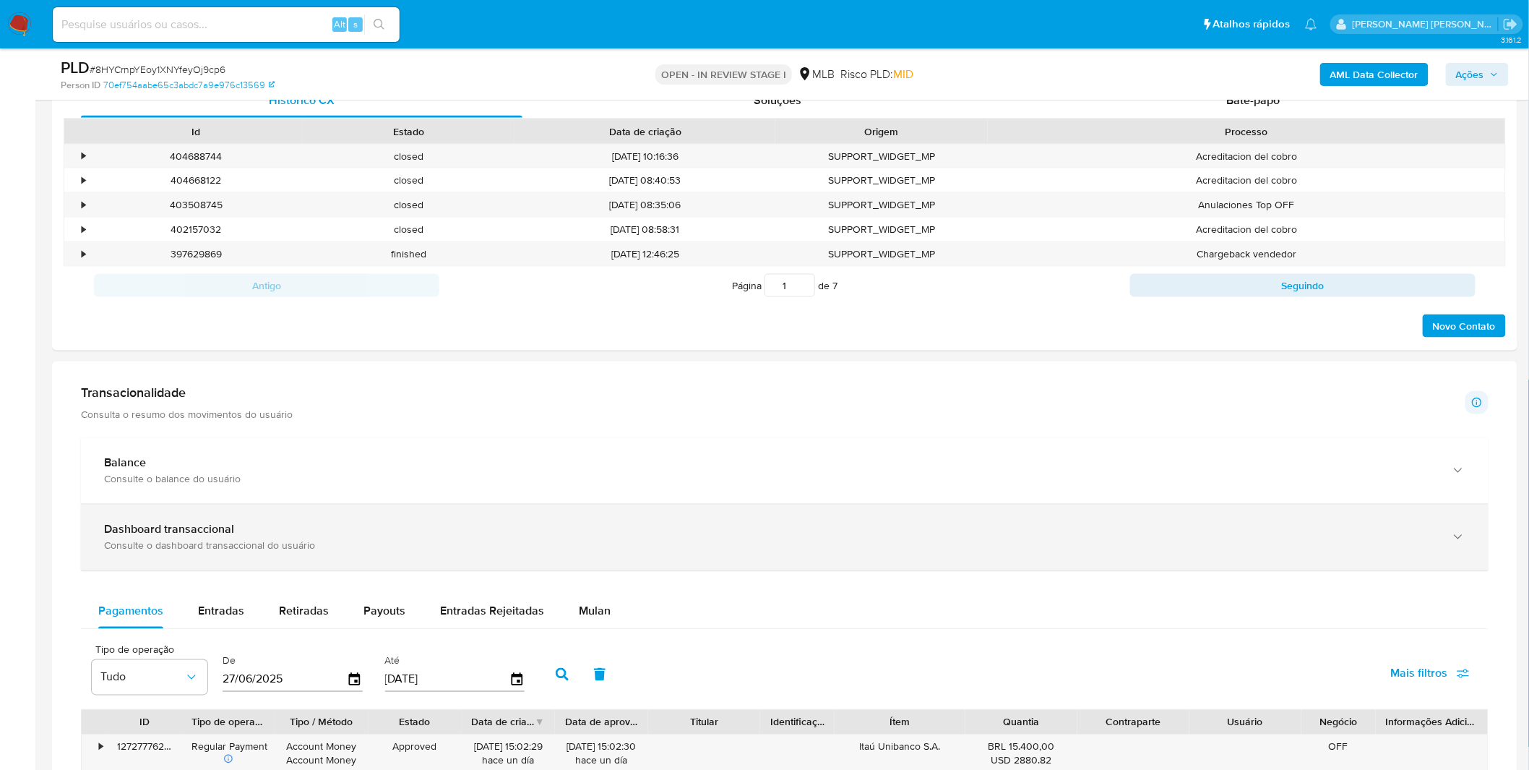
click at [327, 529] on div "Dashboard transaccional" at bounding box center [770, 530] width 1333 height 14
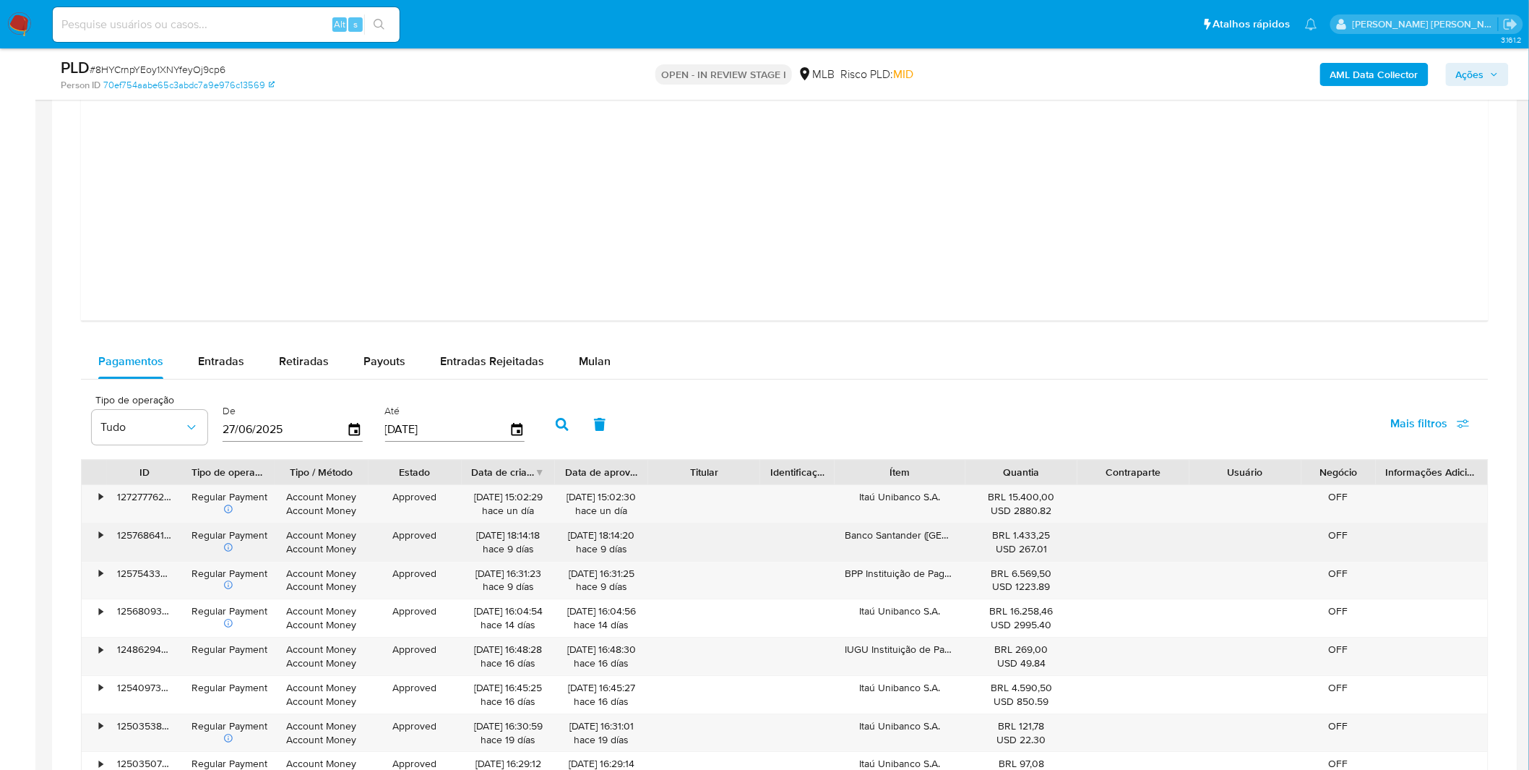
scroll to position [1686, 0]
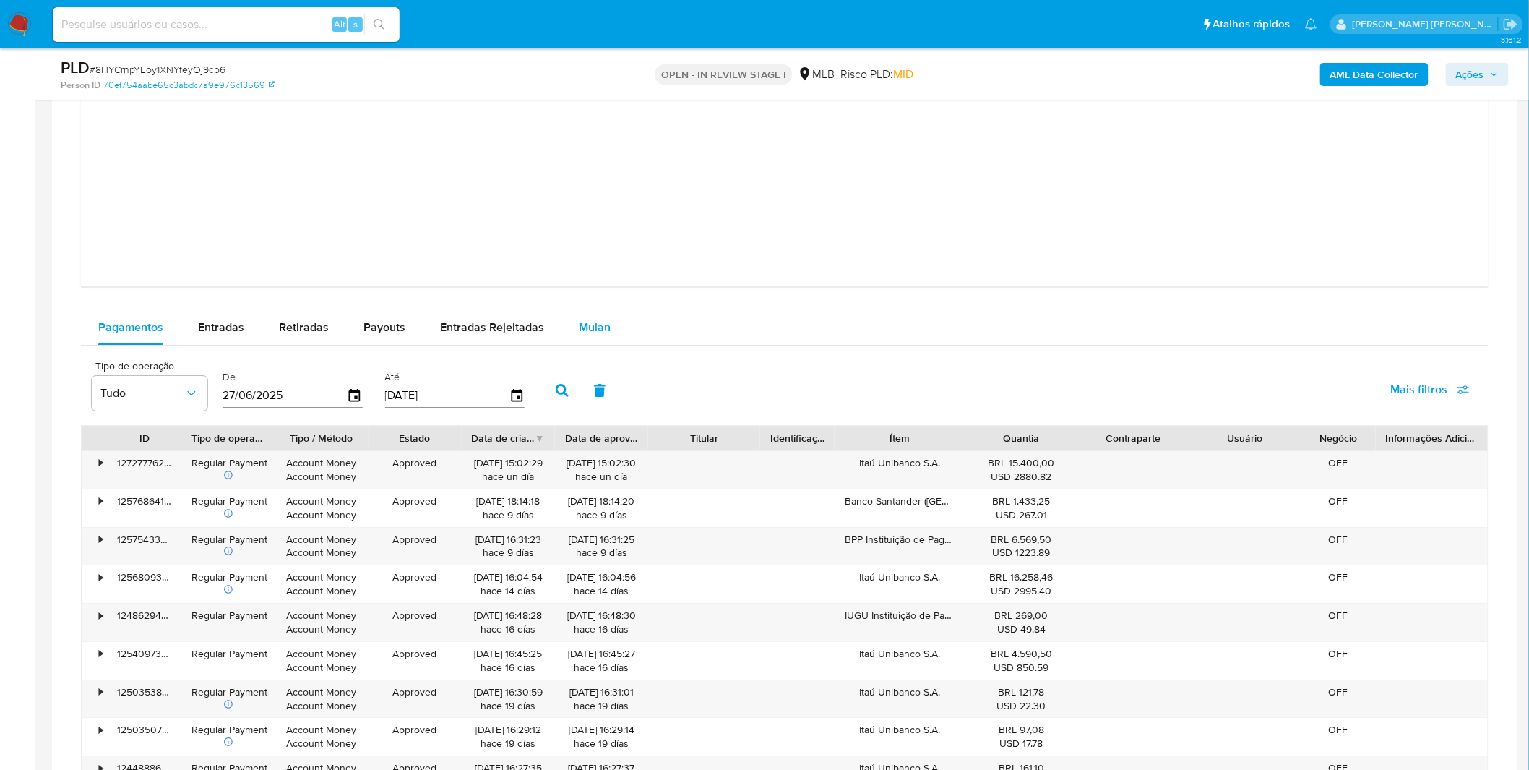
click at [593, 342] on div "Mulan" at bounding box center [595, 327] width 32 height 35
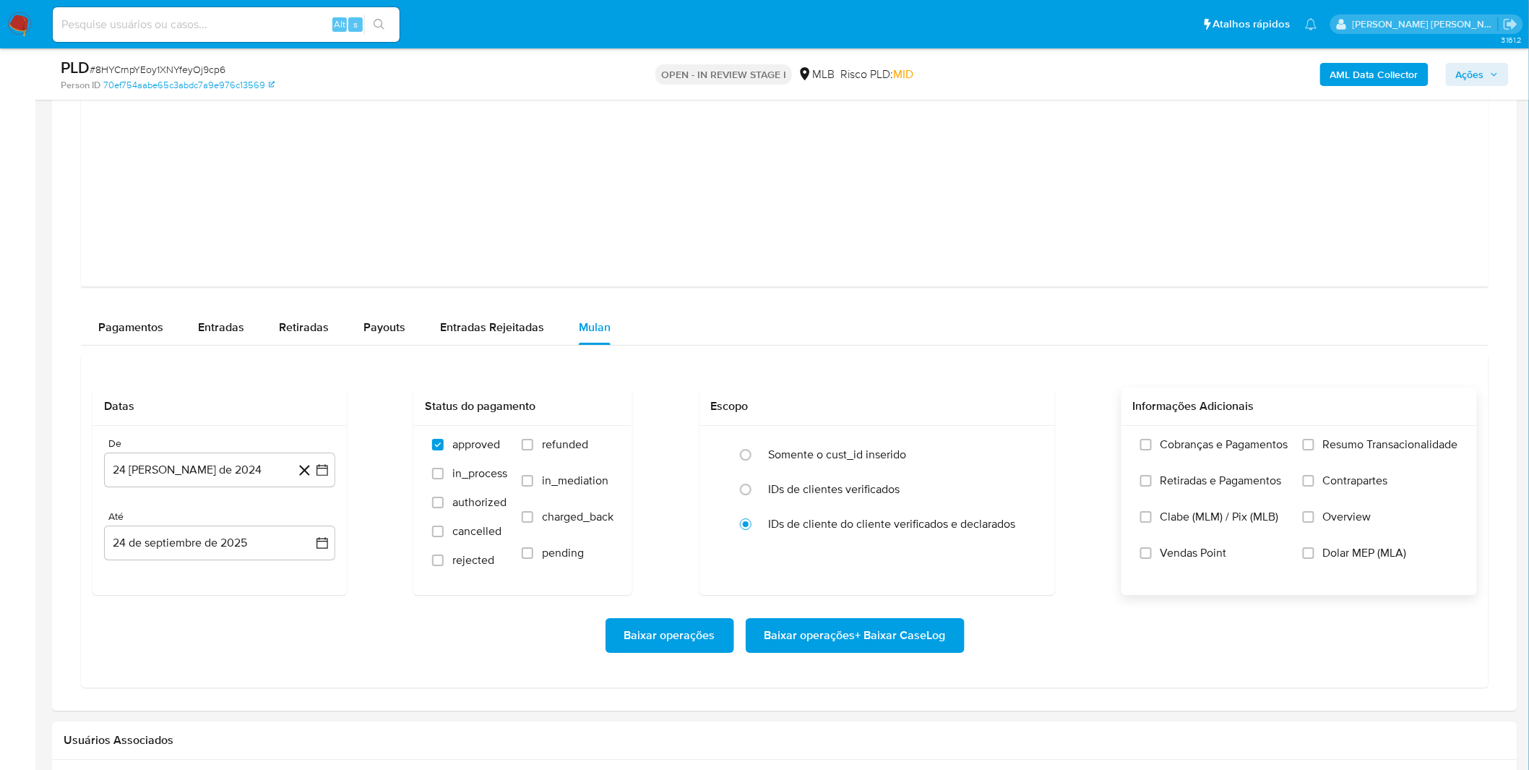
click at [1194, 460] on label "Cobranças e Pagamentos" at bounding box center [1215, 455] width 148 height 36
click at [1152, 450] on input "Cobranças e Pagamentos" at bounding box center [1147, 445] width 12 height 12
click at [1193, 485] on span "Retiradas e Pagamentos" at bounding box center [1221, 480] width 121 height 14
click at [1152, 485] on input "Retiradas e Pagamentos" at bounding box center [1147, 481] width 12 height 12
click at [1353, 472] on label "Resumo Transacionalidade" at bounding box center [1380, 455] width 155 height 36
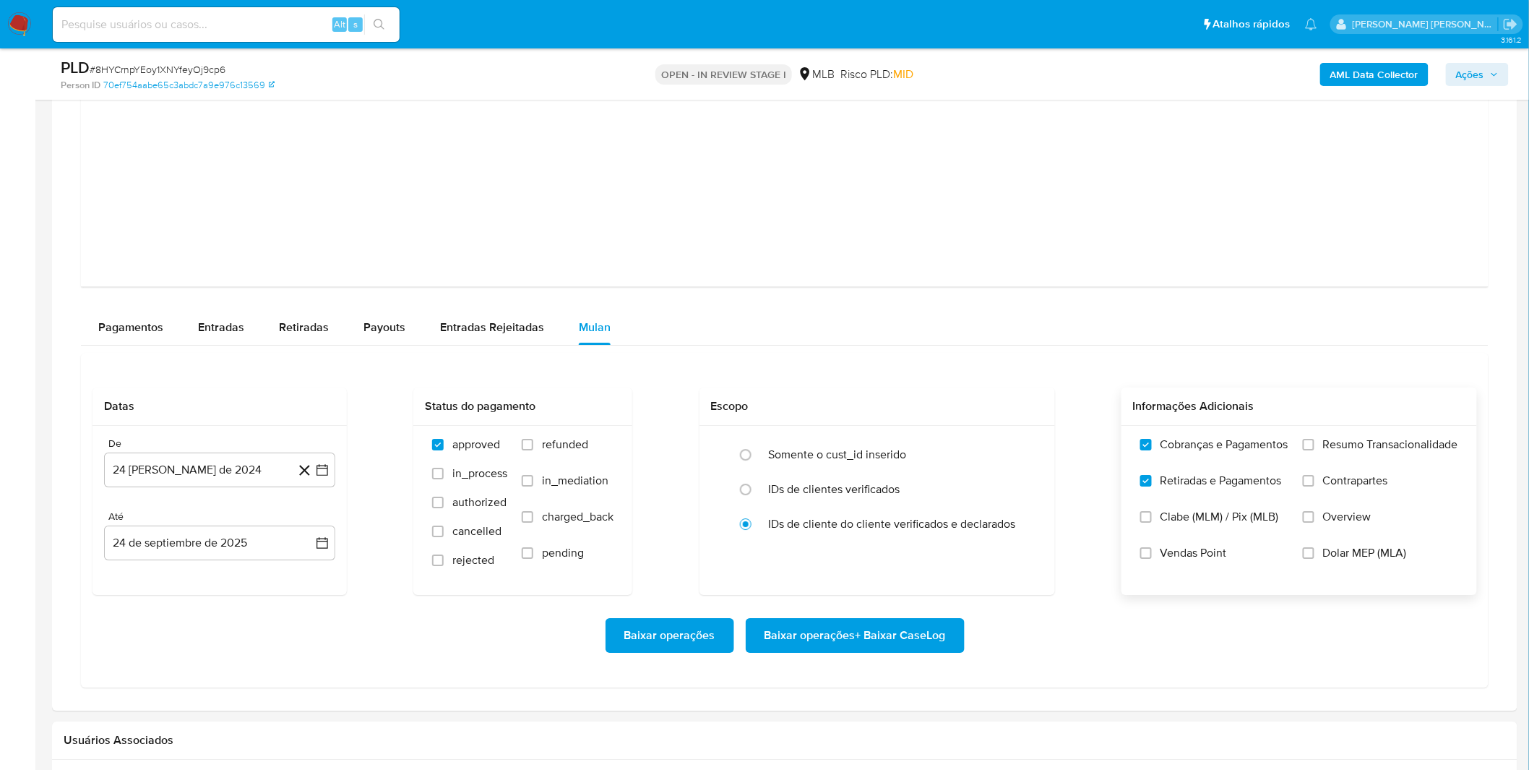
click at [1315, 450] on input "Resumo Transacionalidade" at bounding box center [1309, 445] width 12 height 12
click at [1336, 488] on span "Contrapartes" at bounding box center [1355, 480] width 65 height 14
click at [1315, 486] on input "Contrapartes" at bounding box center [1309, 481] width 12 height 12
click at [149, 478] on button "24 [PERSON_NAME] de 2024" at bounding box center [219, 469] width 231 height 35
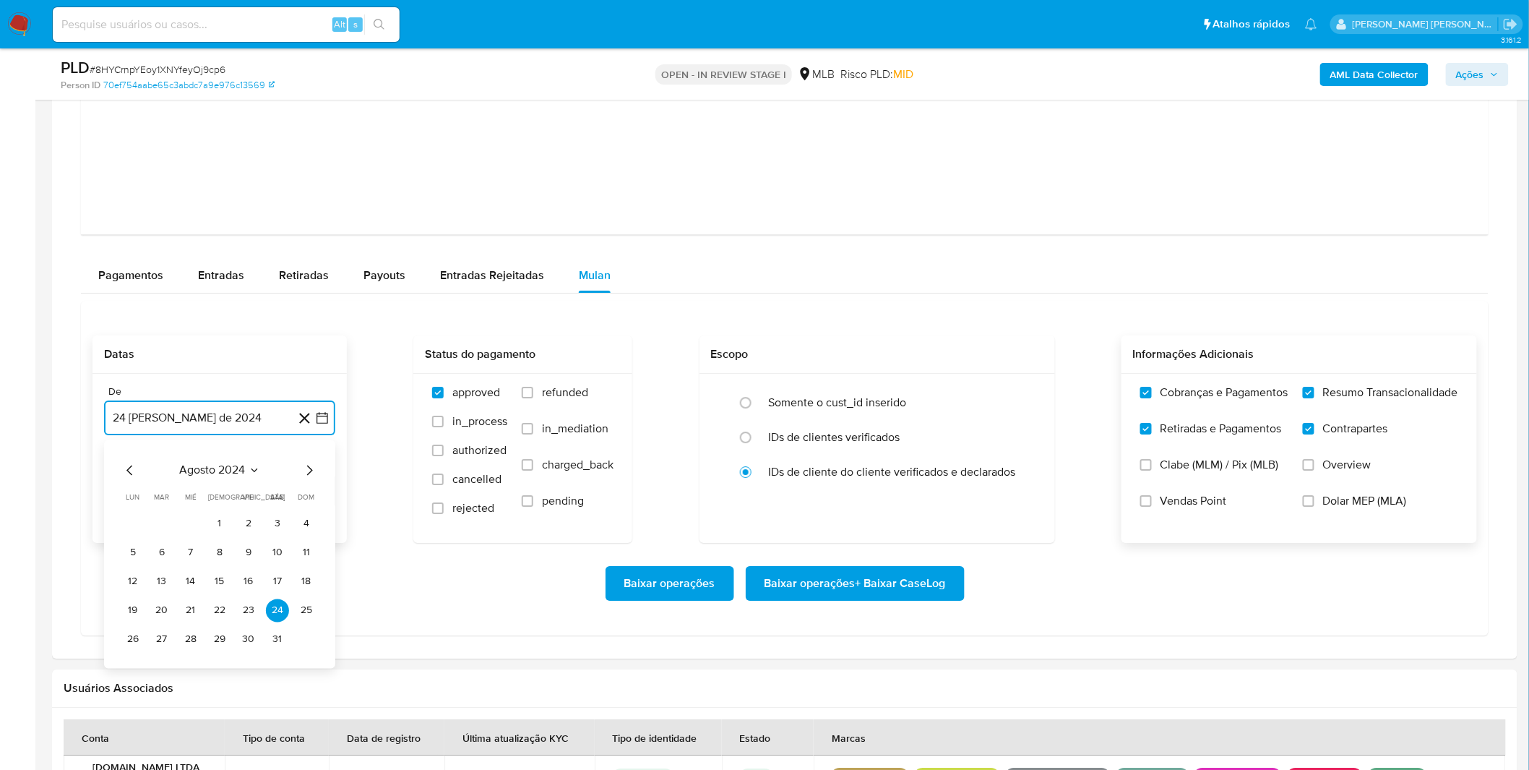
scroll to position [1767, 0]
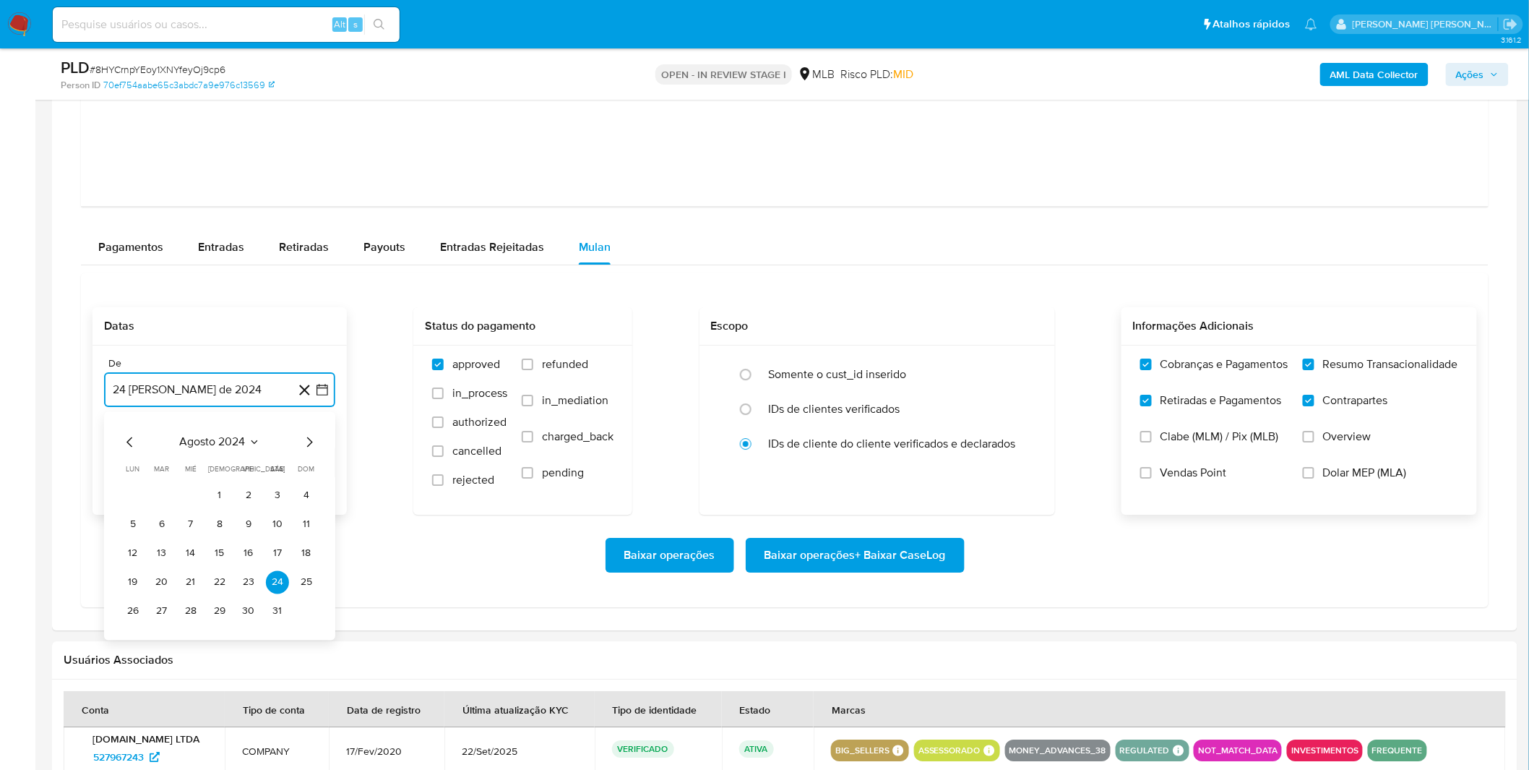
click at [227, 445] on span "agosto 2024" at bounding box center [213, 441] width 66 height 14
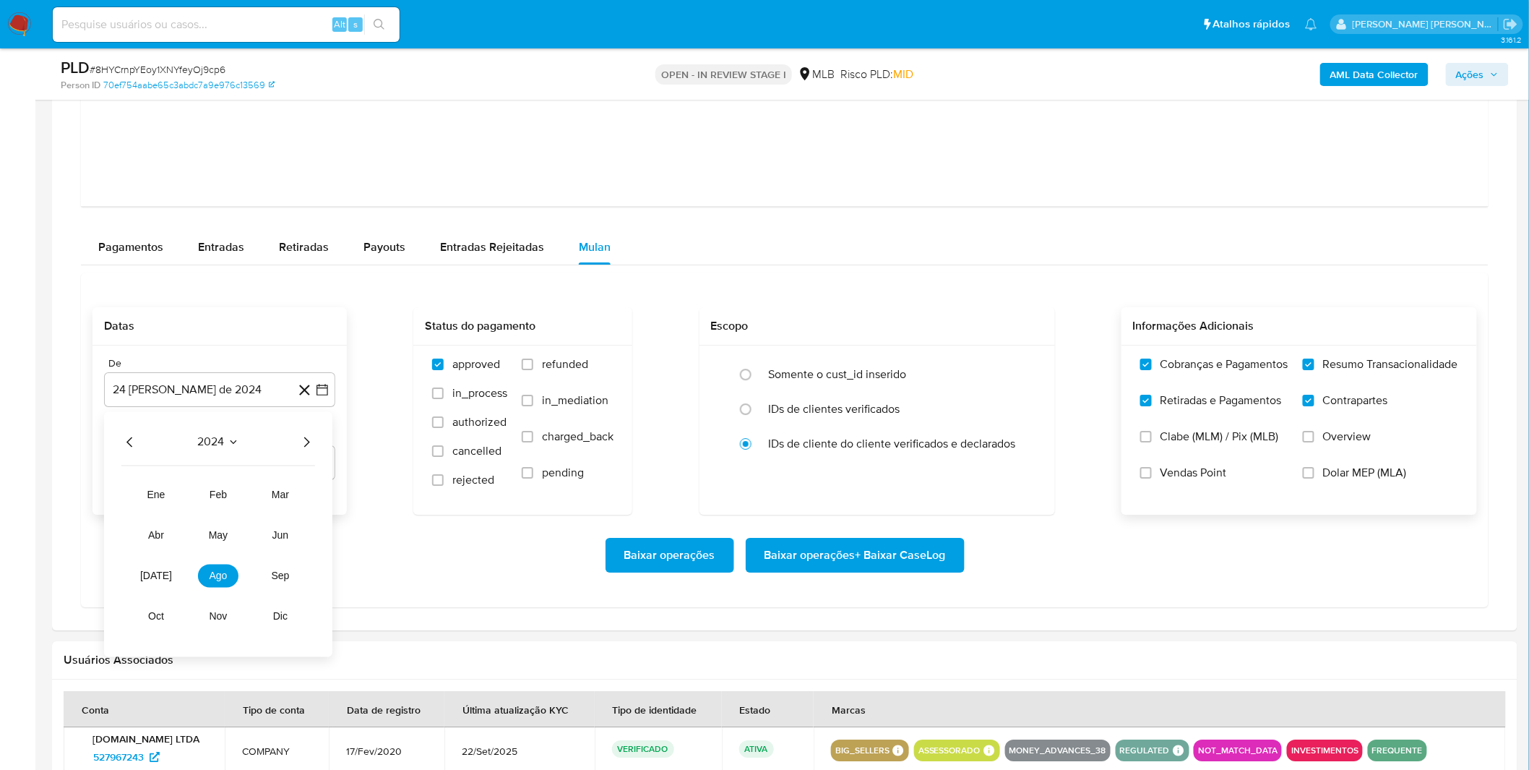
click at [305, 441] on icon "Año siguiente" at bounding box center [306, 441] width 17 height 17
click at [220, 572] on span "ago" at bounding box center [219, 576] width 18 height 12
click at [248, 500] on button "1" at bounding box center [248, 495] width 23 height 23
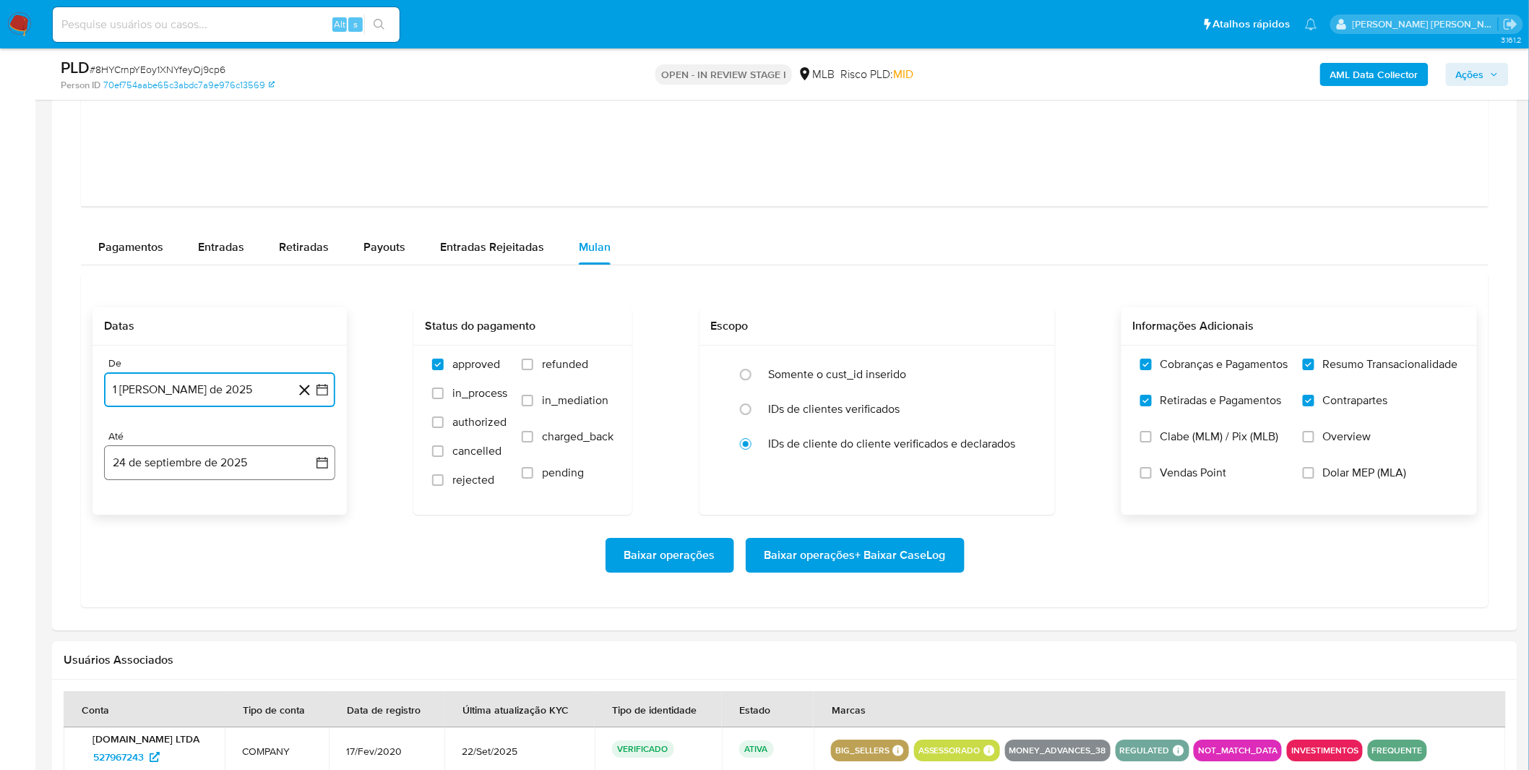
click at [221, 474] on button "24 de septiembre de 2025" at bounding box center [219, 462] width 231 height 35
click at [218, 475] on button "24 de septiembre de 2025" at bounding box center [219, 462] width 231 height 35
click at [126, 515] on icon "Mes anterior" at bounding box center [129, 514] width 17 height 17
click at [306, 688] on button "31" at bounding box center [306, 683] width 23 height 23
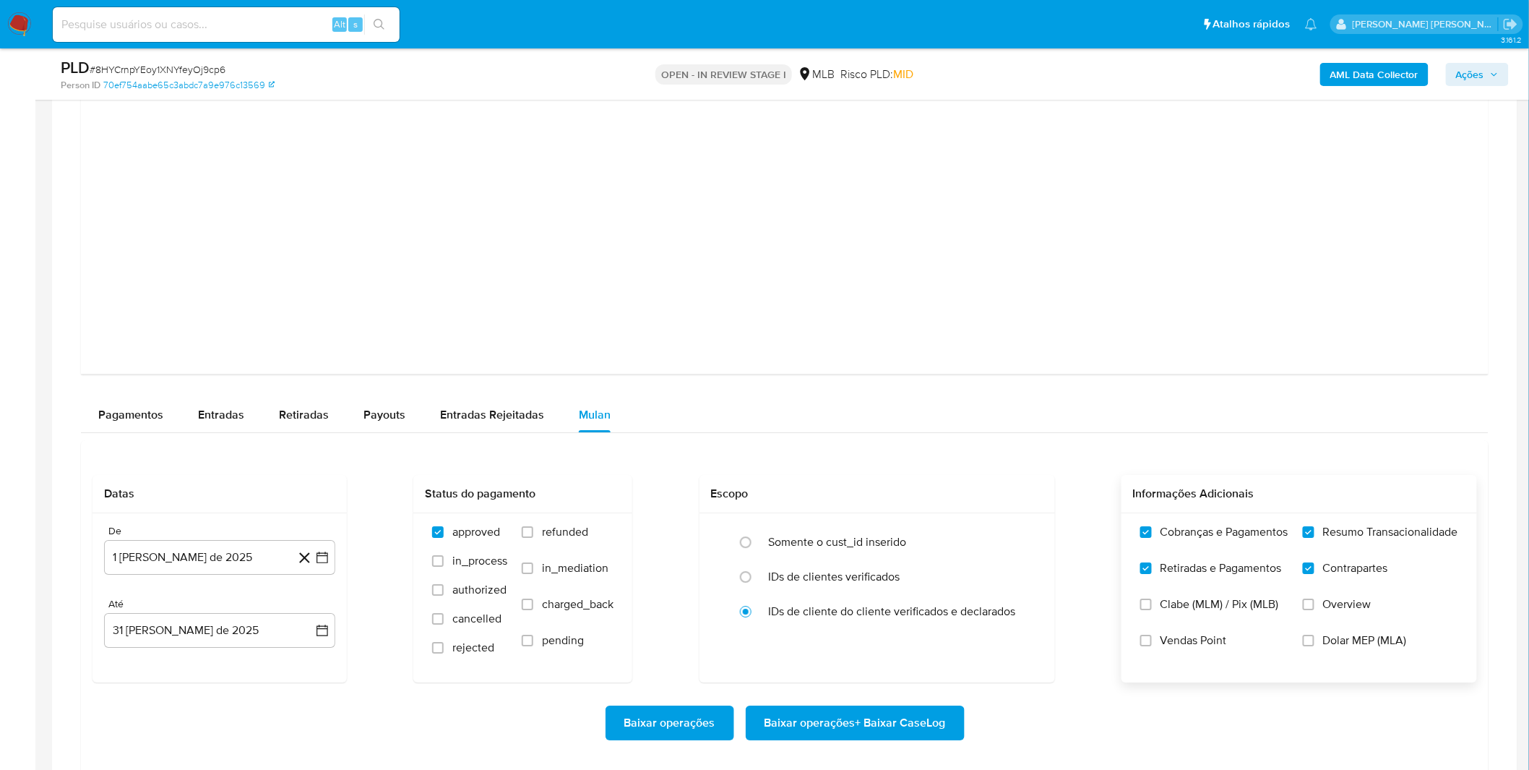
scroll to position [1847, 0]
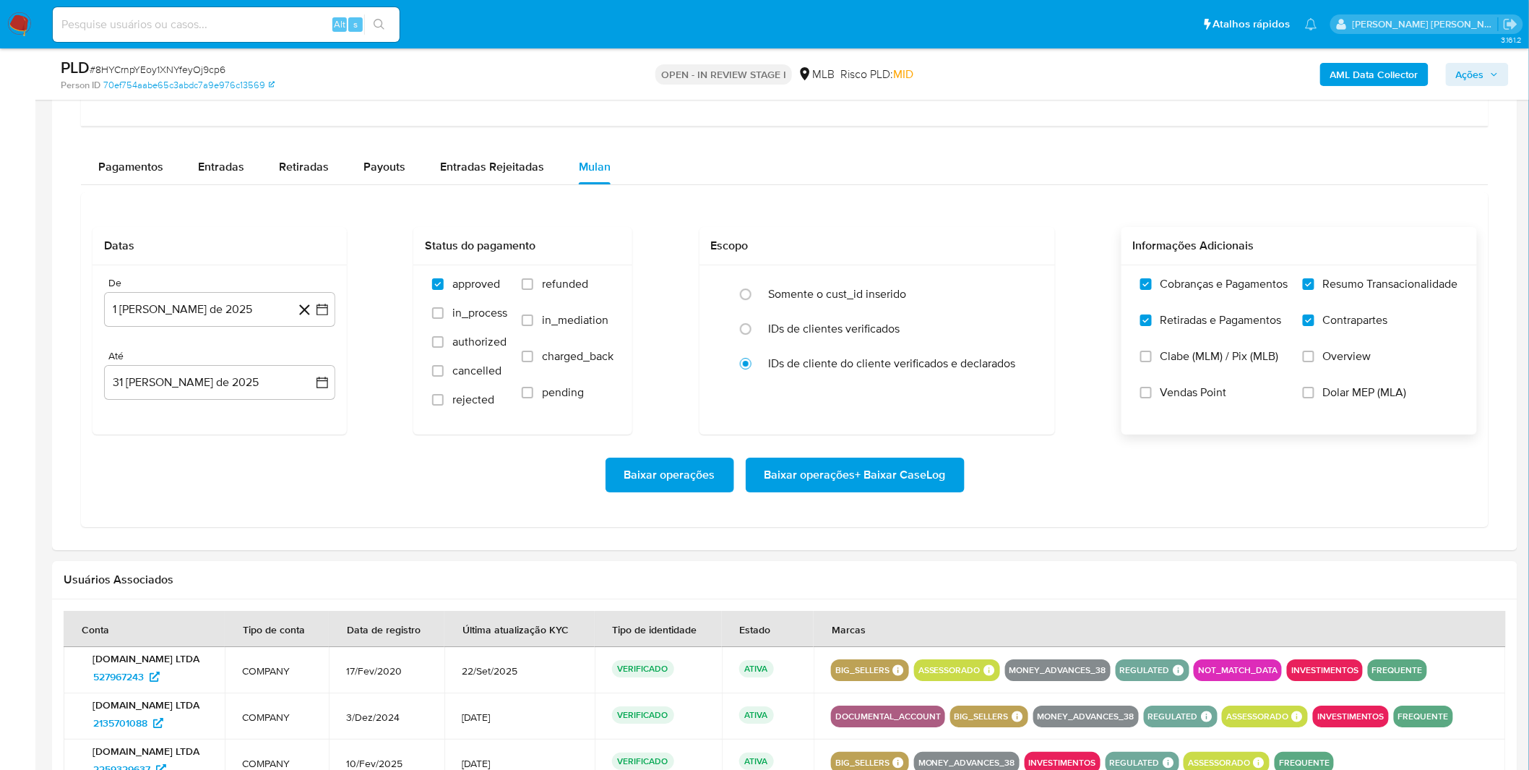
click at [831, 485] on span "Baixar operações + Baixar CaseLog" at bounding box center [855, 475] width 181 height 32
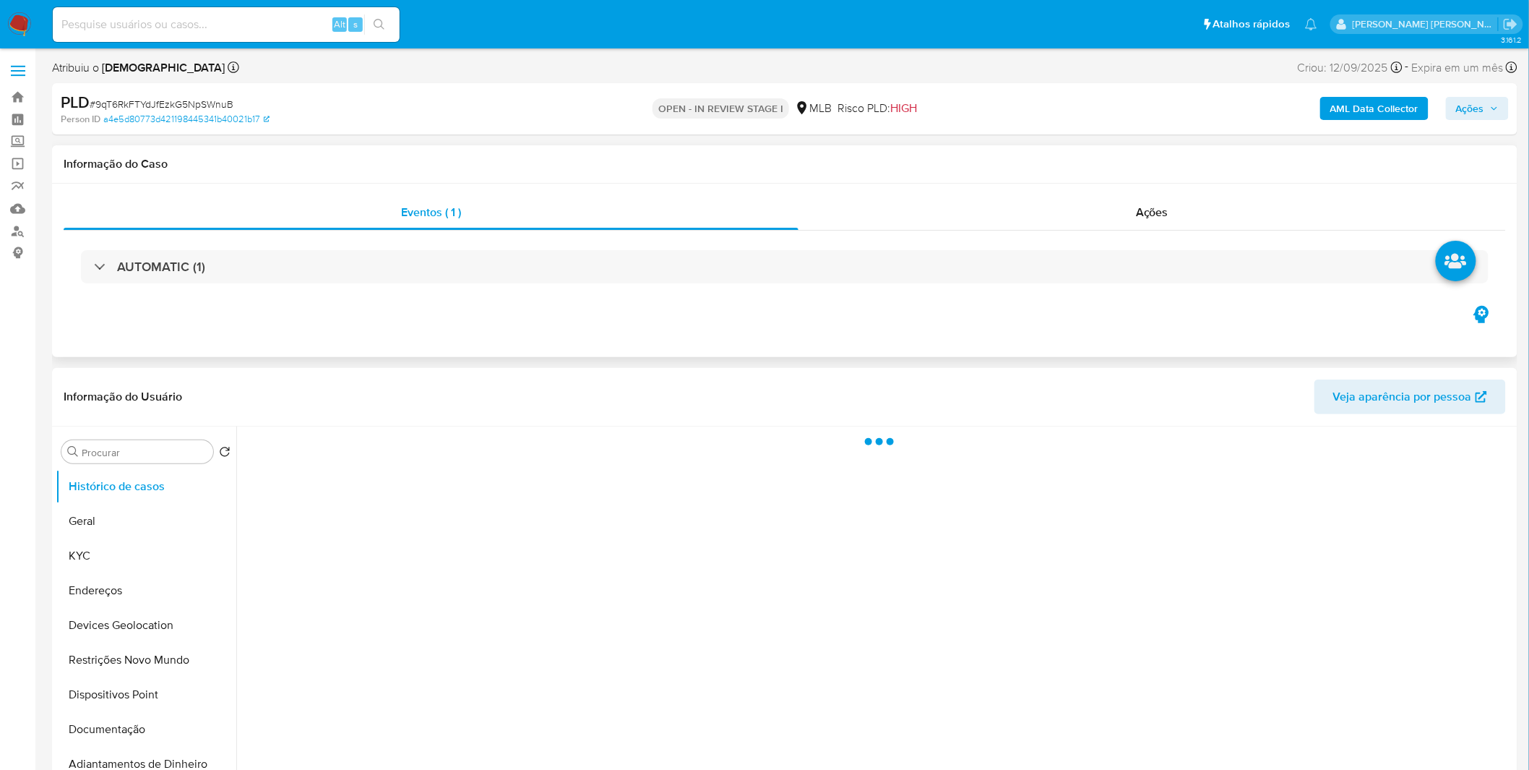
select select "10"
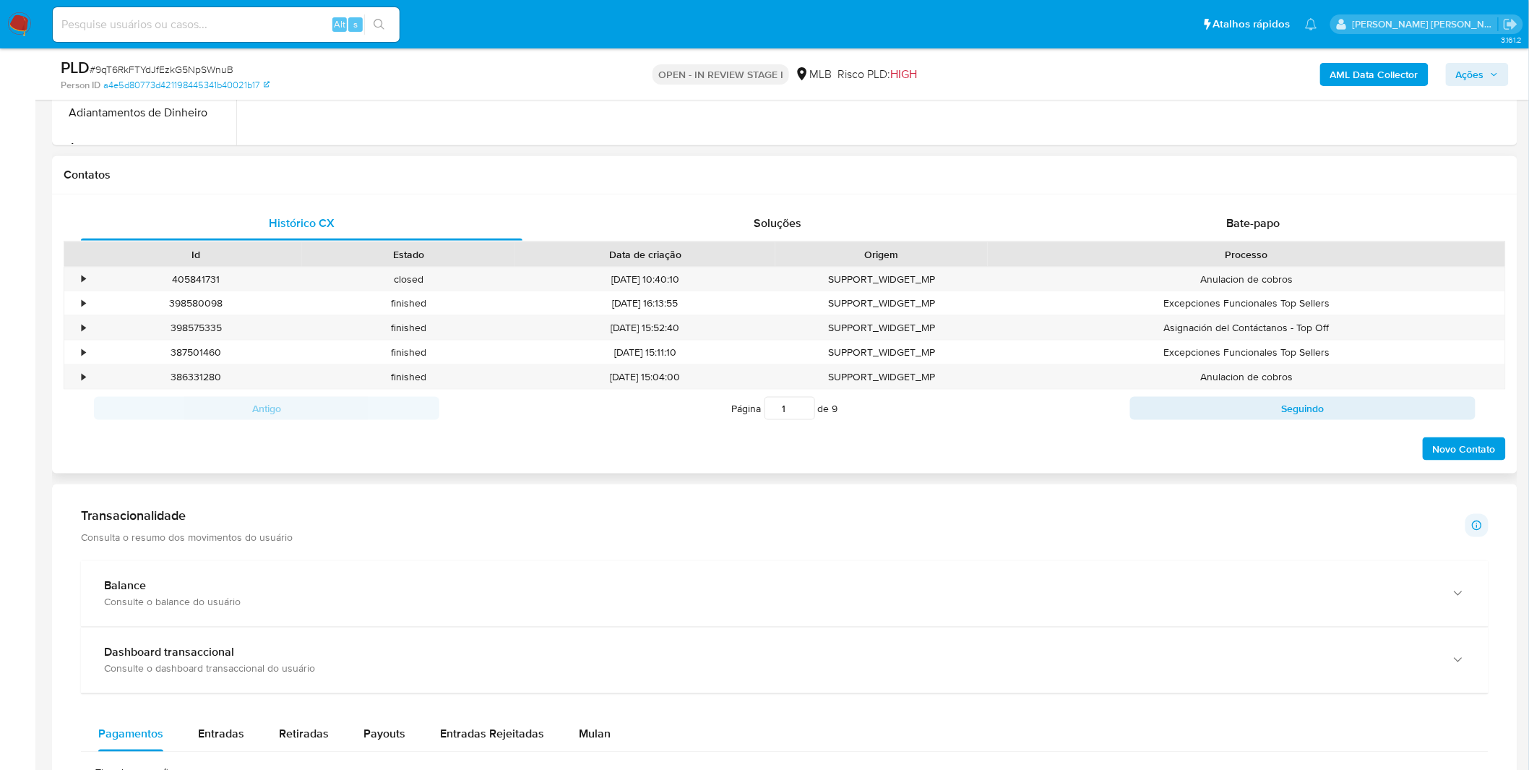
scroll to position [803, 0]
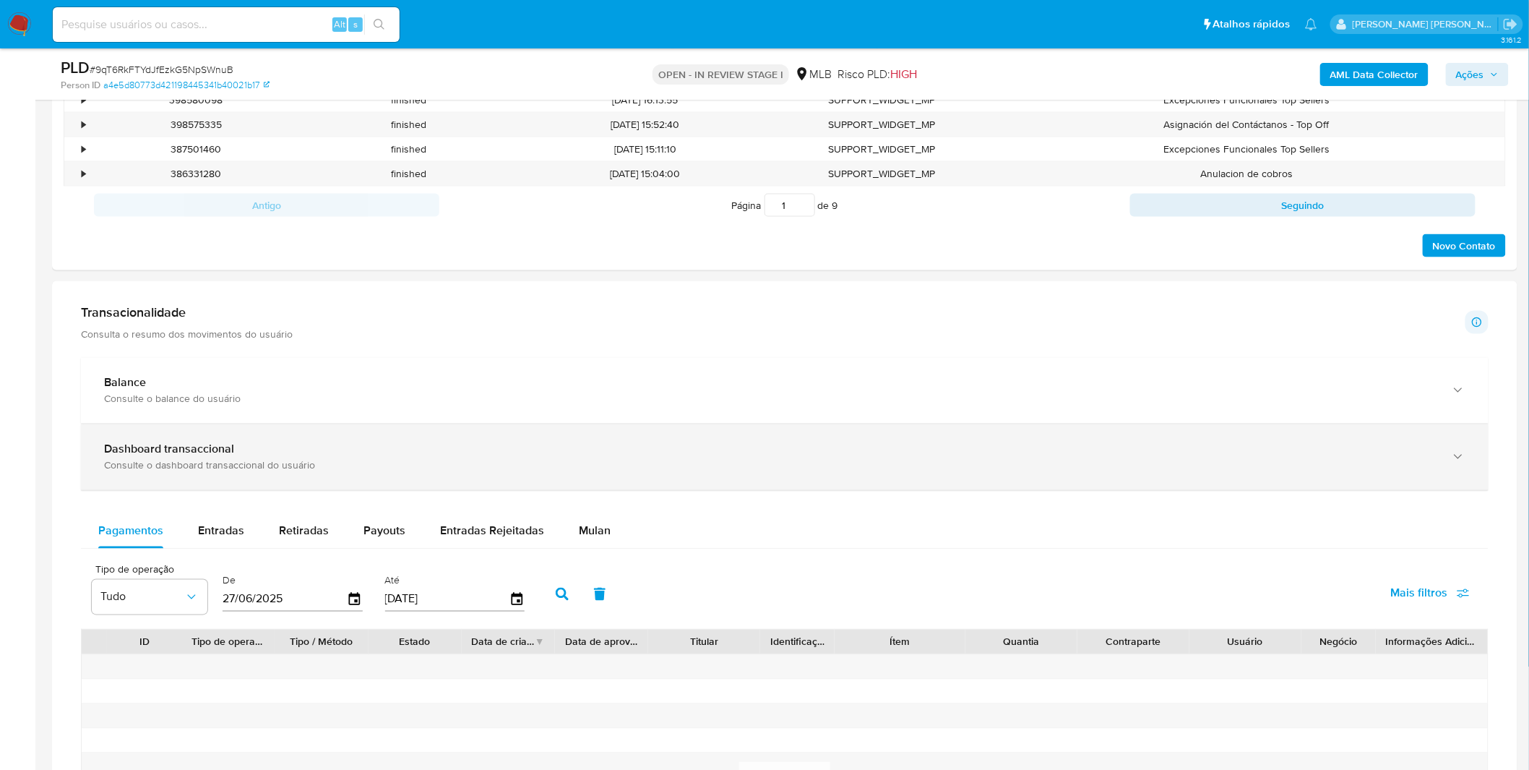
click at [382, 460] on div "Consulte o dashboard transaccional do usuário" at bounding box center [770, 465] width 1333 height 13
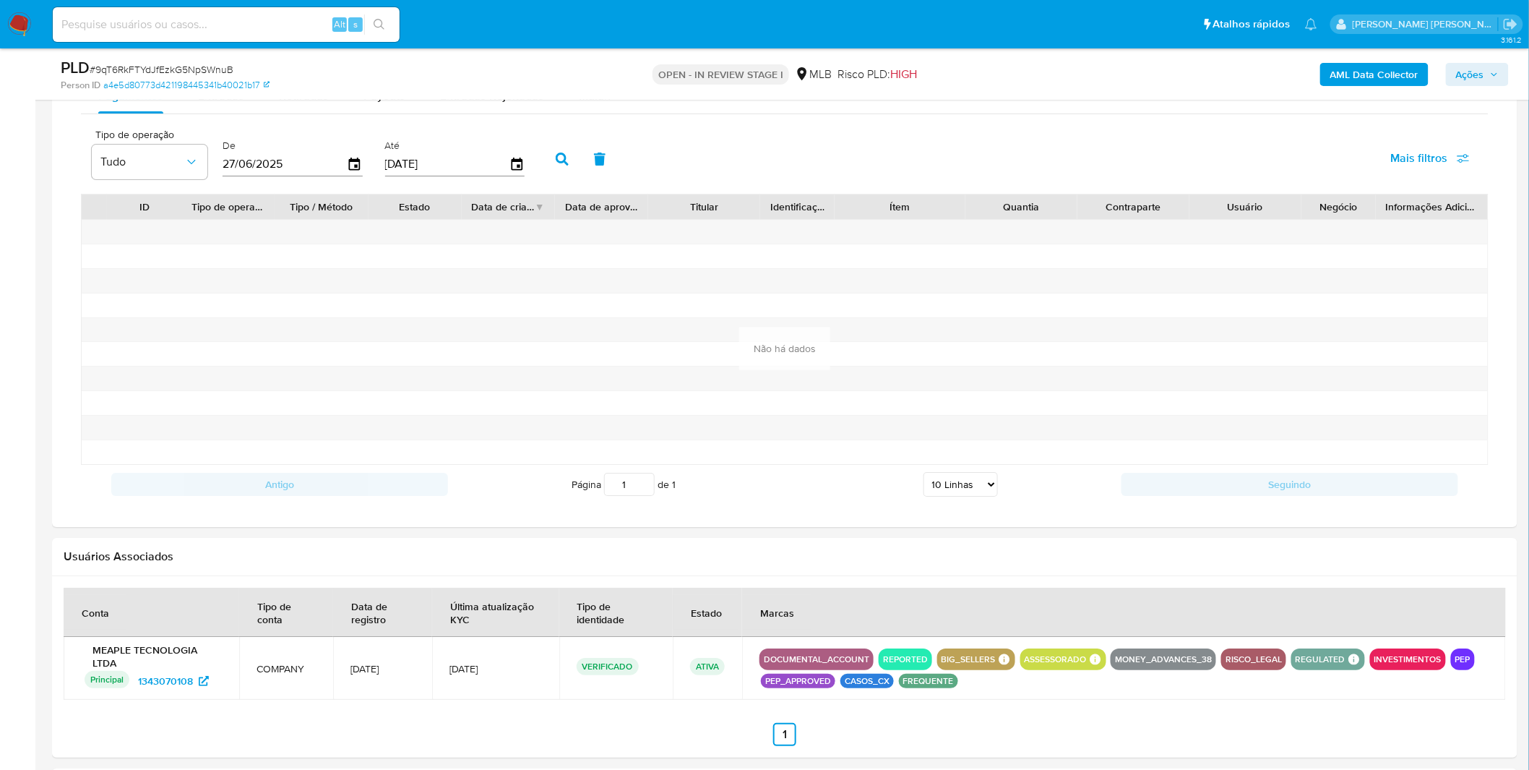
scroll to position [1686, 0]
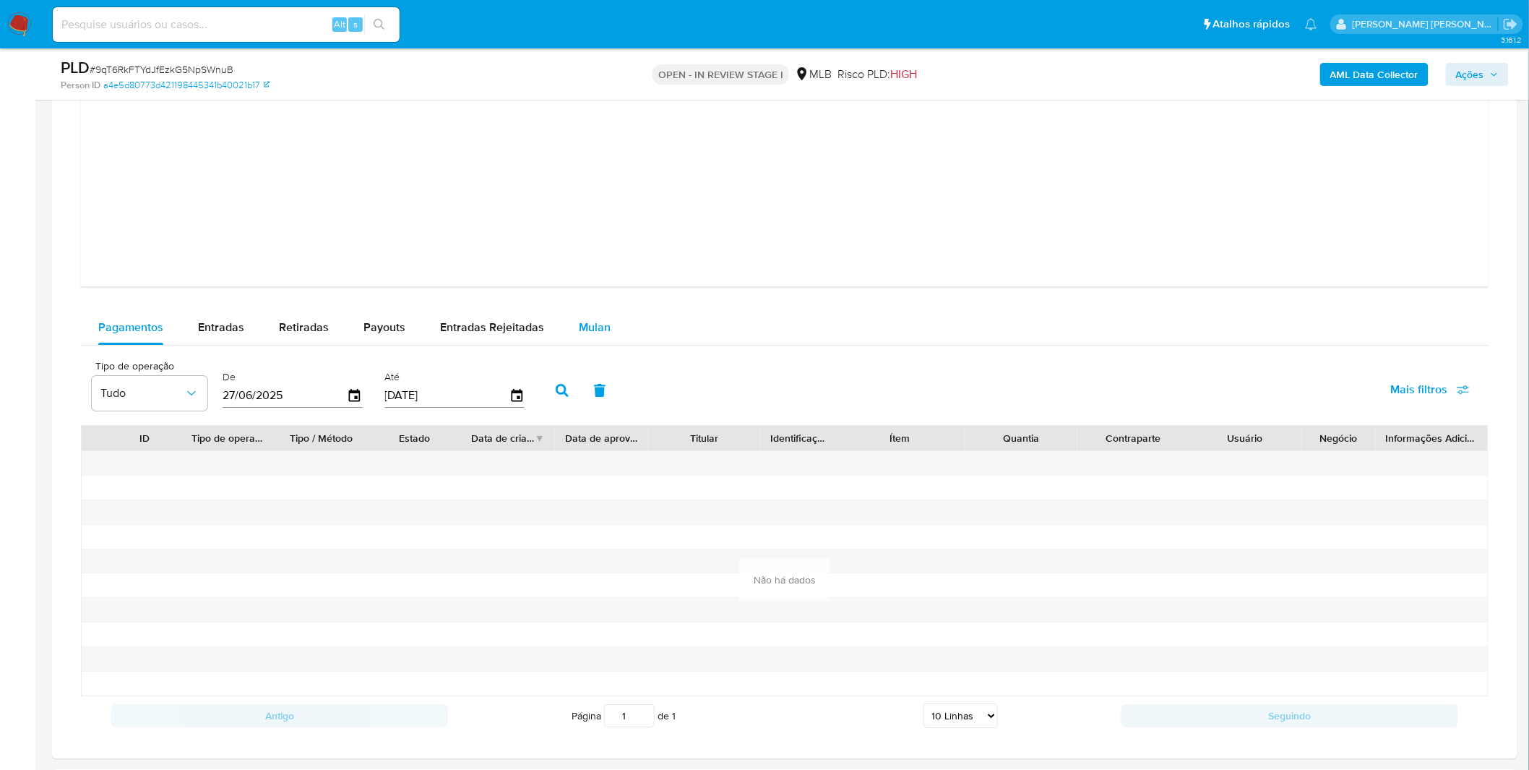
click at [591, 335] on span "Mulan" at bounding box center [595, 327] width 32 height 17
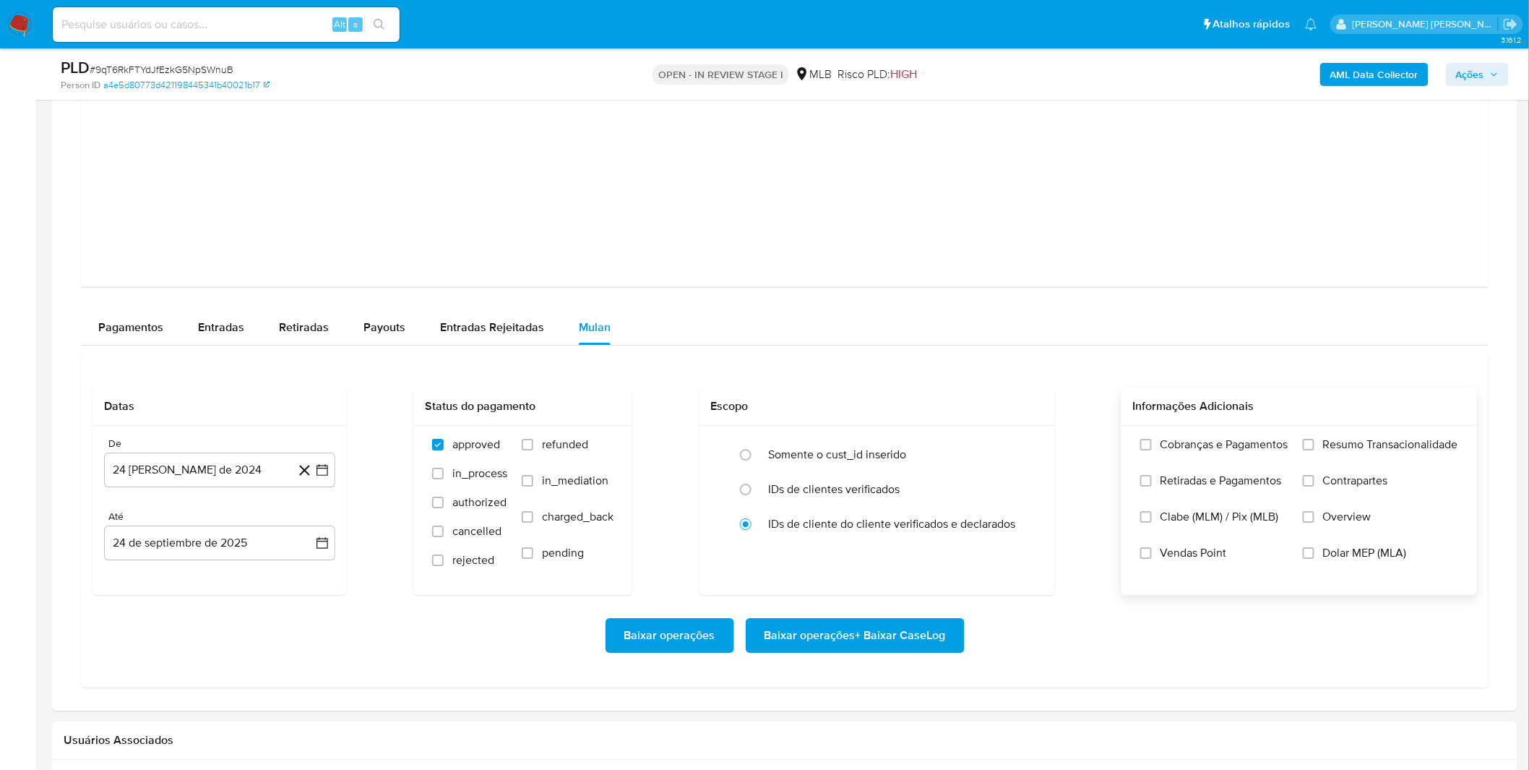
click at [1230, 452] on span "Cobranças e Pagamentos" at bounding box center [1225, 444] width 128 height 14
click at [1152, 450] on input "Cobranças e Pagamentos" at bounding box center [1147, 445] width 12 height 12
click at [1226, 478] on span "Retiradas e Pagamentos" at bounding box center [1221, 480] width 121 height 14
click at [1152, 478] on input "Retiradas e Pagamentos" at bounding box center [1147, 481] width 12 height 12
click at [1327, 461] on label "Resumo Transacionalidade" at bounding box center [1380, 455] width 155 height 36
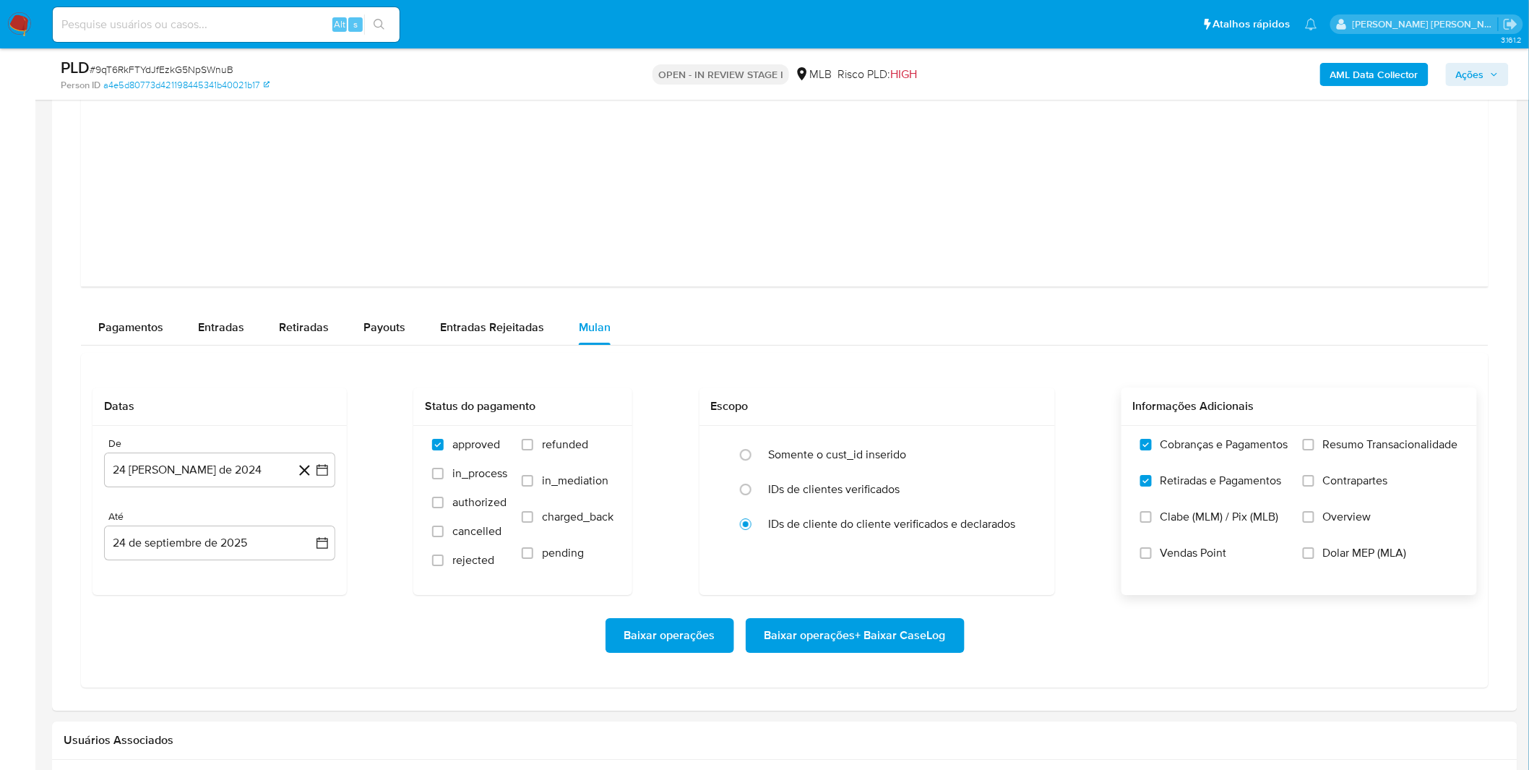
click at [1336, 487] on span "Contrapartes" at bounding box center [1355, 480] width 65 height 14
click at [1315, 486] on input "Contrapartes" at bounding box center [1309, 481] width 12 height 12
click at [1328, 460] on label "Resumo Transacionalidade" at bounding box center [1380, 455] width 155 height 36
click at [1315, 450] on input "Resumo Transacionalidade" at bounding box center [1309, 445] width 12 height 12
click at [219, 472] on button "24 [PERSON_NAME] de 2024" at bounding box center [219, 469] width 231 height 35
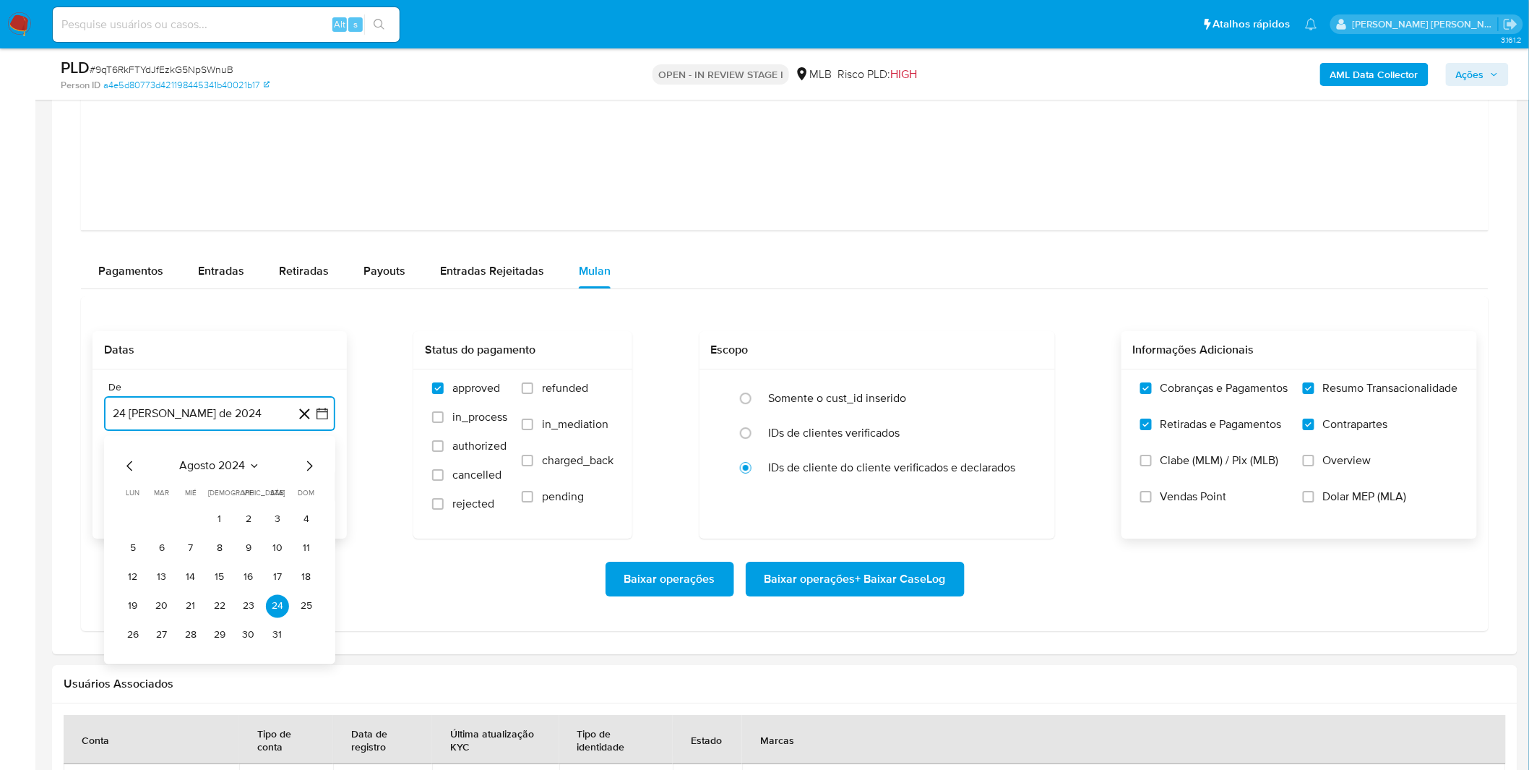
scroll to position [1767, 0]
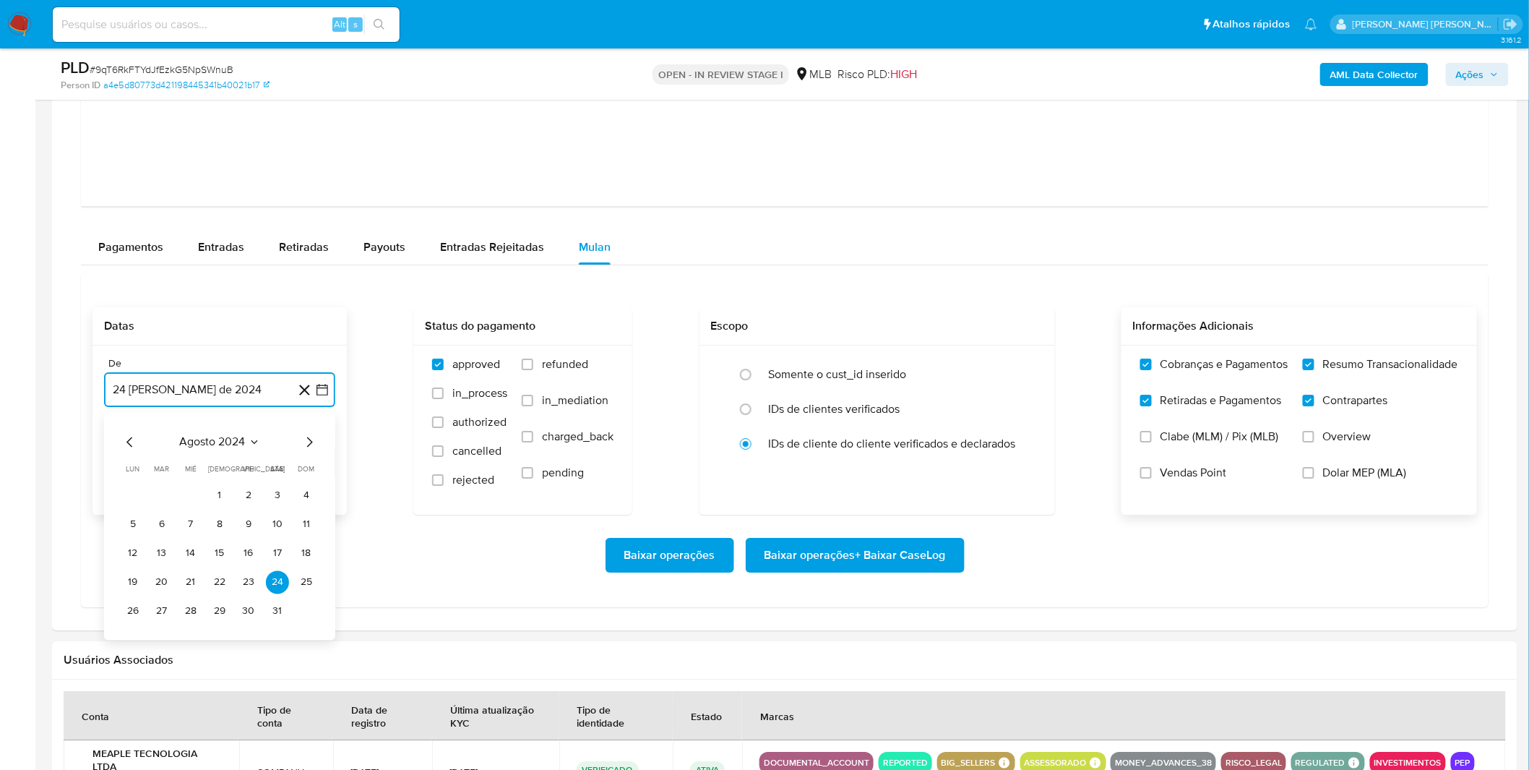
click at [224, 445] on span "agosto 2024" at bounding box center [213, 441] width 66 height 14
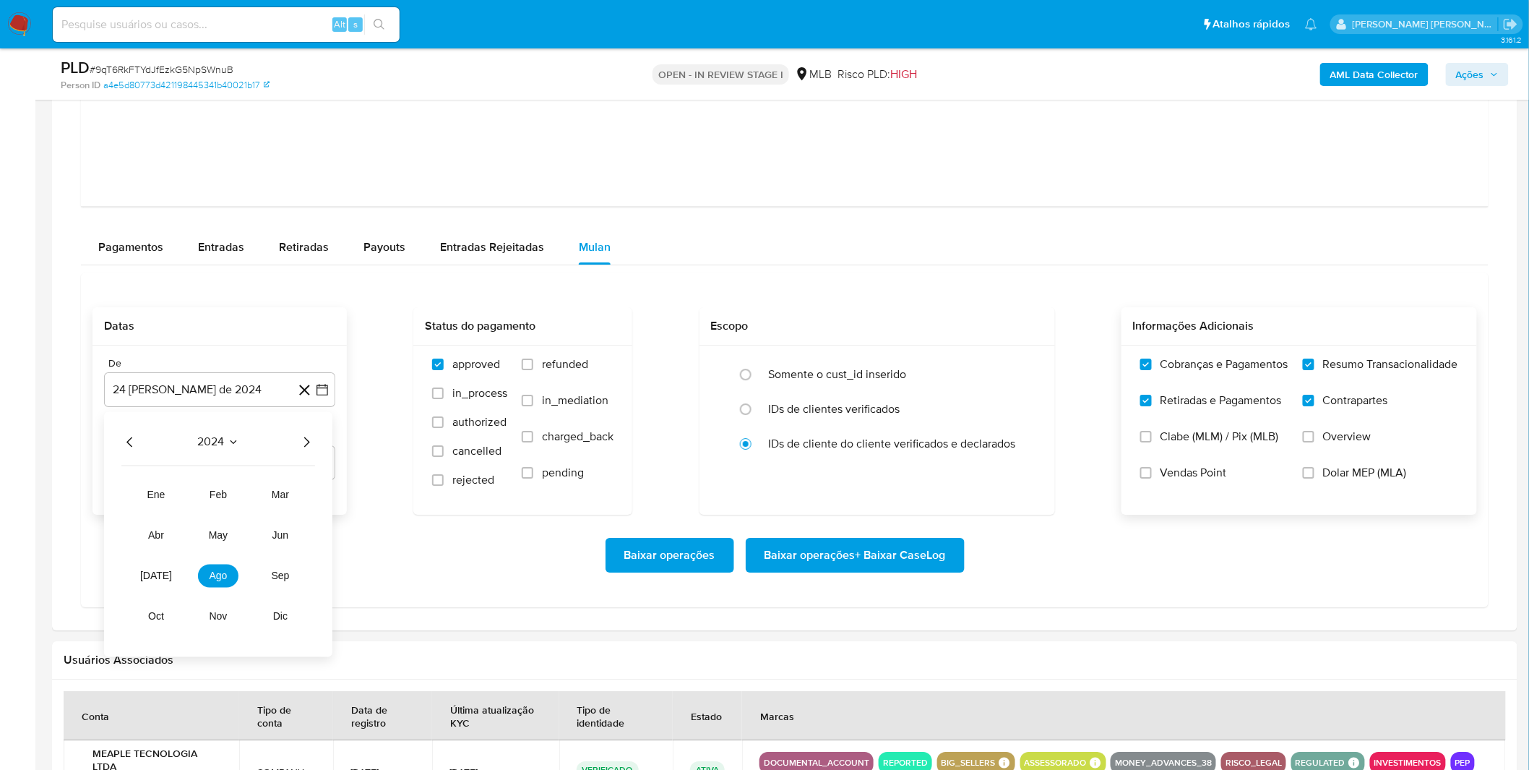
click at [304, 443] on icon "Año siguiente" at bounding box center [306, 441] width 17 height 17
click at [213, 583] on button "ago" at bounding box center [218, 575] width 40 height 23
click at [242, 499] on button "1" at bounding box center [248, 495] width 23 height 23
click at [208, 553] on div "Baixar operações Baixar operações + Baixar CaseLog" at bounding box center [785, 555] width 1385 height 35
click at [794, 552] on span "Baixar operações + Baixar CaseLog" at bounding box center [855, 555] width 181 height 32
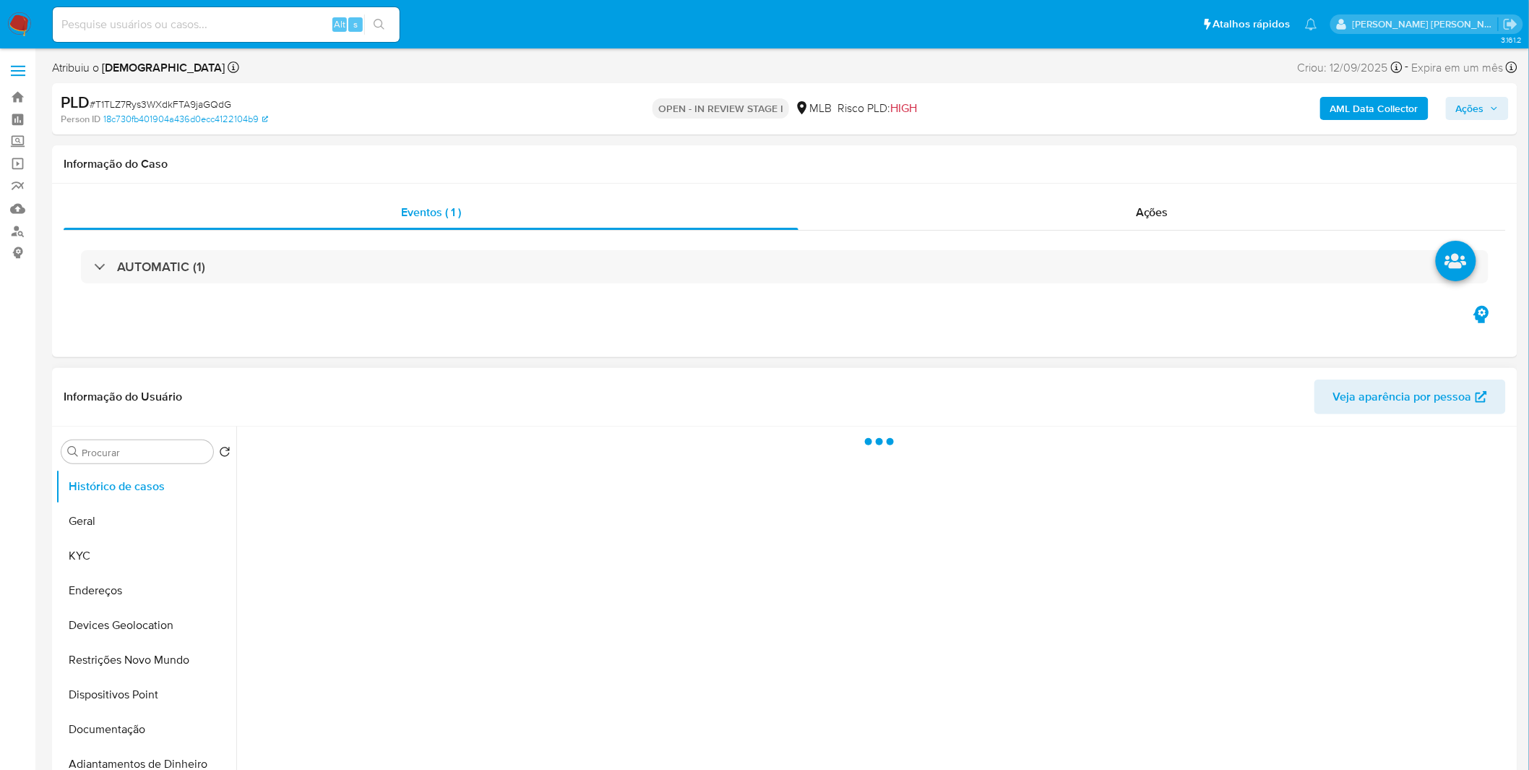
select select "10"
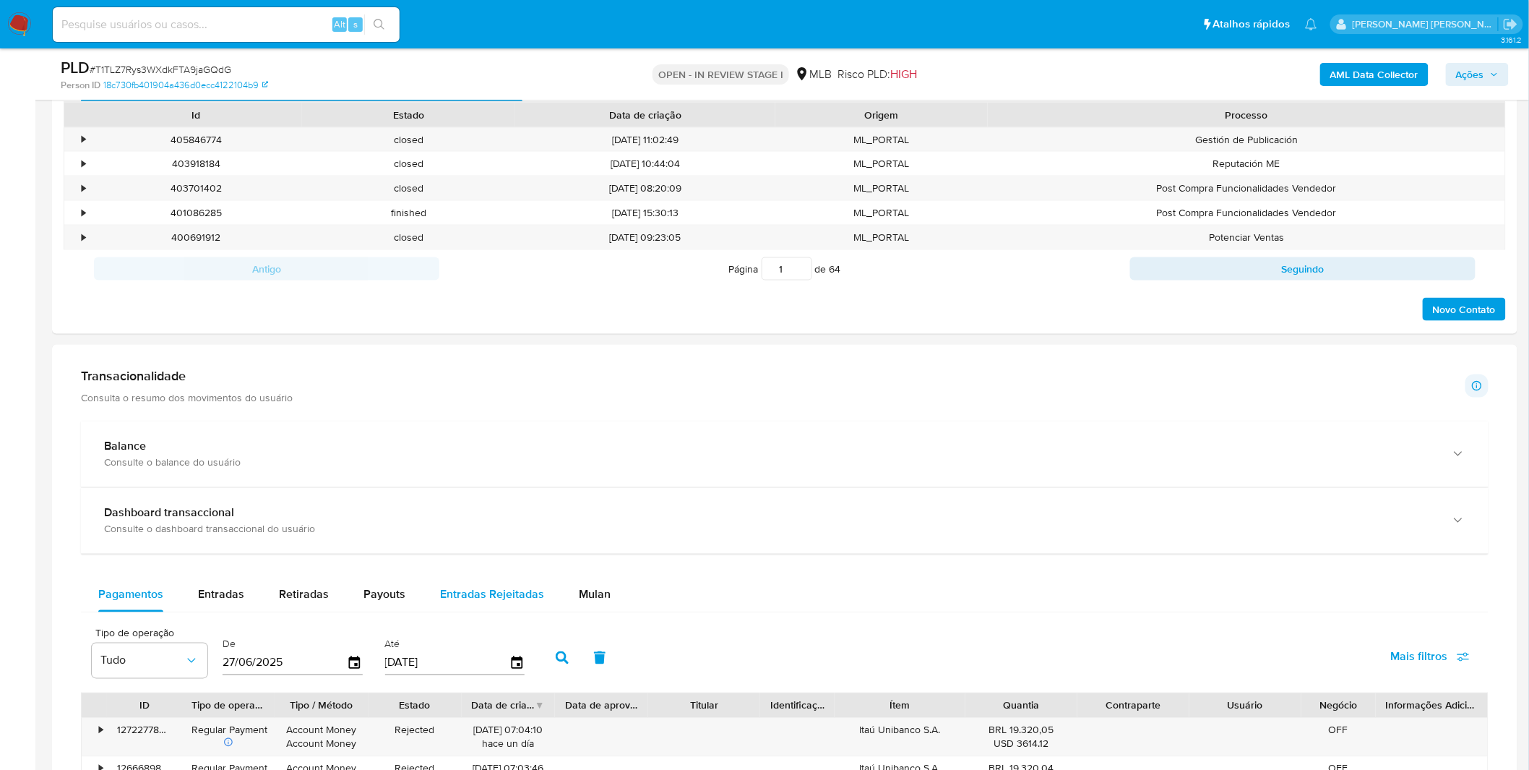
scroll to position [883, 0]
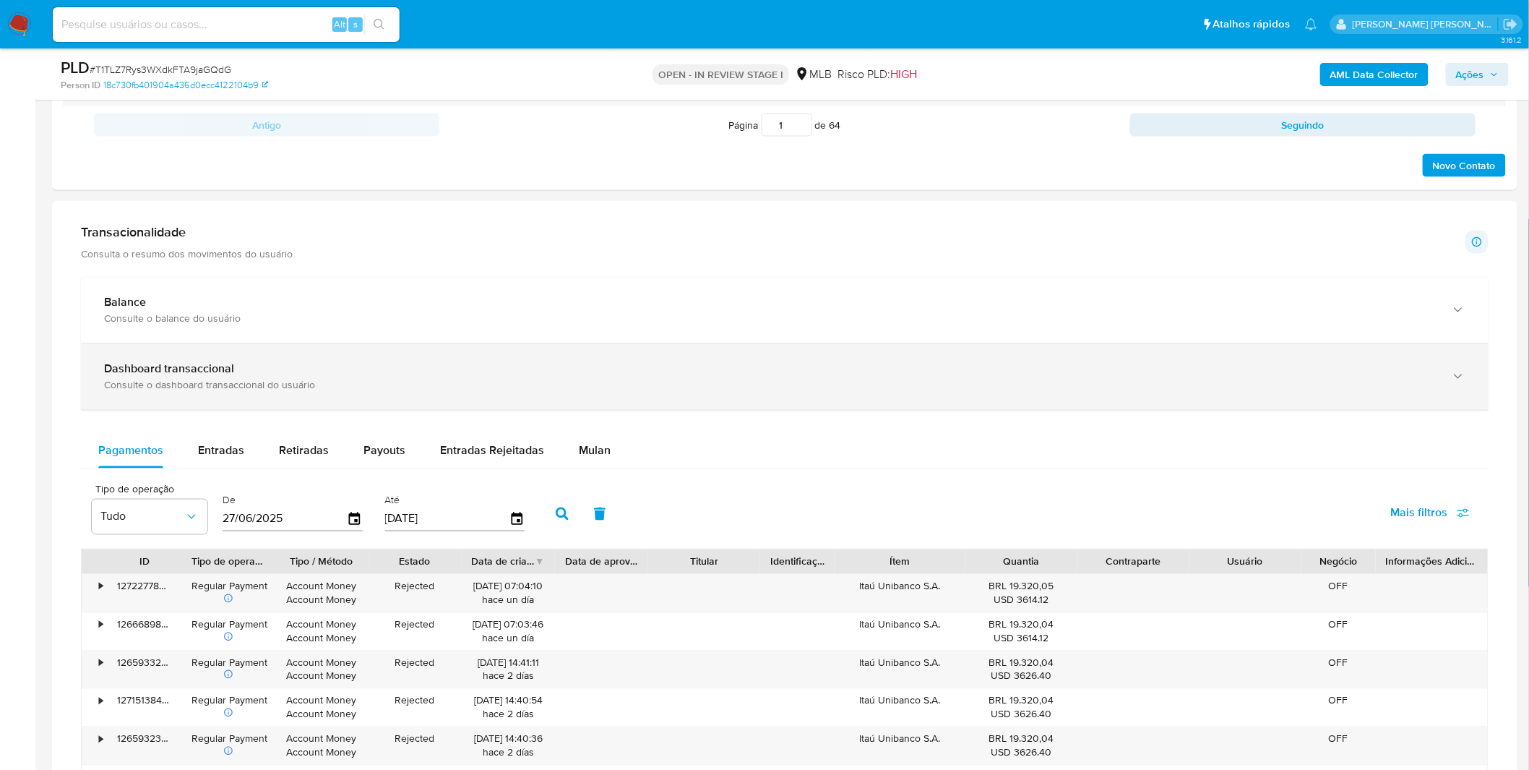
click at [413, 377] on div "Dashboard transaccional" at bounding box center [770, 369] width 1333 height 14
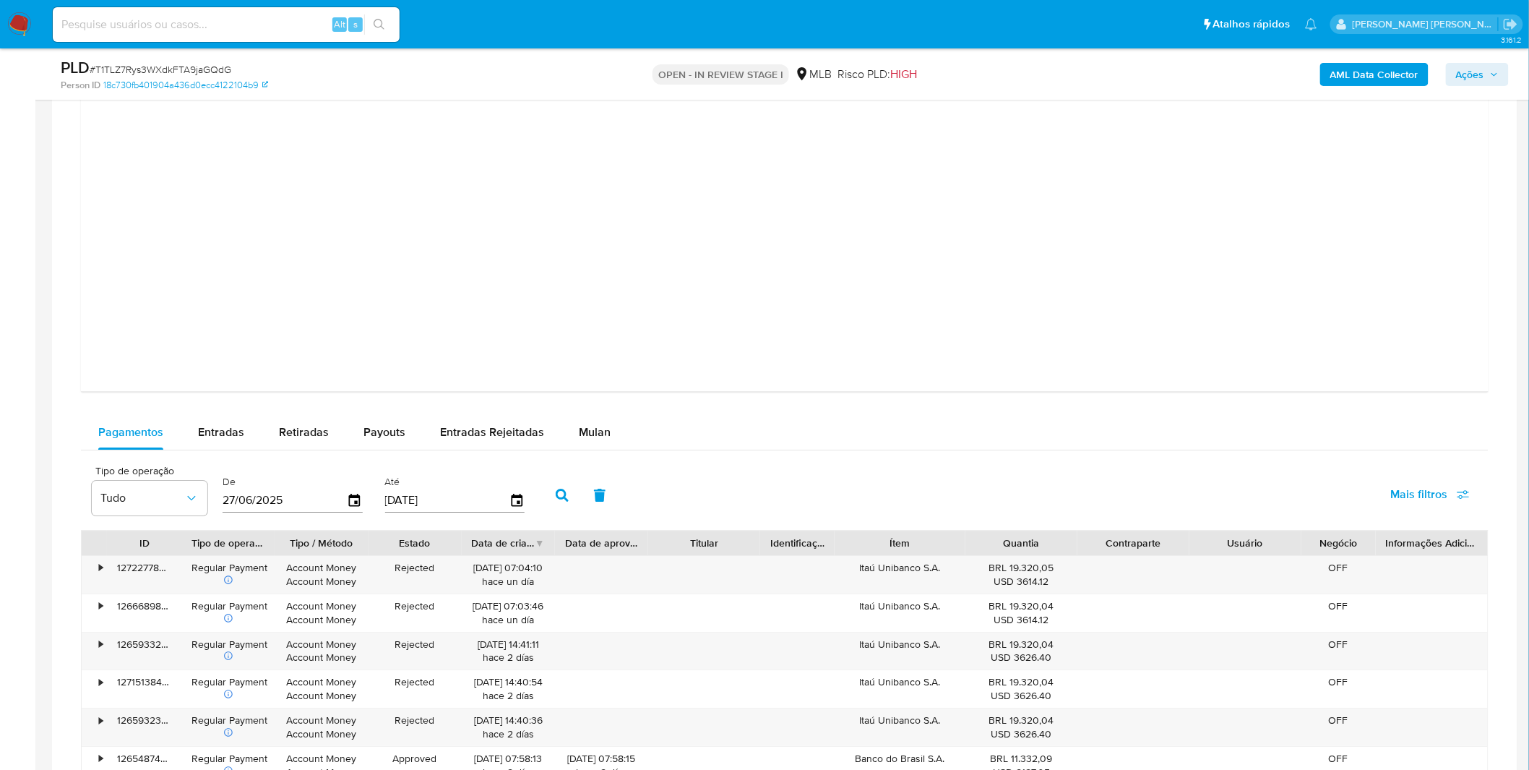
scroll to position [1606, 0]
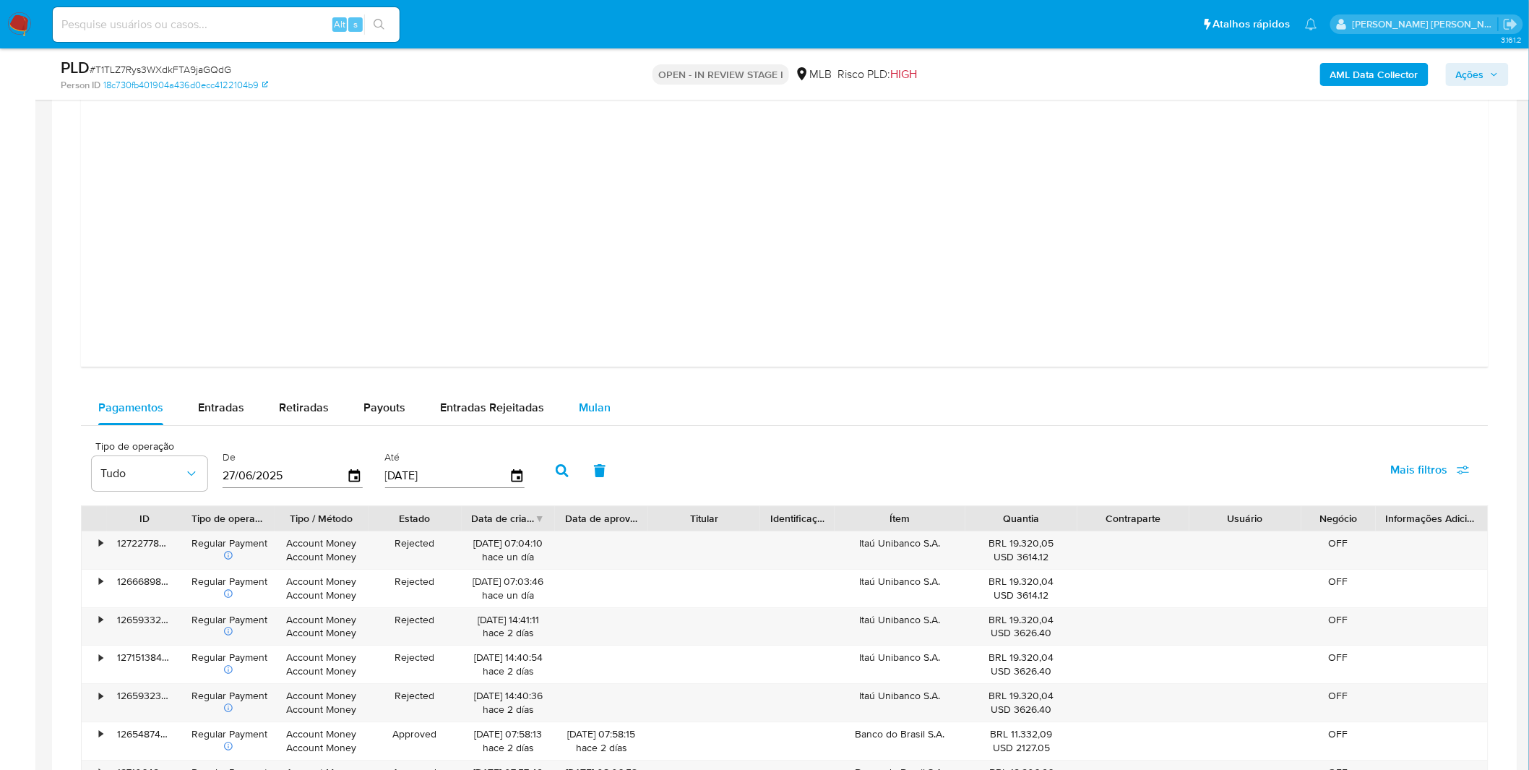
click at [589, 403] on span "Mulan" at bounding box center [595, 407] width 32 height 17
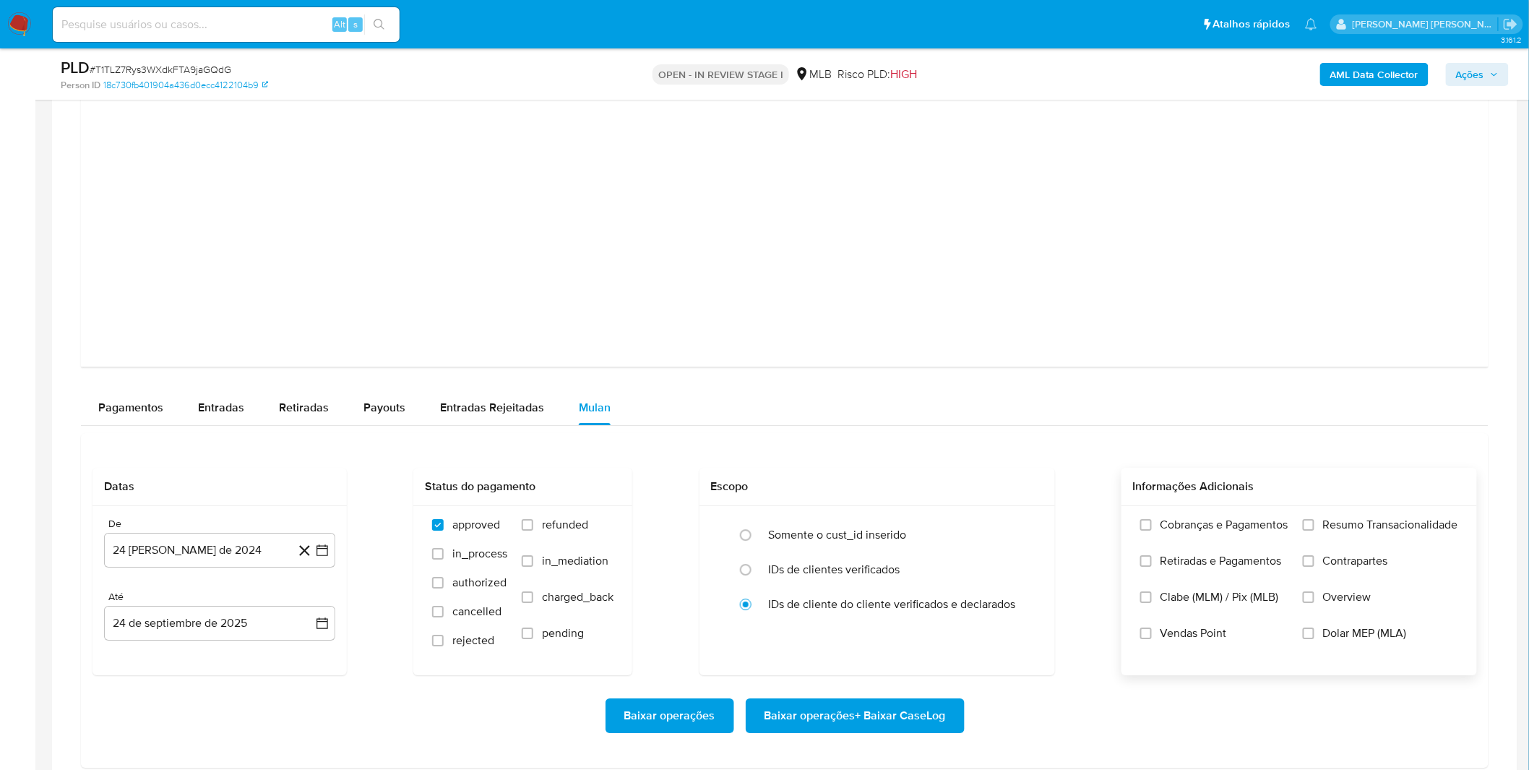
click at [1208, 525] on span "Cobranças e Pagamentos" at bounding box center [1225, 525] width 128 height 14
click at [1152, 525] on input "Cobranças e Pagamentos" at bounding box center [1147, 525] width 12 height 12
click at [1209, 565] on span "Retiradas e Pagamentos" at bounding box center [1221, 561] width 121 height 14
click at [1152, 565] on input "Retiradas e Pagamentos" at bounding box center [1147, 561] width 12 height 12
click at [1306, 531] on input "Resumo Transacionalidade" at bounding box center [1309, 525] width 12 height 12
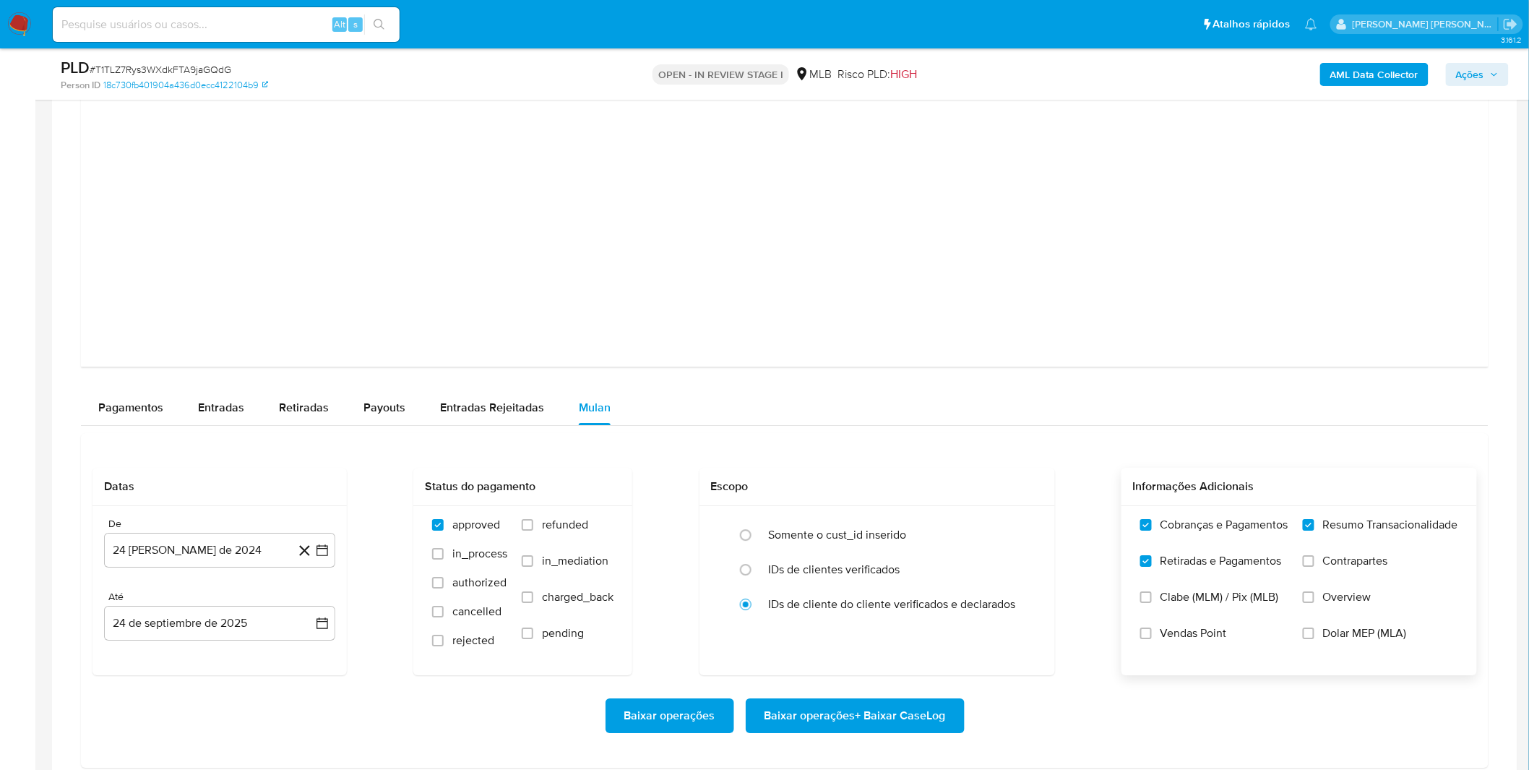
click at [1318, 573] on label "Contrapartes" at bounding box center [1380, 572] width 155 height 36
click at [1296, 566] on div "Cobranças e Pagamentos Retiradas e Pagamentos Clabe (MLM) / Pix (MLB) Vendas Po…" at bounding box center [1299, 590] width 332 height 145
click at [1306, 562] on input "Contrapartes" at bounding box center [1309, 561] width 12 height 12
click at [157, 546] on button "24 [PERSON_NAME] de 2024" at bounding box center [219, 550] width 231 height 35
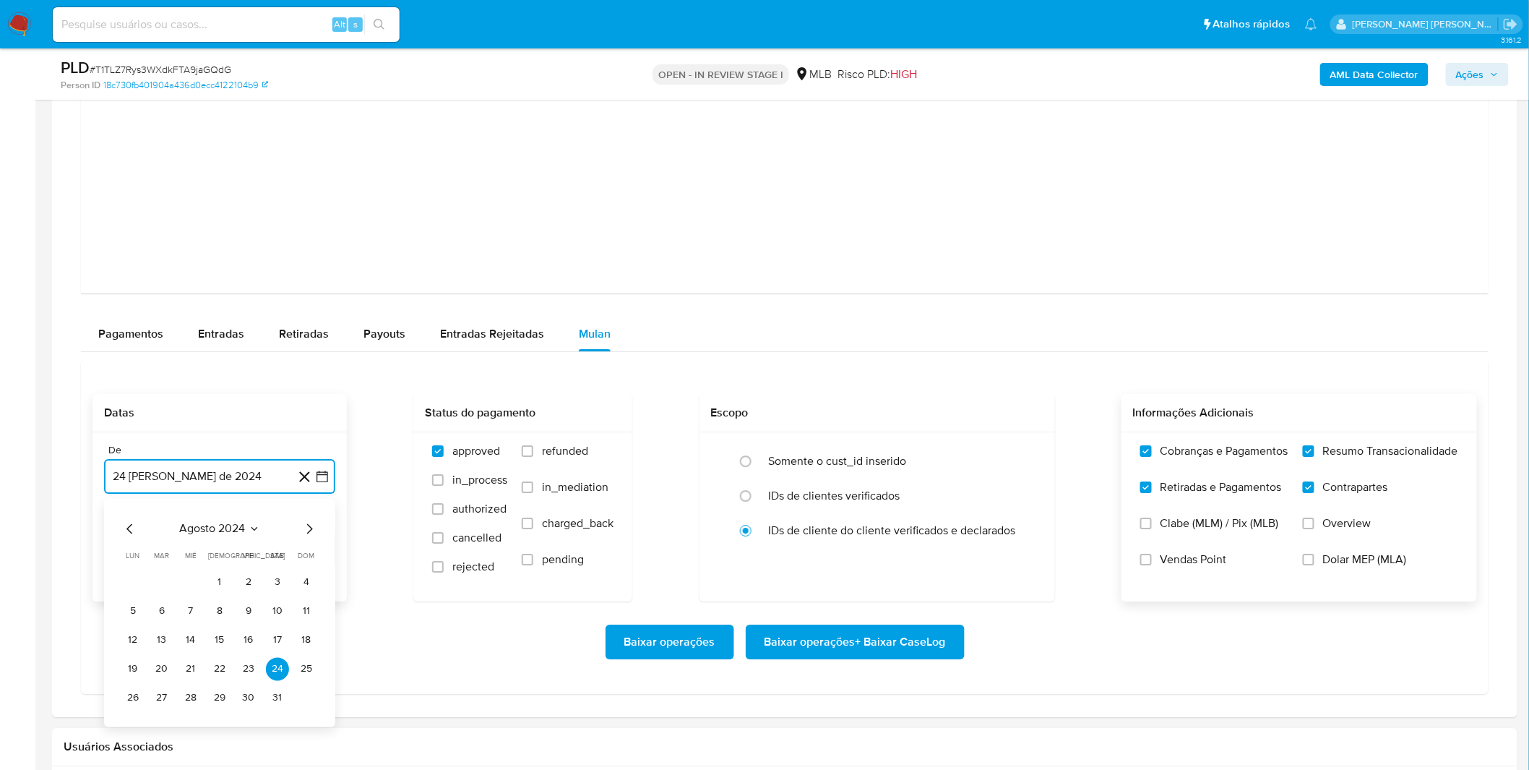
scroll to position [1767, 0]
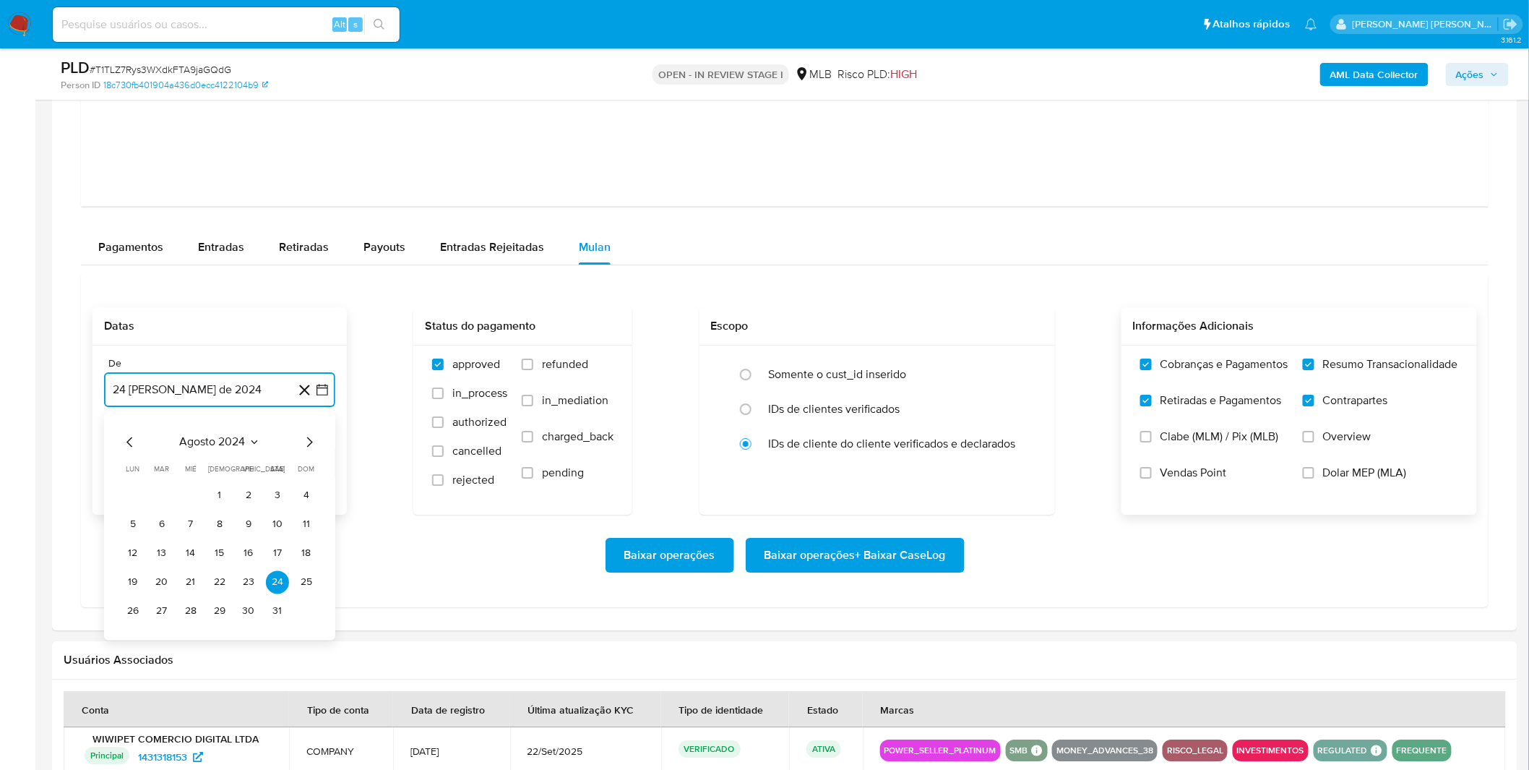
click at [213, 442] on span "agosto 2024" at bounding box center [213, 441] width 66 height 14
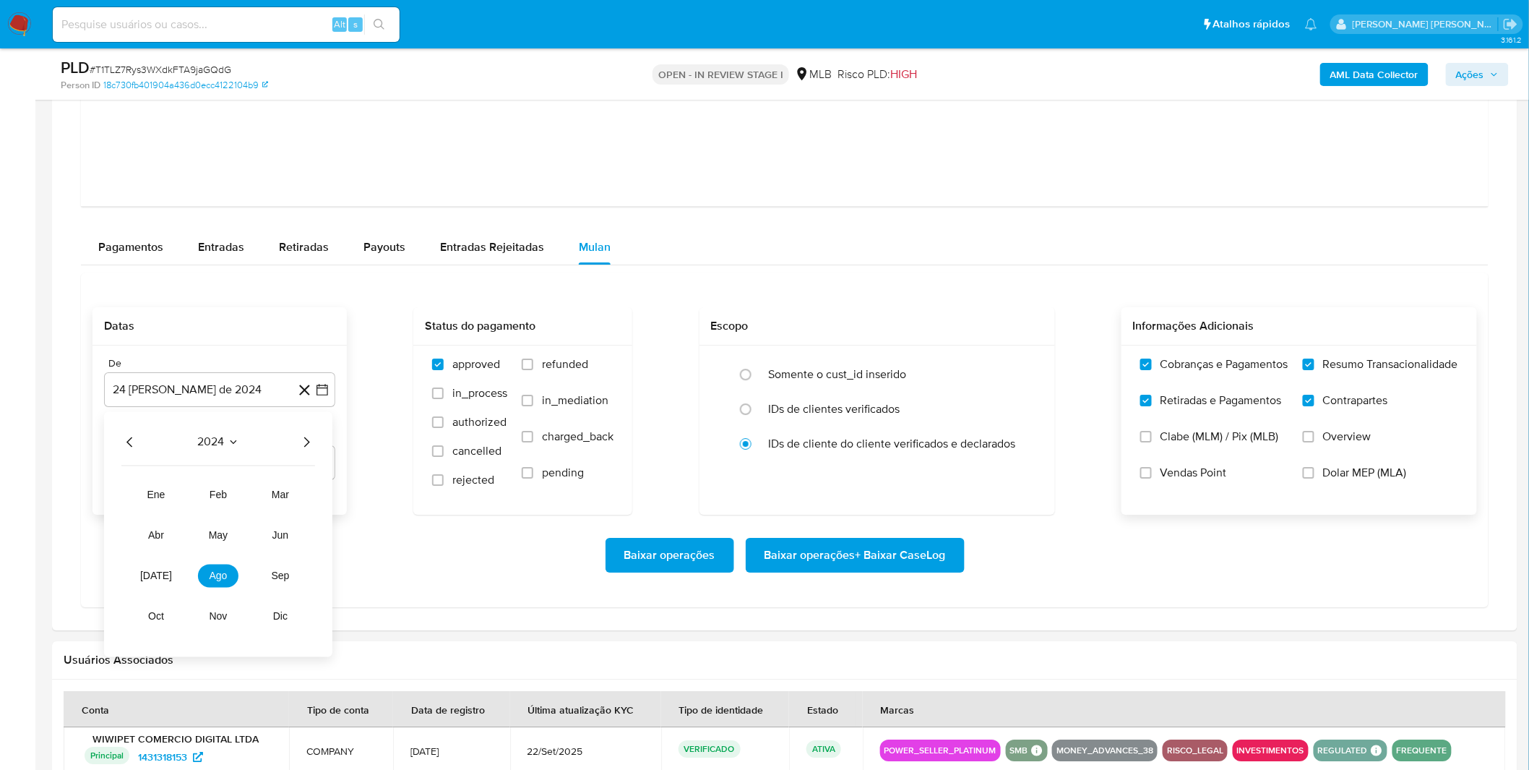
click at [320, 453] on div "2024 2024 ene feb mar abr may jun jul ago sep oct nov dic" at bounding box center [218, 533] width 228 height 245
click at [311, 441] on icon "Año siguiente" at bounding box center [306, 441] width 17 height 17
click at [220, 572] on span "ago" at bounding box center [219, 576] width 18 height 12
drag, startPoint x: 250, startPoint y: 494, endPoint x: 231, endPoint y: 525, distance: 36.3
click at [252, 494] on button "1" at bounding box center [248, 495] width 23 height 23
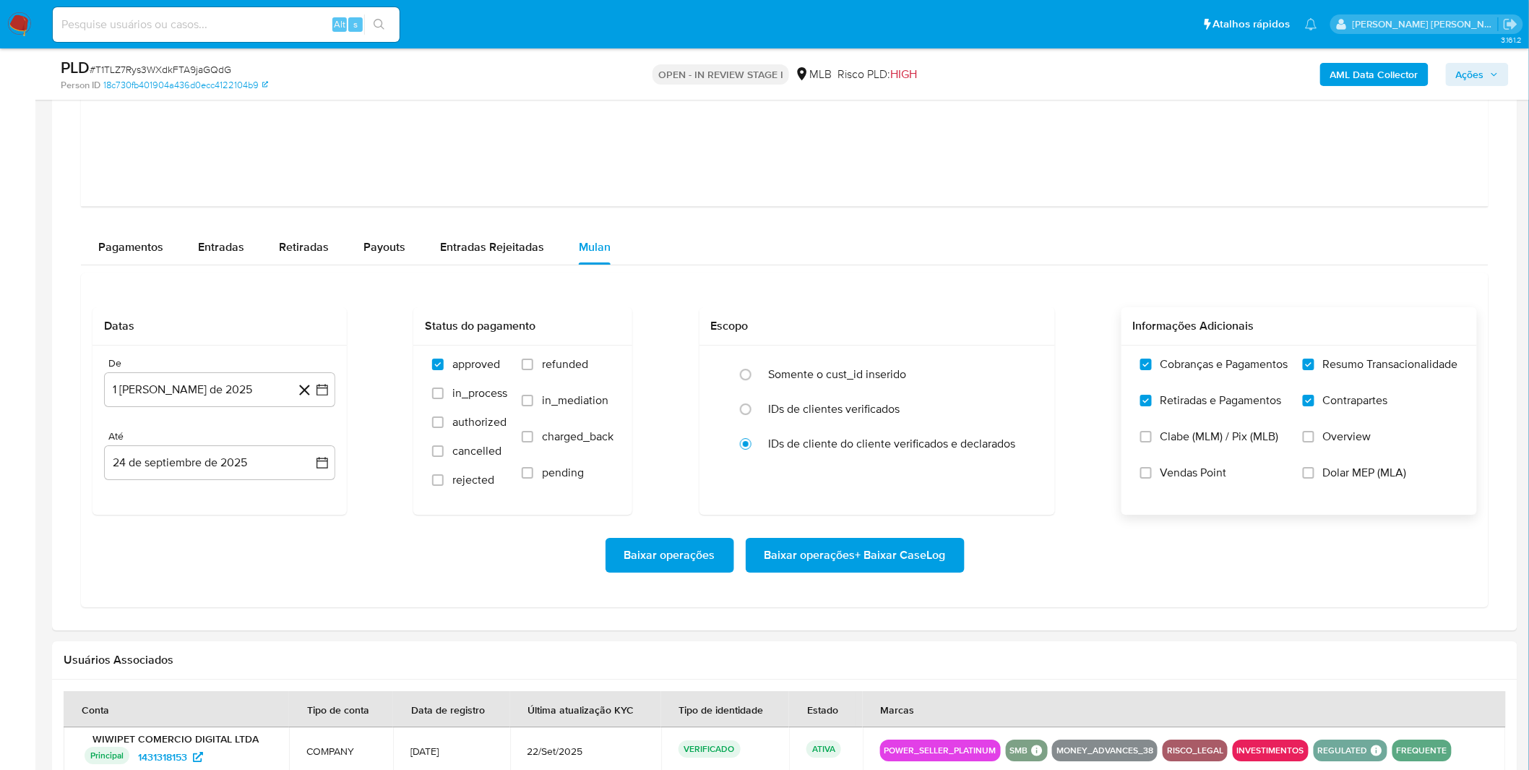
click at [210, 550] on div "Baixar operações Baixar operações + Baixar CaseLog" at bounding box center [785, 555] width 1385 height 35
click at [850, 555] on span "Baixar operações + Baixar CaseLog" at bounding box center [855, 555] width 181 height 32
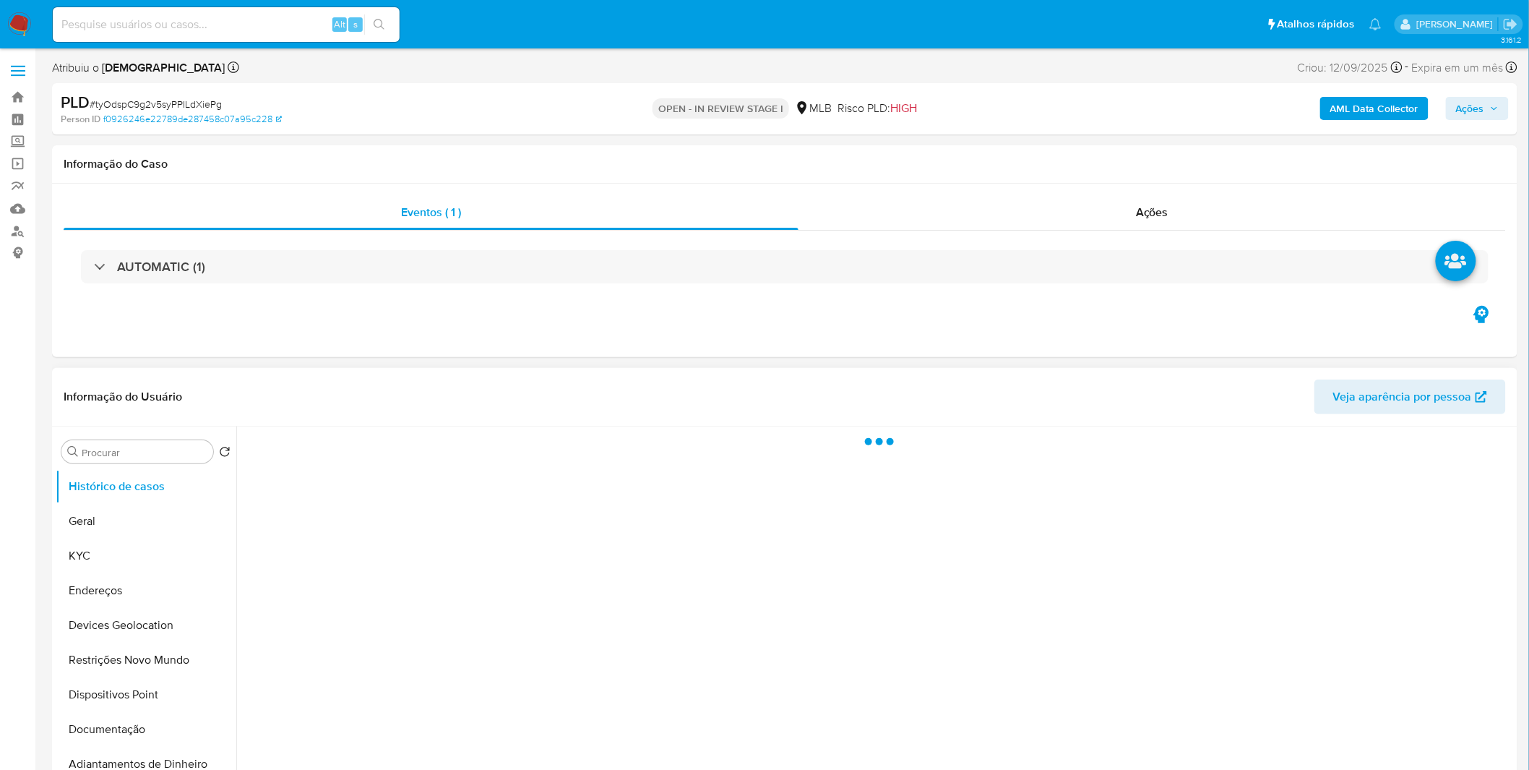
select select "10"
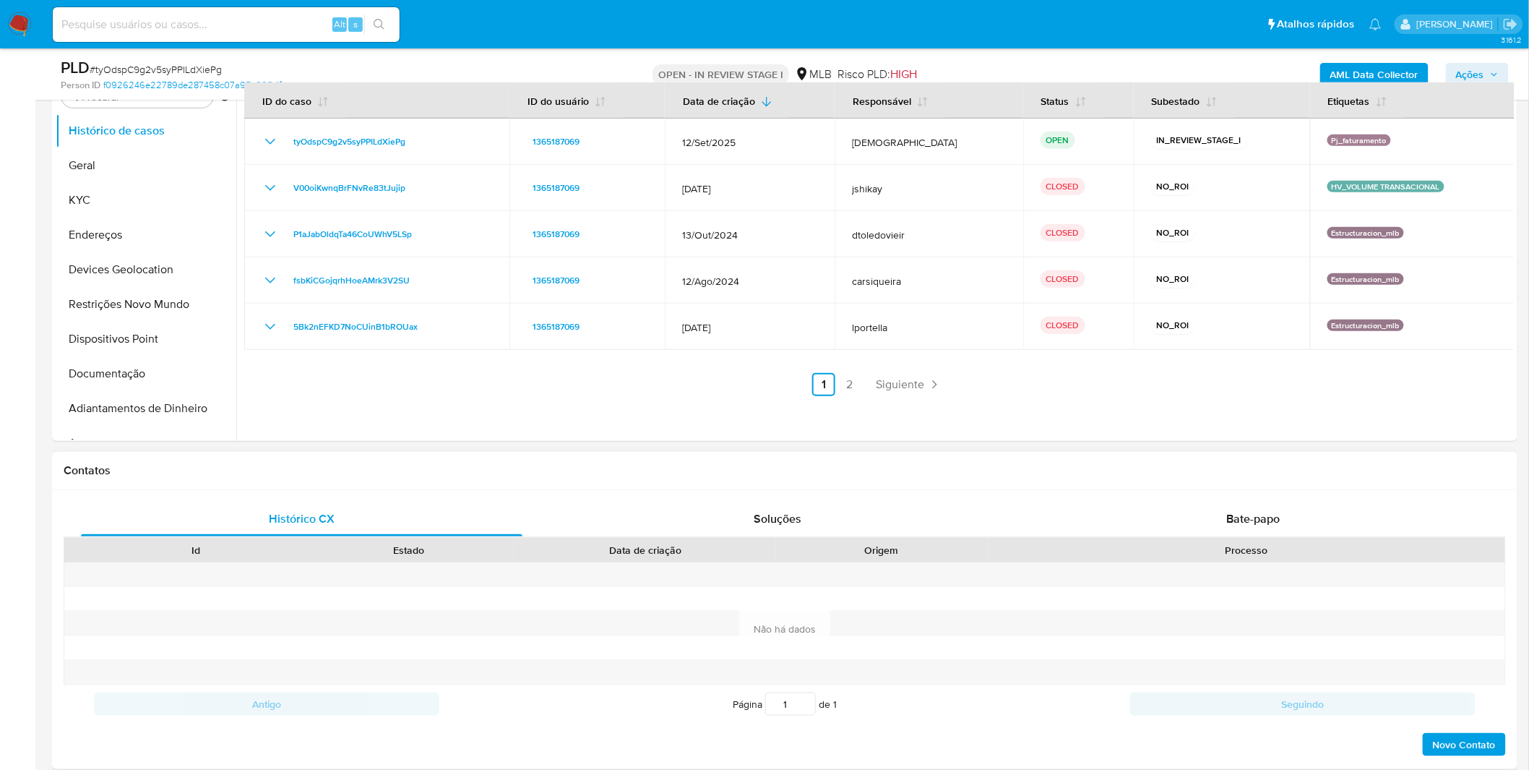
scroll to position [401, 0]
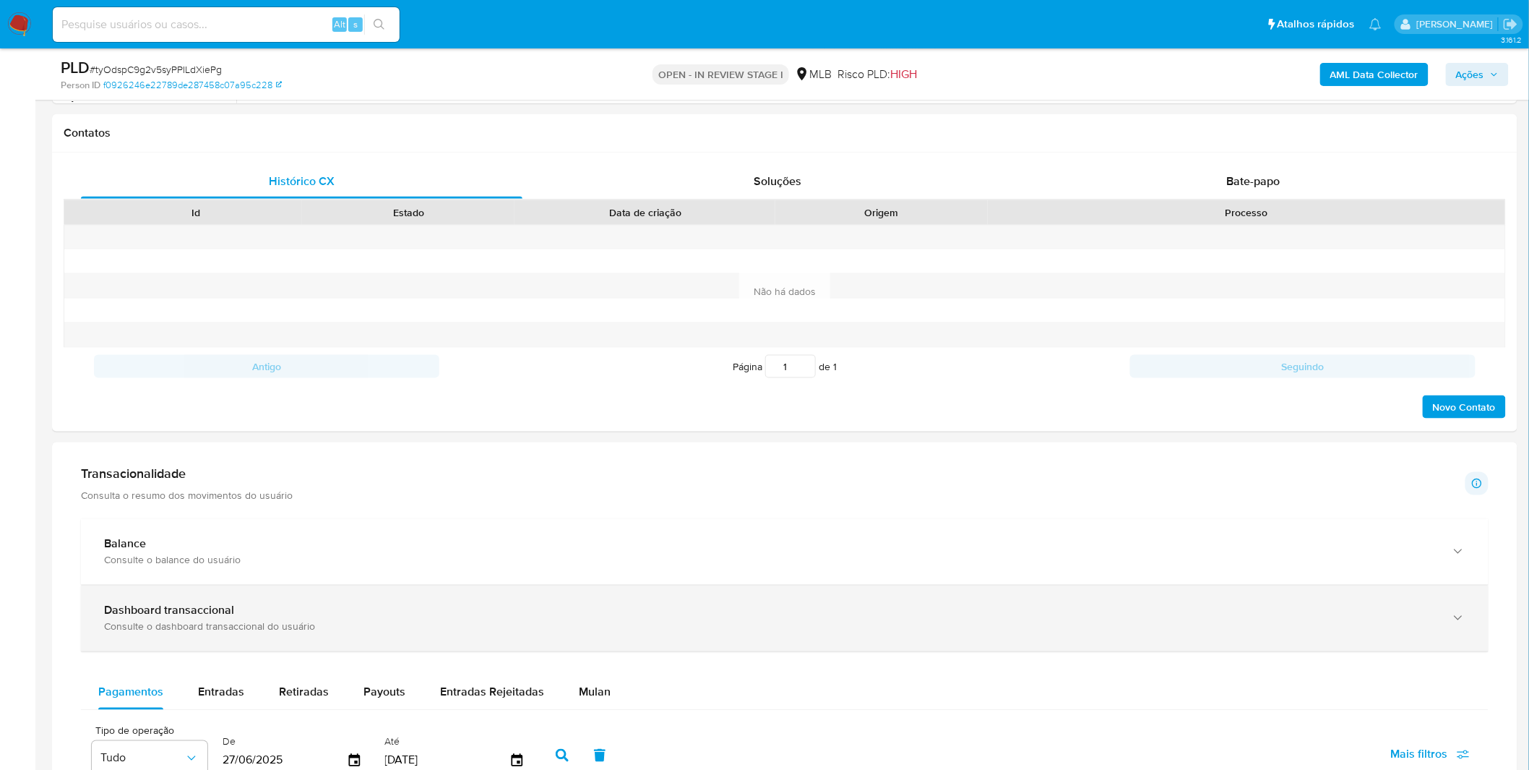
click at [190, 622] on div "Consulte o dashboard transaccional do usuário" at bounding box center [770, 626] width 1333 height 13
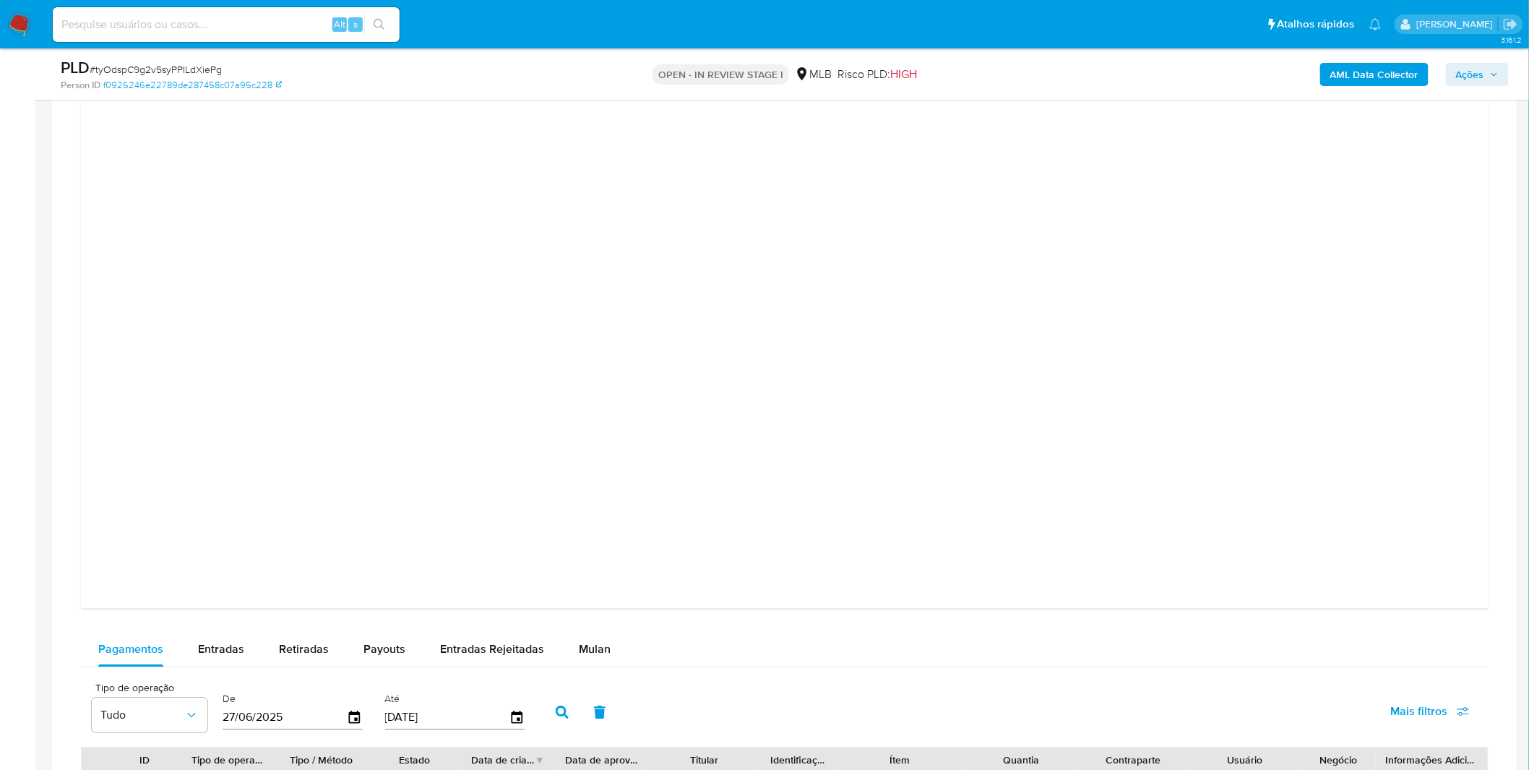
scroll to position [1606, 0]
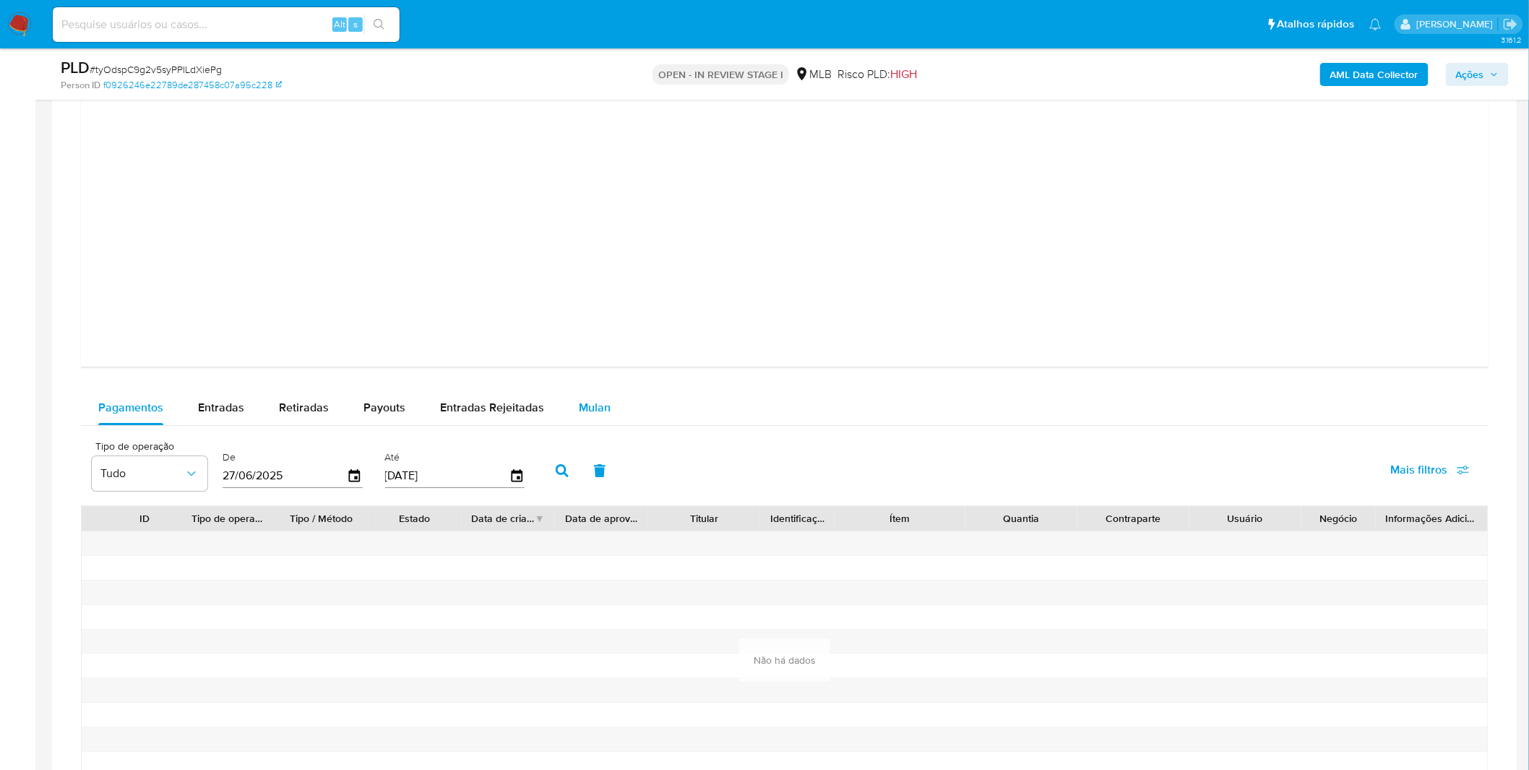
click at [604, 396] on div "Mulan" at bounding box center [595, 407] width 32 height 35
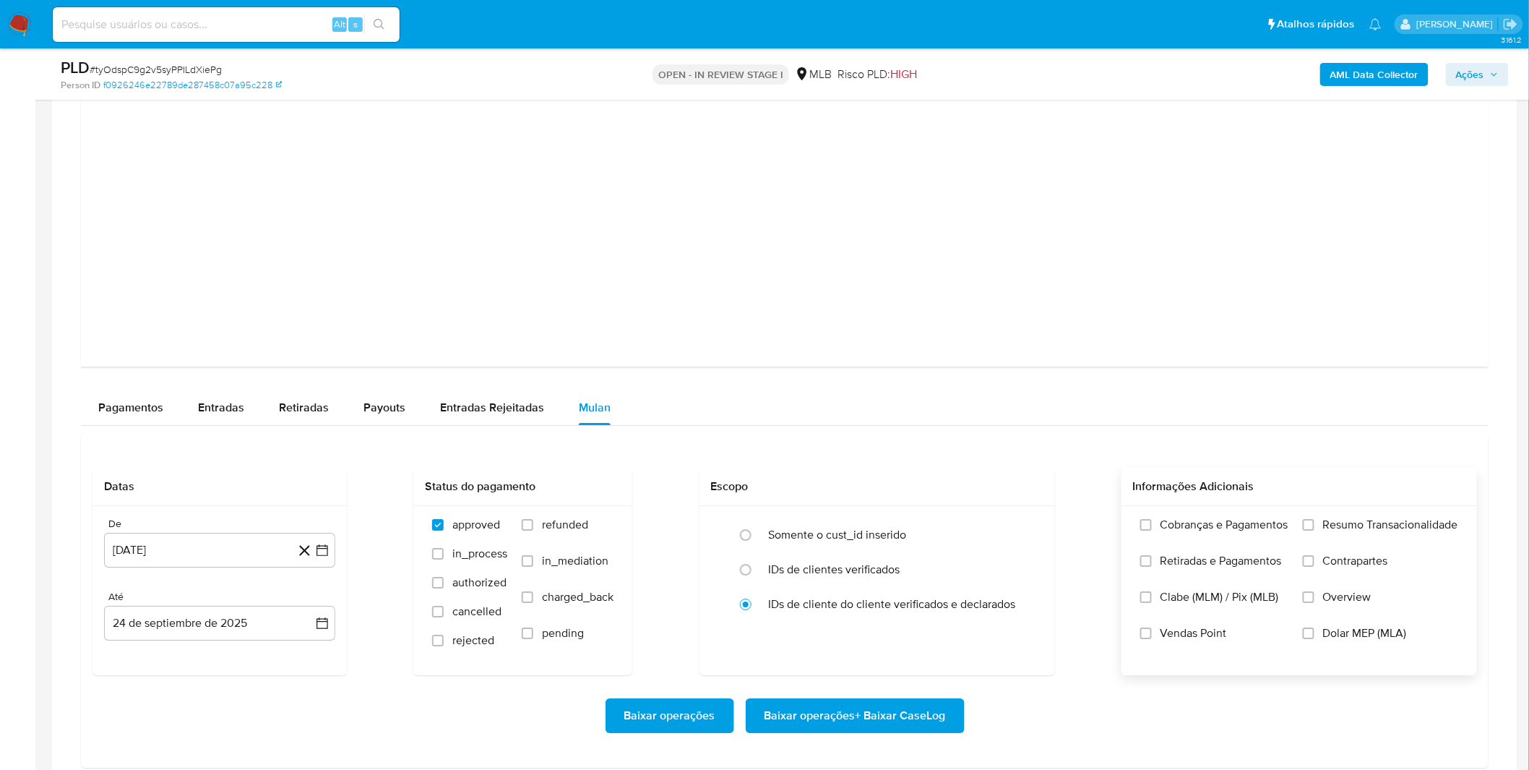
click at [1227, 536] on label "Cobranças e Pagamentos" at bounding box center [1215, 536] width 148 height 36
click at [1152, 531] on input "Cobranças e Pagamentos" at bounding box center [1147, 525] width 12 height 12
click at [1216, 565] on span "Retiradas e Pagamentos" at bounding box center [1221, 561] width 121 height 14
click at [1152, 565] on input "Retiradas e Pagamentos" at bounding box center [1147, 561] width 12 height 12
click at [1275, 539] on label "Cobranças e Pagamentos" at bounding box center [1215, 536] width 148 height 36
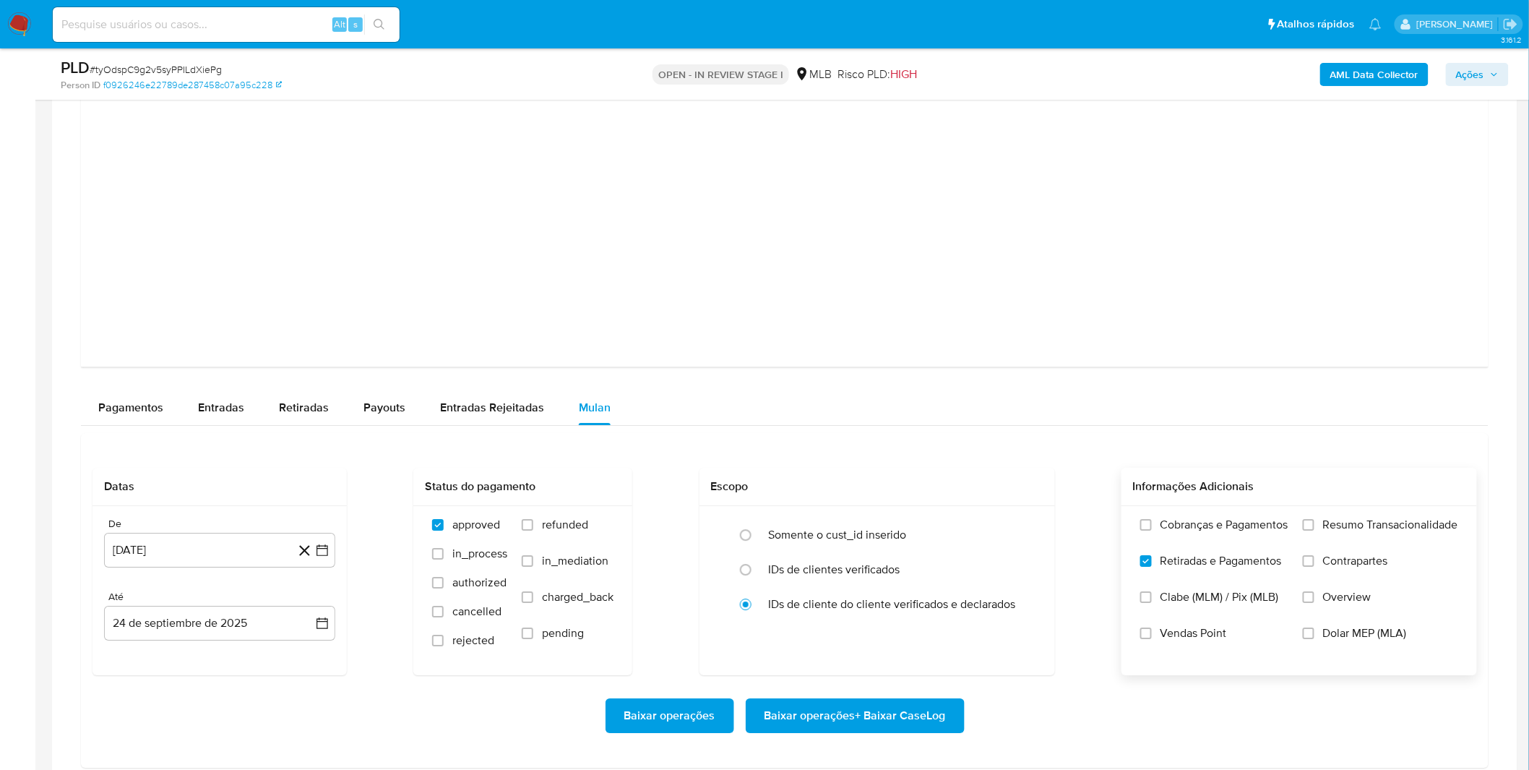
click at [1152, 531] on input "Cobranças e Pagamentos" at bounding box center [1147, 525] width 12 height 12
click at [1352, 536] on label "Resumo Transacionalidade" at bounding box center [1380, 536] width 155 height 36
click at [1315, 531] on input "Resumo Transacionalidade" at bounding box center [1309, 525] width 12 height 12
click at [1353, 562] on span "Contrapartes" at bounding box center [1355, 561] width 65 height 14
click at [1315, 562] on input "Contrapartes" at bounding box center [1309, 561] width 12 height 12
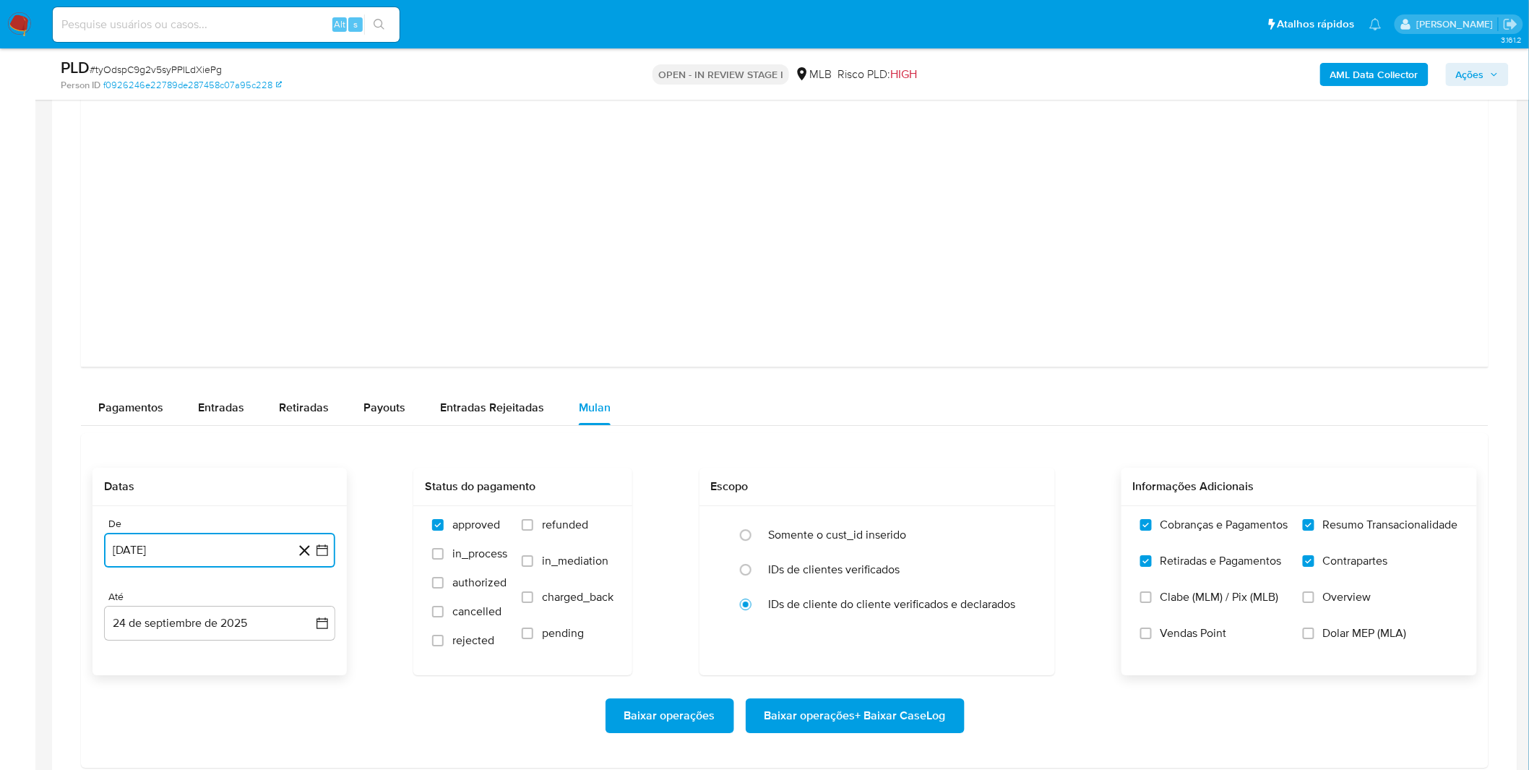
click at [246, 552] on button "[DATE]" at bounding box center [219, 550] width 231 height 35
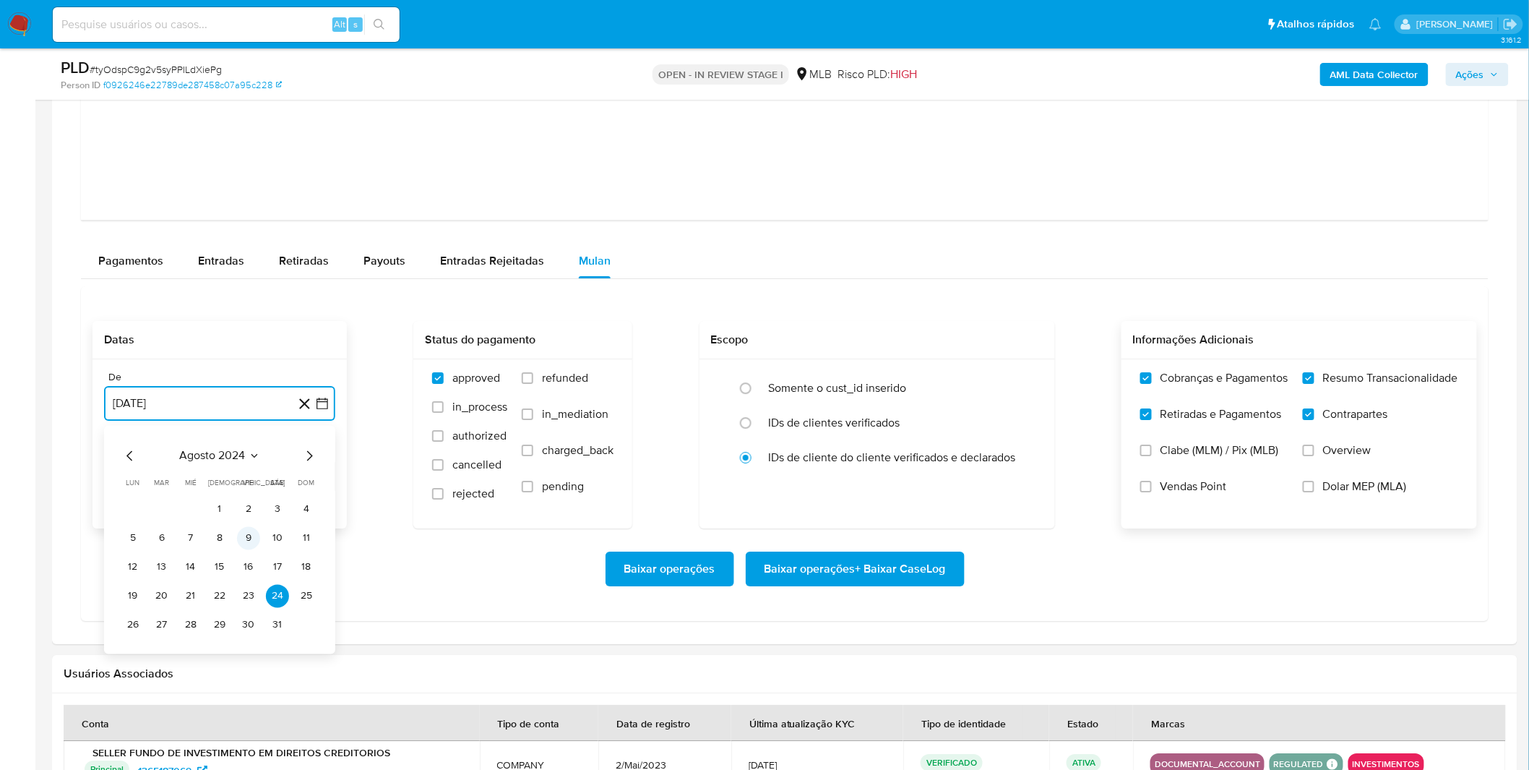
scroll to position [1767, 0]
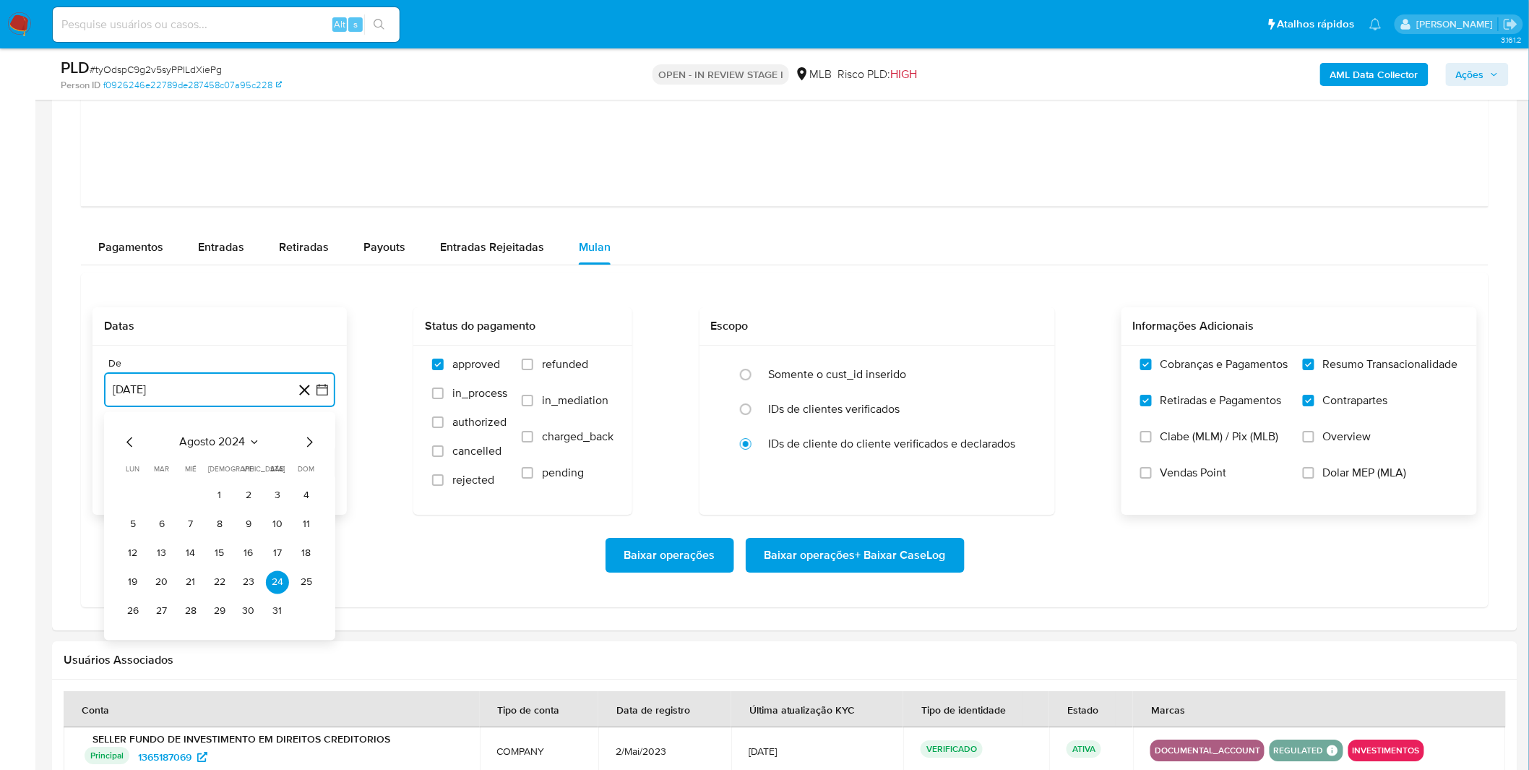
click at [230, 443] on span "agosto 2024" at bounding box center [213, 441] width 66 height 14
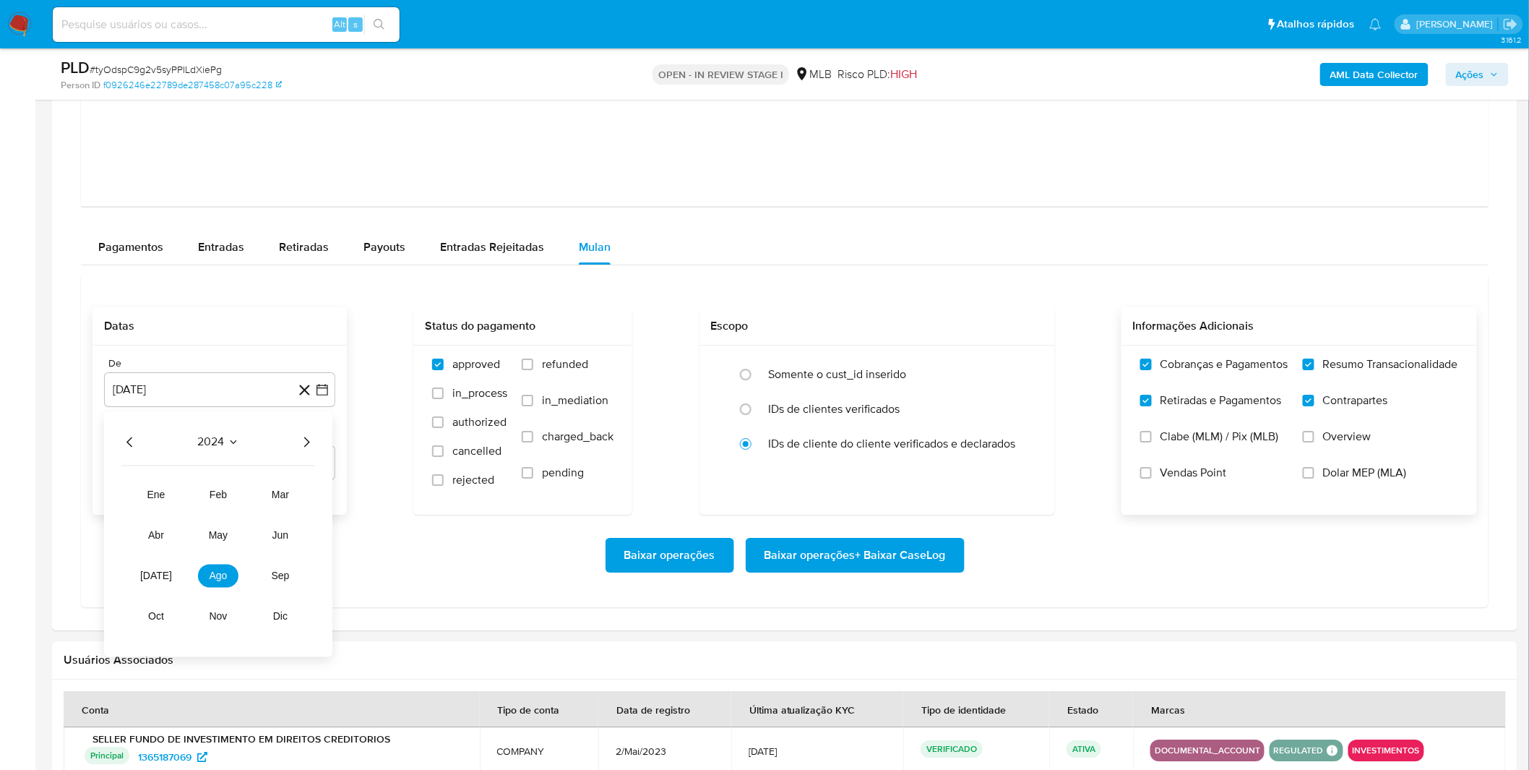
click at [300, 446] on icon "Año siguiente" at bounding box center [306, 441] width 17 height 17
click at [218, 575] on span "ago" at bounding box center [219, 576] width 18 height 12
click at [244, 497] on button "1" at bounding box center [248, 495] width 23 height 23
click at [232, 546] on div "Baixar operações Baixar operações + Baixar CaseLog" at bounding box center [785, 555] width 1385 height 35
click at [846, 564] on span "Baixar operações + Baixar CaseLog" at bounding box center [855, 555] width 181 height 32
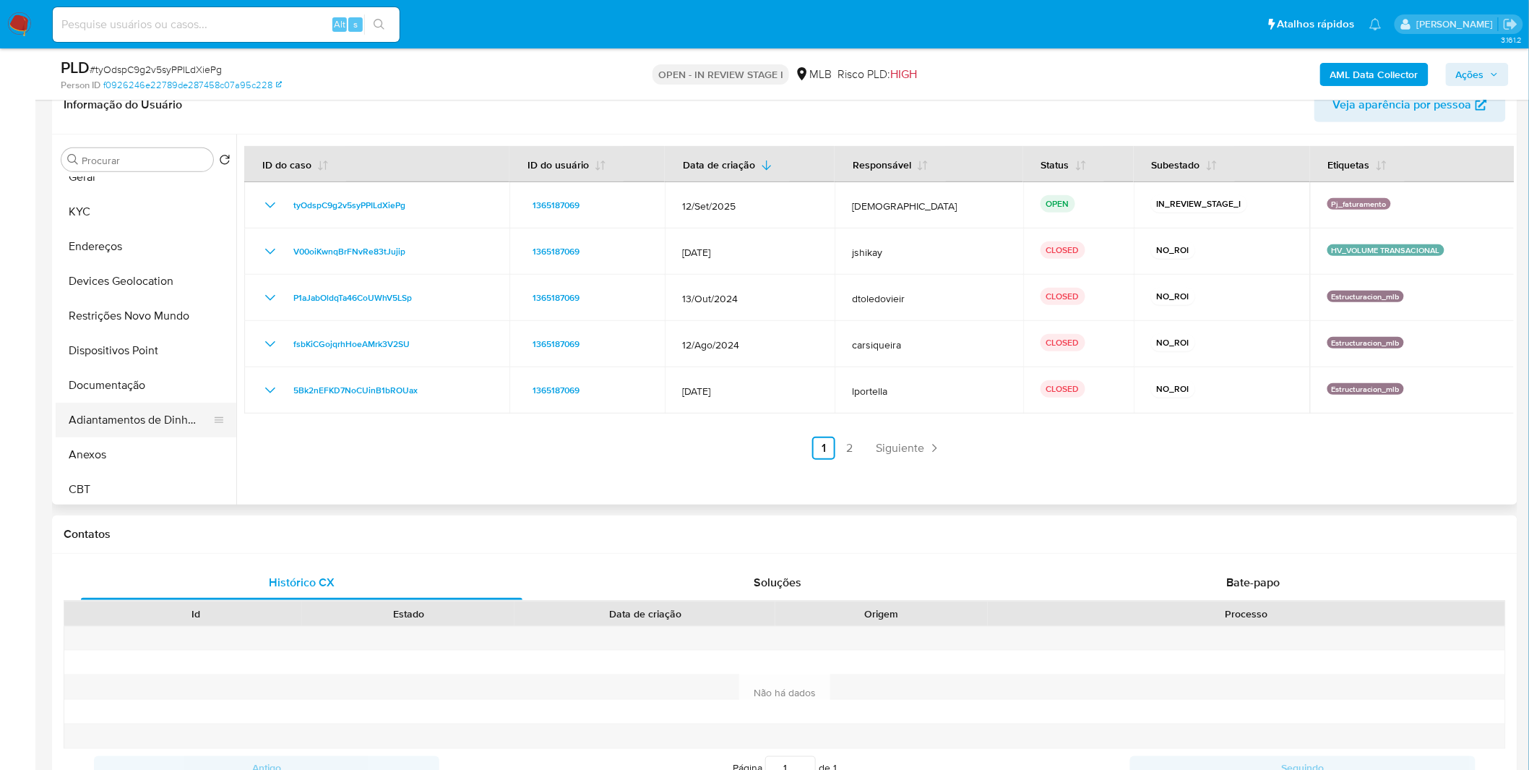
scroll to position [80, 0]
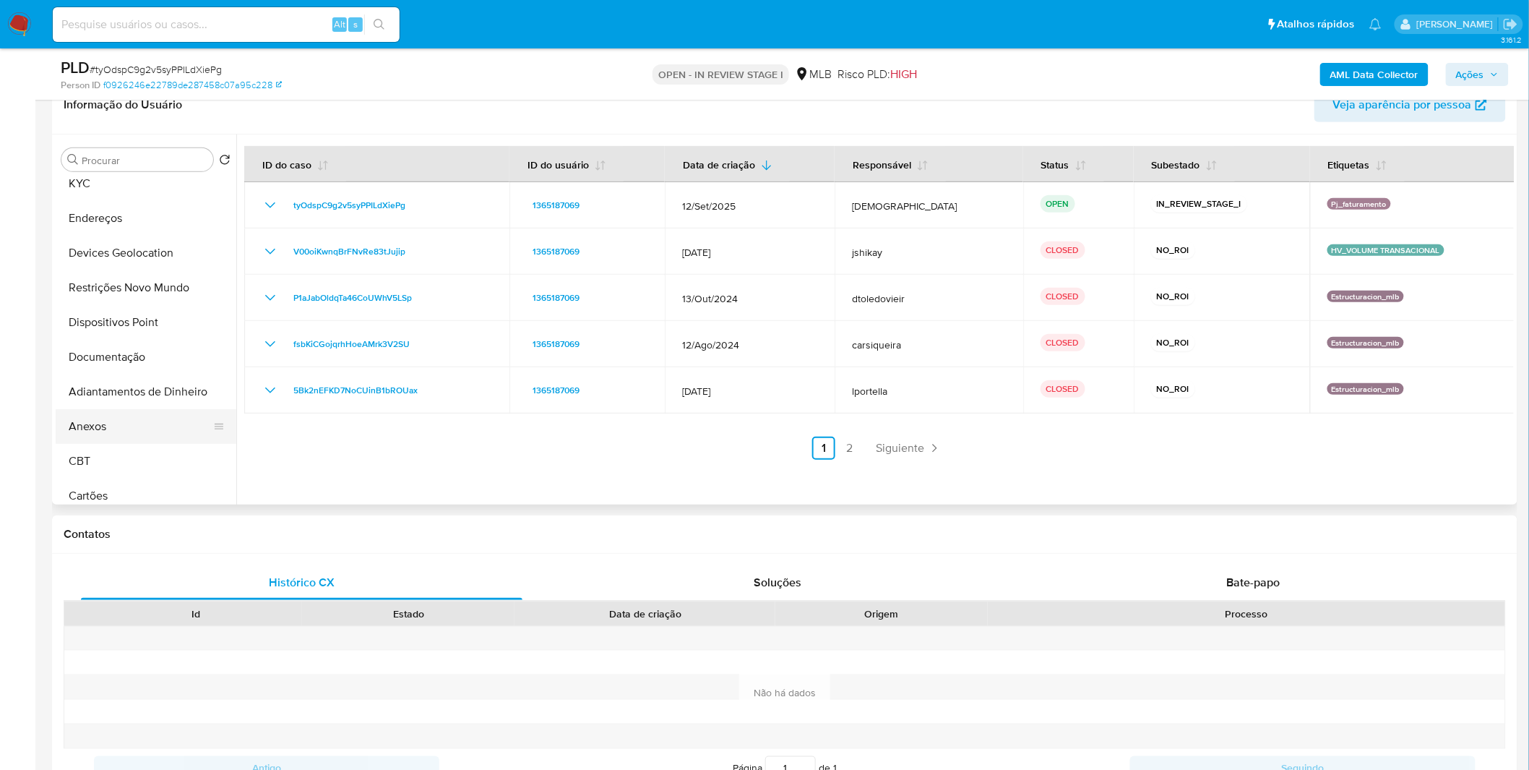
click at [112, 423] on button "Anexos" at bounding box center [140, 426] width 169 height 35
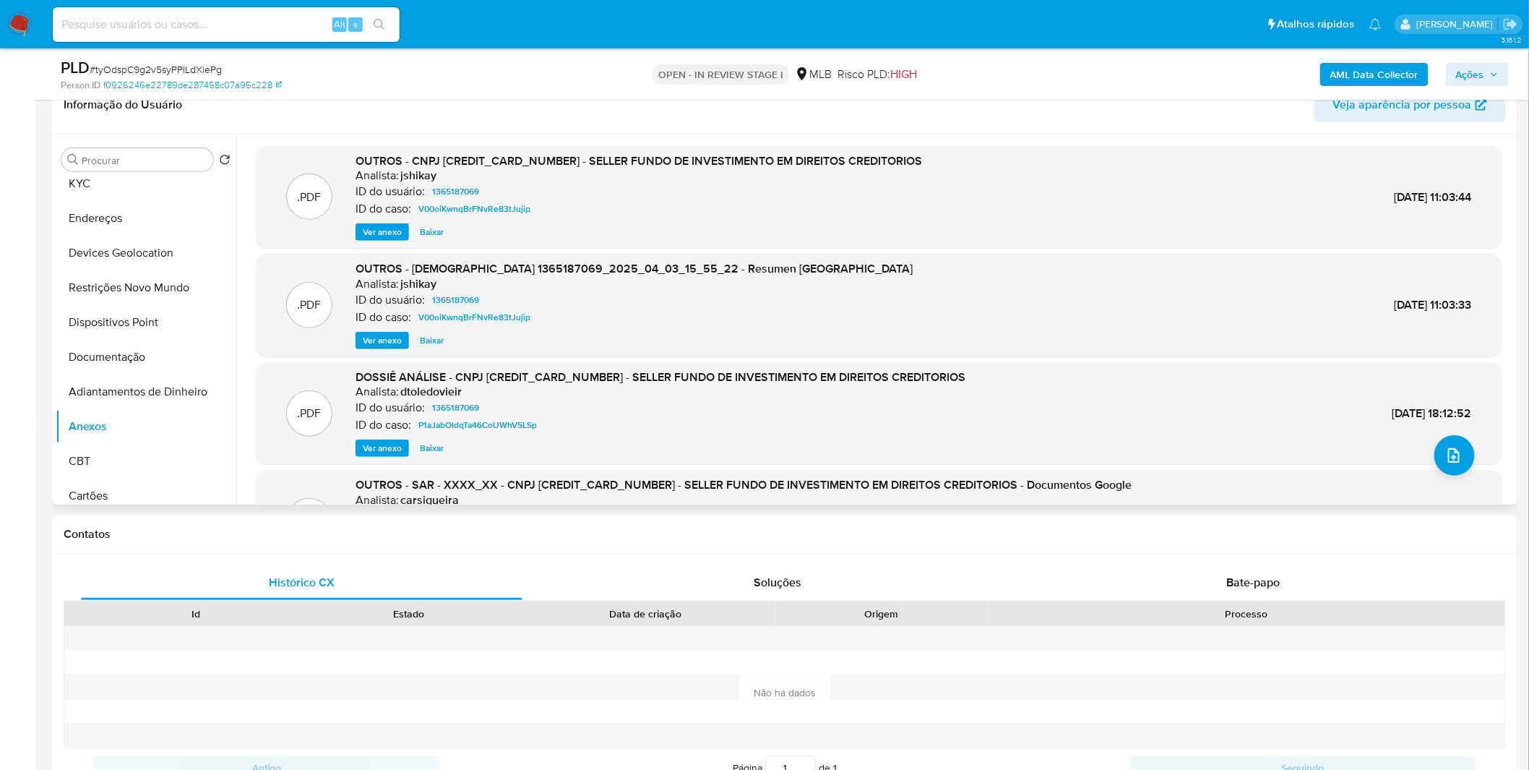
click at [390, 230] on span "Ver anexo" at bounding box center [382, 232] width 39 height 14
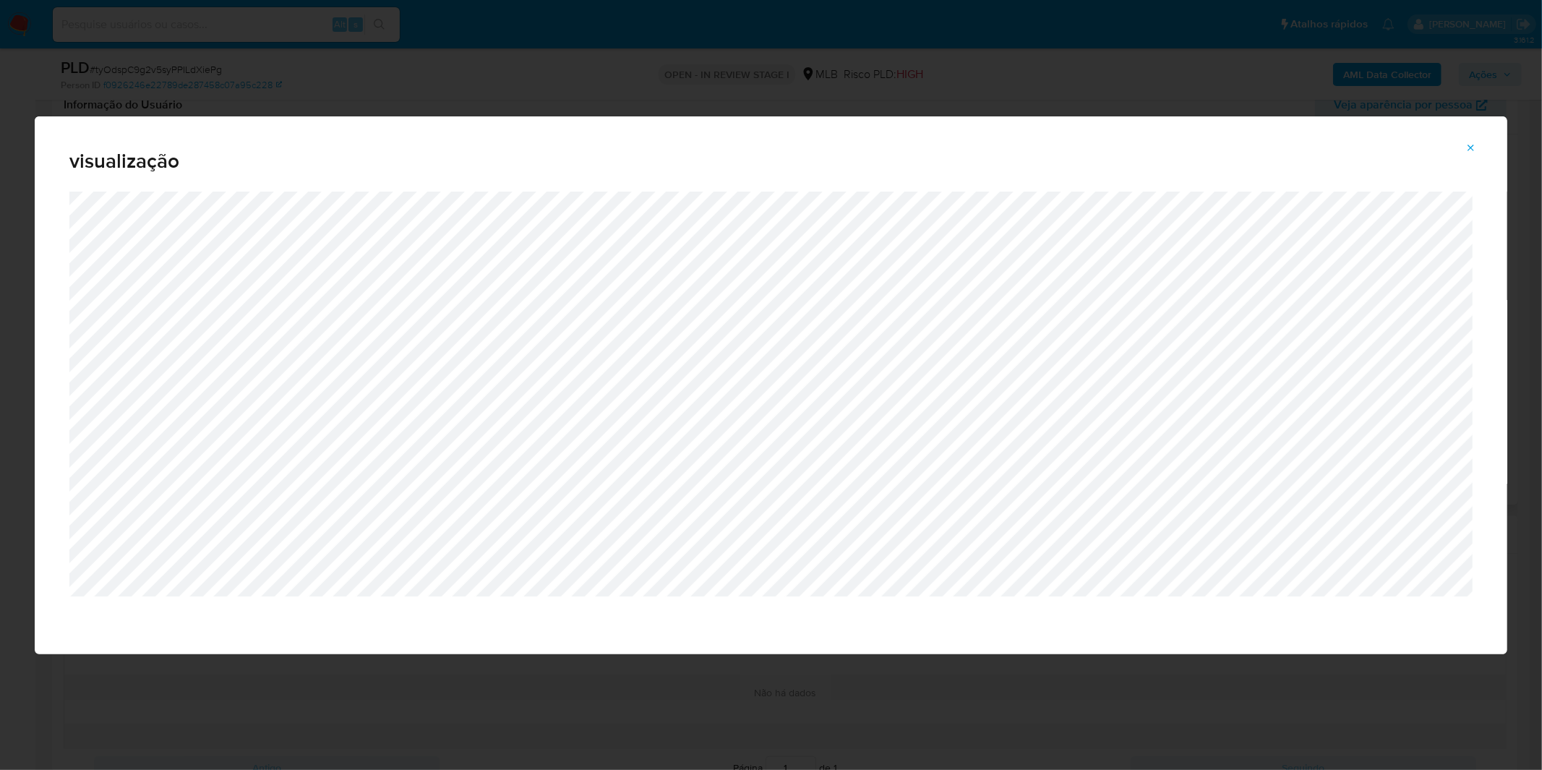
click at [1463, 147] on button "Attachment preview" at bounding box center [1471, 148] width 32 height 23
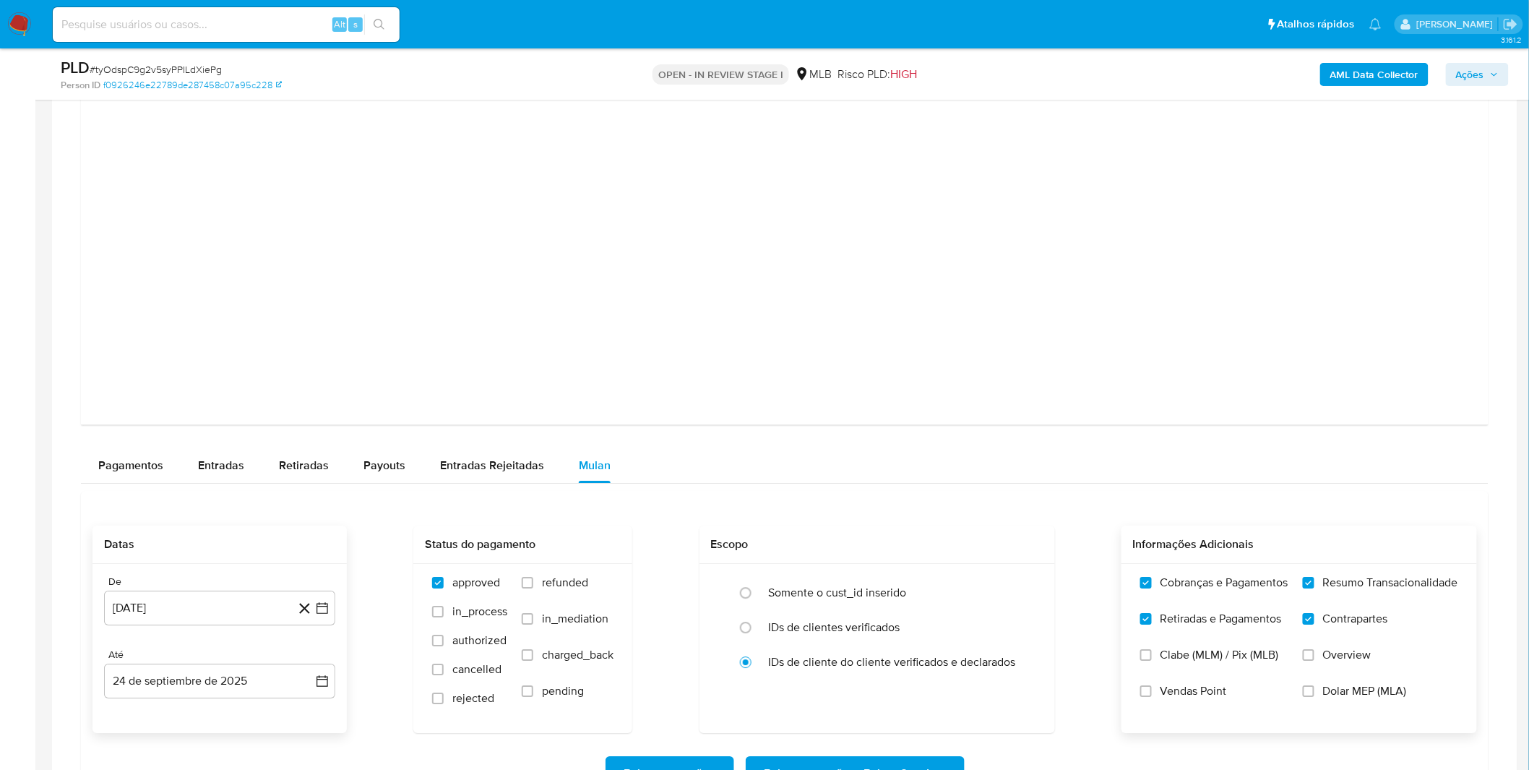
scroll to position [1767, 0]
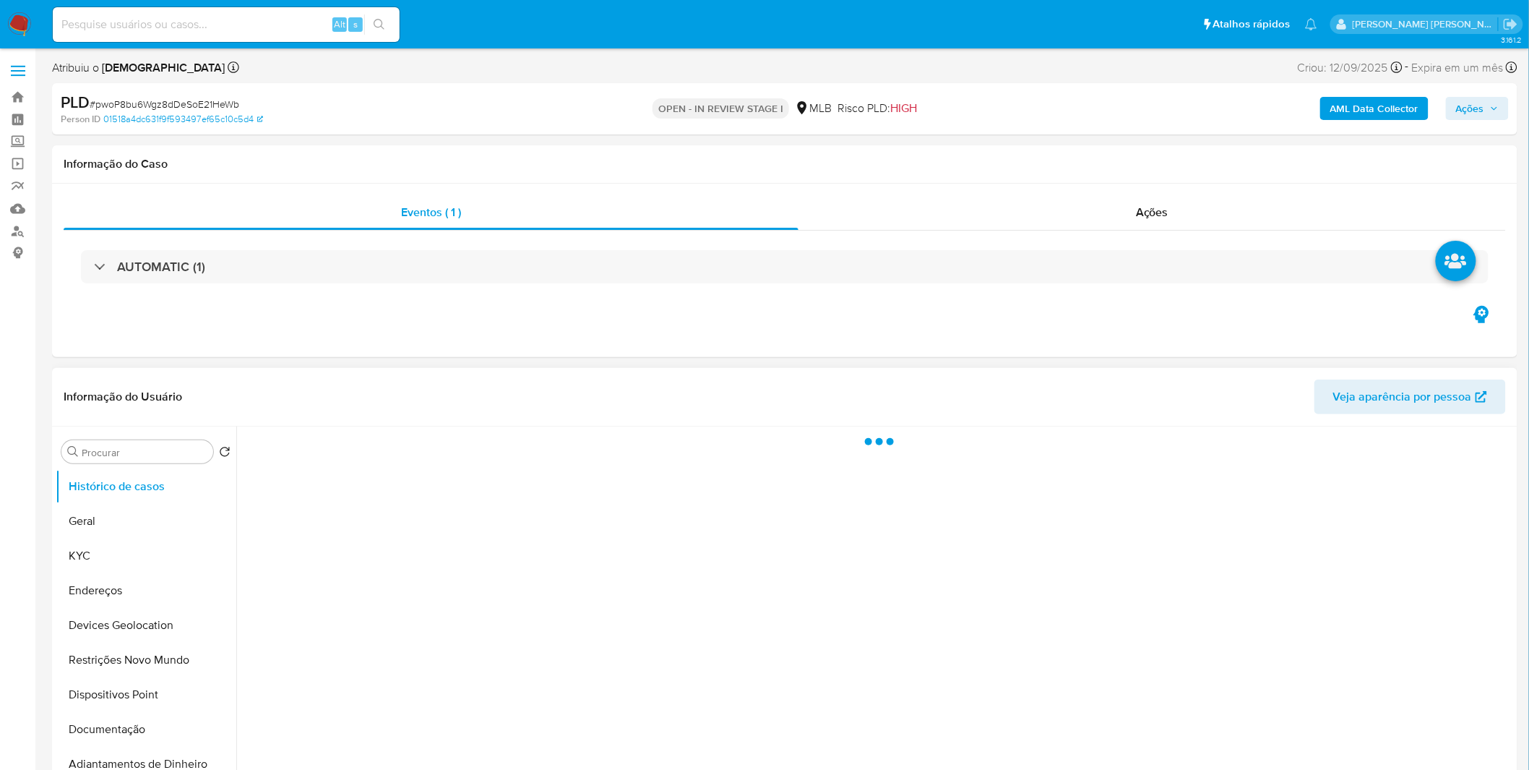
select select "10"
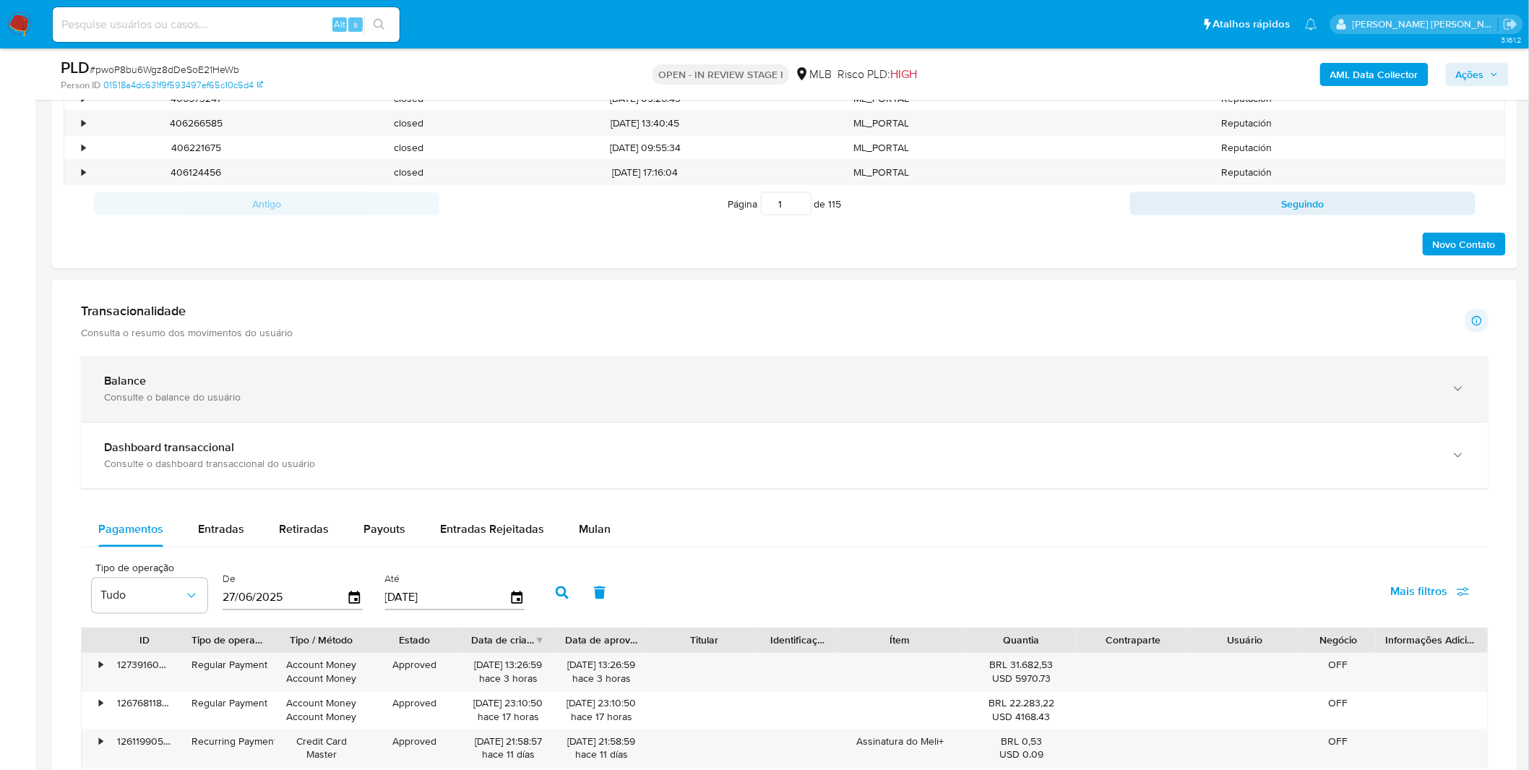
scroll to position [803, 0]
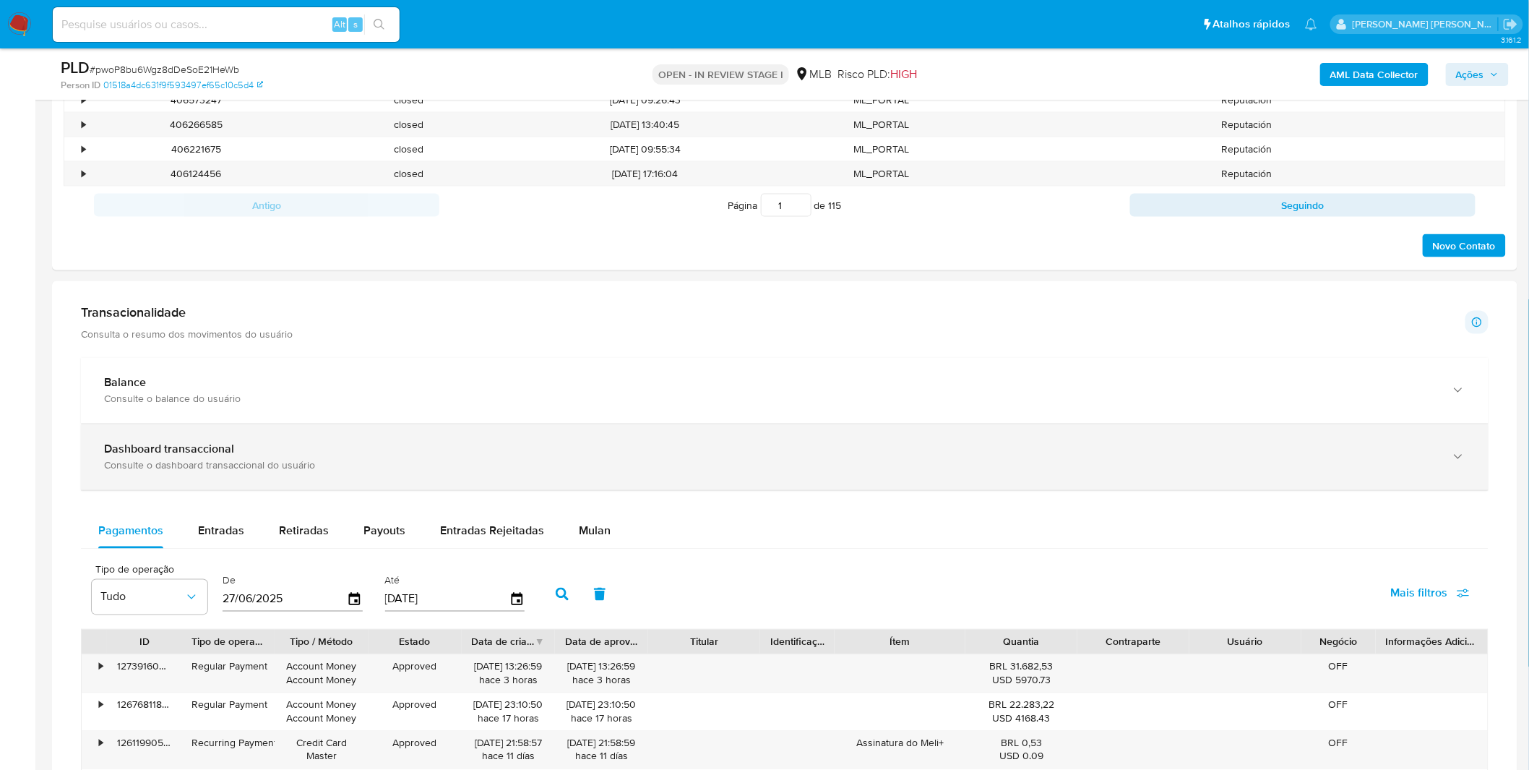
click at [307, 452] on div "Dashboard transaccional" at bounding box center [770, 449] width 1333 height 14
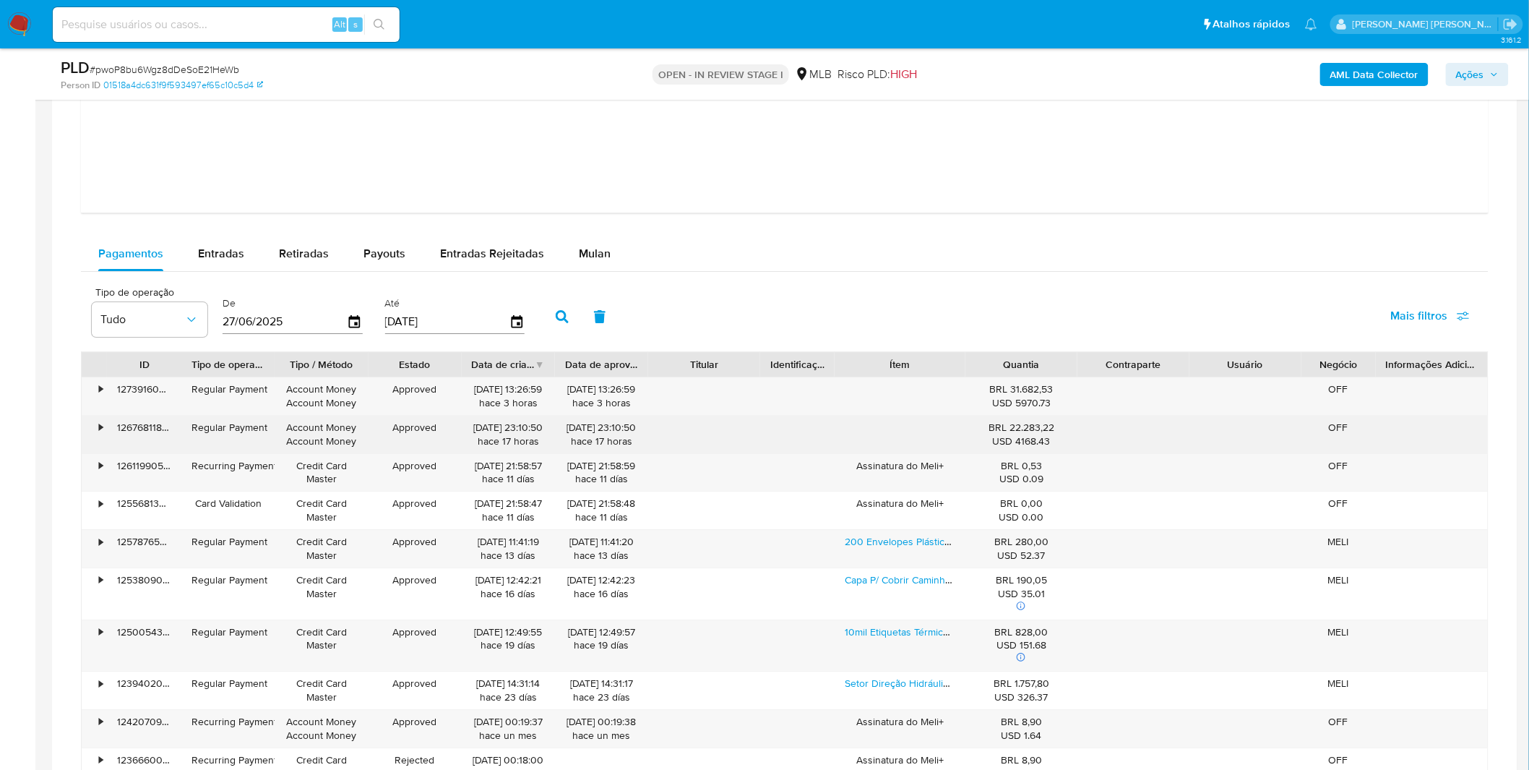
scroll to position [1767, 0]
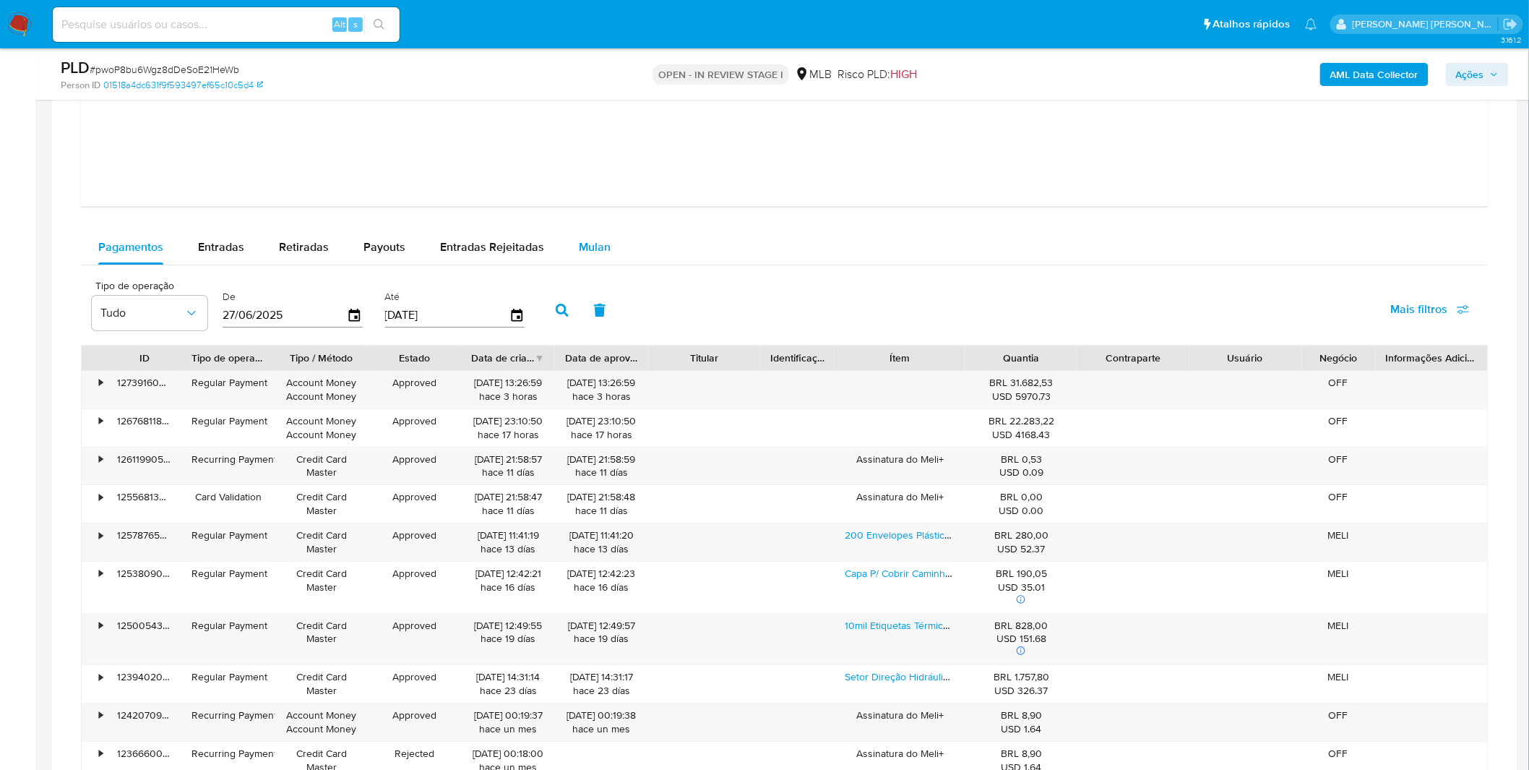
click at [604, 240] on span "Mulan" at bounding box center [595, 247] width 32 height 17
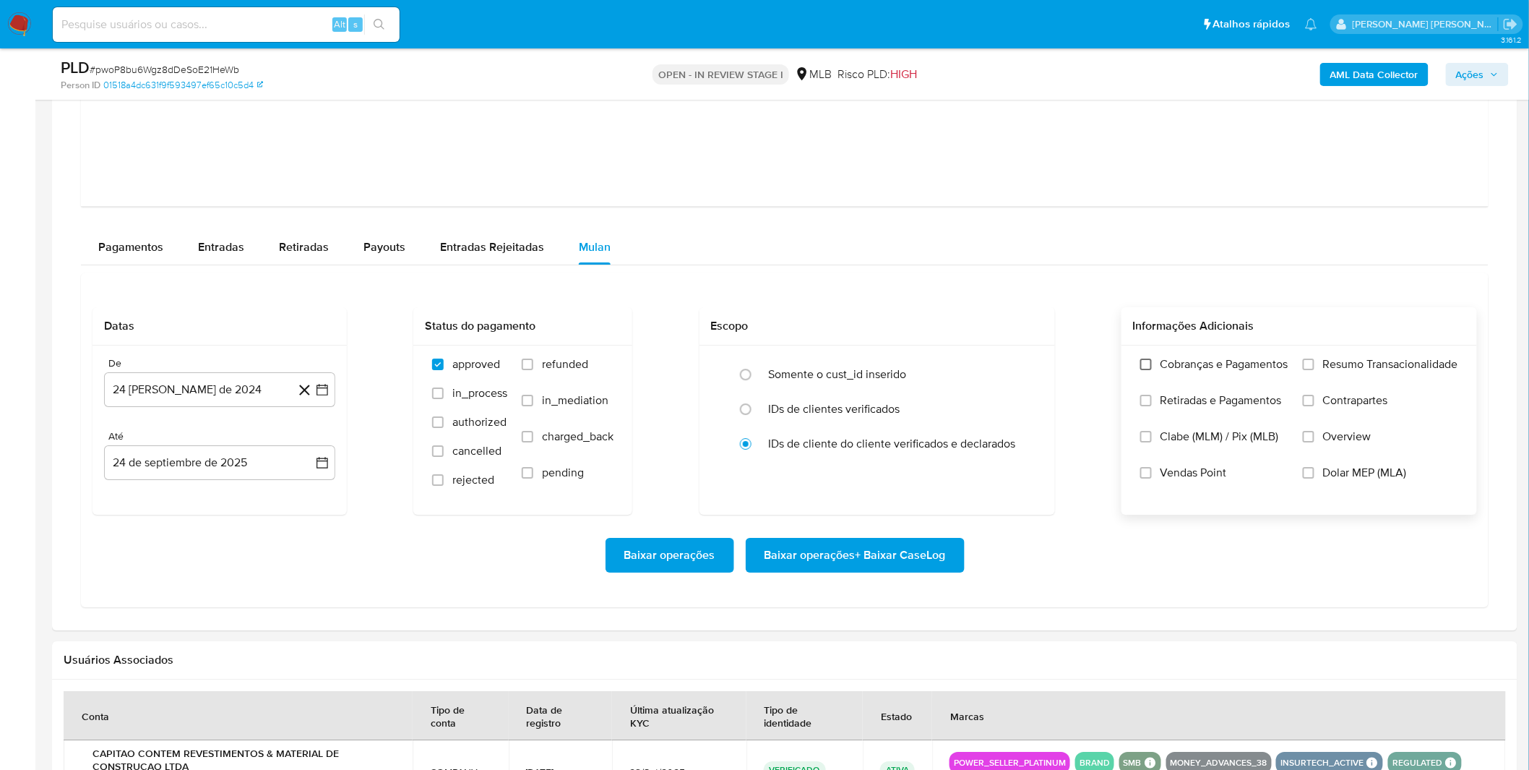
click at [1141, 370] on input "Cobranças e Pagamentos" at bounding box center [1147, 365] width 12 height 12
click at [1168, 399] on span "Retiradas e Pagamentos" at bounding box center [1221, 400] width 121 height 14
click at [1152, 399] on input "Retiradas e Pagamentos" at bounding box center [1147, 401] width 12 height 12
click at [1347, 378] on label "Resumo Transacionalidade" at bounding box center [1380, 375] width 155 height 36
click at [1315, 370] on input "Resumo Transacionalidade" at bounding box center [1309, 365] width 12 height 12
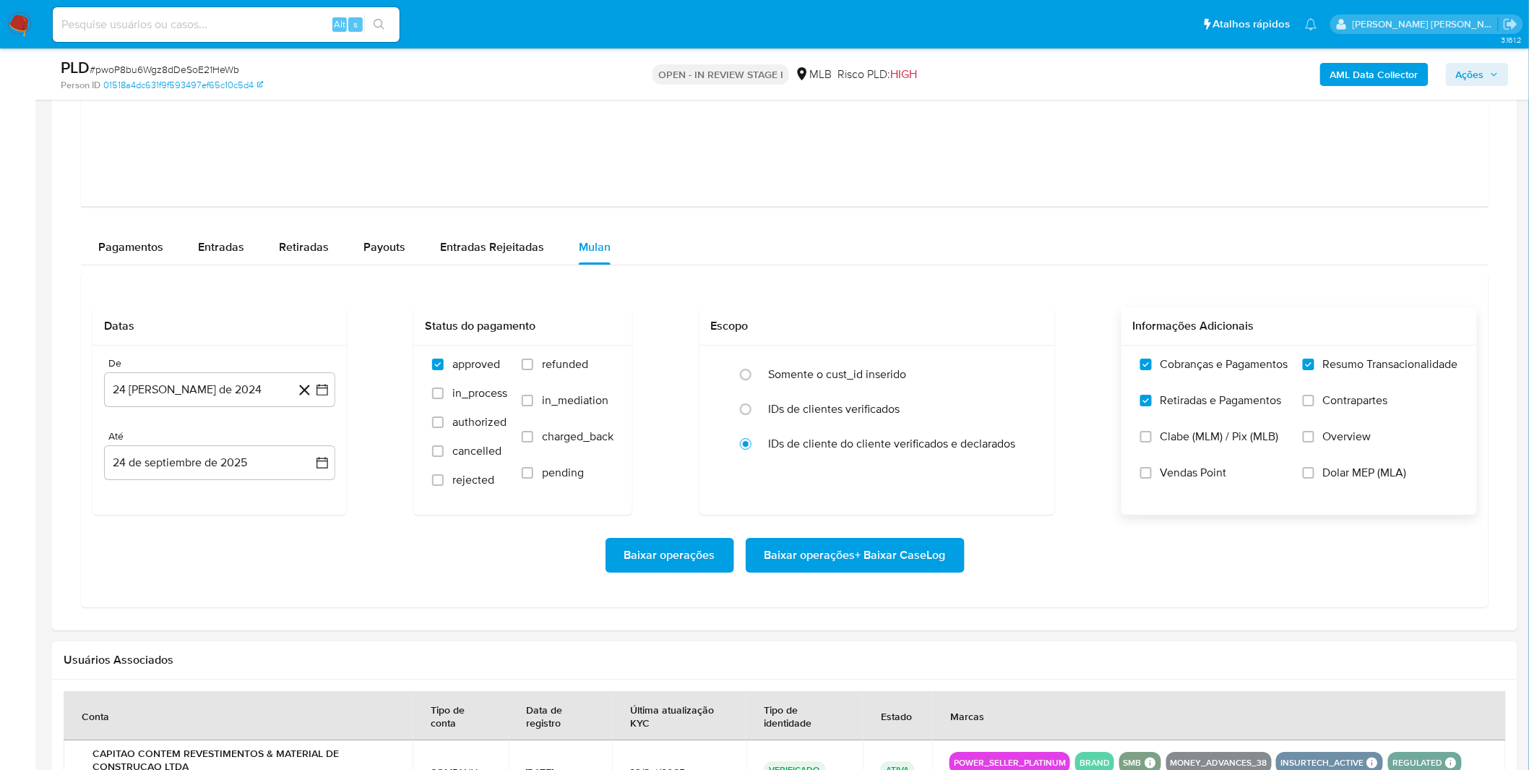
click at [1336, 408] on span "Contrapartes" at bounding box center [1355, 400] width 65 height 14
click at [1315, 406] on input "Contrapartes" at bounding box center [1309, 401] width 12 height 12
click at [226, 387] on button "24 [PERSON_NAME] de 2024" at bounding box center [219, 389] width 231 height 35
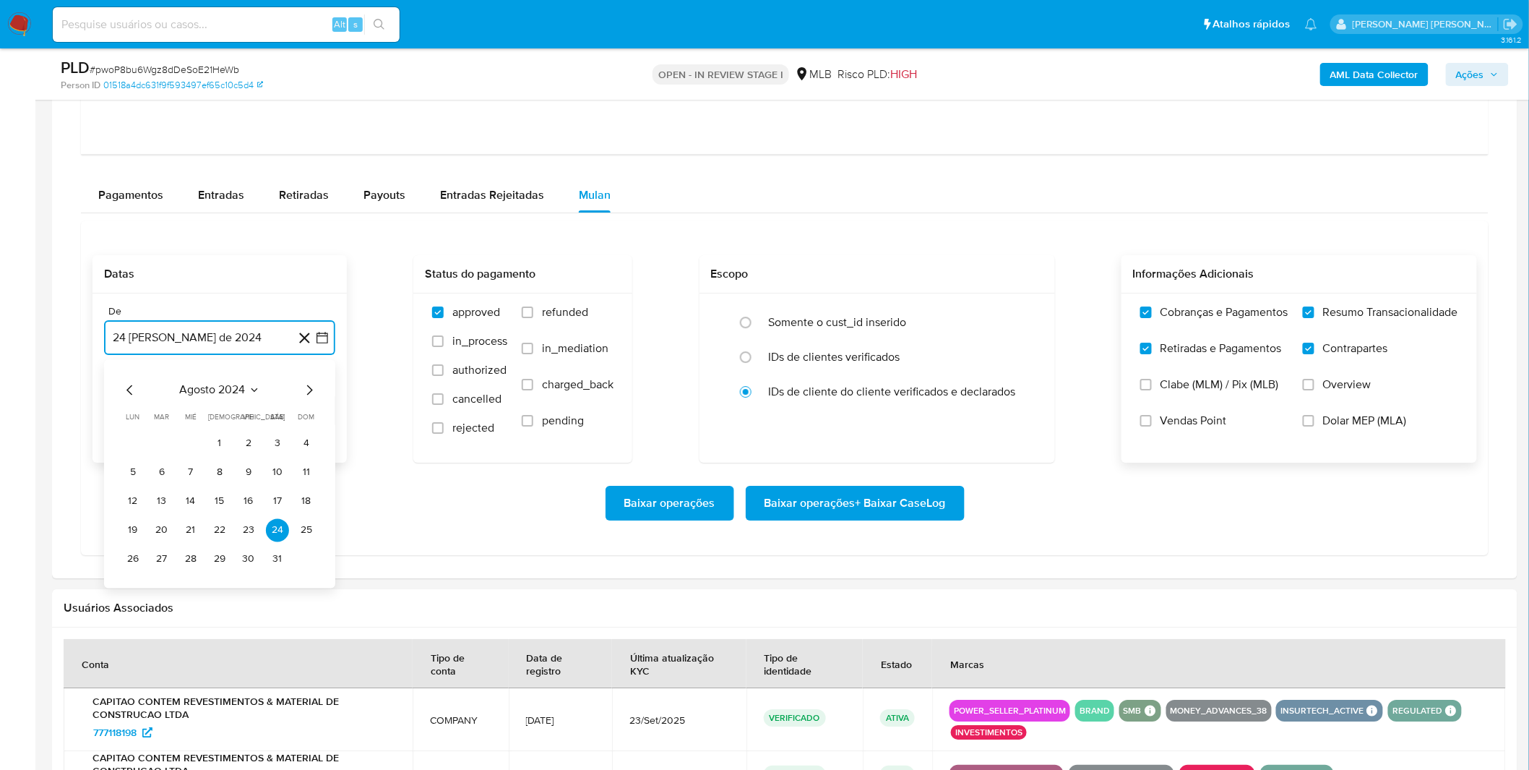
scroll to position [1927, 0]
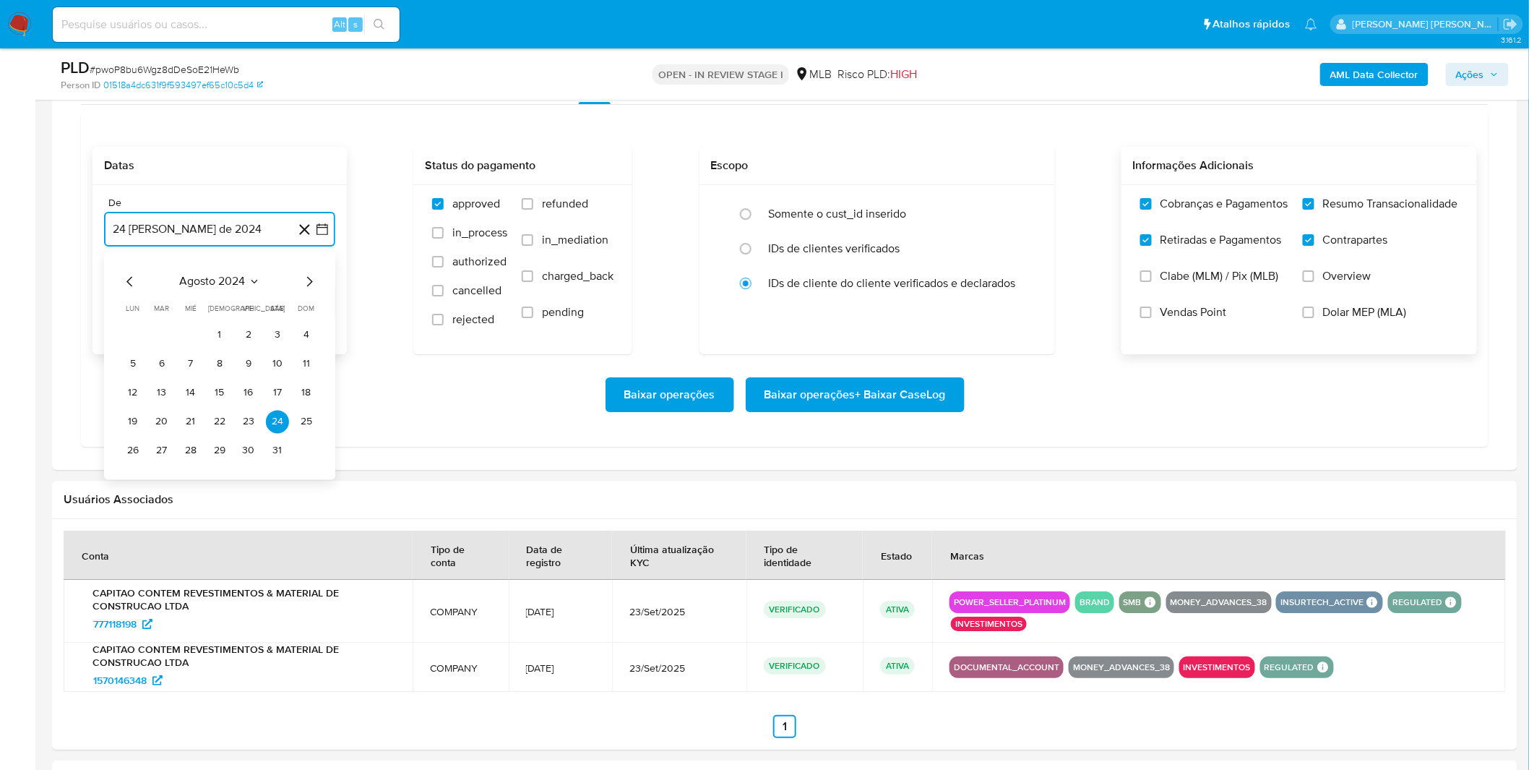
click at [220, 286] on span "agosto 2024" at bounding box center [213, 281] width 66 height 14
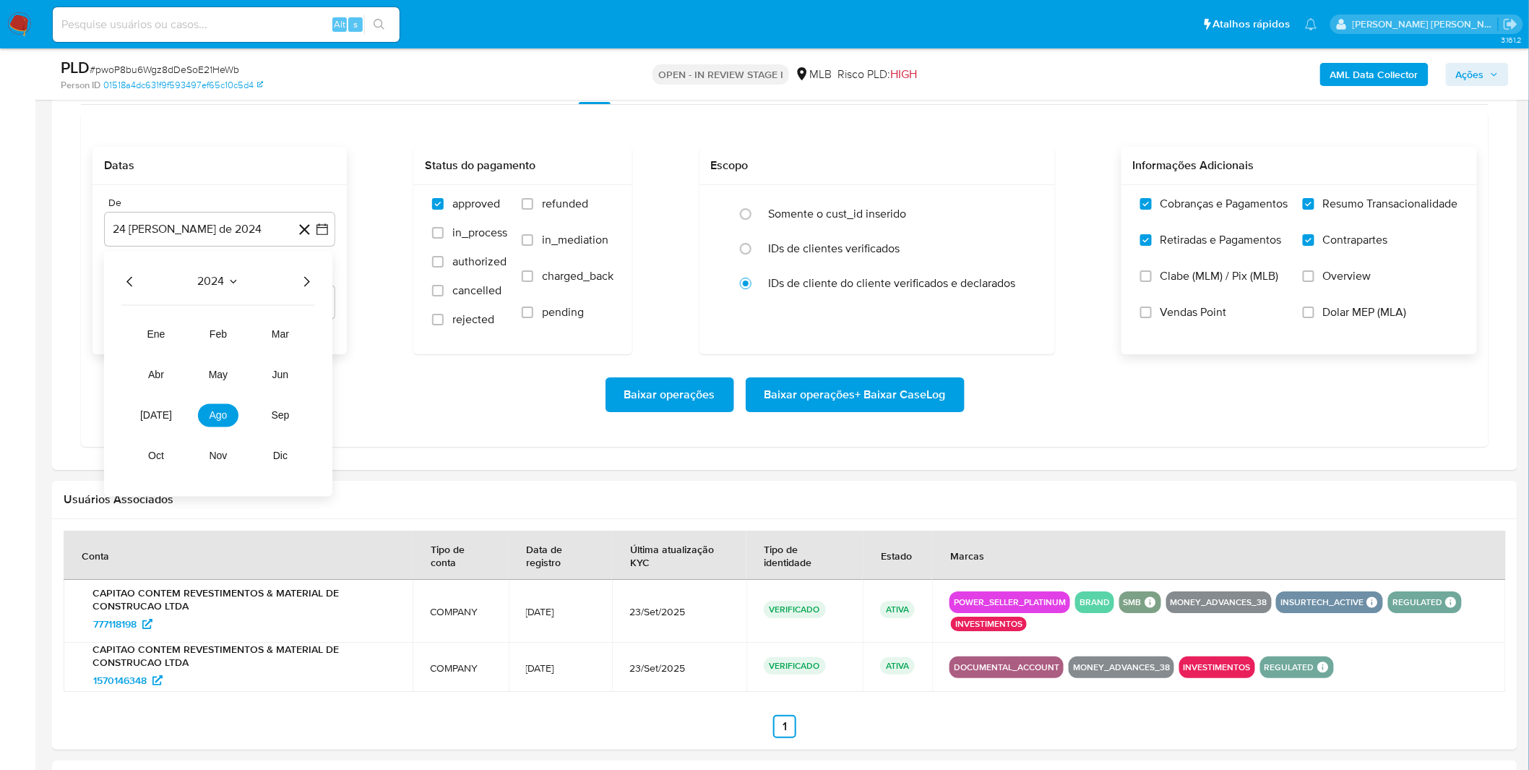
click at [314, 283] on icon "Año siguiente" at bounding box center [306, 280] width 17 height 17
click at [227, 421] on button "ago" at bounding box center [218, 414] width 40 height 23
click at [243, 345] on button "1" at bounding box center [248, 334] width 23 height 23
click at [231, 382] on div "Baixar operações Baixar operações + Baixar CaseLog" at bounding box center [785, 394] width 1385 height 35
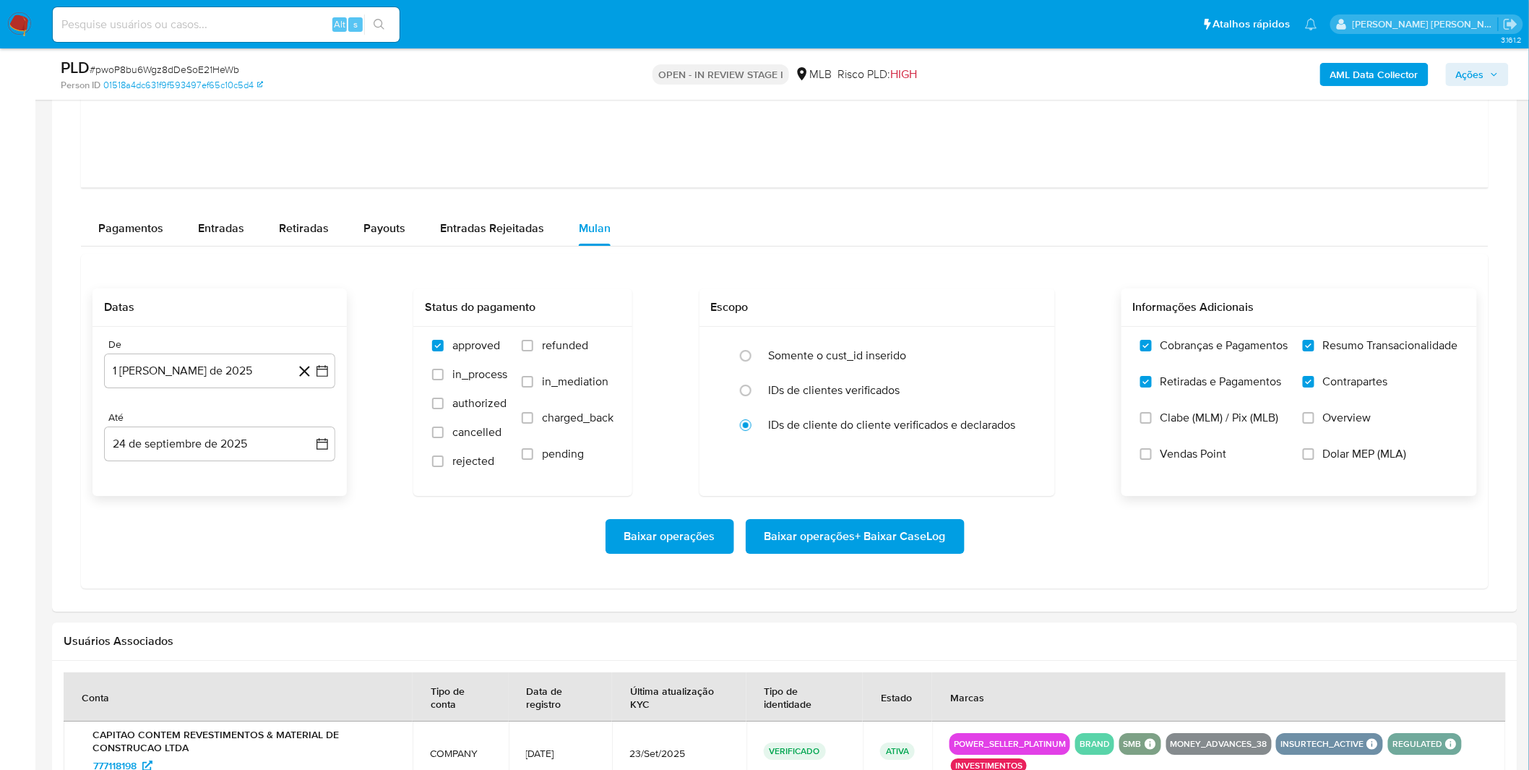
scroll to position [1847, 0]
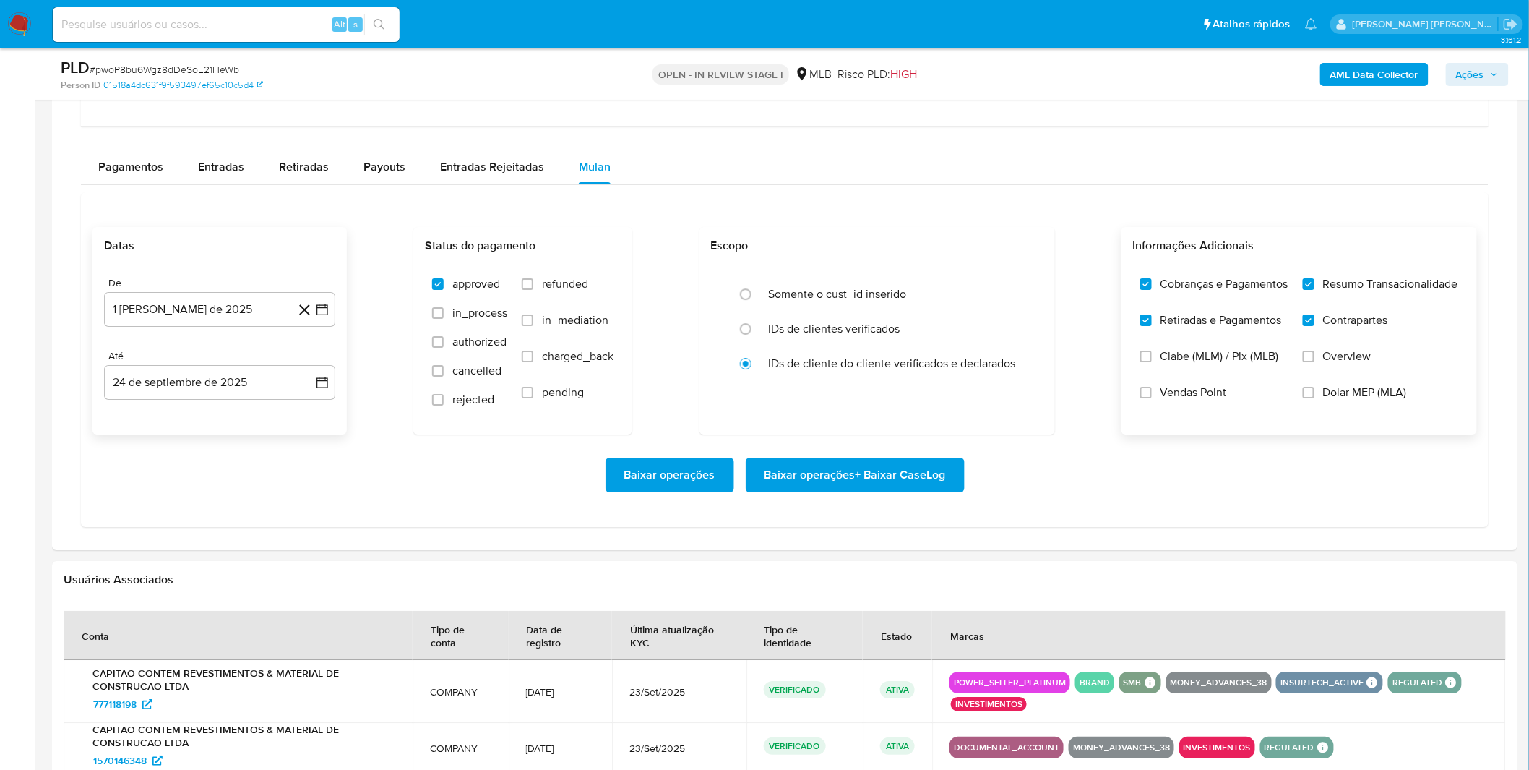
click at [886, 473] on span "Baixar operações + Baixar CaseLog" at bounding box center [855, 475] width 181 height 32
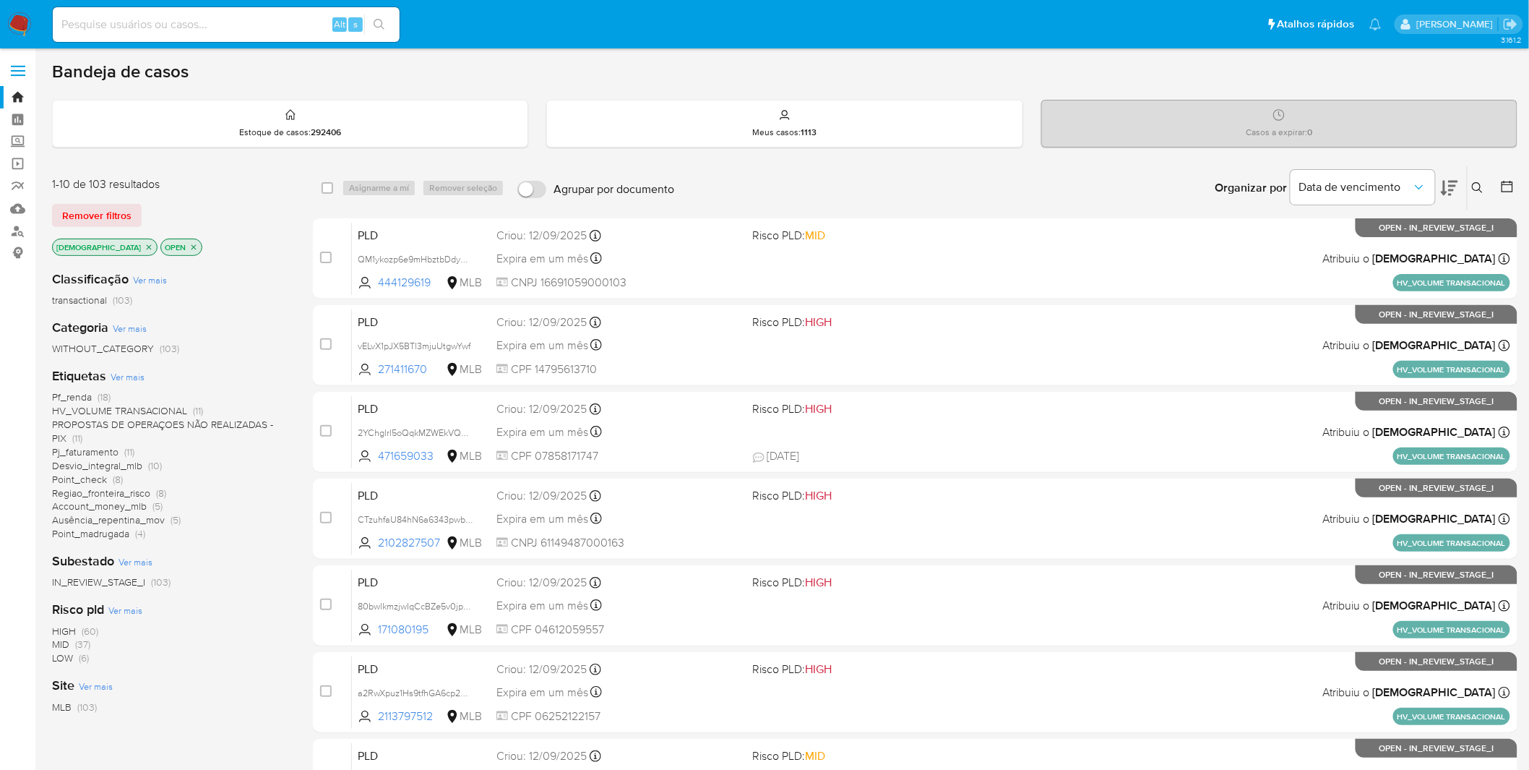
click at [17, 22] on img at bounding box center [19, 24] width 25 height 25
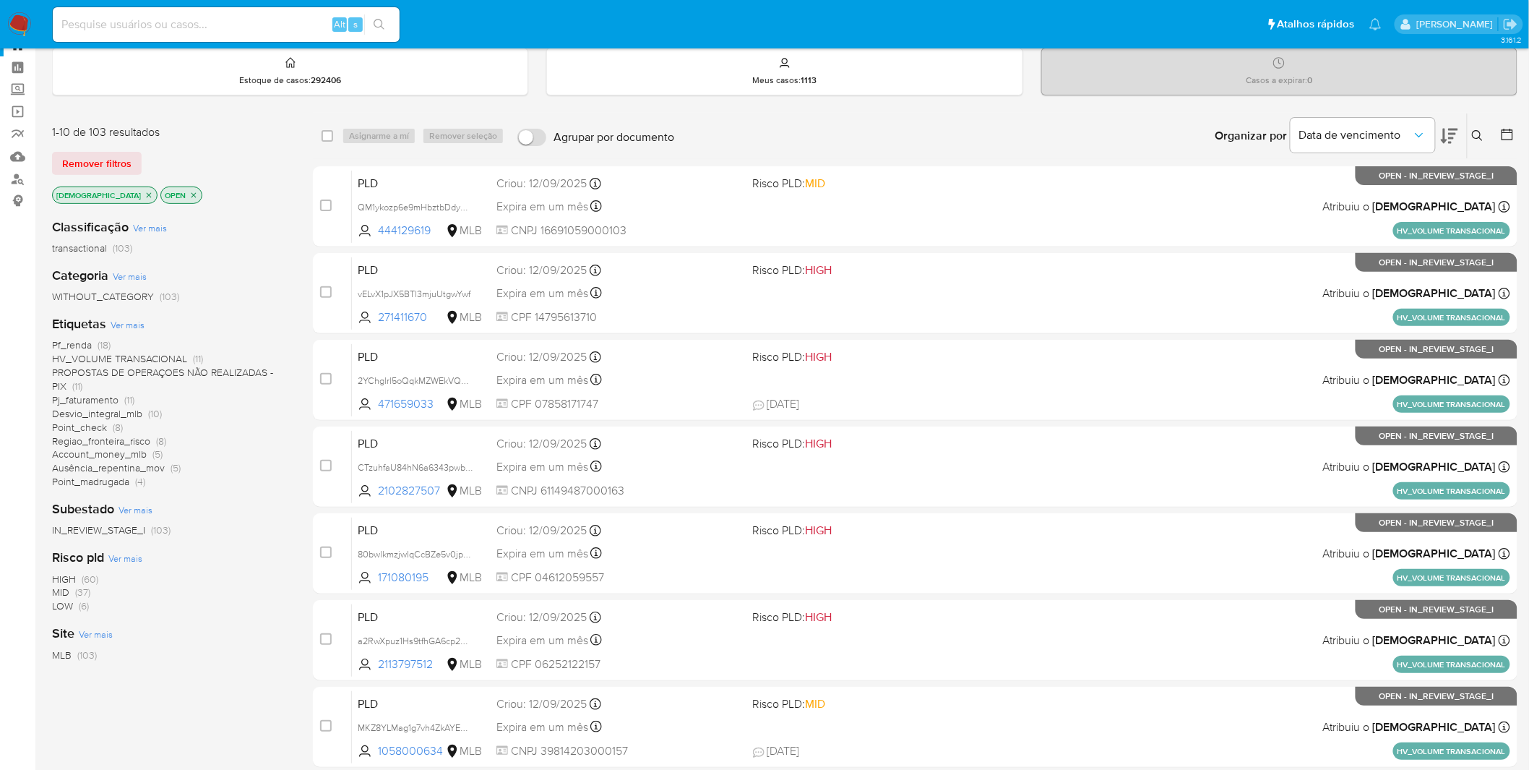
scroll to position [80, 0]
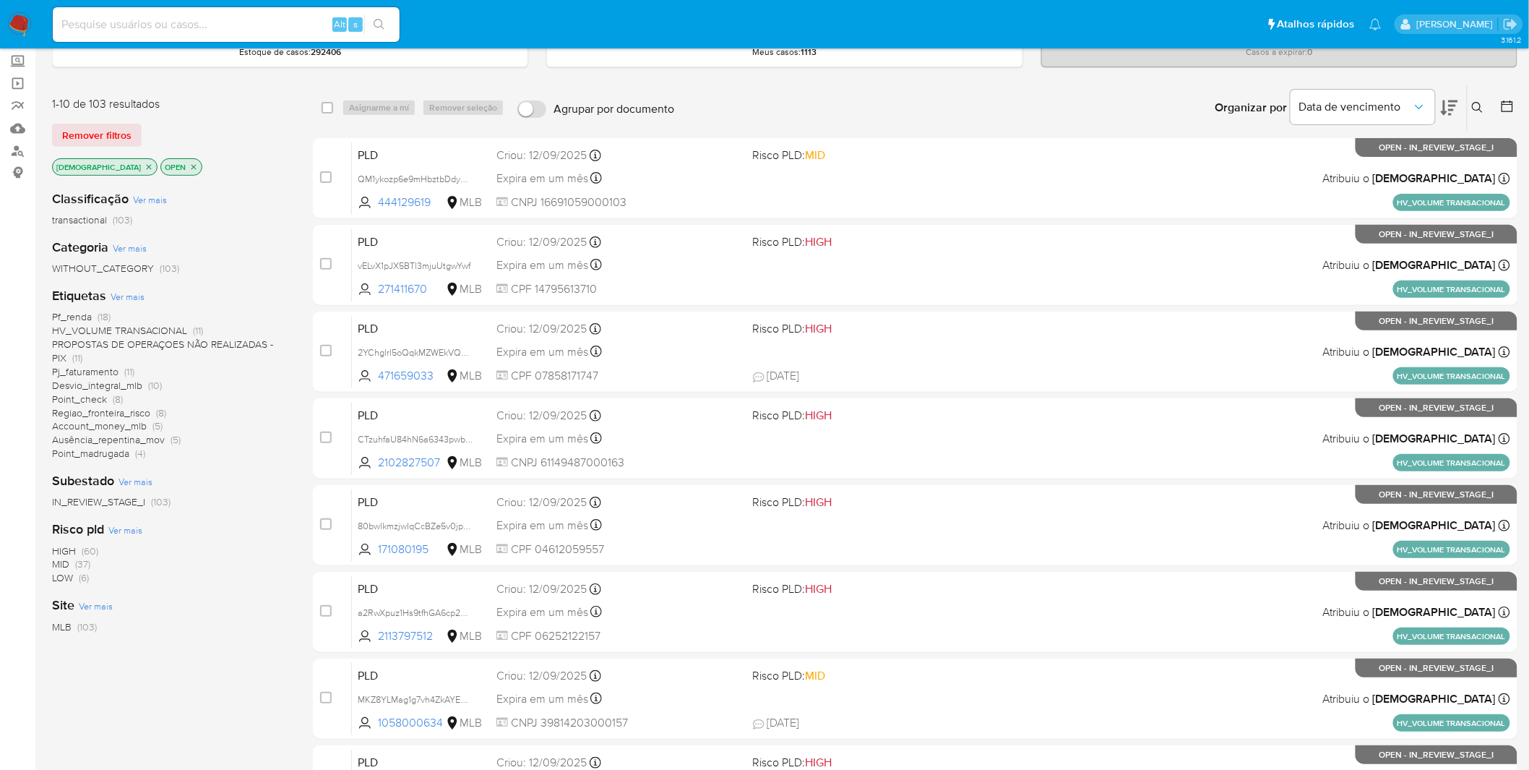
click at [145, 167] on icon "close-filter" at bounding box center [149, 167] width 9 height 9
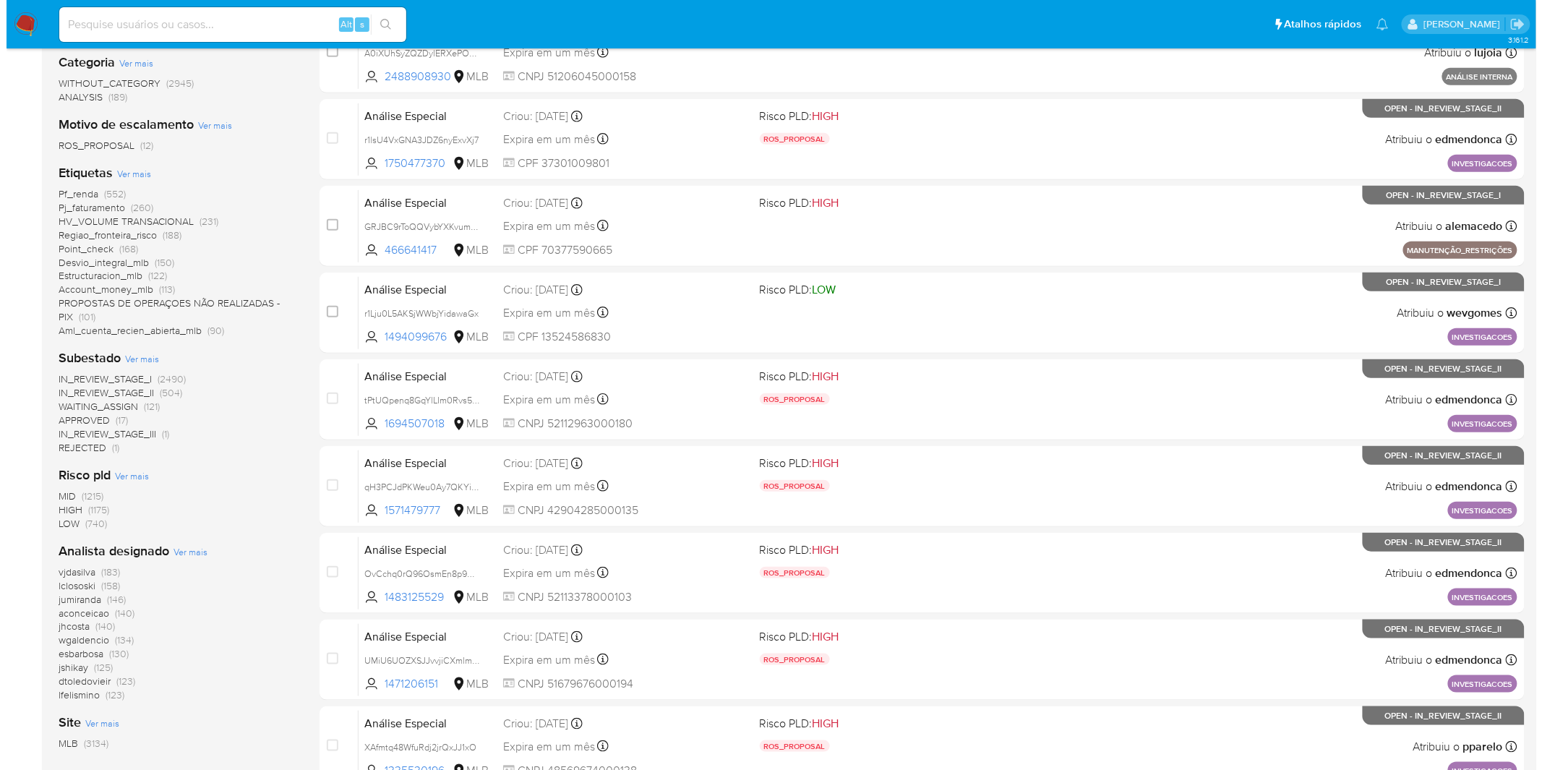
scroll to position [321, 0]
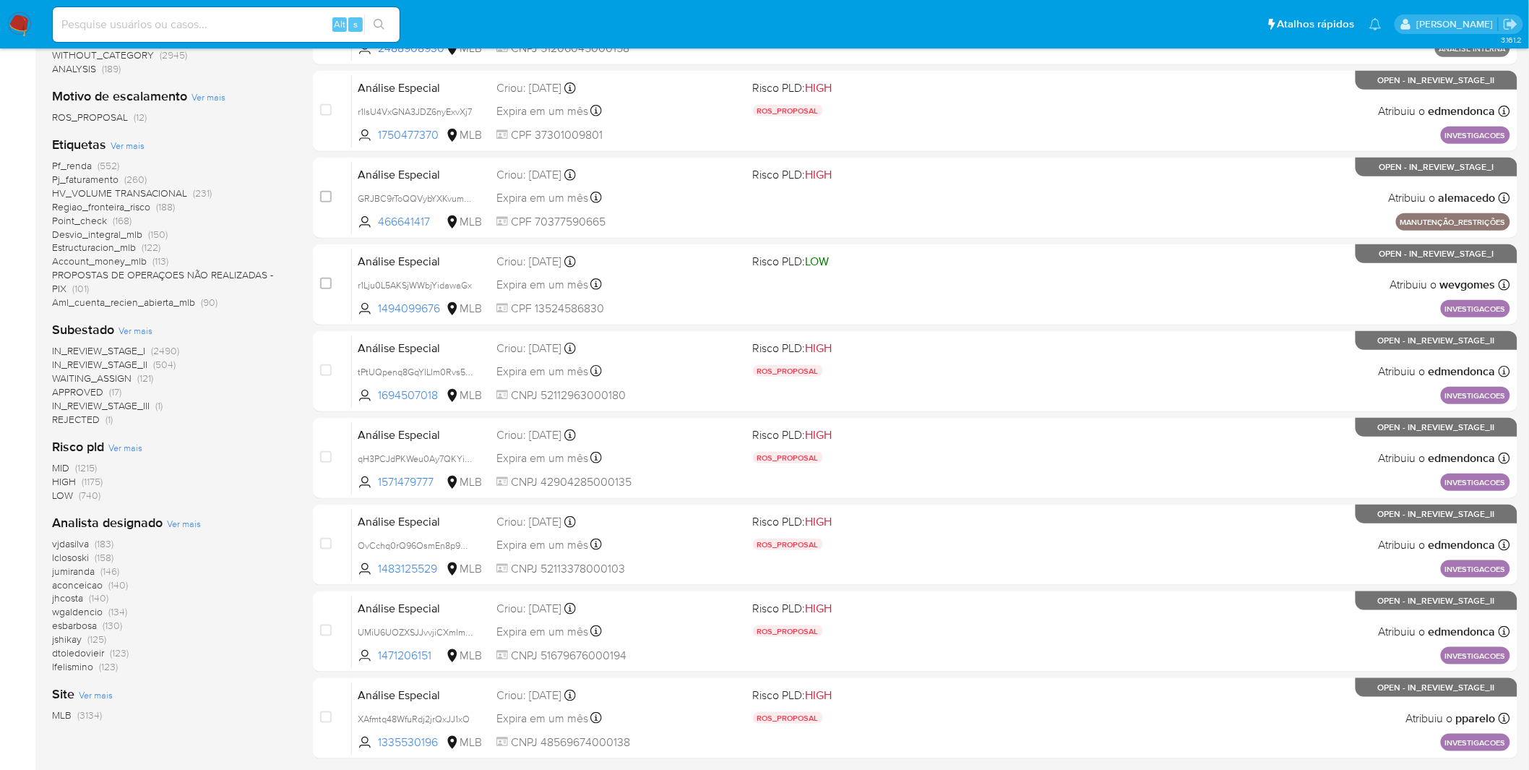
click at [185, 532] on div "Analista designado Ver mais vjdasilva (183) lclososki (158) jumiranda (146) aco…" at bounding box center [171, 594] width 238 height 160
click at [186, 528] on div "Analista designado Ver mais vjdasilva (183) lclososki (158) jumiranda (146) aco…" at bounding box center [171, 594] width 238 height 160
click at [189, 519] on span "Ver mais" at bounding box center [184, 523] width 34 height 13
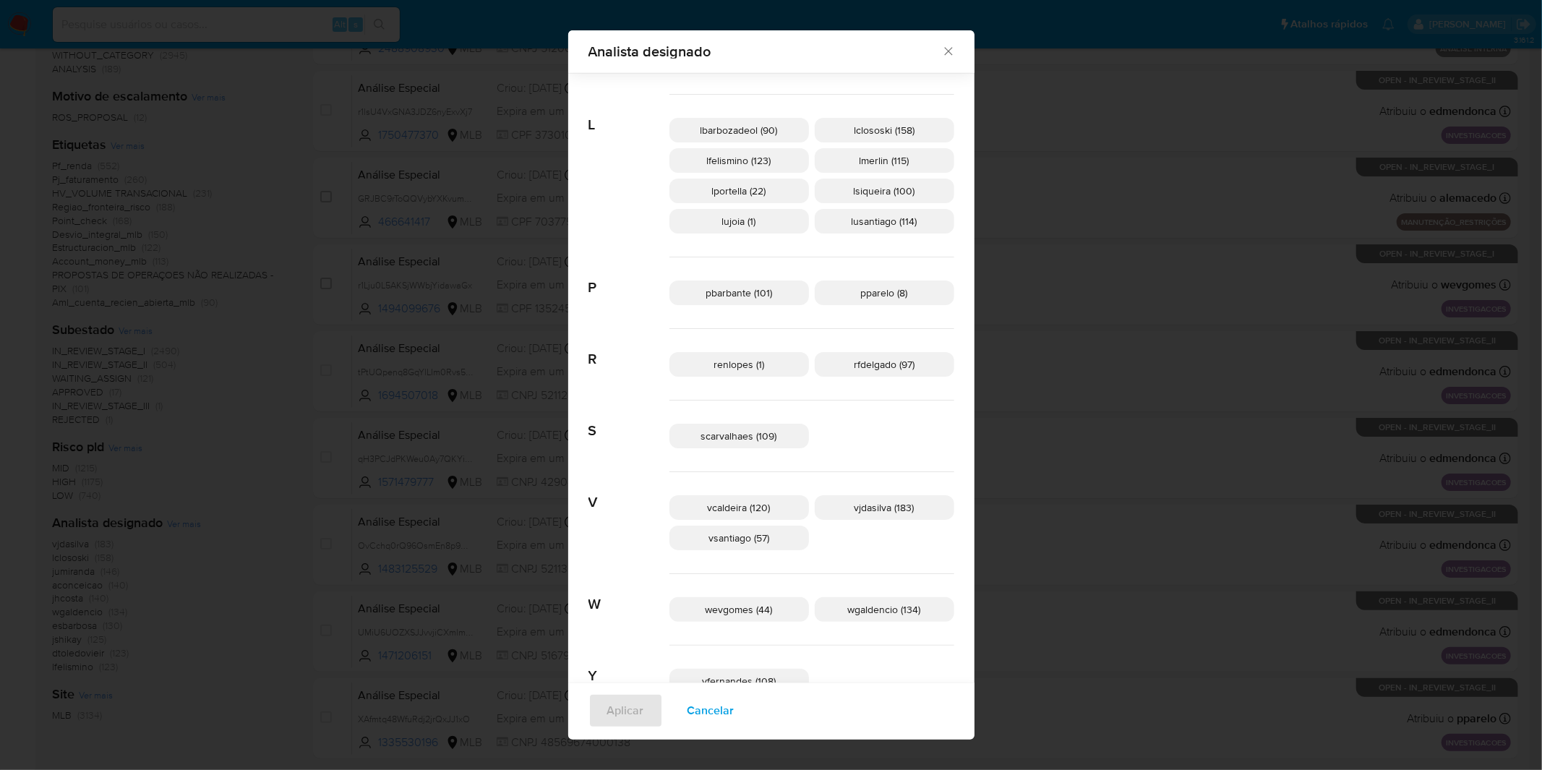
scroll to position [669, 0]
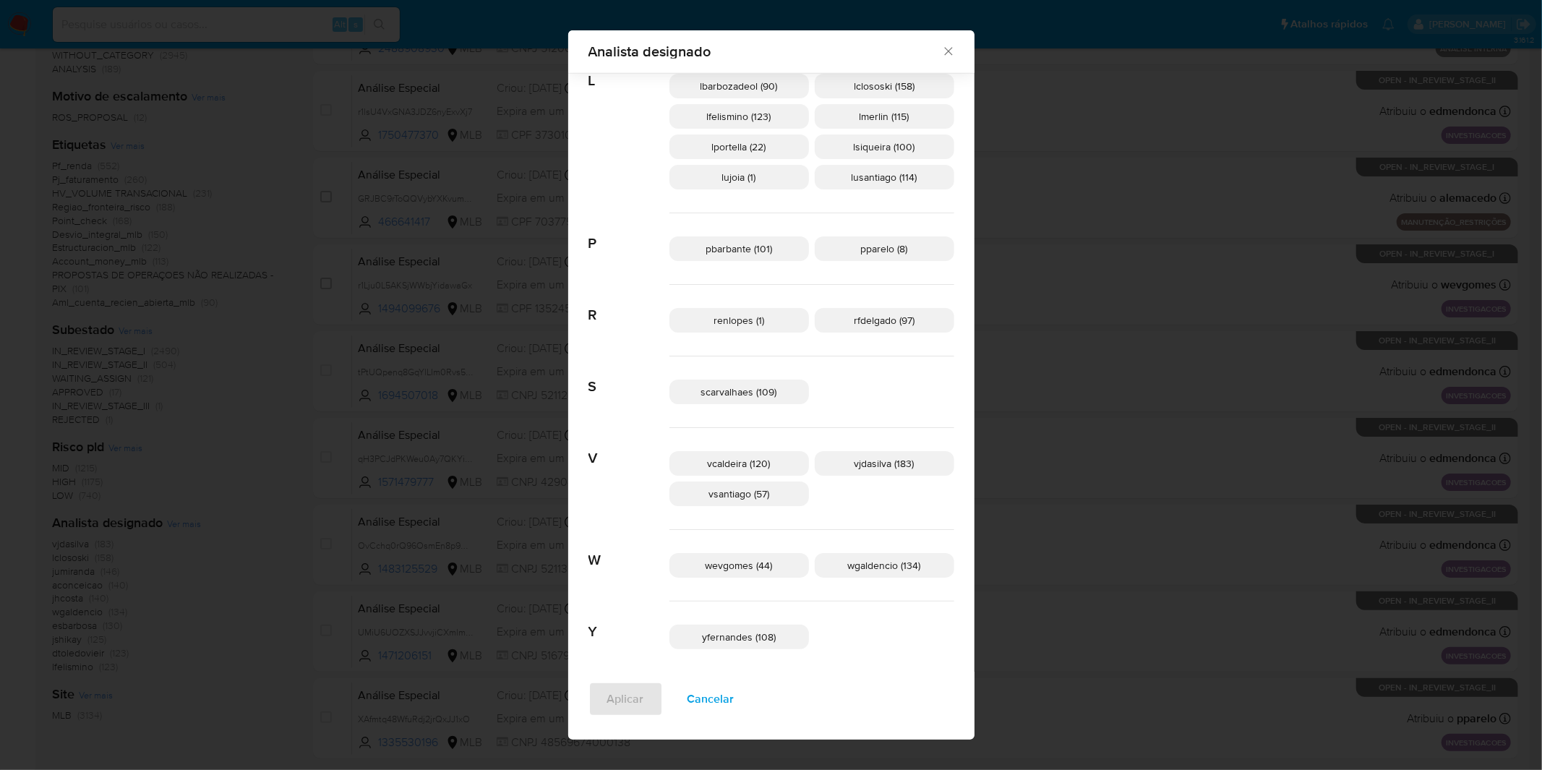
click at [734, 687] on span "Cancelar" at bounding box center [710, 699] width 47 height 32
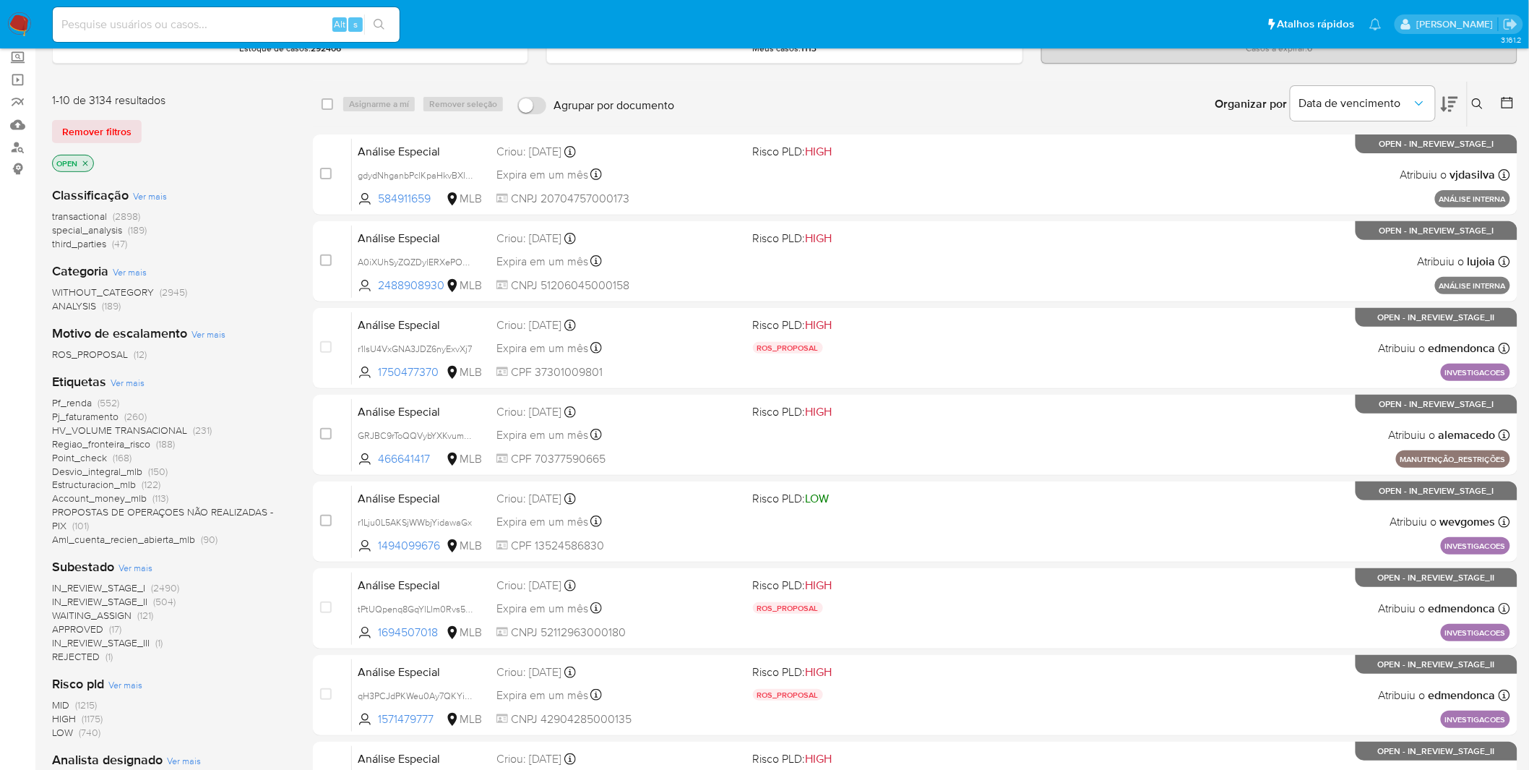
scroll to position [0, 0]
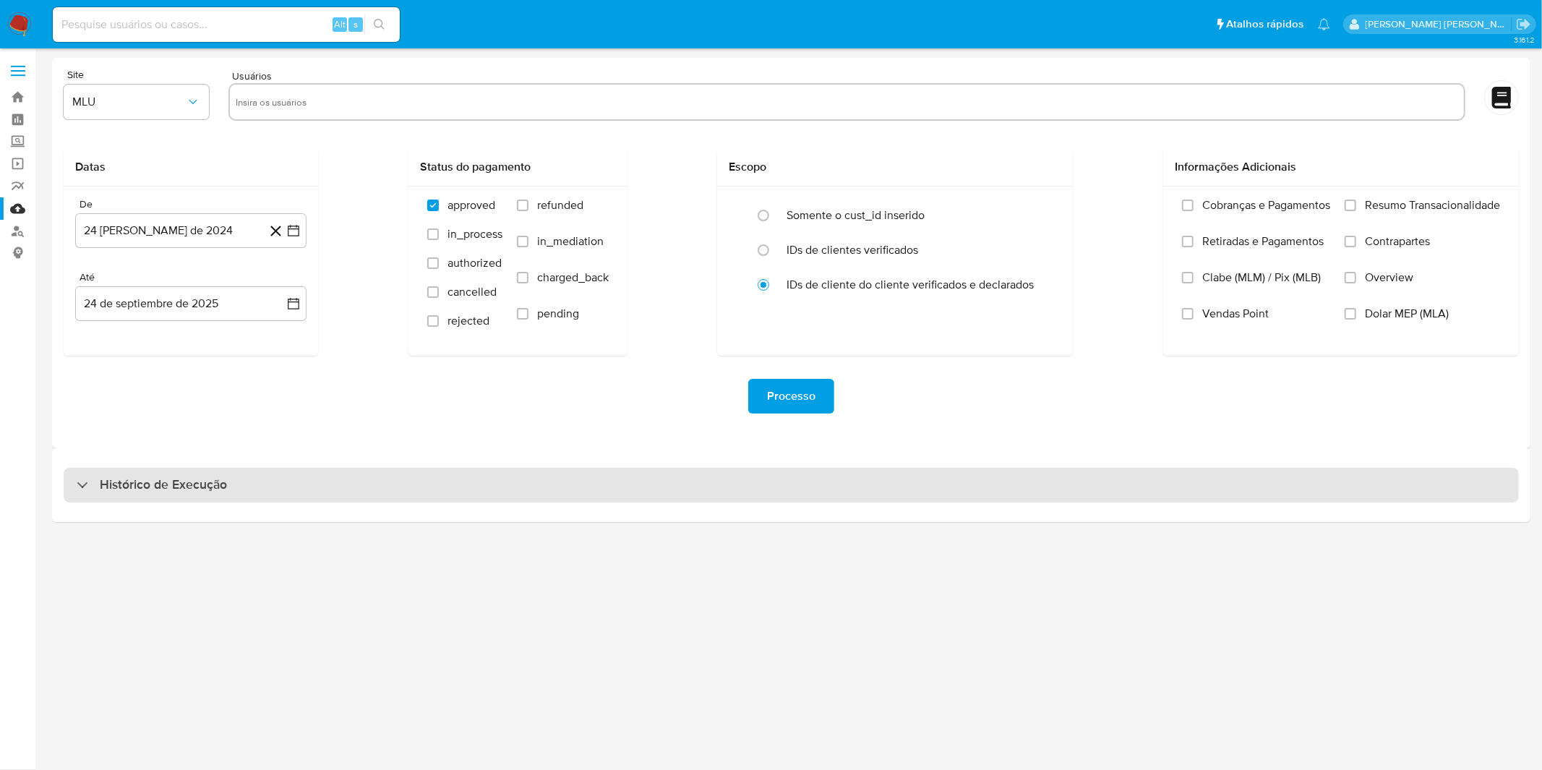
click at [342, 479] on div "Histórico de Execução" at bounding box center [791, 485] width 1455 height 35
click at [342, 480] on div "Histórico de Execução" at bounding box center [791, 485] width 1455 height 35
click at [364, 478] on div "Histórico de Execução" at bounding box center [791, 485] width 1455 height 35
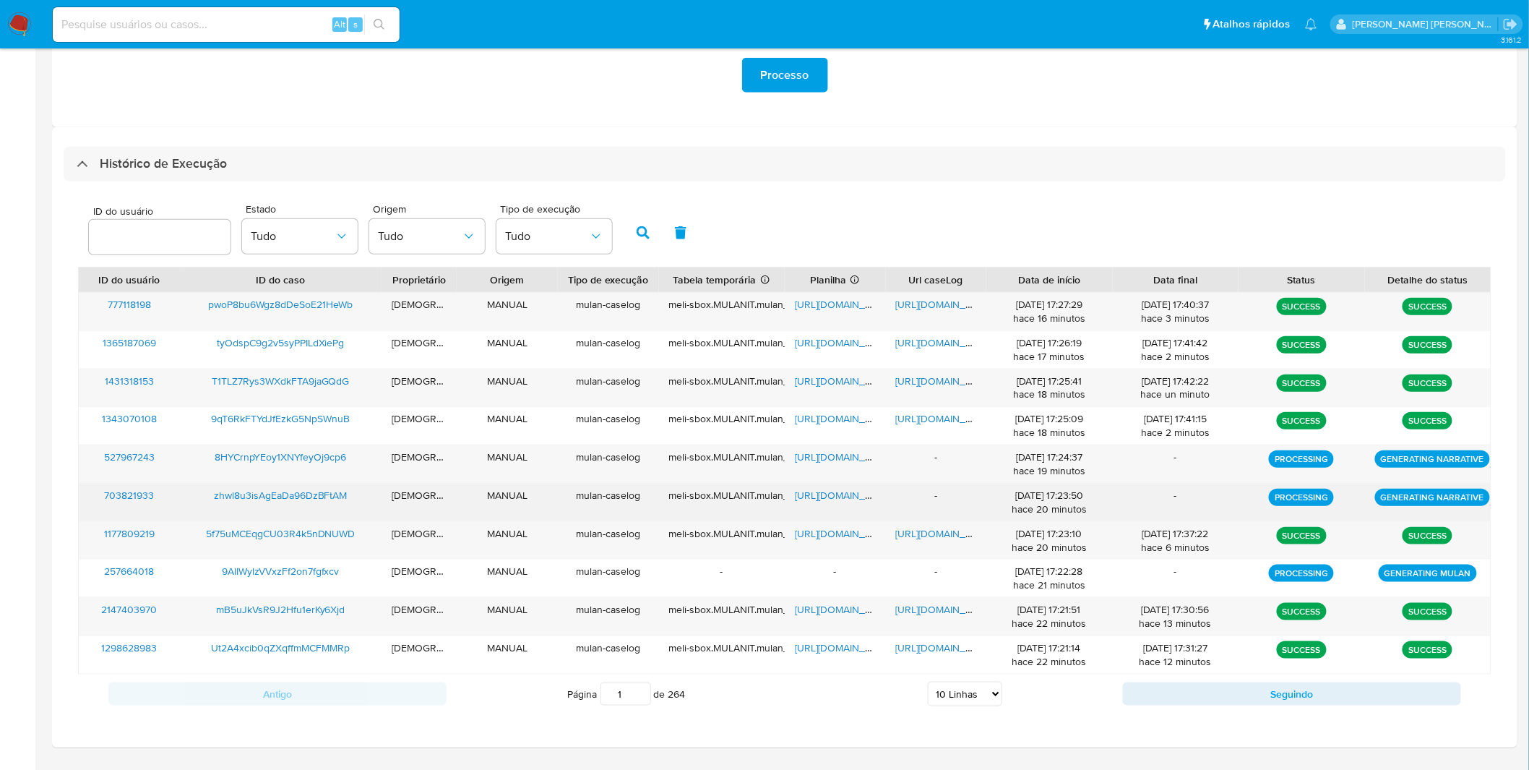
scroll to position [359, 0]
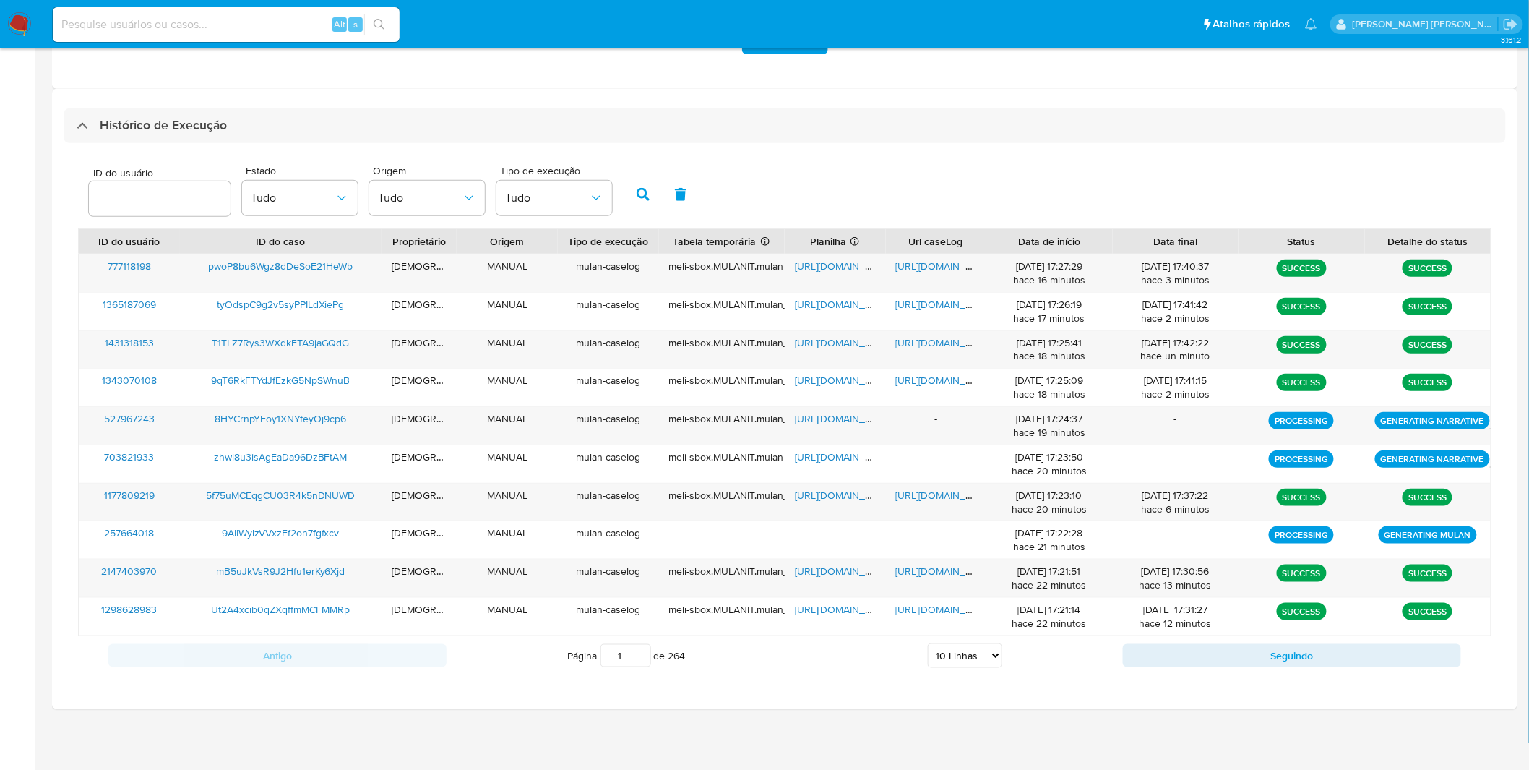
click at [958, 645] on select "5 Linhas 10 Linhas 20 Linhas 25 Linhas 50 Linhas 100 Linhas" at bounding box center [965, 655] width 74 height 25
select select "20"
click at [928, 644] on select "5 Linhas 10 Linhas 20 Linhas 25 Linhas 50 Linhas 100 Linhas" at bounding box center [965, 655] width 74 height 25
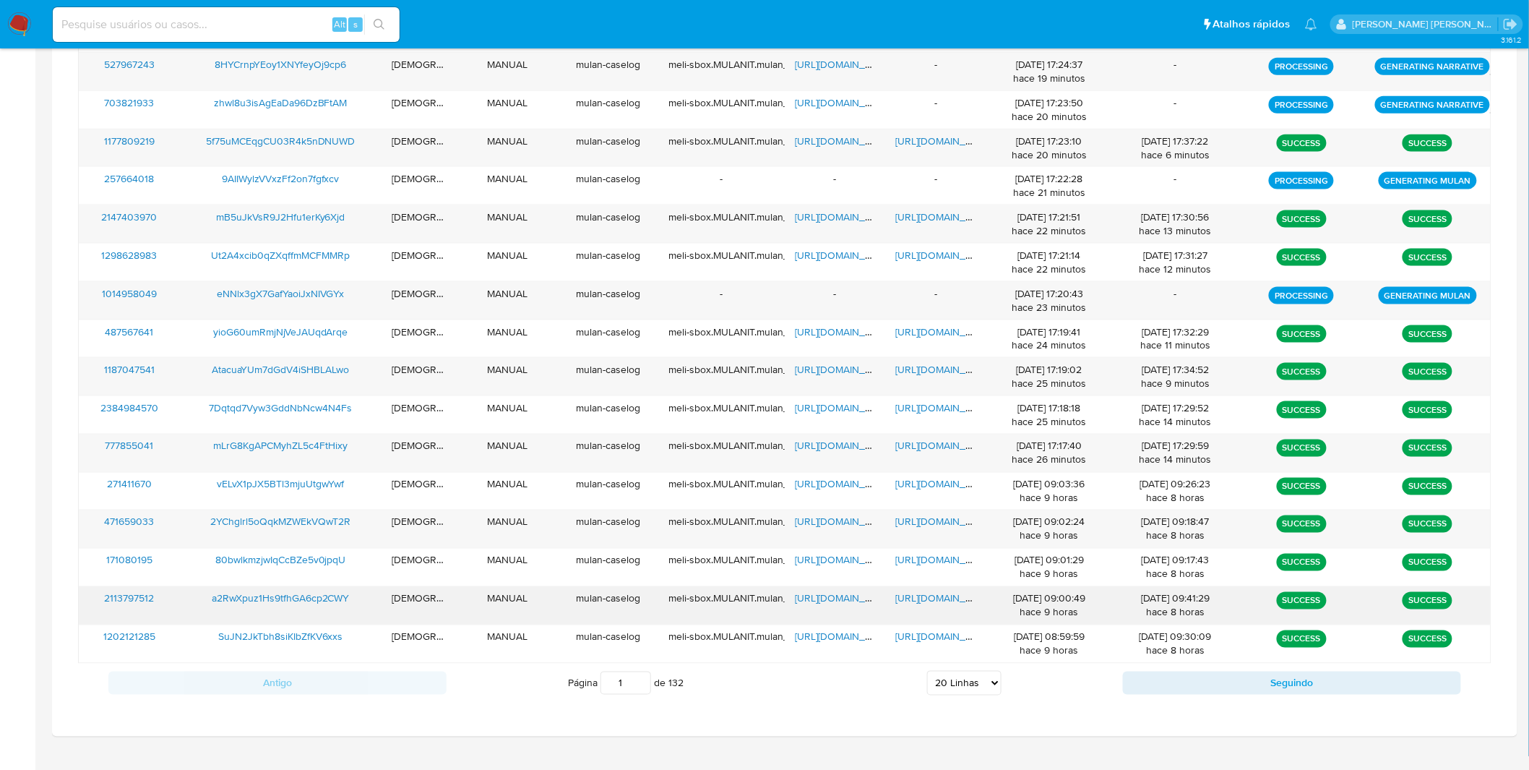
scroll to position [742, 0]
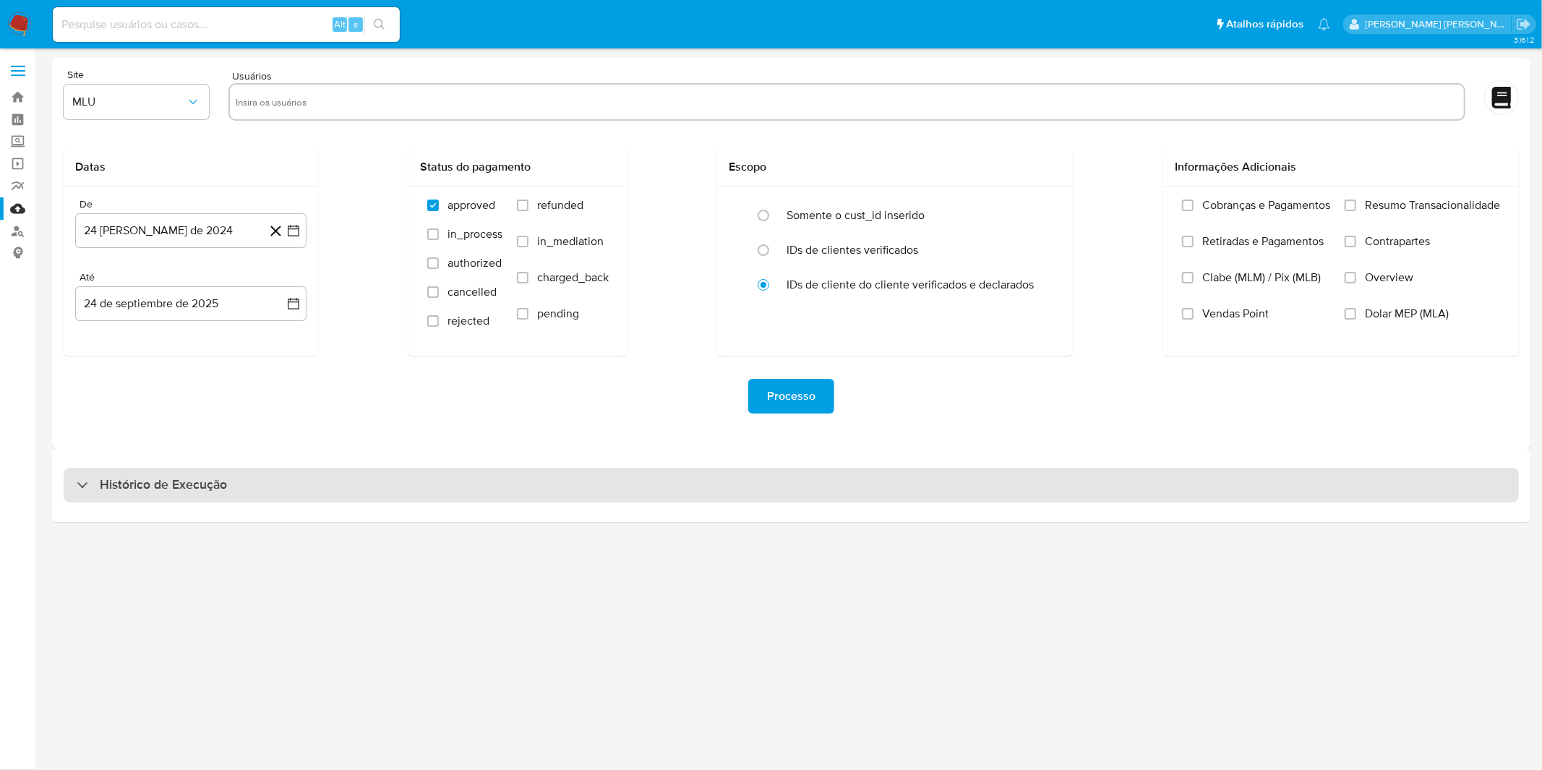
click at [690, 493] on div "Histórico de Execução" at bounding box center [791, 485] width 1455 height 35
select select "10"
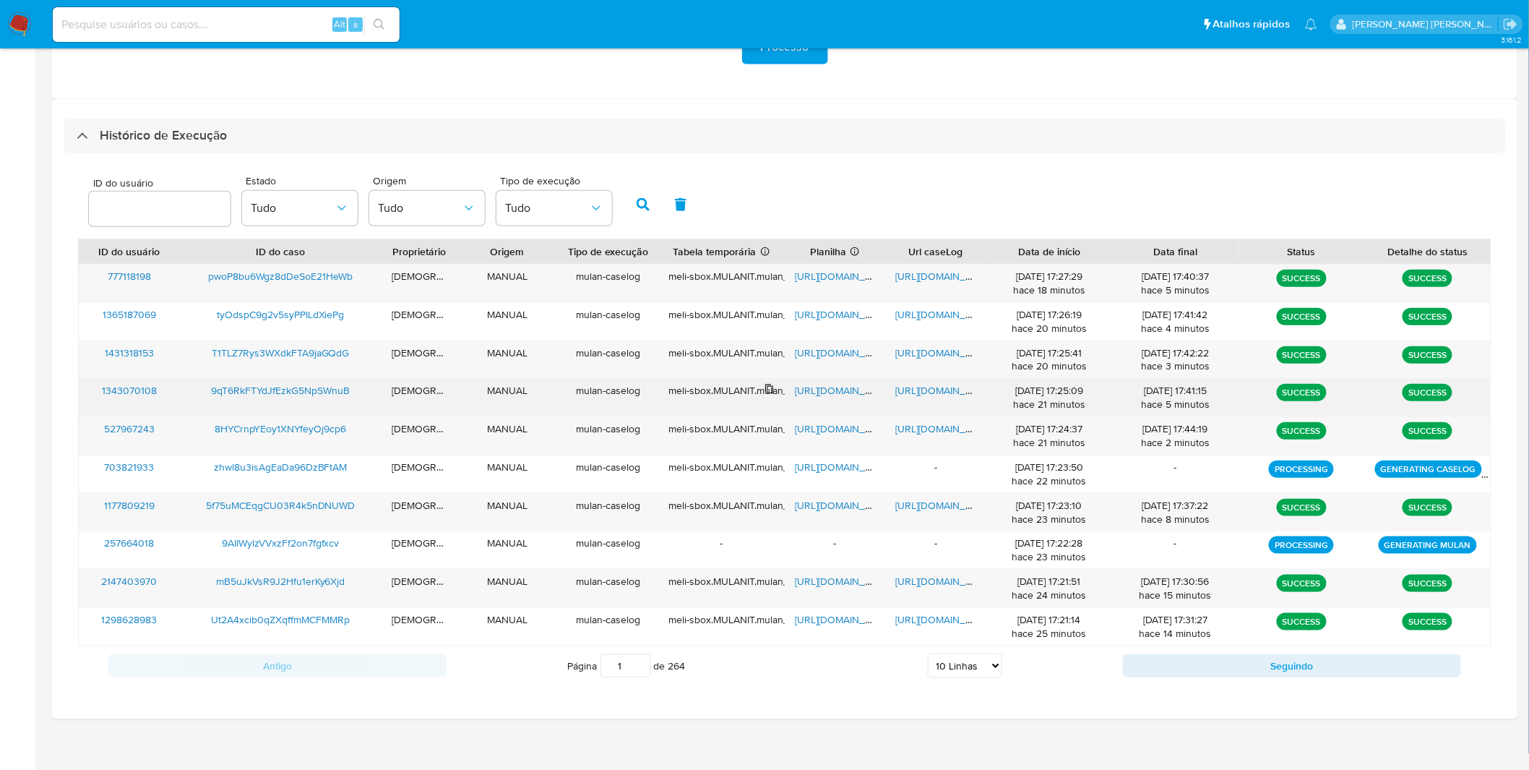
scroll to position [359, 0]
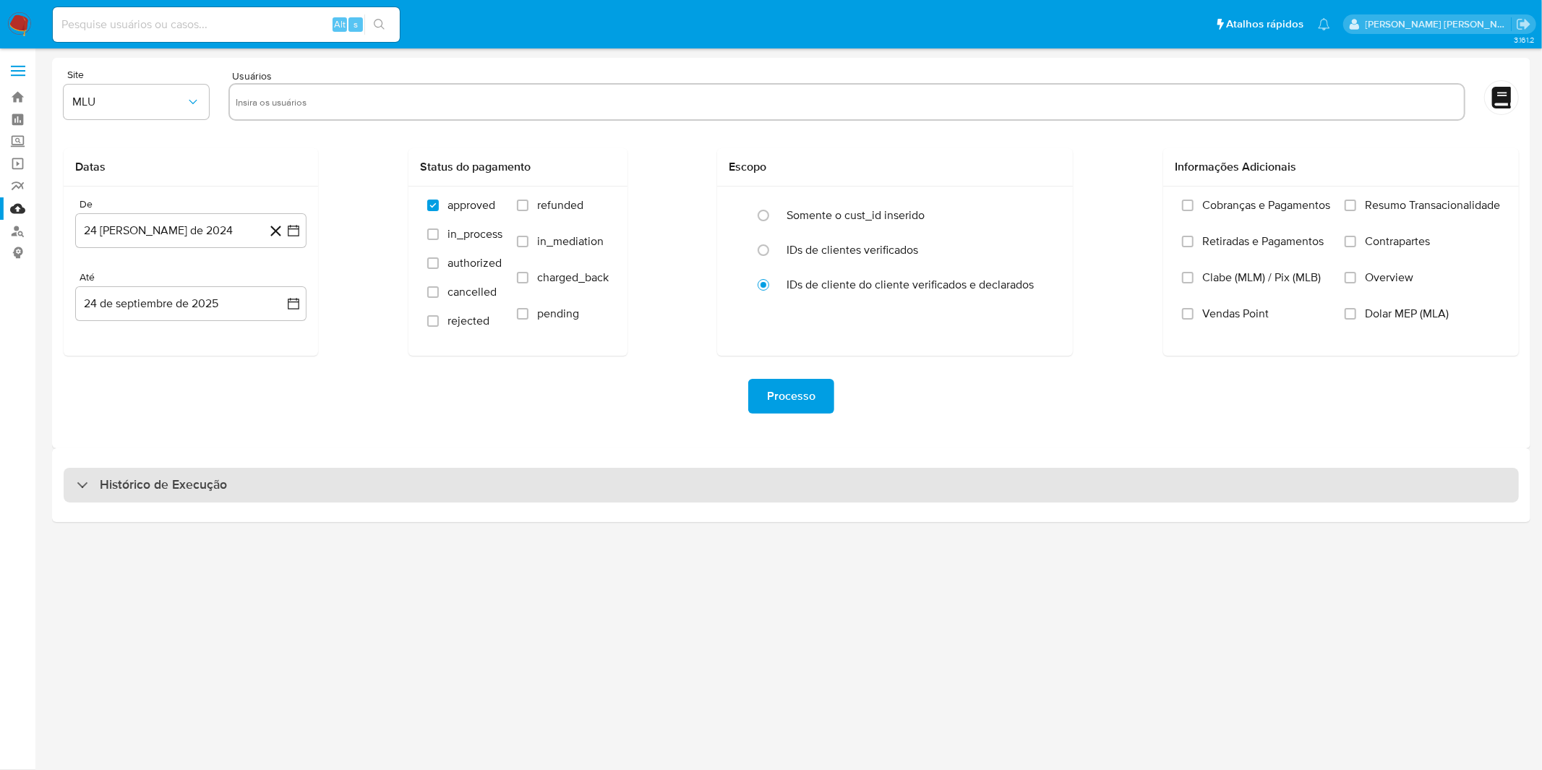
click at [324, 480] on div "Histórico de Execução" at bounding box center [791, 485] width 1455 height 35
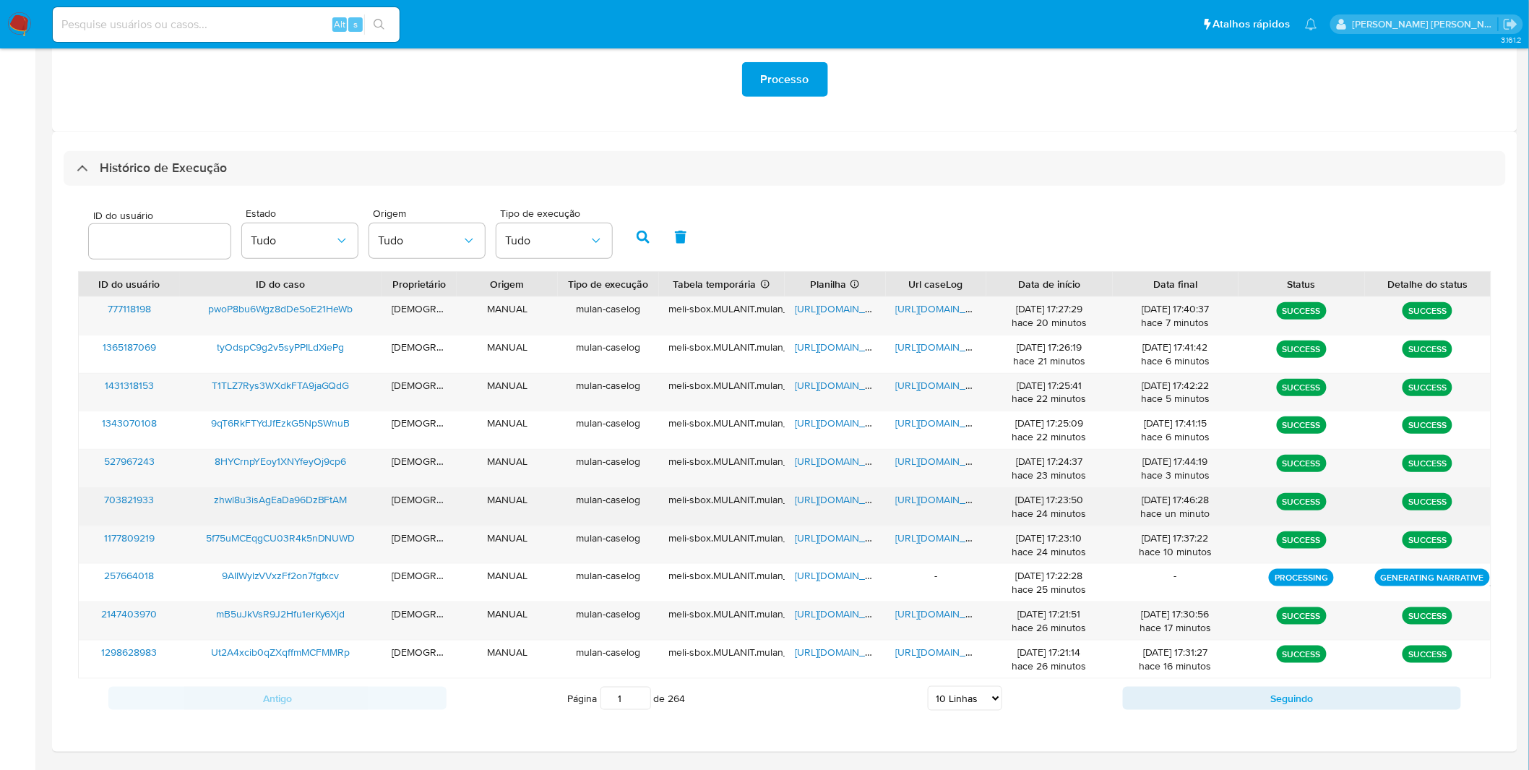
scroll to position [359, 0]
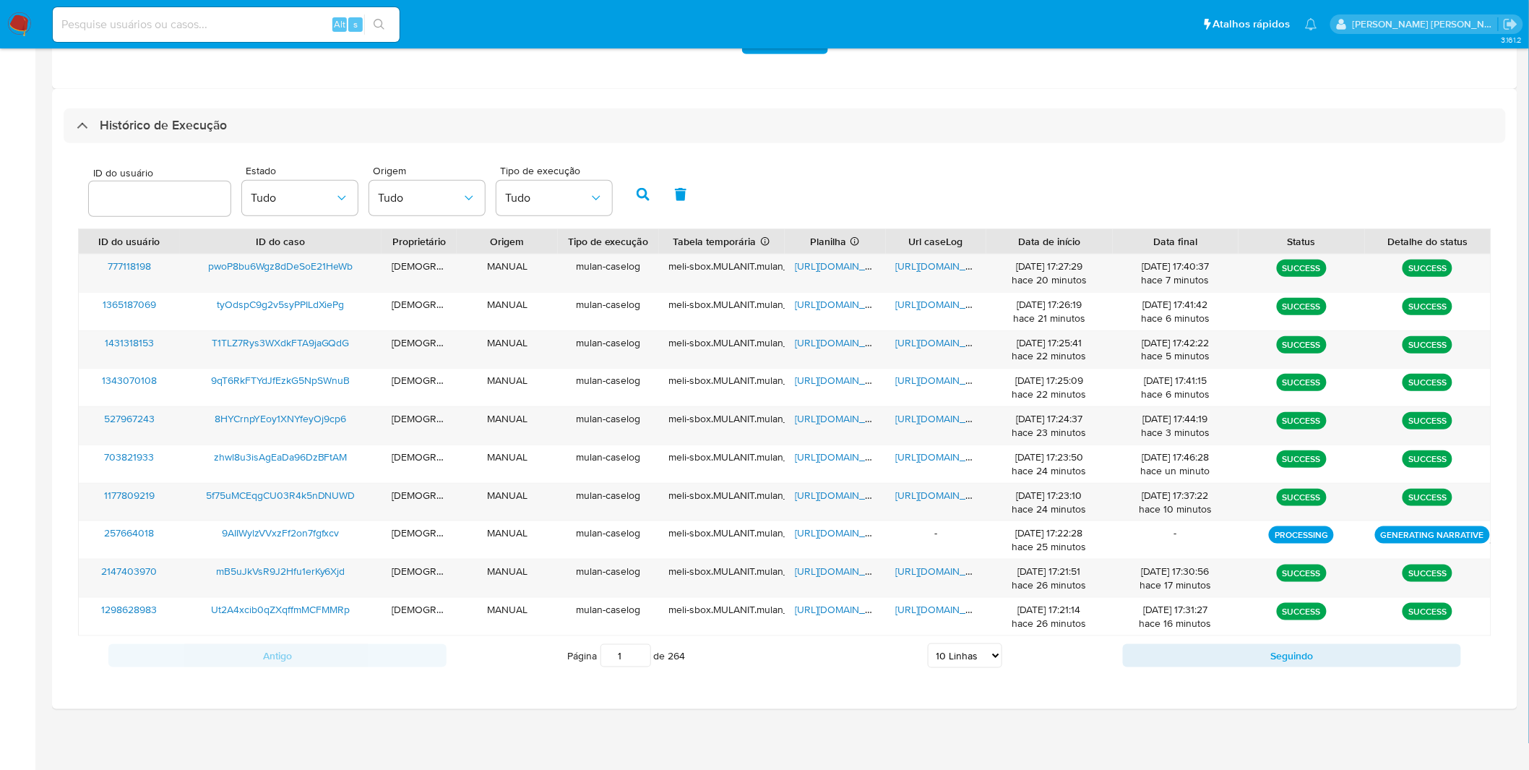
click at [992, 667] on select "5 Linhas 10 Linhas 20 Linhas 25 Linhas 50 Linhas 100 Linhas" at bounding box center [965, 655] width 74 height 25
click at [983, 651] on select "5 Linhas 10 Linhas 20 Linhas 25 Linhas 50 Linhas 100 Linhas" at bounding box center [965, 655] width 74 height 25
select select "20"
click at [928, 644] on select "5 Linhas 10 Linhas 20 Linhas 25 Linhas 50 Linhas 100 Linhas" at bounding box center [965, 655] width 74 height 25
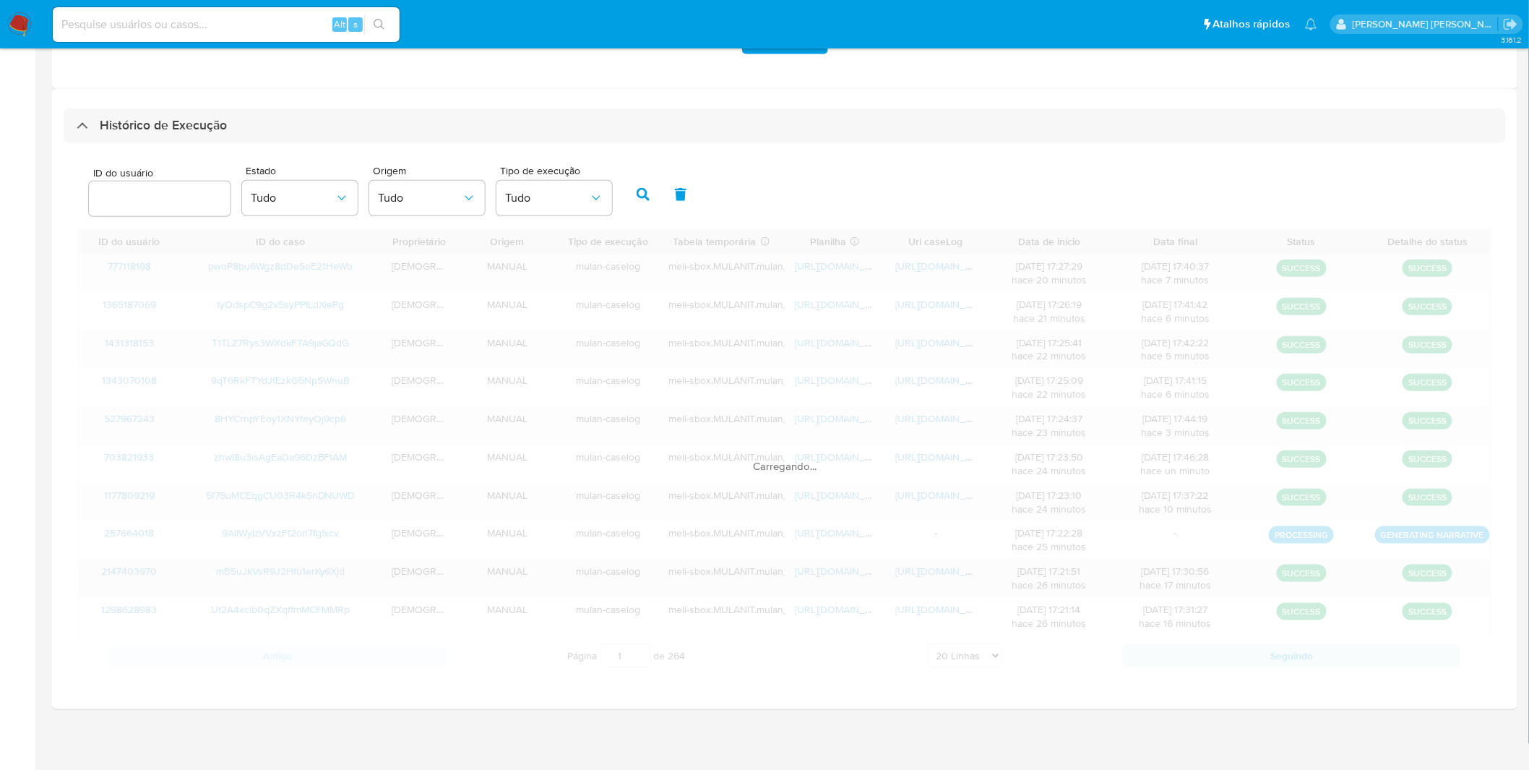
click at [981, 576] on span "[URL][DOMAIN_NAME]" at bounding box center [946, 571] width 100 height 14
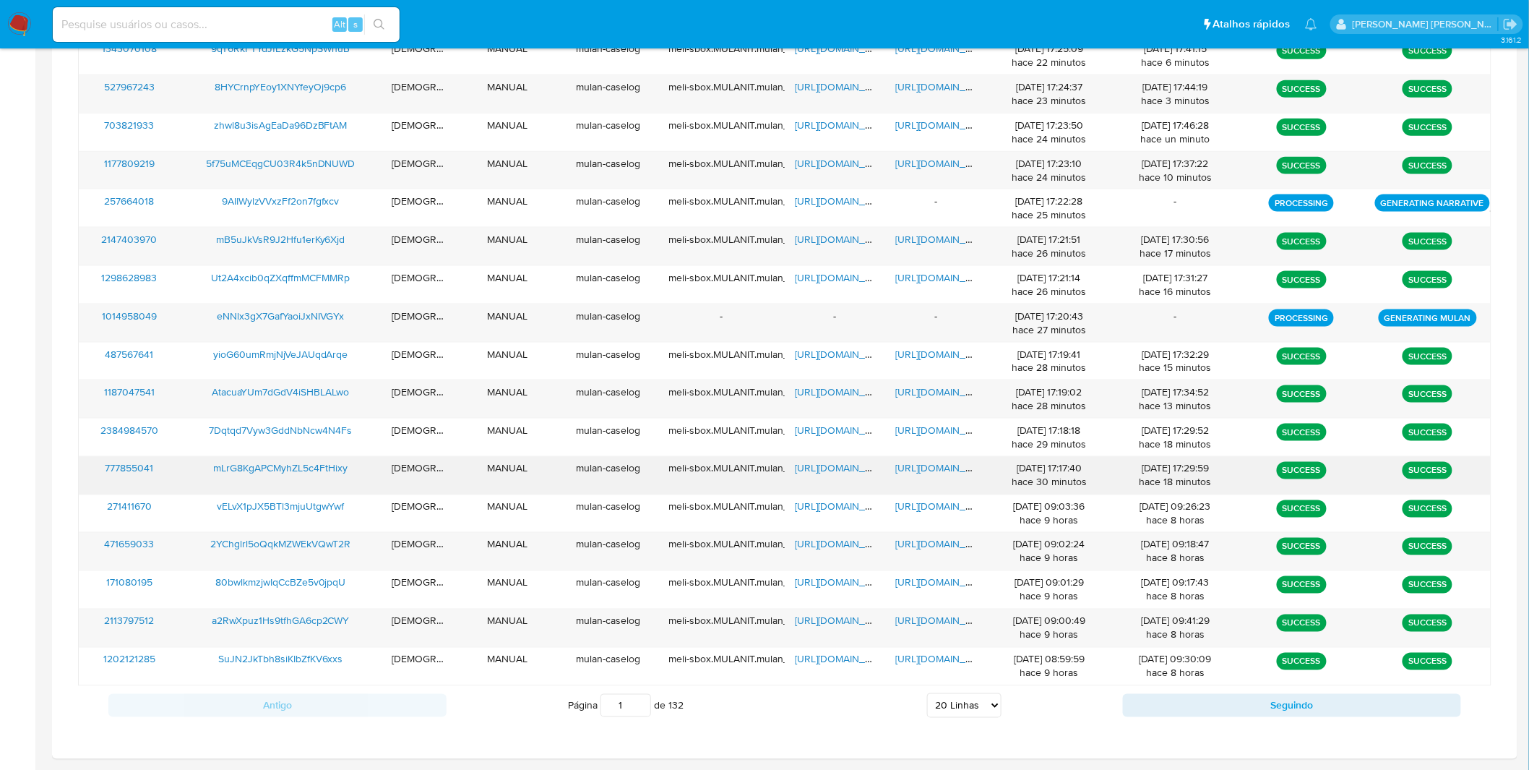
scroll to position [697, 0]
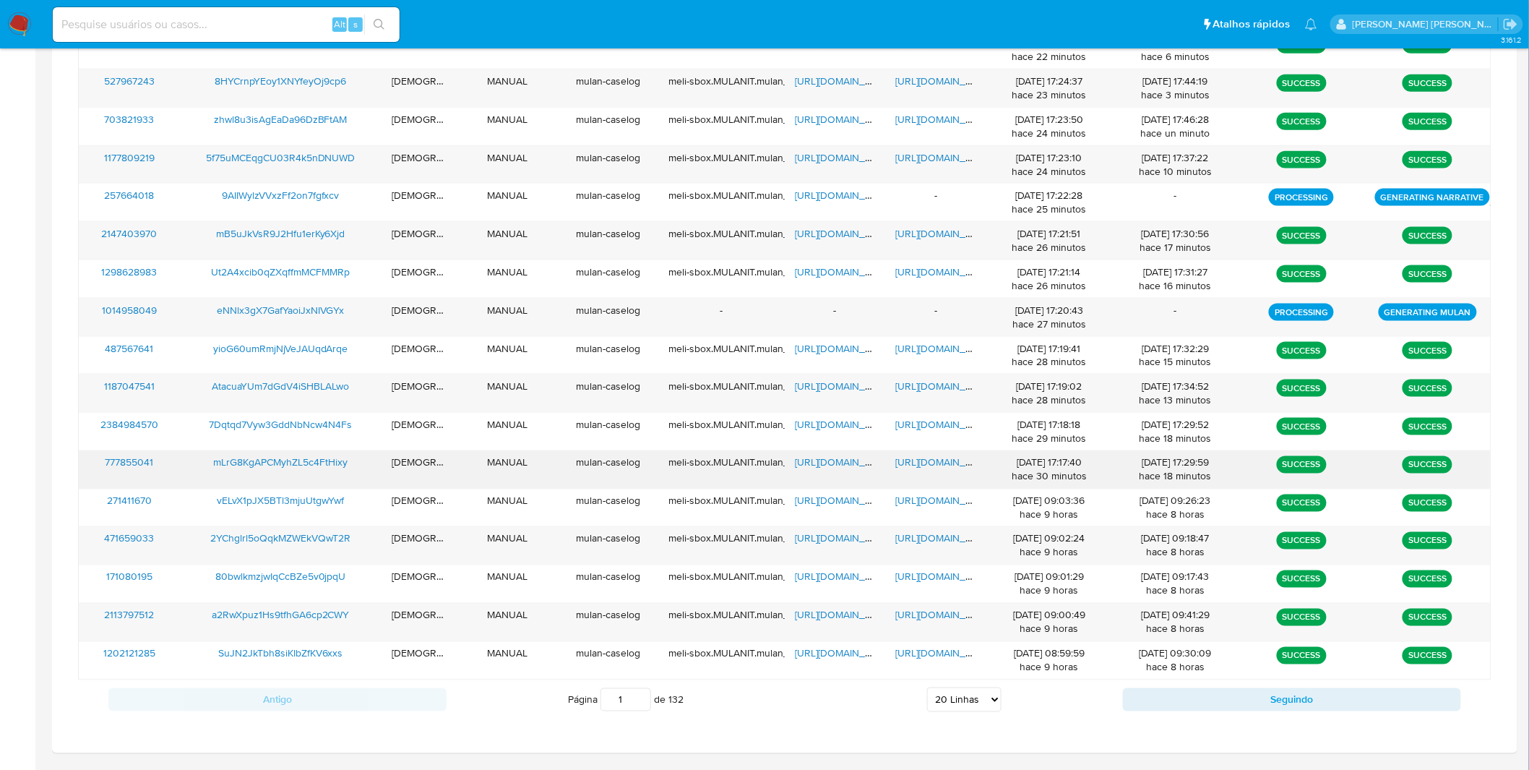
click at [941, 460] on span "[URL][DOMAIN_NAME]" at bounding box center [946, 462] width 100 height 14
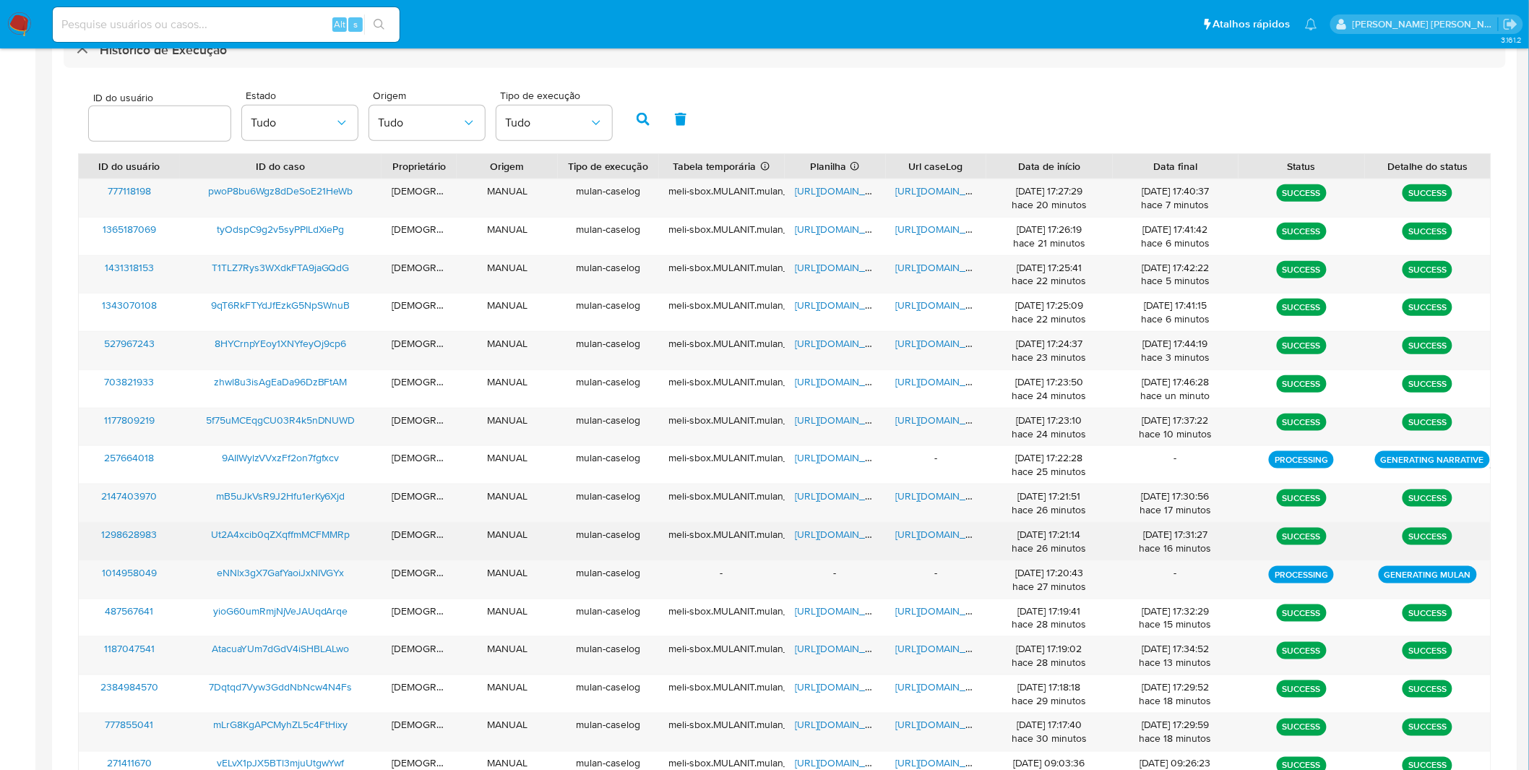
scroll to position [428, 0]
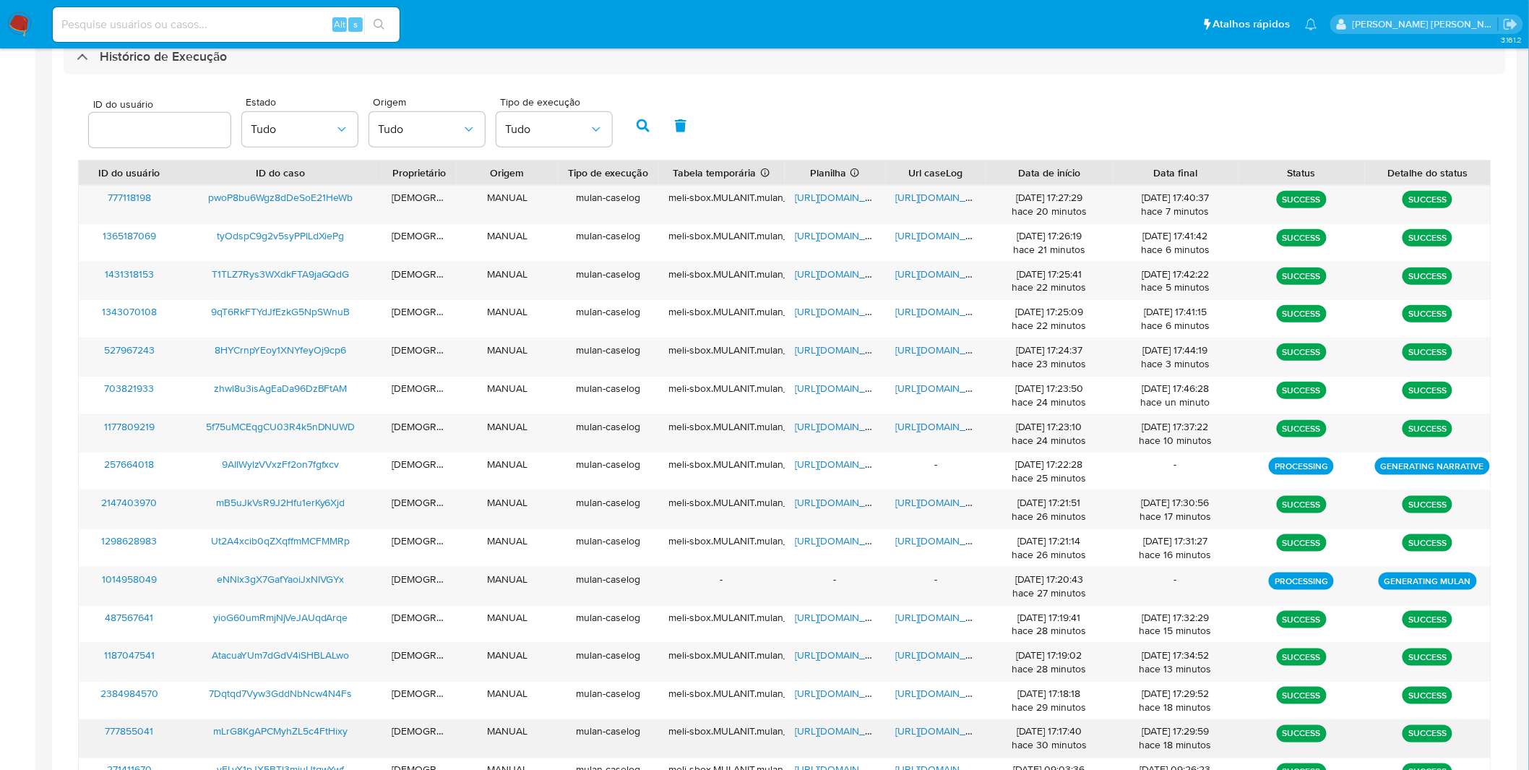
click at [835, 733] on span "[URL][DOMAIN_NAME]" at bounding box center [845, 731] width 100 height 14
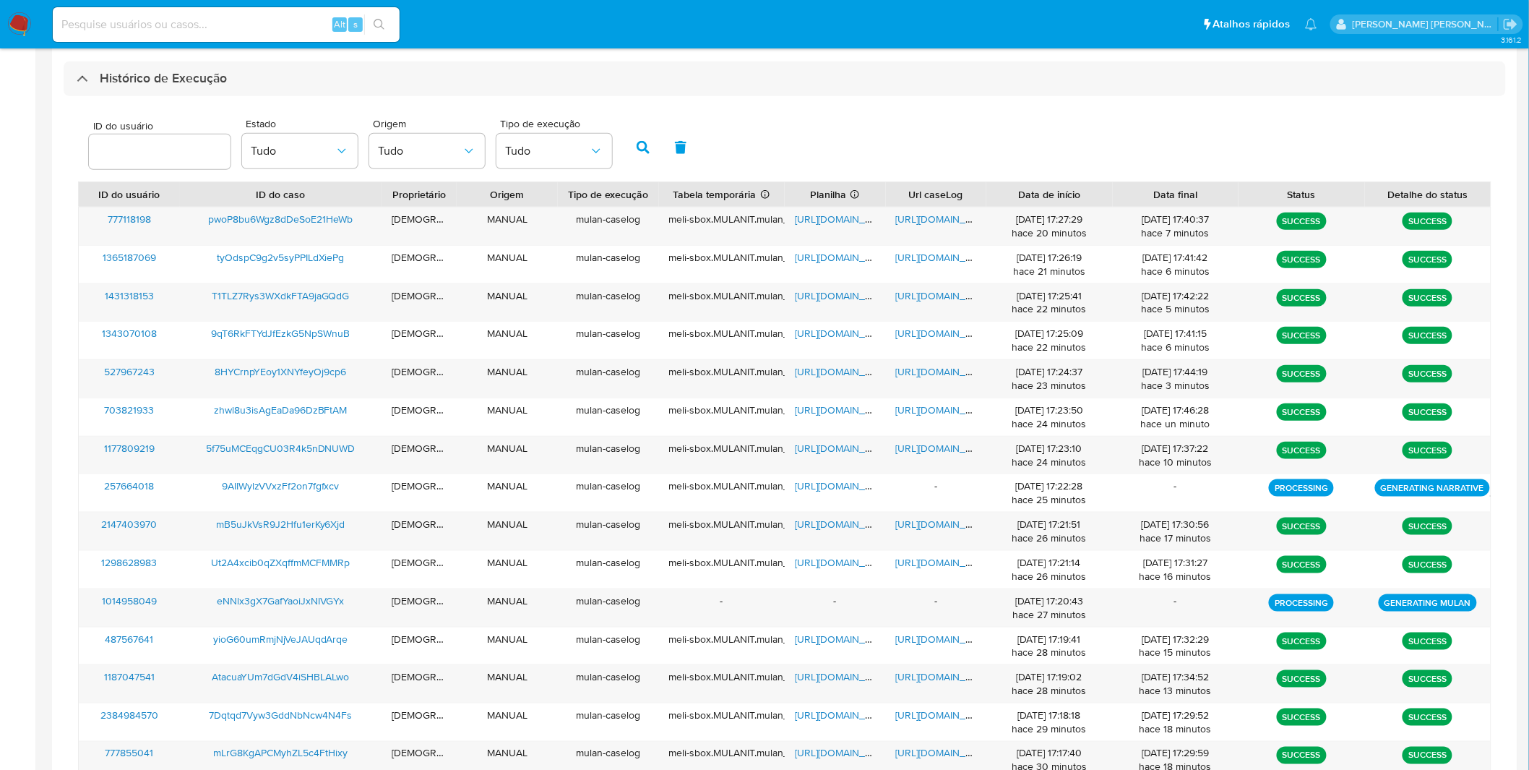
scroll to position [379, 0]
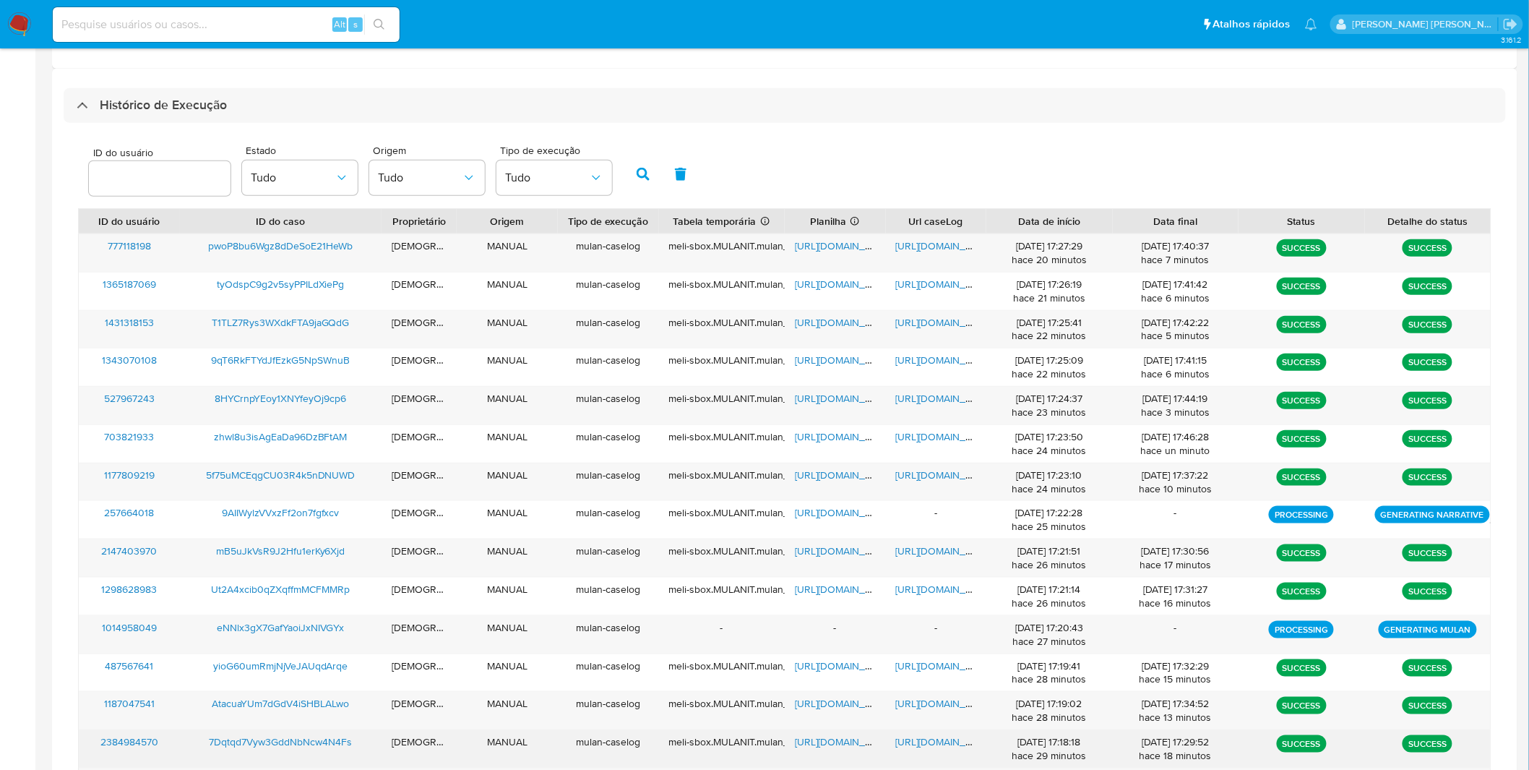
click at [922, 746] on span "[URL][DOMAIN_NAME]" at bounding box center [946, 741] width 100 height 14
click at [841, 747] on span "[URL][DOMAIN_NAME]" at bounding box center [845, 741] width 100 height 14
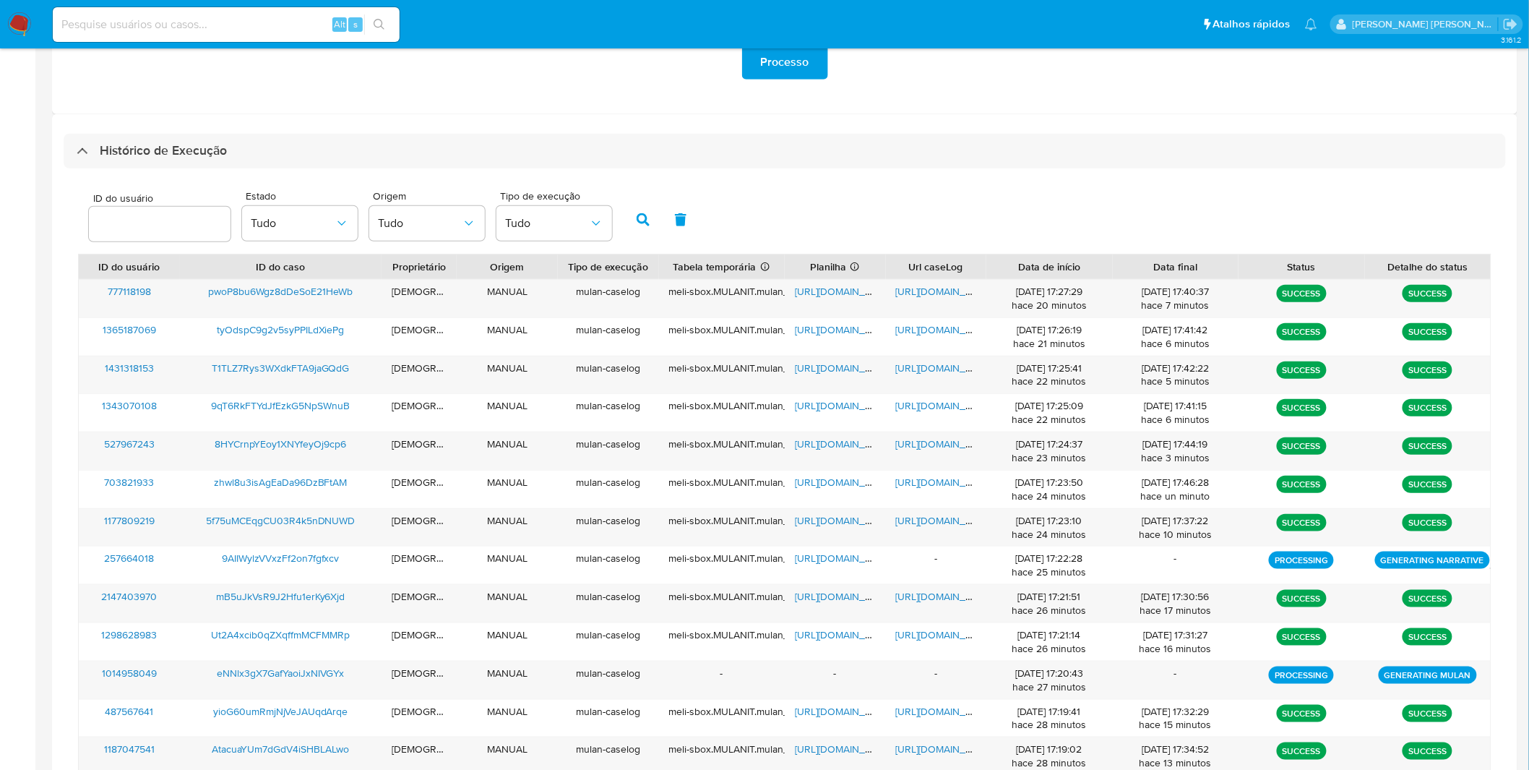
scroll to position [330, 0]
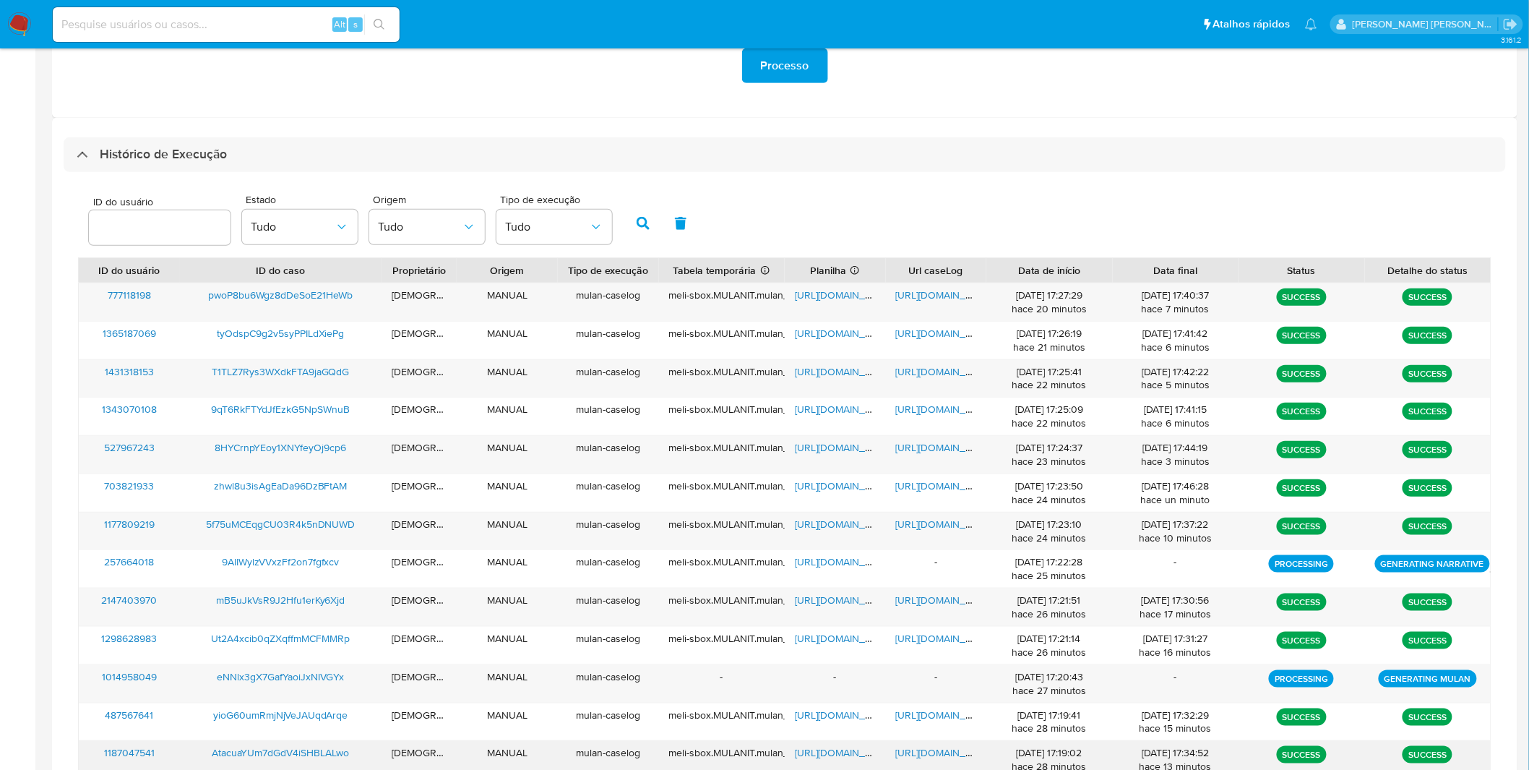
click at [905, 757] on span "[URL][DOMAIN_NAME]" at bounding box center [946, 752] width 100 height 14
click at [847, 747] on span "https://docs.google.com/spreadsheets/d/1aEsT4-ODRu-NYDz_91F-2YvcMf2jjRu_DhZjvb2…" at bounding box center [845, 752] width 100 height 14
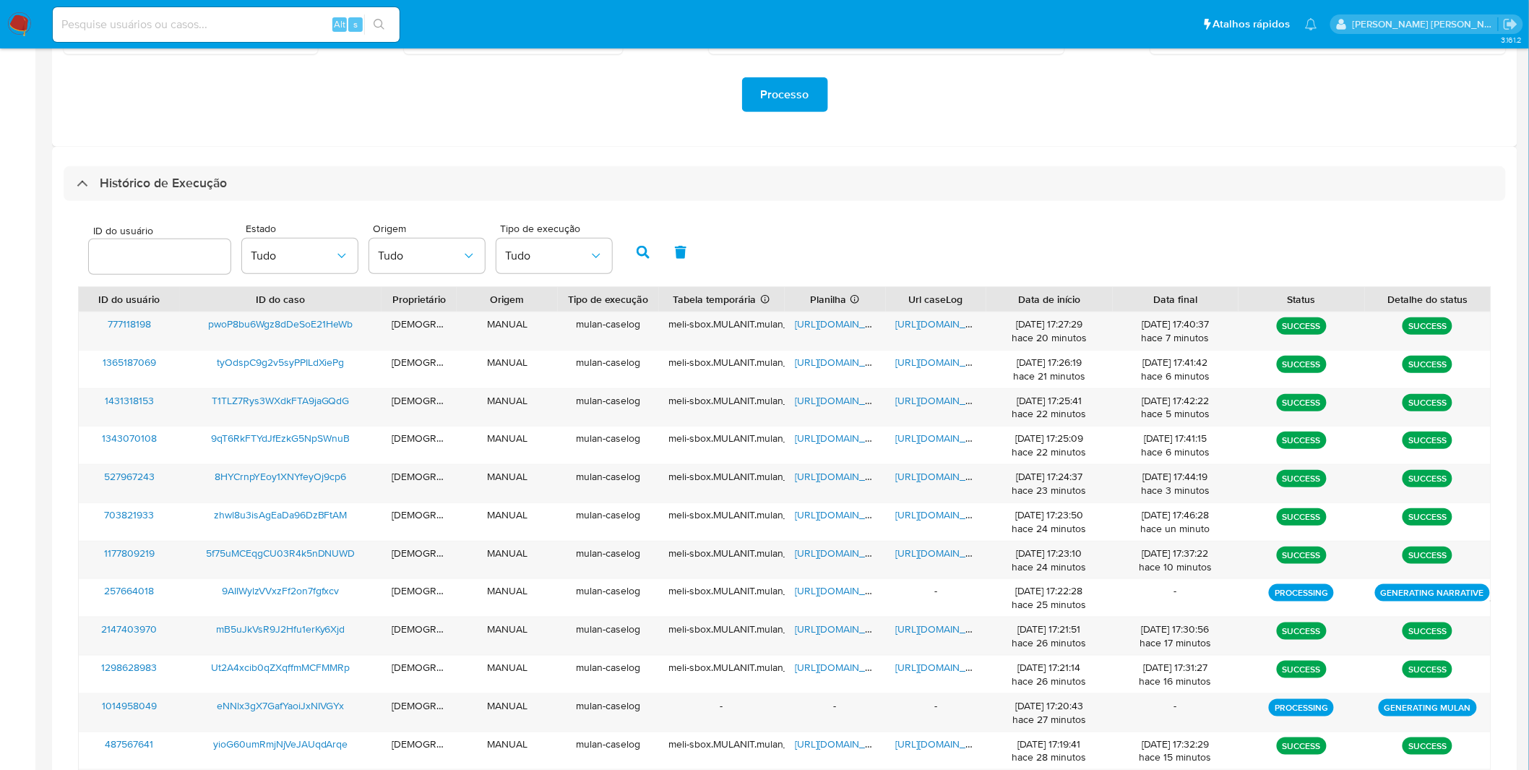
scroll to position [290, 0]
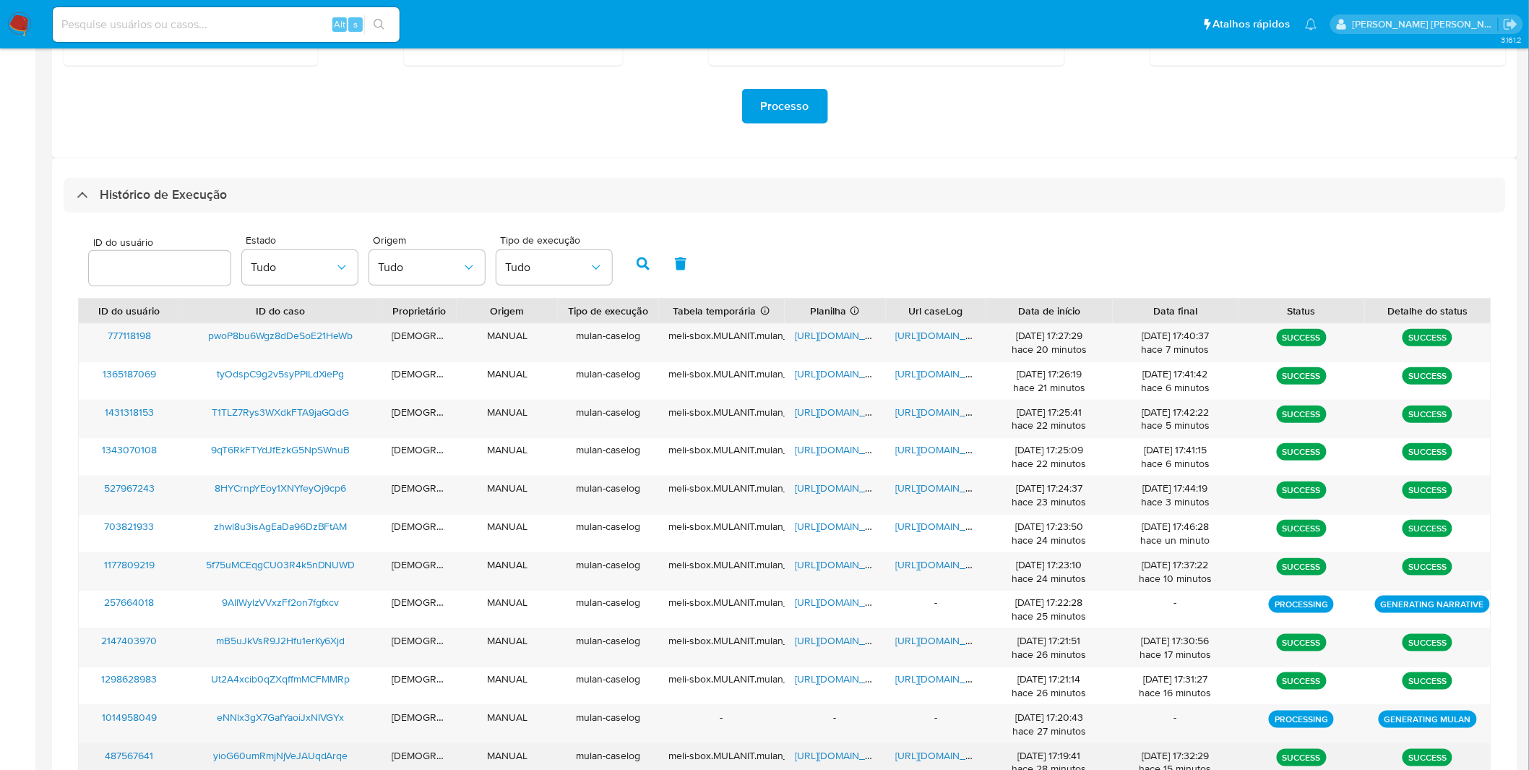
click at [948, 768] on div "https://docs.google.com/document/d/1gb8RzcJBeOjkMQOBErZjLwsweF9FYkZ4sSM6Q6hdoog…" at bounding box center [936, 763] width 101 height 38
click at [942, 766] on div "https://docs.google.com/document/d/1gb8RzcJBeOjkMQOBErZjLwsweF9FYkZ4sSM6Q6hdoog…" at bounding box center [936, 763] width 101 height 38
click at [934, 760] on span "https://docs.google.com/document/d/1gb8RzcJBeOjkMQOBErZjLwsweF9FYkZ4sSM6Q6hdoog…" at bounding box center [946, 755] width 100 height 14
click at [844, 756] on span "https://docs.google.com/spreadsheets/d/18oy0z1zWNLIAVnx2ehfMM2djMzhUoTKDA377-bb…" at bounding box center [845, 755] width 100 height 14
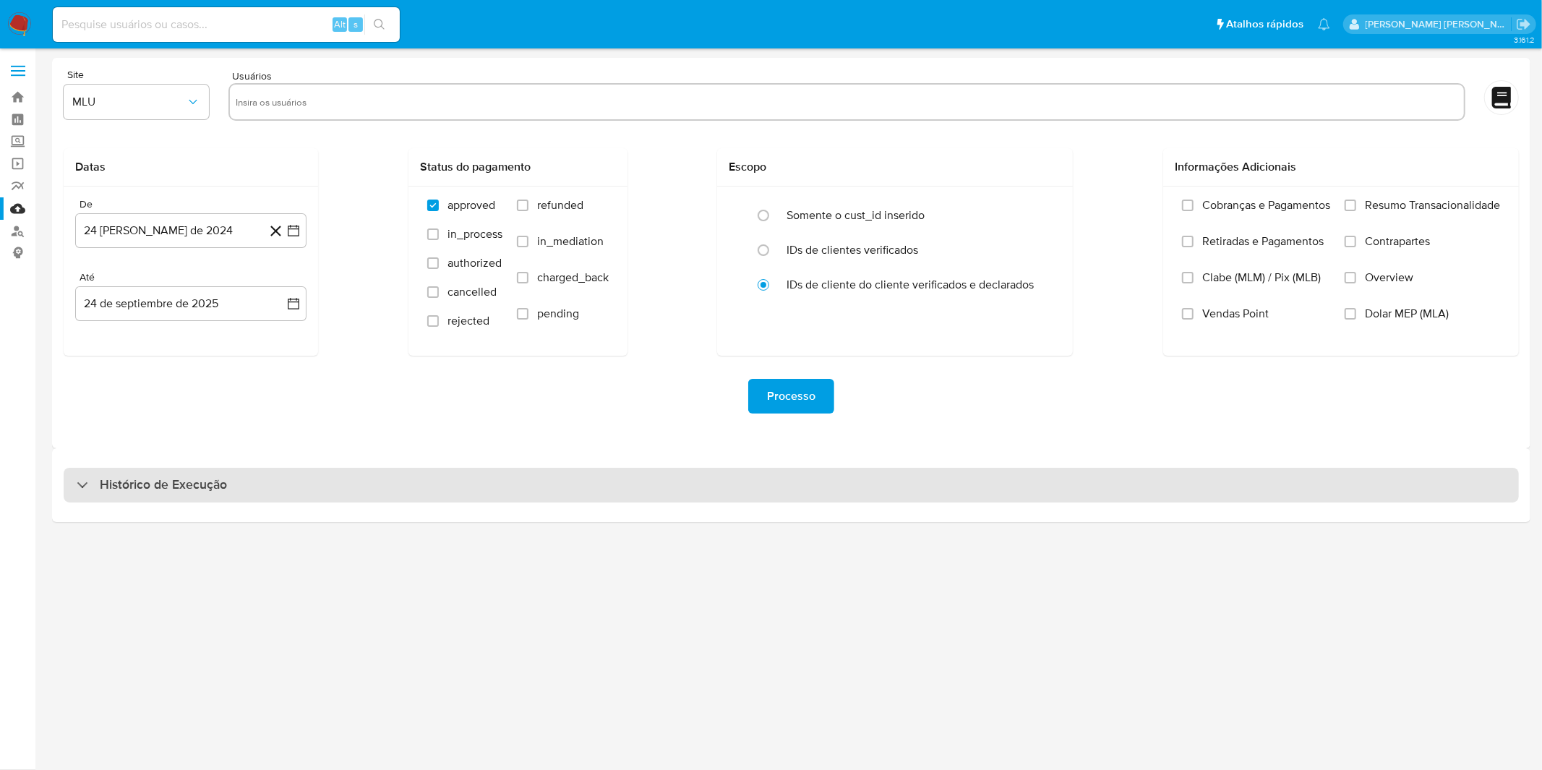
click at [572, 497] on div "Histórico de Execução" at bounding box center [791, 485] width 1455 height 35
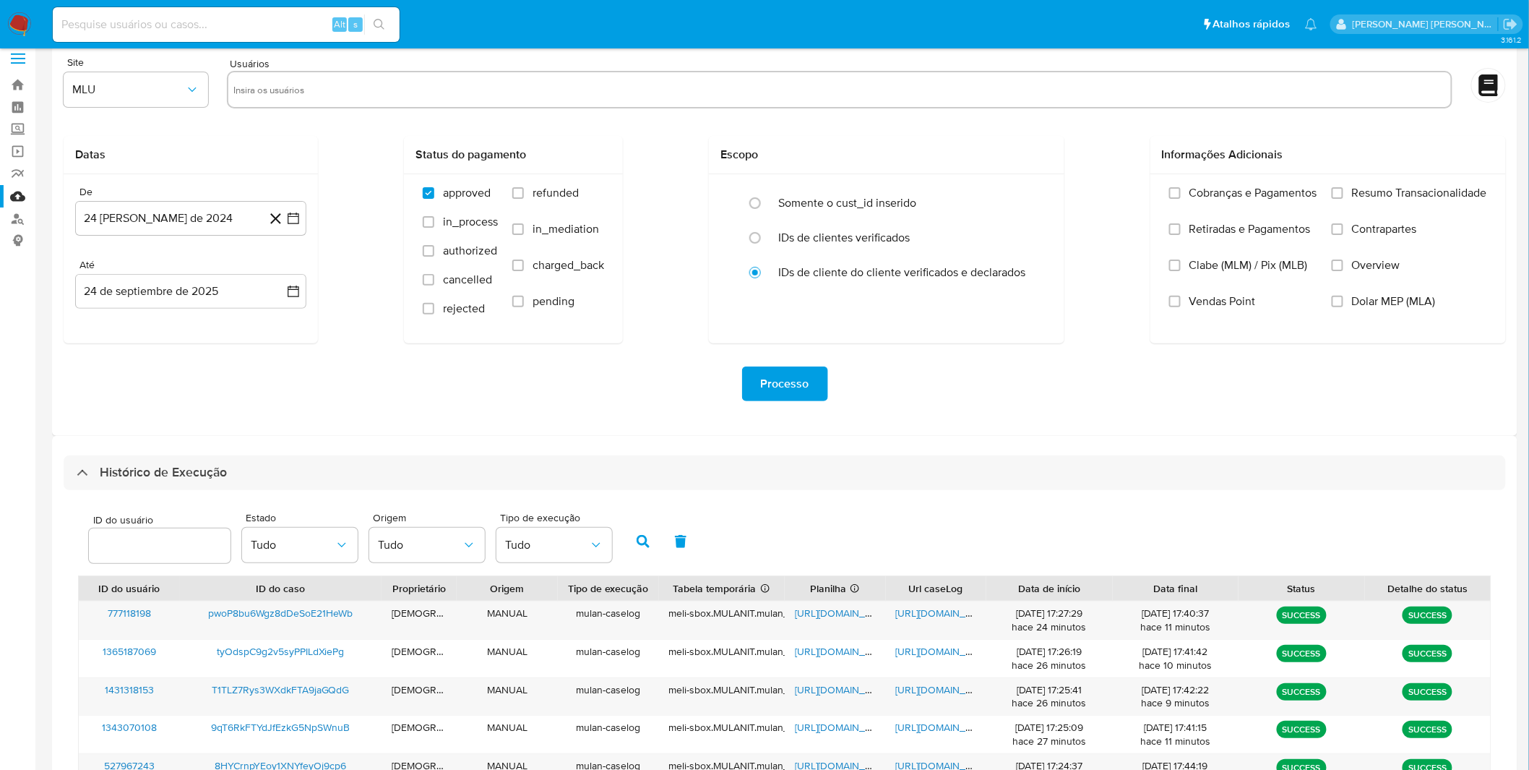
scroll to position [359, 0]
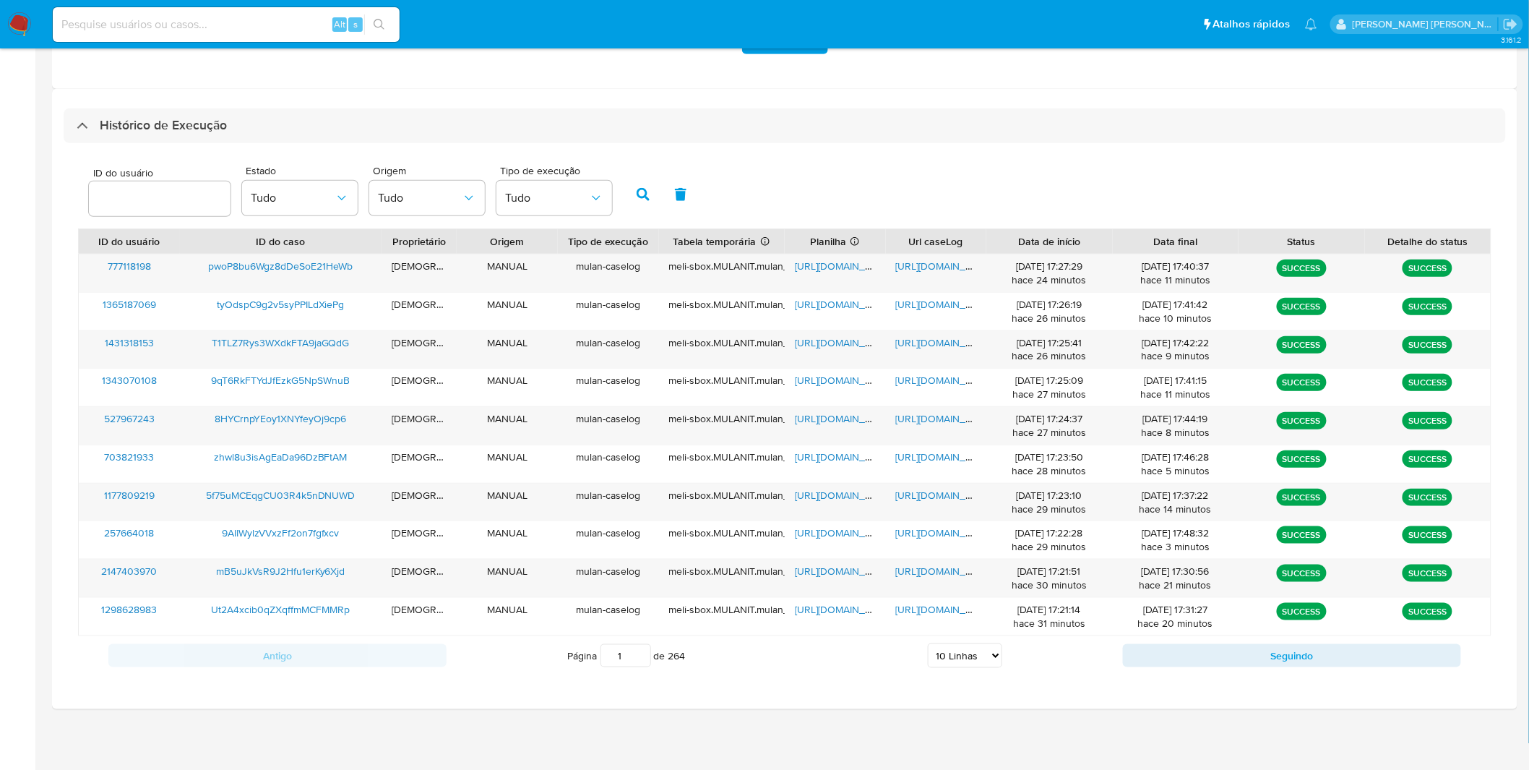
click at [963, 653] on select "5 Linhas 10 Linhas 20 Linhas 25 Linhas 50 Linhas 100 Linhas" at bounding box center [965, 655] width 74 height 25
select select "20"
click at [928, 644] on select "5 Linhas 10 Linhas 20 Linhas 25 Linhas 50 Linhas 100 Linhas" at bounding box center [965, 655] width 74 height 25
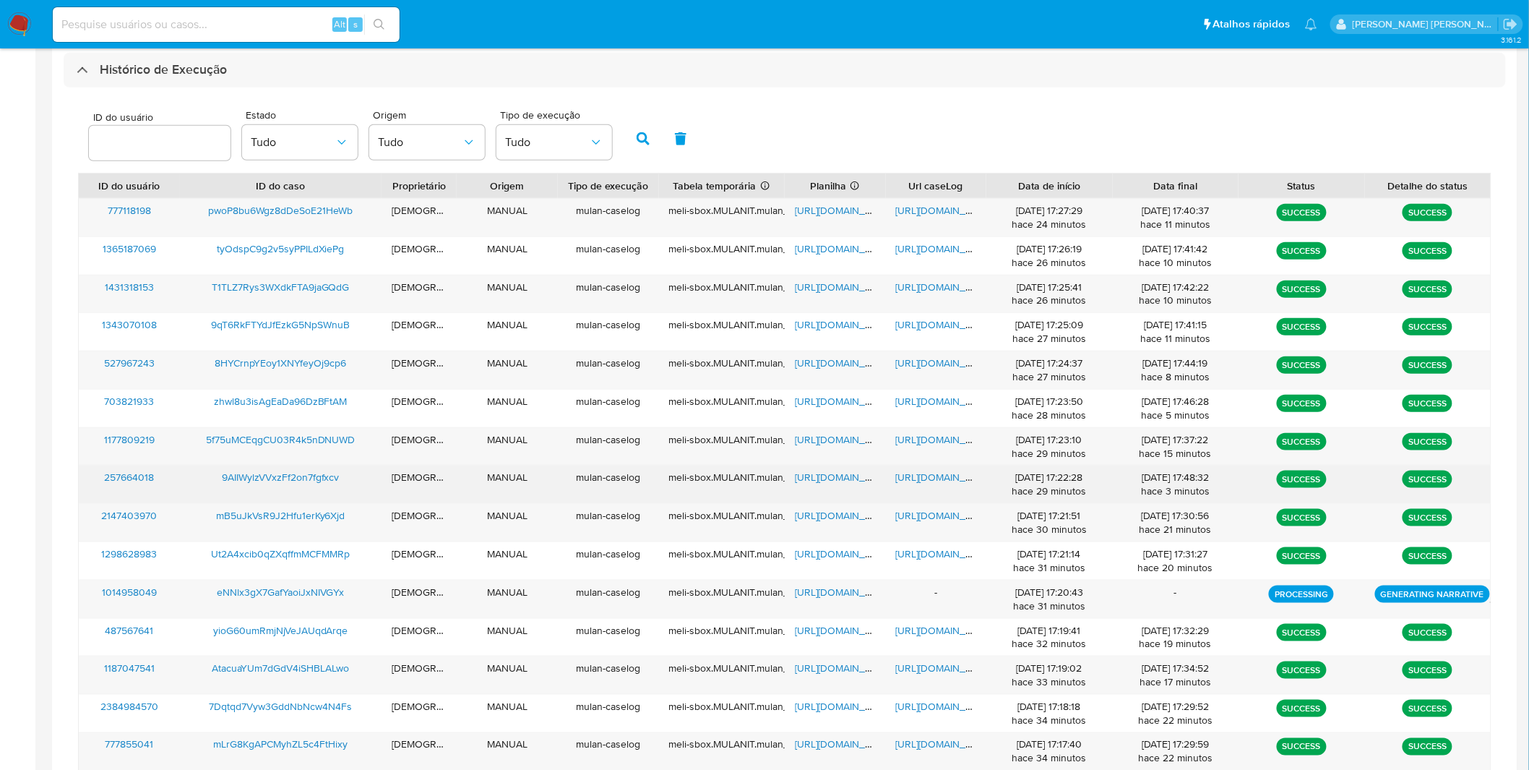
scroll to position [439, 0]
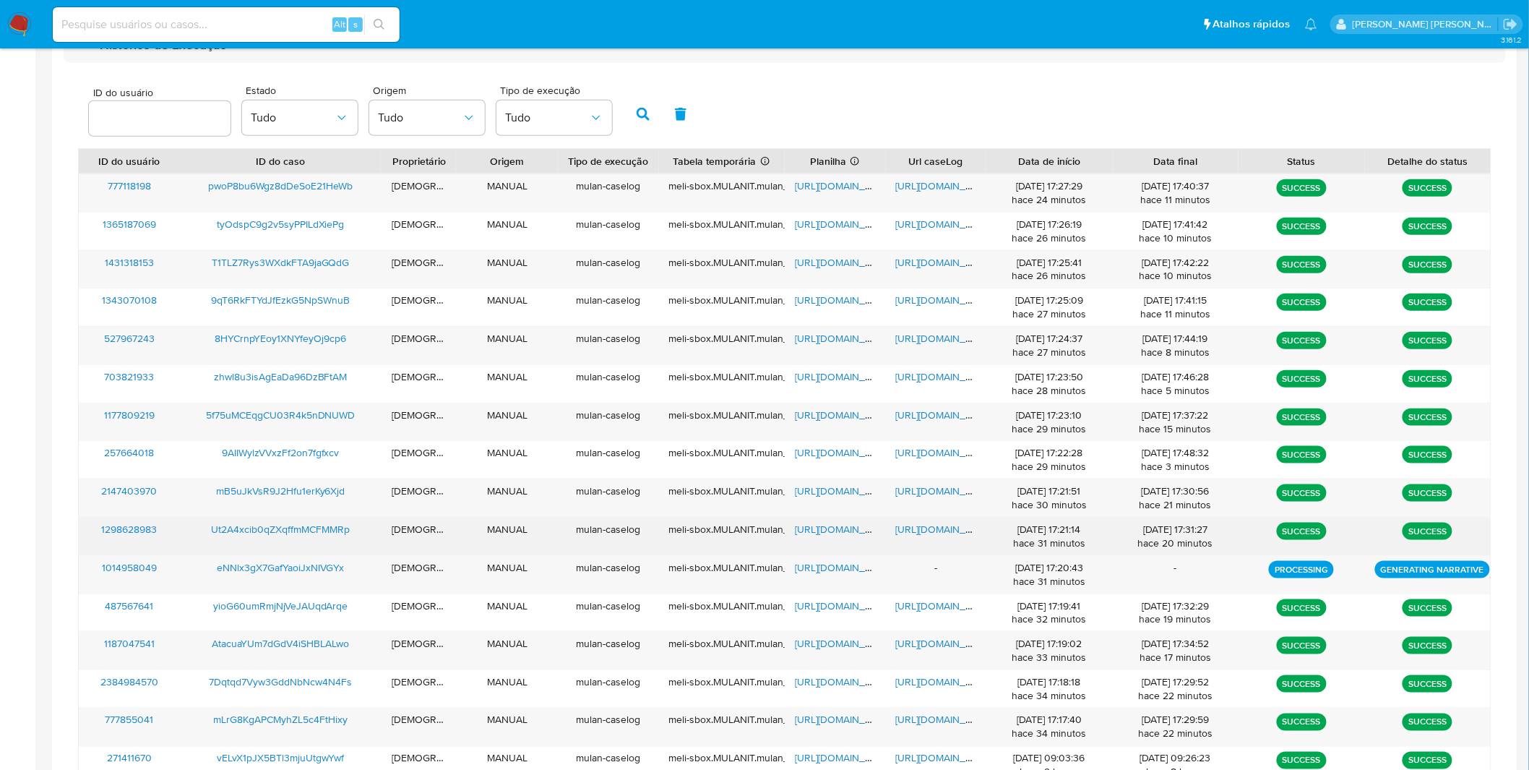
click at [956, 536] on span "[URL][DOMAIN_NAME]" at bounding box center [946, 529] width 100 height 14
click at [846, 535] on span "[URL][DOMAIN_NAME]" at bounding box center [845, 529] width 100 height 14
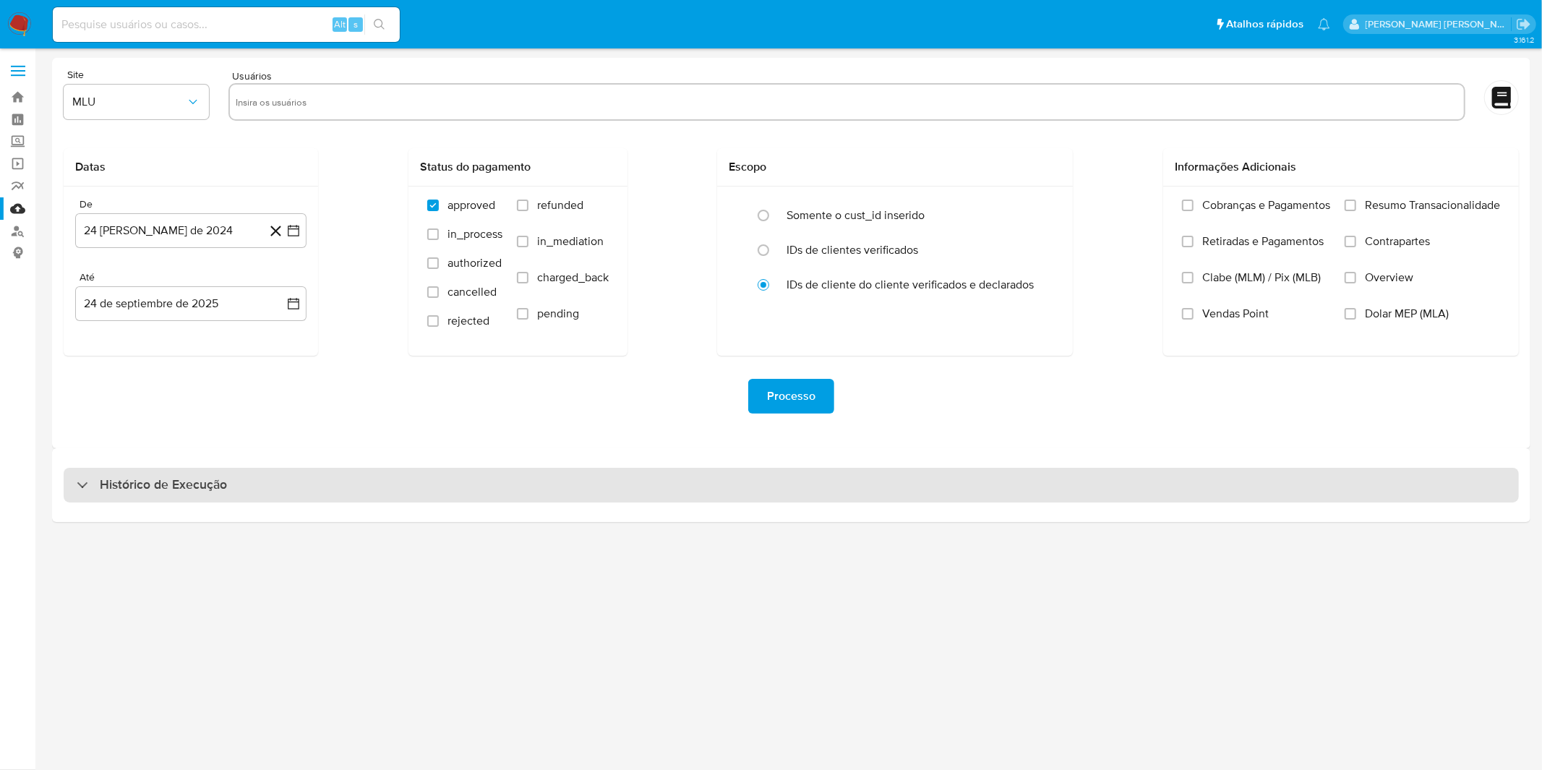
click at [300, 497] on div "Histórico de Execução" at bounding box center [791, 485] width 1455 height 35
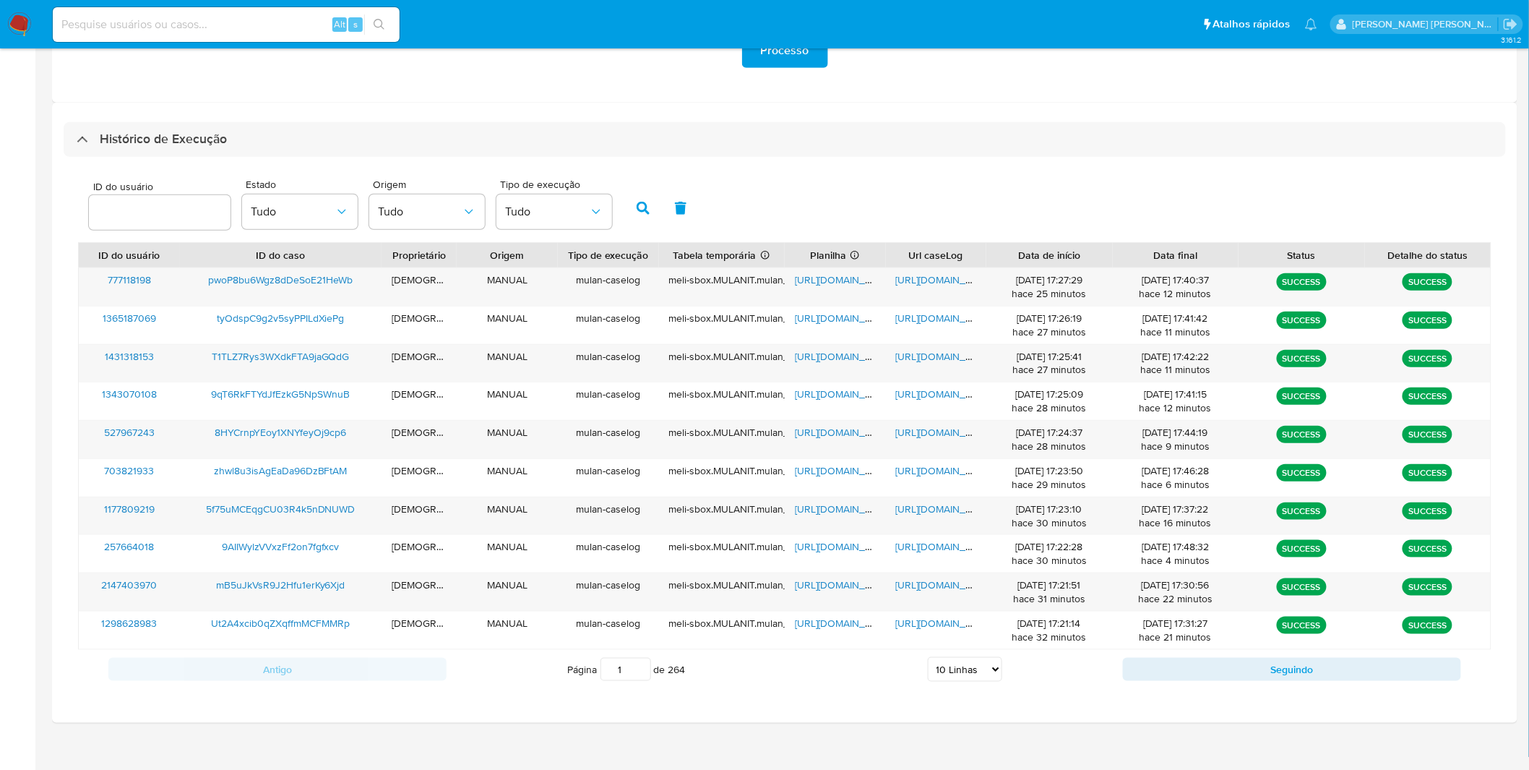
scroll to position [359, 0]
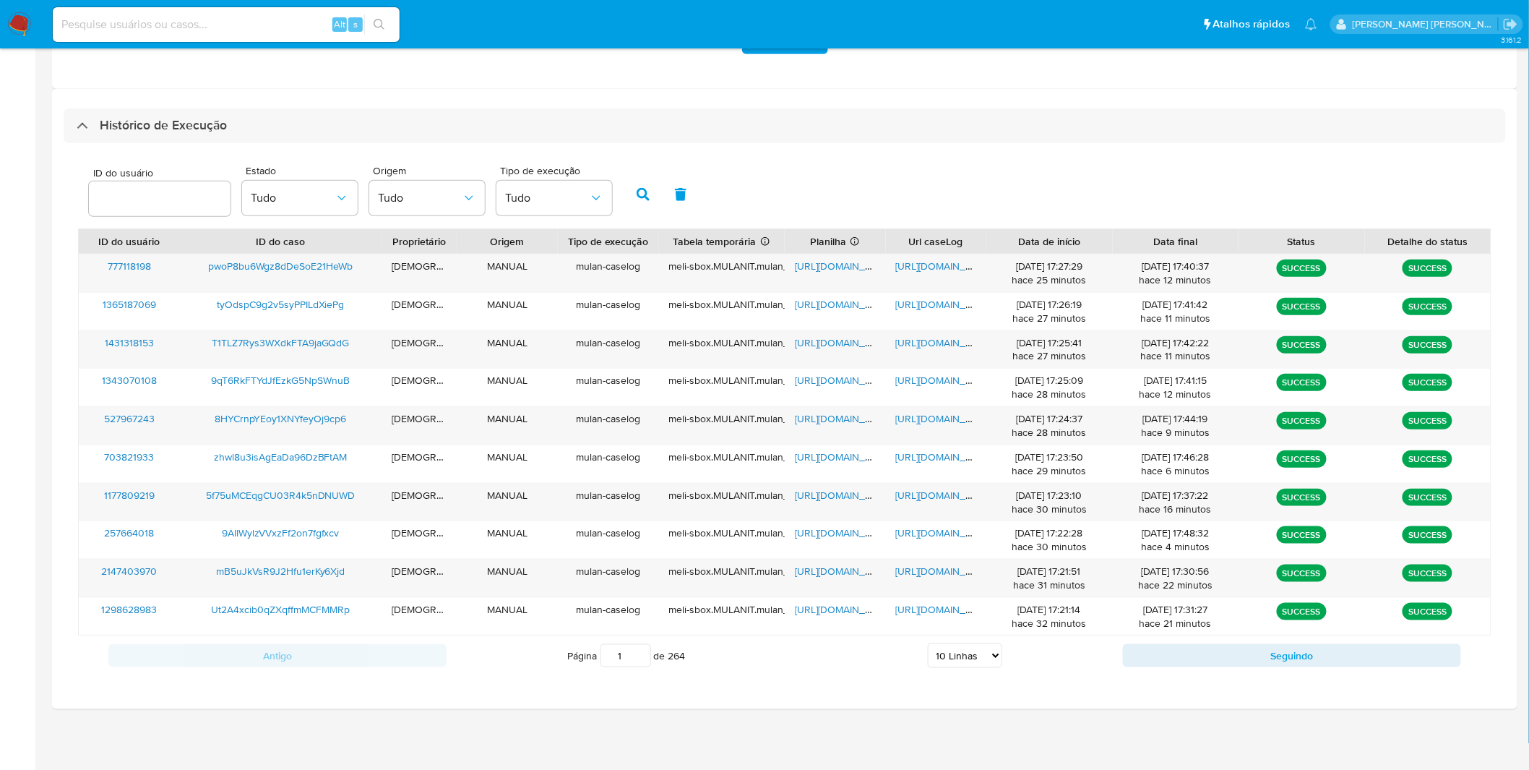
click at [962, 672] on div "Antigo Página 1 de 264 5 Linhas 10 Linhas 20 Linhas 25 Linhas 50 Linhas 100 Lin…" at bounding box center [785, 655] width 1414 height 39
click at [956, 655] on select "5 Linhas 10 Linhas 20 Linhas 25 Linhas 50 Linhas 100 Linhas" at bounding box center [965, 655] width 74 height 25
select select "20"
click at [928, 644] on select "5 Linhas 10 Linhas 20 Linhas 25 Linhas 50 Linhas 100 Linhas" at bounding box center [965, 655] width 74 height 25
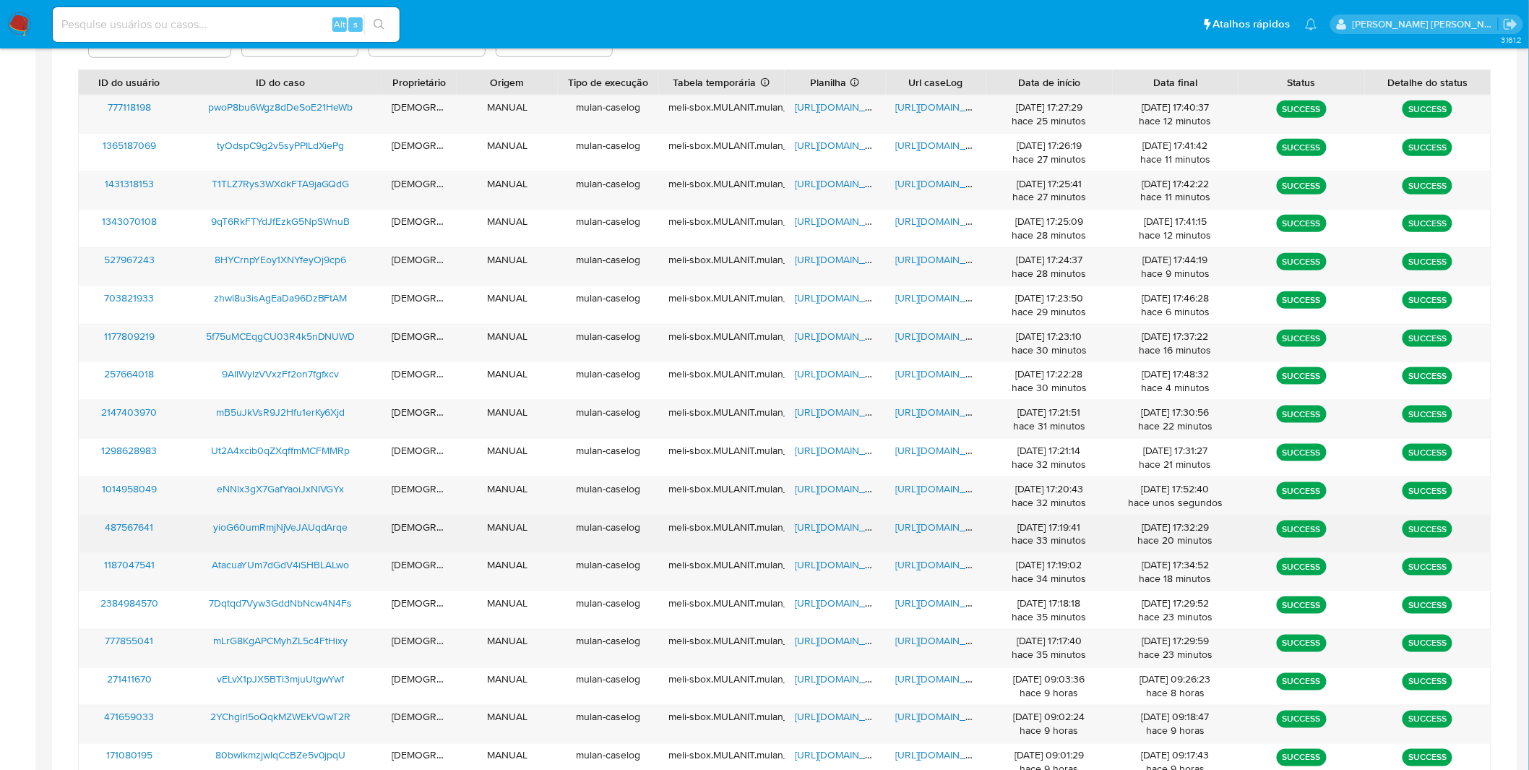
scroll to position [520, 0]
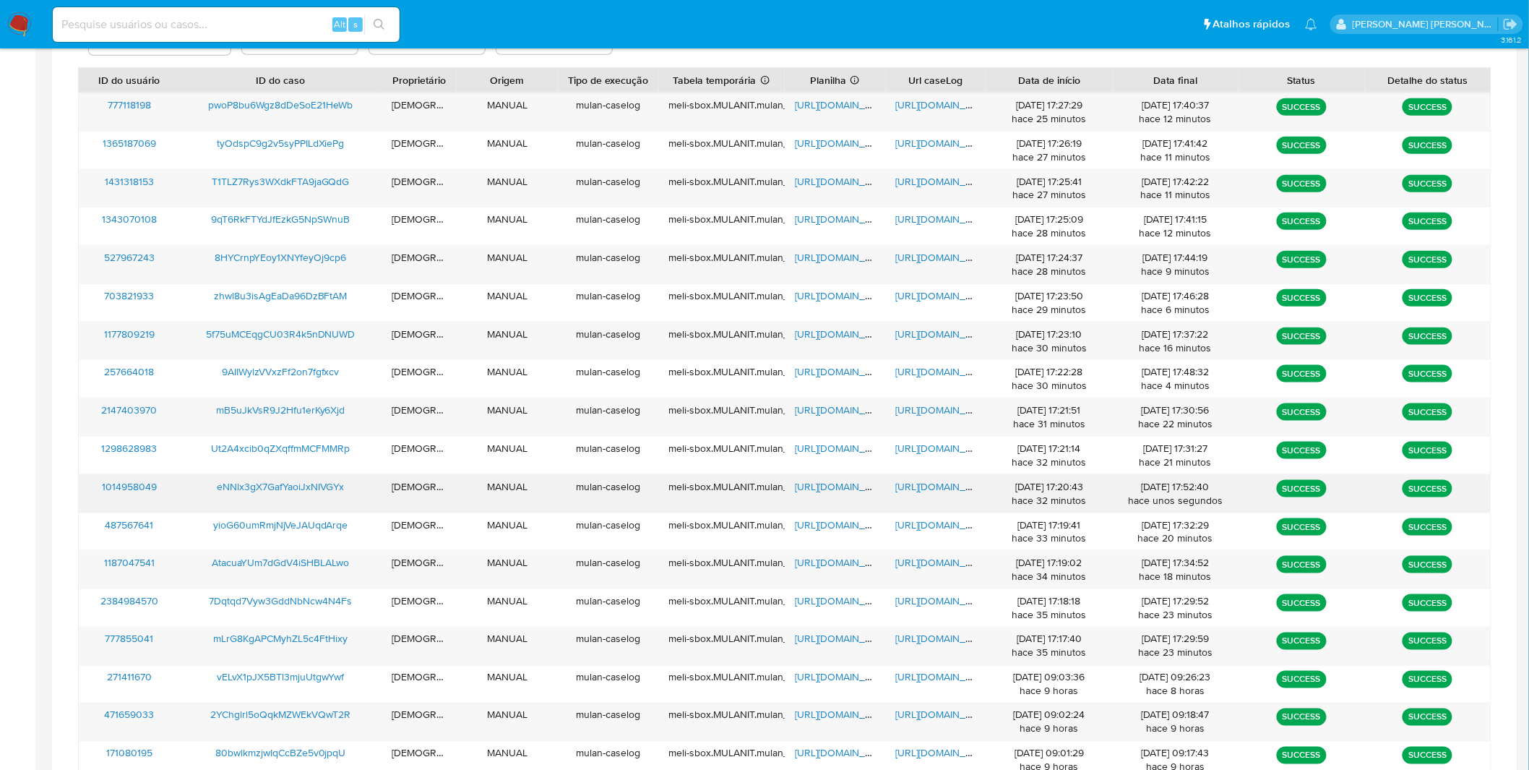
click at [929, 490] on span "https://docs.google.com/document/d/1E147JKkKqevouiRiJATymoV5T-63cDjICHFql41EGs4…" at bounding box center [946, 486] width 100 height 14
click at [847, 489] on span "https://docs.google.com/spreadsheets/d/1x9QqA1z3tlpbzoG2kScvfPbDvTpgY22ZUsaVHnx…" at bounding box center [845, 486] width 100 height 14
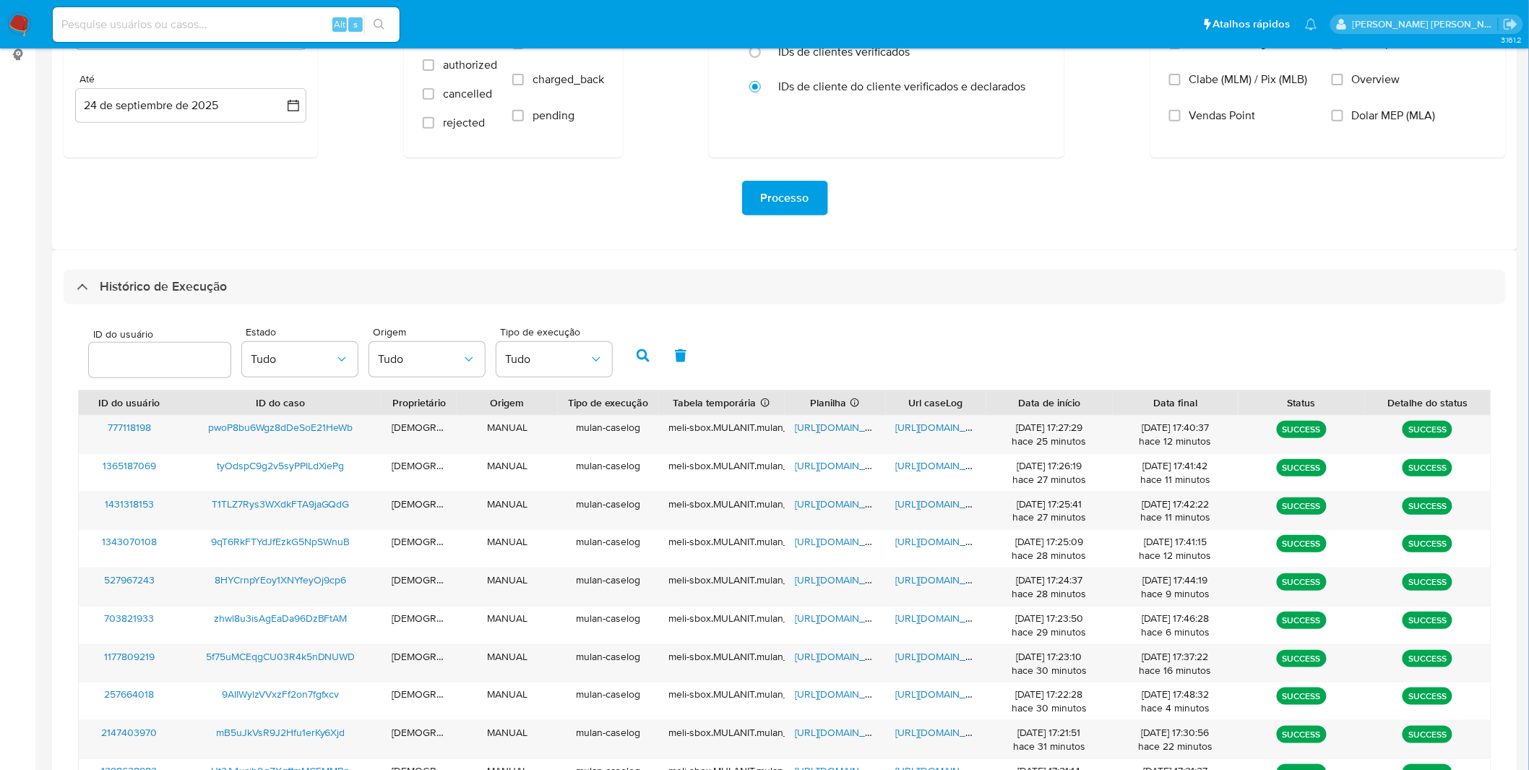
scroll to position [183, 0]
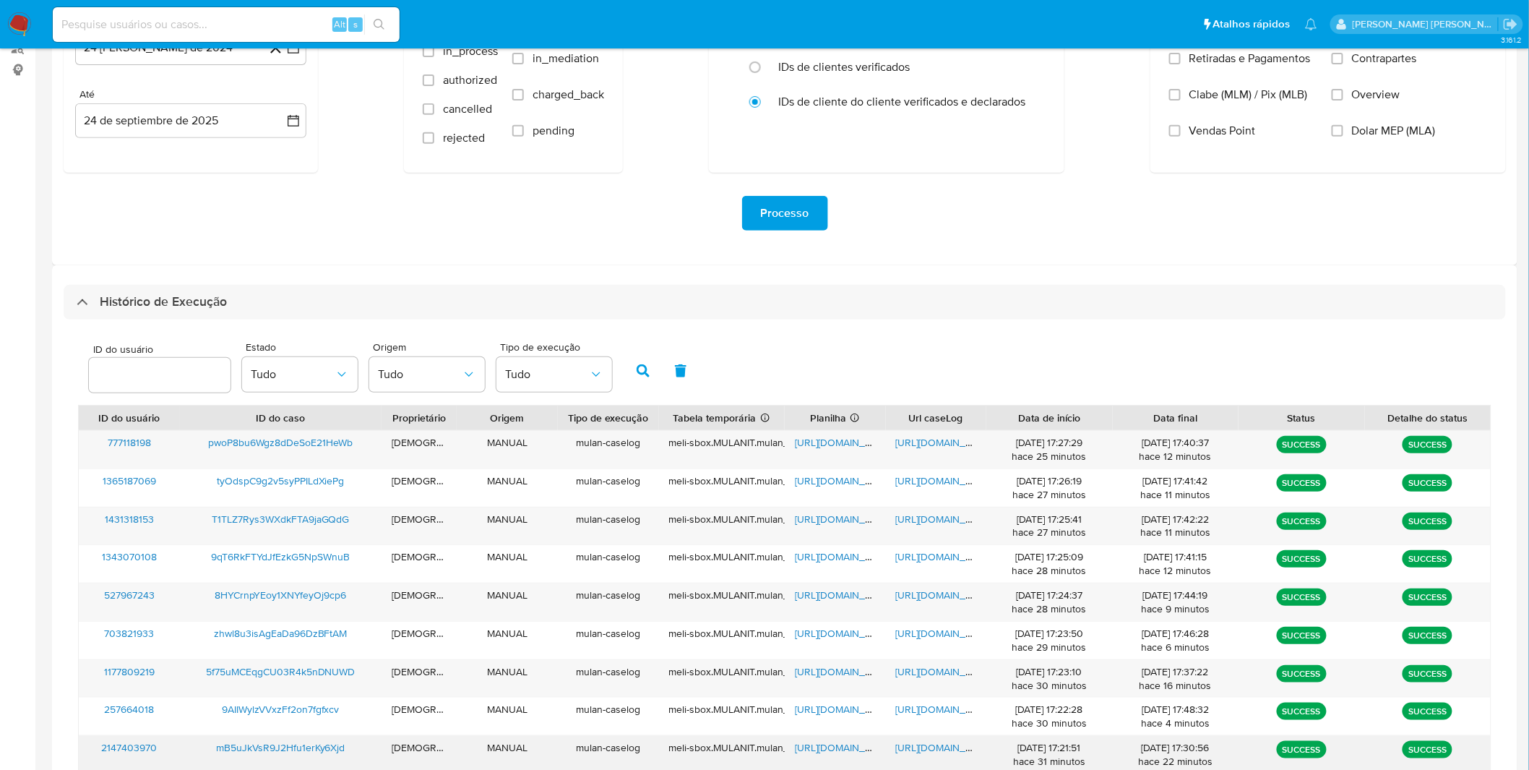
click at [908, 747] on span "https://docs.google.com/document/d/1A8dWjp_k-uvuD94RUWZO3W0IFhkxS7Lc_l2IXYfiiEI…" at bounding box center [946, 747] width 100 height 14
click at [801, 747] on span "https://docs.google.com/spreadsheets/d/1HTiFQCt3_WVB8rJB6_M3h3rPJMo0OQilaUoclmd…" at bounding box center [845, 747] width 100 height 14
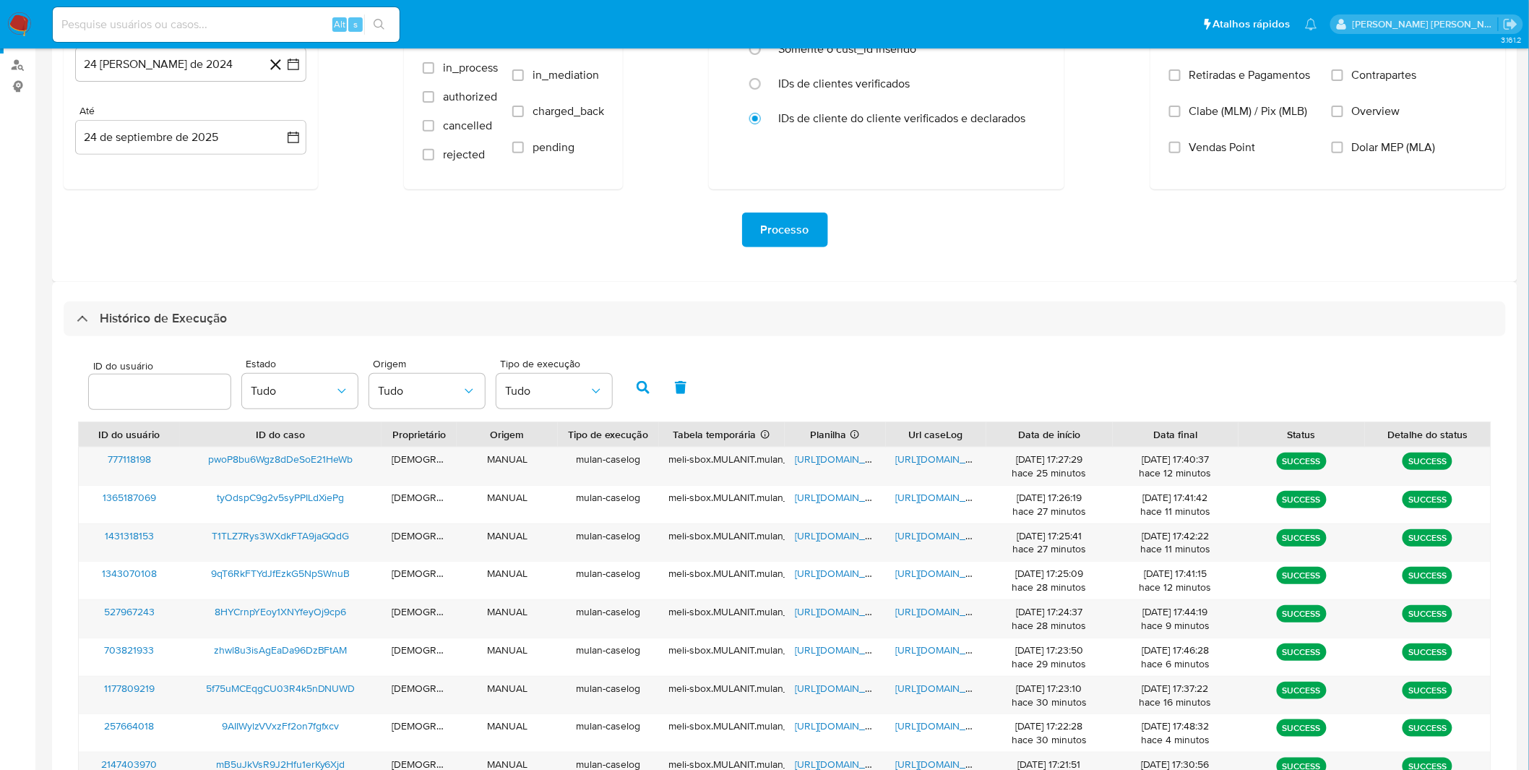
scroll to position [152, 0]
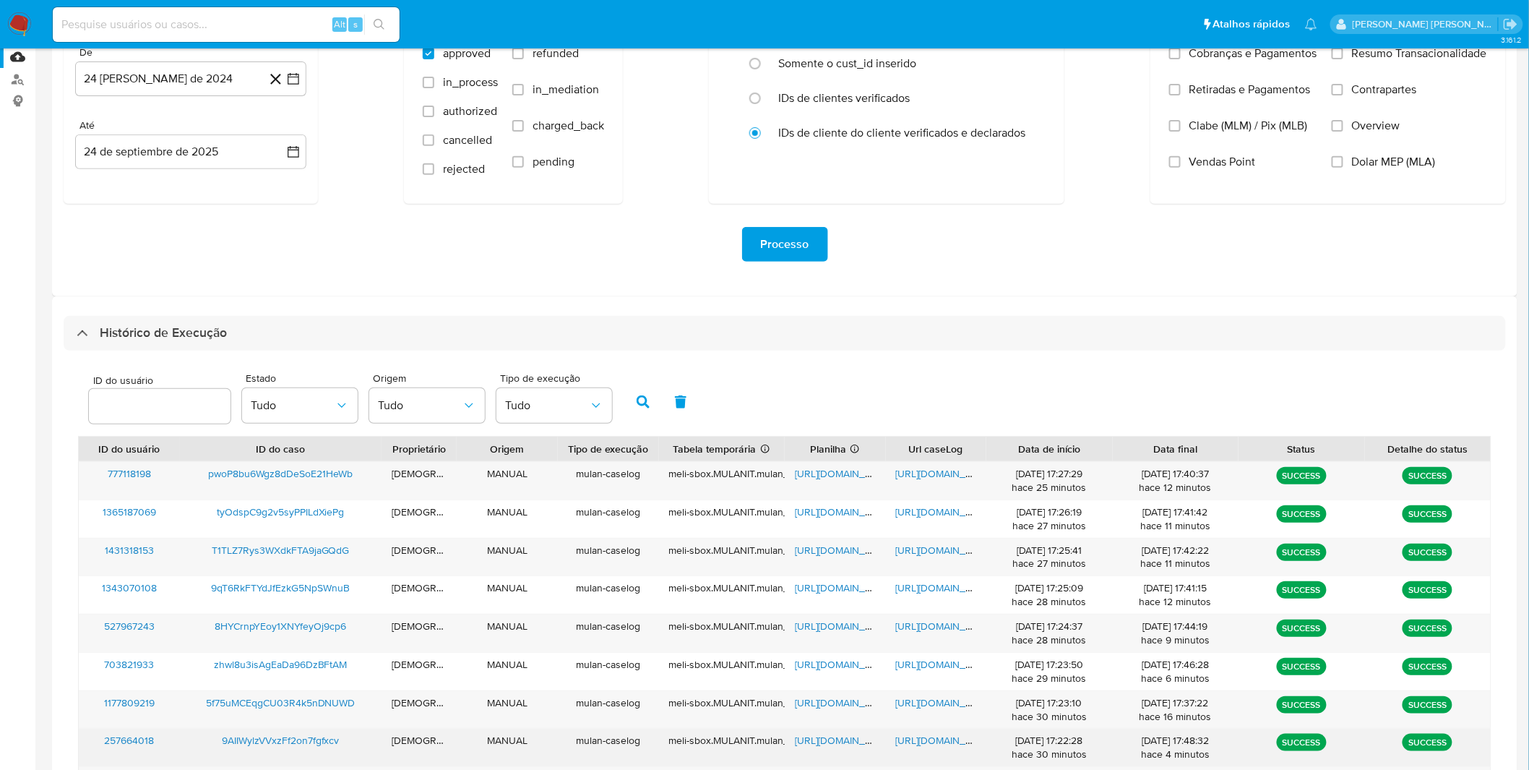
click at [965, 738] on span "https://docs.google.com/document/d/1E5OYiR2F3mi4_ZaHOrGfmzJN6mNGyzQO_D2CvUOy3cQ…" at bounding box center [946, 740] width 100 height 14
click at [814, 741] on span "https://docs.google.com/spreadsheets/d/1JbIgJ0n60n1Ik7bZHrRz5J8FBOOz75S7Fm23WS-…" at bounding box center [845, 740] width 100 height 14
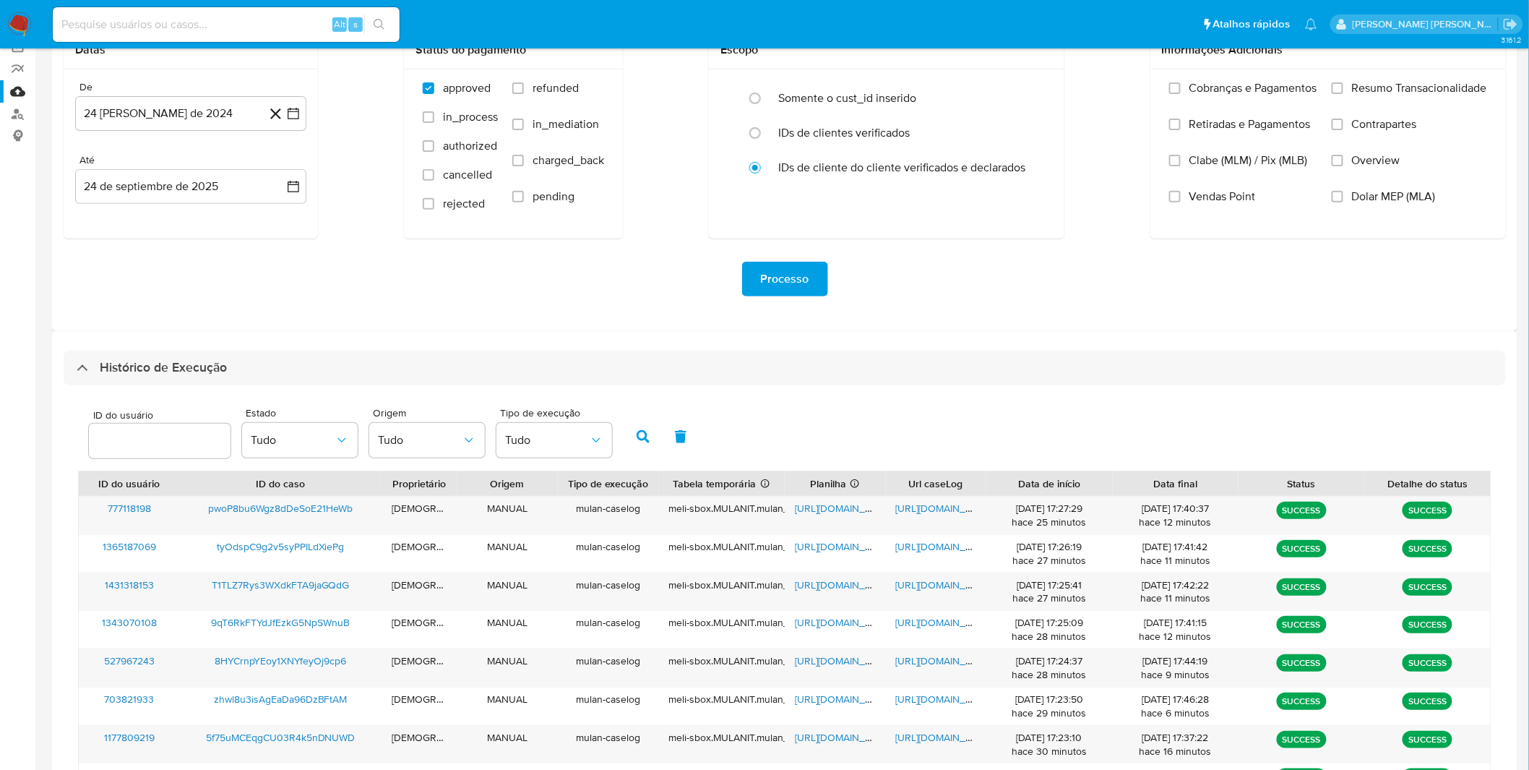
scroll to position [110, 0]
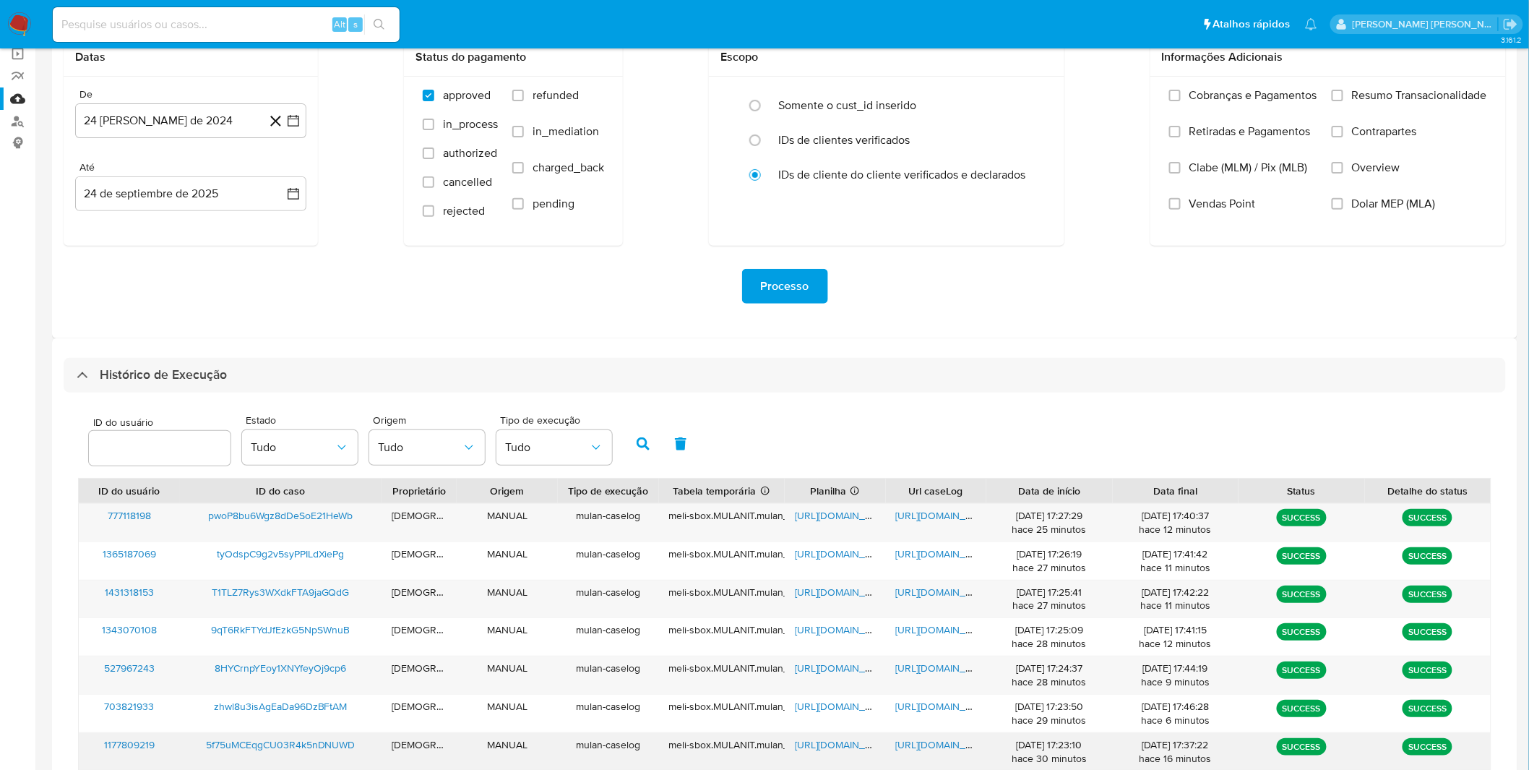
click at [951, 750] on span "https://docs.google.com/document/d/1HspeDCi7Z8xze0xhXNVTS6gZZ7S3IXVauRQ4lbdgEFk…" at bounding box center [946, 744] width 100 height 14
click at [818, 743] on span "https://docs.google.com/spreadsheets/d/1VbbyOolhUCdBrF2O-QfuBs1bKzz1-nx_Wk7hj-j…" at bounding box center [845, 744] width 100 height 14
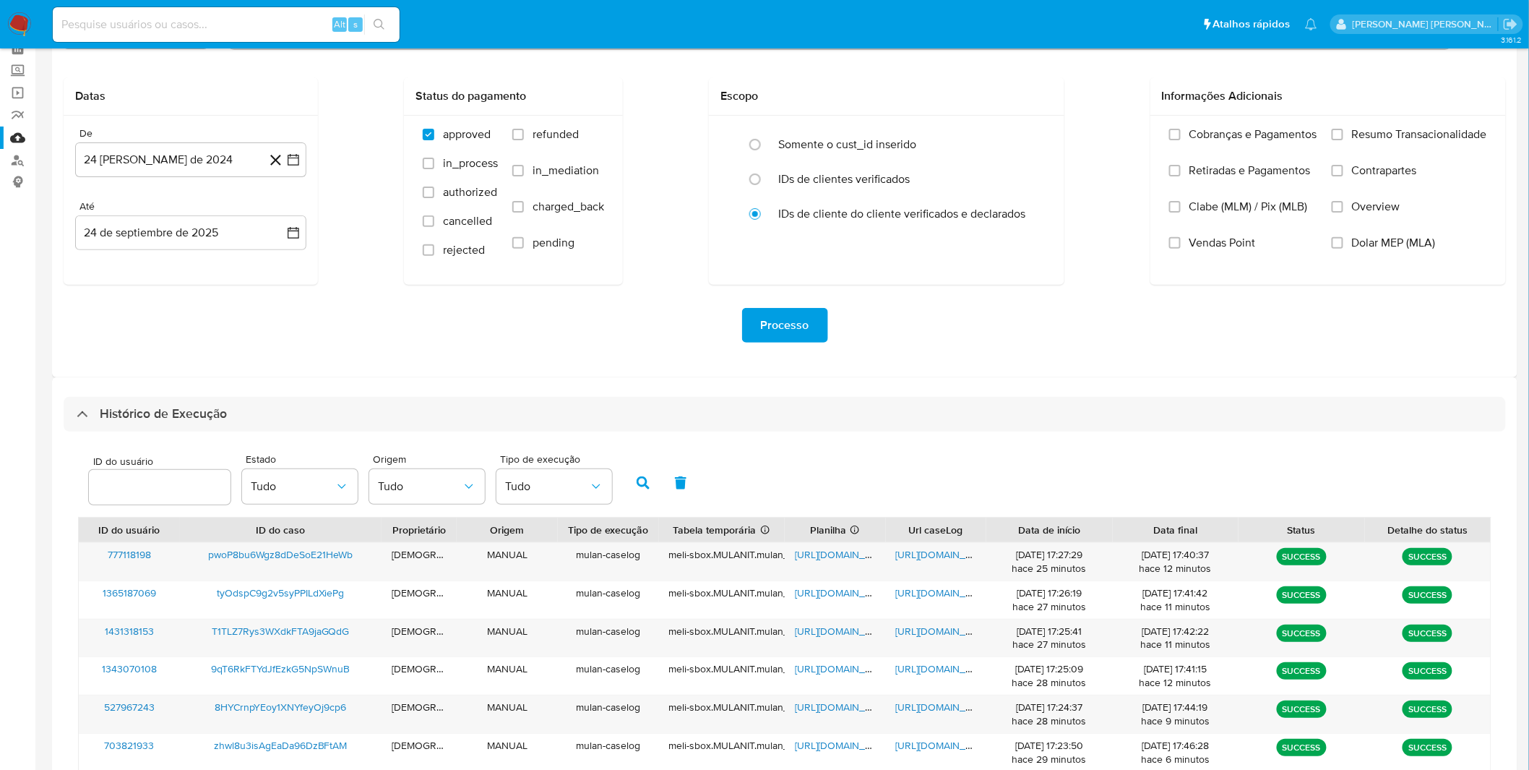
scroll to position [69, 0]
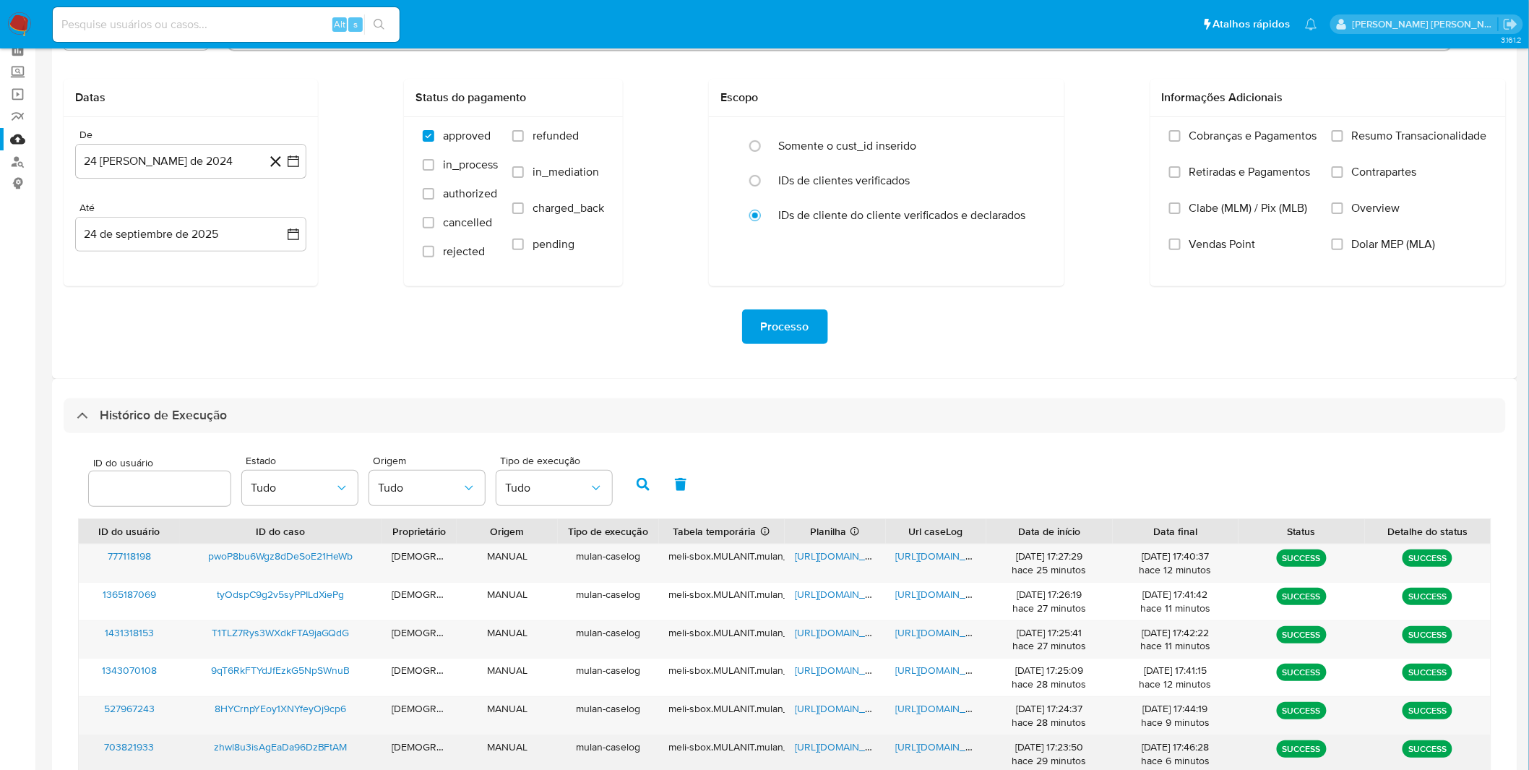
click at [909, 745] on span "https://docs.google.com/document/d/1zgS9zF2HwFDTqbcKQYhZ-Jt0afytfmBb601smP5glUI…" at bounding box center [946, 746] width 100 height 14
click at [849, 753] on span "https://docs.google.com/spreadsheets/d/1Ufhdo0hcu6uAeJWtn41NdDcd1VVQzIfMk68cYx8…" at bounding box center [845, 746] width 100 height 14
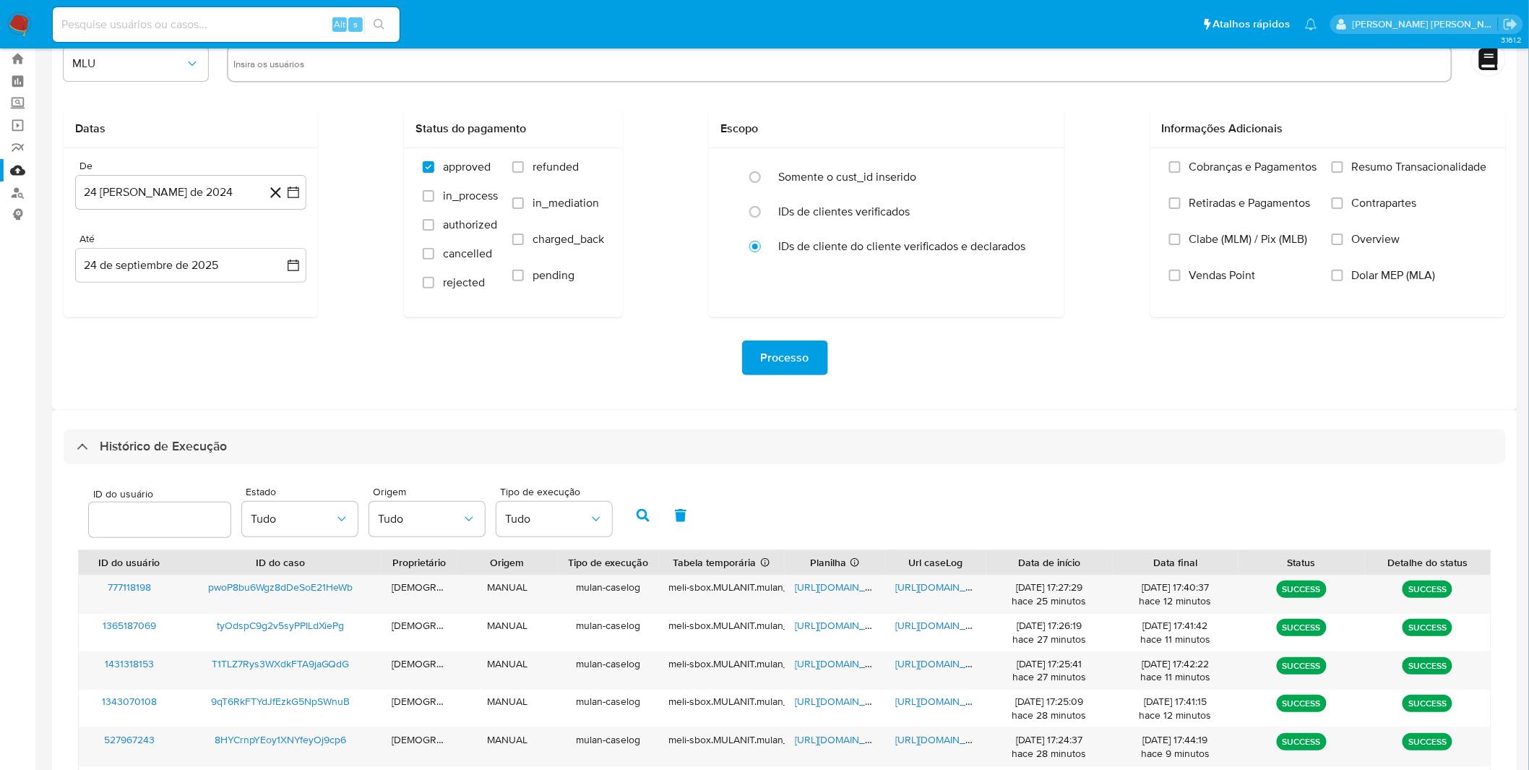
scroll to position [33, 0]
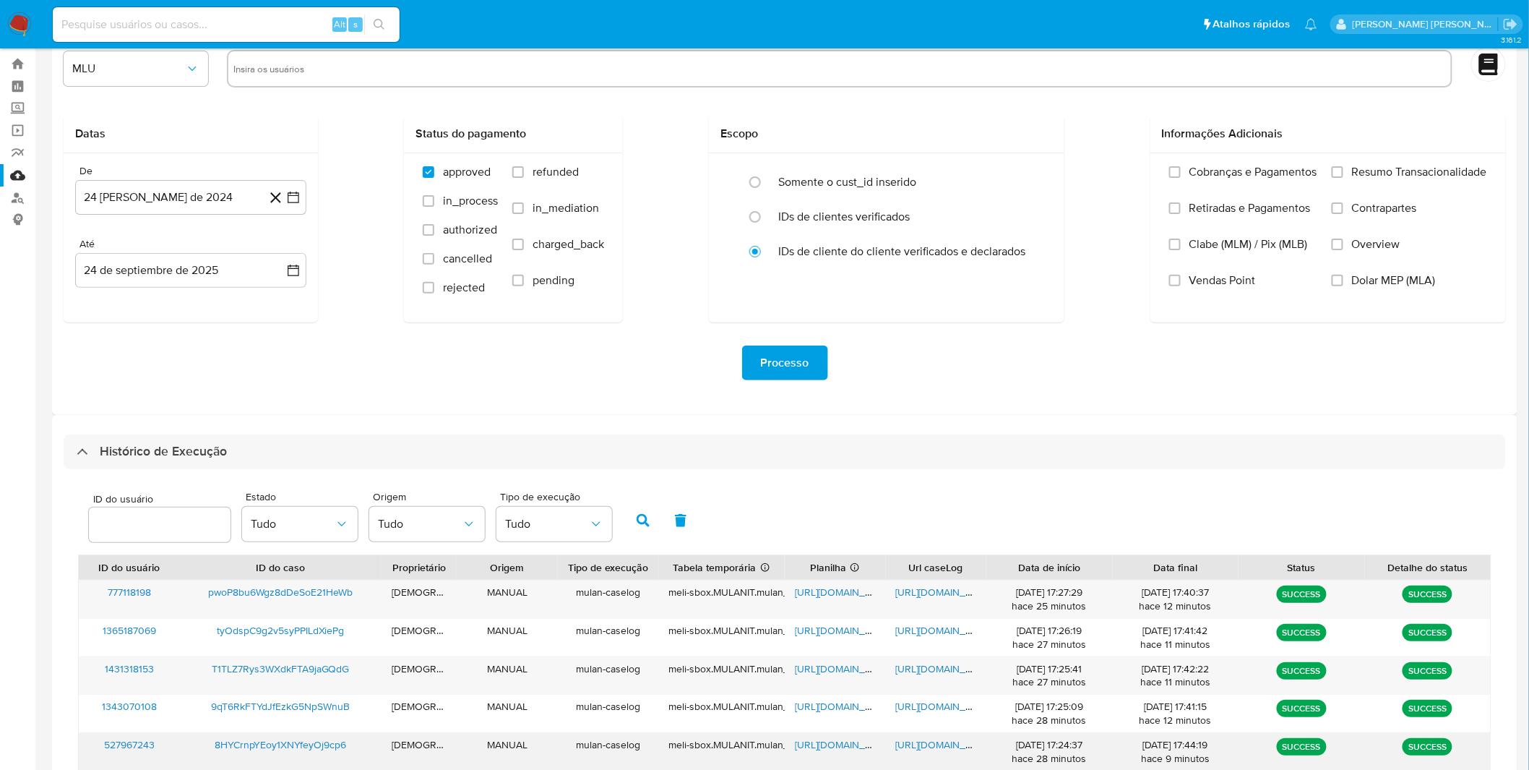
click at [901, 744] on span "https://docs.google.com/document/d/1QhAx7gs5s5OWHuYjJLq-MZl3EDp-H2QjmsuIAR0zgW8…" at bounding box center [946, 744] width 100 height 14
click at [817, 747] on span "https://docs.google.com/spreadsheets/d/10x-zUqQcqiEHTZmQdShi_82m-x79cjLrjg6derN…" at bounding box center [845, 744] width 100 height 14
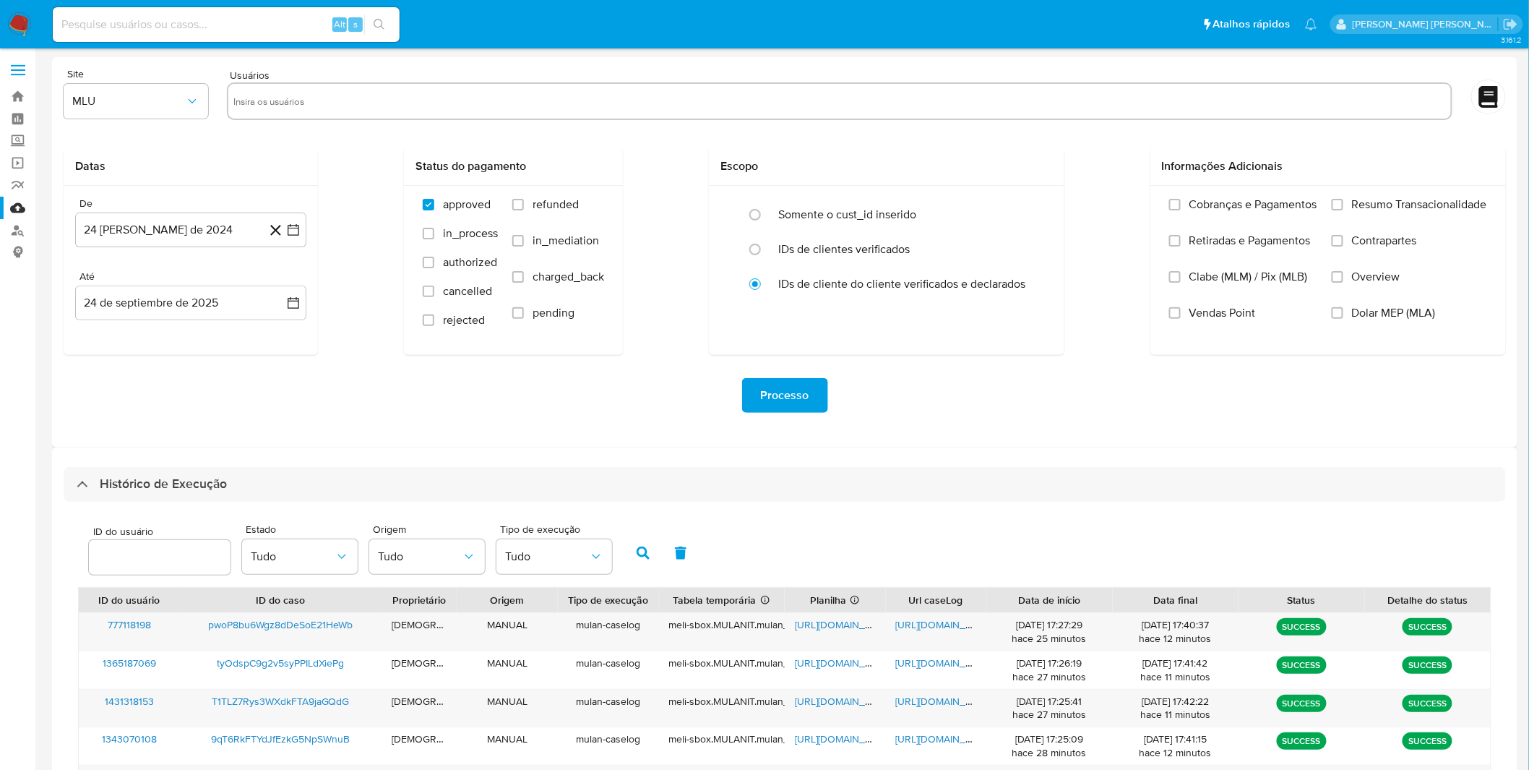
scroll to position [0, 0]
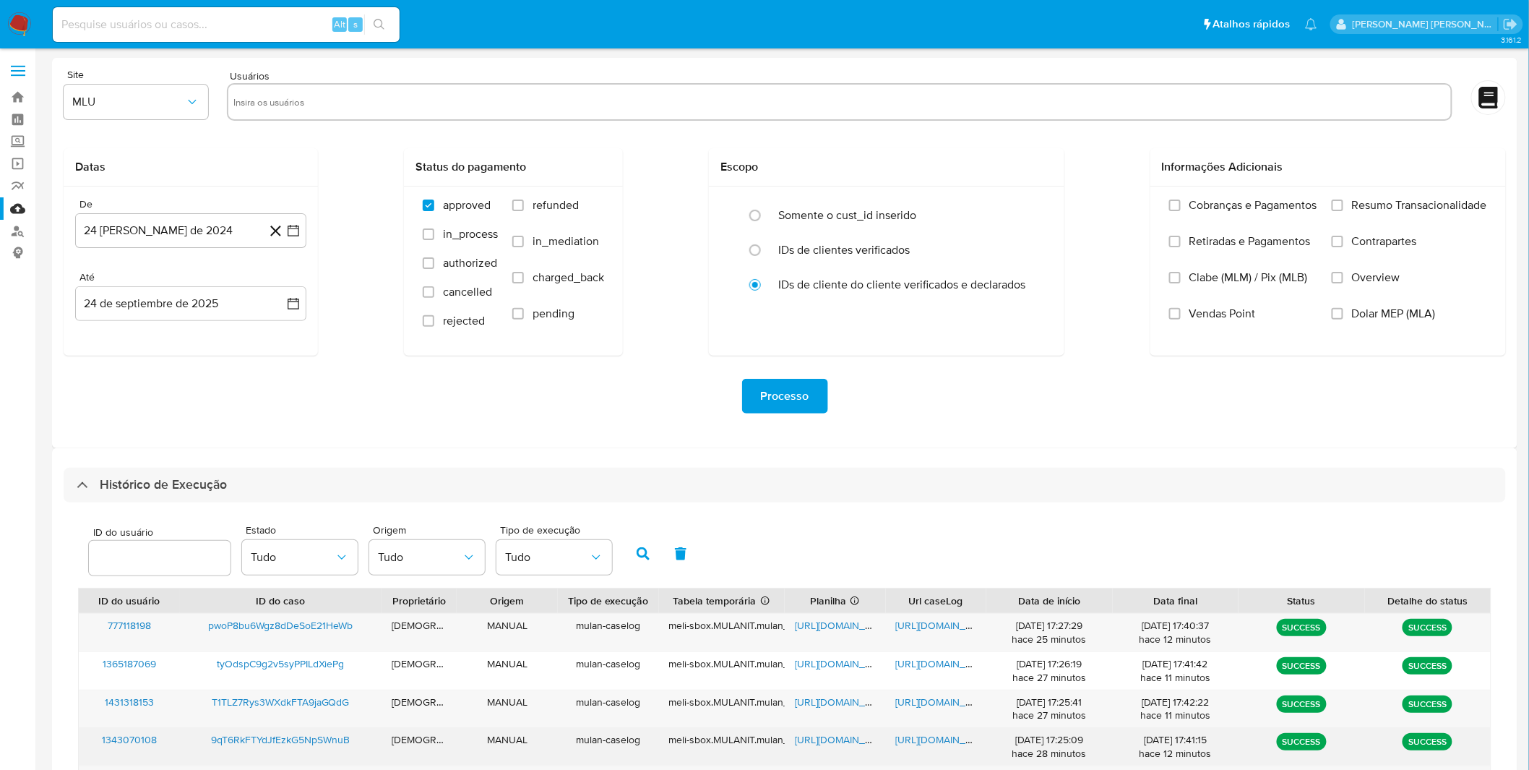
click at [908, 740] on span "https://docs.google.com/document/d/18r2xuFNuV8VvwyJxQWSEAPuR_bTTRjkxSPCAbeh21yk…" at bounding box center [946, 739] width 100 height 14
click at [837, 750] on div "https://docs.google.com/spreadsheets/d/17bHyjwSuw-ILJnnPtoAg-tY9vAhJUKAISWpkAoe…" at bounding box center [835, 747] width 101 height 38
click at [833, 735] on span "https://docs.google.com/spreadsheets/d/17bHyjwSuw-ILJnnPtoAg-tY9vAhJUKAISWpkAoe…" at bounding box center [845, 739] width 100 height 14
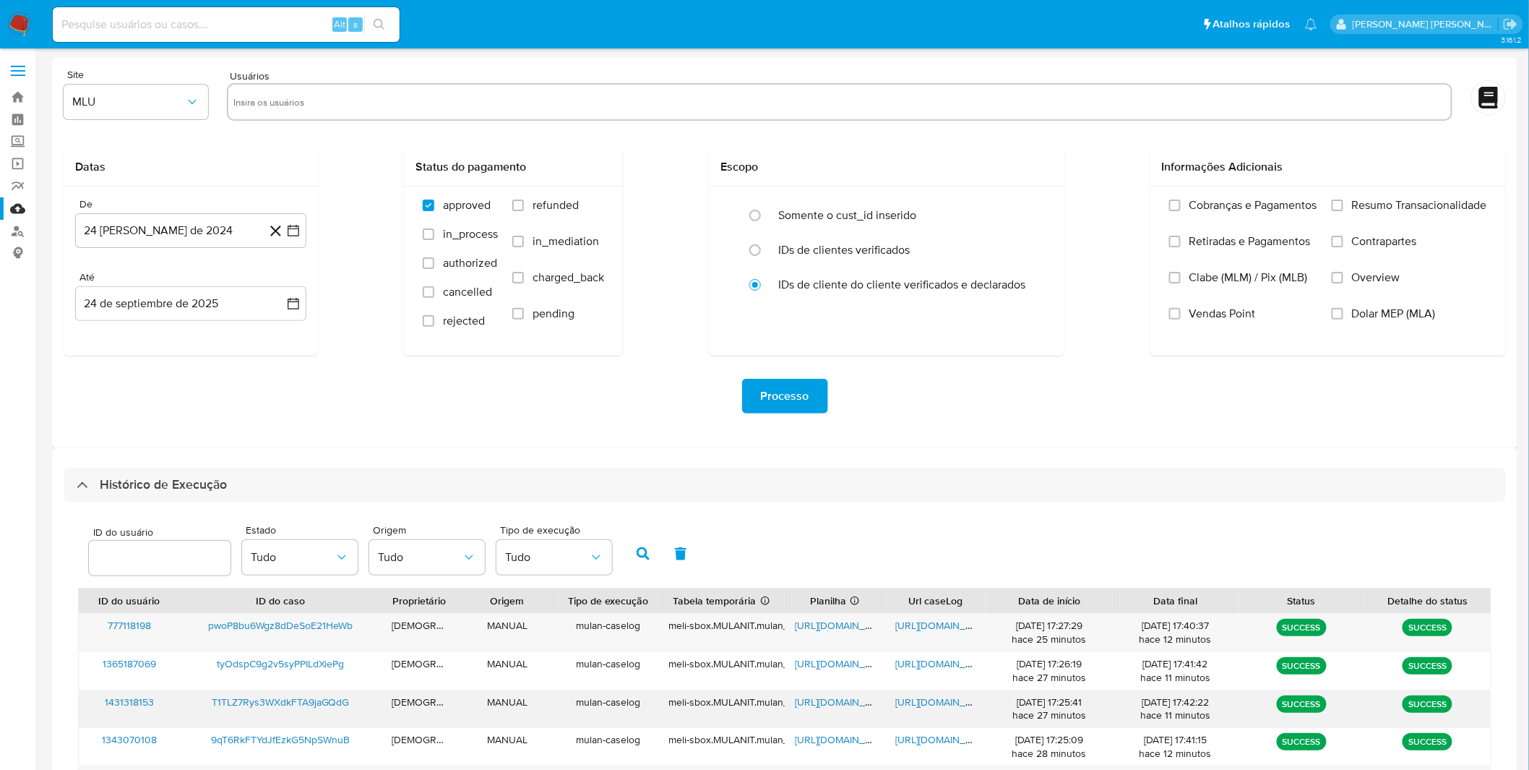
click at [958, 700] on span "https://docs.google.com/document/d/1YktB4nP3TfnsBJ62N8dfOQraqQD9h9XE9J58BT_7gBQ…" at bounding box center [946, 702] width 100 height 14
click at [820, 705] on span "https://docs.google.com/spreadsheets/d/1rgPyqsqPnfbJfzMC-jmVpXl7rfw4misOPKvYYWr…" at bounding box center [845, 702] width 100 height 14
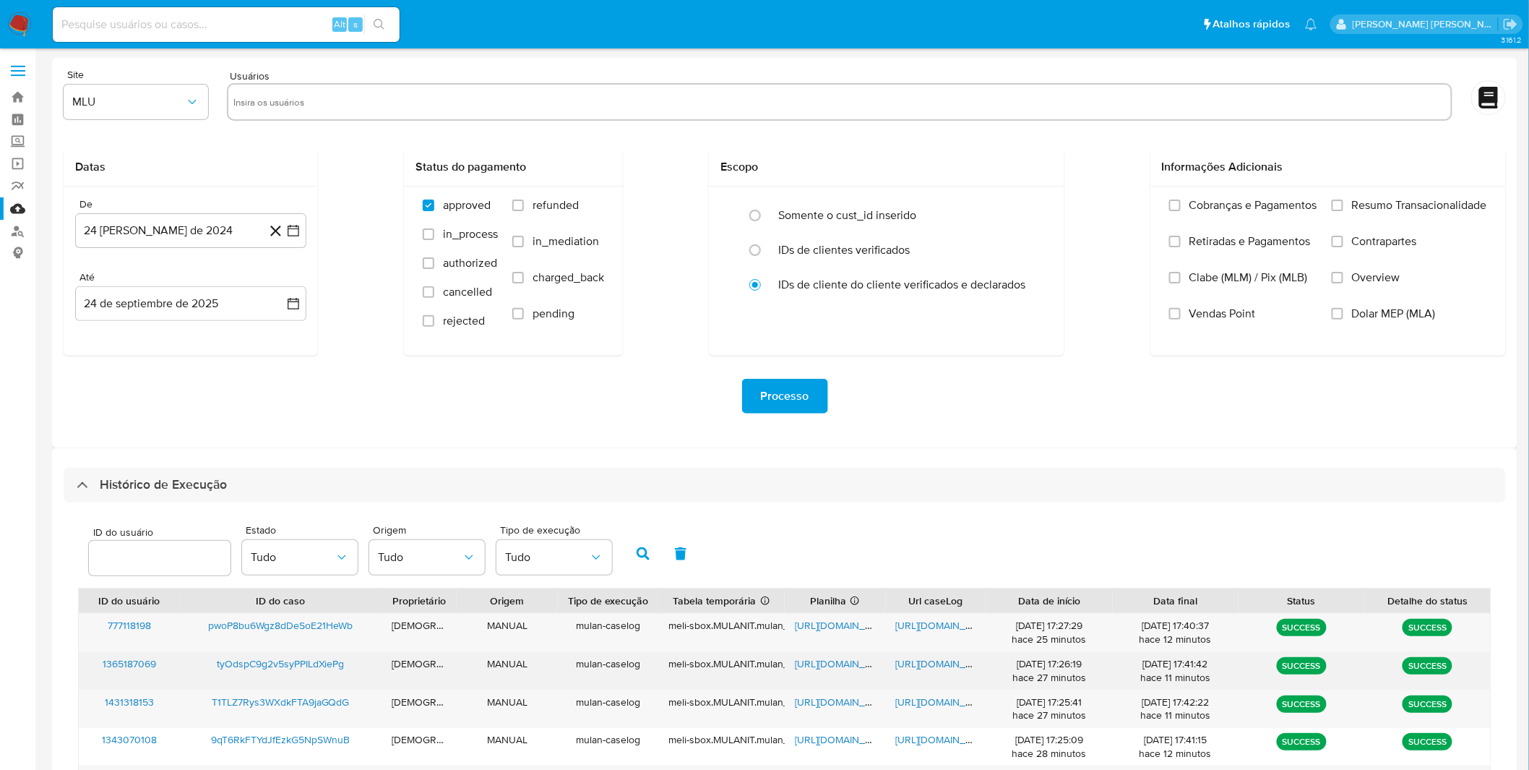
click at [914, 669] on span "https://docs.google.com/document/d/1VZ46vnX7UoD7Imox0NYgnkNsl1pJbiCv-uptdlG7qiM…" at bounding box center [946, 663] width 100 height 14
click at [808, 667] on span "https://docs.google.com/spreadsheets/d/1OLoN-7rPTYoQK0GgWITy_Fb86T6D_4NFAGluOHd…" at bounding box center [845, 663] width 100 height 14
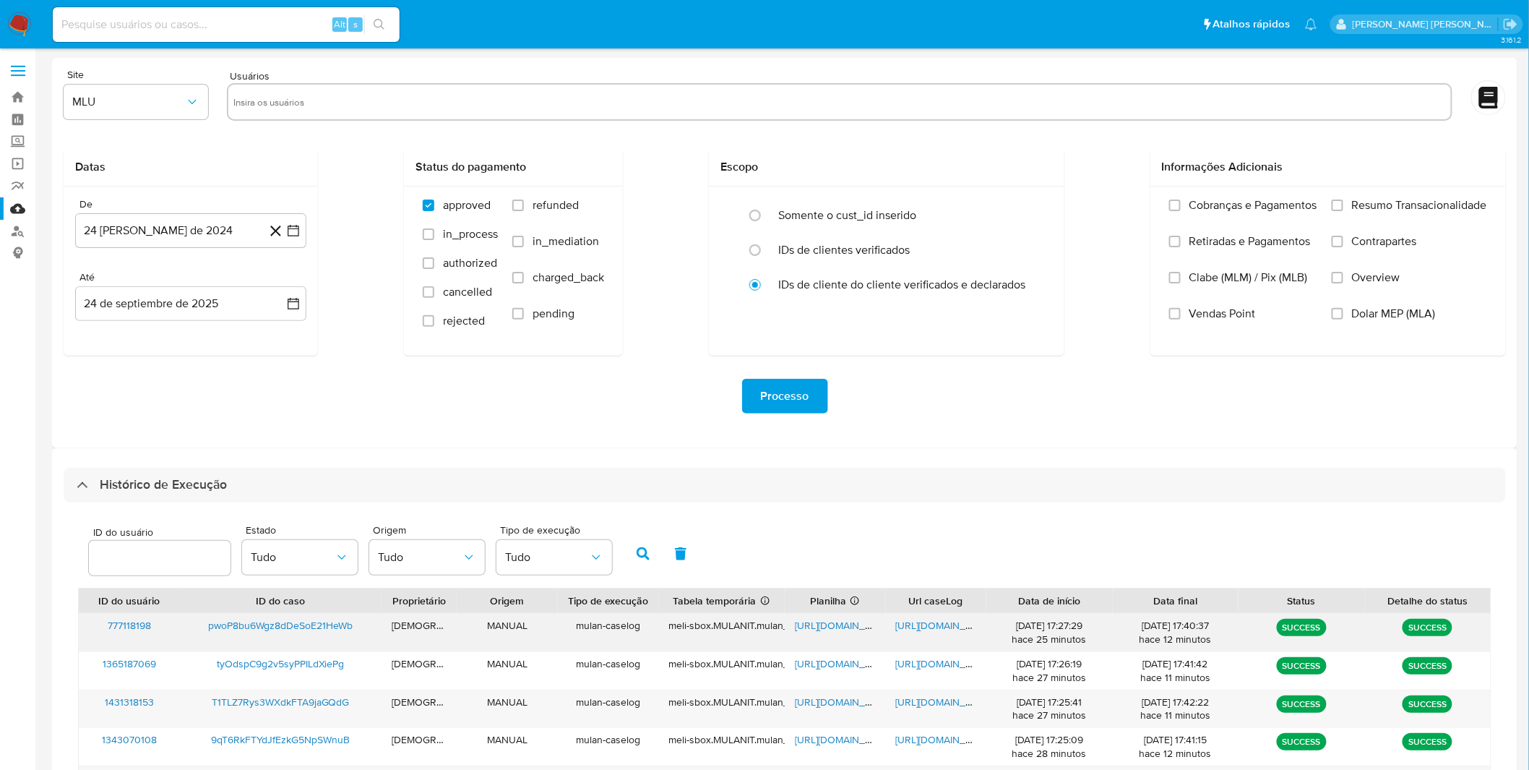
click at [943, 625] on span "https://docs.google.com/document/d/1zUFksr7UqksYBs7E60s5ZP-rAkjtV45w1-7LCf1WO1I…" at bounding box center [946, 625] width 100 height 14
click at [854, 633] on div "https://docs.google.com/spreadsheets/d/1wOvKJj7TJmwHSWrWTyLqom2NILD3WB-Q3oxNQar…" at bounding box center [835, 633] width 101 height 38
click at [837, 627] on span "https://docs.google.com/spreadsheets/d/1wOvKJj7TJmwHSWrWTyLqom2NILD3WB-Q3oxNQar…" at bounding box center [845, 625] width 100 height 14
click at [12, 14] on img at bounding box center [19, 24] width 25 height 25
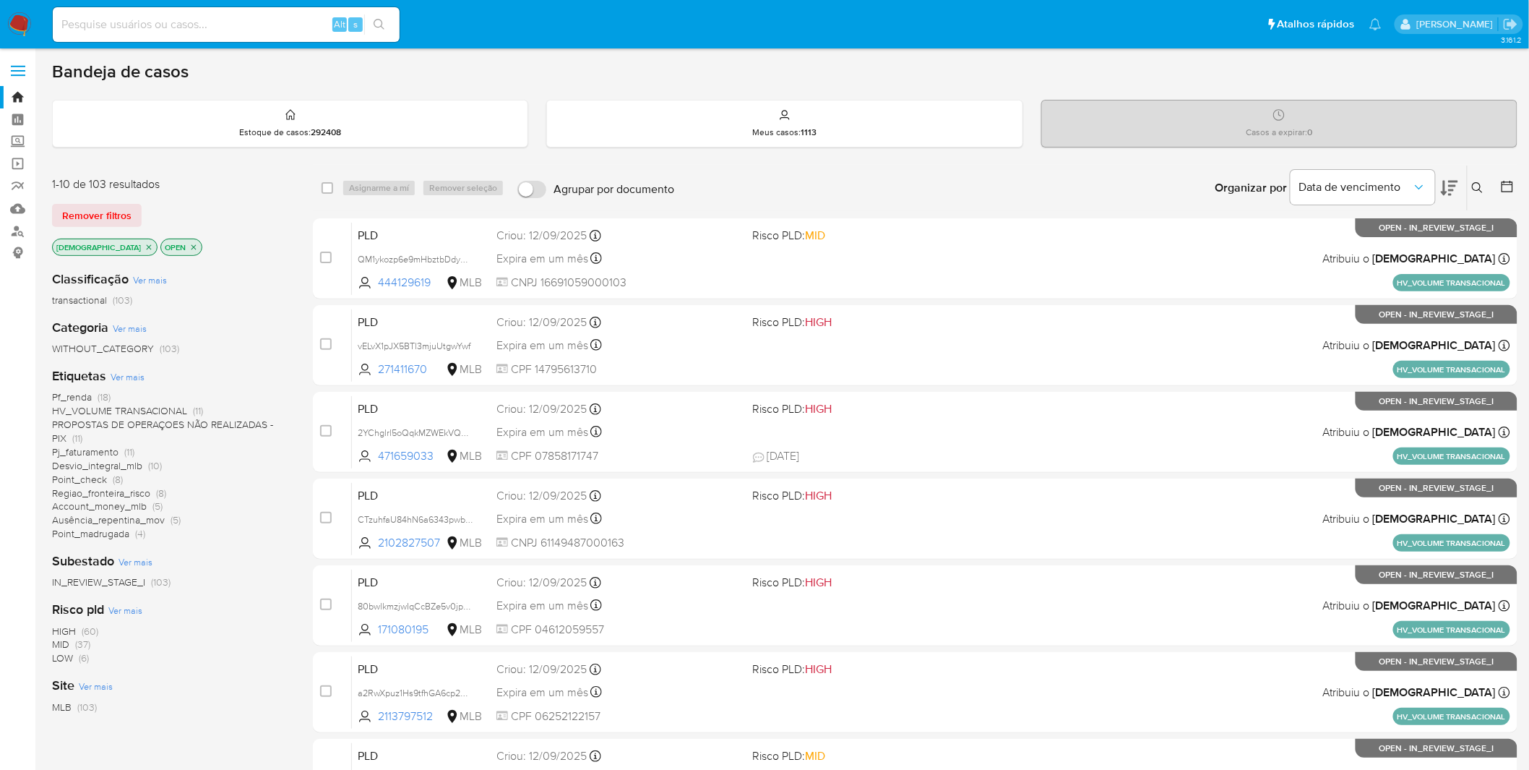
click at [17, 36] on img at bounding box center [19, 24] width 25 height 25
click at [22, 22] on img at bounding box center [19, 24] width 25 height 25
